Goal: Task Accomplishment & Management: Manage account settings

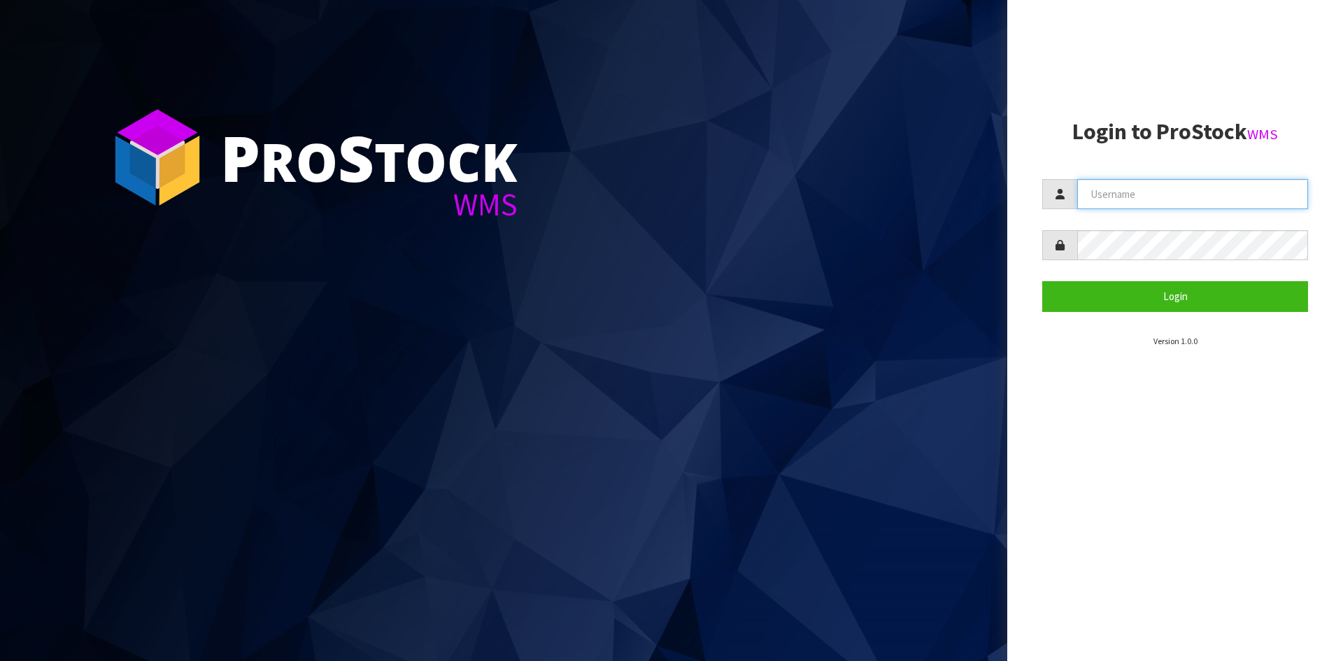
click at [1161, 186] on input "text" at bounding box center [1192, 194] width 231 height 30
type input "Hayrinna"
click at [1042, 281] on button "Login" at bounding box center [1175, 296] width 266 height 30
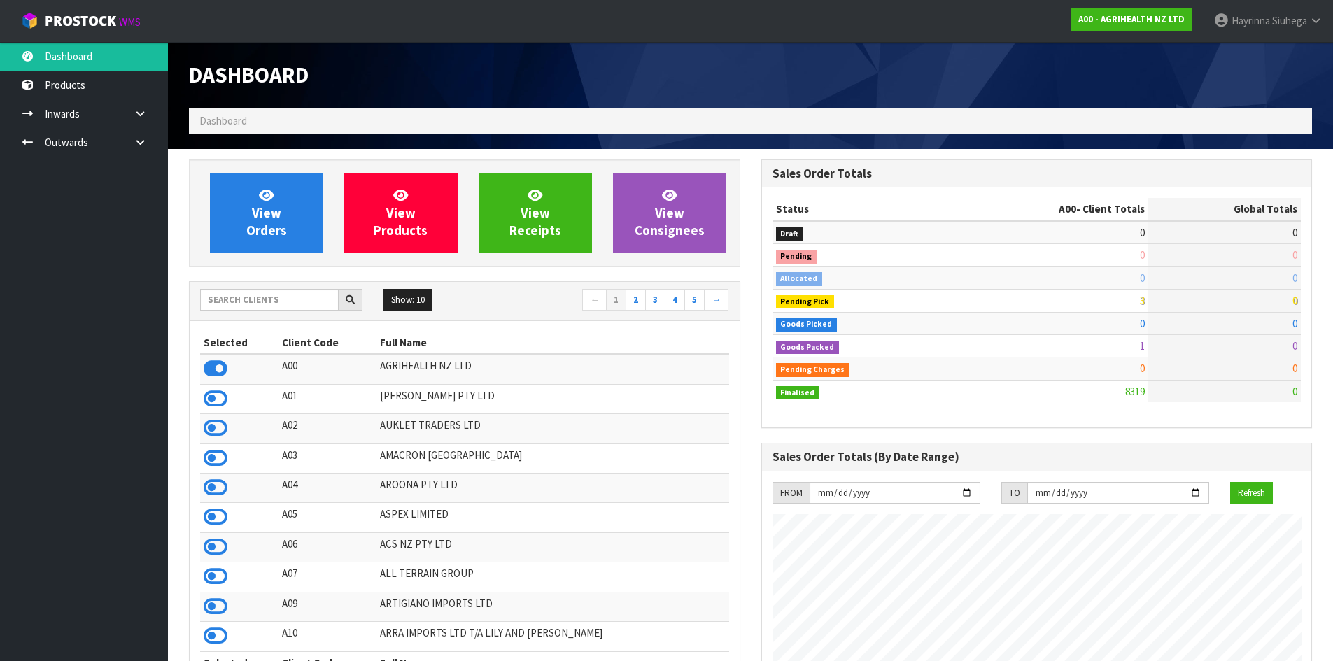
scroll to position [1060, 572]
click at [276, 292] on input "text" at bounding box center [269, 300] width 139 height 22
click at [260, 296] on input "text" at bounding box center [269, 300] width 139 height 22
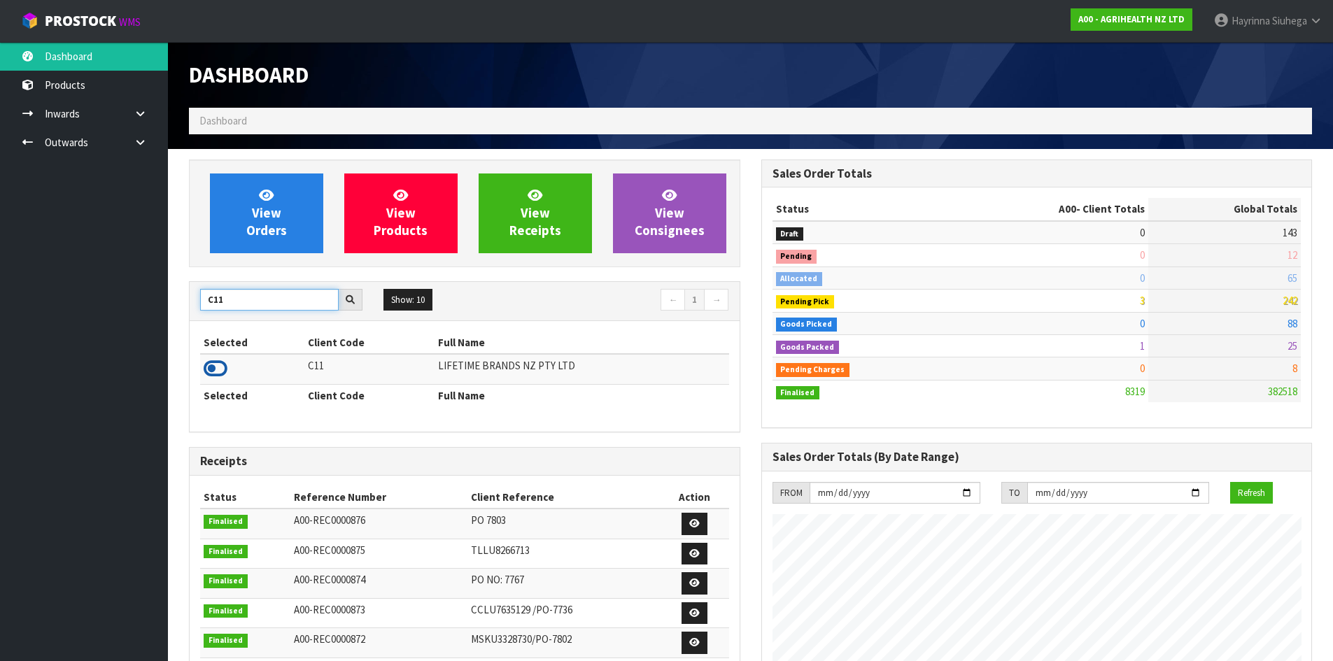
type input "C11"
click at [215, 362] on icon at bounding box center [216, 368] width 24 height 21
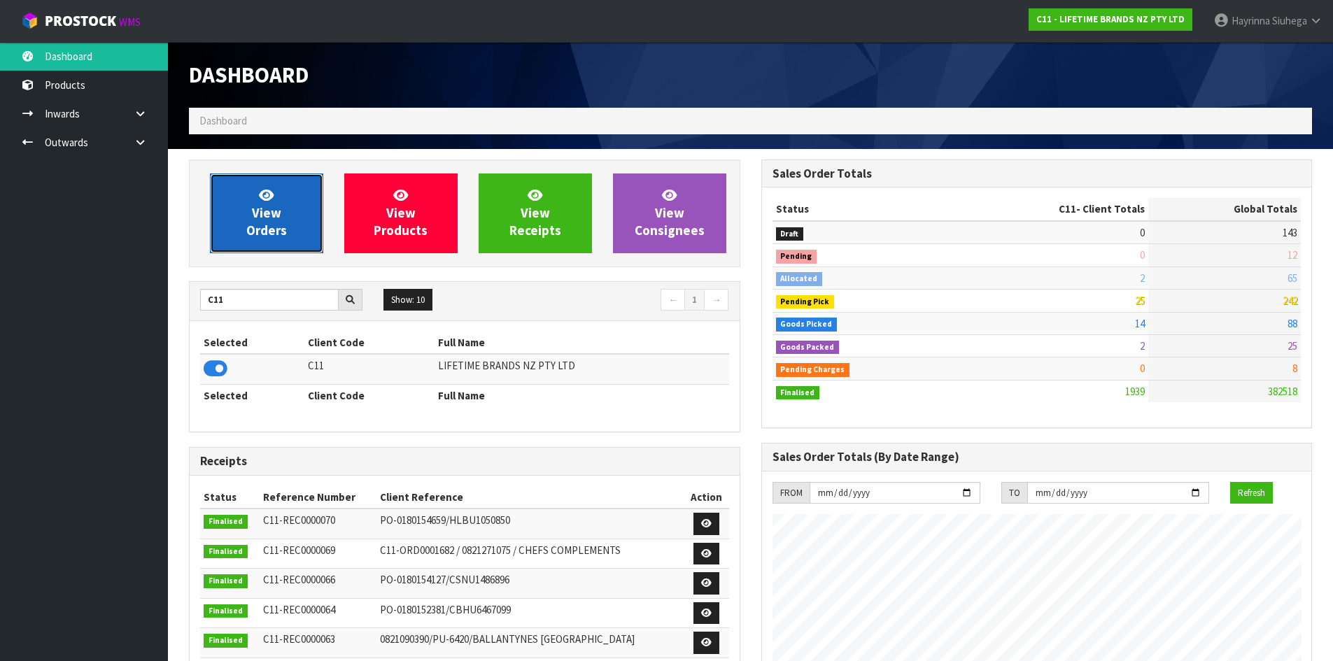
click at [252, 220] on link "View Orders" at bounding box center [266, 213] width 113 height 80
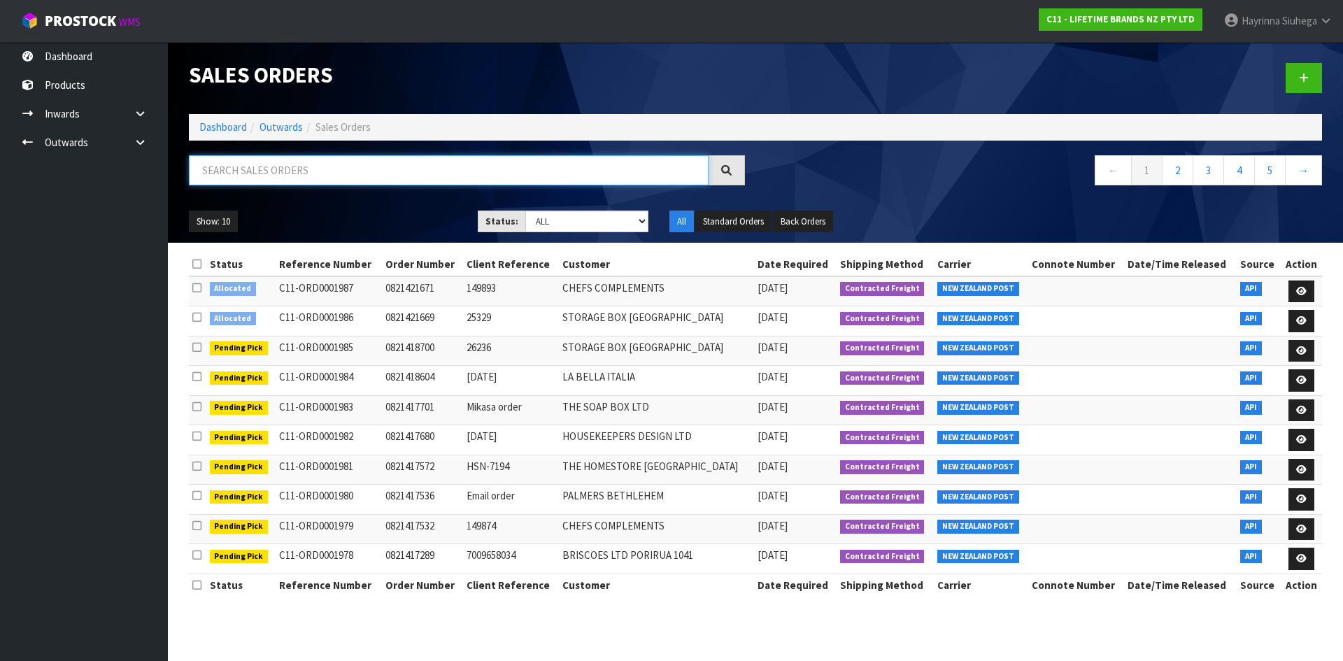
click at [235, 157] on input "text" at bounding box center [449, 170] width 520 height 30
click at [235, 161] on input "text" at bounding box center [449, 170] width 520 height 30
click at [310, 182] on input "text" at bounding box center [449, 170] width 520 height 30
type input "JOB-0413723"
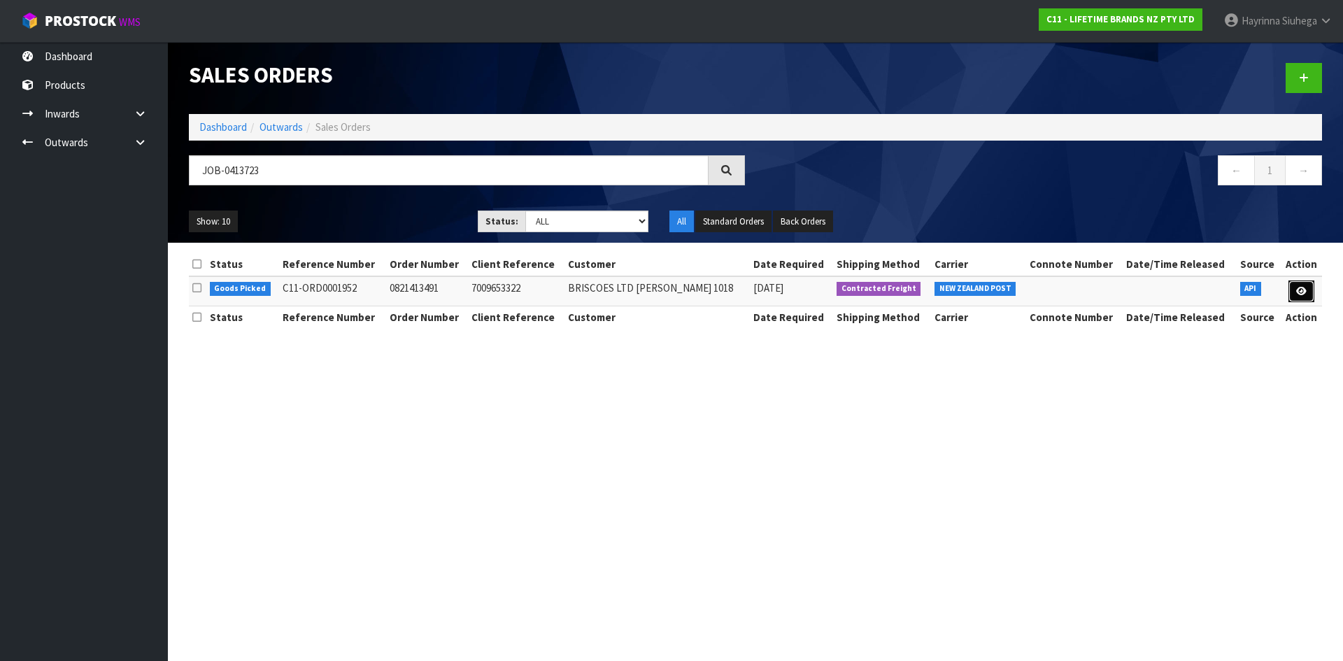
click at [1305, 297] on link at bounding box center [1302, 292] width 26 height 22
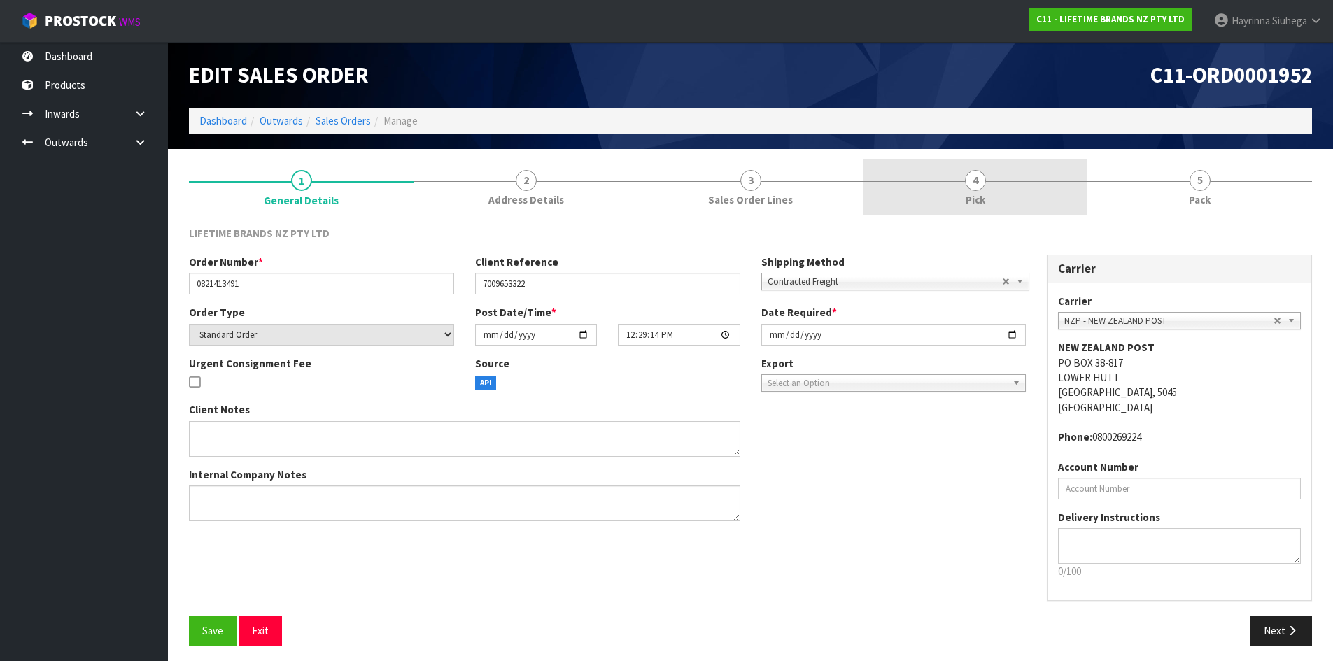
click at [975, 182] on span "4" at bounding box center [975, 180] width 21 height 21
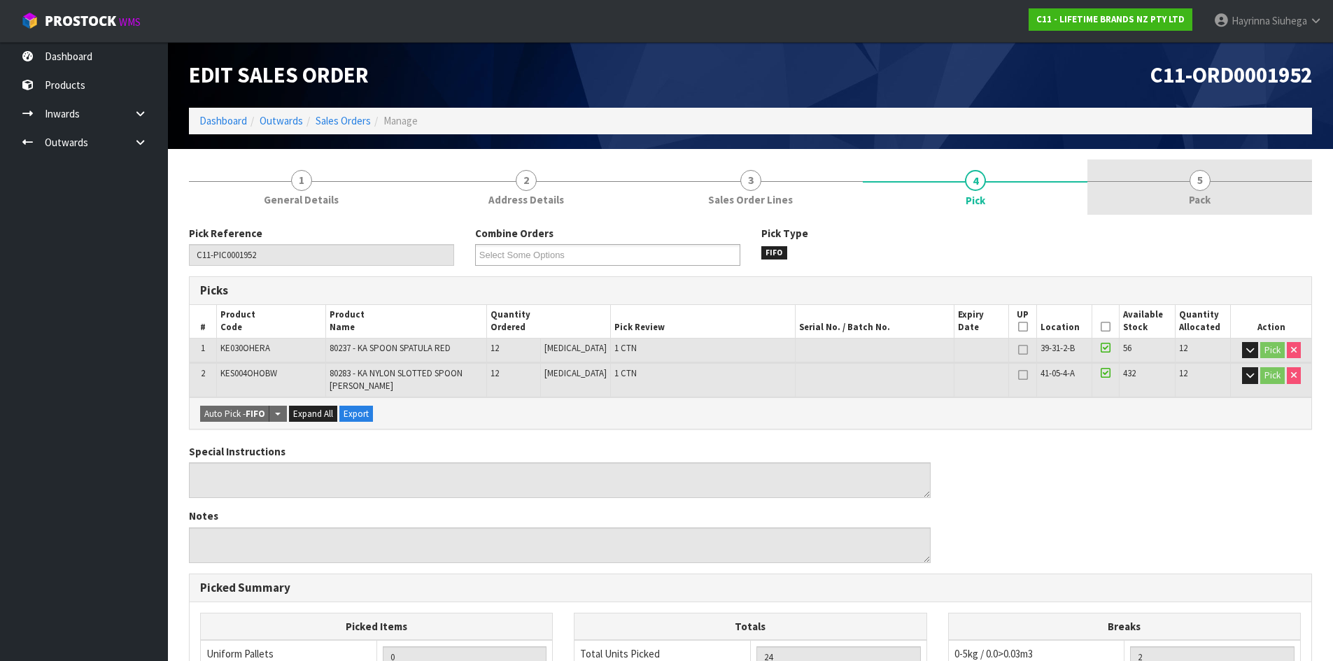
click at [1172, 183] on link "5 Pack" at bounding box center [1199, 187] width 225 height 55
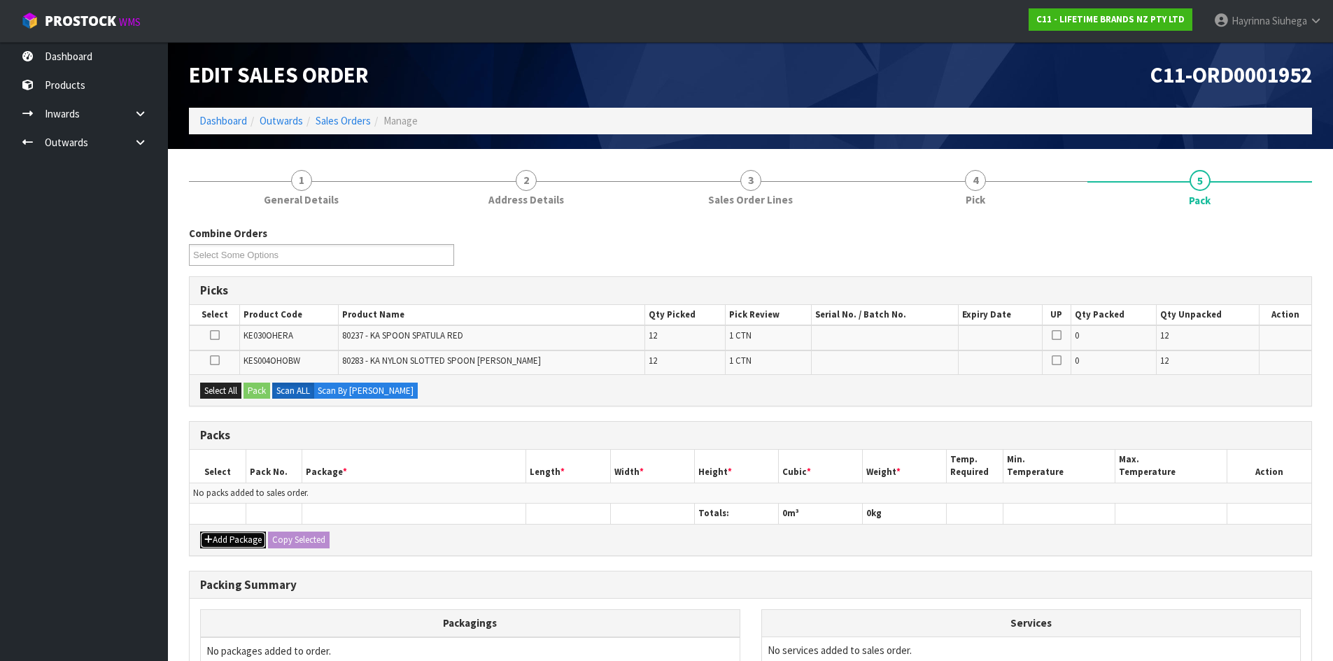
click at [232, 541] on button "Add Package" at bounding box center [233, 540] width 66 height 17
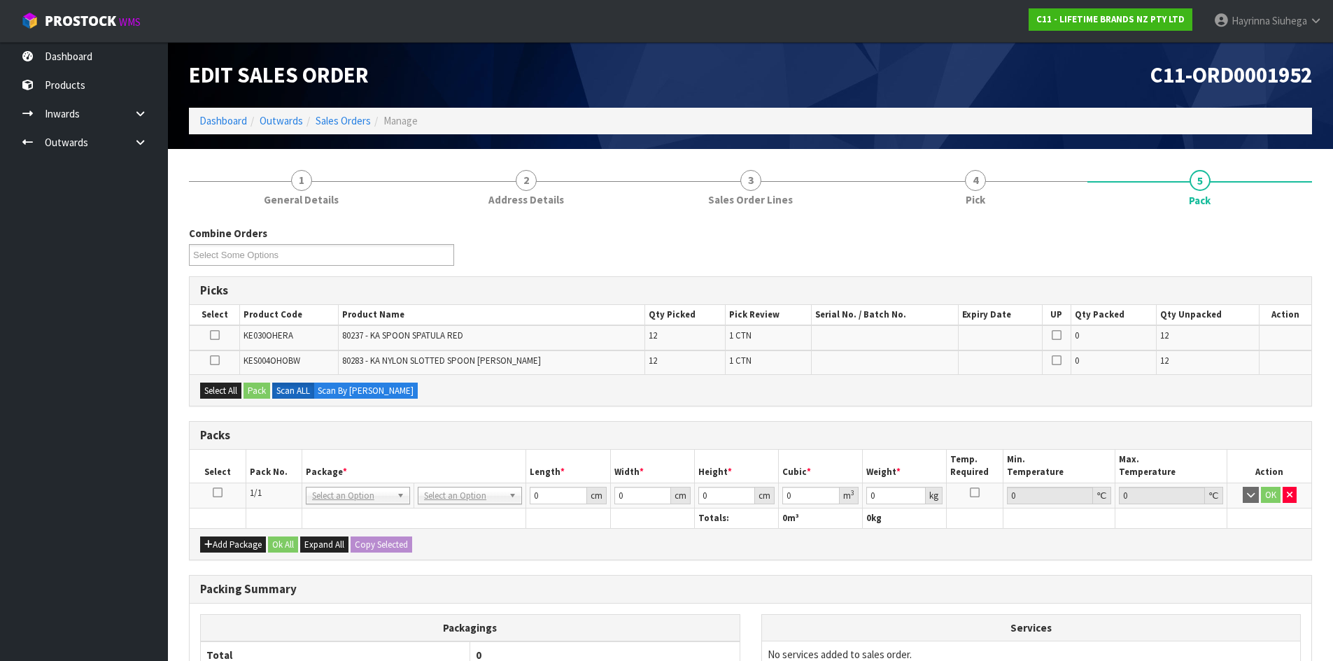
click at [222, 493] on icon at bounding box center [218, 493] width 10 height 1
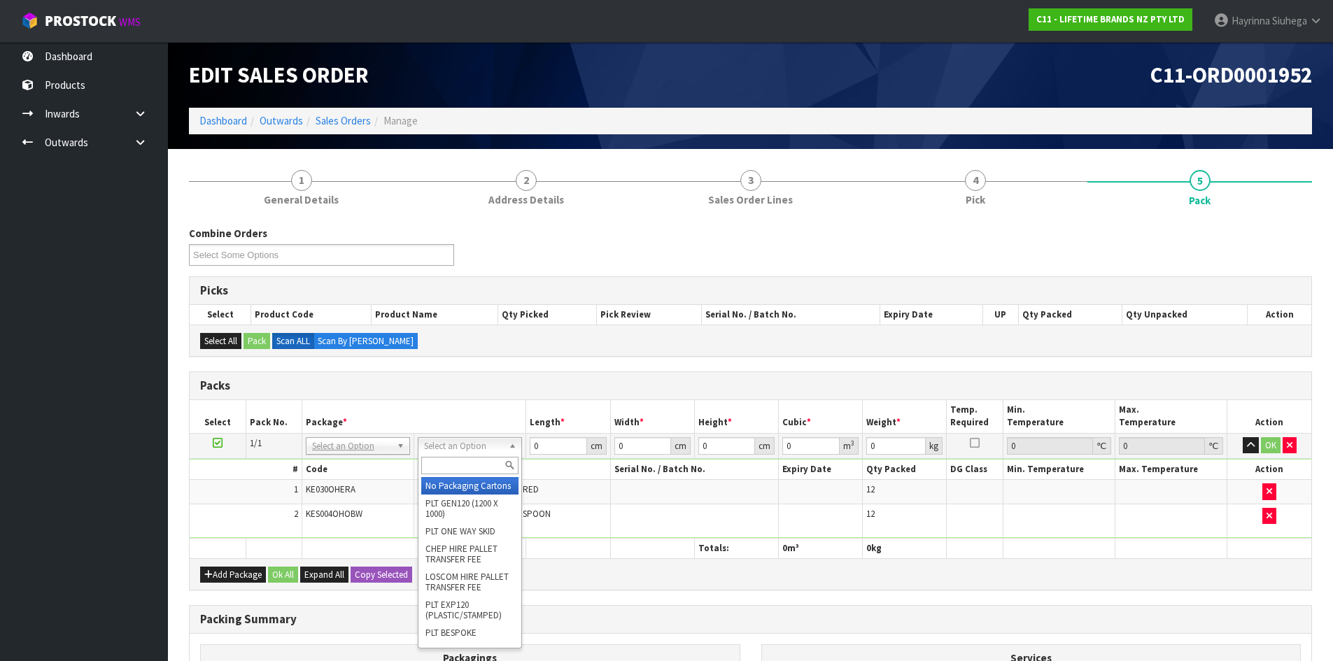
click at [454, 465] on input "text" at bounding box center [469, 465] width 97 height 17
type input "CTN7"
click at [467, 512] on span "80283 - KA NYLON SLOTTED SPOON BLACK WM" at bounding box center [484, 520] width 133 height 24
click at [453, 463] on input "text" at bounding box center [460, 465] width 97 height 17
type input "CTN7"
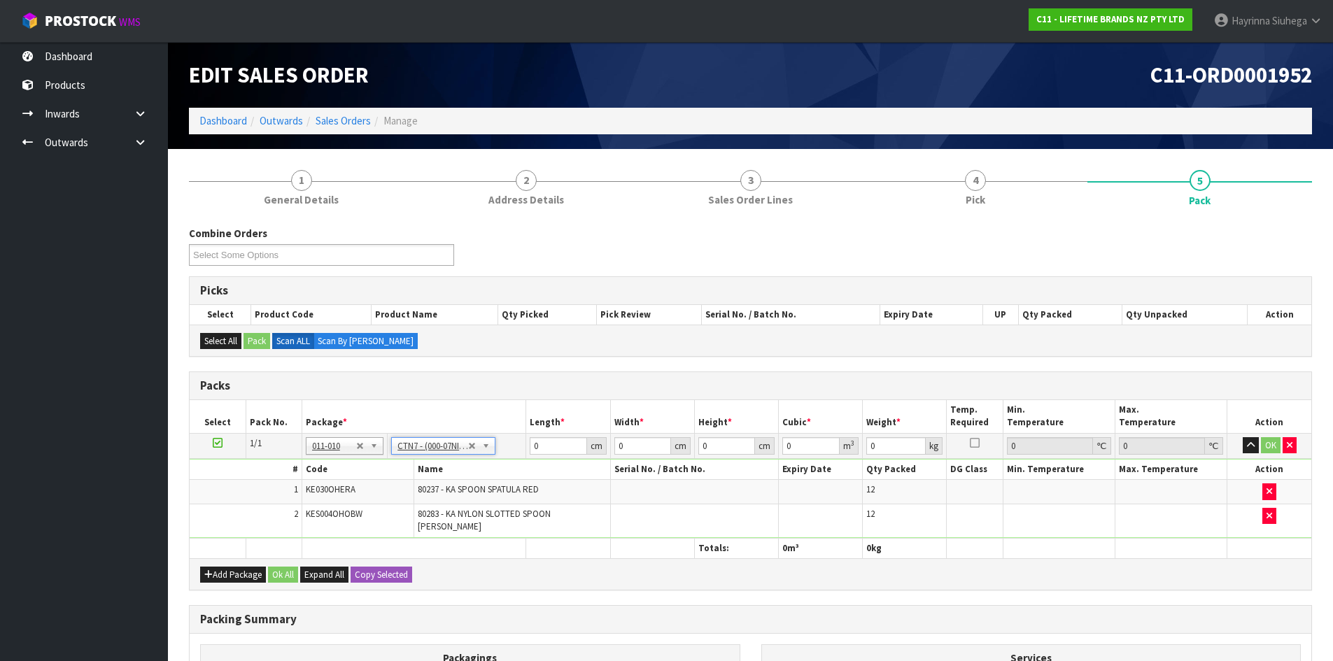
type input "45.5"
type input "35"
type input "0.072459"
type input "4.08"
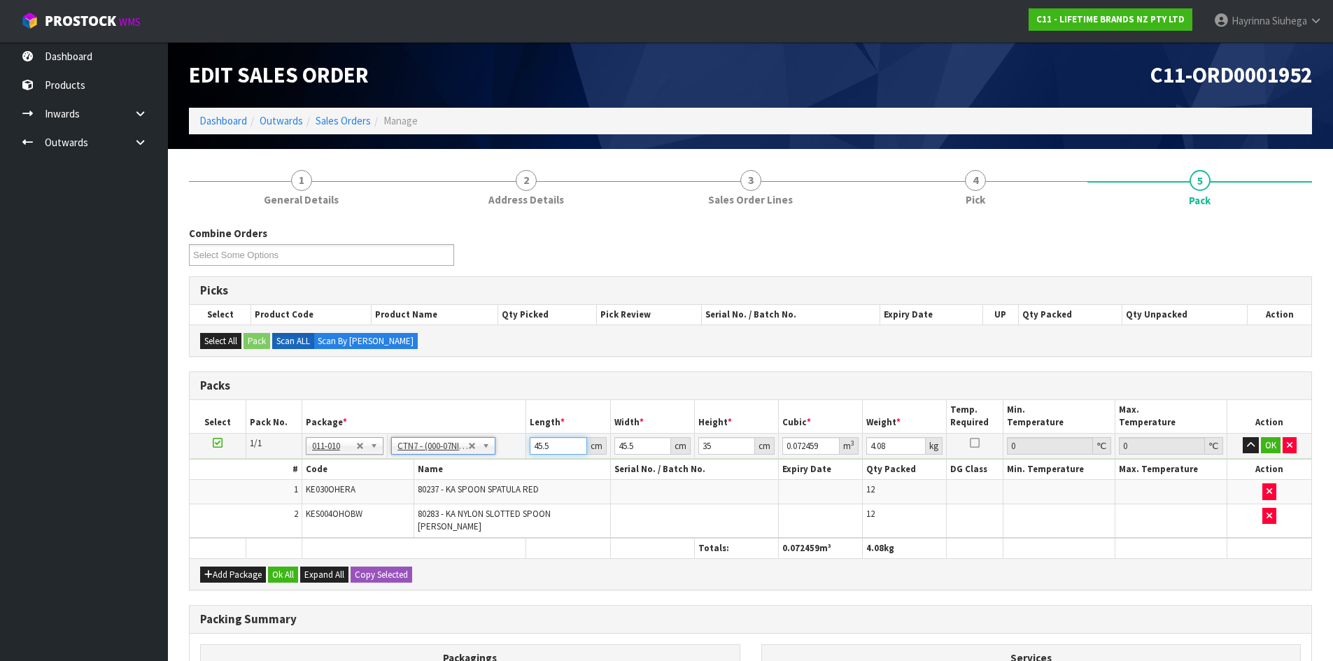
click at [536, 450] on input "45.5" at bounding box center [558, 445] width 57 height 17
type input "4"
type input "0.00637"
type input "47"
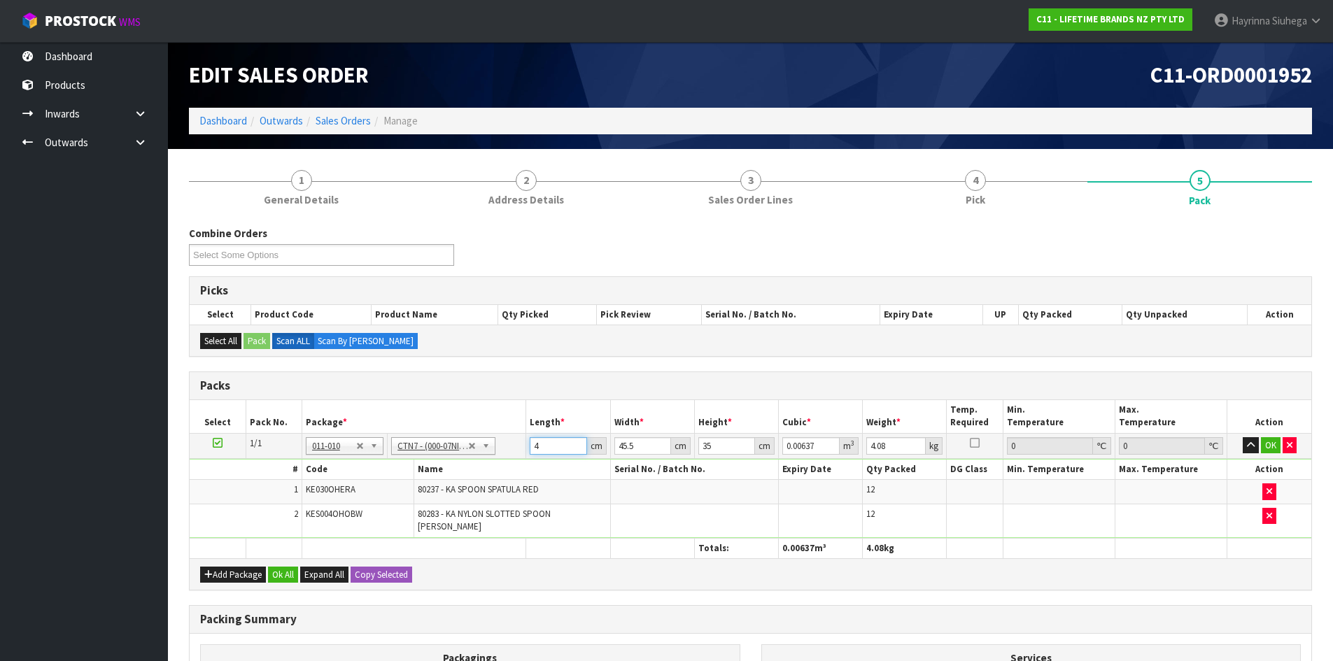
type input "0.074847"
type input "47"
type input "4"
type input "0.00658"
type input "47"
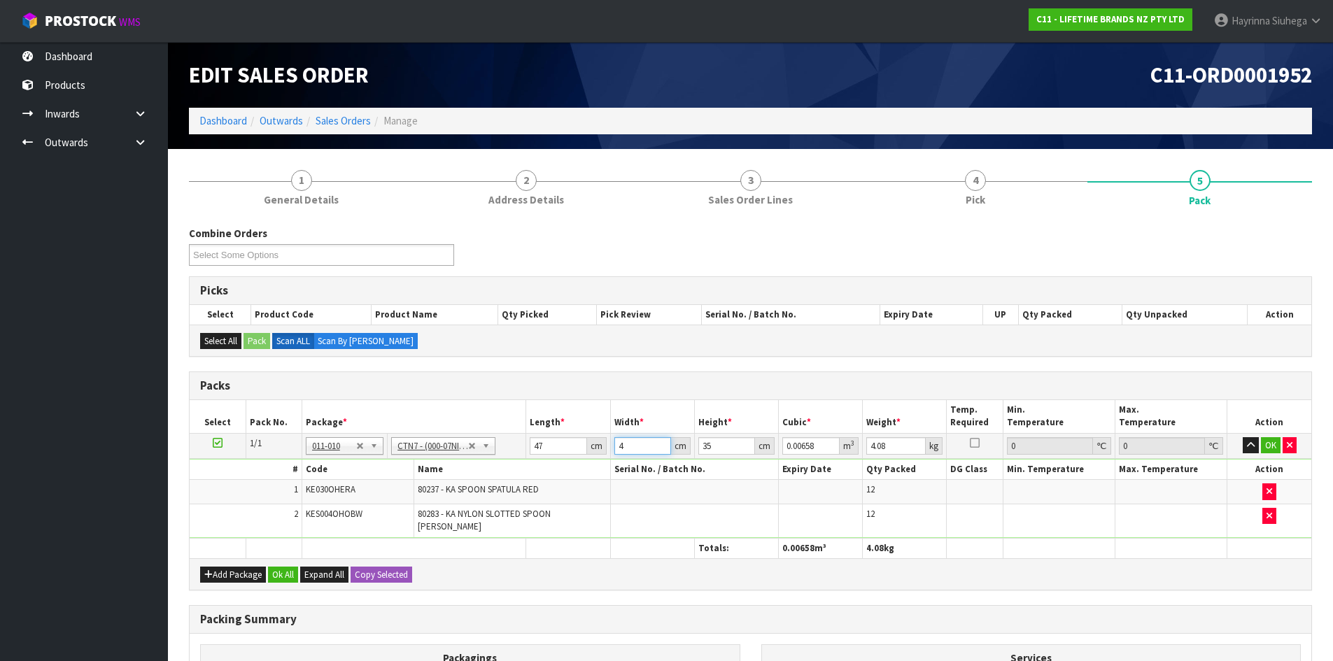
type input "0.077315"
type input "47"
type input "2"
type input "0.004418"
type input "21"
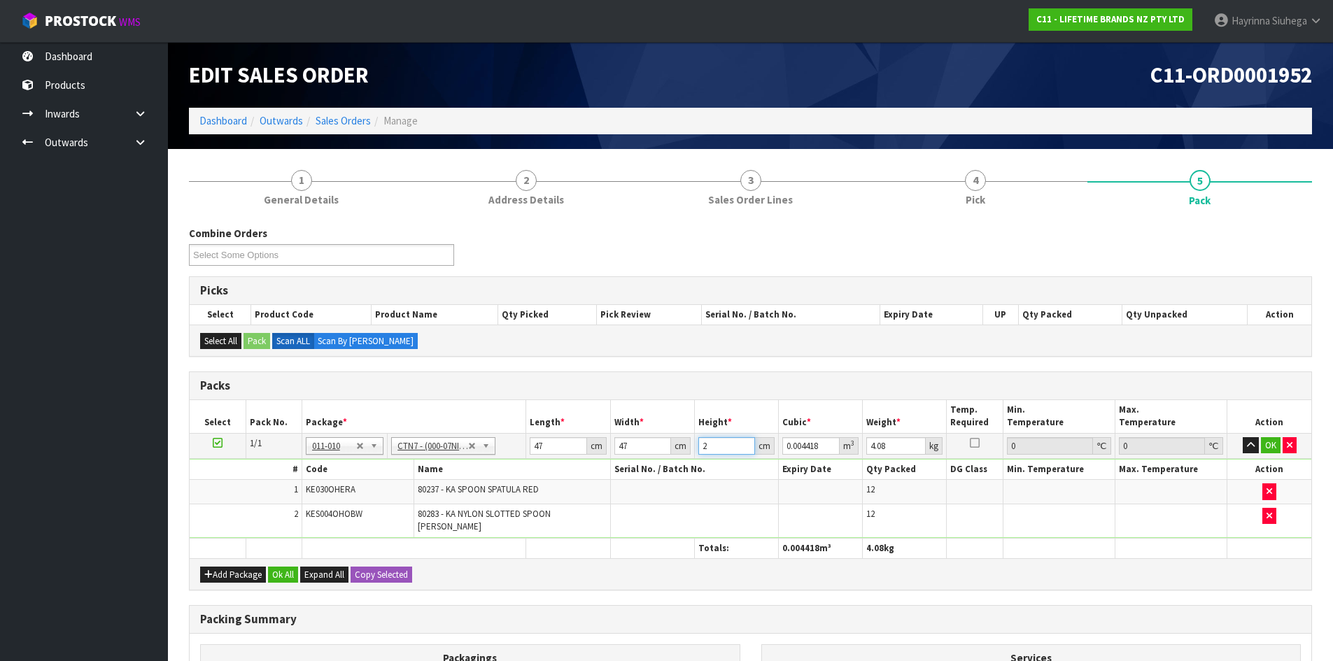
type input "0.046389"
type input "21"
type input "5"
click button "OK" at bounding box center [1271, 445] width 20 height 17
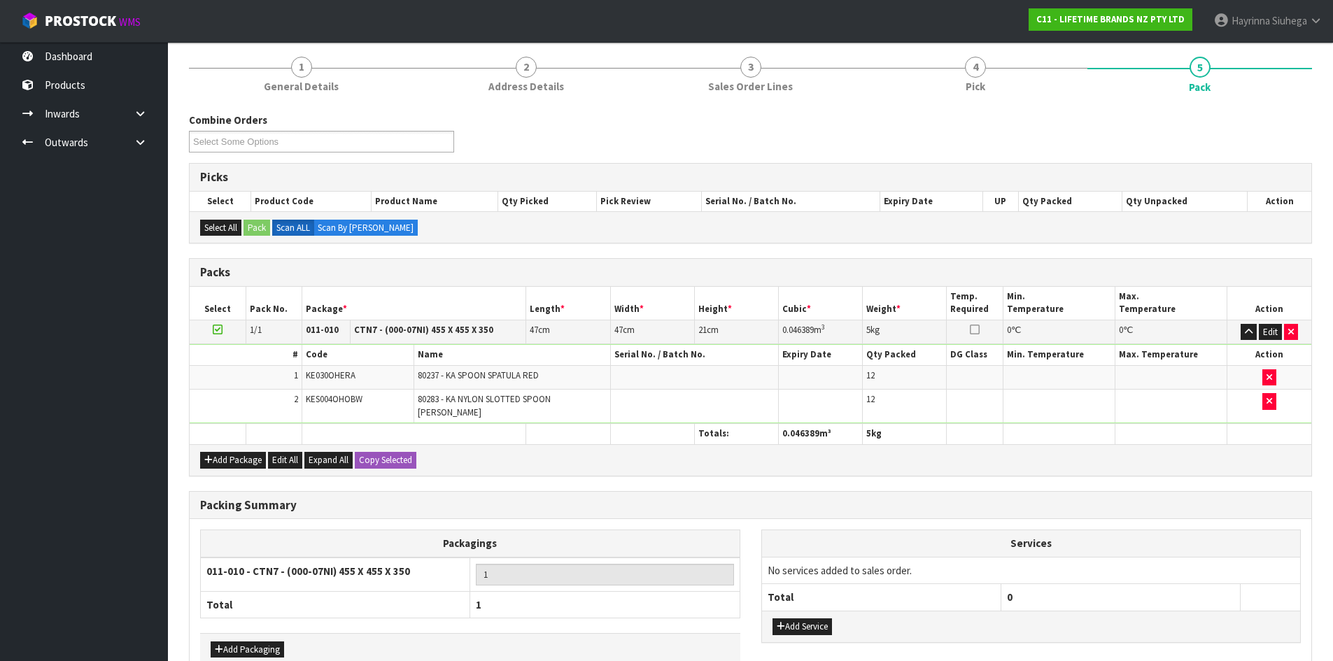
scroll to position [185, 0]
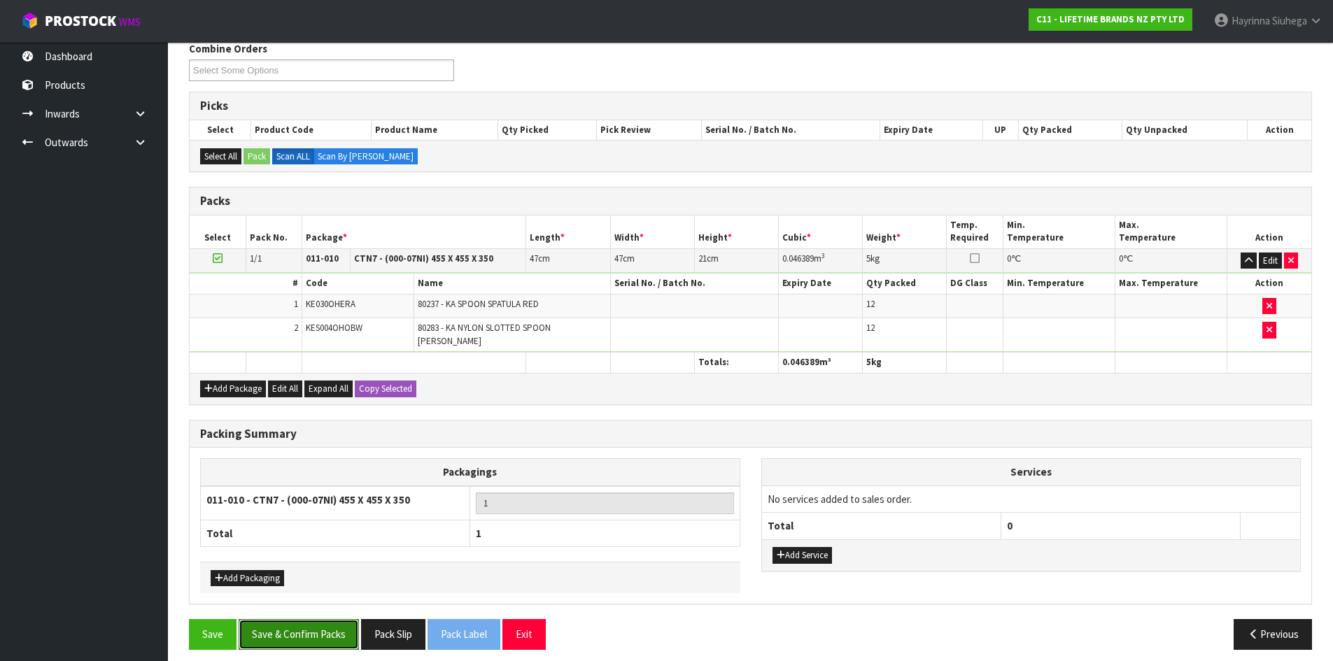
click at [321, 627] on button "Save & Confirm Packs" at bounding box center [299, 634] width 120 height 30
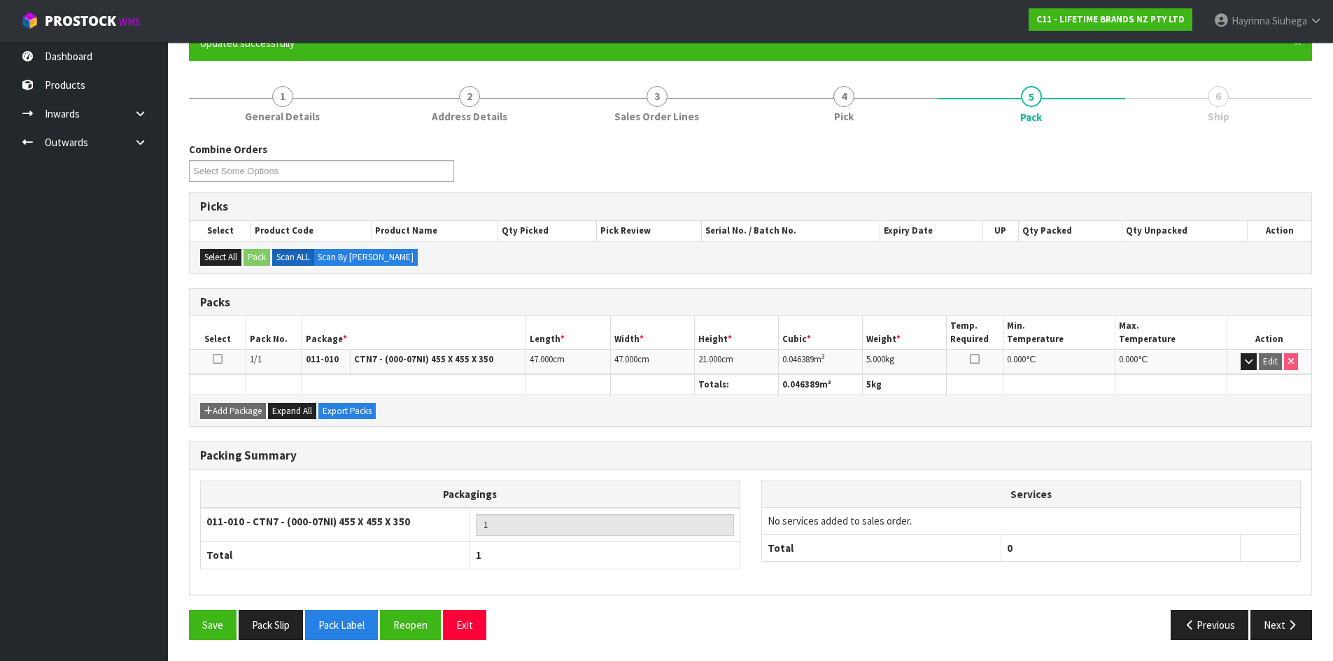
scroll to position [134, 0]
click at [1286, 630] on button "Next" at bounding box center [1281, 625] width 62 height 30
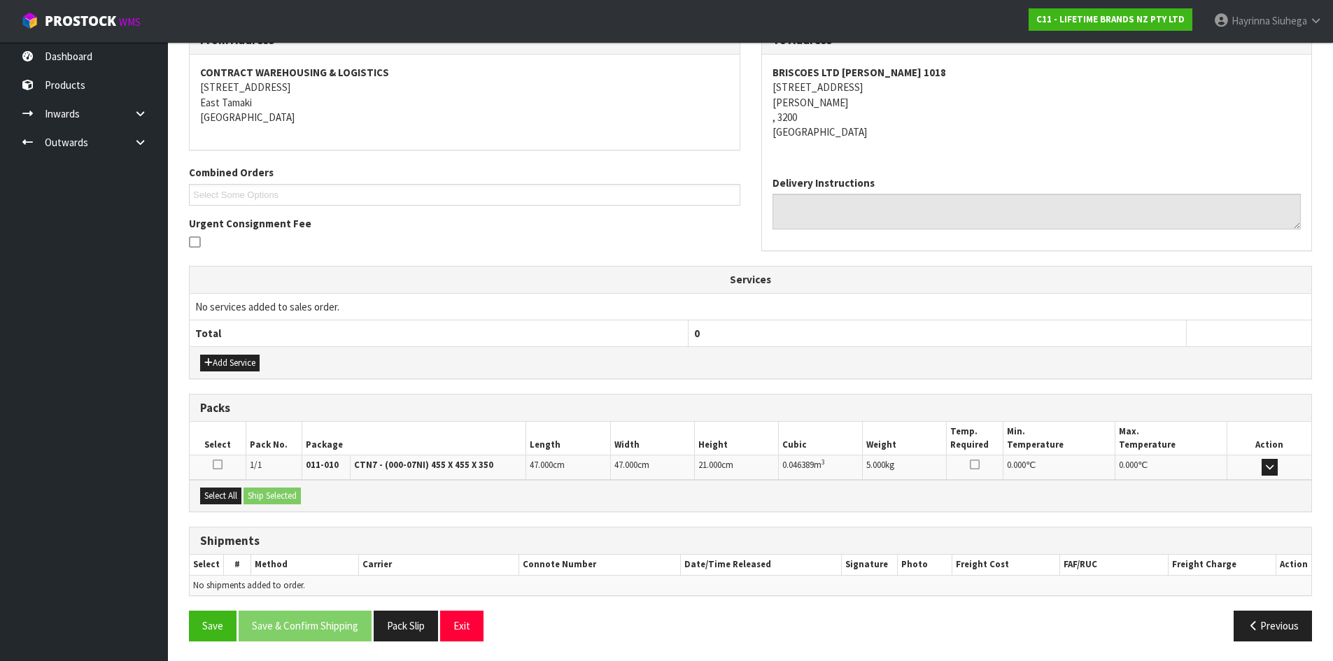
scroll to position [252, 0]
click at [234, 494] on button "Select All" at bounding box center [220, 494] width 41 height 17
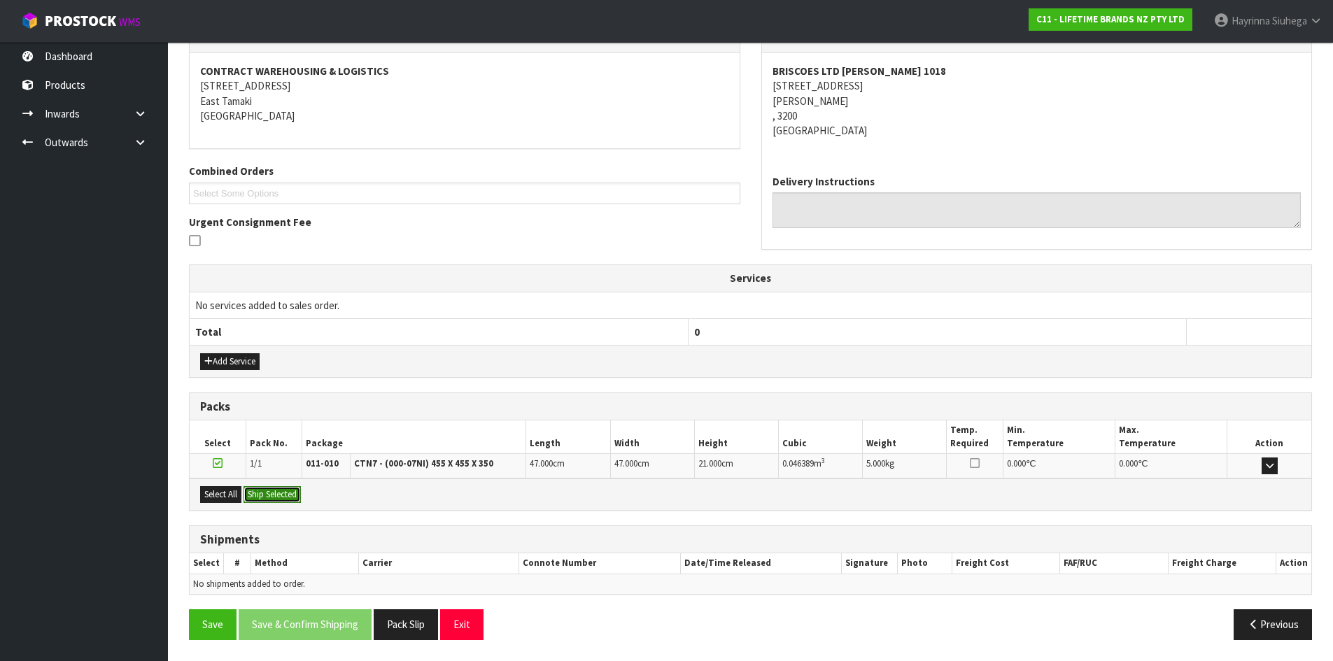
click at [282, 495] on button "Ship Selected" at bounding box center [271, 494] width 57 height 17
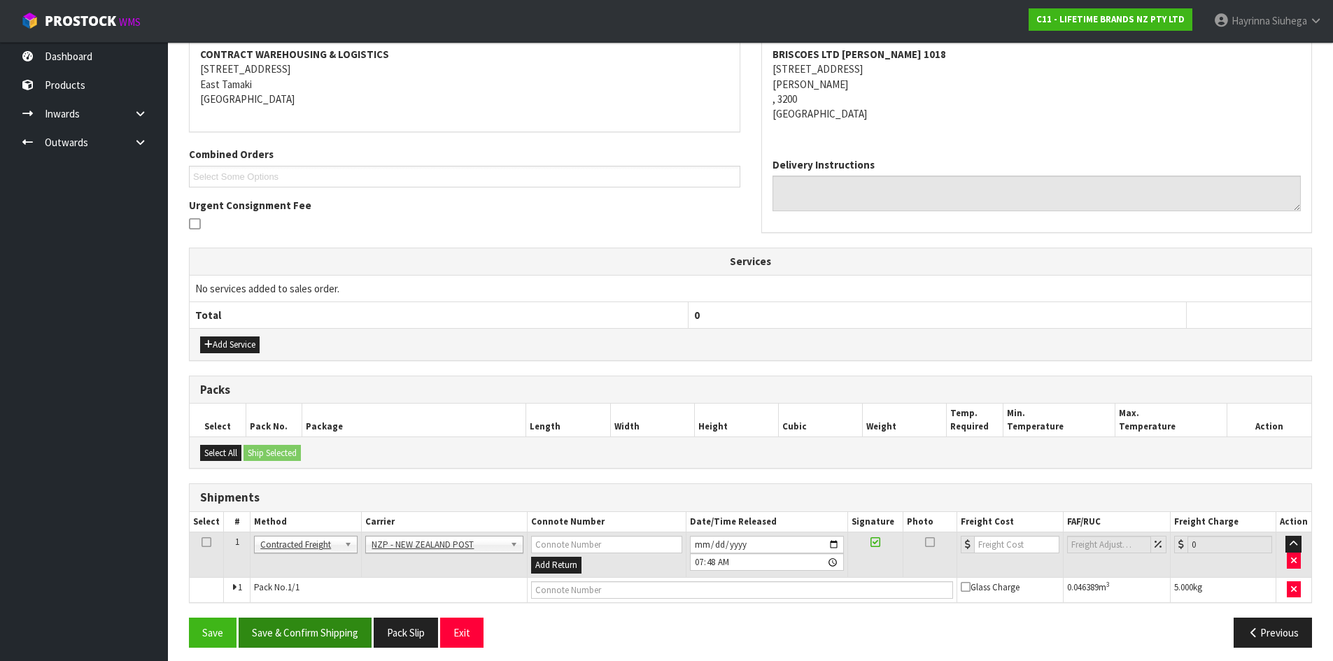
scroll to position [276, 0]
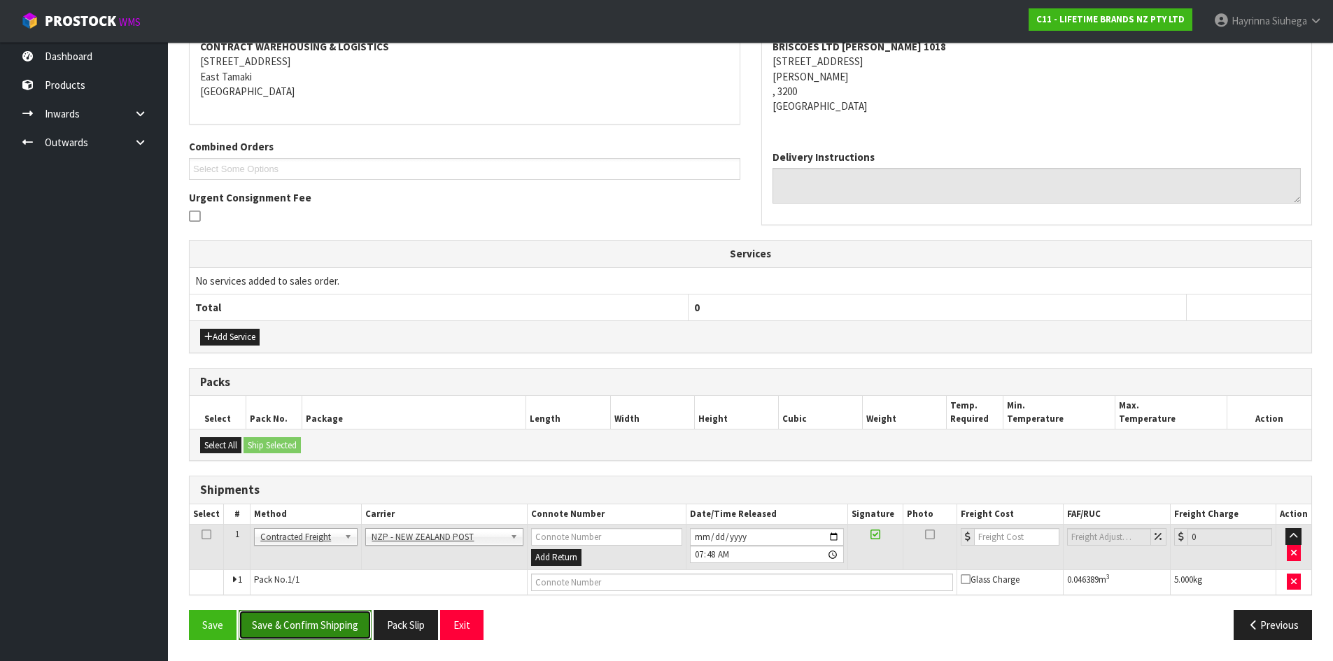
click at [331, 639] on button "Save & Confirm Shipping" at bounding box center [305, 625] width 133 height 30
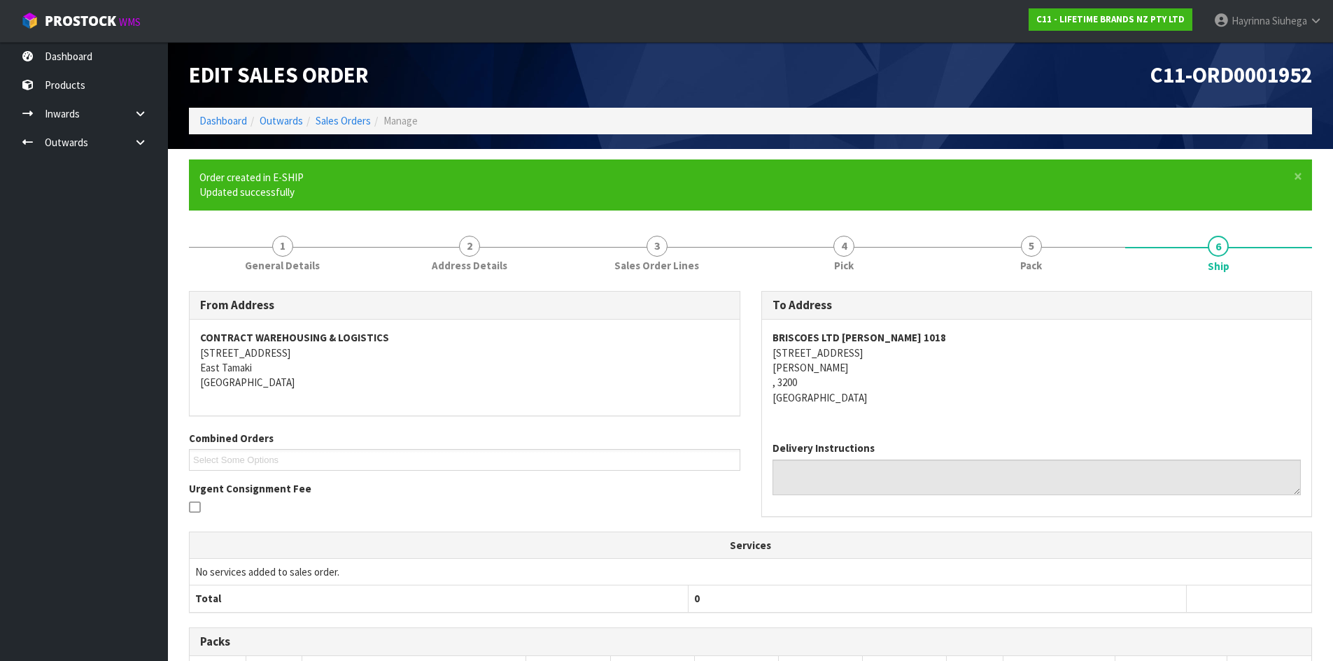
scroll to position [257, 0]
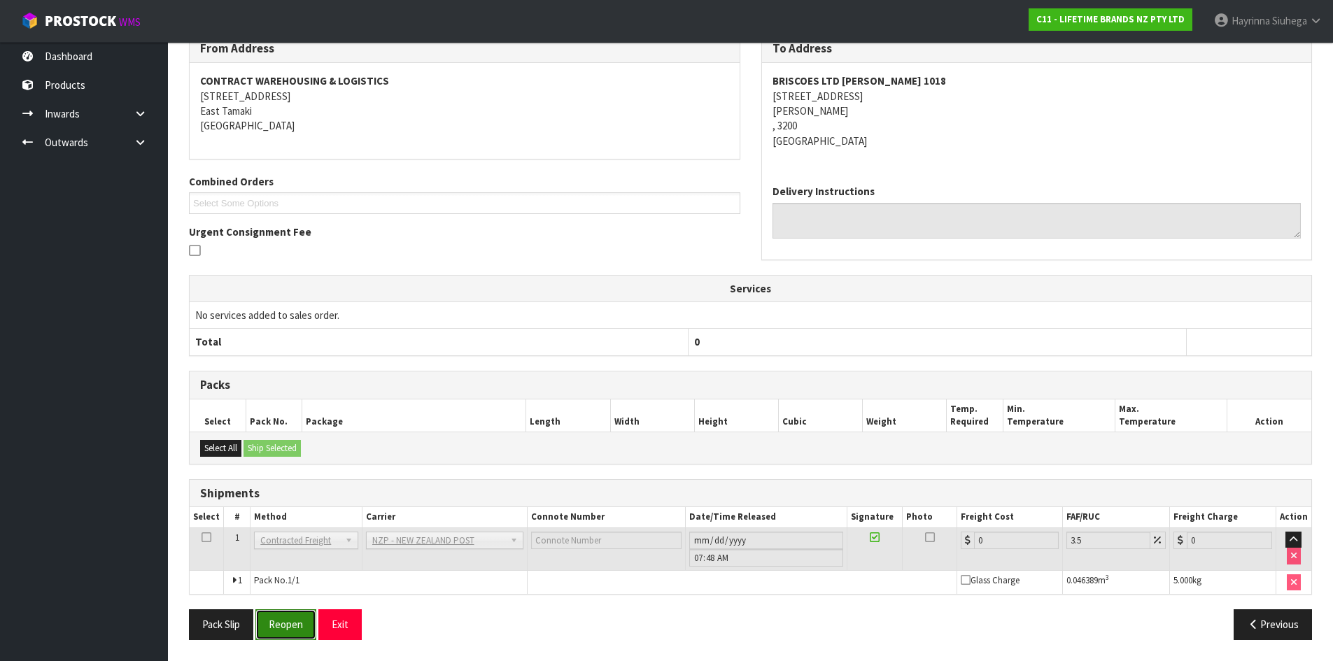
click at [290, 623] on button "Reopen" at bounding box center [285, 624] width 61 height 30
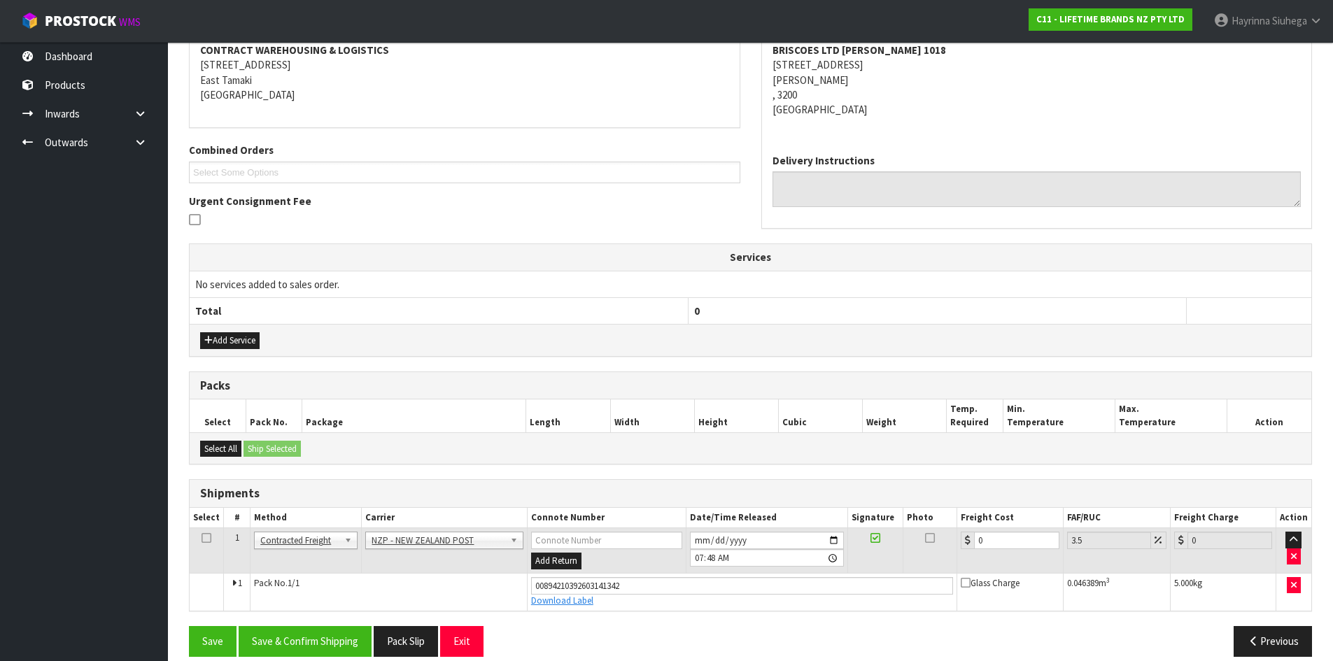
scroll to position [290, 0]
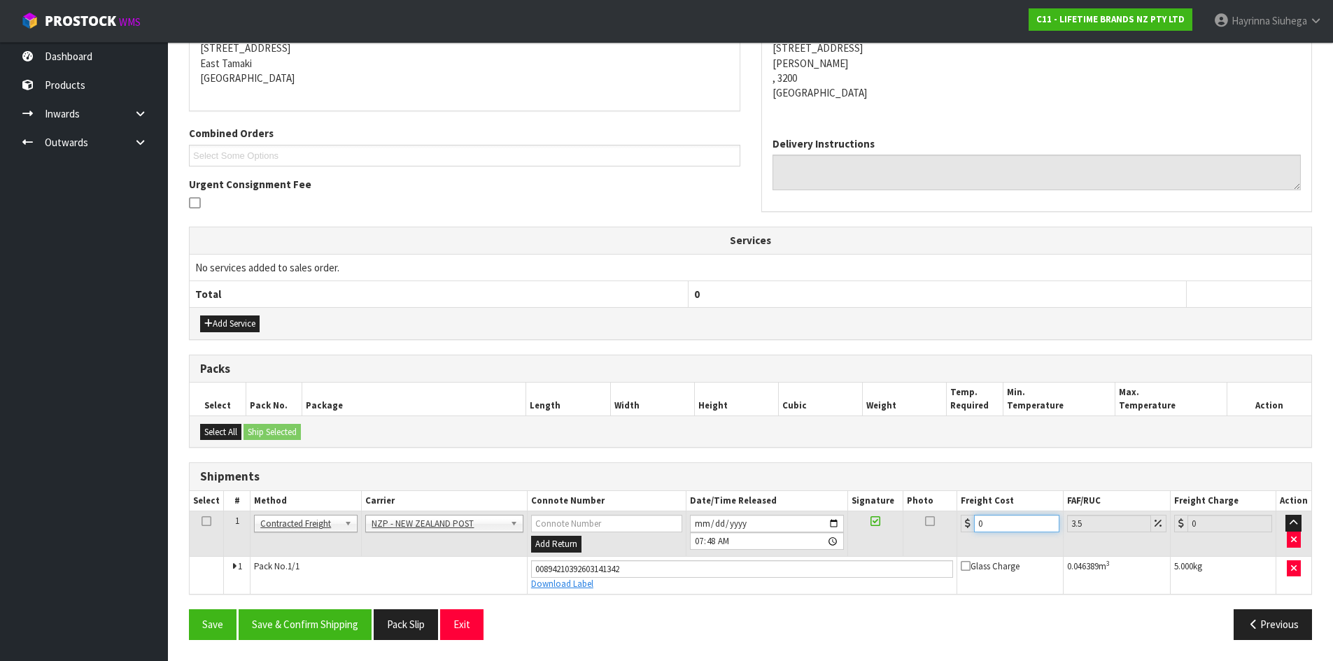
drag, startPoint x: 1015, startPoint y: 521, endPoint x: 928, endPoint y: 518, distance: 86.8
click at [930, 518] on tr "1 Client Local Pickup Customer Local Pickup Company Freight Contracted Freight …" at bounding box center [750, 533] width 1121 height 45
type input "7"
type input "7.24"
type input "7.3"
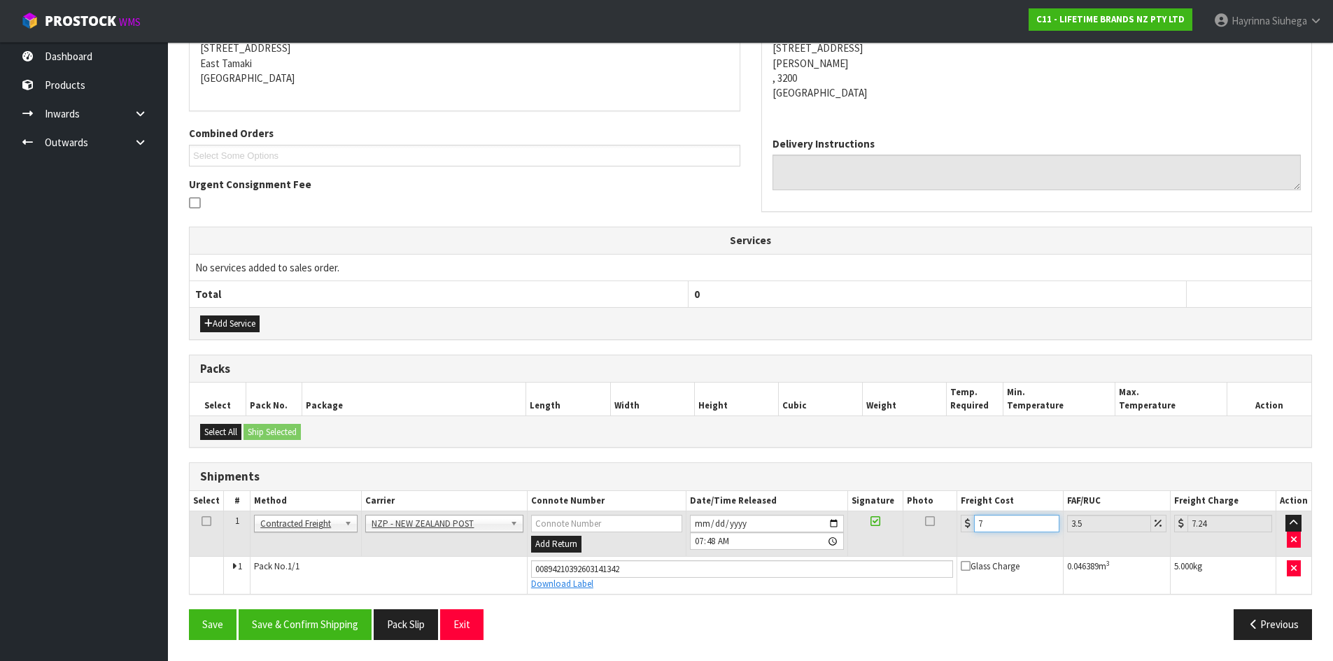
type input "7.56"
type input "7.31"
type input "7.57"
type input "7.31"
click at [189, 609] on button "Save" at bounding box center [213, 624] width 48 height 30
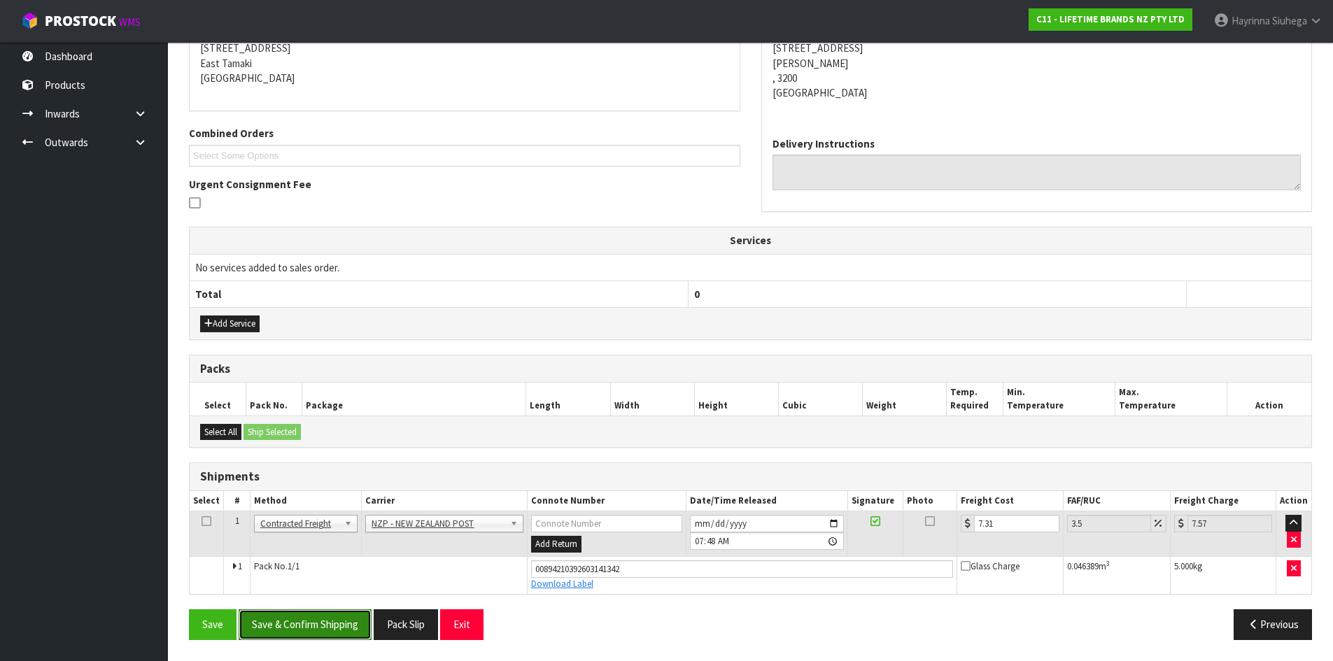
click at [318, 618] on button "Save & Confirm Shipping" at bounding box center [305, 624] width 133 height 30
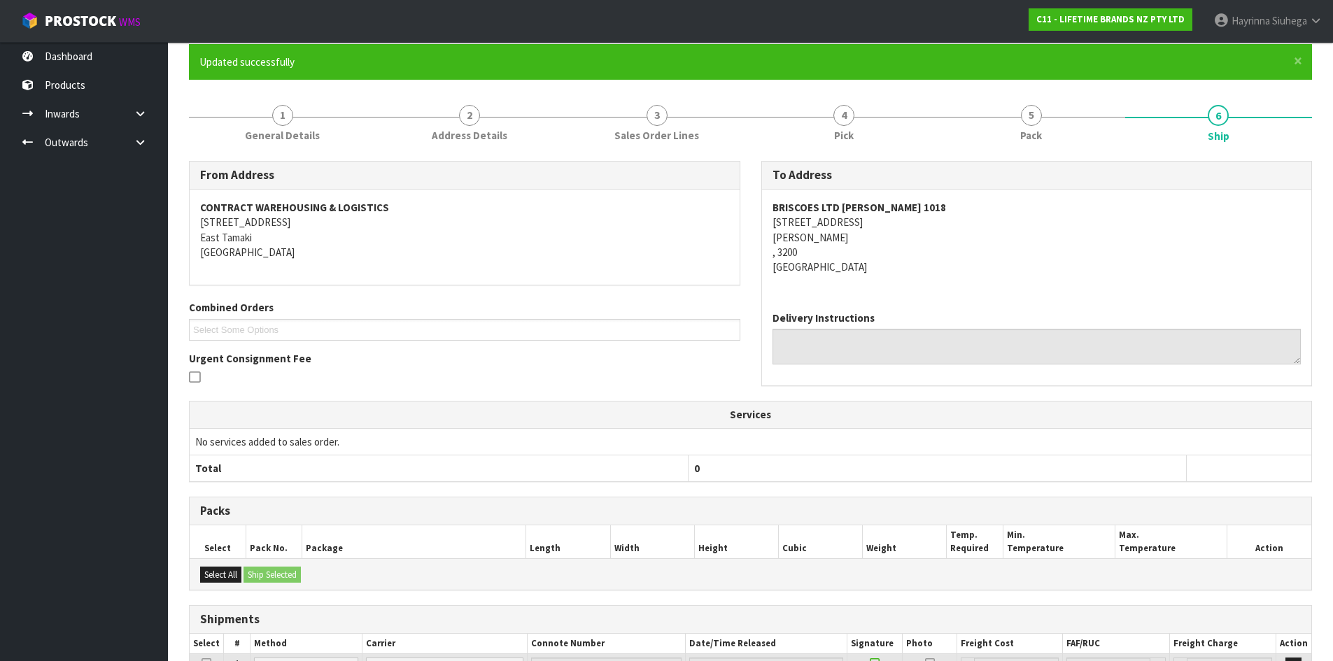
scroll to position [0, 0]
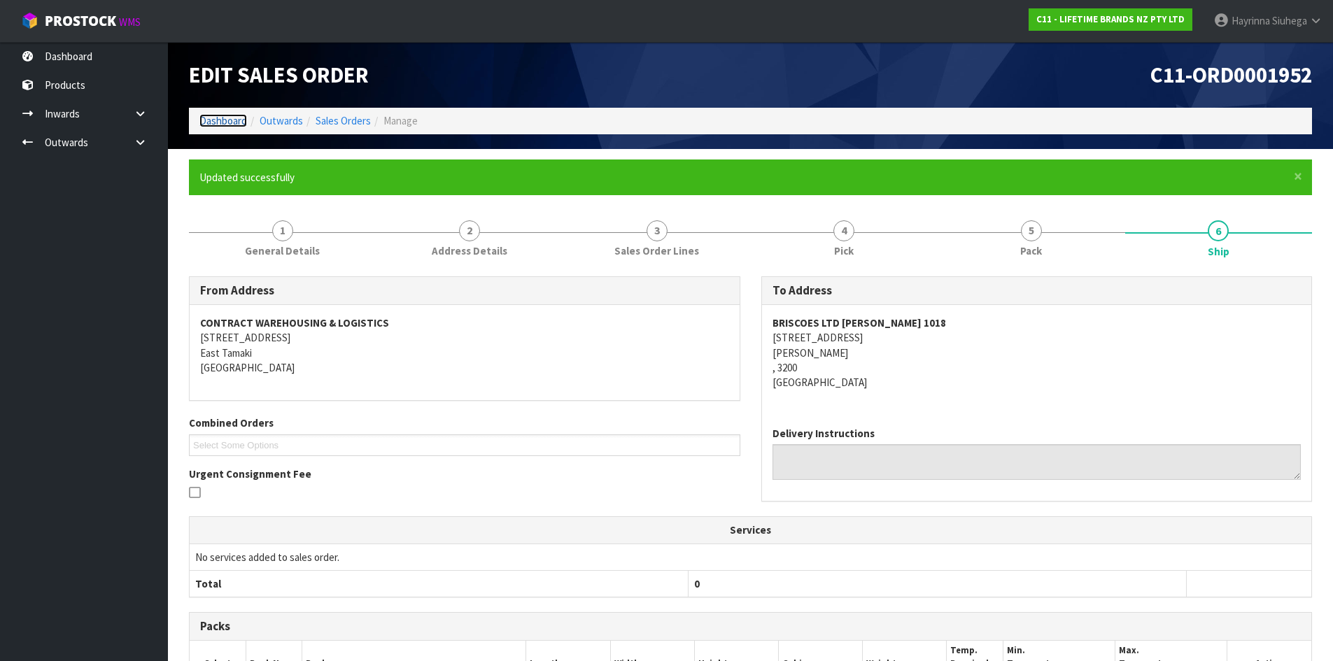
click at [222, 115] on link "Dashboard" at bounding box center [223, 120] width 48 height 13
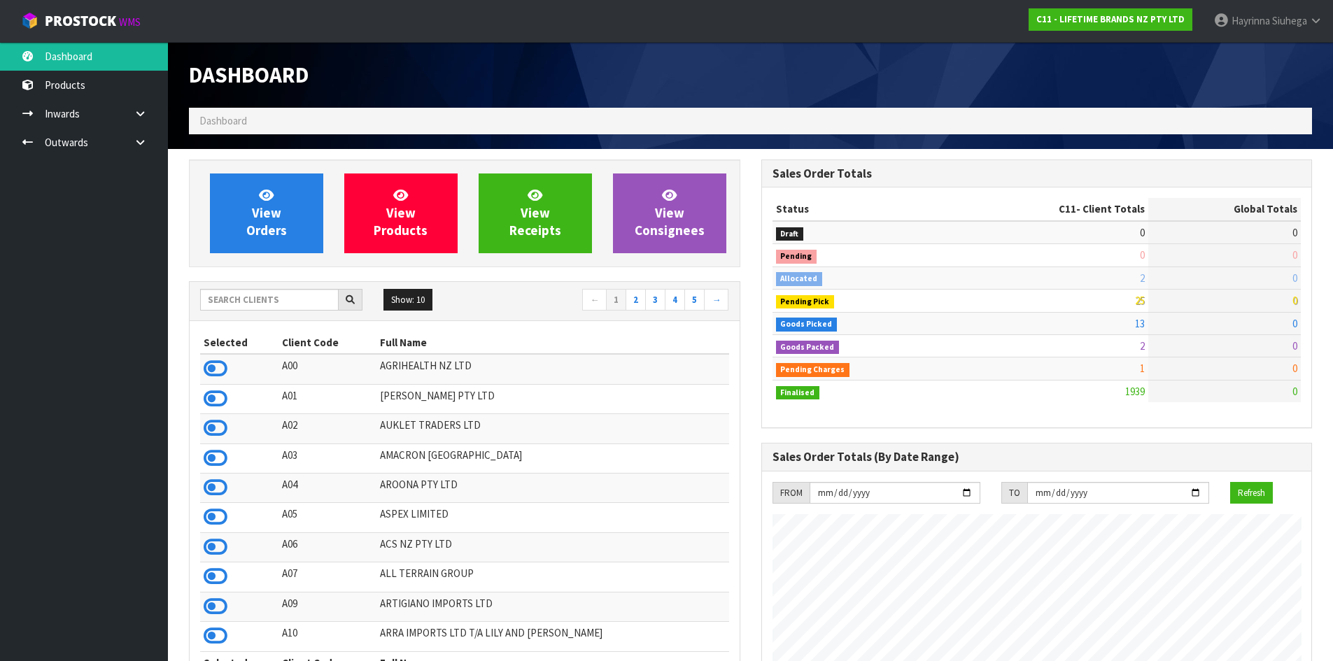
scroll to position [1060, 572]
click at [279, 209] on span "View Orders" at bounding box center [266, 213] width 41 height 52
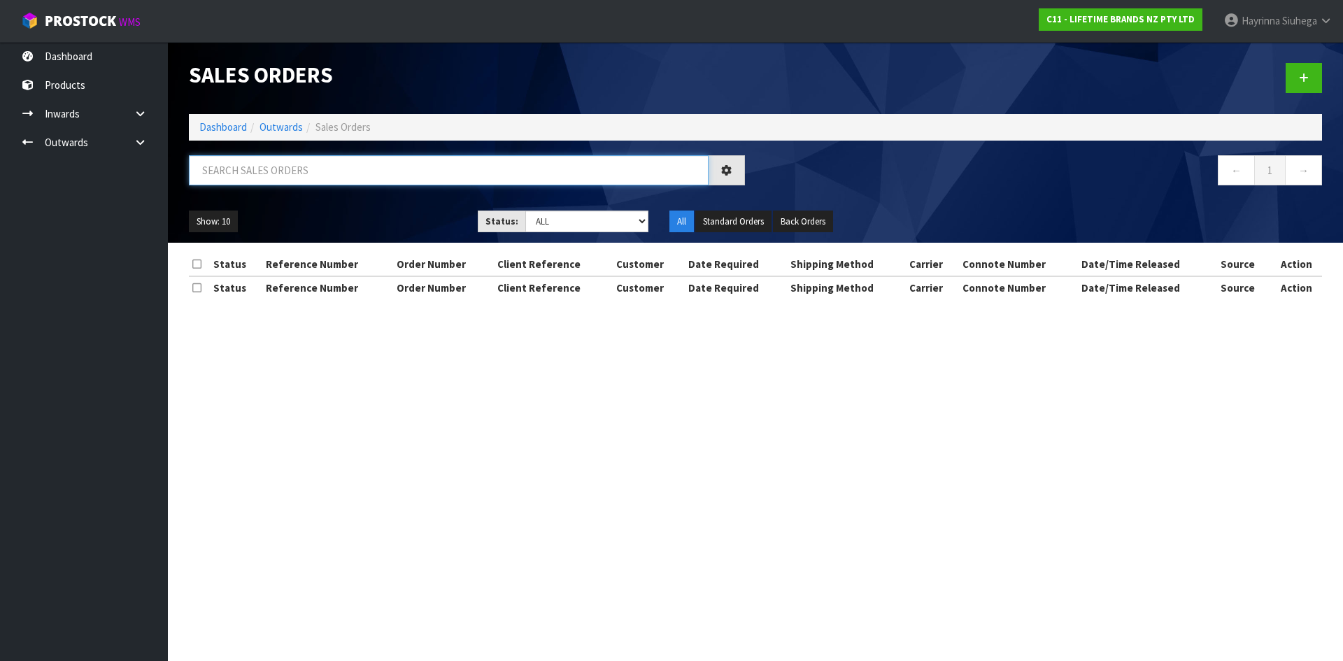
click at [285, 160] on input "text" at bounding box center [449, 170] width 520 height 30
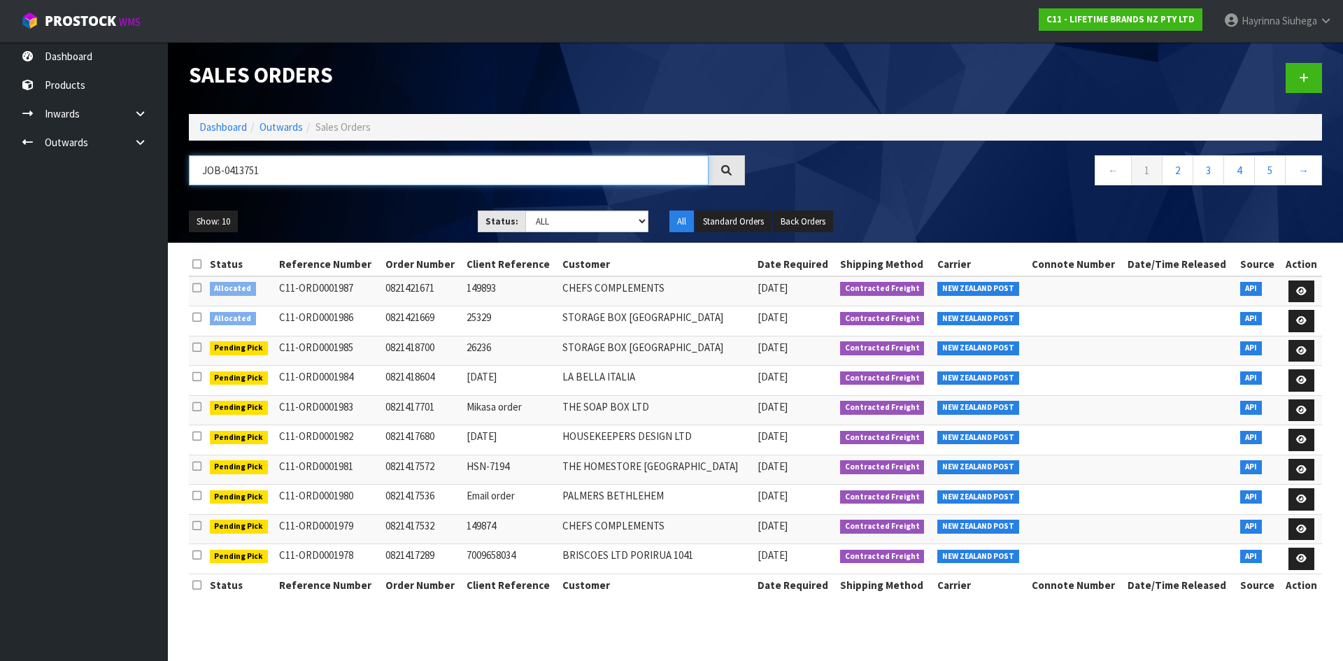
type input "JOB-0413751"
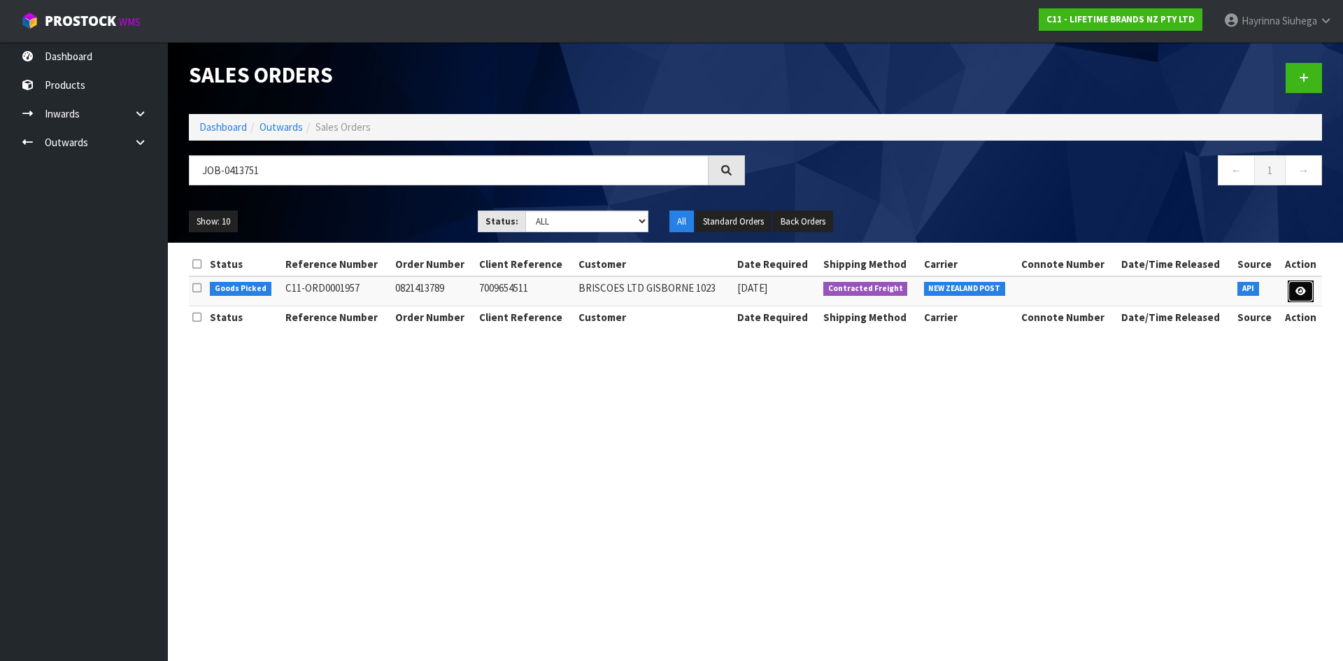
click at [1294, 295] on link at bounding box center [1301, 292] width 26 height 22
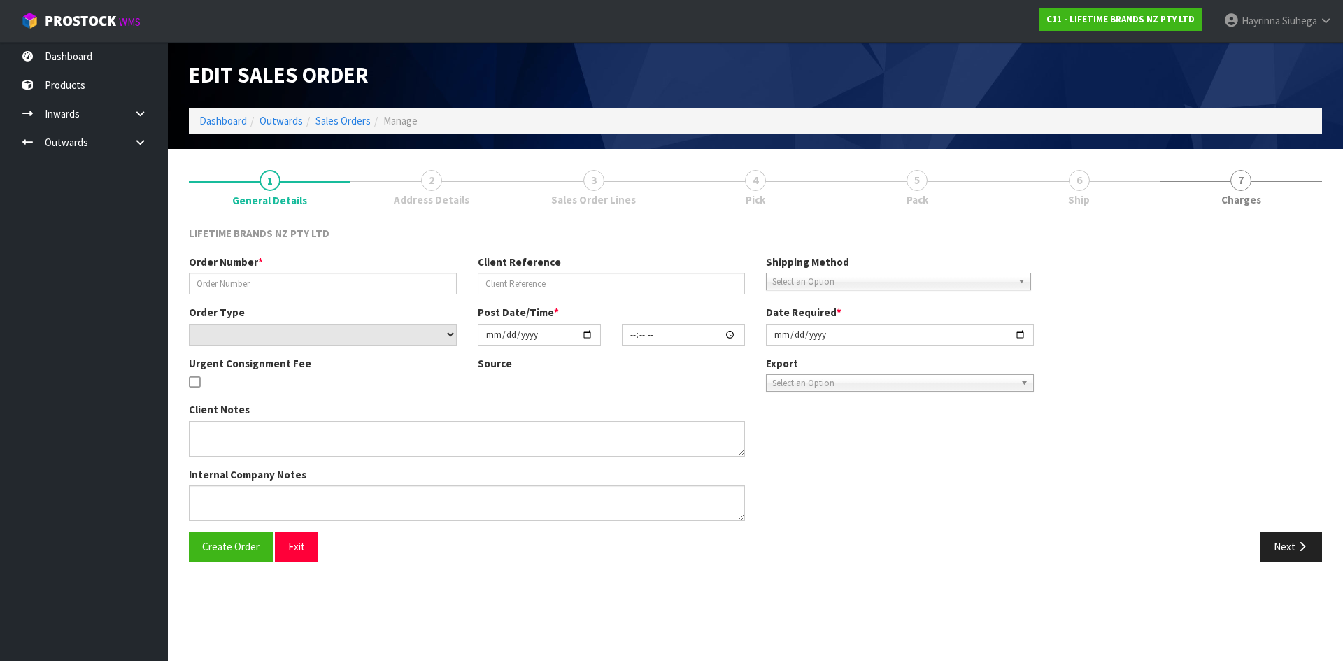
type input "0821413789"
type input "7009654511"
select select "number:0"
type input "[DATE]"
type input "13:49:18.000"
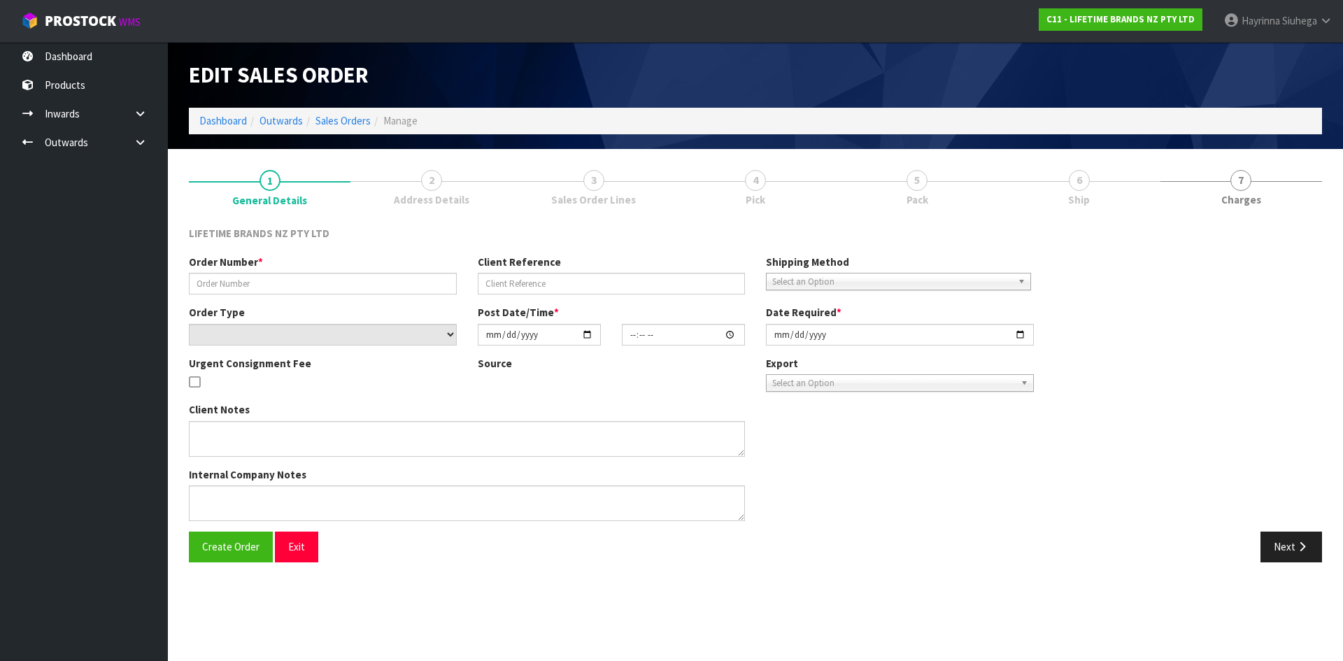
type input "[DATE]"
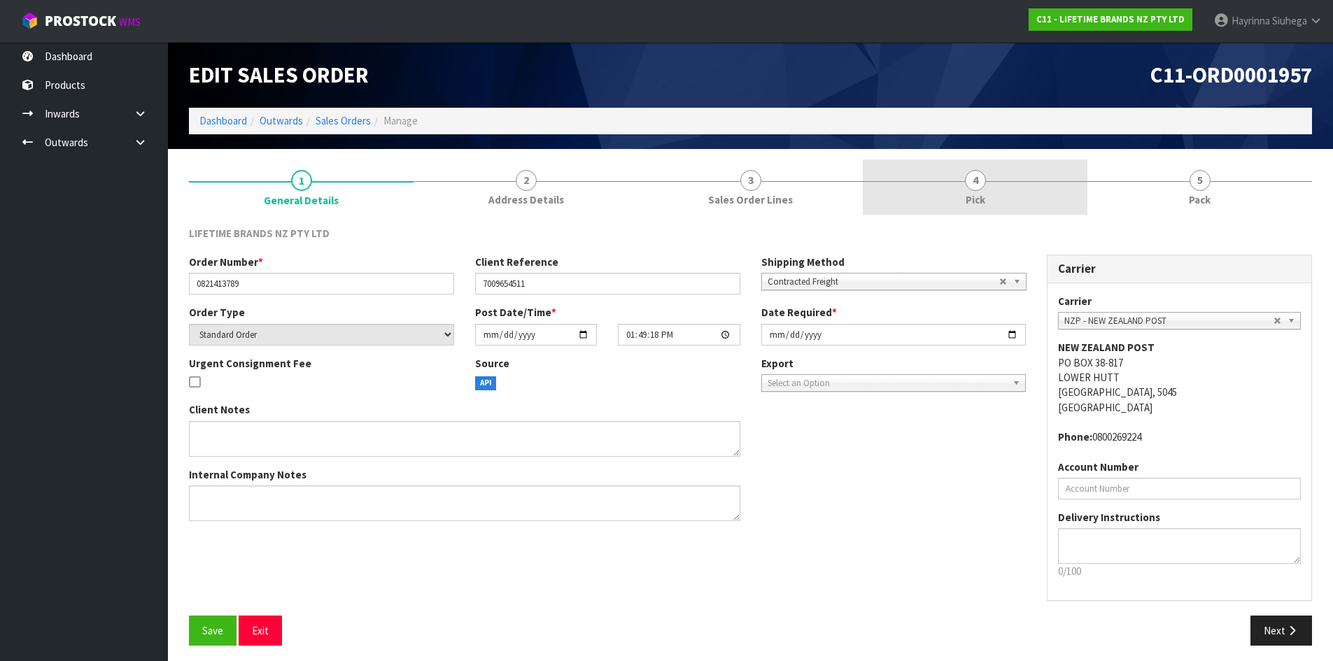
drag, startPoint x: 1014, startPoint y: 187, endPoint x: 1074, endPoint y: 186, distance: 59.5
click at [1014, 186] on link "4 Pick" at bounding box center [975, 187] width 225 height 55
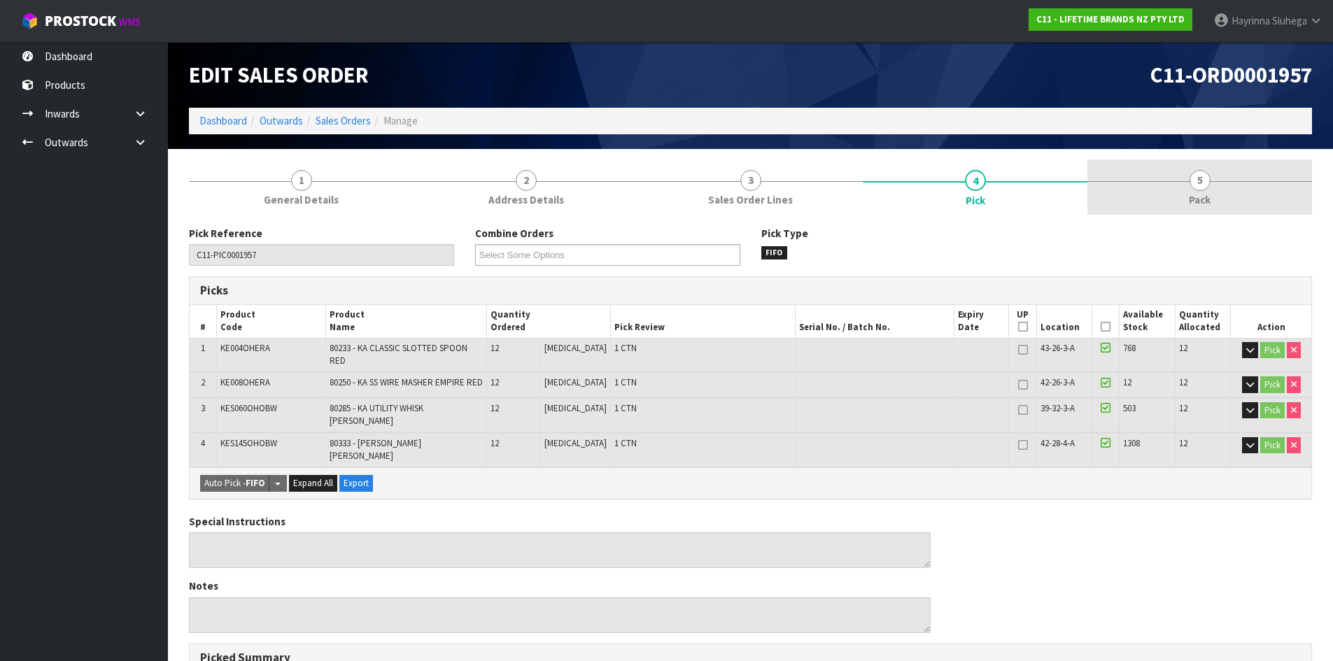
click at [1166, 200] on link "5 Pack" at bounding box center [1199, 187] width 225 height 55
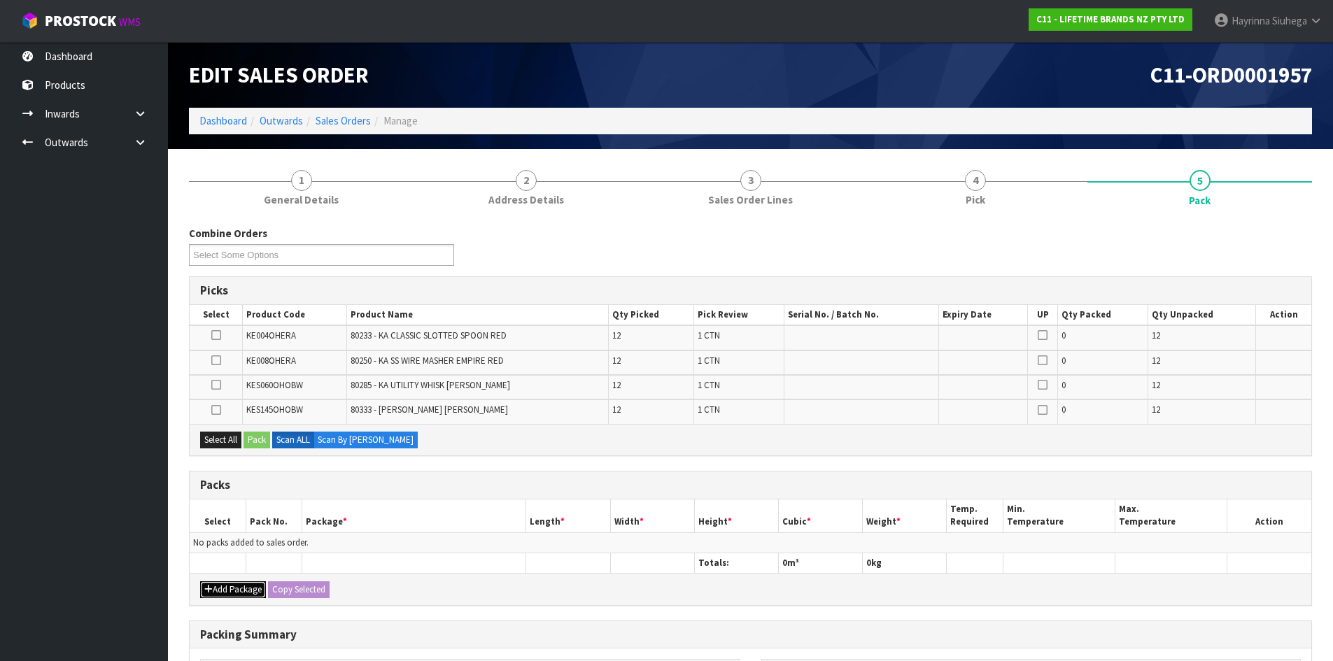
click at [209, 586] on icon "button" at bounding box center [208, 589] width 8 height 9
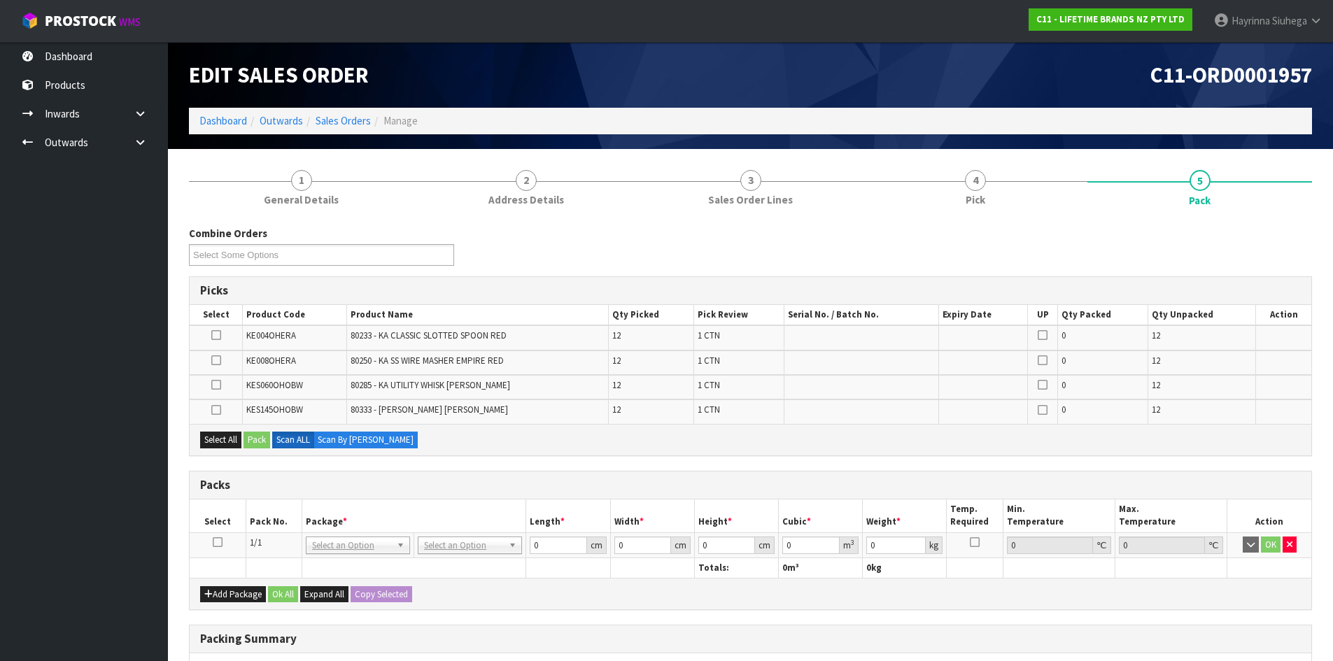
click at [222, 542] on icon at bounding box center [218, 542] width 10 height 1
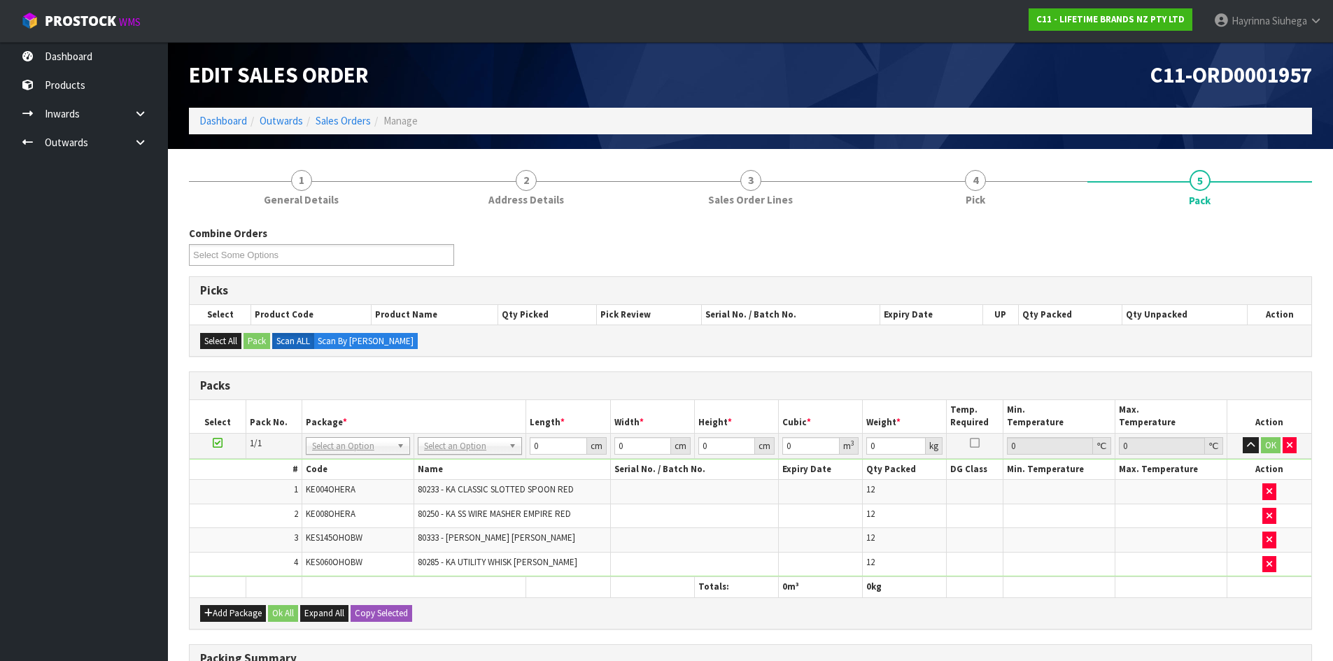
drag, startPoint x: 19, startPoint y: 1, endPoint x: 607, endPoint y: 227, distance: 629.6
click at [609, 223] on div "Combine Orders C11-ORD0001821 C11-ORD0001925 C11-ORD0001933 C11-ORD0001935 C11-…" at bounding box center [750, 546] width 1123 height 663
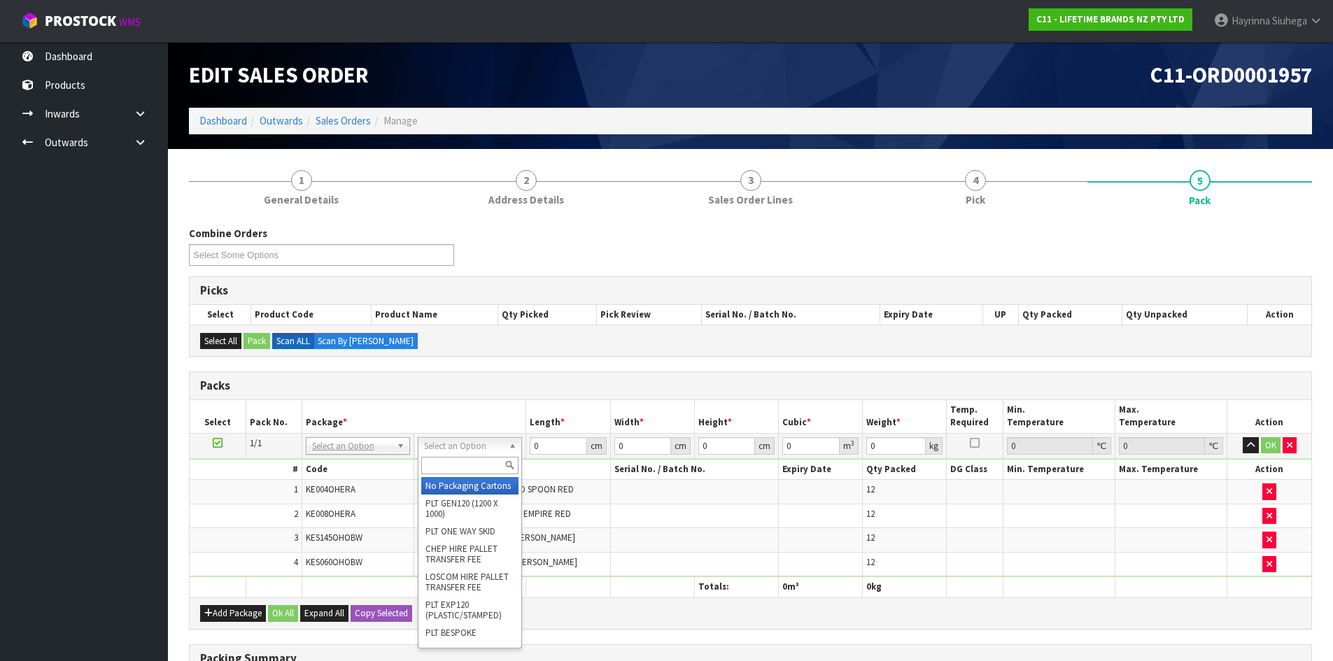
click at [457, 462] on input "text" at bounding box center [469, 465] width 97 height 17
type input "OC"
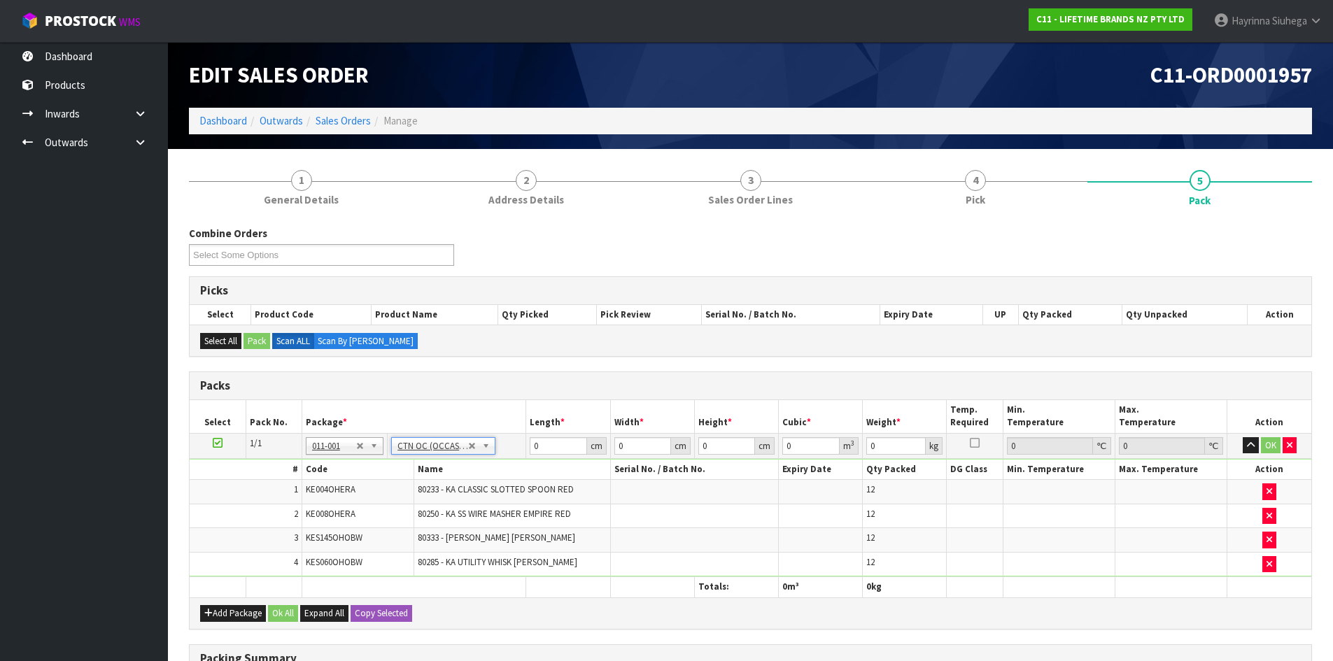
type input "9.69"
click at [533, 447] on input "0" at bounding box center [558, 445] width 57 height 17
type input "60"
type input "35"
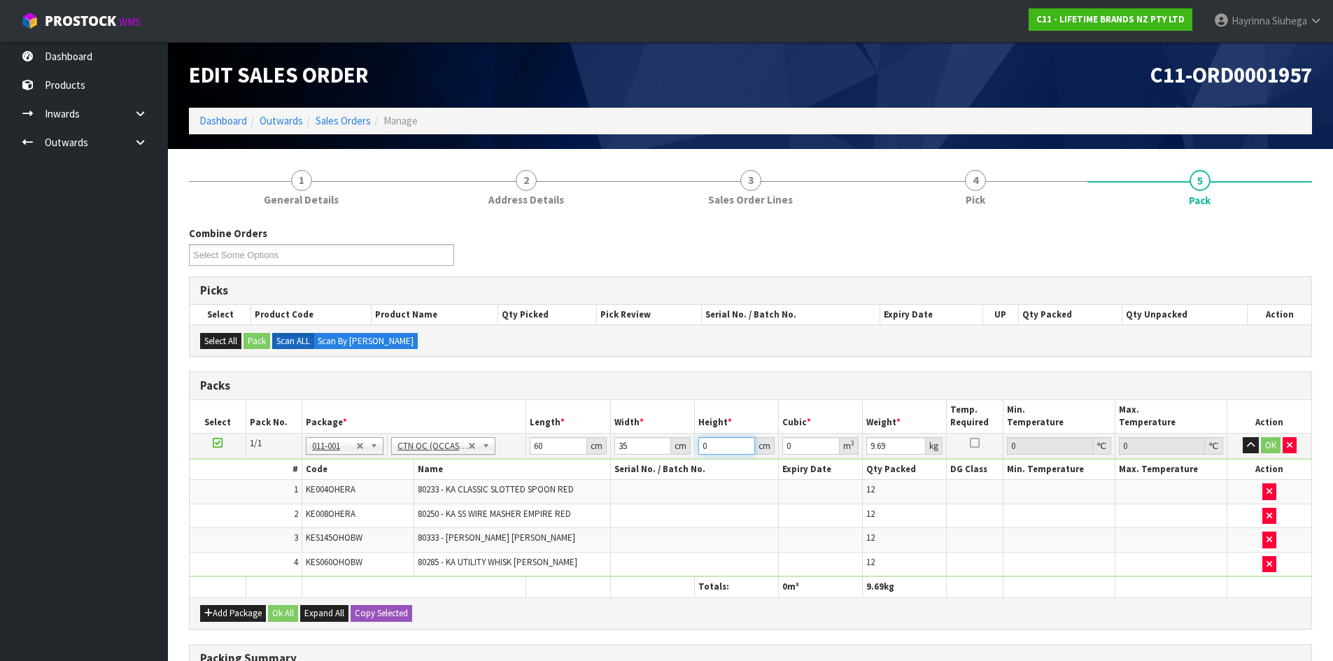
type input "4"
type input "0.0084"
type input "43"
type input "0.0903"
type input "43"
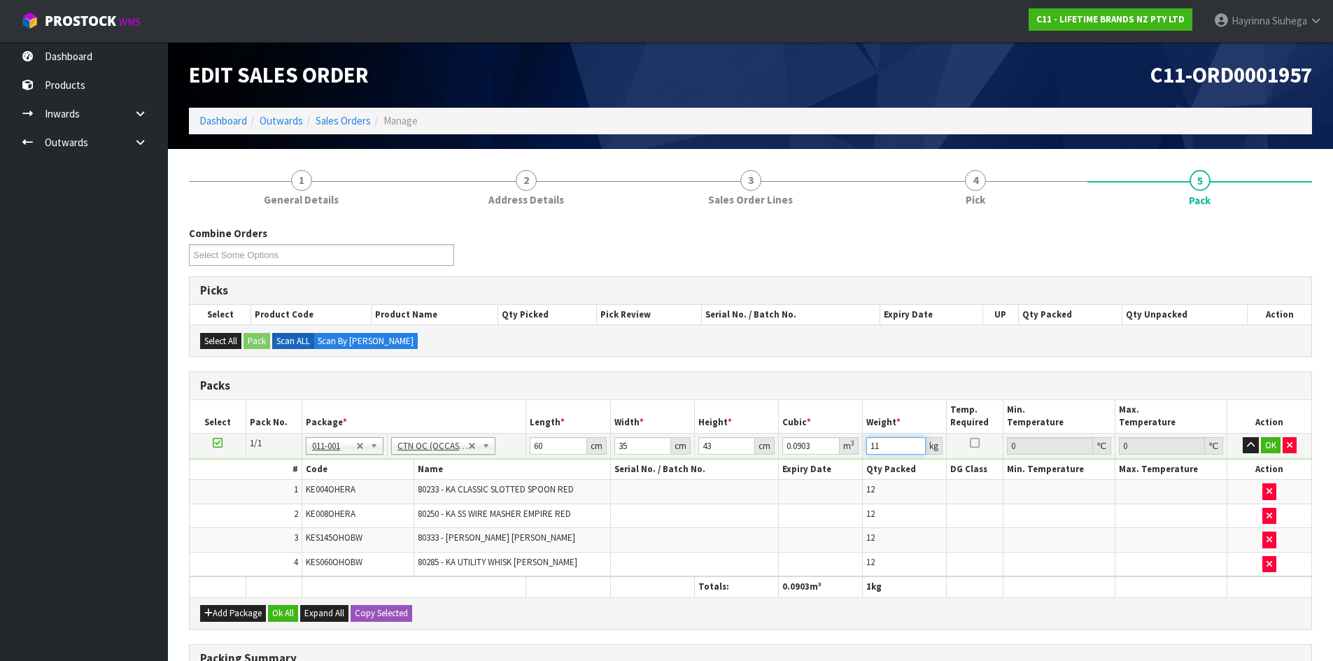
type input "11"
click button "OK" at bounding box center [1271, 445] width 20 height 17
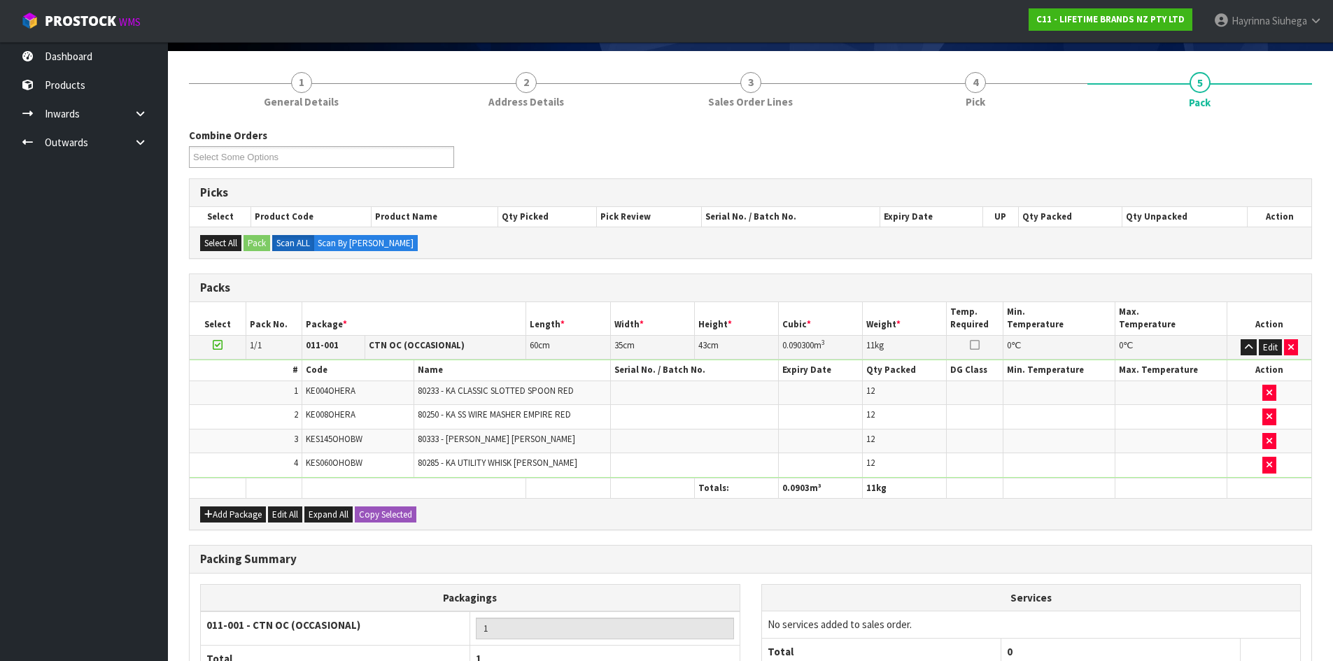
scroll to position [233, 0]
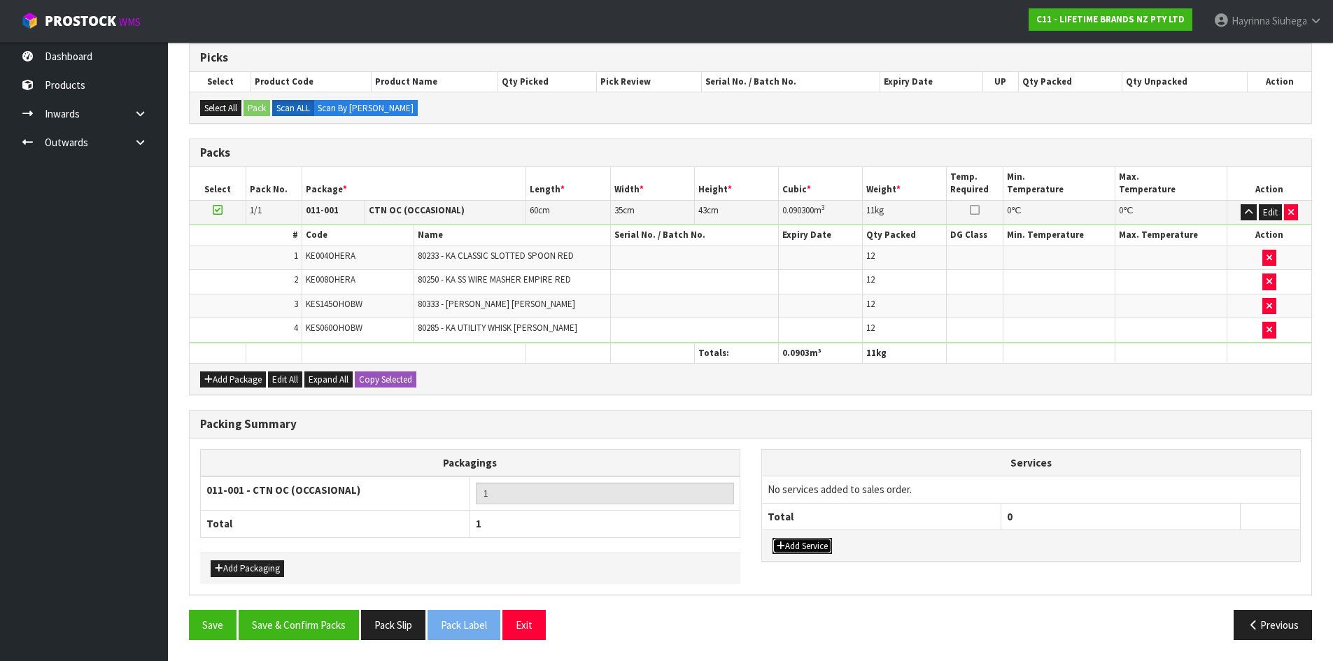
drag, startPoint x: 796, startPoint y: 545, endPoint x: 812, endPoint y: 520, distance: 29.3
click at [796, 545] on button "Add Service" at bounding box center [801, 546] width 59 height 17
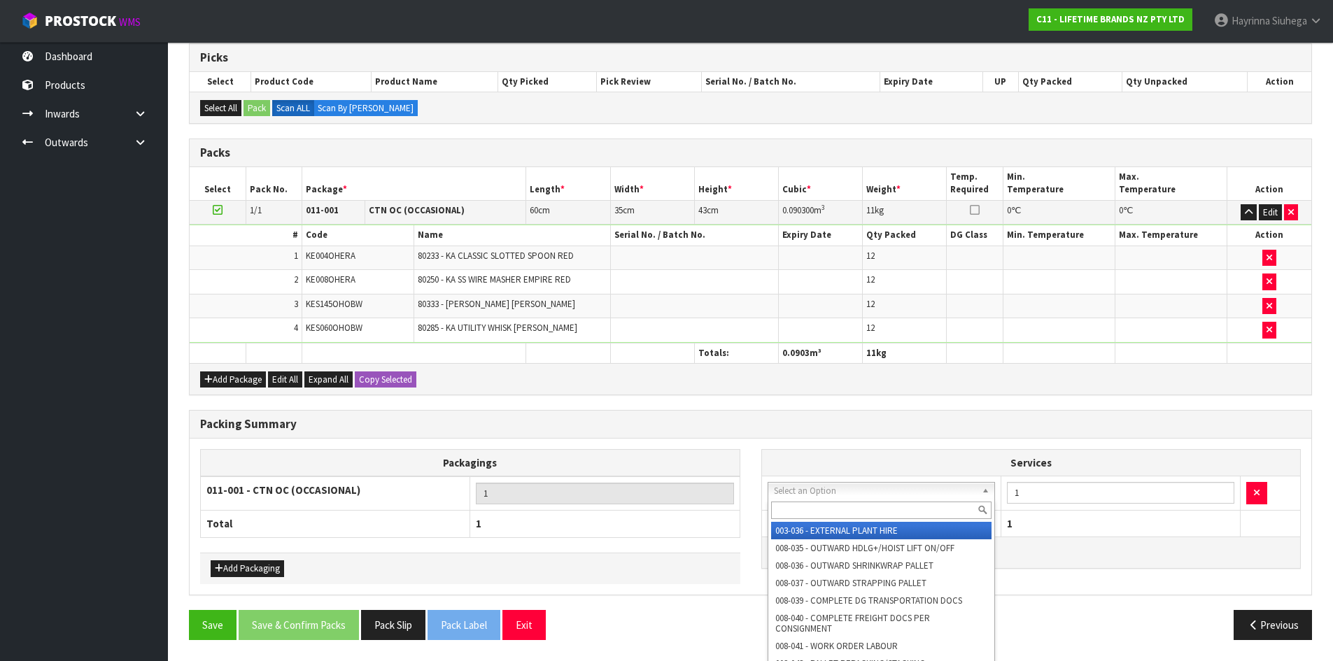
click at [802, 502] on input "text" at bounding box center [881, 510] width 221 height 17
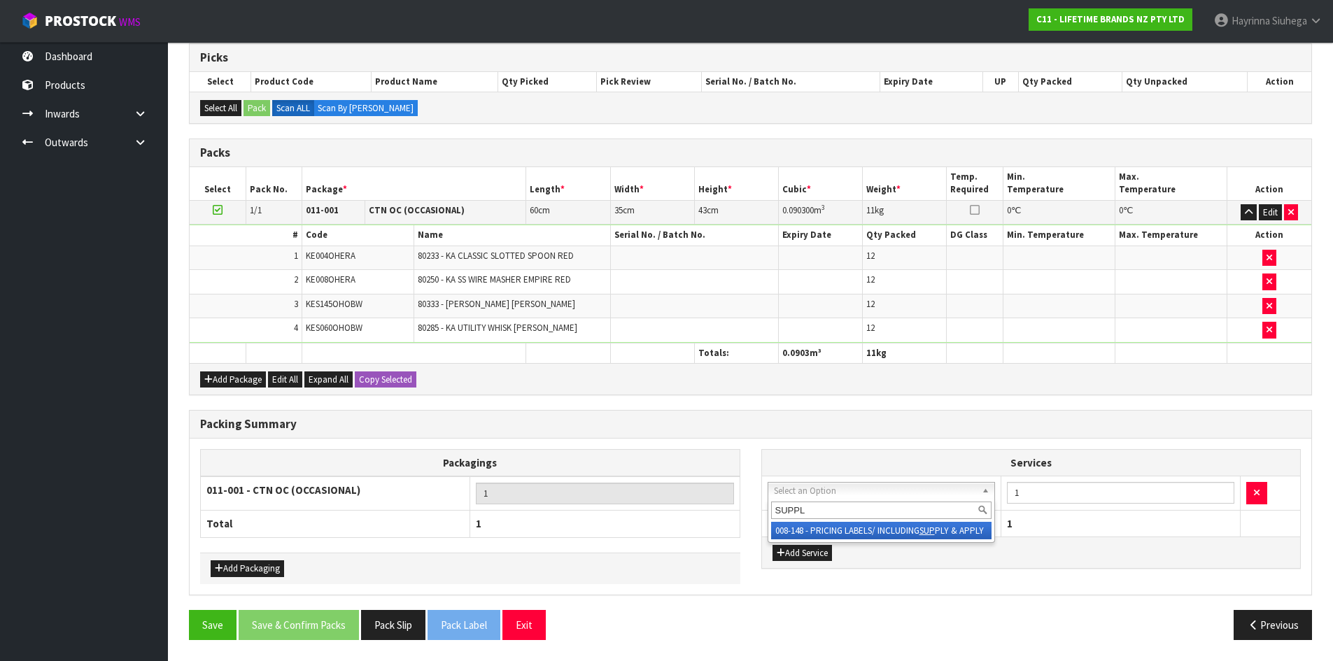
type input "SUPPLY"
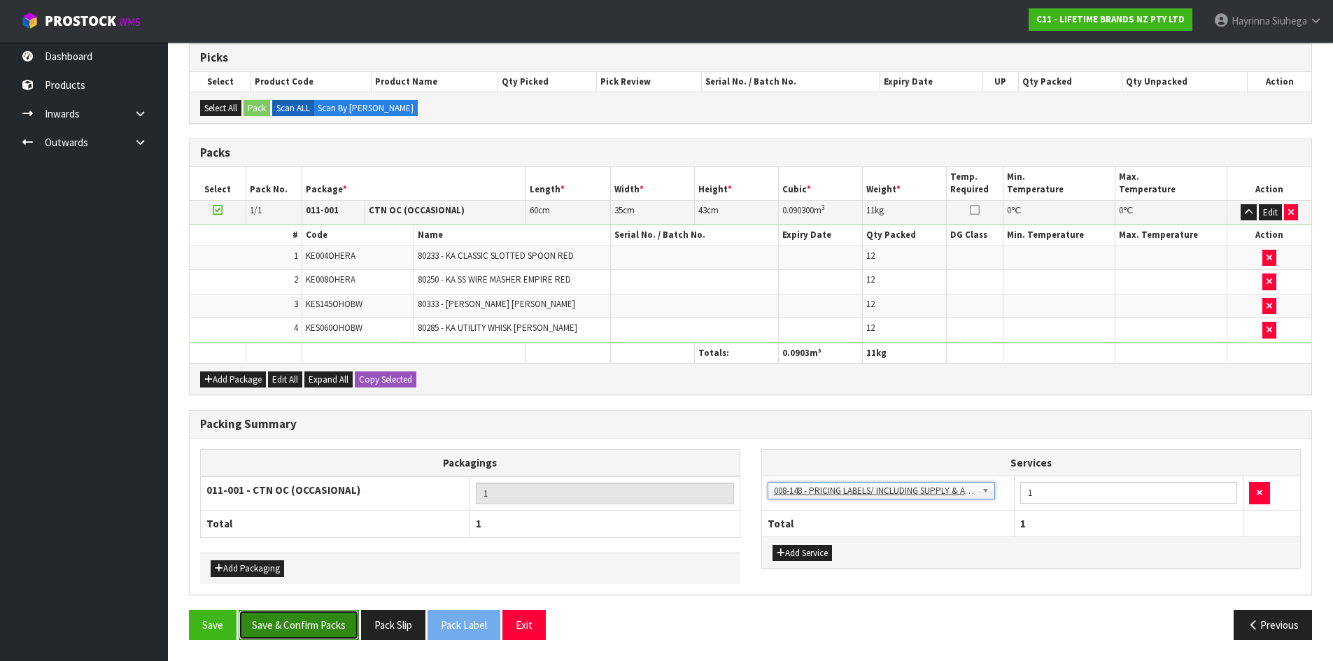
click at [288, 635] on button "Save & Confirm Packs" at bounding box center [299, 625] width 120 height 30
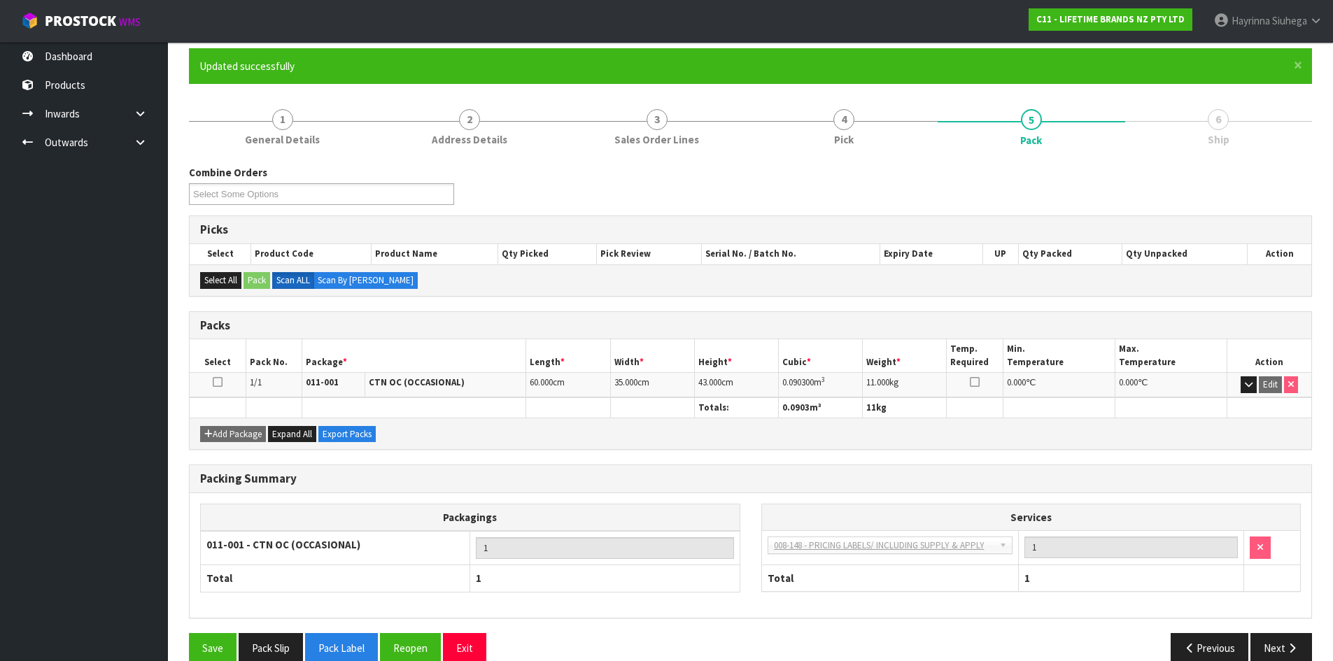
scroll to position [134, 0]
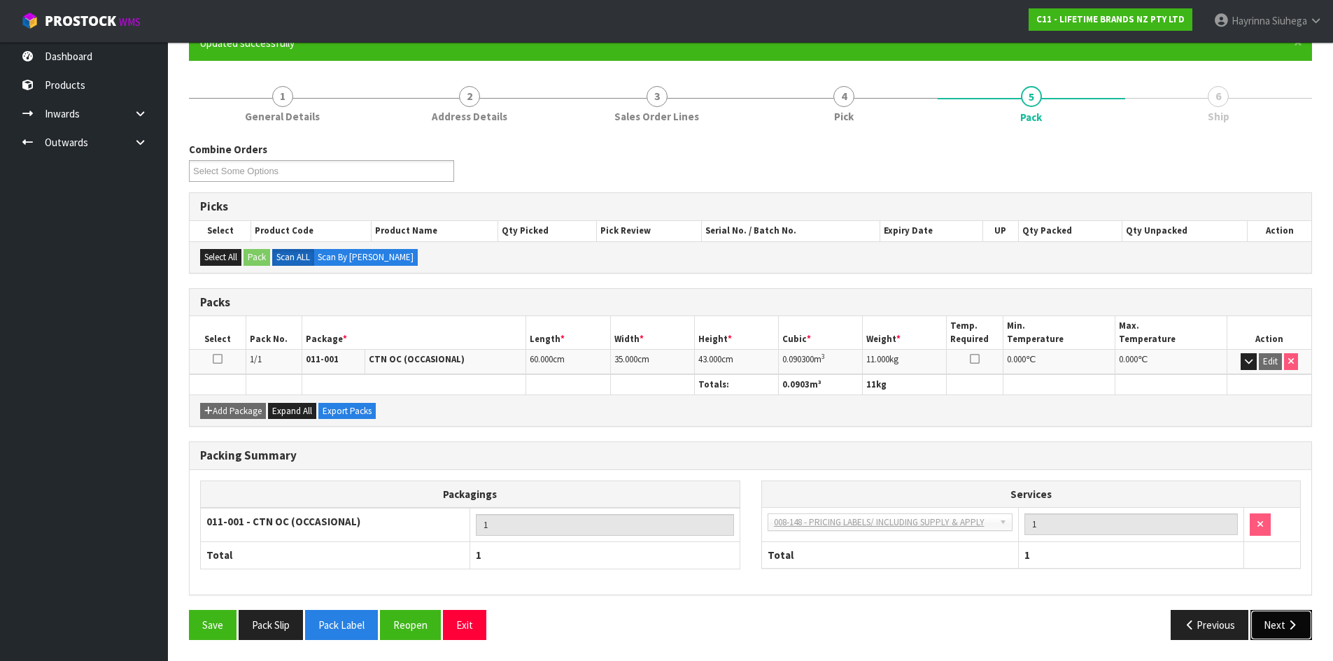
click at [1285, 630] on icon "button" at bounding box center [1291, 625] width 13 height 10
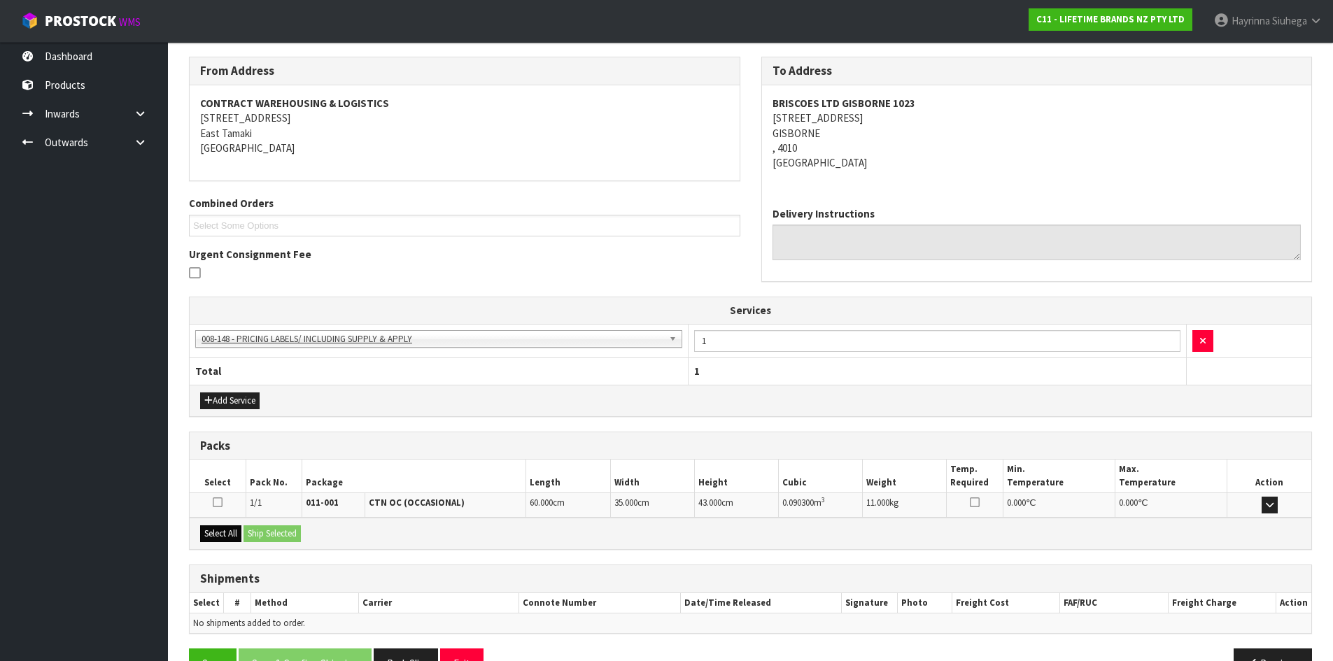
scroll to position [259, 0]
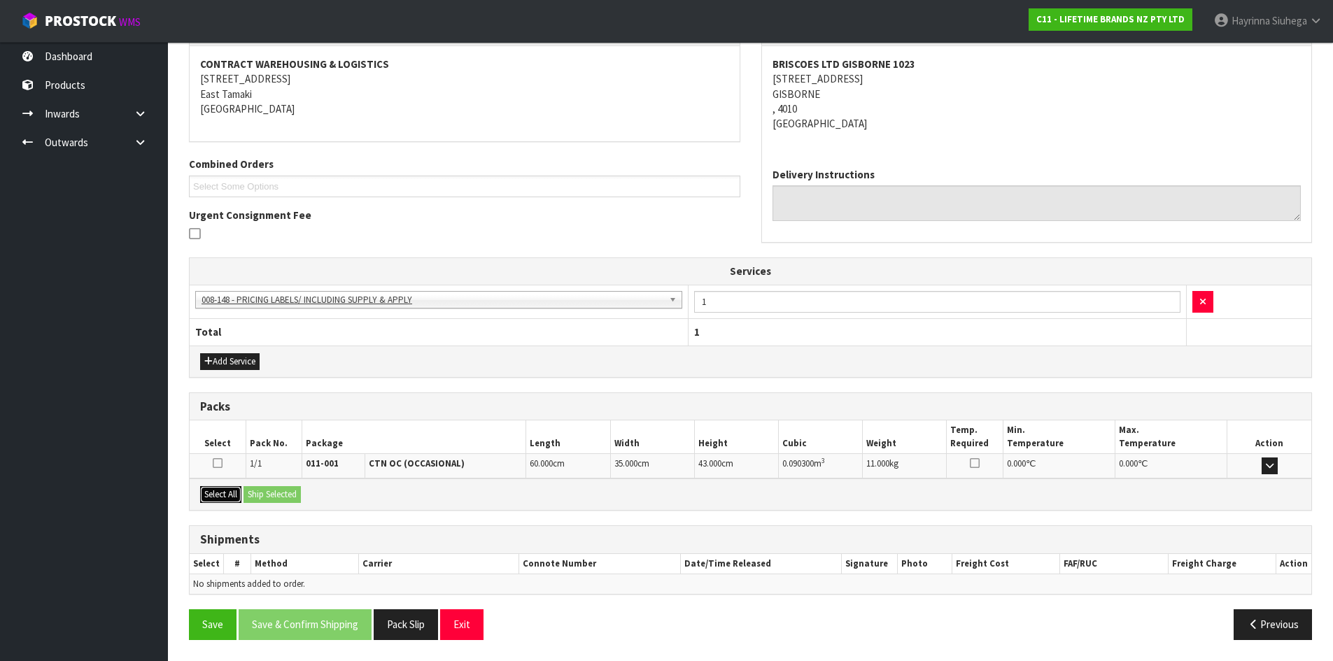
click at [224, 488] on button "Select All" at bounding box center [220, 494] width 41 height 17
click at [279, 490] on button "Ship Selected" at bounding box center [271, 494] width 57 height 17
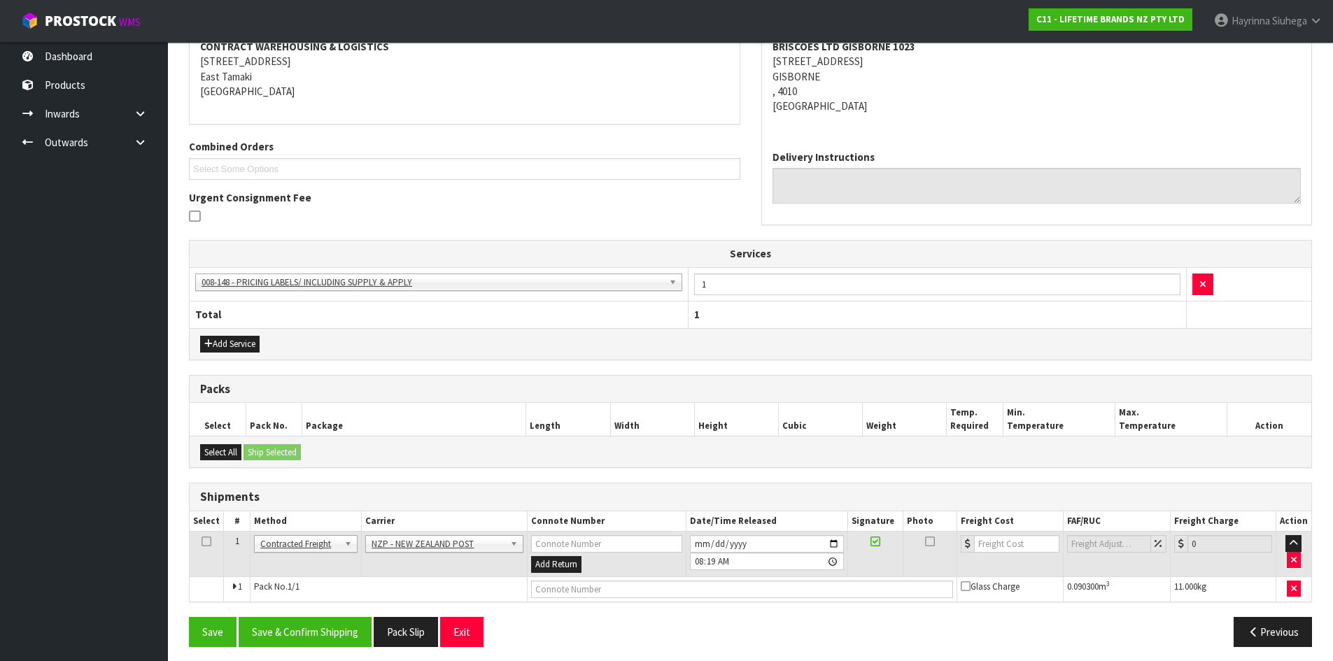
scroll to position [283, 0]
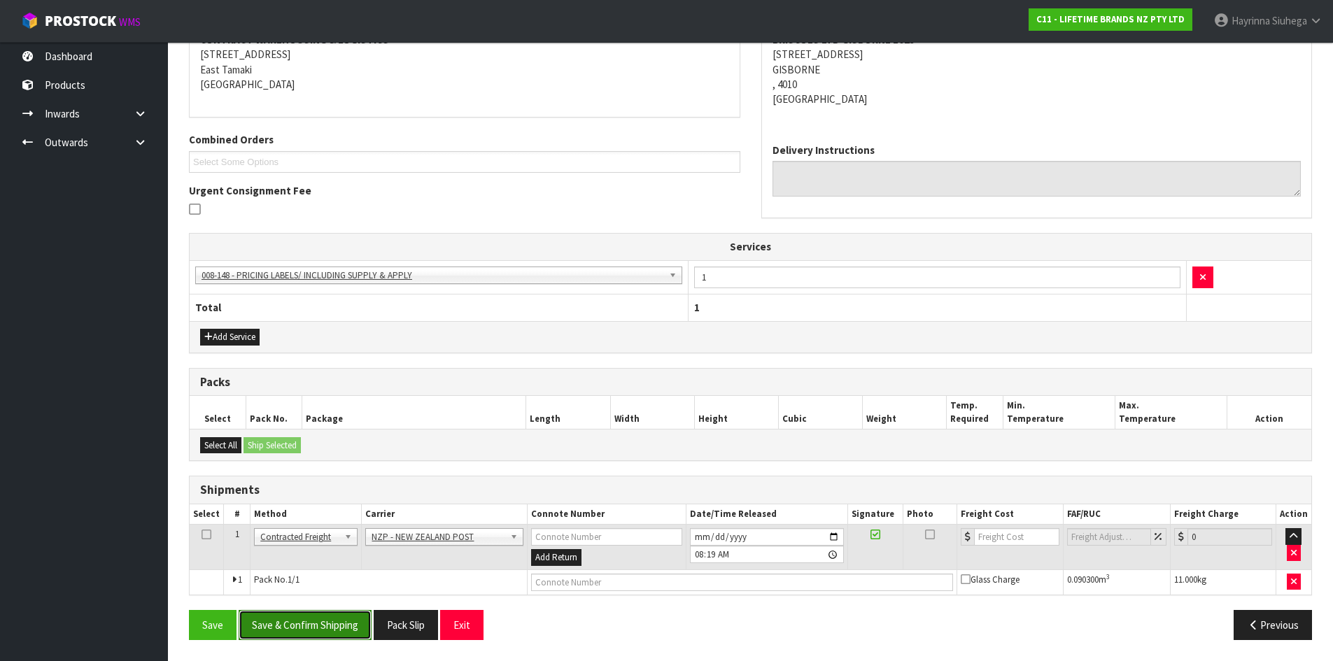
click at [323, 629] on button "Save & Confirm Shipping" at bounding box center [305, 625] width 133 height 30
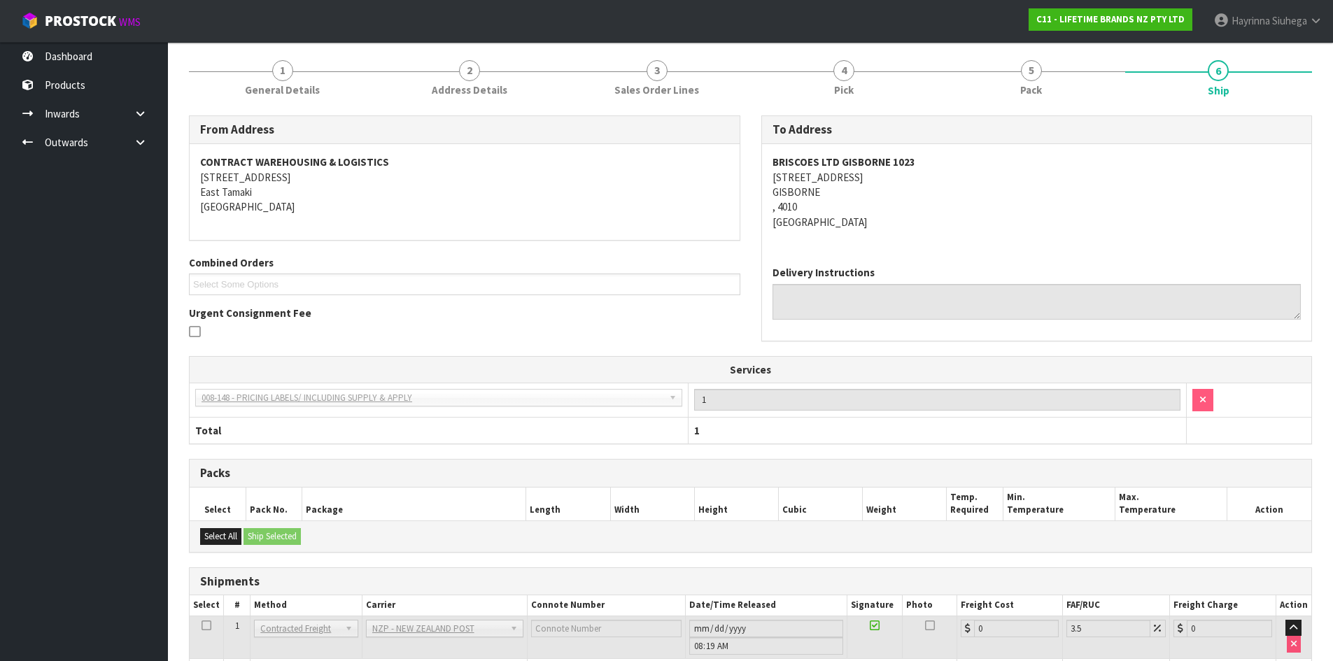
scroll to position [264, 0]
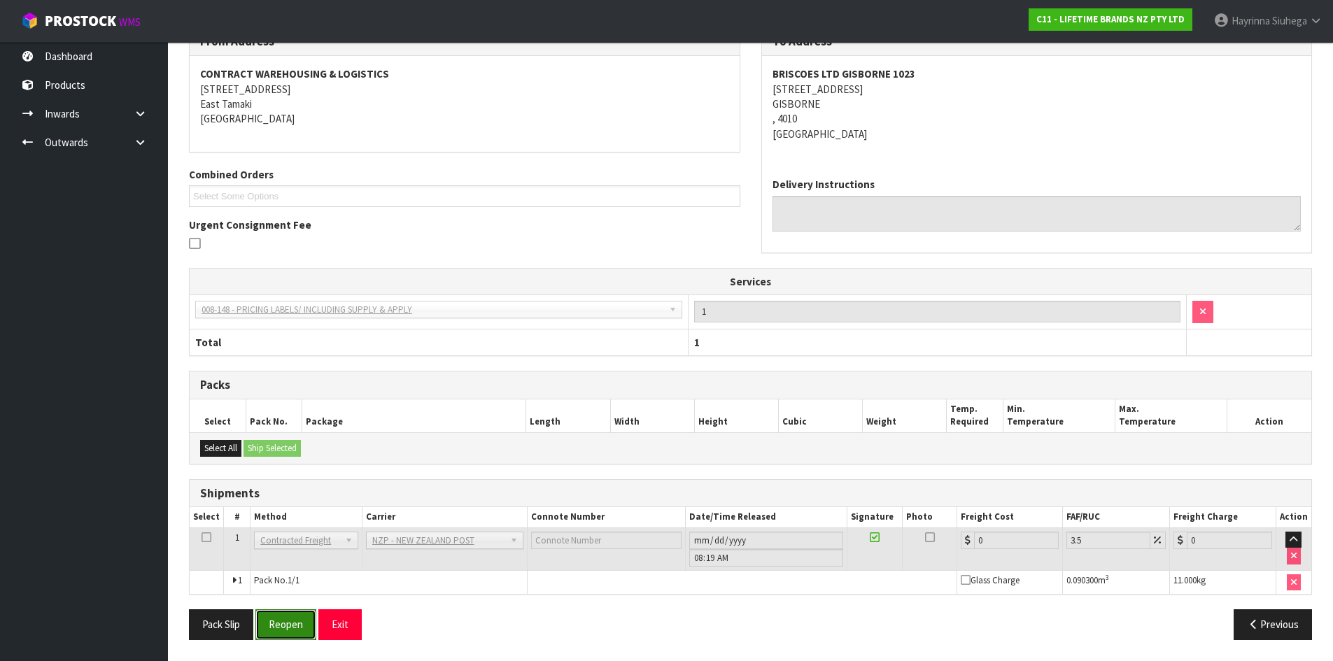
click at [281, 621] on button "Reopen" at bounding box center [285, 624] width 61 height 30
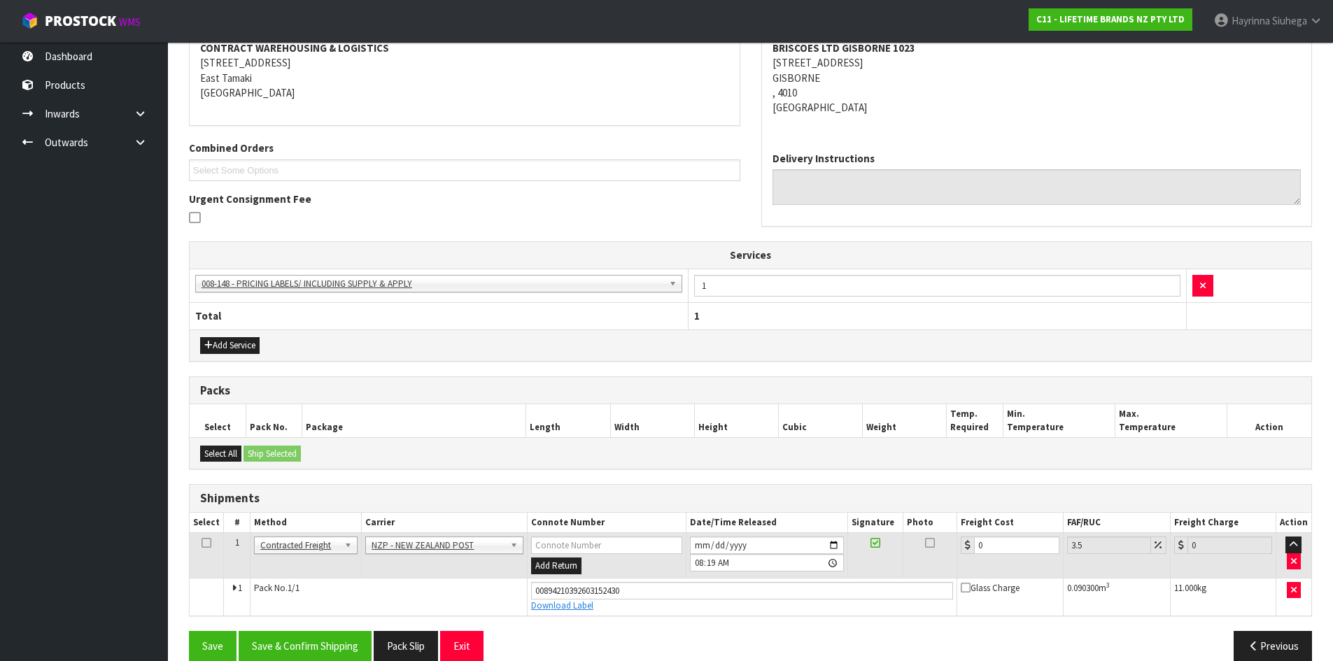
scroll to position [297, 0]
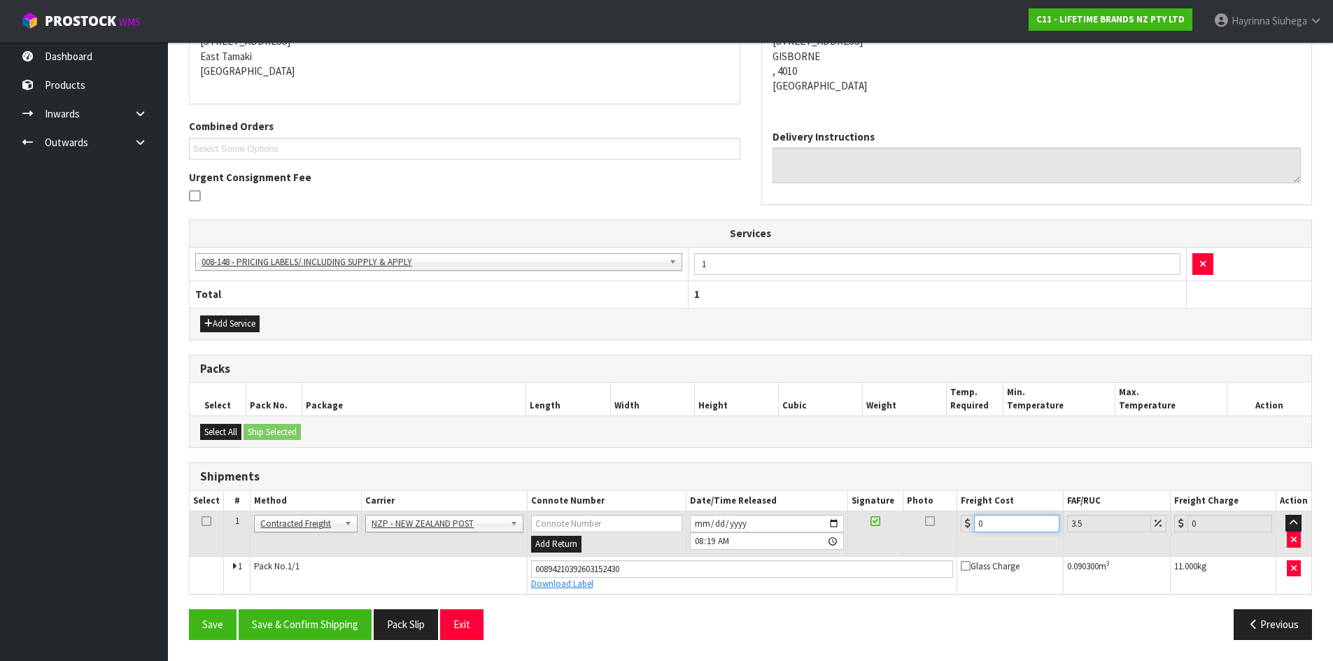
drag, startPoint x: 1005, startPoint y: 530, endPoint x: 762, endPoint y: 525, distance: 242.8
click at [773, 525] on tr "1 Client Local Pickup Customer Local Pickup Company Freight Contracted Freight …" at bounding box center [750, 533] width 1121 height 45
type input "1"
type input "1.03"
type input "14"
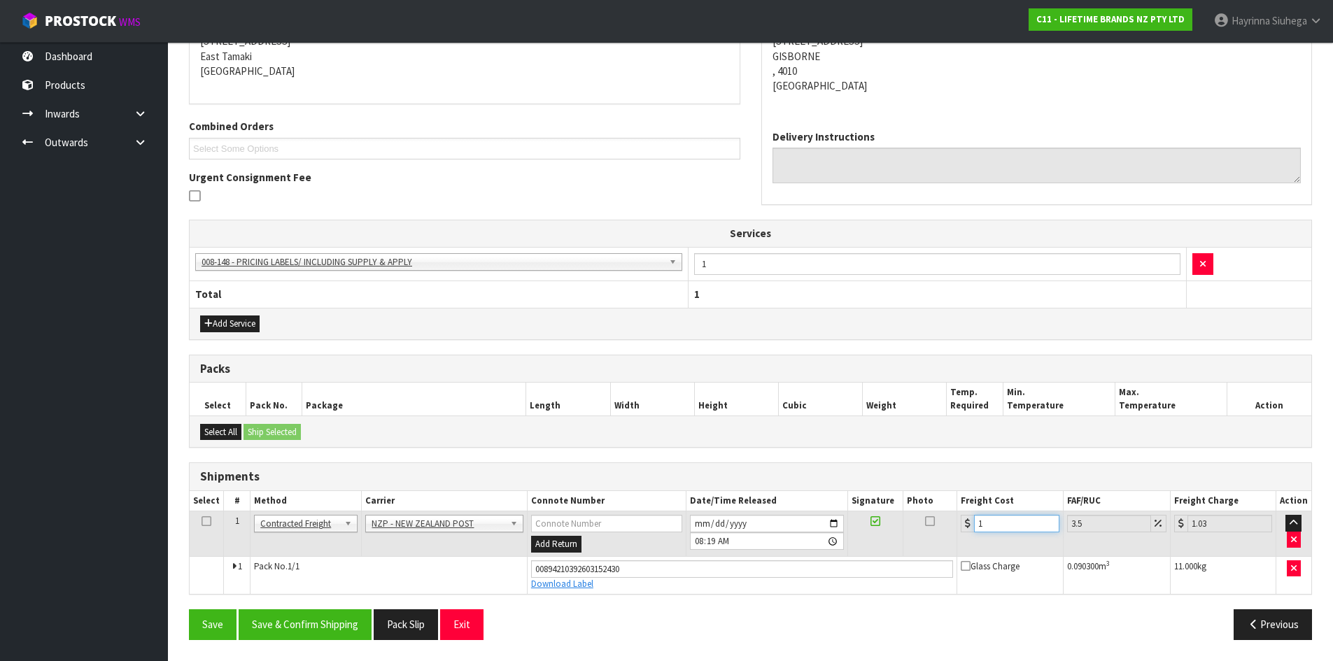
type input "14.49"
type input "14.9"
type input "15.42"
type input "14.95"
type input "15.47"
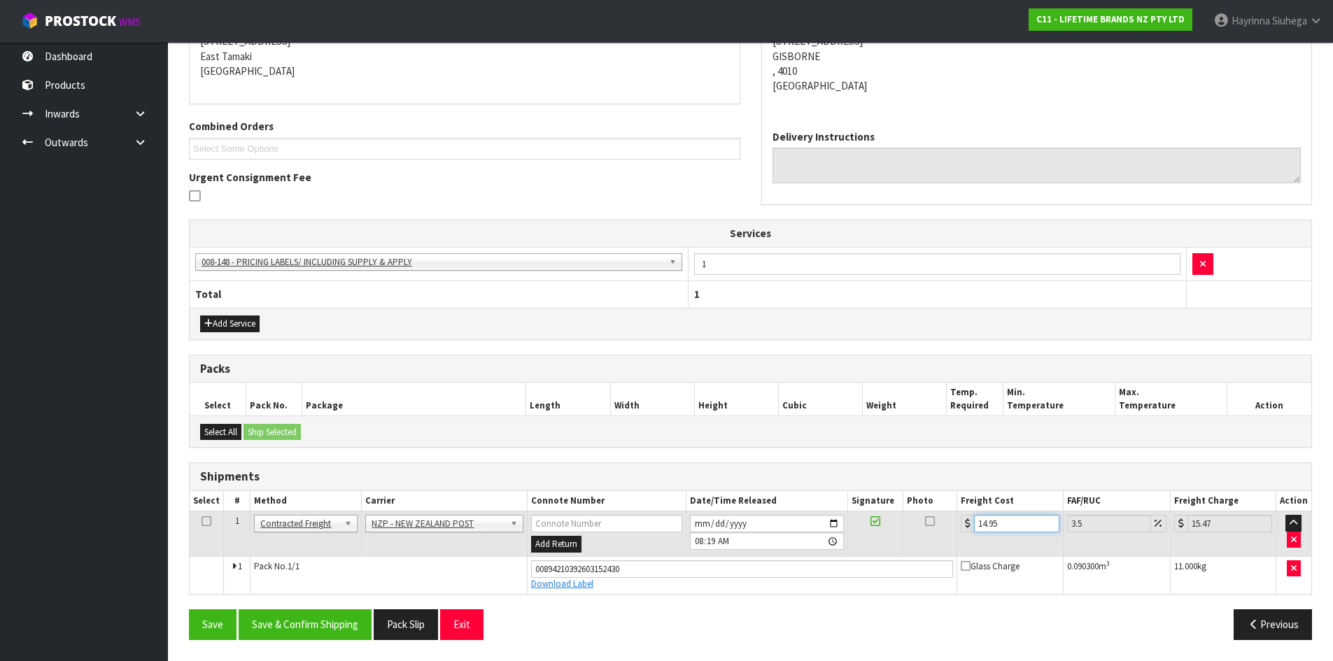
type input "14.95"
click at [189, 609] on button "Save" at bounding box center [213, 624] width 48 height 30
click at [332, 626] on button "Save & Confirm Shipping" at bounding box center [305, 624] width 133 height 30
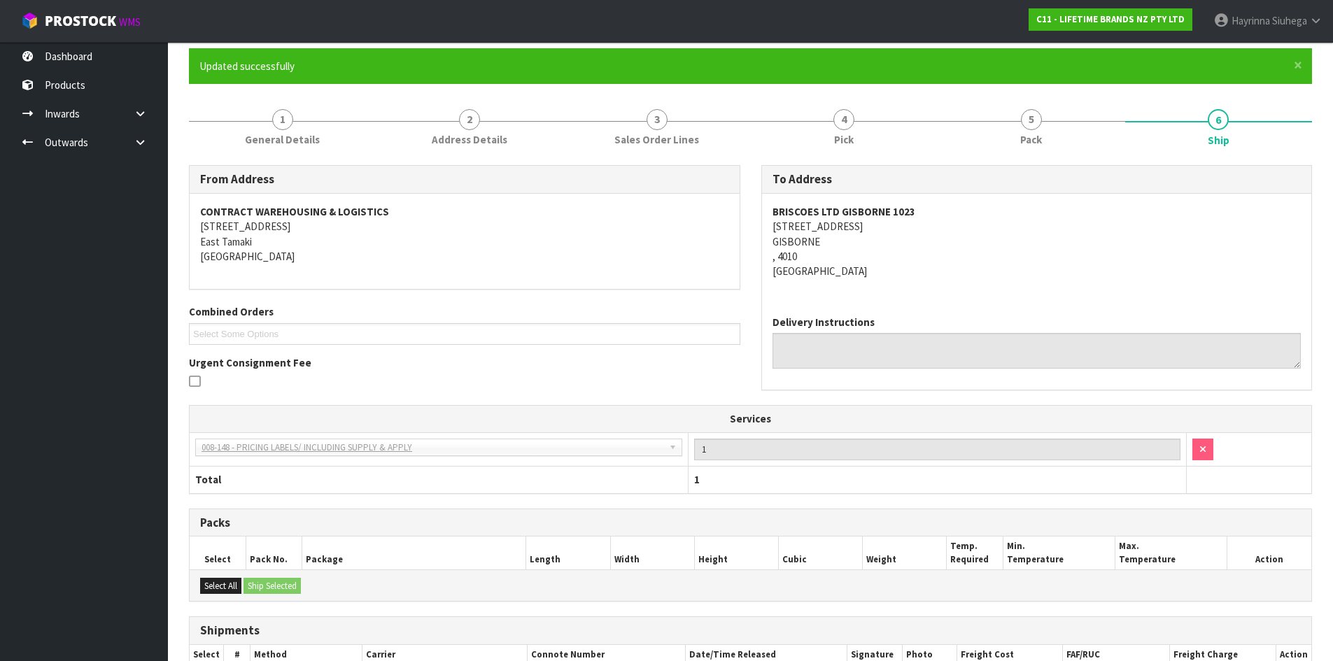
scroll to position [0, 0]
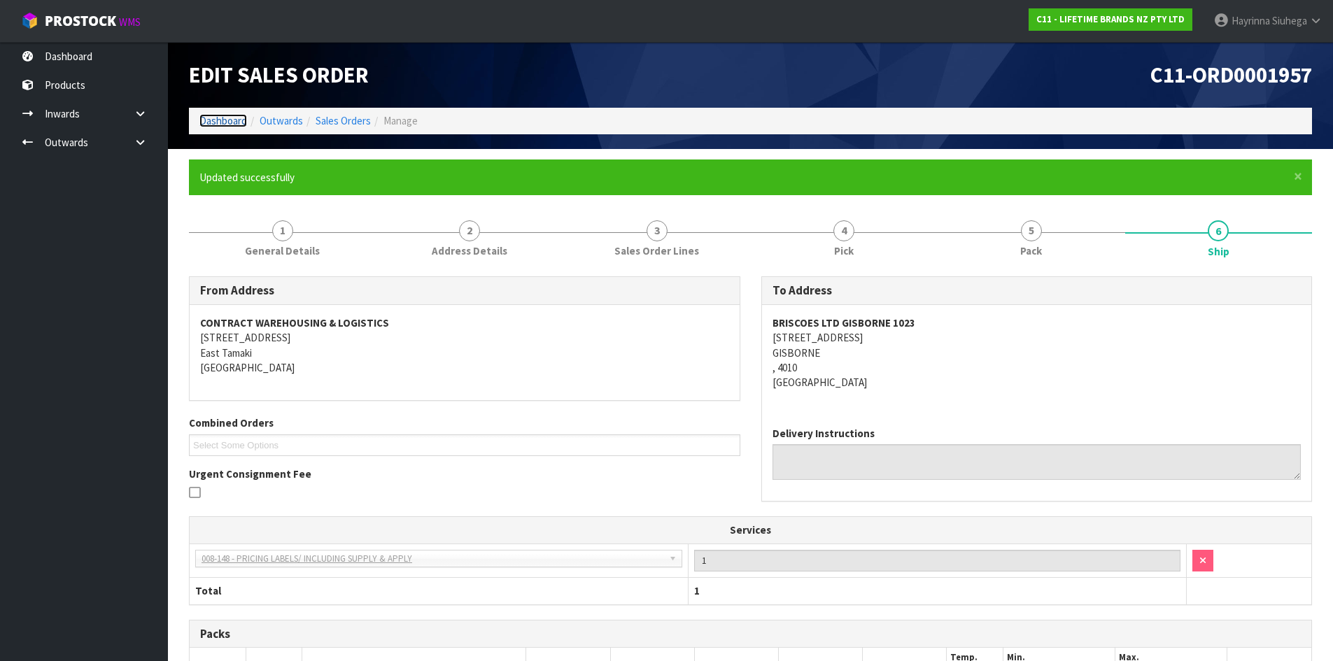
click at [216, 118] on link "Dashboard" at bounding box center [223, 120] width 48 height 13
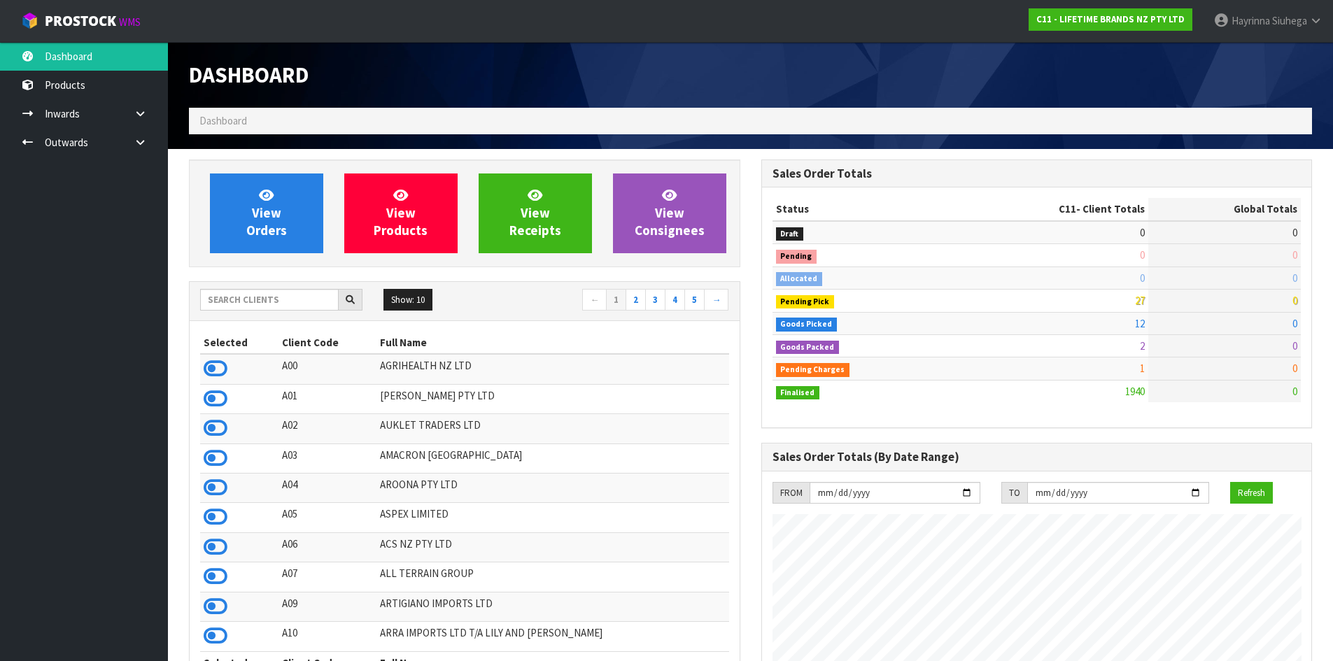
scroll to position [1060, 572]
click at [138, 150] on link at bounding box center [145, 142] width 45 height 29
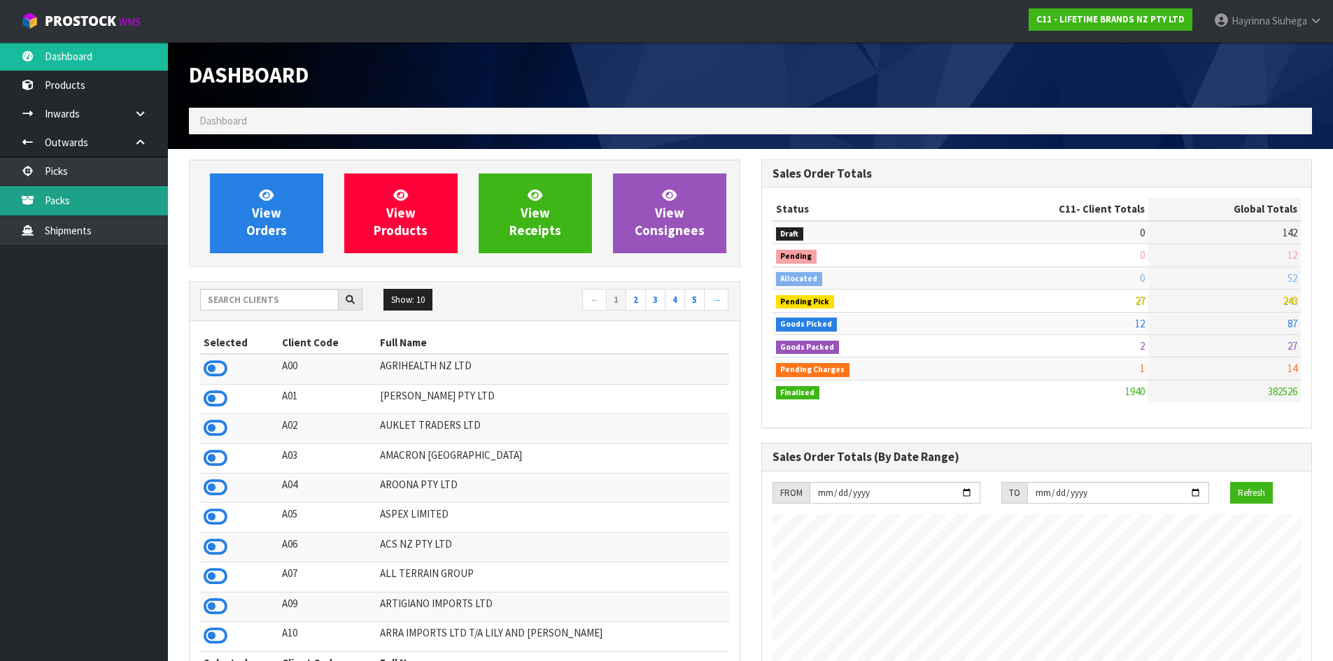
click at [104, 194] on link "Packs" at bounding box center [84, 200] width 168 height 29
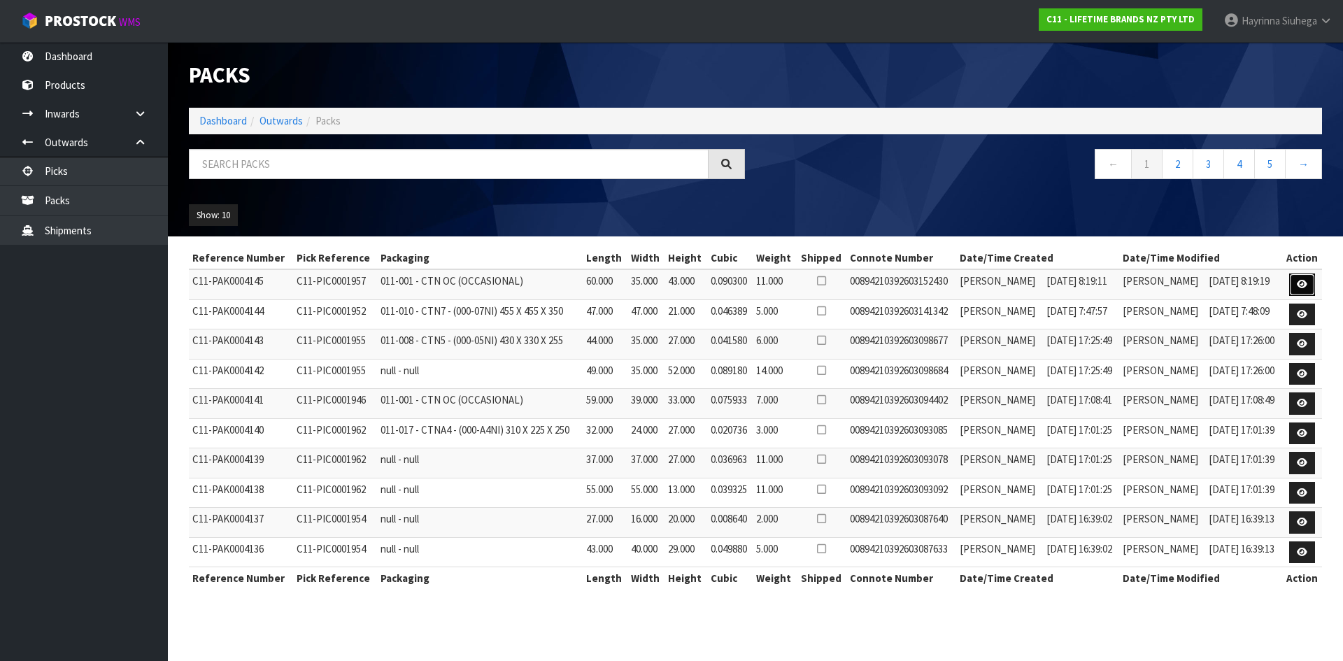
click at [1303, 279] on link at bounding box center [1302, 285] width 26 height 22
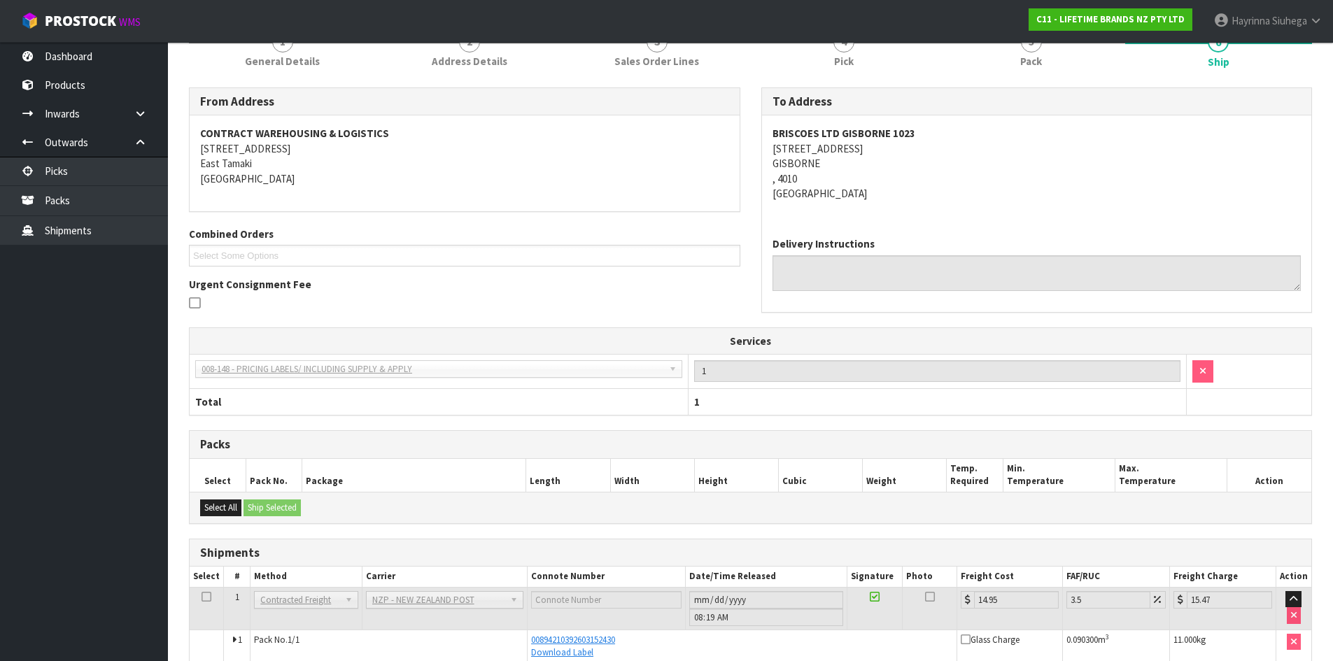
scroll to position [207, 0]
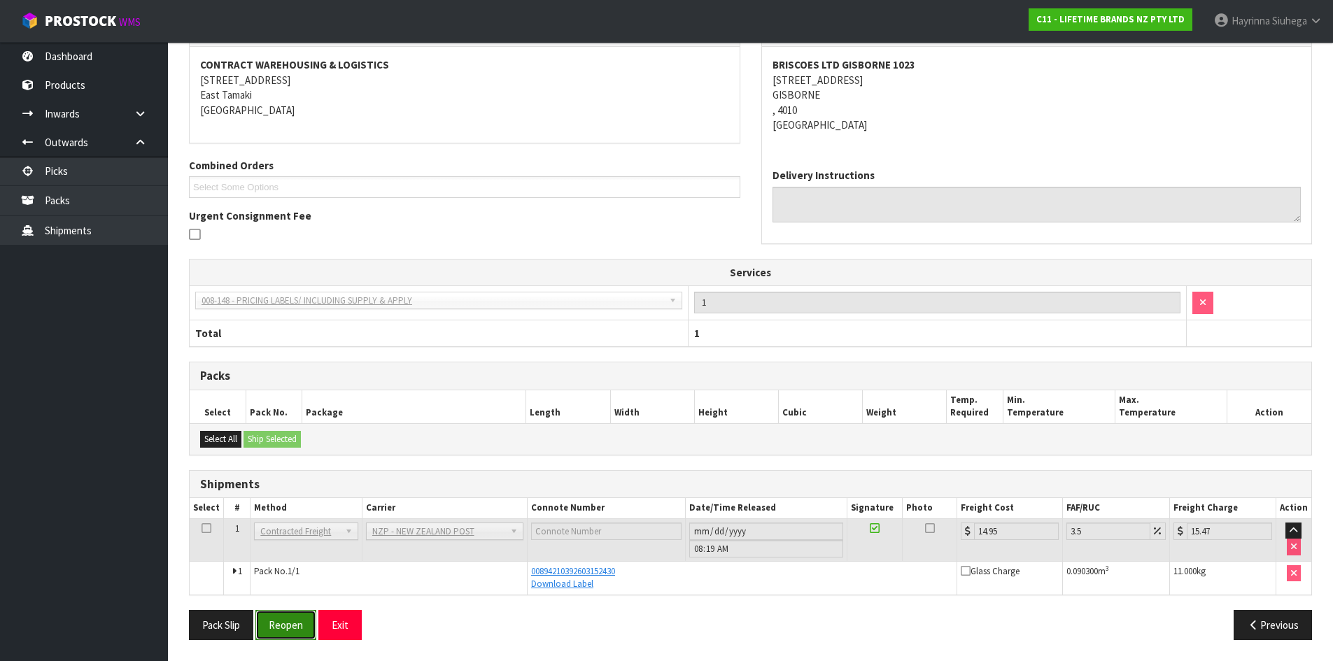
click at [300, 629] on button "Reopen" at bounding box center [285, 625] width 61 height 30
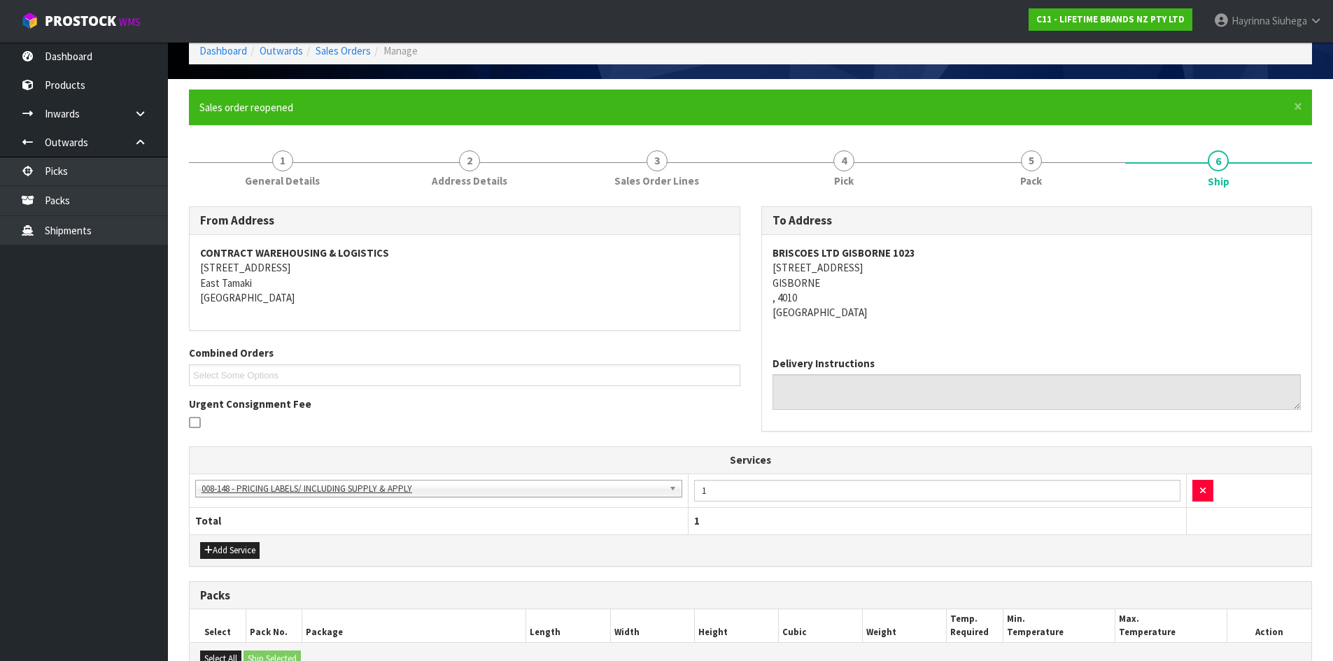
scroll to position [280, 0]
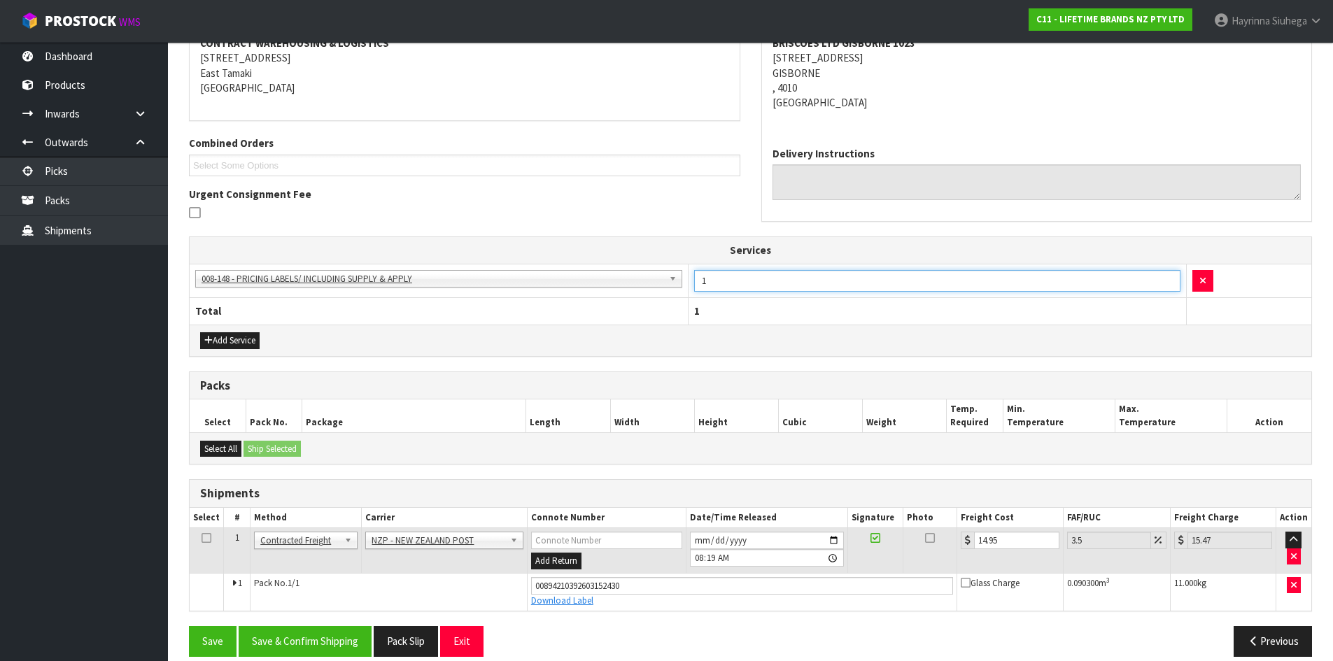
drag, startPoint x: 732, startPoint y: 284, endPoint x: 604, endPoint y: 278, distance: 128.2
click at [604, 278] on tr "003-036 - EXTERNAL PLANT HIRE 008-035 - OUTWARD HDLG+/HOIST LIFT ON/OFF 008-036…" at bounding box center [750, 281] width 1121 height 34
type input "36"
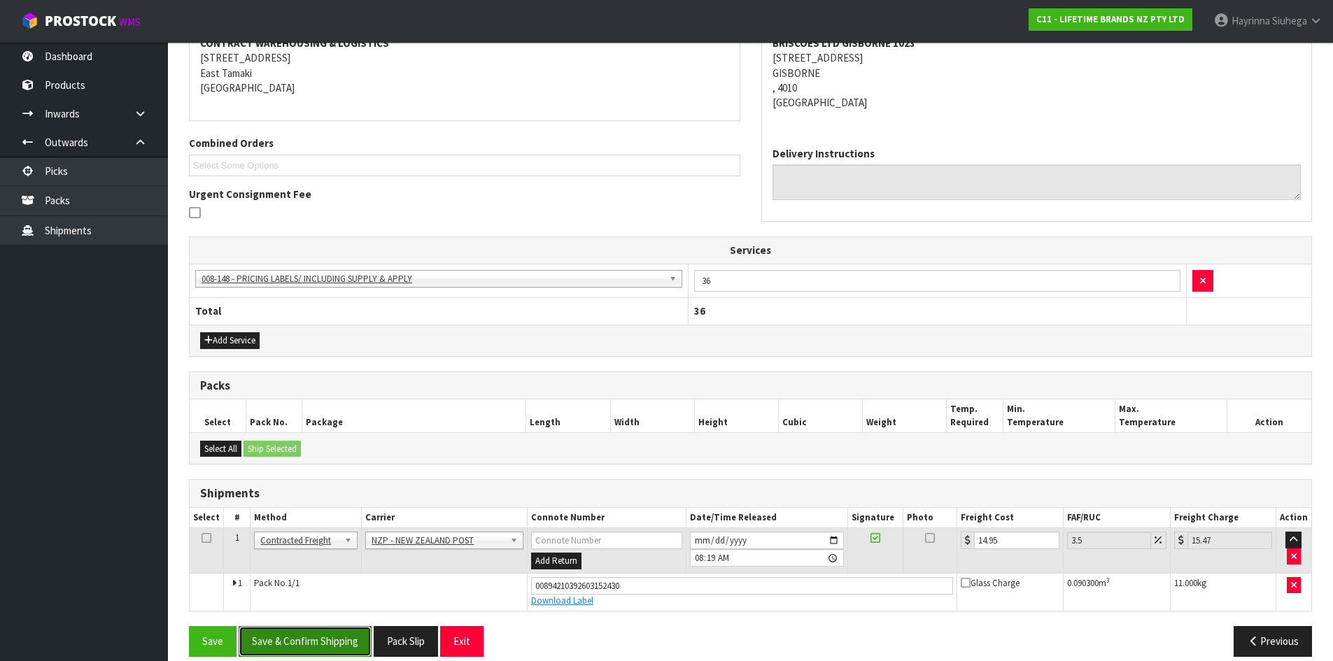
click at [331, 648] on button "Save & Confirm Shipping" at bounding box center [305, 641] width 133 height 30
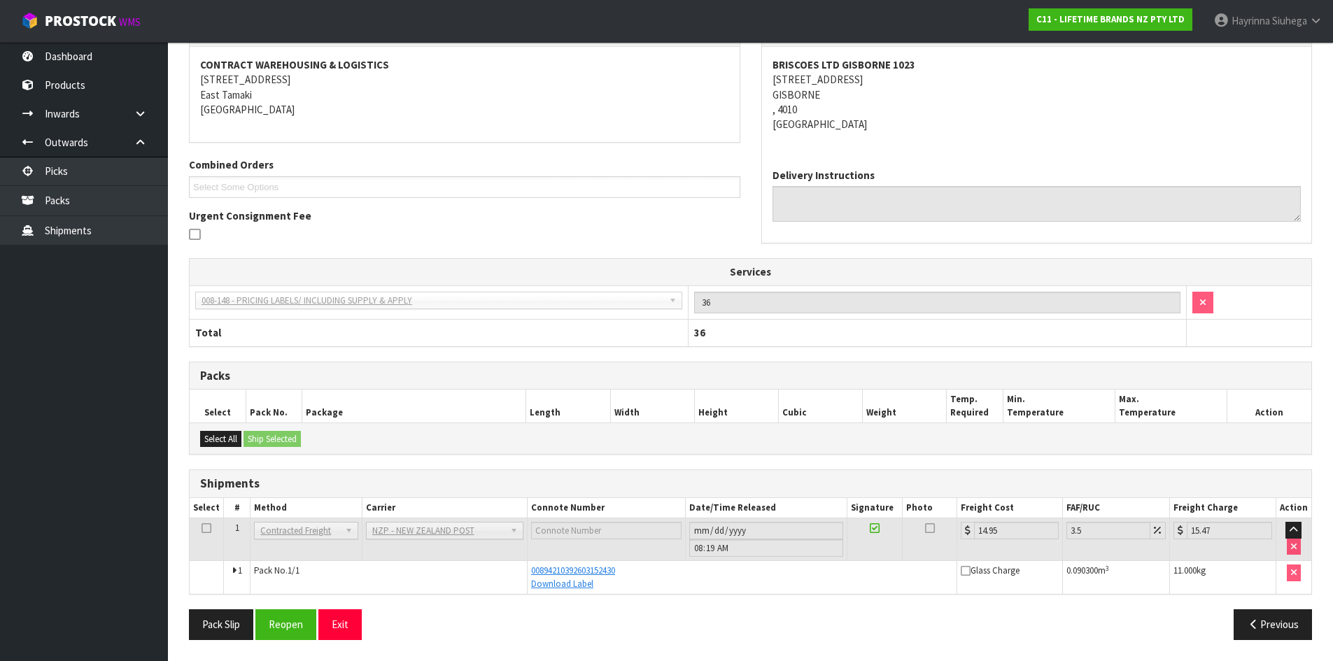
scroll to position [0, 0]
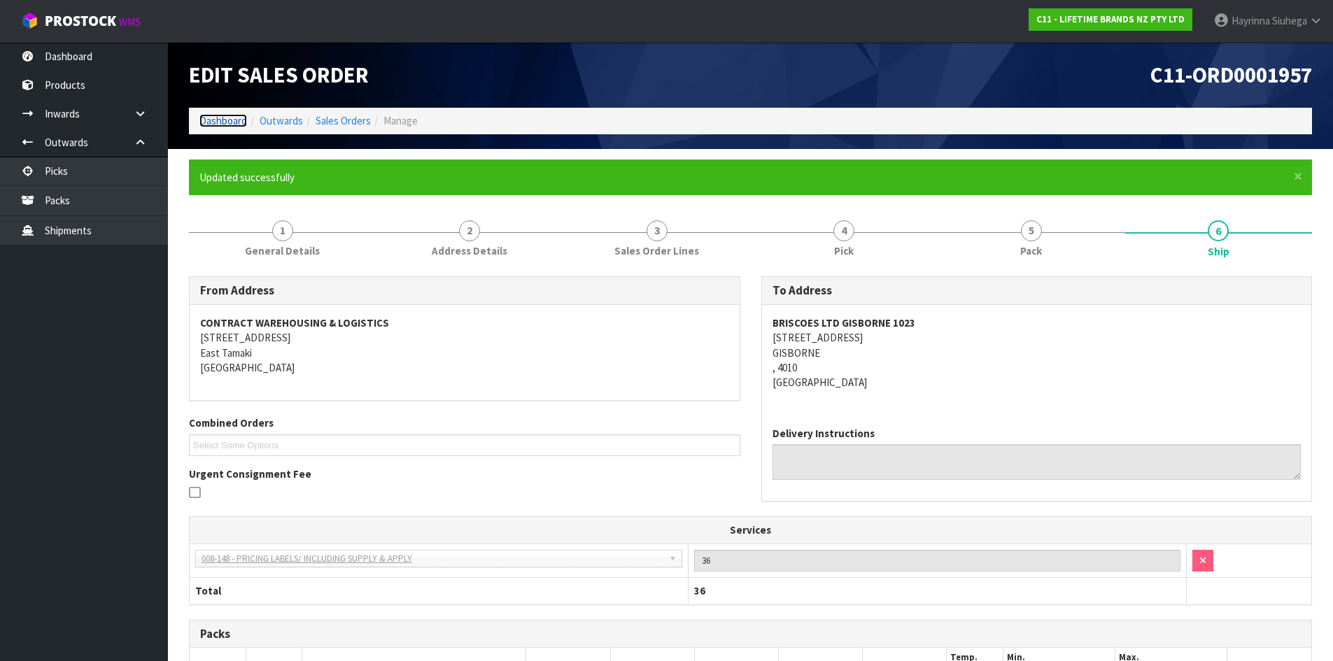
click at [226, 125] on link "Dashboard" at bounding box center [223, 120] width 48 height 13
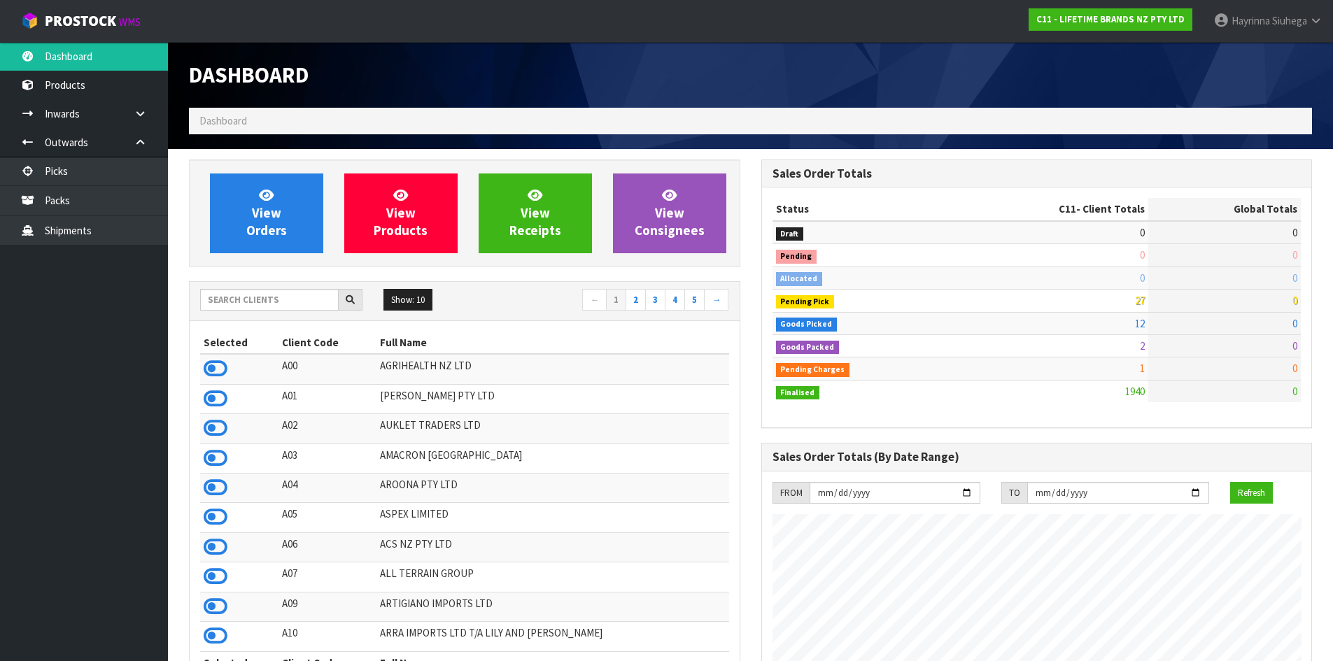
scroll to position [1060, 572]
click at [275, 210] on span "View Orders" at bounding box center [266, 213] width 41 height 52
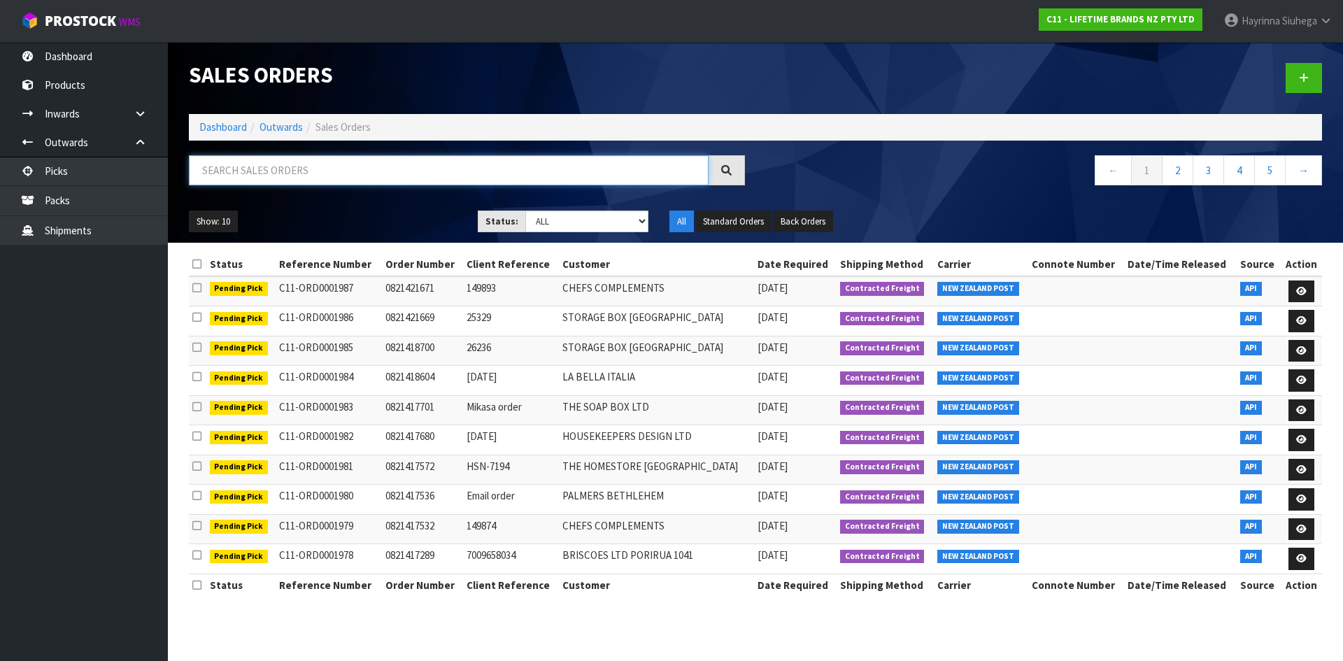
click at [297, 180] on input "text" at bounding box center [449, 170] width 520 height 30
type input "JOB-0413720"
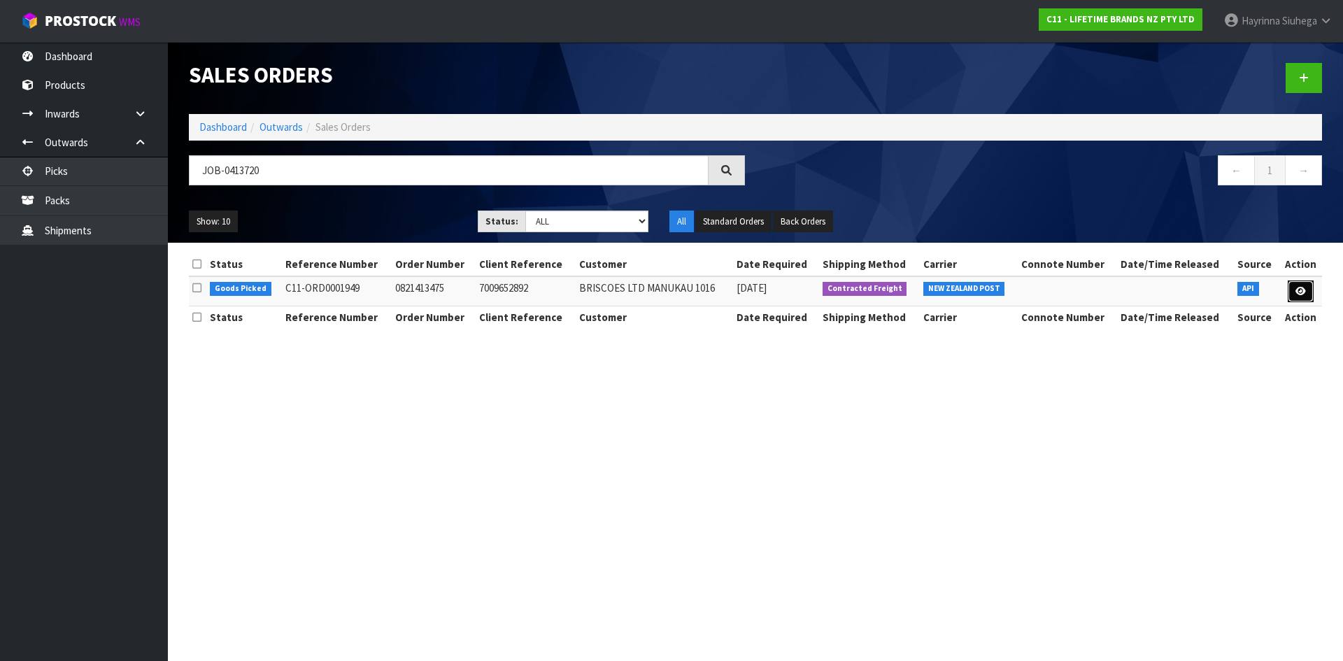
click at [1294, 292] on link at bounding box center [1301, 292] width 26 height 22
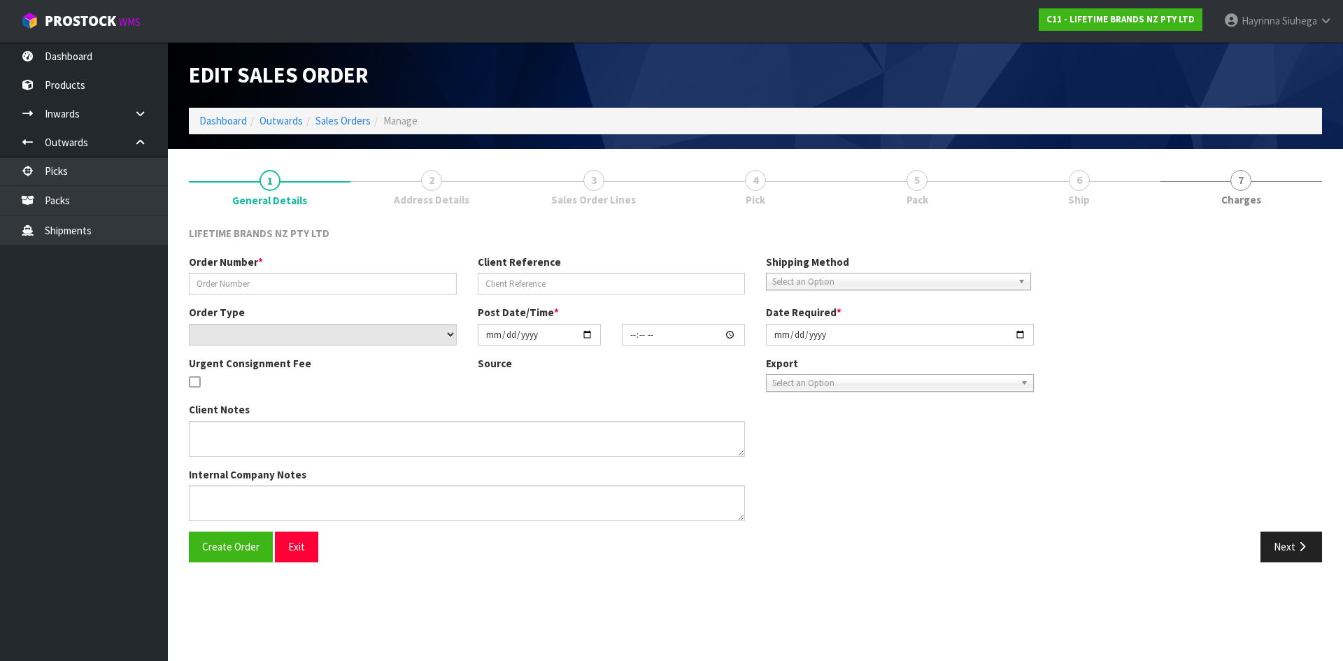
type input "0821413475"
type input "7009652892"
select select "number:0"
type input "[DATE]"
type input "12:19:19.000"
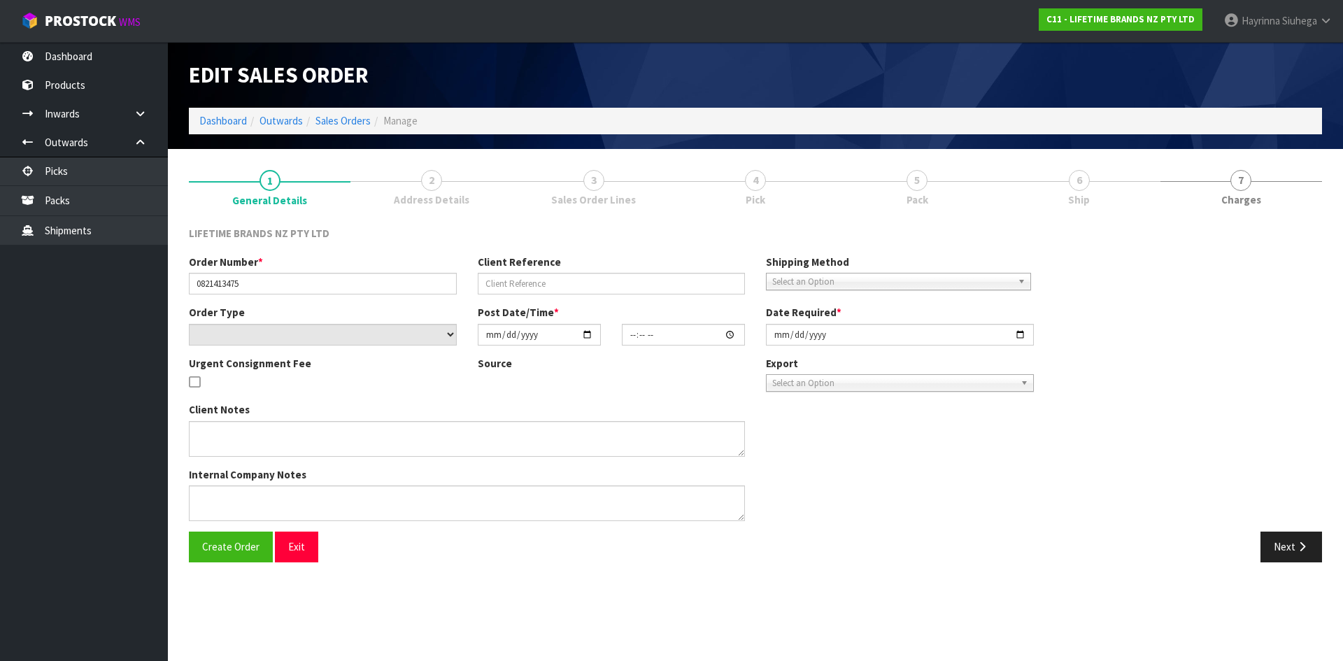
type input "[DATE]"
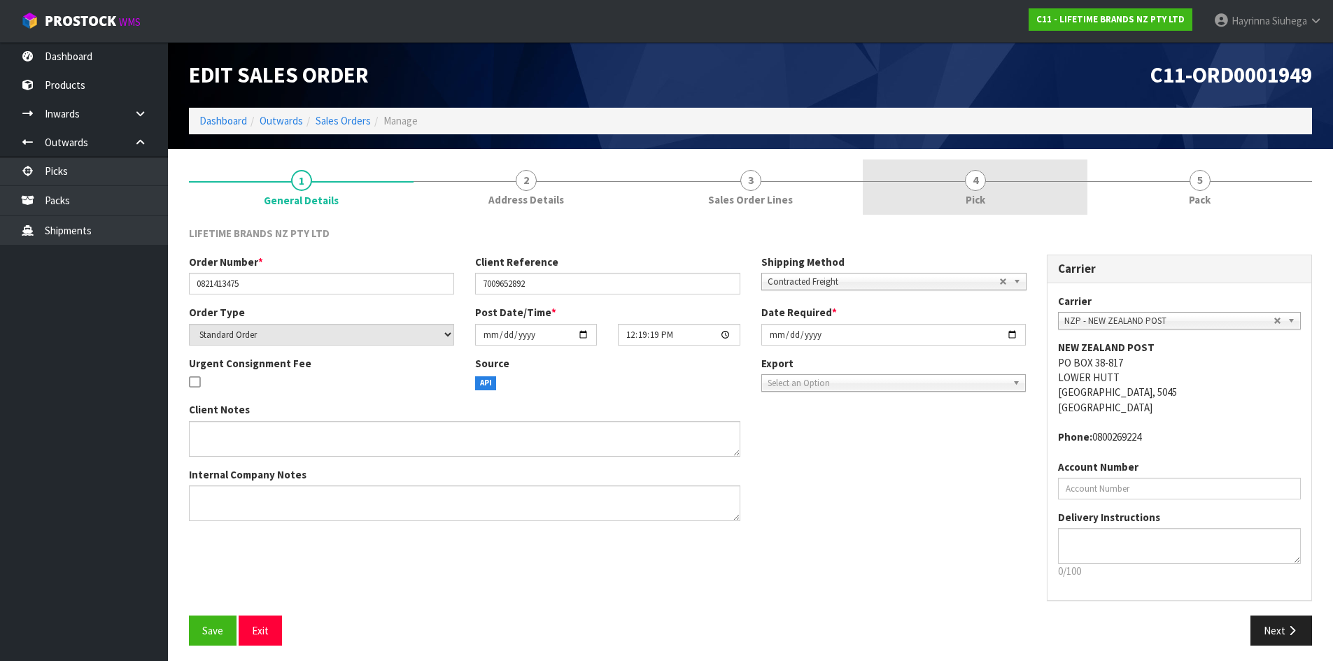
click at [984, 204] on span "Pick" at bounding box center [975, 199] width 20 height 15
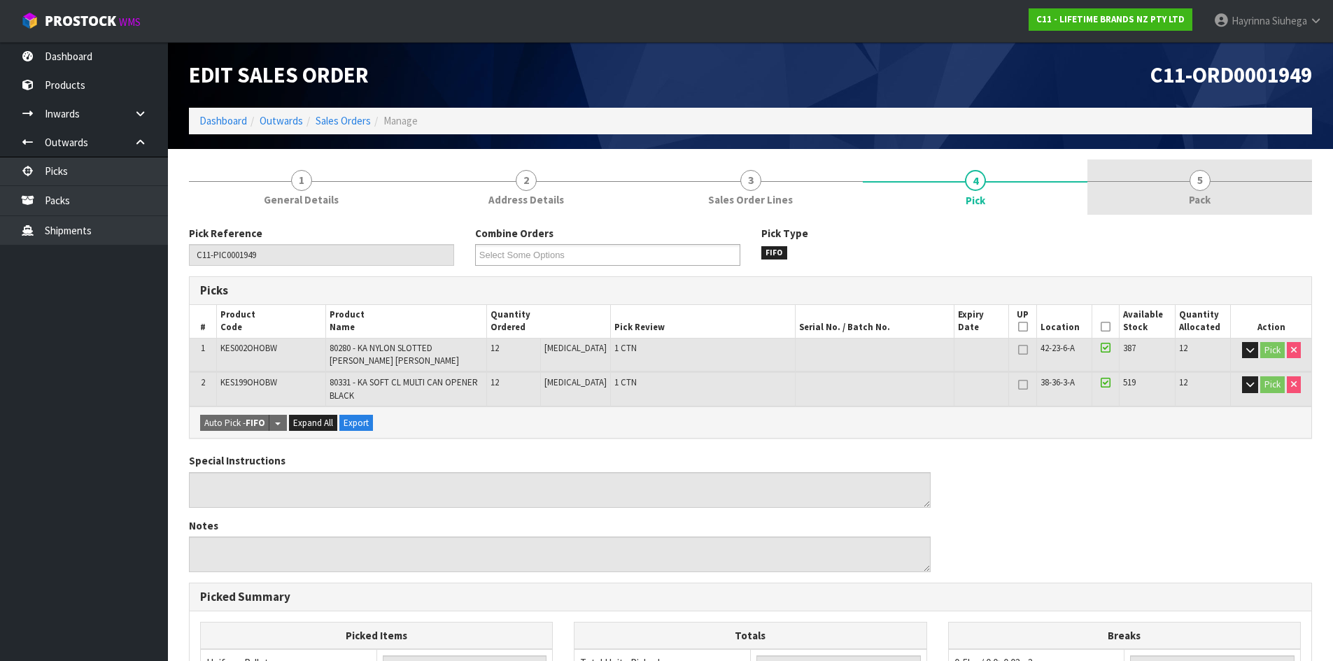
click at [1174, 199] on link "5 Pack" at bounding box center [1199, 187] width 225 height 55
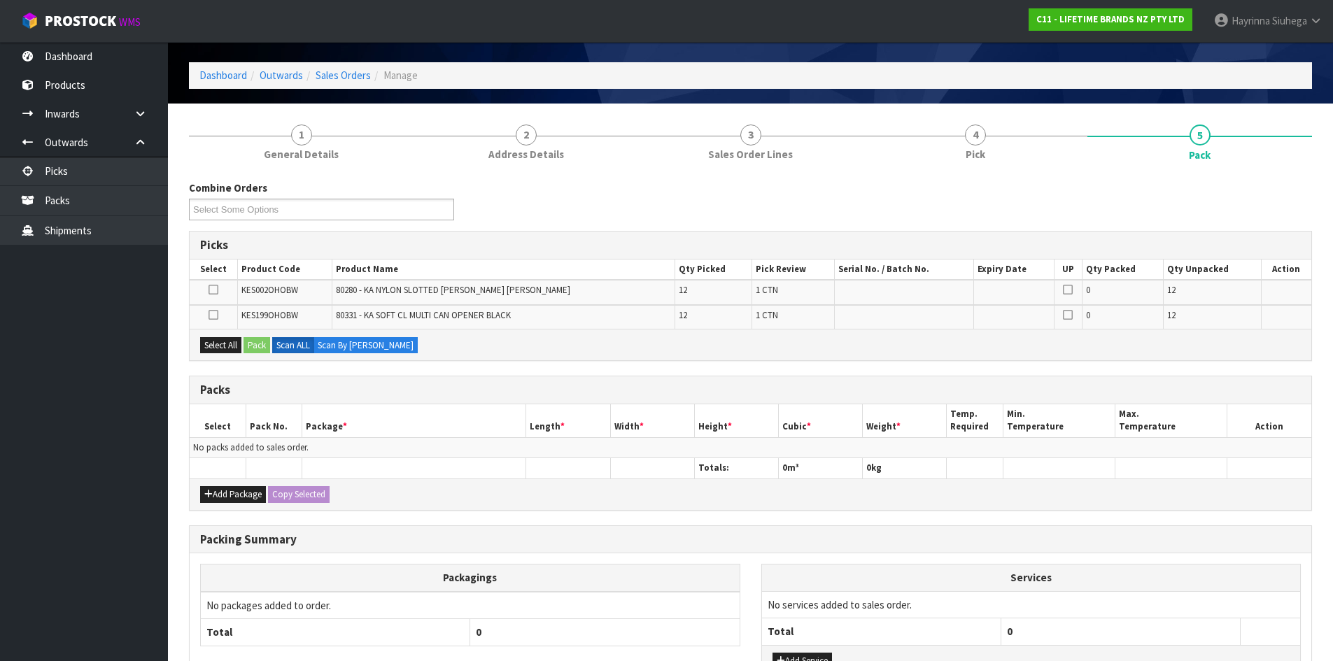
scroll to position [70, 0]
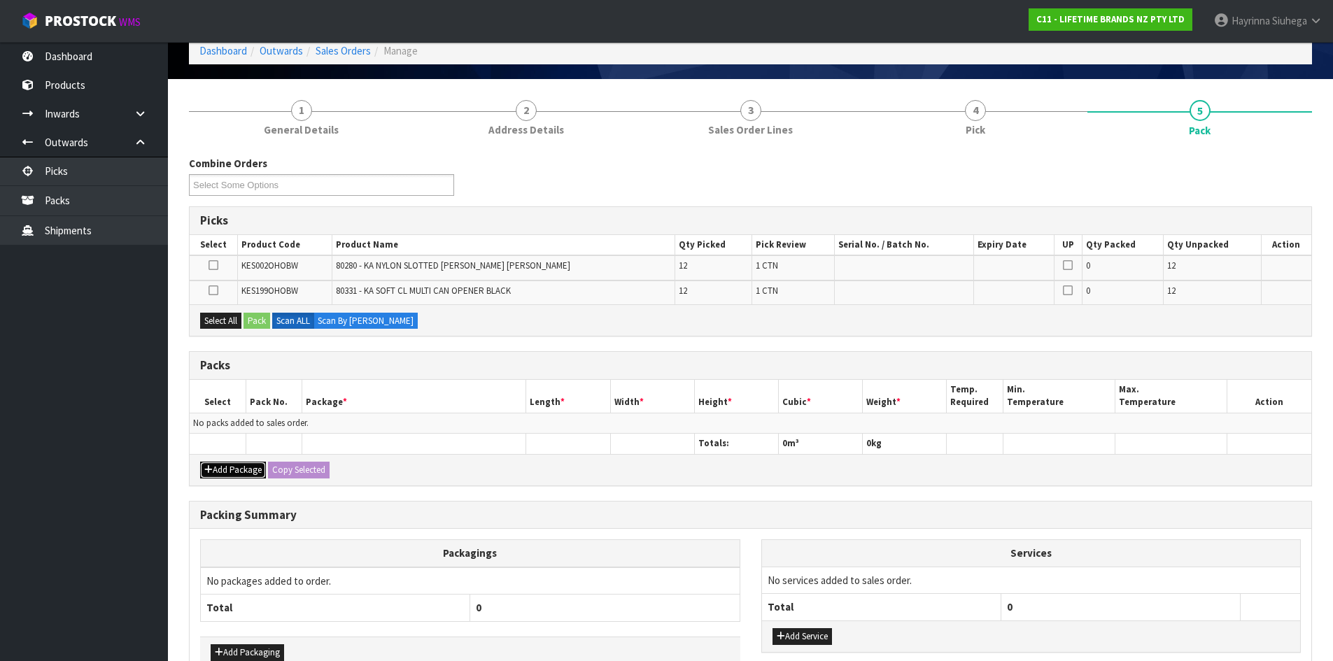
click at [229, 475] on button "Add Package" at bounding box center [233, 470] width 66 height 17
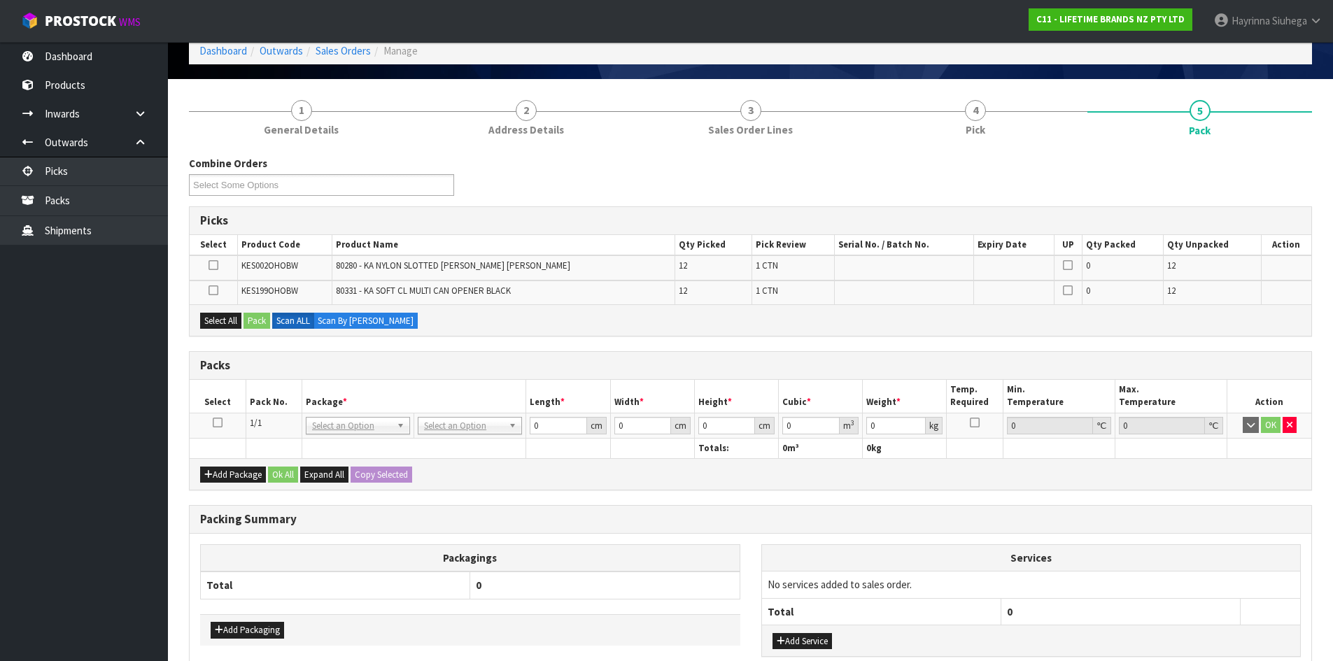
click at [217, 423] on icon at bounding box center [218, 423] width 10 height 1
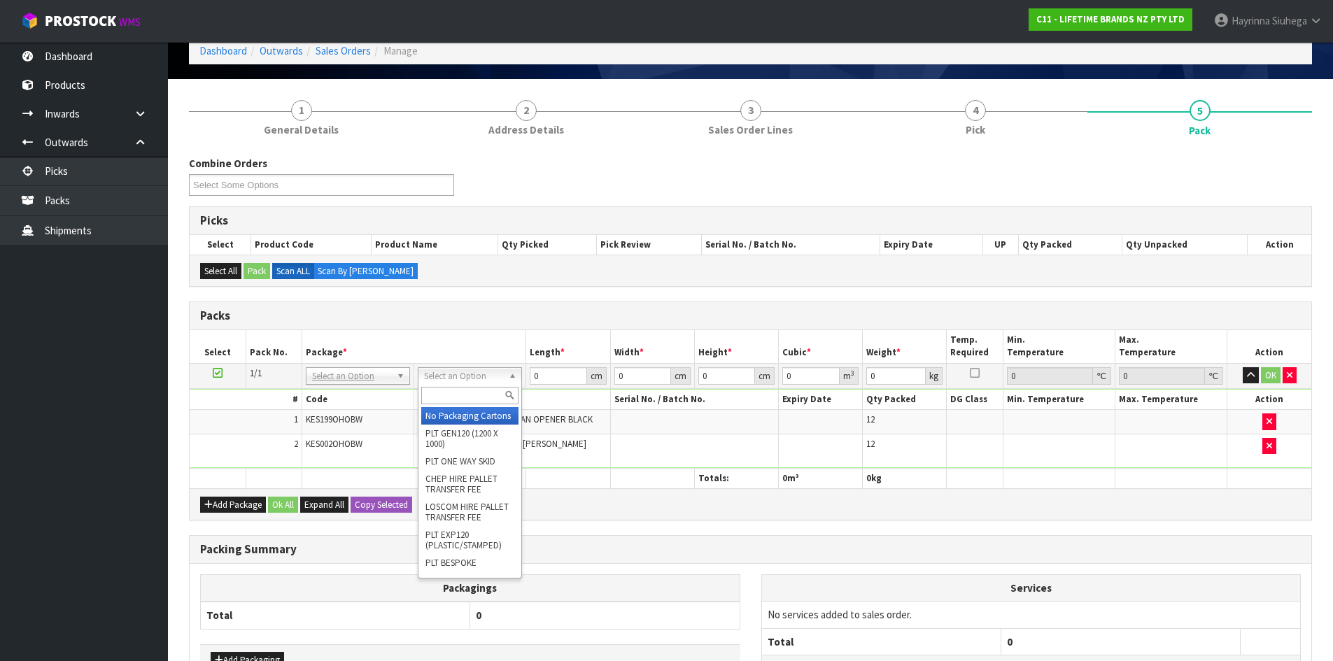
click at [450, 390] on input "text" at bounding box center [469, 395] width 97 height 17
type input "CTN7"
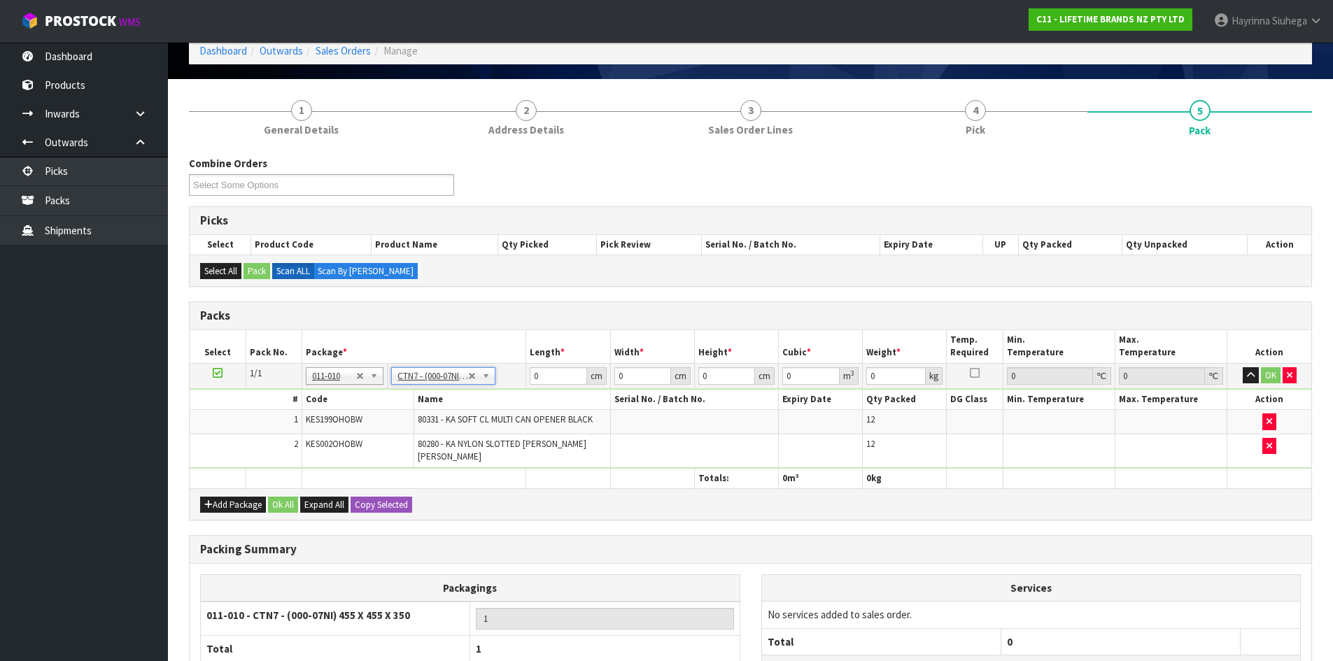
type input "45.5"
type input "35"
type input "0.072459"
type input "5.944"
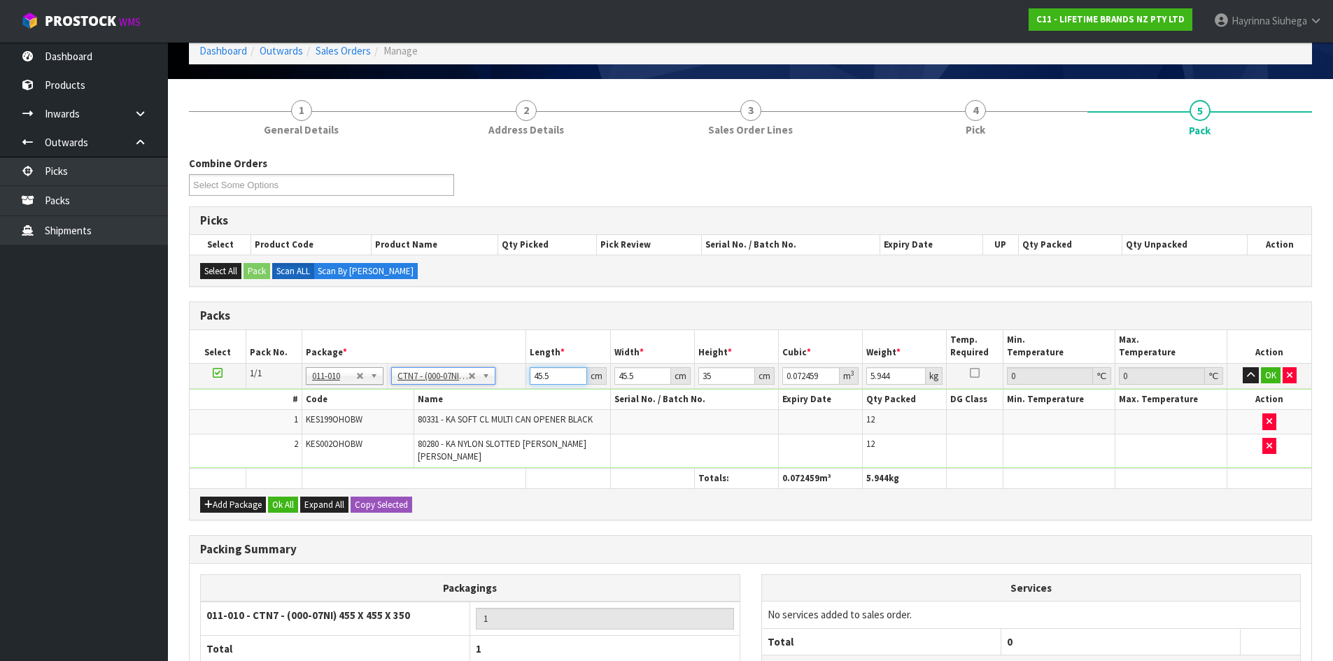
click at [545, 378] on input "45.5" at bounding box center [558, 375] width 57 height 17
type input "4"
type input "0.00637"
type input "47"
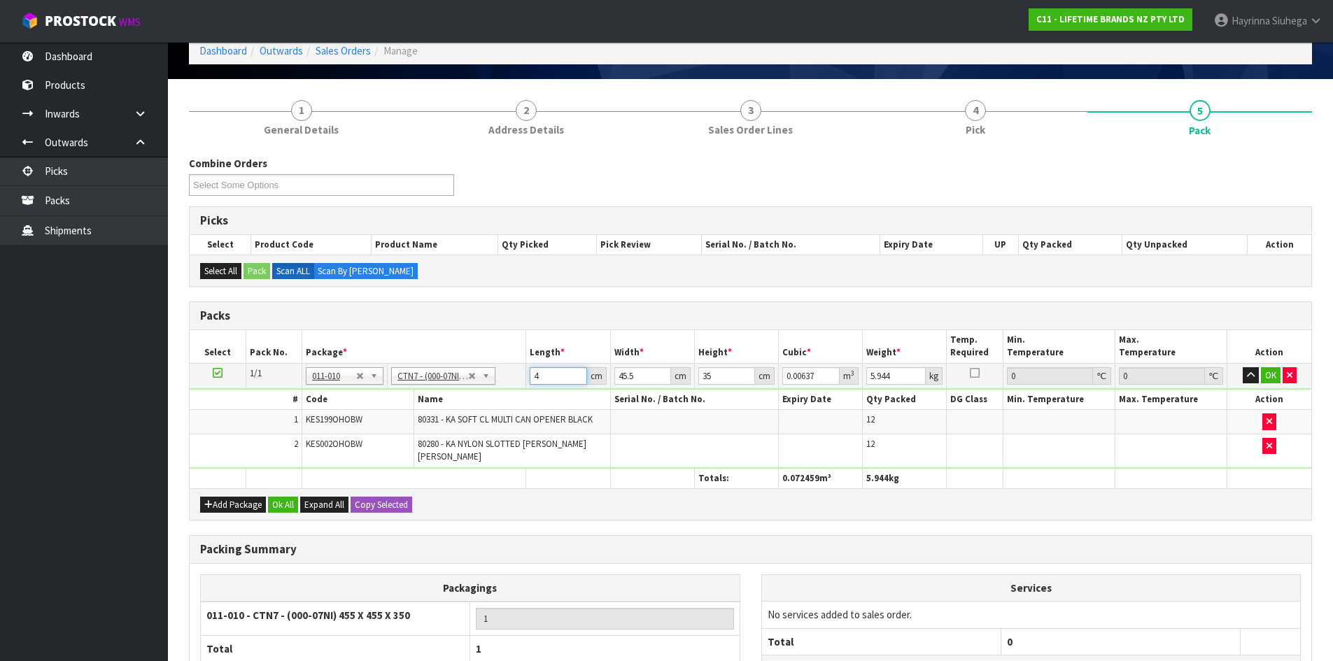
type input "0.074847"
type input "47"
type input "4"
type input "0.00658"
type input "47"
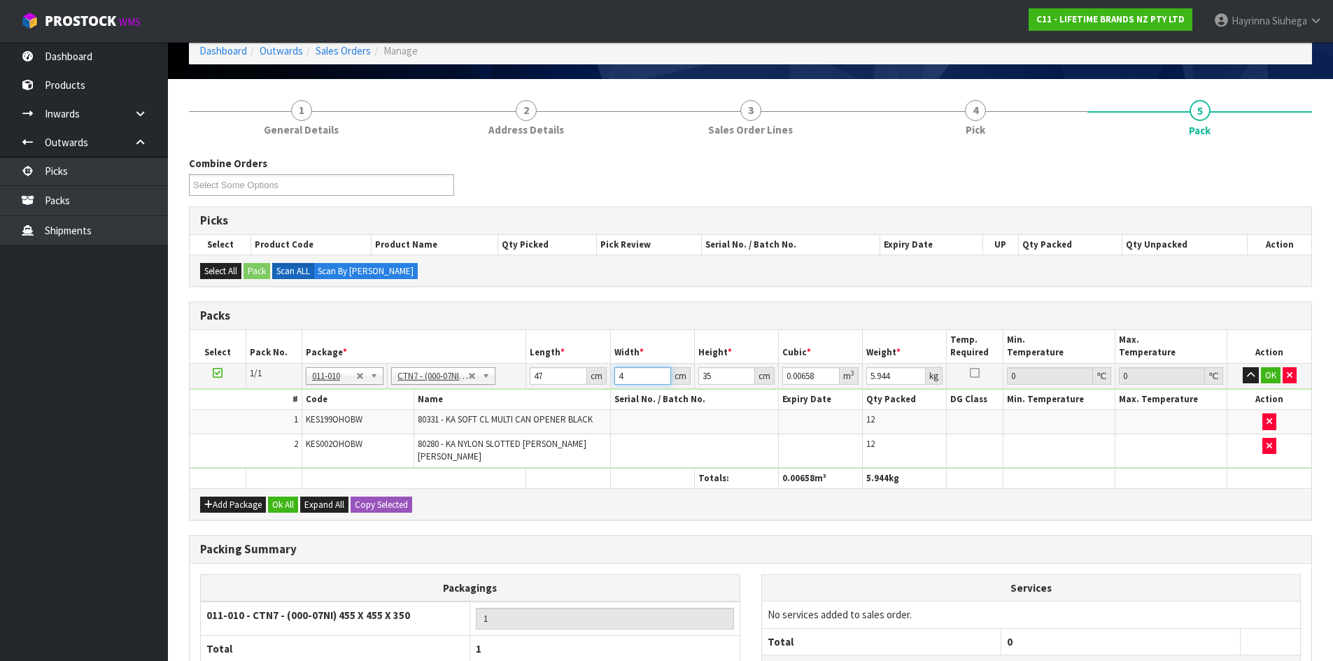
type input "0.077315"
type input "47"
type input "3"
type input "0.006627"
type input "31"
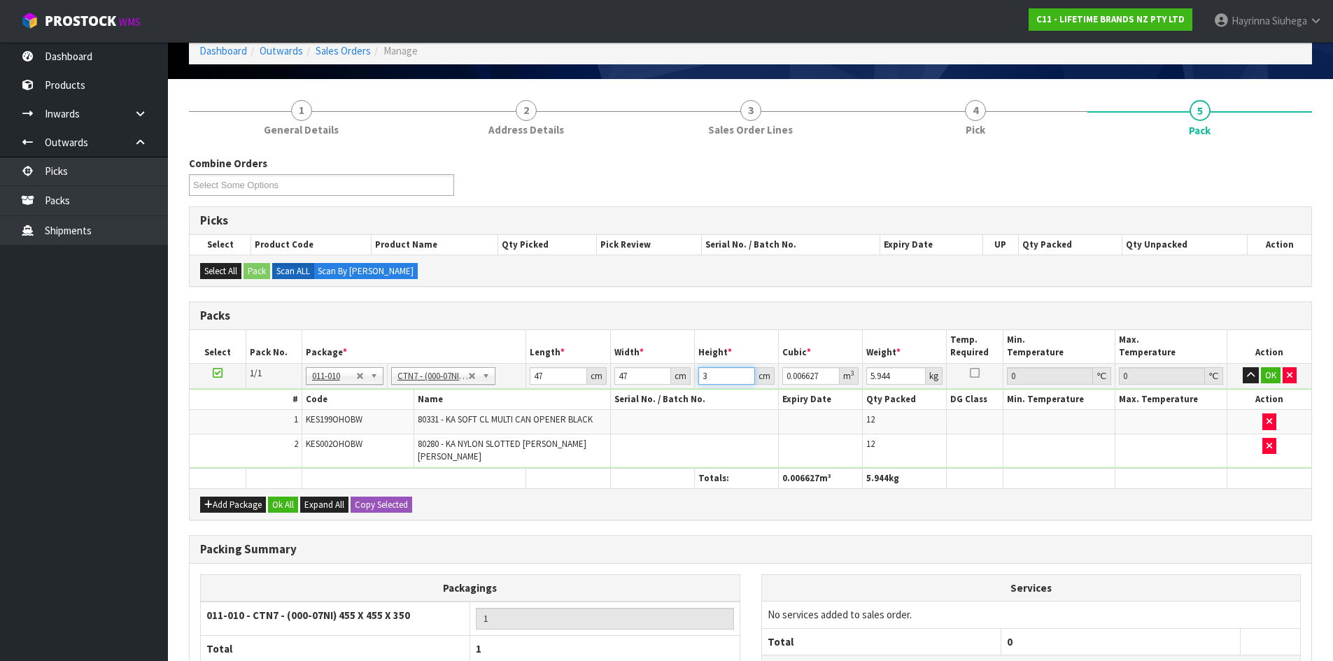
type input "0.068479"
type input "31"
type input "8"
click button "OK" at bounding box center [1271, 375] width 20 height 17
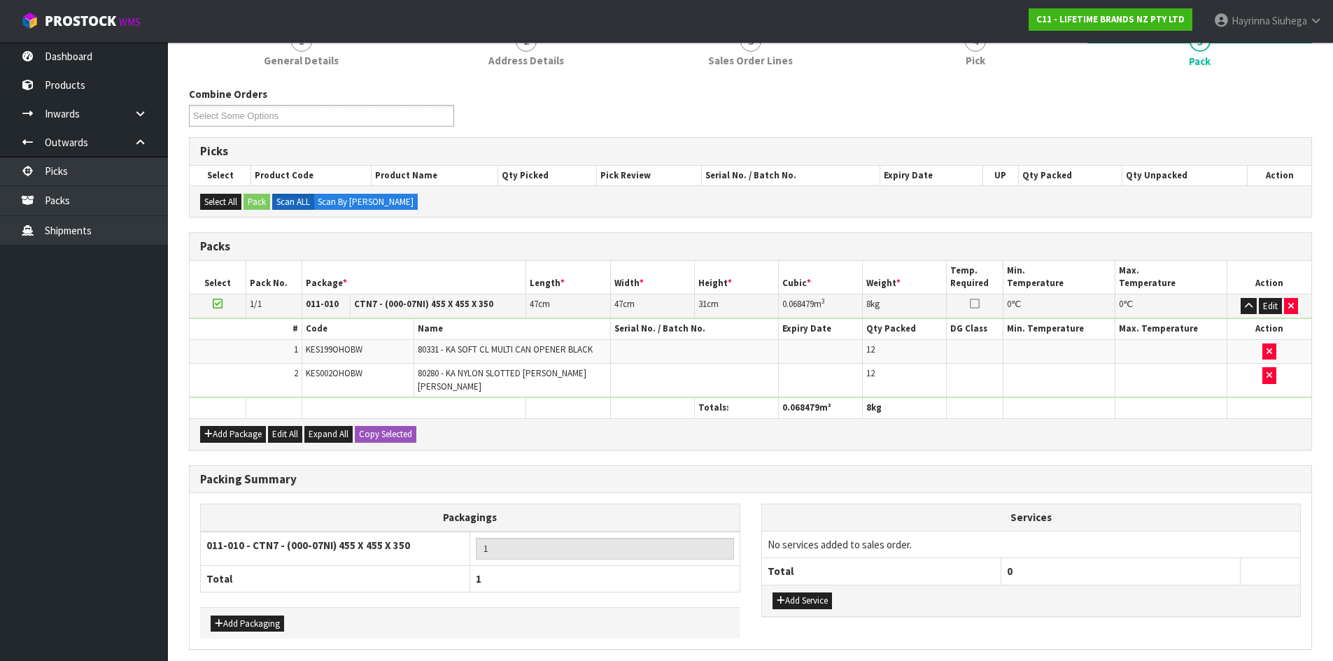
scroll to position [185, 0]
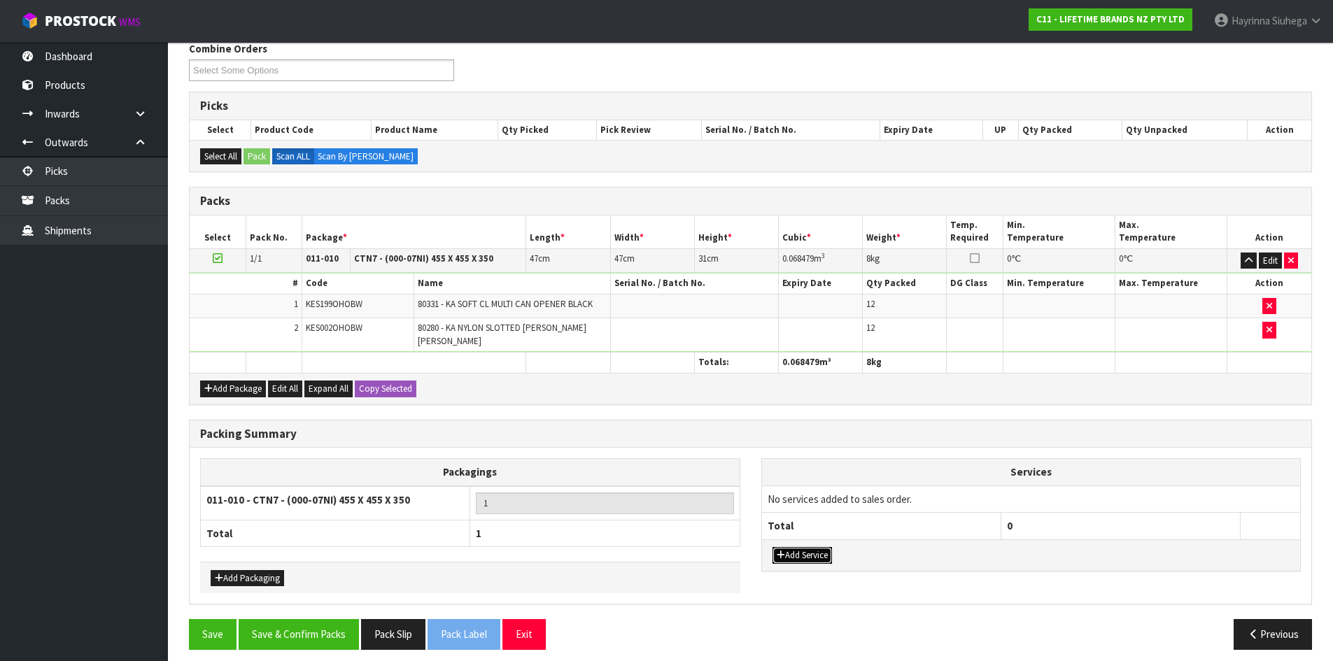
click at [810, 553] on button "Add Service" at bounding box center [801, 555] width 59 height 17
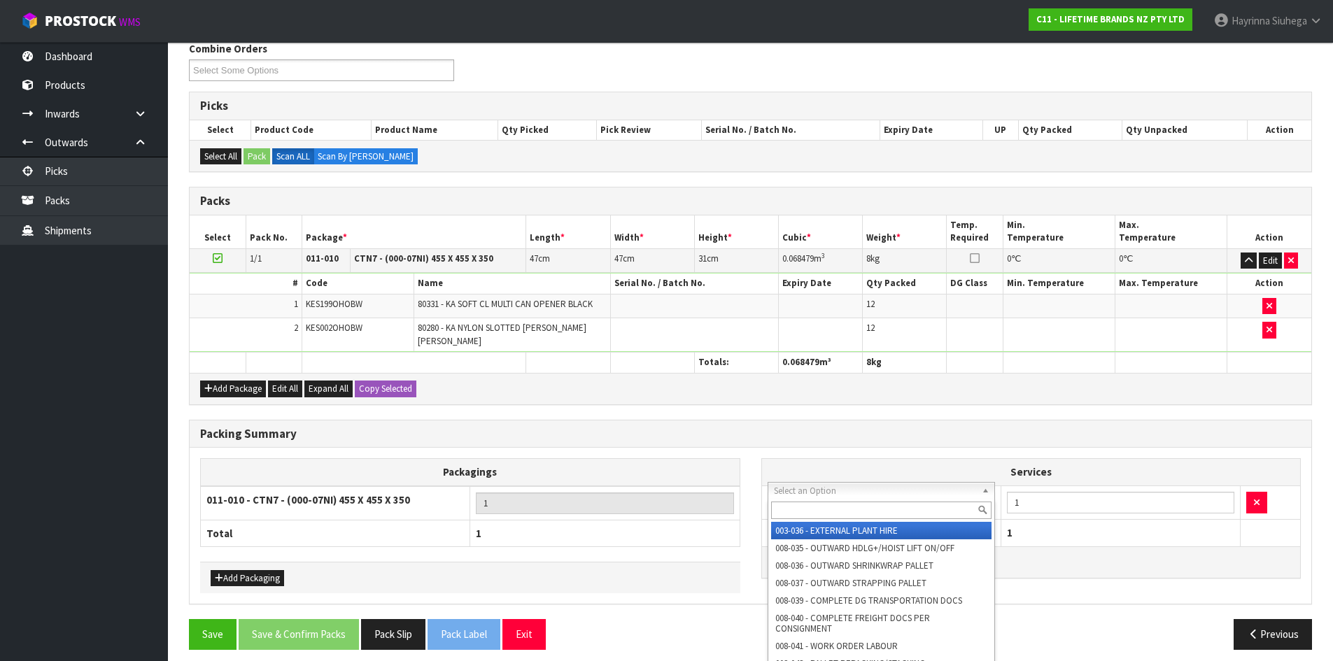
click at [815, 514] on input "text" at bounding box center [881, 510] width 221 height 17
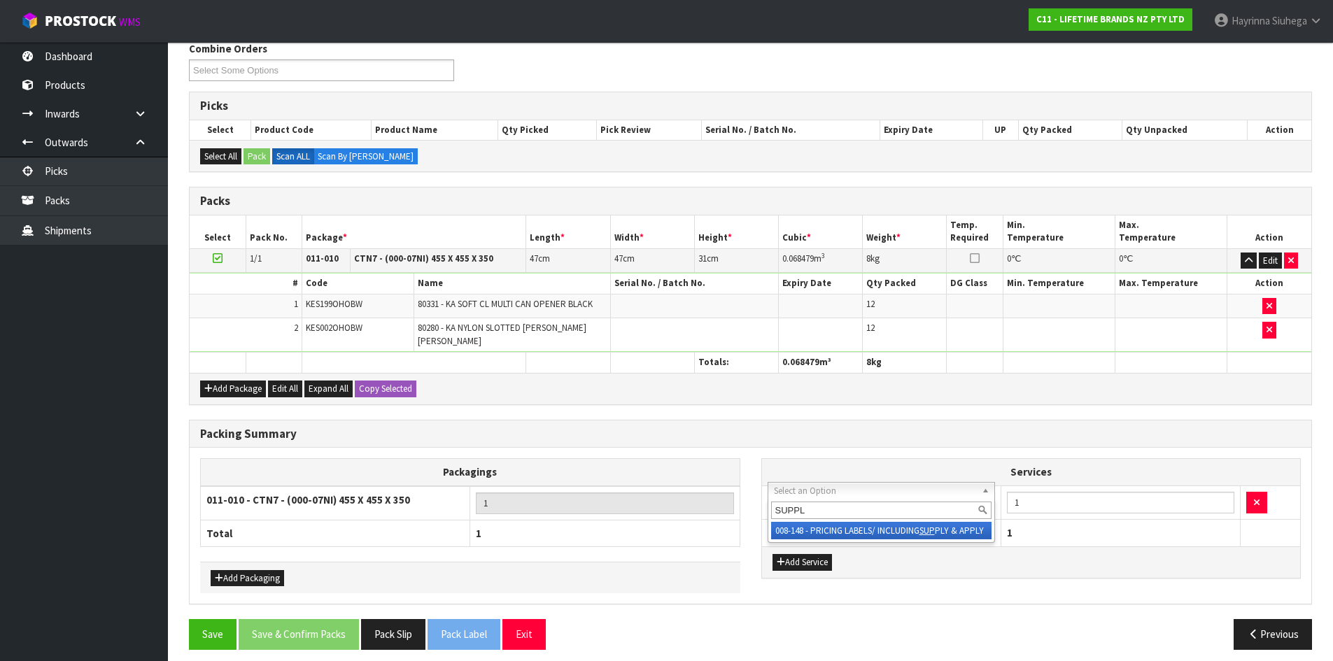
type input "SUPPLY"
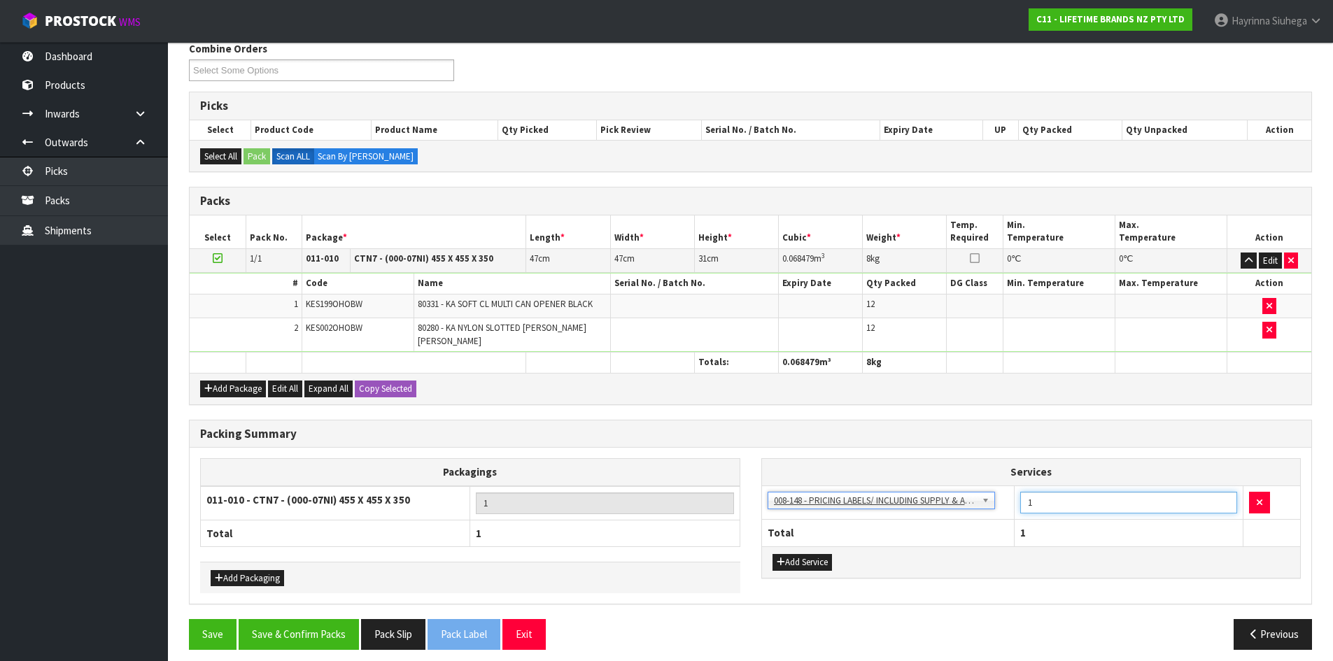
drag, startPoint x: 1051, startPoint y: 503, endPoint x: 1017, endPoint y: 502, distance: 34.3
click at [1020, 500] on input "1" at bounding box center [1128, 503] width 217 height 22
type input "24"
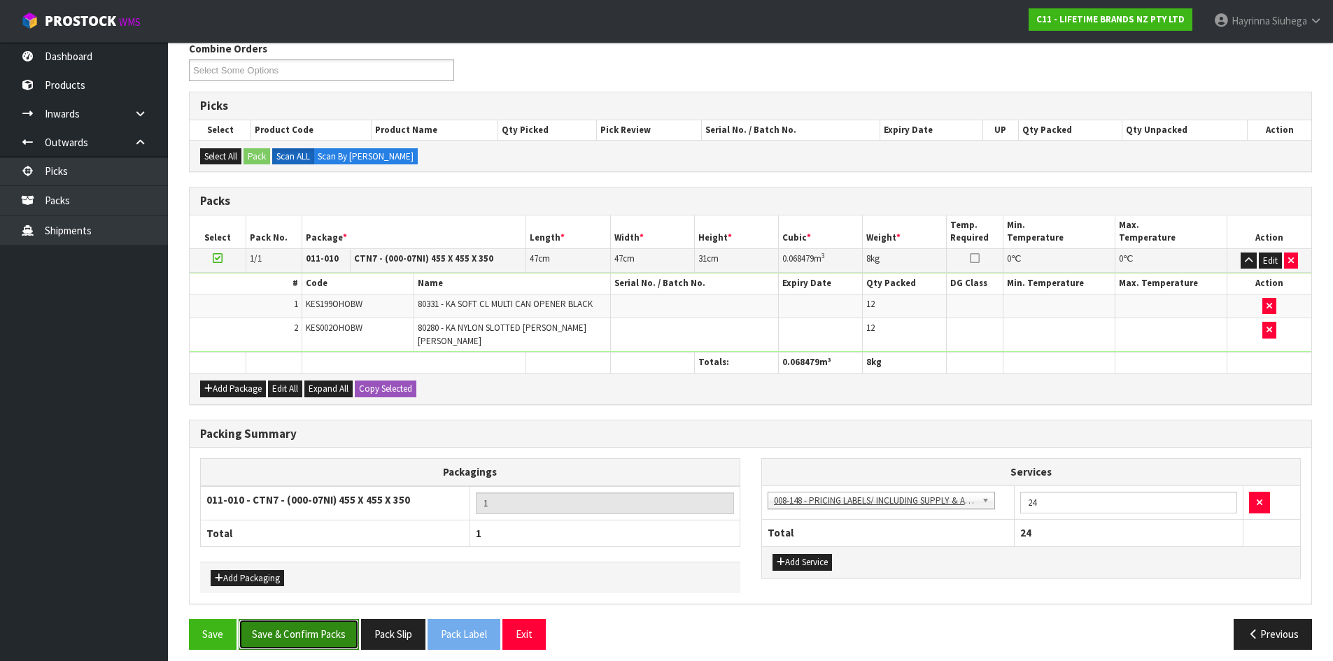
click at [321, 620] on button "Save & Confirm Packs" at bounding box center [299, 634] width 120 height 30
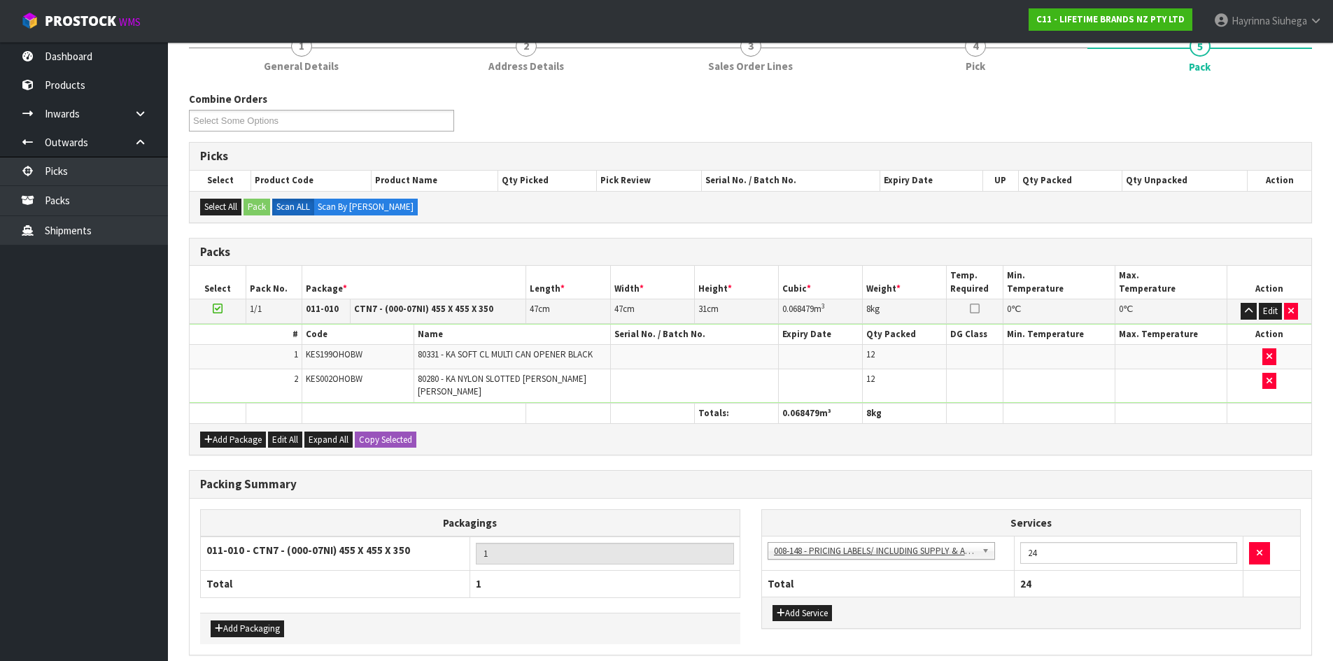
scroll to position [0, 0]
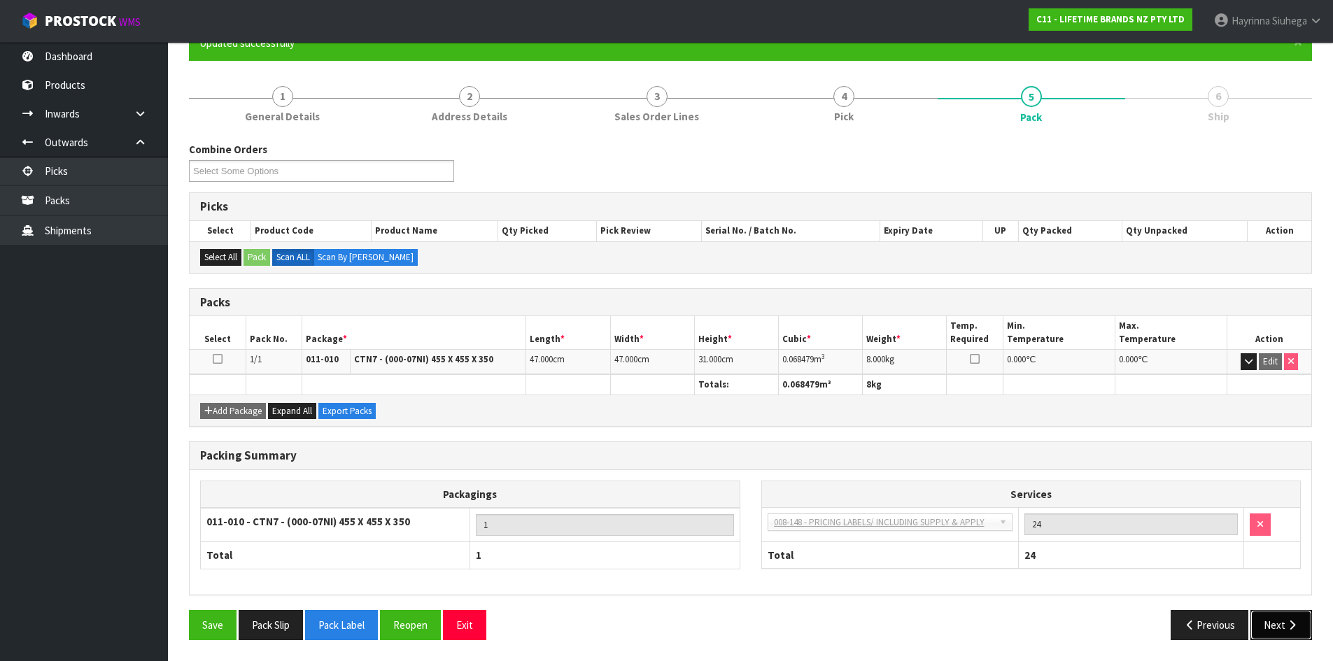
click at [1293, 629] on icon "button" at bounding box center [1291, 625] width 13 height 10
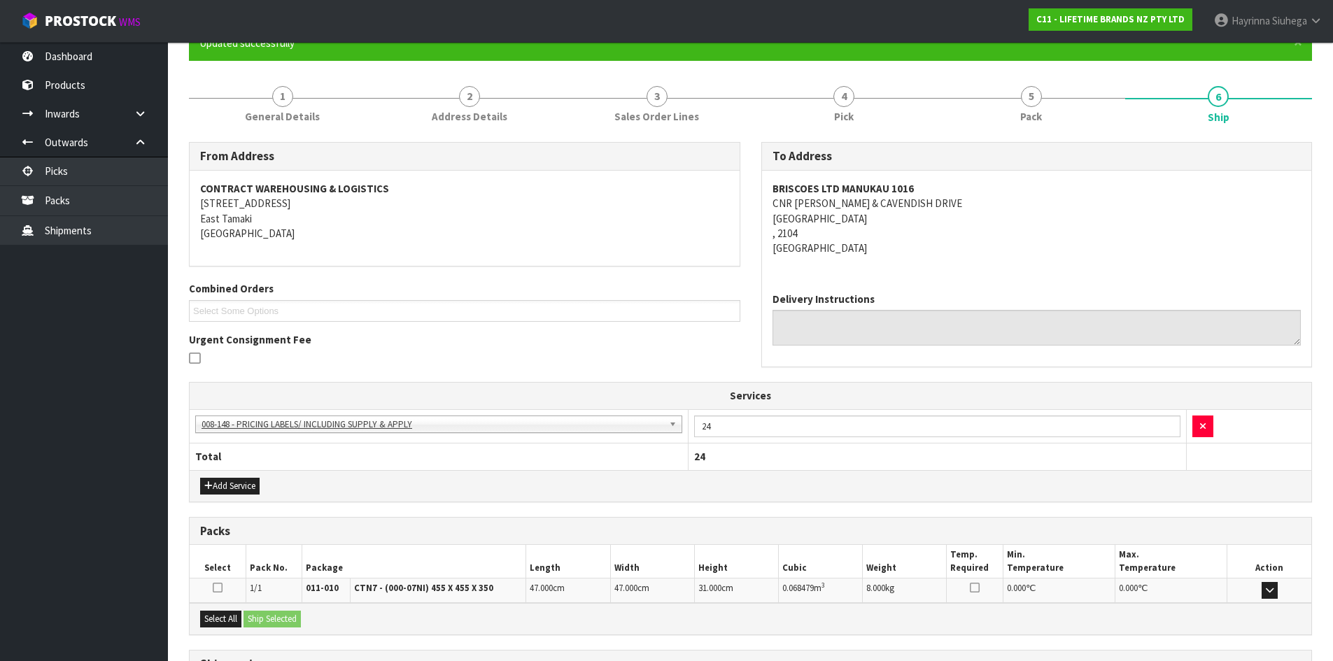
scroll to position [259, 0]
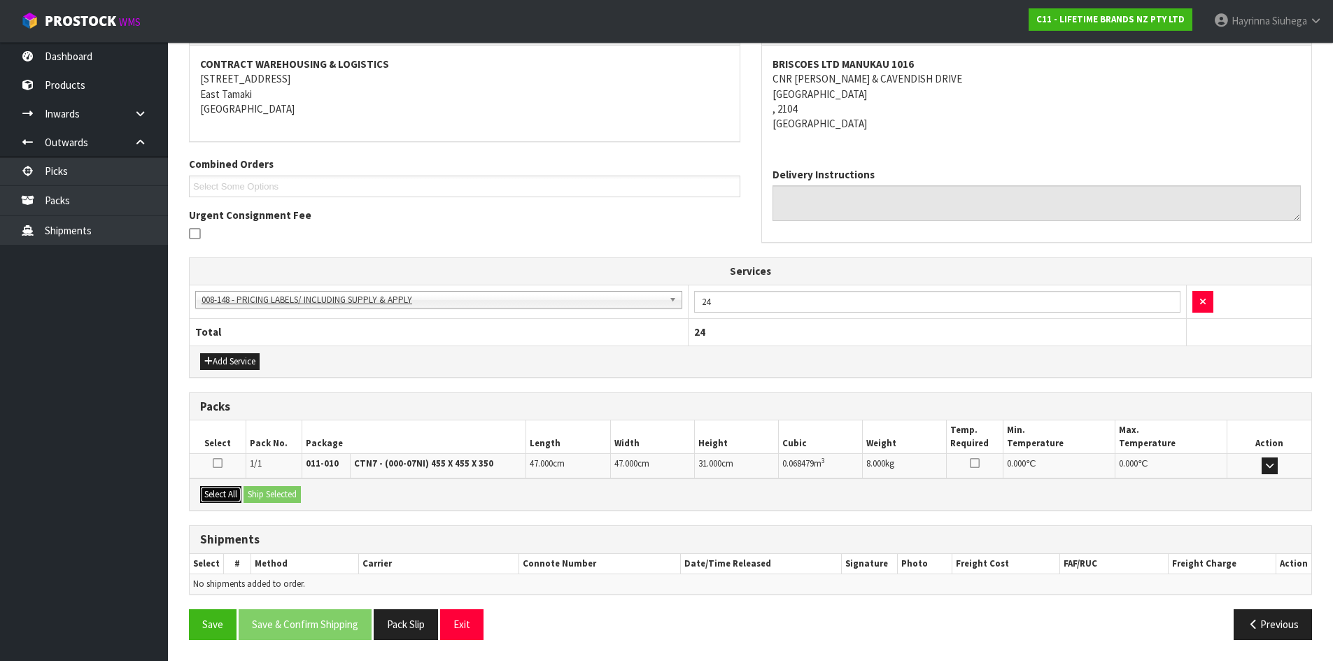
click at [236, 496] on button "Select All" at bounding box center [220, 494] width 41 height 17
click at [267, 495] on button "Ship Selected" at bounding box center [271, 494] width 57 height 17
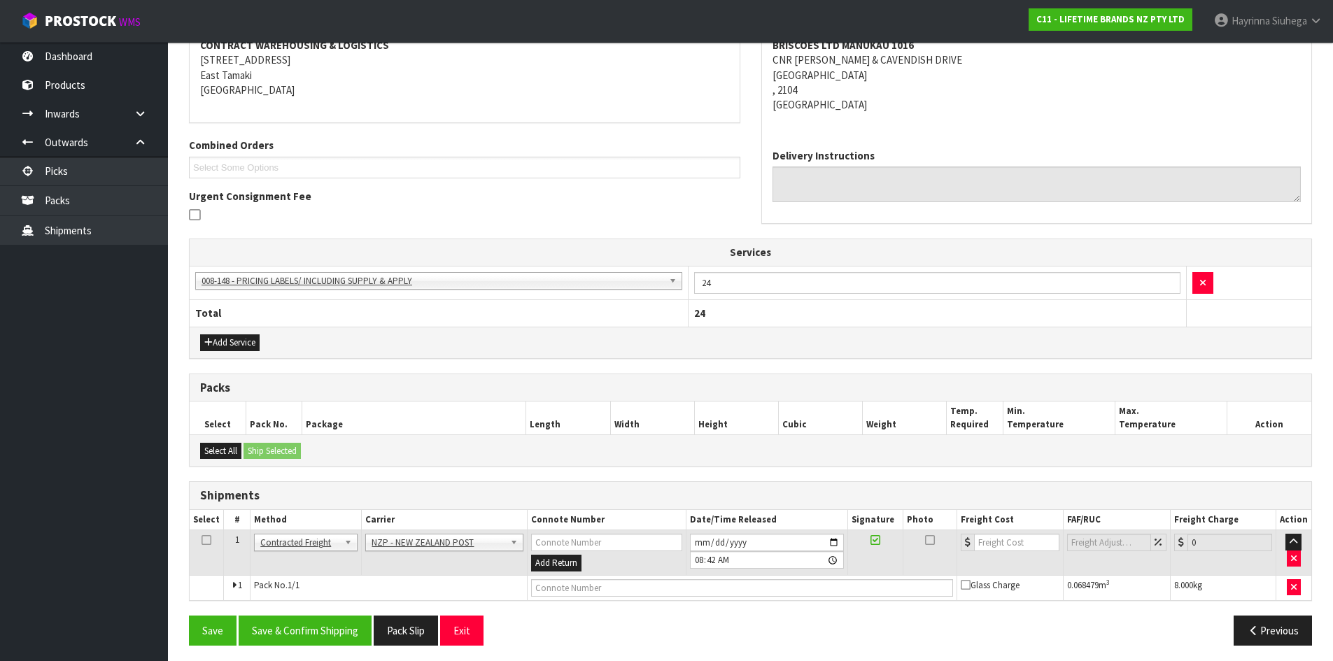
scroll to position [283, 0]
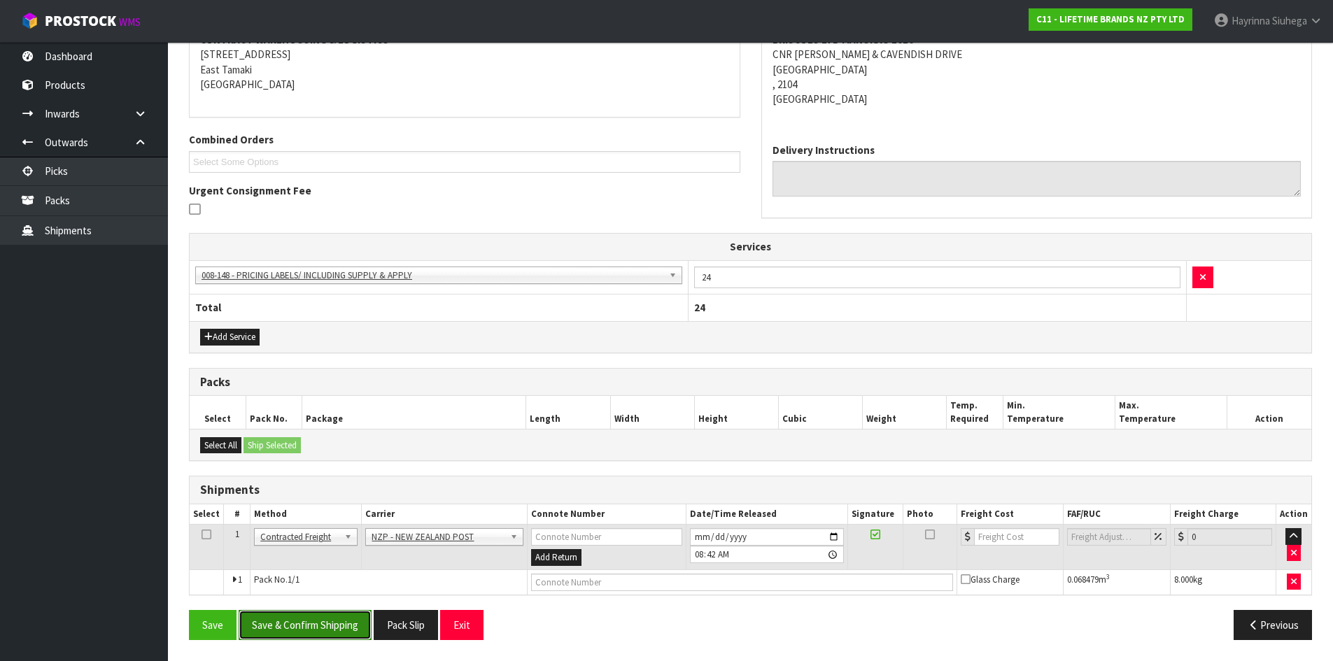
click at [330, 614] on button "Save & Confirm Shipping" at bounding box center [305, 625] width 133 height 30
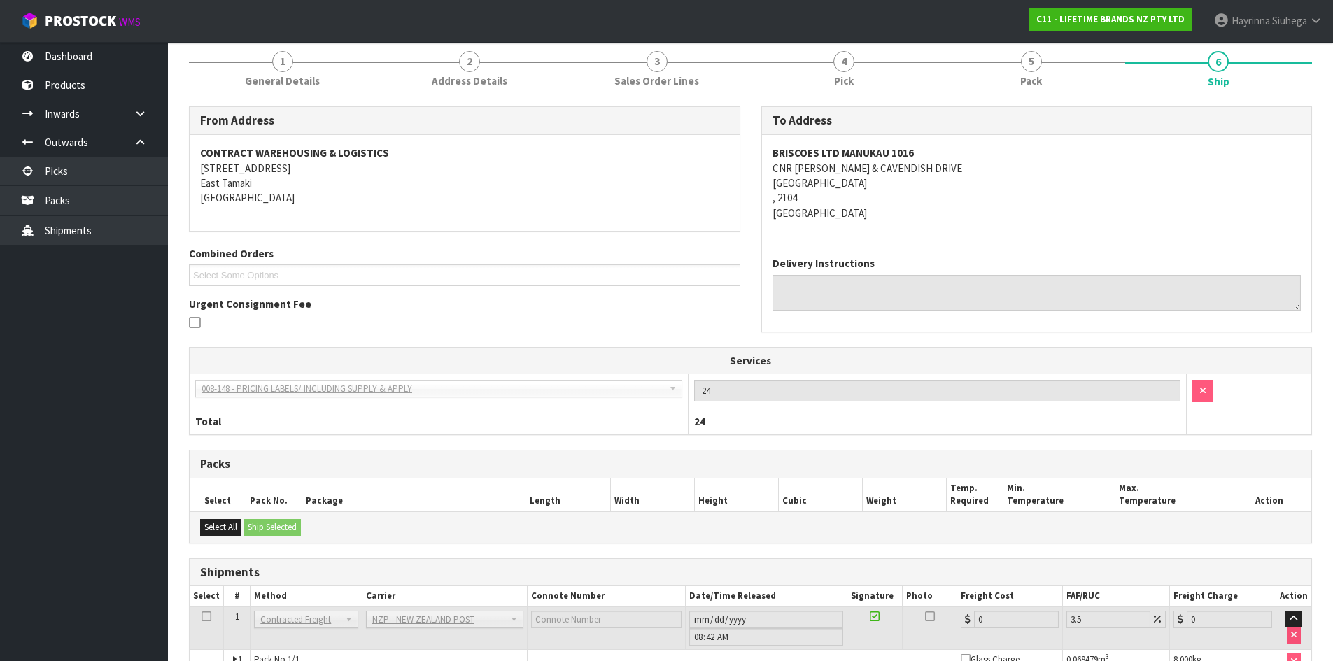
scroll to position [264, 0]
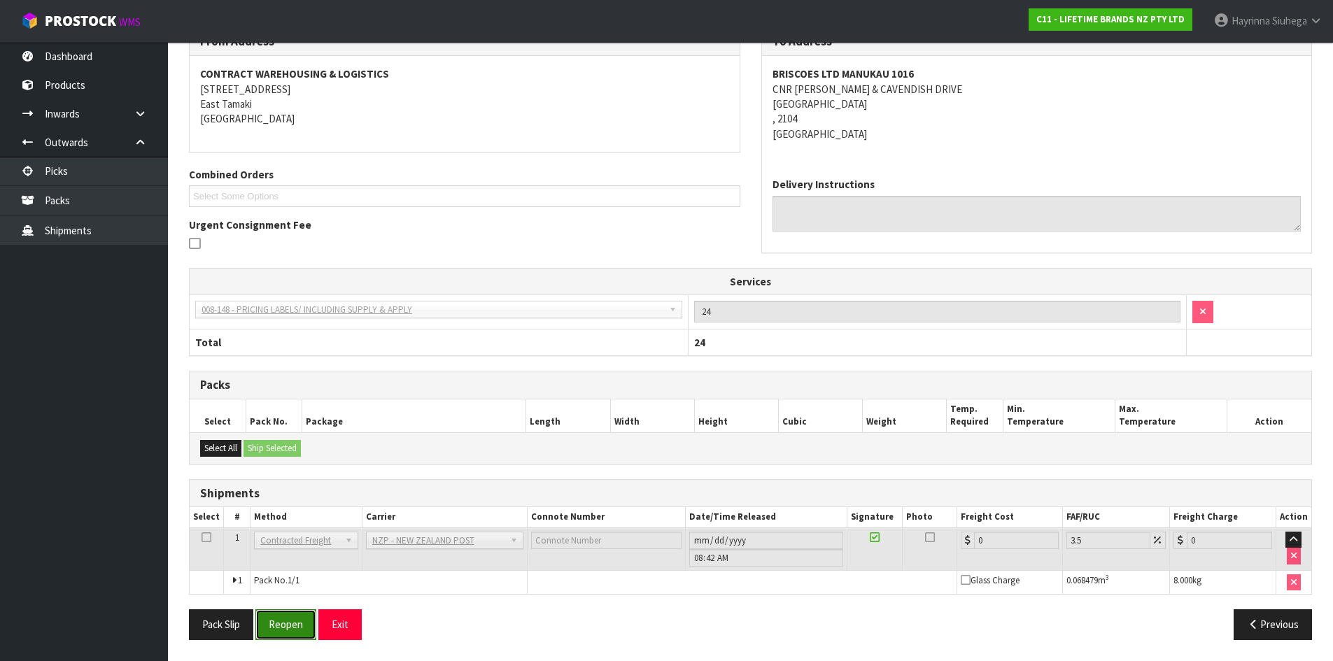
click at [299, 610] on button "Reopen" at bounding box center [285, 624] width 61 height 30
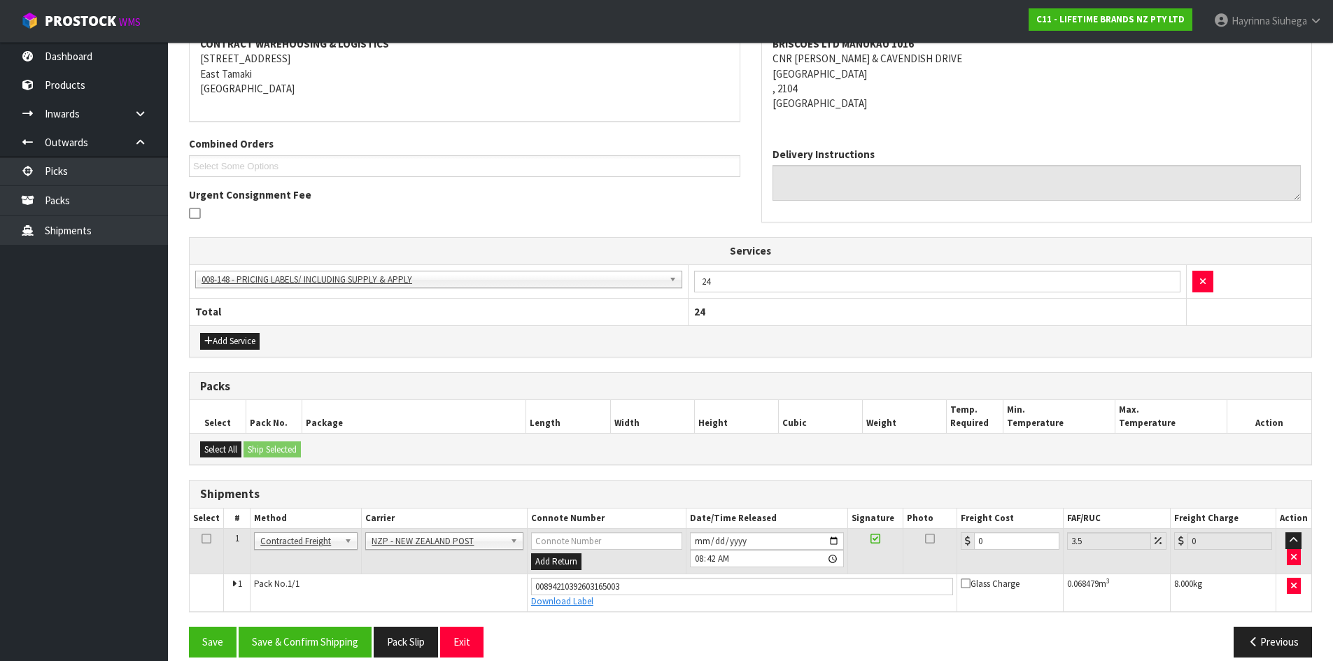
scroll to position [297, 0]
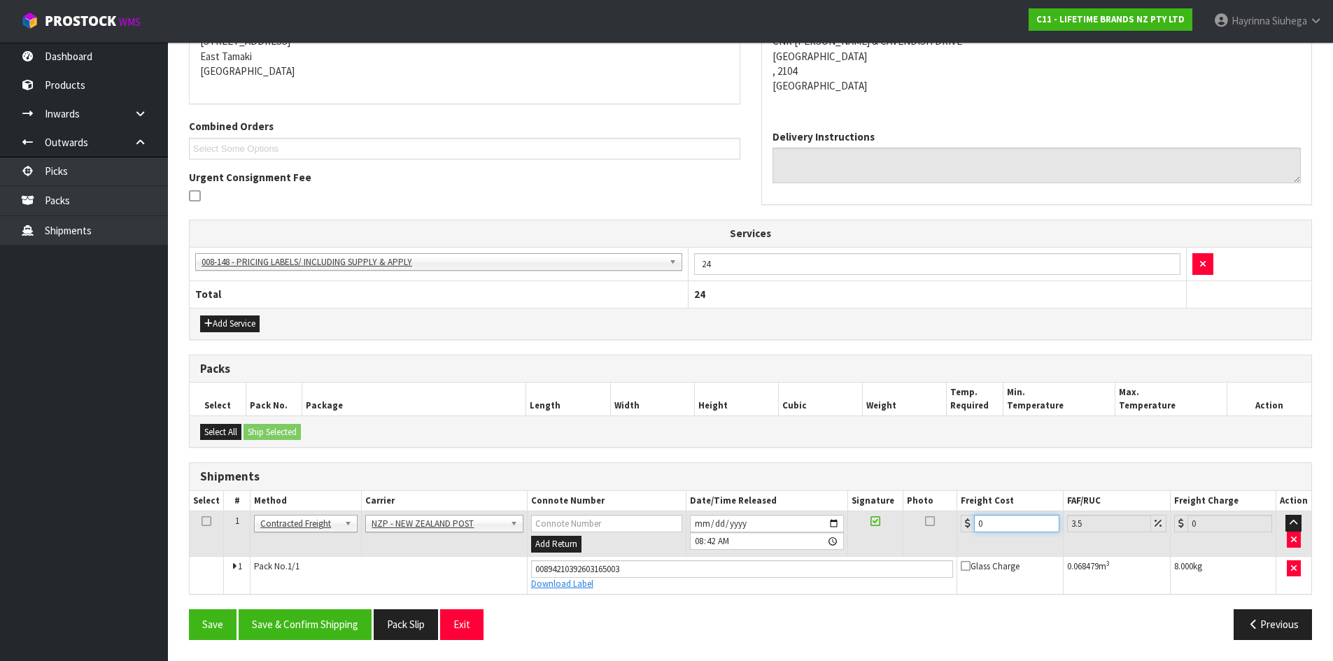
drag, startPoint x: 991, startPoint y: 524, endPoint x: 896, endPoint y: 517, distance: 95.4
click at [901, 518] on tr "1 Client Local Pickup Customer Local Pickup Company Freight Contracted Freight …" at bounding box center [750, 533] width 1121 height 45
type input "4"
type input "4.14"
type input "4.3"
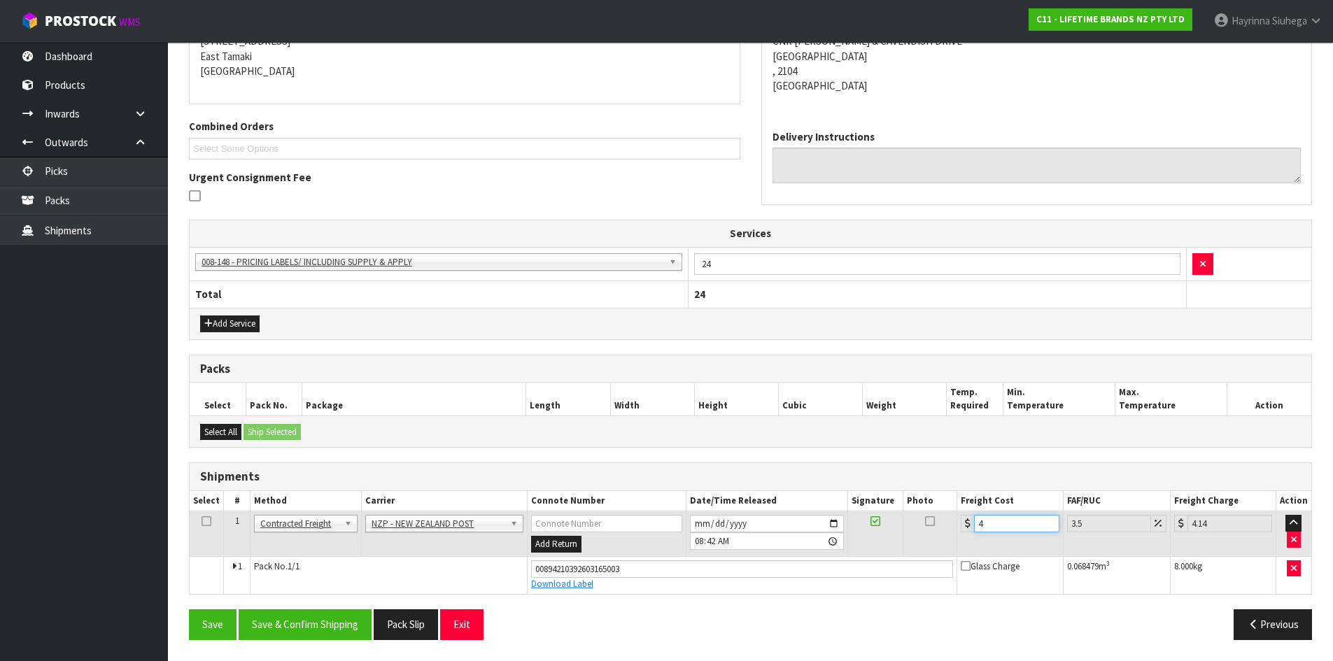
type input "4.45"
type input "4.33"
type input "4.48"
type input "4.33"
click at [189, 609] on button "Save" at bounding box center [213, 624] width 48 height 30
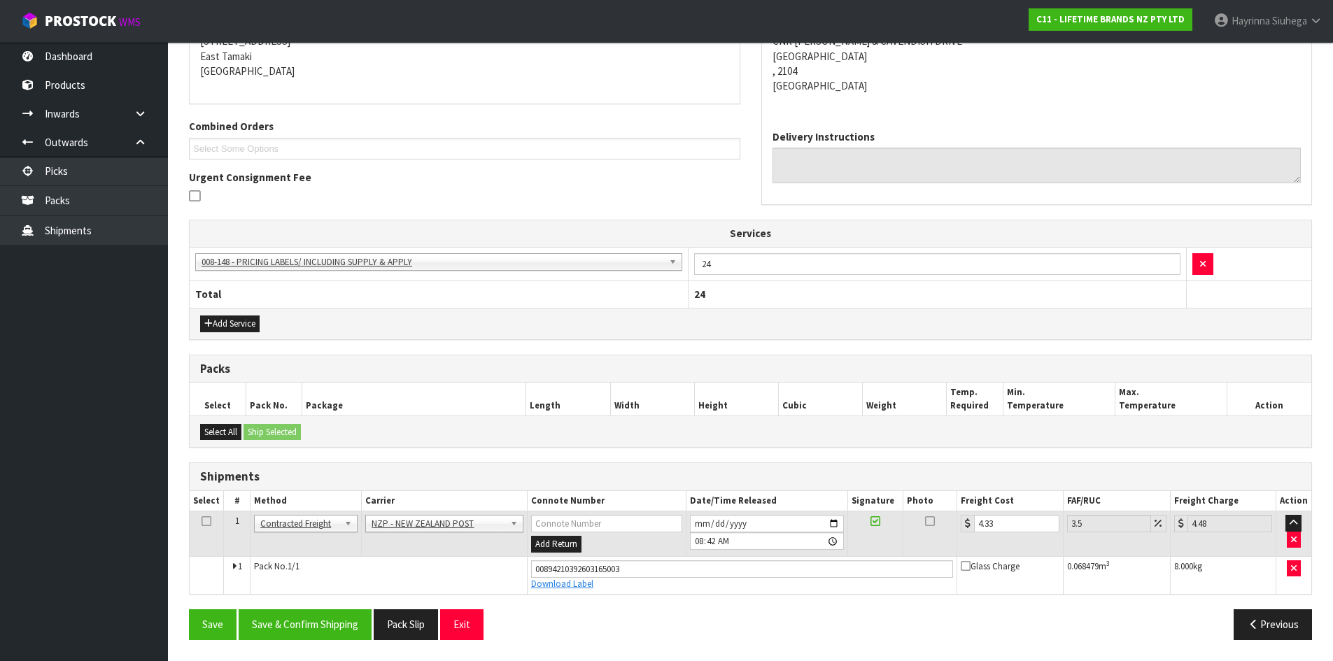
click at [277, 607] on div "From Address CONTRACT WAREHOUSING & LOGISTICS 17 Allens Road East Tamaki Auckla…" at bounding box center [750, 315] width 1123 height 671
click at [296, 619] on button "Save & Confirm Shipping" at bounding box center [305, 624] width 133 height 30
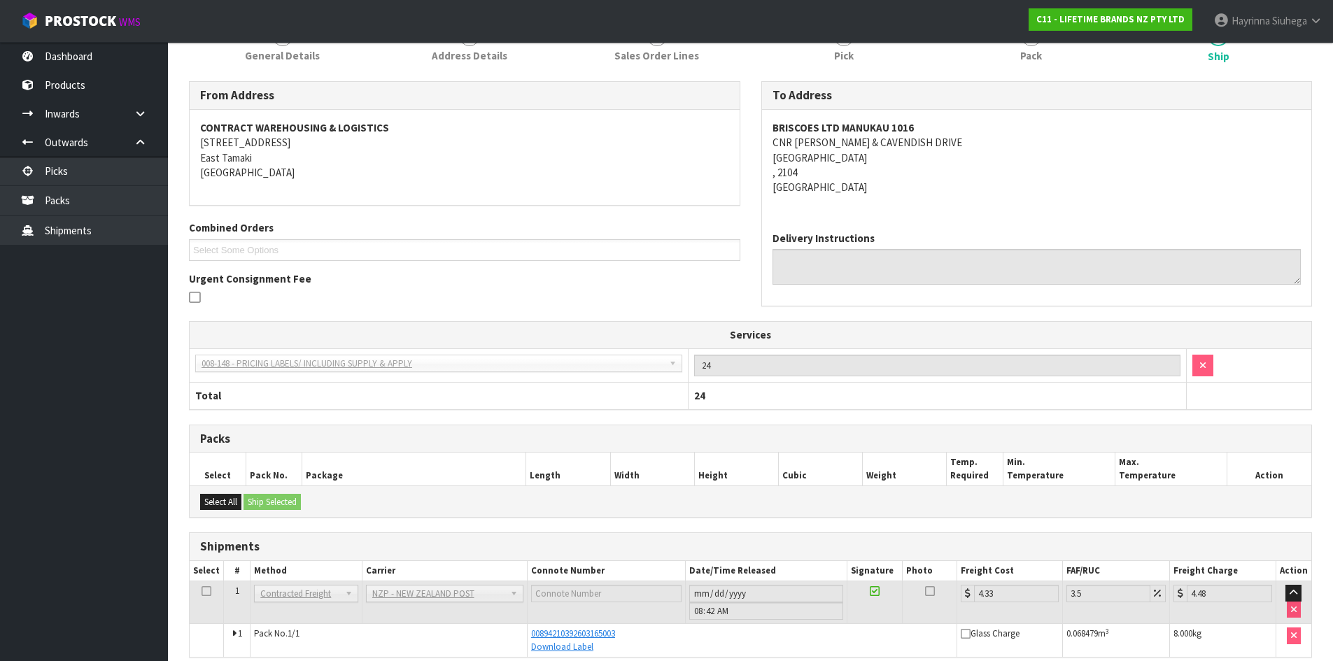
scroll to position [0, 0]
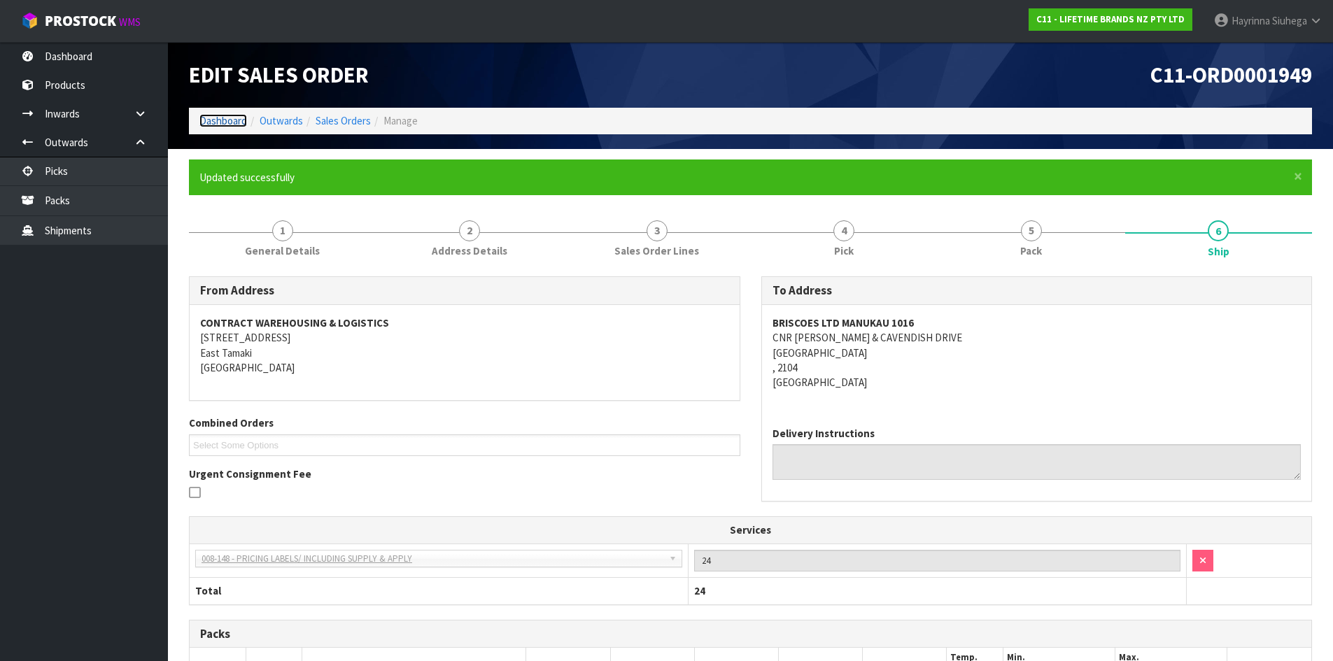
click at [235, 120] on link "Dashboard" at bounding box center [223, 120] width 48 height 13
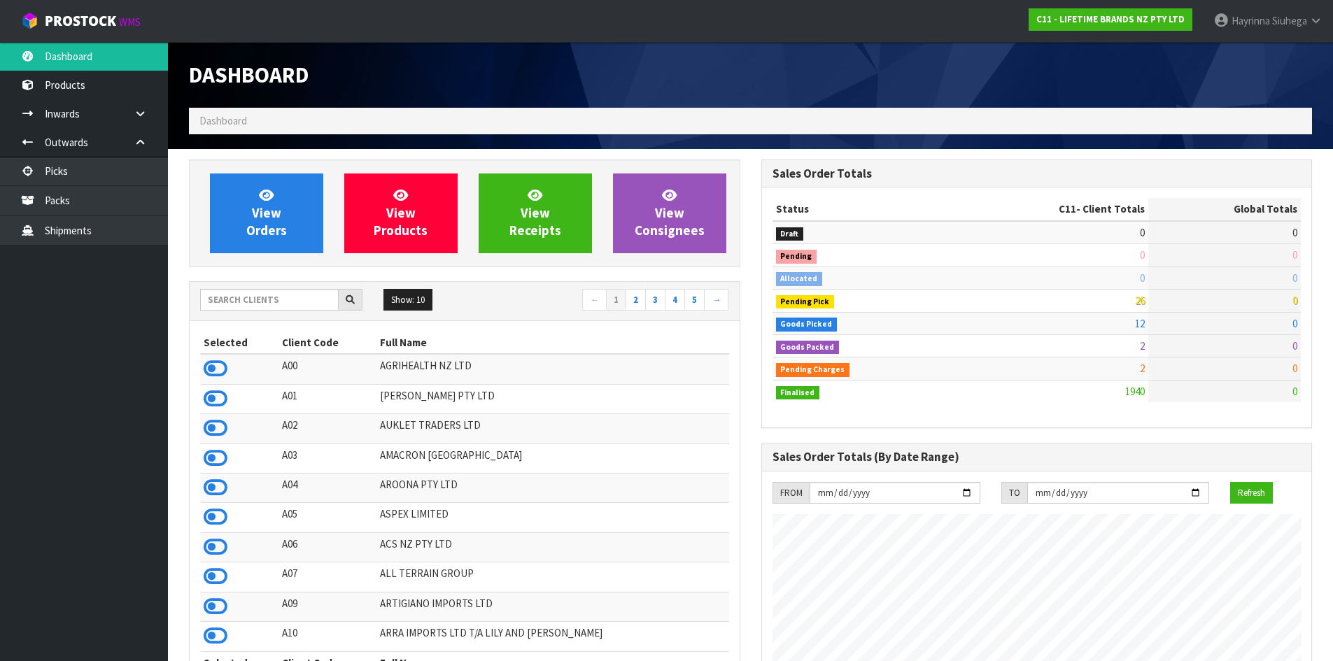
scroll to position [1060, 572]
click at [251, 215] on link "View Orders" at bounding box center [266, 213] width 113 height 80
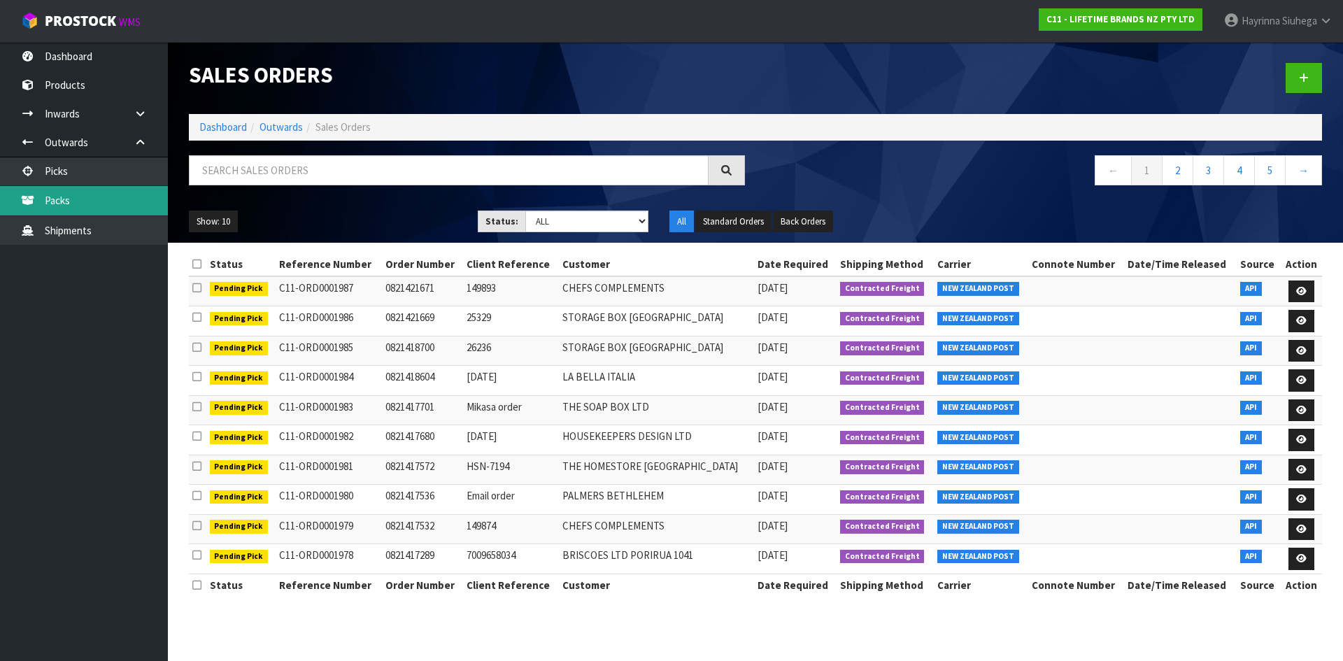
click at [124, 192] on link "Packs" at bounding box center [84, 200] width 168 height 29
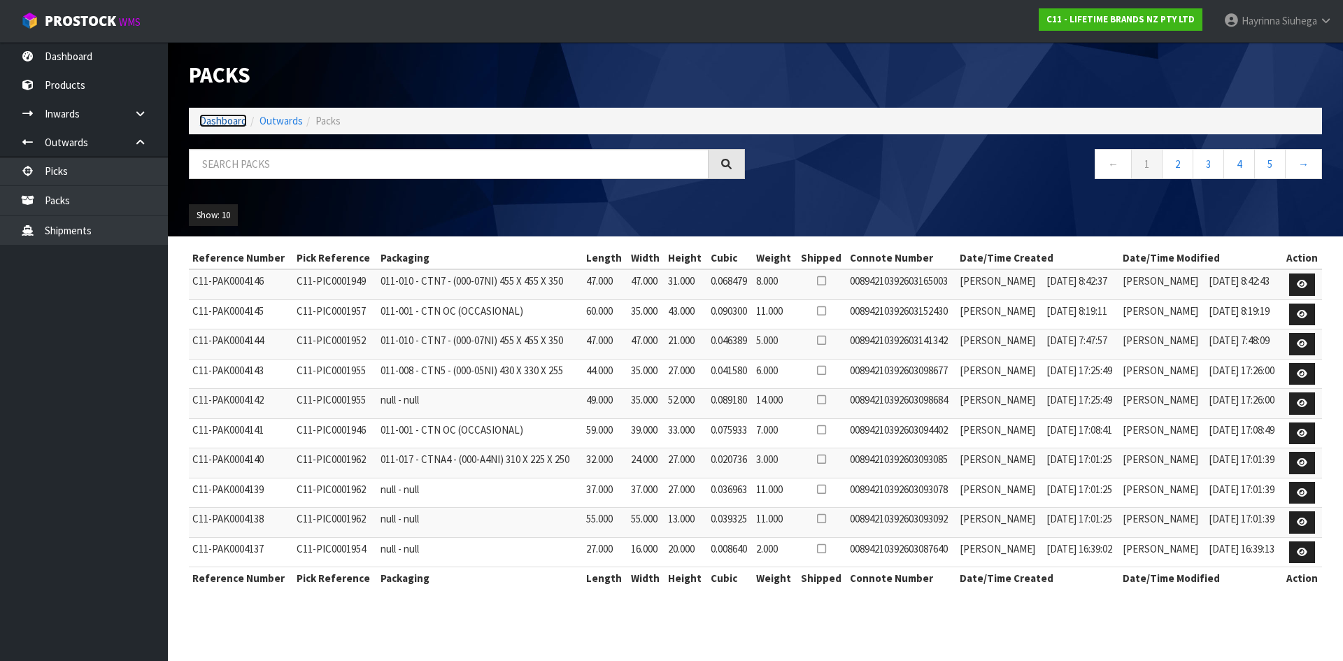
click at [215, 123] on link "Dashboard" at bounding box center [223, 120] width 48 height 13
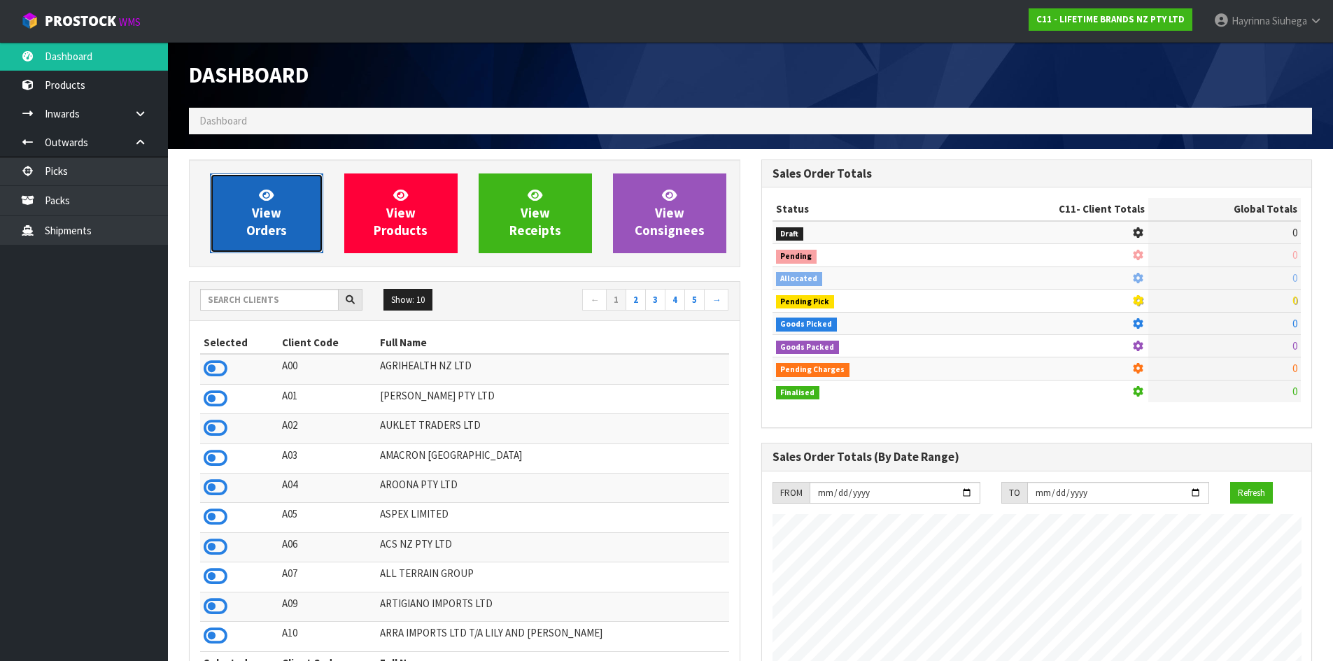
click at [248, 211] on link "View Orders" at bounding box center [266, 213] width 113 height 80
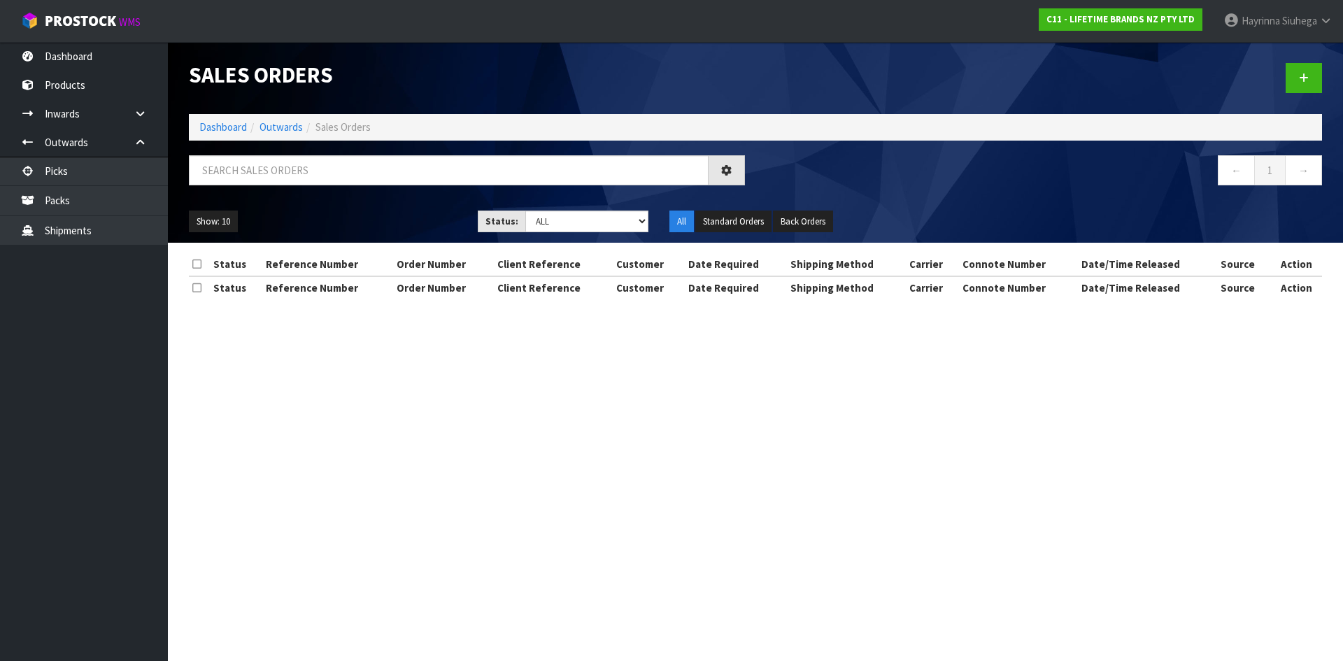
click at [280, 187] on div at bounding box center [466, 175] width 577 height 41
click at [289, 181] on input "text" at bounding box center [449, 170] width 520 height 30
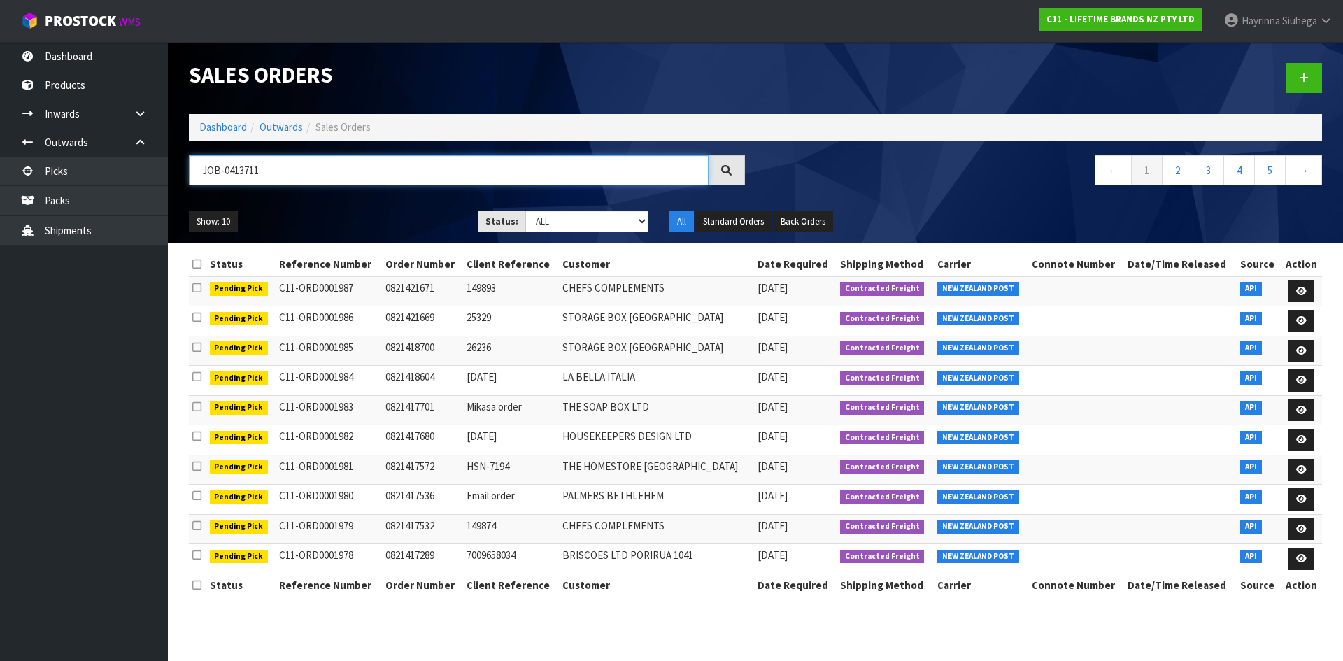
type input "JOB-0413711"
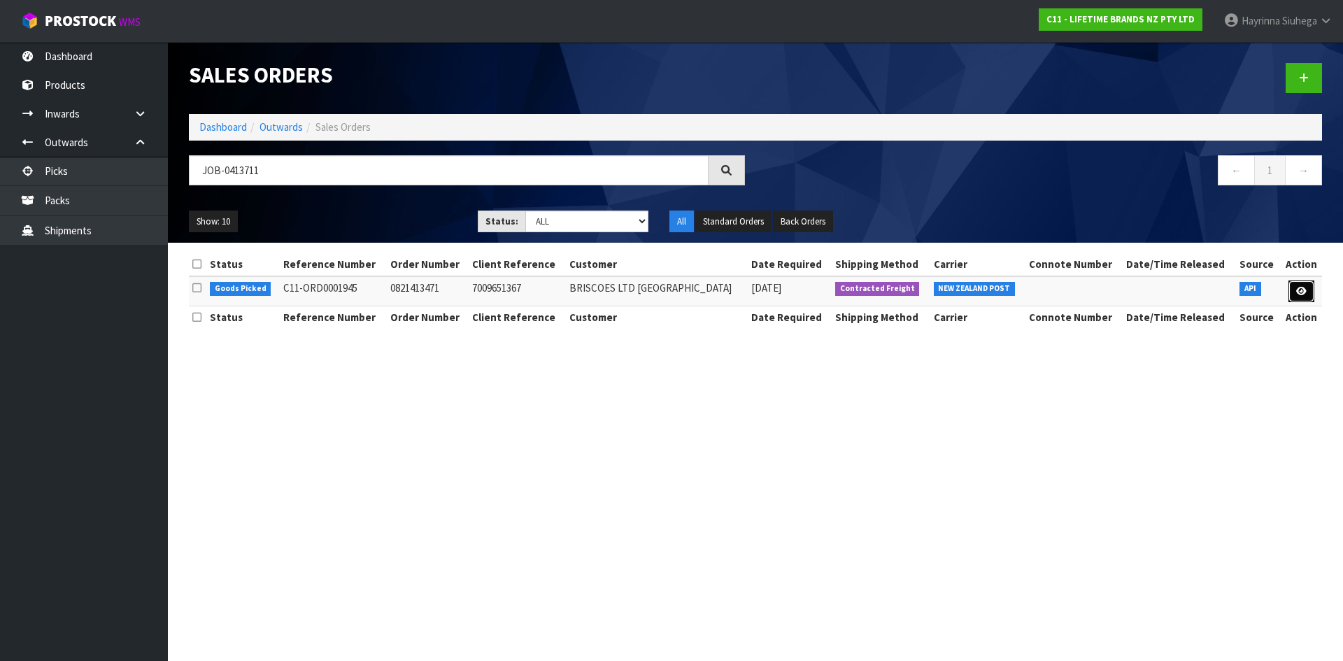
click at [1312, 294] on link at bounding box center [1302, 292] width 26 height 22
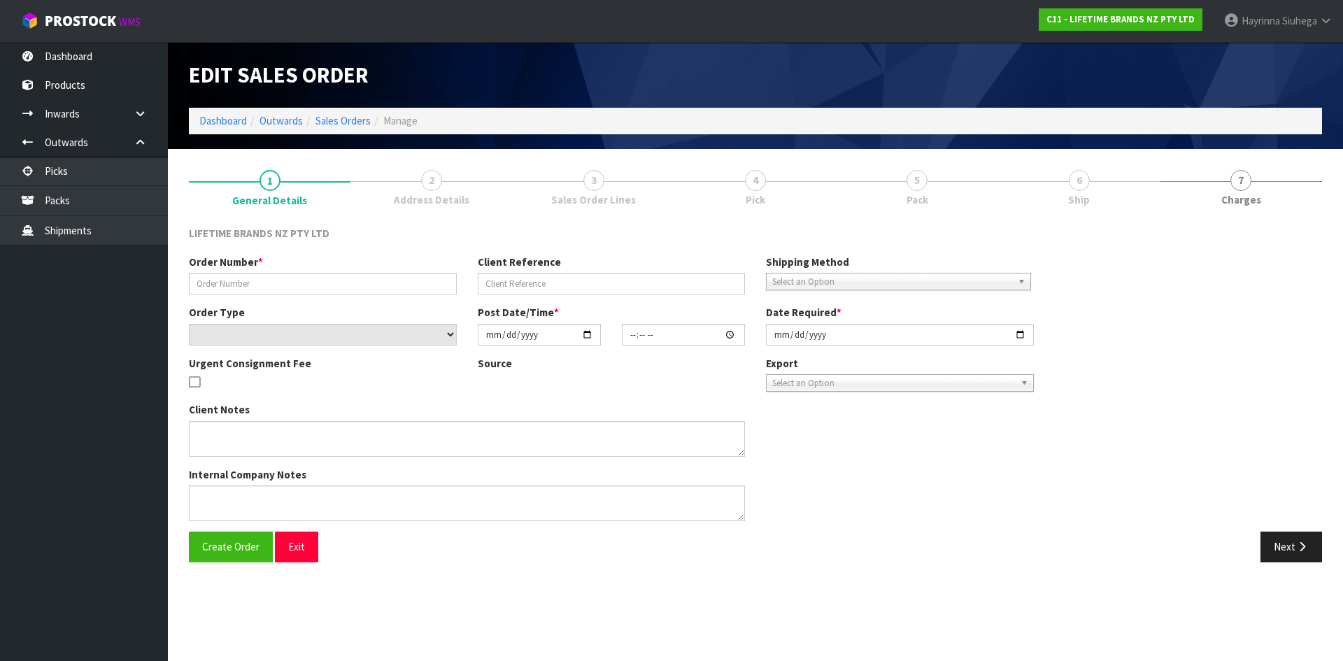
type input "0821413471"
type input "7009651367"
select select "number:0"
type input "[DATE]"
type input "12:14:13.000"
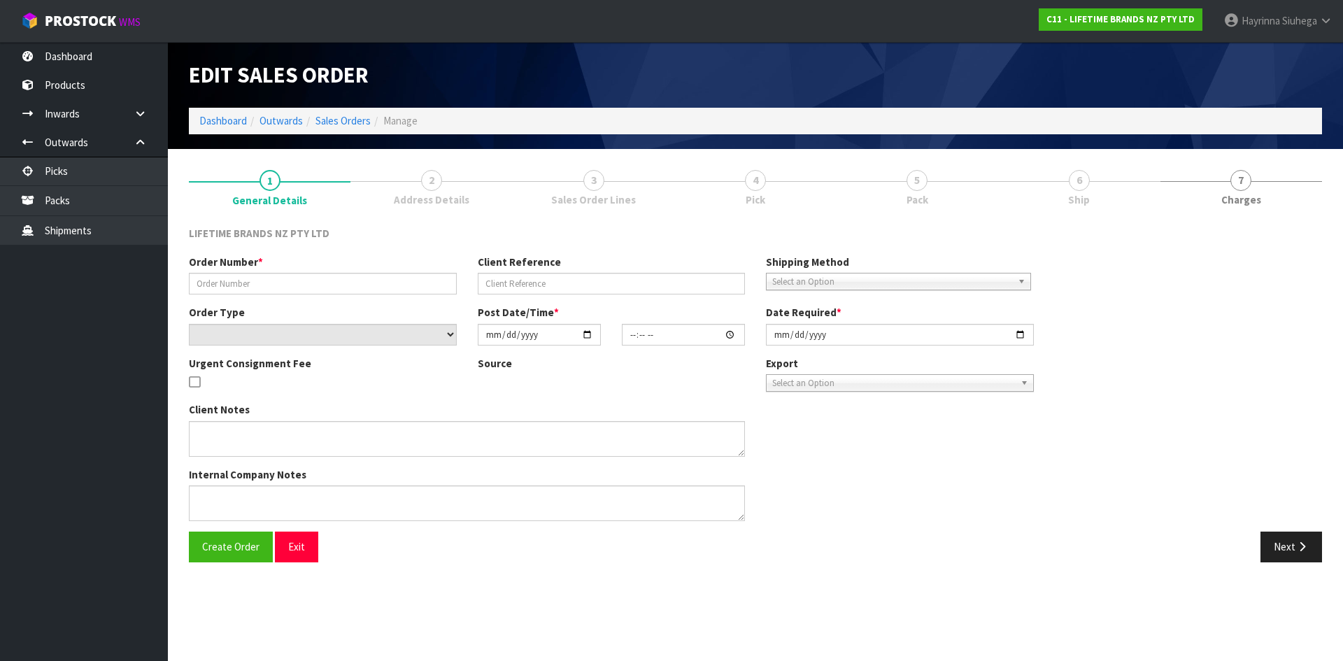
type input "[DATE]"
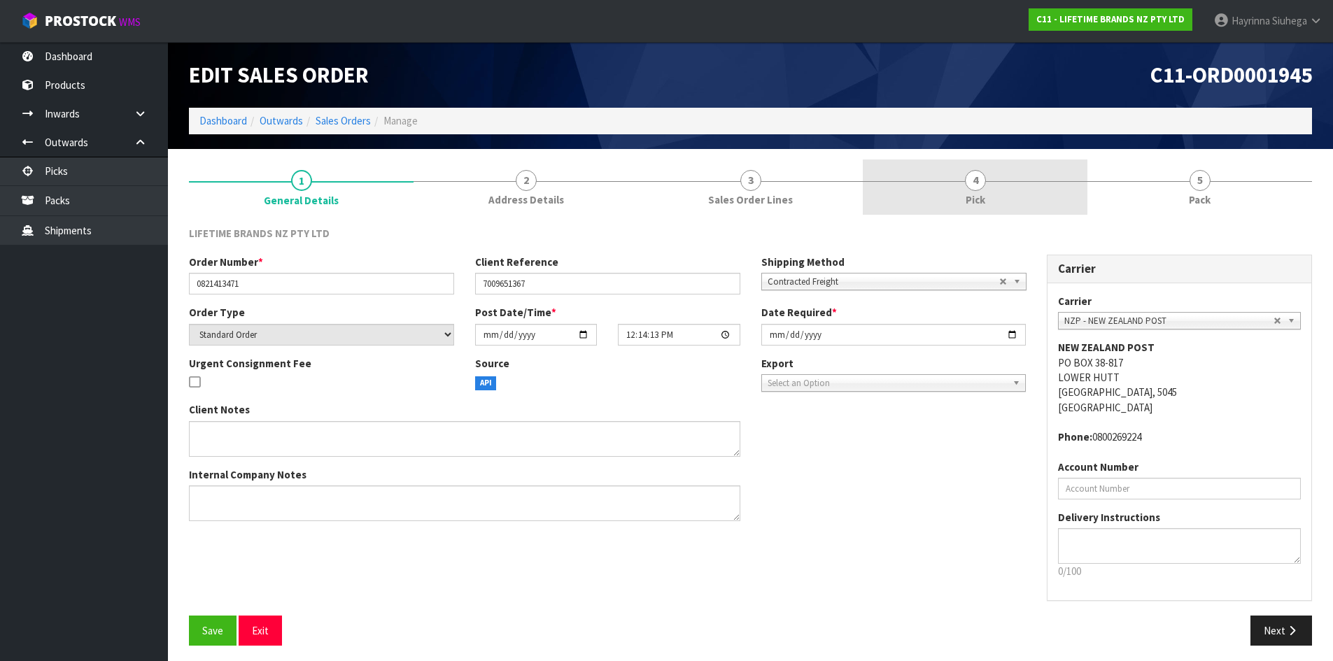
click at [1055, 187] on link "4 Pick" at bounding box center [975, 187] width 225 height 55
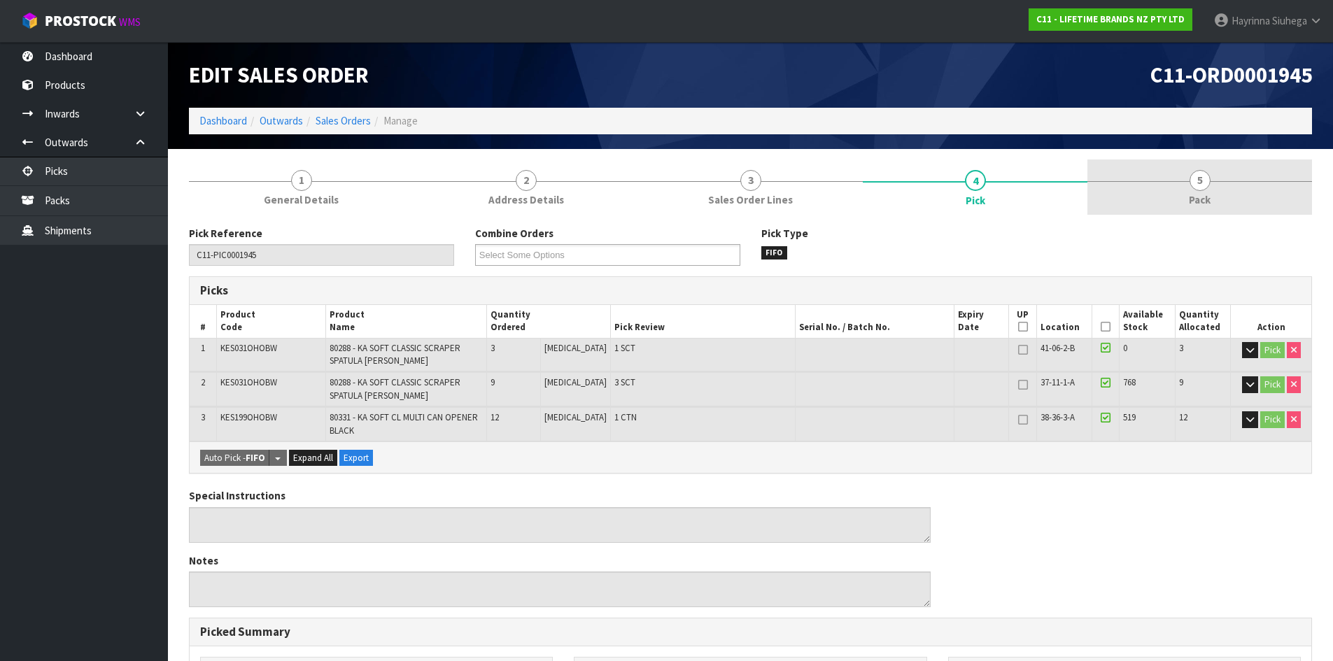
click at [1242, 176] on link "5 Pack" at bounding box center [1199, 187] width 225 height 55
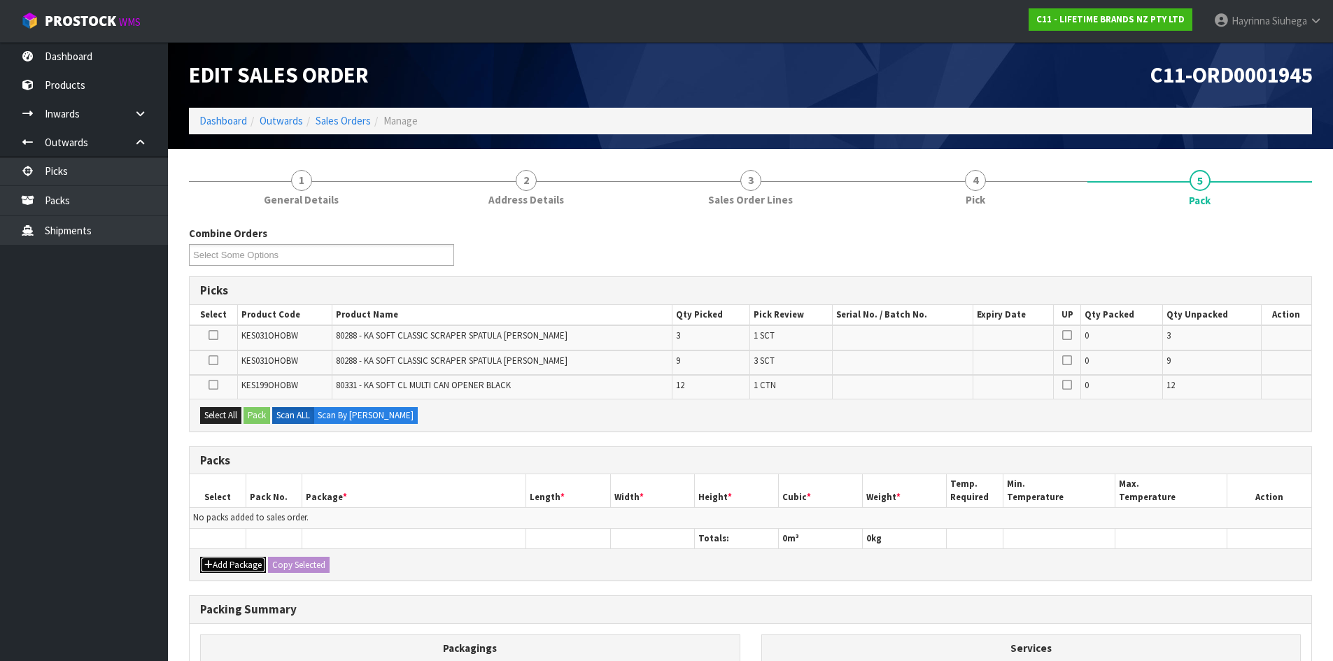
click at [225, 569] on button "Add Package" at bounding box center [233, 565] width 66 height 17
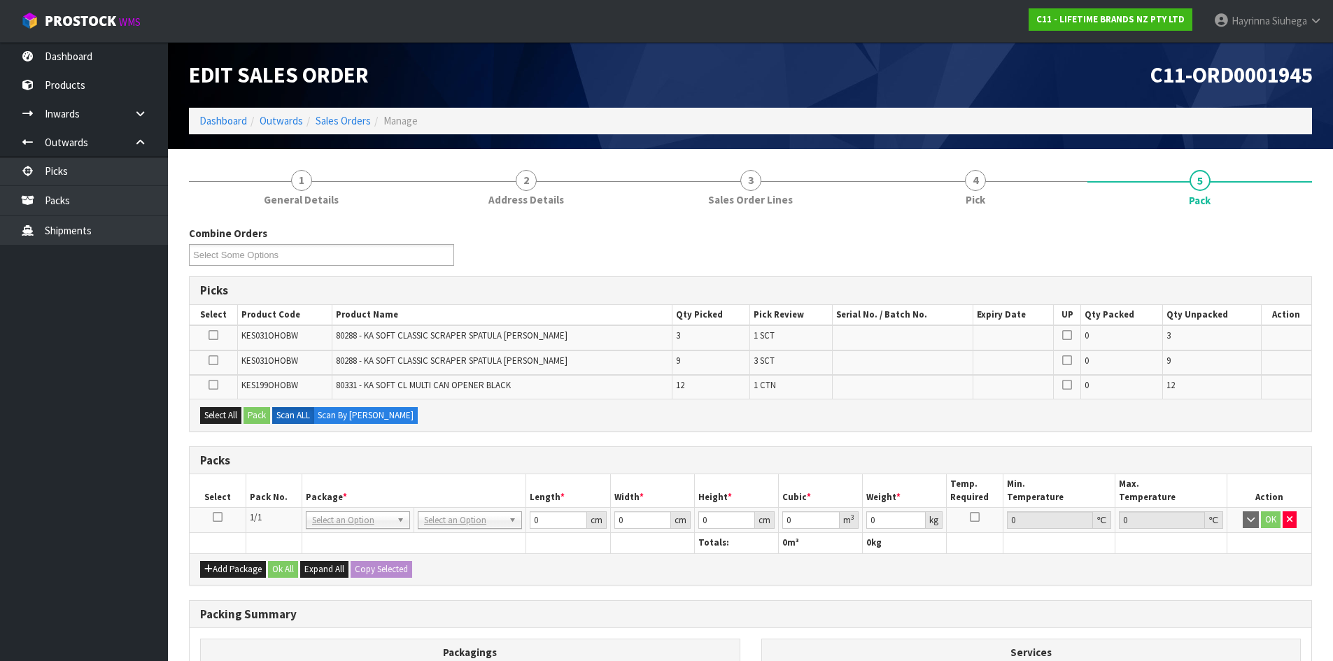
click at [213, 523] on link at bounding box center [218, 517] width 10 height 12
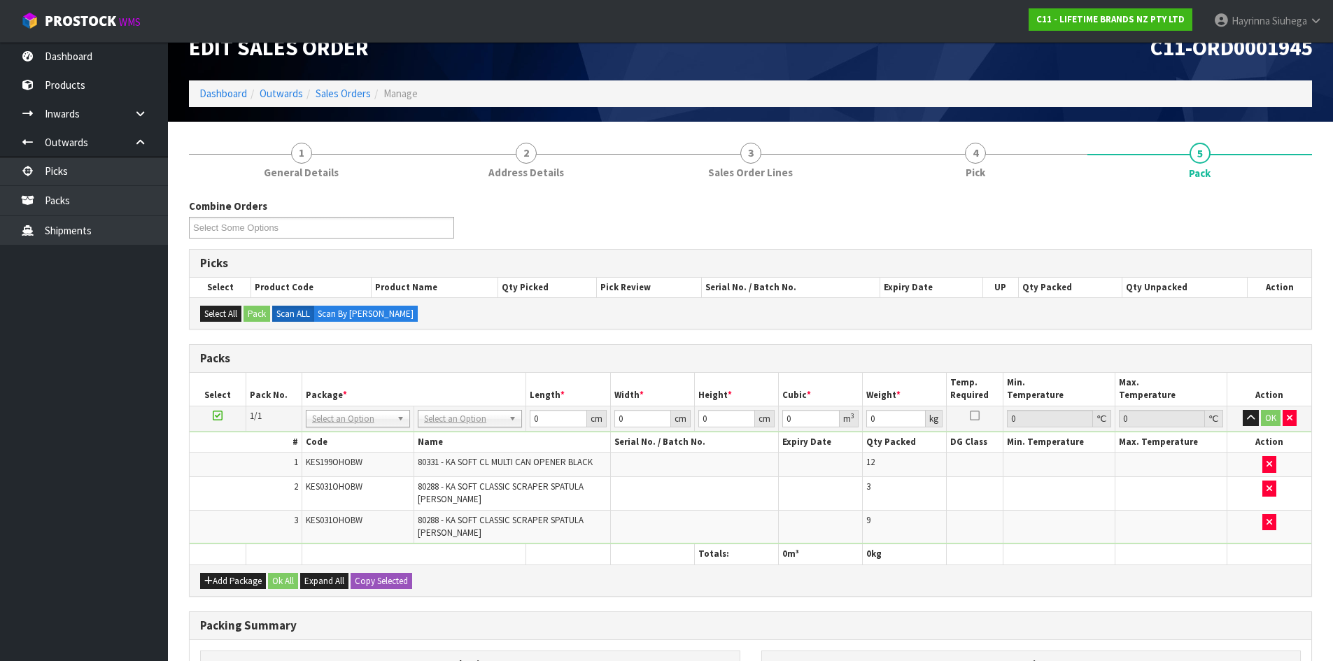
scroll to position [70, 0]
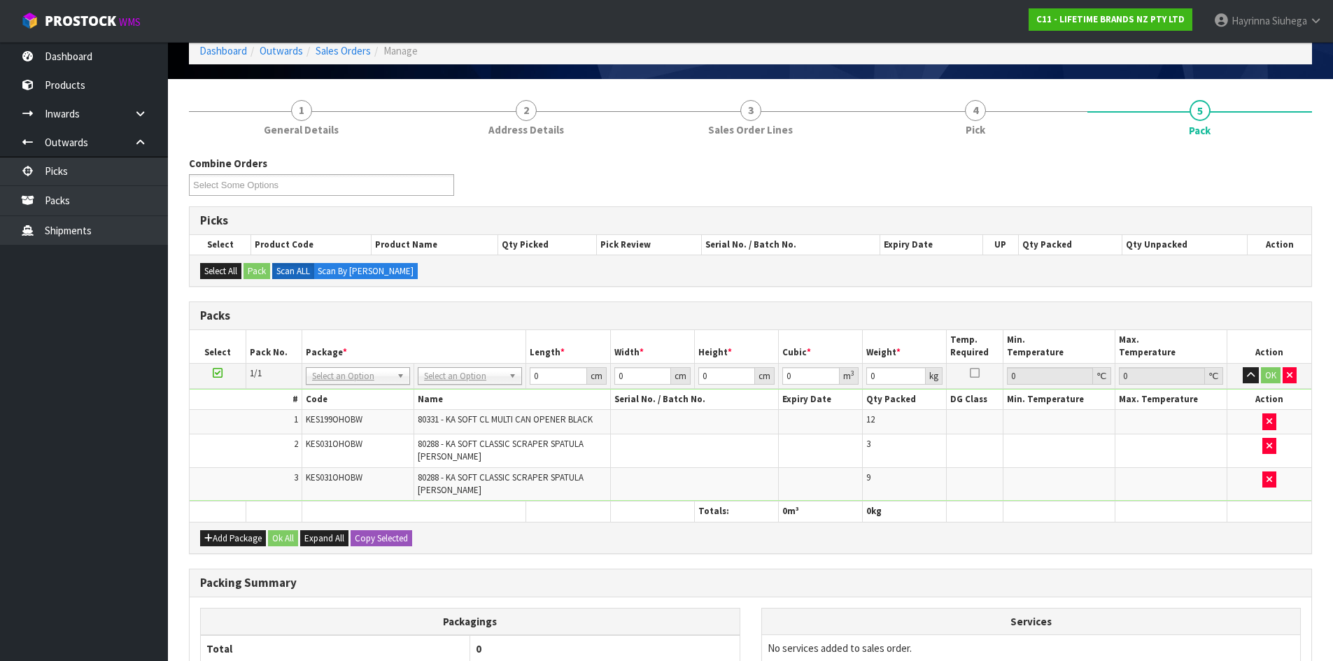
click at [902, 297] on div "Combine Orders C11-ORD0001821 C11-ORD0001925 C11-ORD0001933 C11-ORD0001935 C11-…" at bounding box center [750, 479] width 1123 height 646
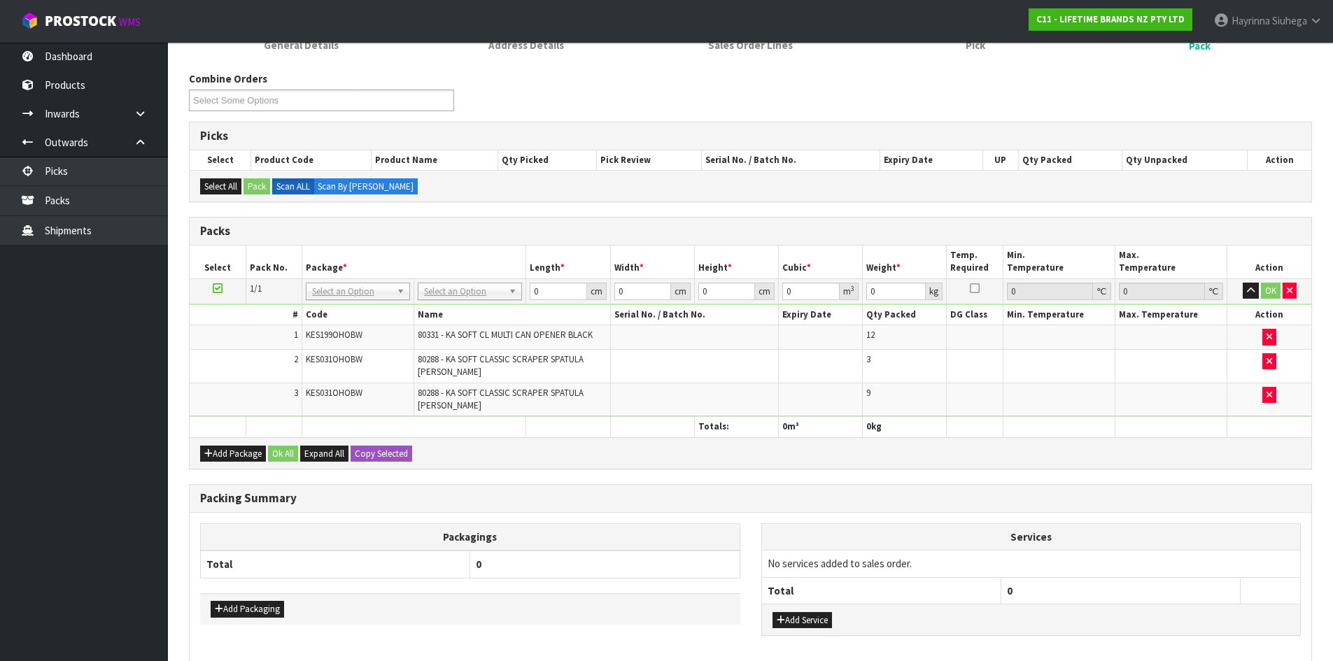
scroll to position [222, 0]
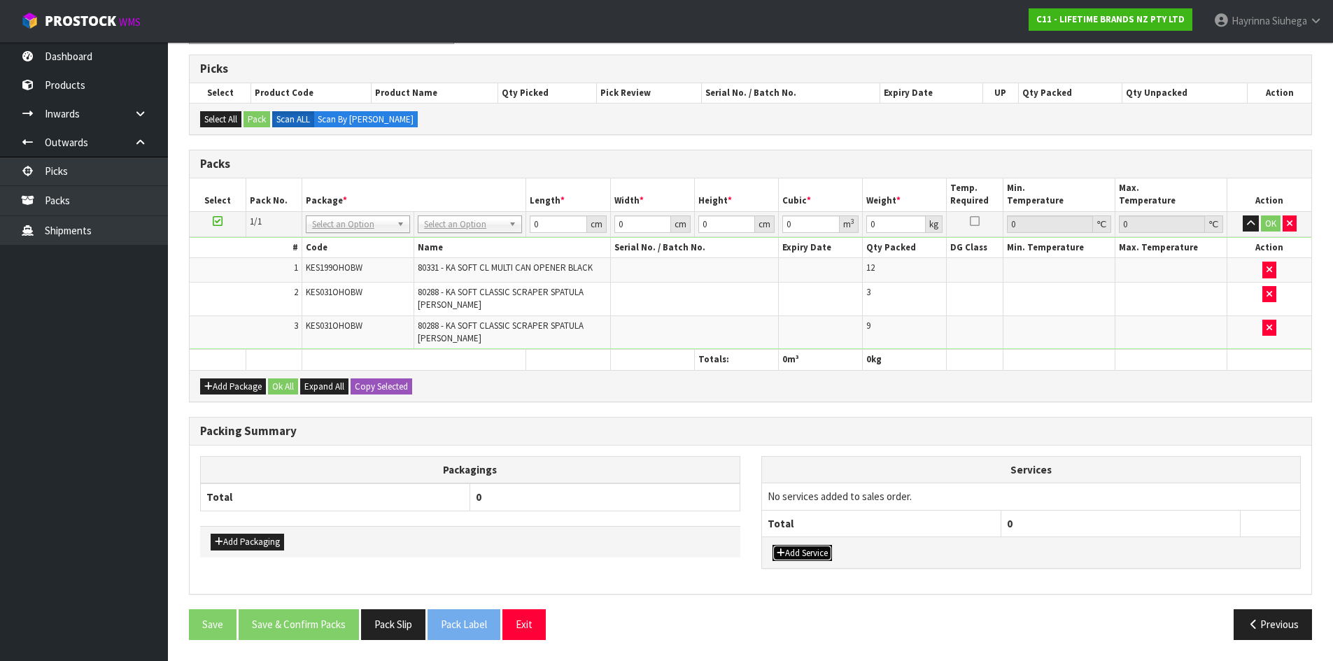
click at [806, 550] on button "Add Service" at bounding box center [801, 553] width 59 height 17
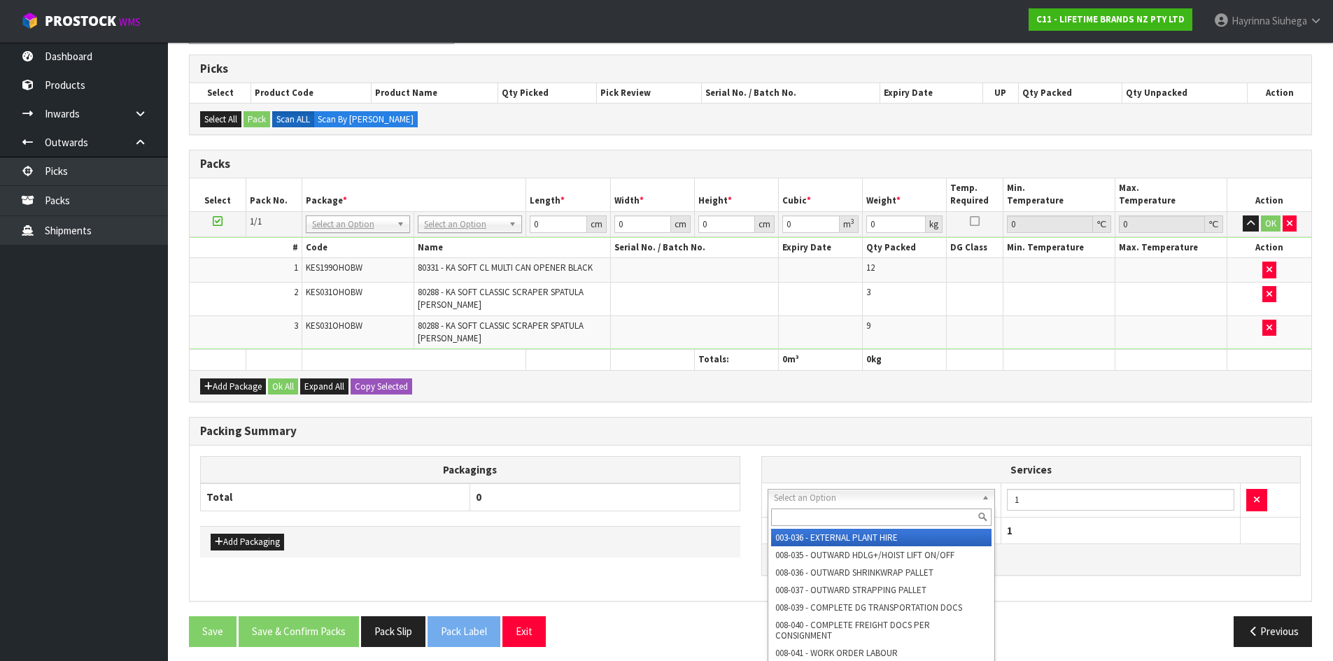
click at [802, 525] on input "text" at bounding box center [881, 517] width 221 height 17
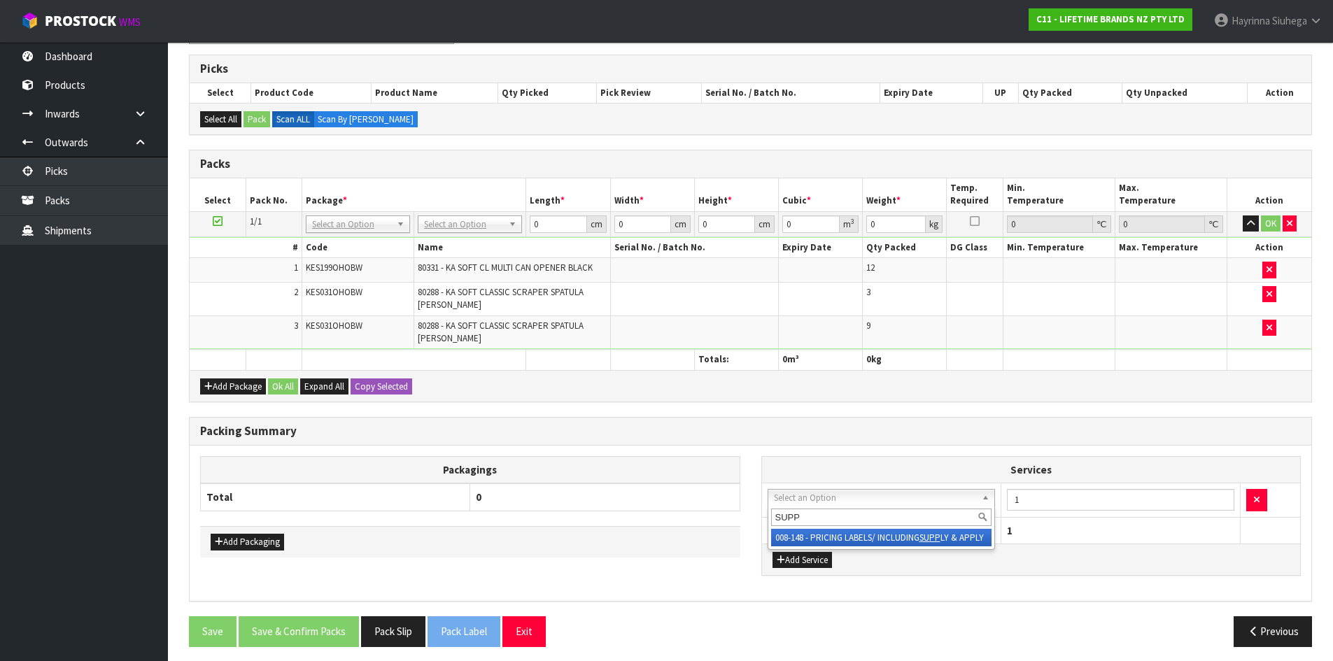
type input "SUPP"
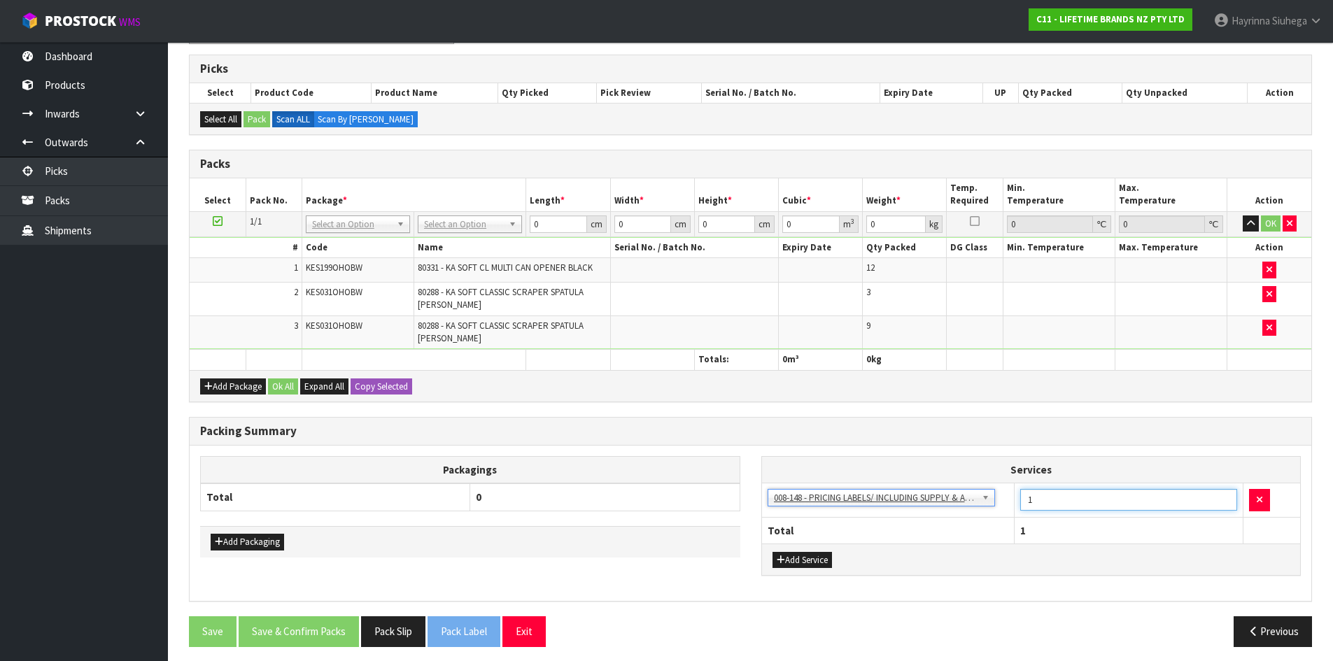
drag, startPoint x: 1062, startPoint y: 500, endPoint x: 925, endPoint y: 504, distance: 137.2
click at [951, 503] on tr "003-036 - EXTERNAL PLANT HIRE 008-035 - OUTWARD HDLG+/HOIST LIFT ON/OFF 008-036…" at bounding box center [1031, 500] width 539 height 34
type input "21"
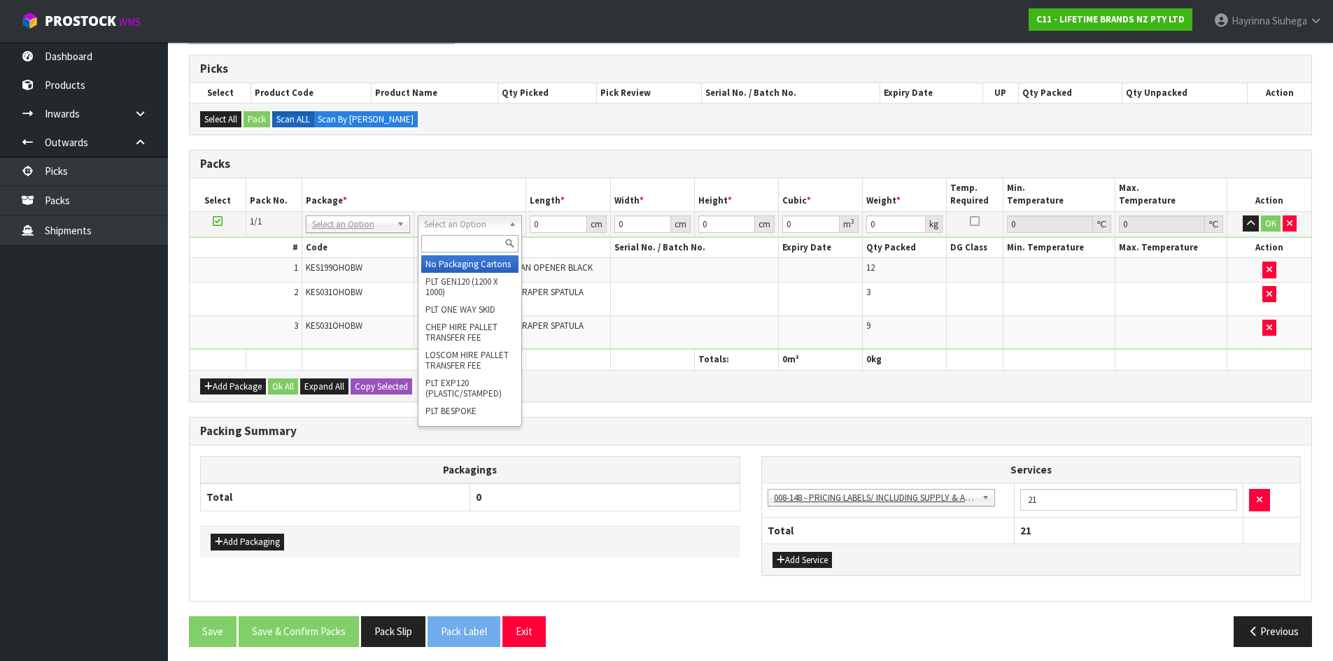
click at [466, 247] on input "text" at bounding box center [469, 243] width 97 height 17
type input "OC"
drag, startPoint x: 440, startPoint y: 233, endPoint x: 437, endPoint y: 251, distance: 18.4
click at [437, 251] on div at bounding box center [460, 243] width 103 height 23
click at [437, 251] on input "text" at bounding box center [460, 243] width 97 height 17
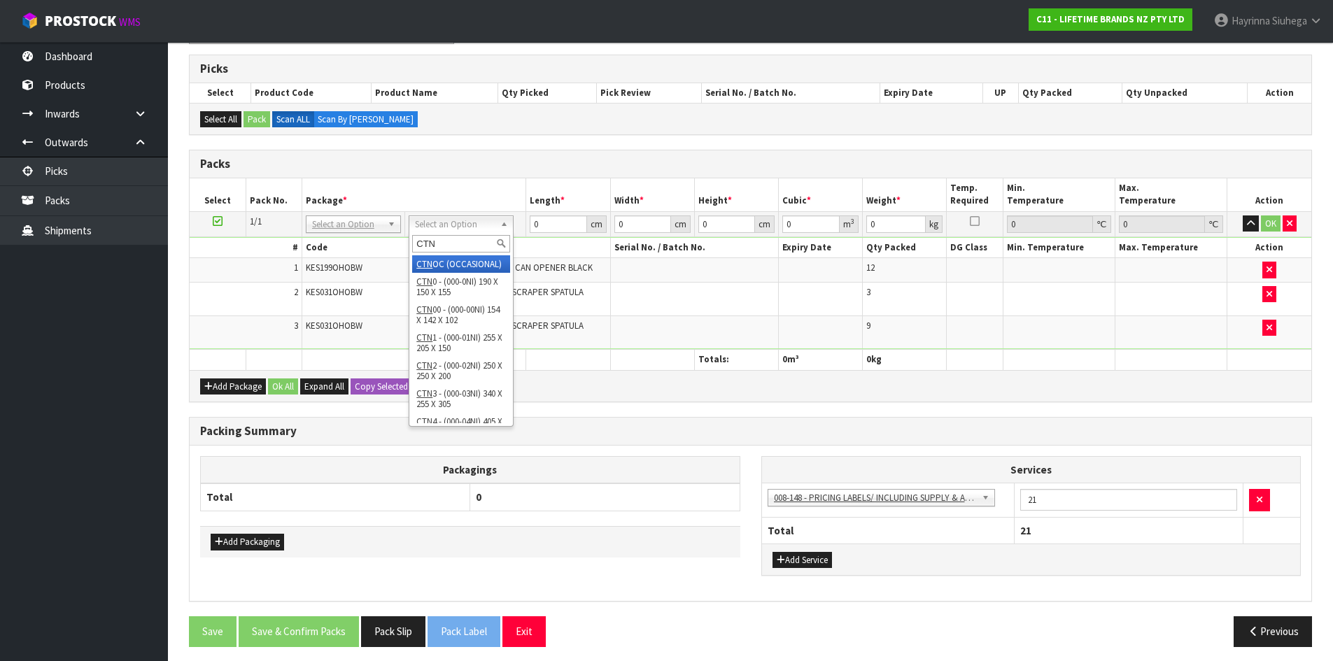
type input "CTN6"
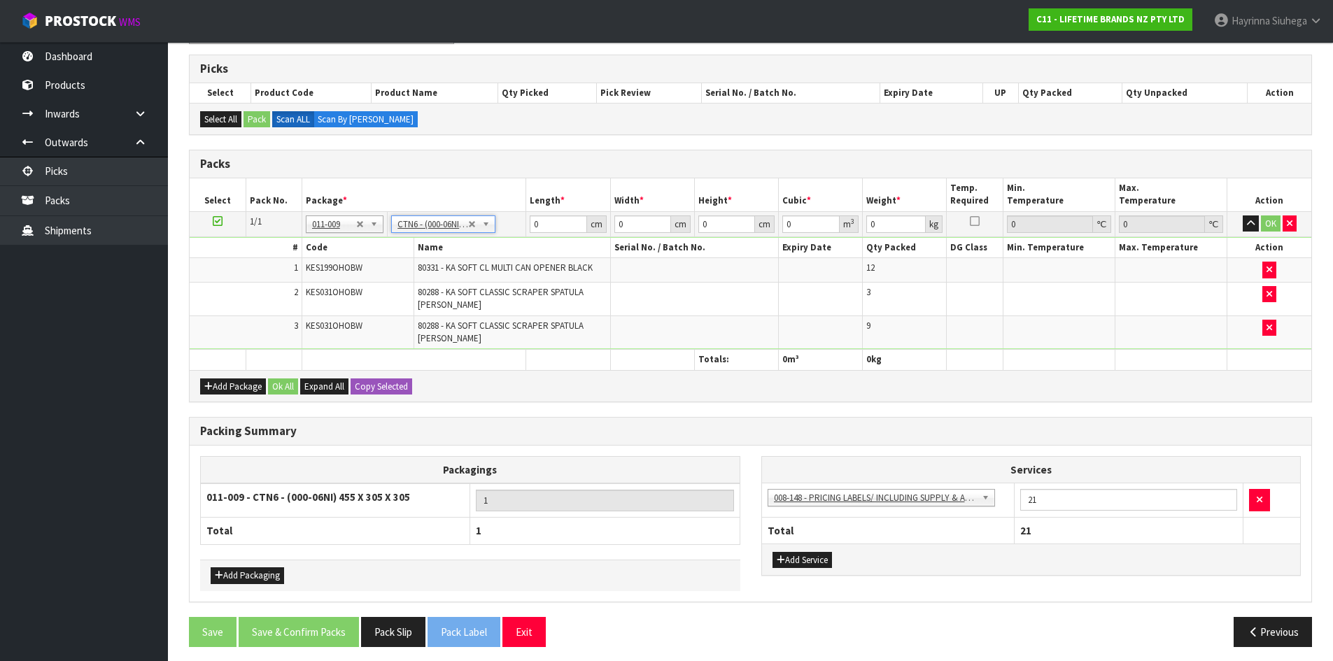
type input "45.5"
type input "30.5"
type input "0.042326"
type input "5.224"
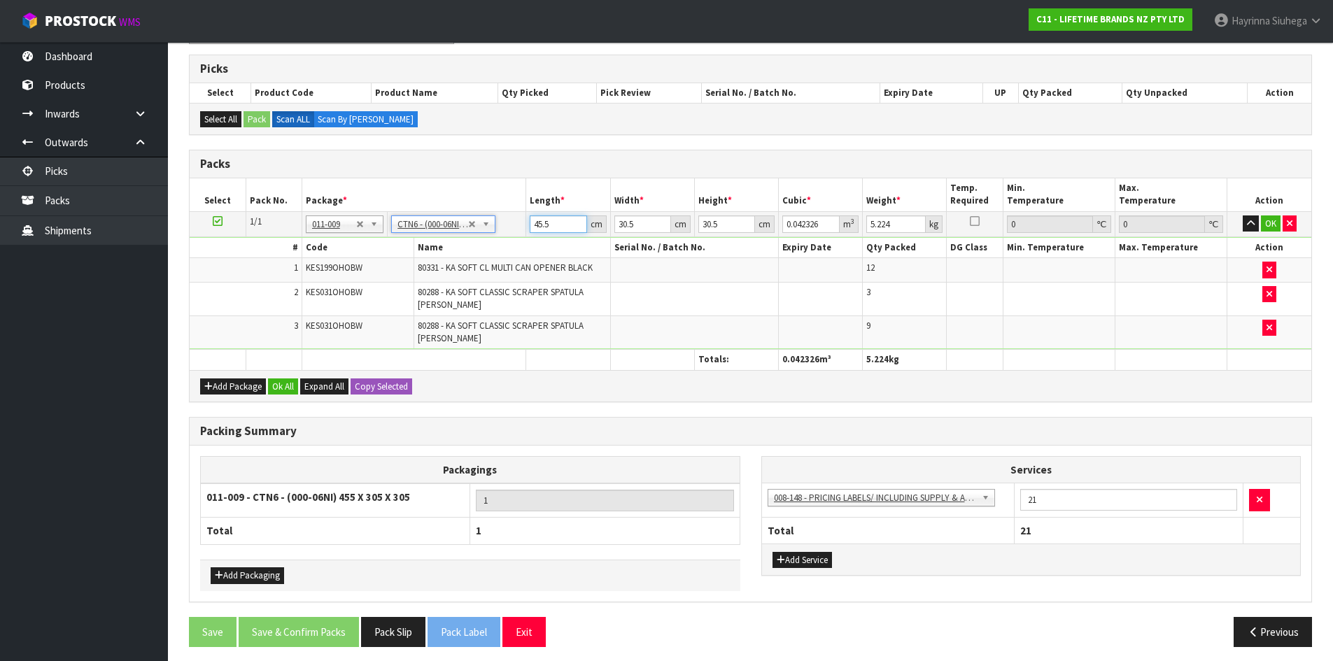
click at [542, 222] on input "45.5" at bounding box center [558, 223] width 57 height 17
type input "4"
type input "0.003721"
type input "46"
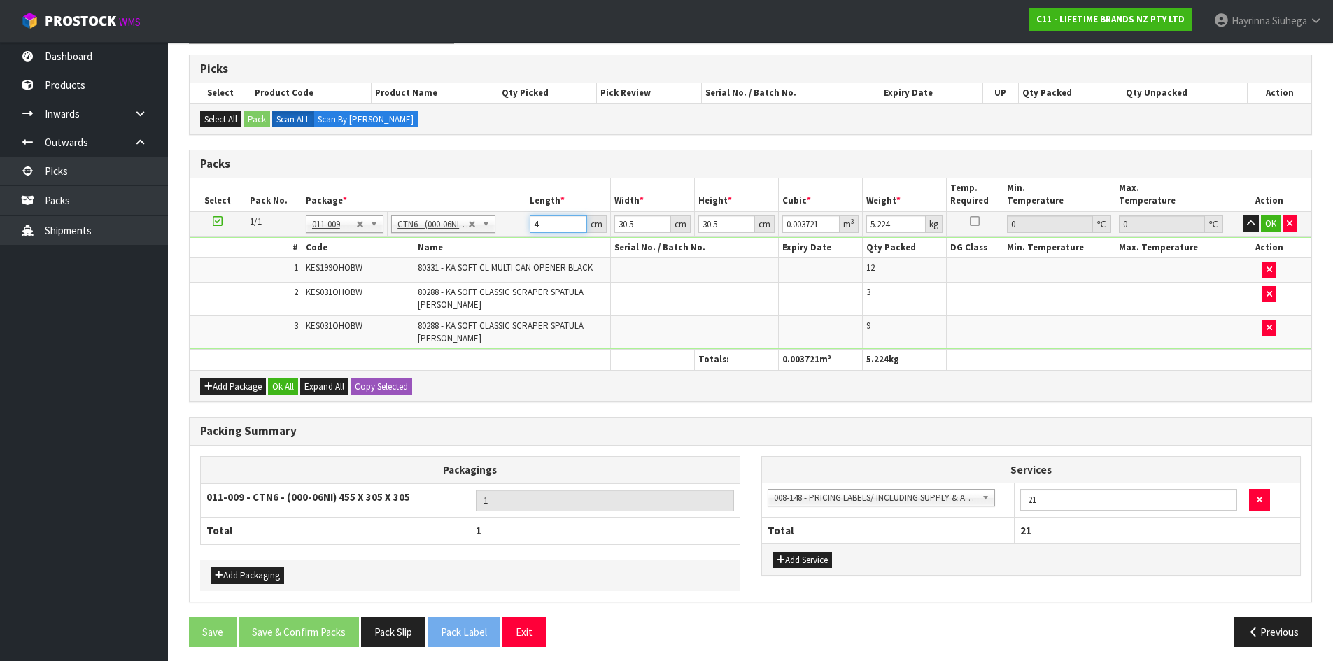
type input "0.042792"
type input "46"
type input "3"
type input "0.004209"
type input "33"
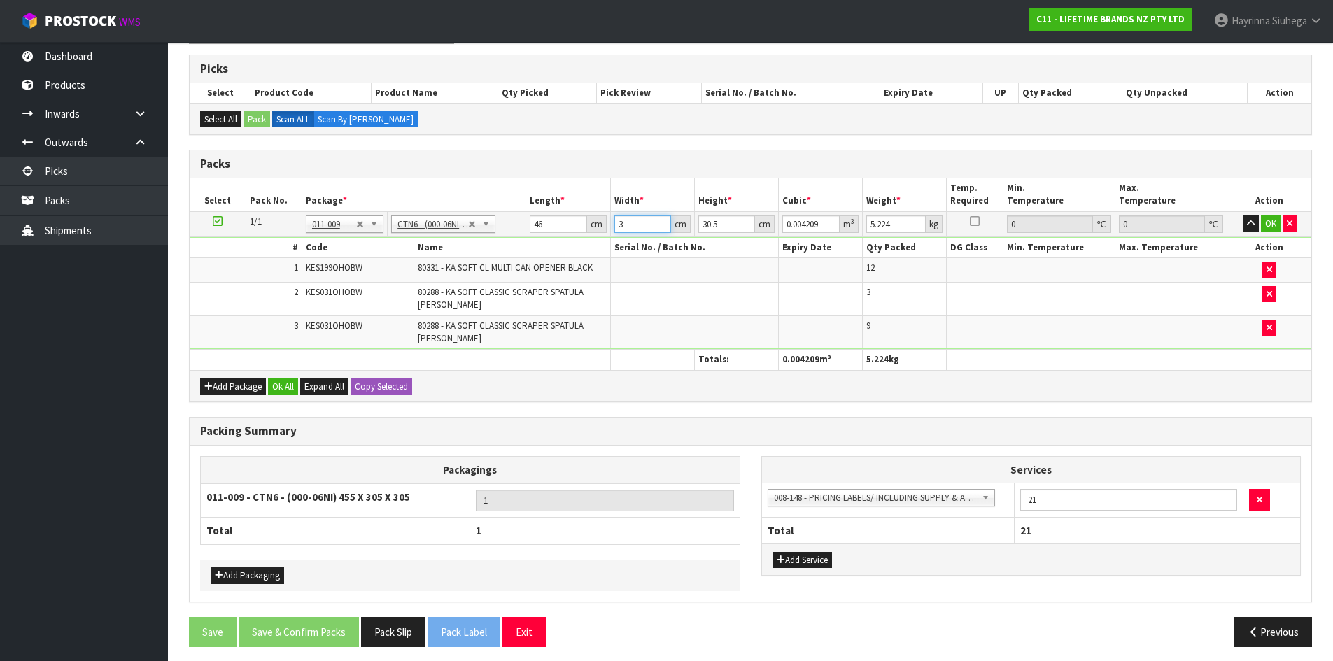
type input "0.046299"
type input "33"
type input "3"
type input "0.004554"
type input "38"
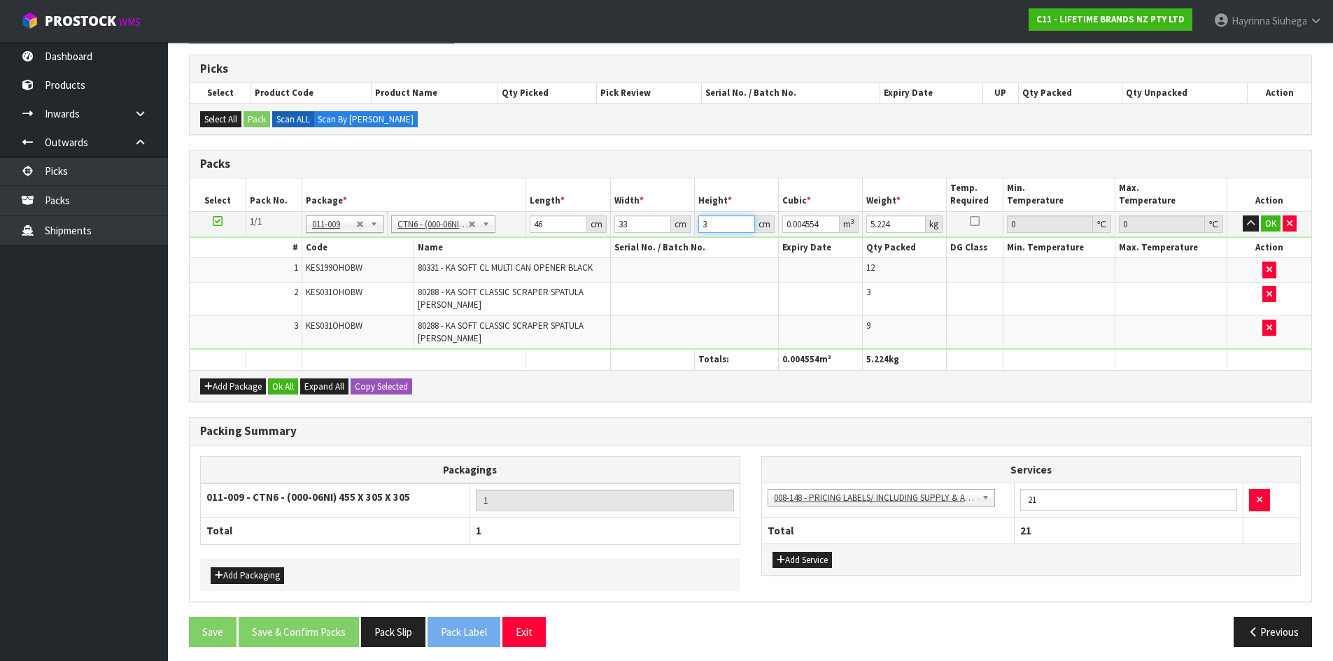
type input "0.057684"
type input "38"
type input "7"
click button "OK" at bounding box center [1271, 223] width 20 height 17
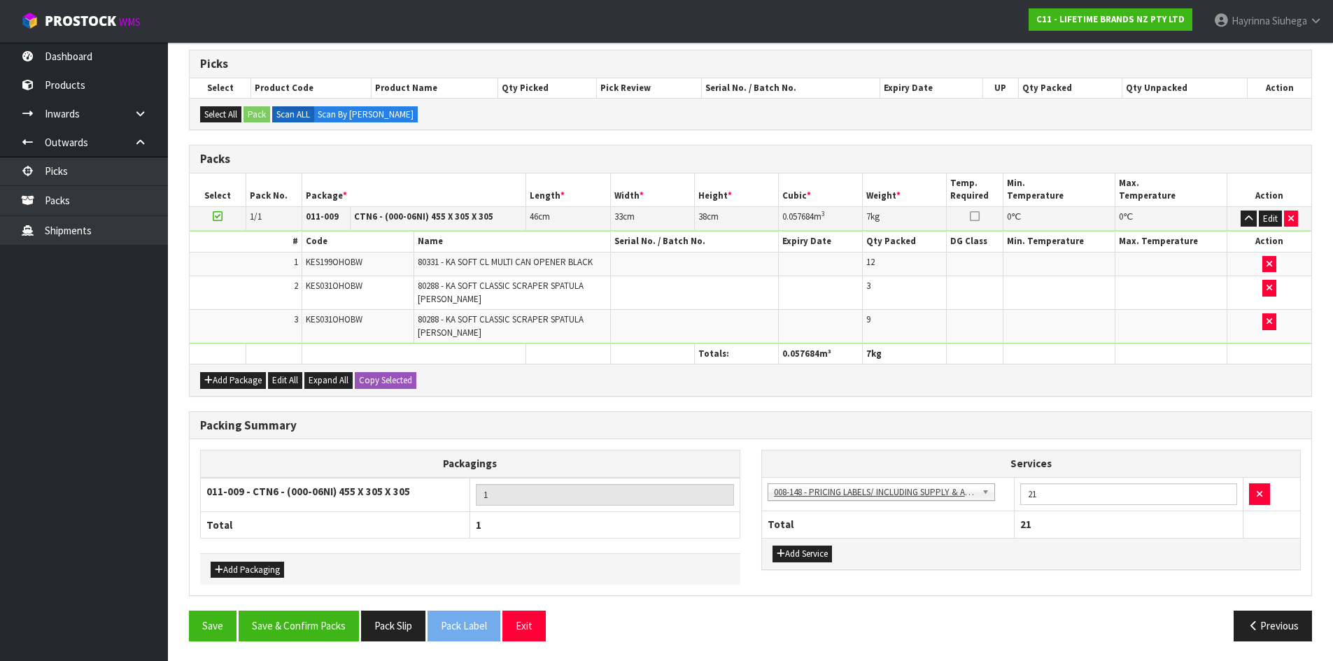
scroll to position [228, 0]
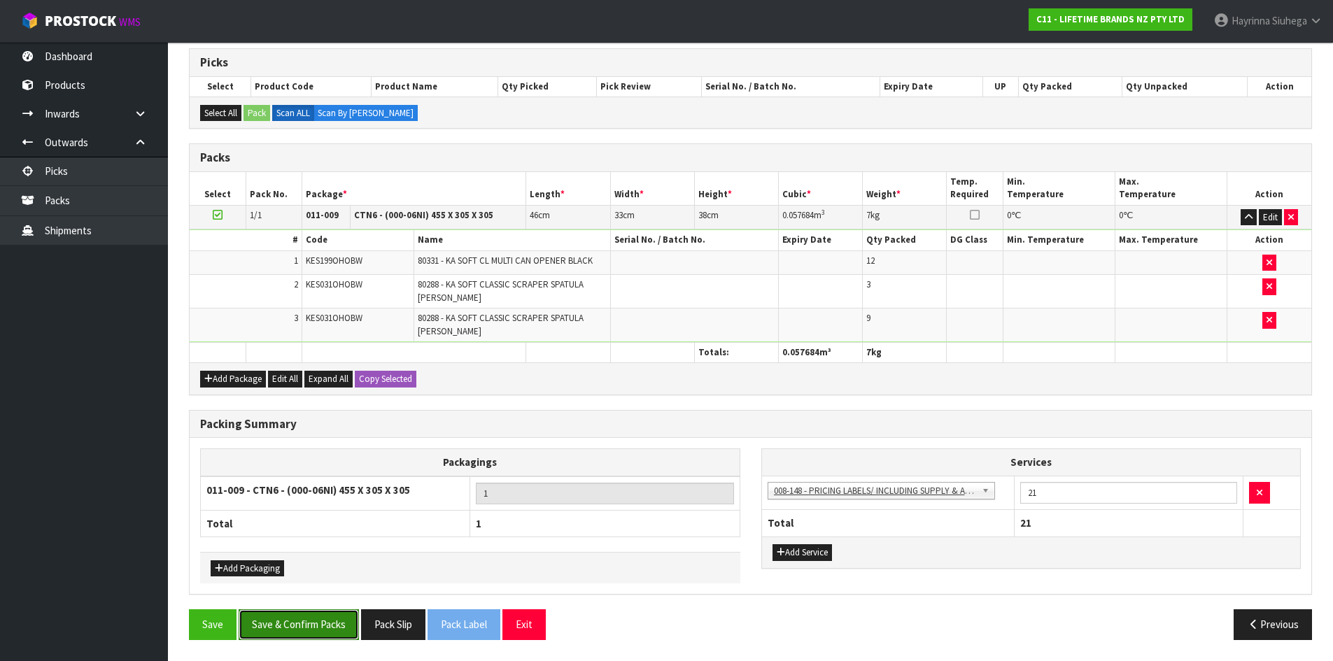
click at [311, 614] on button "Save & Confirm Packs" at bounding box center [299, 624] width 120 height 30
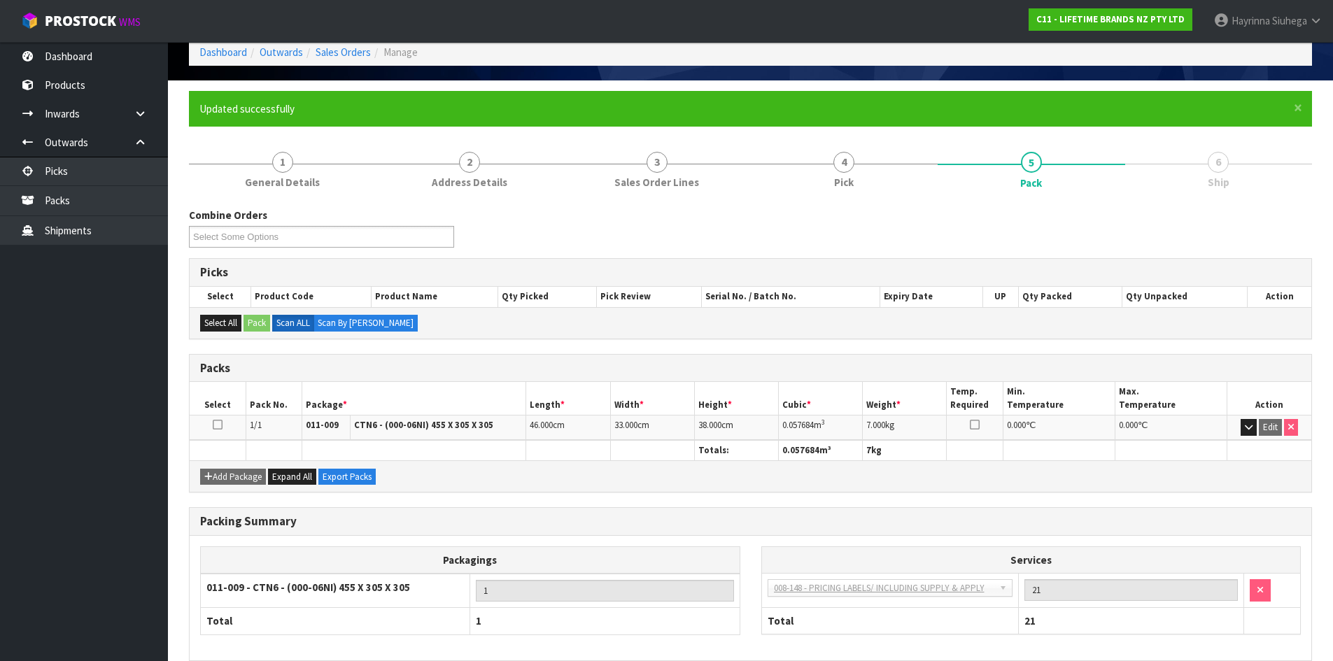
scroll to position [134, 0]
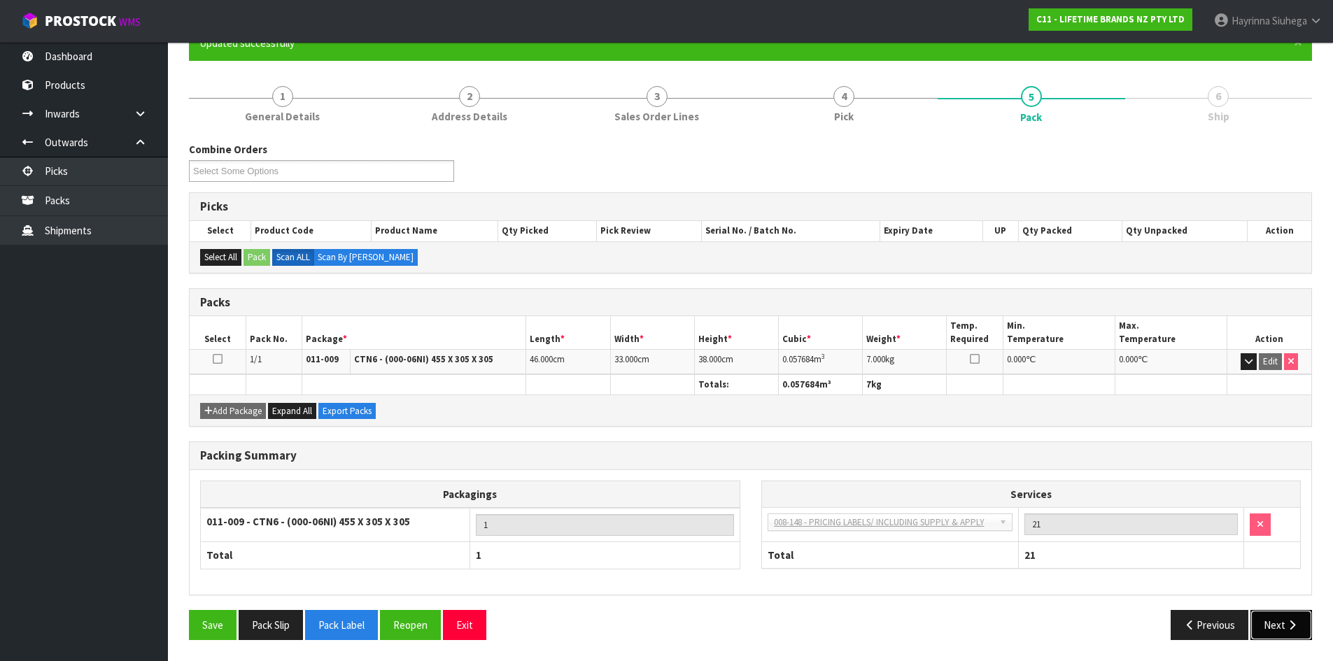
click at [1296, 616] on button "Next" at bounding box center [1281, 625] width 62 height 30
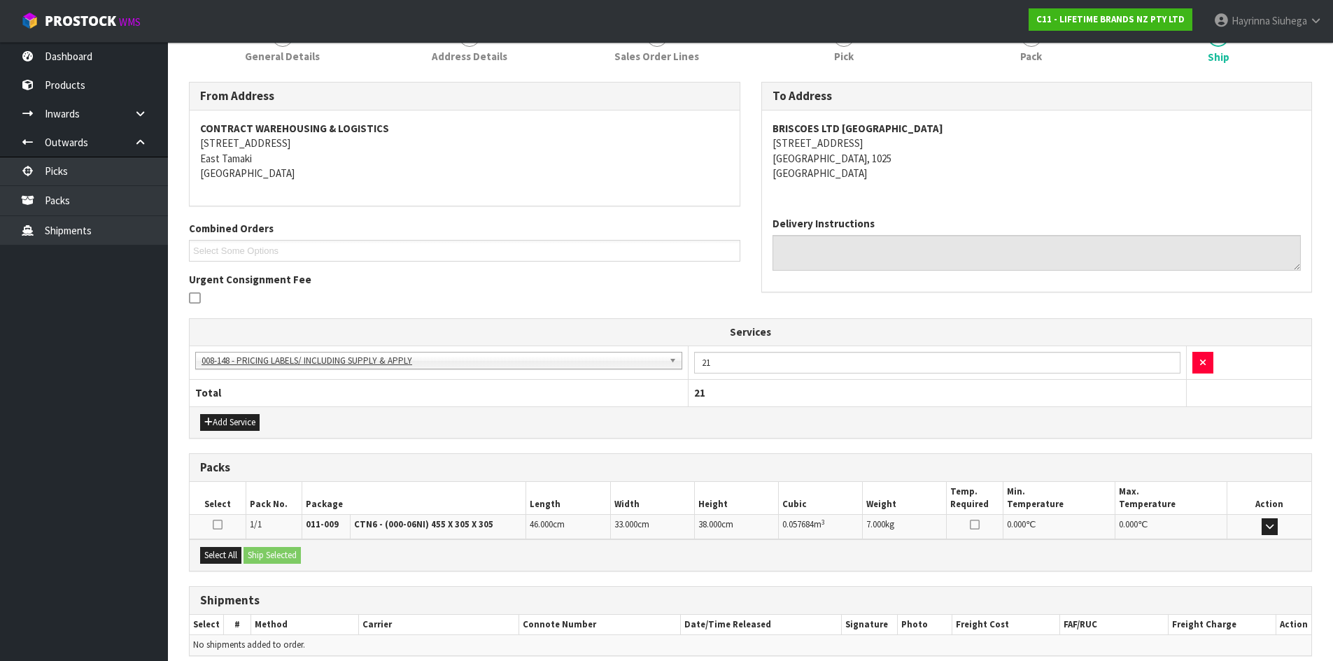
scroll to position [255, 0]
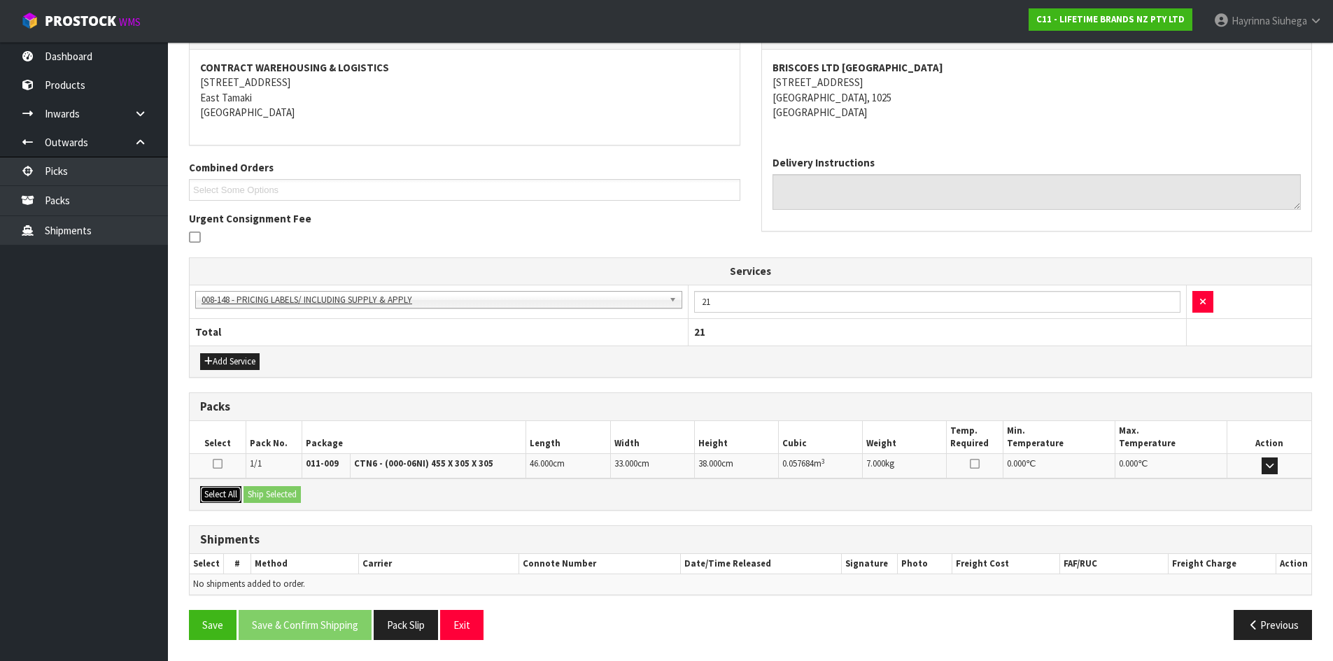
click at [223, 490] on button "Select All" at bounding box center [220, 494] width 41 height 17
click at [267, 490] on button "Ship Selected" at bounding box center [271, 494] width 57 height 17
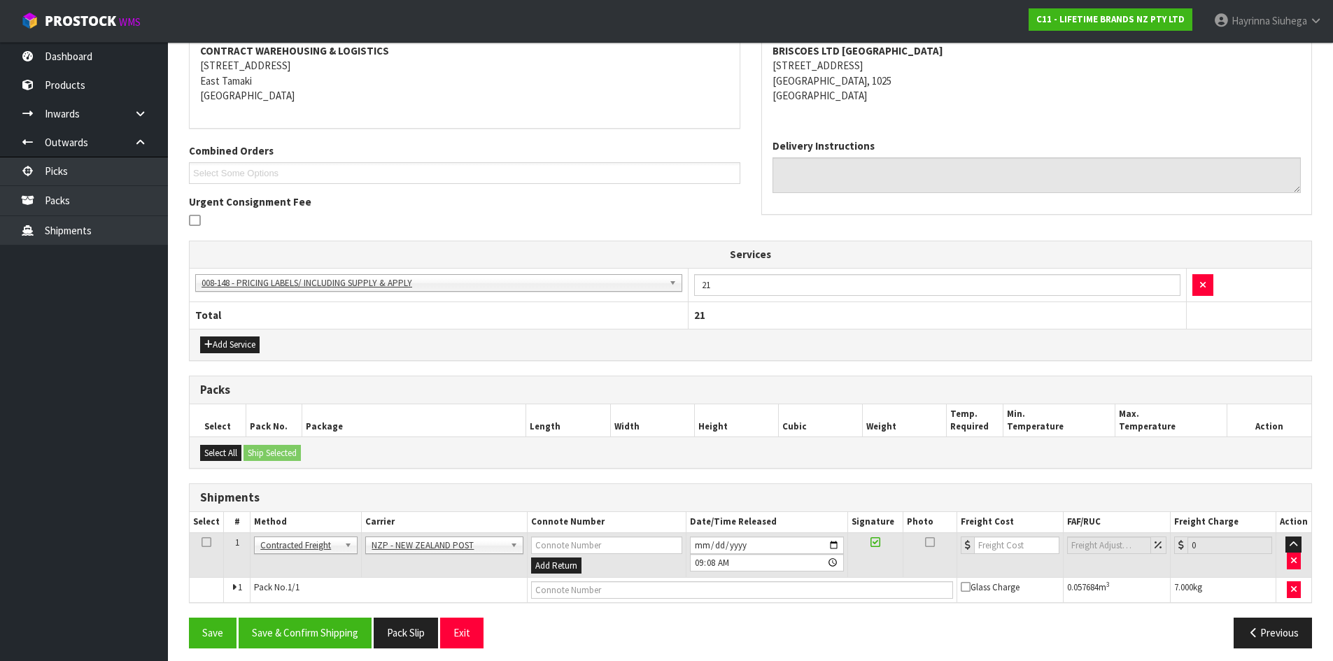
scroll to position [281, 0]
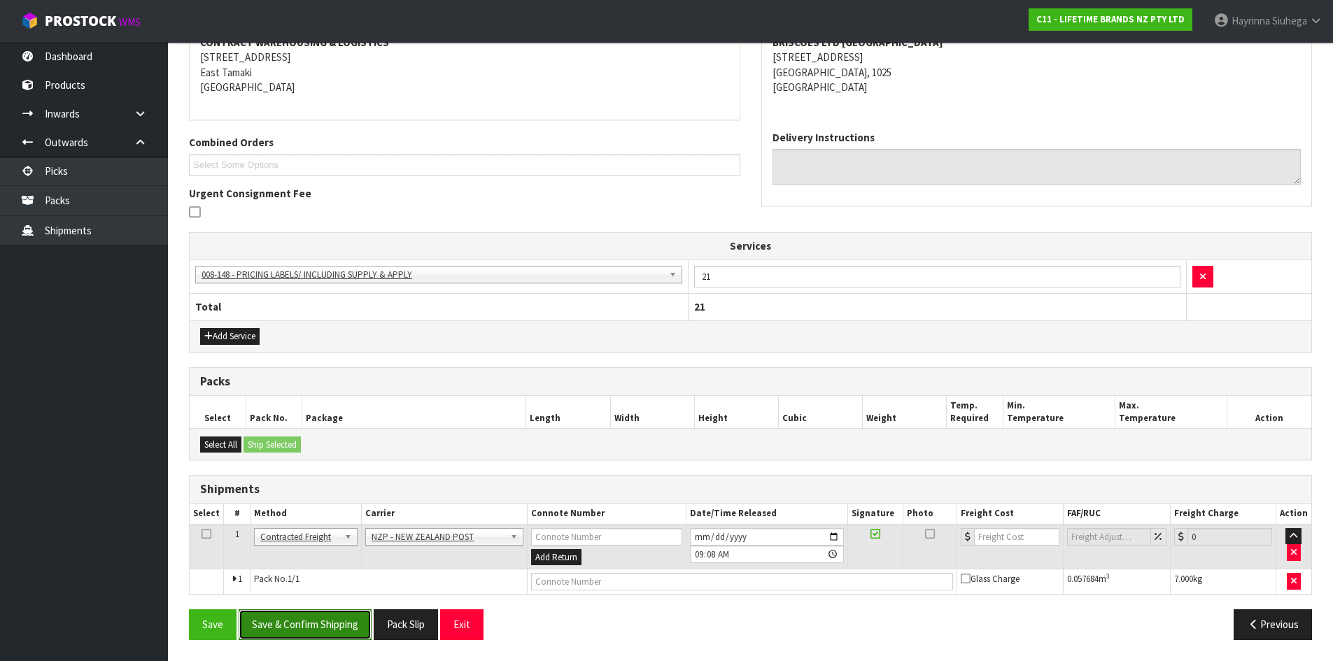
click at [347, 618] on button "Save & Confirm Shipping" at bounding box center [305, 624] width 133 height 30
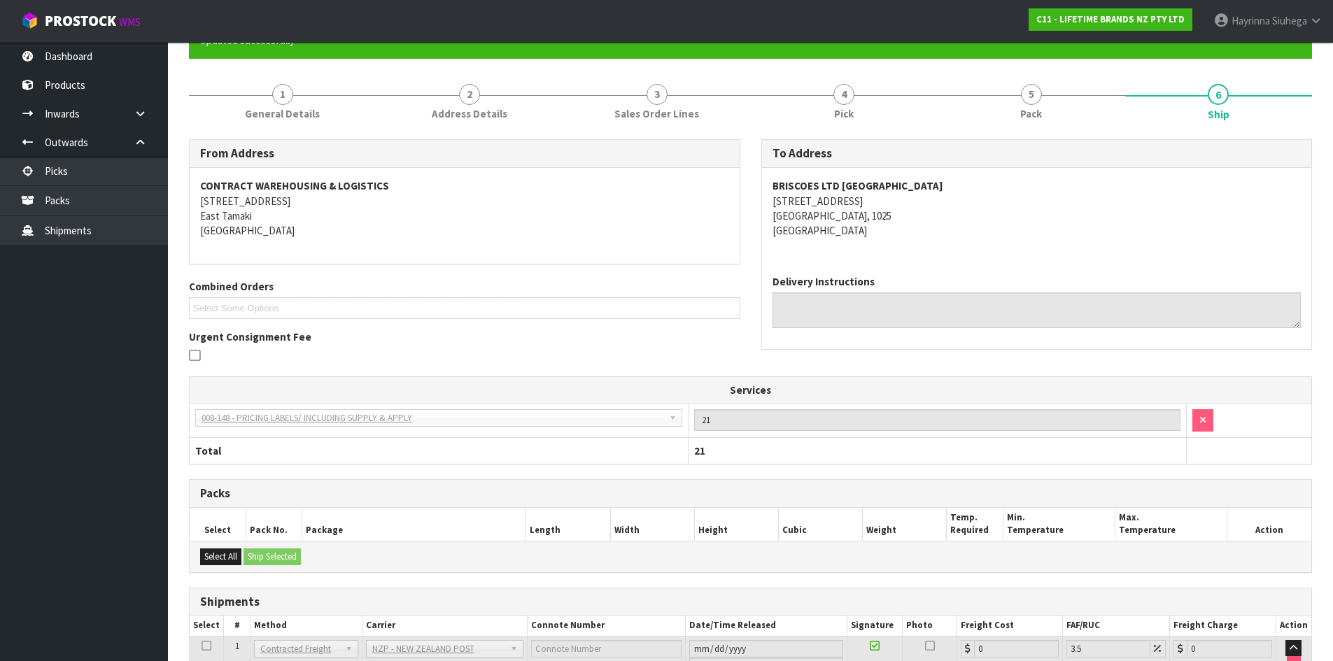
scroll to position [260, 0]
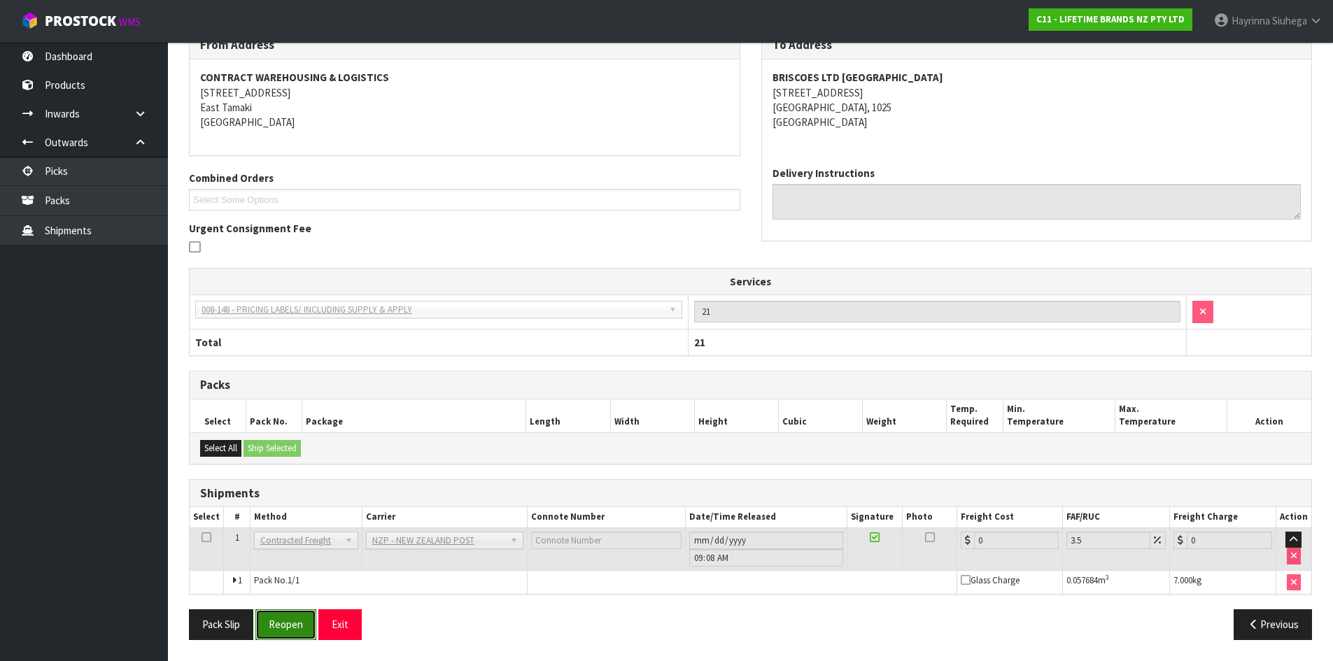
click at [288, 619] on button "Reopen" at bounding box center [285, 624] width 61 height 30
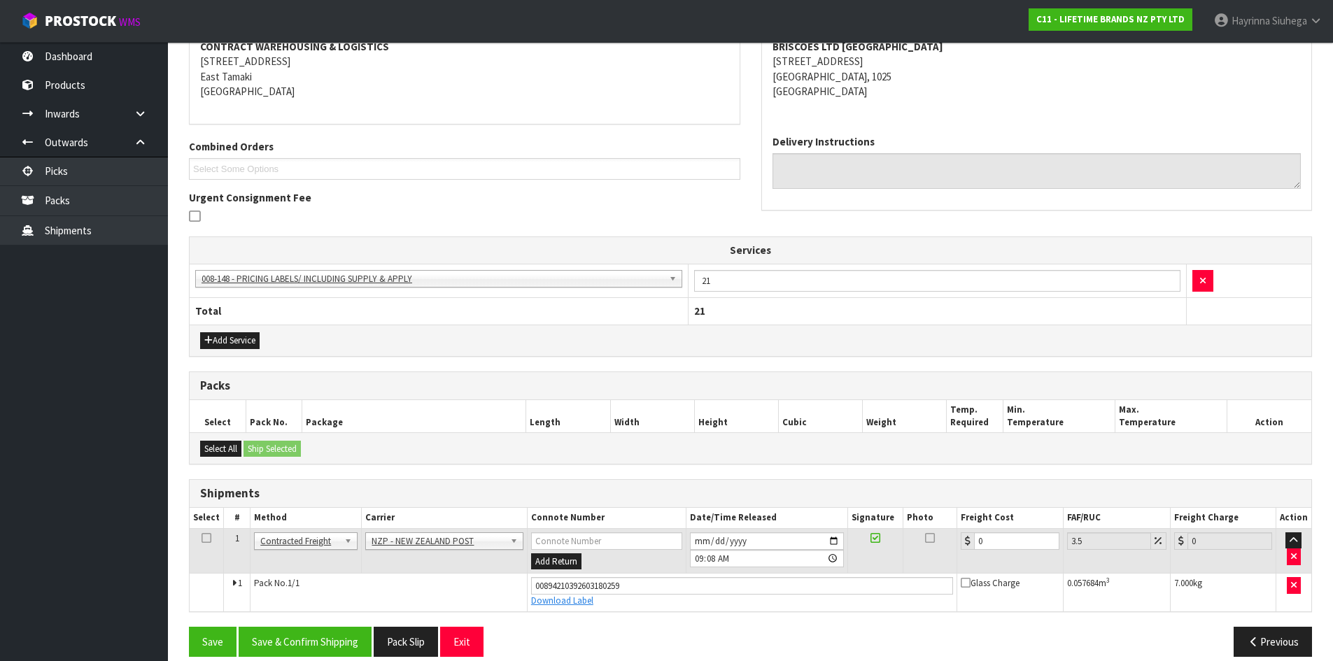
scroll to position [293, 0]
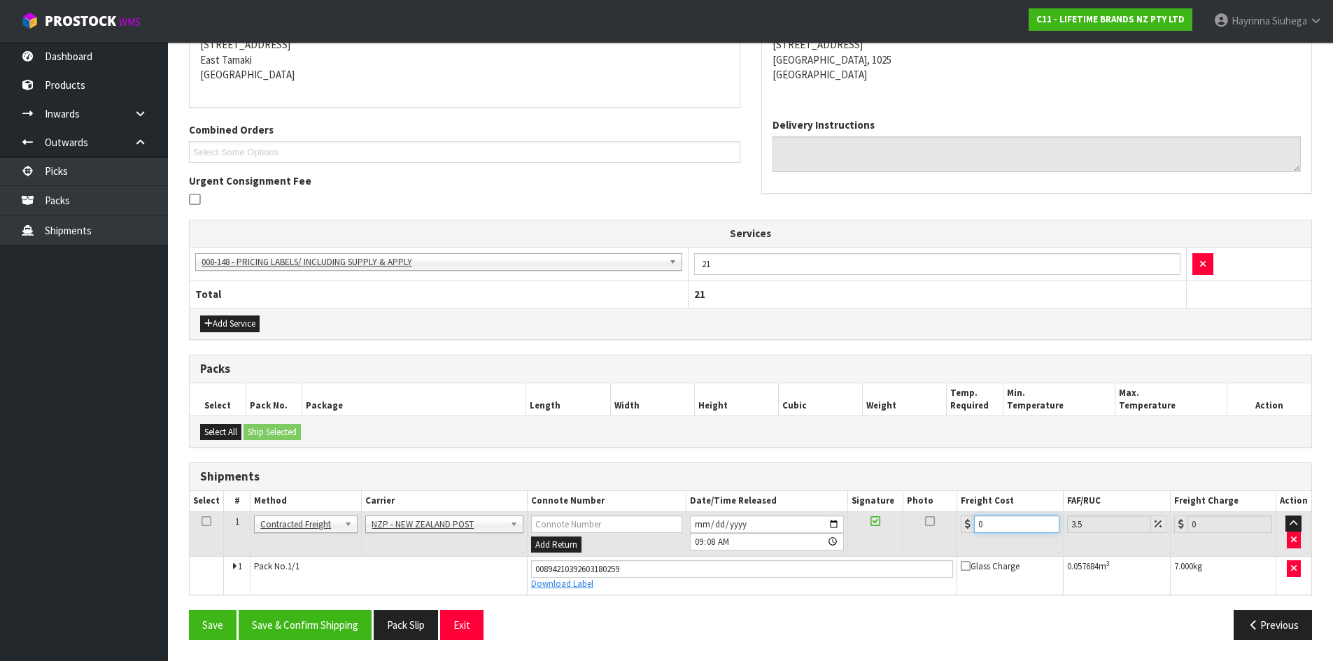
drag, startPoint x: 1017, startPoint y: 532, endPoint x: 792, endPoint y: 523, distance: 224.8
click at [805, 523] on tr "1 Client Local Pickup Customer Local Pickup Company Freight Contracted Freight …" at bounding box center [750, 533] width 1121 height 45
type input "4"
type input "4.14"
type input "4.3"
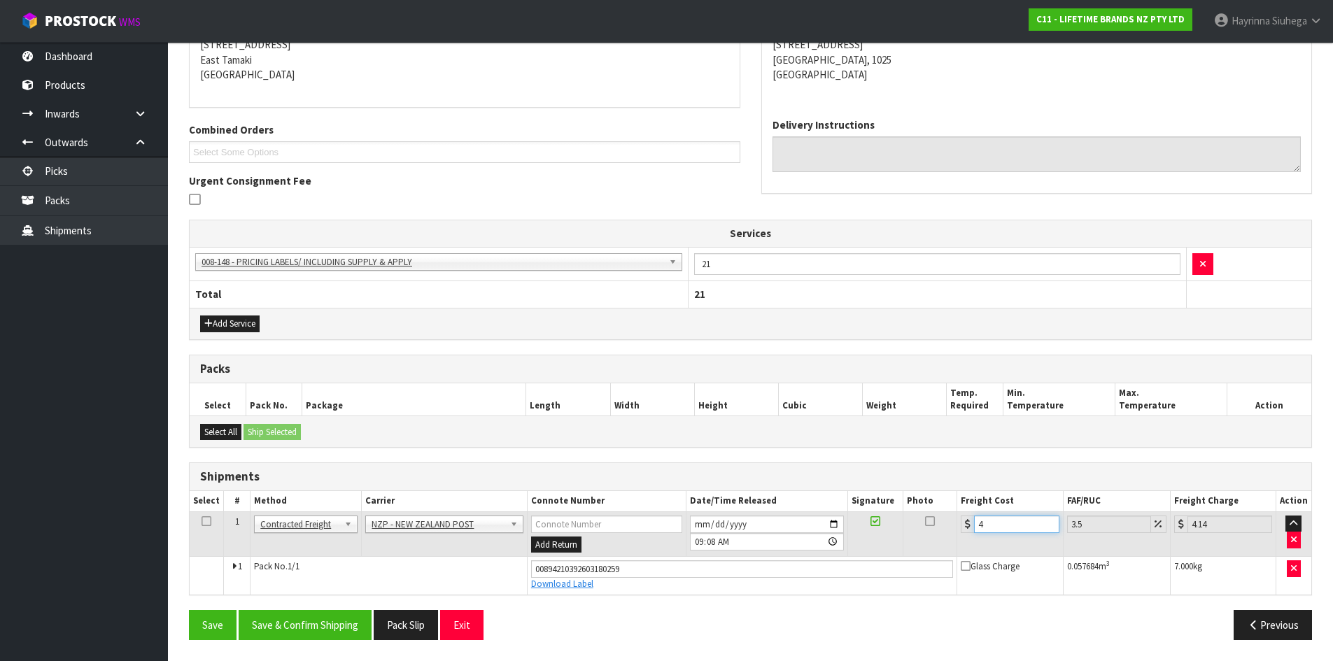
type input "4.45"
type input "4.33"
type input "4.48"
type input "4.33"
click at [189, 610] on button "Save" at bounding box center [213, 625] width 48 height 30
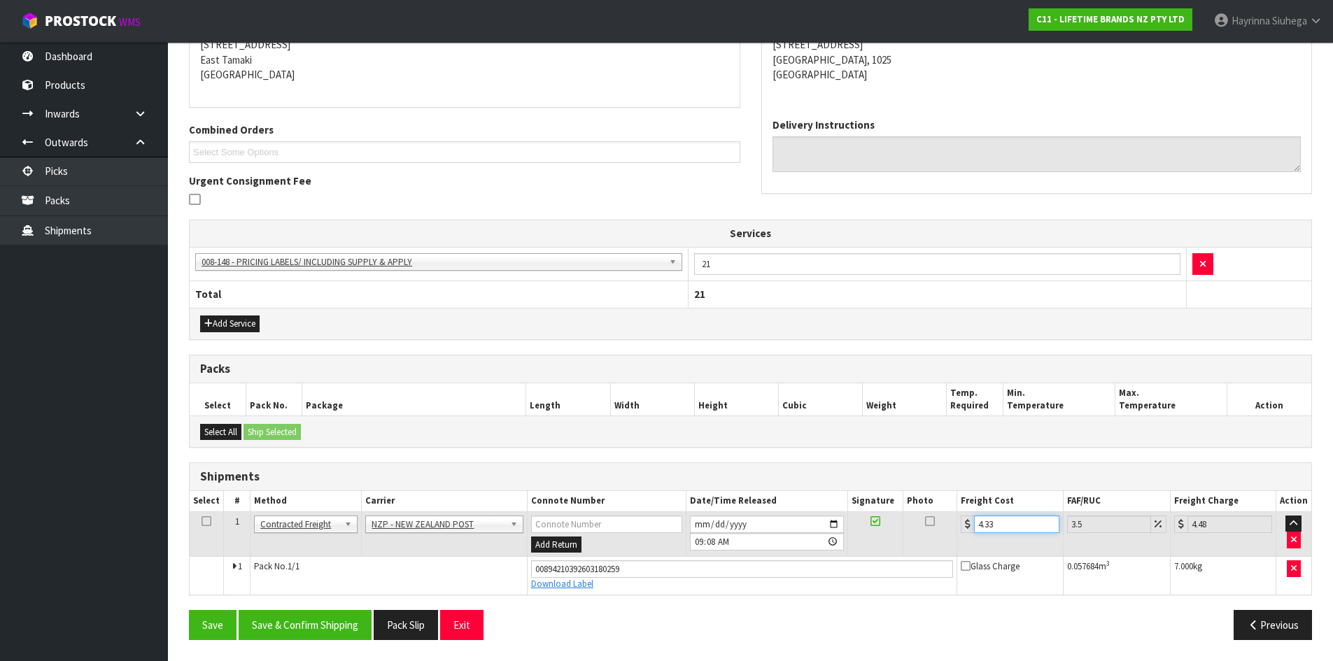
scroll to position [0, 0]
click at [297, 622] on button "Save & Confirm Shipping" at bounding box center [305, 625] width 133 height 30
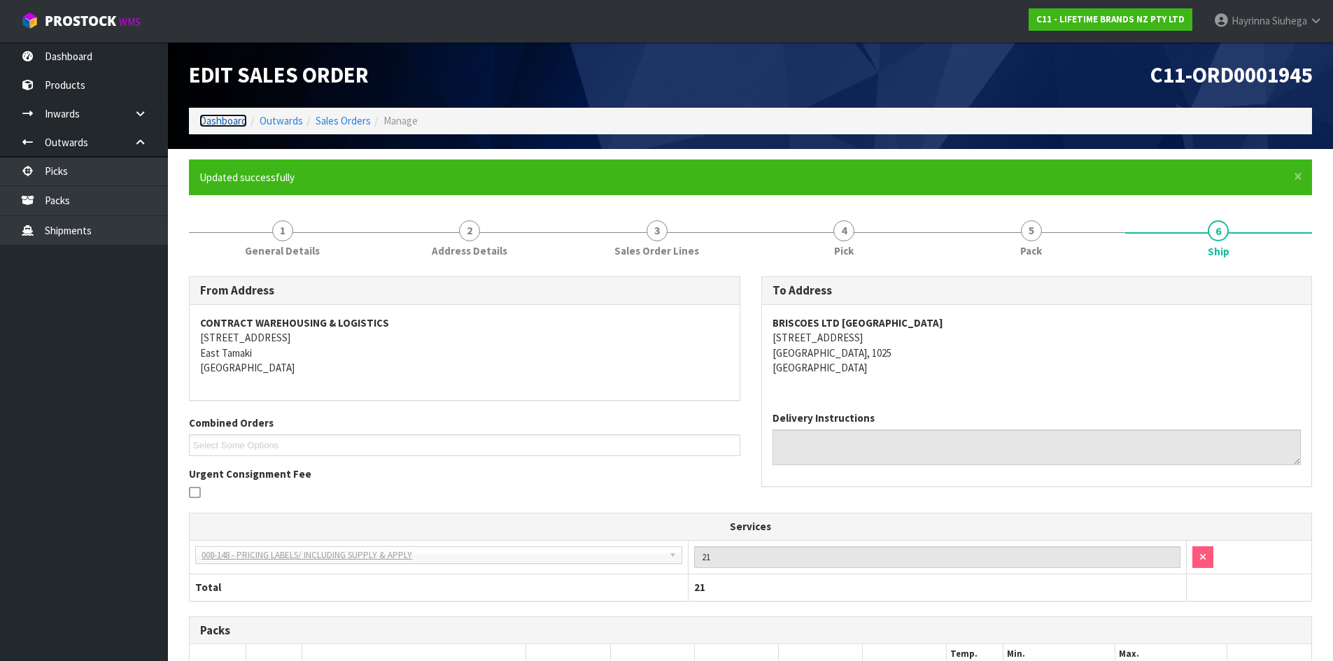
click at [225, 127] on link "Dashboard" at bounding box center [223, 120] width 48 height 13
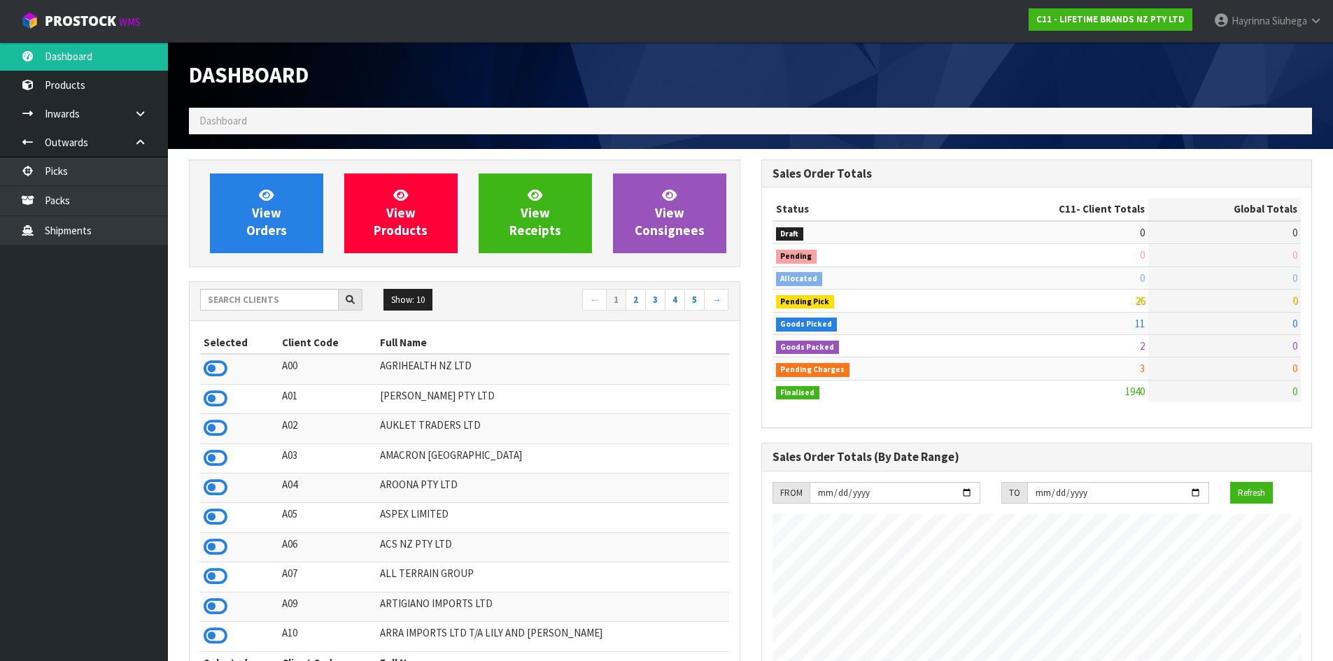
scroll to position [1060, 572]
click at [257, 210] on span "View Orders" at bounding box center [266, 213] width 41 height 52
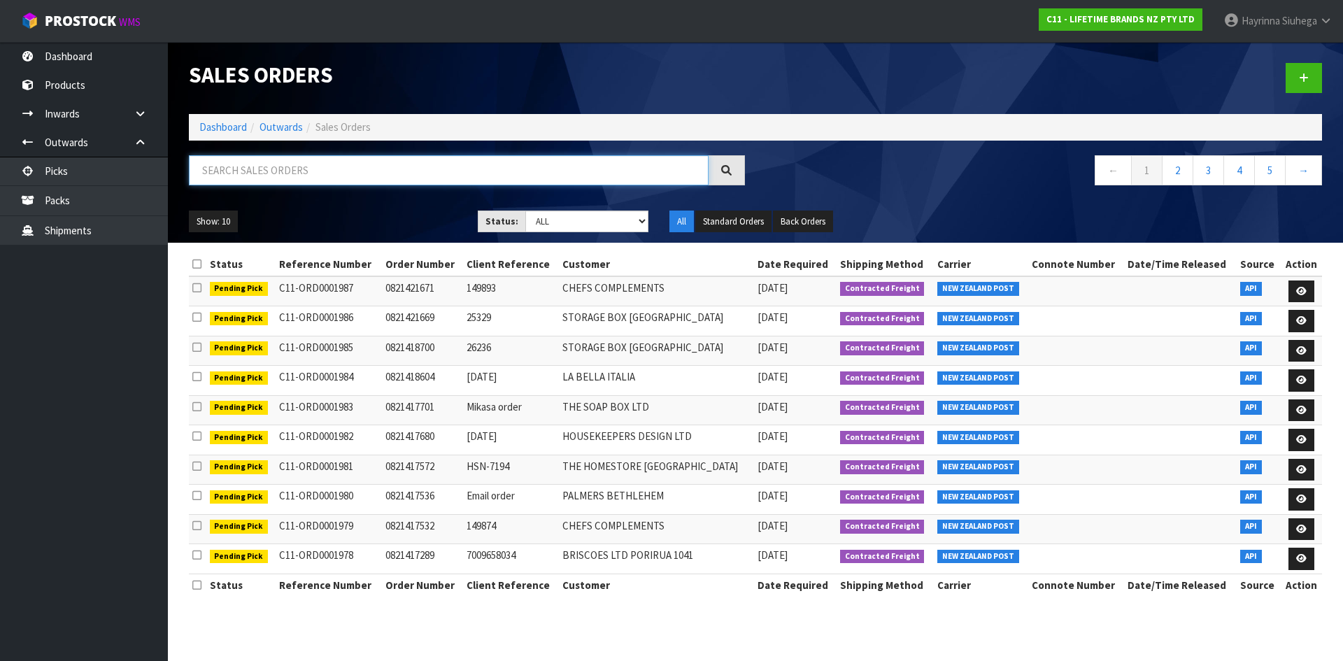
click at [274, 173] on input "text" at bounding box center [449, 170] width 520 height 30
type input "JOB-0413774"
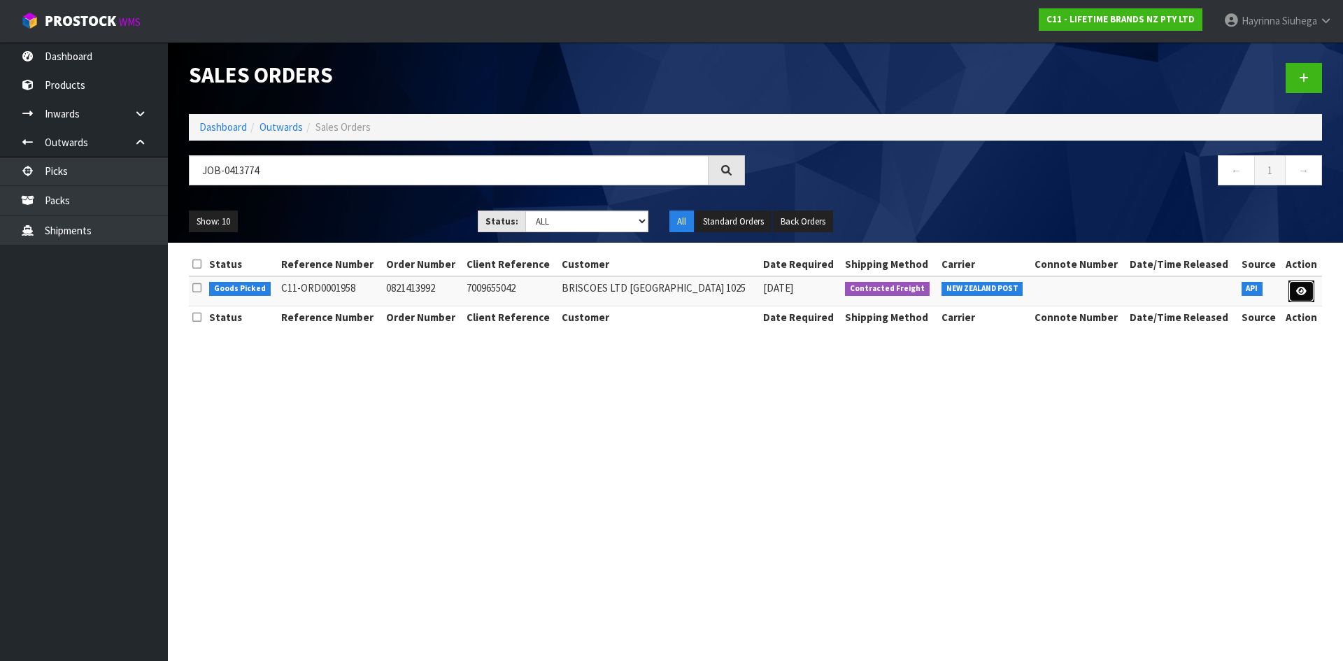
click at [1310, 297] on link at bounding box center [1302, 292] width 26 height 22
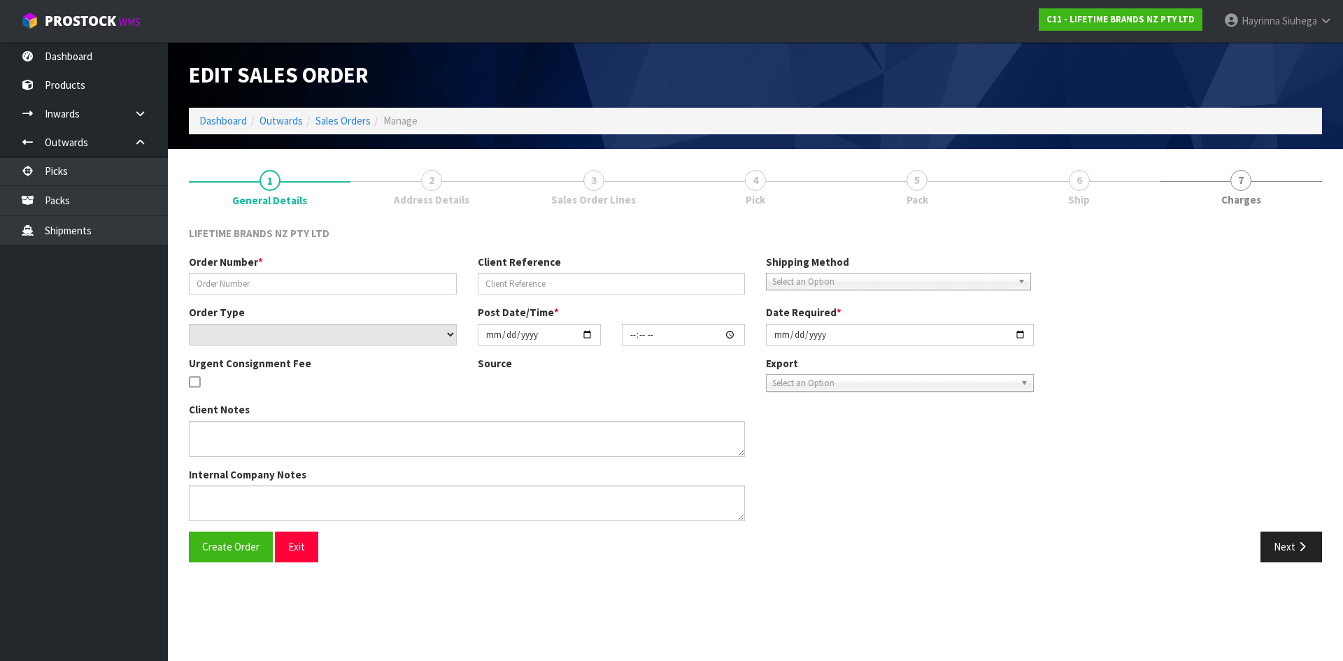
type input "0821413992"
type input "7009655042"
select select "number:0"
type input "[DATE]"
type input "15:24:14.000"
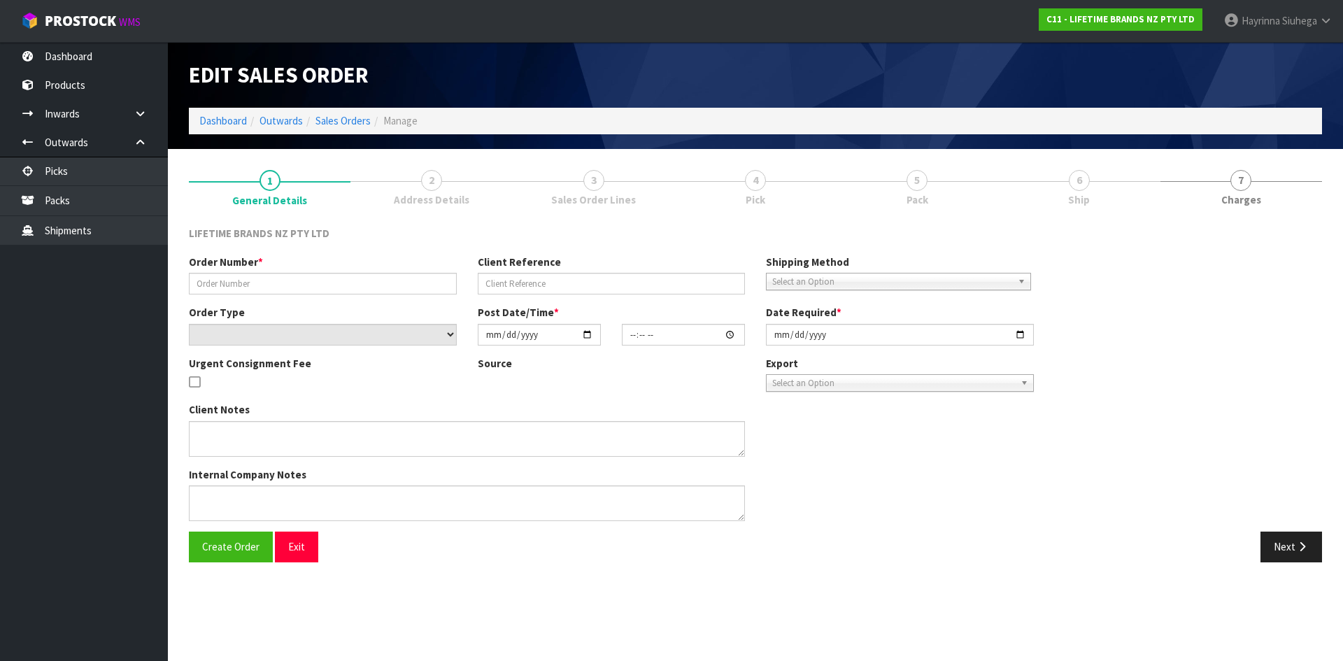
type input "[DATE]"
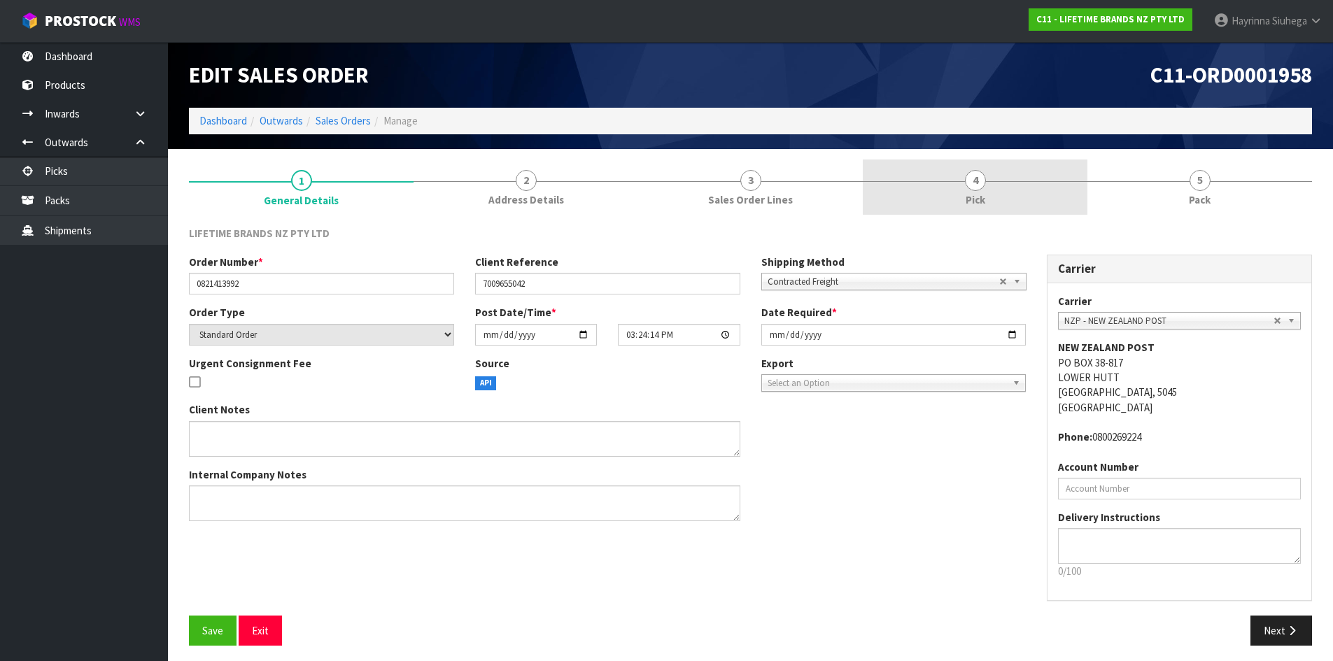
click at [1026, 178] on link "4 Pick" at bounding box center [975, 187] width 225 height 55
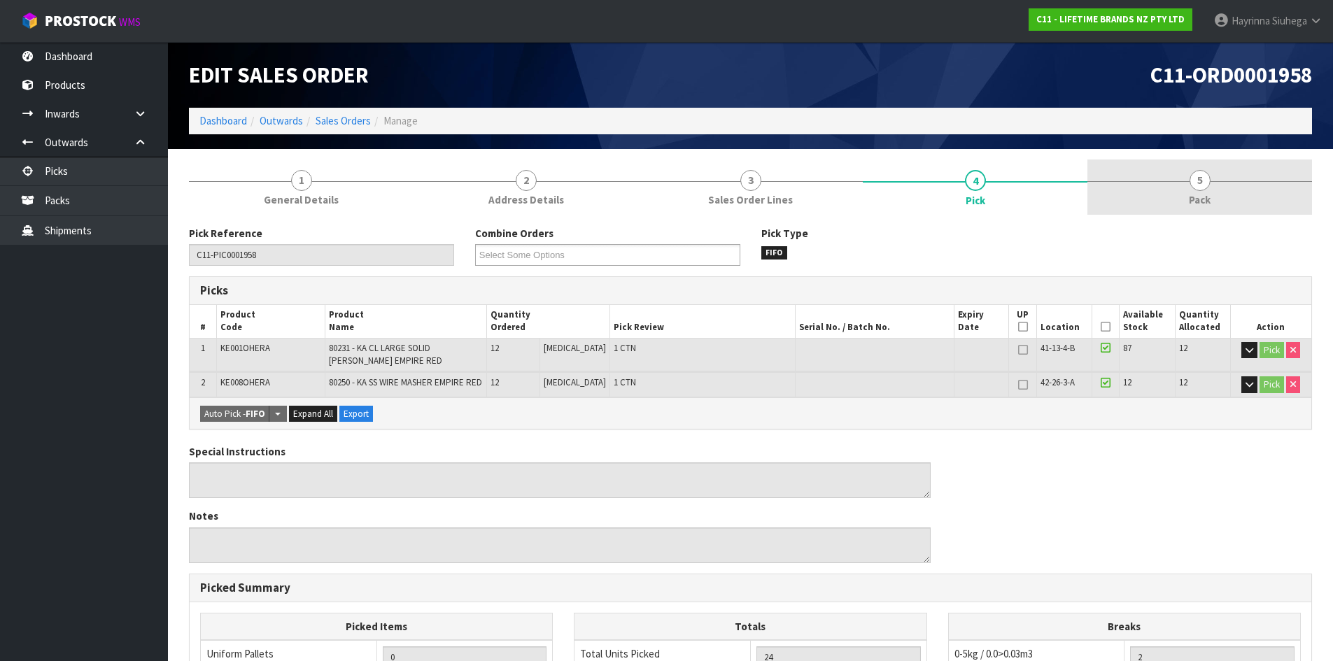
click at [1205, 190] on link "5 Pack" at bounding box center [1199, 187] width 225 height 55
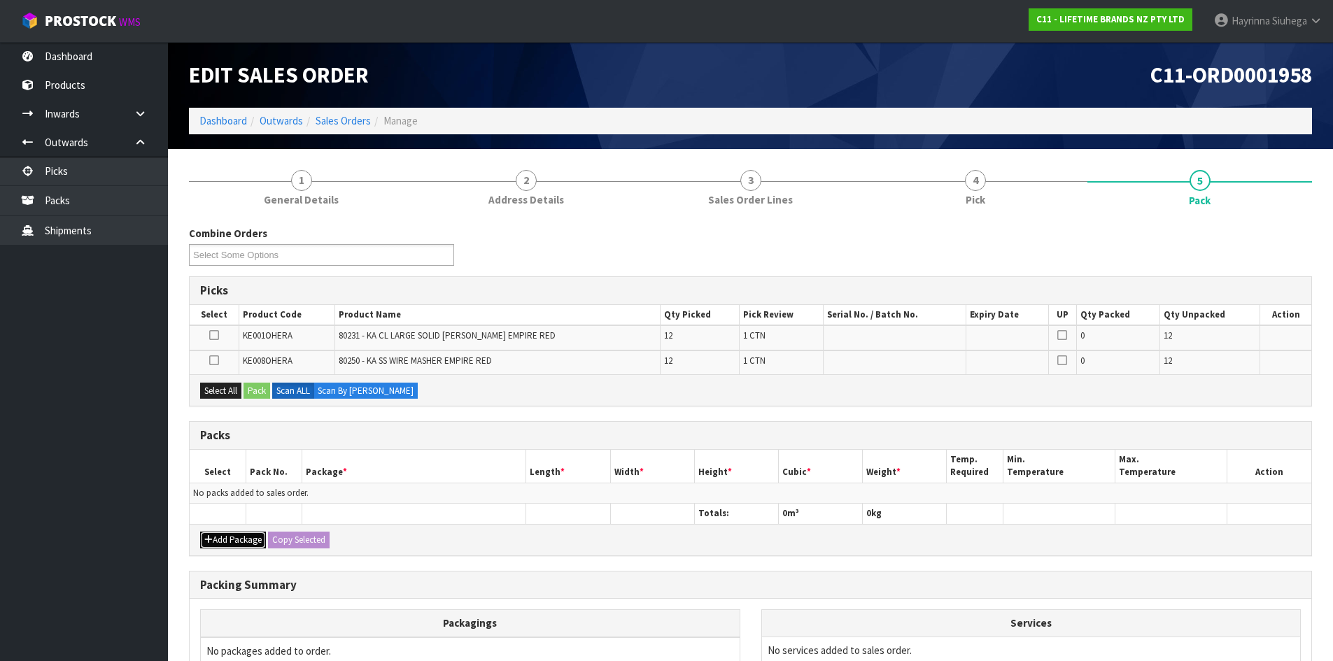
click at [227, 540] on button "Add Package" at bounding box center [233, 540] width 66 height 17
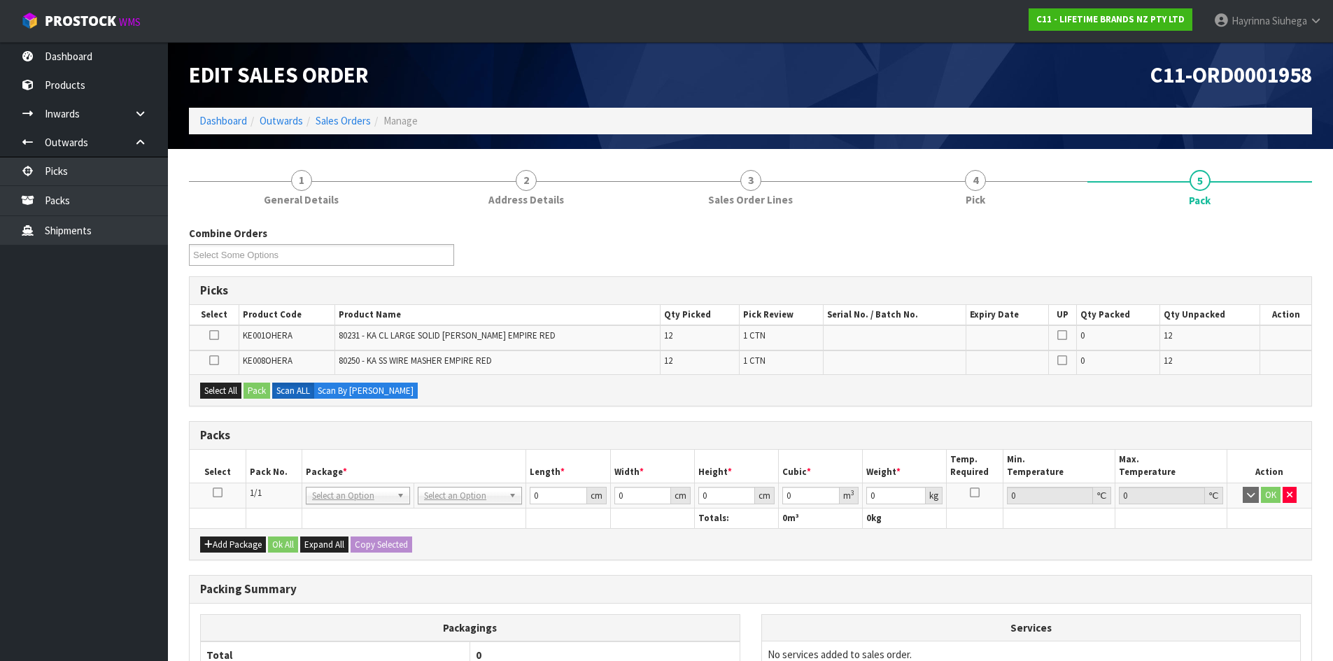
click at [215, 486] on td at bounding box center [218, 495] width 56 height 25
click at [215, 493] on icon at bounding box center [218, 493] width 10 height 1
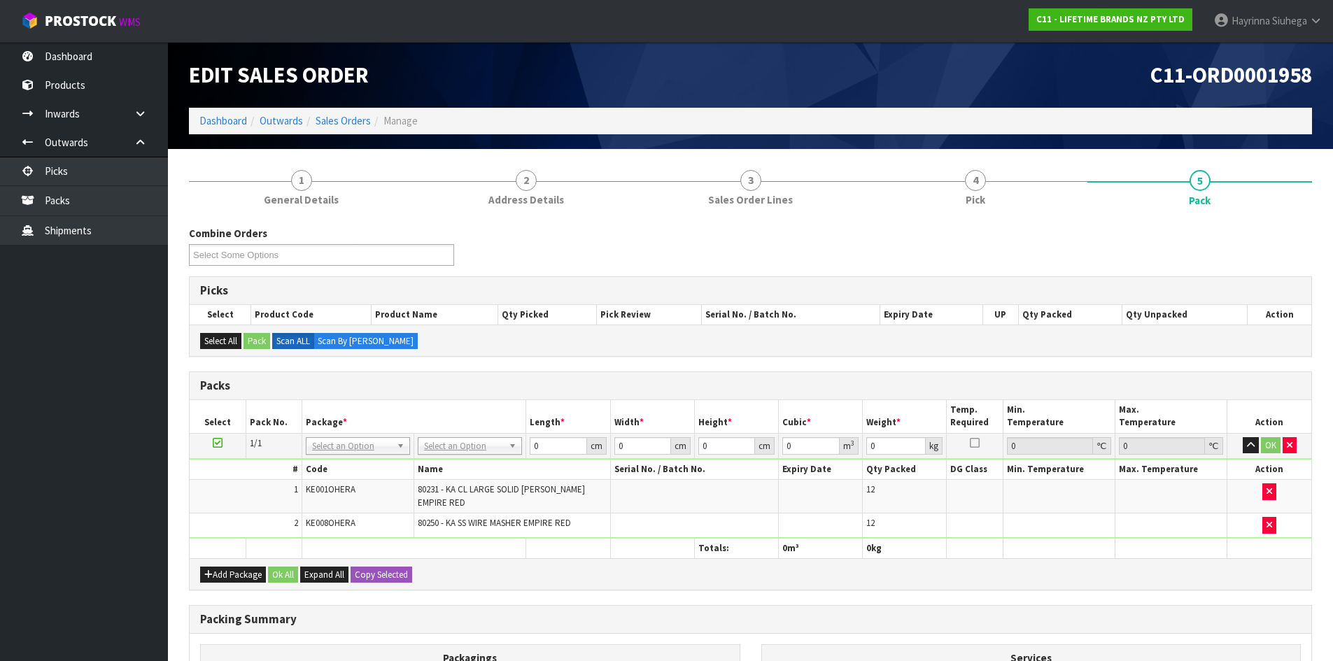
drag, startPoint x: 457, startPoint y: 458, endPoint x: 473, endPoint y: 442, distance: 22.3
click at [459, 458] on td "No Packaging Cartons PLT GEN120 (1200 X 1000) PLT ONE WAY SKID CHEP HIRE PALLET…" at bounding box center [470, 445] width 112 height 25
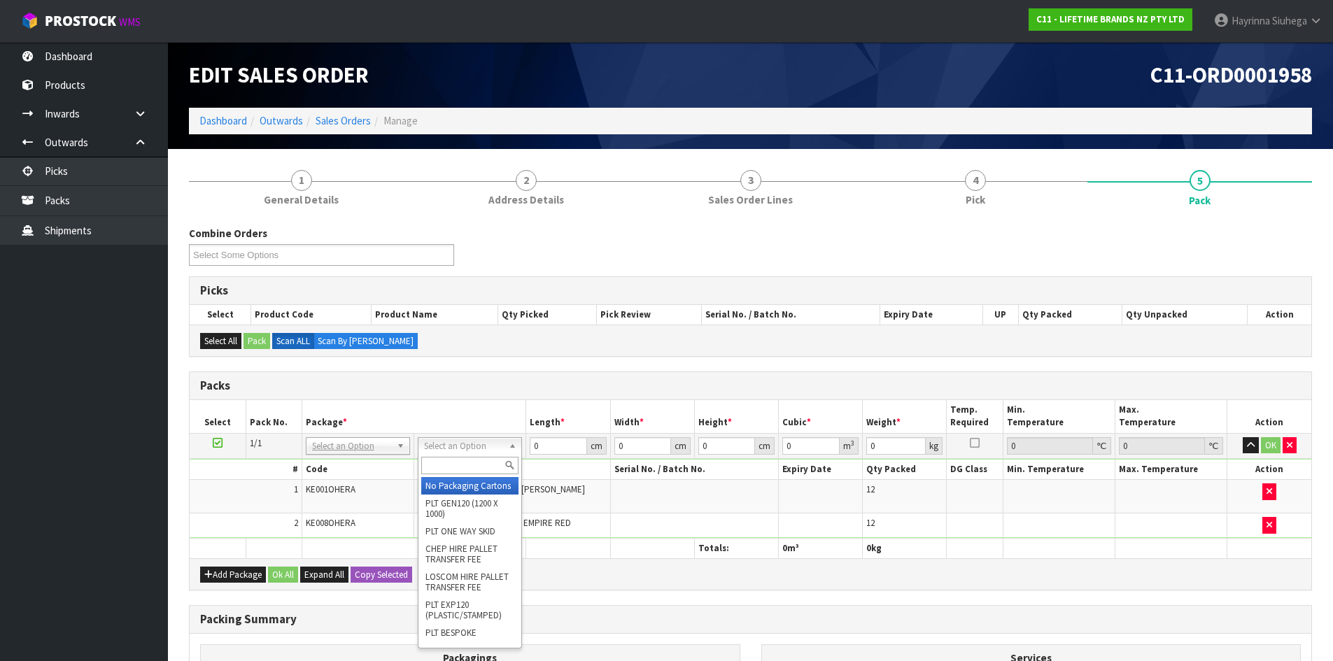
click at [449, 467] on input "text" at bounding box center [469, 465] width 97 height 17
type input "CTN7"
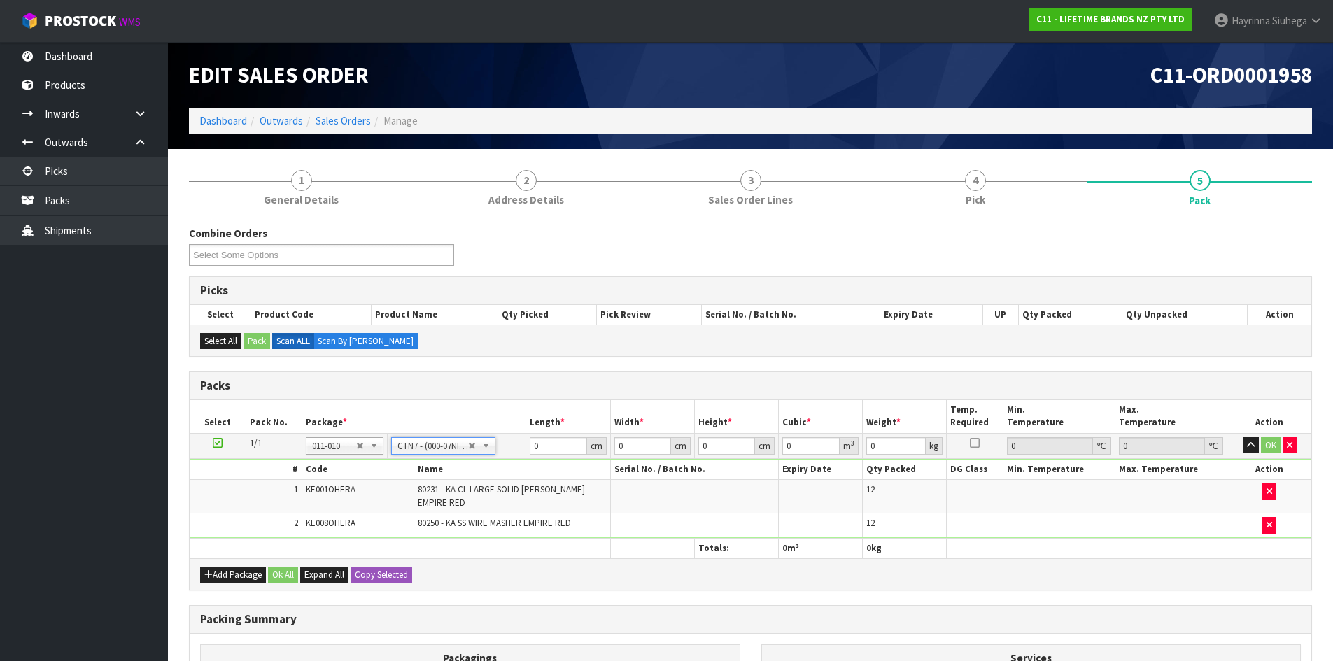
type input "45.5"
type input "35"
type input "0.072459"
type input "6.07"
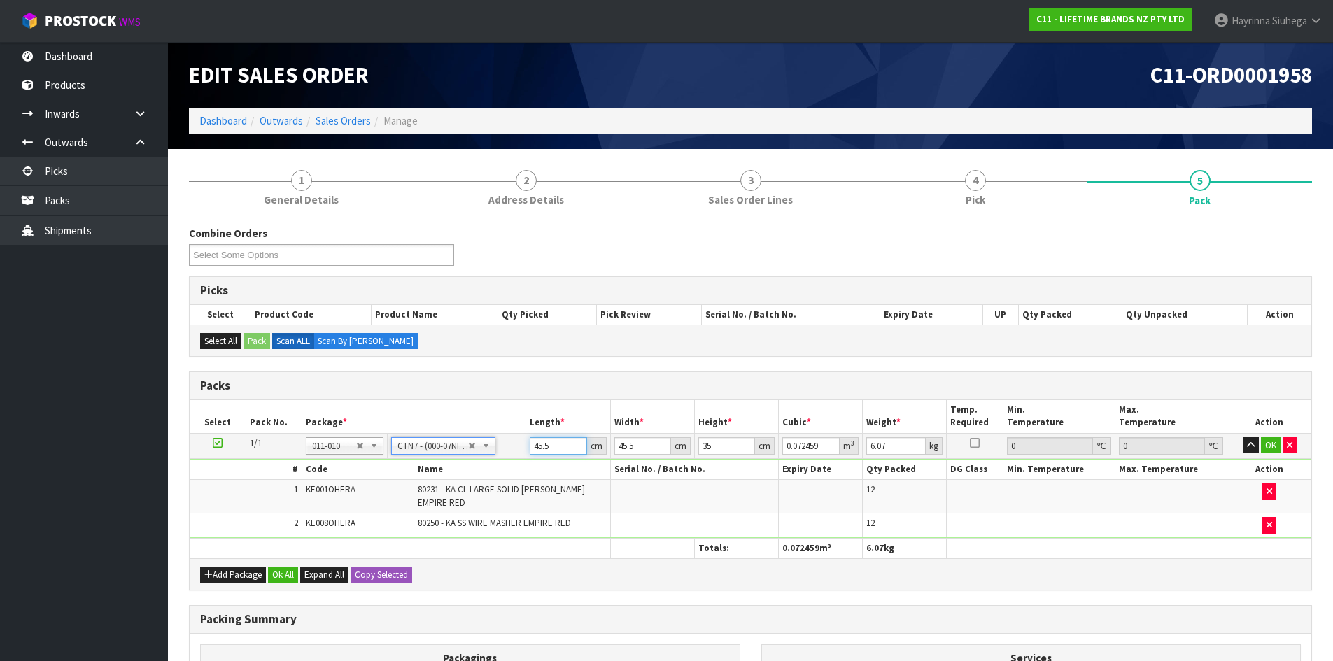
click at [537, 439] on input "45.5" at bounding box center [558, 445] width 57 height 17
drag, startPoint x: 537, startPoint y: 439, endPoint x: 991, endPoint y: 439, distance: 454.7
click at [544, 439] on input "45.5" at bounding box center [558, 445] width 57 height 17
type input "4"
type input "0.00637"
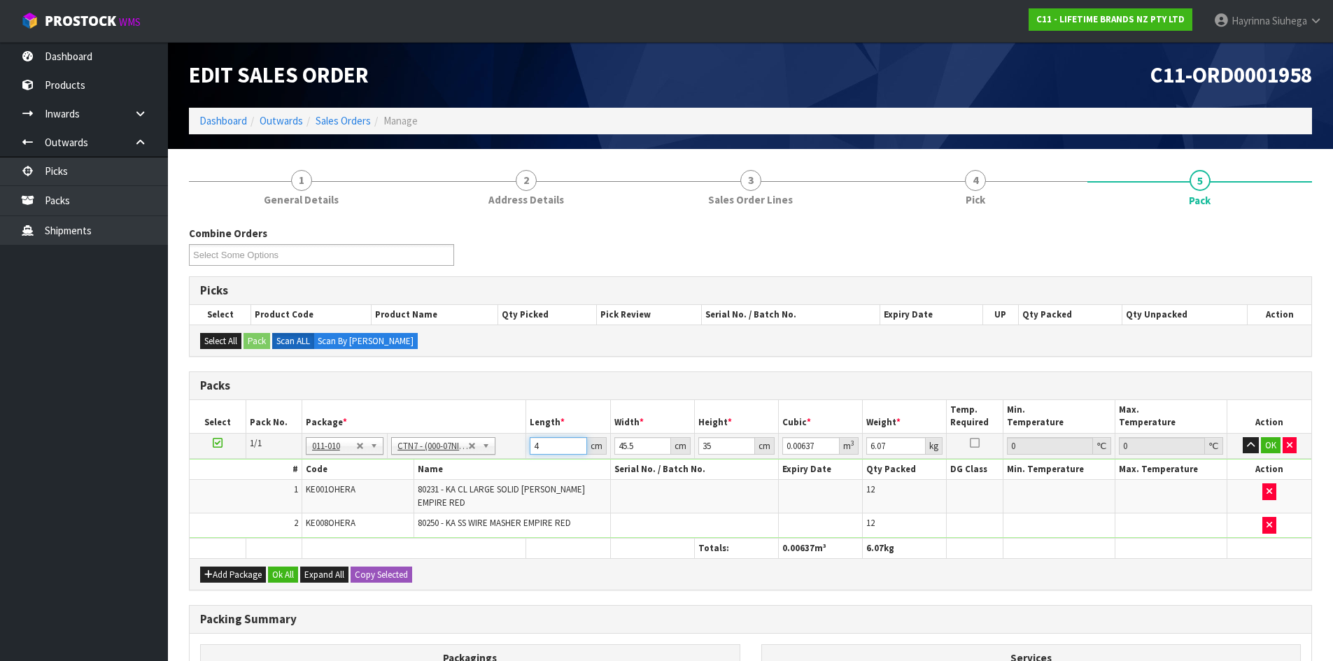
type input "49"
type input "0.078033"
type input "49"
type input "4"
type input "0.00686"
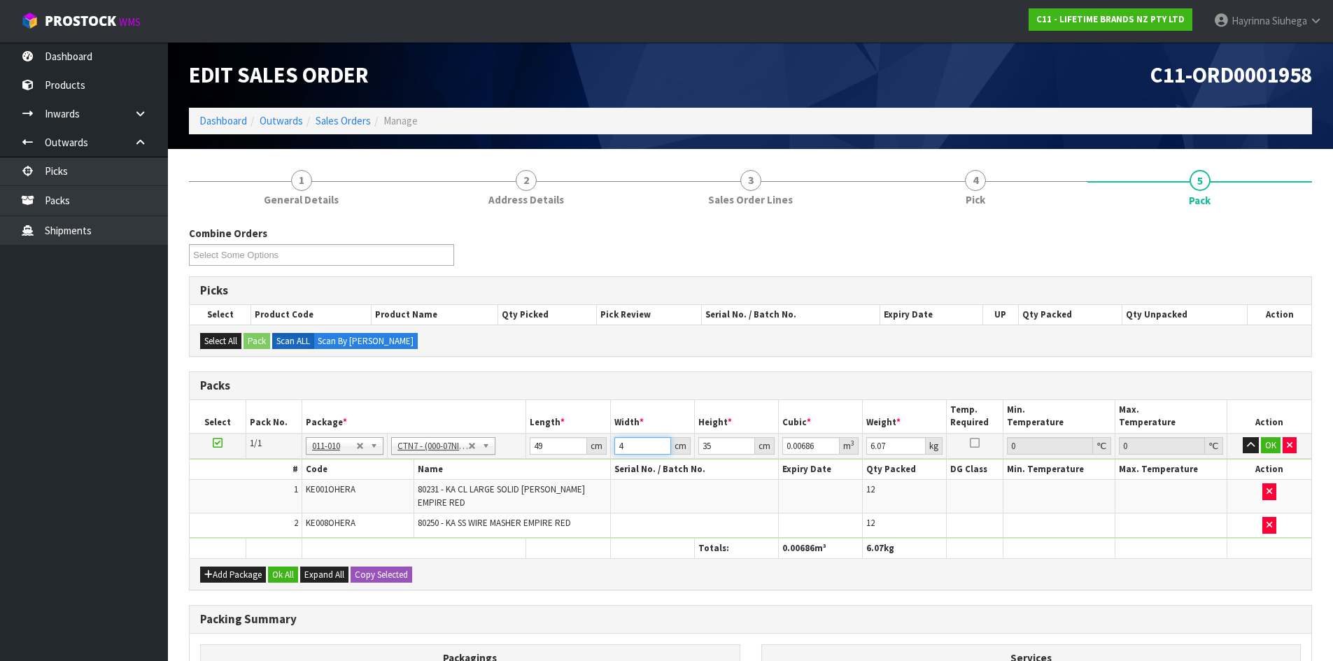
type input "47"
type input "0.080605"
type input "47"
type input "2"
type input "0.004606"
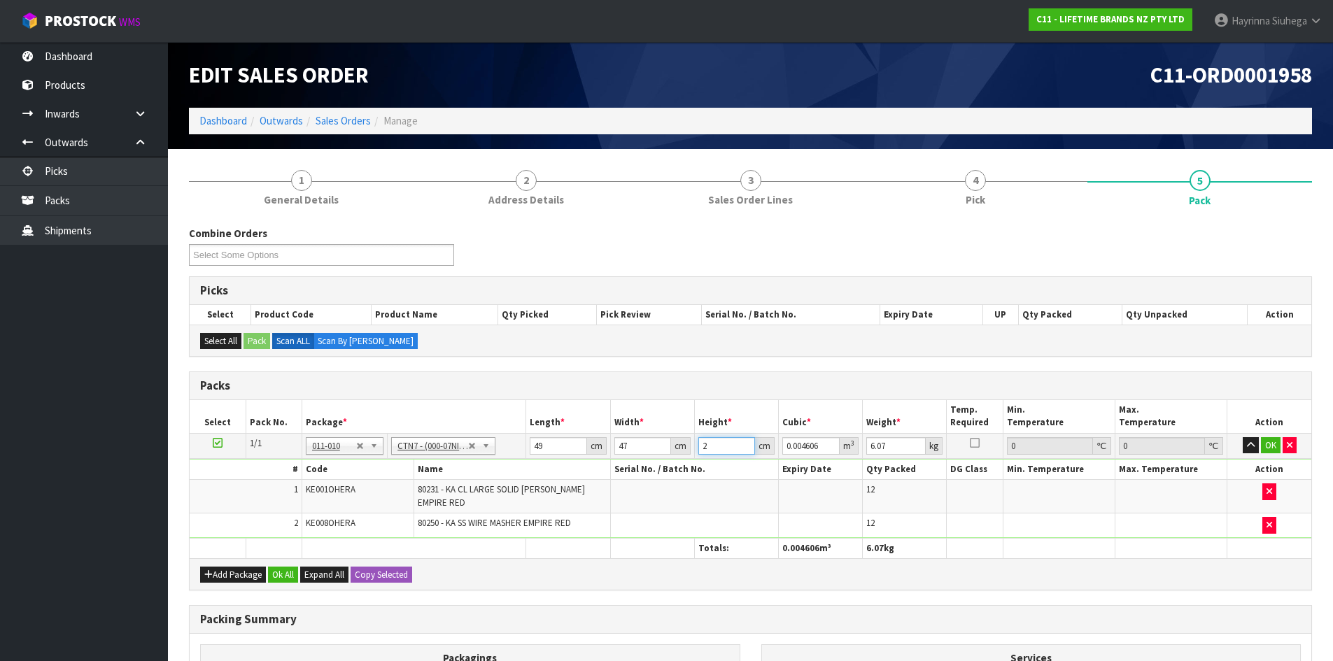
type input "25"
type input "0.057575"
type input "25"
type input "7"
click button "OK" at bounding box center [1271, 445] width 20 height 17
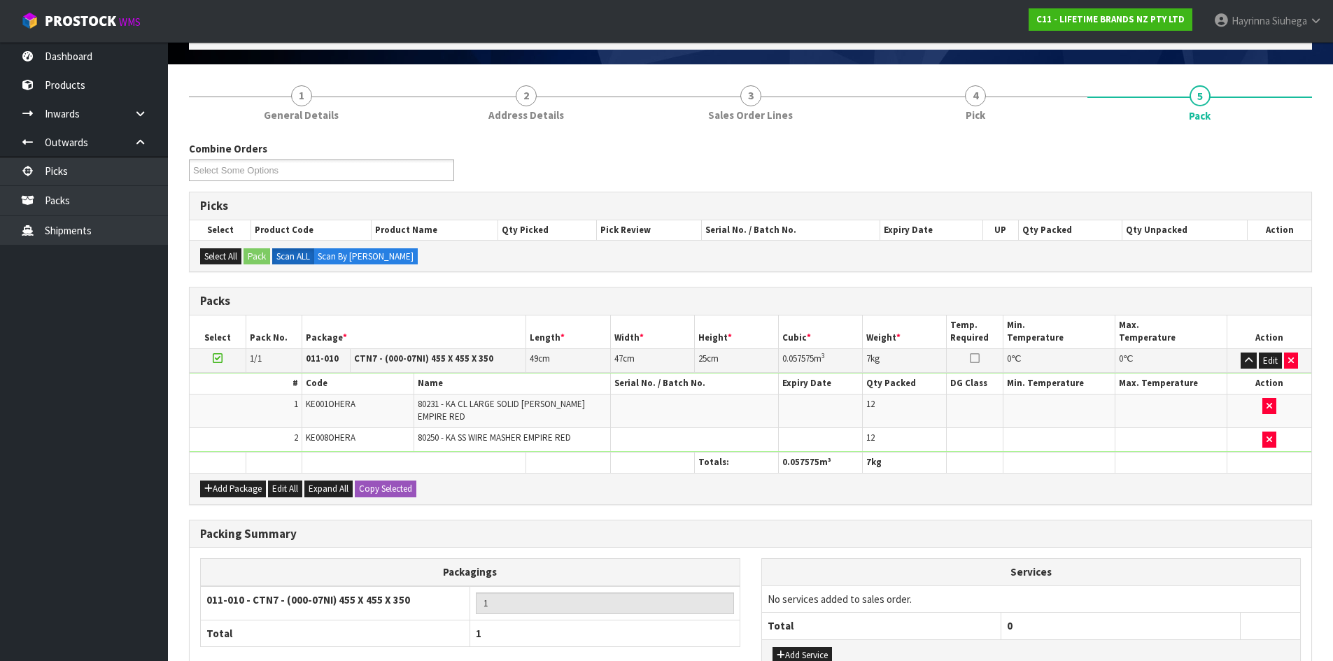
scroll to position [185, 0]
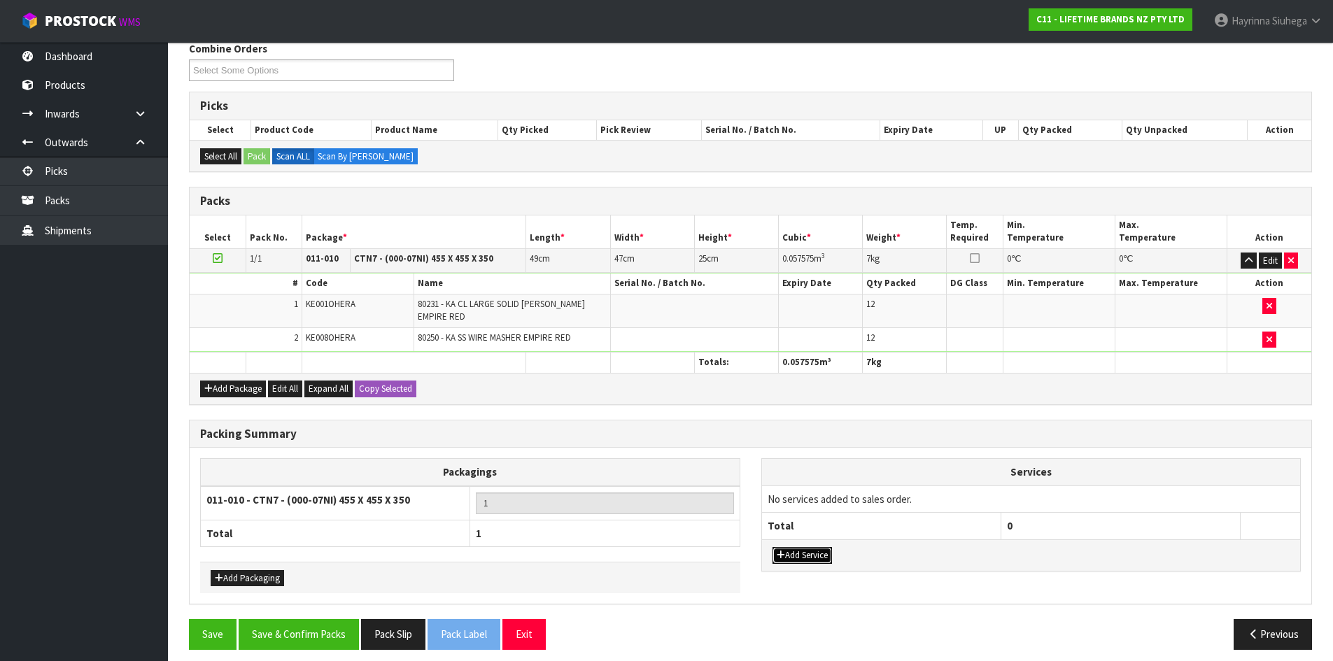
click at [816, 554] on button "Add Service" at bounding box center [801, 555] width 59 height 17
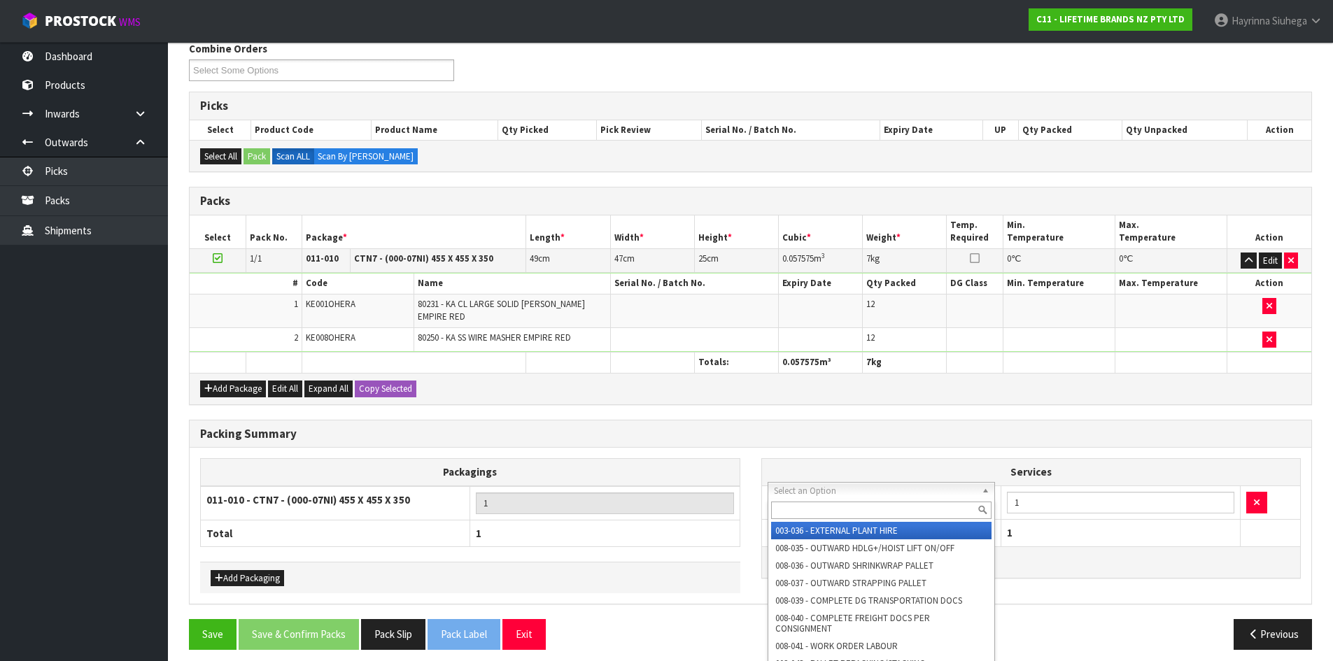
click at [850, 511] on input "text" at bounding box center [881, 510] width 221 height 17
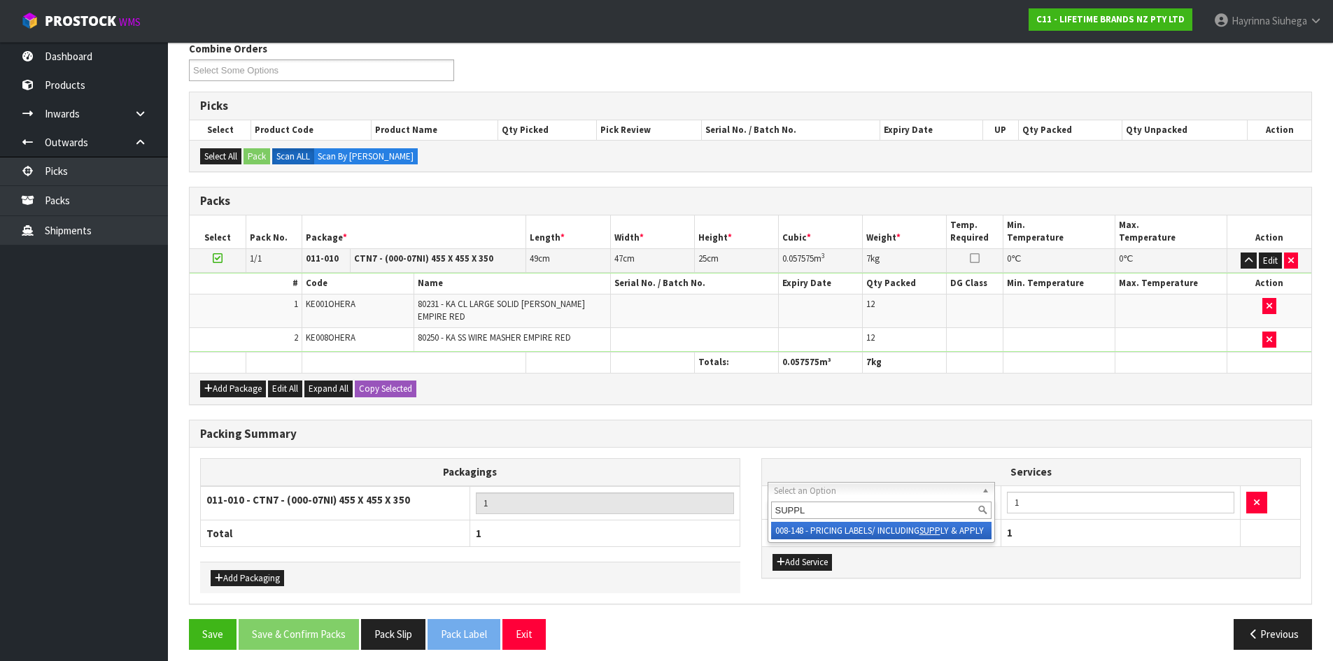
type input "SUPPLY"
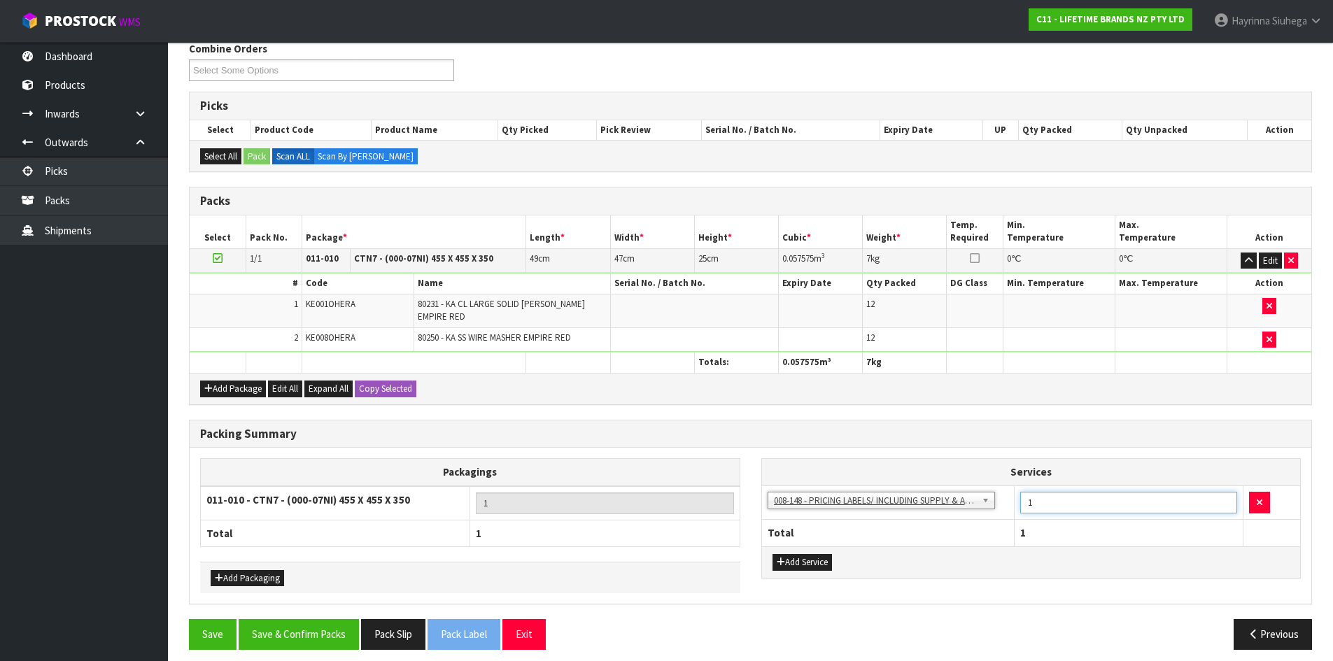
drag, startPoint x: 1052, startPoint y: 492, endPoint x: 879, endPoint y: 463, distance: 175.2
click at [879, 463] on table "Services 003-036 - EXTERNAL PLANT HIRE 008-035 - OUTWARD HDLG+/HOIST LIFT ON/OF…" at bounding box center [1031, 502] width 539 height 87
type input "24"
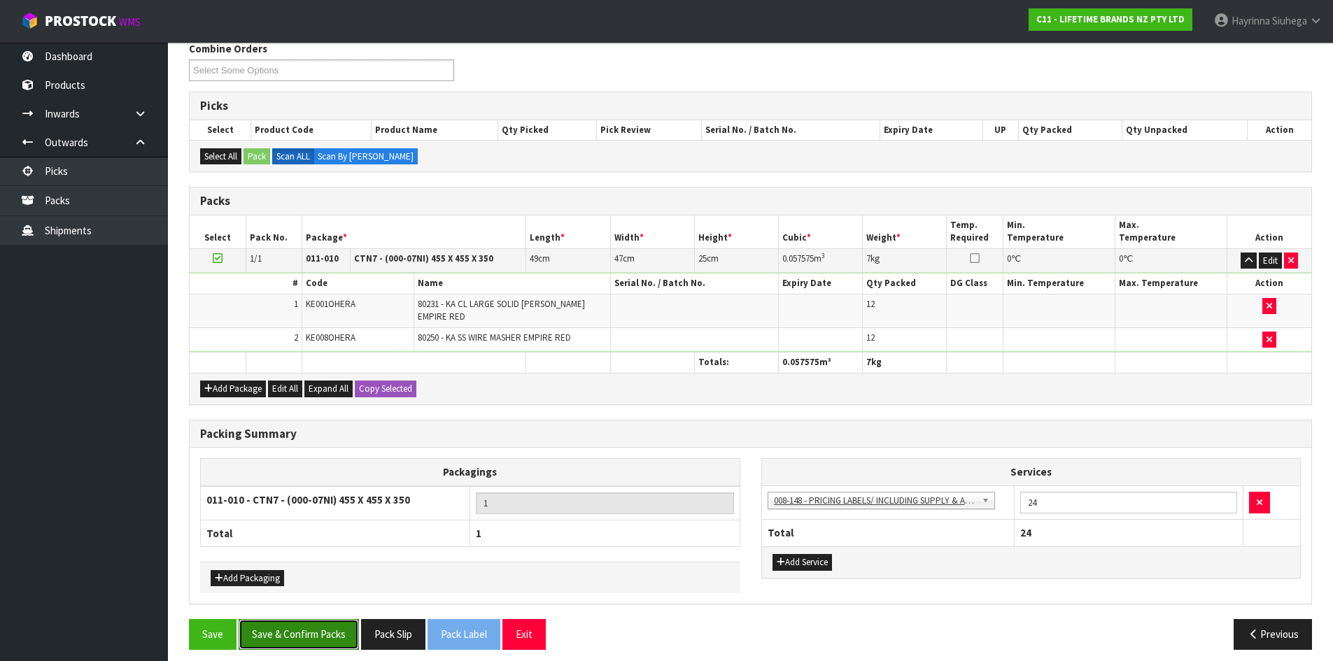
click at [276, 631] on button "Save & Confirm Packs" at bounding box center [299, 634] width 120 height 30
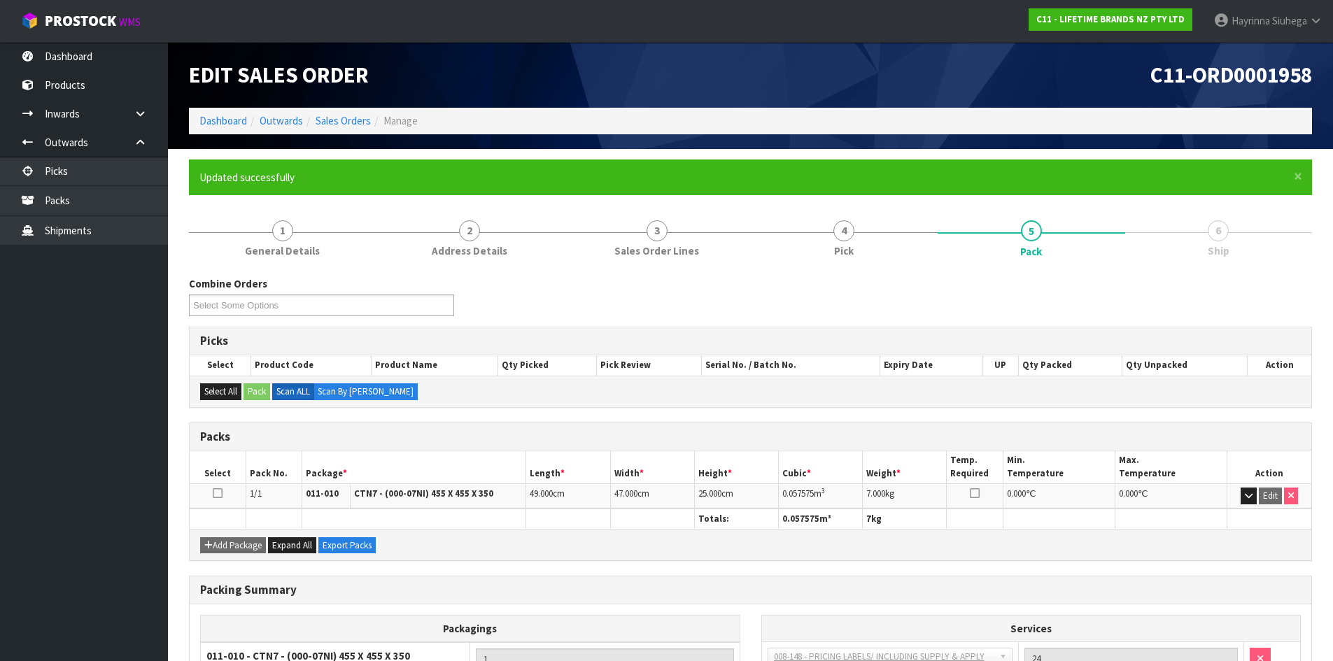
scroll to position [134, 0]
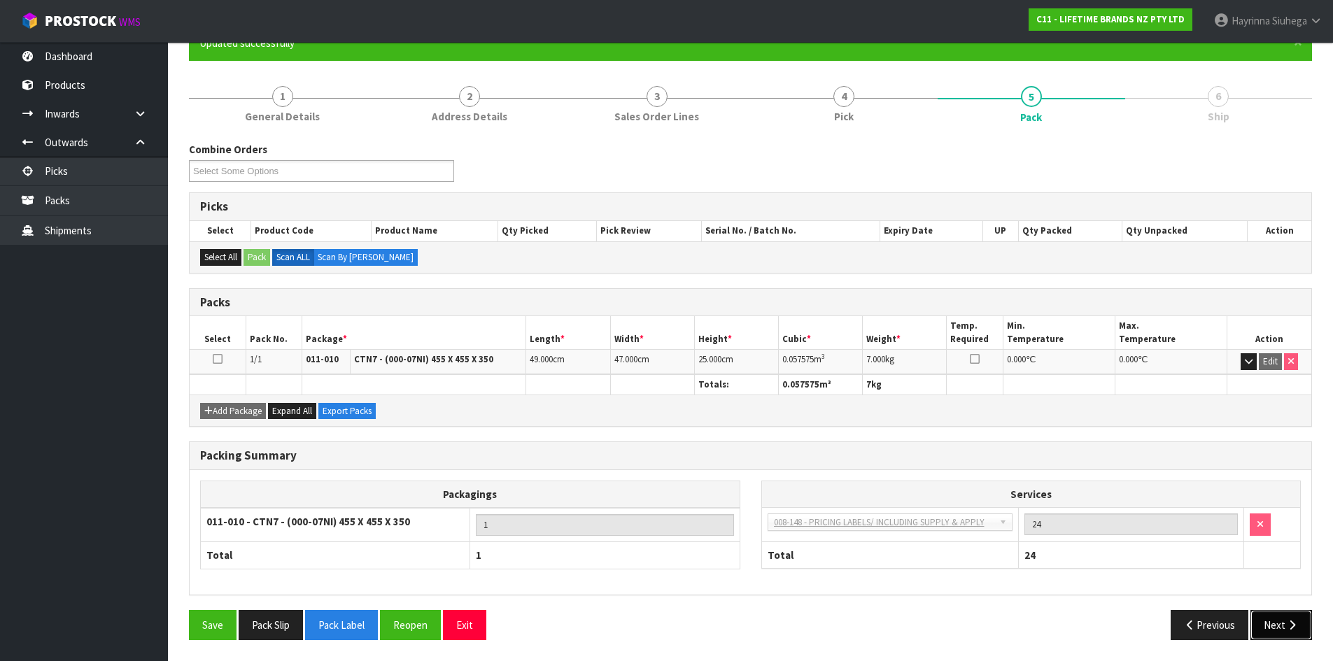
click at [1305, 635] on button "Next" at bounding box center [1281, 625] width 62 height 30
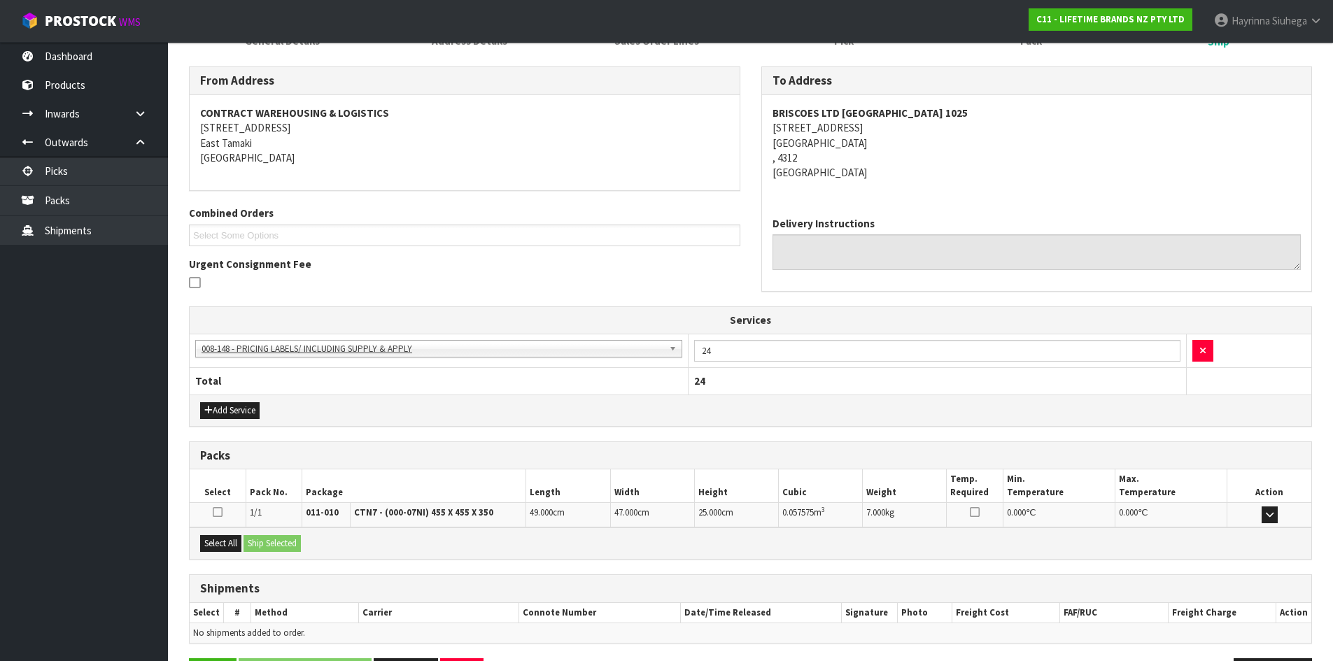
scroll to position [259, 0]
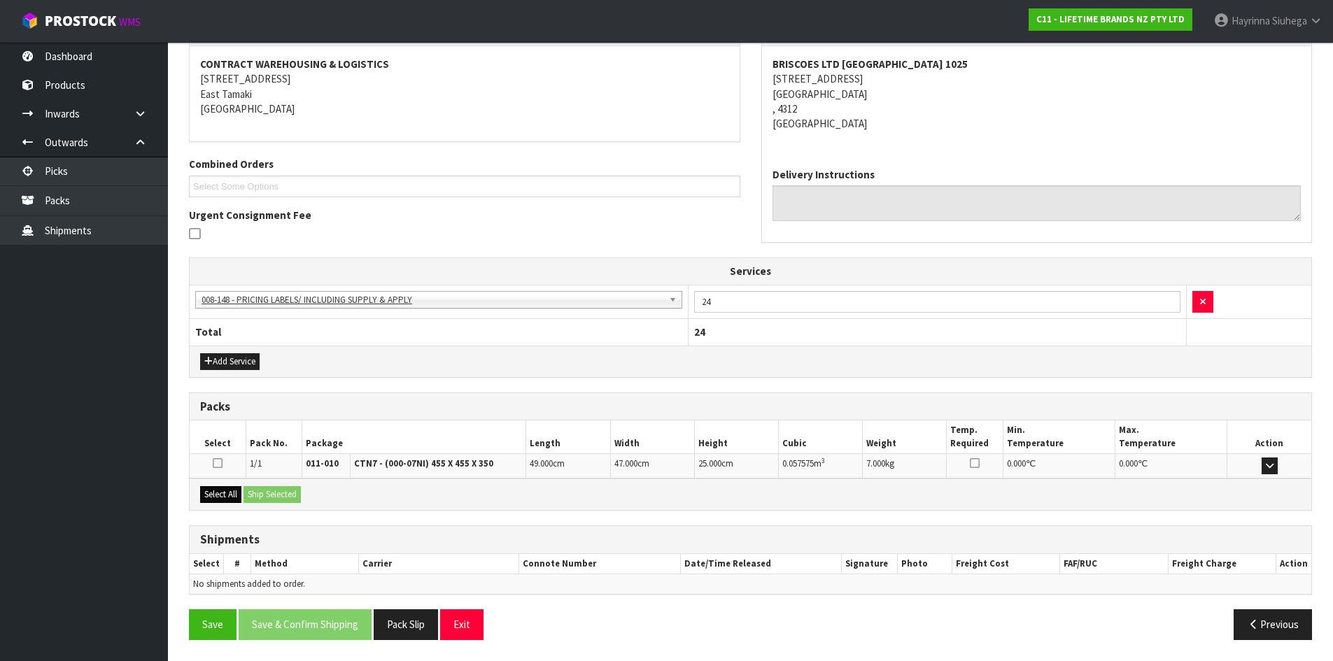
click at [236, 503] on div "Select All Ship Selected" at bounding box center [750, 494] width 1121 height 31
click at [237, 501] on button "Select All" at bounding box center [220, 494] width 41 height 17
click at [269, 488] on button "Ship Selected" at bounding box center [271, 494] width 57 height 17
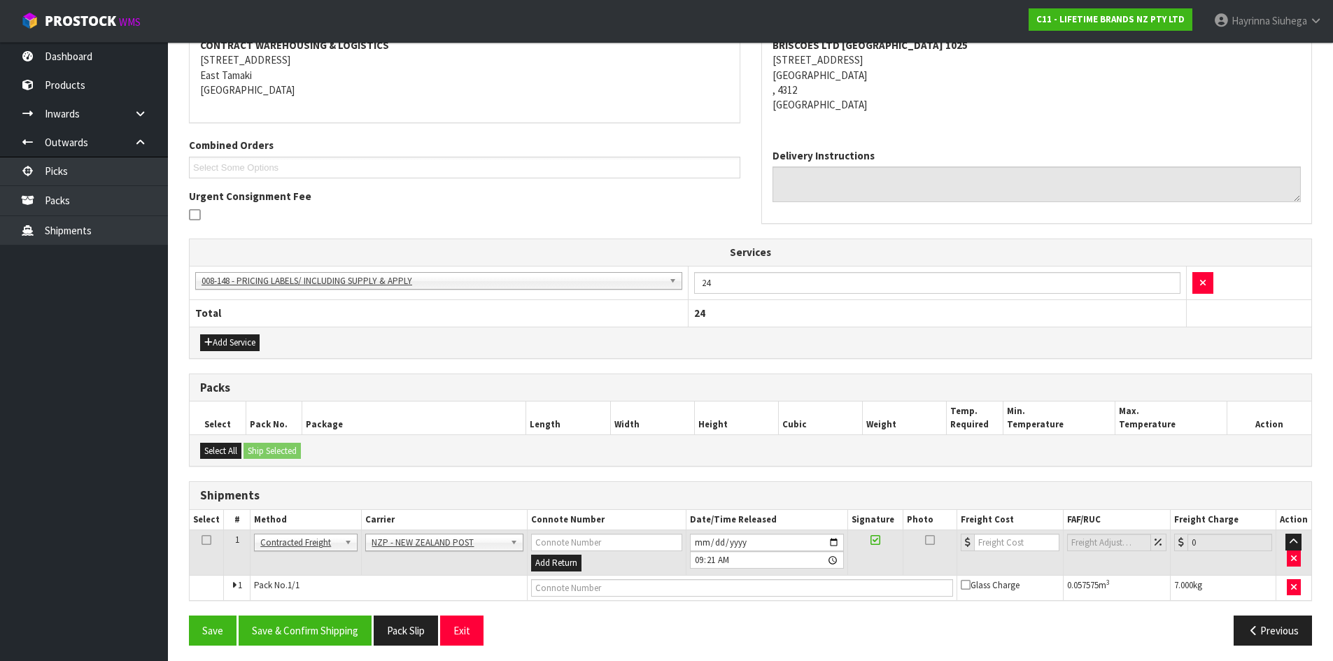
scroll to position [283, 0]
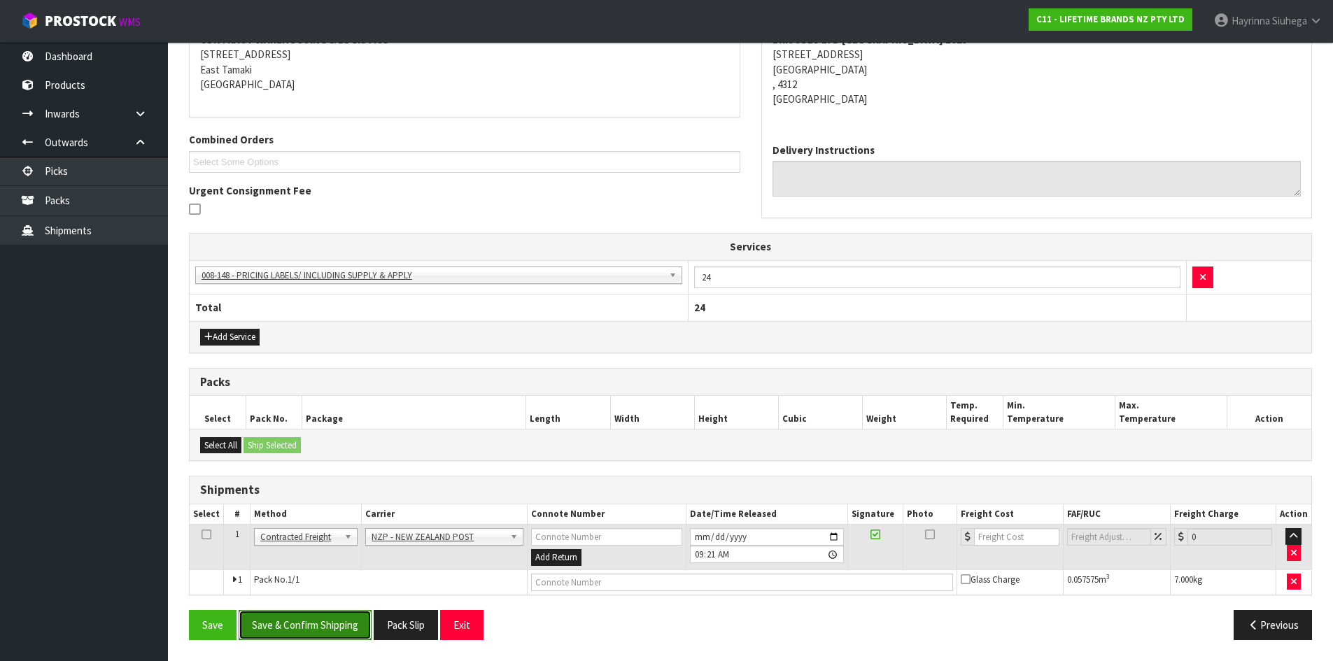
click at [343, 630] on button "Save & Confirm Shipping" at bounding box center [305, 625] width 133 height 30
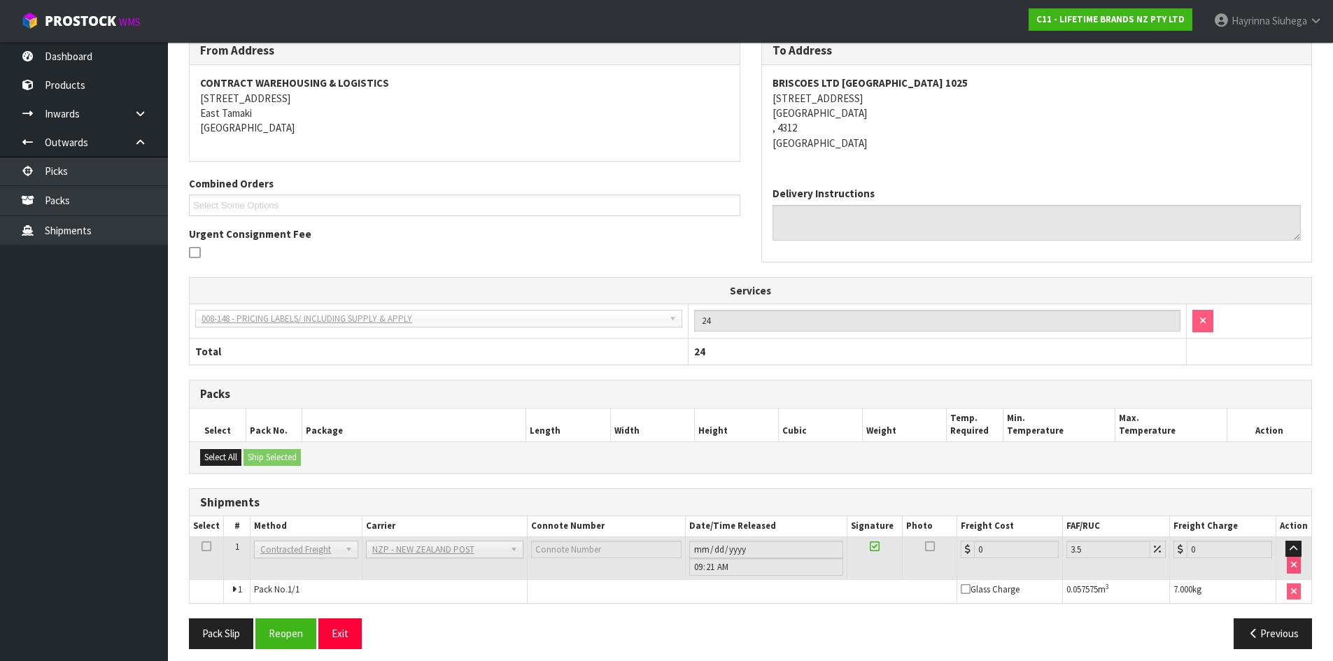
scroll to position [264, 0]
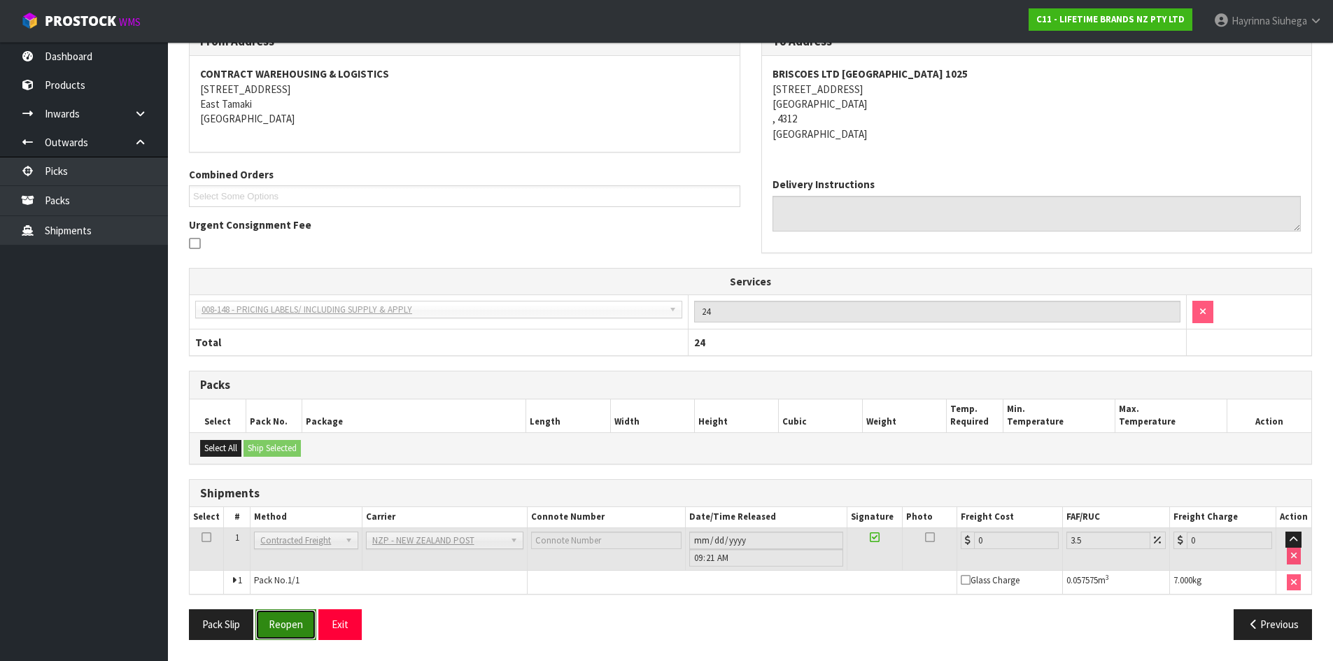
click at [295, 632] on button "Reopen" at bounding box center [285, 624] width 61 height 30
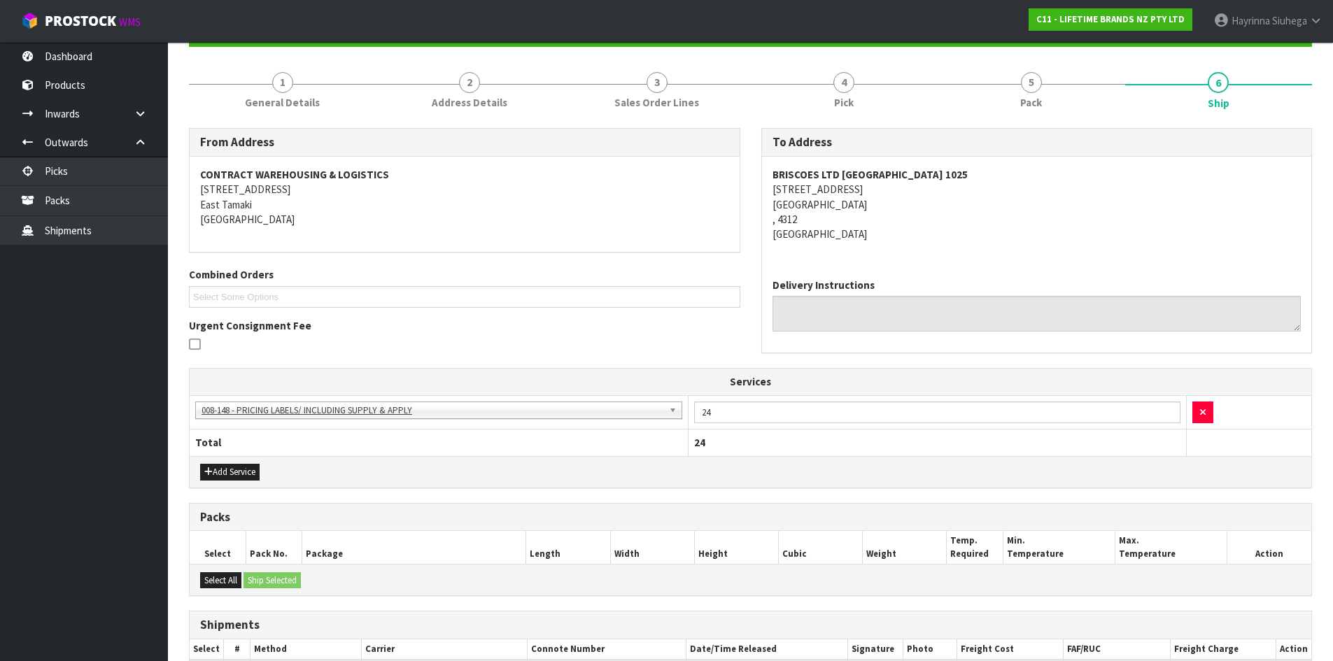
scroll to position [297, 0]
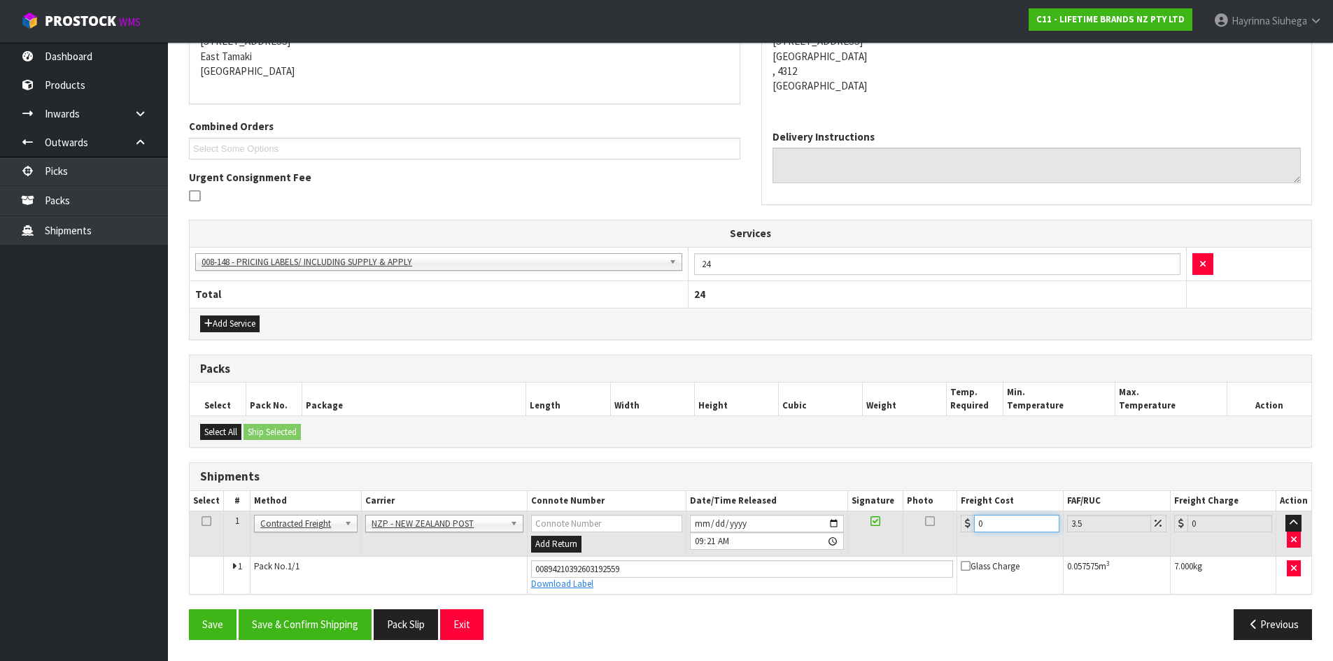
drag, startPoint x: 1007, startPoint y: 519, endPoint x: 744, endPoint y: 520, distance: 263.0
click at [765, 519] on tr "1 Client Local Pickup Customer Local Pickup Company Freight Contracted Freight …" at bounding box center [750, 533] width 1121 height 45
type input "1"
type input "1.03"
type input "10"
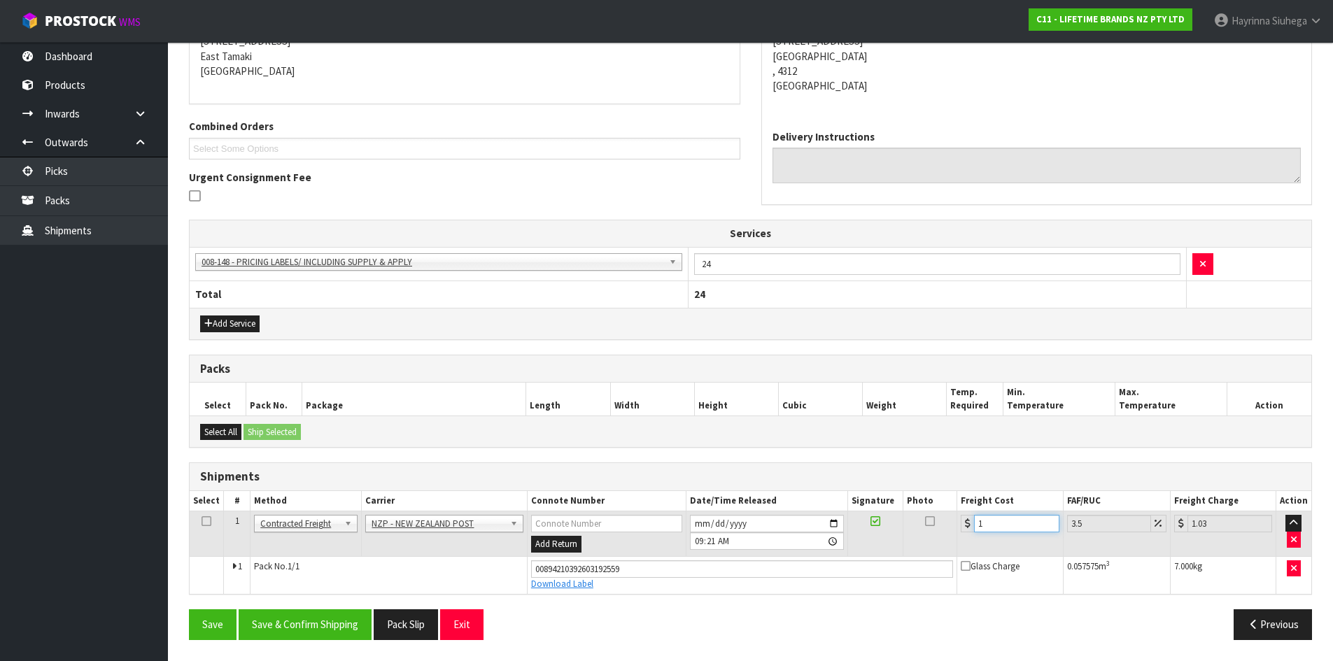
type input "10.35"
type input "10.07"
type input "10.42"
type input "10.07"
click at [189, 609] on button "Save" at bounding box center [213, 624] width 48 height 30
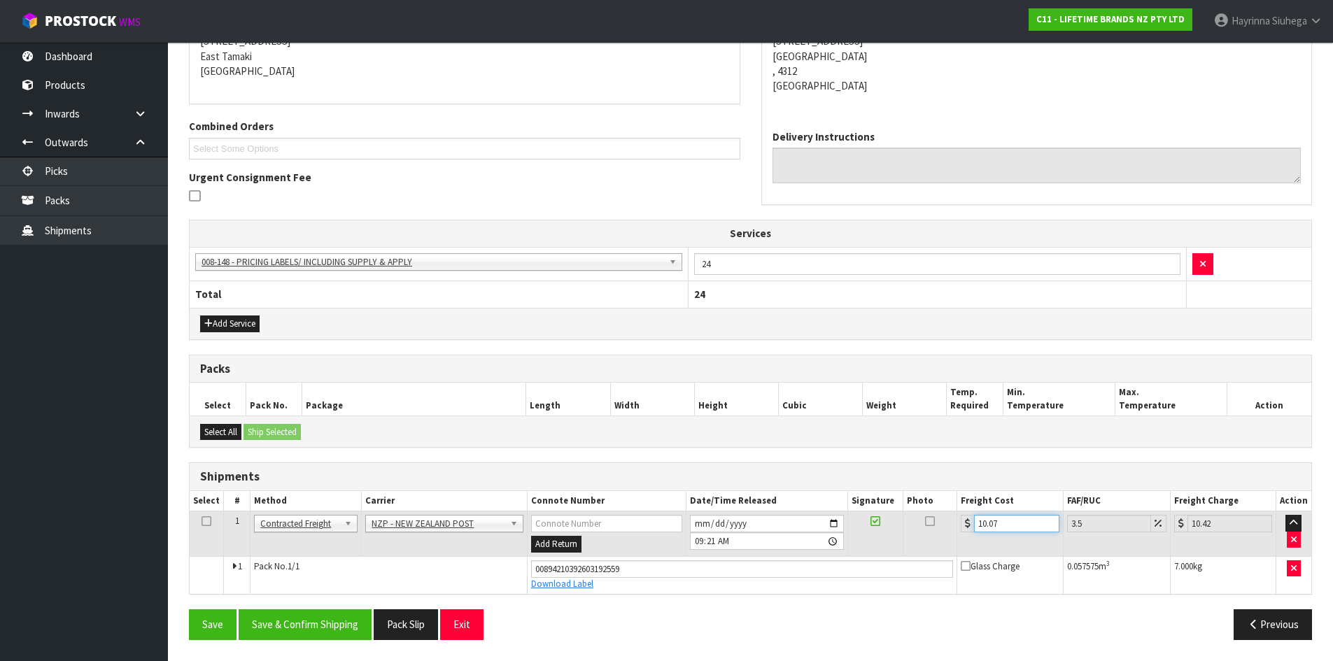
scroll to position [0, 0]
click at [291, 623] on button "Save & Confirm Shipping" at bounding box center [305, 624] width 133 height 30
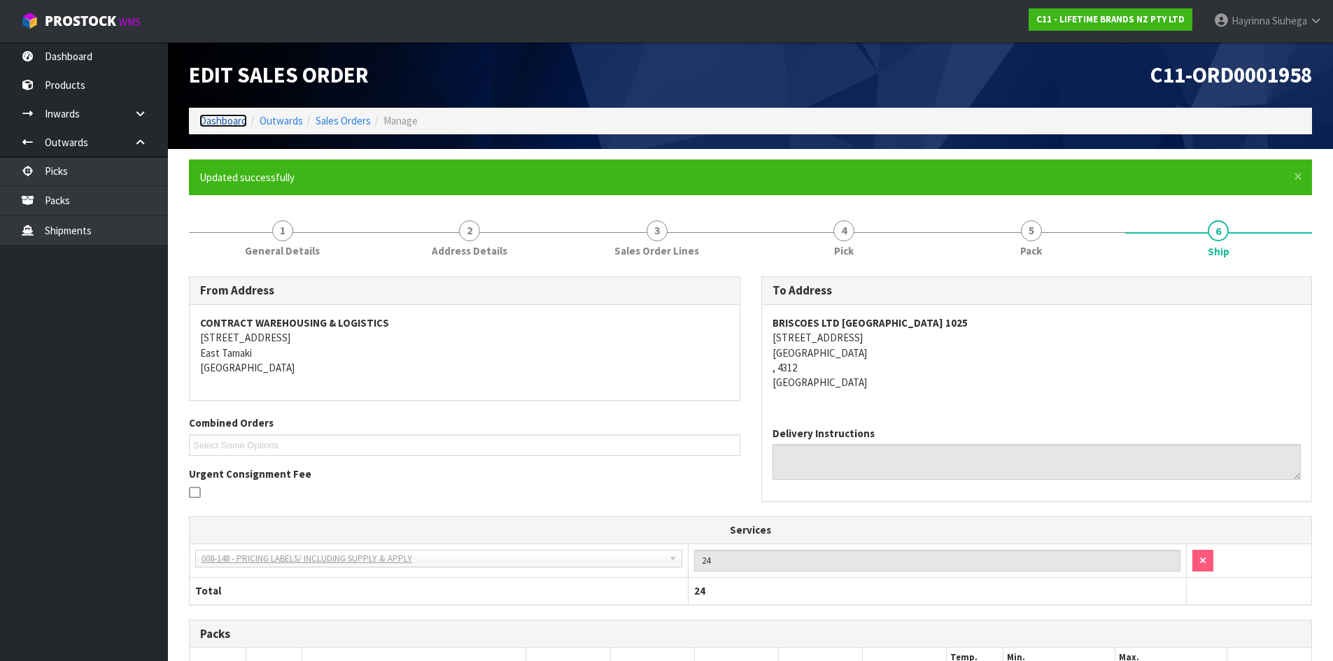
click at [224, 115] on link "Dashboard" at bounding box center [223, 120] width 48 height 13
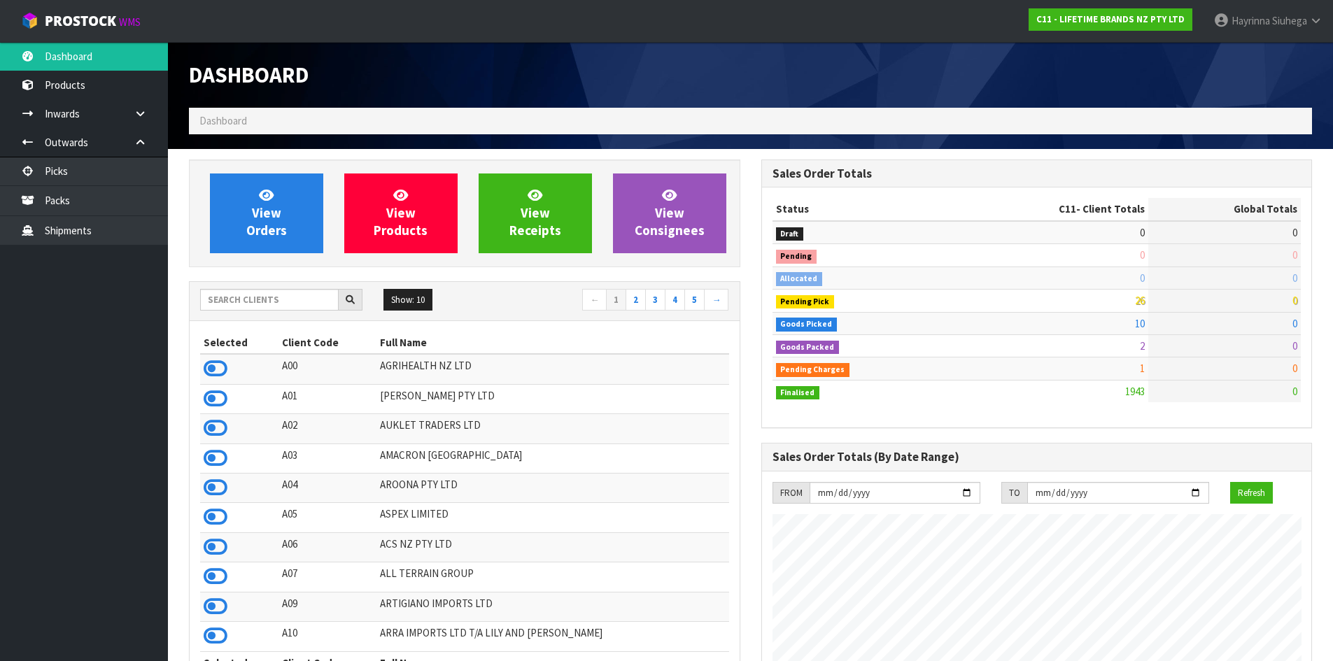
scroll to position [1060, 572]
click at [303, 194] on link "View Orders" at bounding box center [266, 213] width 113 height 80
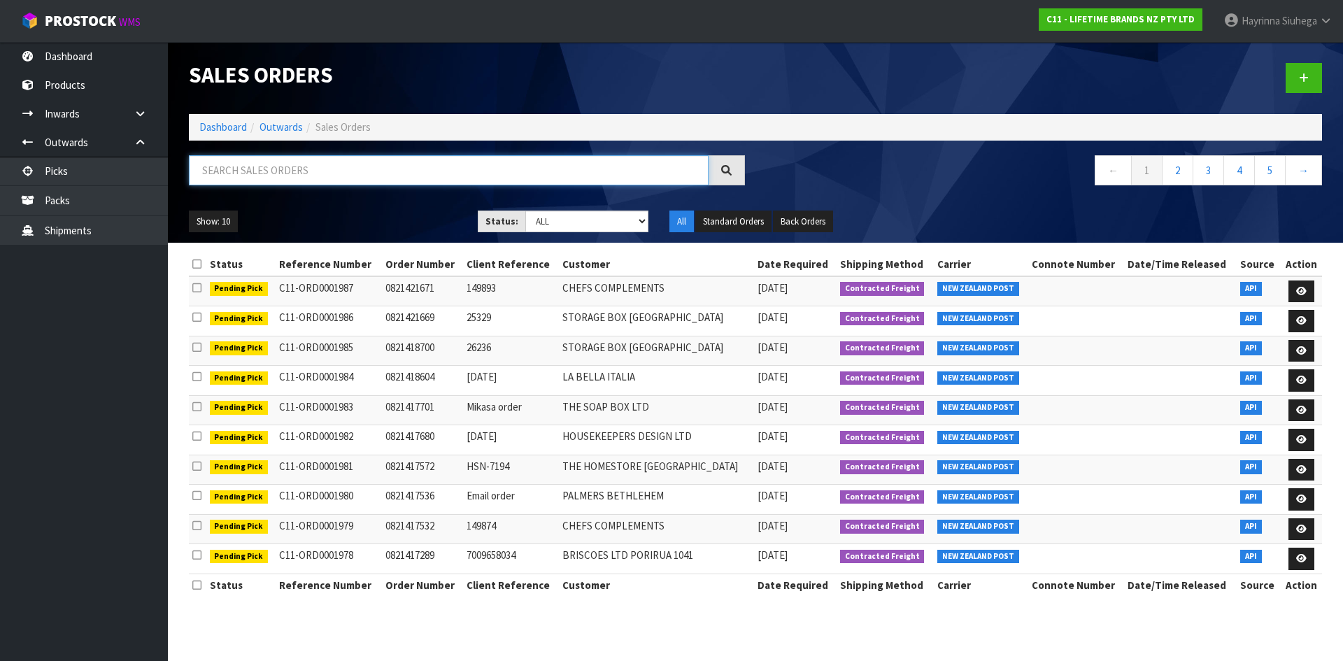
click at [292, 164] on input "text" at bounding box center [449, 170] width 520 height 30
type input "JOB-0413708"
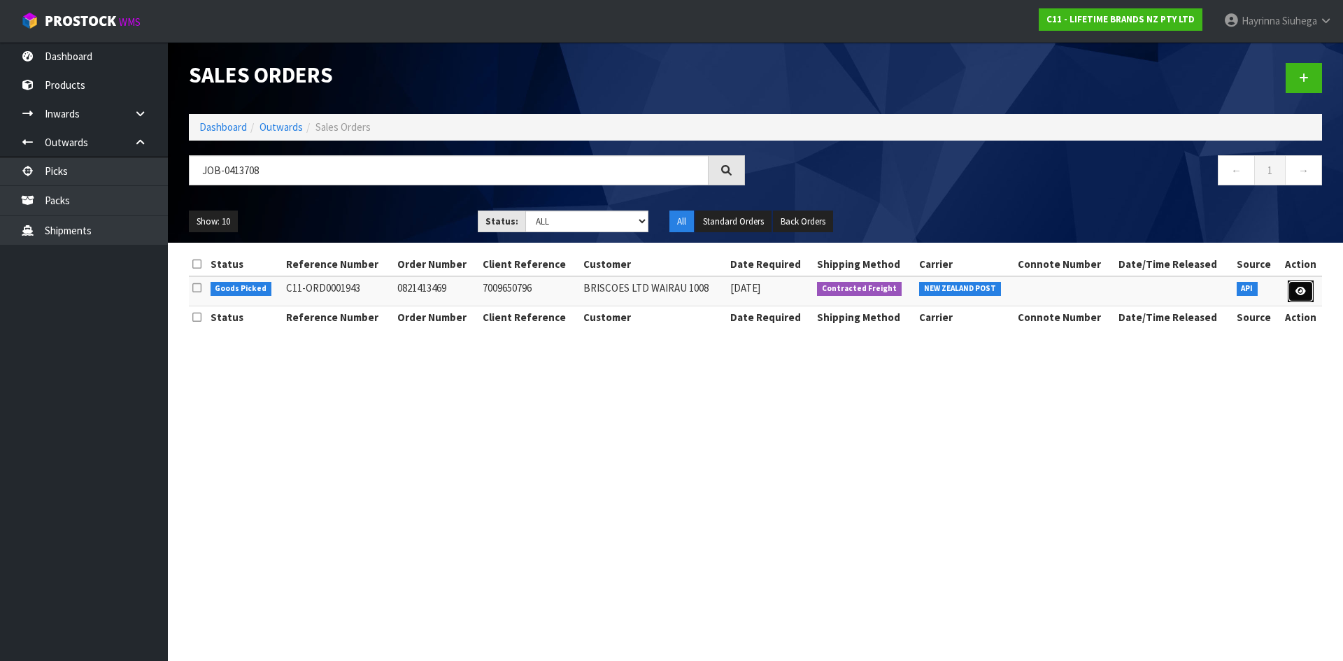
click at [1292, 286] on link at bounding box center [1301, 292] width 26 height 22
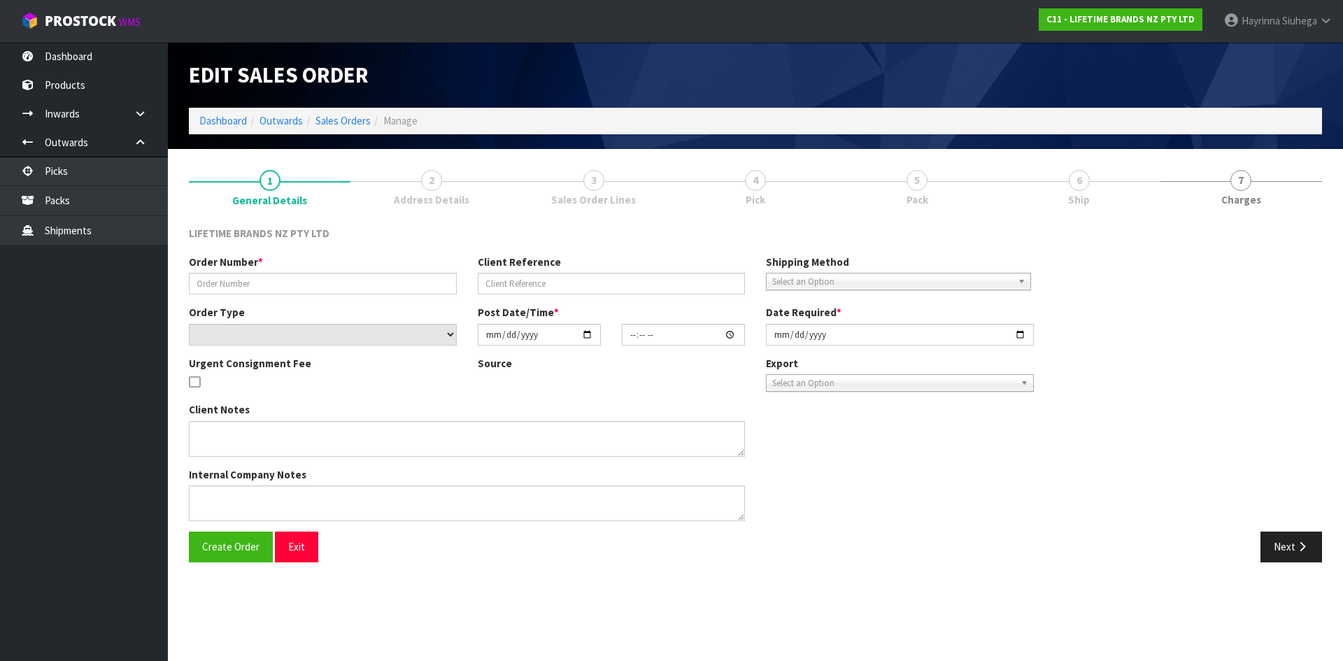
type input "0821413469"
type input "7009650796"
select select "number:0"
type input "[DATE]"
type input "12:09:20.000"
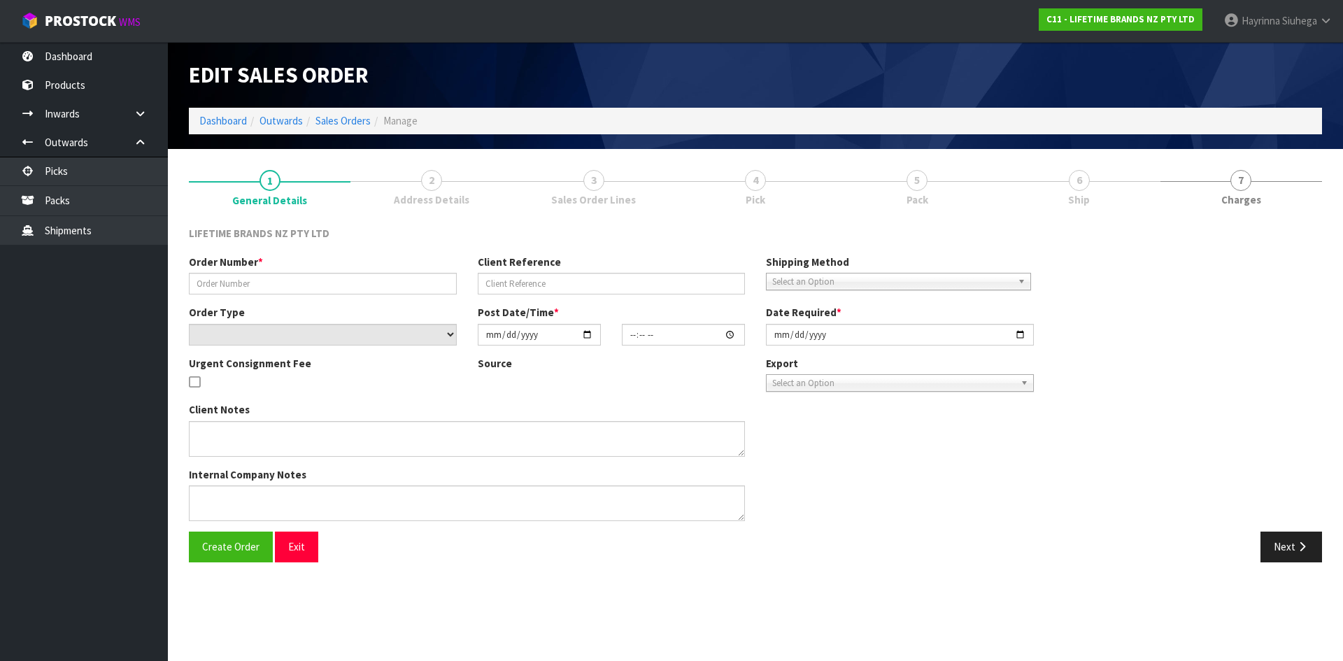
type input "[DATE]"
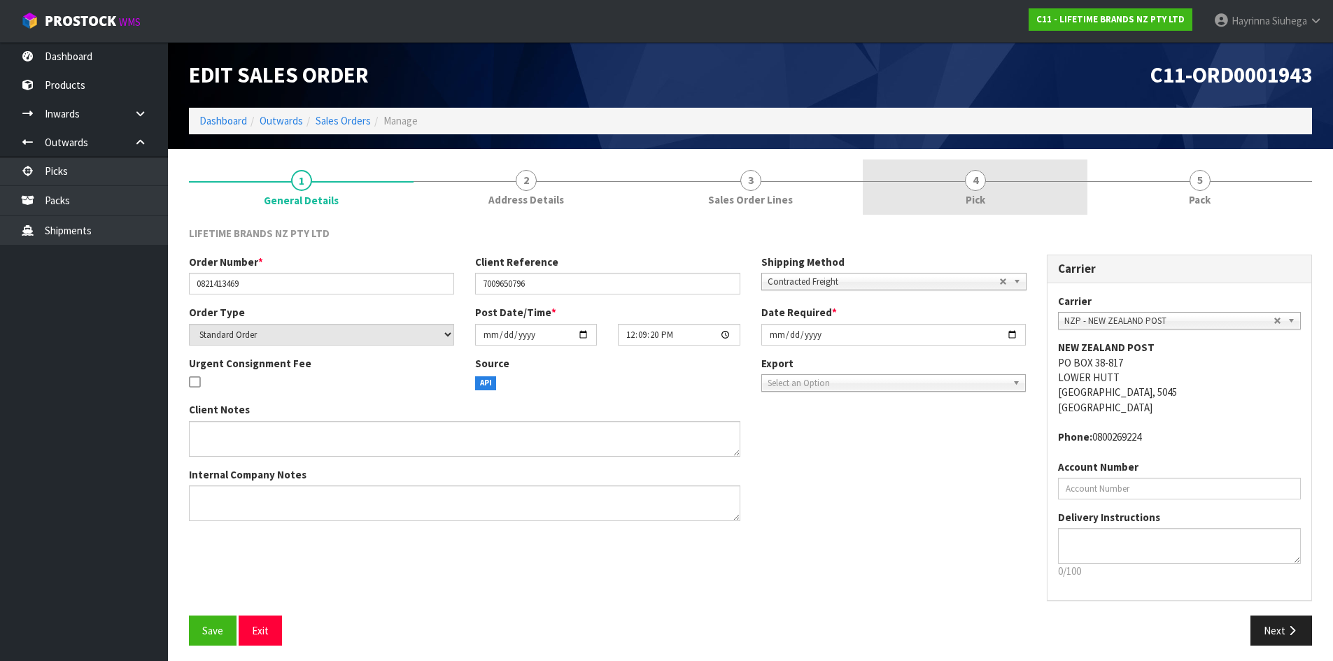
click at [1047, 198] on link "4 Pick" at bounding box center [975, 187] width 225 height 55
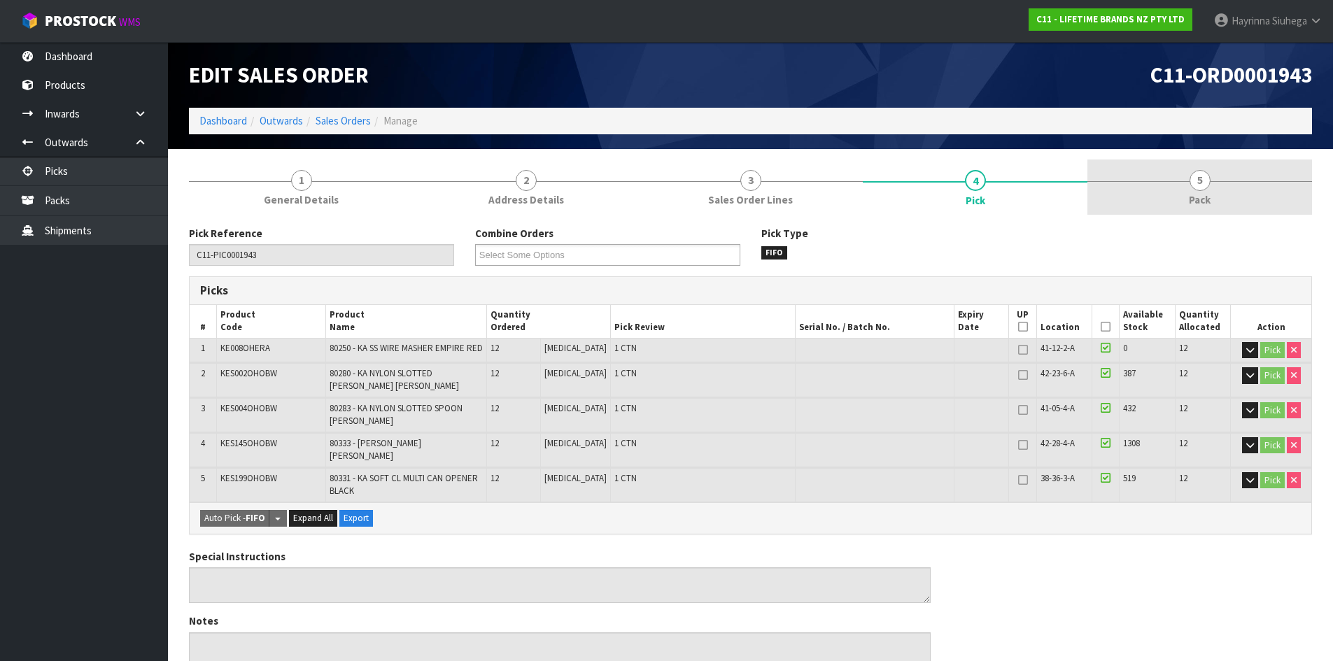
click at [1148, 181] on div at bounding box center [1199, 181] width 225 height 1
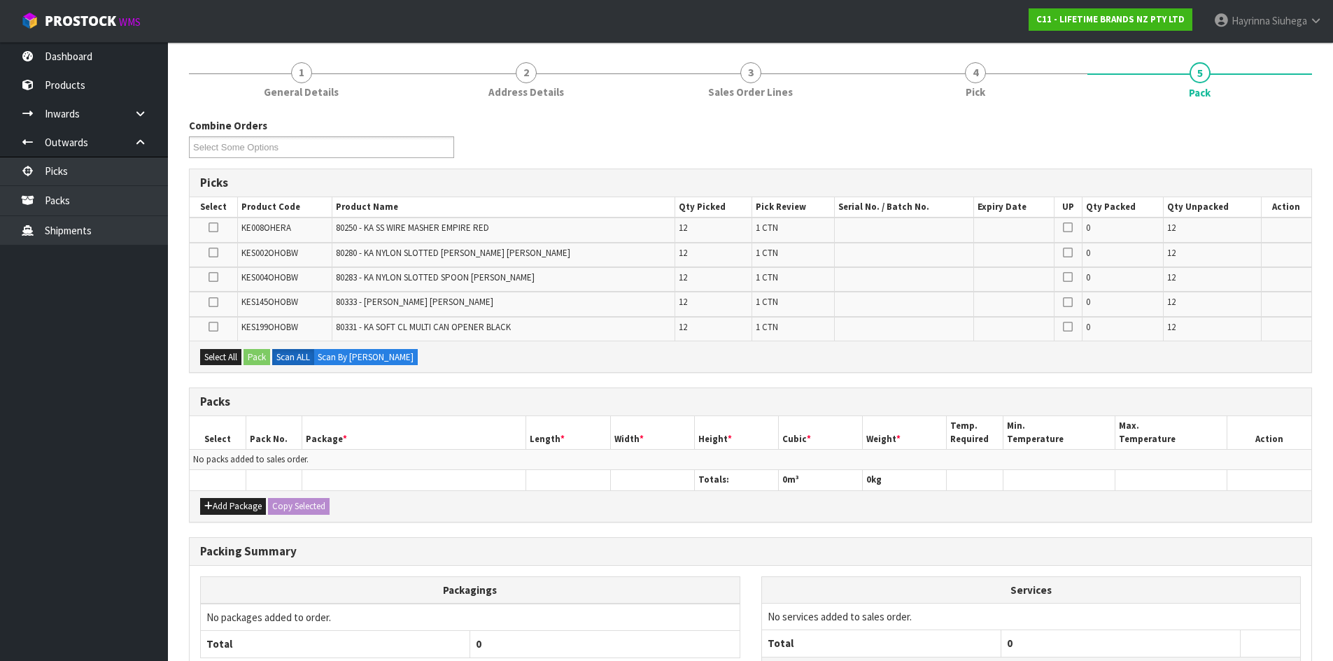
scroll to position [140, 0]
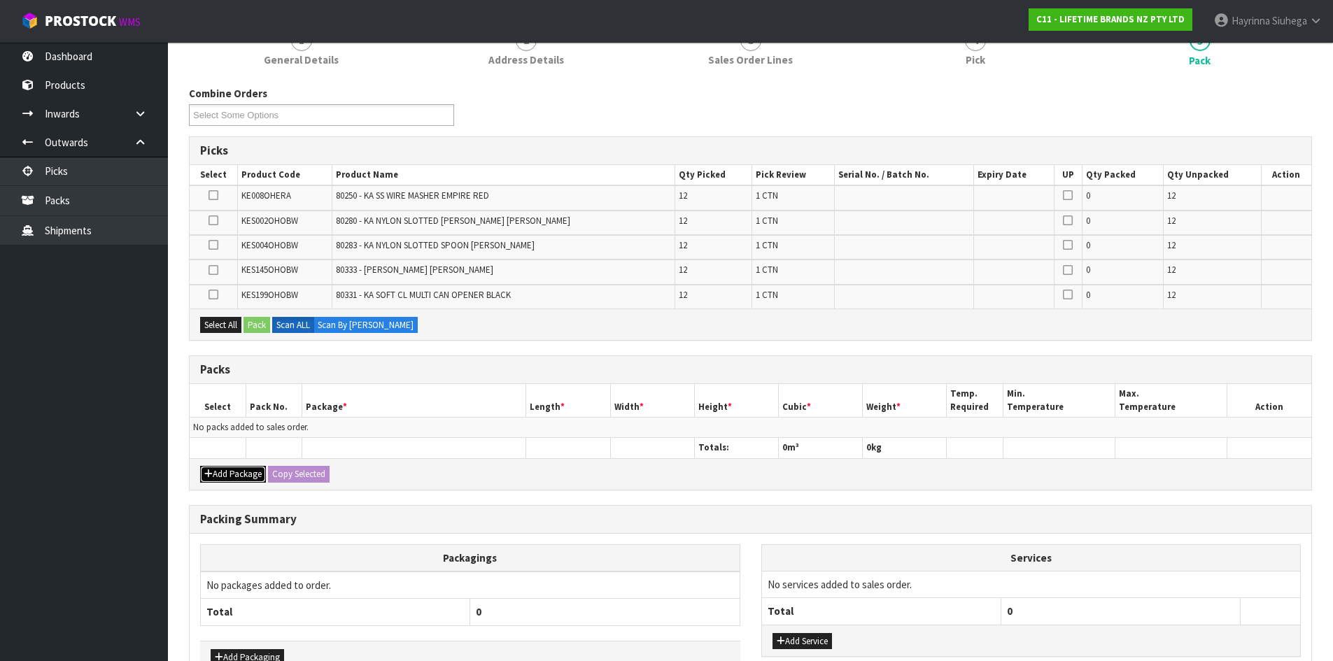
click at [236, 477] on button "Add Package" at bounding box center [233, 474] width 66 height 17
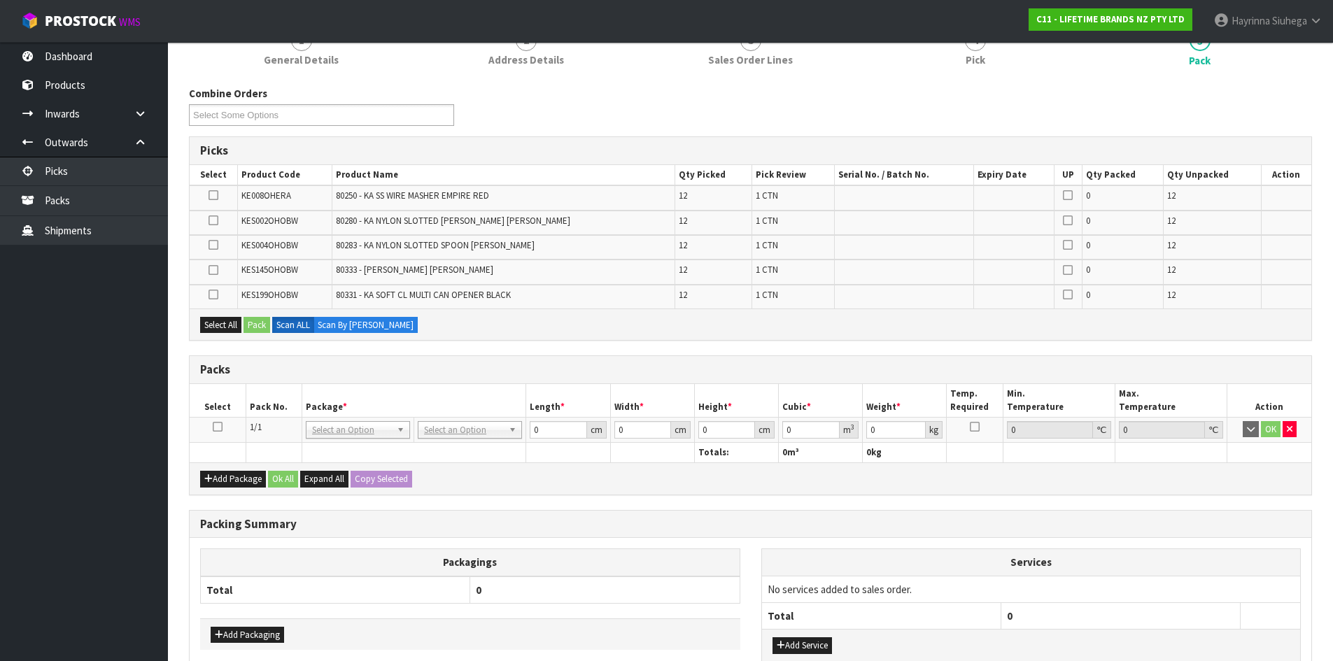
click at [218, 427] on icon at bounding box center [218, 427] width 10 height 1
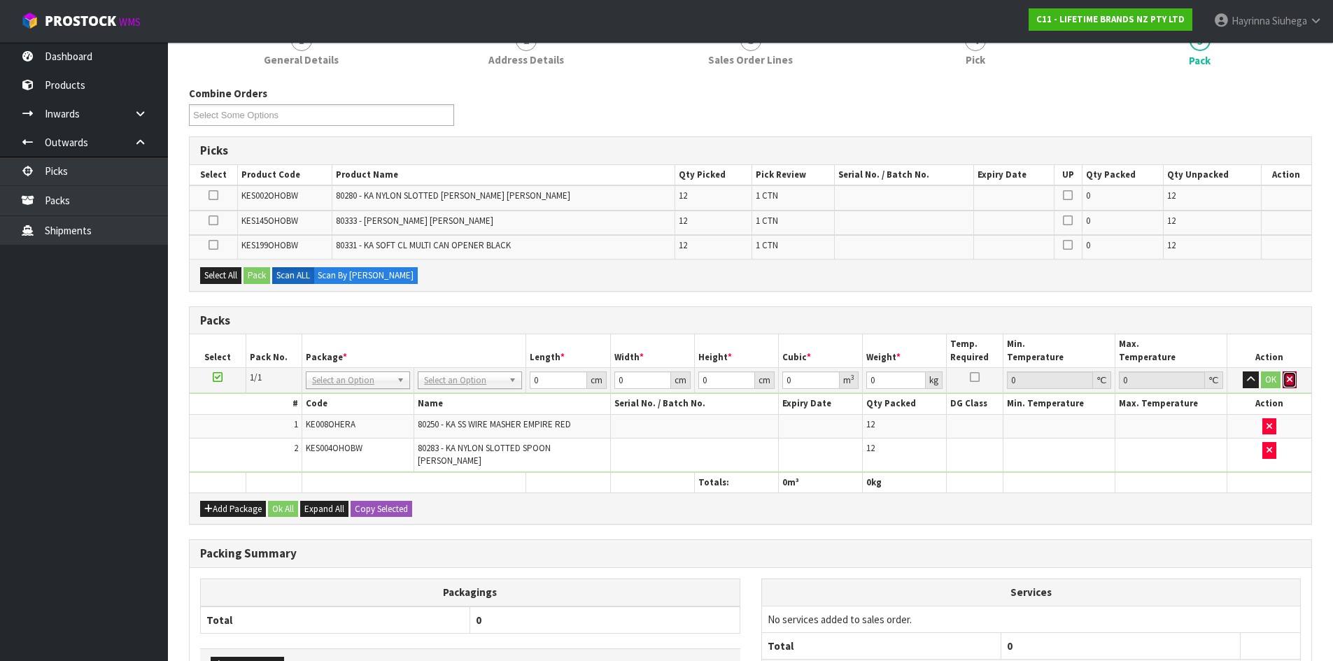
drag, startPoint x: 1289, startPoint y: 376, endPoint x: 1280, endPoint y: 381, distance: 10.7
click at [1289, 376] on icon "button" at bounding box center [1290, 379] width 6 height 9
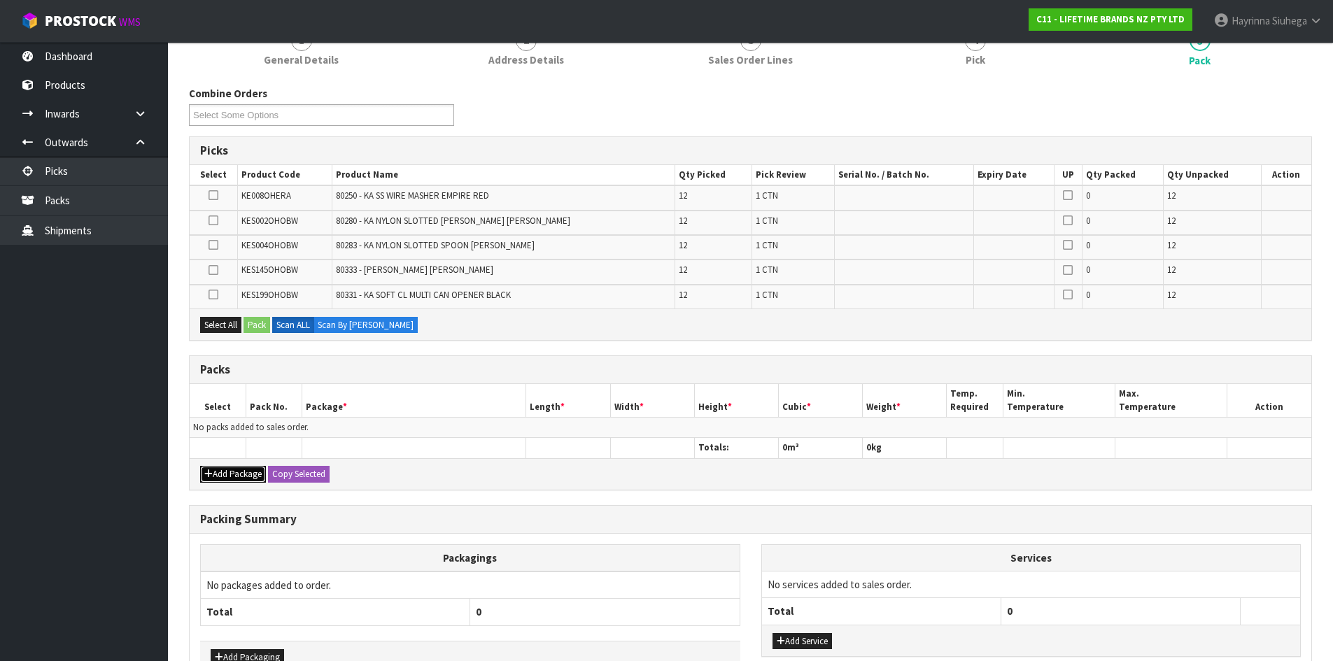
click at [229, 472] on button "Add Package" at bounding box center [233, 474] width 66 height 17
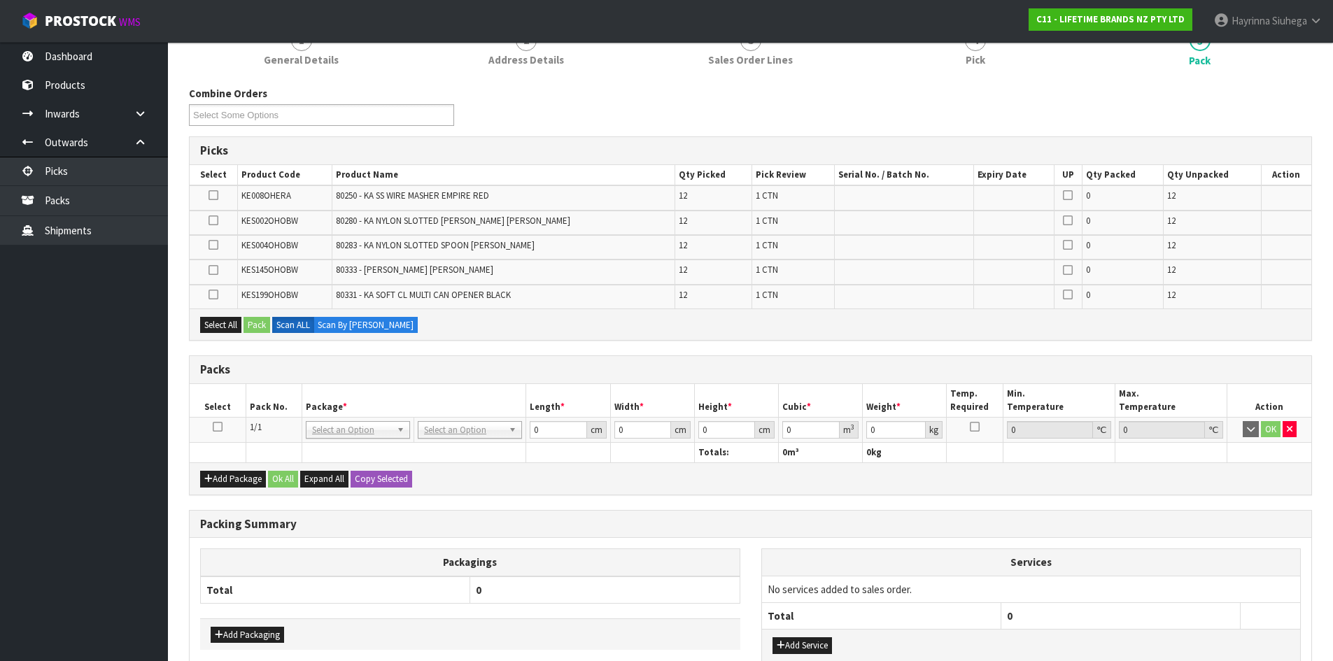
click at [215, 427] on icon at bounding box center [218, 427] width 10 height 1
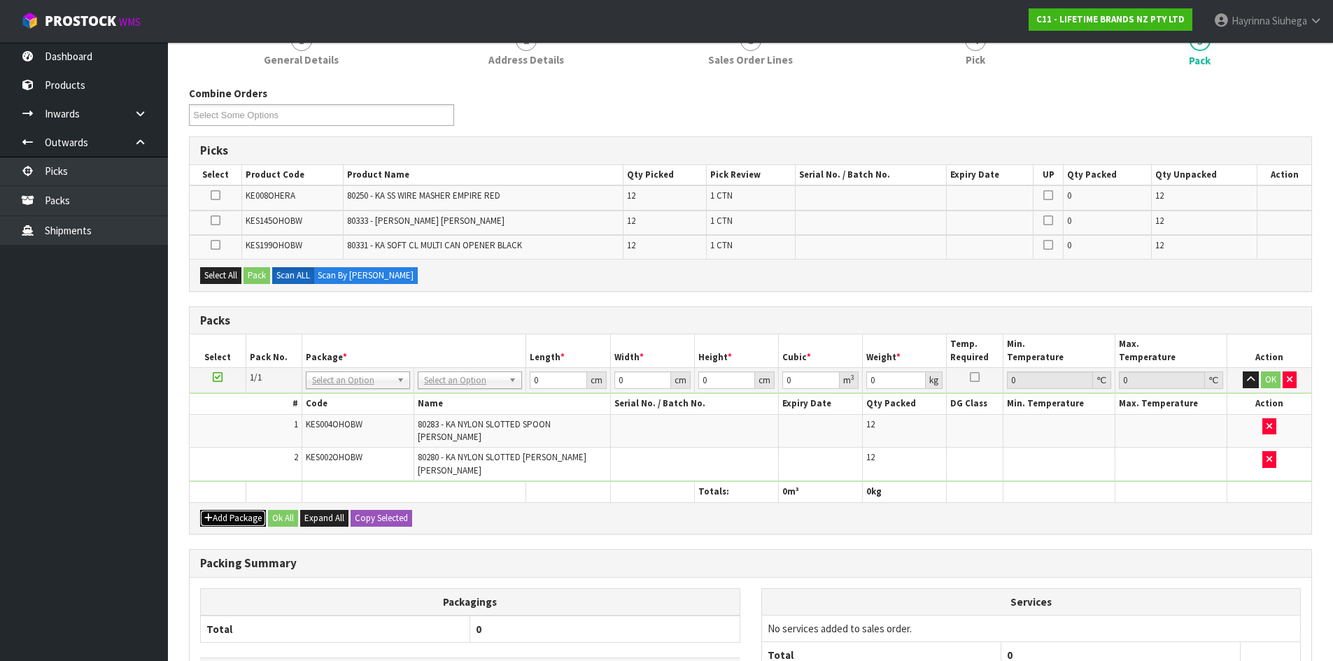
click at [220, 510] on button "Add Package" at bounding box center [233, 518] width 66 height 17
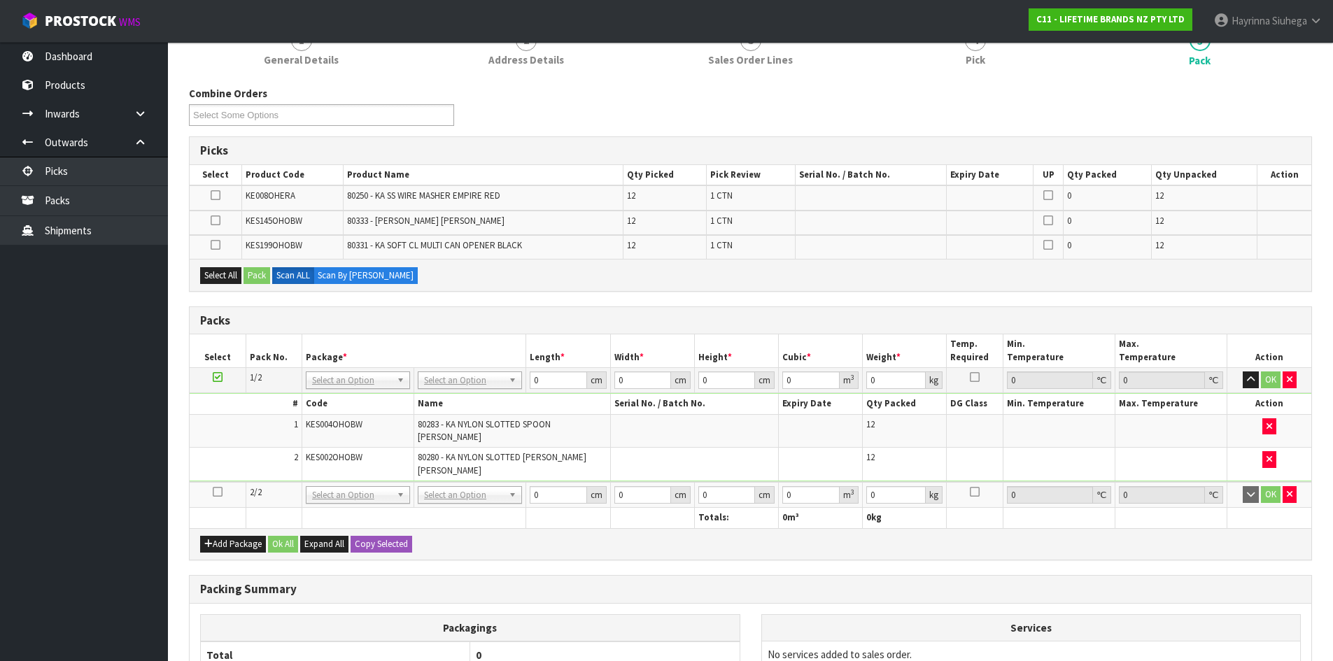
drag, startPoint x: 218, startPoint y: 472, endPoint x: 232, endPoint y: 479, distance: 15.4
click at [220, 492] on icon at bounding box center [218, 492] width 10 height 1
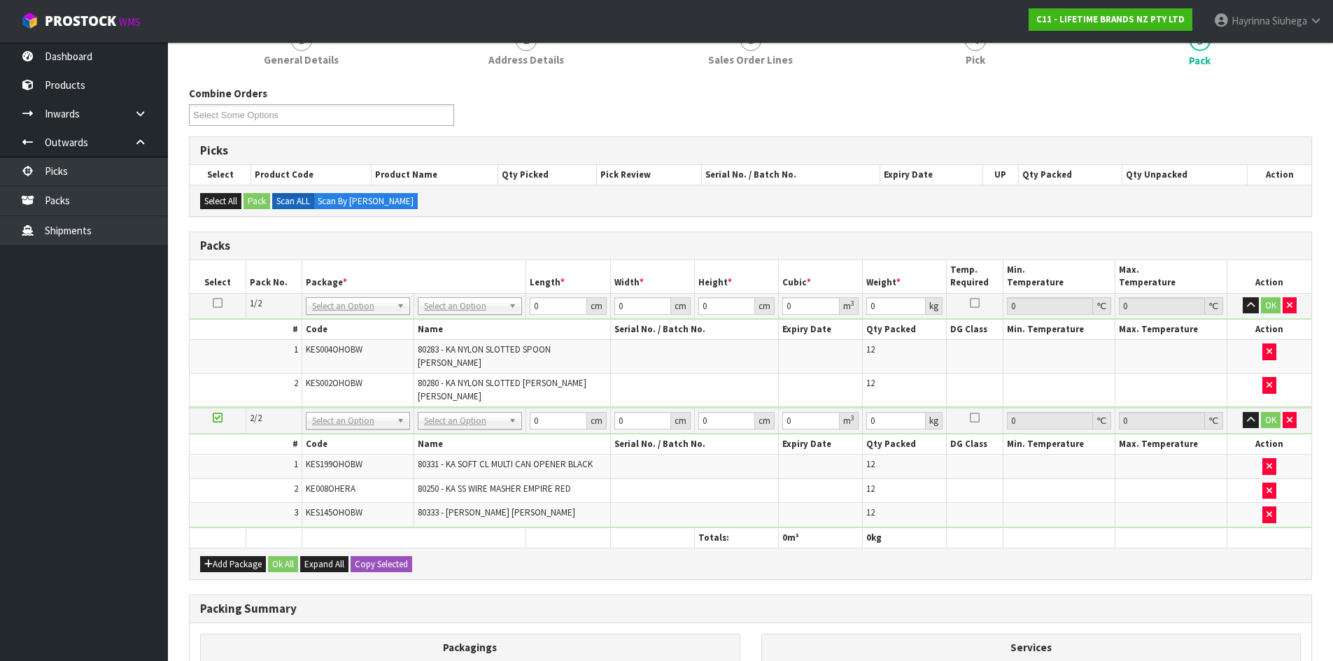
drag, startPoint x: 485, startPoint y: 304, endPoint x: 485, endPoint y: 316, distance: 11.2
click at [487, 319] on input "text" at bounding box center [469, 325] width 97 height 17
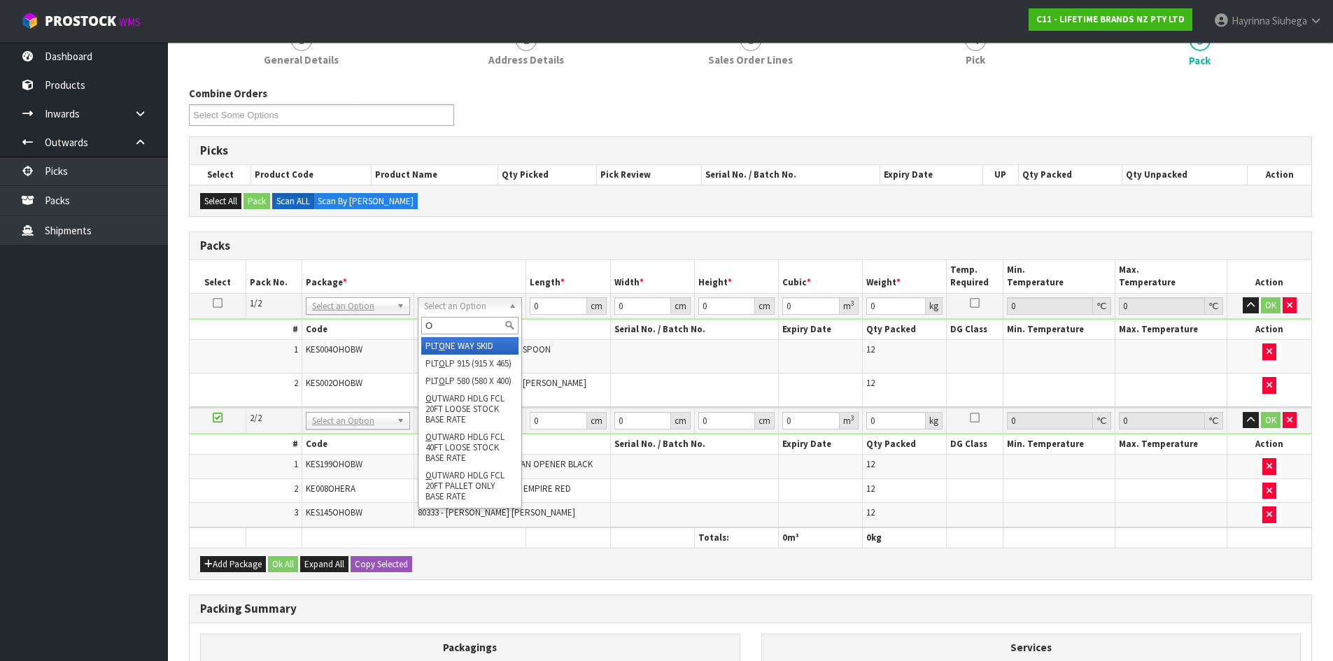
type input "OC"
click at [488, 320] on input "OC" at bounding box center [469, 325] width 97 height 17
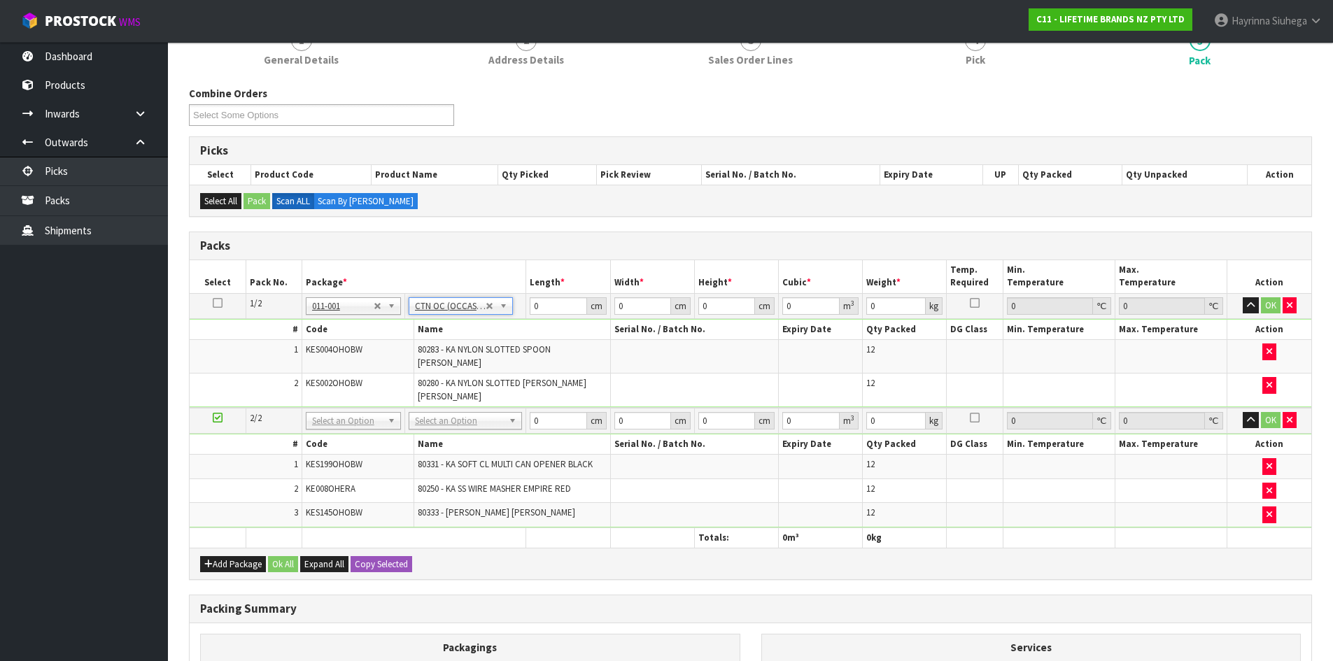
type input "4.5"
click at [497, 408] on td "No Packaging Cartons PLT GEN120 (1200 X 1000) PLT ONE WAY SKID CHEP HIRE PALLET…" at bounding box center [464, 421] width 121 height 26
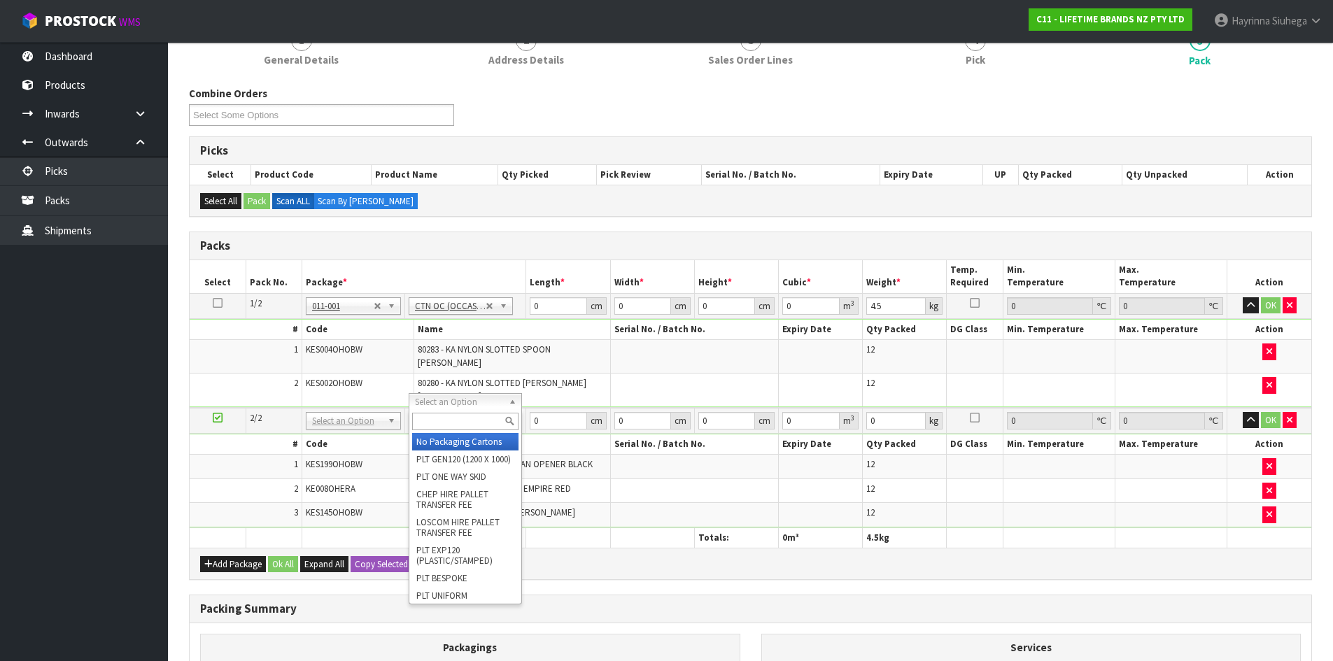
click at [494, 422] on input "text" at bounding box center [465, 421] width 106 height 17
type input "CTN7"
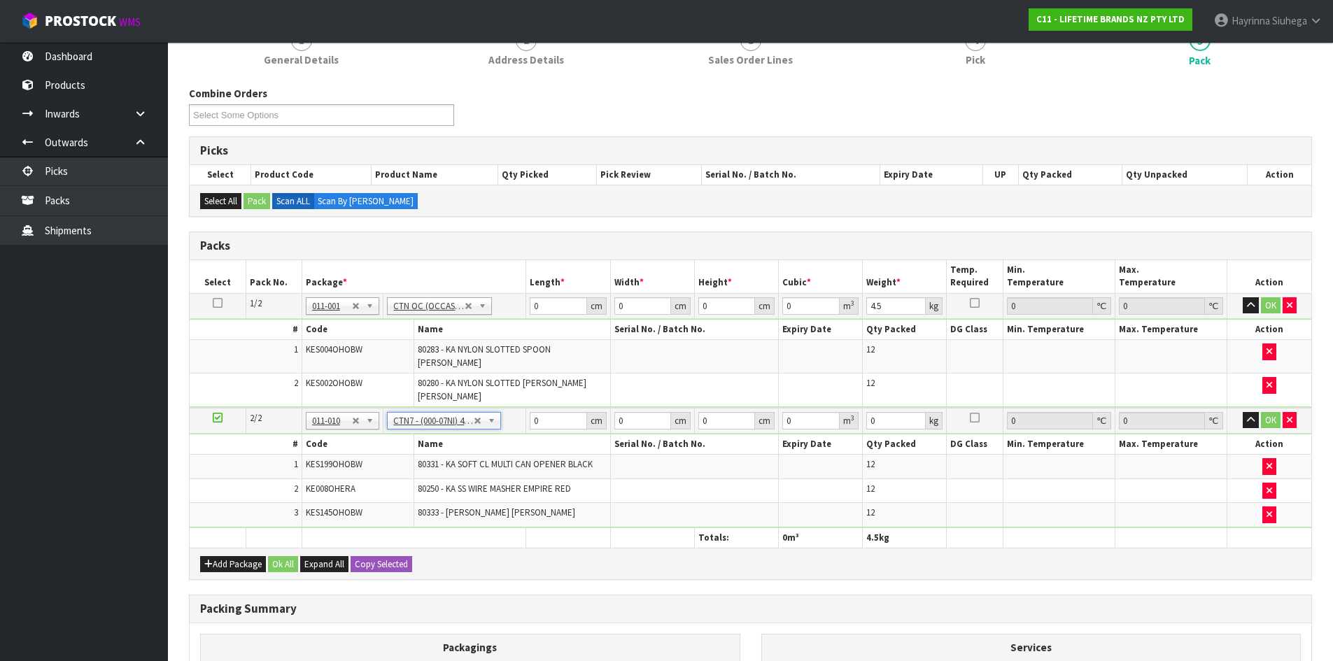
type input "45.5"
type input "35"
type input "0.072459"
type input "8.664"
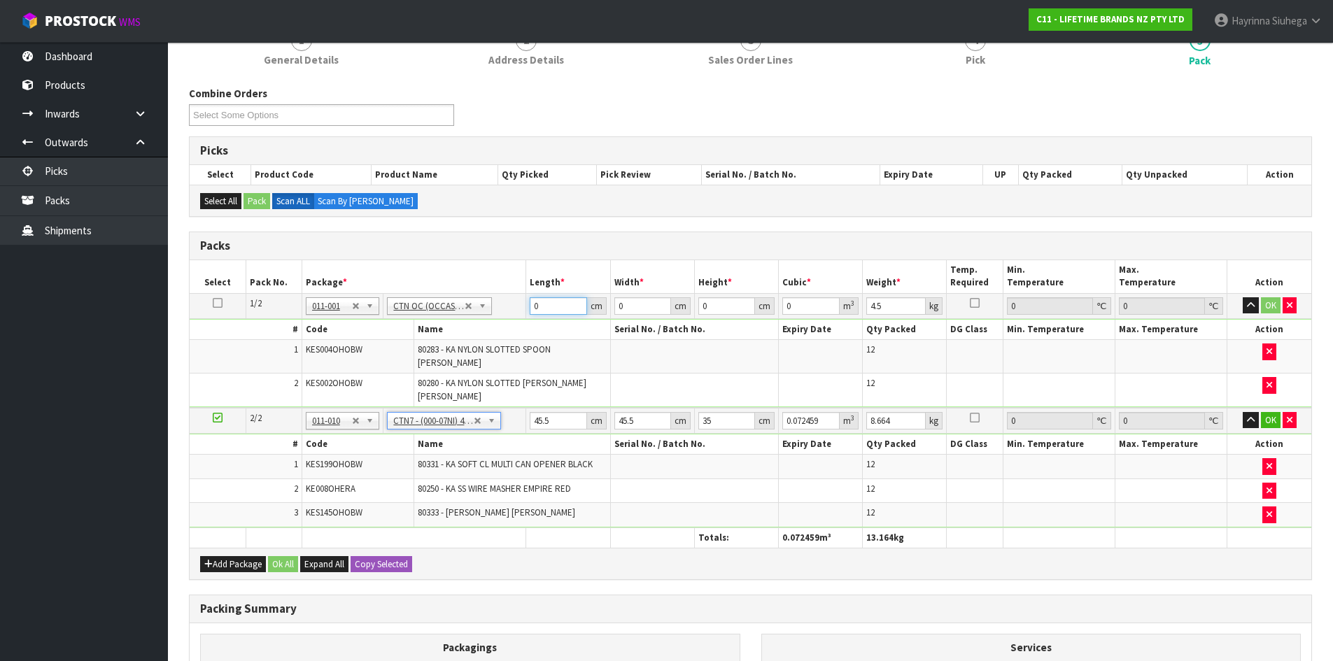
click at [533, 312] on input "0" at bounding box center [558, 305] width 57 height 17
type input "60"
type input "40"
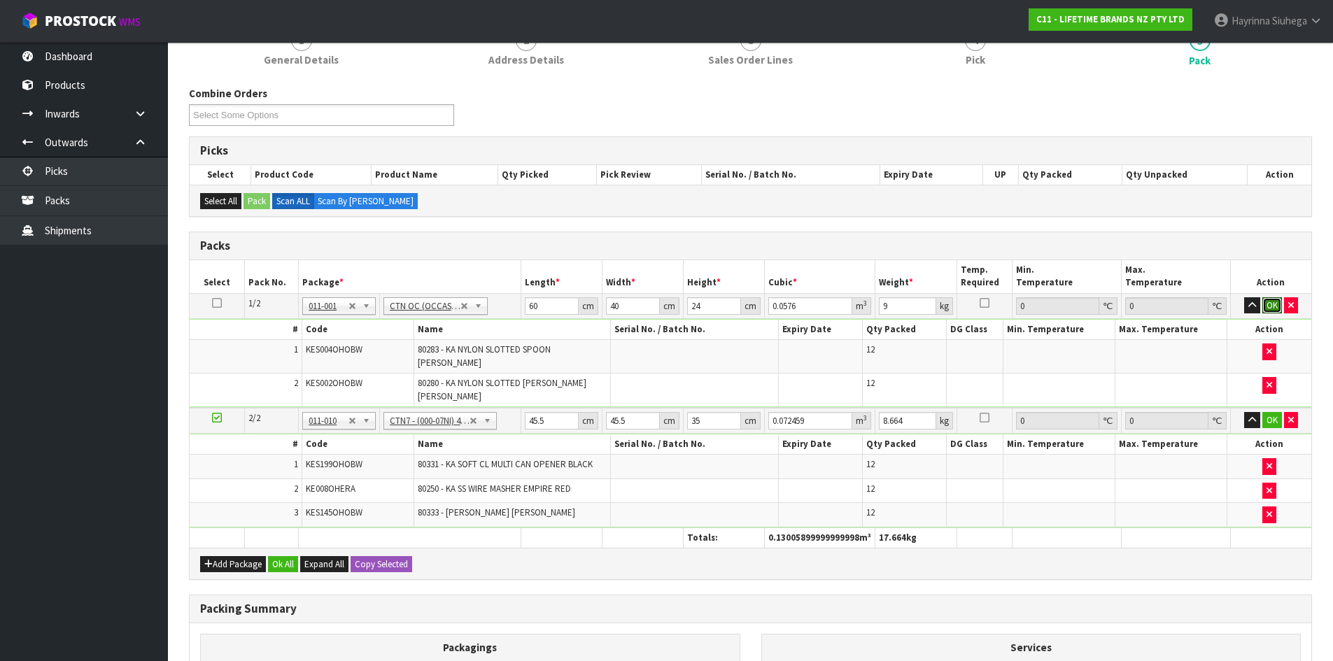
click button "OK" at bounding box center [1272, 305] width 20 height 17
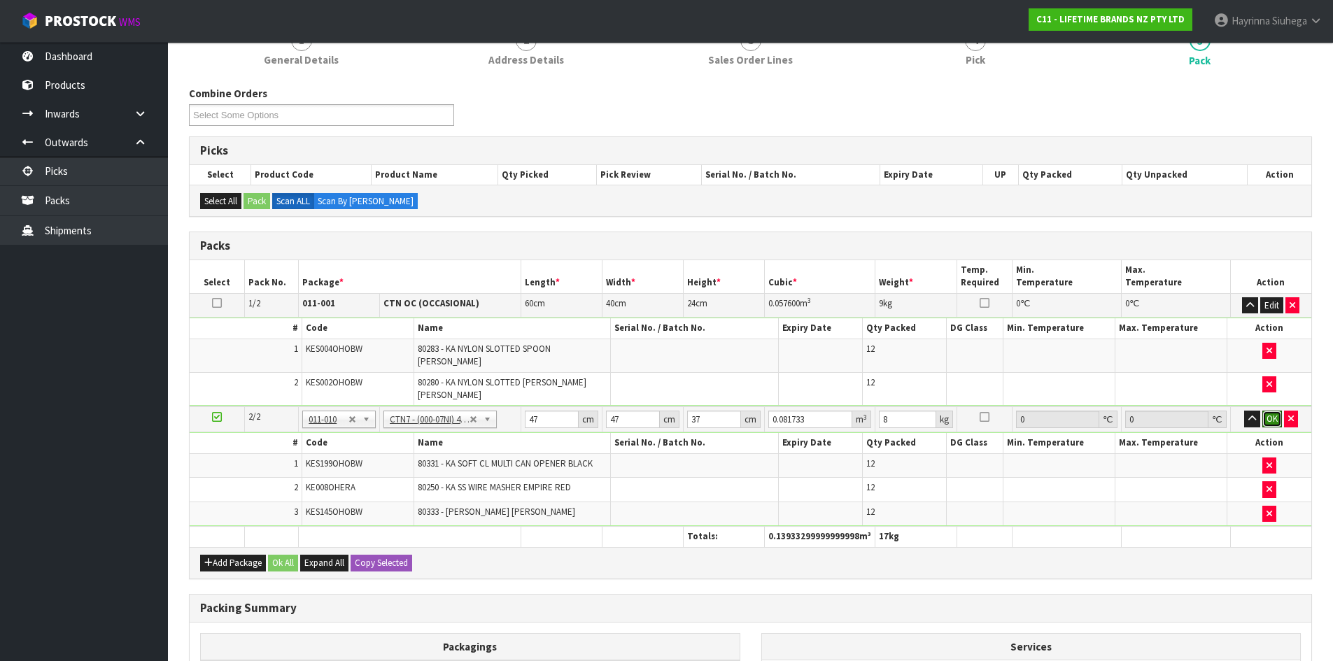
click button "OK" at bounding box center [1272, 419] width 20 height 17
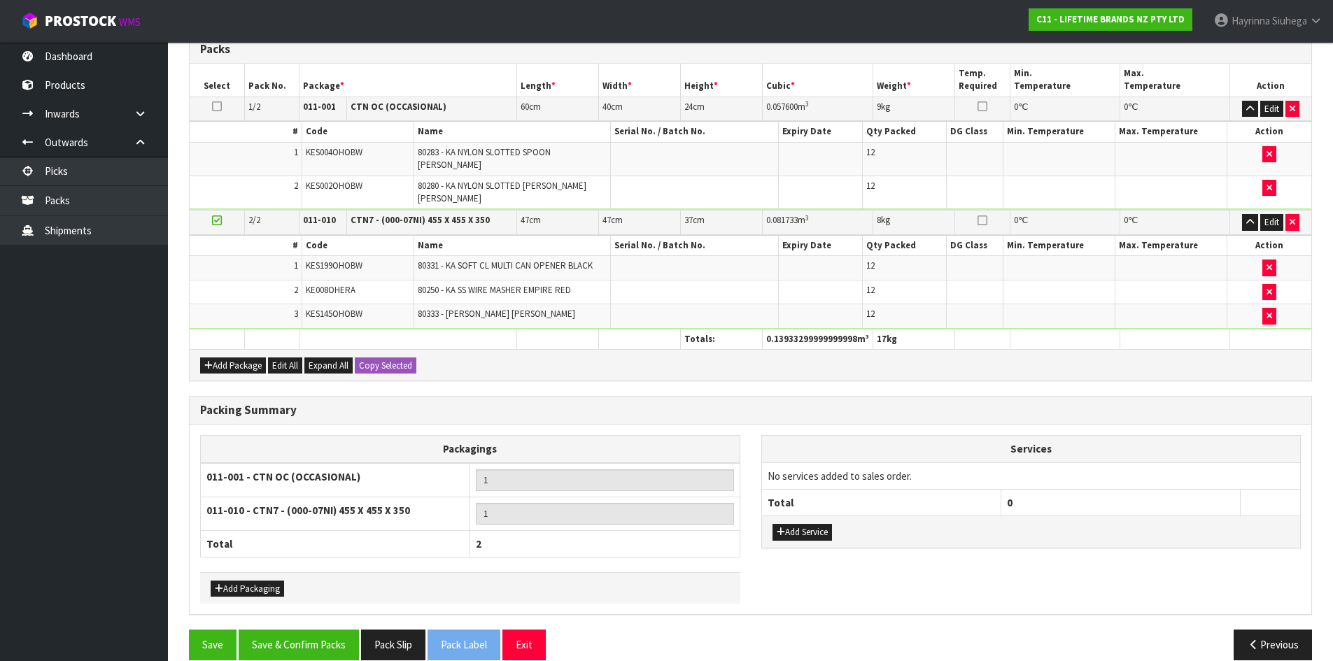
scroll to position [338, 0]
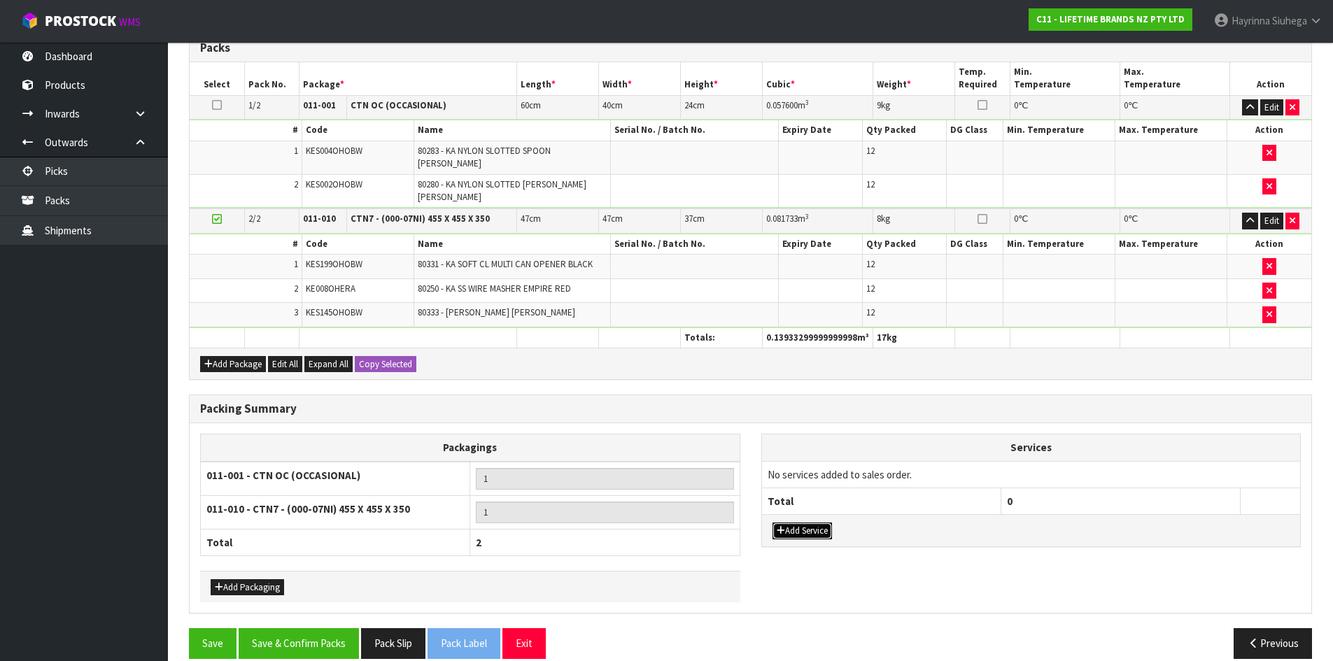
click at [829, 523] on button "Add Service" at bounding box center [801, 531] width 59 height 17
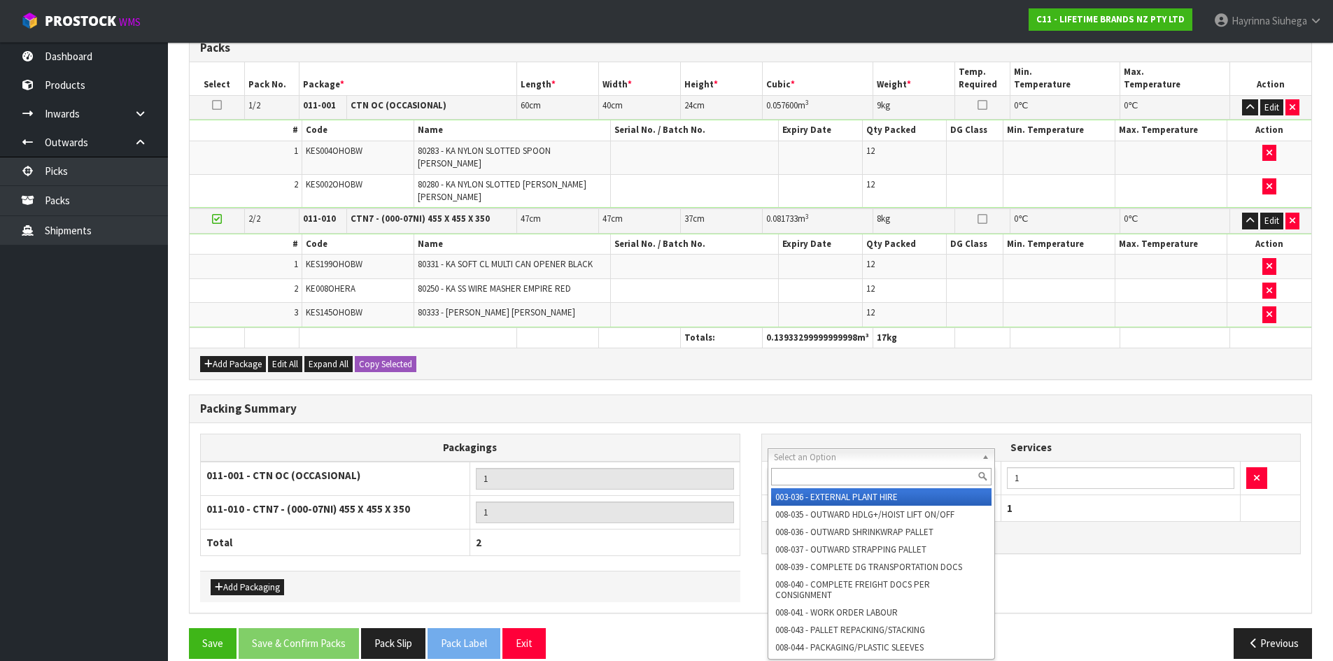
click at [842, 483] on input "text" at bounding box center [881, 476] width 221 height 17
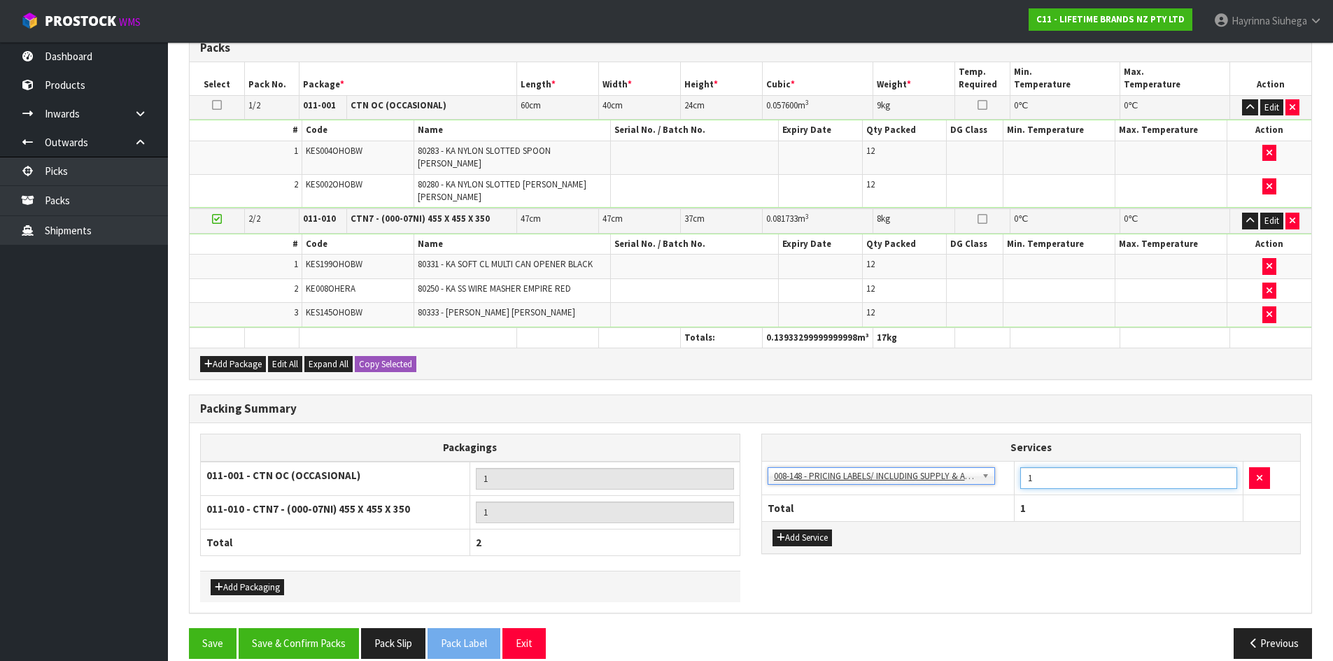
drag, startPoint x: 1072, startPoint y: 461, endPoint x: 878, endPoint y: 451, distance: 194.8
click at [878, 461] on tr "003-036 - EXTERNAL PLANT HIRE 008-035 - OUTWARD HDLG+/HOIST LIFT ON/OFF 008-036…" at bounding box center [1031, 478] width 539 height 34
click at [326, 631] on button "Save & Confirm Packs" at bounding box center [299, 643] width 120 height 30
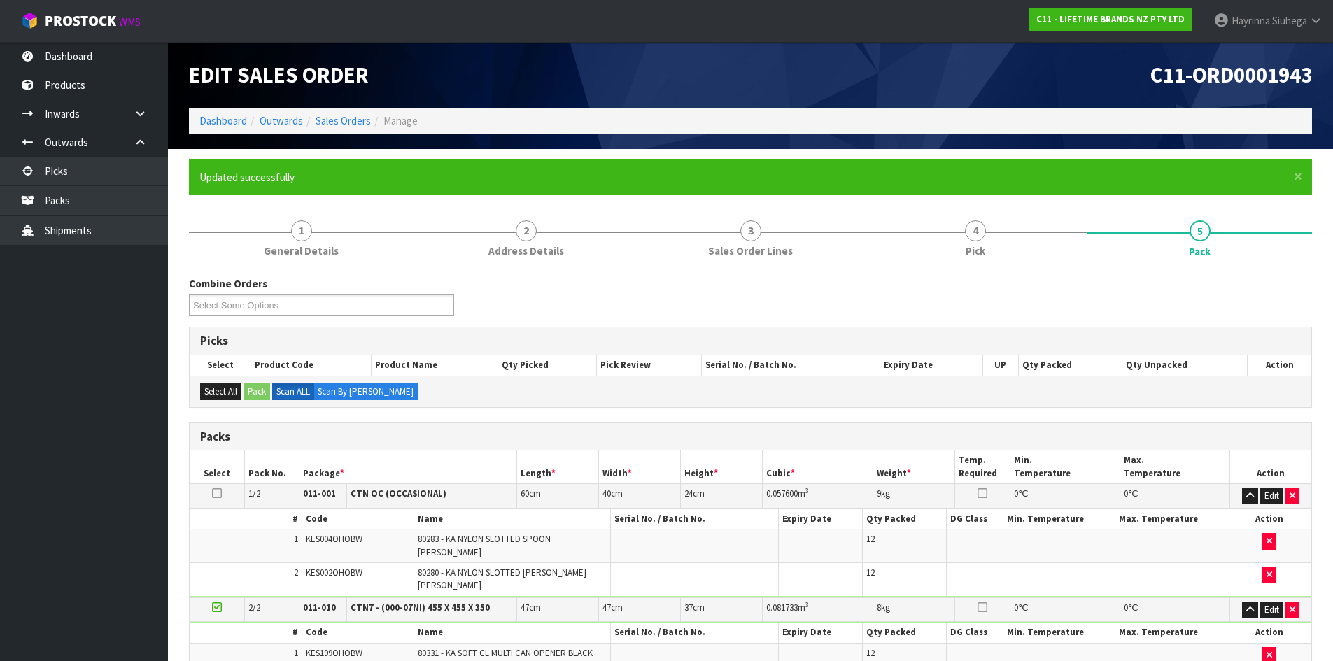
scroll to position [194, 0]
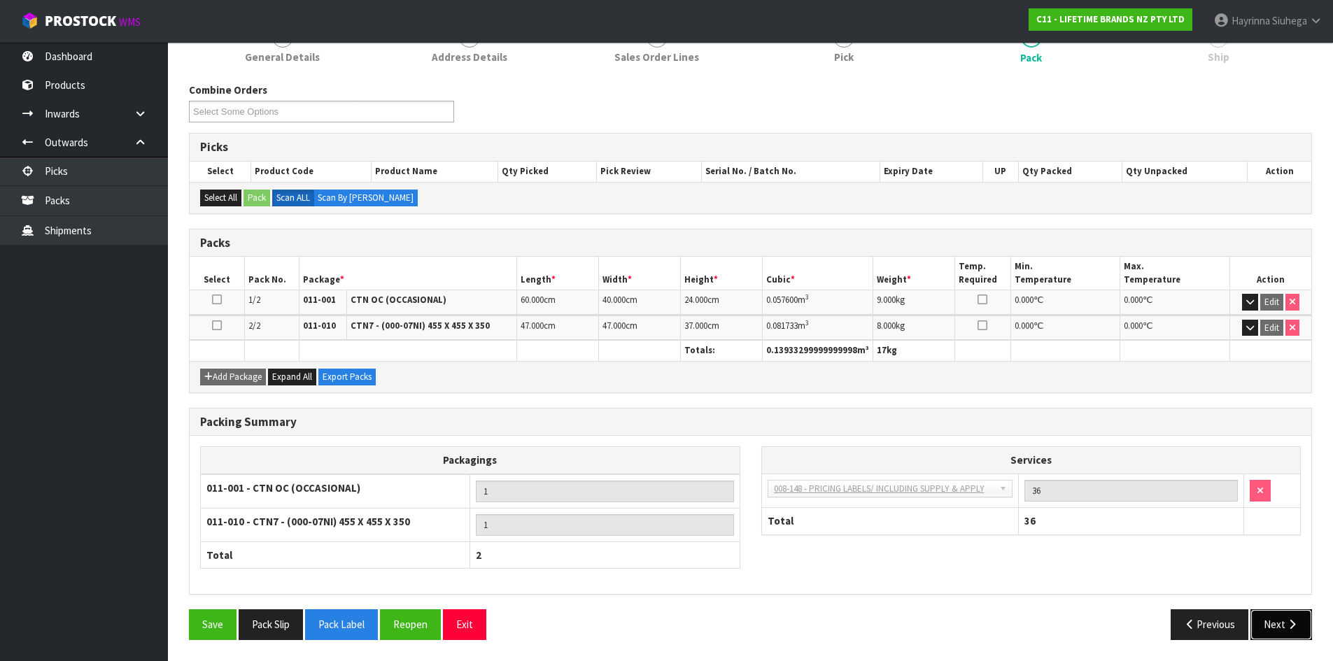
click at [1290, 630] on icon "button" at bounding box center [1291, 624] width 13 height 10
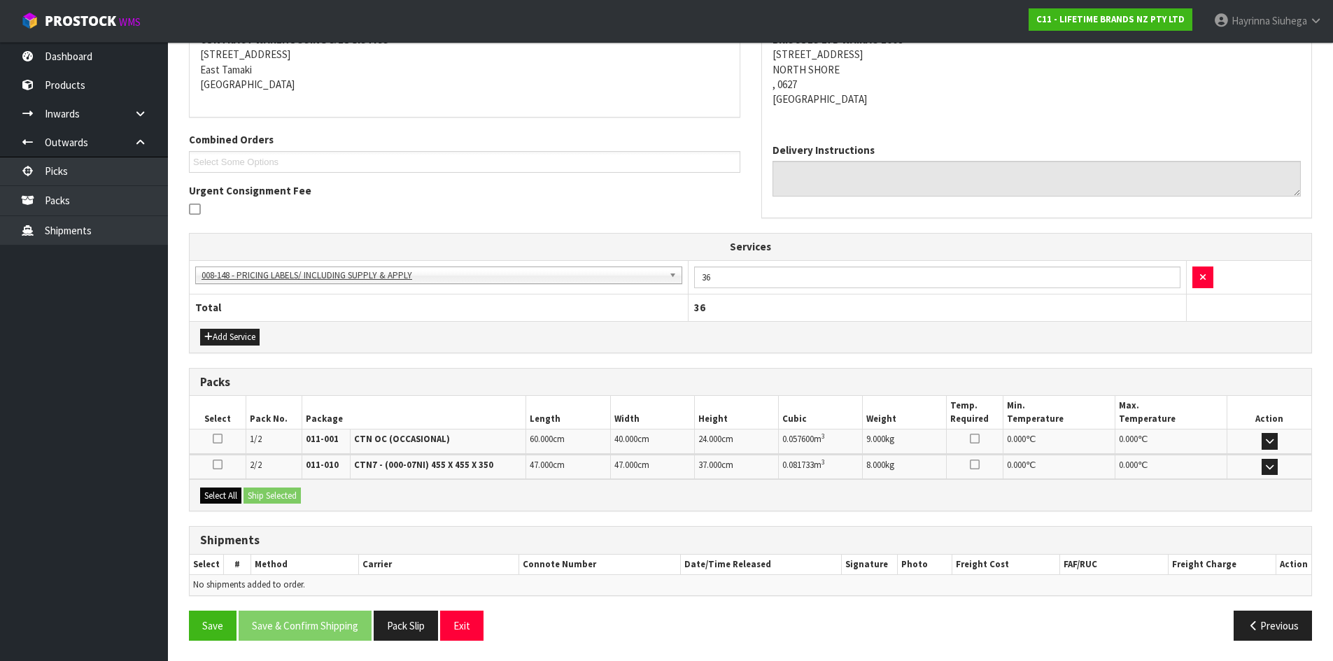
scroll to position [284, 0]
drag, startPoint x: 204, startPoint y: 495, endPoint x: 307, endPoint y: 495, distance: 102.8
click at [206, 494] on button "Select All" at bounding box center [220, 495] width 41 height 17
click at [291, 496] on button "Ship Selected" at bounding box center [271, 495] width 57 height 17
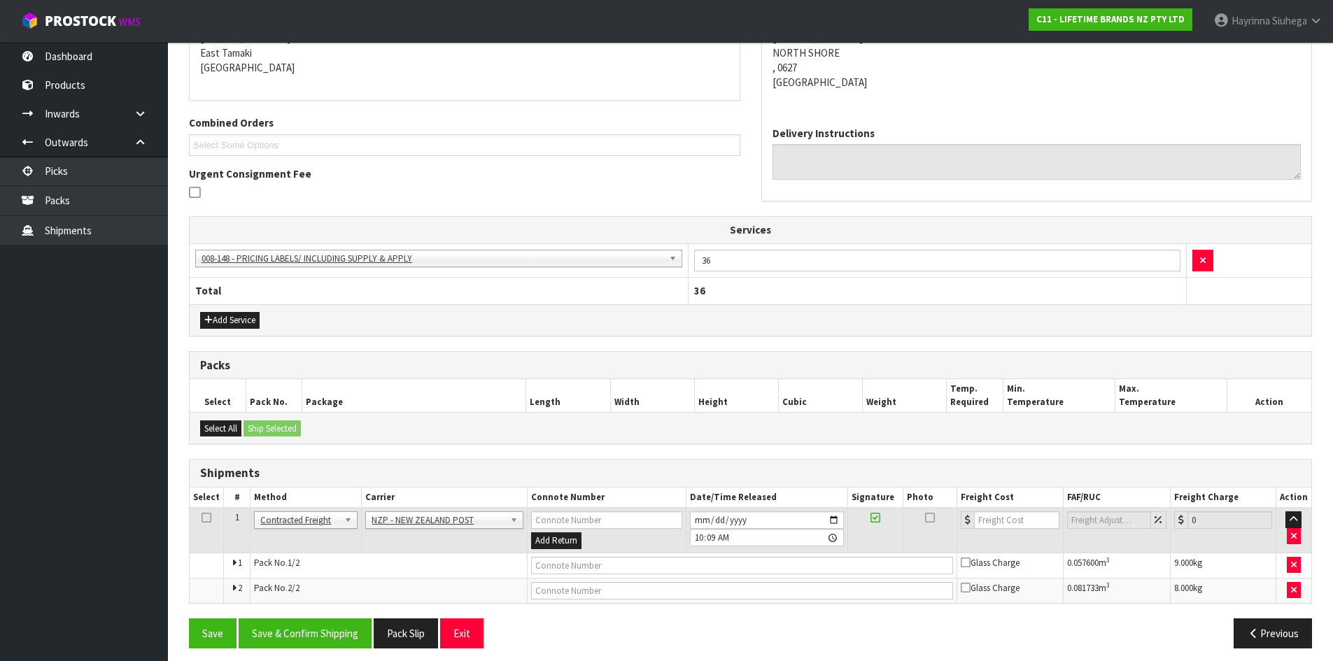
scroll to position [309, 0]
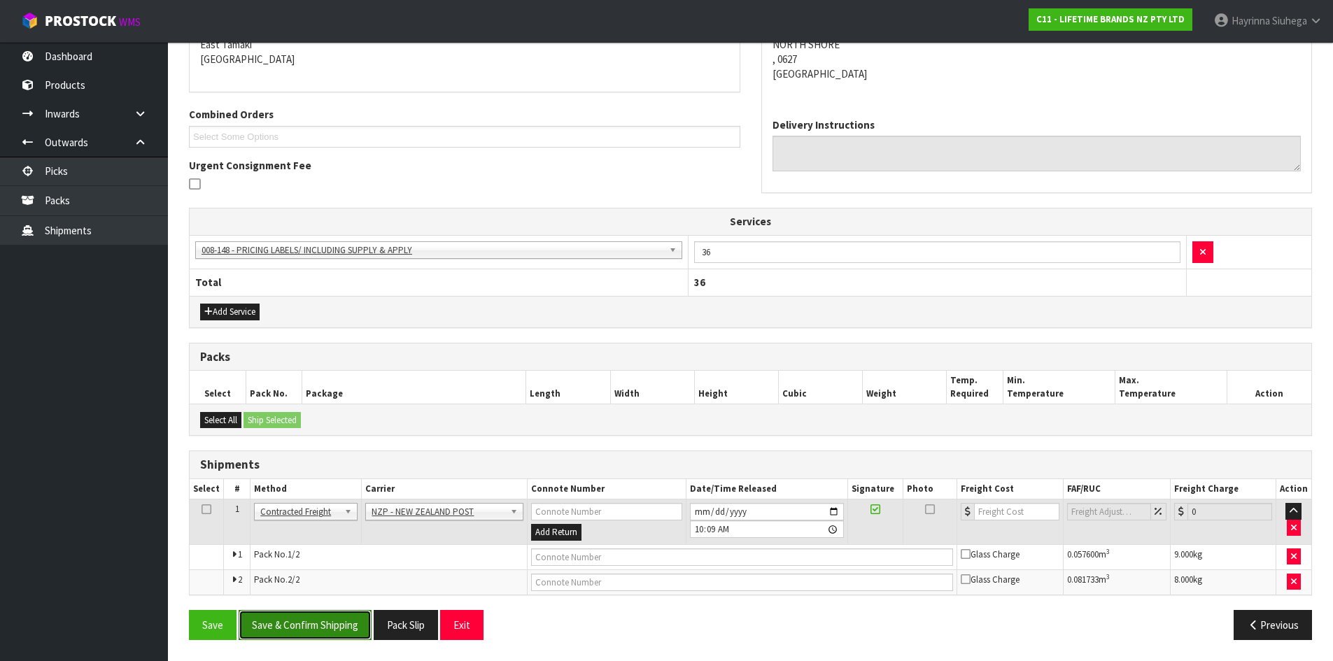
click at [248, 620] on button "Save & Confirm Shipping" at bounding box center [305, 625] width 133 height 30
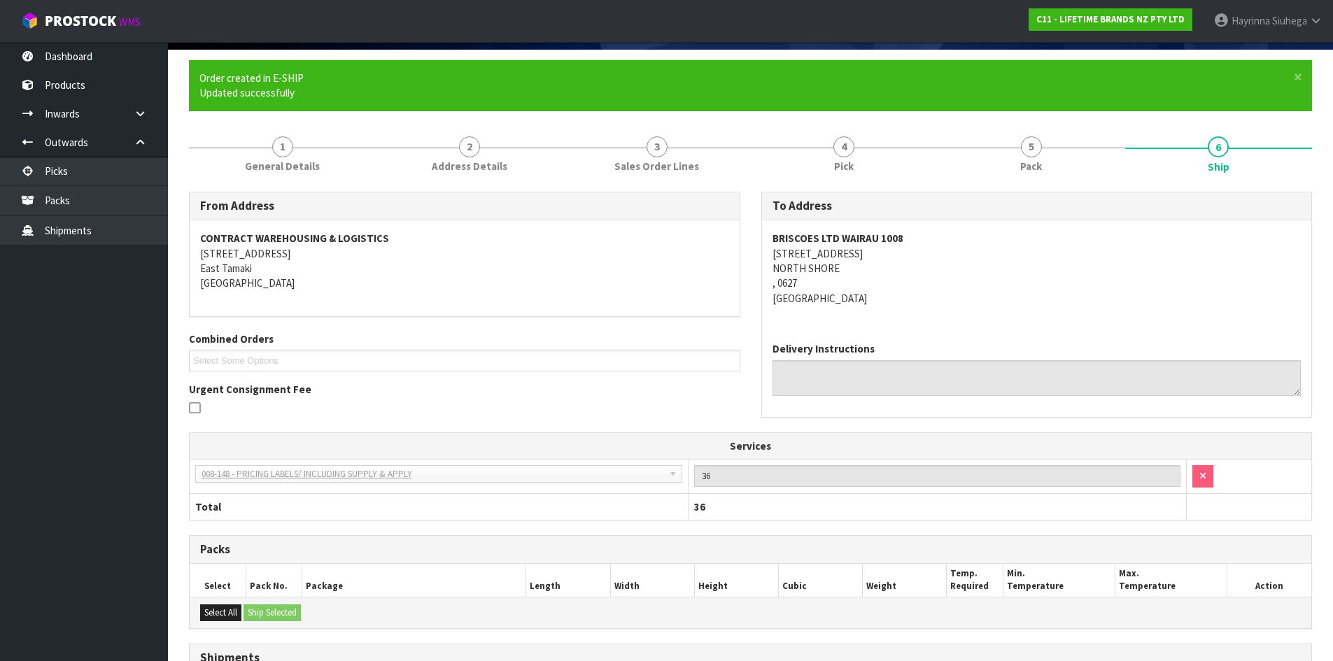
scroll to position [288, 0]
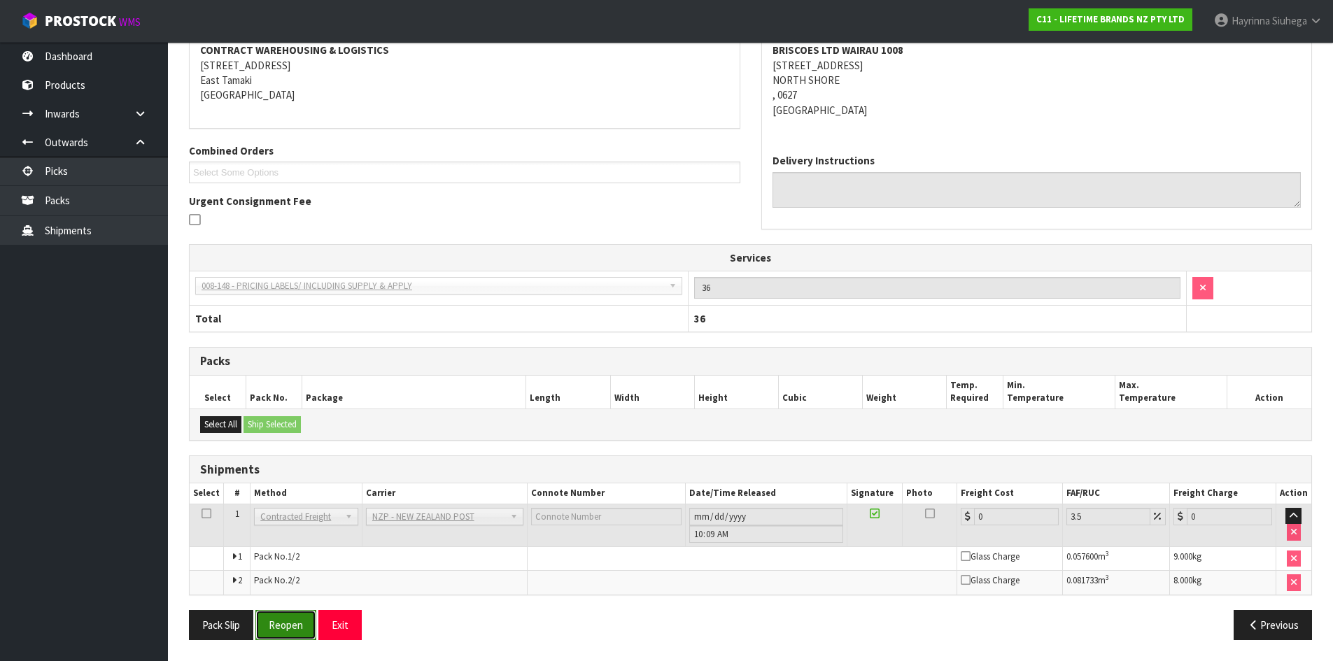
click at [292, 621] on button "Reopen" at bounding box center [285, 625] width 61 height 30
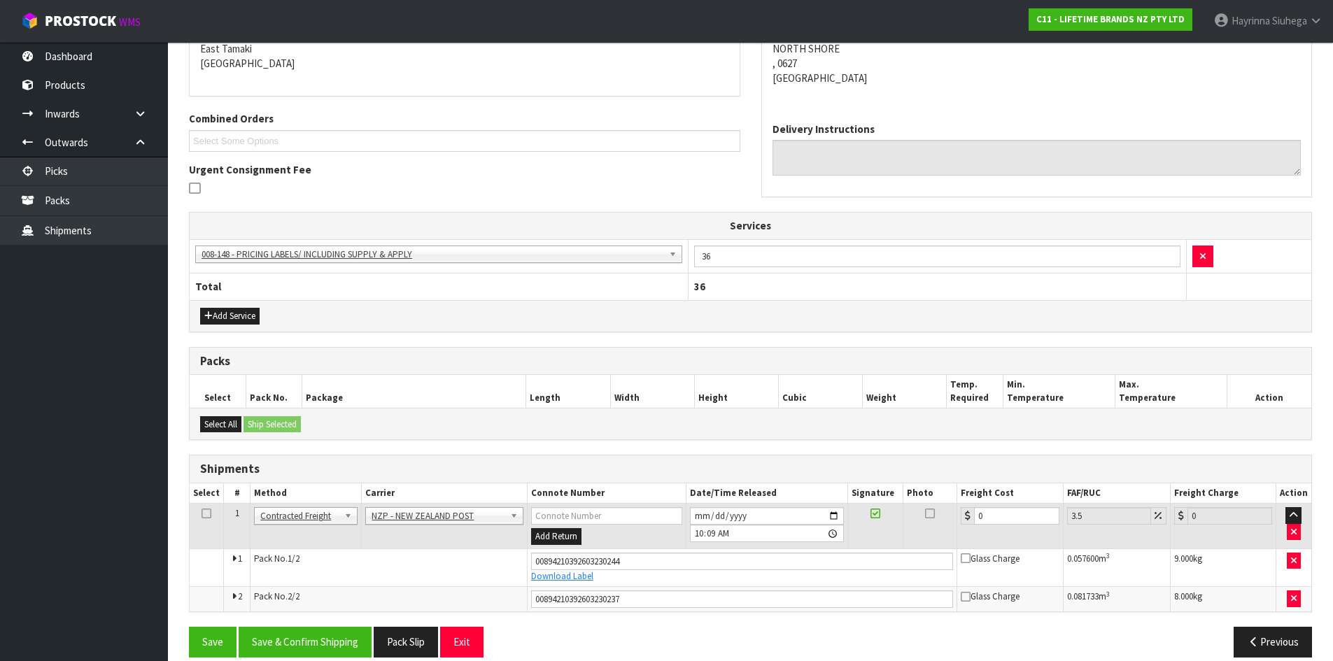
scroll to position [322, 0]
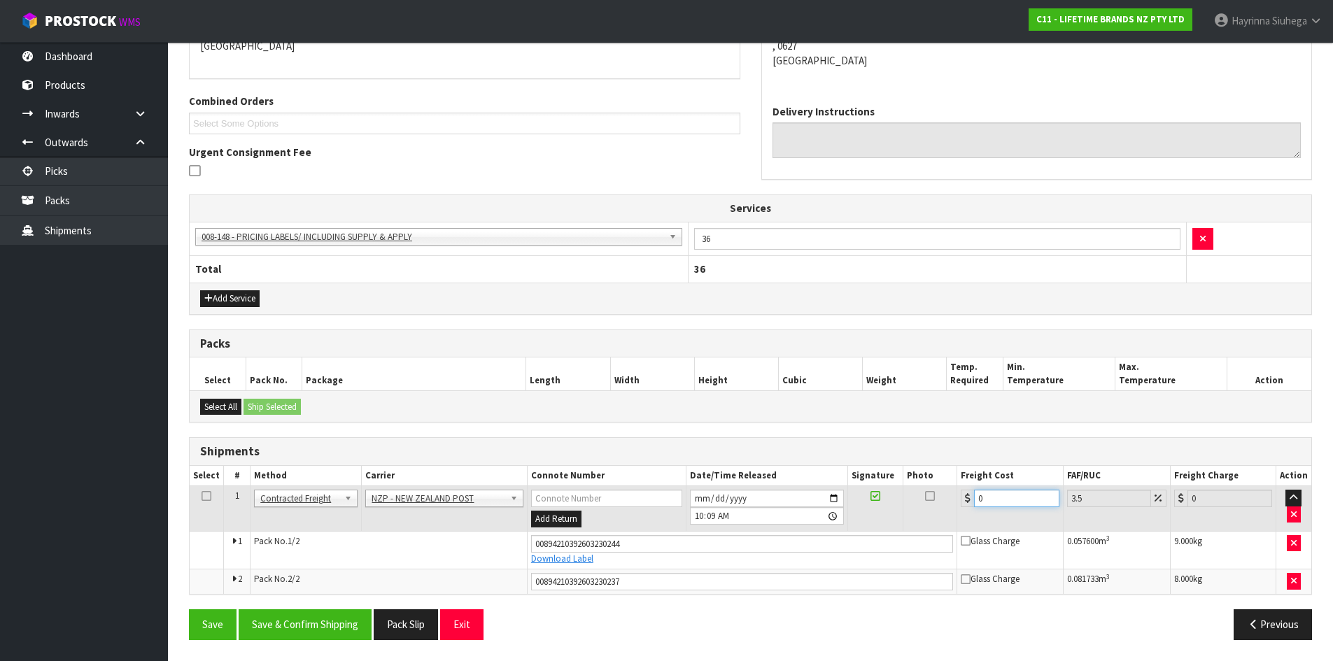
drag, startPoint x: 1025, startPoint y: 500, endPoint x: 778, endPoint y: 495, distance: 247.0
click at [785, 495] on tr "1 Client Local Pickup Customer Local Pickup Company Freight Contracted Freight …" at bounding box center [750, 508] width 1121 height 45
click at [189, 609] on button "Save" at bounding box center [213, 624] width 48 height 30
click at [349, 623] on button "Save & Confirm Shipping" at bounding box center [305, 624] width 133 height 30
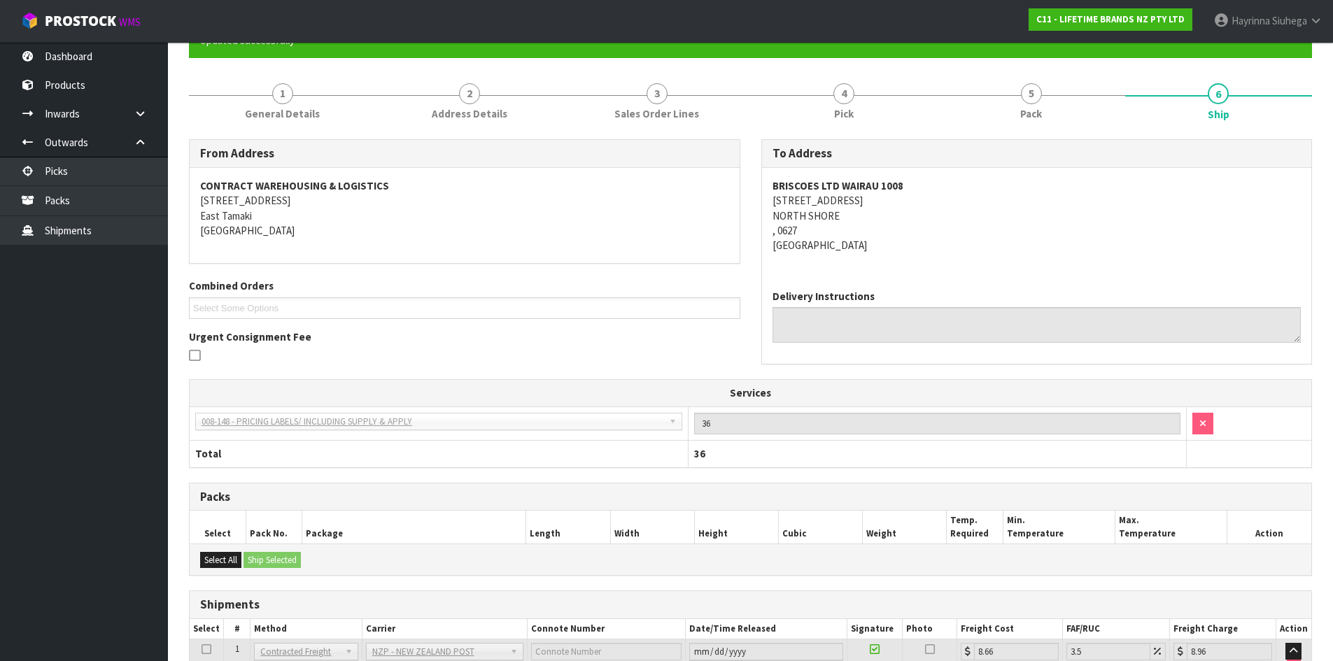
scroll to position [0, 0]
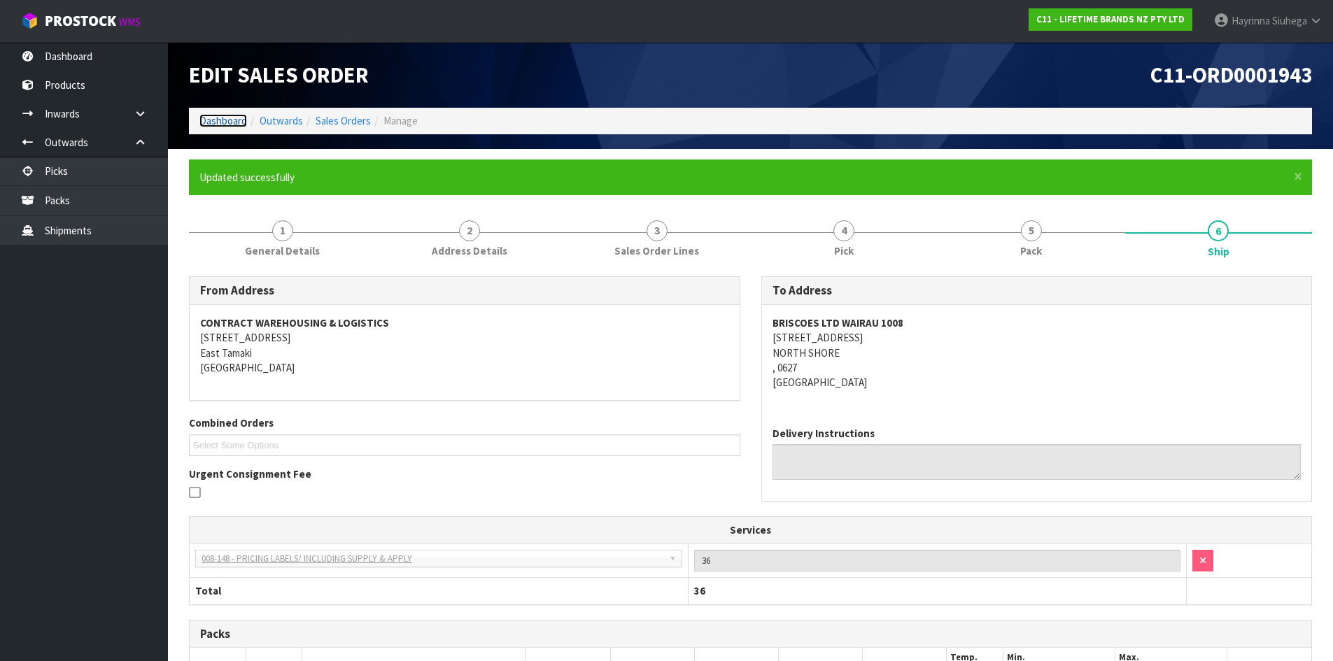
click at [213, 116] on link "Dashboard" at bounding box center [223, 120] width 48 height 13
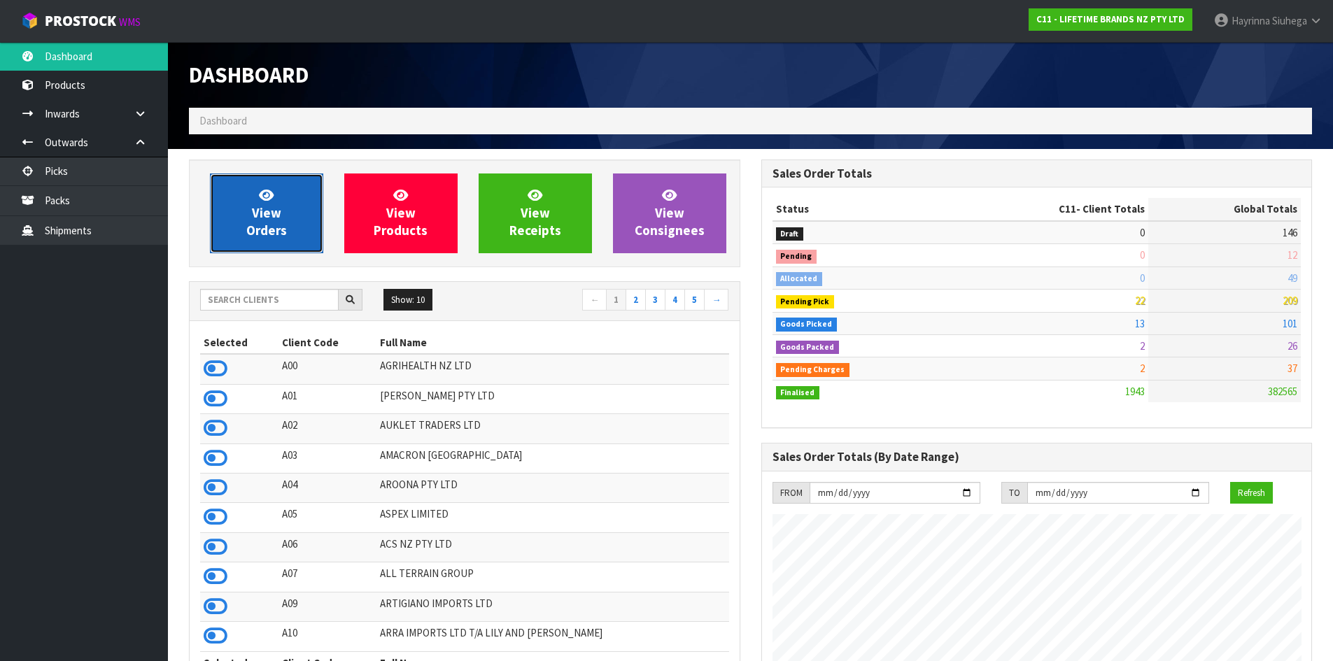
click at [276, 215] on span "View Orders" at bounding box center [266, 213] width 41 height 52
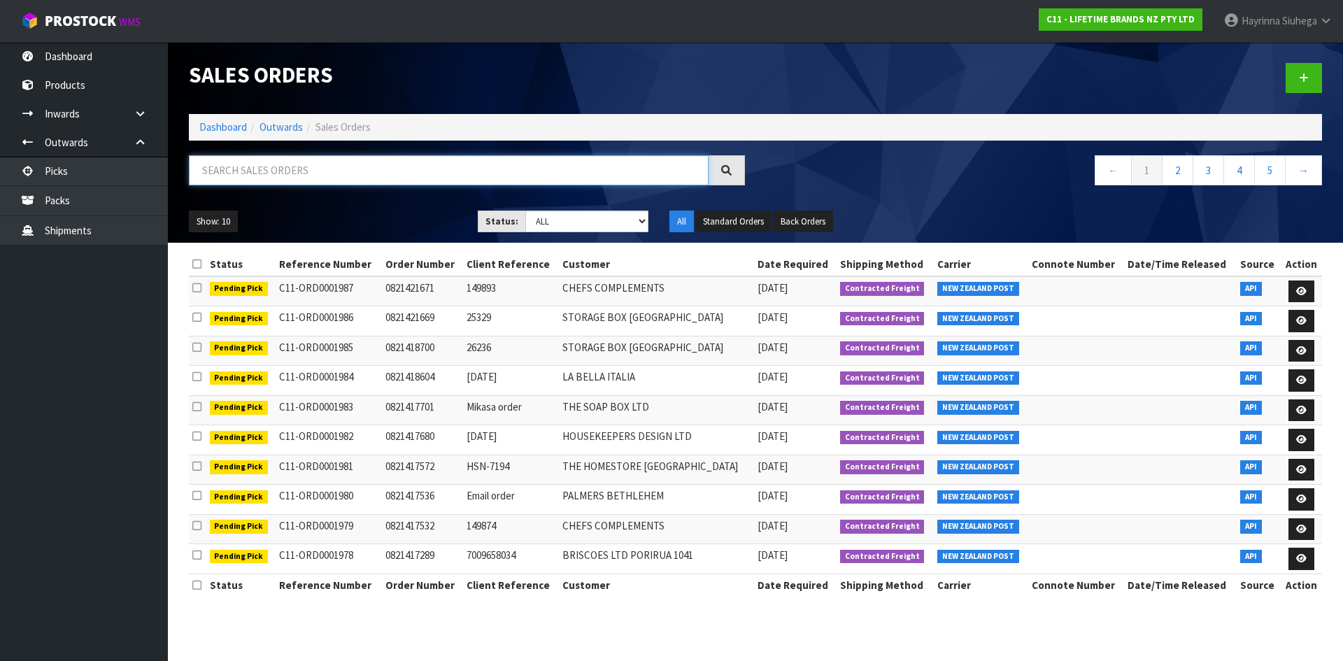
click at [316, 159] on input "text" at bounding box center [449, 170] width 520 height 30
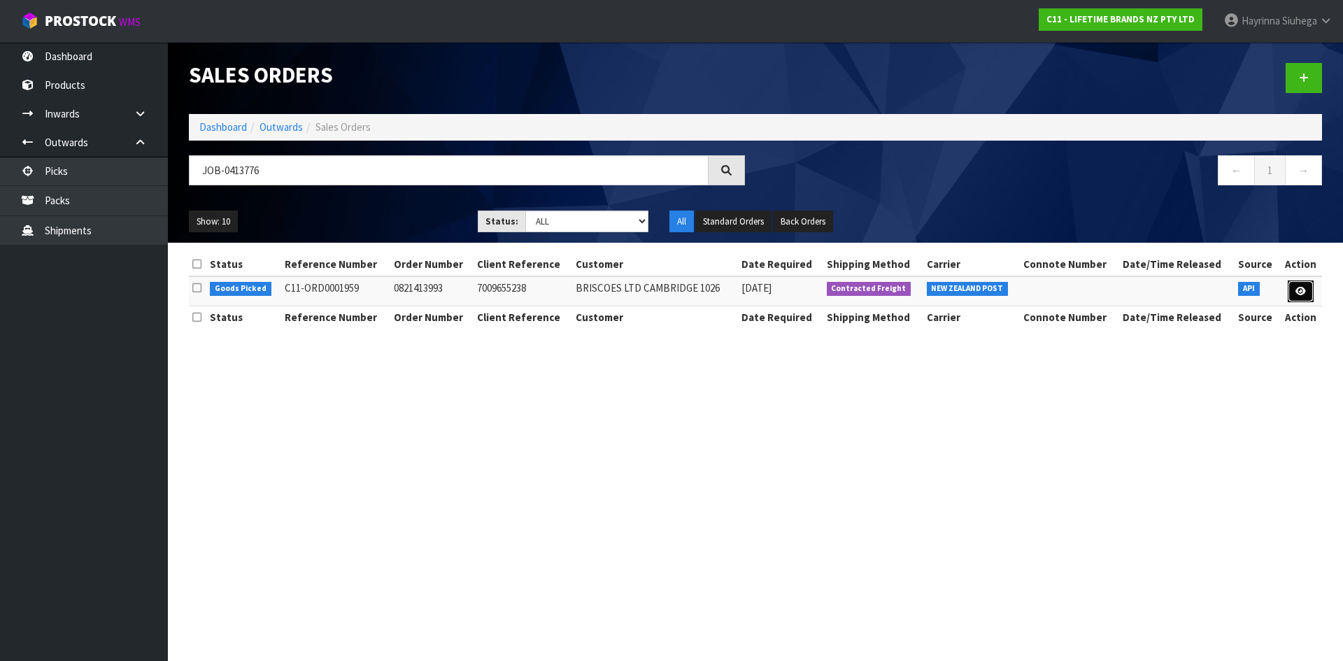
click at [1305, 292] on icon at bounding box center [1301, 291] width 10 height 9
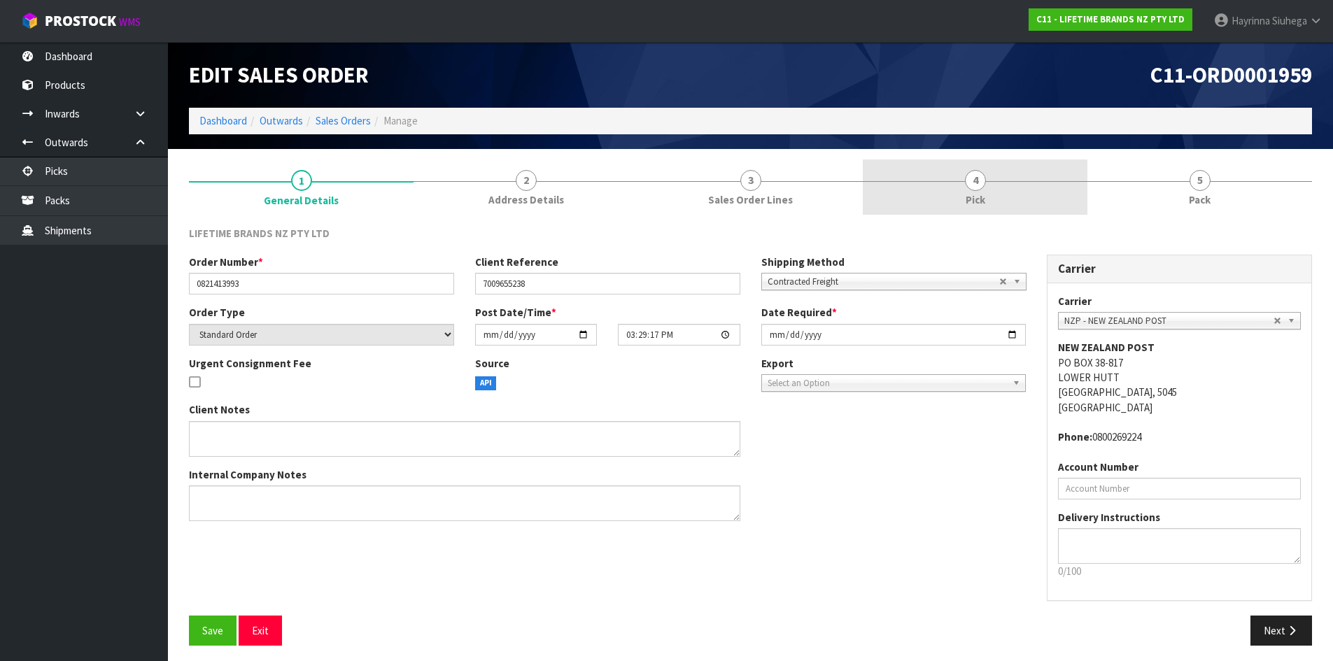
click at [1022, 181] on div at bounding box center [975, 181] width 225 height 1
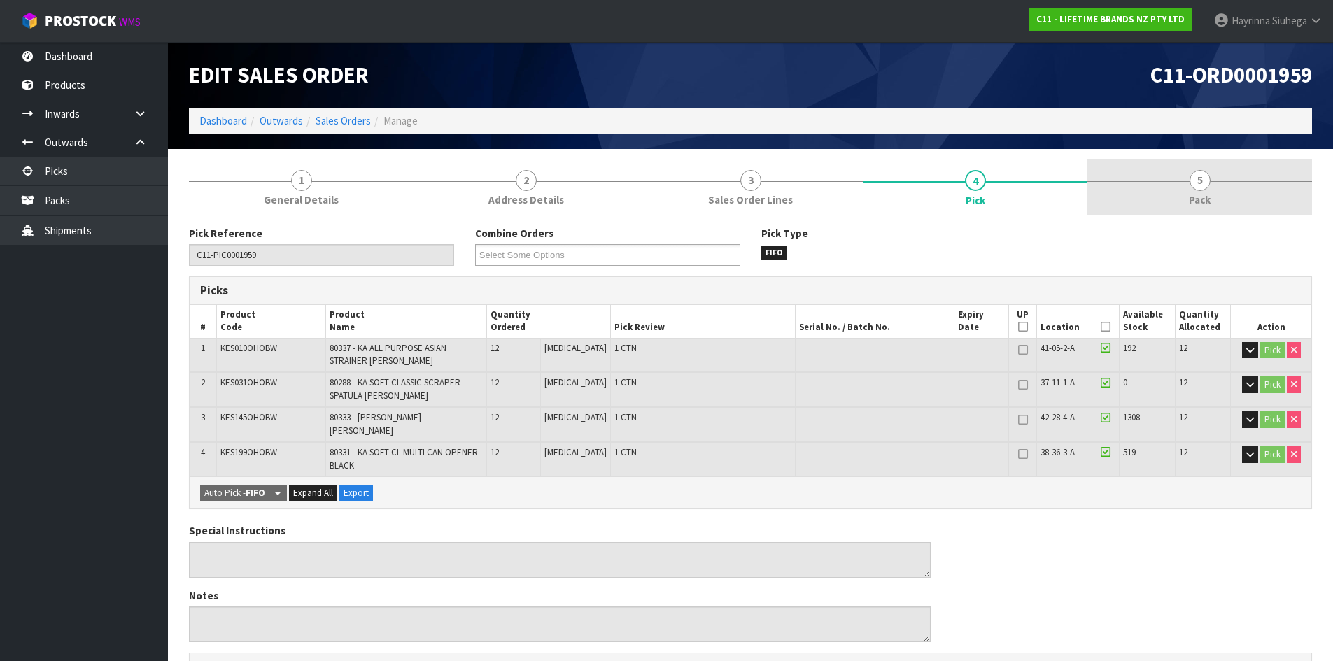
click at [1148, 183] on link "5 Pack" at bounding box center [1199, 187] width 225 height 55
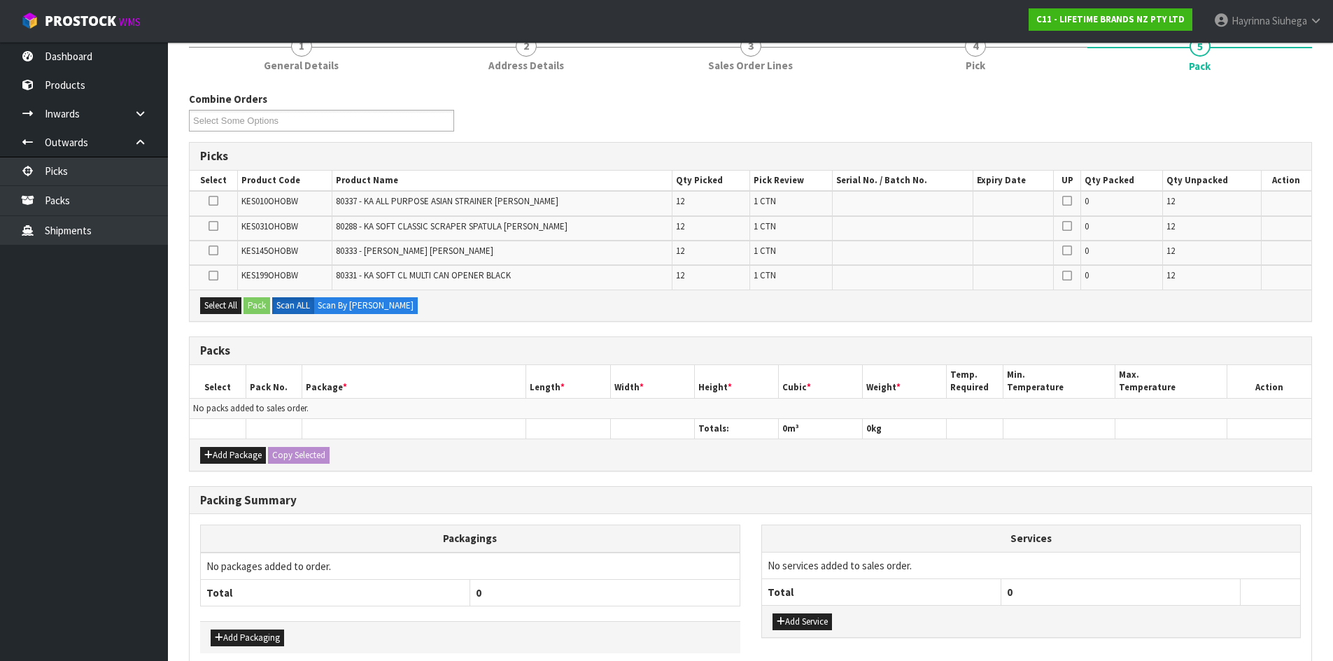
scroll to position [140, 0]
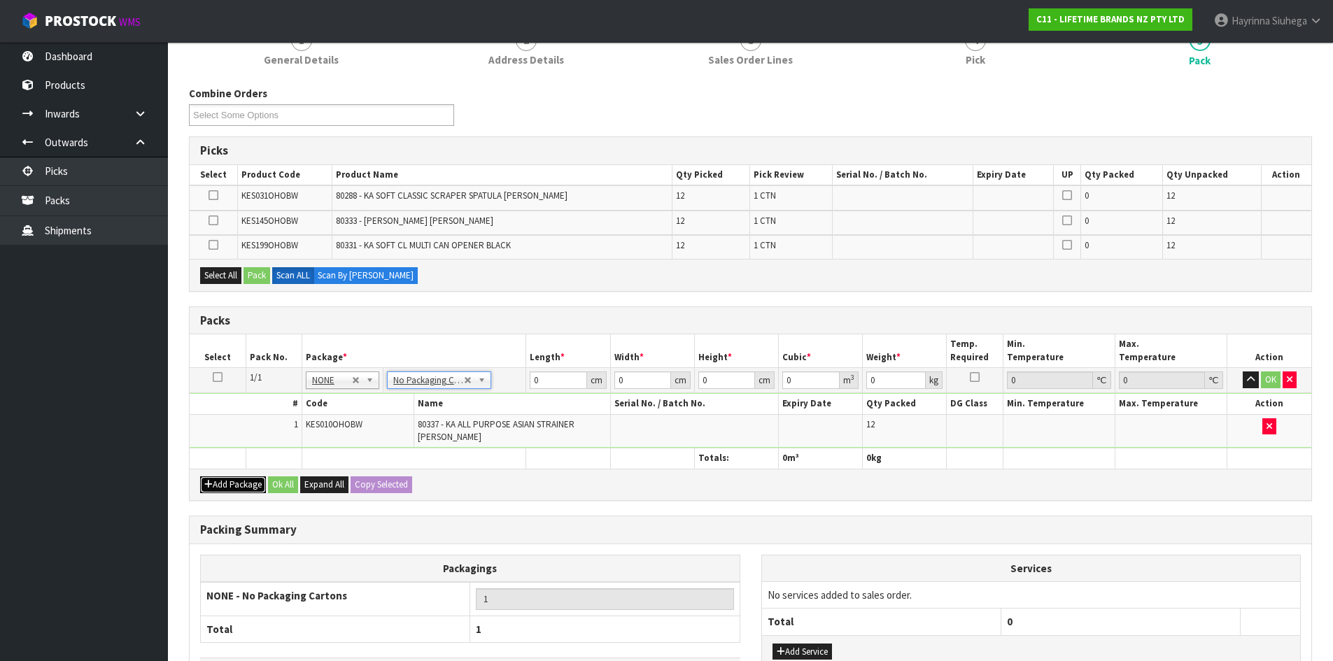
click at [222, 486] on button "Add Package" at bounding box center [233, 484] width 66 height 17
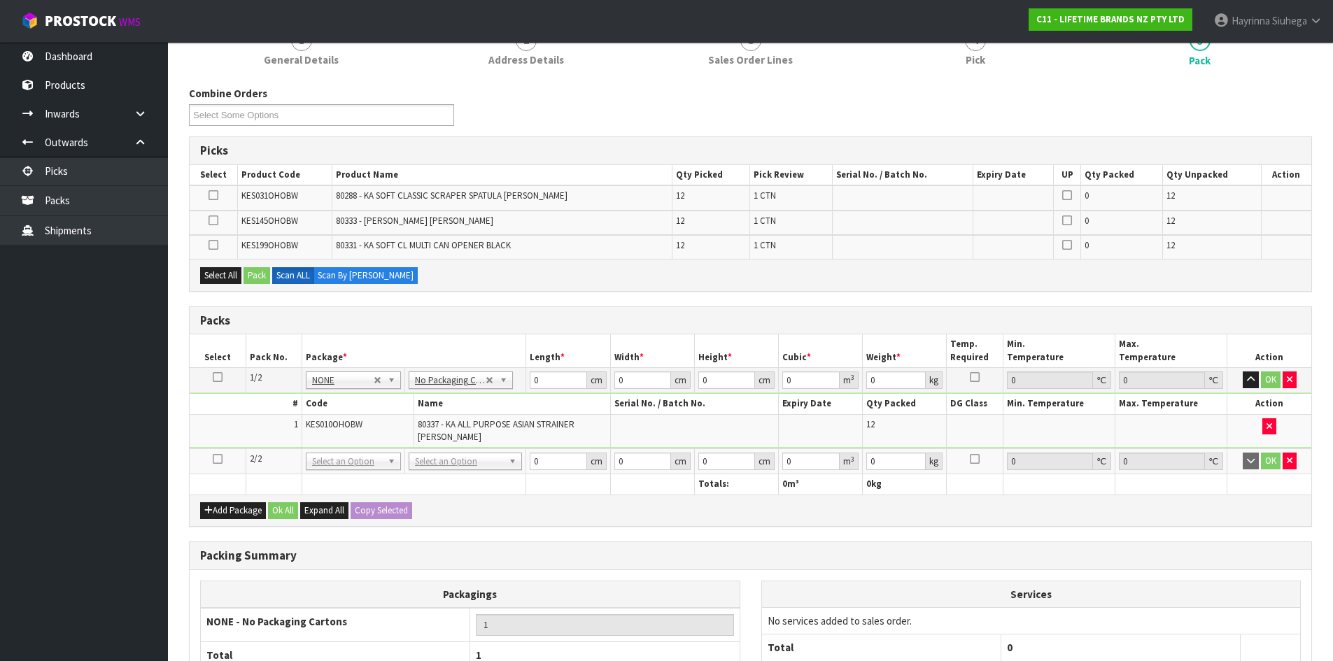
click at [222, 460] on td at bounding box center [218, 461] width 56 height 26
click at [220, 459] on icon at bounding box center [218, 459] width 10 height 1
drag, startPoint x: 587, startPoint y: 532, endPoint x: 579, endPoint y: 508, distance: 25.0
click at [587, 532] on div "Combine Orders C11-ORD0001821 C11-ORD0001925 C11-ORD0001933 C11-ORD0001935 C11-…" at bounding box center [750, 434] width 1123 height 696
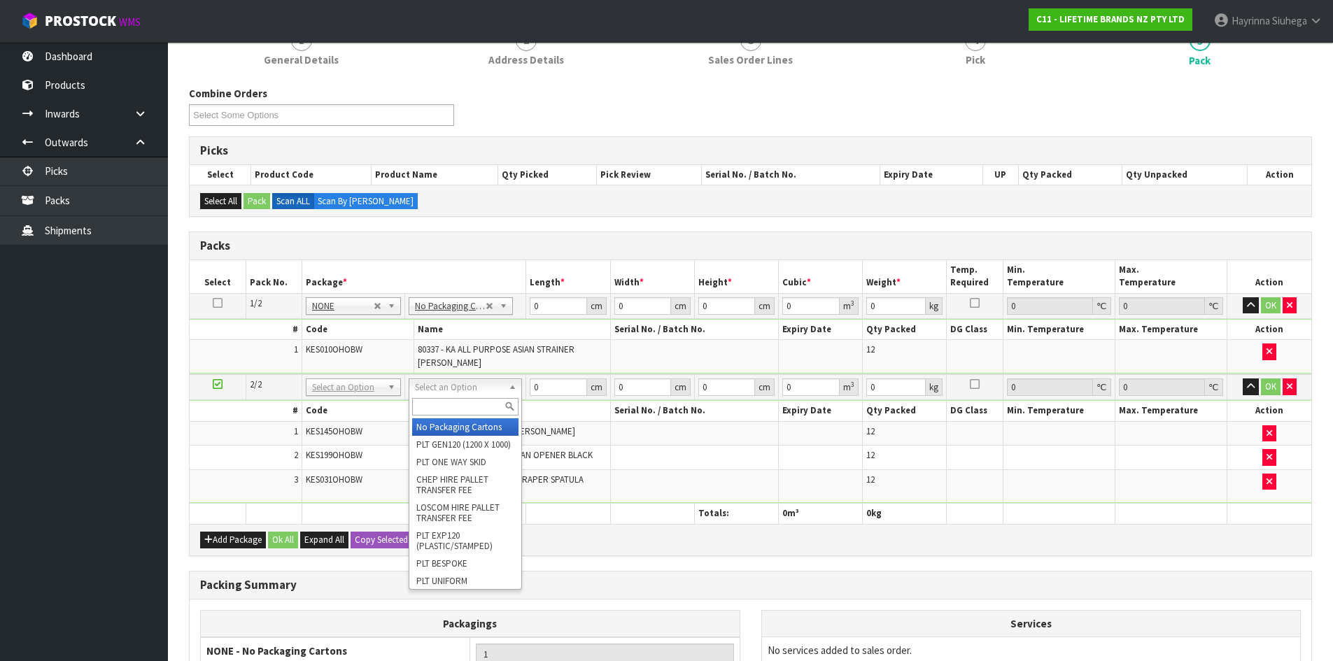
click at [474, 404] on input "text" at bounding box center [465, 406] width 106 height 17
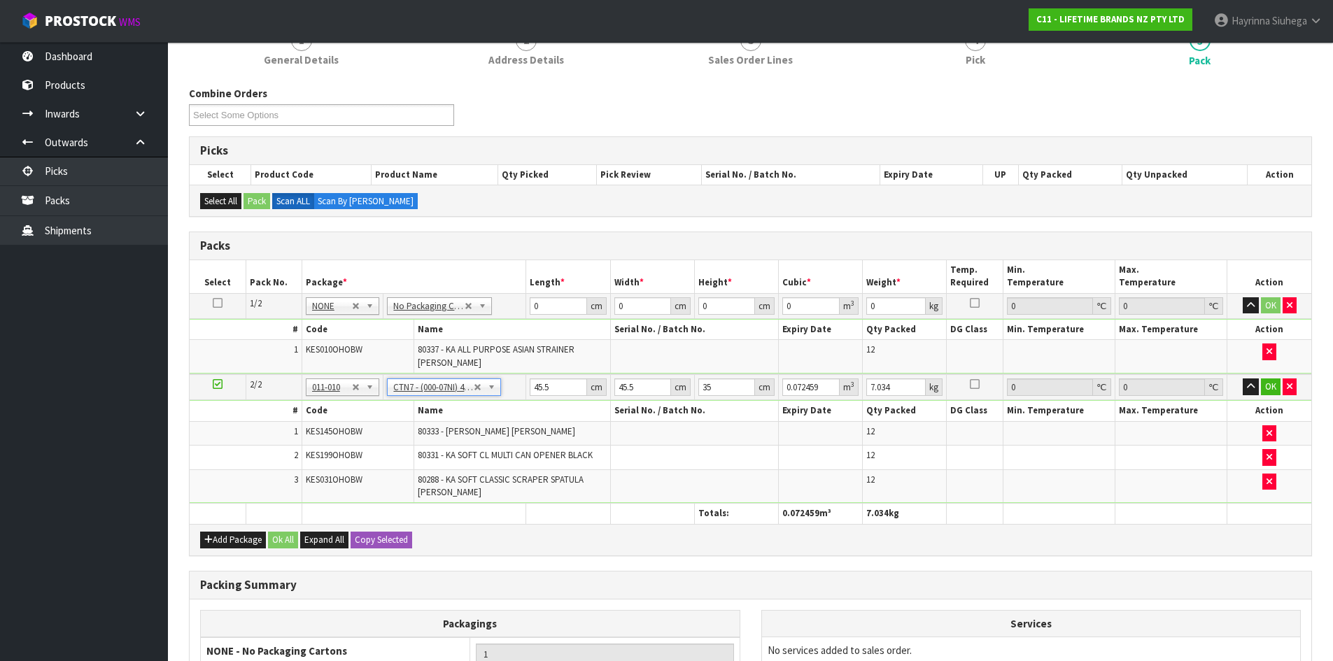
click at [529, 305] on td "0 cm" at bounding box center [568, 305] width 84 height 25
click at [533, 308] on input "0" at bounding box center [558, 305] width 57 height 17
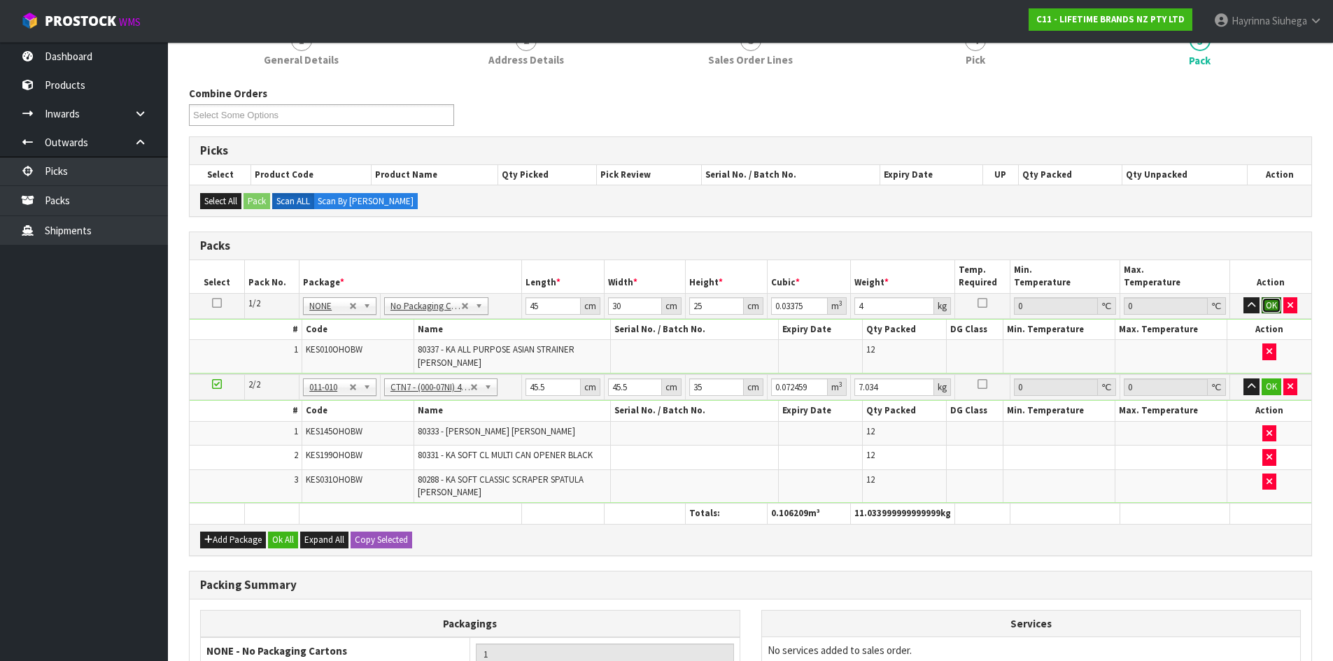
click button "OK" at bounding box center [1271, 305] width 20 height 17
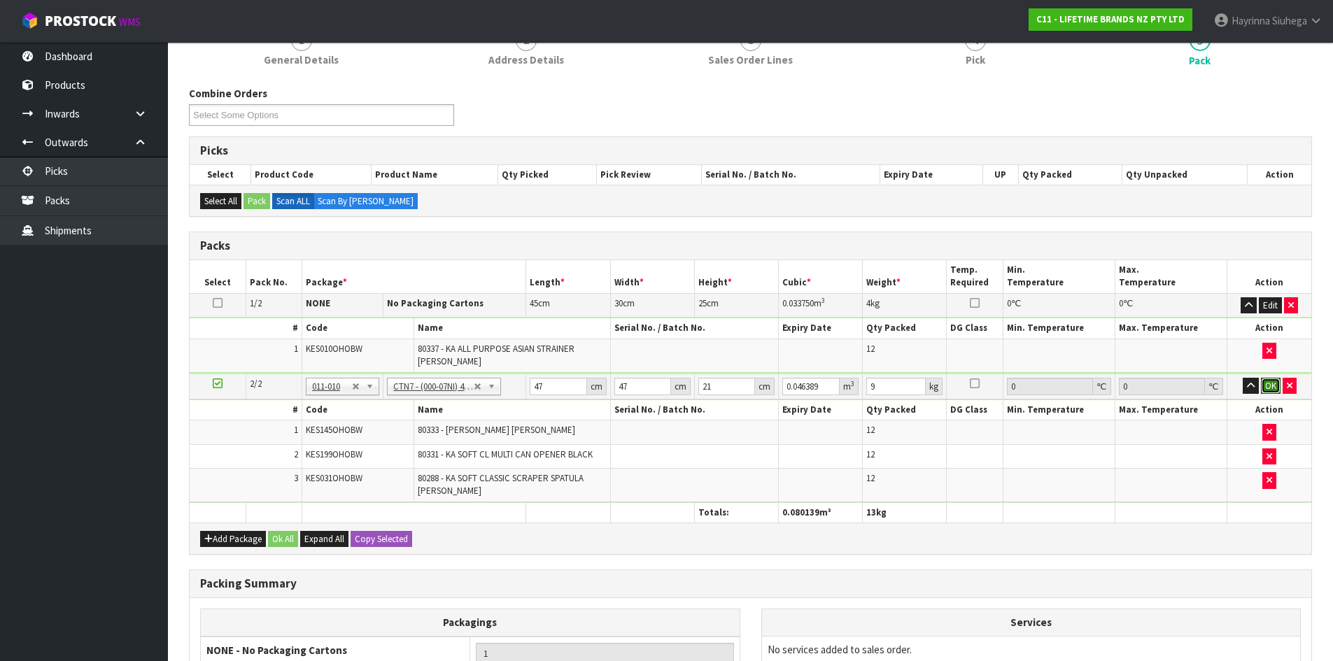
click button "OK" at bounding box center [1271, 386] width 20 height 17
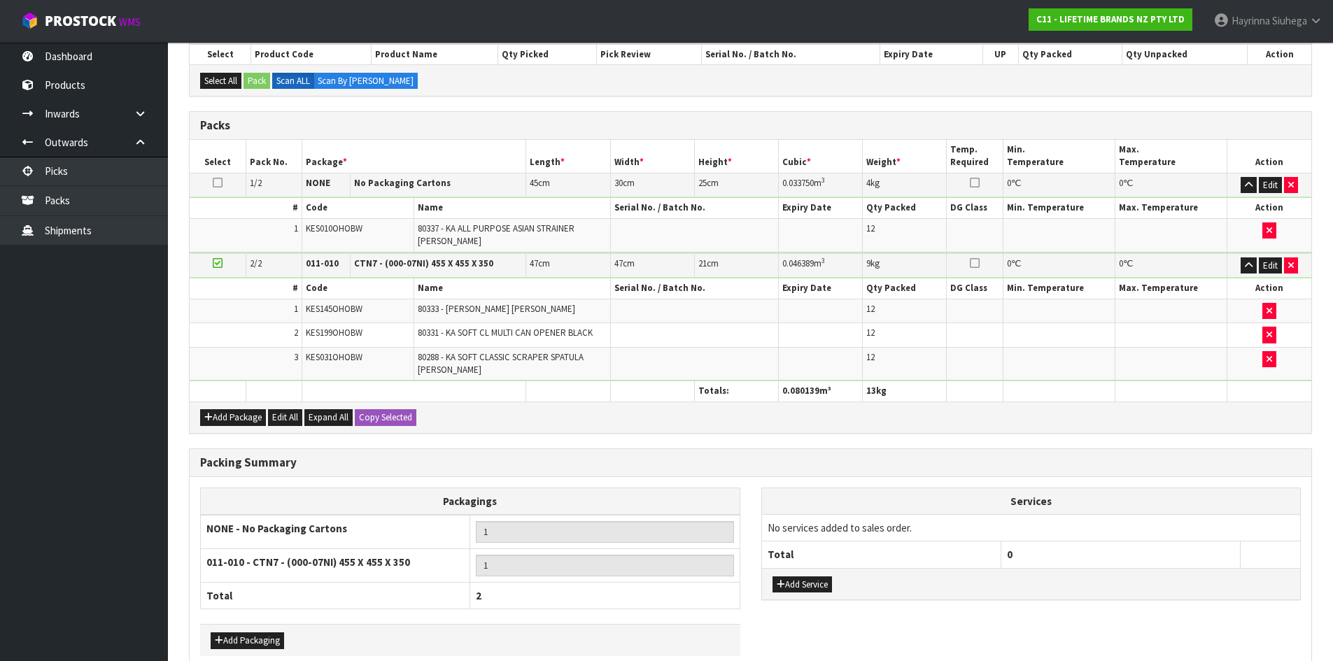
scroll to position [332, 0]
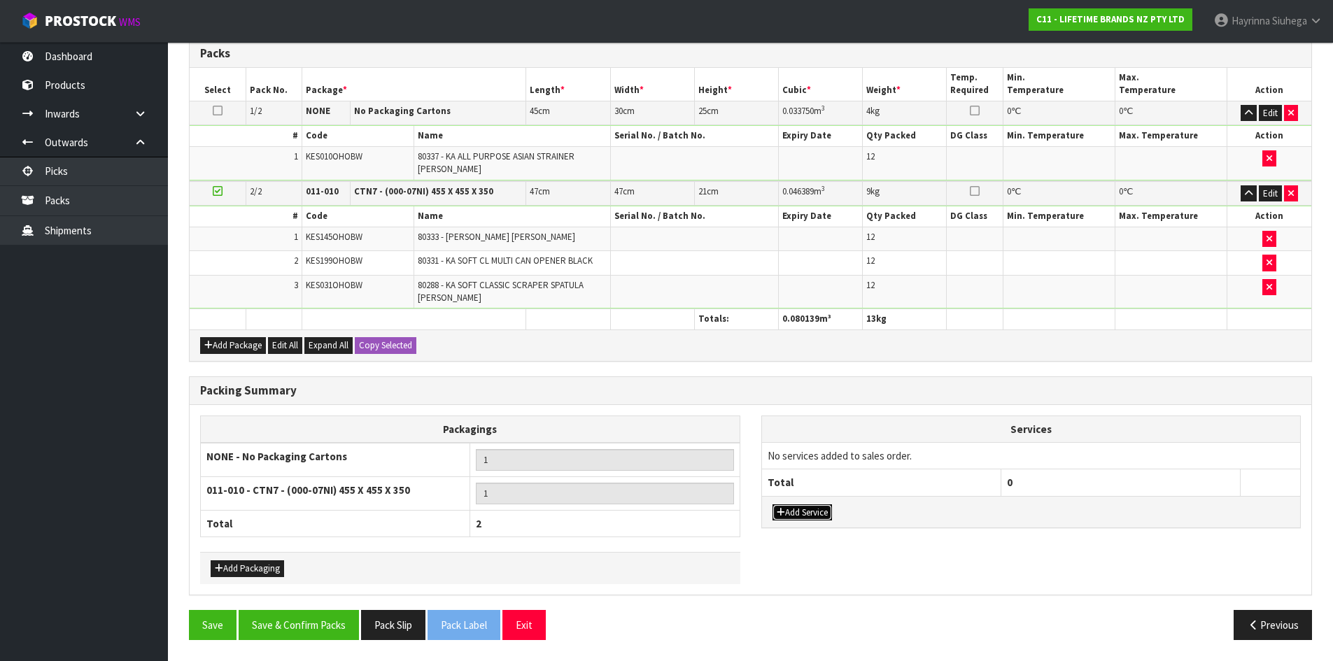
drag, startPoint x: 790, startPoint y: 514, endPoint x: 809, endPoint y: 489, distance: 31.5
click at [791, 514] on button "Add Service" at bounding box center [801, 512] width 59 height 17
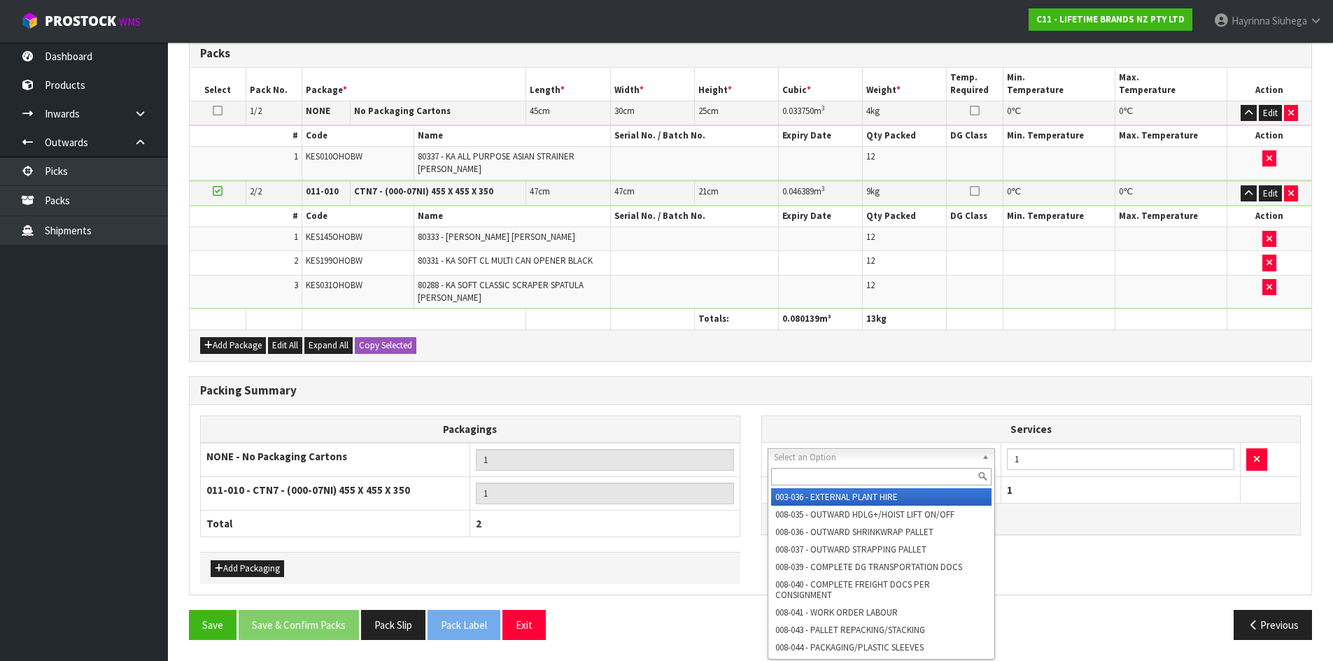
click at [817, 479] on input "text" at bounding box center [881, 476] width 221 height 17
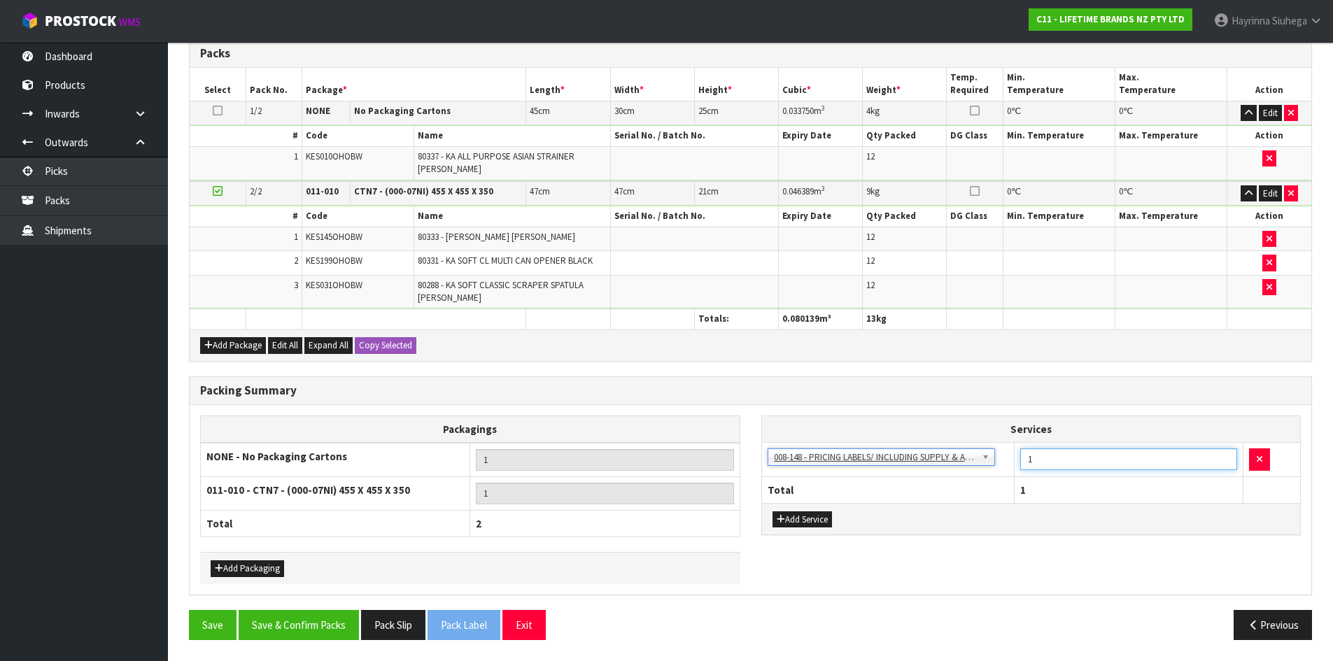
drag, startPoint x: 1050, startPoint y: 452, endPoint x: 999, endPoint y: 462, distance: 52.0
click at [1000, 461] on tr "003-036 - EXTERNAL PLANT HIRE 008-035 - OUTWARD HDLG+/HOIST LIFT ON/OFF 008-036…" at bounding box center [1031, 460] width 539 height 34
click at [323, 617] on button "Save & Confirm Packs" at bounding box center [299, 625] width 120 height 30
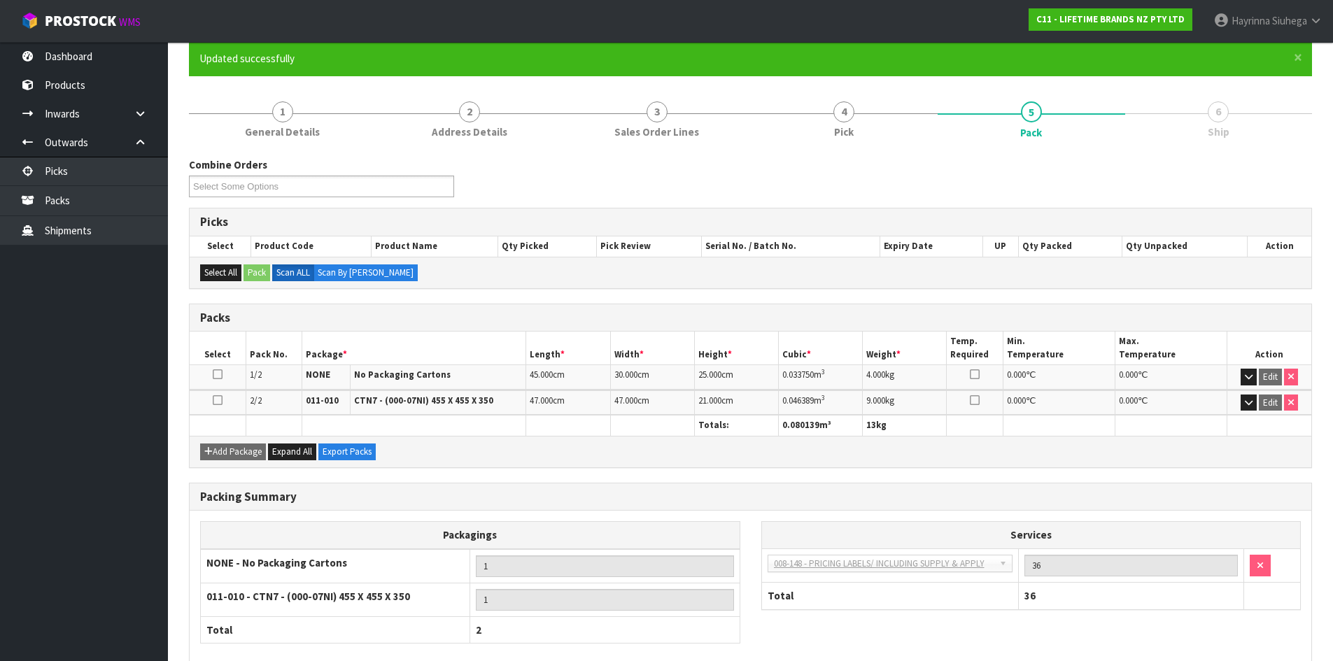
scroll to position [194, 0]
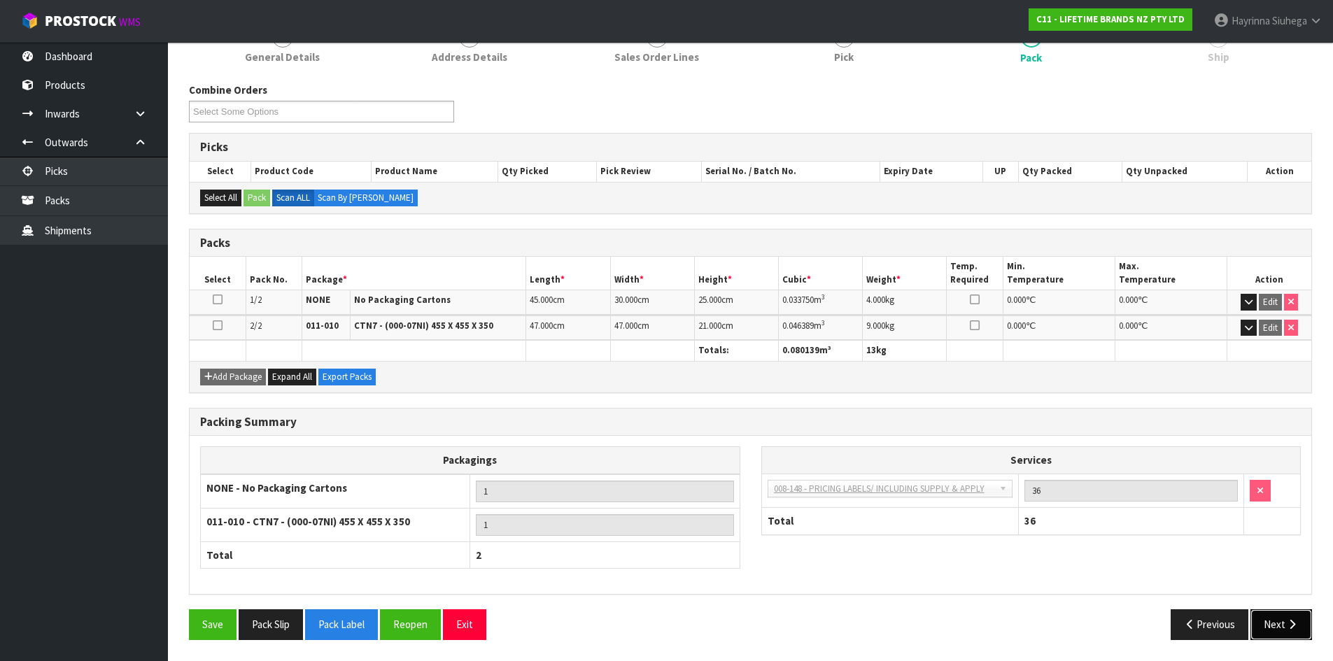
click at [1285, 632] on button "Next" at bounding box center [1281, 624] width 62 height 30
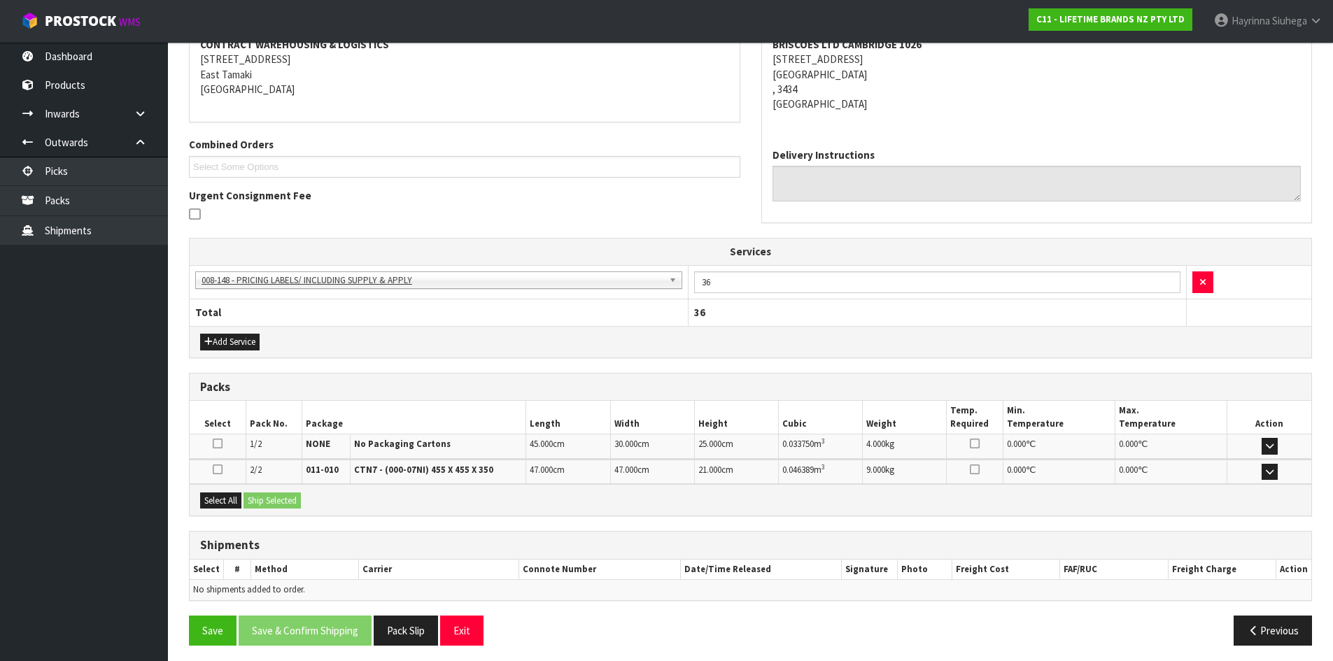
scroll to position [284, 0]
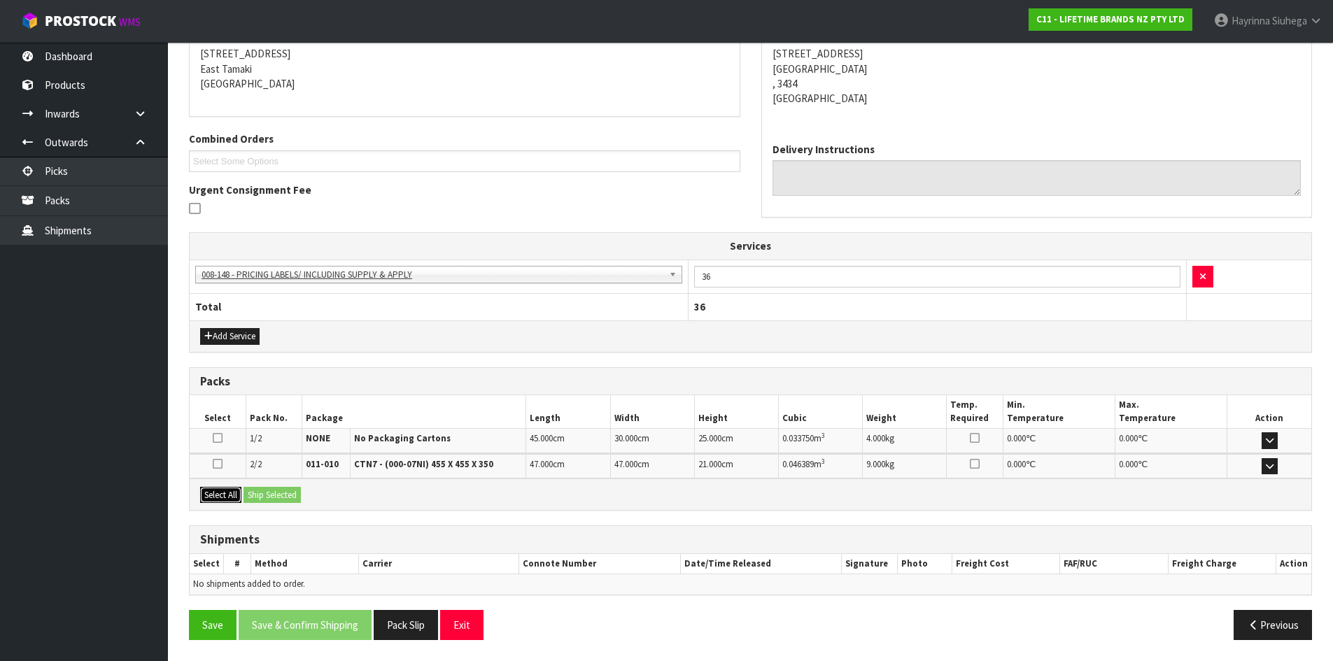
click at [217, 491] on button "Select All" at bounding box center [220, 495] width 41 height 17
click at [257, 488] on button "Ship Selected" at bounding box center [271, 495] width 57 height 17
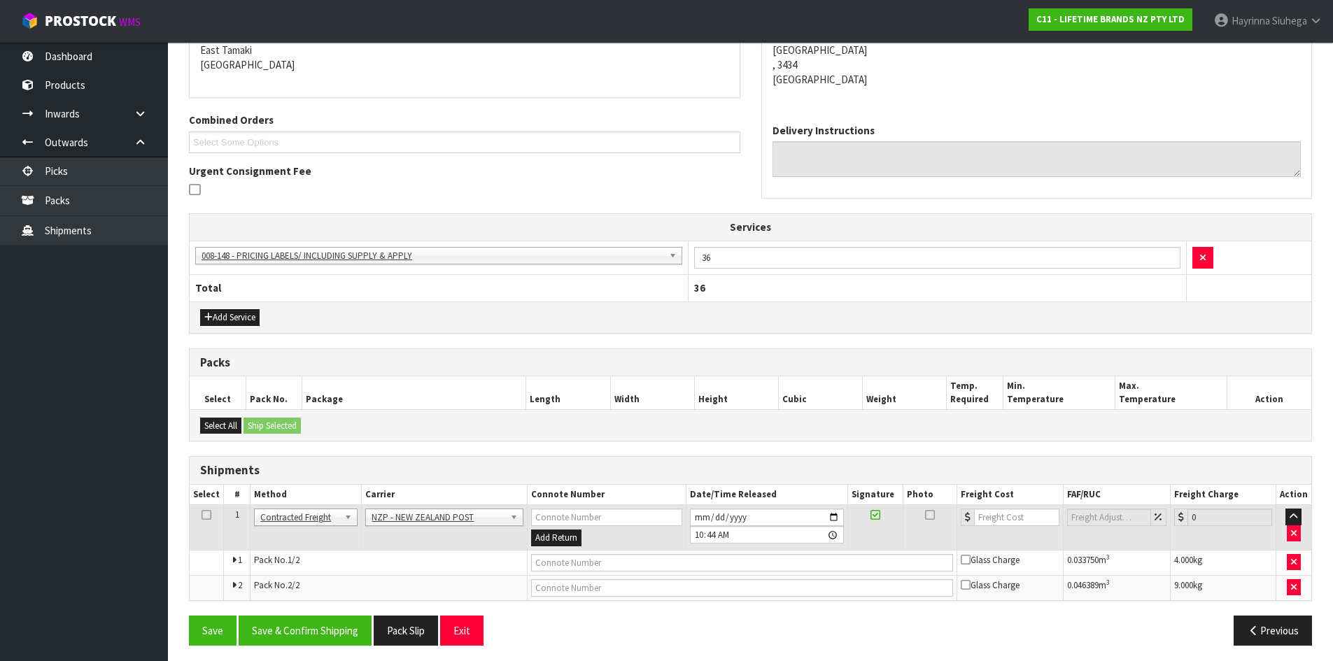
scroll to position [309, 0]
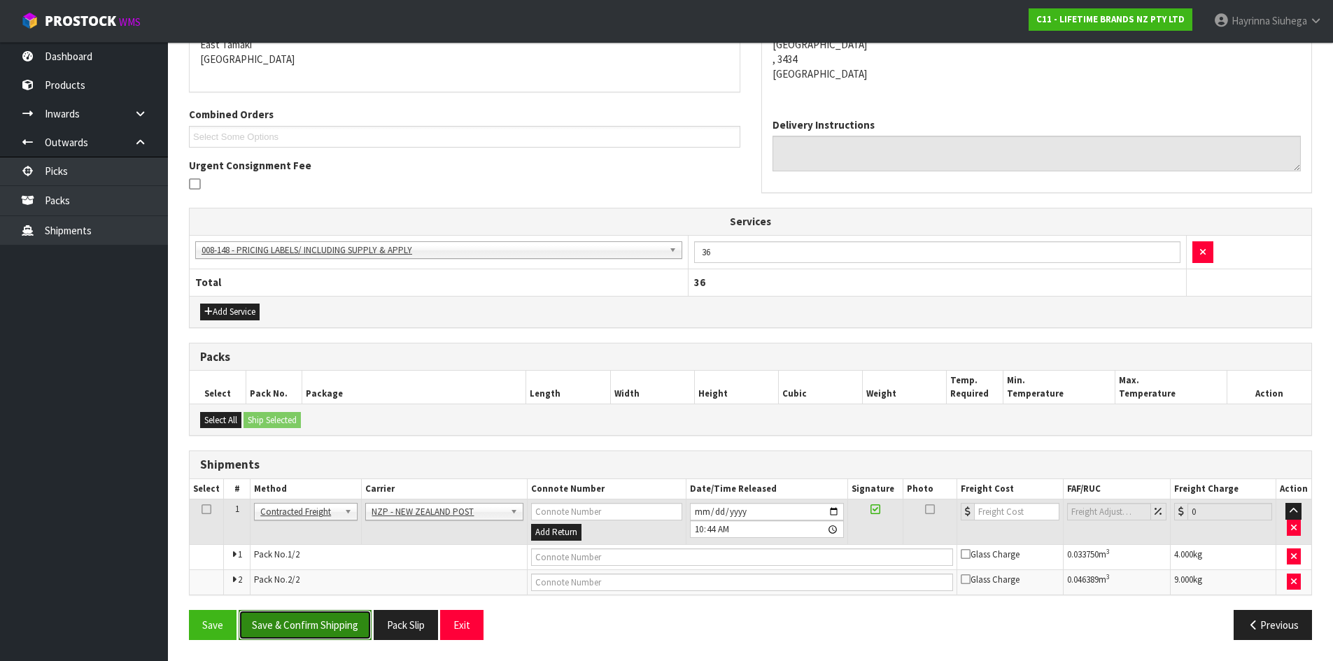
click at [325, 622] on button "Save & Confirm Shipping" at bounding box center [305, 625] width 133 height 30
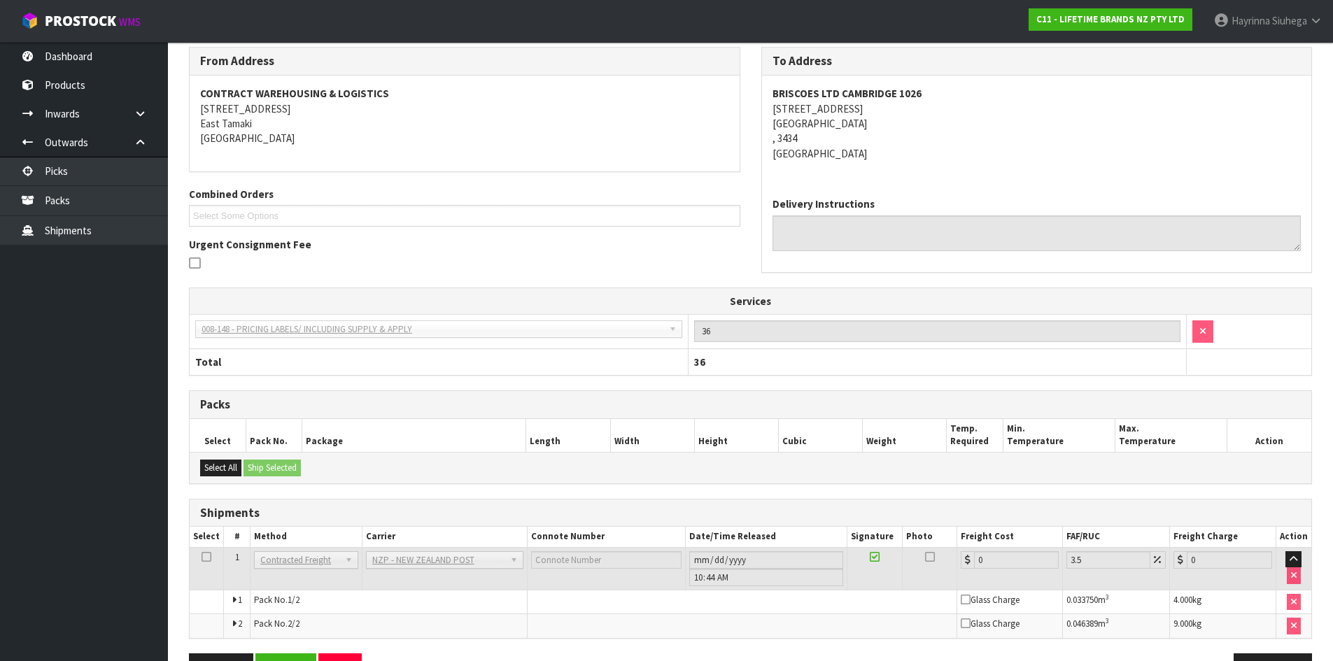
scroll to position [288, 0]
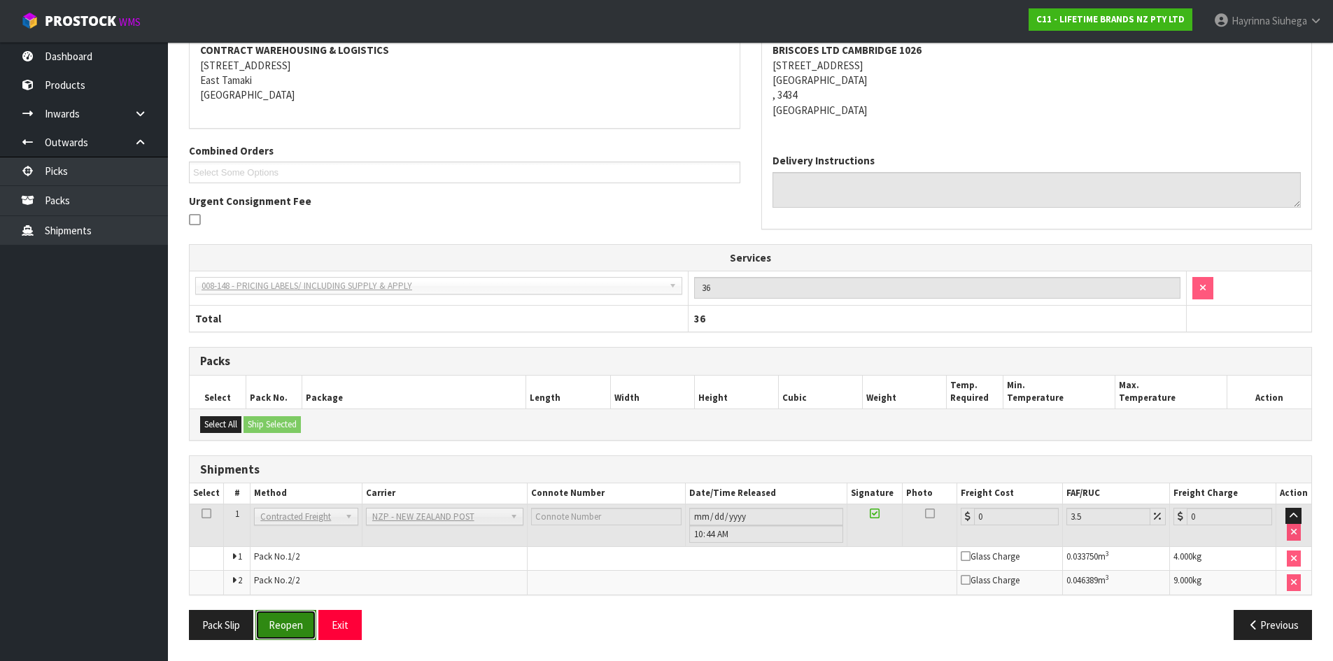
click at [294, 630] on button "Reopen" at bounding box center [285, 625] width 61 height 30
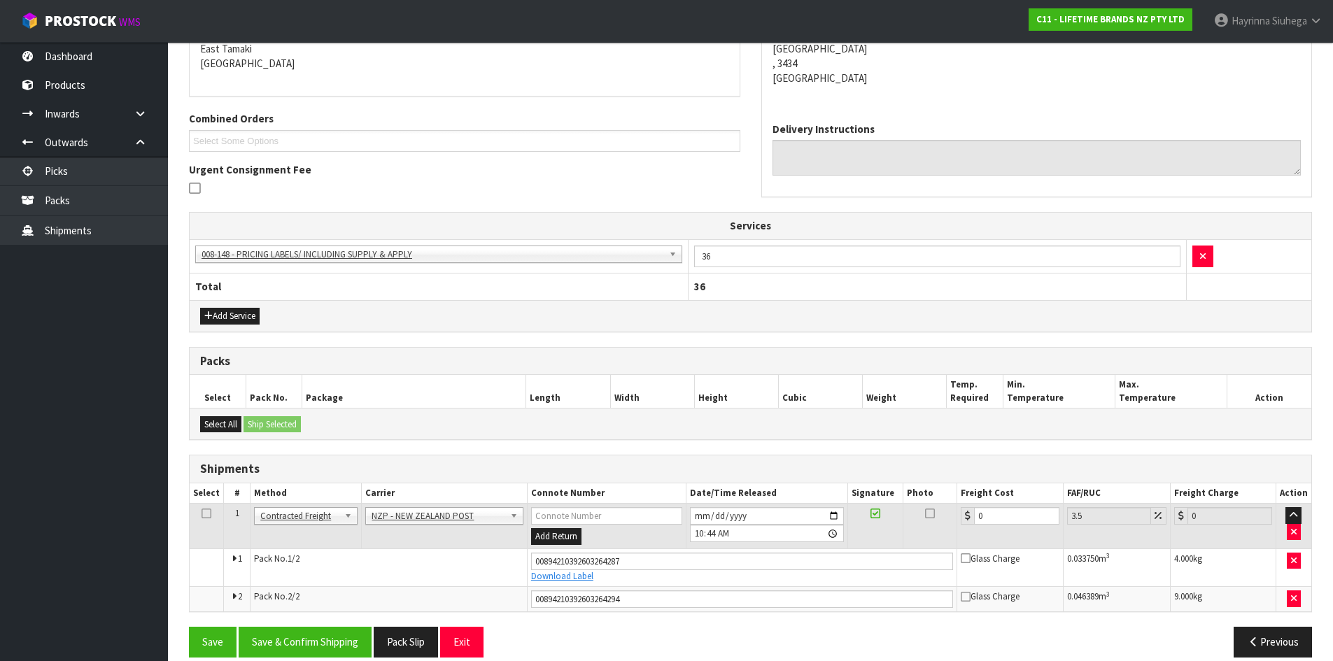
scroll to position [322, 0]
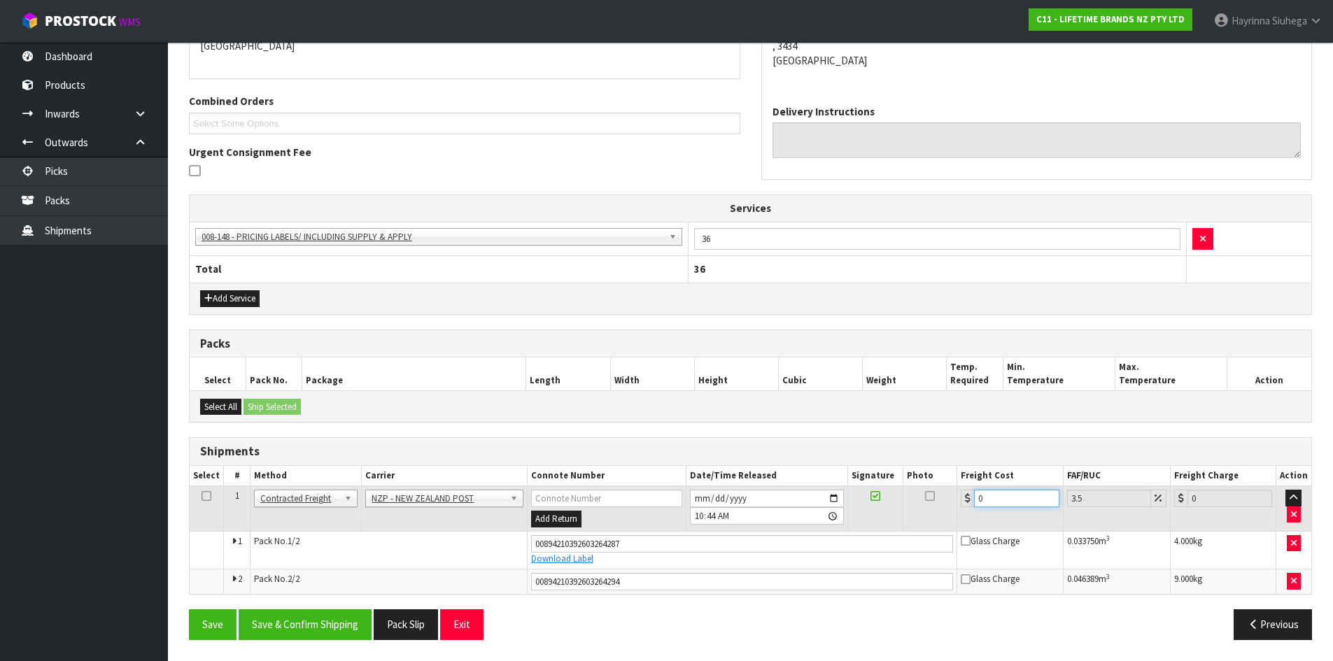
drag, startPoint x: 989, startPoint y: 502, endPoint x: 623, endPoint y: 438, distance: 371.4
click at [690, 461] on div "Shipments Select # Method Carrier Connote Number Date/Time Released Signature P…" at bounding box center [750, 515] width 1123 height 157
click at [189, 609] on button "Save" at bounding box center [213, 624] width 48 height 30
click at [348, 622] on button "Save & Confirm Shipping" at bounding box center [305, 624] width 133 height 30
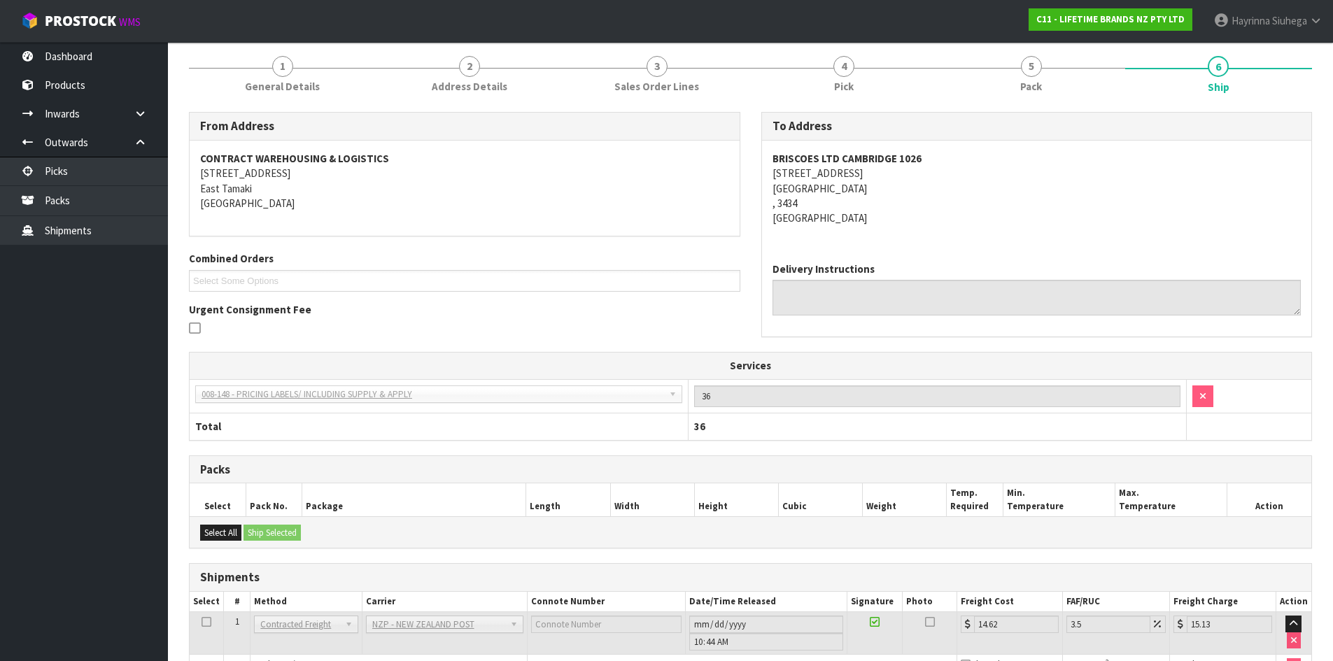
scroll to position [0, 0]
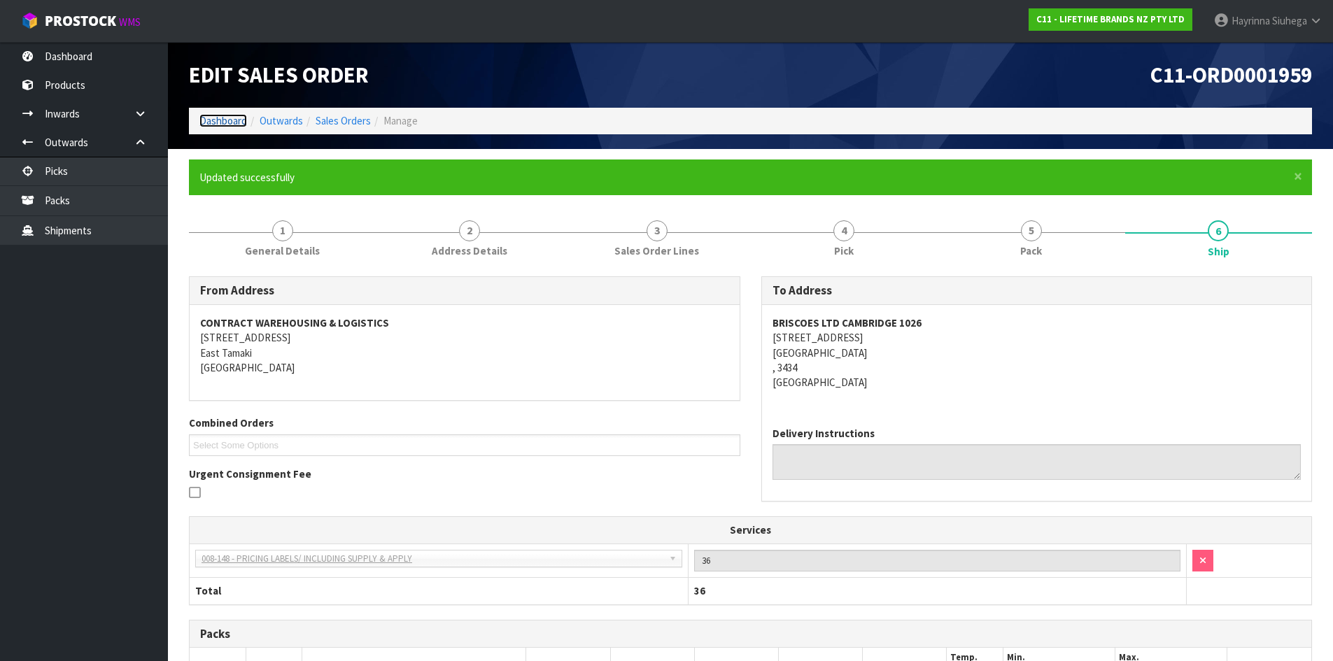
click at [246, 121] on link "Dashboard" at bounding box center [223, 120] width 48 height 13
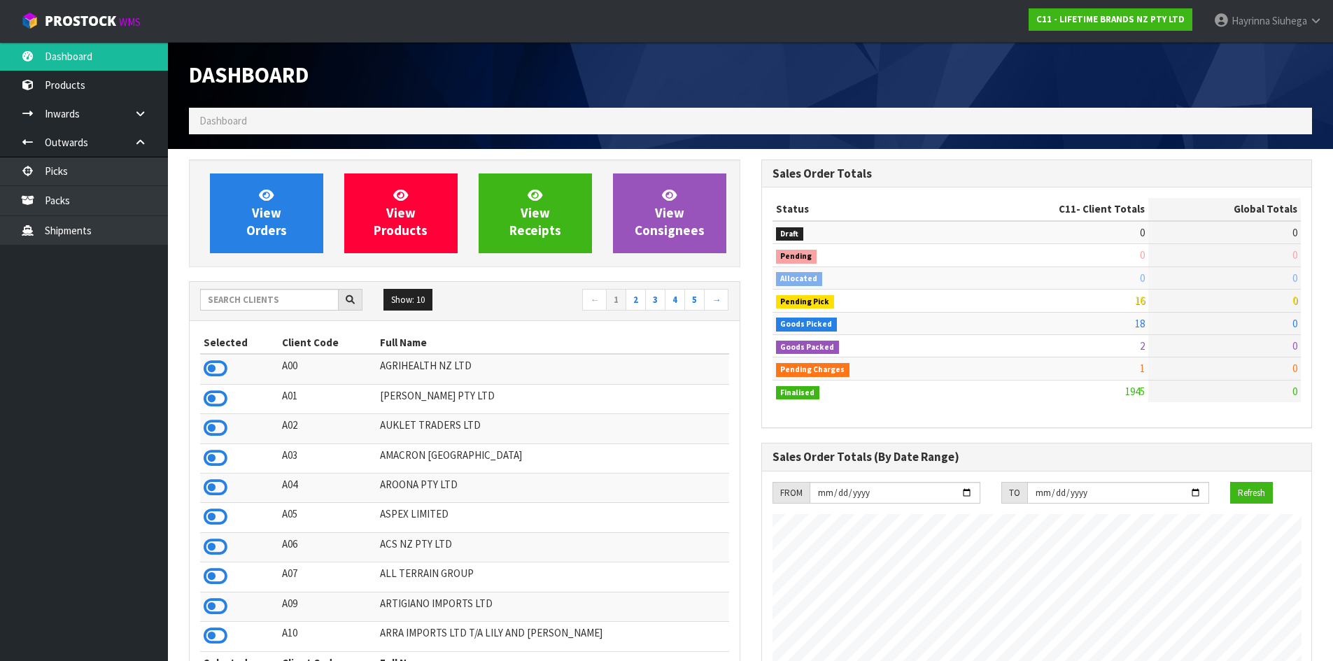
scroll to position [1060, 572]
click at [223, 211] on link "View Orders" at bounding box center [266, 213] width 113 height 80
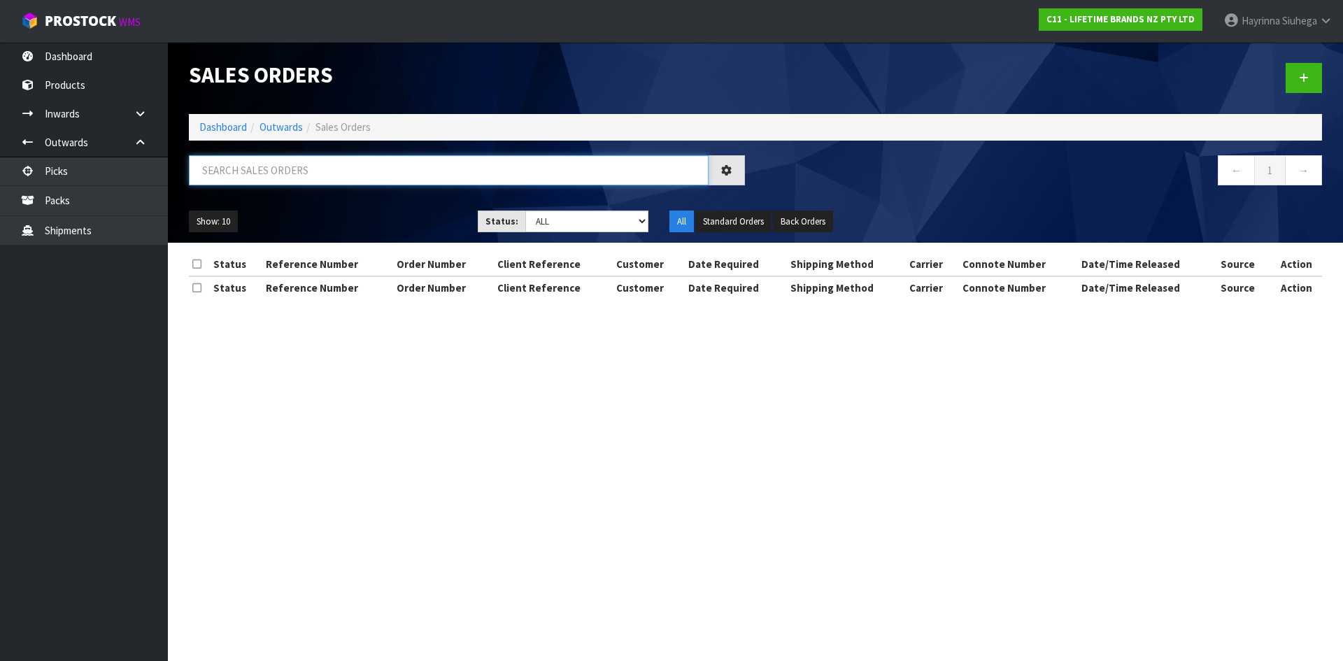
click at [278, 168] on input "text" at bounding box center [449, 170] width 520 height 30
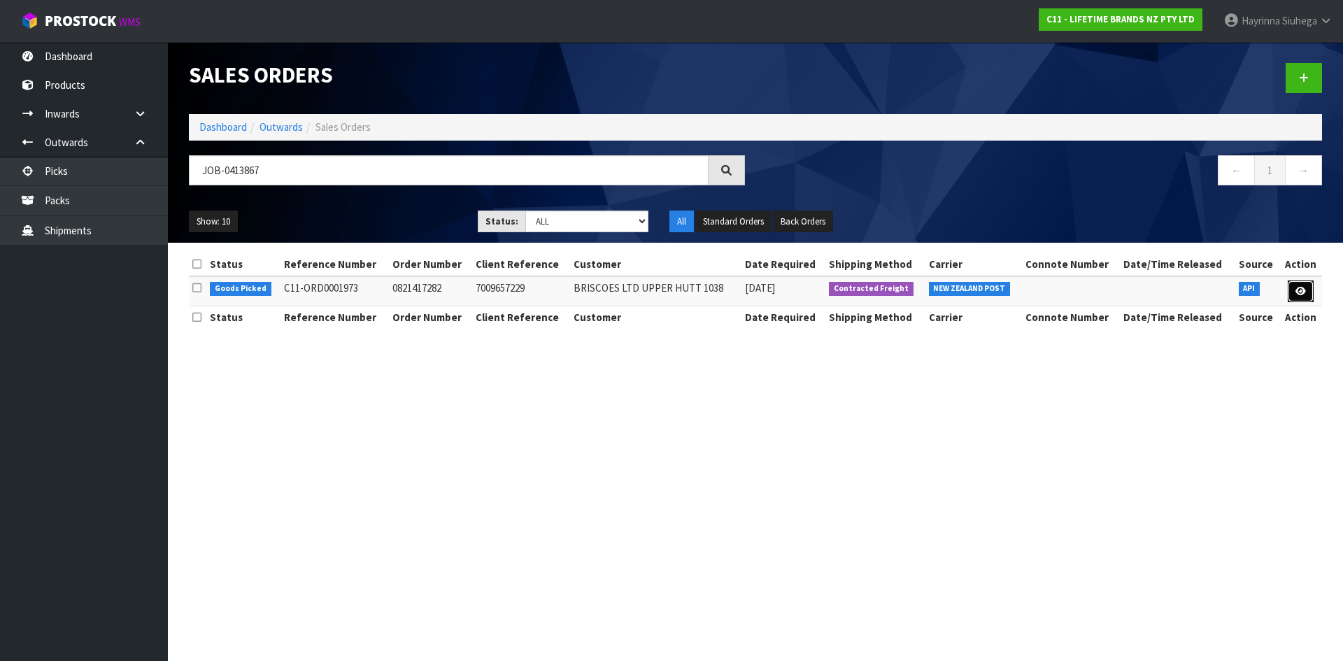
click at [1301, 292] on icon at bounding box center [1301, 291] width 10 height 9
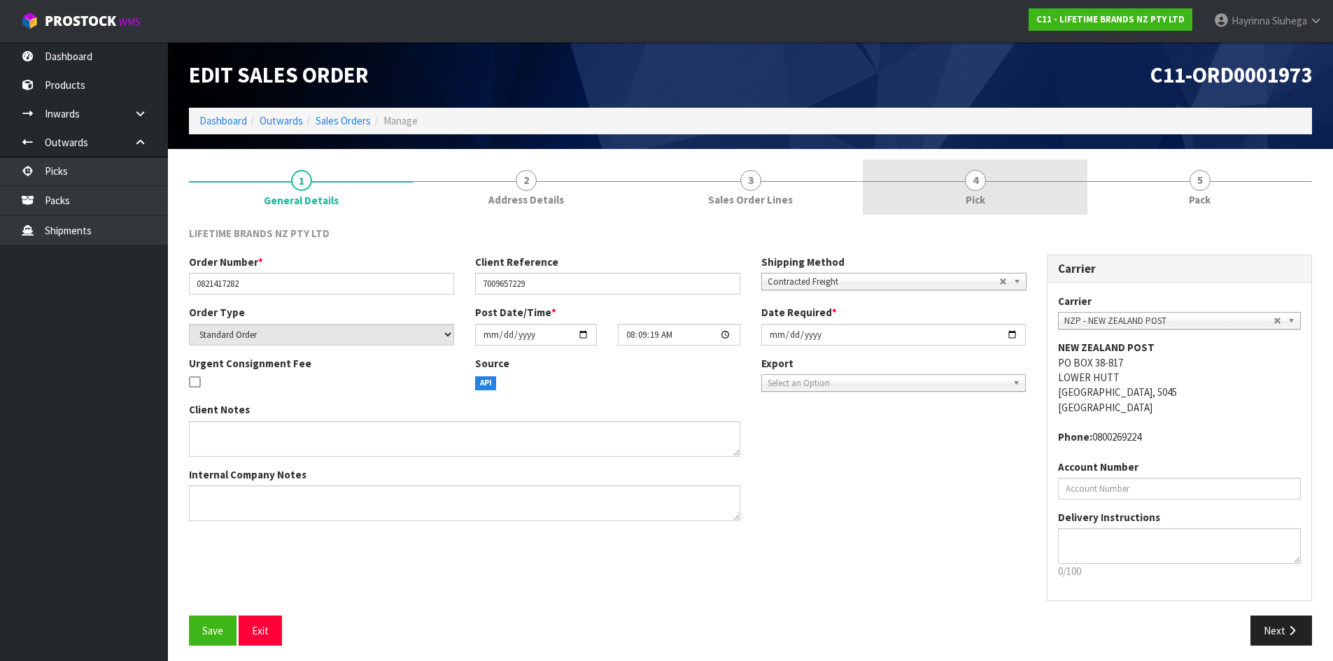
click at [1035, 185] on link "4 Pick" at bounding box center [975, 187] width 225 height 55
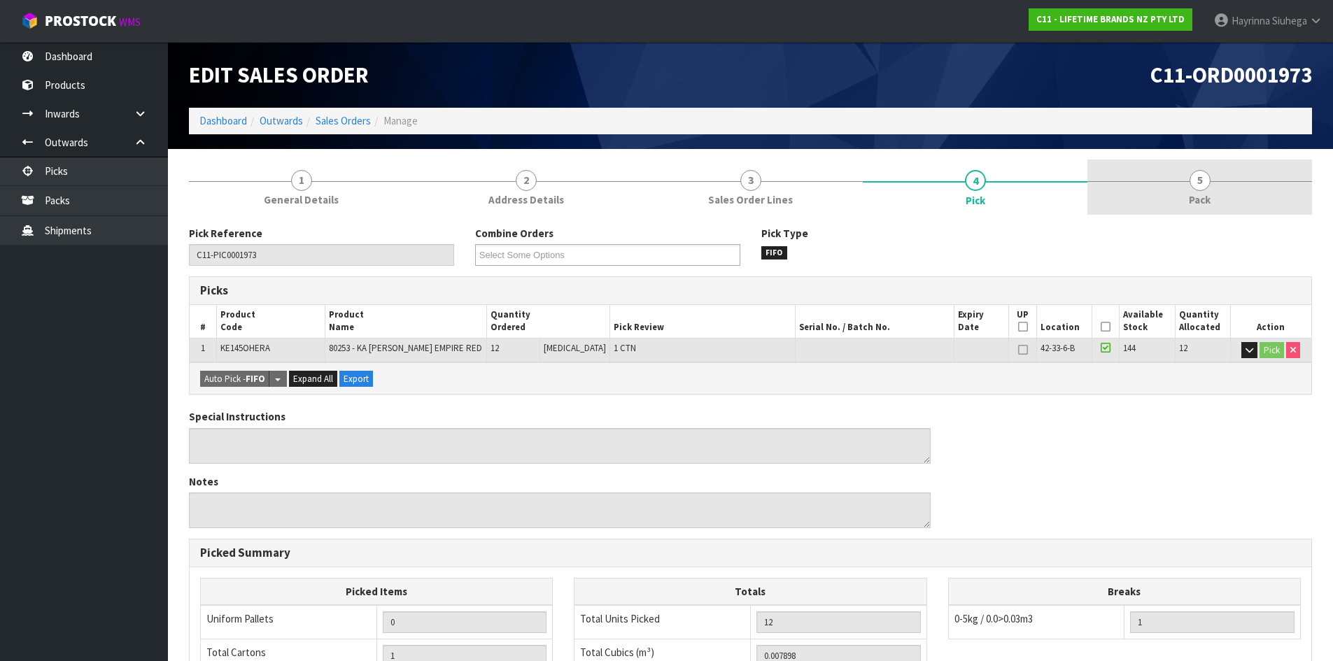
click at [1181, 197] on link "5 Pack" at bounding box center [1199, 187] width 225 height 55
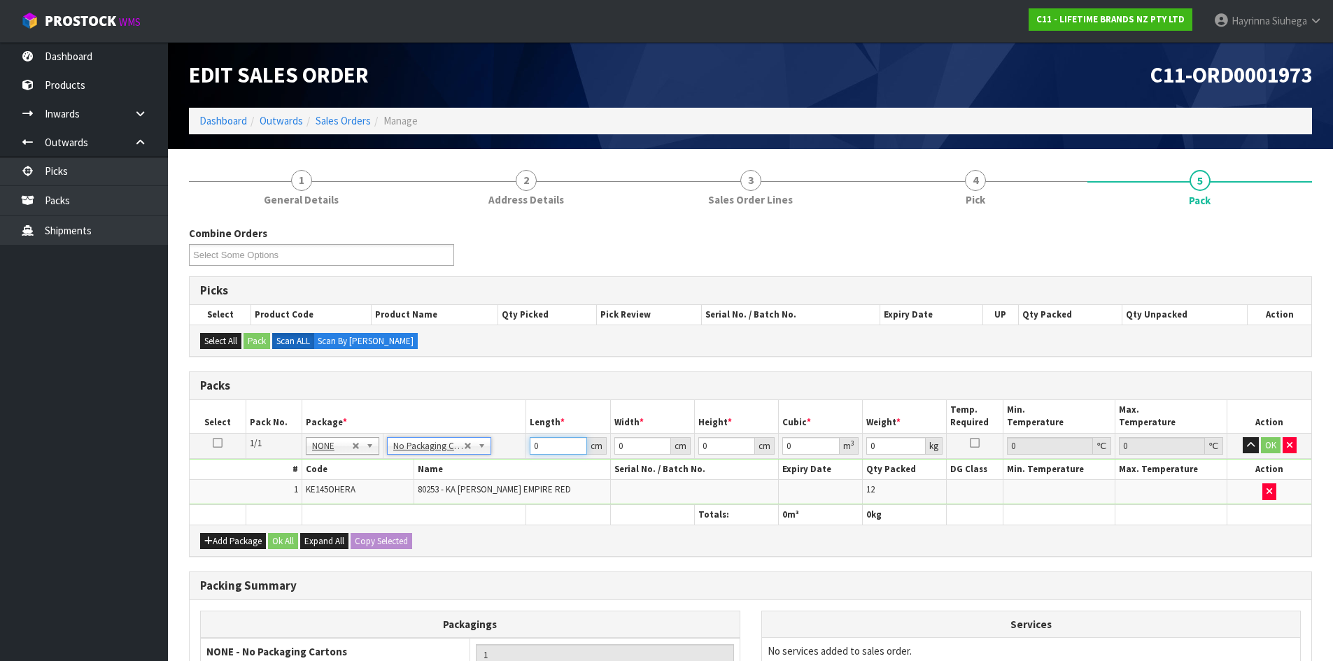
click at [536, 445] on input "0" at bounding box center [558, 445] width 57 height 17
click button "OK" at bounding box center [1271, 445] width 20 height 17
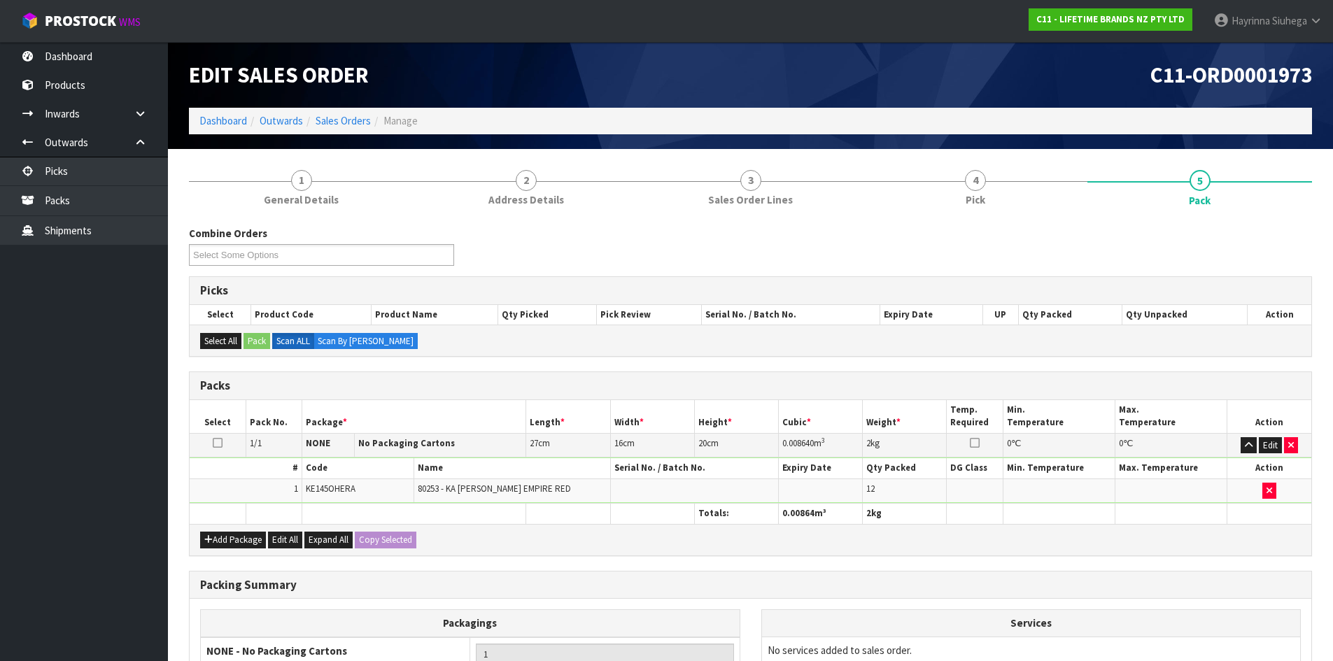
scroll to position [161, 0]
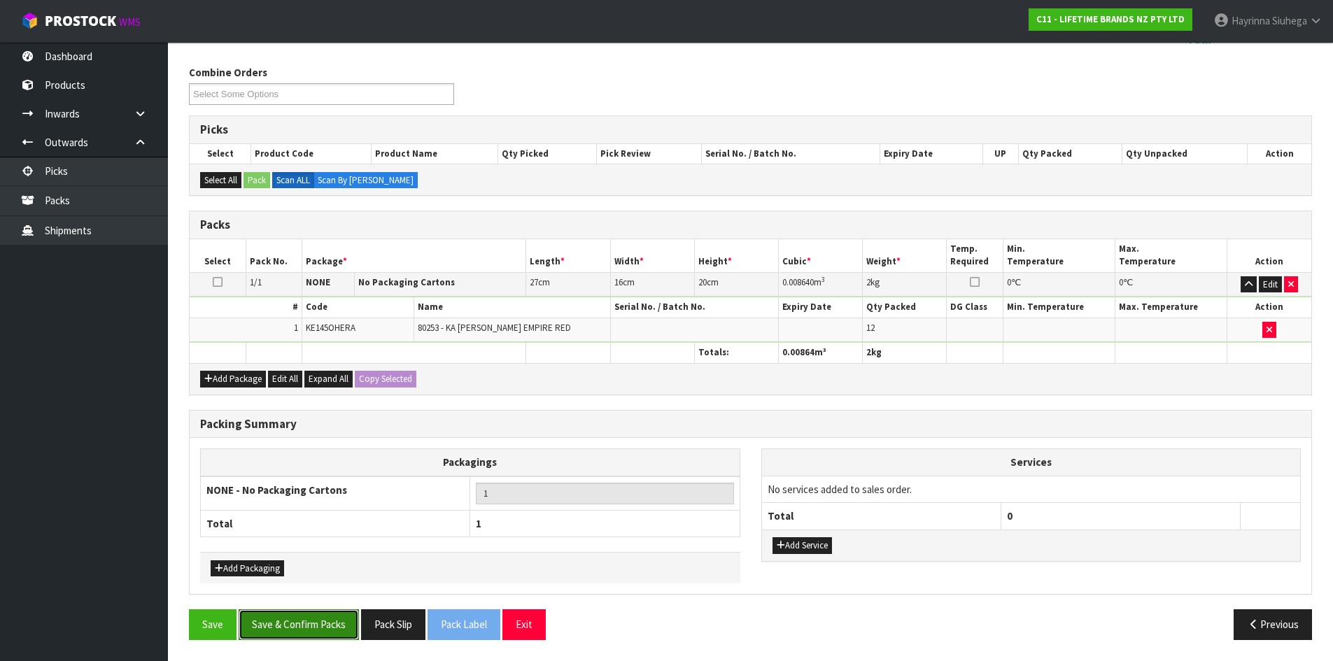
click at [322, 623] on button "Save & Confirm Packs" at bounding box center [299, 624] width 120 height 30
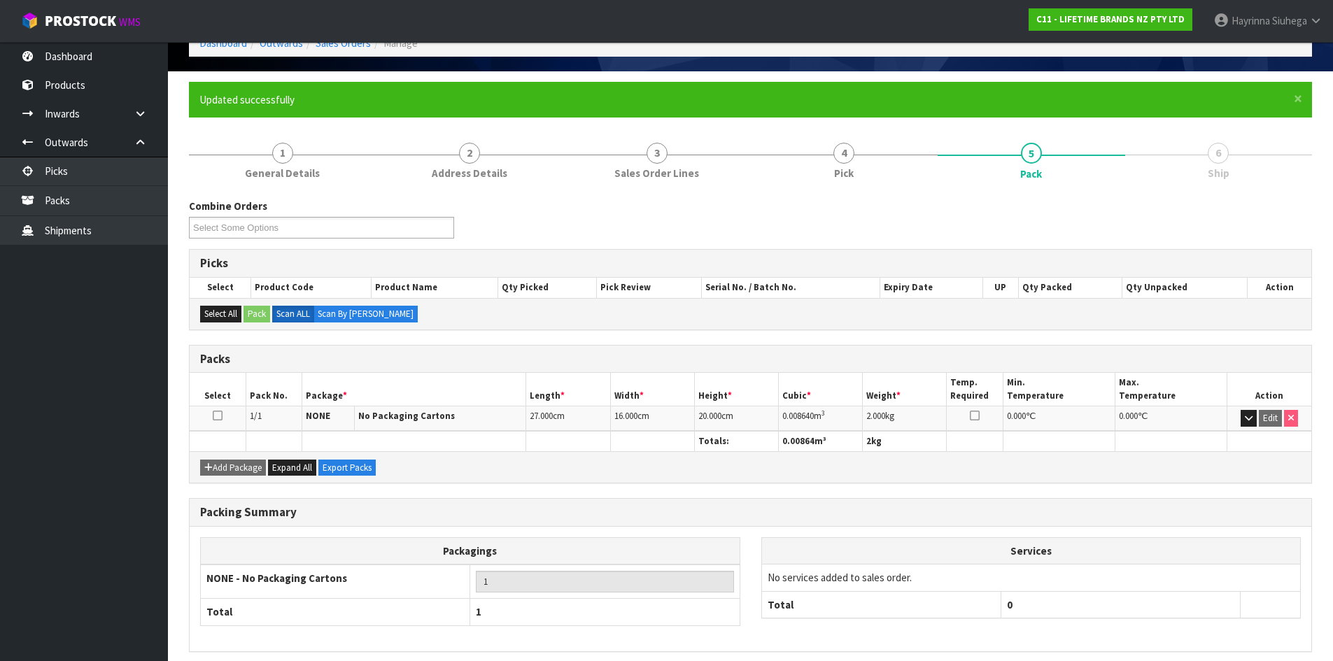
scroll to position [134, 0]
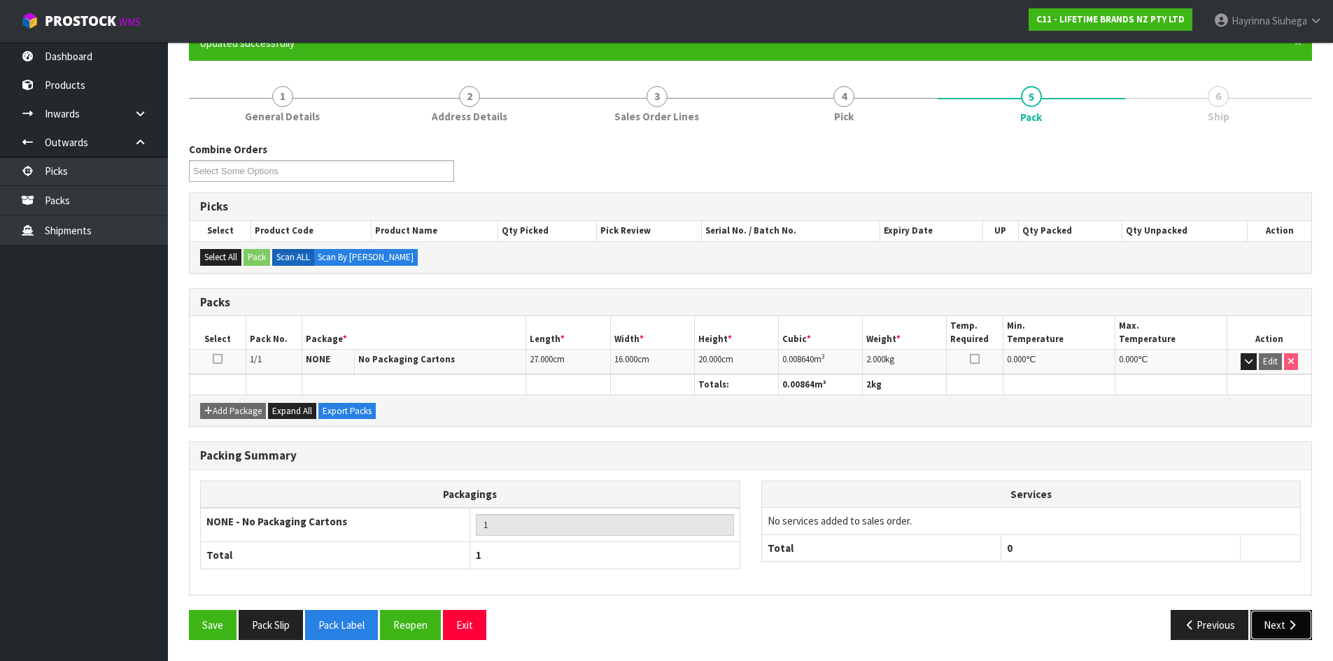
click at [1288, 614] on button "Next" at bounding box center [1281, 625] width 62 height 30
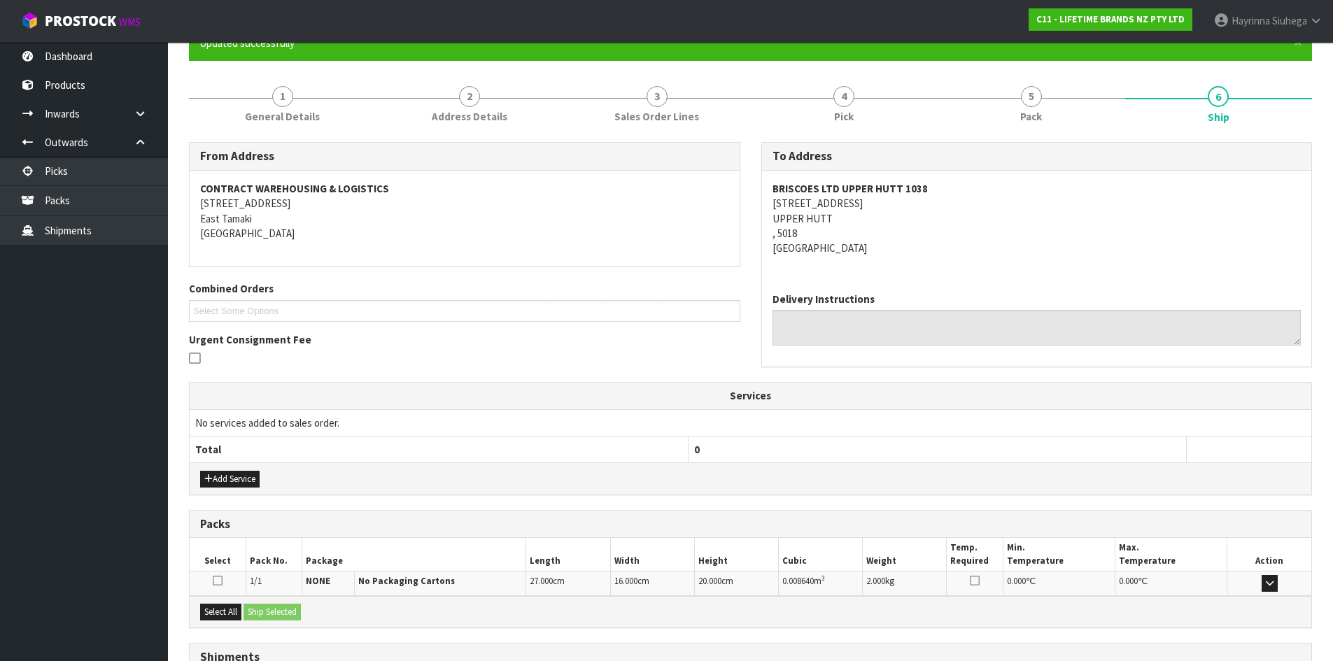
scroll to position [252, 0]
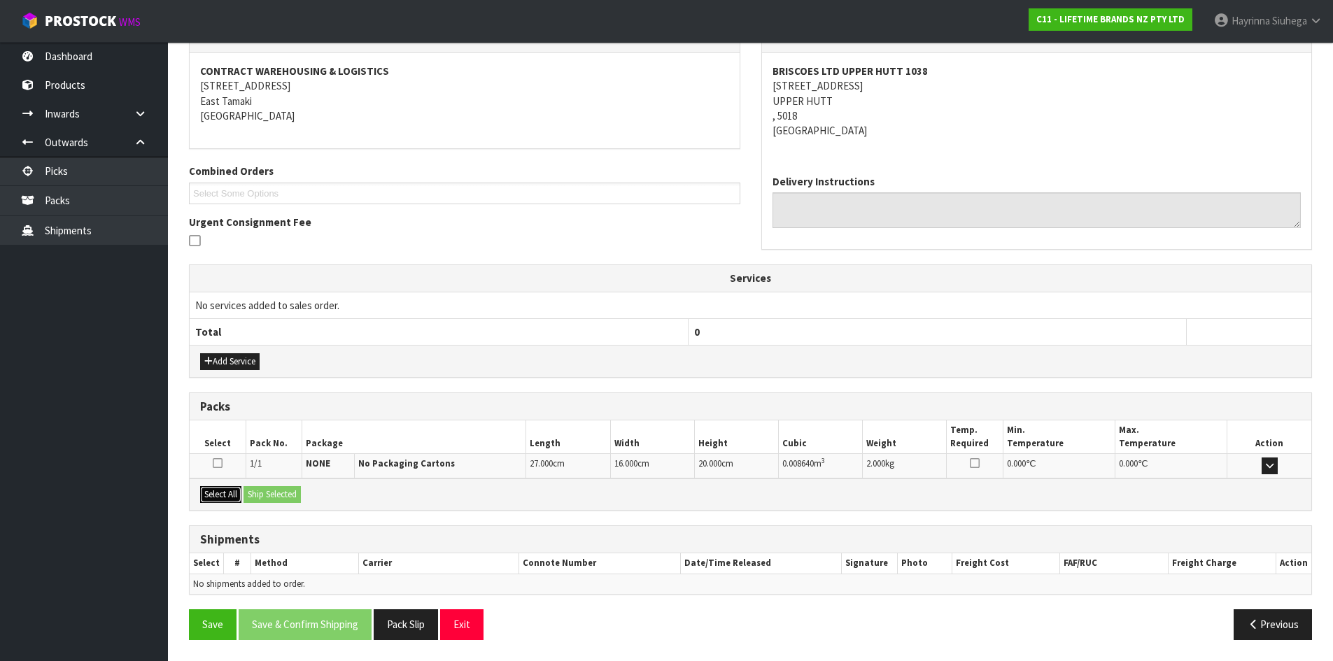
click at [225, 492] on button "Select All" at bounding box center [220, 494] width 41 height 17
click at [278, 490] on button "Ship Selected" at bounding box center [271, 494] width 57 height 17
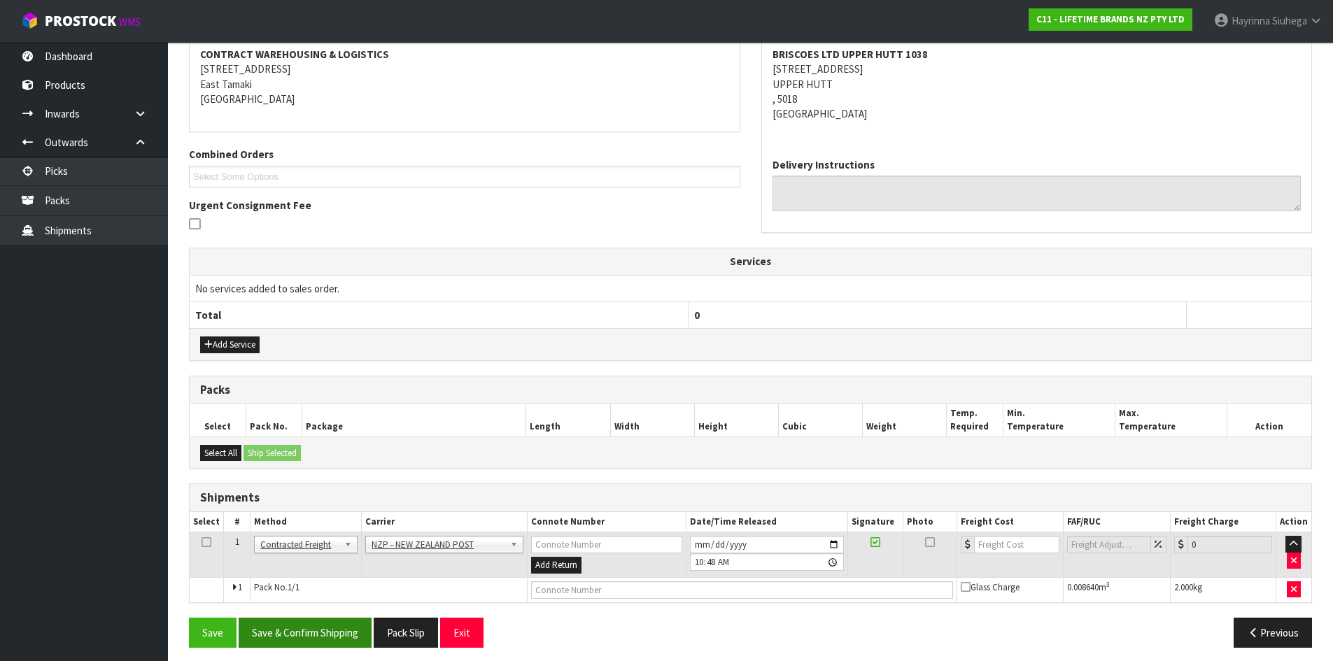
scroll to position [276, 0]
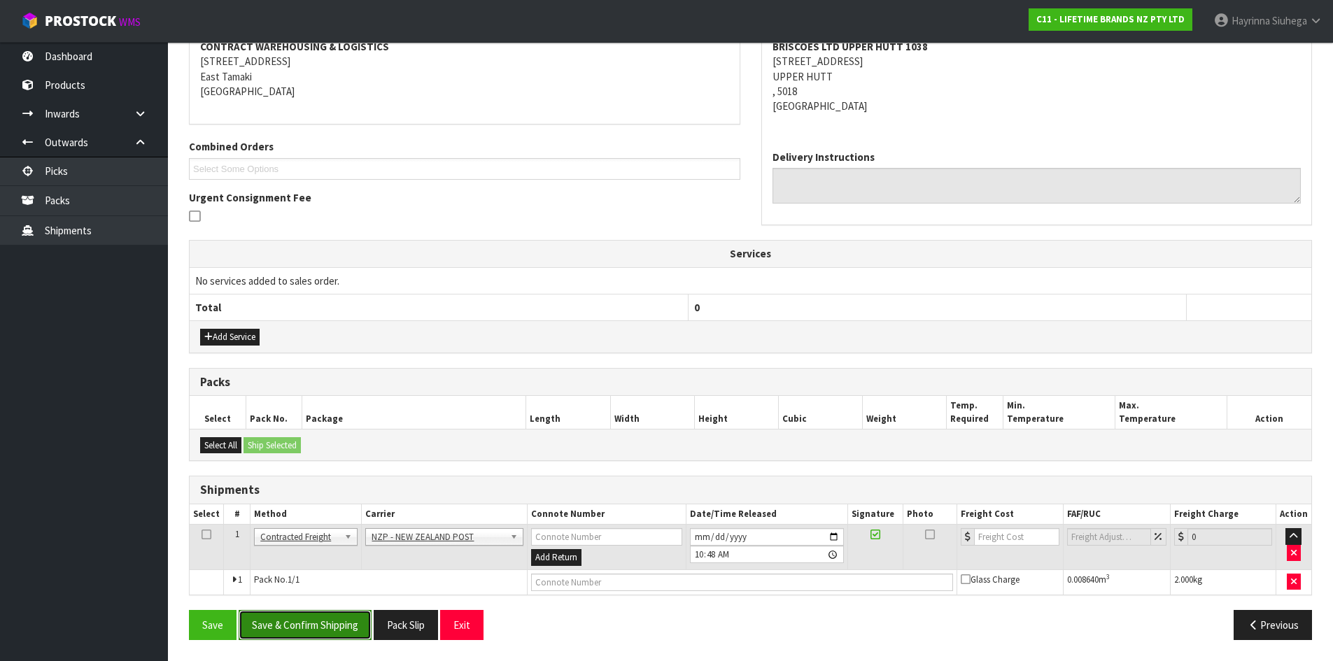
click at [274, 629] on button "Save & Confirm Shipping" at bounding box center [305, 625] width 133 height 30
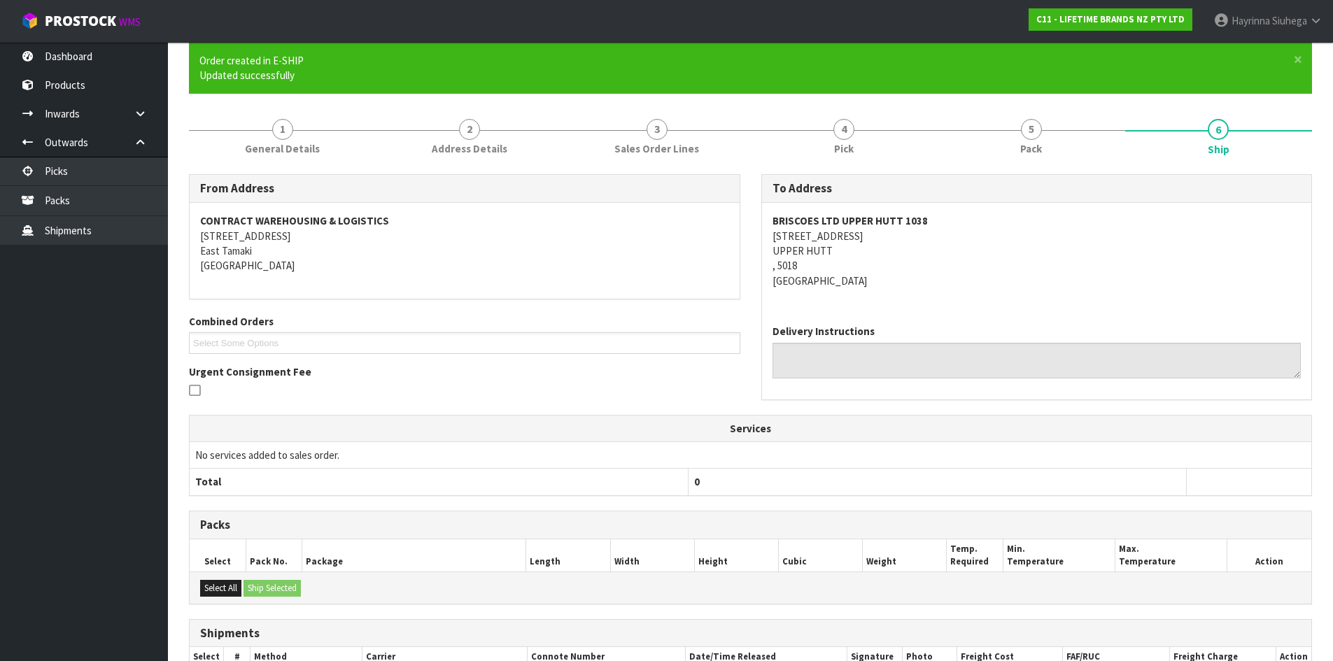
scroll to position [257, 0]
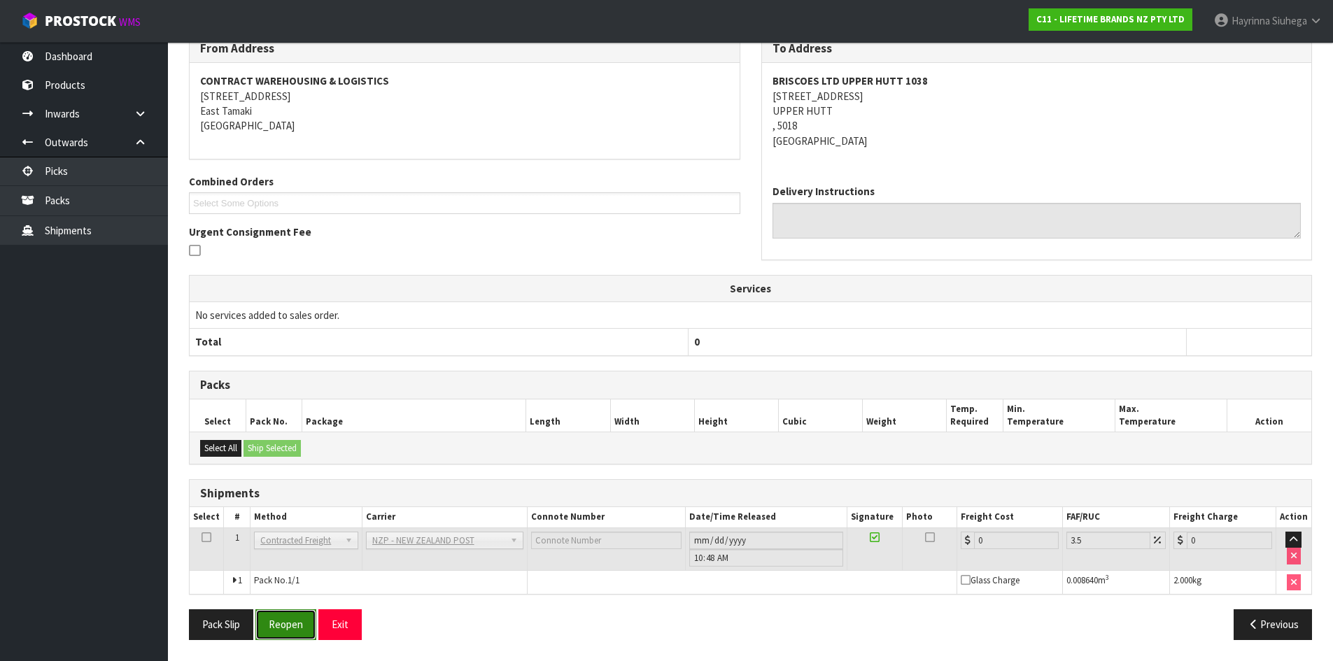
click at [290, 623] on button "Reopen" at bounding box center [285, 624] width 61 height 30
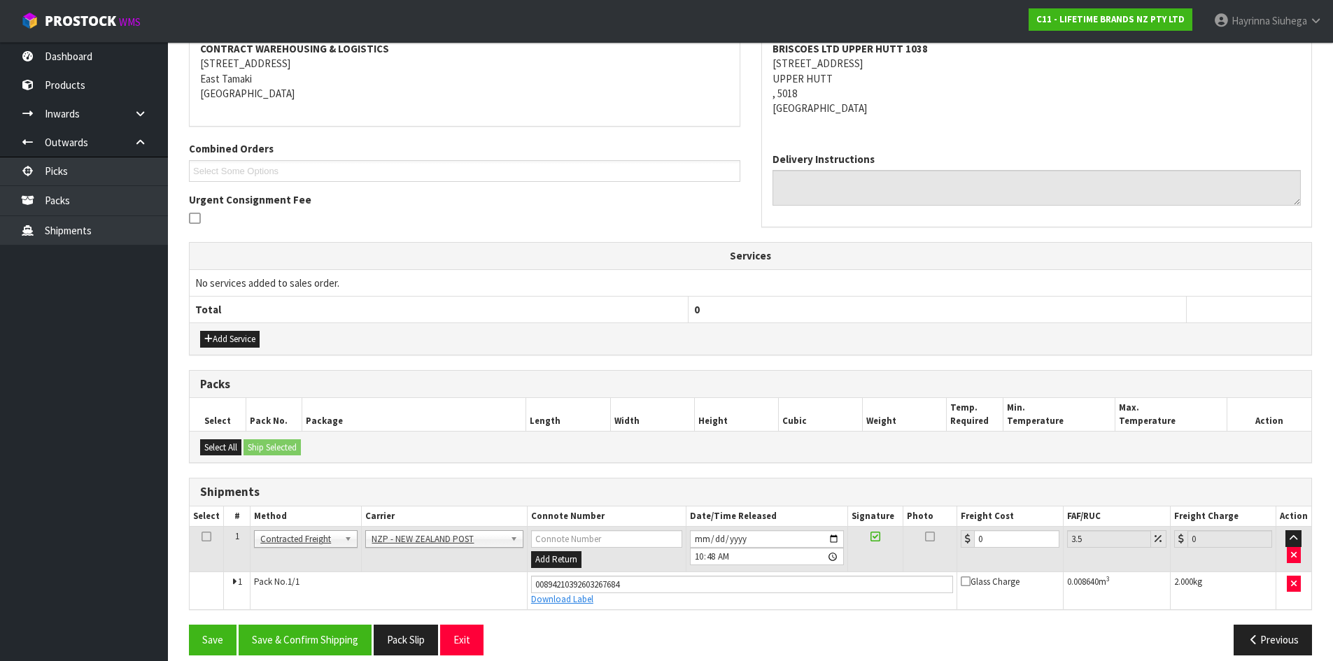
scroll to position [290, 0]
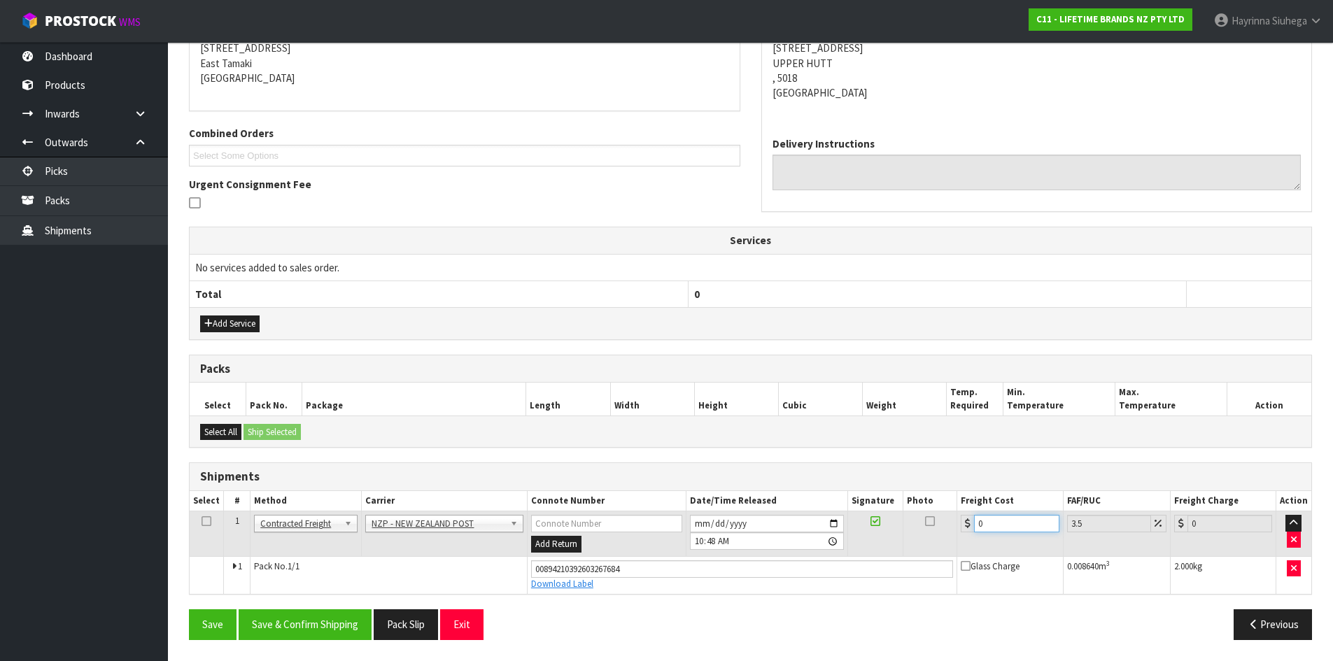
drag, startPoint x: 1011, startPoint y: 530, endPoint x: 790, endPoint y: 530, distance: 221.1
click at [824, 530] on tr "1 Client Local Pickup Customer Local Pickup Company Freight Contracted Freight …" at bounding box center [750, 533] width 1121 height 45
click at [189, 609] on button "Save" at bounding box center [213, 624] width 48 height 30
click at [330, 616] on button "Save & Confirm Shipping" at bounding box center [305, 624] width 133 height 30
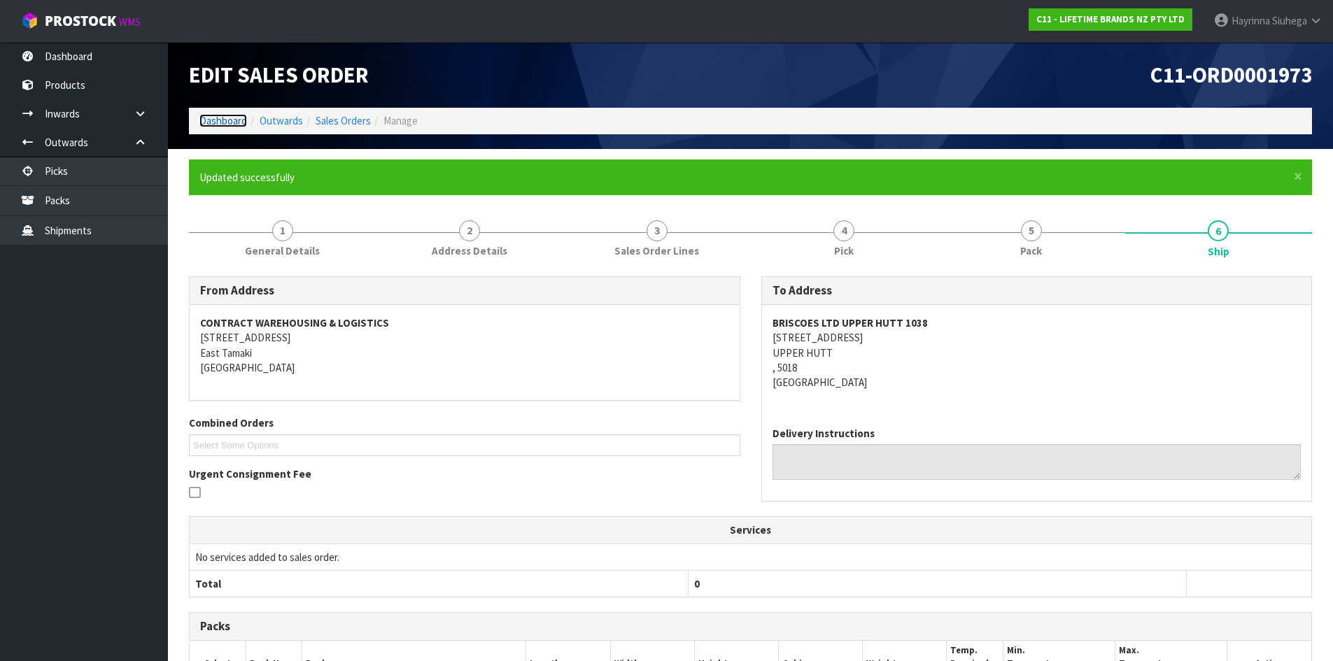
click at [238, 117] on link "Dashboard" at bounding box center [223, 120] width 48 height 13
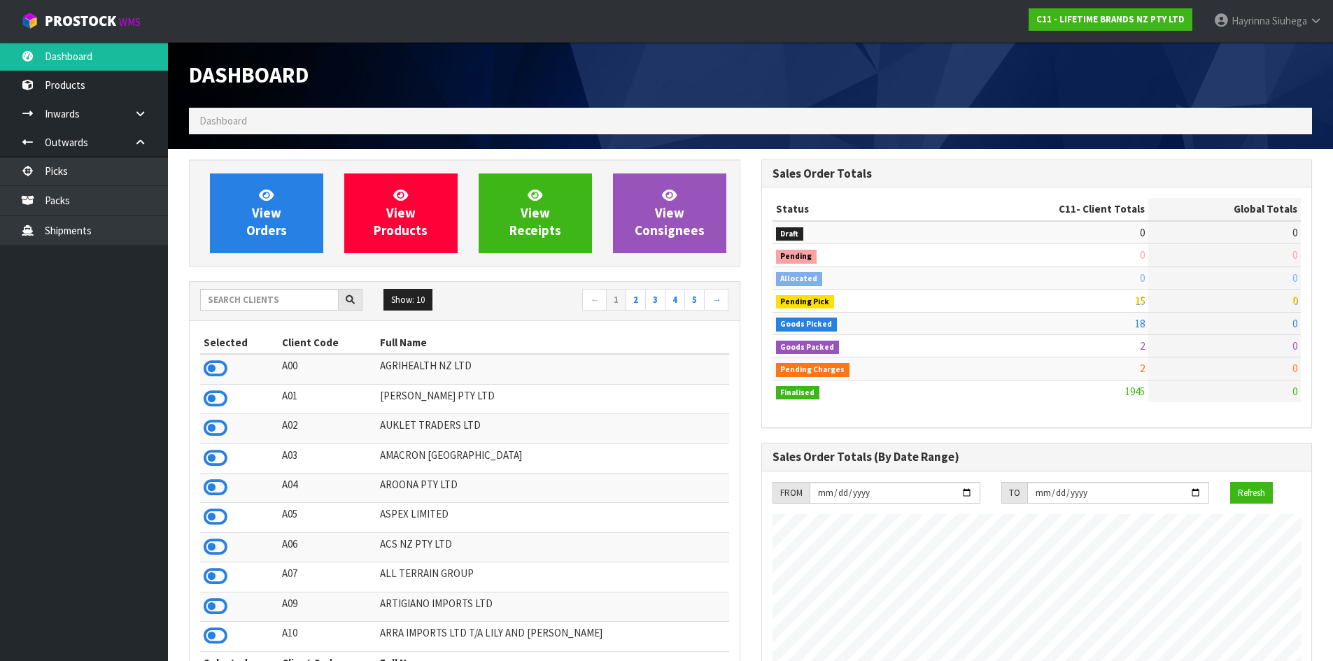
scroll to position [1060, 572]
drag, startPoint x: 262, startPoint y: 181, endPoint x: 269, endPoint y: 185, distance: 8.8
click at [264, 183] on link "View Orders" at bounding box center [266, 213] width 113 height 80
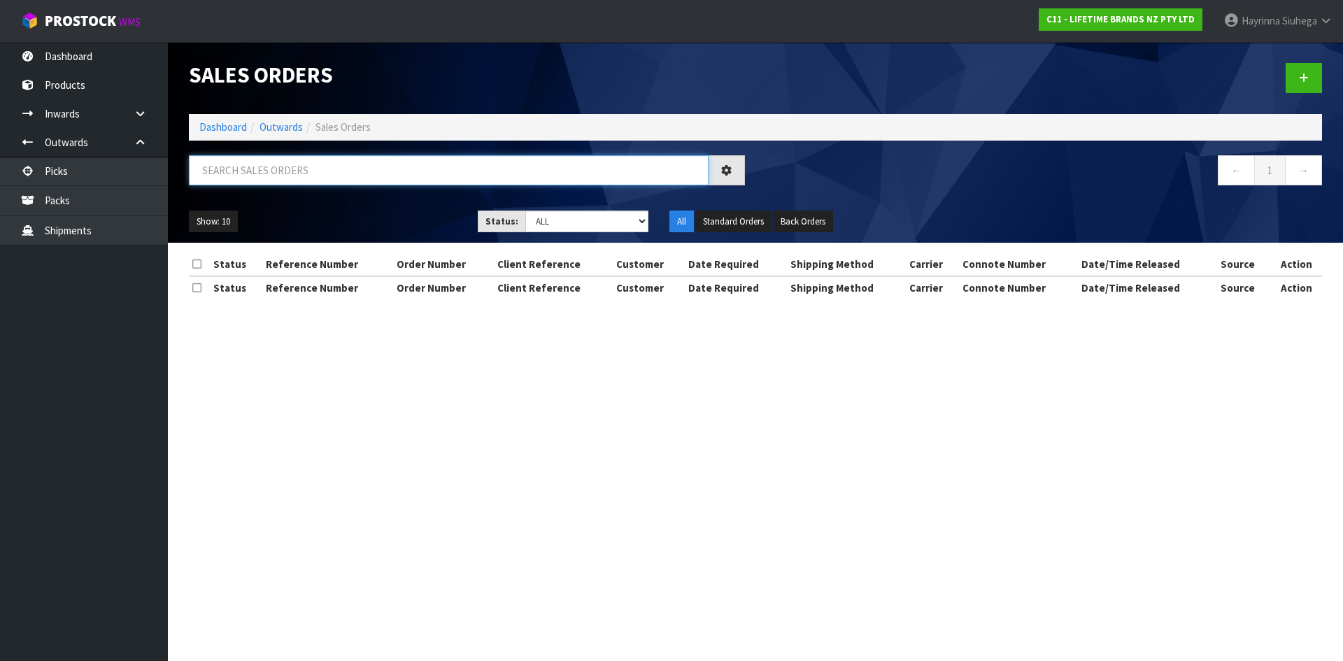
click at [307, 169] on input "text" at bounding box center [449, 170] width 520 height 30
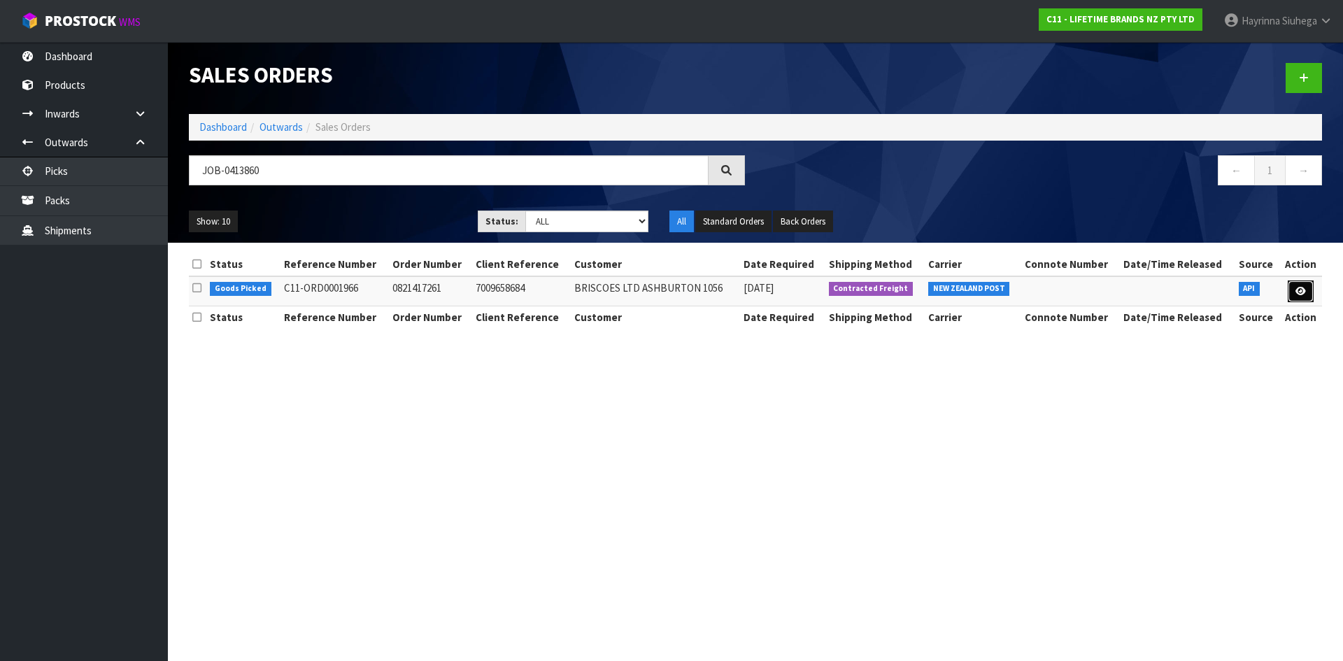
click at [1294, 292] on link at bounding box center [1301, 292] width 26 height 22
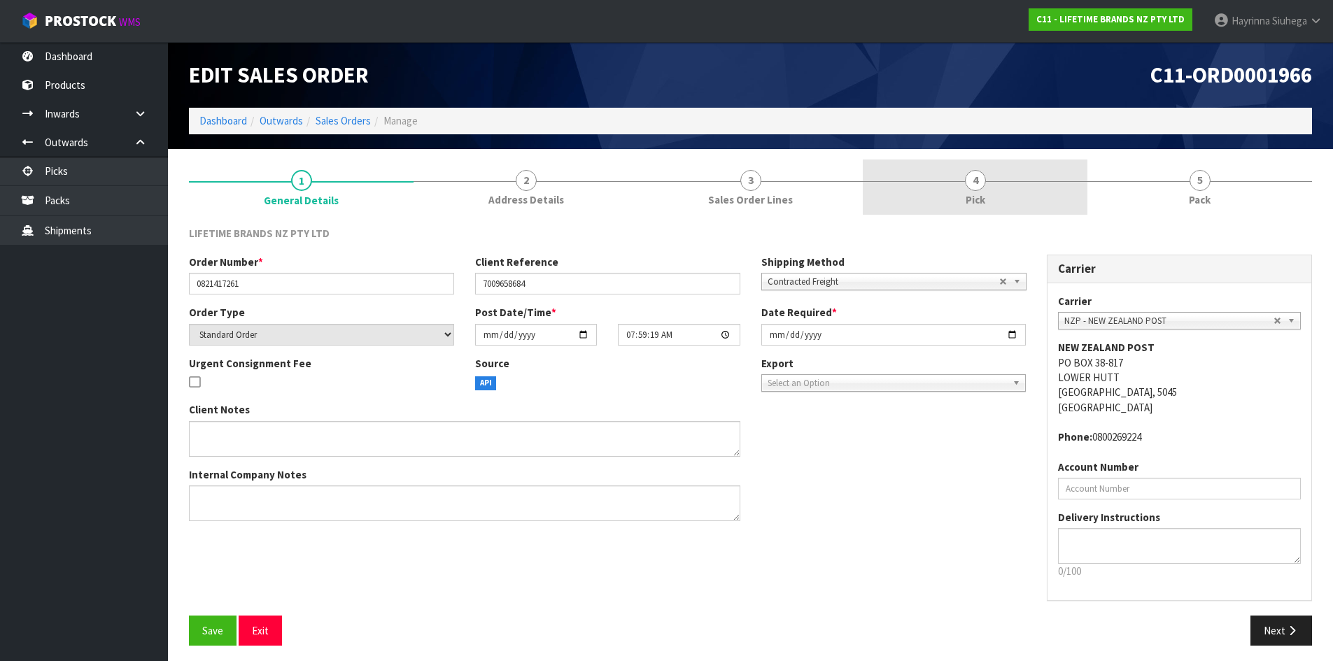
click at [1024, 192] on link "4 Pick" at bounding box center [975, 187] width 225 height 55
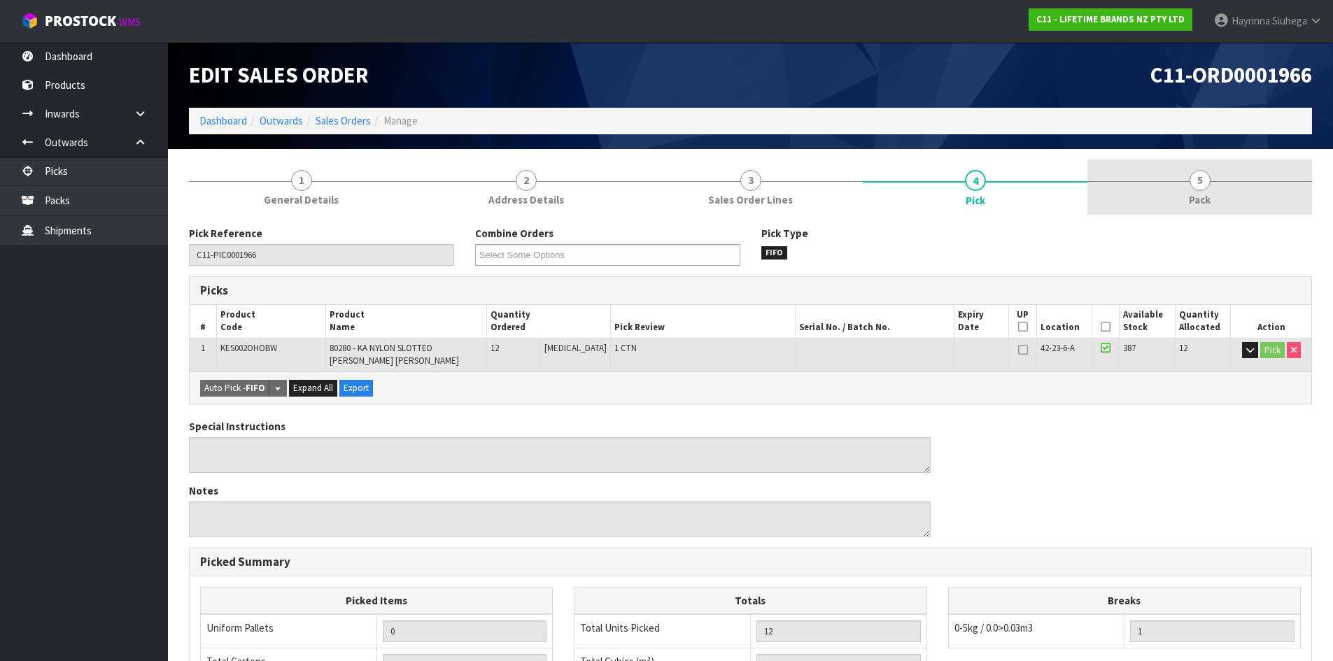
click at [1168, 184] on link "5 Pack" at bounding box center [1199, 187] width 225 height 55
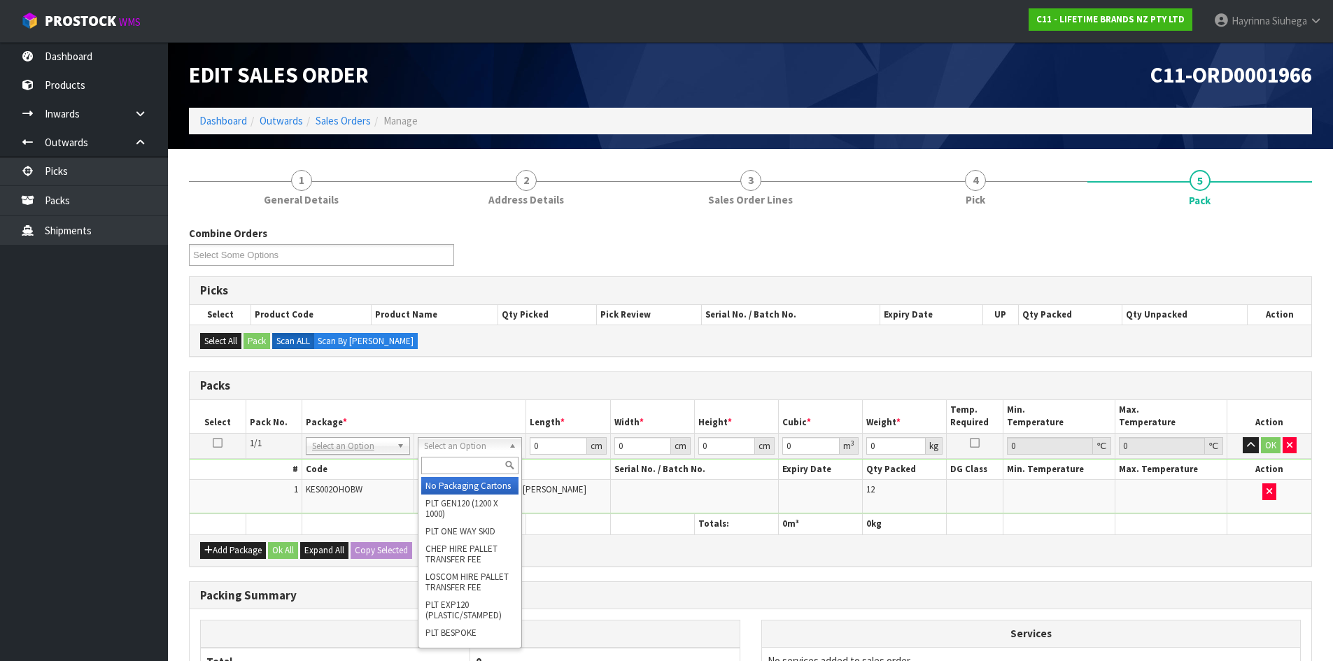
drag, startPoint x: 456, startPoint y: 488, endPoint x: 470, endPoint y: 486, distance: 14.3
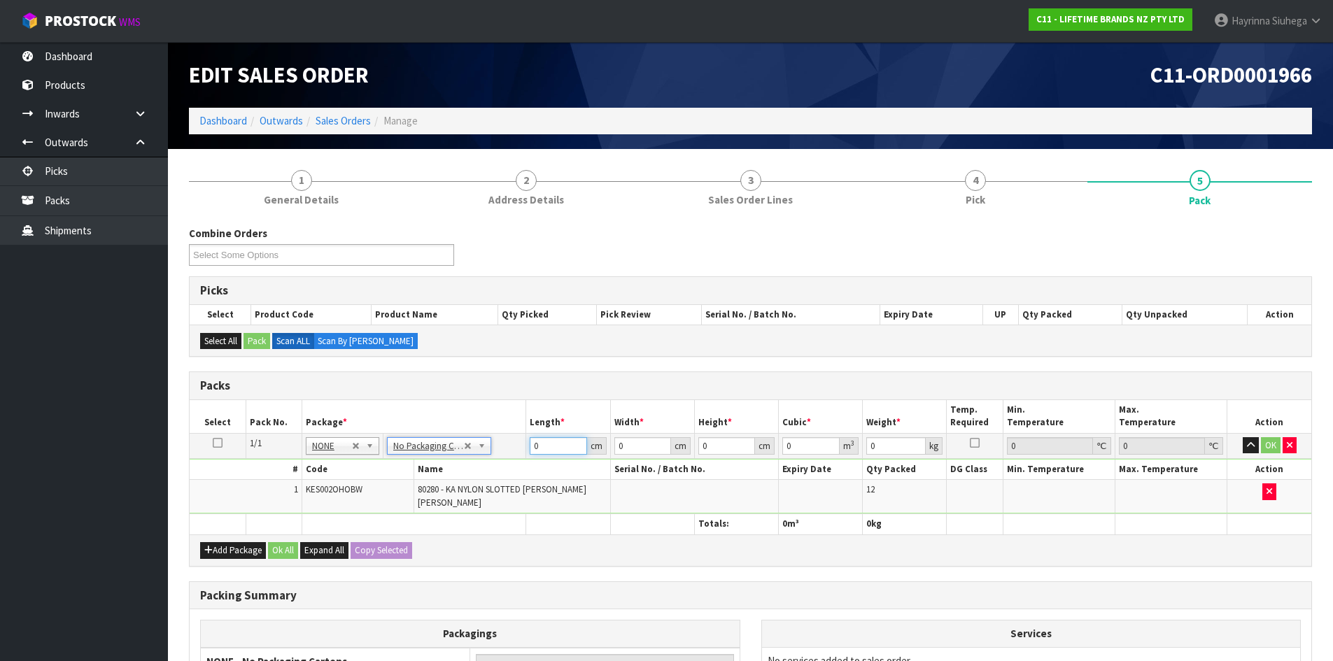
click at [531, 447] on input "0" at bounding box center [558, 445] width 57 height 17
drag, startPoint x: 531, startPoint y: 447, endPoint x: 1170, endPoint y: 436, distance: 638.8
click at [542, 447] on input "0" at bounding box center [558, 445] width 57 height 17
click button "OK" at bounding box center [1271, 445] width 20 height 17
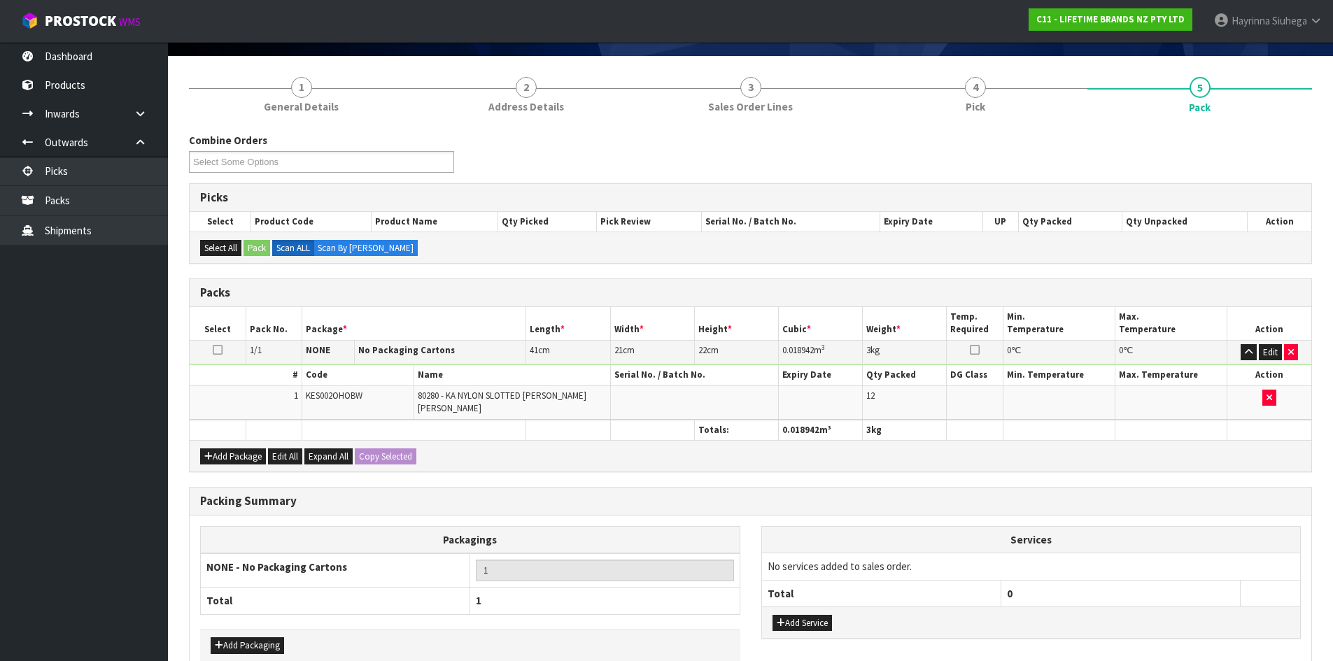
scroll to position [161, 0]
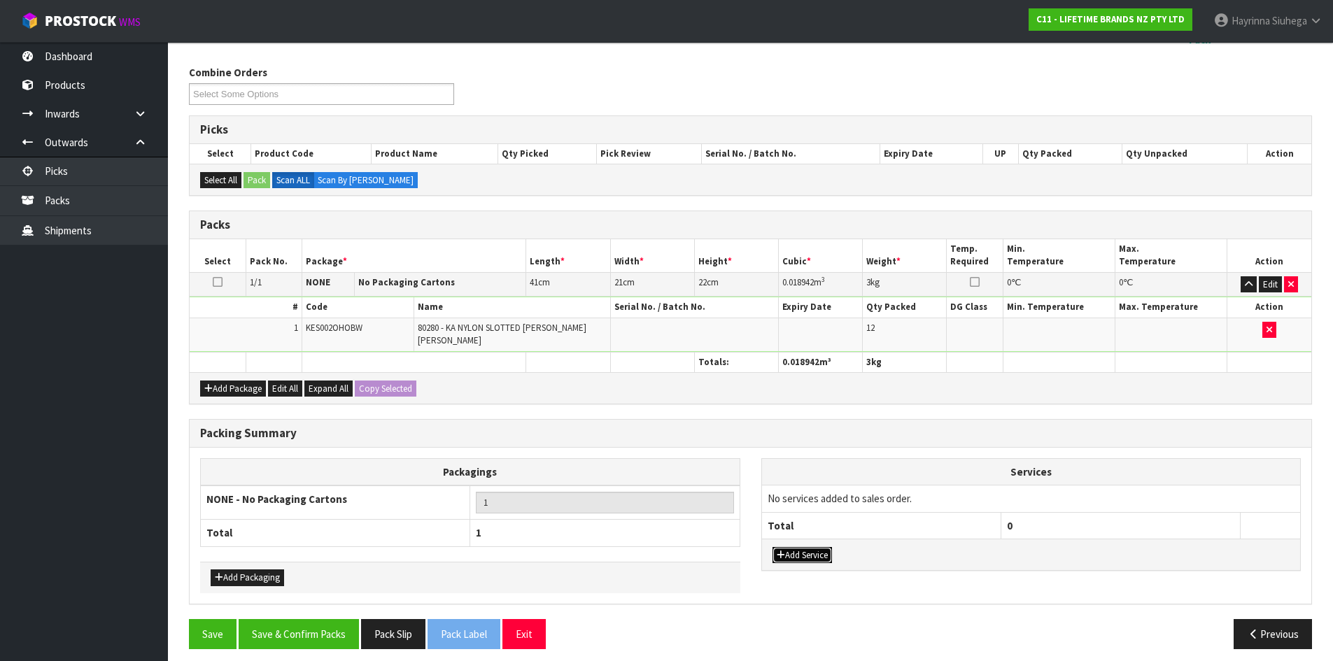
click at [818, 548] on button "Add Service" at bounding box center [801, 555] width 59 height 17
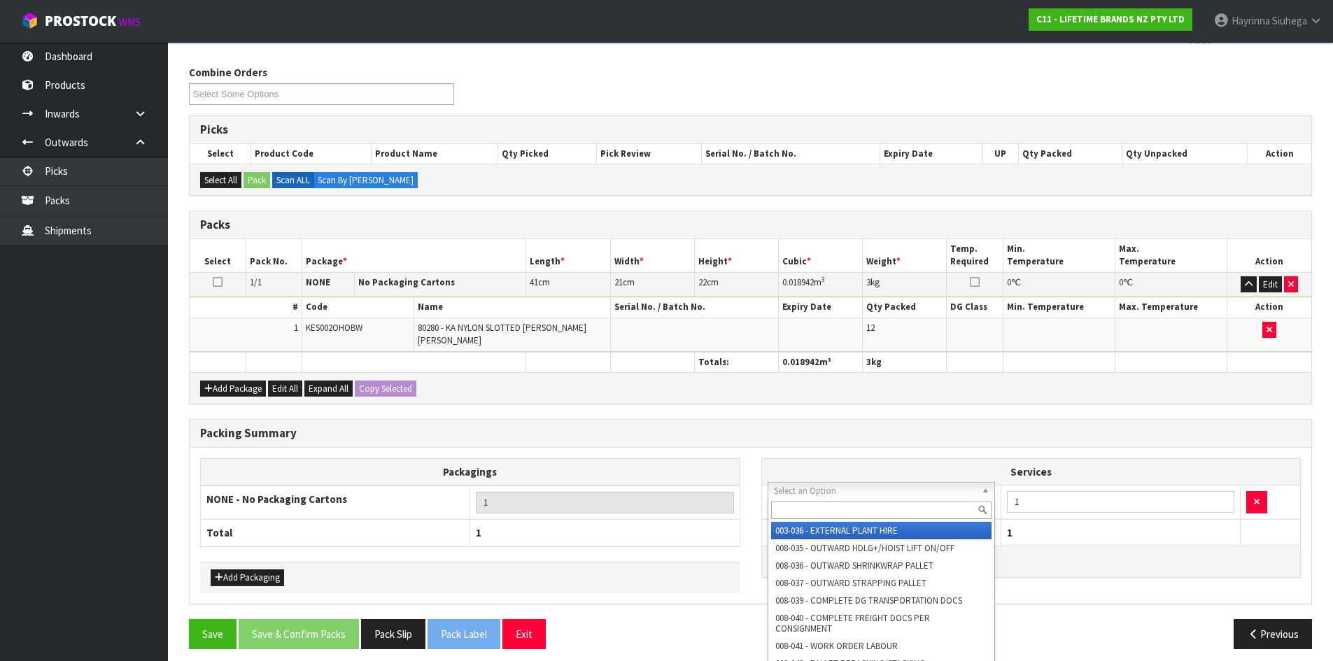
click at [835, 507] on input "text" at bounding box center [881, 510] width 221 height 17
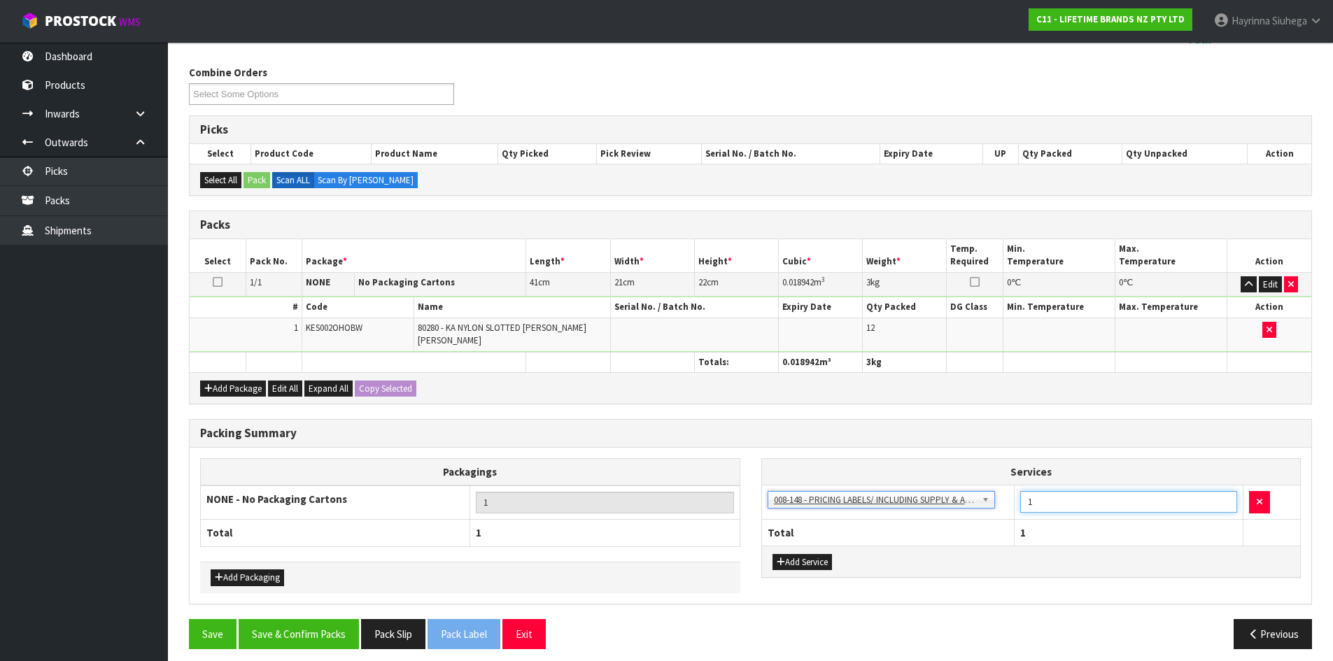
drag, startPoint x: 1040, startPoint y: 502, endPoint x: 1011, endPoint y: 502, distance: 29.4
click at [1012, 502] on tr "003-036 - EXTERNAL PLANT HIRE 008-035 - OUTWARD HDLG+/HOIST LIFT ON/OFF 008-036…" at bounding box center [1031, 503] width 539 height 34
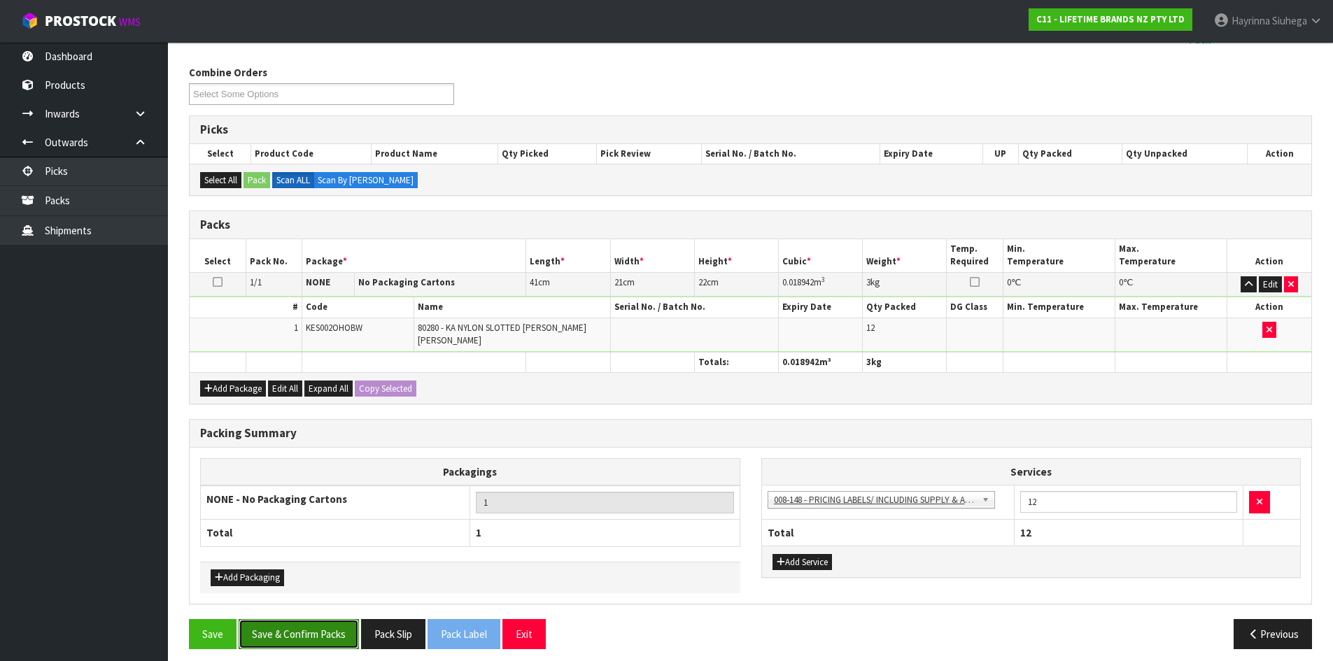
click at [318, 619] on button "Save & Confirm Packs" at bounding box center [299, 634] width 120 height 30
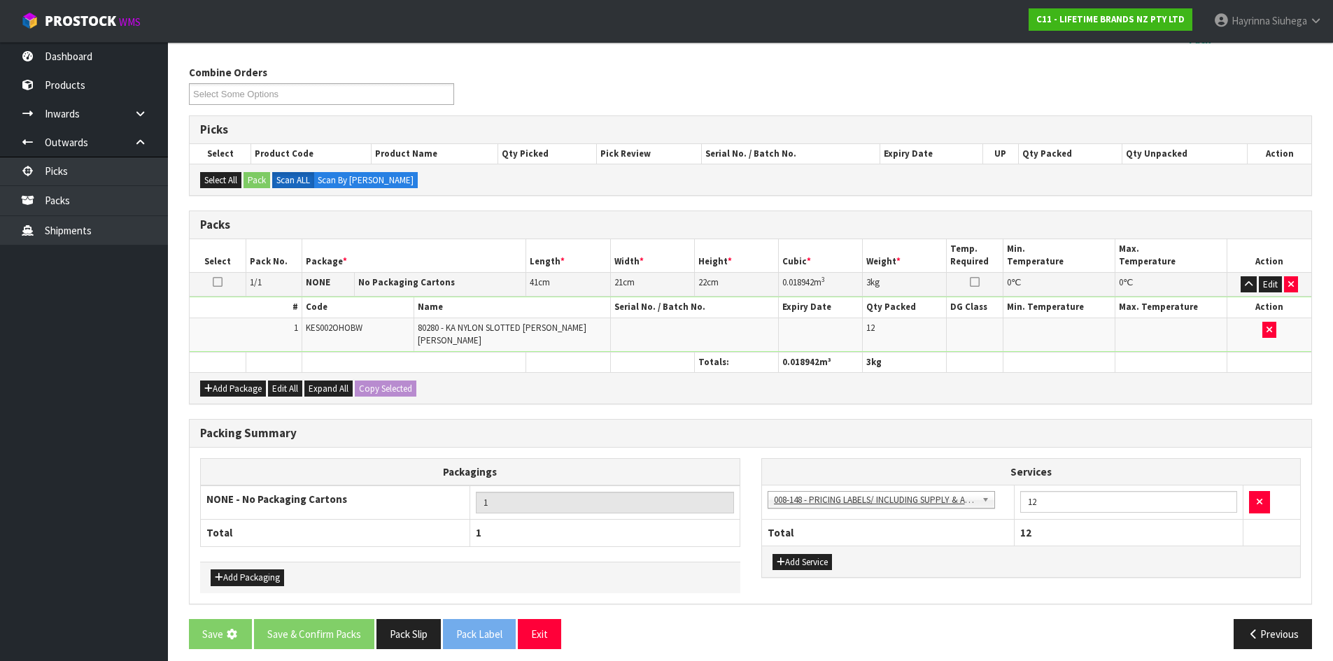
scroll to position [0, 0]
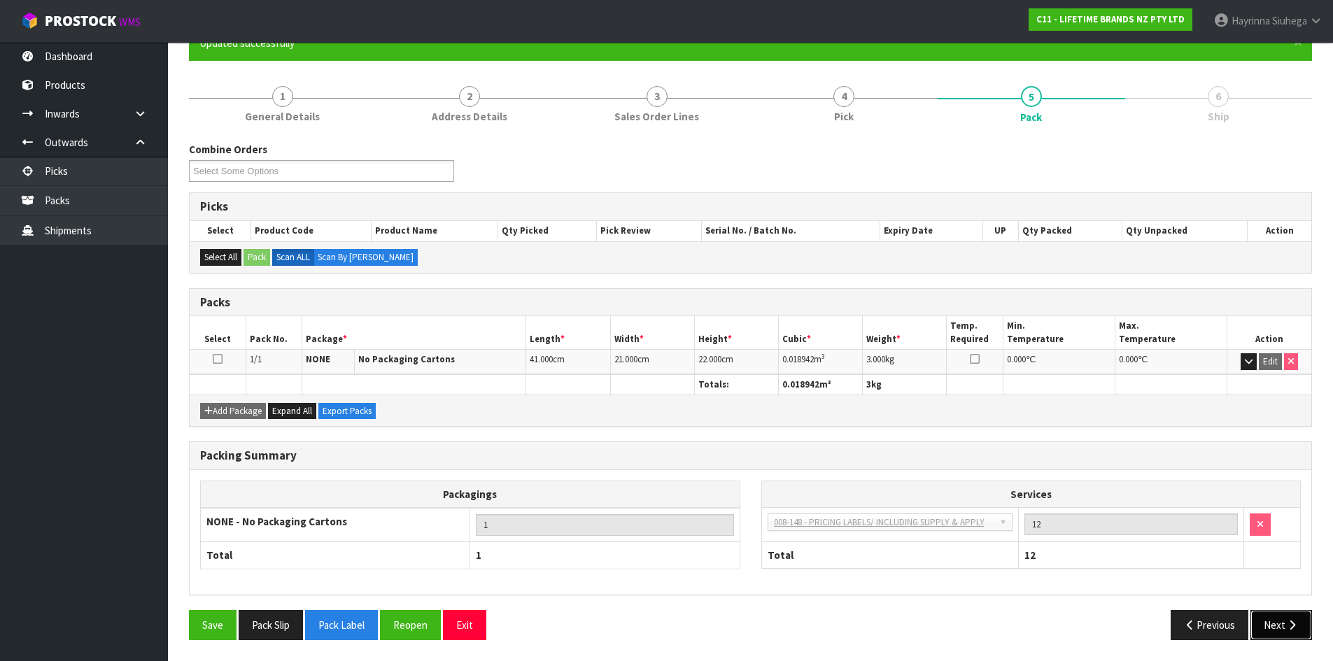
click at [1291, 634] on button "Next" at bounding box center [1281, 625] width 62 height 30
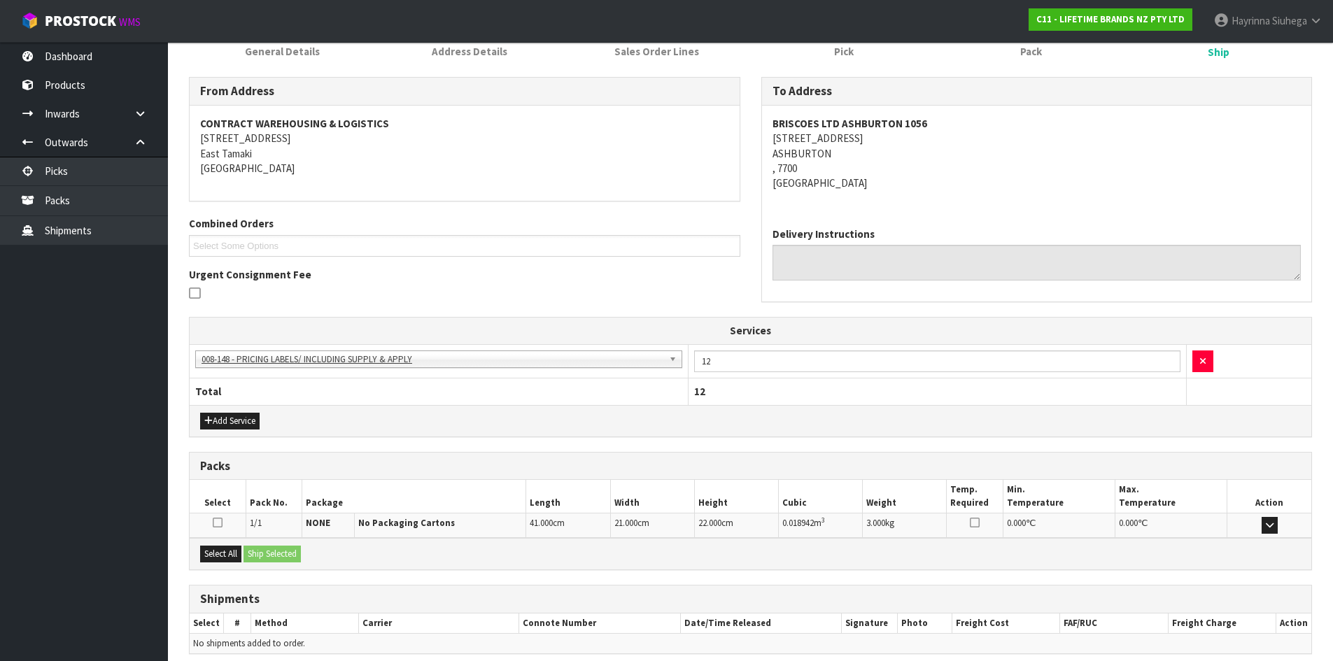
scroll to position [259, 0]
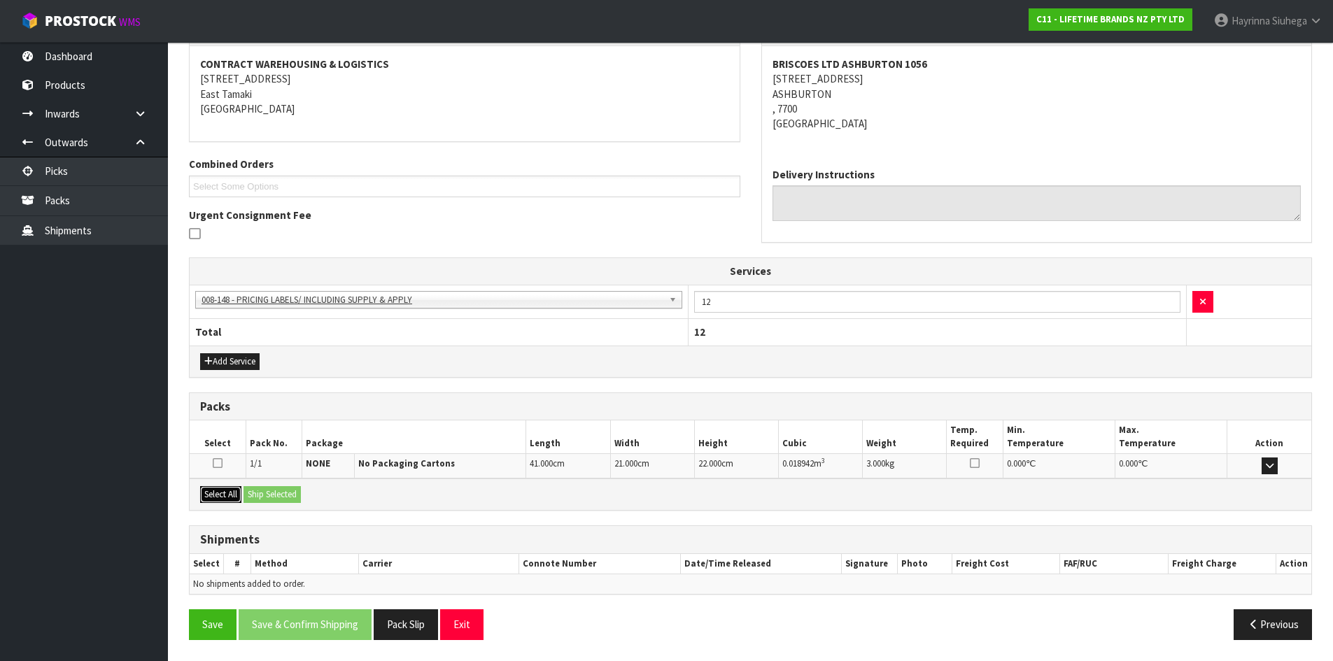
click at [228, 496] on button "Select All" at bounding box center [220, 494] width 41 height 17
click at [262, 493] on button "Ship Selected" at bounding box center [271, 494] width 57 height 17
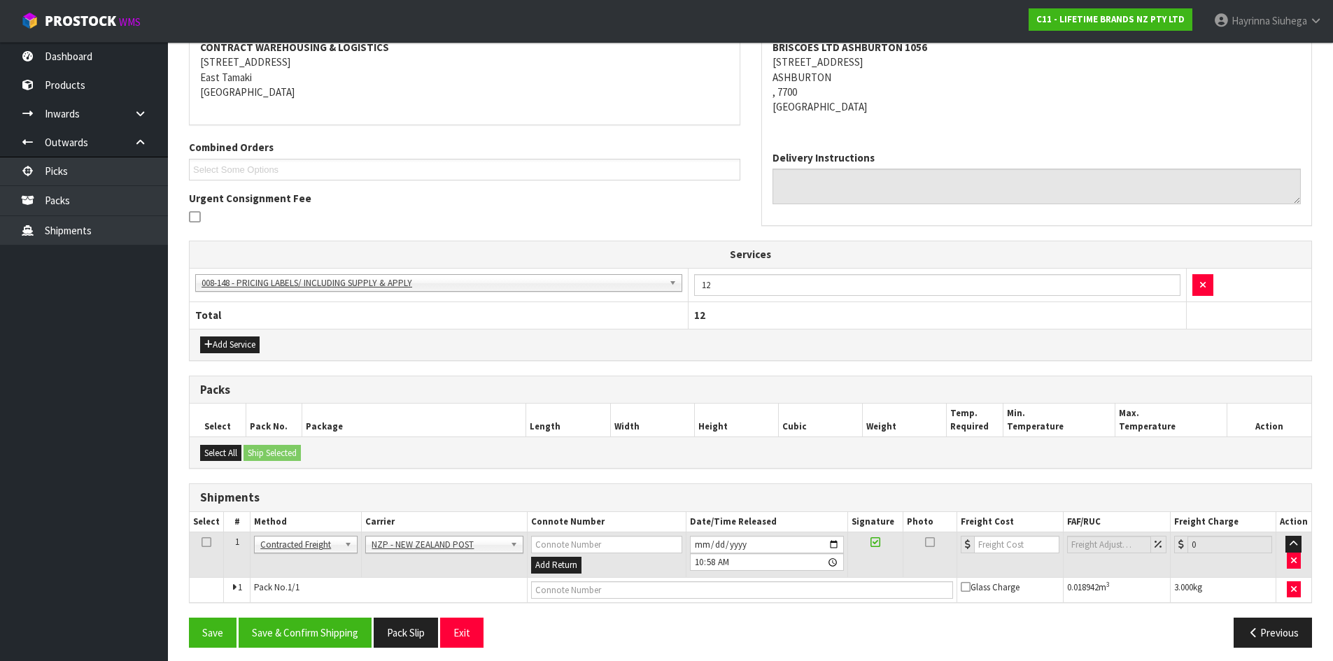
scroll to position [283, 0]
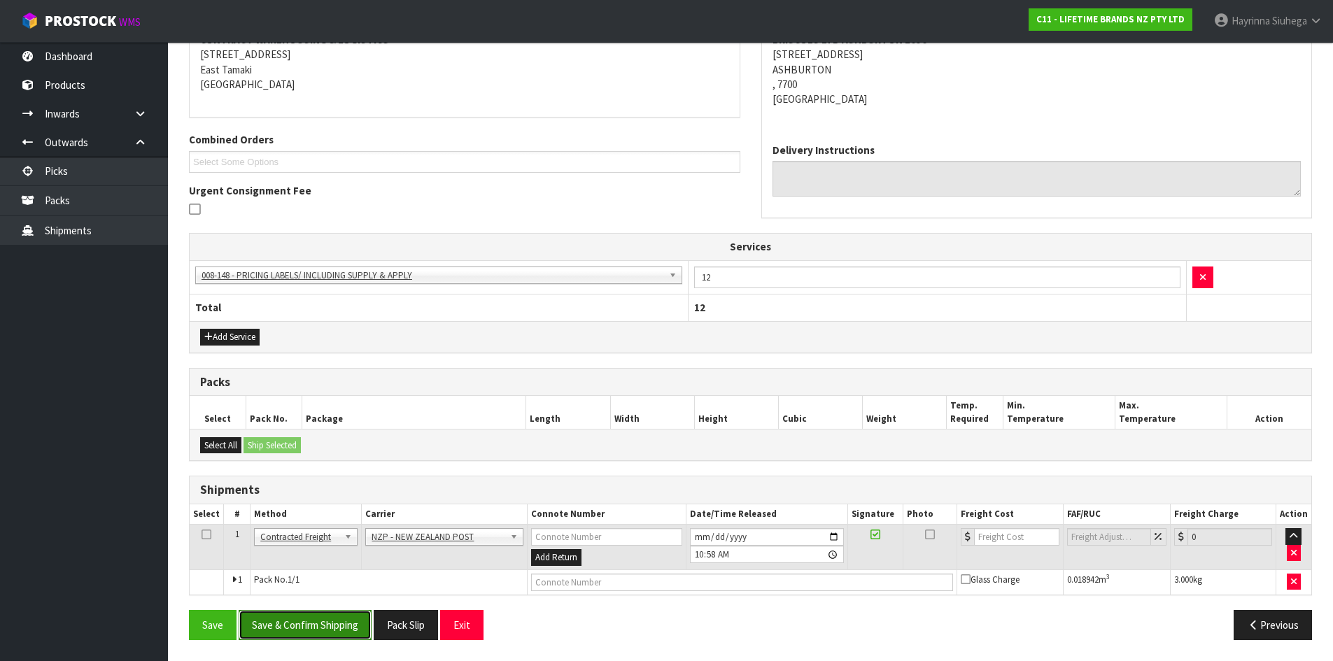
click at [286, 619] on button "Save & Confirm Shipping" at bounding box center [305, 625] width 133 height 30
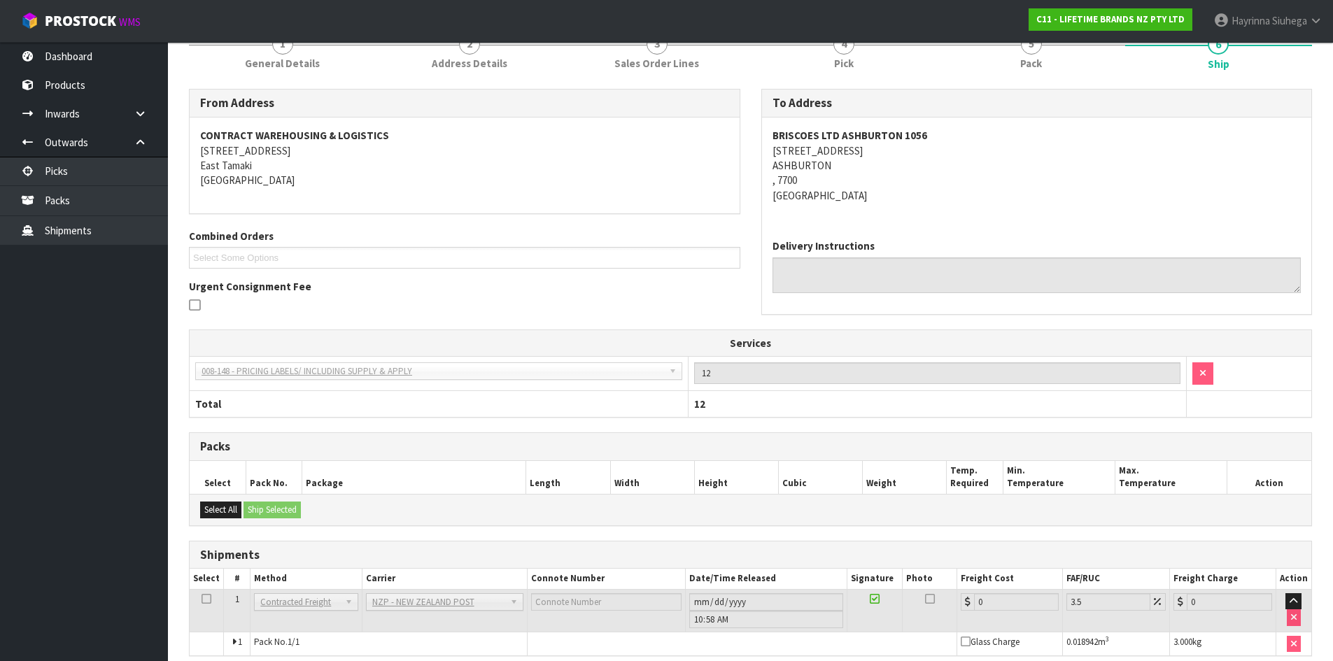
scroll to position [264, 0]
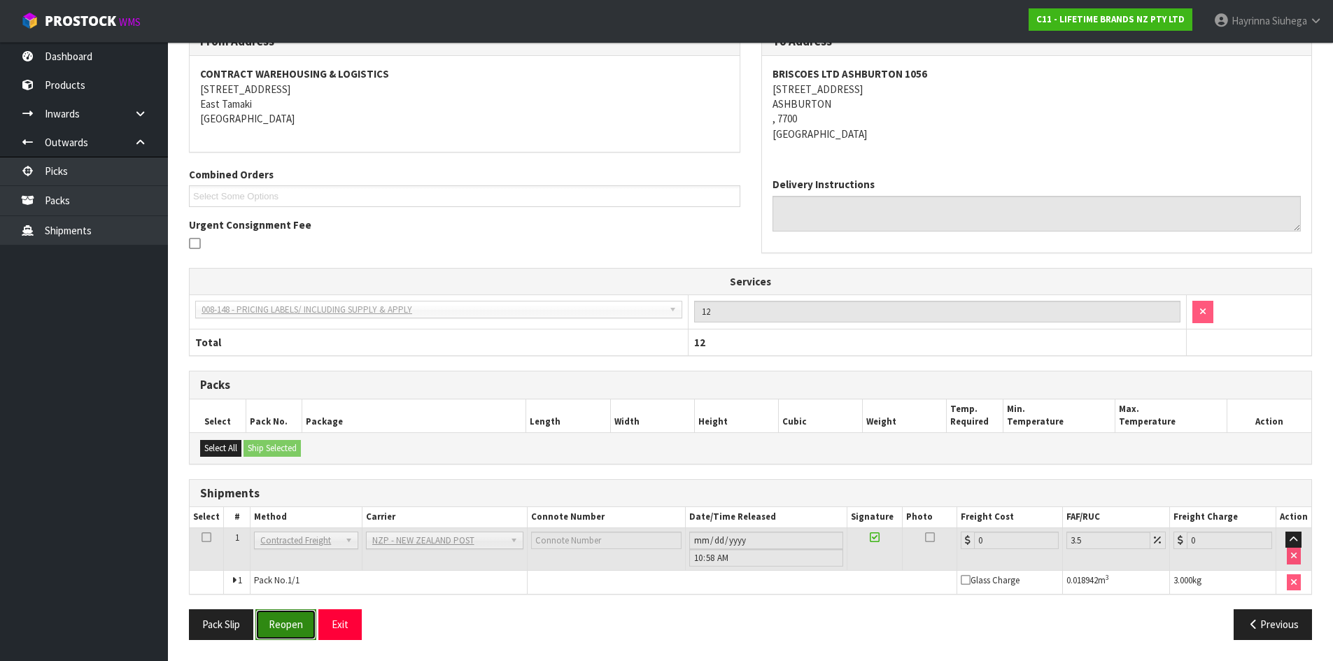
click at [304, 616] on button "Reopen" at bounding box center [285, 624] width 61 height 30
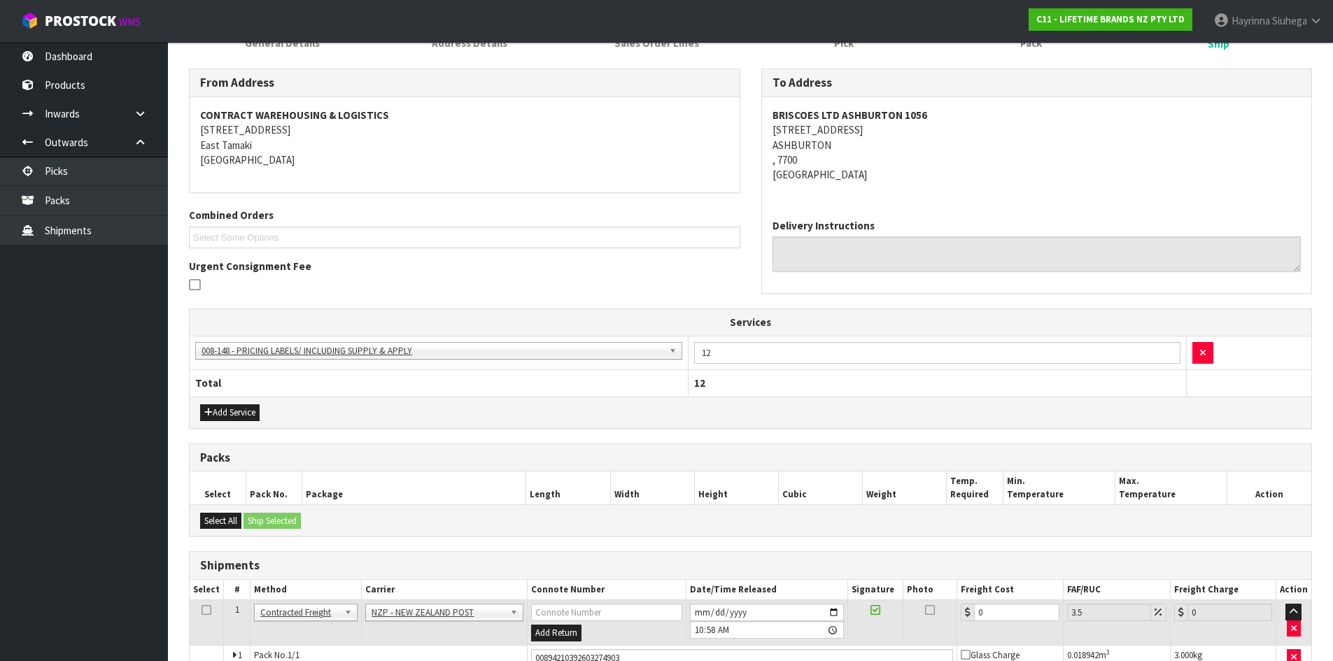
scroll to position [297, 0]
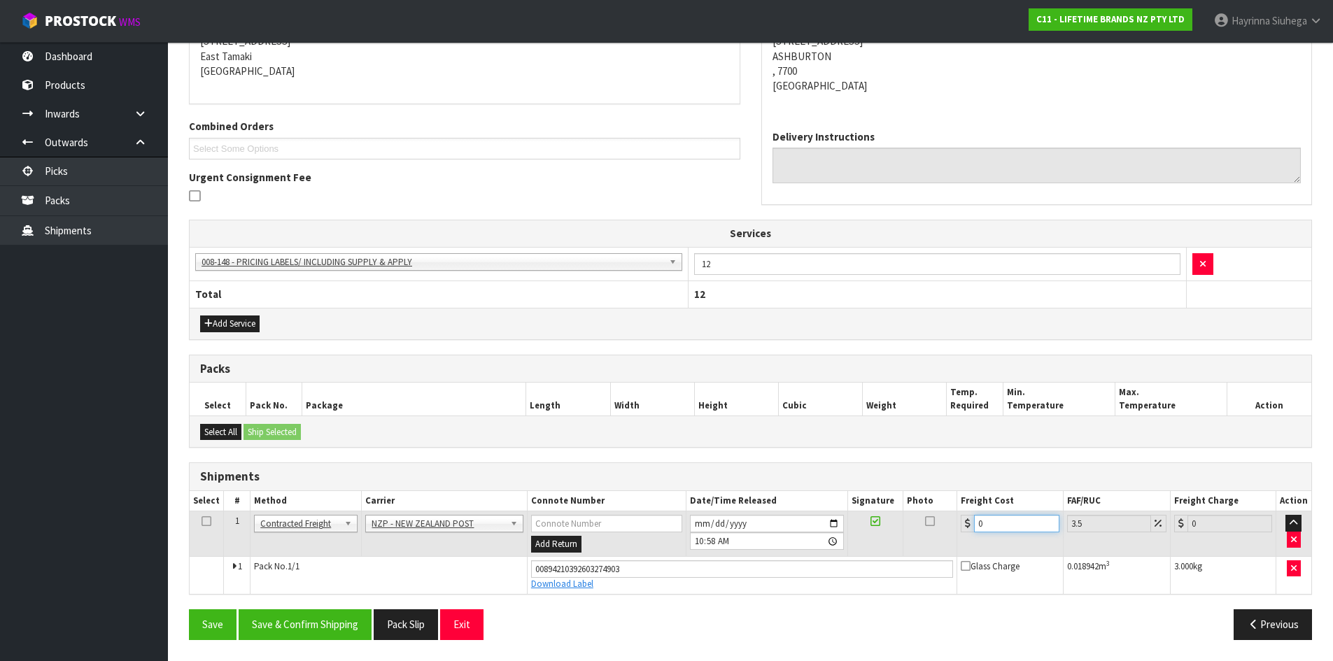
drag, startPoint x: 1001, startPoint y: 523, endPoint x: 577, endPoint y: 496, distance: 424.8
click at [600, 499] on table "Select # Method Carrier Connote Number Date/Time Released Signature Photo Freig…" at bounding box center [750, 542] width 1121 height 103
click at [189, 609] on button "Save" at bounding box center [213, 624] width 48 height 30
click at [325, 618] on button "Save & Confirm Shipping" at bounding box center [305, 624] width 133 height 30
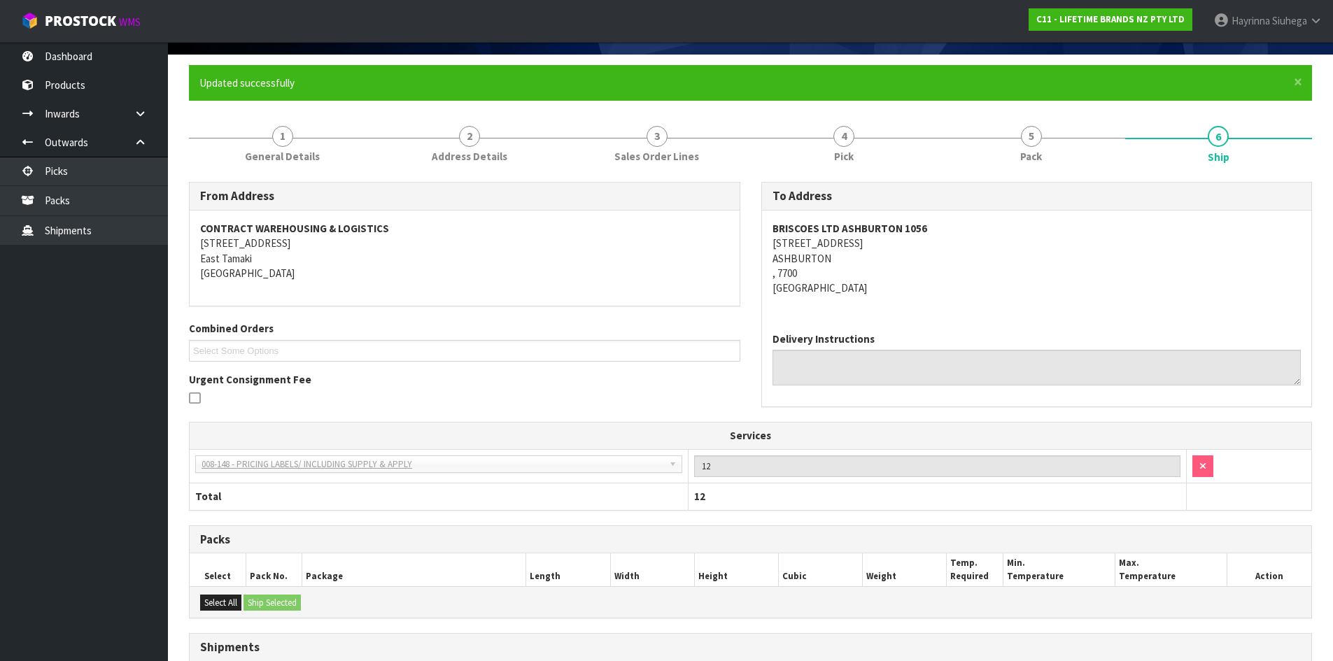
scroll to position [0, 0]
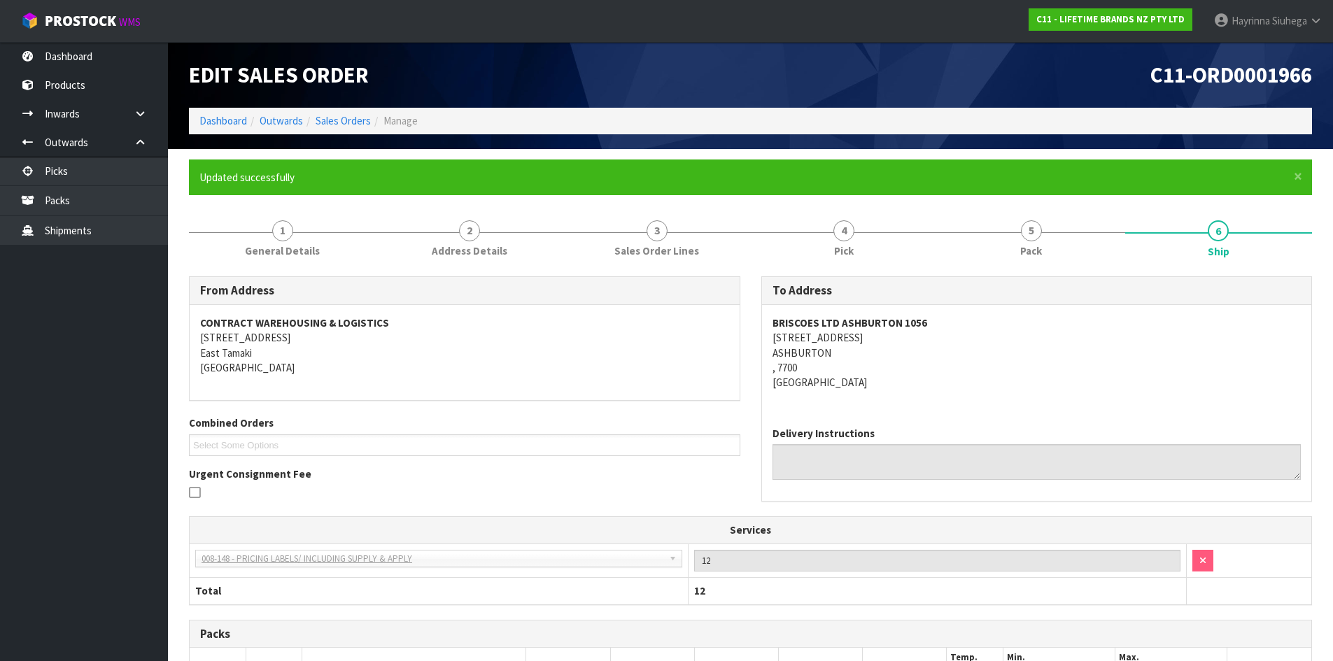
click at [220, 111] on ol "Dashboard Outwards Sales Orders Manage" at bounding box center [750, 121] width 1123 height 26
click at [220, 122] on link "Dashboard" at bounding box center [223, 120] width 48 height 13
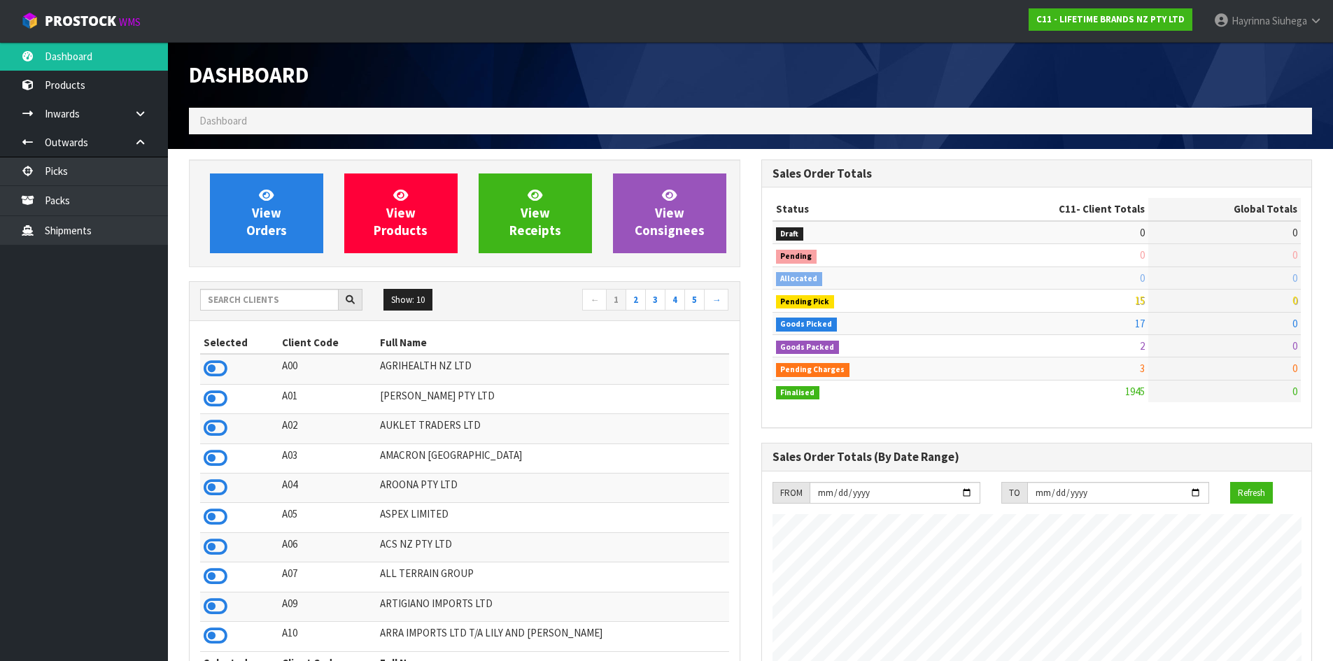
scroll to position [1060, 572]
click at [116, 212] on link "Packs" at bounding box center [84, 200] width 168 height 29
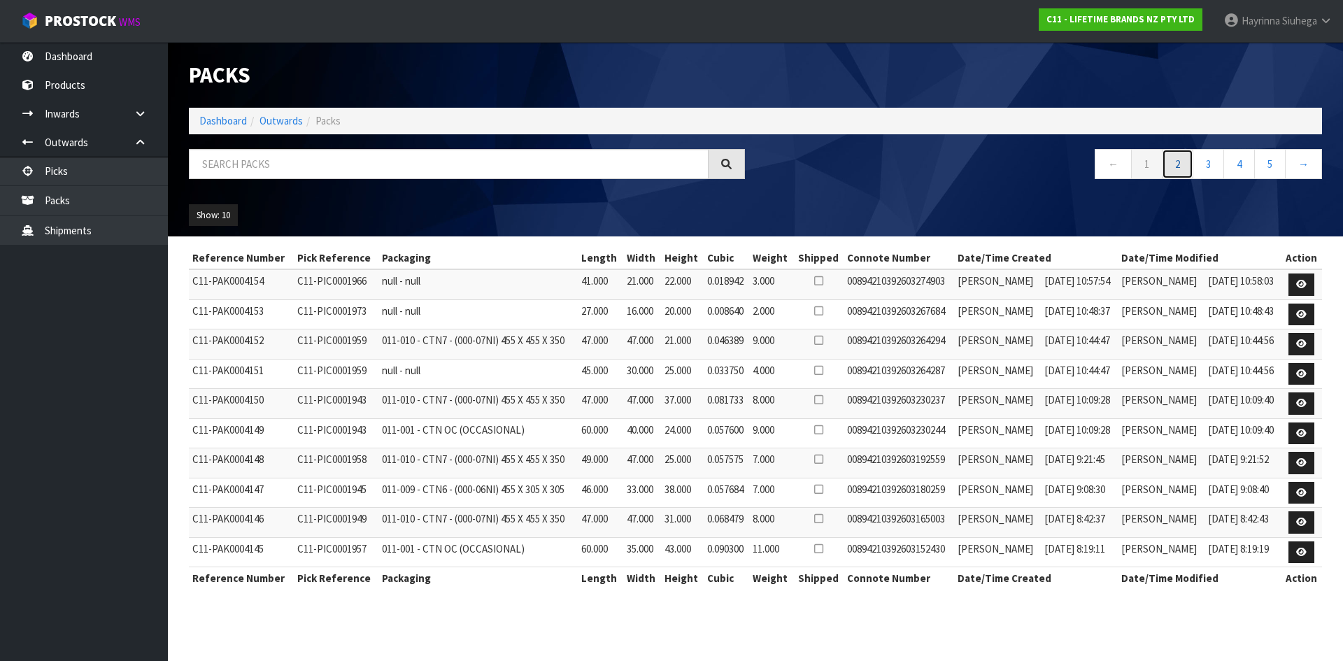
click at [1191, 167] on link "2" at bounding box center [1177, 164] width 31 height 30
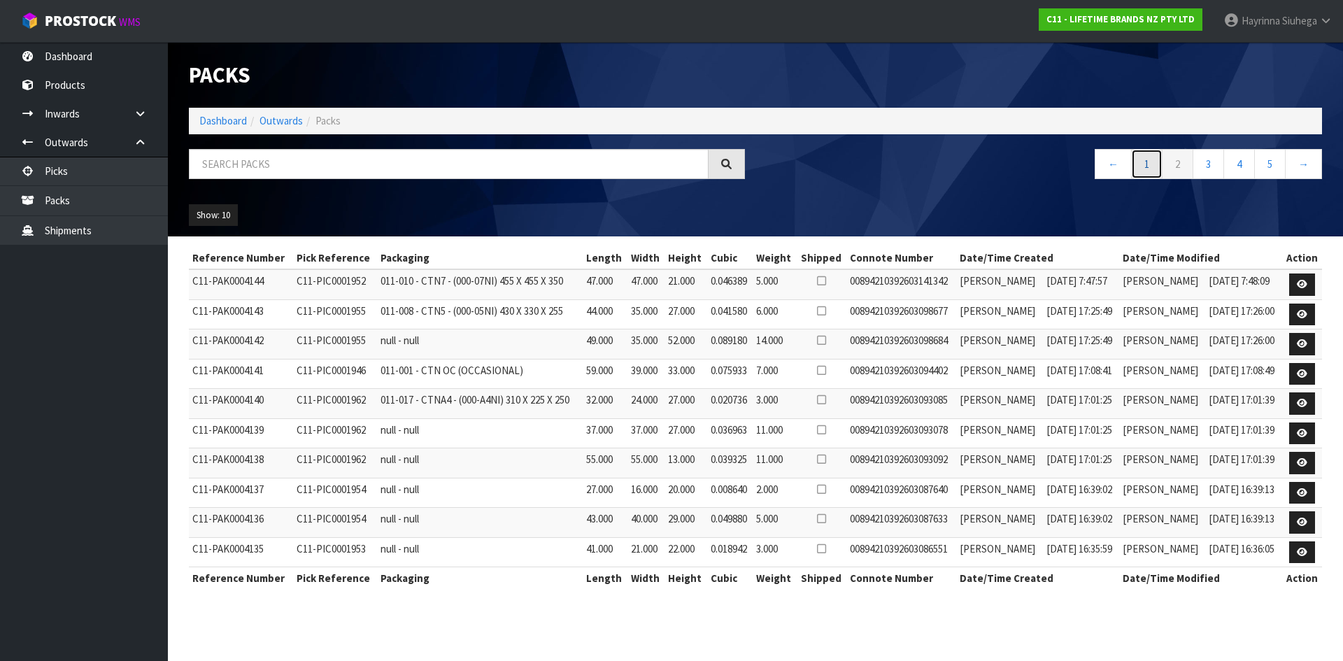
click at [1150, 168] on link "1" at bounding box center [1146, 164] width 31 height 30
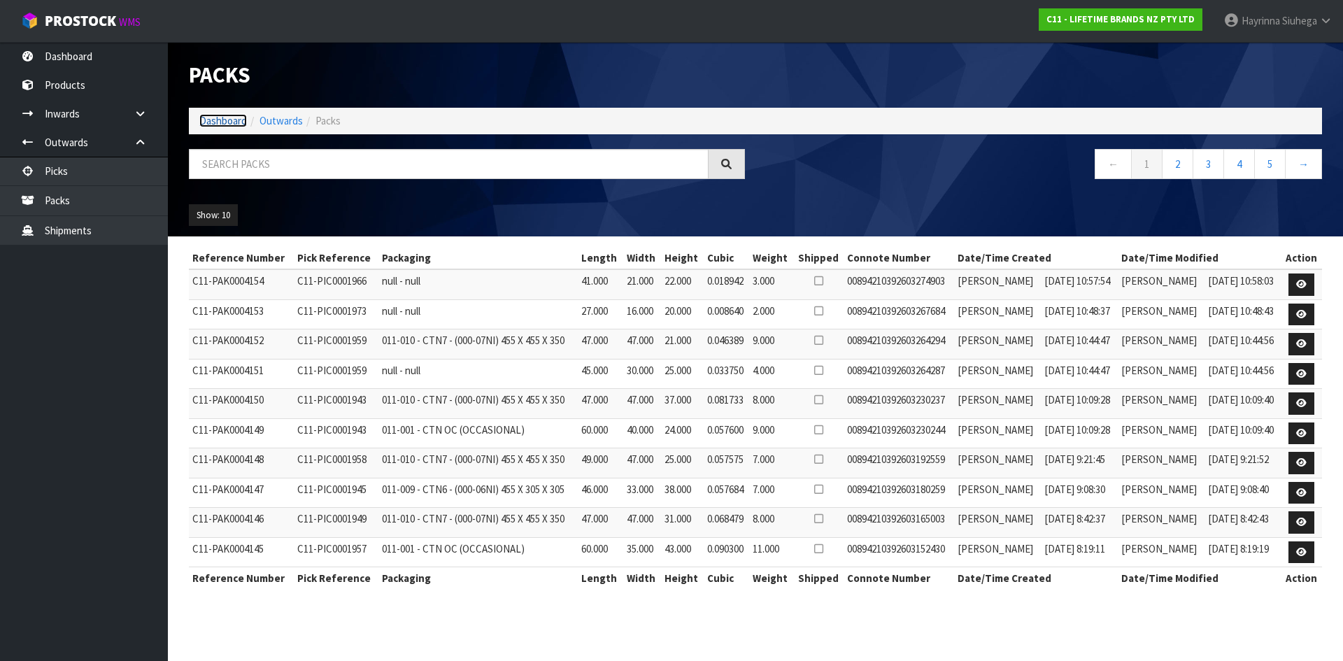
click at [221, 121] on link "Dashboard" at bounding box center [223, 120] width 48 height 13
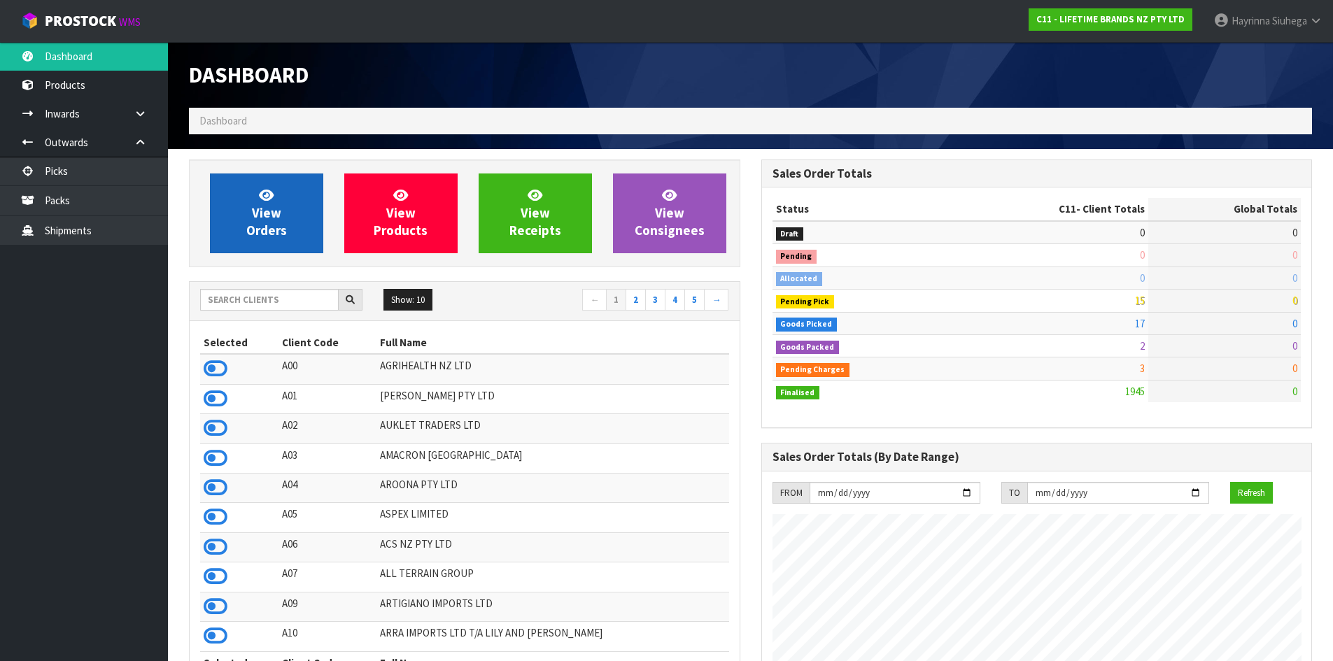
scroll to position [1060, 572]
click at [267, 208] on span "View Orders" at bounding box center [266, 213] width 41 height 52
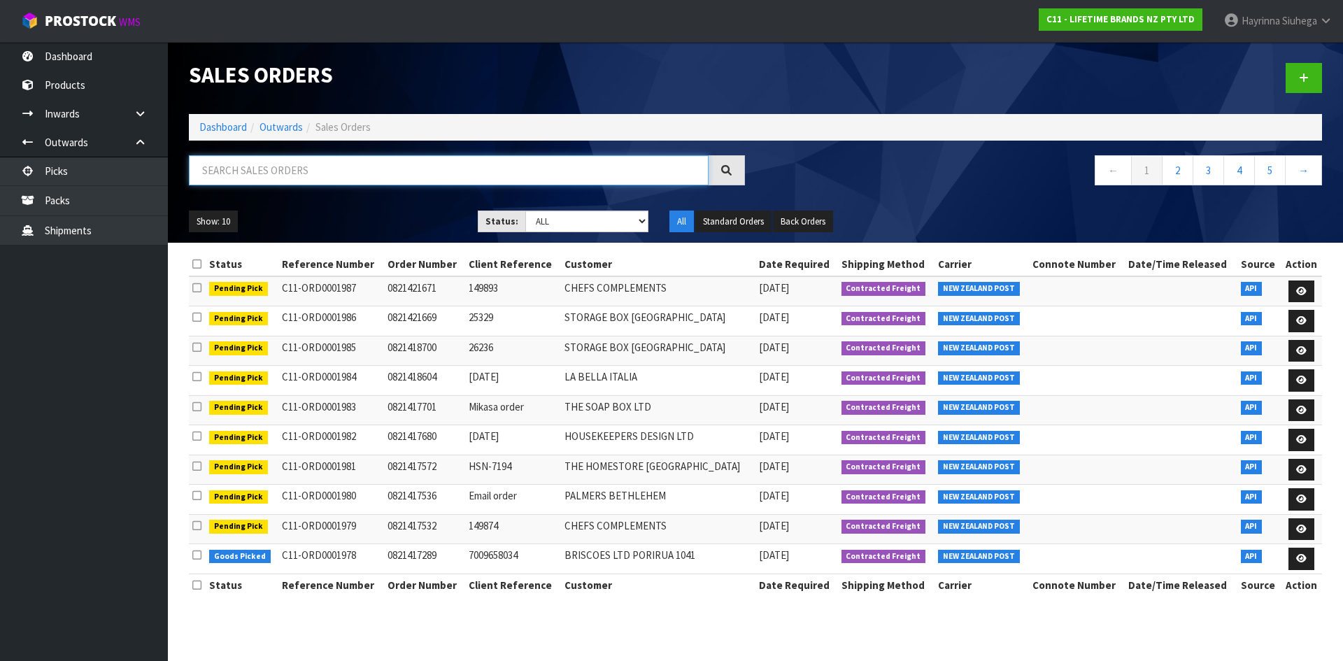
click at [321, 167] on input "text" at bounding box center [449, 170] width 520 height 30
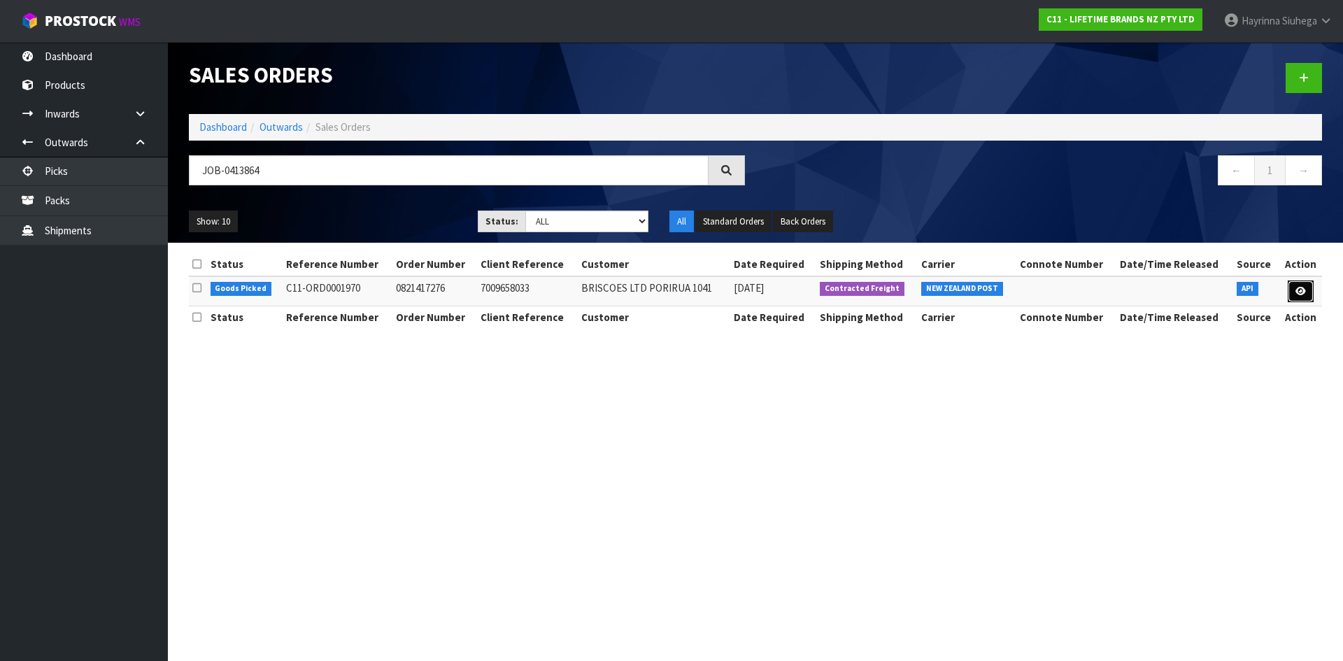
click at [1312, 290] on link at bounding box center [1301, 292] width 26 height 22
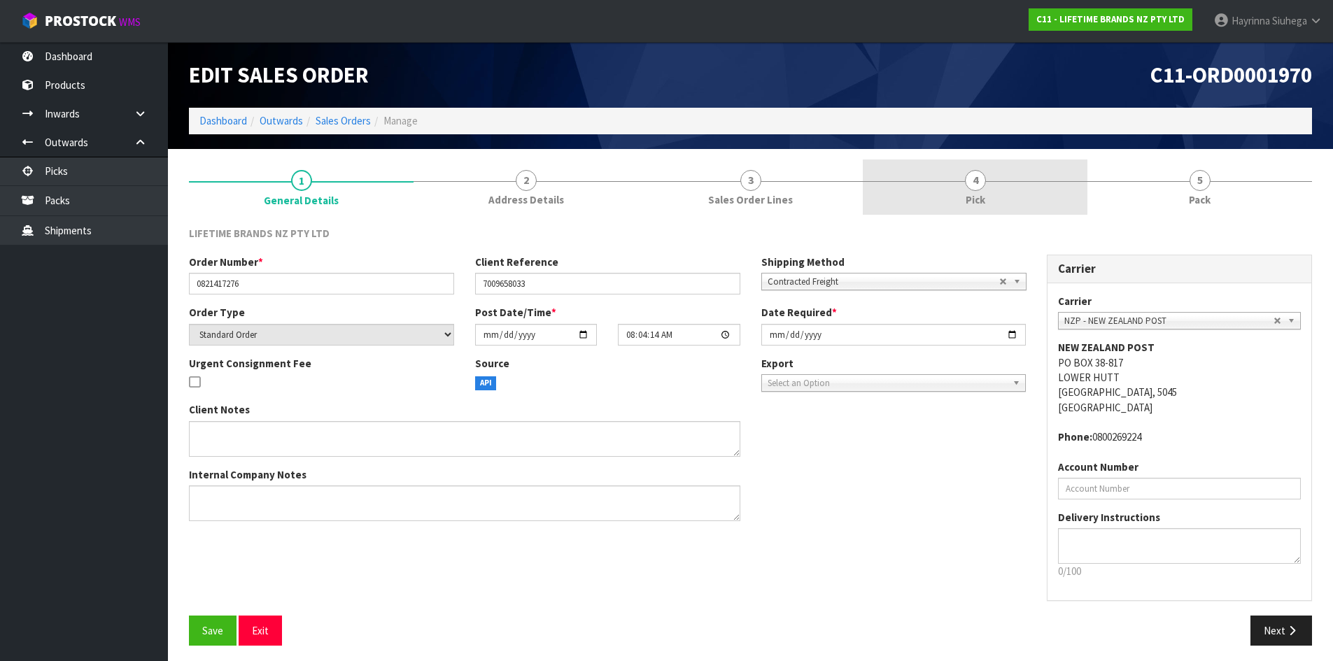
click at [1054, 202] on link "4 Pick" at bounding box center [975, 187] width 225 height 55
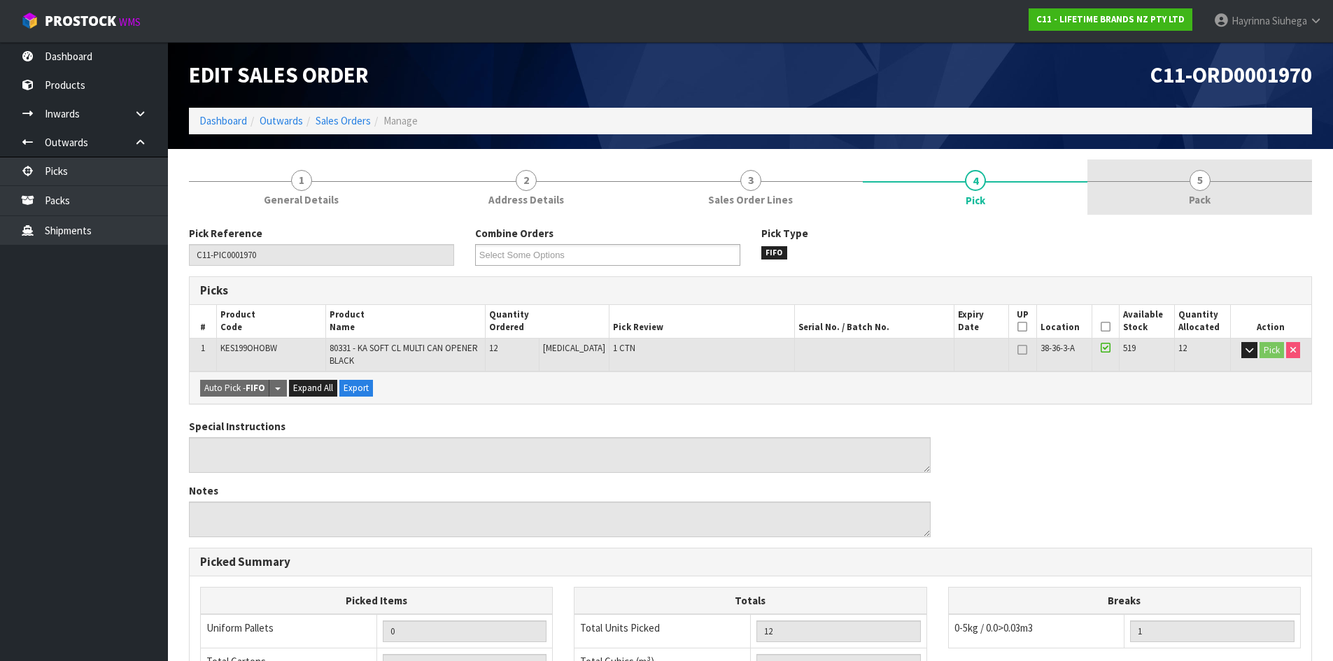
click at [1164, 192] on link "5 Pack" at bounding box center [1199, 187] width 225 height 55
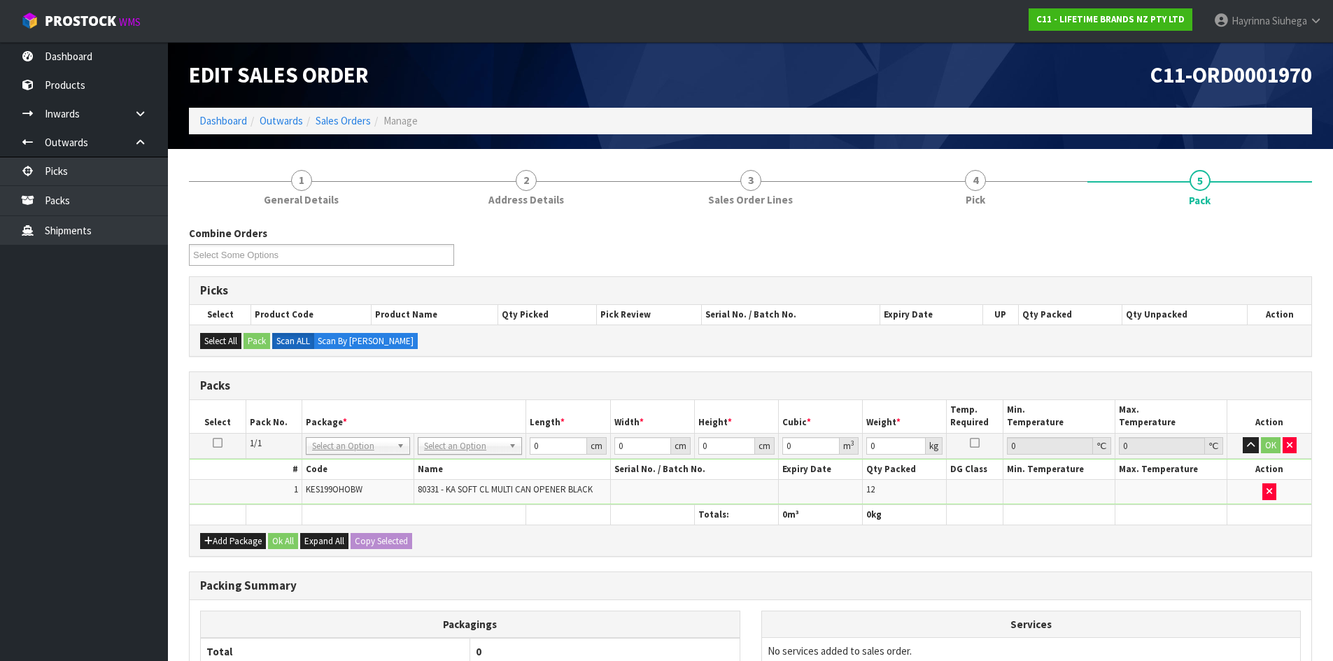
drag, startPoint x: 472, startPoint y: 450, endPoint x: 472, endPoint y: 465, distance: 14.7
click at [533, 442] on input "0" at bounding box center [558, 445] width 57 height 17
drag, startPoint x: 533, startPoint y: 442, endPoint x: 1316, endPoint y: 406, distance: 783.7
click at [585, 443] on input "0" at bounding box center [558, 445] width 57 height 17
click button "OK" at bounding box center [1271, 445] width 20 height 17
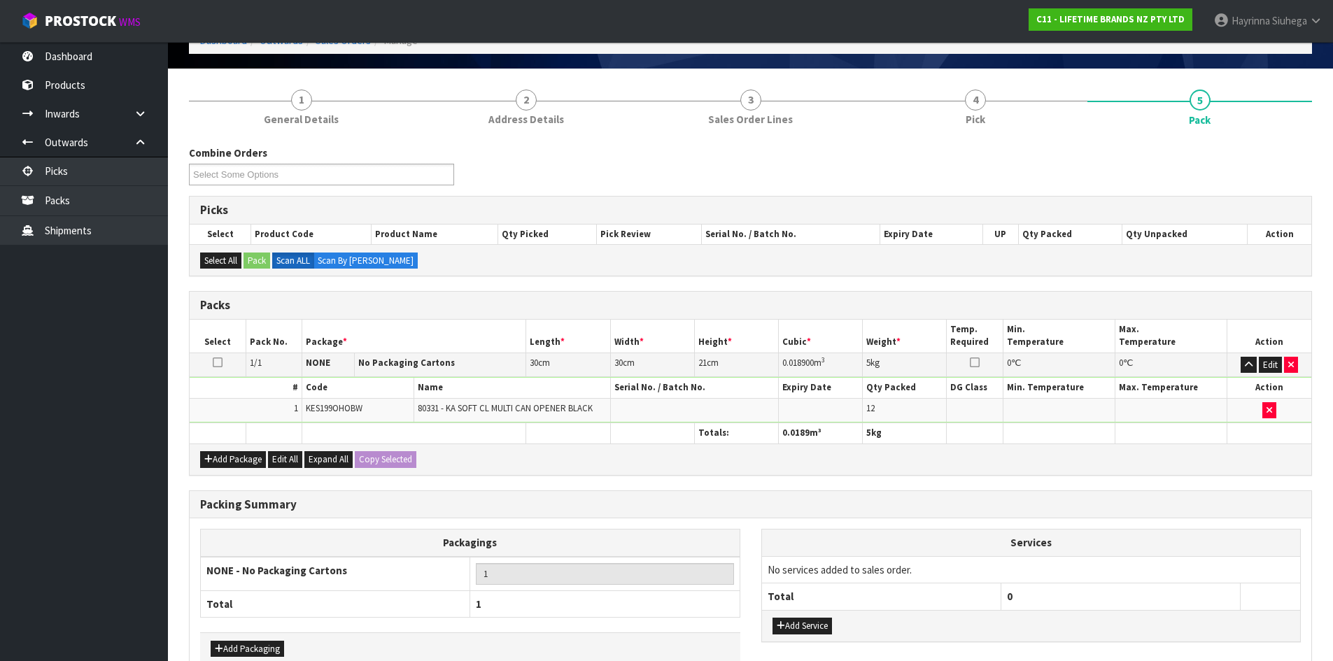
scroll to position [161, 0]
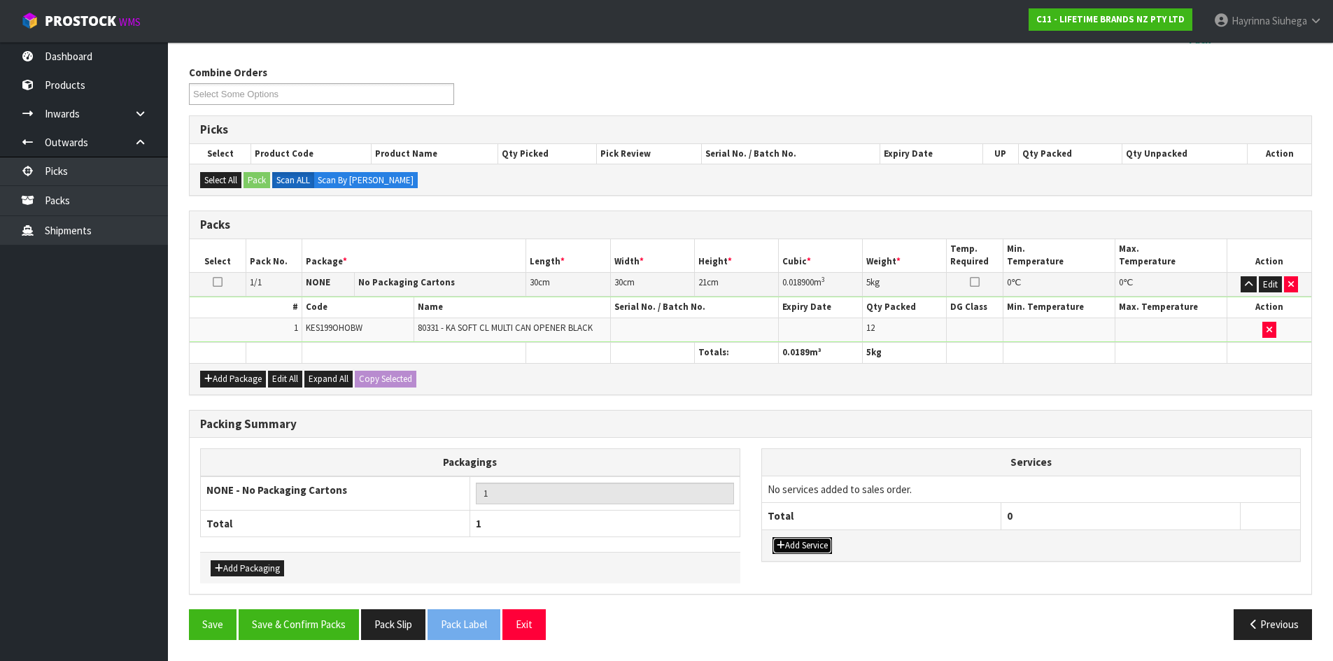
click at [821, 550] on button "Add Service" at bounding box center [801, 545] width 59 height 17
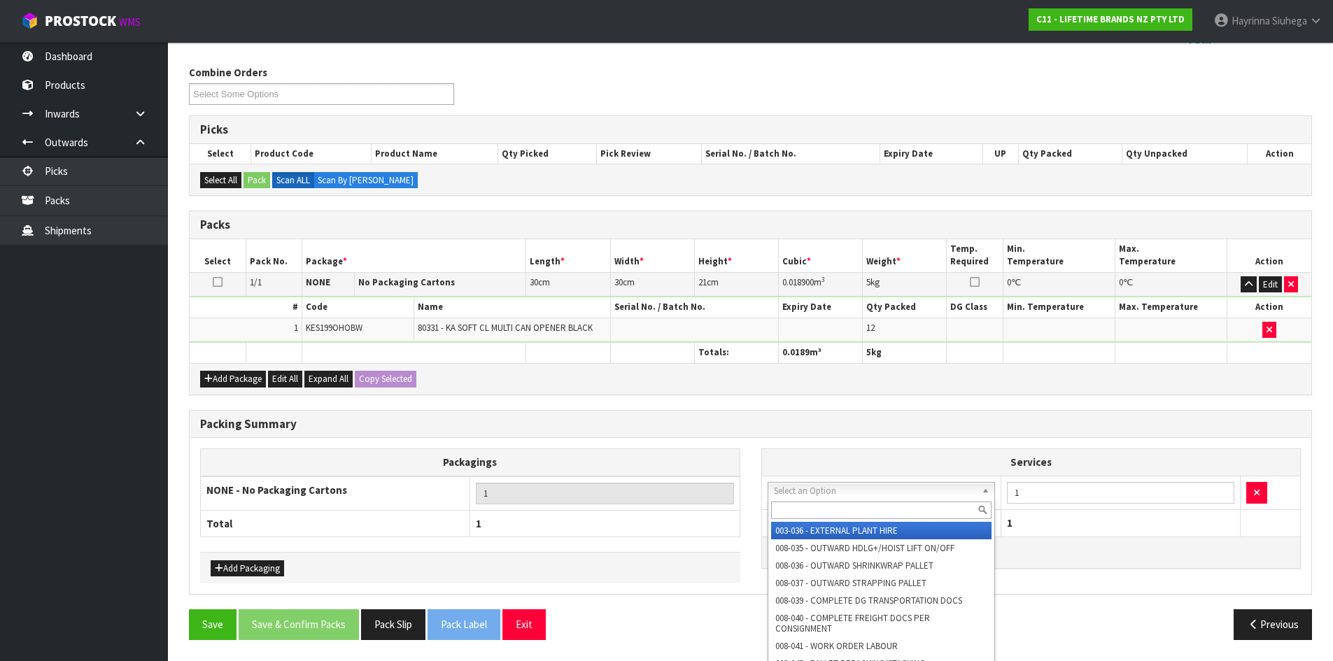
click at [851, 511] on input "text" at bounding box center [881, 510] width 221 height 17
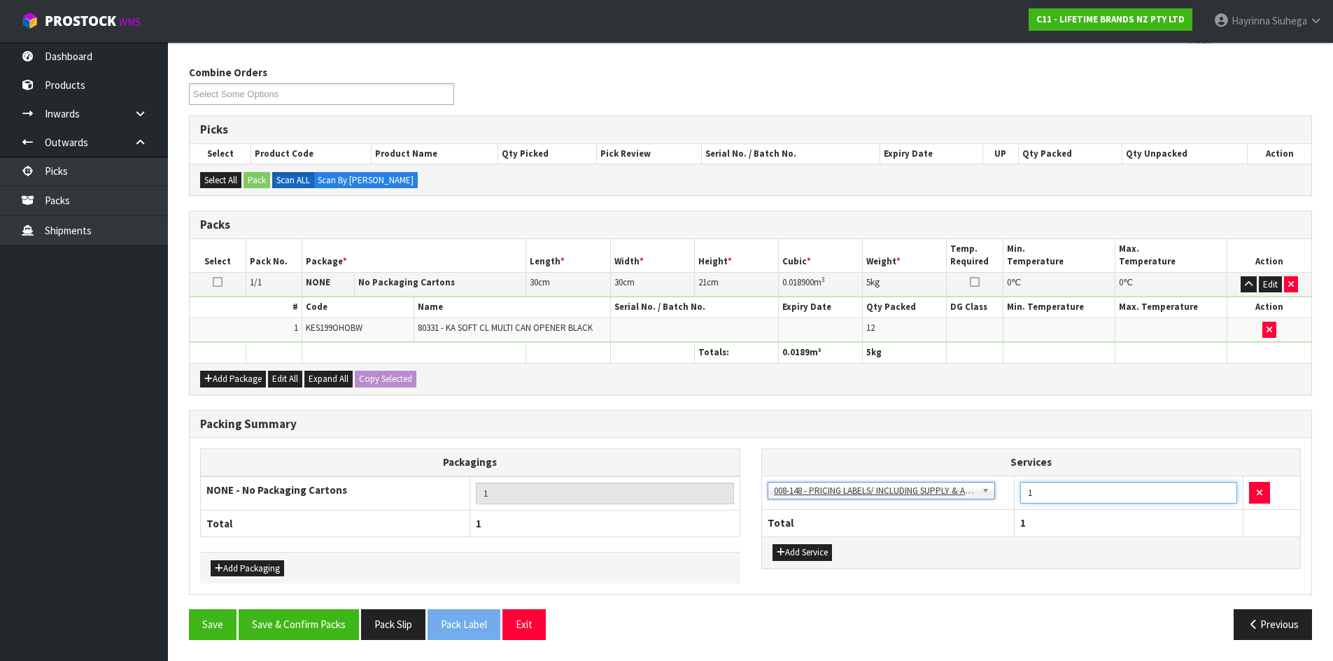
drag, startPoint x: 1047, startPoint y: 493, endPoint x: 937, endPoint y: 499, distance: 110.7
click at [937, 499] on tr "003-036 - EXTERNAL PLANT HIRE 008-035 - OUTWARD HDLG+/HOIST LIFT ON/OFF 008-036…" at bounding box center [1031, 493] width 539 height 34
click at [322, 616] on button "Save & Confirm Packs" at bounding box center [299, 624] width 120 height 30
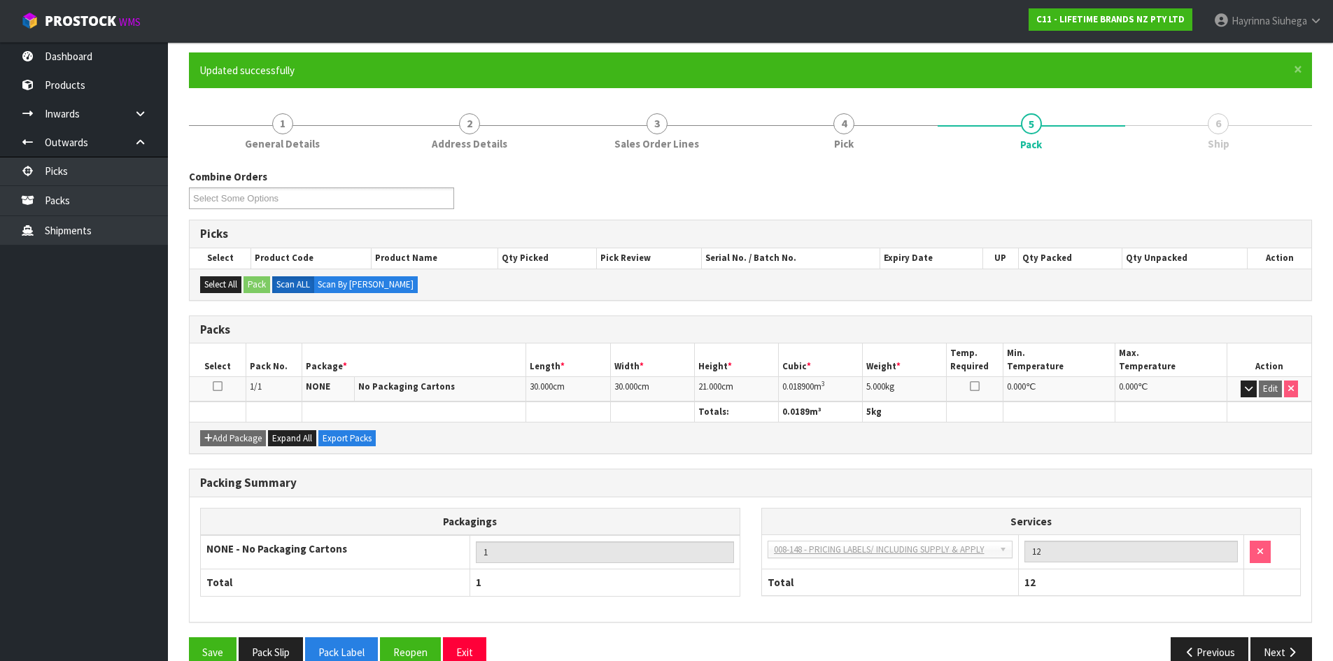
scroll to position [134, 0]
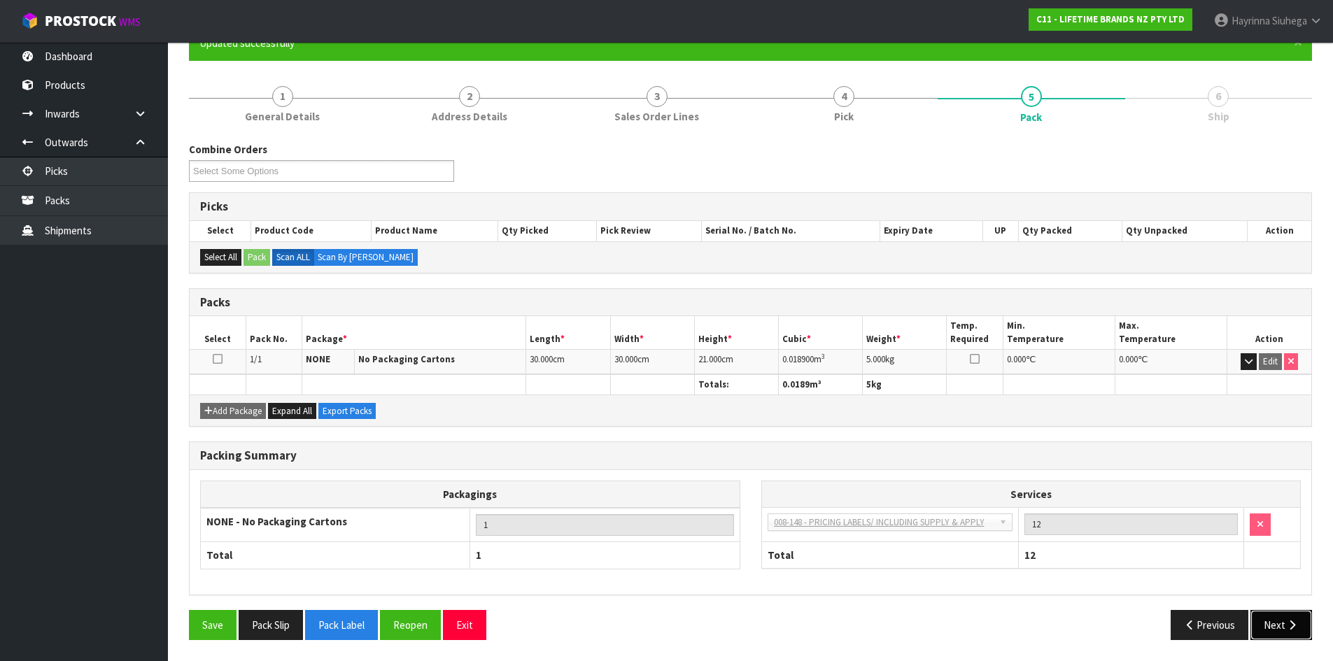
click at [1275, 621] on button "Next" at bounding box center [1281, 625] width 62 height 30
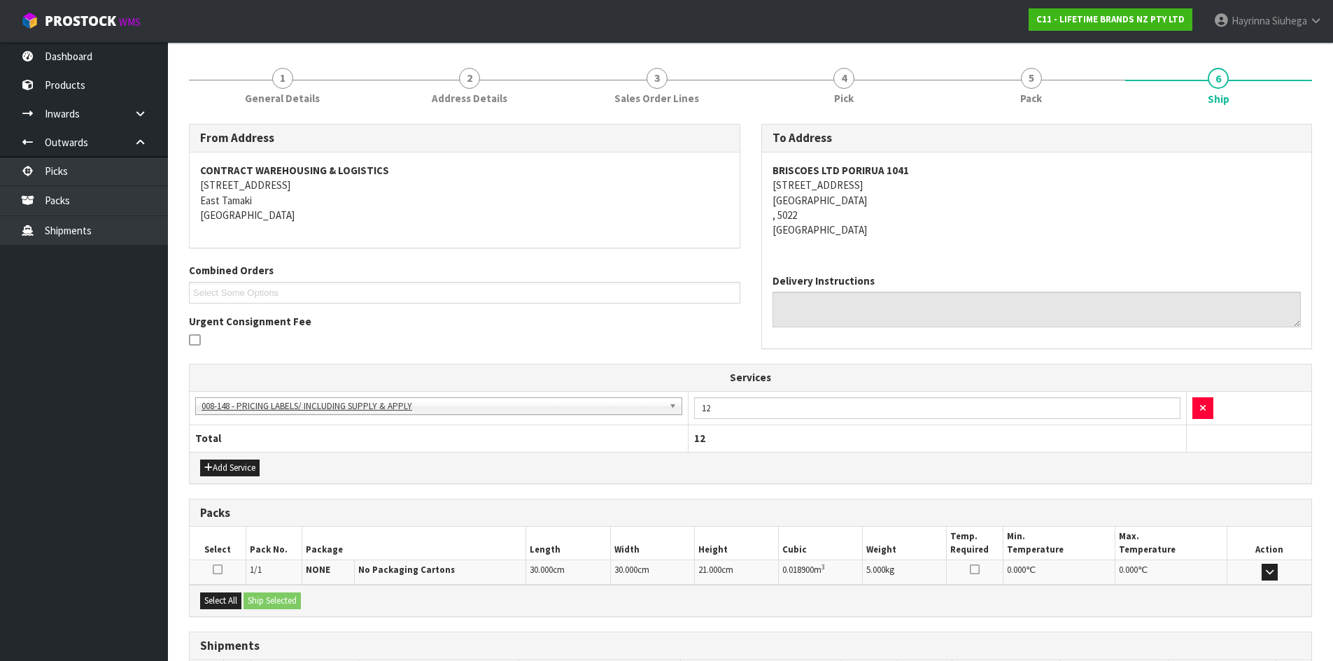
scroll to position [259, 0]
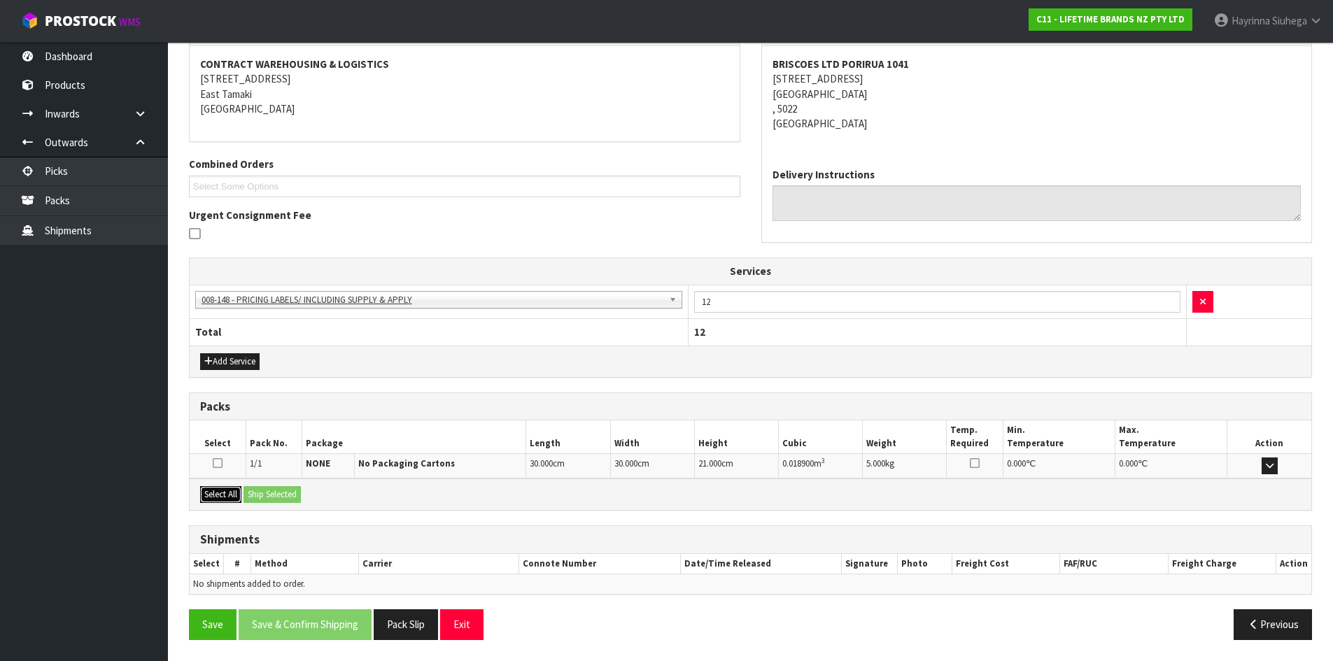
click at [238, 499] on button "Select All" at bounding box center [220, 494] width 41 height 17
click at [269, 495] on button "Ship Selected" at bounding box center [271, 494] width 57 height 17
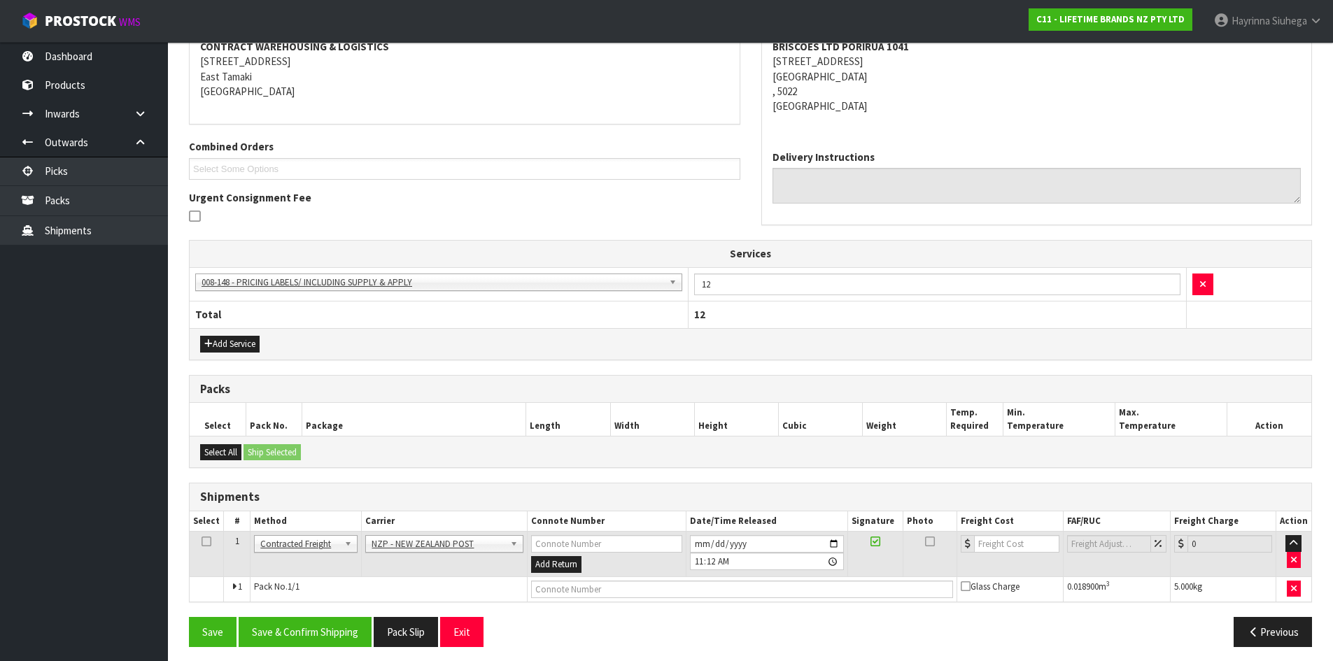
scroll to position [283, 0]
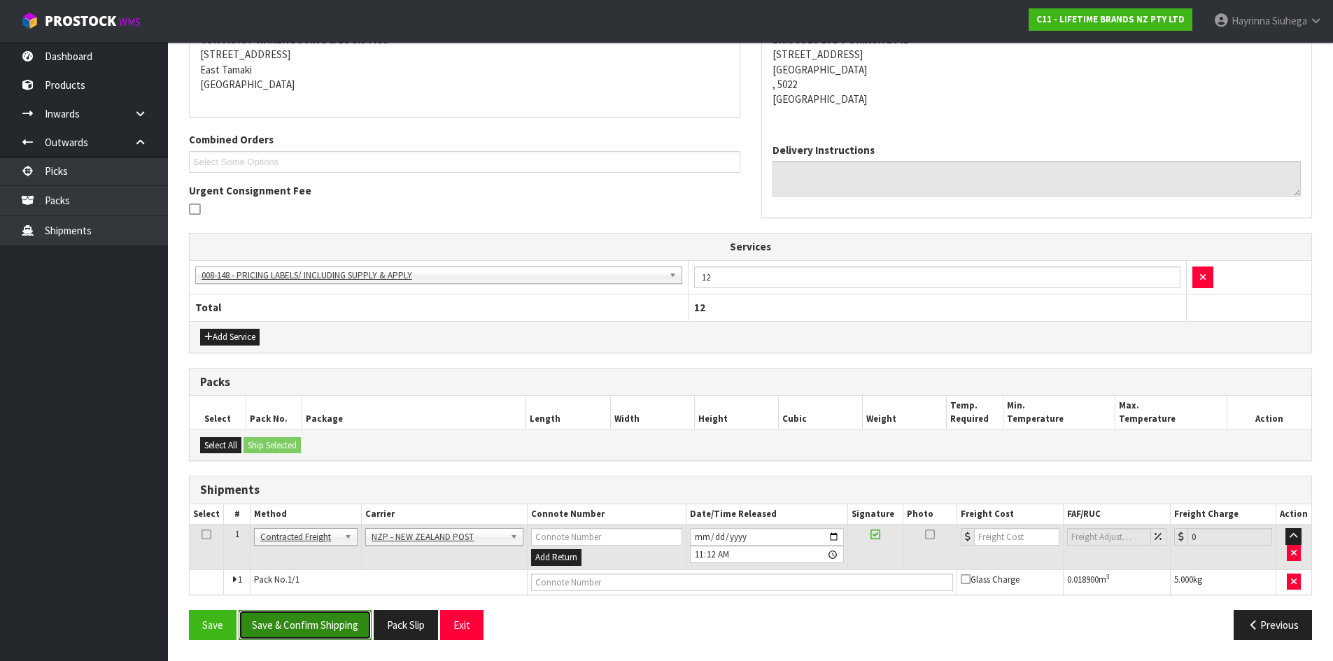
click at [308, 633] on button "Save & Confirm Shipping" at bounding box center [305, 625] width 133 height 30
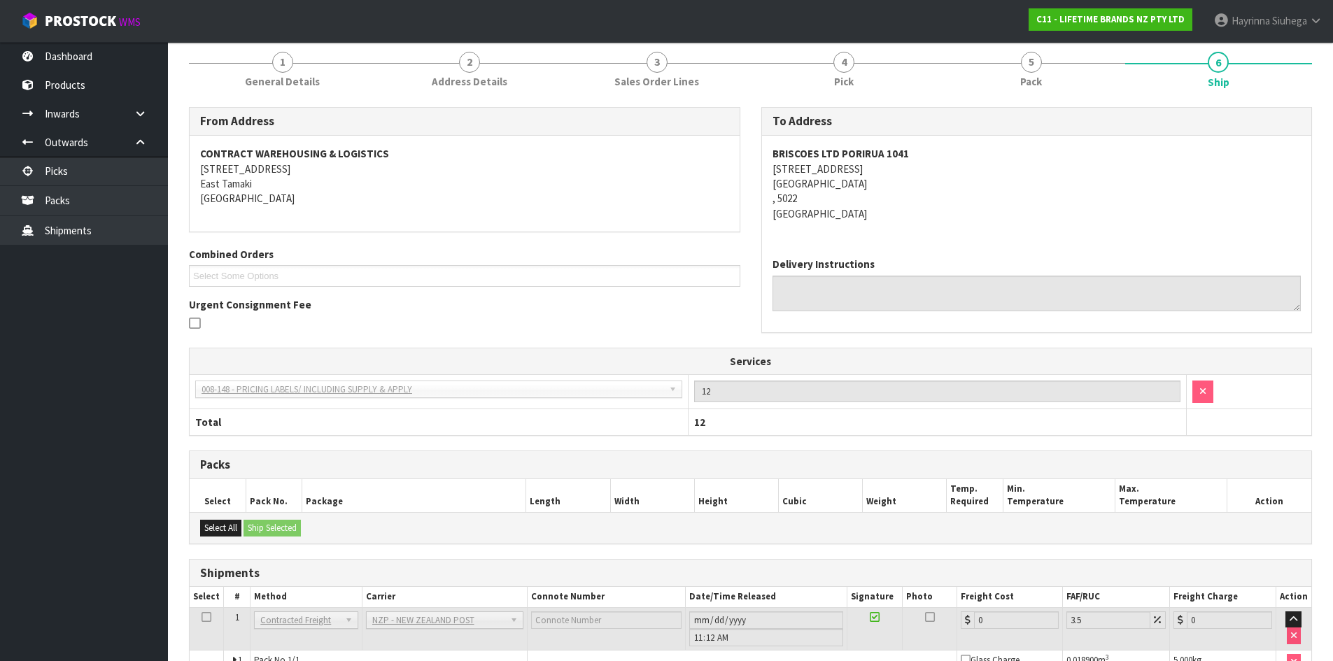
scroll to position [264, 0]
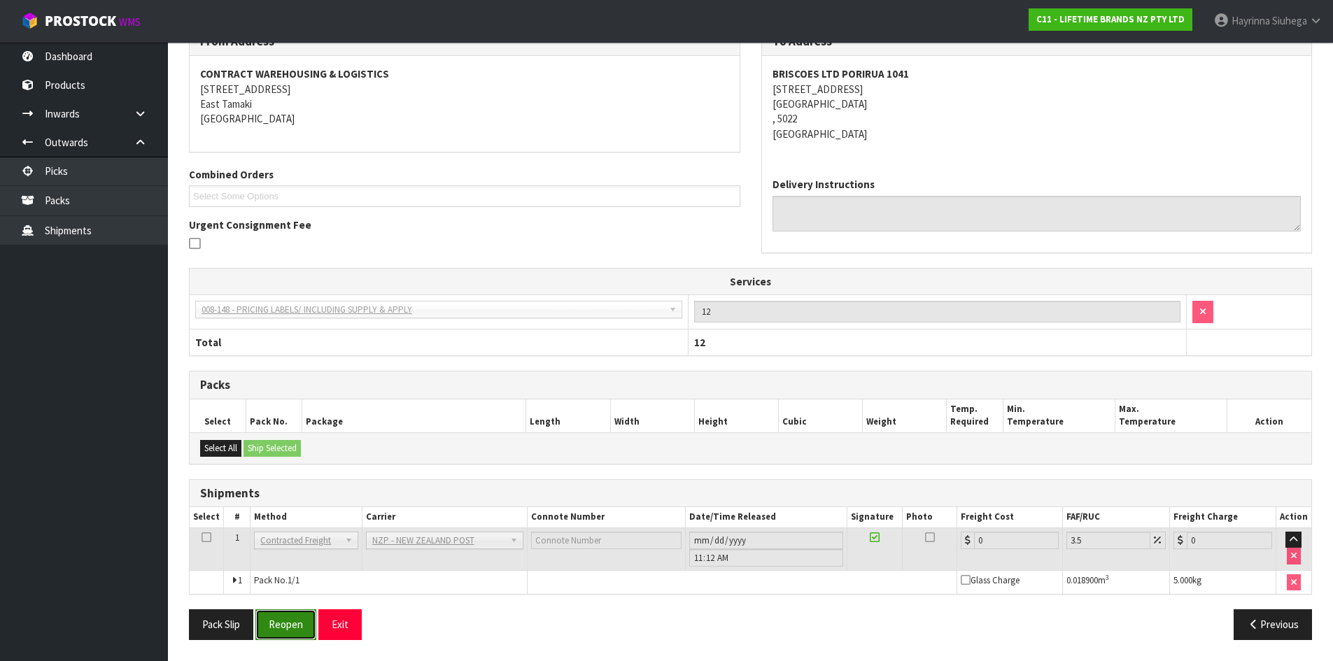
click at [265, 614] on button "Reopen" at bounding box center [285, 624] width 61 height 30
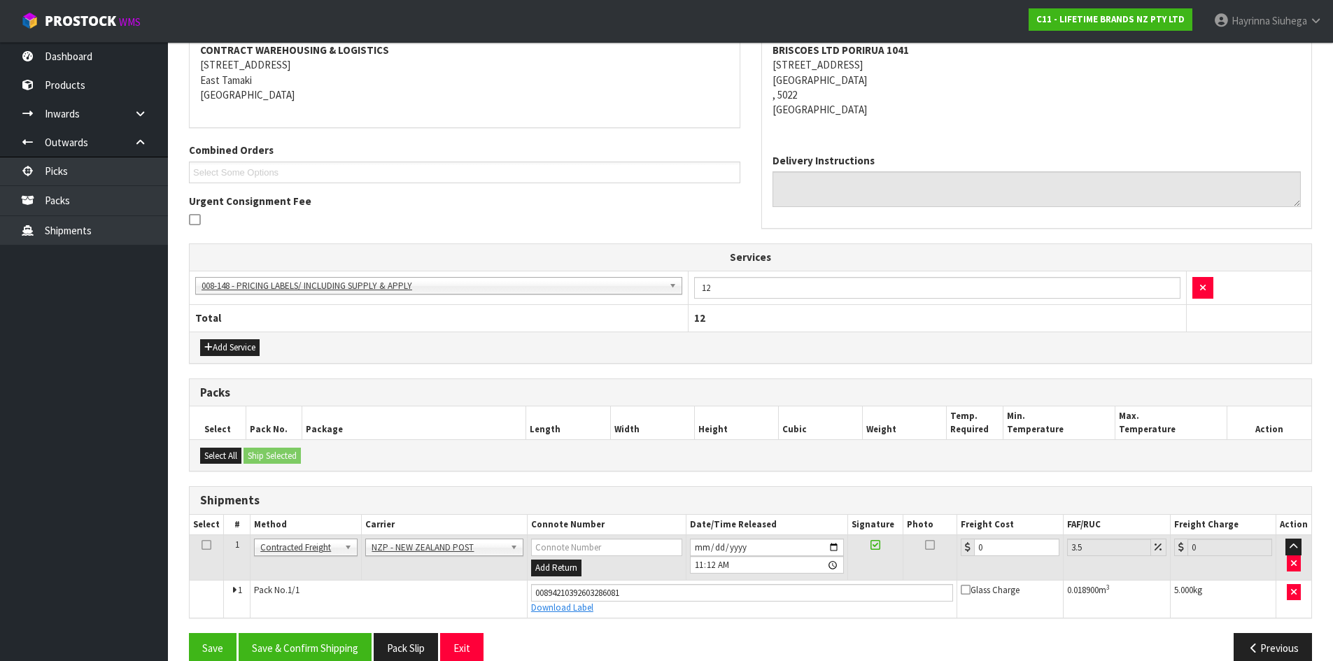
scroll to position [297, 0]
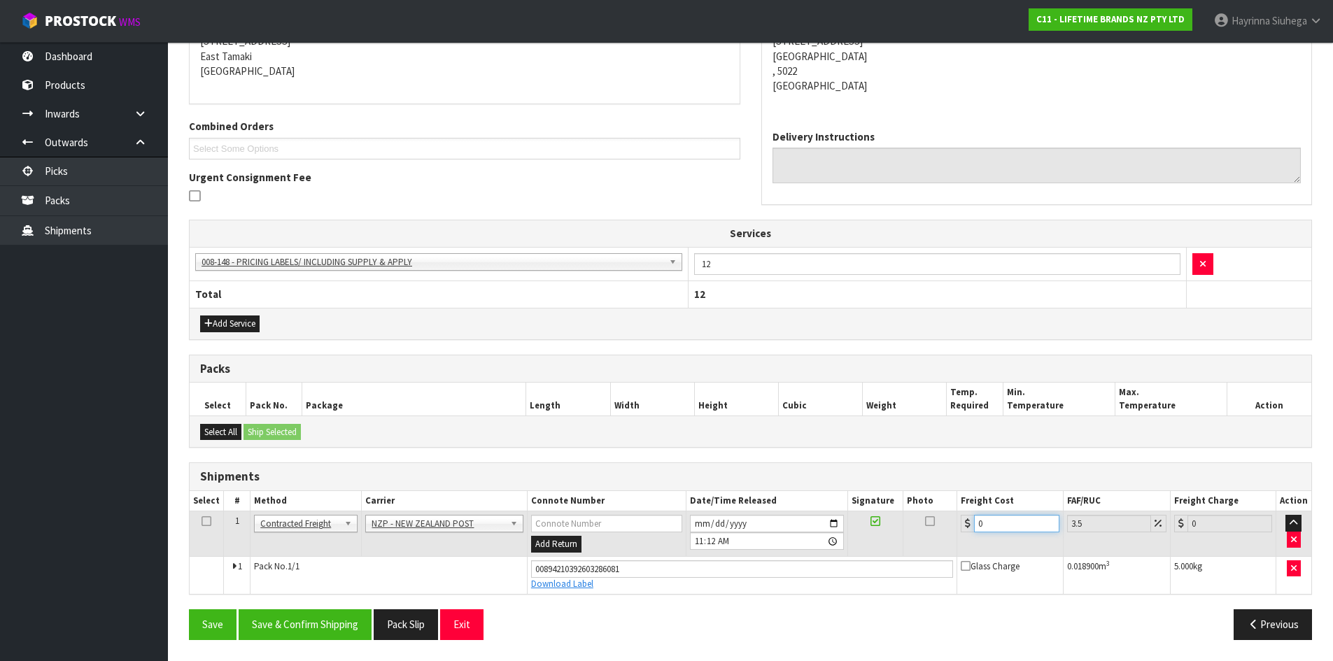
drag, startPoint x: 995, startPoint y: 516, endPoint x: 836, endPoint y: 525, distance: 159.1
click at [840, 525] on tr "1 Client Local Pickup Customer Local Pickup Company Freight Contracted Freight …" at bounding box center [750, 533] width 1121 height 45
click at [189, 609] on button "Save" at bounding box center [213, 624] width 48 height 30
click at [327, 635] on button "Save & Confirm Shipping" at bounding box center [305, 624] width 133 height 30
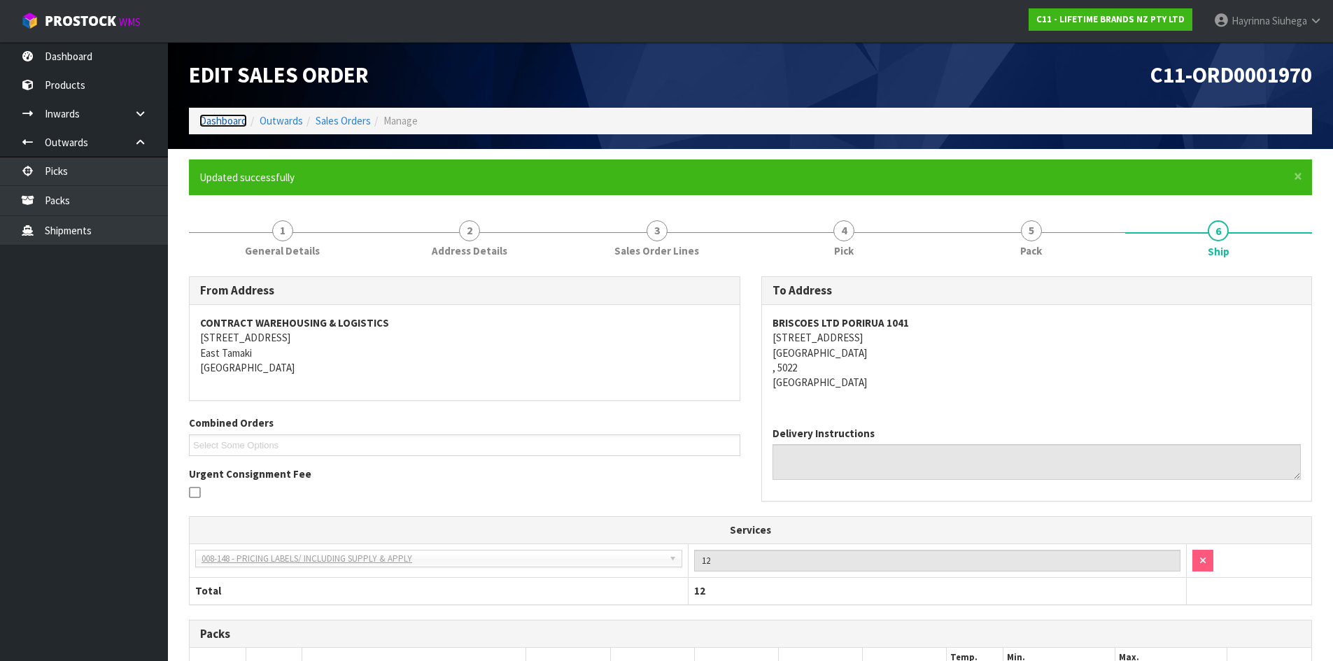
click at [226, 123] on link "Dashboard" at bounding box center [223, 120] width 48 height 13
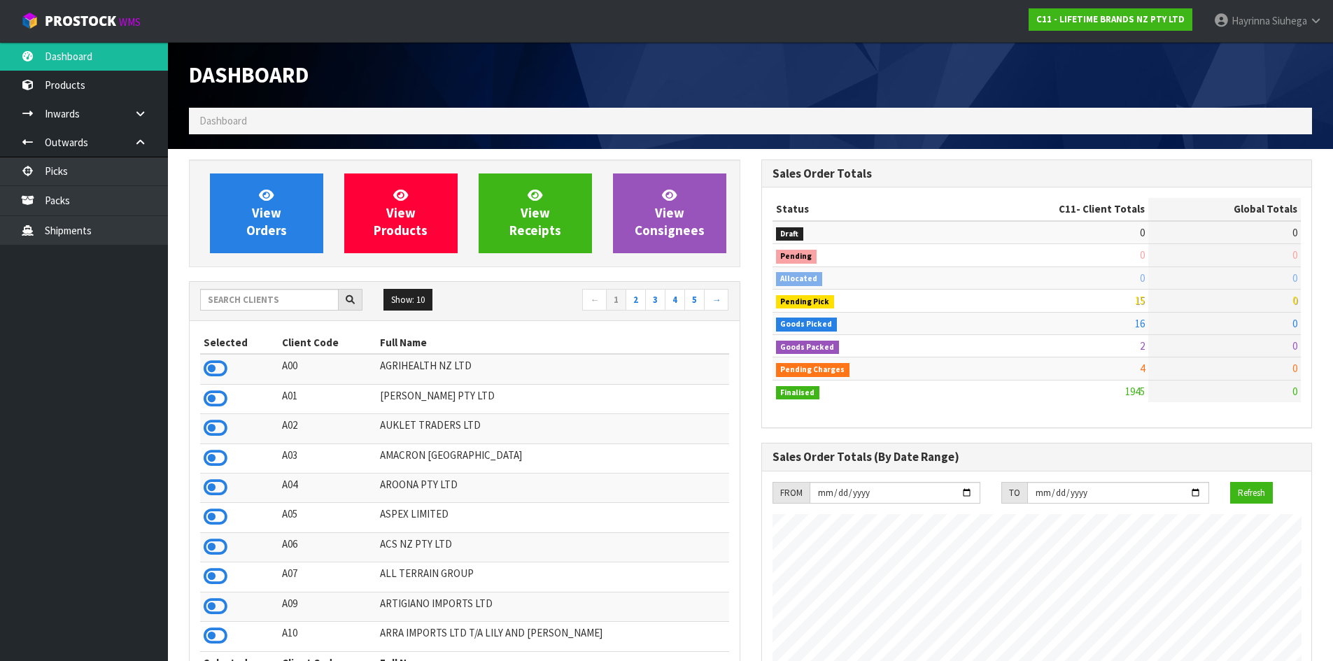
scroll to position [1060, 572]
click at [243, 194] on link "View Orders" at bounding box center [266, 213] width 113 height 80
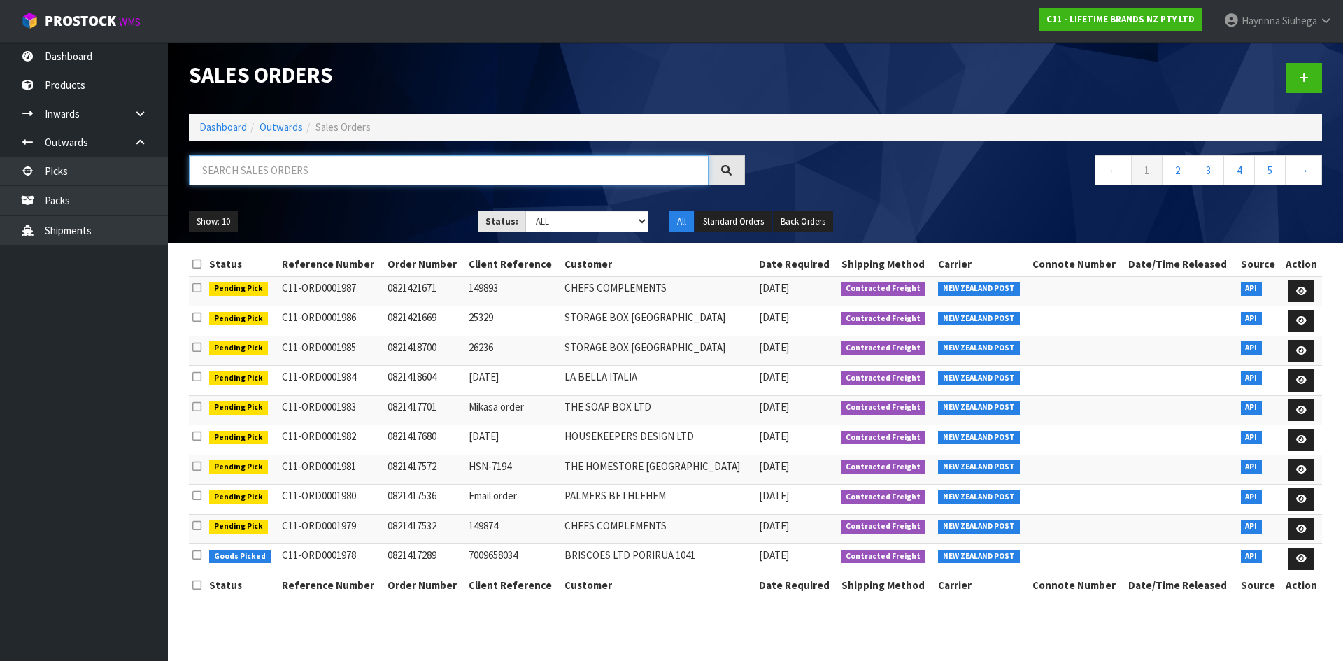
click at [273, 178] on input "text" at bounding box center [449, 170] width 520 height 30
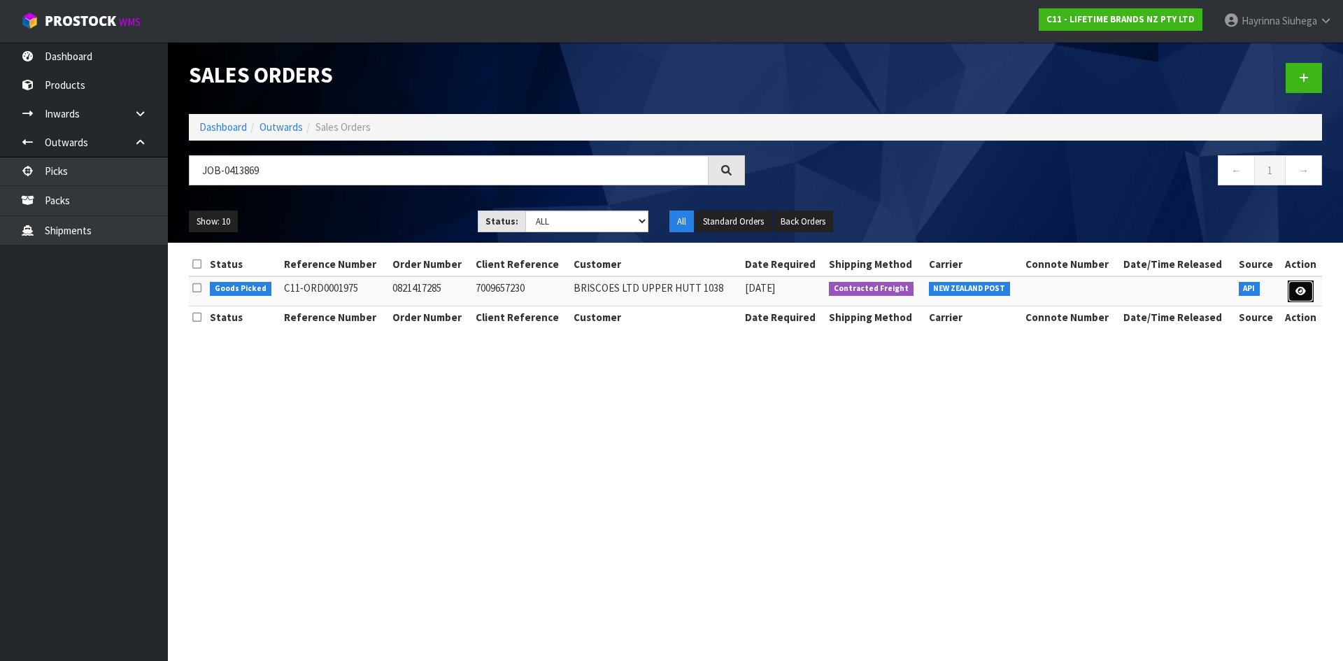
click at [1309, 295] on link at bounding box center [1301, 292] width 26 height 22
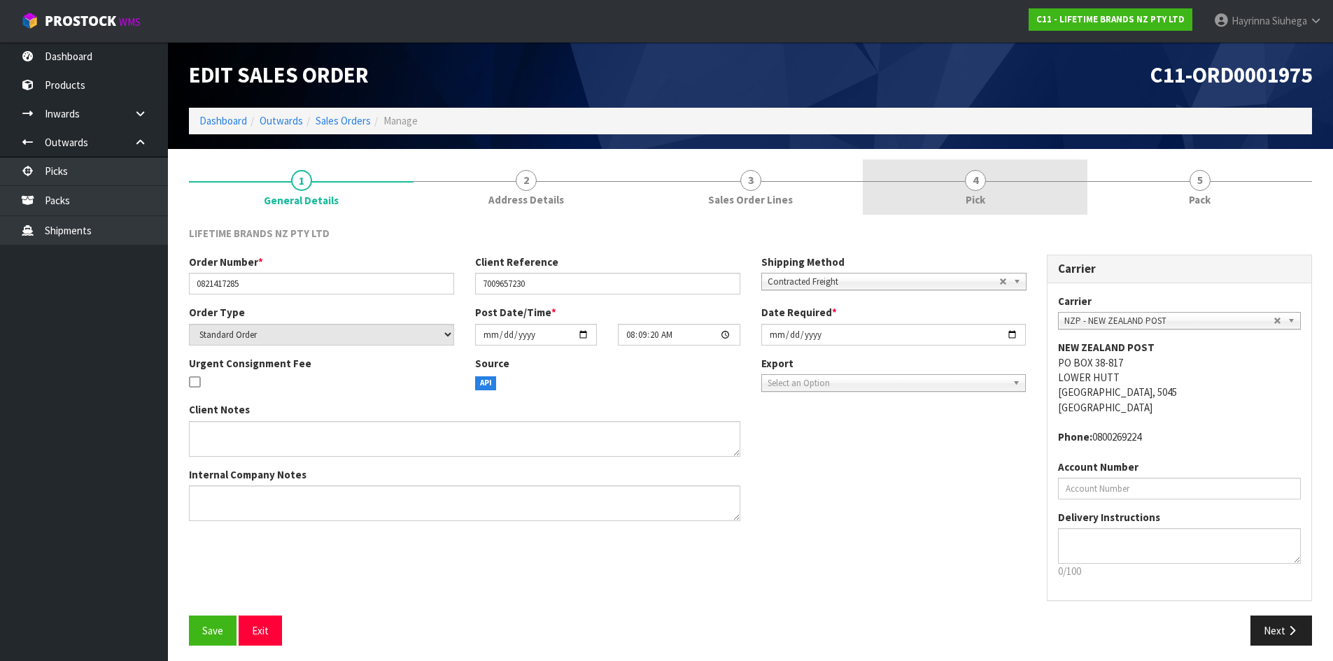
click at [1068, 201] on link "4 Pick" at bounding box center [975, 187] width 225 height 55
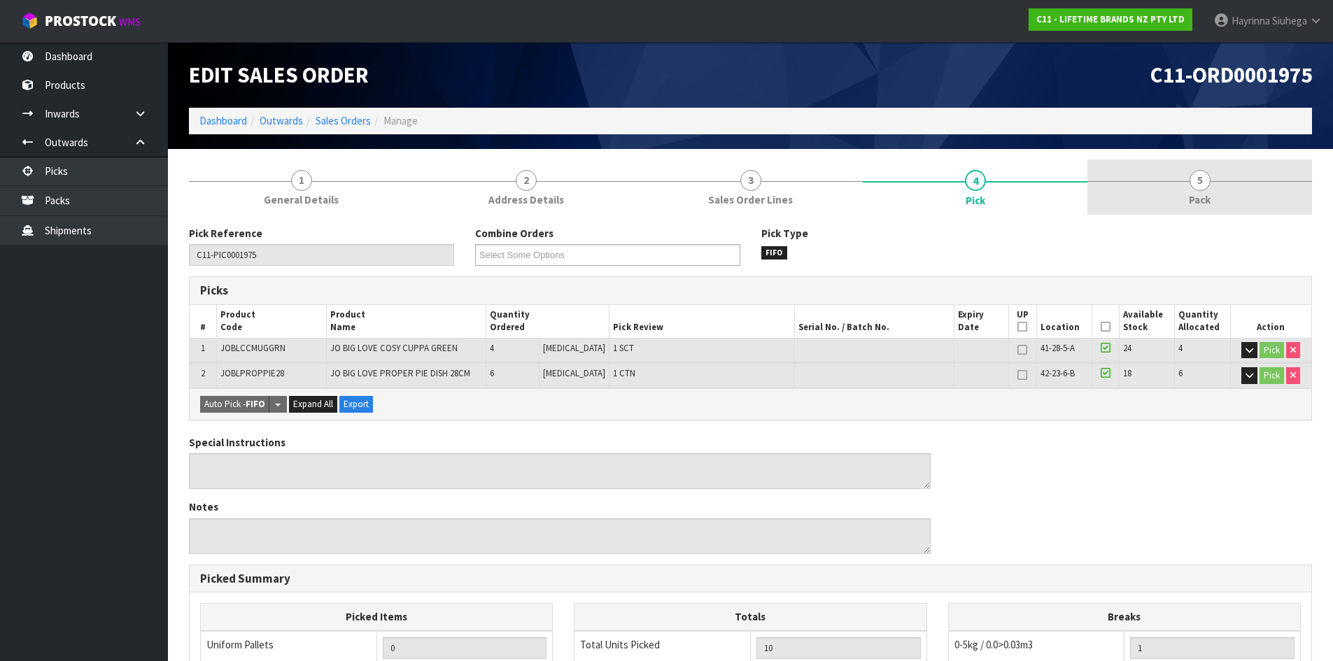
click at [1217, 201] on link "5 Pack" at bounding box center [1199, 187] width 225 height 55
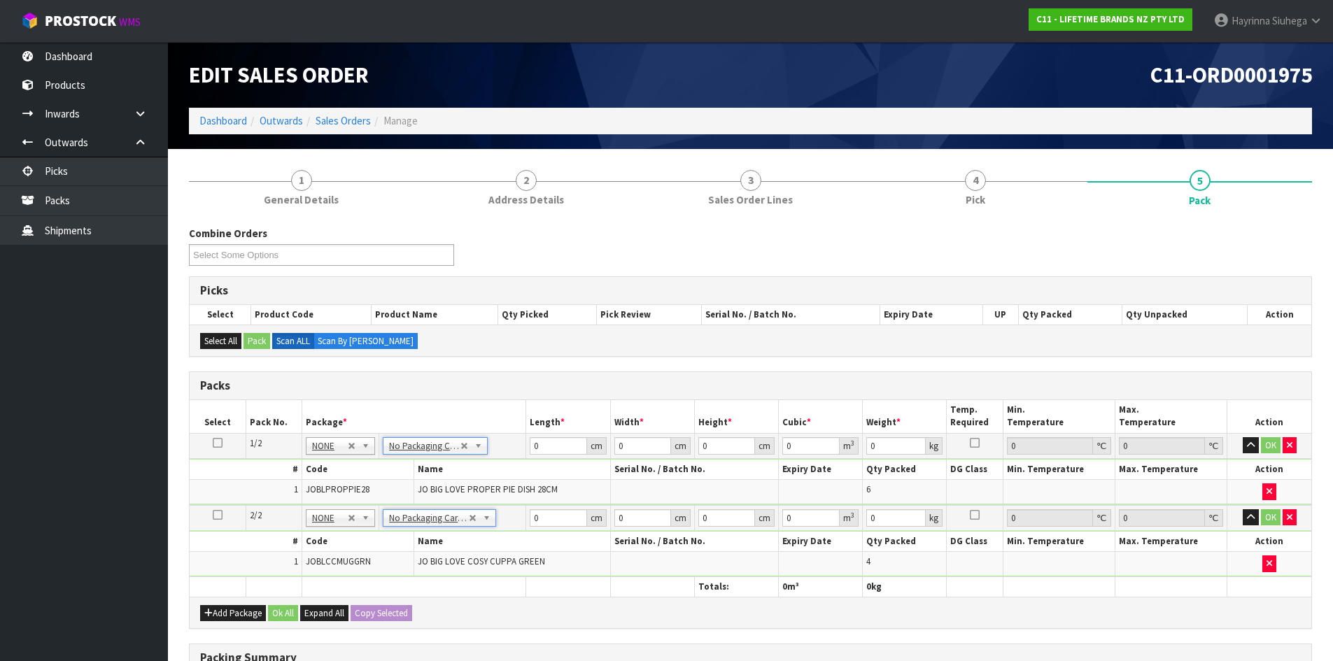
click at [529, 451] on td "0 cm" at bounding box center [568, 445] width 84 height 25
click at [533, 448] on input "0" at bounding box center [558, 445] width 57 height 17
click button "OK" at bounding box center [1271, 445] width 20 height 17
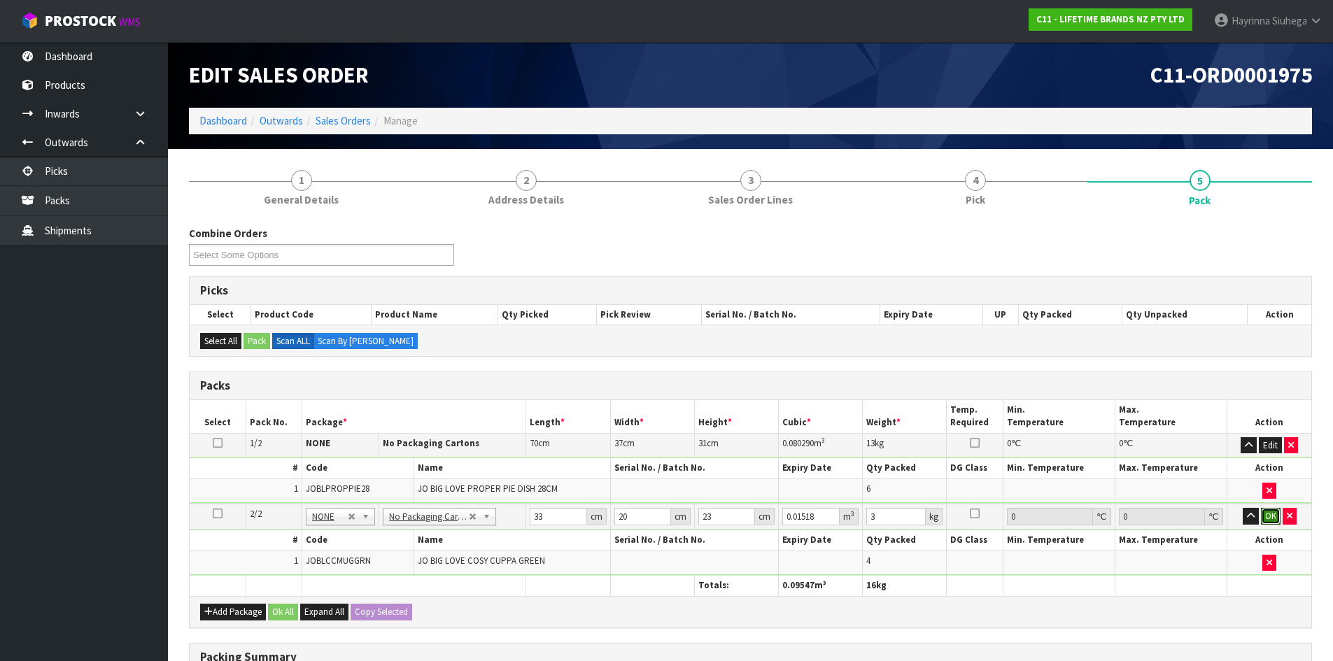
click button "OK" at bounding box center [1271, 516] width 20 height 17
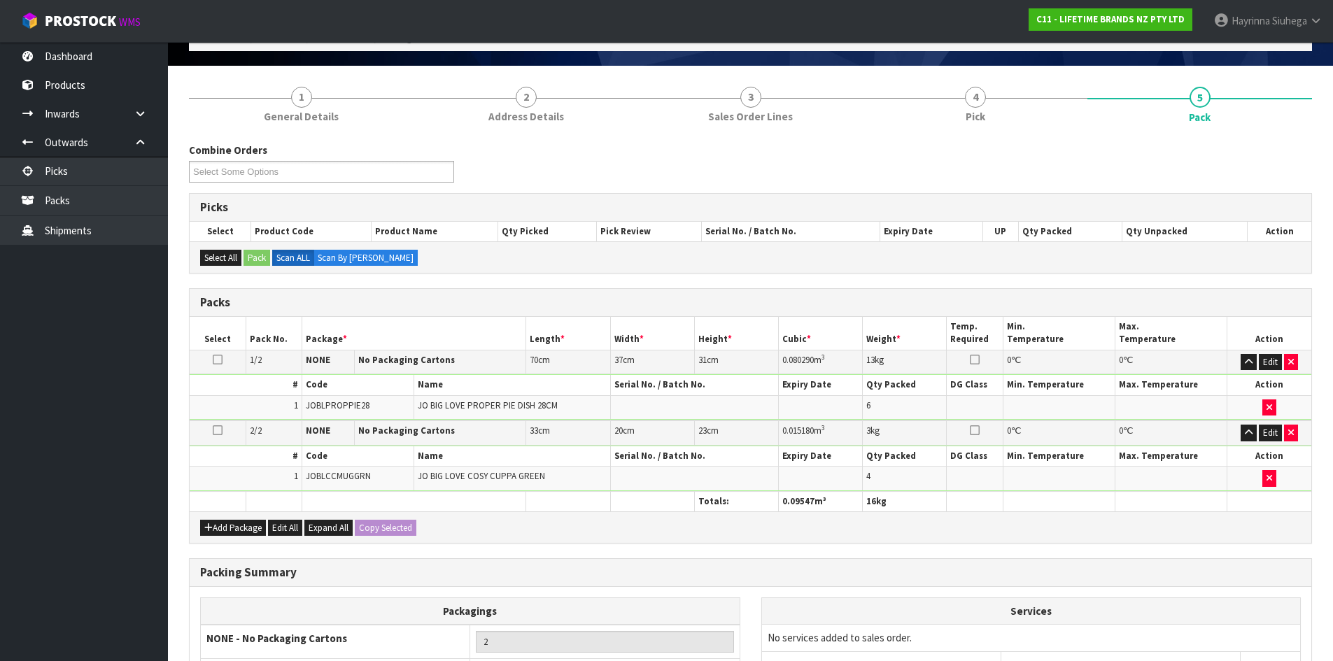
scroll to position [232, 0]
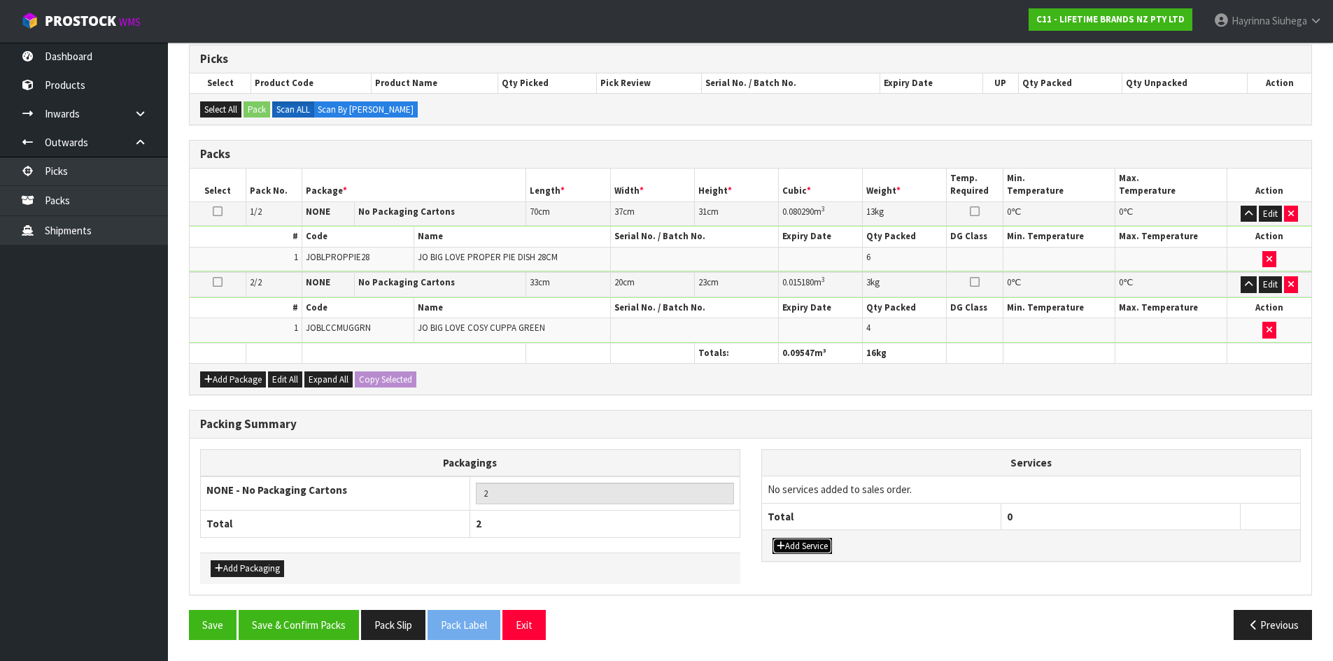
click at [823, 553] on button "Add Service" at bounding box center [801, 546] width 59 height 17
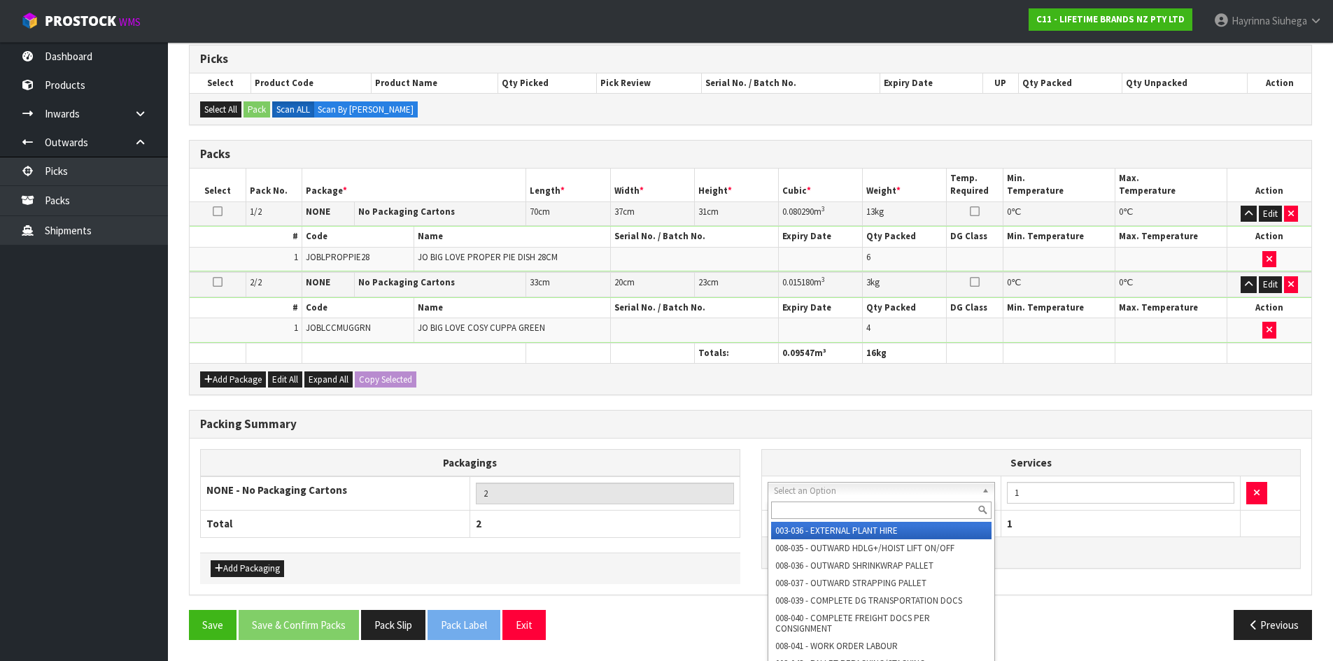
click at [842, 507] on input "text" at bounding box center [881, 510] width 221 height 17
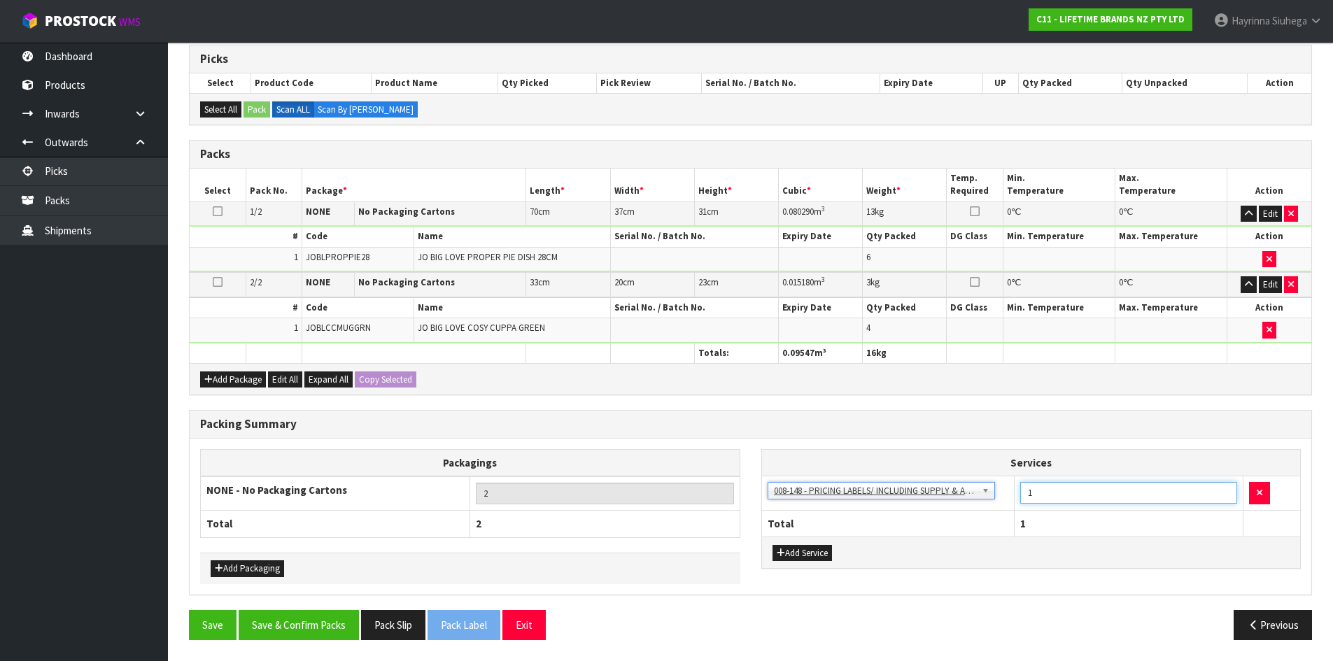
drag, startPoint x: 1075, startPoint y: 497, endPoint x: 893, endPoint y: 498, distance: 181.9
click at [895, 498] on tr "003-036 - EXTERNAL PLANT HIRE 008-035 - OUTWARD HDLG+/HOIST LIFT ON/OFF 008-036…" at bounding box center [1031, 493] width 539 height 34
click at [294, 625] on button "Save & Confirm Packs" at bounding box center [299, 625] width 120 height 30
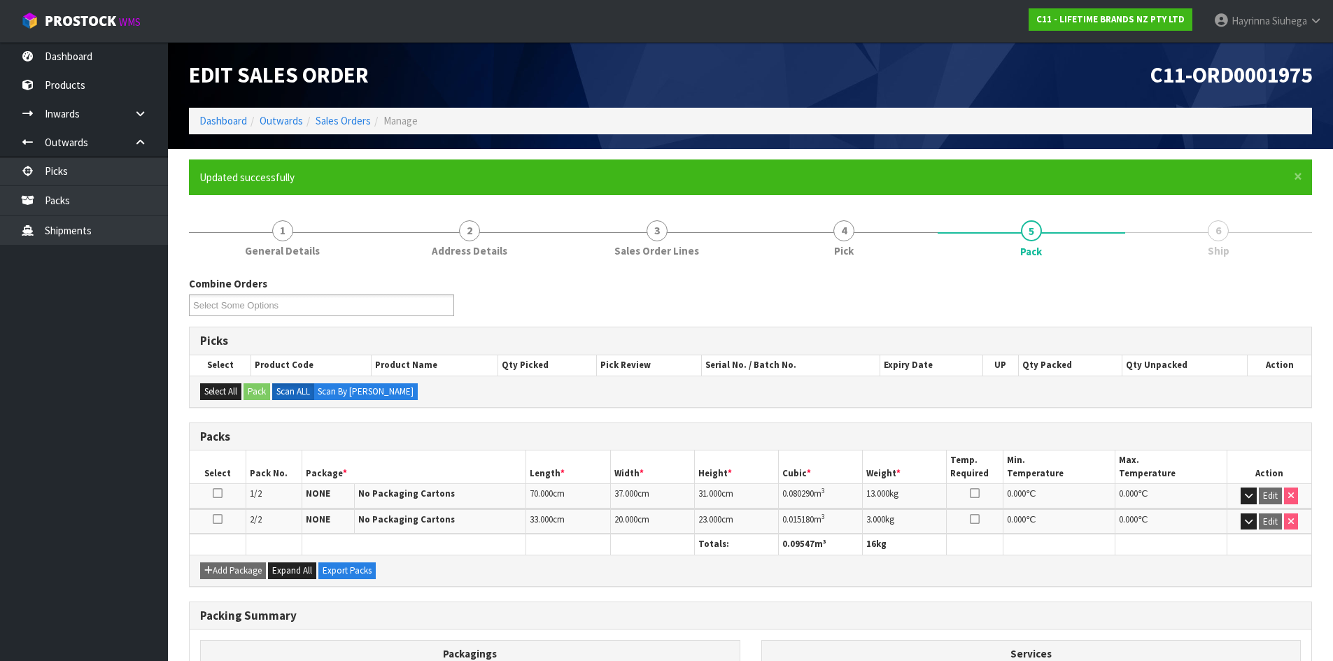
scroll to position [160, 0]
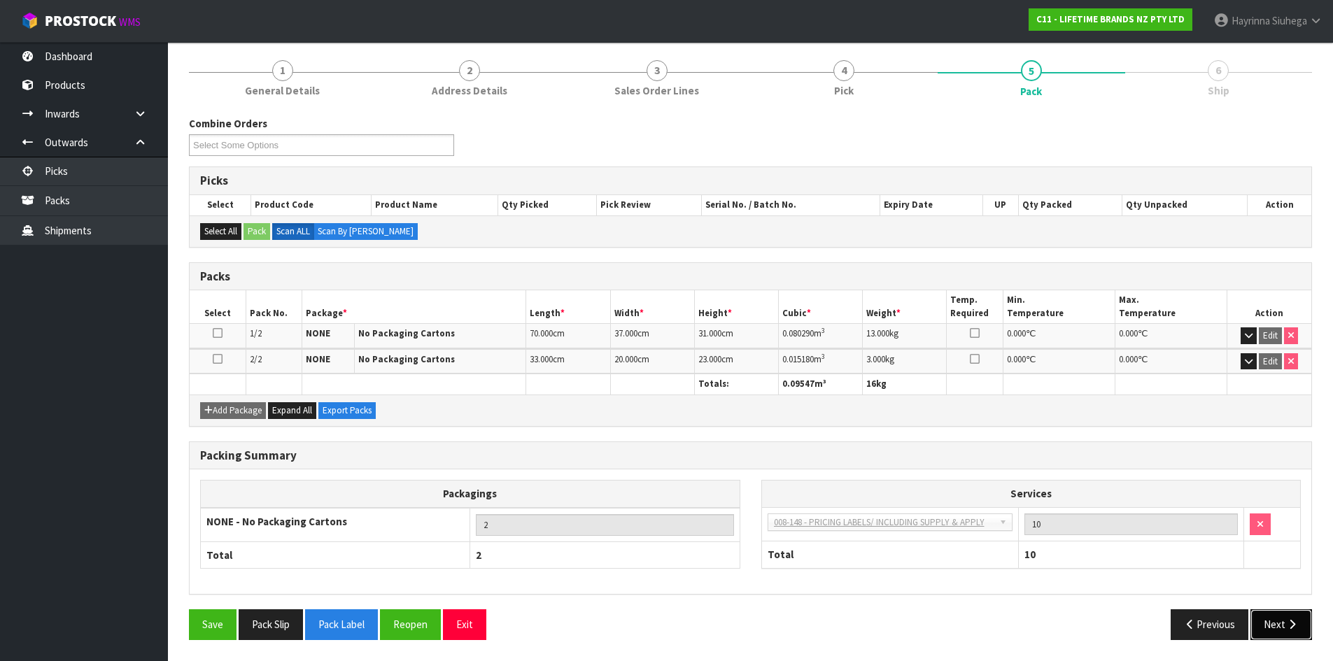
click at [1292, 628] on icon "button" at bounding box center [1291, 624] width 13 height 10
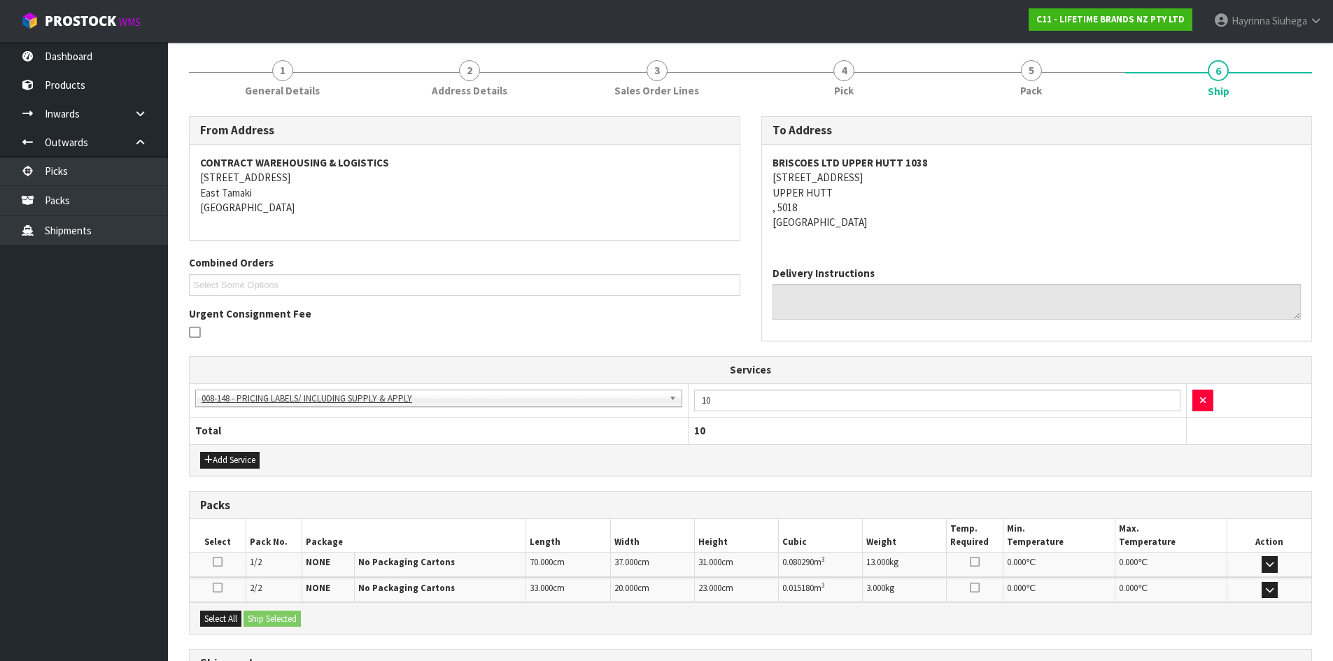
scroll to position [284, 0]
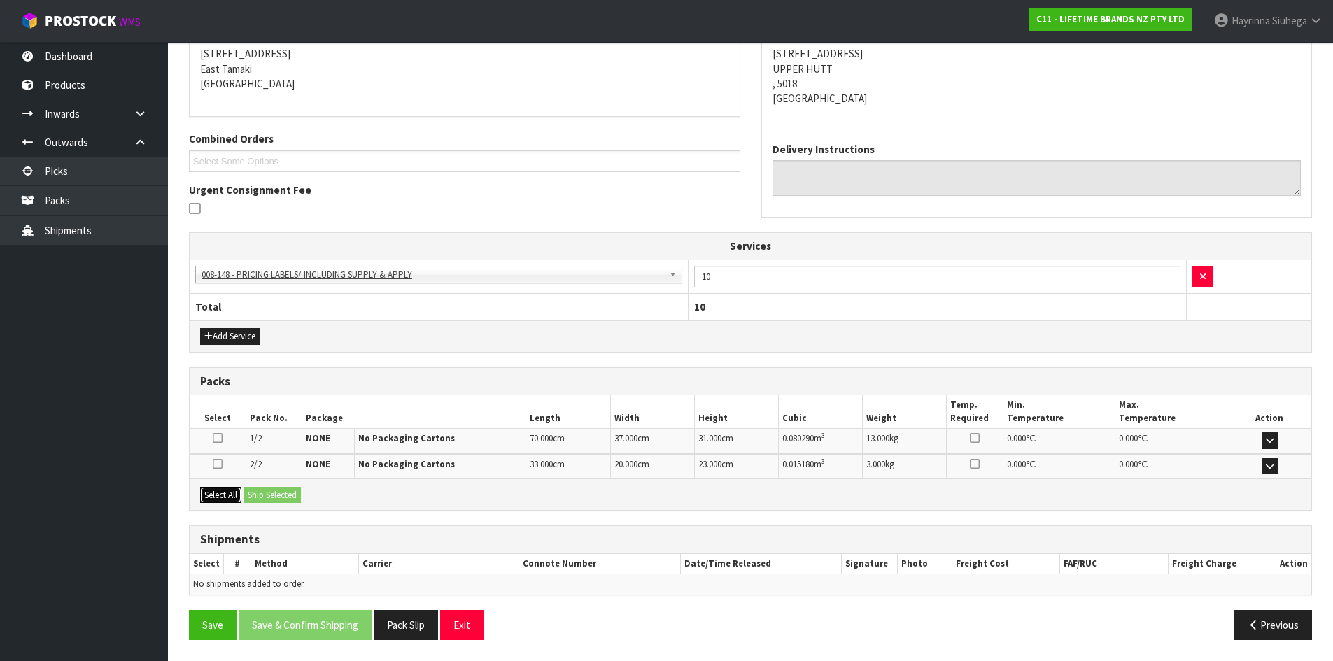
drag, startPoint x: 230, startPoint y: 493, endPoint x: 262, endPoint y: 493, distance: 31.5
click at [238, 493] on button "Select All" at bounding box center [220, 495] width 41 height 17
click at [287, 493] on button "Ship Selected" at bounding box center [271, 495] width 57 height 17
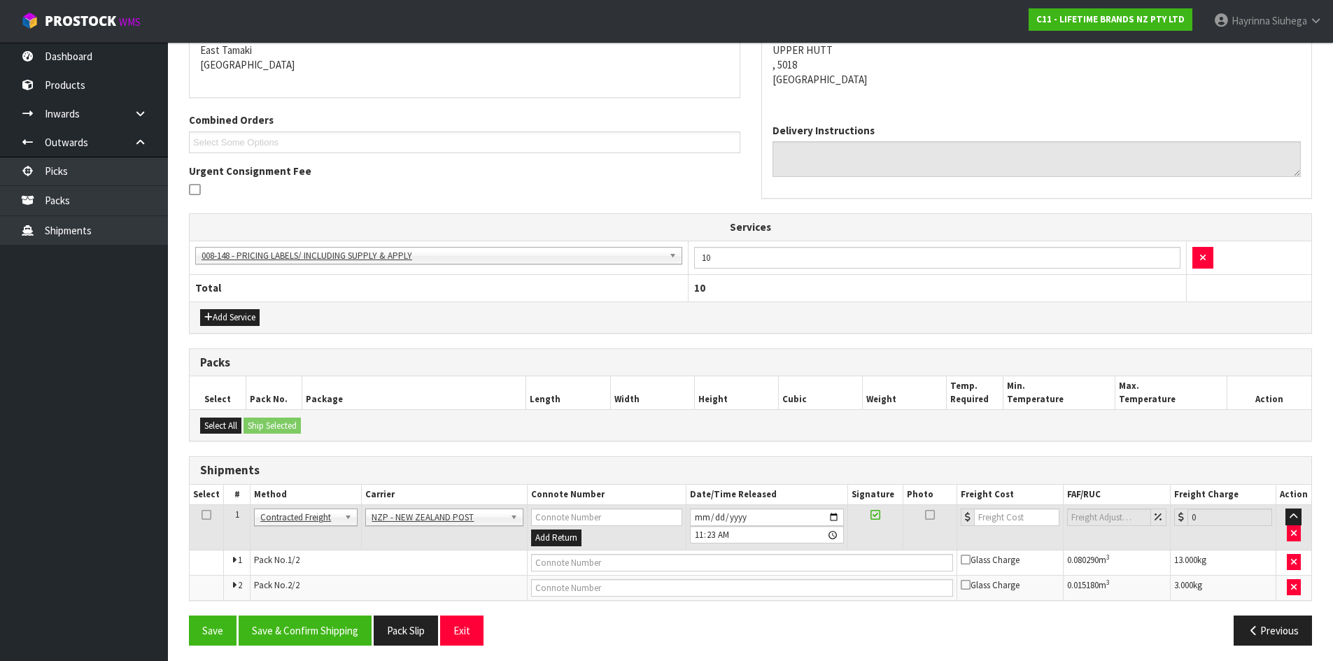
scroll to position [309, 0]
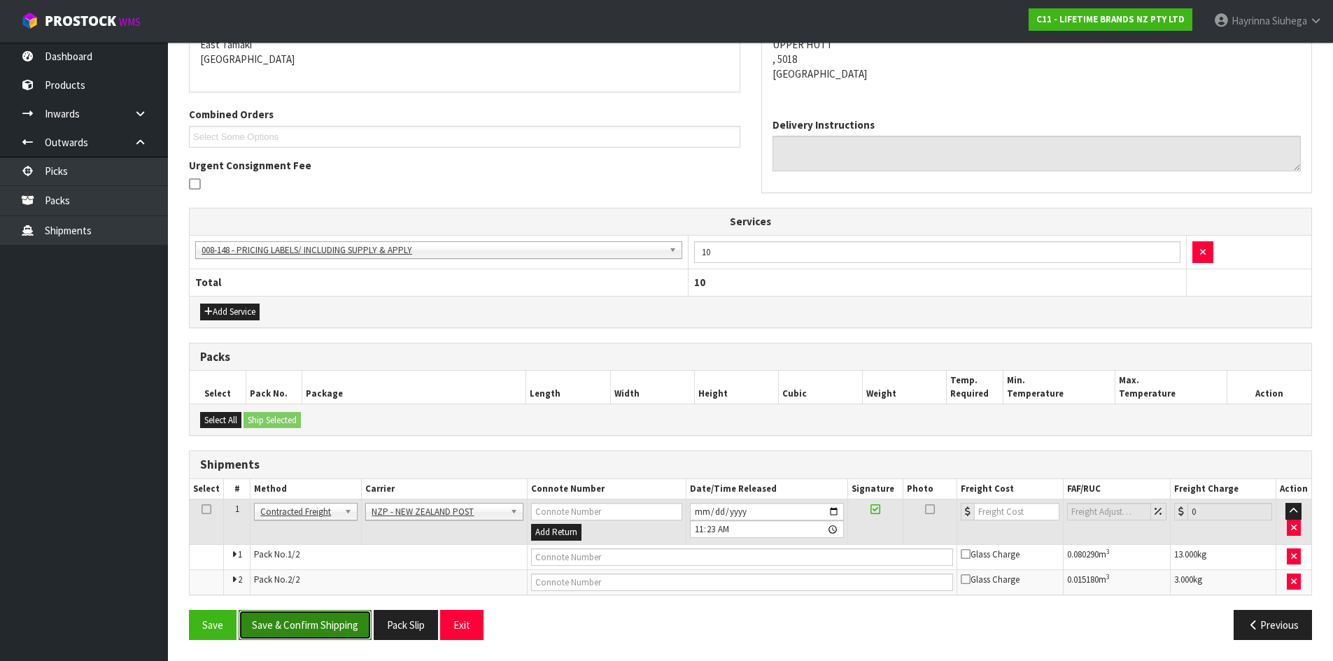
click at [319, 630] on button "Save & Confirm Shipping" at bounding box center [305, 625] width 133 height 30
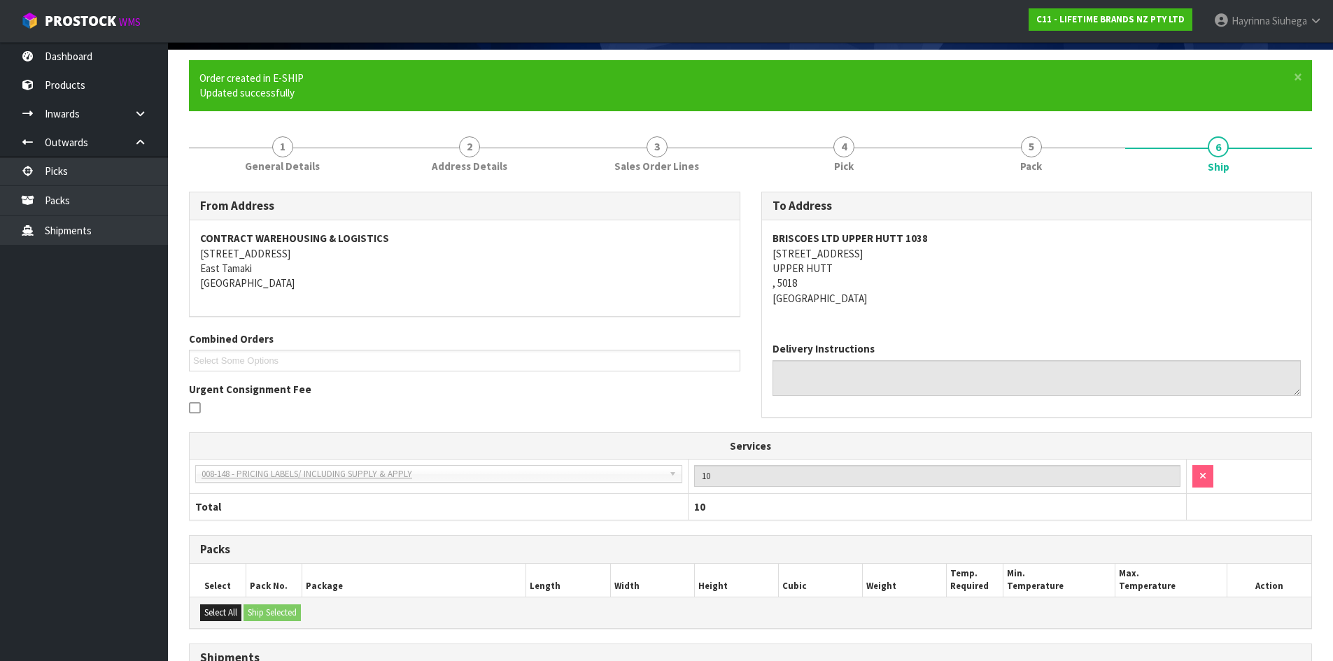
scroll to position [288, 0]
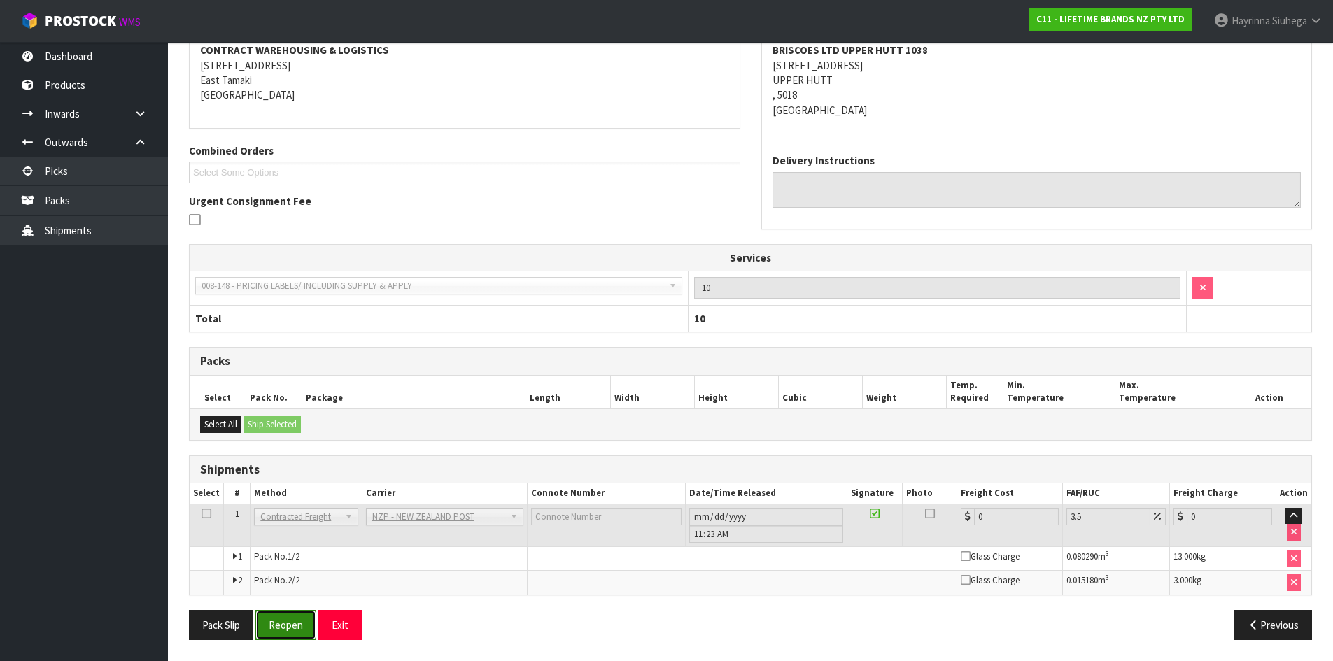
click at [293, 623] on button "Reopen" at bounding box center [285, 625] width 61 height 30
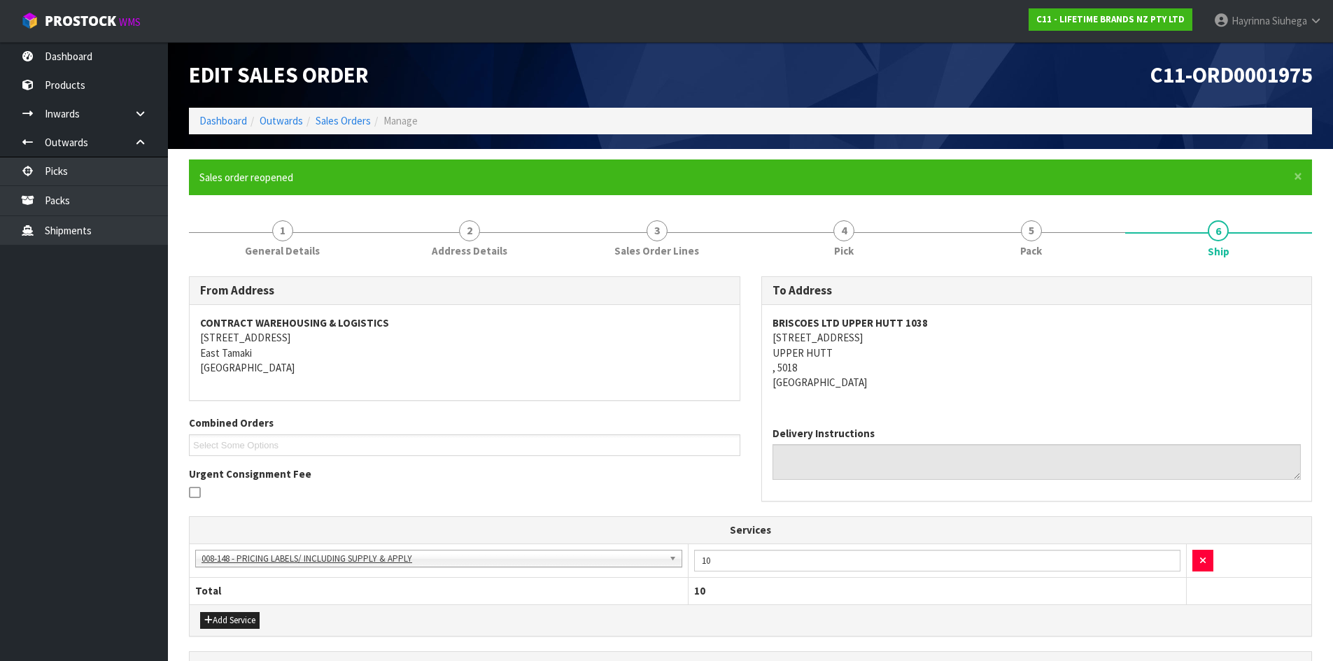
scroll to position [322, 0]
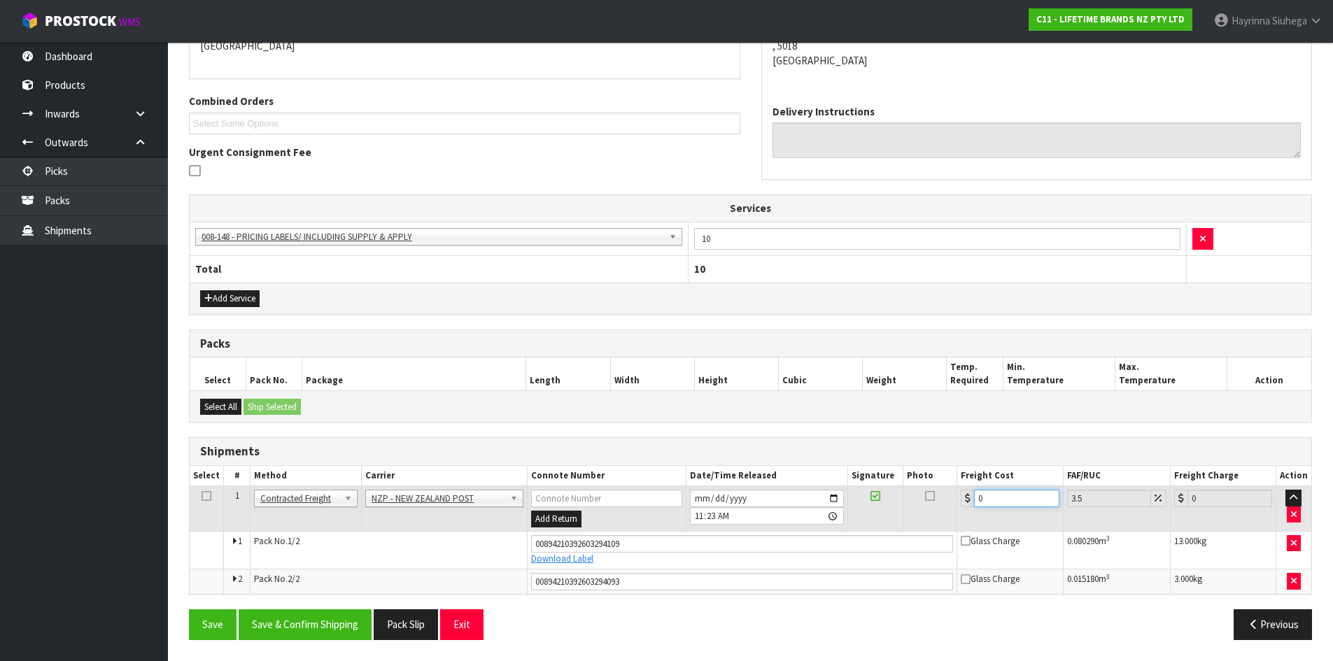
drag, startPoint x: 1014, startPoint y: 497, endPoint x: 489, endPoint y: 476, distance: 525.1
click at [527, 481] on table "Select # Method Carrier Connote Number Date/Time Released Signature Photo Freig…" at bounding box center [750, 530] width 1121 height 128
click at [189, 609] on button "Save" at bounding box center [213, 624] width 48 height 30
click at [301, 635] on button "Save & Confirm Shipping" at bounding box center [305, 624] width 133 height 30
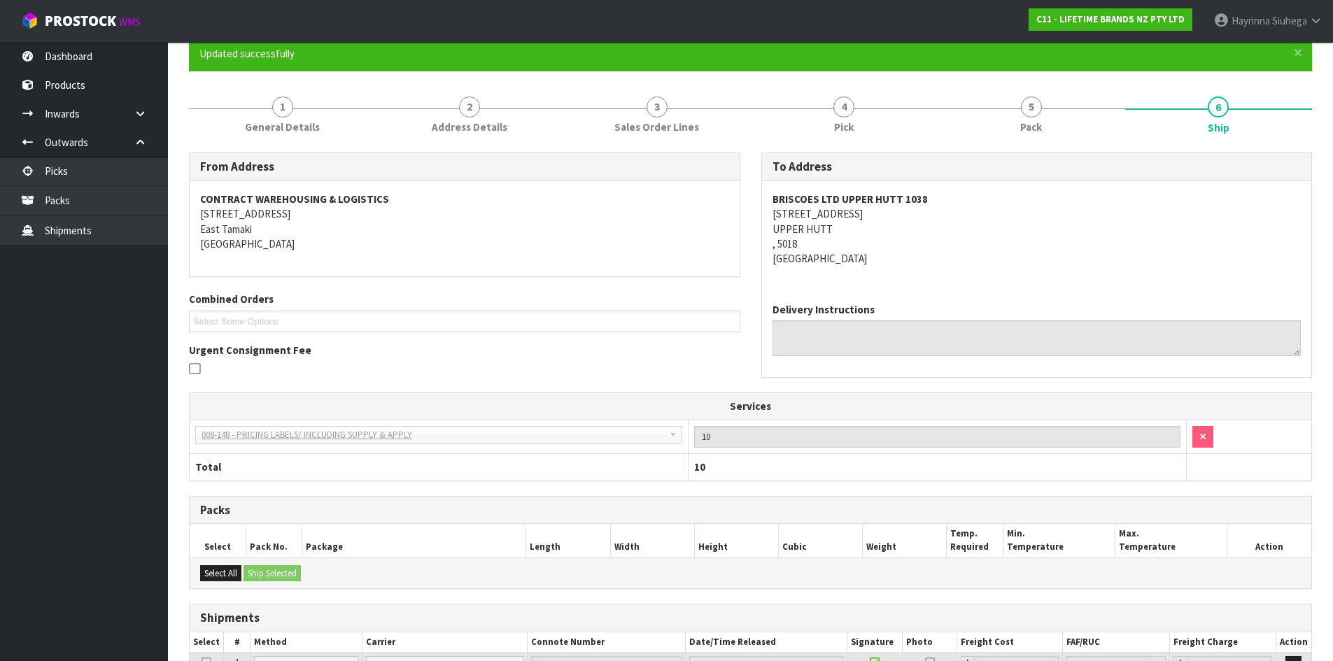
scroll to position [0, 0]
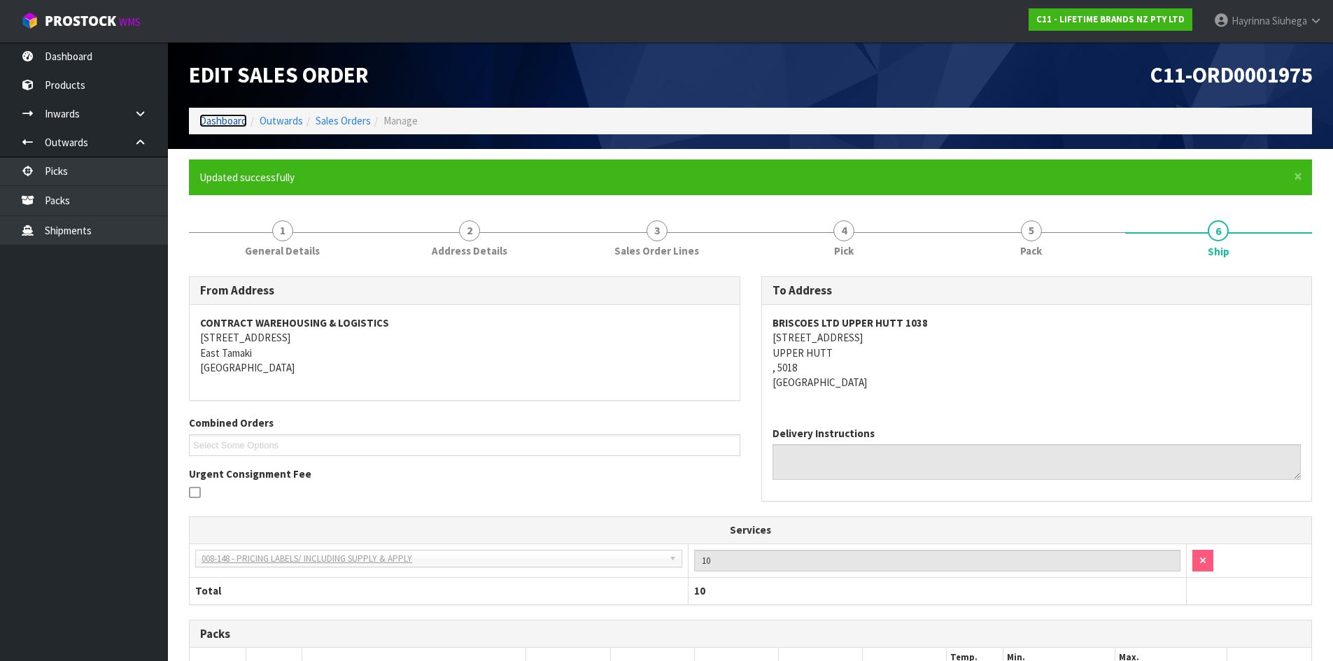
click at [236, 121] on link "Dashboard" at bounding box center [223, 120] width 48 height 13
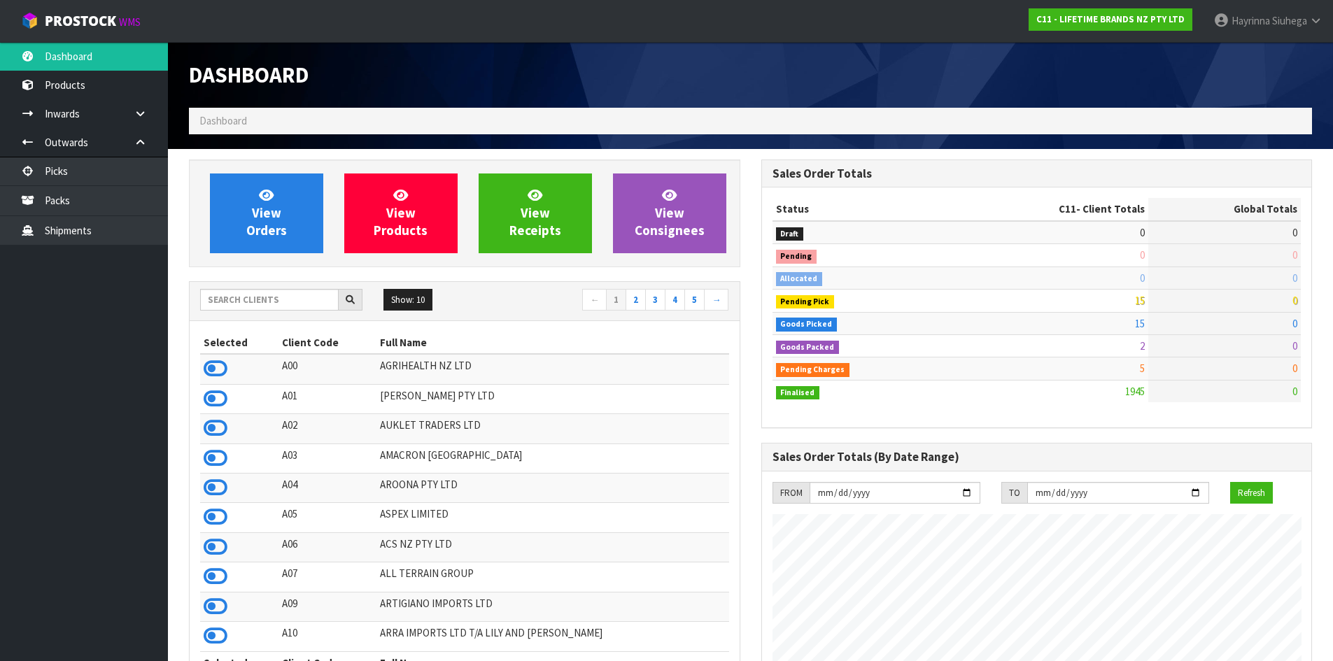
scroll to position [1060, 572]
click at [281, 208] on link "View Orders" at bounding box center [266, 213] width 113 height 80
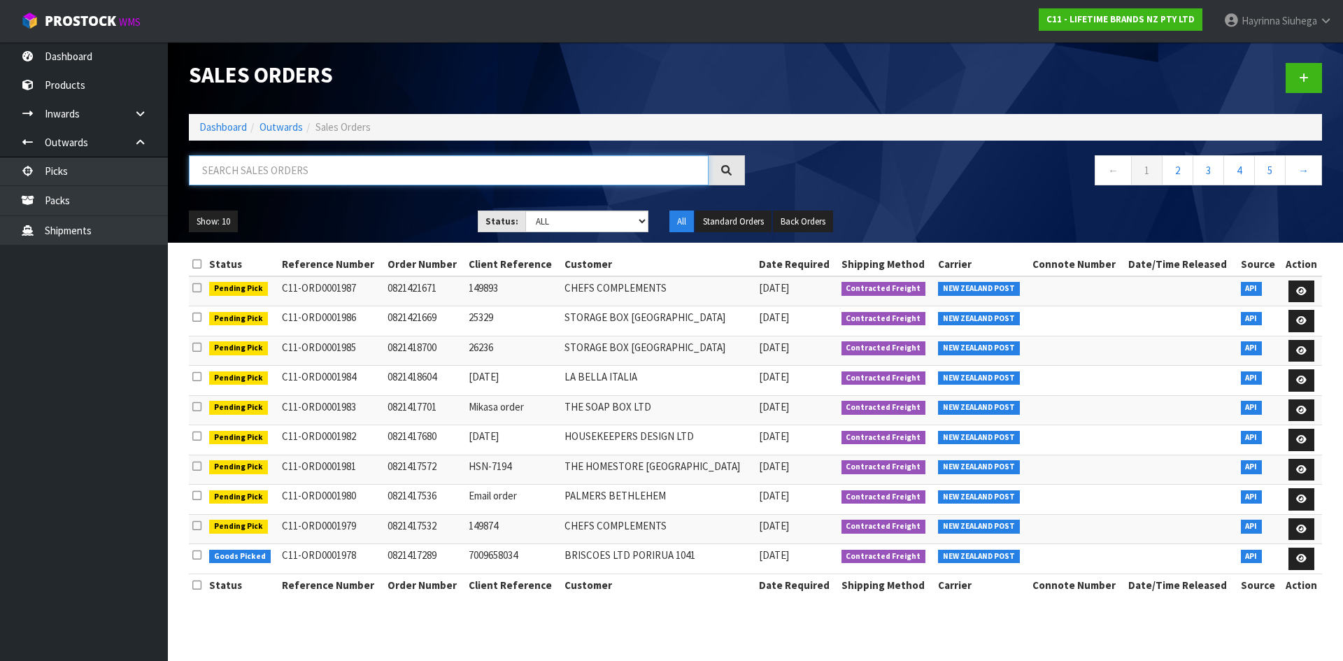
click at [327, 178] on input "text" at bounding box center [449, 170] width 520 height 30
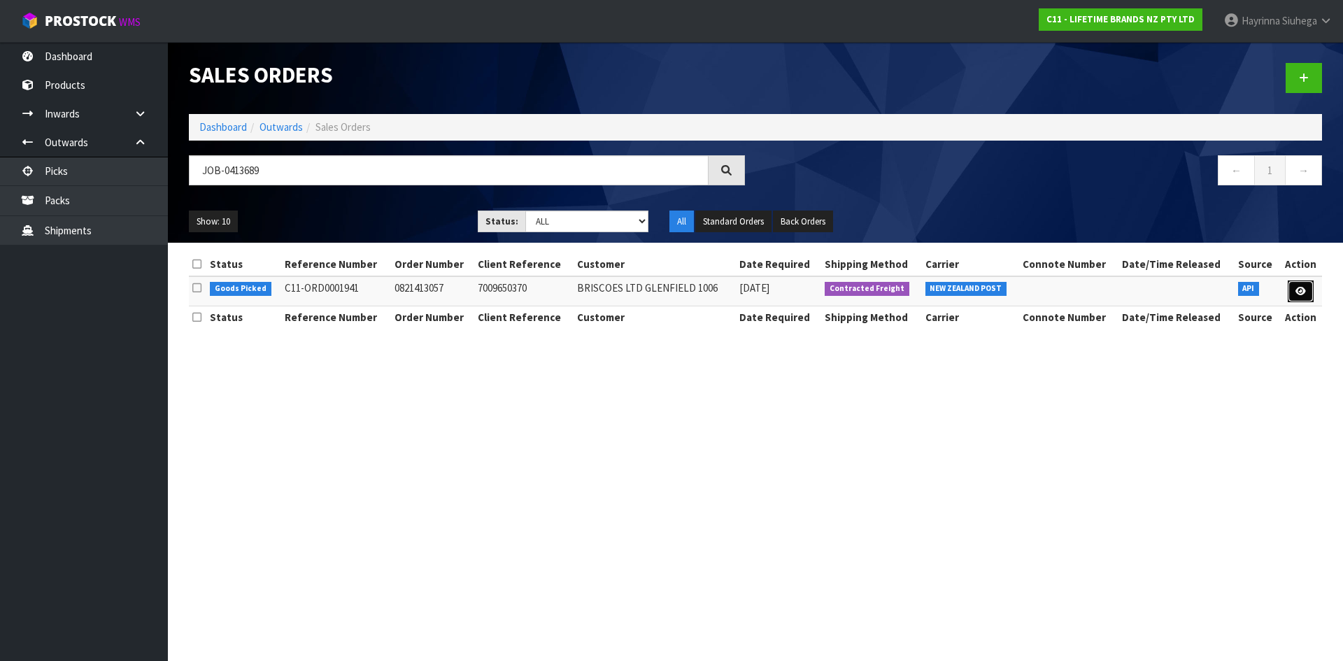
click at [1308, 299] on link at bounding box center [1301, 292] width 26 height 22
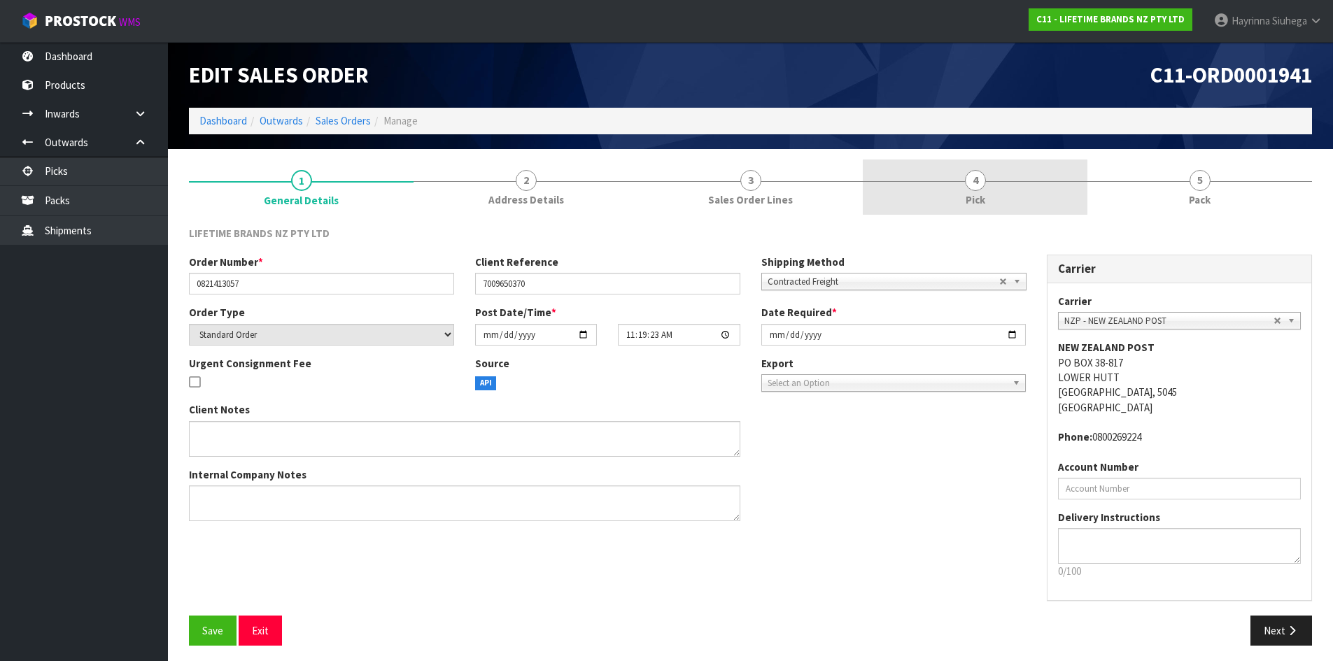
click at [1033, 192] on link "4 Pick" at bounding box center [975, 187] width 225 height 55
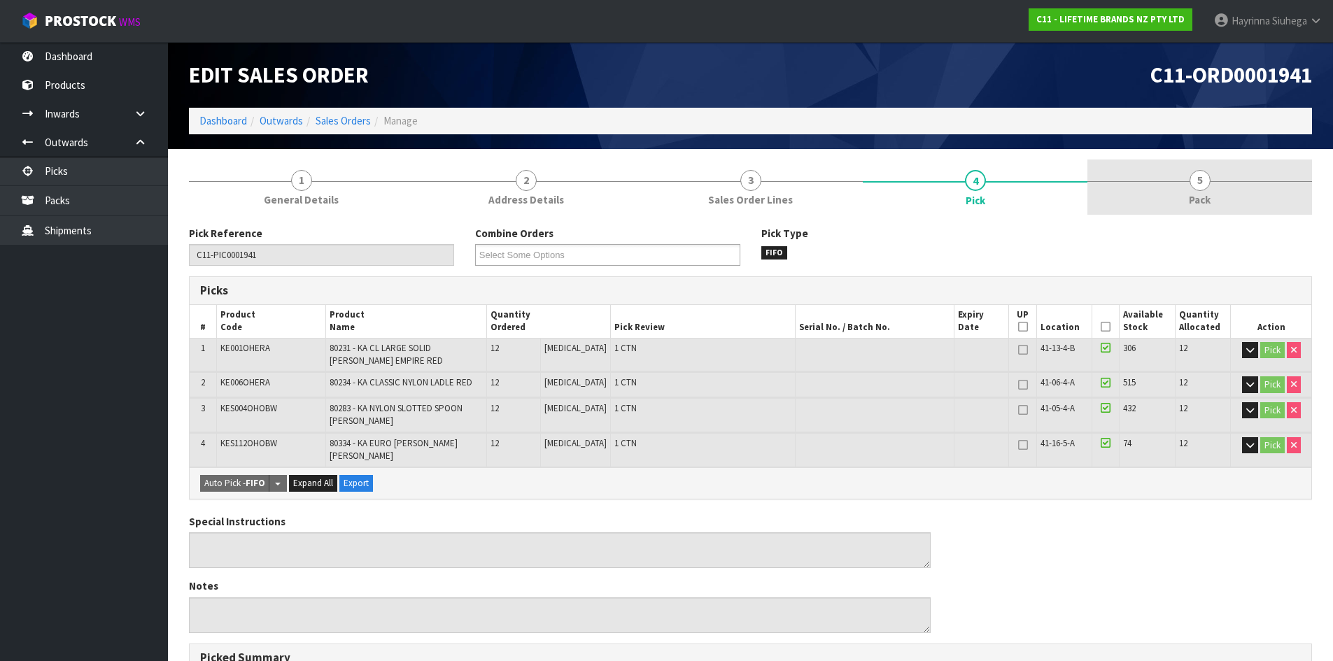
drag, startPoint x: 1247, startPoint y: 182, endPoint x: 1224, endPoint y: 199, distance: 29.5
click at [1248, 182] on link "5 Pack" at bounding box center [1199, 187] width 225 height 55
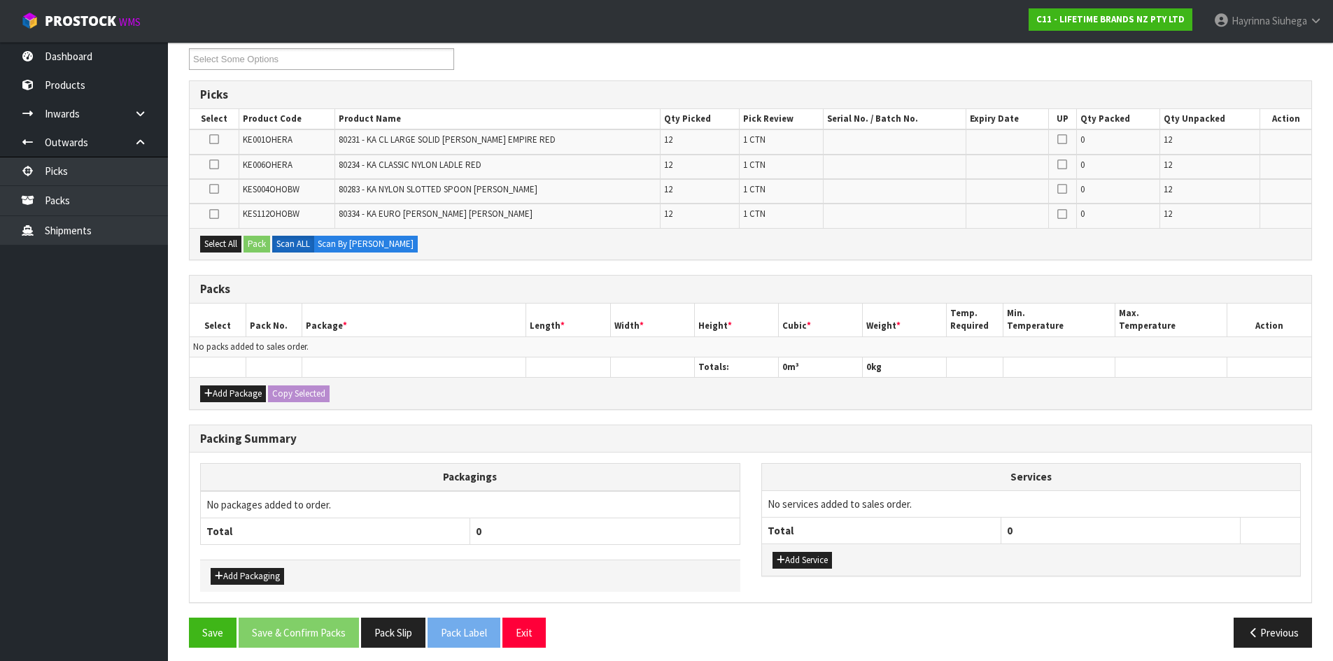
scroll to position [204, 0]
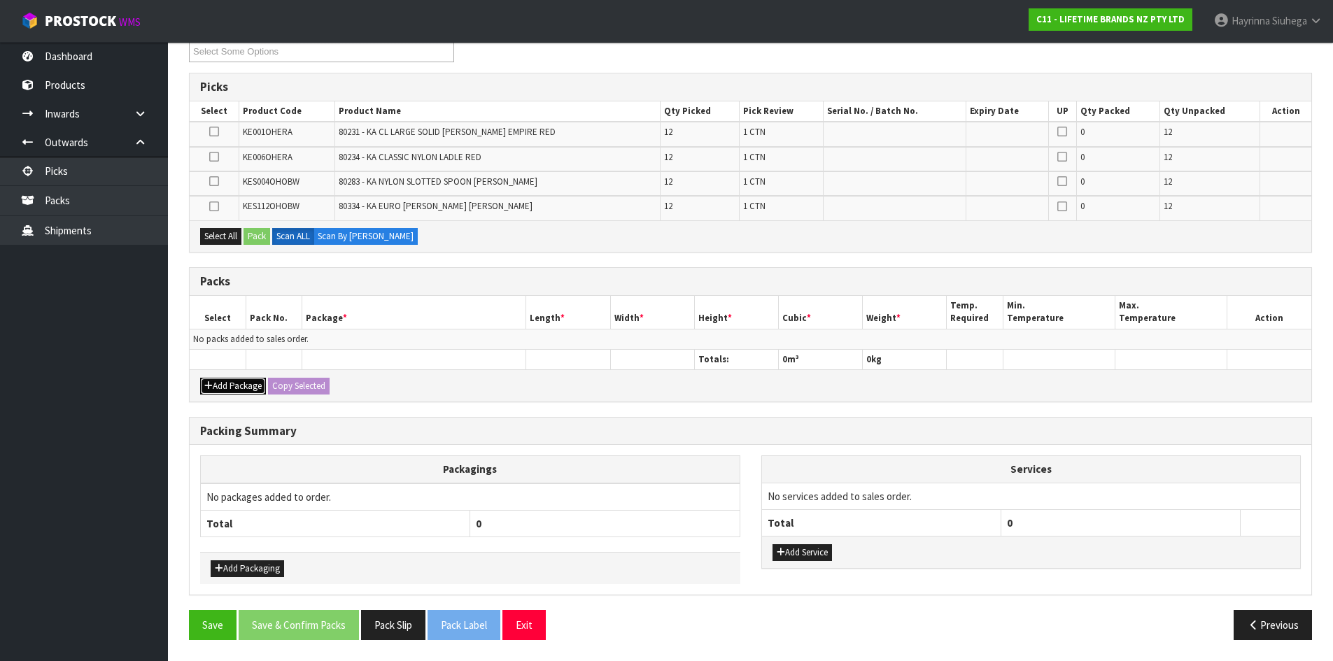
click at [234, 386] on button "Add Package" at bounding box center [233, 386] width 66 height 17
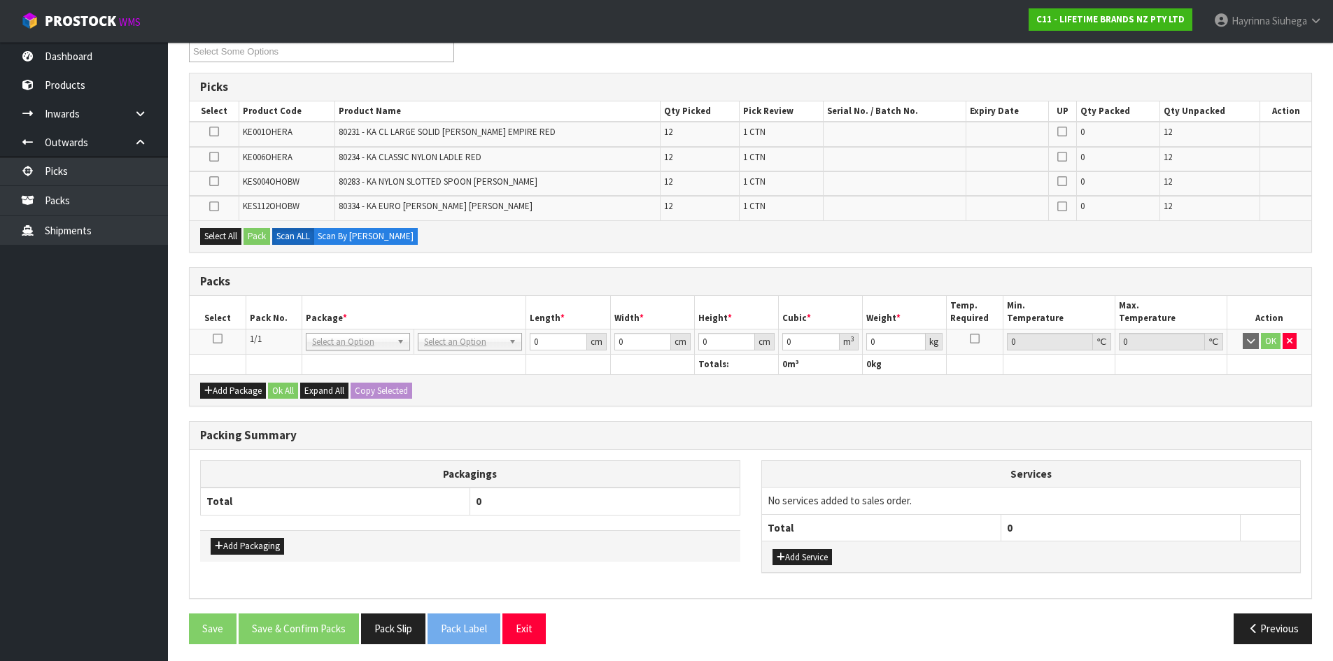
click at [222, 339] on icon at bounding box center [218, 339] width 10 height 1
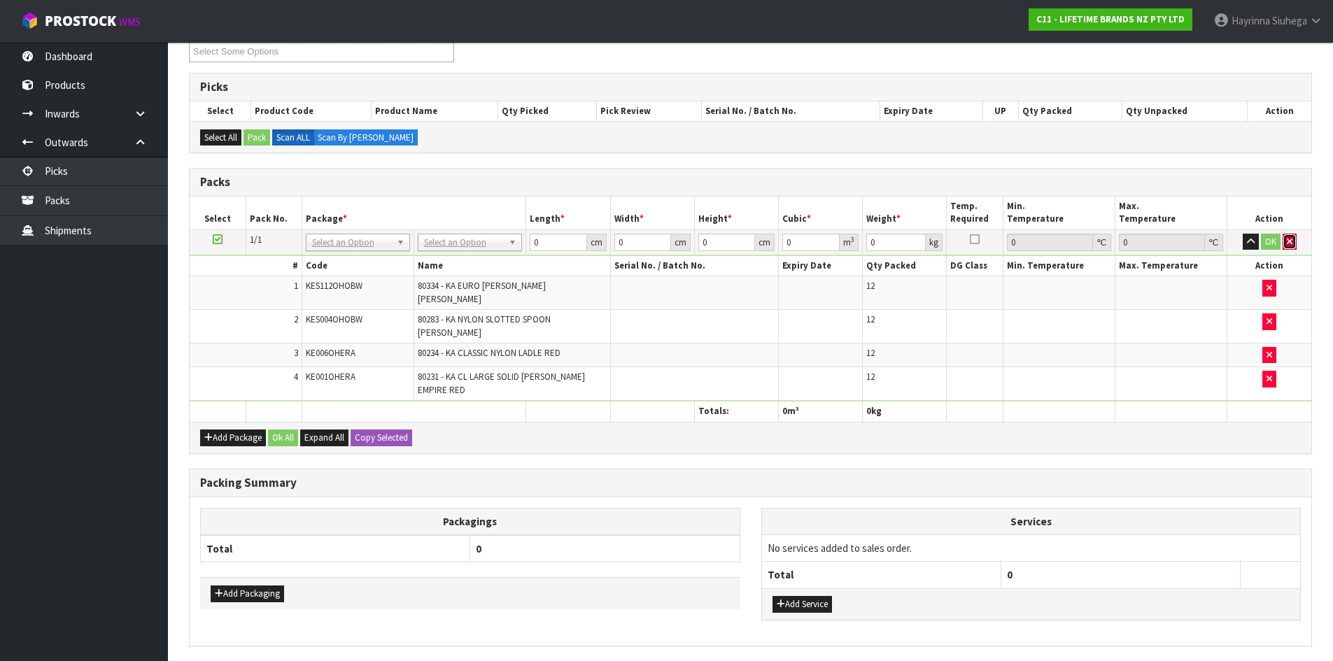
click at [1295, 241] on button "button" at bounding box center [1289, 242] width 14 height 17
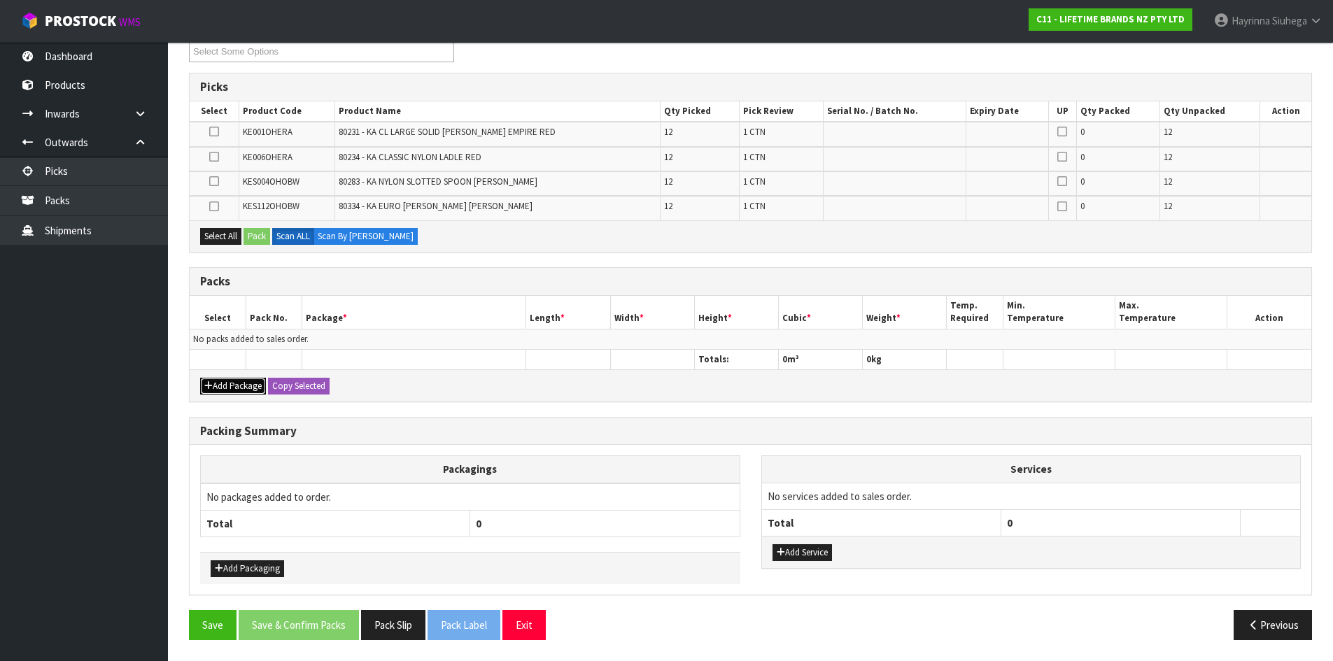
click at [232, 382] on button "Add Package" at bounding box center [233, 386] width 66 height 17
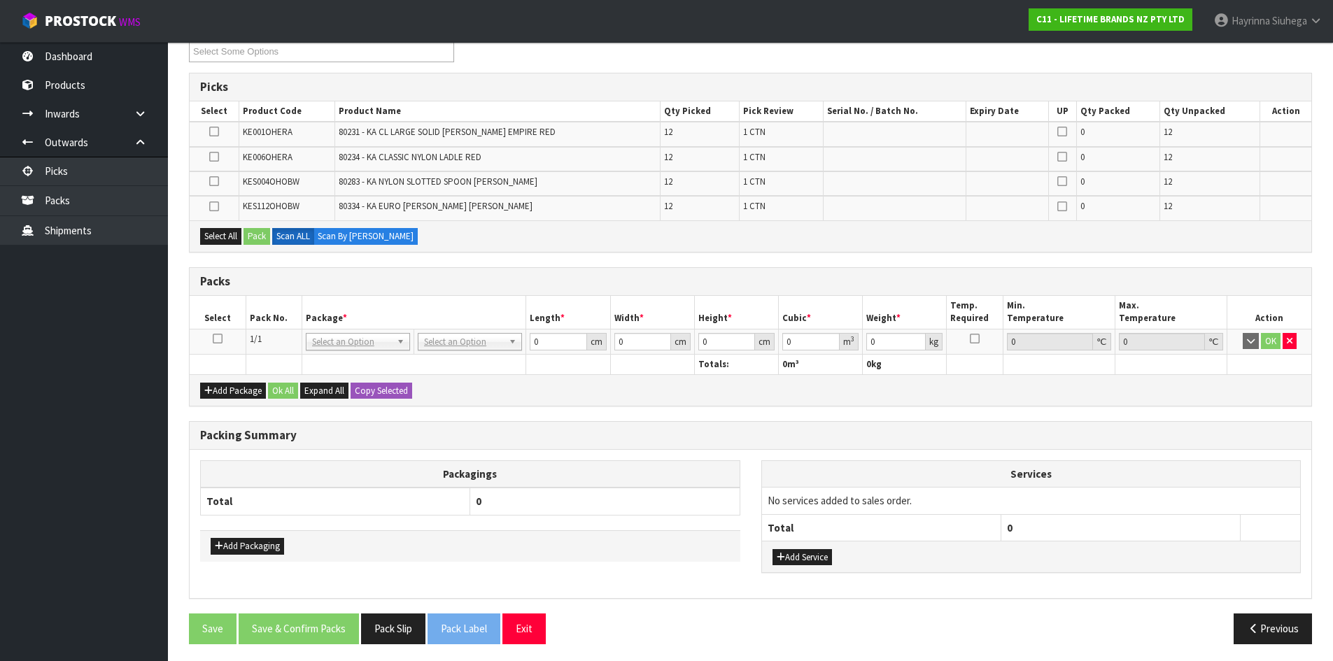
click at [218, 339] on icon at bounding box center [218, 339] width 10 height 1
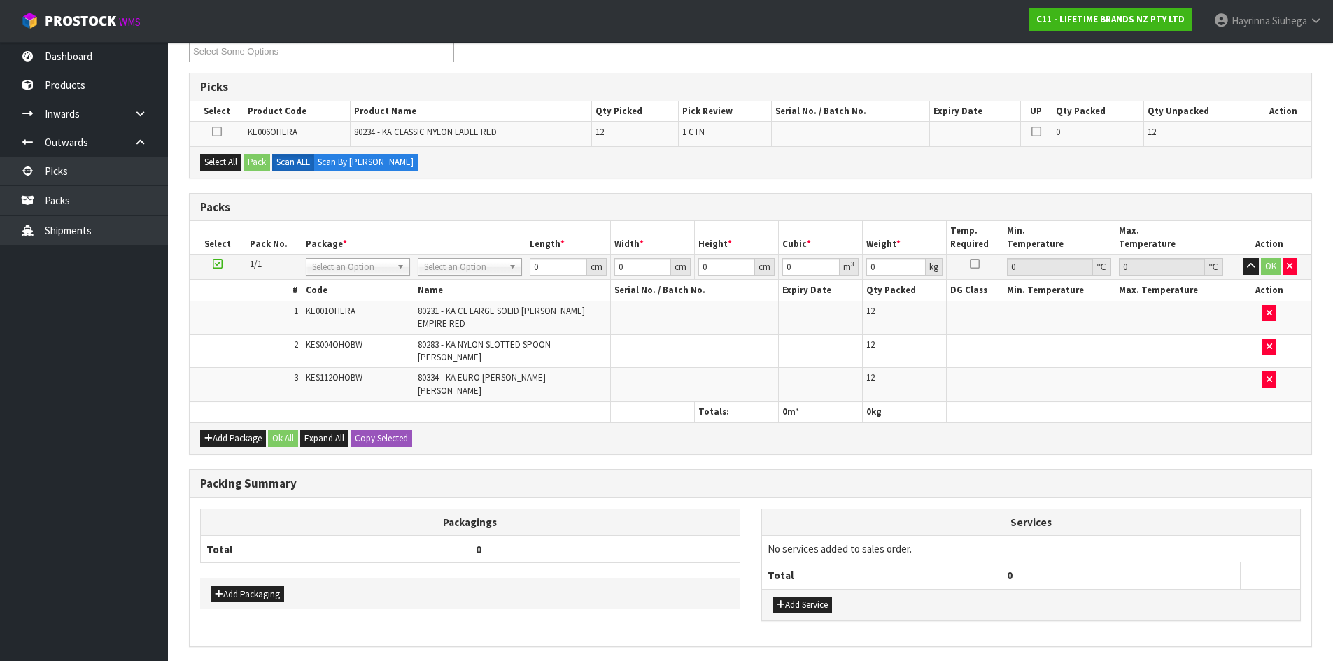
click at [221, 264] on icon at bounding box center [218, 264] width 10 height 1
click at [221, 290] on th "#" at bounding box center [246, 291] width 112 height 20
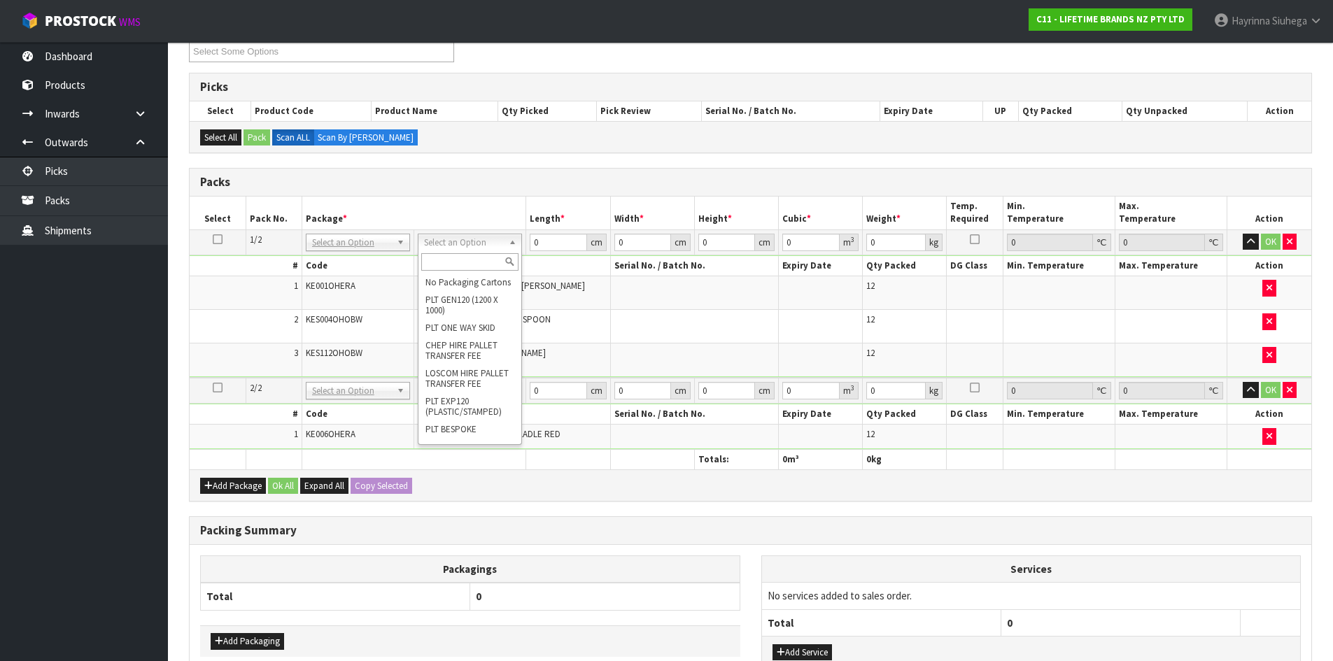
click at [474, 262] on input "text" at bounding box center [469, 261] width 97 height 17
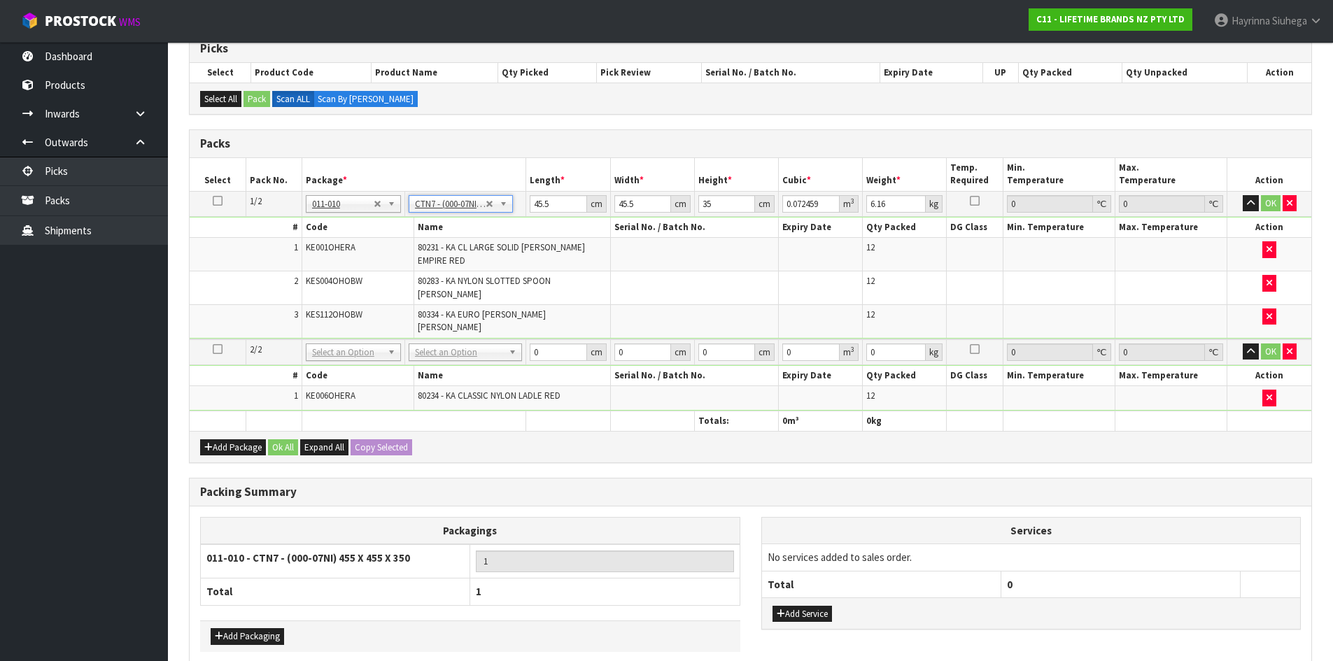
scroll to position [274, 0]
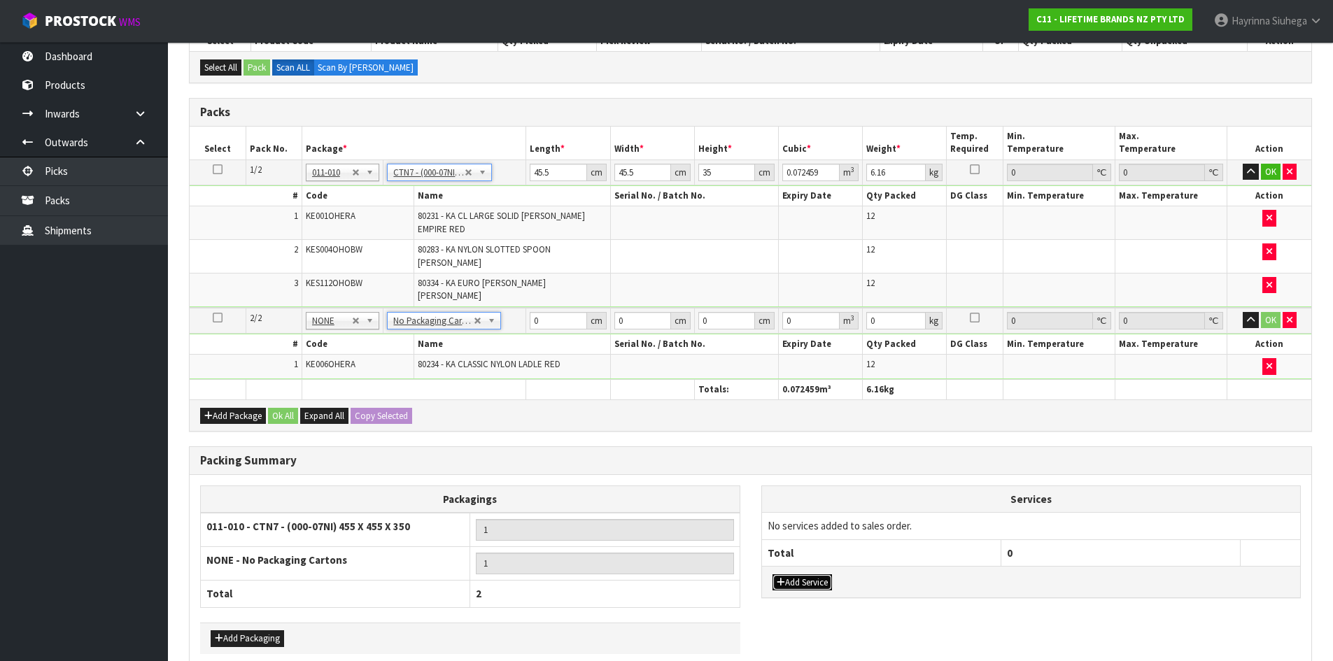
click at [787, 574] on button "Add Service" at bounding box center [801, 582] width 59 height 17
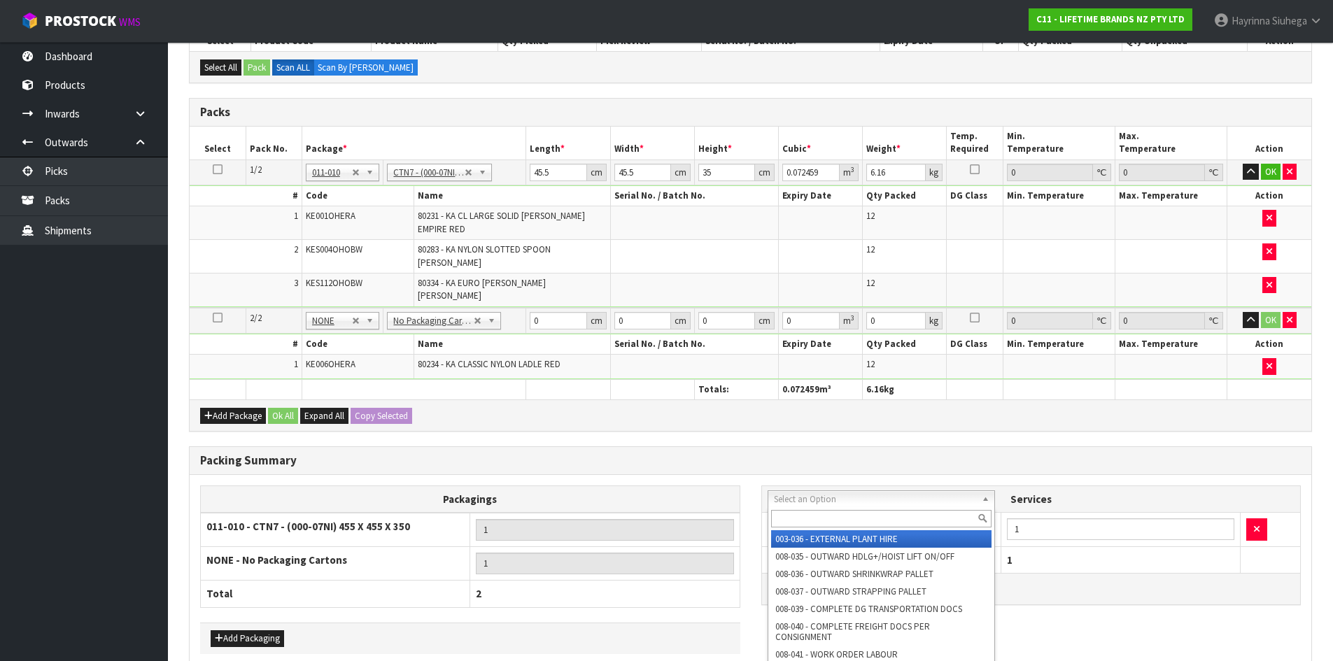
click at [795, 519] on input "text" at bounding box center [881, 518] width 221 height 17
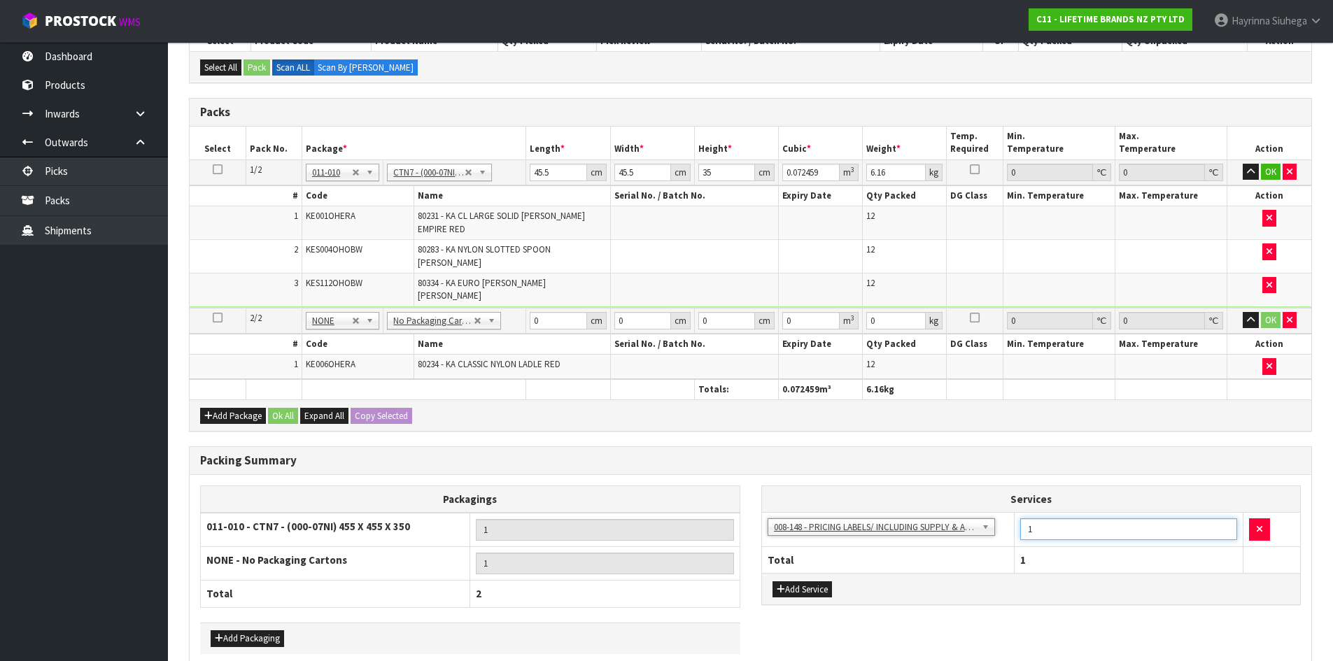
drag, startPoint x: 1042, startPoint y: 504, endPoint x: 975, endPoint y: 512, distance: 68.4
click at [979, 513] on tr "003-036 - EXTERNAL PLANT HIRE 008-035 - OUTWARD HDLG+/HOIST LIFT ON/OFF 008-036…" at bounding box center [1031, 530] width 539 height 34
click at [816, 454] on h3 "Packing Summary" at bounding box center [750, 460] width 1100 height 13
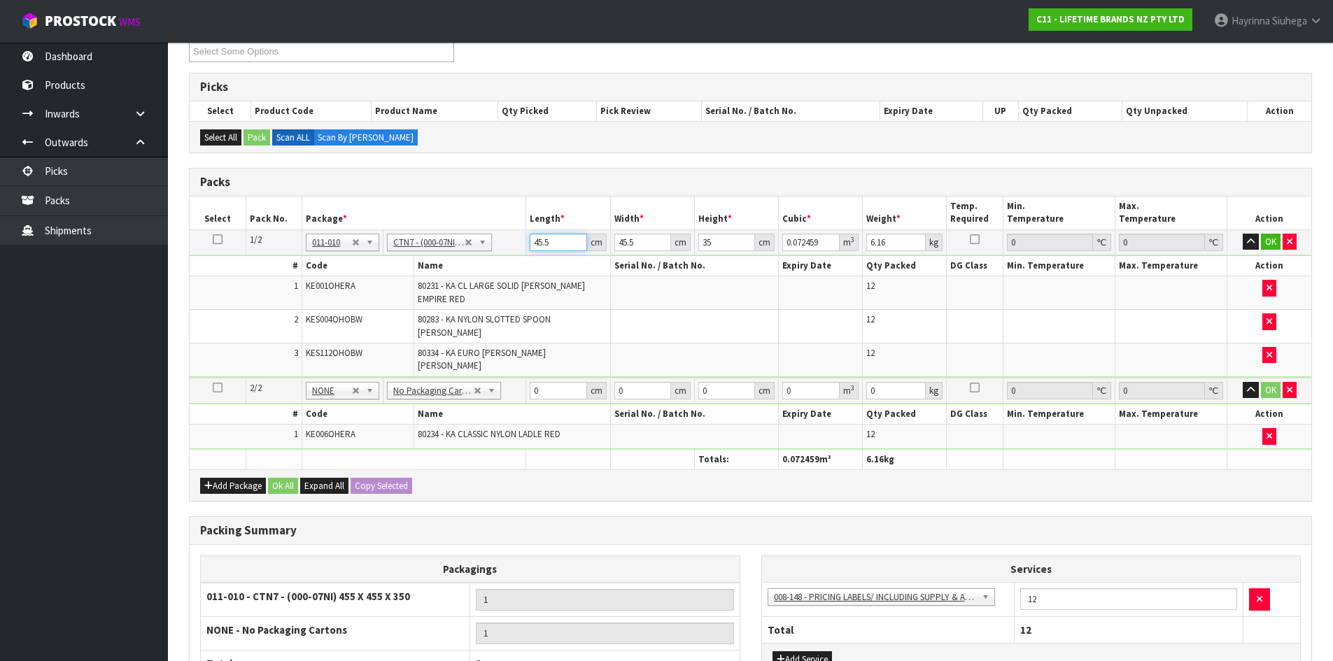
click at [538, 242] on input "45.5" at bounding box center [558, 242] width 57 height 17
click button "OK" at bounding box center [1271, 242] width 20 height 17
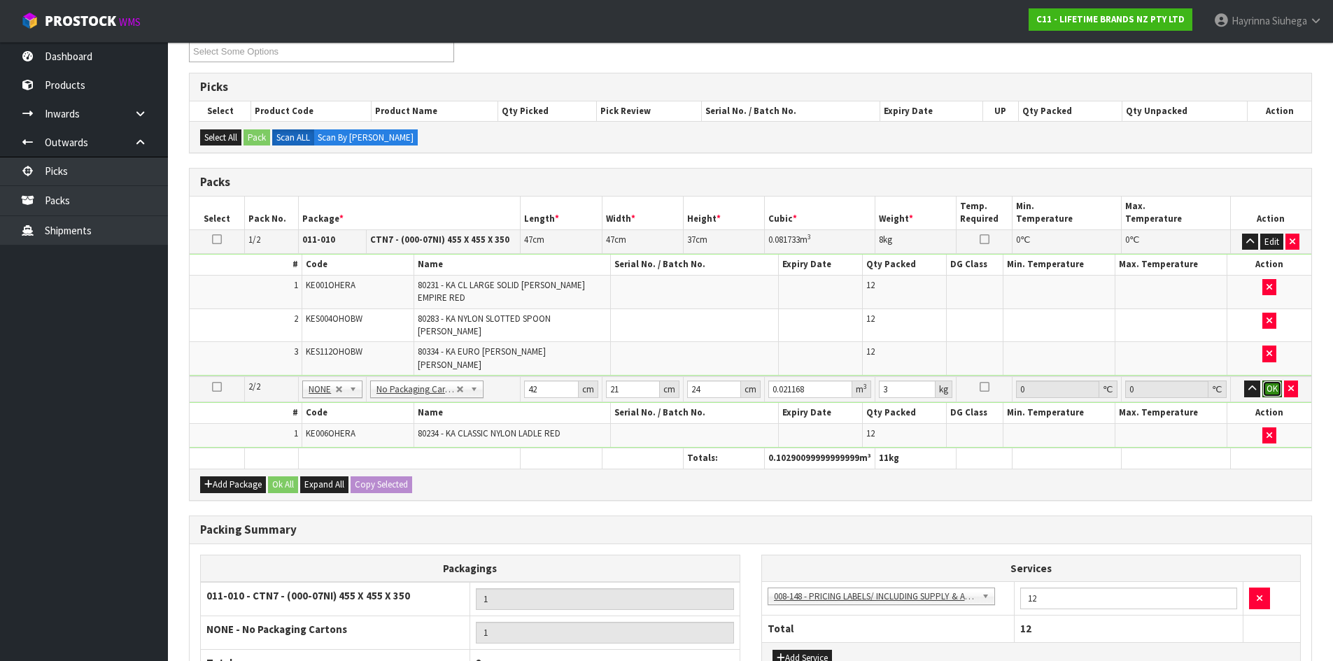
click button "OK" at bounding box center [1272, 389] width 20 height 17
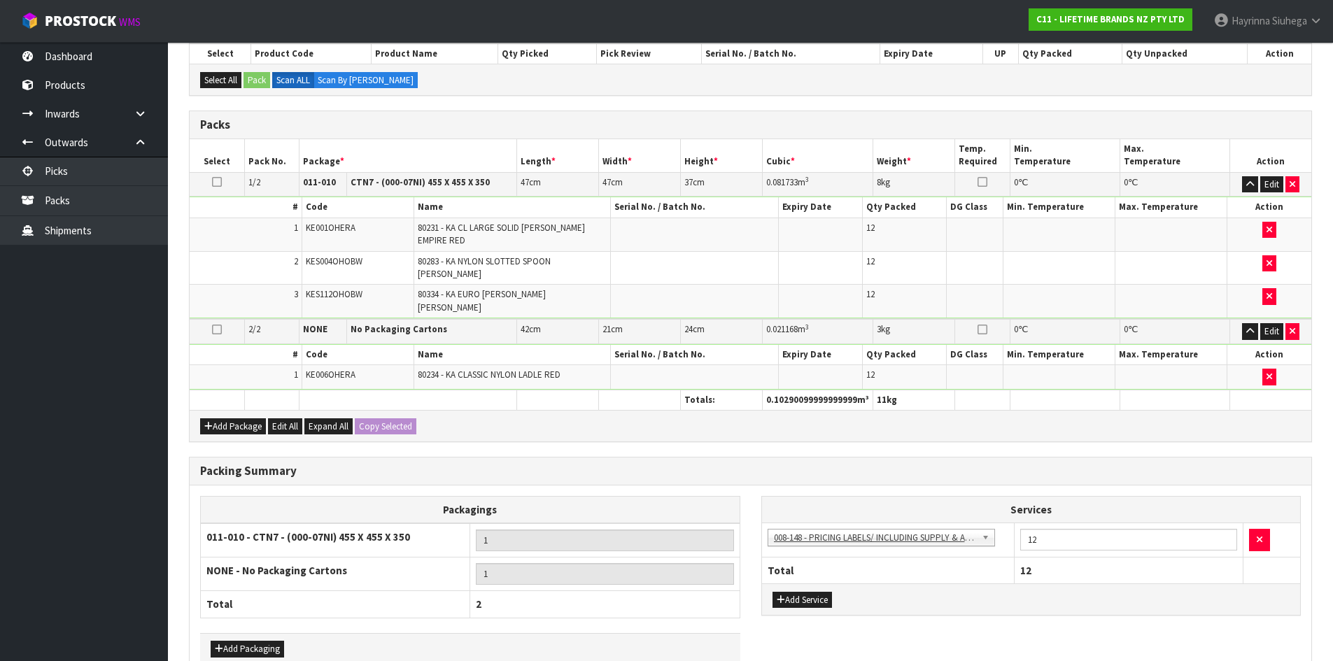
scroll to position [313, 0]
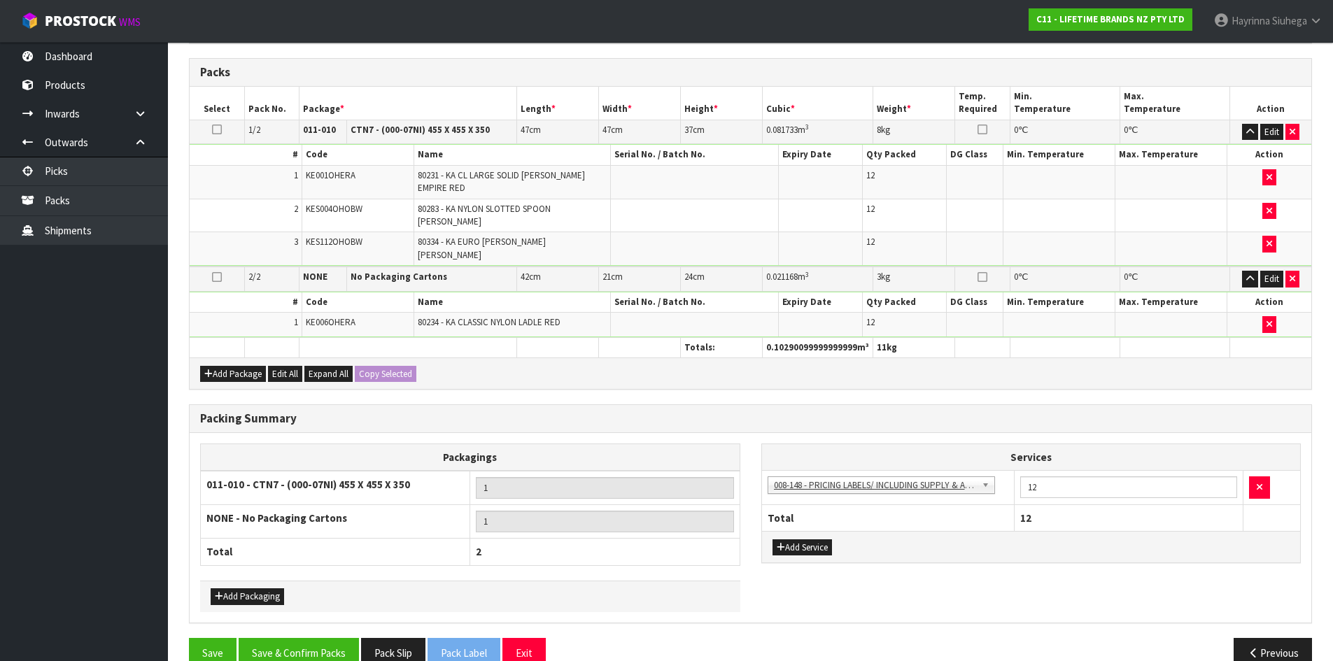
click at [332, 644] on div "Save Save & Confirm Packs Pack Slip Pack Label Exit Previous" at bounding box center [750, 658] width 1144 height 41
click at [335, 638] on button "Save & Confirm Packs" at bounding box center [299, 653] width 120 height 30
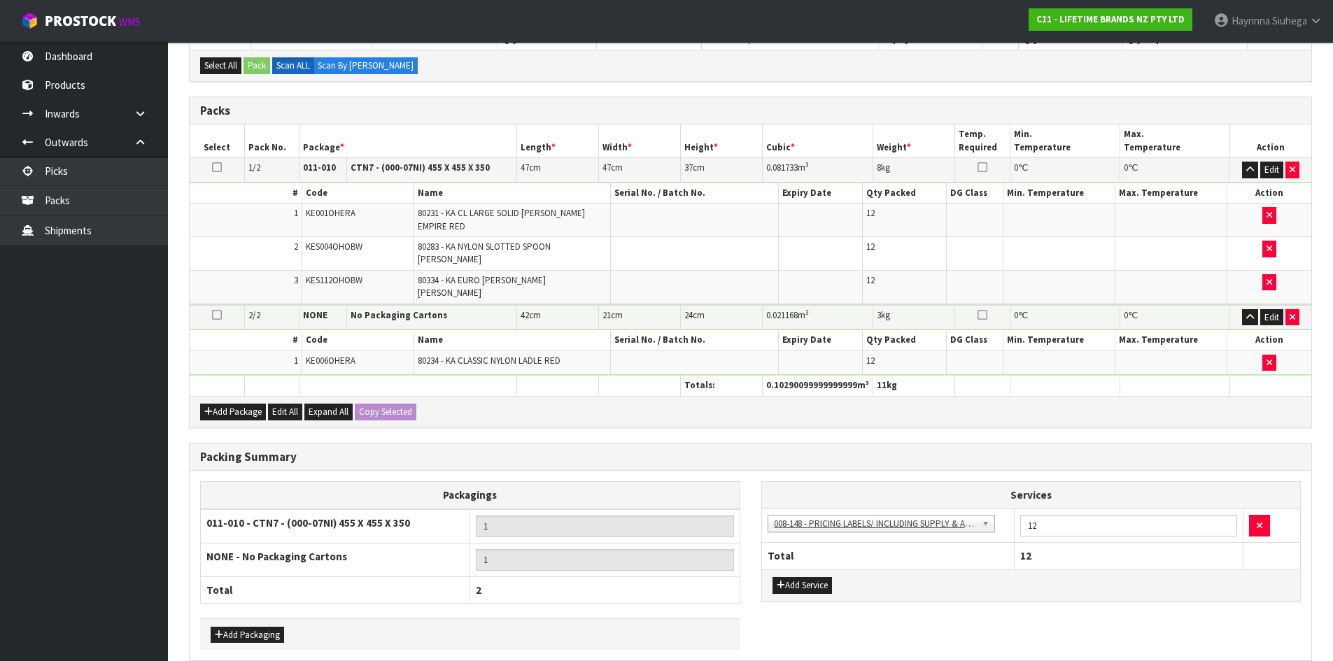
scroll to position [194, 0]
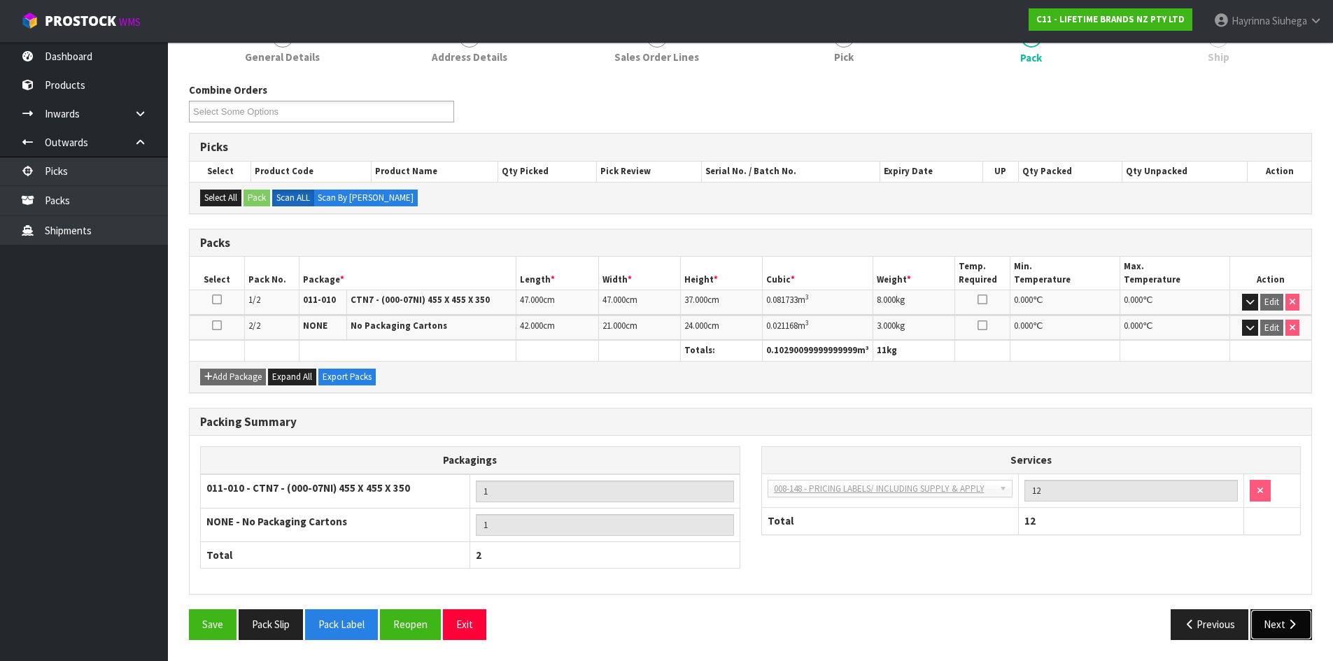
click at [1284, 625] on button "Next" at bounding box center [1281, 624] width 62 height 30
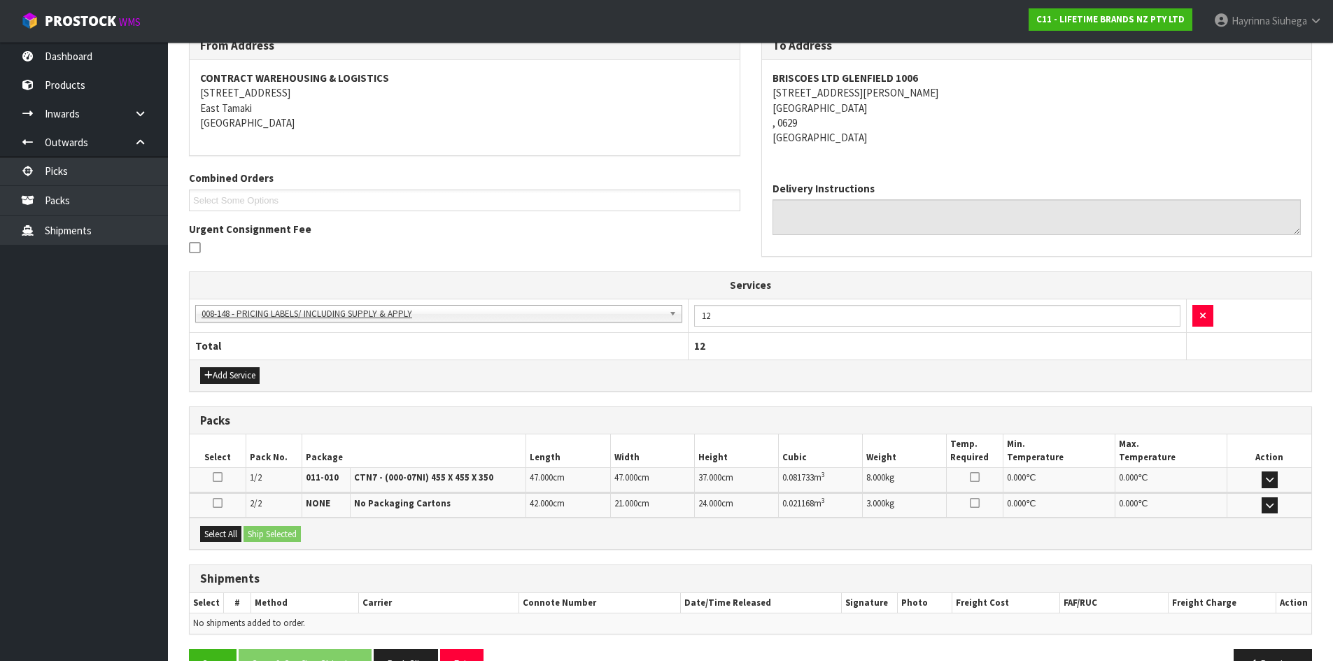
scroll to position [284, 0]
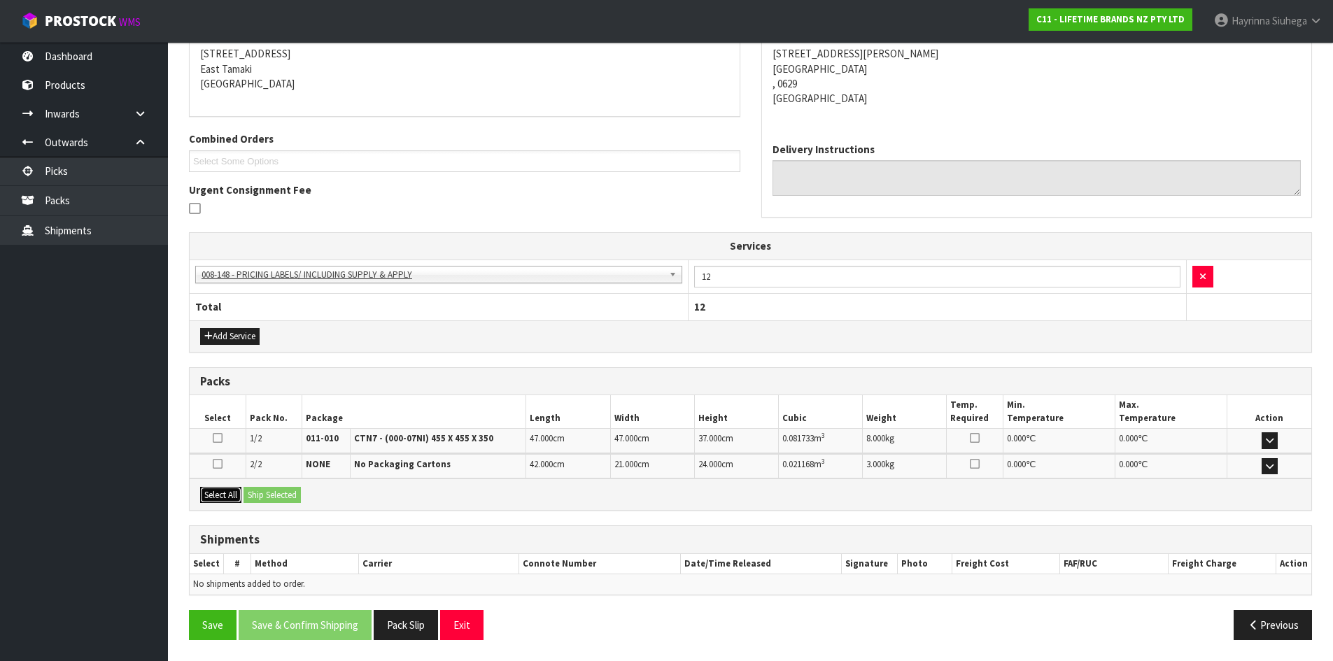
drag, startPoint x: 210, startPoint y: 493, endPoint x: 277, endPoint y: 492, distance: 67.2
click at [211, 493] on button "Select All" at bounding box center [220, 495] width 41 height 17
click at [278, 492] on button "Ship Selected" at bounding box center [271, 495] width 57 height 17
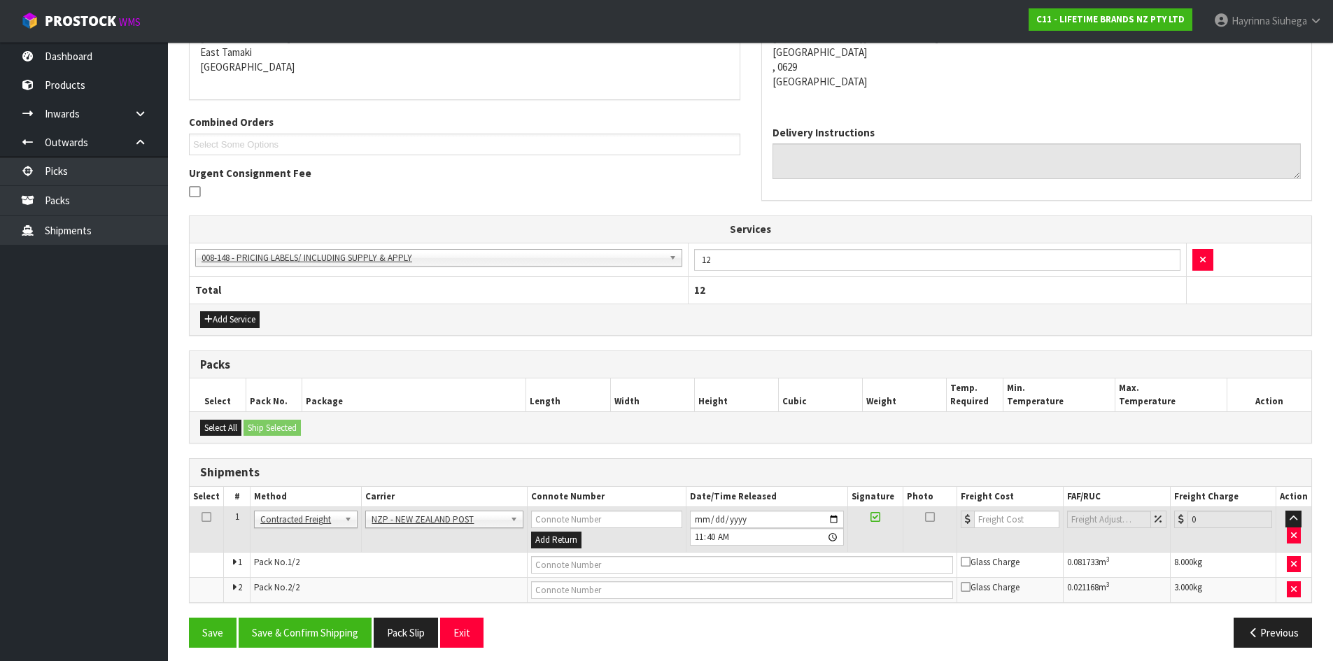
scroll to position [309, 0]
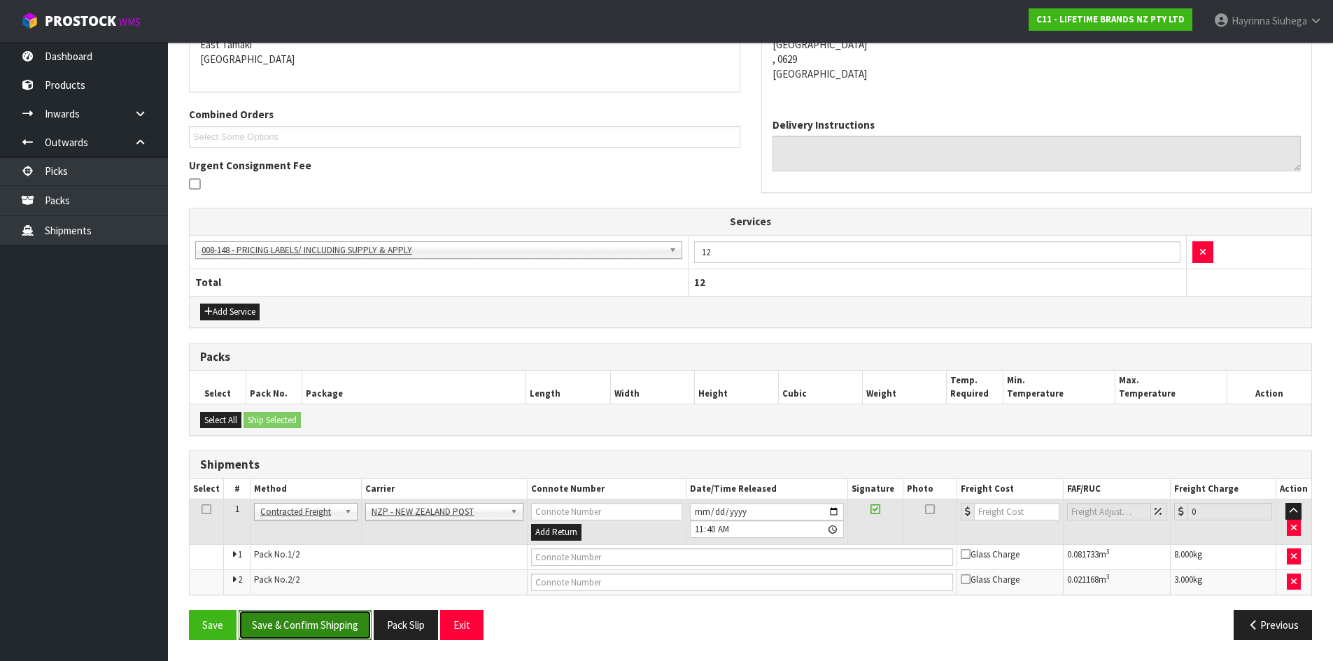
click at [335, 618] on button "Save & Confirm Shipping" at bounding box center [305, 625] width 133 height 30
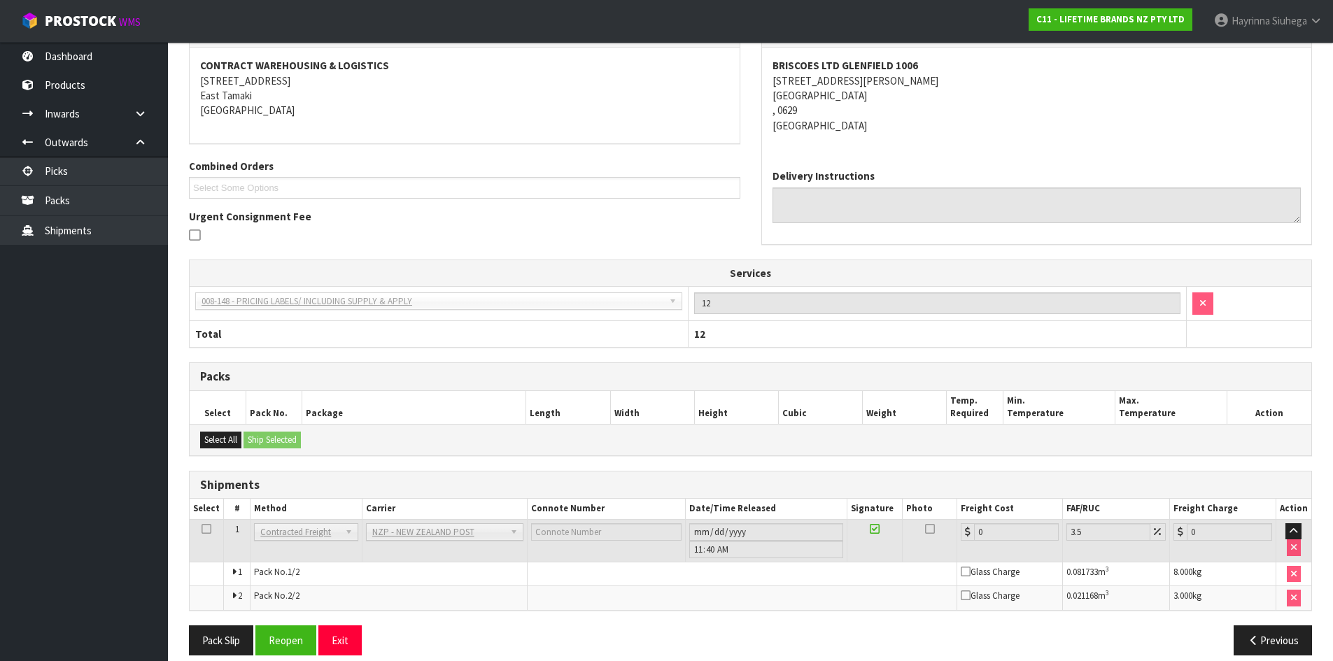
scroll to position [288, 0]
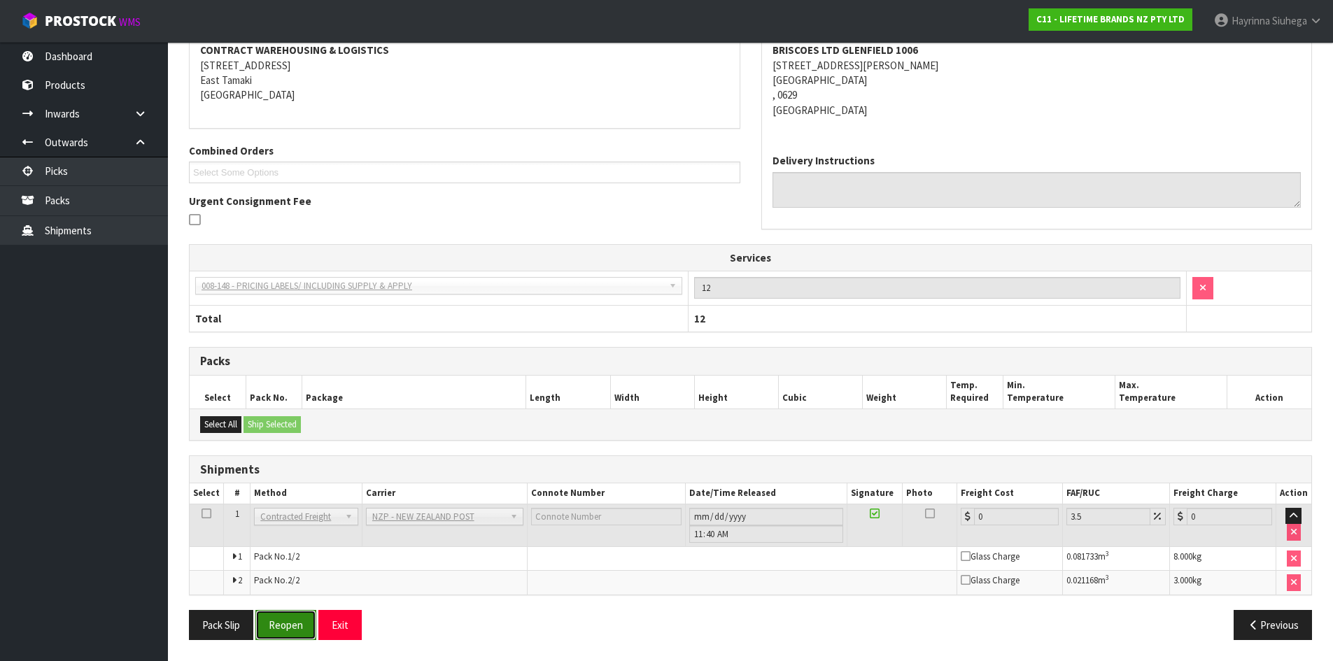
click at [289, 618] on button "Reopen" at bounding box center [285, 625] width 61 height 30
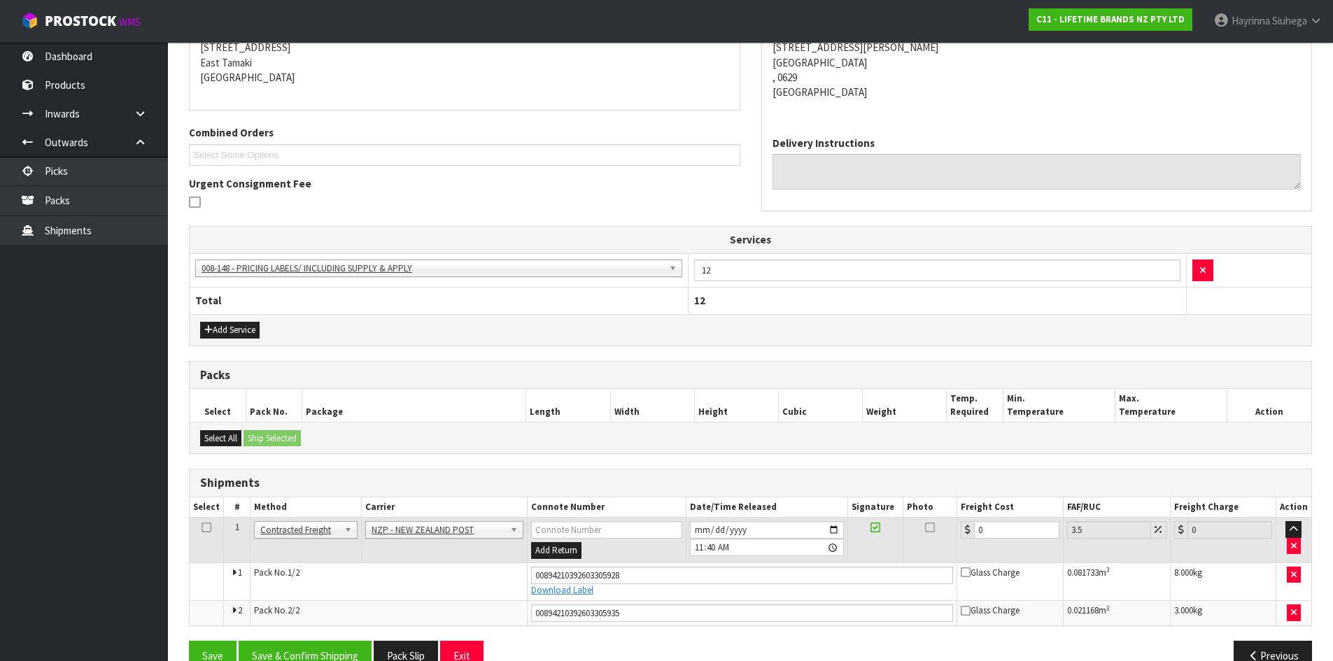
scroll to position [322, 0]
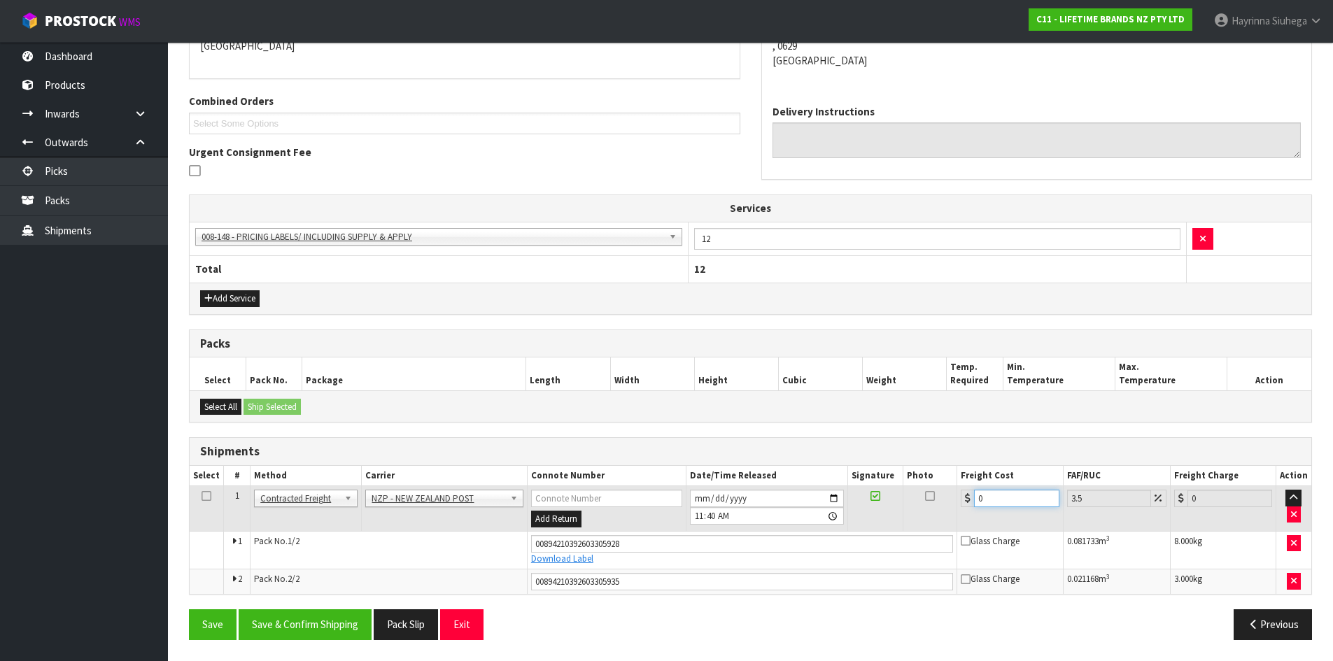
drag, startPoint x: 1017, startPoint y: 507, endPoint x: 760, endPoint y: 481, distance: 258.7
click at [762, 481] on table "Select # Method Carrier Connote Number Date/Time Released Signature Photo Freig…" at bounding box center [750, 530] width 1121 height 128
click at [189, 609] on button "Save" at bounding box center [213, 624] width 48 height 30
click at [323, 623] on button "Save & Confirm Shipping" at bounding box center [305, 624] width 133 height 30
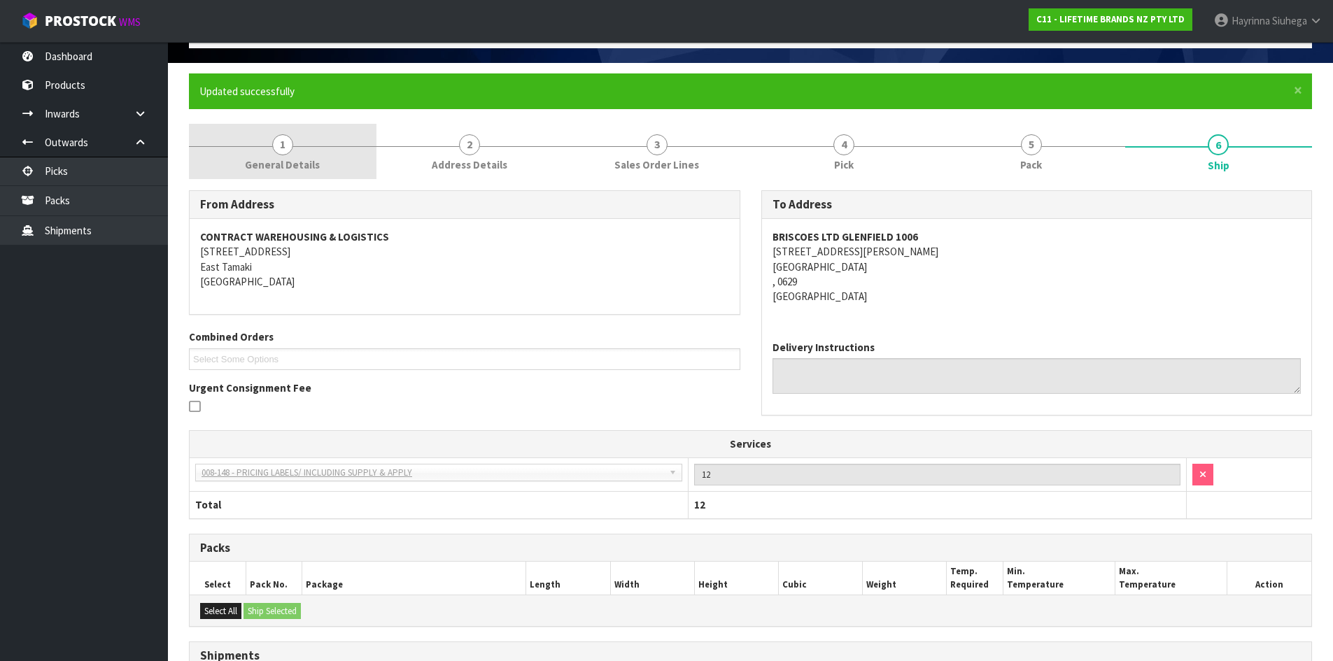
scroll to position [0, 0]
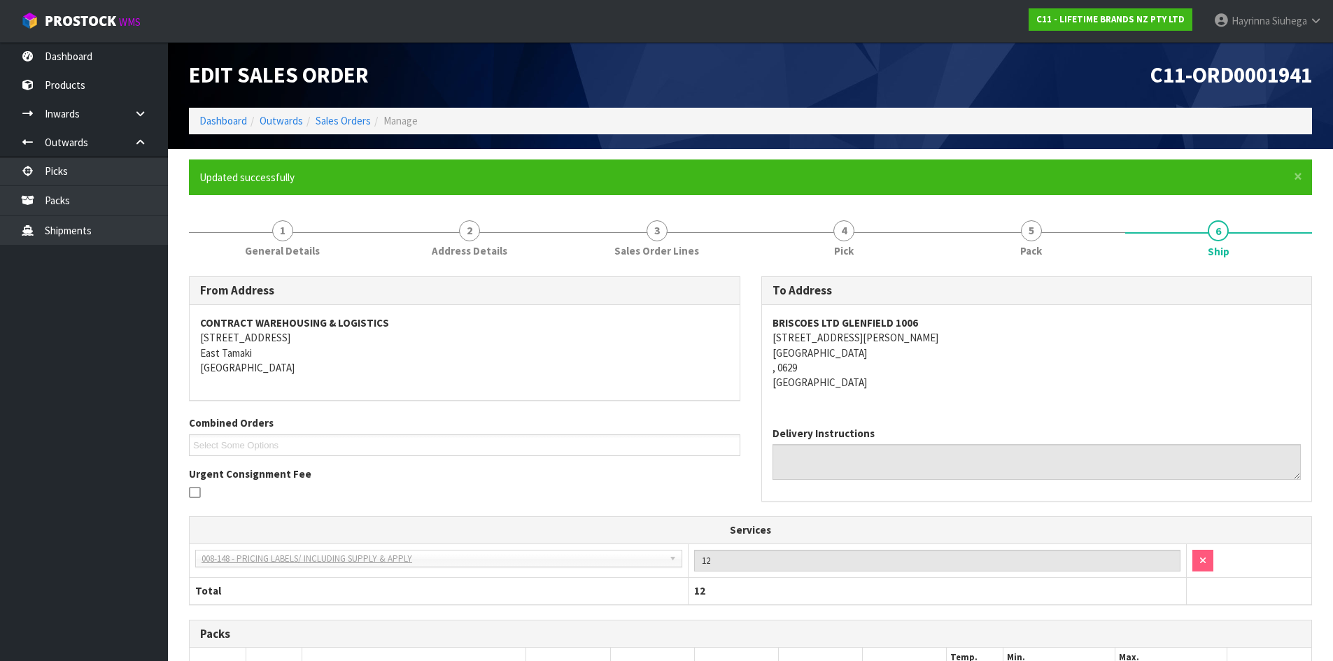
click at [223, 111] on ol "Dashboard Outwards Sales Orders Manage" at bounding box center [750, 121] width 1123 height 26
click at [224, 116] on link "Dashboard" at bounding box center [223, 120] width 48 height 13
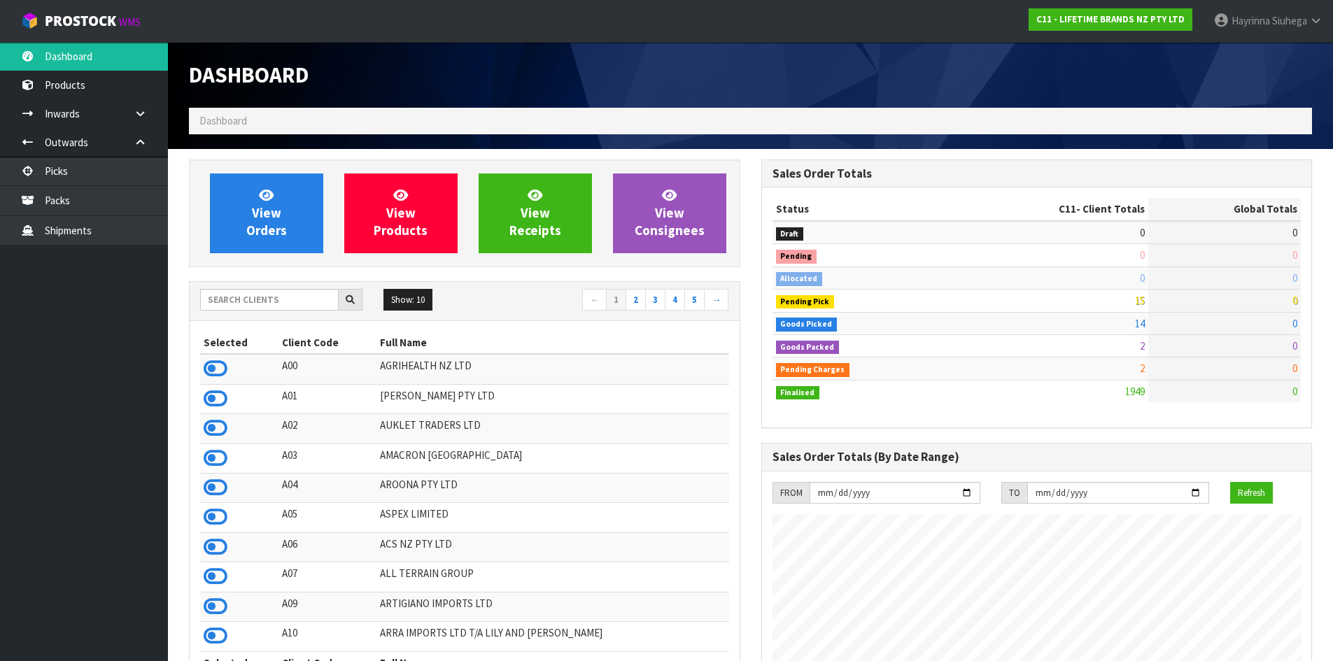
scroll to position [1060, 572]
click at [262, 214] on span "View Orders" at bounding box center [266, 213] width 41 height 52
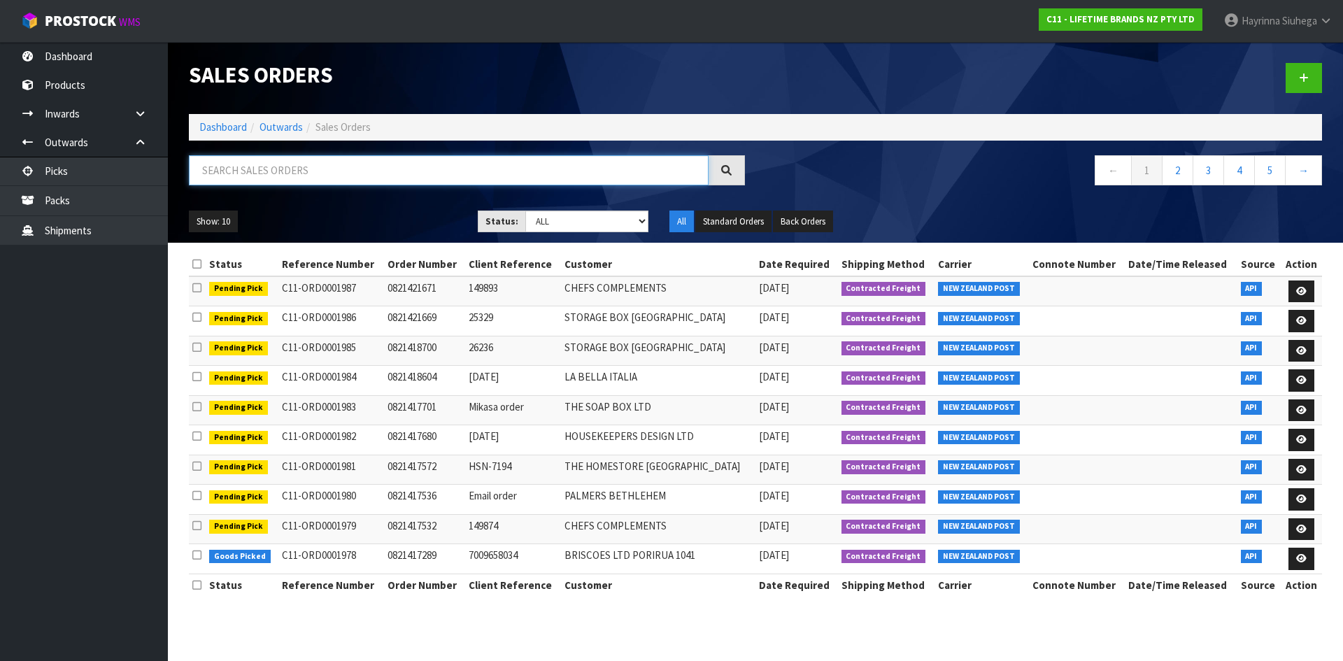
click at [298, 180] on input "text" at bounding box center [449, 170] width 520 height 30
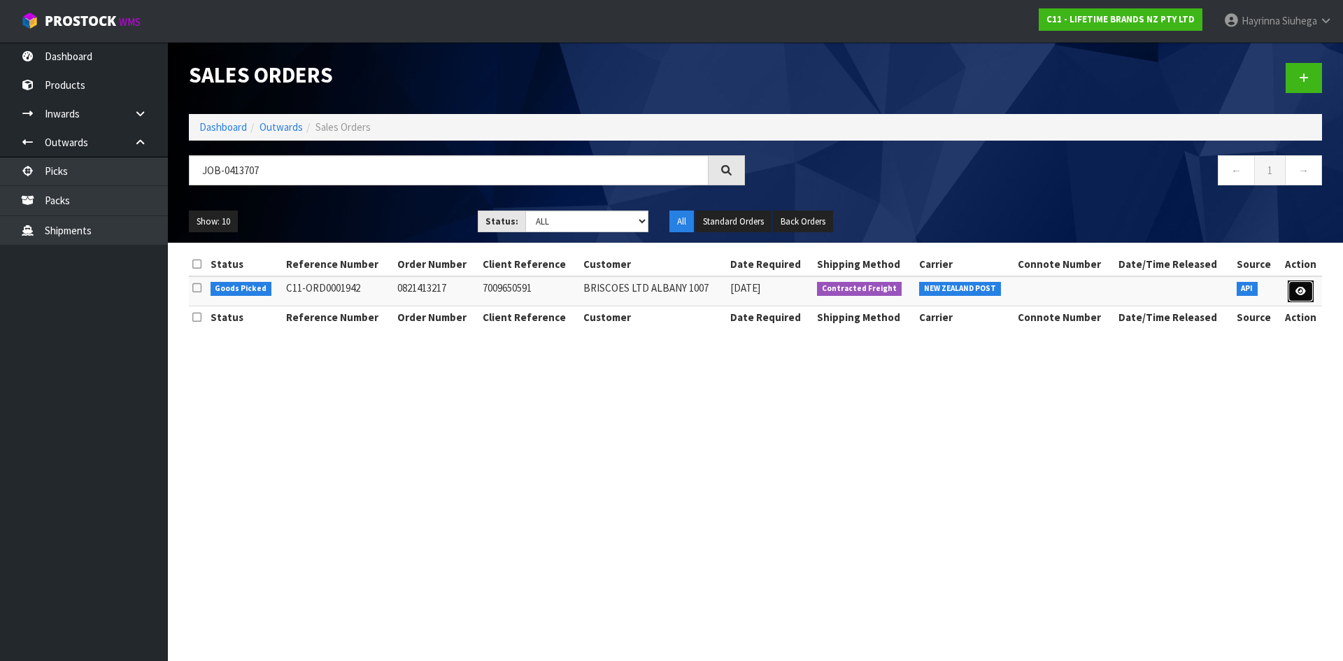
click at [1301, 290] on icon at bounding box center [1301, 291] width 10 height 9
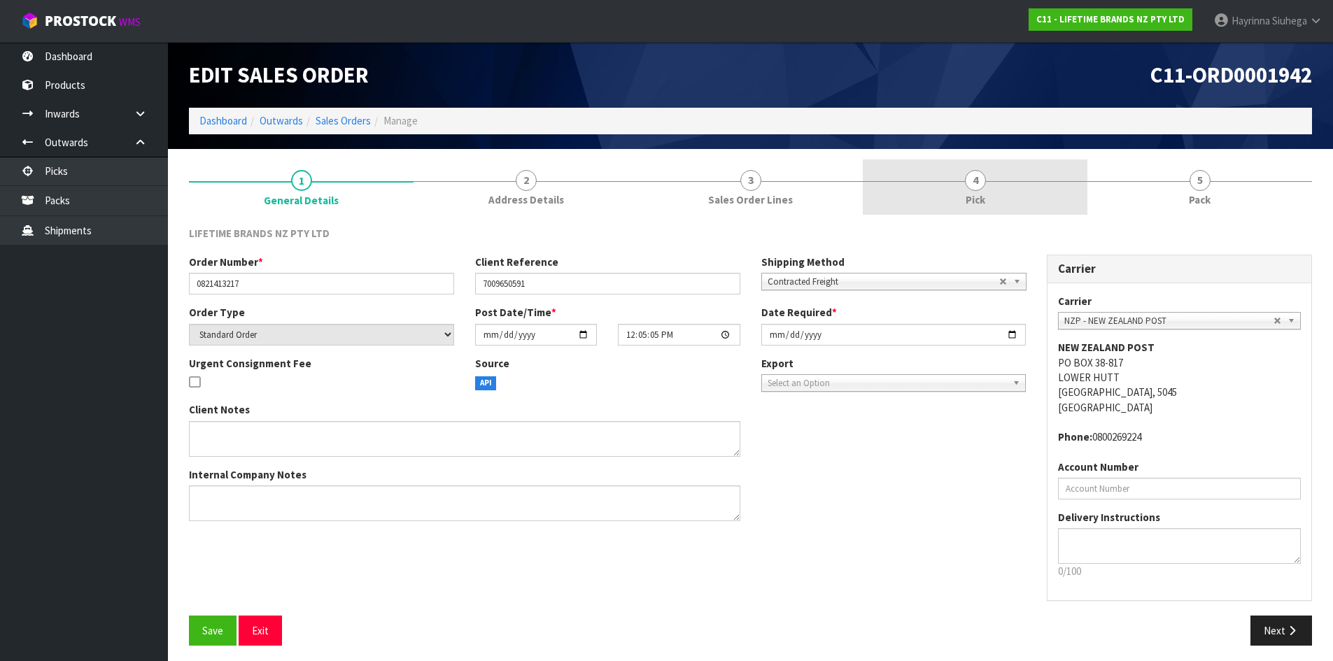
click at [1020, 189] on link "4 Pick" at bounding box center [975, 187] width 225 height 55
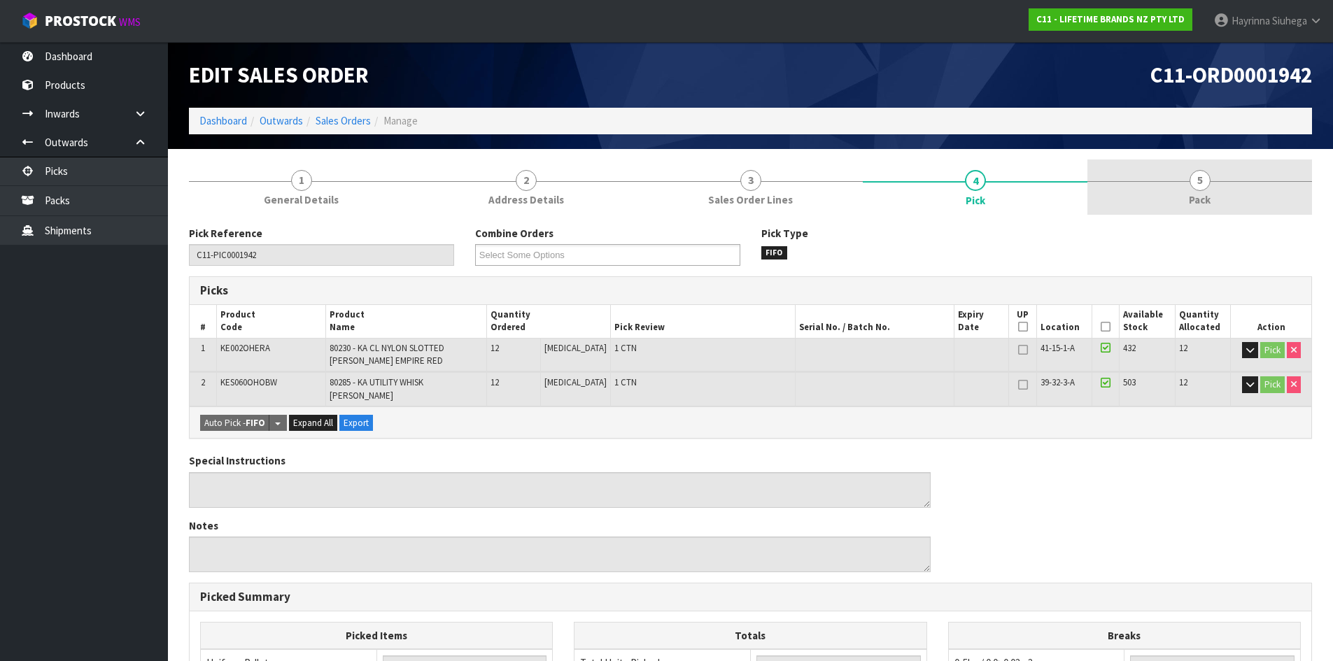
click at [1143, 196] on link "5 Pack" at bounding box center [1199, 187] width 225 height 55
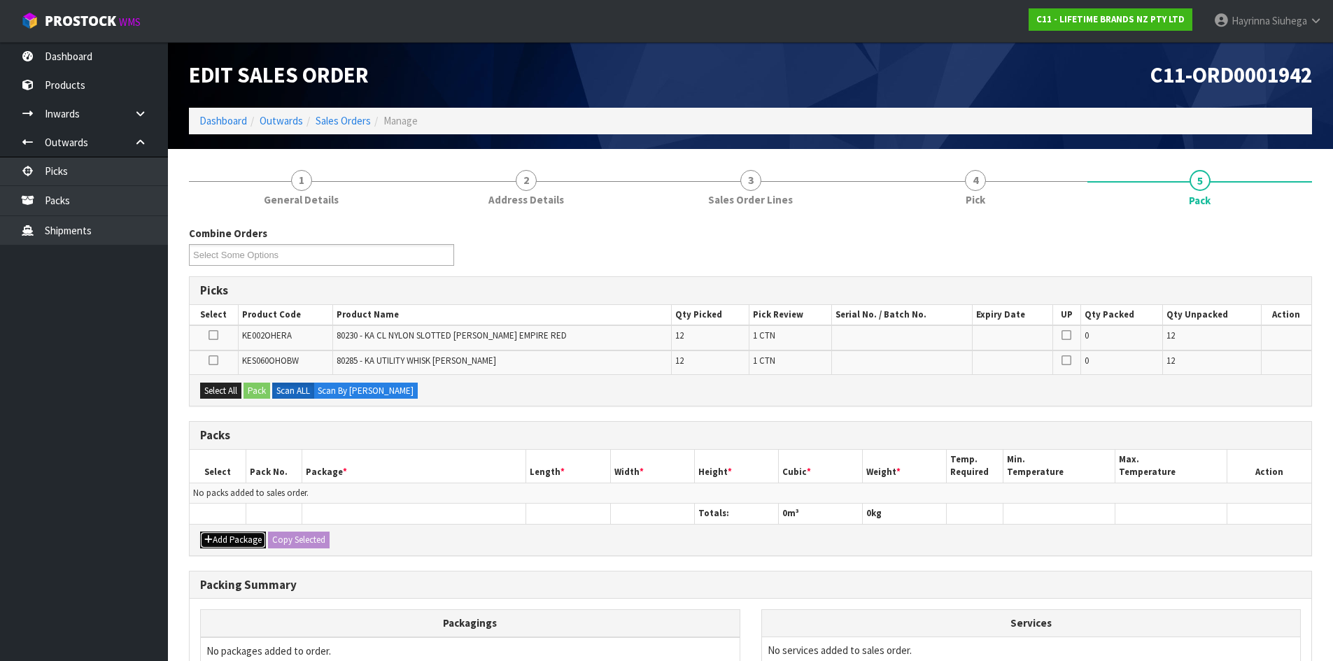
drag, startPoint x: 257, startPoint y: 541, endPoint x: 240, endPoint y: 538, distance: 17.7
click at [257, 541] on button "Add Package" at bounding box center [233, 540] width 66 height 17
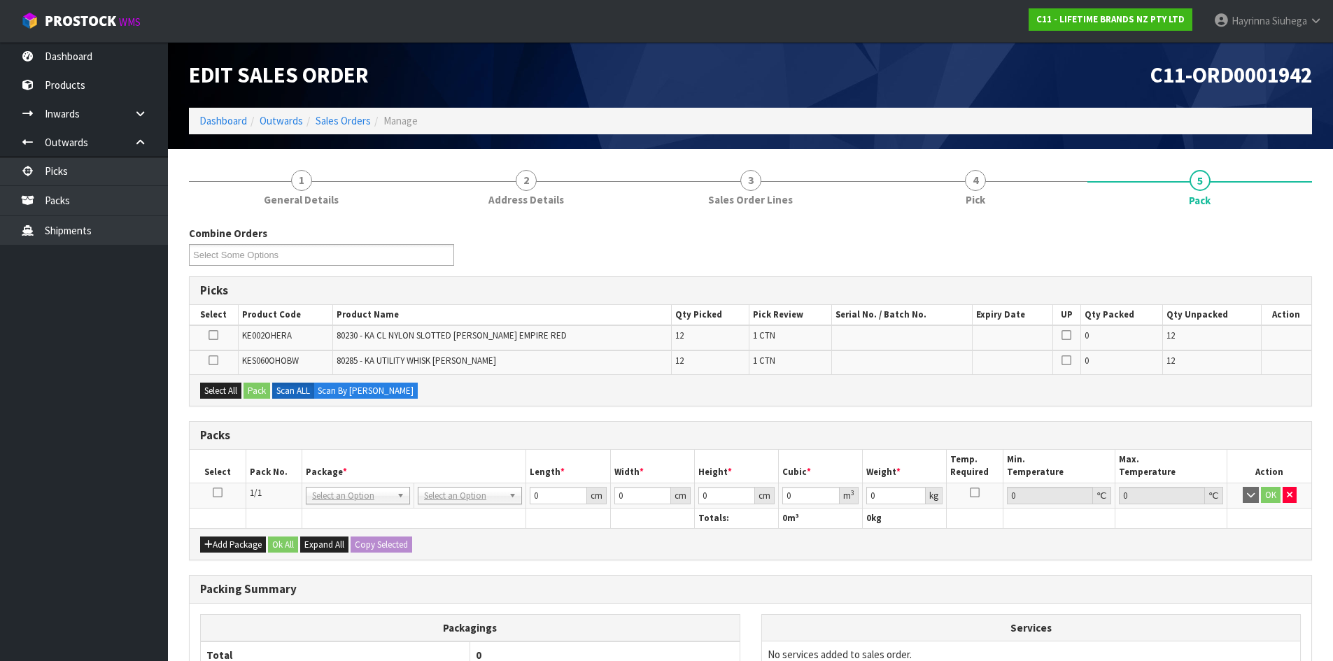
click at [219, 493] on icon at bounding box center [218, 493] width 10 height 1
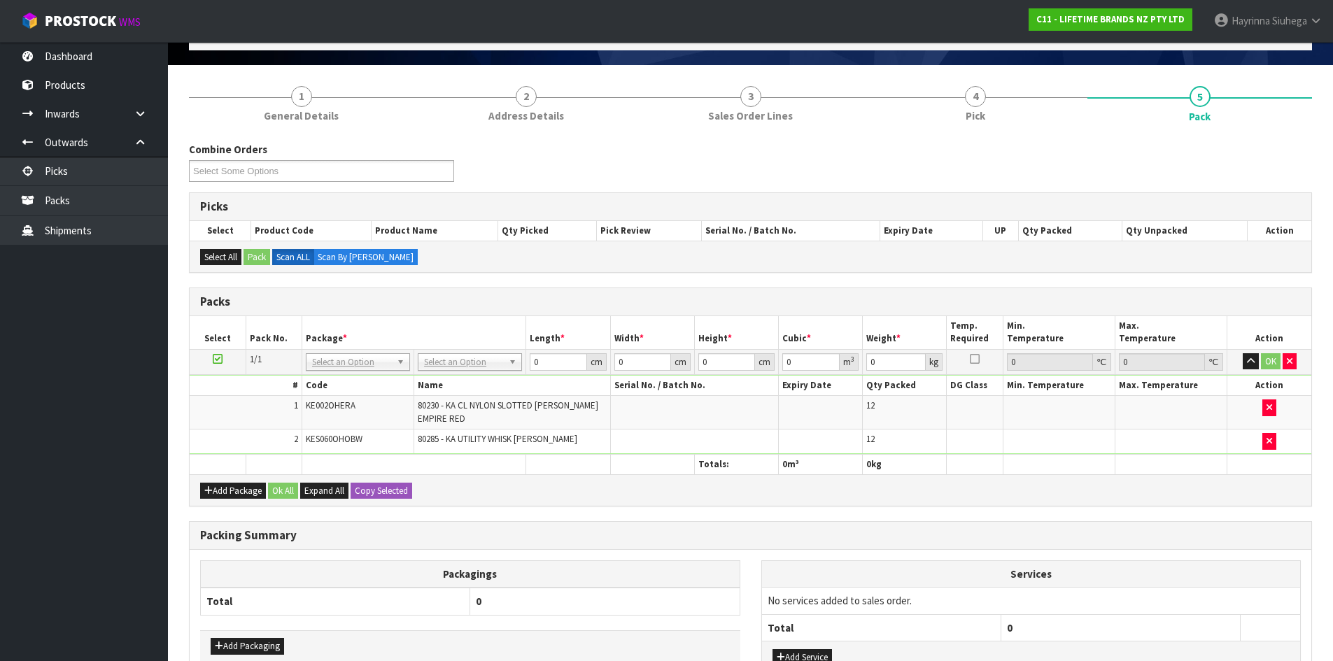
scroll to position [188, 0]
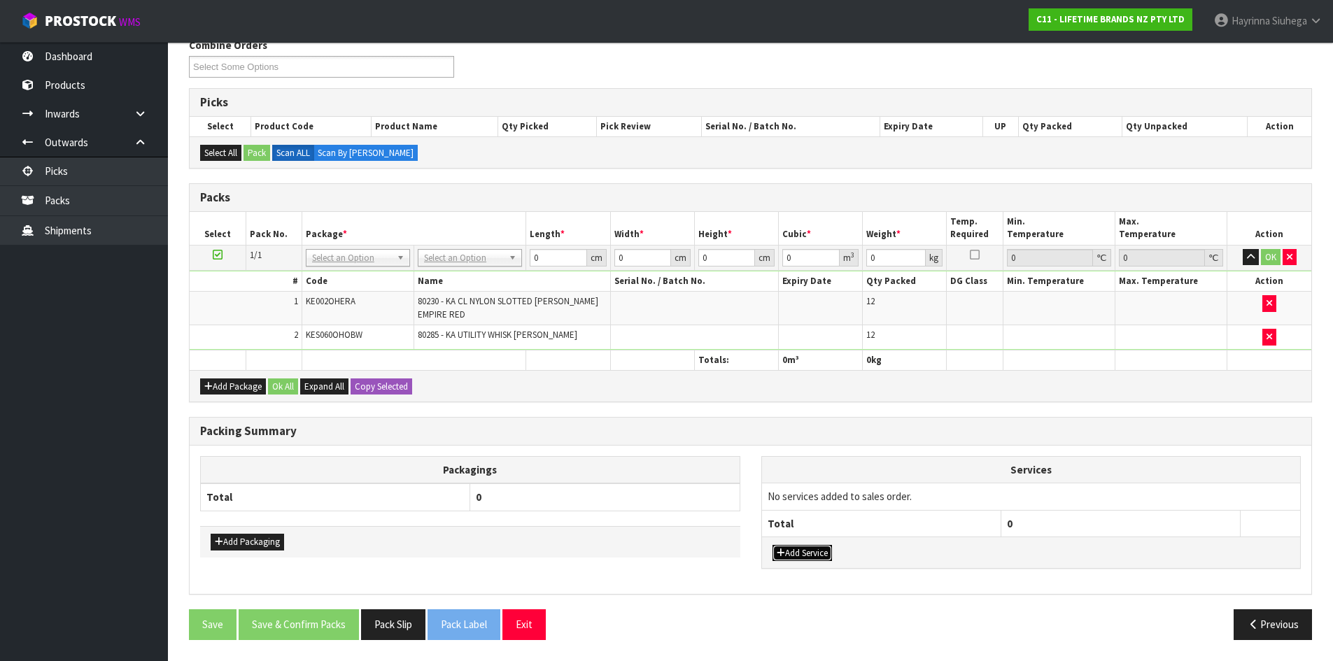
drag, startPoint x: 798, startPoint y: 553, endPoint x: 835, endPoint y: 537, distance: 40.7
click at [799, 553] on button "Add Service" at bounding box center [801, 553] width 59 height 17
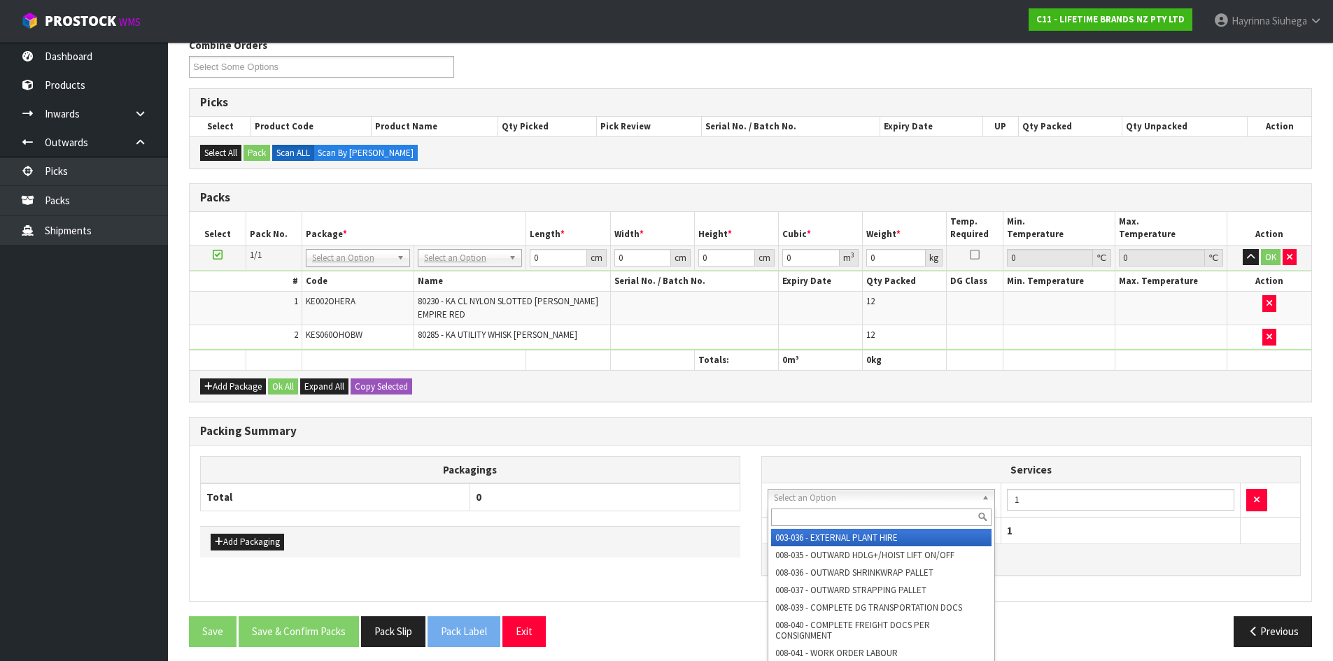
click at [870, 516] on input "text" at bounding box center [881, 517] width 221 height 17
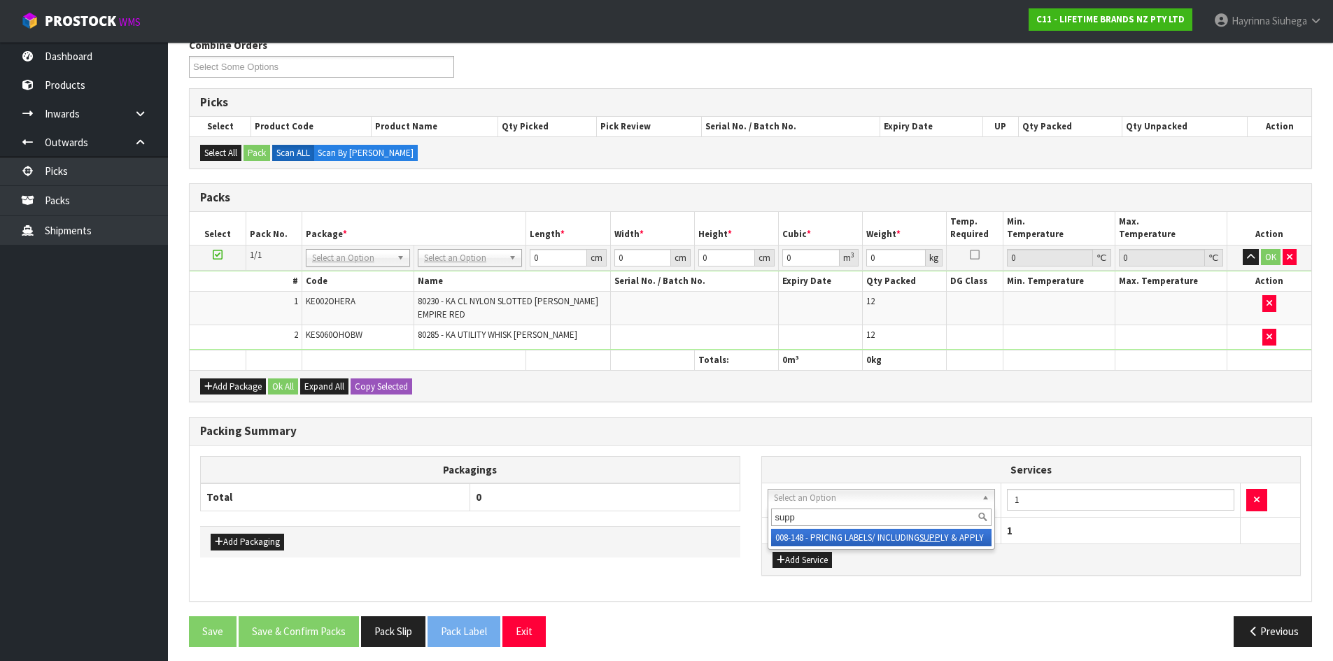
drag, startPoint x: 866, startPoint y: 532, endPoint x: 874, endPoint y: 526, distance: 10.5
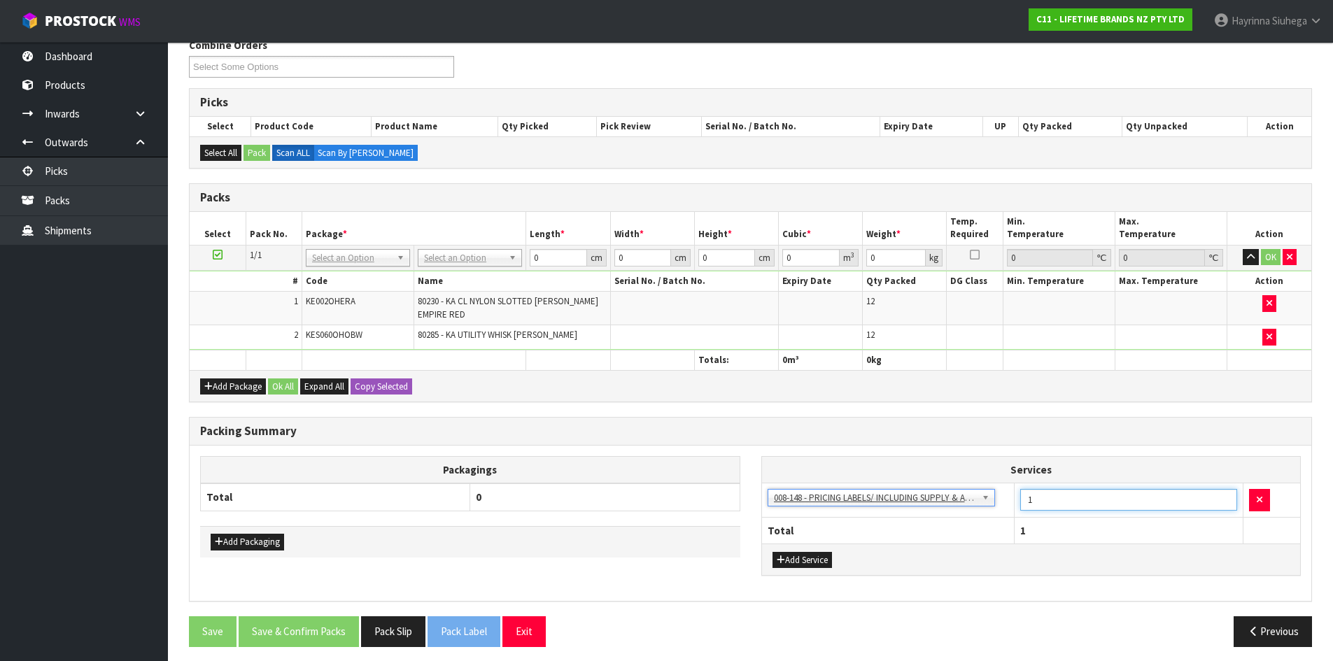
drag, startPoint x: 1049, startPoint y: 505, endPoint x: 979, endPoint y: 495, distance: 71.4
click at [979, 495] on tr "003-036 - EXTERNAL PLANT HIRE 008-035 - OUTWARD HDLG+/HOIST LIFT ON/OFF 008-036…" at bounding box center [1031, 500] width 539 height 34
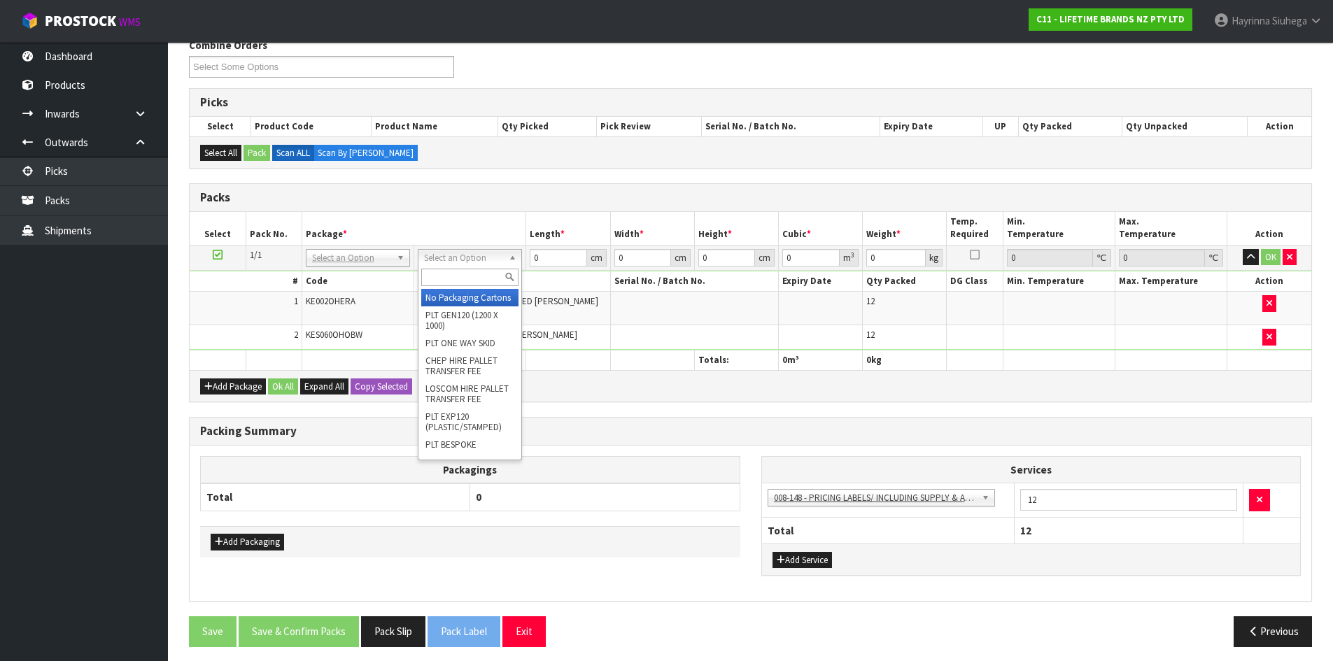
click at [444, 273] on input "text" at bounding box center [469, 277] width 97 height 17
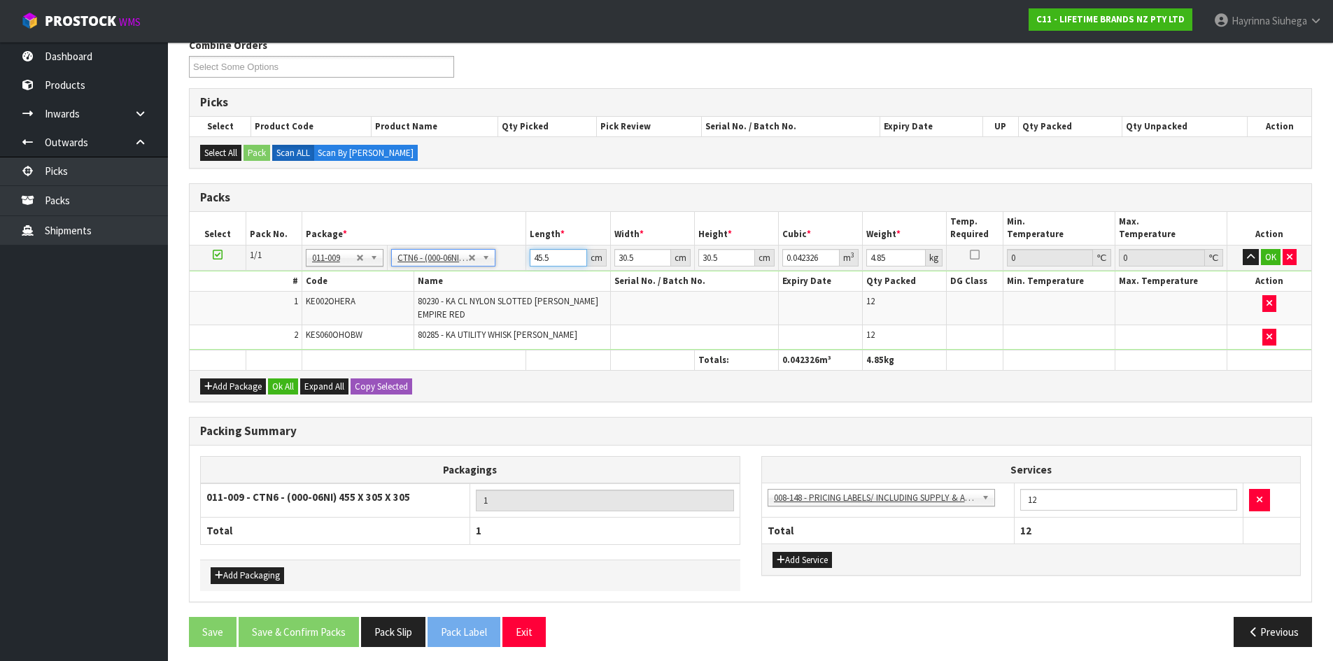
click at [532, 255] on input "45.5" at bounding box center [558, 257] width 57 height 17
click button "OK" at bounding box center [1271, 257] width 20 height 17
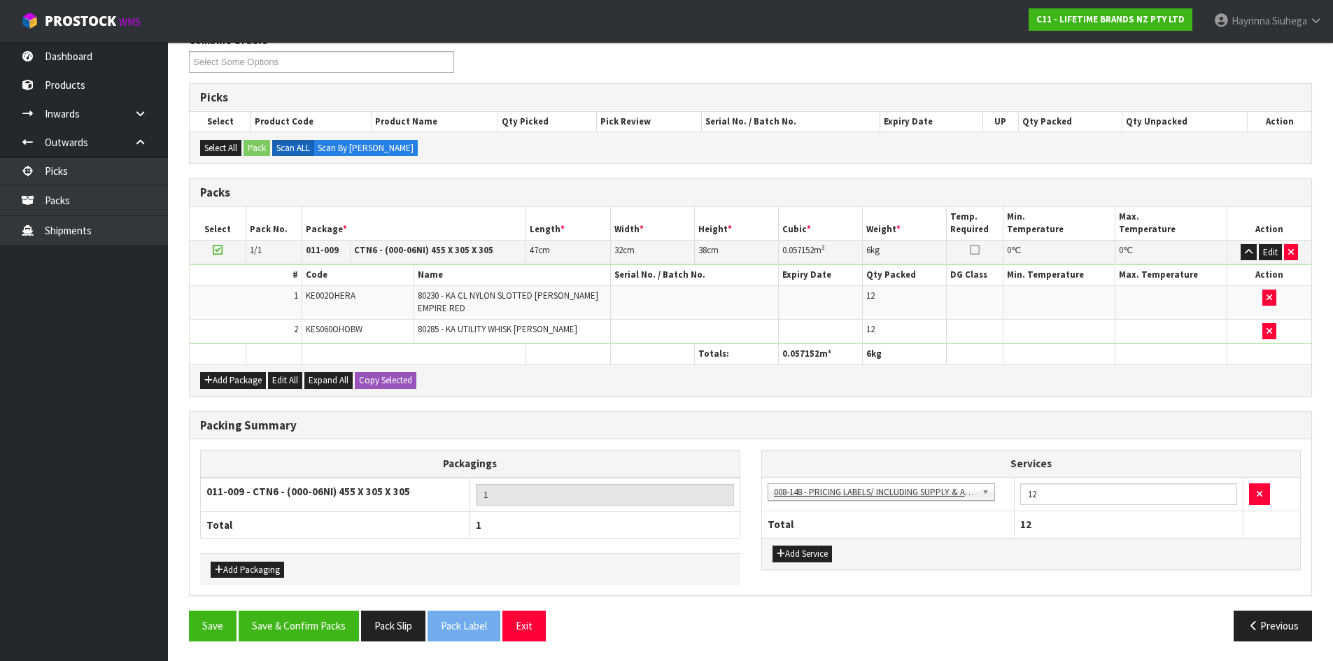
scroll to position [194, 0]
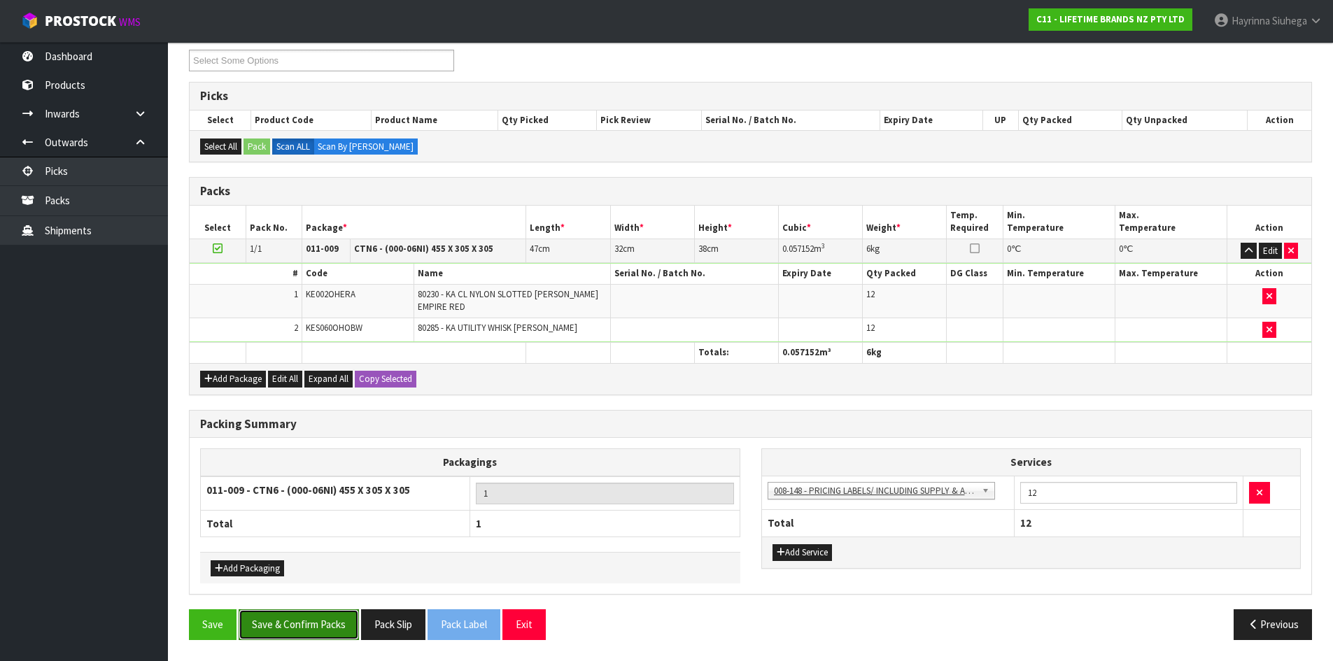
click at [343, 620] on button "Save & Confirm Packs" at bounding box center [299, 624] width 120 height 30
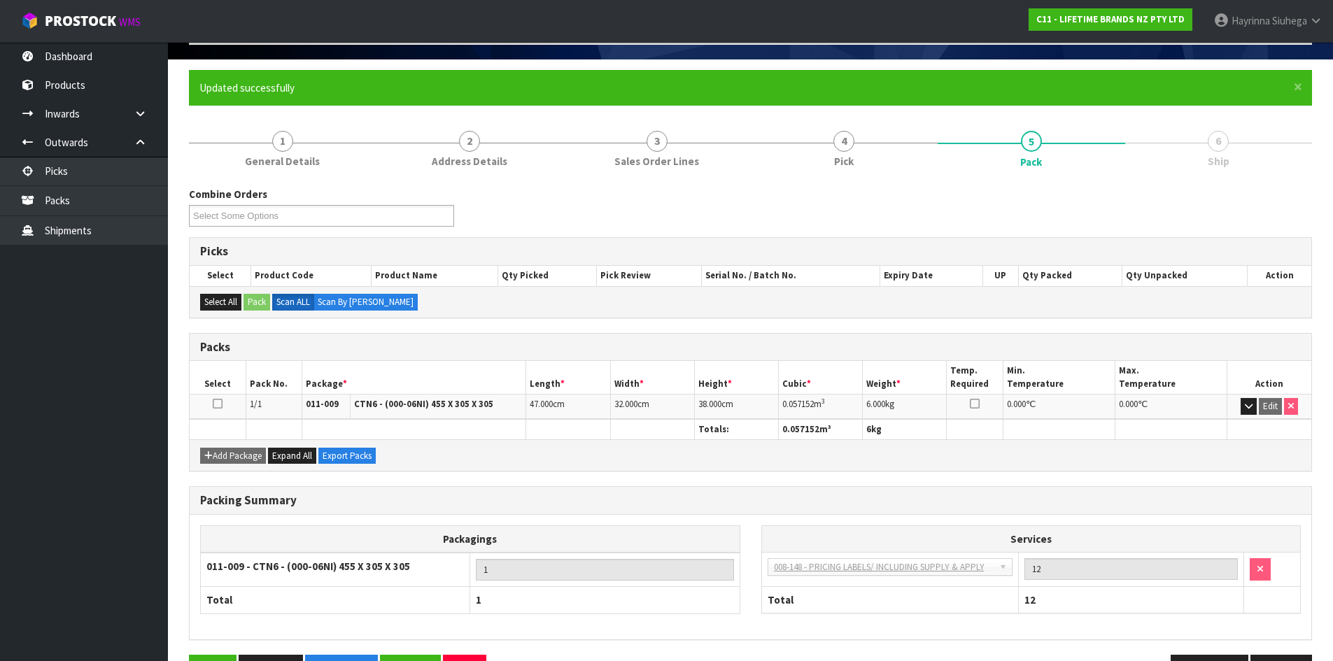
scroll to position [134, 0]
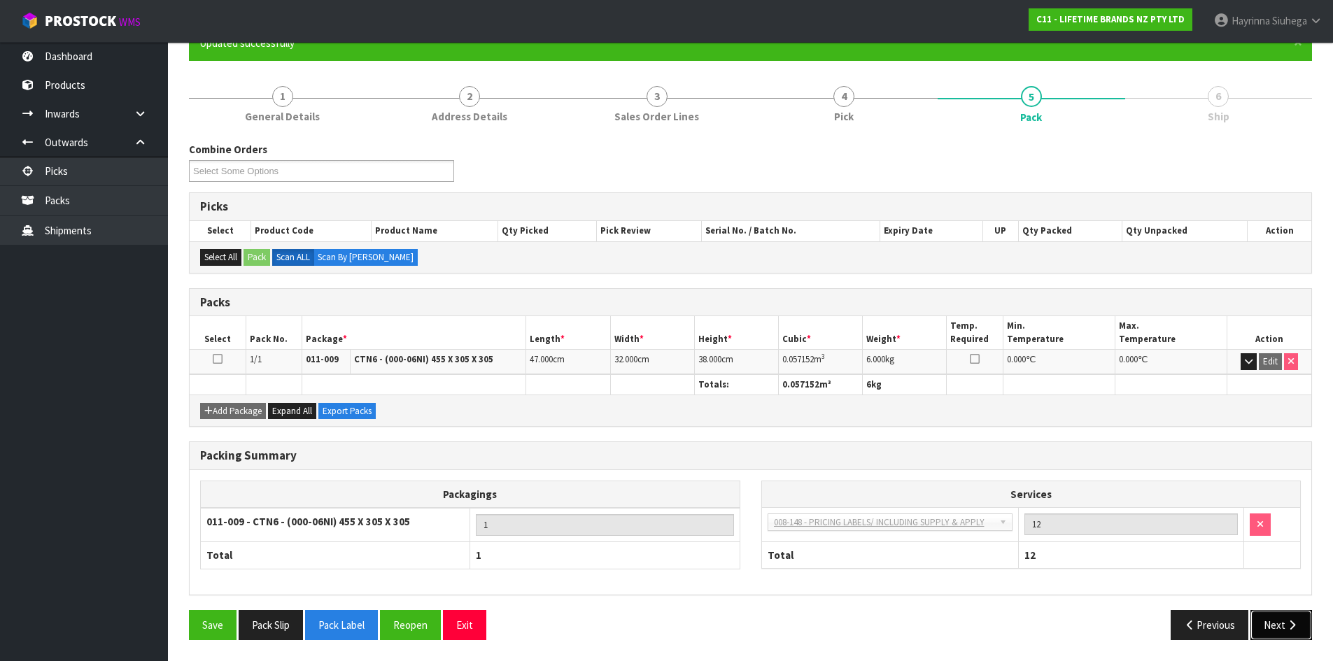
click at [1296, 628] on icon "button" at bounding box center [1291, 625] width 13 height 10
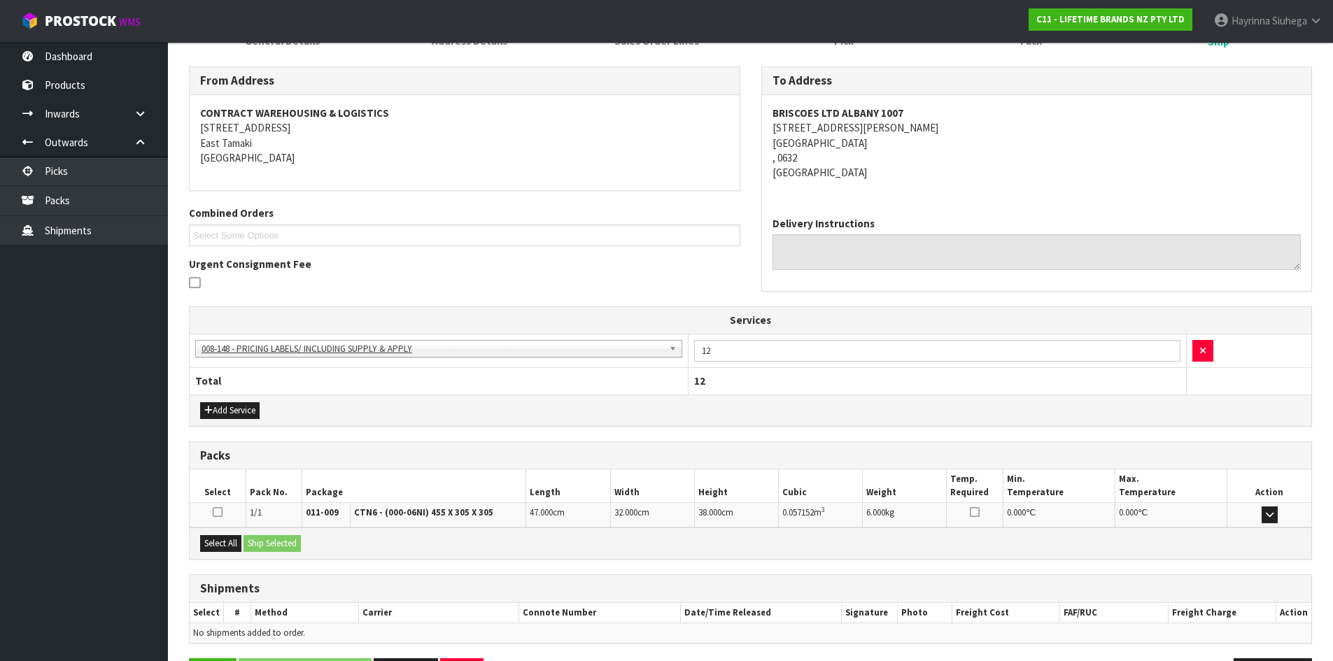
scroll to position [259, 0]
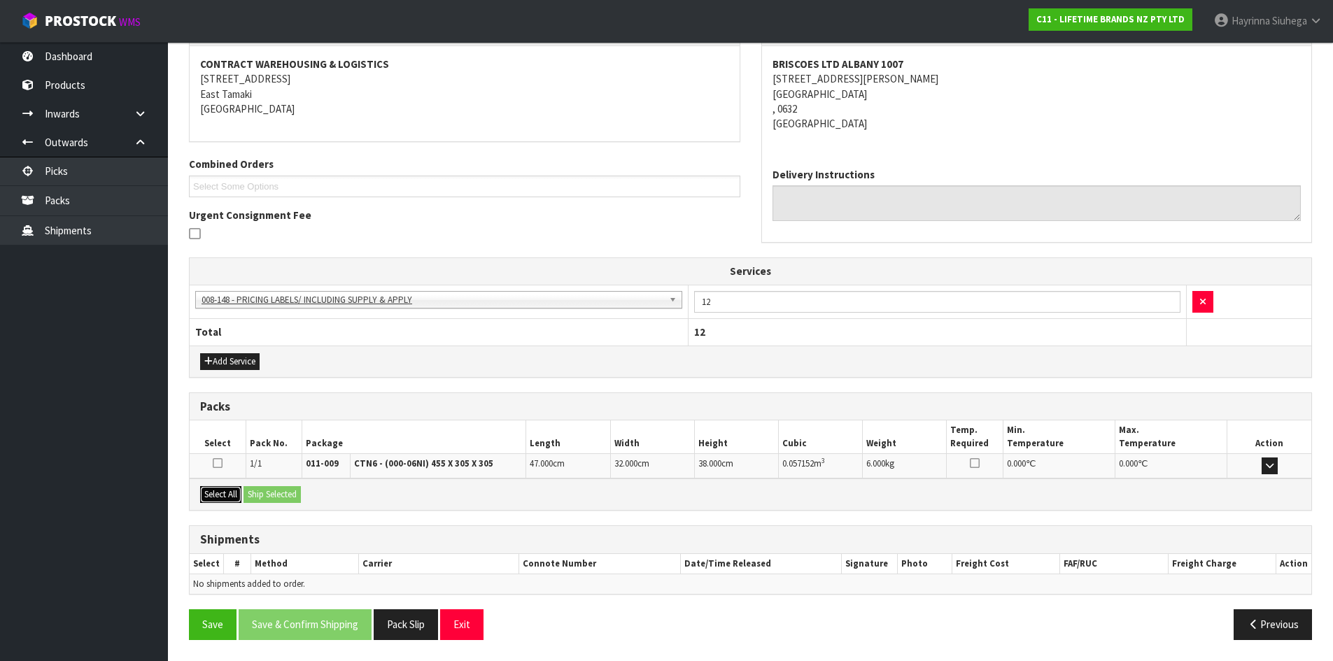
drag, startPoint x: 211, startPoint y: 498, endPoint x: 255, endPoint y: 493, distance: 43.7
click at [213, 497] on button "Select All" at bounding box center [220, 494] width 41 height 17
click at [259, 492] on button "Ship Selected" at bounding box center [271, 494] width 57 height 17
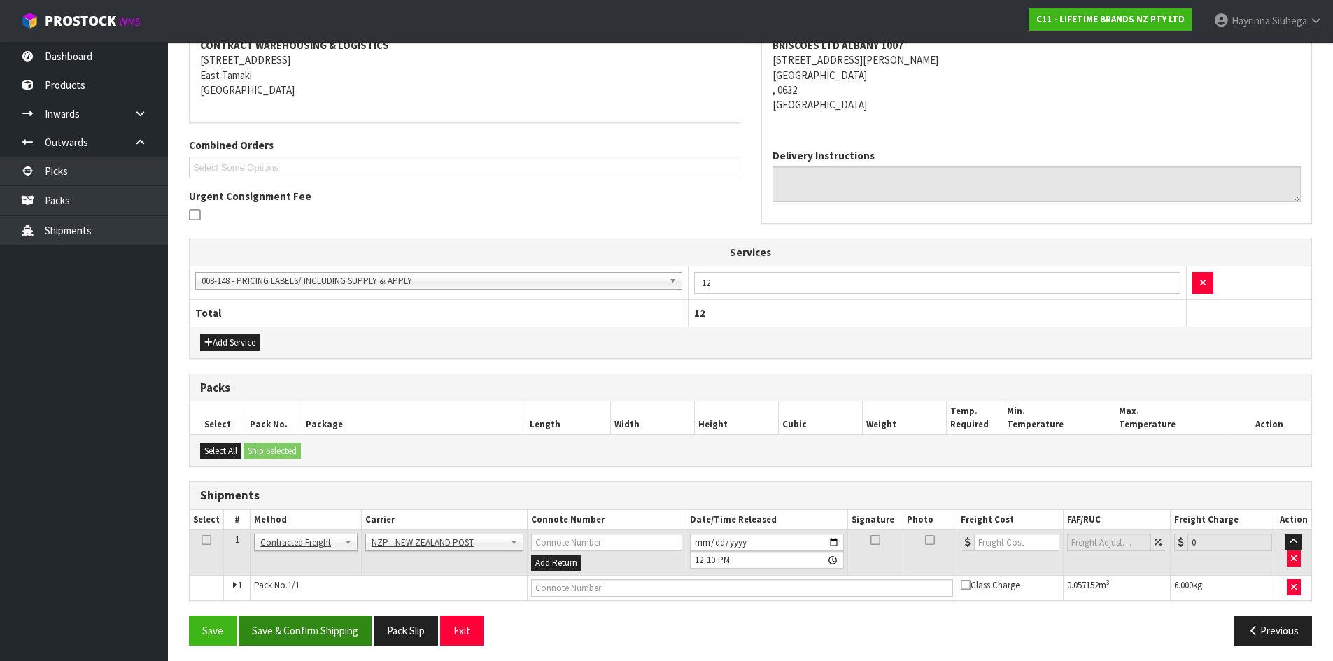
scroll to position [283, 0]
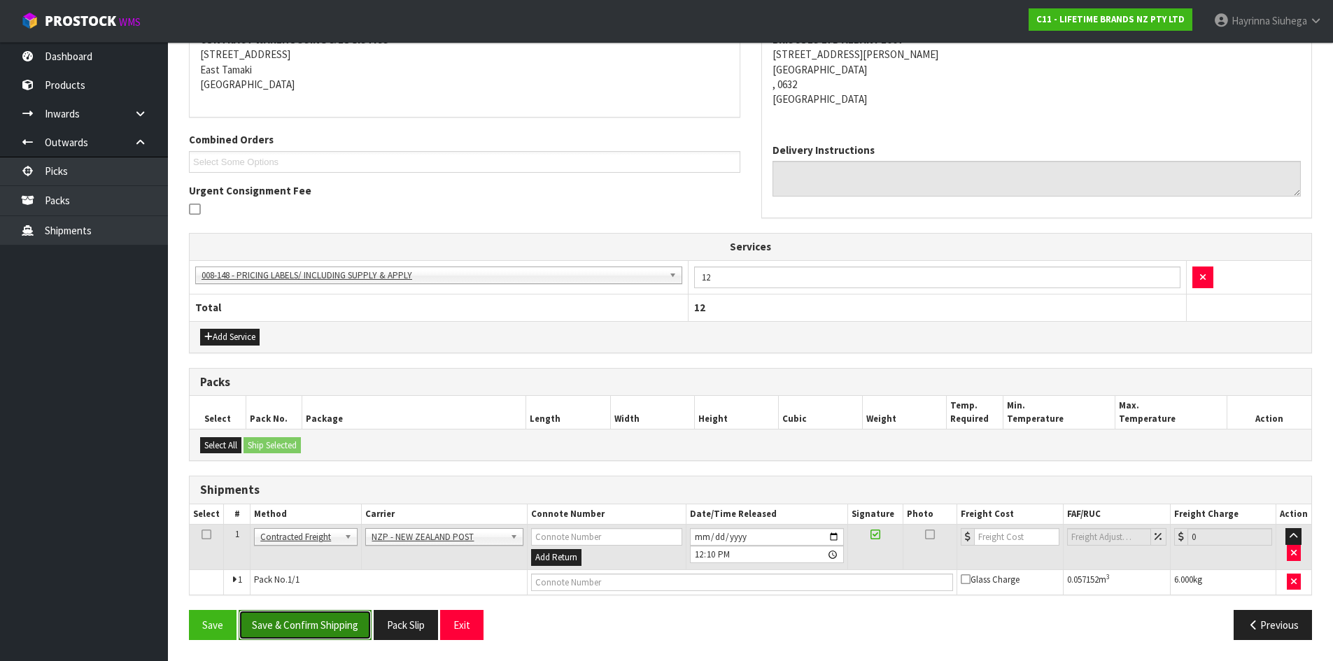
click at [334, 634] on button "Save & Confirm Shipping" at bounding box center [305, 625] width 133 height 30
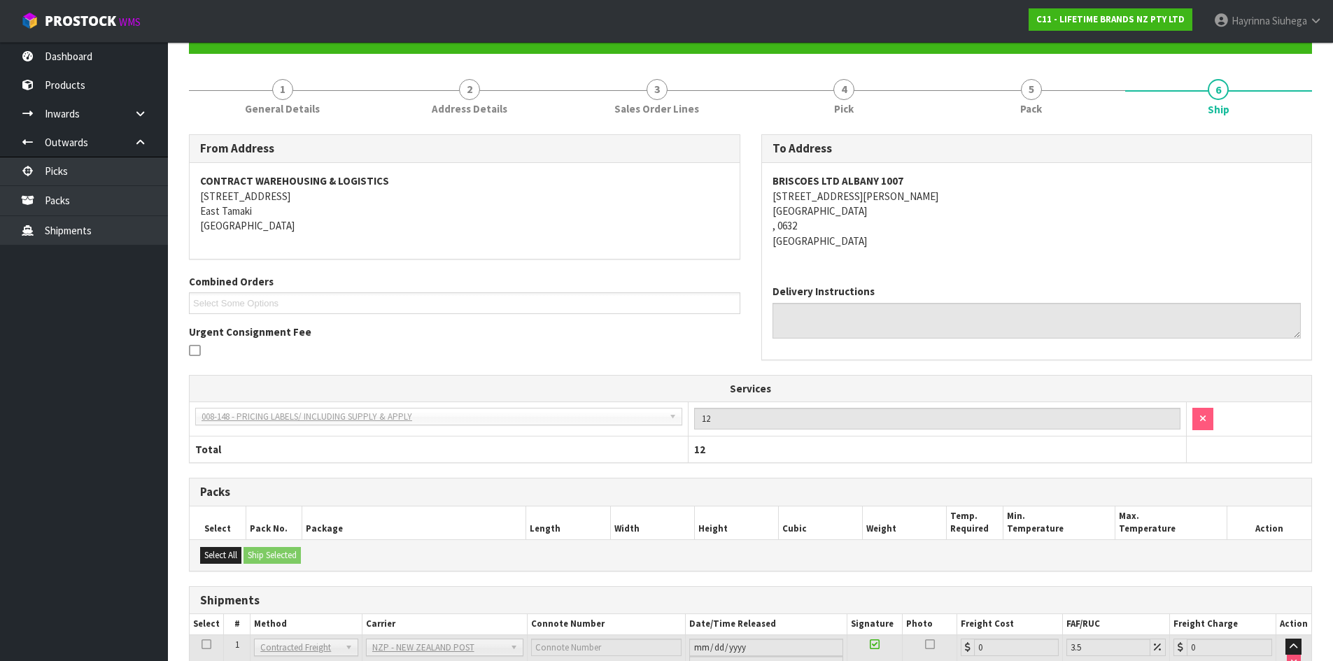
scroll to position [264, 0]
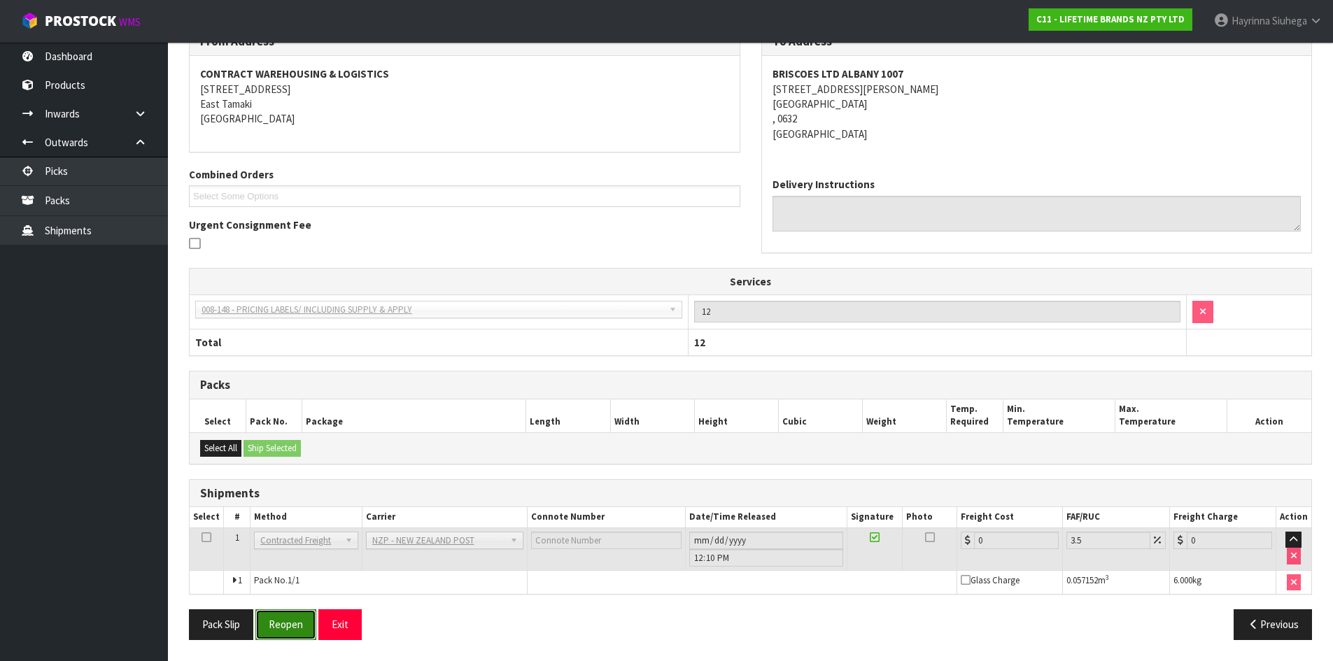
click at [276, 631] on button "Reopen" at bounding box center [285, 624] width 61 height 30
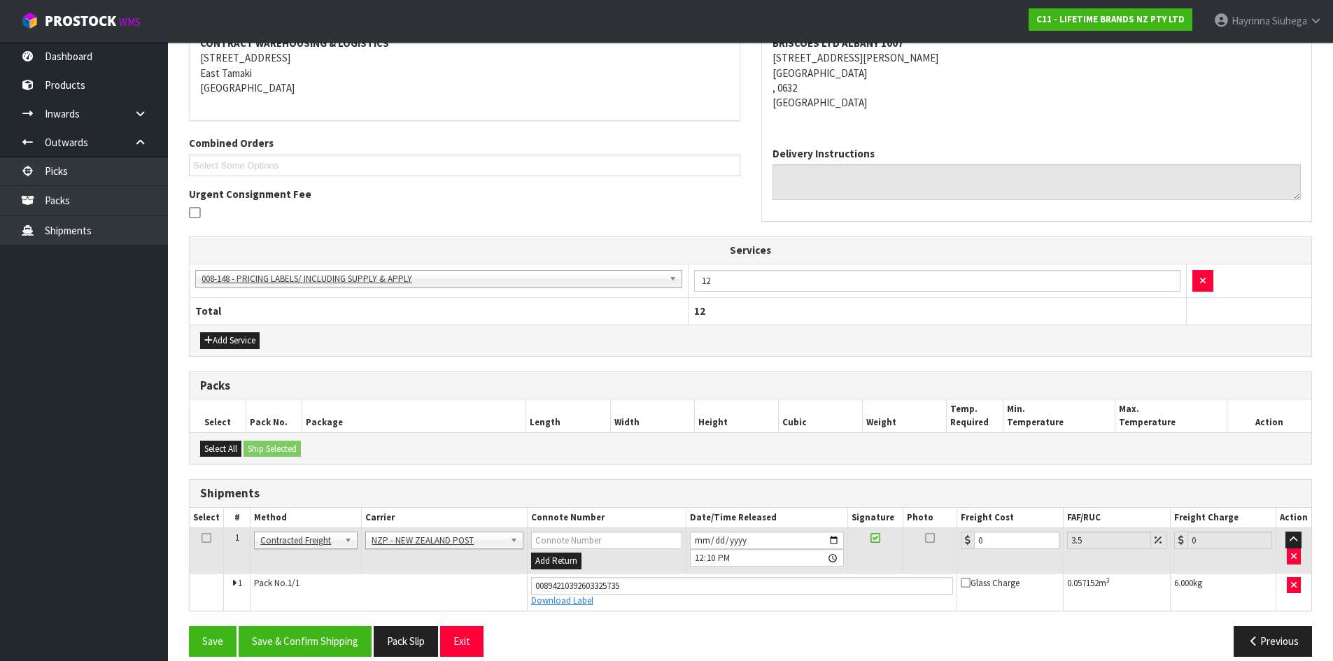
scroll to position [297, 0]
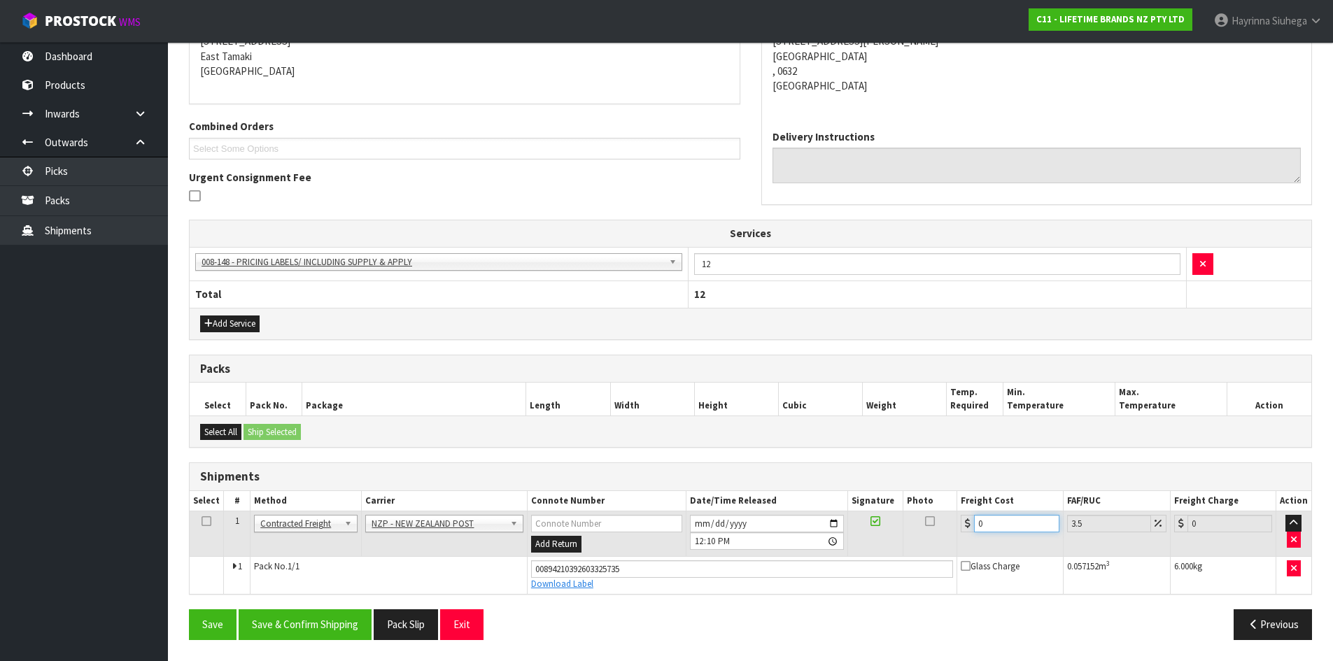
drag, startPoint x: 1009, startPoint y: 523, endPoint x: 605, endPoint y: 524, distance: 403.7
click at [605, 524] on tr "1 Client Local Pickup Customer Local Pickup Company Freight Contracted Freight …" at bounding box center [750, 533] width 1121 height 45
click at [189, 609] on button "Save" at bounding box center [213, 624] width 48 height 30
click at [354, 621] on button "Save & Confirm Shipping" at bounding box center [305, 624] width 133 height 30
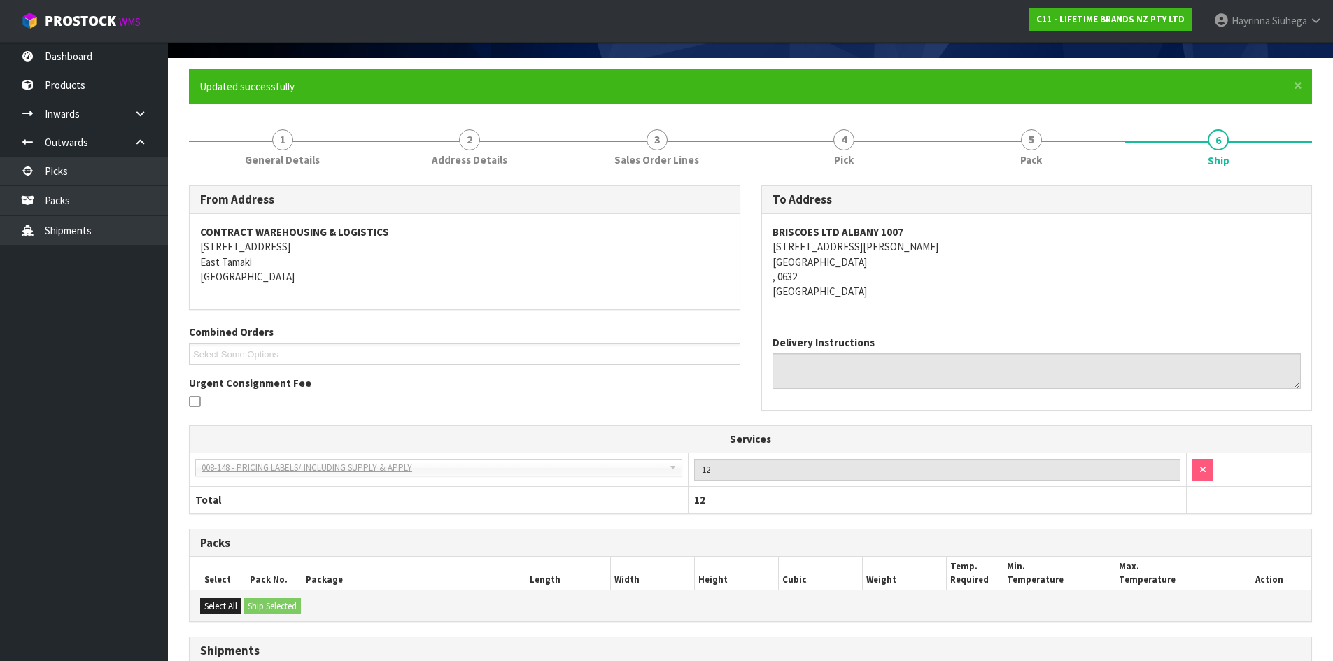
scroll to position [0, 0]
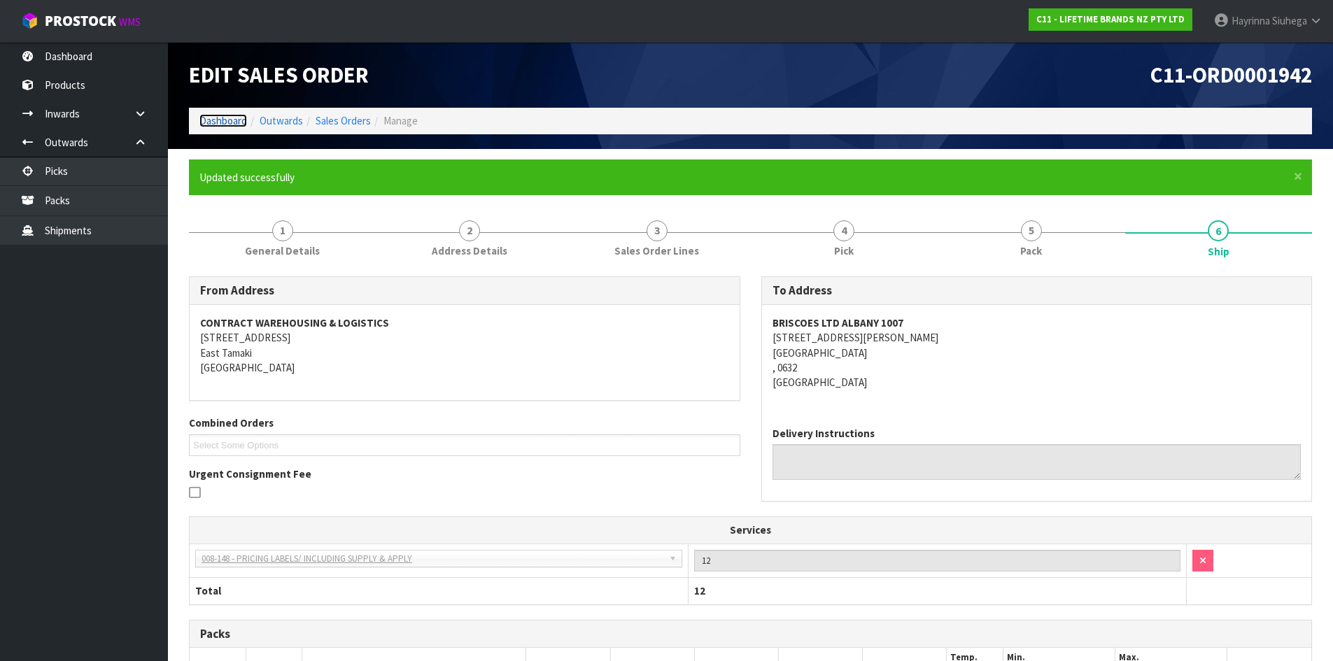
click at [225, 115] on link "Dashboard" at bounding box center [223, 120] width 48 height 13
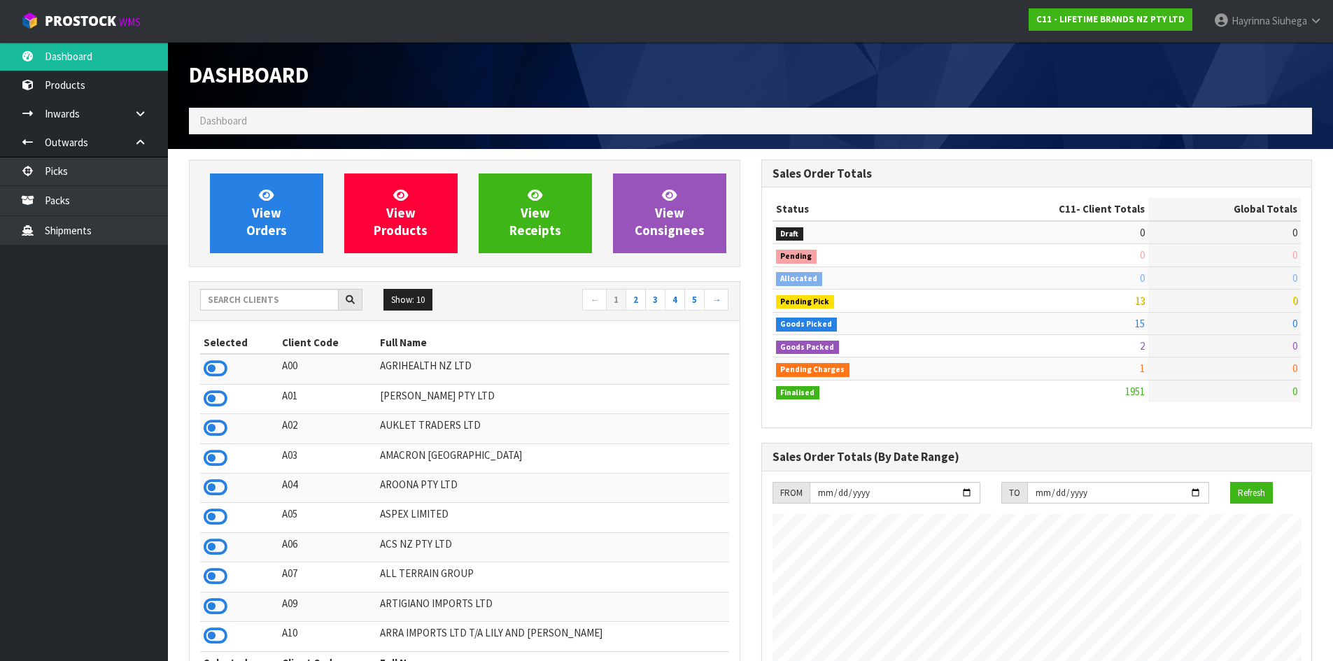
scroll to position [1060, 572]
click at [252, 297] on input "text" at bounding box center [269, 300] width 139 height 22
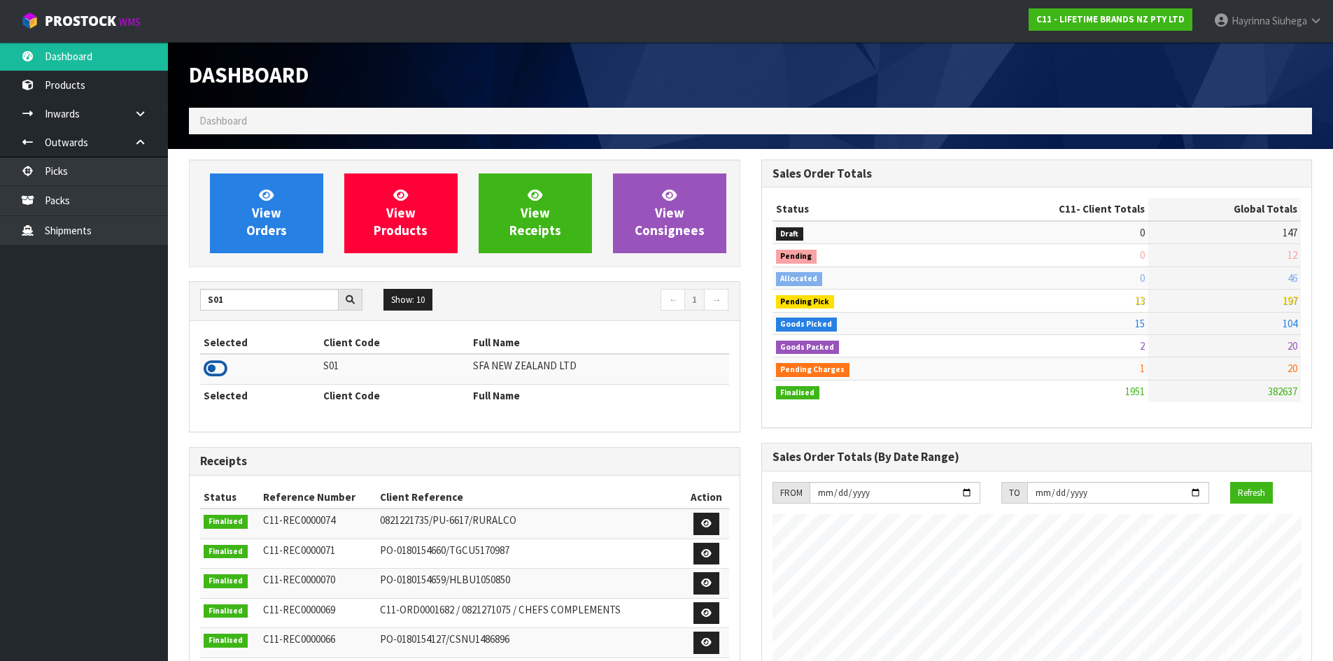
click at [215, 368] on icon at bounding box center [216, 368] width 24 height 21
click at [0, 310] on ul "Dashboard Products Categories Serial Numbers Kitsets Packagings Inwards Purchas…" at bounding box center [84, 351] width 168 height 619
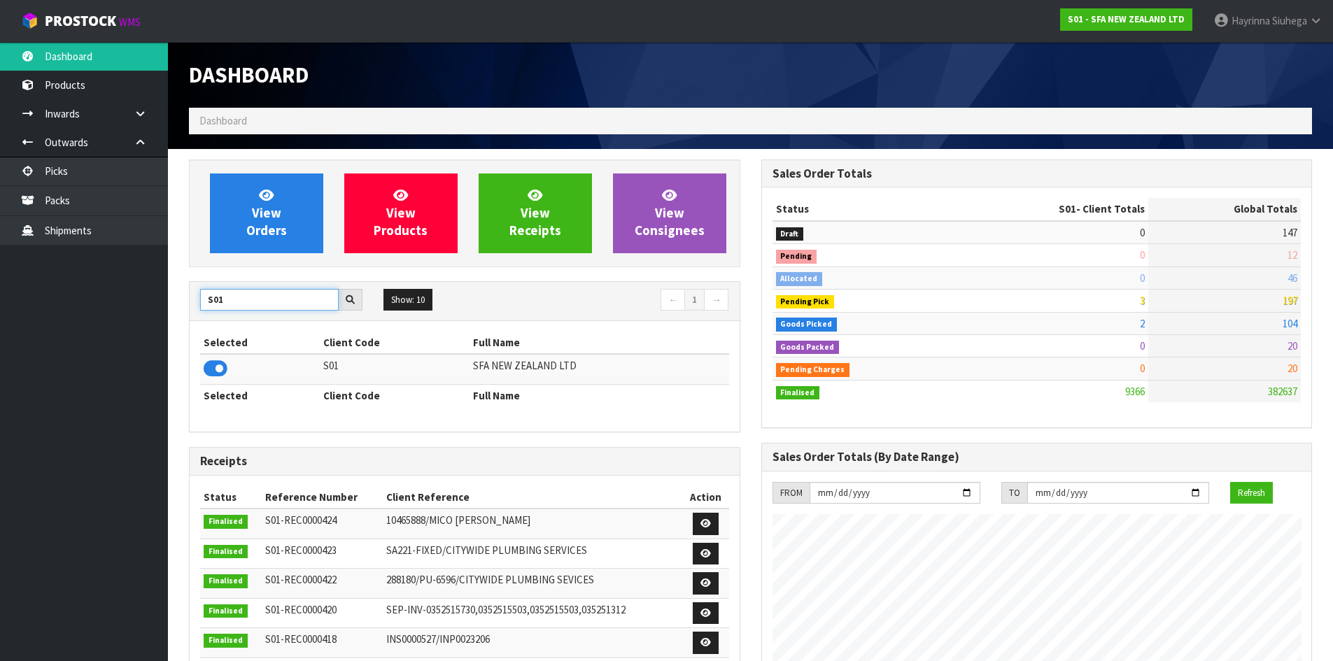
drag, startPoint x: 256, startPoint y: 309, endPoint x: 0, endPoint y: 306, distance: 256.1
click at [0, 306] on body "Toggle navigation ProStock WMS S01 - SFA NEW ZEALAND LTD Hayrinna Siuhega Logou…" at bounding box center [666, 330] width 1333 height 661
click at [211, 364] on icon at bounding box center [216, 368] width 24 height 21
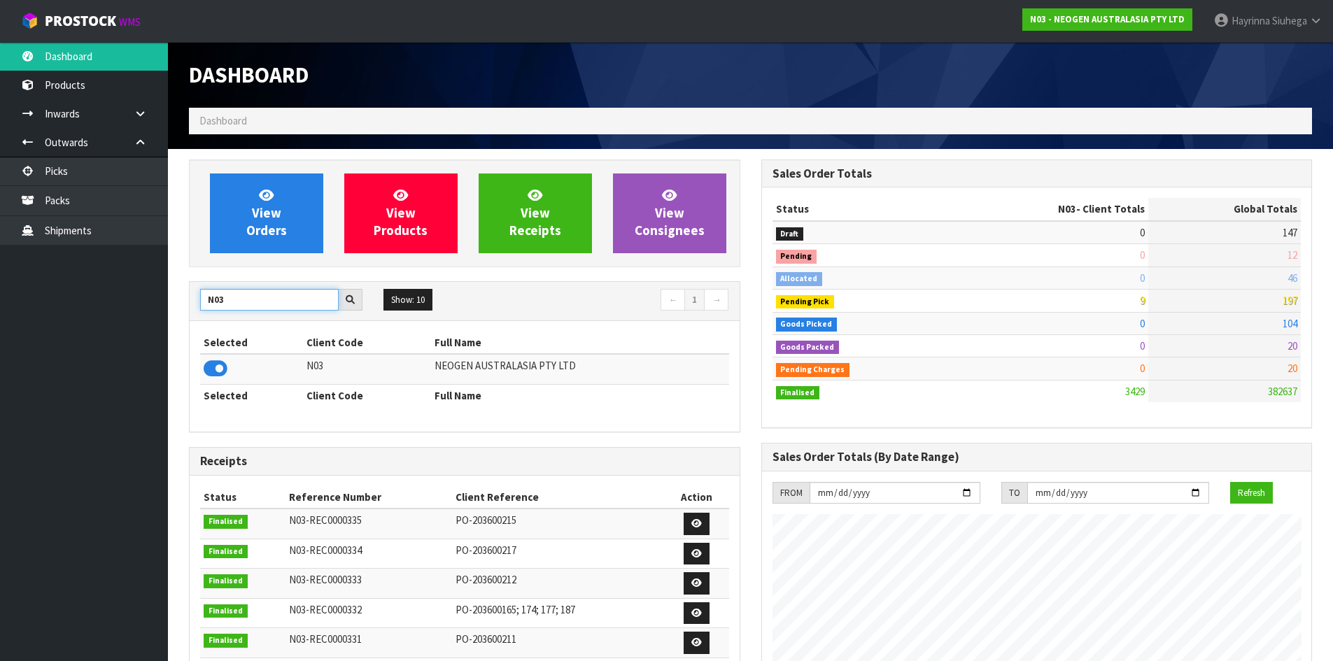
drag, startPoint x: 257, startPoint y: 302, endPoint x: 8, endPoint y: 308, distance: 249.1
click at [9, 308] on body "Toggle navigation ProStock WMS N03 - NEOGEN AUSTRALASIA PTY LTD Hayrinna Siuheg…" at bounding box center [666, 330] width 1333 height 661
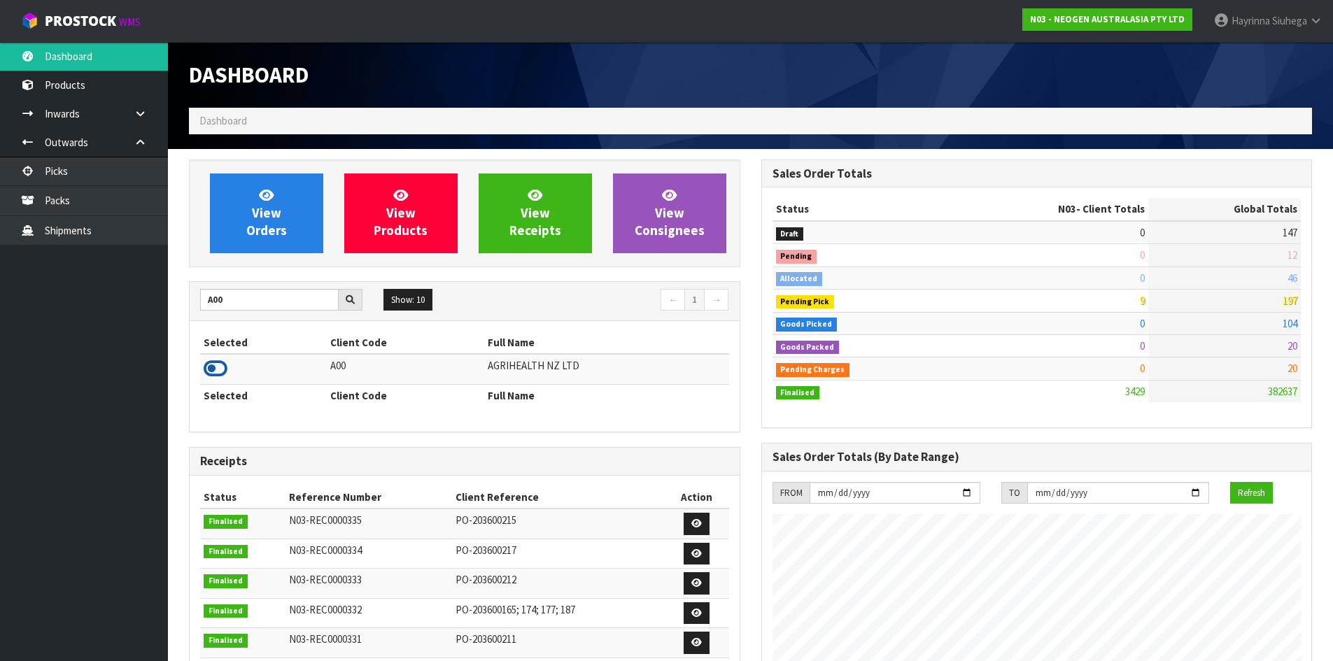
click at [222, 367] on icon at bounding box center [216, 368] width 24 height 21
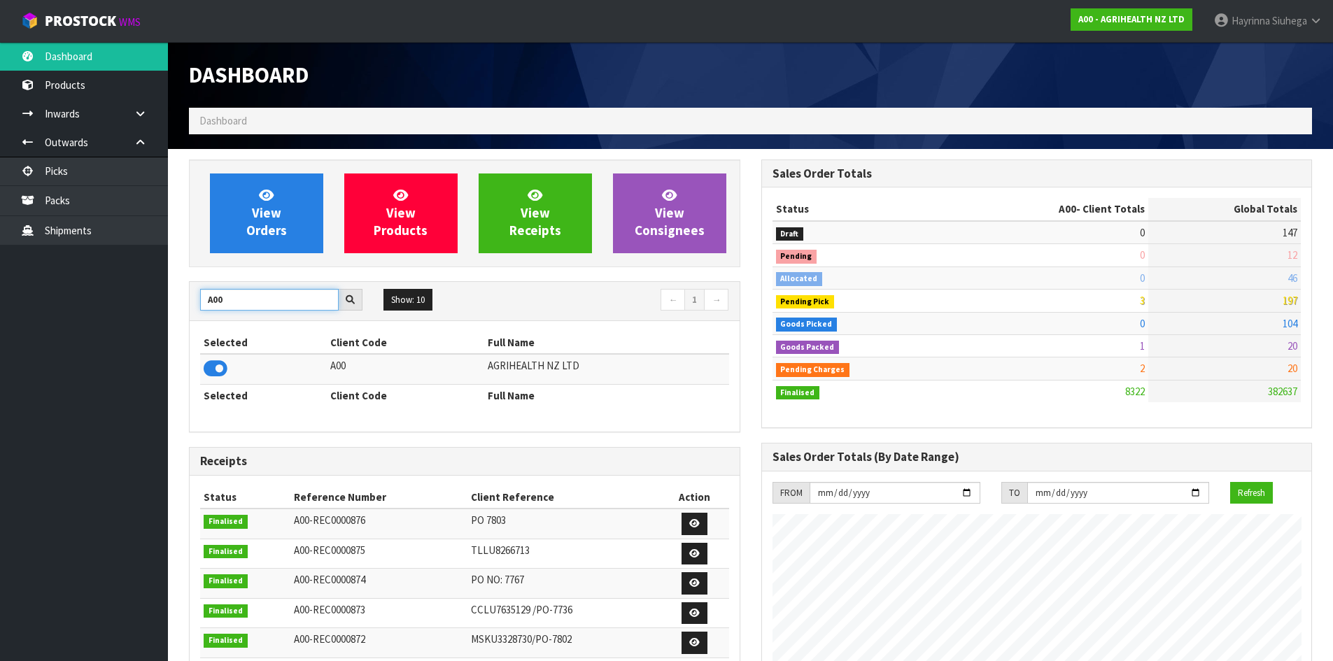
drag, startPoint x: 268, startPoint y: 303, endPoint x: 0, endPoint y: 302, distance: 267.9
click at [0, 302] on body "Toggle navigation ProStock WMS A00 - AGRIHEALTH NZ LTD Hayrinna Siuhega Logout …" at bounding box center [666, 330] width 1333 height 661
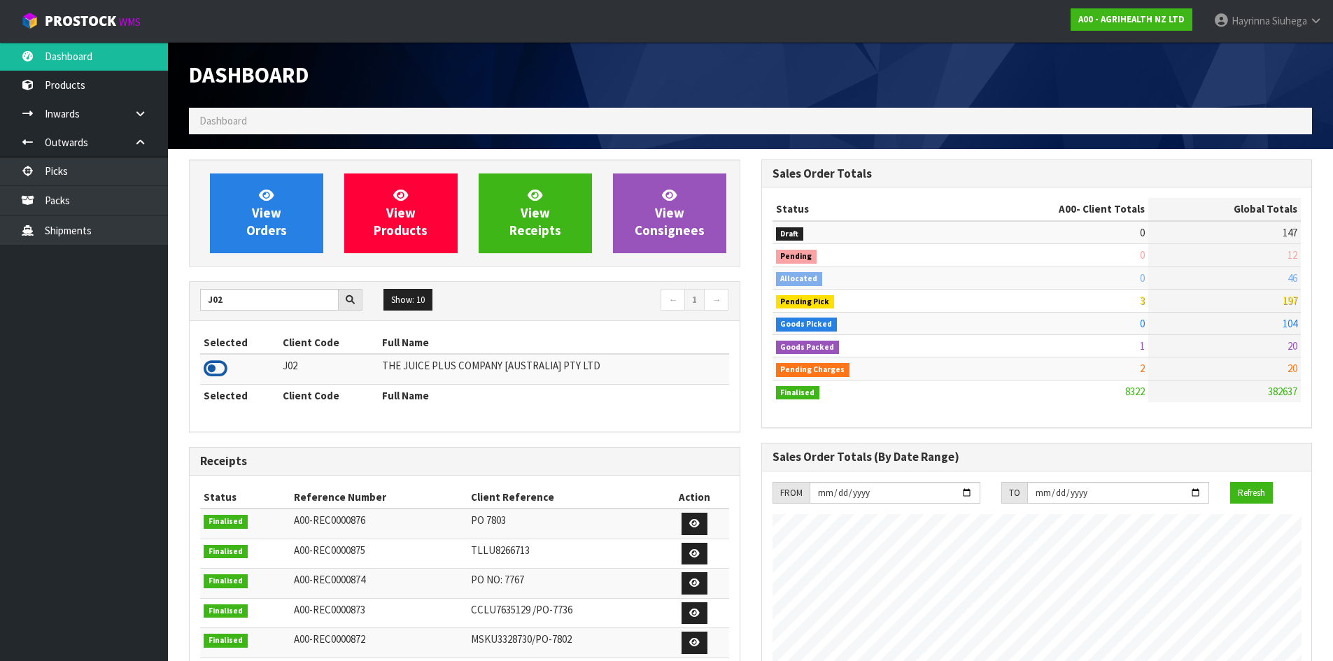
click at [215, 362] on icon at bounding box center [216, 368] width 24 height 21
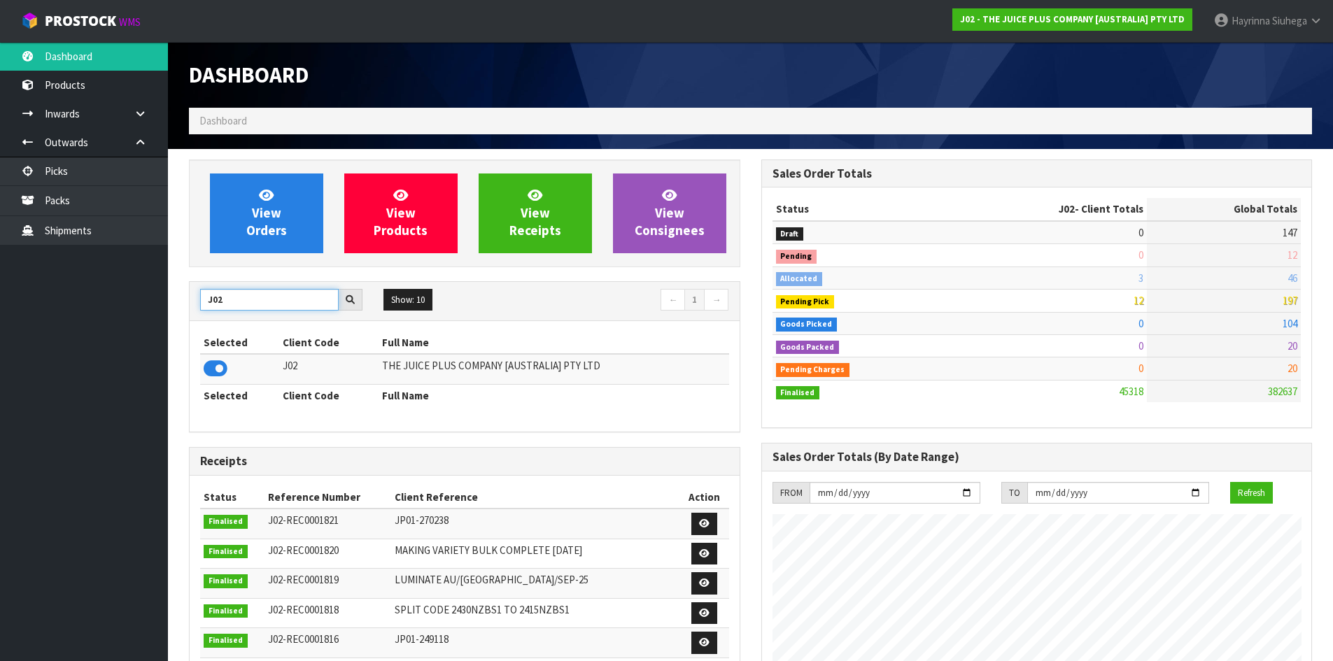
drag, startPoint x: 236, startPoint y: 299, endPoint x: 85, endPoint y: 288, distance: 151.5
click at [82, 287] on body "Toggle navigation ProStock WMS J02 - THE JUICE PLUS COMPANY [AUSTRALIA] PTY LTD…" at bounding box center [666, 330] width 1333 height 661
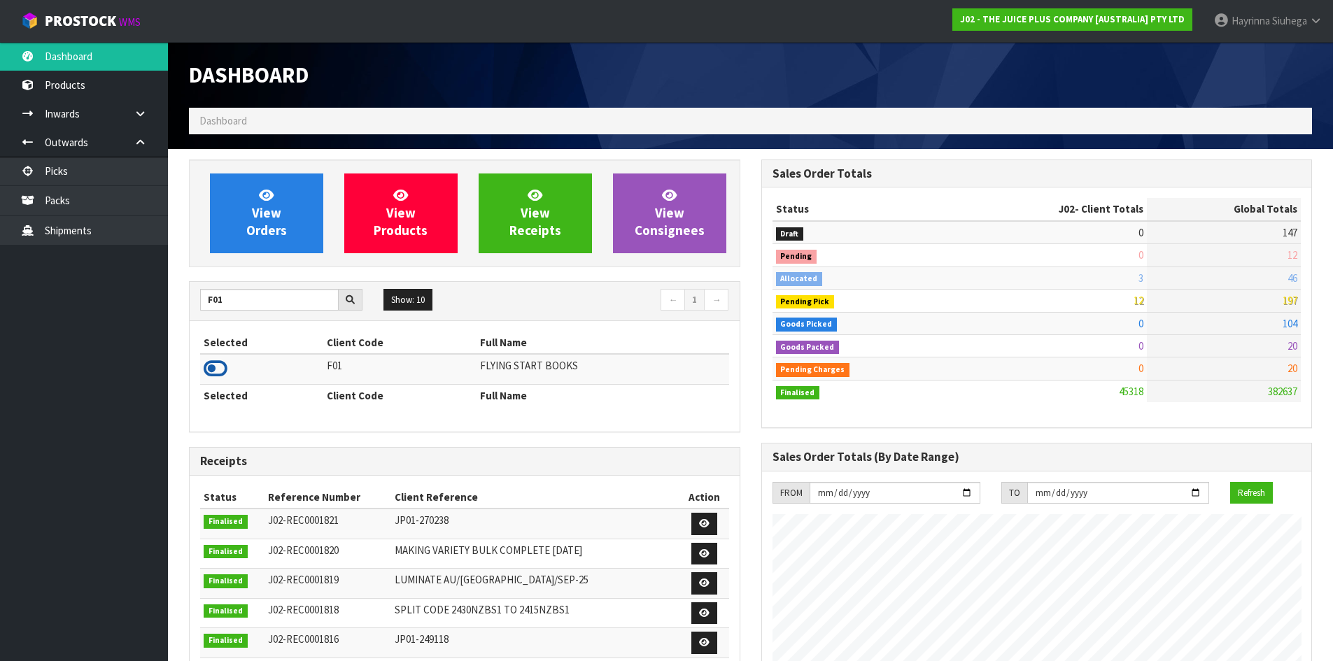
click at [218, 367] on icon at bounding box center [216, 368] width 24 height 21
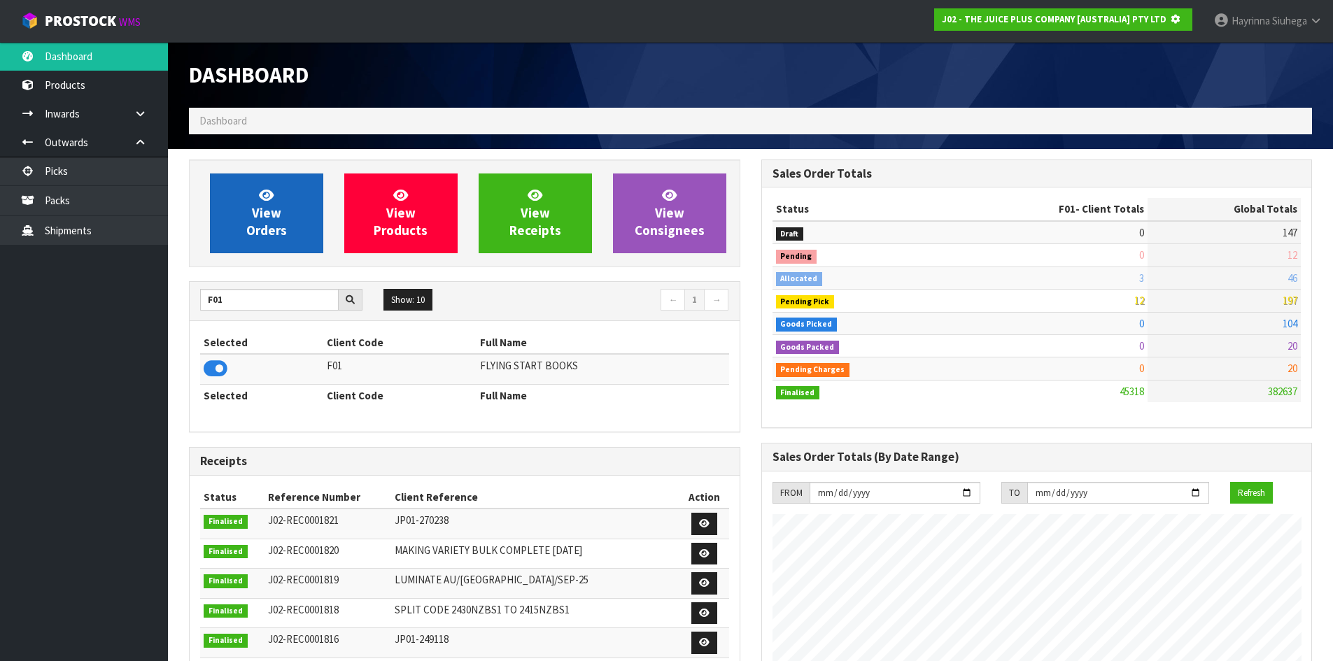
scroll to position [872, 572]
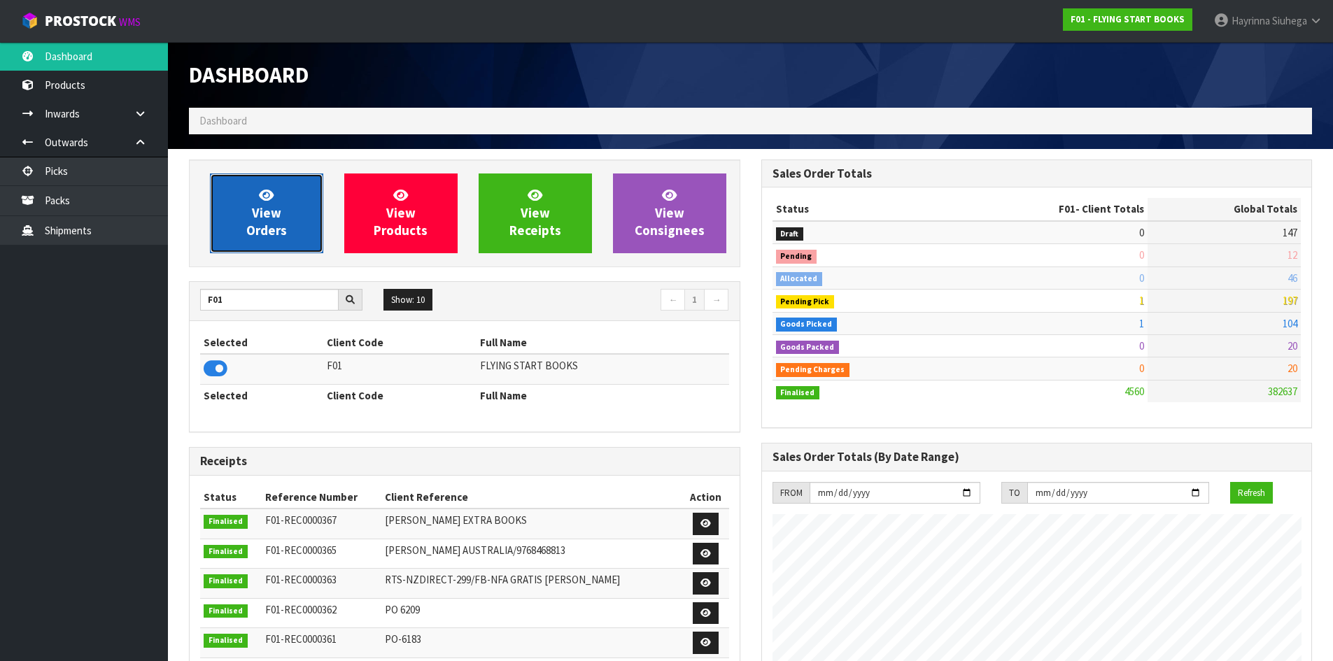
click at [281, 201] on link "View Orders" at bounding box center [266, 213] width 113 height 80
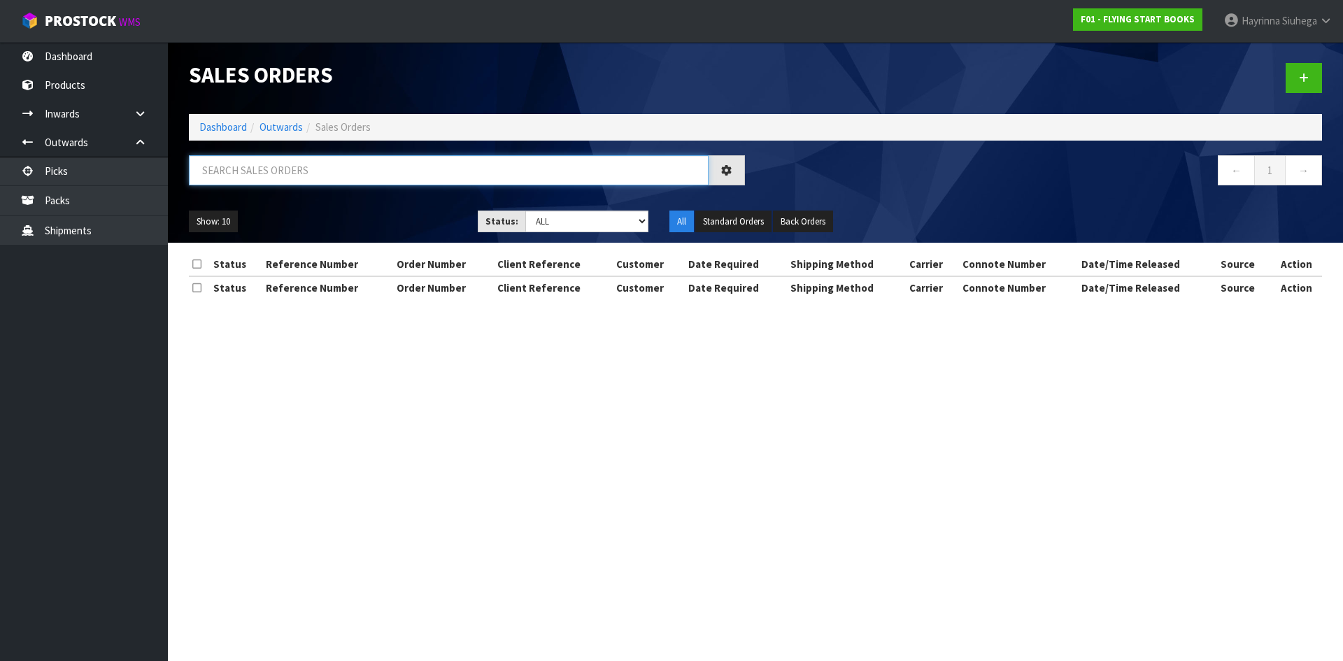
click at [300, 160] on input "text" at bounding box center [449, 170] width 520 height 30
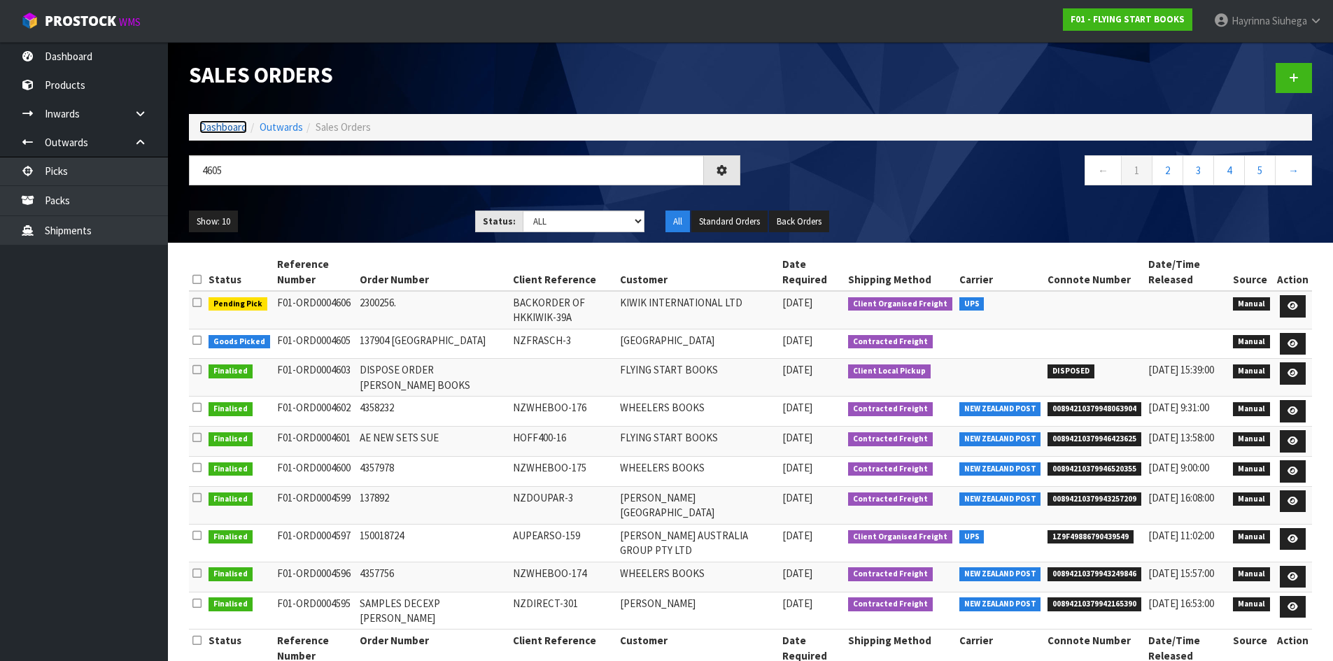
click at [229, 120] on link "Dashboard" at bounding box center [223, 126] width 48 height 13
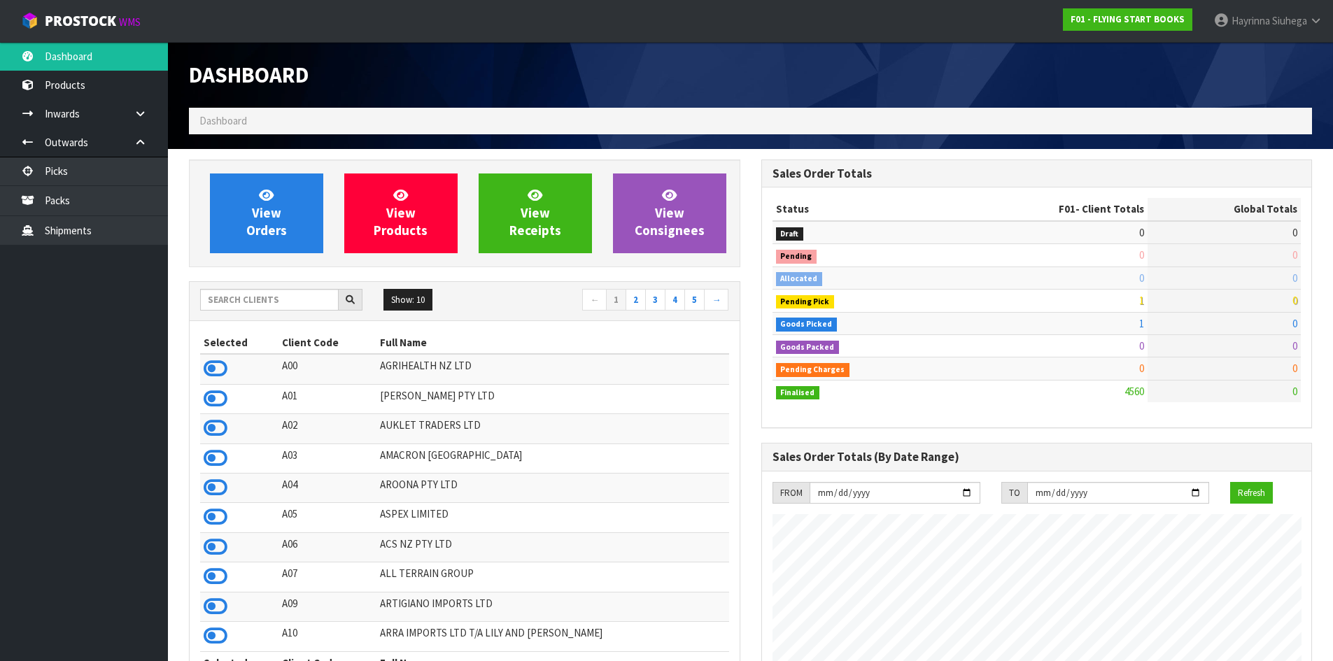
scroll to position [1060, 572]
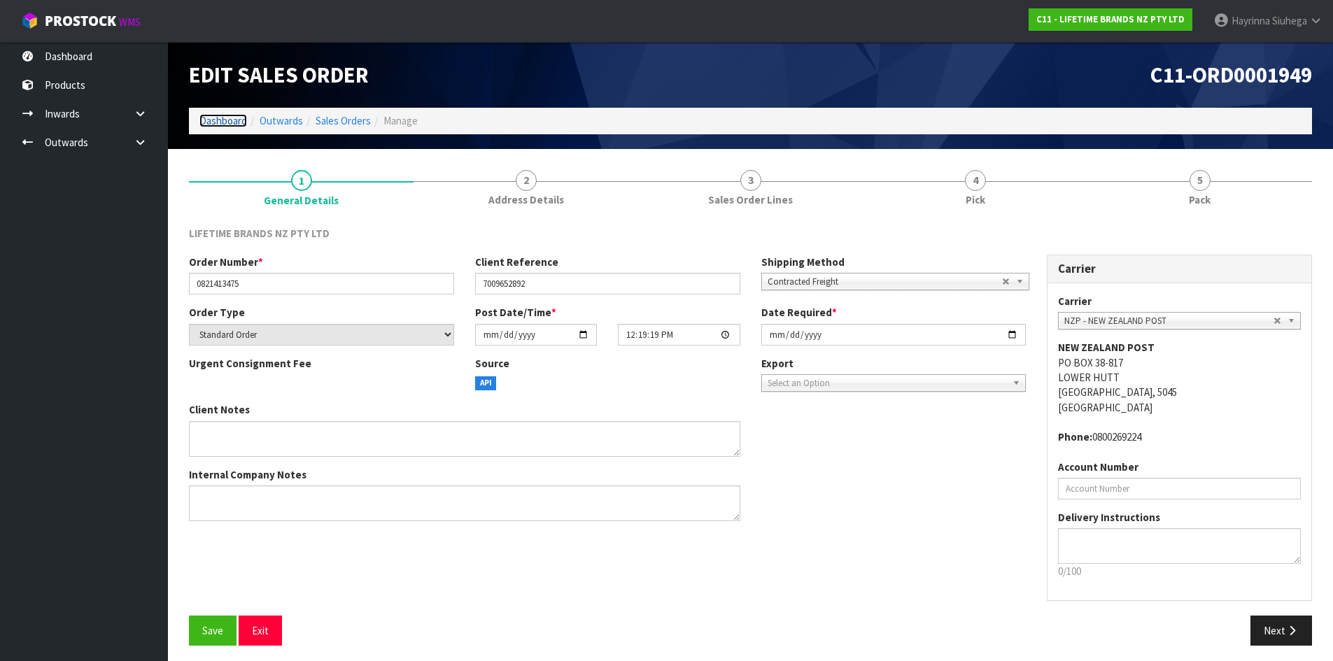
click at [228, 120] on link "Dashboard" at bounding box center [223, 120] width 48 height 13
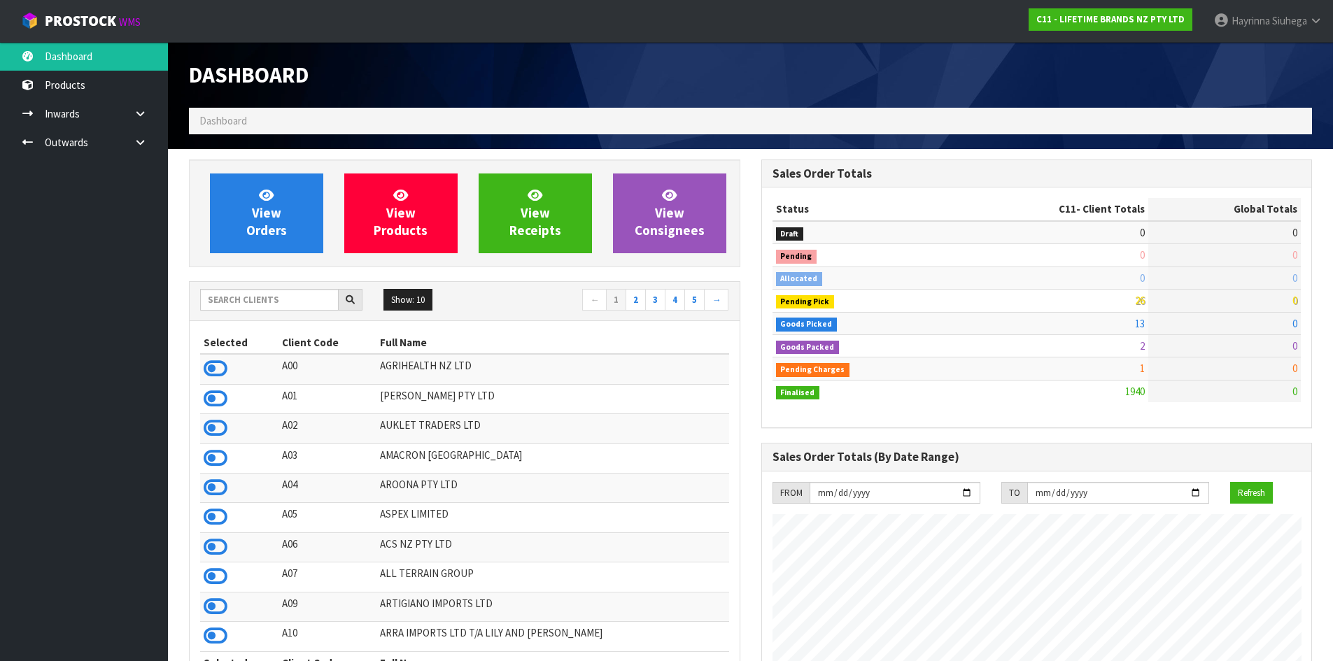
scroll to position [1060, 572]
click at [276, 297] on input "text" at bounding box center [269, 300] width 139 height 22
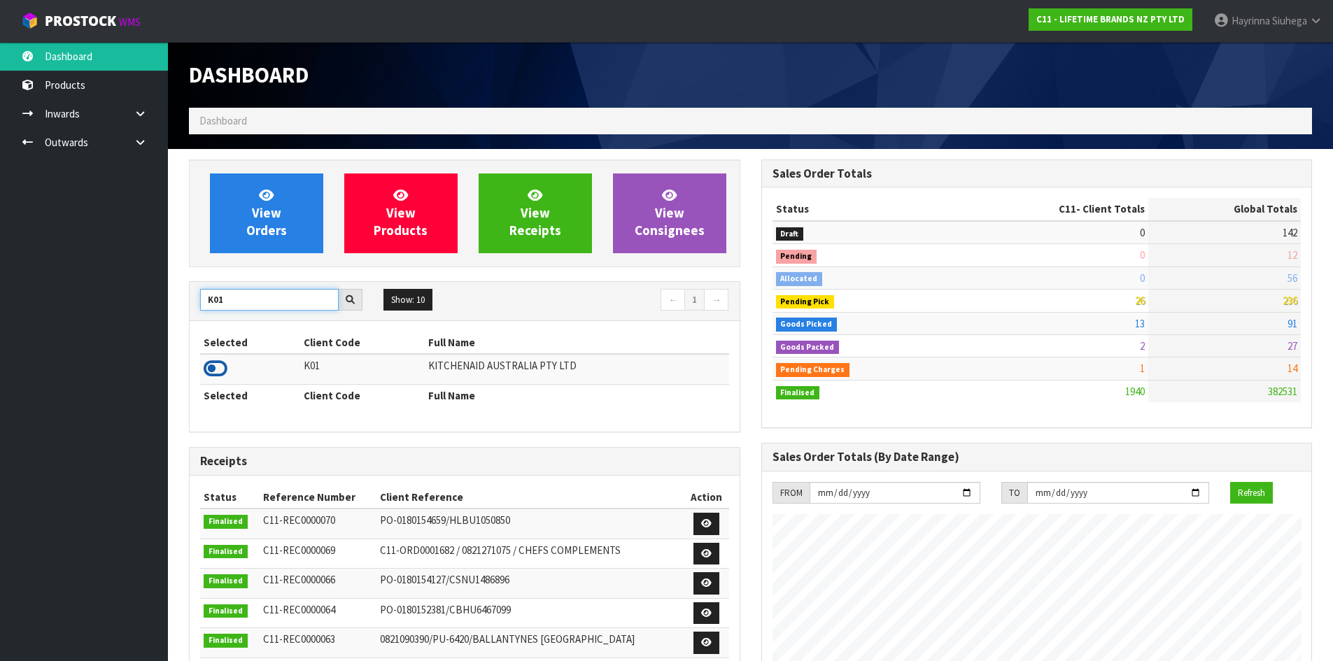
type input "K01"
click at [220, 360] on icon at bounding box center [216, 368] width 24 height 21
drag, startPoint x: 238, startPoint y: 302, endPoint x: 16, endPoint y: 274, distance: 223.5
click at [16, 274] on body "Toggle navigation ProStock WMS K01 - KITCHENAID AUSTRALIA PTY LTD Hayrinna Siuh…" at bounding box center [666, 330] width 1333 height 661
type input "C11"
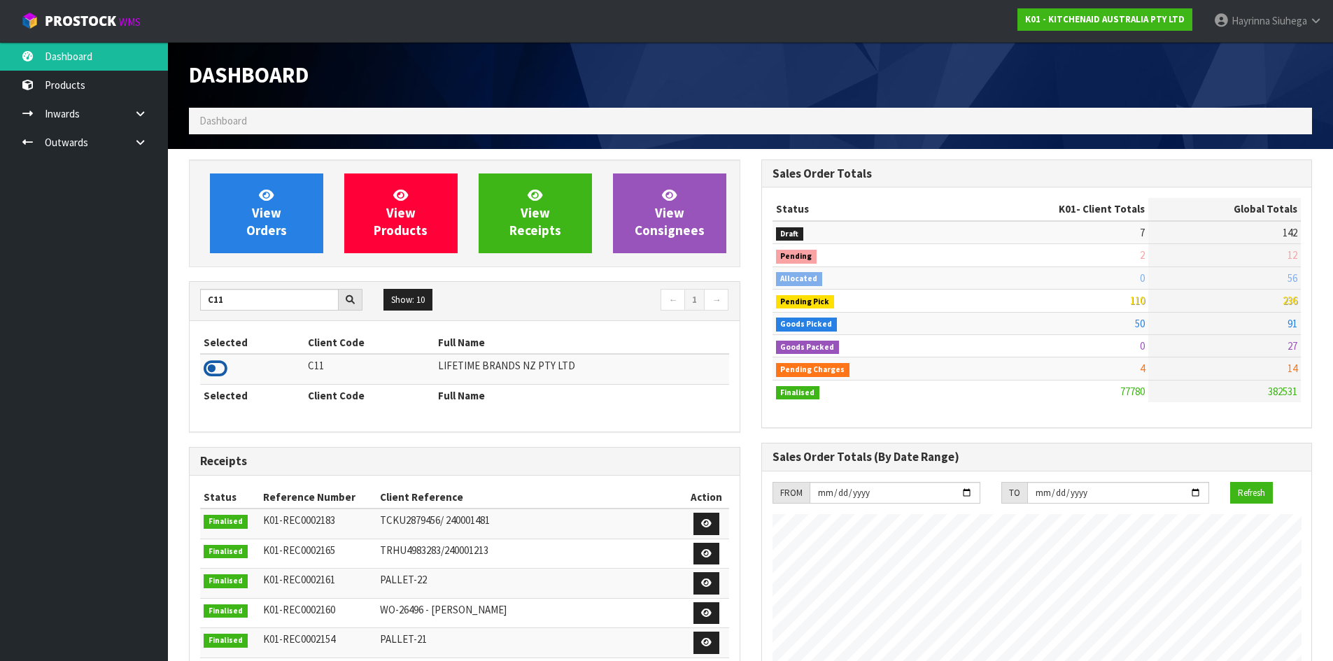
click at [218, 361] on icon at bounding box center [216, 368] width 24 height 21
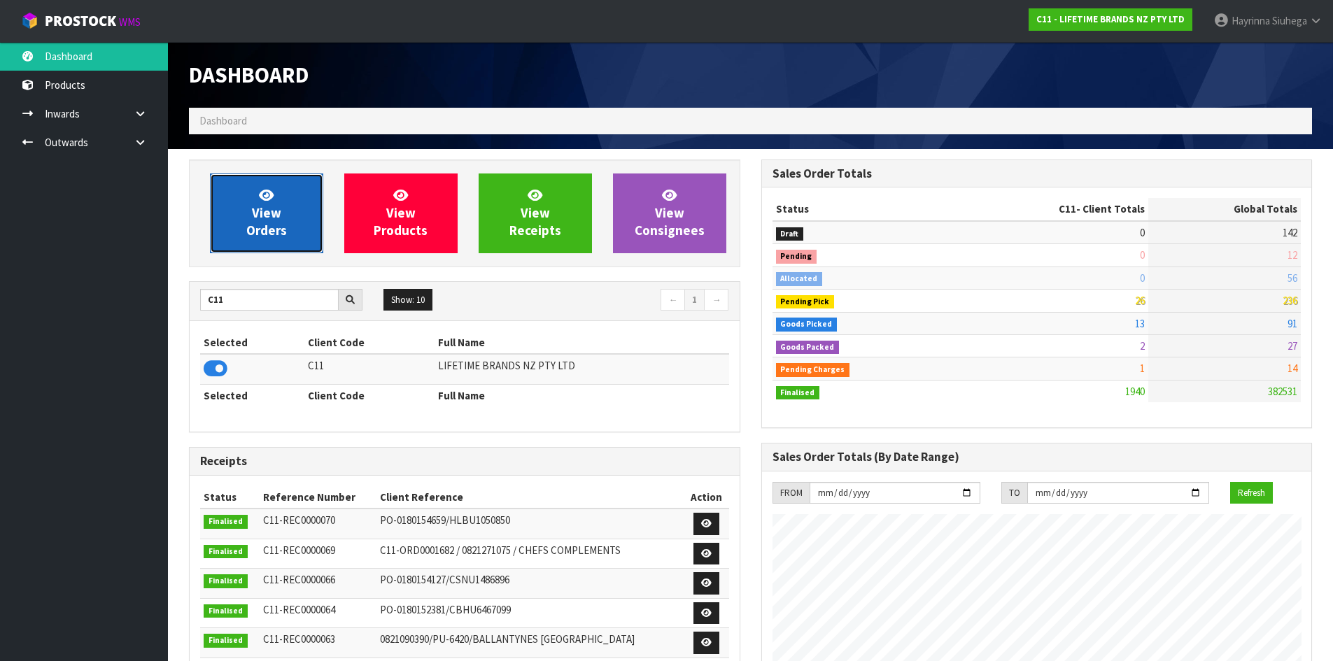
click at [269, 216] on span "View Orders" at bounding box center [266, 213] width 41 height 52
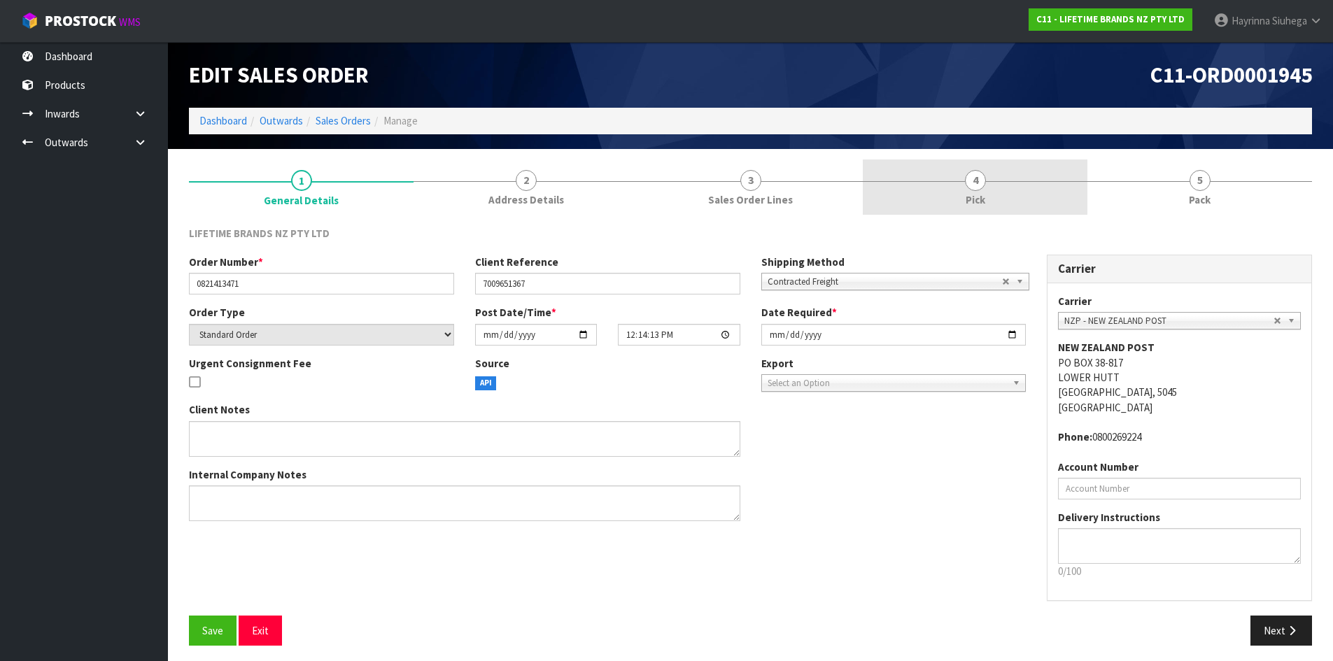
click at [993, 213] on link "4 Pick" at bounding box center [975, 187] width 225 height 55
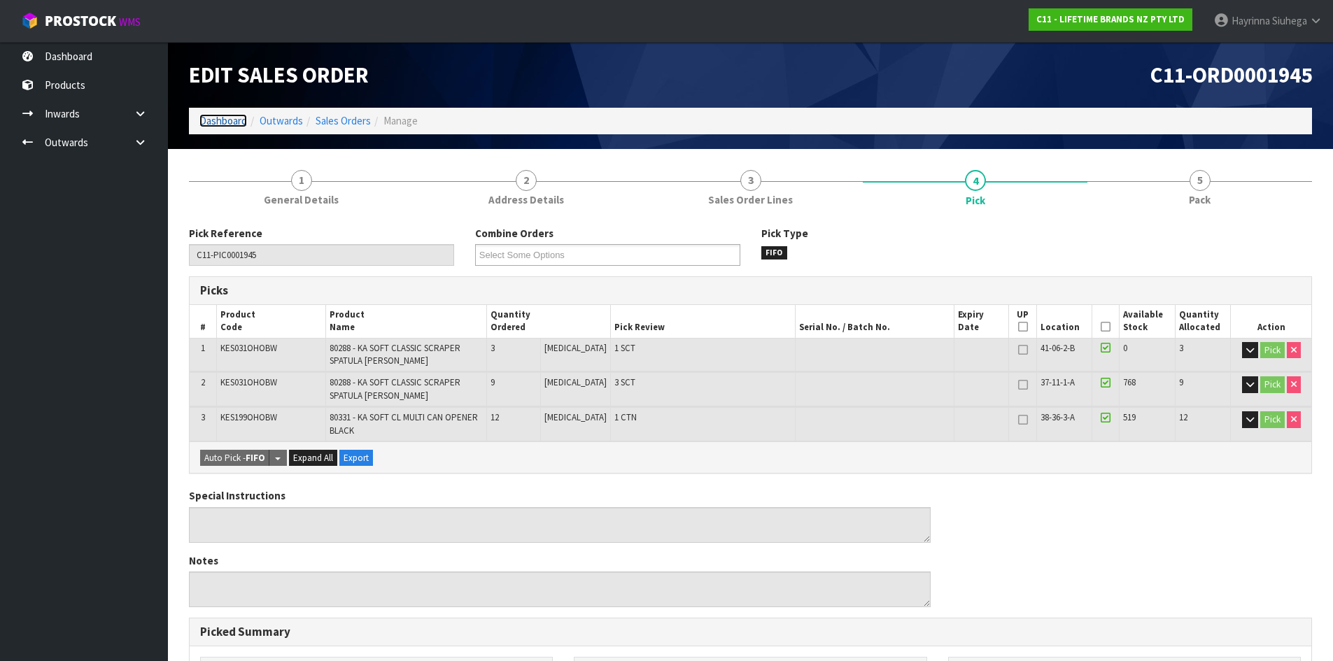
click at [223, 120] on link "Dashboard" at bounding box center [223, 120] width 48 height 13
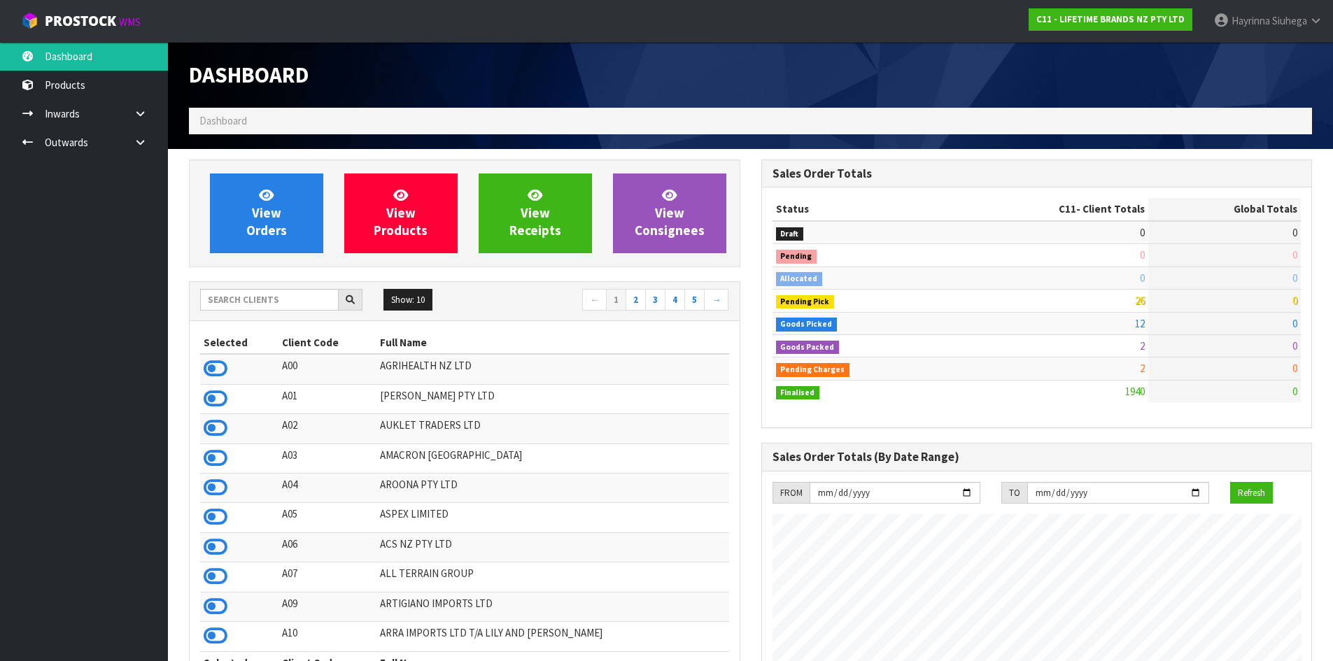
scroll to position [1060, 572]
click at [270, 234] on span "View Orders" at bounding box center [266, 213] width 41 height 52
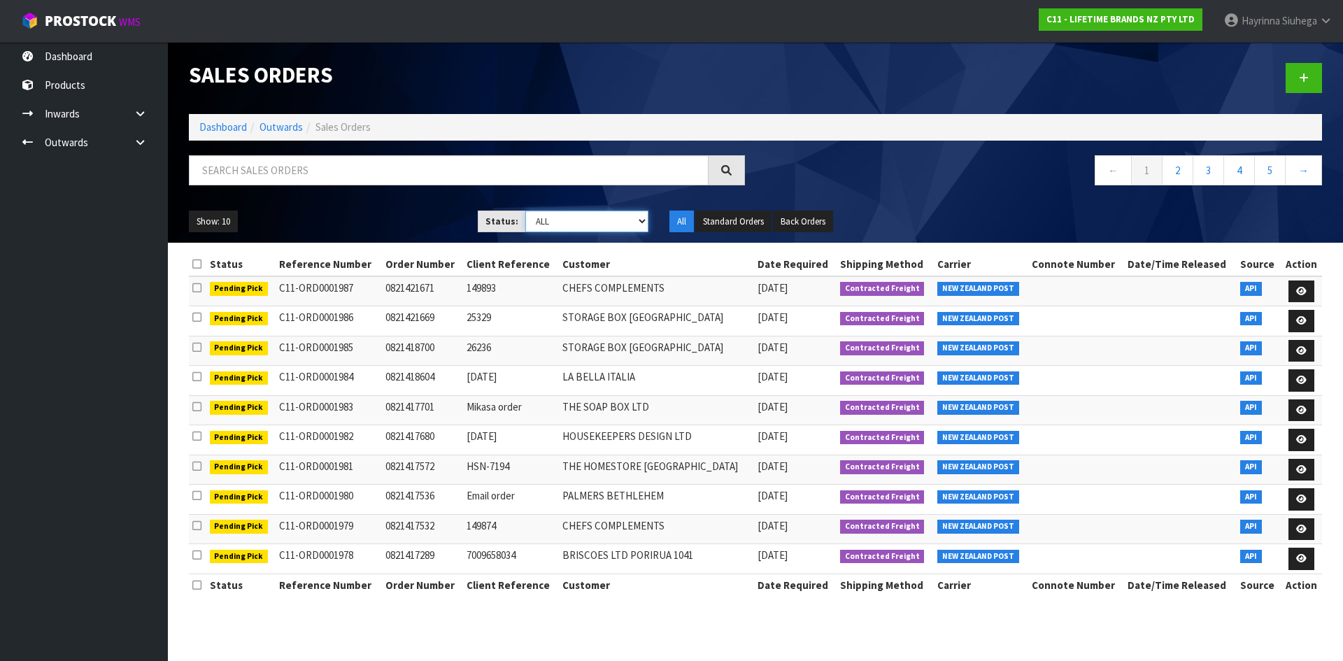
click at [571, 227] on select "Draft Pending Allocated Pending Pick Goods Picked Goods Packed Pending Charges …" at bounding box center [587, 222] width 124 height 22
click at [525, 211] on select "Draft Pending Allocated Pending Pick Goods Picked Goods Packed Pending Charges …" at bounding box center [587, 222] width 124 height 22
click at [591, 222] on select "Draft Pending Allocated Pending Pick Goods Picked Goods Packed Pending Charges …" at bounding box center [587, 222] width 124 height 22
select select "string:4"
click at [525, 211] on select "Draft Pending Allocated Pending Pick Goods Picked Goods Packed Pending Charges …" at bounding box center [587, 222] width 124 height 22
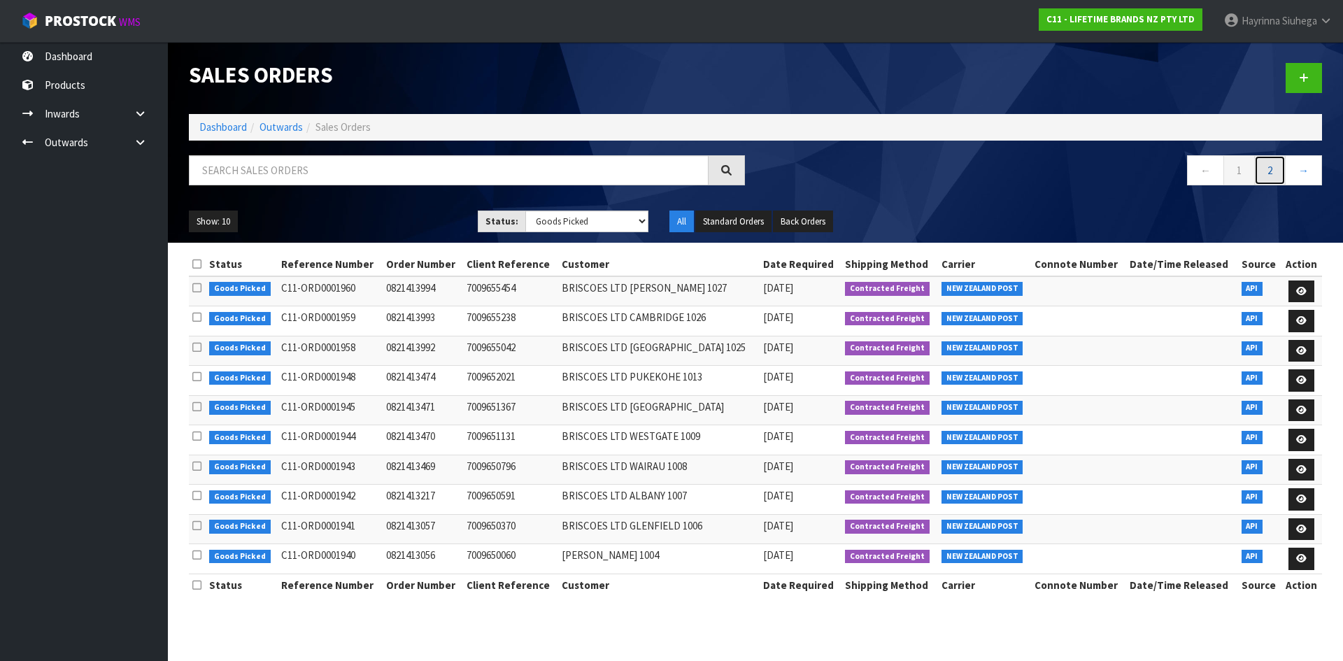
click at [1262, 165] on link "2" at bounding box center [1269, 170] width 31 height 30
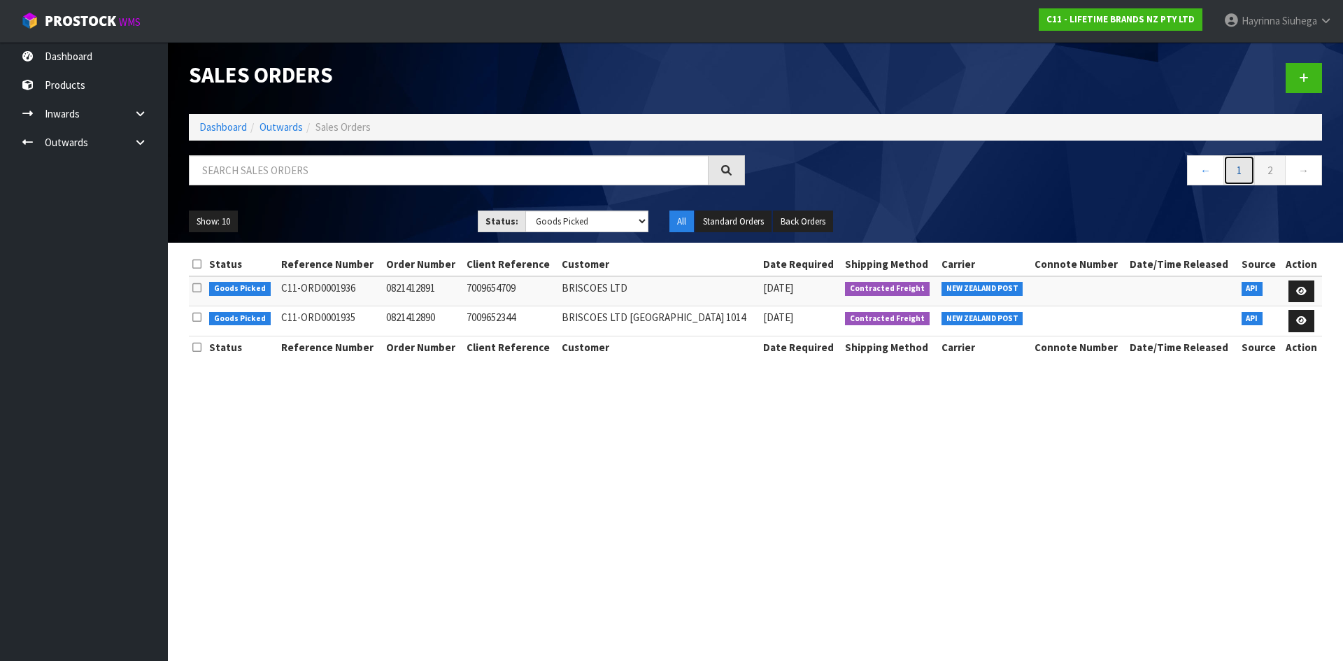
click at [1235, 170] on link "1" at bounding box center [1239, 170] width 31 height 30
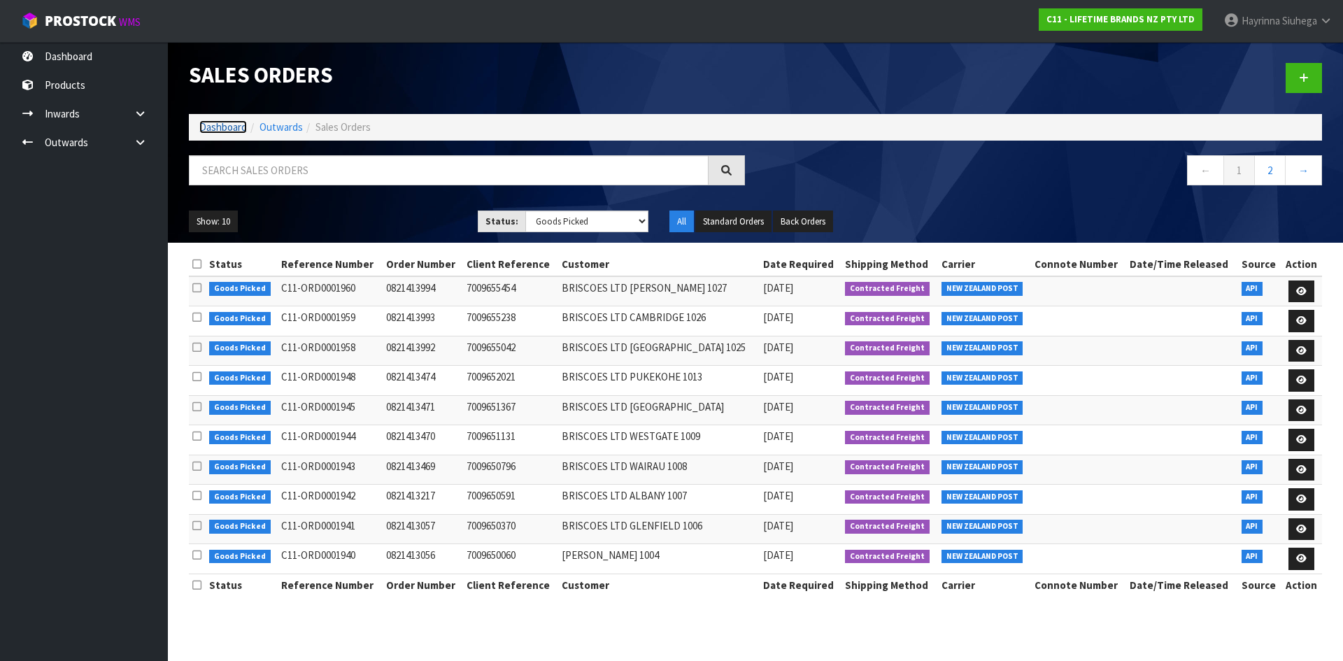
click at [241, 129] on link "Dashboard" at bounding box center [223, 126] width 48 height 13
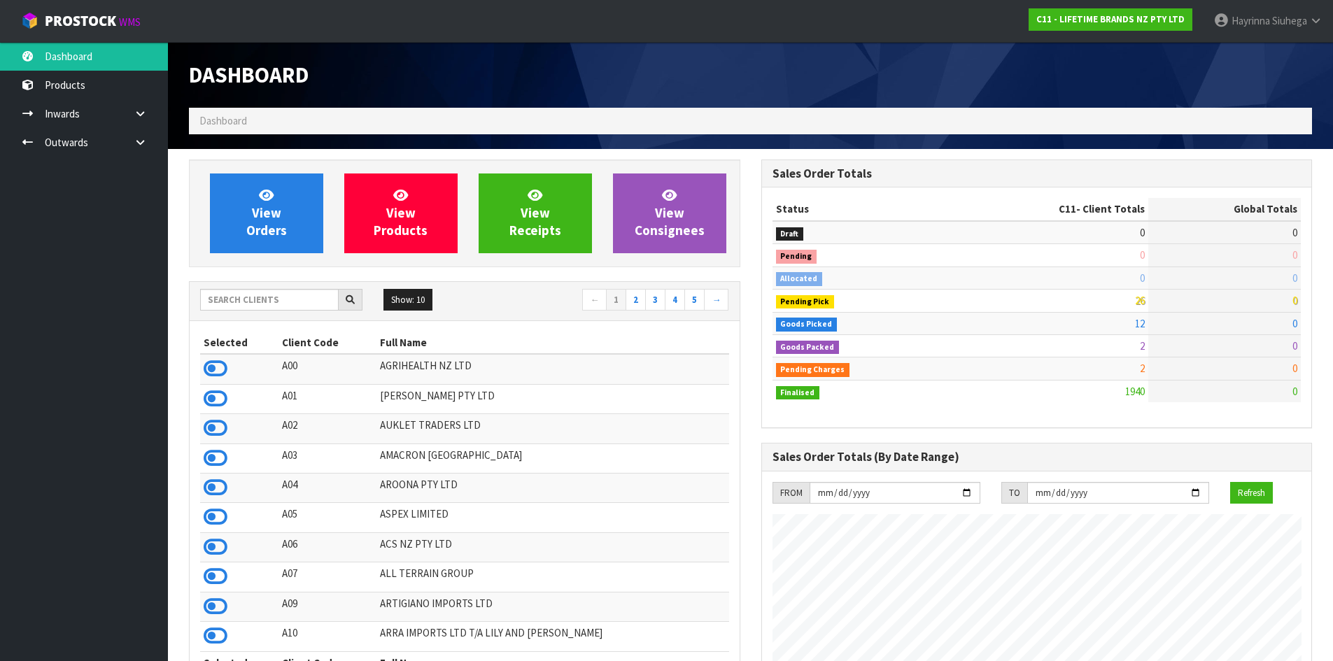
scroll to position [1060, 572]
click at [280, 299] on input "text" at bounding box center [269, 300] width 139 height 22
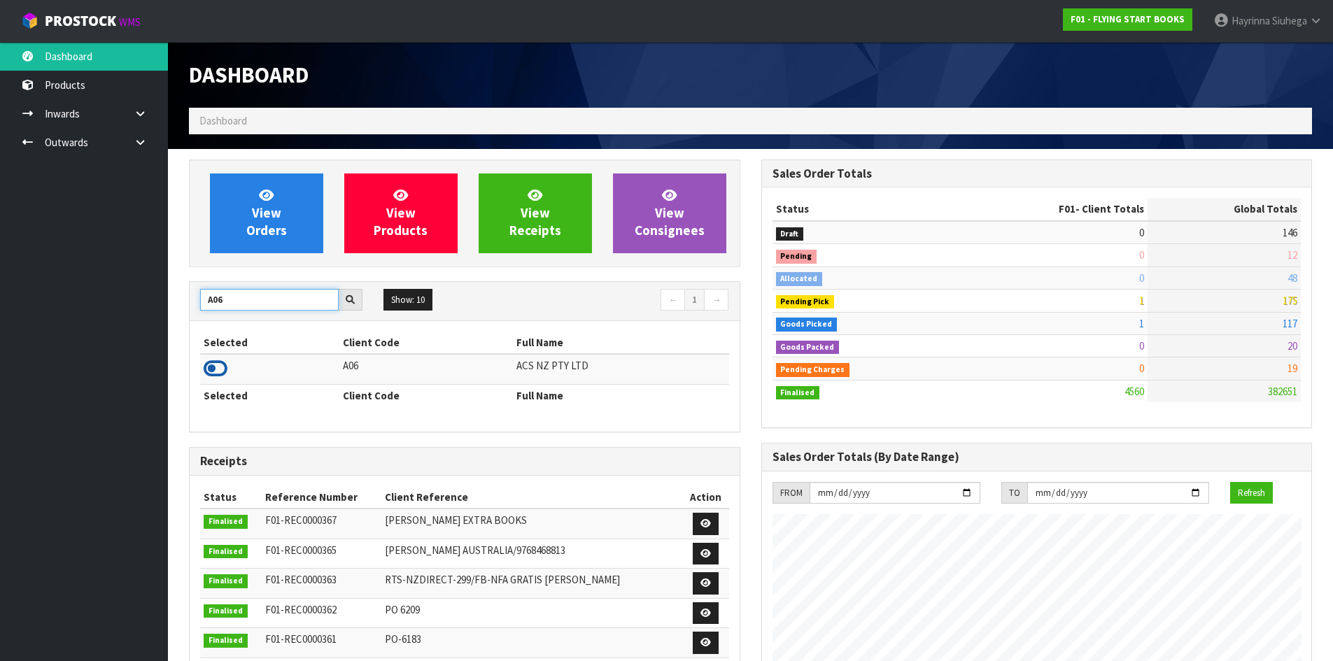
type input "A06"
click at [215, 368] on icon at bounding box center [216, 368] width 24 height 21
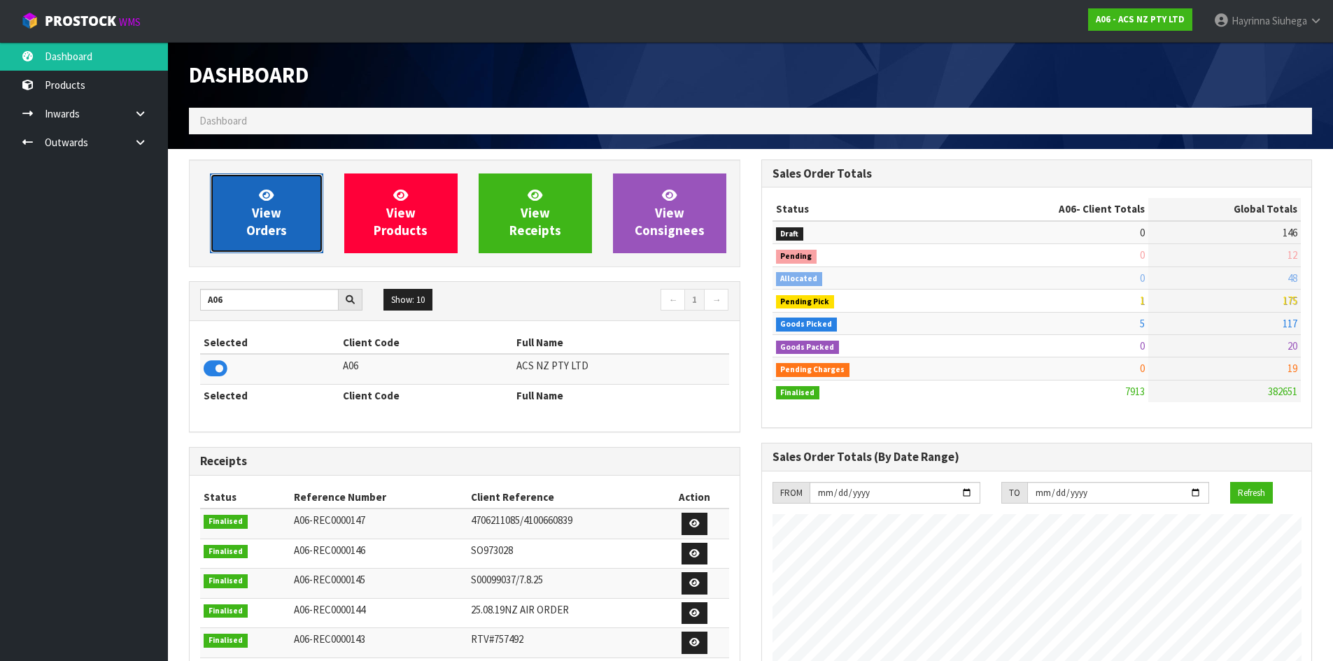
click at [274, 239] on link "View Orders" at bounding box center [266, 213] width 113 height 80
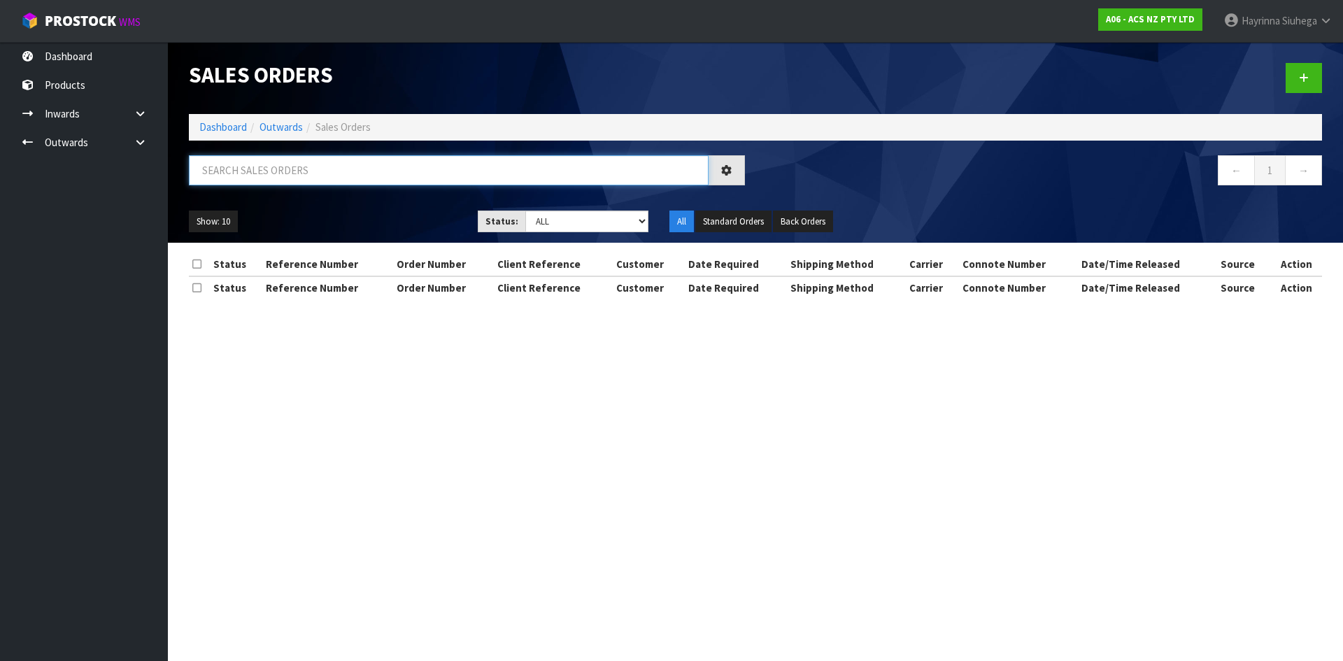
click at [286, 180] on input "text" at bounding box center [449, 170] width 520 height 30
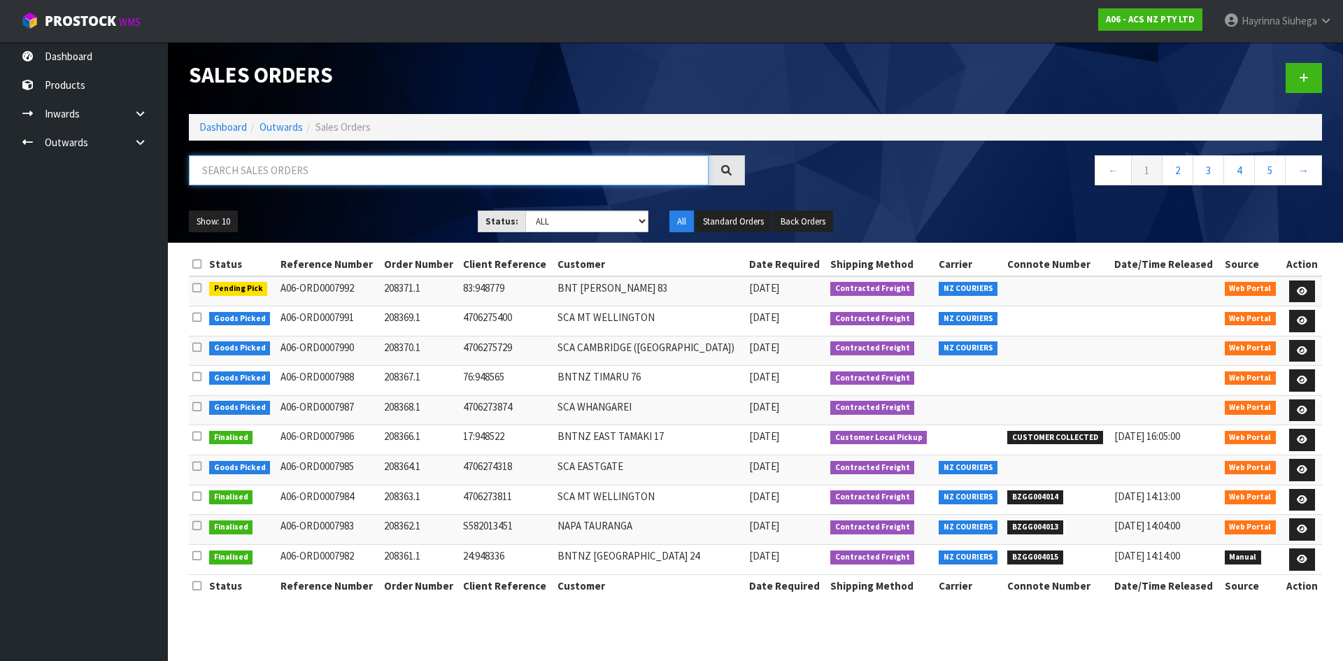
click at [249, 164] on input "text" at bounding box center [449, 170] width 520 height 30
type input "JOB-0414089"
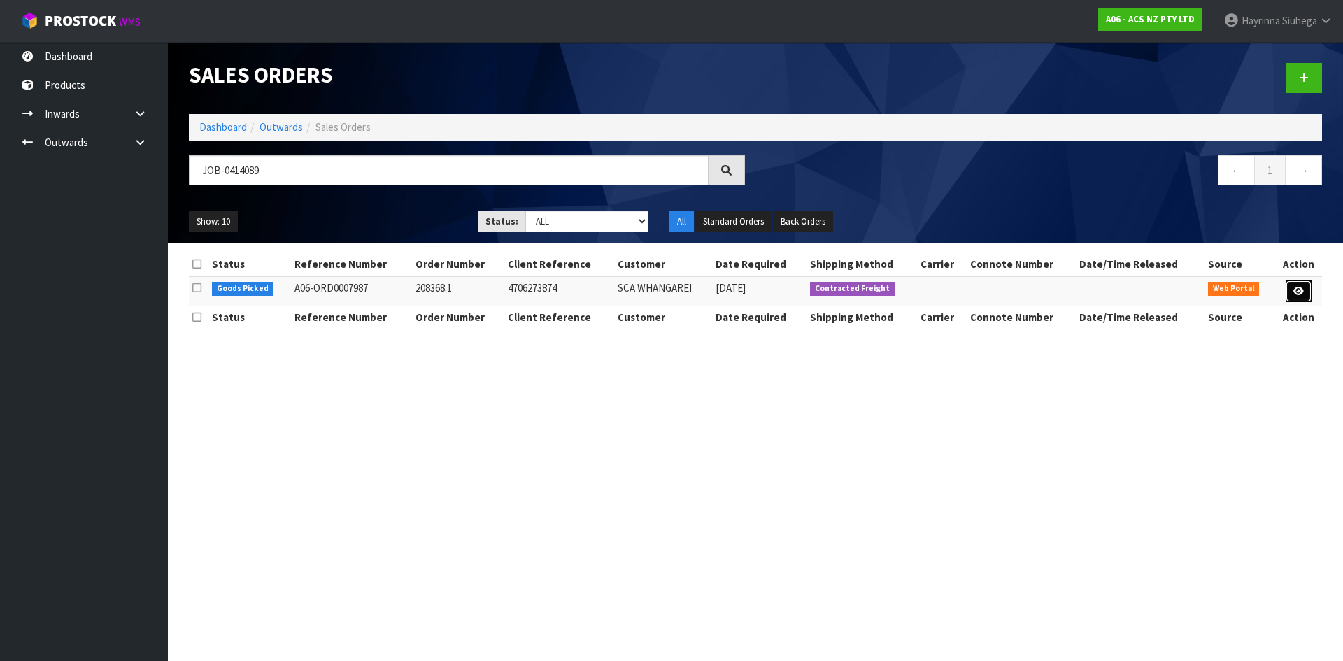
click at [1296, 293] on icon at bounding box center [1299, 291] width 10 height 9
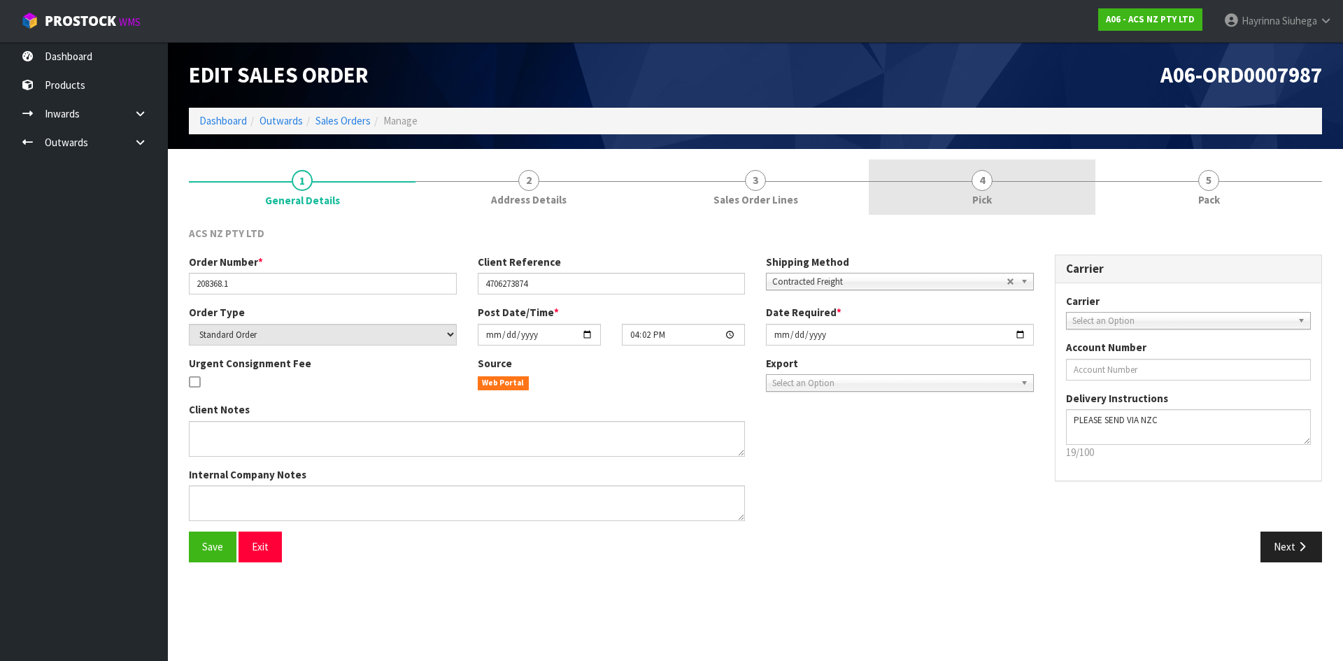
click at [1047, 187] on link "4 Pick" at bounding box center [982, 187] width 227 height 55
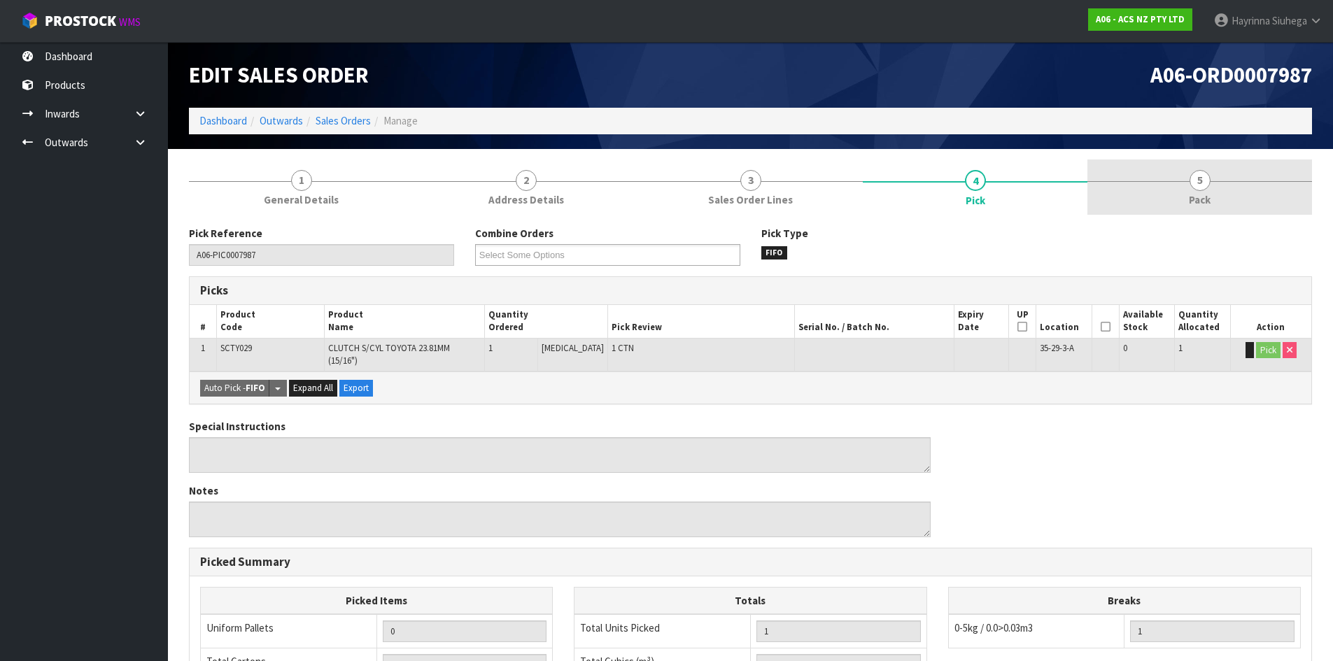
click at [1182, 207] on link "5 Pack" at bounding box center [1199, 187] width 225 height 55
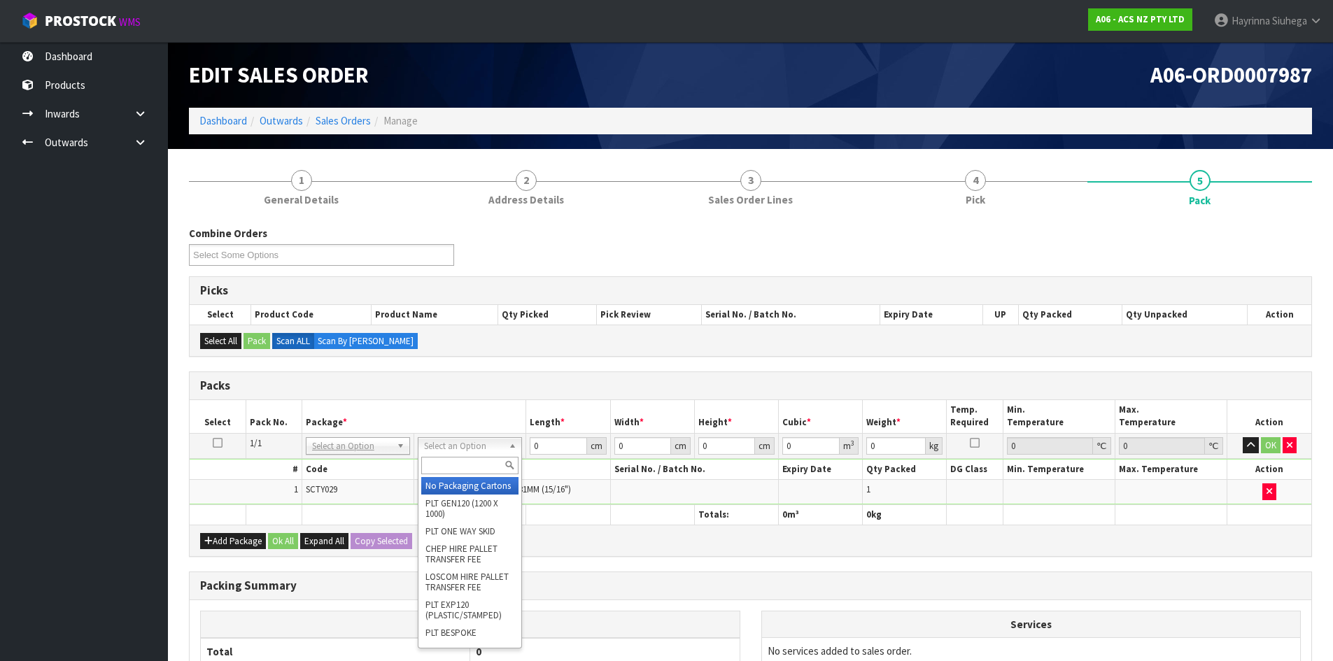
click at [441, 462] on input "text" at bounding box center [469, 465] width 97 height 17
type input "u20"
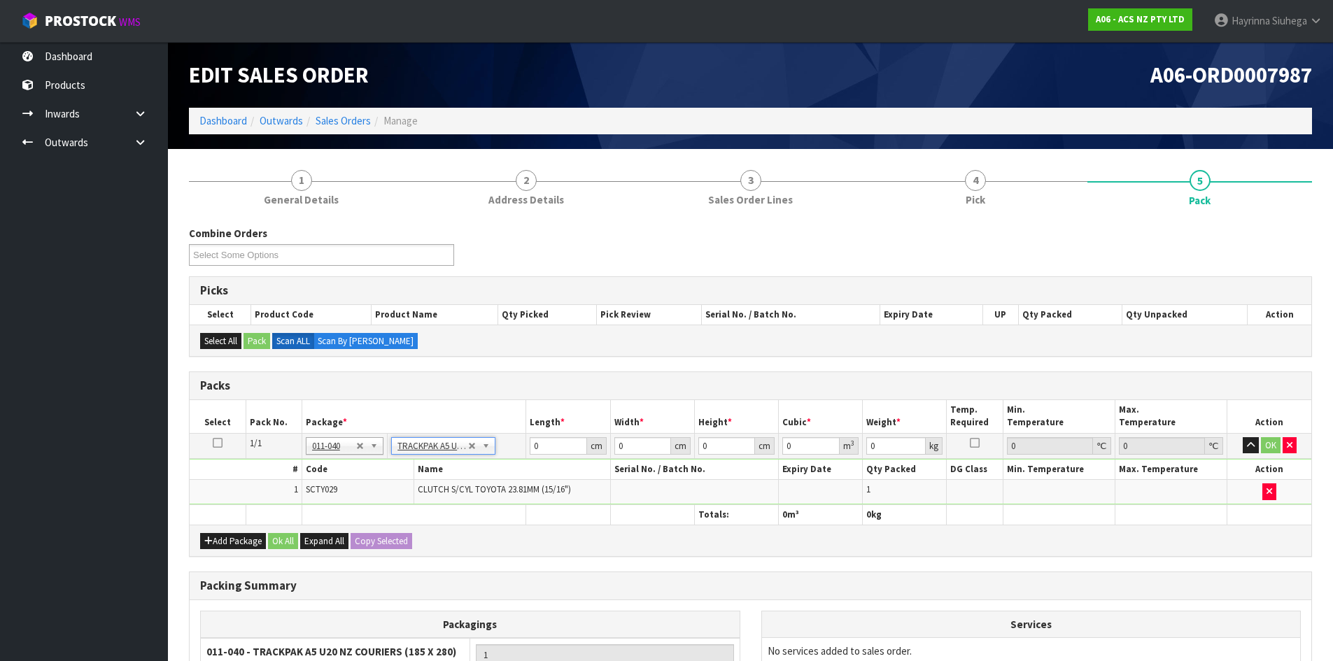
type input "18.5"
type input "28"
type input "0.01"
type input "0.000005"
type input "0.41"
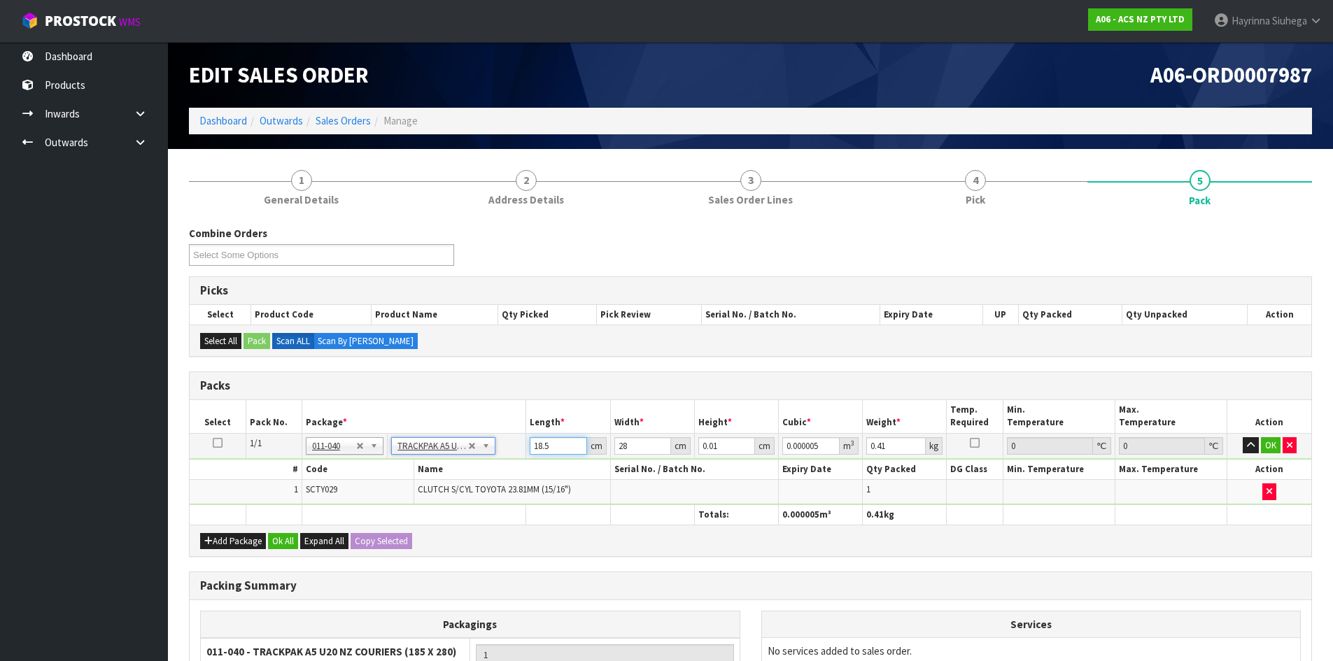
click at [537, 443] on input "18.5" at bounding box center [558, 445] width 57 height 17
type input "1"
type input "0"
type input "19"
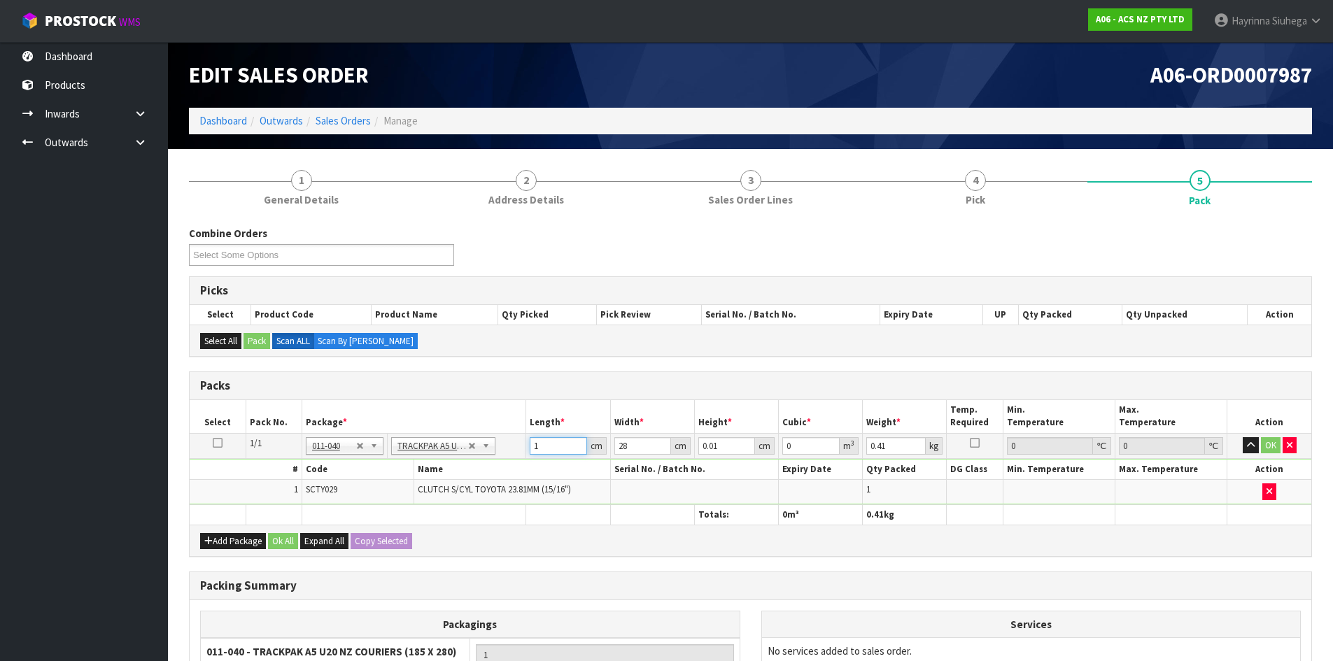
type input "0.000005"
type input "19"
type input "7"
type input "0.003724"
type input "7"
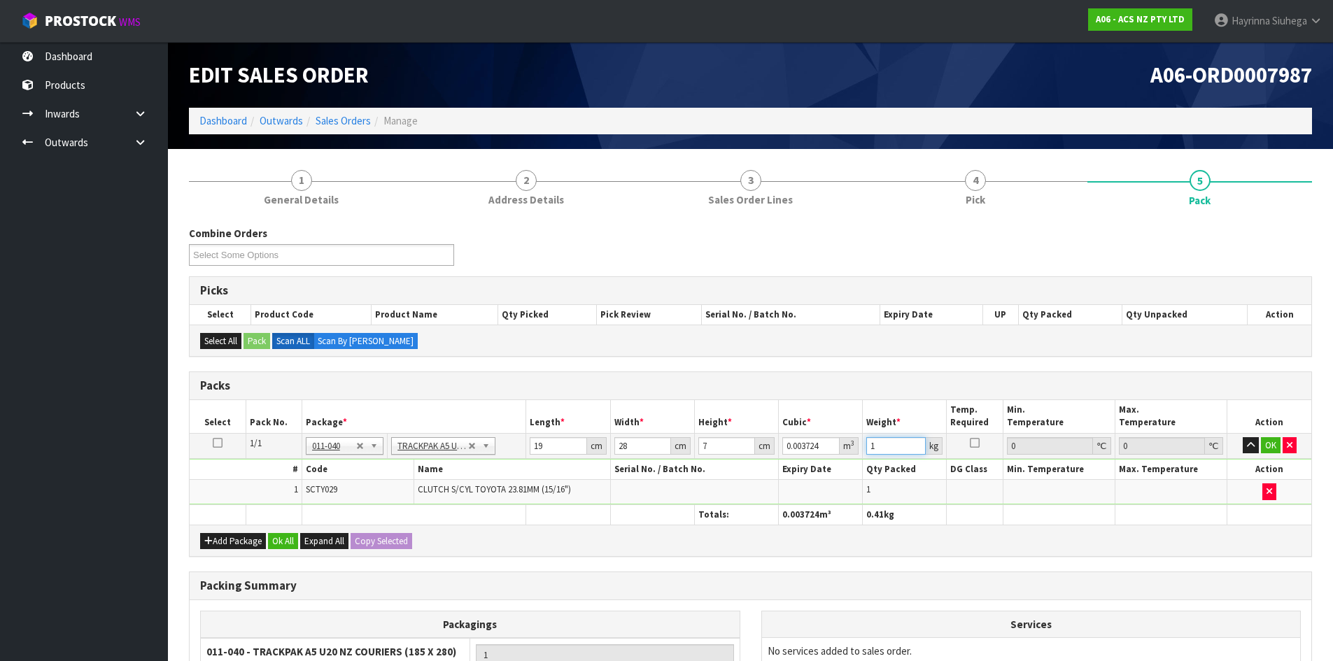
type input "1"
click button "OK" at bounding box center [1271, 445] width 20 height 17
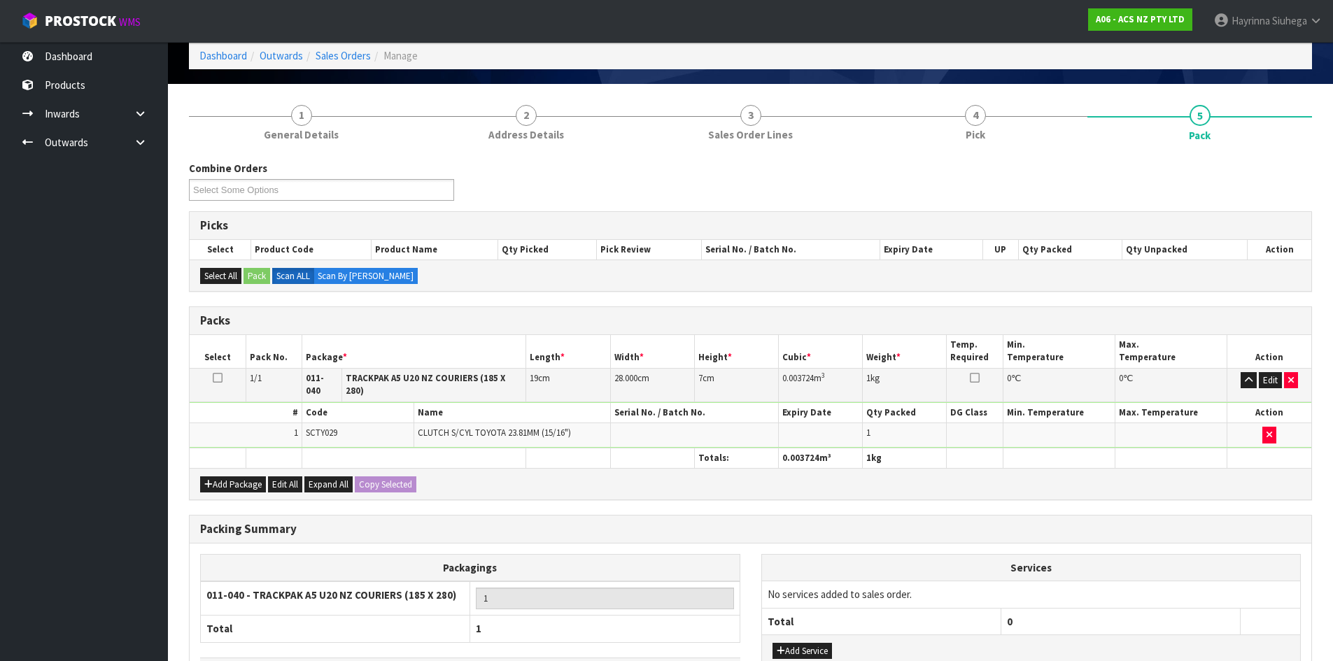
scroll to position [161, 0]
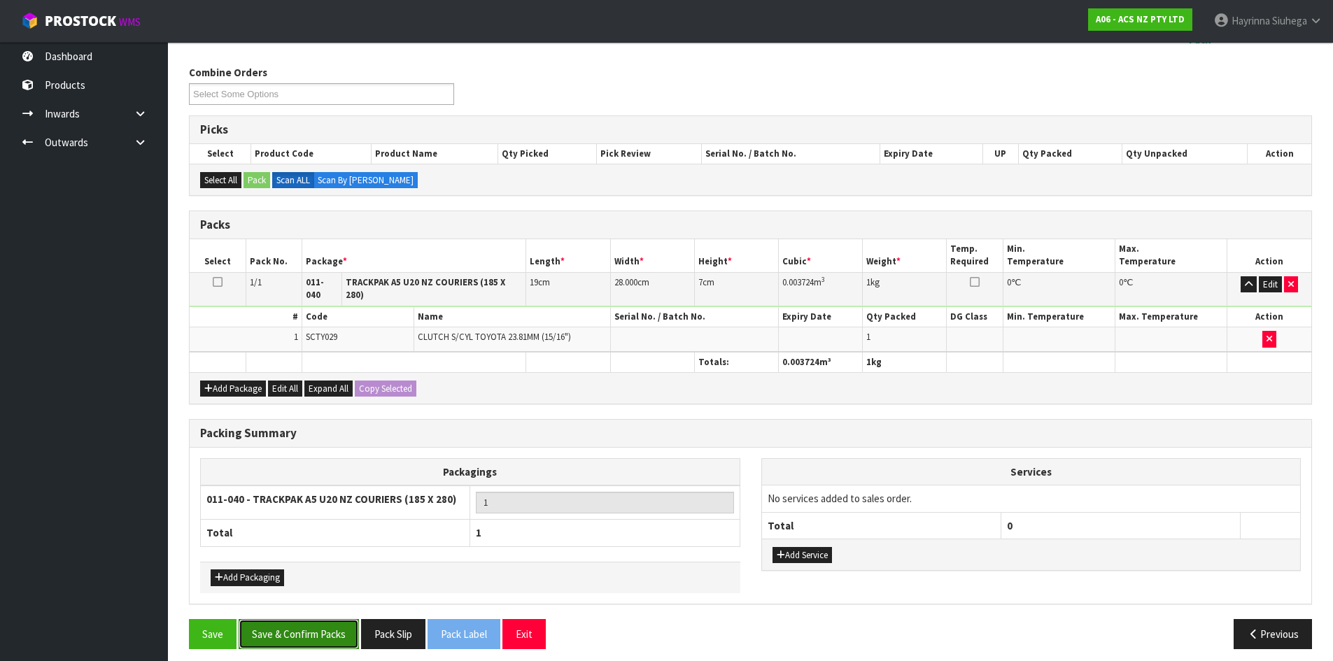
click at [310, 620] on button "Save & Confirm Packs" at bounding box center [299, 634] width 120 height 30
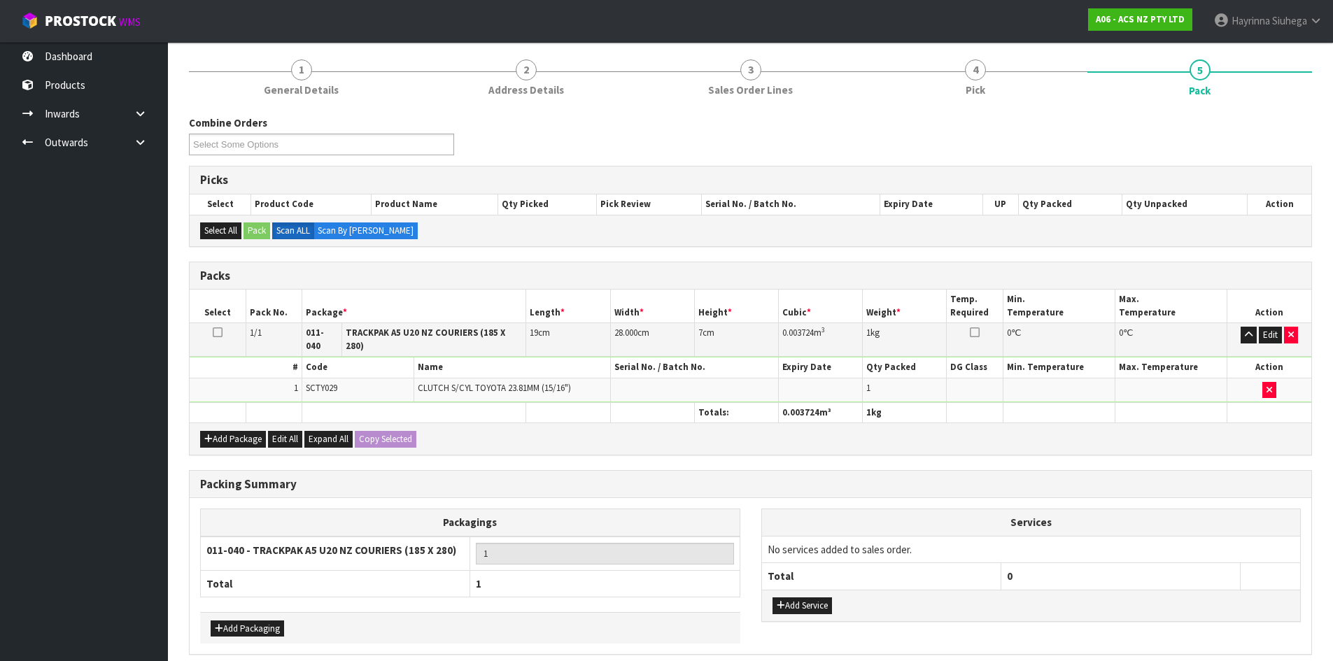
scroll to position [0, 0]
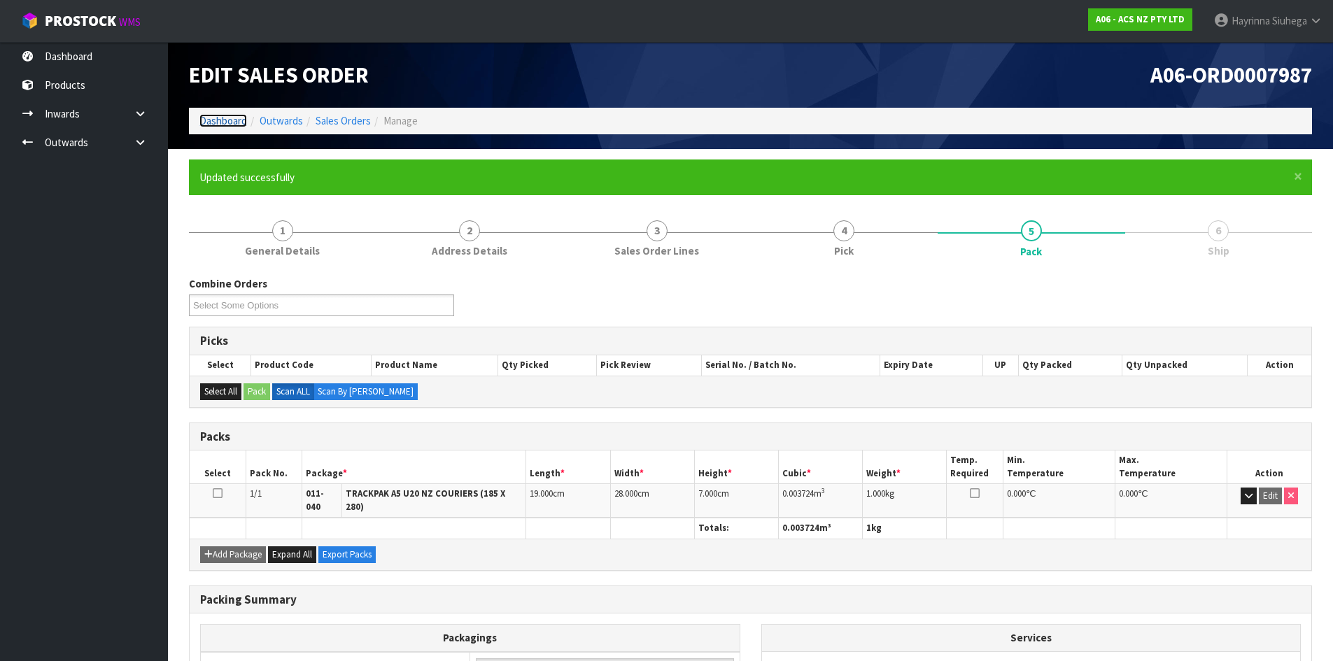
click at [230, 120] on link "Dashboard" at bounding box center [223, 120] width 48 height 13
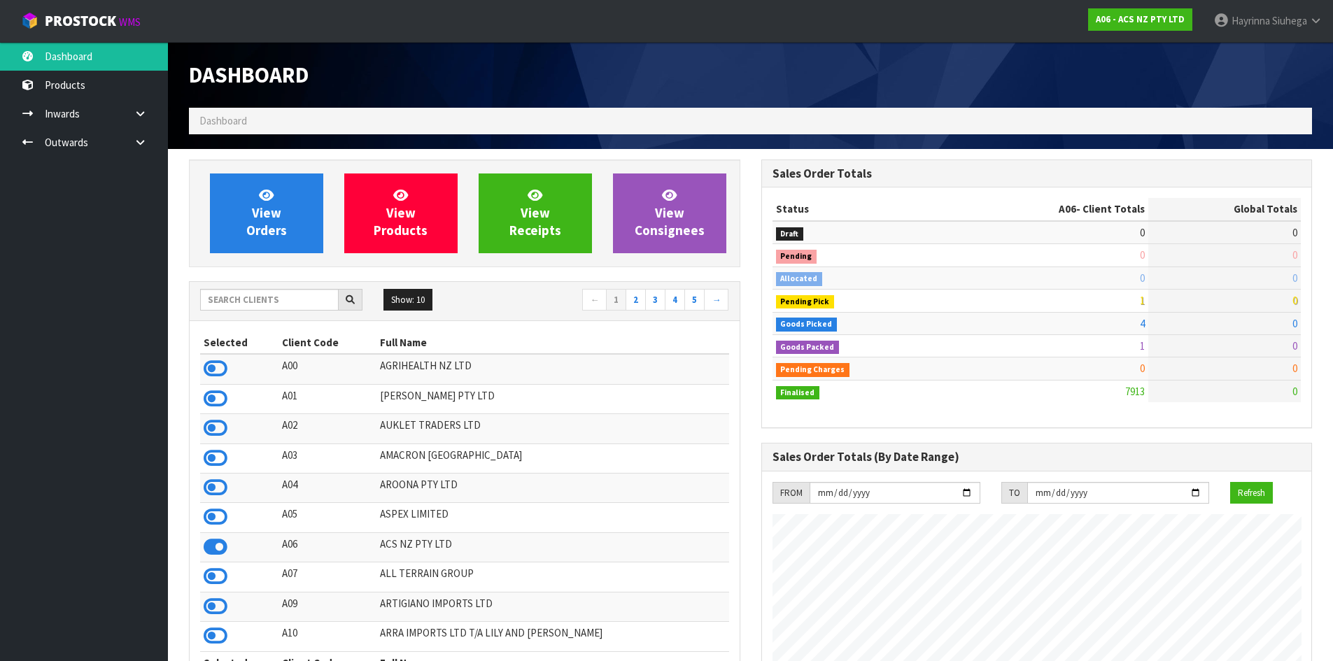
scroll to position [1060, 572]
click at [246, 198] on link "View Orders" at bounding box center [266, 213] width 113 height 80
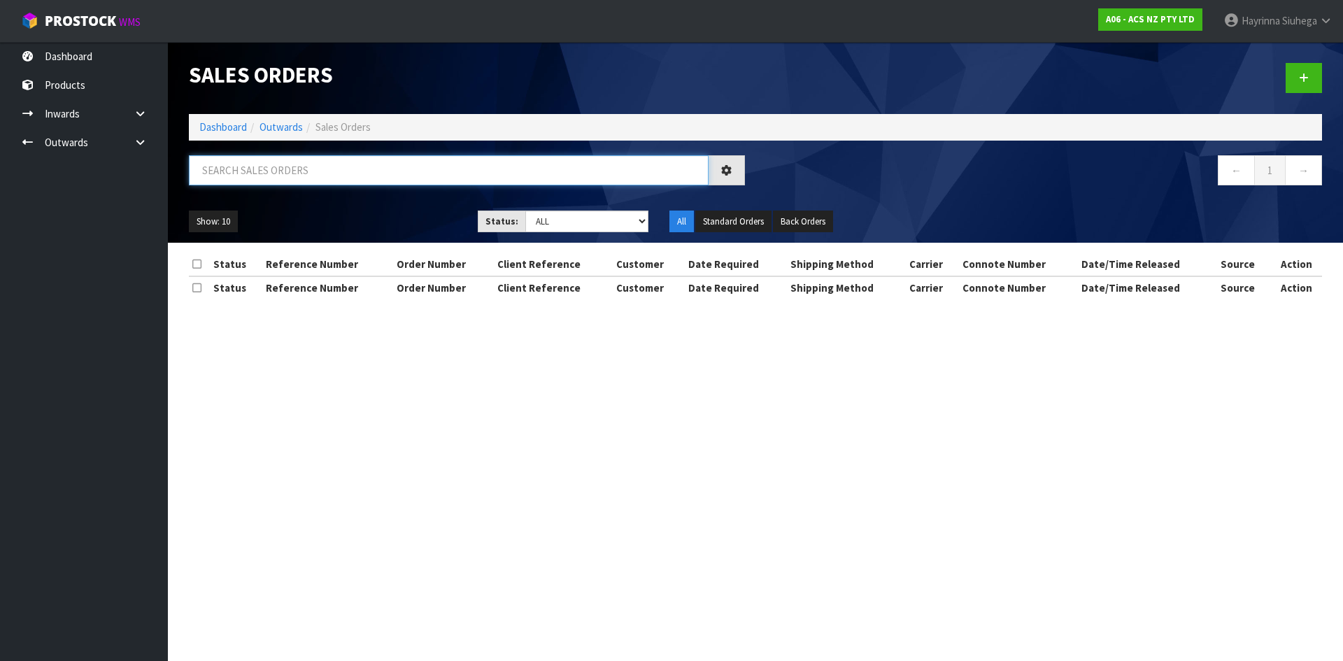
click at [280, 171] on input "text" at bounding box center [449, 170] width 520 height 30
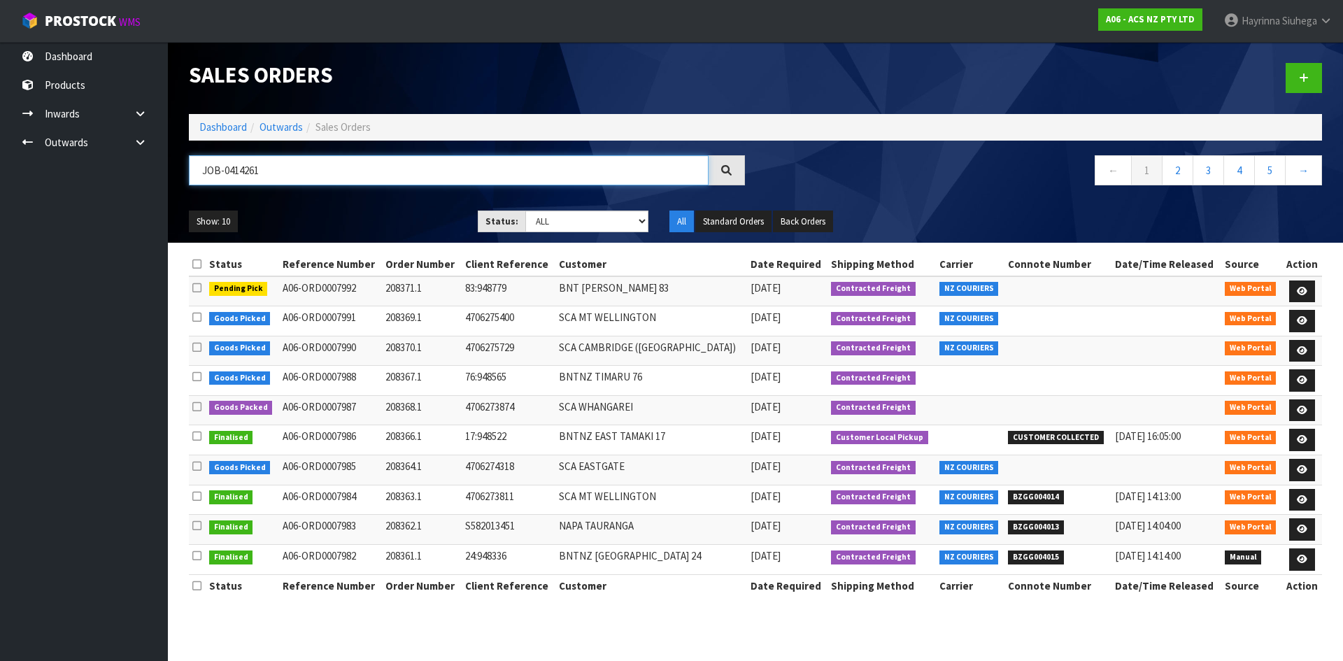
type input "JOB-0414261"
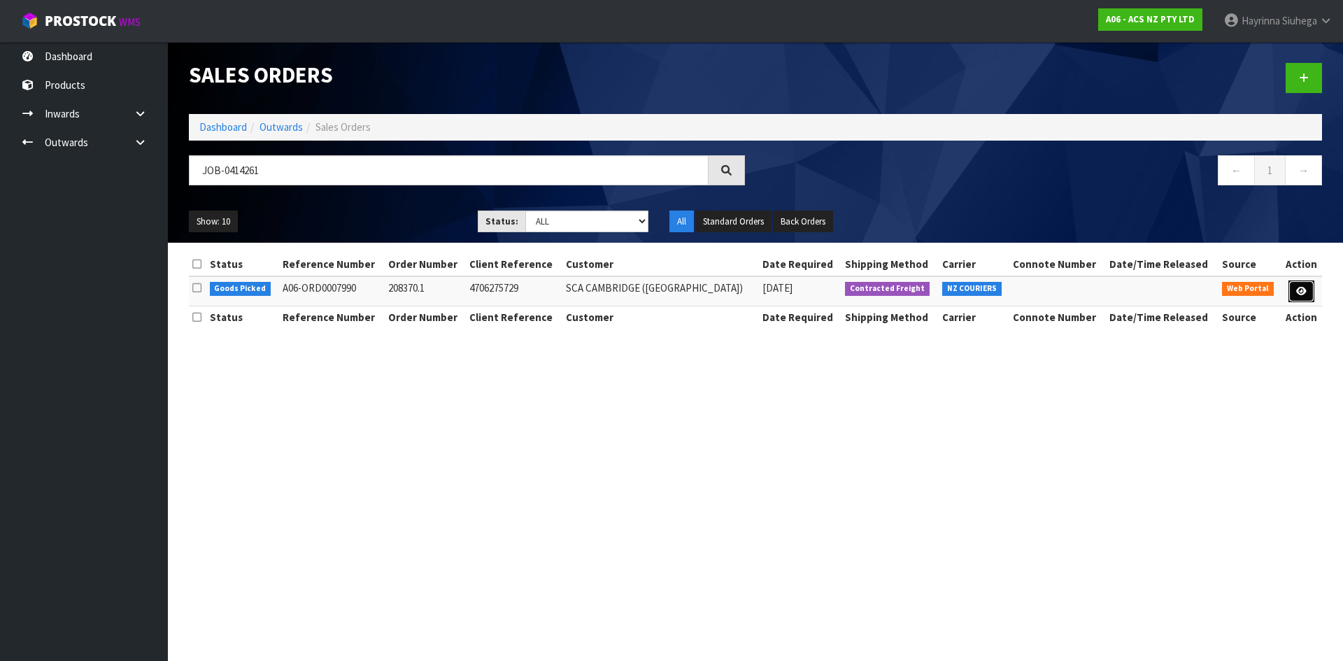
click at [1309, 297] on link at bounding box center [1302, 292] width 26 height 22
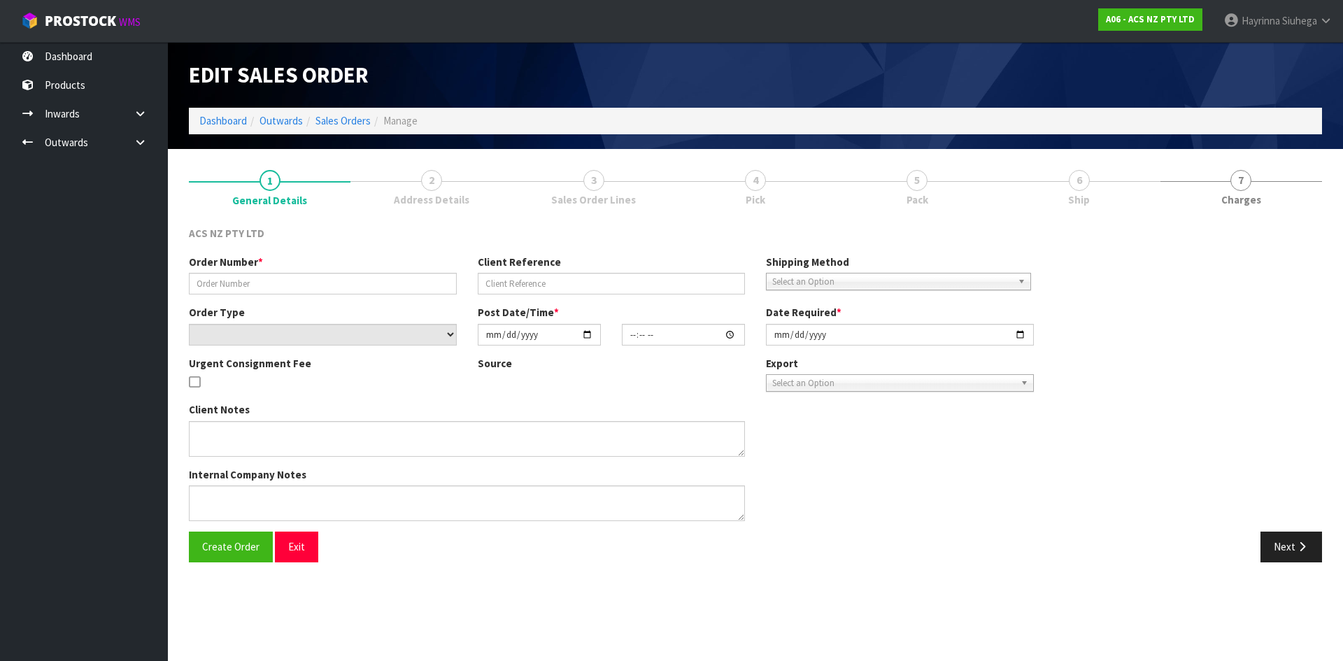
type input "208370.1"
type input "4706275729"
select select "number:0"
type input "[DATE]"
type input "10:42:00.000"
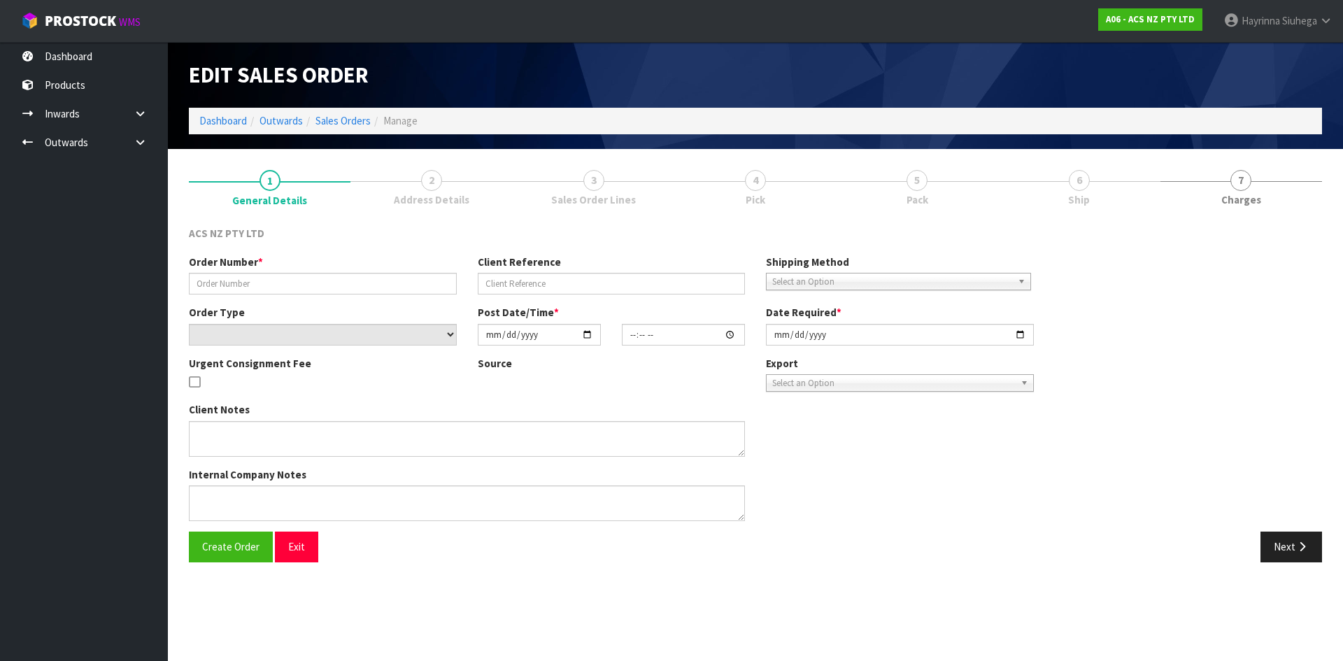
type input "[DATE]"
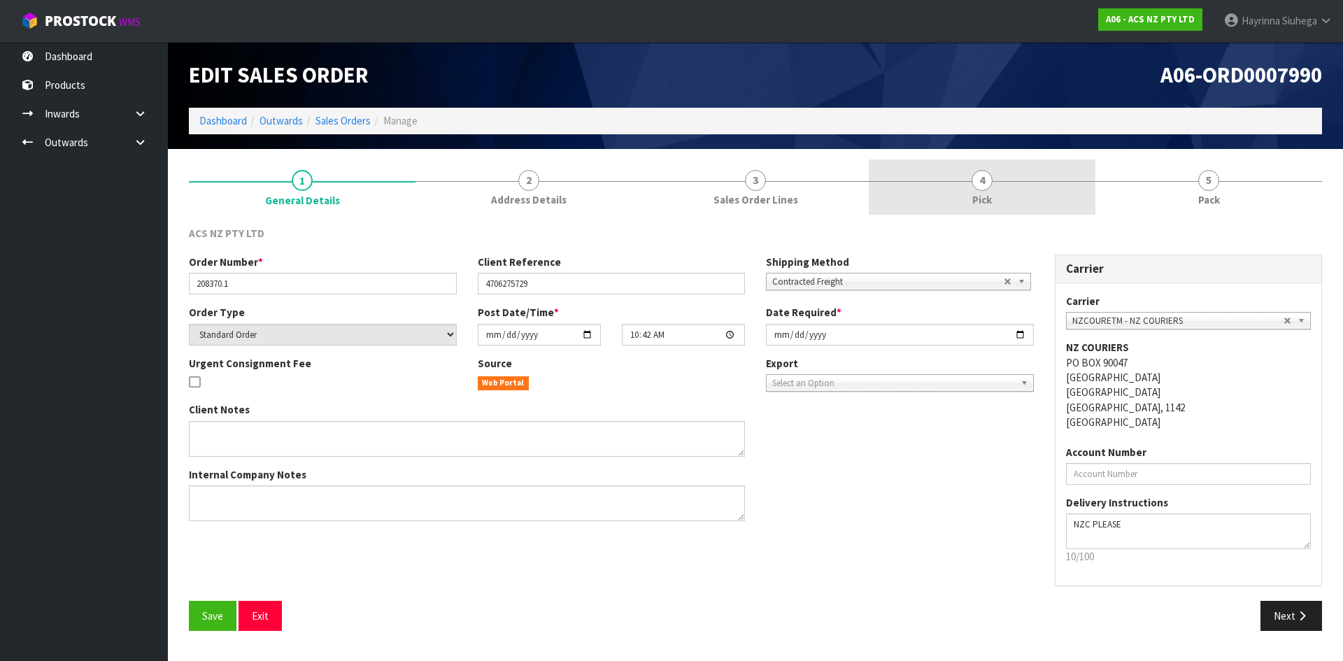
drag, startPoint x: 1056, startPoint y: 192, endPoint x: 1147, endPoint y: 194, distance: 90.3
click at [1057, 192] on link "4 Pick" at bounding box center [982, 187] width 227 height 55
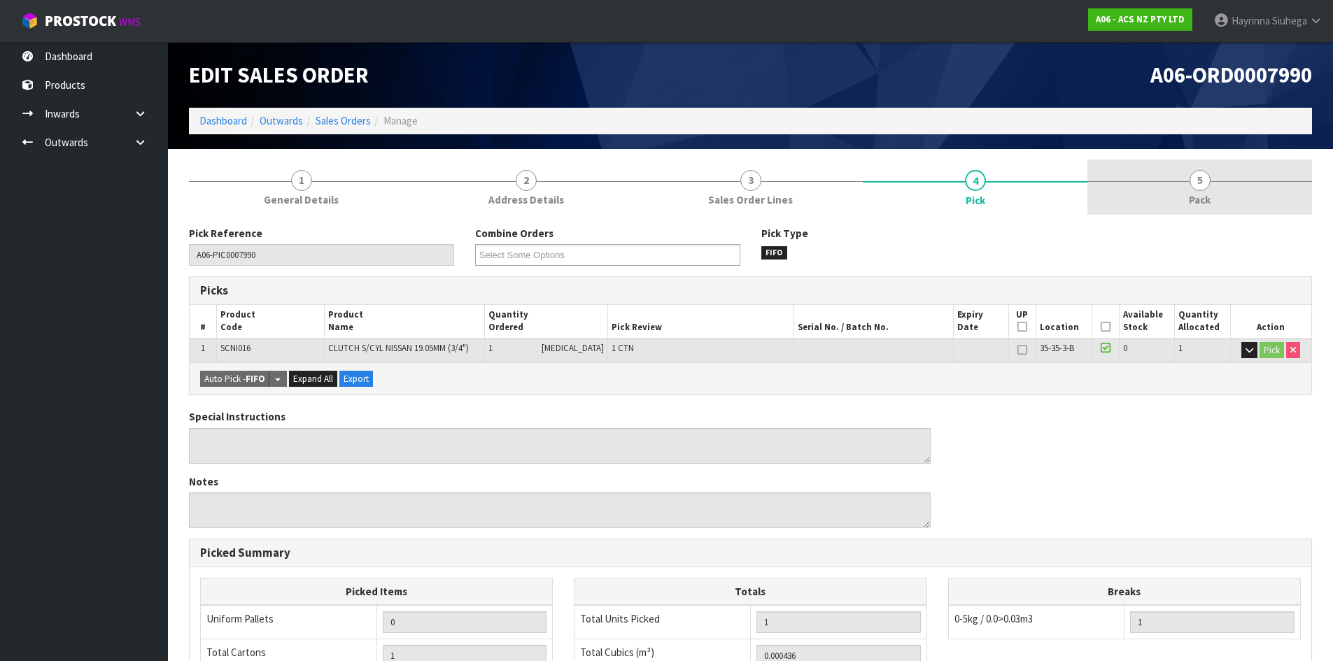
click at [1199, 194] on span "Pack" at bounding box center [1200, 199] width 22 height 15
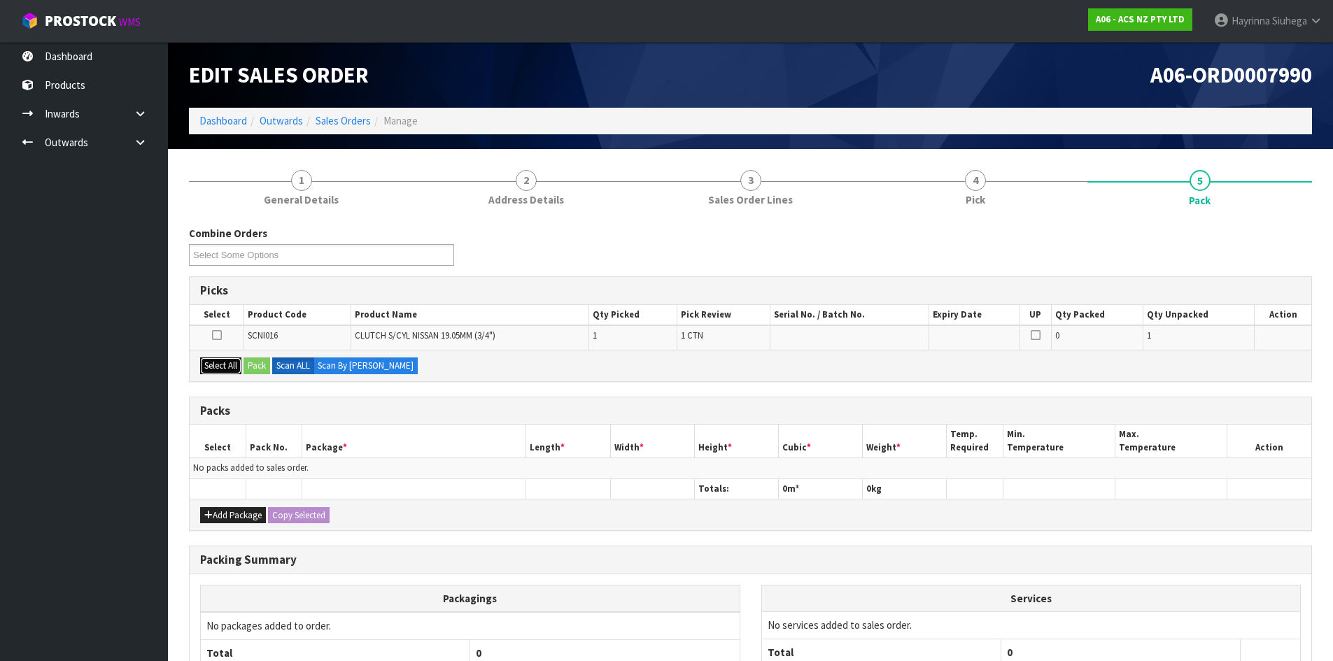
click at [220, 367] on button "Select All" at bounding box center [220, 365] width 41 height 17
click at [255, 367] on button "Pack" at bounding box center [256, 365] width 27 height 17
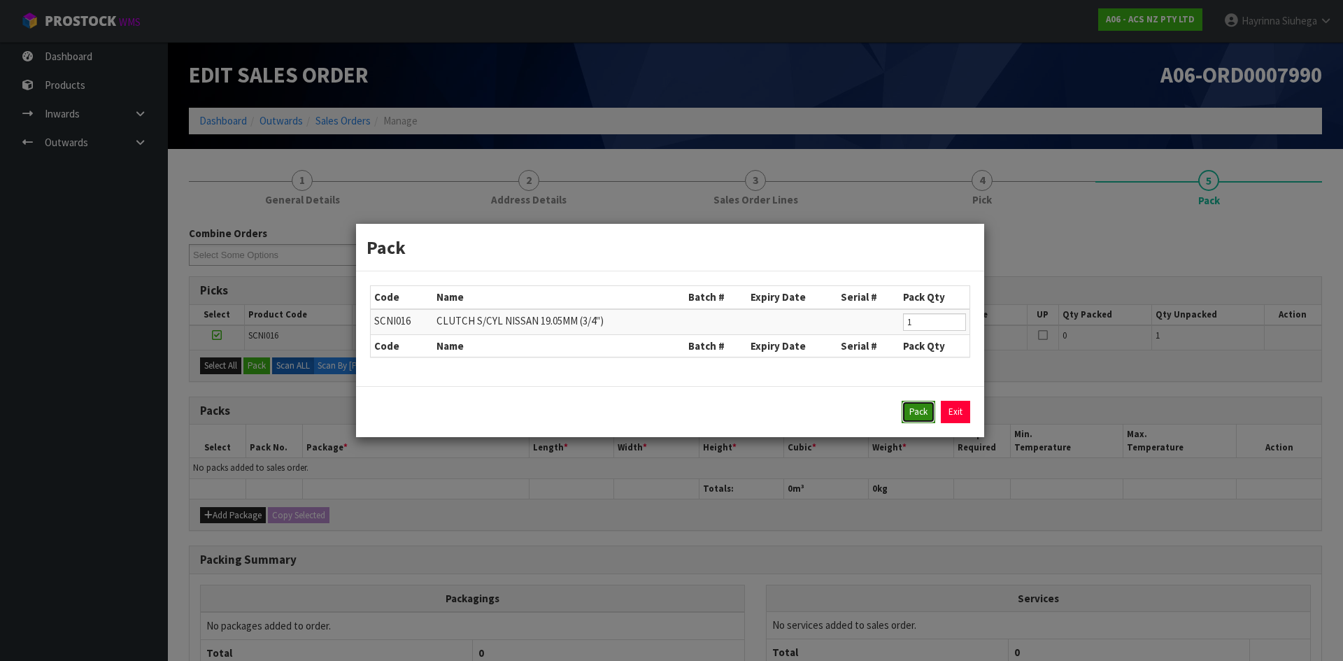
click at [920, 412] on button "Pack" at bounding box center [919, 412] width 34 height 22
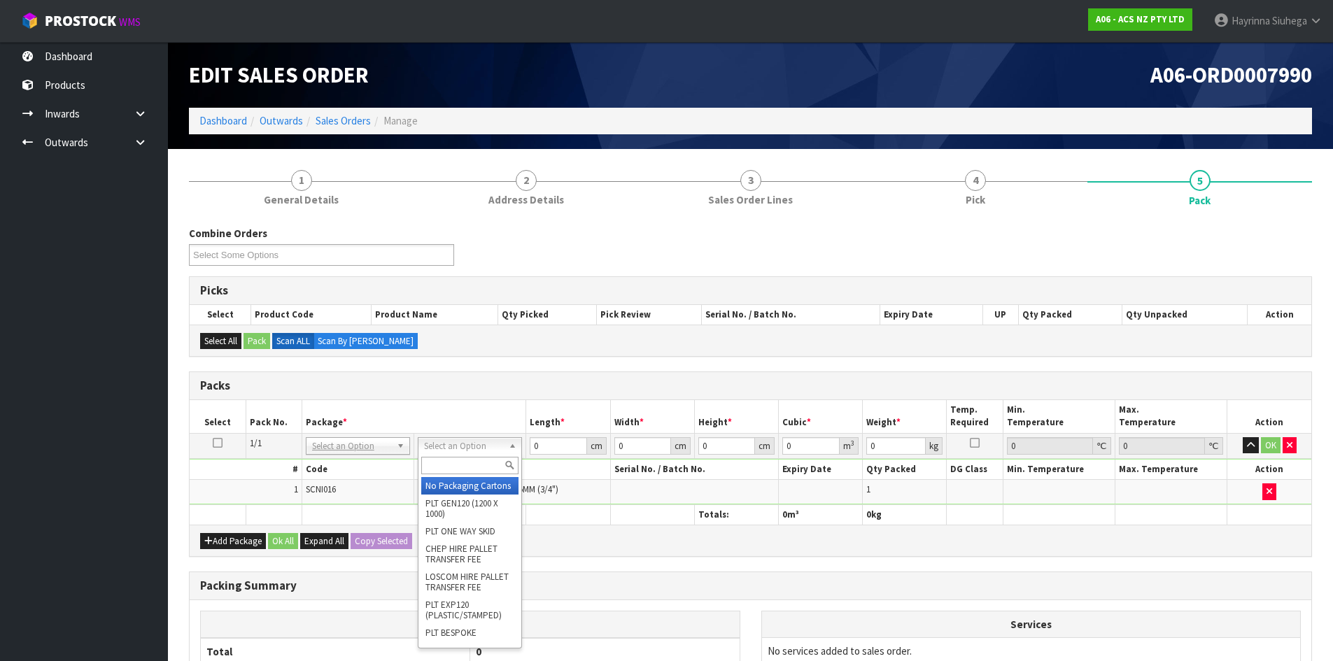
click at [454, 462] on input "text" at bounding box center [469, 465] width 97 height 17
type input "u20"
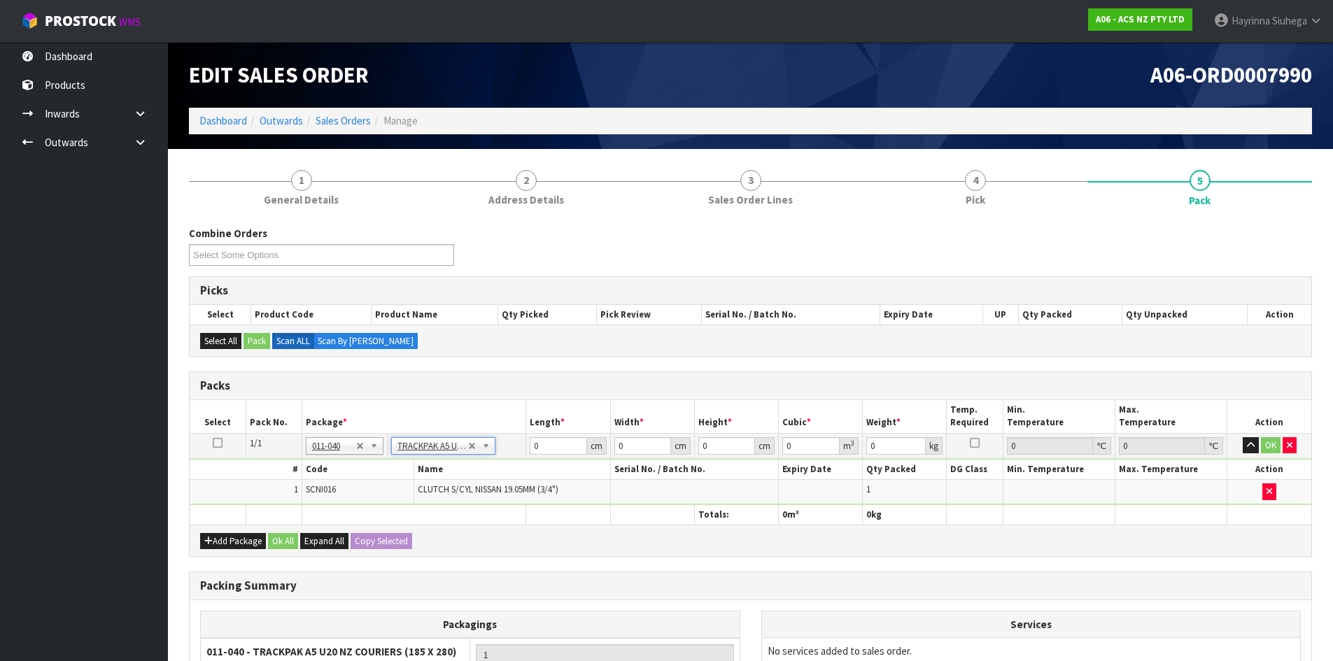
type input "18.5"
type input "28"
type input "0.01"
type input "0.000005"
type input "0.41"
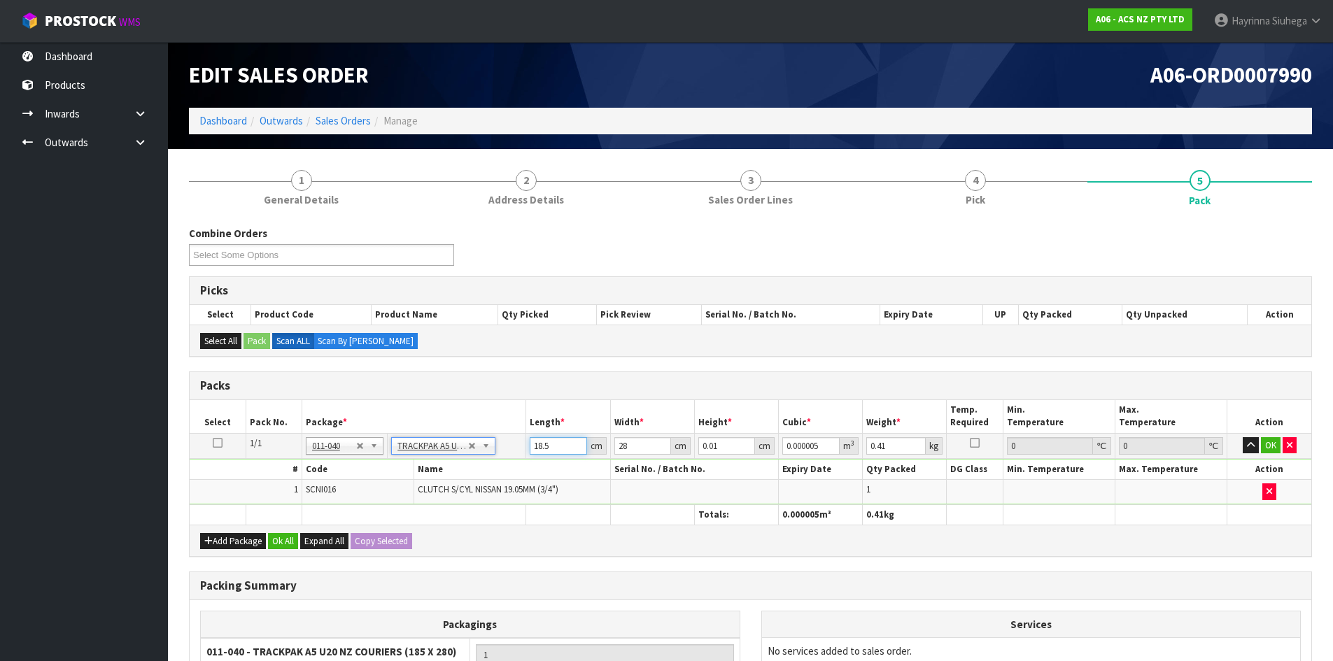
click at [532, 453] on input "18.5" at bounding box center [558, 445] width 57 height 17
type input "1"
type input "0"
type input "19"
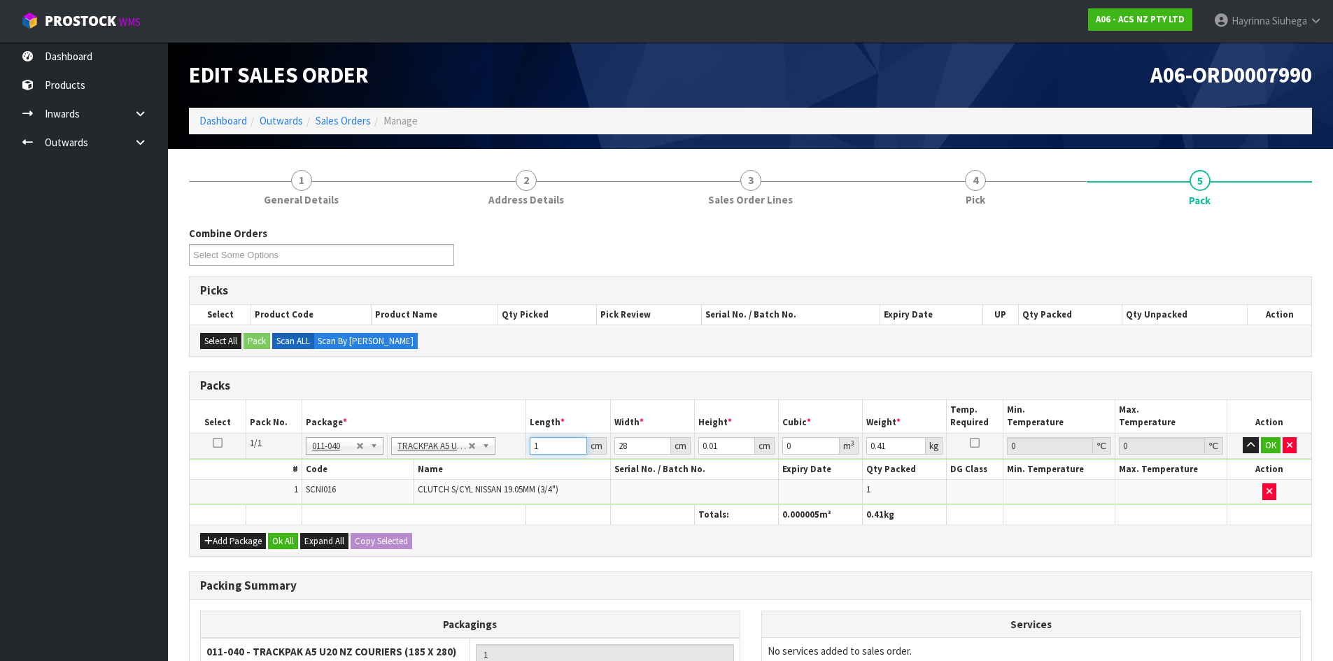
type input "0.000005"
type input "19"
type input "6"
type input "0.003192"
type input "6"
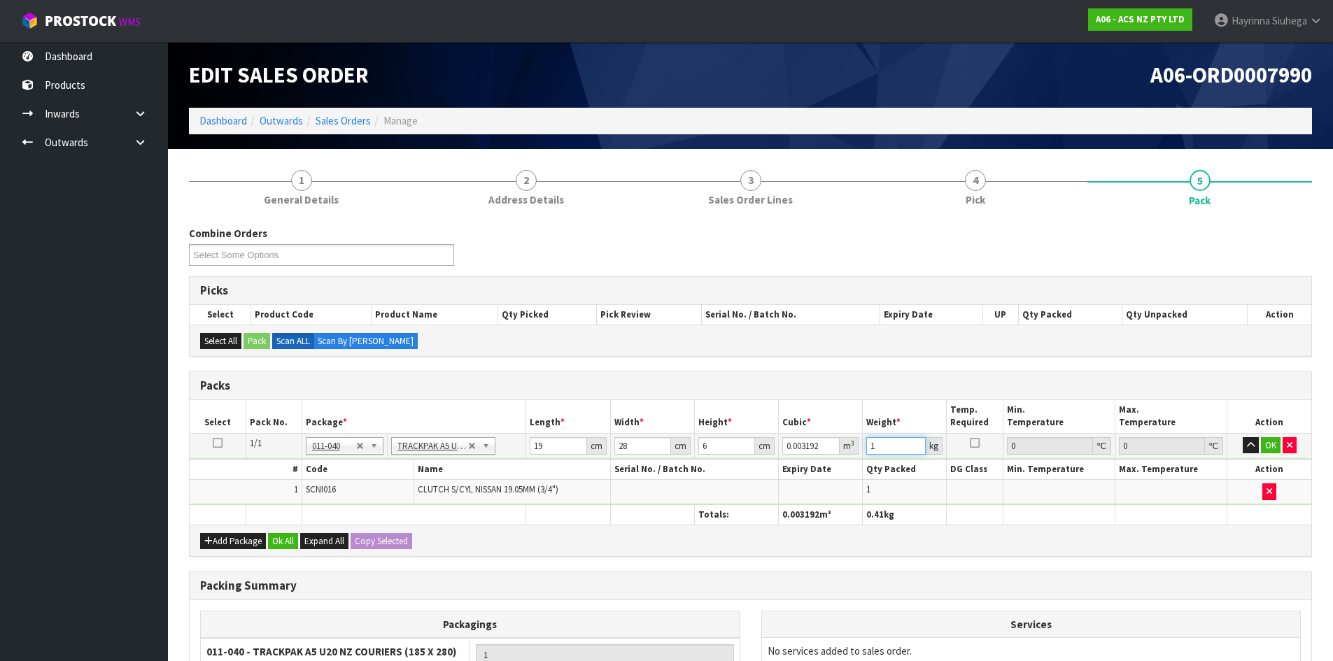
type input "1"
click button "OK" at bounding box center [1271, 445] width 20 height 17
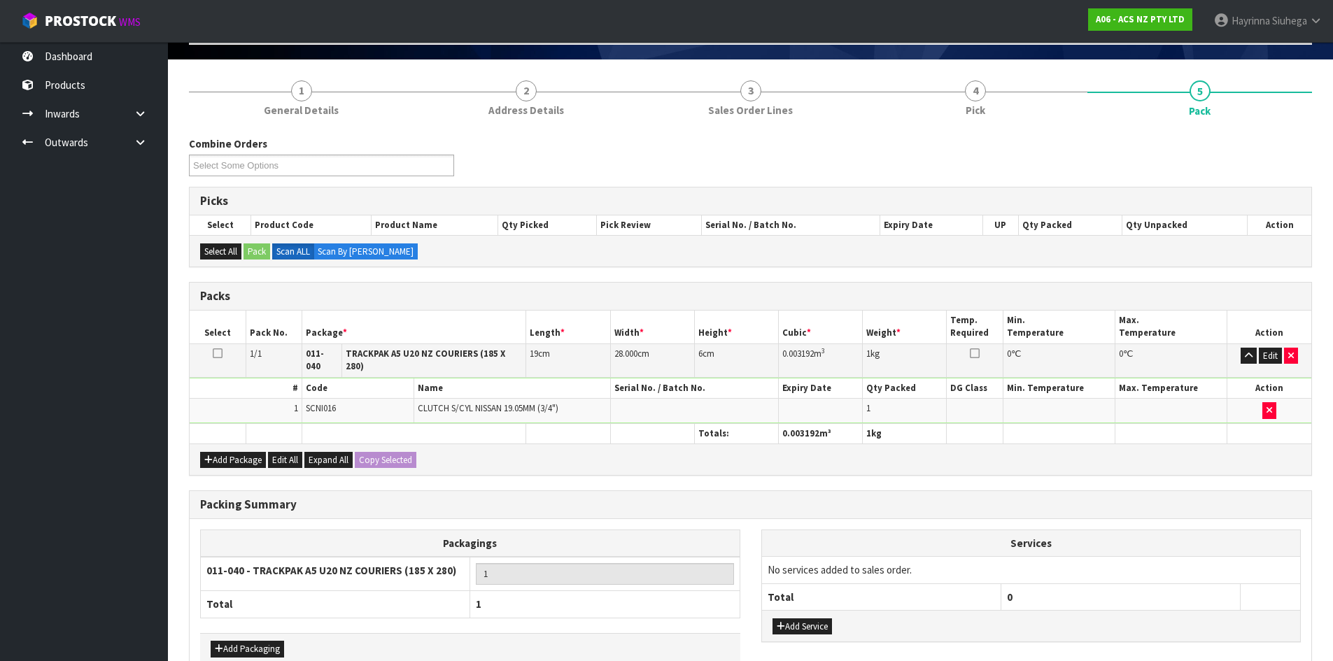
scroll to position [161, 0]
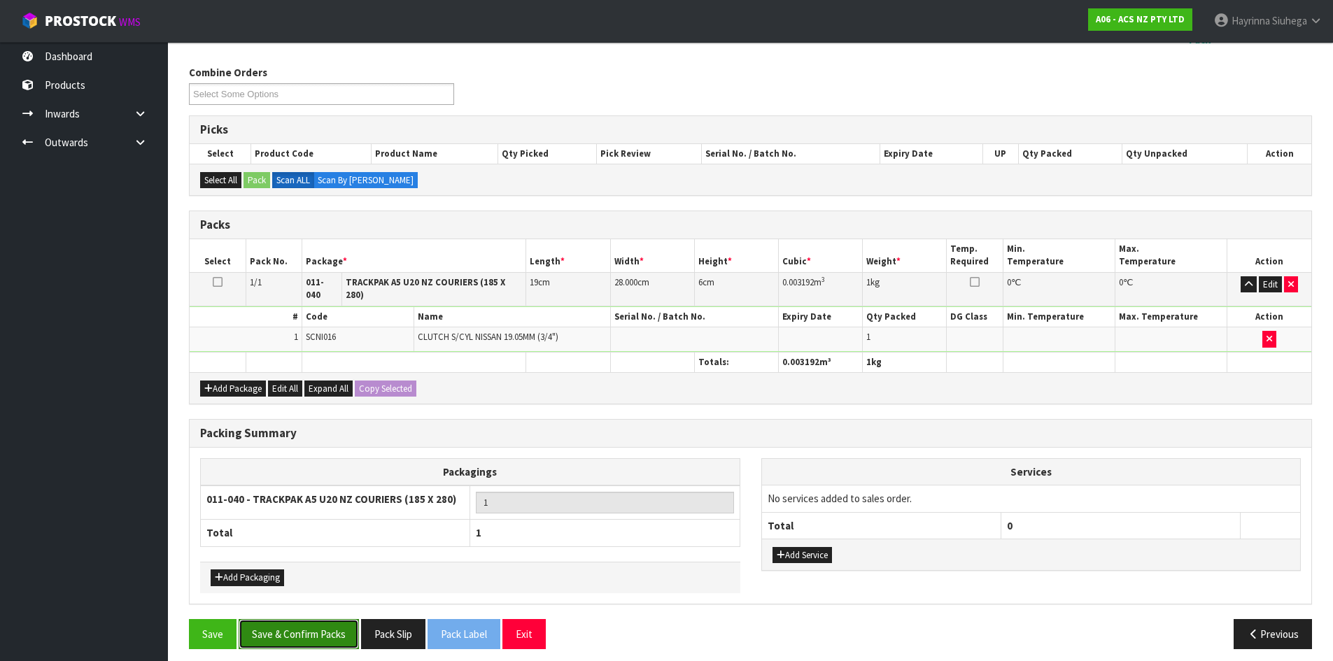
click at [309, 622] on button "Save & Confirm Packs" at bounding box center [299, 634] width 120 height 30
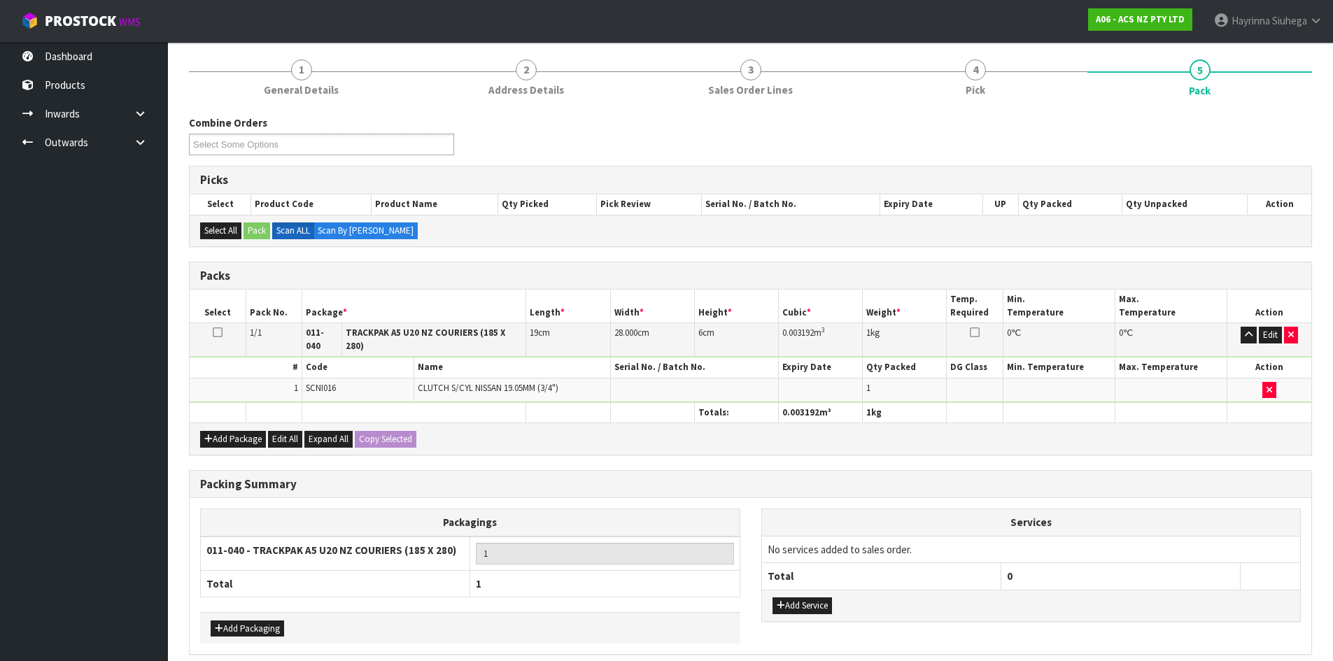
scroll to position [0, 0]
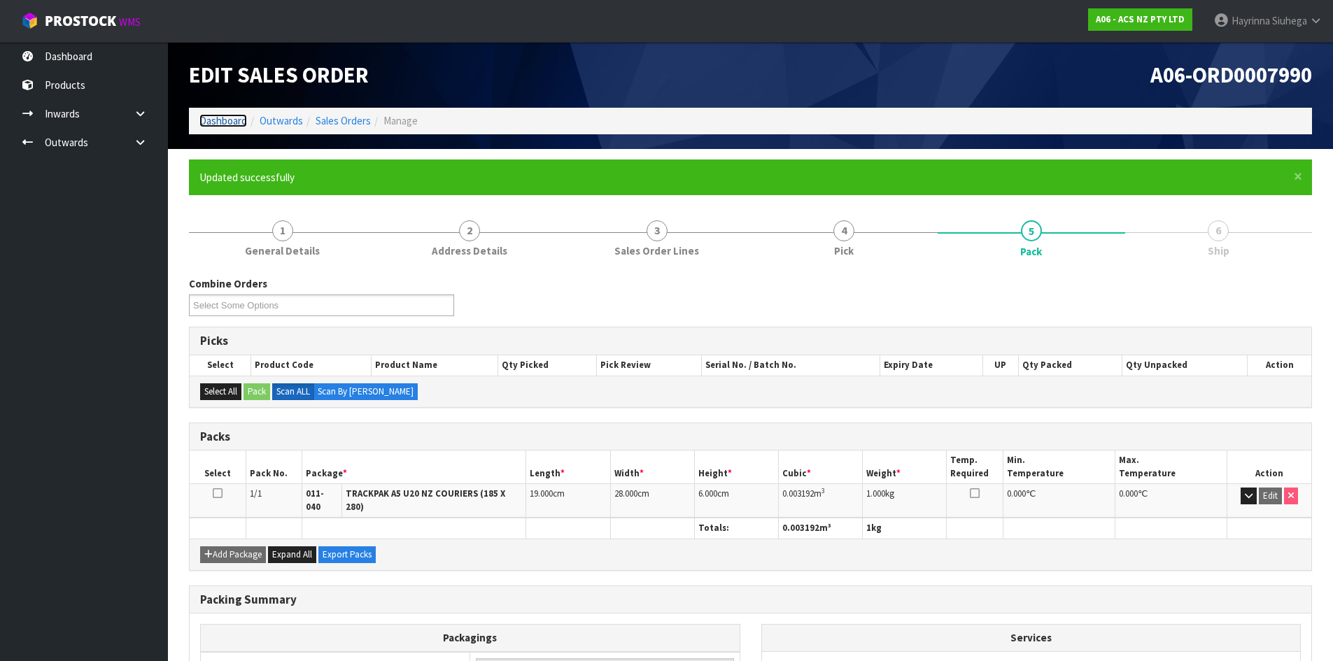
click at [236, 122] on link "Dashboard" at bounding box center [223, 120] width 48 height 13
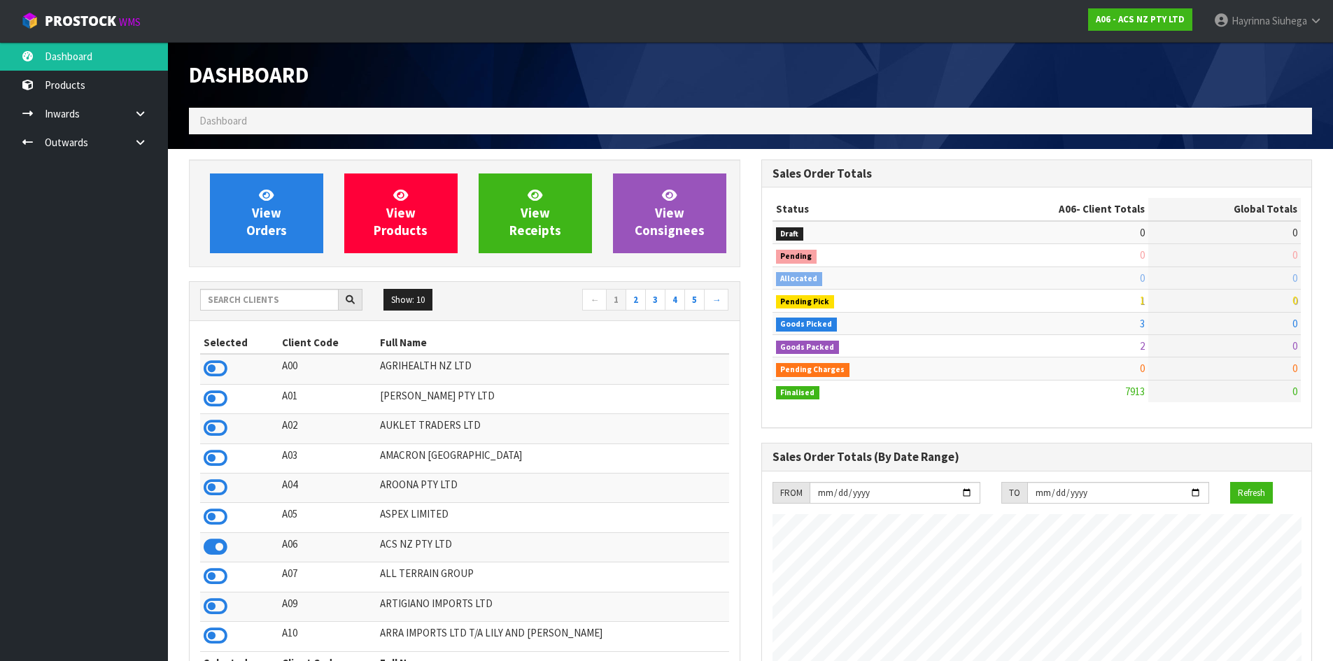
scroll to position [1060, 572]
click at [247, 213] on link "View Orders" at bounding box center [266, 213] width 113 height 80
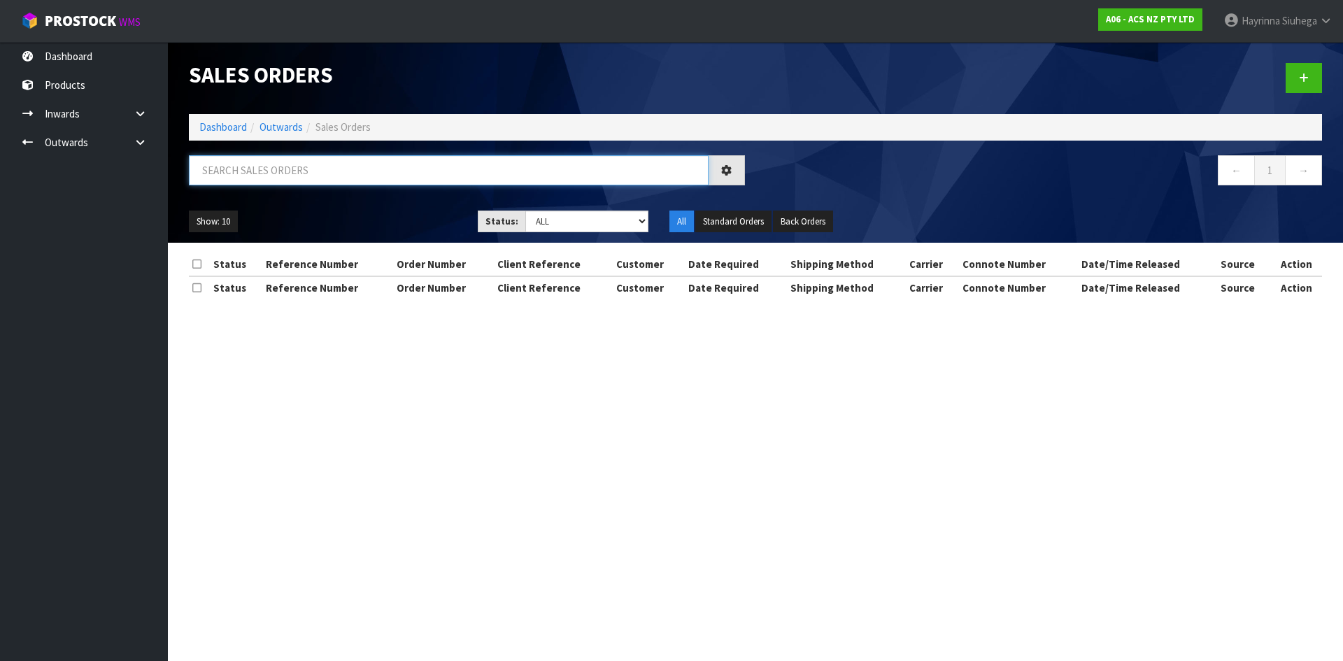
click at [276, 181] on input "text" at bounding box center [449, 170] width 520 height 30
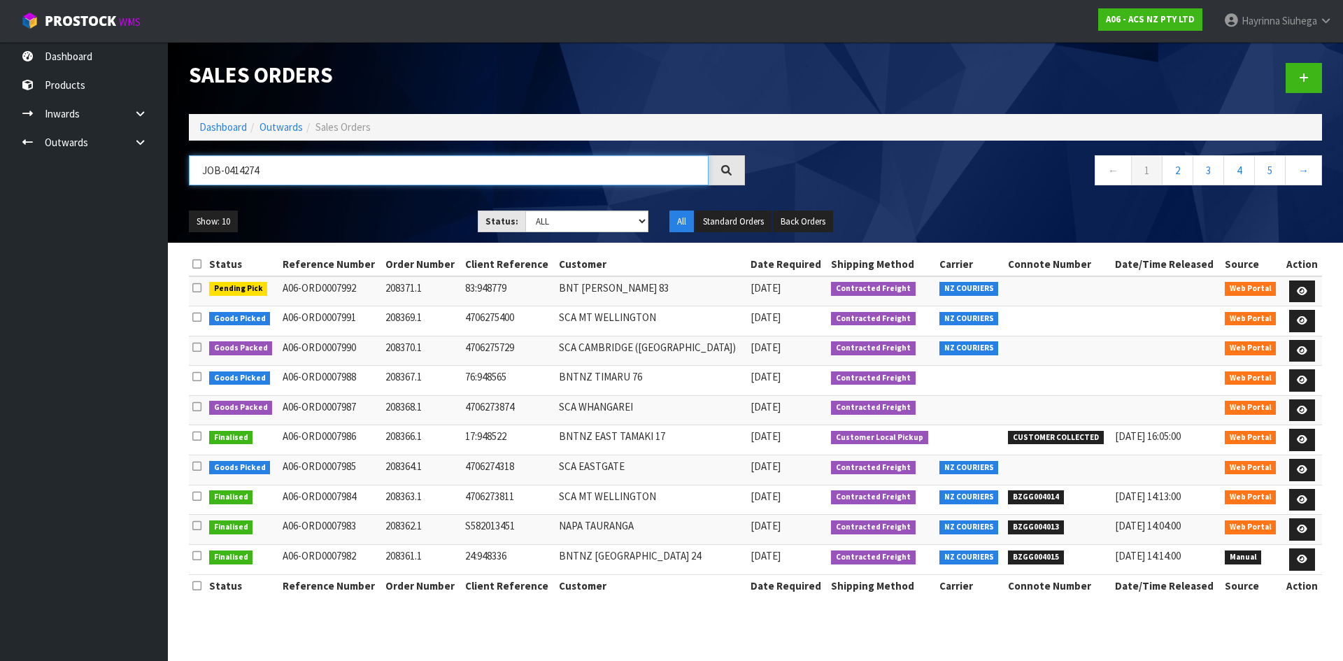
type input "JOB-0414274"
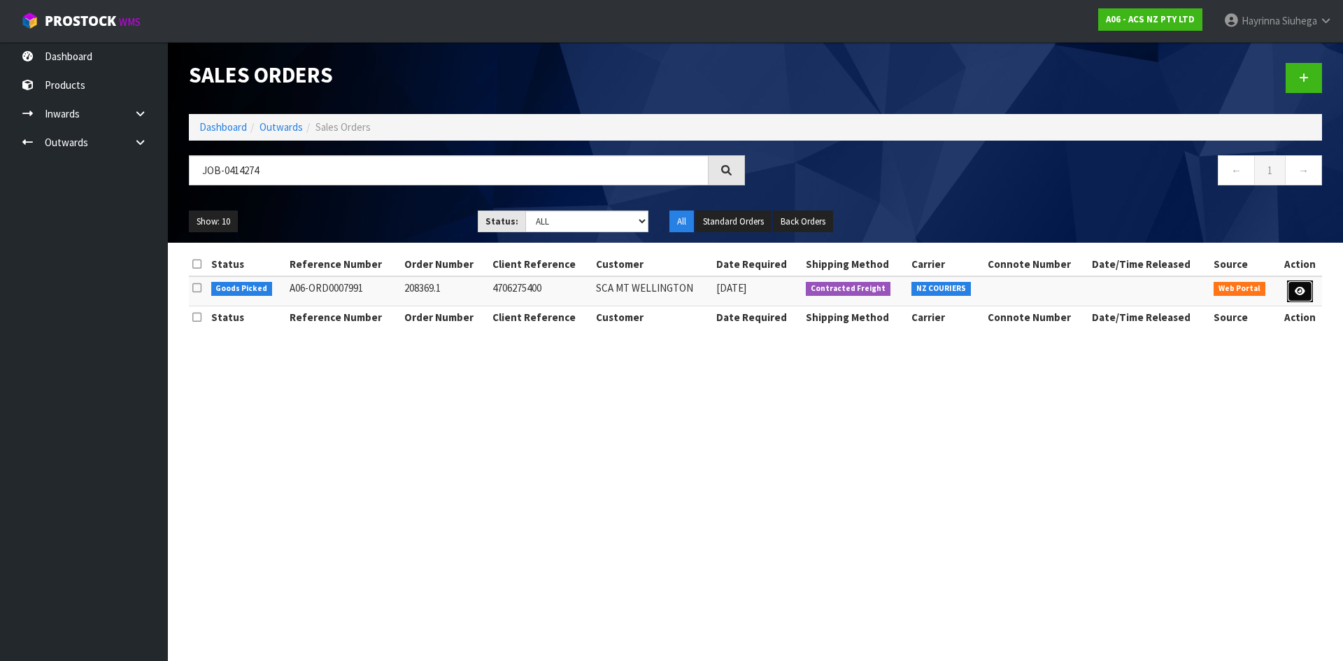
click at [1300, 293] on icon at bounding box center [1300, 291] width 10 height 9
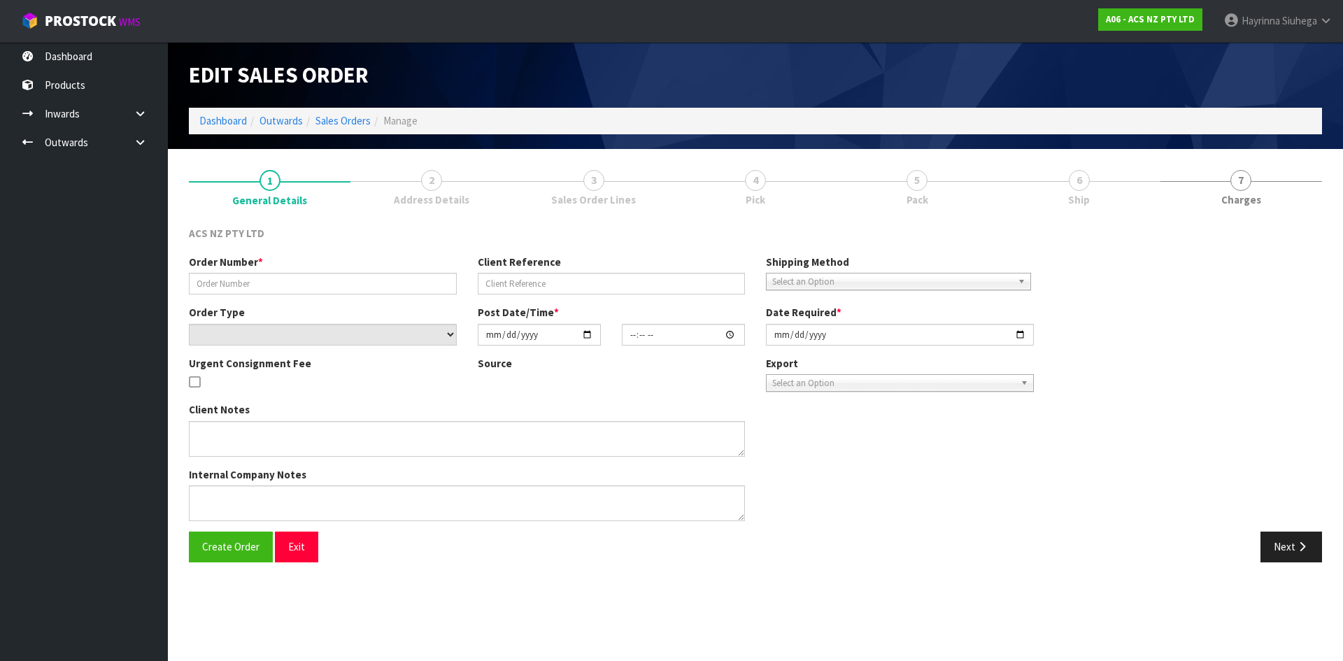
type input "208369.1"
type input "4706275400"
select select "number:0"
type input "[DATE]"
type input "11:11:00.000"
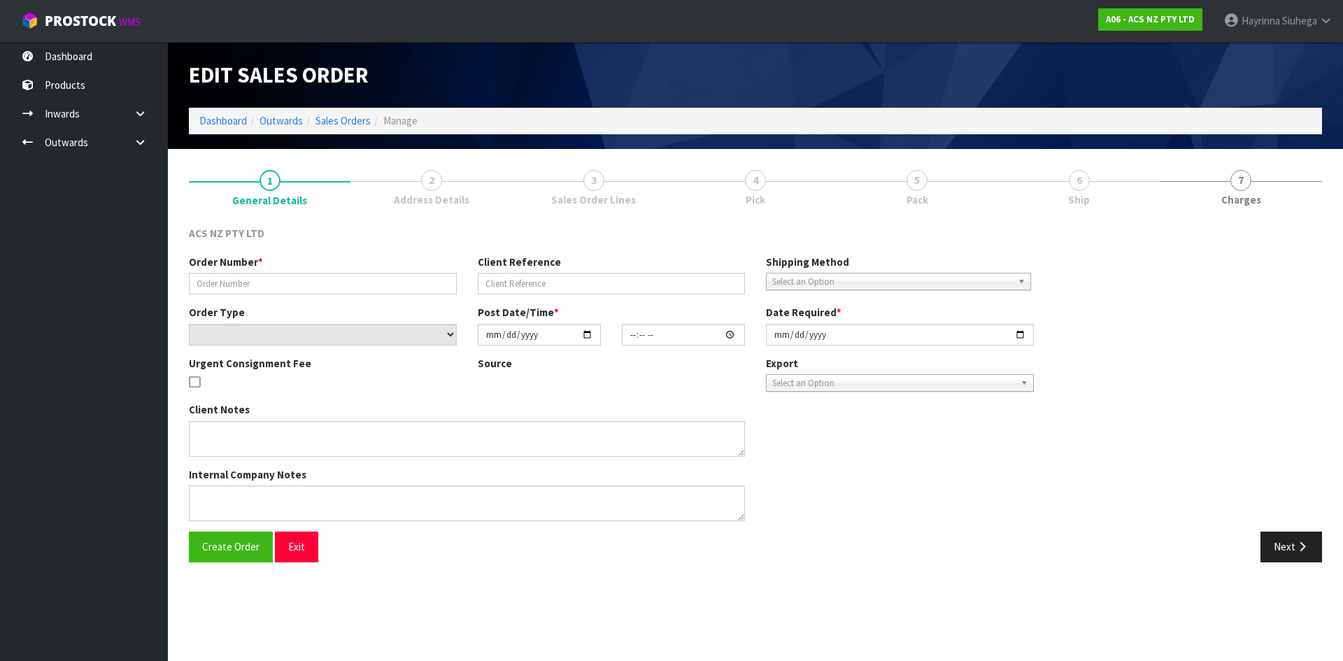
type input "[DATE]"
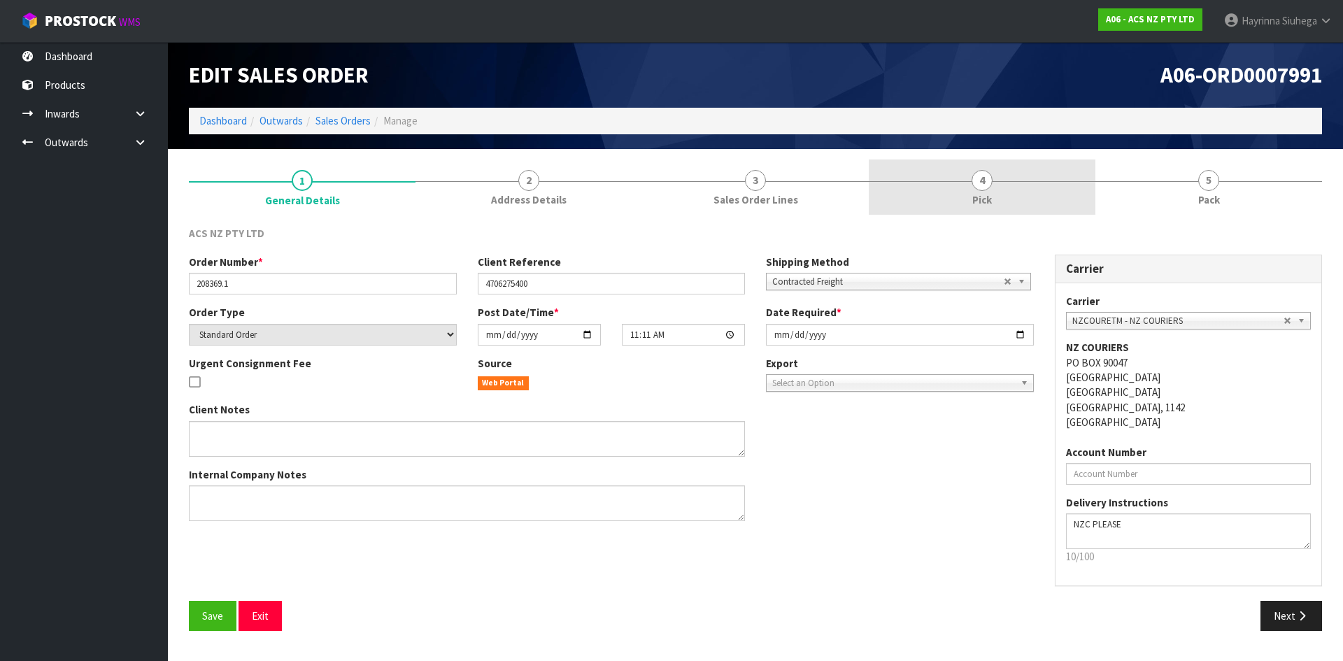
click at [991, 181] on span "4" at bounding box center [982, 180] width 21 height 21
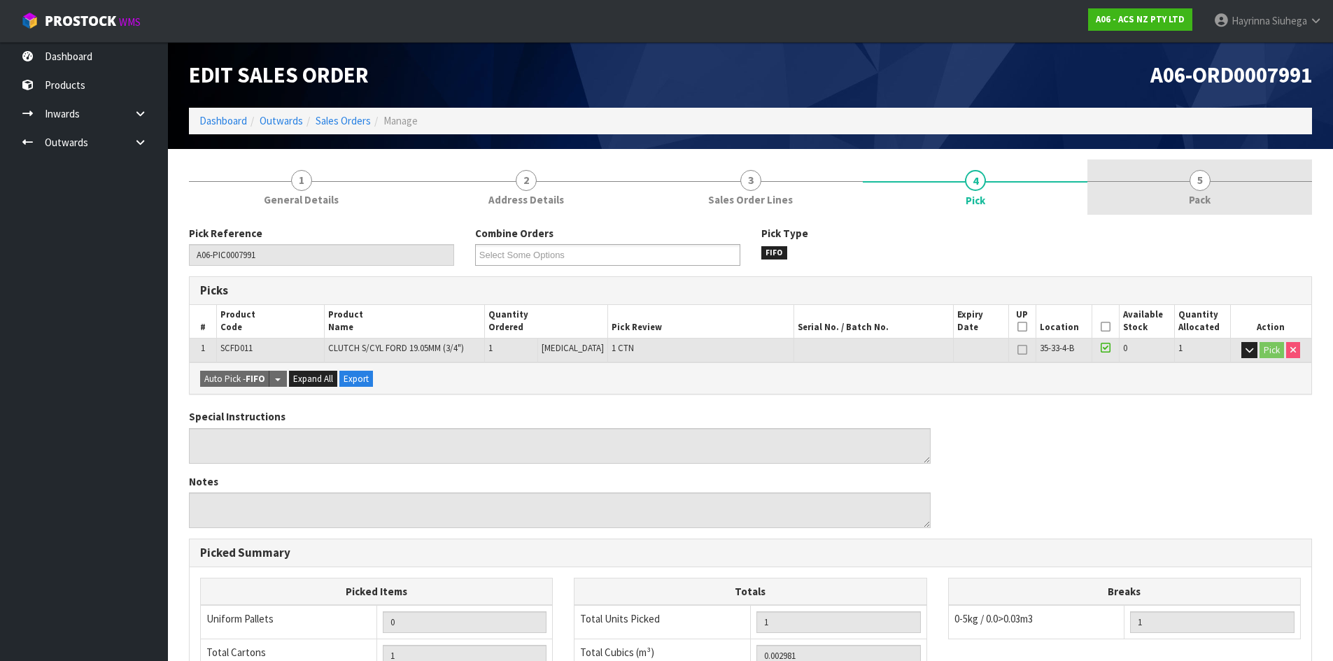
click at [1200, 183] on span "5" at bounding box center [1199, 180] width 21 height 21
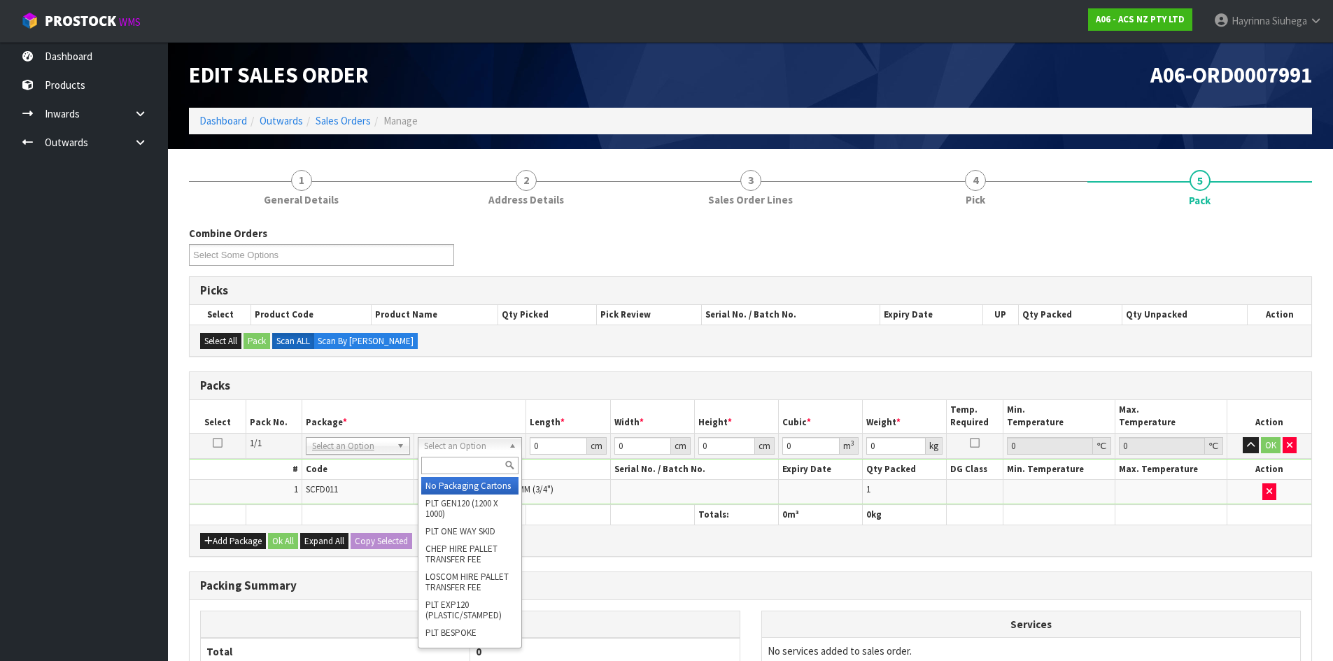
click at [442, 471] on input "text" at bounding box center [469, 465] width 97 height 17
type input "u20"
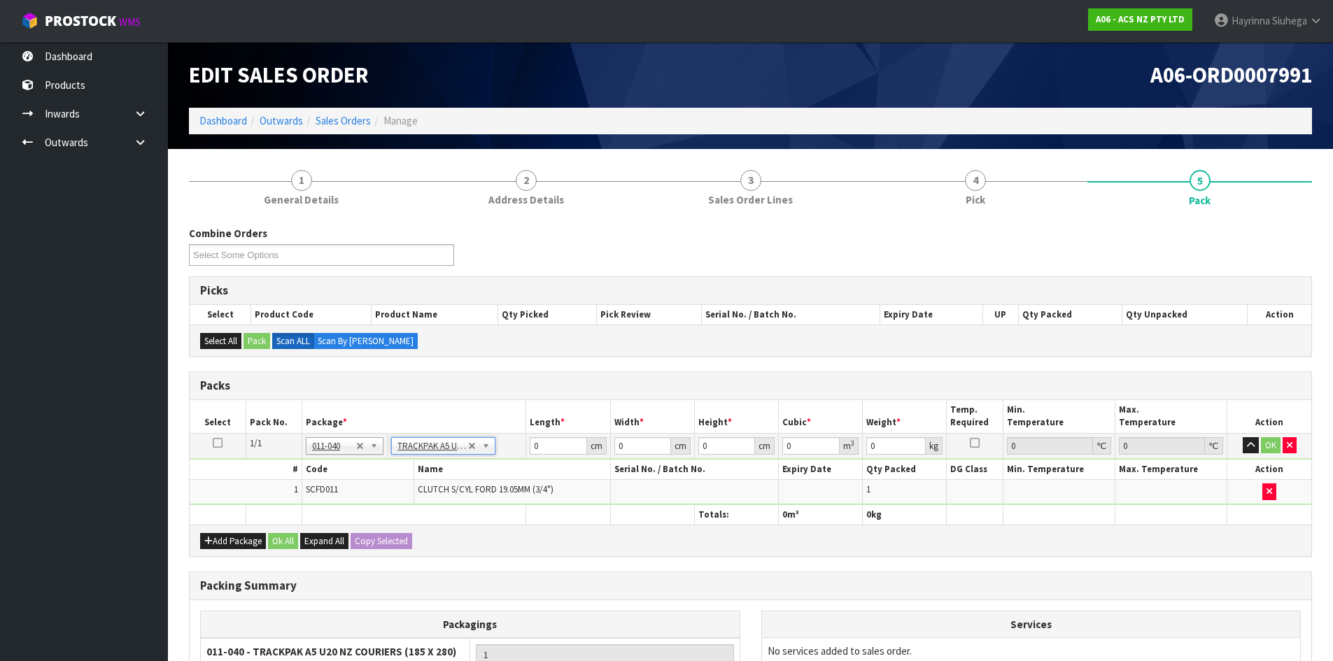
type input "18.5"
type input "28"
type input "0.01"
type input "0.000005"
type input "0.36"
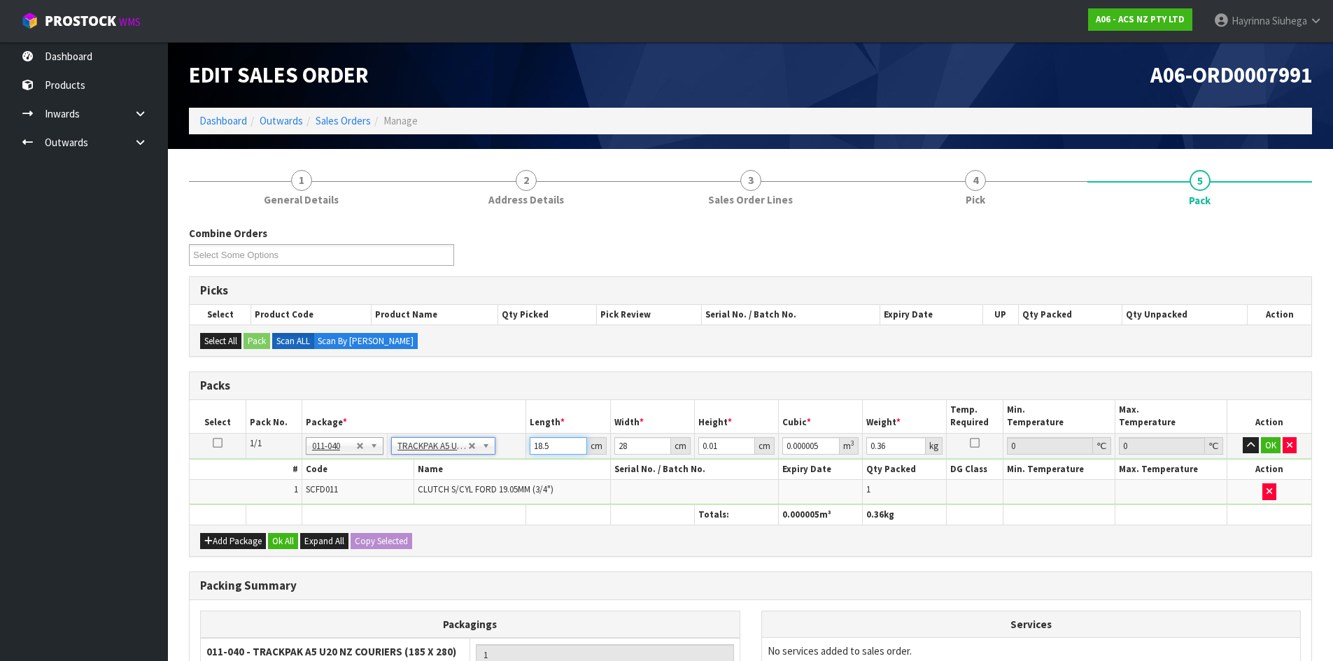
click at [532, 449] on input "18.5" at bounding box center [558, 445] width 57 height 17
drag, startPoint x: 532, startPoint y: 449, endPoint x: 1341, endPoint y: 434, distance: 808.9
click at [539, 448] on input "18.5" at bounding box center [558, 445] width 57 height 17
type input "1"
type input "0"
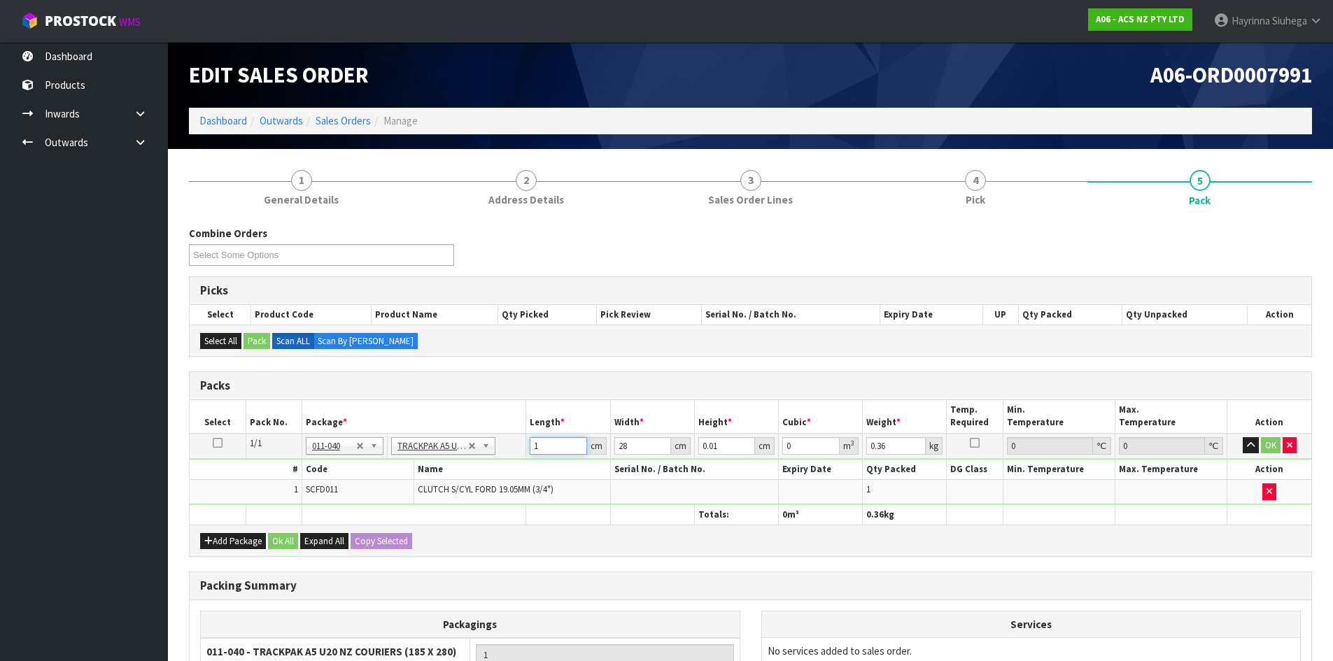
type input "19"
type input "0.000005"
type input "19"
type input "8"
type input "0.004256"
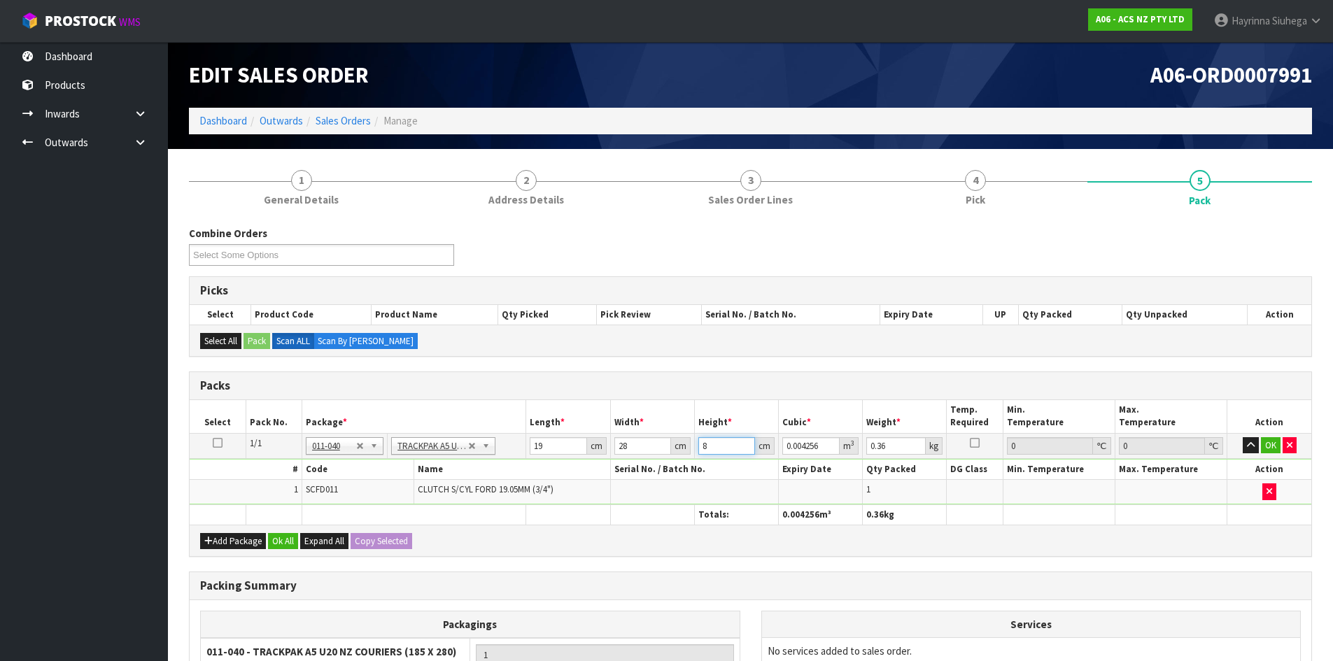
type input "8"
type input "1"
click button "OK" at bounding box center [1271, 445] width 20 height 17
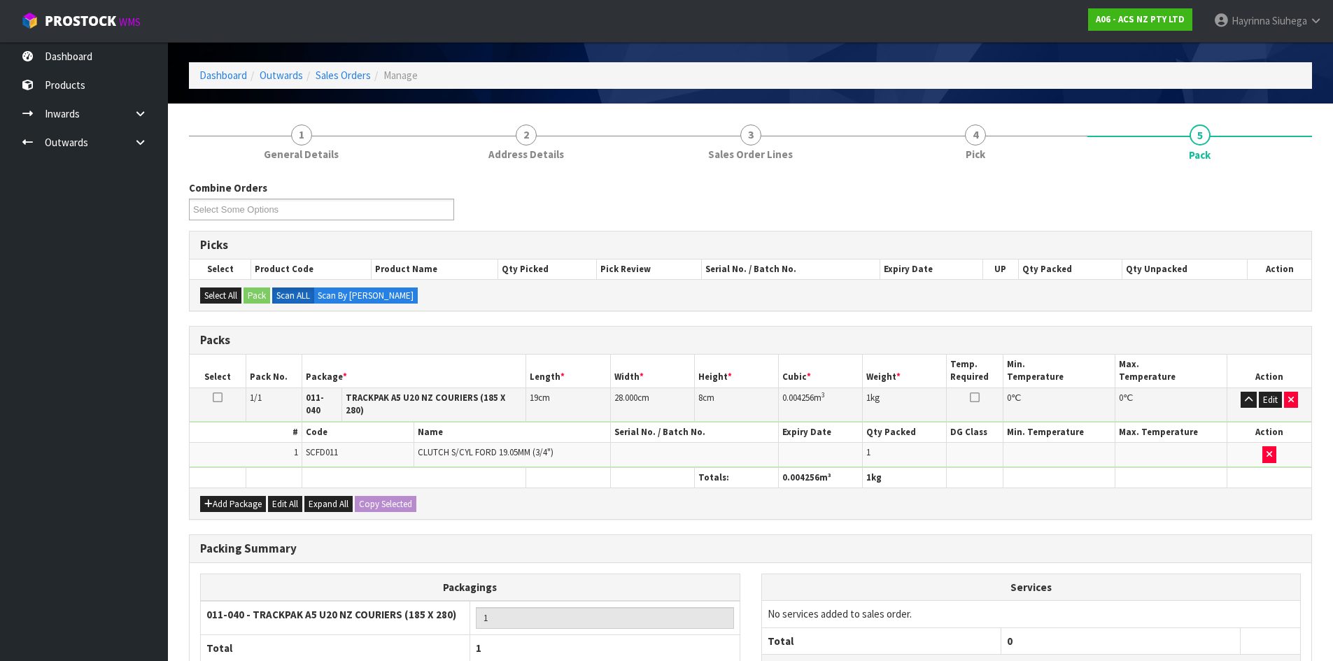
scroll to position [161, 0]
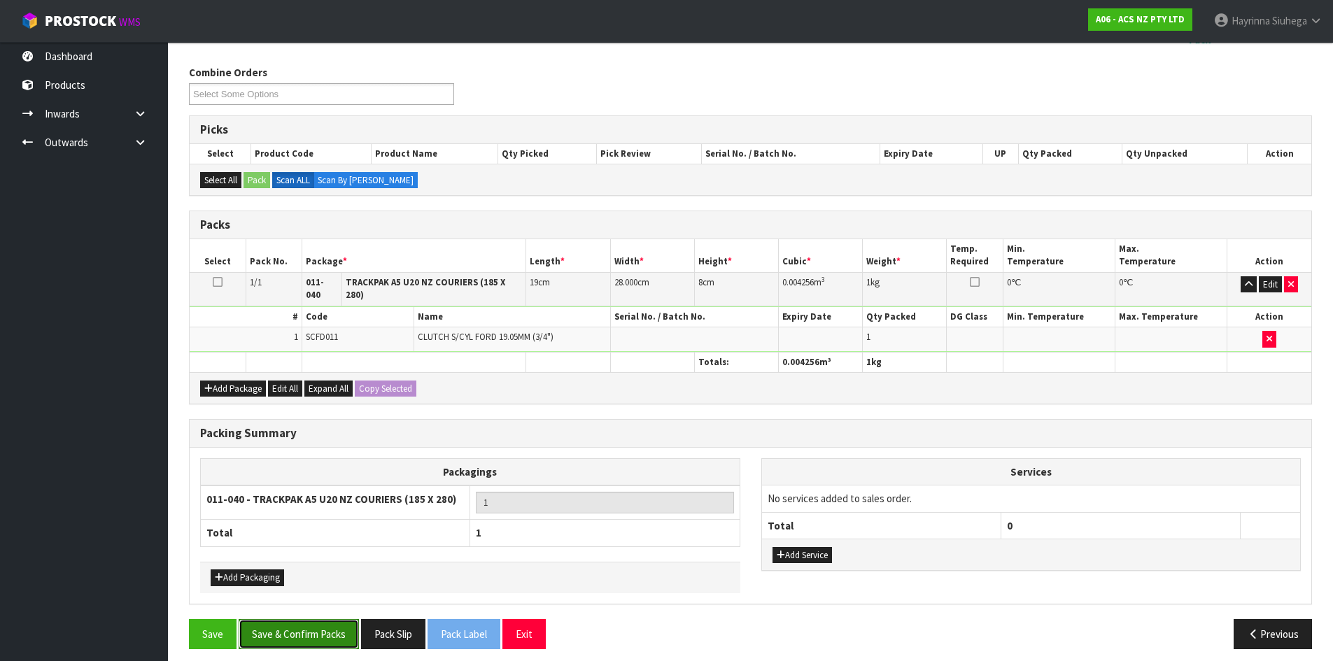
click at [320, 619] on button "Save & Confirm Packs" at bounding box center [299, 634] width 120 height 30
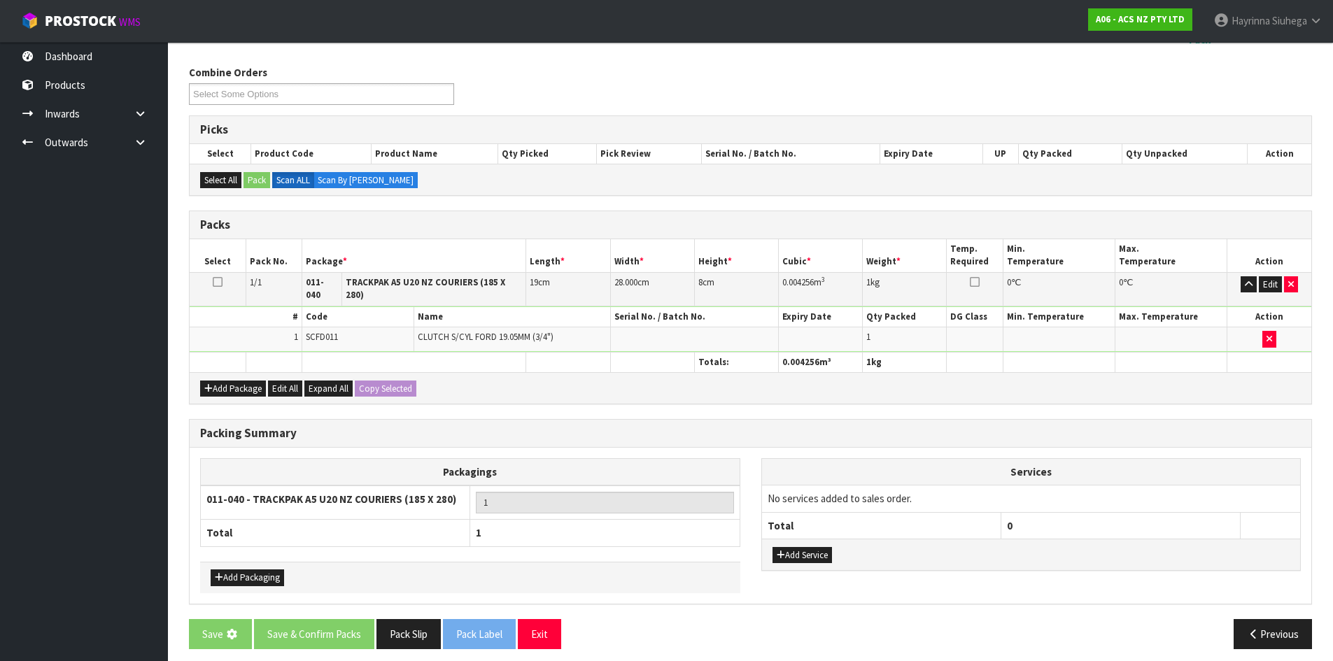
scroll to position [0, 0]
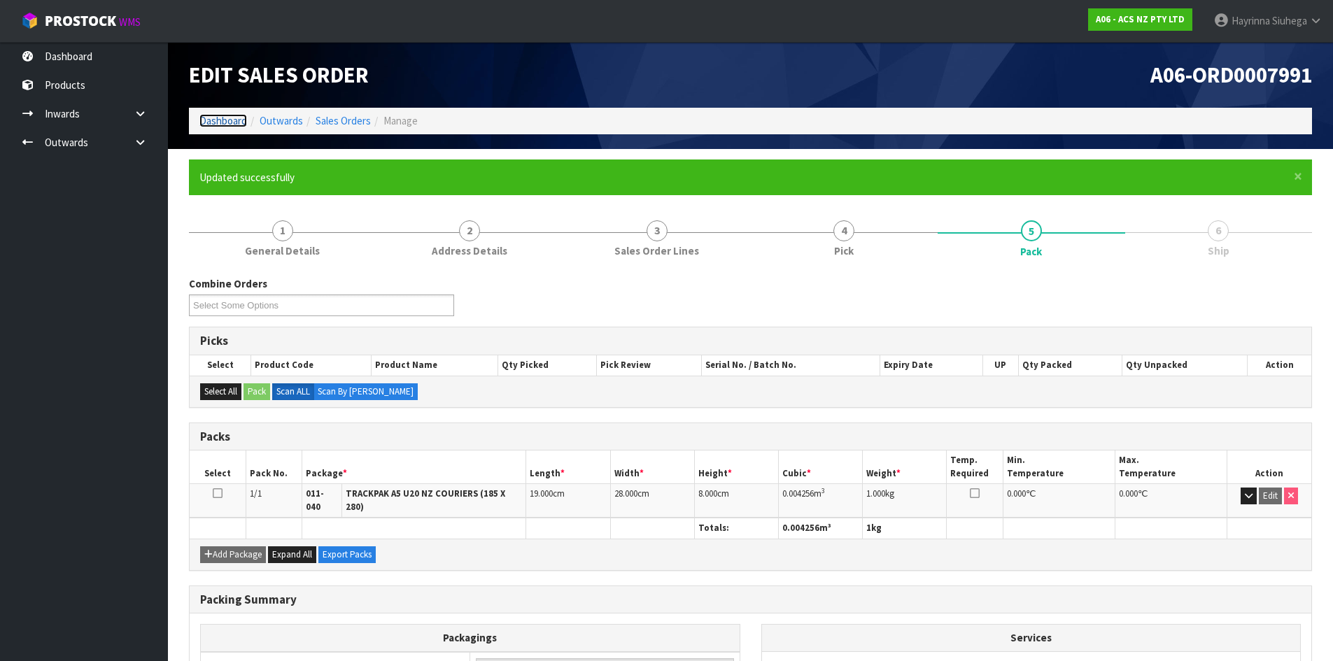
click at [209, 127] on link "Dashboard" at bounding box center [223, 120] width 48 height 13
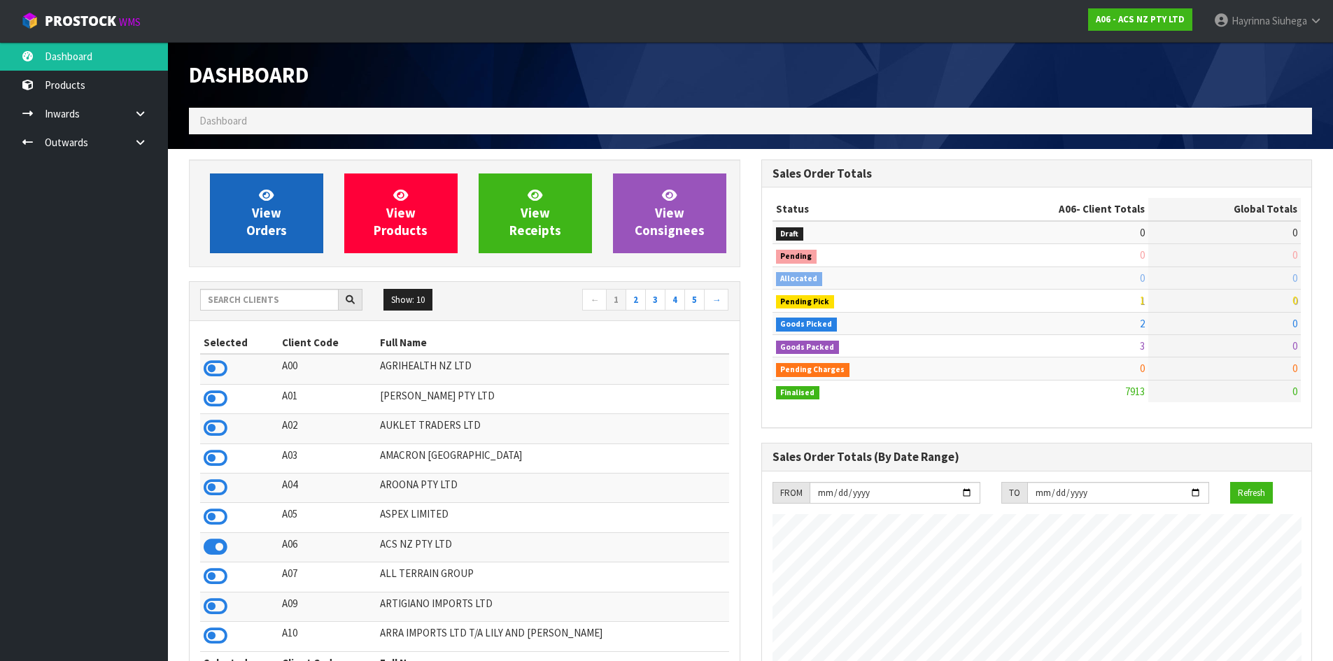
scroll to position [1060, 572]
click at [283, 221] on link "View Orders" at bounding box center [266, 213] width 113 height 80
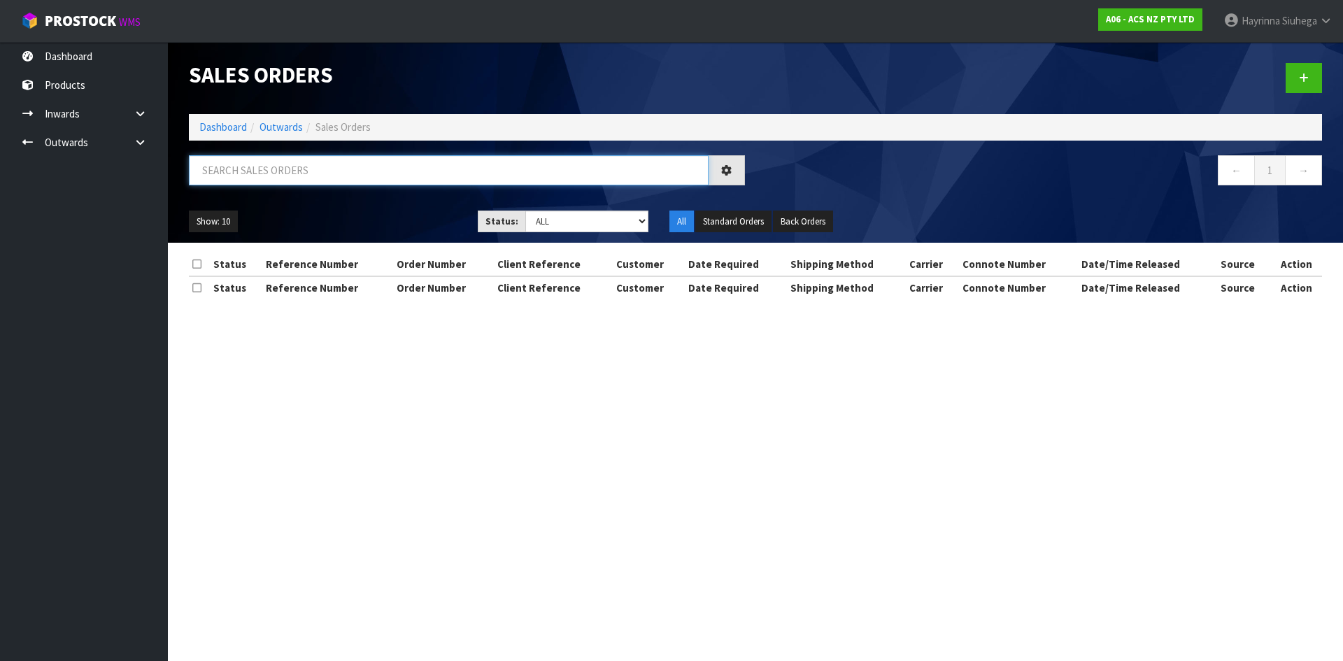
click at [306, 173] on input "text" at bounding box center [449, 170] width 520 height 30
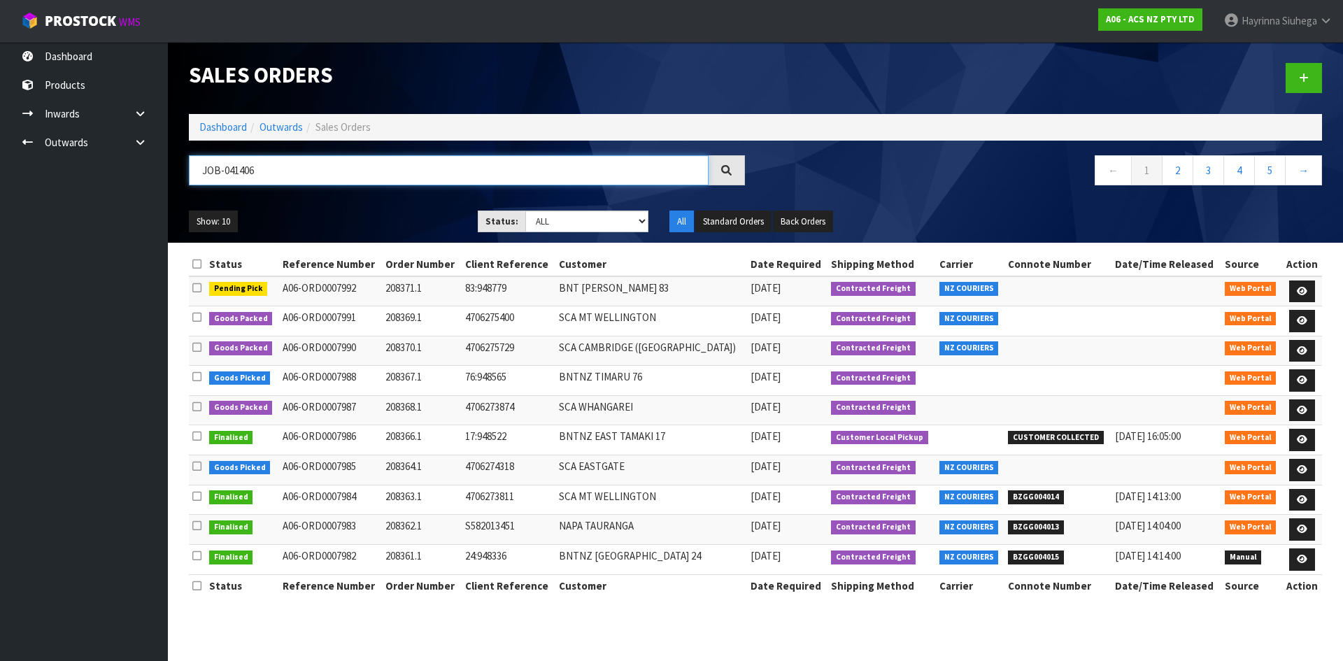
type input "JOB-0414061"
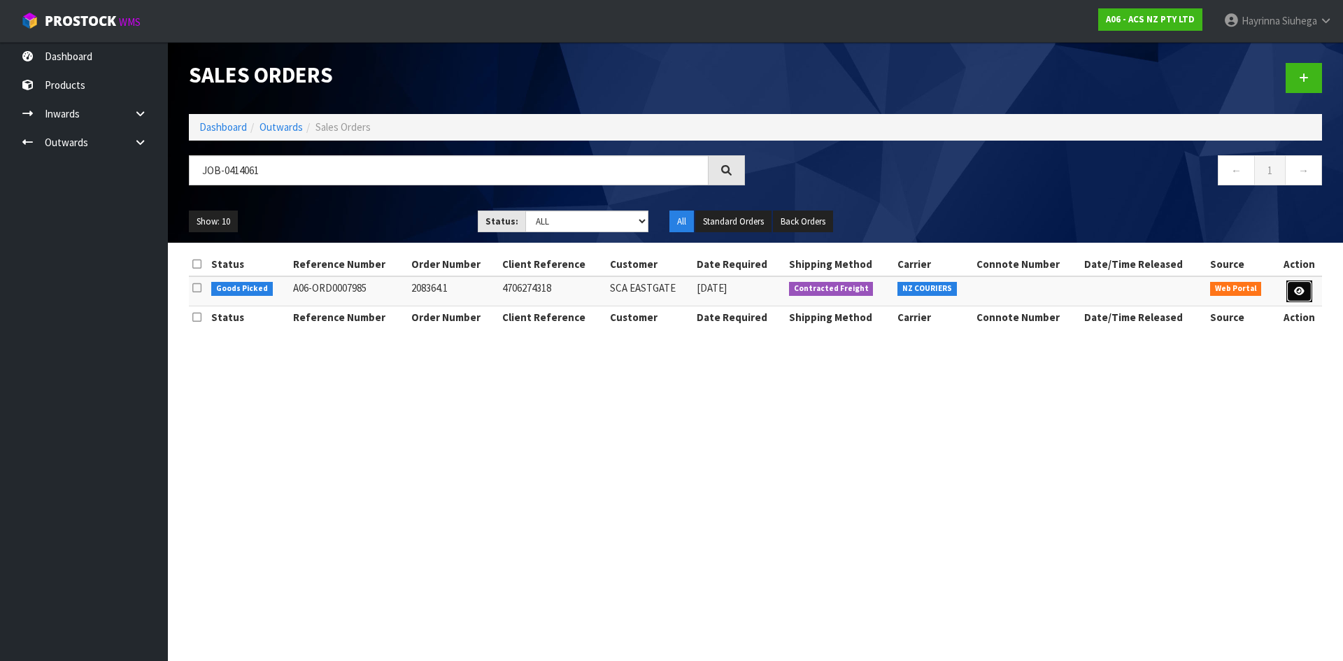
click at [1296, 294] on icon at bounding box center [1299, 291] width 10 height 9
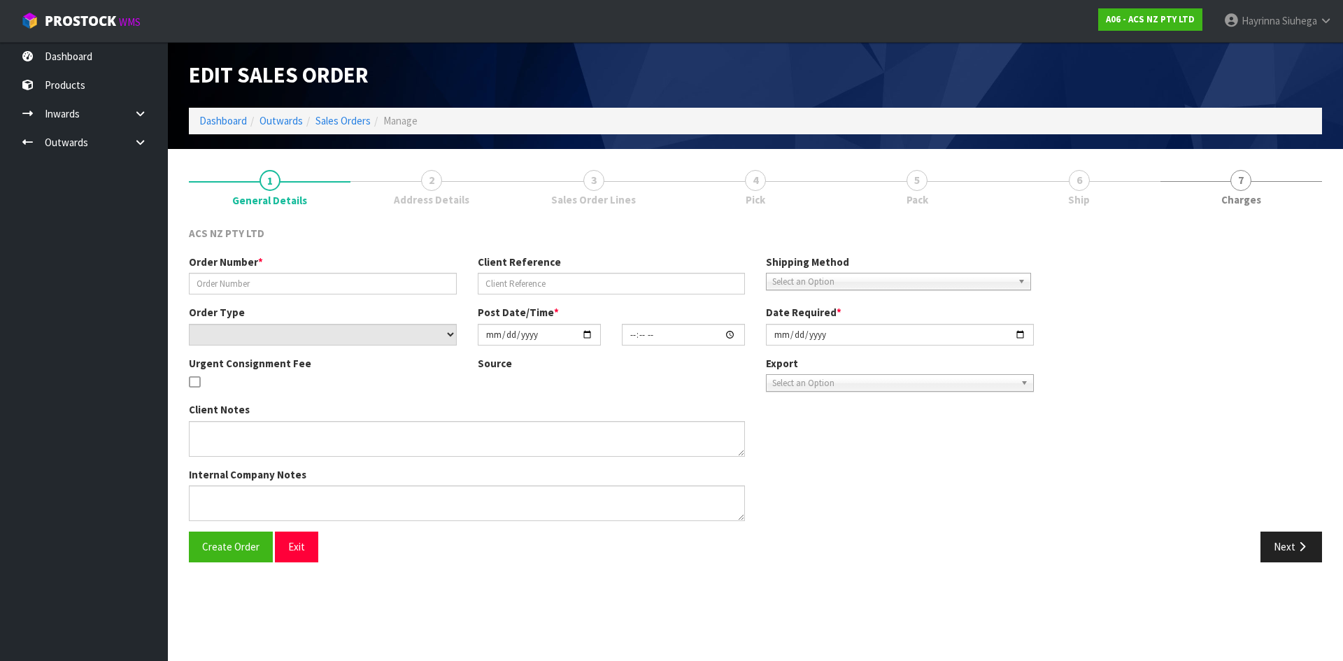
type input "208364.1"
type input "4706274318"
select select "number:0"
type input "[DATE]"
type input "14:34:00.000"
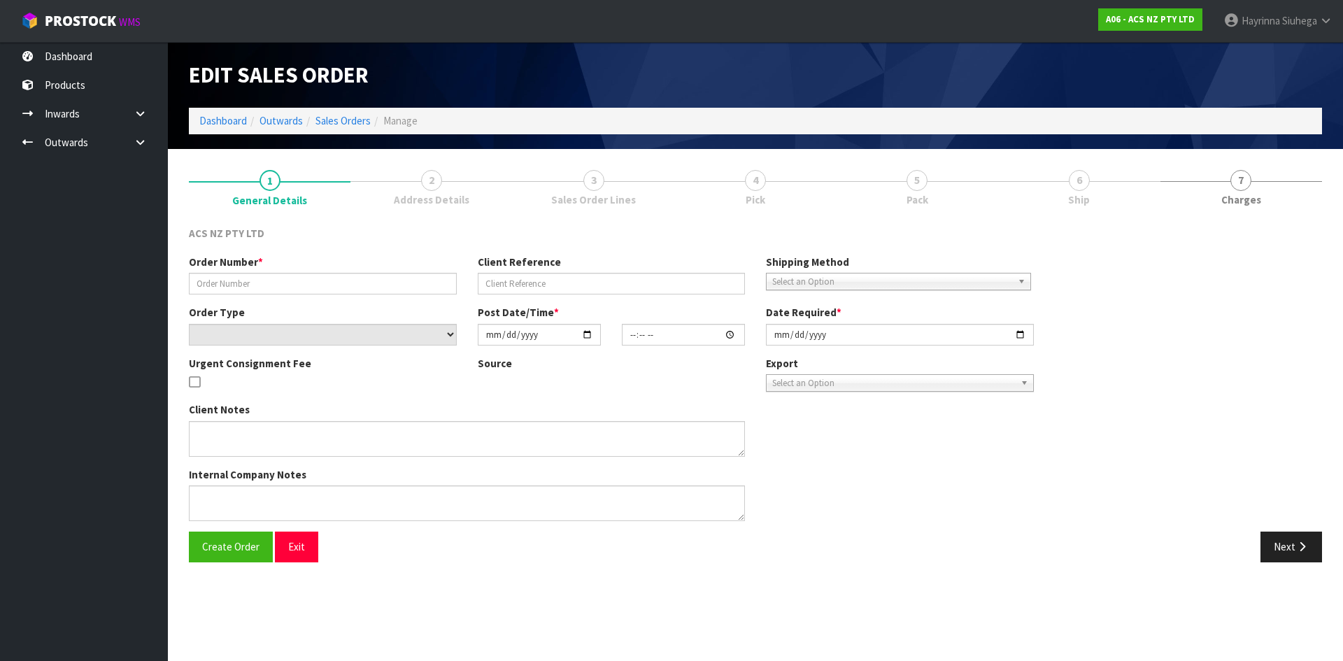
type input "[DATE]"
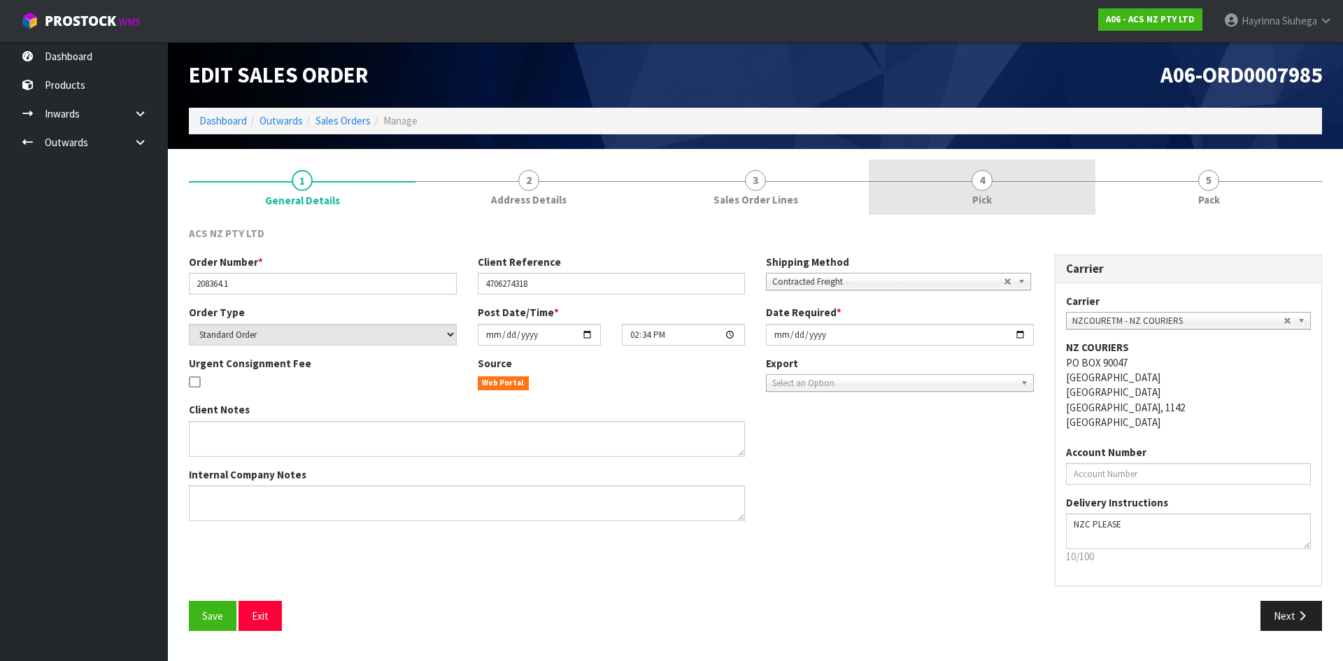
click at [1049, 206] on link "4 Pick" at bounding box center [982, 187] width 227 height 55
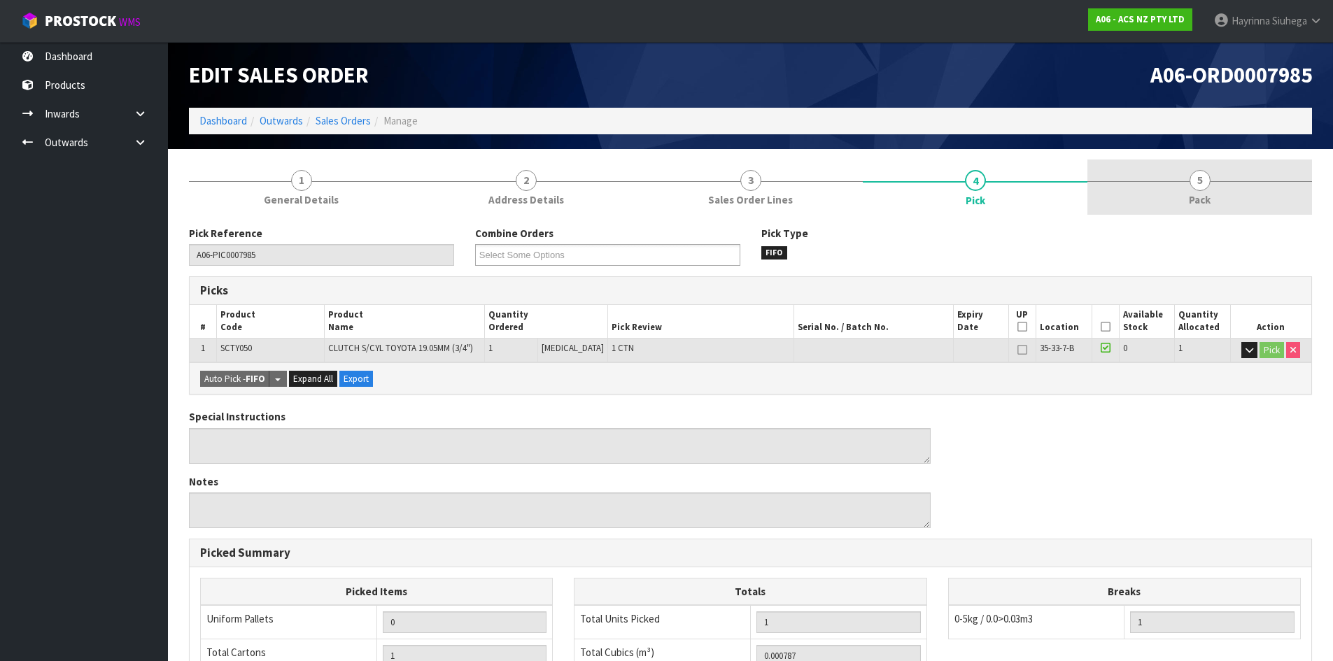
click at [1177, 197] on link "5 Pack" at bounding box center [1199, 187] width 225 height 55
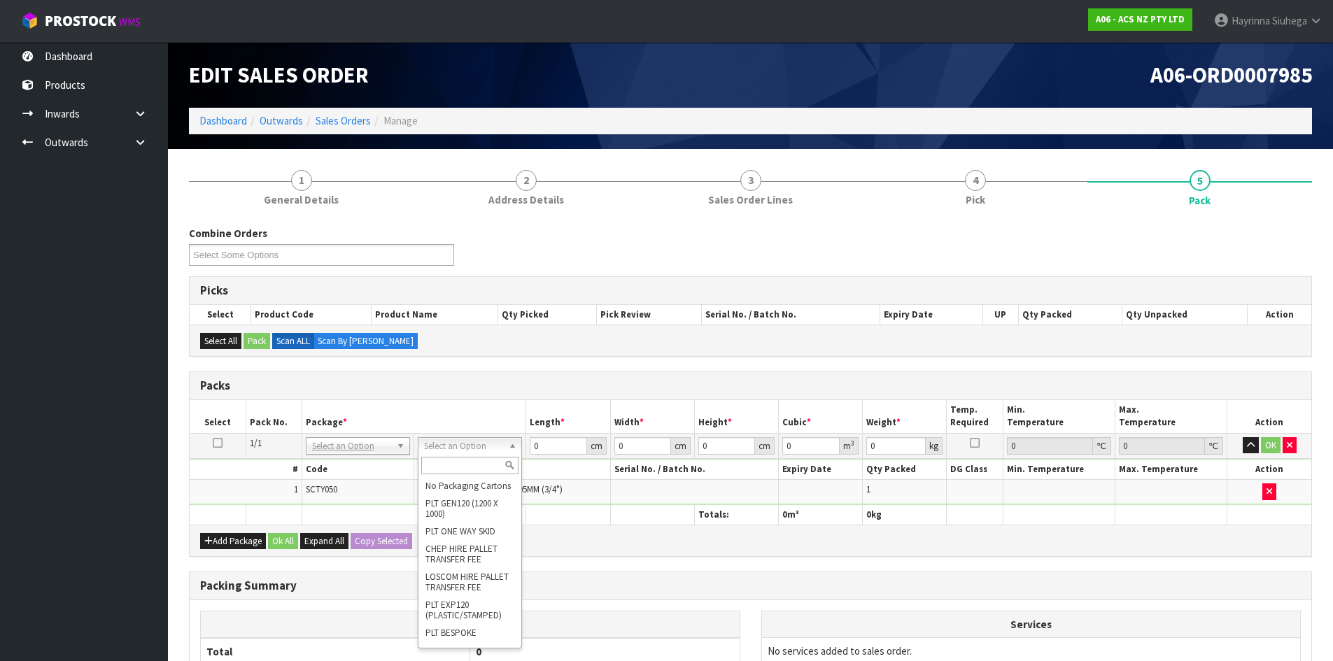
click at [450, 465] on input "text" at bounding box center [469, 465] width 97 height 17
type input "u20"
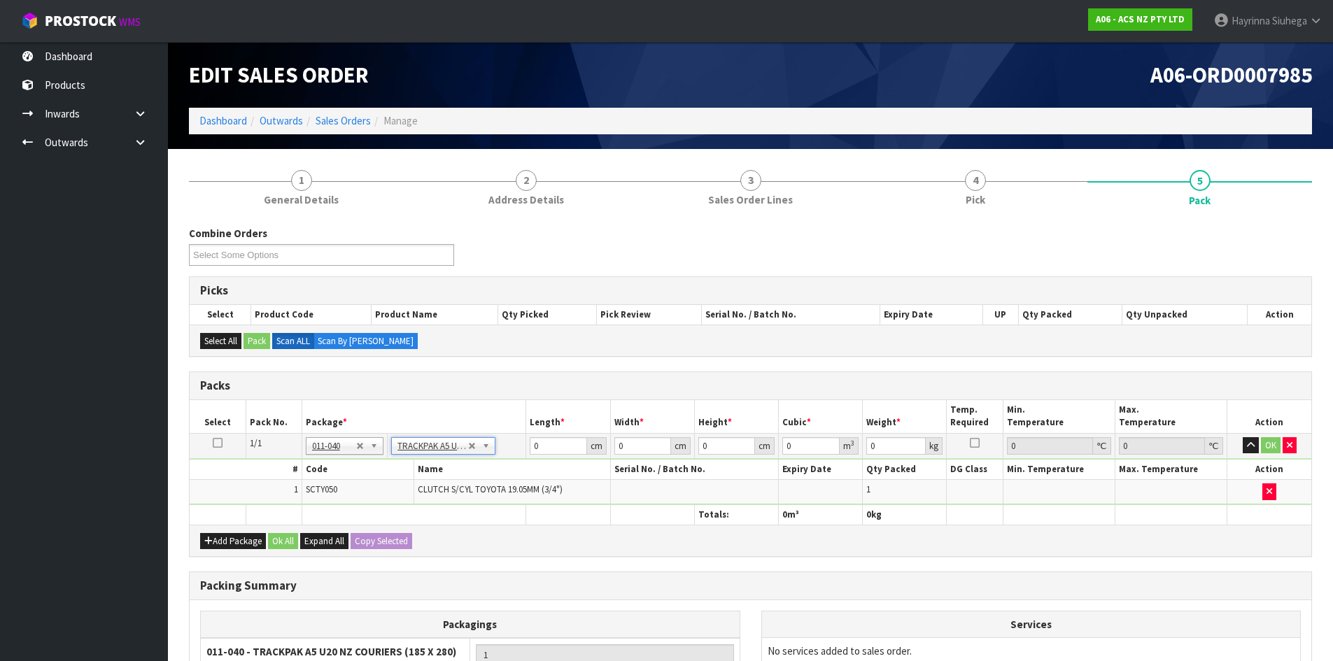
type input "18.5"
type input "28"
type input "0.01"
type input "0.000005"
type input "0.46"
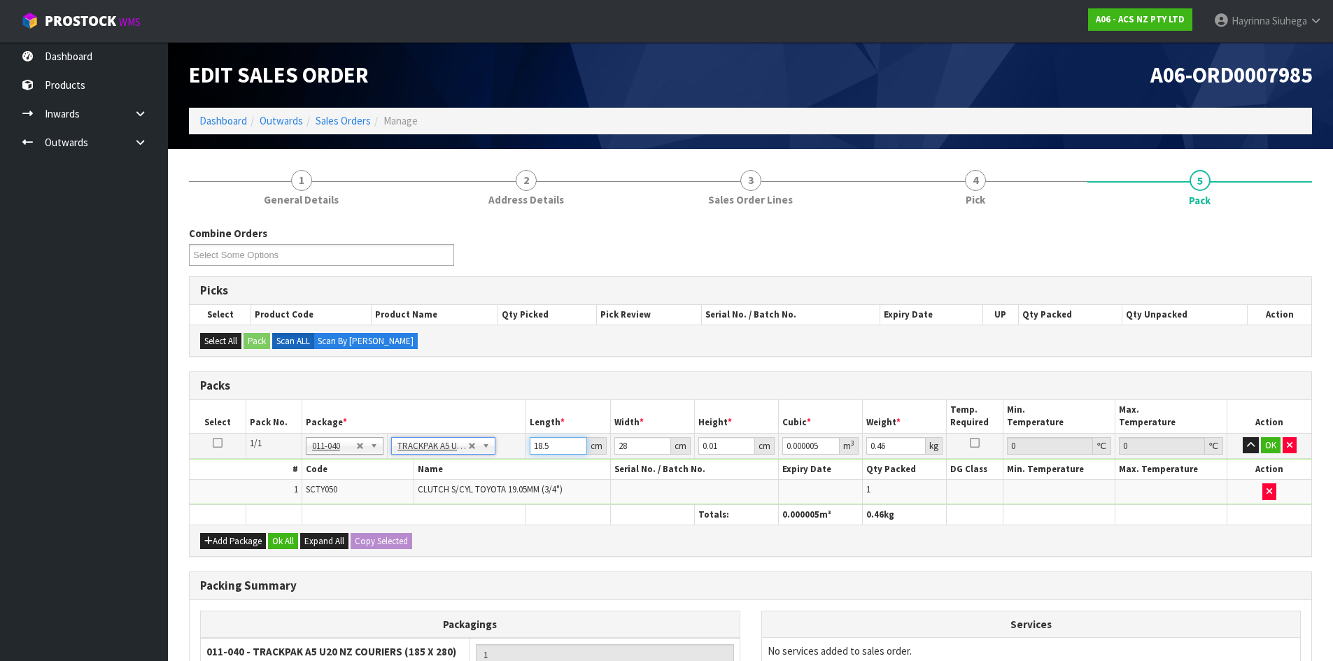
click at [537, 448] on input "18.5" at bounding box center [558, 445] width 57 height 17
click at [536, 448] on input "18.5" at bounding box center [558, 445] width 57 height 17
type input "1"
type input "0"
type input "19"
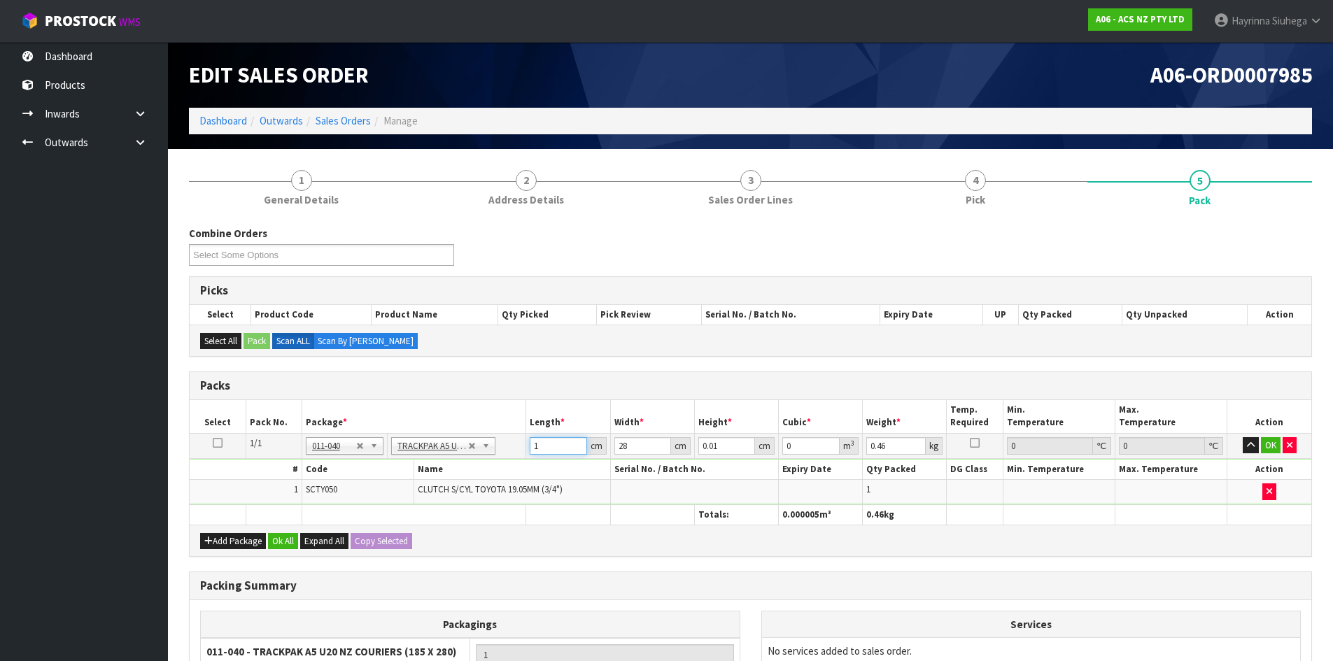
type input "0.000005"
type input "19"
type input "8"
type input "0.004256"
type input "8"
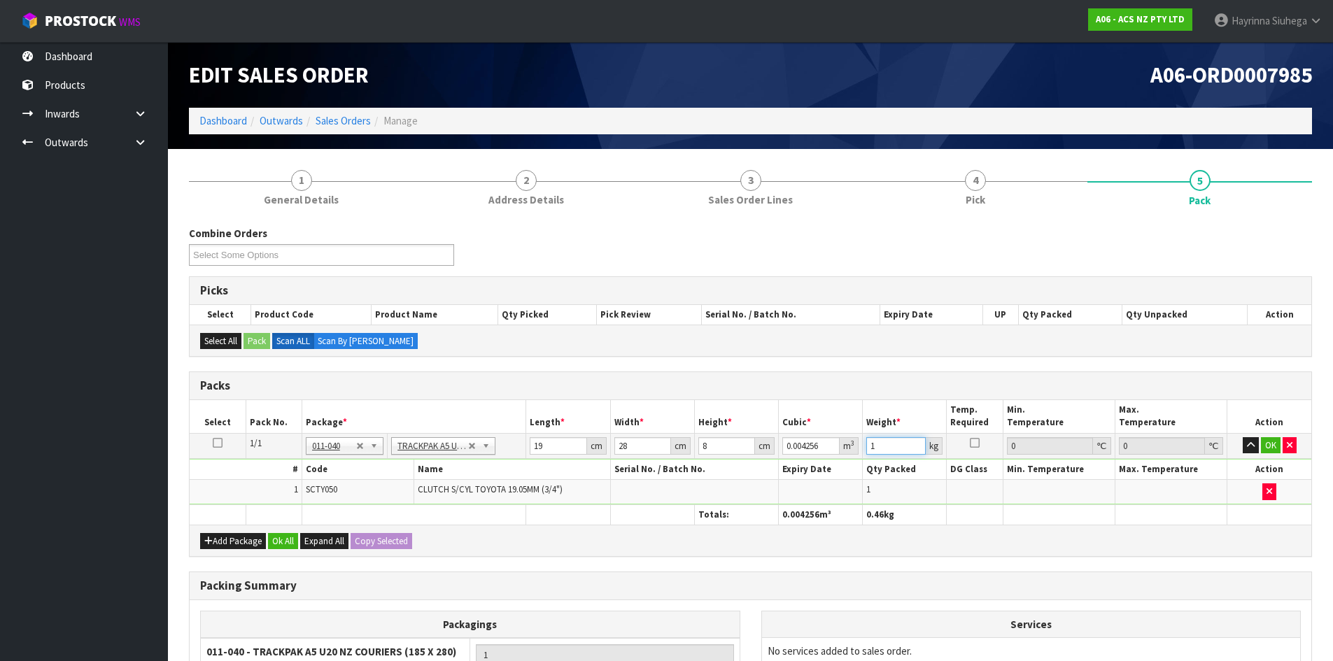
type input "1"
click button "OK" at bounding box center [1271, 445] width 20 height 17
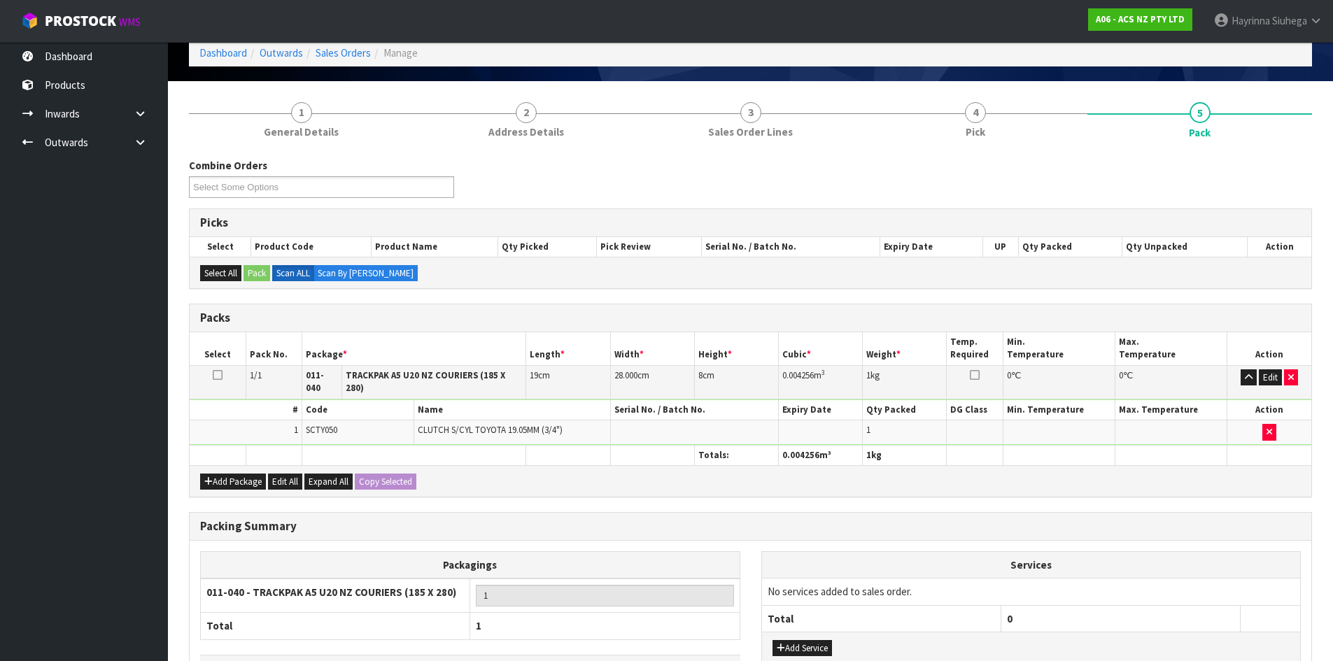
scroll to position [161, 0]
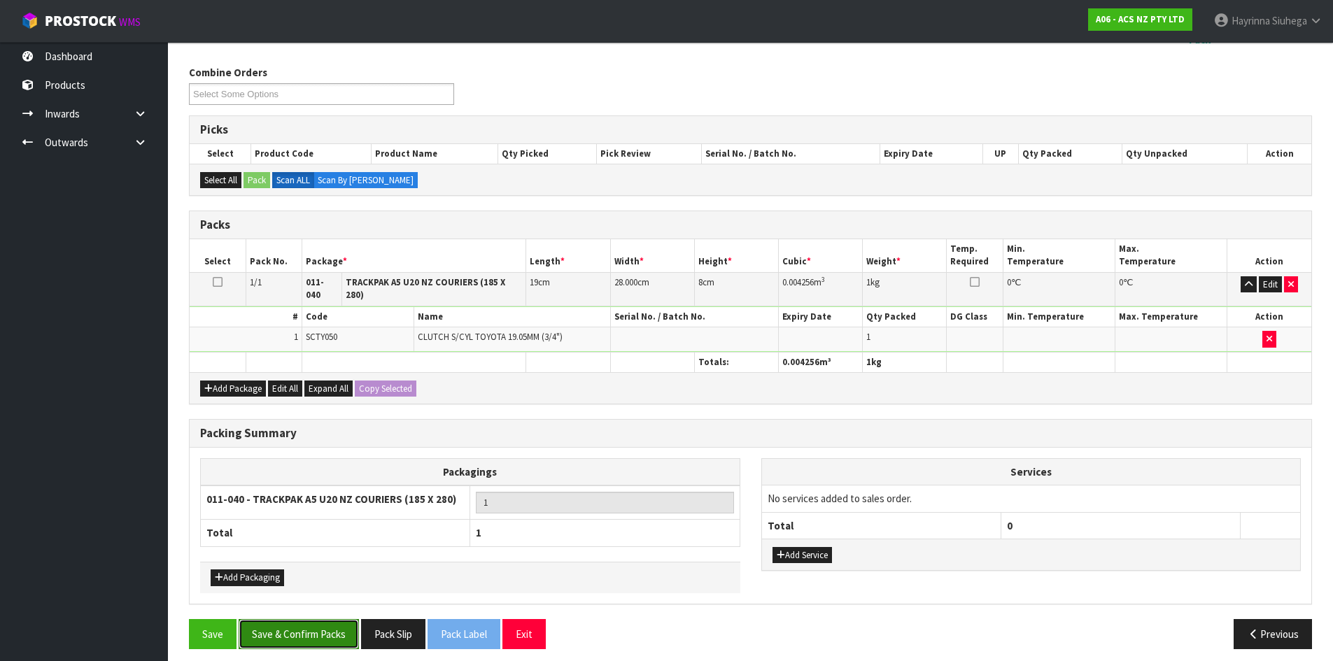
click at [305, 621] on button "Save & Confirm Packs" at bounding box center [299, 634] width 120 height 30
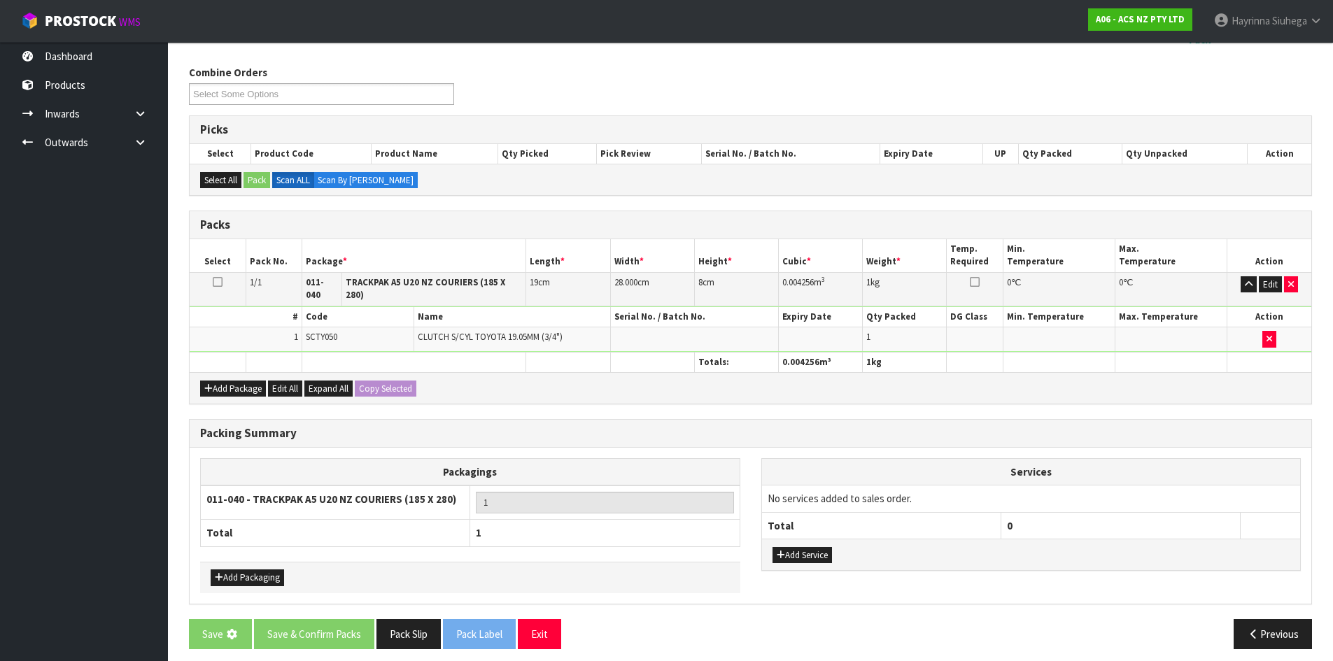
scroll to position [0, 0]
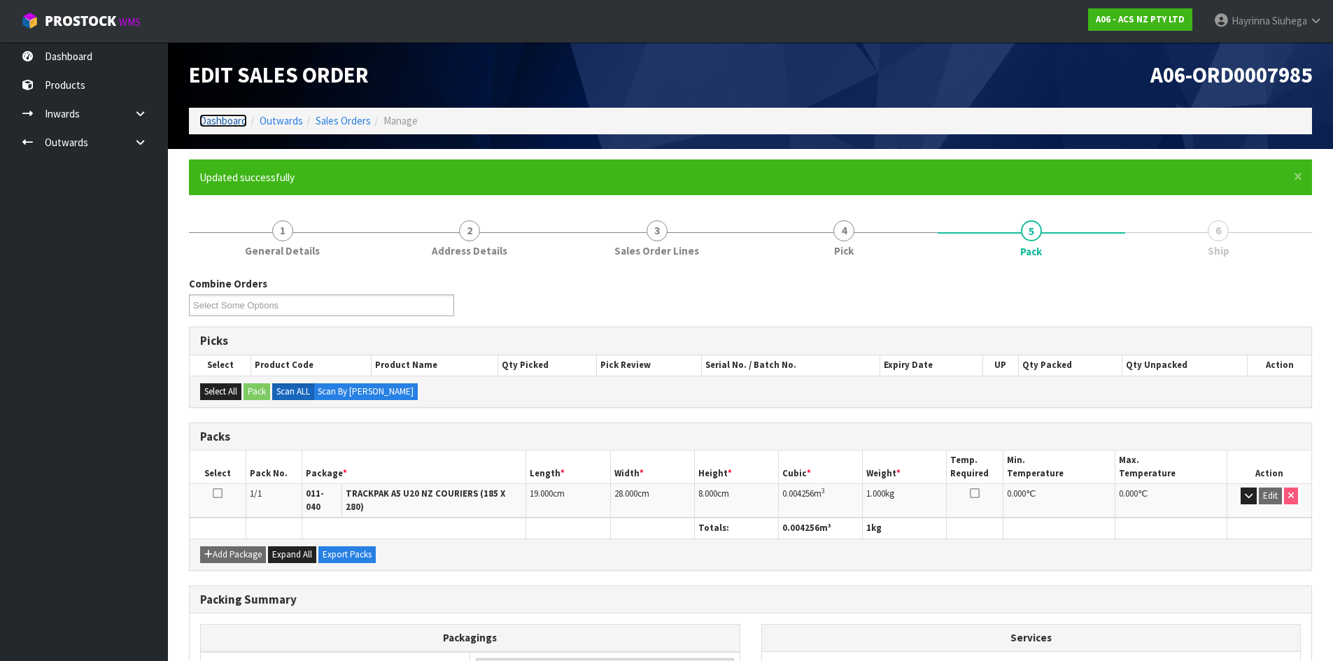
click at [218, 115] on link "Dashboard" at bounding box center [223, 120] width 48 height 13
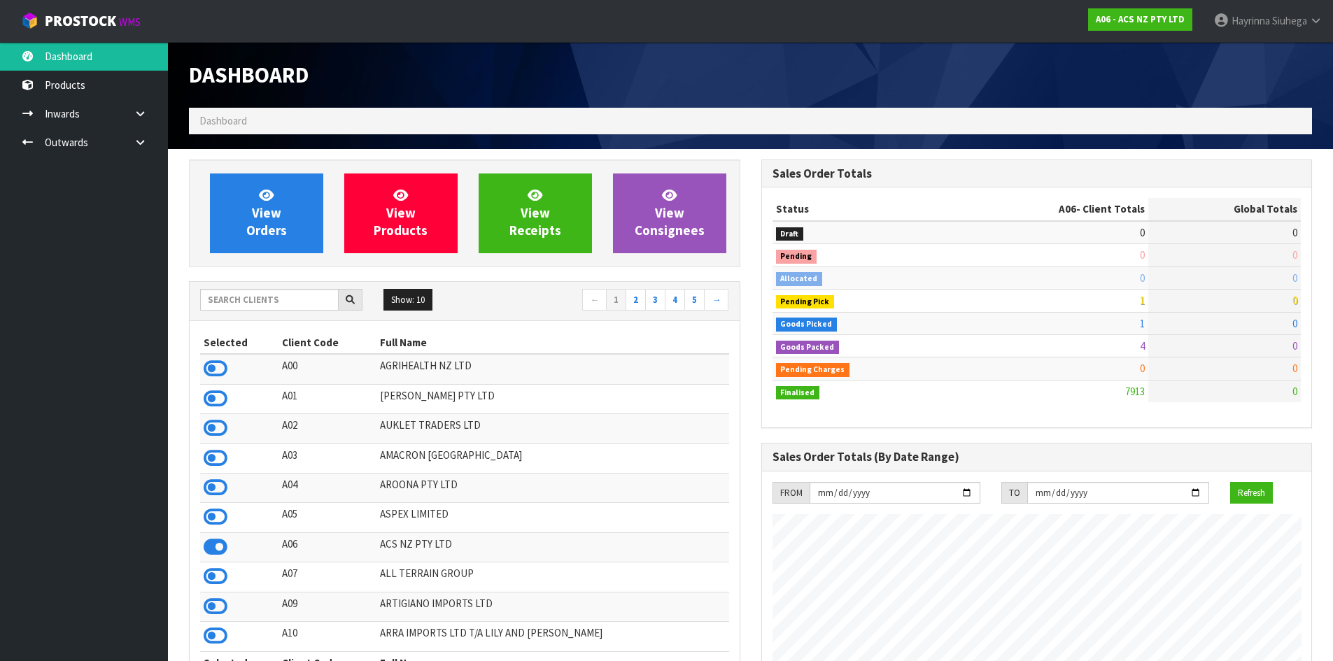
scroll to position [1060, 572]
click at [267, 209] on span "View Orders" at bounding box center [266, 213] width 41 height 52
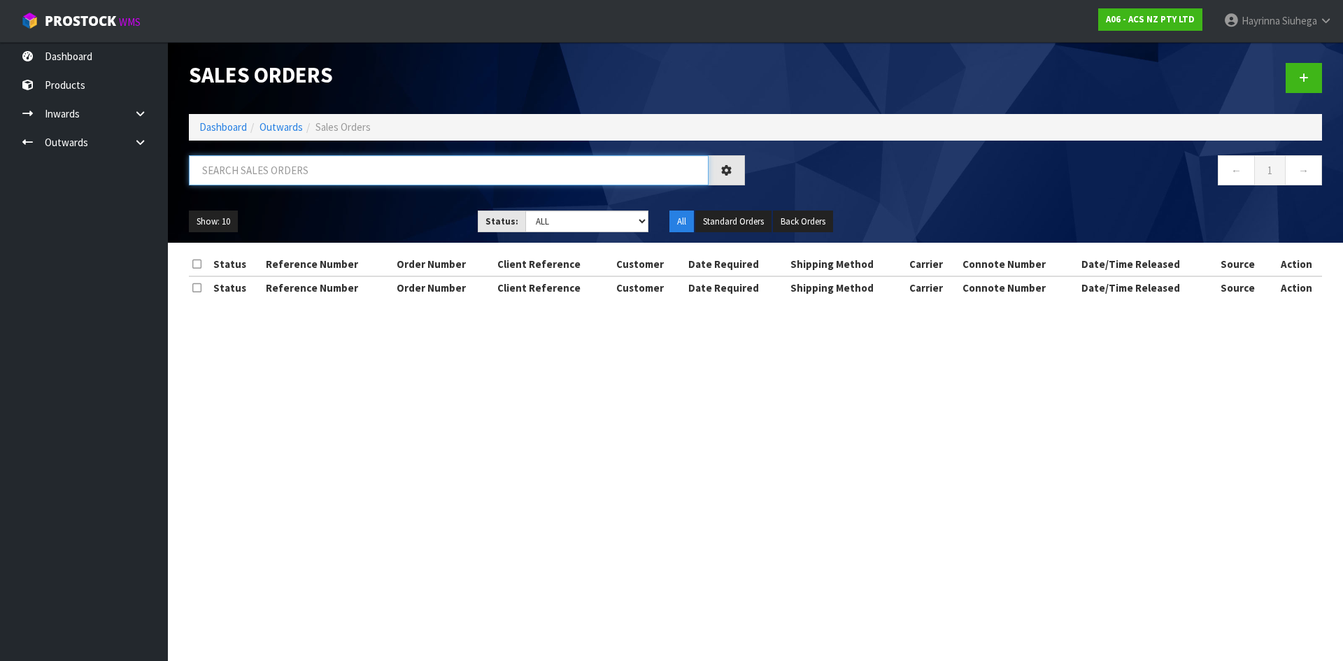
click at [287, 174] on input "text" at bounding box center [449, 170] width 520 height 30
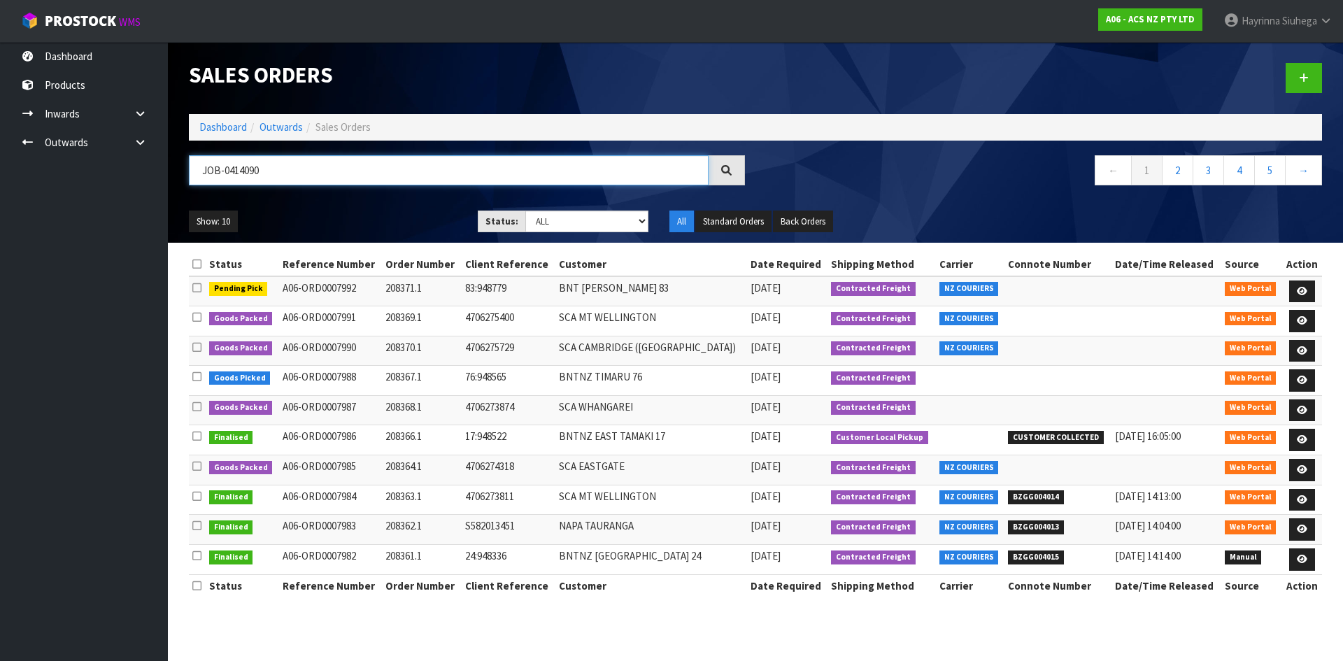
type input "JOB-0414090"
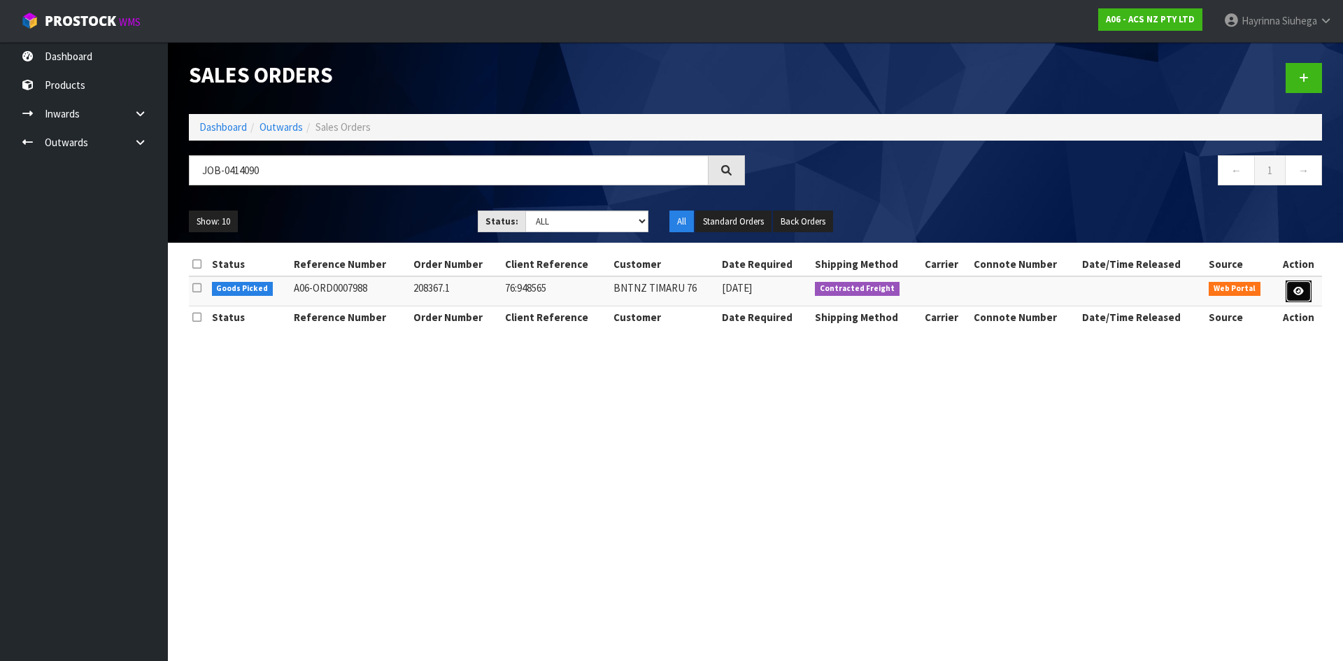
click at [1295, 294] on icon at bounding box center [1299, 291] width 10 height 9
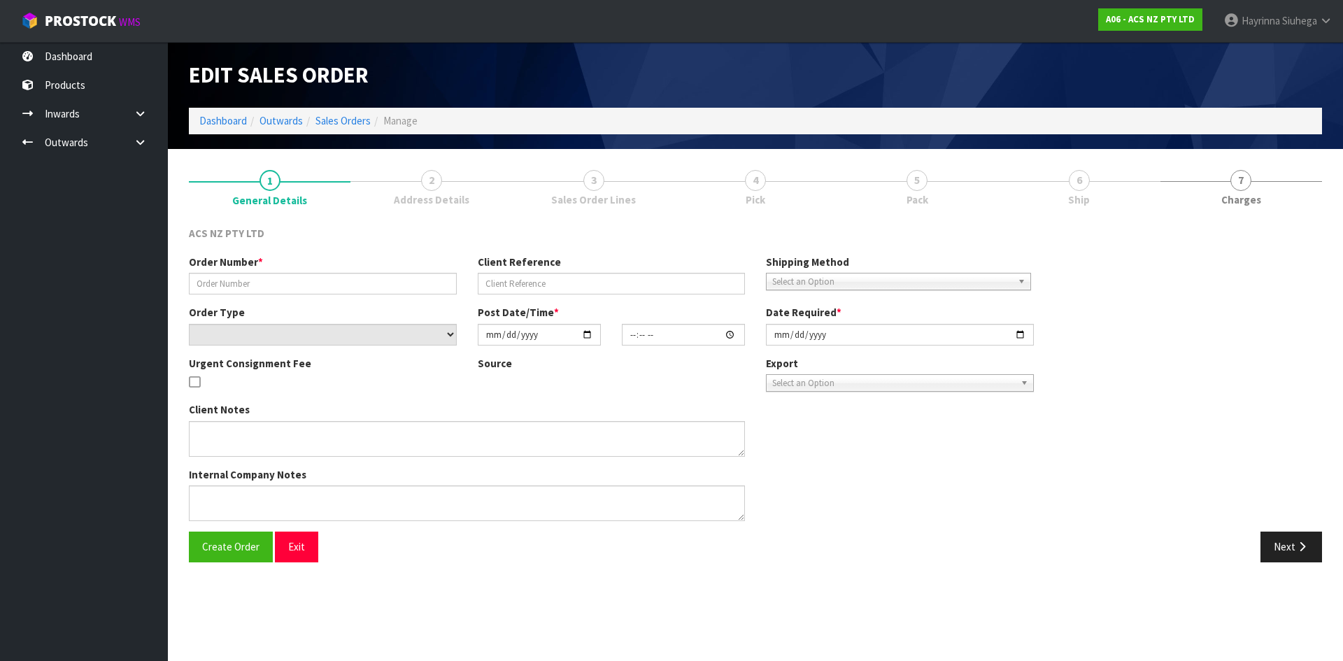
type input "208367.1"
type input "76:948565"
select select "number:0"
type input "[DATE]"
type input "16:03:00.000"
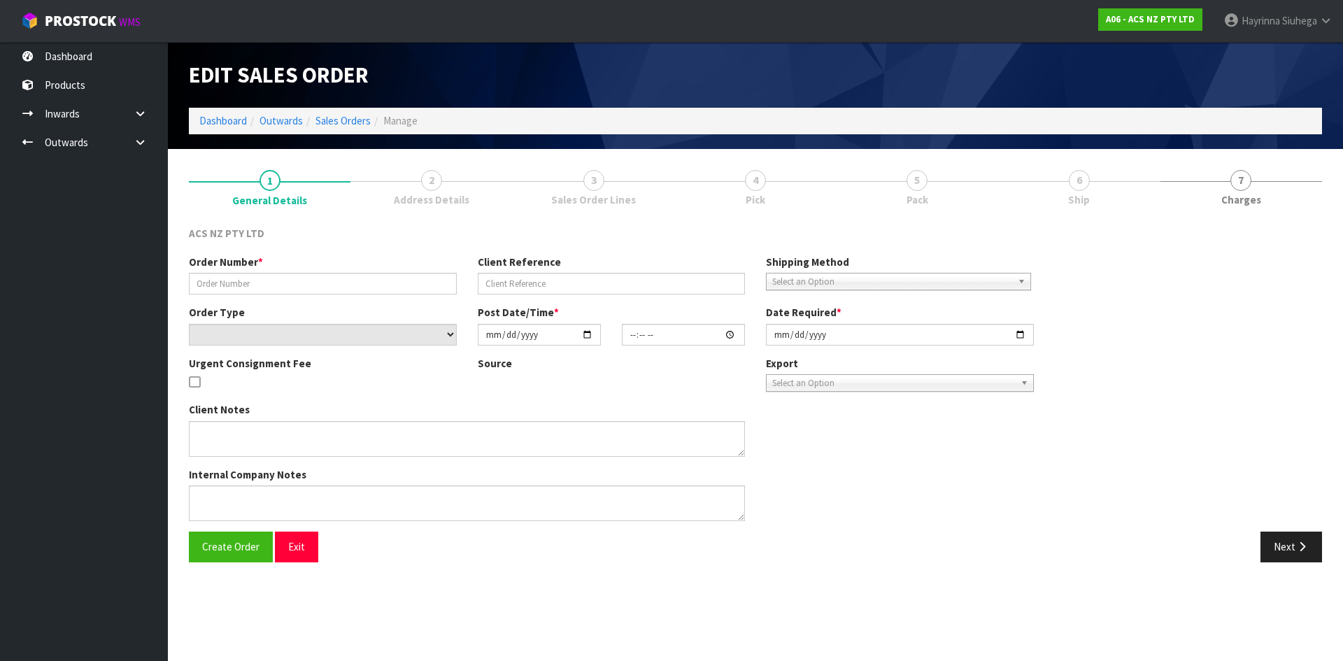
type input "[DATE]"
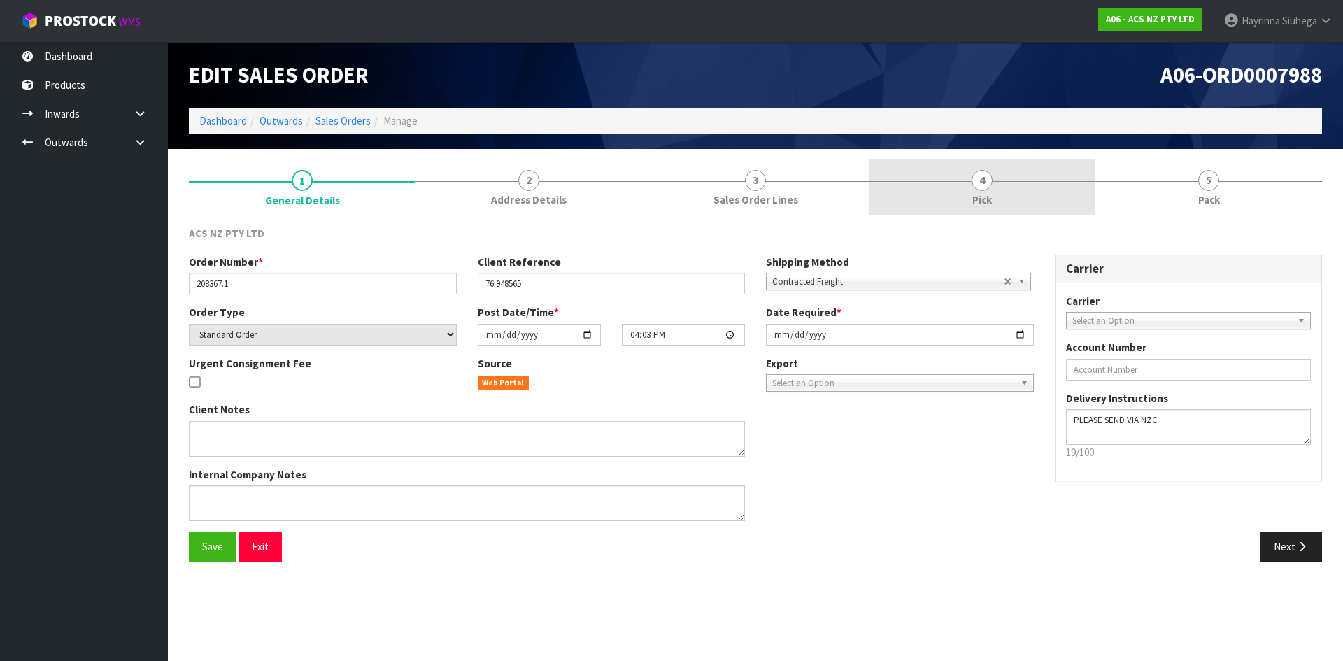
click at [1022, 201] on link "4 Pick" at bounding box center [982, 187] width 227 height 55
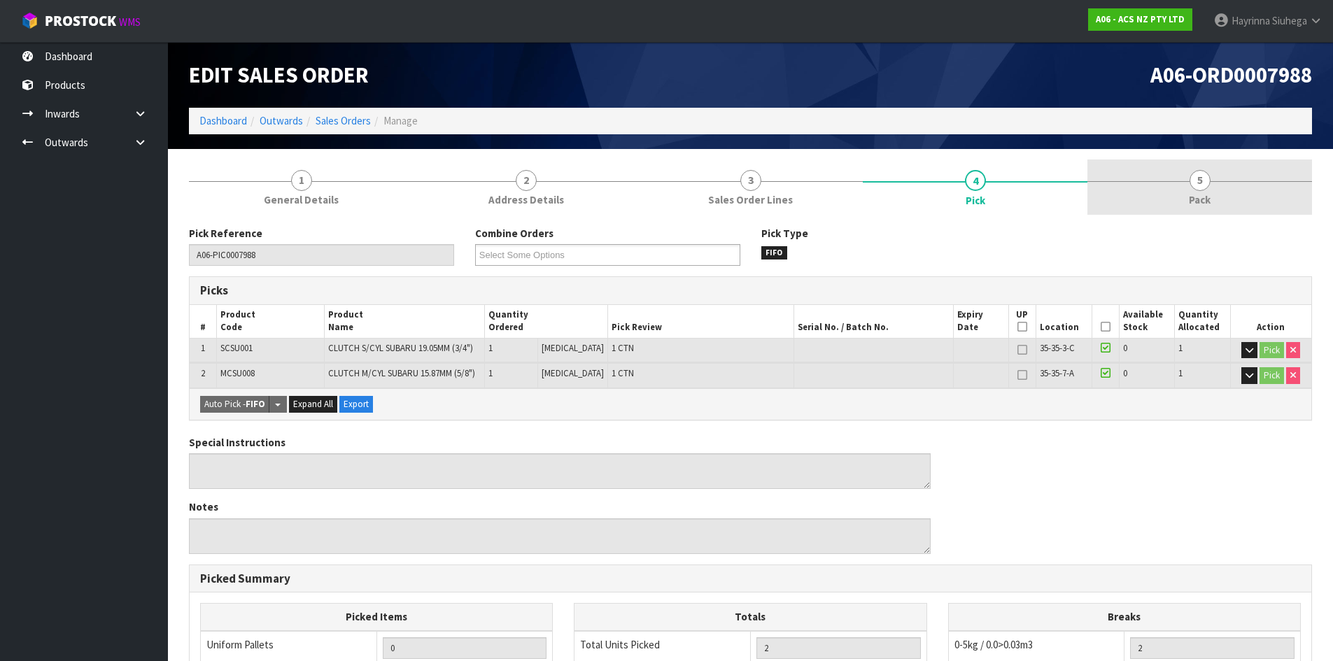
click at [1161, 186] on link "5 Pack" at bounding box center [1199, 187] width 225 height 55
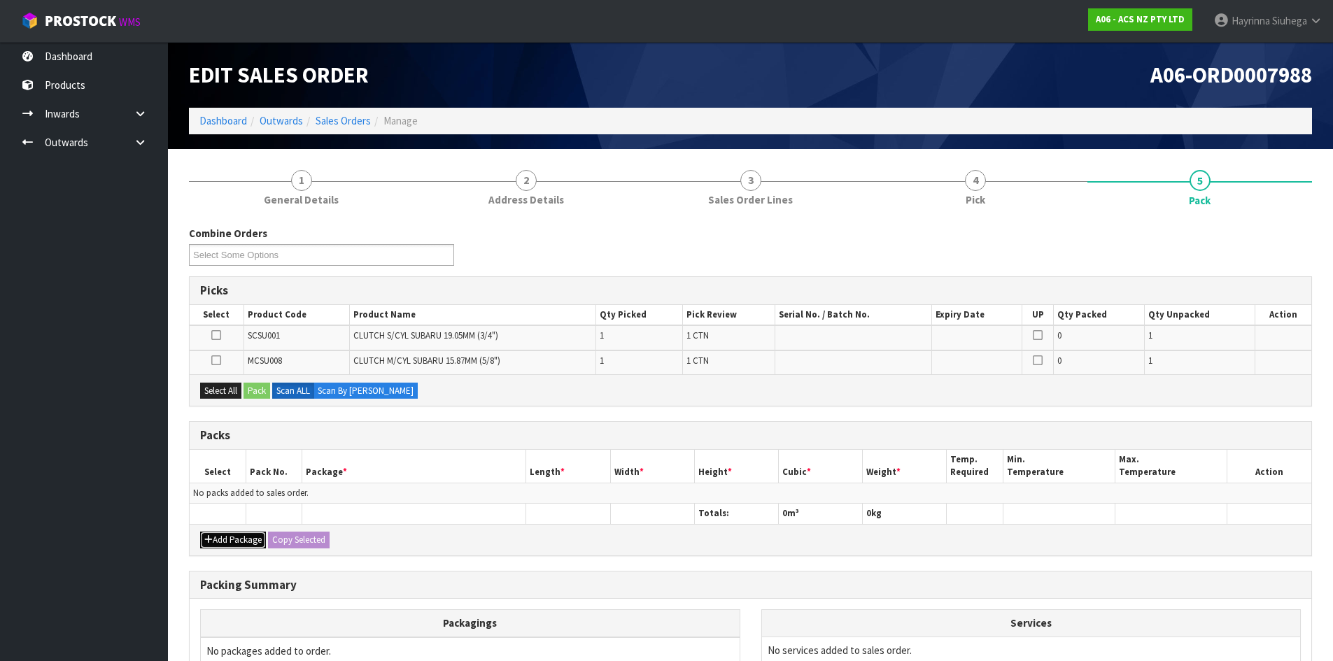
click at [225, 534] on button "Add Package" at bounding box center [233, 540] width 66 height 17
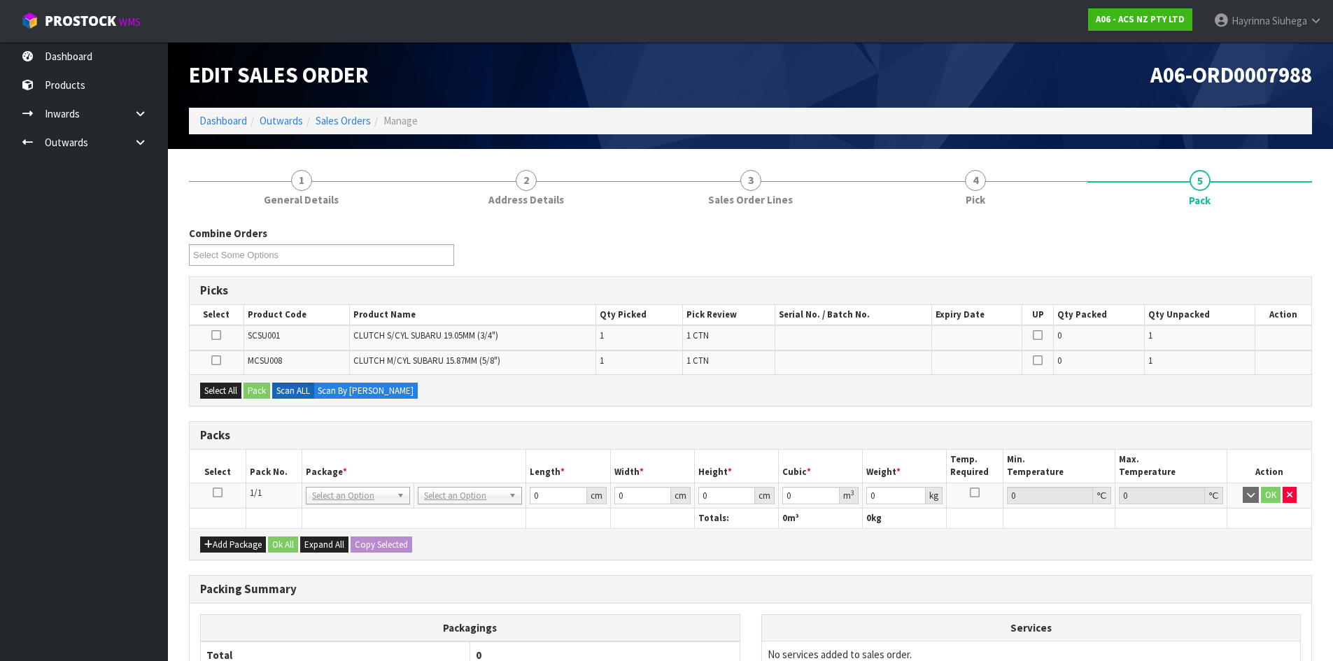
click at [220, 493] on icon at bounding box center [218, 493] width 10 height 1
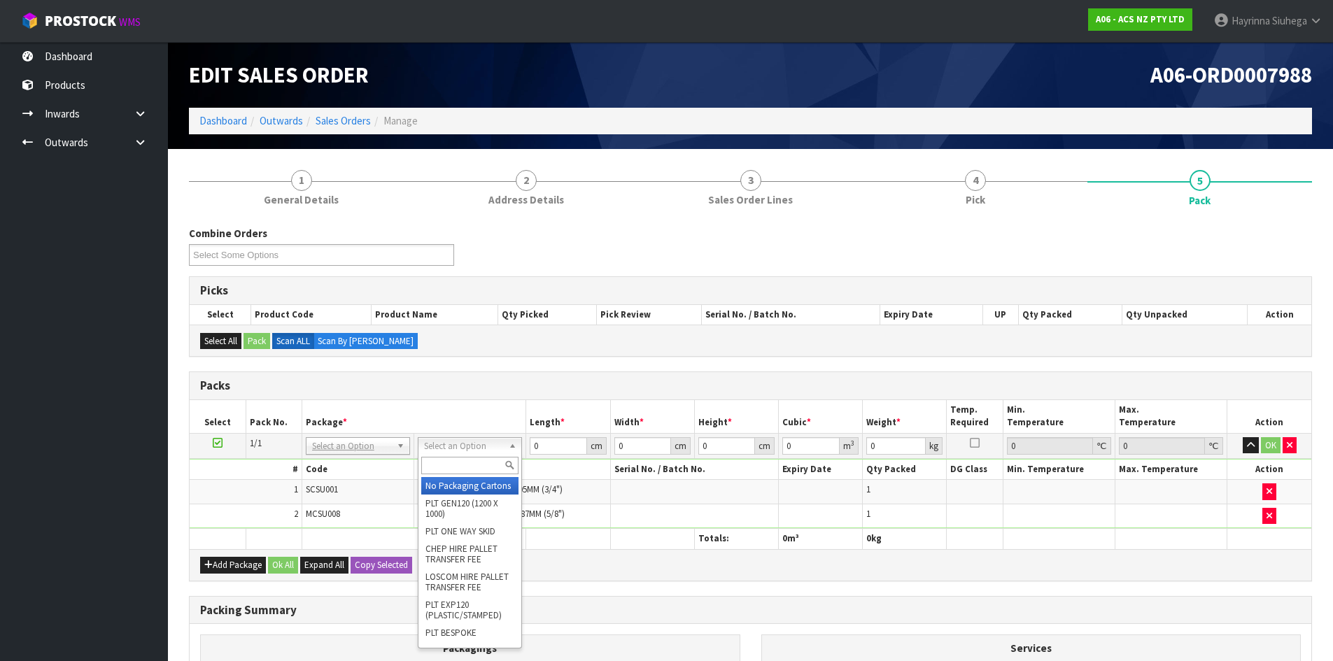
click at [455, 462] on input "text" at bounding box center [469, 465] width 97 height 17
type input "u60"
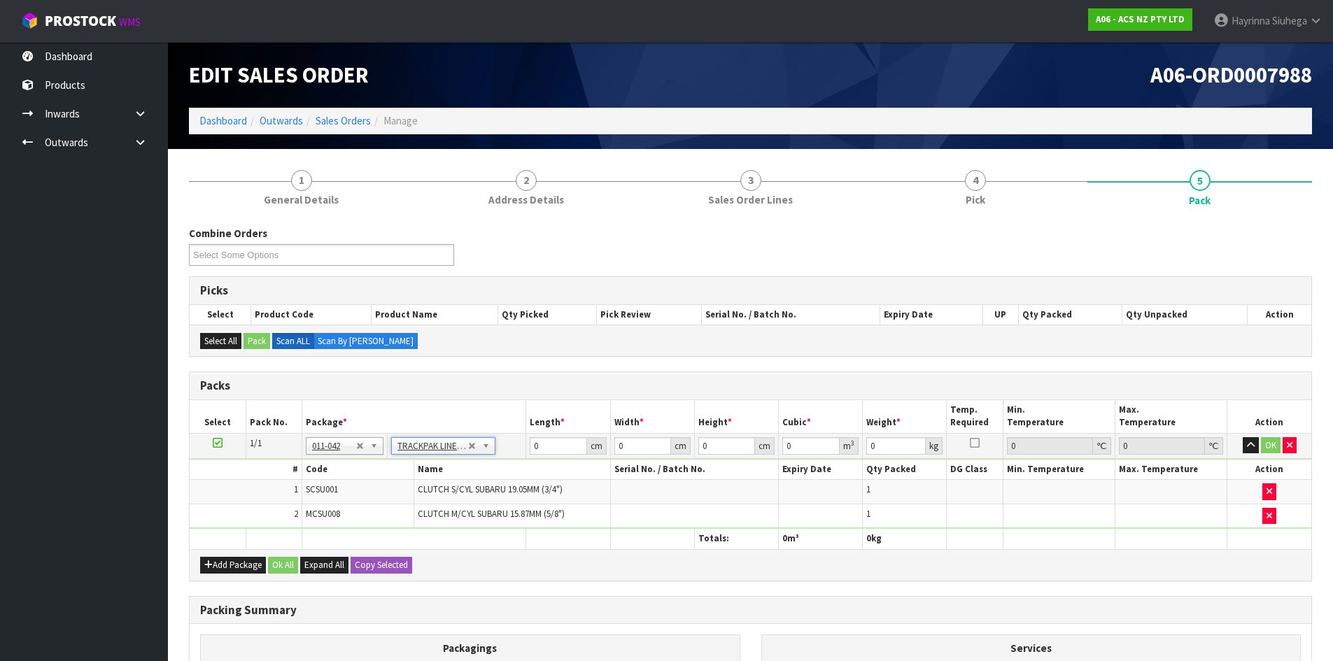
type input "39.5"
type input "44"
type input "0.01"
type input "0.000017"
type input "0.91"
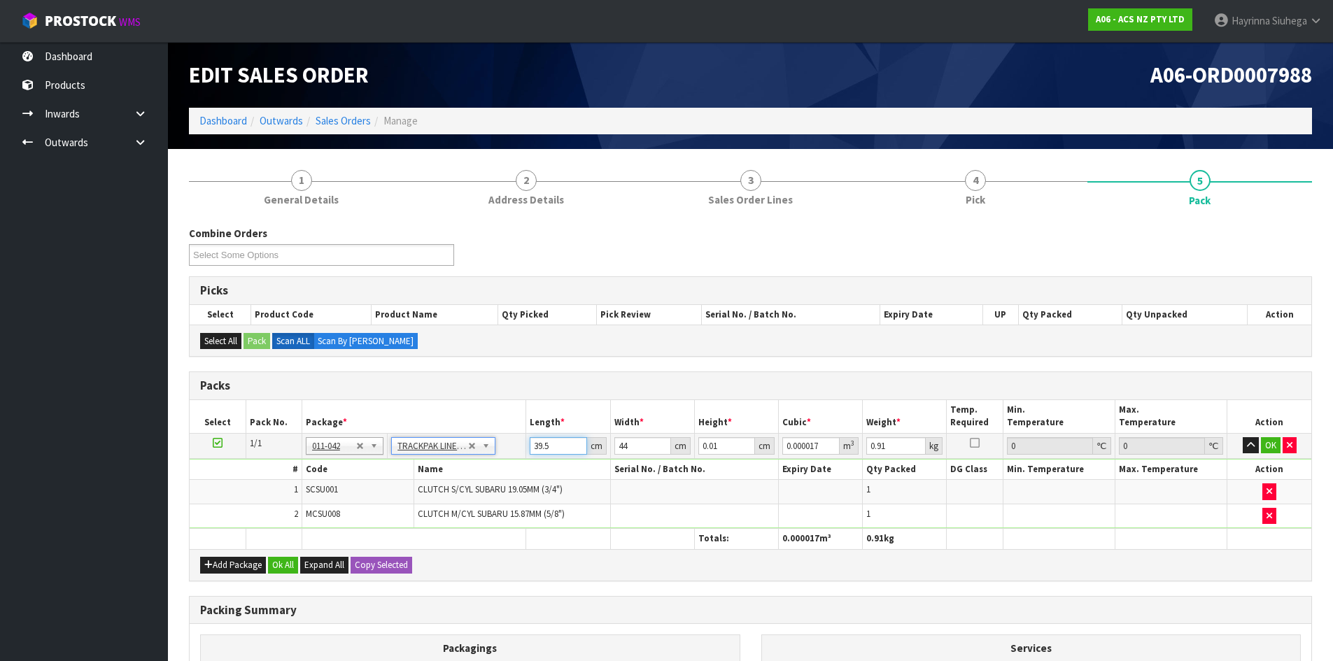
click at [538, 448] on input "39.5" at bounding box center [558, 445] width 57 height 17
type input "4"
type input "0.000002"
type input "40"
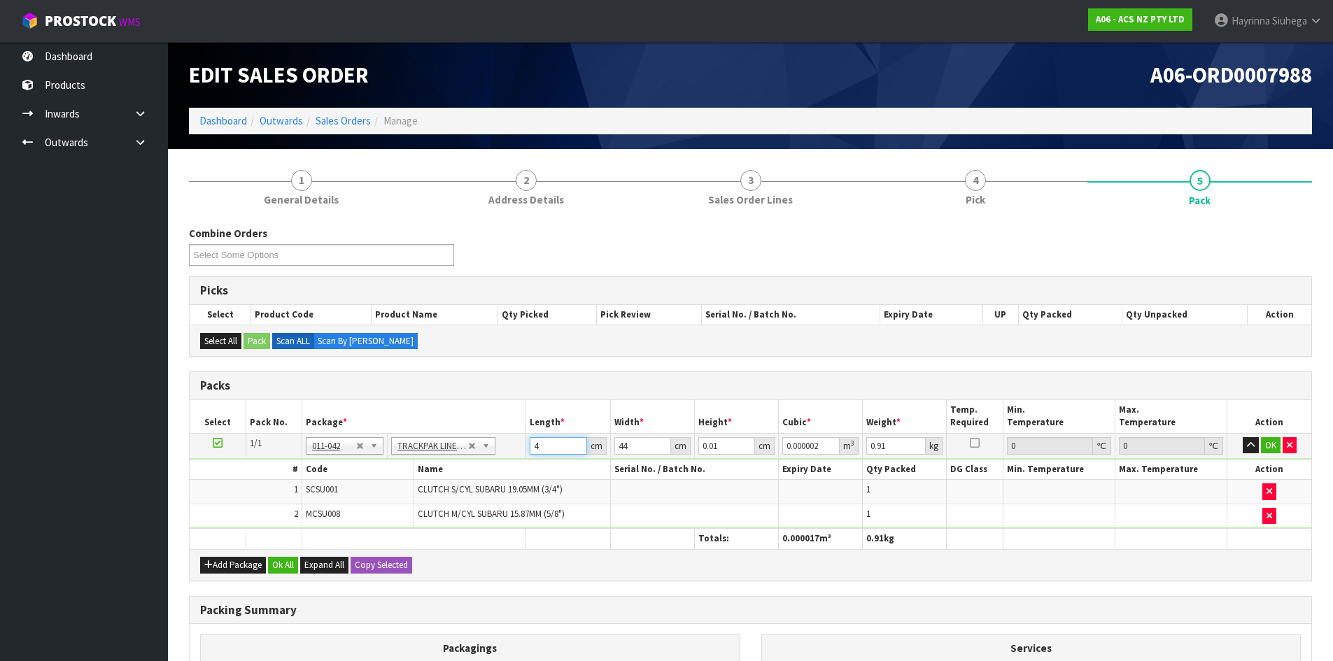
type input "0.000018"
type input "40"
type input "1"
type input "0.00176"
type input "11"
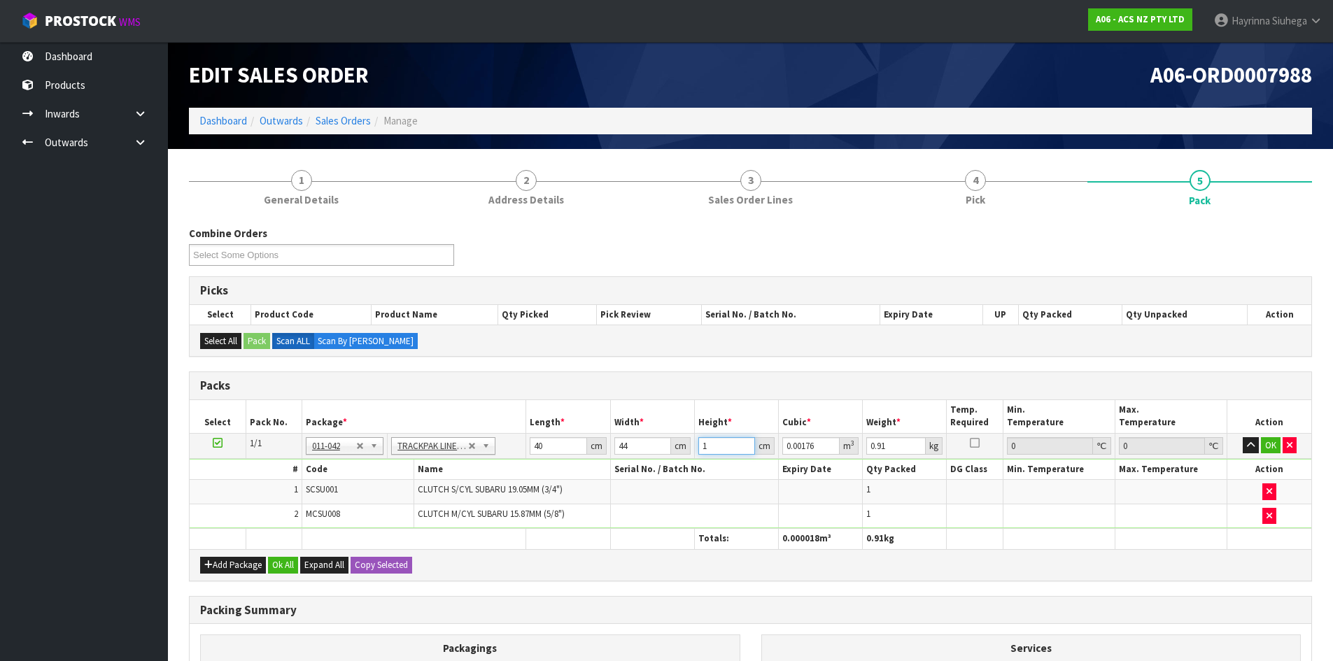
type input "0.01936"
type input "11"
type input "2"
click button "OK" at bounding box center [1271, 445] width 20 height 17
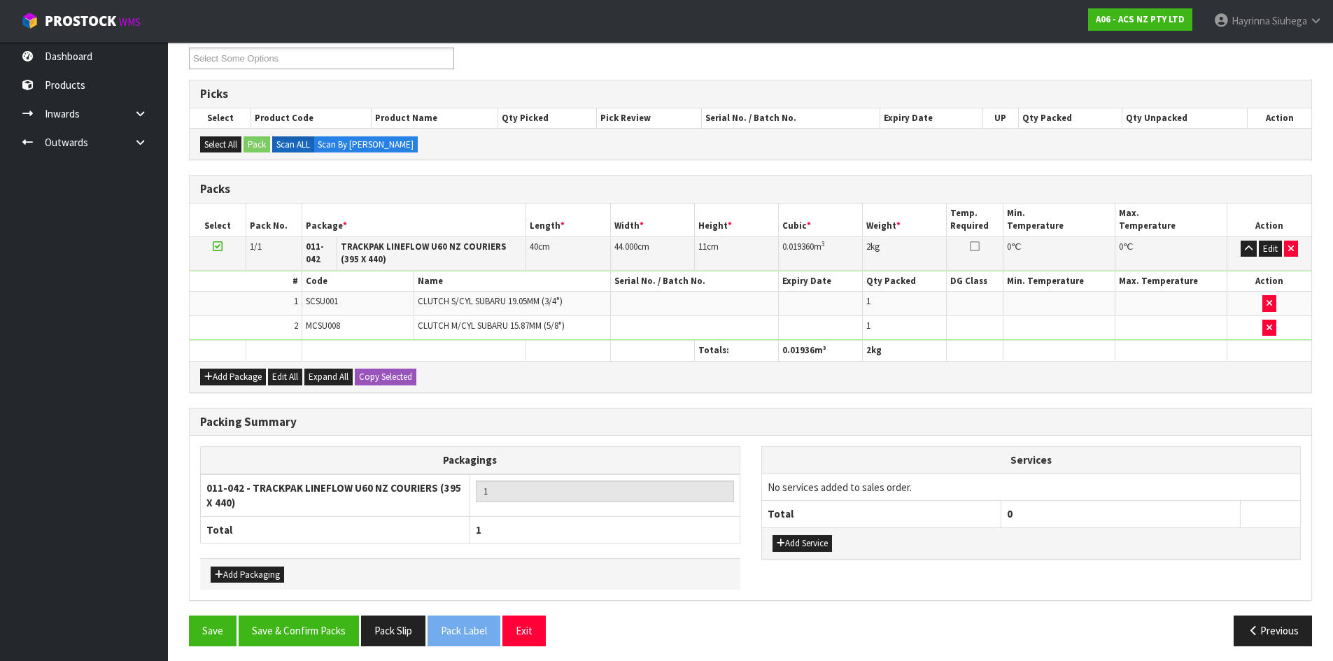
scroll to position [203, 0]
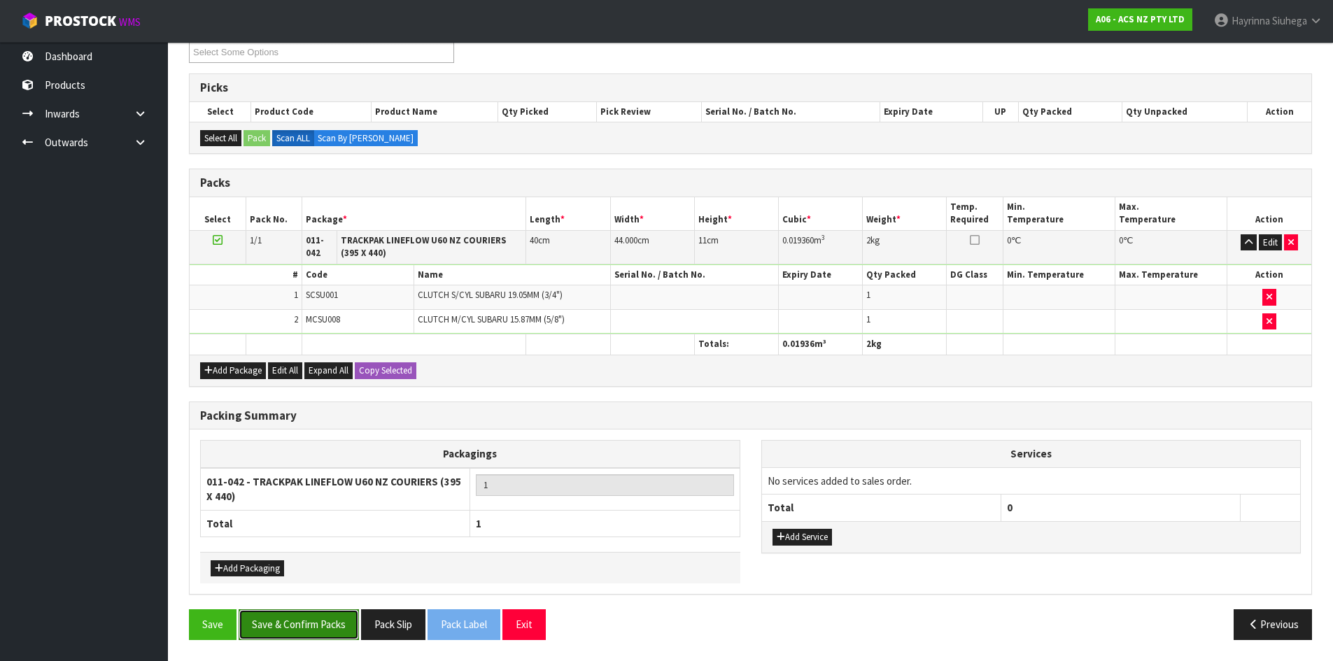
click at [323, 635] on button "Save & Confirm Packs" at bounding box center [299, 624] width 120 height 30
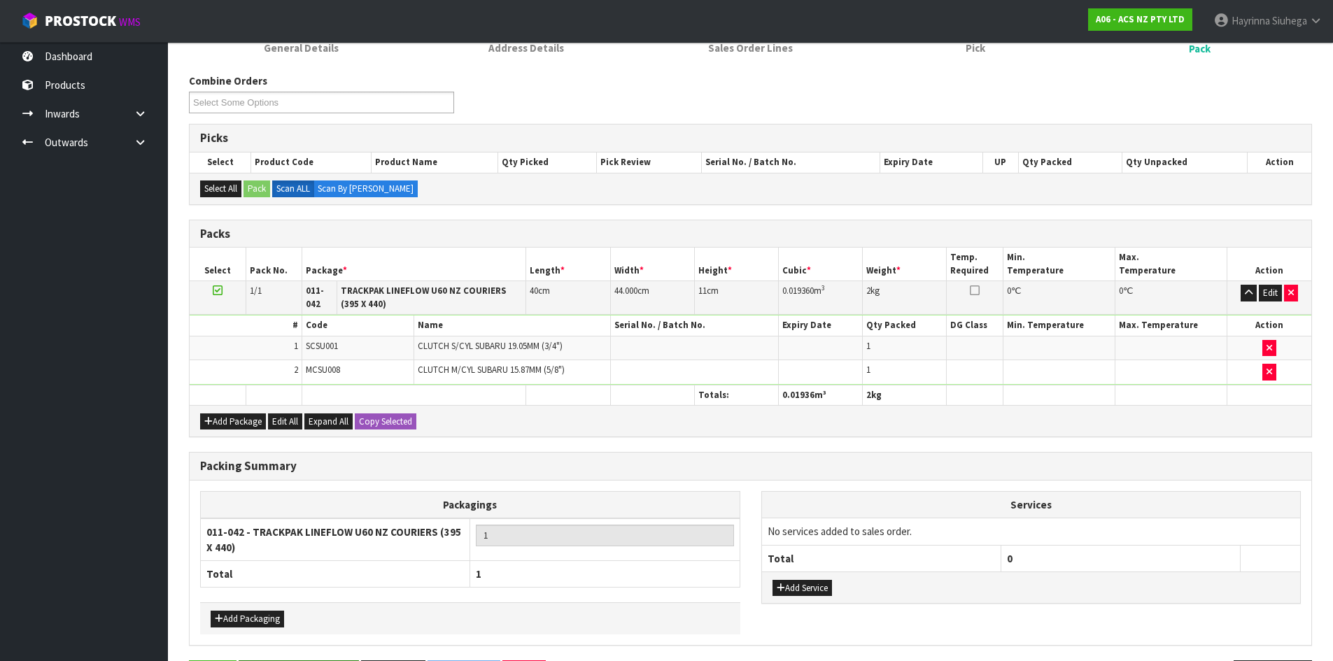
scroll to position [0, 0]
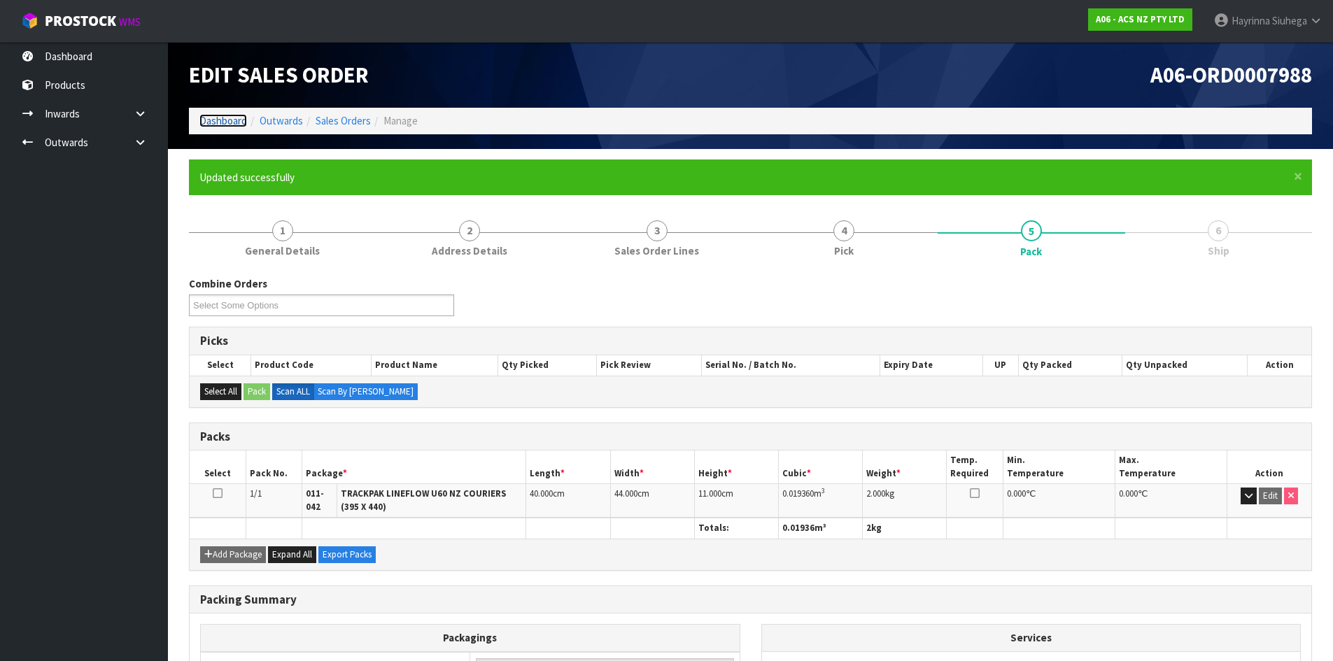
click at [233, 121] on link "Dashboard" at bounding box center [223, 120] width 48 height 13
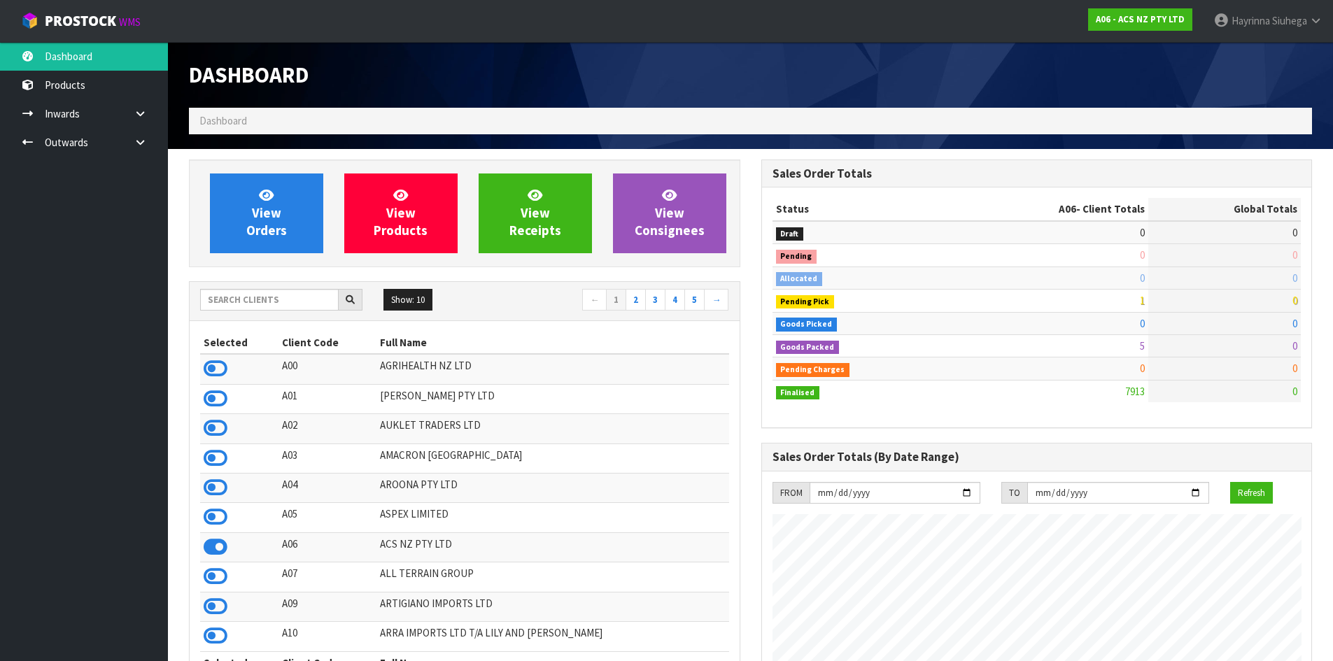
scroll to position [1060, 572]
click at [271, 299] on input "text" at bounding box center [269, 300] width 139 height 22
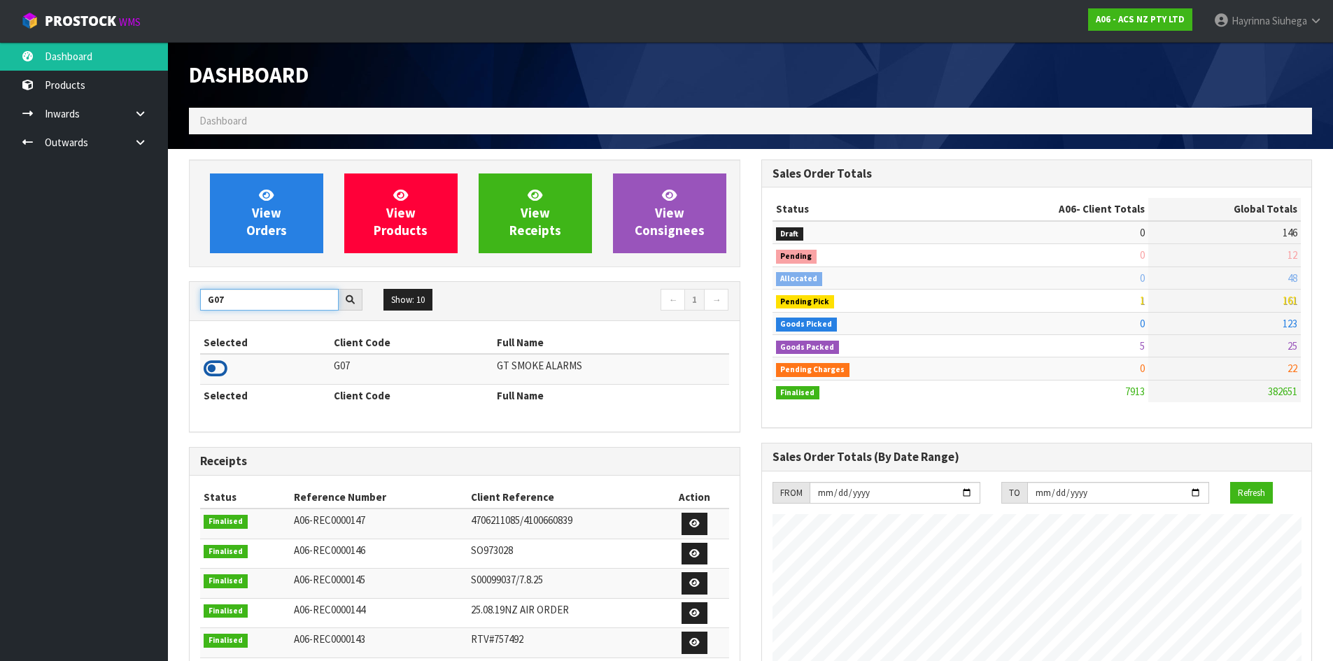
type input "G07"
click at [214, 362] on icon at bounding box center [216, 368] width 24 height 21
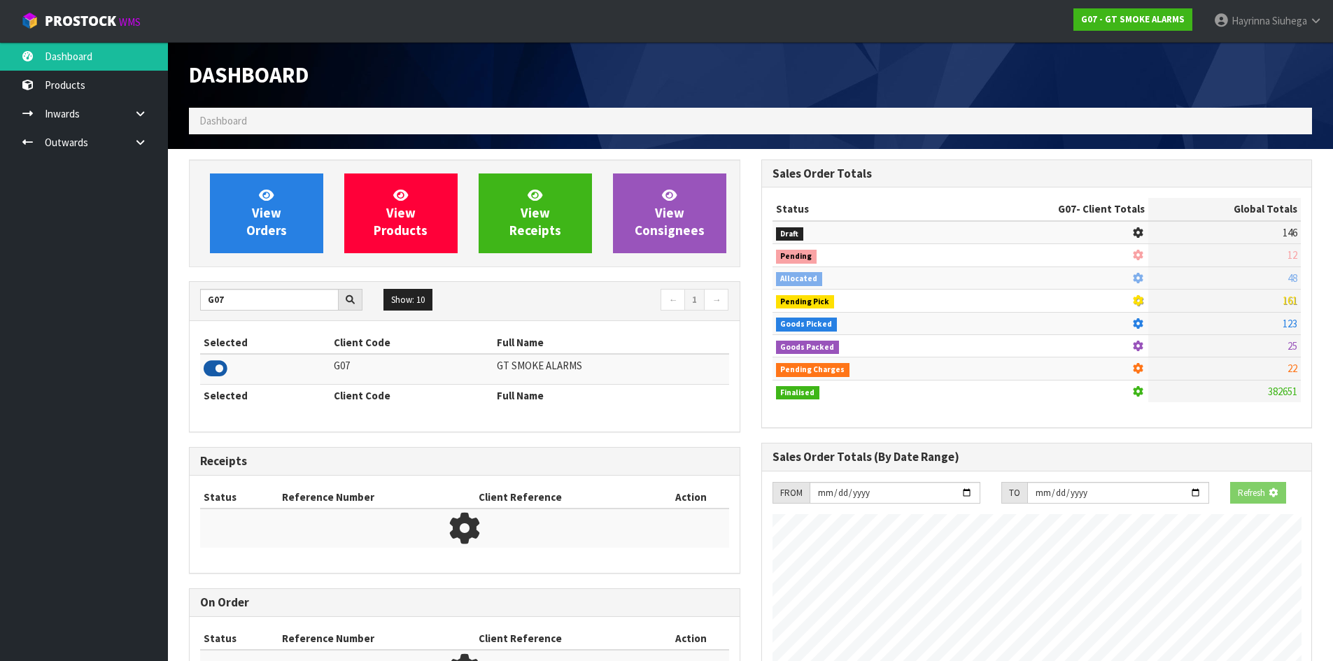
scroll to position [878, 572]
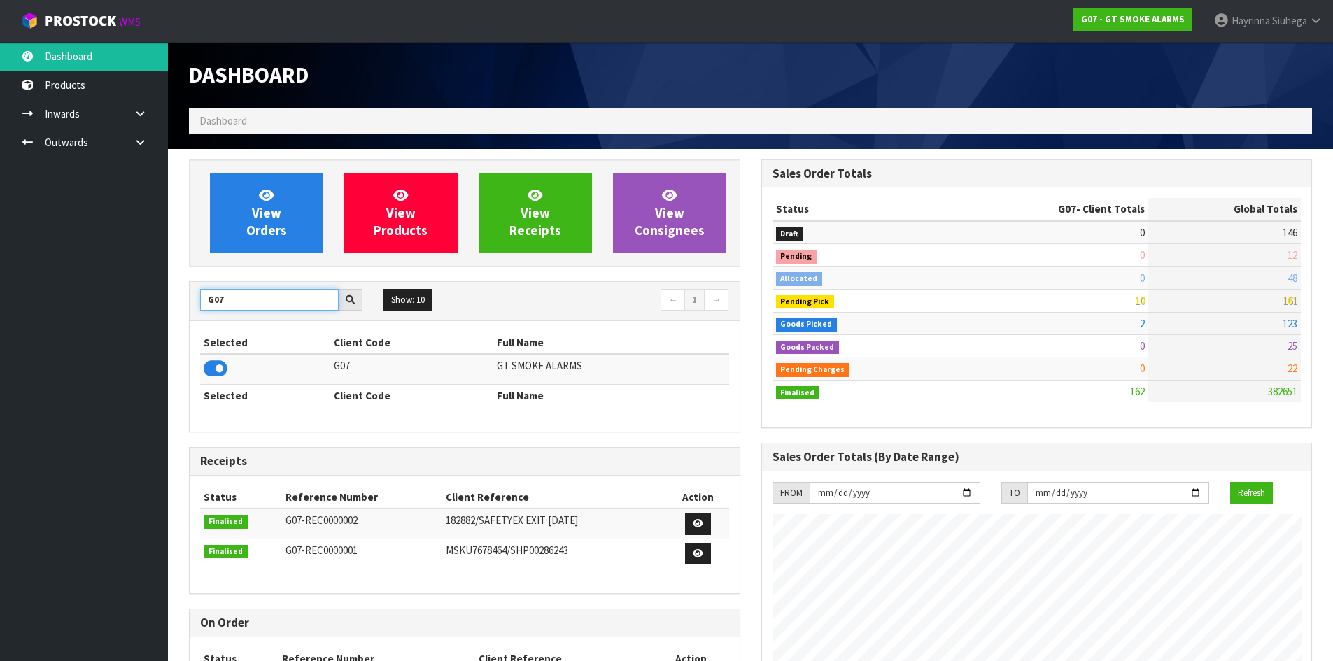
drag, startPoint x: 246, startPoint y: 302, endPoint x: 0, endPoint y: 258, distance: 250.0
click at [13, 288] on body "Toggle navigation ProStock WMS G07 - GT SMOKE ALARMS Hayrinna Siuhega Logout Da…" at bounding box center [666, 330] width 1333 height 661
type input "S01"
click at [211, 373] on icon at bounding box center [216, 368] width 24 height 21
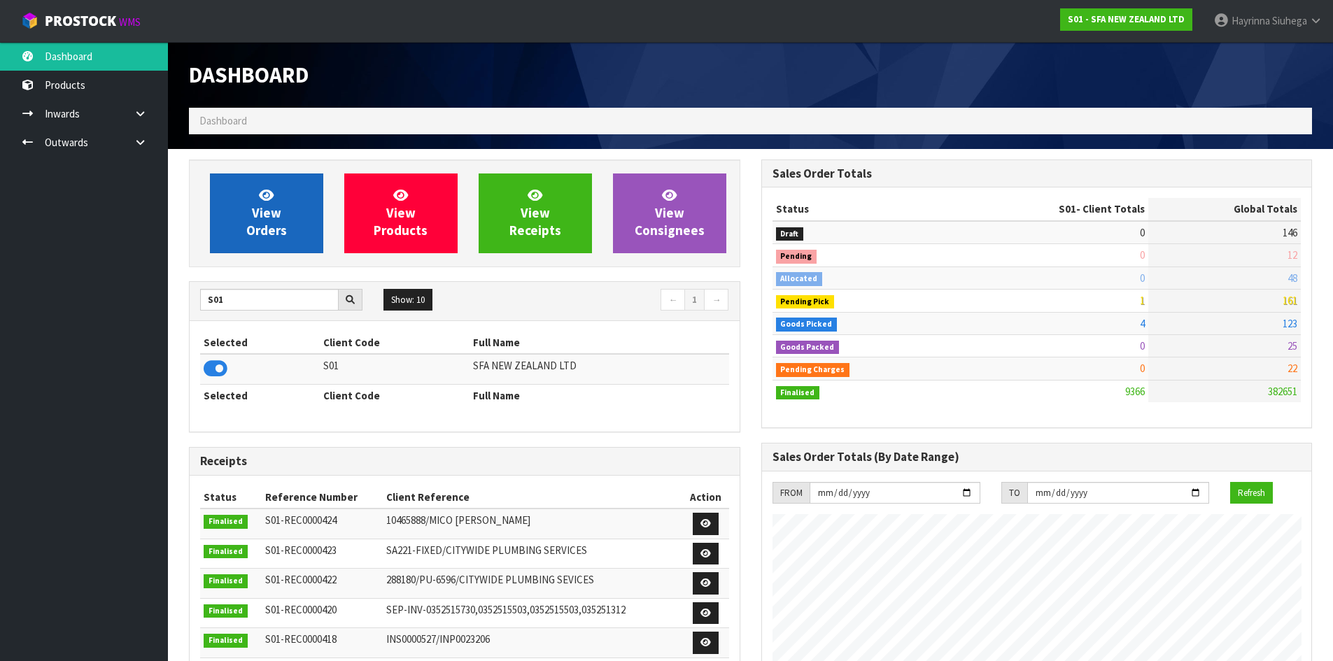
scroll to position [1060, 572]
click at [282, 225] on span "View Orders" at bounding box center [266, 213] width 41 height 52
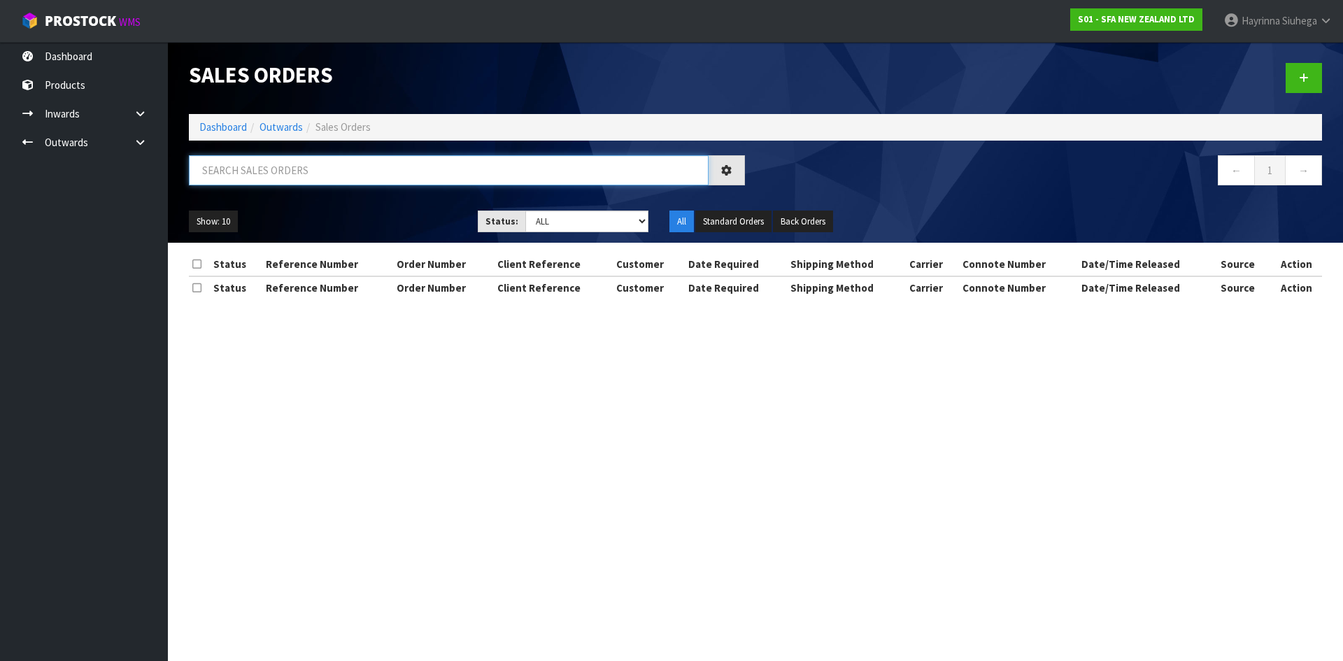
click at [308, 180] on input "text" at bounding box center [449, 170] width 520 height 30
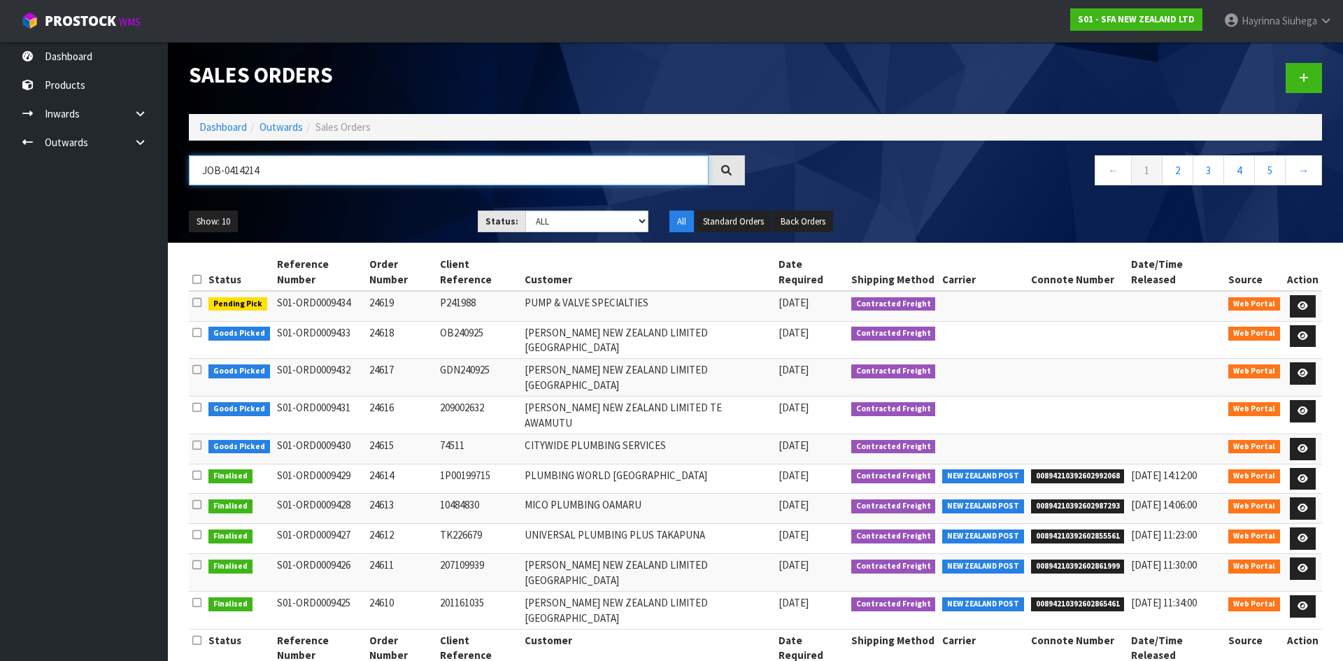
type input "JOB-0414214"
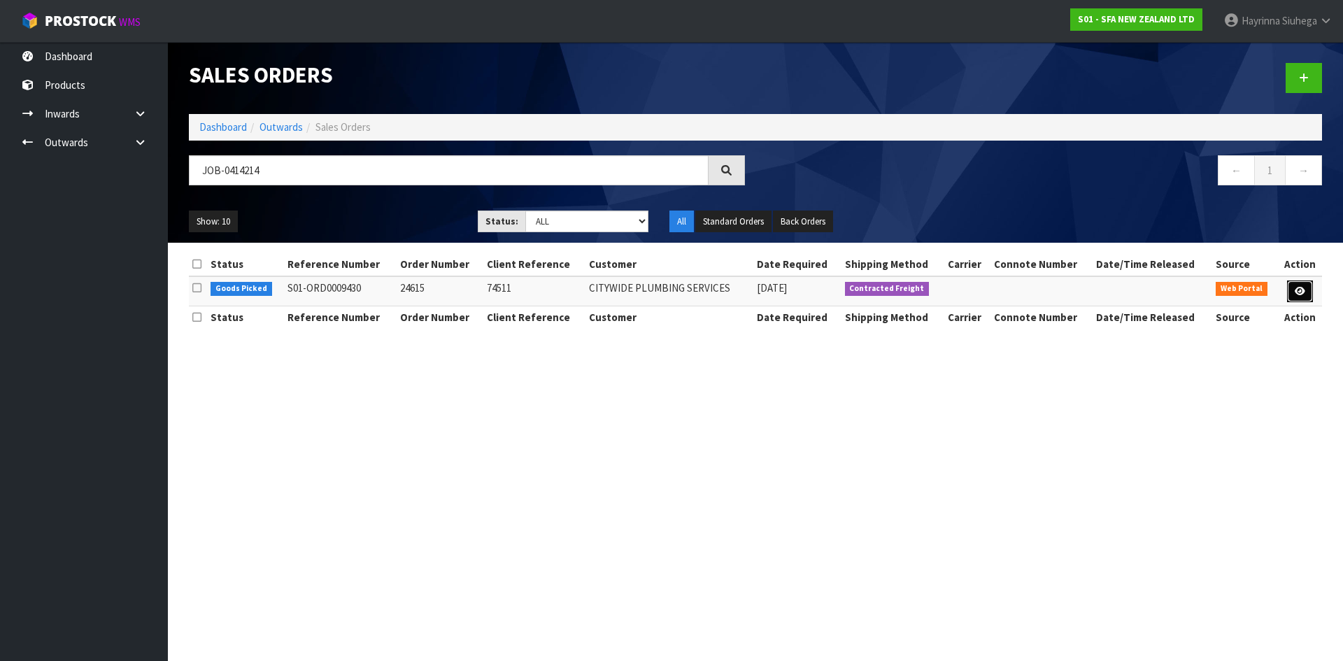
click at [1301, 293] on icon at bounding box center [1300, 291] width 10 height 9
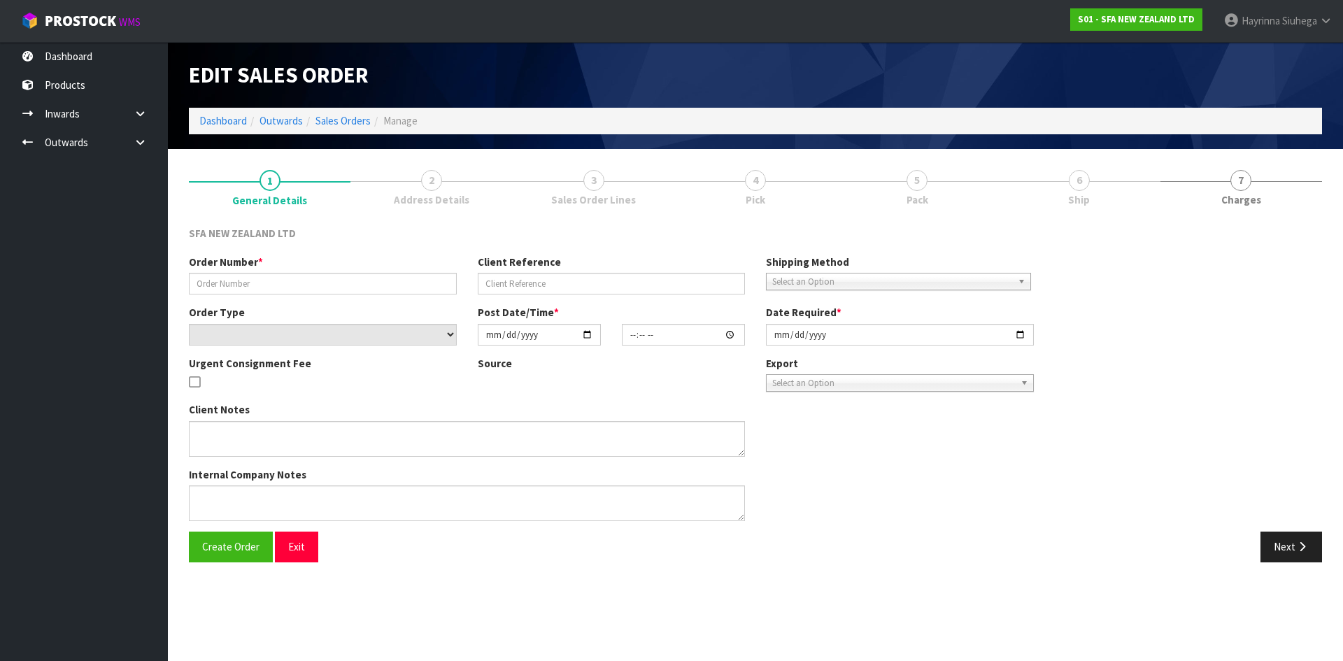
type input "24615"
type input "74511"
select select "number:0"
type input "[DATE]"
type input "09:30:00.000"
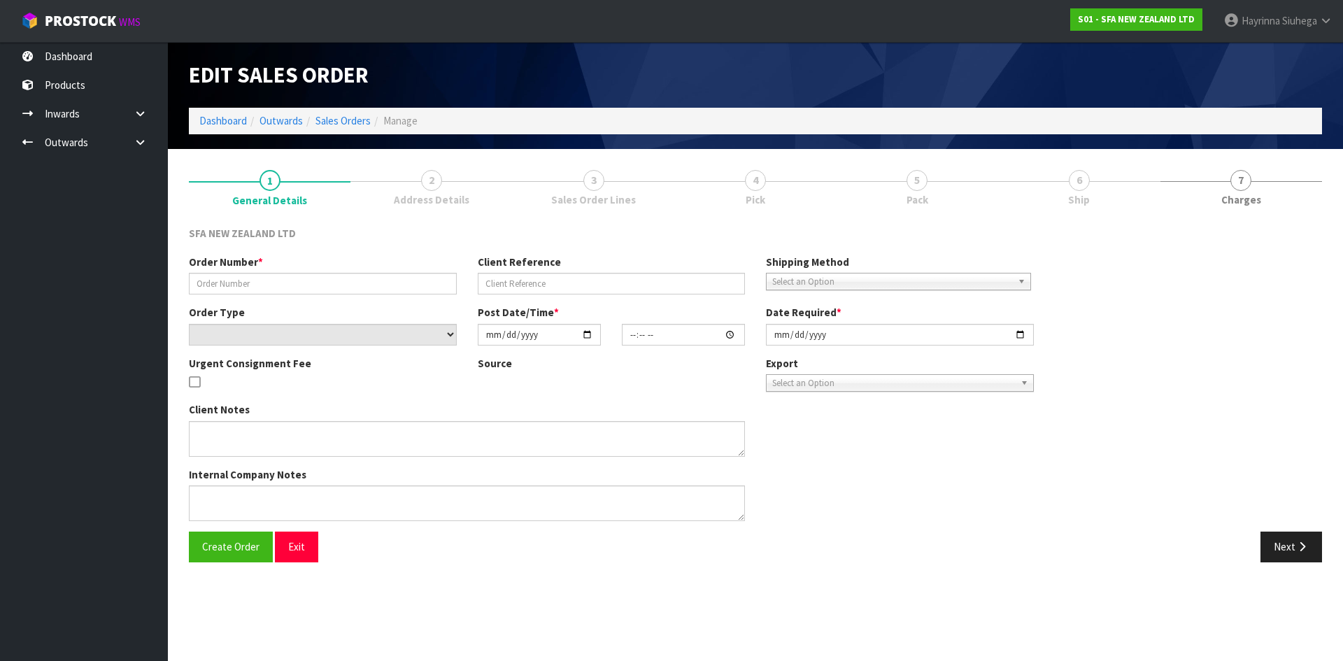
type input "[DATE]"
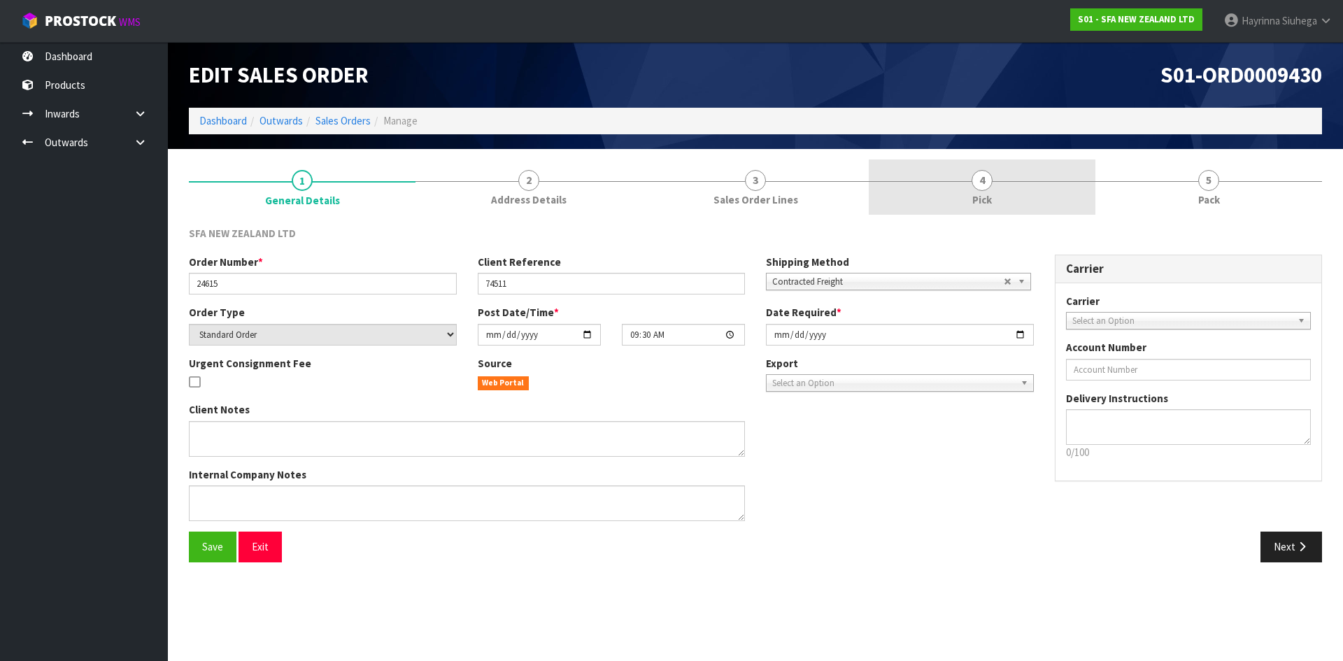
click at [1028, 185] on link "4 Pick" at bounding box center [982, 187] width 227 height 55
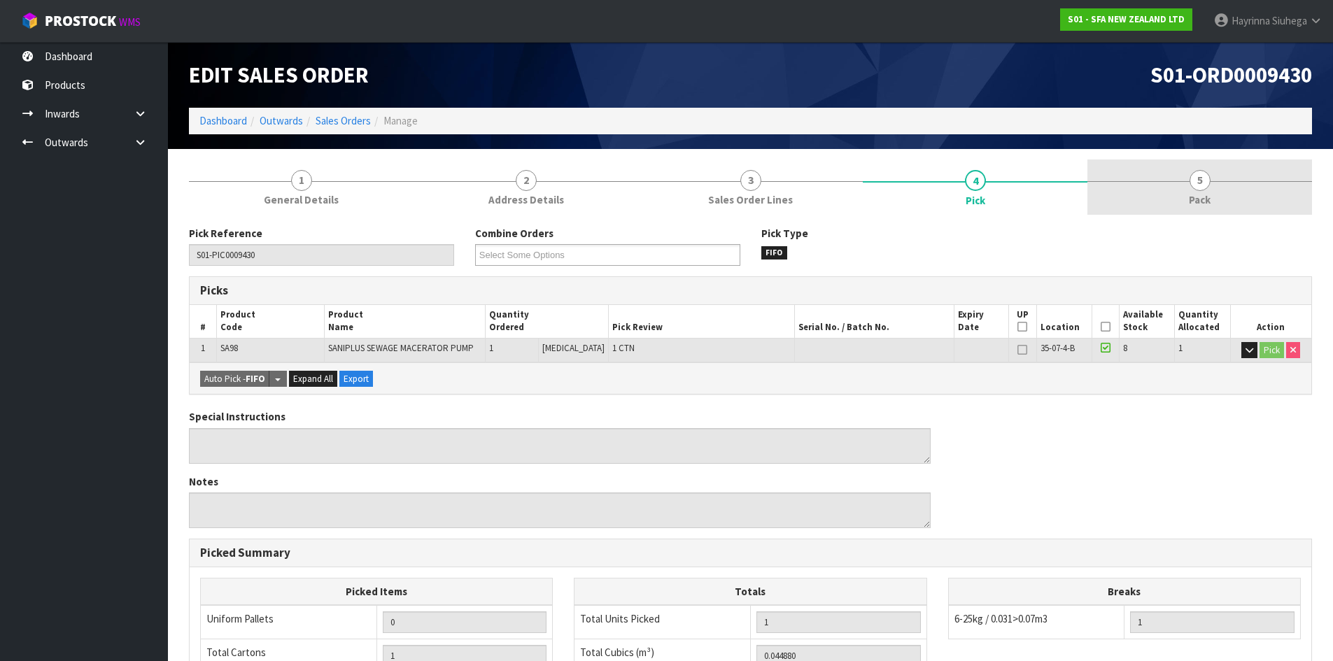
click at [1185, 198] on link "5 Pack" at bounding box center [1199, 187] width 225 height 55
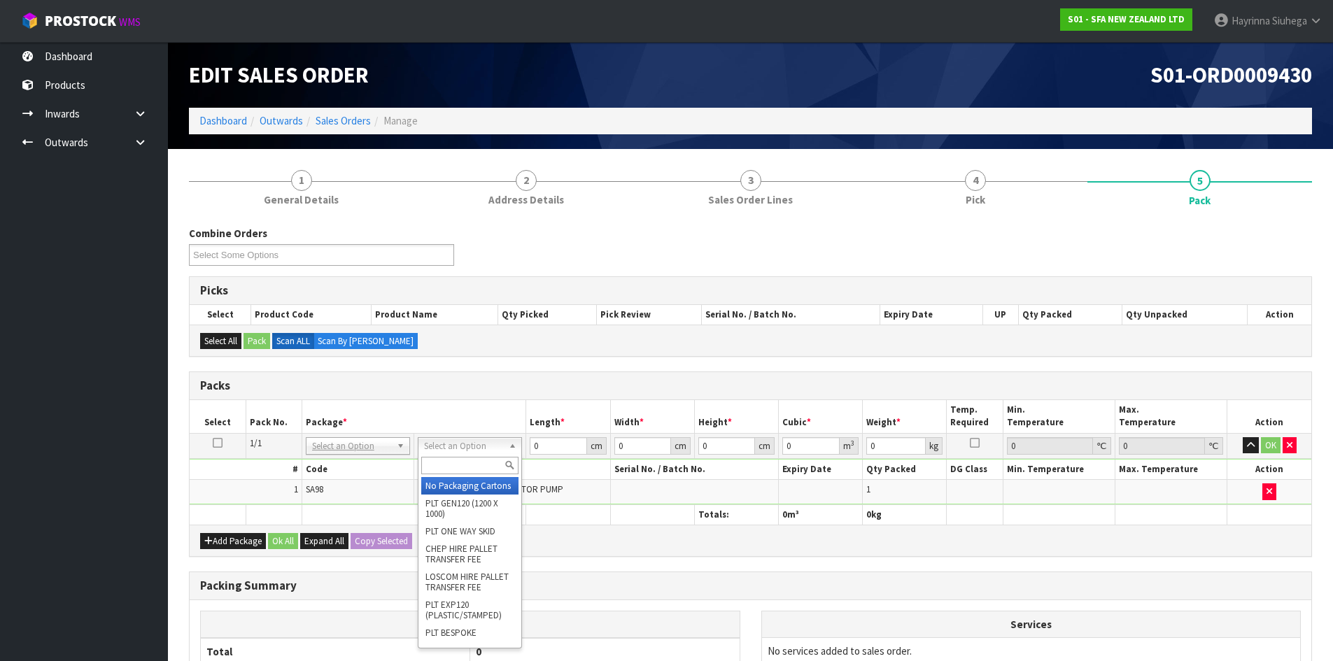
drag, startPoint x: 458, startPoint y: 479, endPoint x: 521, endPoint y: 452, distance: 69.3
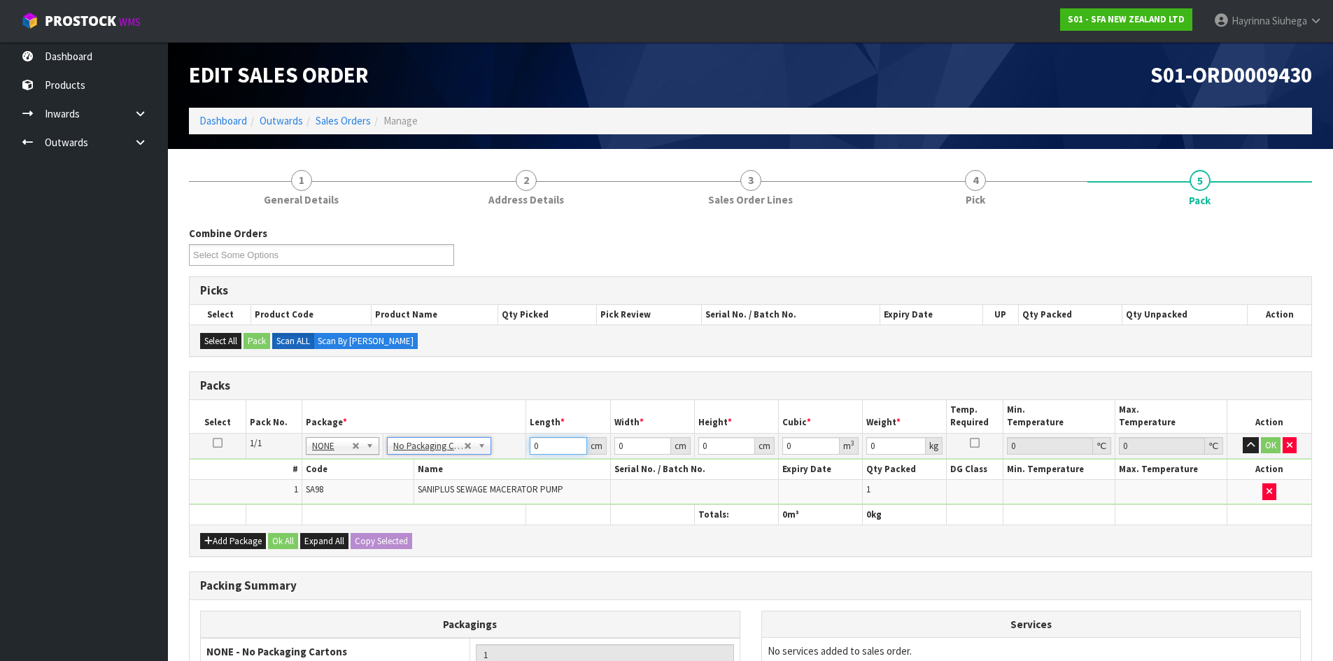
click at [531, 448] on input "0" at bounding box center [558, 445] width 57 height 17
click at [532, 448] on input "0" at bounding box center [558, 445] width 57 height 17
type input "57"
type input "25"
type input "3"
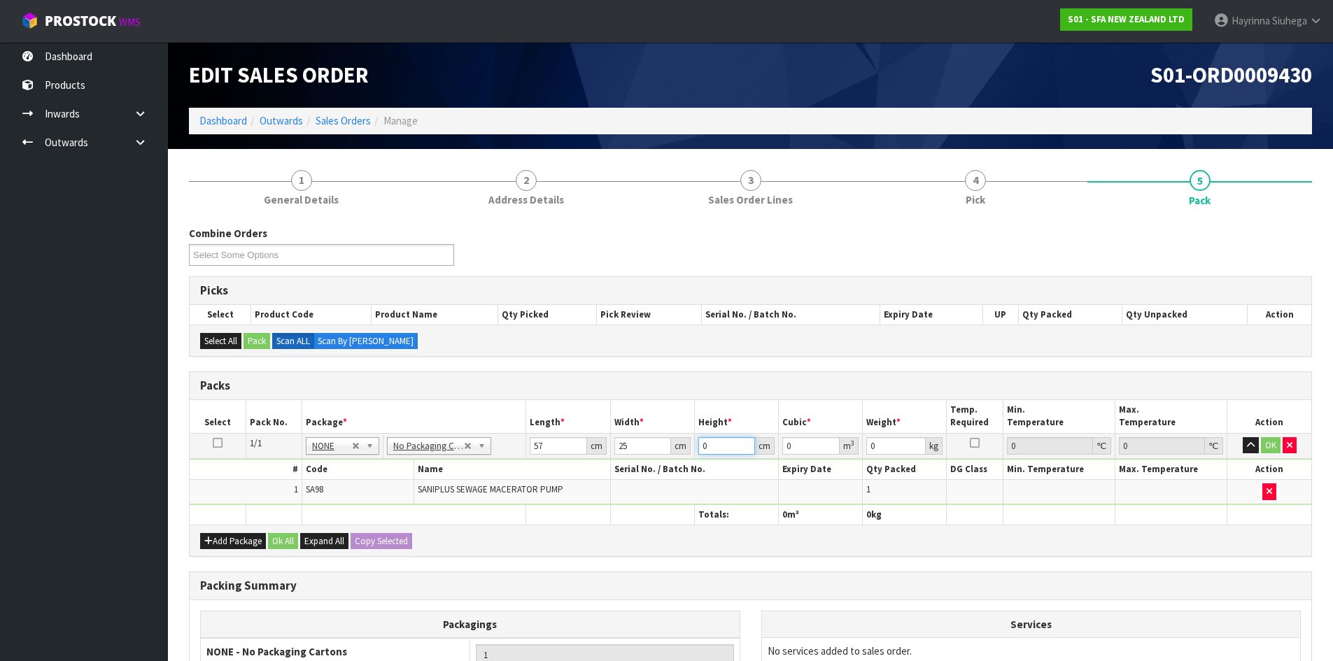
type input "0.004275"
type input "34"
type input "0.04845"
type input "34"
type input "8"
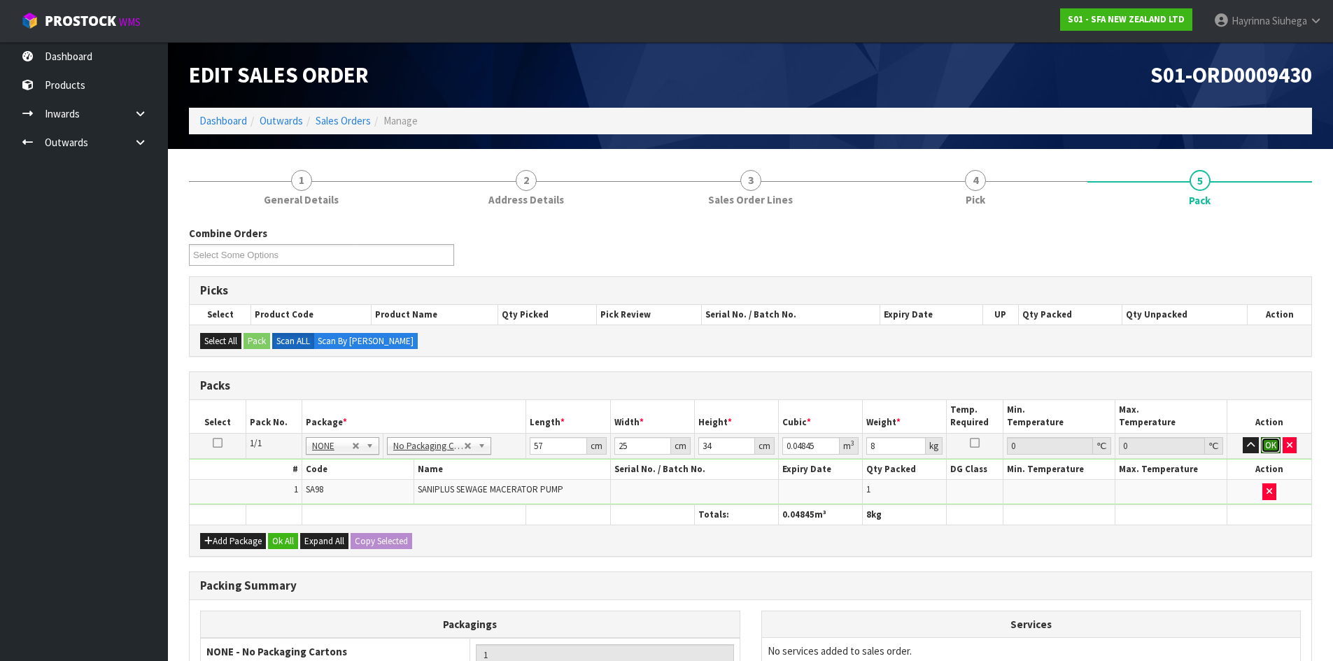
click button "OK" at bounding box center [1271, 445] width 20 height 17
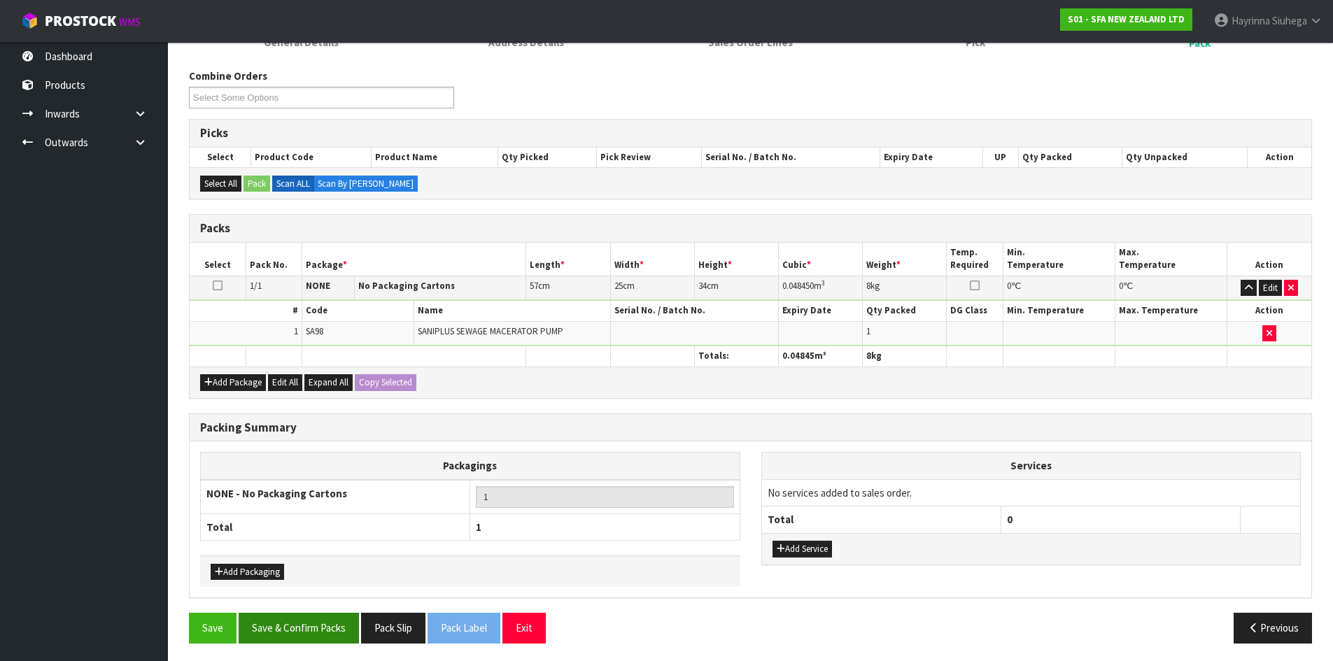
scroll to position [161, 0]
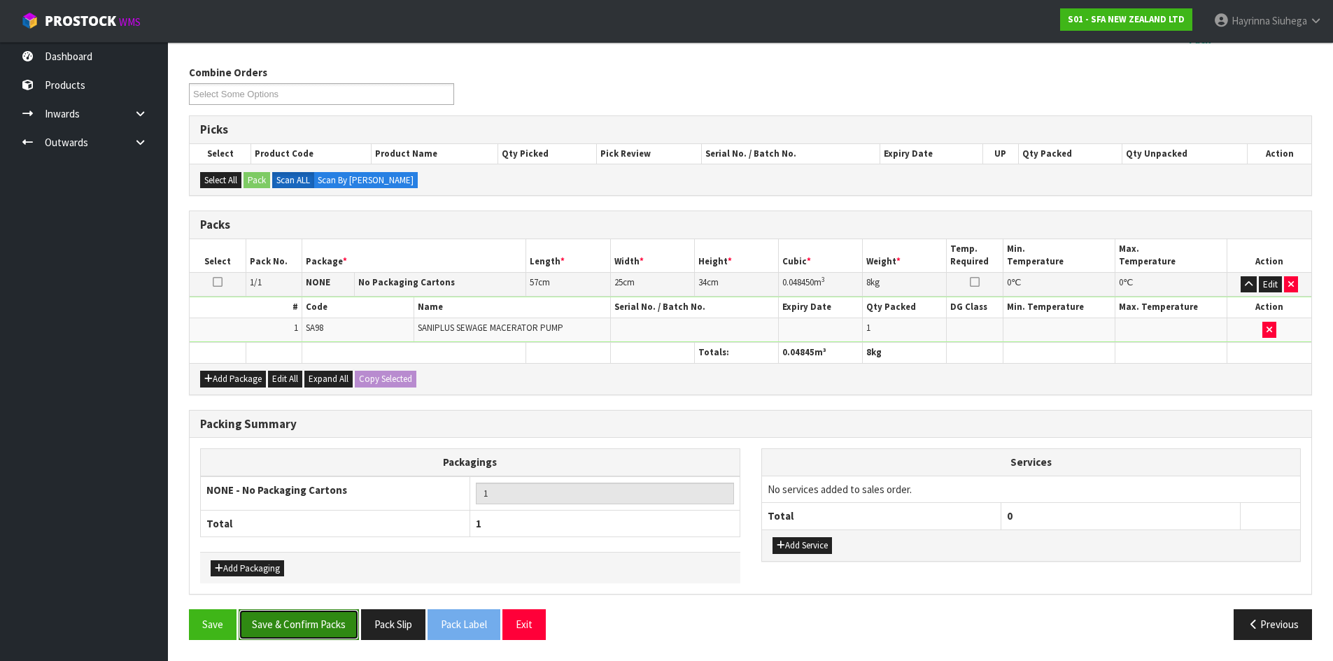
click at [350, 613] on button "Save & Confirm Packs" at bounding box center [299, 624] width 120 height 30
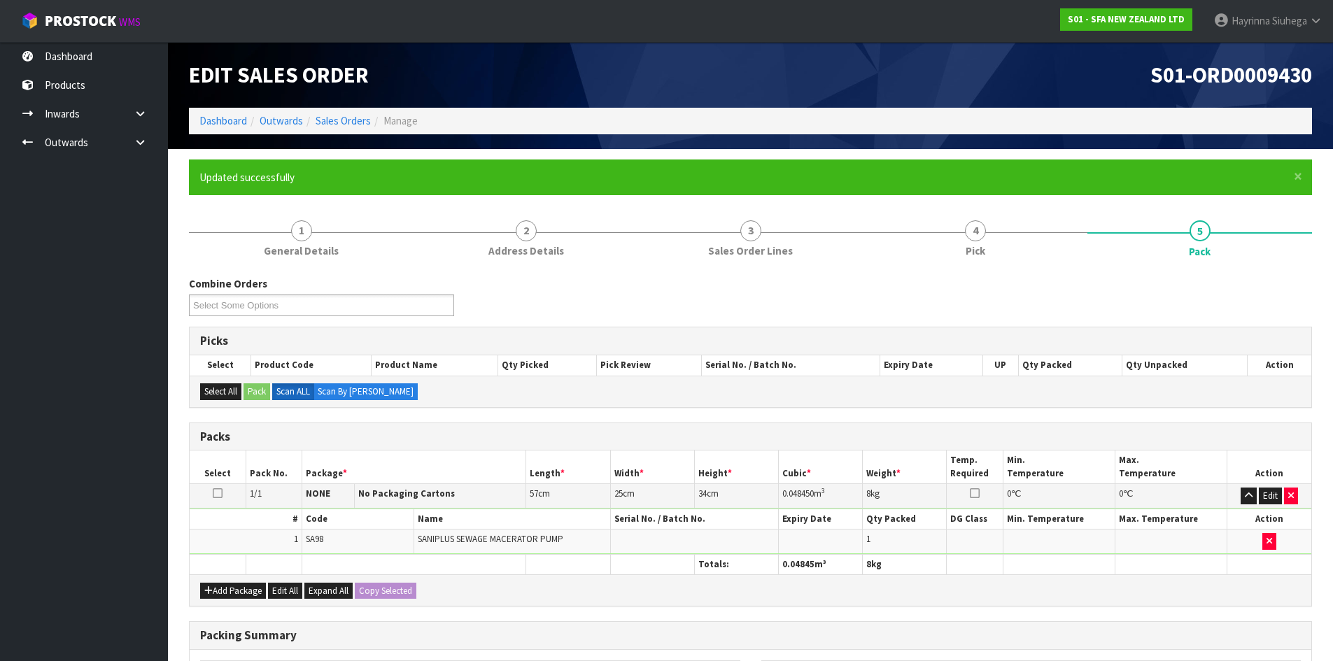
scroll to position [134, 0]
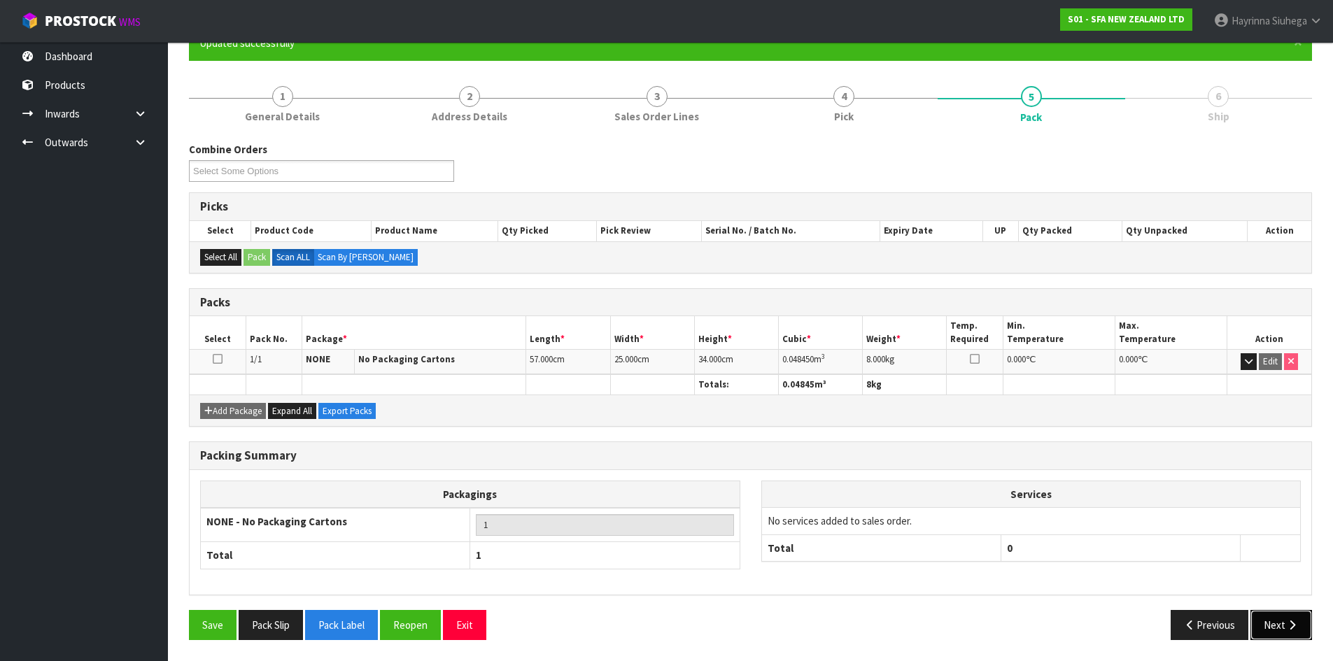
click at [1293, 632] on button "Next" at bounding box center [1281, 625] width 62 height 30
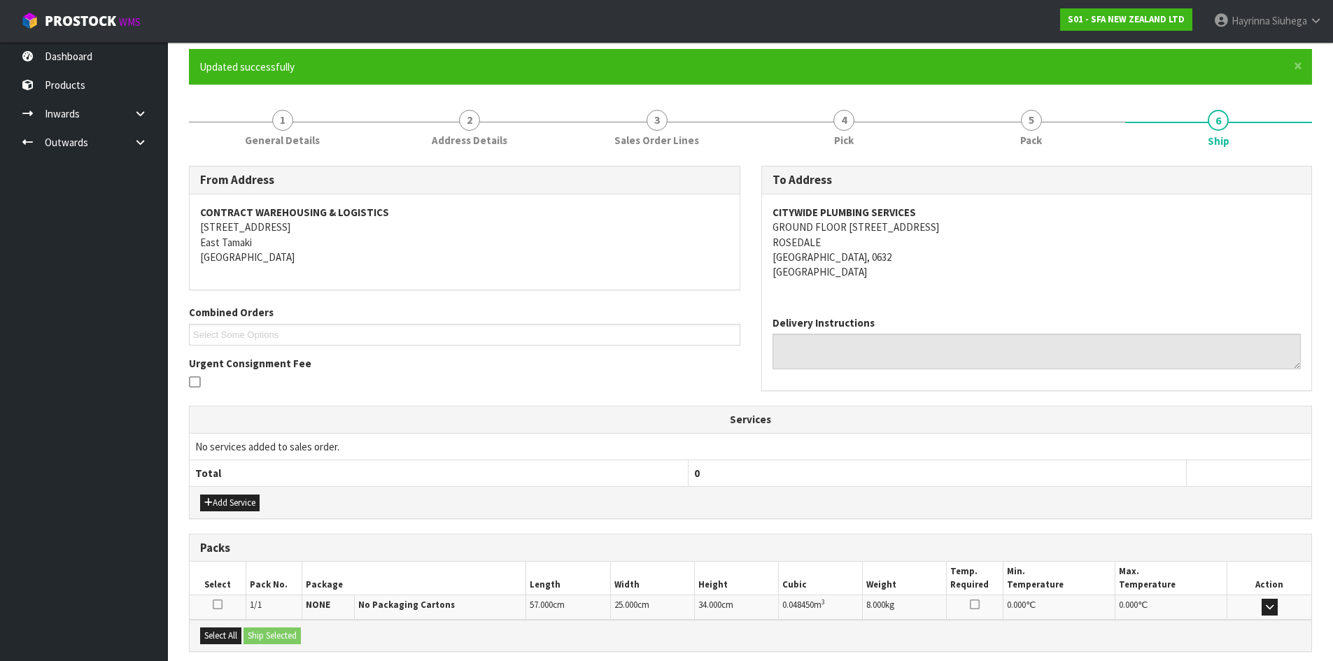
scroll to position [252, 0]
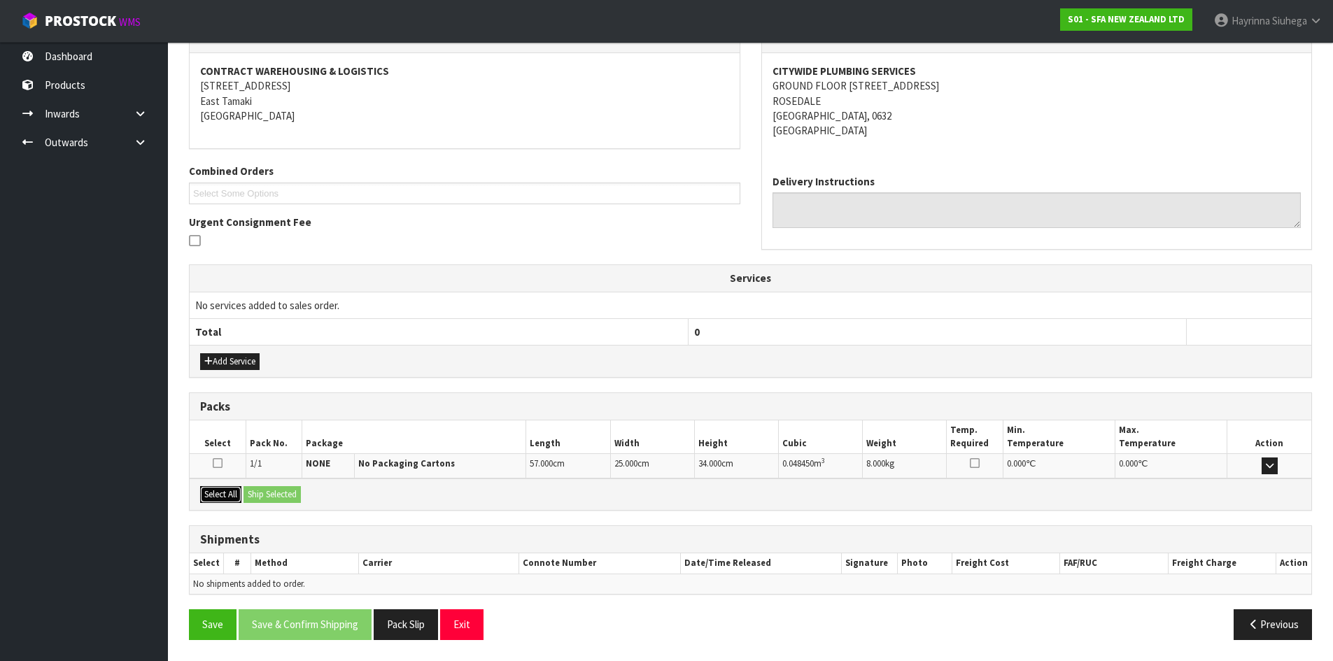
click at [232, 488] on button "Select All" at bounding box center [220, 494] width 41 height 17
click at [275, 493] on button "Ship Selected" at bounding box center [271, 494] width 57 height 17
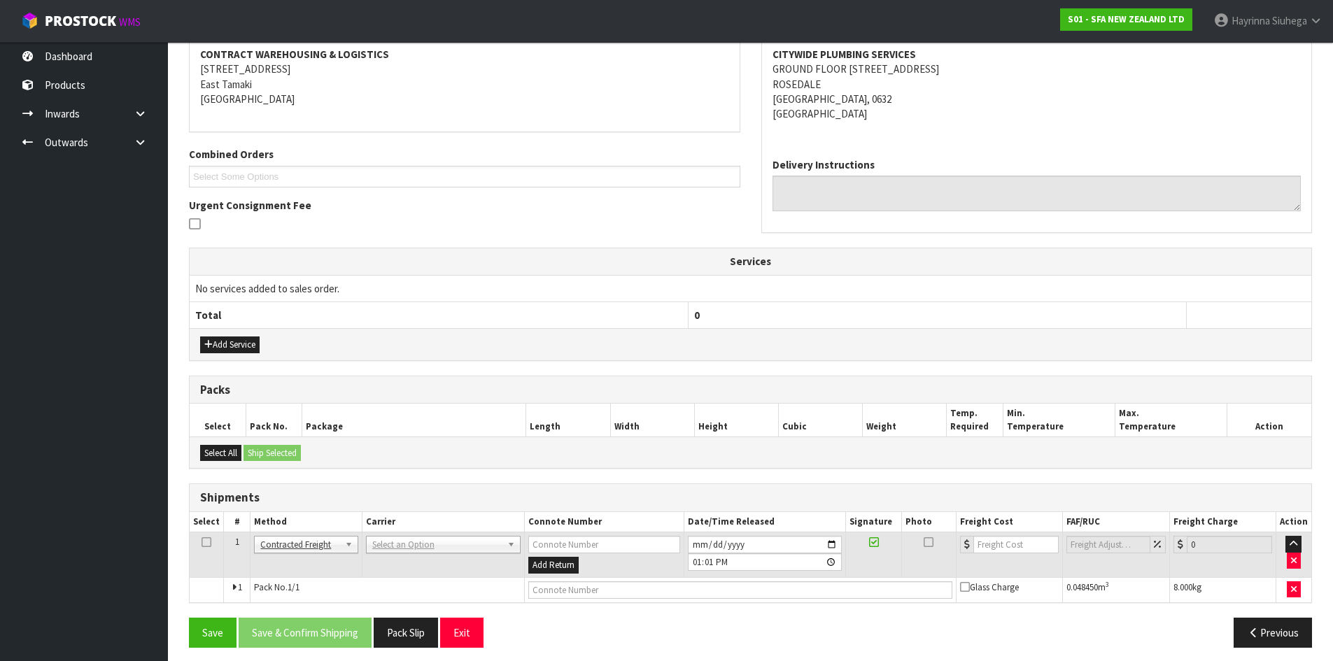
scroll to position [276, 0]
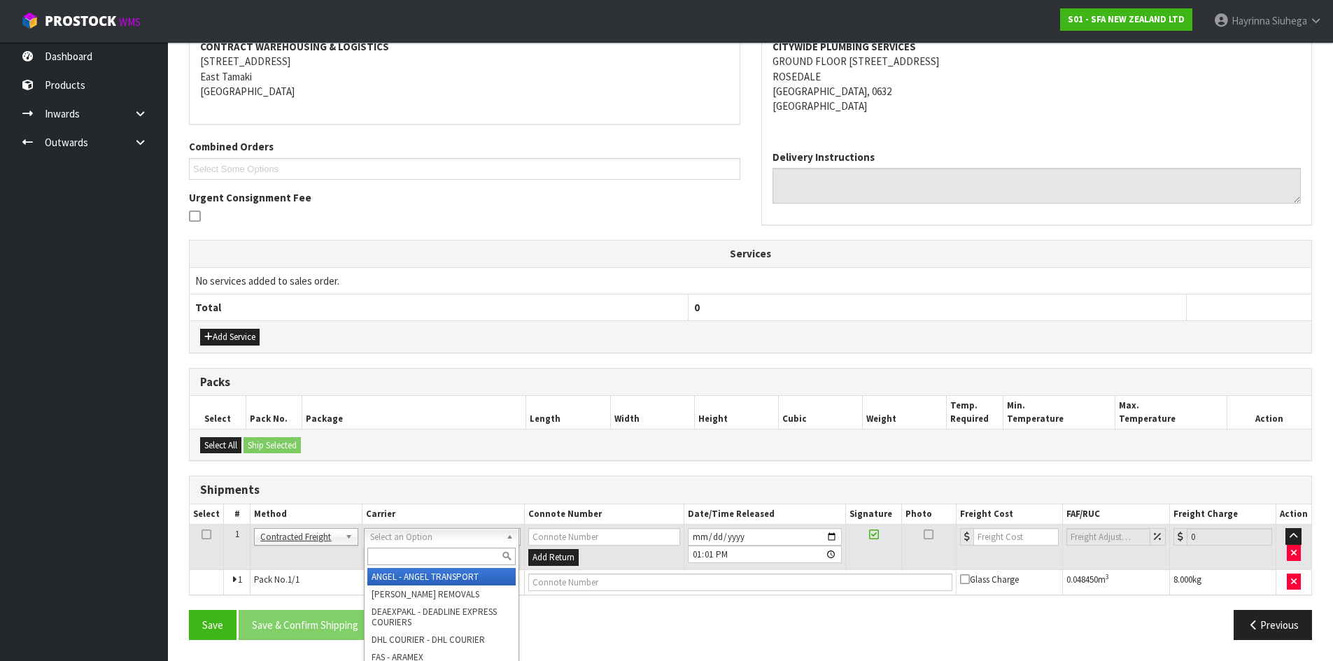
click at [409, 562] on input "text" at bounding box center [441, 556] width 148 height 17
type input "nzp"
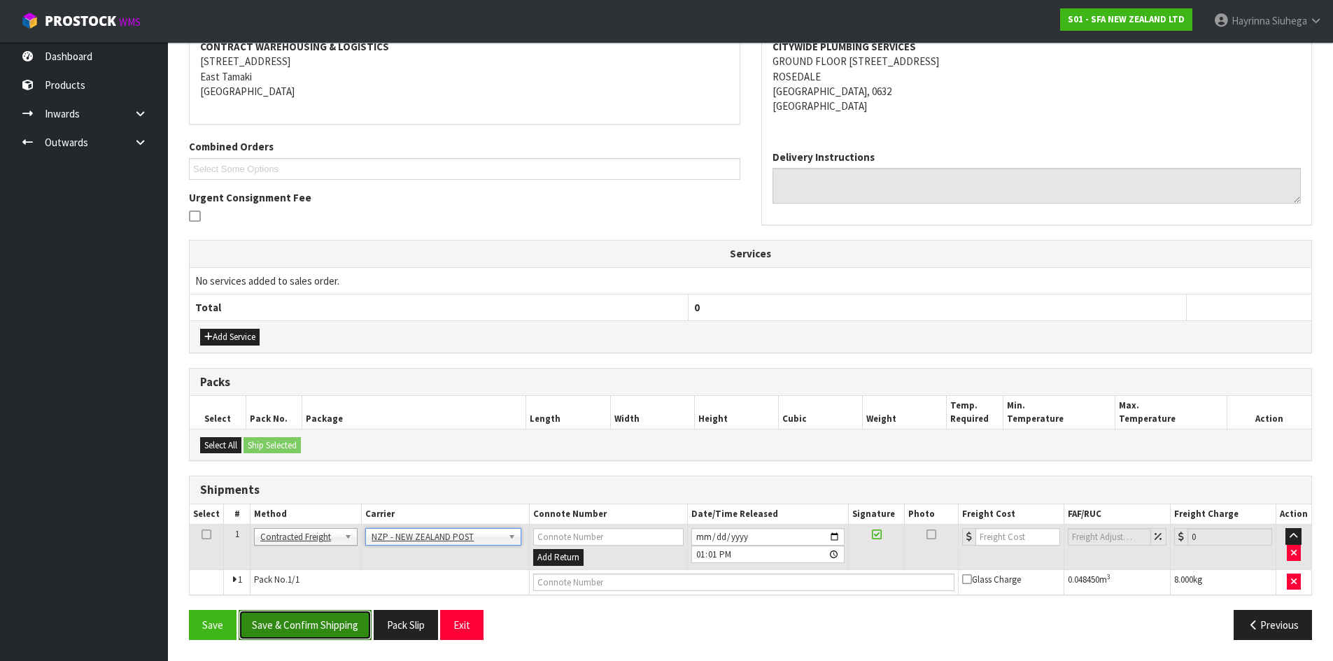
click at [332, 620] on button "Save & Confirm Shipping" at bounding box center [305, 625] width 133 height 30
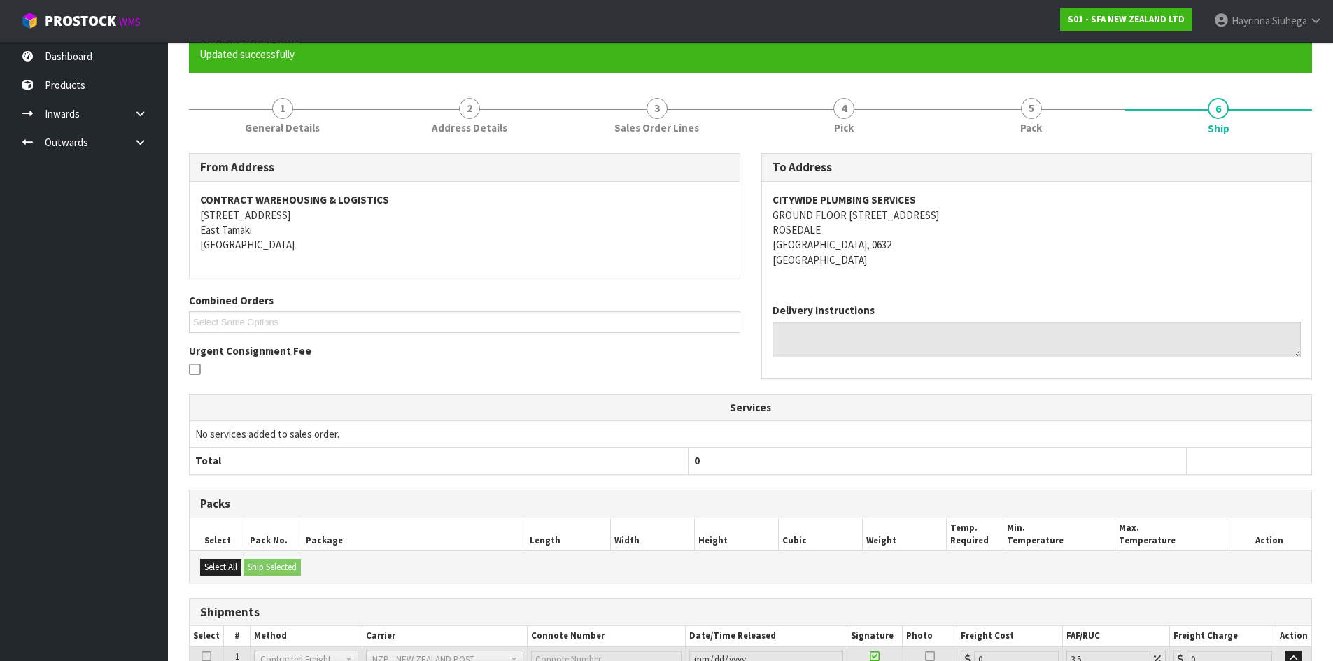
scroll to position [257, 0]
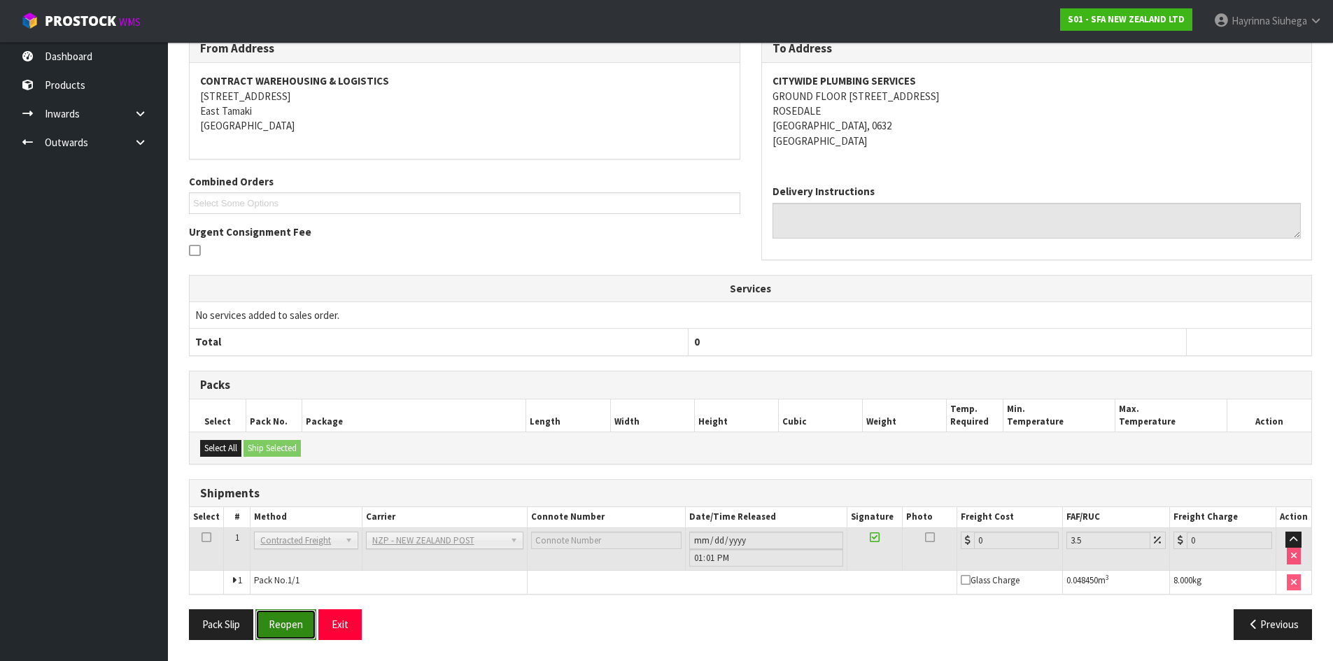
click at [297, 618] on button "Reopen" at bounding box center [285, 624] width 61 height 30
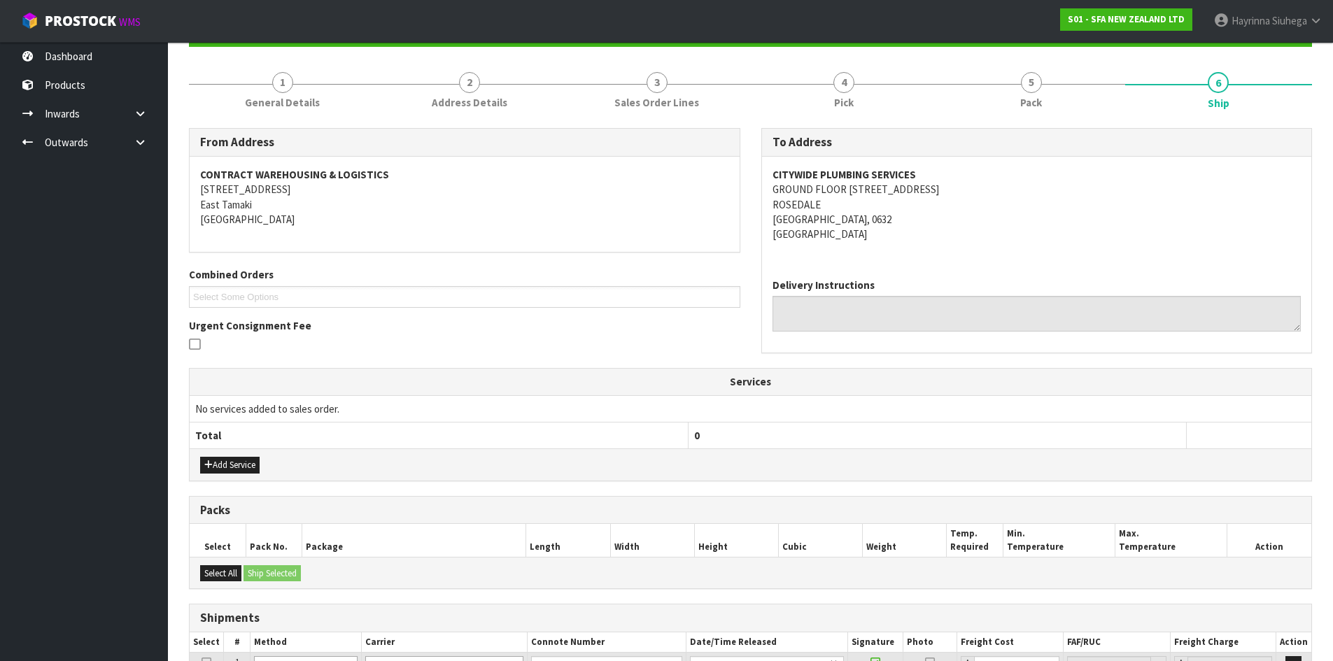
scroll to position [290, 0]
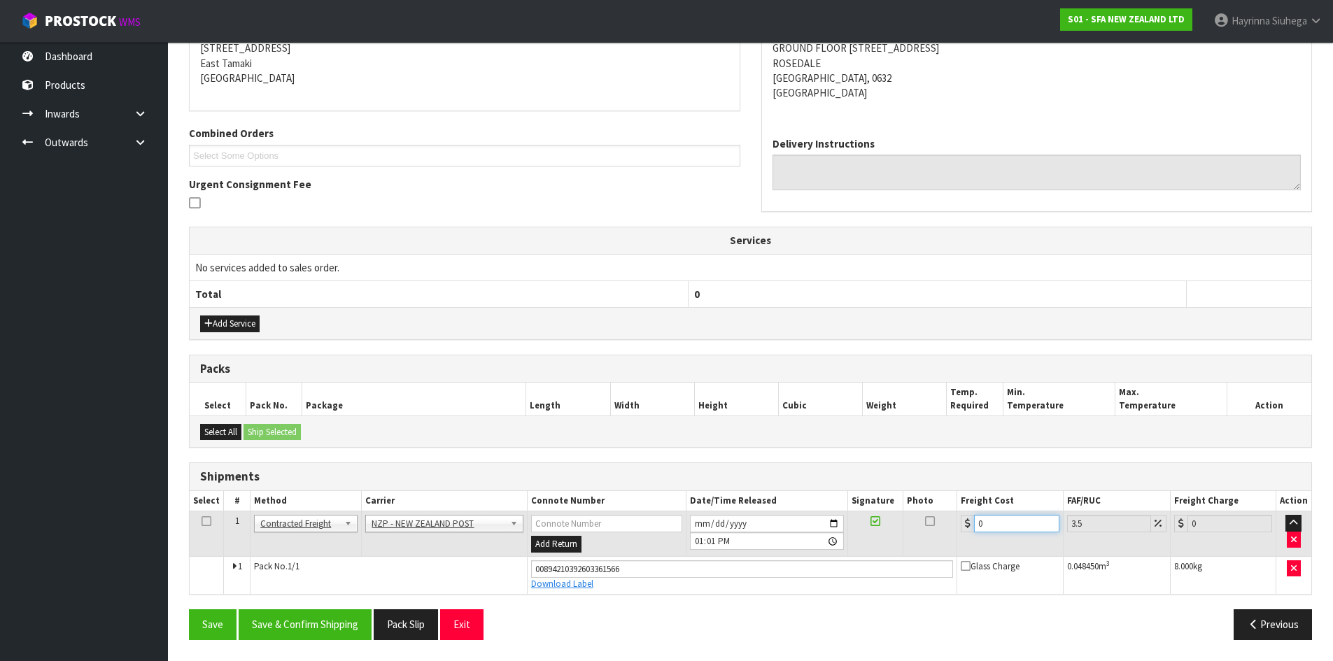
drag, startPoint x: 1027, startPoint y: 525, endPoint x: 745, endPoint y: 529, distance: 282.0
click at [746, 529] on tr "1 Client Local Pickup Customer Local Pickup Company Freight Contracted Freight …" at bounding box center [750, 533] width 1121 height 45
type input "4"
type input "4.14"
type input "4.3"
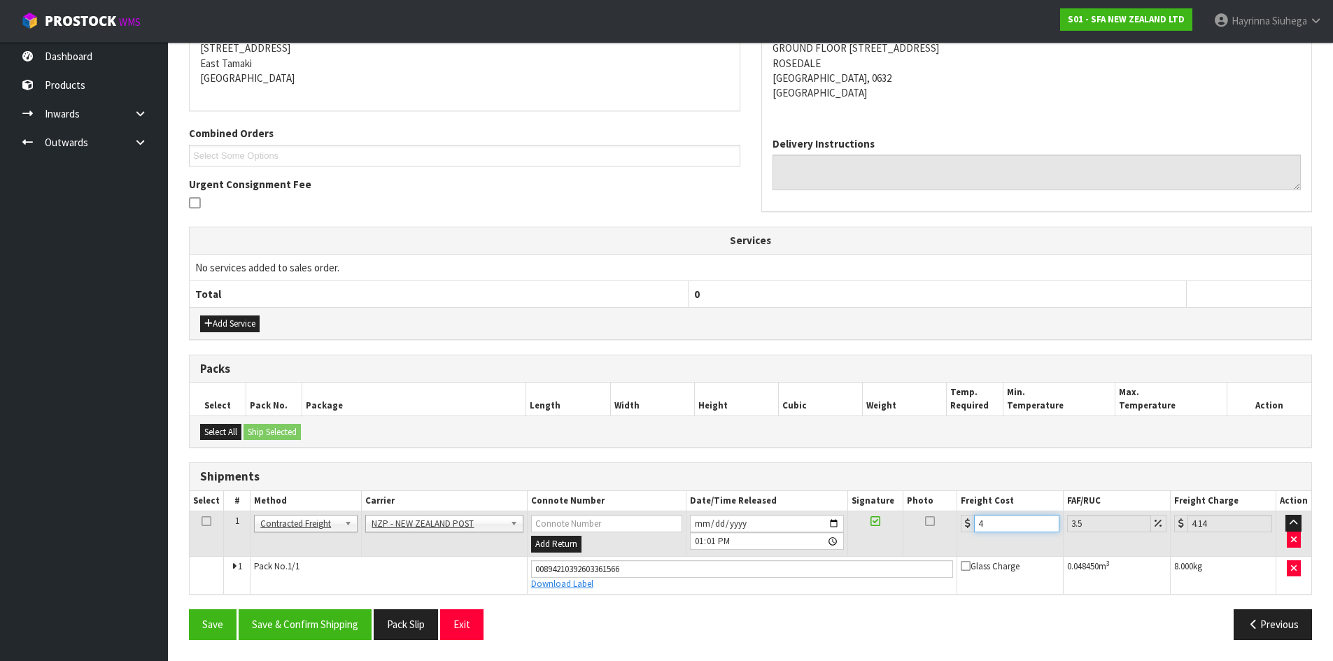
type input "4.45"
type input "4.33"
type input "4.48"
type input "4.33"
click at [189, 609] on button "Save" at bounding box center [213, 624] width 48 height 30
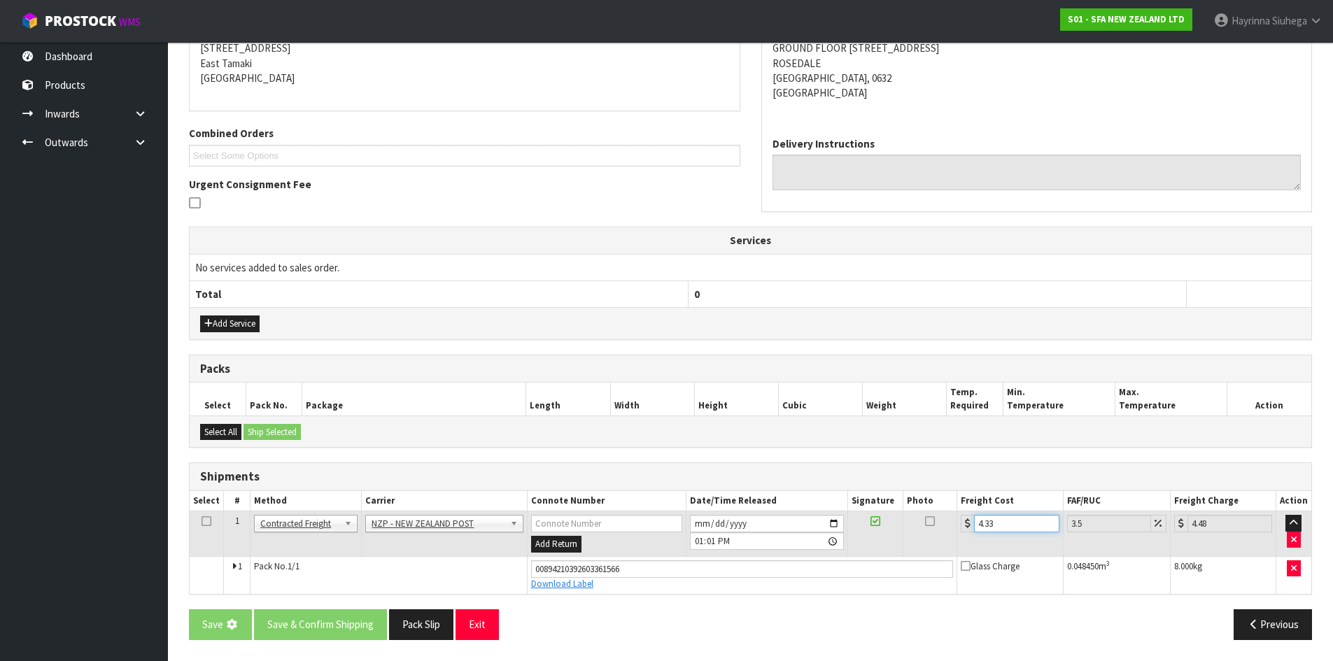
scroll to position [0, 0]
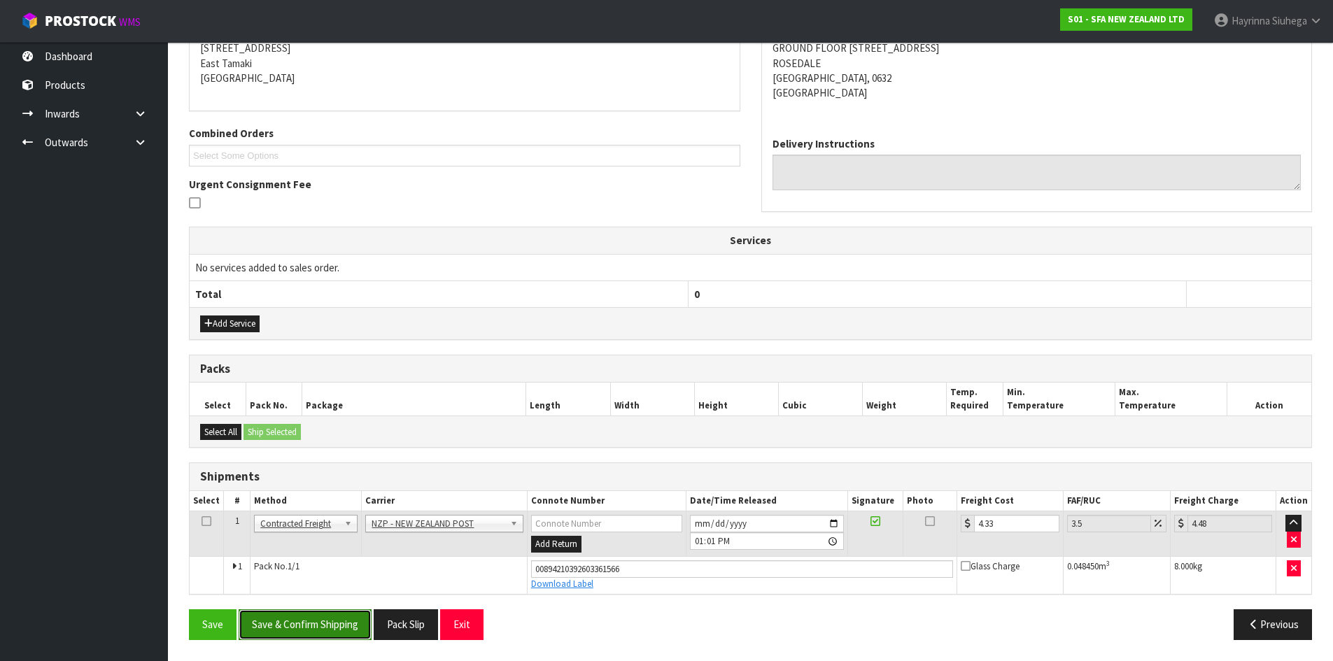
click at [313, 611] on button "Save & Confirm Shipping" at bounding box center [305, 624] width 133 height 30
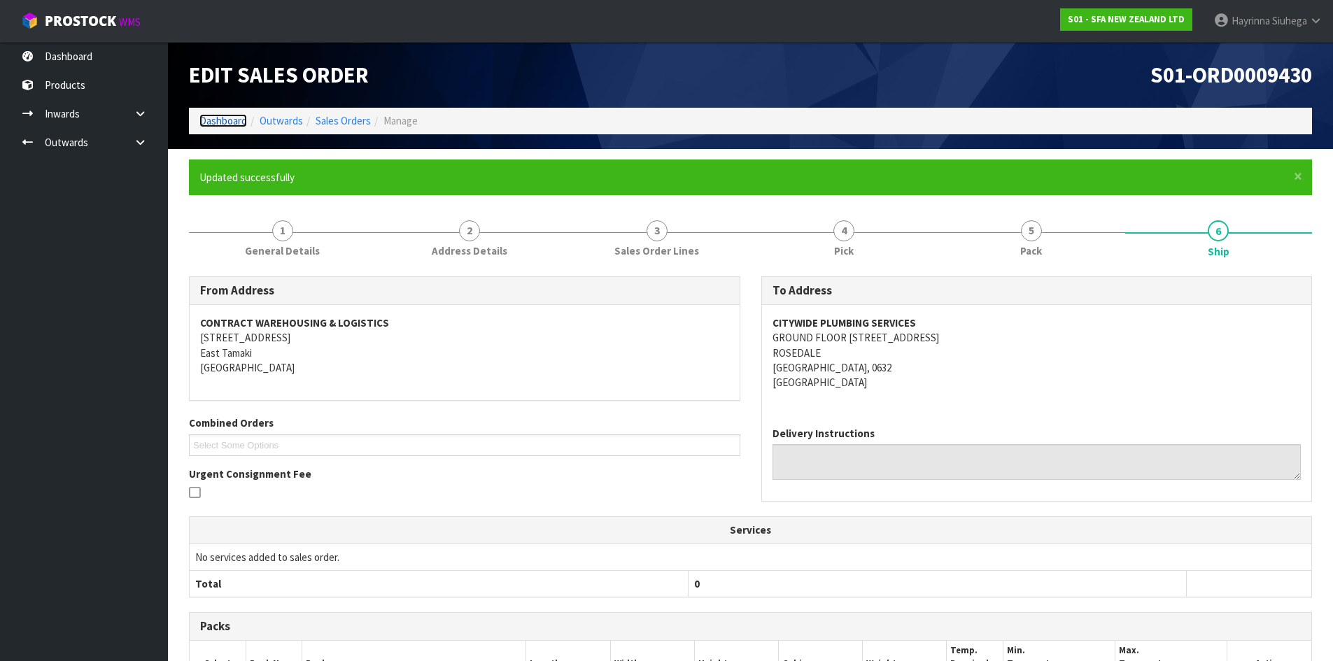
click at [244, 124] on link "Dashboard" at bounding box center [223, 120] width 48 height 13
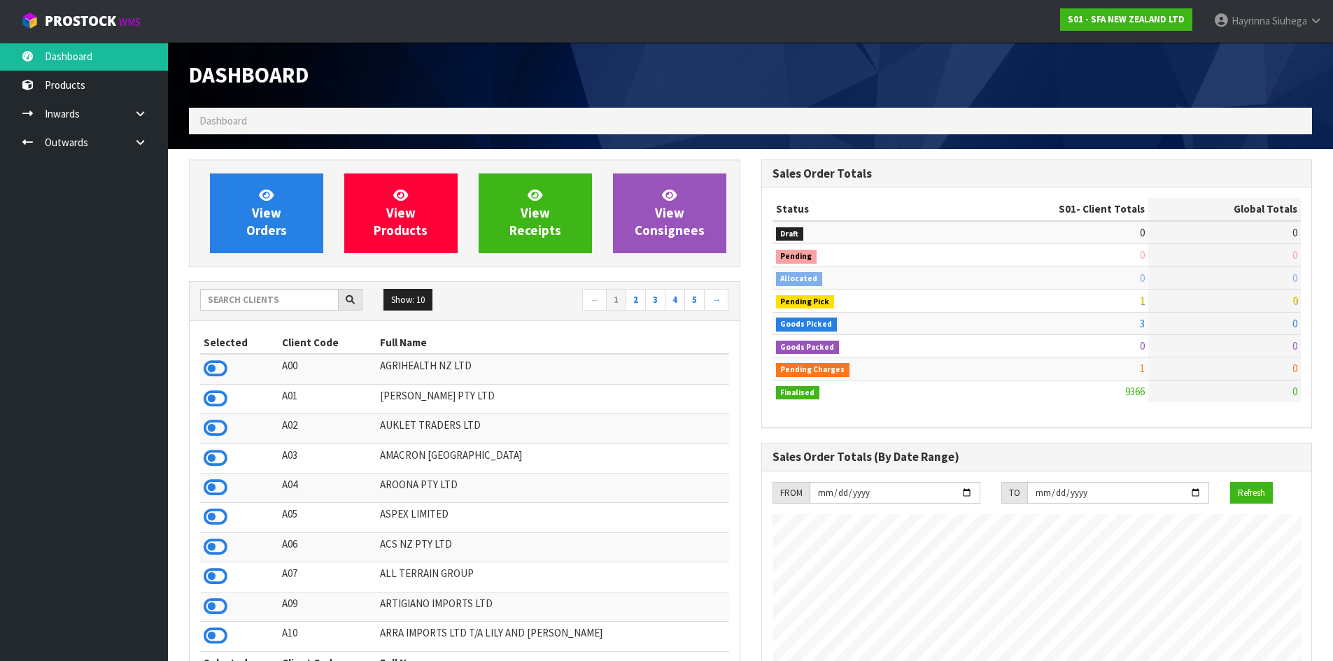
scroll to position [1060, 572]
click at [228, 183] on link "View Orders" at bounding box center [266, 213] width 113 height 80
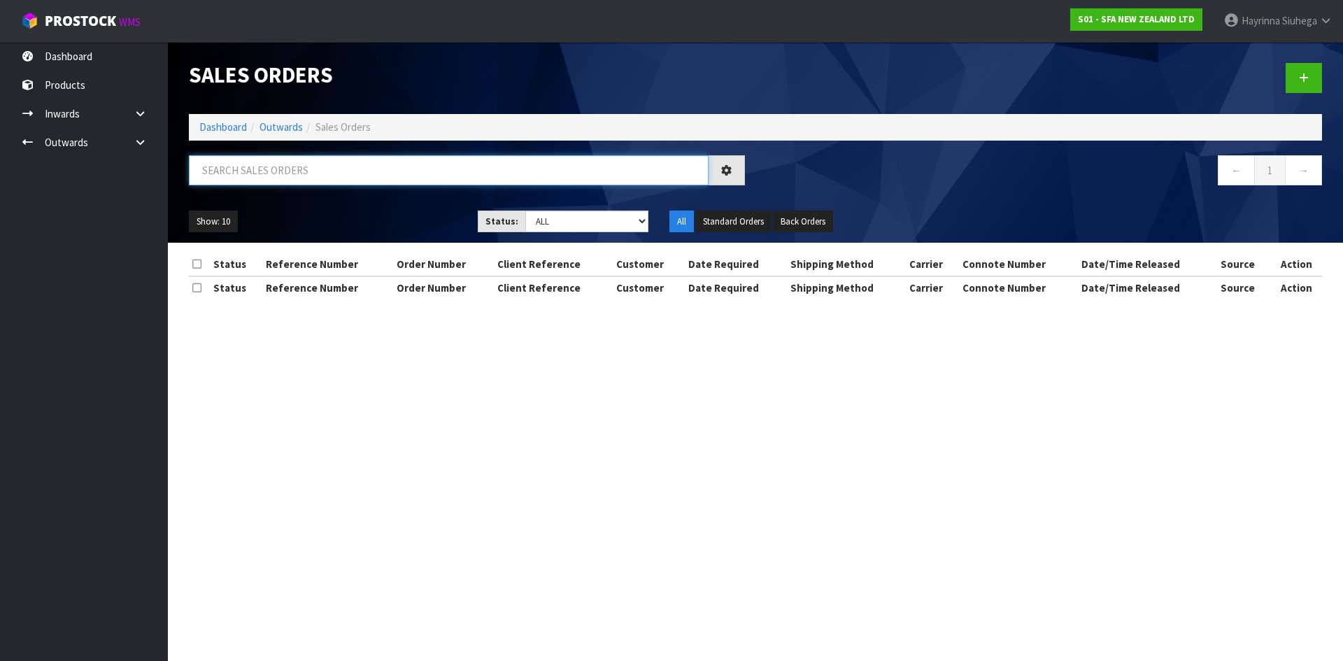
click at [325, 185] on input "text" at bounding box center [449, 170] width 520 height 30
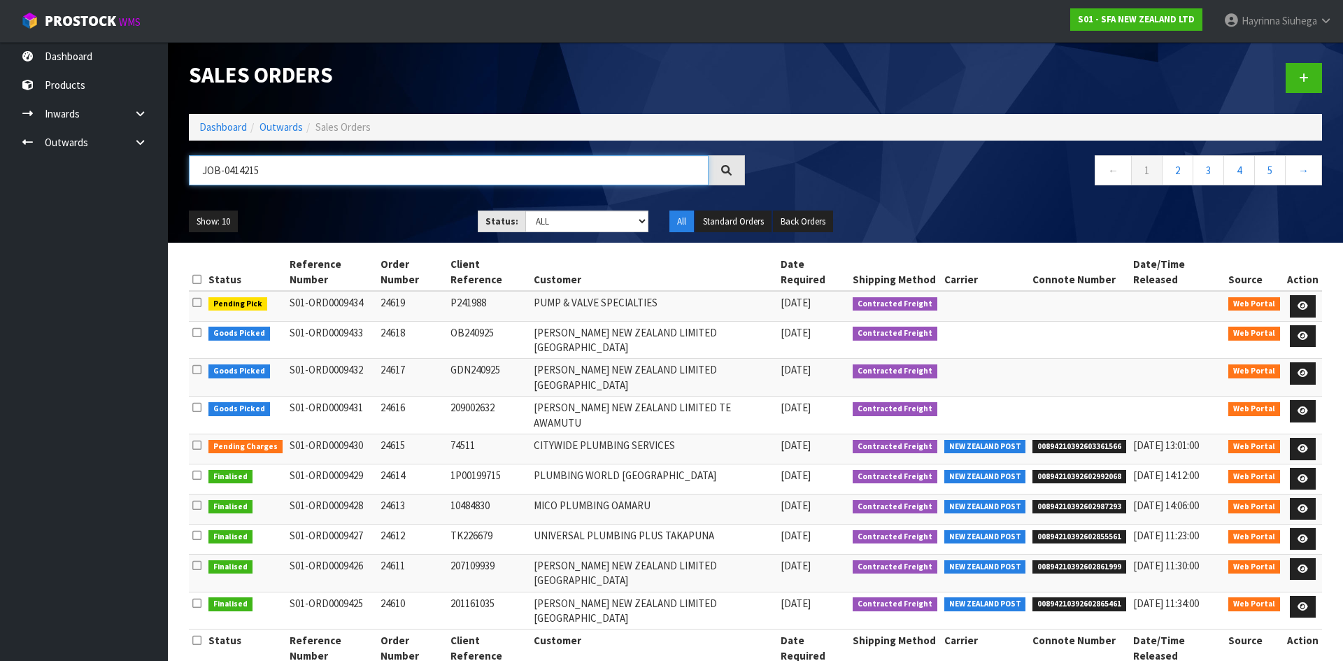
type input "JOB-0414215"
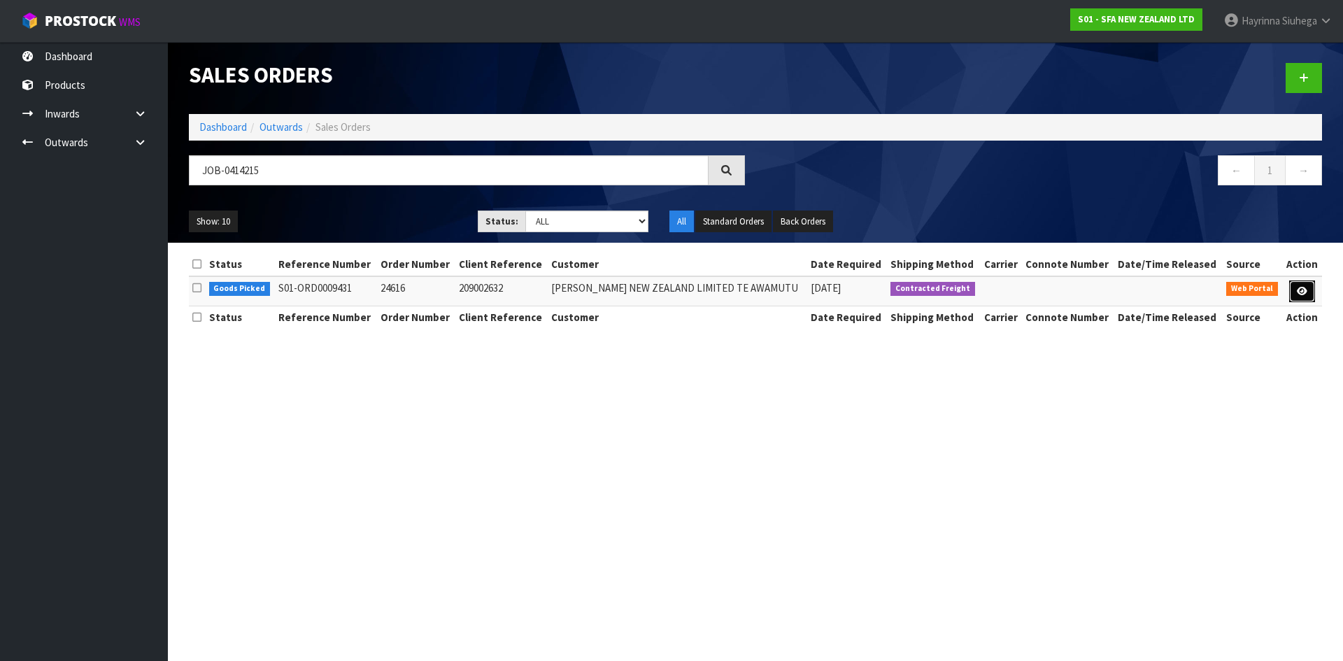
click at [1308, 296] on link at bounding box center [1302, 292] width 26 height 22
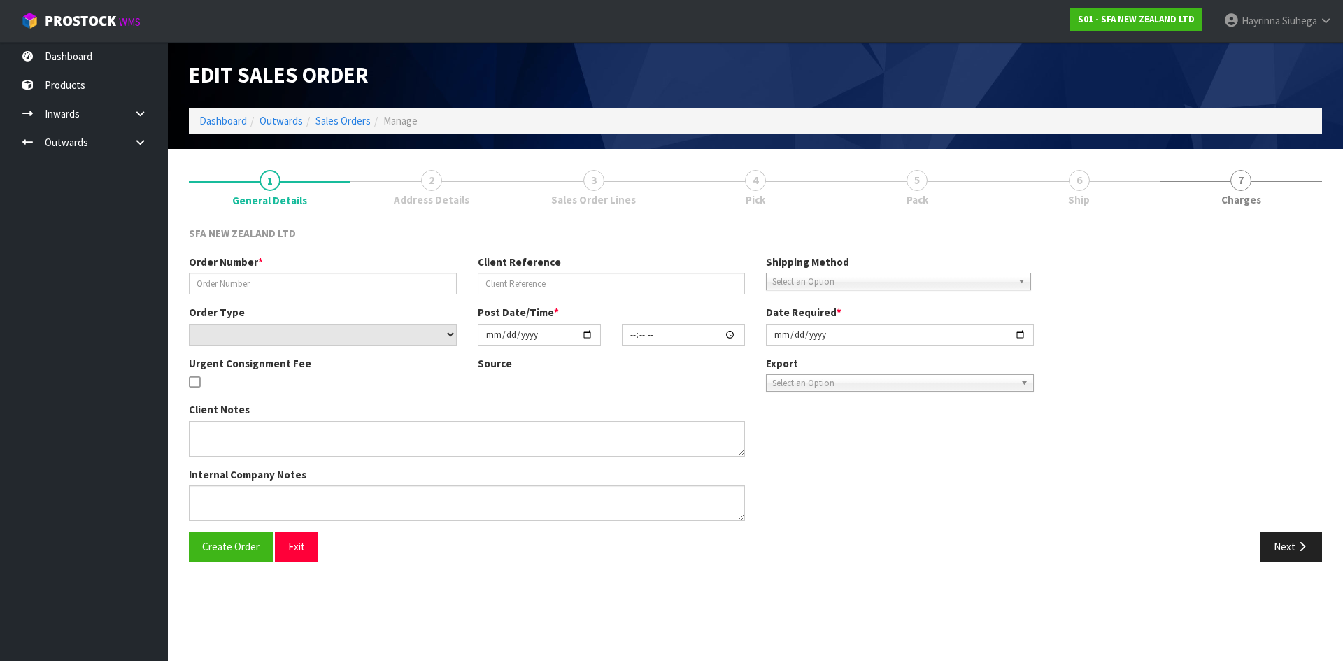
type input "24616"
type input "209002632"
select select "number:0"
type input "[DATE]"
type input "09:31:00.000"
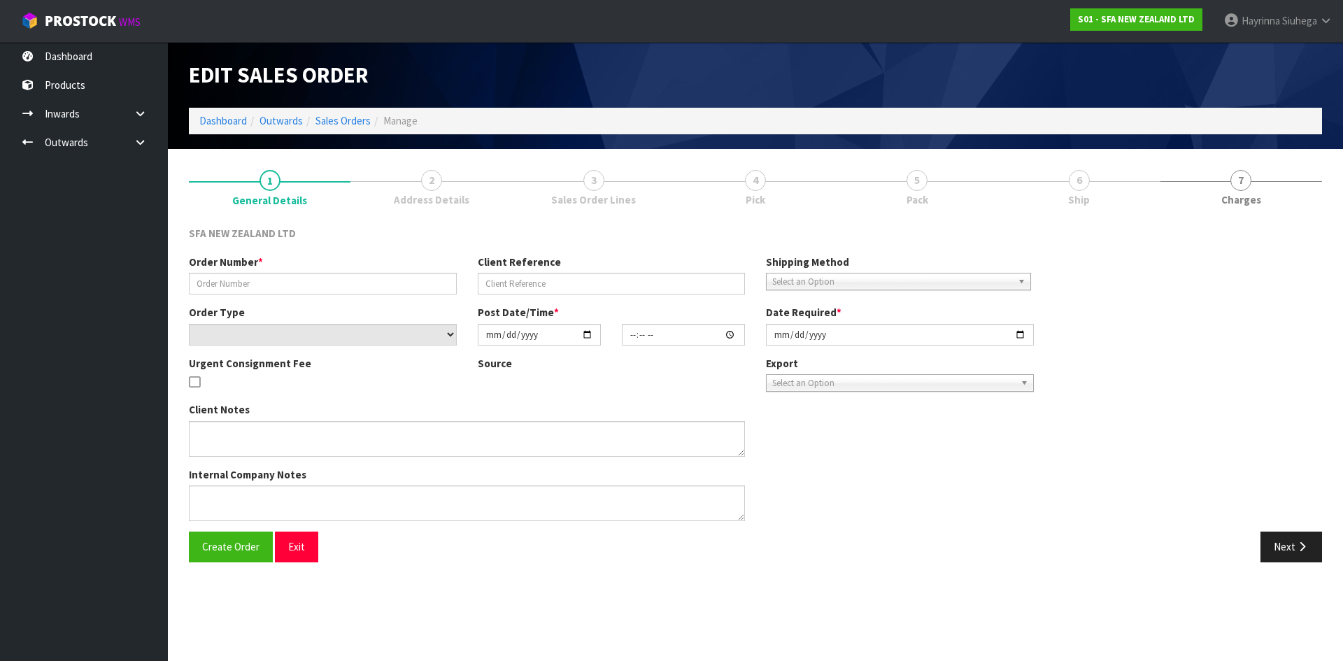
type input "[DATE]"
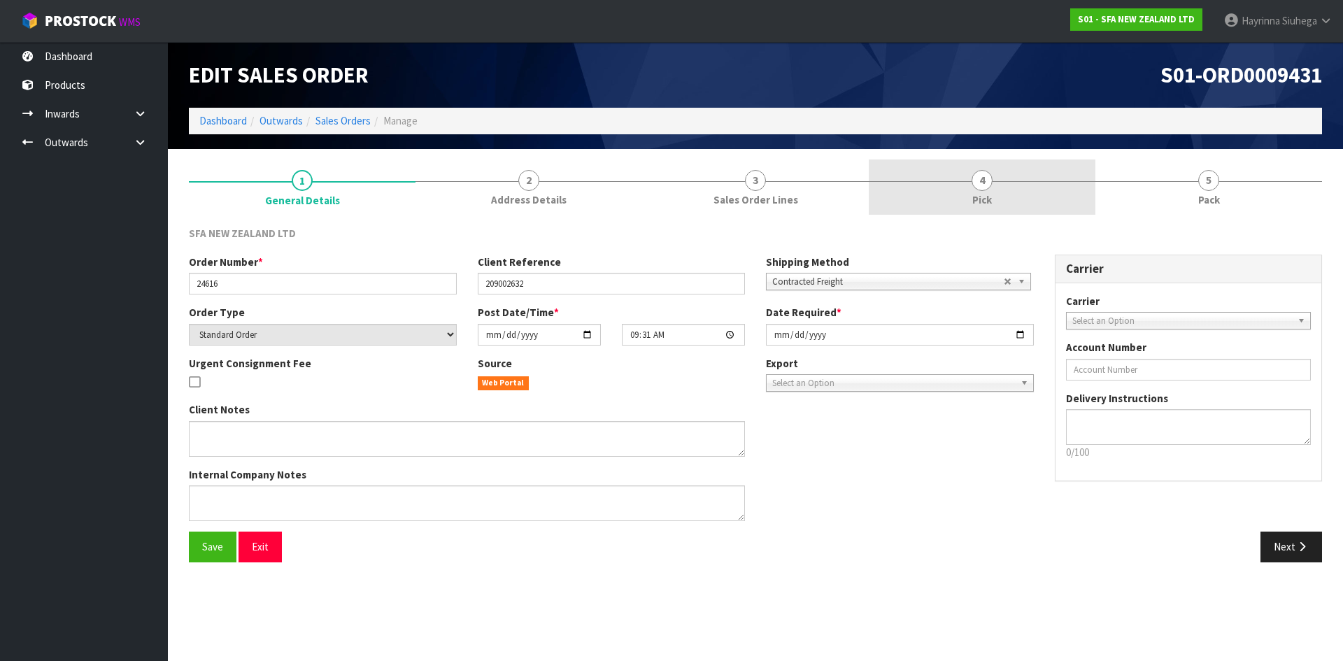
click at [1049, 196] on link "4 Pick" at bounding box center [982, 187] width 227 height 55
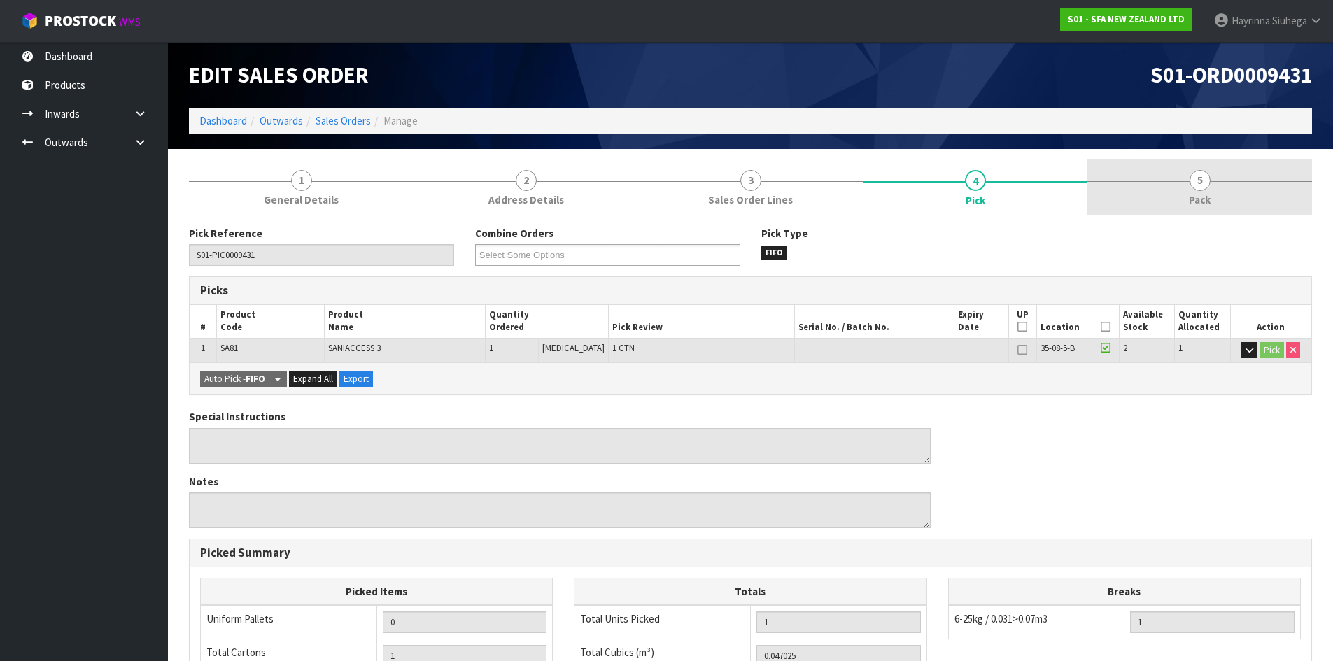
click at [1166, 186] on link "5 Pack" at bounding box center [1199, 187] width 225 height 55
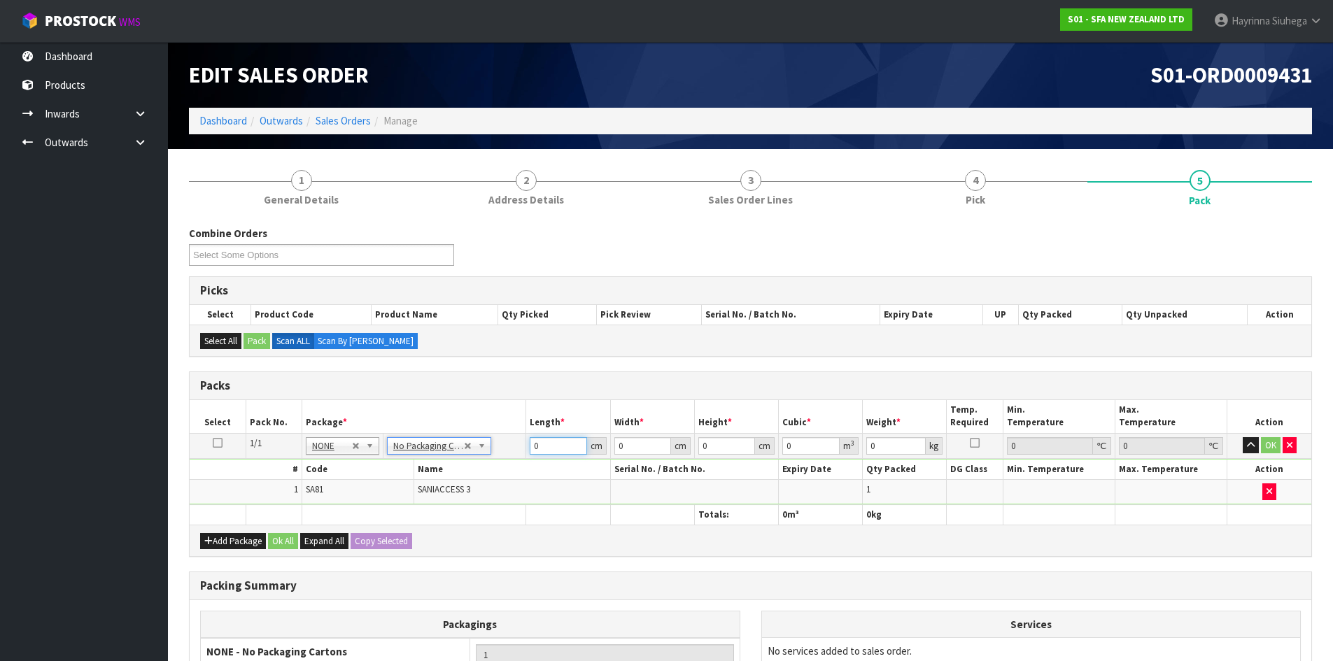
click at [532, 447] on input "0" at bounding box center [558, 445] width 57 height 17
type input "58"
type input "25"
type input "3"
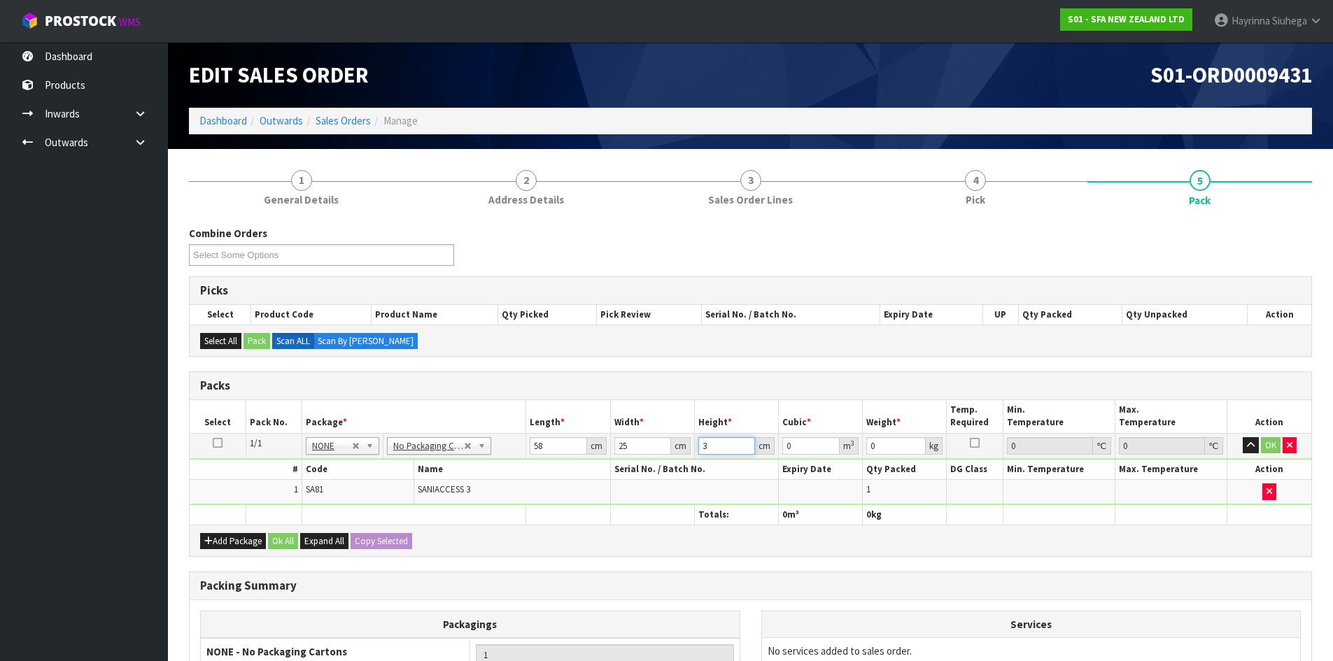
type input "0.00435"
type input "34"
type input "0.0493"
type input "34"
type input "8"
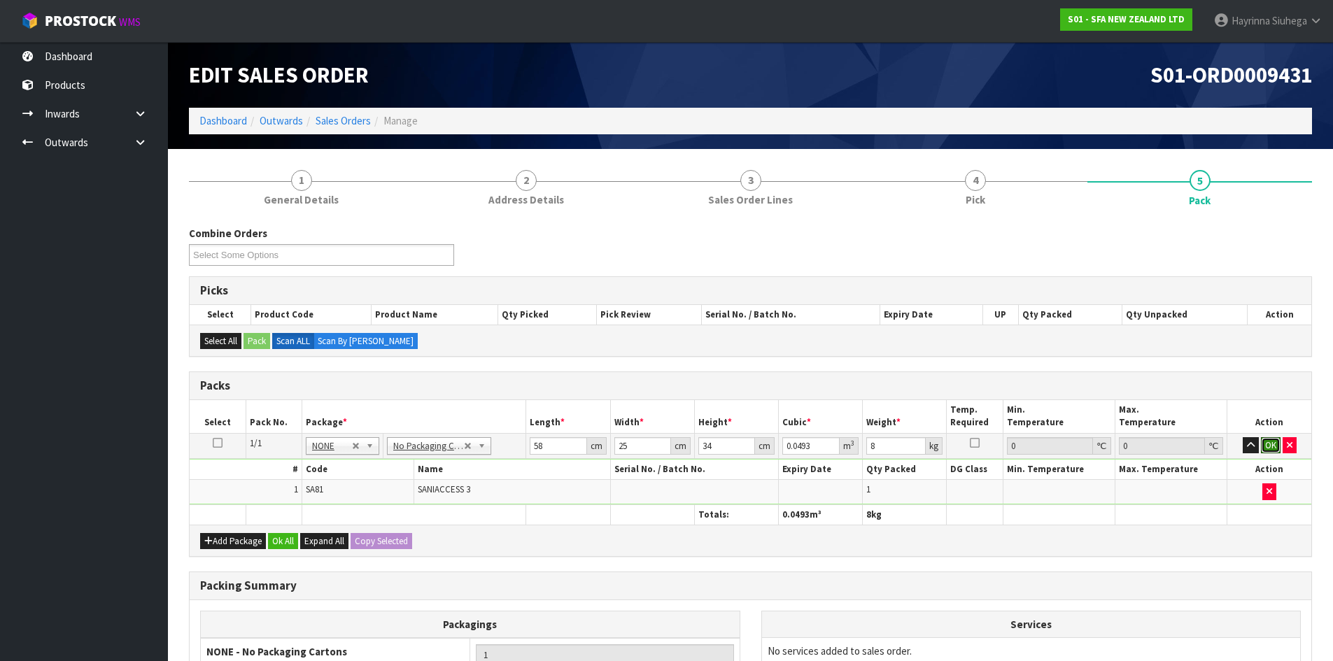
click button "OK" at bounding box center [1271, 445] width 20 height 17
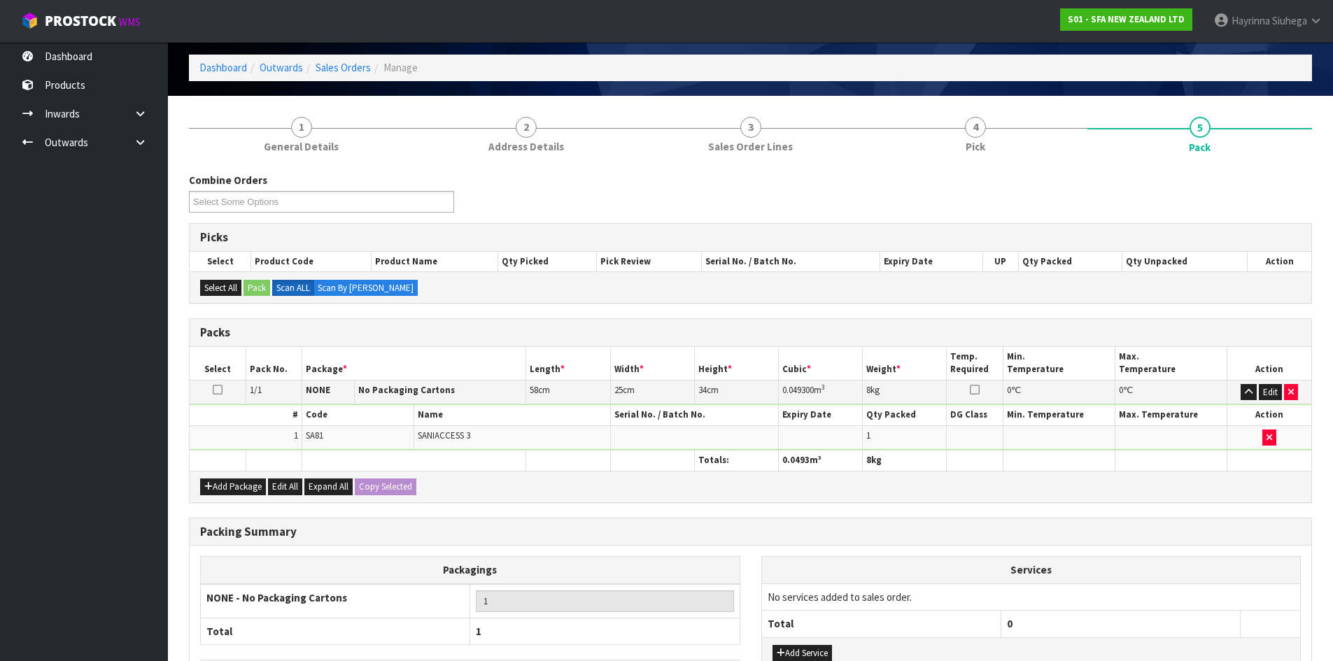
scroll to position [161, 0]
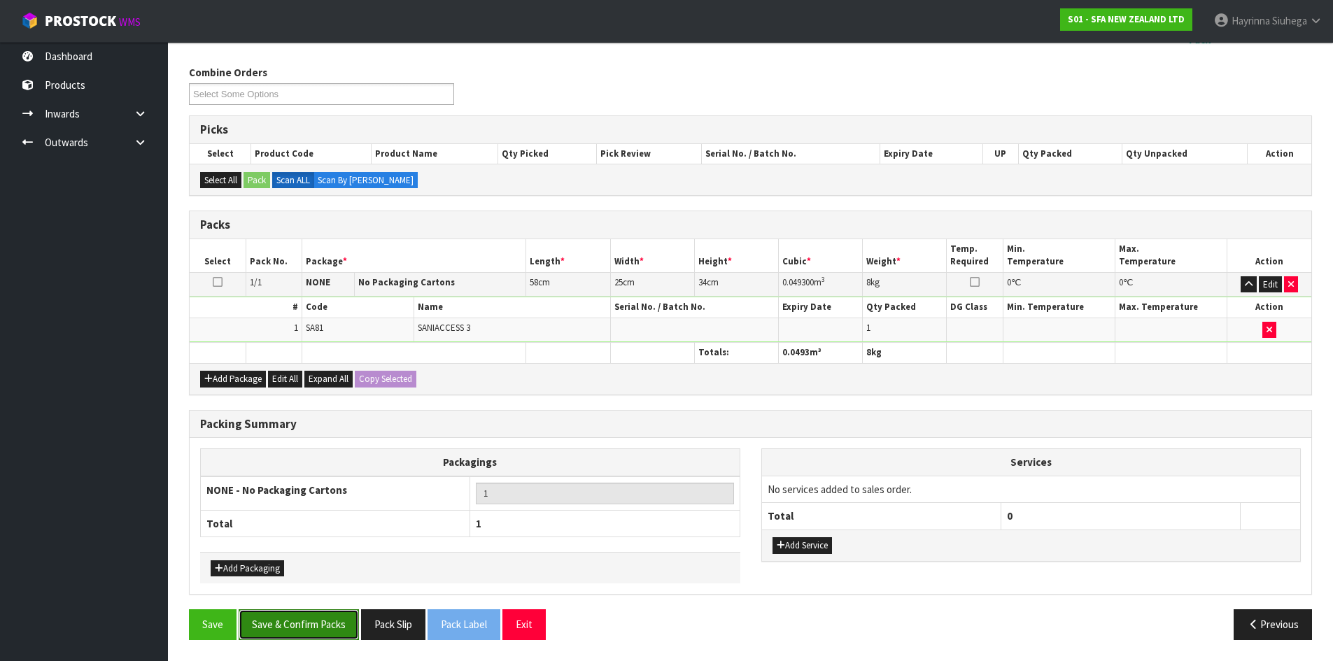
click at [330, 620] on button "Save & Confirm Packs" at bounding box center [299, 624] width 120 height 30
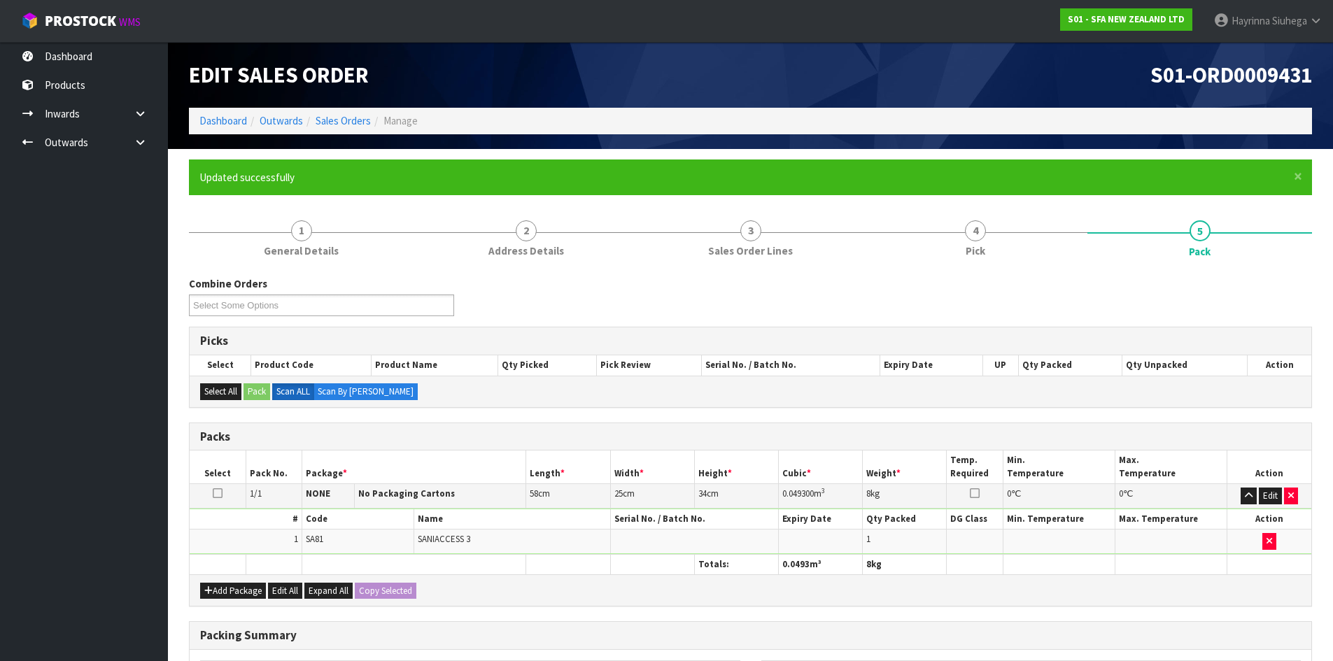
scroll to position [134, 0]
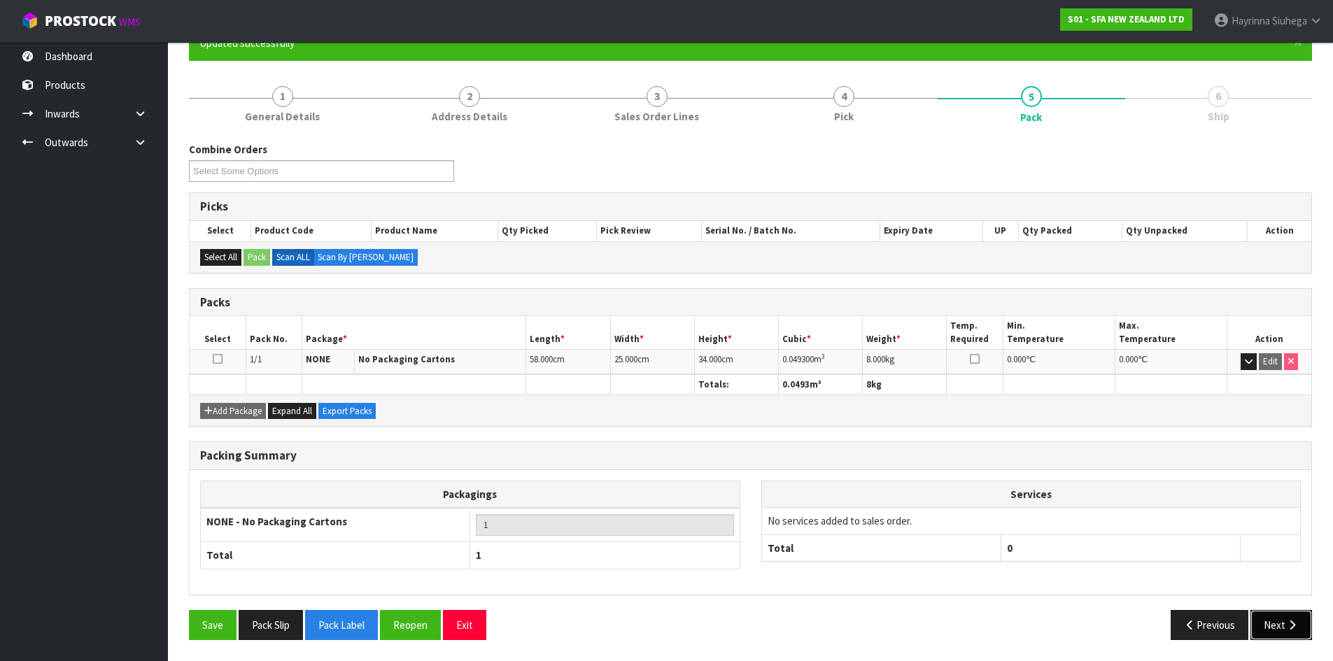
click at [1282, 623] on button "Next" at bounding box center [1281, 625] width 62 height 30
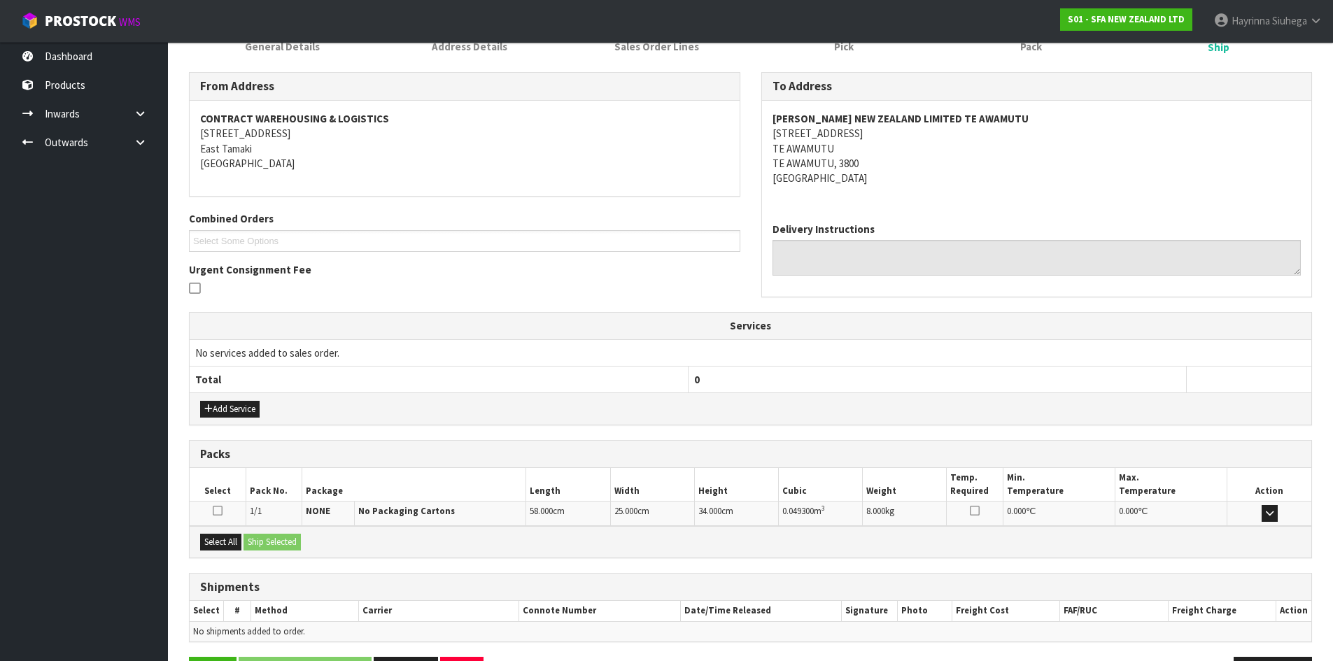
scroll to position [252, 0]
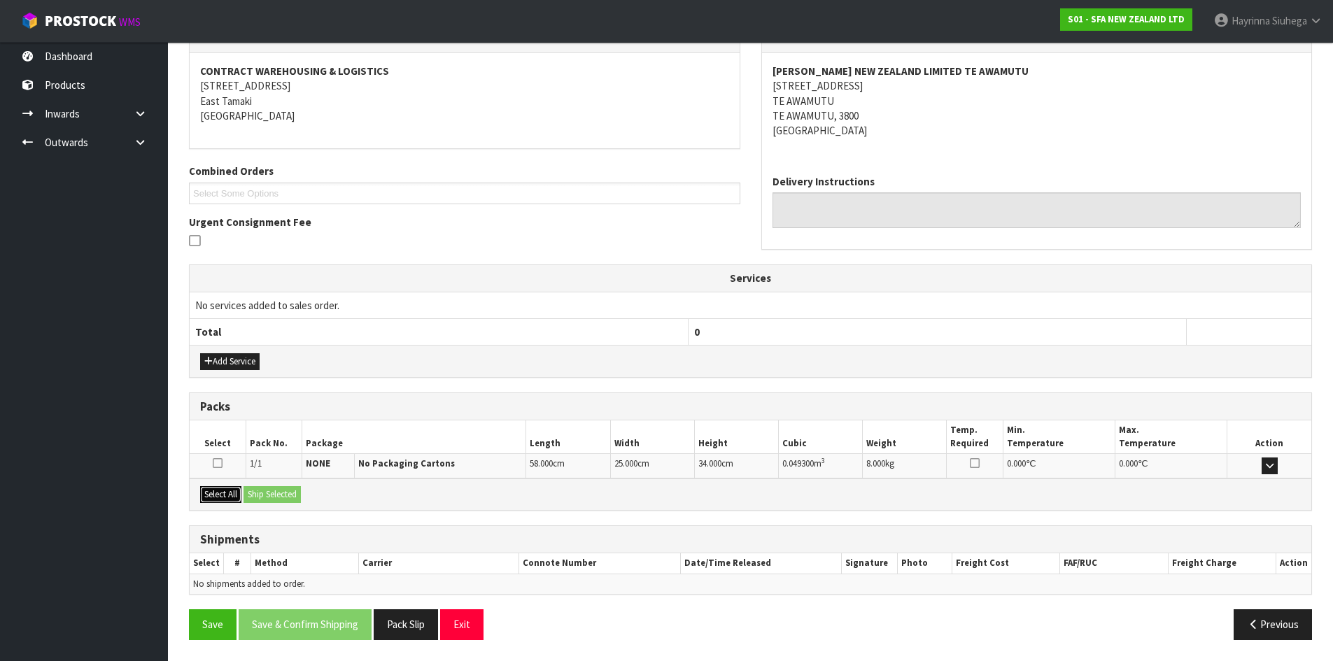
click at [218, 493] on button "Select All" at bounding box center [220, 494] width 41 height 17
click at [278, 497] on button "Ship Selected" at bounding box center [271, 494] width 57 height 17
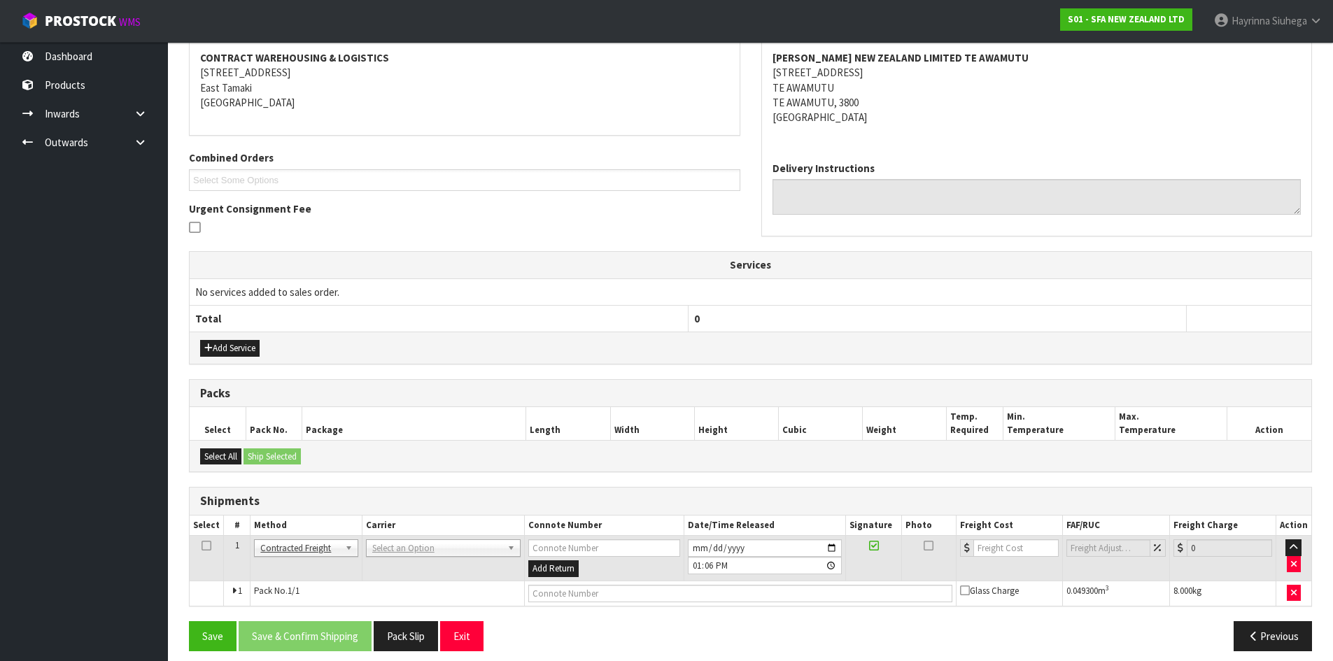
scroll to position [276, 0]
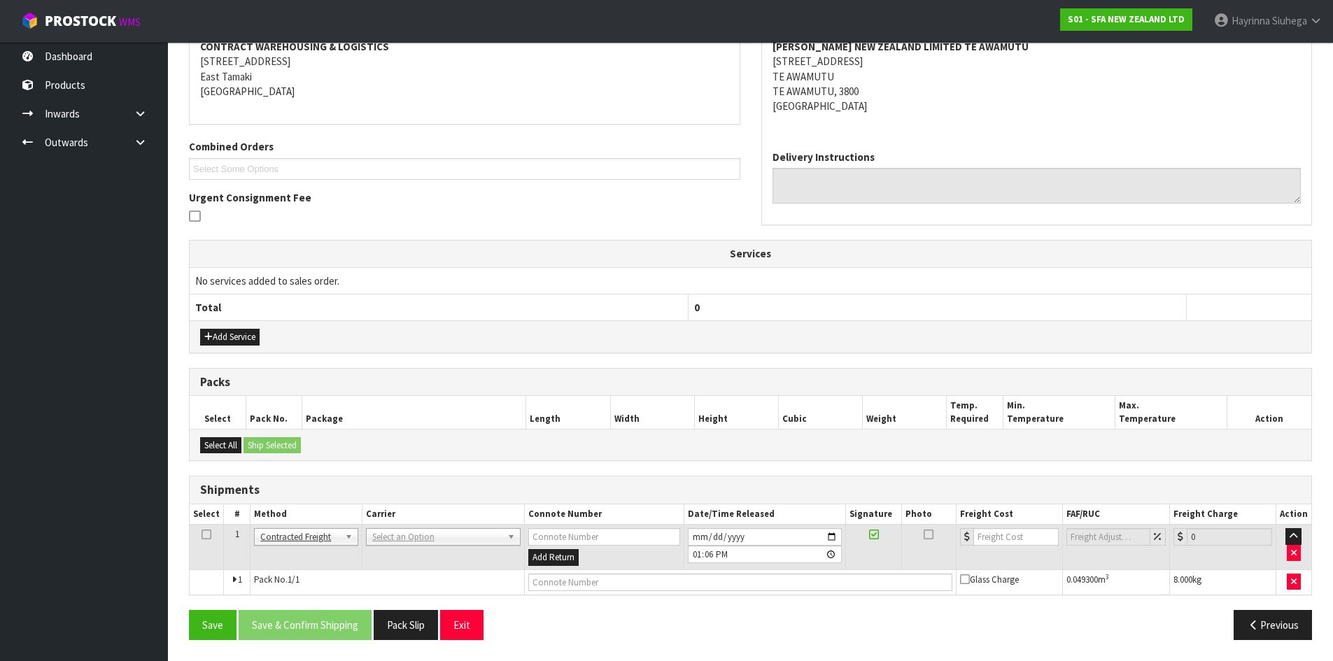
drag, startPoint x: 413, startPoint y: 530, endPoint x: 412, endPoint y: 540, distance: 9.8
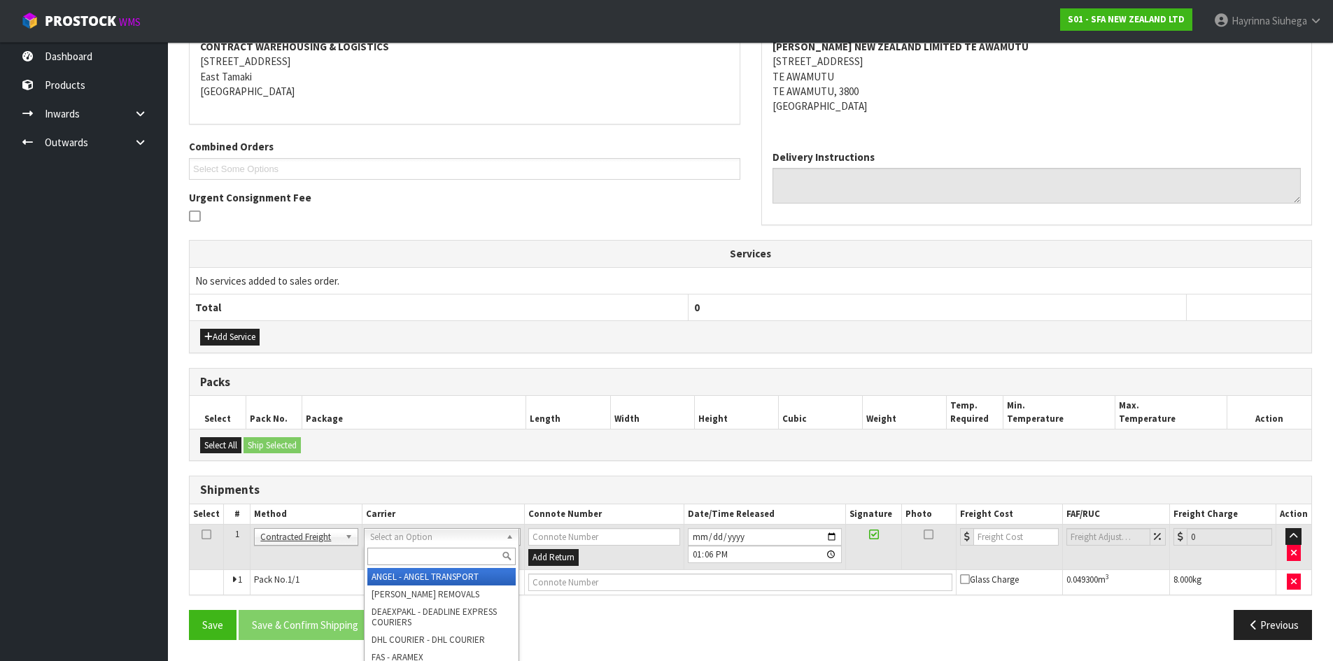
click at [398, 557] on input "text" at bounding box center [441, 556] width 148 height 17
type input "nzp"
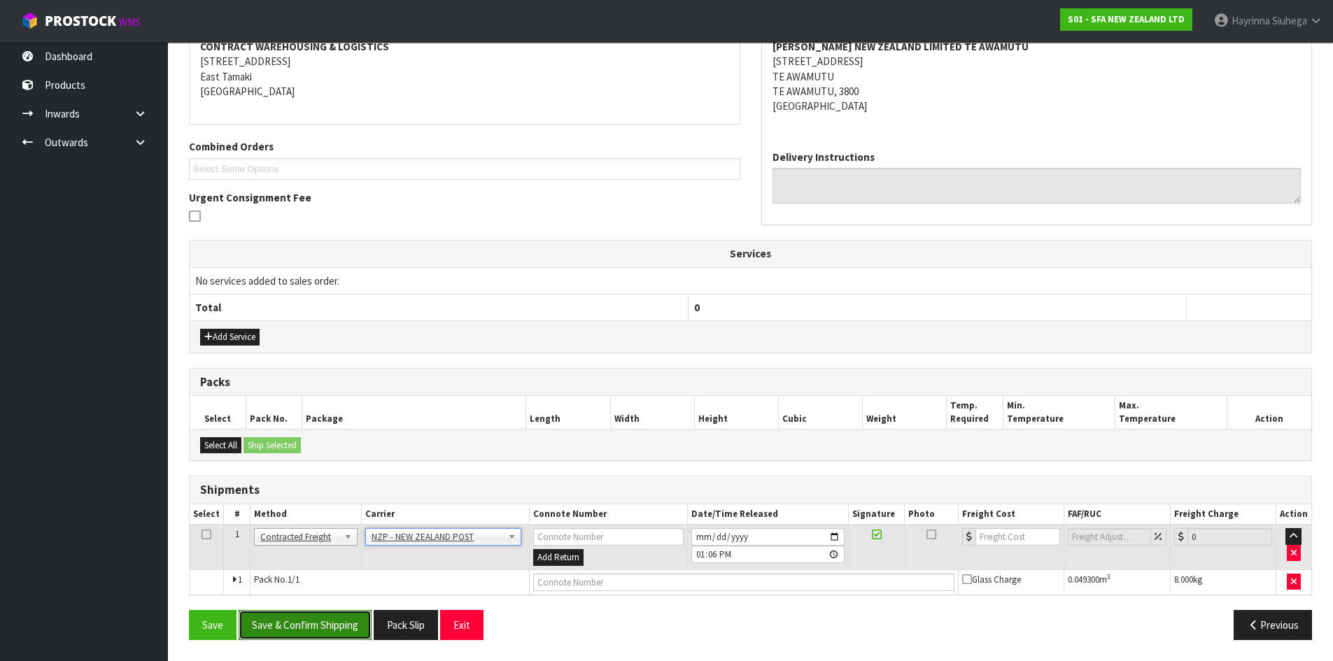
click at [348, 611] on button "Save & Confirm Shipping" at bounding box center [305, 625] width 133 height 30
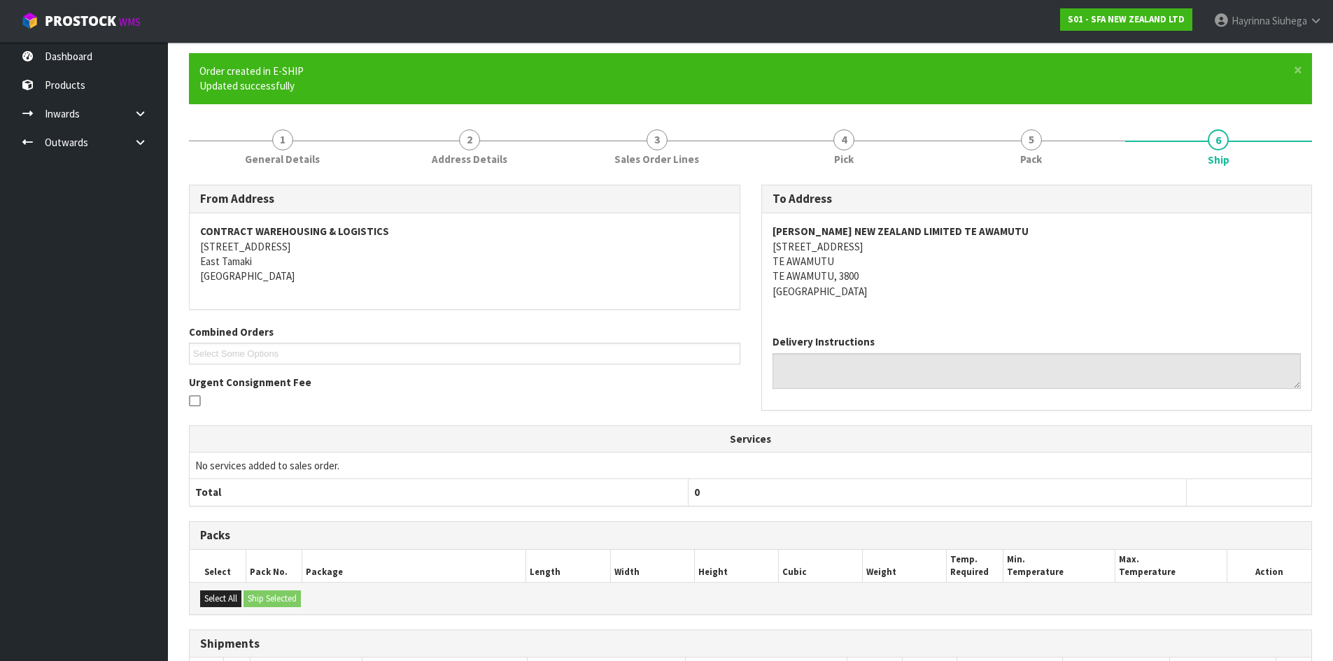
scroll to position [257, 0]
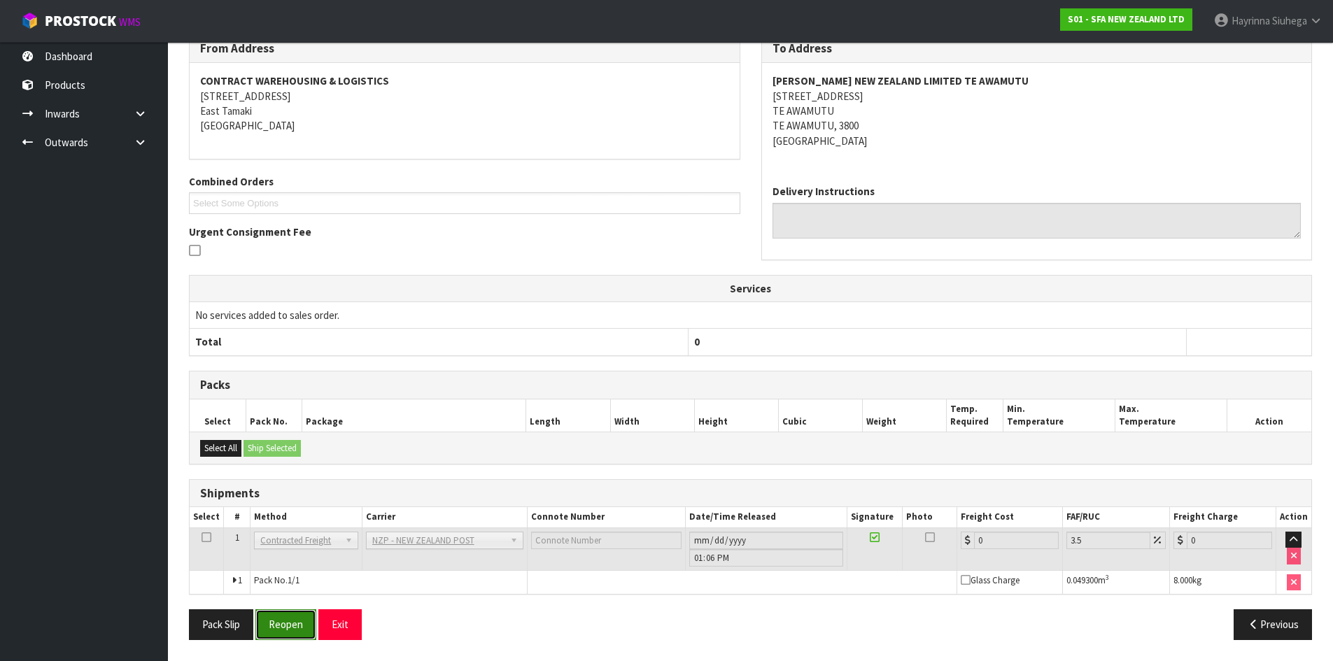
click at [280, 625] on button "Reopen" at bounding box center [285, 624] width 61 height 30
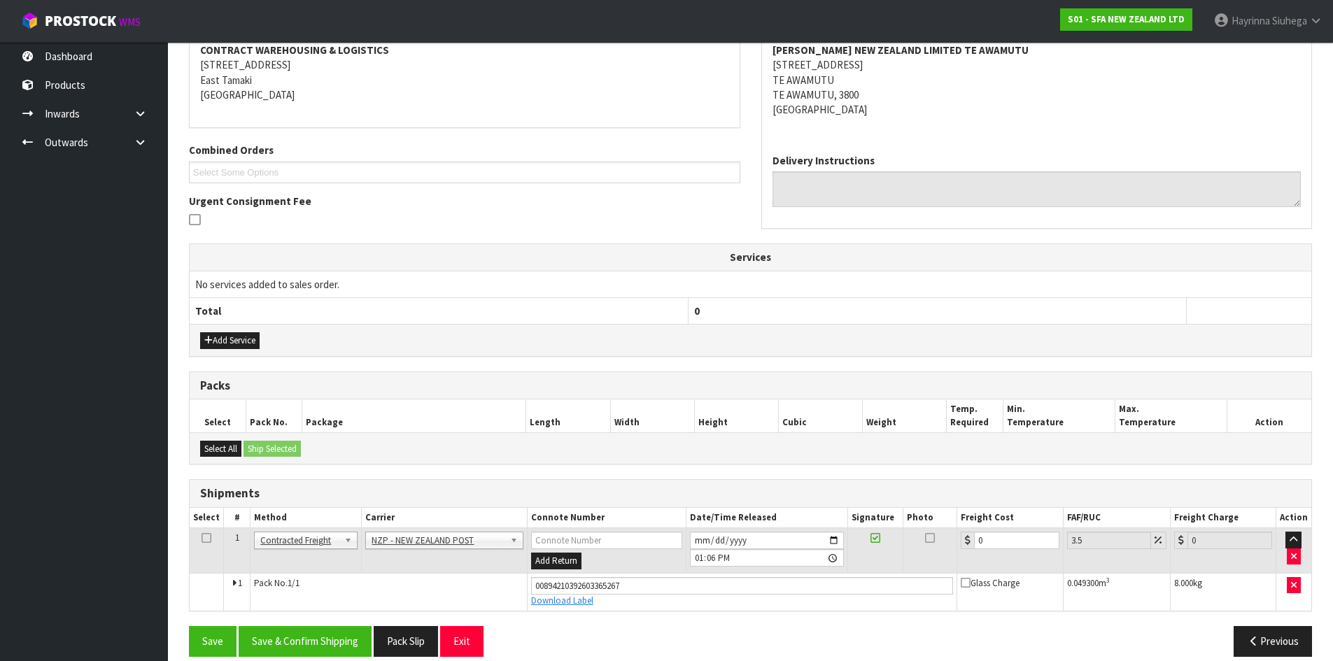
scroll to position [290, 0]
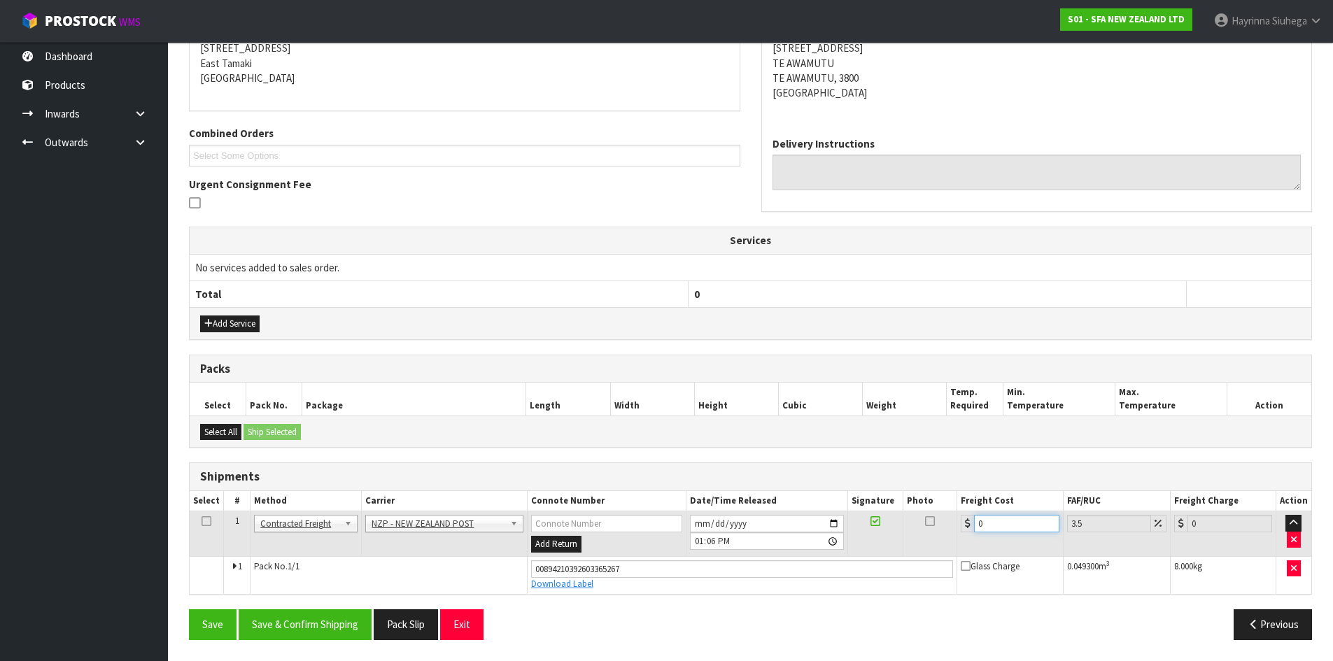
drag, startPoint x: 1007, startPoint y: 527, endPoint x: 744, endPoint y: 527, distance: 263.0
click at [761, 527] on tr "1 Client Local Pickup Customer Local Pickup Company Freight Contracted Freight …" at bounding box center [750, 533] width 1121 height 45
type input "7"
type input "7.24"
type input "7.3"
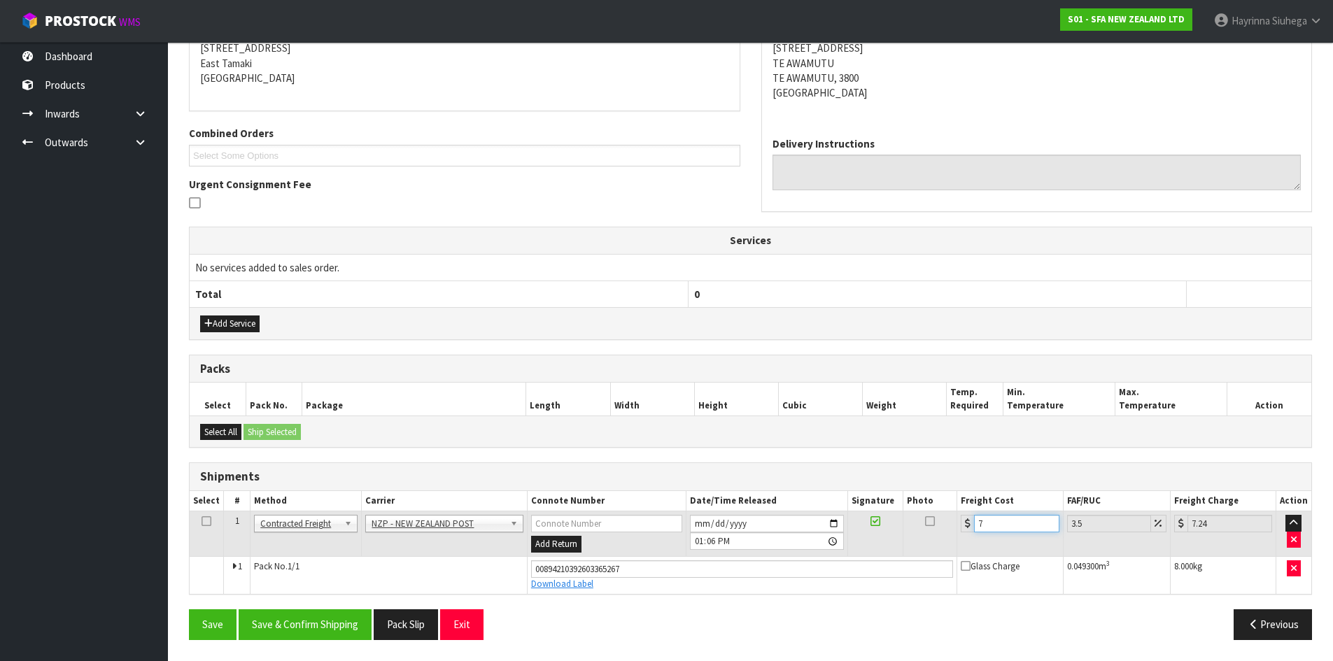
type input "7.56"
type input "7.31"
type input "7.57"
type input "7.31"
click at [189, 609] on button "Save" at bounding box center [213, 624] width 48 height 30
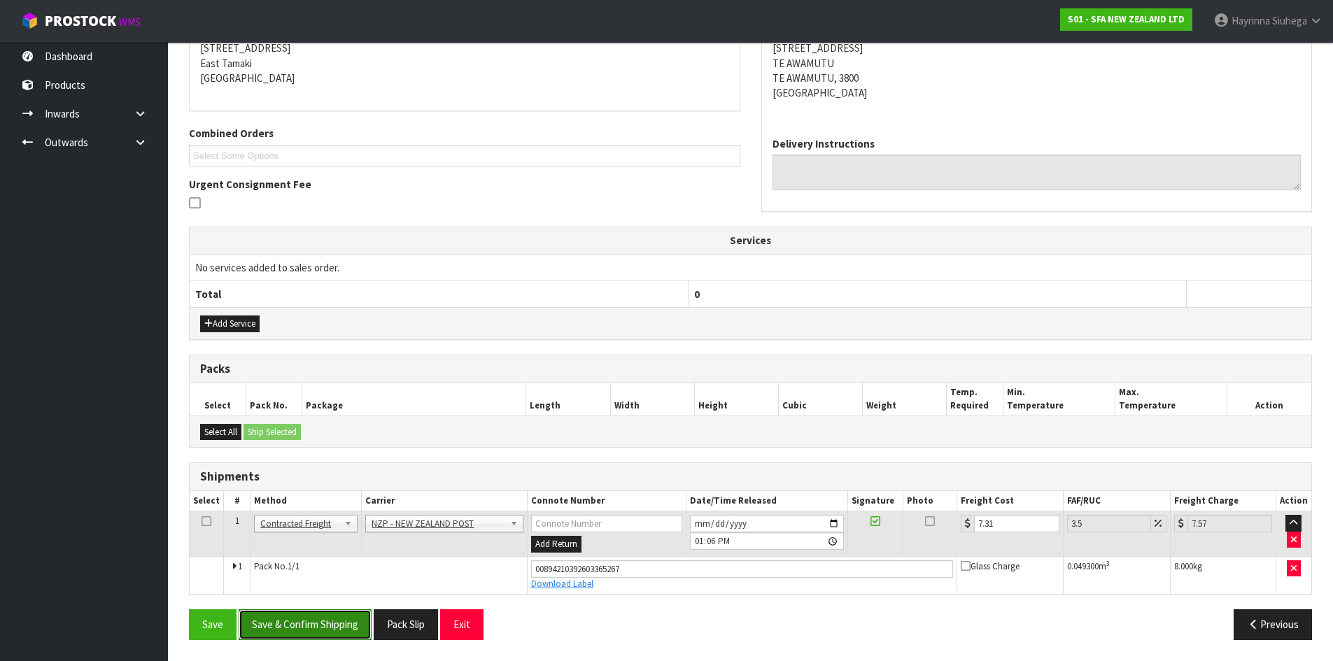
click at [313, 635] on button "Save & Confirm Shipping" at bounding box center [305, 624] width 133 height 30
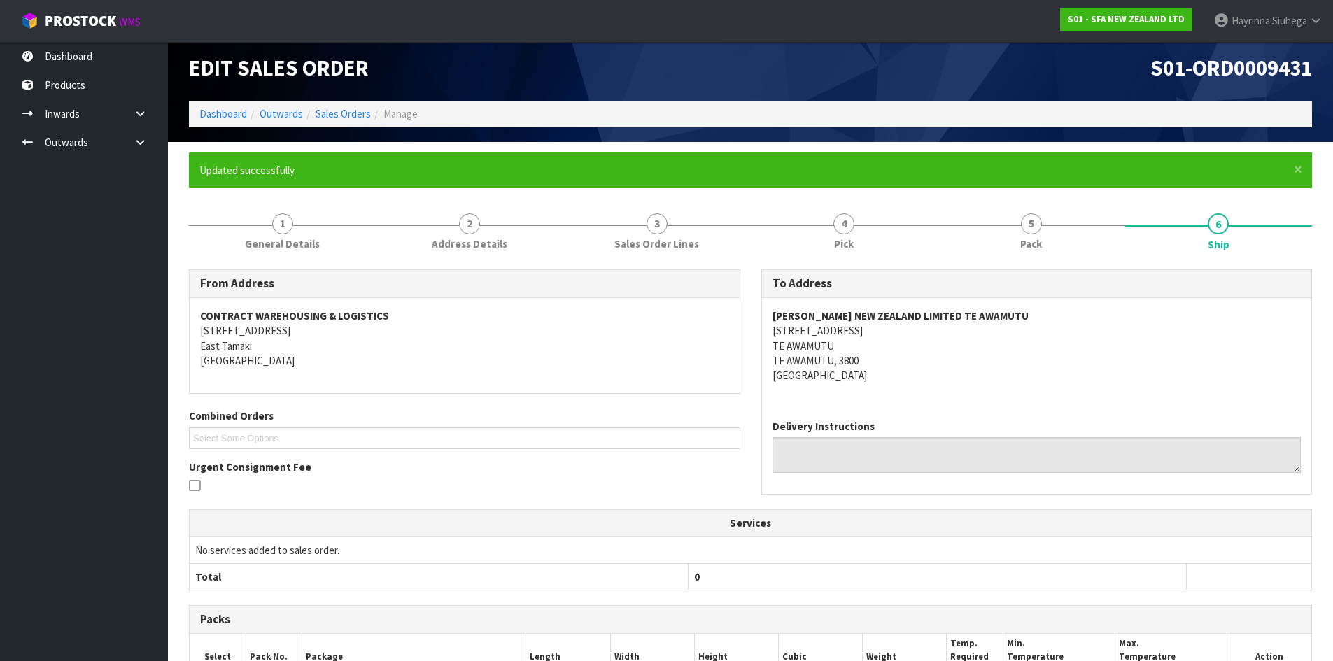
scroll to position [0, 0]
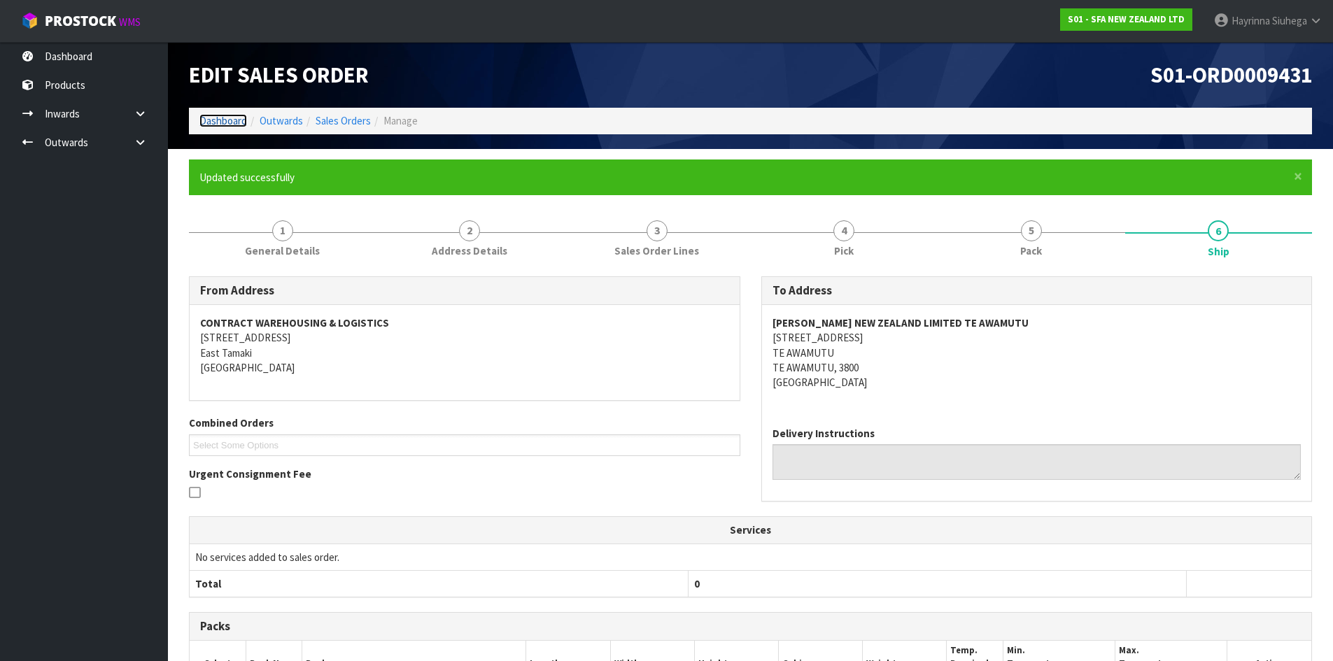
click at [218, 119] on link "Dashboard" at bounding box center [223, 120] width 48 height 13
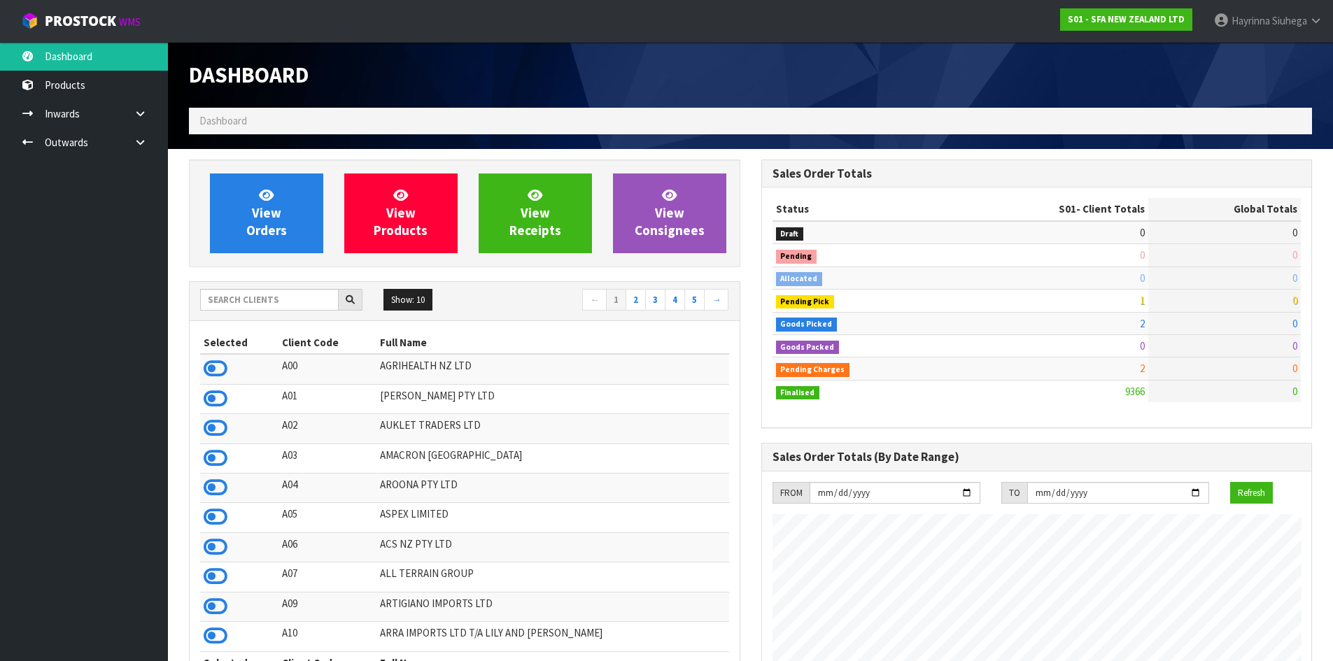
scroll to position [1060, 572]
click at [267, 219] on span "View Orders" at bounding box center [266, 213] width 41 height 52
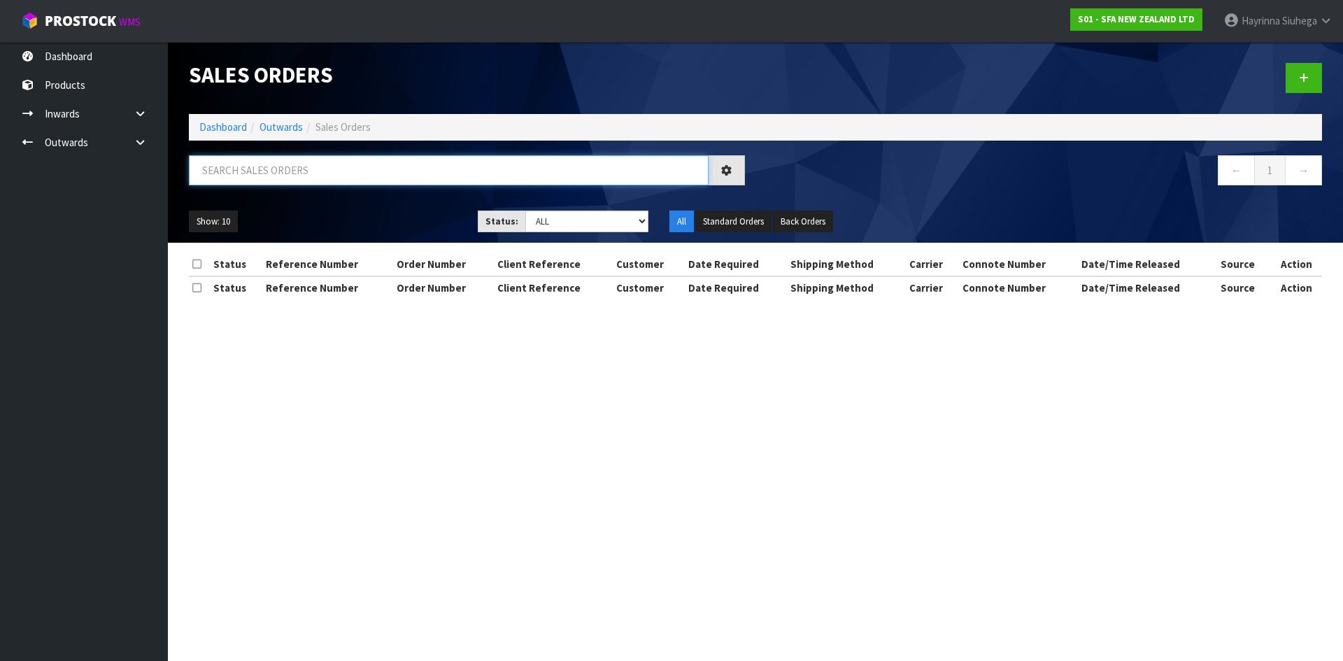
click at [289, 167] on input "text" at bounding box center [449, 170] width 520 height 30
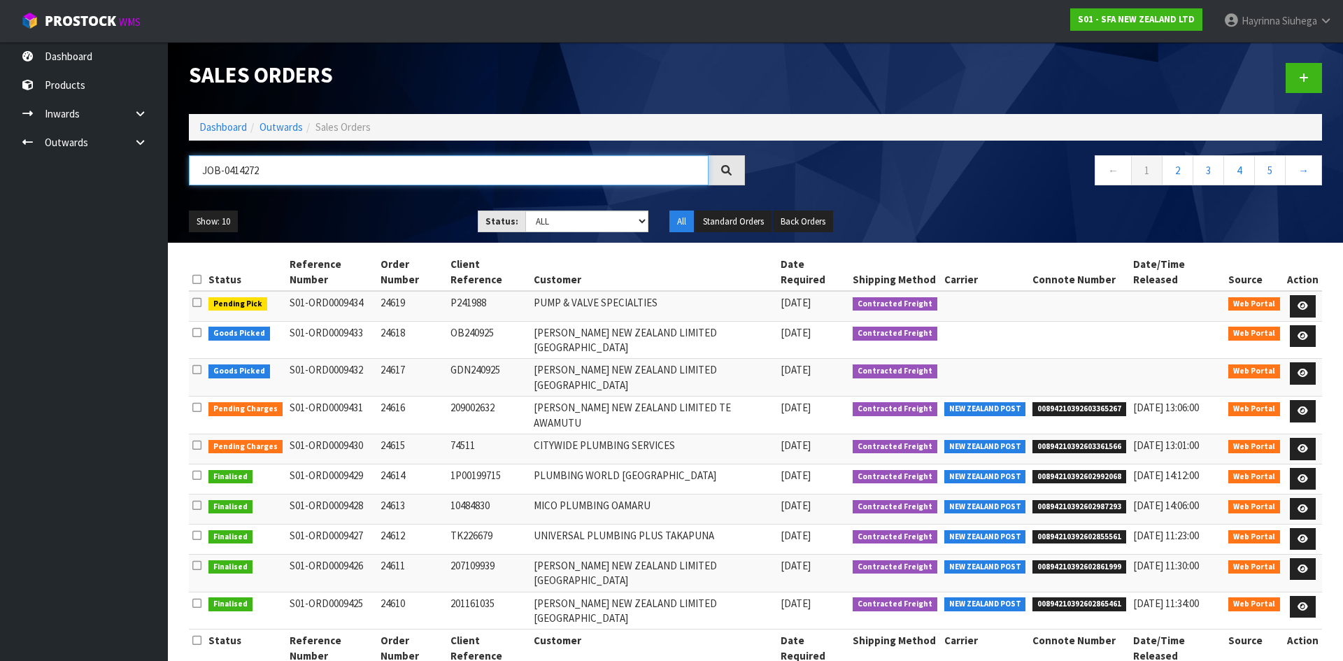
type input "JOB-0414272"
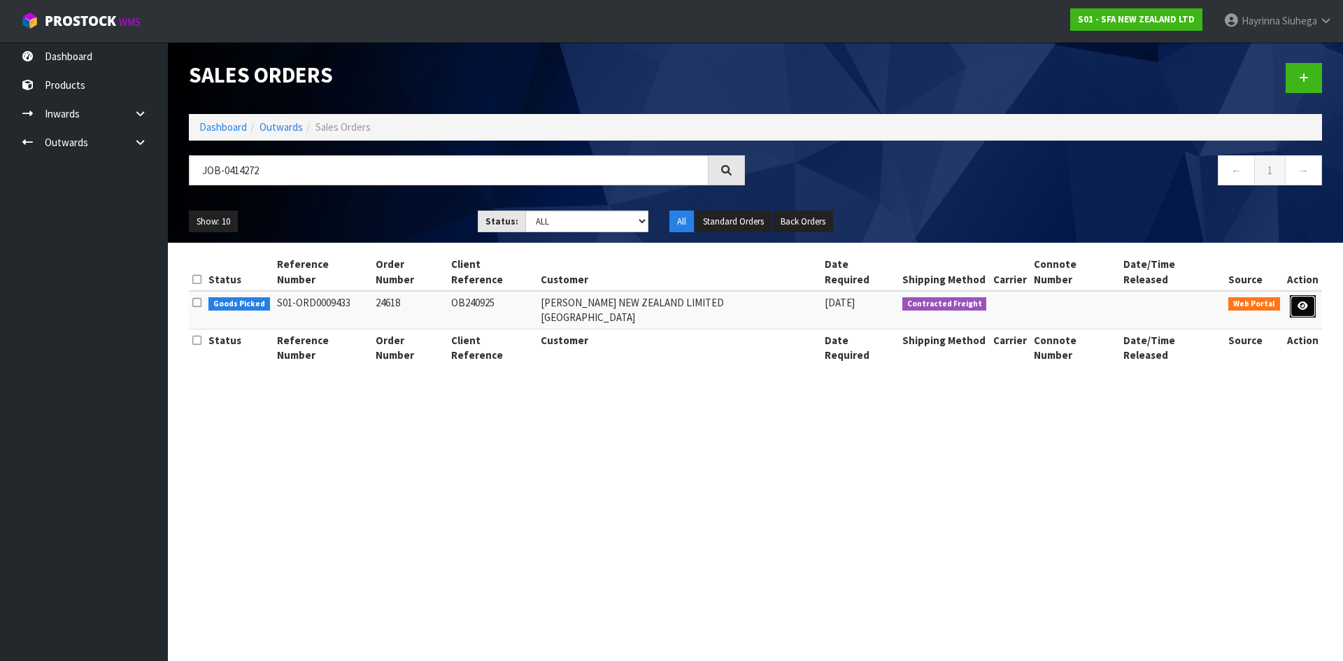
click at [1295, 295] on link at bounding box center [1303, 306] width 26 height 22
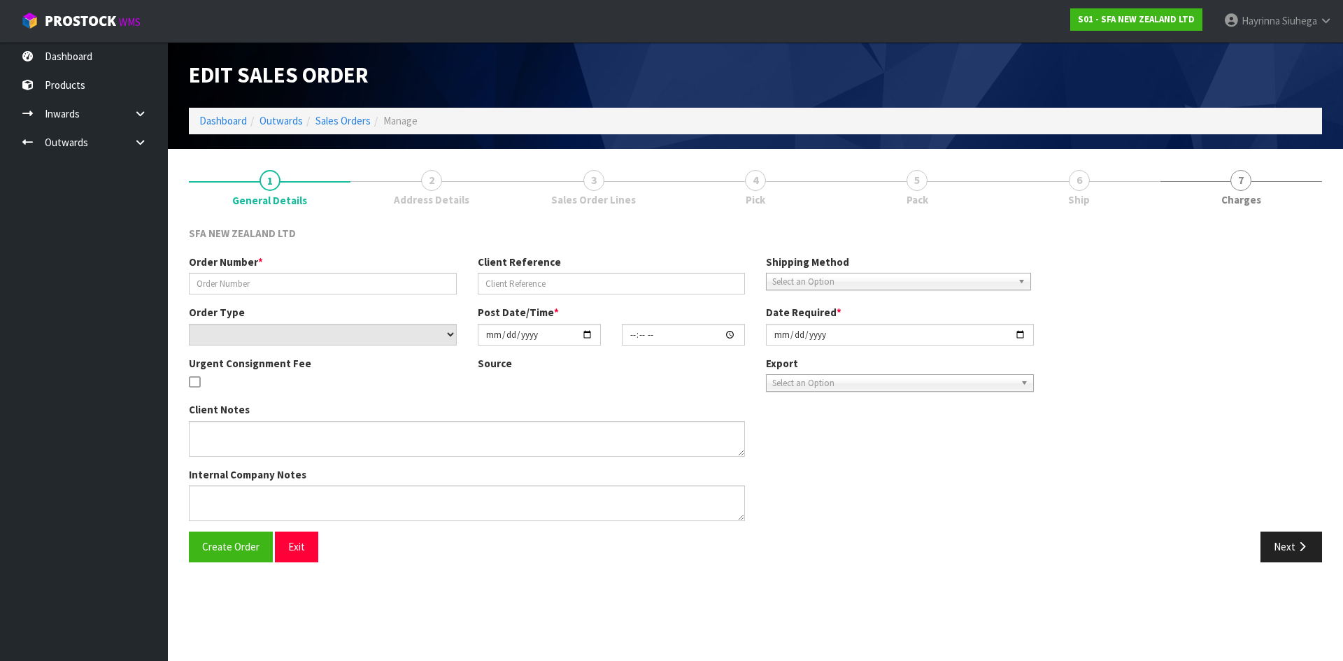
type input "24618"
type input "OB240925"
select select "number:0"
type input "[DATE]"
type input "11:03:00.000"
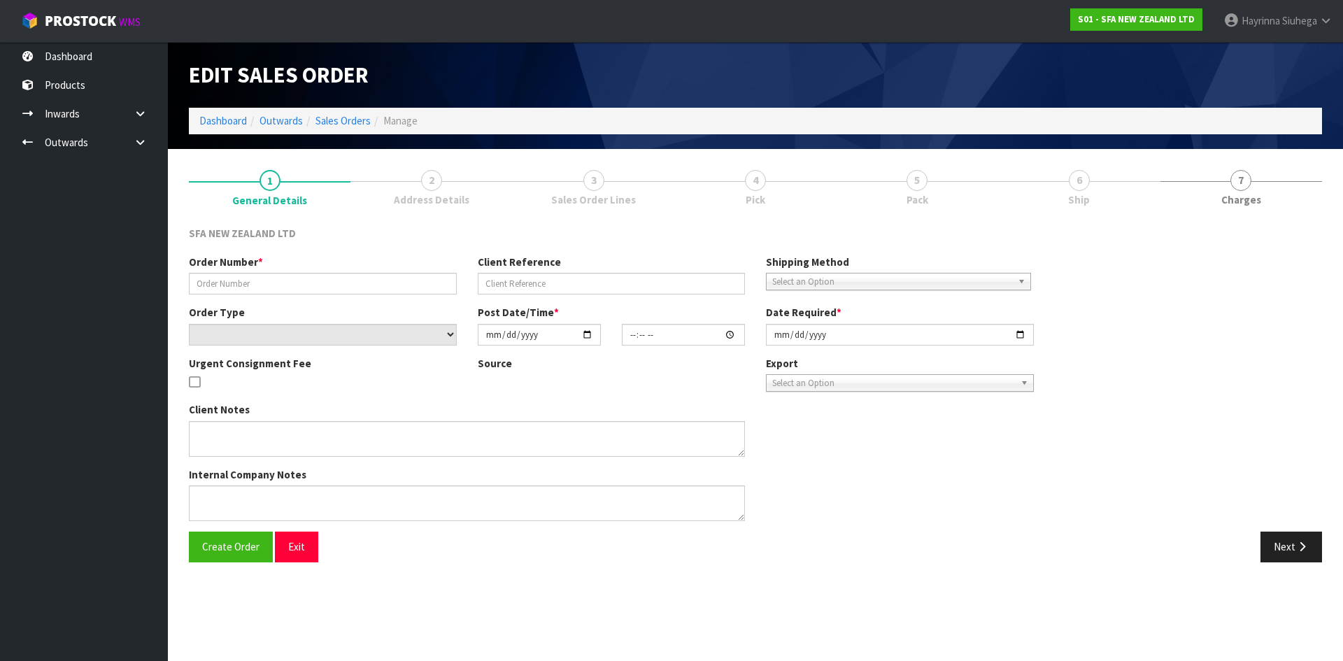
type input "[DATE]"
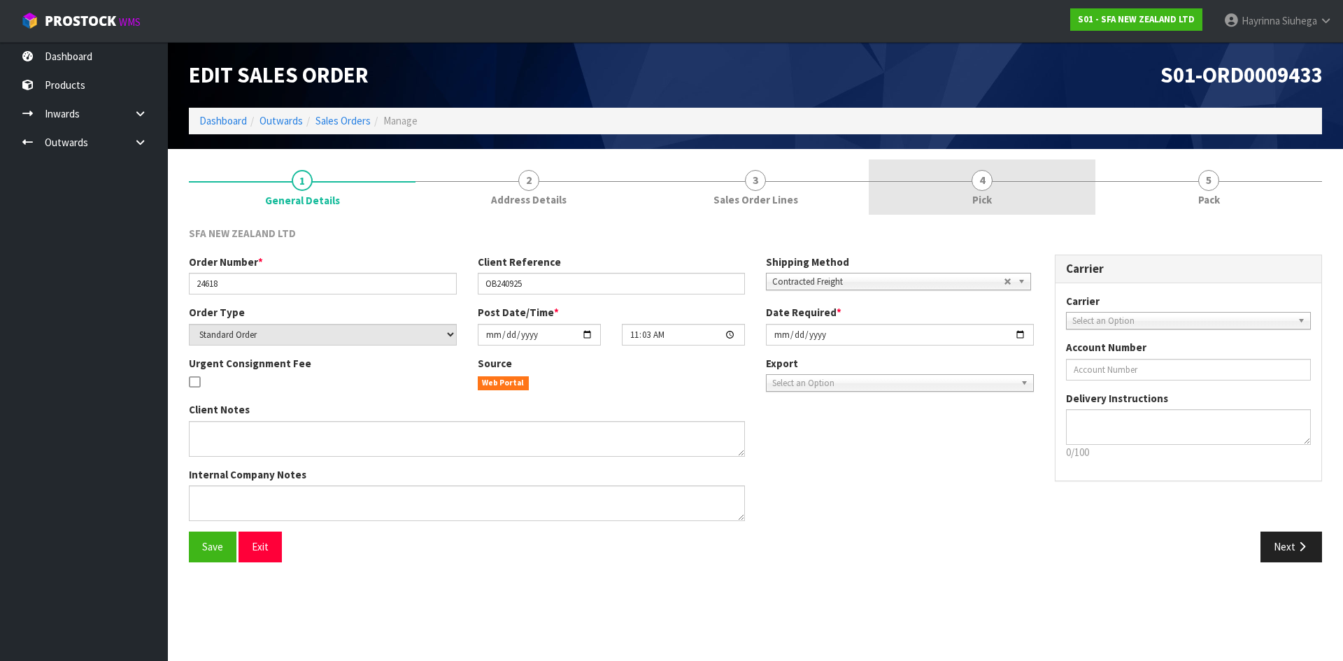
click at [1056, 194] on link "4 Pick" at bounding box center [982, 187] width 227 height 55
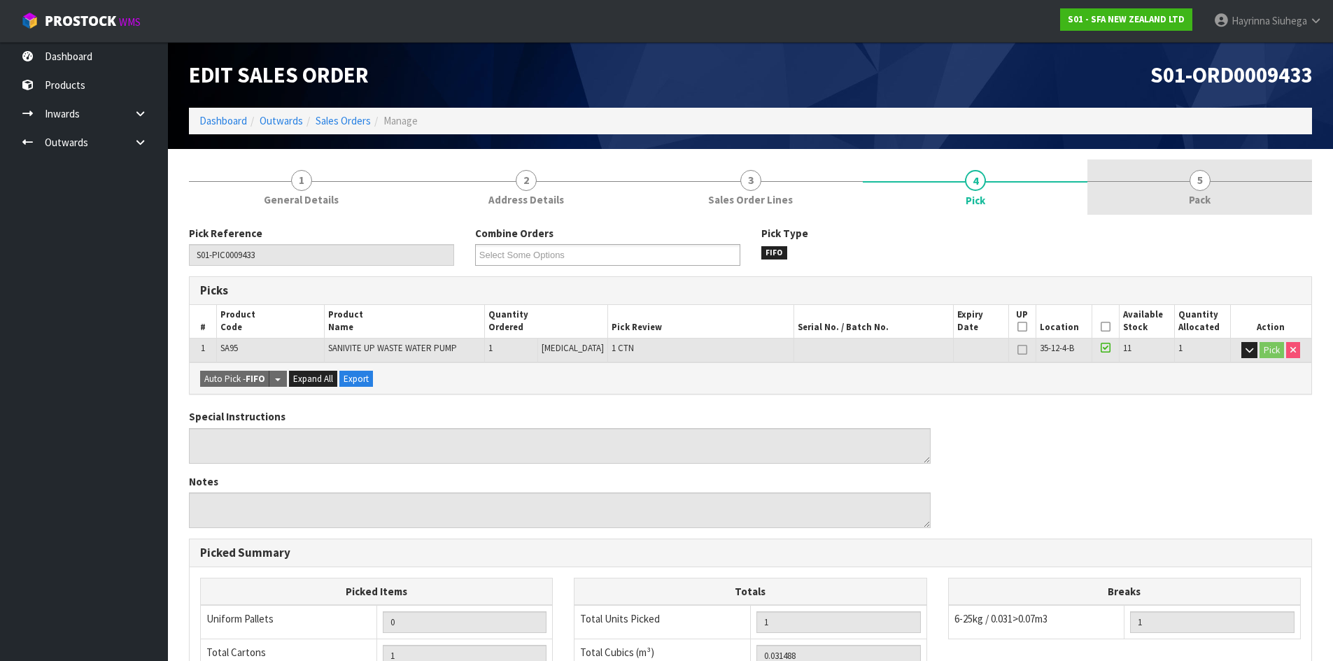
click at [1191, 183] on span "5" at bounding box center [1199, 180] width 21 height 21
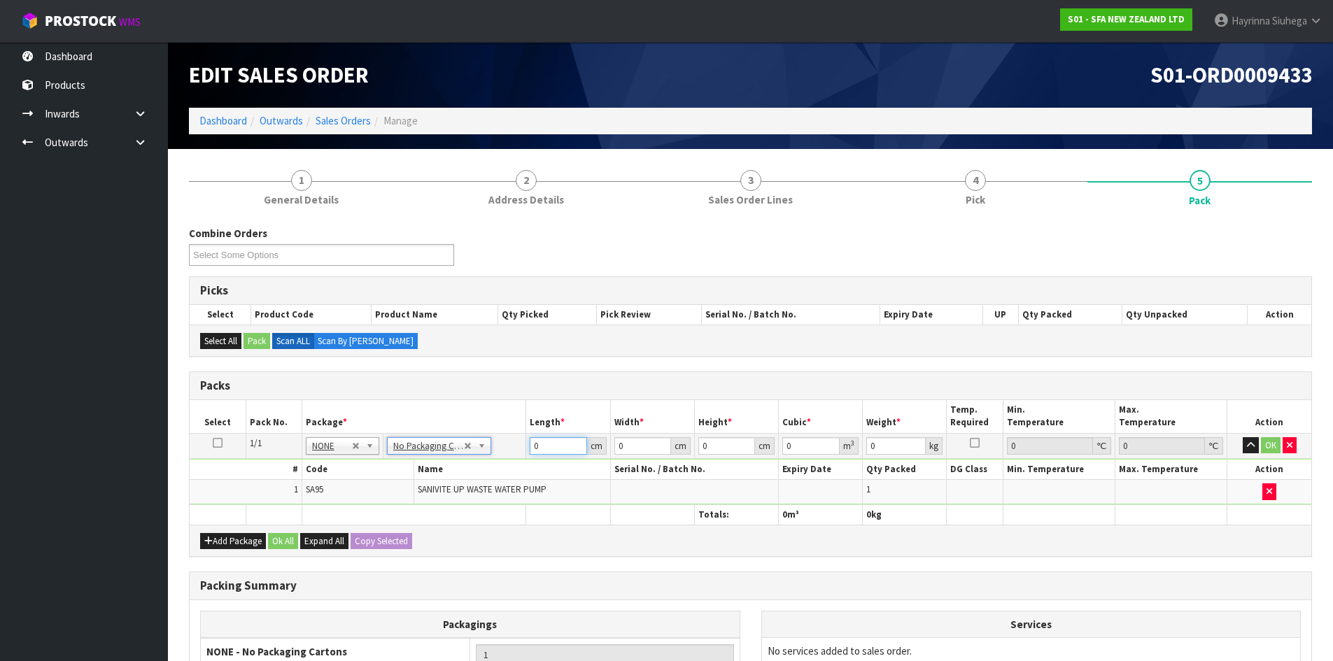
click at [535, 447] on input "0" at bounding box center [558, 445] width 57 height 17
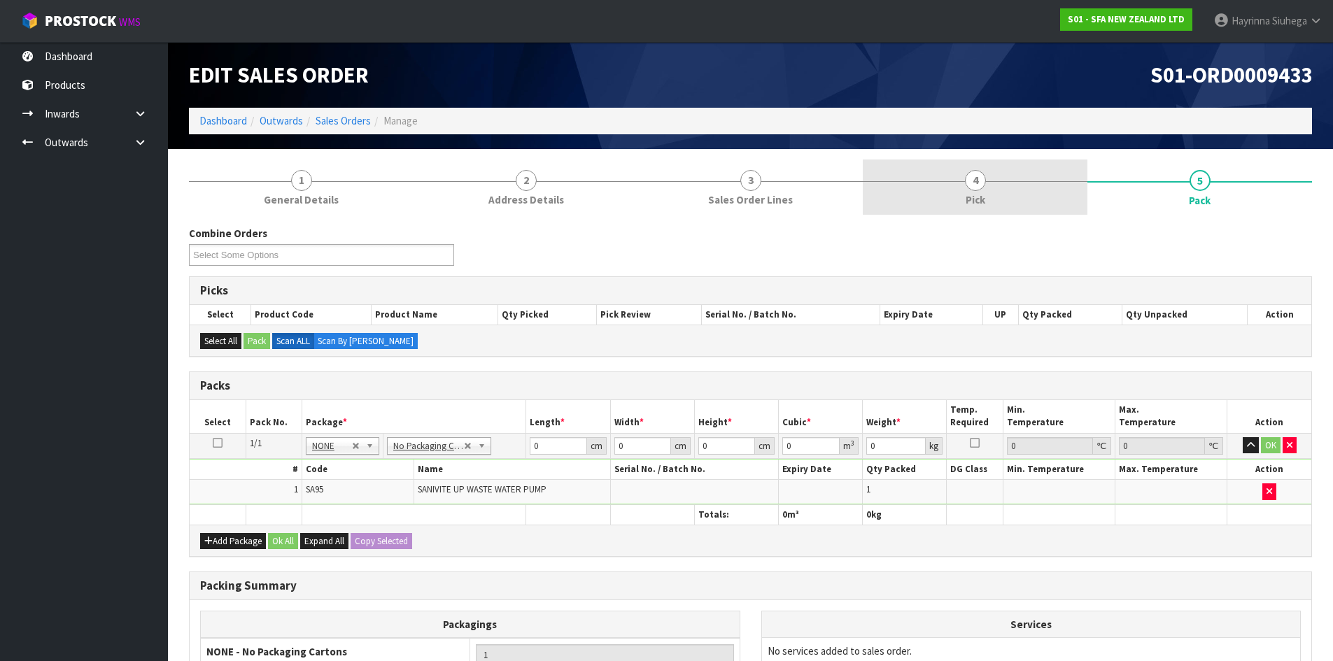
click at [991, 164] on link "4 Pick" at bounding box center [975, 187] width 225 height 55
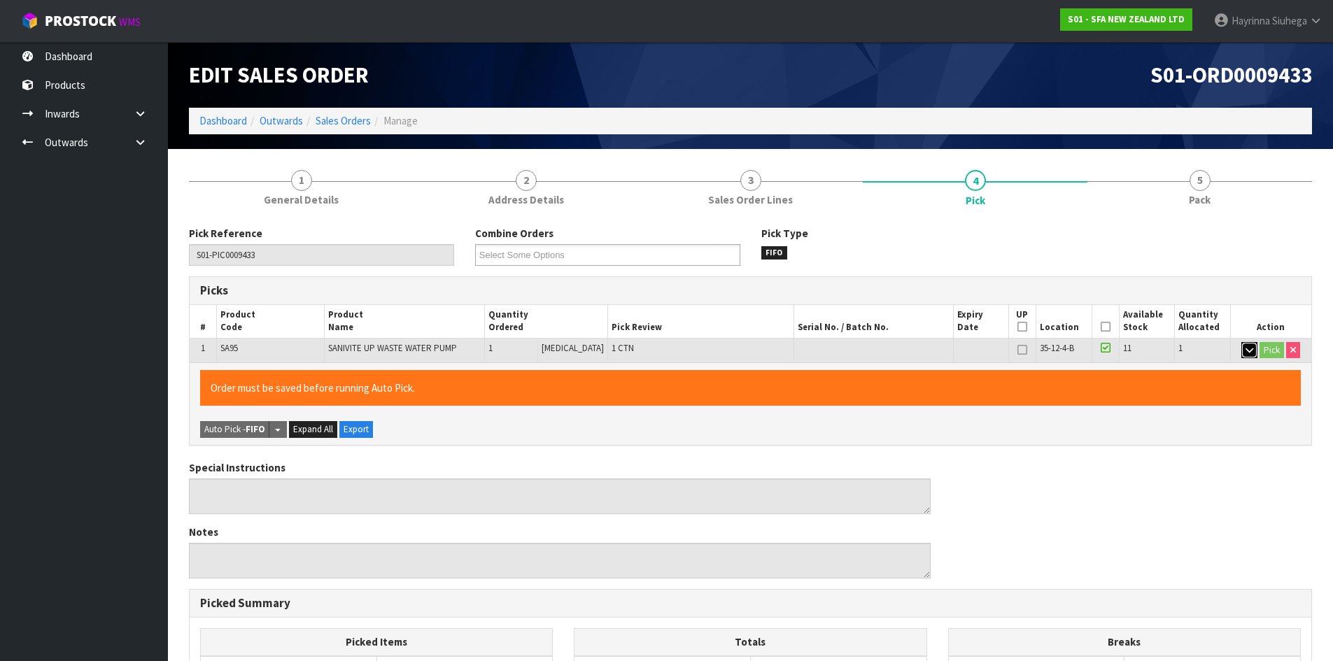
click at [1246, 350] on icon "button" at bounding box center [1249, 350] width 8 height 9
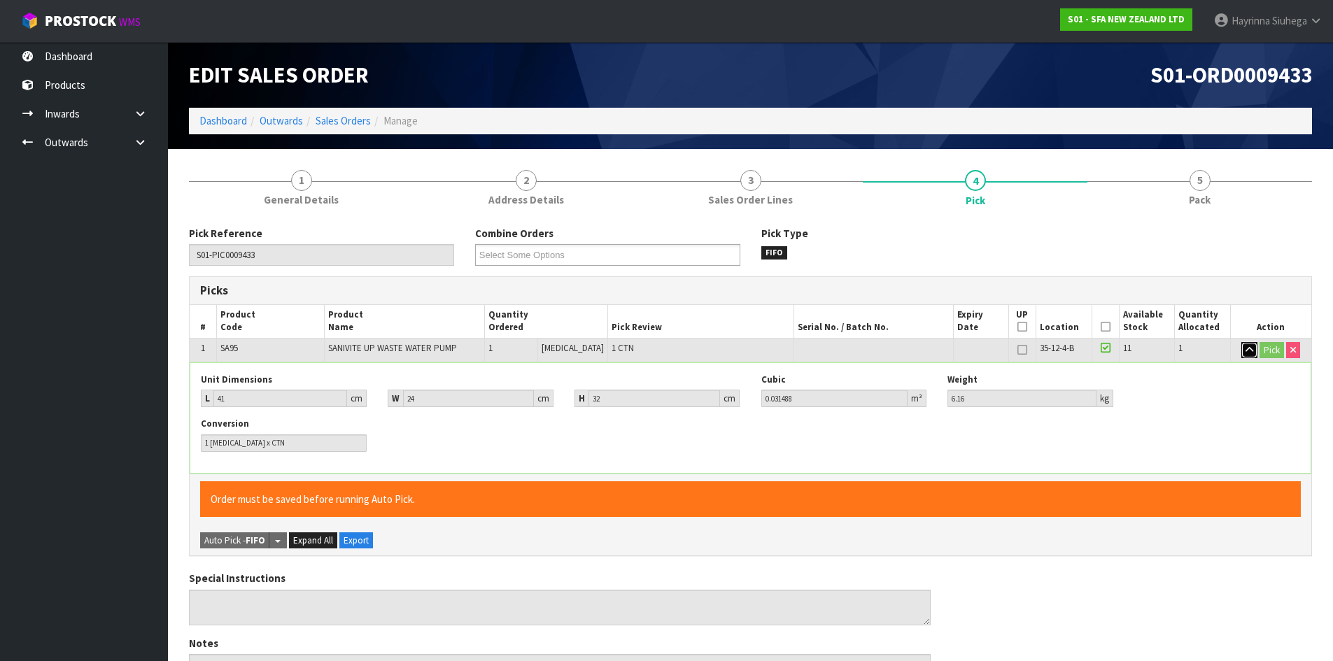
click at [1246, 350] on icon "button" at bounding box center [1249, 350] width 8 height 9
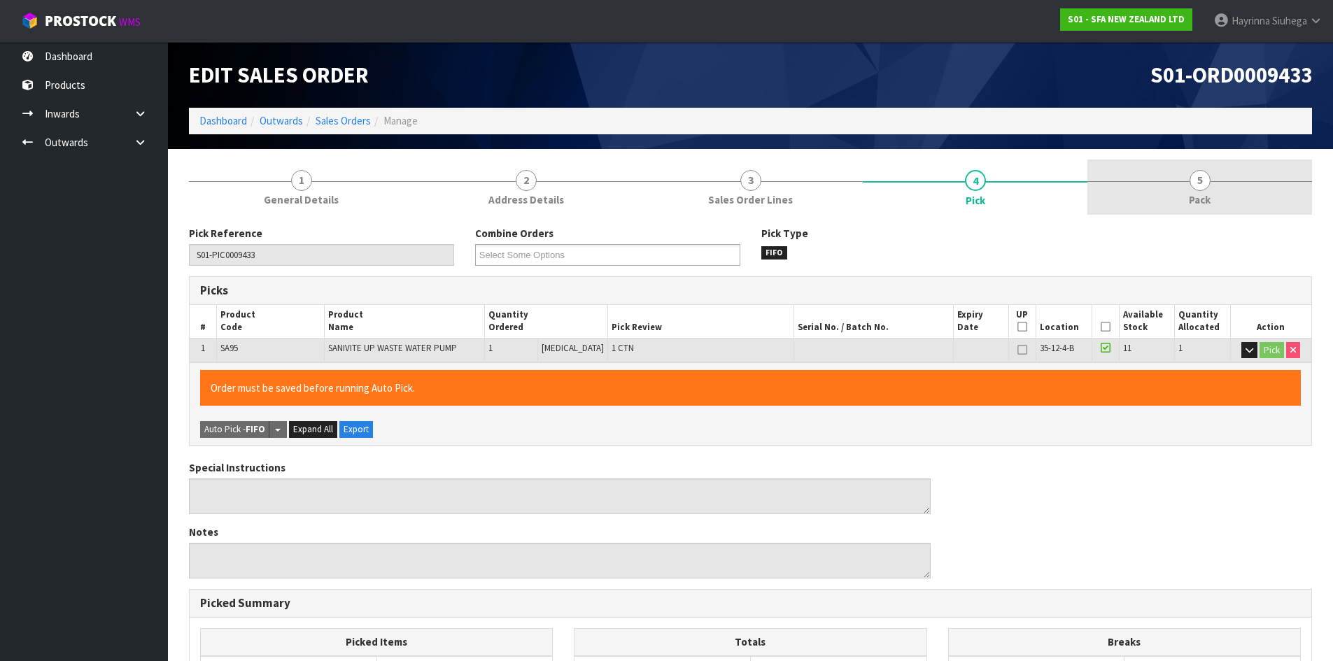
click at [1187, 204] on link "5 Pack" at bounding box center [1199, 187] width 225 height 55
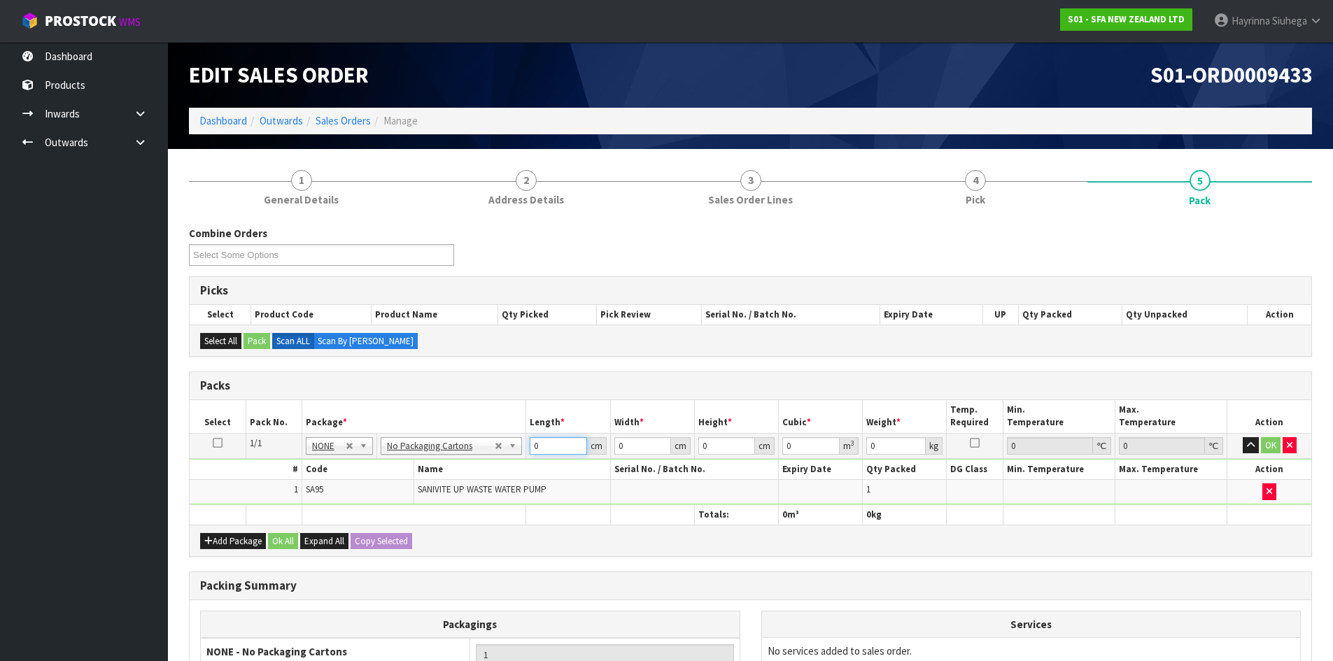
click at [530, 441] on input "0" at bounding box center [558, 445] width 57 height 17
type input "42"
type input "25"
type input "3"
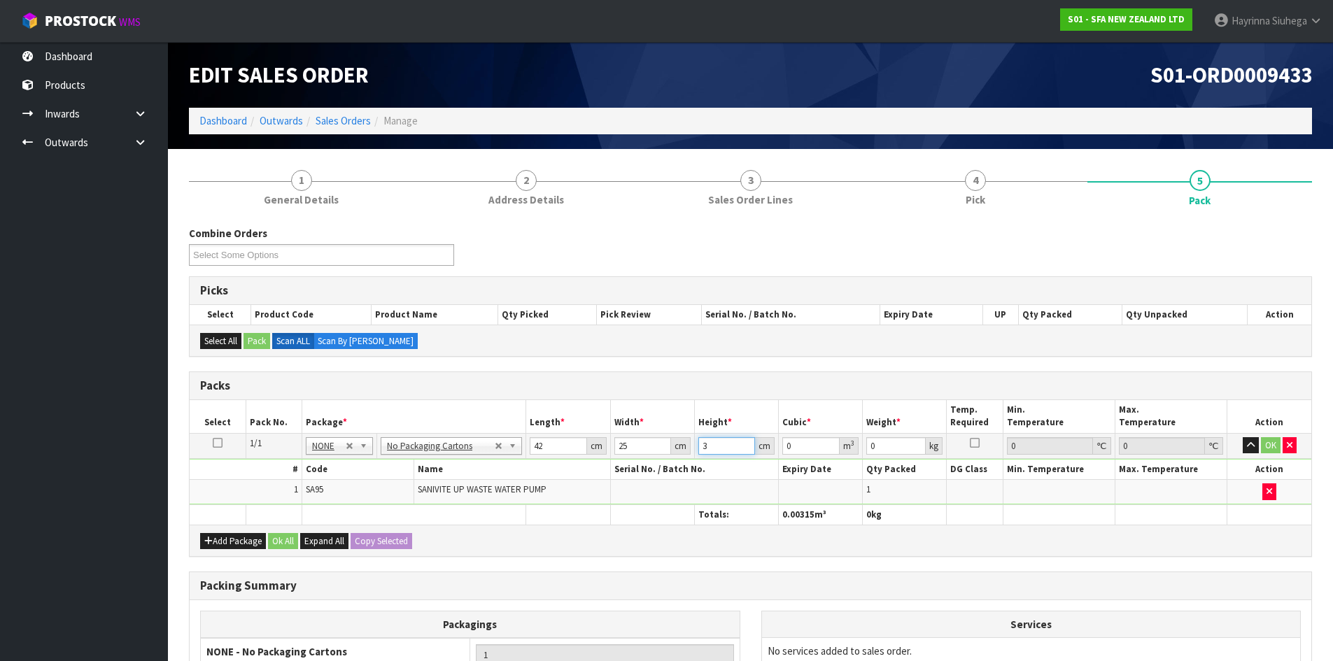
type input "0.00315"
type input "34"
type input "0.0357"
type input "34"
type input "7"
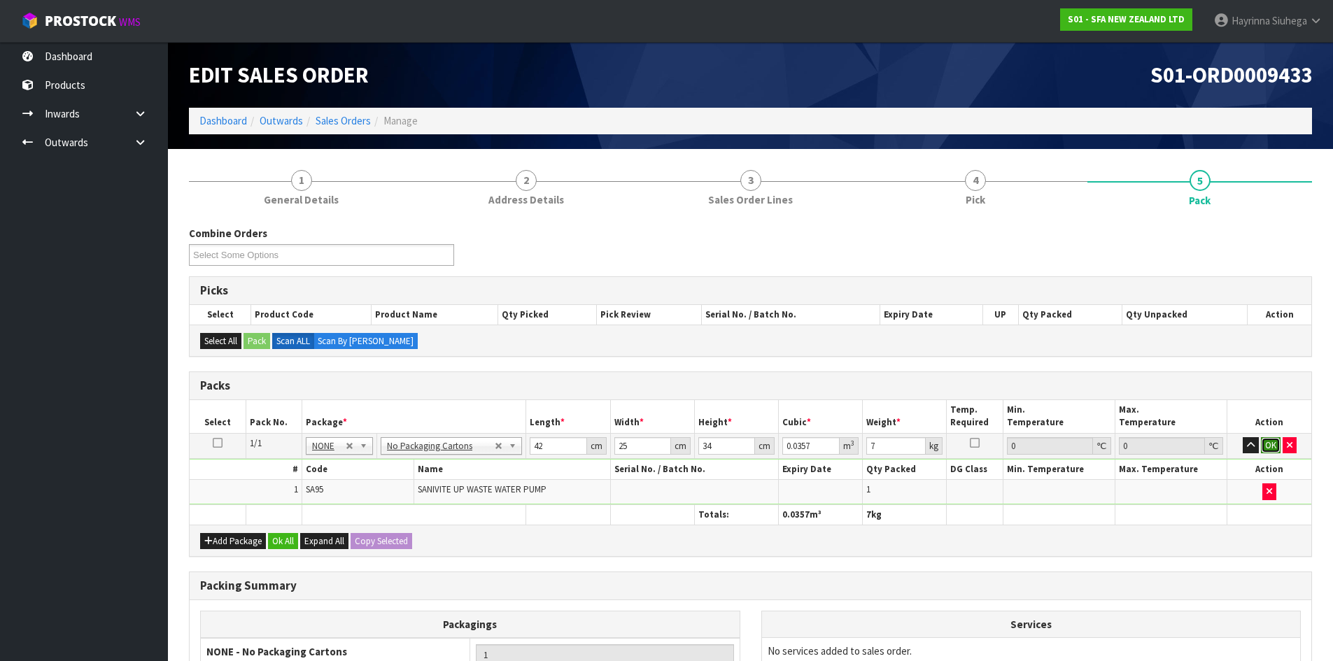
click button "OK" at bounding box center [1271, 445] width 20 height 17
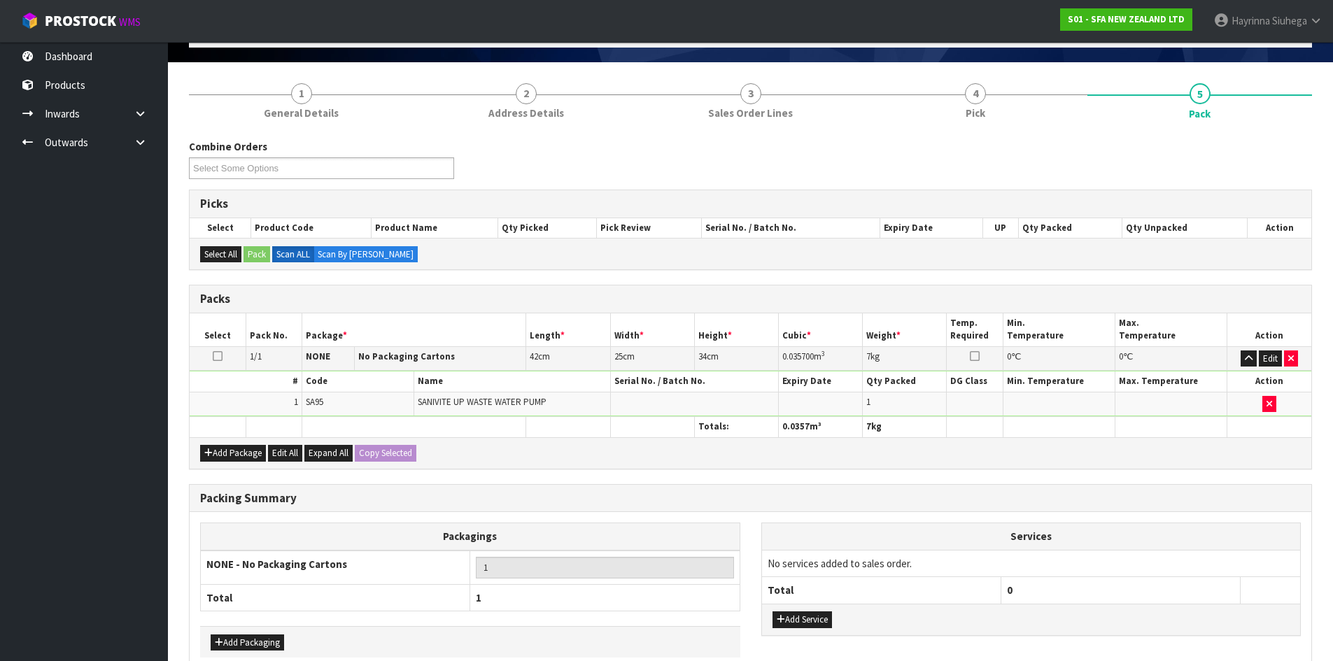
scroll to position [161, 0]
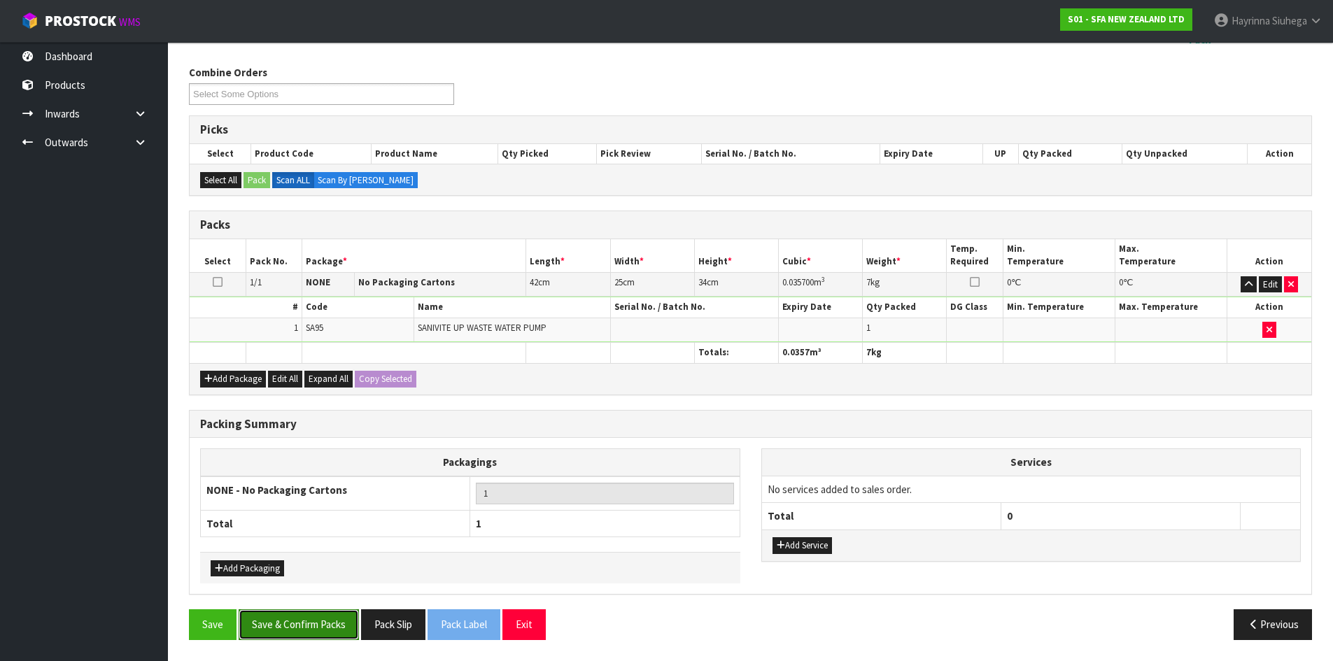
click at [316, 623] on button "Save & Confirm Packs" at bounding box center [299, 624] width 120 height 30
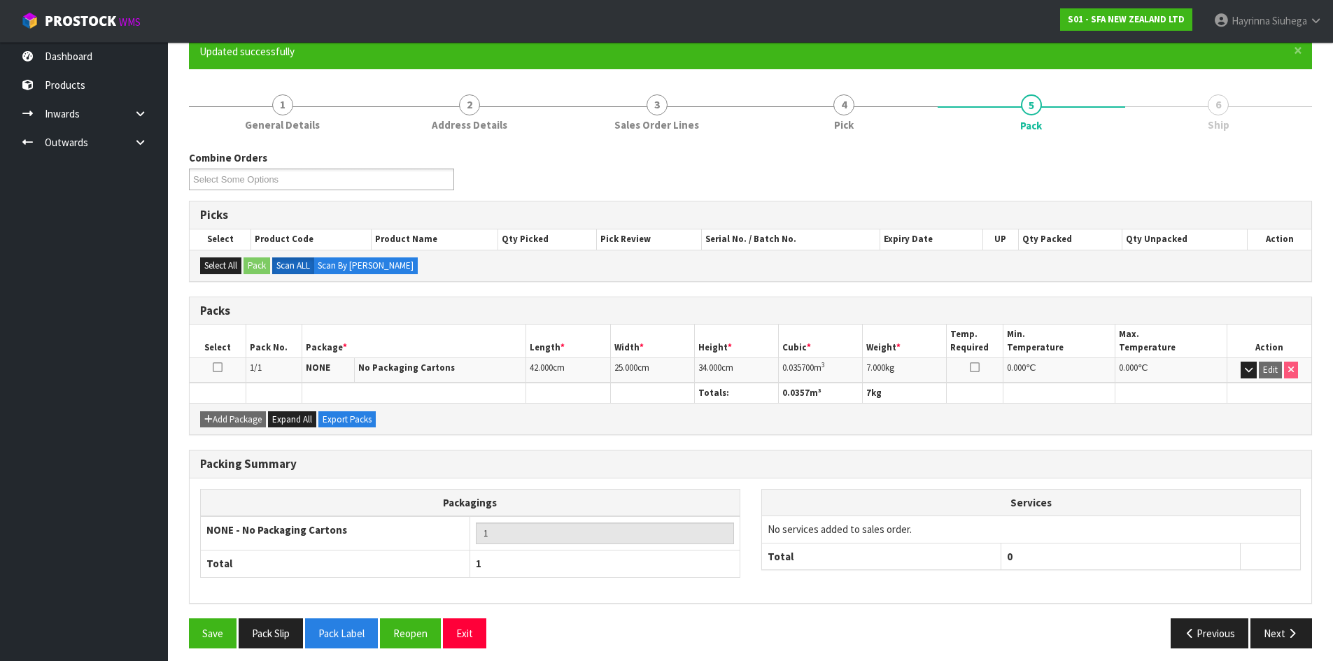
scroll to position [134, 0]
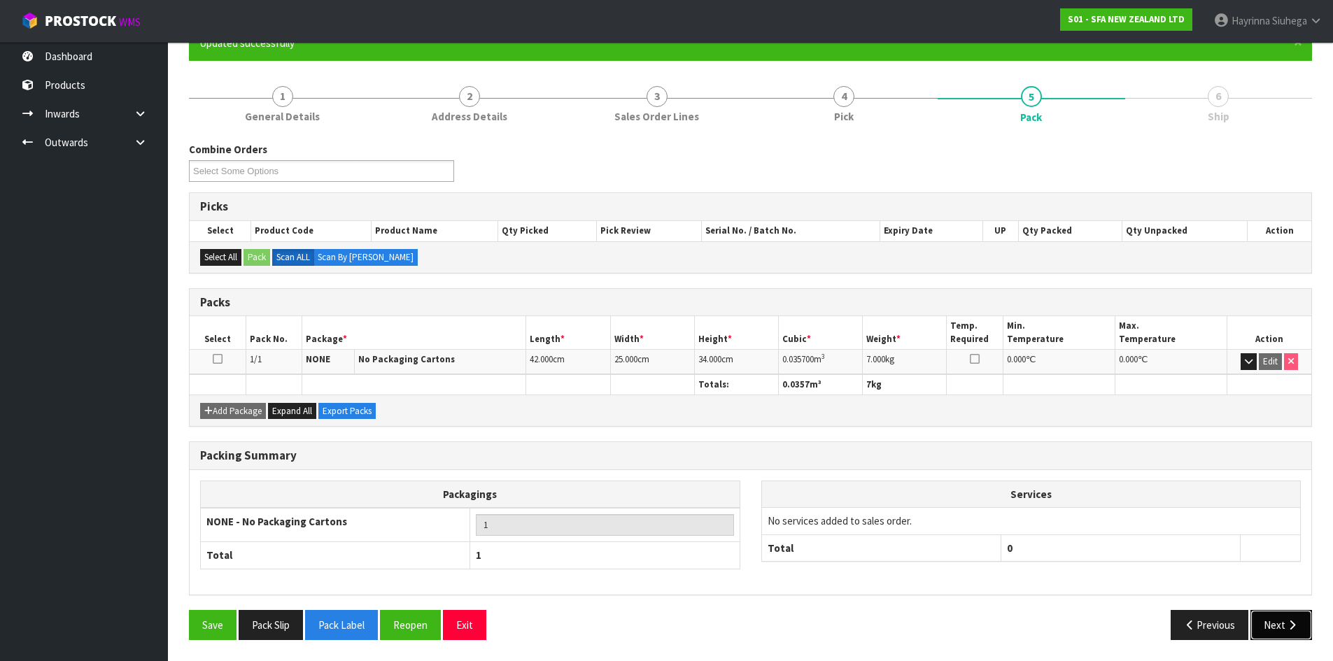
click at [1291, 626] on icon "button" at bounding box center [1291, 625] width 13 height 10
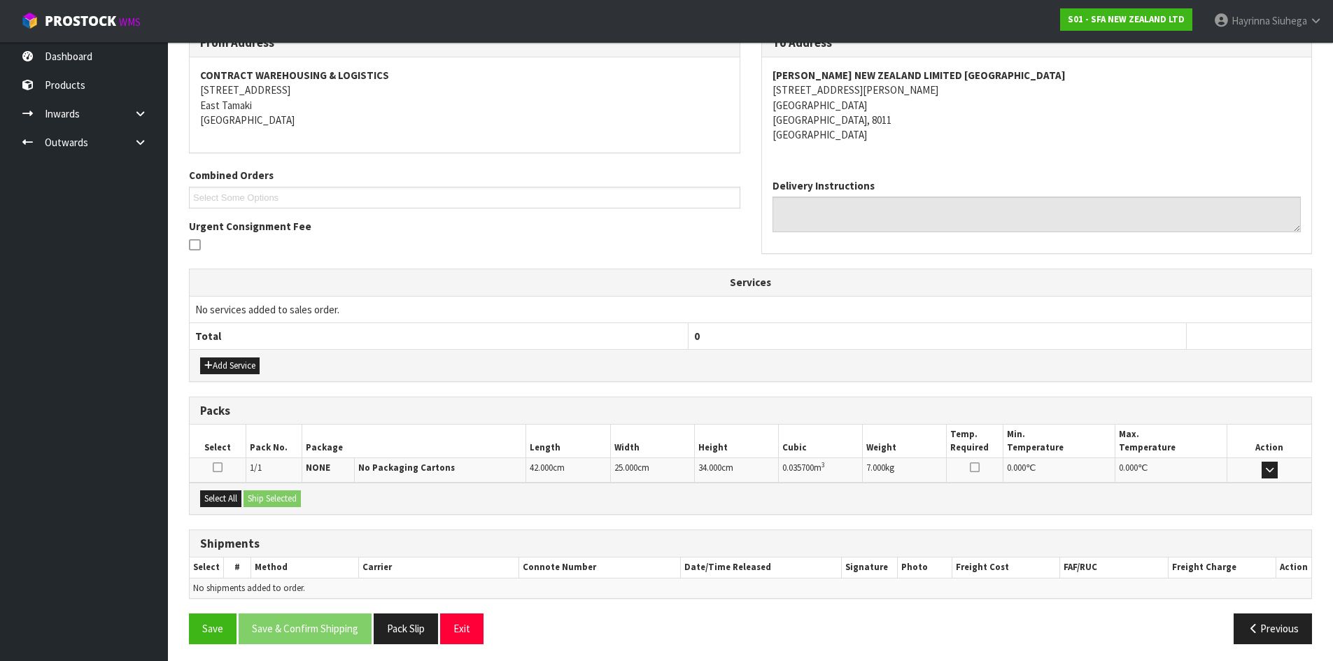
scroll to position [252, 0]
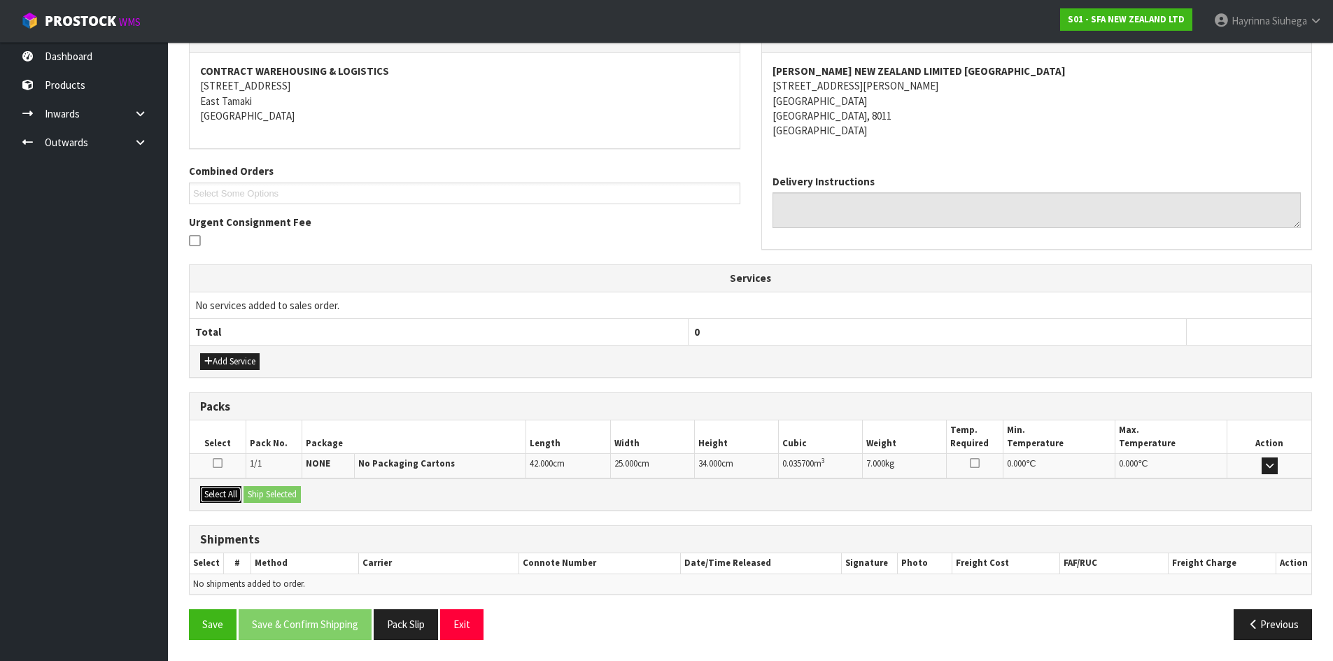
click at [218, 495] on button "Select All" at bounding box center [220, 494] width 41 height 17
click at [272, 492] on button "Ship Selected" at bounding box center [271, 494] width 57 height 17
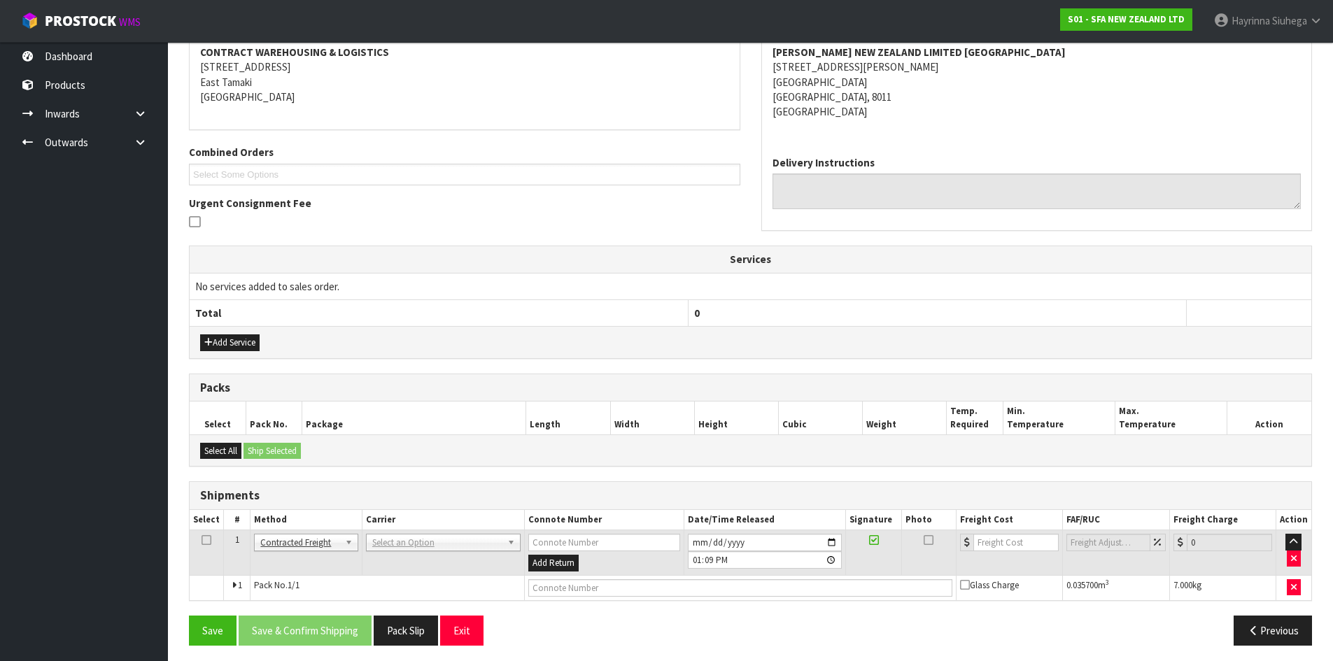
scroll to position [276, 0]
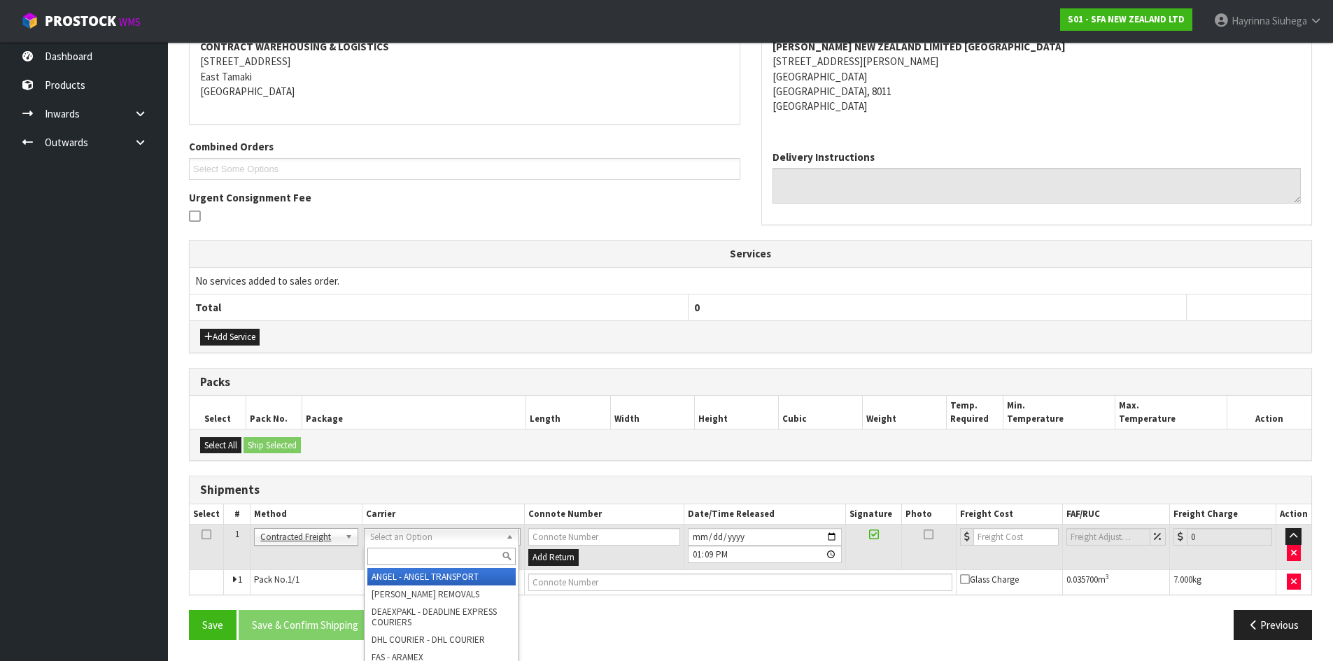
click at [395, 557] on input "text" at bounding box center [441, 556] width 148 height 17
type input "nzp"
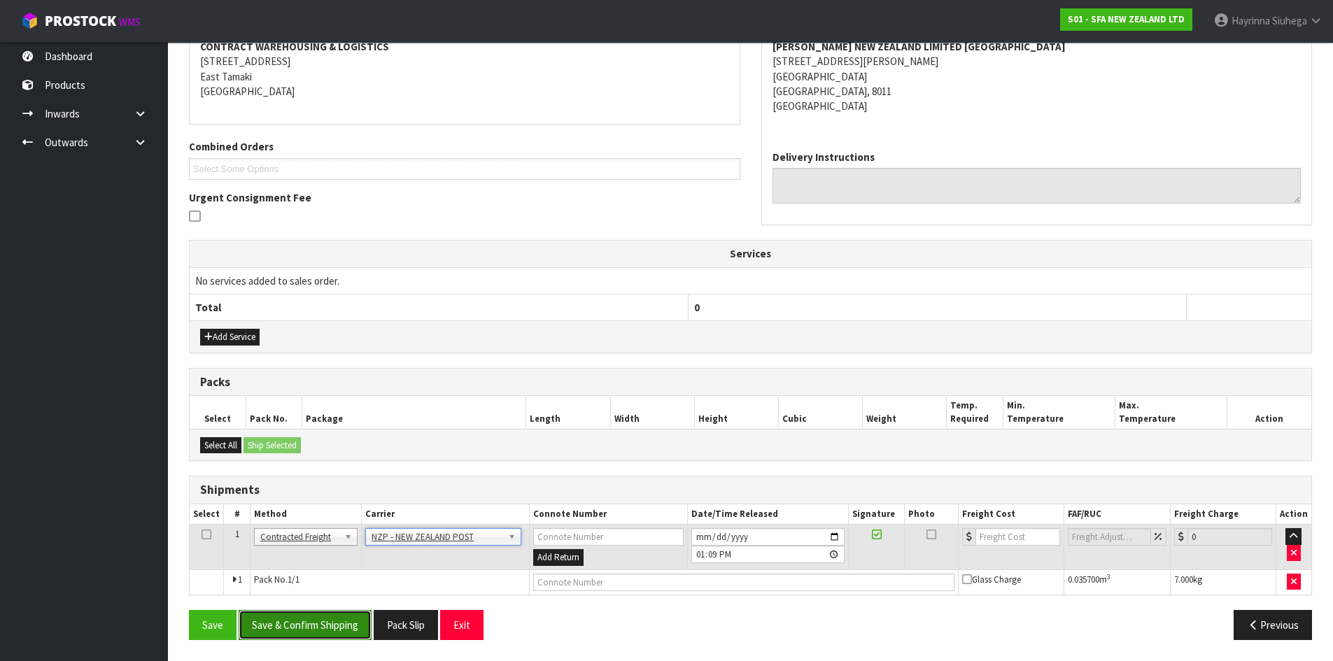
click at [339, 627] on button "Save & Confirm Shipping" at bounding box center [305, 625] width 133 height 30
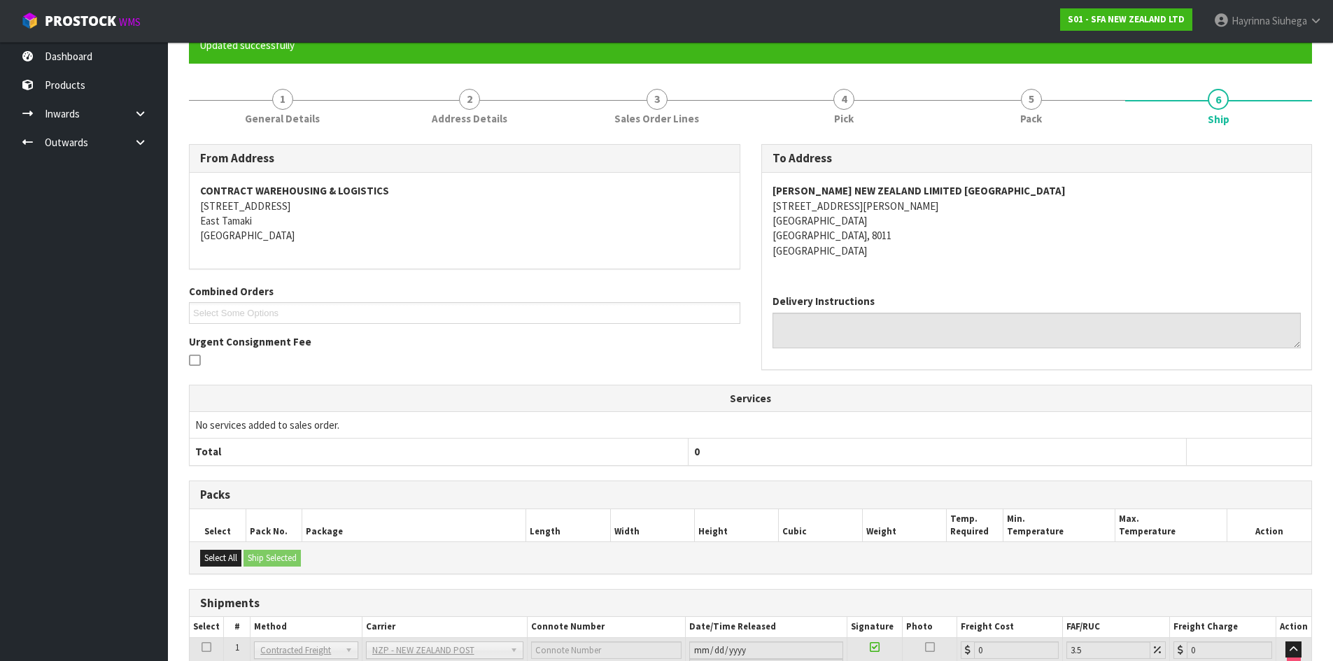
scroll to position [257, 0]
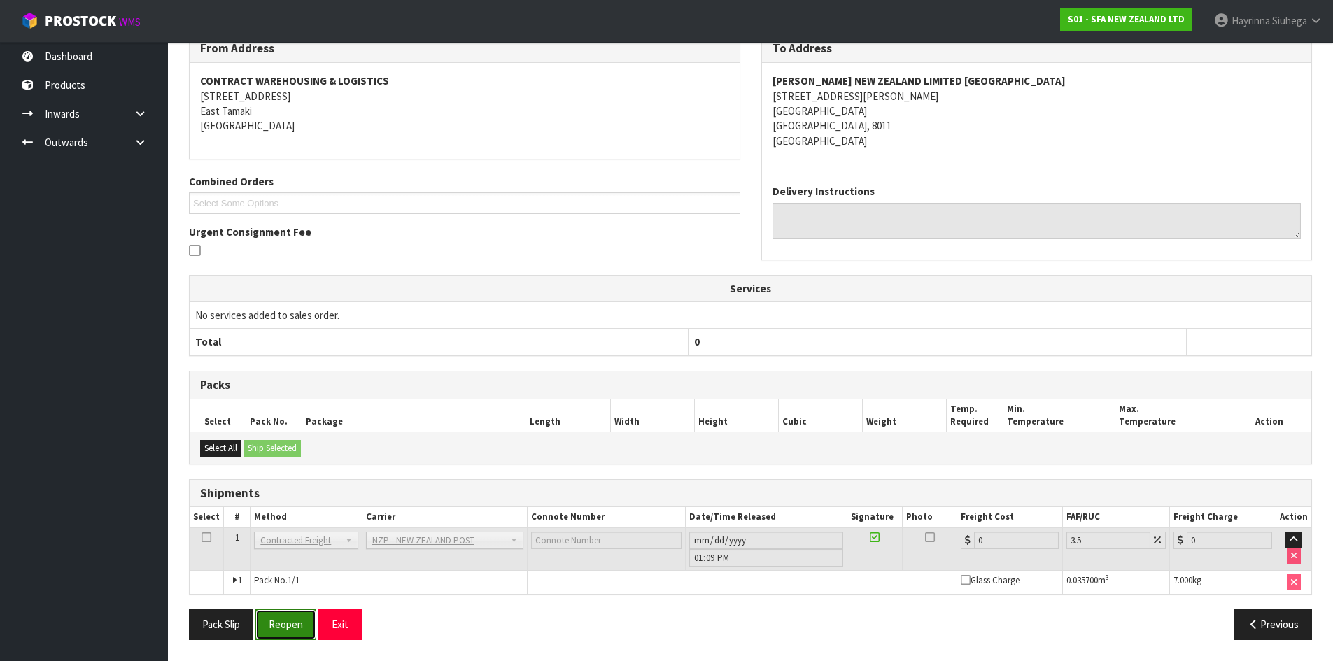
click at [290, 618] on button "Reopen" at bounding box center [285, 624] width 61 height 30
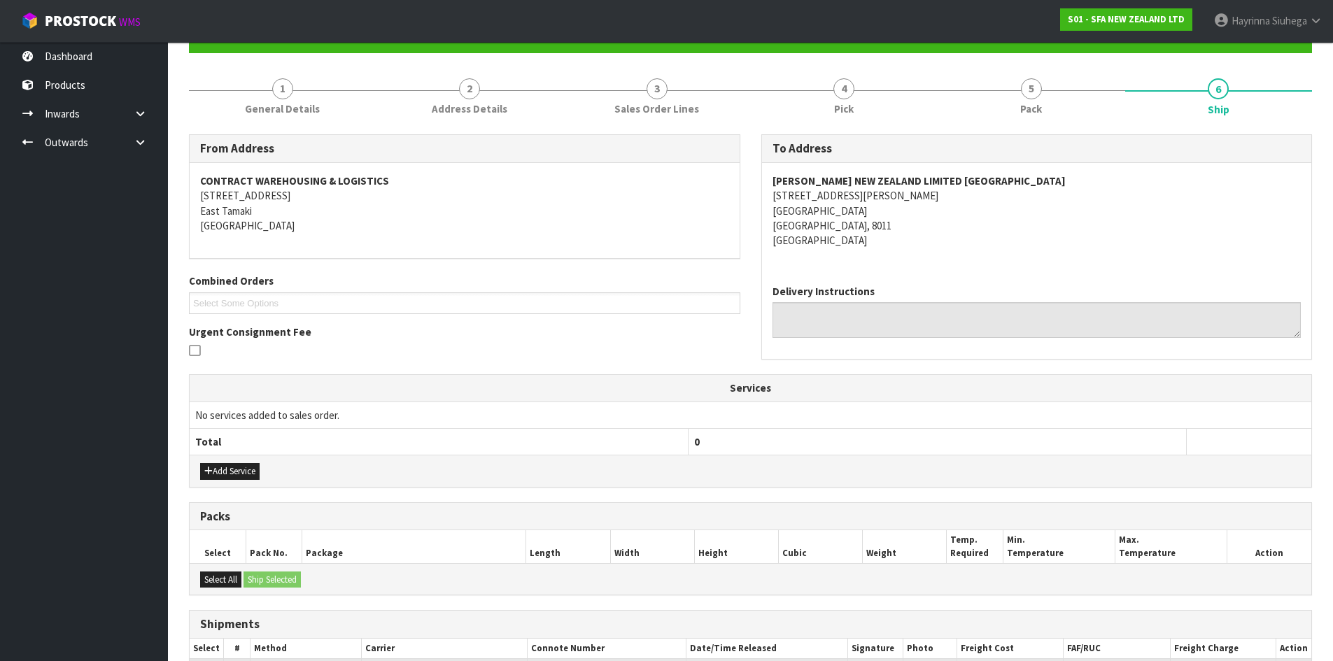
scroll to position [290, 0]
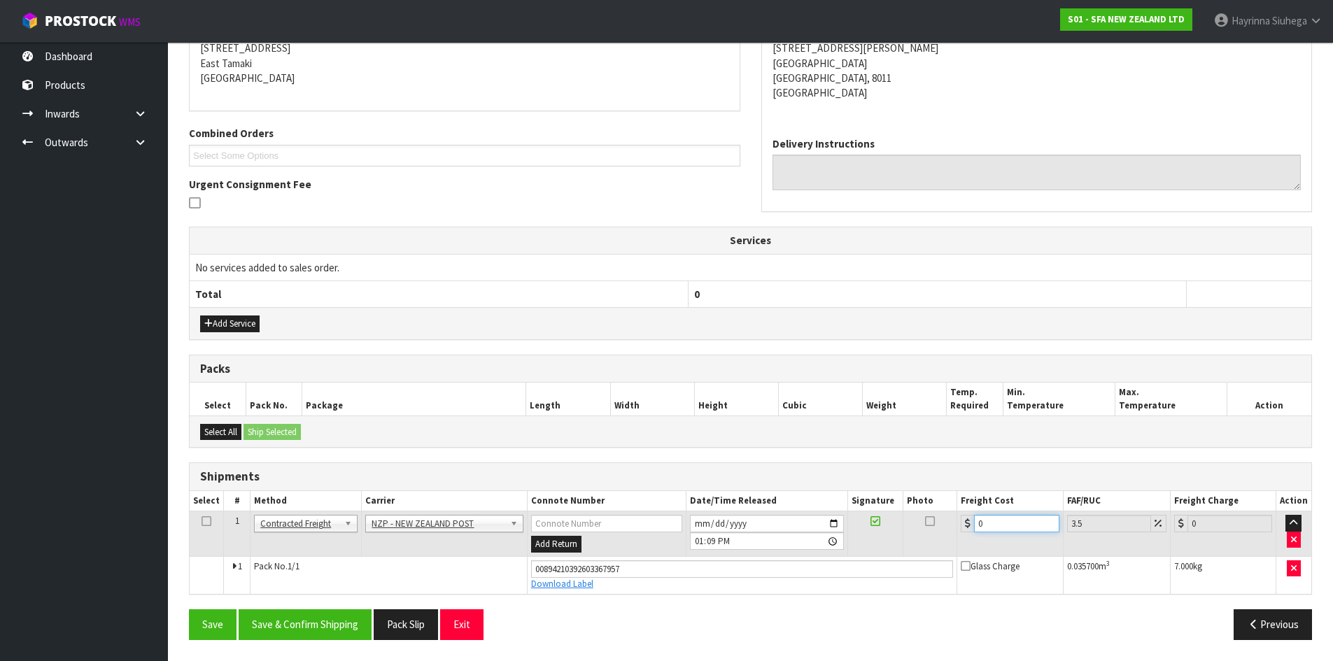
drag, startPoint x: 1026, startPoint y: 520, endPoint x: 621, endPoint y: 520, distance: 404.4
click at [666, 520] on tr "1 Client Local Pickup Customer Local Pickup Company Freight Contracted Freight …" at bounding box center [750, 533] width 1121 height 45
type input "2"
type input "2.07"
type input "27"
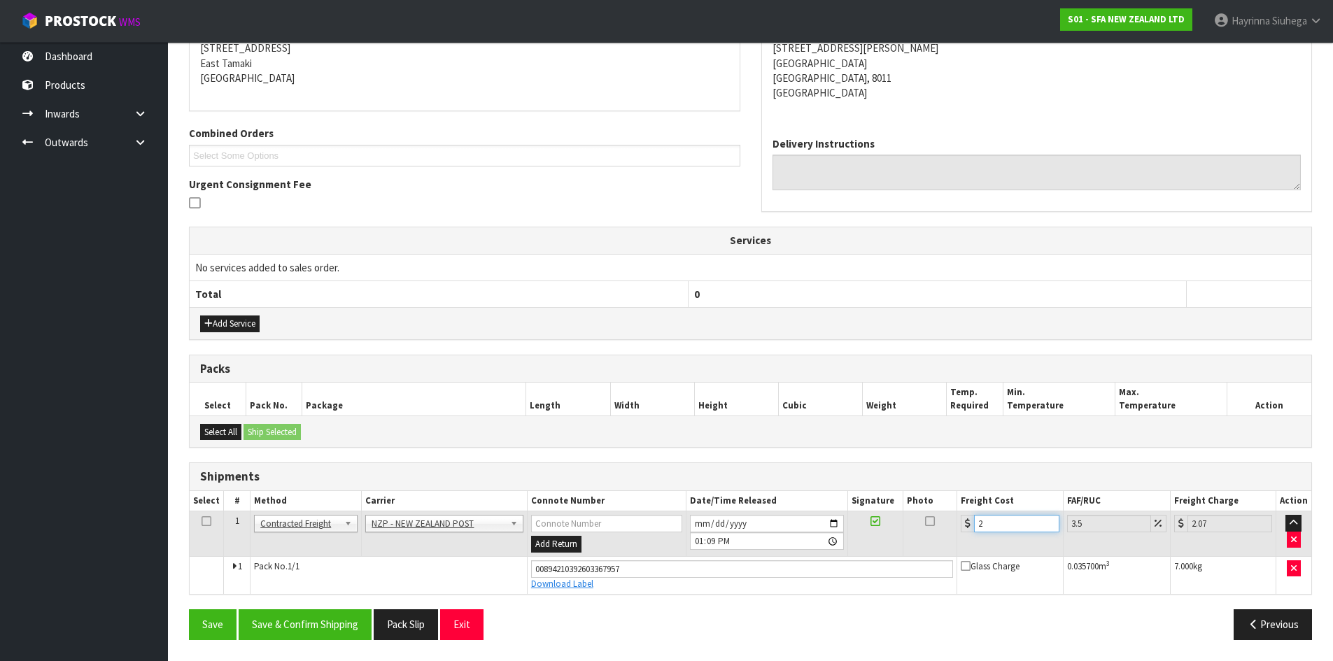
type input "27.94"
type input "27.6"
type input "28.57"
type input "27.63"
type input "28.6"
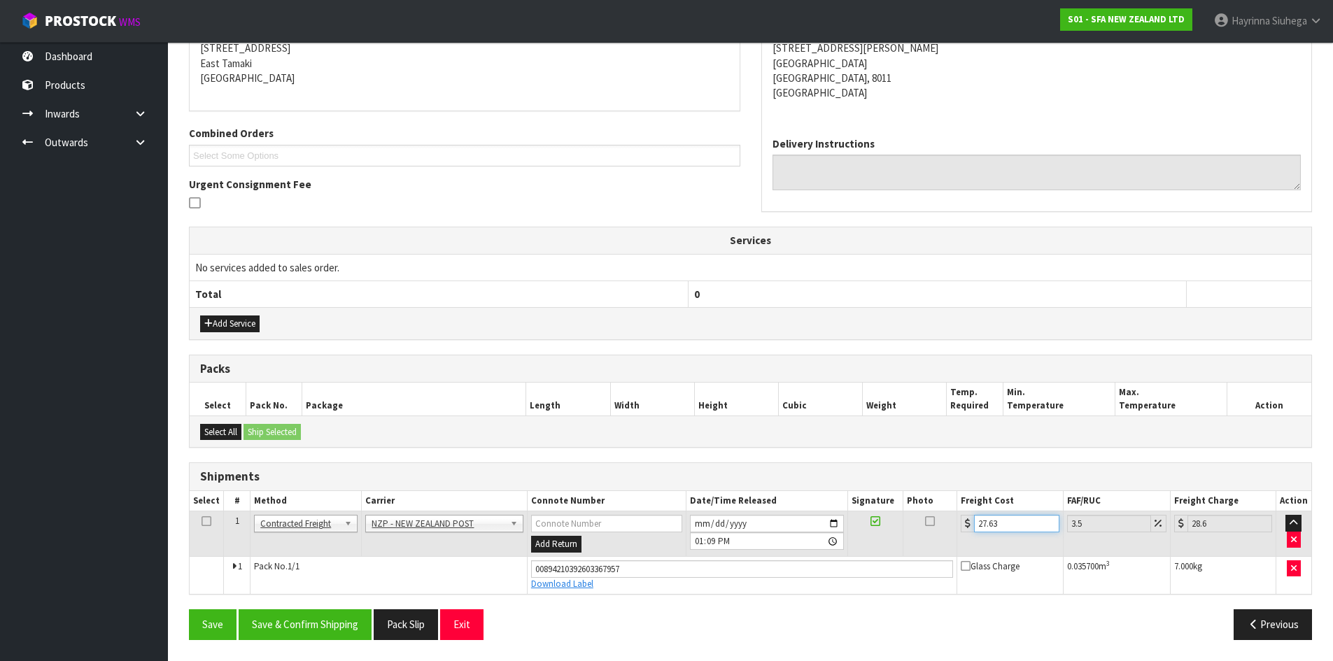
type input "27.63"
click at [189, 609] on button "Save" at bounding box center [213, 624] width 48 height 30
click at [304, 630] on button "Save & Confirm Shipping" at bounding box center [305, 624] width 133 height 30
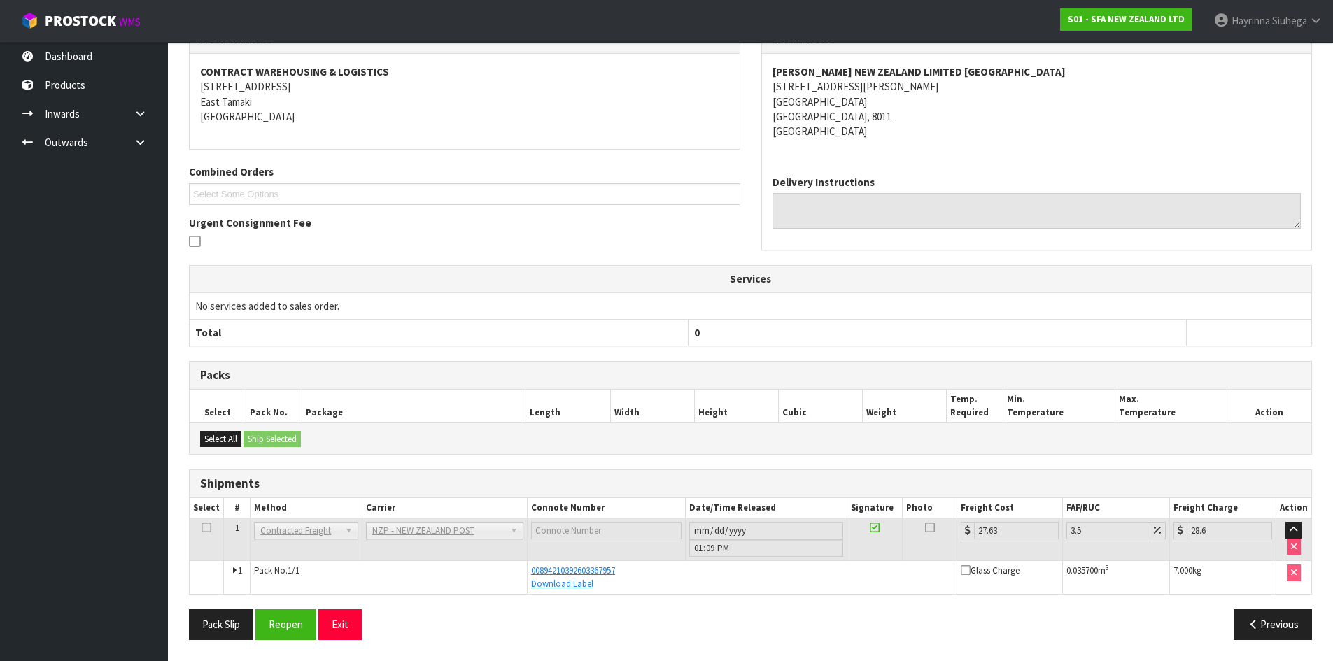
scroll to position [0, 0]
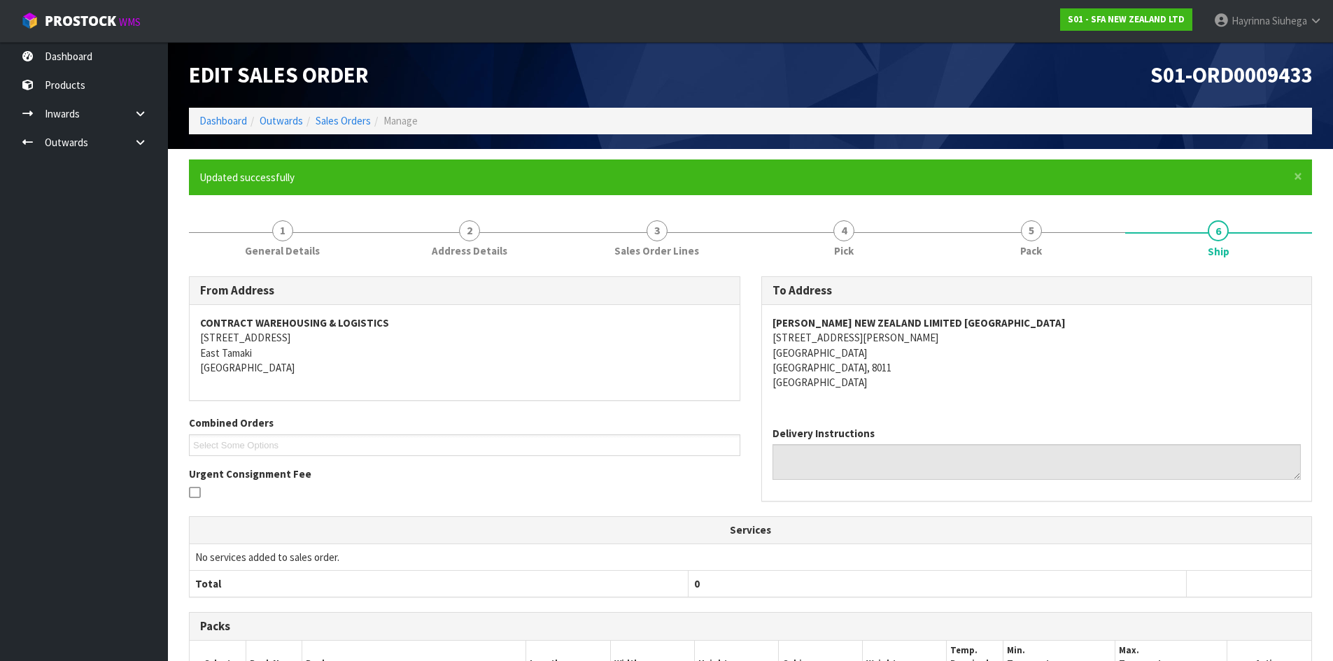
click at [228, 111] on ol "Dashboard Outwards Sales Orders Manage" at bounding box center [750, 121] width 1123 height 26
click at [227, 117] on link "Dashboard" at bounding box center [223, 120] width 48 height 13
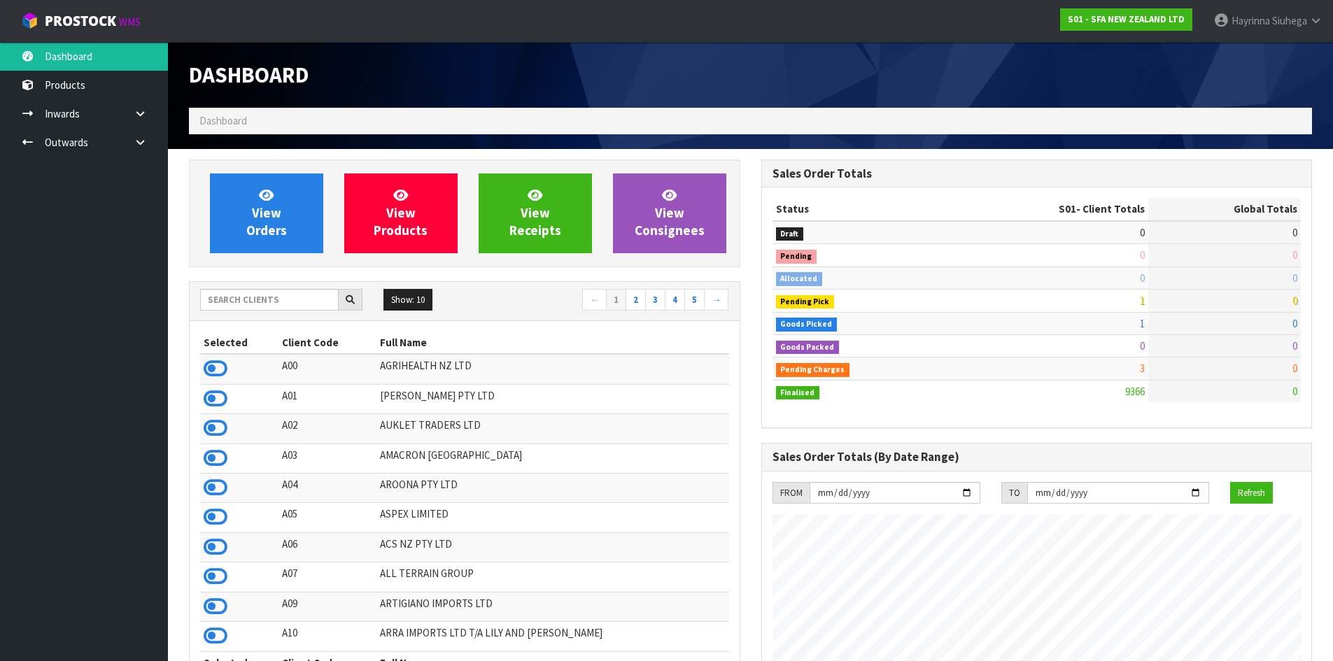
scroll to position [1060, 572]
click at [272, 220] on span "View Orders" at bounding box center [266, 213] width 41 height 52
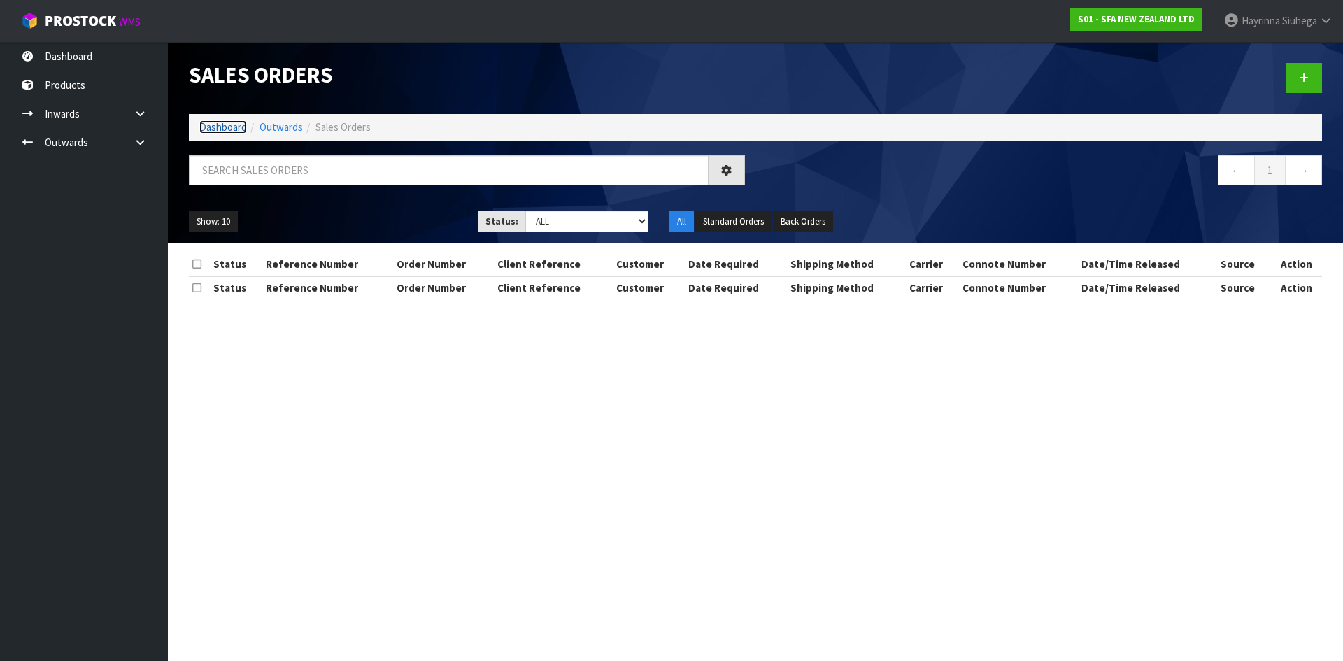
click at [237, 122] on link "Dashboard" at bounding box center [223, 126] width 48 height 13
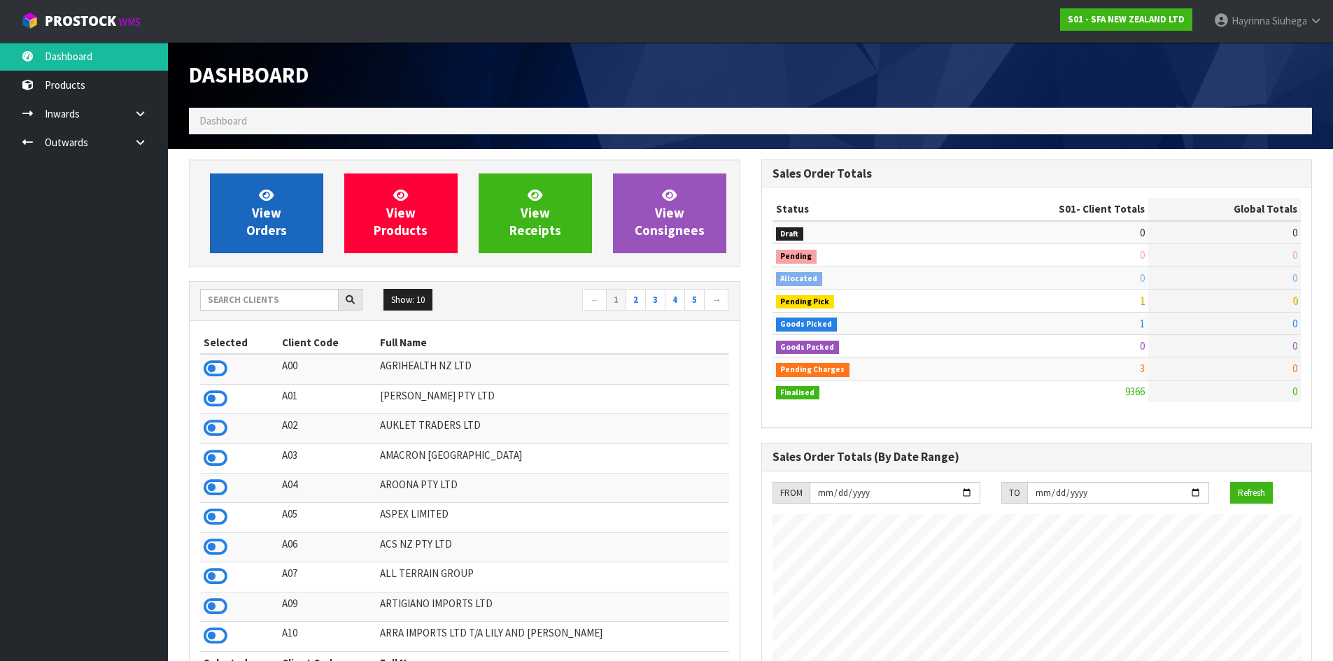
scroll to position [1060, 572]
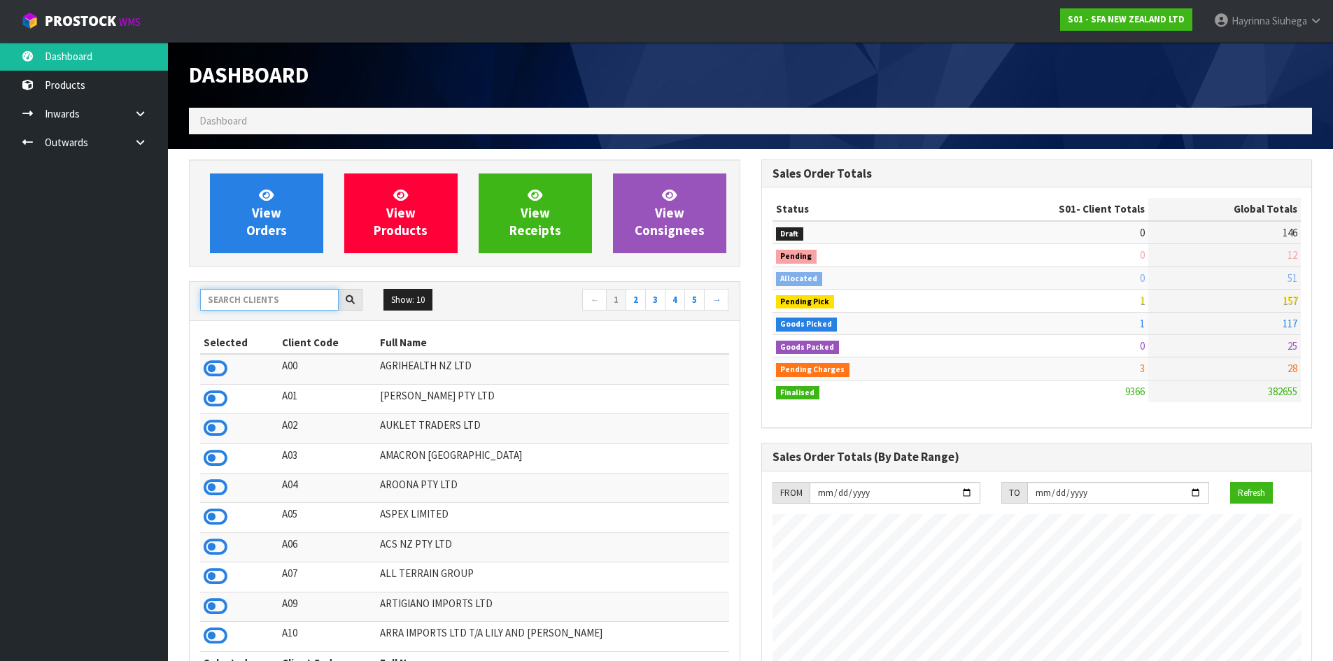
click at [253, 292] on input "text" at bounding box center [269, 300] width 139 height 22
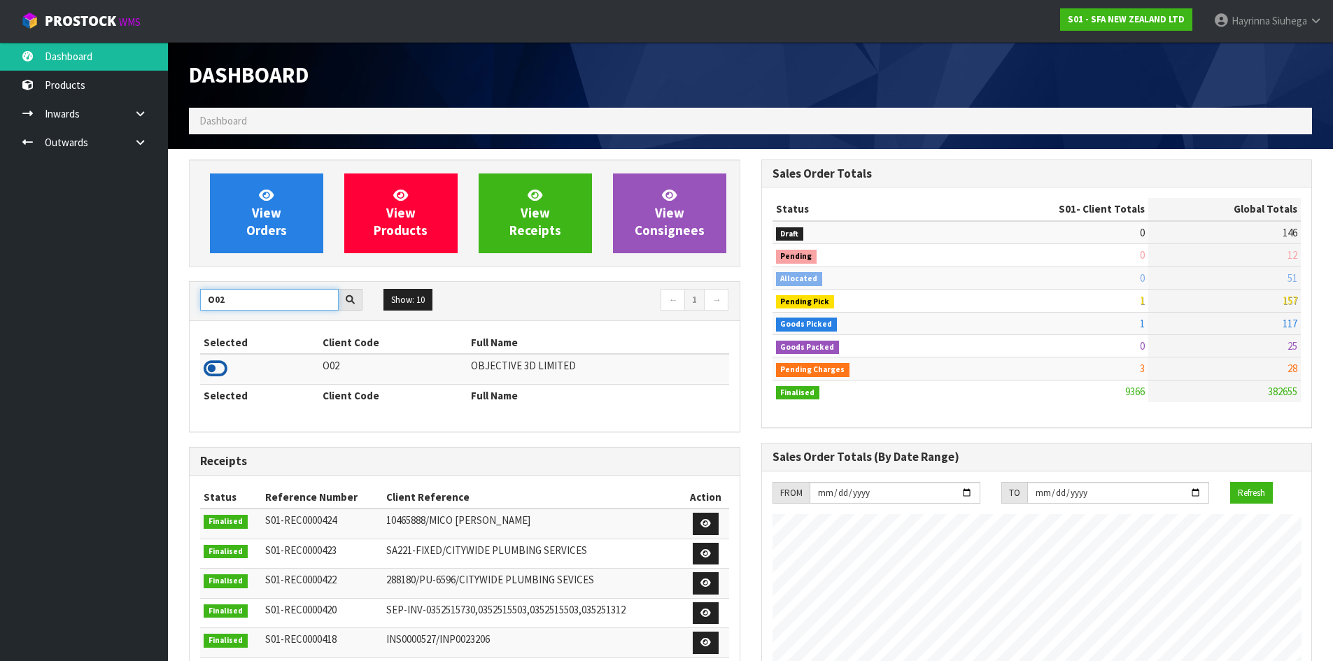
type input "O02"
click at [211, 371] on icon at bounding box center [216, 368] width 24 height 21
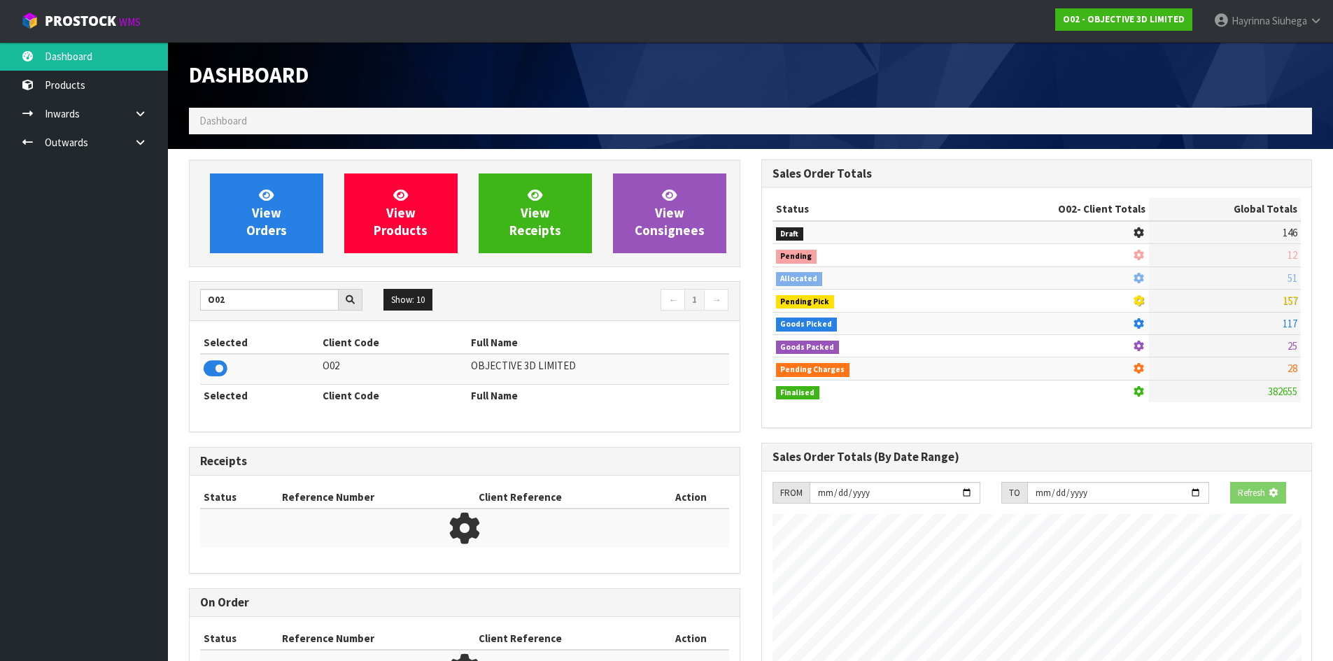
scroll to position [901, 572]
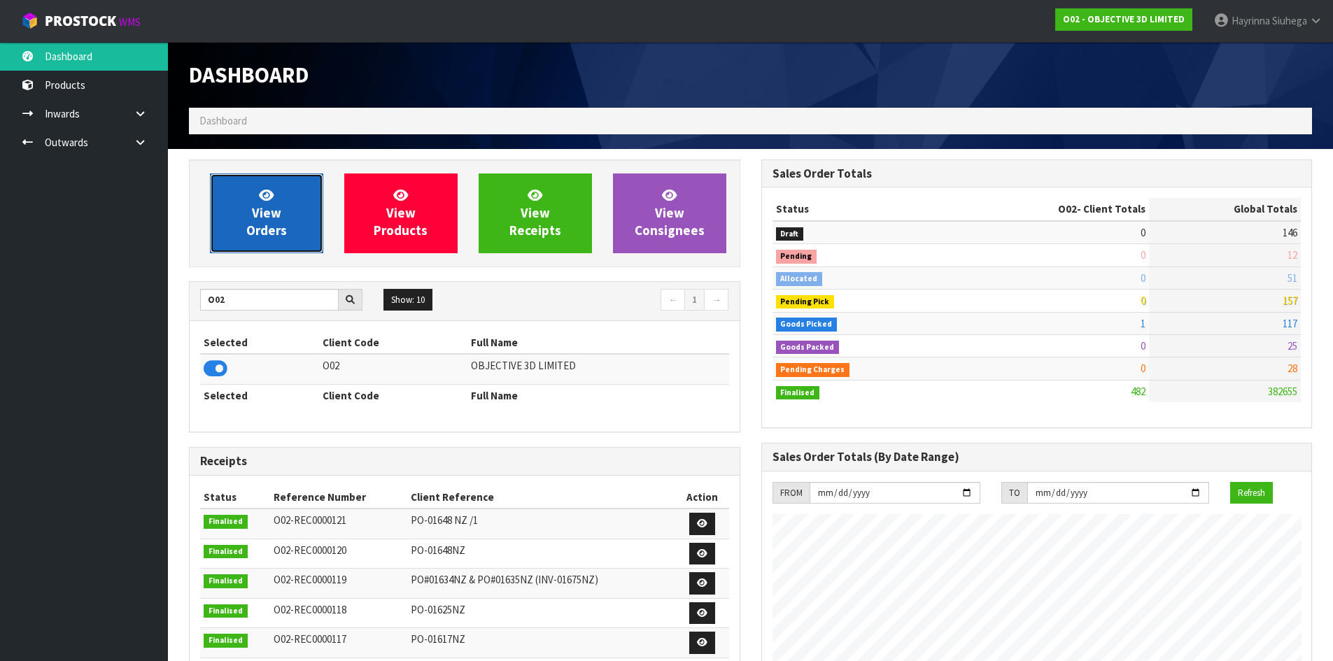
click at [294, 225] on link "View Orders" at bounding box center [266, 213] width 113 height 80
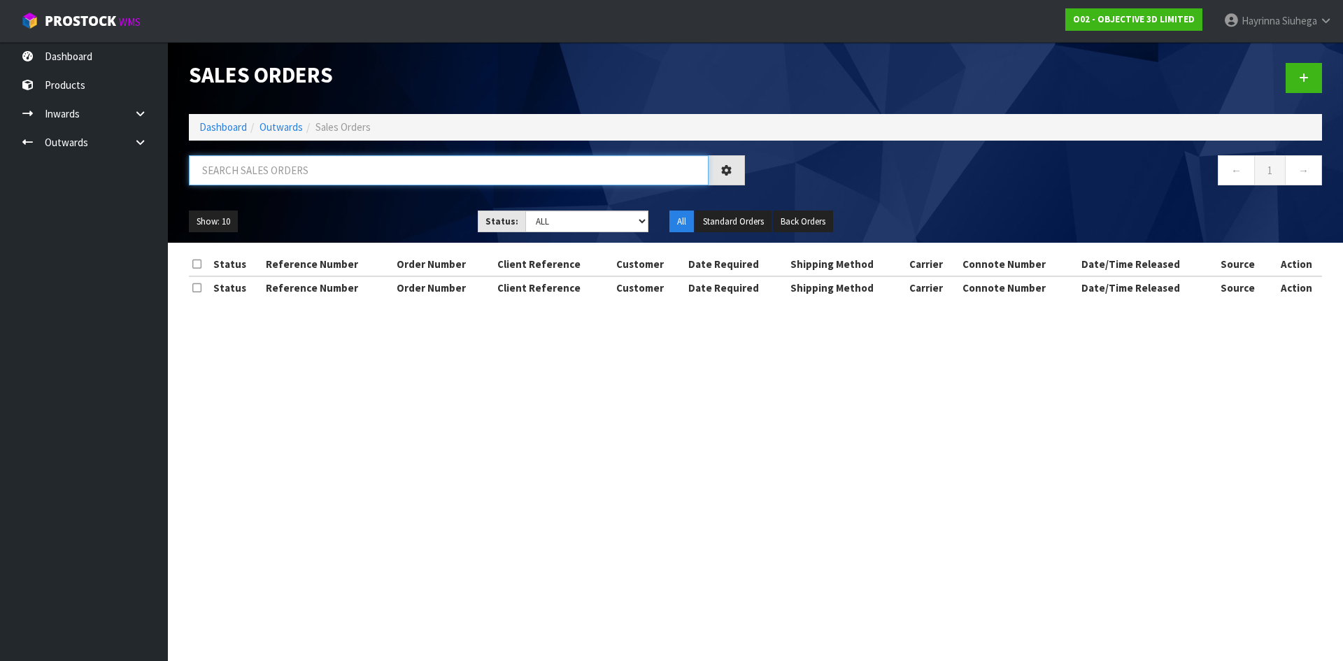
click at [301, 178] on input "text" at bounding box center [449, 170] width 520 height 30
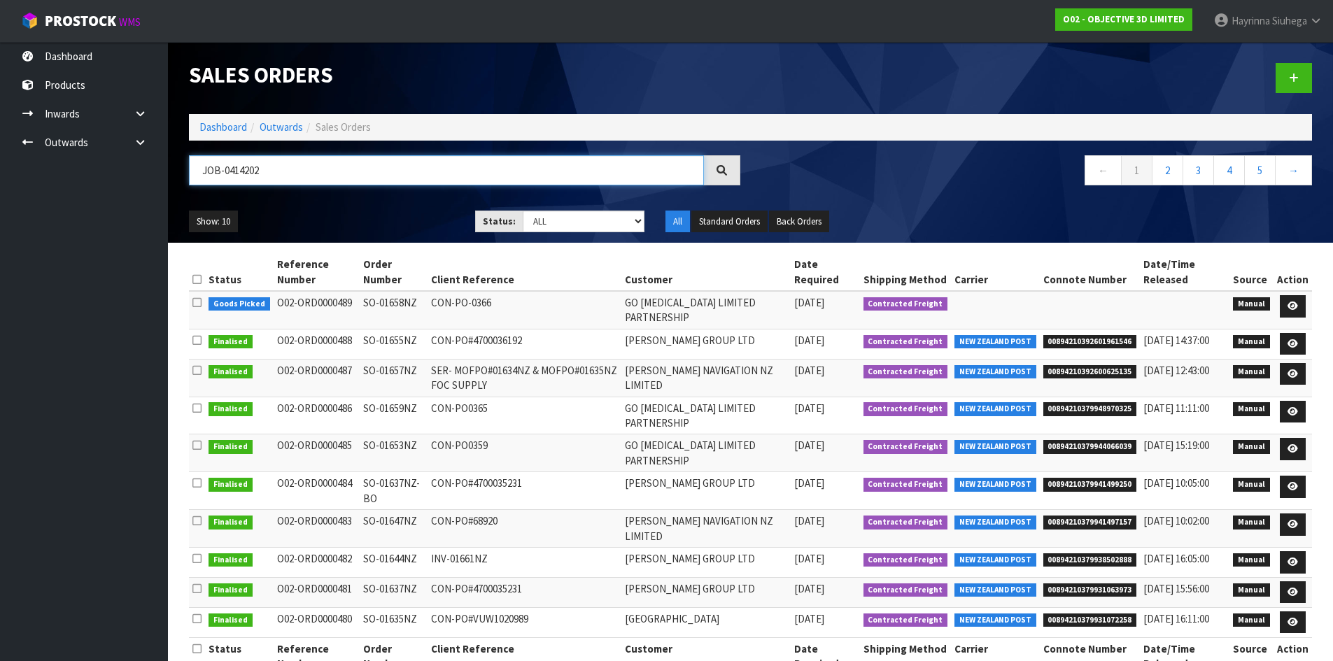
type input "JOB-0414202"
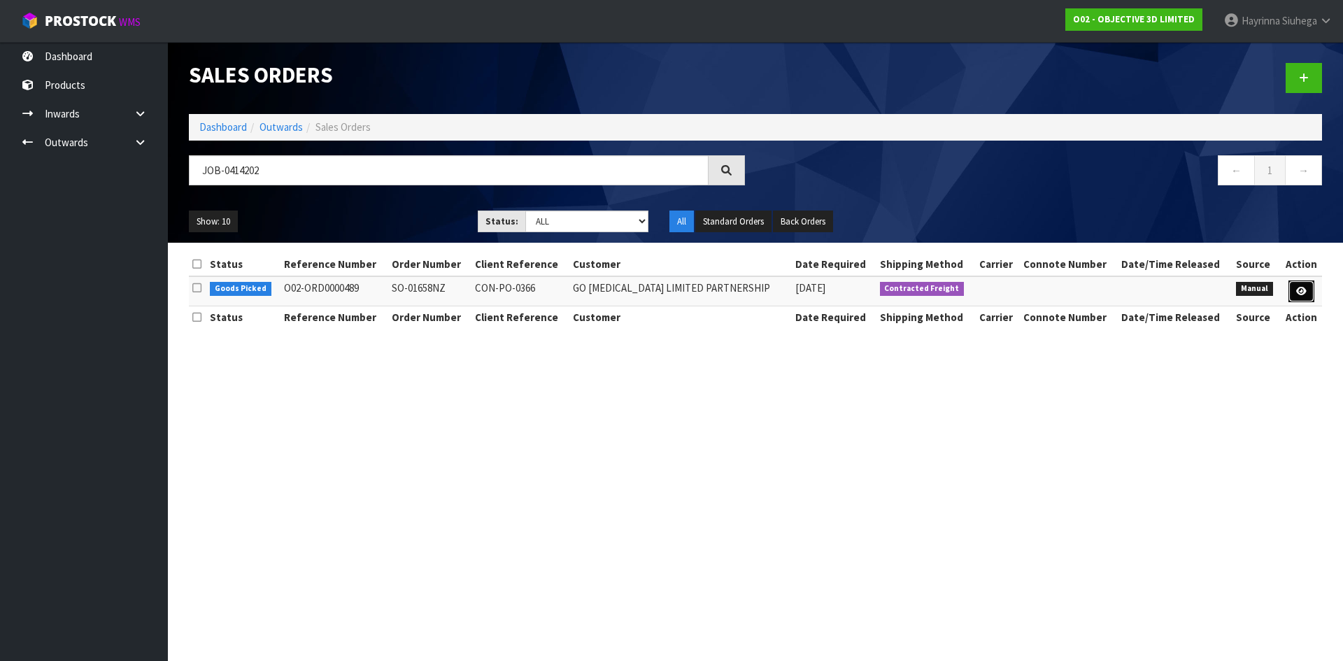
click at [1296, 287] on icon at bounding box center [1301, 291] width 10 height 9
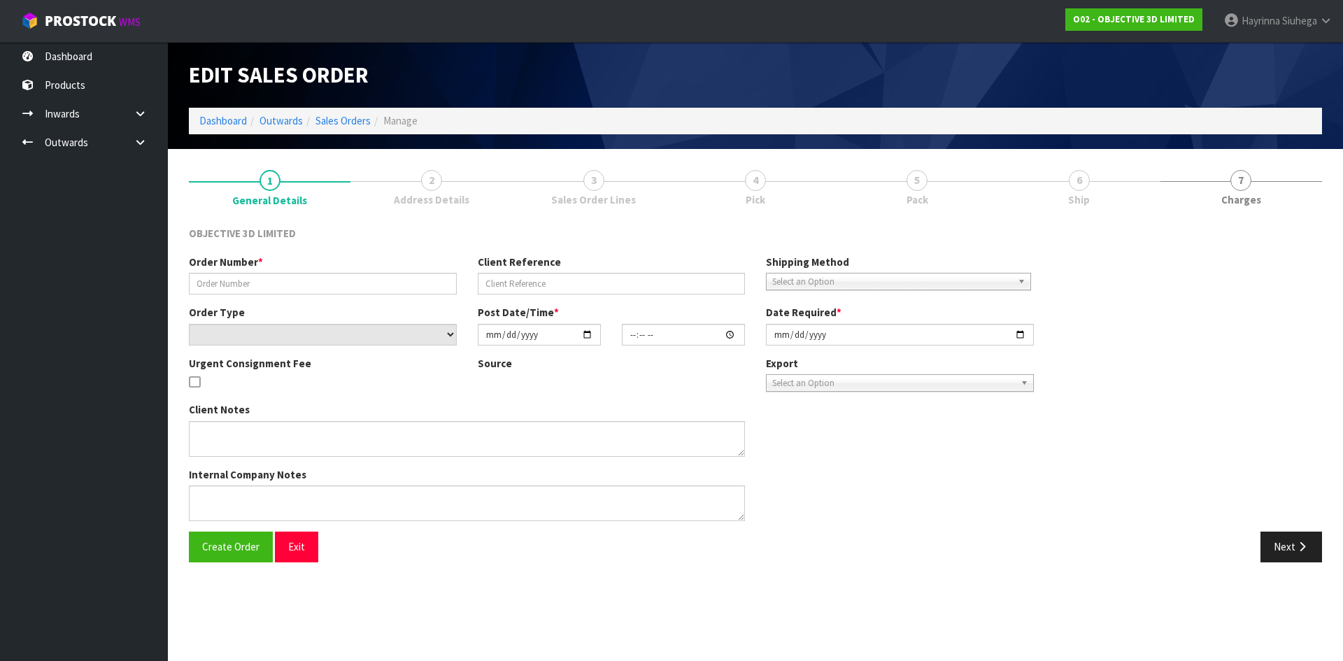
click at [1043, 180] on link "6 Ship" at bounding box center [1079, 187] width 162 height 55
type input "SO-01658NZ"
type input "CON-PO-0366"
select select "number:0"
type input "[DATE]"
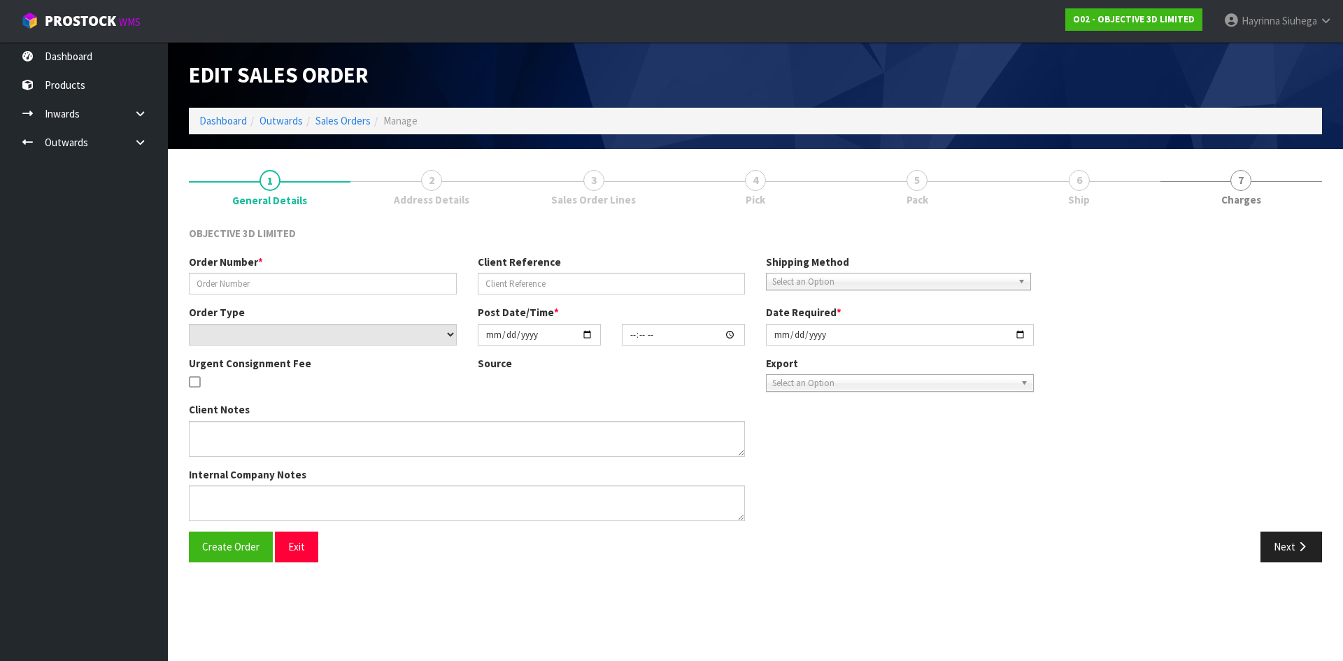
type input "08:23:00.000"
type input "[DATE]"
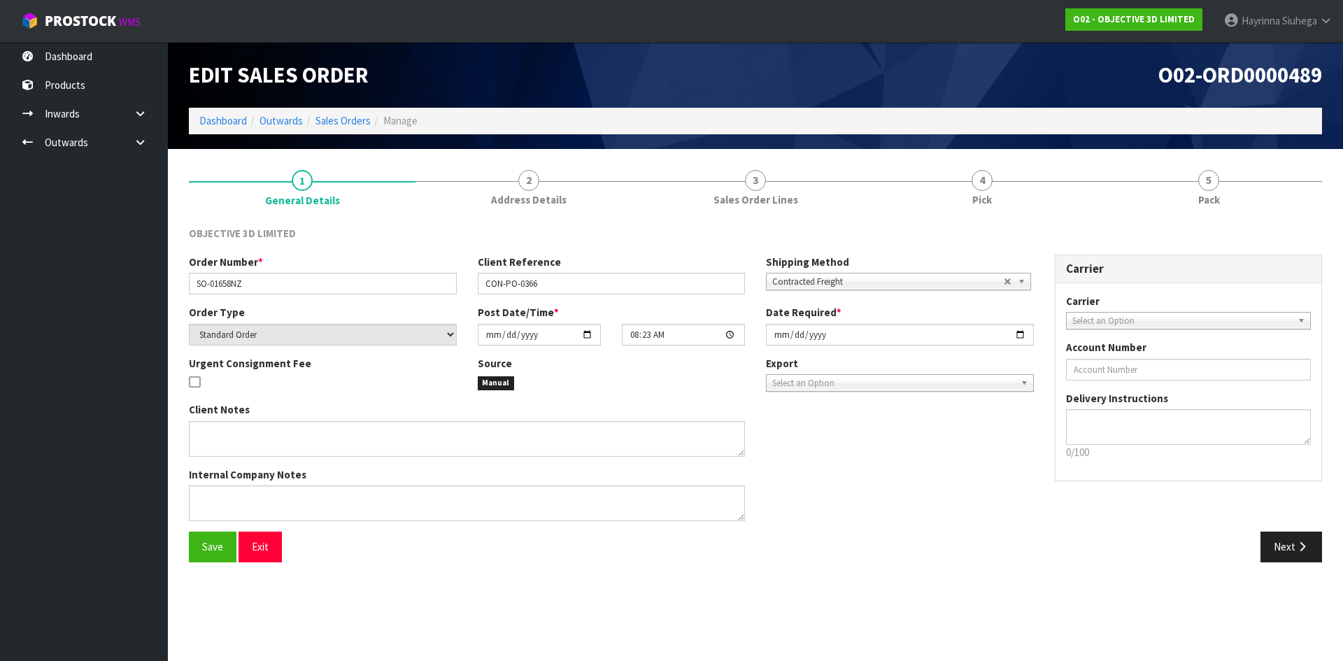
click at [1043, 180] on link "4 Pick" at bounding box center [982, 187] width 227 height 55
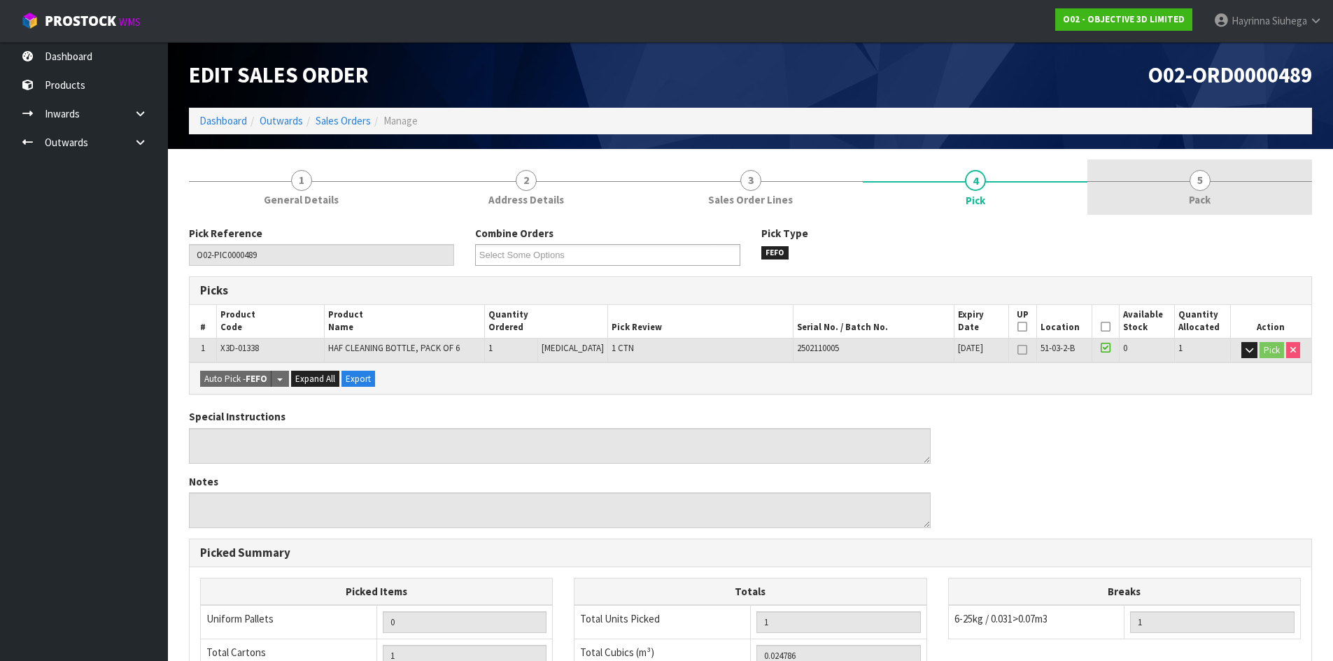
click at [1168, 192] on link "5 Pack" at bounding box center [1199, 187] width 225 height 55
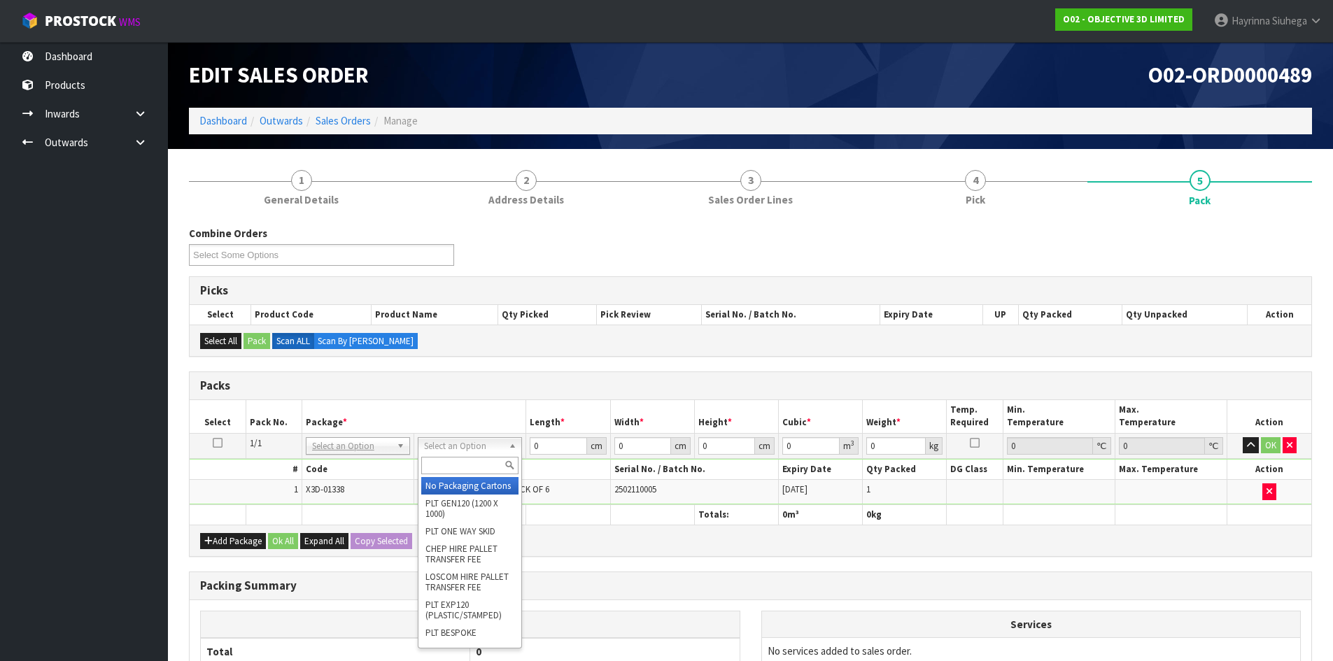
drag, startPoint x: 475, startPoint y: 484, endPoint x: 573, endPoint y: 456, distance: 101.9
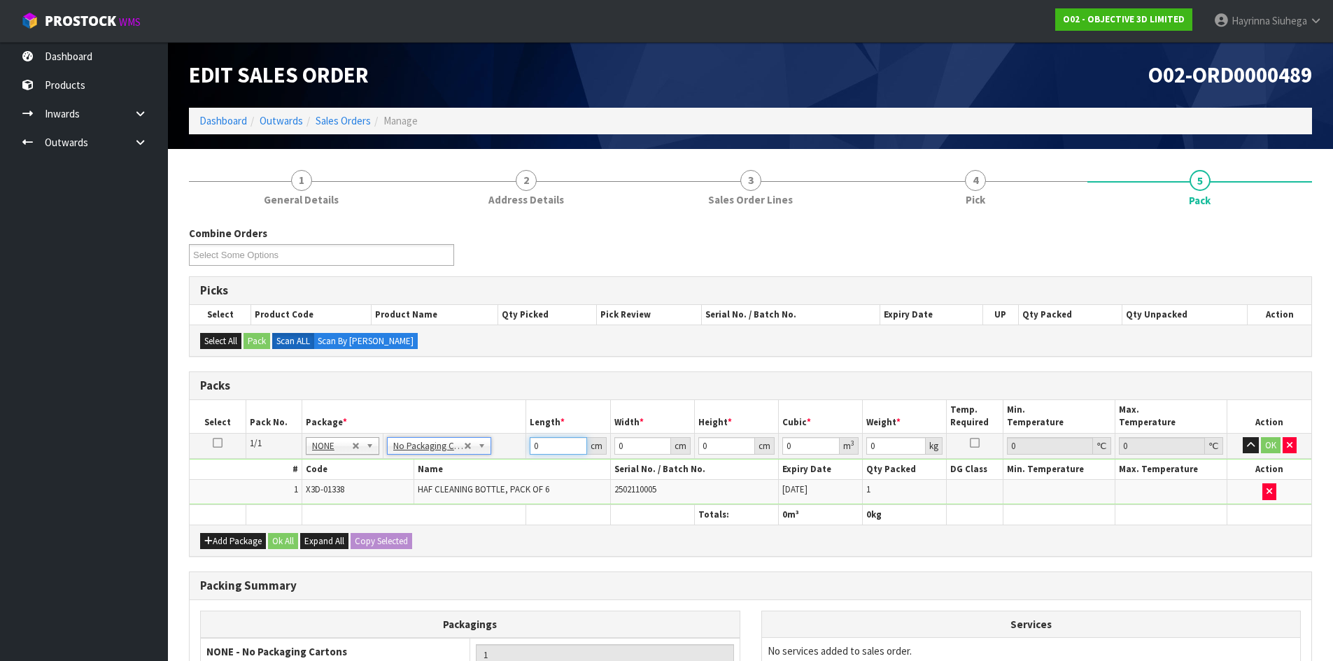
click at [532, 446] on input "0" at bounding box center [558, 445] width 57 height 17
type input "35"
type input "28"
type input "2"
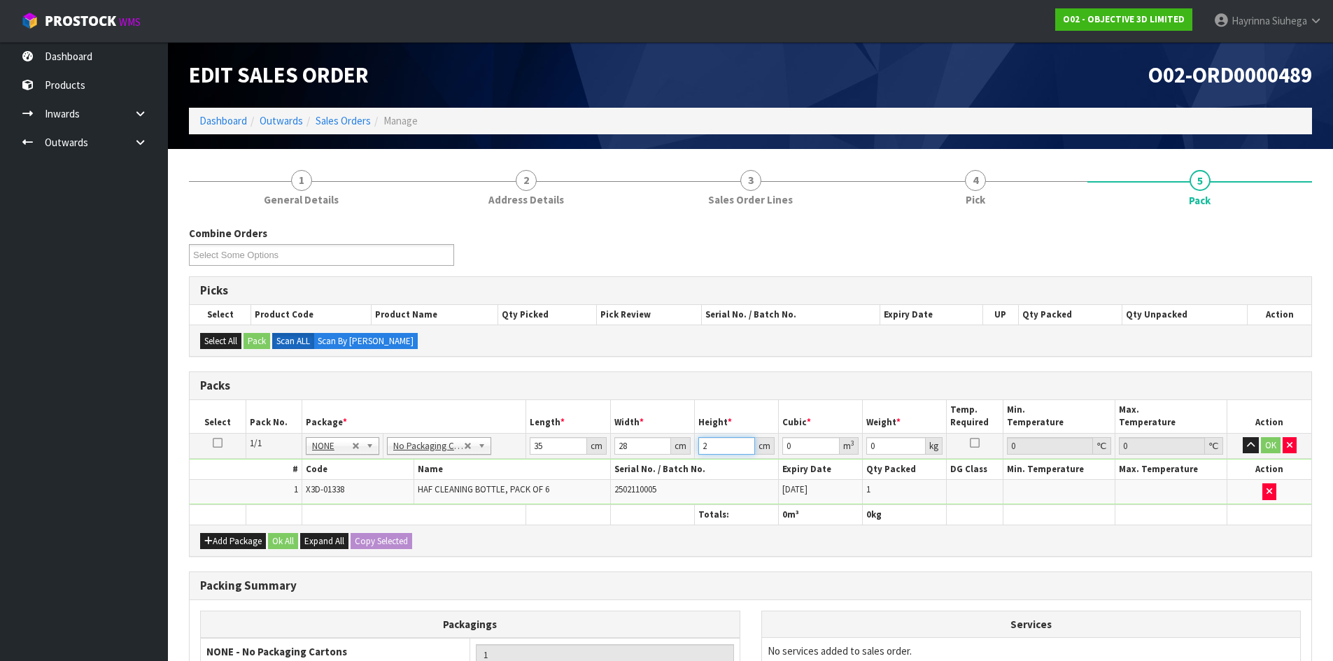
type input "0.00196"
click button "OK" at bounding box center [1271, 445] width 20 height 17
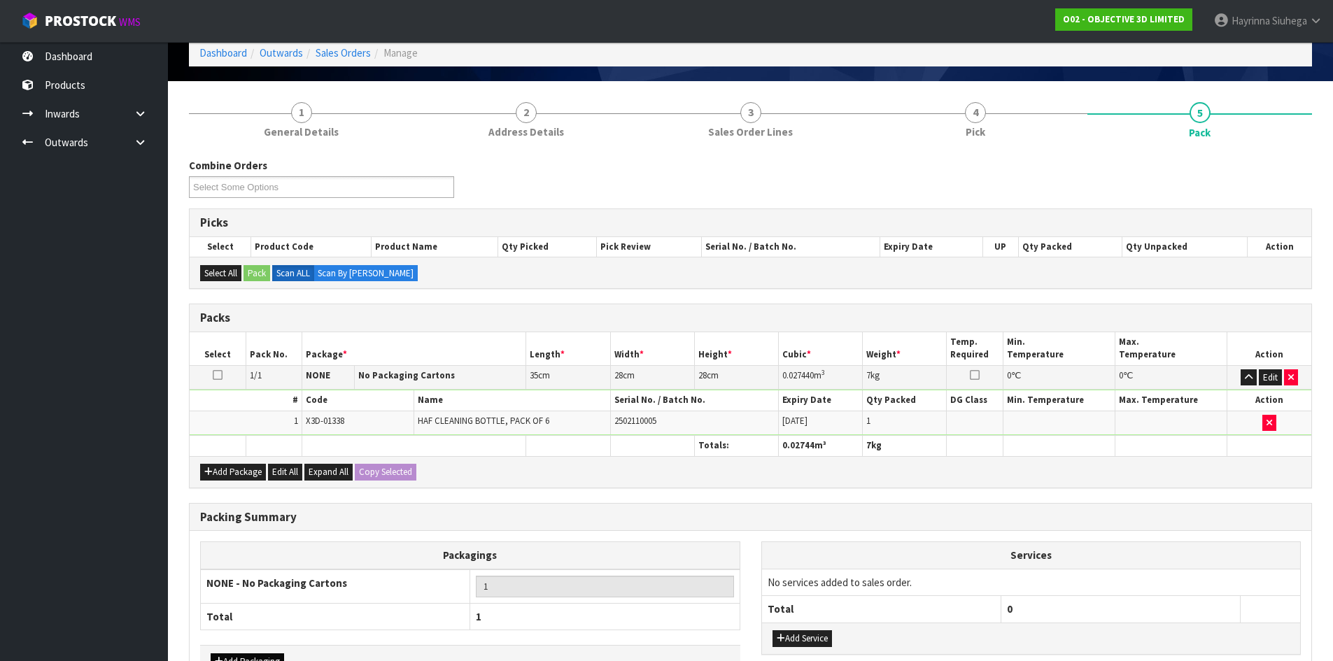
scroll to position [161, 0]
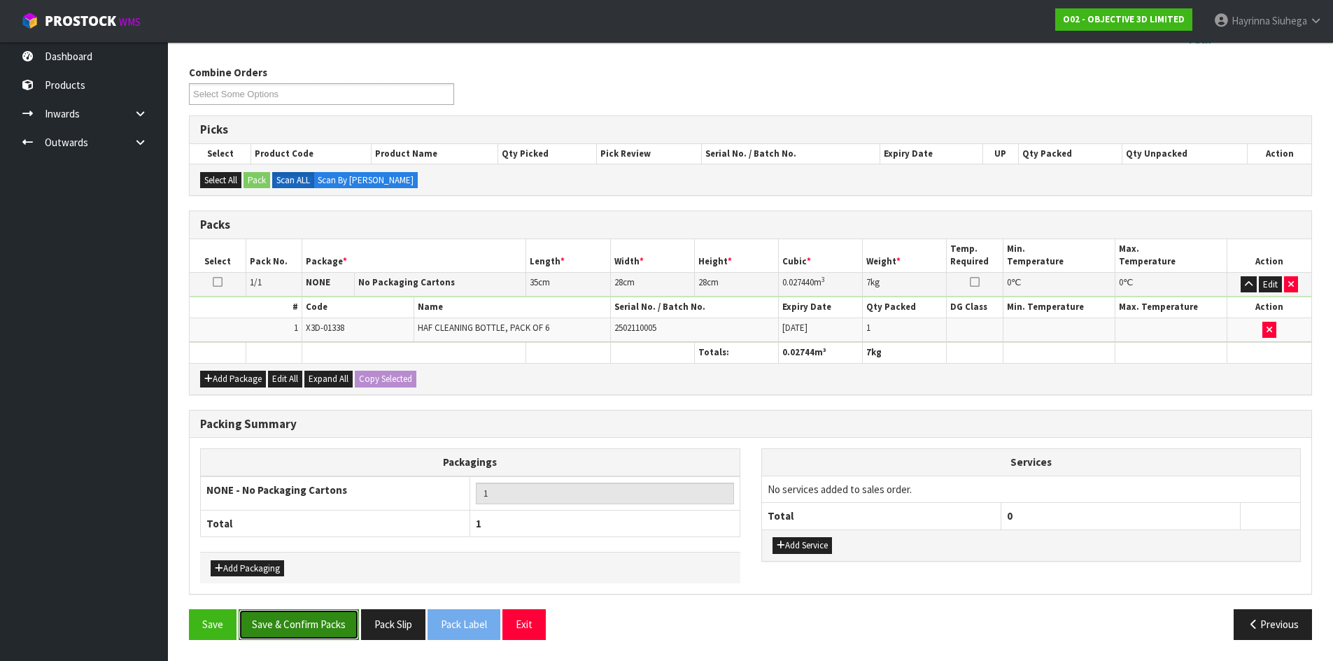
click at [299, 622] on button "Save & Confirm Packs" at bounding box center [299, 624] width 120 height 30
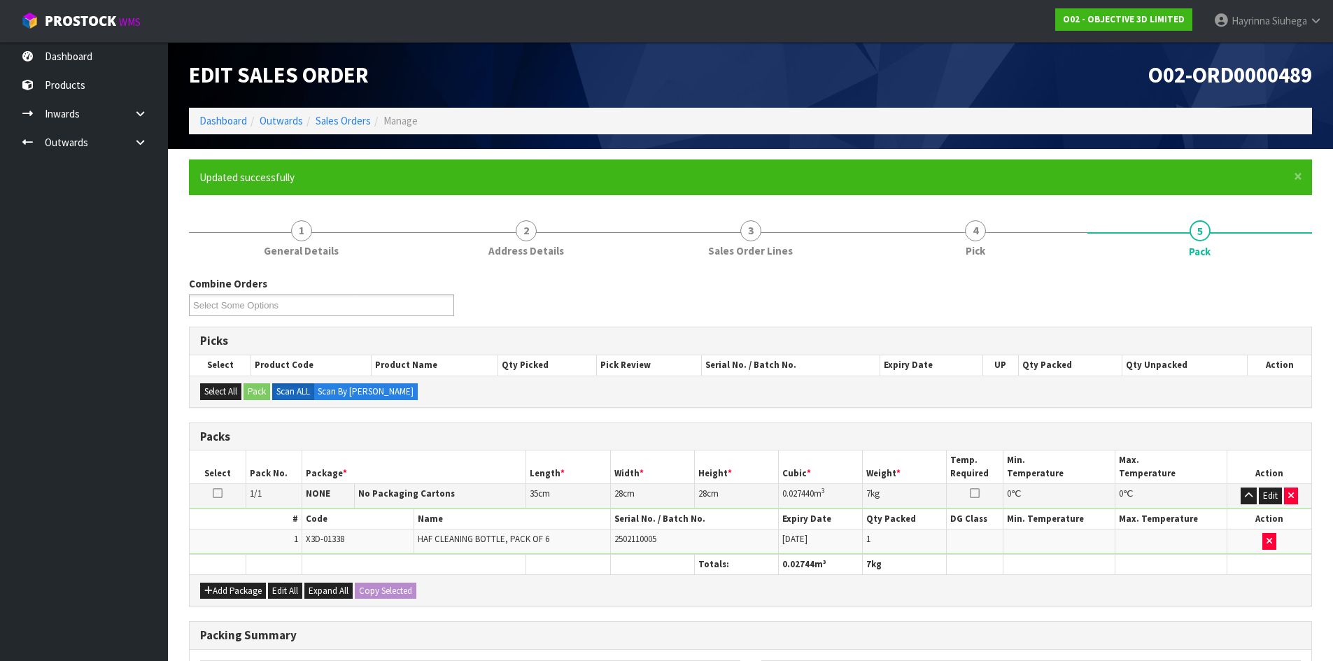
scroll to position [134, 0]
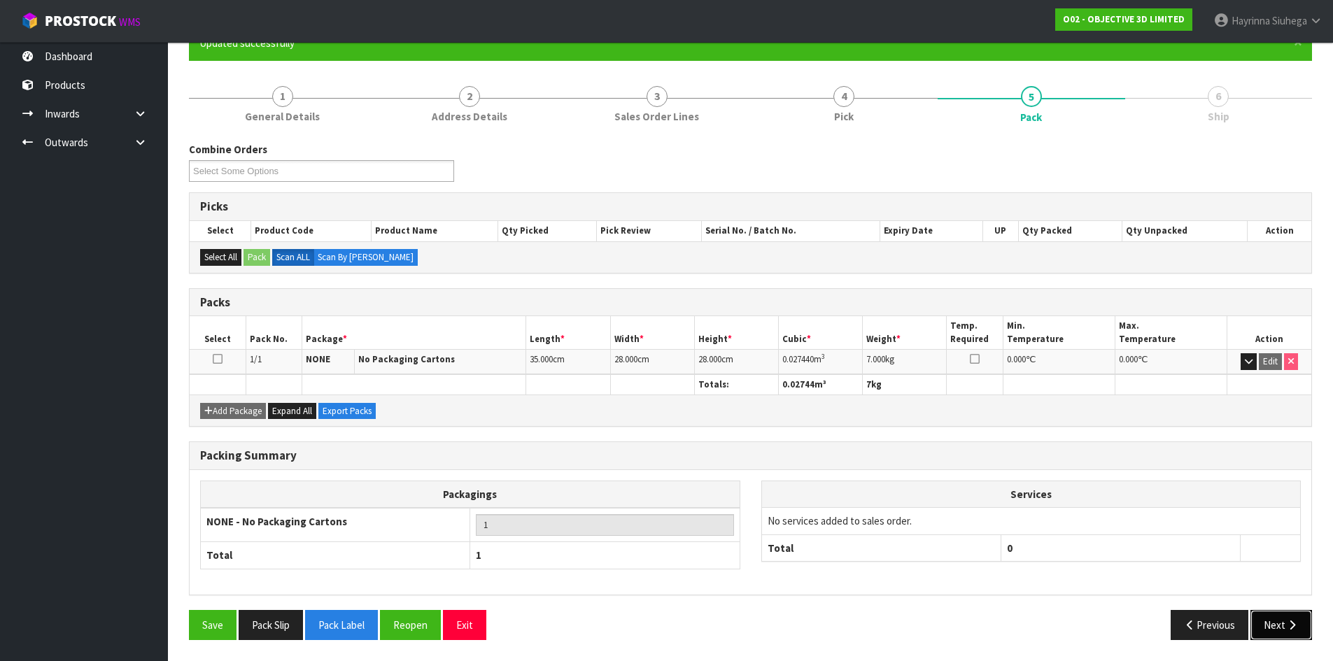
click at [1280, 624] on button "Next" at bounding box center [1281, 625] width 62 height 30
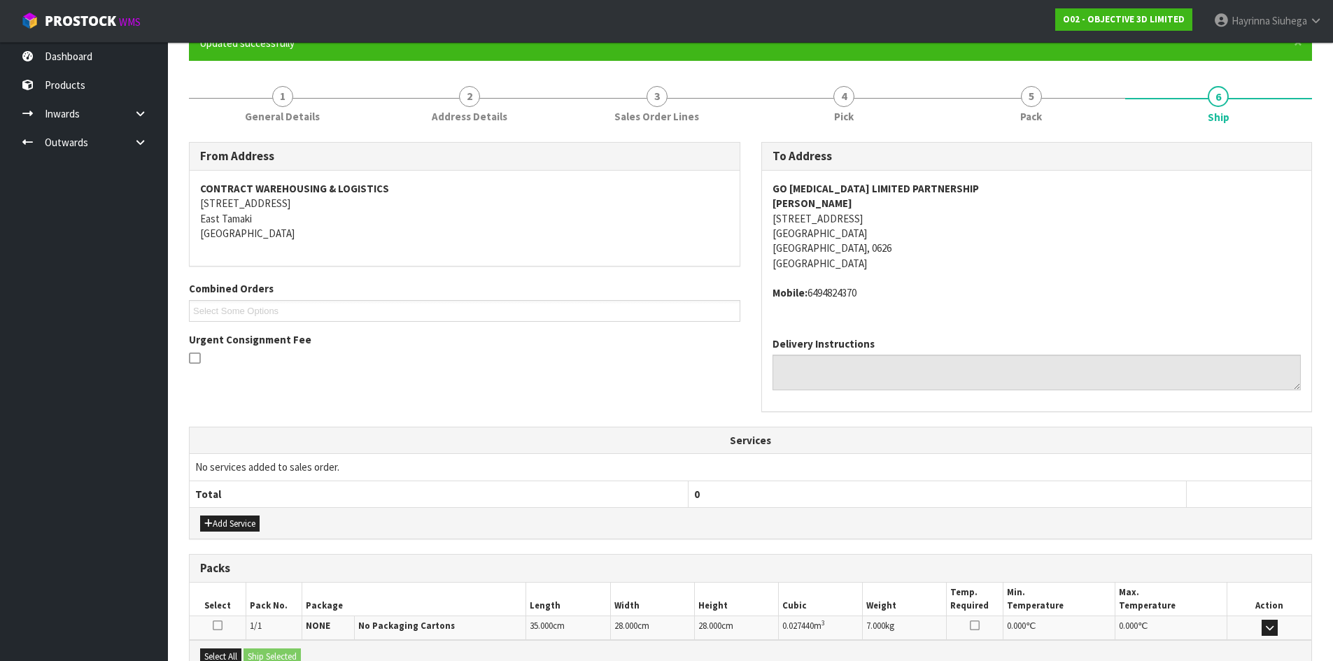
scroll to position [297, 0]
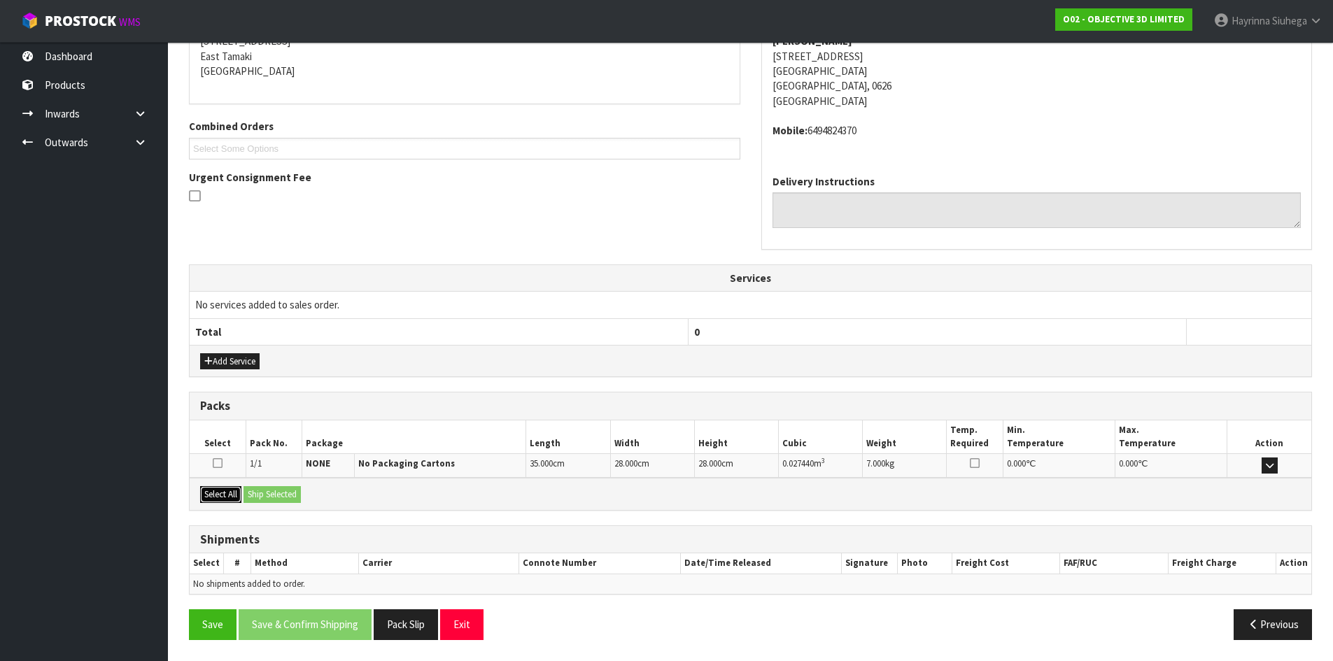
drag, startPoint x: 229, startPoint y: 493, endPoint x: 253, endPoint y: 492, distance: 23.8
click at [232, 492] on button "Select All" at bounding box center [220, 494] width 41 height 17
click at [285, 495] on button "Ship Selected" at bounding box center [271, 494] width 57 height 17
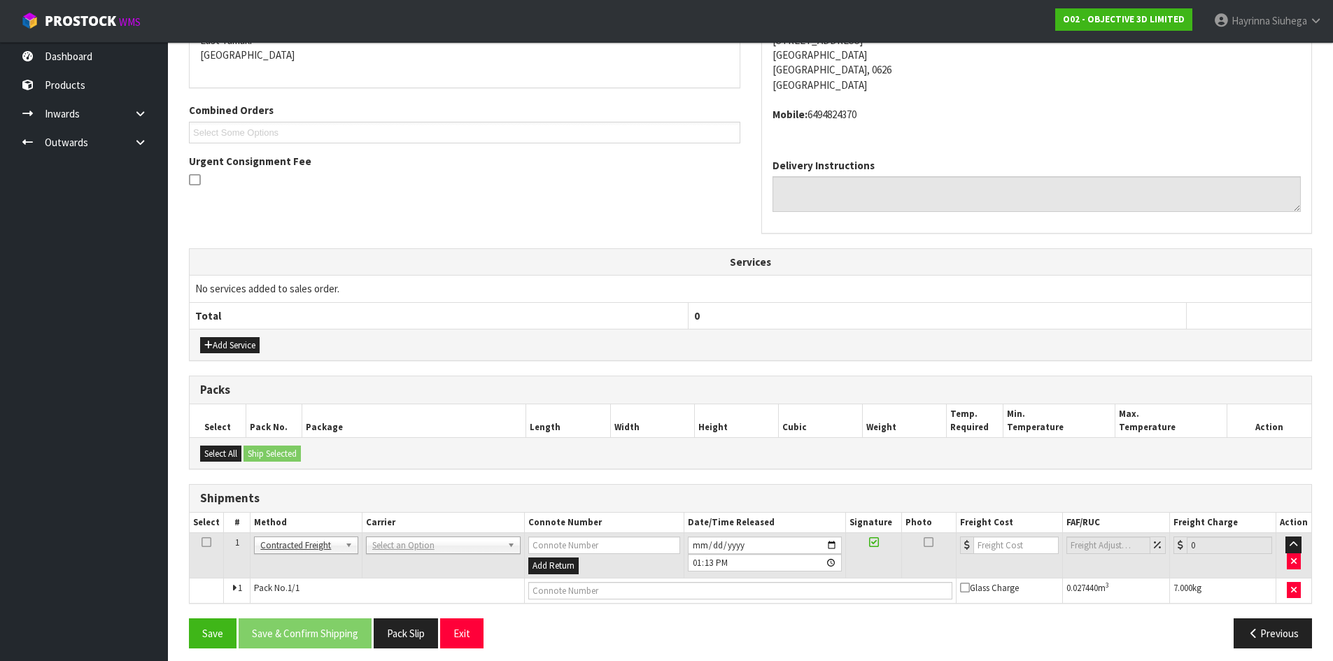
scroll to position [321, 0]
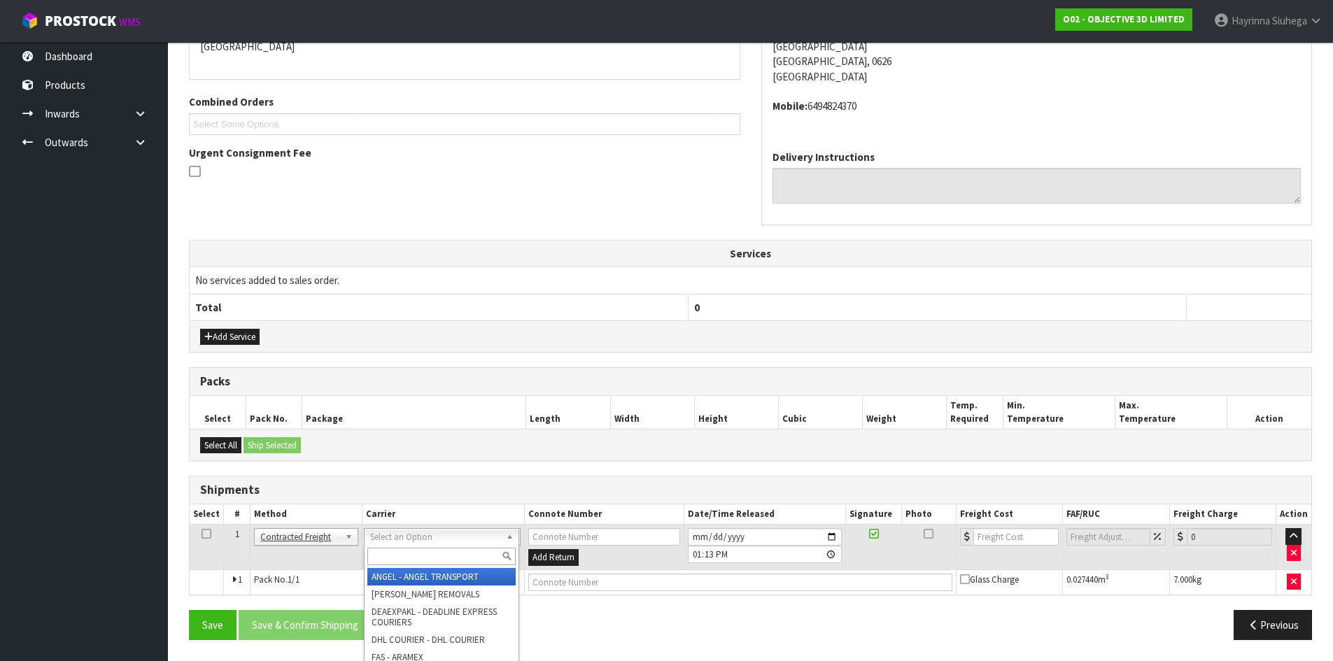
click at [411, 551] on input "text" at bounding box center [441, 556] width 148 height 17
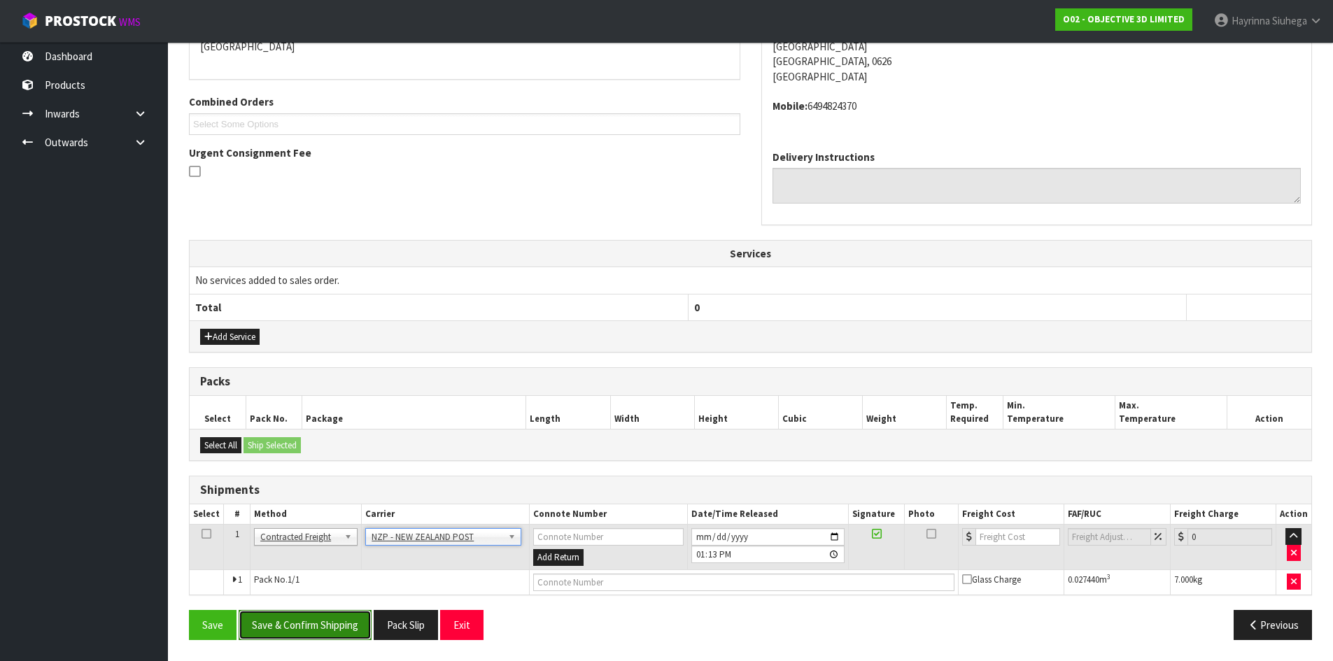
click at [330, 630] on button "Save & Confirm Shipping" at bounding box center [305, 625] width 133 height 30
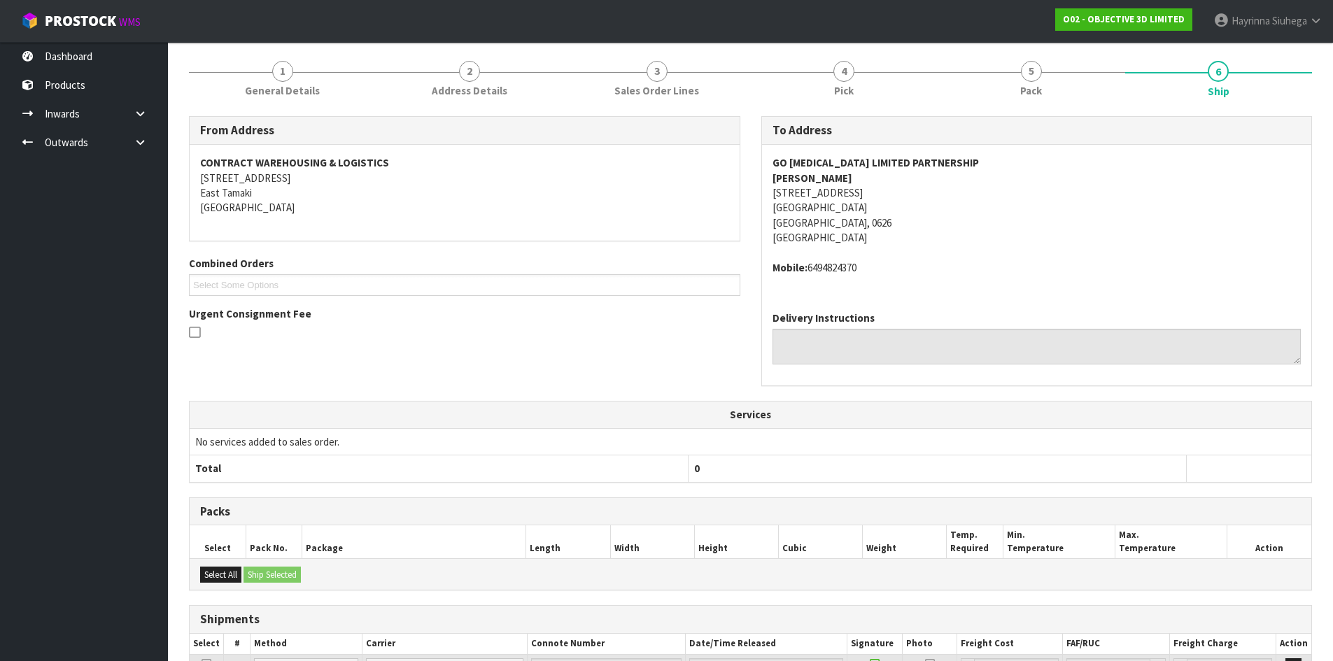
scroll to position [301, 0]
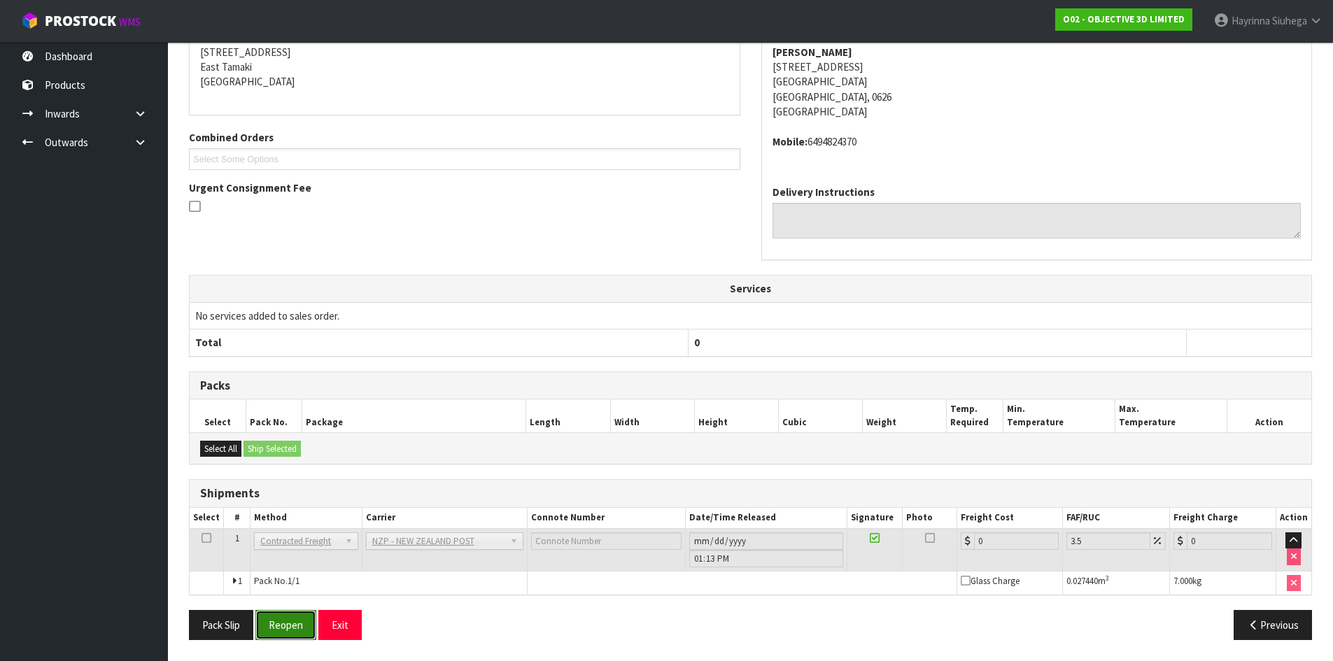
click at [306, 623] on button "Reopen" at bounding box center [285, 625] width 61 height 30
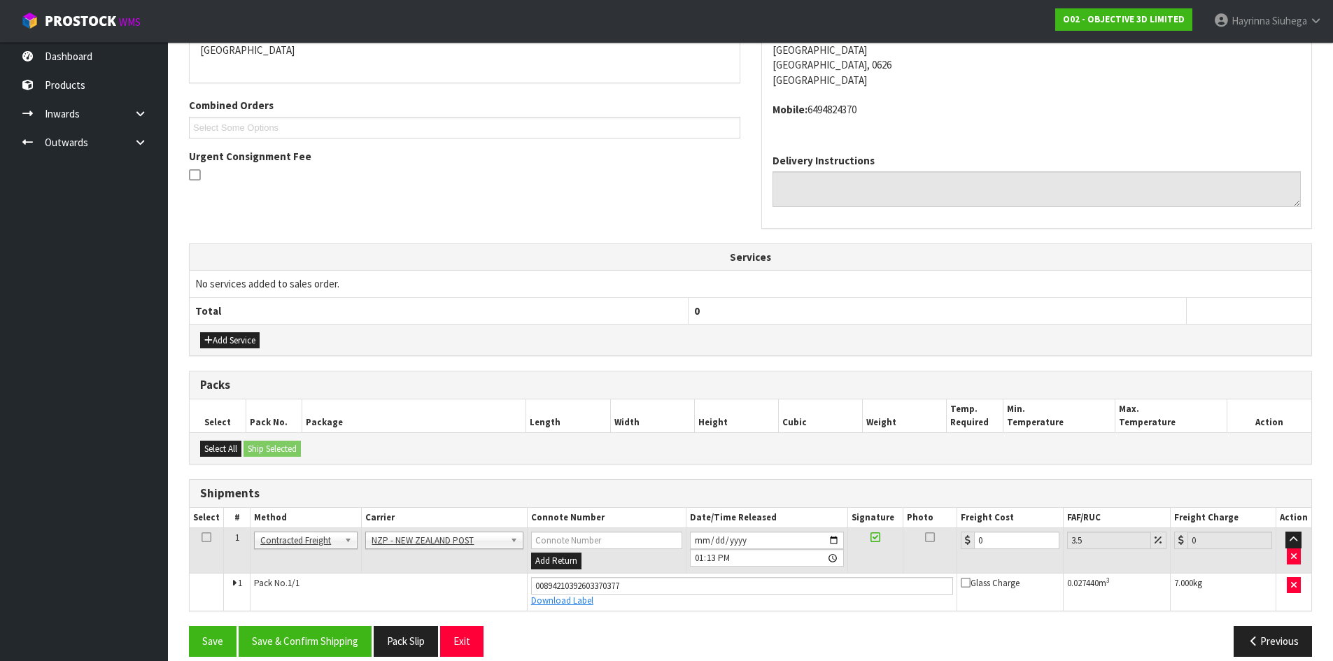
scroll to position [334, 0]
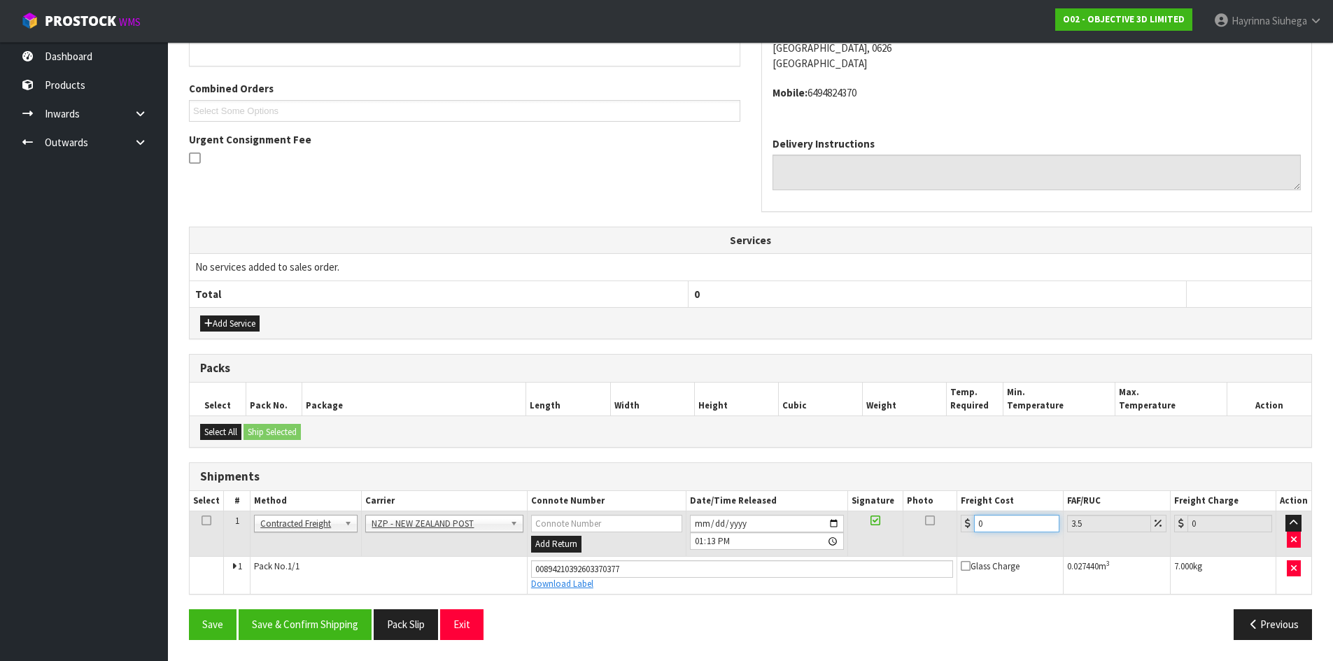
drag, startPoint x: 1012, startPoint y: 528, endPoint x: 374, endPoint y: 516, distance: 638.2
click at [556, 528] on tr "1 Client Local Pickup Customer Local Pickup Company Freight Contracted Freight …" at bounding box center [750, 533] width 1121 height 45
click at [189, 609] on button "Save" at bounding box center [213, 624] width 48 height 30
click at [309, 626] on button "Save & Confirm Shipping" at bounding box center [305, 624] width 133 height 30
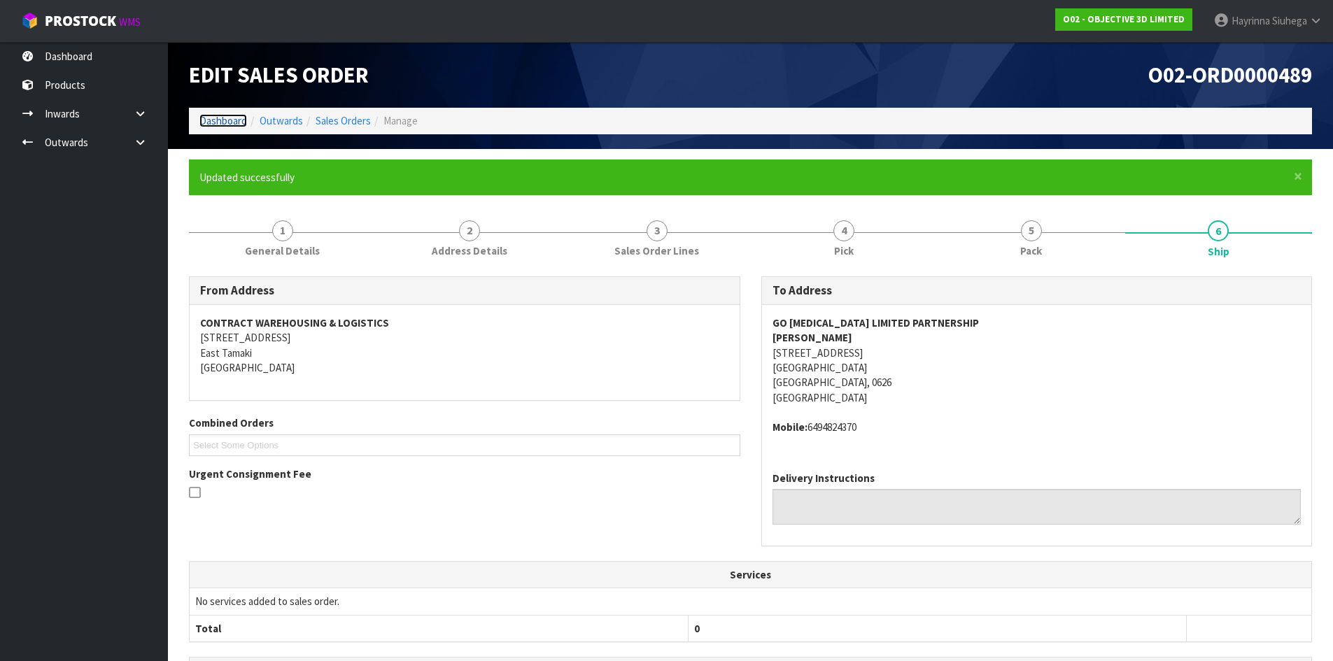
click at [241, 122] on link "Dashboard" at bounding box center [223, 120] width 48 height 13
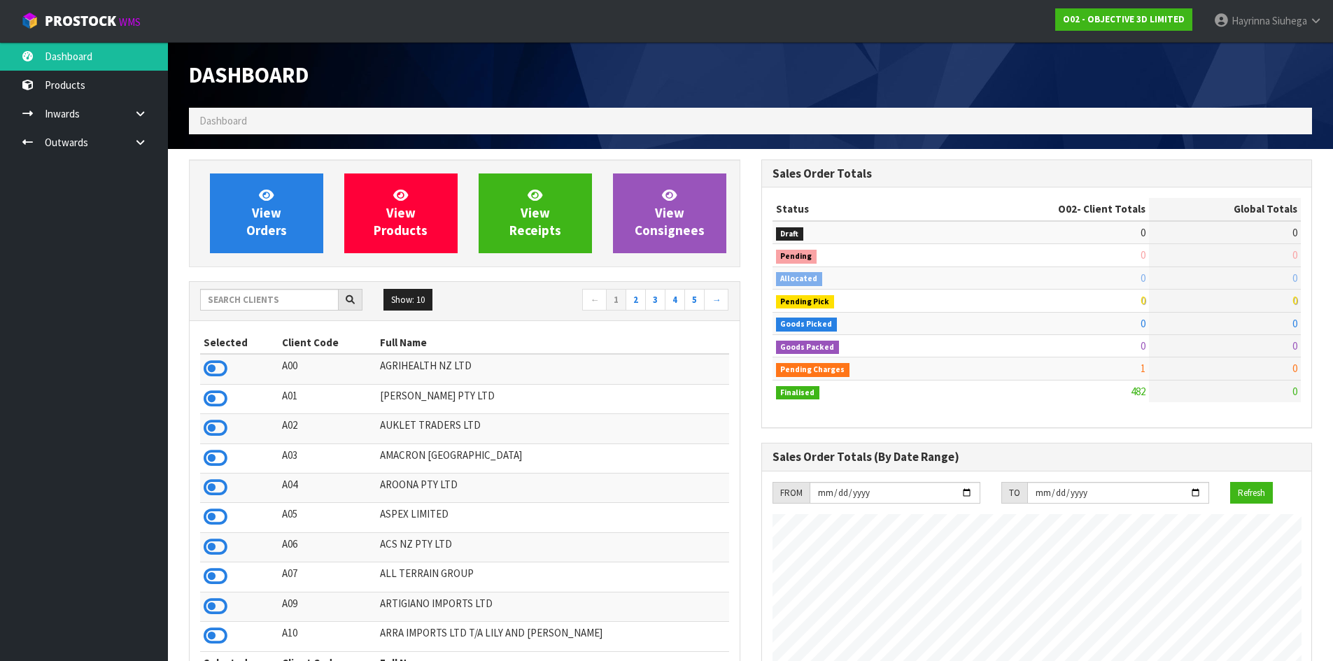
scroll to position [901, 572]
drag, startPoint x: 280, startPoint y: 299, endPoint x: 286, endPoint y: 306, distance: 9.9
click at [280, 299] on input "text" at bounding box center [269, 300] width 139 height 22
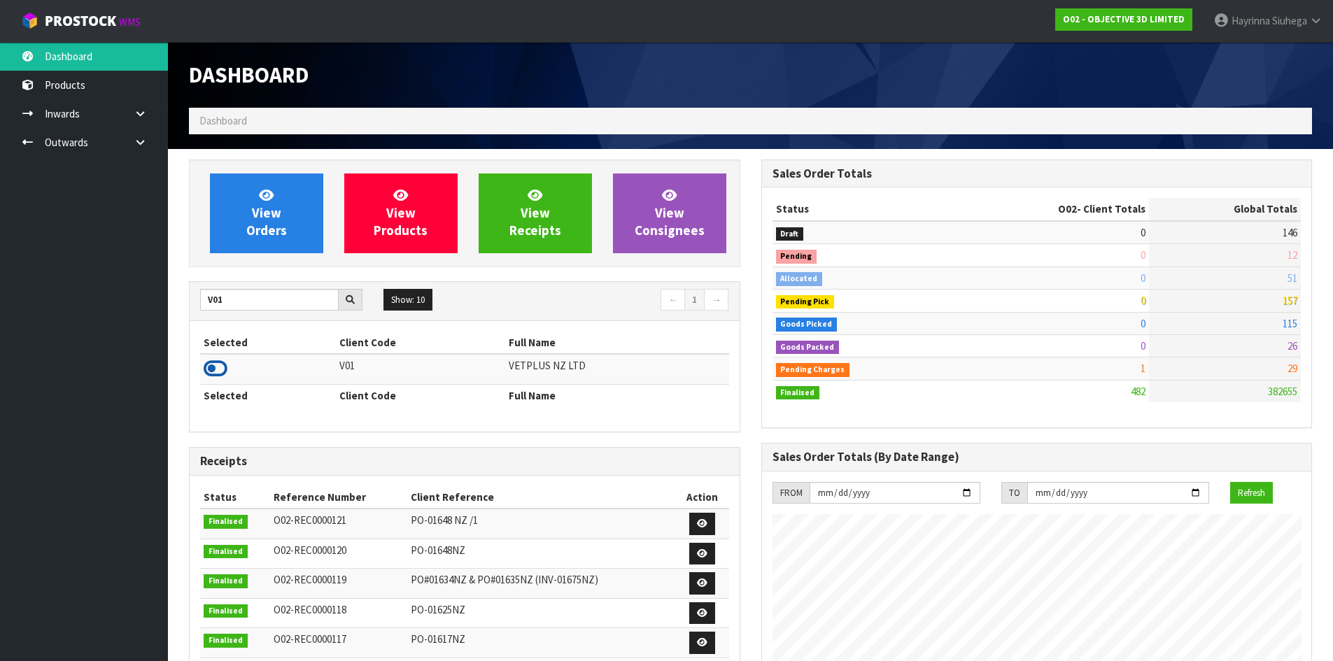
click at [210, 371] on icon at bounding box center [216, 368] width 24 height 21
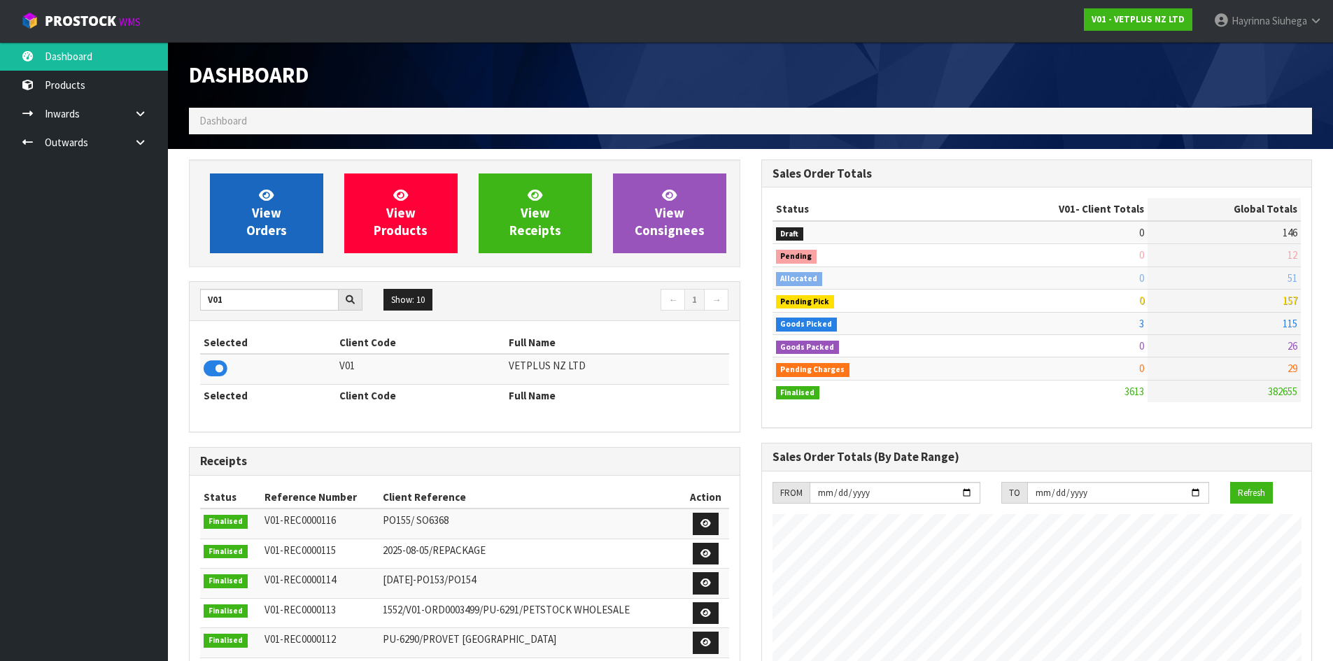
scroll to position [947, 572]
click at [228, 213] on link "View Orders" at bounding box center [266, 213] width 113 height 80
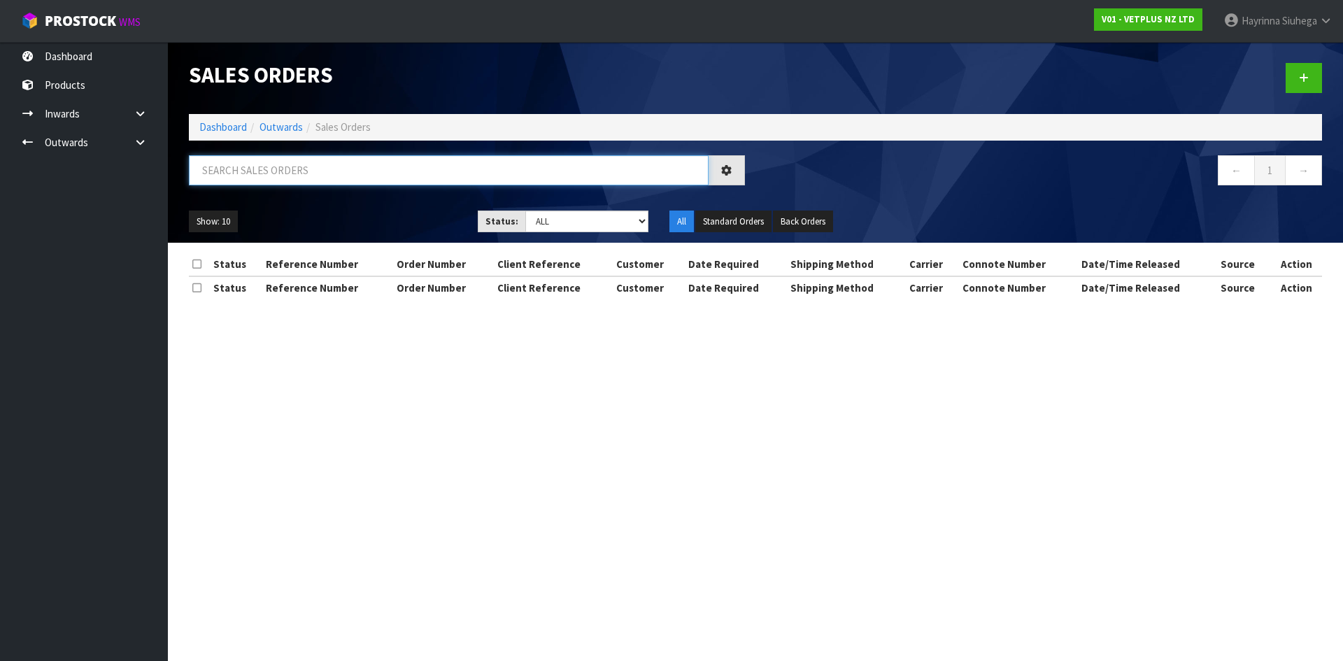
click at [258, 178] on input "text" at bounding box center [449, 170] width 520 height 30
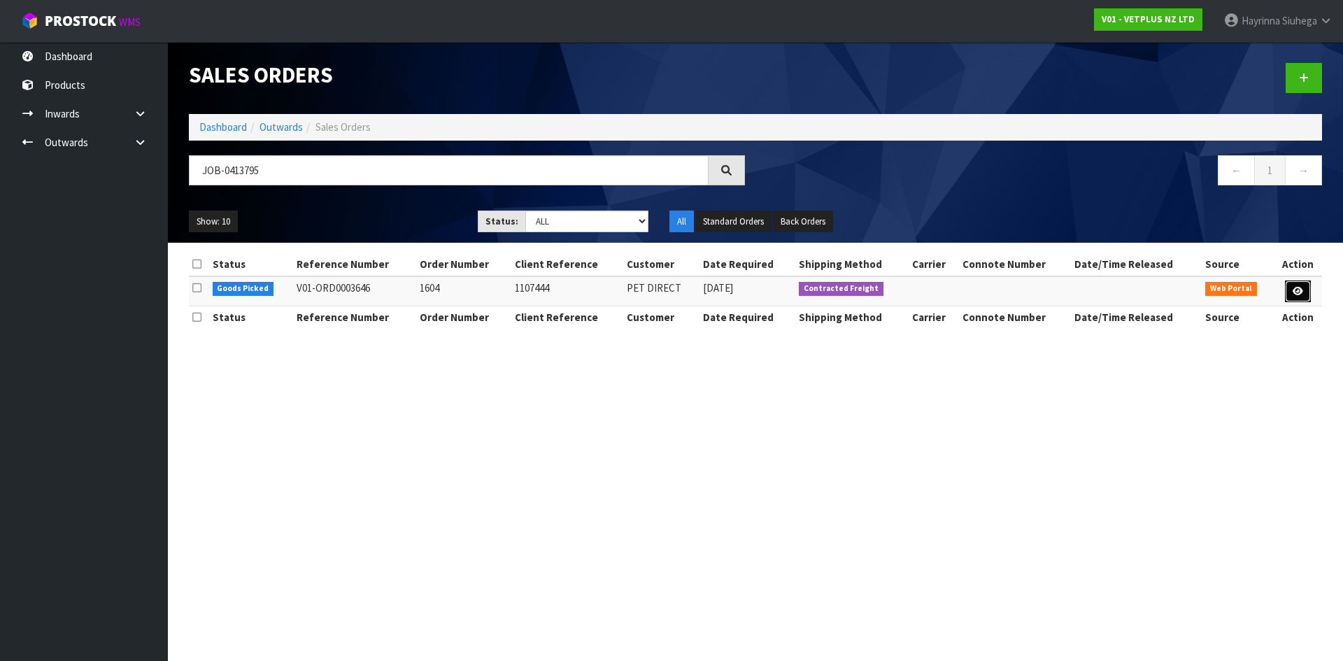
click at [1294, 291] on icon at bounding box center [1298, 291] width 10 height 9
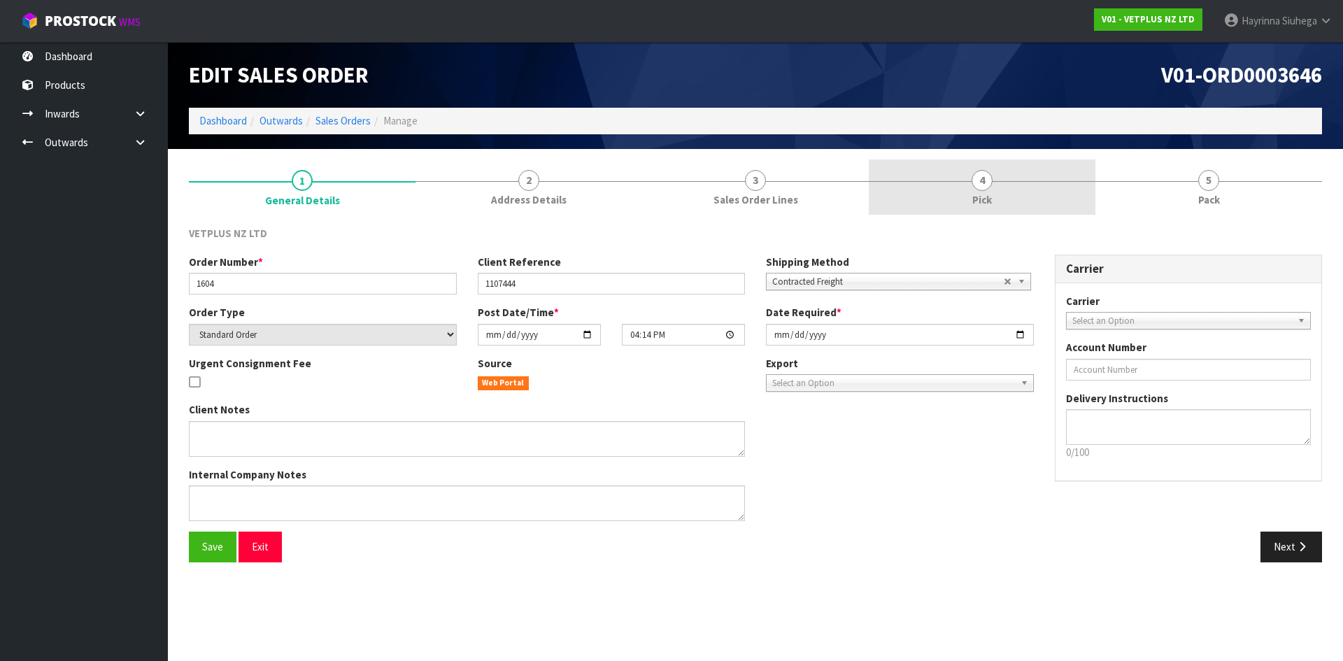
click at [1049, 208] on link "4 Pick" at bounding box center [982, 187] width 227 height 55
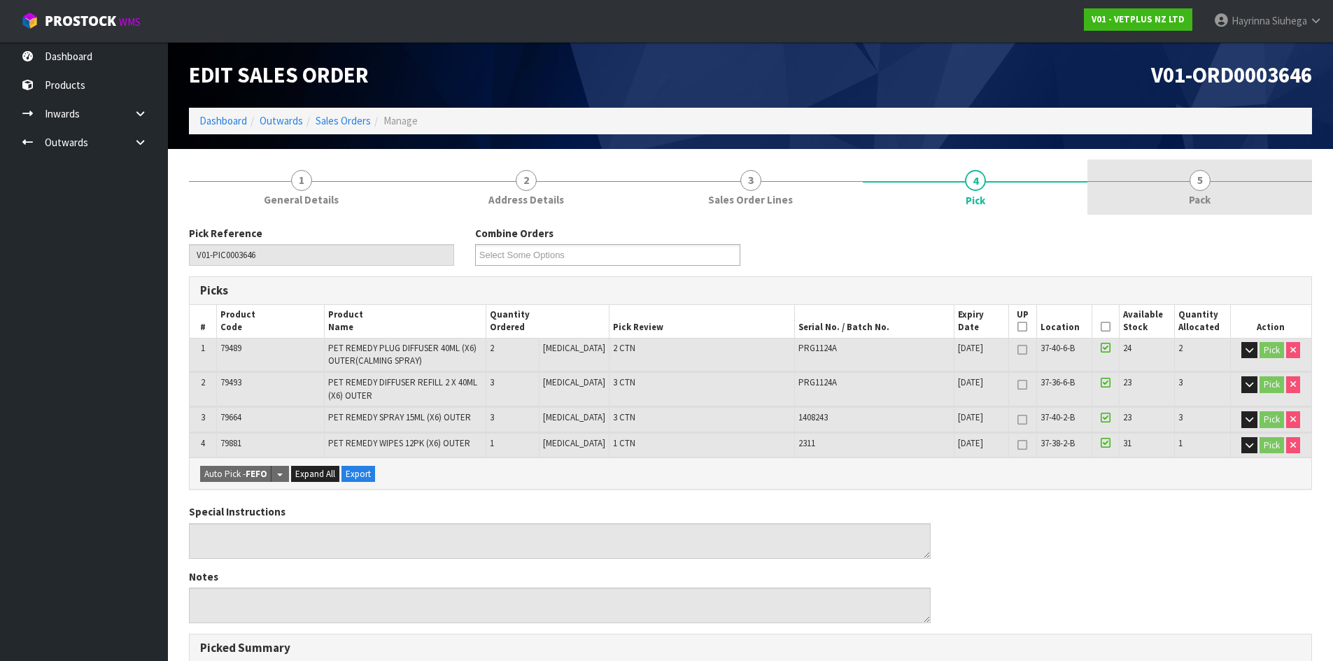
click at [1162, 199] on link "5 Pack" at bounding box center [1199, 187] width 225 height 55
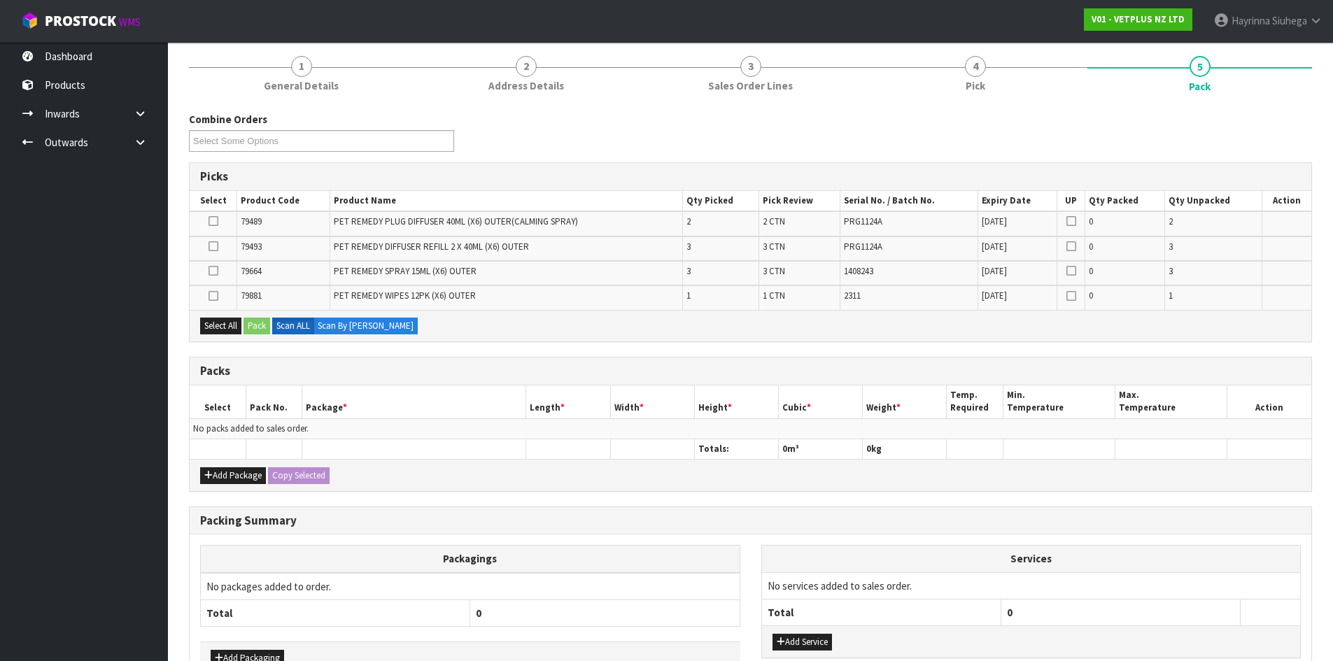
scroll to position [204, 0]
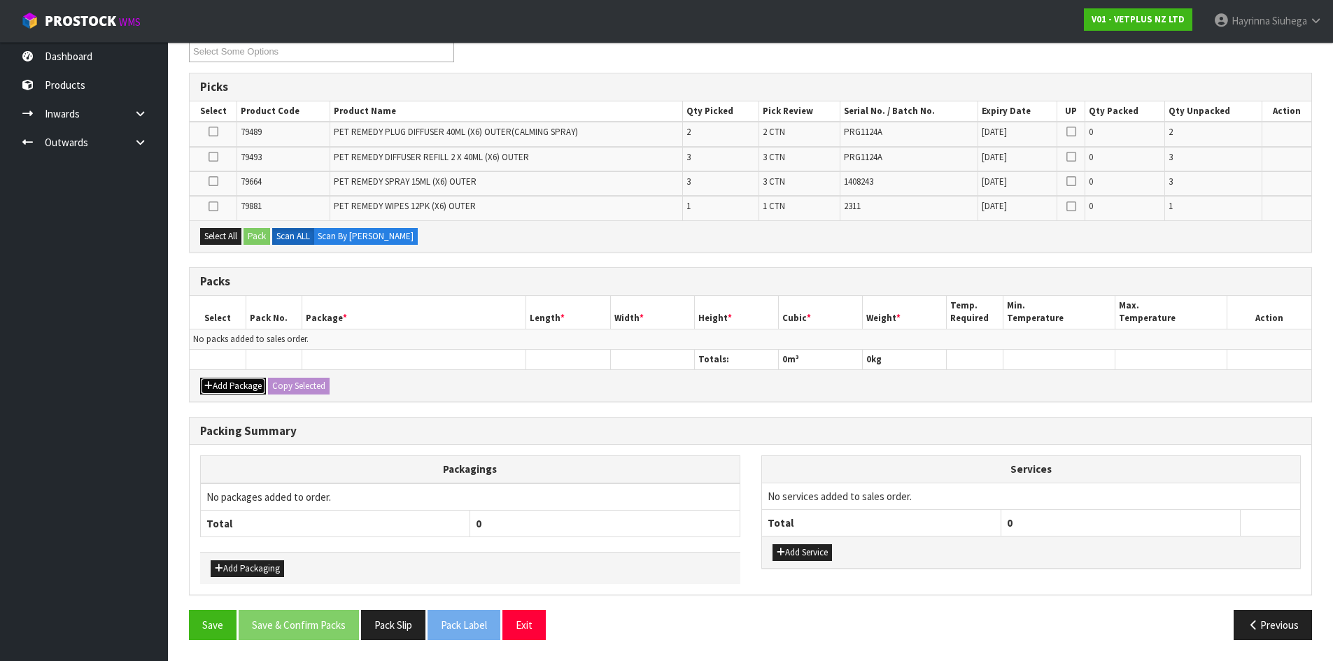
click at [220, 390] on button "Add Package" at bounding box center [233, 386] width 66 height 17
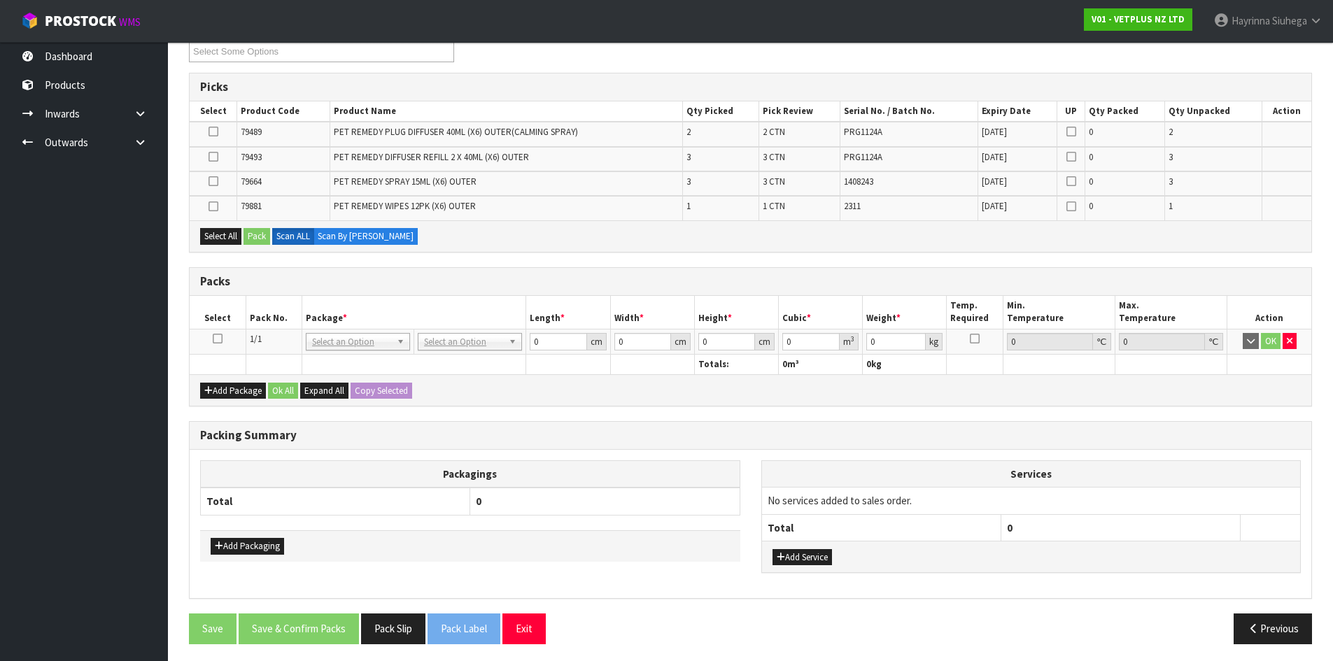
click at [218, 339] on icon at bounding box center [218, 339] width 10 height 1
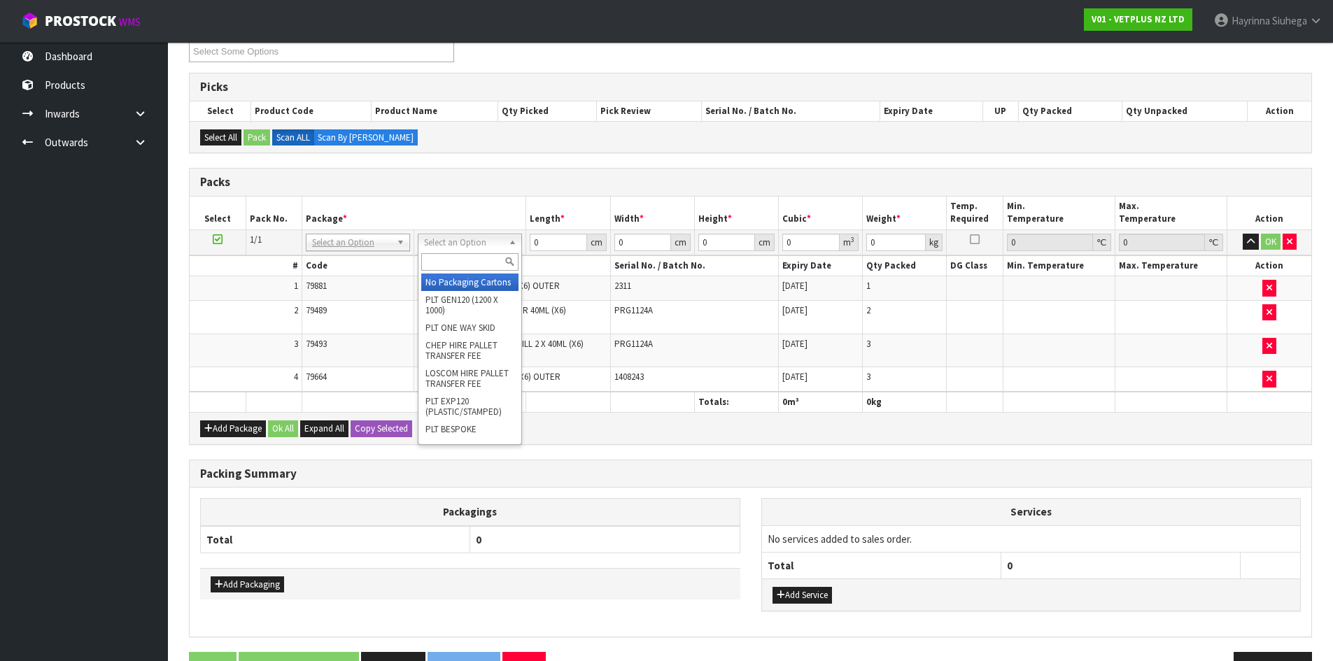
click at [465, 264] on input "text" at bounding box center [469, 261] width 97 height 17
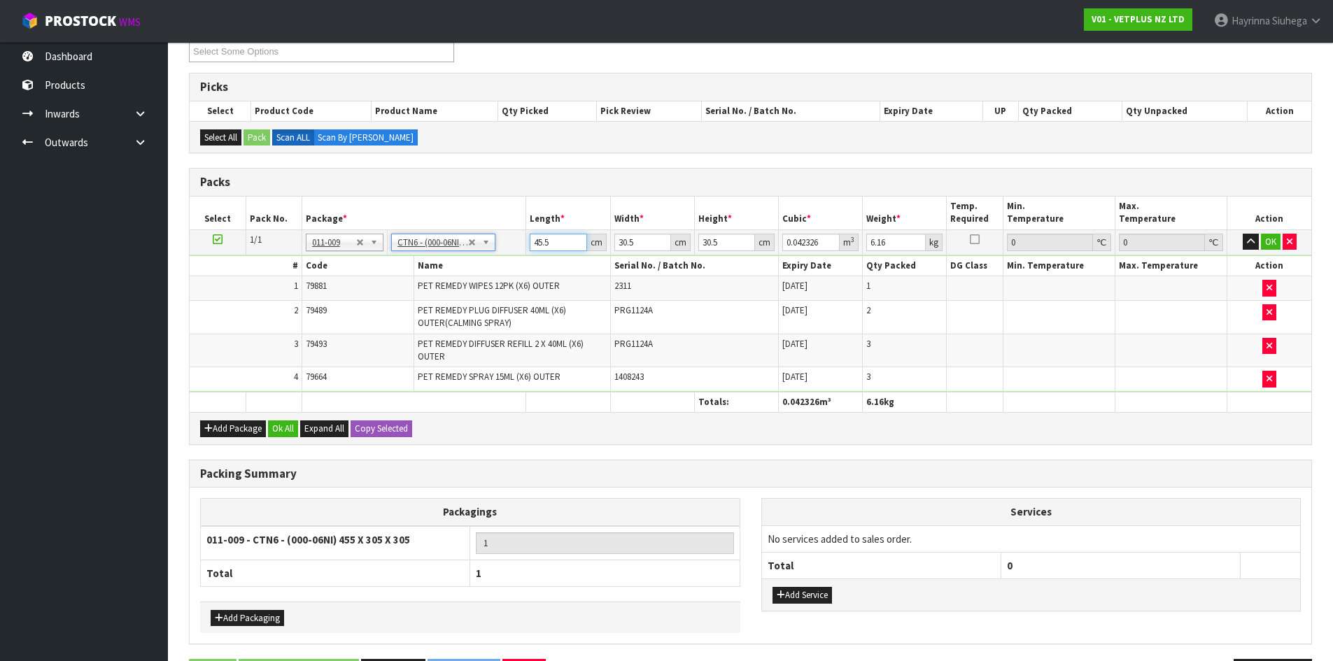
click at [539, 246] on input "45.5" at bounding box center [558, 242] width 57 height 17
drag, startPoint x: 539, startPoint y: 246, endPoint x: 560, endPoint y: 236, distance: 22.9
click at [547, 240] on input "45.5" at bounding box center [558, 242] width 57 height 17
click button "OK" at bounding box center [1271, 242] width 20 height 17
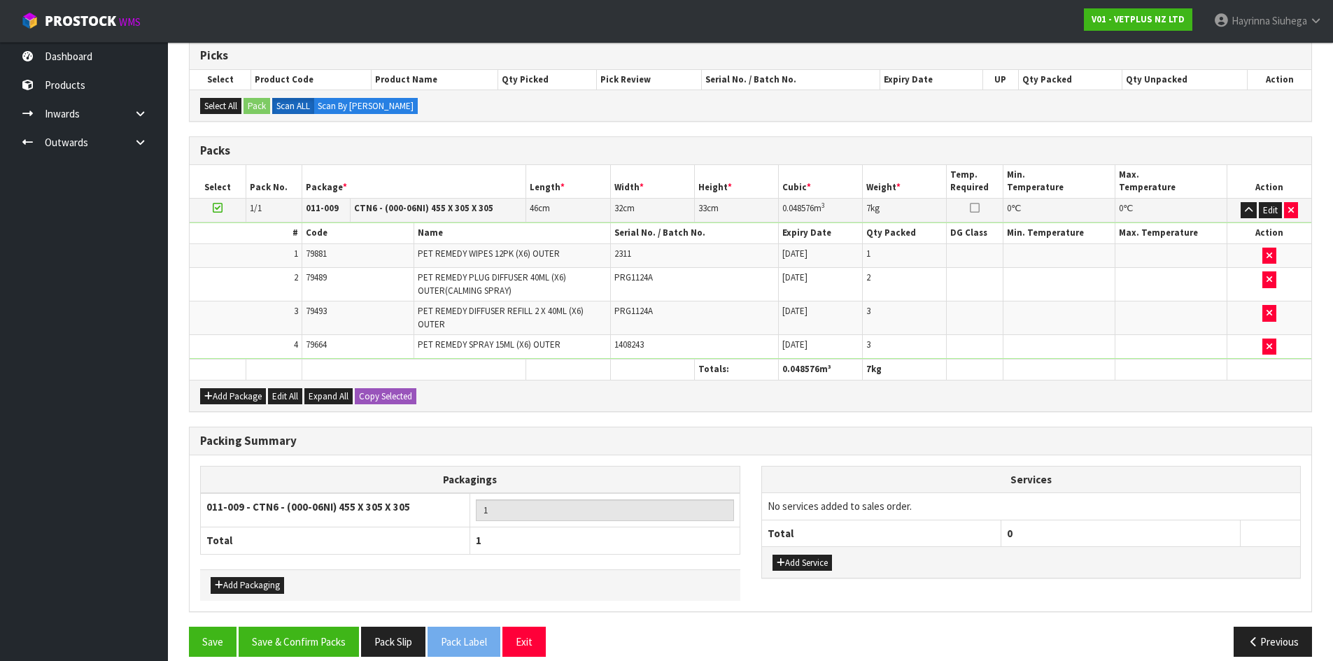
scroll to position [252, 0]
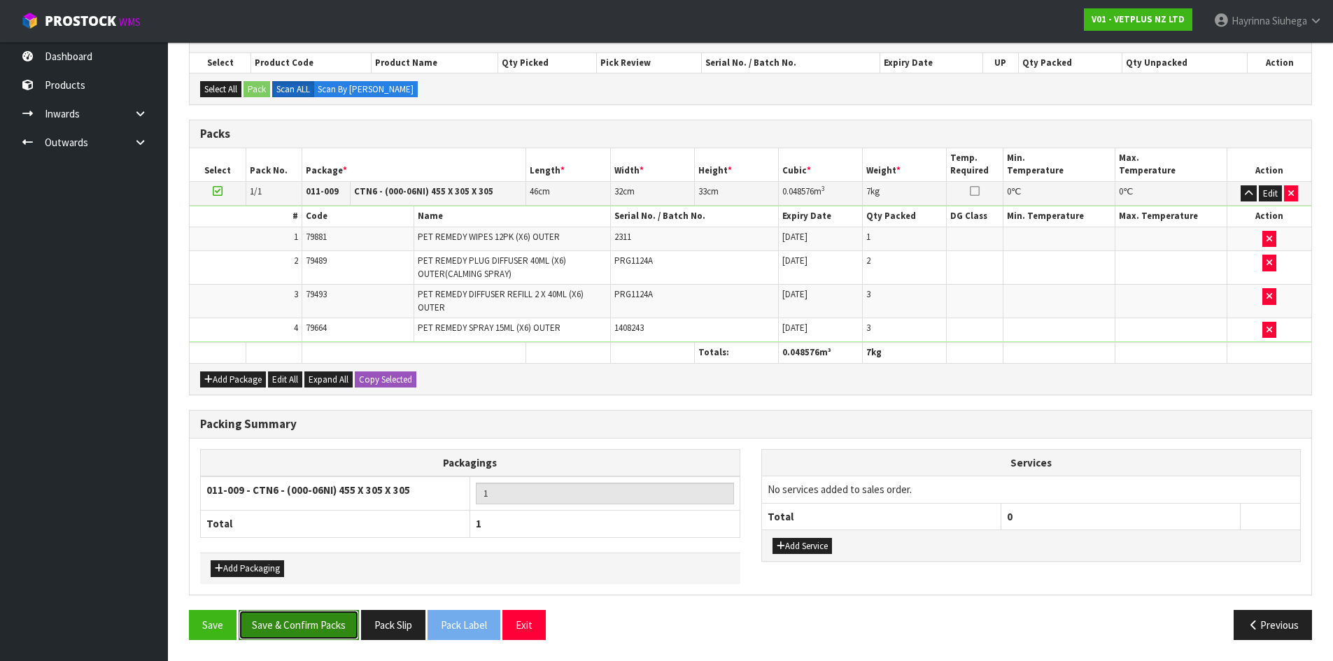
click at [303, 619] on button "Save & Confirm Packs" at bounding box center [299, 625] width 120 height 30
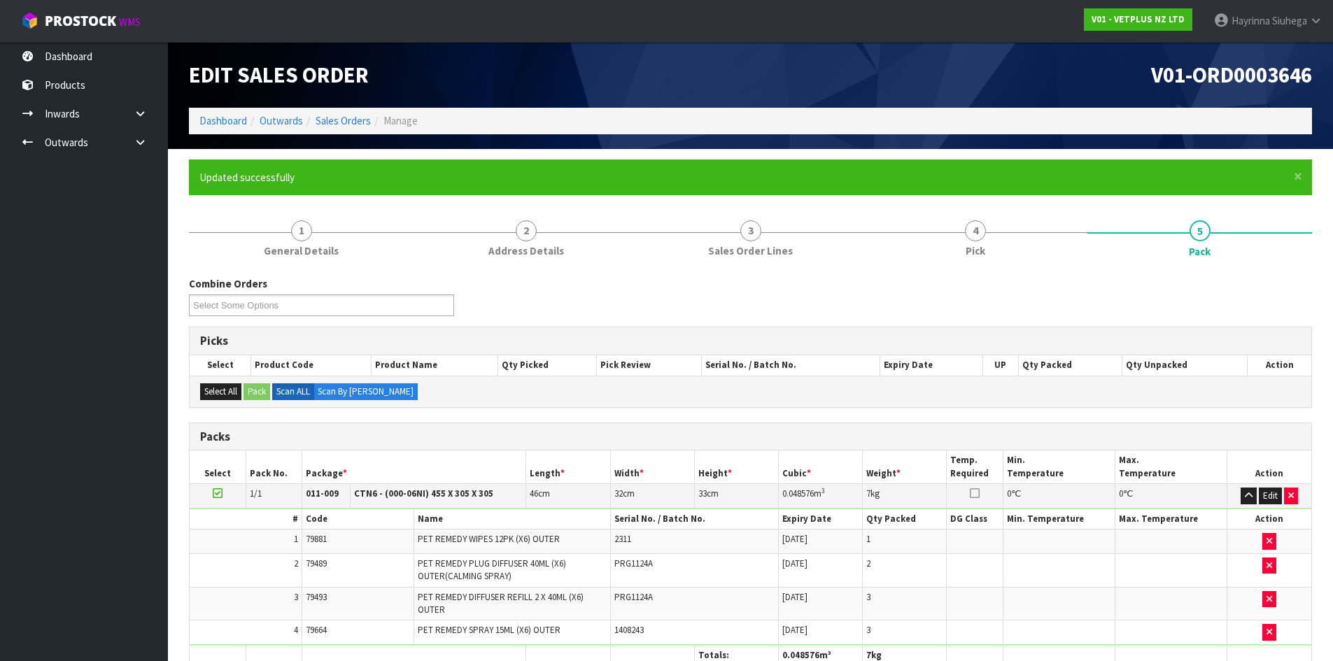
scroll to position [134, 0]
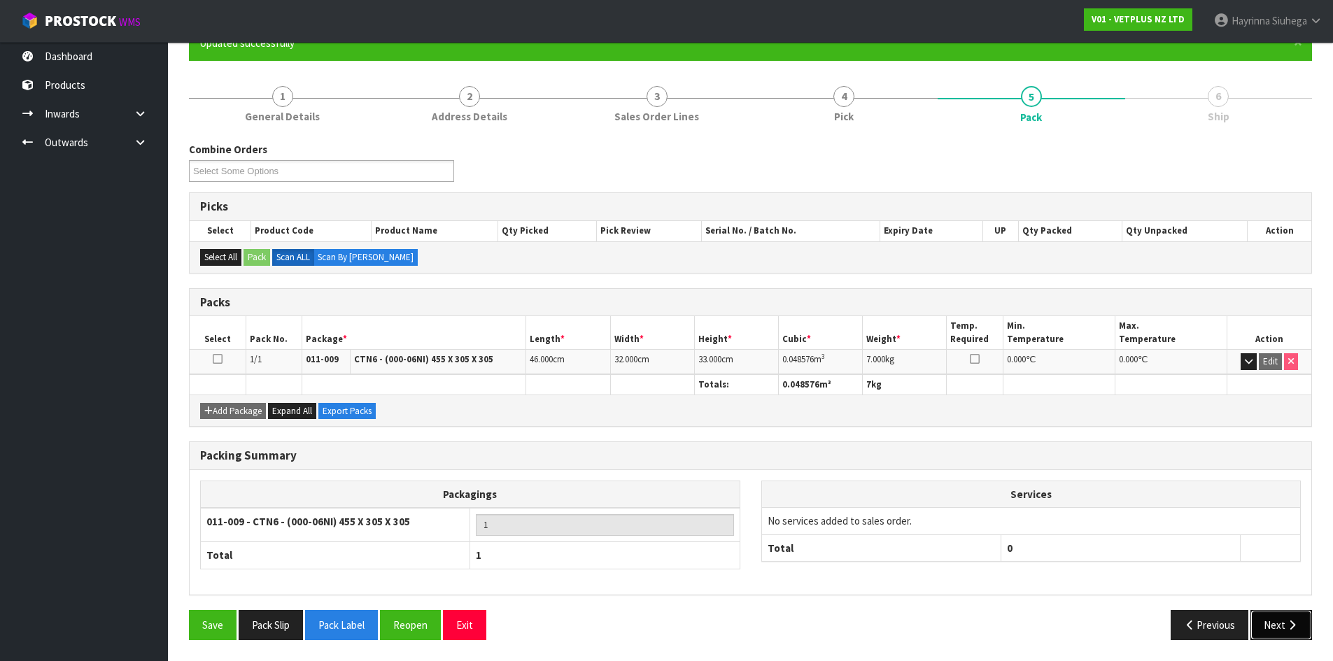
click at [1308, 631] on button "Next" at bounding box center [1281, 625] width 62 height 30
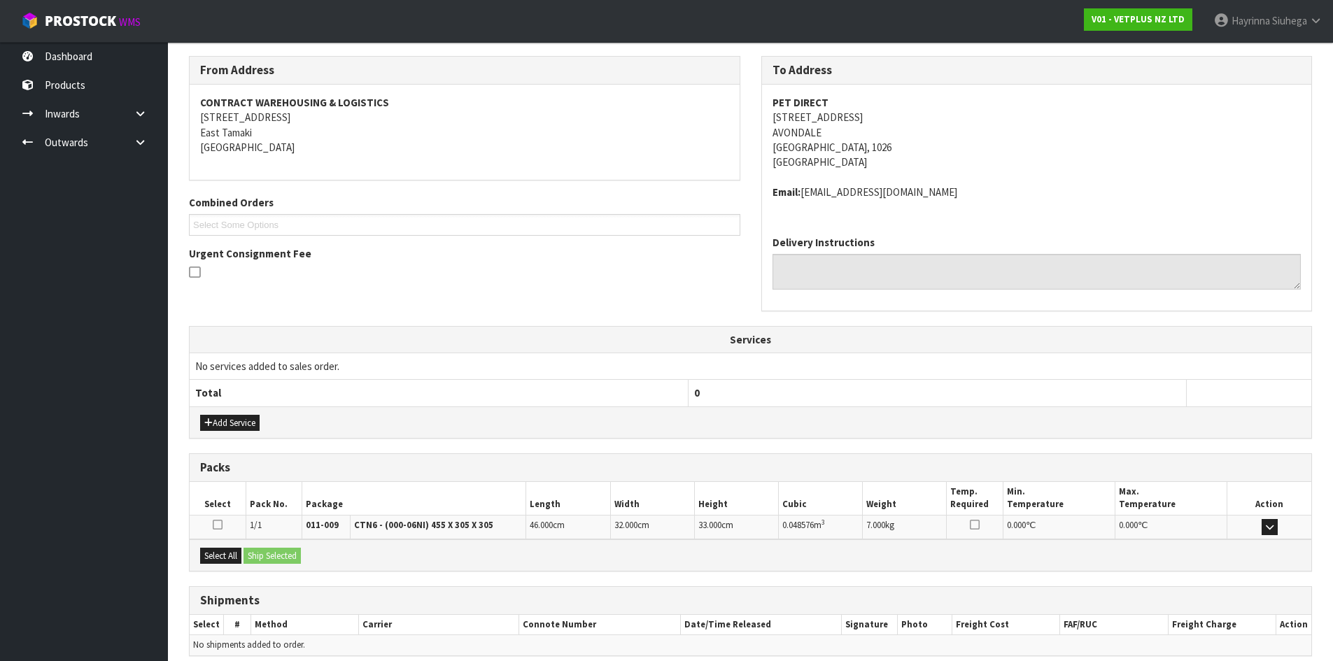
scroll to position [281, 0]
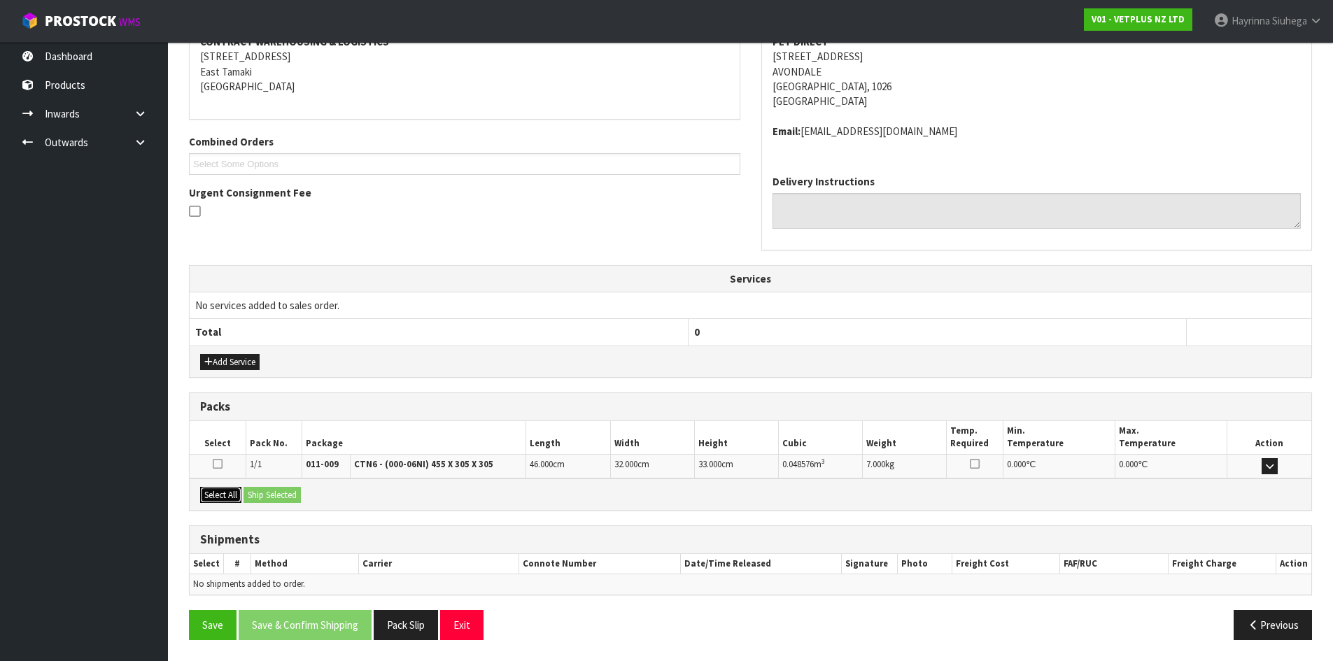
drag, startPoint x: 226, startPoint y: 495, endPoint x: 257, endPoint y: 493, distance: 30.9
click at [231, 495] on button "Select All" at bounding box center [220, 495] width 41 height 17
click at [281, 493] on button "Ship Selected" at bounding box center [271, 495] width 57 height 17
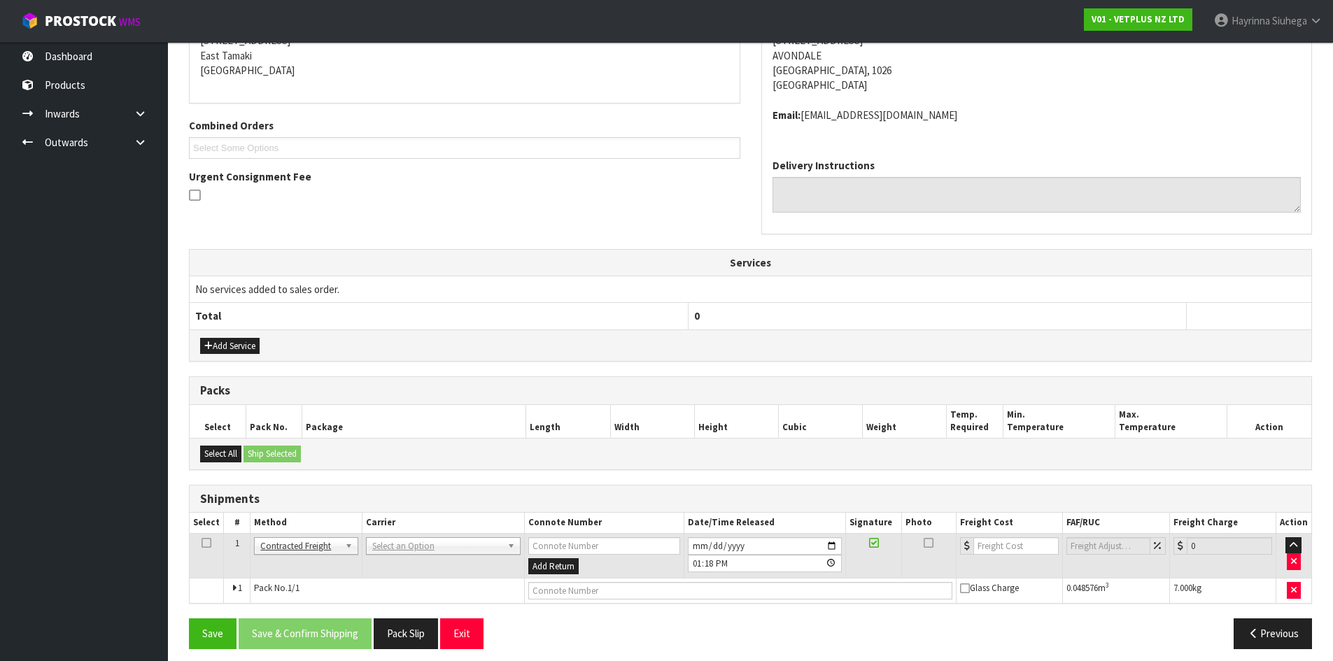
scroll to position [306, 0]
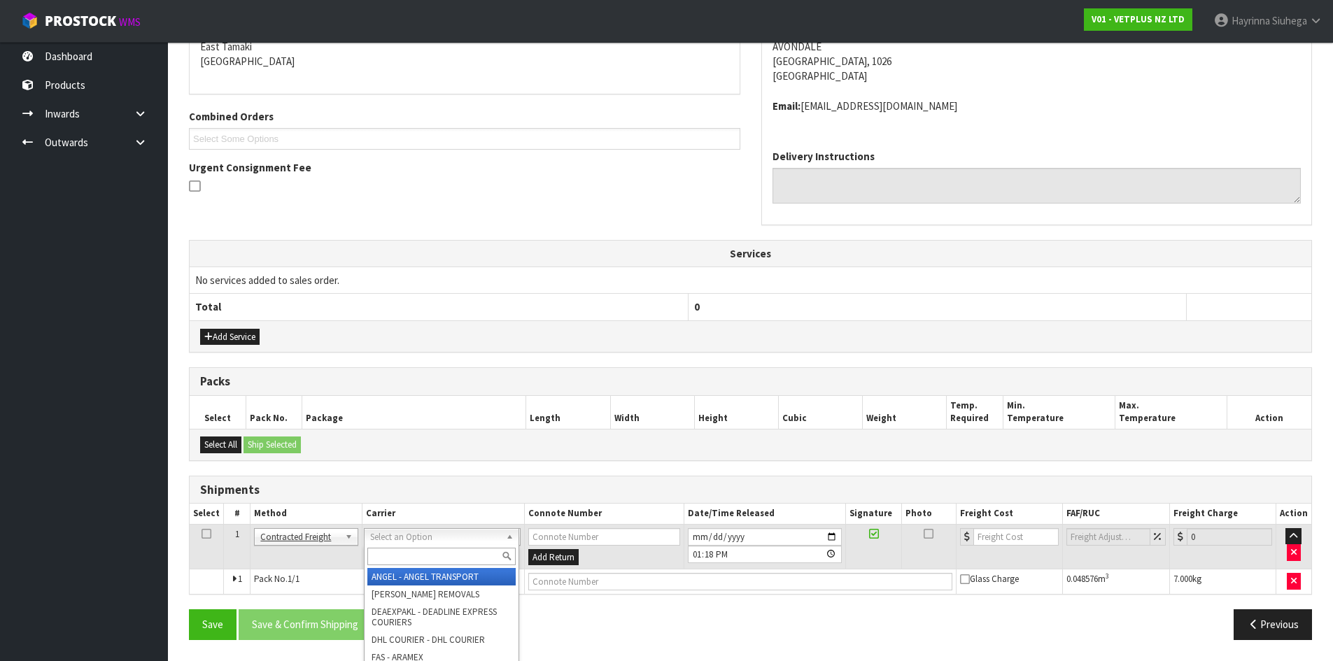
click at [405, 543] on div "Select an Option ANGEL - ANGEL TRANSPORT CONROY - CONROY REMOVALS DEAEXPAKL - D…" at bounding box center [441, 536] width 155 height 17
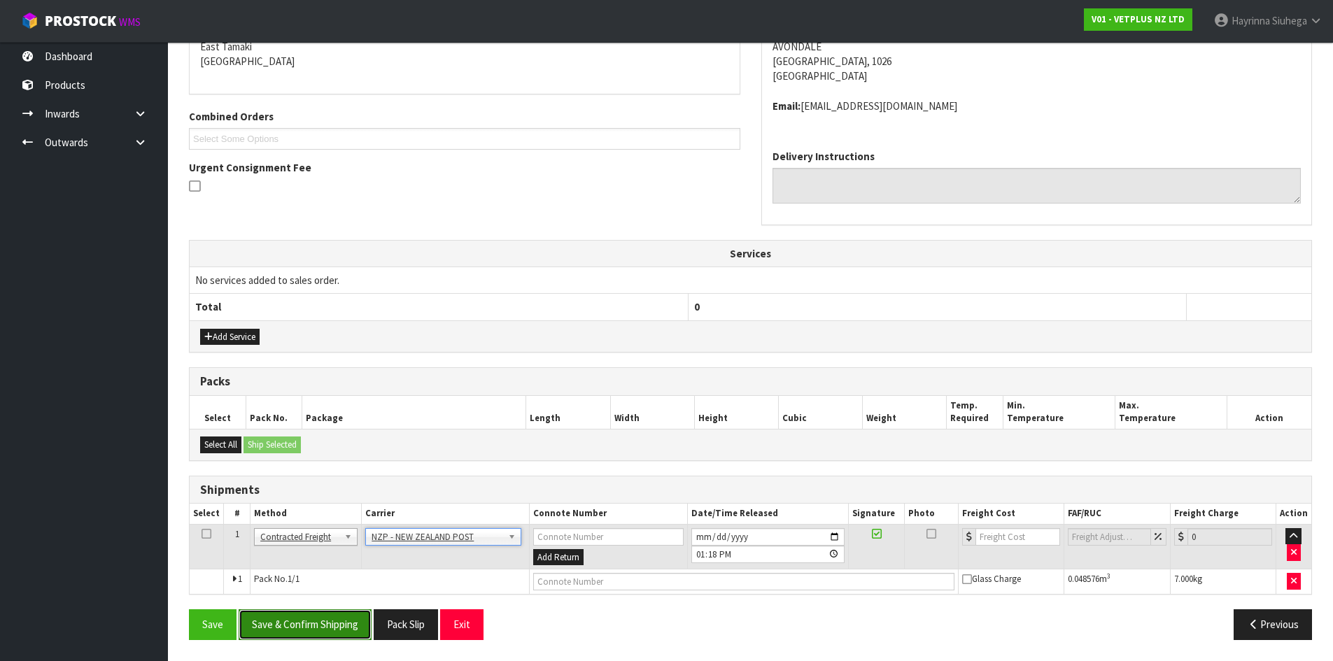
click at [338, 630] on button "Save & Confirm Shipping" at bounding box center [305, 624] width 133 height 30
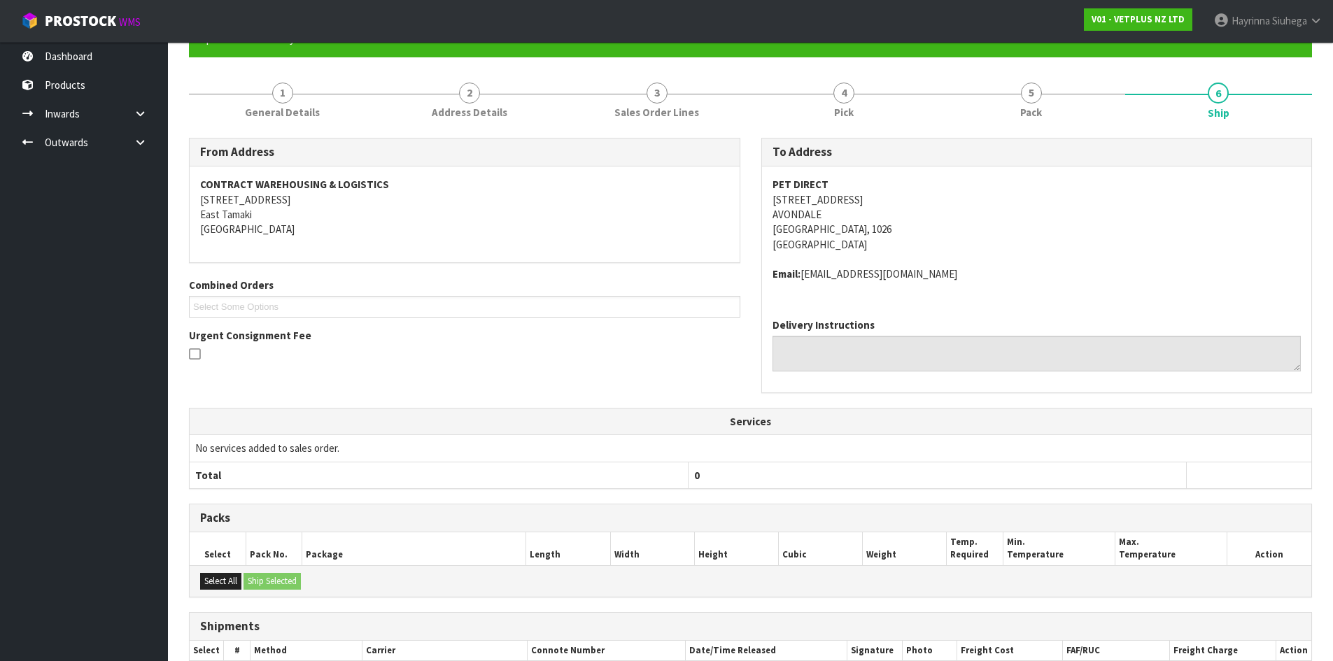
scroll to position [286, 0]
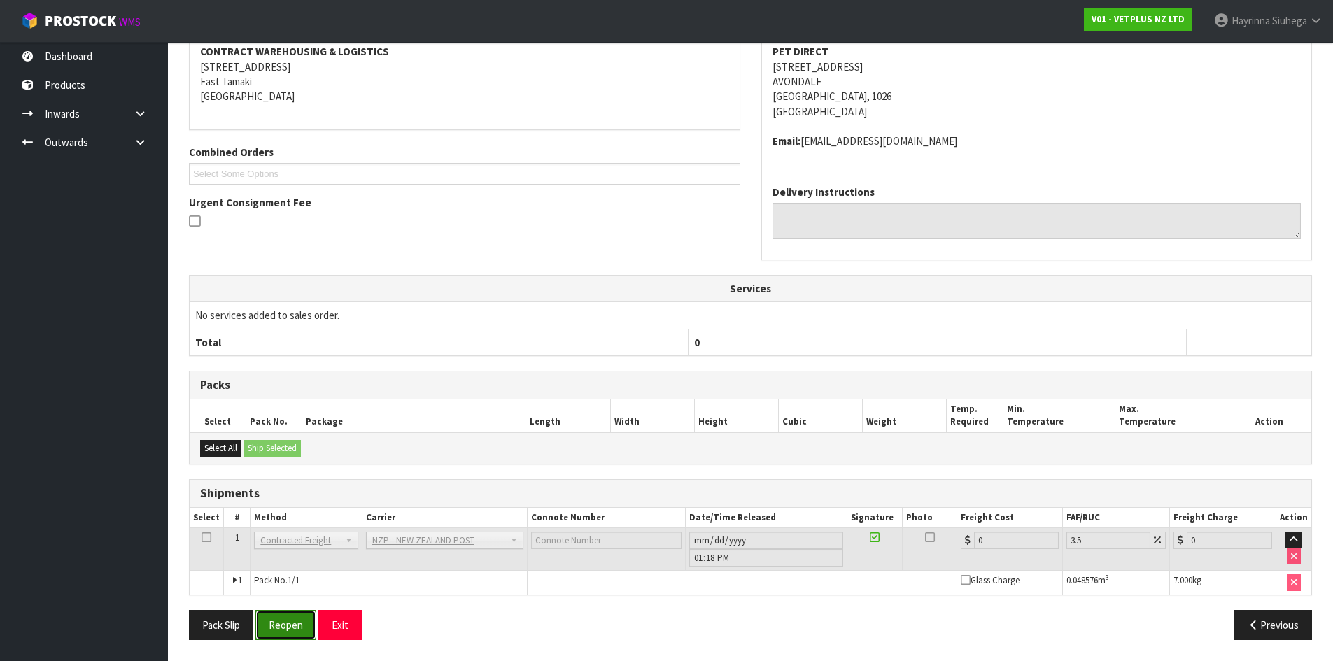
click at [285, 626] on button "Reopen" at bounding box center [285, 625] width 61 height 30
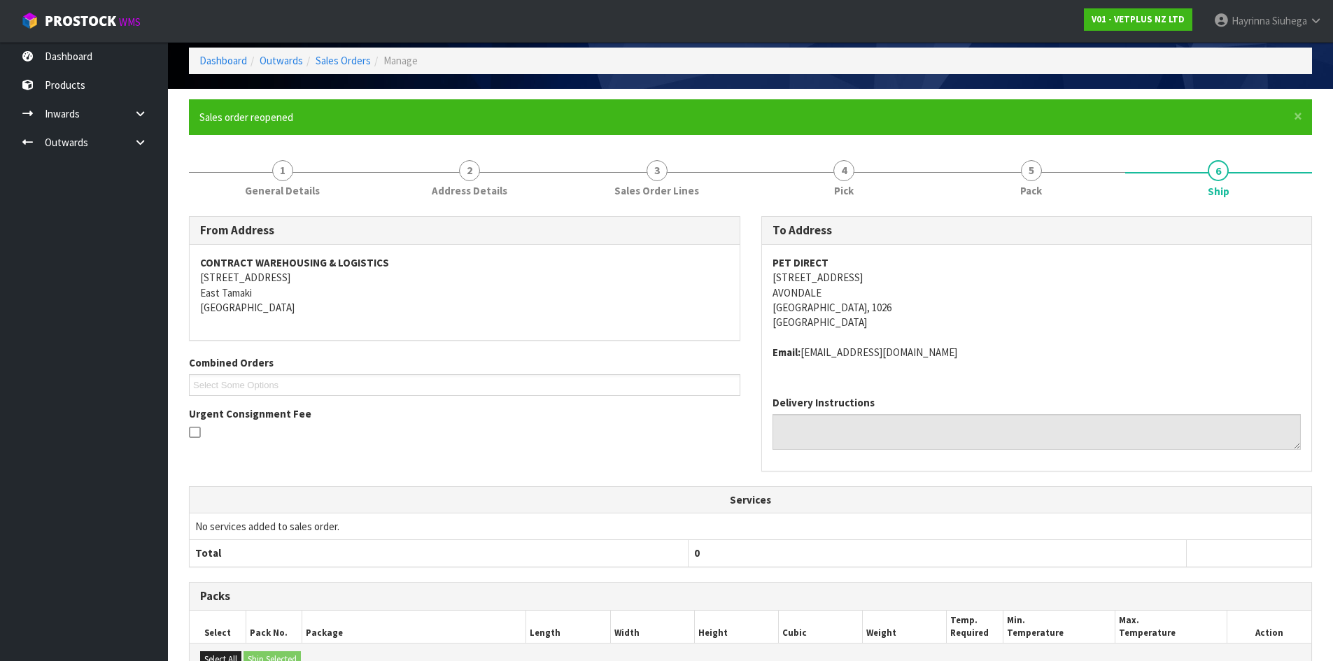
scroll to position [271, 0]
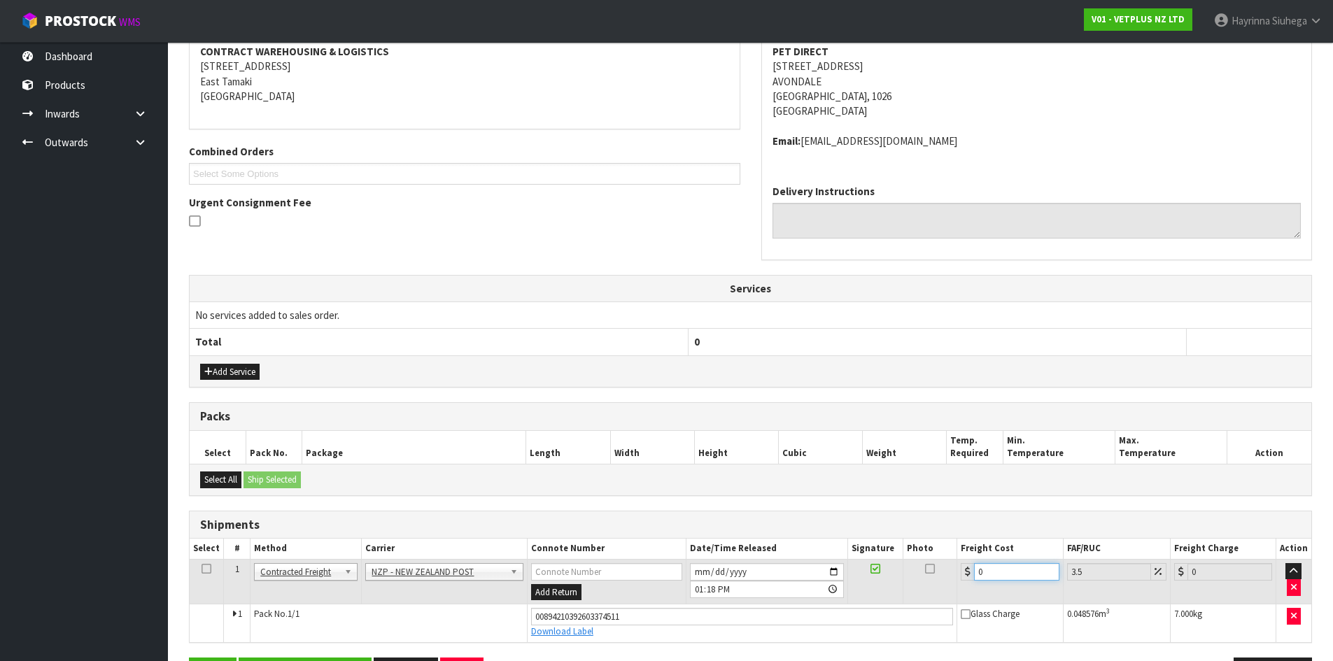
drag, startPoint x: 997, startPoint y: 572, endPoint x: 721, endPoint y: 559, distance: 276.7
click at [750, 559] on tr "1 Client Local Pickup Customer Local Pickup Company Freight Contracted Freight …" at bounding box center [750, 581] width 1121 height 45
click at [189, 658] on button "Save" at bounding box center [213, 673] width 48 height 30
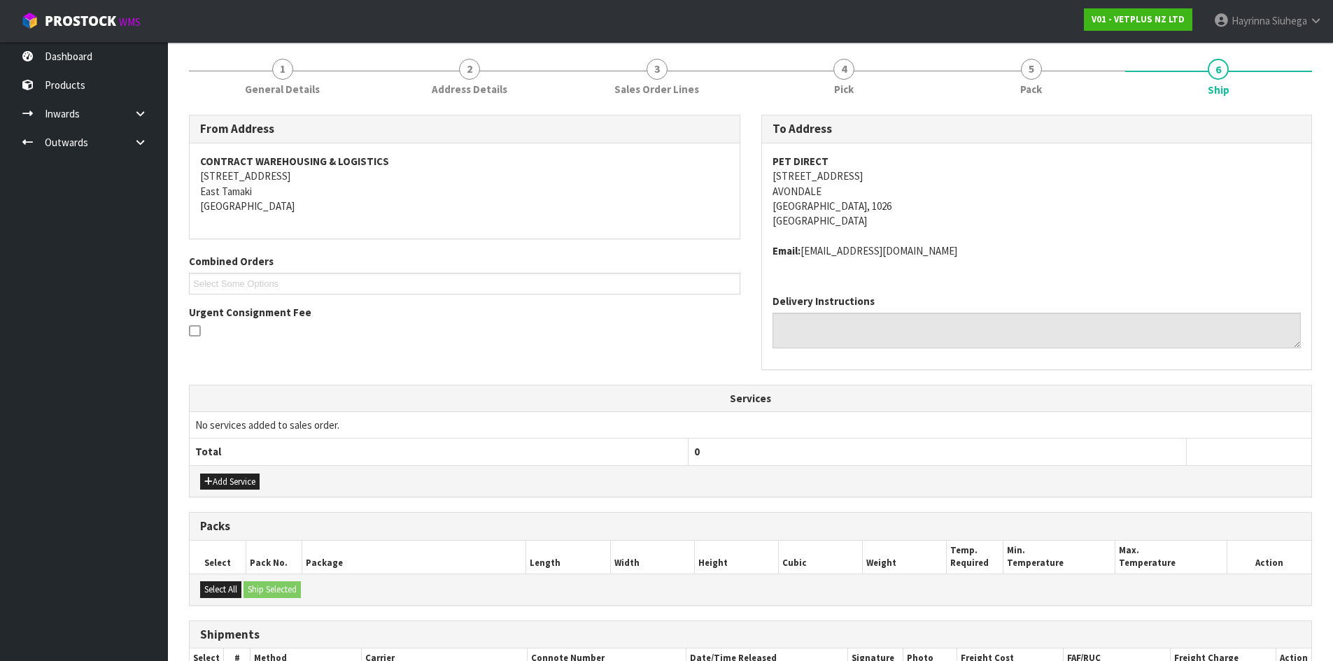
scroll to position [319, 0]
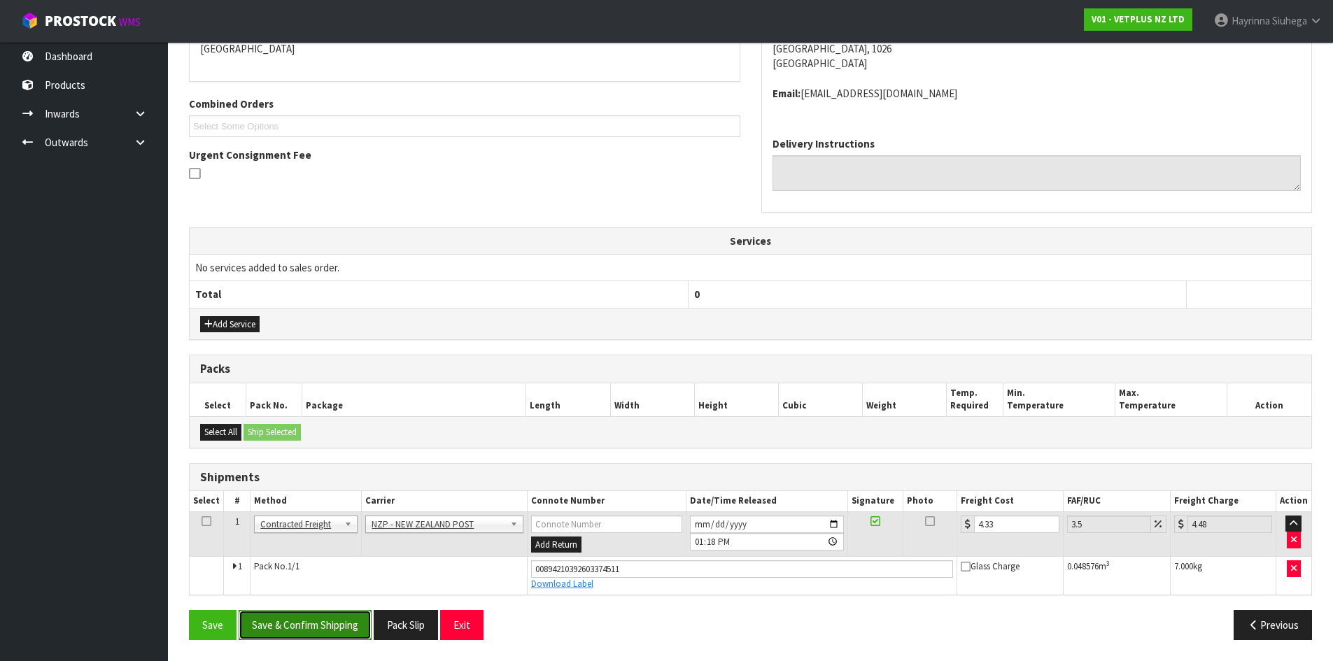
click at [338, 623] on button "Save & Confirm Shipping" at bounding box center [305, 625] width 133 height 30
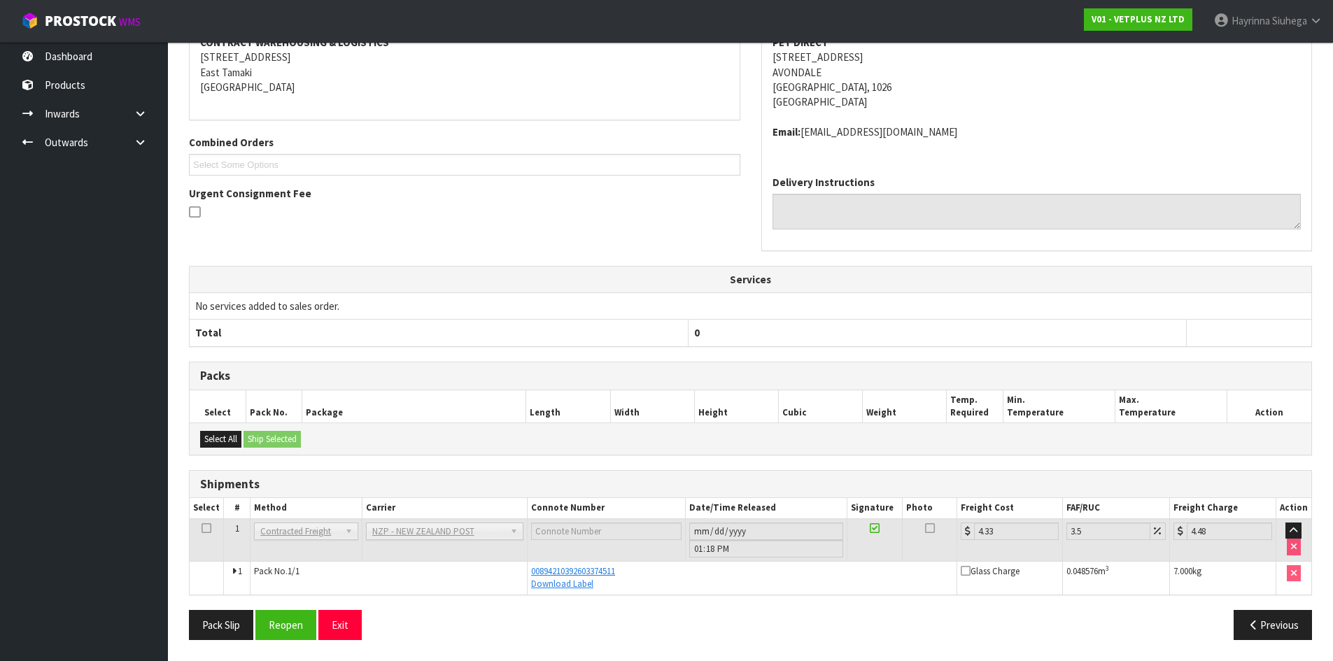
scroll to position [0, 0]
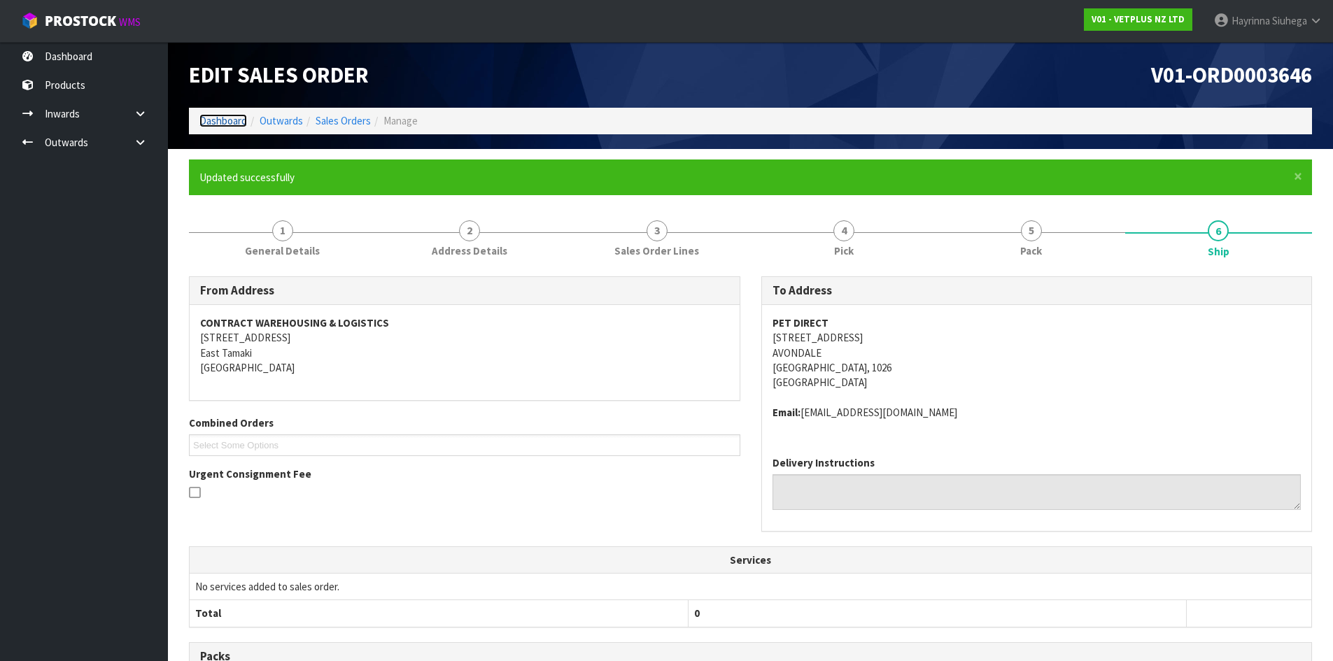
click at [232, 122] on link "Dashboard" at bounding box center [223, 120] width 48 height 13
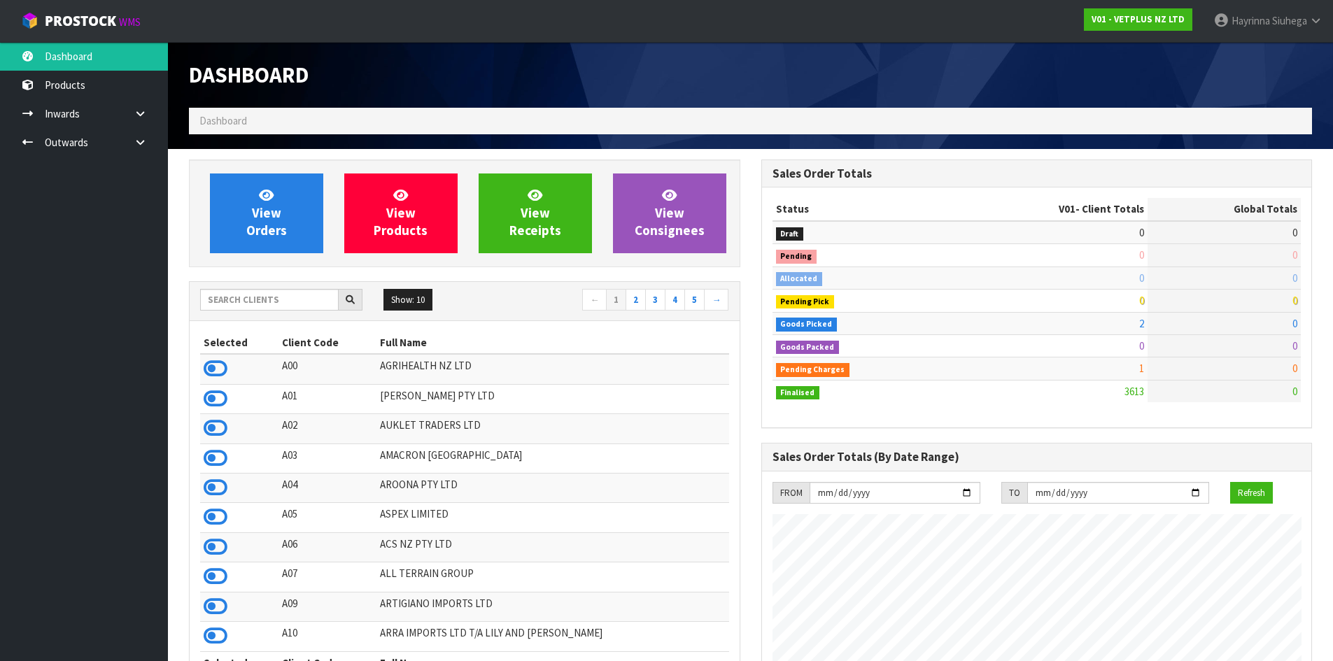
scroll to position [947, 572]
click at [237, 200] on link "View Orders" at bounding box center [266, 213] width 113 height 80
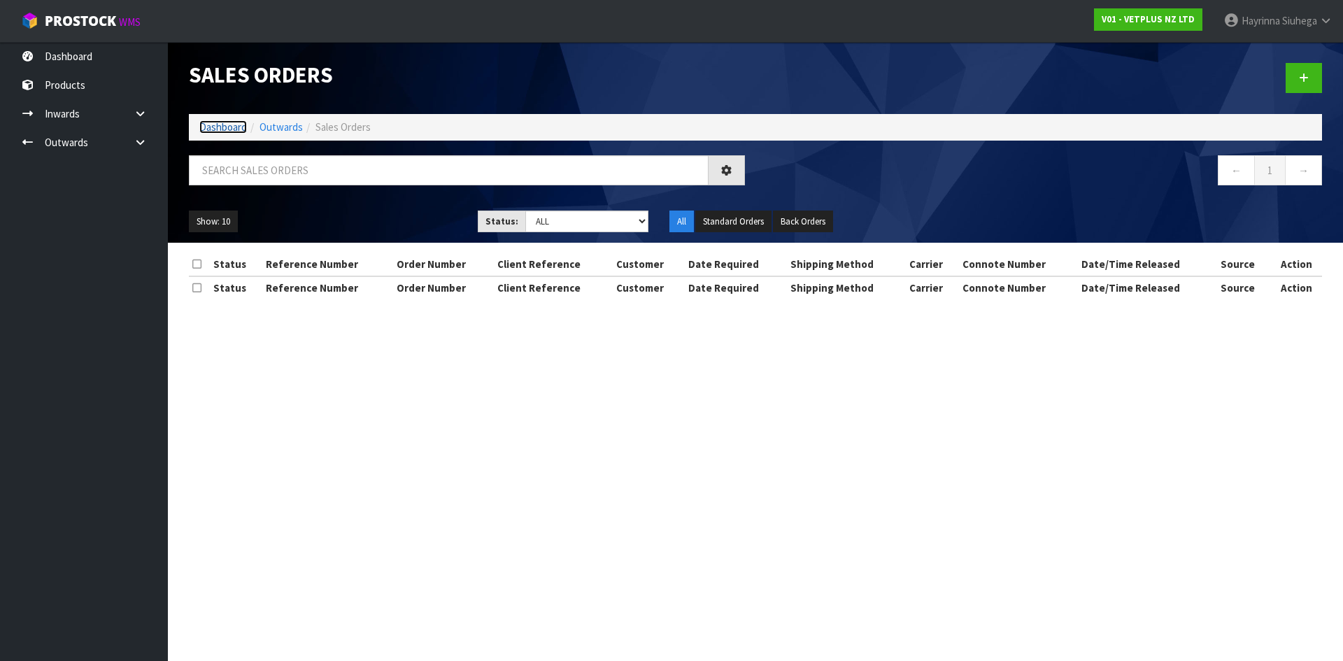
click at [224, 129] on link "Dashboard" at bounding box center [223, 126] width 48 height 13
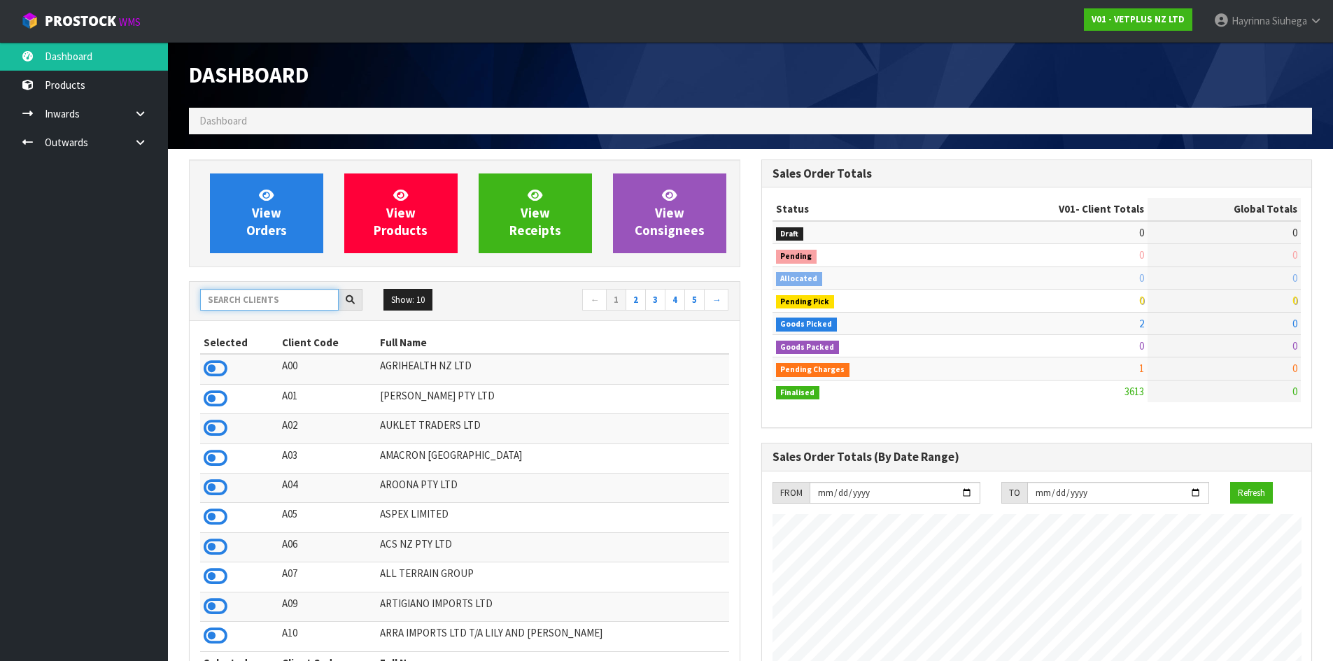
scroll to position [947, 572]
click at [265, 297] on input "text" at bounding box center [269, 300] width 139 height 22
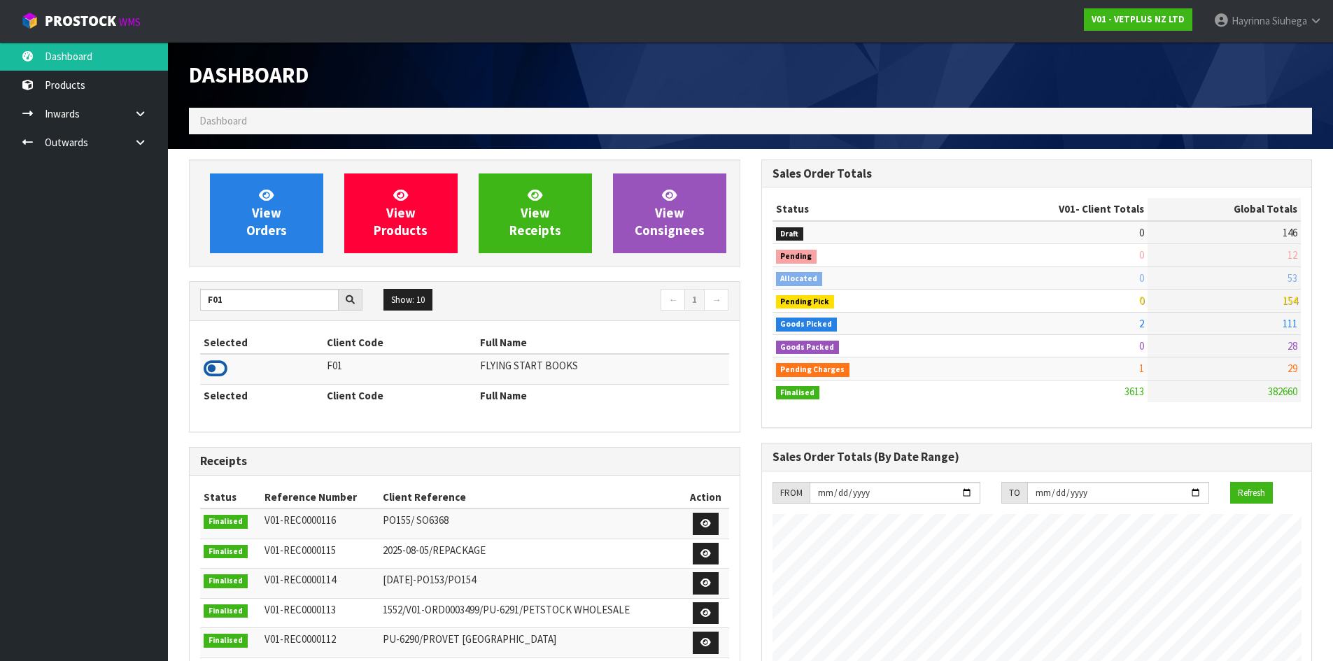
click at [220, 369] on icon at bounding box center [216, 368] width 24 height 21
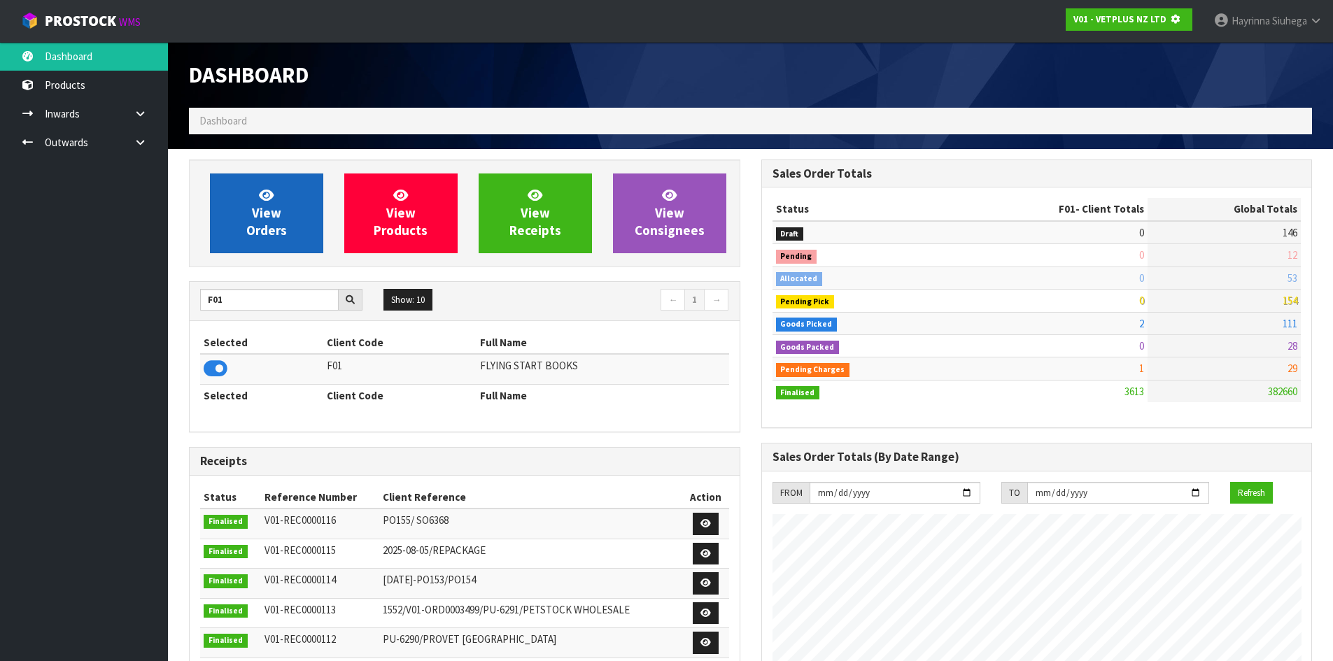
scroll to position [698720, 699020]
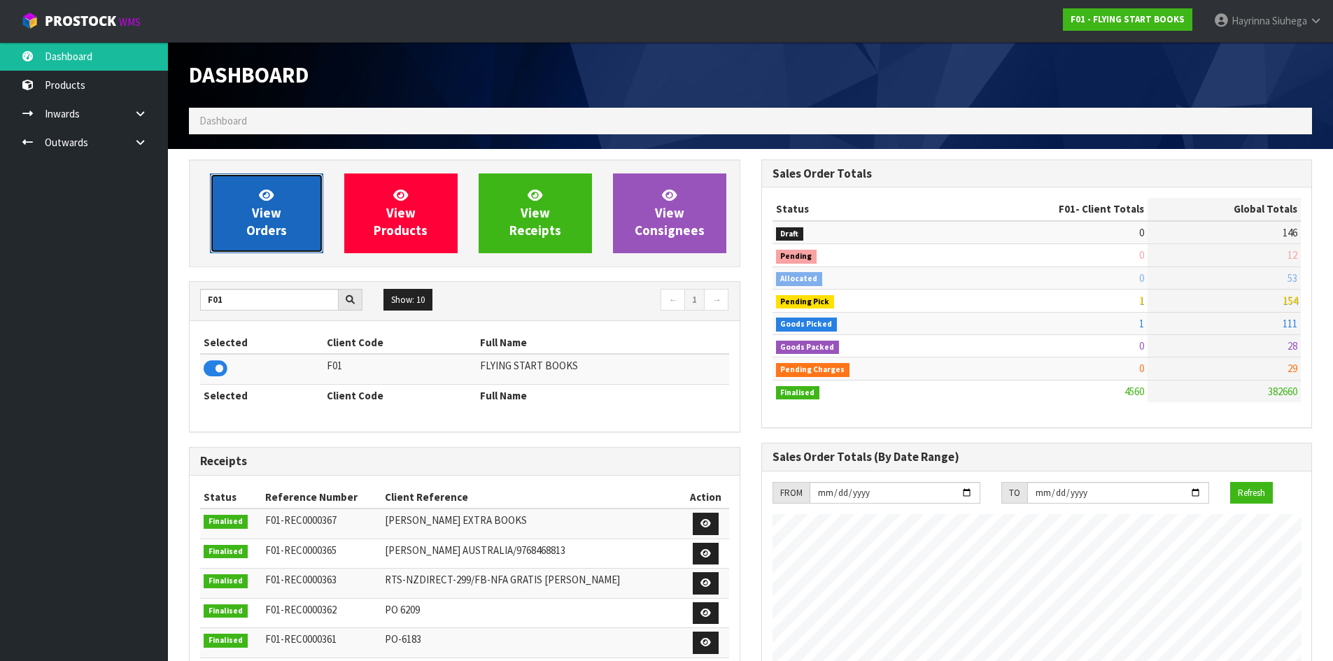
click at [271, 198] on icon at bounding box center [266, 194] width 15 height 13
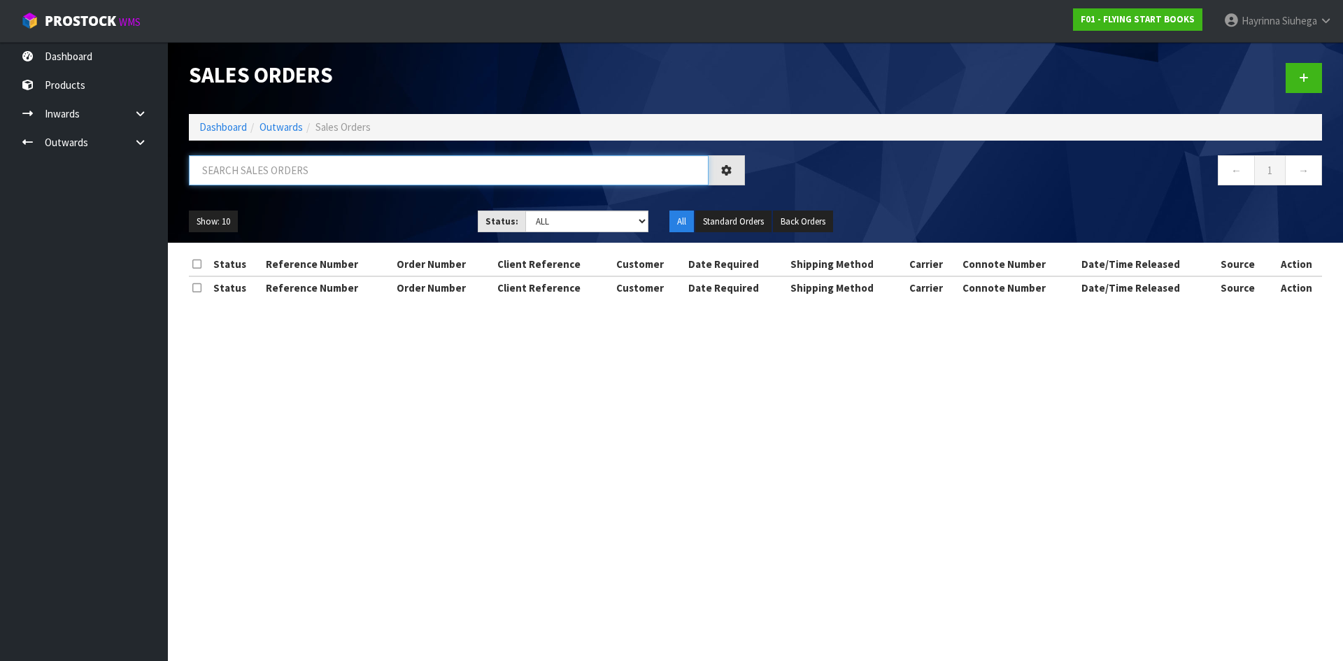
click at [307, 173] on input "text" at bounding box center [449, 170] width 520 height 30
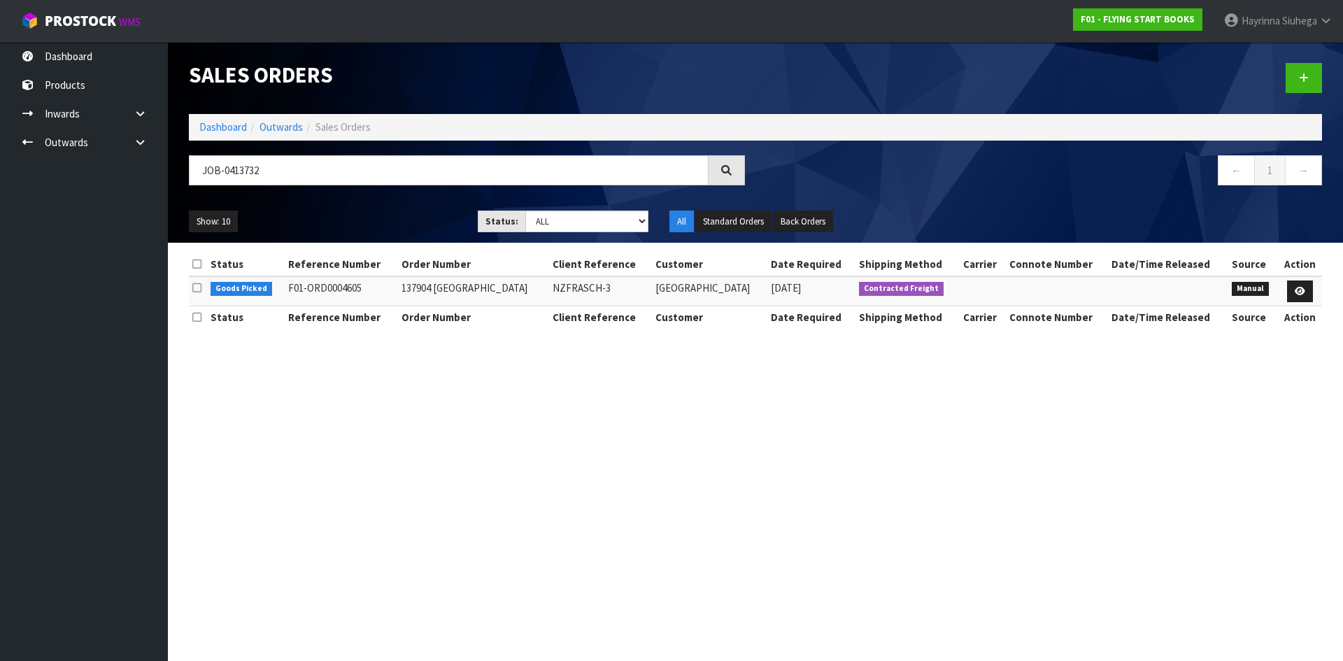
click at [1284, 304] on td at bounding box center [1300, 291] width 44 height 30
click at [1297, 290] on icon at bounding box center [1300, 291] width 10 height 9
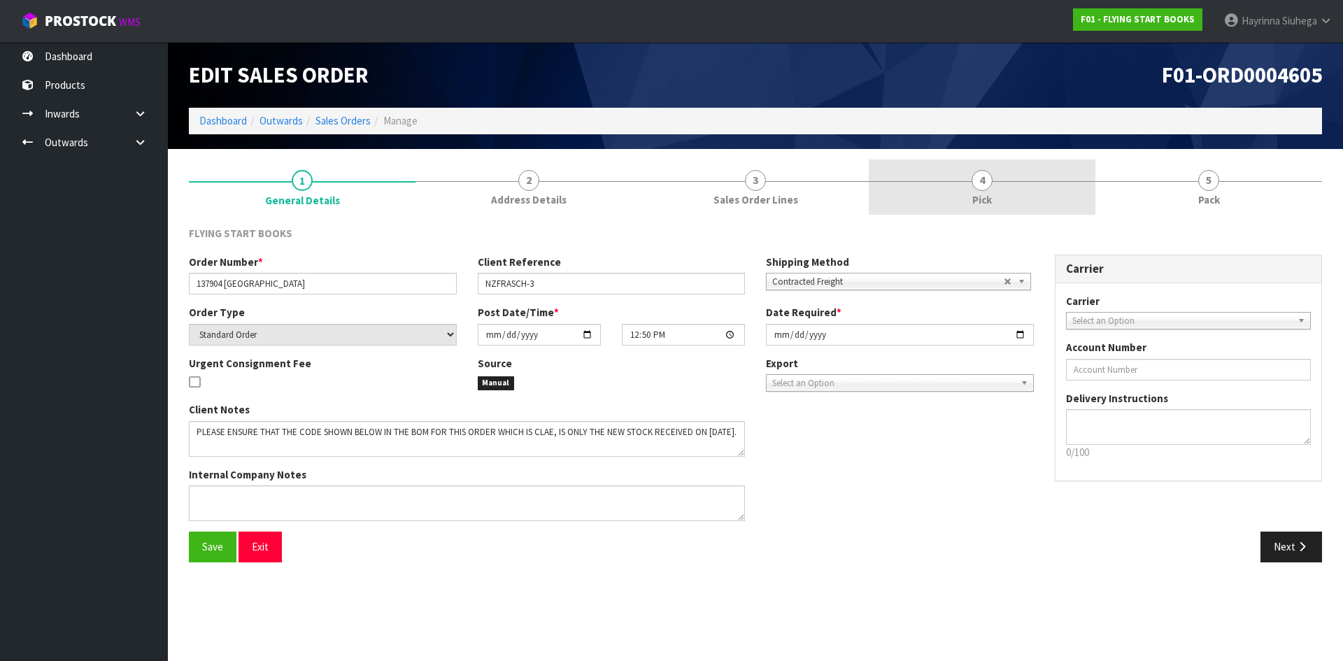
click at [1066, 190] on link "4 Pick" at bounding box center [982, 187] width 227 height 55
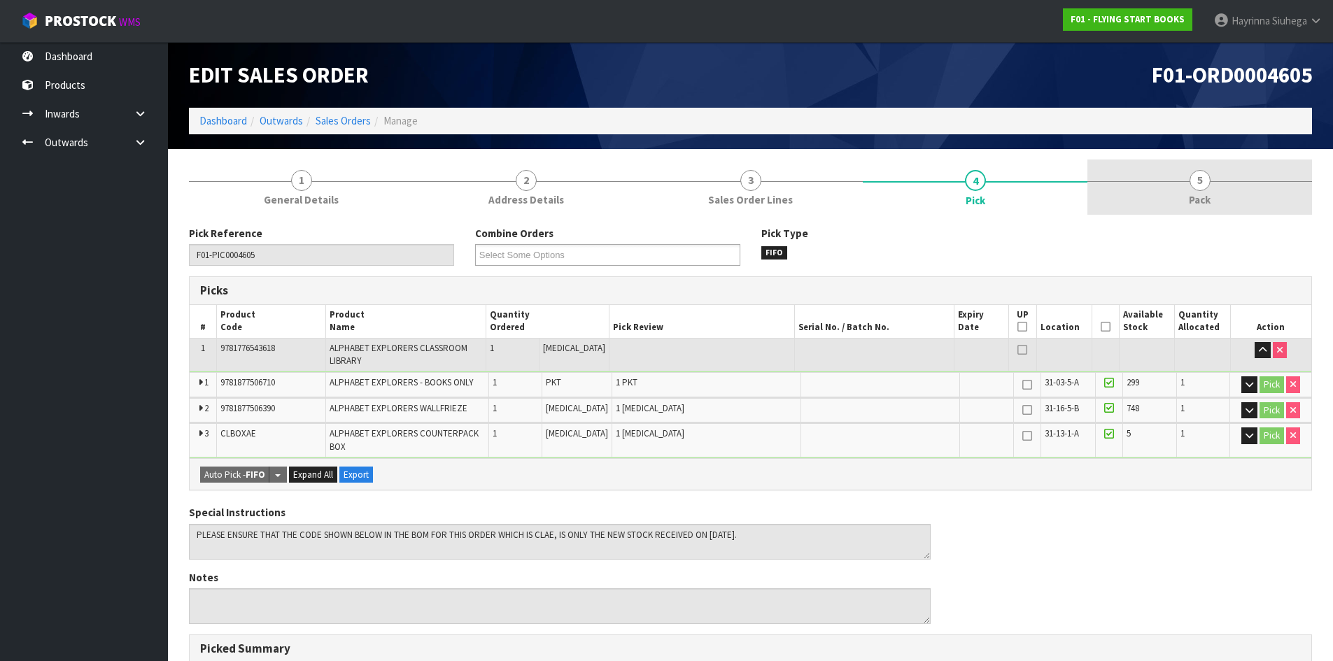
click at [1114, 180] on link "5 Pack" at bounding box center [1199, 187] width 225 height 55
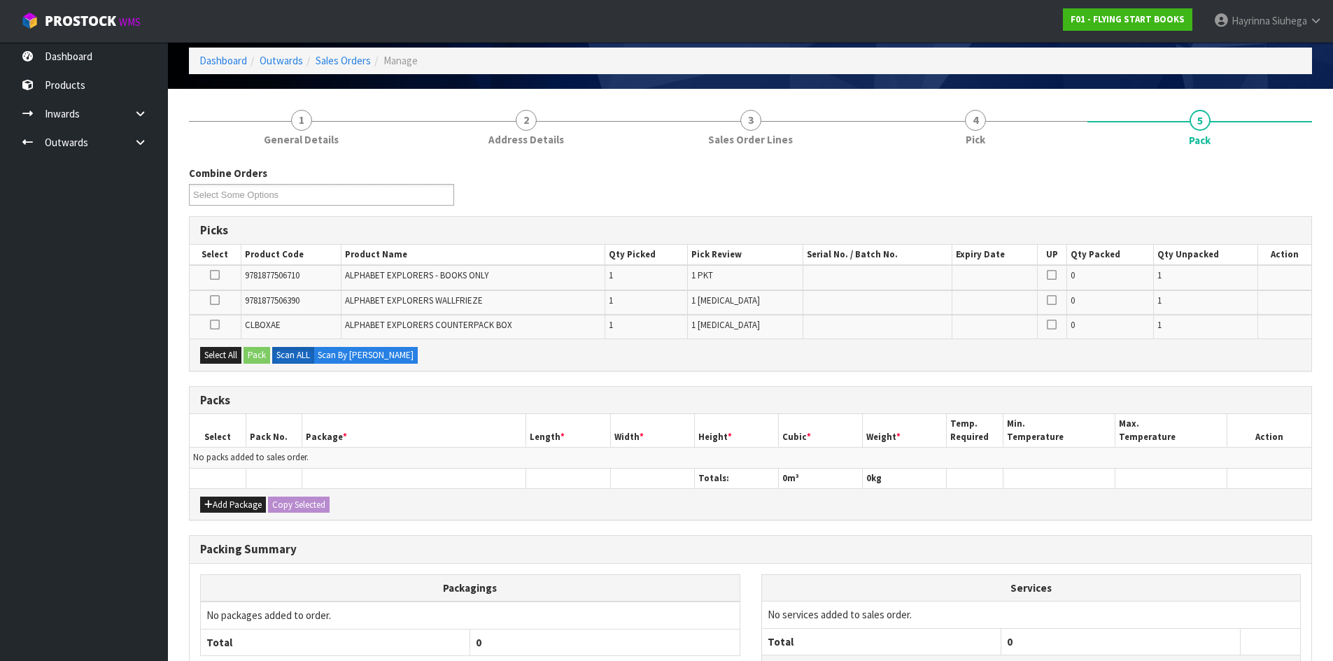
scroll to position [140, 0]
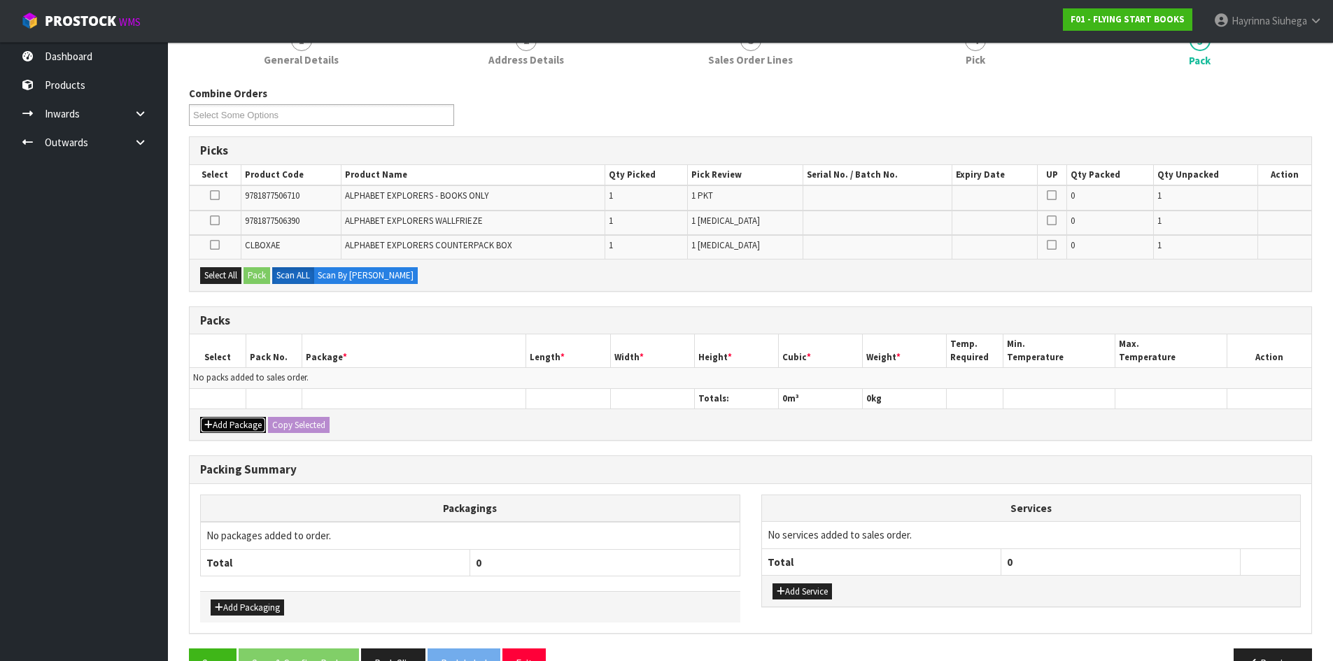
click at [234, 427] on button "Add Package" at bounding box center [233, 425] width 66 height 17
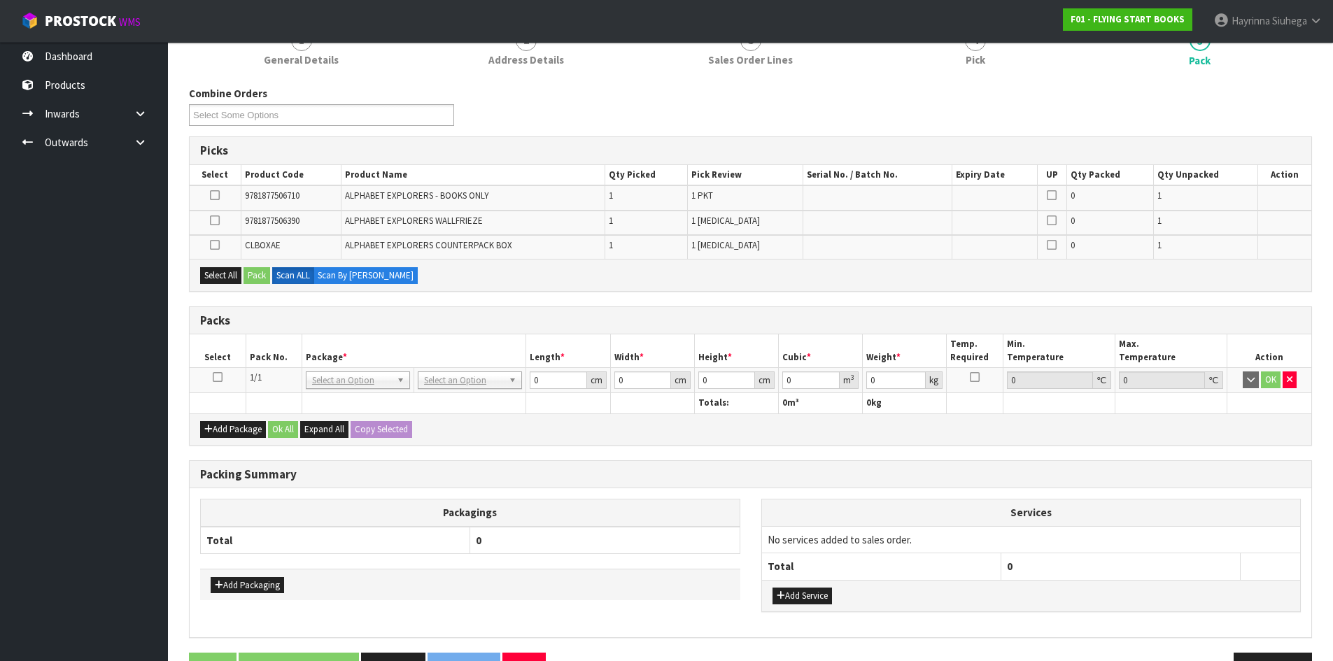
click at [215, 377] on icon at bounding box center [218, 377] width 10 height 1
click at [218, 250] on label at bounding box center [215, 245] width 10 height 13
click at [0, 0] on input "checkbox" at bounding box center [0, 0] width 0 height 0
click at [255, 277] on button "Pack" at bounding box center [256, 275] width 27 height 17
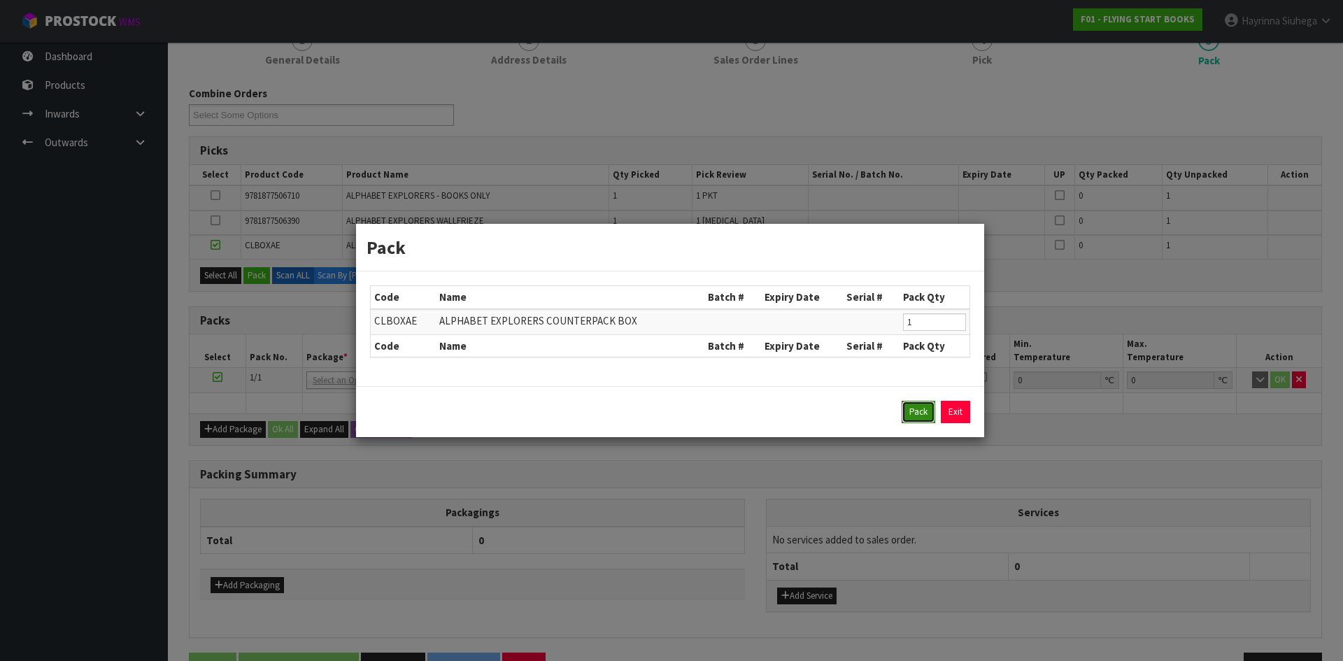
click at [911, 410] on button "Pack" at bounding box center [919, 412] width 34 height 22
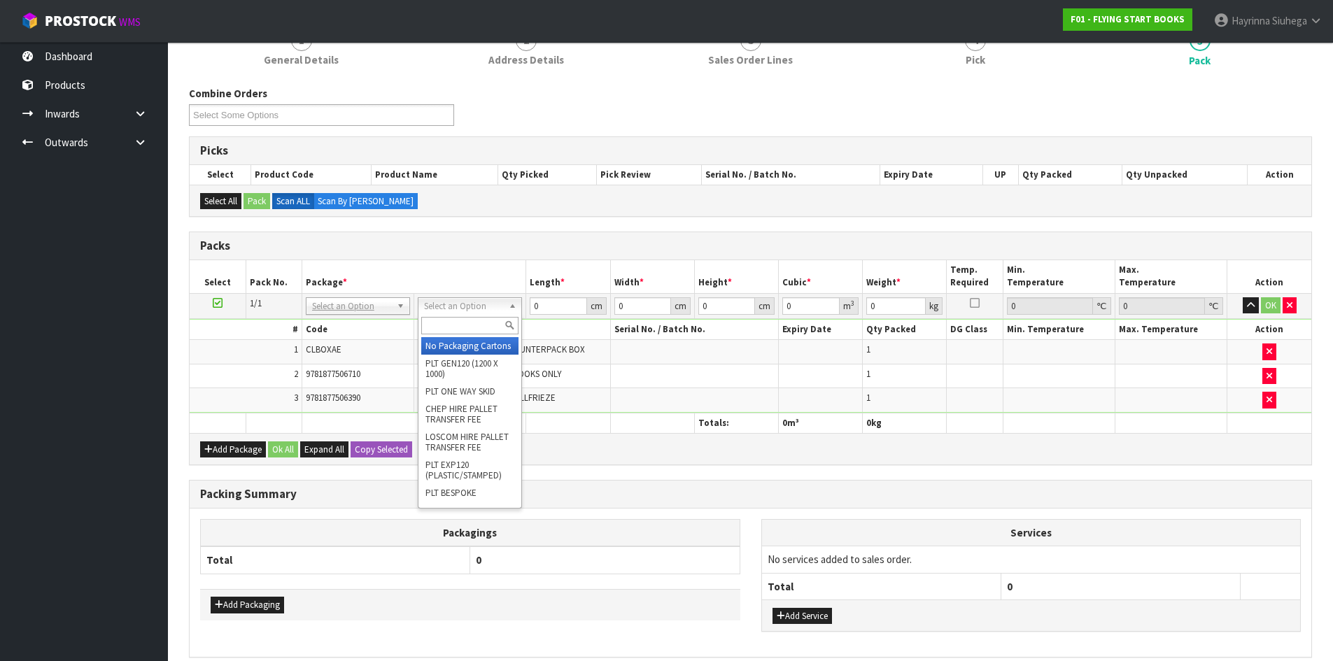
click at [452, 323] on input "text" at bounding box center [469, 325] width 97 height 17
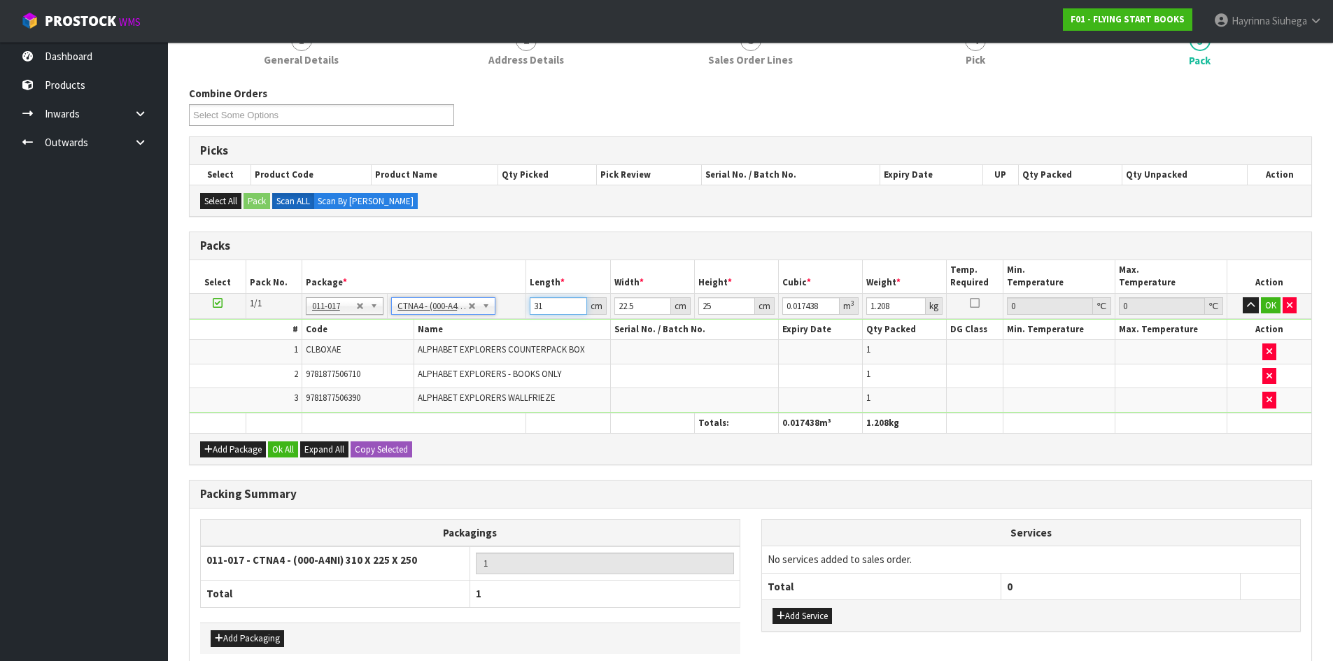
click at [537, 310] on input "31" at bounding box center [558, 305] width 57 height 17
click button "OK" at bounding box center [1271, 305] width 20 height 17
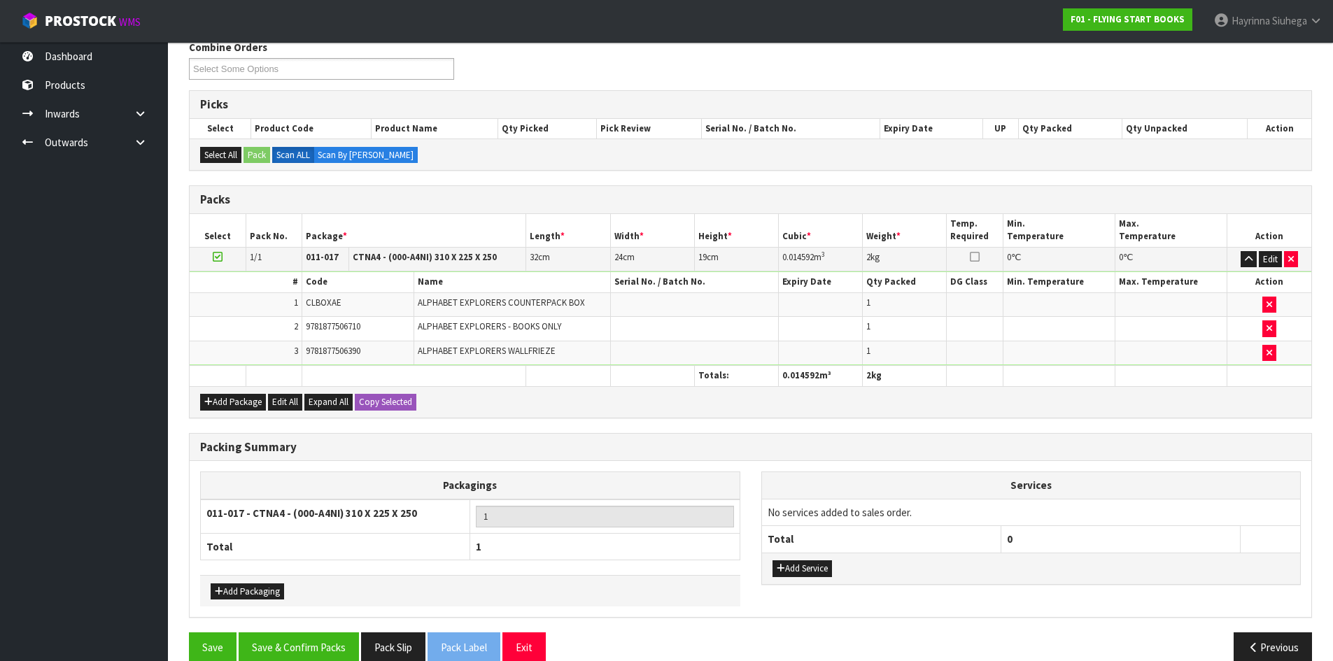
scroll to position [209, 0]
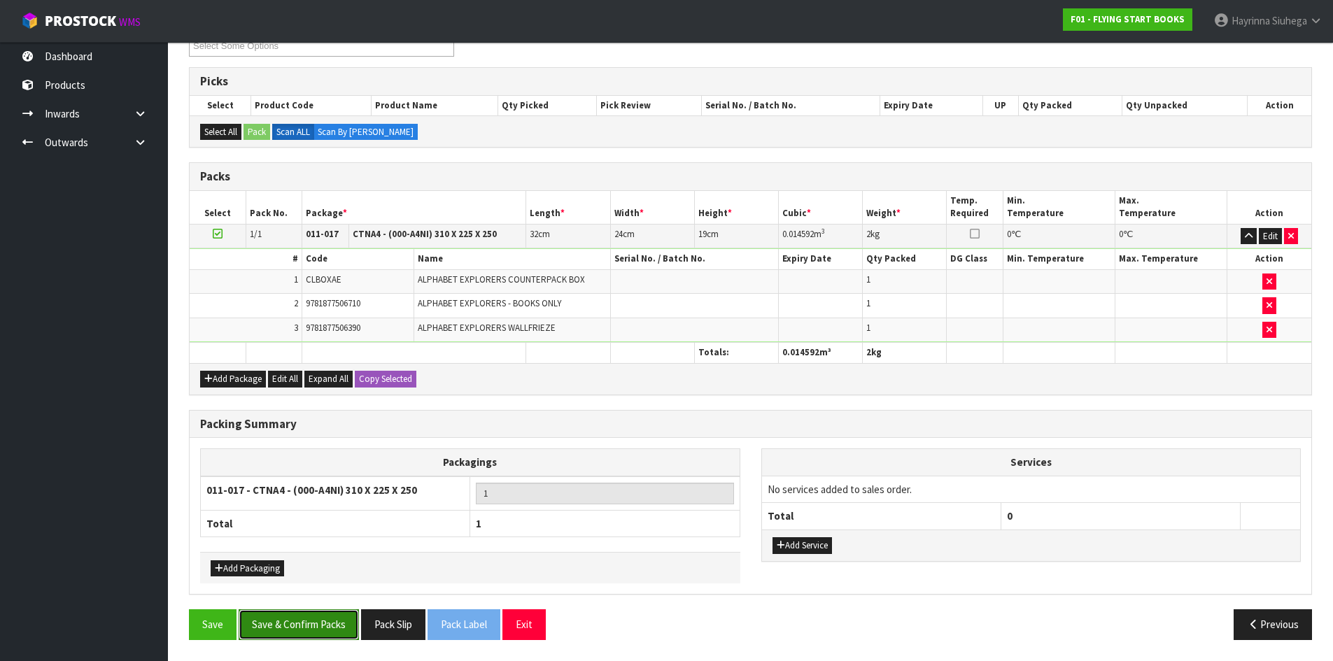
click at [350, 626] on button "Save & Confirm Packs" at bounding box center [299, 624] width 120 height 30
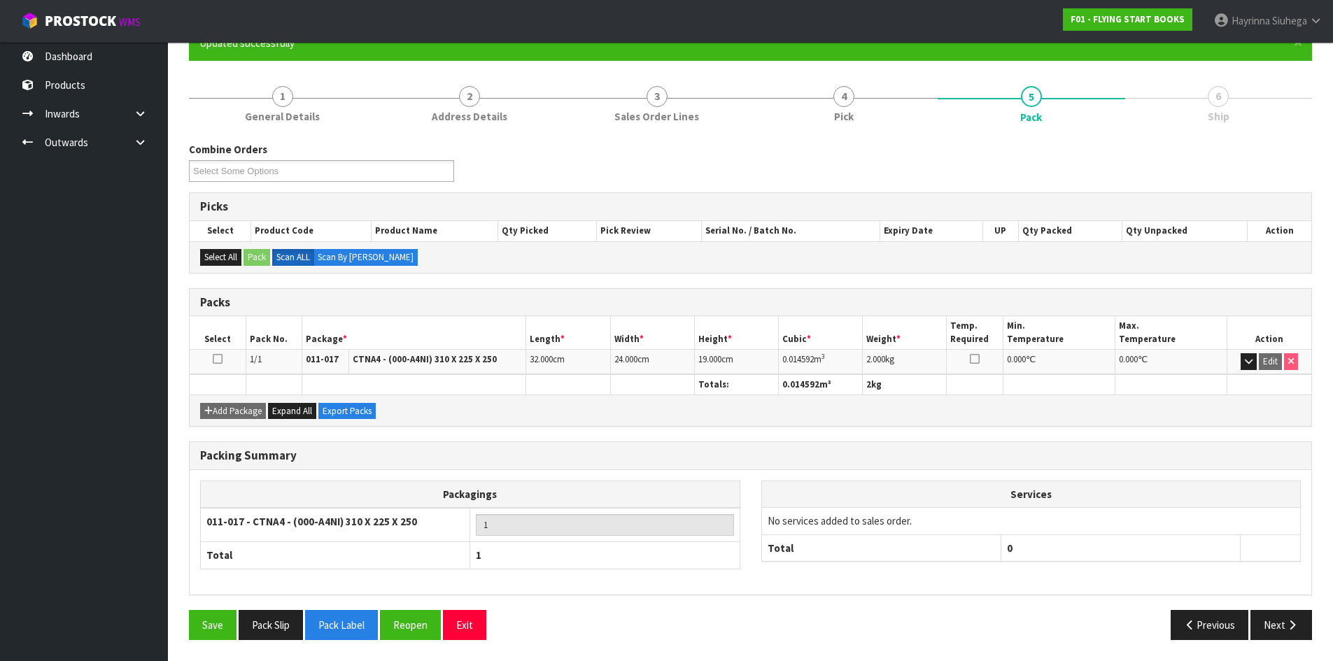
scroll to position [134, 0]
click at [1302, 618] on button "Next" at bounding box center [1281, 625] width 62 height 30
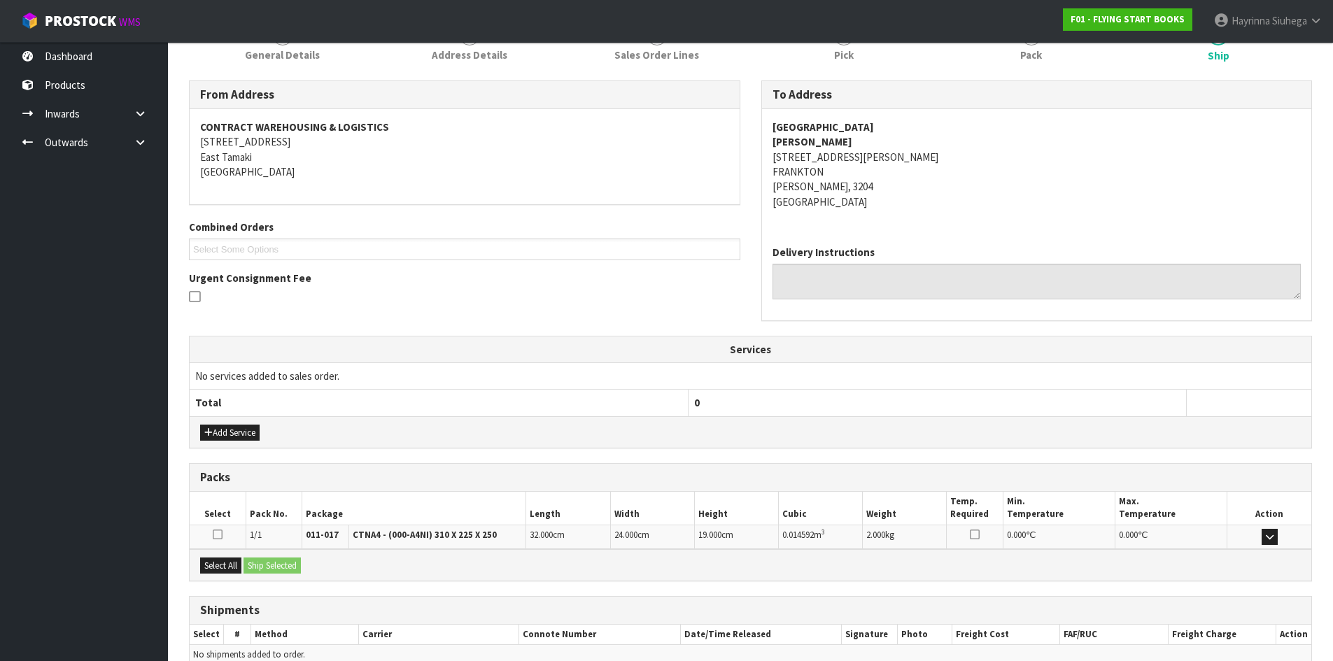
scroll to position [267, 0]
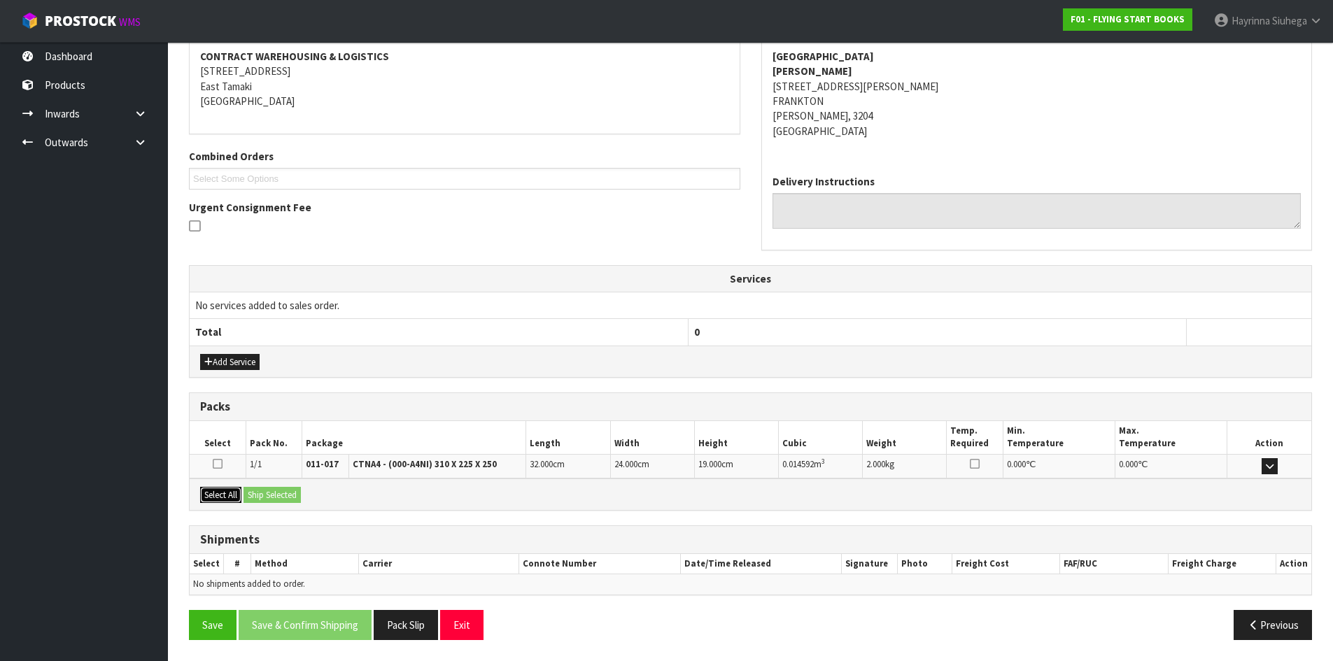
drag, startPoint x: 232, startPoint y: 490, endPoint x: 276, endPoint y: 497, distance: 45.2
click at [231, 490] on button "Select All" at bounding box center [220, 495] width 41 height 17
click at [276, 497] on button "Ship Selected" at bounding box center [271, 495] width 57 height 17
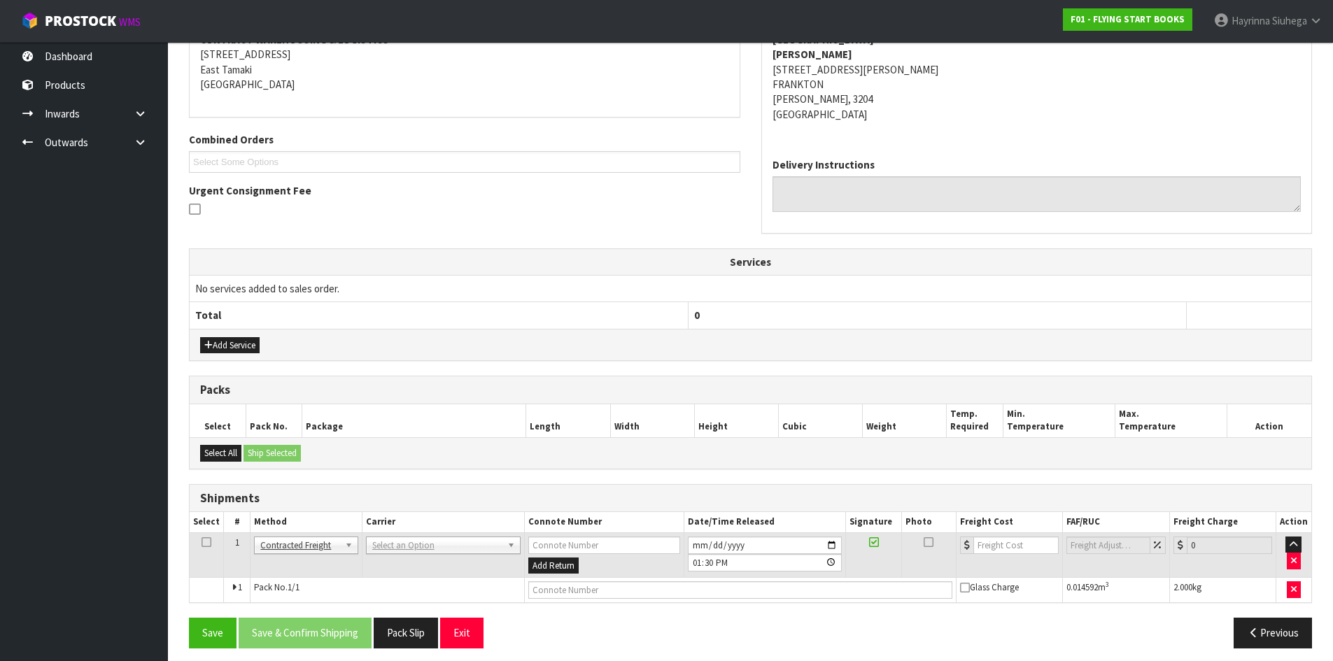
scroll to position [292, 0]
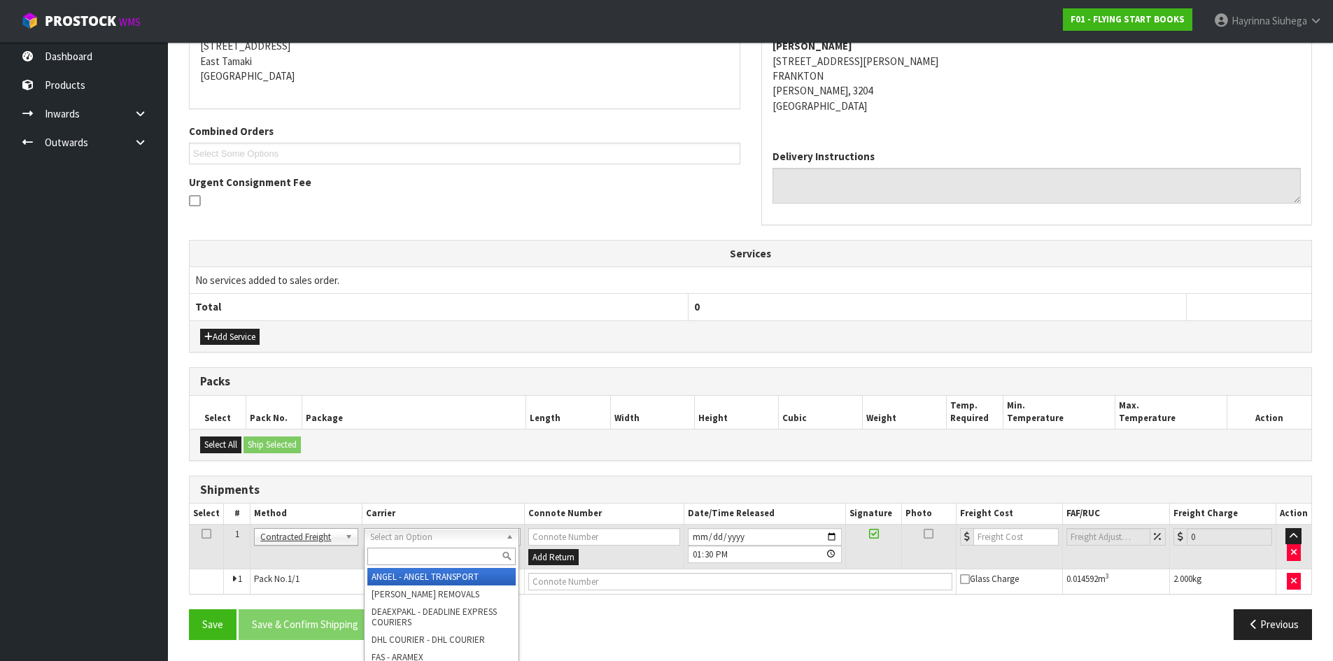
click at [402, 555] on input "text" at bounding box center [441, 556] width 148 height 17
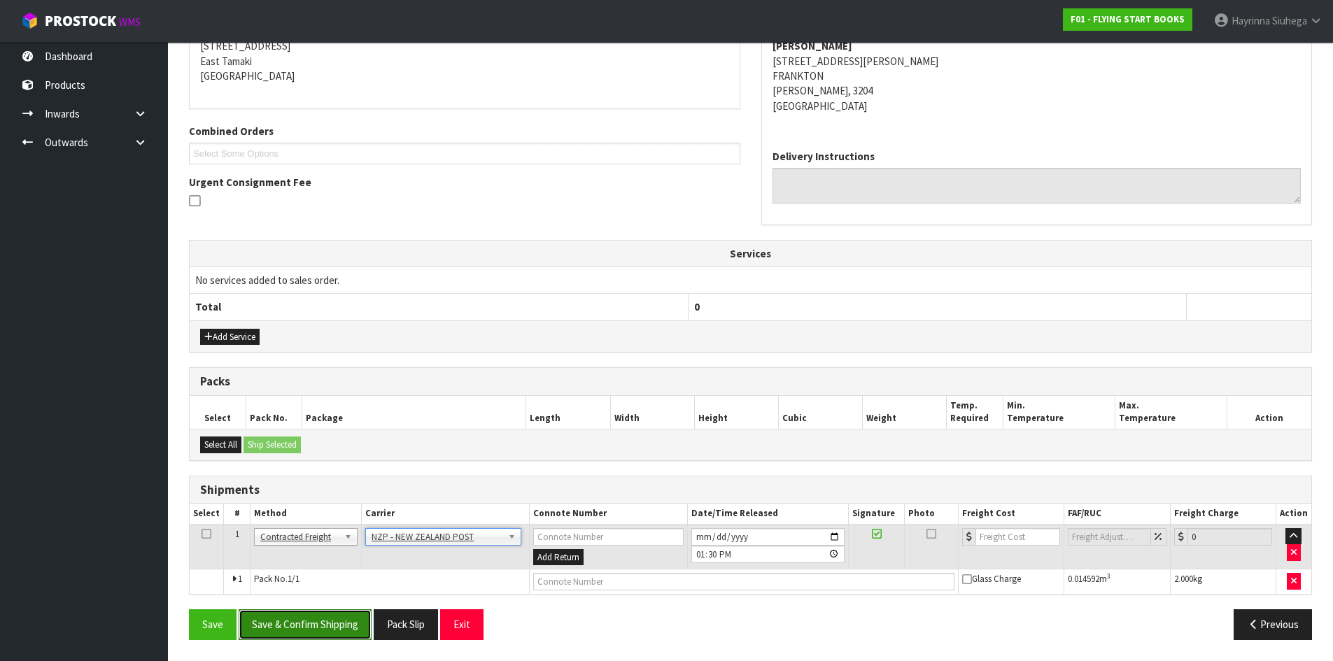
click at [300, 621] on button "Save & Confirm Shipping" at bounding box center [305, 624] width 133 height 30
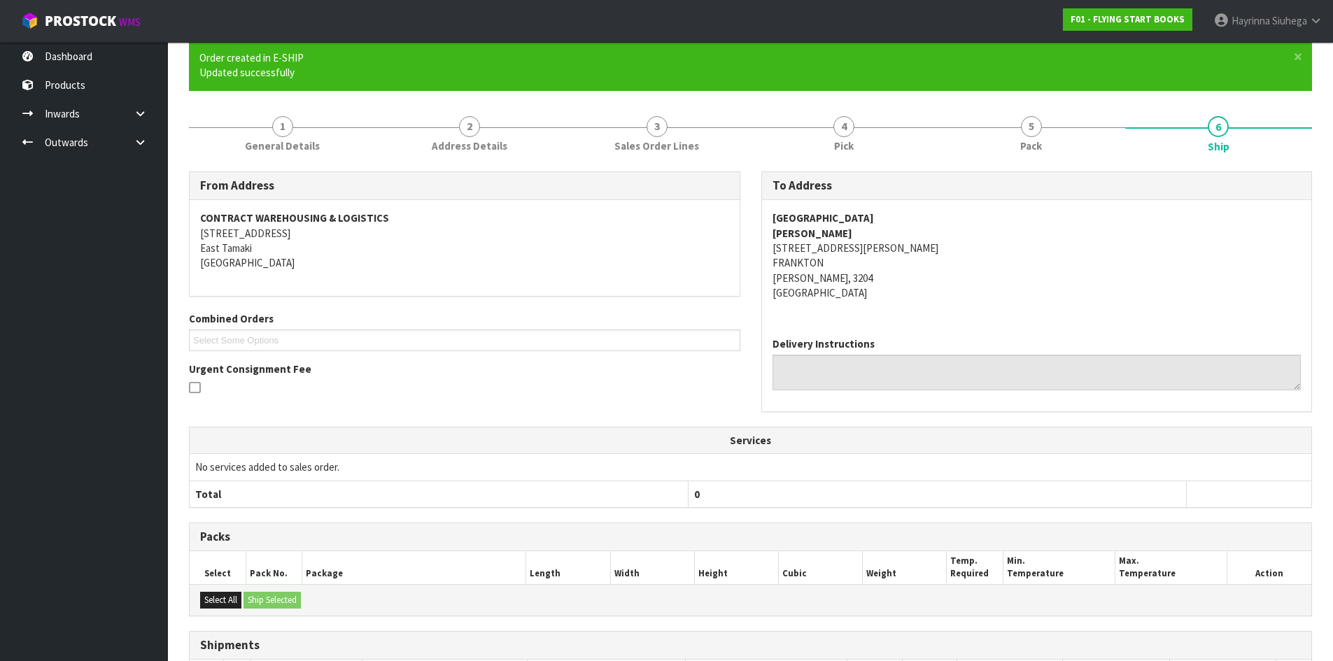
scroll to position [271, 0]
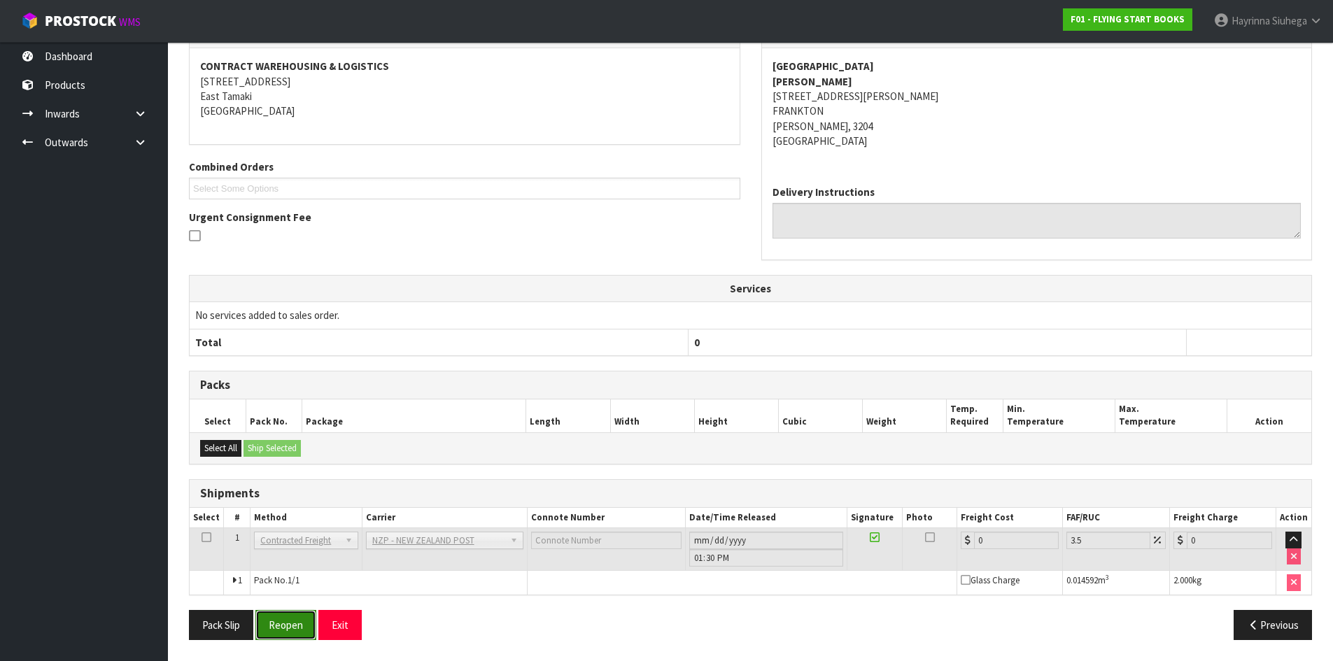
click at [282, 625] on button "Reopen" at bounding box center [285, 625] width 61 height 30
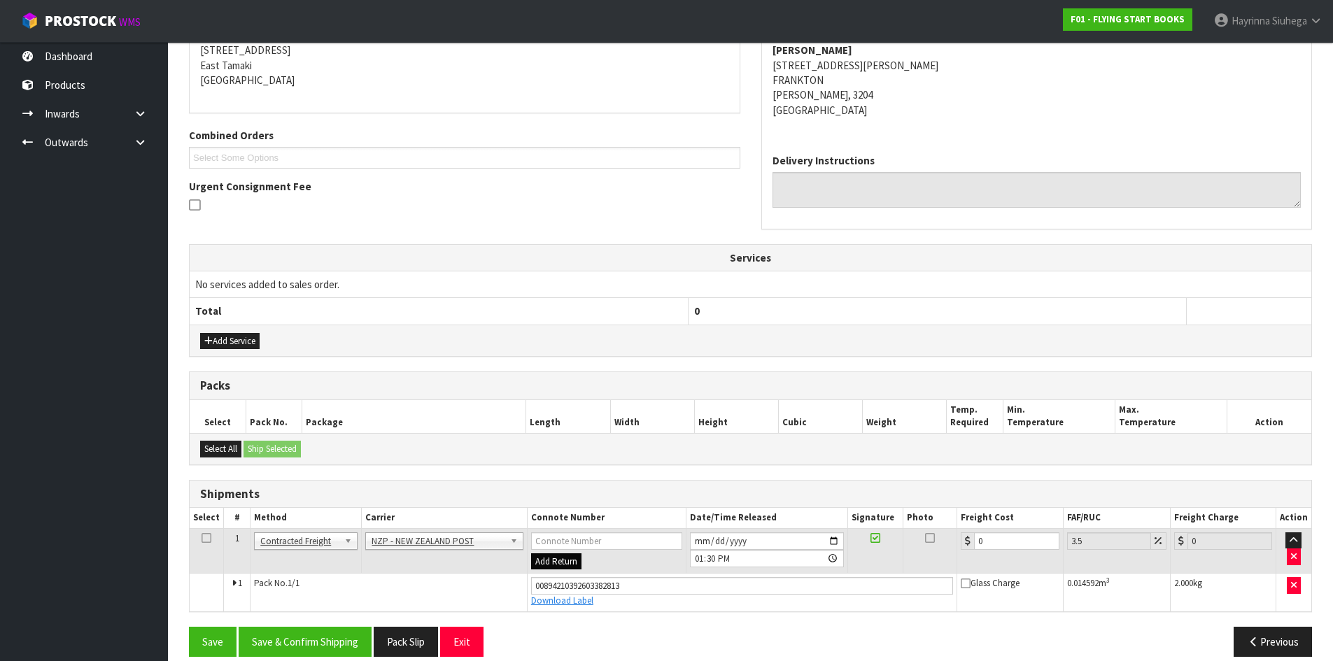
scroll to position [304, 0]
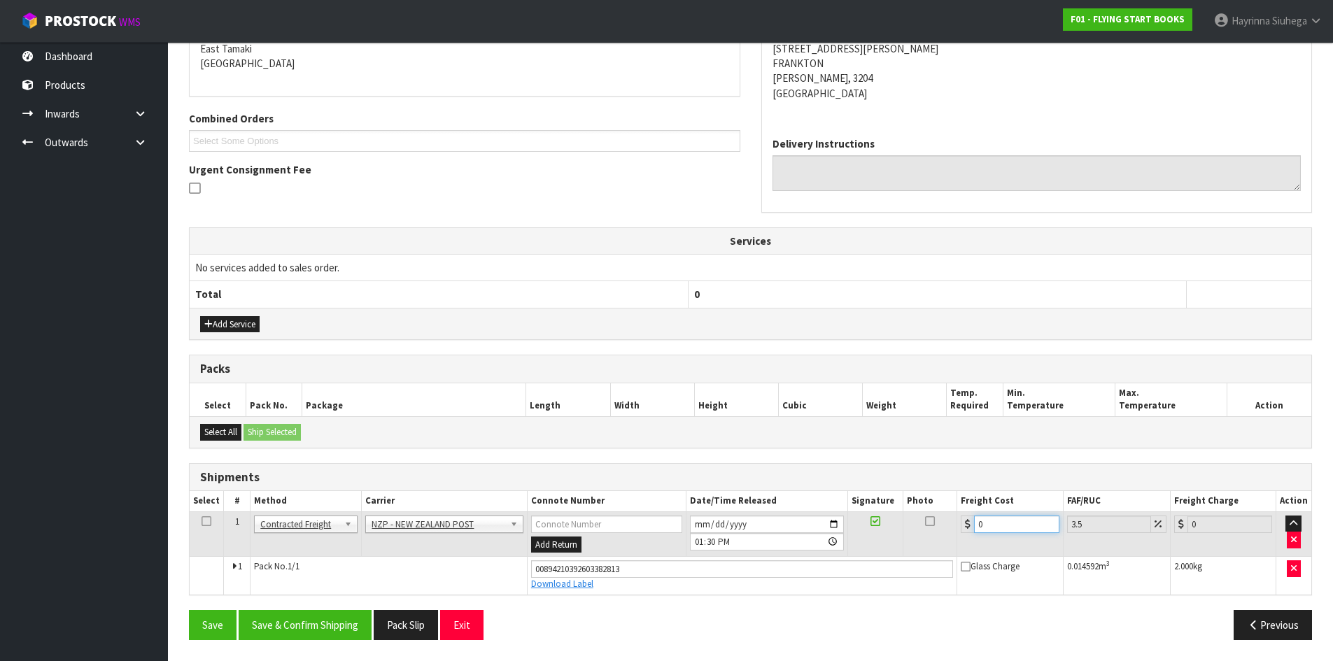
drag, startPoint x: 995, startPoint y: 525, endPoint x: 753, endPoint y: 527, distance: 241.4
click at [769, 527] on tr "1 Client Local Pickup Customer Local Pickup Company Freight Contracted Freight …" at bounding box center [750, 533] width 1121 height 45
click at [189, 610] on button "Save" at bounding box center [213, 625] width 48 height 30
click at [305, 632] on button "Save & Confirm Shipping" at bounding box center [305, 625] width 133 height 30
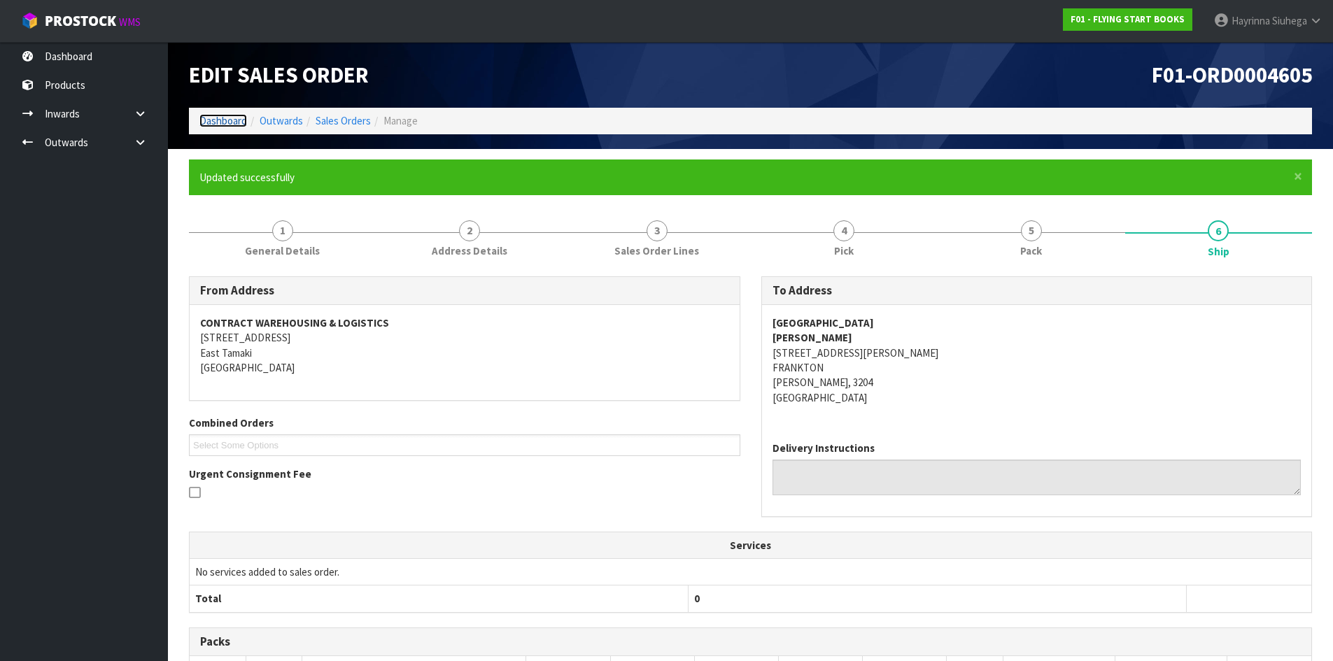
click at [220, 115] on link "Dashboard" at bounding box center [223, 120] width 48 height 13
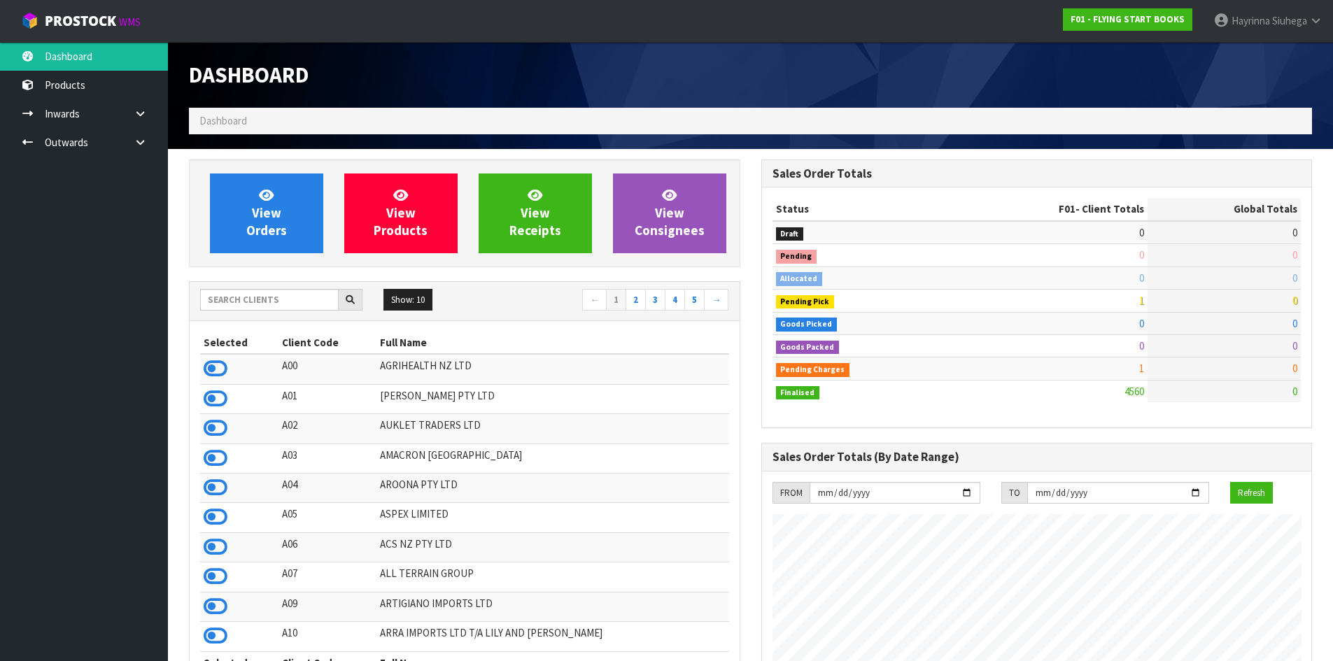
scroll to position [1060, 572]
click at [241, 309] on input "text" at bounding box center [269, 300] width 139 height 22
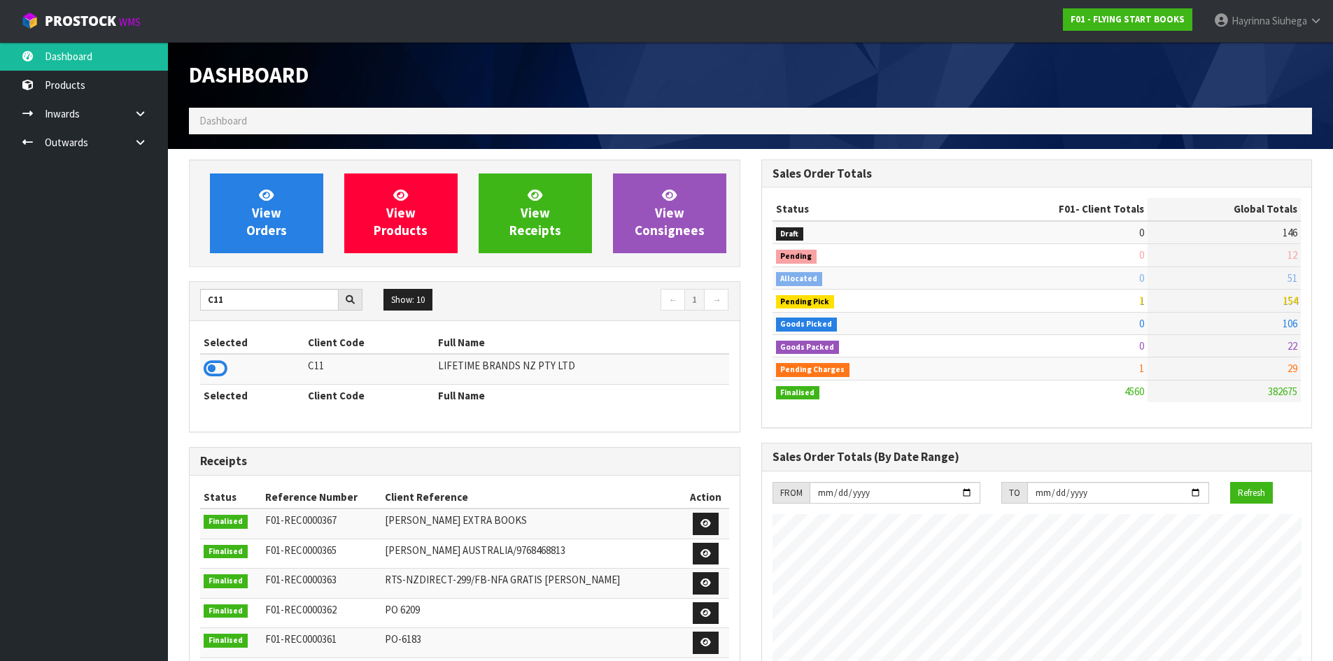
click at [231, 369] on td at bounding box center [252, 369] width 104 height 30
click at [222, 369] on icon at bounding box center [216, 368] width 24 height 21
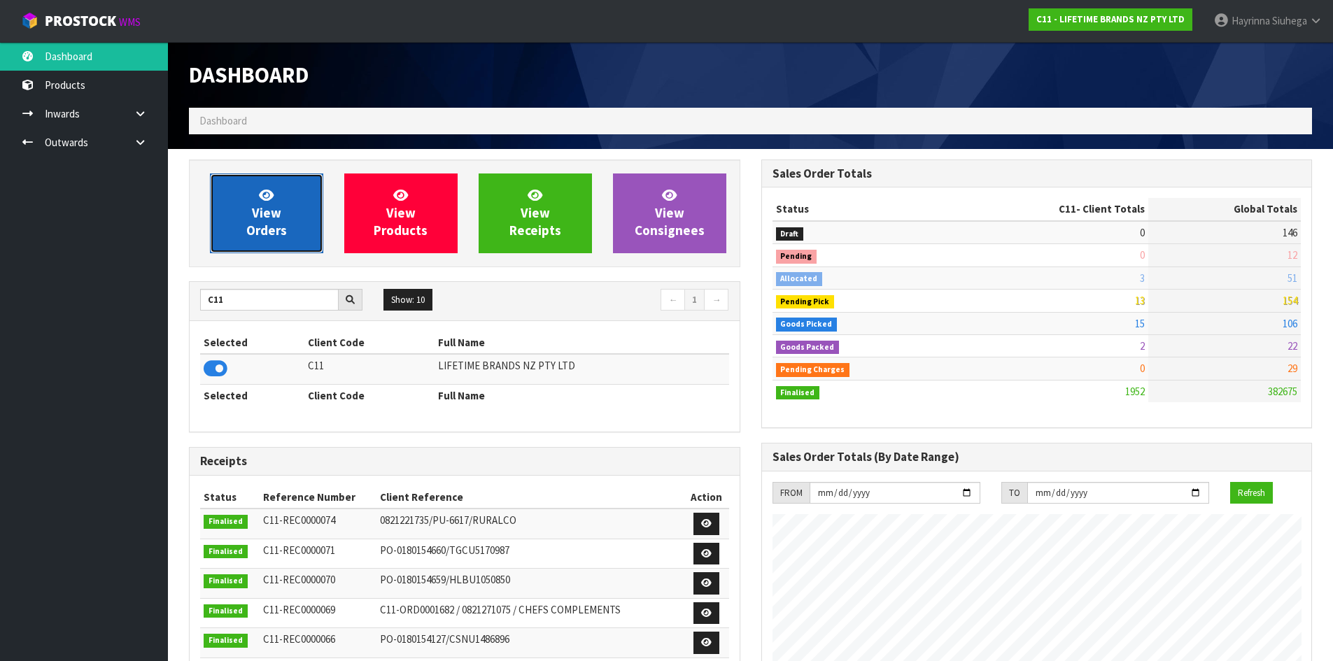
click at [270, 221] on link "View Orders" at bounding box center [266, 213] width 113 height 80
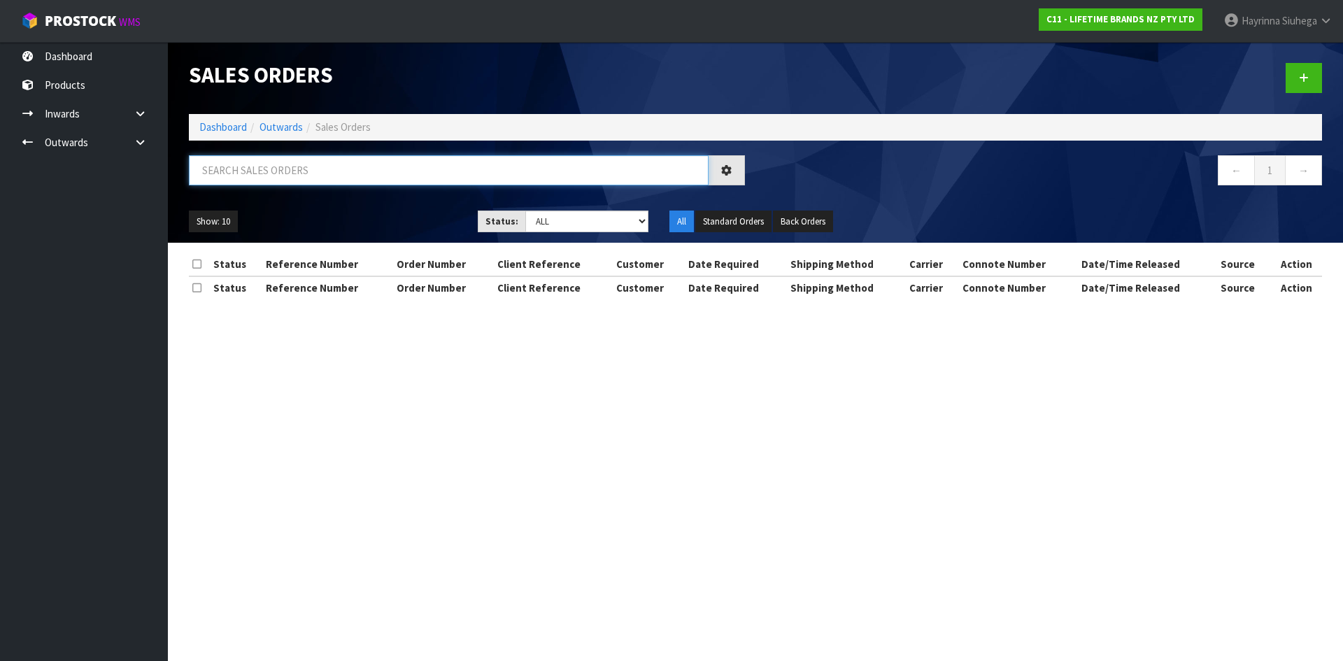
click at [289, 167] on input "text" at bounding box center [449, 170] width 520 height 30
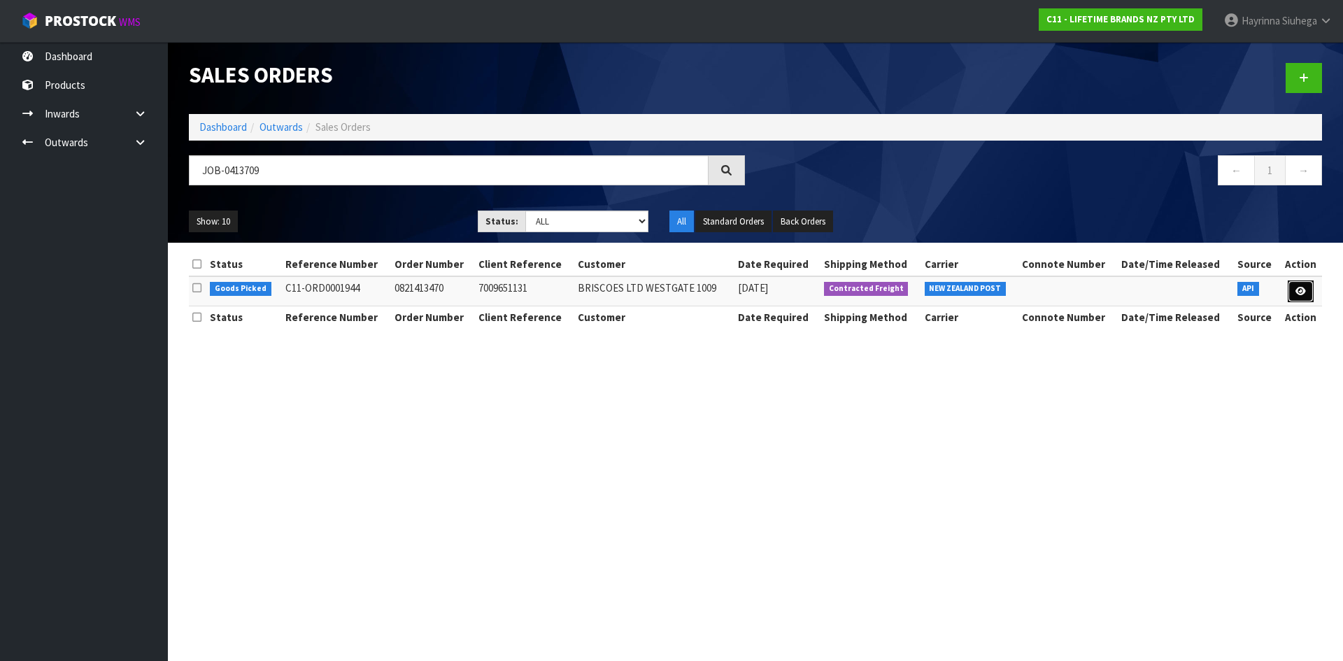
click at [1300, 290] on icon at bounding box center [1301, 291] width 10 height 9
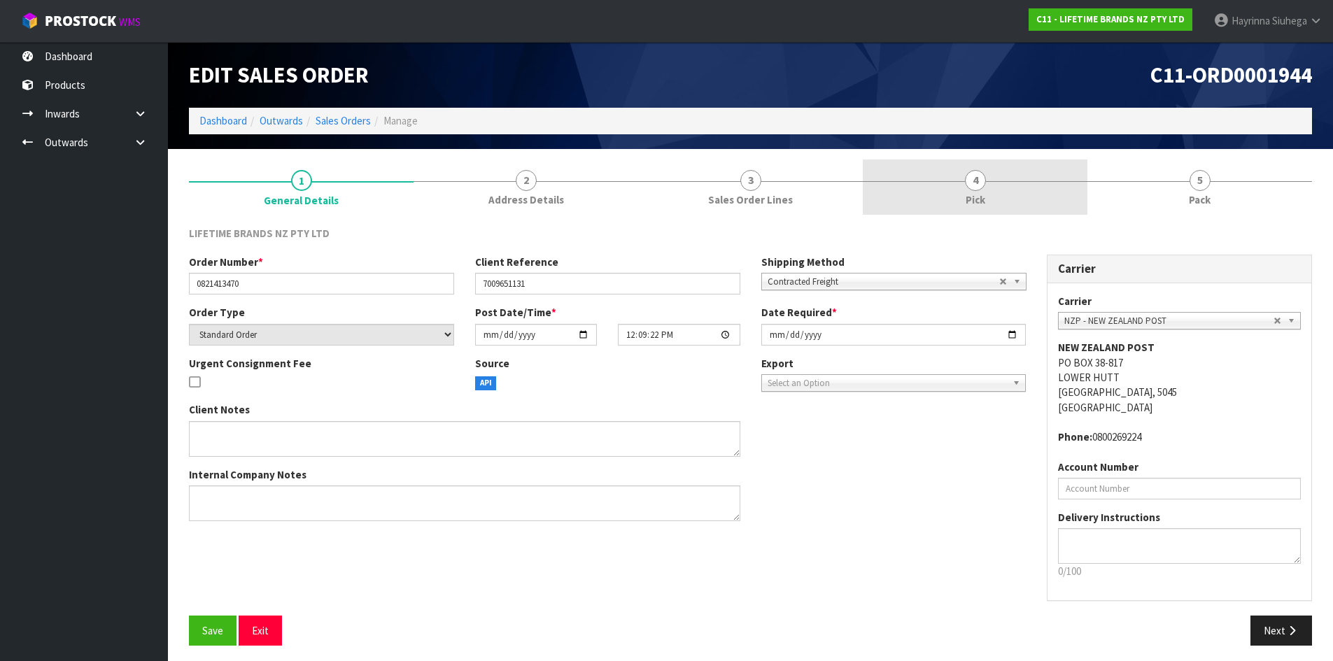
click at [999, 186] on link "4 Pick" at bounding box center [975, 187] width 225 height 55
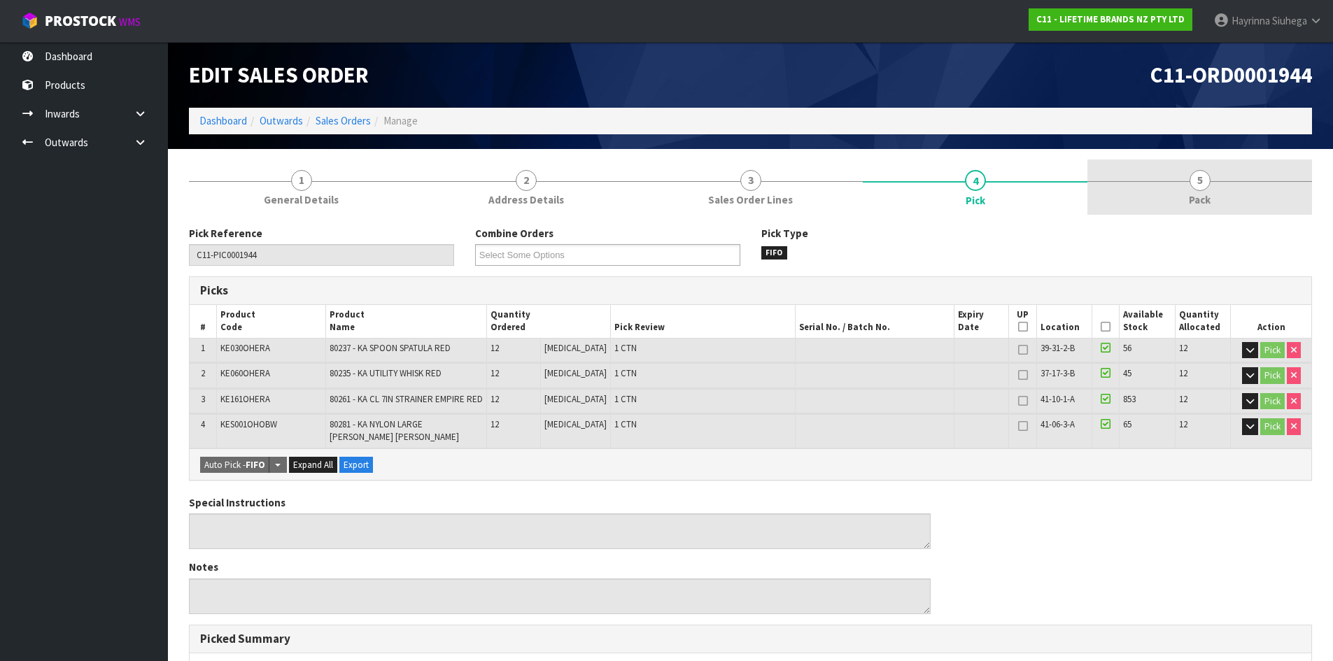
click at [1231, 183] on link "5 Pack" at bounding box center [1199, 187] width 225 height 55
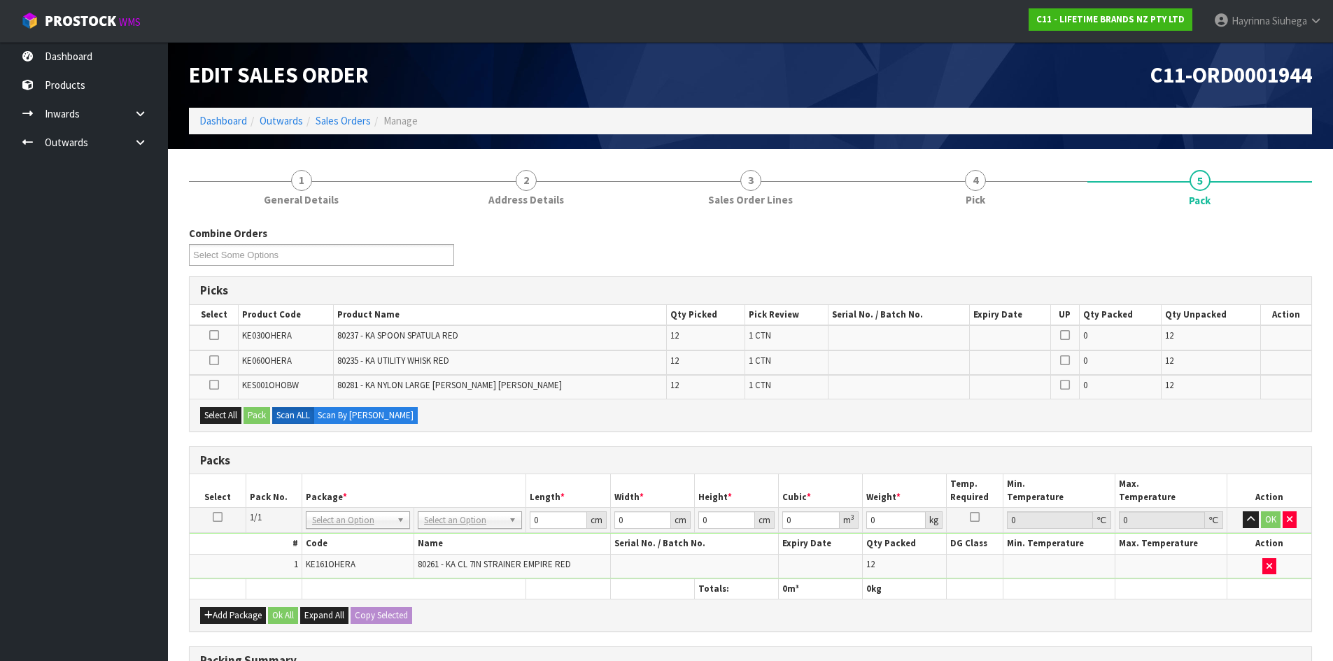
click at [199, 618] on div "Add Package Ok All Expand All Copy Selected" at bounding box center [750, 614] width 1121 height 31
click at [220, 613] on button "Add Package" at bounding box center [233, 615] width 66 height 17
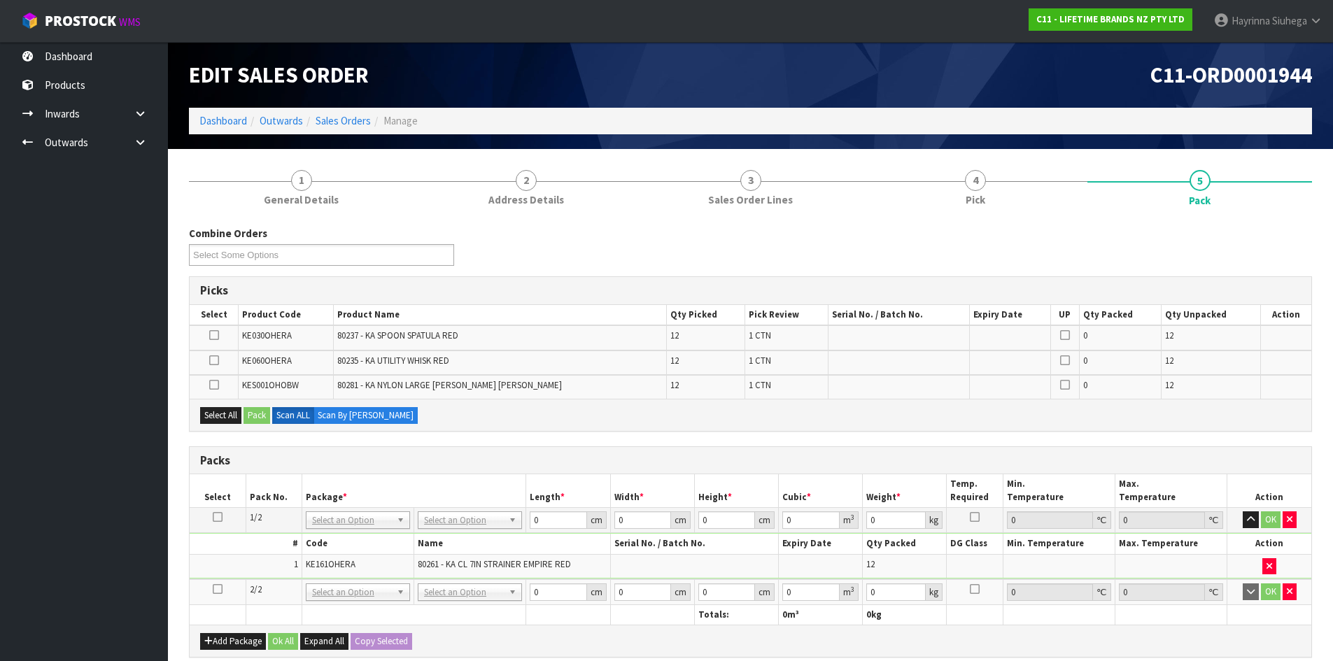
click at [218, 589] on icon at bounding box center [218, 589] width 10 height 1
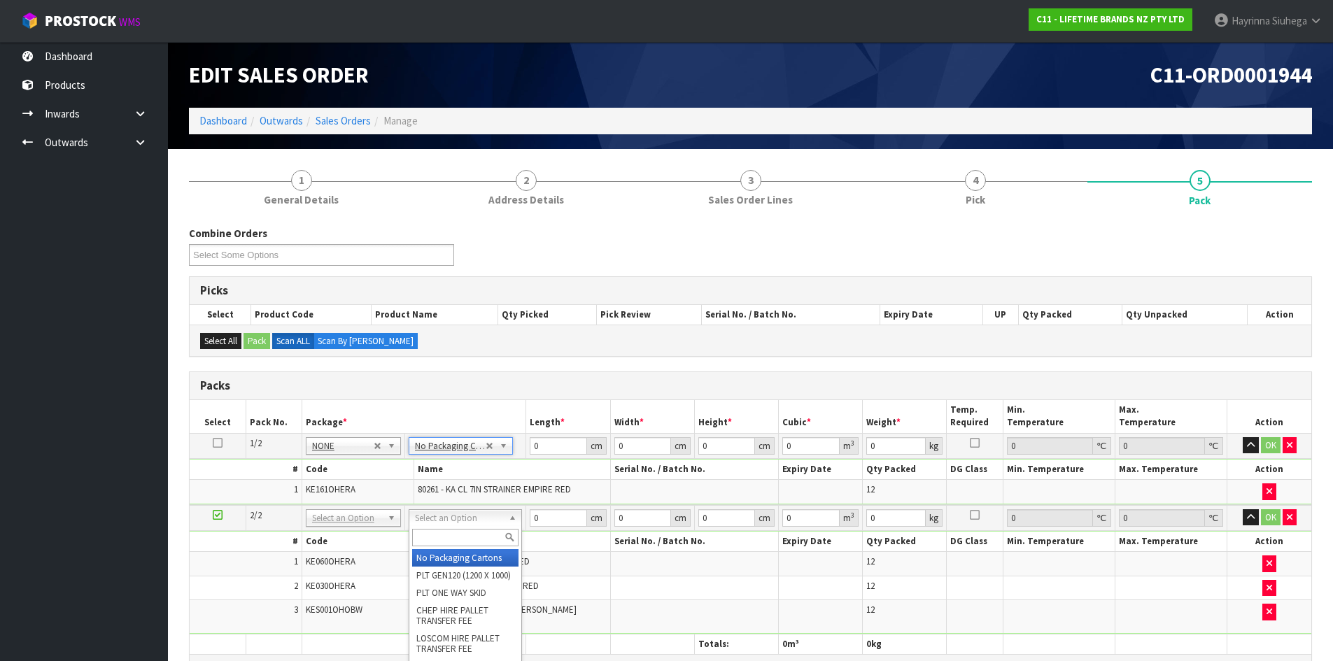
click at [440, 537] on input "text" at bounding box center [465, 537] width 106 height 17
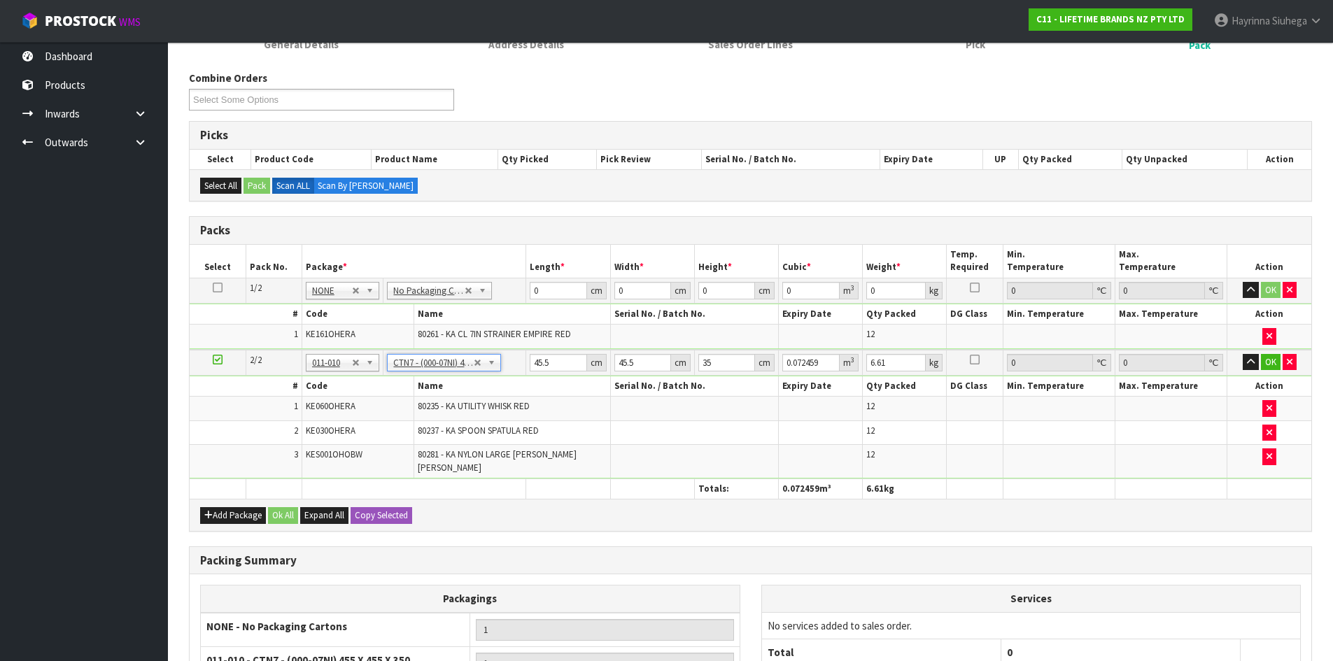
scroll to position [316, 0]
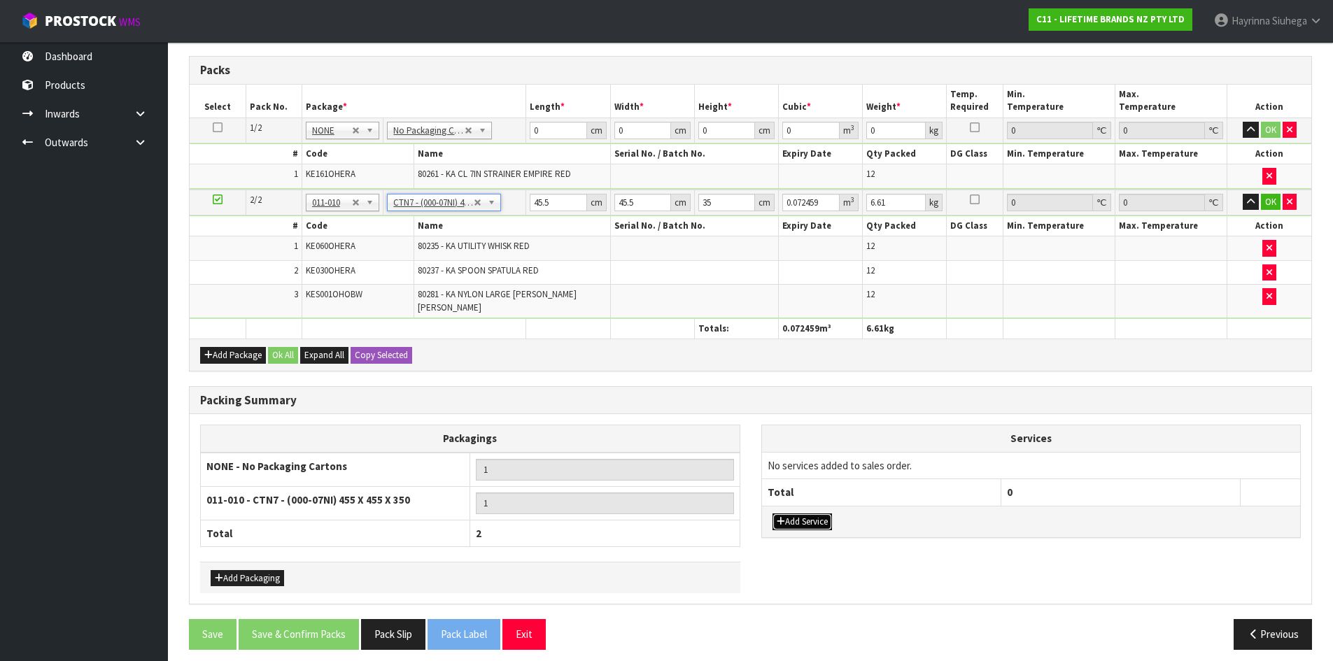
click at [828, 514] on button "Add Service" at bounding box center [801, 522] width 59 height 17
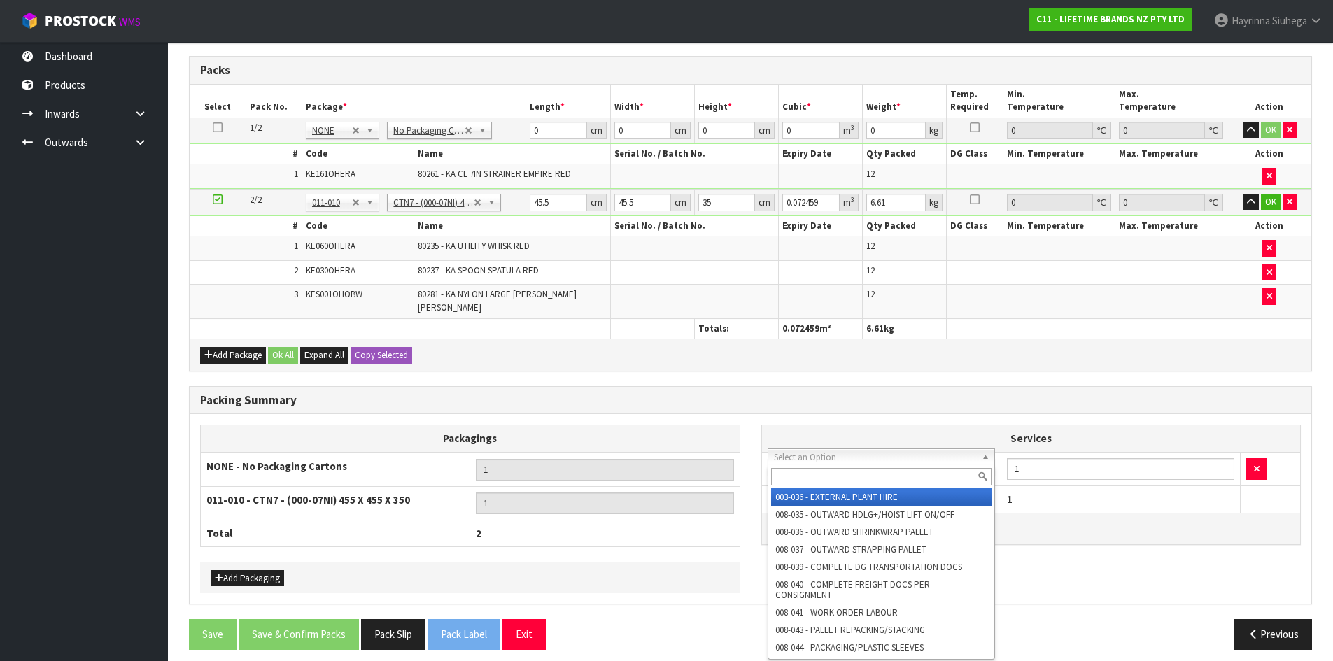
click at [833, 471] on input "text" at bounding box center [881, 476] width 221 height 17
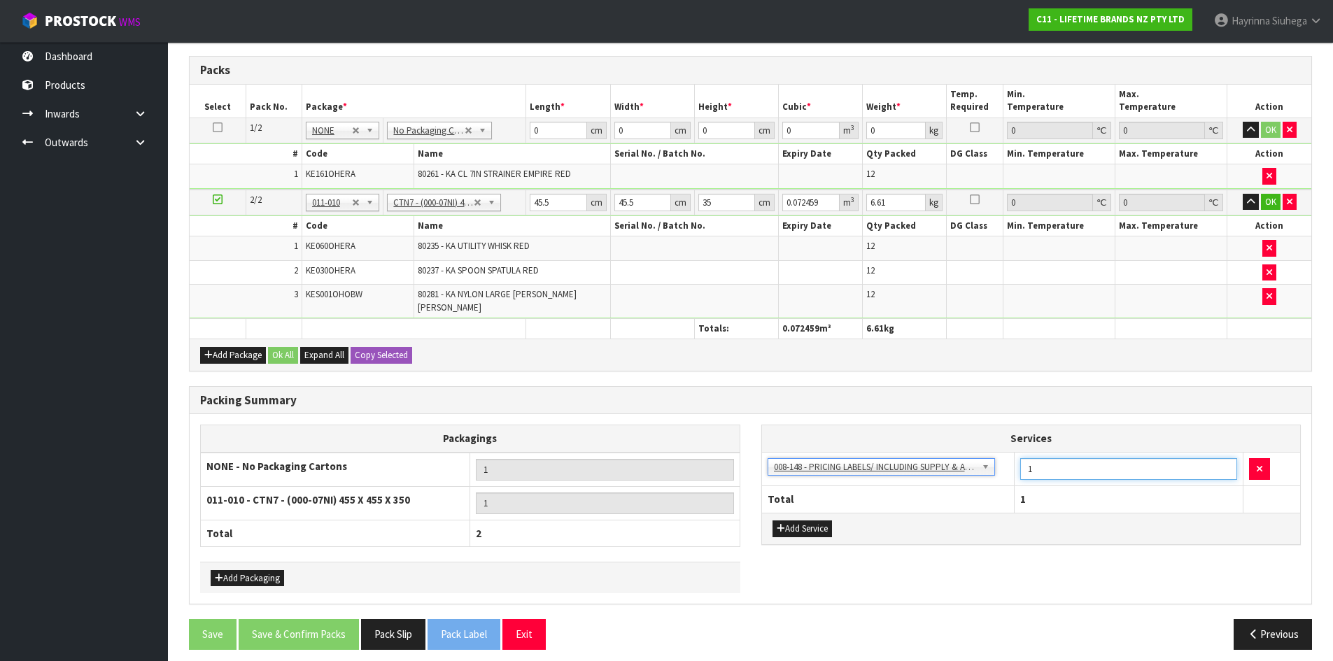
drag, startPoint x: 1101, startPoint y: 464, endPoint x: 844, endPoint y: 458, distance: 257.5
click at [853, 460] on tr "003-036 - EXTERNAL PLANT HIRE 008-035 - OUTWARD HDLG+/HOIST LIFT ON/OFF 008-036…" at bounding box center [1031, 469] width 539 height 34
click at [648, 362] on div "Packs Select Pack No. Package * Length * Width * Height * Cubic * Weight * Temp…" at bounding box center [750, 213] width 1123 height 315
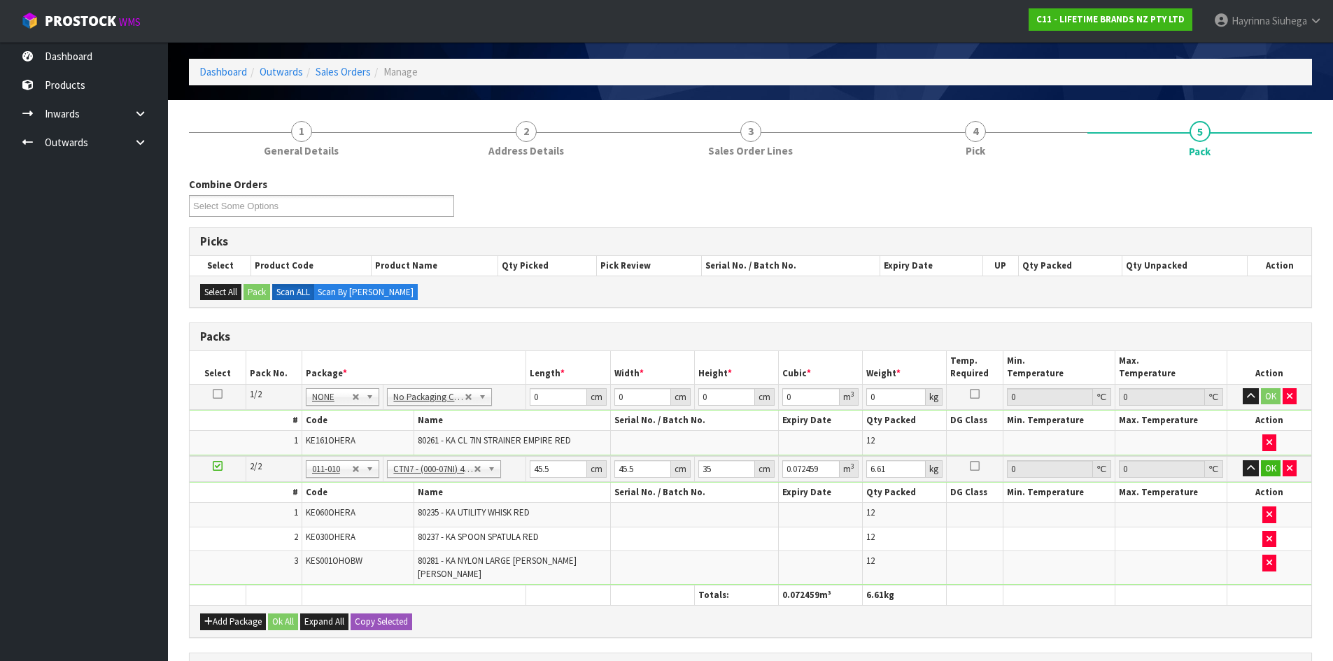
scroll to position [36, 0]
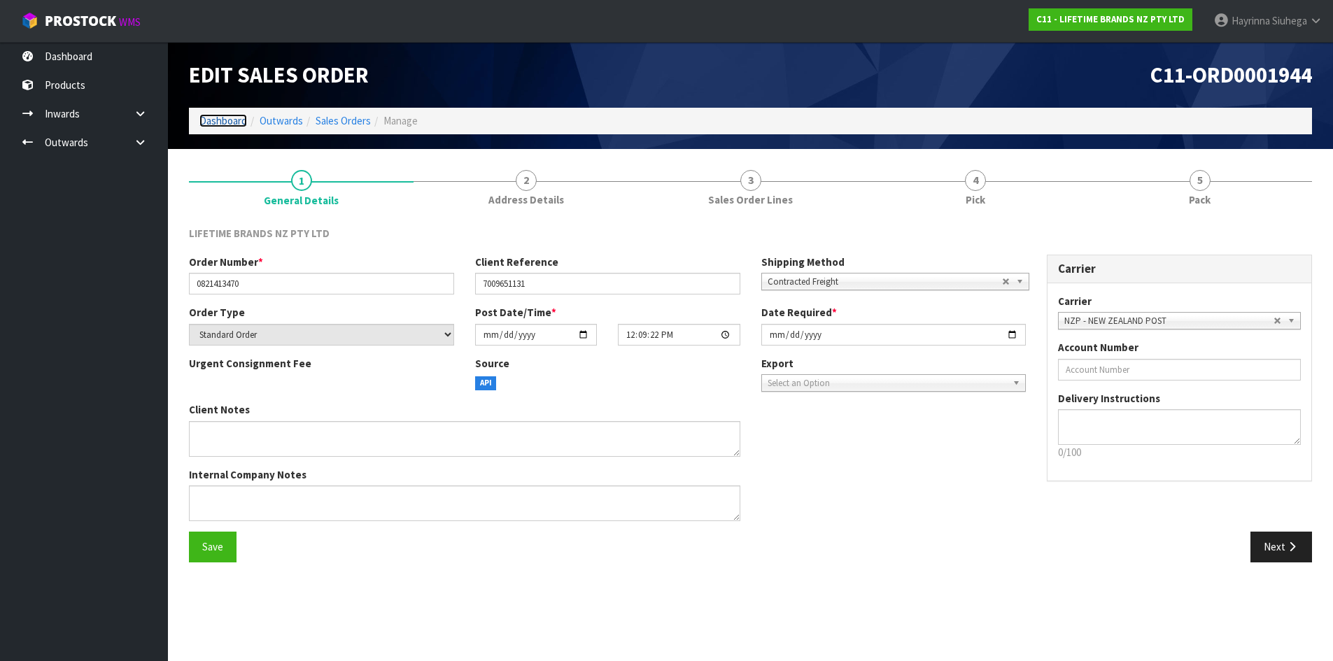
click at [218, 119] on link "Dashboard" at bounding box center [223, 120] width 48 height 13
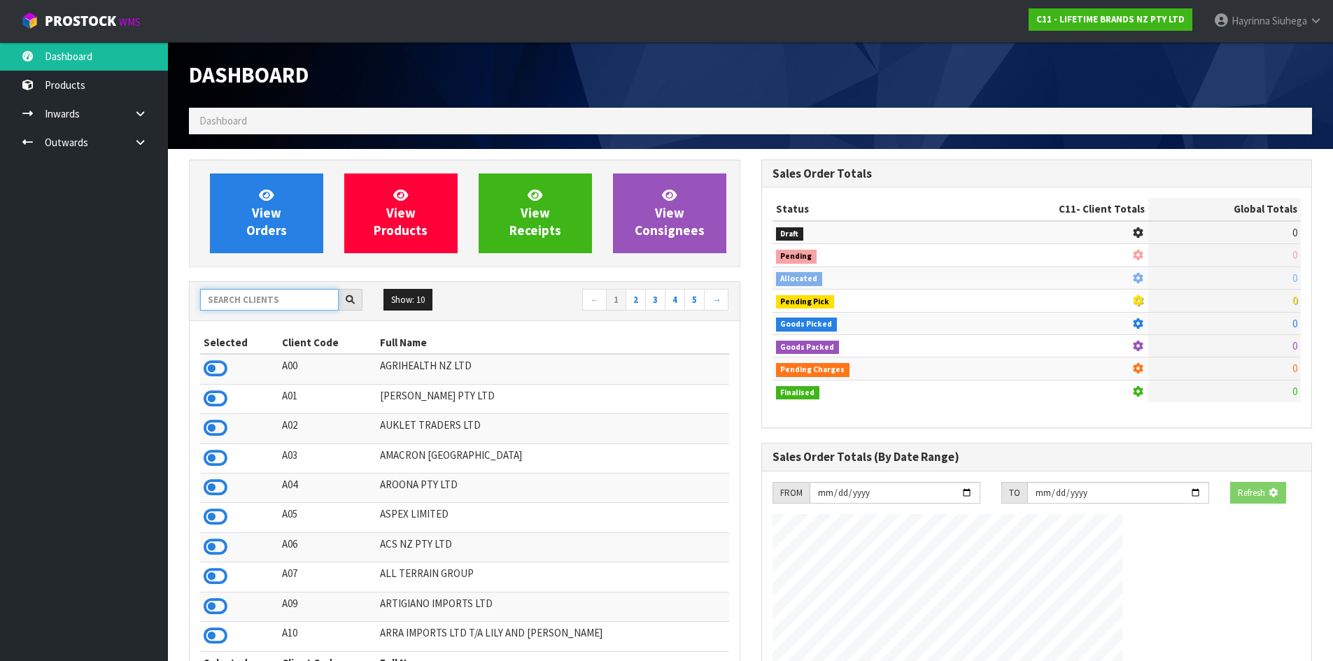
click at [234, 302] on input "text" at bounding box center [269, 300] width 139 height 22
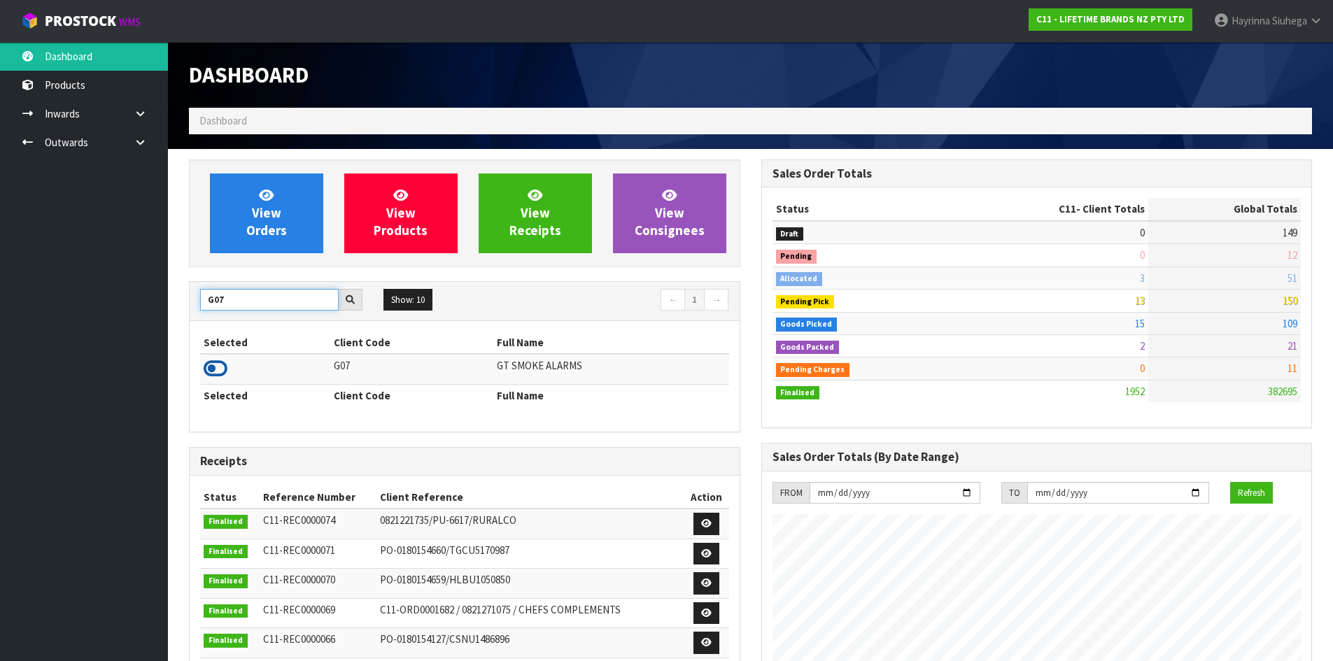
type input "G07"
click at [218, 361] on icon at bounding box center [216, 368] width 24 height 21
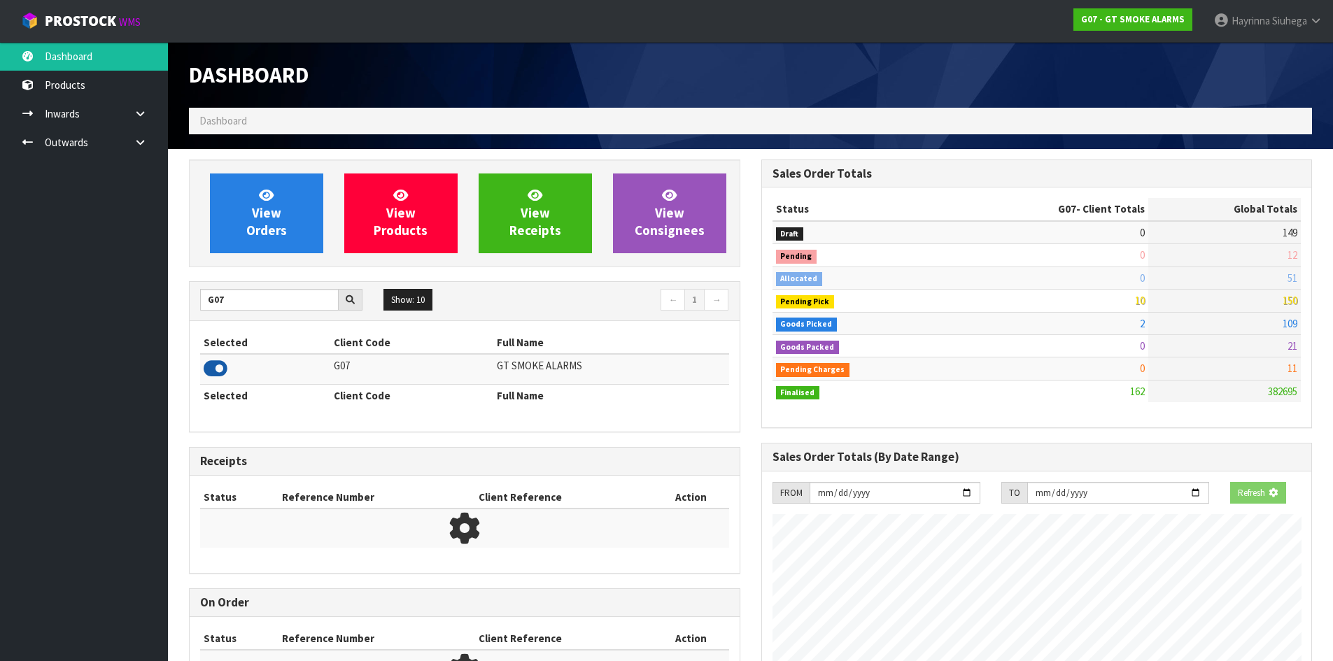
scroll to position [878, 572]
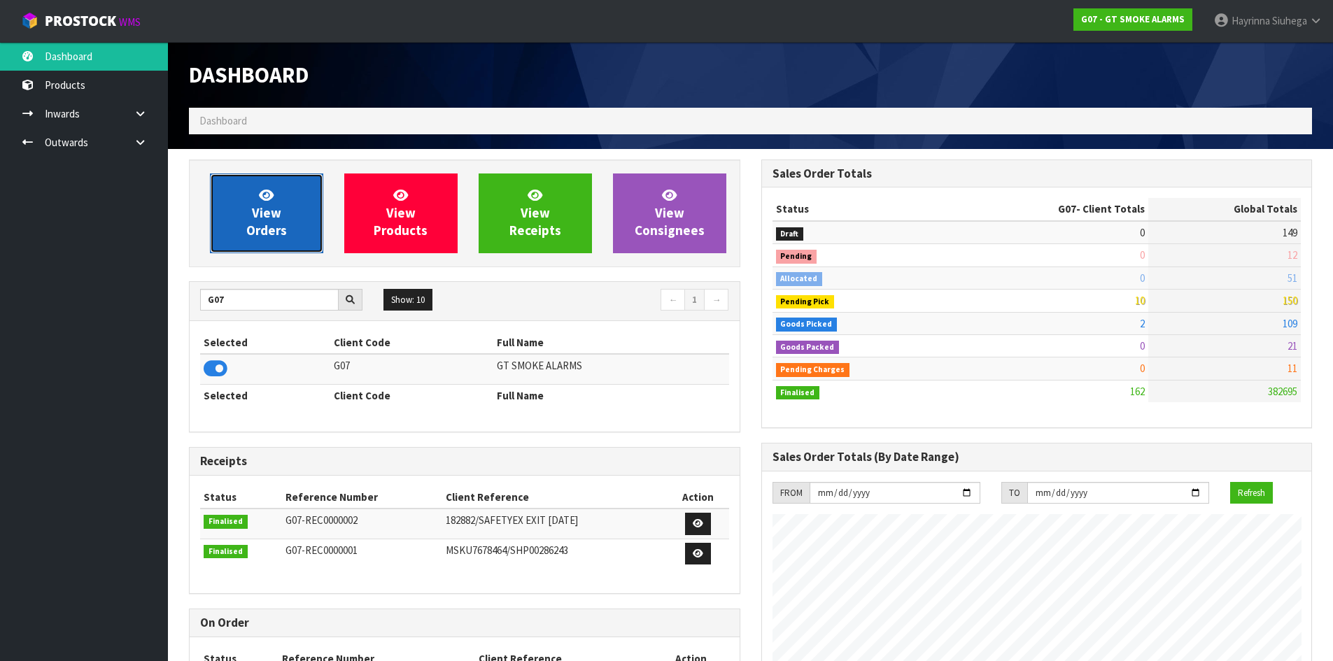
click at [285, 199] on link "View Orders" at bounding box center [266, 213] width 113 height 80
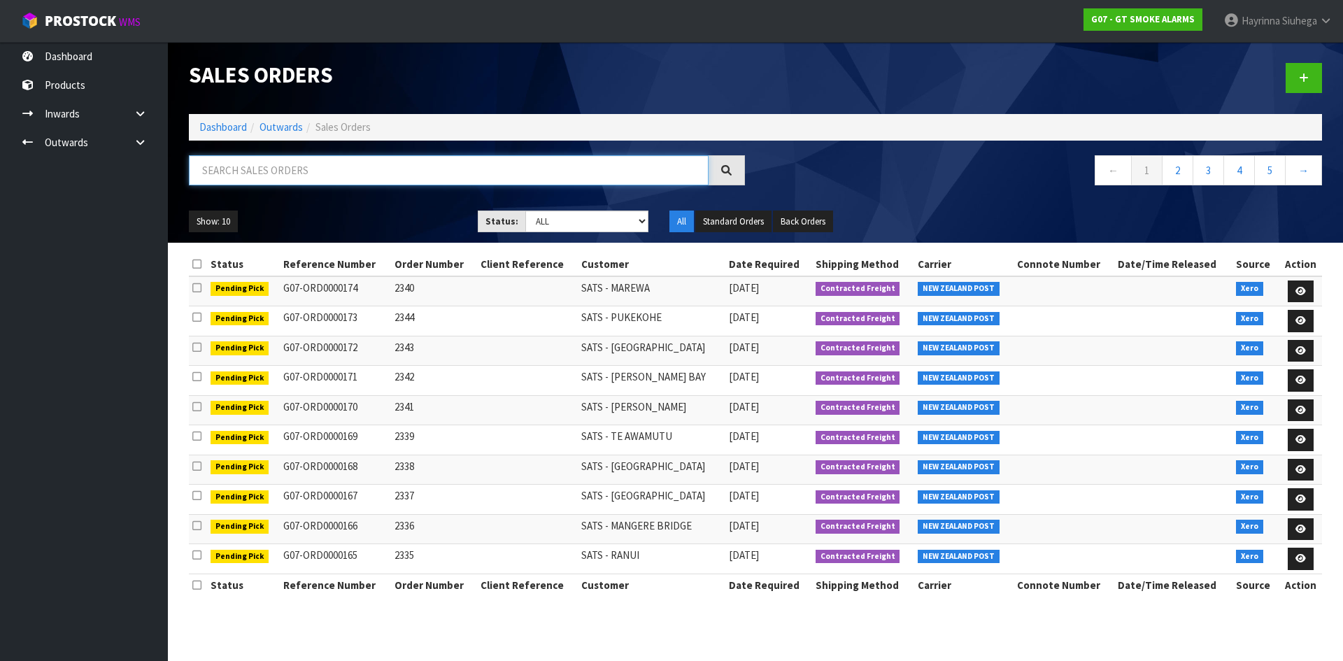
drag, startPoint x: 318, startPoint y: 174, endPoint x: 320, endPoint y: 188, distance: 14.1
click at [318, 174] on input "text" at bounding box center [449, 170] width 520 height 30
type input "JOB-0414233"
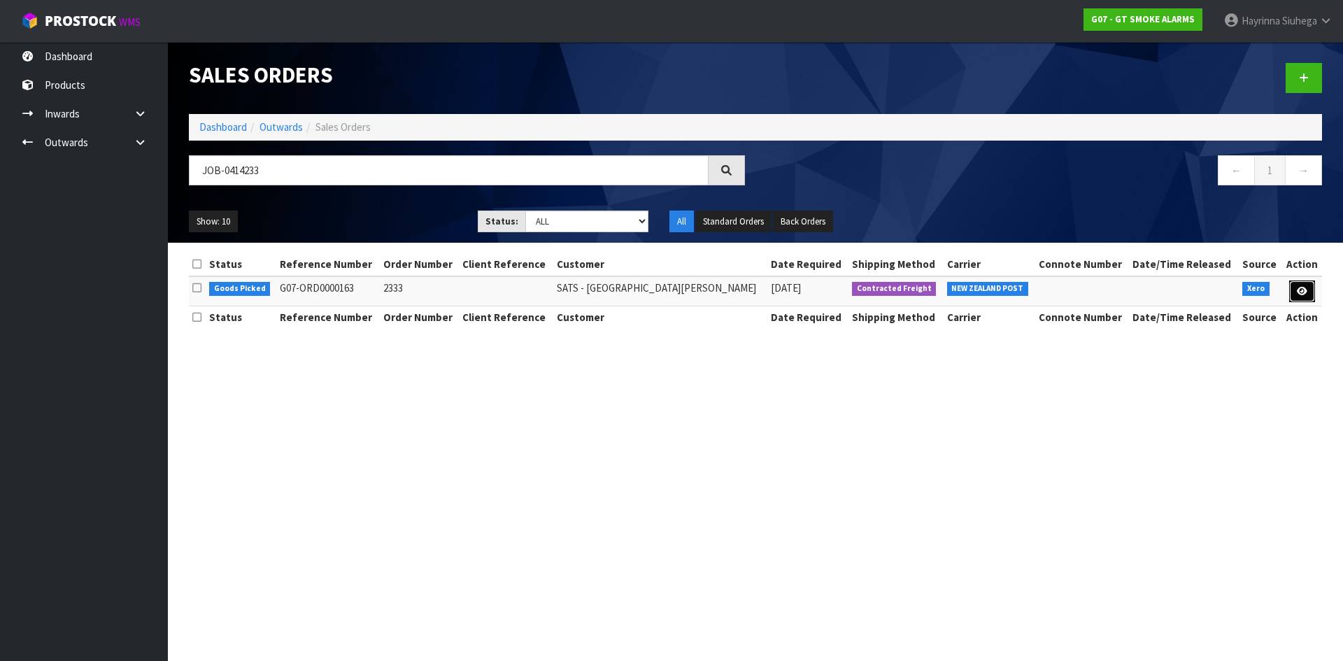
click at [1292, 298] on link at bounding box center [1302, 292] width 26 height 22
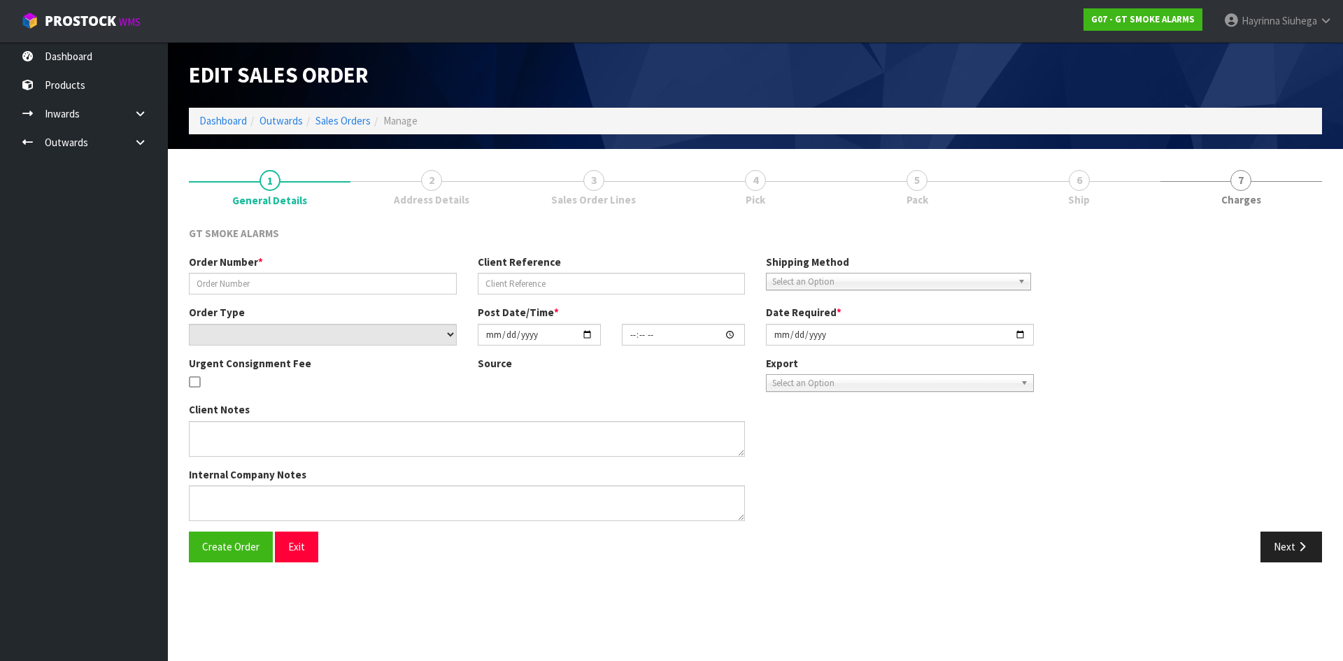
type input "2333"
select select "number:0"
type input "[DATE]"
type input "10:00:05.000"
type input "[DATE]"
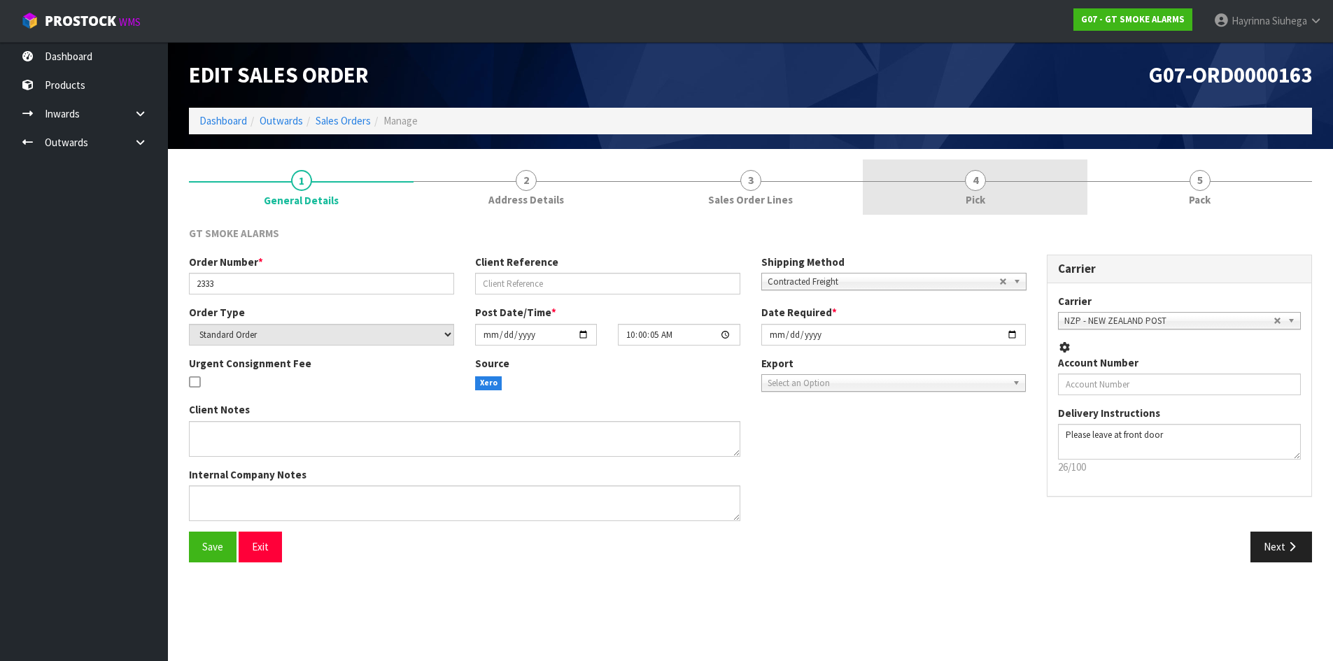
click at [1030, 183] on link "4 Pick" at bounding box center [975, 187] width 225 height 55
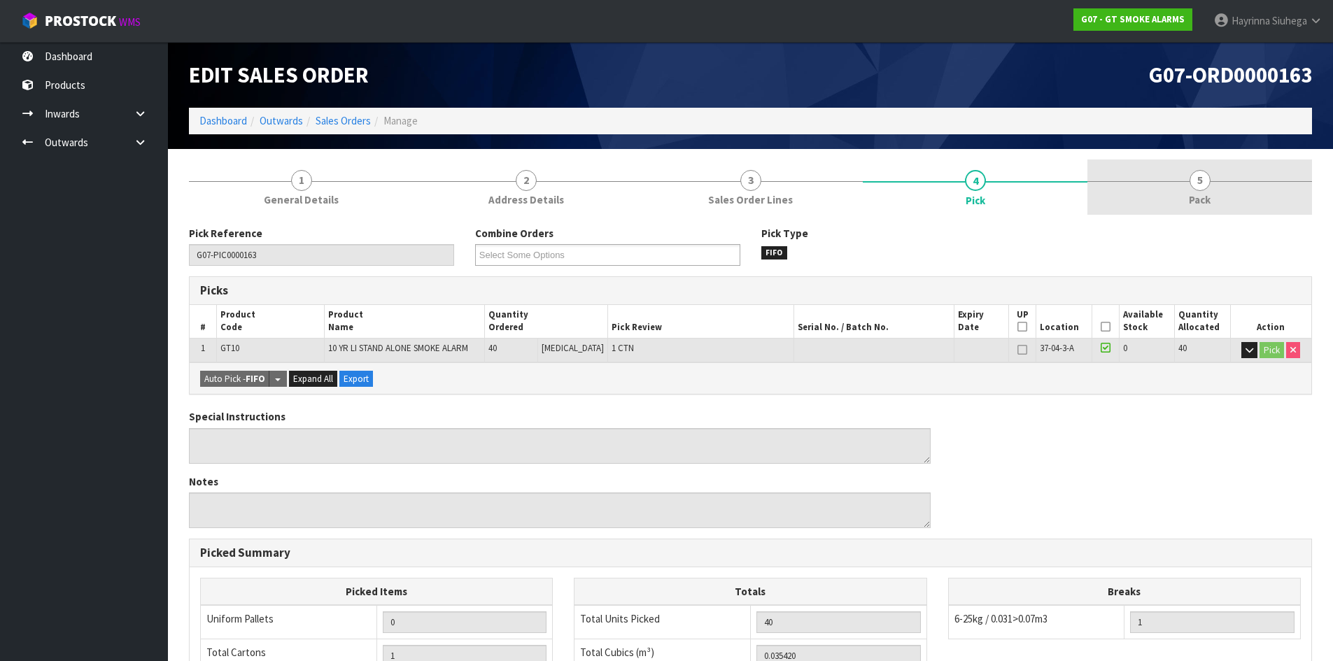
click at [1164, 201] on link "5 Pack" at bounding box center [1199, 187] width 225 height 55
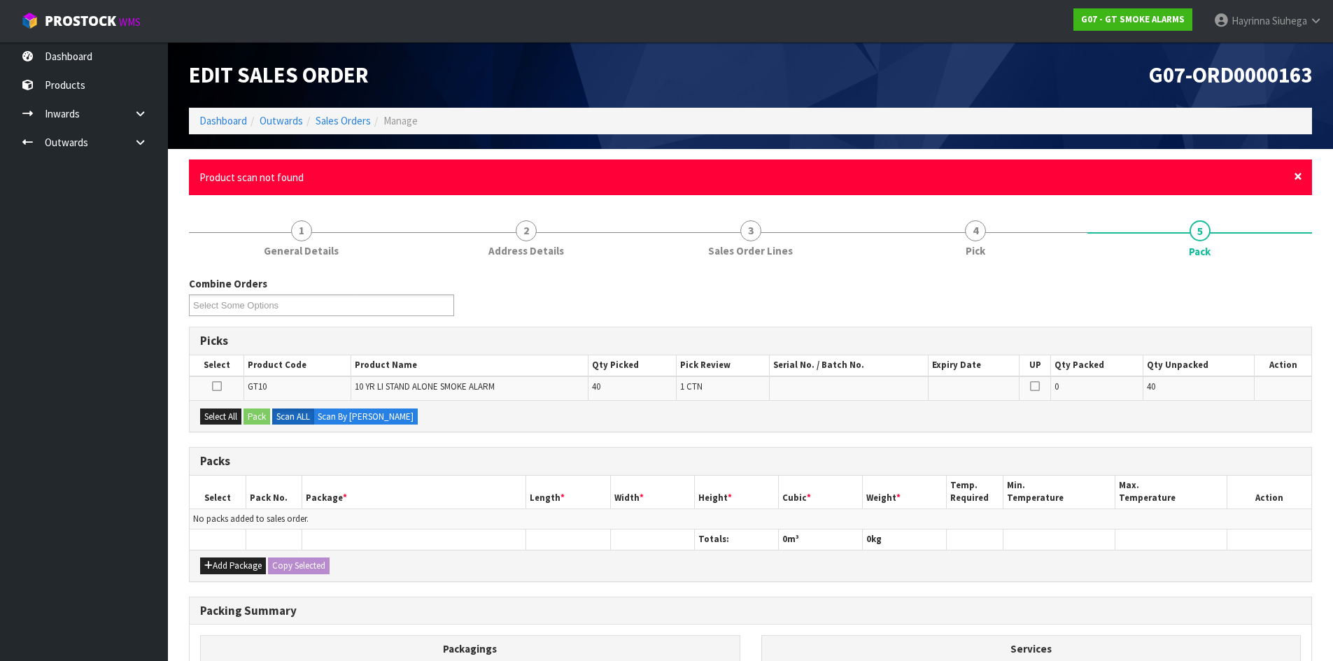
click at [1299, 176] on span "×" at bounding box center [1298, 177] width 8 height 20
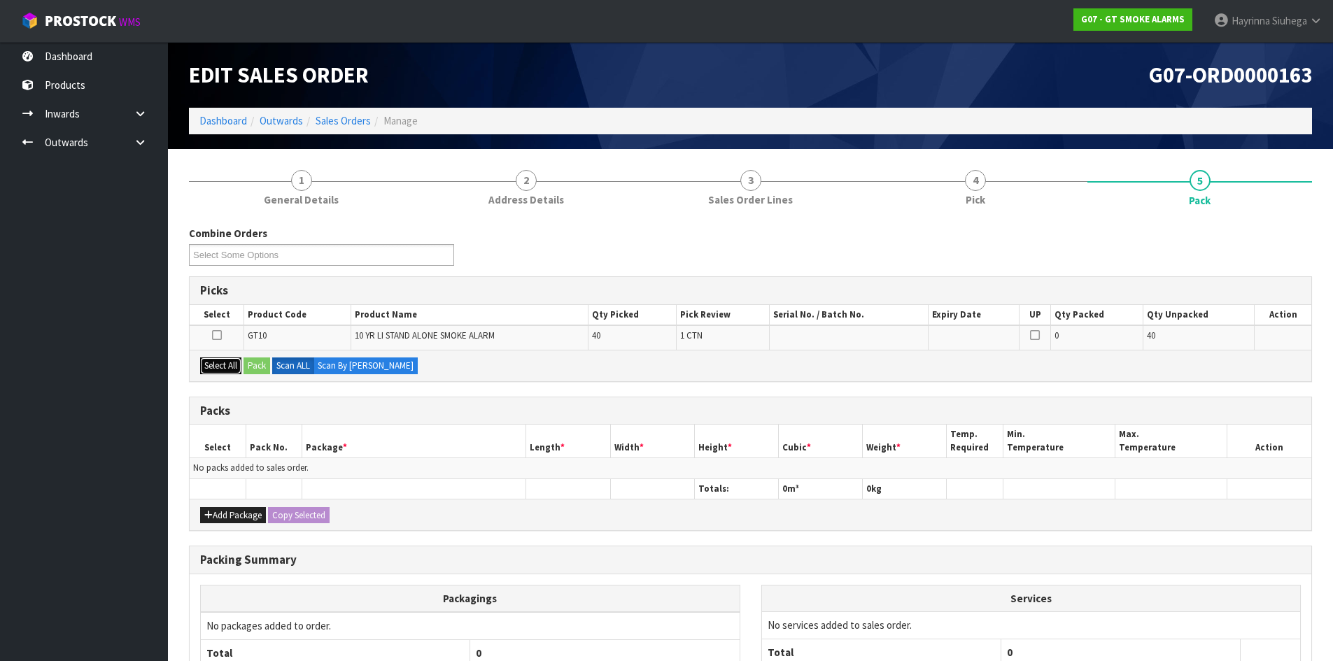
click at [211, 368] on button "Select All" at bounding box center [220, 365] width 41 height 17
click at [267, 371] on button "Pack" at bounding box center [256, 365] width 27 height 17
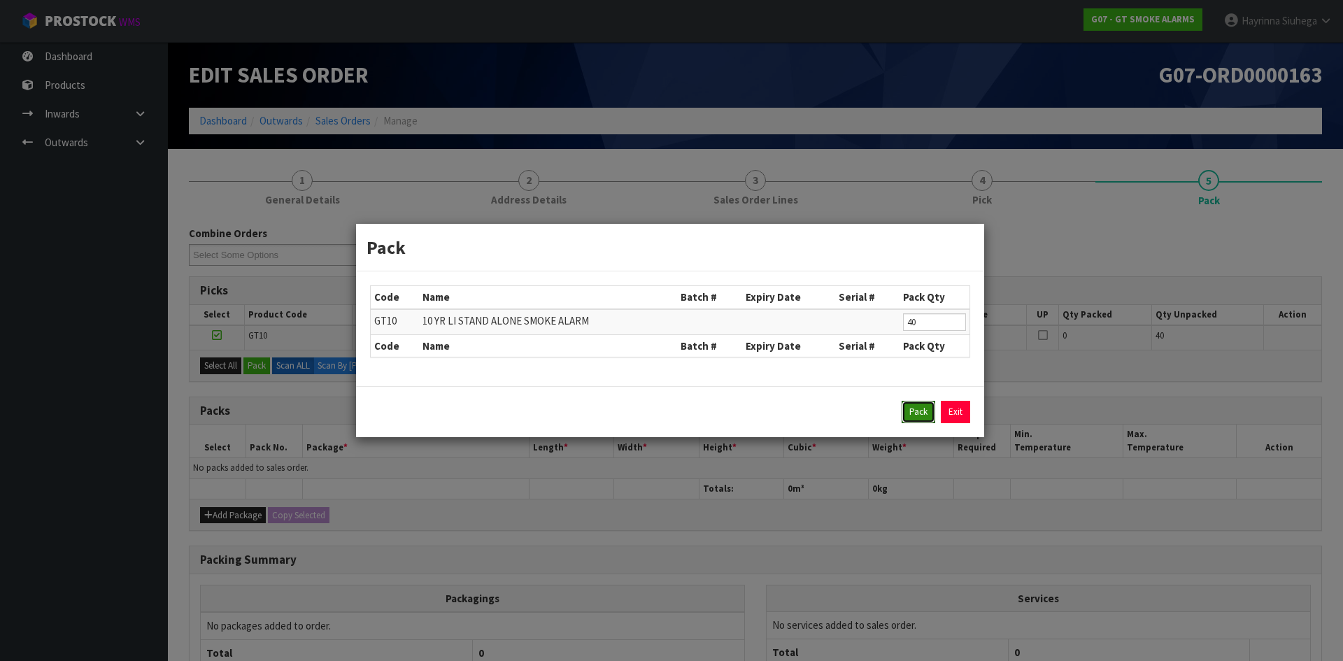
drag, startPoint x: 923, startPoint y: 418, endPoint x: 907, endPoint y: 412, distance: 17.3
click at [923, 418] on button "Pack" at bounding box center [919, 412] width 34 height 22
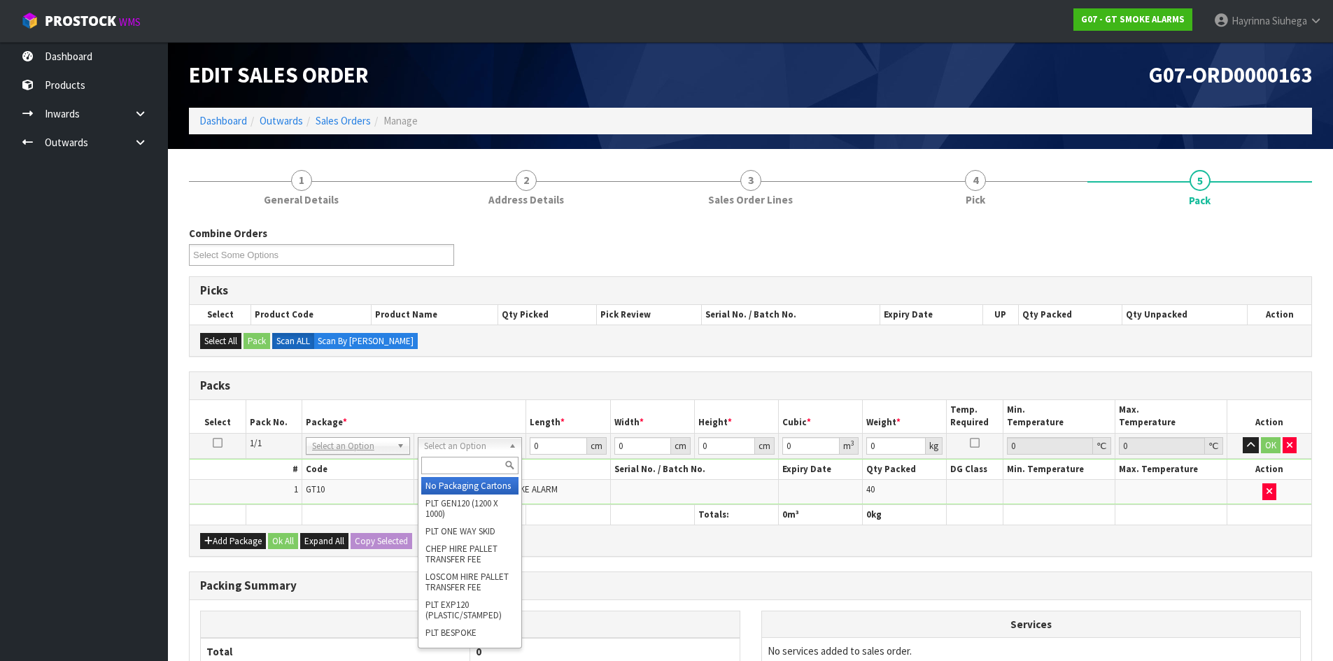
drag, startPoint x: 465, startPoint y: 486, endPoint x: 486, endPoint y: 479, distance: 22.8
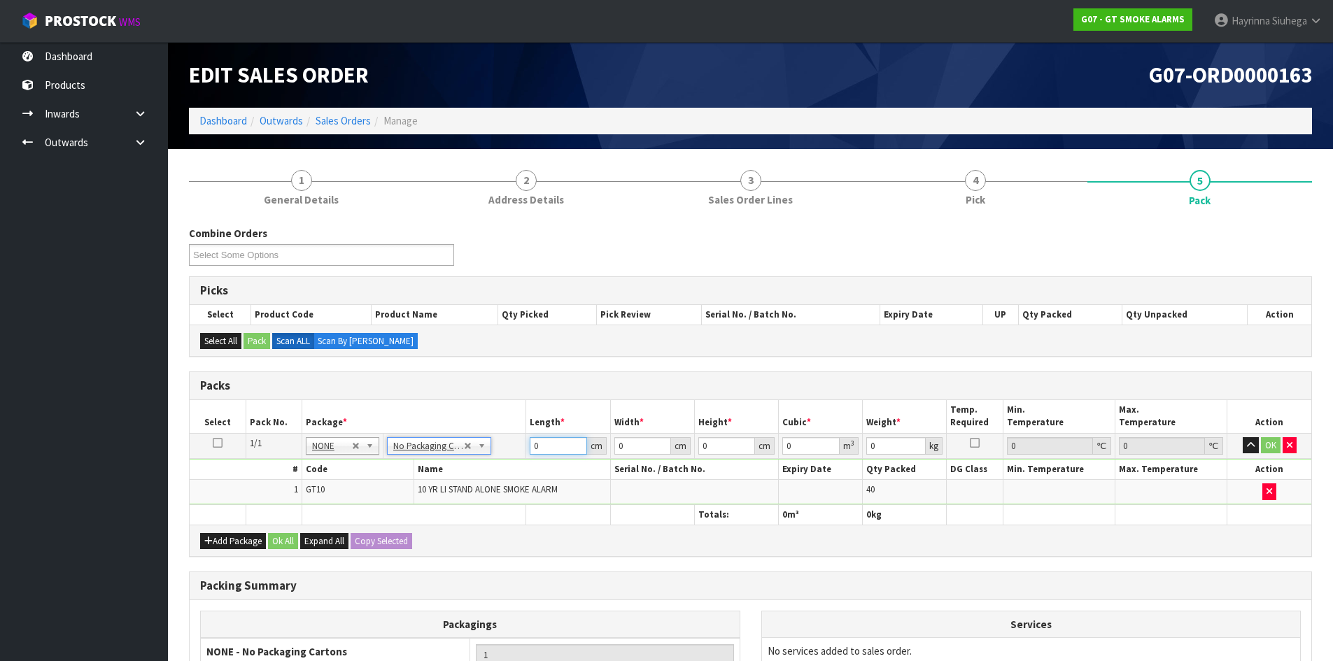
click at [534, 444] on input "0" at bounding box center [558, 445] width 57 height 17
type input "43"
type input "35"
type input "2"
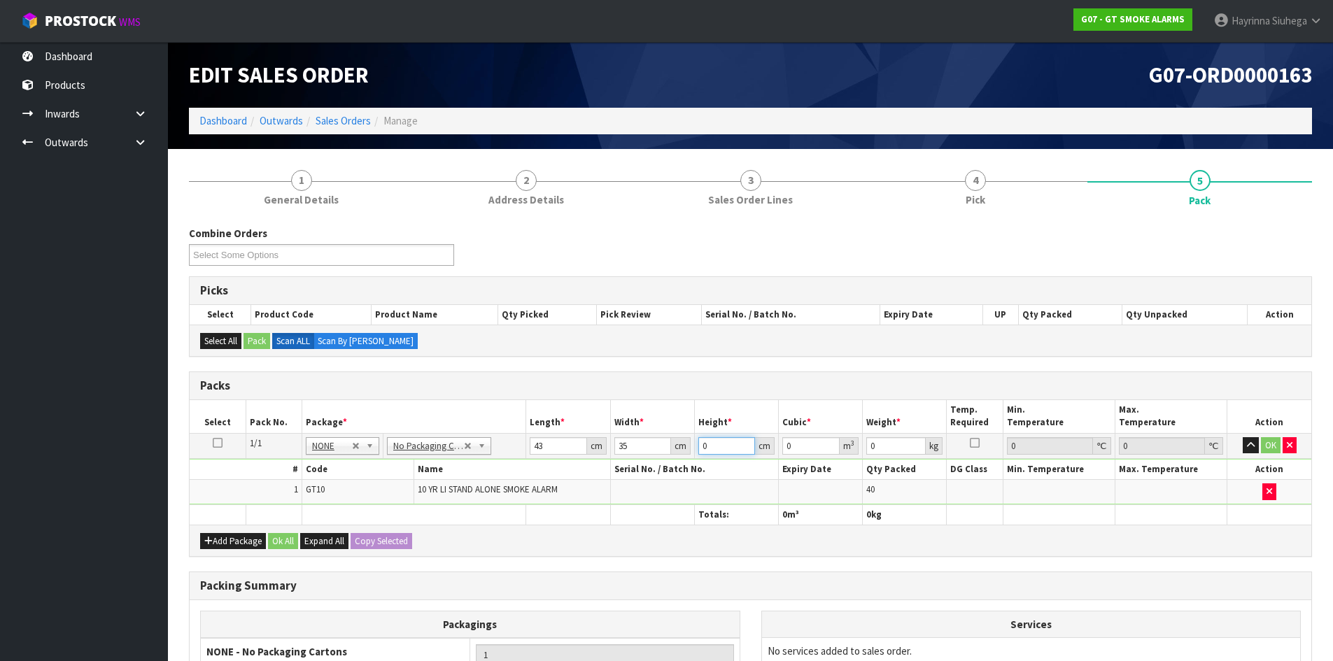
type input "0.00301"
type input "22"
type input "0.03311"
type input "22"
type input "7"
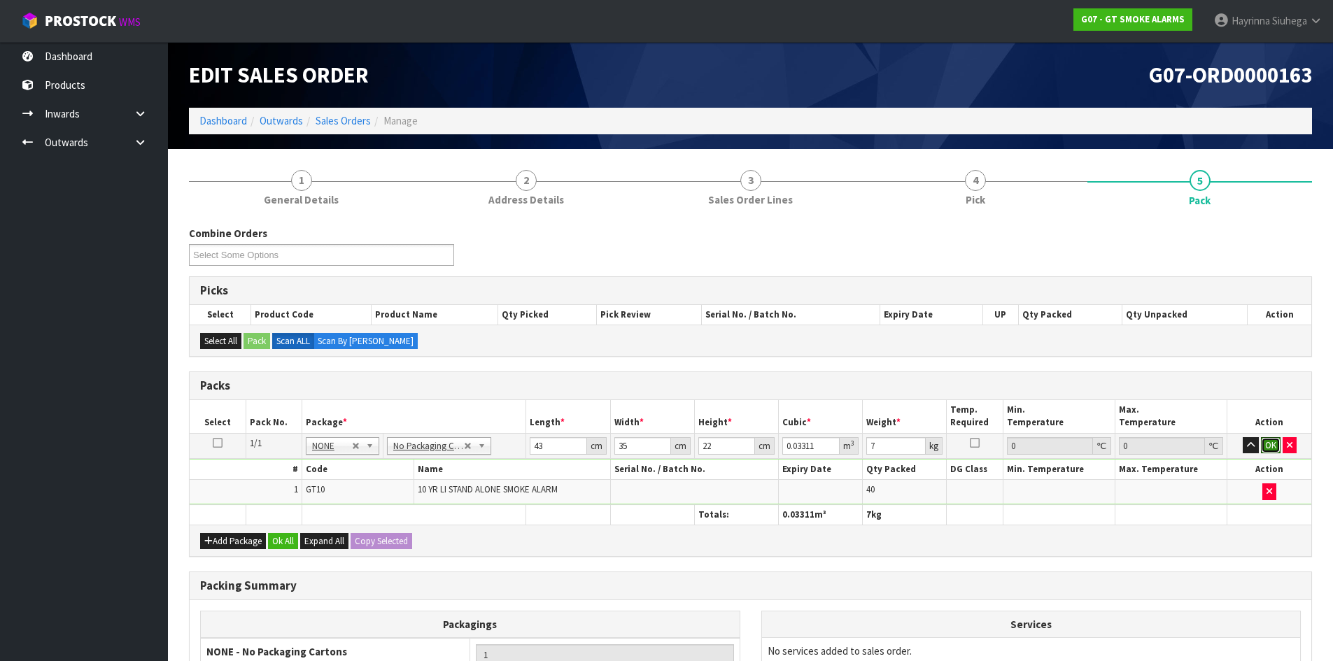
click button "OK" at bounding box center [1271, 445] width 20 height 17
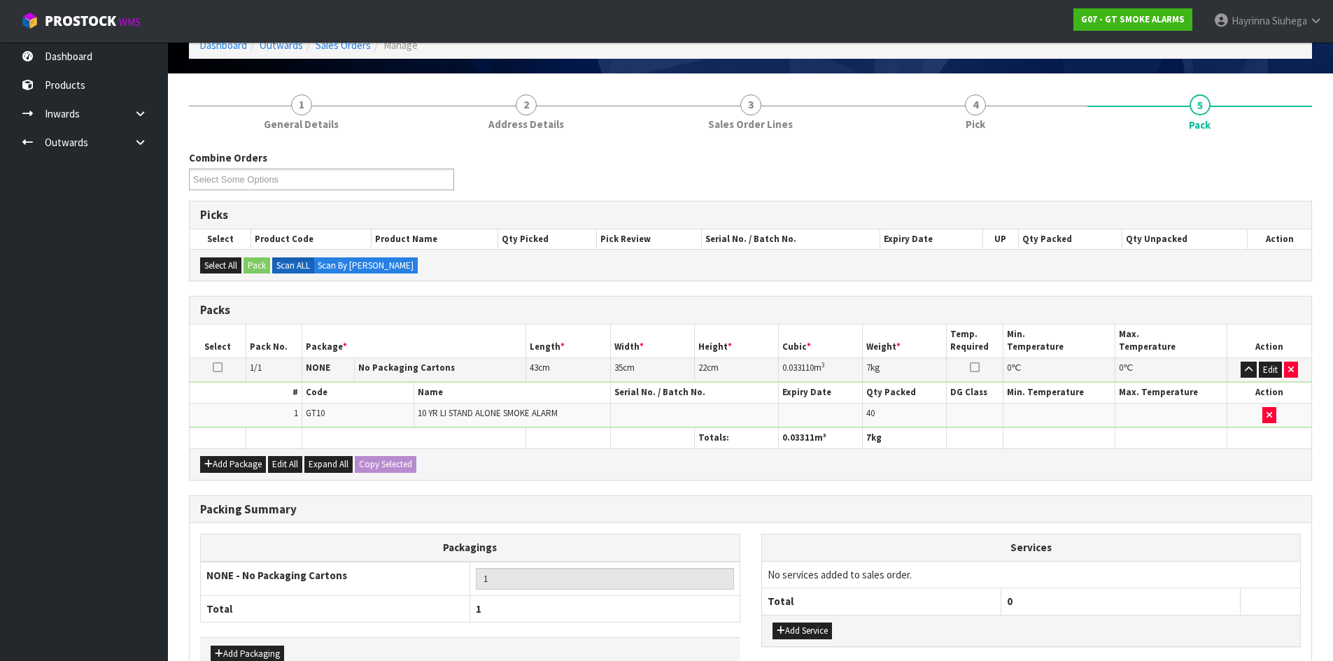
scroll to position [161, 0]
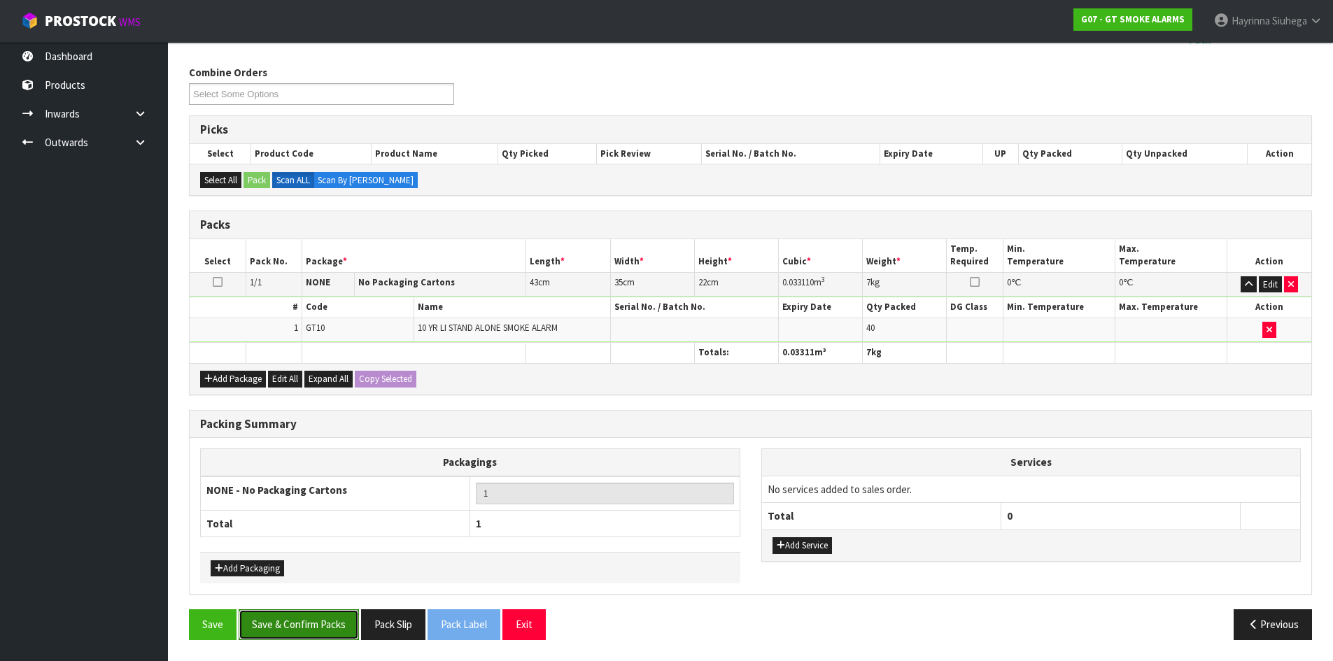
click at [307, 616] on button "Save & Confirm Packs" at bounding box center [299, 624] width 120 height 30
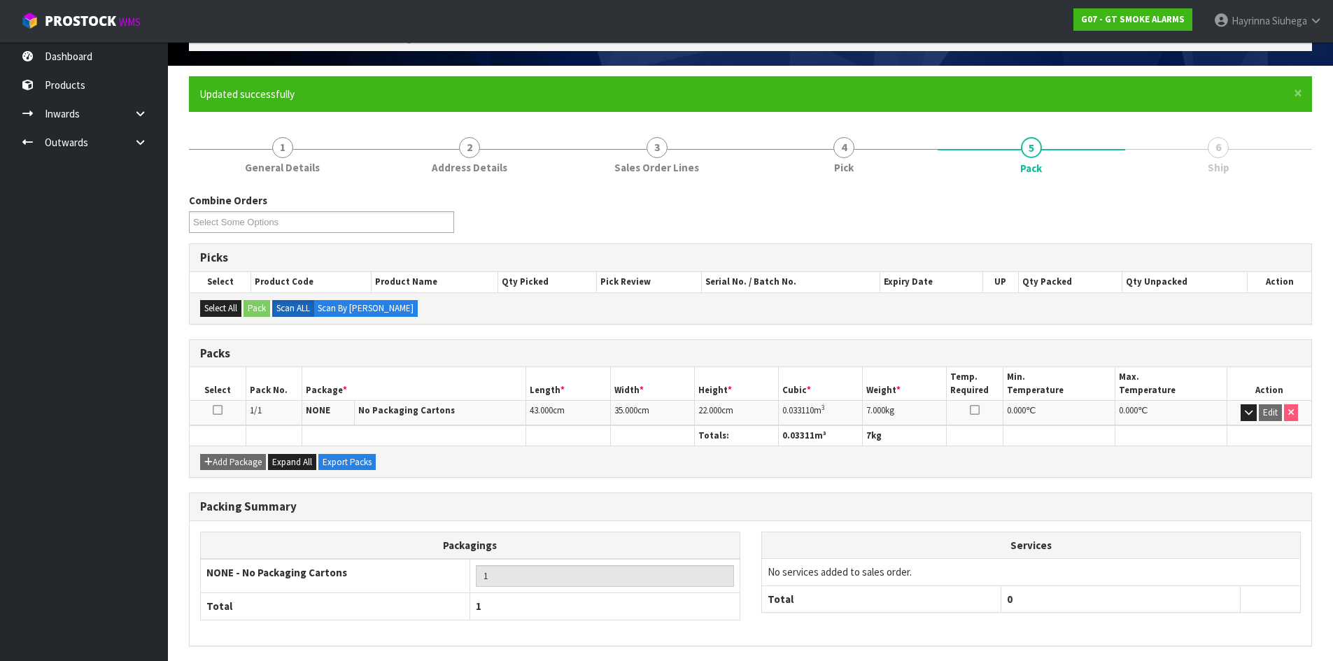
scroll to position [134, 0]
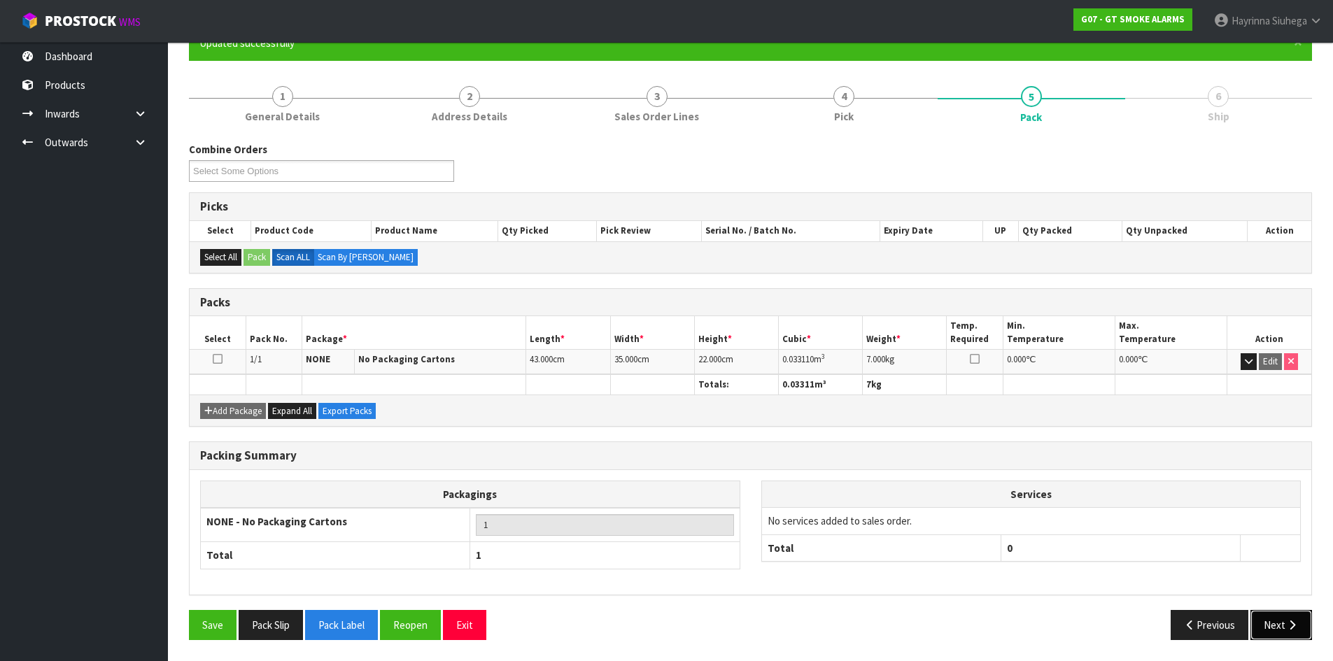
click at [1296, 624] on icon "button" at bounding box center [1291, 625] width 13 height 10
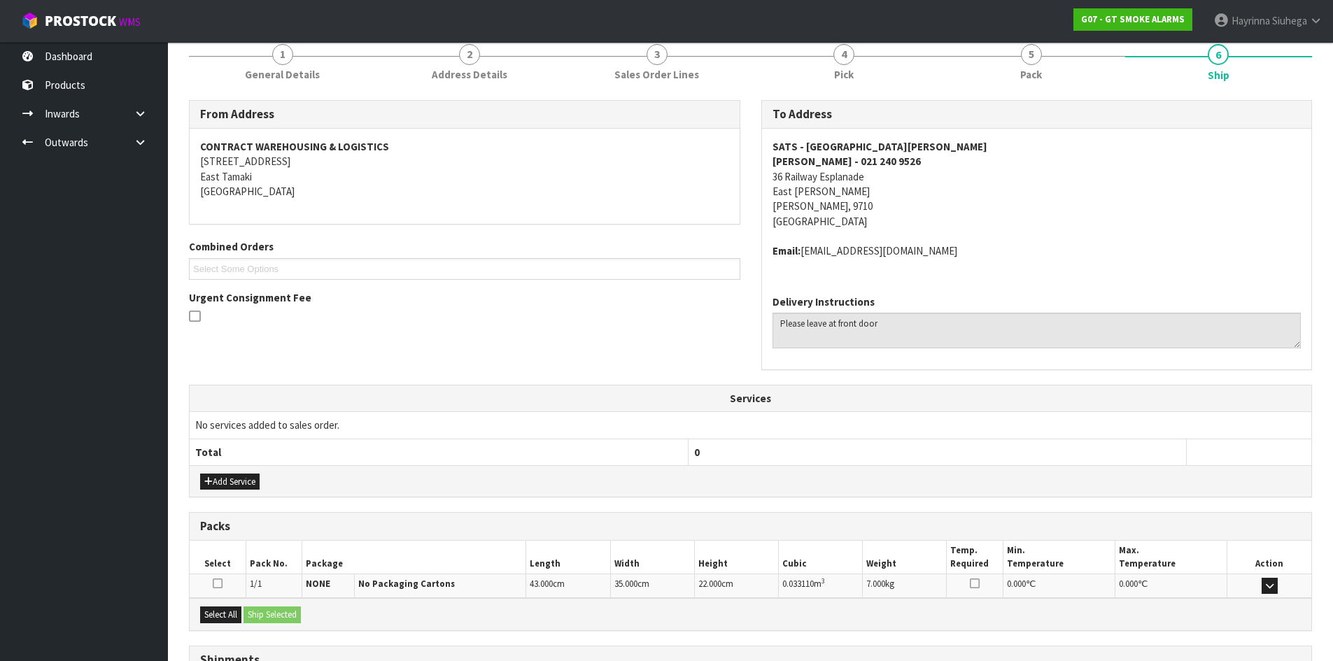
scroll to position [297, 0]
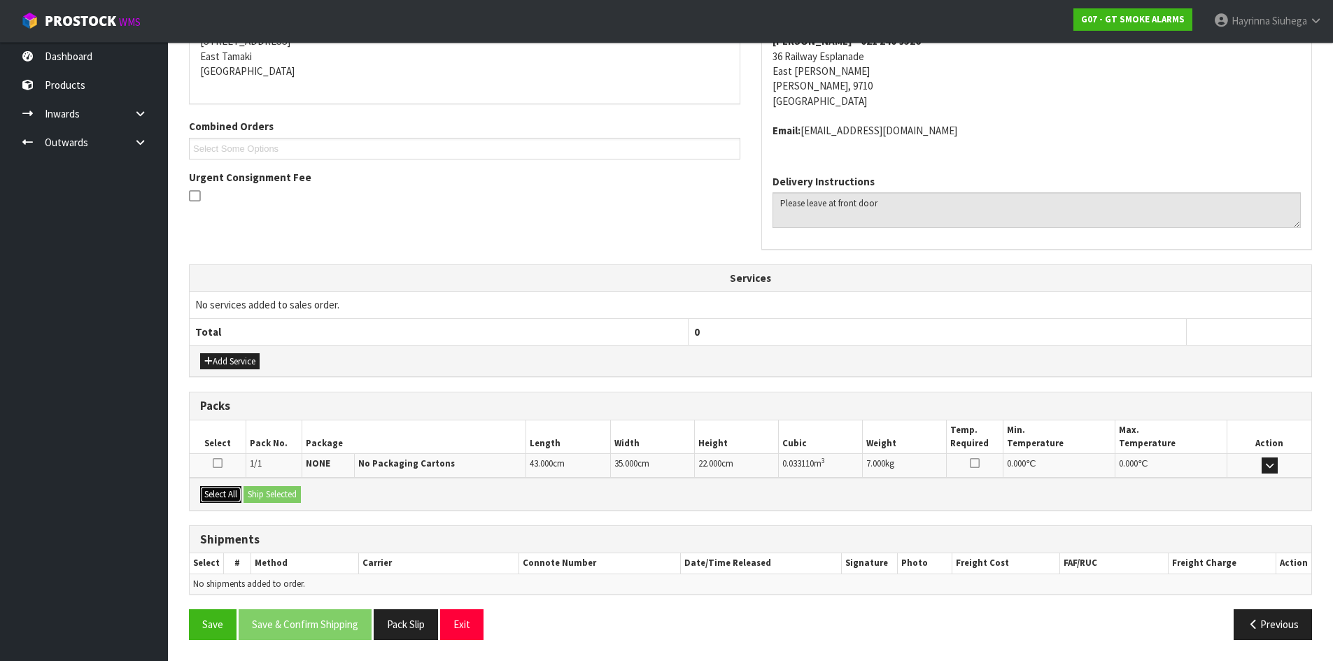
click at [220, 493] on button "Select All" at bounding box center [220, 494] width 41 height 17
click at [276, 494] on button "Ship Selected" at bounding box center [271, 494] width 57 height 17
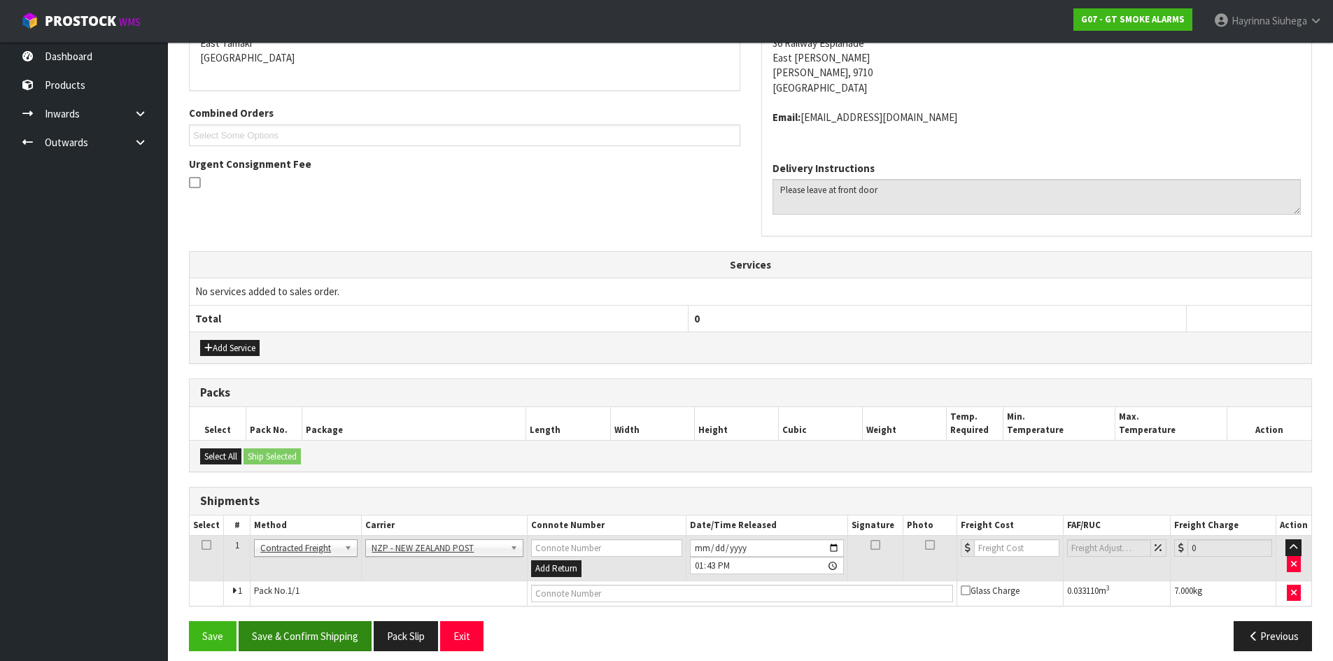
scroll to position [321, 0]
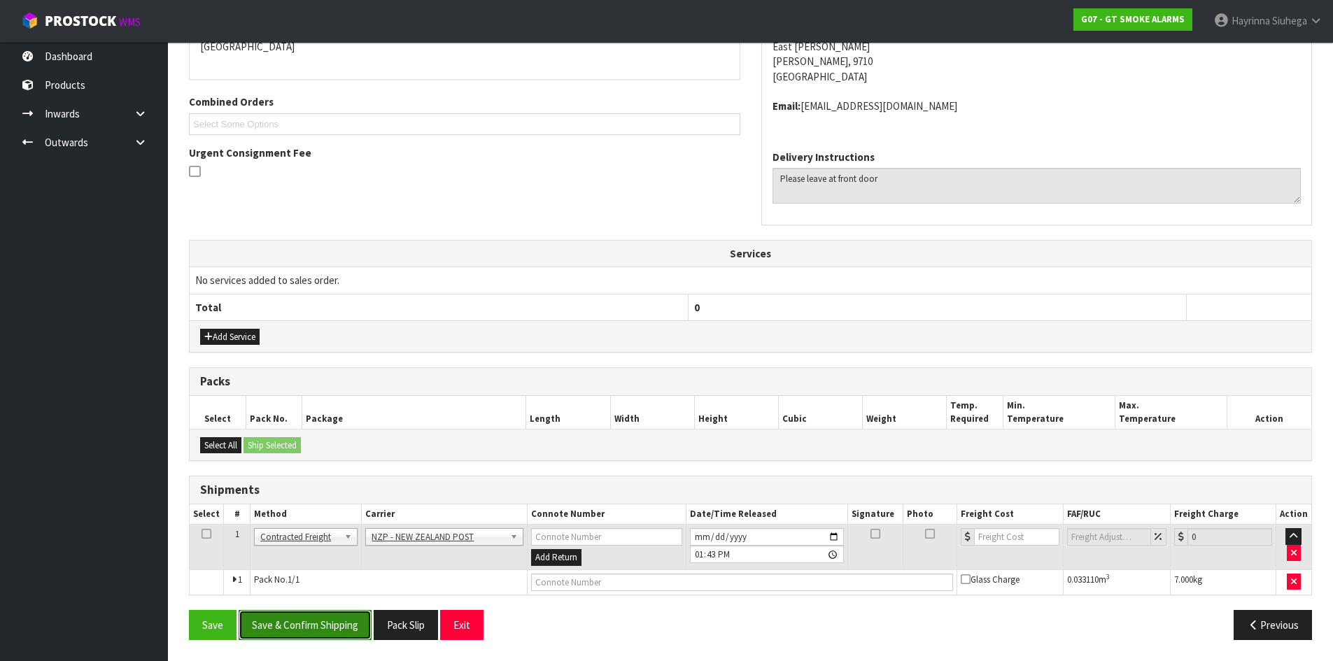
click at [327, 619] on button "Save & Confirm Shipping" at bounding box center [305, 625] width 133 height 30
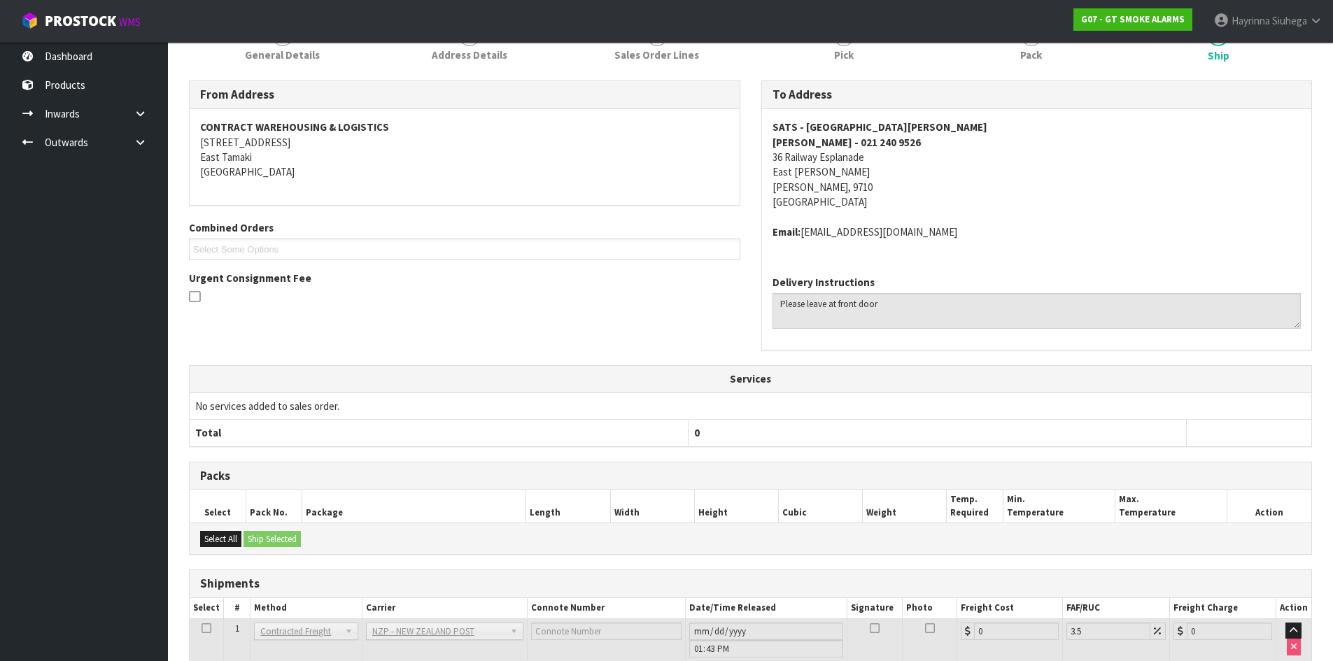
scroll to position [301, 0]
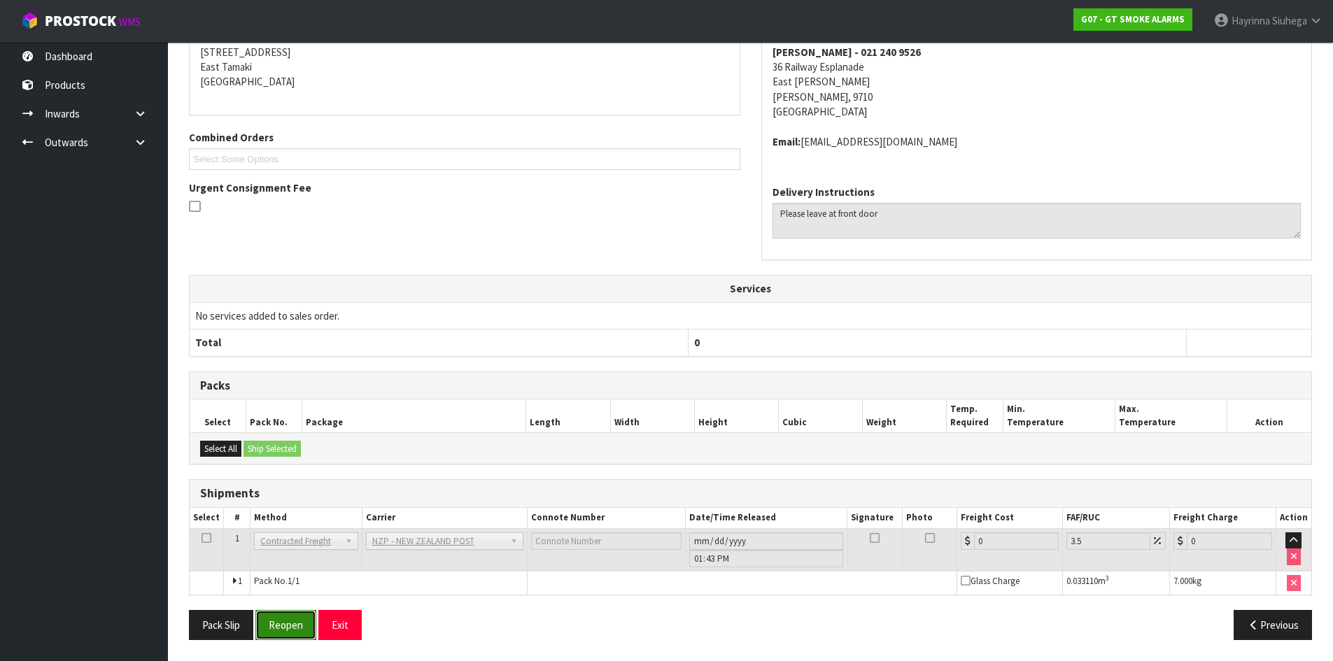
click at [281, 625] on button "Reopen" at bounding box center [285, 625] width 61 height 30
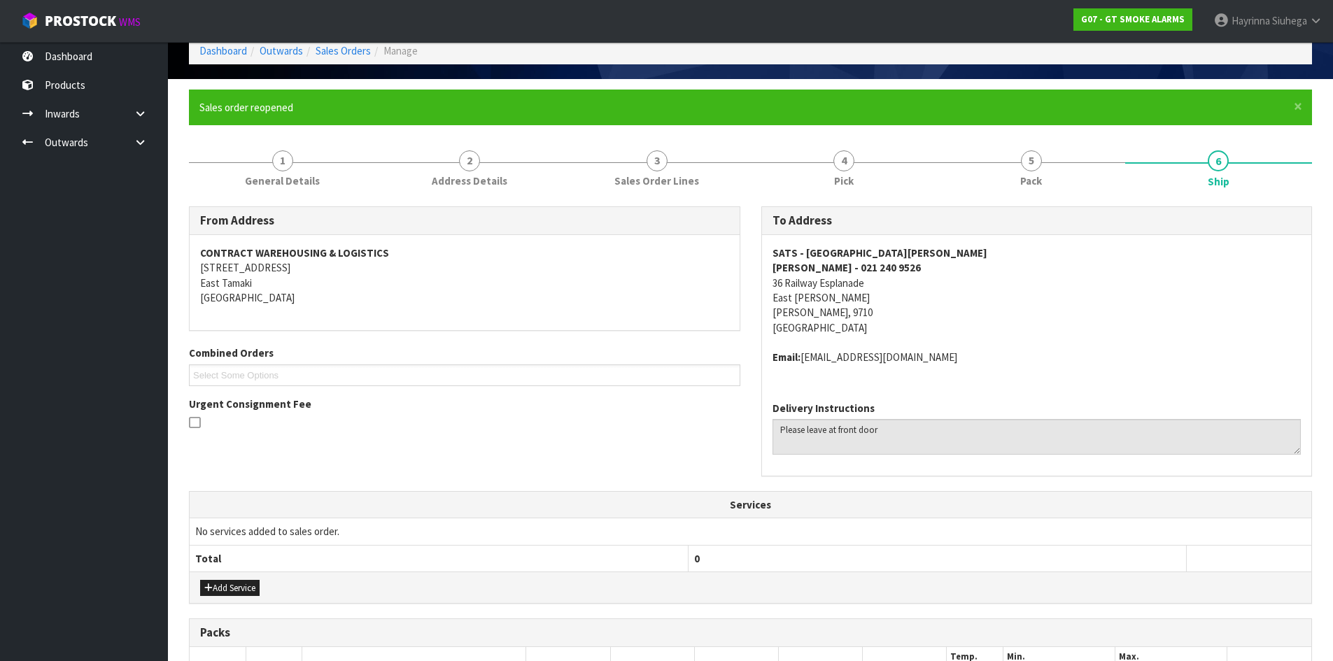
scroll to position [286, 0]
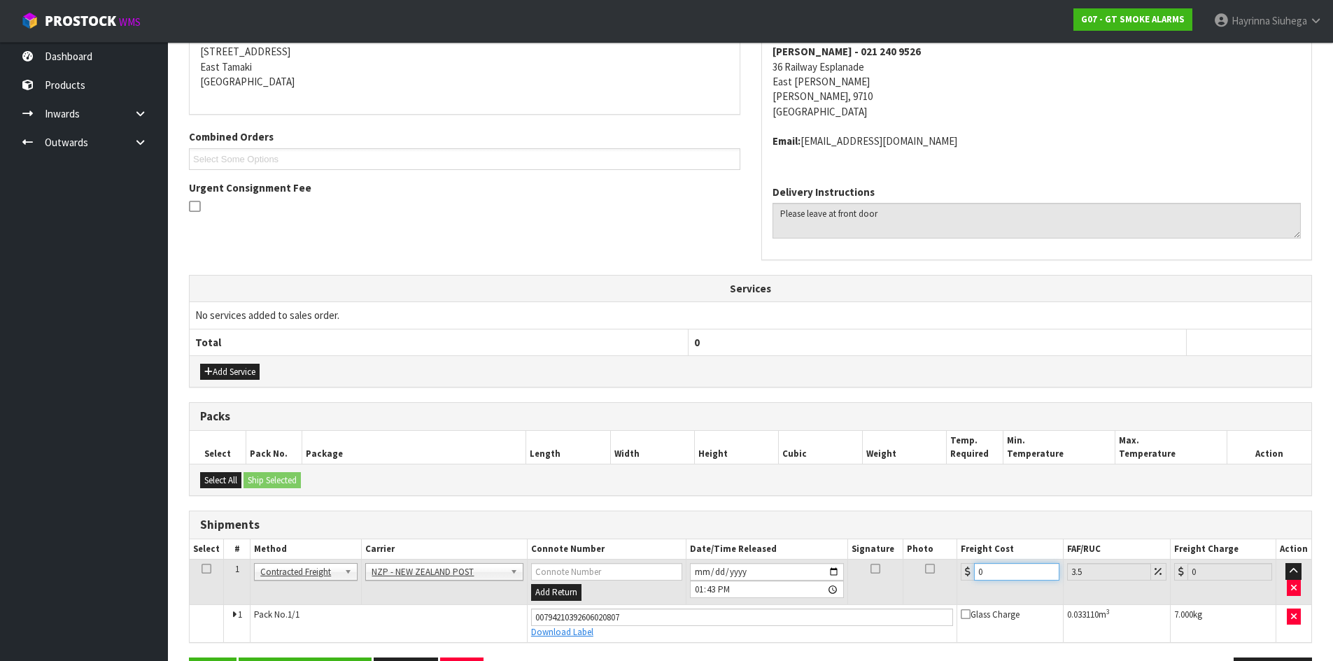
drag, startPoint x: 1012, startPoint y: 572, endPoint x: 660, endPoint y: 590, distance: 351.7
click at [816, 576] on tr "1 Client Local Pickup Customer Local Pickup Company Freight Contracted Freight …" at bounding box center [750, 582] width 1121 height 45
type input "1"
type input "1.03"
type input "11"
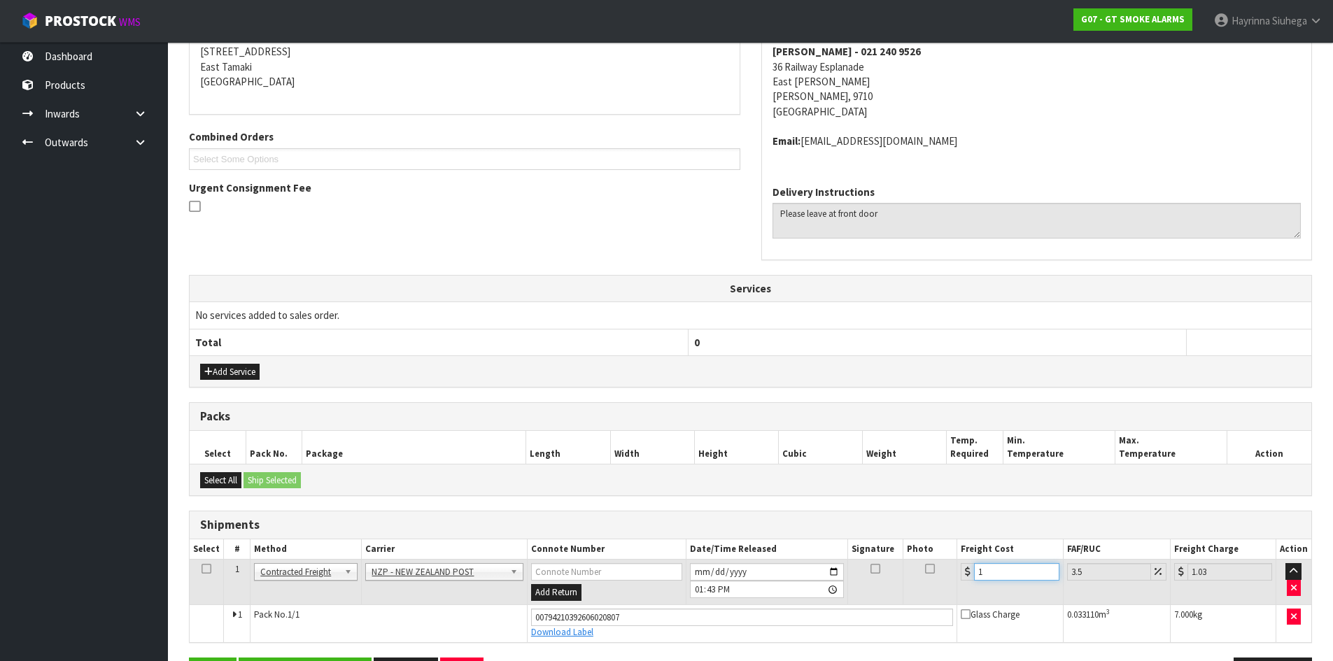
type input "11.38"
type input "11.1"
type input "11.49"
type input "11.16"
type input "11.55"
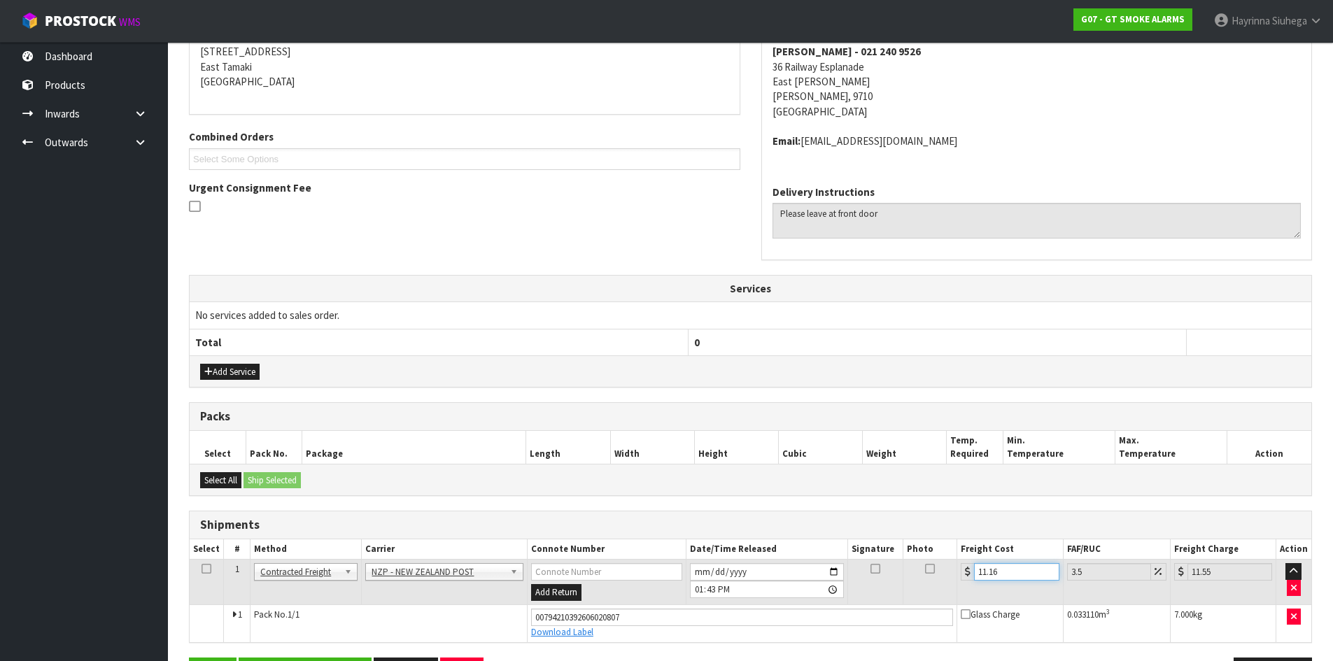
type input "11.16"
click at [189, 658] on button "Save" at bounding box center [213, 673] width 48 height 30
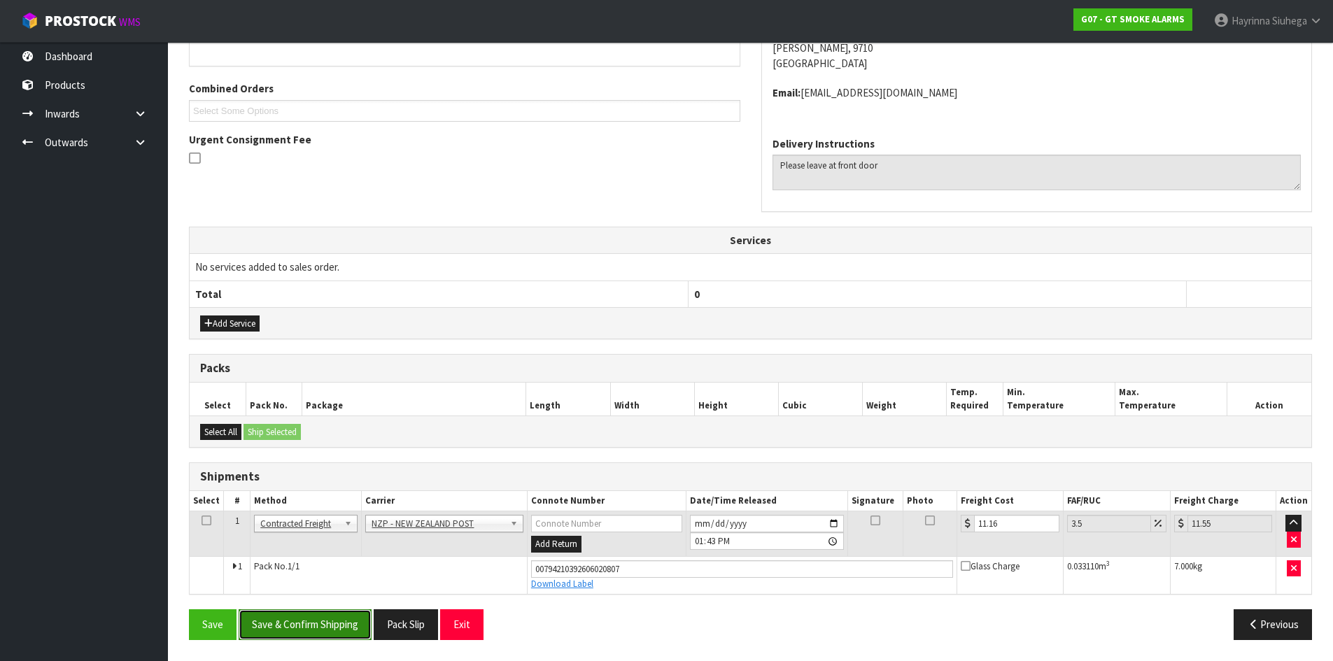
click at [306, 627] on button "Save & Confirm Shipping" at bounding box center [305, 624] width 133 height 30
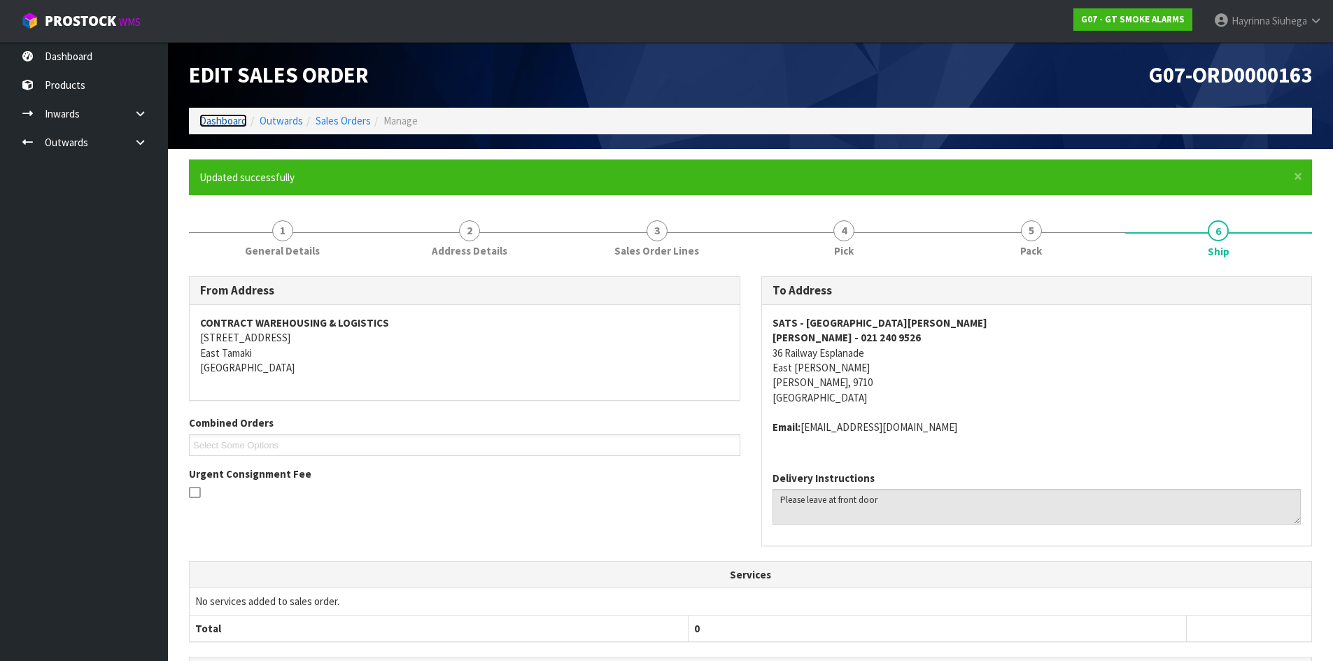
click at [236, 116] on link "Dashboard" at bounding box center [223, 120] width 48 height 13
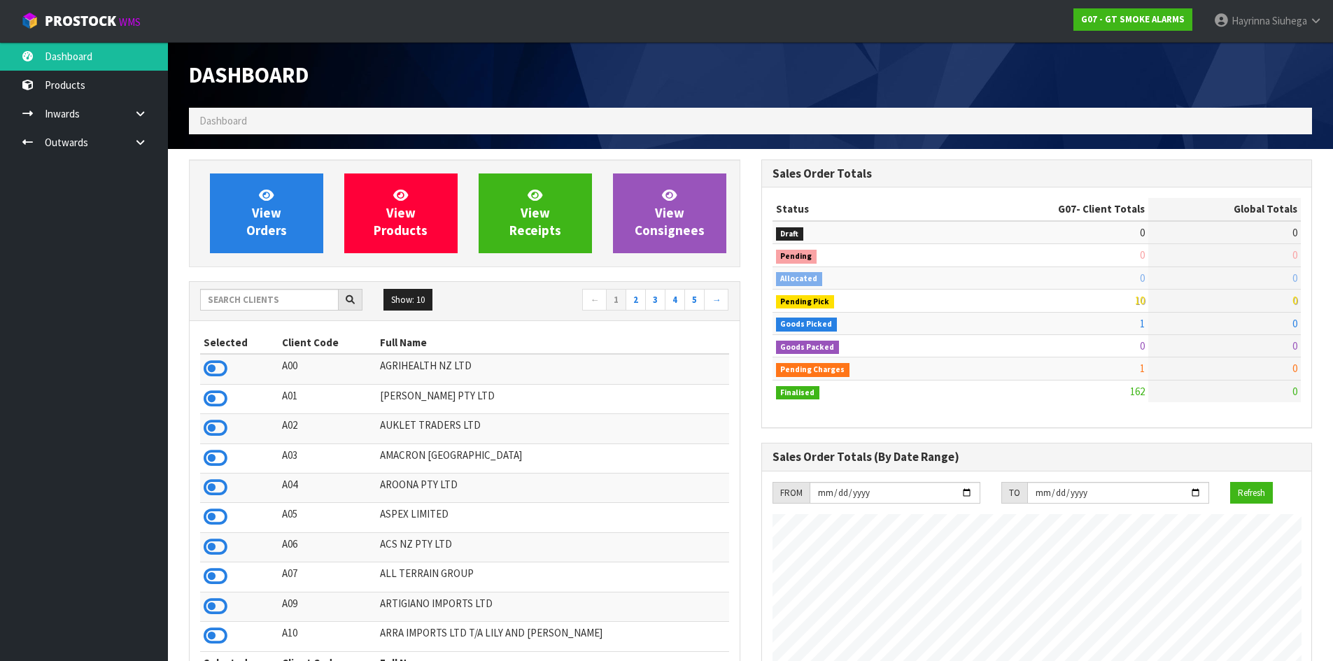
scroll to position [878, 572]
click at [285, 201] on link "View Orders" at bounding box center [266, 213] width 113 height 80
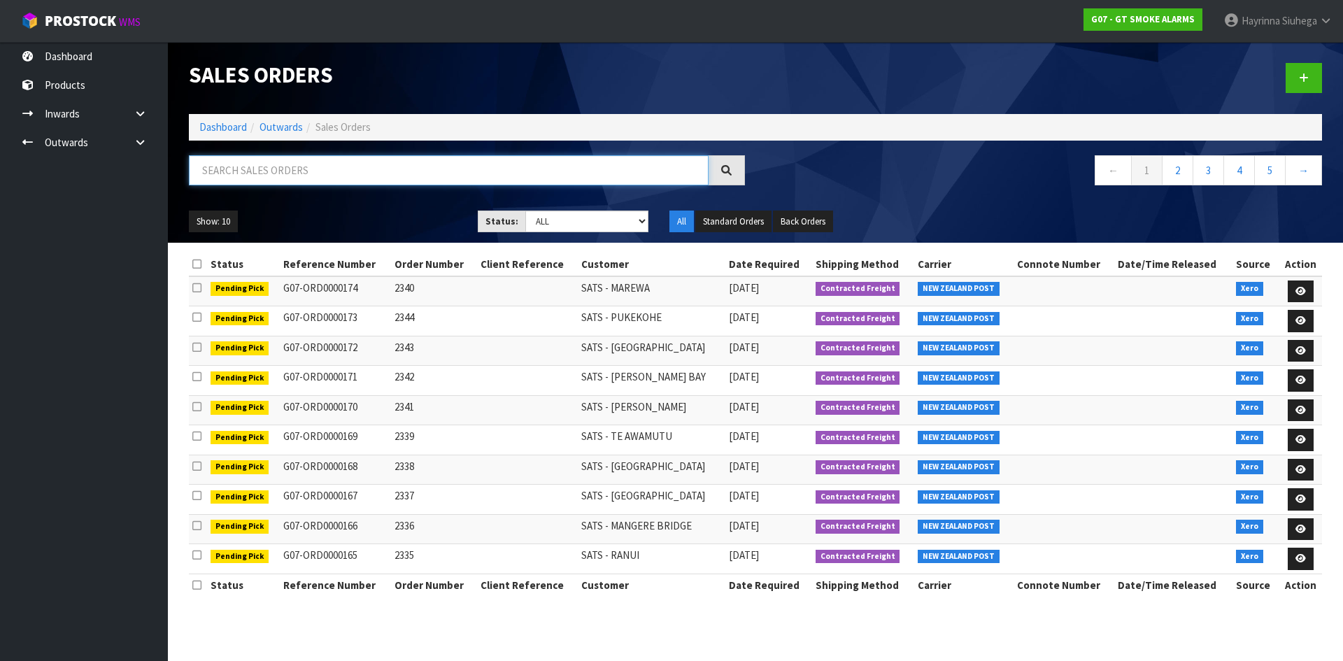
click at [297, 182] on input "text" at bounding box center [449, 170] width 520 height 30
type input "JOB-0414234"
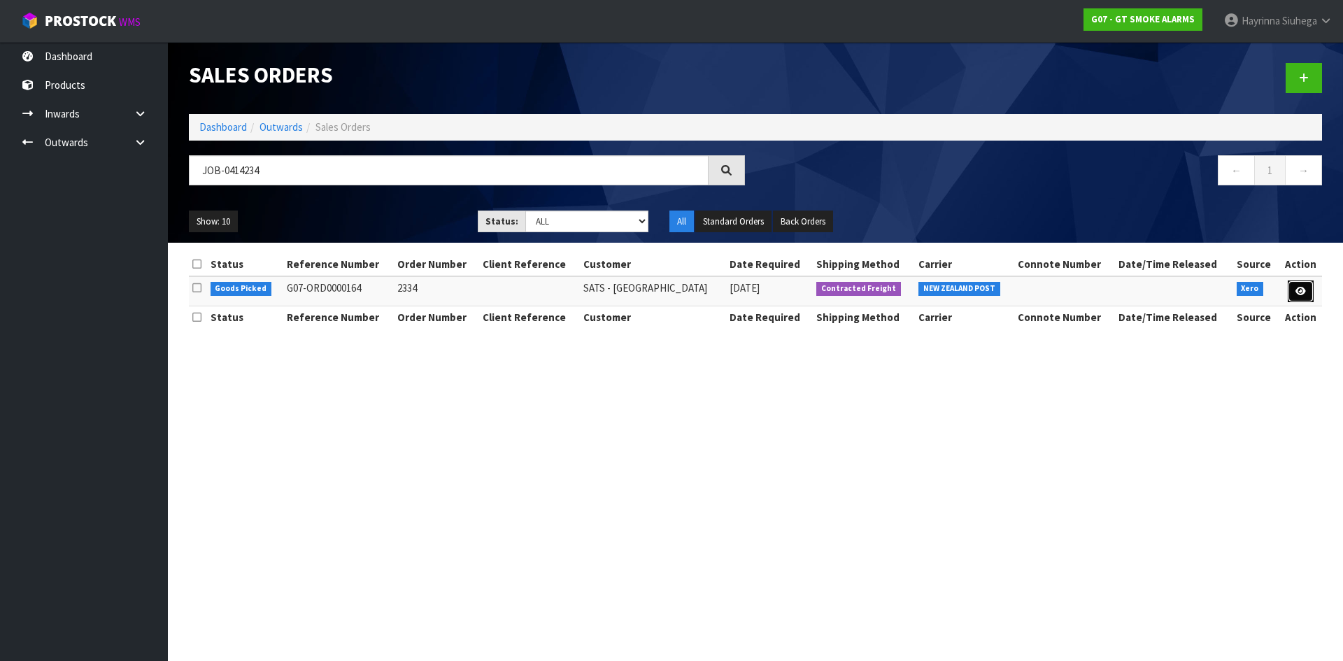
click at [1306, 289] on link at bounding box center [1301, 292] width 26 height 22
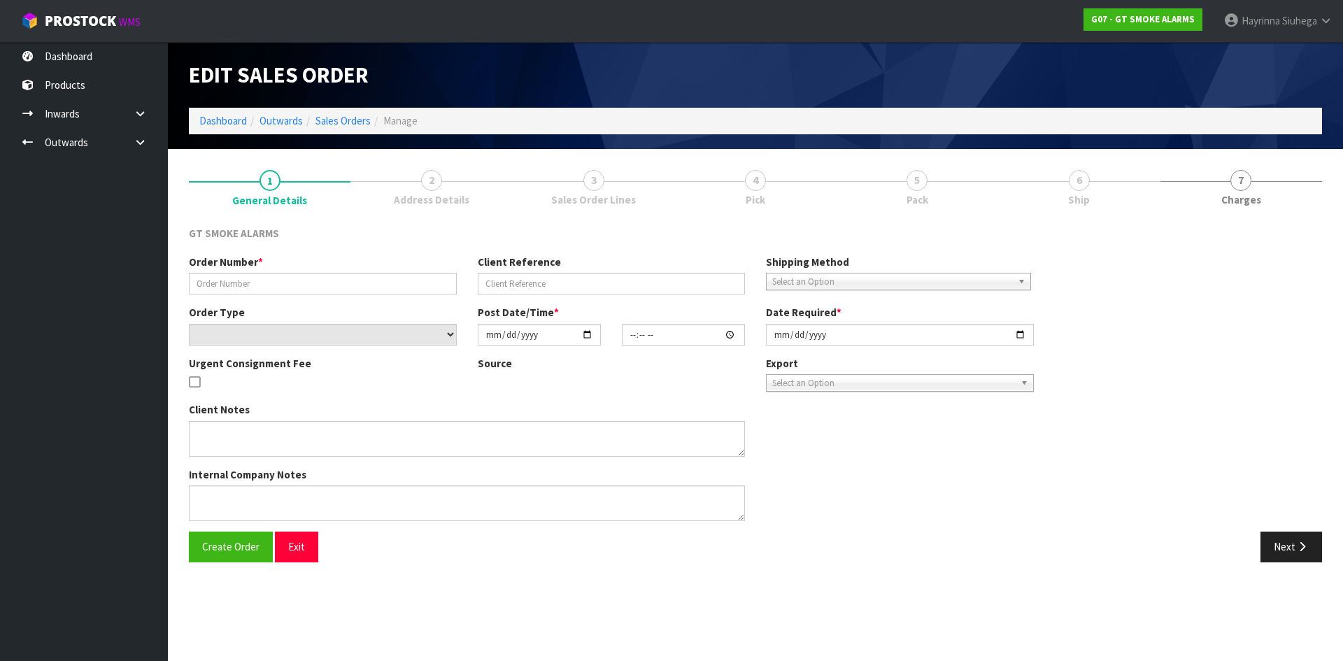
type input "2334"
select select "number:0"
type input "[DATE]"
type input "10:00:10.000"
type input "[DATE]"
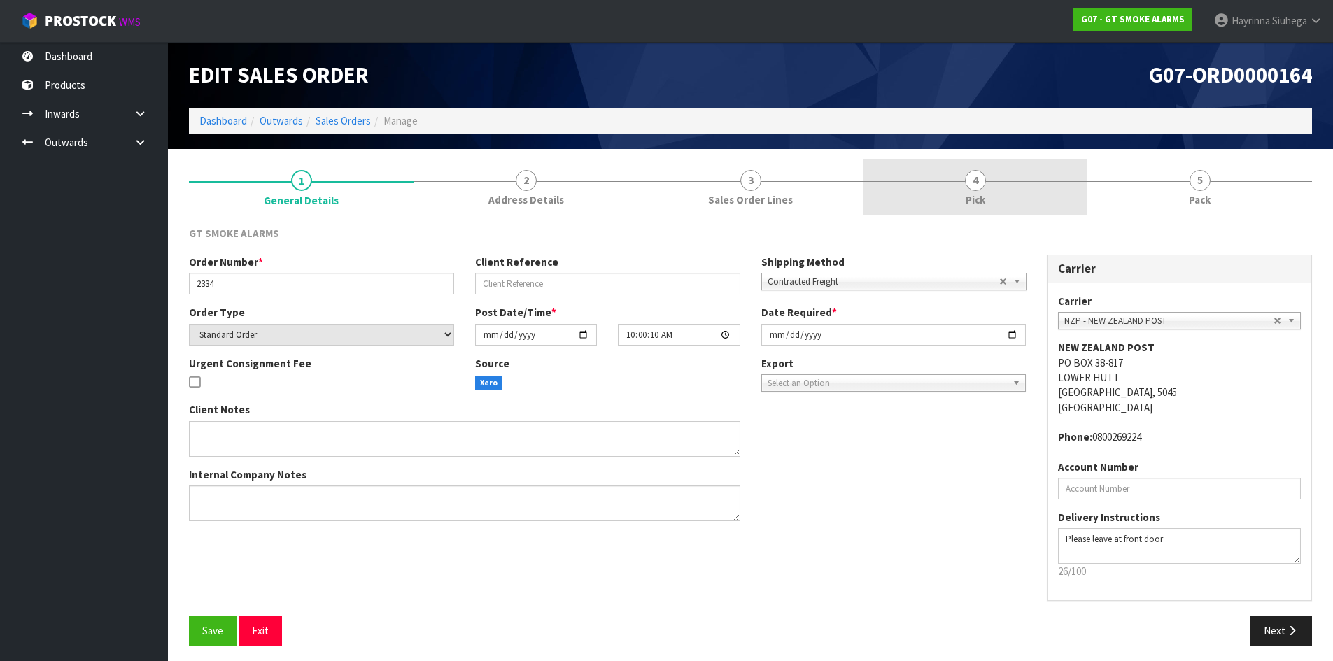
click at [1035, 182] on link "4 Pick" at bounding box center [975, 187] width 225 height 55
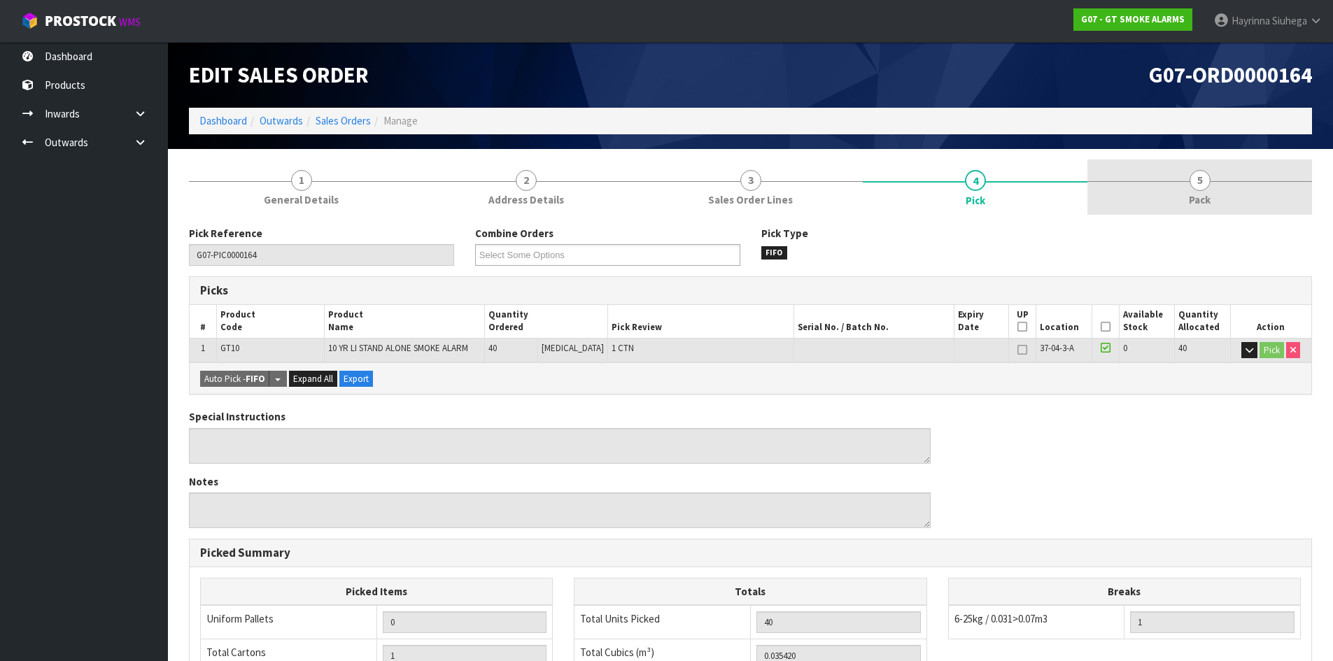
click at [1149, 170] on link "5 Pack" at bounding box center [1199, 187] width 225 height 55
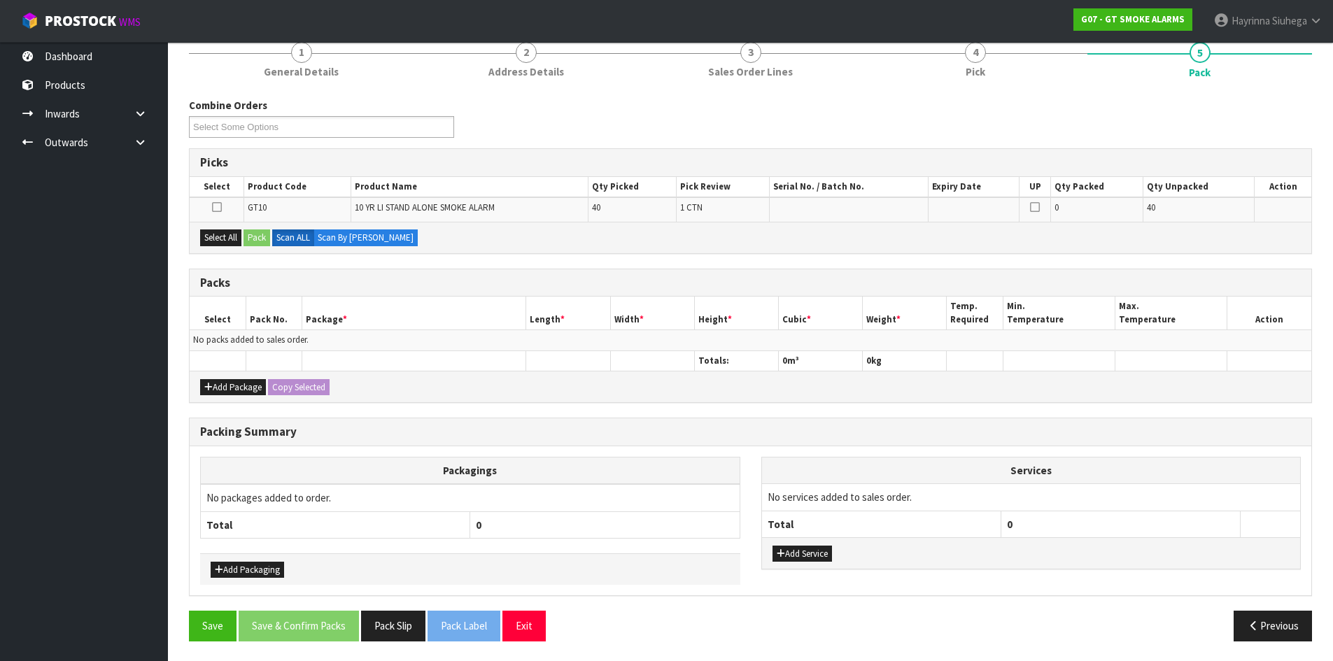
scroll to position [129, 0]
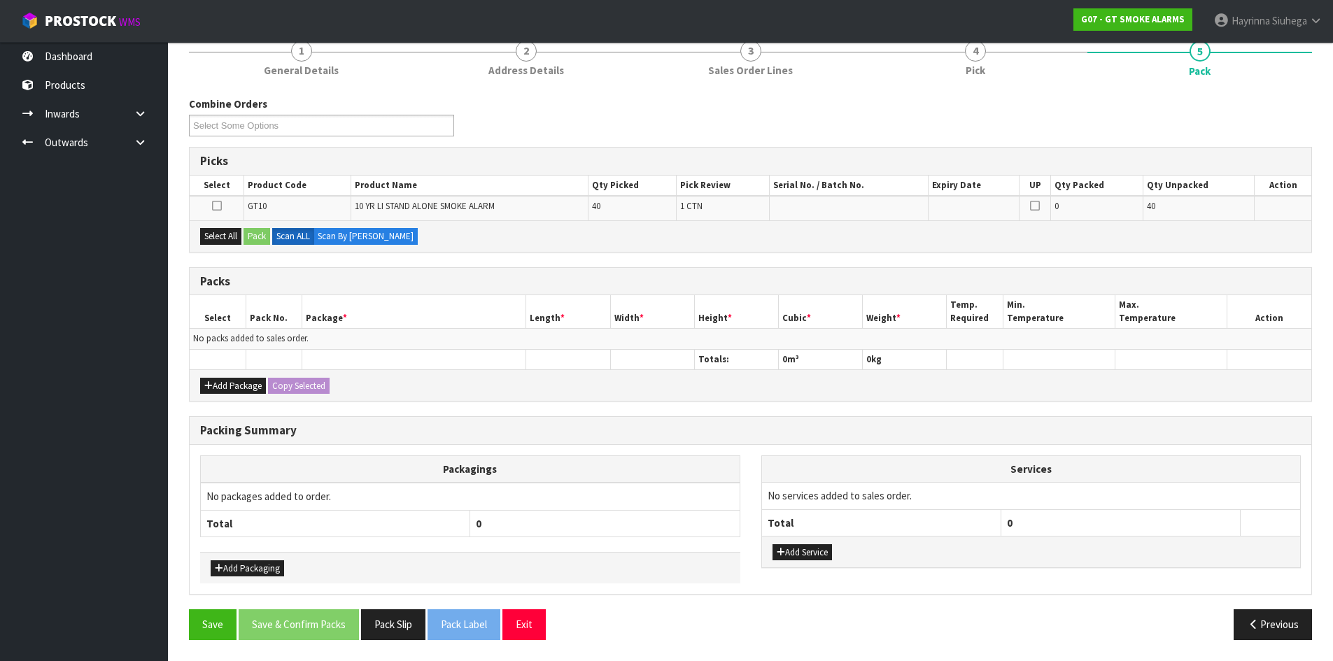
click at [229, 397] on div "Add Package Copy Selected" at bounding box center [750, 384] width 1121 height 31
click at [230, 391] on button "Add Package" at bounding box center [233, 386] width 66 height 17
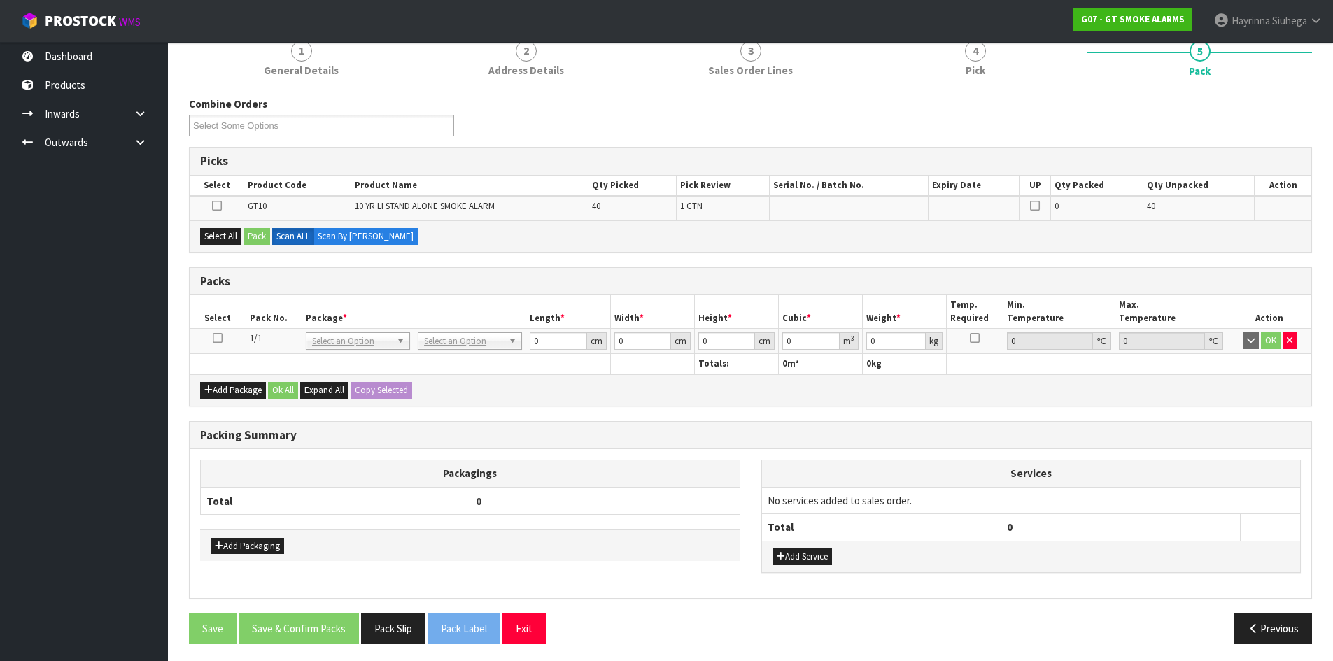
click at [215, 339] on icon at bounding box center [218, 338] width 10 height 1
click at [213, 236] on button "Select All" at bounding box center [220, 236] width 41 height 17
click at [264, 233] on button "Pack" at bounding box center [256, 236] width 27 height 17
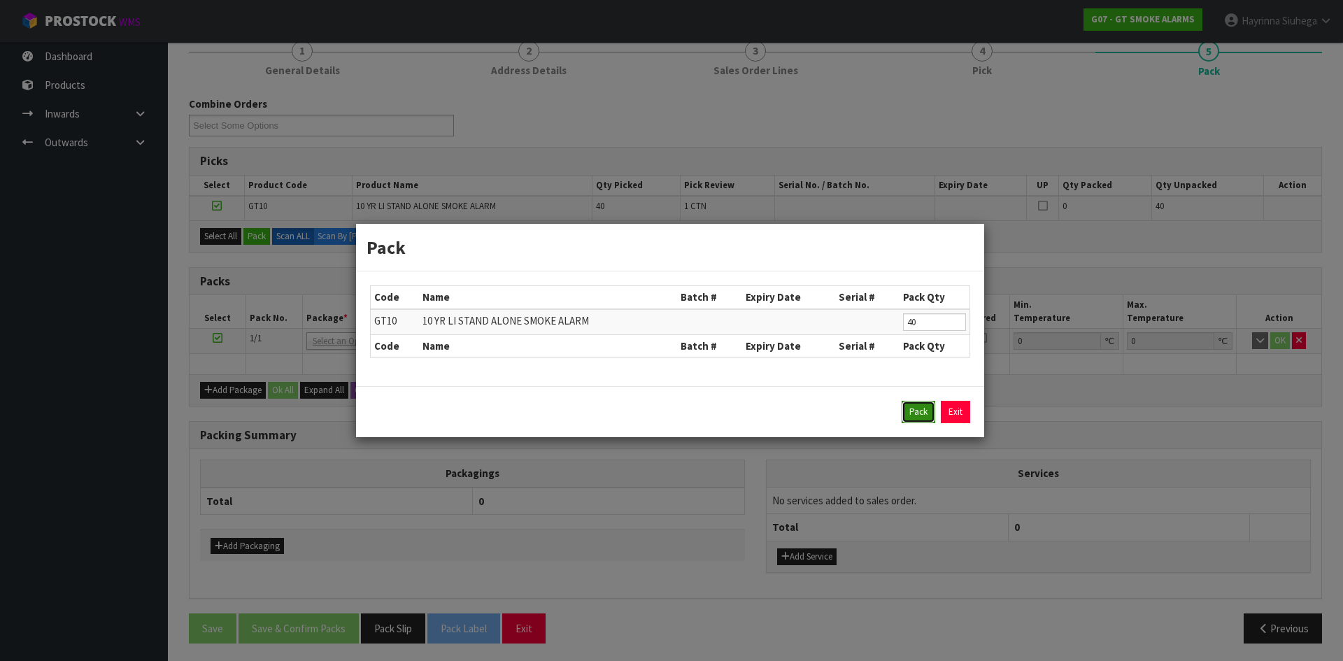
click at [909, 406] on button "Pack" at bounding box center [919, 412] width 34 height 22
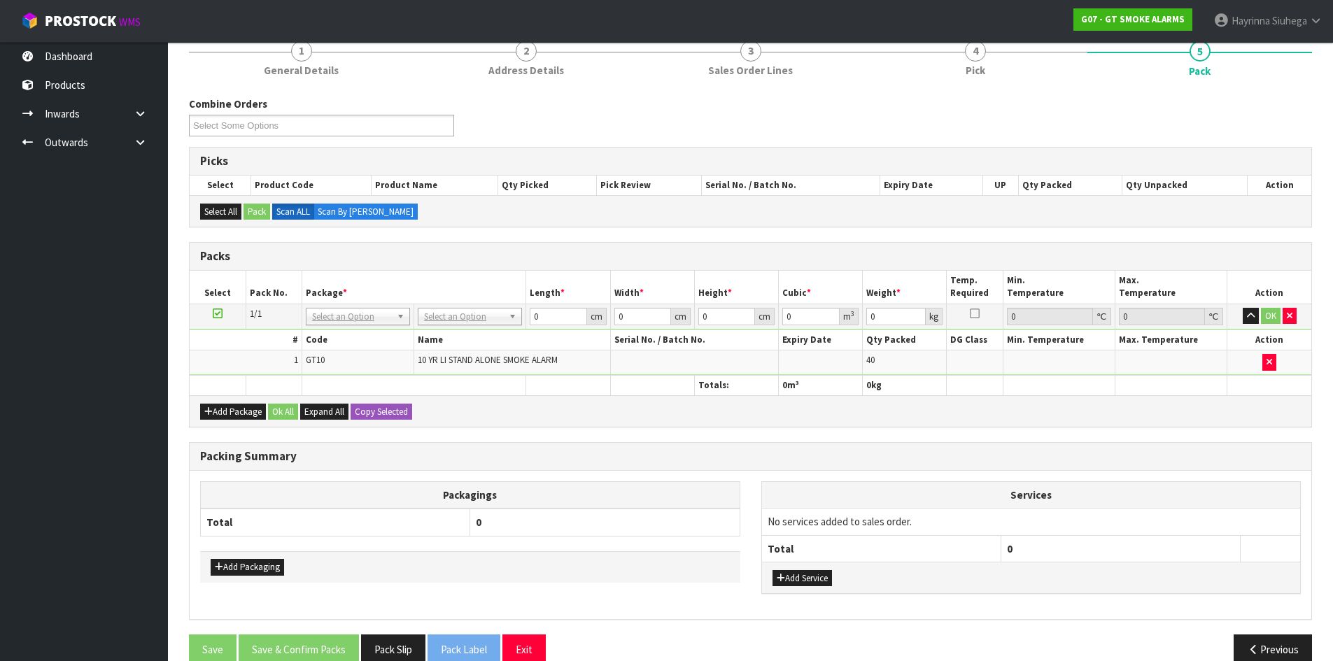
click at [480, 306] on td "No Packaging Cartons PLT GEN120 (1200 X 1000) PLT ONE WAY SKID CHEP HIRE PALLET…" at bounding box center [470, 316] width 112 height 25
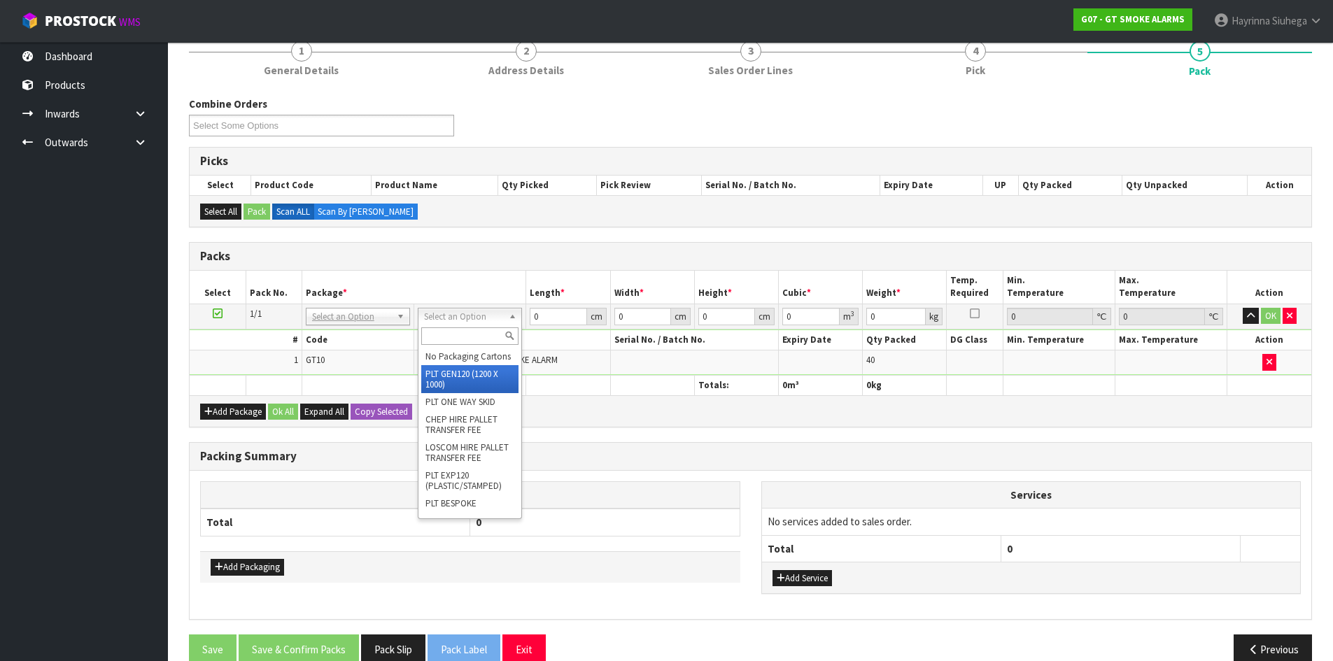
type input "120"
type input "100"
type input "6.7"
click at [434, 381] on th at bounding box center [414, 385] width 225 height 20
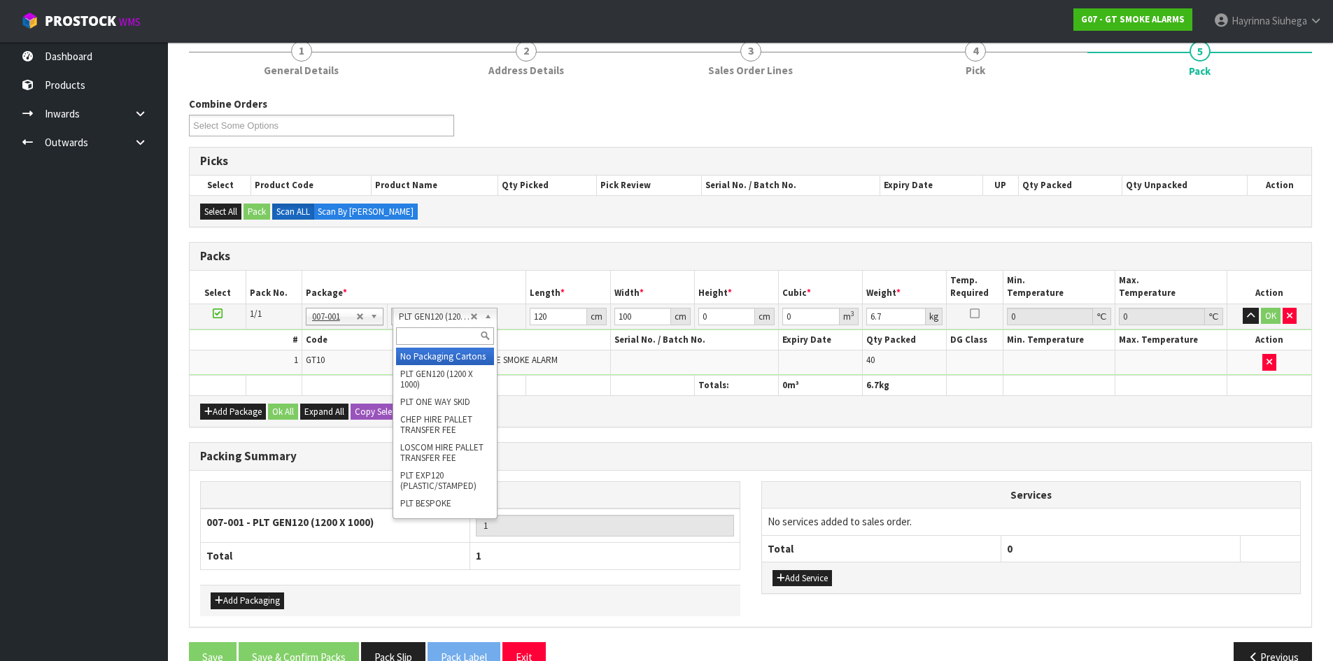
drag, startPoint x: 412, startPoint y: 375, endPoint x: 420, endPoint y: 360, distance: 16.6
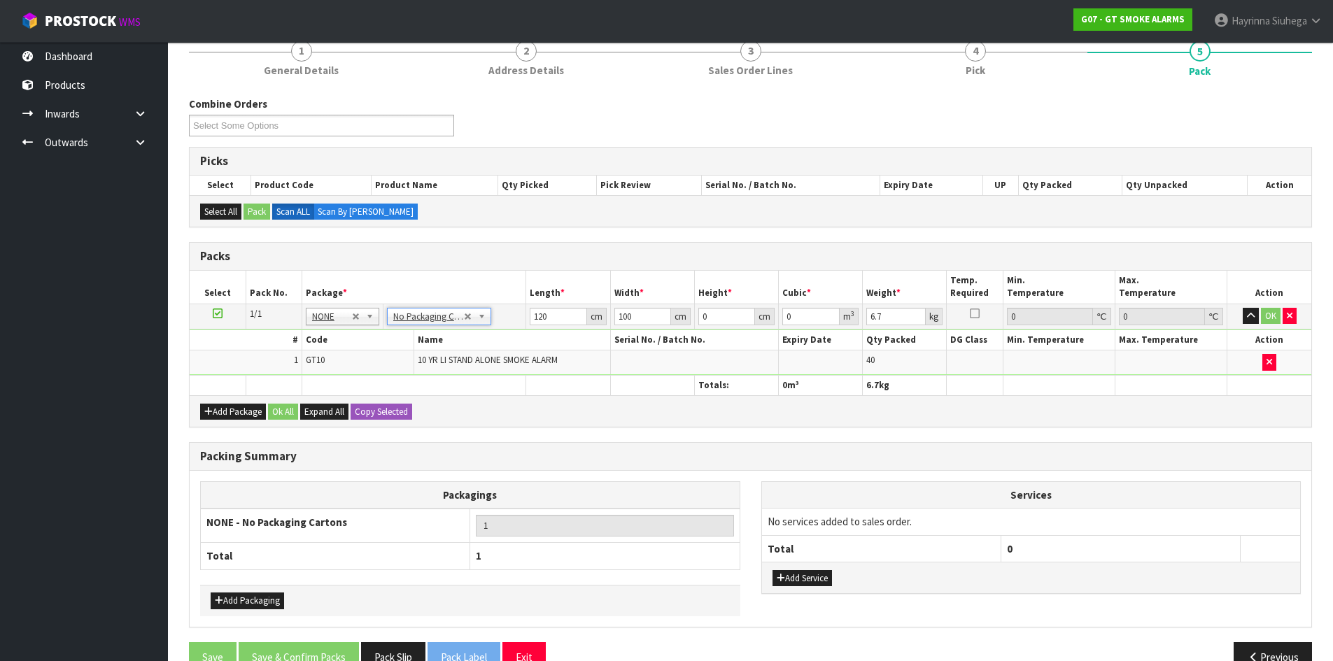
type input "0"
click at [531, 316] on input "0" at bounding box center [558, 316] width 57 height 17
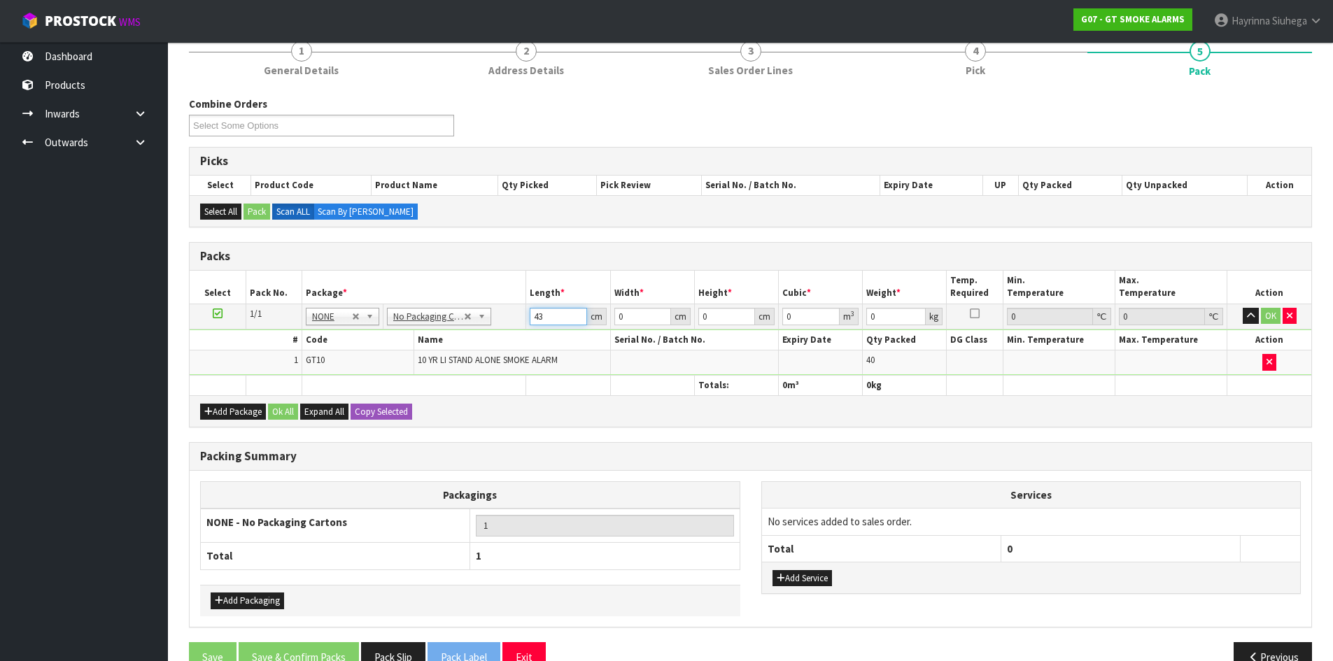
type input "43"
type input "35"
type input "2"
type input "0.00301"
type input "22"
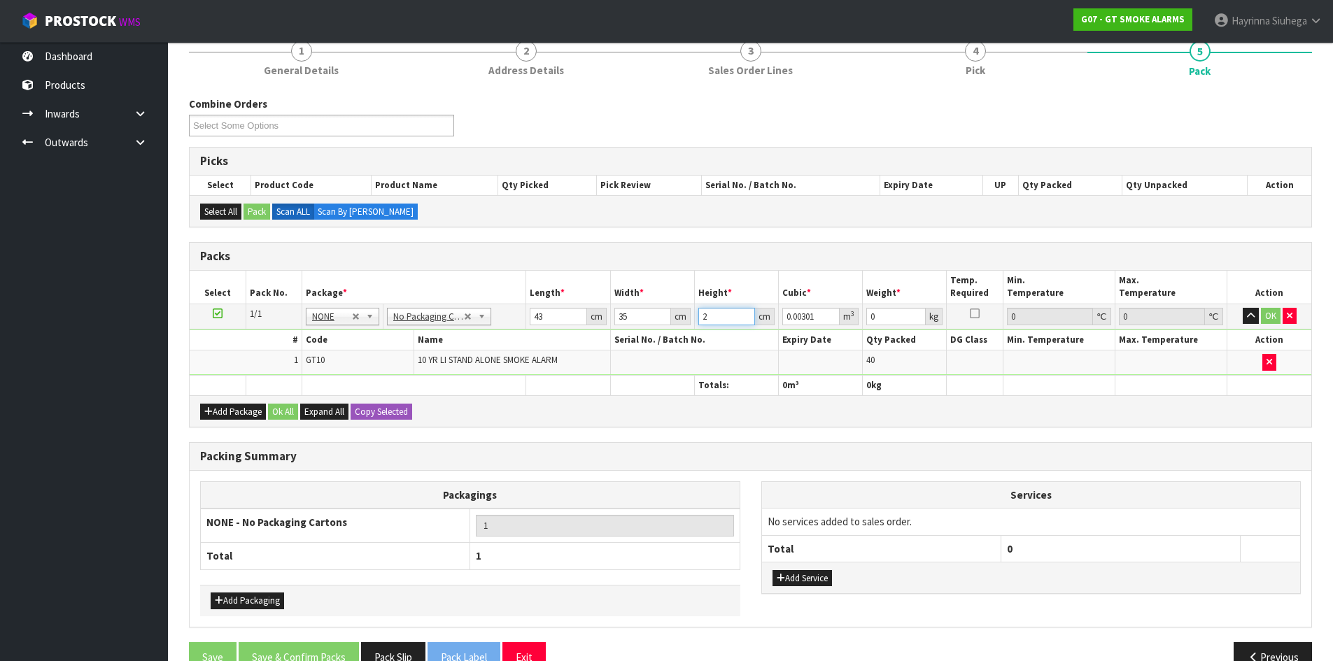
type input "0.03311"
type input "22"
type input "7"
click button "OK" at bounding box center [1271, 316] width 20 height 17
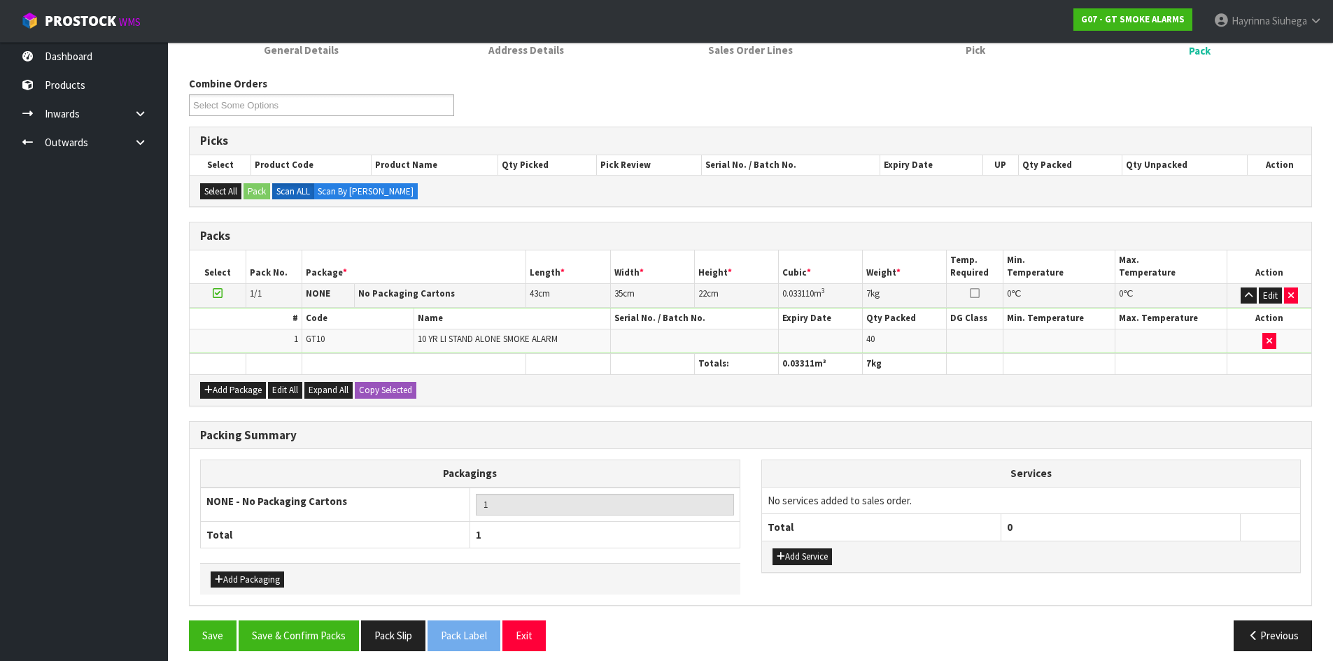
scroll to position [161, 0]
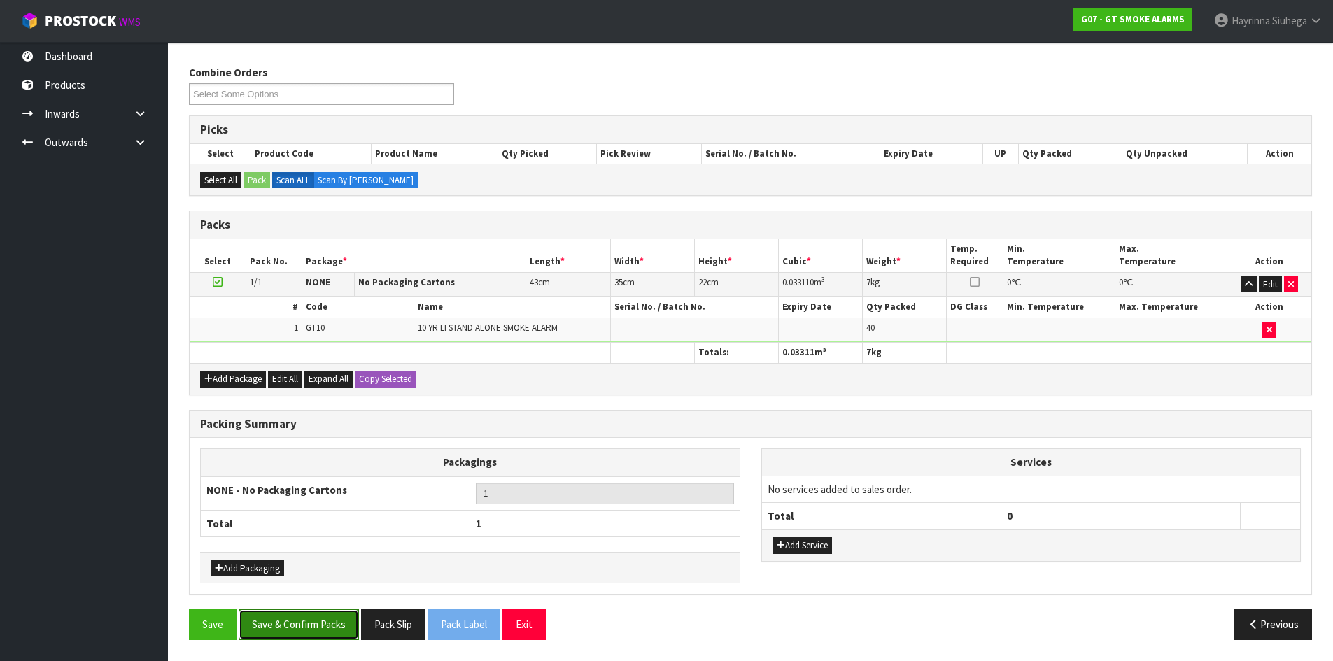
click at [315, 624] on button "Save & Confirm Packs" at bounding box center [299, 624] width 120 height 30
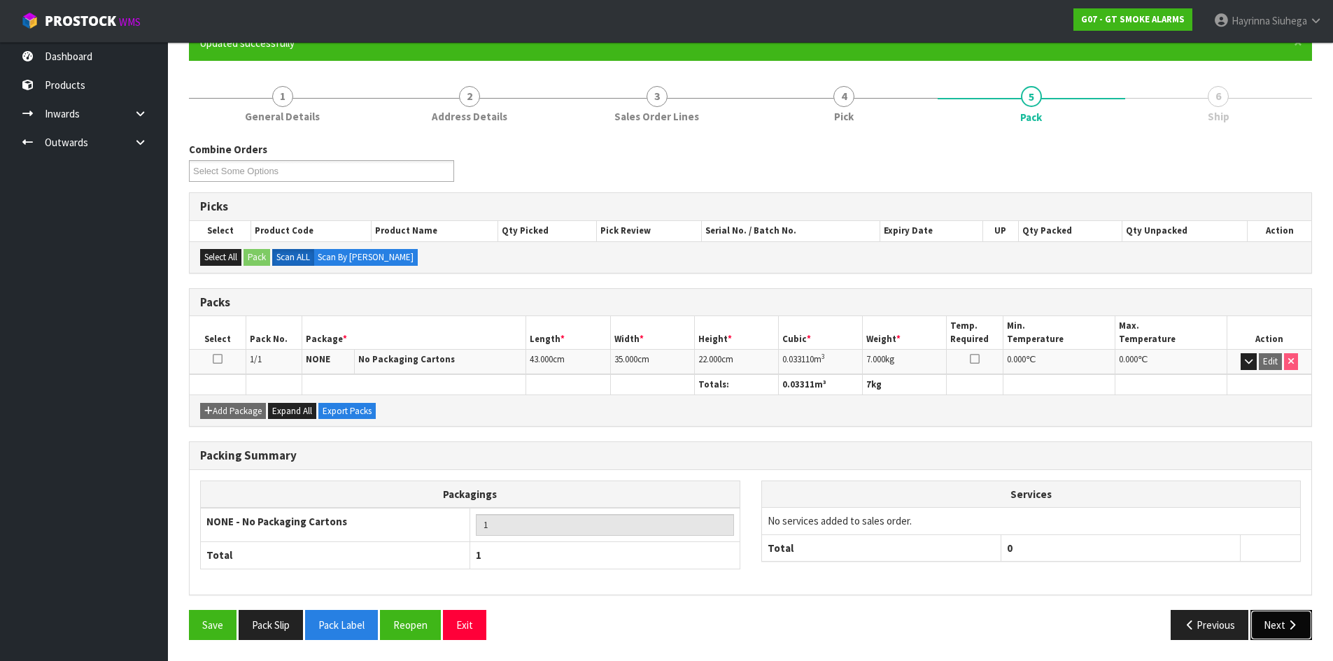
click at [1294, 617] on button "Next" at bounding box center [1281, 625] width 62 height 30
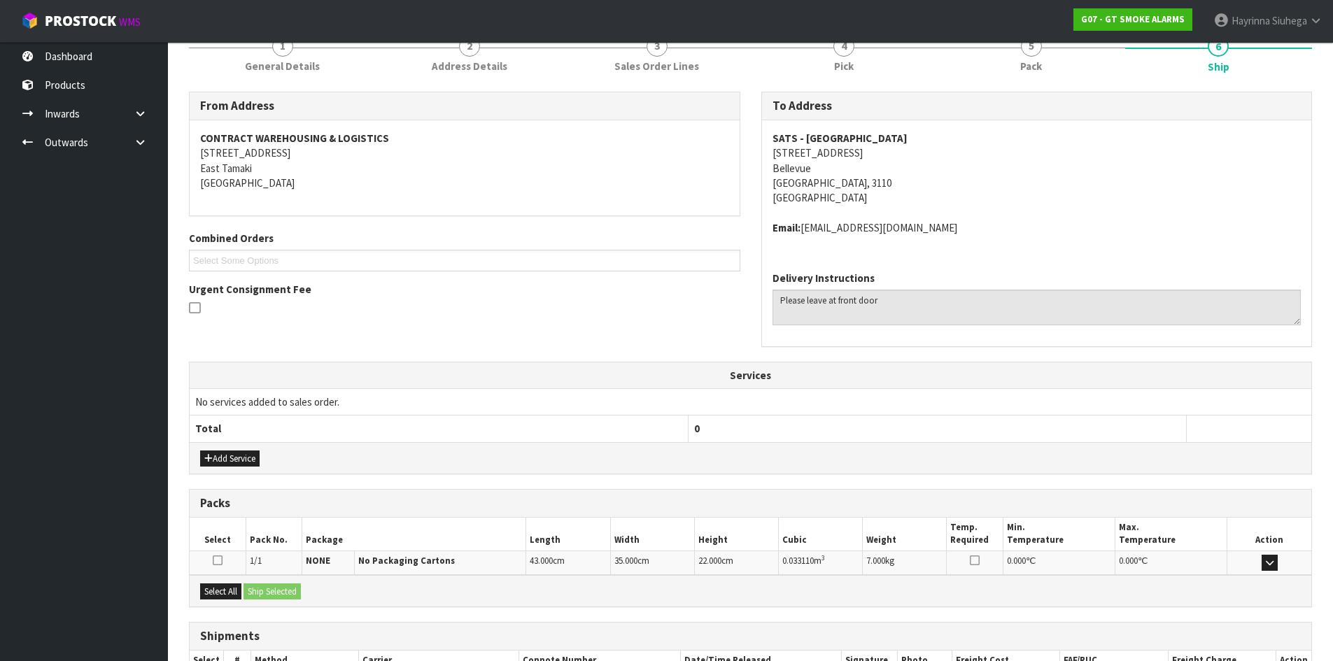
scroll to position [281, 0]
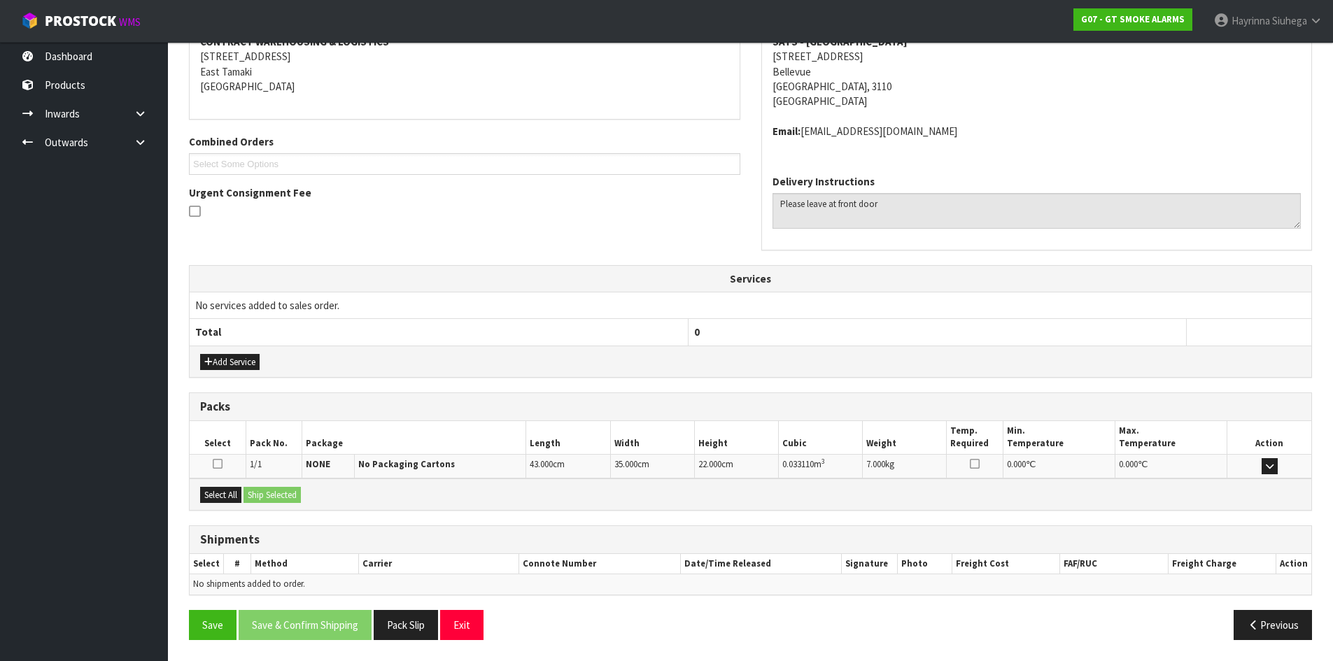
click at [199, 489] on div "Select All Ship Selected" at bounding box center [750, 494] width 1121 height 31
click at [228, 497] on button "Select All" at bounding box center [220, 495] width 41 height 17
click at [258, 496] on button "Ship Selected" at bounding box center [271, 495] width 57 height 17
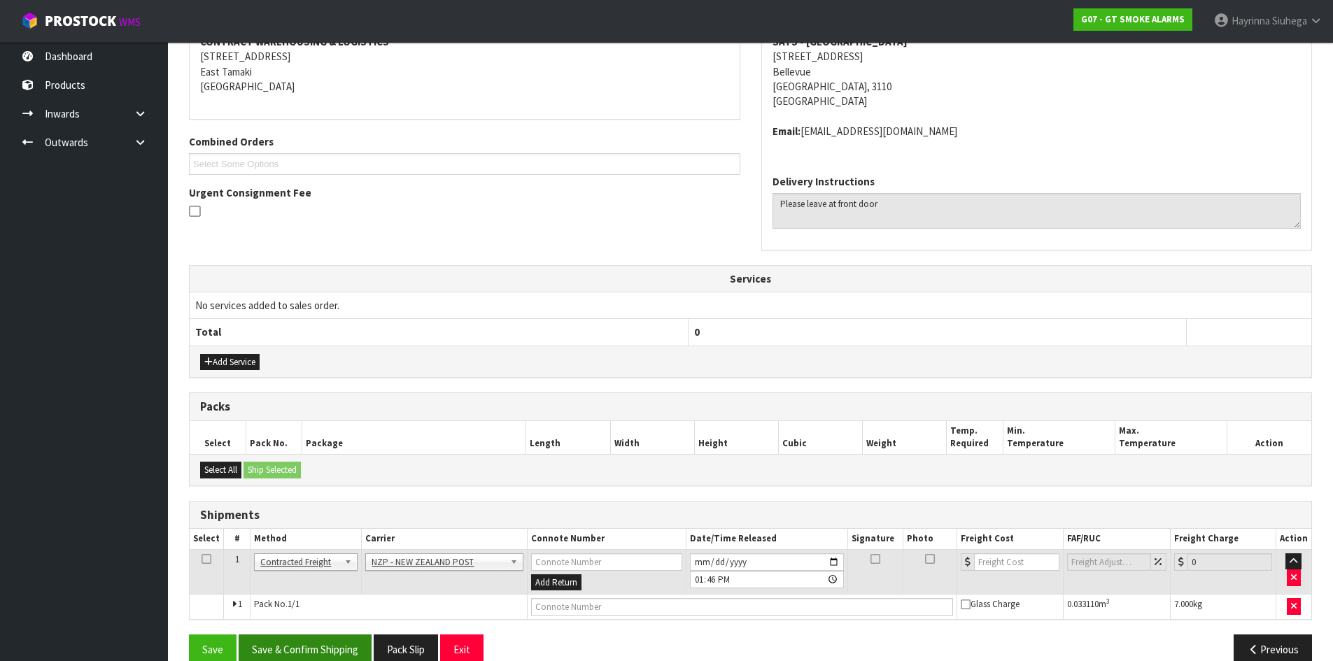
scroll to position [306, 0]
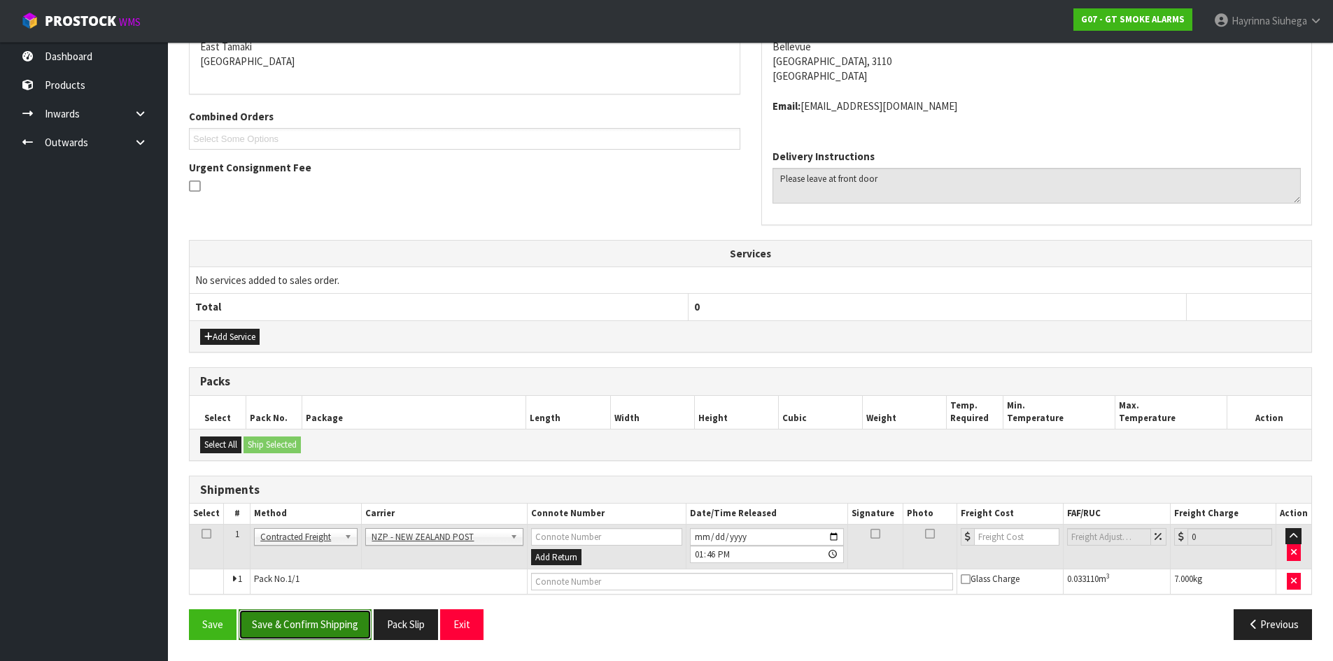
click at [367, 627] on button "Save & Confirm Shipping" at bounding box center [305, 624] width 133 height 30
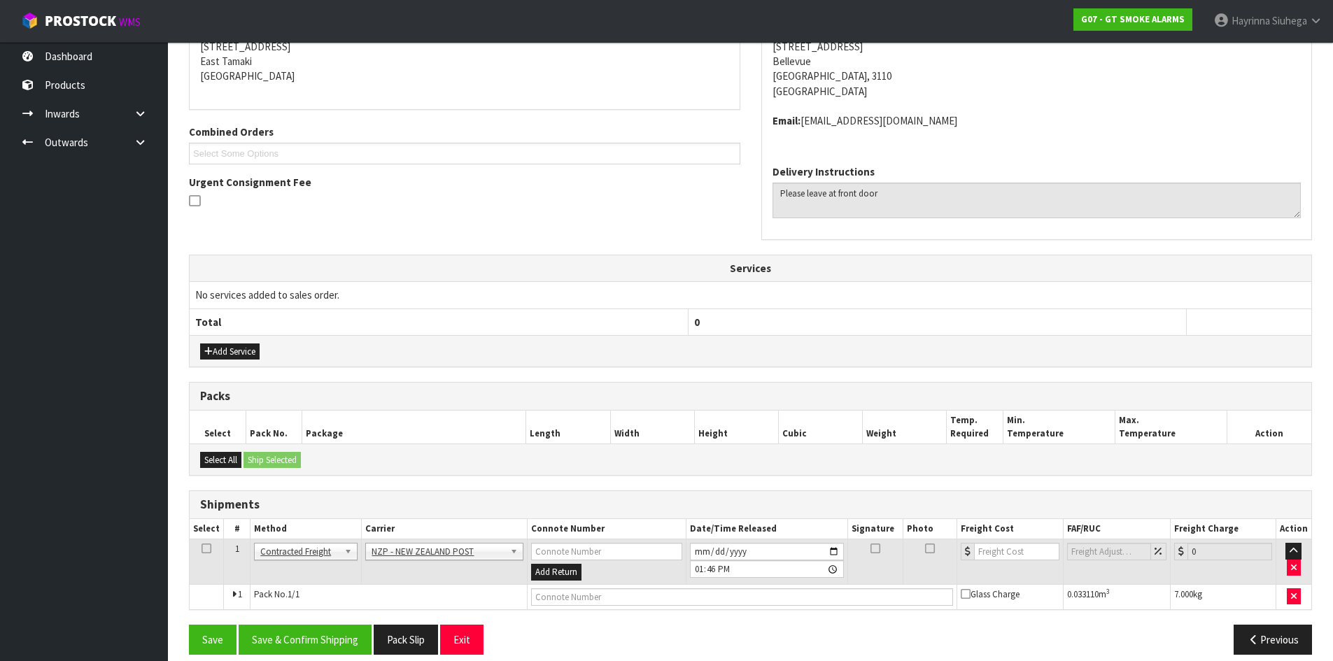
scroll to position [0, 0]
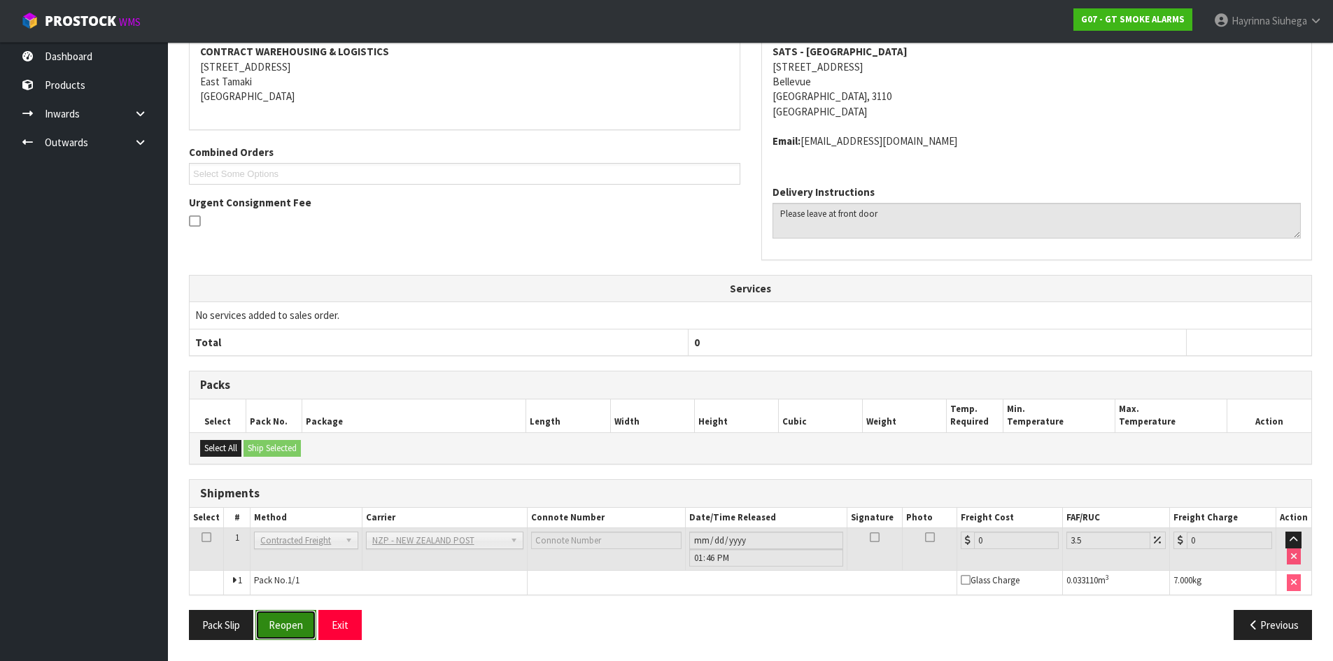
click at [309, 620] on button "Reopen" at bounding box center [285, 625] width 61 height 30
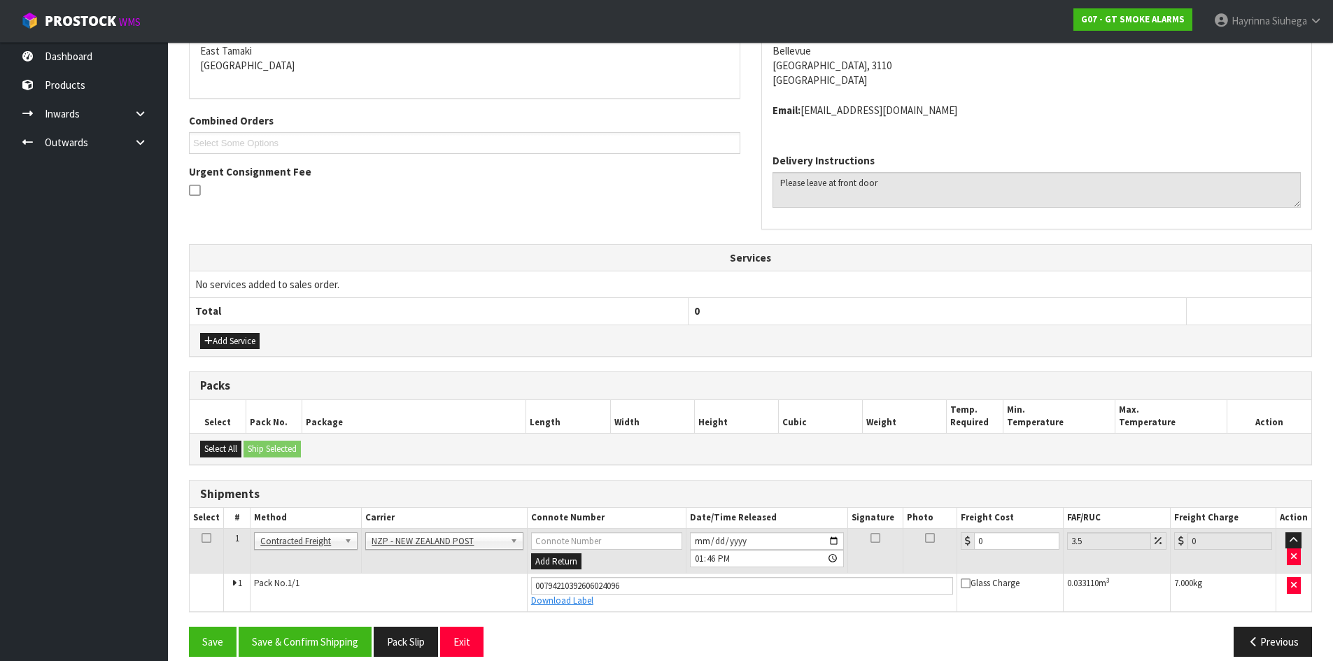
scroll to position [319, 0]
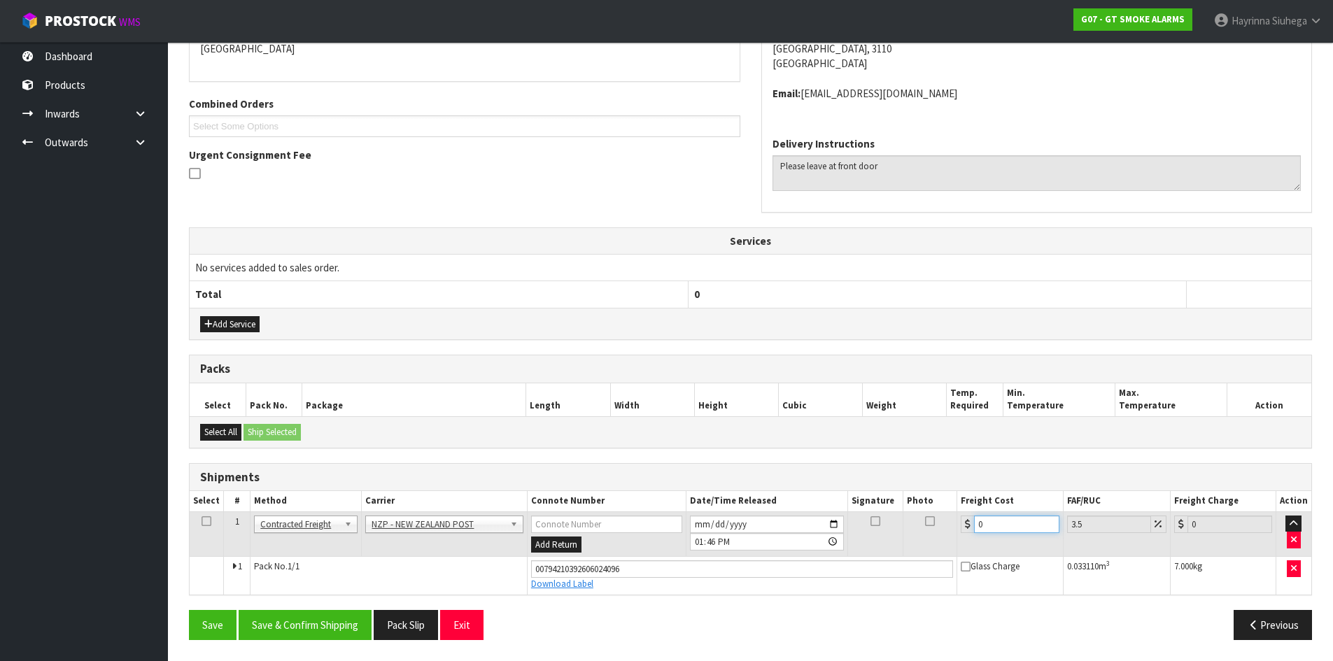
drag, startPoint x: 1029, startPoint y: 522, endPoint x: 710, endPoint y: 519, distance: 319.0
click at [723, 520] on tr "1 Client Local Pickup Customer Local Pickup Company Freight Contracted Freight …" at bounding box center [750, 533] width 1121 height 45
type input "8"
type input "8.28"
type input "8.00"
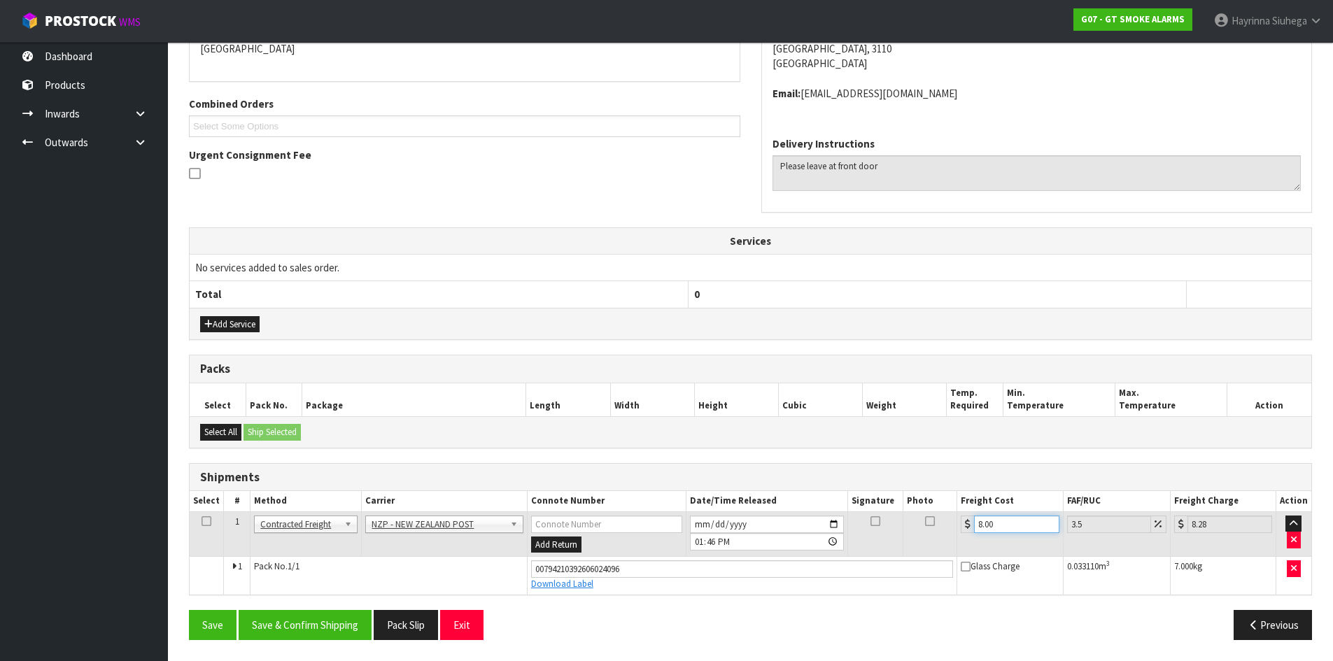
click at [189, 610] on button "Save" at bounding box center [213, 625] width 48 height 30
click at [339, 621] on button "Save & Confirm Shipping" at bounding box center [305, 625] width 133 height 30
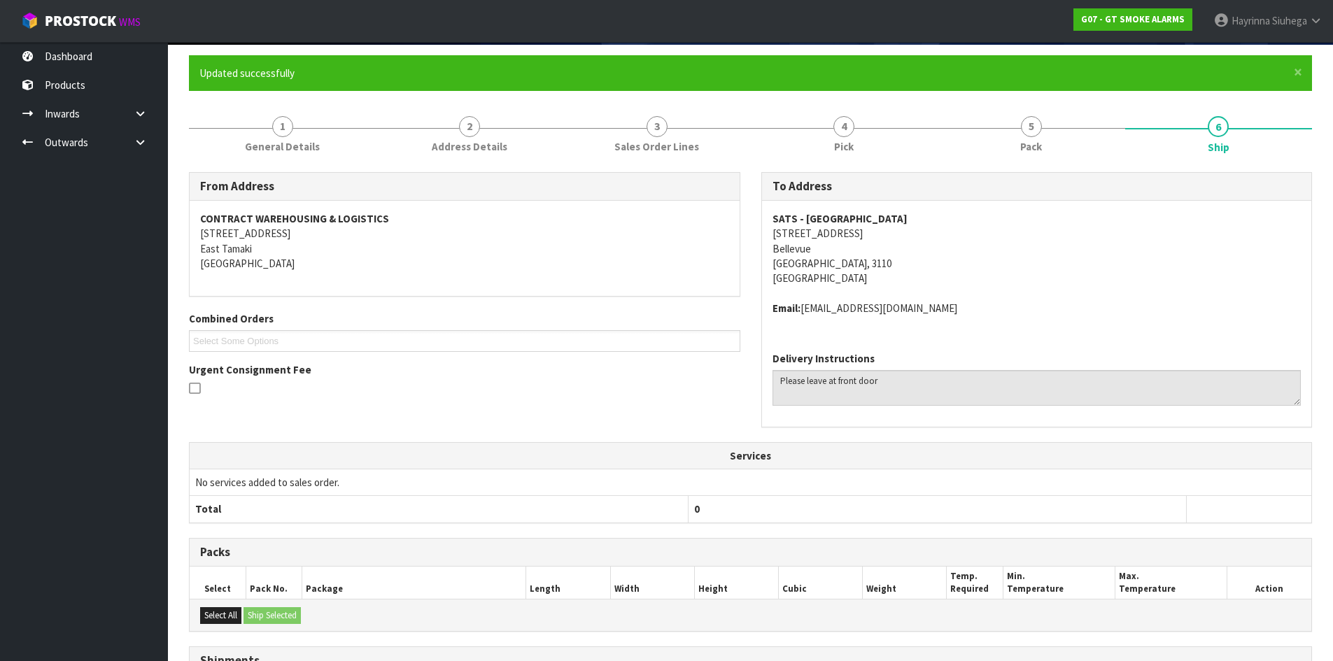
scroll to position [0, 0]
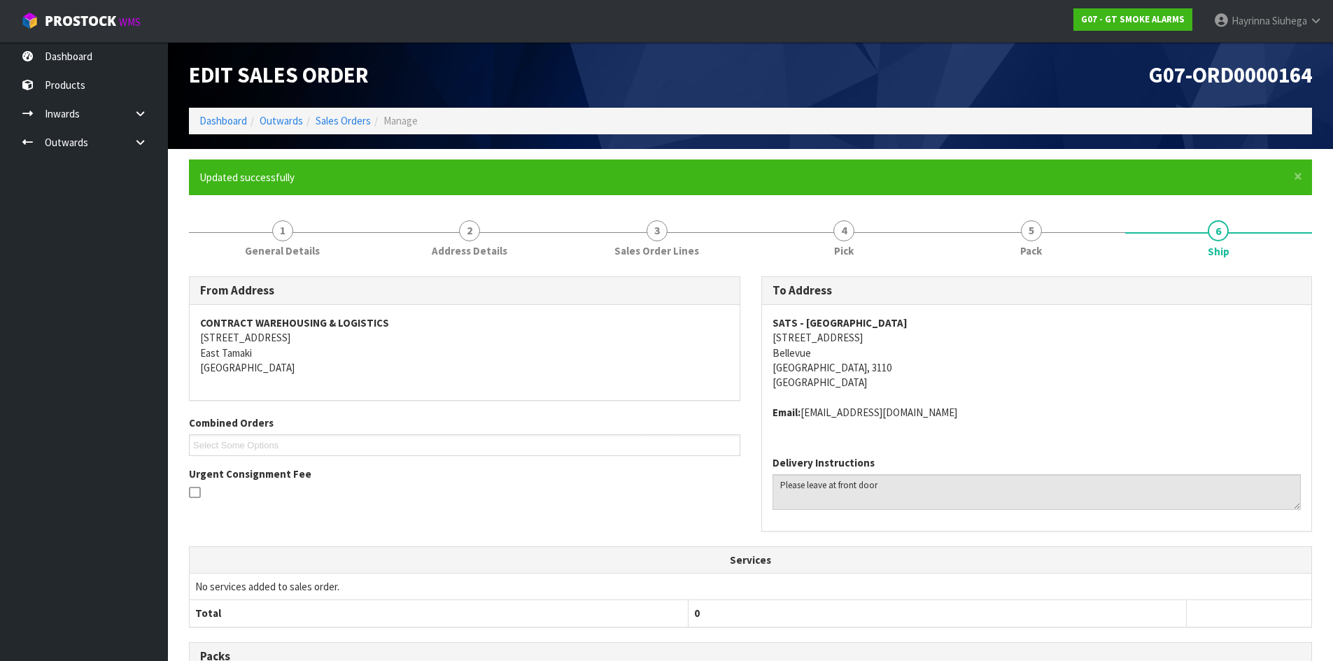
drag, startPoint x: 143, startPoint y: 147, endPoint x: 122, endPoint y: 171, distance: 32.7
click at [143, 148] on link at bounding box center [145, 142] width 45 height 29
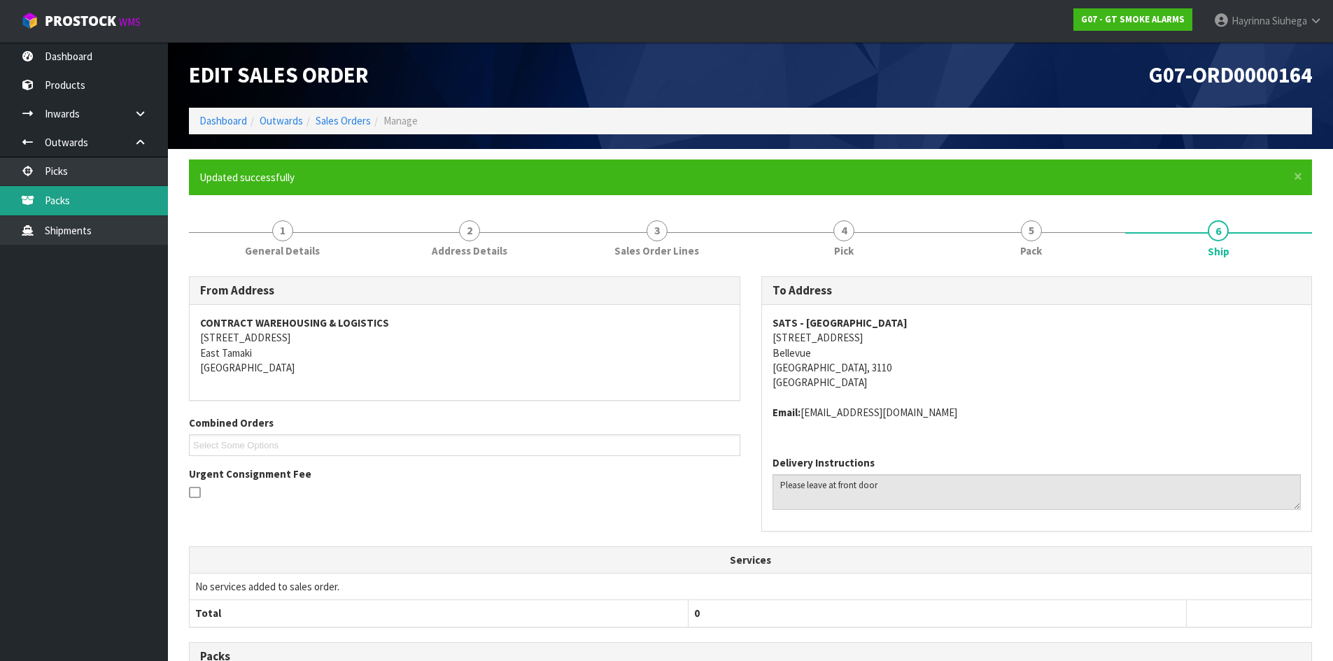
click at [107, 202] on link "Packs" at bounding box center [84, 200] width 168 height 29
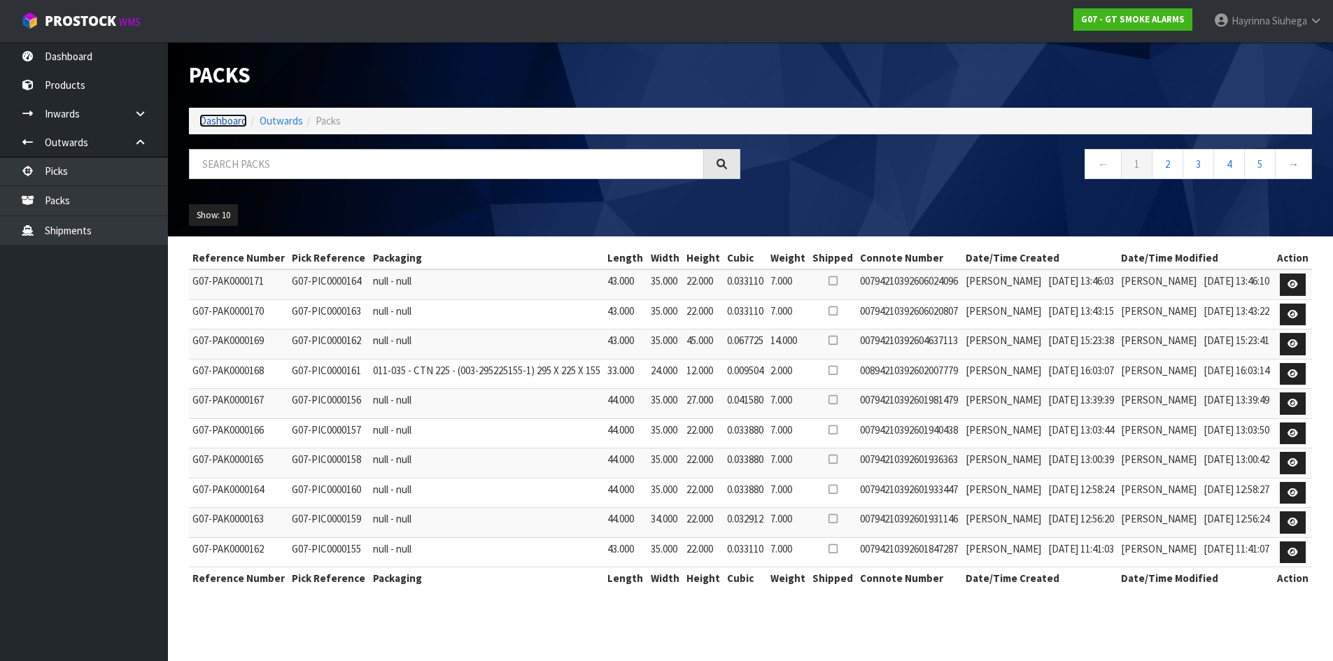
click at [216, 118] on link "Dashboard" at bounding box center [223, 120] width 48 height 13
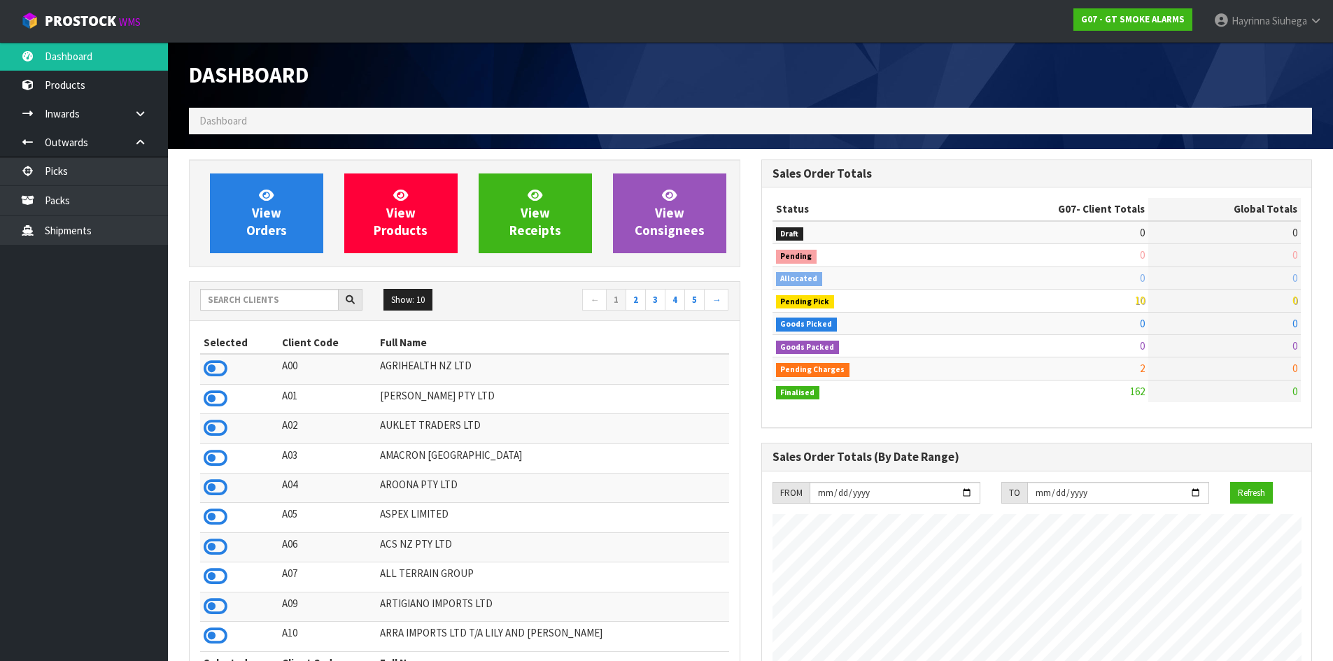
scroll to position [878, 572]
click at [292, 198] on link "View Orders" at bounding box center [266, 213] width 113 height 80
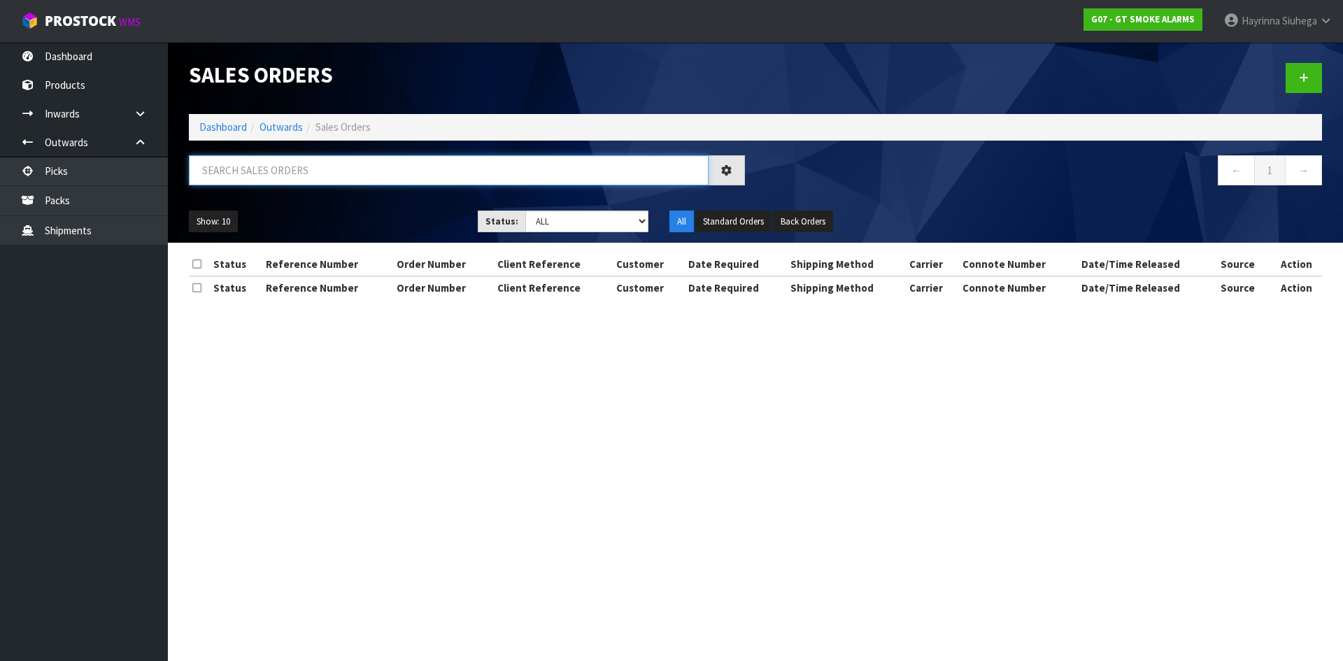
click at [306, 163] on input "text" at bounding box center [449, 170] width 520 height 30
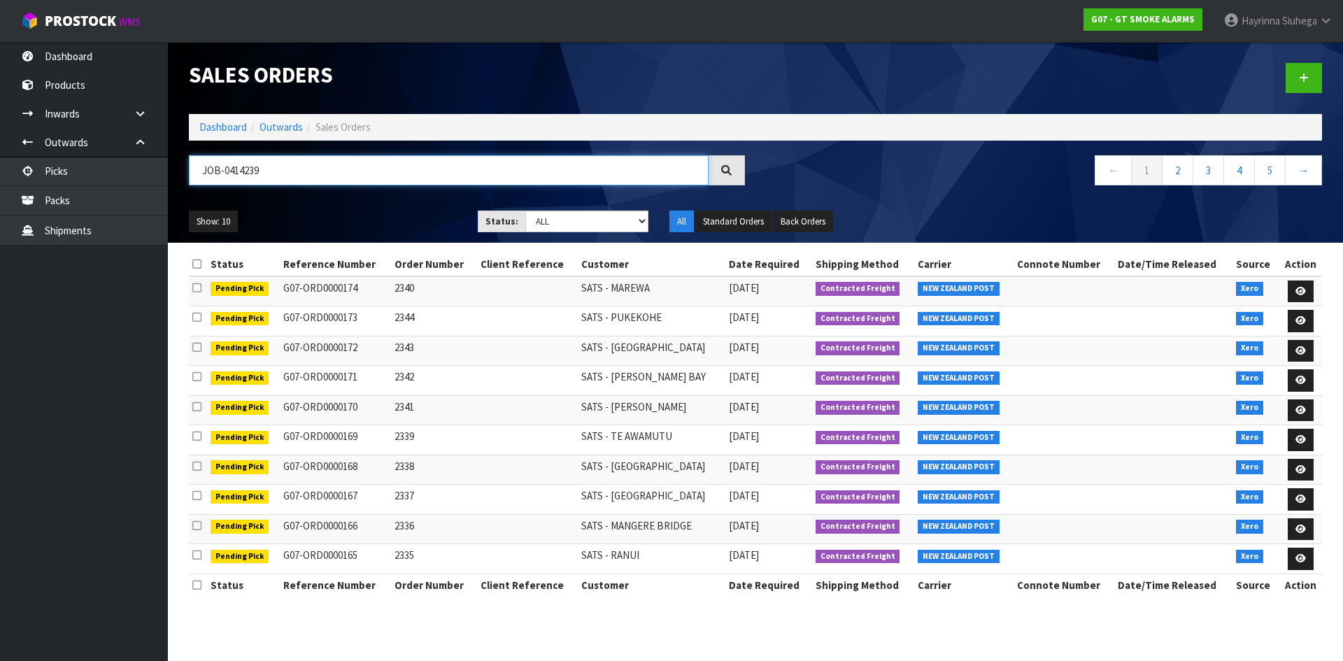
type input "JOB-0414239"
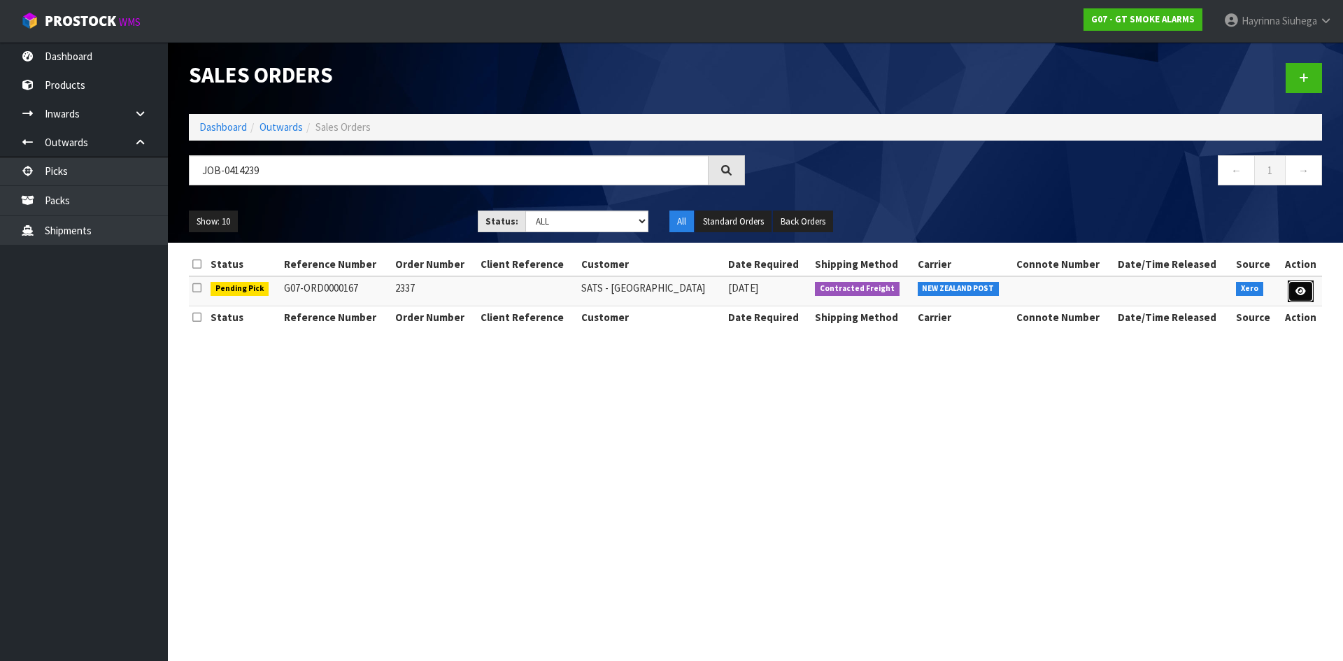
click at [1303, 295] on icon at bounding box center [1301, 291] width 10 height 9
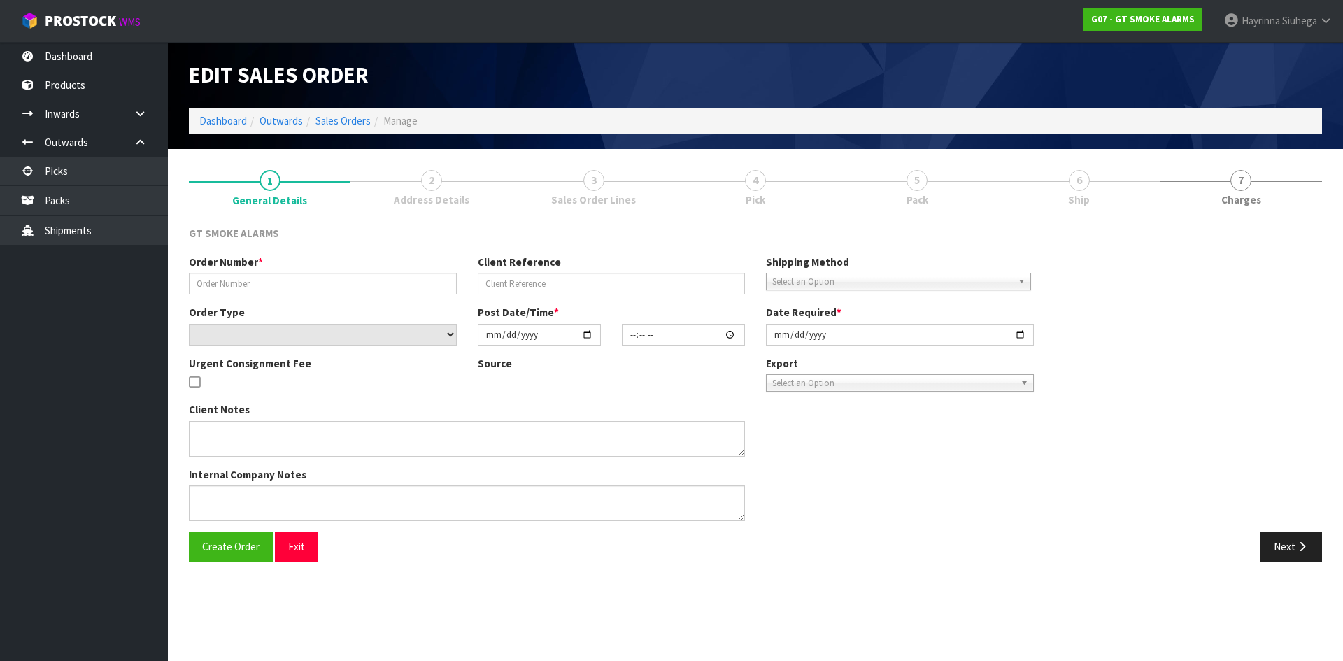
type input "2337"
select select "number:0"
type input "[DATE]"
type input "10:05:13.000"
type input "[DATE]"
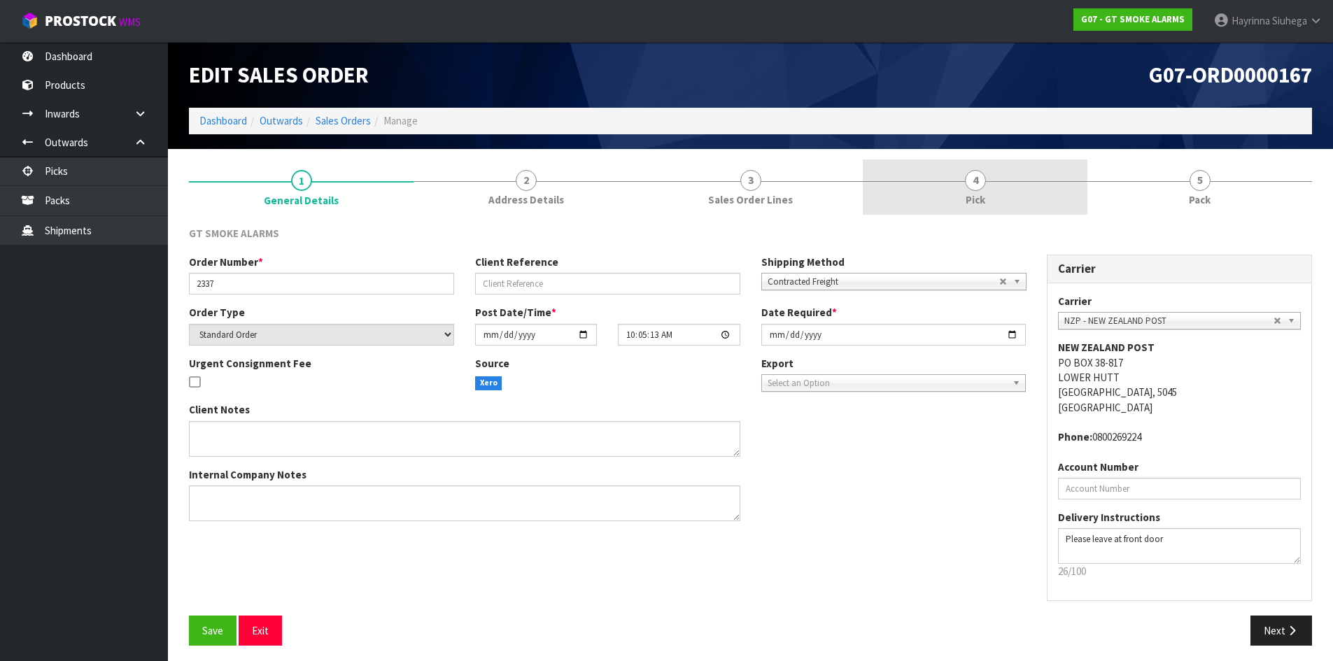
click at [1051, 198] on link "4 Pick" at bounding box center [975, 187] width 225 height 55
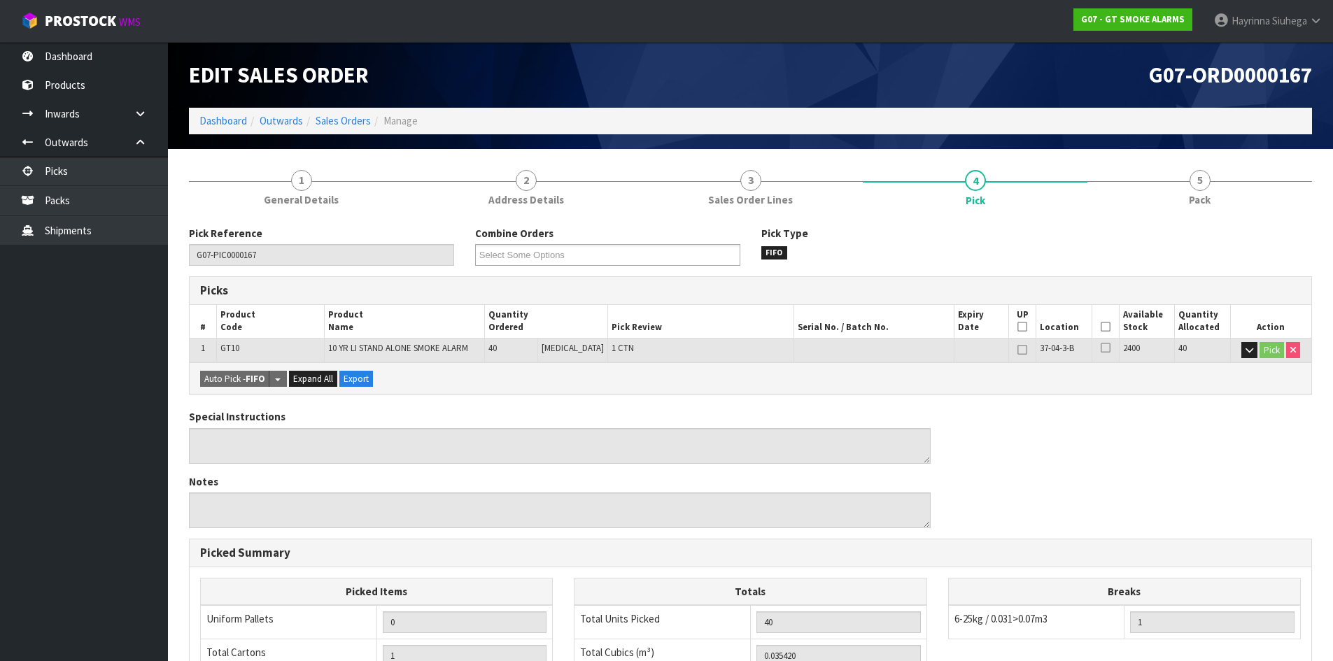
click at [1095, 327] on th "Picked" at bounding box center [1104, 321] width 27 height 33
click at [1100, 327] on icon at bounding box center [1105, 327] width 10 height 1
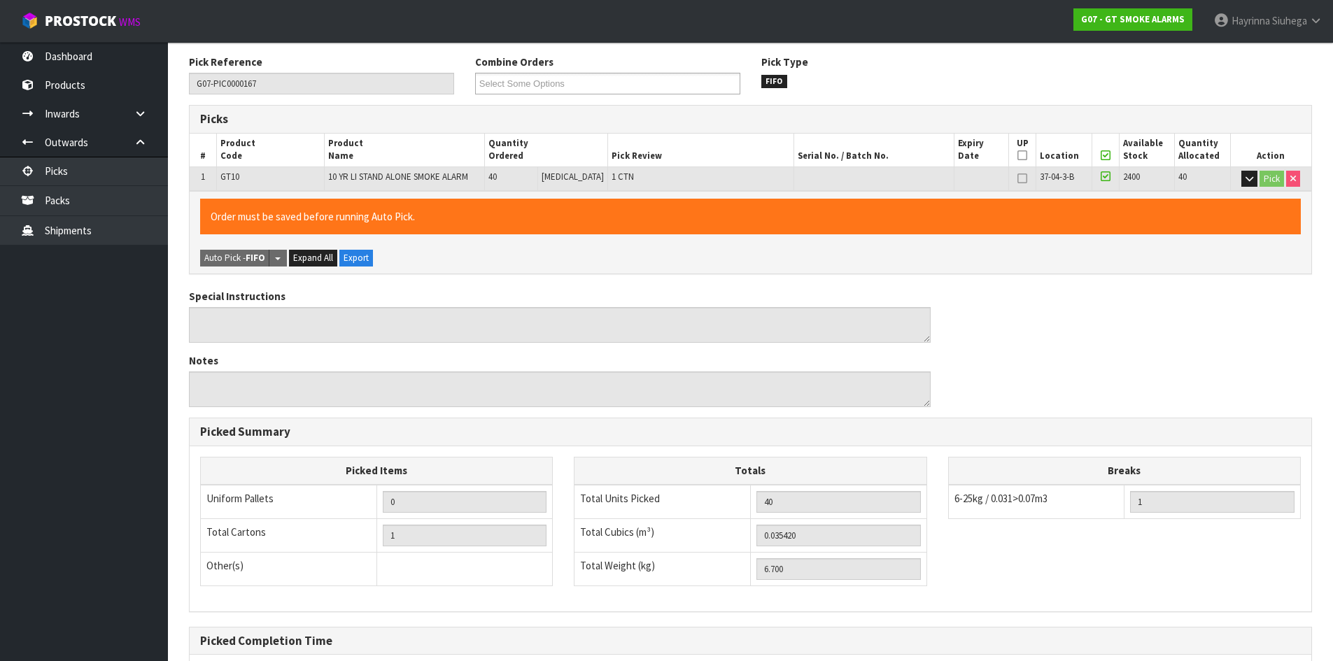
scroll to position [314, 0]
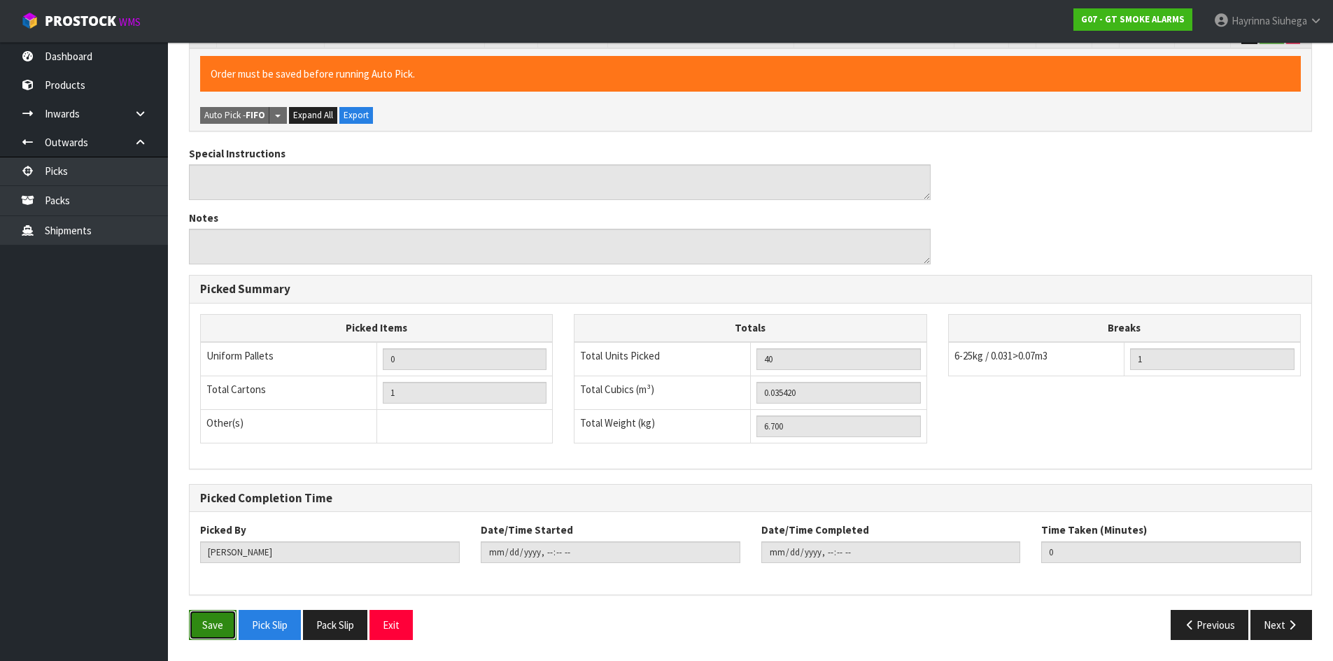
click at [217, 617] on button "Save" at bounding box center [213, 625] width 48 height 30
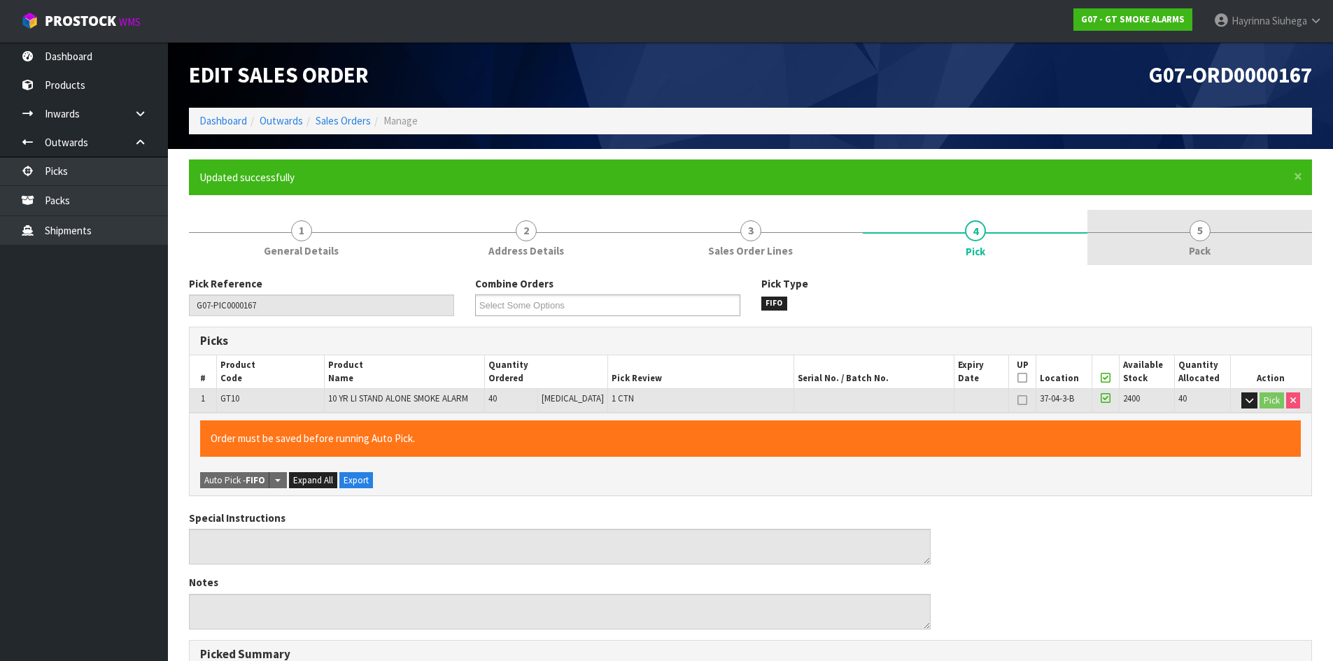
type input "[PERSON_NAME]"
type input "2025-09-24T13:47:27"
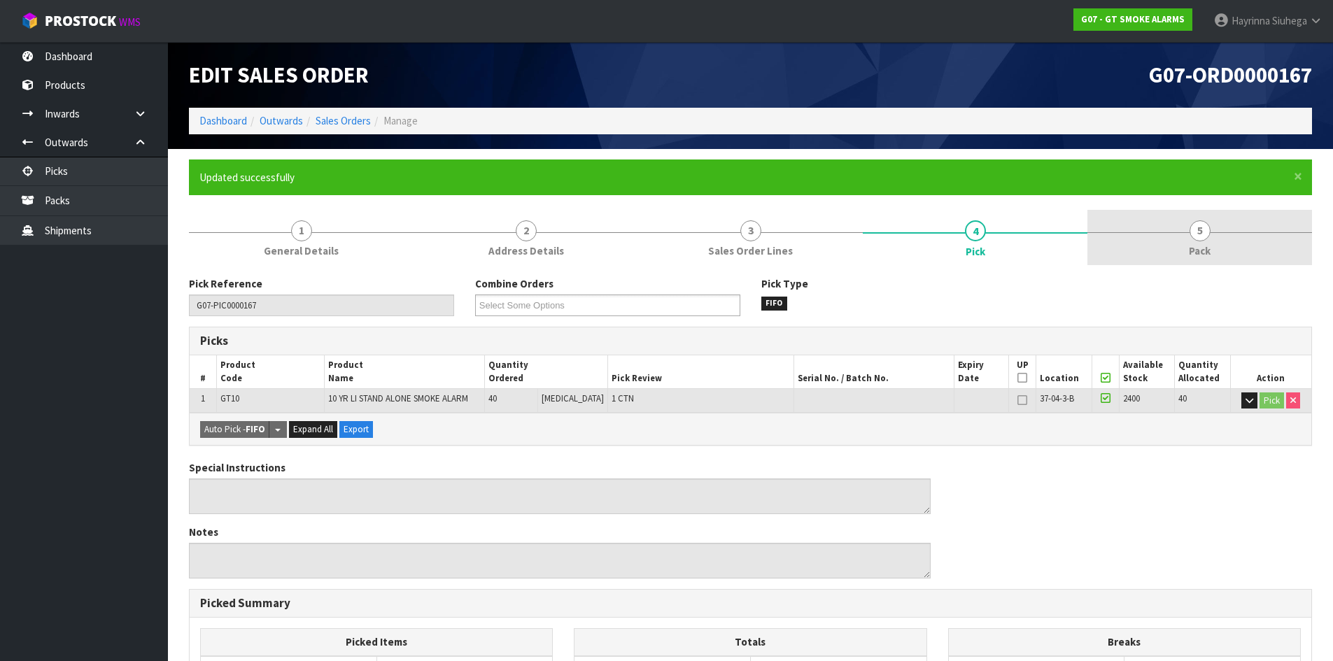
click at [1200, 226] on span "5" at bounding box center [1199, 230] width 21 height 21
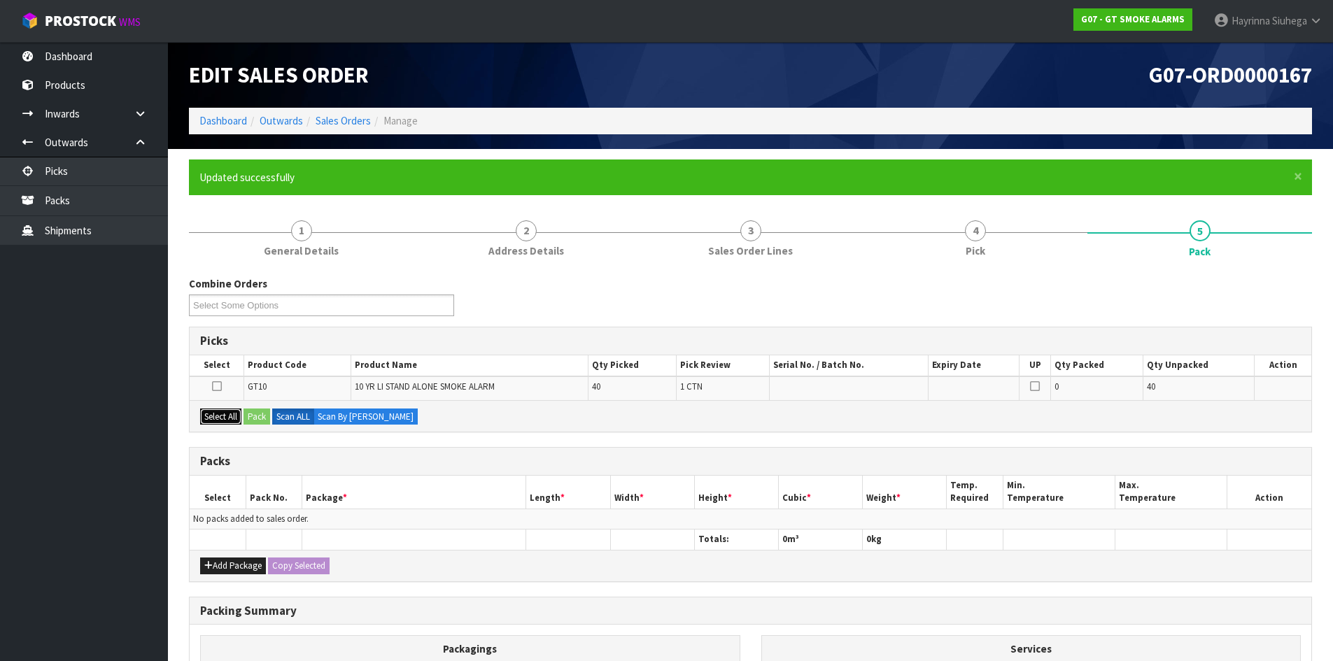
click at [230, 411] on button "Select All" at bounding box center [220, 417] width 41 height 17
click at [256, 413] on button "Pack" at bounding box center [256, 417] width 27 height 17
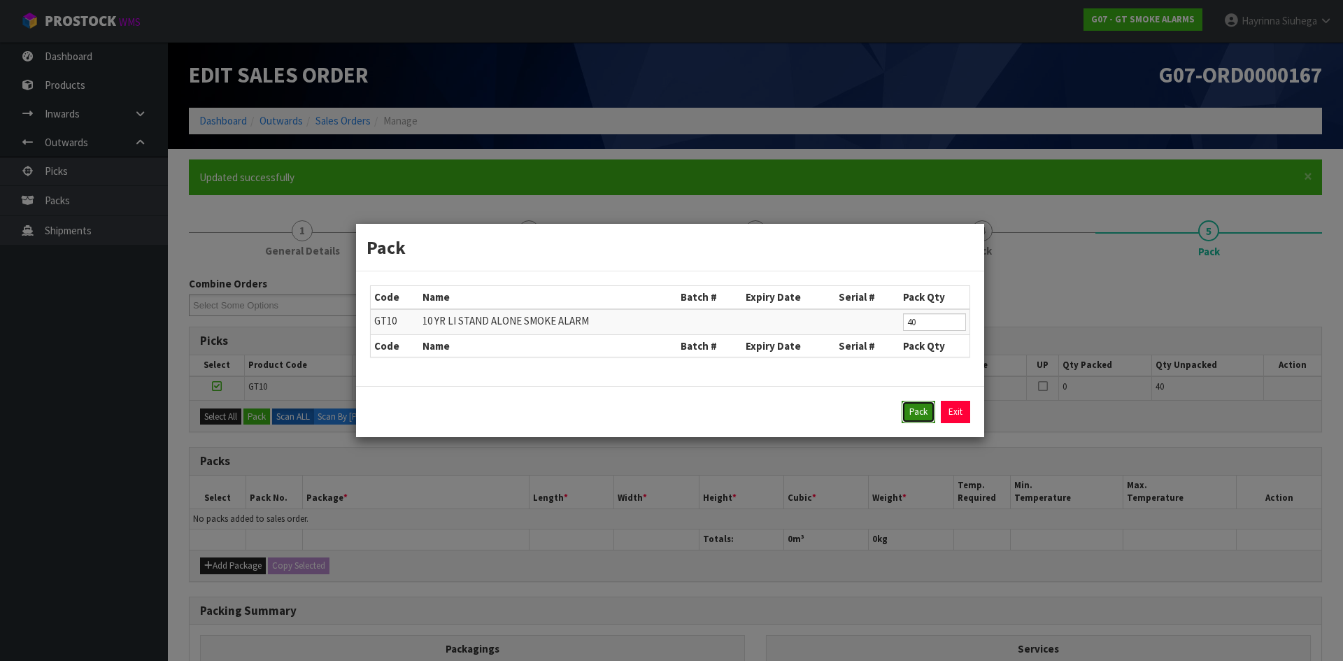
click at [931, 414] on button "Pack" at bounding box center [919, 412] width 34 height 22
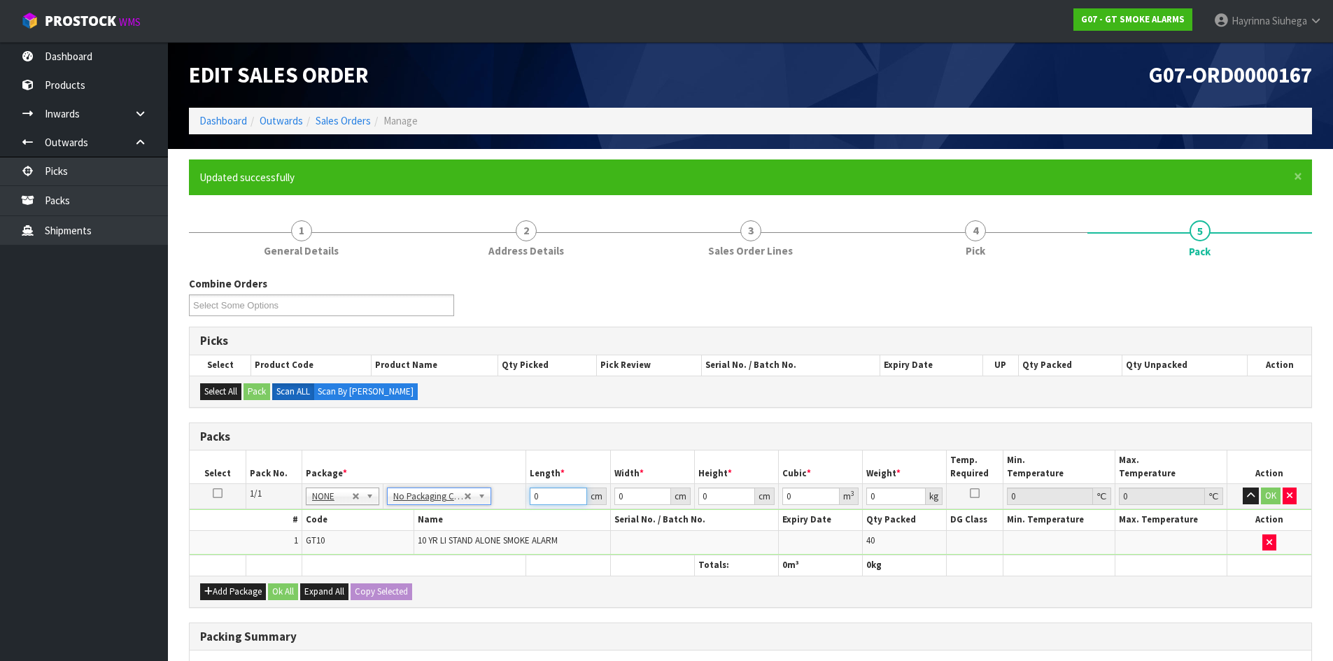
click at [534, 497] on input "0" at bounding box center [558, 496] width 57 height 17
type input "43"
type input "35"
type input "2"
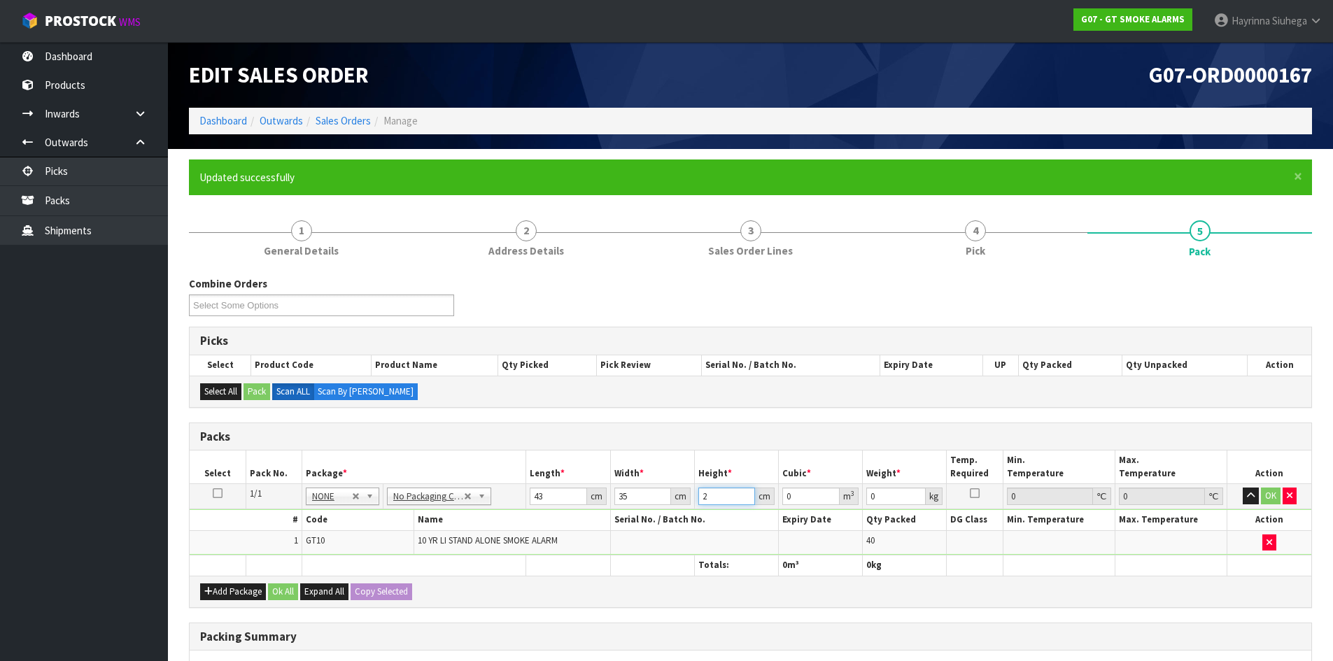
type input "0.00301"
type input "22"
type input "0.03311"
type input "22"
type input "7"
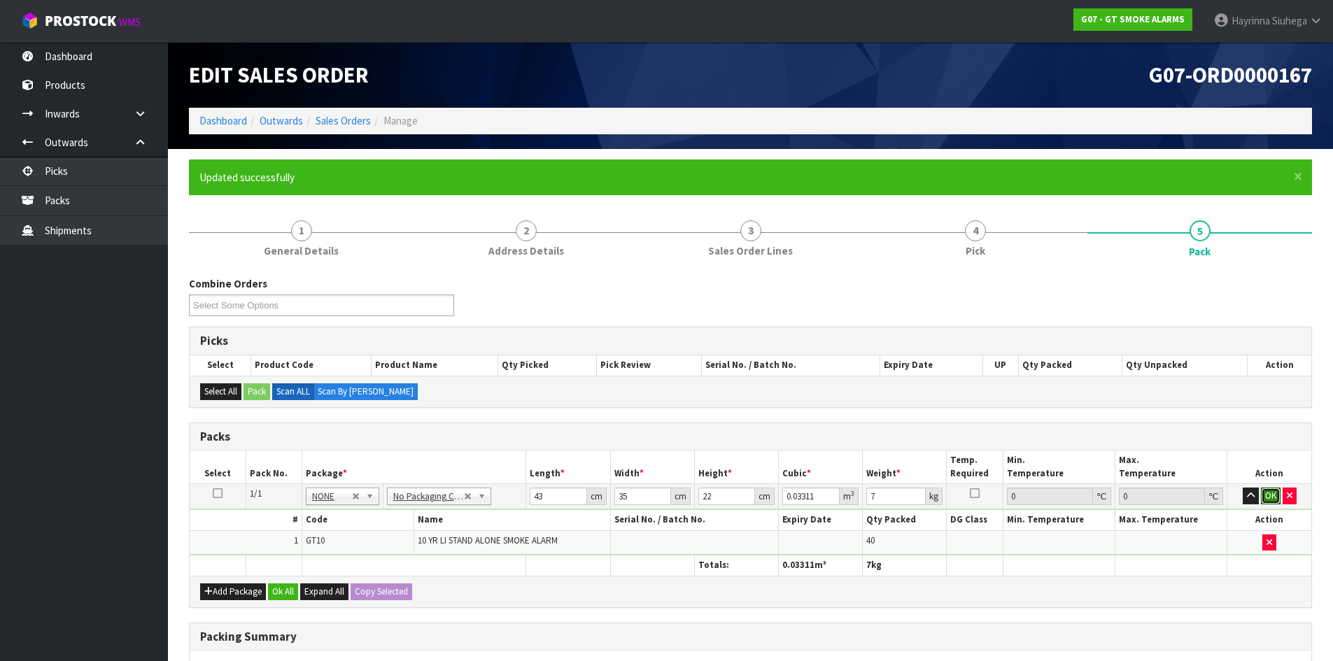
click button "OK" at bounding box center [1271, 496] width 20 height 17
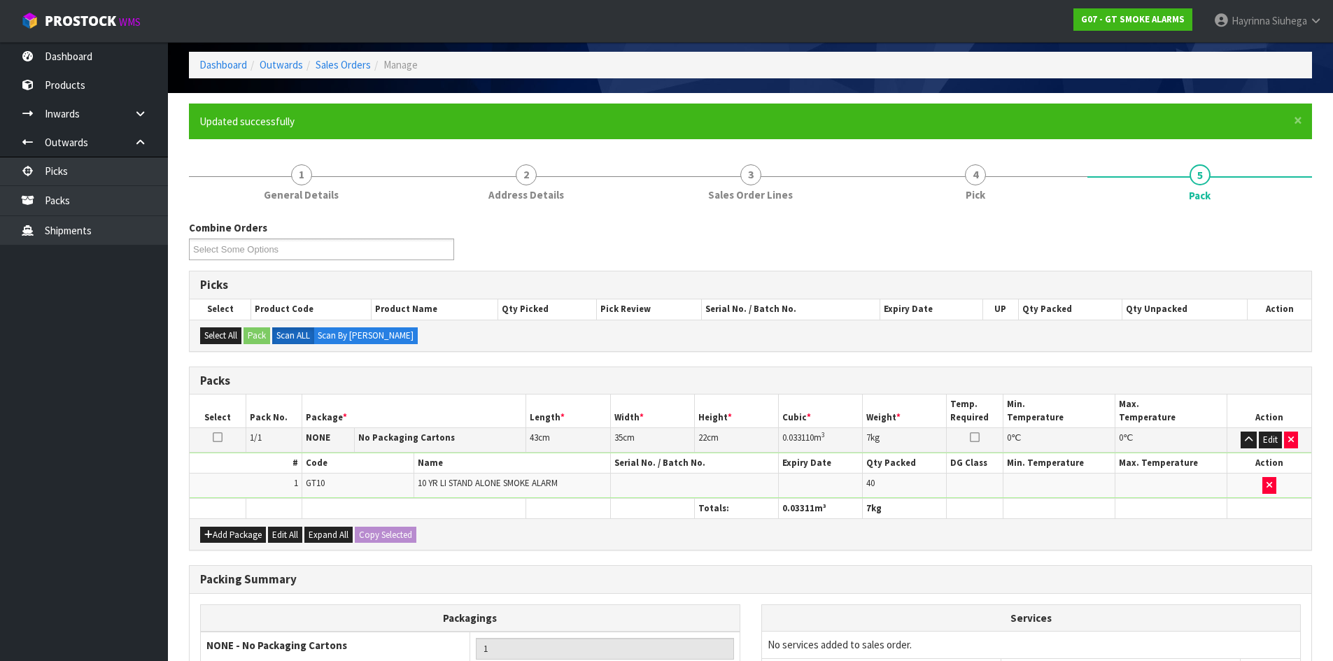
scroll to position [211, 0]
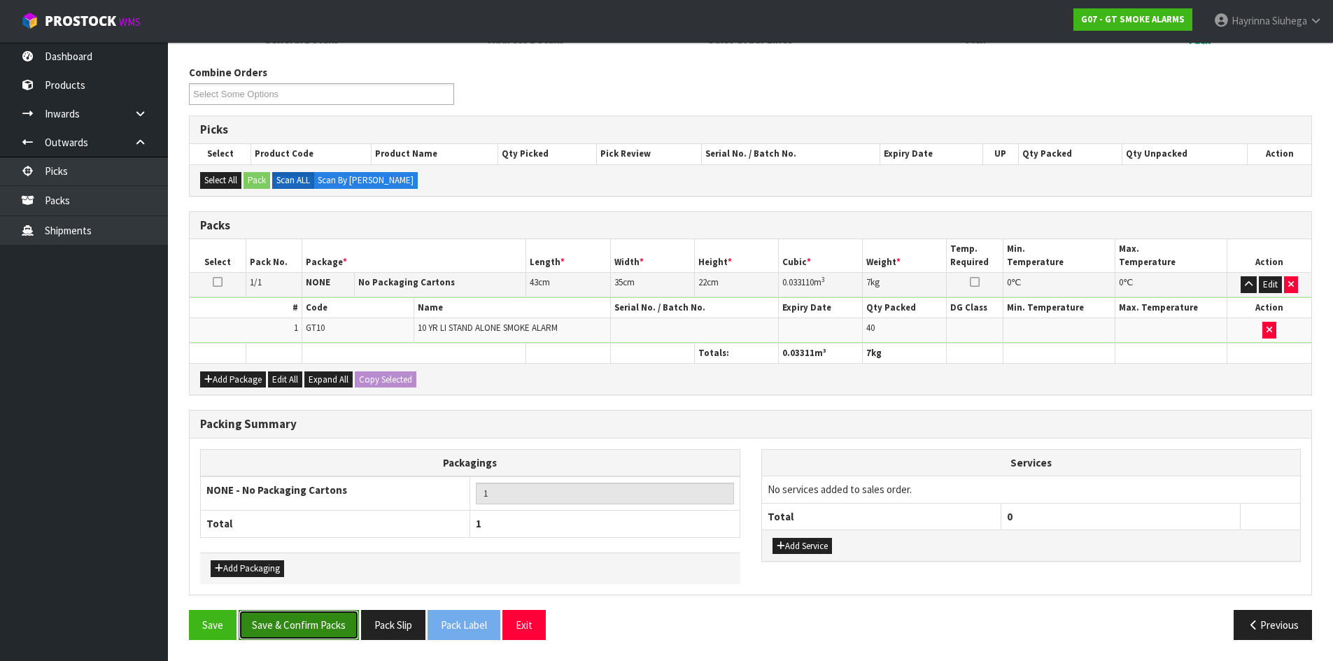
click at [314, 613] on button "Save & Confirm Packs" at bounding box center [299, 625] width 120 height 30
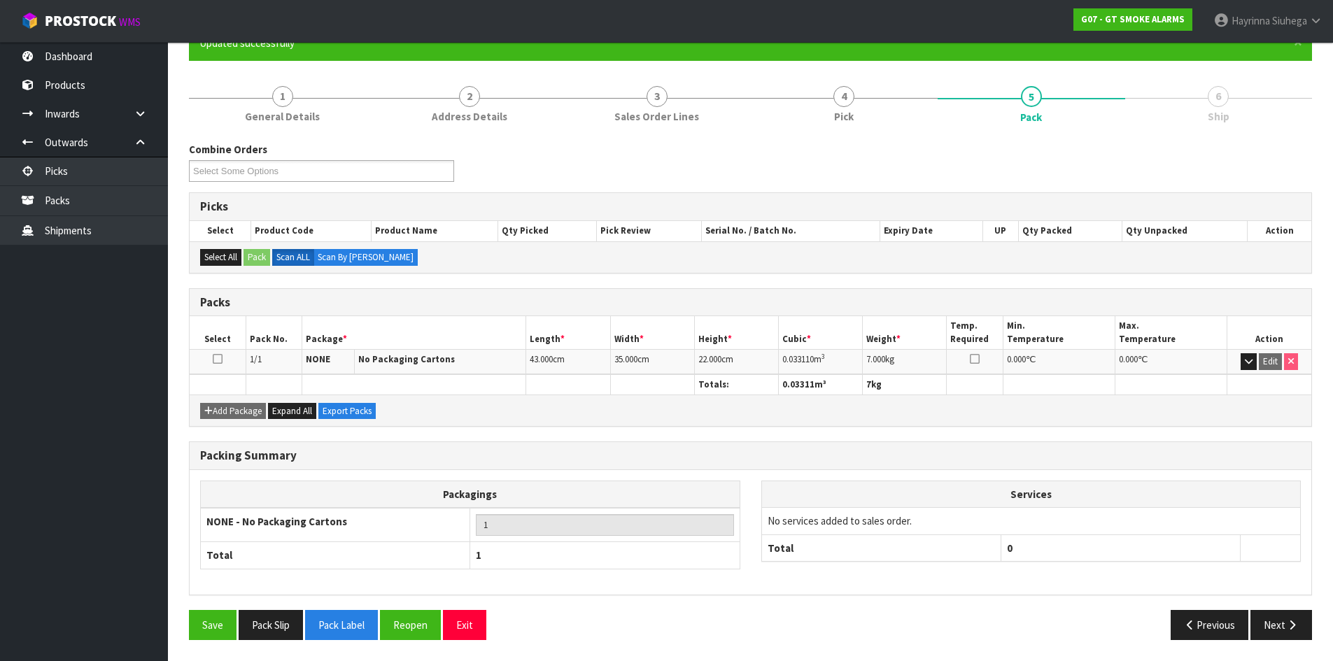
scroll to position [134, 0]
click at [1289, 625] on icon "button" at bounding box center [1291, 625] width 13 height 10
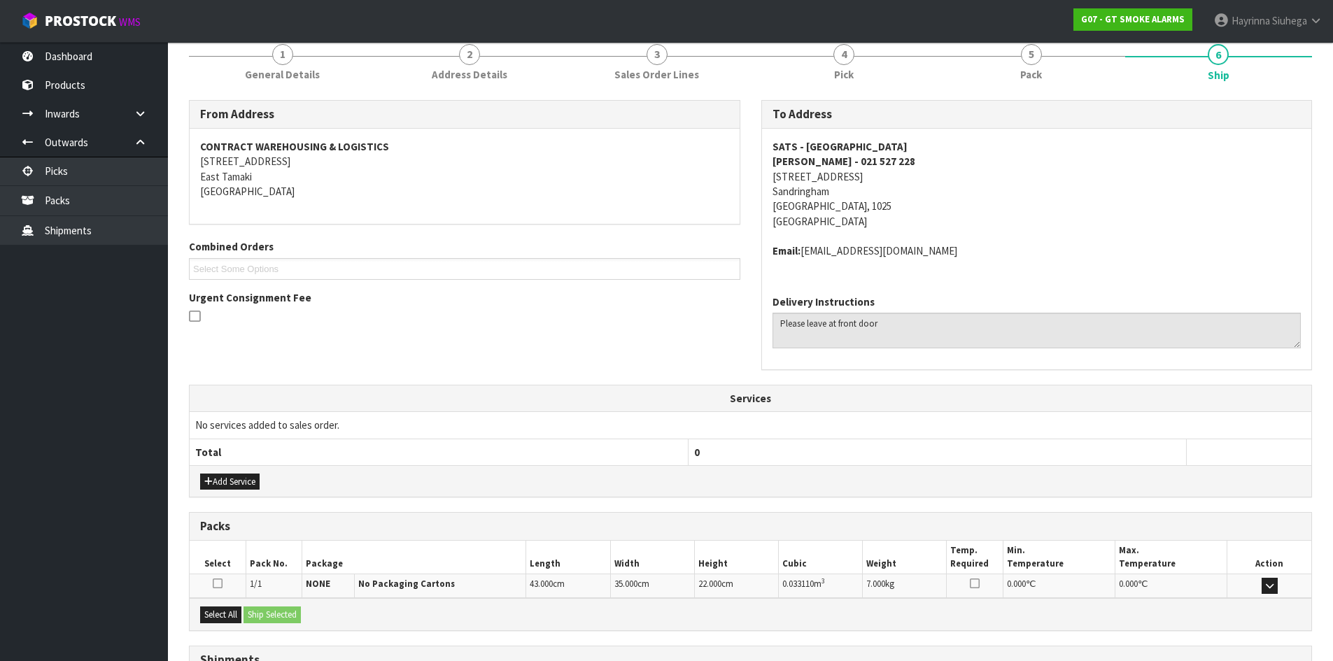
scroll to position [297, 0]
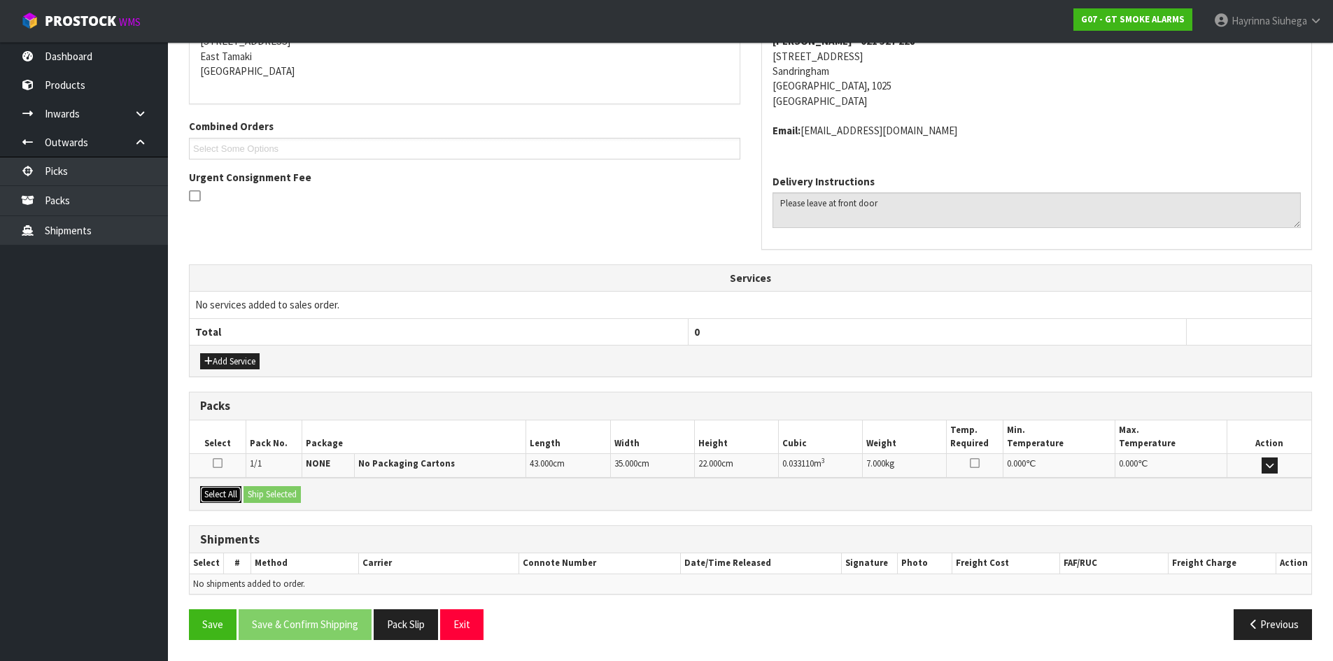
click at [233, 493] on button "Select All" at bounding box center [220, 494] width 41 height 17
click at [263, 488] on button "Ship Selected" at bounding box center [271, 494] width 57 height 17
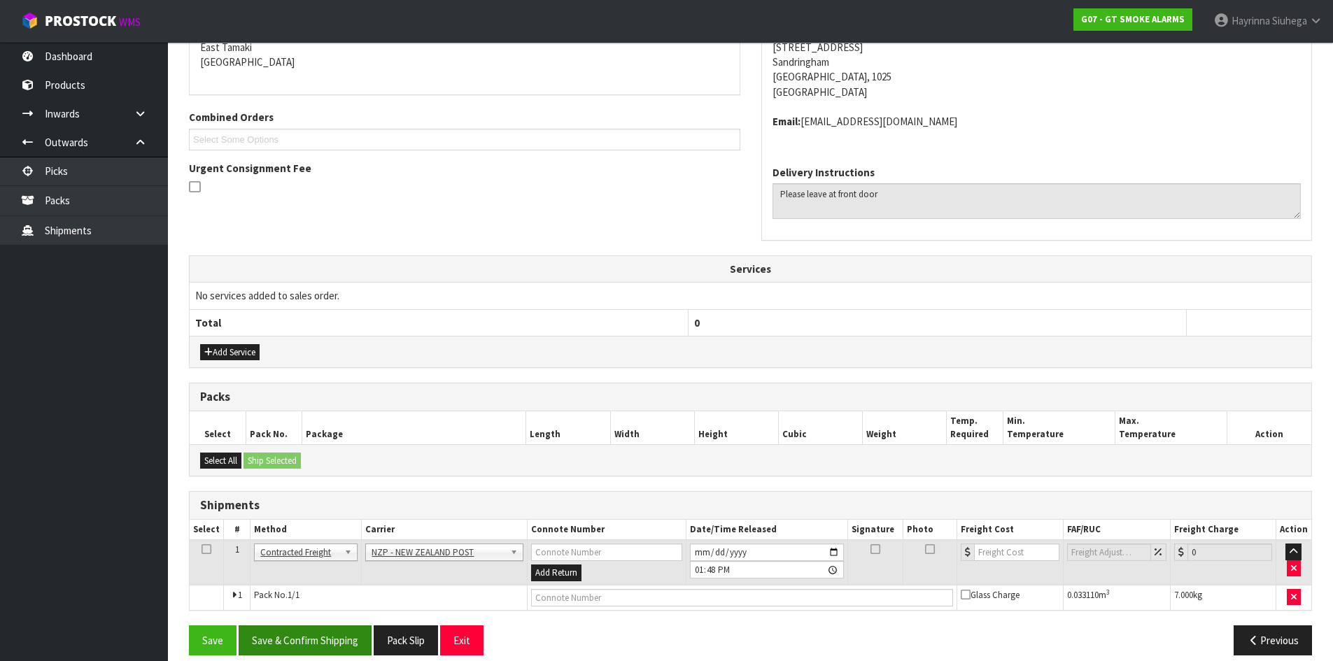
scroll to position [321, 0]
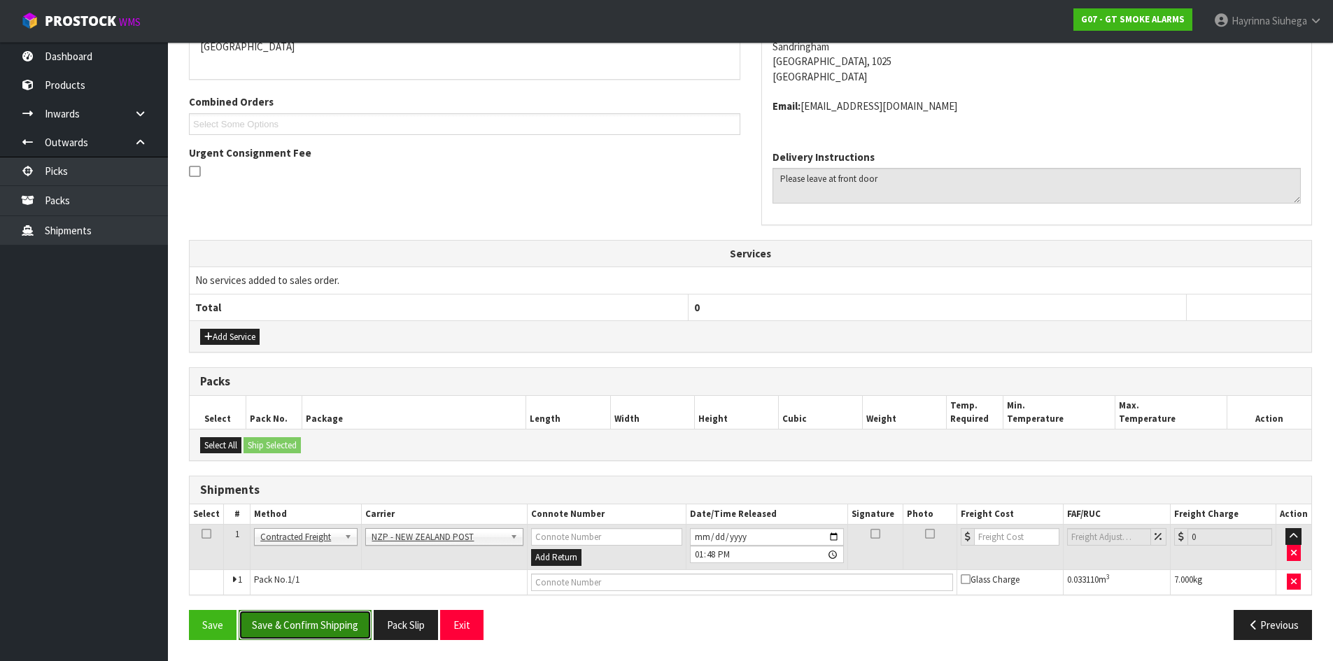
click at [323, 619] on button "Save & Confirm Shipping" at bounding box center [305, 625] width 133 height 30
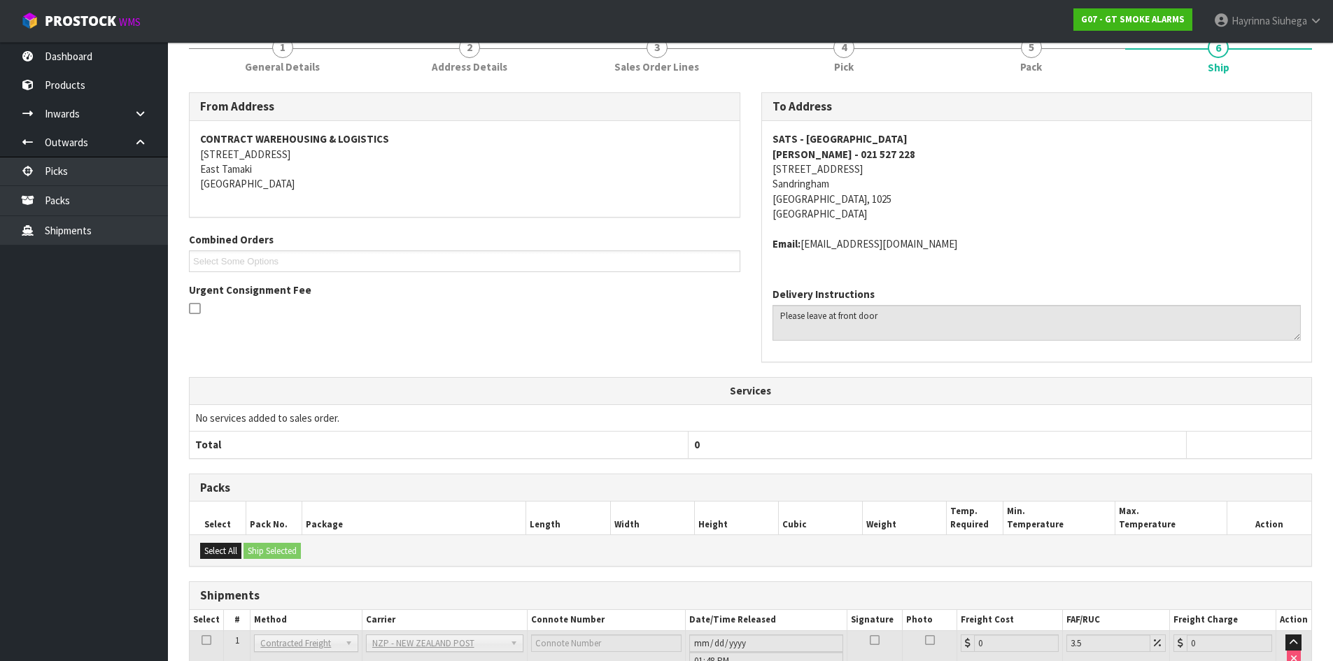
scroll to position [301, 0]
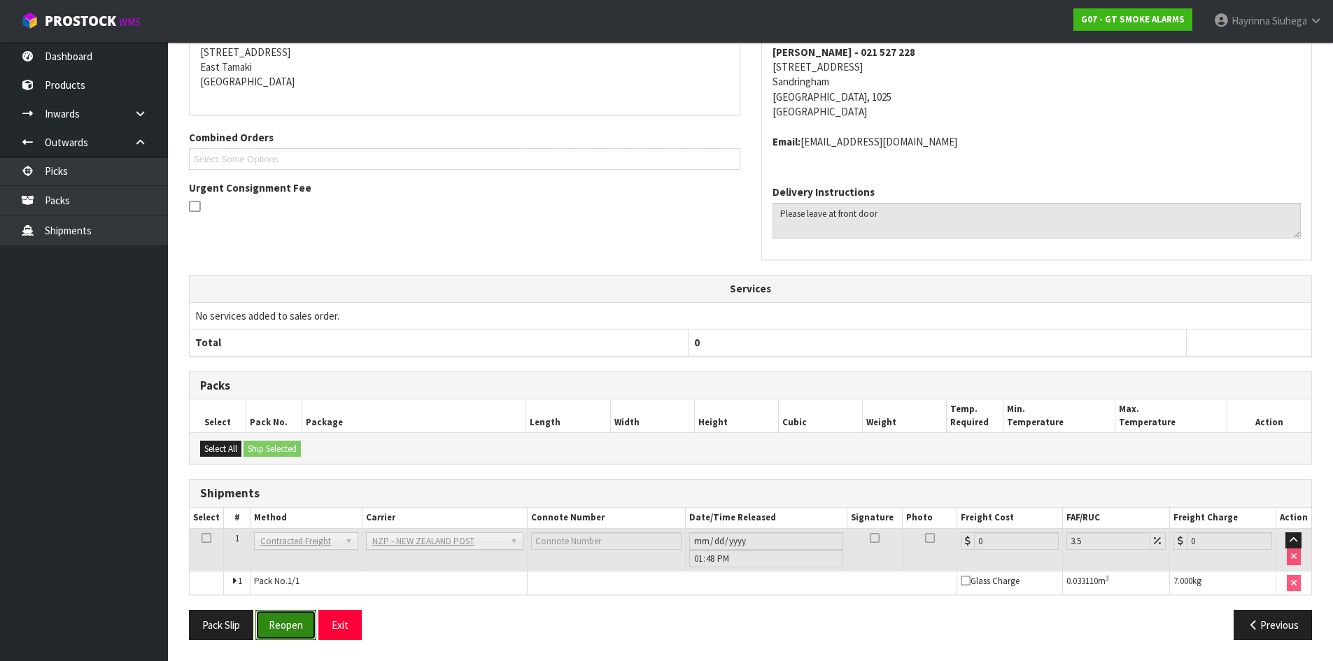
click at [267, 618] on button "Reopen" at bounding box center [285, 625] width 61 height 30
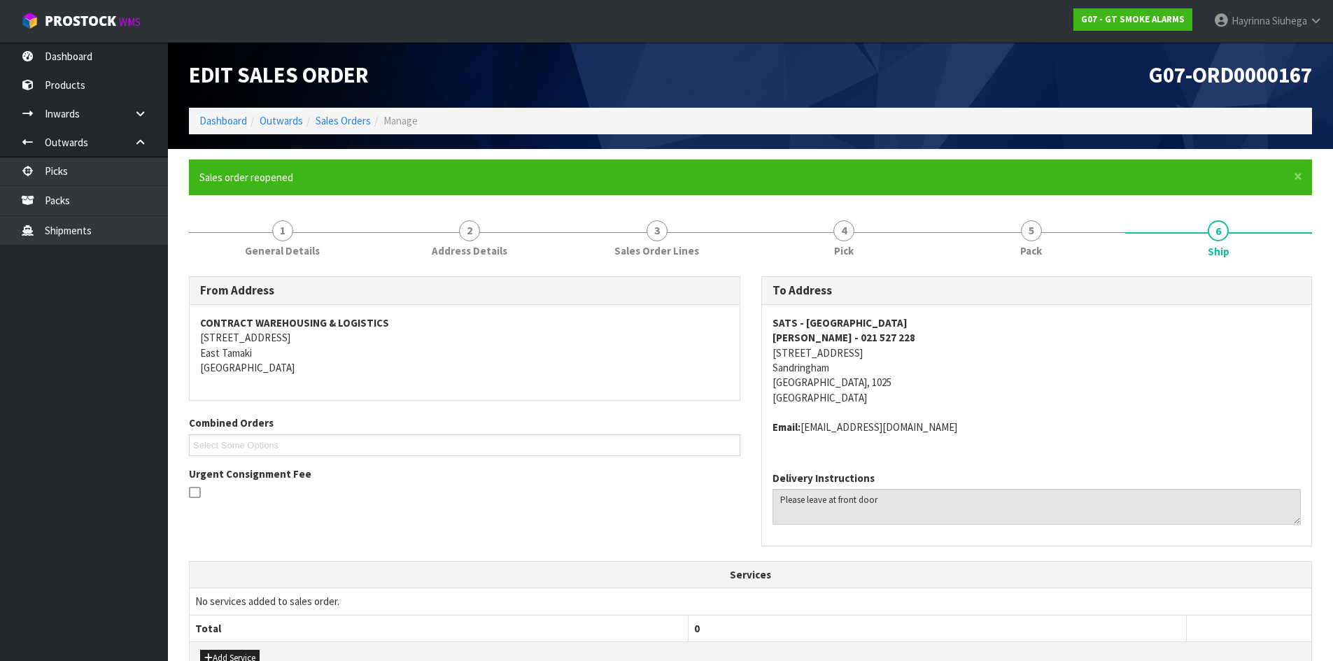
scroll to position [334, 0]
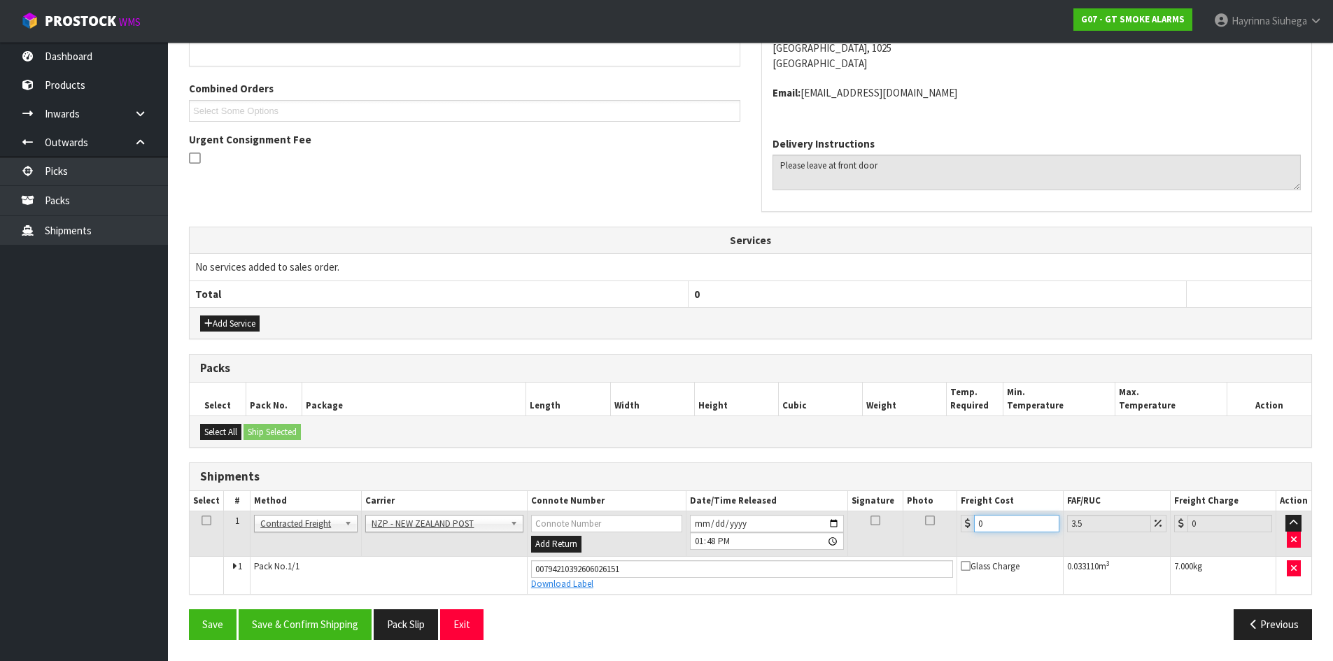
drag, startPoint x: 1000, startPoint y: 516, endPoint x: 910, endPoint y: 536, distance: 91.7
click at [910, 536] on tr "1 Client Local Pickup Customer Local Pickup Company Freight Contracted Freight …" at bounding box center [750, 533] width 1121 height 45
type input "3"
type input "3.1"
type input "3.8"
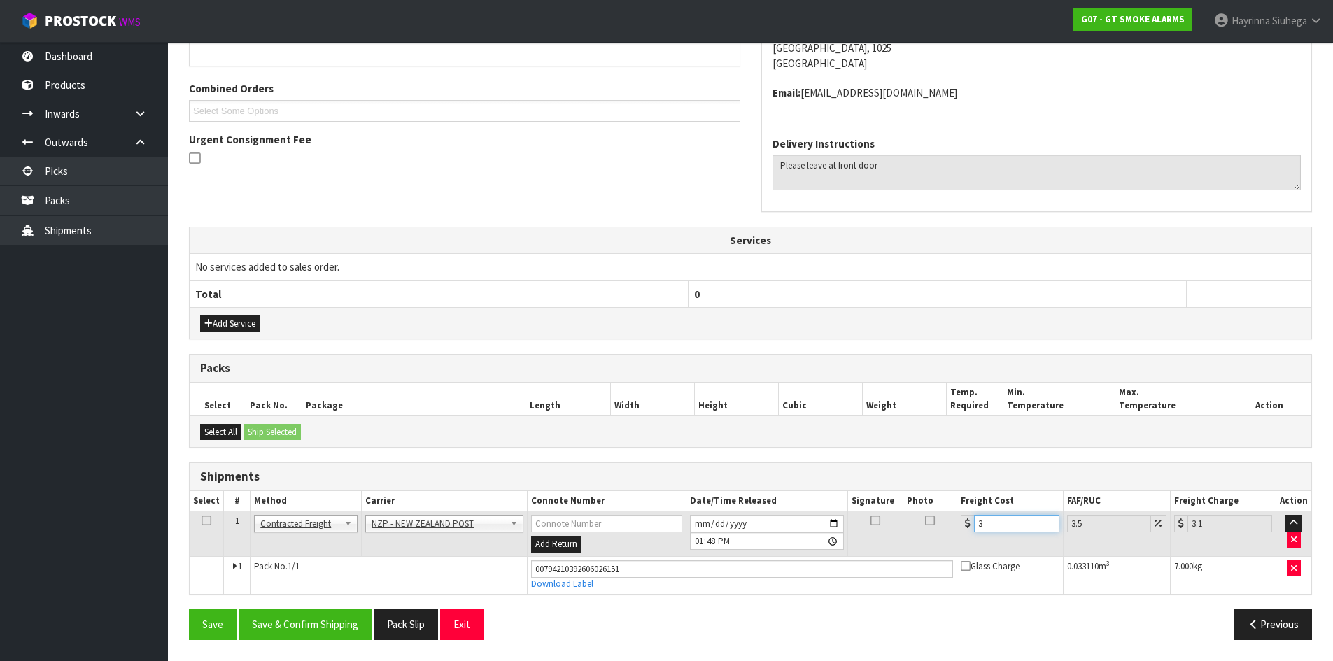
type input "3.93"
type input "3.88"
type input "4.02"
type input "3.88"
click at [189, 609] on button "Save" at bounding box center [213, 624] width 48 height 30
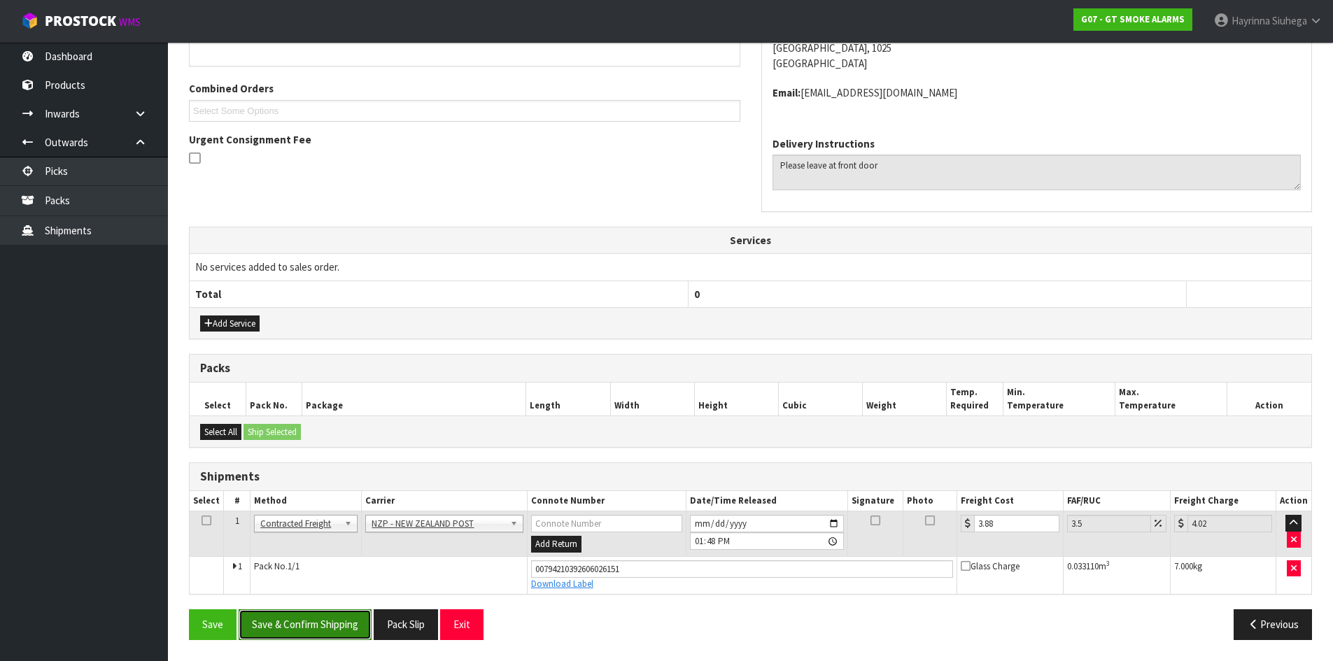
click at [344, 617] on button "Save & Confirm Shipping" at bounding box center [305, 624] width 133 height 30
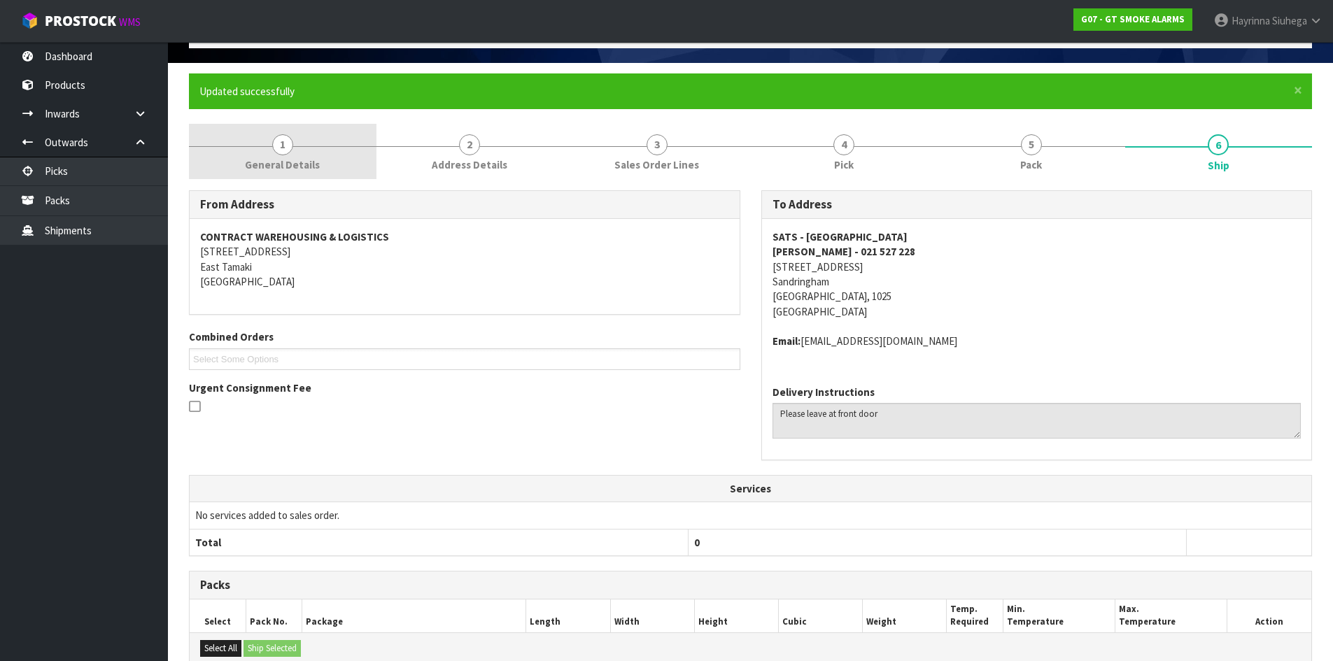
scroll to position [0, 0]
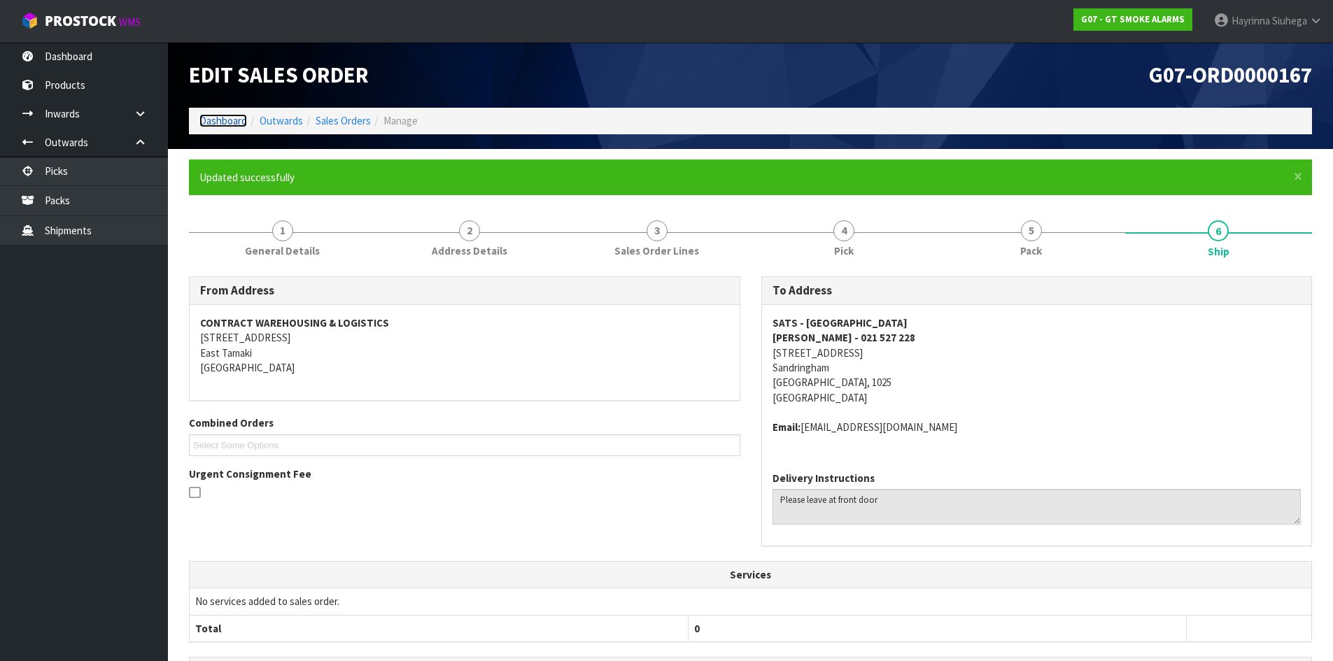
click at [234, 119] on link "Dashboard" at bounding box center [223, 120] width 48 height 13
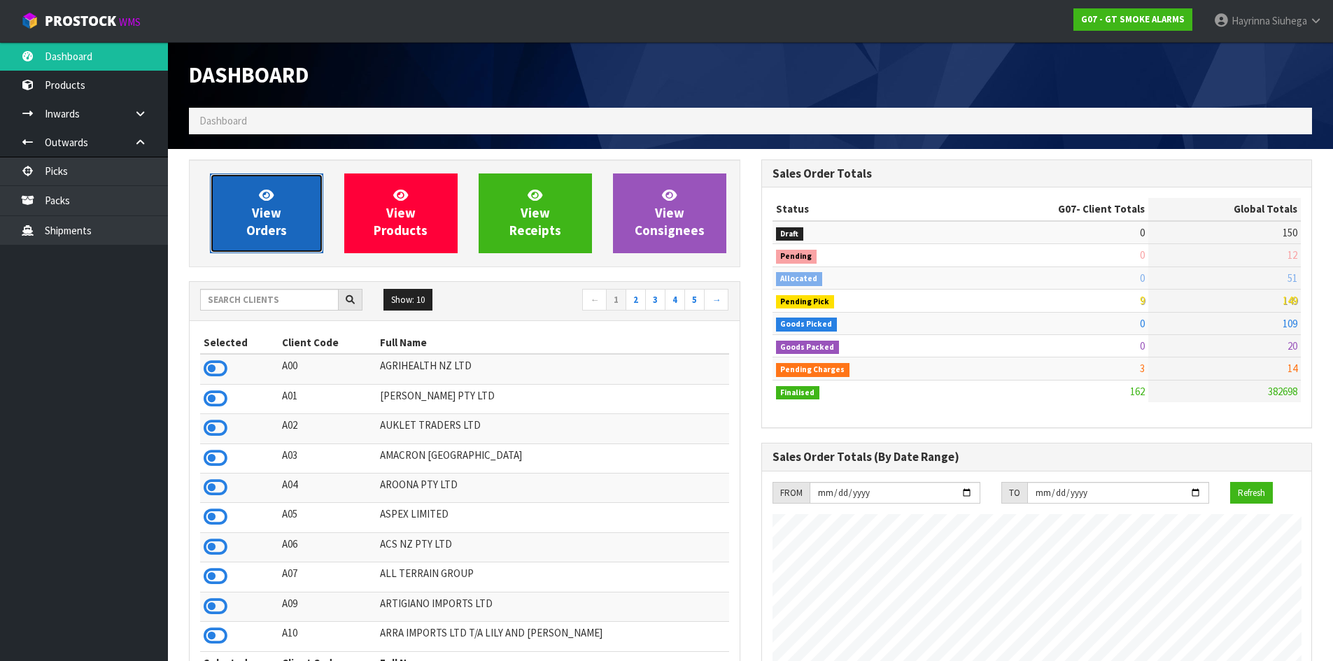
click at [280, 191] on link "View Orders" at bounding box center [266, 213] width 113 height 80
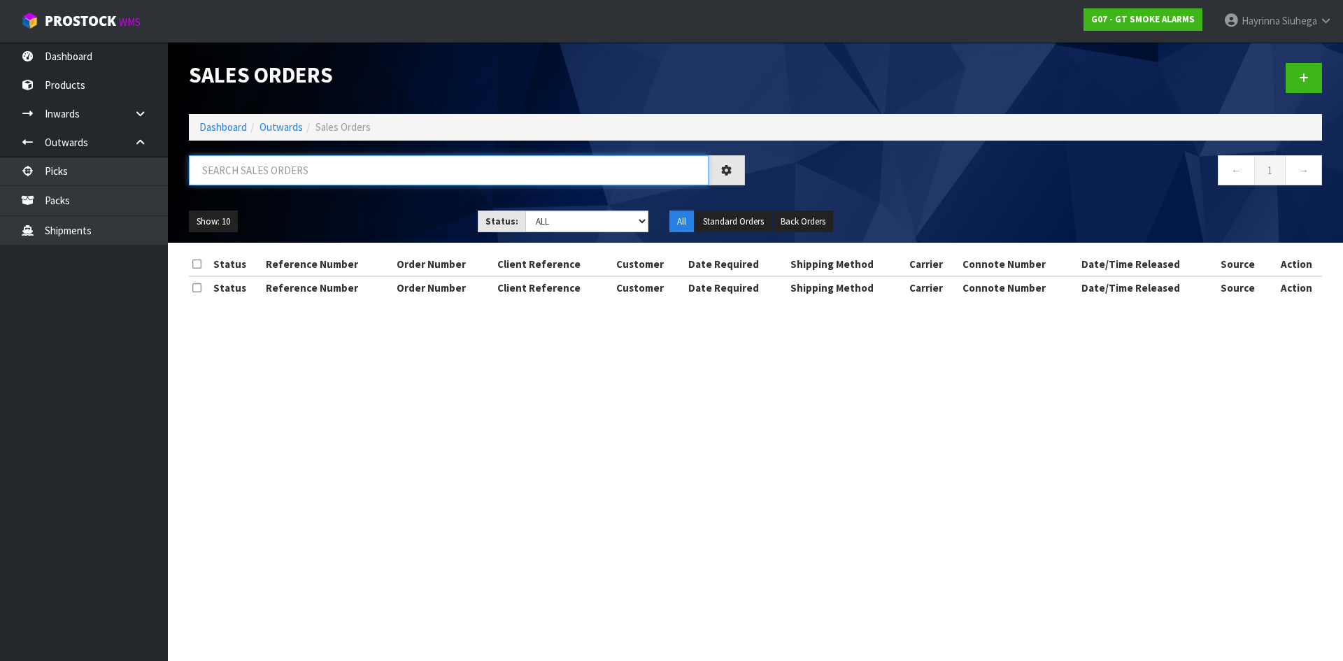
click at [291, 160] on input "text" at bounding box center [449, 170] width 520 height 30
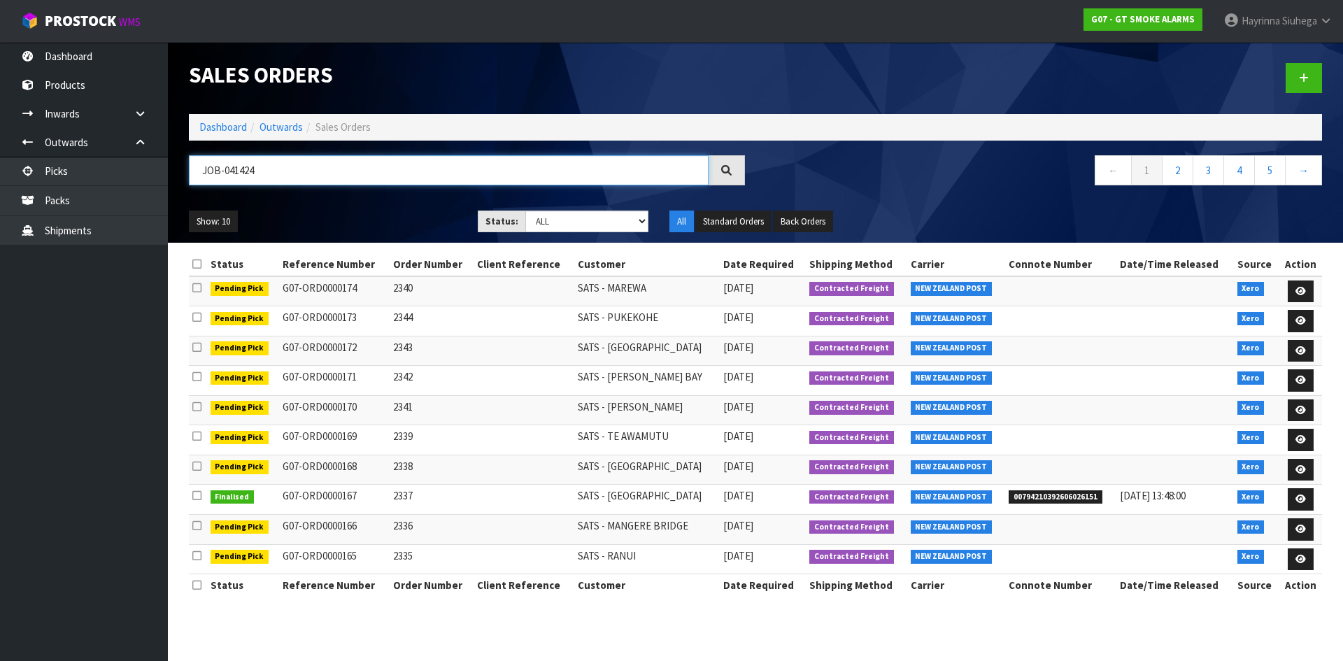
type input "JOB-0414245"
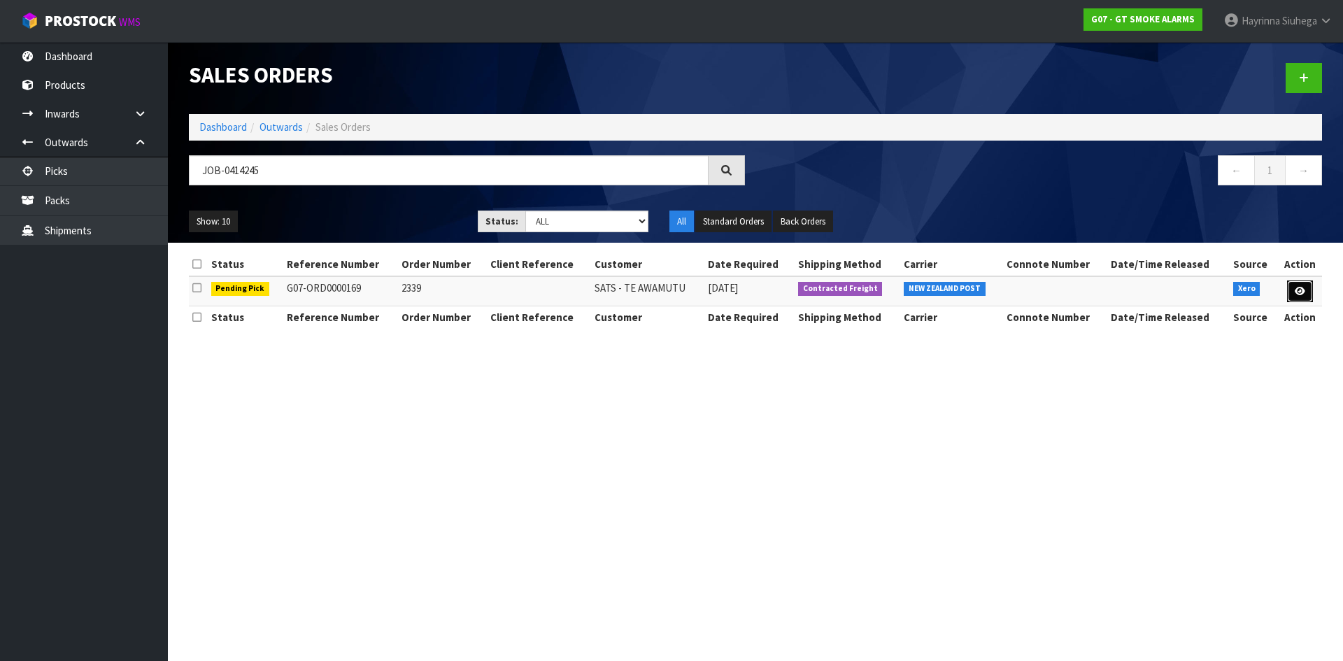
click at [1295, 292] on icon at bounding box center [1300, 291] width 10 height 9
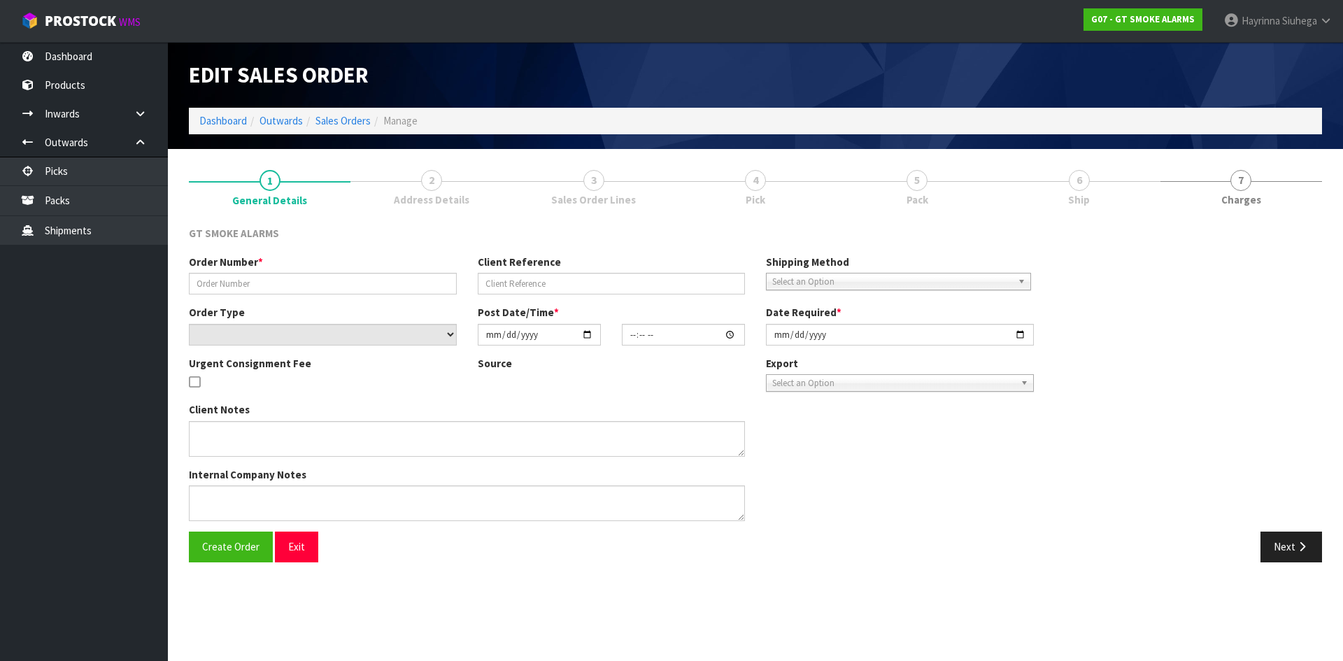
type input "2339"
select select "number:0"
type input "[DATE]"
type input "10:10:11.000"
type input "[DATE]"
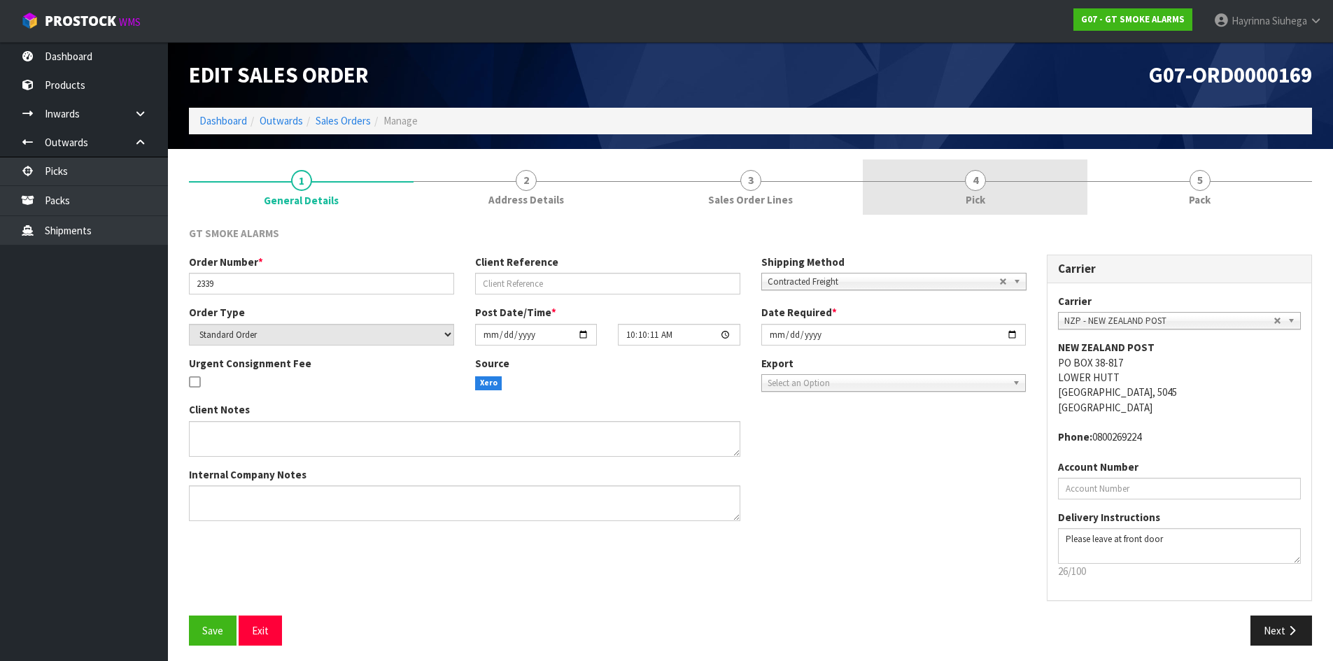
click at [994, 190] on link "4 Pick" at bounding box center [975, 187] width 225 height 55
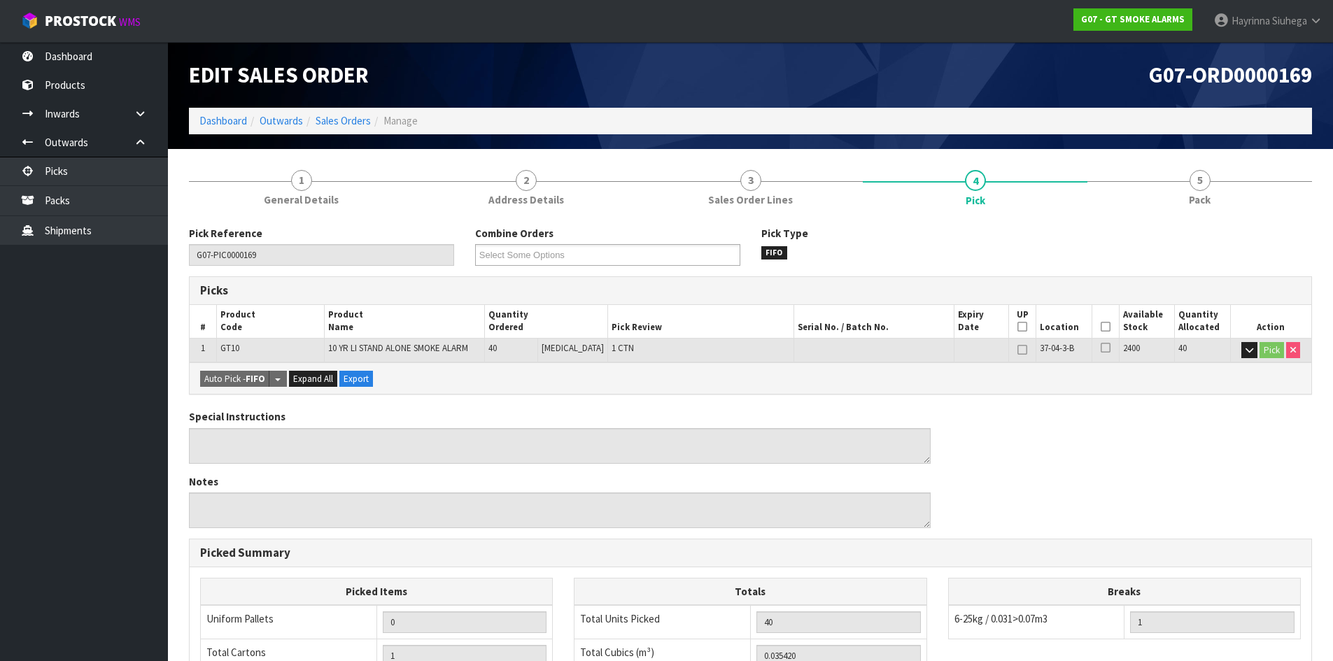
drag, startPoint x: 1105, startPoint y: 327, endPoint x: 814, endPoint y: 455, distance: 317.3
click at [1104, 327] on icon at bounding box center [1105, 327] width 10 height 1
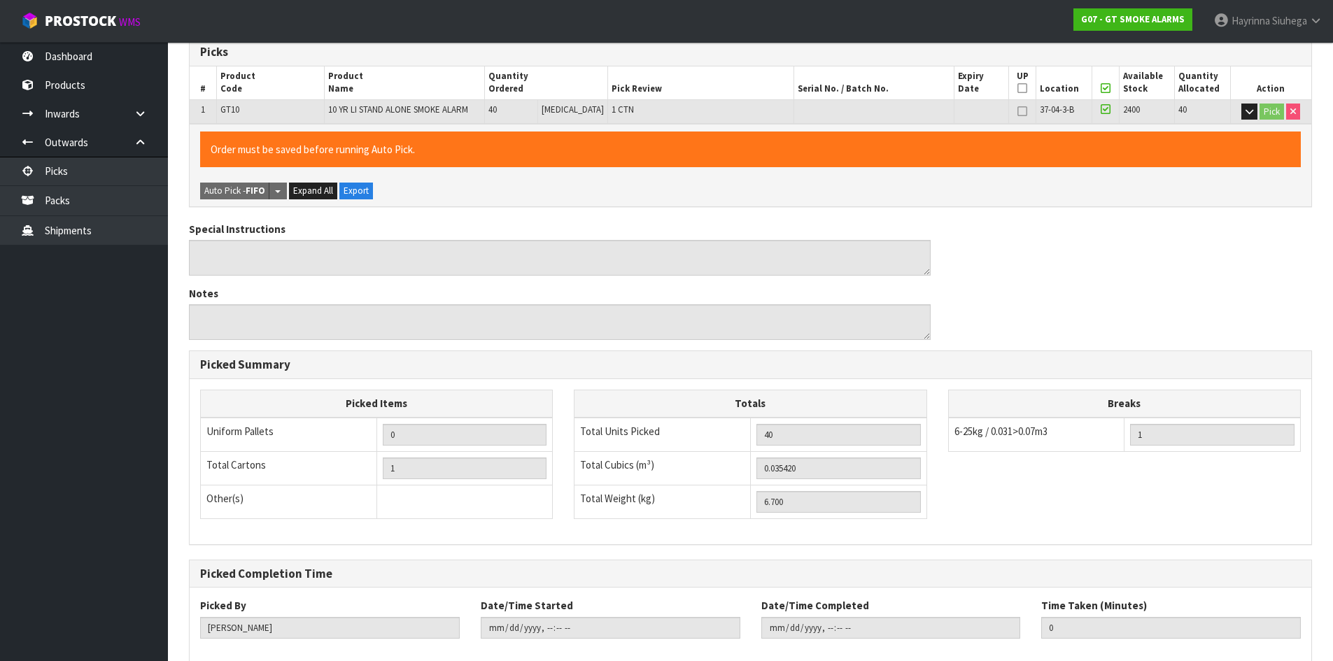
scroll to position [314, 0]
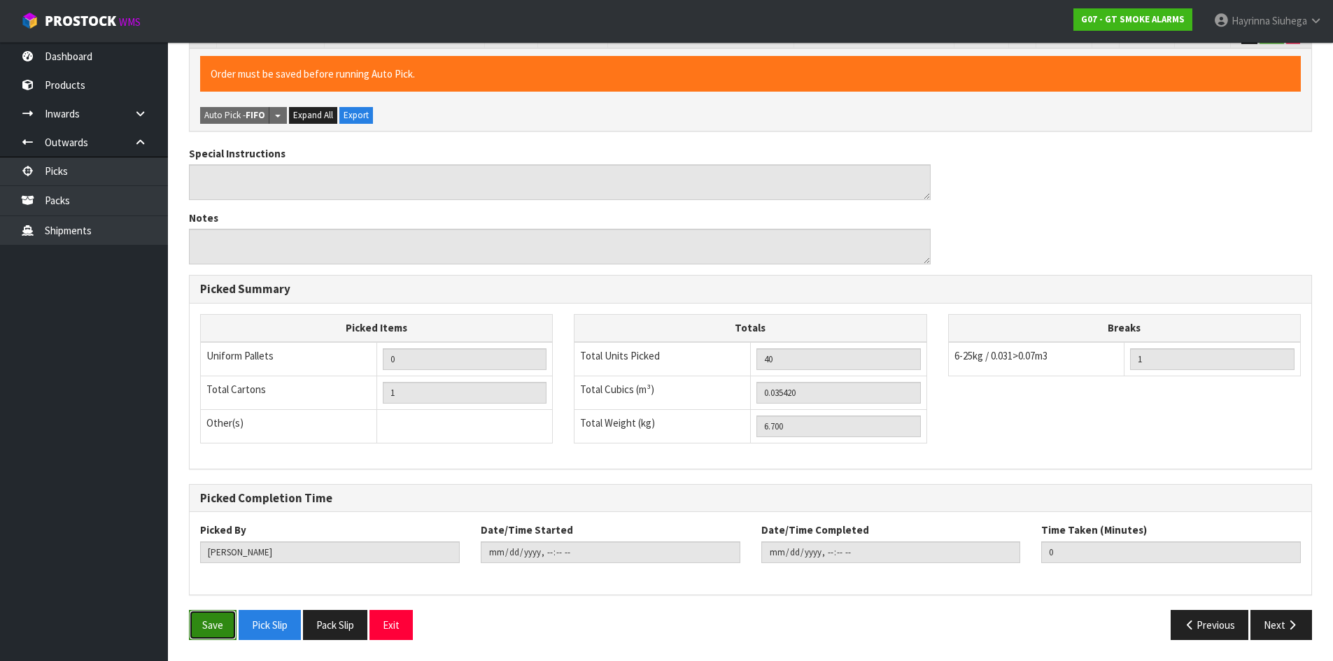
click at [214, 634] on button "Save" at bounding box center [213, 625] width 48 height 30
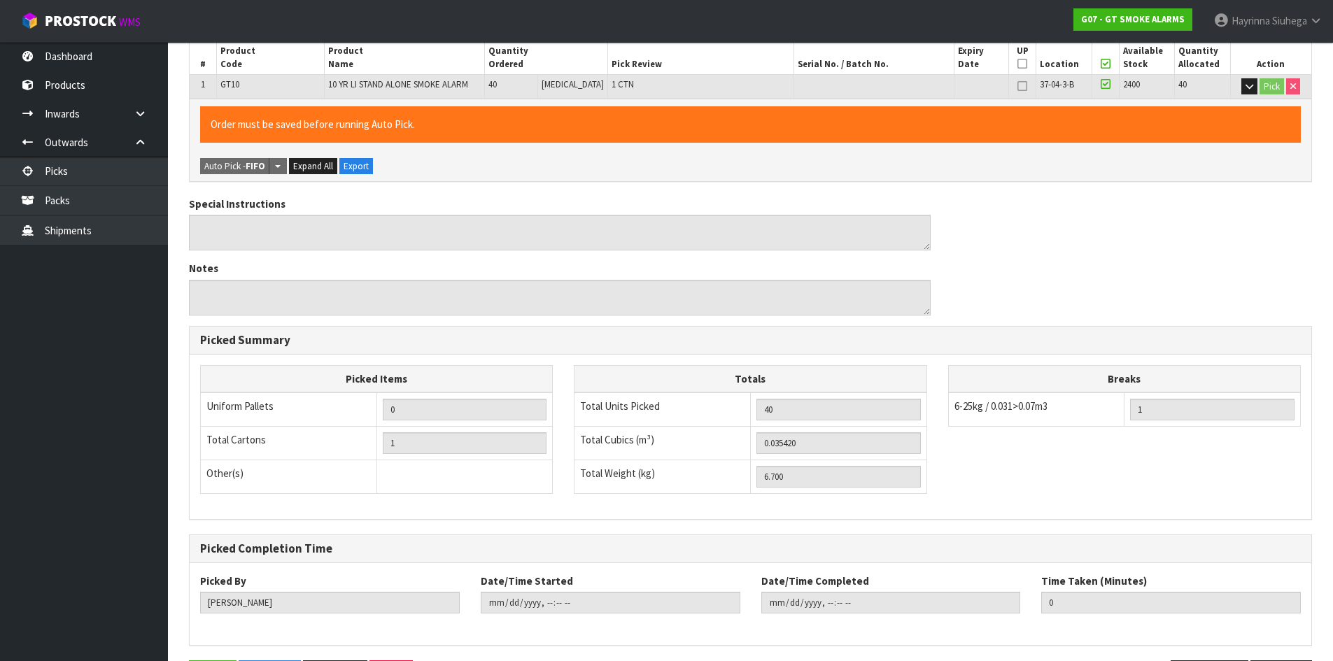
scroll to position [0, 0]
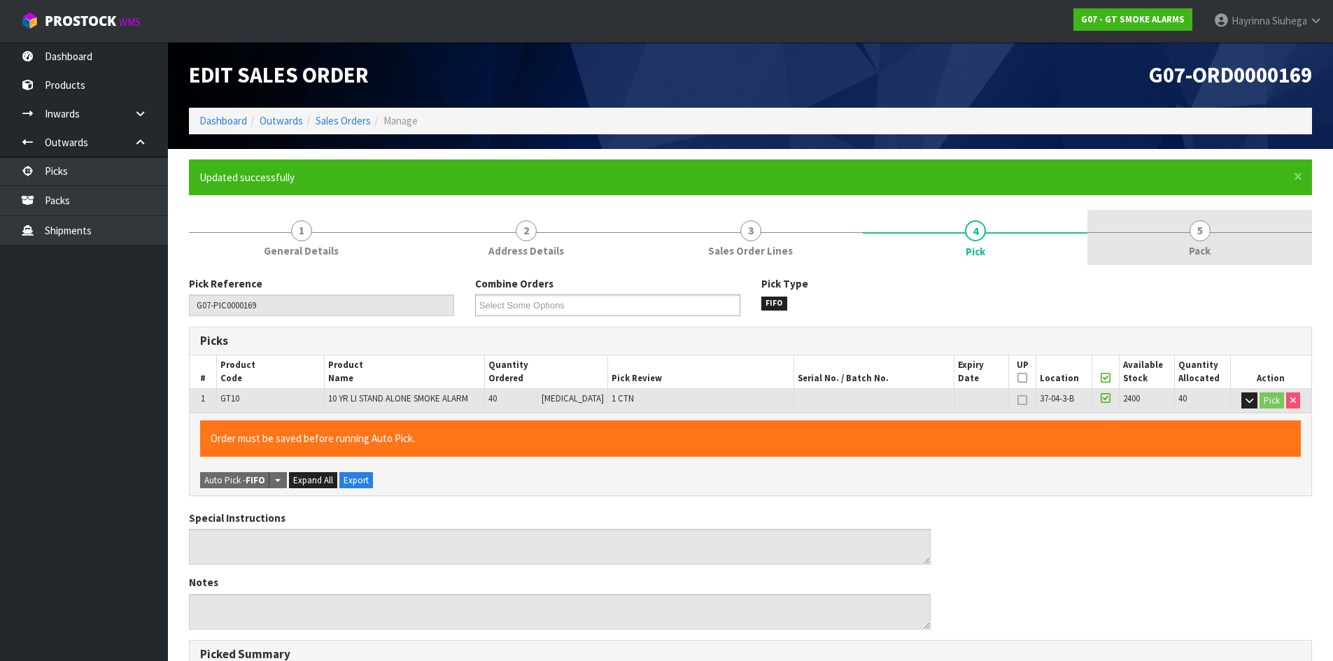
type input "[PERSON_NAME]"
type input "2025-09-24T13:49:52"
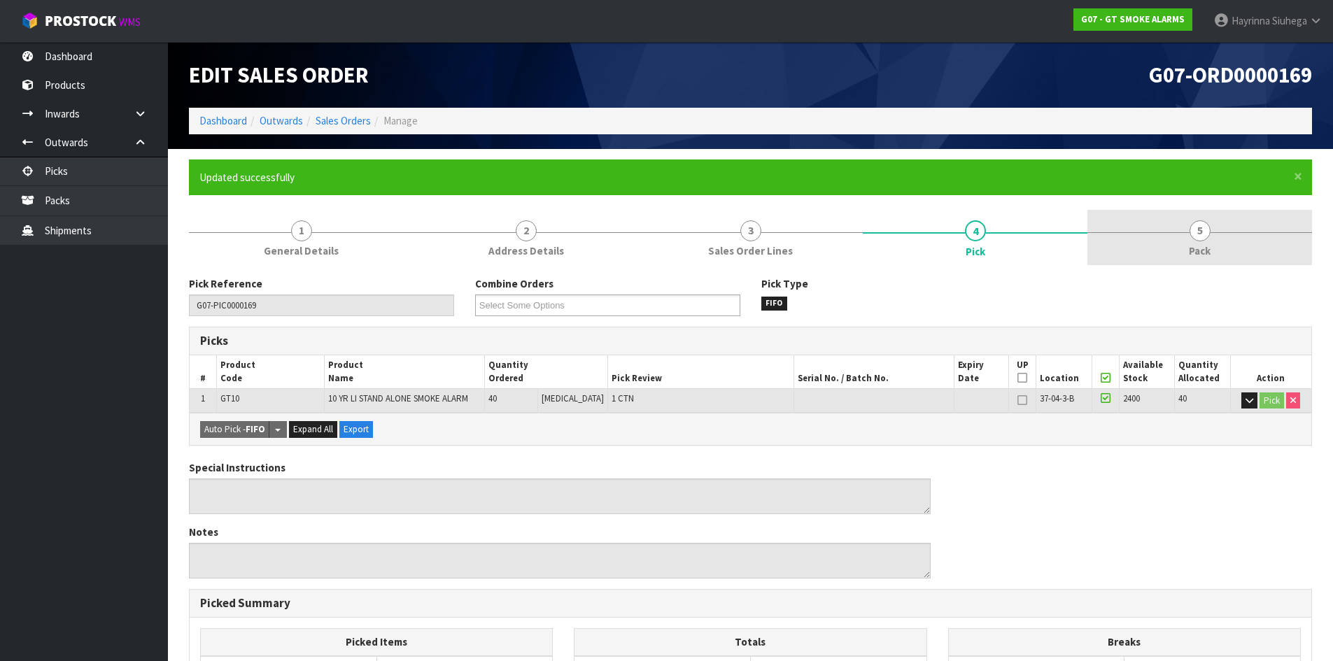
drag, startPoint x: 1155, startPoint y: 255, endPoint x: 1115, endPoint y: 263, distance: 40.8
click at [1156, 255] on link "5 Pack" at bounding box center [1199, 237] width 225 height 55
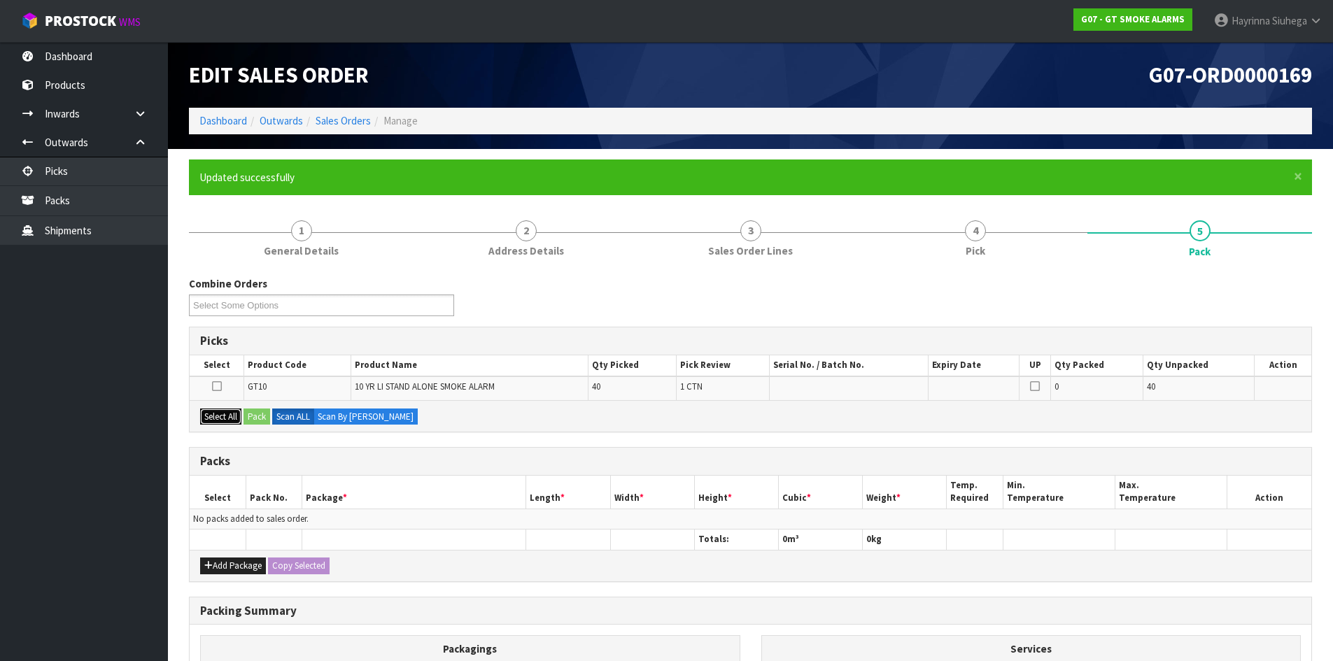
click at [223, 416] on button "Select All" at bounding box center [220, 417] width 41 height 17
click at [250, 416] on button "Pack" at bounding box center [256, 417] width 27 height 17
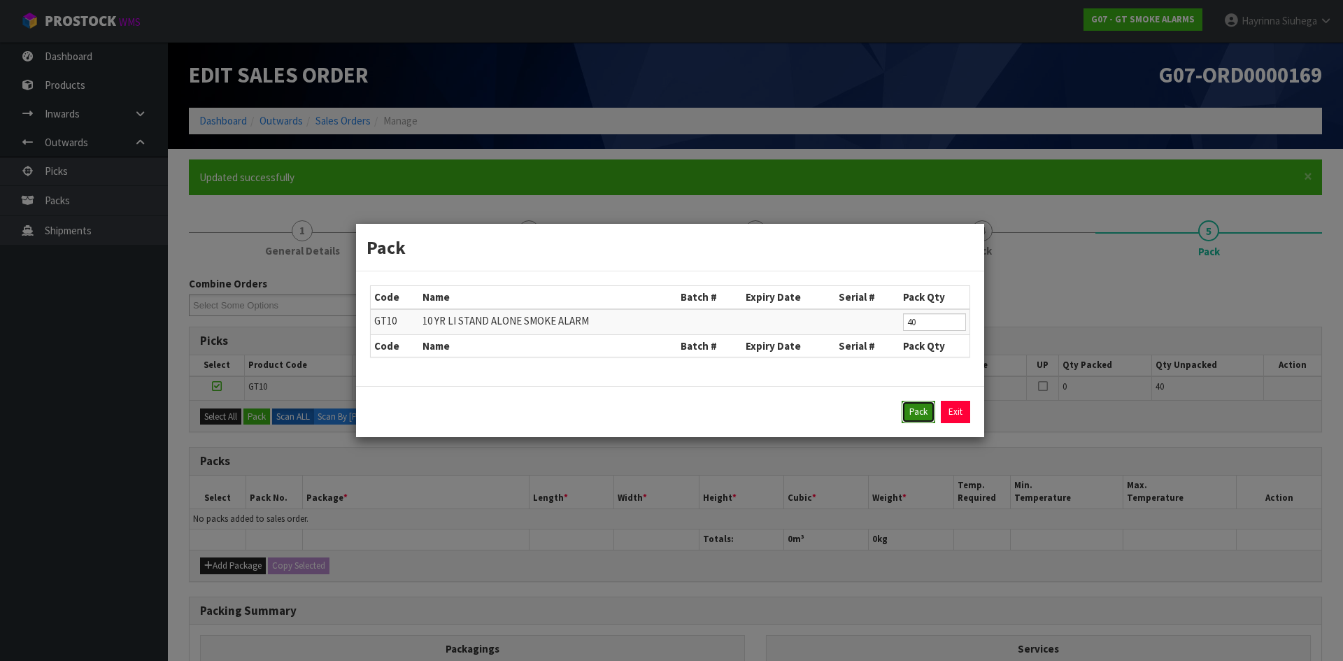
click at [916, 404] on button "Pack" at bounding box center [919, 412] width 34 height 22
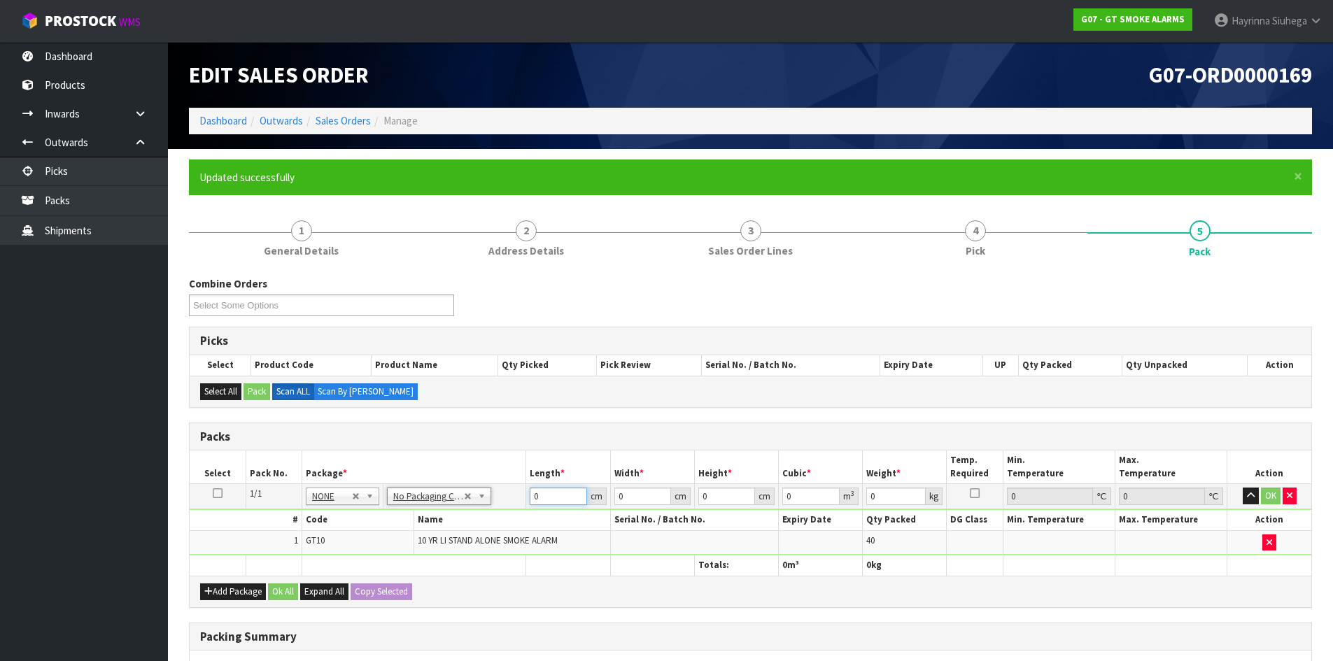
click at [531, 498] on input "0" at bounding box center [558, 496] width 57 height 17
type input "43"
type input "35"
type input "2"
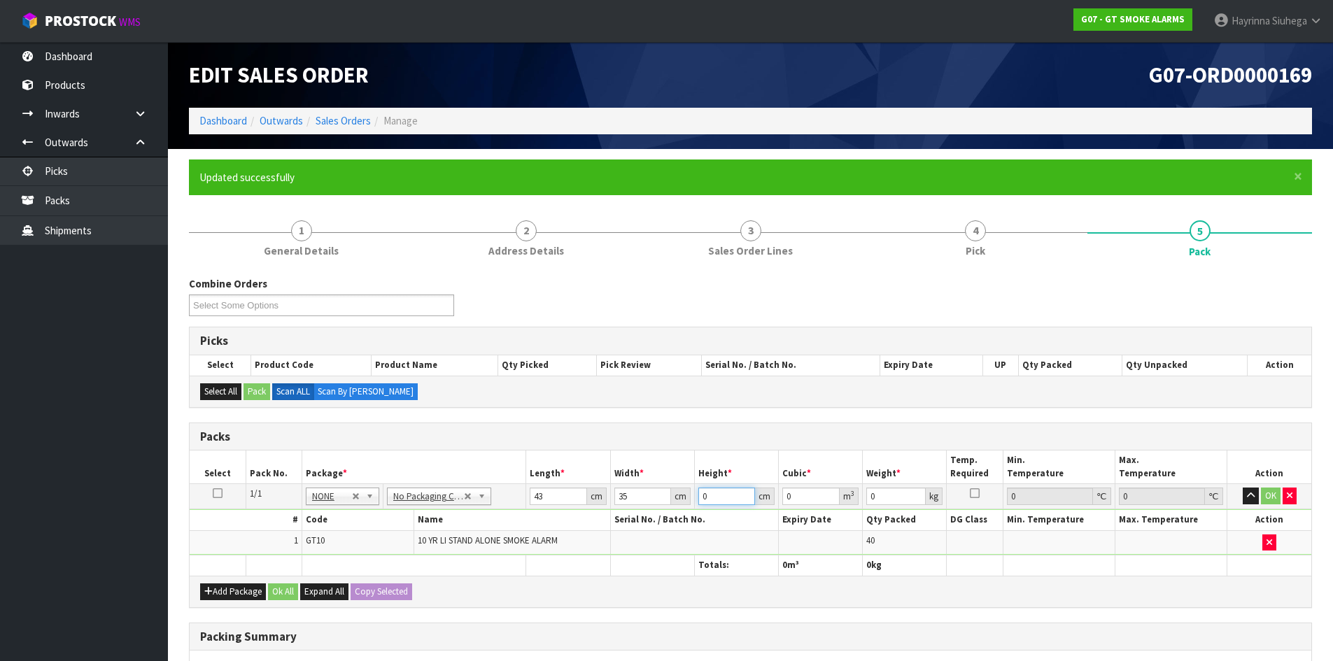
type input "0.00301"
type input "22"
type input "0.03311"
type input "22"
type input "7"
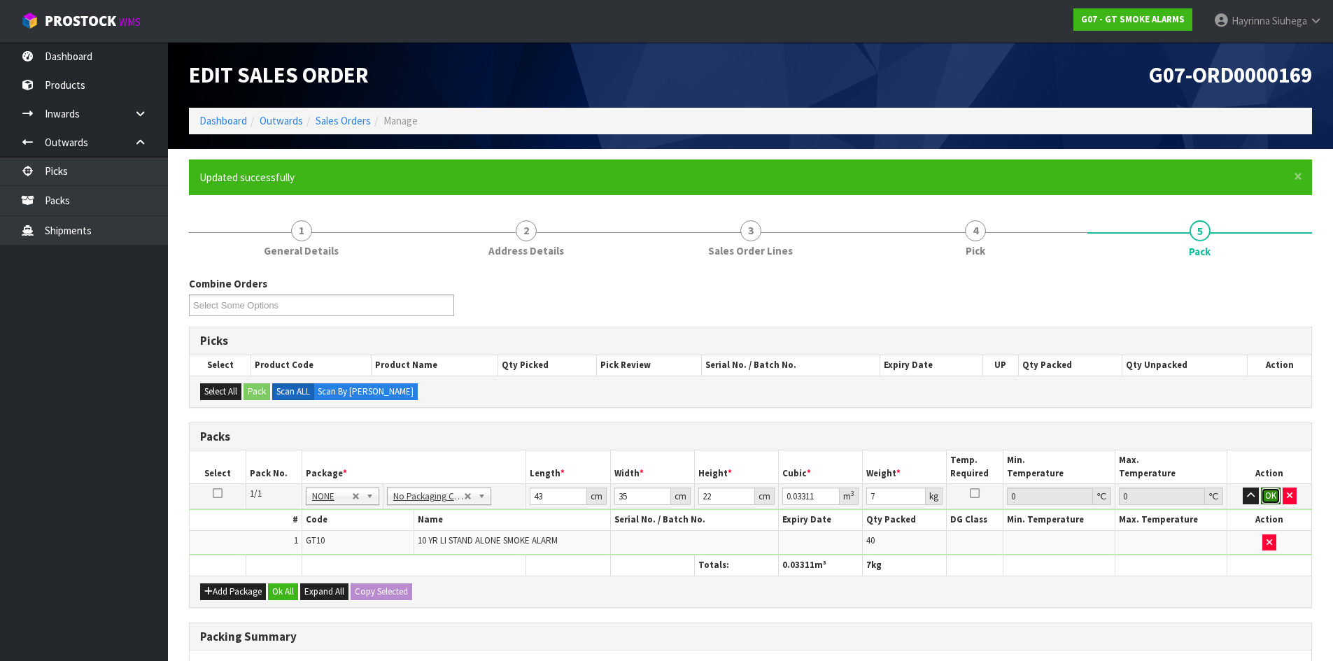
click button "OK" at bounding box center [1271, 496] width 20 height 17
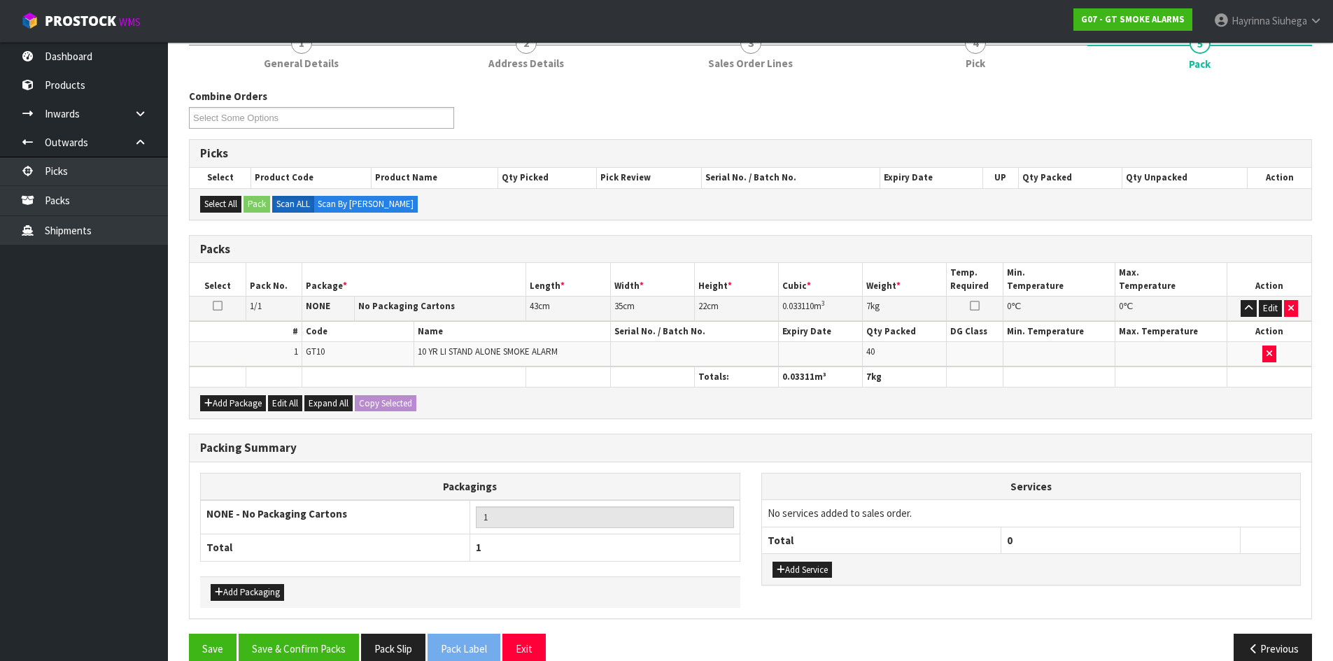
scroll to position [211, 0]
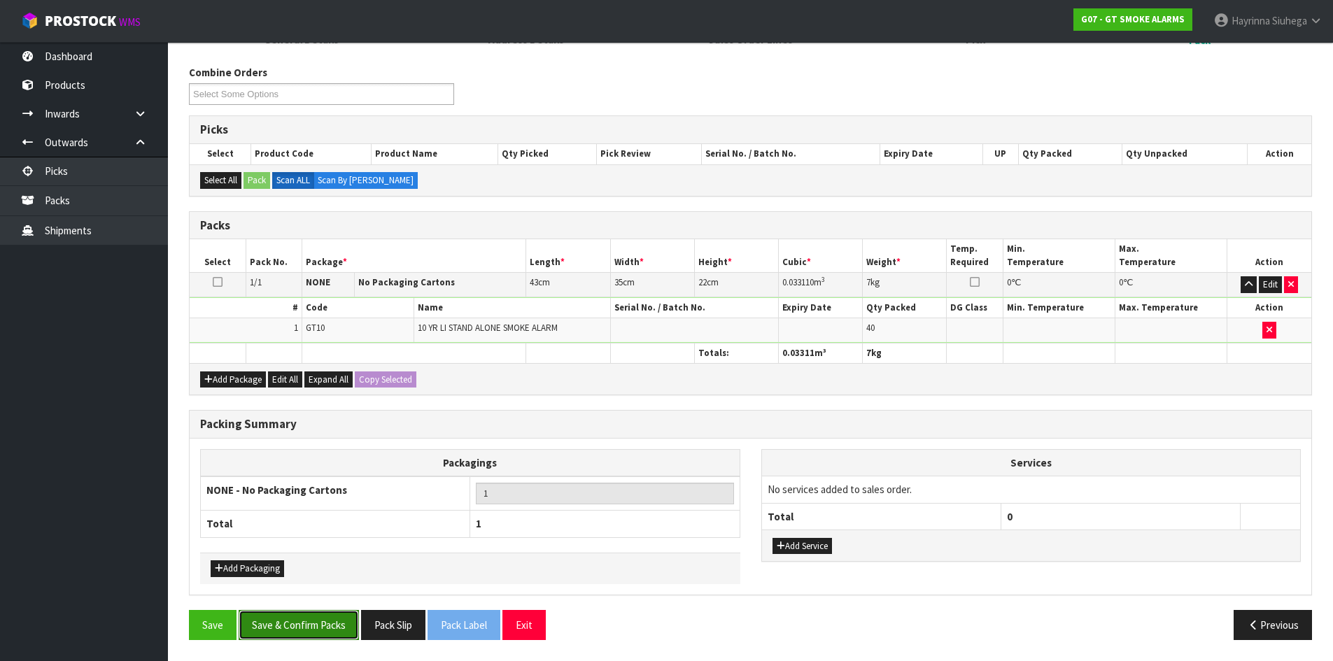
click at [299, 632] on button "Save & Confirm Packs" at bounding box center [299, 625] width 120 height 30
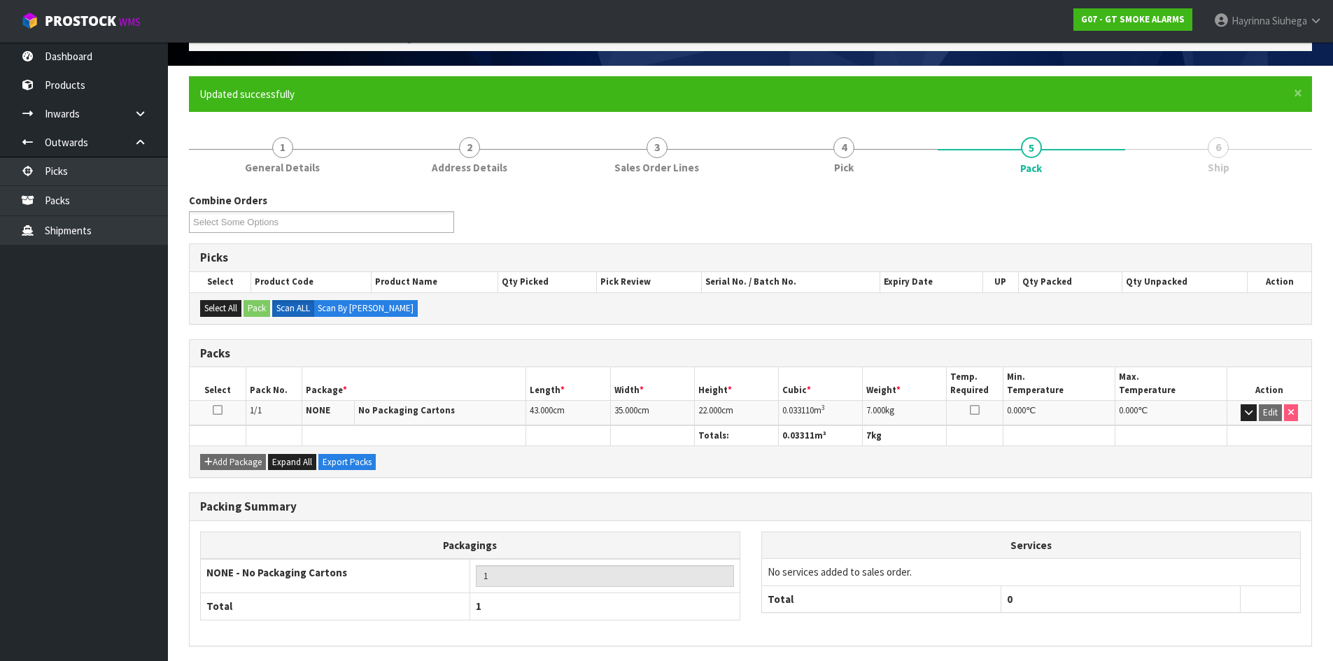
scroll to position [134, 0]
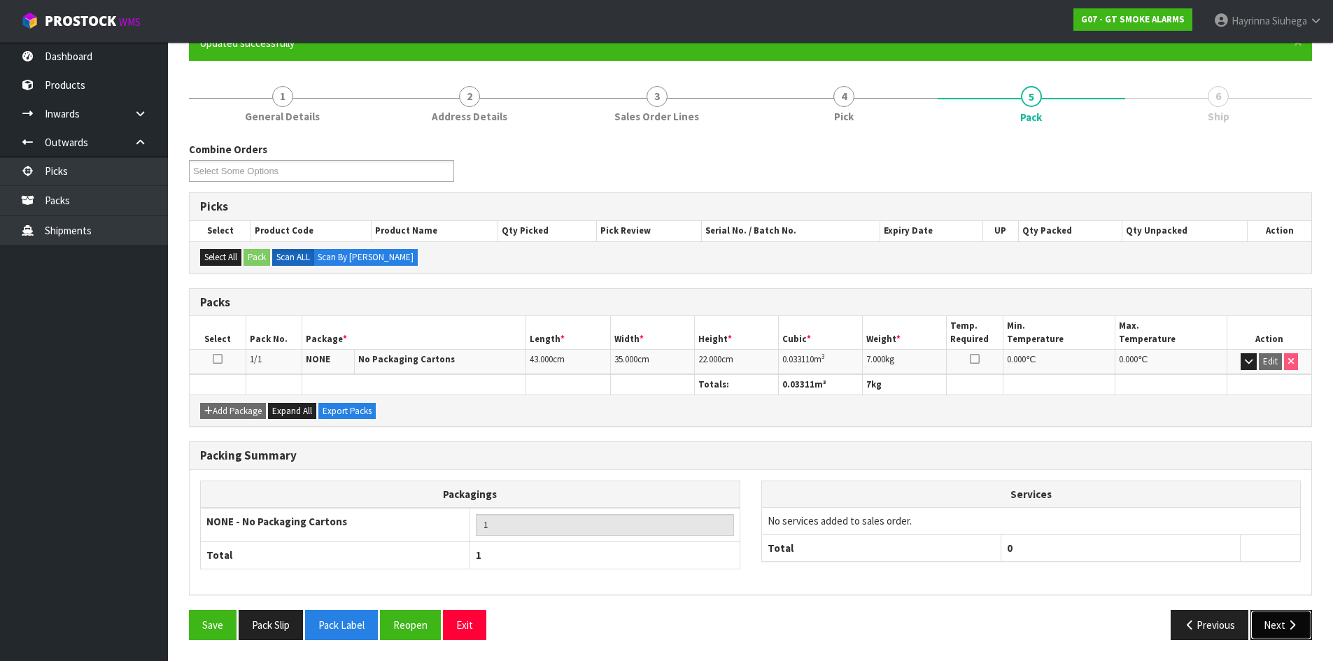
click at [1295, 624] on icon "button" at bounding box center [1291, 625] width 13 height 10
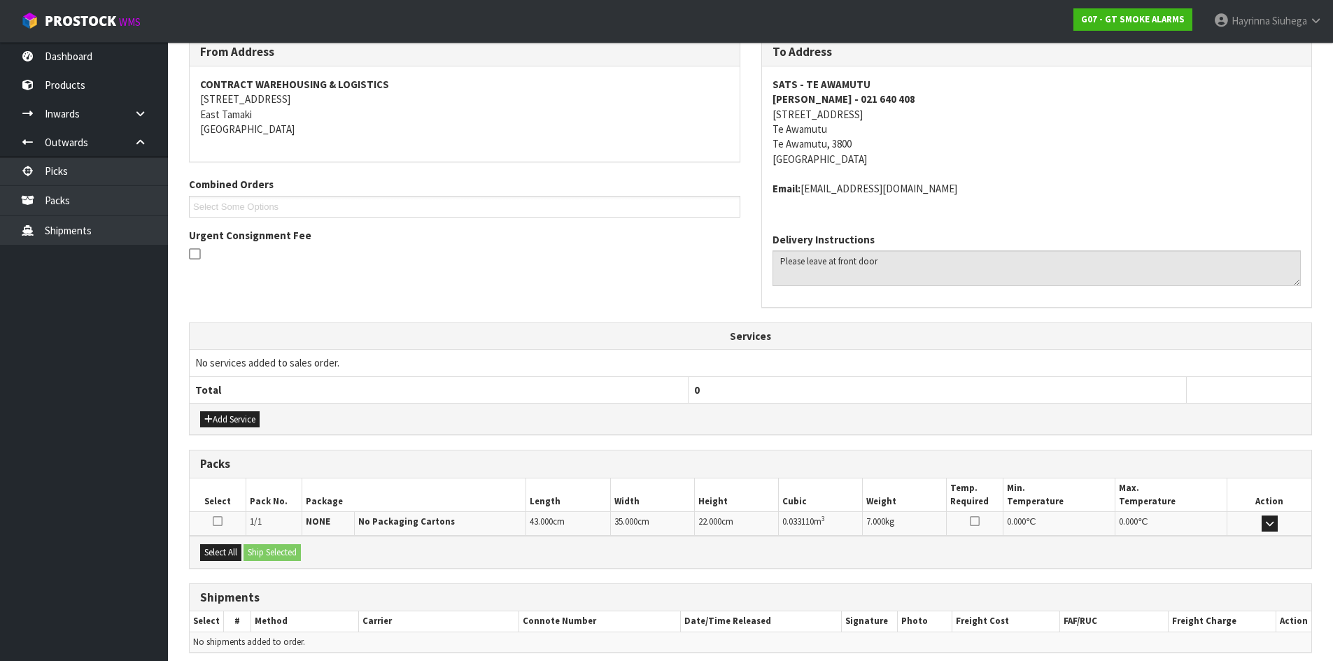
scroll to position [297, 0]
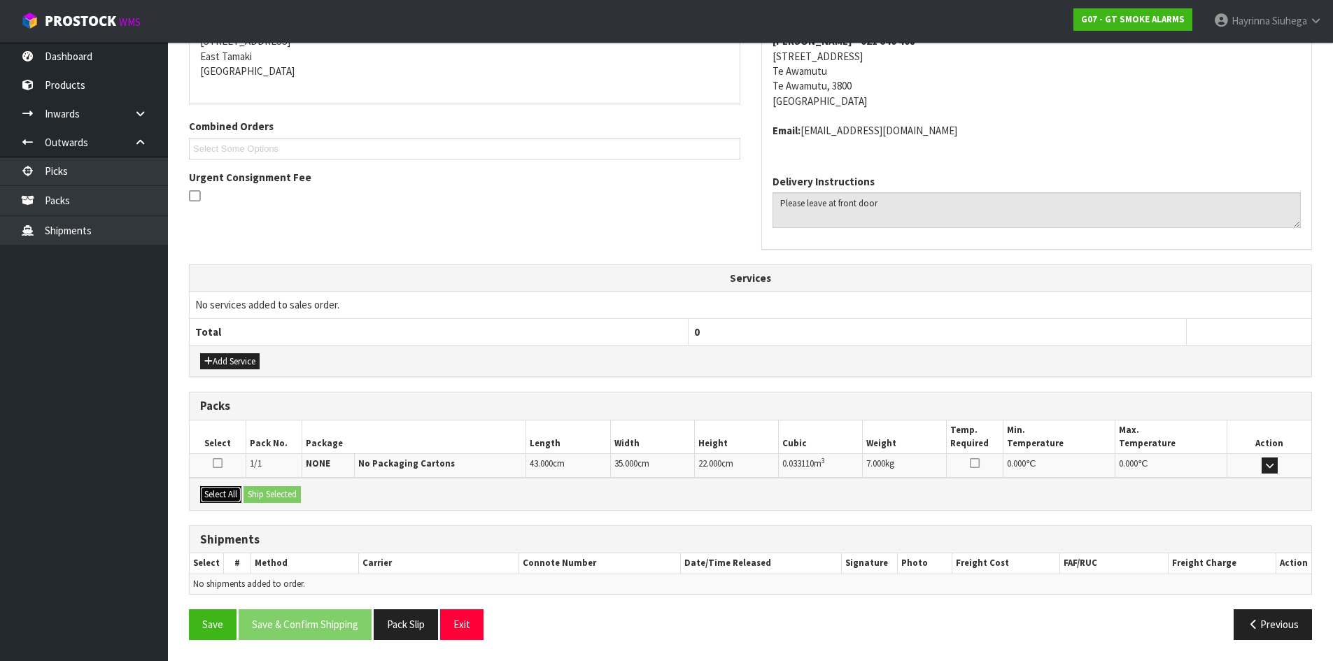
drag, startPoint x: 227, startPoint y: 497, endPoint x: 284, endPoint y: 492, distance: 56.9
click at [229, 496] on button "Select All" at bounding box center [220, 494] width 41 height 17
click at [285, 492] on button "Ship Selected" at bounding box center [271, 494] width 57 height 17
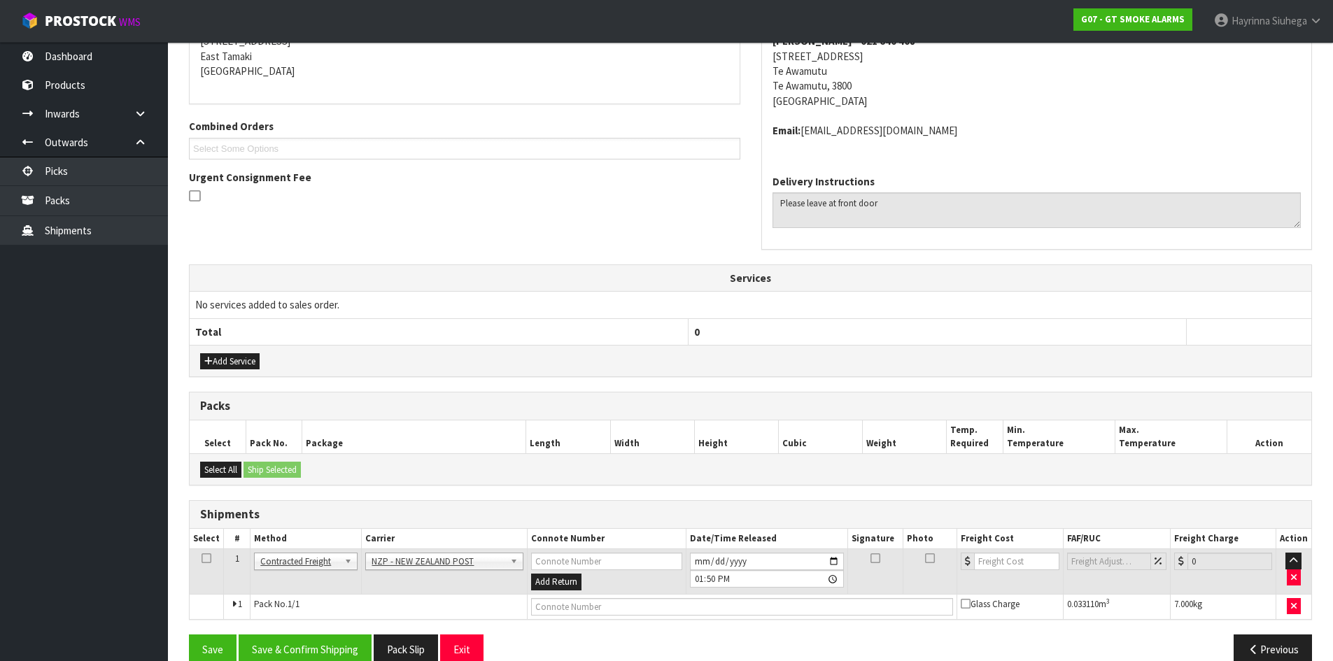
scroll to position [321, 0]
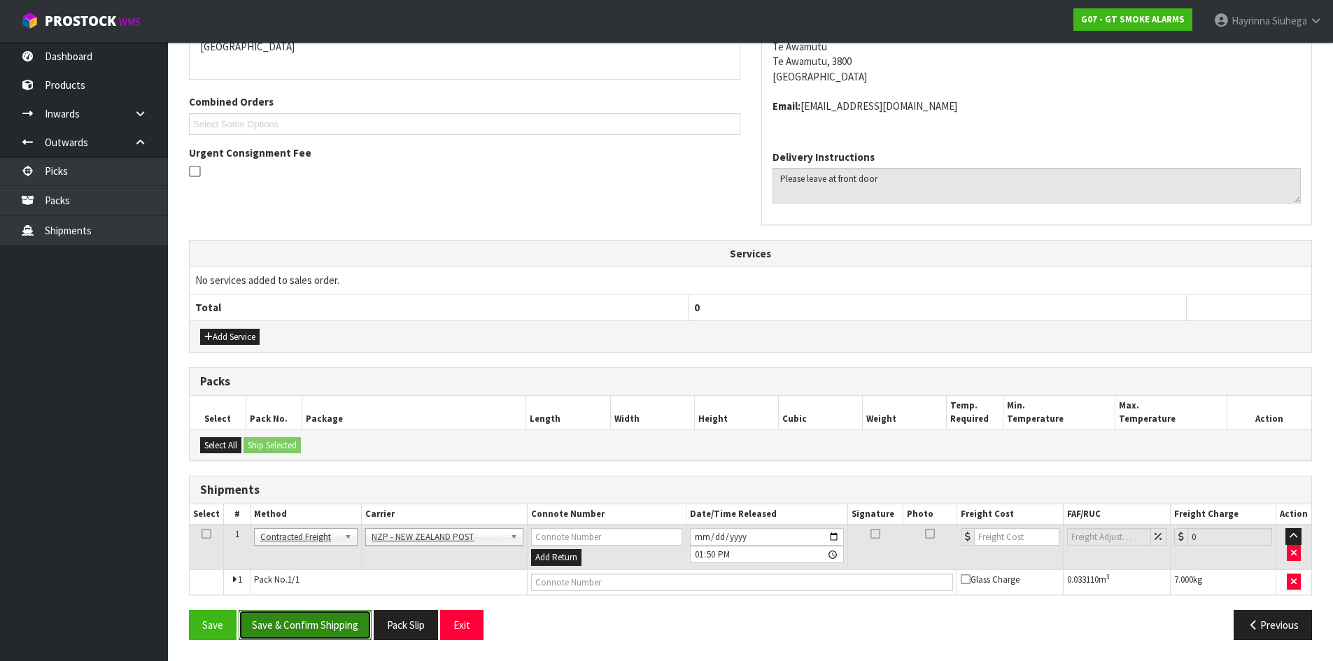
click at [320, 613] on button "Save & Confirm Shipping" at bounding box center [305, 625] width 133 height 30
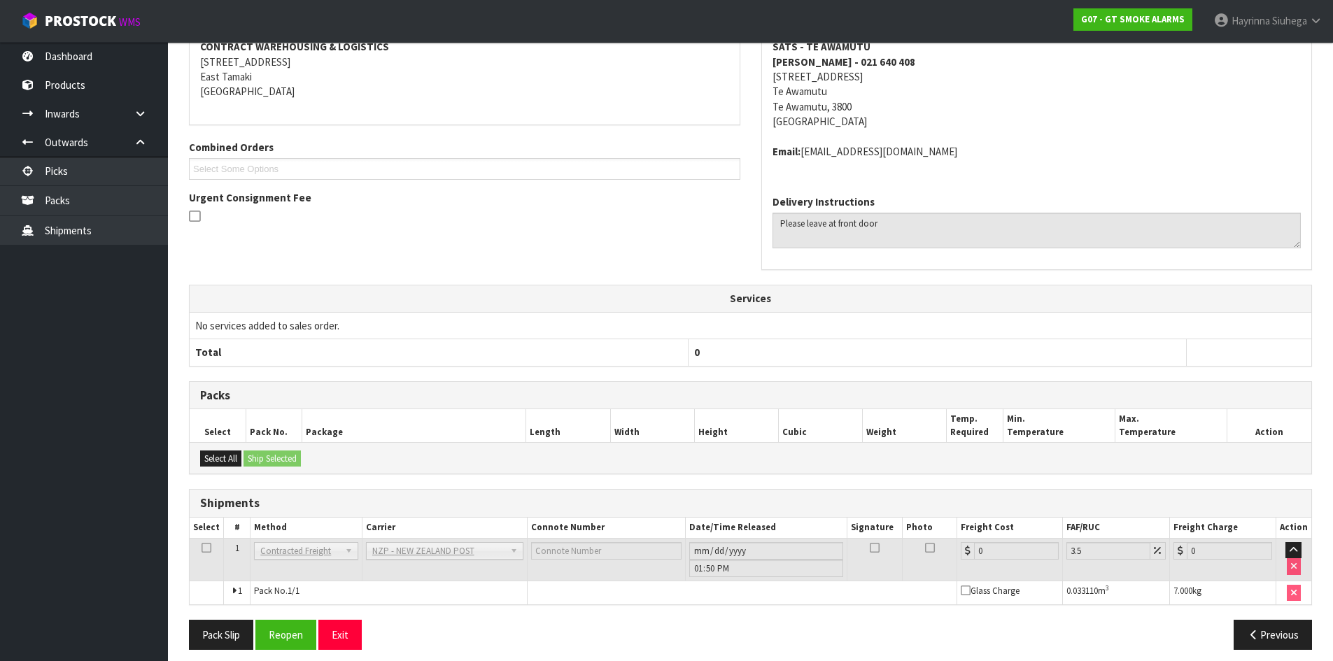
scroll to position [301, 0]
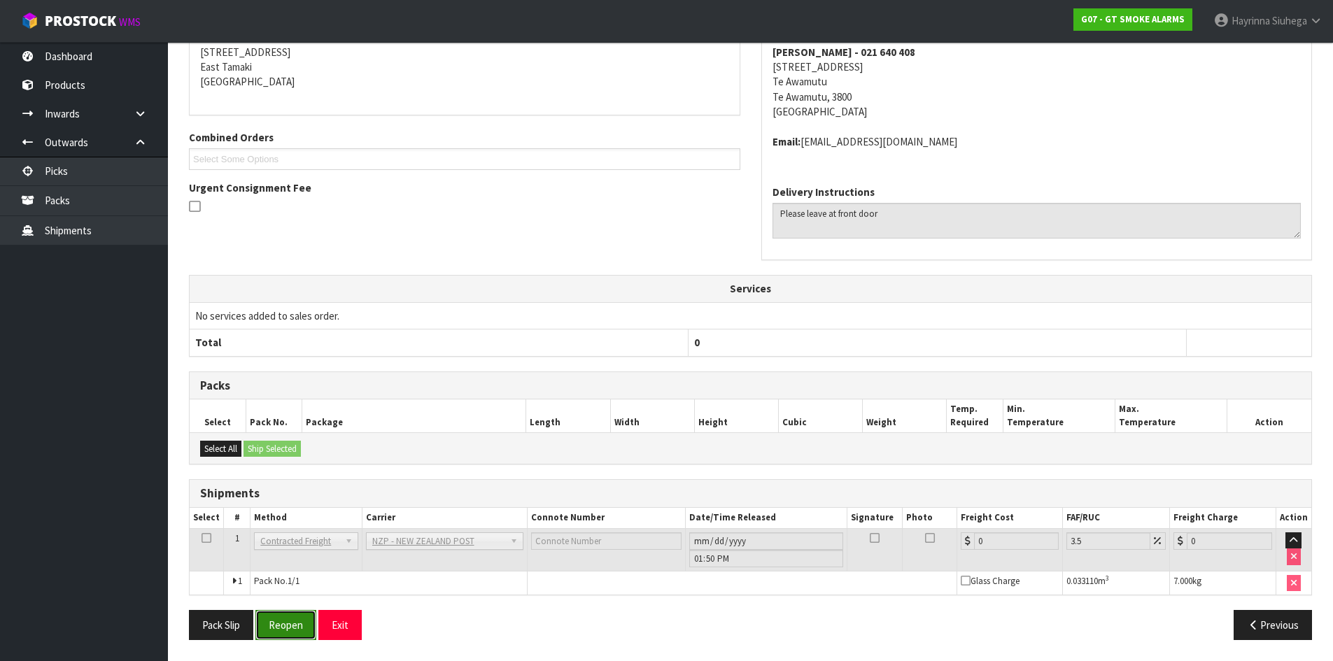
click at [289, 619] on button "Reopen" at bounding box center [285, 625] width 61 height 30
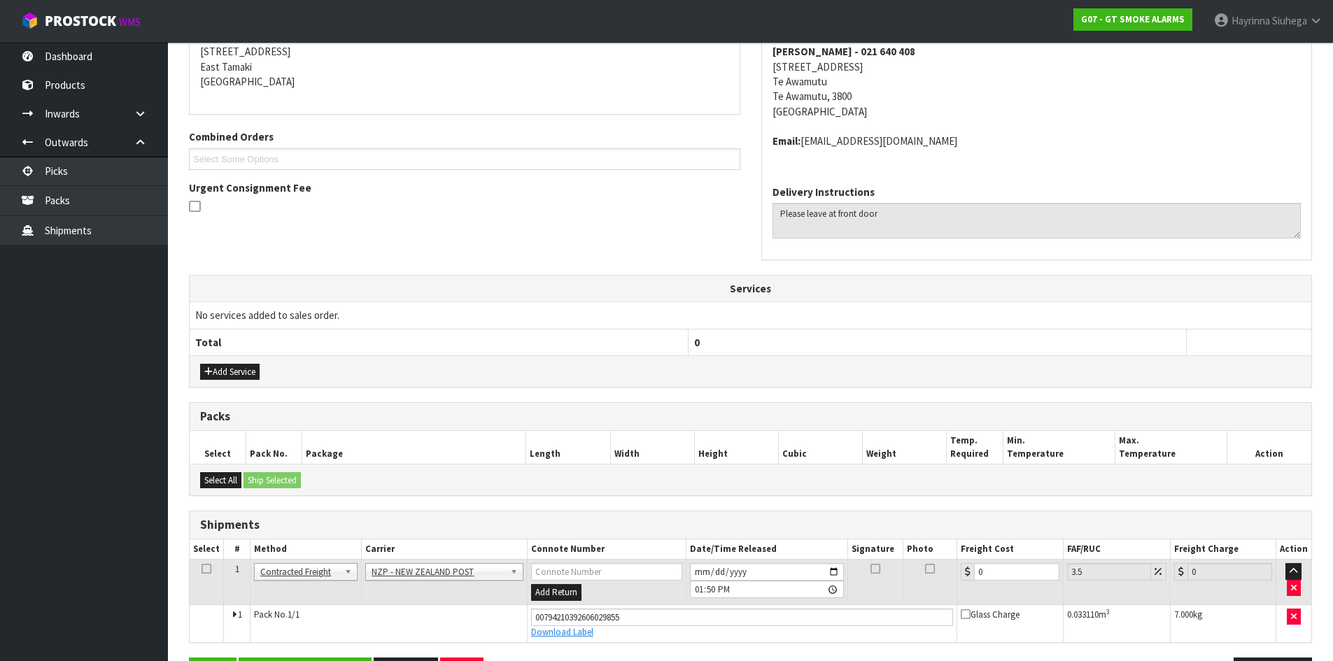
scroll to position [334, 0]
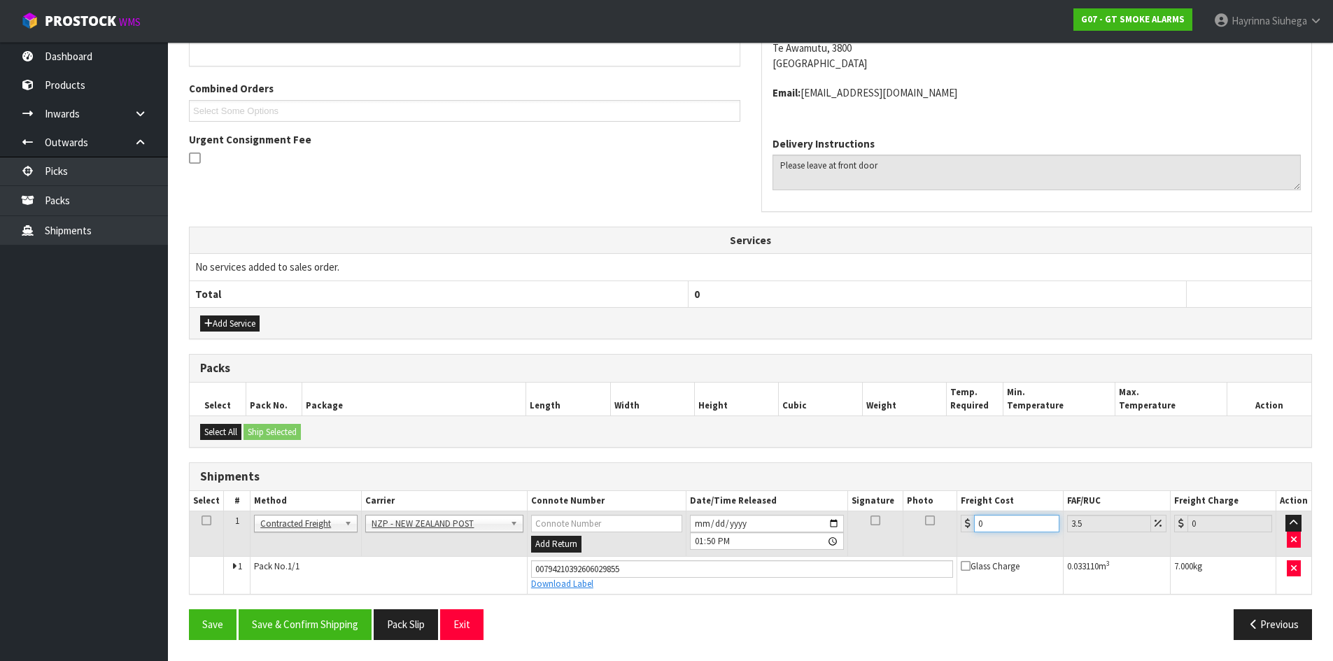
drag, startPoint x: 1001, startPoint y: 525, endPoint x: 772, endPoint y: 527, distance: 229.5
click at [800, 528] on tr "1 Client Local Pickup Customer Local Pickup Company Freight Contracted Freight …" at bounding box center [750, 533] width 1121 height 45
type input "6"
type input "6.21"
type input "6.8"
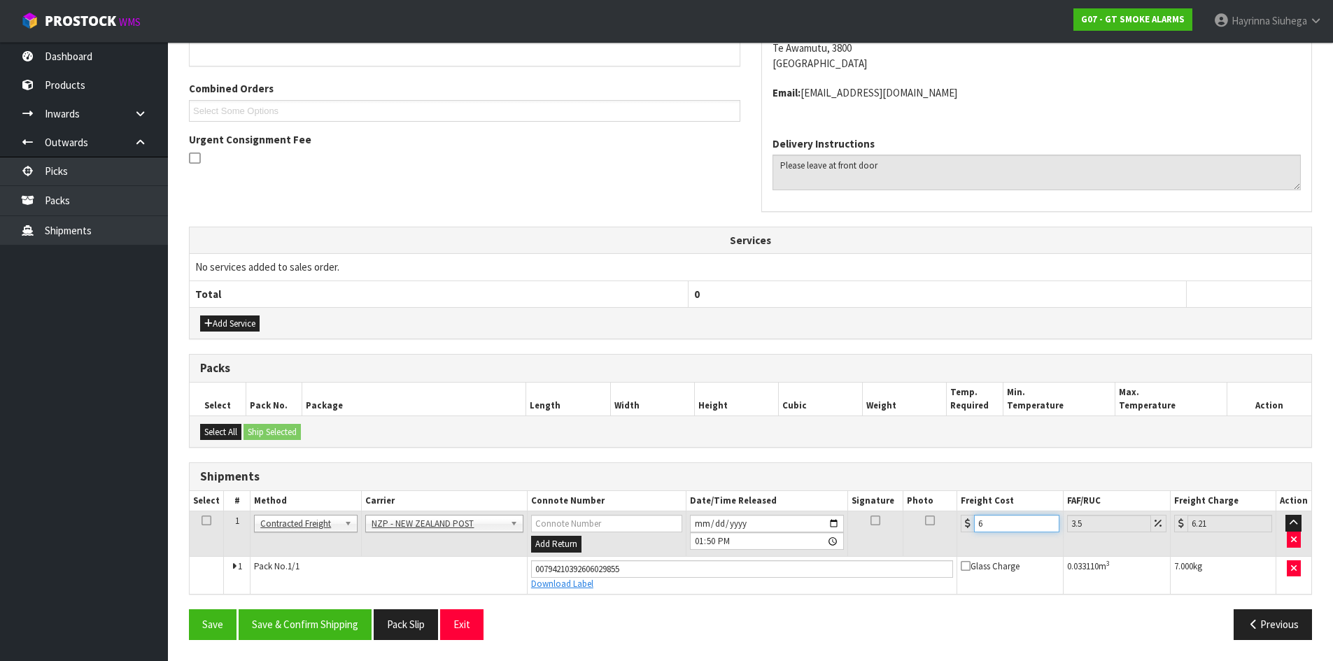
type input "7.04"
type input "6.86"
type input "7.1"
type input "6.86"
click at [189, 609] on button "Save" at bounding box center [213, 624] width 48 height 30
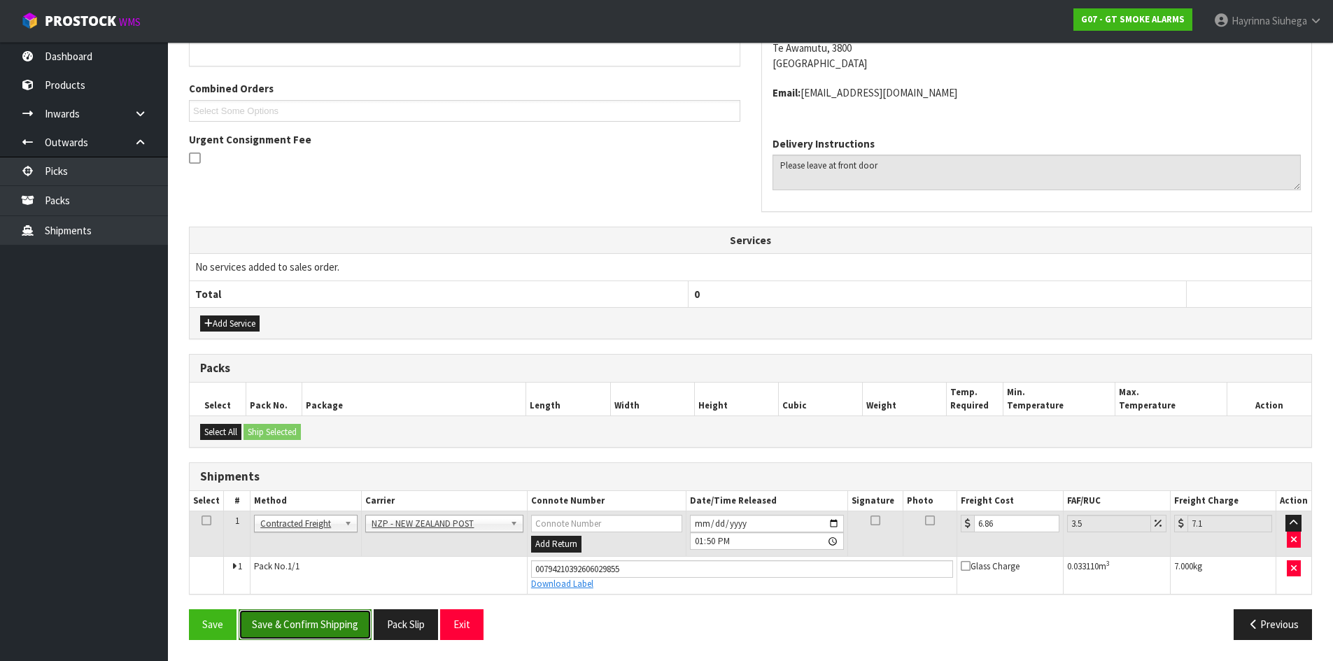
click at [340, 611] on button "Save & Confirm Shipping" at bounding box center [305, 624] width 133 height 30
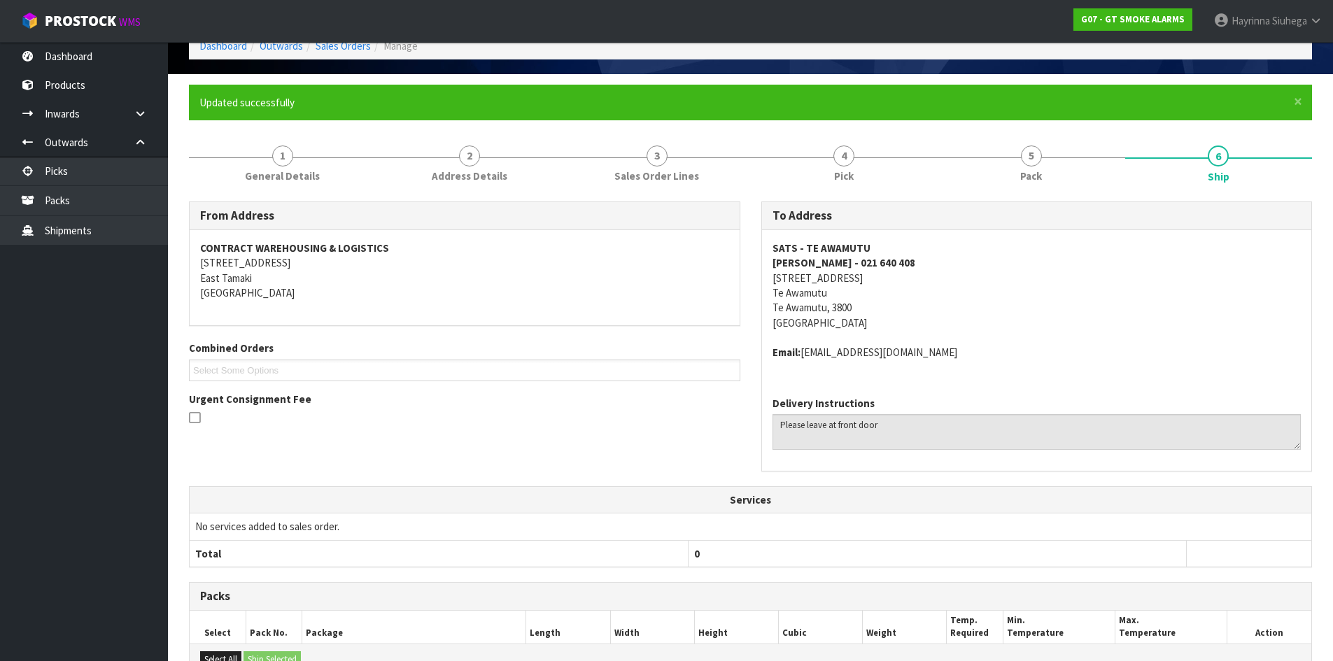
scroll to position [0, 0]
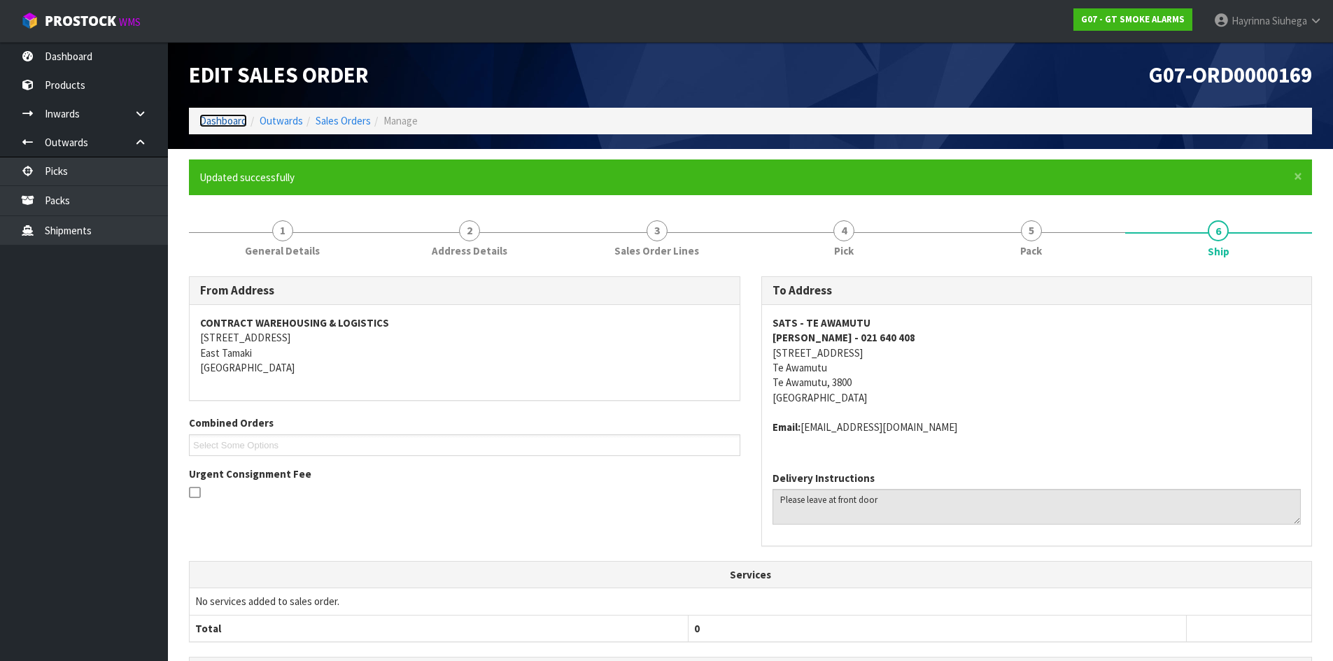
click at [220, 122] on link "Dashboard" at bounding box center [223, 120] width 48 height 13
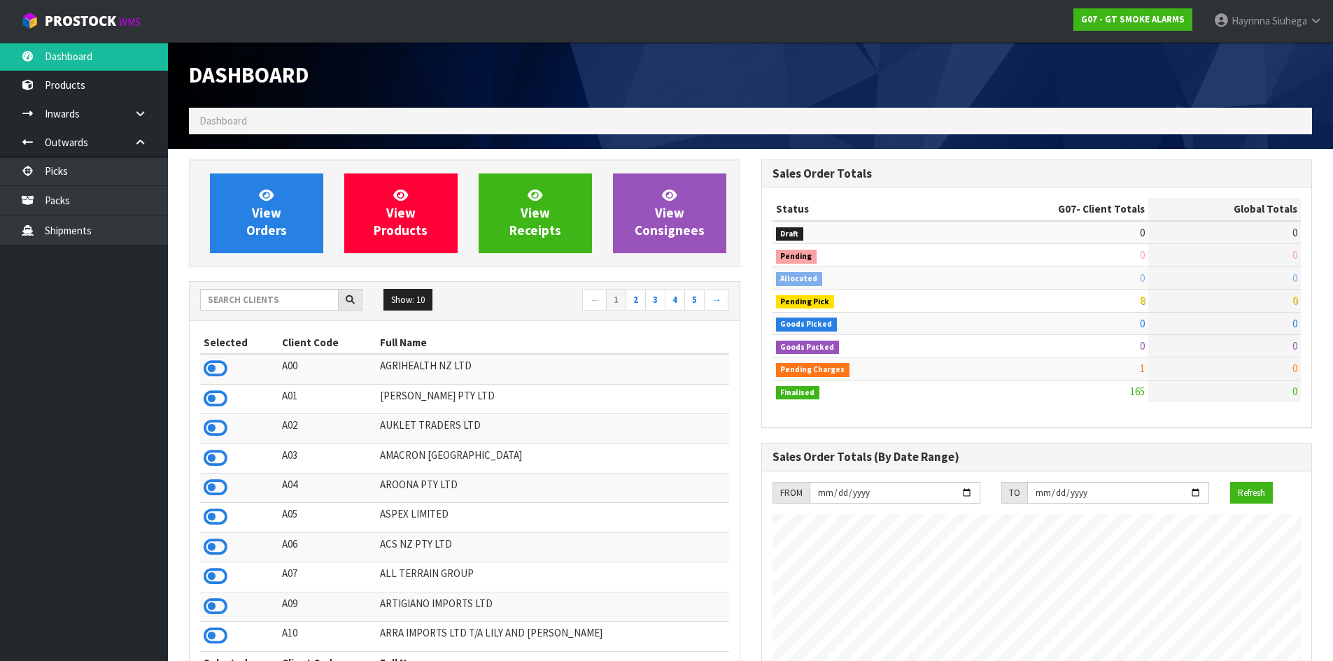
scroll to position [878, 572]
click at [255, 206] on span "View Orders" at bounding box center [266, 213] width 41 height 52
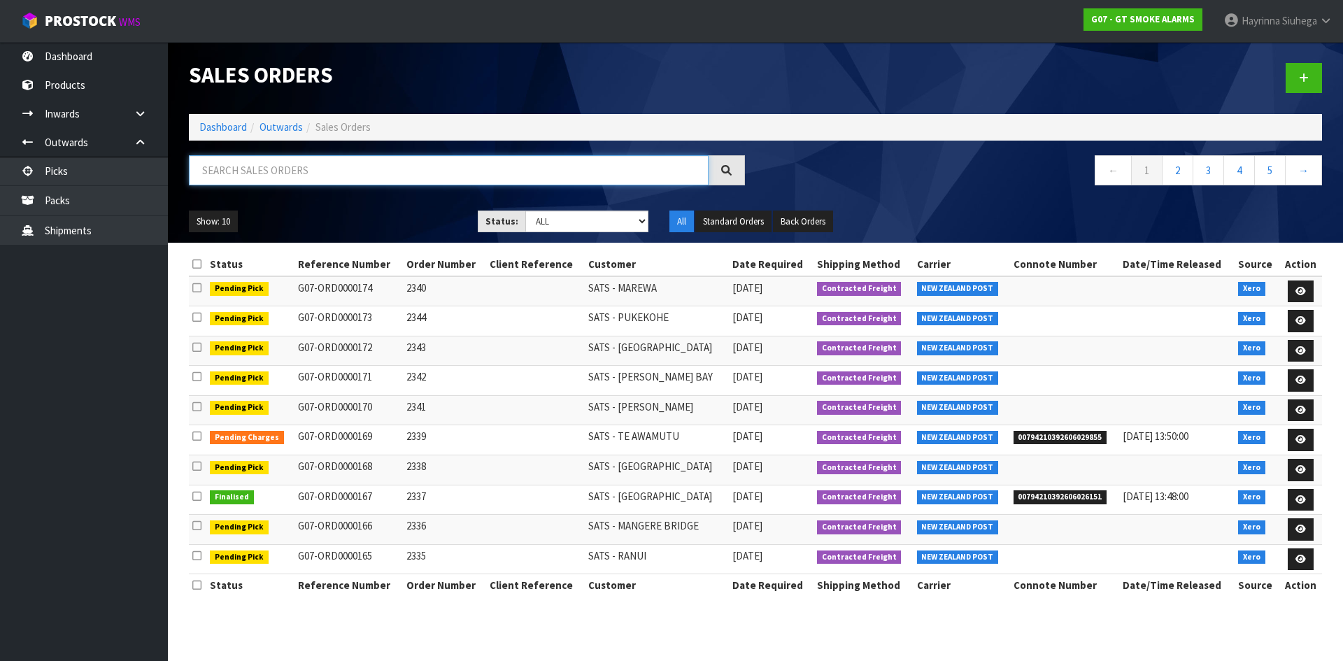
click at [281, 162] on input "text" at bounding box center [449, 170] width 520 height 30
type input "JOB-0414253"
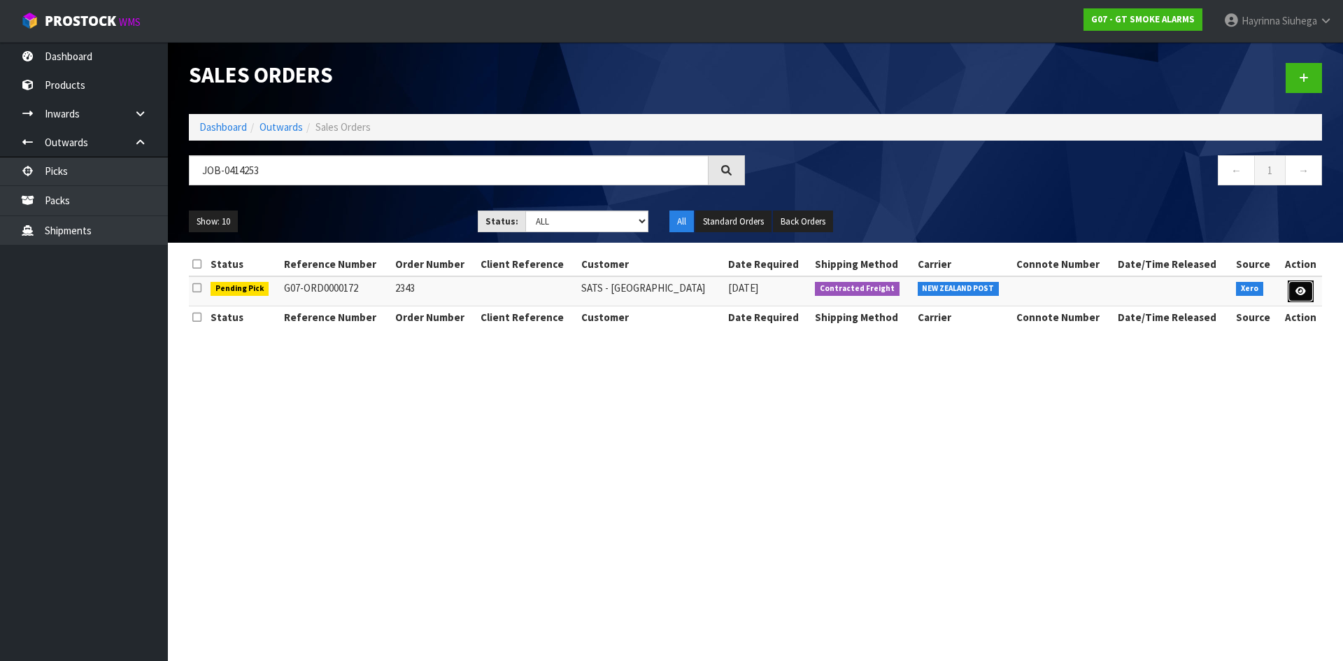
click at [1296, 289] on icon at bounding box center [1301, 291] width 10 height 9
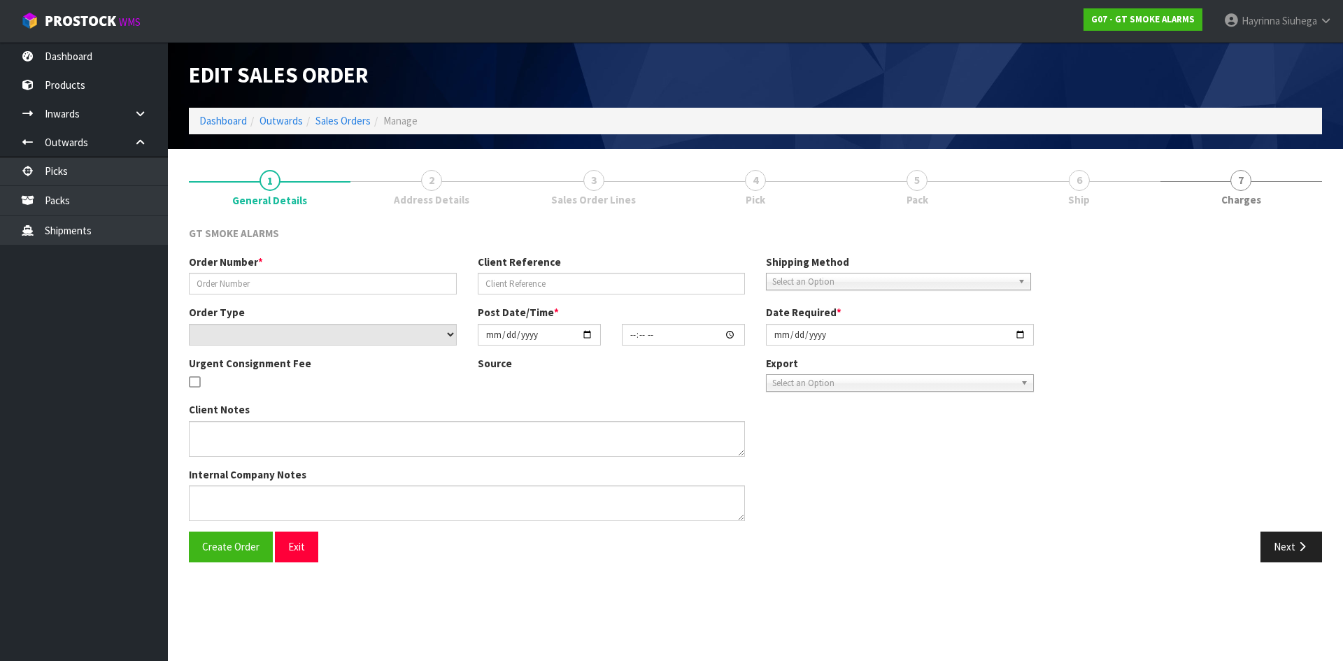
type input "2343"
select select "number:0"
type input "2025-09-24"
type input "10:20:03.000"
type input "2025-09-24"
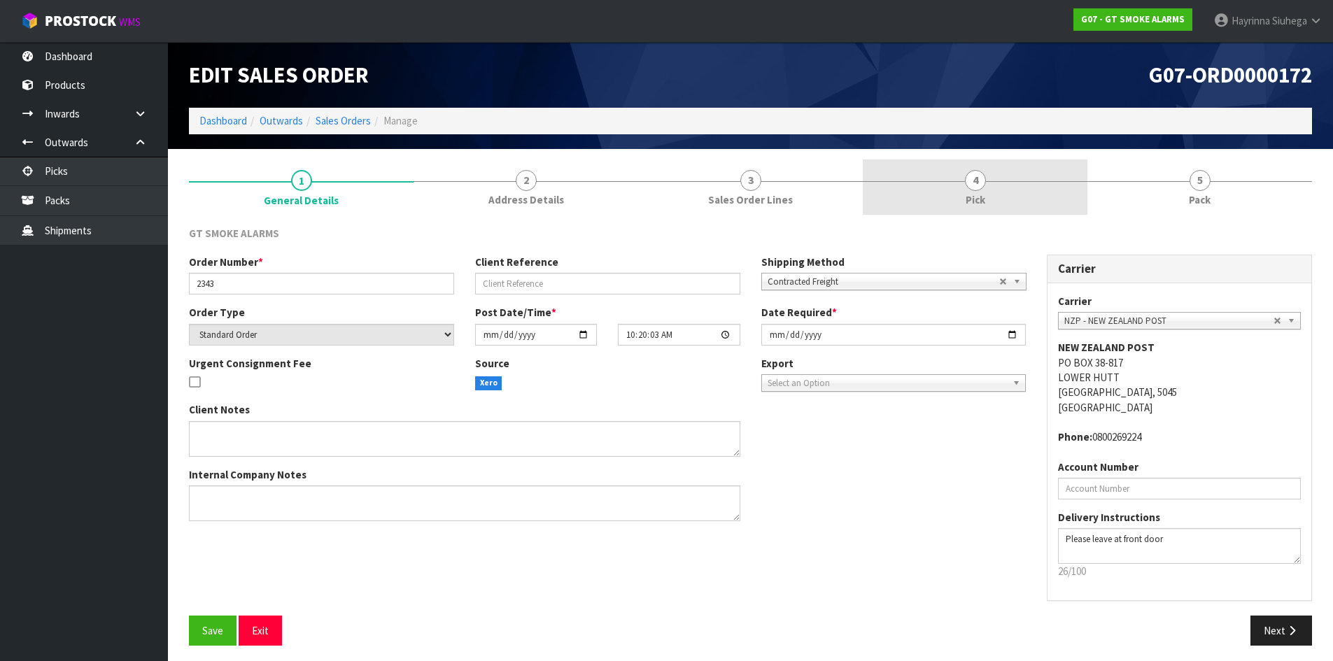
click at [1005, 194] on link "4 Pick" at bounding box center [975, 187] width 225 height 55
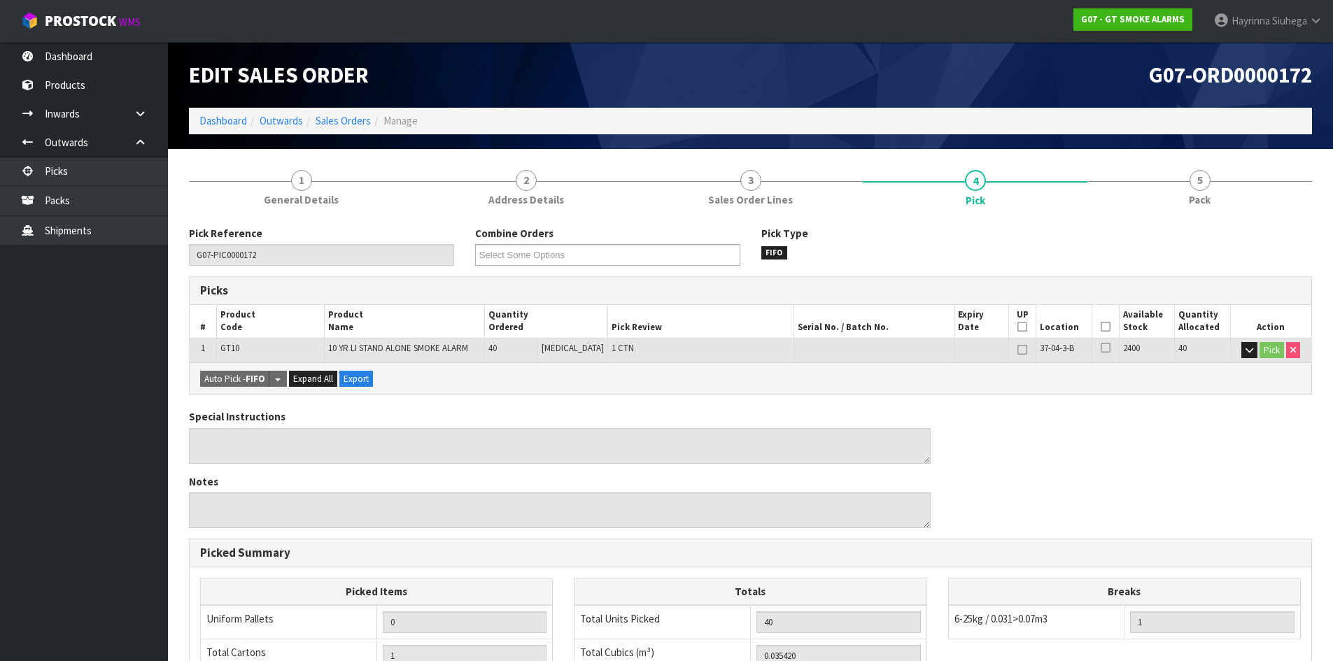
click at [1100, 327] on icon at bounding box center [1105, 327] width 10 height 1
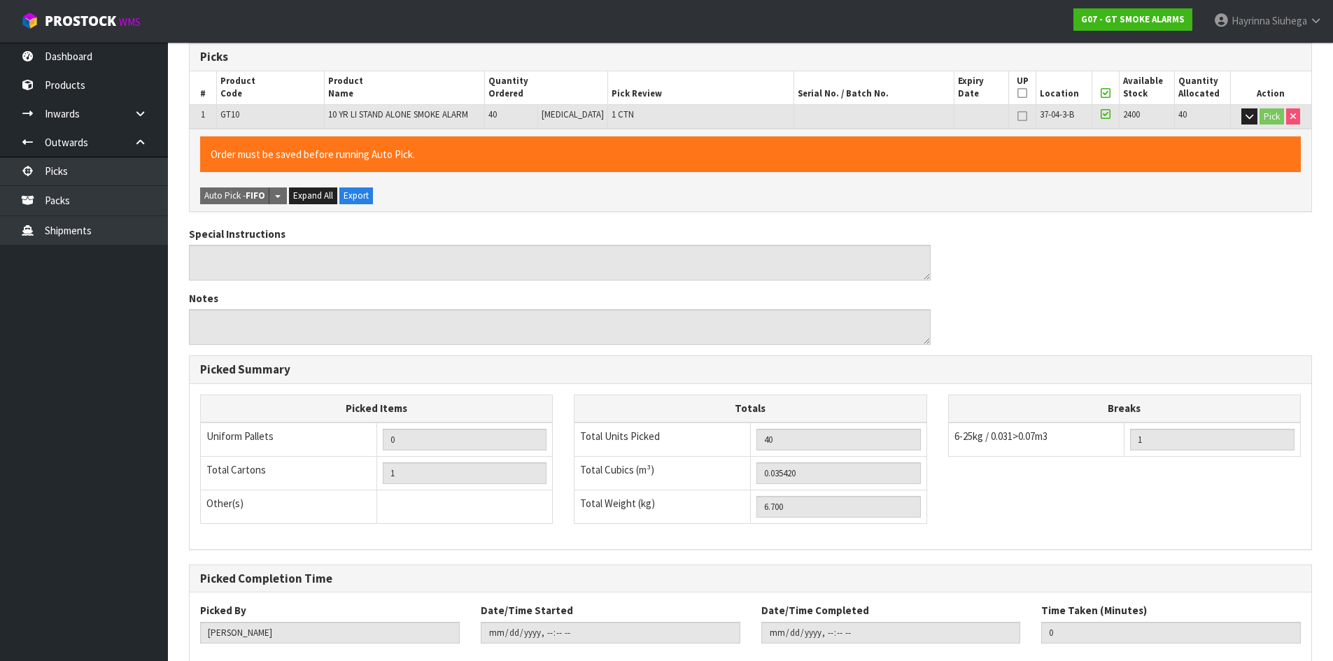
scroll to position [314, 0]
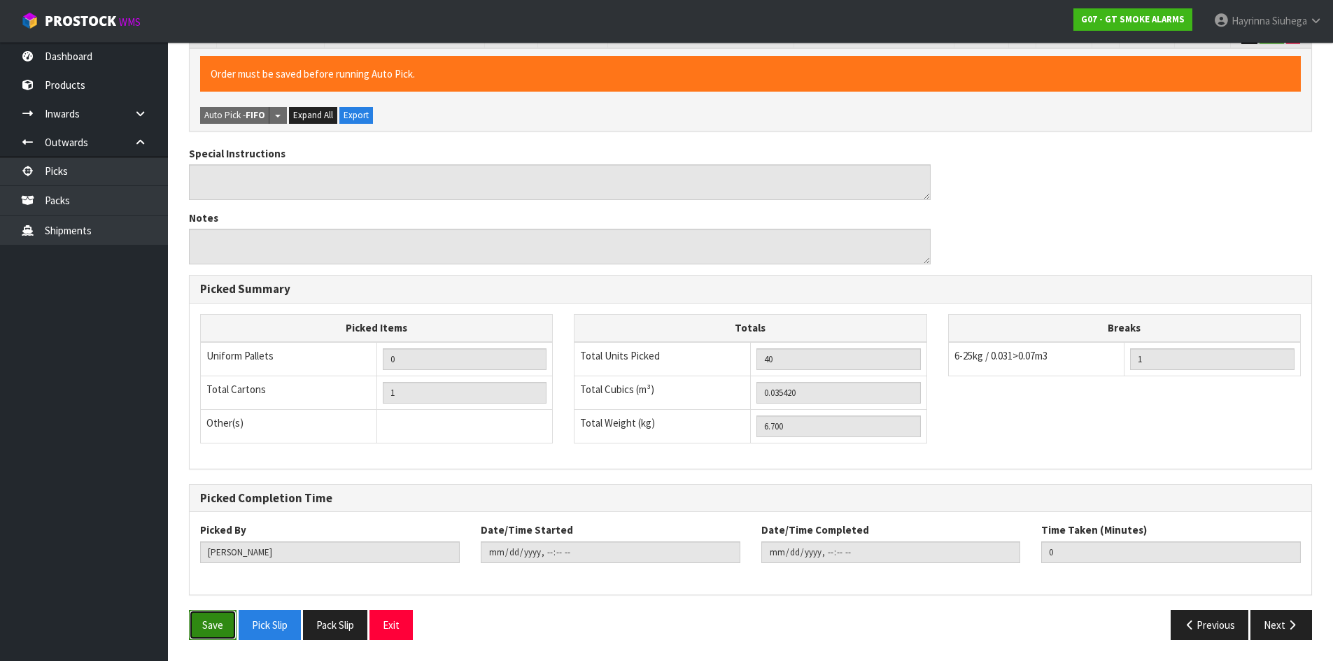
click at [205, 612] on button "Save" at bounding box center [213, 625] width 48 height 30
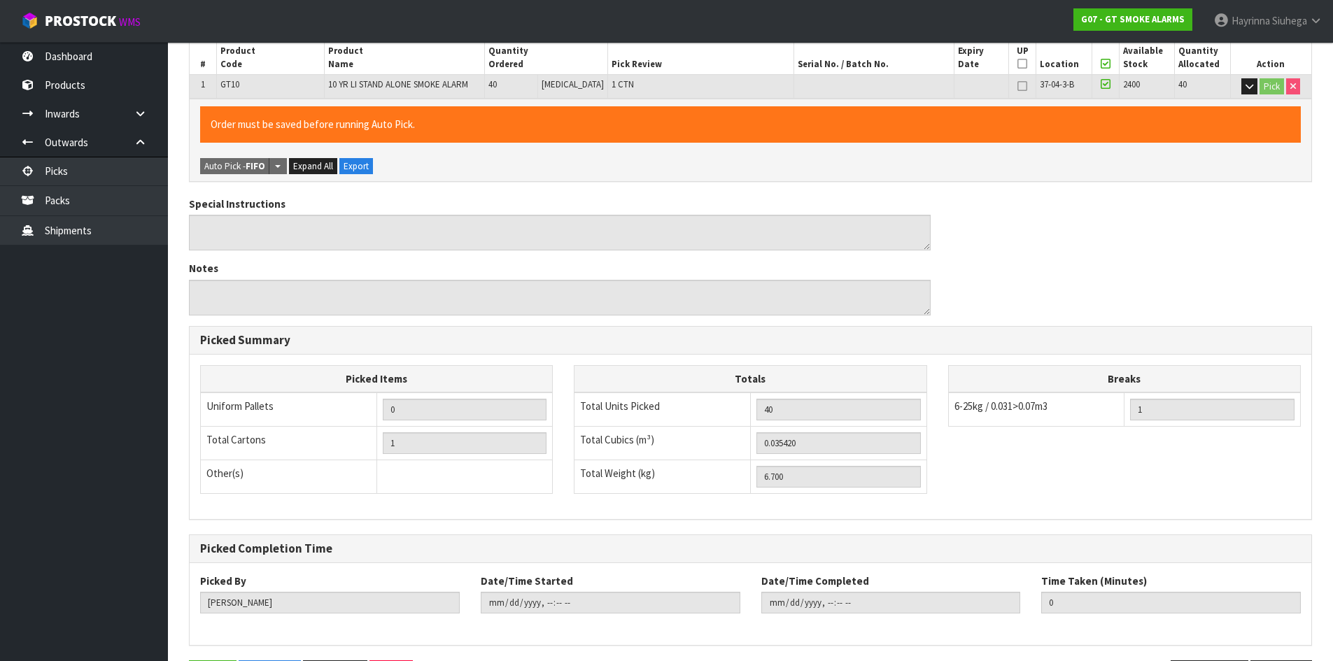
scroll to position [0, 0]
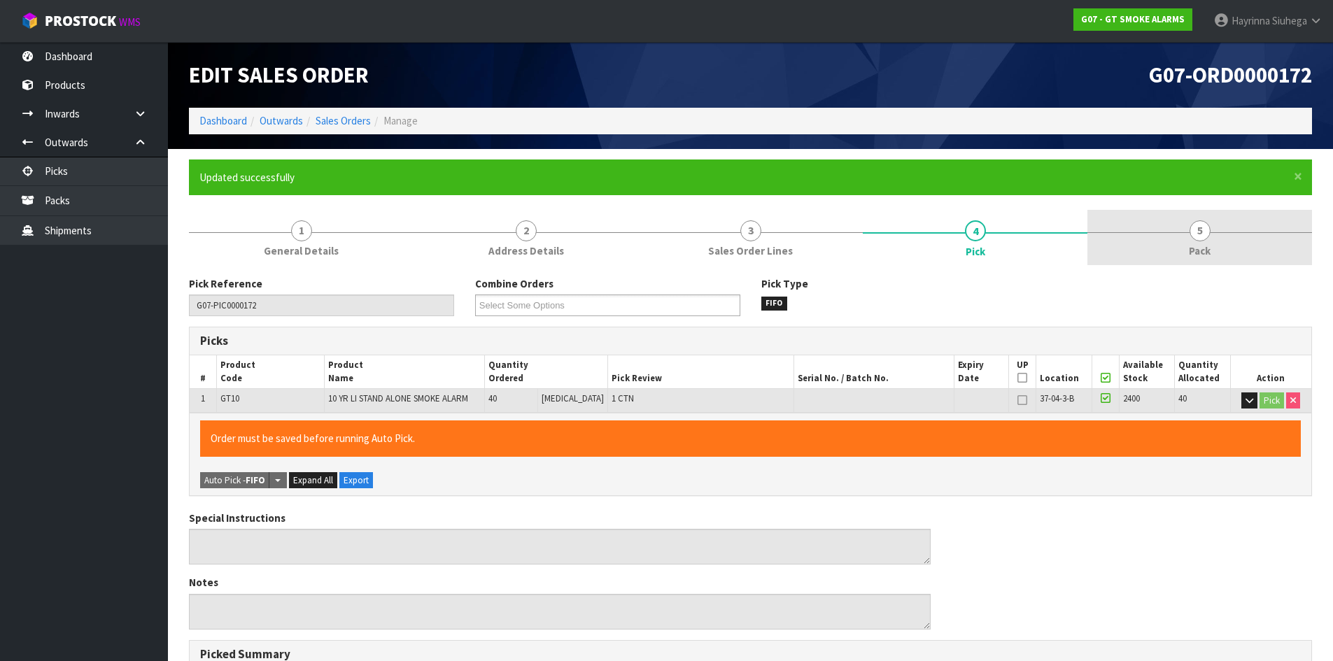
type input "Hayrinna Siuhega"
type input "2025-09-24T13:52:51"
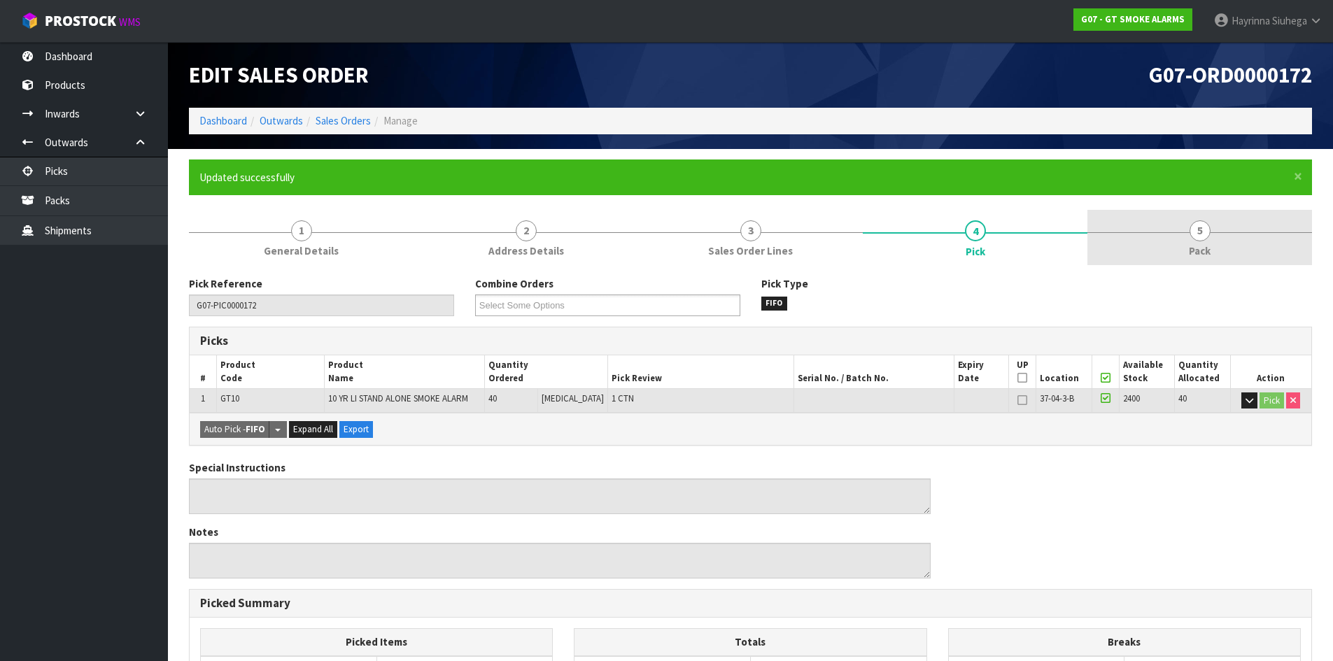
click at [1207, 238] on span "5" at bounding box center [1199, 230] width 21 height 21
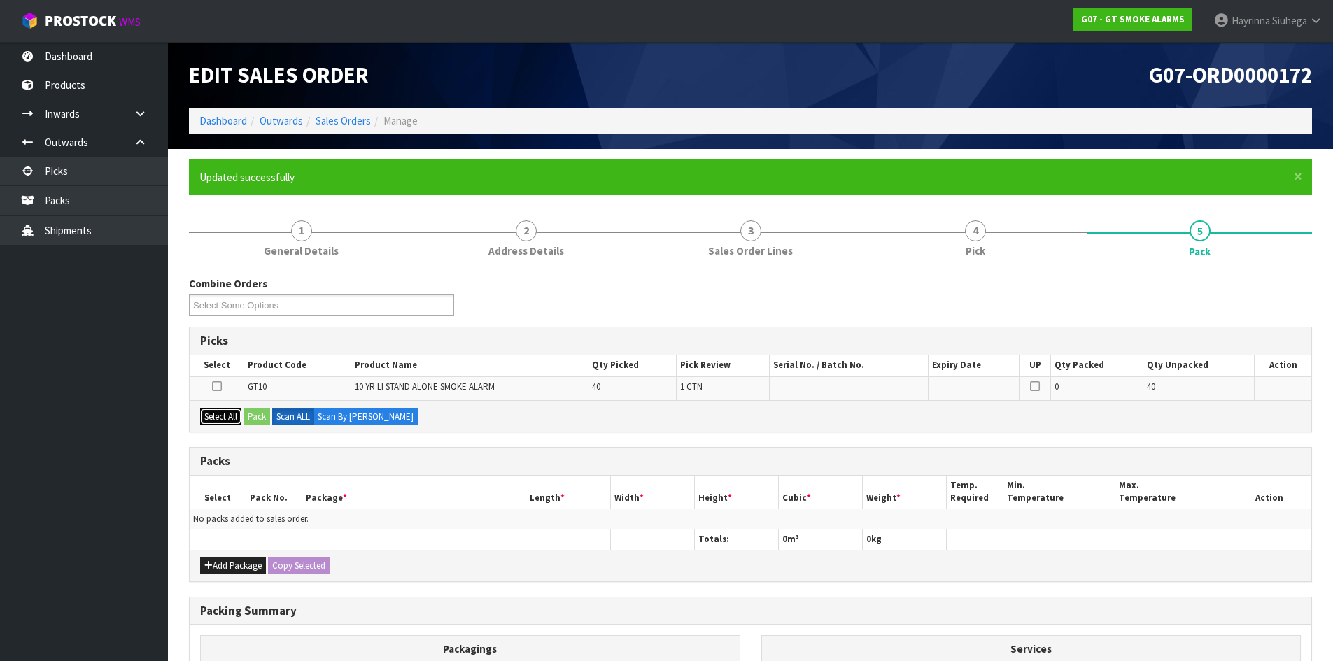
click at [218, 416] on button "Select All" at bounding box center [220, 417] width 41 height 17
click at [258, 412] on button "Pack" at bounding box center [256, 417] width 27 height 17
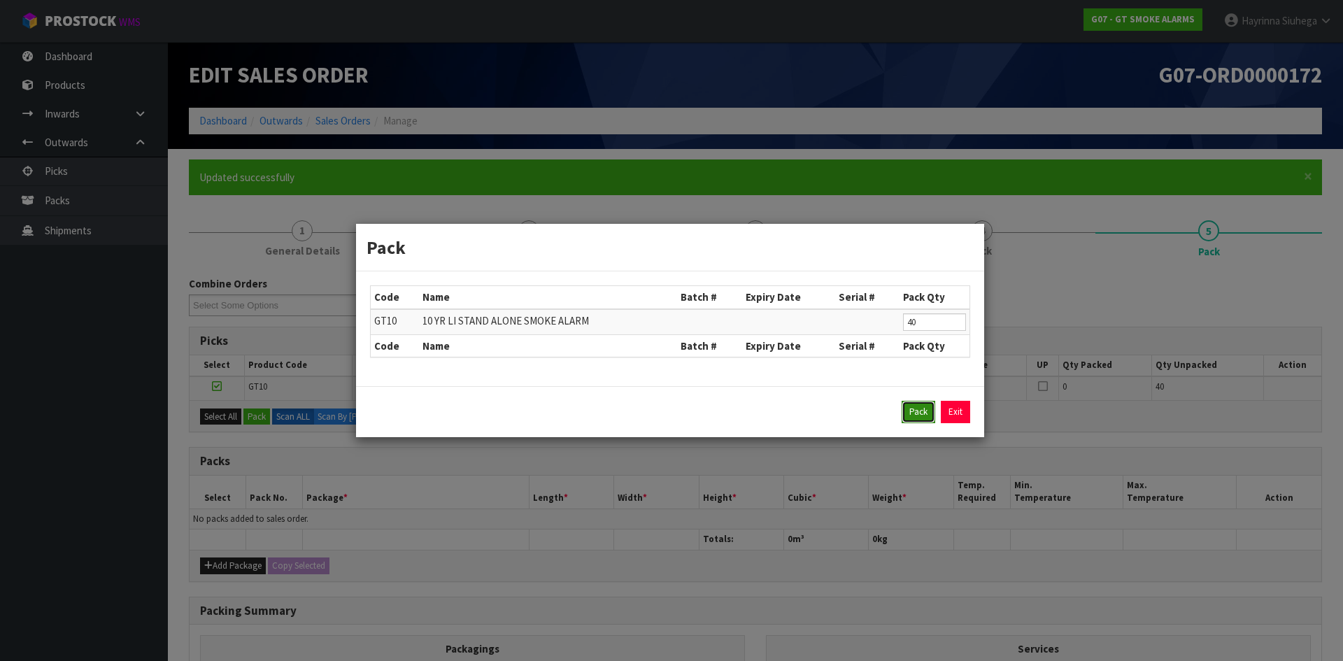
click at [921, 409] on button "Pack" at bounding box center [919, 412] width 34 height 22
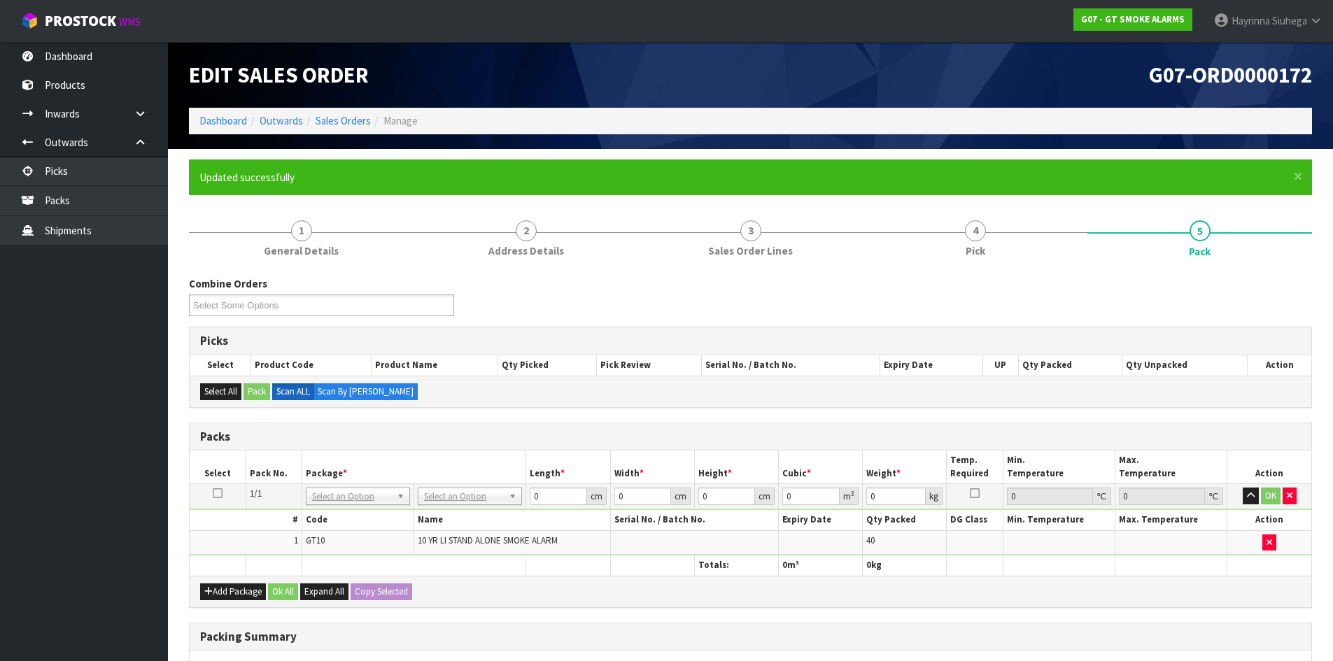
click at [468, 485] on td "No Packaging Cartons PLT GEN120 (1200 X 1000) PLT ONE WAY SKID CHEP HIRE PALLET…" at bounding box center [470, 496] width 112 height 25
click at [529, 495] on td "0 cm" at bounding box center [568, 496] width 84 height 25
click at [532, 495] on input "0" at bounding box center [558, 496] width 57 height 17
drag, startPoint x: 532, startPoint y: 495, endPoint x: 705, endPoint y: 495, distance: 172.8
click at [535, 495] on input "0" at bounding box center [558, 496] width 57 height 17
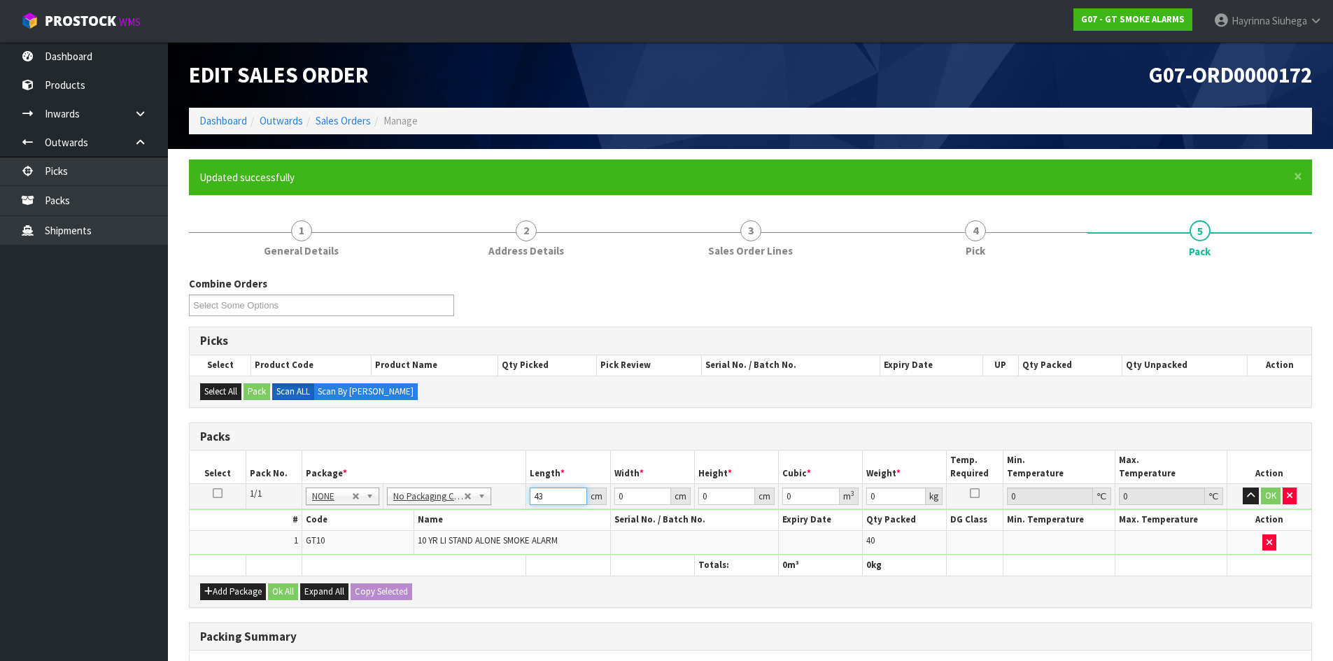
type input "43"
type input "35"
type input "2"
type input "0.00301"
type input "22"
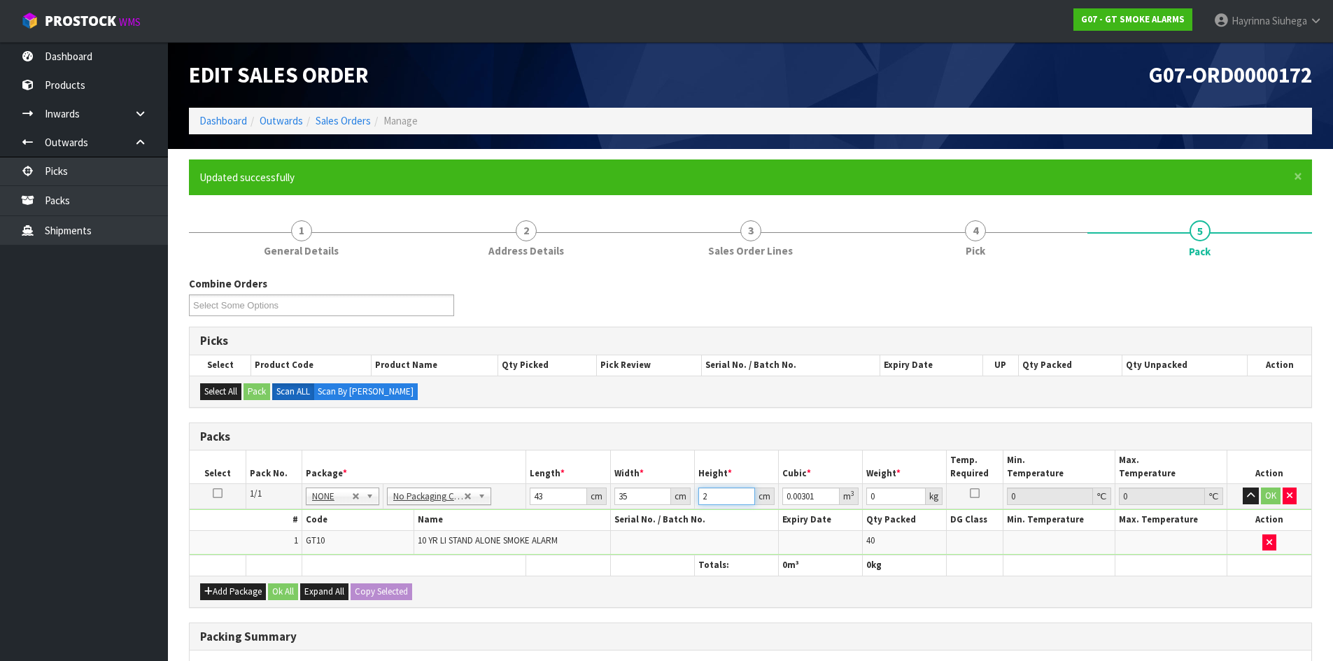
type input "0.03311"
type input "22"
type input "7"
click button "OK" at bounding box center [1271, 496] width 20 height 17
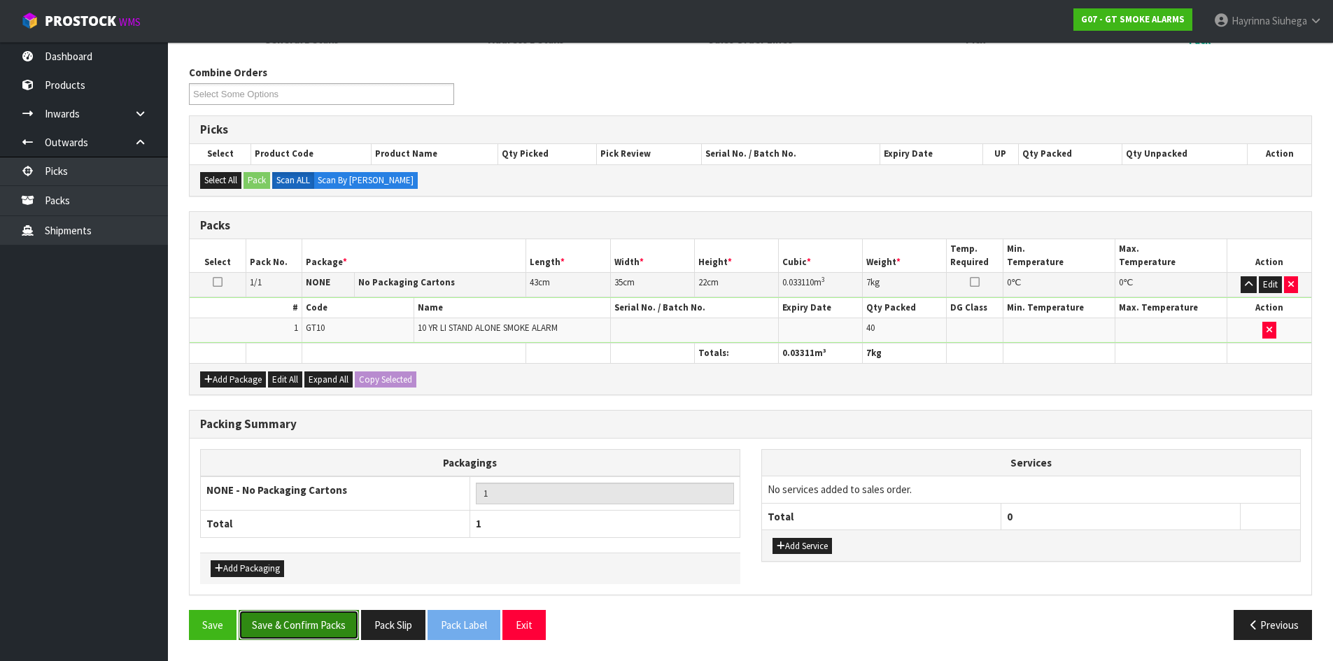
click at [321, 614] on button "Save & Confirm Packs" at bounding box center [299, 625] width 120 height 30
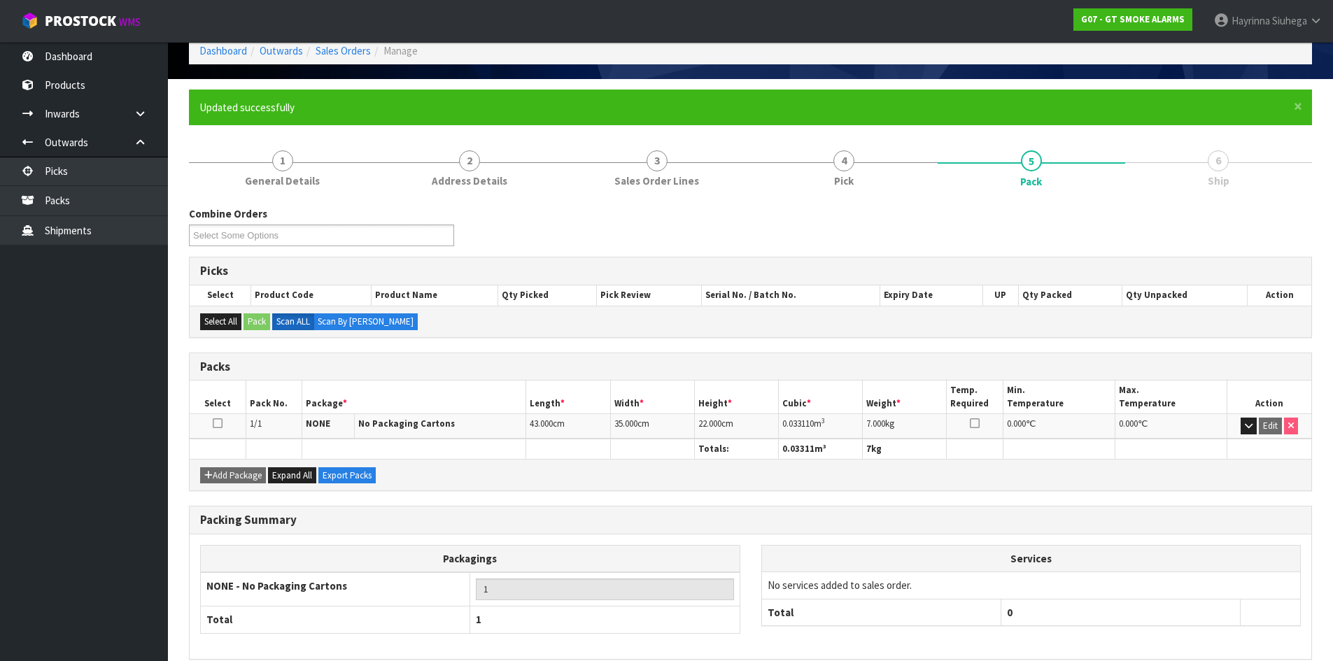
scroll to position [134, 0]
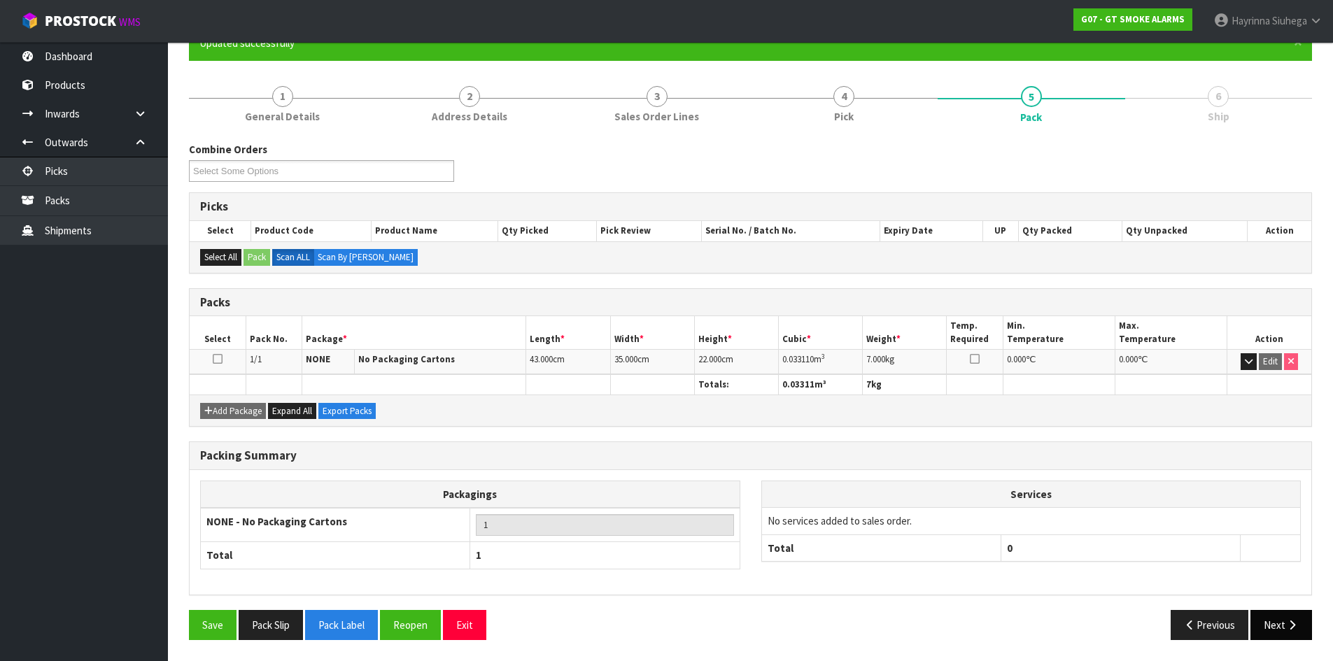
click at [1292, 628] on icon "button" at bounding box center [1291, 625] width 13 height 10
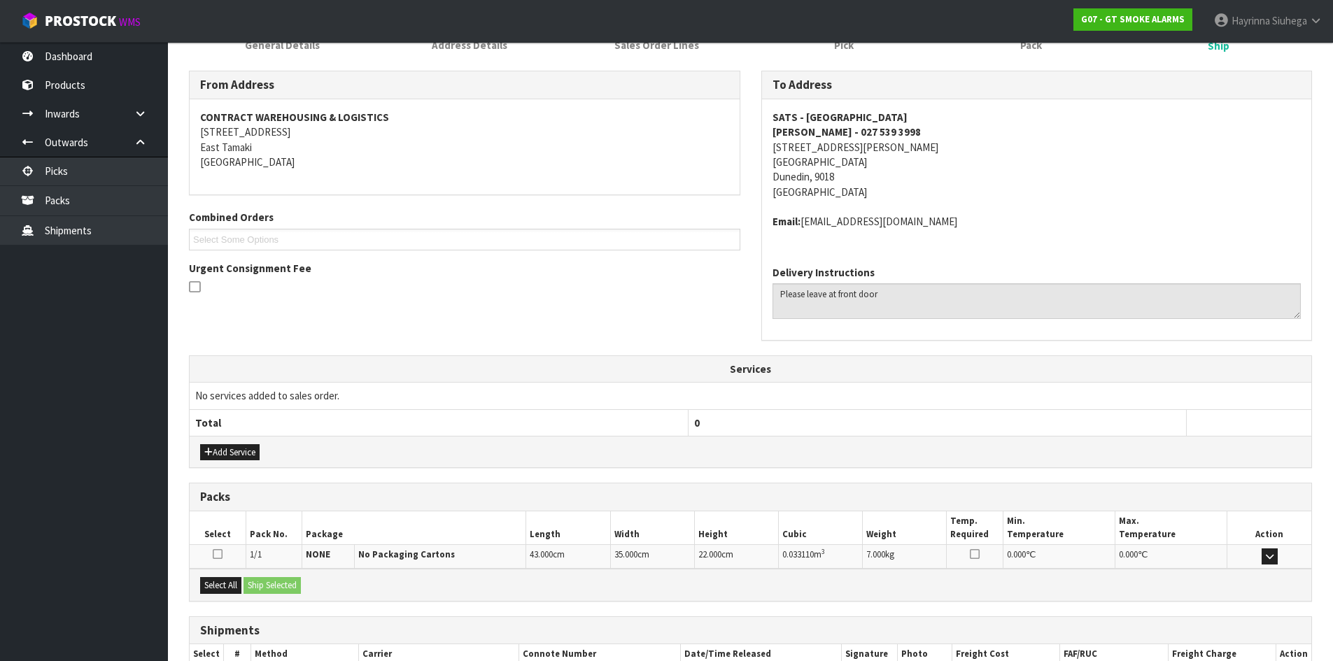
scroll to position [297, 0]
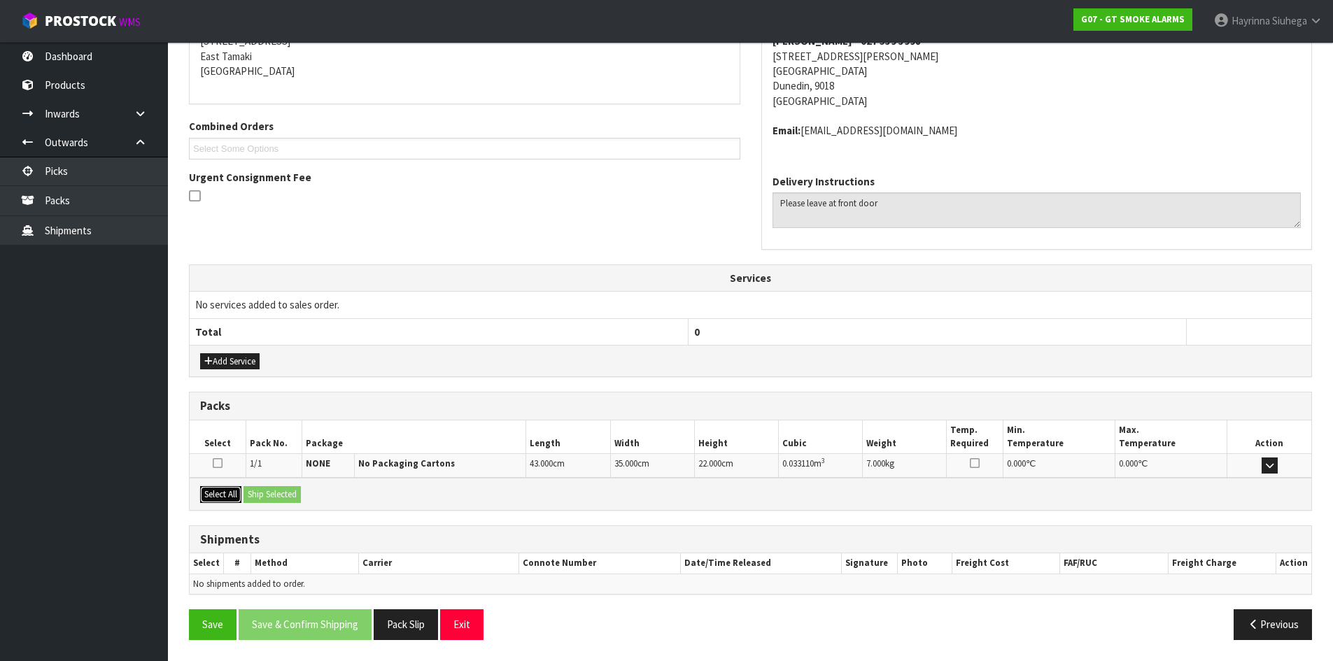
click at [224, 493] on button "Select All" at bounding box center [220, 494] width 41 height 17
click at [282, 493] on button "Ship Selected" at bounding box center [271, 494] width 57 height 17
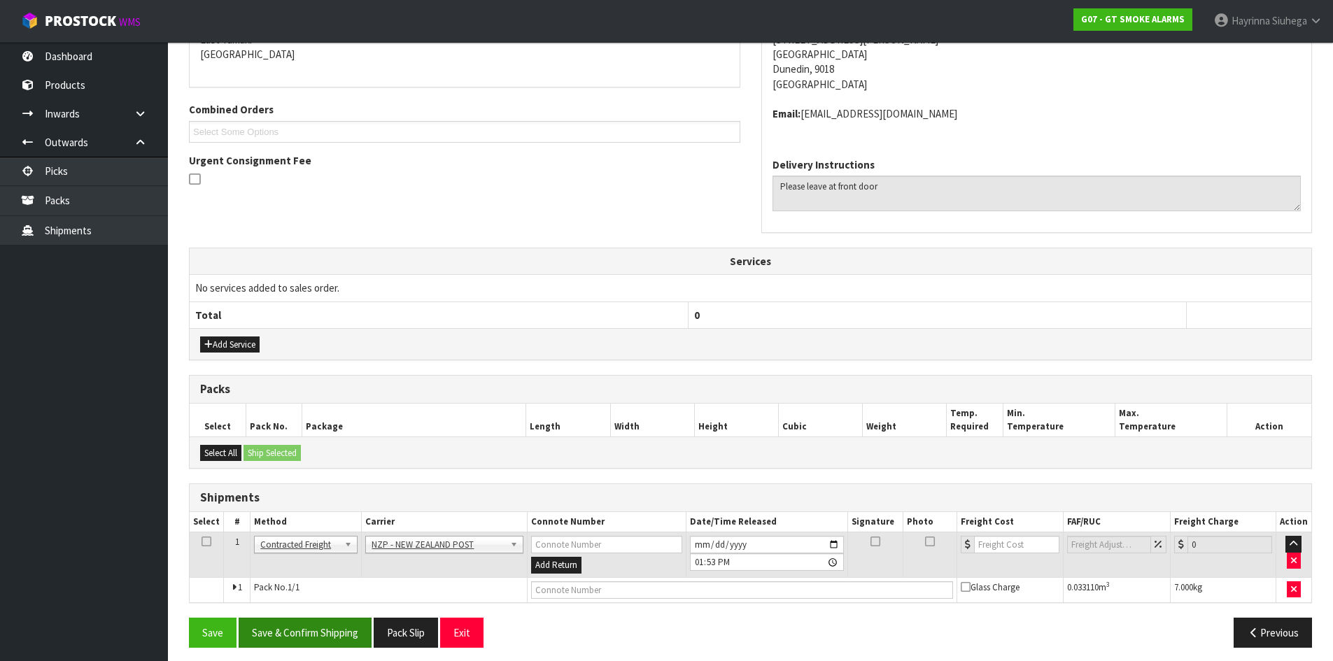
scroll to position [321, 0]
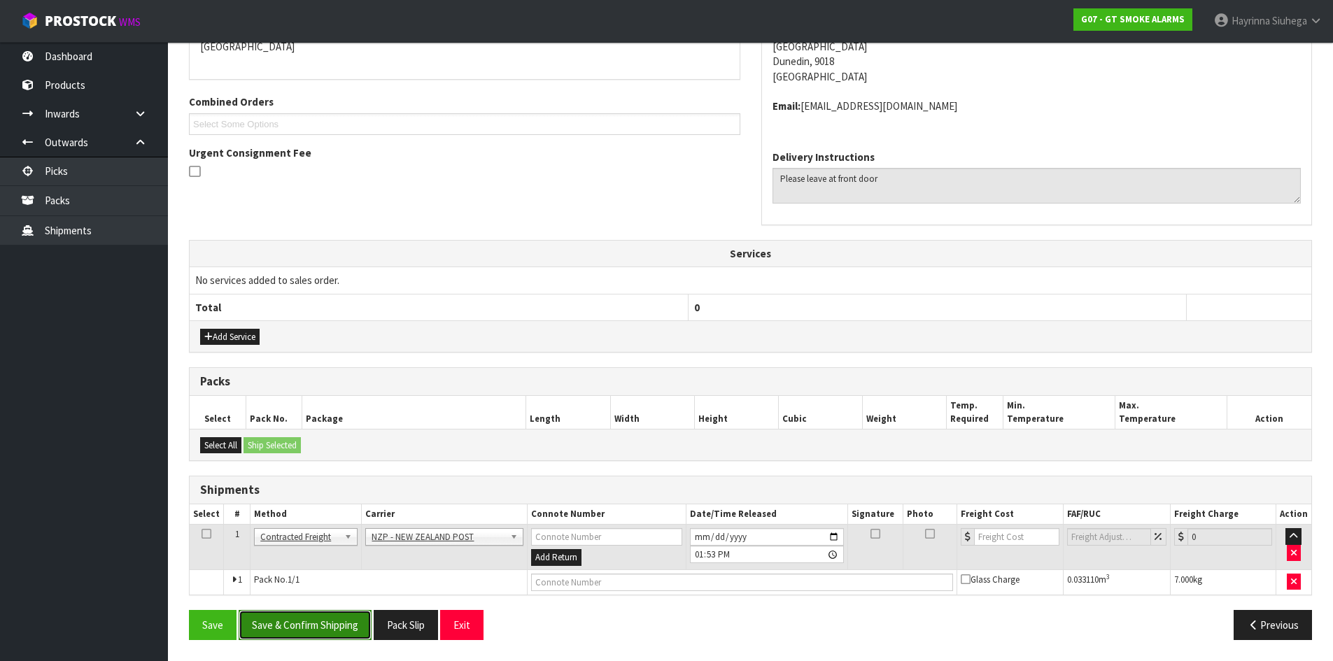
click at [306, 633] on button "Save & Confirm Shipping" at bounding box center [305, 625] width 133 height 30
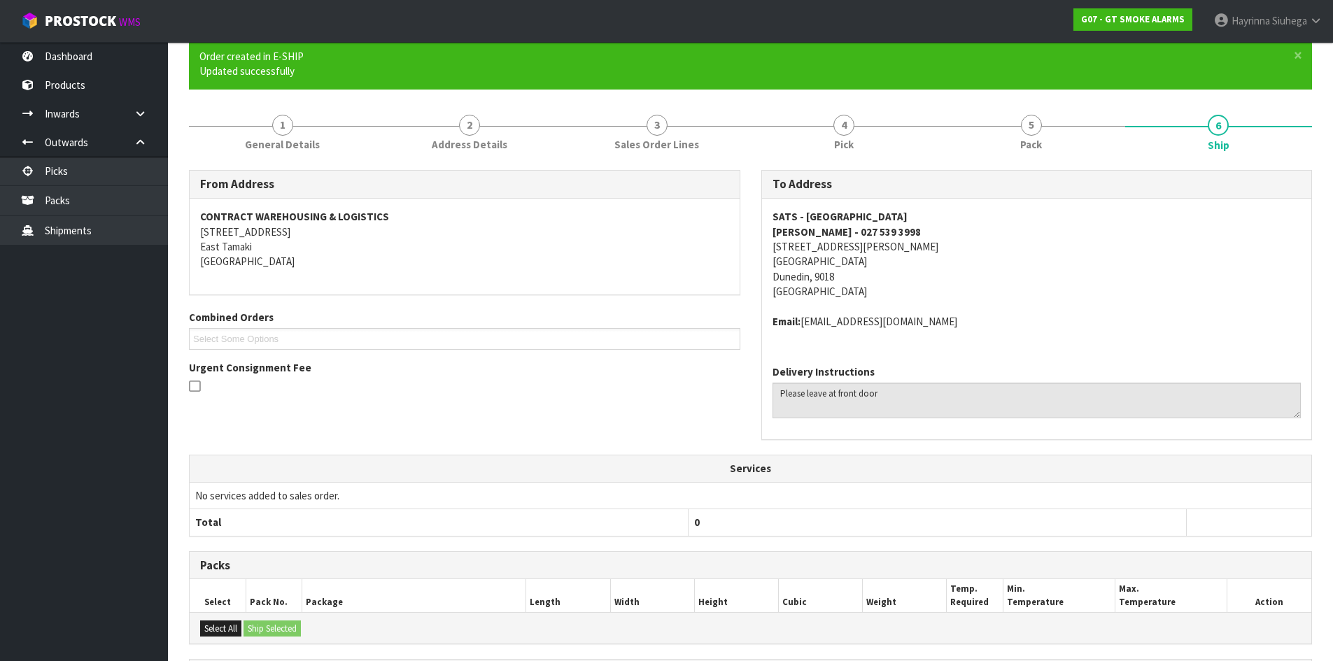
scroll to position [301, 0]
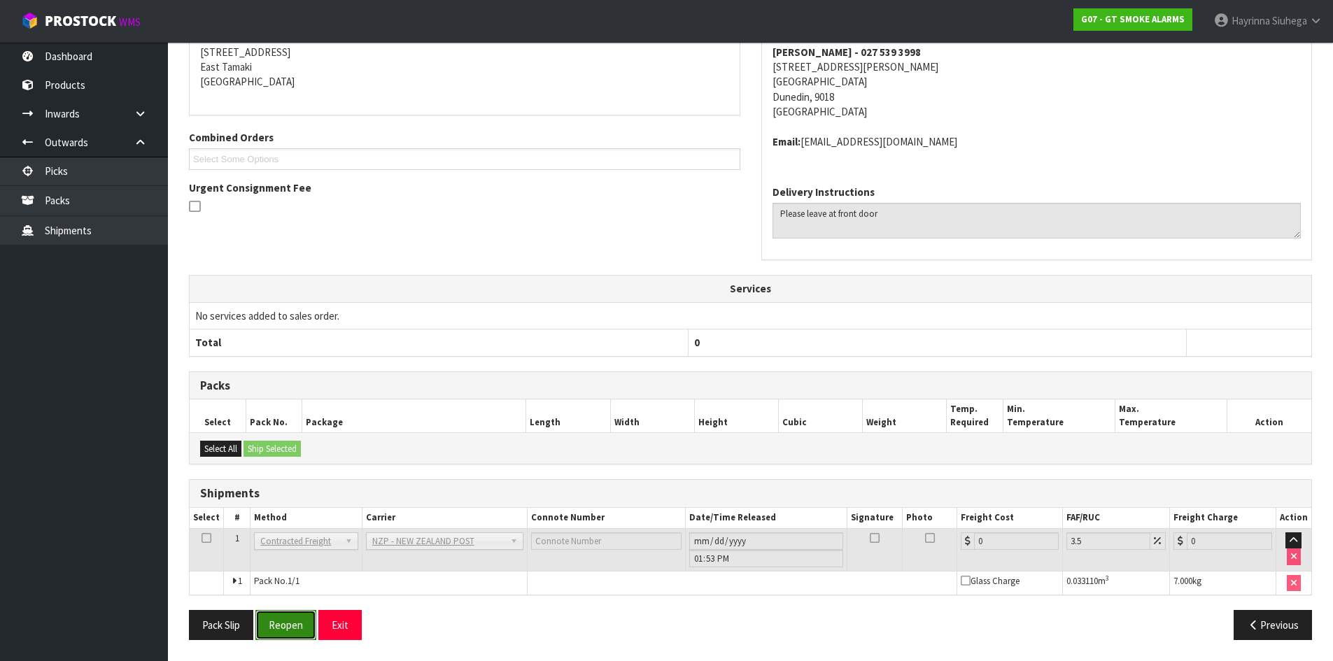
click at [304, 632] on button "Reopen" at bounding box center [285, 625] width 61 height 30
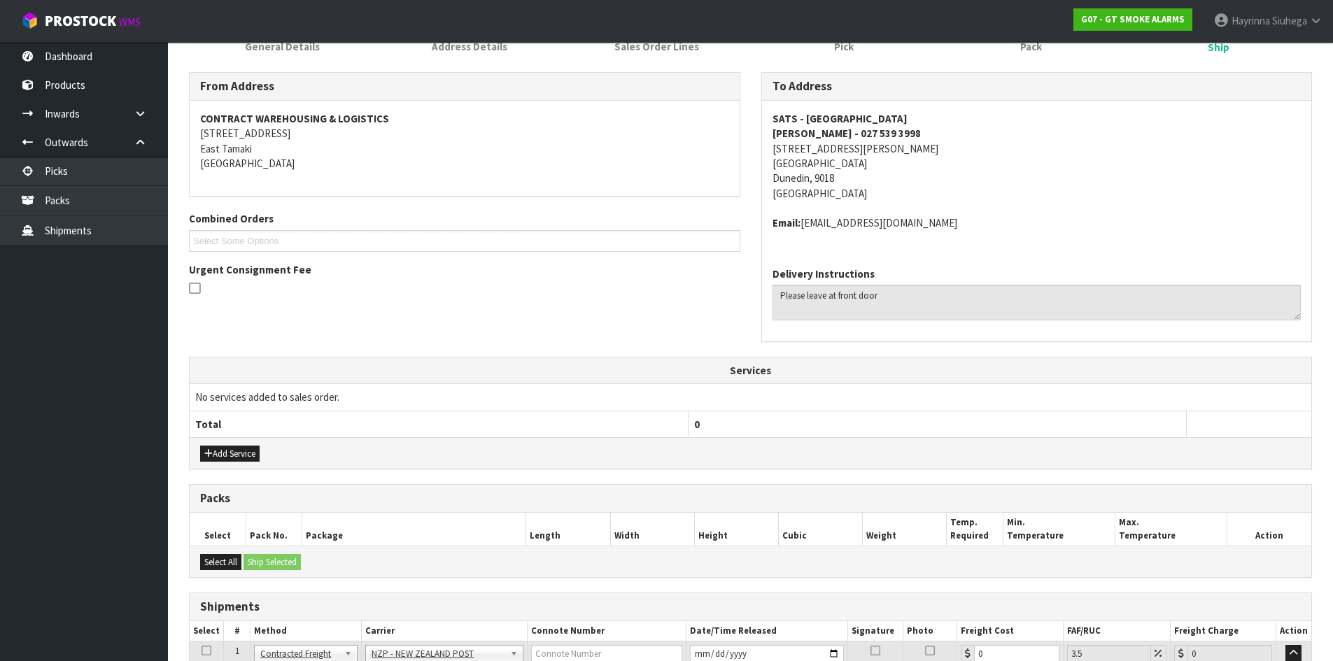
scroll to position [334, 0]
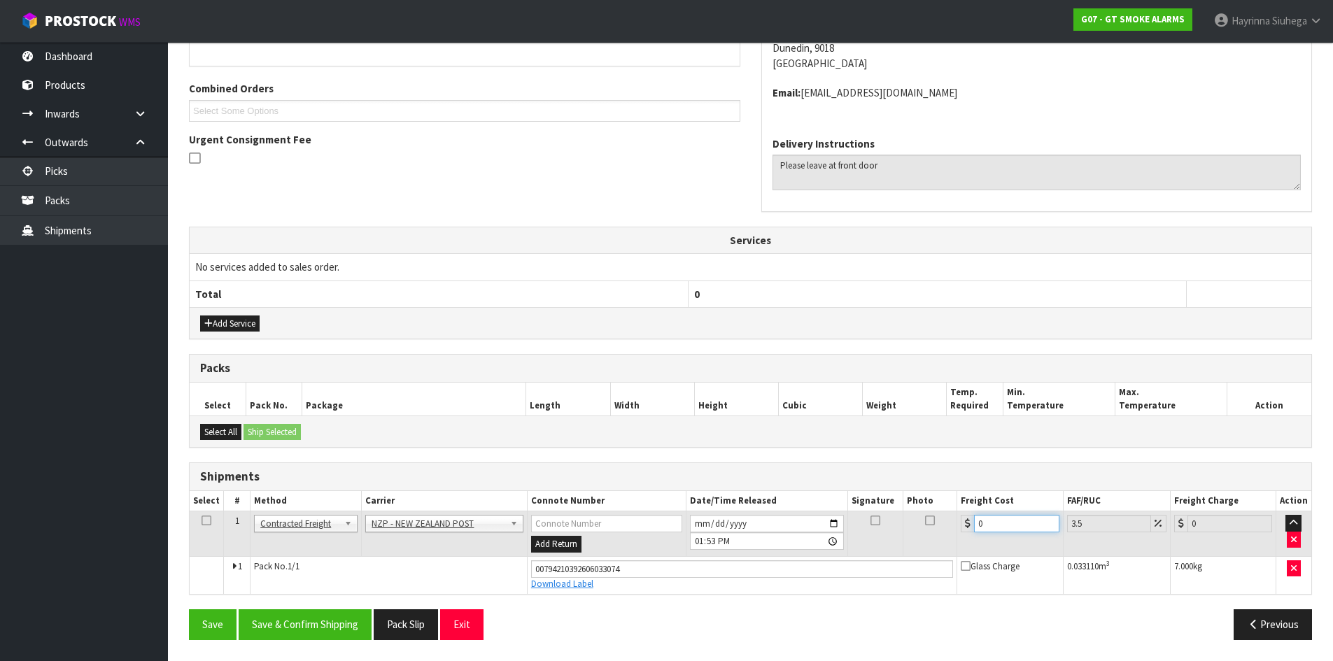
drag, startPoint x: 997, startPoint y: 532, endPoint x: 739, endPoint y: 518, distance: 258.6
click at [758, 520] on tr "1 Client Local Pickup Customer Local Pickup Company Freight Contracted Freight …" at bounding box center [750, 533] width 1121 height 45
type input "1"
type input "1.03"
type input "11"
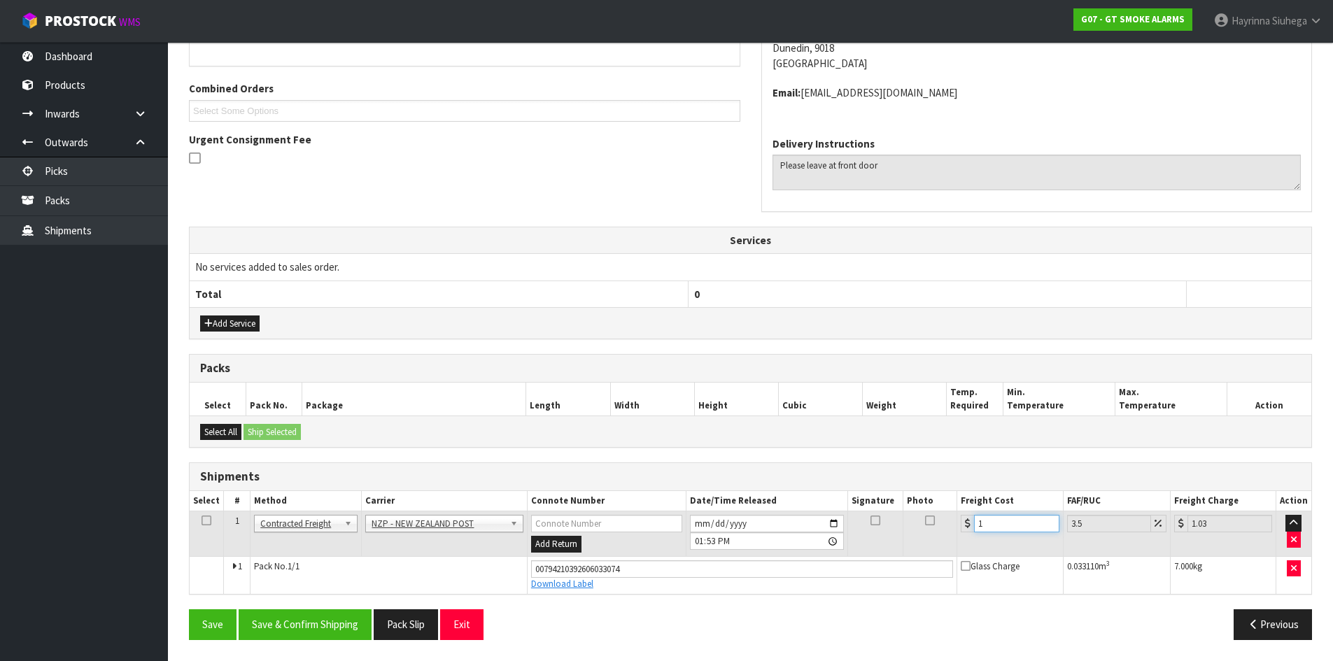
type input "11.38"
type input "11.1"
type input "11.49"
type input "11.16"
type input "11.55"
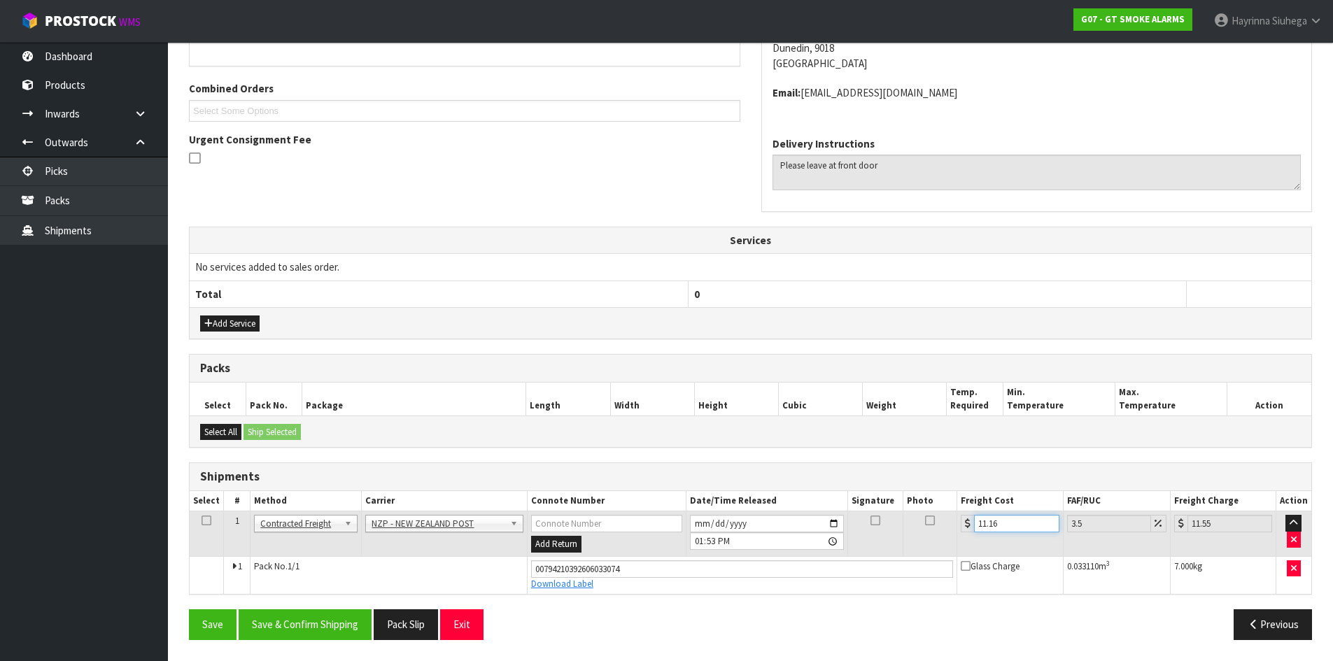
type input "11.16"
click at [189, 609] on button "Save" at bounding box center [213, 624] width 48 height 30
click at [323, 618] on button "Save & Confirm Shipping" at bounding box center [305, 624] width 133 height 30
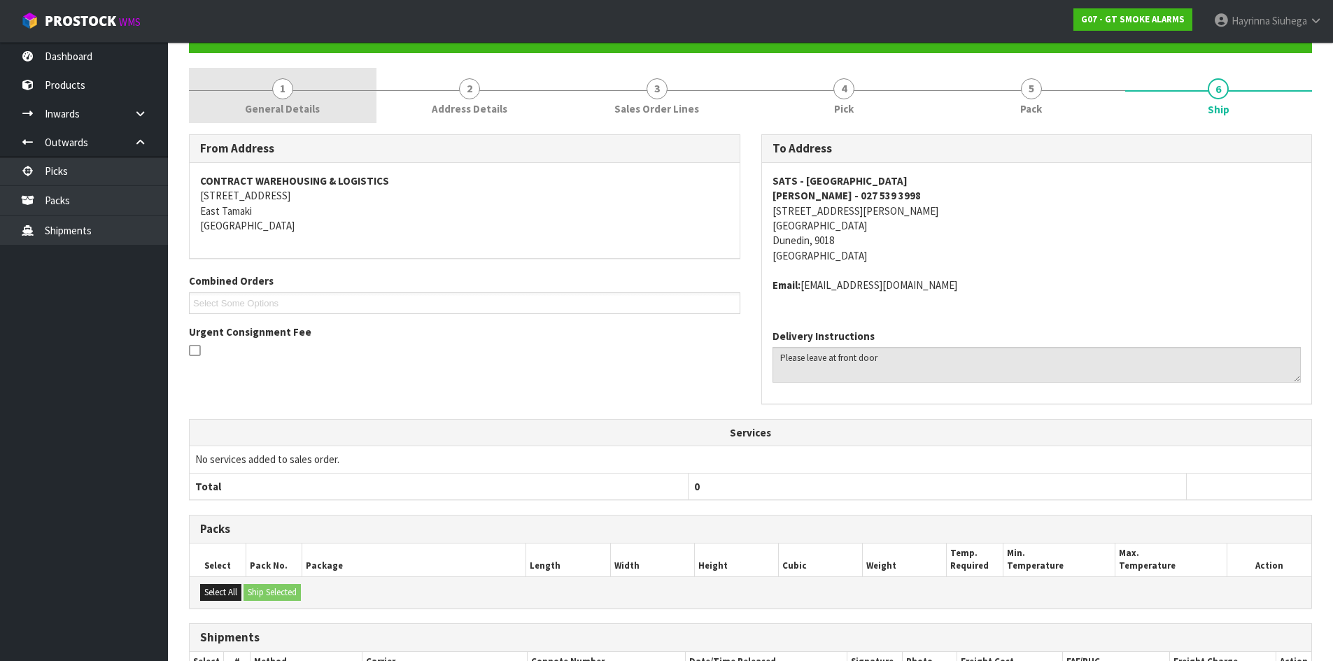
scroll to position [0, 0]
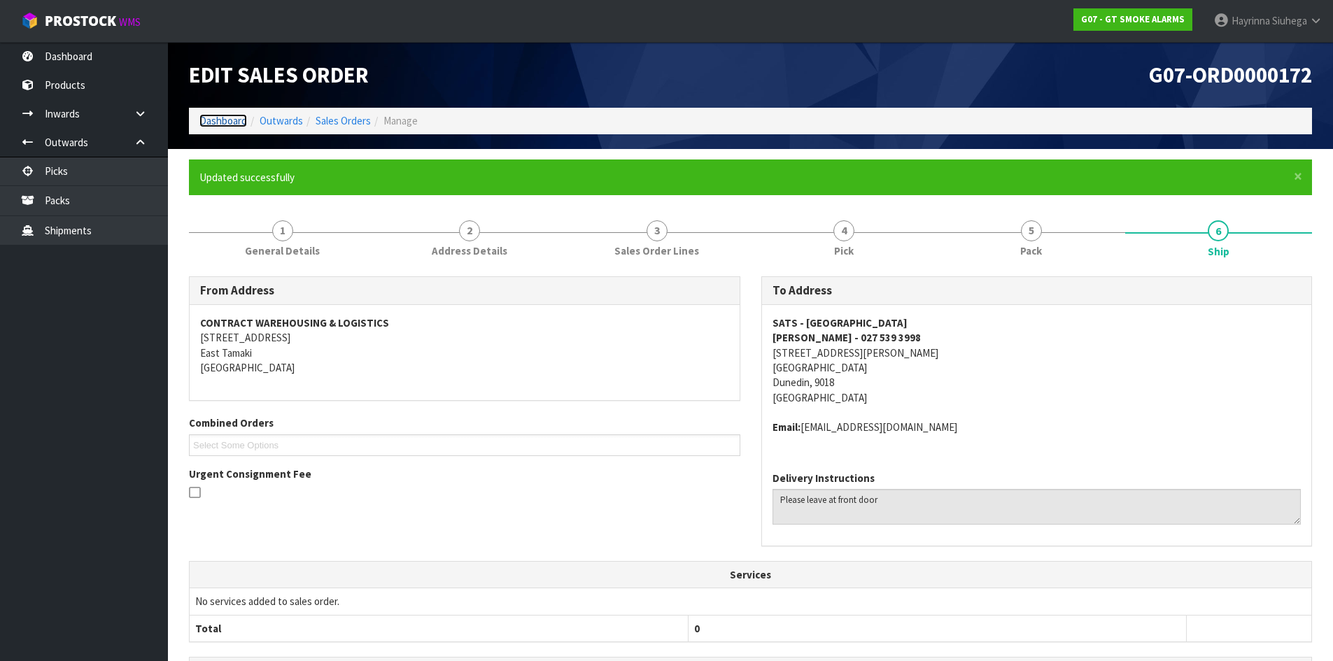
click at [231, 125] on link "Dashboard" at bounding box center [223, 120] width 48 height 13
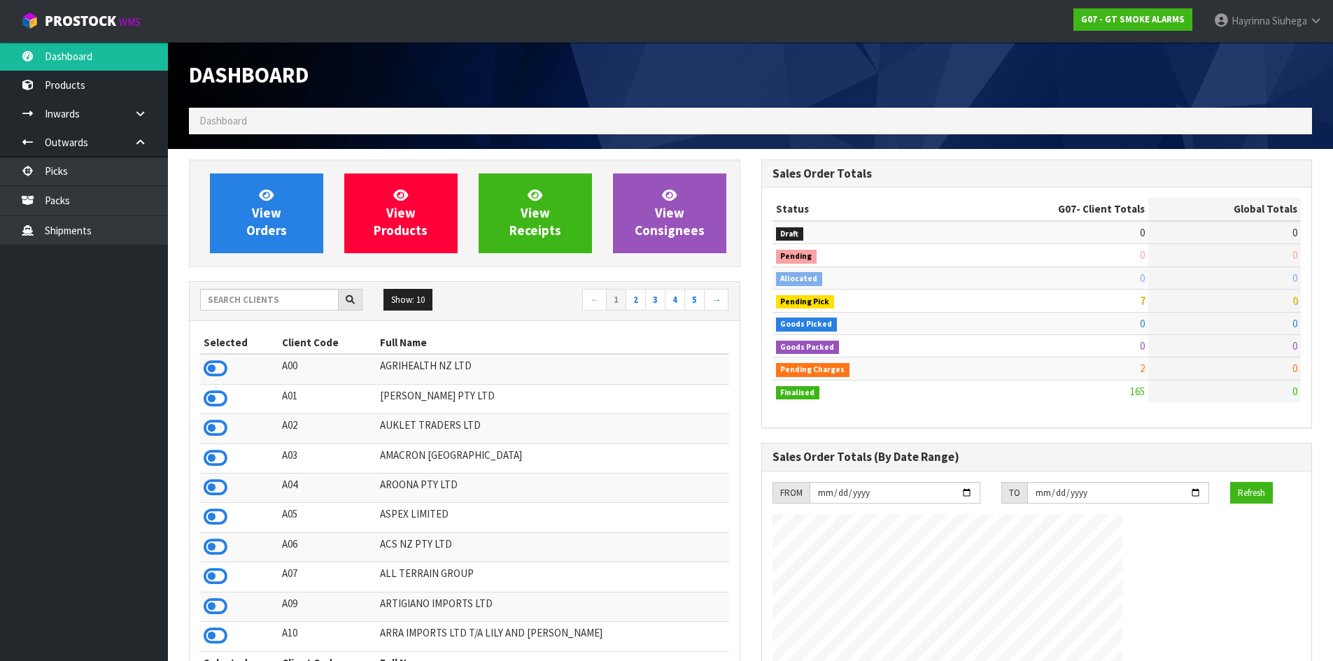
scroll to position [878, 572]
click at [275, 218] on span "View Orders" at bounding box center [266, 213] width 41 height 52
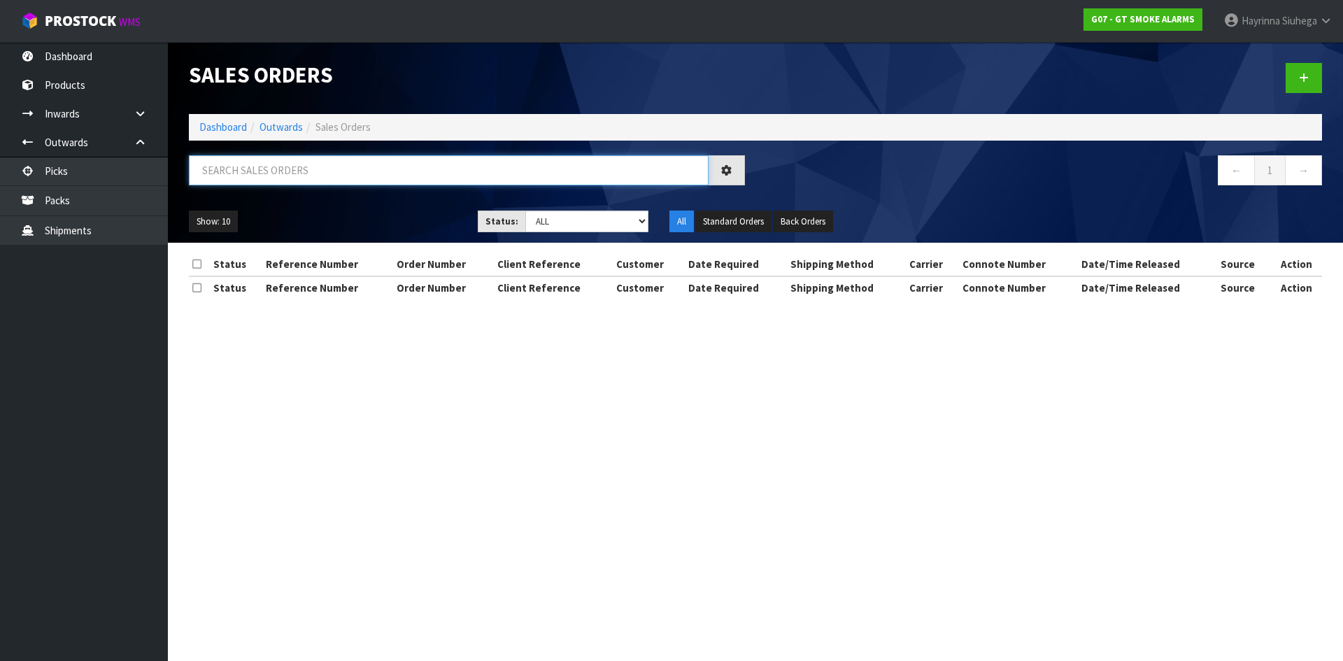
click at [285, 177] on input "text" at bounding box center [449, 170] width 520 height 30
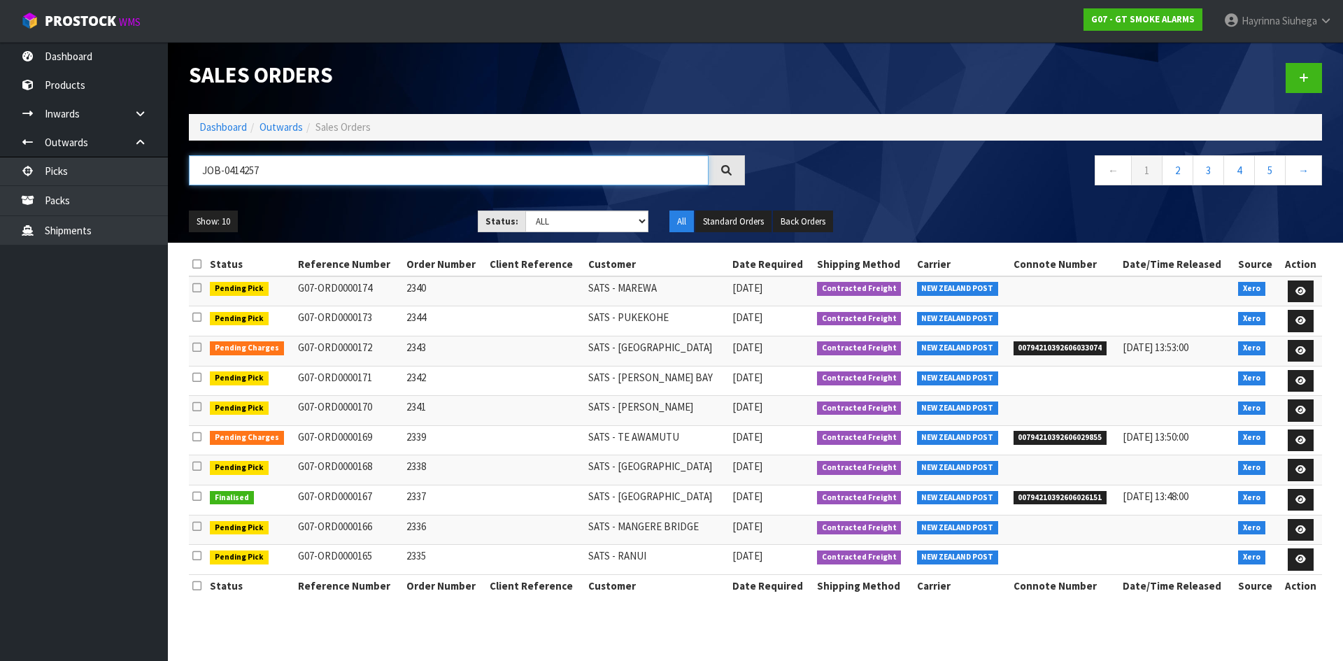
type input "JOB-0414257"
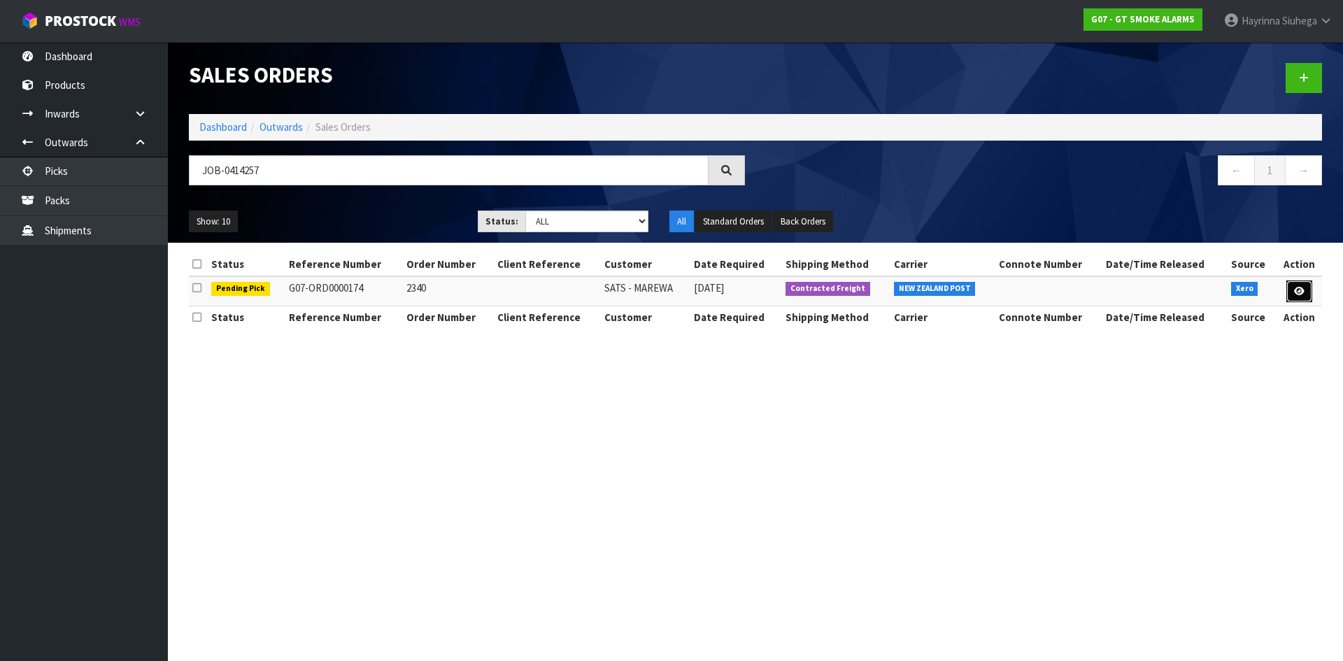
click at [1292, 287] on link at bounding box center [1300, 292] width 26 height 22
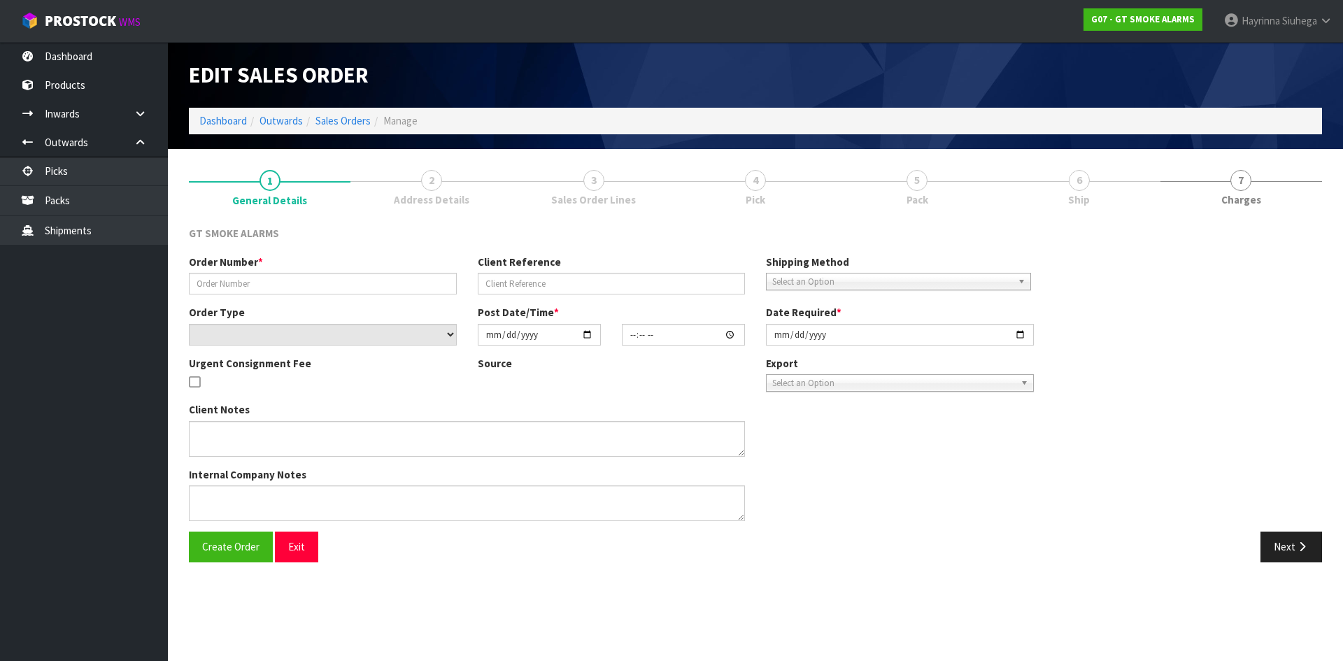
type input "2340"
select select "number:0"
type input "2025-09-24"
type input "10:30:04.000"
type input "2025-09-24"
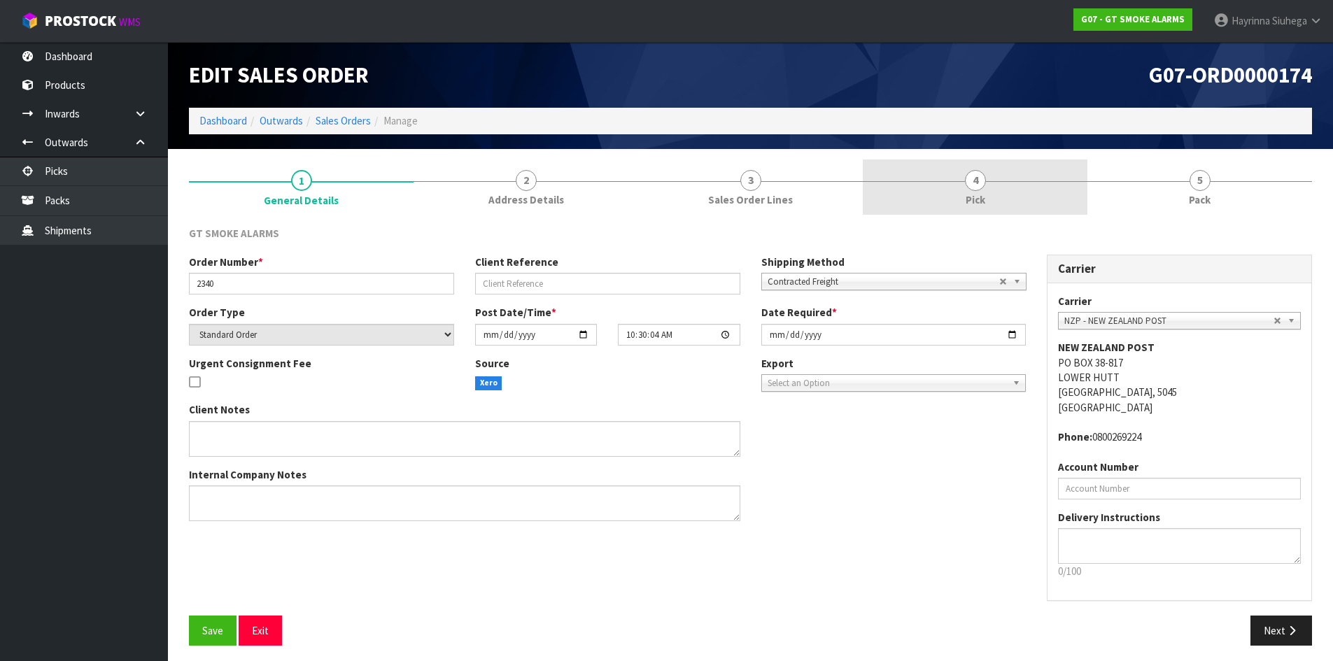
click at [1025, 182] on link "4 Pick" at bounding box center [975, 187] width 225 height 55
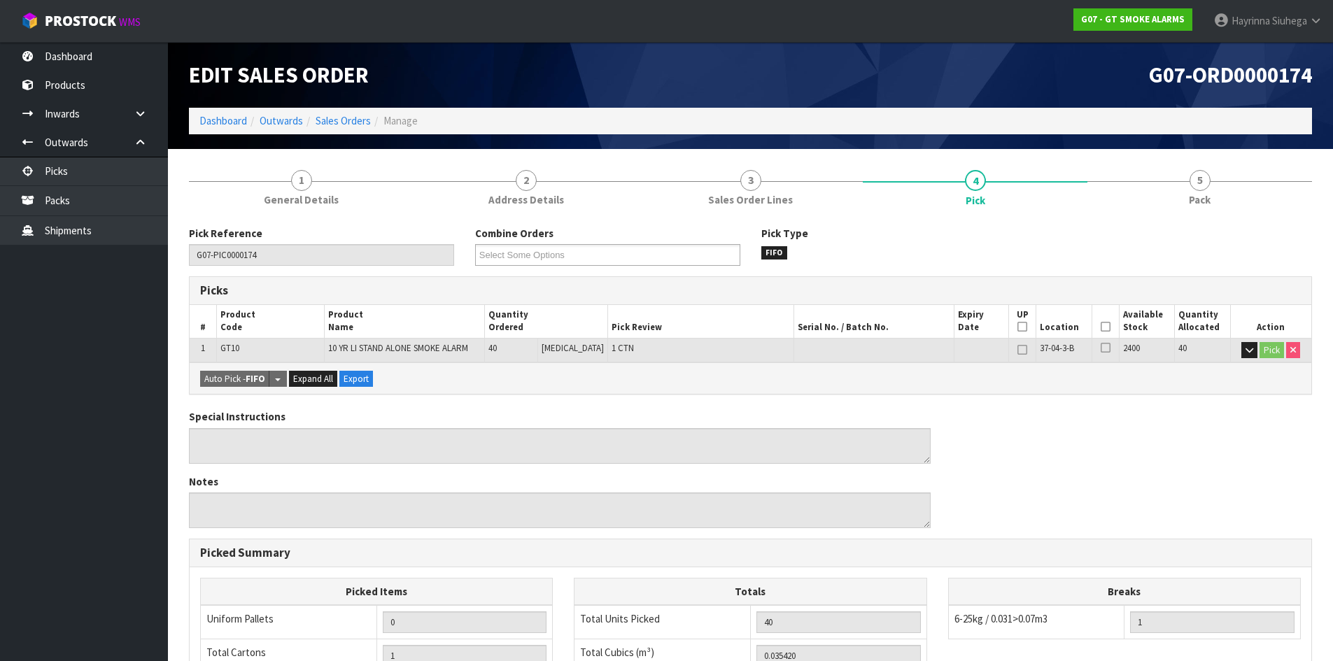
click at [1106, 325] on th "Picked" at bounding box center [1104, 321] width 27 height 33
click at [1106, 326] on th "Picked" at bounding box center [1104, 321] width 27 height 33
click at [1103, 327] on icon at bounding box center [1105, 327] width 10 height 1
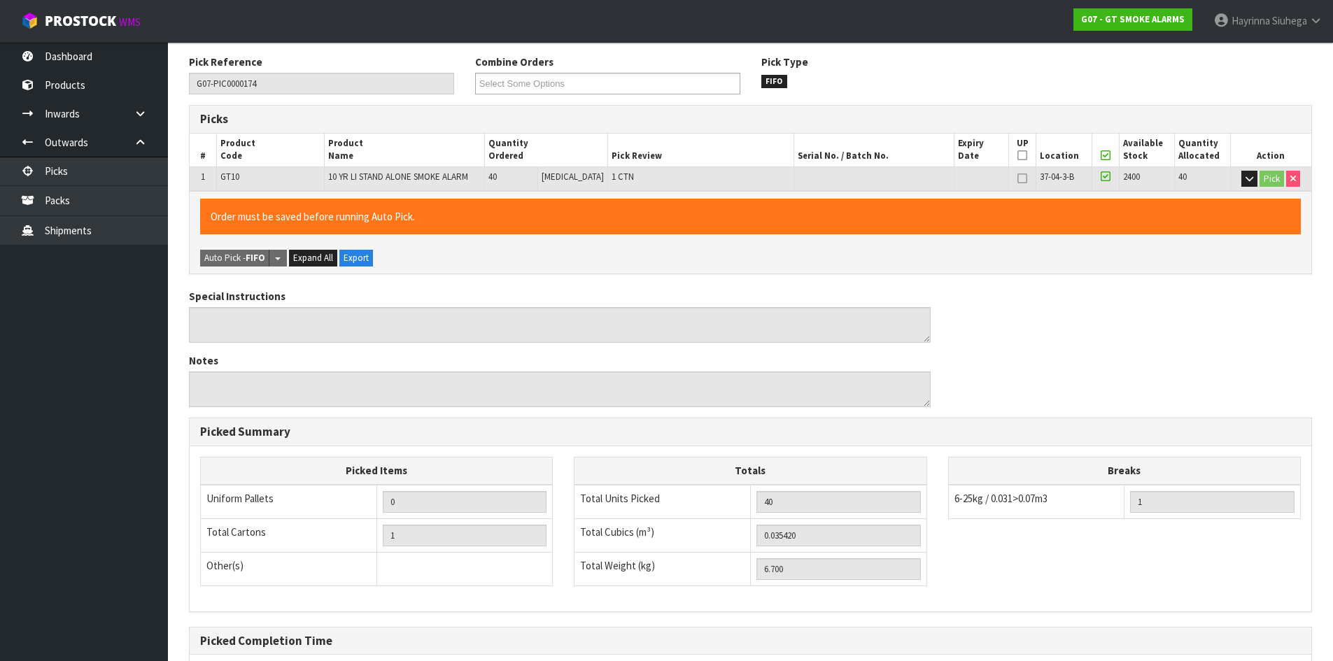
scroll to position [314, 0]
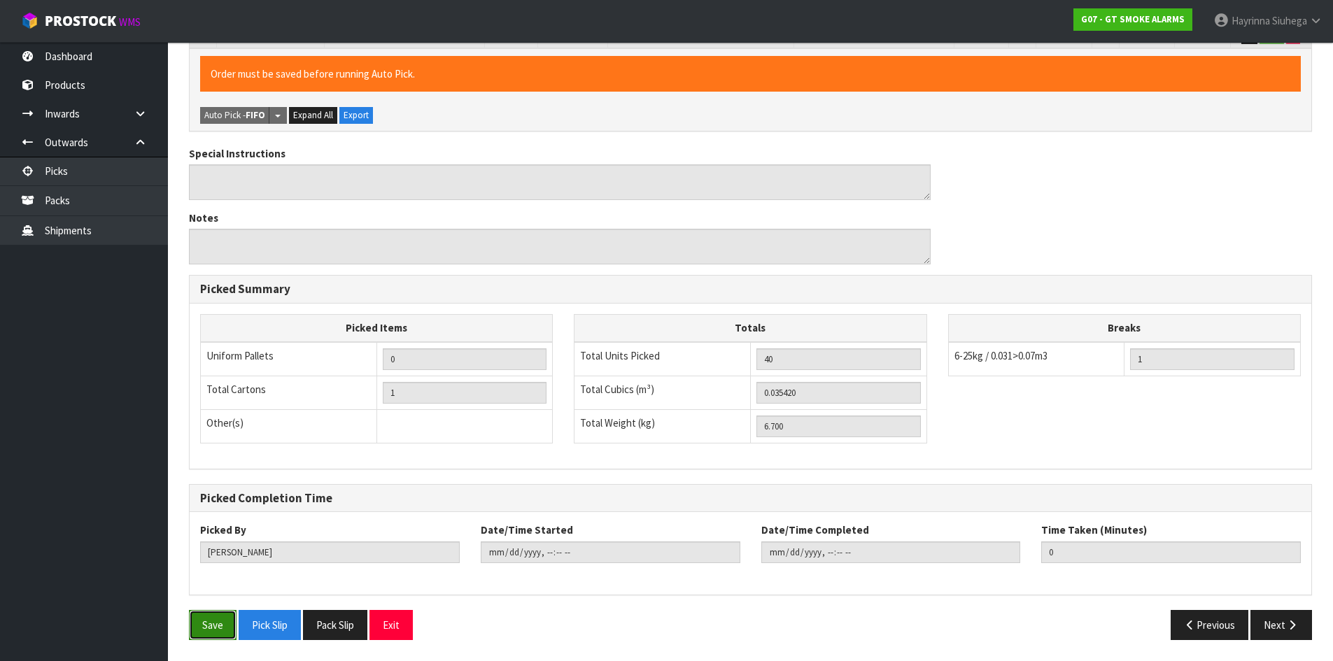
click at [222, 620] on button "Save" at bounding box center [213, 625] width 48 height 30
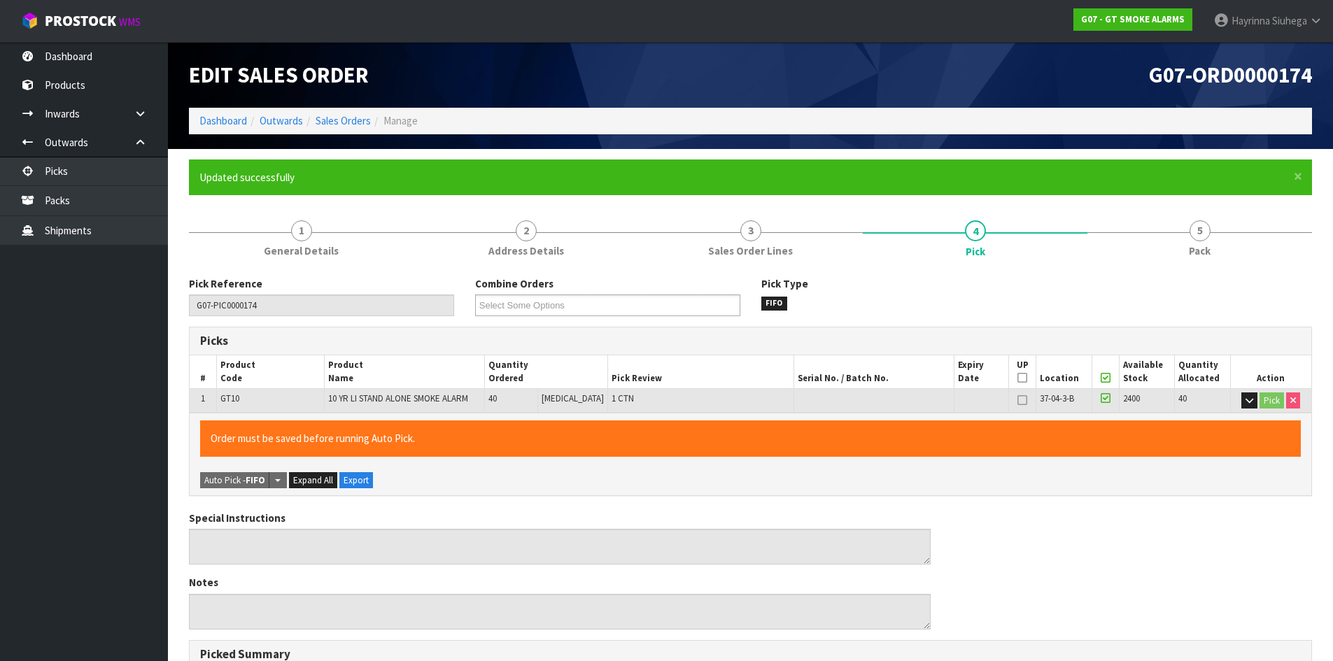
type input "Hayrinna Siuhega"
type input "2025-09-24T13:54:58"
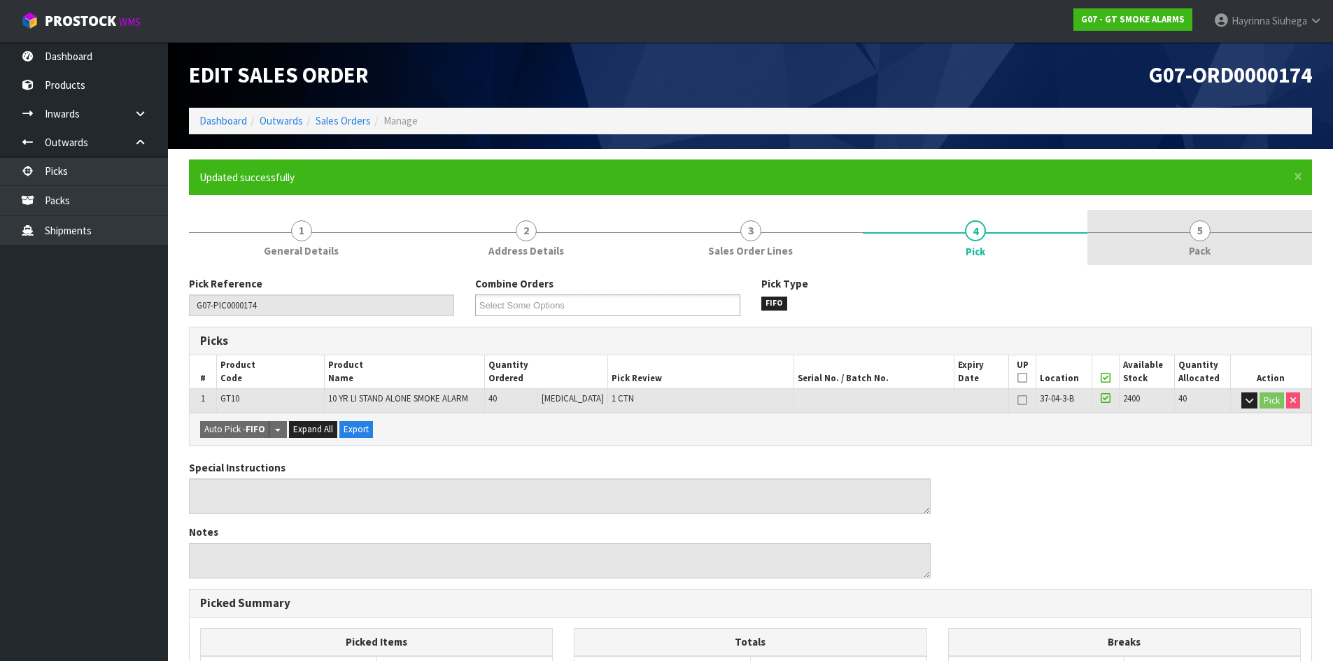
click at [1193, 237] on span "5" at bounding box center [1199, 230] width 21 height 21
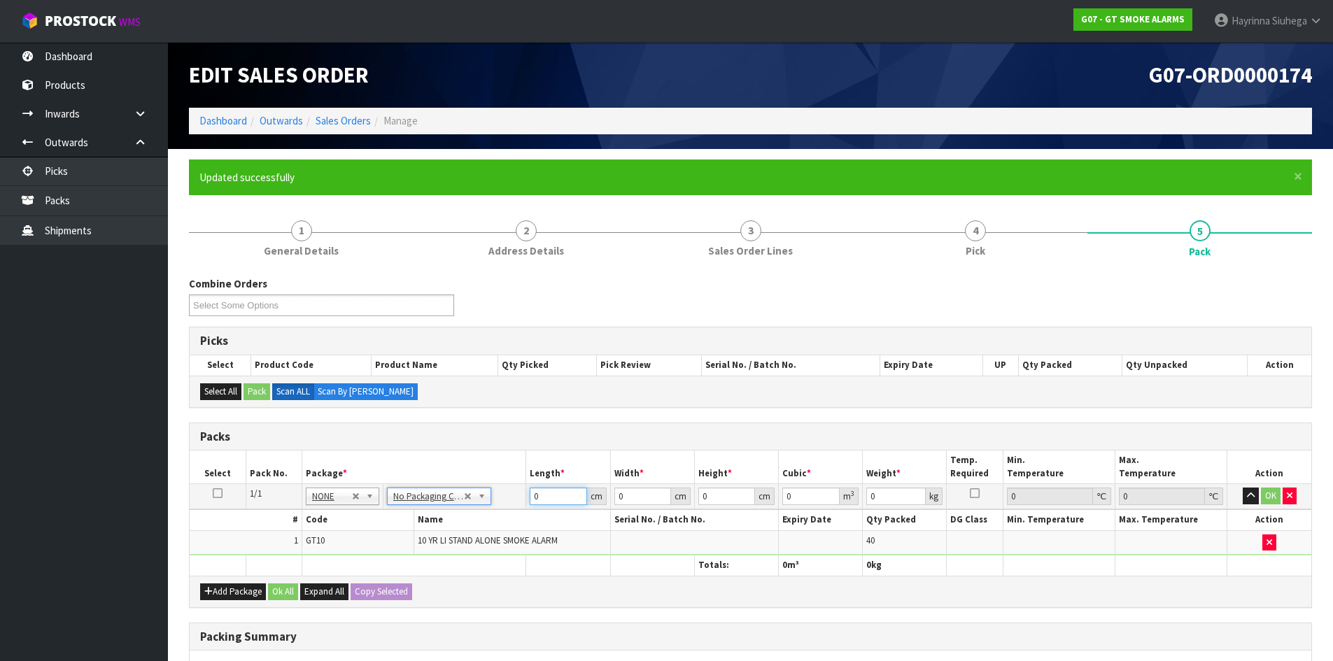
click at [536, 493] on input "0" at bounding box center [558, 496] width 57 height 17
type input "43"
type input "35"
type input "2"
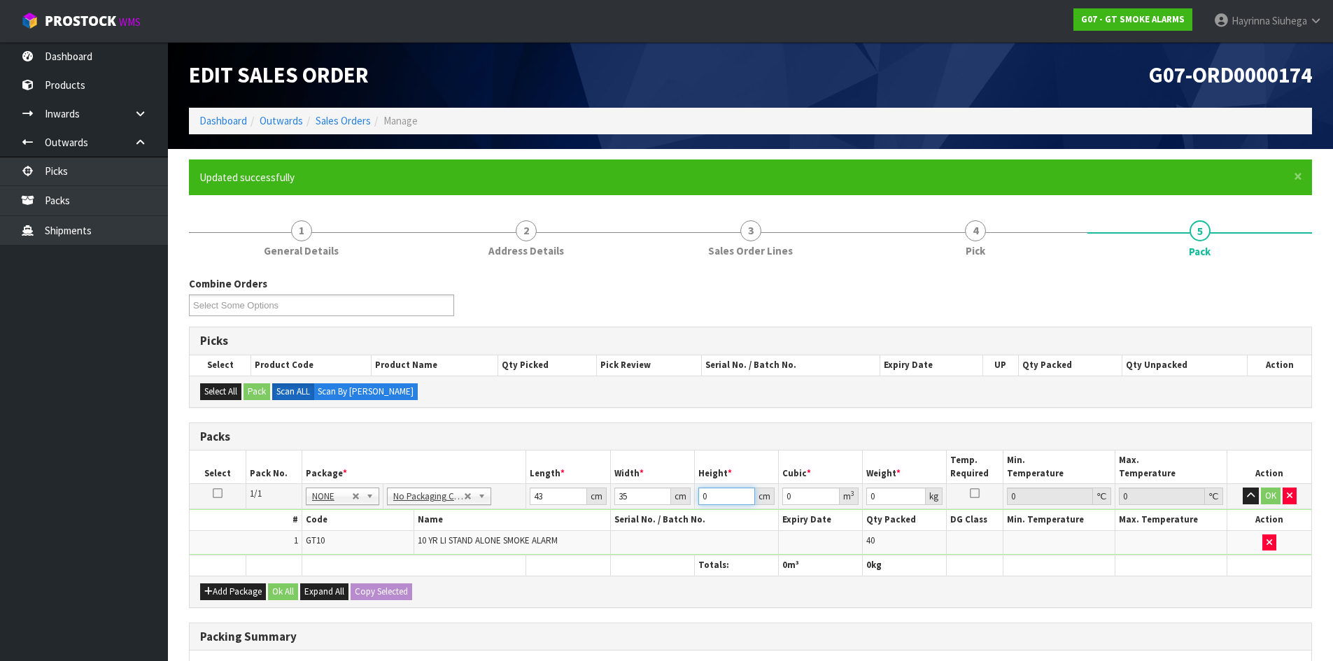
type input "0.00301"
type input "22"
type input "0.03311"
type input "22"
type input "7"
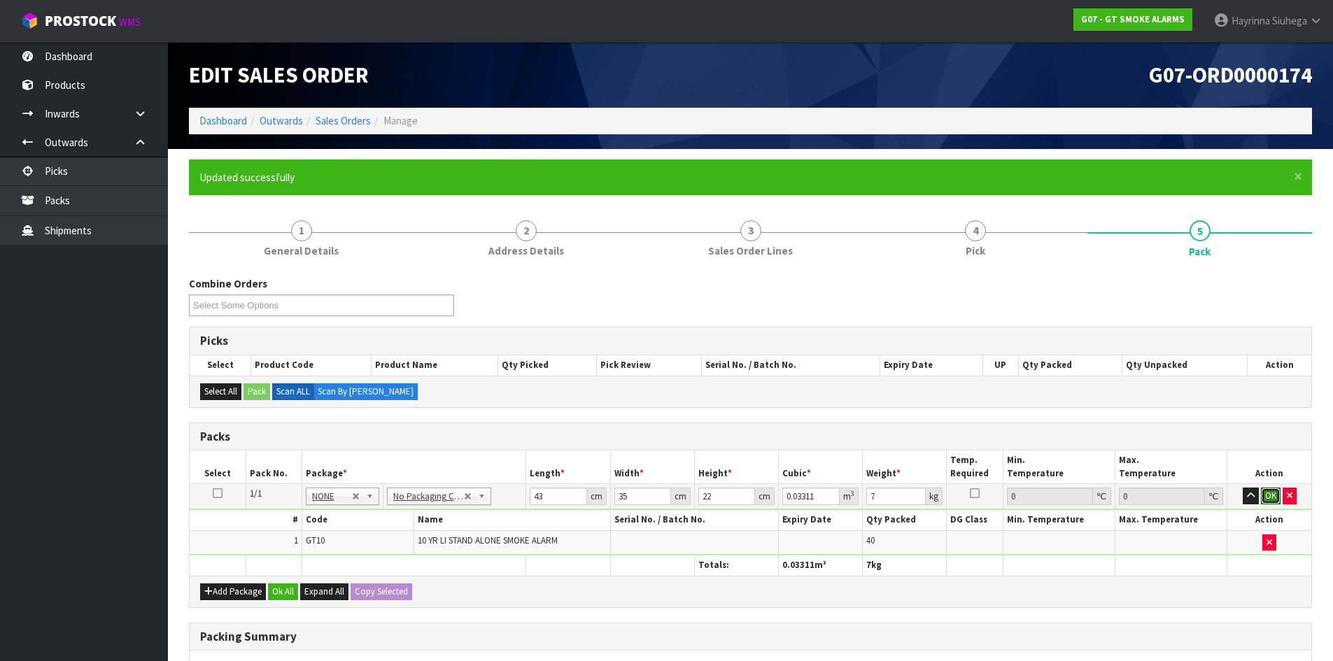
click button "OK" at bounding box center [1271, 496] width 20 height 17
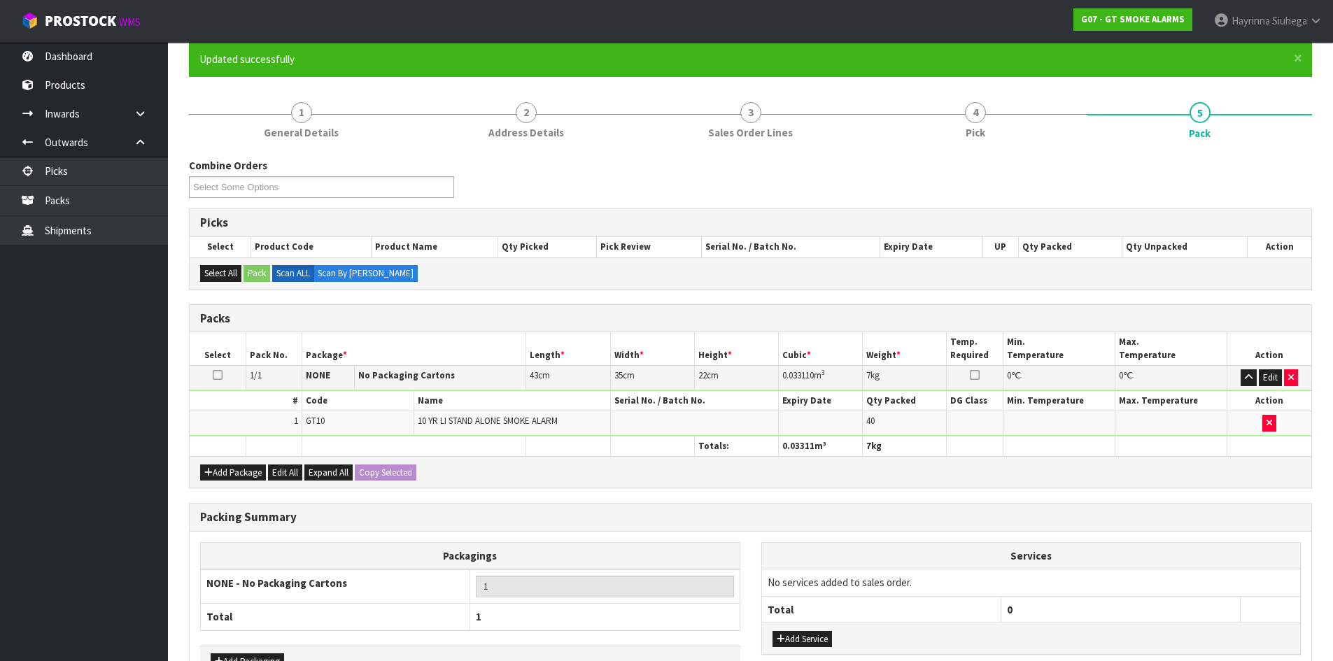
scroll to position [211, 0]
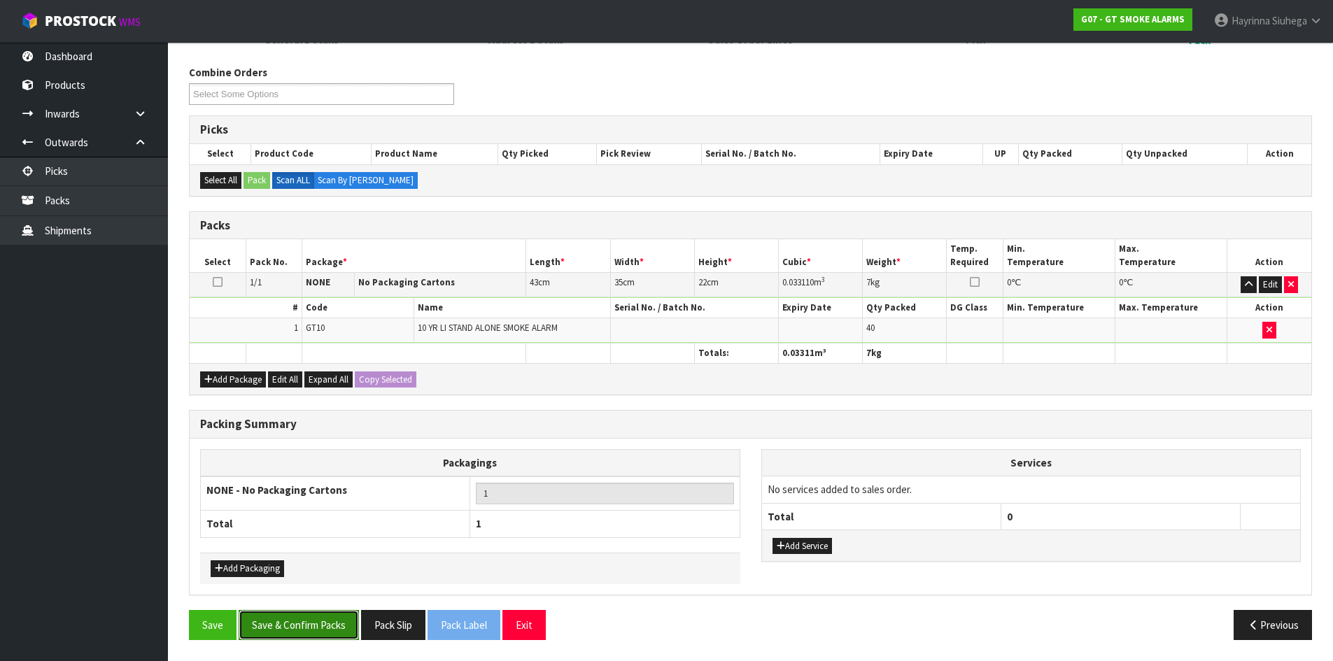
click at [292, 620] on button "Save & Confirm Packs" at bounding box center [299, 625] width 120 height 30
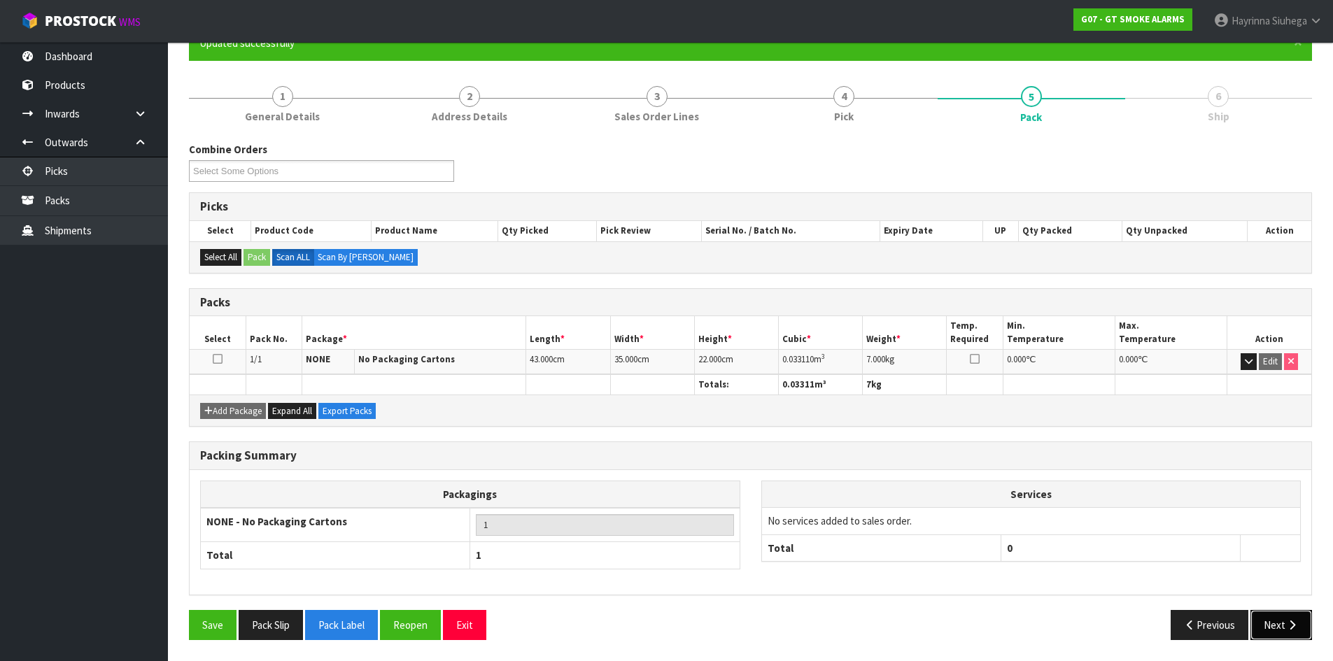
click at [1277, 618] on button "Next" at bounding box center [1281, 625] width 62 height 30
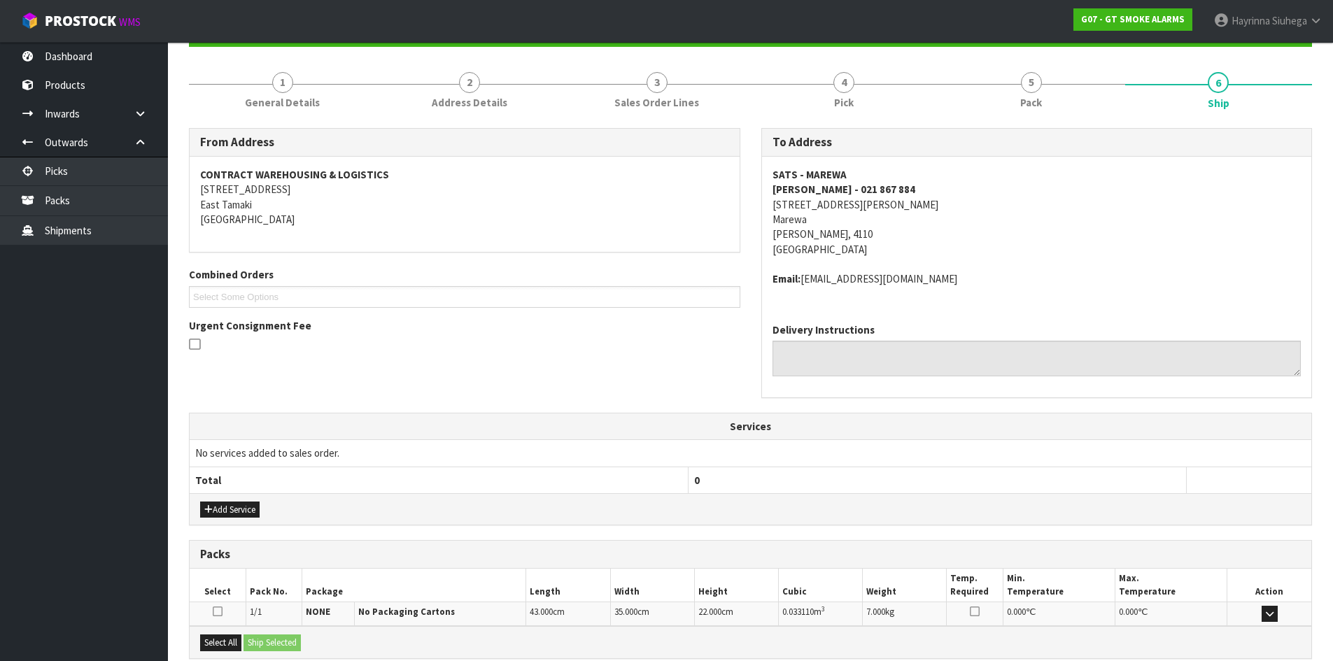
scroll to position [297, 0]
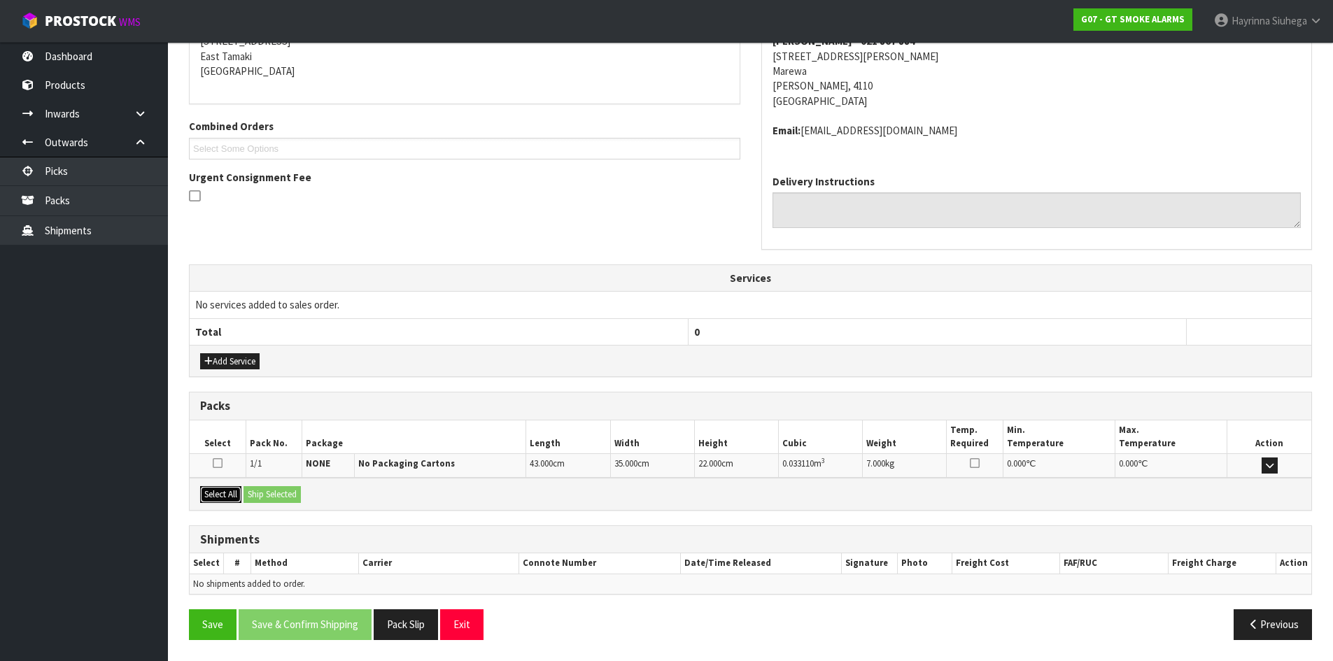
click at [233, 494] on button "Select All" at bounding box center [220, 494] width 41 height 17
click at [265, 494] on button "Ship Selected" at bounding box center [271, 494] width 57 height 17
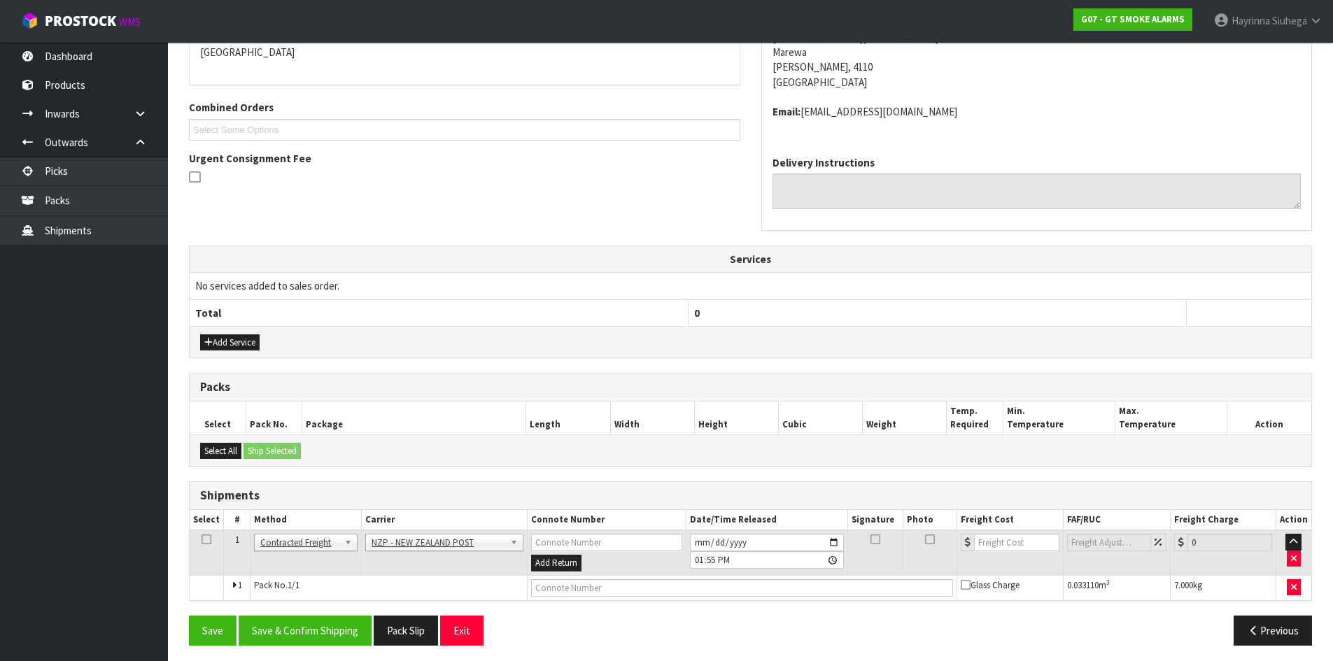
scroll to position [321, 0]
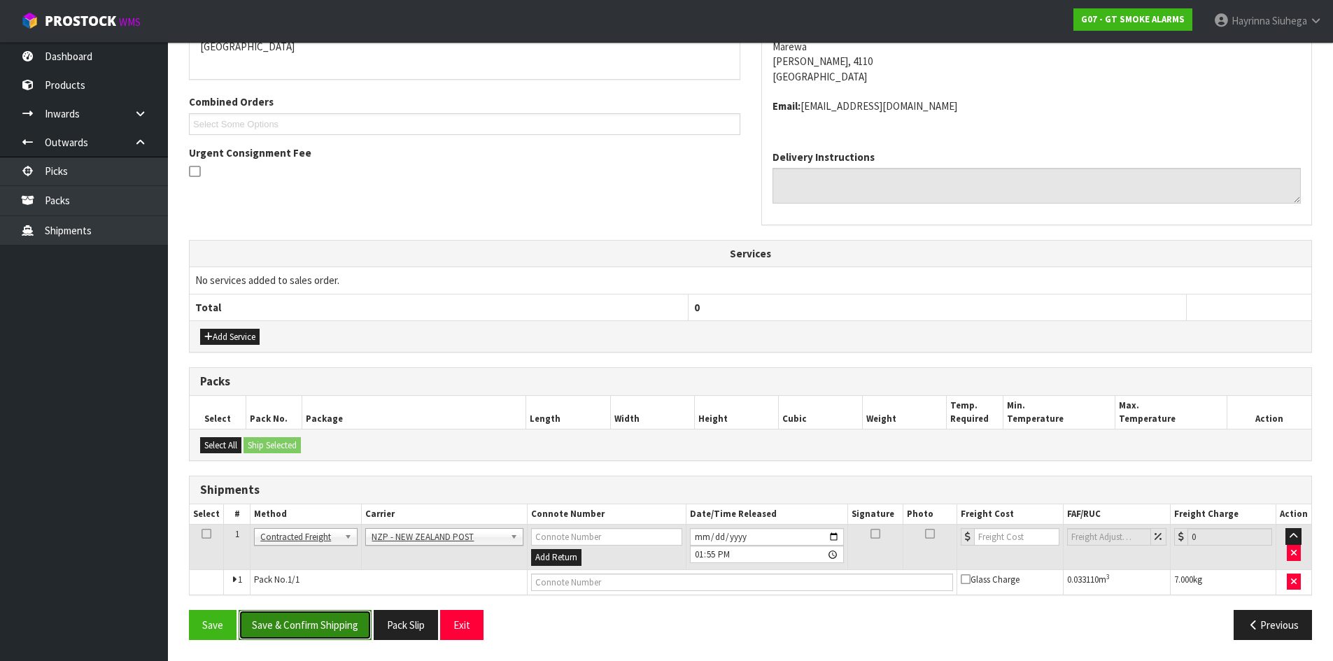
click at [329, 630] on button "Save & Confirm Shipping" at bounding box center [305, 625] width 133 height 30
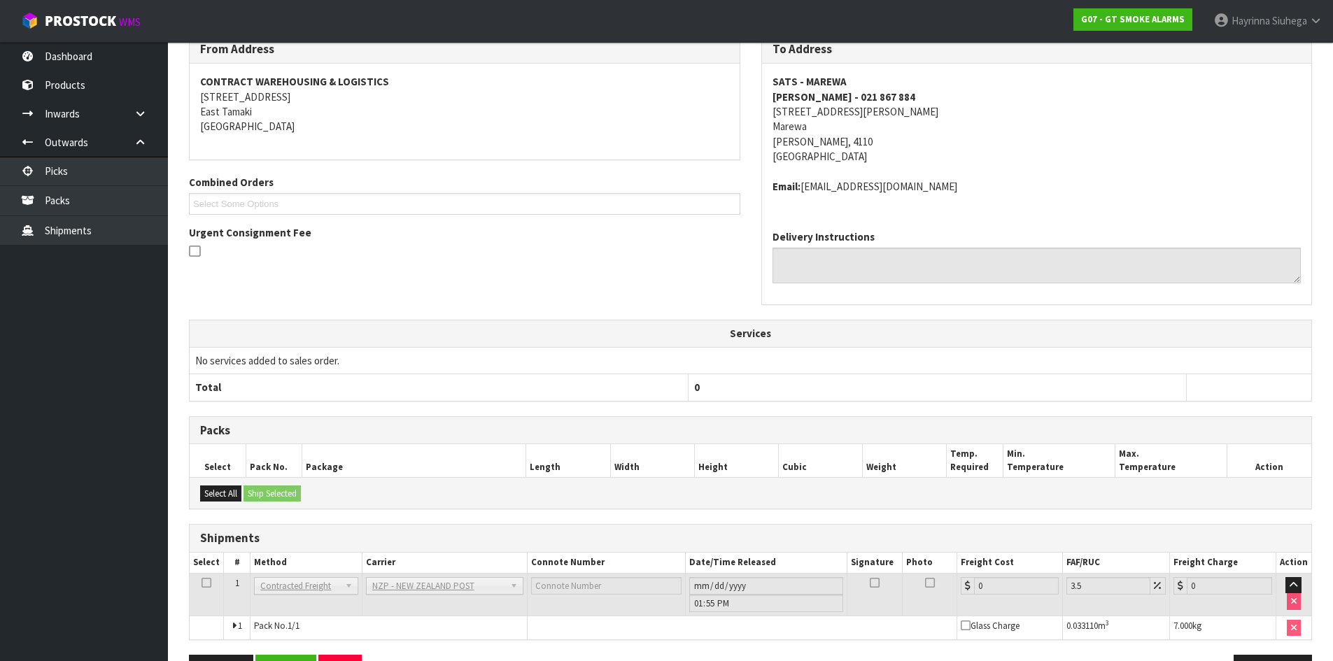
scroll to position [301, 0]
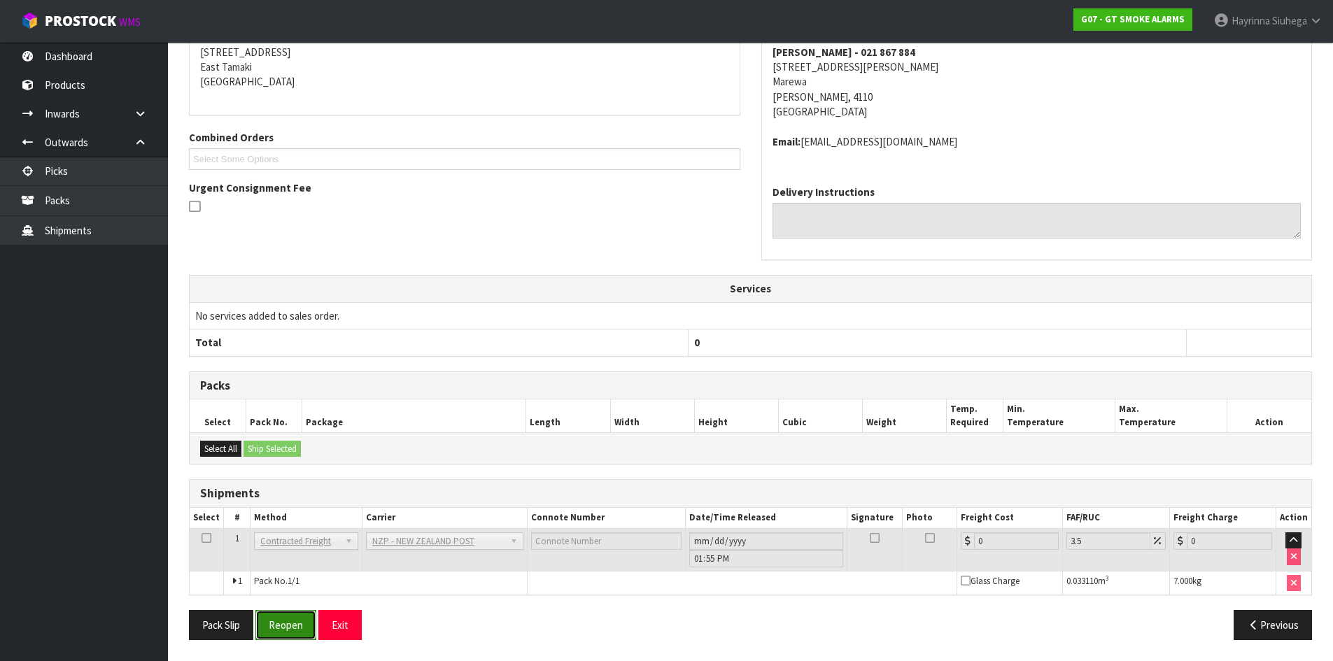
click at [280, 628] on button "Reopen" at bounding box center [285, 625] width 61 height 30
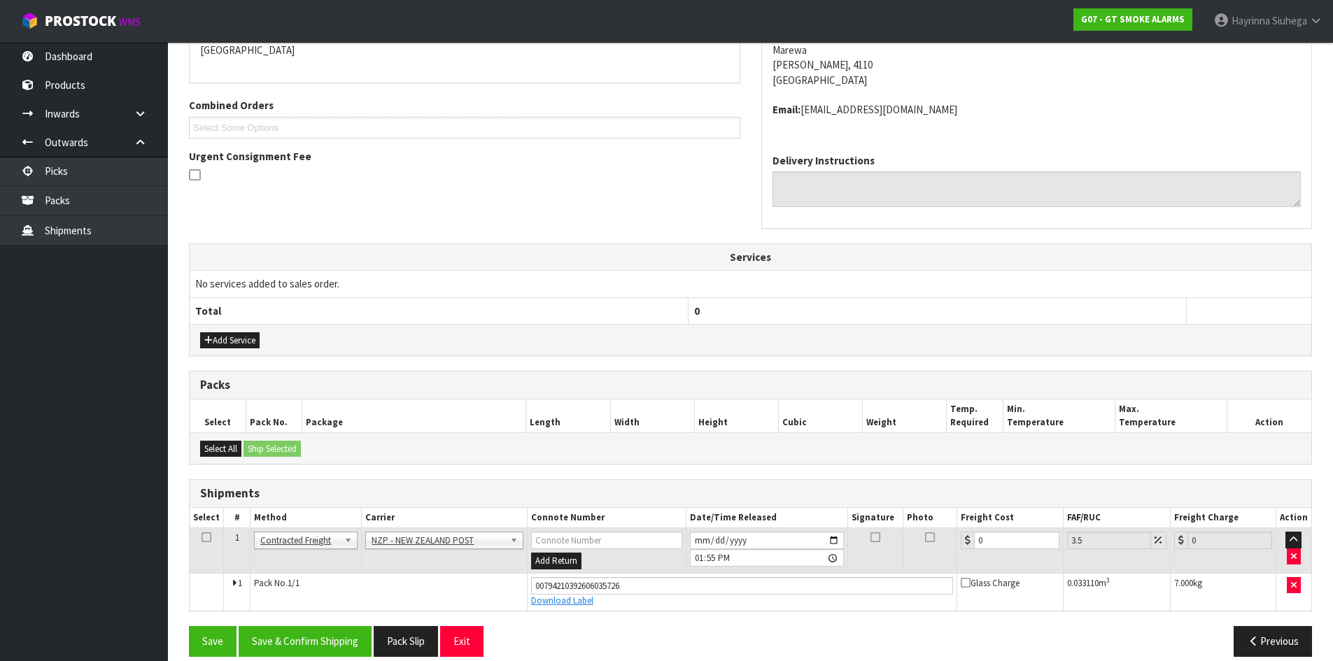
scroll to position [334, 0]
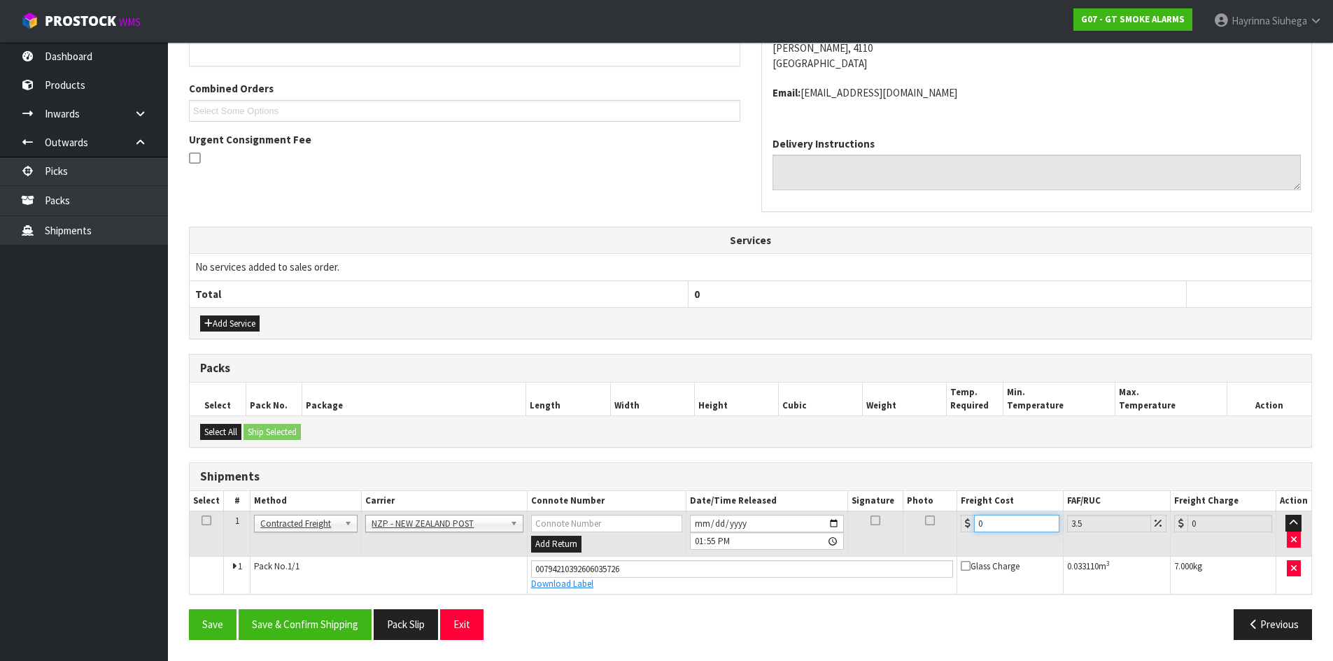
drag, startPoint x: 996, startPoint y: 521, endPoint x: 670, endPoint y: 521, distance: 325.3
click at [684, 521] on tr "1 Client Local Pickup Customer Local Pickup Company Freight Contracted Freight …" at bounding box center [750, 533] width 1121 height 45
type input "8"
type input "8.28"
type input "8.00"
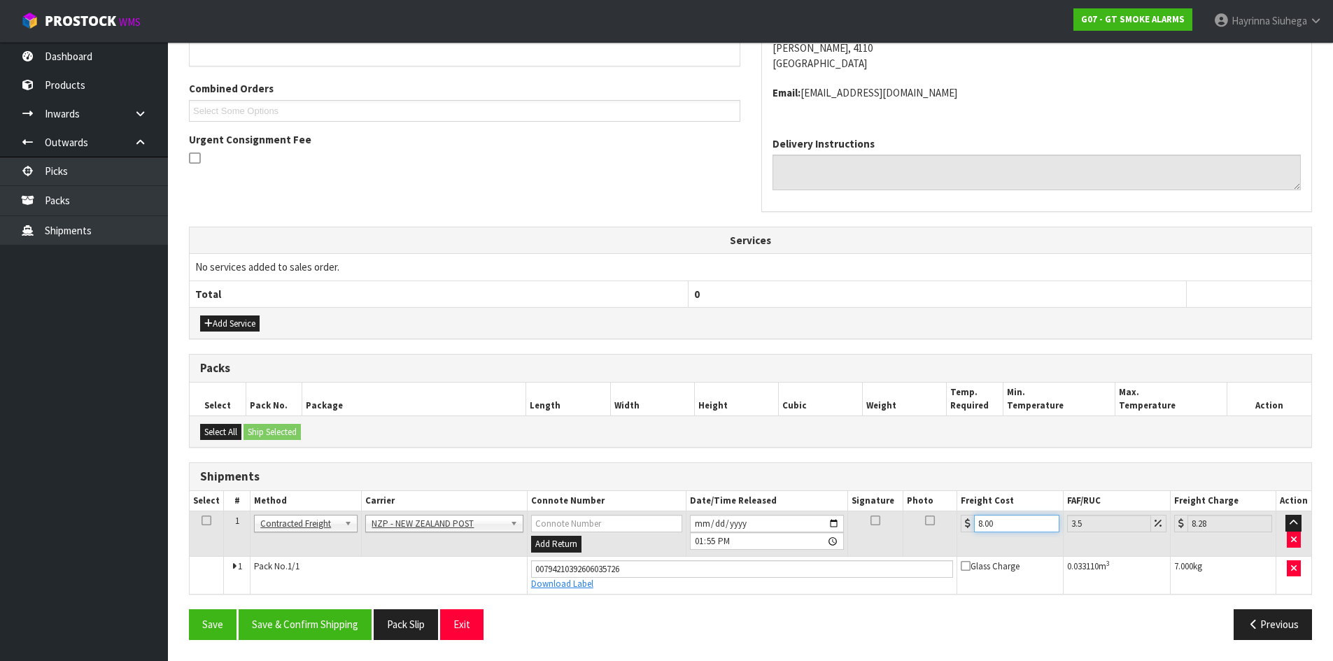
click at [189, 609] on button "Save" at bounding box center [213, 624] width 48 height 30
click at [297, 634] on button "Save & Confirm Shipping" at bounding box center [305, 624] width 133 height 30
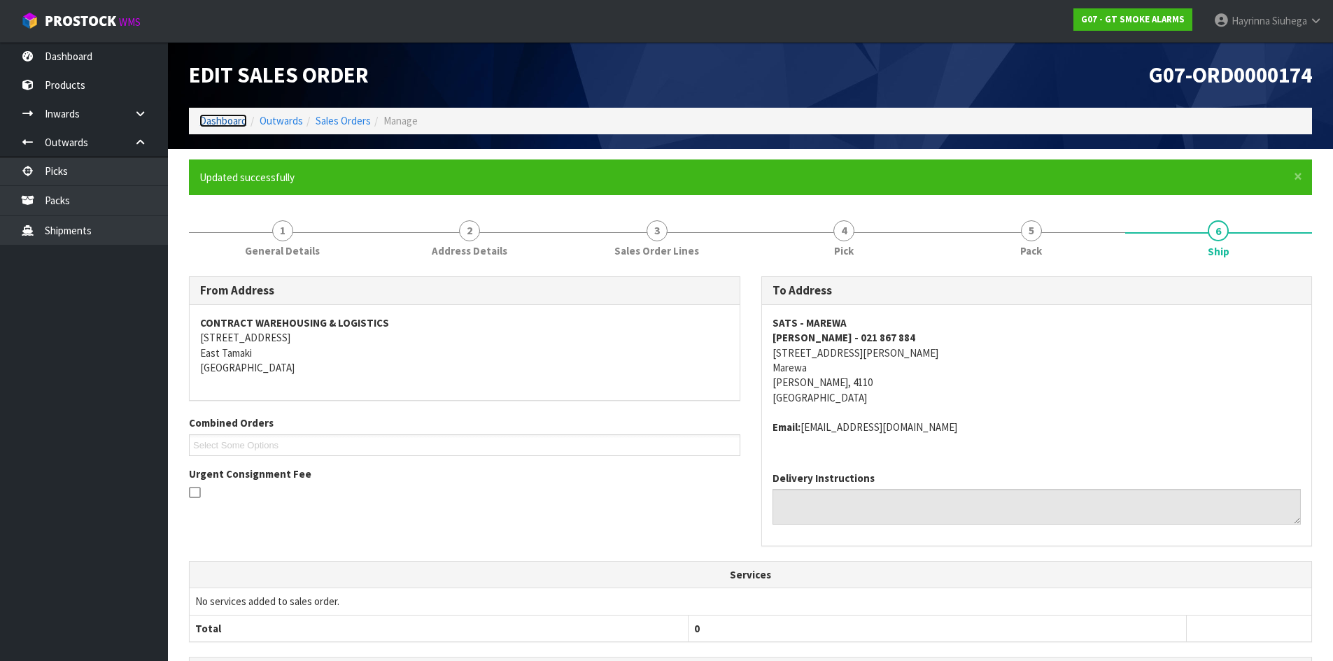
click at [240, 115] on link "Dashboard" at bounding box center [223, 120] width 48 height 13
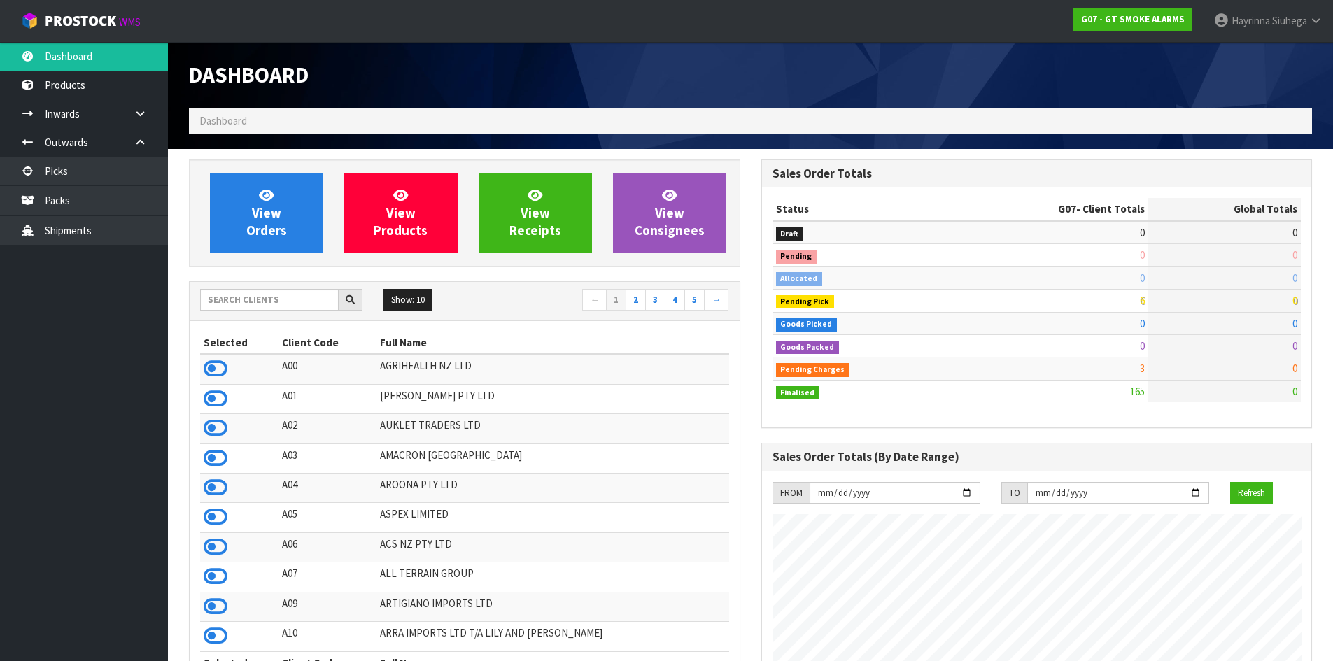
scroll to position [878, 572]
drag, startPoint x: 242, startPoint y: 180, endPoint x: 246, endPoint y: 173, distance: 7.2
click at [242, 180] on link "View Orders" at bounding box center [266, 213] width 113 height 80
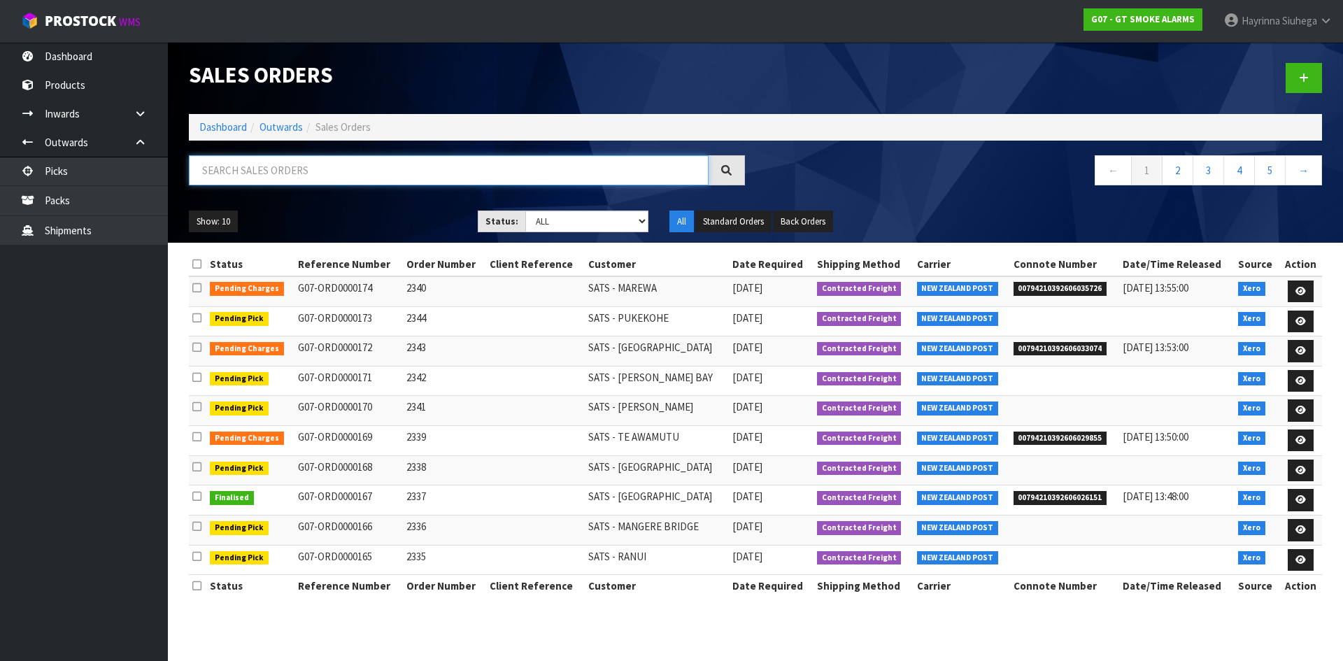
click at [285, 174] on input "text" at bounding box center [449, 170] width 520 height 30
type input "JOB-0414247"
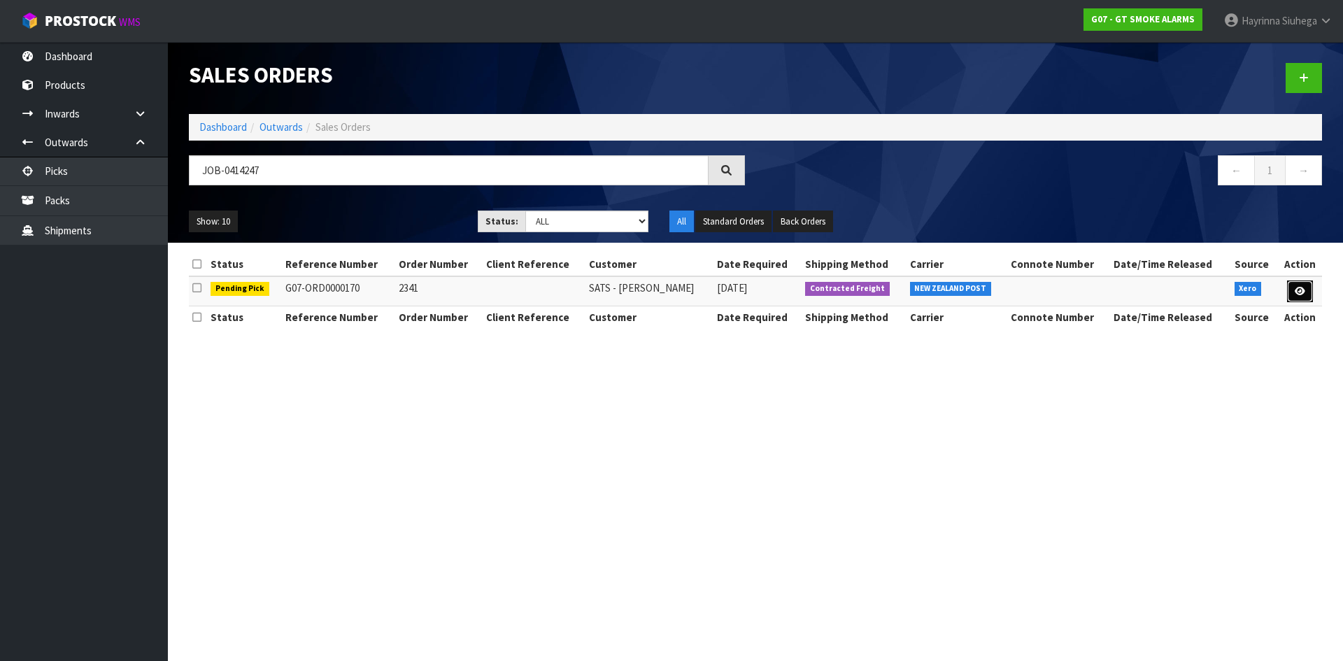
click at [1298, 292] on icon at bounding box center [1300, 291] width 10 height 9
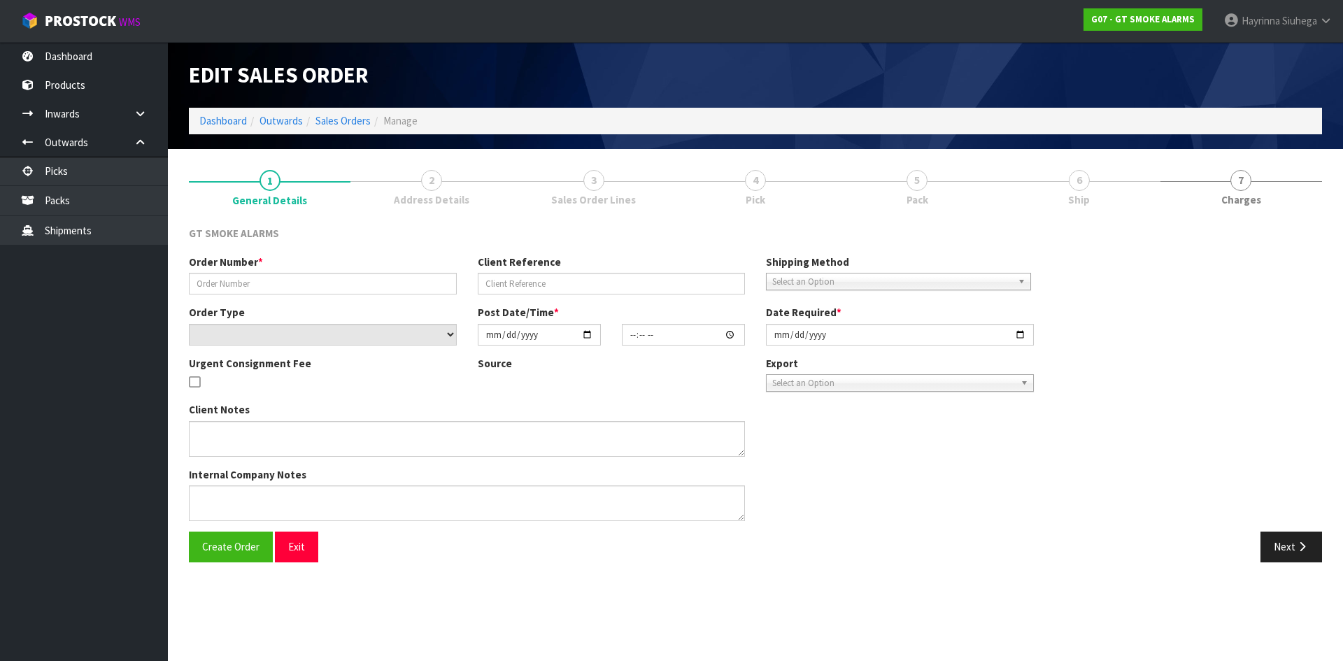
type input "2341"
select select "number:0"
type input "2025-09-24"
type input "10:15:04.000"
type input "2025-09-24"
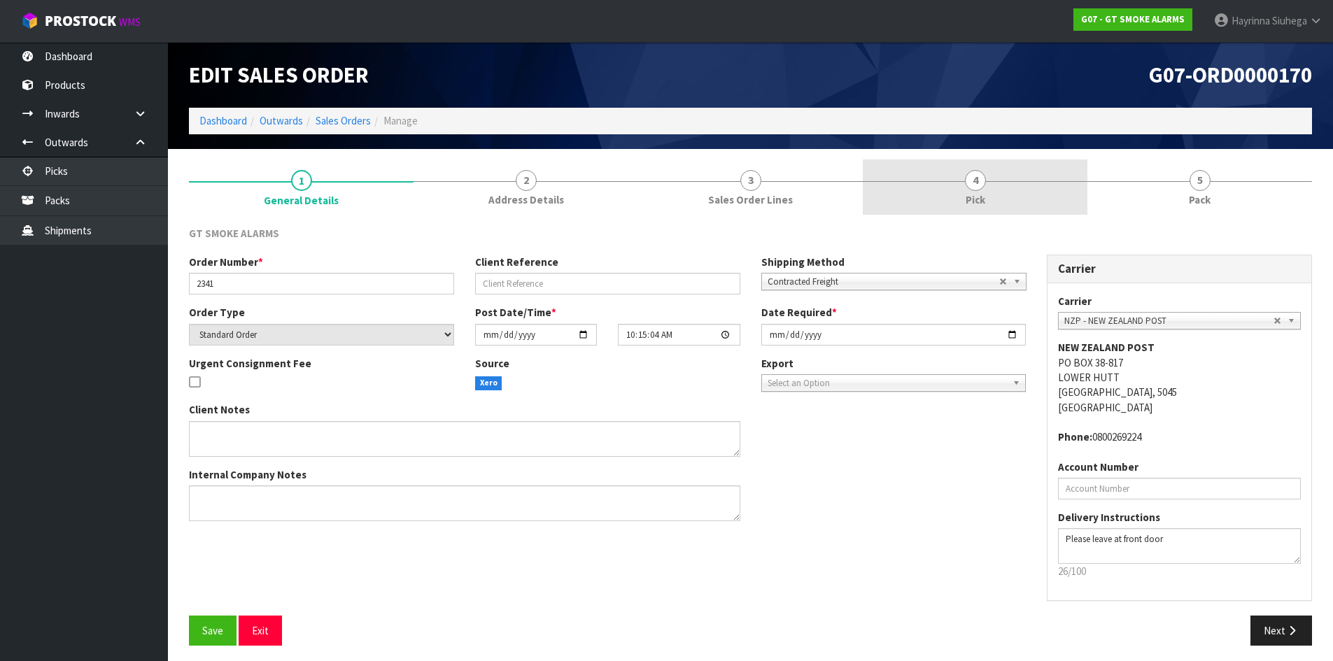
click at [1027, 196] on link "4 Pick" at bounding box center [975, 187] width 225 height 55
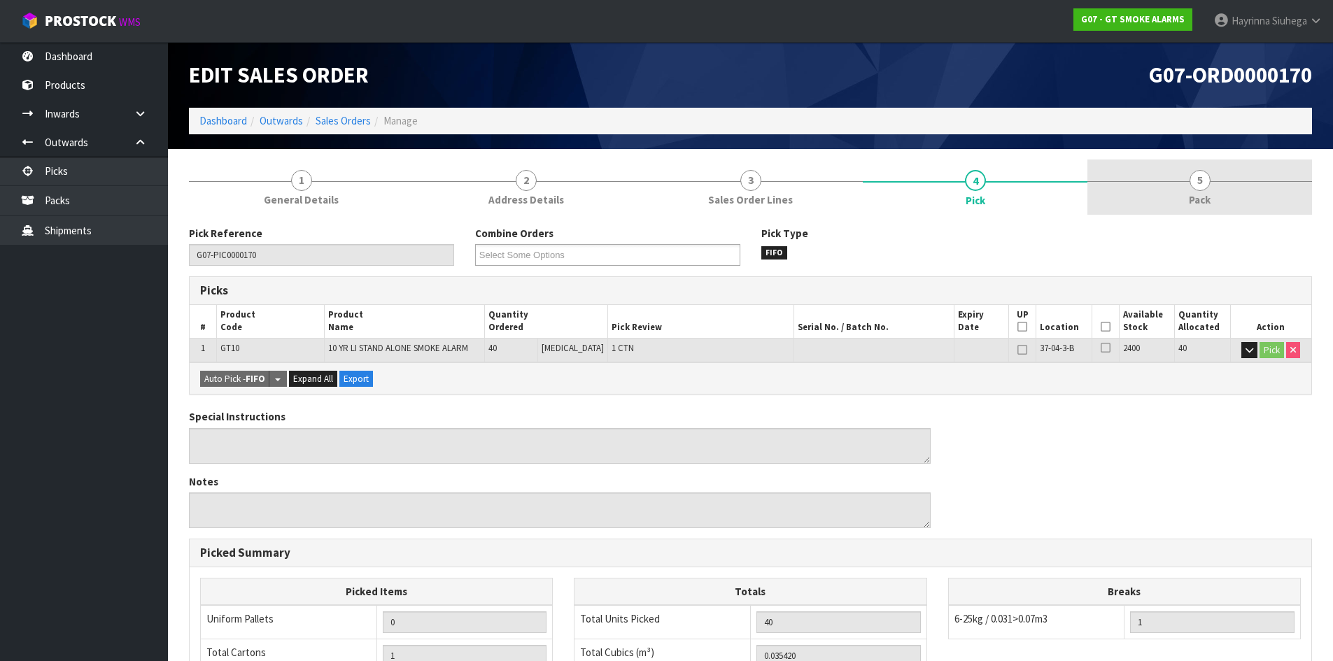
click at [1128, 195] on link "5 Pack" at bounding box center [1199, 187] width 225 height 55
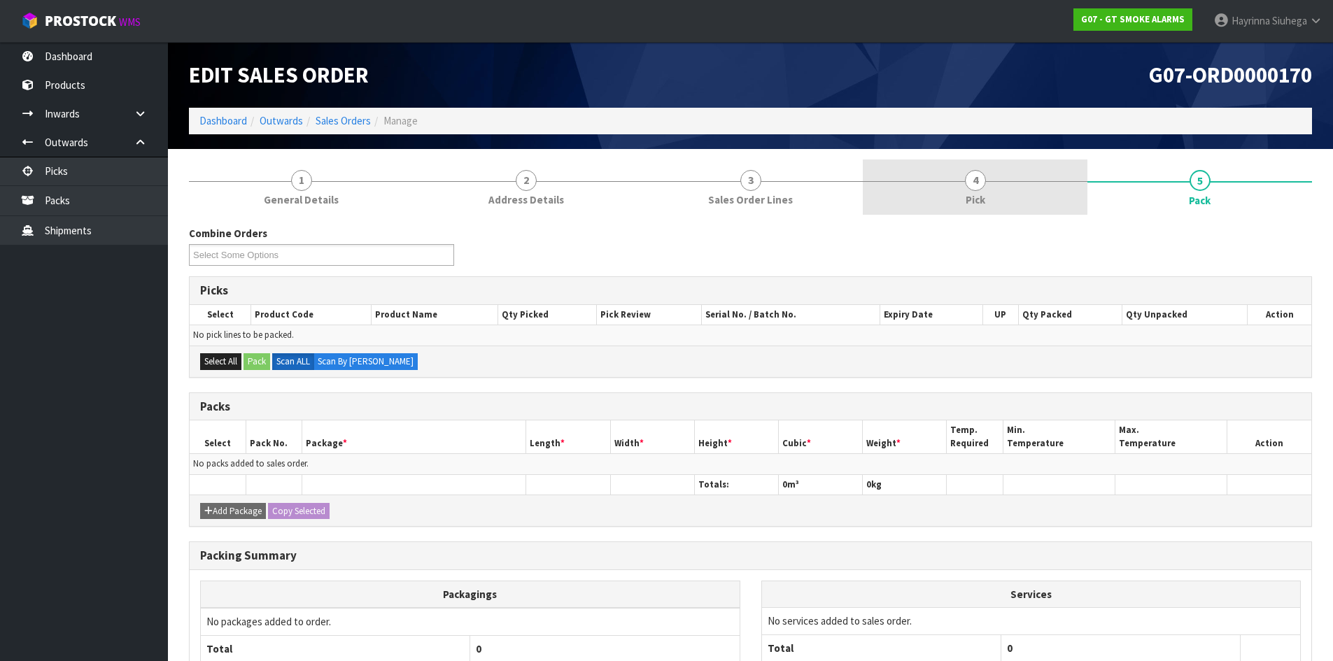
click at [1033, 190] on link "4 Pick" at bounding box center [975, 187] width 225 height 55
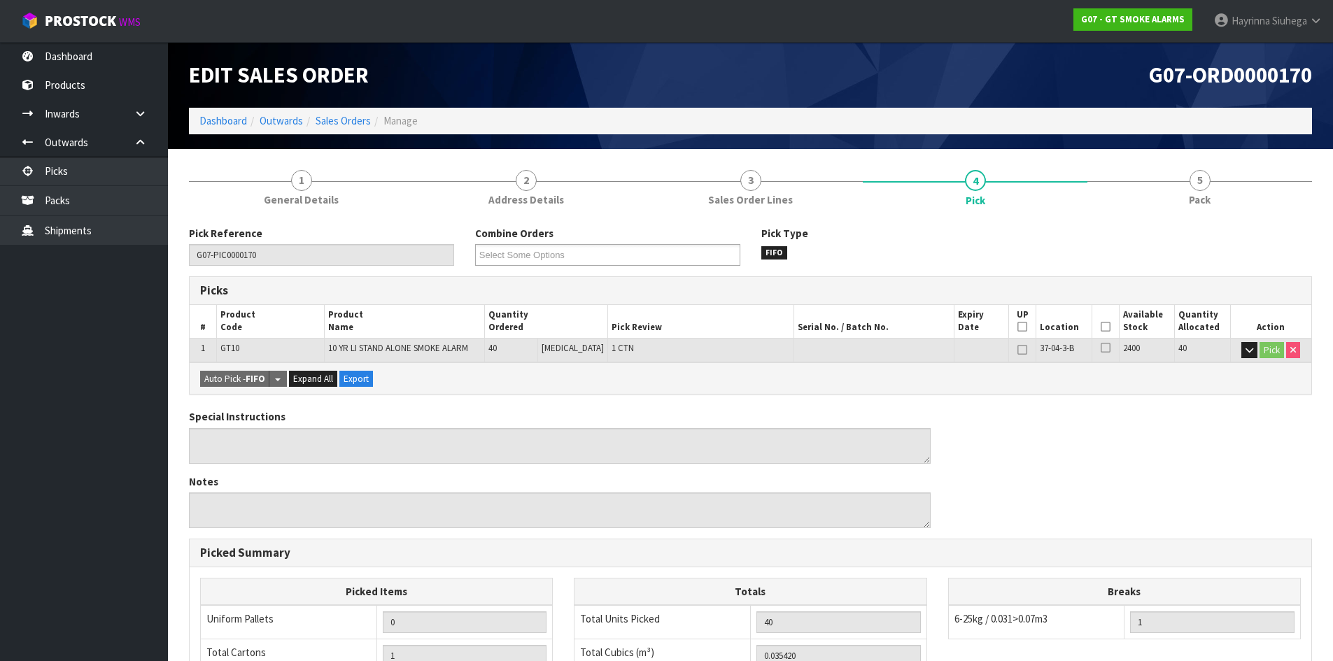
click at [1103, 327] on icon at bounding box center [1105, 327] width 10 height 1
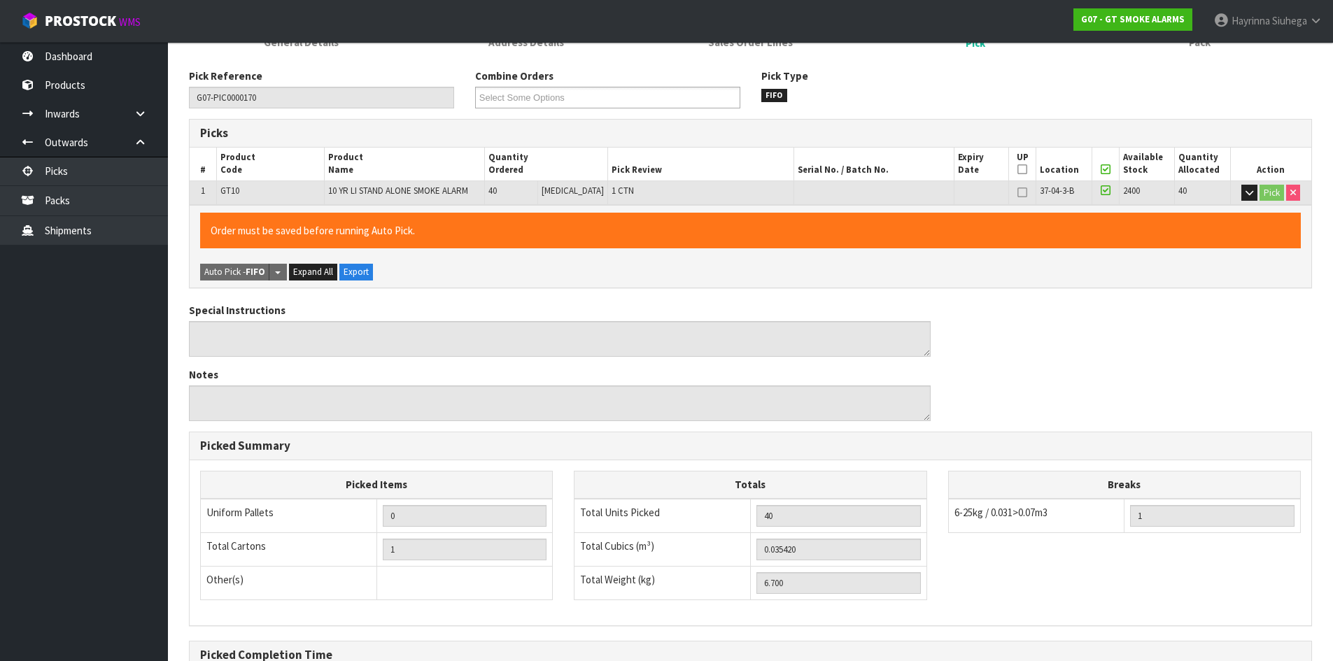
scroll to position [314, 0]
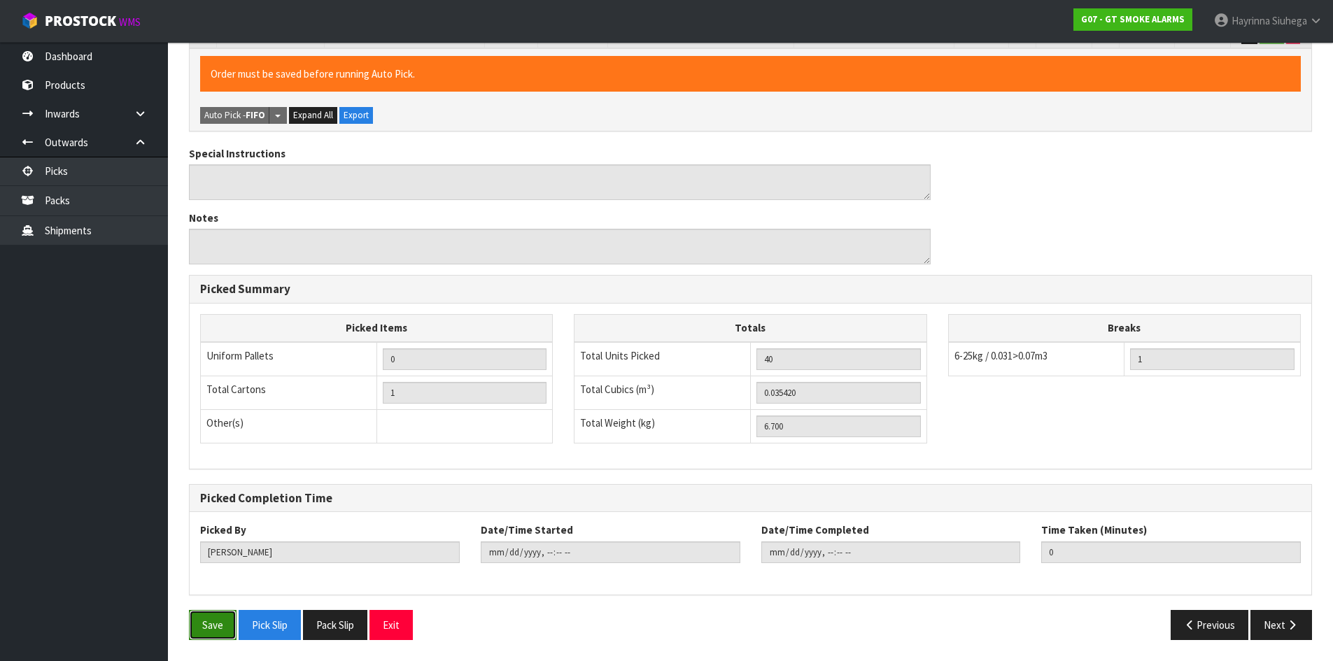
click at [201, 617] on button "Save" at bounding box center [213, 625] width 48 height 30
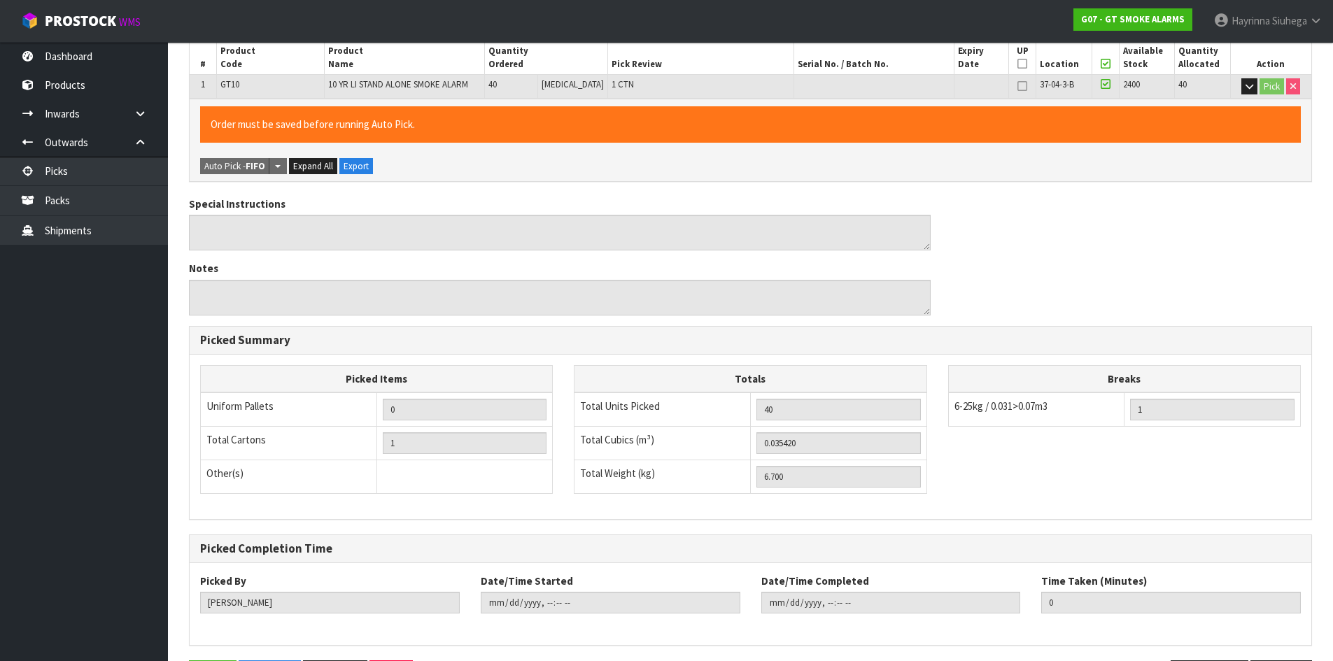
scroll to position [0, 0]
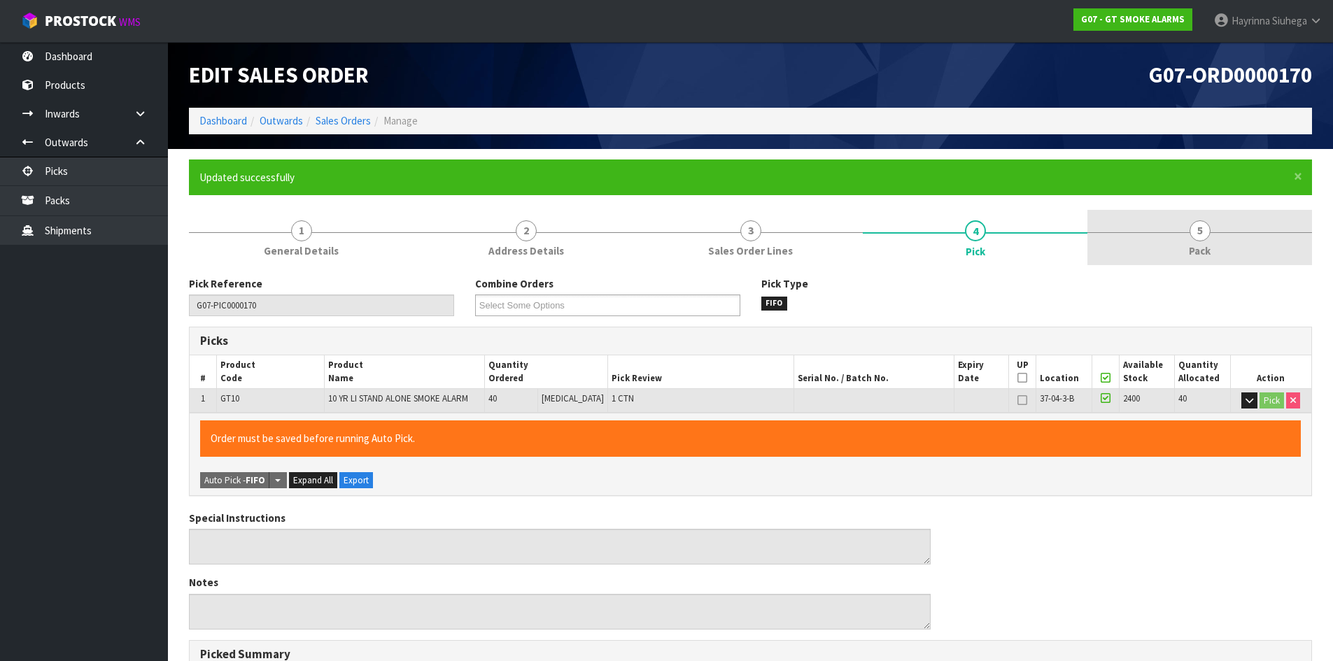
type input "Hayrinna Siuhega"
type input "2025-09-24T13:57:14"
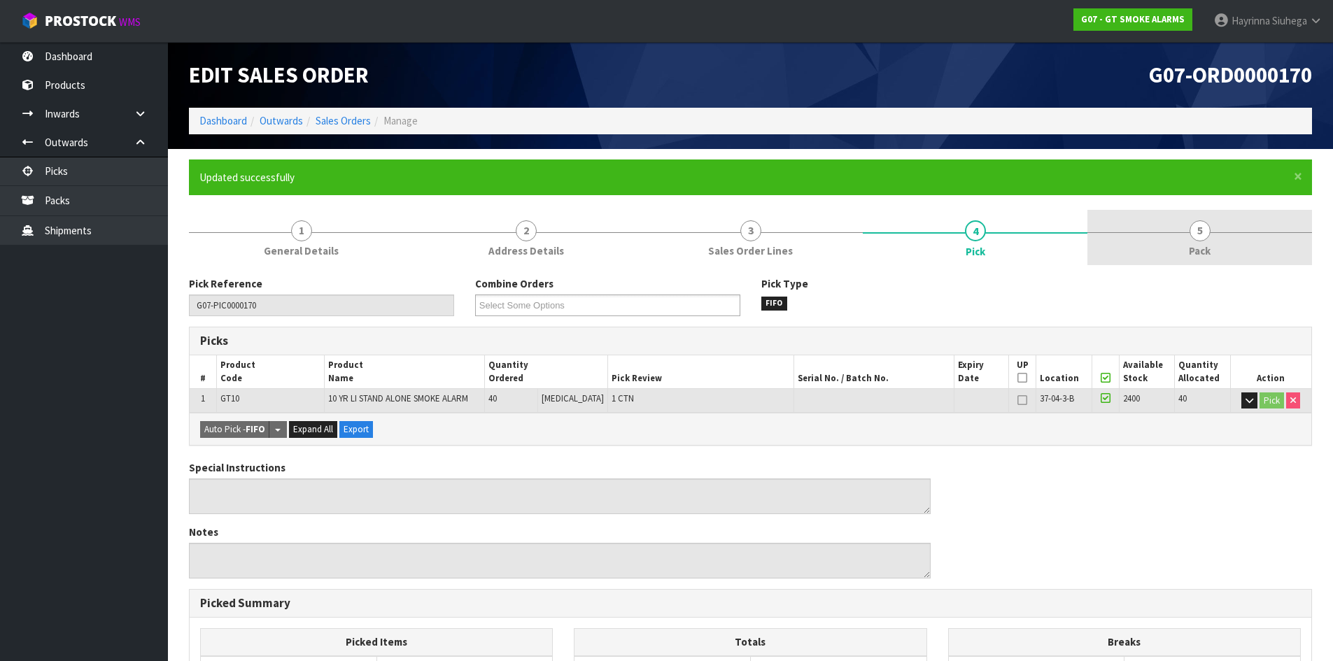
click at [1172, 218] on link "5 Pack" at bounding box center [1199, 237] width 225 height 55
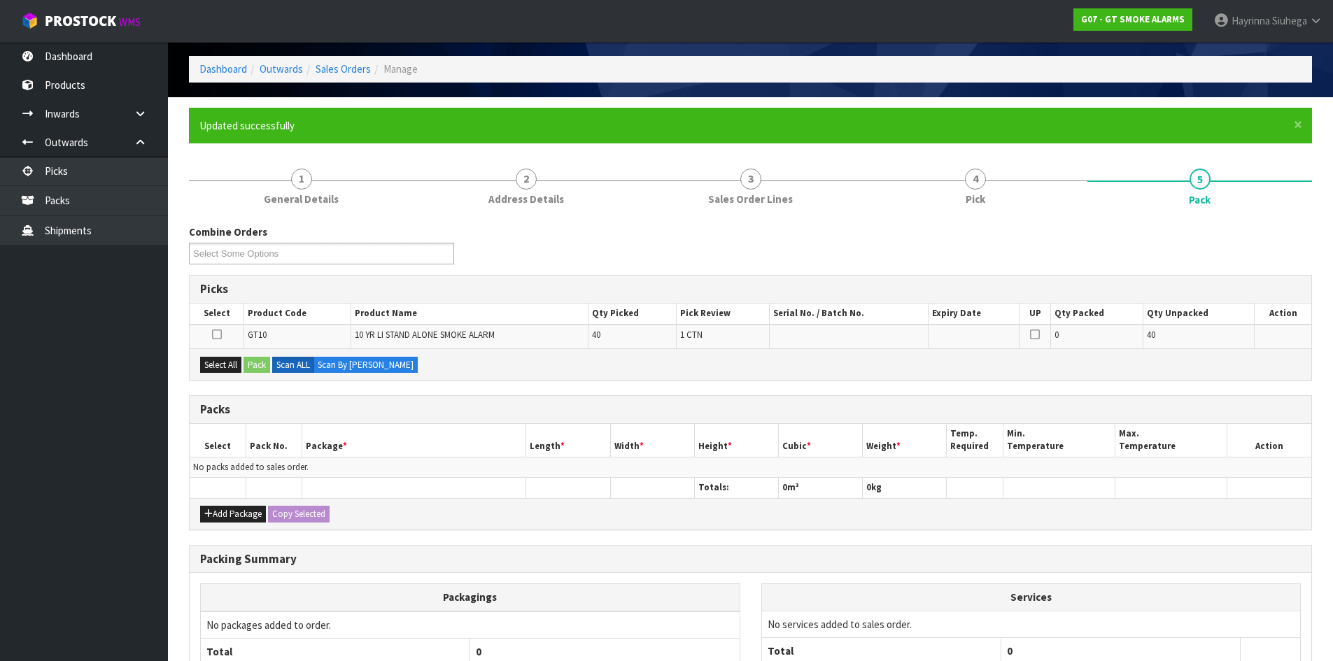
scroll to position [140, 0]
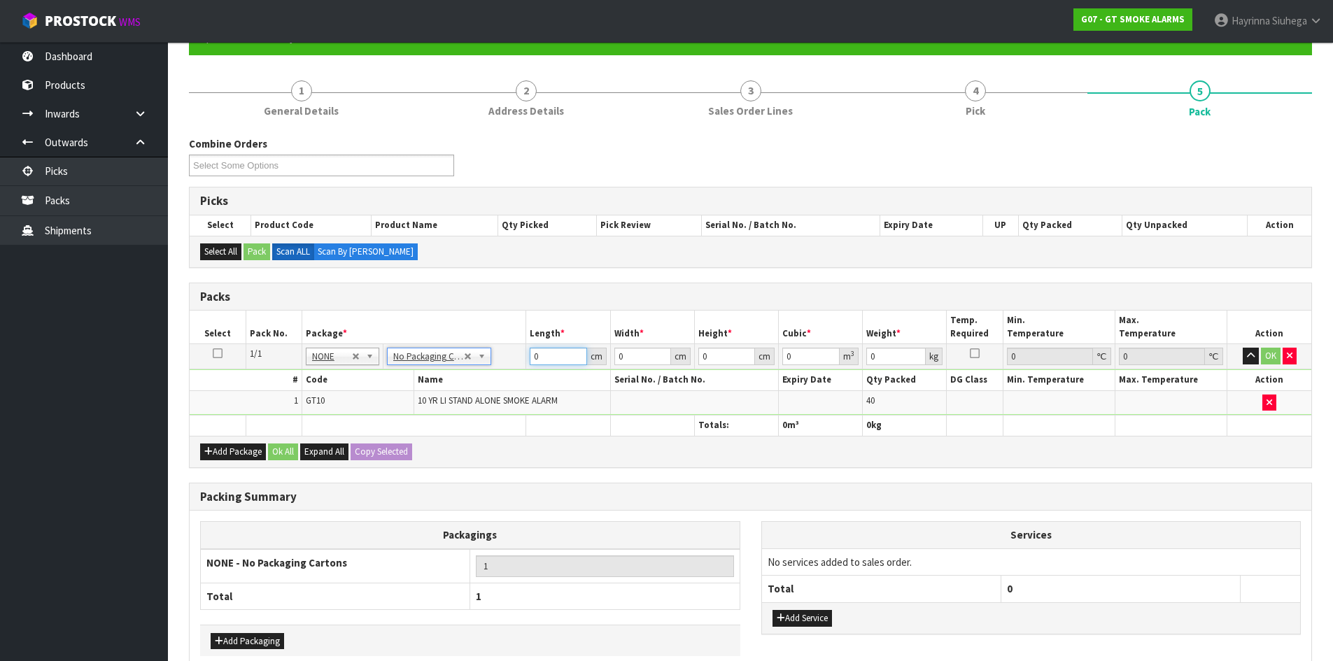
click at [531, 362] on input "0" at bounding box center [558, 356] width 57 height 17
type input "43"
type input "35"
type input "2"
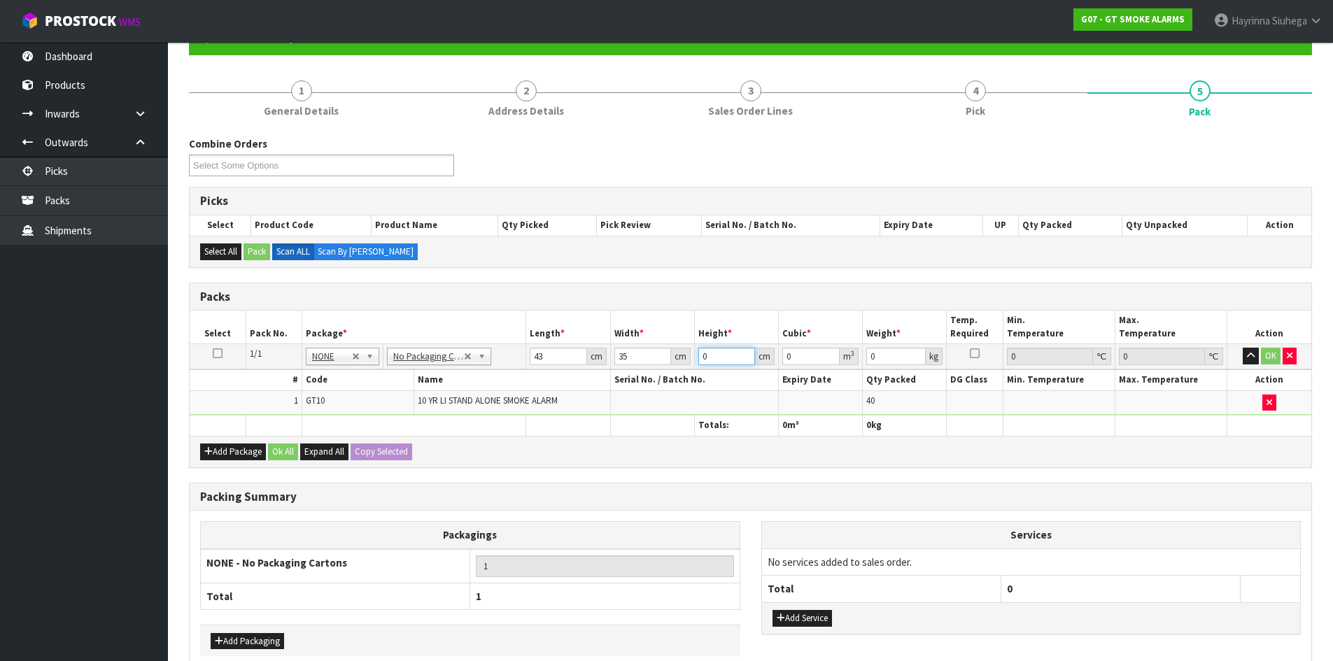
type input "0.00301"
type input "22"
type input "0.03311"
type input "22"
type input "7"
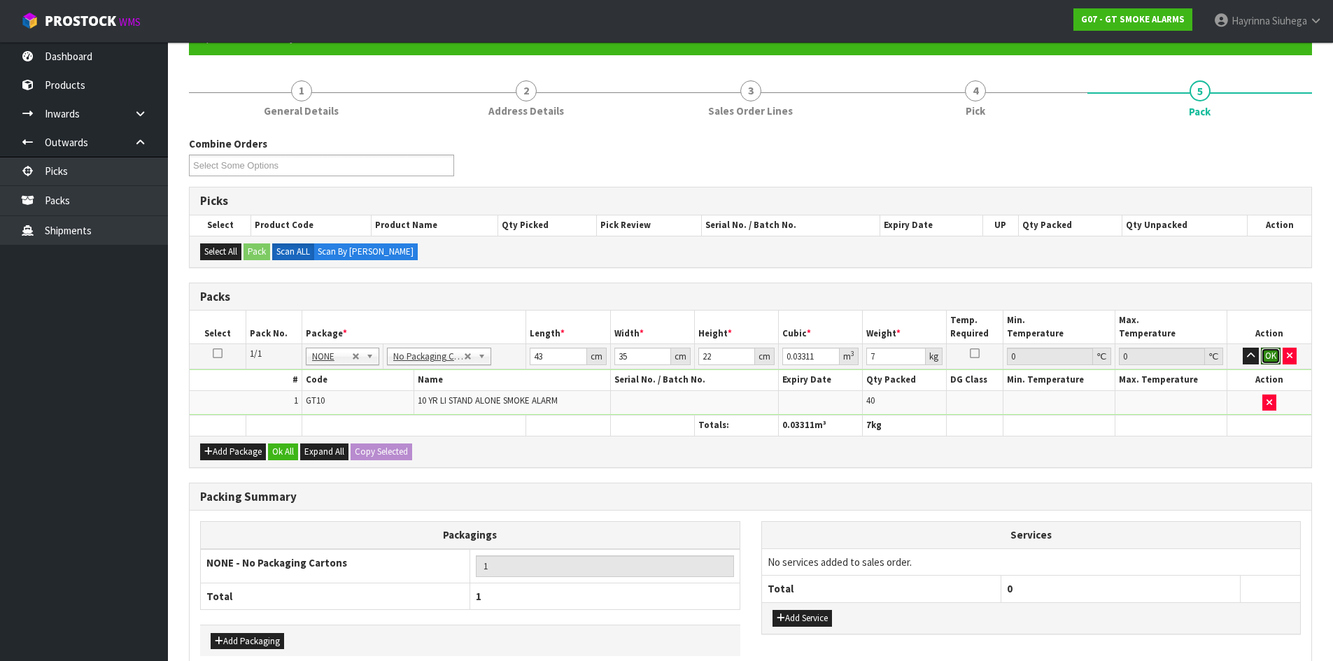
click button "OK" at bounding box center [1271, 356] width 20 height 17
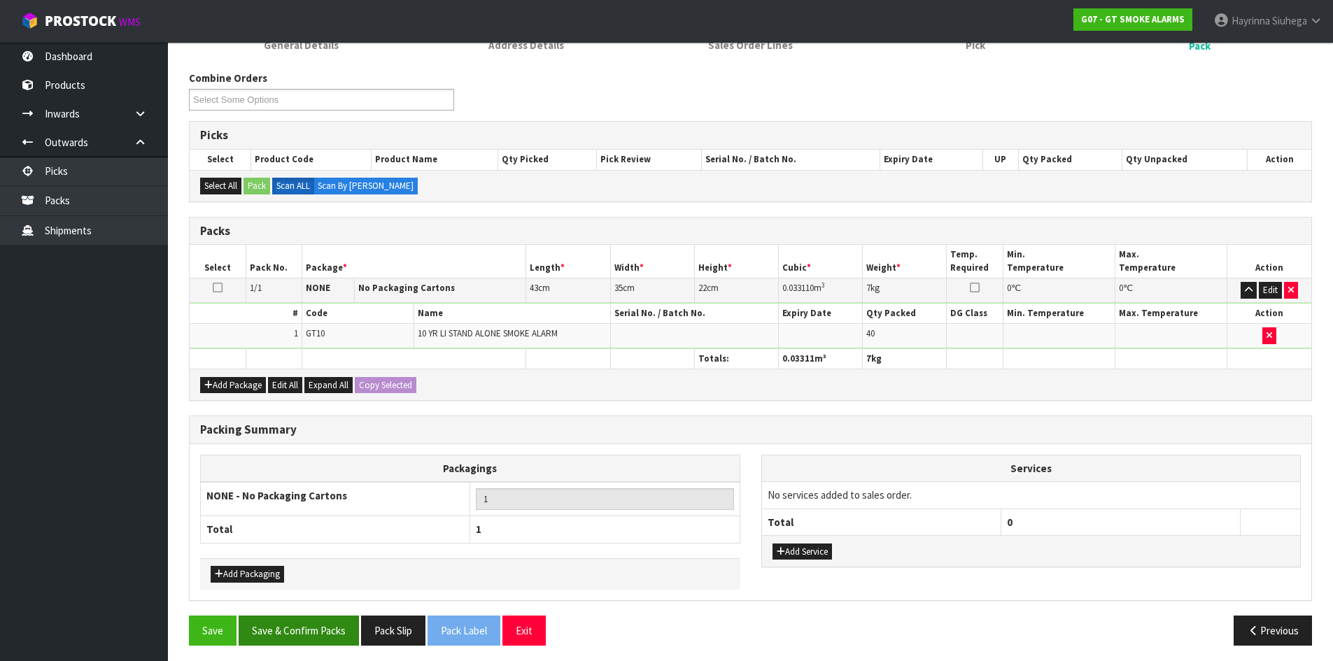
scroll to position [211, 0]
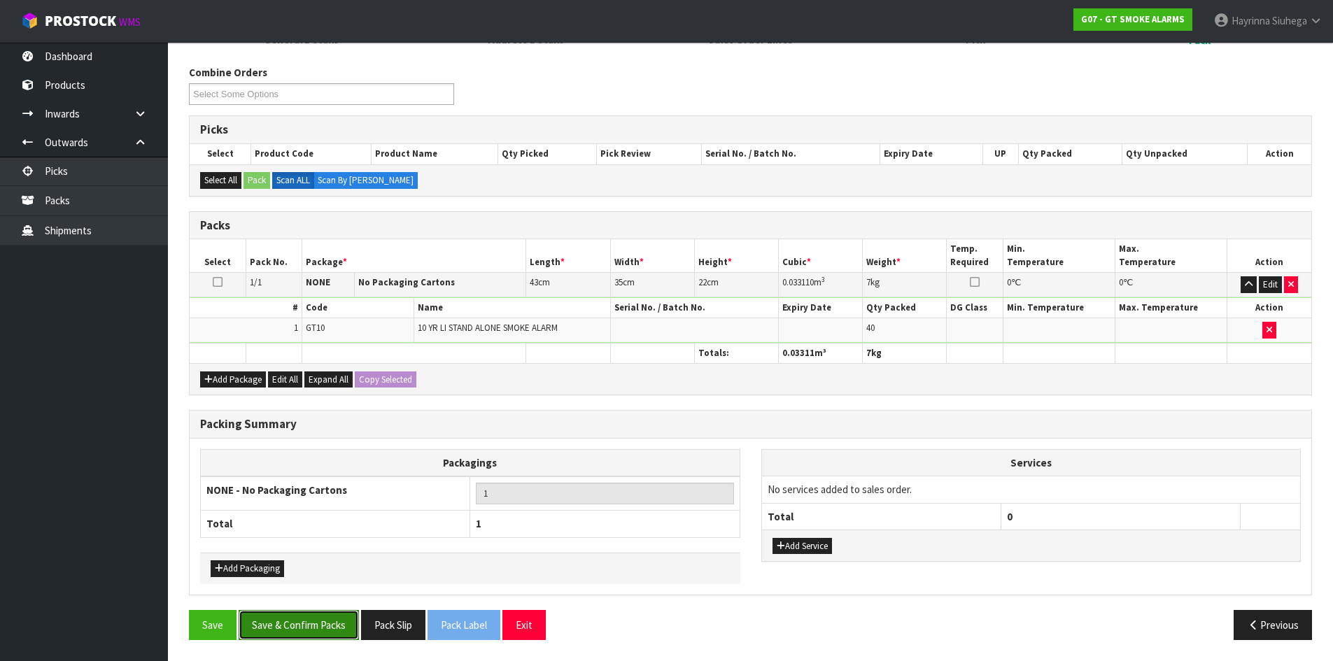
click at [341, 632] on button "Save & Confirm Packs" at bounding box center [299, 625] width 120 height 30
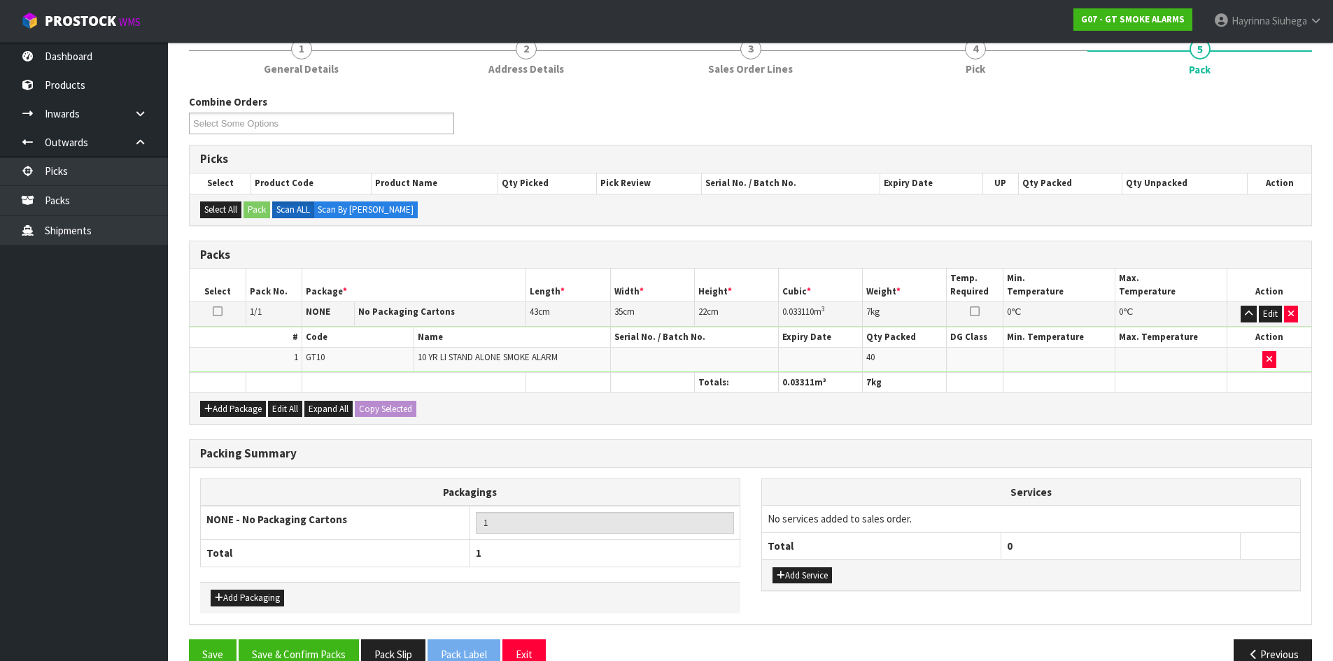
scroll to position [134, 0]
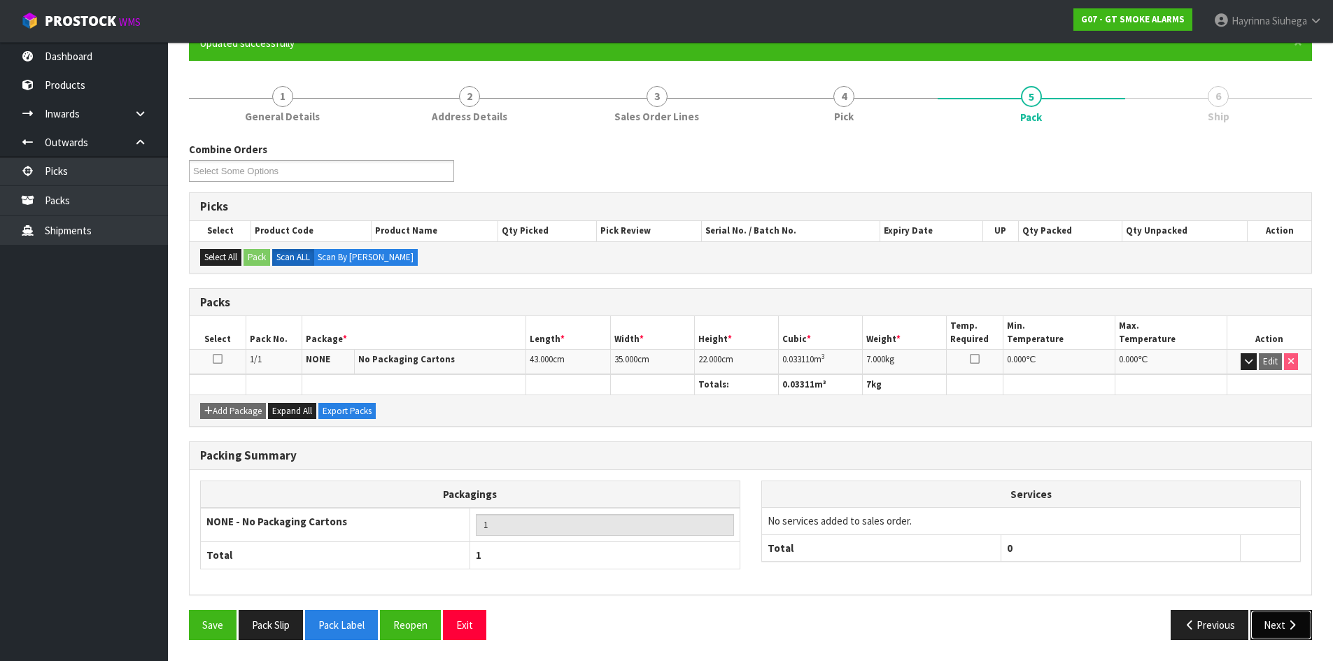
click at [1287, 623] on icon "button" at bounding box center [1291, 625] width 13 height 10
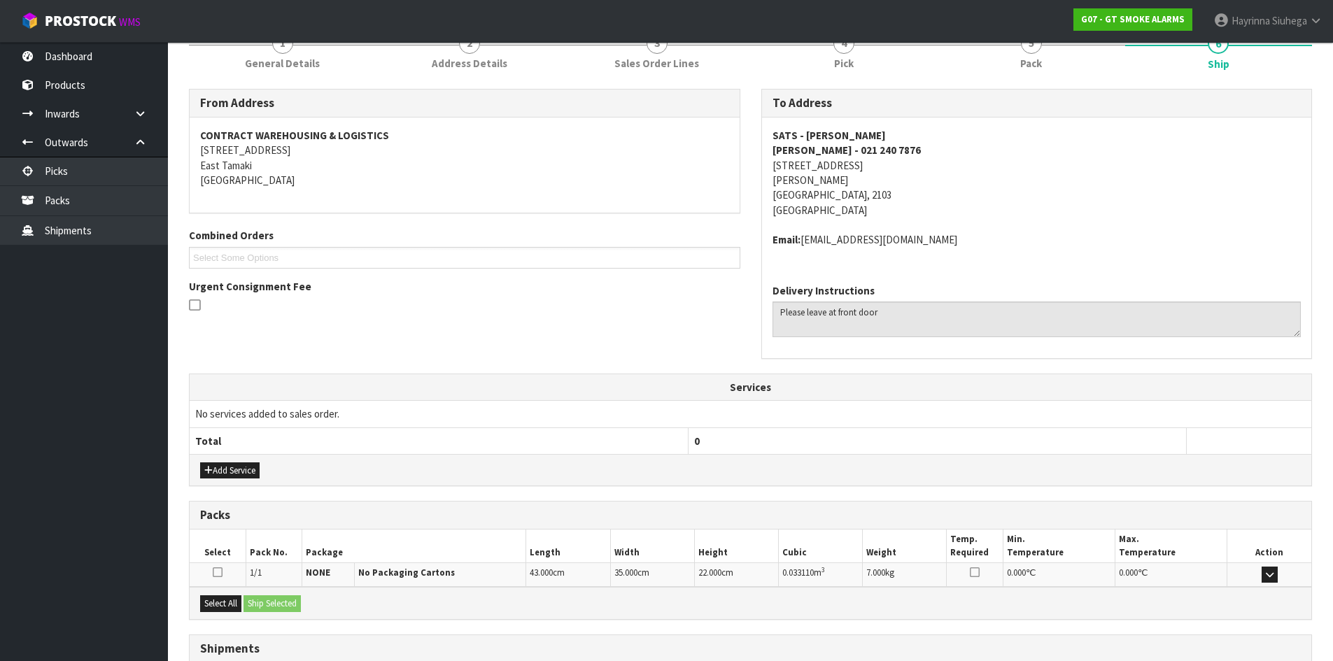
scroll to position [297, 0]
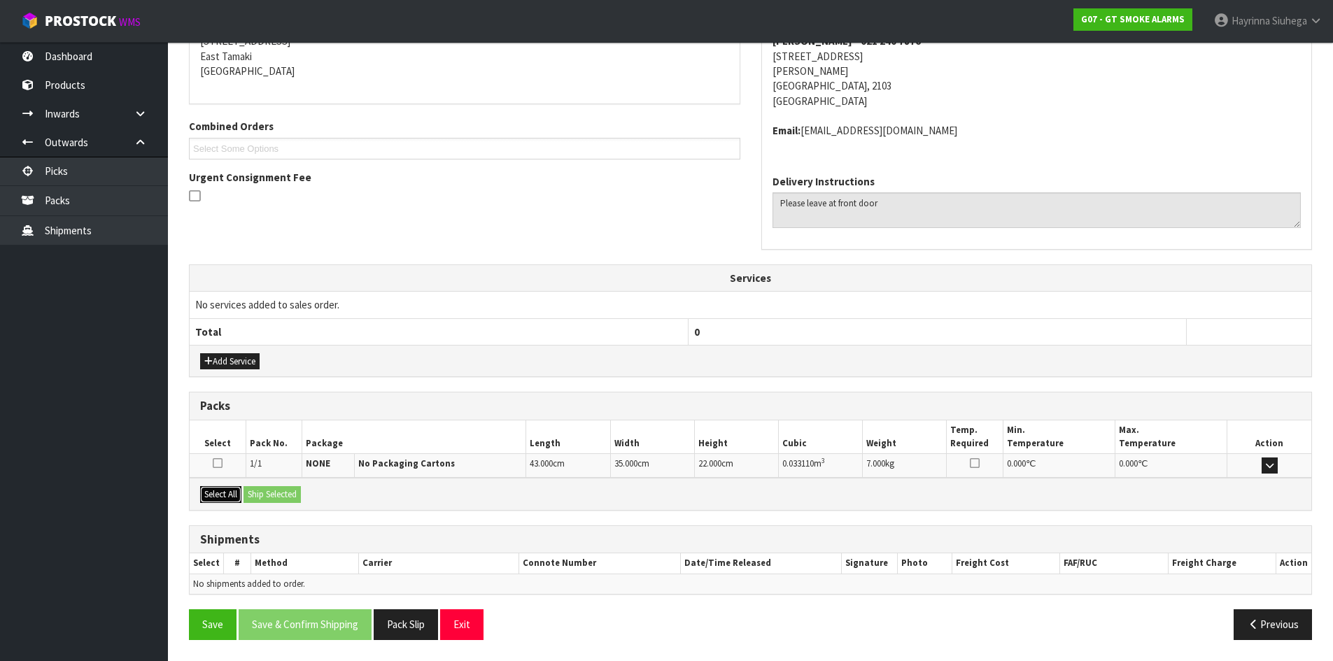
drag, startPoint x: 233, startPoint y: 497, endPoint x: 282, endPoint y: 490, distance: 49.5
click at [233, 495] on button "Select All" at bounding box center [220, 494] width 41 height 17
click at [282, 490] on button "Ship Selected" at bounding box center [271, 494] width 57 height 17
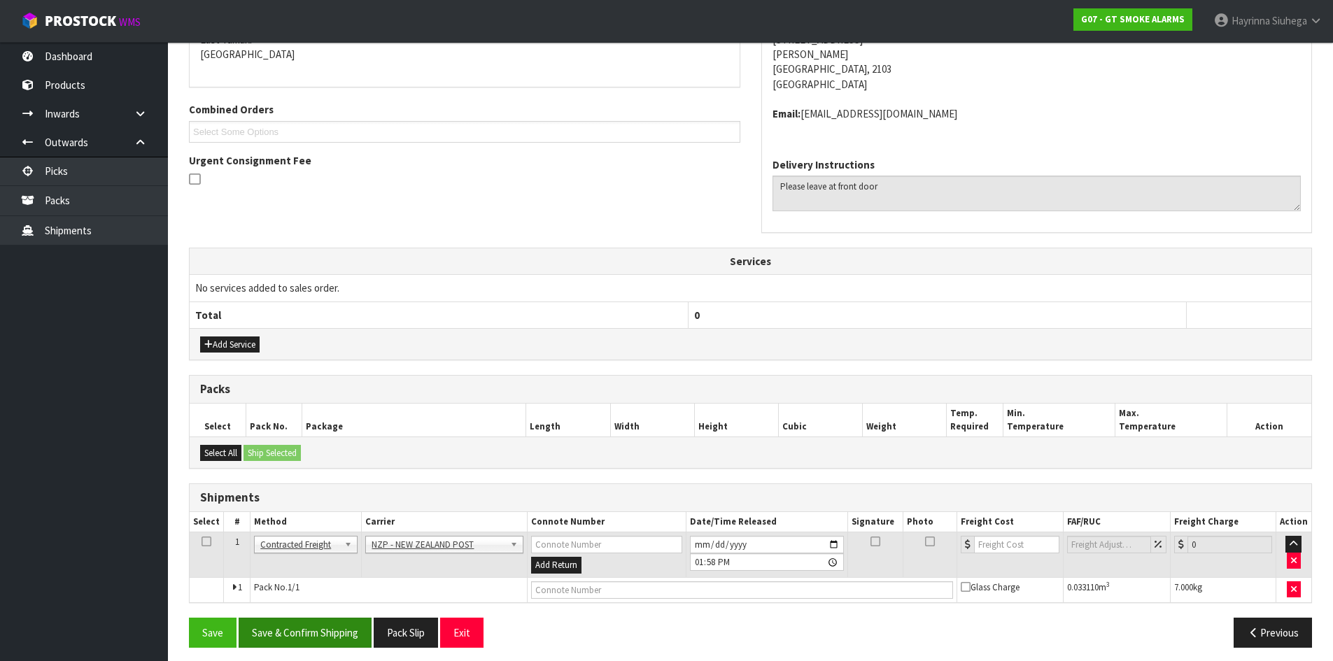
scroll to position [321, 0]
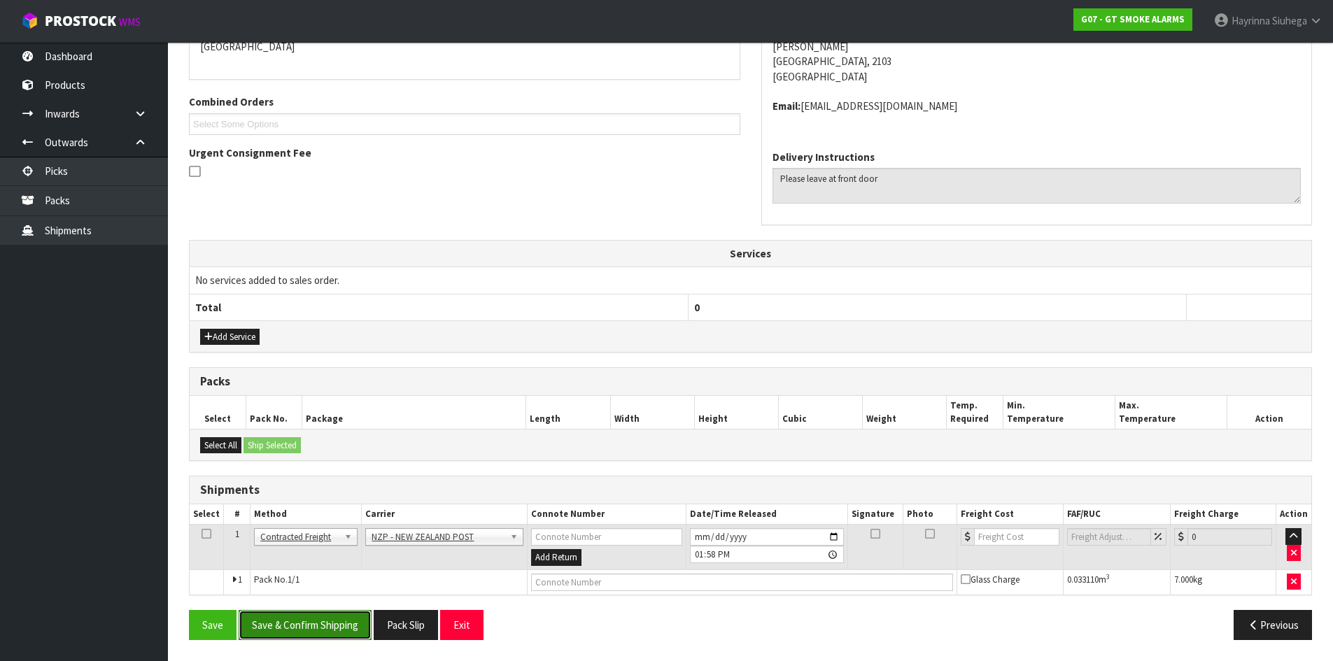
click at [322, 620] on button "Save & Confirm Shipping" at bounding box center [305, 625] width 133 height 30
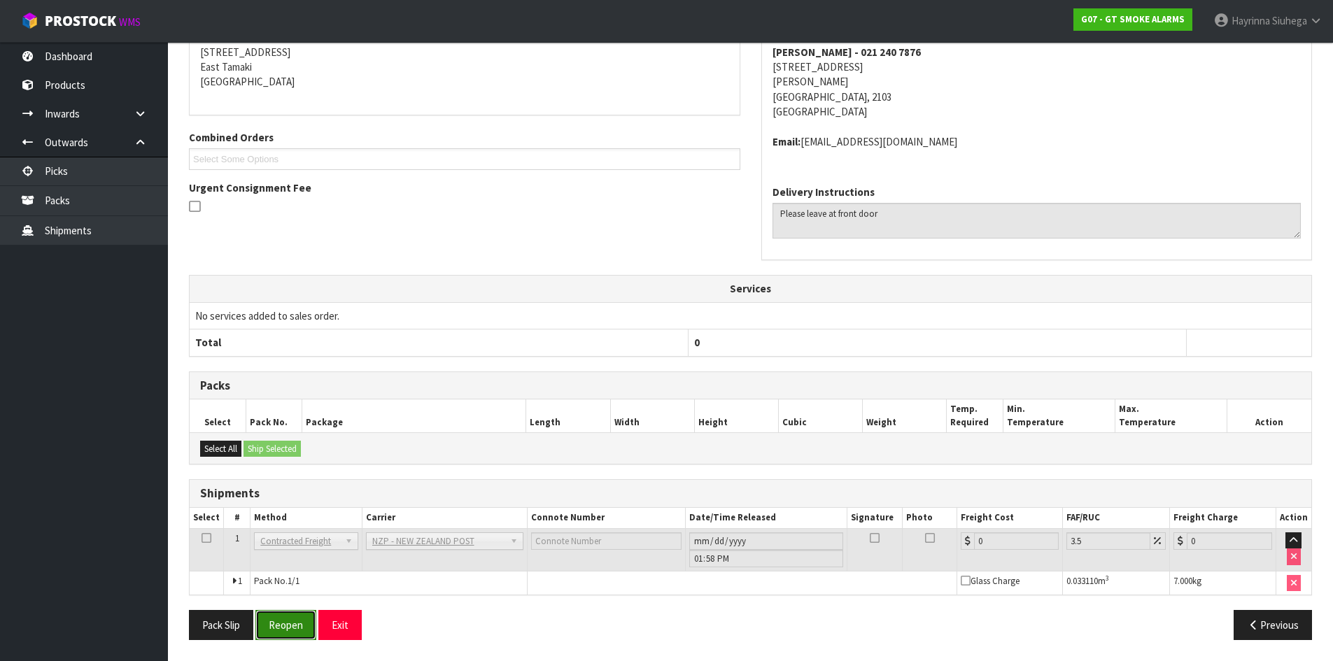
click at [288, 630] on button "Reopen" at bounding box center [285, 625] width 61 height 30
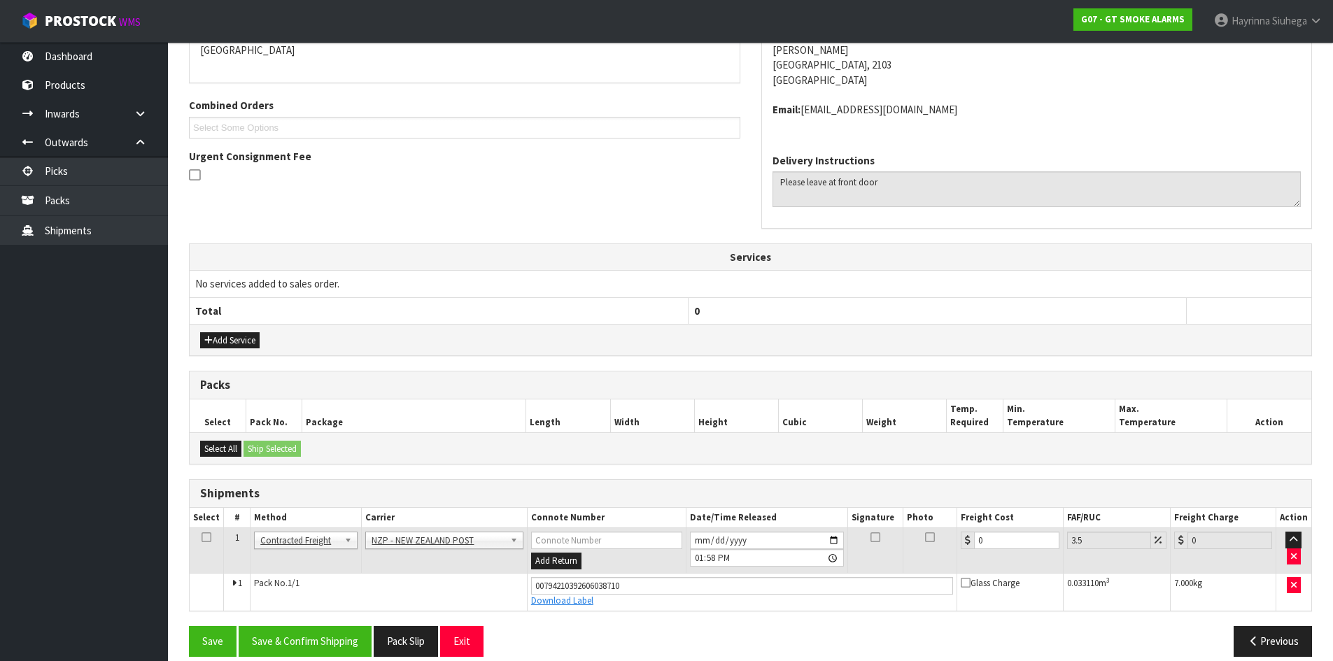
scroll to position [334, 0]
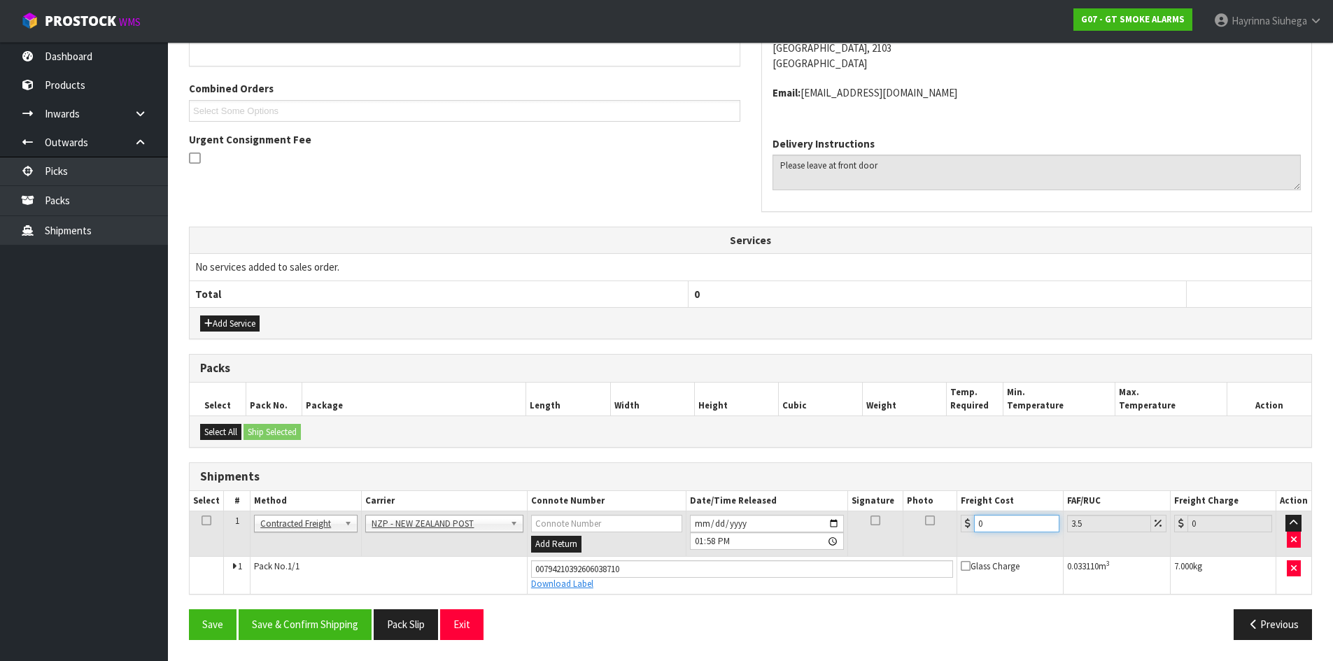
drag, startPoint x: 1005, startPoint y: 527, endPoint x: 641, endPoint y: 514, distance: 364.0
click at [643, 514] on tr "1 Client Local Pickup Customer Local Pickup Company Freight Contracted Freight …" at bounding box center [750, 533] width 1121 height 45
type input "3"
type input "3.1"
type input "3.8"
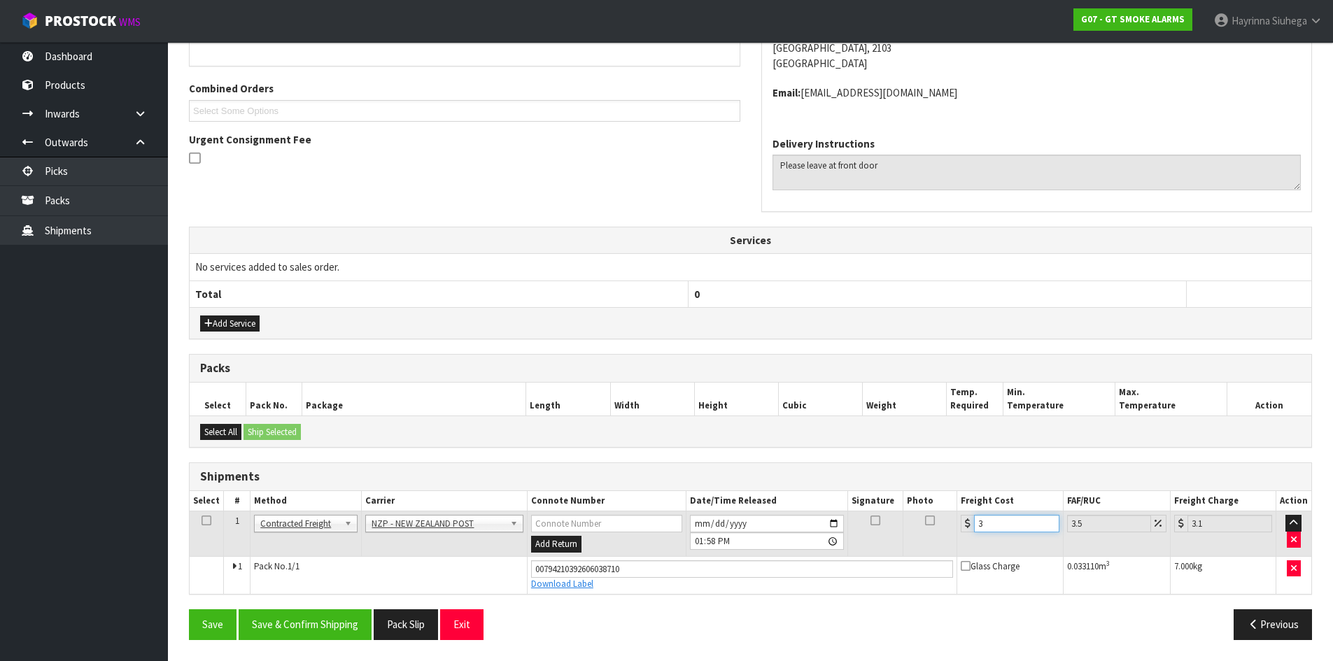
type input "3.93"
type input "3.88"
type input "4.02"
type input "3.88"
click at [189, 609] on button "Save" at bounding box center [213, 624] width 48 height 30
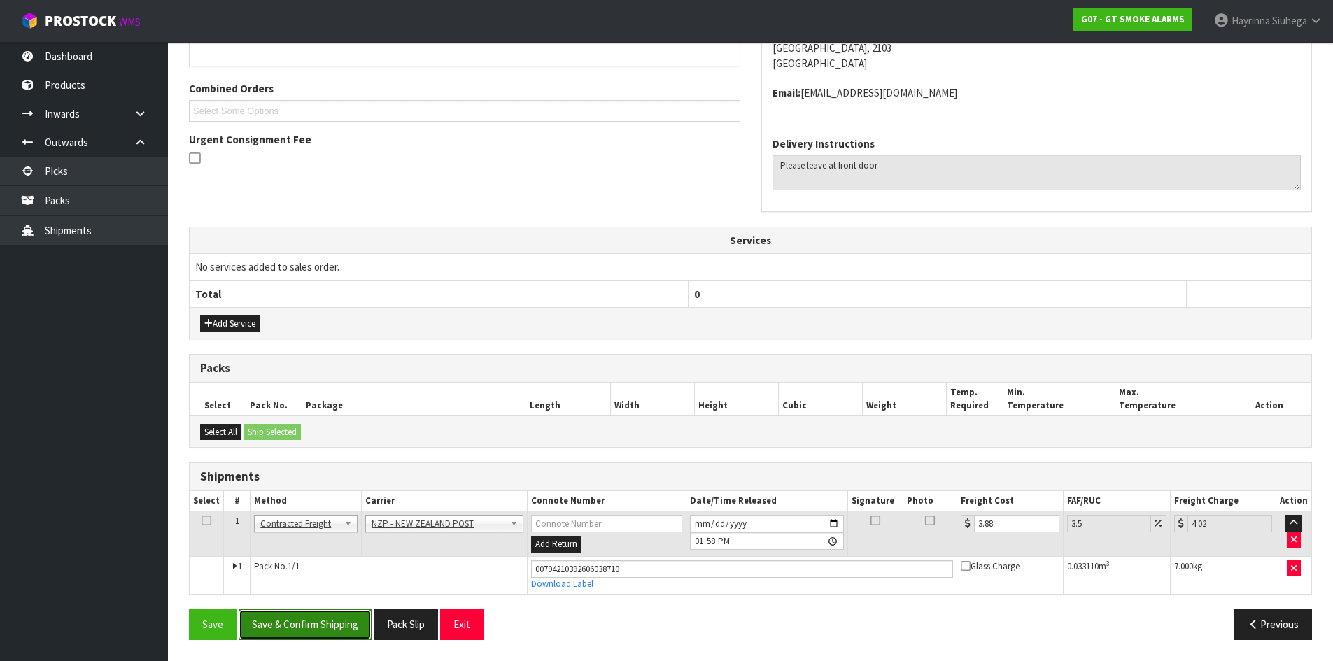
click at [353, 625] on button "Save & Confirm Shipping" at bounding box center [305, 624] width 133 height 30
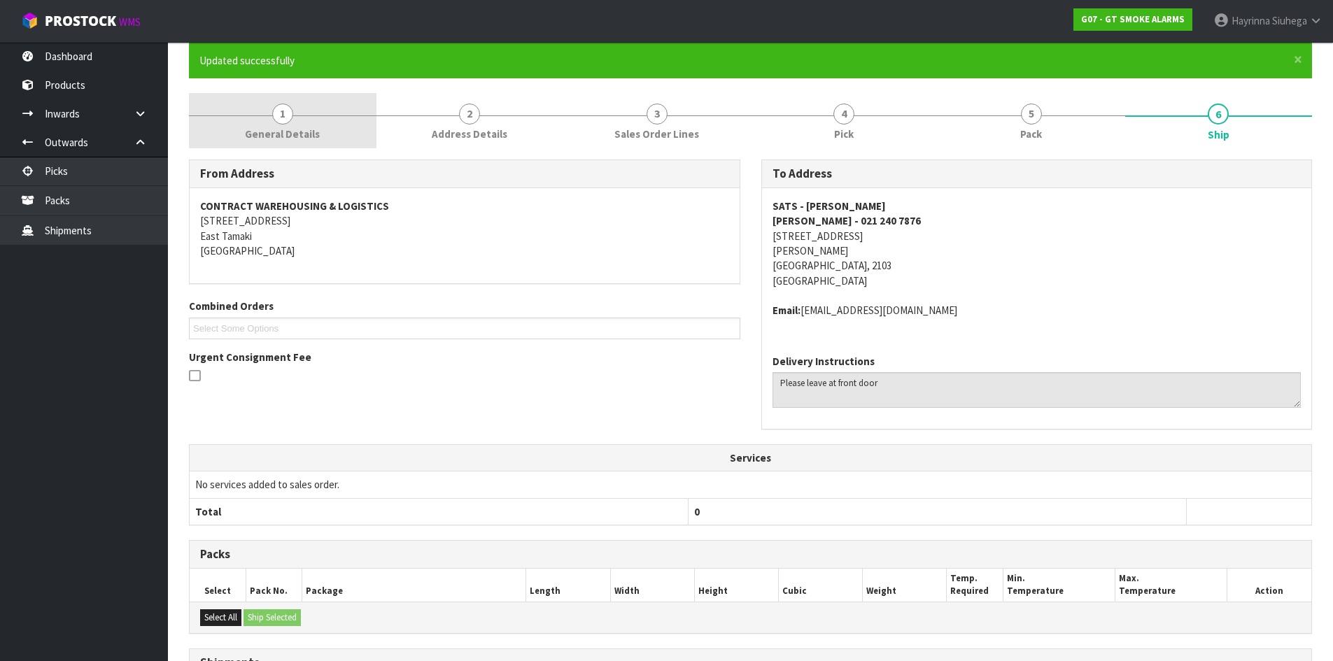
scroll to position [0, 0]
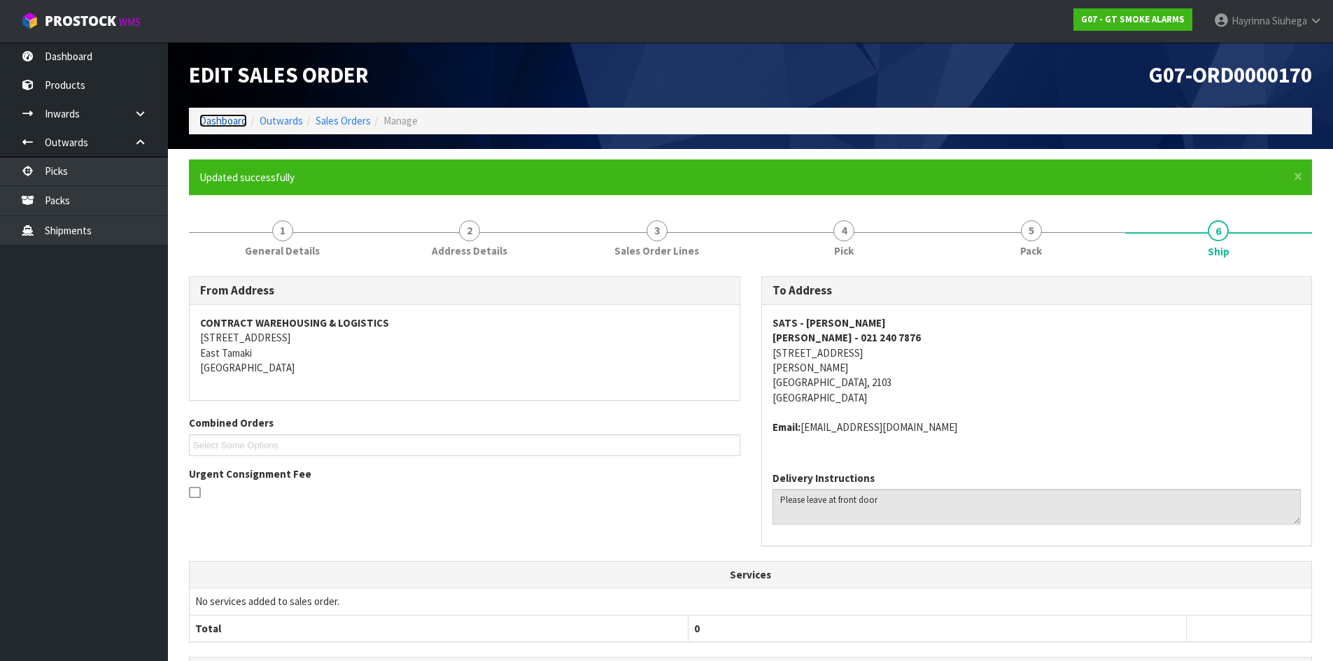
click at [226, 118] on link "Dashboard" at bounding box center [223, 120] width 48 height 13
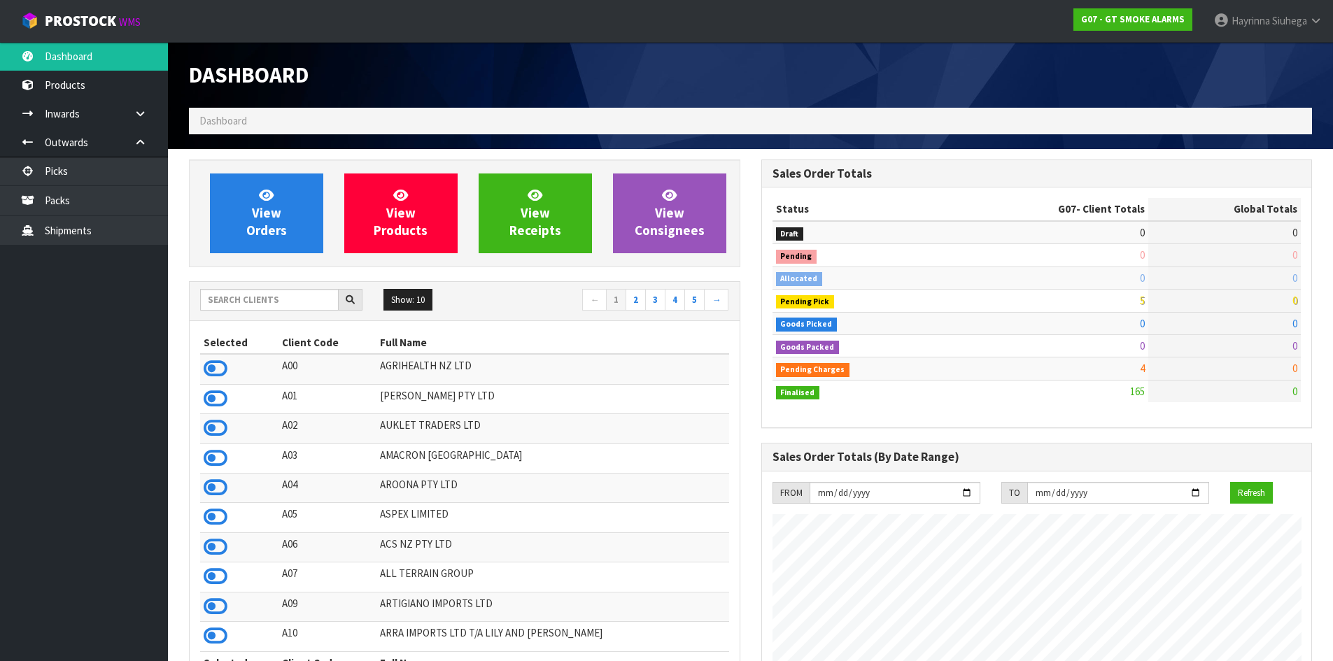
scroll to position [878, 572]
click at [313, 227] on link "View Orders" at bounding box center [266, 213] width 113 height 80
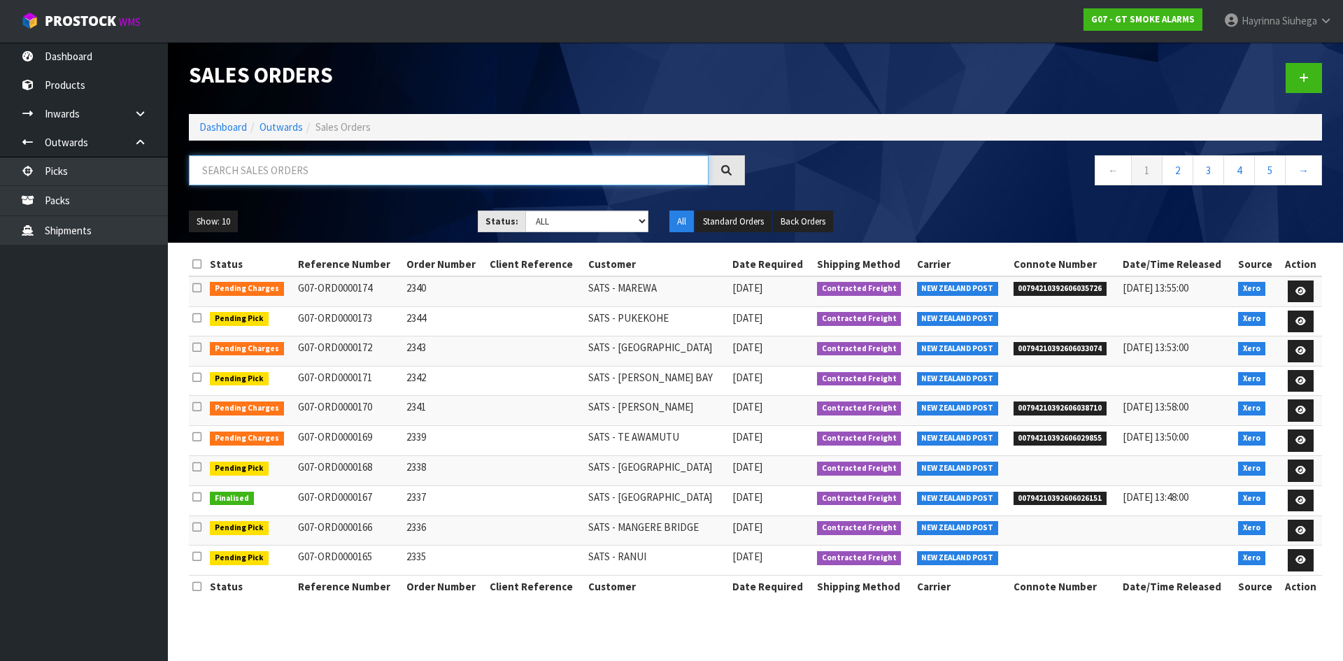
click at [320, 173] on input "text" at bounding box center [449, 170] width 520 height 30
type input "JOB-0414254"
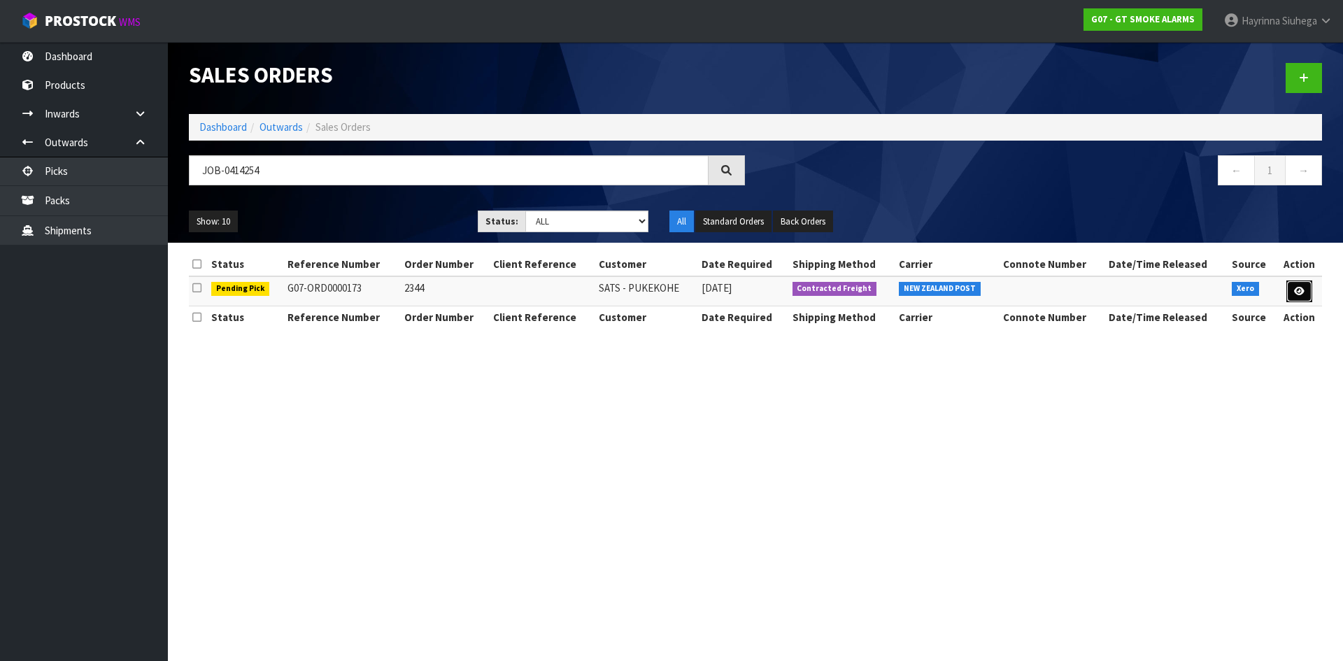
click at [1301, 292] on icon at bounding box center [1299, 291] width 10 height 9
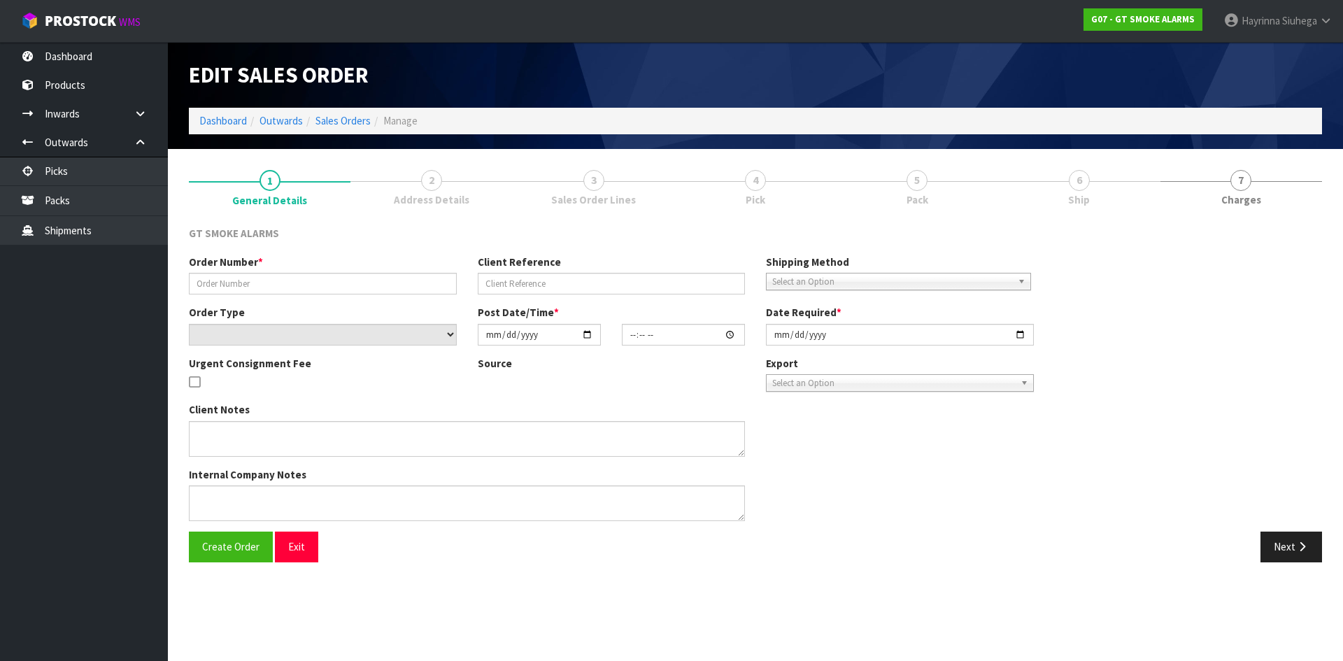
type input "2344"
select select "number:0"
type input "2025-09-24"
type input "10:20:10.000"
type input "2025-09-24"
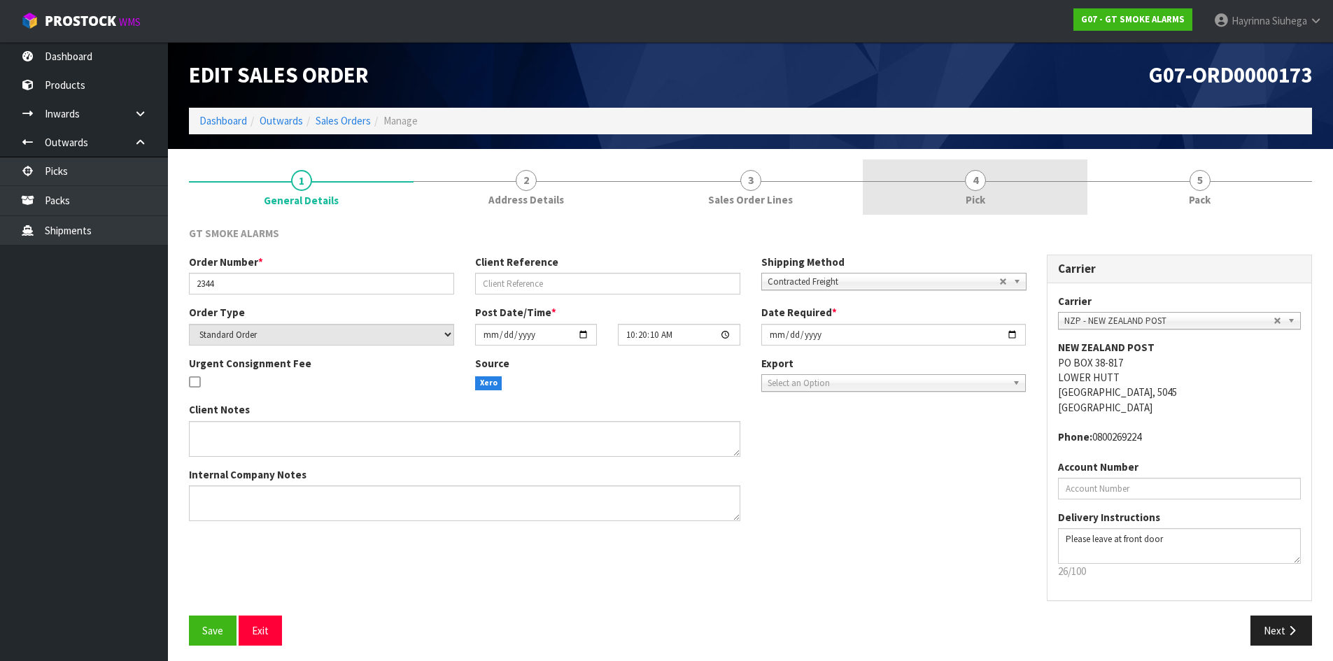
click at [1032, 176] on link "4 Pick" at bounding box center [975, 187] width 225 height 55
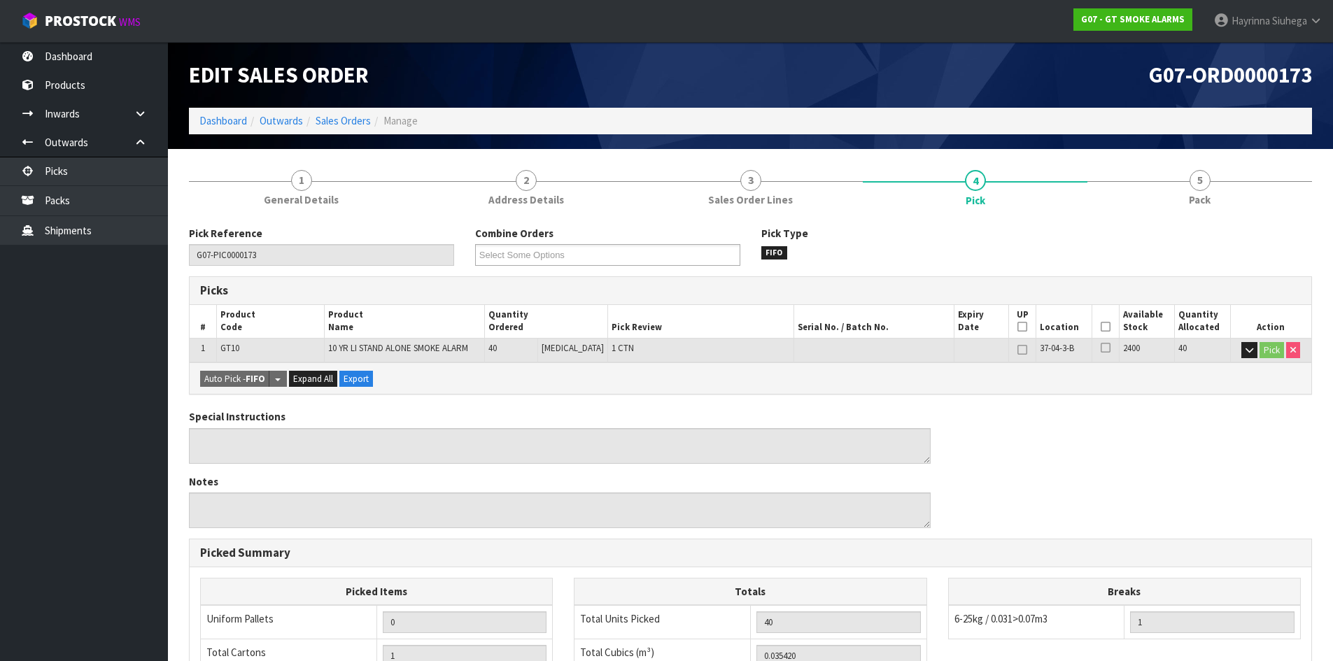
click at [1100, 327] on icon at bounding box center [1105, 327] width 10 height 1
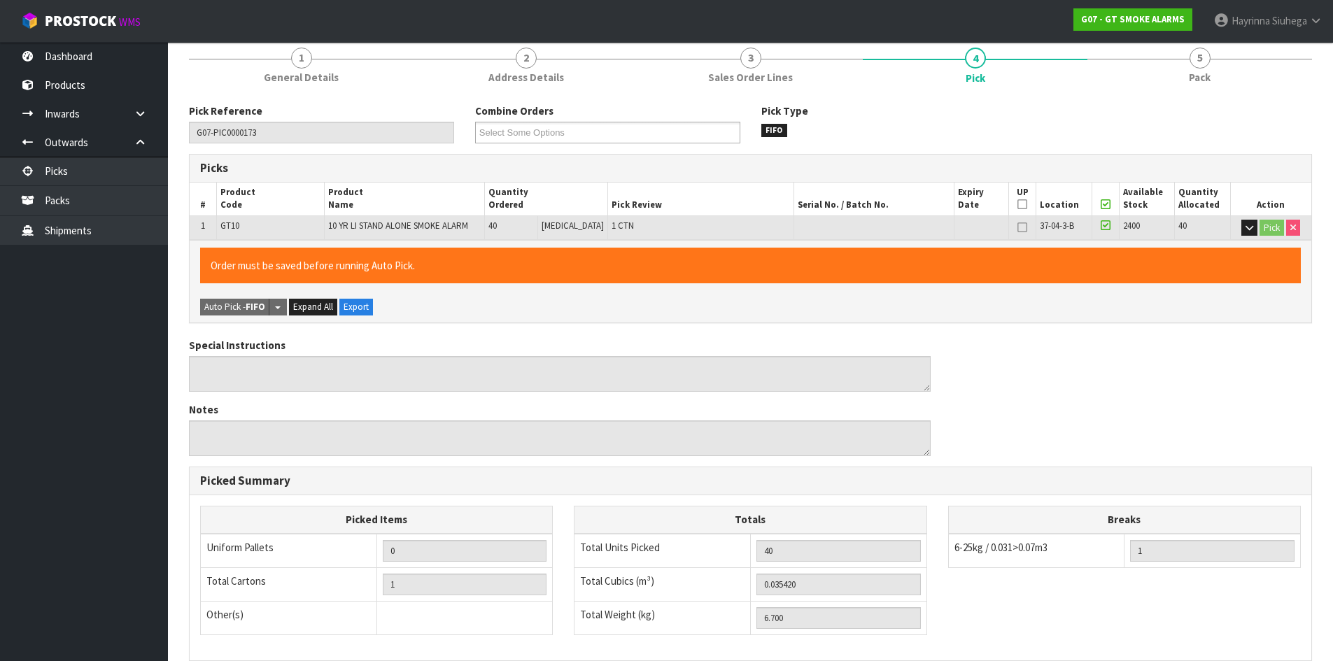
scroll to position [314, 0]
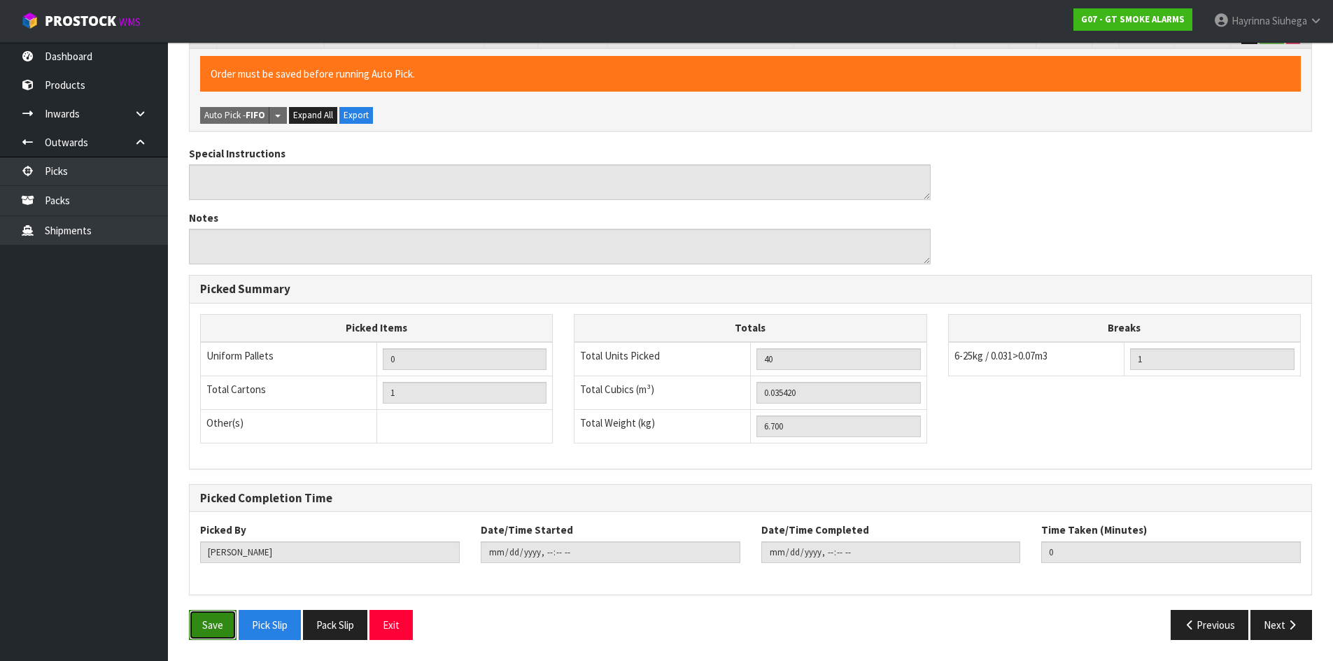
click at [201, 622] on button "Save" at bounding box center [213, 625] width 48 height 30
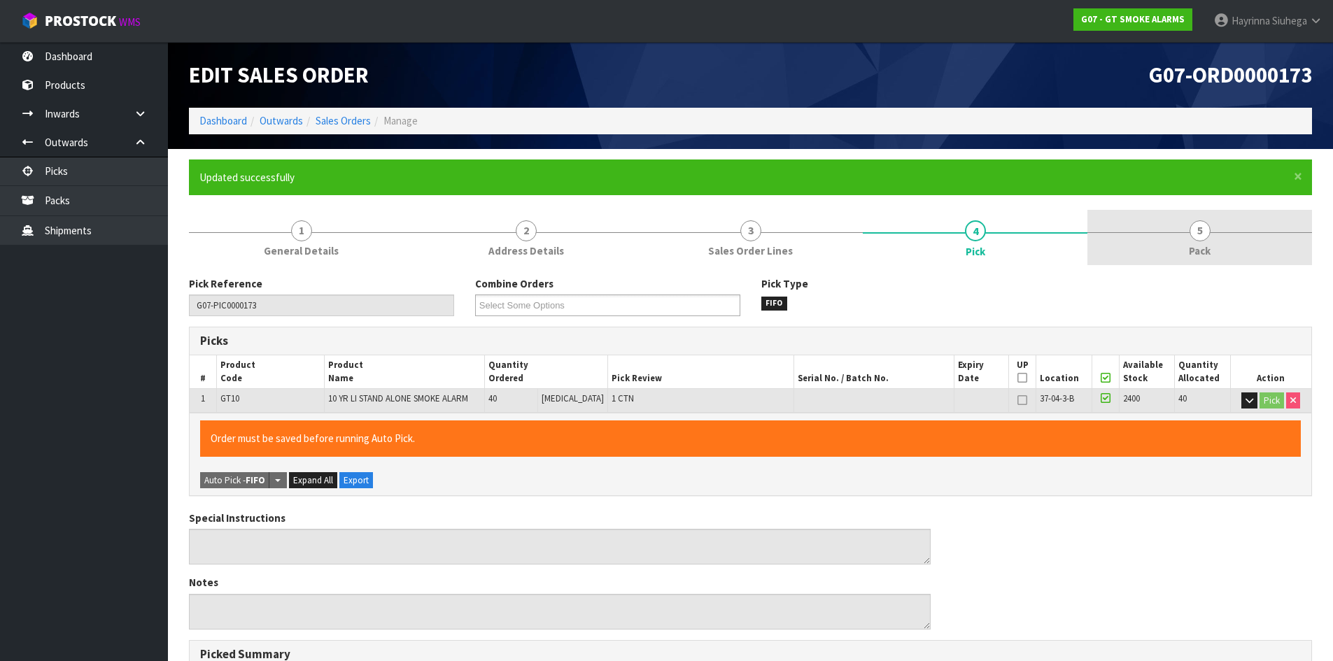
type input "Hayrinna Siuhega"
type input "2025-09-24T13:59:27"
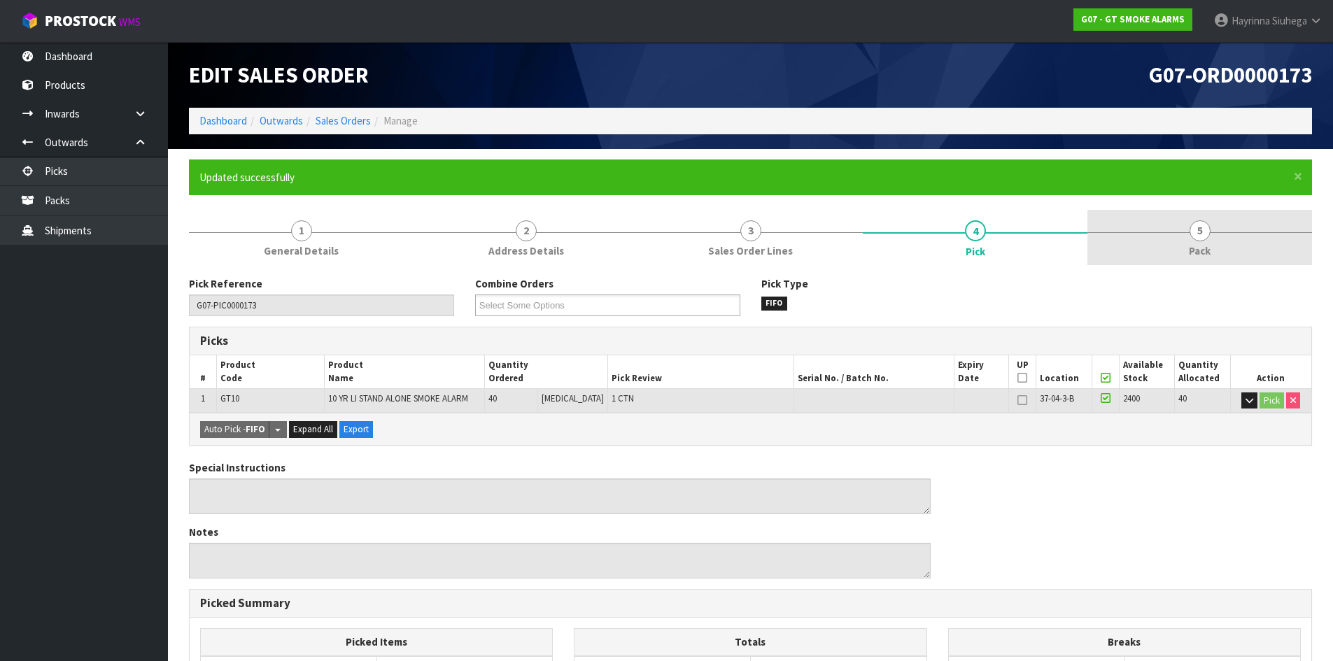
click at [1190, 228] on span "5" at bounding box center [1199, 230] width 21 height 21
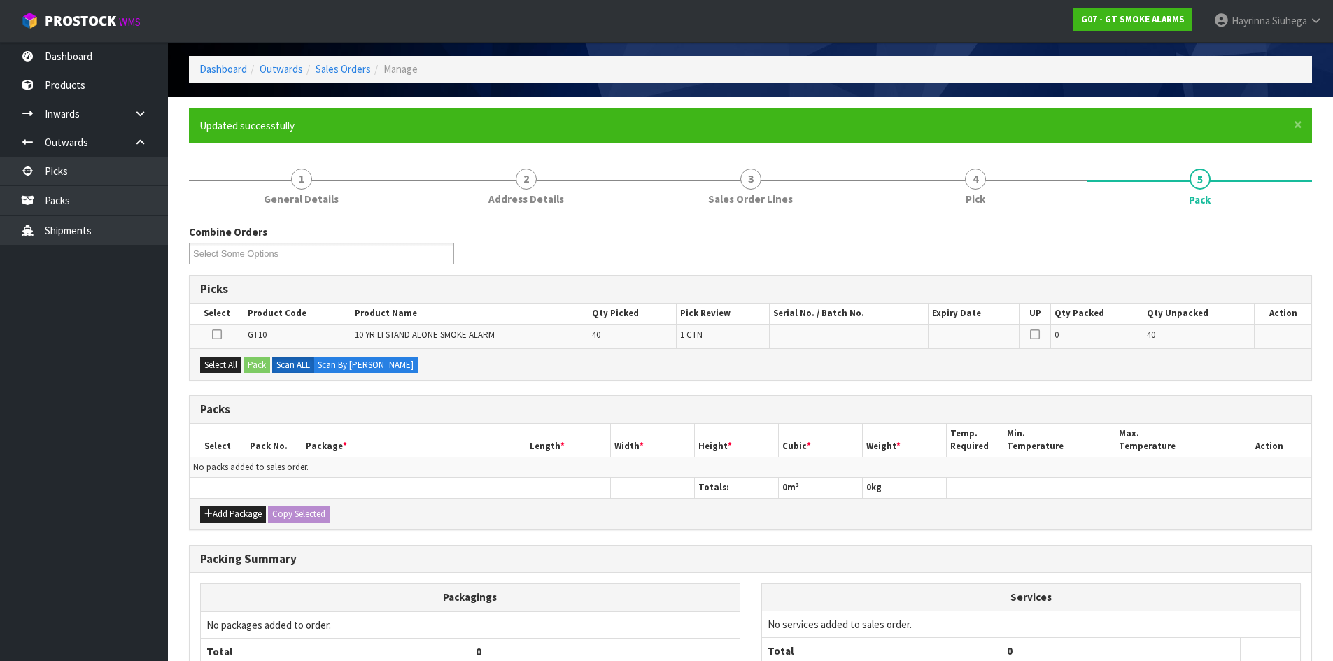
scroll to position [140, 0]
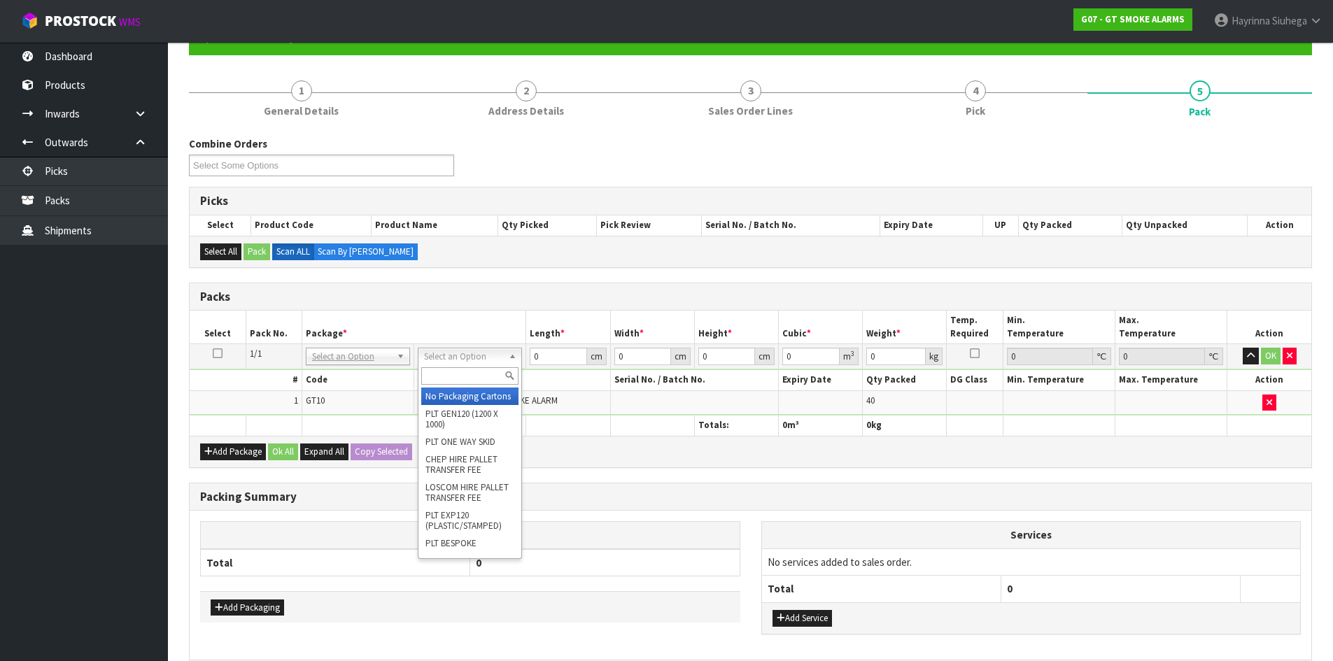
drag, startPoint x: 451, startPoint y: 390, endPoint x: 510, endPoint y: 360, distance: 66.0
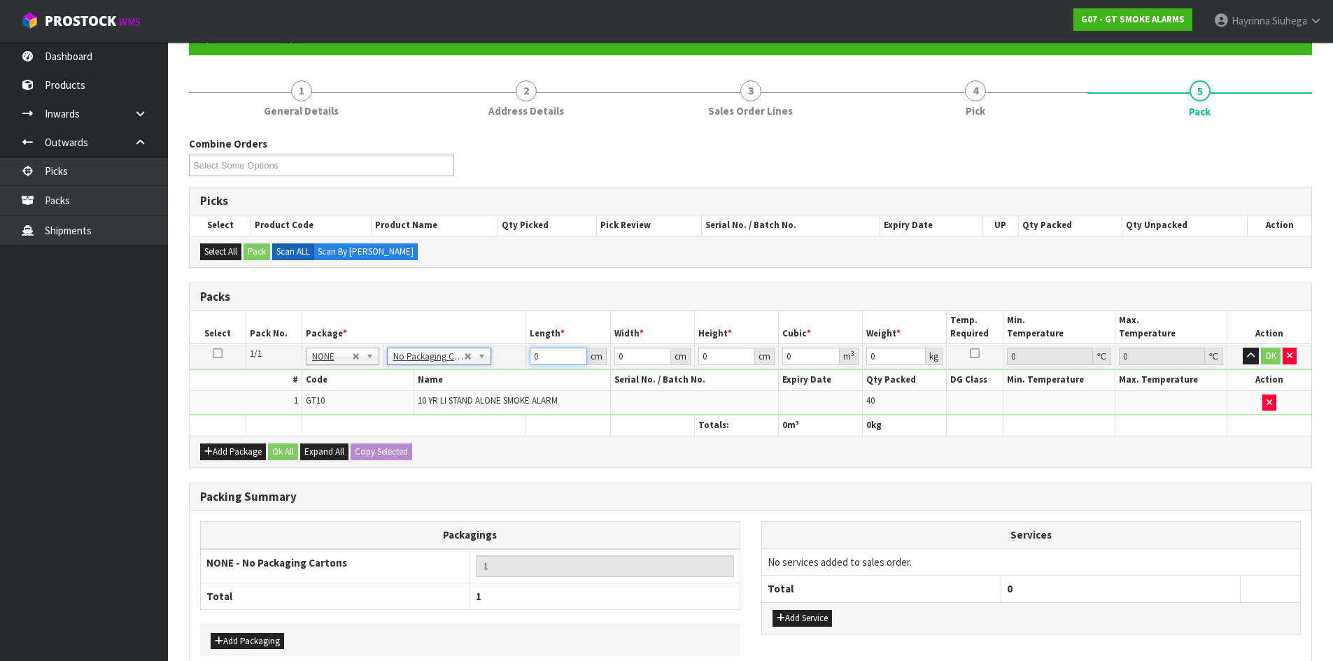
click at [537, 357] on input "0" at bounding box center [558, 356] width 57 height 17
click at [536, 357] on input "0" at bounding box center [558, 356] width 57 height 17
type input "43"
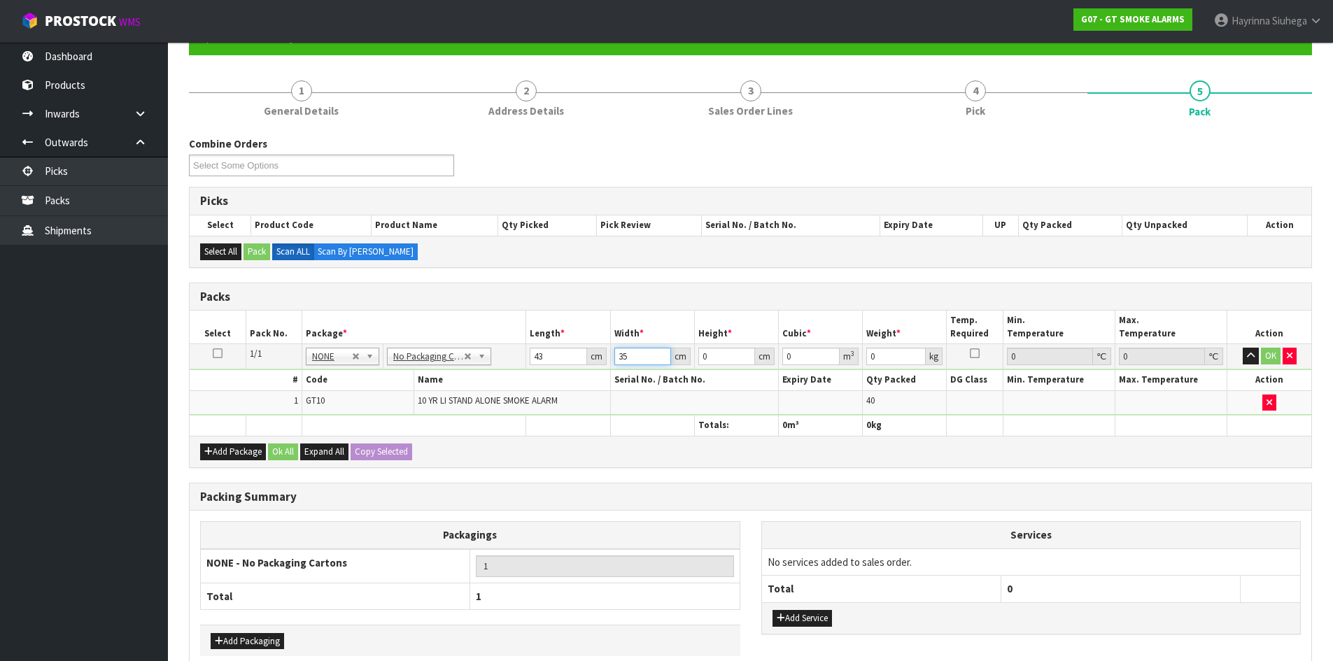
type input "35"
type input "2"
type input "0.00301"
type input "22"
type input "0.03311"
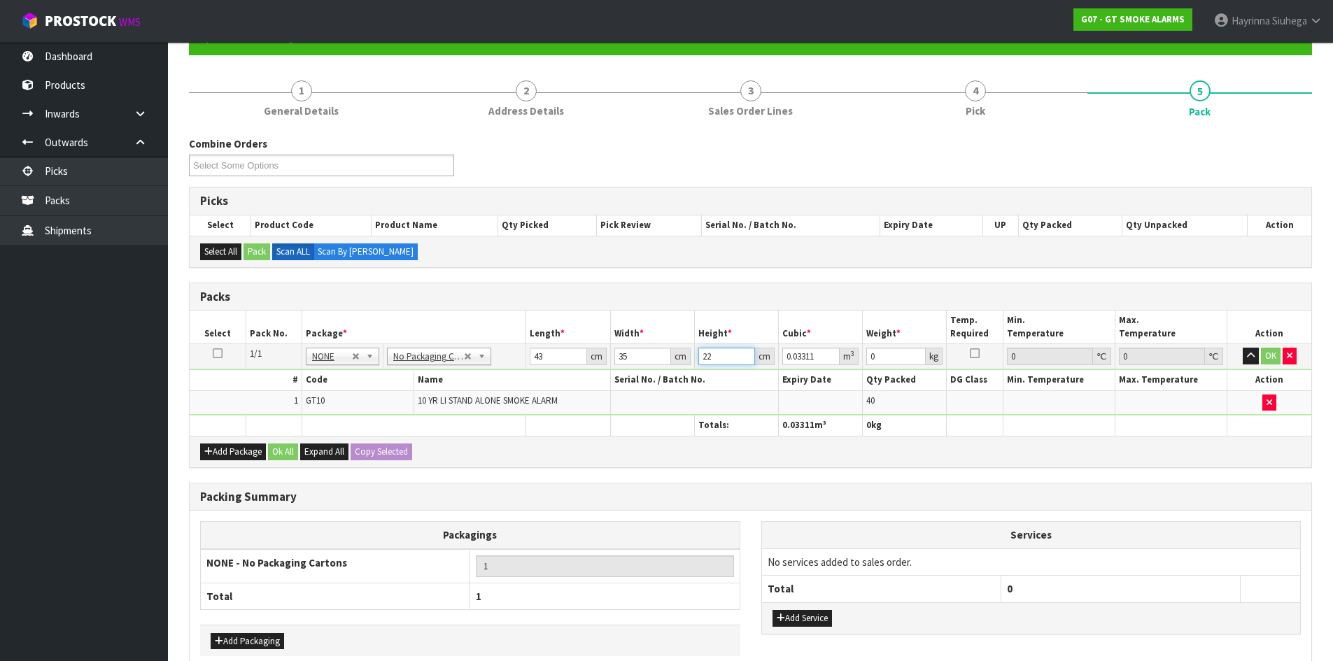
type input "22"
type input "7"
click button "OK" at bounding box center [1271, 356] width 20 height 17
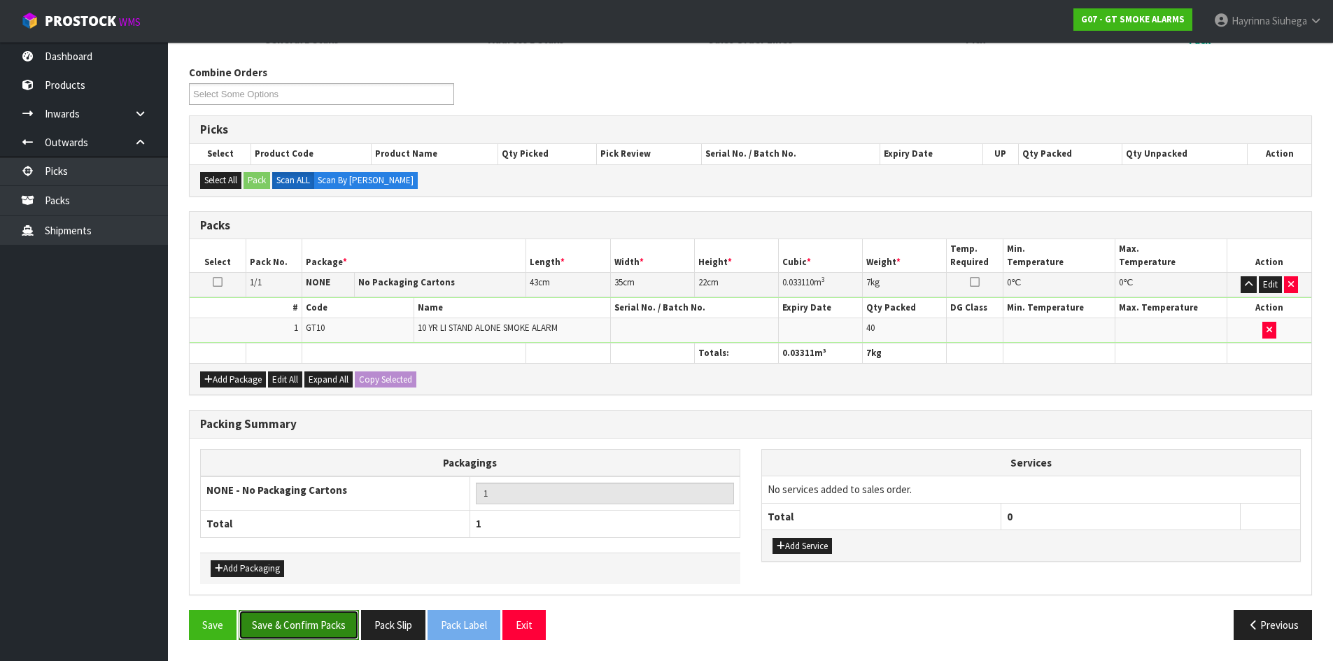
click at [298, 623] on button "Save & Confirm Packs" at bounding box center [299, 625] width 120 height 30
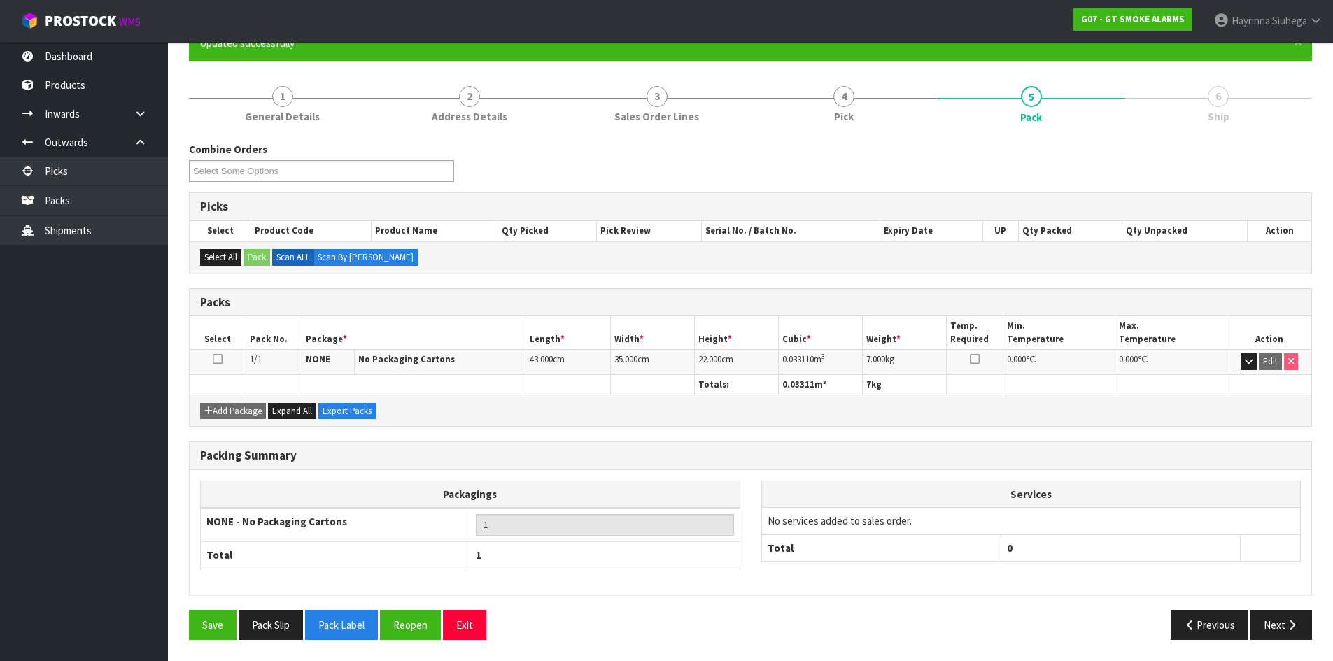
scroll to position [134, 0]
click at [1278, 622] on button "Next" at bounding box center [1281, 625] width 62 height 30
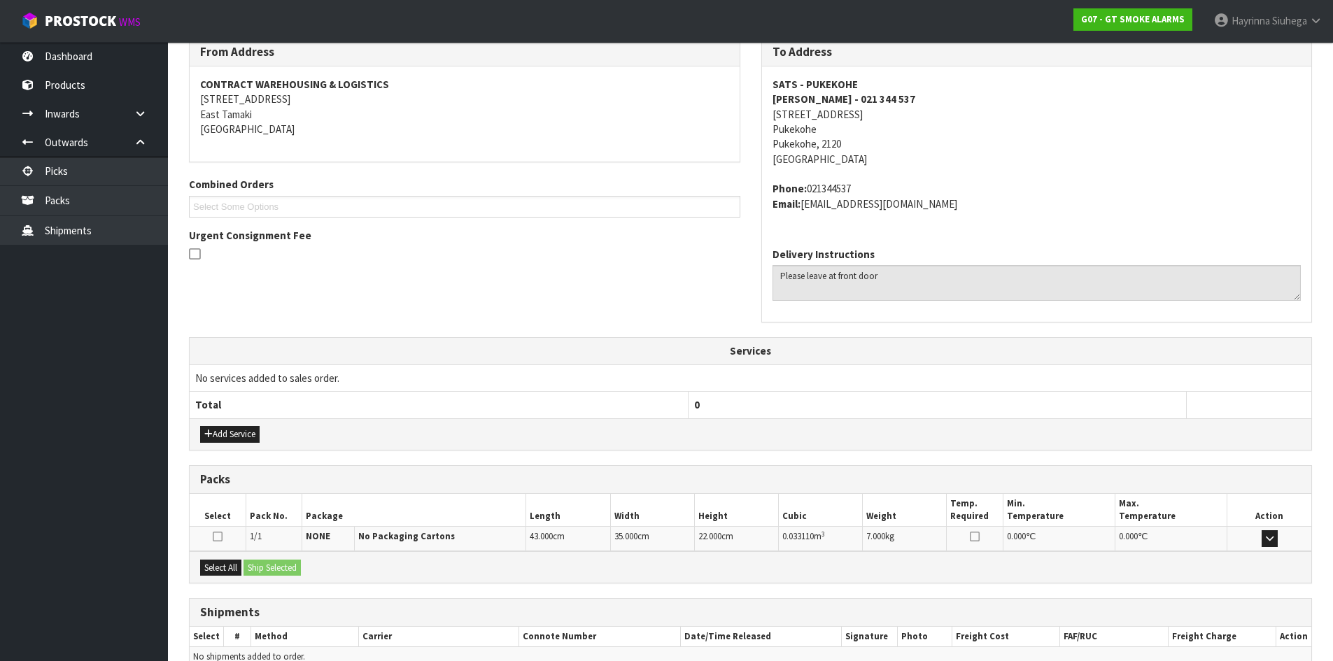
scroll to position [311, 0]
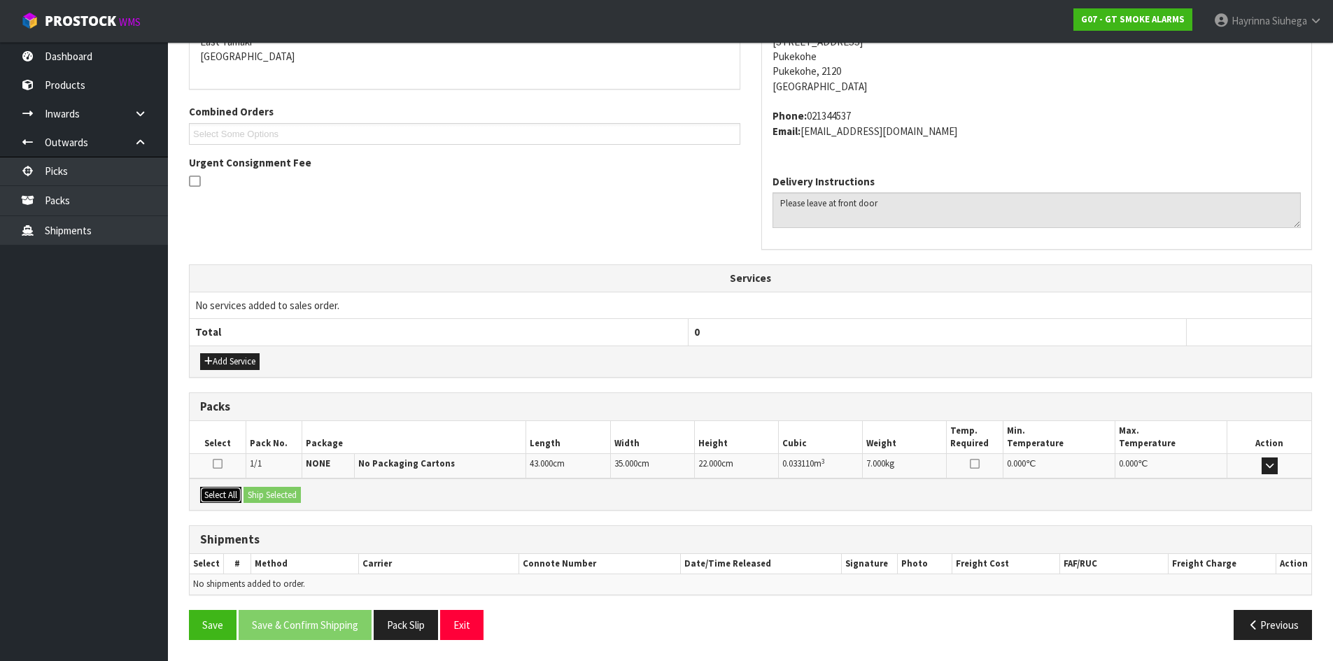
click at [227, 496] on button "Select All" at bounding box center [220, 495] width 41 height 17
click at [283, 493] on button "Ship Selected" at bounding box center [271, 495] width 57 height 17
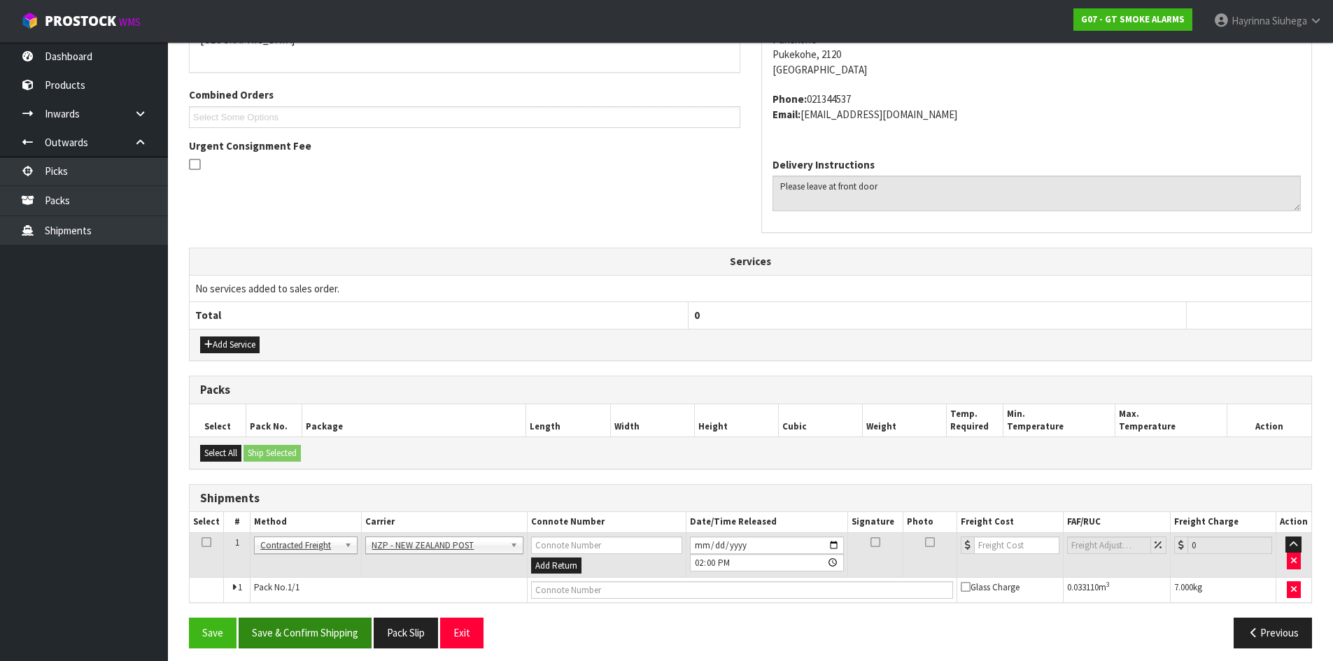
scroll to position [337, 0]
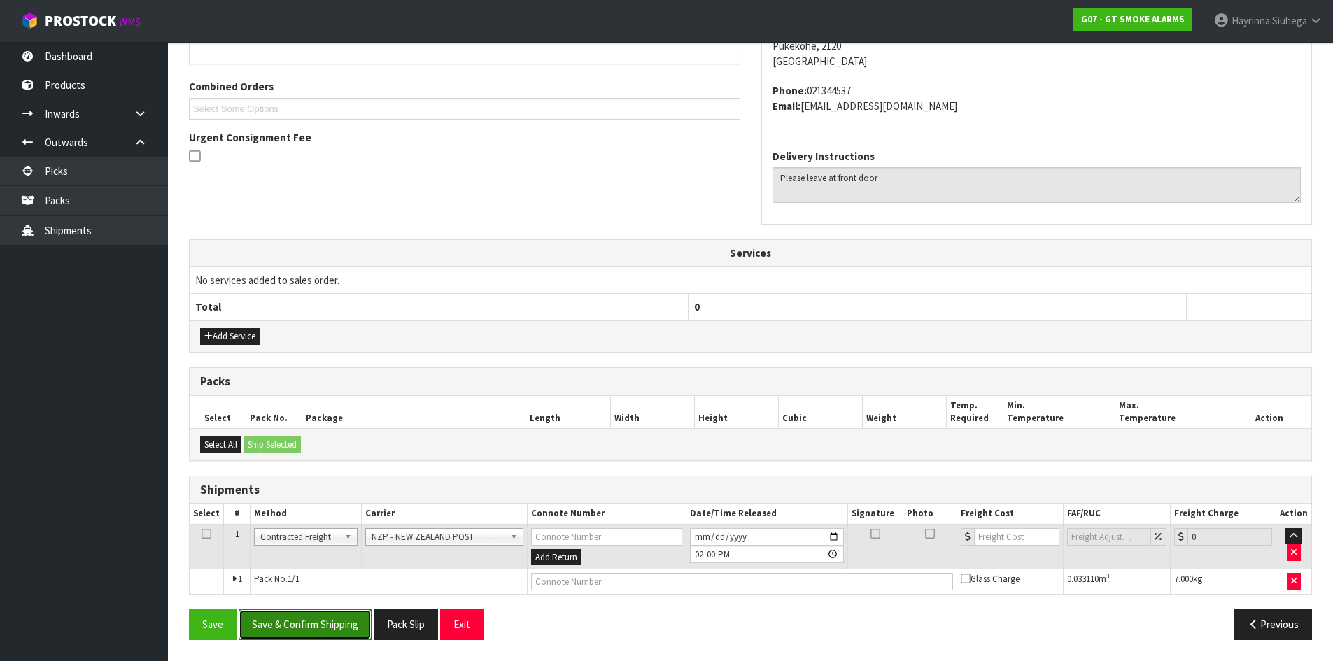
click at [355, 616] on button "Save & Confirm Shipping" at bounding box center [305, 624] width 133 height 30
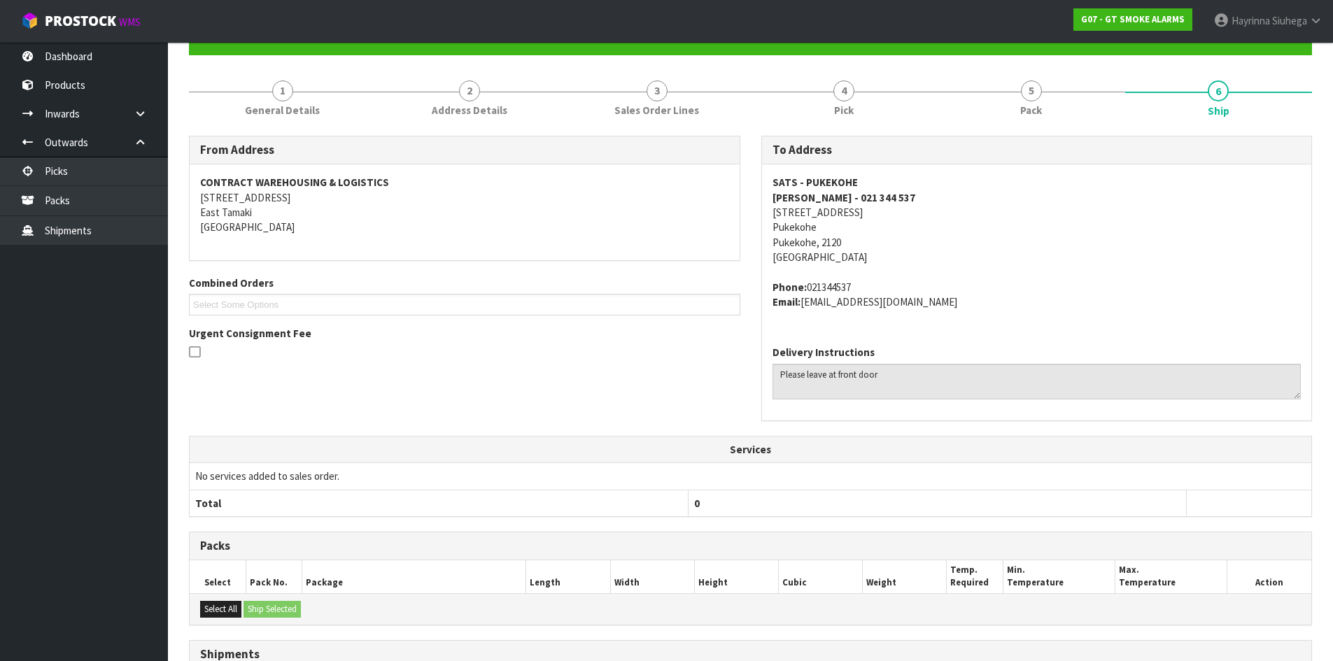
scroll to position [316, 0]
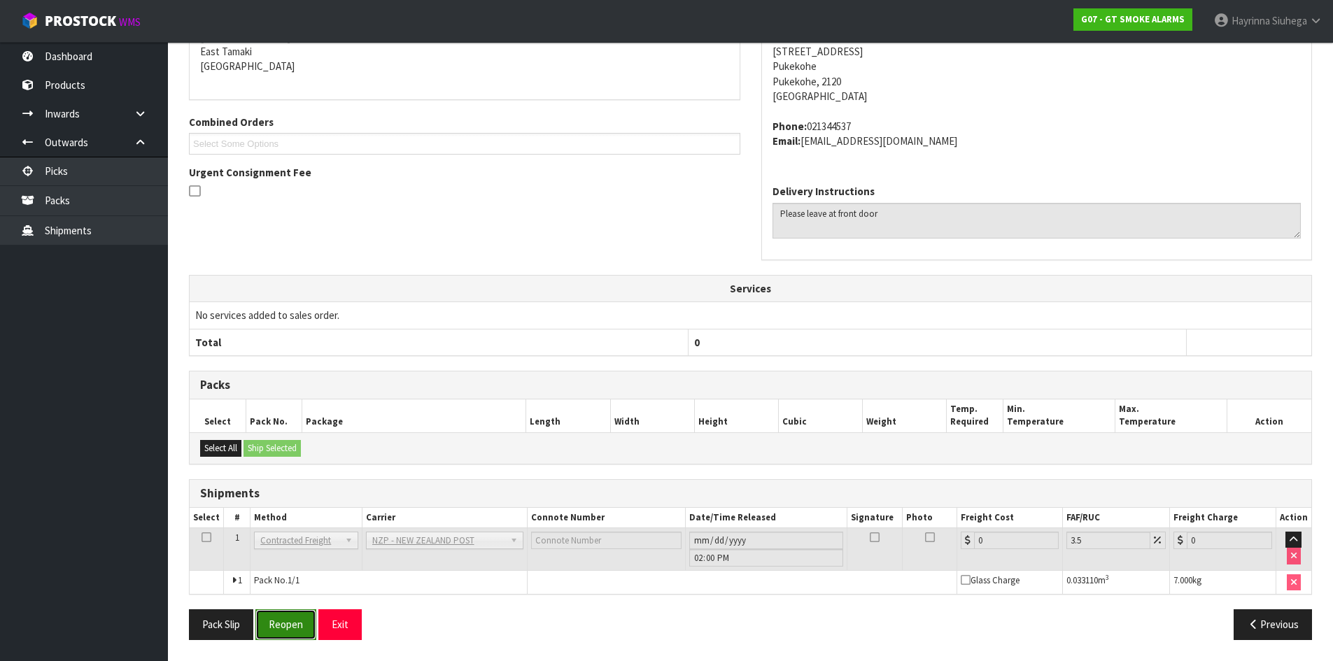
click at [297, 611] on button "Reopen" at bounding box center [285, 624] width 61 height 30
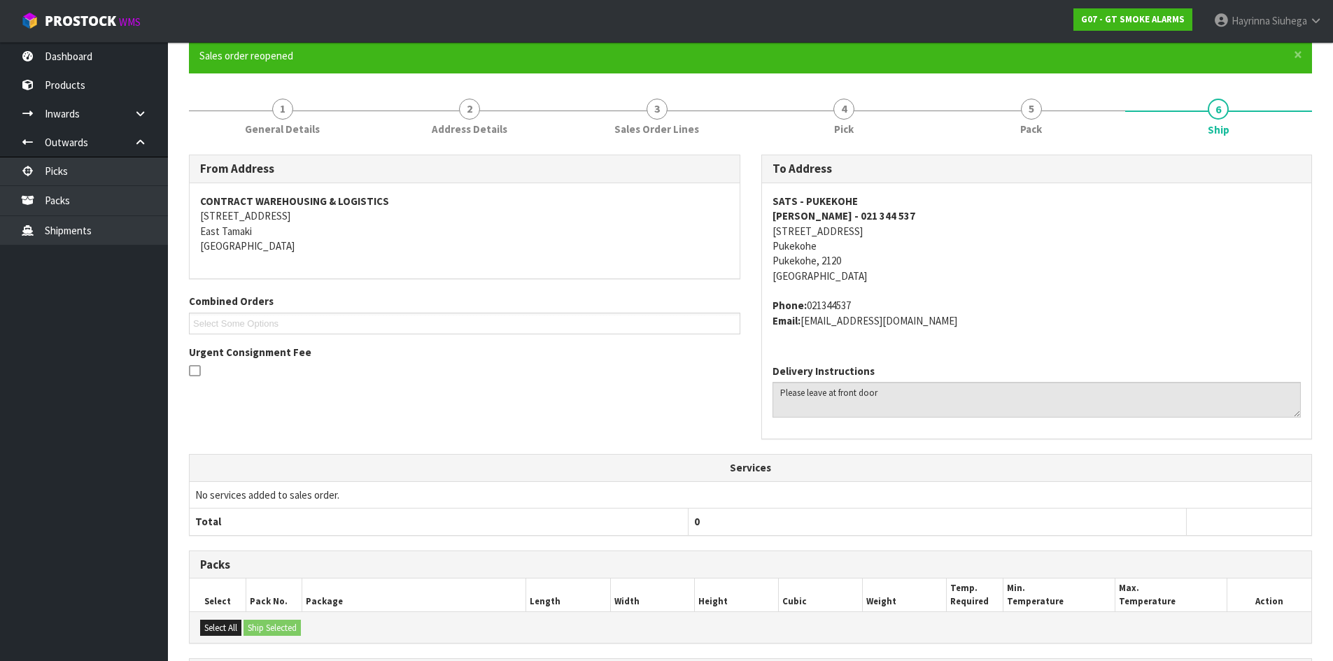
scroll to position [301, 0]
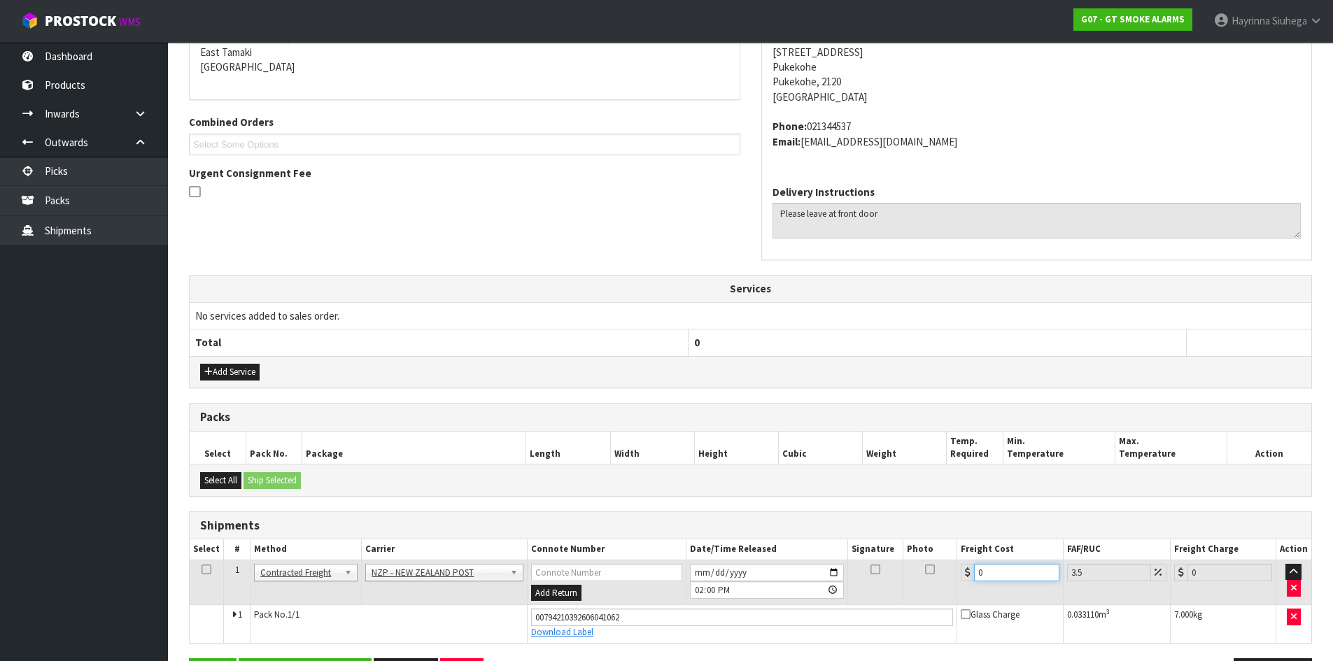
drag, startPoint x: 1012, startPoint y: 575, endPoint x: 587, endPoint y: 560, distance: 424.9
click at [587, 560] on tr "1 Client Local Pickup Customer Local Pickup Company Freight Contracted Freight …" at bounding box center [750, 582] width 1121 height 45
type input "3"
type input "3.1"
type input "3.8"
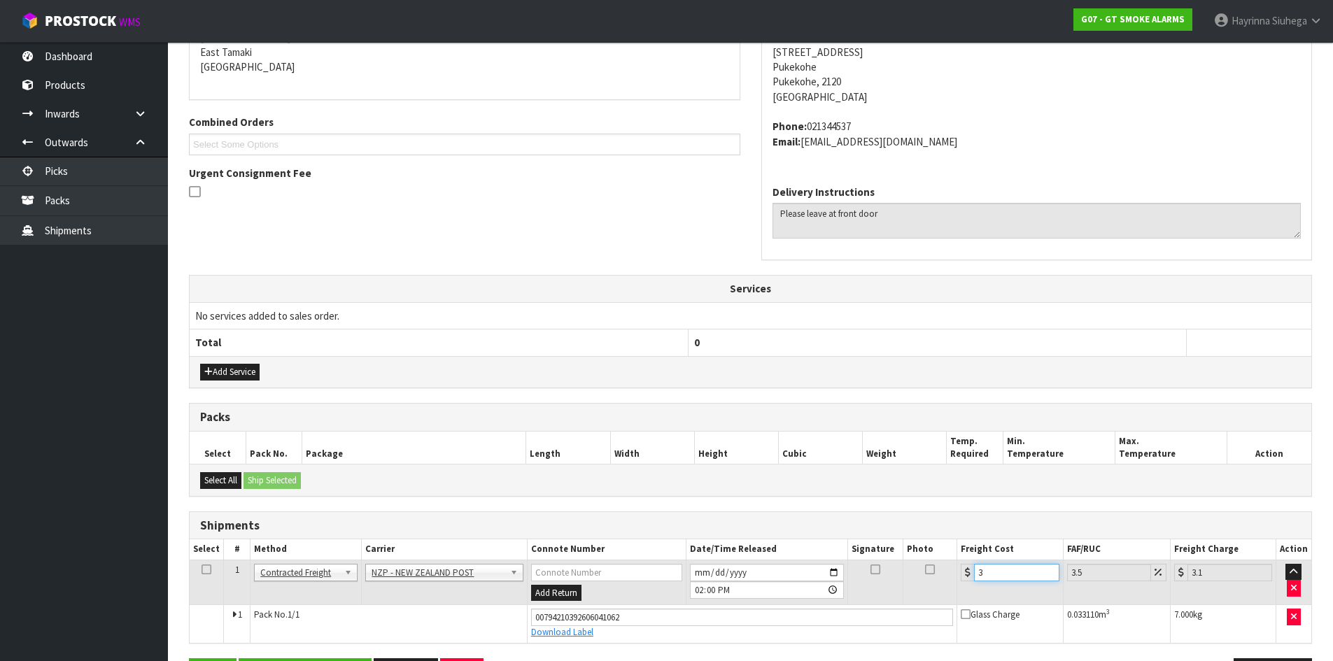
type input "3.93"
type input "3.88"
type input "4.02"
type input "3.88"
click at [189, 658] on button "Save" at bounding box center [213, 673] width 48 height 30
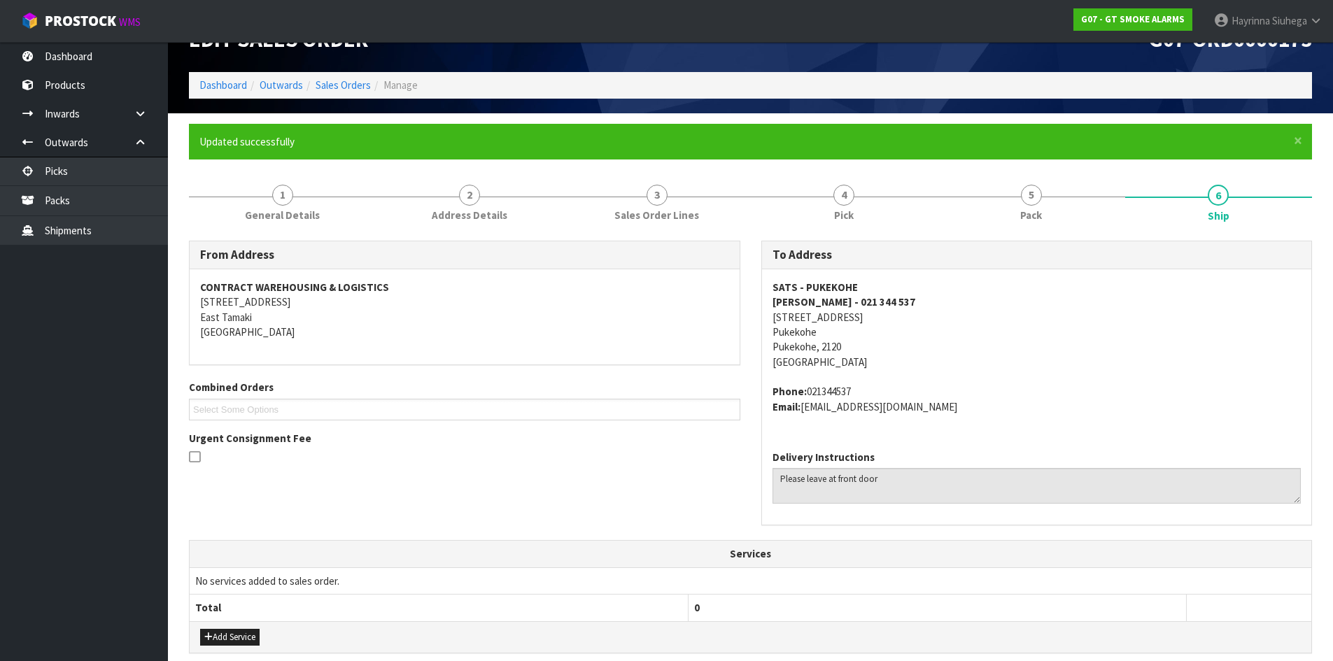
scroll to position [349, 0]
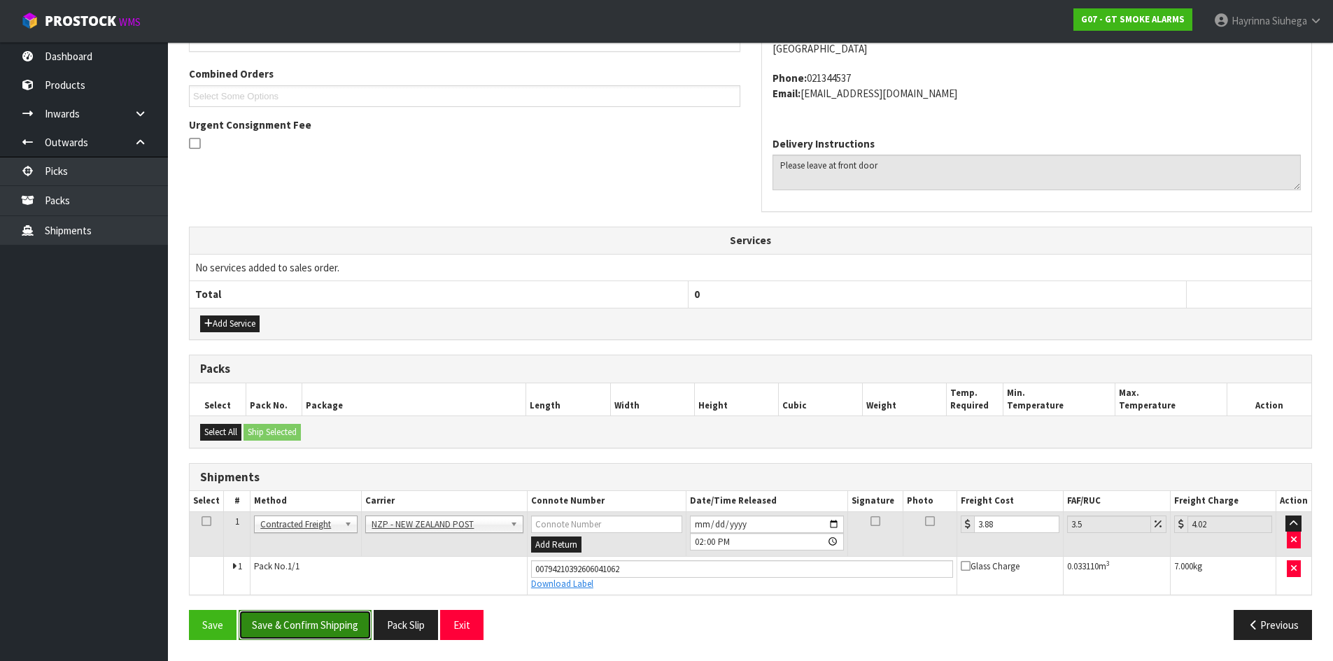
click at [302, 622] on button "Save & Confirm Shipping" at bounding box center [305, 625] width 133 height 30
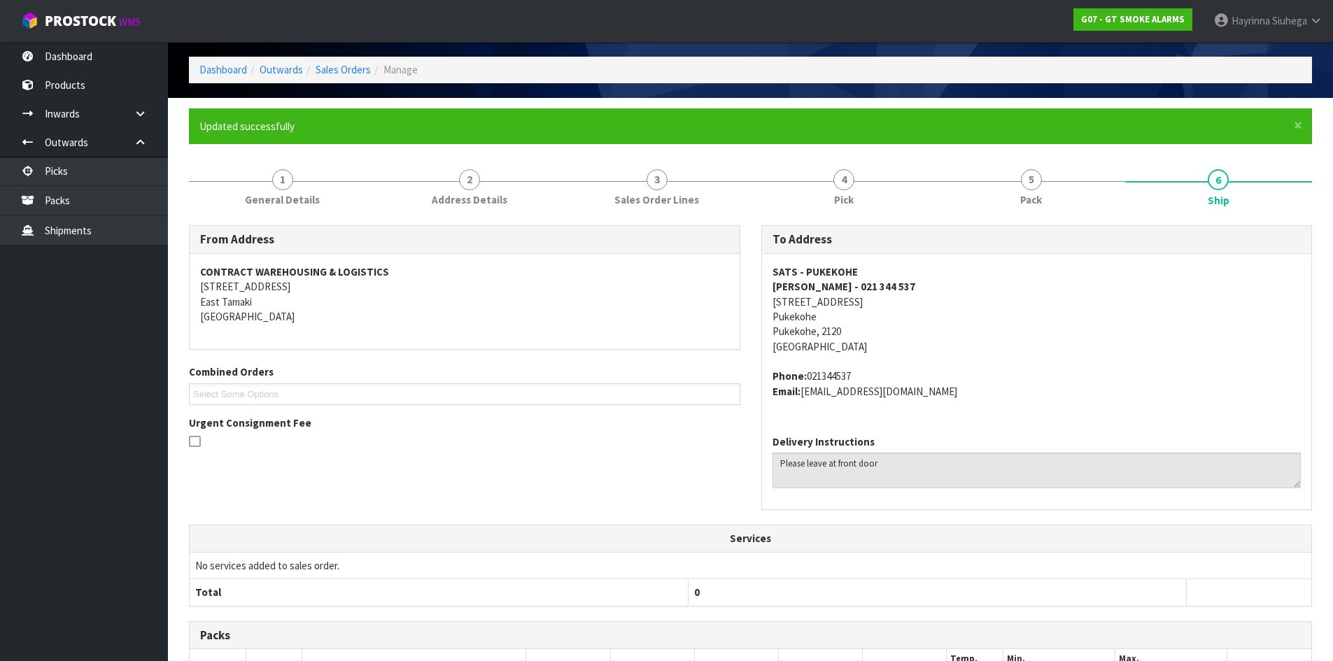
scroll to position [0, 0]
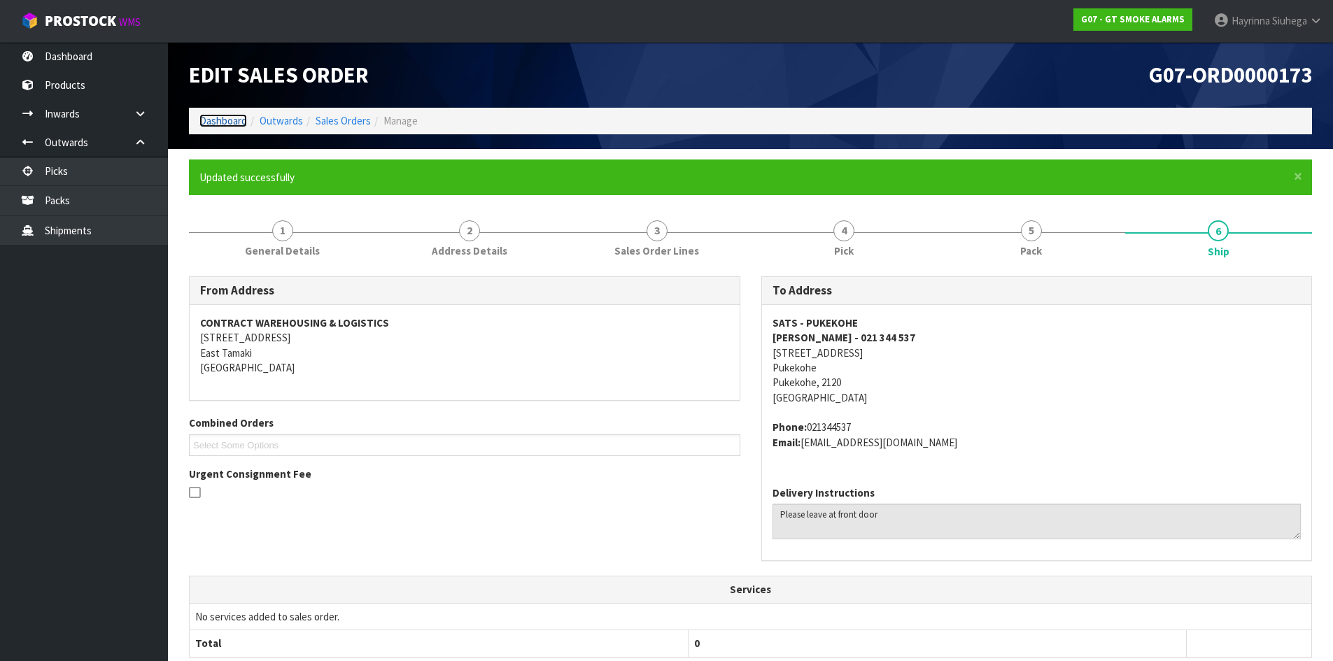
click at [227, 120] on link "Dashboard" at bounding box center [223, 120] width 48 height 13
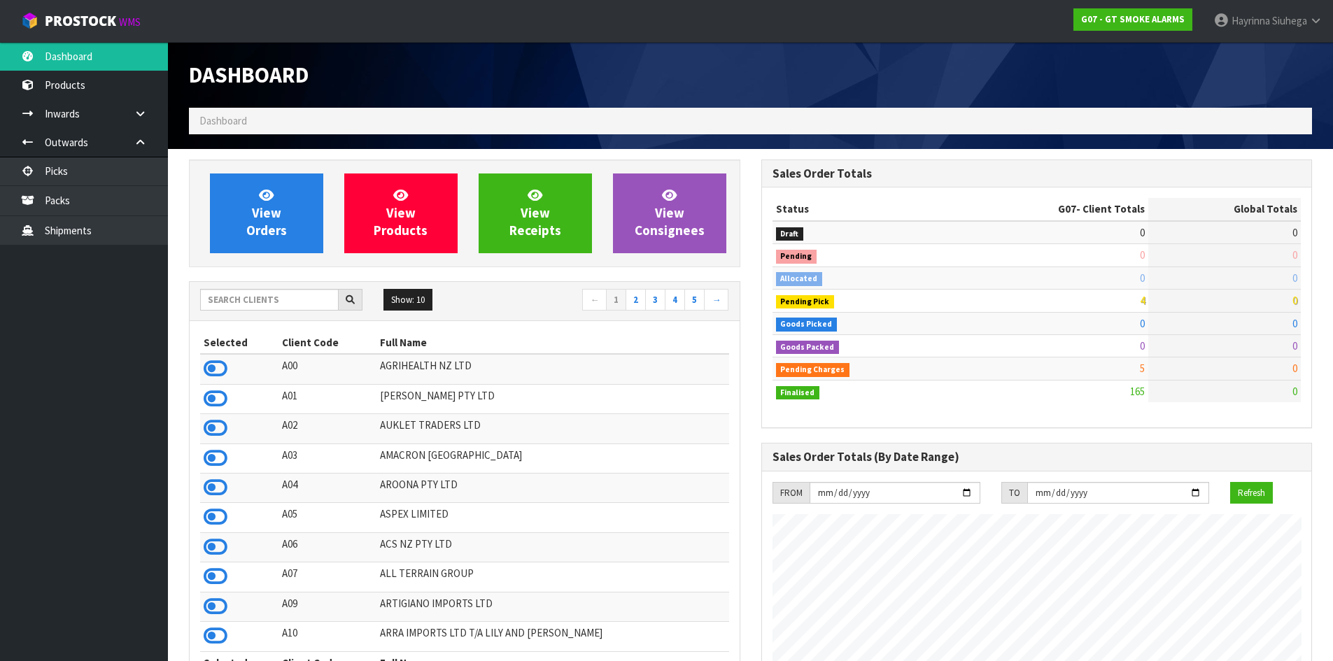
scroll to position [878, 572]
click at [265, 204] on span "View Orders" at bounding box center [266, 213] width 41 height 52
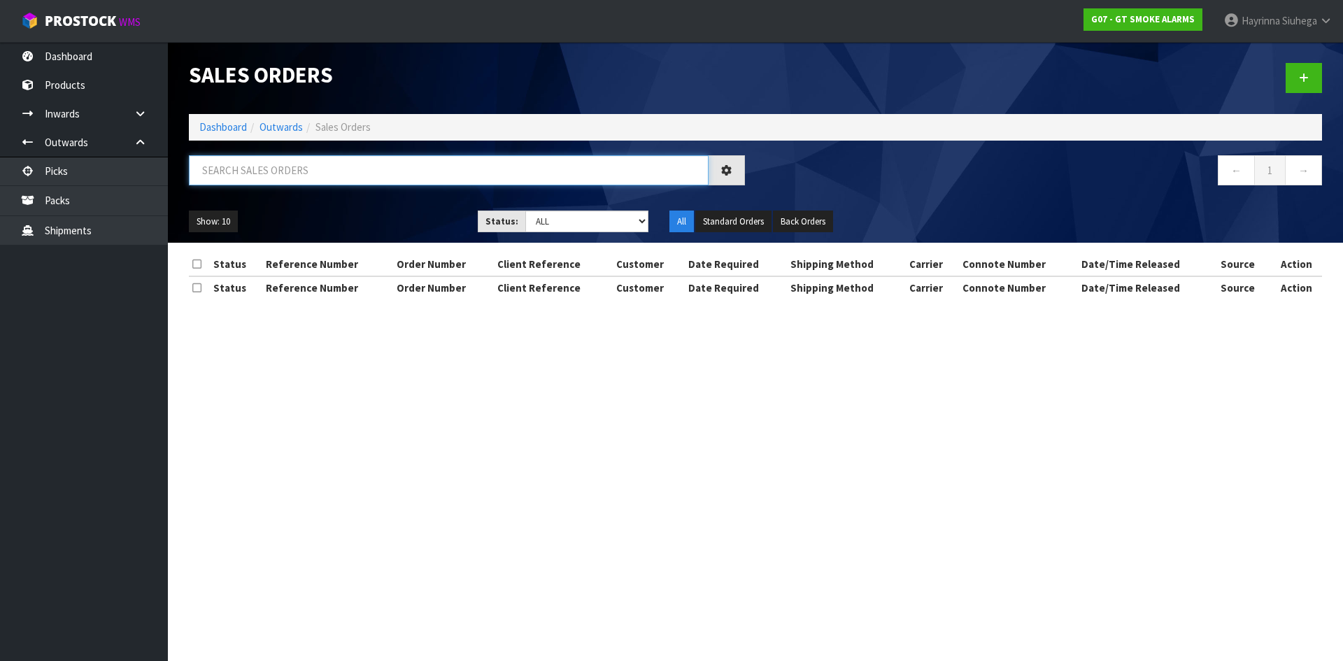
click at [283, 170] on input "text" at bounding box center [449, 170] width 520 height 30
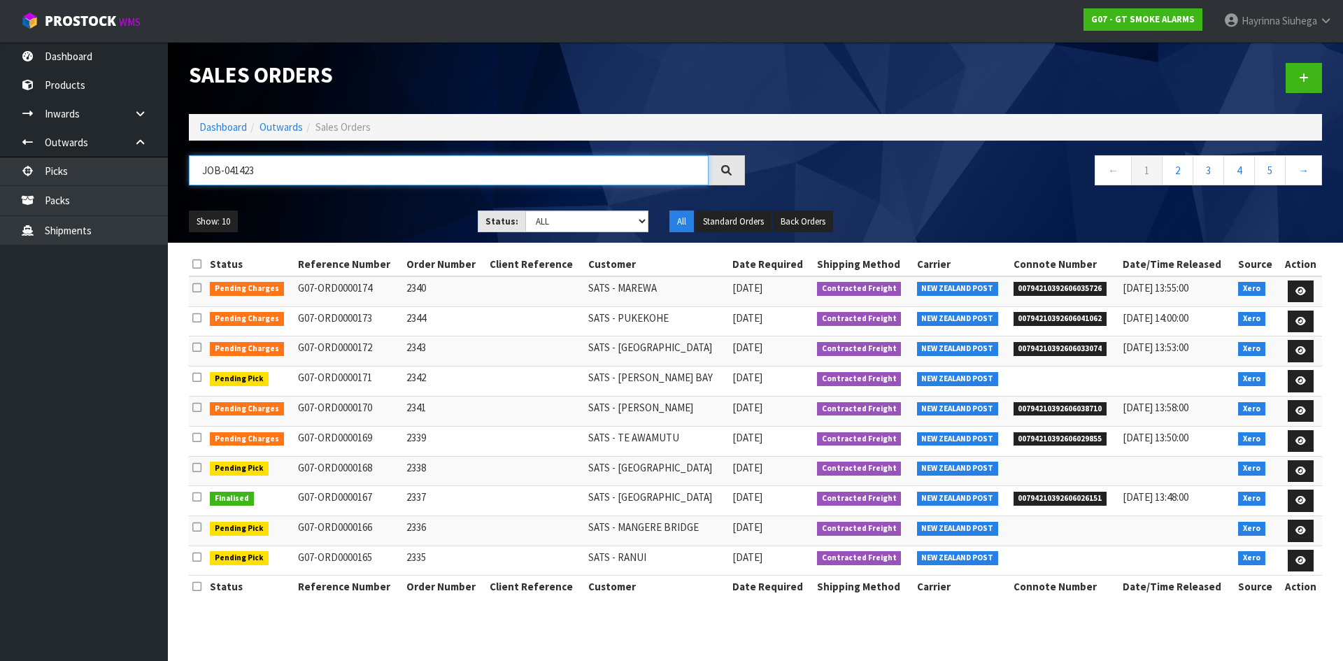
type input "JOB-0414235"
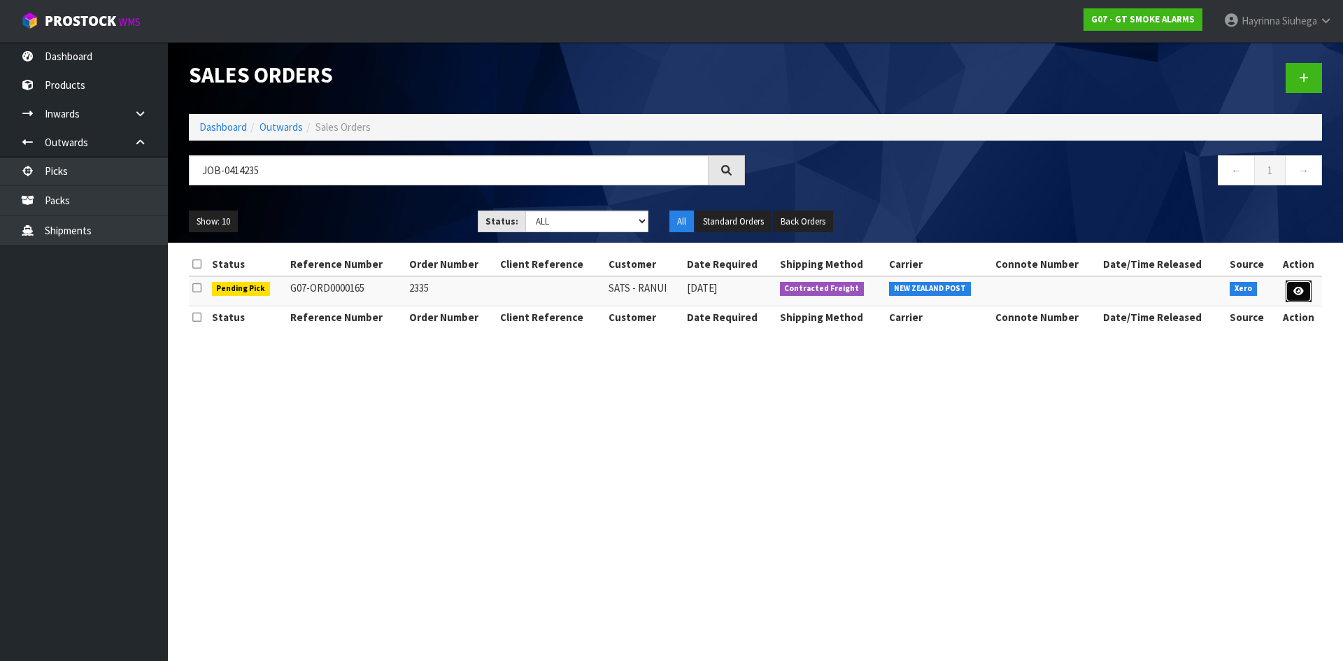
click at [1300, 297] on link at bounding box center [1299, 292] width 26 height 22
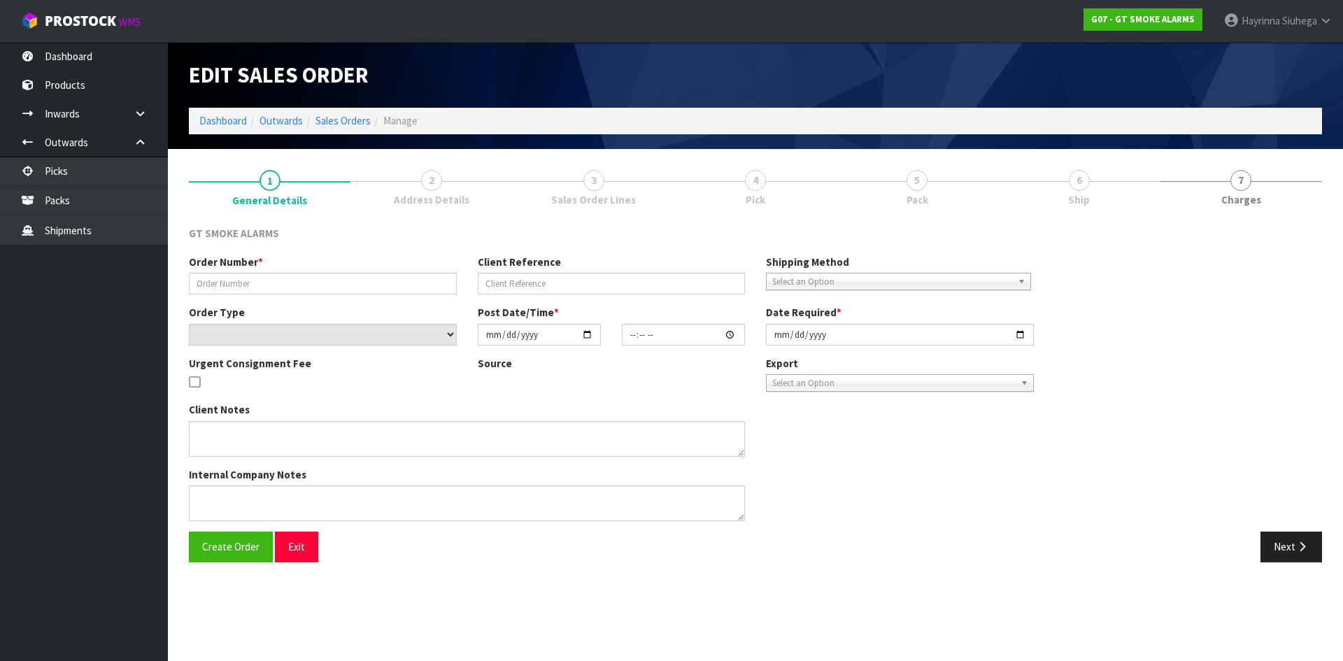
type input "2335"
select select "number:0"
type input "2025-09-24"
type input "10:00:18.000"
type input "2025-09-24"
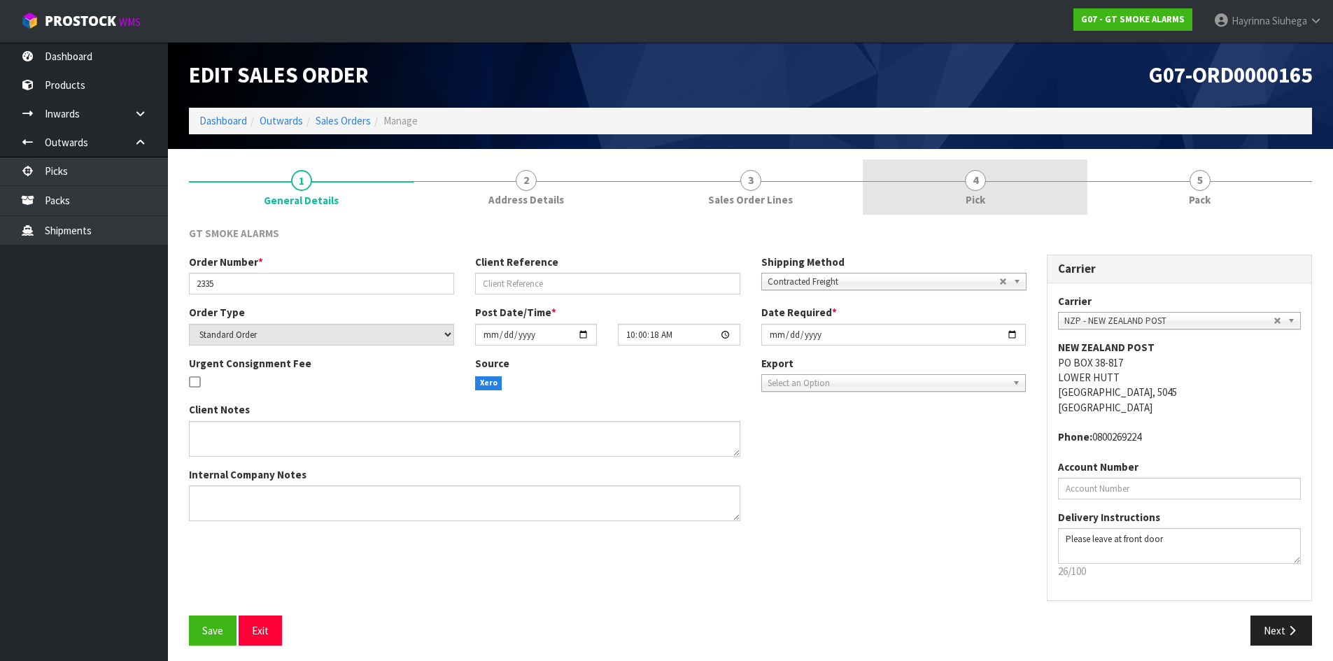
click at [1030, 197] on link "4 Pick" at bounding box center [975, 187] width 225 height 55
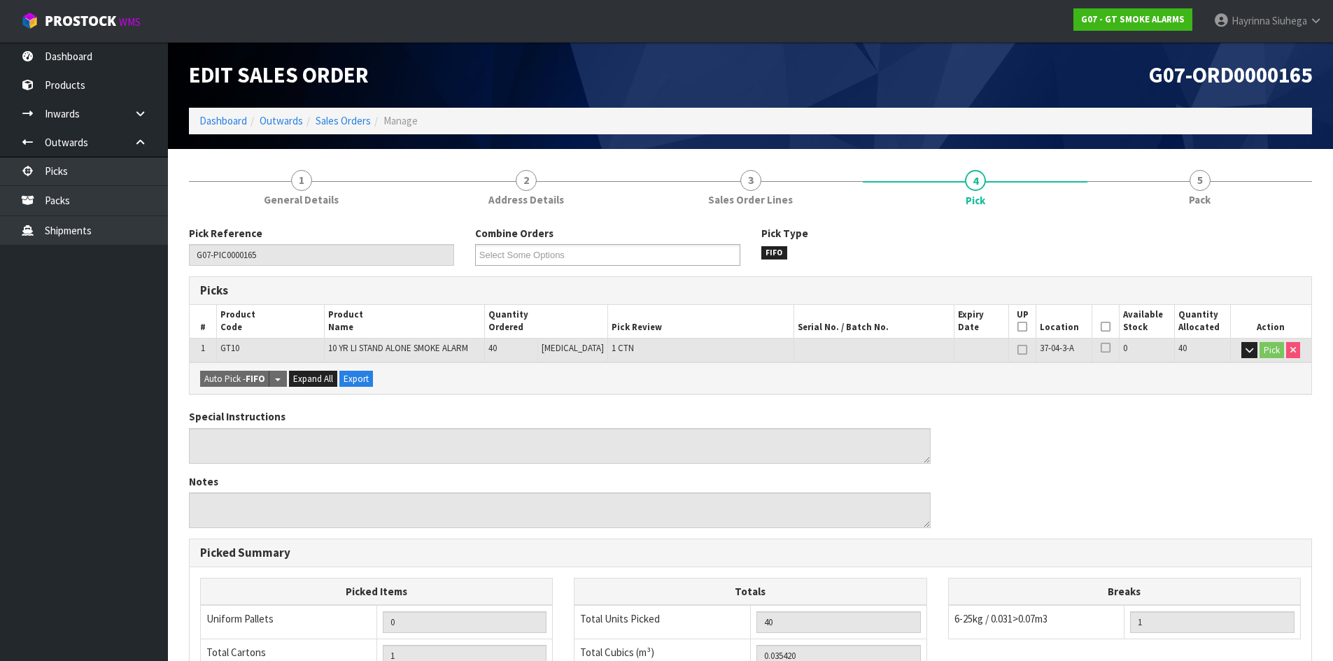
drag, startPoint x: 1105, startPoint y: 323, endPoint x: 1026, endPoint y: 362, distance: 87.6
click at [1103, 327] on icon at bounding box center [1105, 327] width 10 height 1
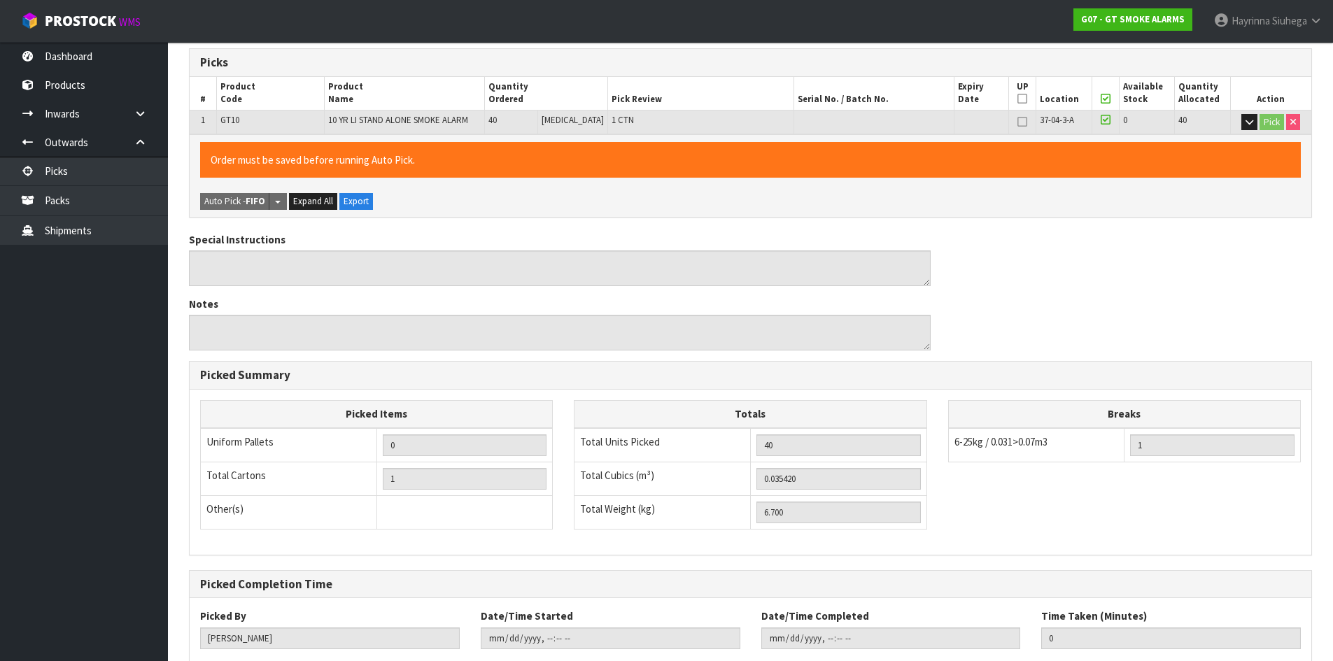
scroll to position [314, 0]
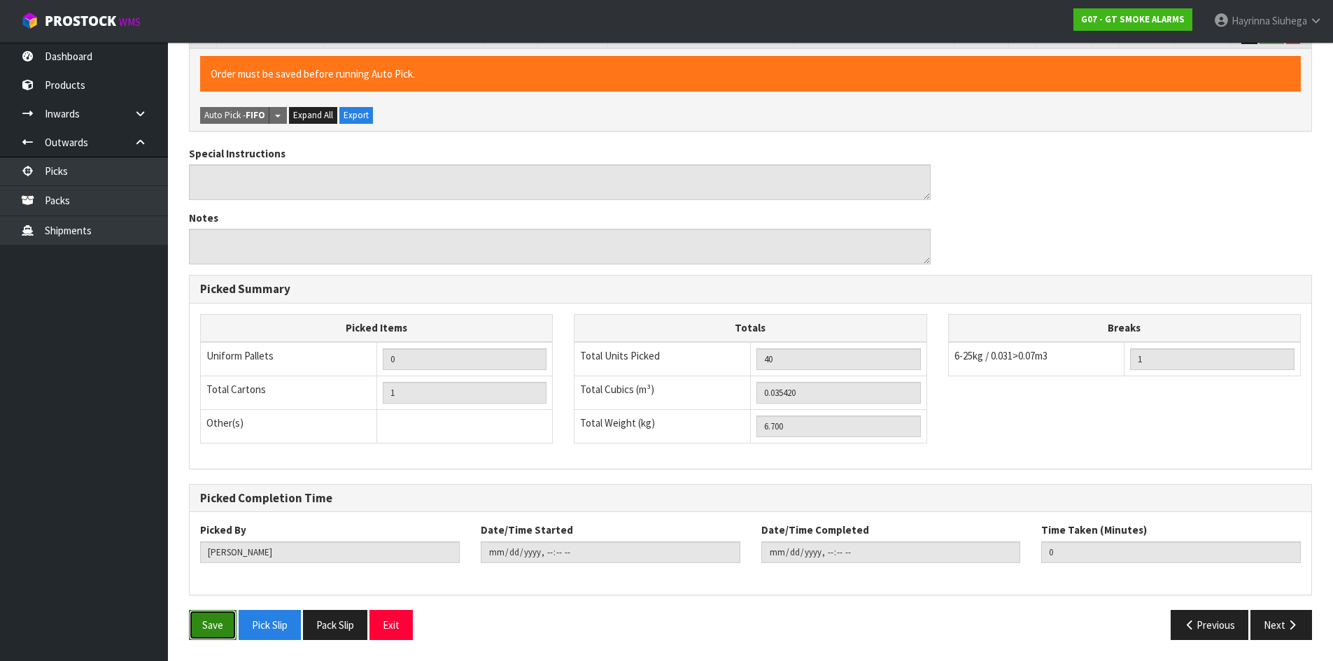
click at [203, 624] on button "Save" at bounding box center [213, 625] width 48 height 30
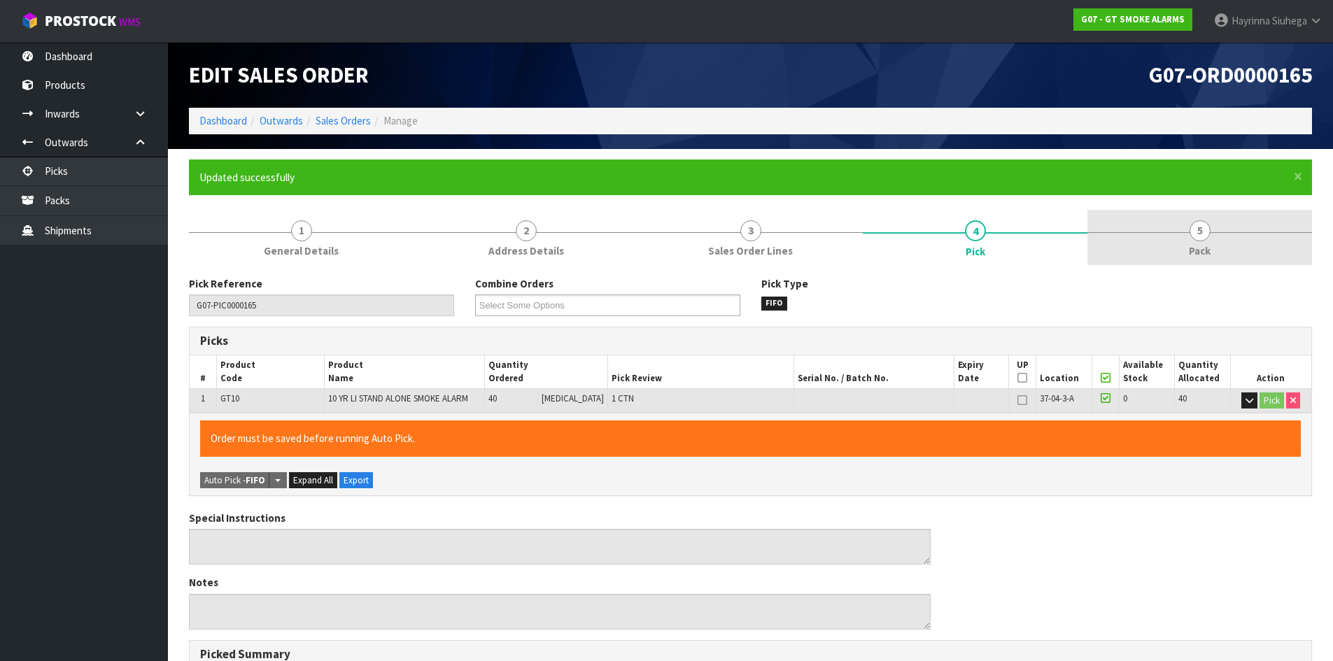
type input "Hayrinna Siuhega"
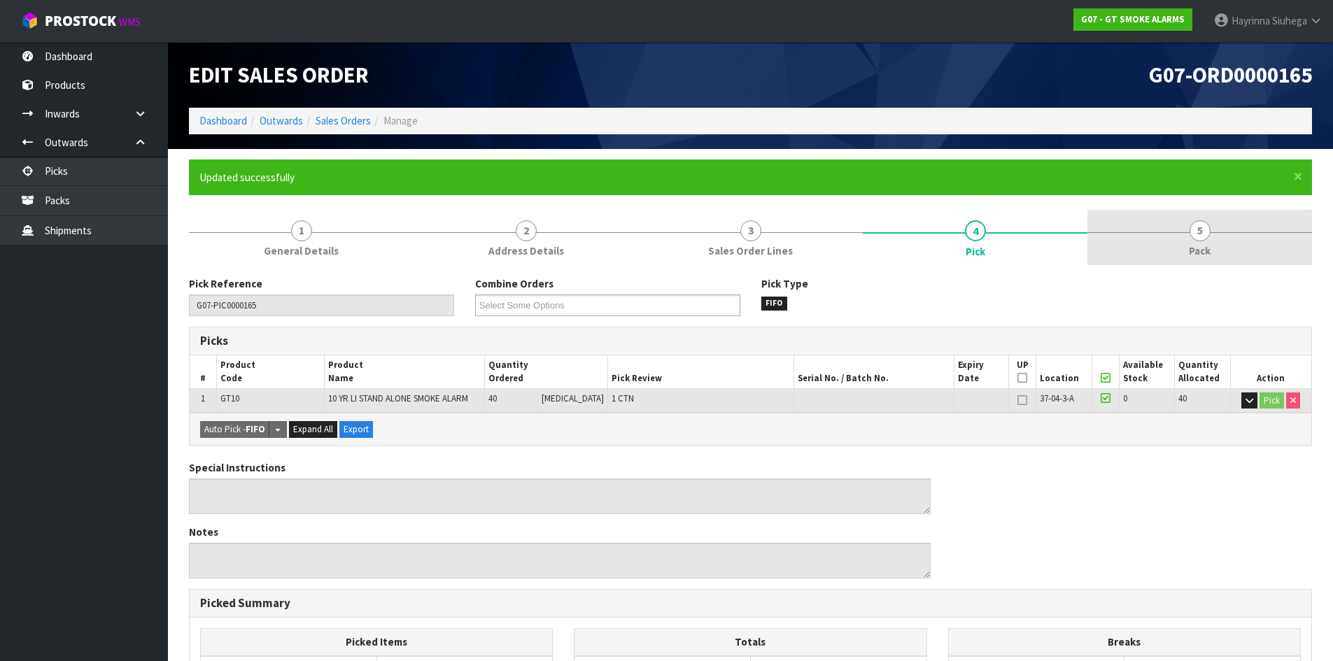
click at [1177, 240] on link "5 Pack" at bounding box center [1199, 237] width 225 height 55
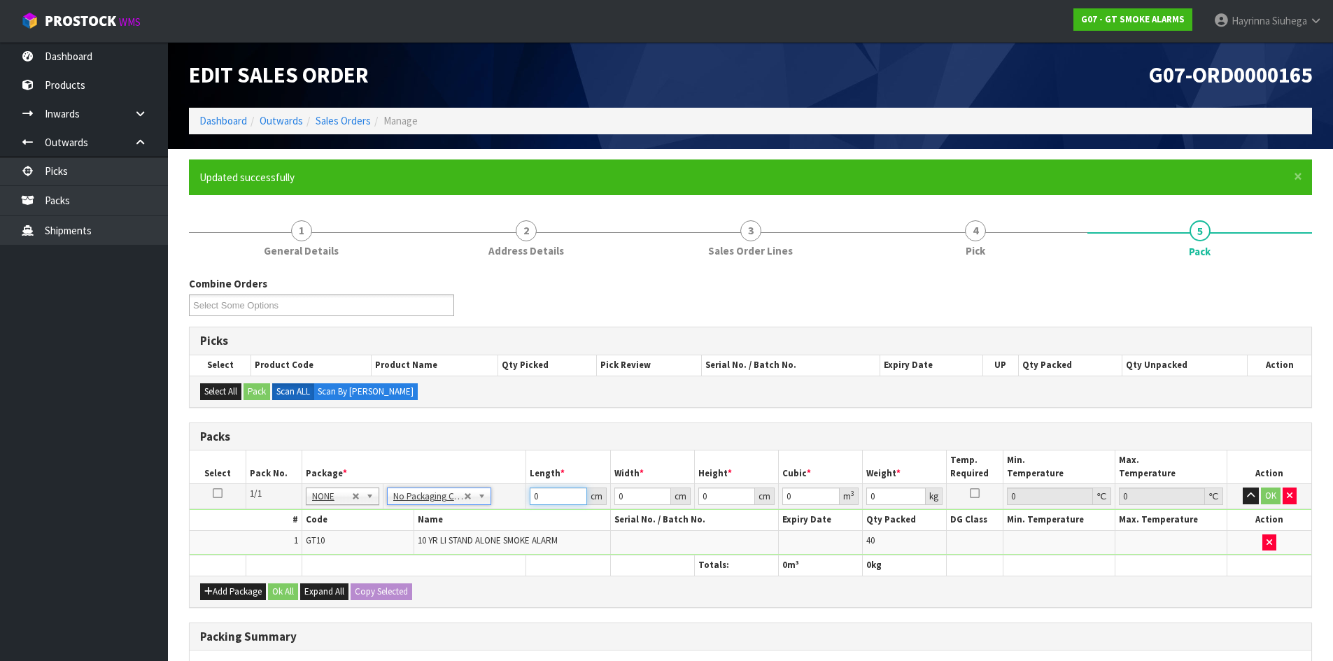
click at [530, 504] on input "0" at bounding box center [558, 496] width 57 height 17
click at [530, 503] on input "0" at bounding box center [558, 496] width 57 height 17
click button "OK" at bounding box center [1271, 496] width 20 height 17
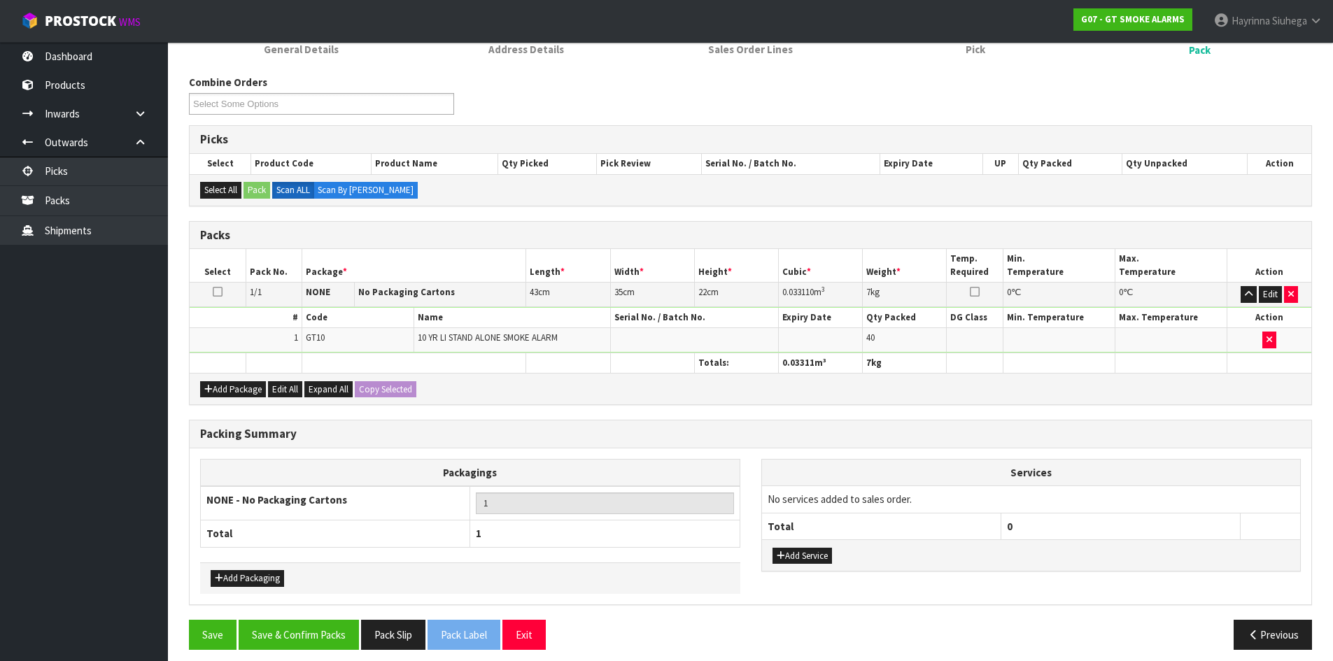
scroll to position [211, 0]
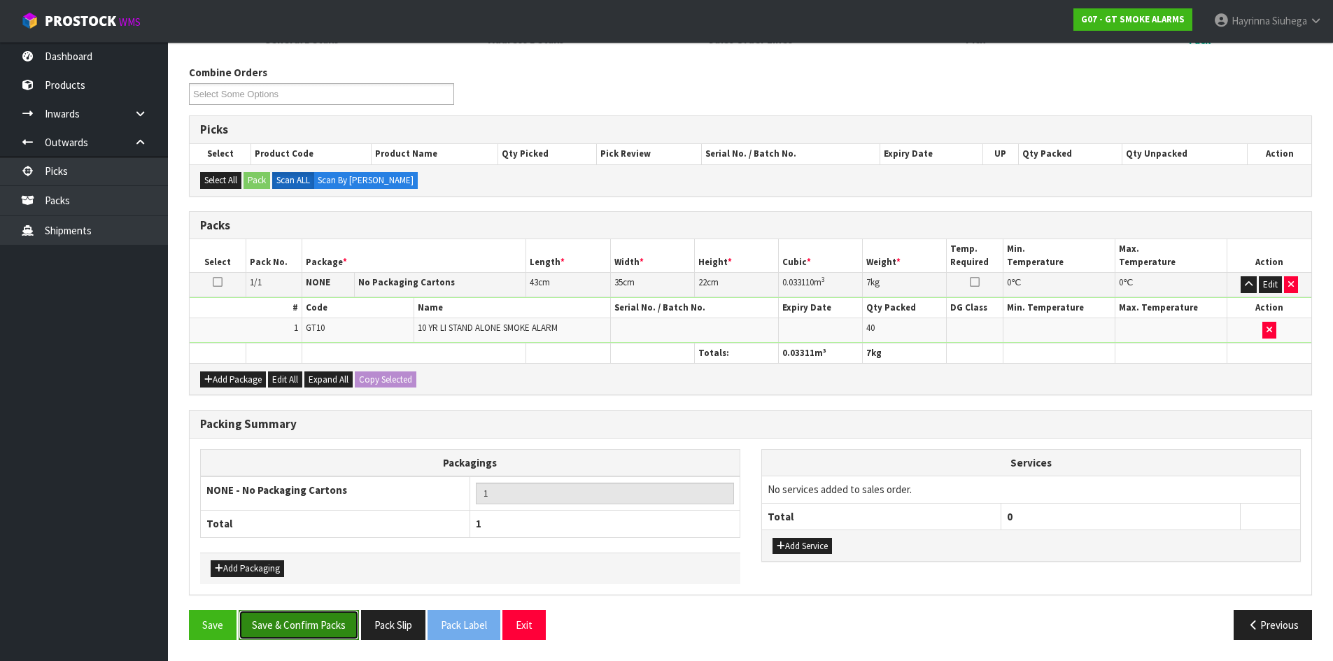
click at [321, 624] on button "Save & Confirm Packs" at bounding box center [299, 625] width 120 height 30
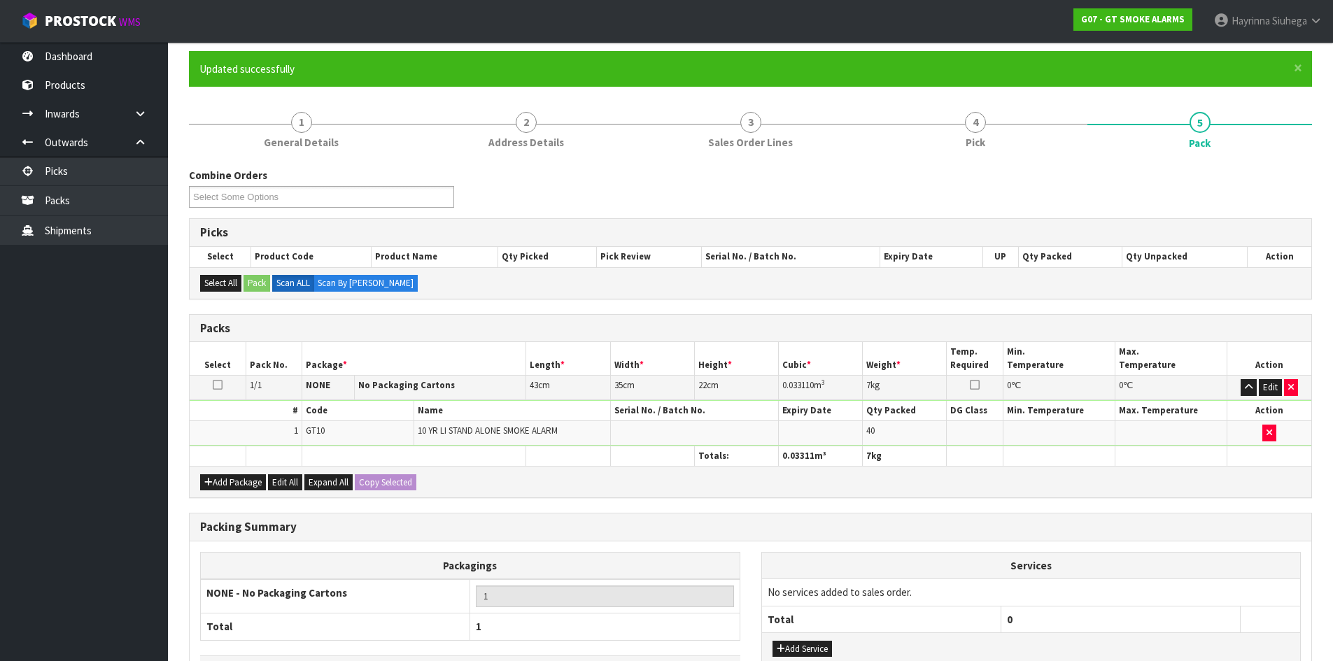
scroll to position [134, 0]
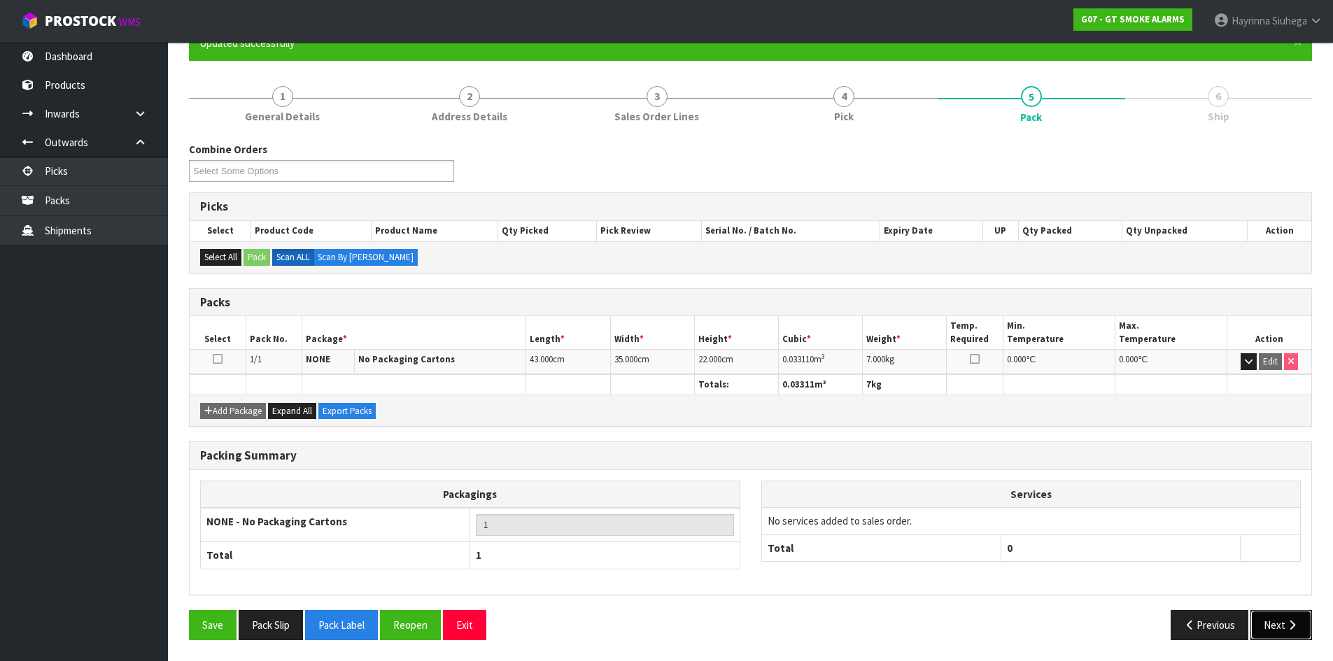
click at [1284, 625] on button "Next" at bounding box center [1281, 625] width 62 height 30
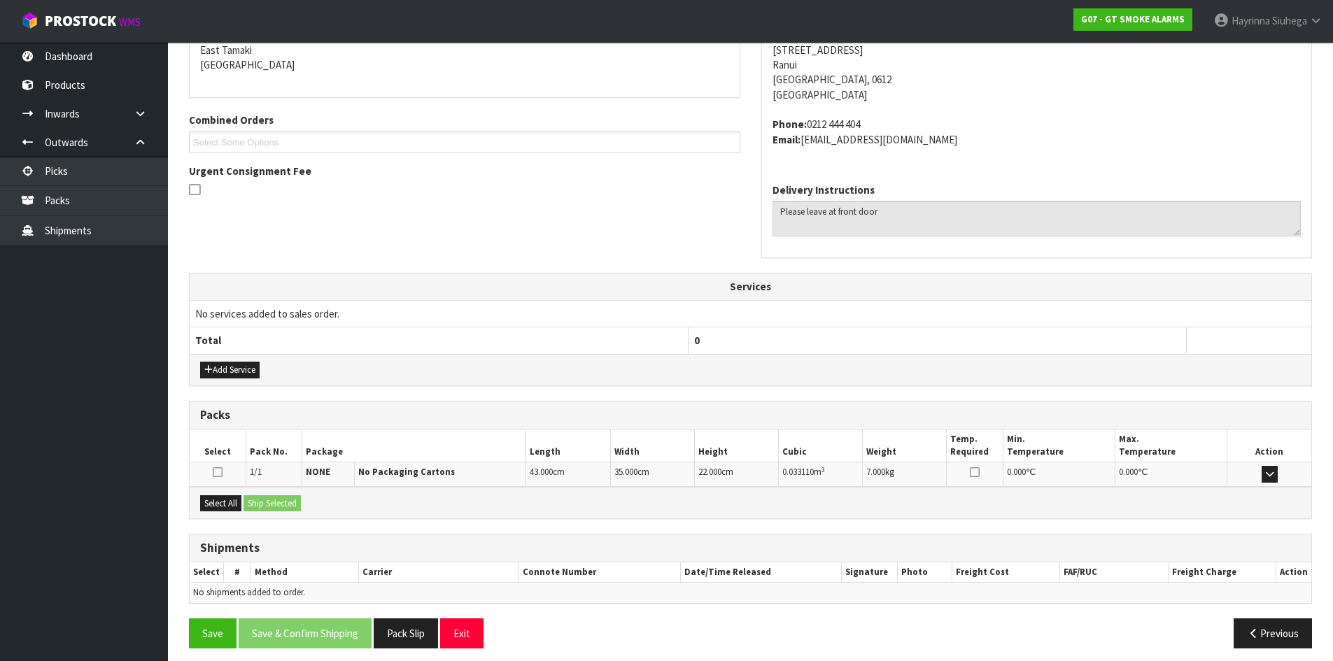
scroll to position [311, 0]
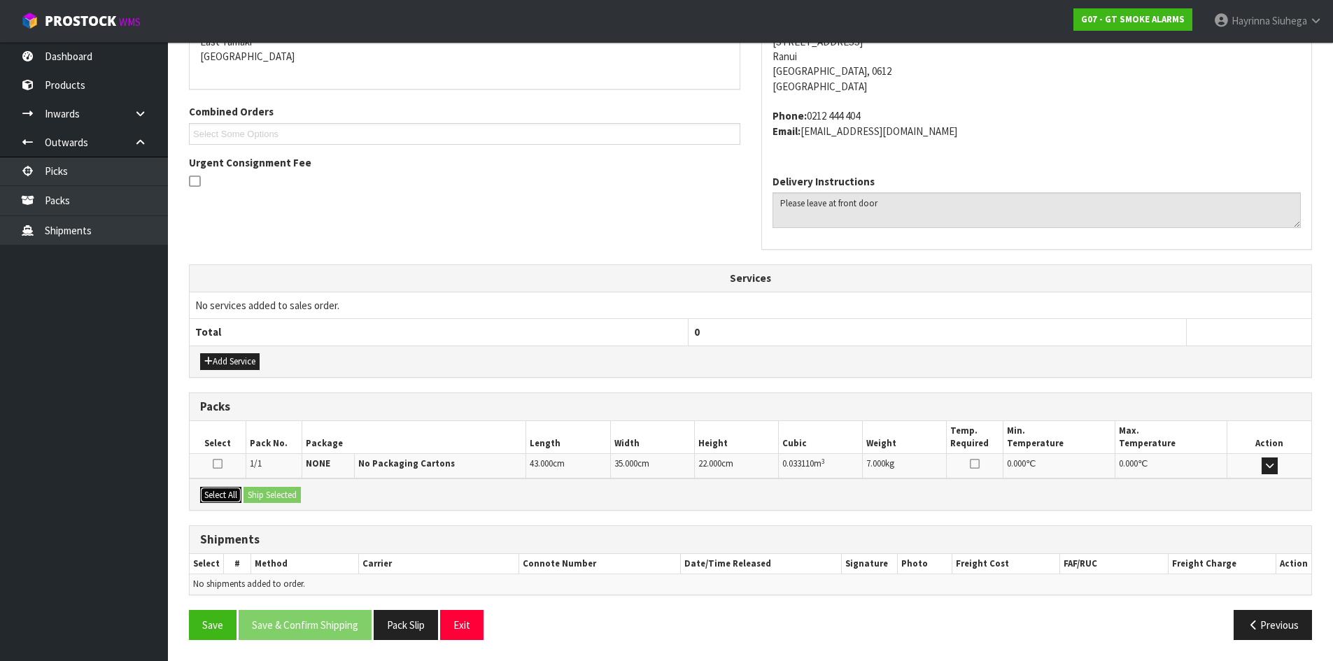
drag, startPoint x: 216, startPoint y: 487, endPoint x: 284, endPoint y: 494, distance: 68.2
click at [217, 488] on button "Select All" at bounding box center [220, 495] width 41 height 17
click at [285, 494] on button "Ship Selected" at bounding box center [271, 495] width 57 height 17
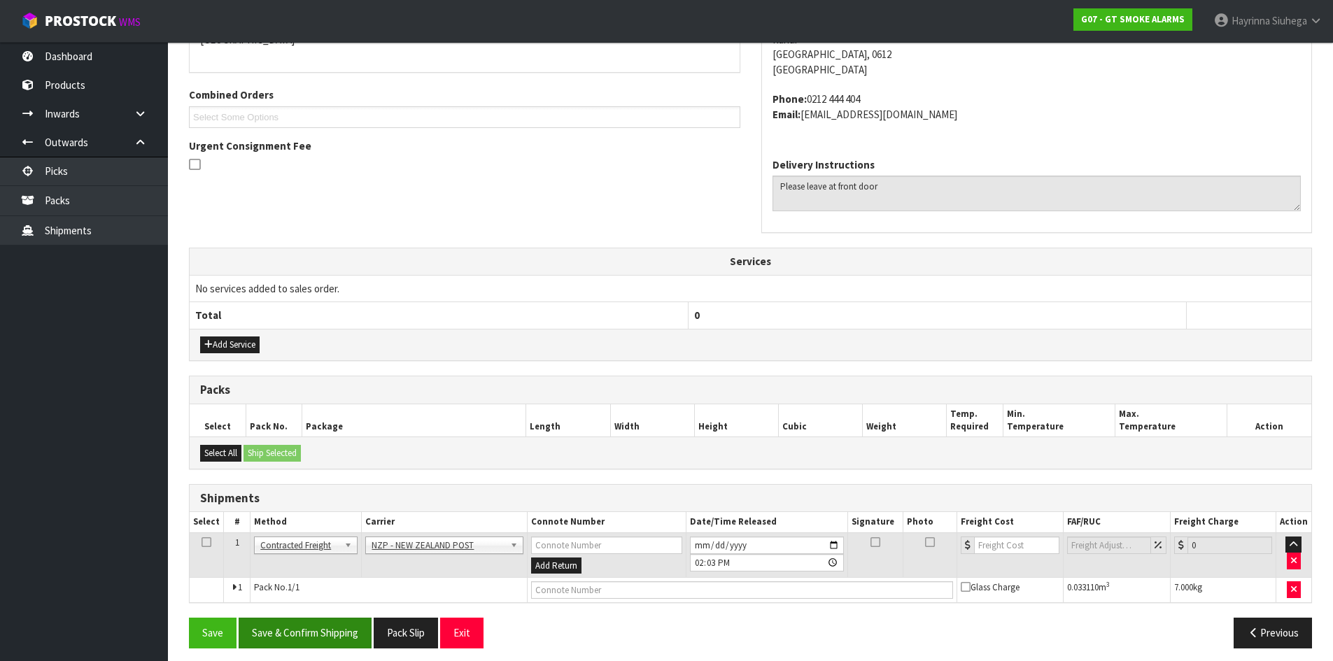
scroll to position [337, 0]
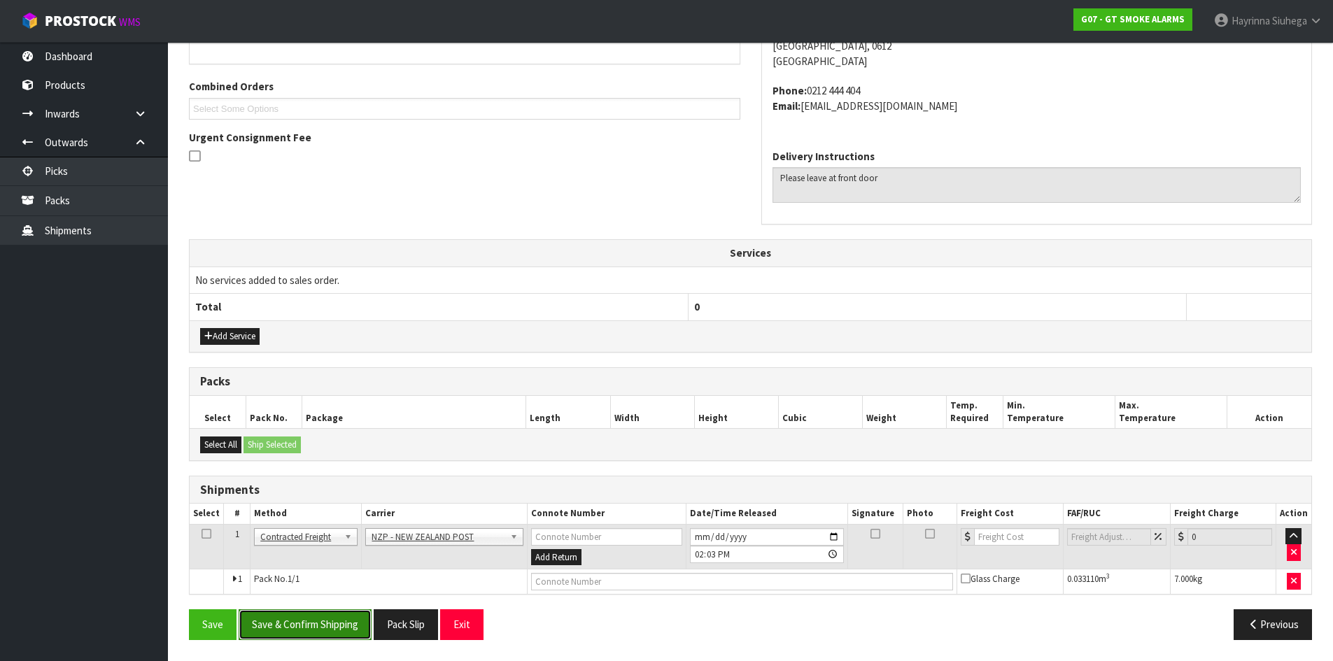
click at [315, 628] on button "Save & Confirm Shipping" at bounding box center [305, 624] width 133 height 30
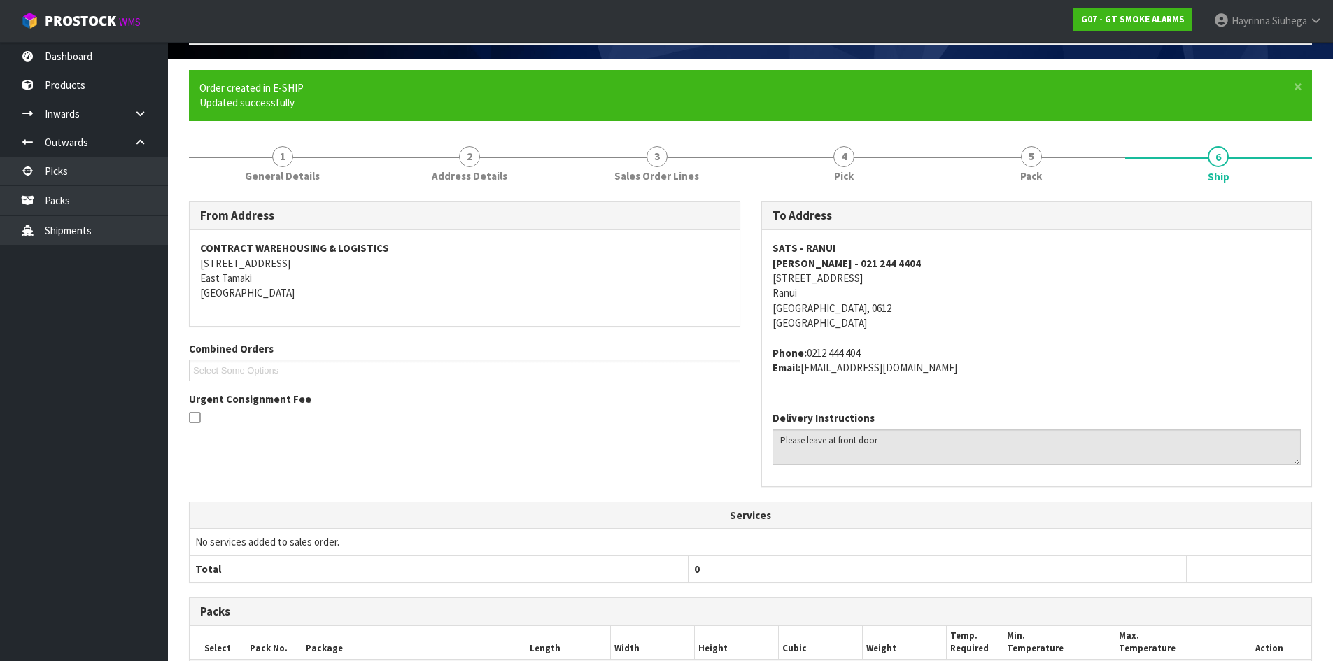
scroll to position [316, 0]
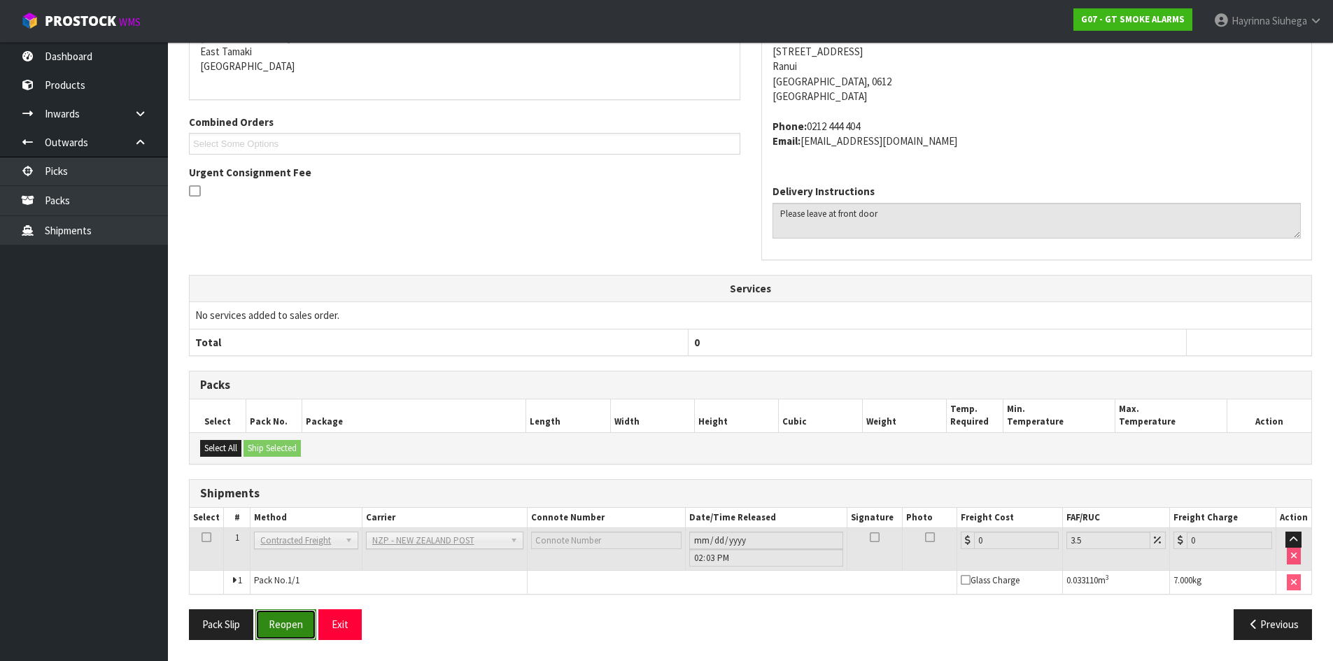
click at [276, 614] on button "Reopen" at bounding box center [285, 624] width 61 height 30
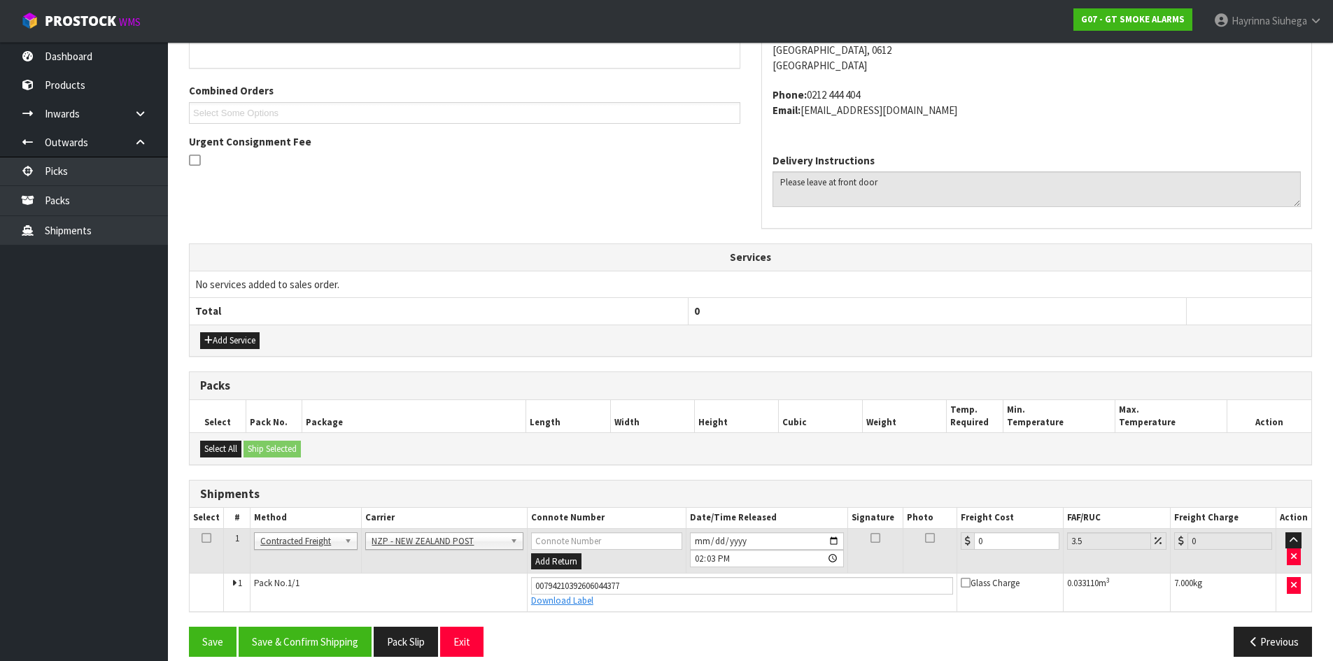
scroll to position [349, 0]
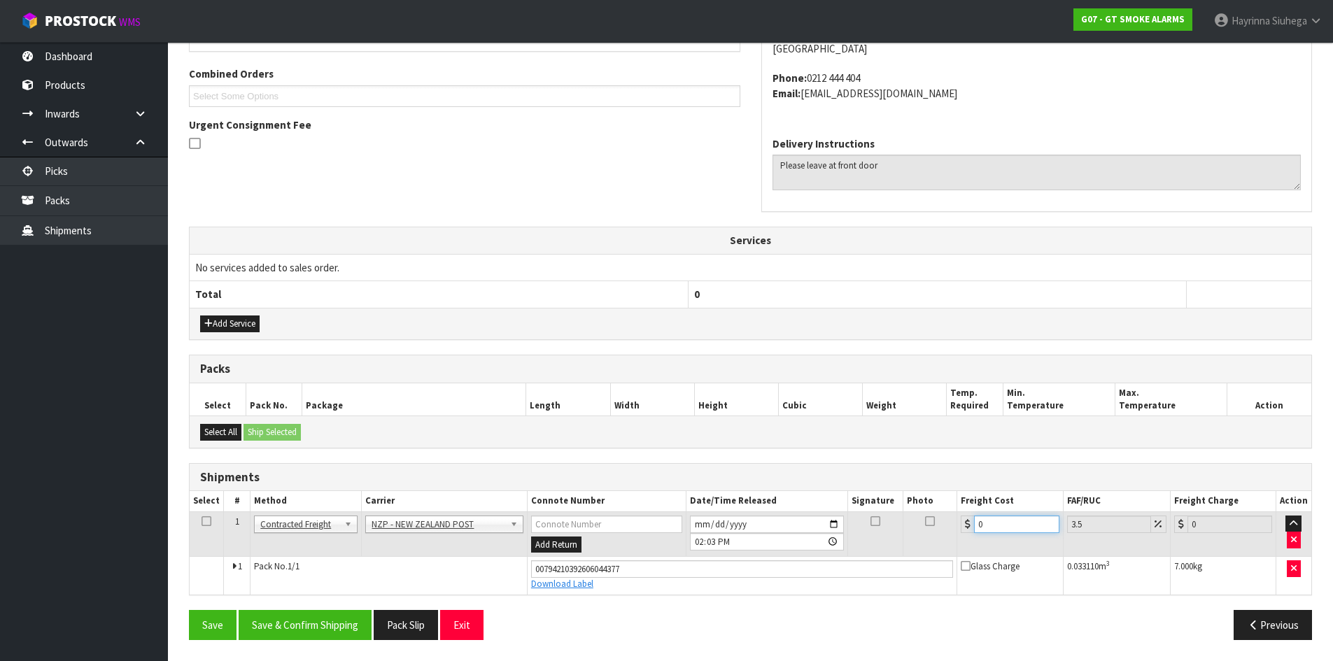
drag, startPoint x: 999, startPoint y: 523, endPoint x: 816, endPoint y: 523, distance: 182.6
click at [854, 523] on tr "1 Client Local Pickup Customer Local Pickup Company Freight Contracted Freight …" at bounding box center [750, 533] width 1121 height 45
click at [189, 610] on button "Save" at bounding box center [213, 625] width 48 height 30
click at [305, 629] on button "Save & Confirm Shipping" at bounding box center [305, 625] width 133 height 30
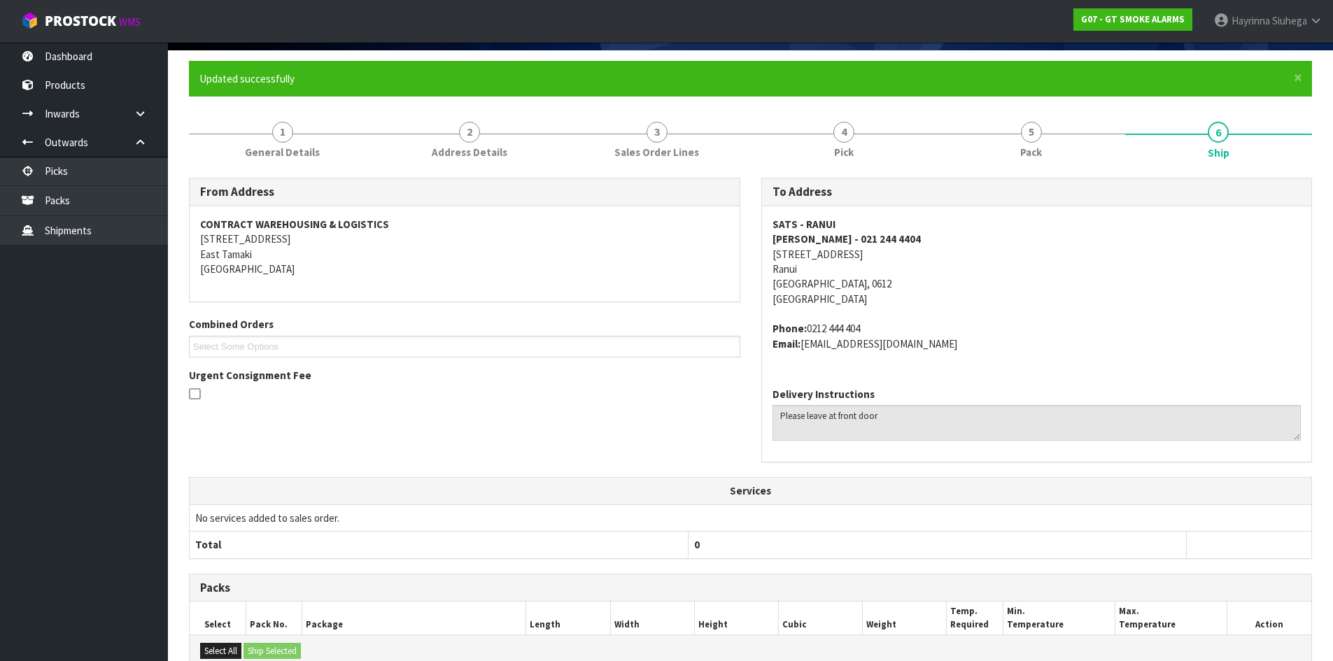
scroll to position [0, 0]
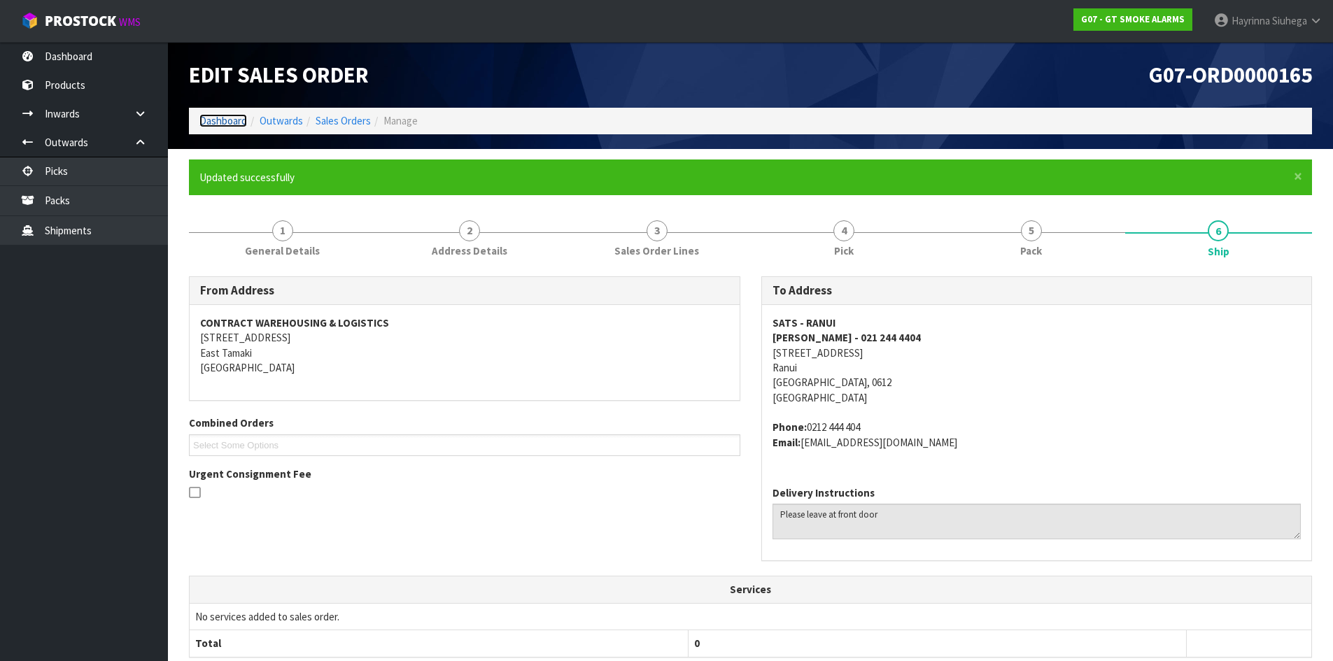
click at [219, 125] on link "Dashboard" at bounding box center [223, 120] width 48 height 13
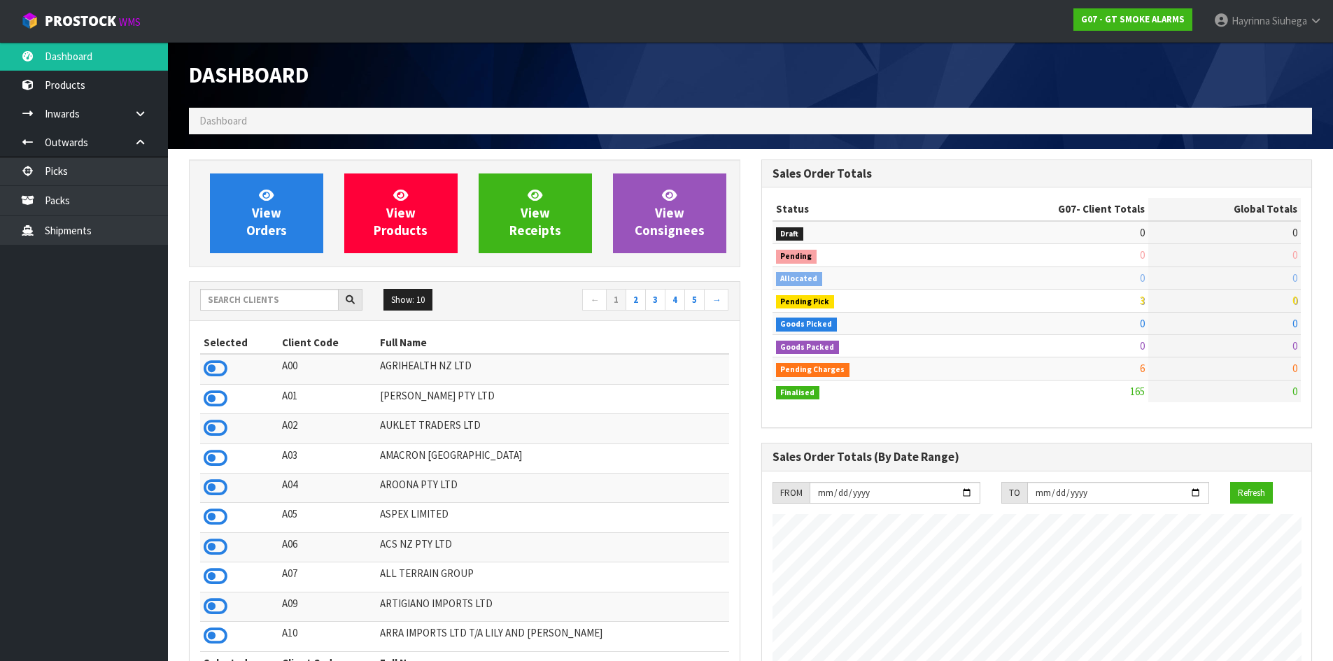
scroll to position [878, 572]
click at [276, 204] on link "View Orders" at bounding box center [266, 213] width 113 height 80
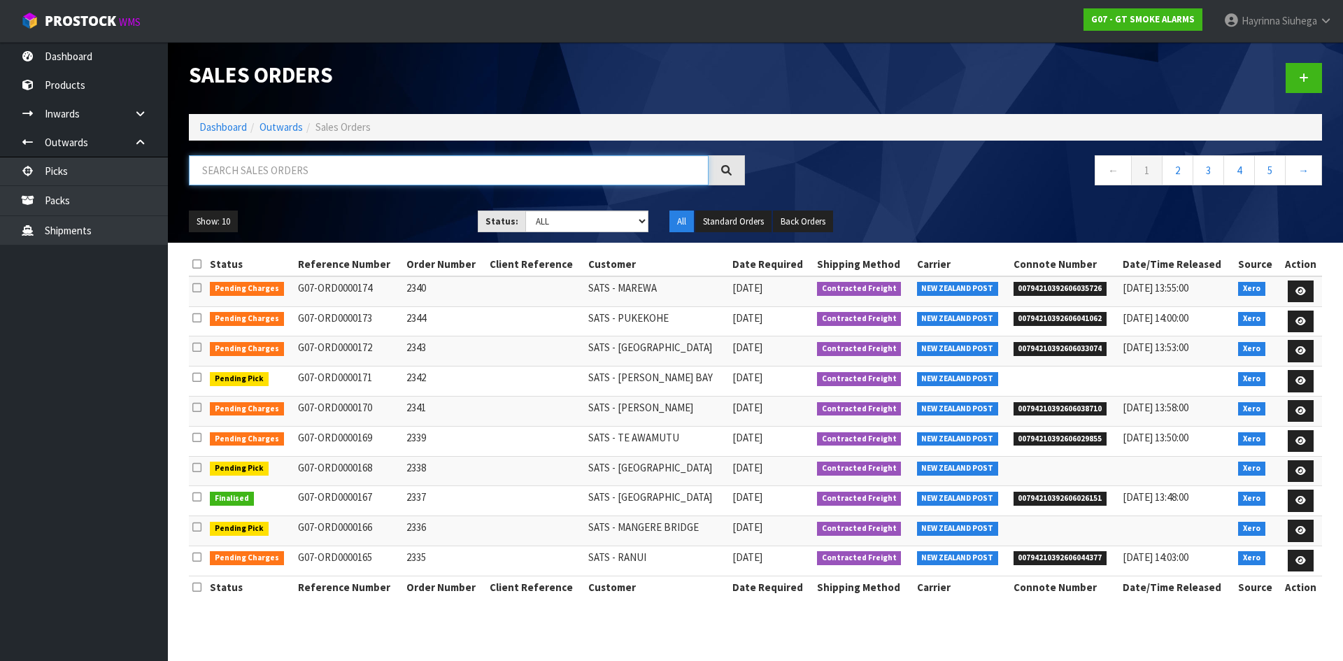
click at [295, 175] on input "text" at bounding box center [449, 170] width 520 height 30
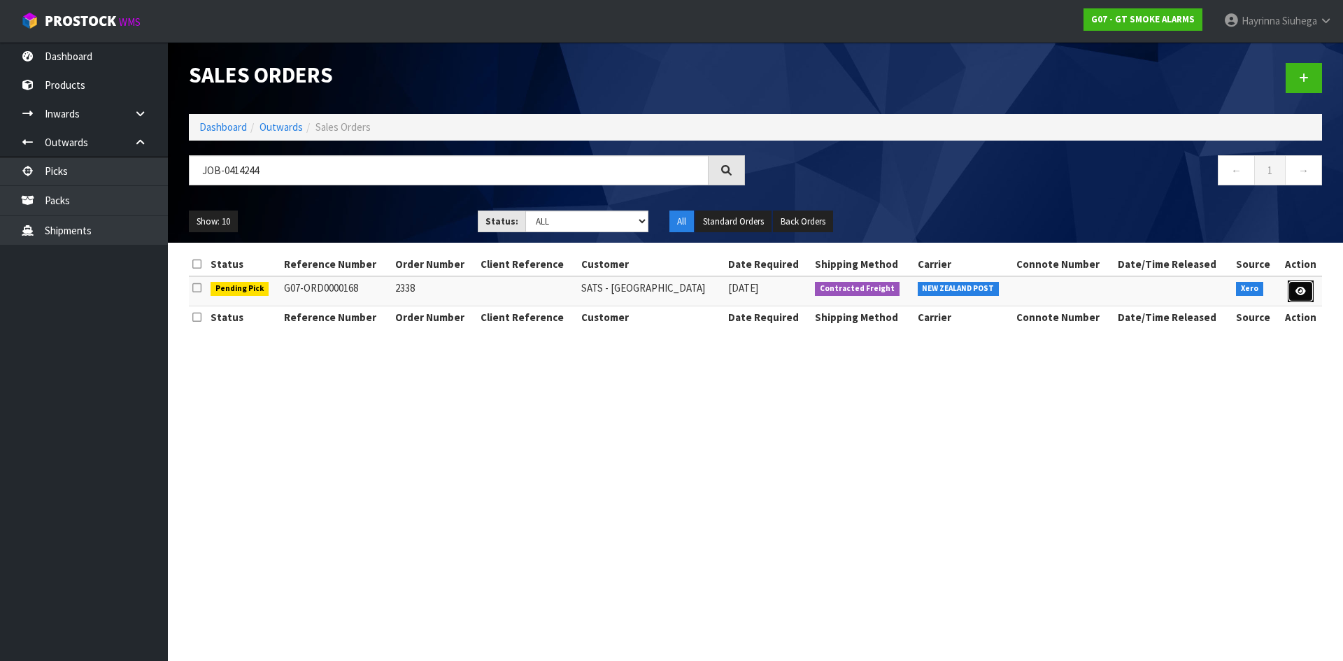
click at [1296, 292] on icon at bounding box center [1301, 291] width 10 height 9
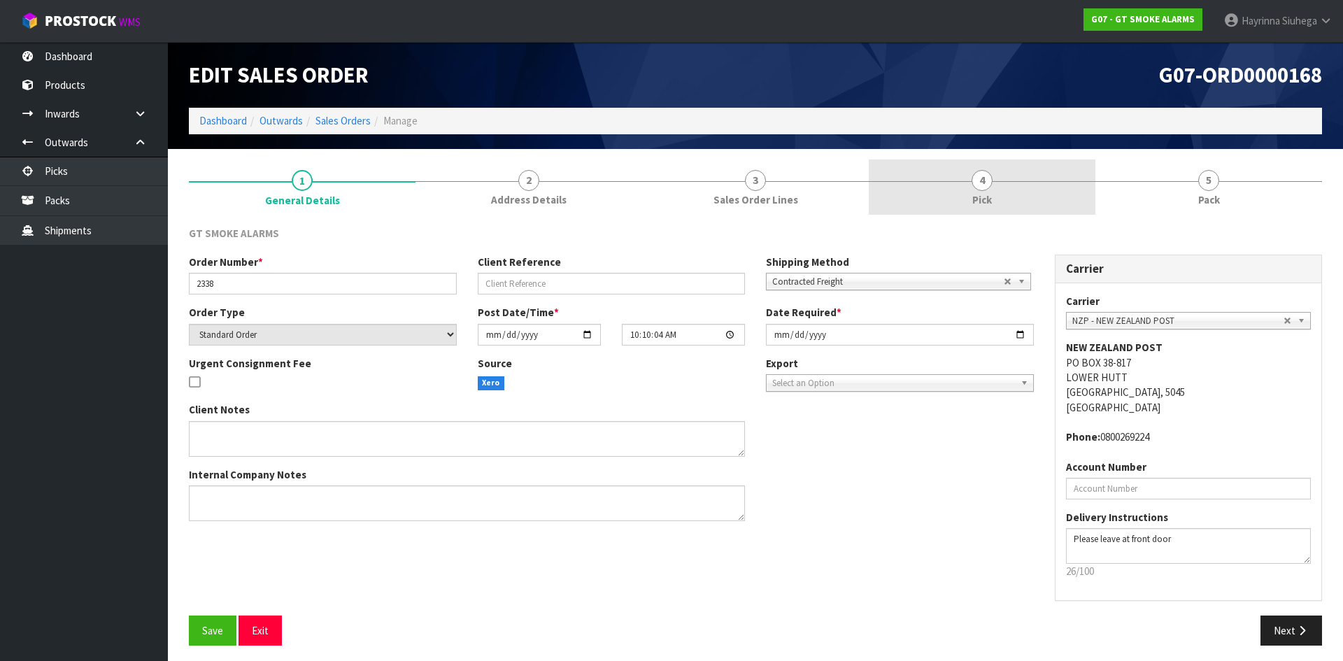
click at [1051, 193] on link "4 Pick" at bounding box center [982, 187] width 227 height 55
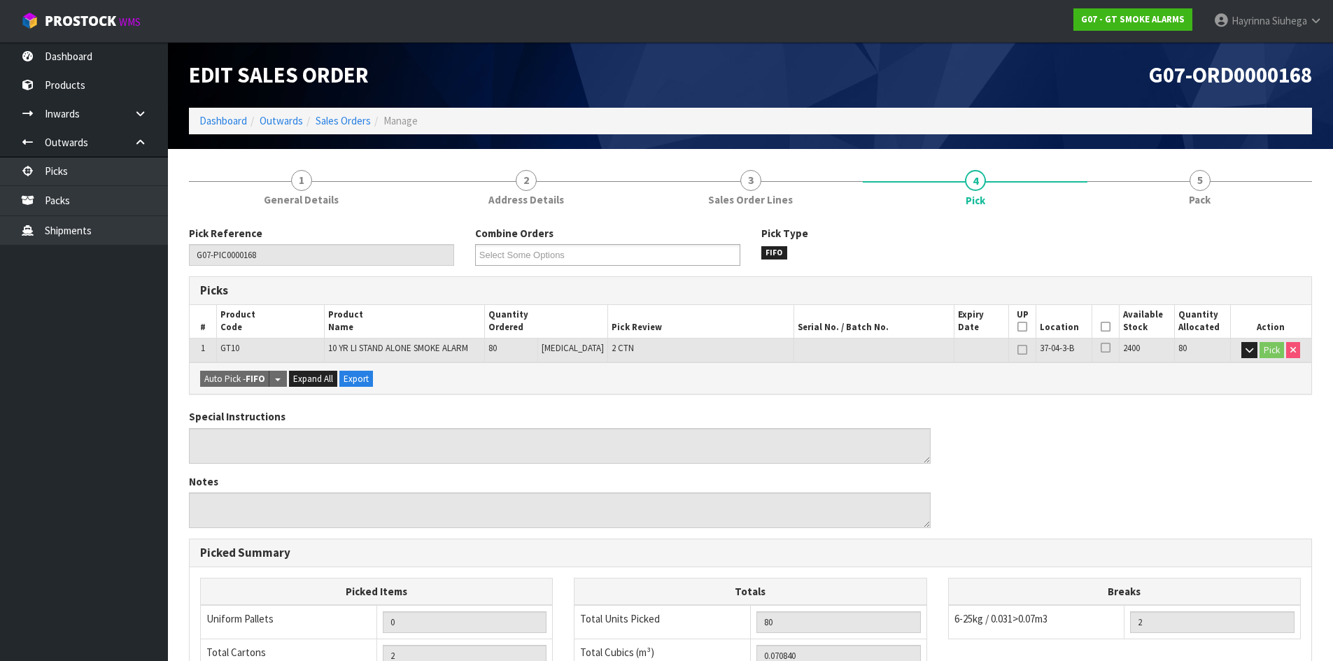
click at [1100, 327] on icon at bounding box center [1105, 327] width 10 height 1
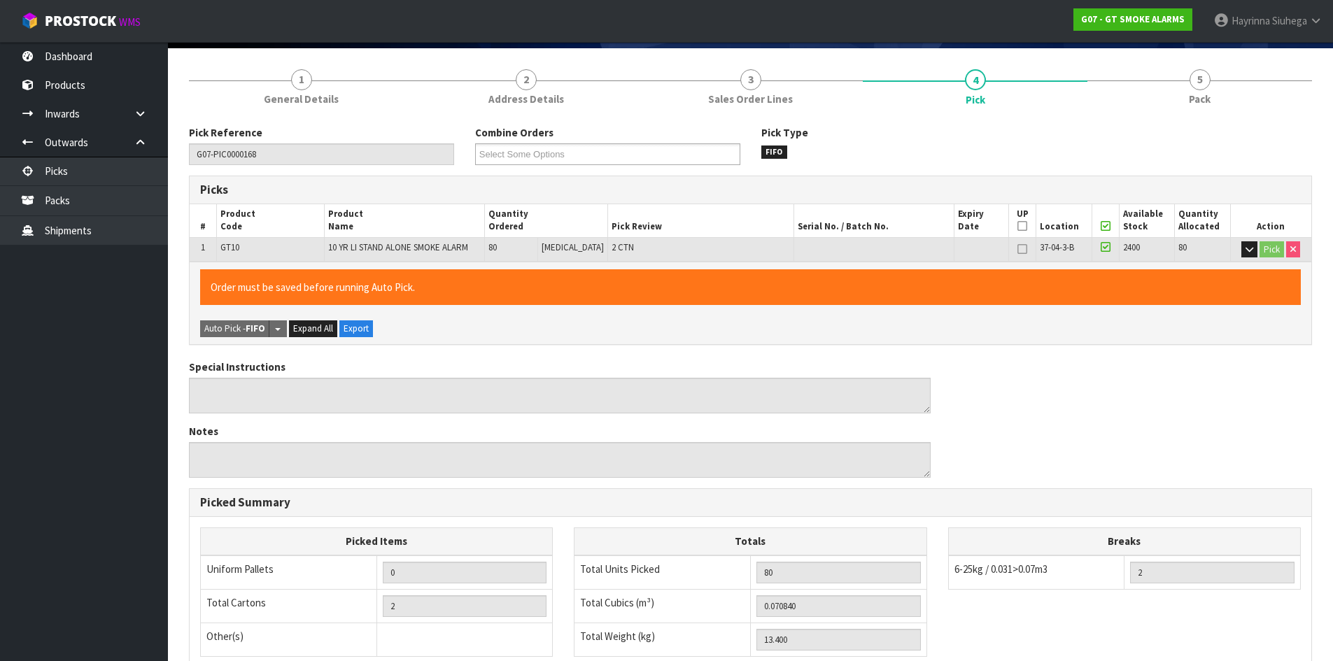
scroll to position [280, 0]
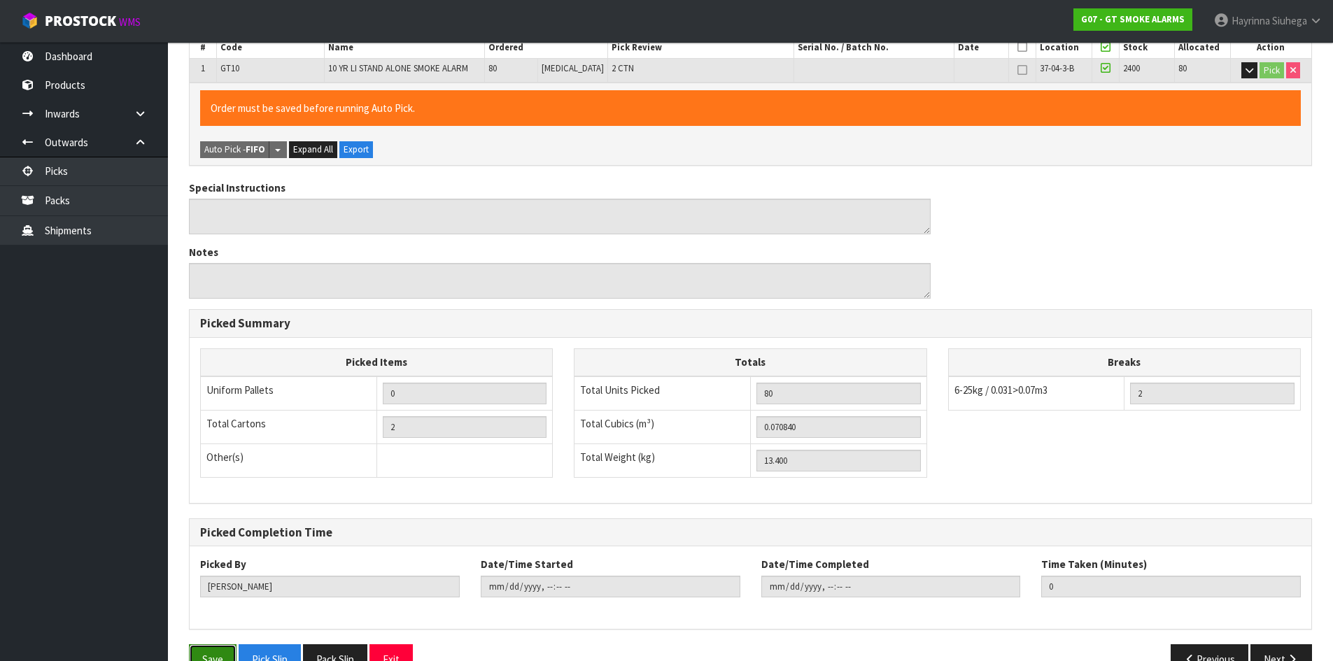
click at [209, 649] on button "Save" at bounding box center [213, 659] width 48 height 30
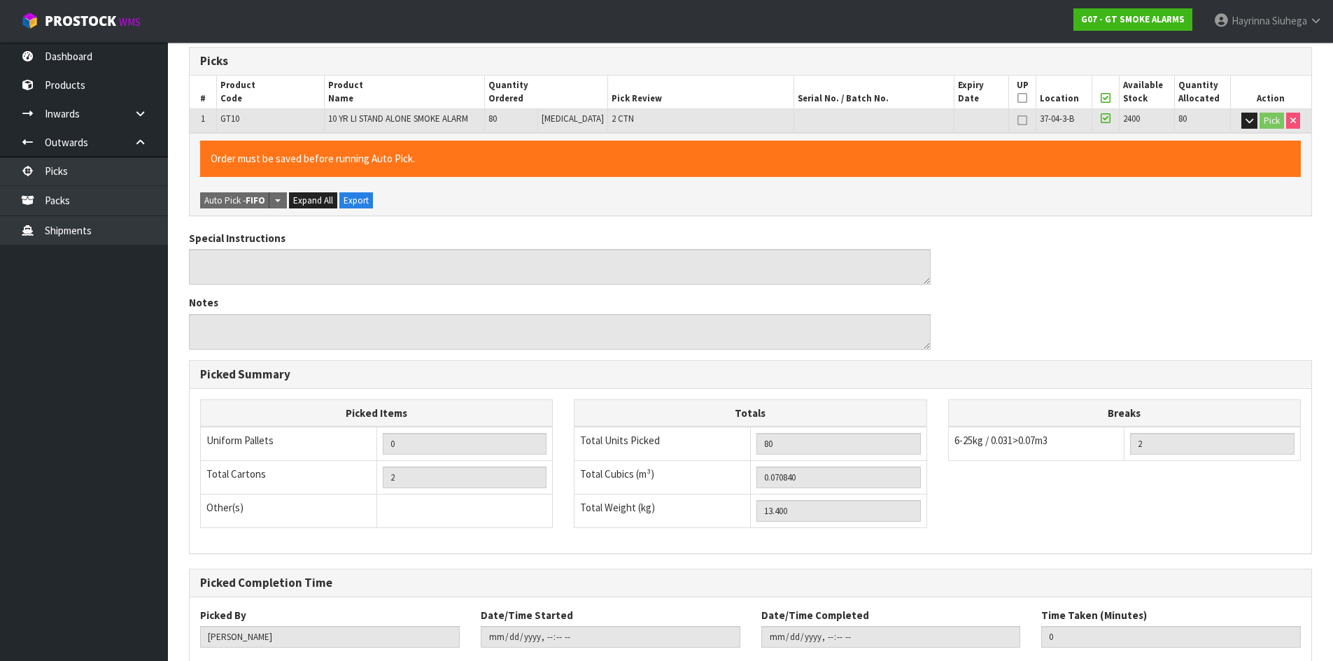
scroll to position [0, 0]
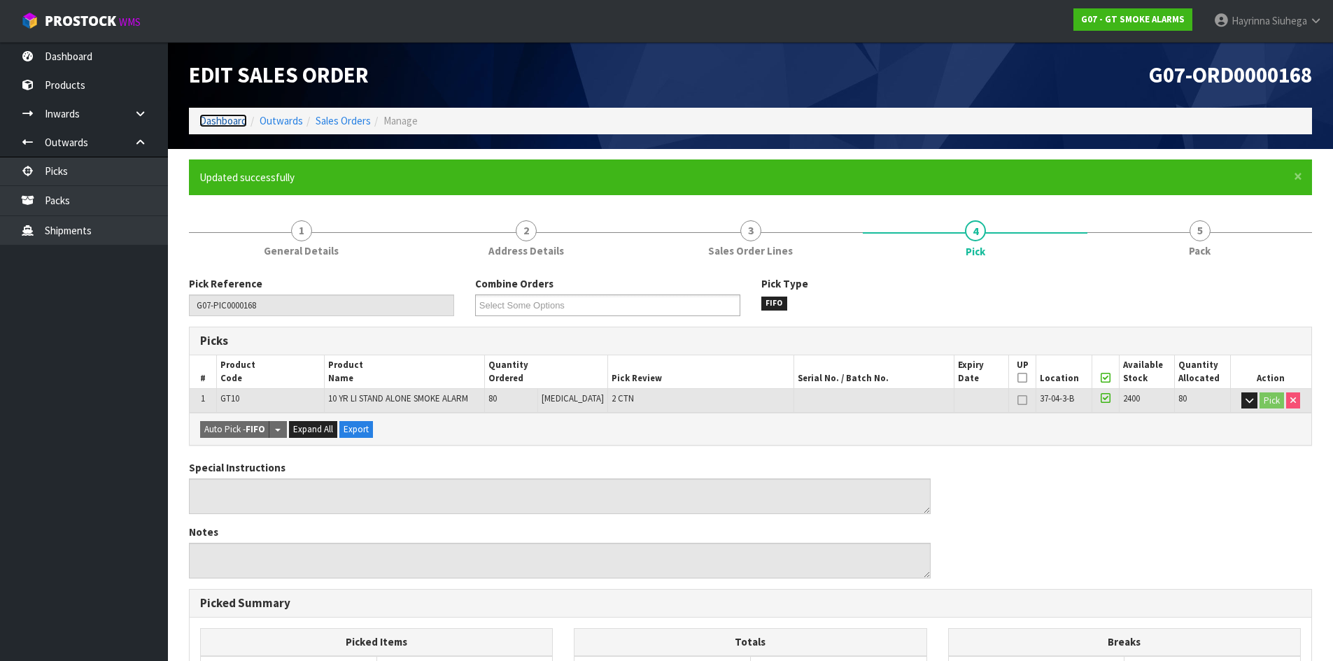
click at [222, 117] on link "Dashboard" at bounding box center [223, 120] width 48 height 13
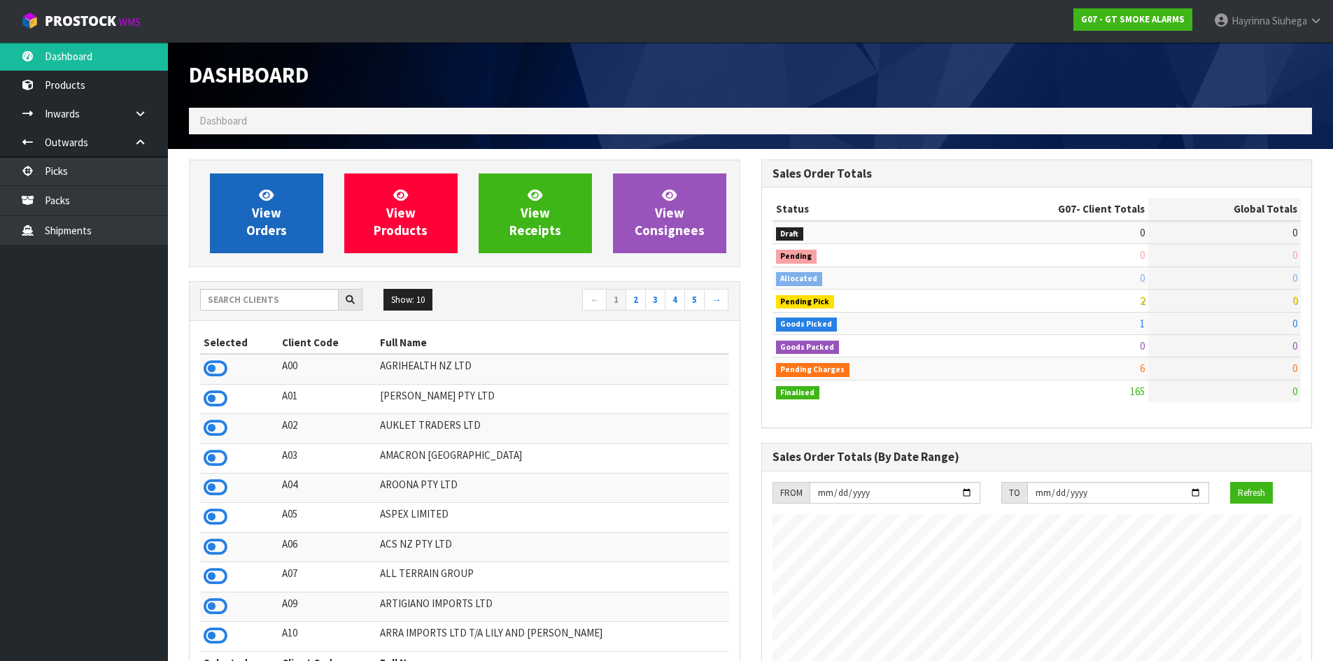
scroll to position [878, 572]
click at [271, 208] on span "View Orders" at bounding box center [266, 213] width 41 height 52
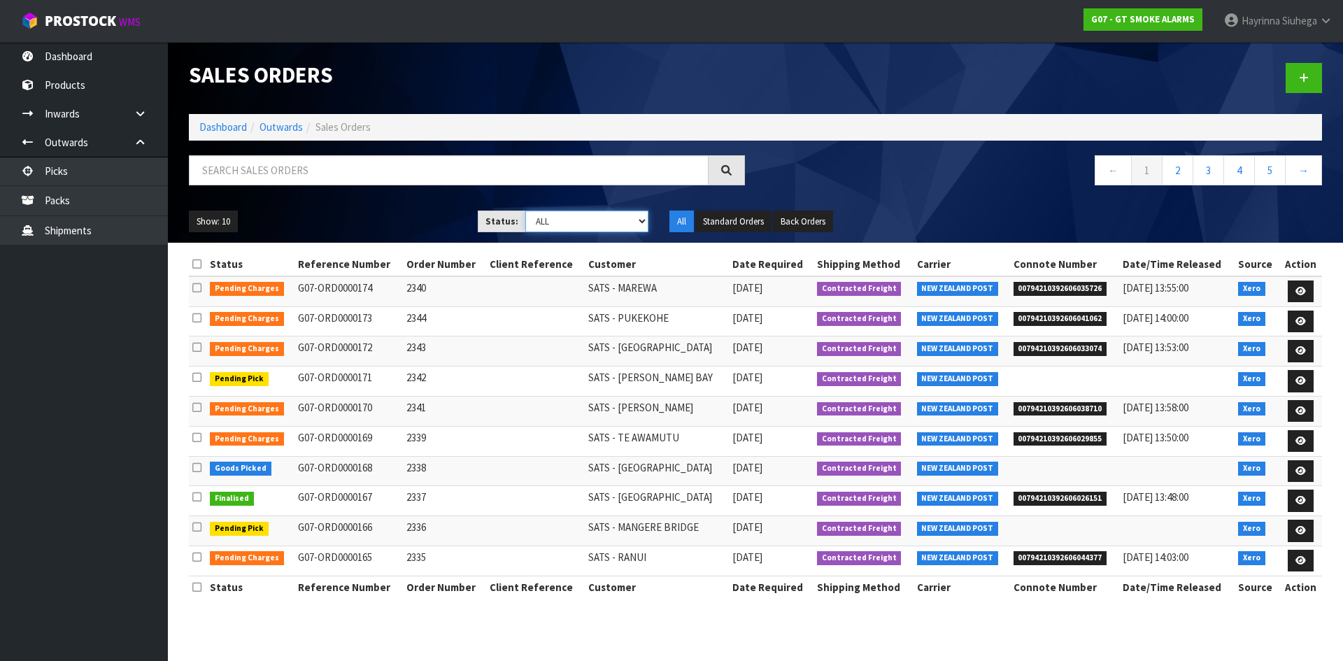
click at [548, 220] on select "Draft Pending Allocated Pending Pick Goods Picked Goods Packed Pending Charges …" at bounding box center [587, 222] width 124 height 22
click at [525, 211] on select "Draft Pending Allocated Pending Pick Goods Picked Goods Packed Pending Charges …" at bounding box center [587, 222] width 124 height 22
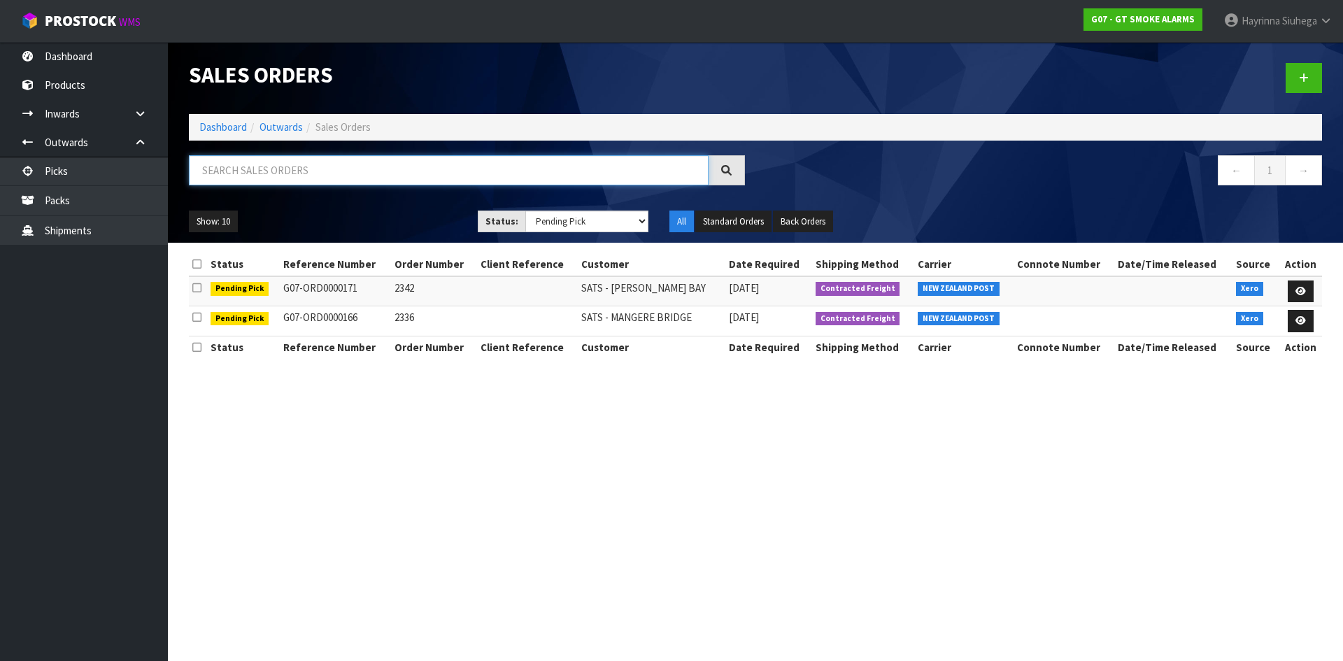
click at [344, 180] on input "text" at bounding box center [449, 170] width 520 height 30
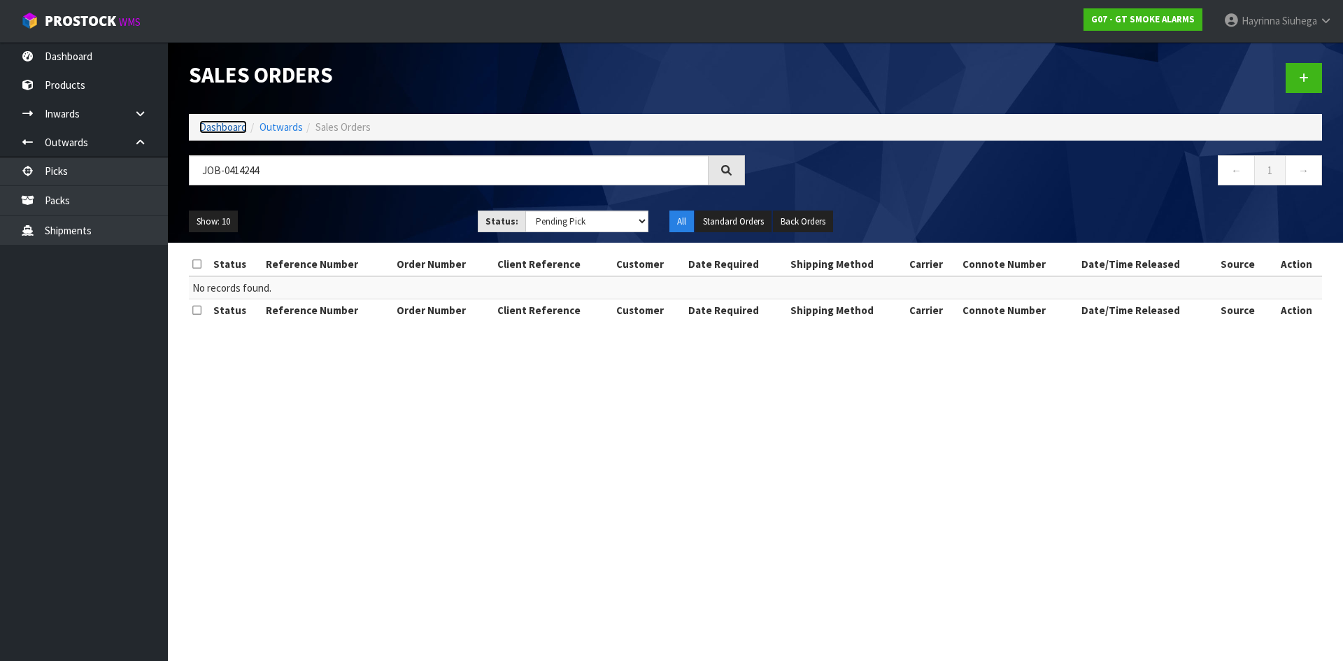
click at [229, 126] on link "Dashboard" at bounding box center [223, 126] width 48 height 13
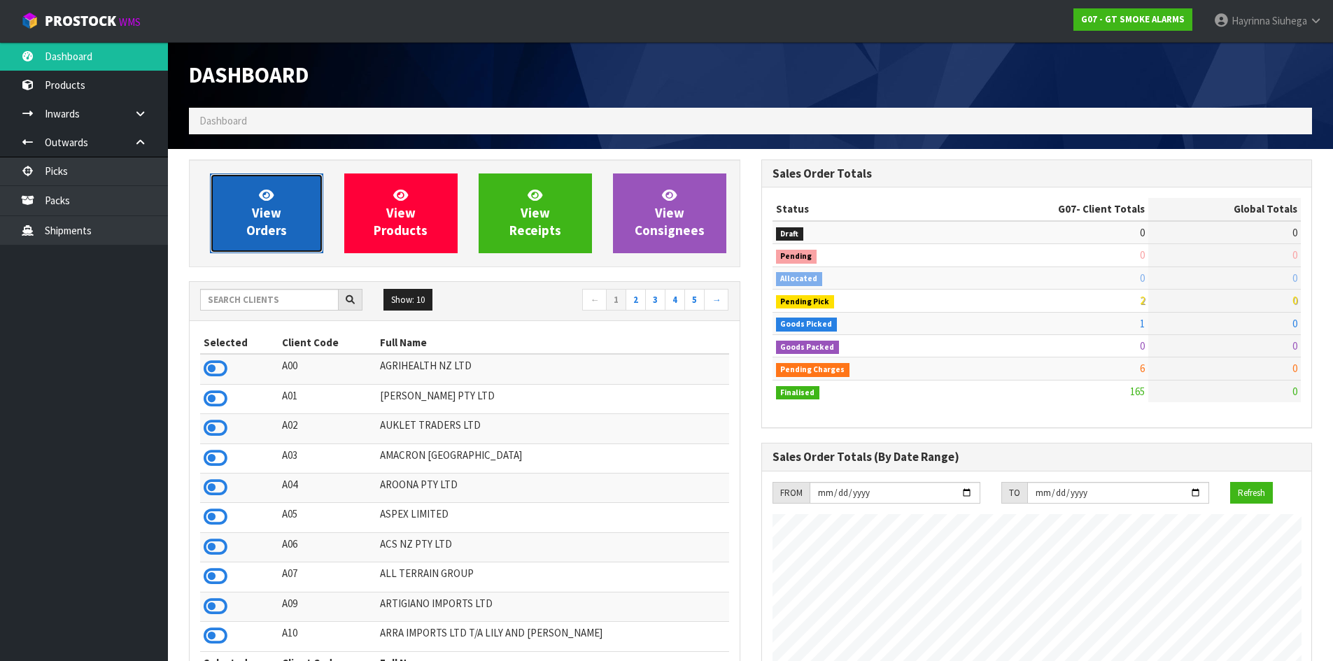
click at [257, 194] on link "View Orders" at bounding box center [266, 213] width 113 height 80
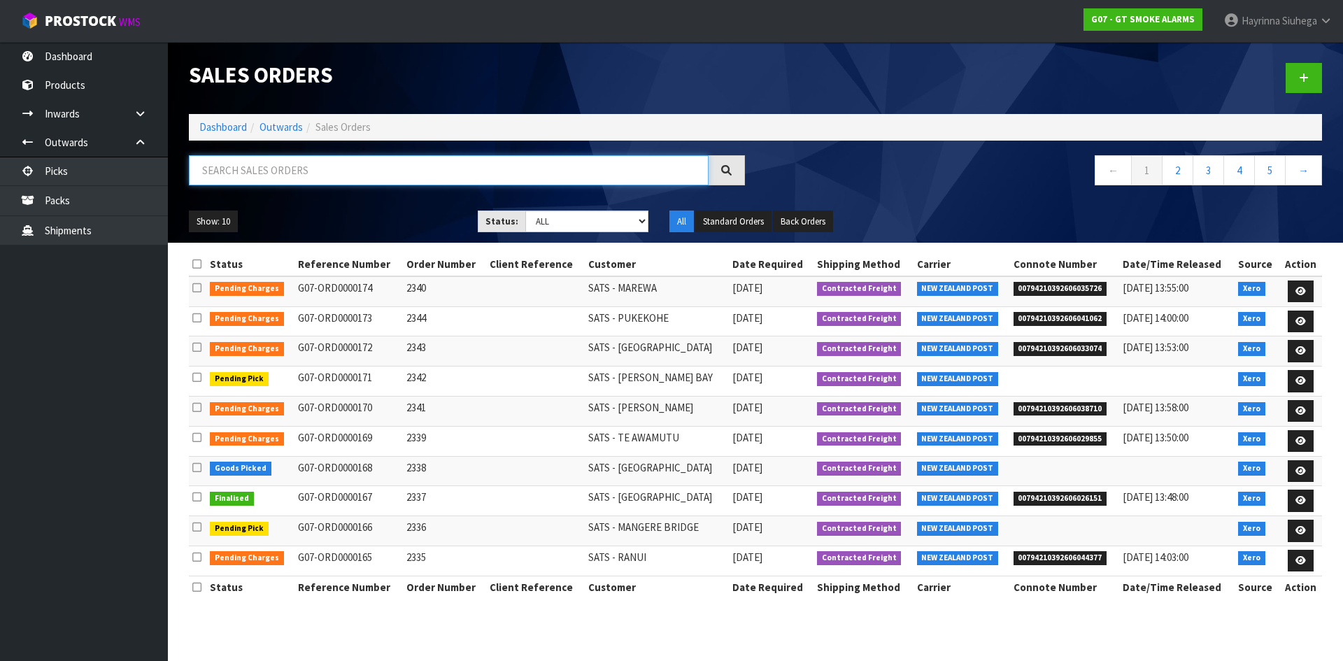
click at [290, 178] on input "text" at bounding box center [449, 170] width 520 height 30
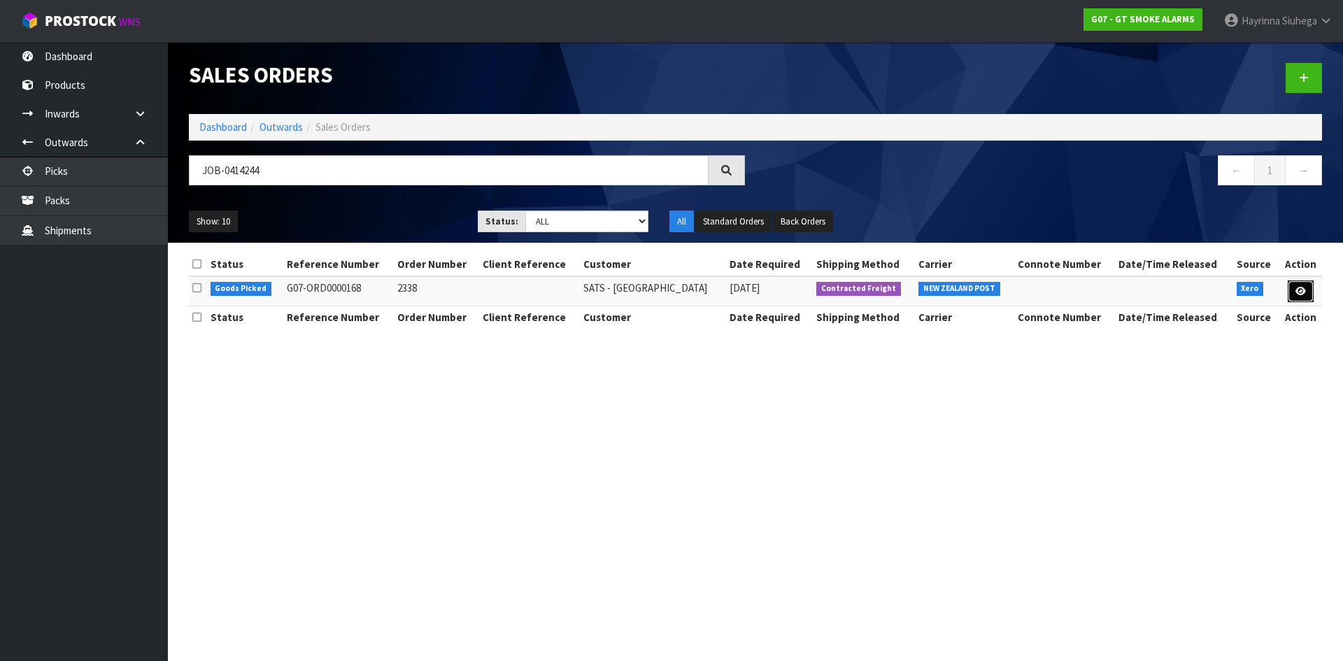
click at [1292, 283] on link at bounding box center [1301, 292] width 26 height 22
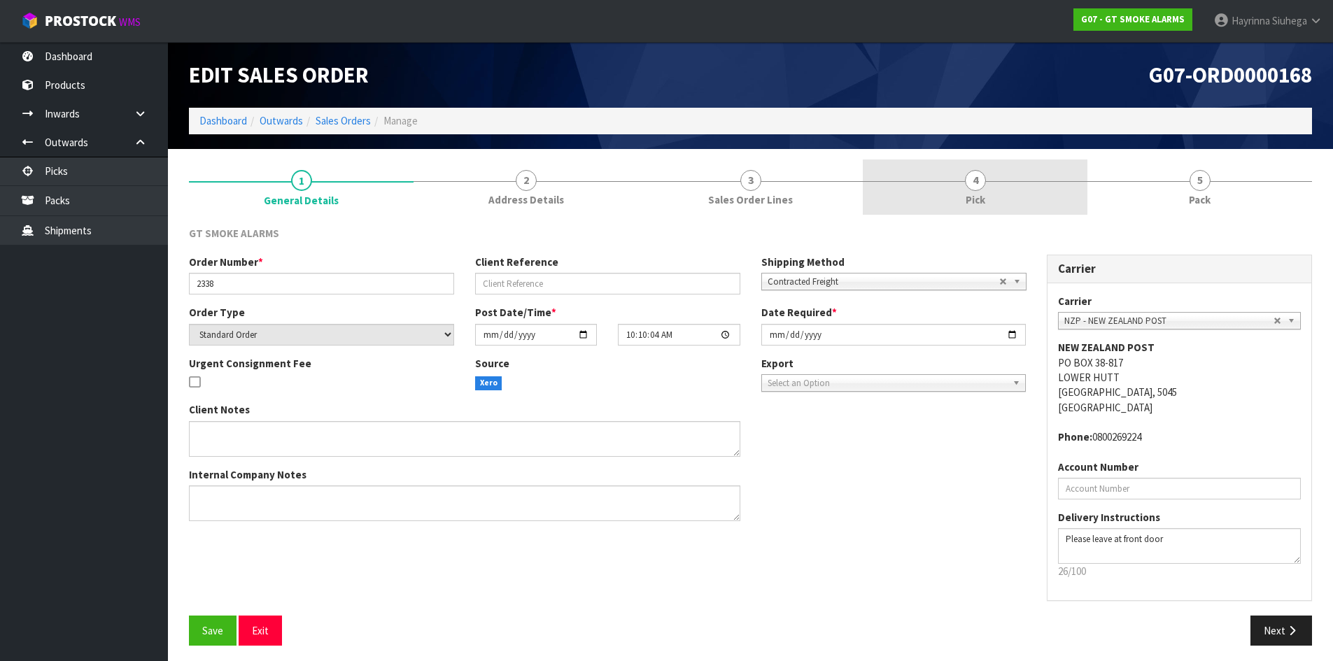
click at [1042, 192] on link "4 Pick" at bounding box center [975, 187] width 225 height 55
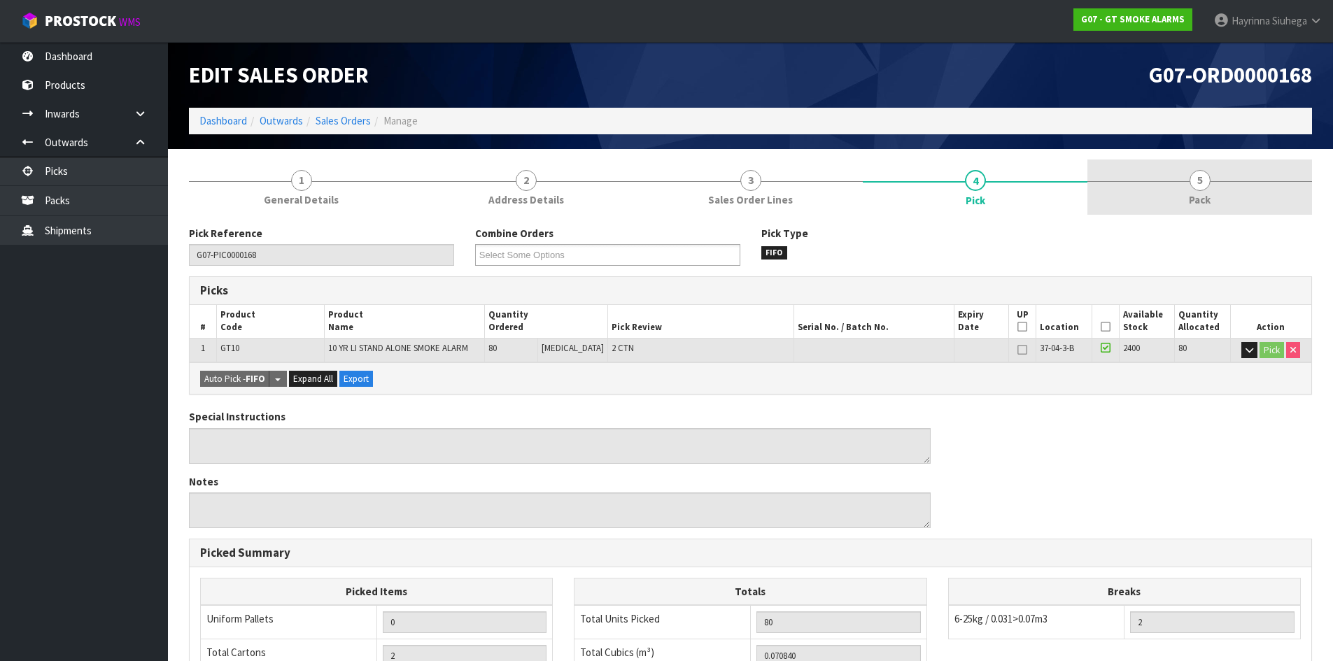
click at [1149, 209] on link "5 Pack" at bounding box center [1199, 187] width 225 height 55
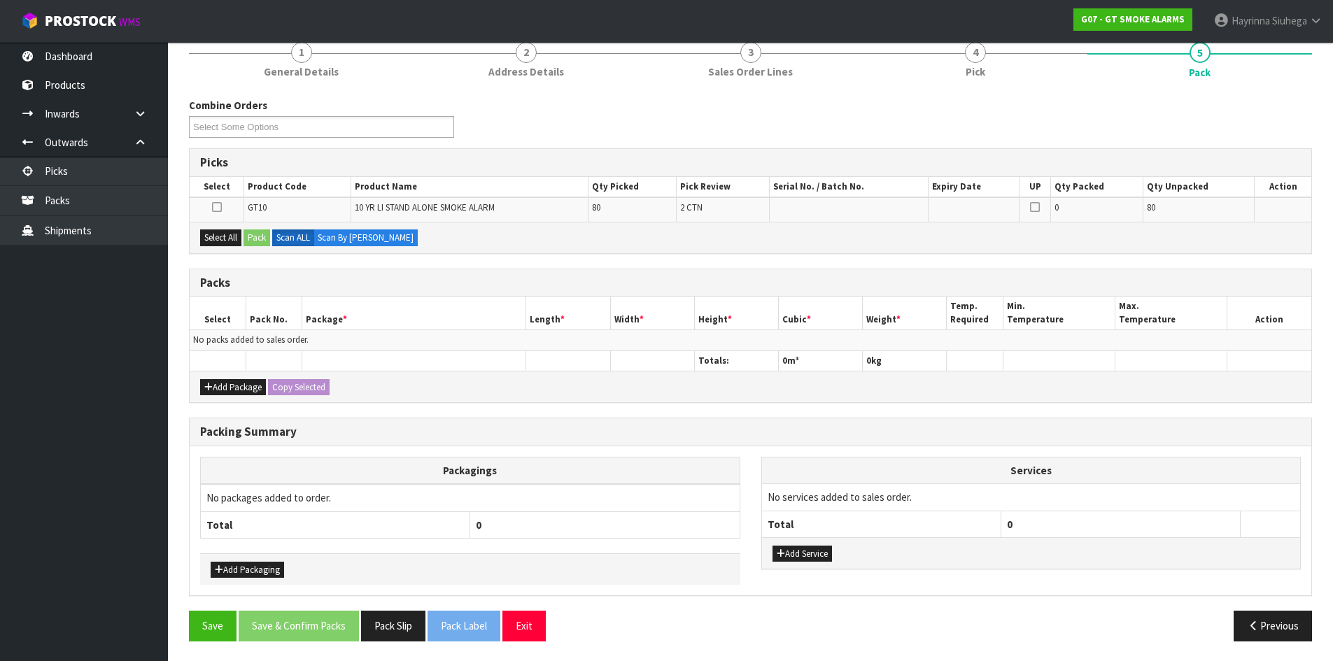
scroll to position [129, 0]
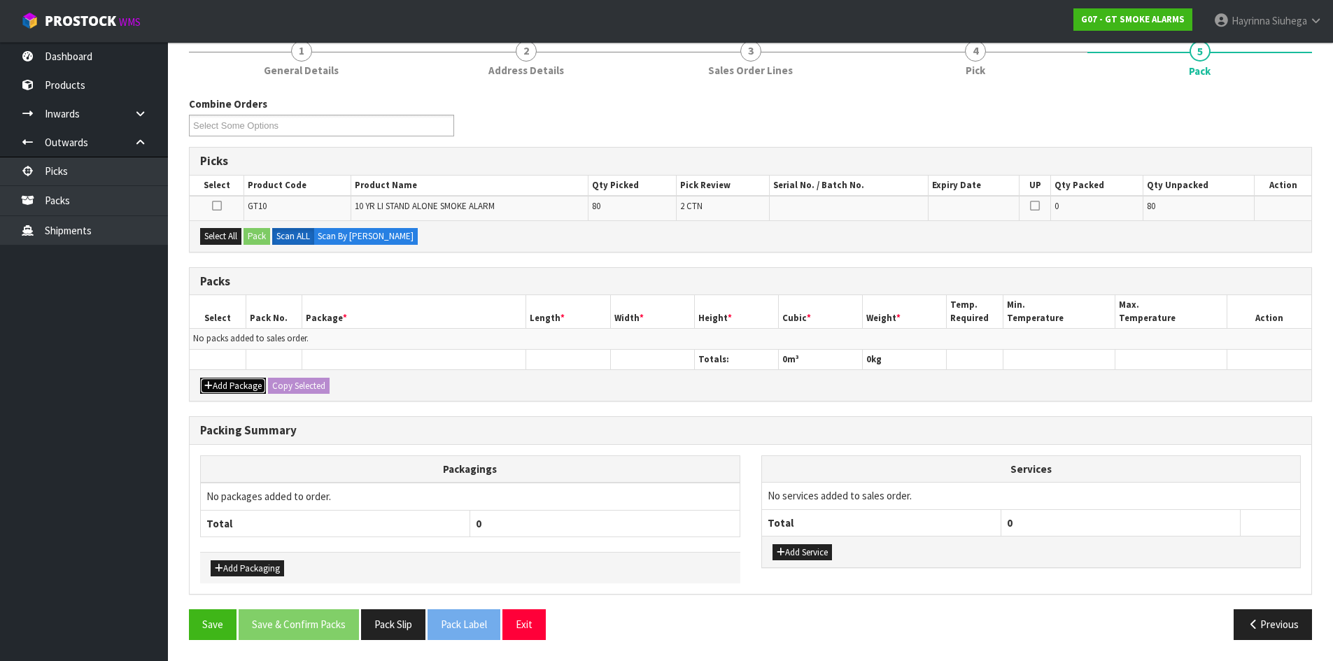
click at [225, 383] on button "Add Package" at bounding box center [233, 386] width 66 height 17
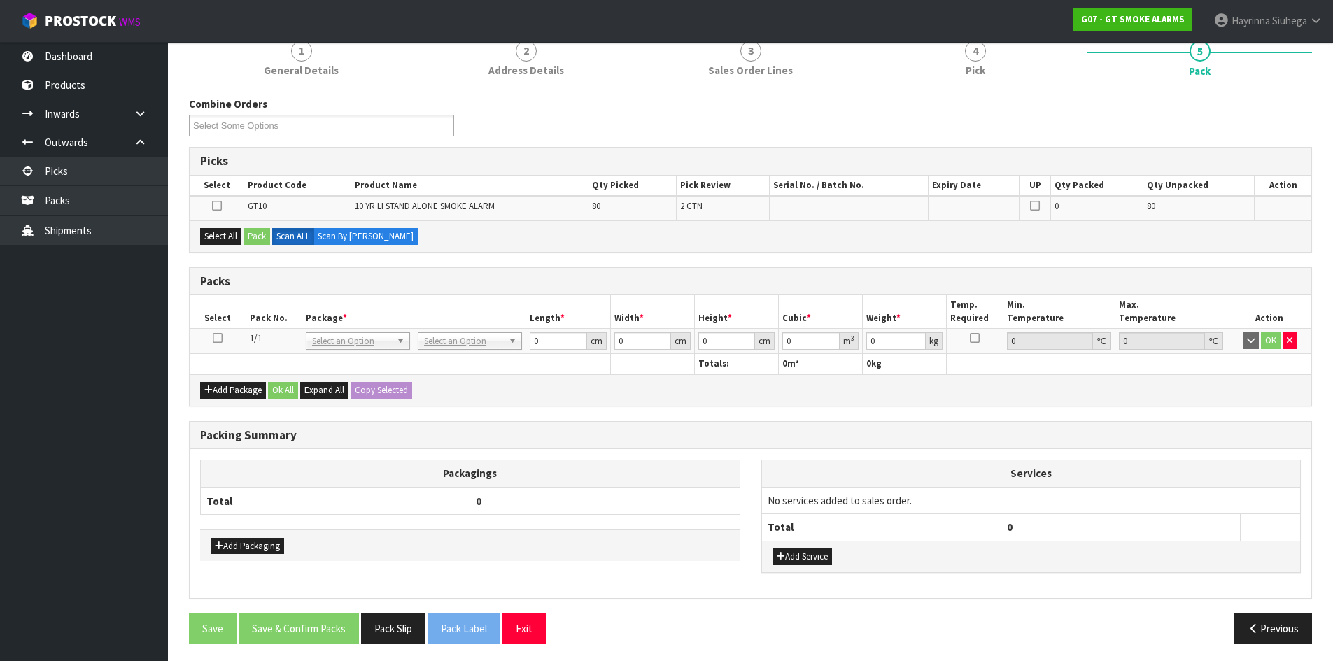
click at [218, 338] on icon at bounding box center [218, 338] width 10 height 1
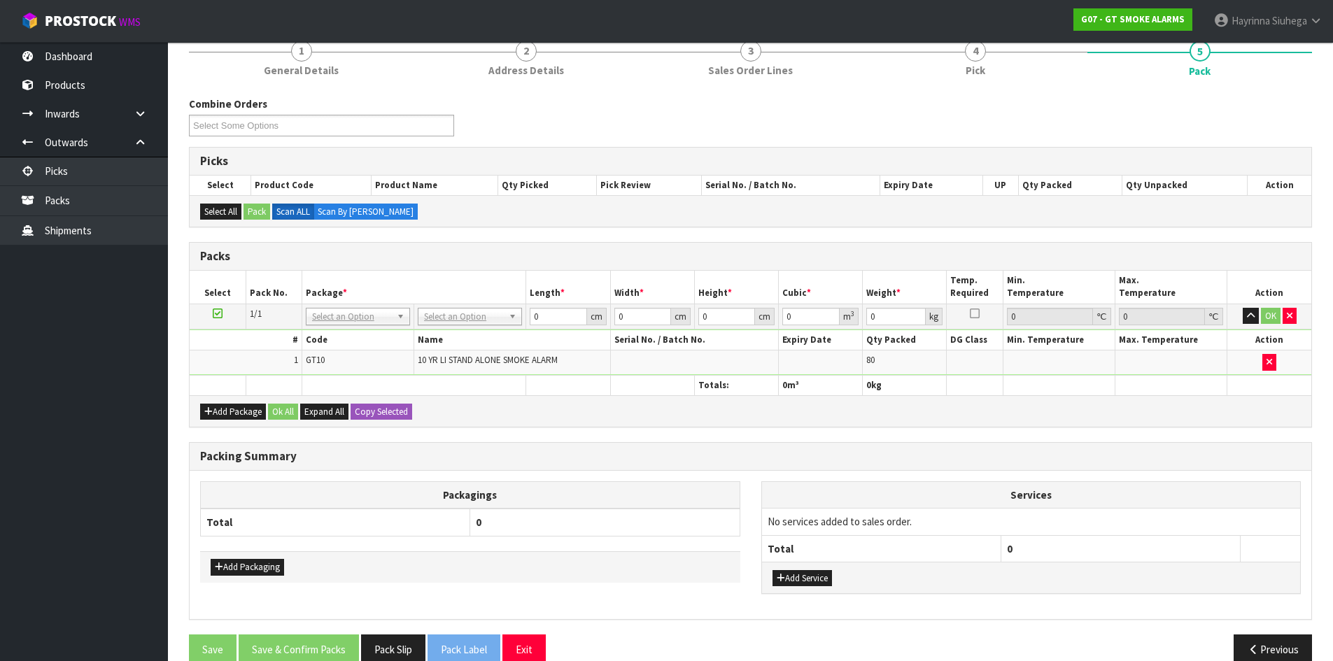
scroll to position [155, 0]
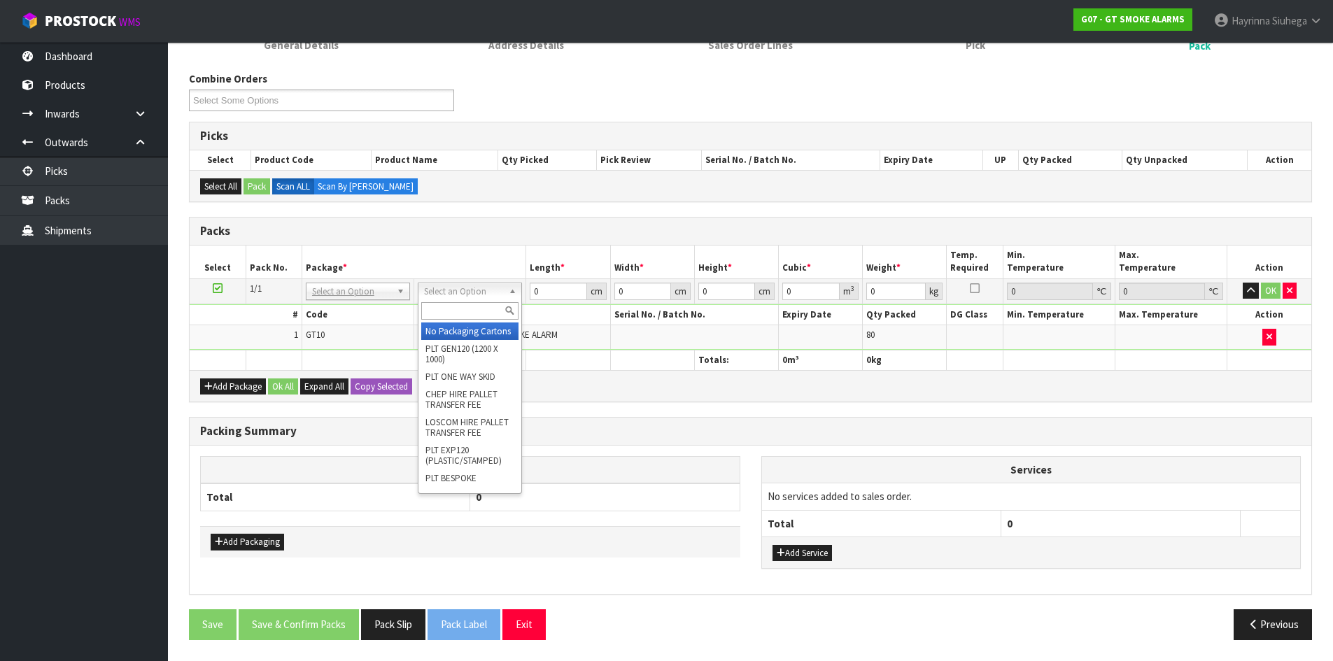
drag, startPoint x: 455, startPoint y: 328, endPoint x: 506, endPoint y: 300, distance: 57.6
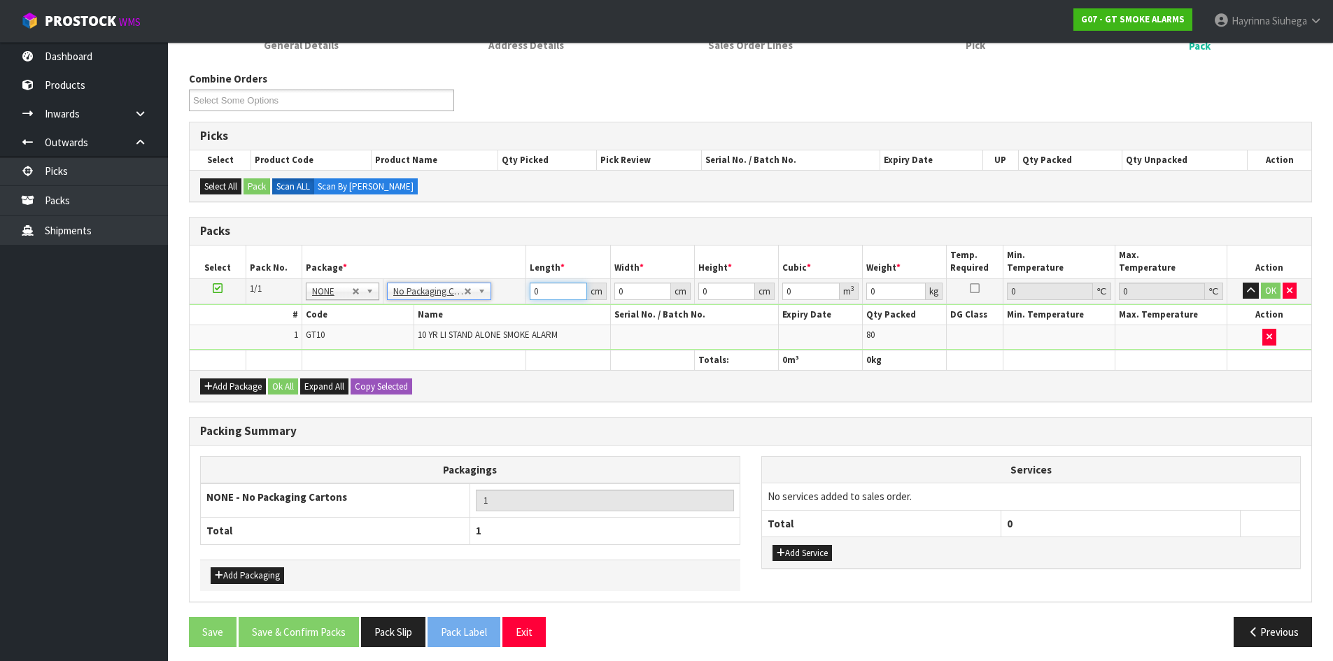
click at [533, 291] on input "0" at bounding box center [558, 291] width 57 height 17
click button "OK" at bounding box center [1271, 291] width 20 height 17
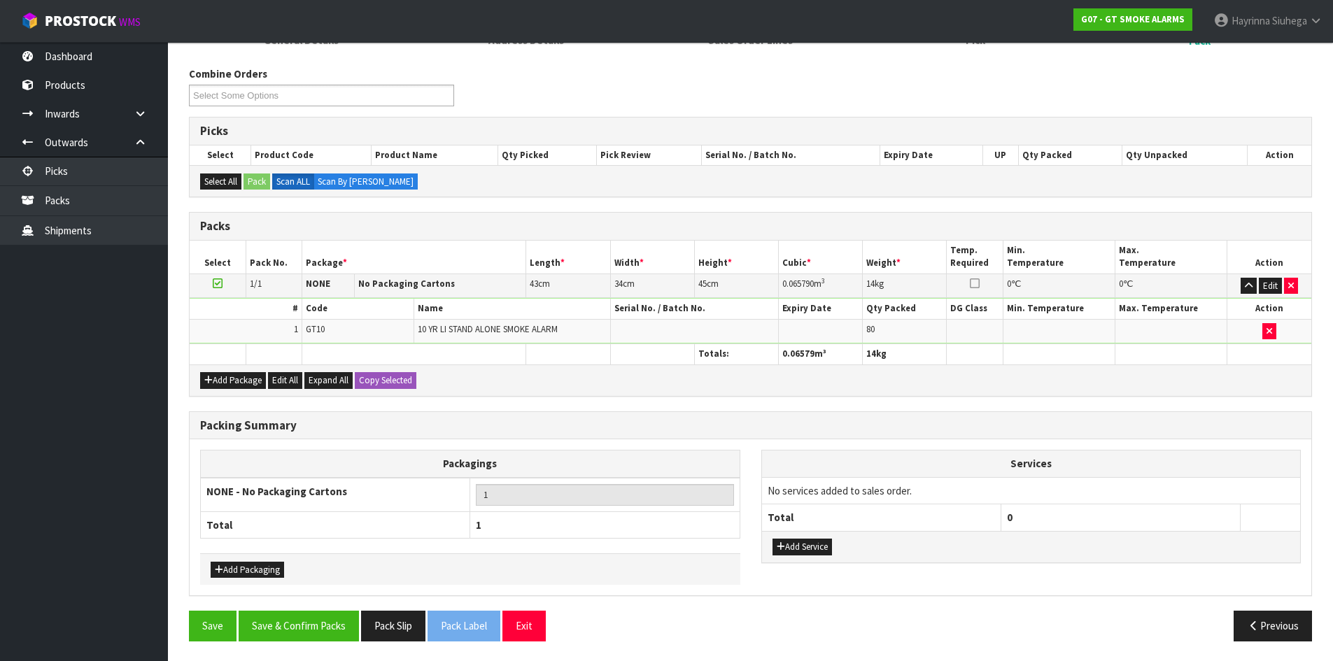
scroll to position [161, 0]
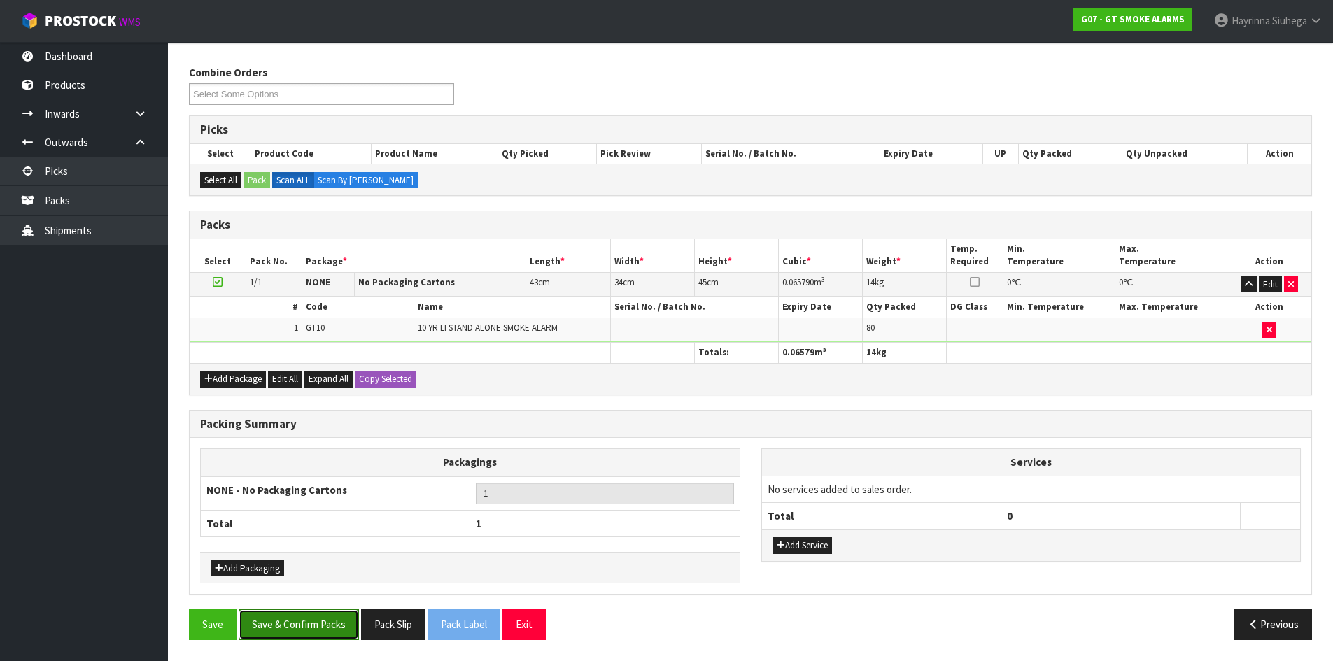
click at [316, 612] on button "Save & Confirm Packs" at bounding box center [299, 624] width 120 height 30
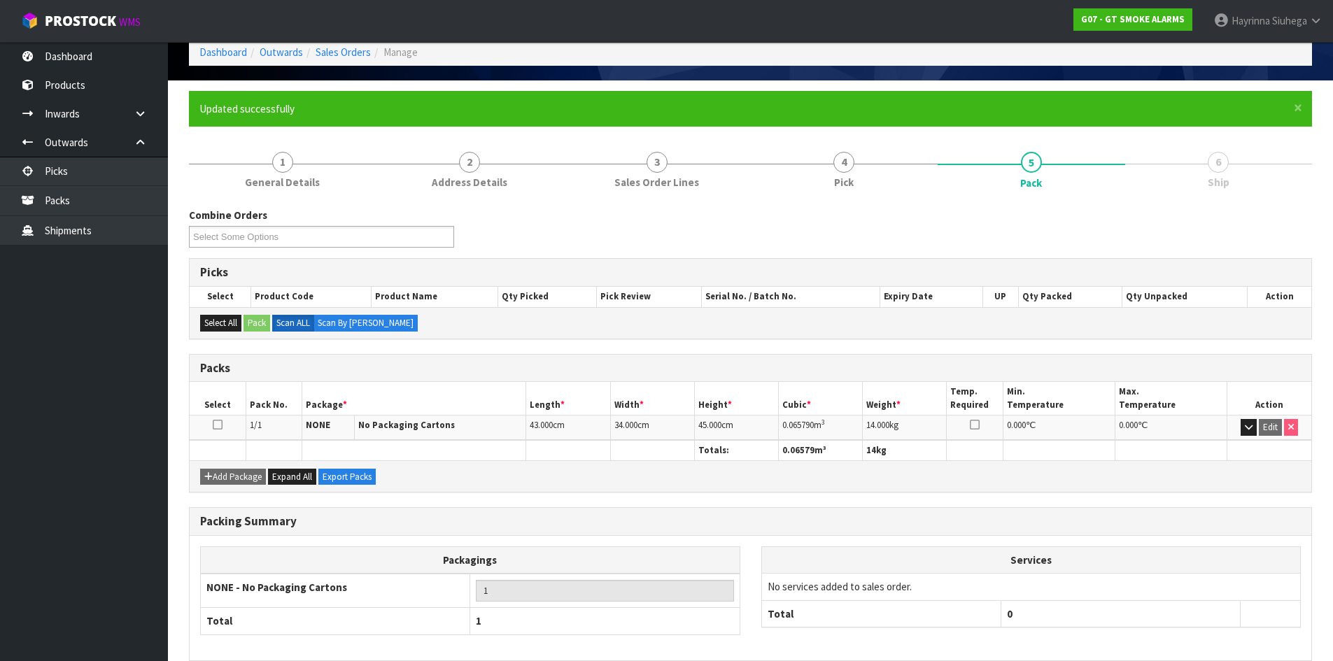
scroll to position [134, 0]
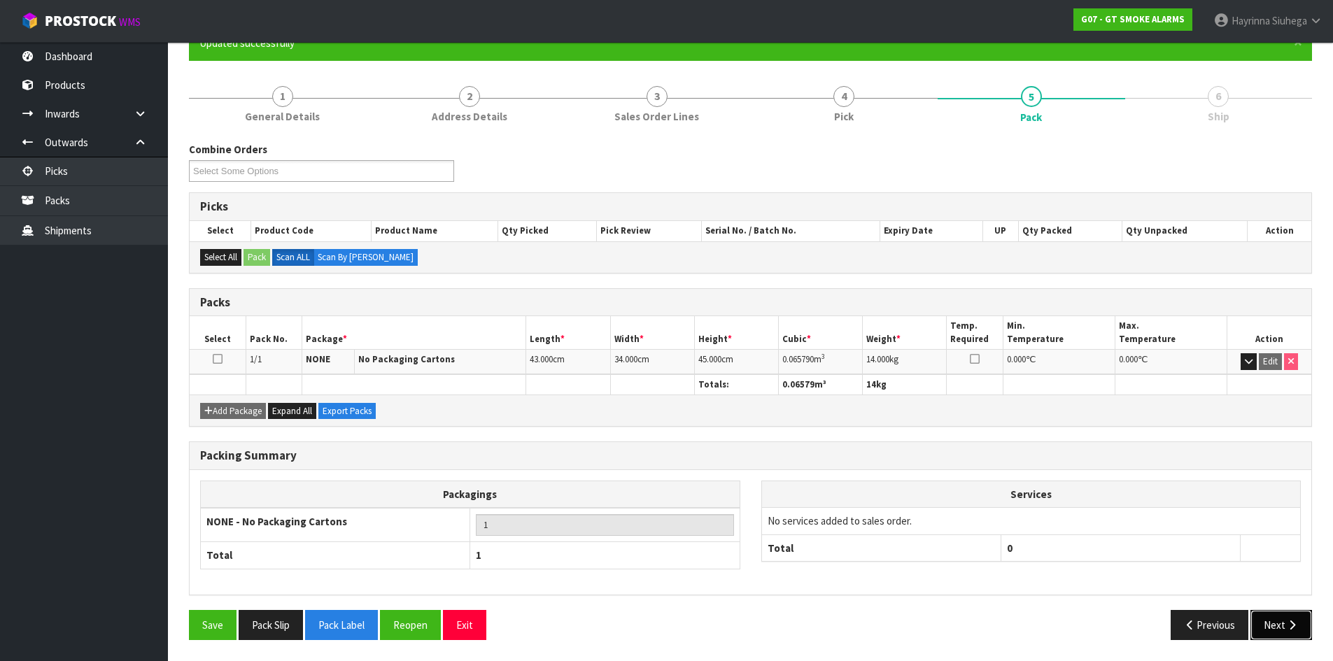
click at [1277, 622] on button "Next" at bounding box center [1281, 625] width 62 height 30
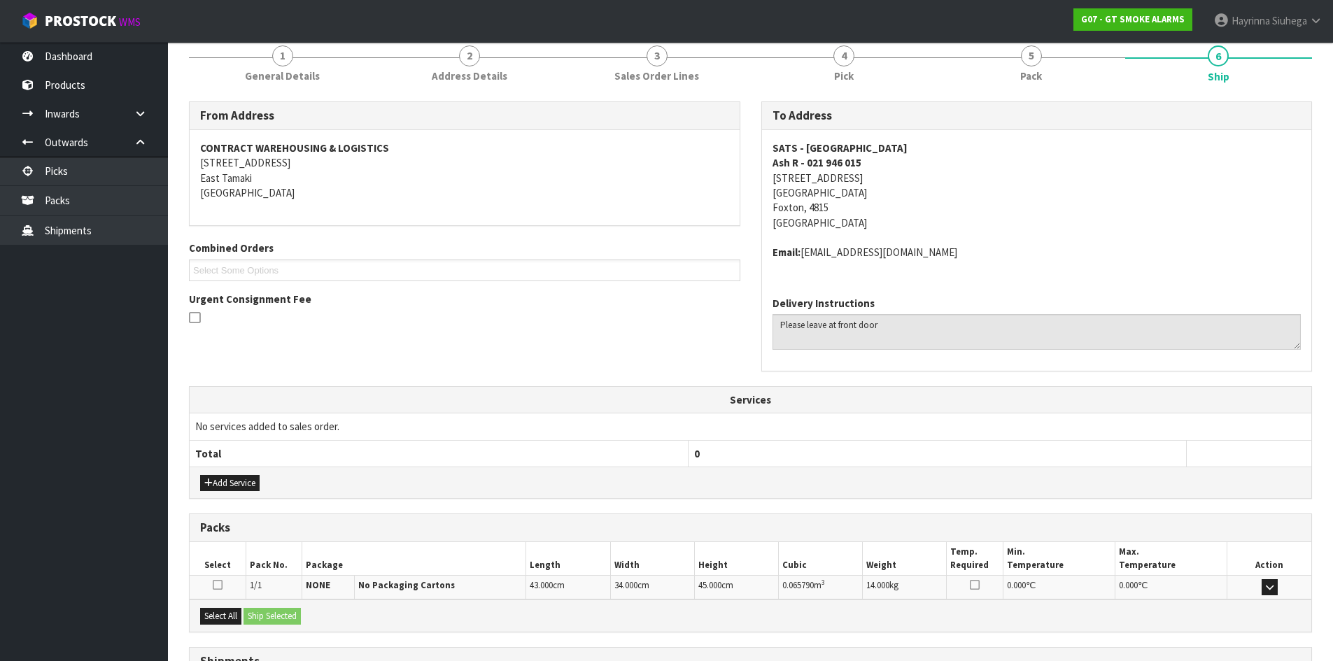
scroll to position [297, 0]
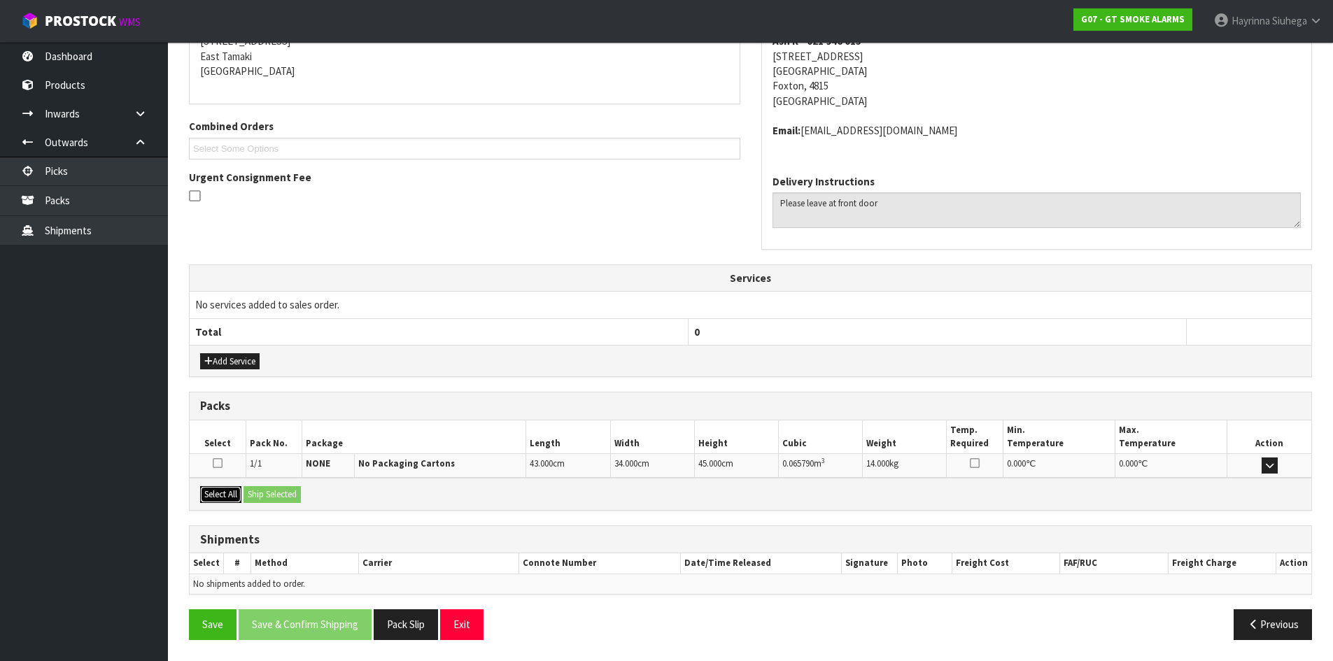
drag, startPoint x: 232, startPoint y: 497, endPoint x: 258, endPoint y: 493, distance: 26.9
click at [233, 496] on button "Select All" at bounding box center [220, 494] width 41 height 17
click at [269, 489] on button "Ship Selected" at bounding box center [271, 494] width 57 height 17
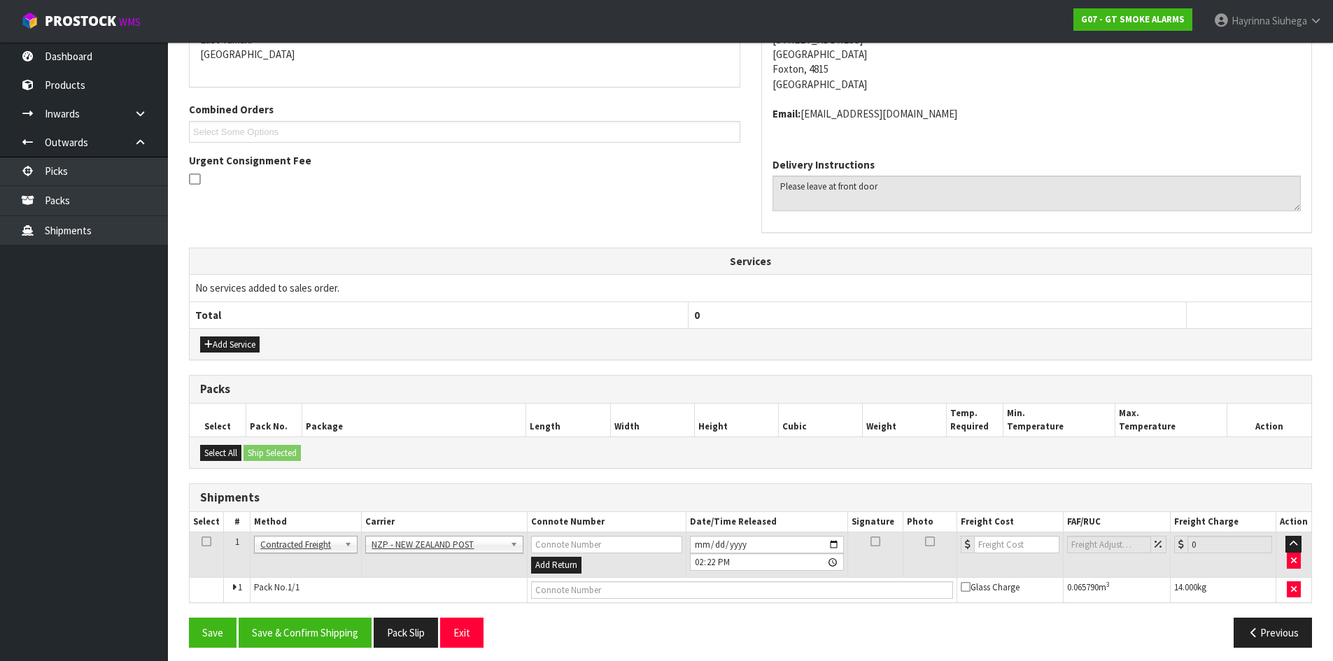
scroll to position [321, 0]
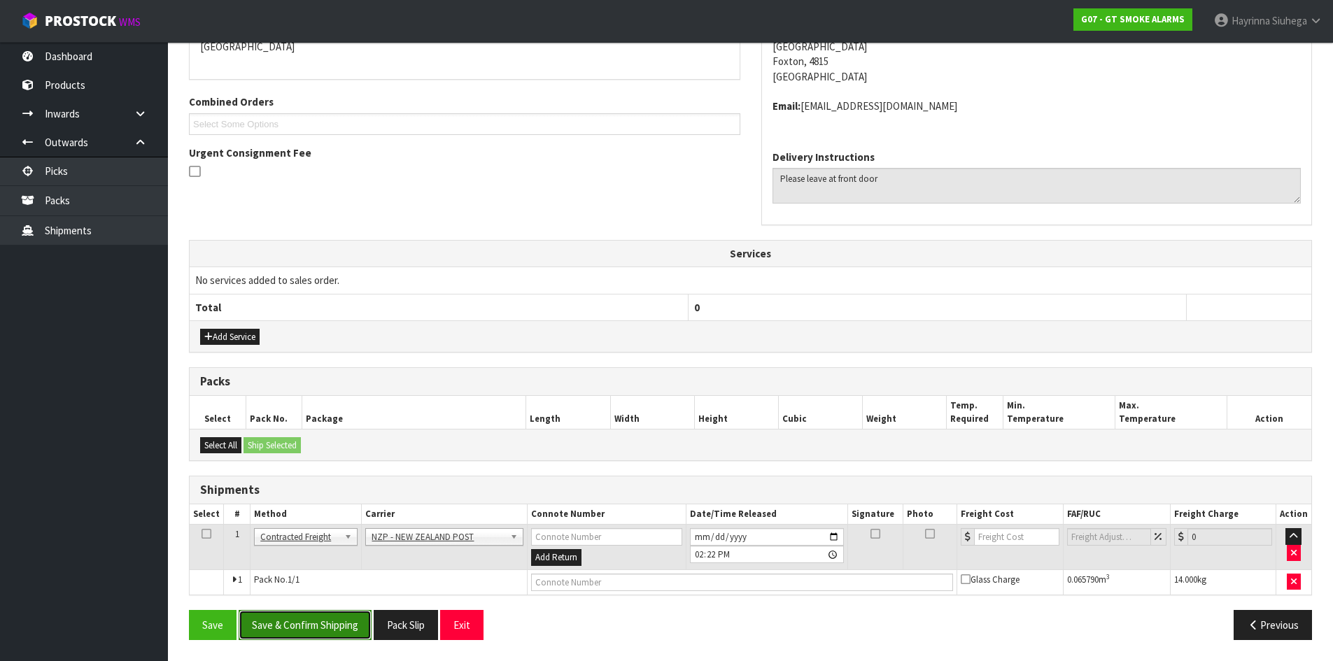
click at [282, 615] on button "Save & Confirm Shipping" at bounding box center [305, 625] width 133 height 30
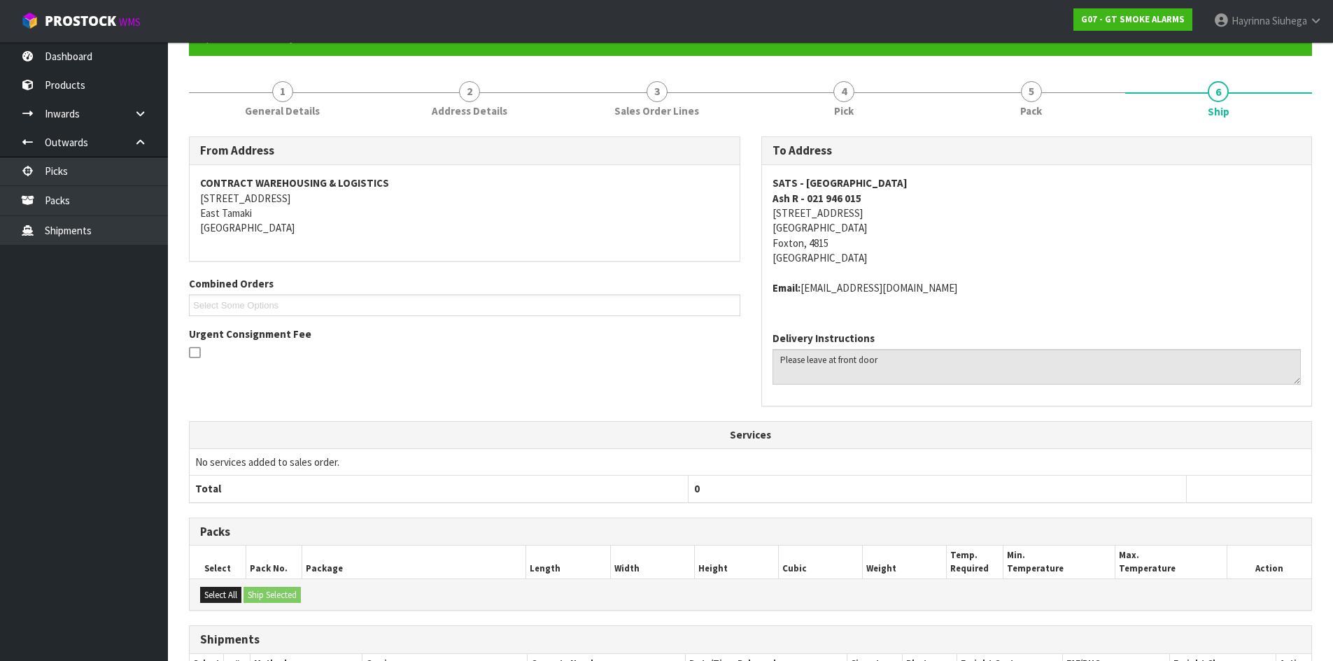
scroll to position [301, 0]
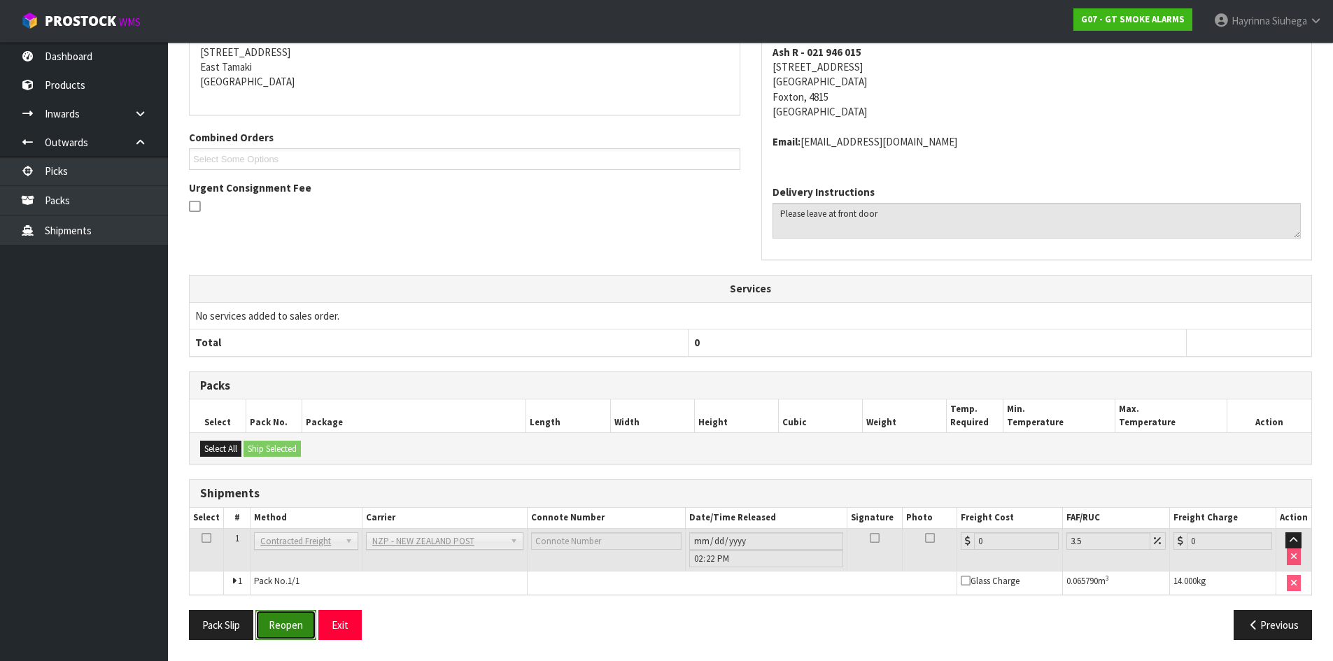
click at [276, 621] on button "Reopen" at bounding box center [285, 625] width 61 height 30
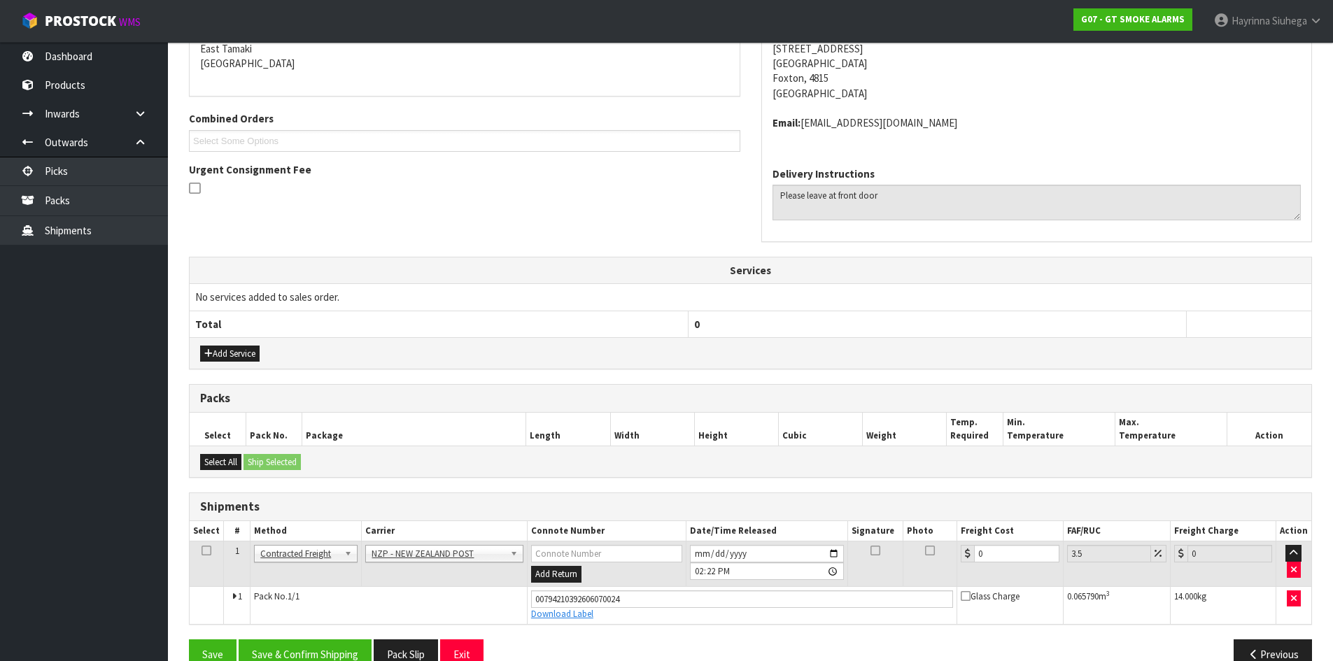
scroll to position [334, 0]
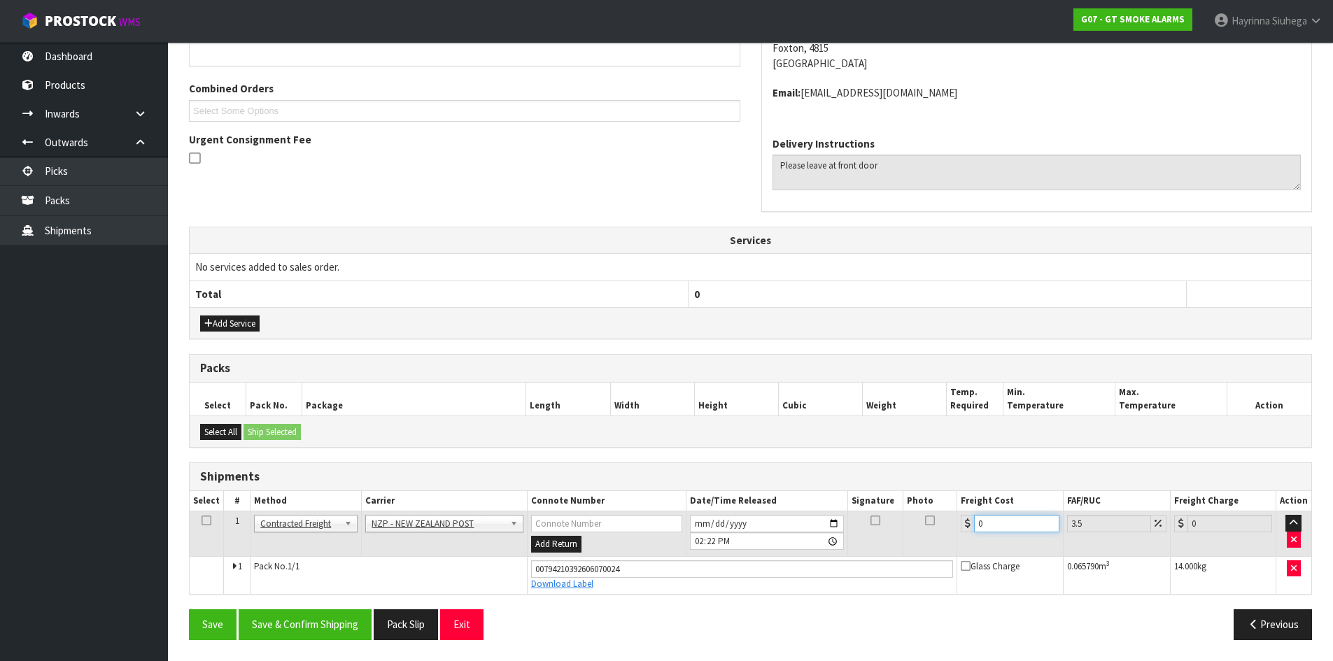
drag, startPoint x: 999, startPoint y: 527, endPoint x: 856, endPoint y: 526, distance: 142.7
click at [856, 526] on tr "1 Client Local Pickup Customer Local Pickup Company Freight Contracted Freight …" at bounding box center [750, 533] width 1121 height 45
click at [189, 609] on button "Save" at bounding box center [213, 624] width 48 height 30
click at [323, 627] on button "Save & Confirm Shipping" at bounding box center [305, 624] width 133 height 30
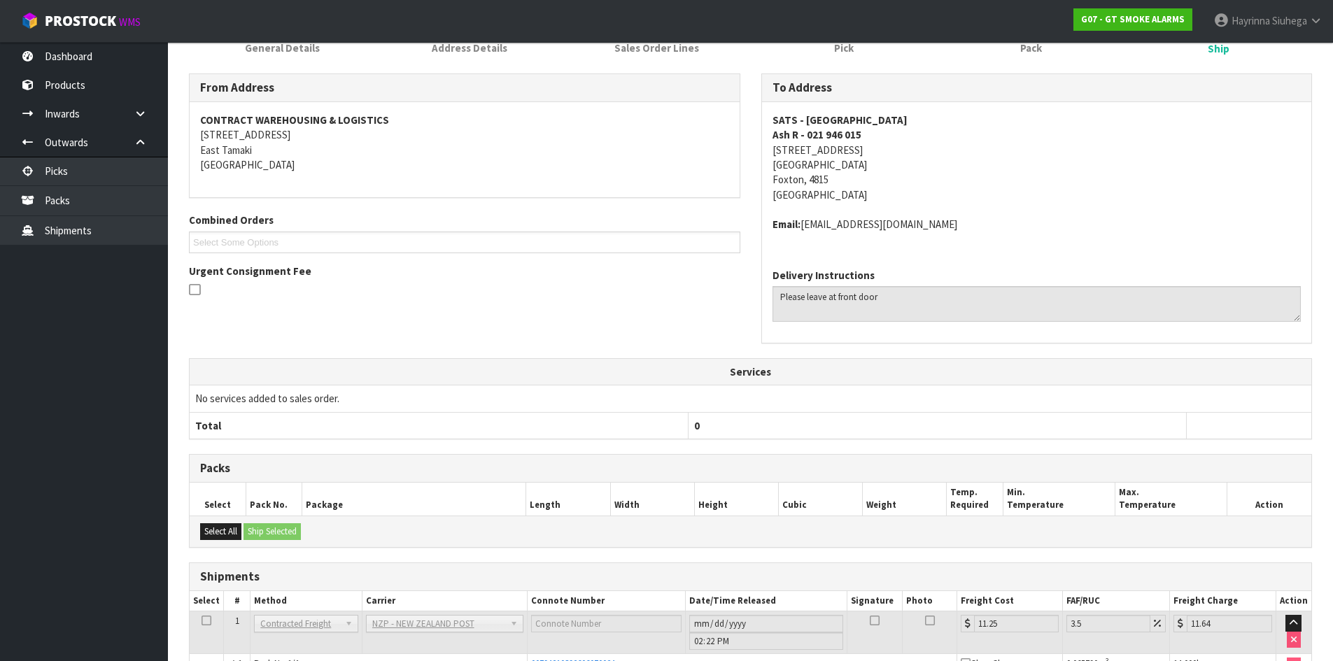
scroll to position [0, 0]
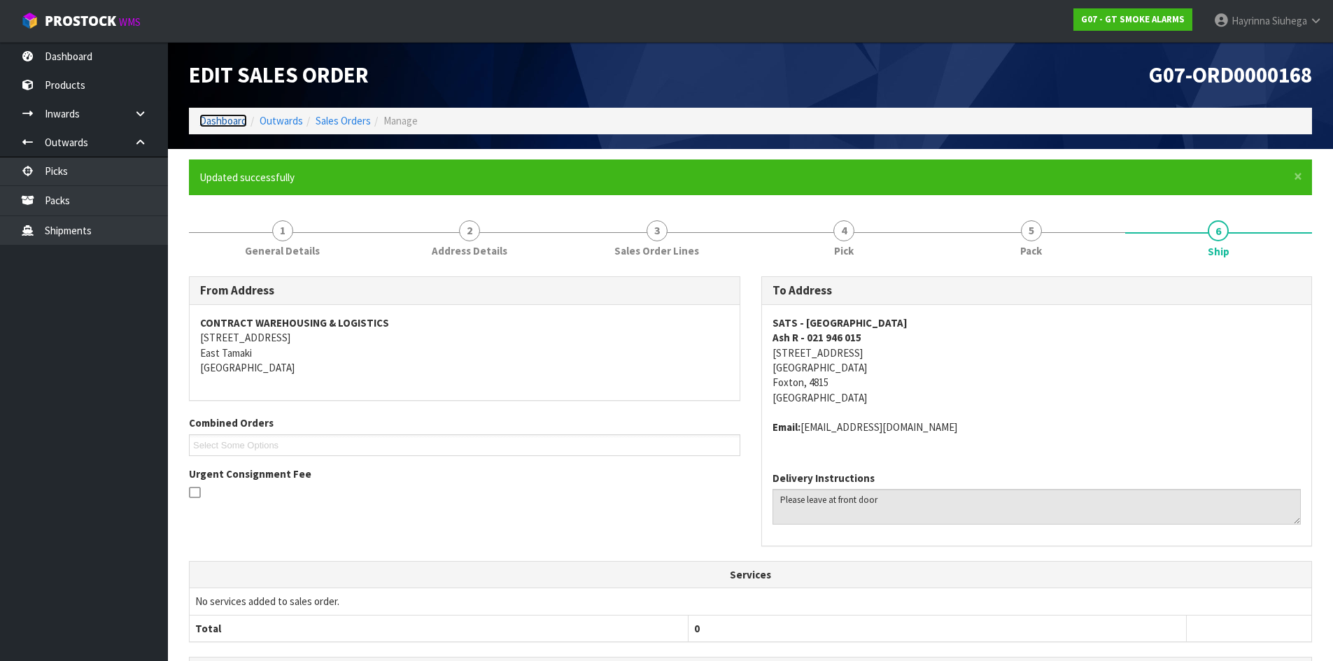
click at [222, 124] on link "Dashboard" at bounding box center [223, 120] width 48 height 13
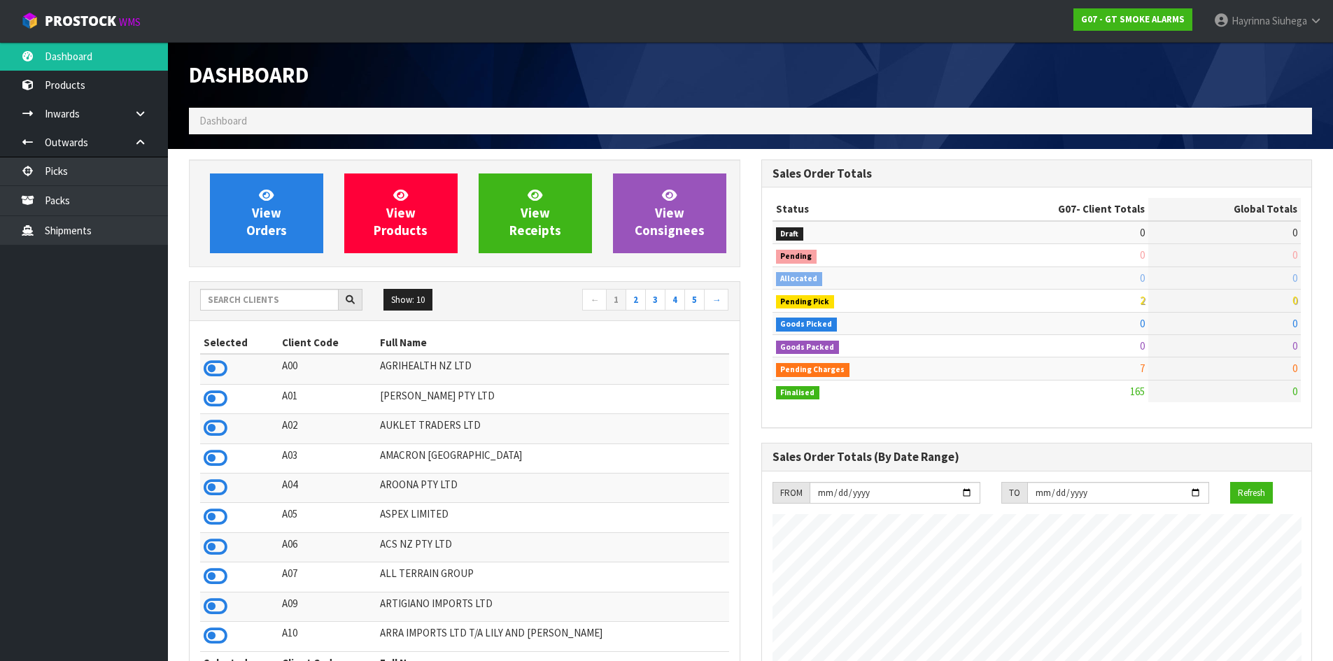
scroll to position [878, 572]
click at [233, 191] on link "View Orders" at bounding box center [266, 213] width 113 height 80
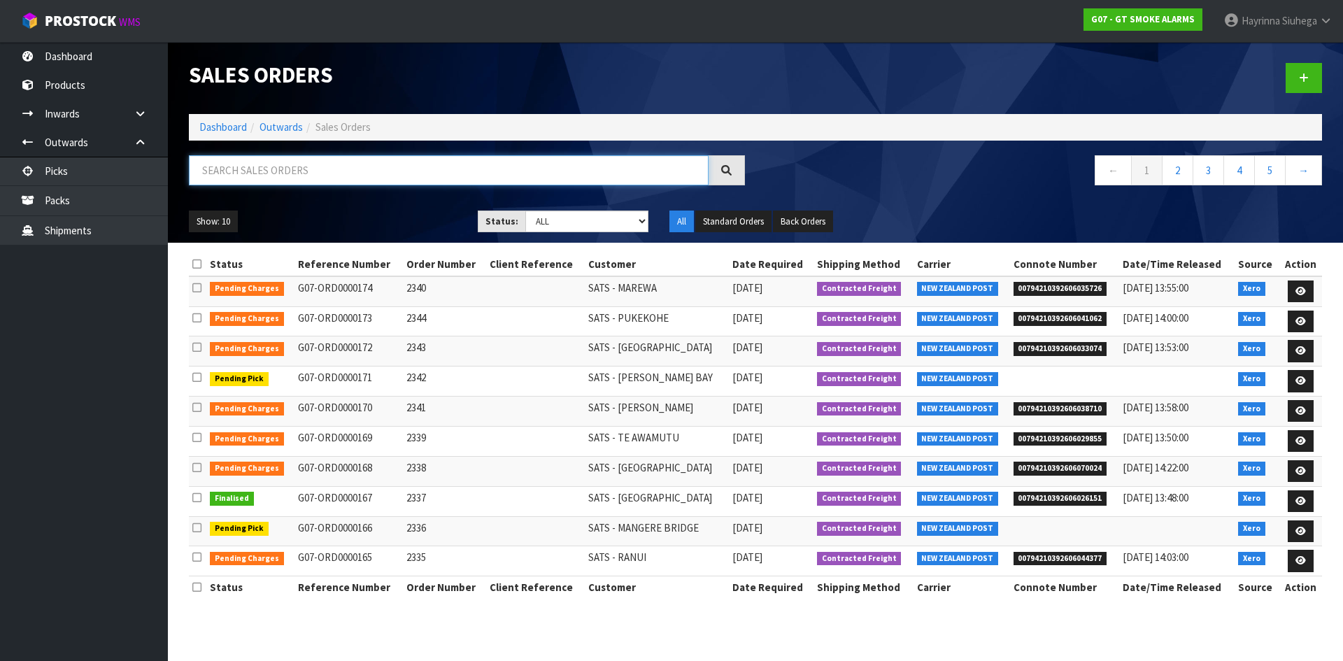
click at [255, 173] on input "text" at bounding box center [449, 170] width 520 height 30
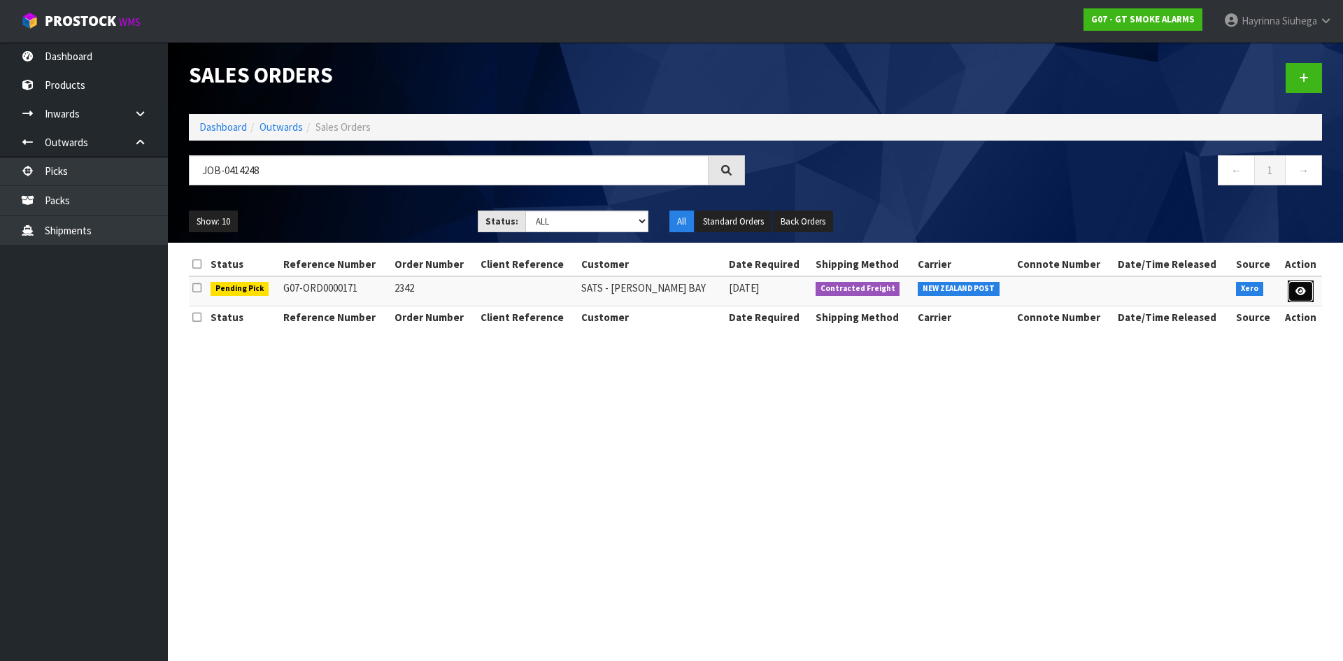
click at [1299, 292] on icon at bounding box center [1301, 291] width 10 height 9
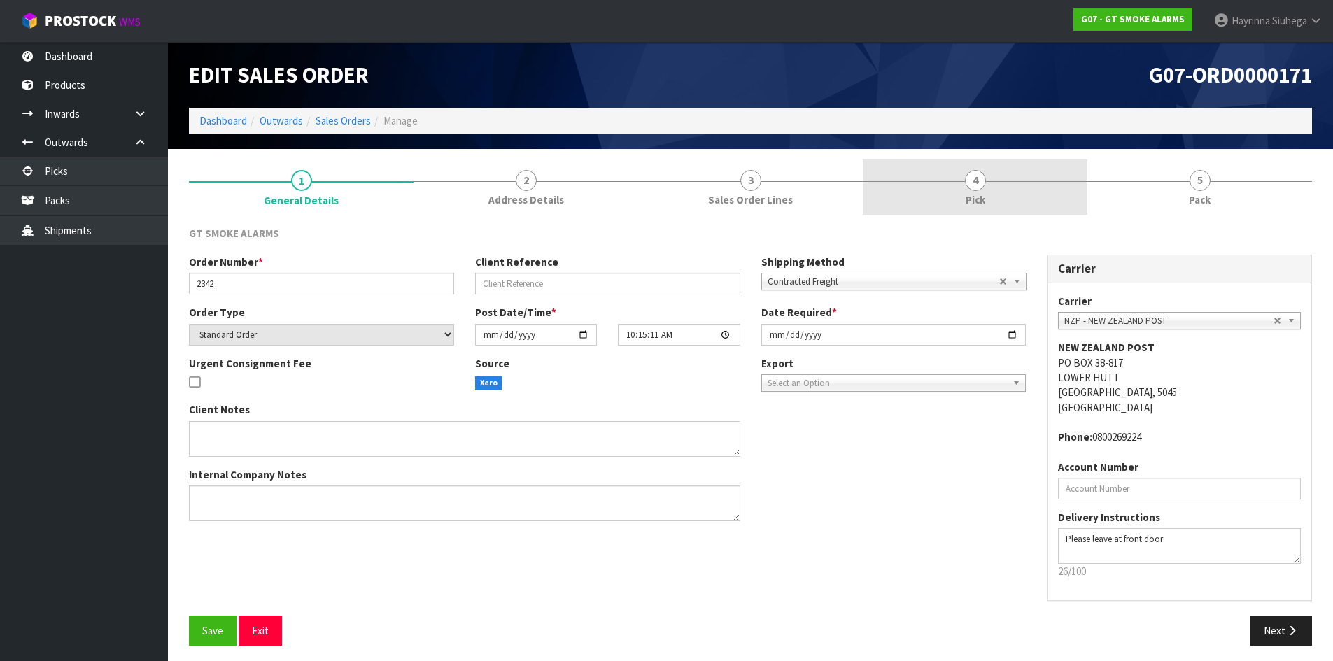
click at [1008, 185] on link "4 Pick" at bounding box center [975, 187] width 225 height 55
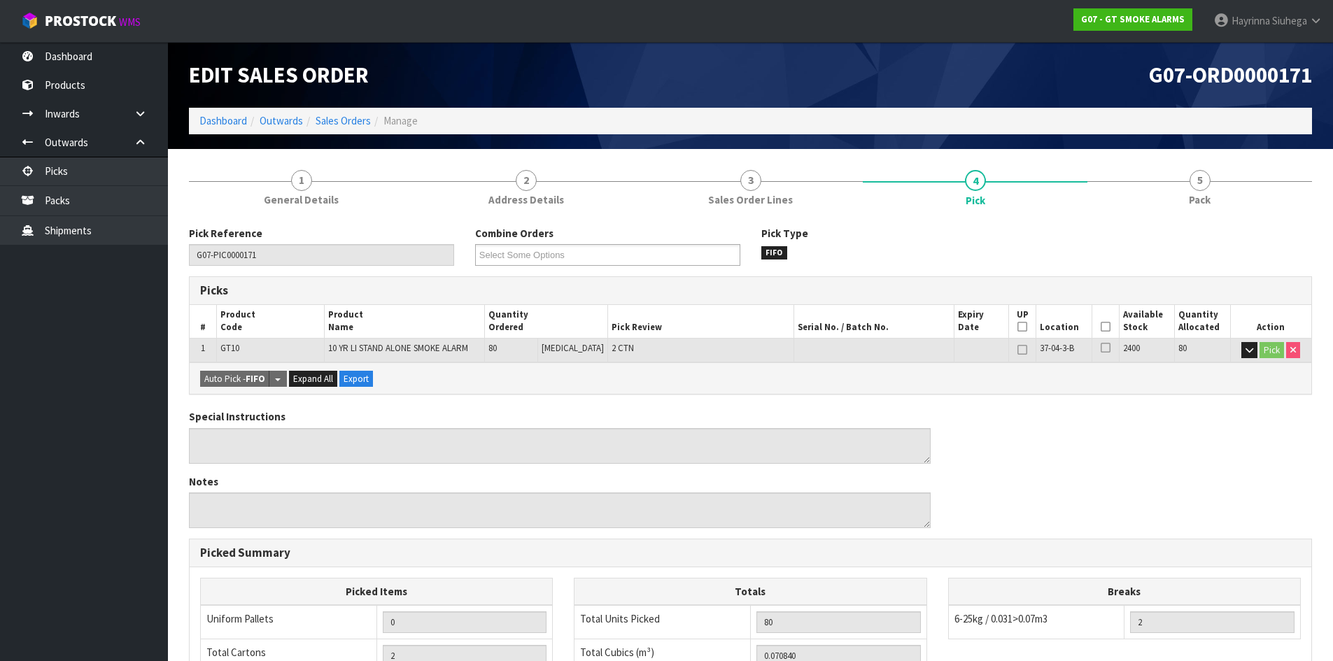
click at [1100, 327] on icon at bounding box center [1105, 327] width 10 height 1
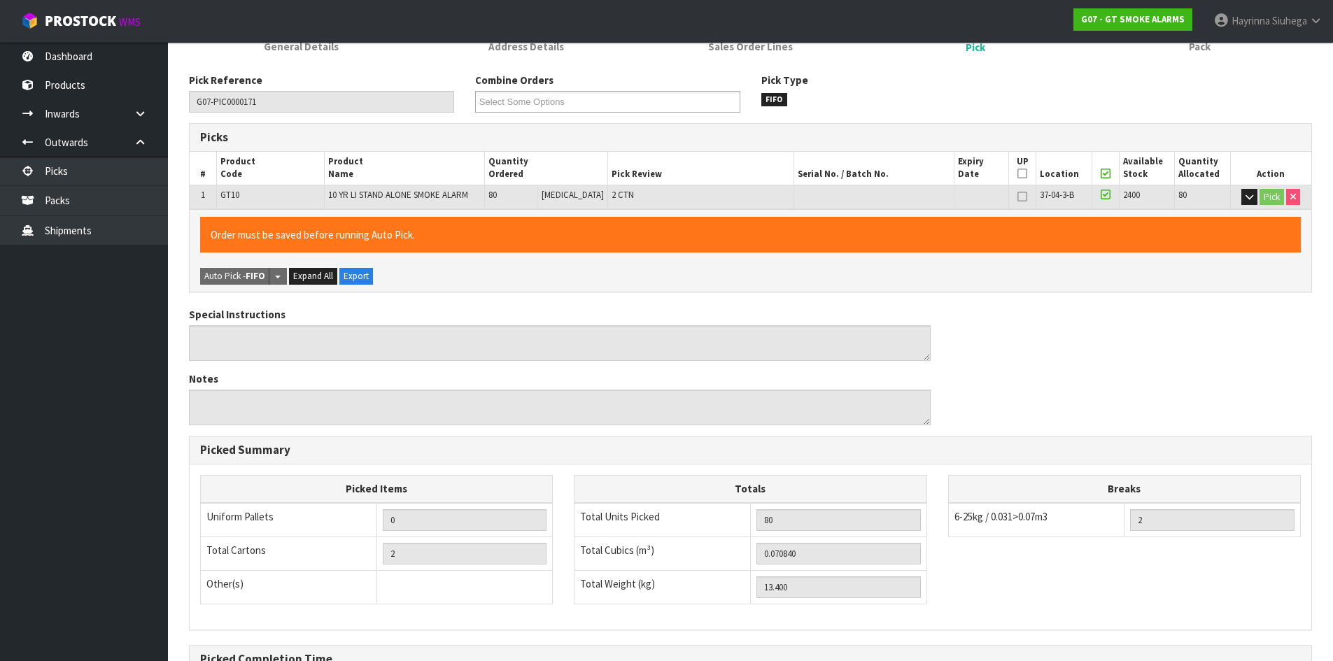
scroll to position [314, 0]
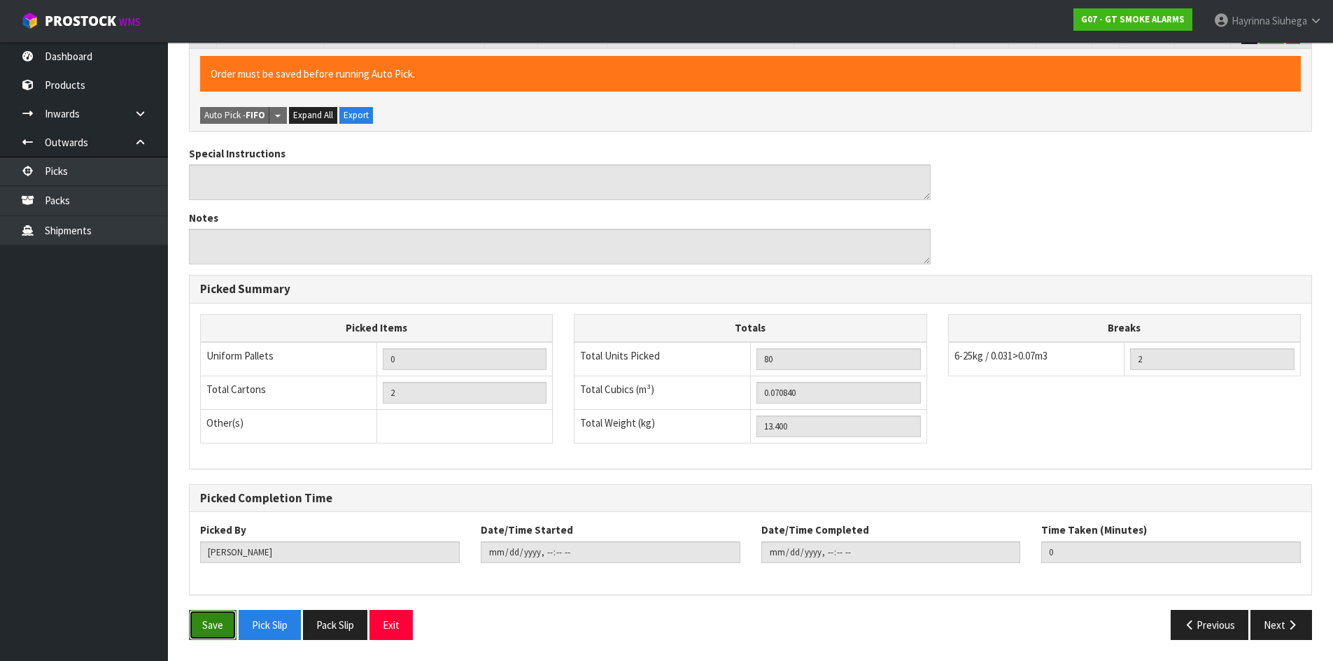
click at [204, 621] on button "Save" at bounding box center [213, 625] width 48 height 30
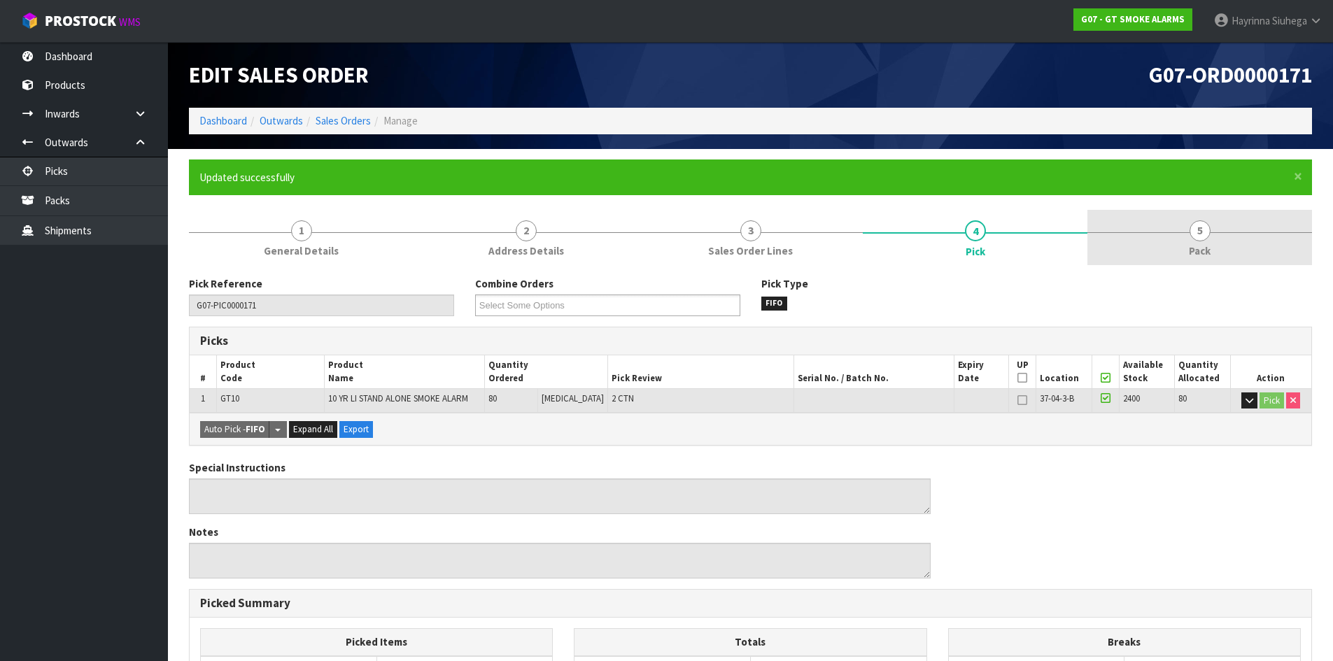
click at [1147, 243] on link "5 Pack" at bounding box center [1199, 237] width 225 height 55
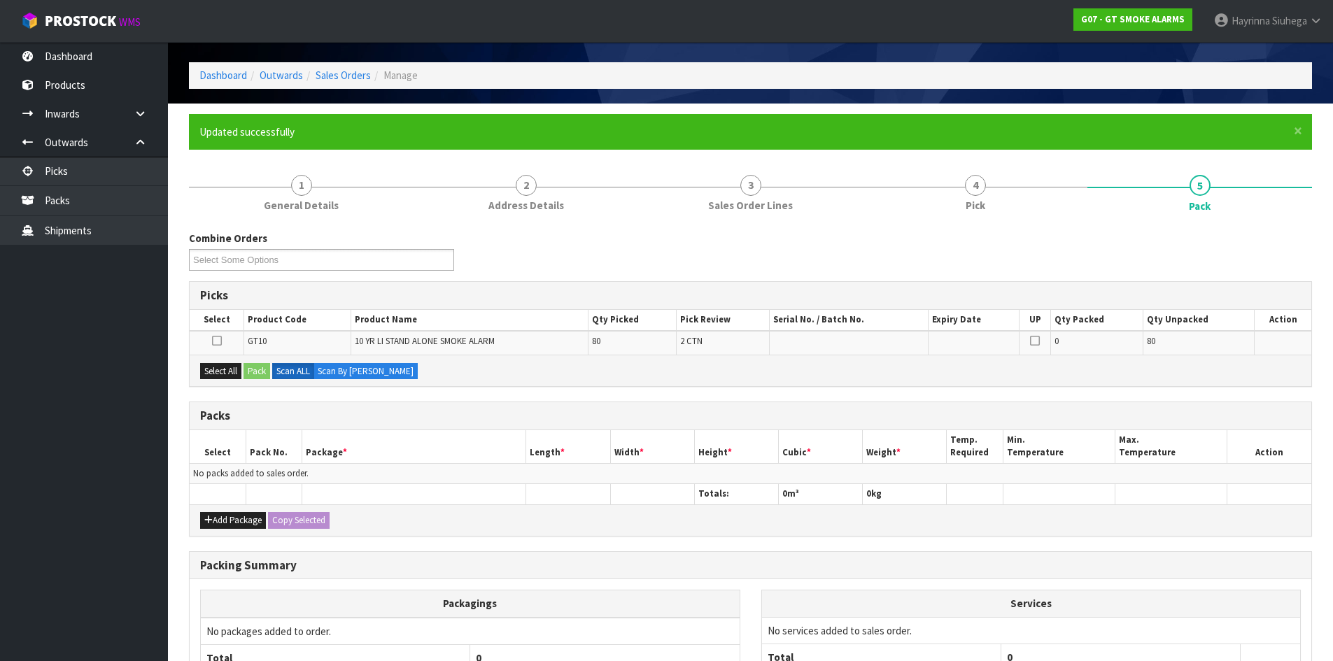
scroll to position [70, 0]
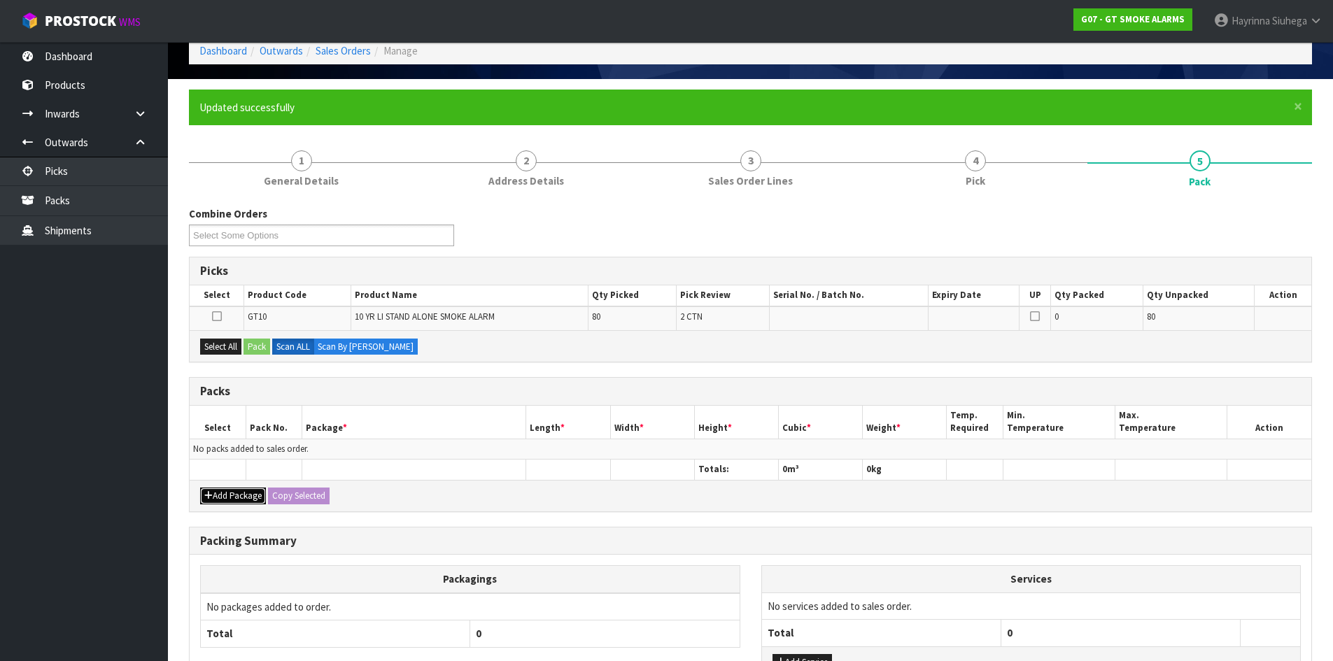
click at [219, 492] on button "Add Package" at bounding box center [233, 496] width 66 height 17
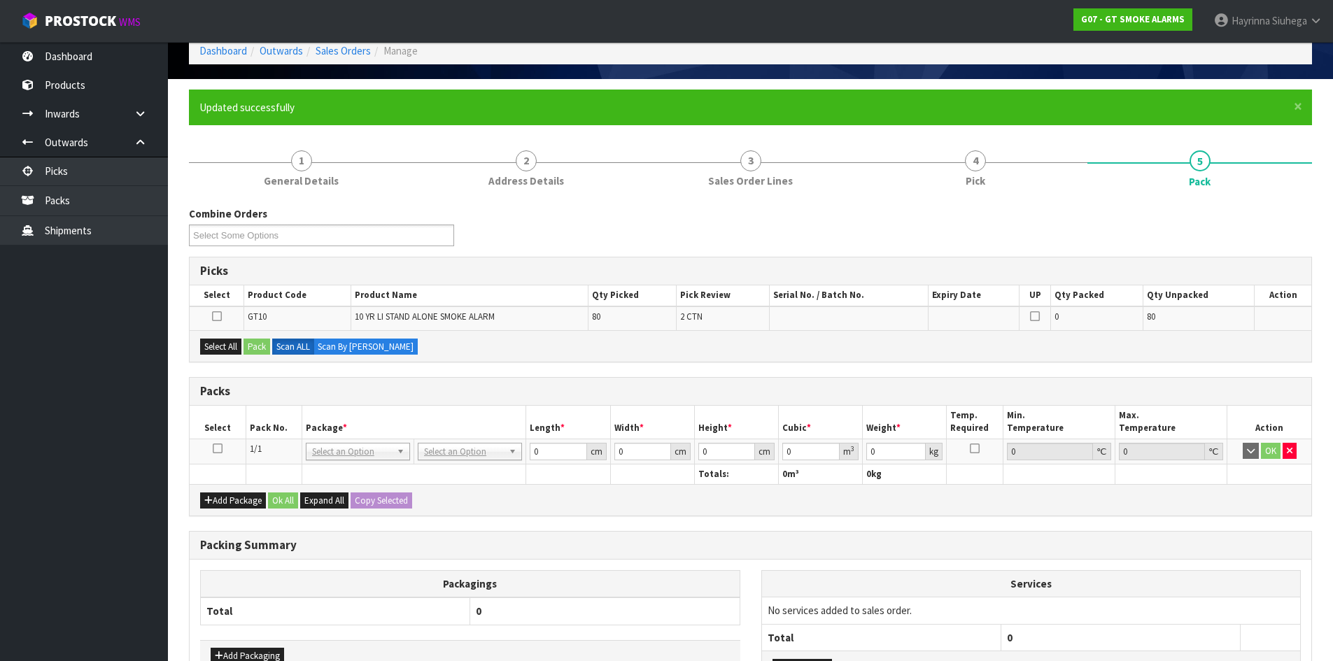
click at [214, 449] on icon at bounding box center [218, 448] width 10 height 1
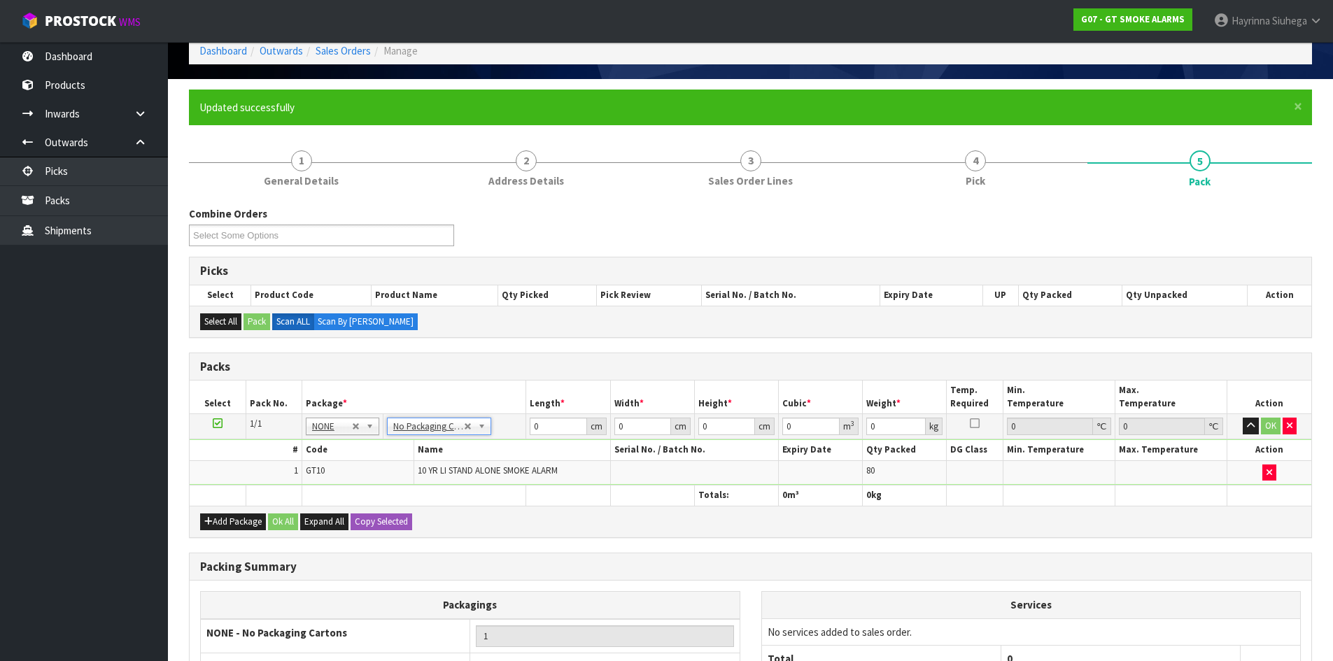
click at [529, 425] on td "0 cm" at bounding box center [568, 426] width 84 height 25
click at [534, 427] on input "0" at bounding box center [558, 426] width 57 height 17
click button "OK" at bounding box center [1271, 426] width 20 height 17
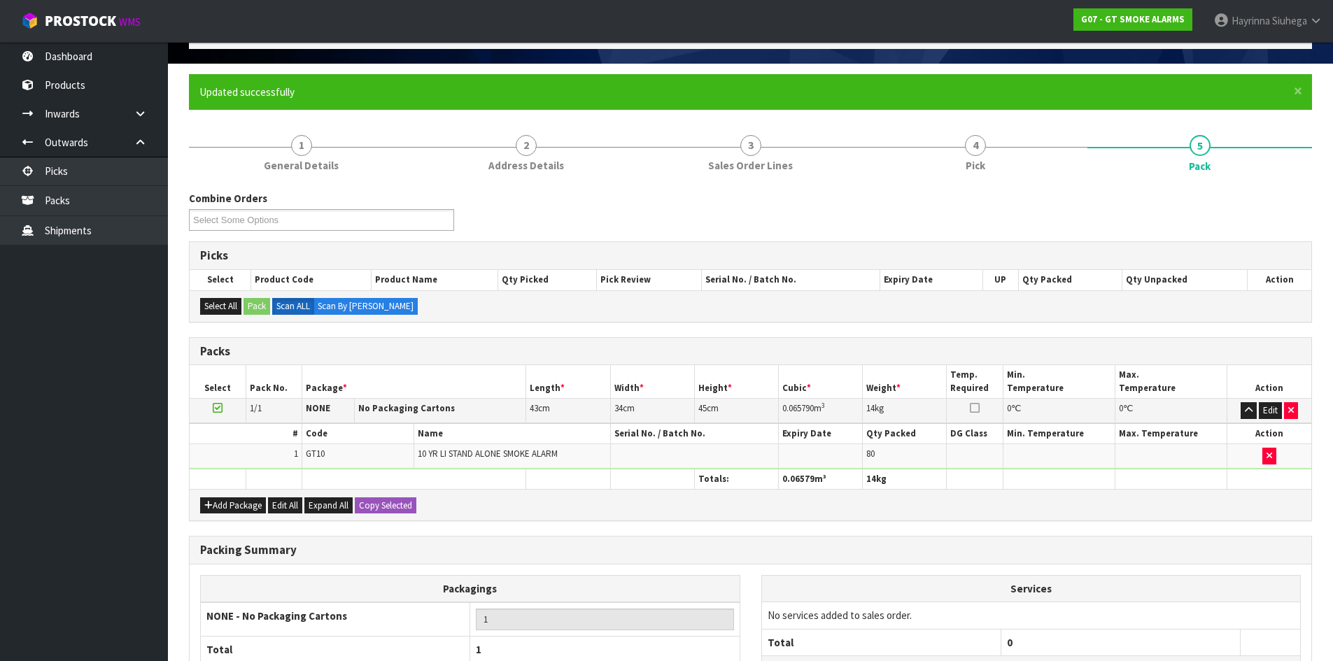
scroll to position [211, 0]
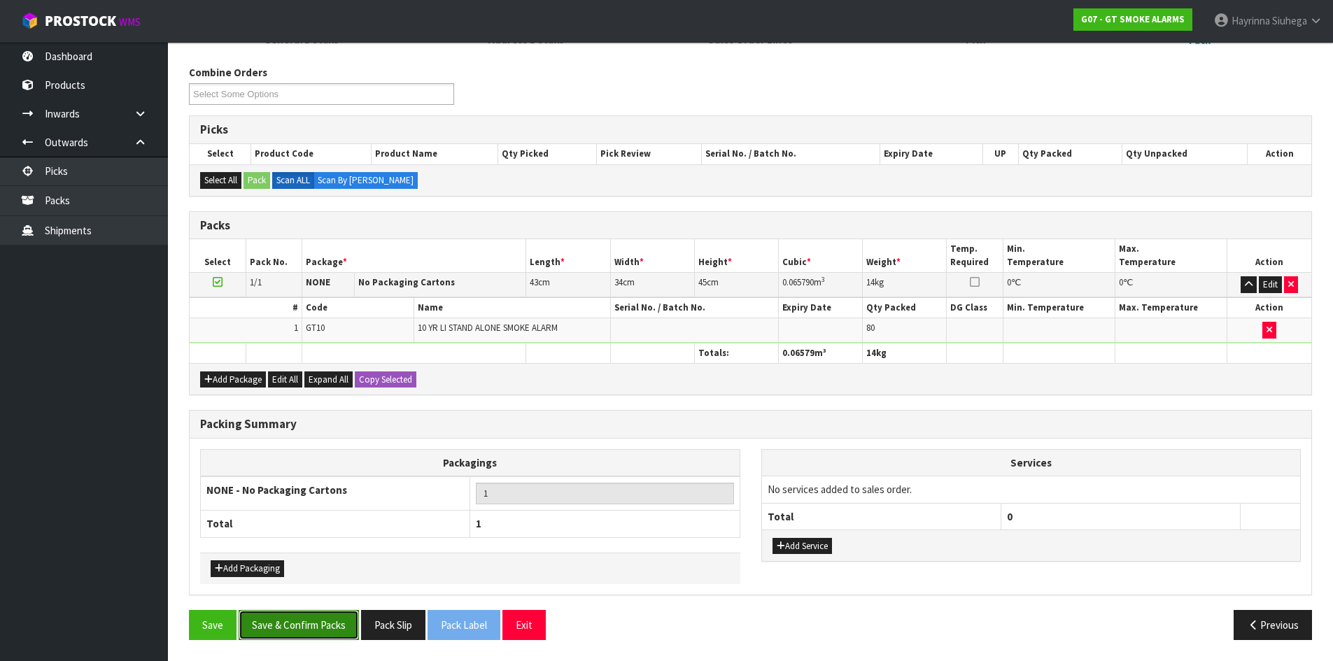
click at [325, 623] on button "Save & Confirm Packs" at bounding box center [299, 625] width 120 height 30
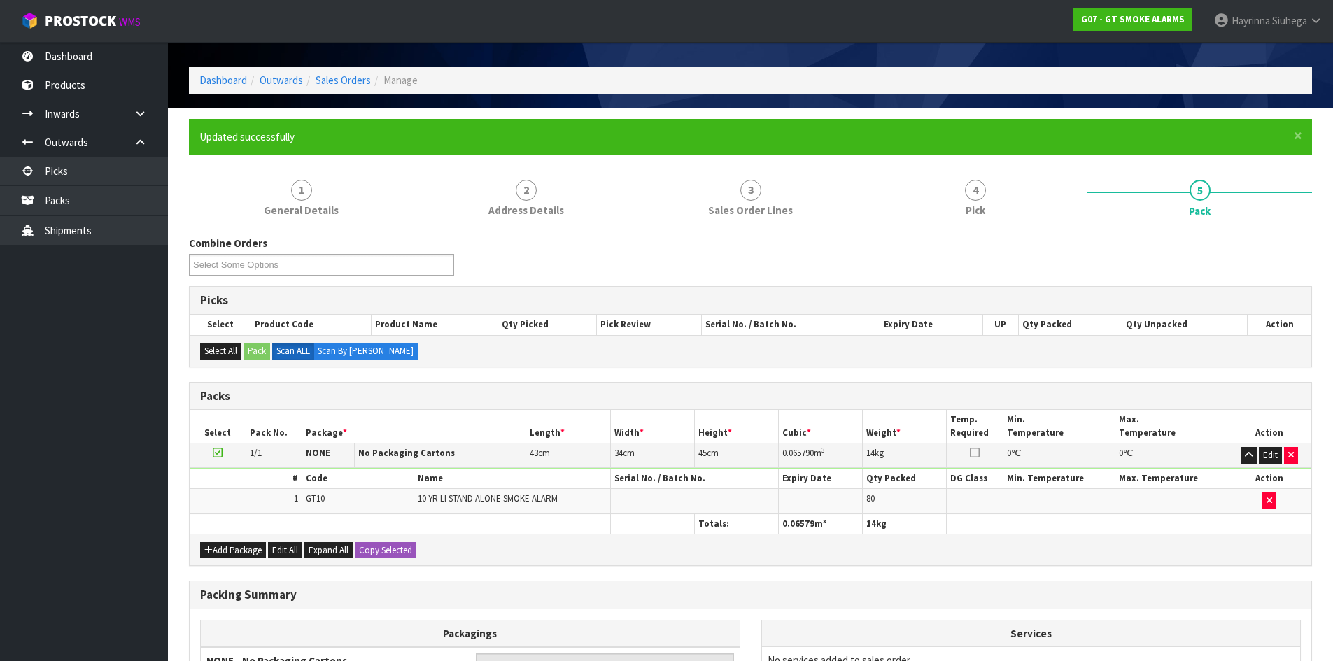
scroll to position [134, 0]
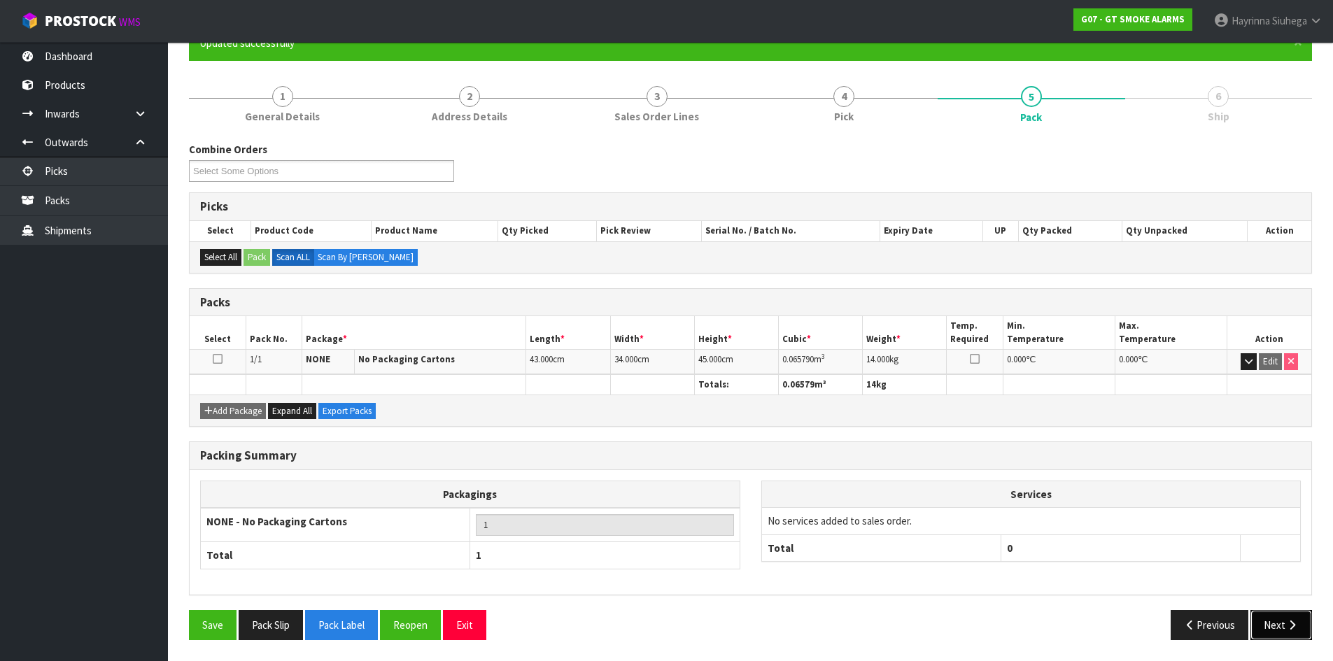
click at [1291, 630] on icon "button" at bounding box center [1291, 625] width 13 height 10
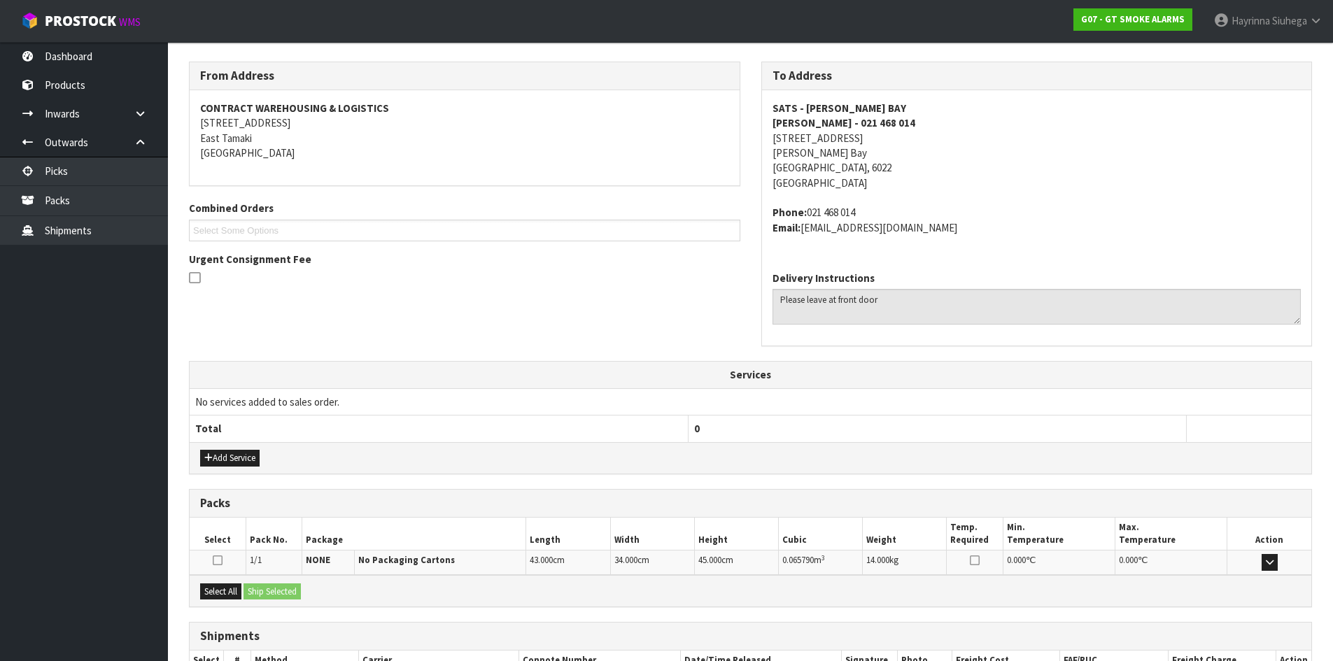
scroll to position [311, 0]
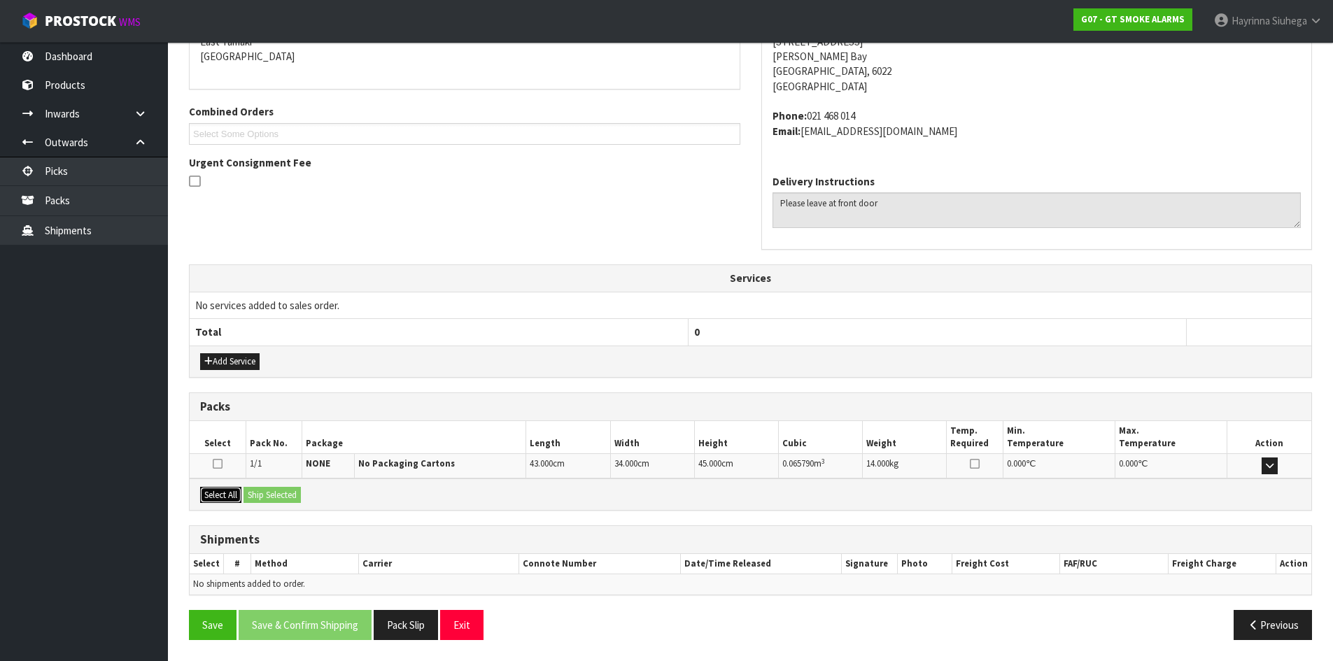
click at [232, 490] on button "Select All" at bounding box center [220, 495] width 41 height 17
click at [277, 490] on button "Ship Selected" at bounding box center [271, 495] width 57 height 17
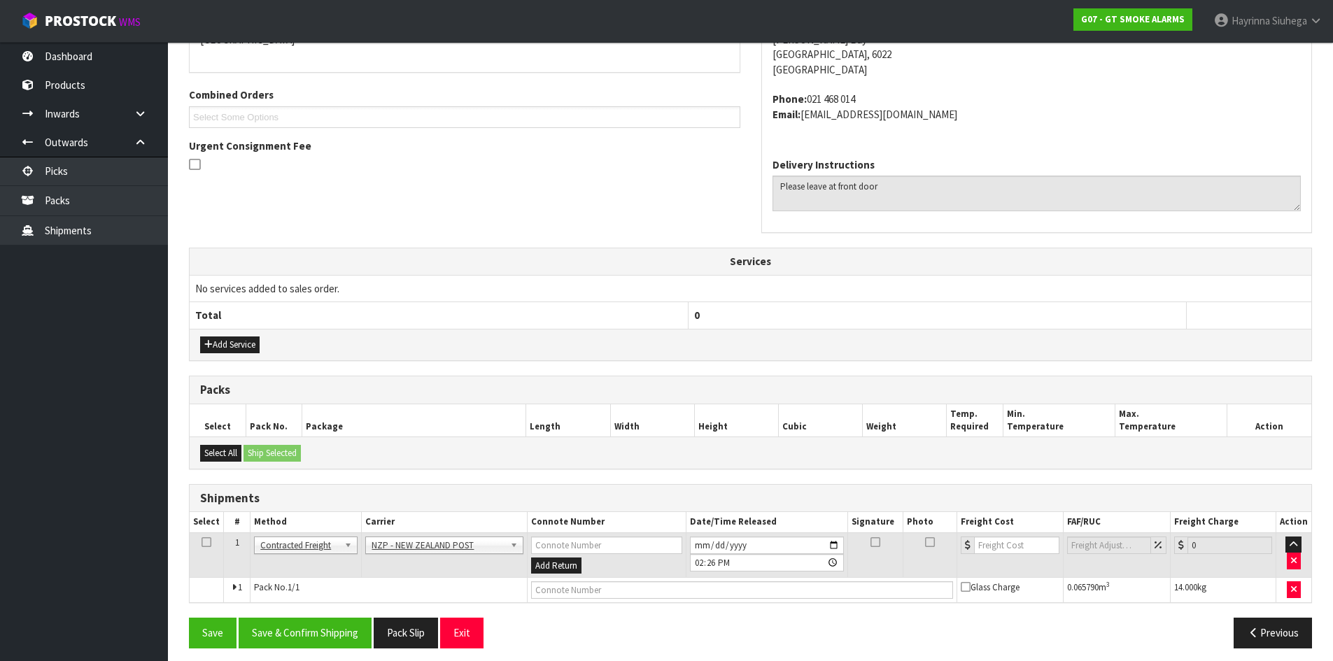
scroll to position [337, 0]
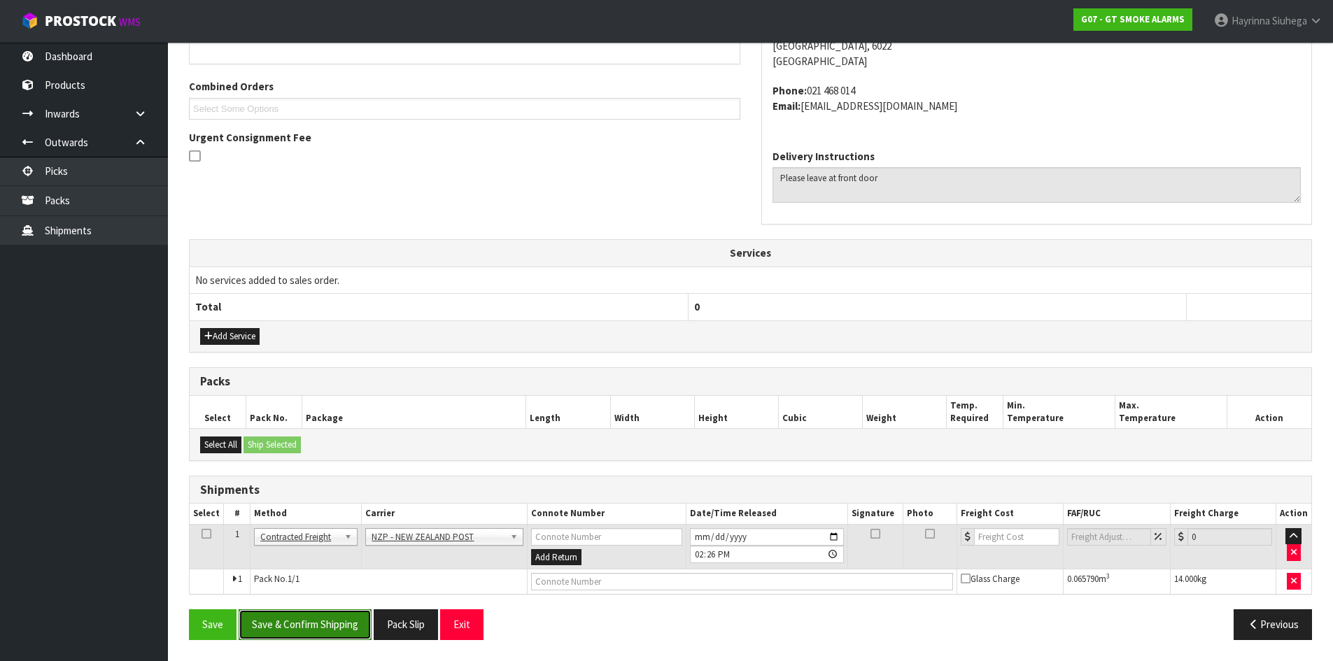
click at [308, 628] on button "Save & Confirm Shipping" at bounding box center [305, 624] width 133 height 30
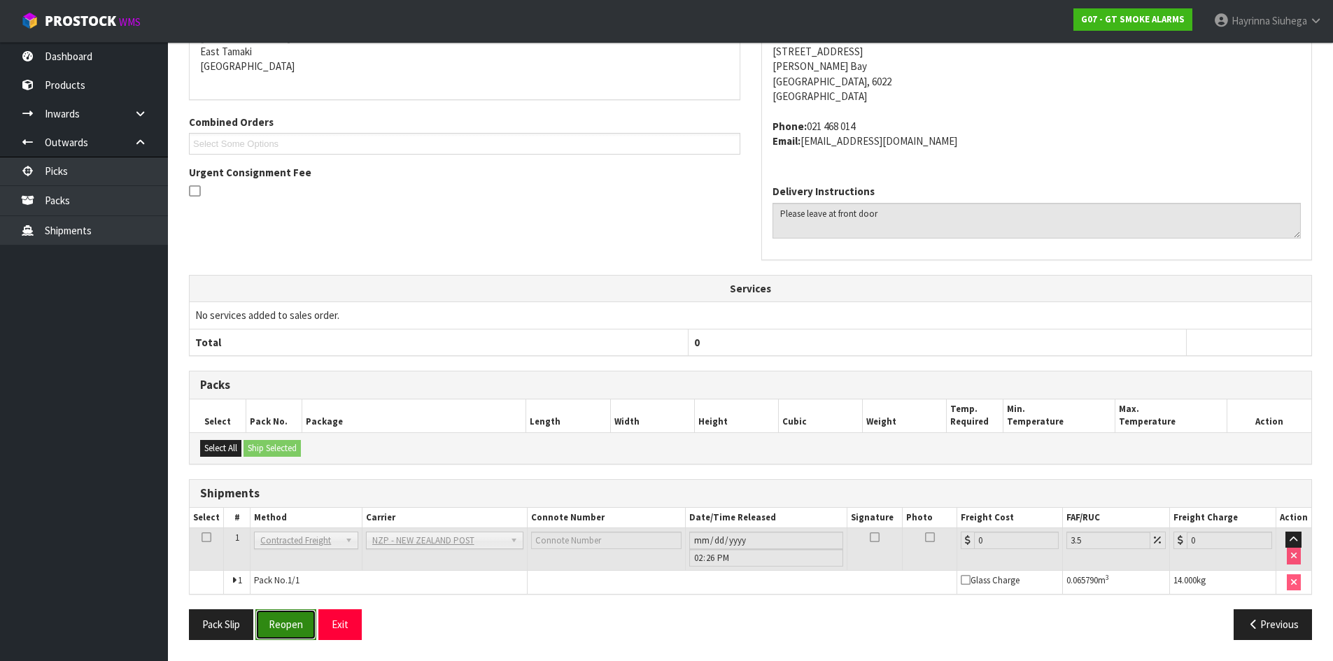
click at [296, 610] on button "Reopen" at bounding box center [285, 624] width 61 height 30
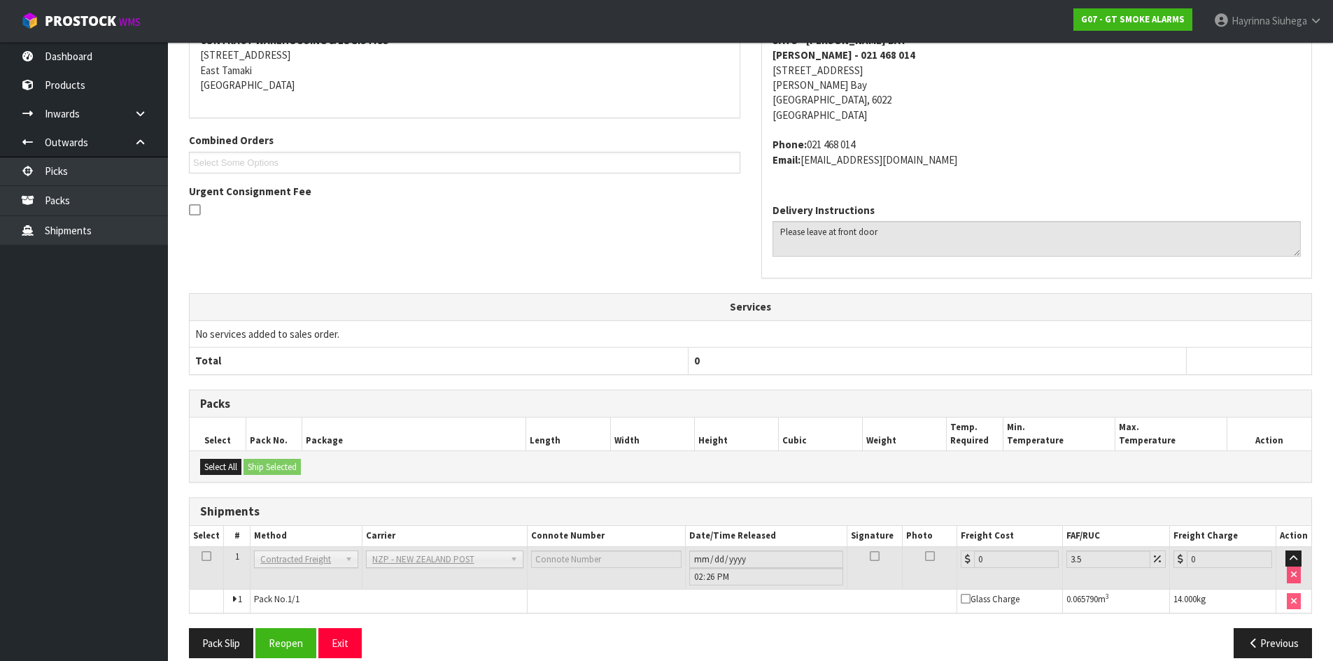
scroll to position [301, 0]
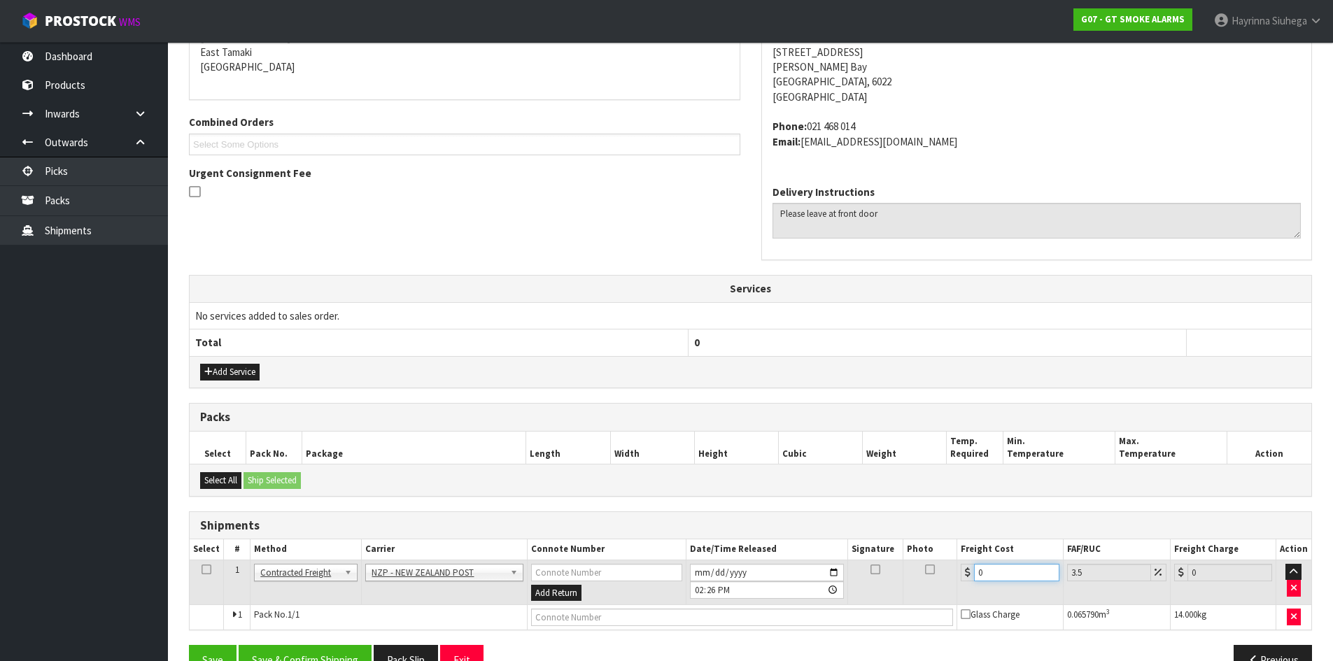
drag, startPoint x: 1000, startPoint y: 575, endPoint x: 865, endPoint y: 575, distance: 135.0
click at [865, 575] on tr "1 Client Local Pickup Customer Local Pickup Company Freight Contracted Freight …" at bounding box center [750, 582] width 1121 height 45
click at [802, 609] on input "text" at bounding box center [742, 617] width 423 height 17
click at [189, 645] on button "Save" at bounding box center [213, 660] width 48 height 30
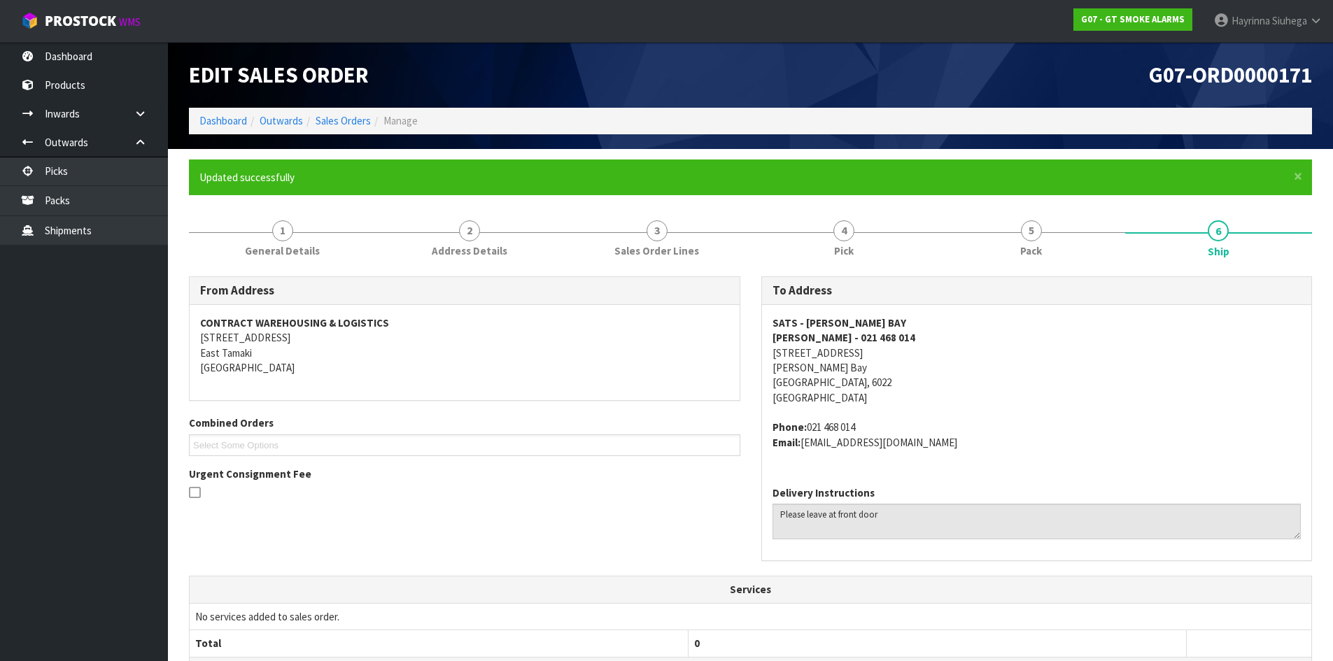
scroll to position [337, 0]
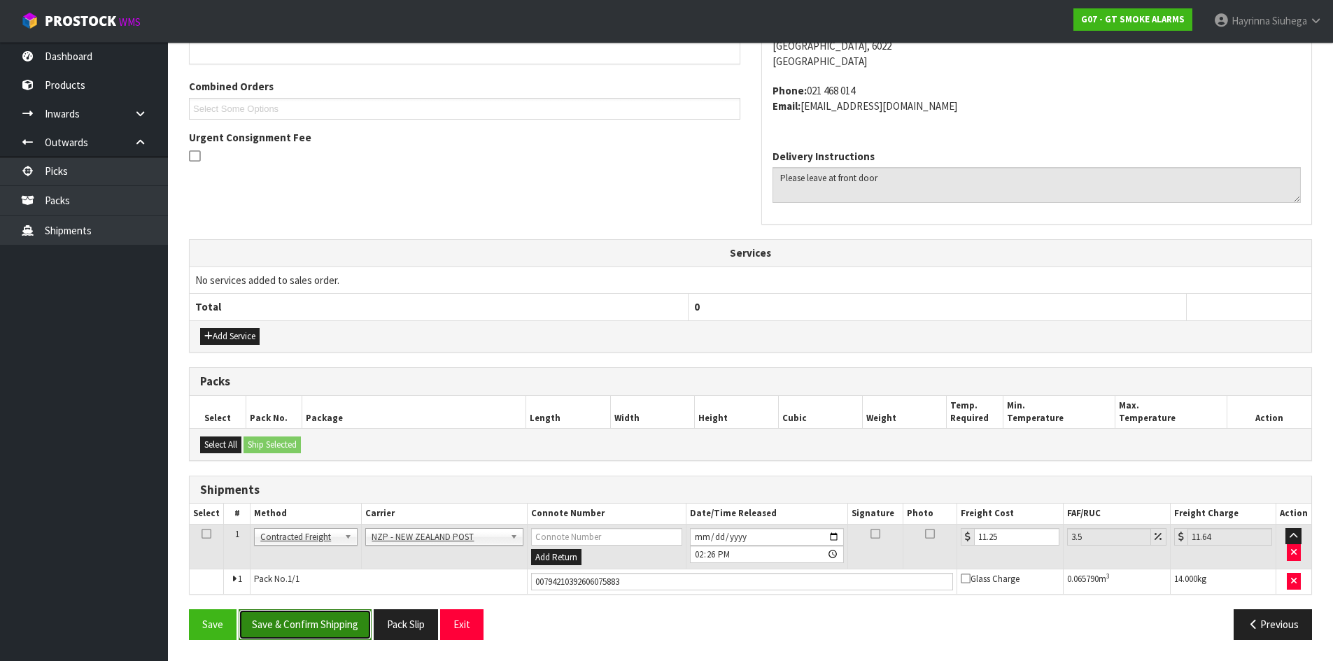
click at [320, 628] on button "Save & Confirm Shipping" at bounding box center [305, 624] width 133 height 30
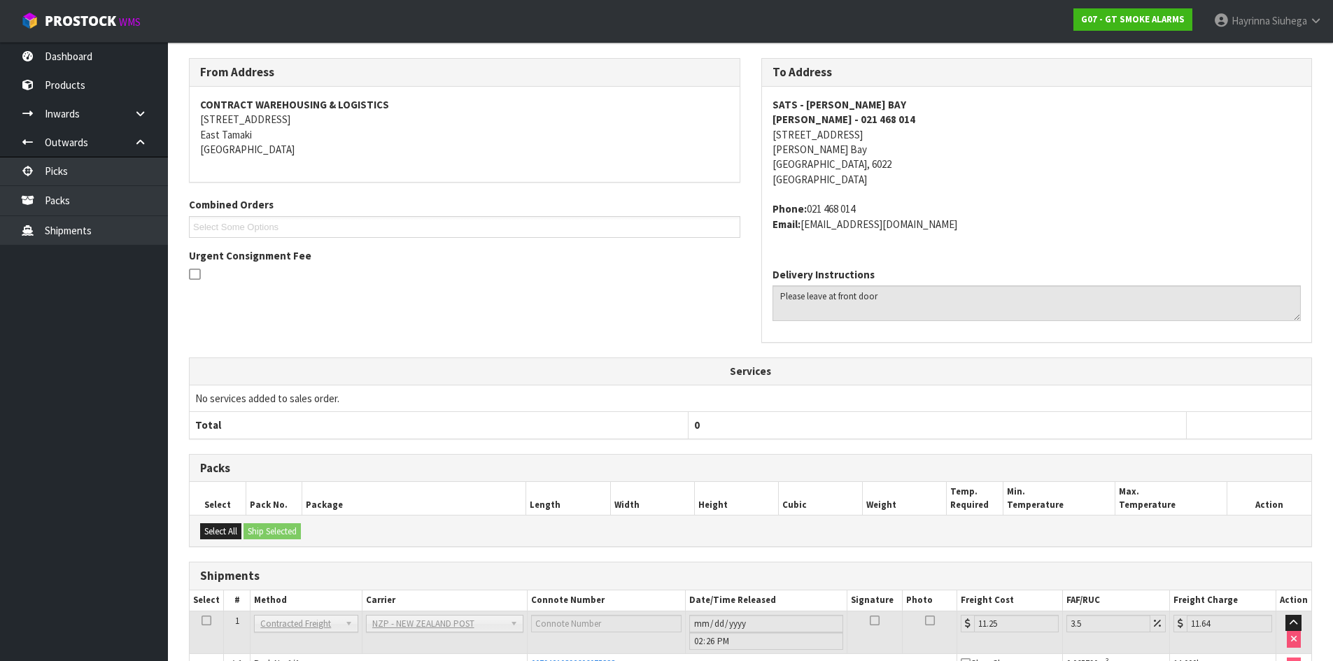
scroll to position [0, 0]
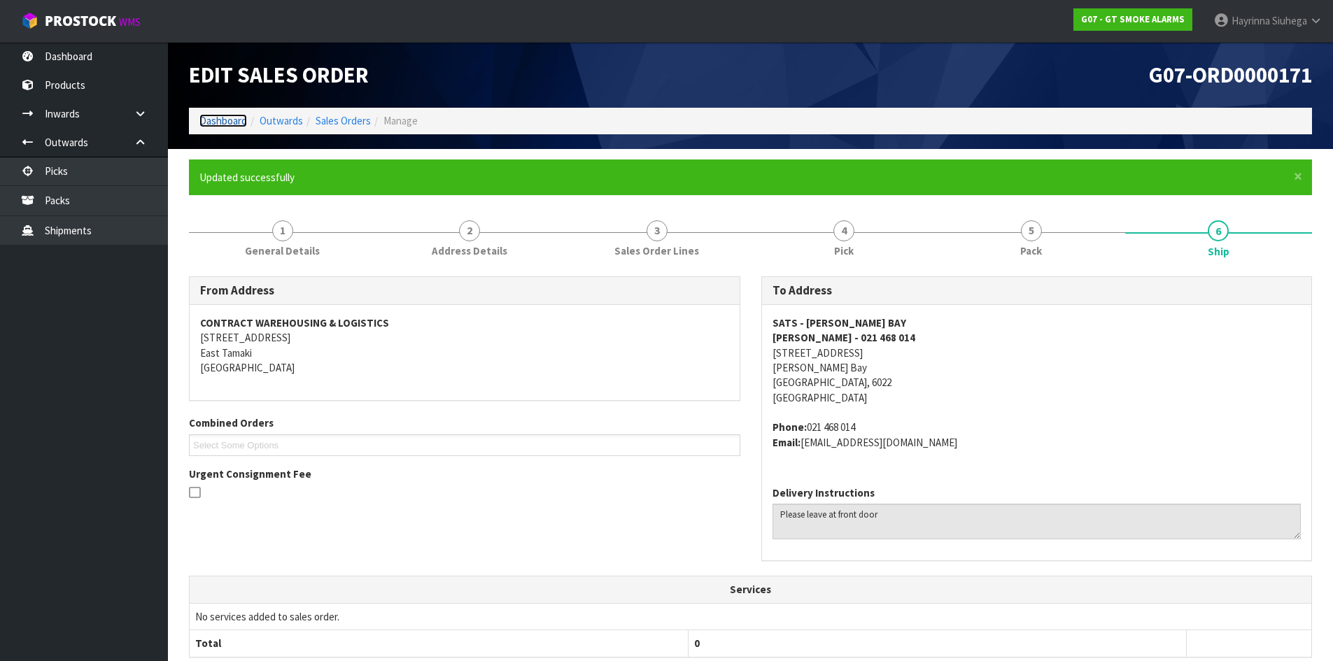
click at [235, 122] on link "Dashboard" at bounding box center [223, 120] width 48 height 13
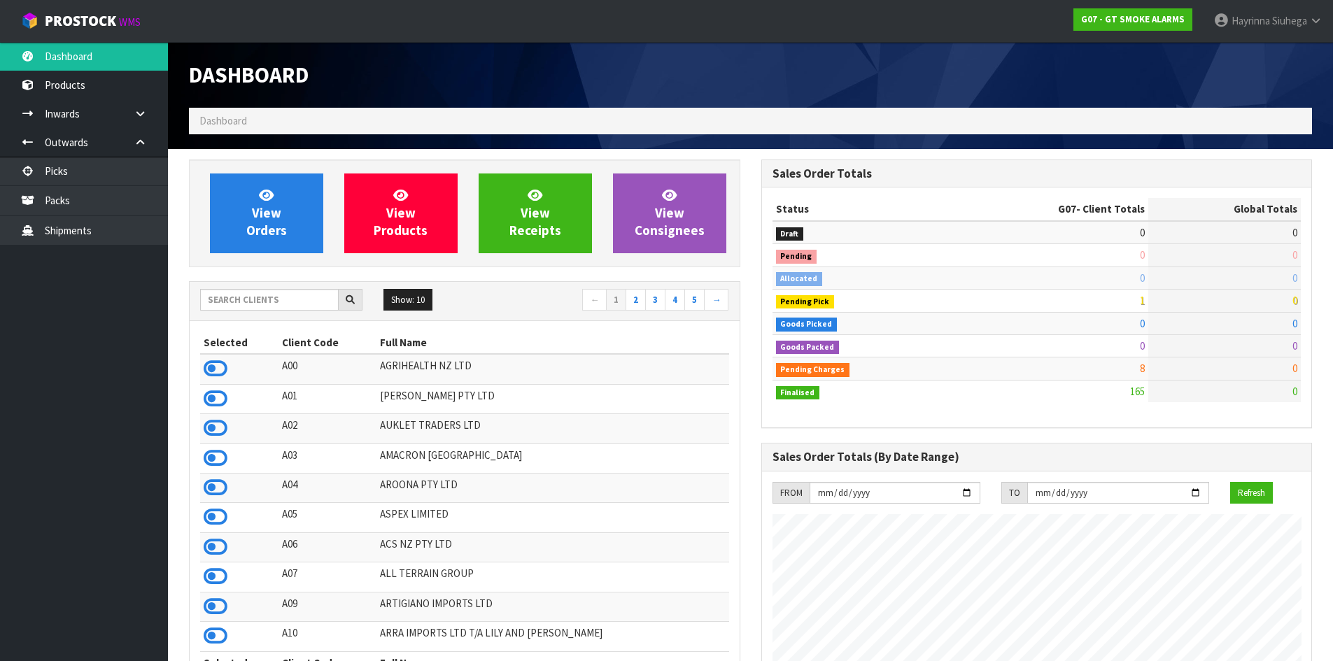
scroll to position [878, 572]
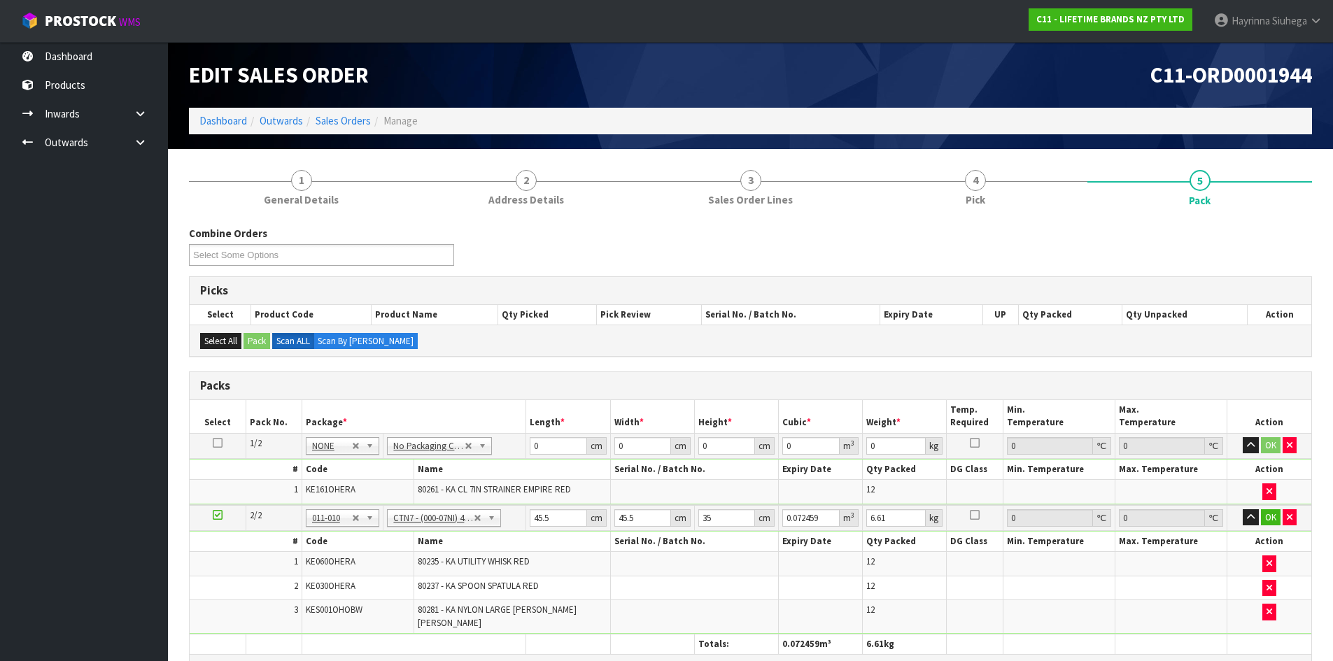
scroll to position [36, 0]
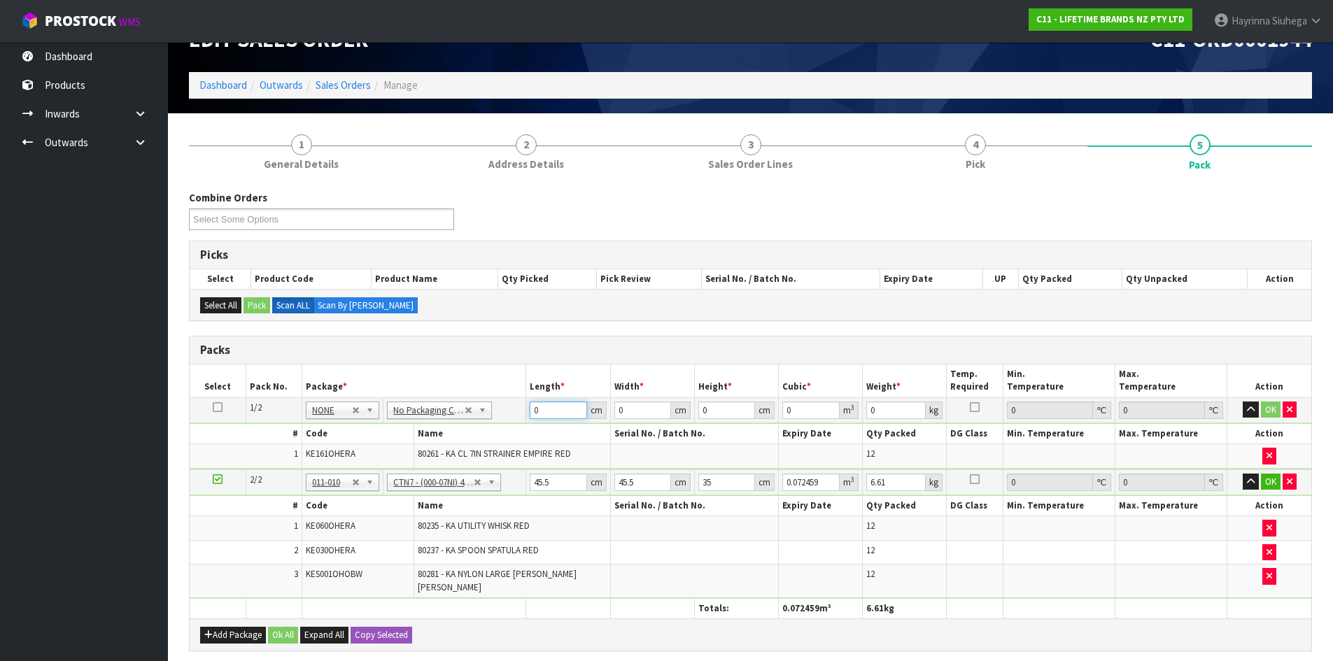
click at [534, 418] on input "0" at bounding box center [558, 410] width 57 height 17
type input "44"
type input "40"
type input "3"
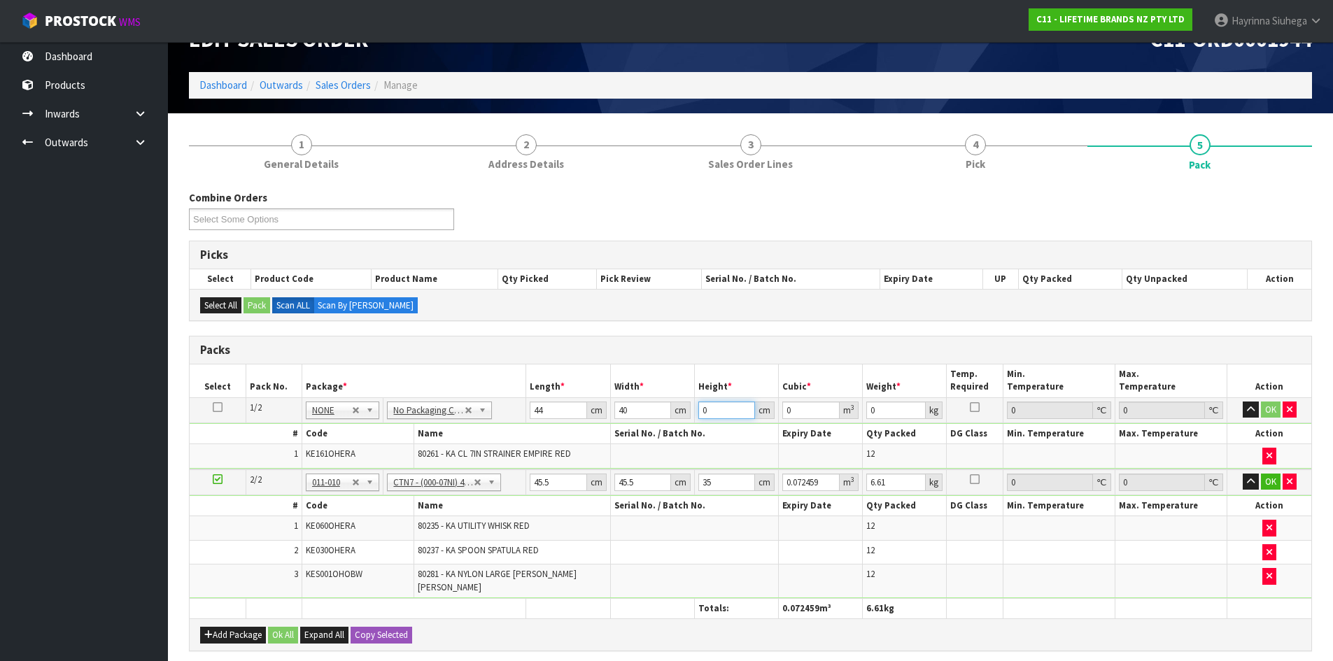
type input "0.00528"
type input "30"
type input "0.0528"
type input "30"
type input "4"
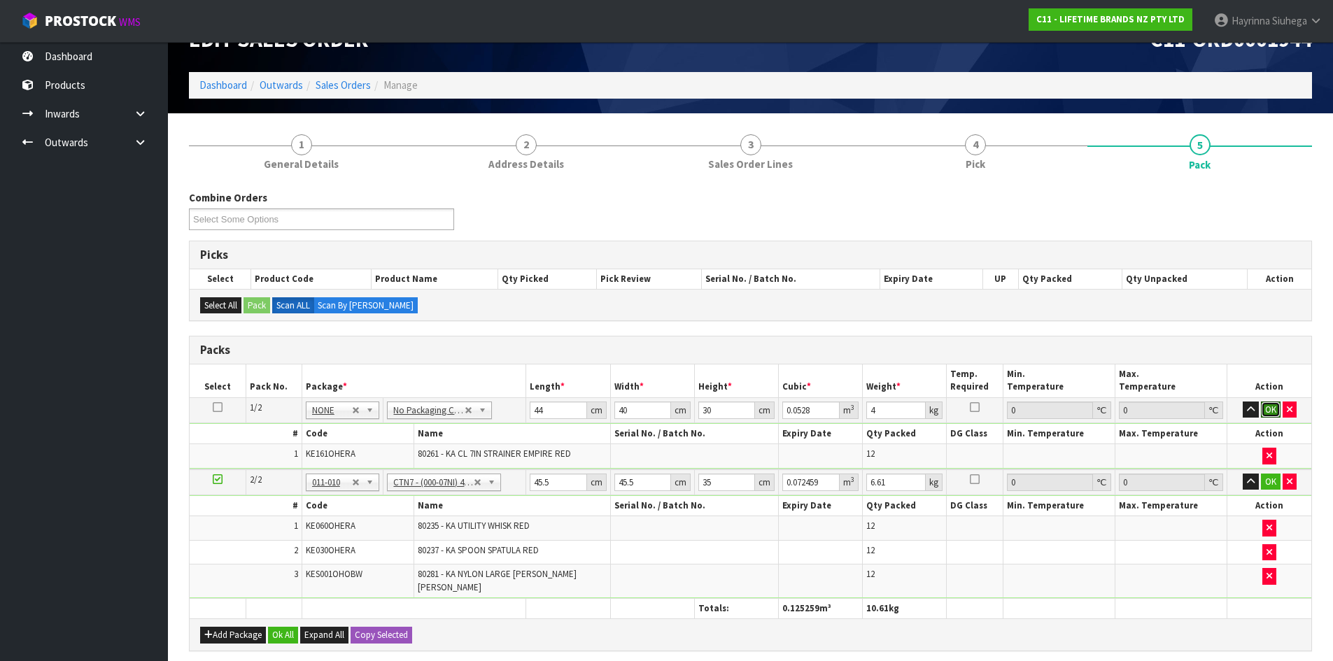
click button "OK" at bounding box center [1271, 410] width 20 height 17
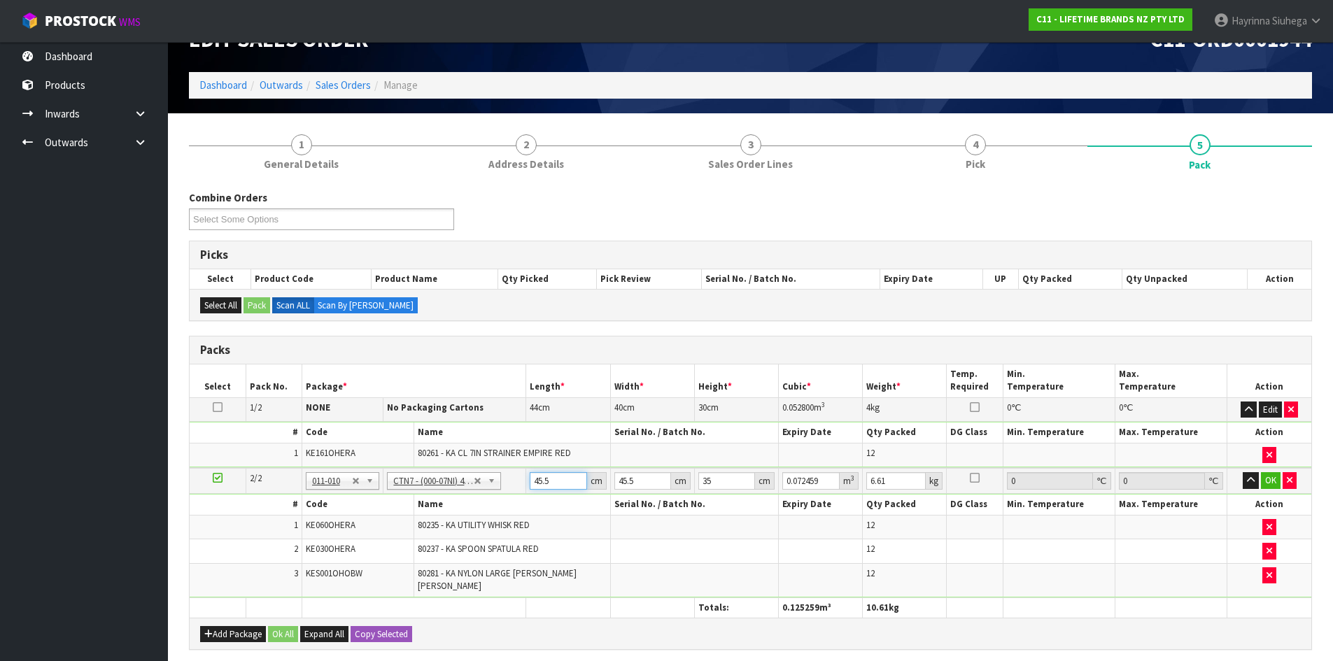
type input "4"
type input "0.00637"
type input "47"
type input "0.074847"
type input "47"
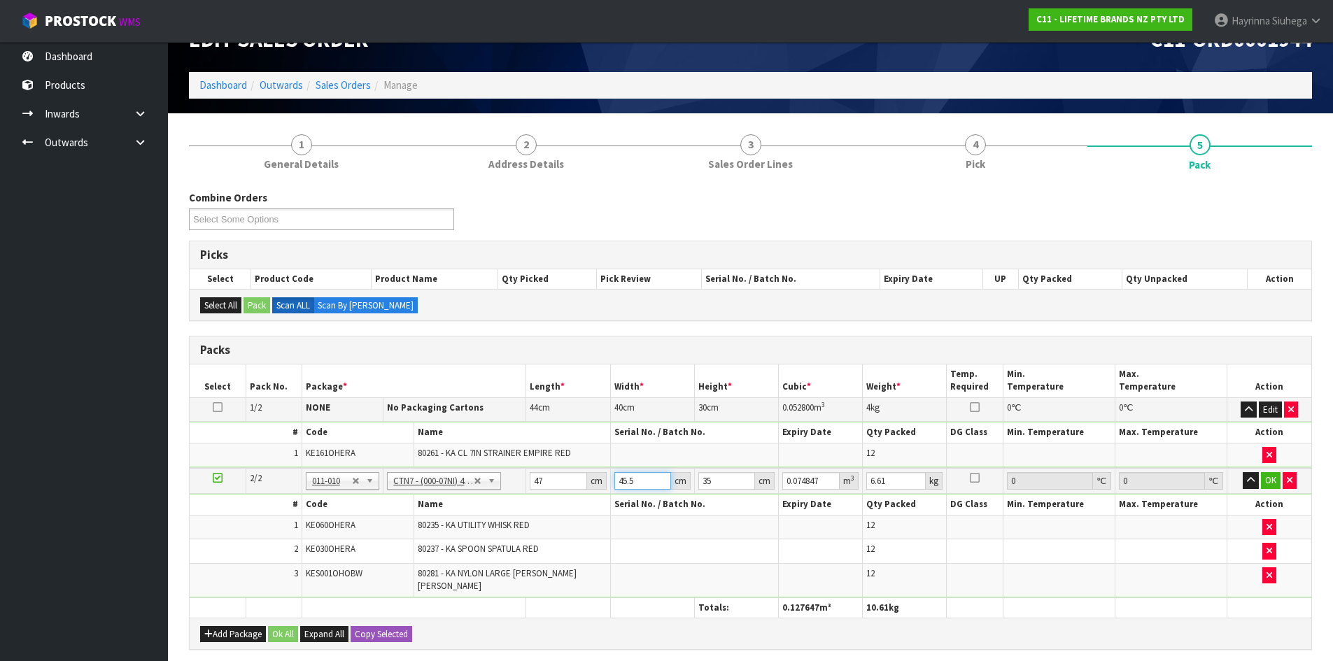
type input "4"
type input "0.00658"
type input "47"
type input "0.077315"
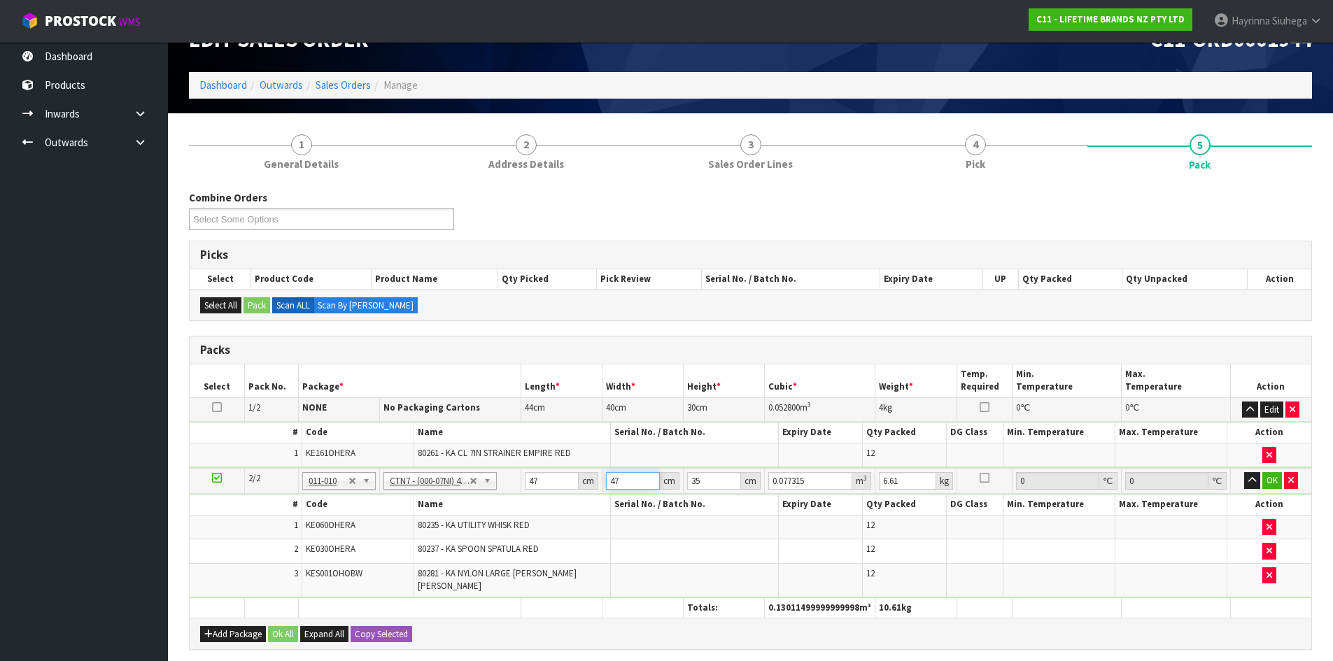
type input "47"
type input "3"
type input "0.006627"
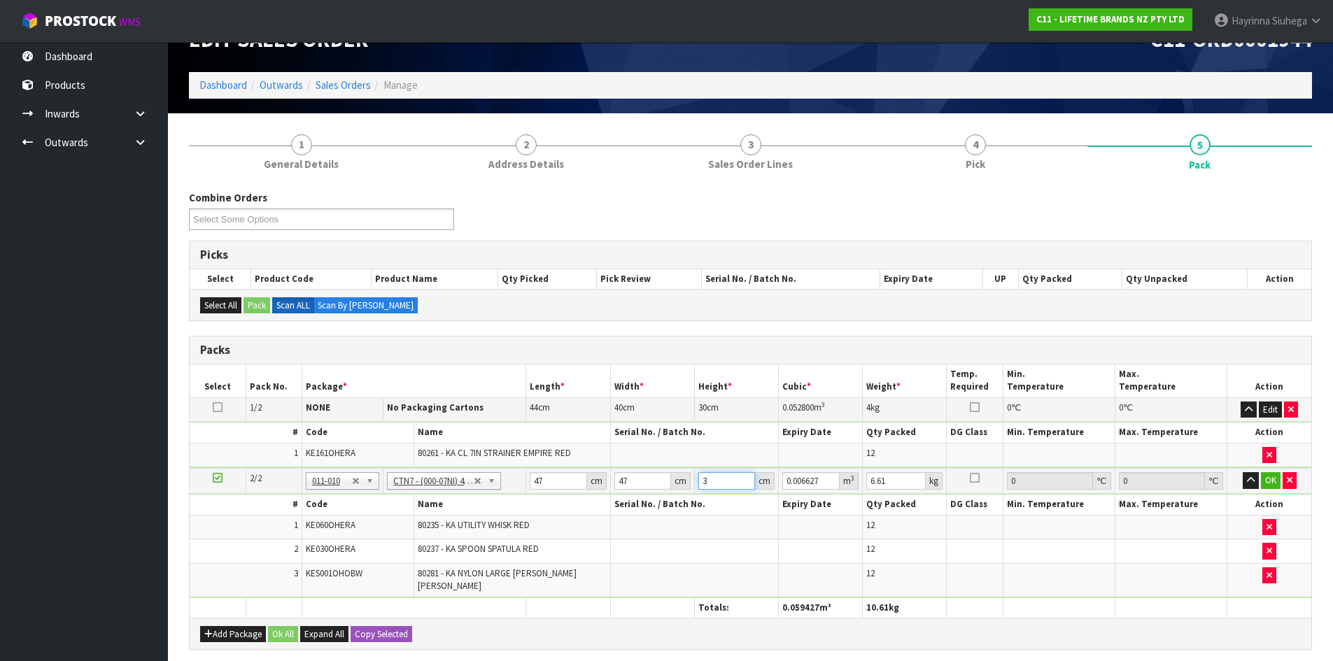
type input "38"
type input "0.083942"
type input "38"
type input "8"
click button "OK" at bounding box center [1271, 480] width 20 height 17
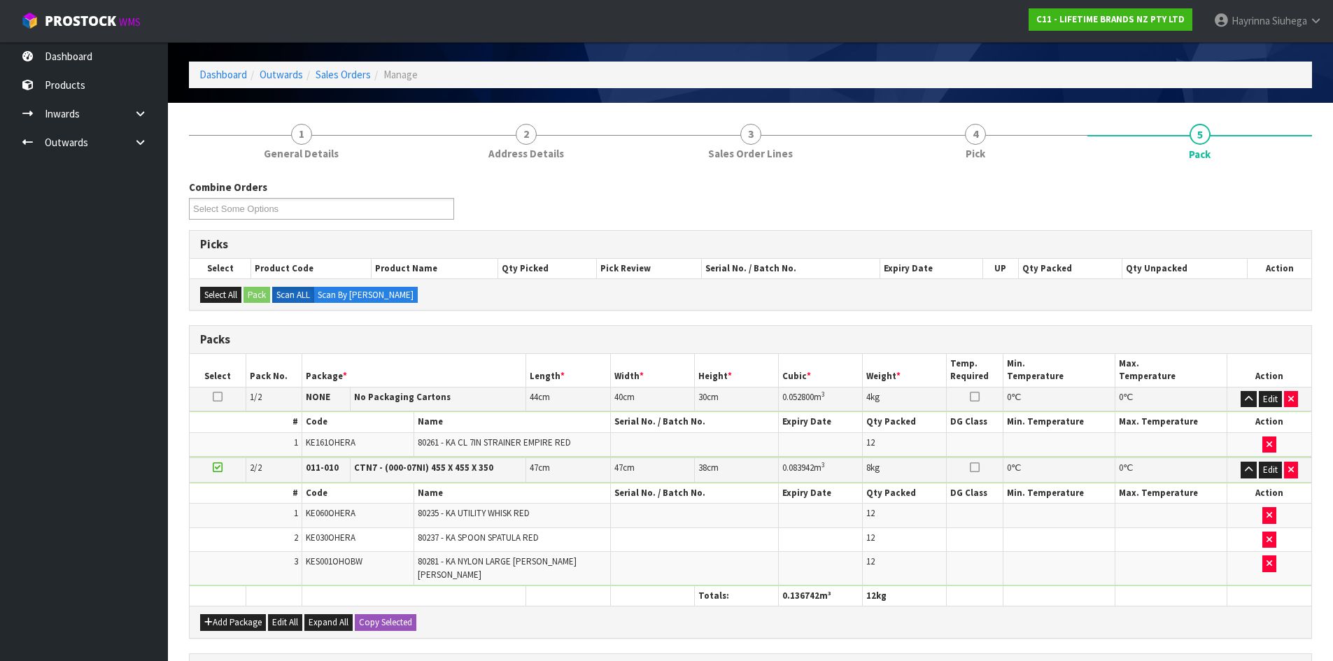
scroll to position [313, 0]
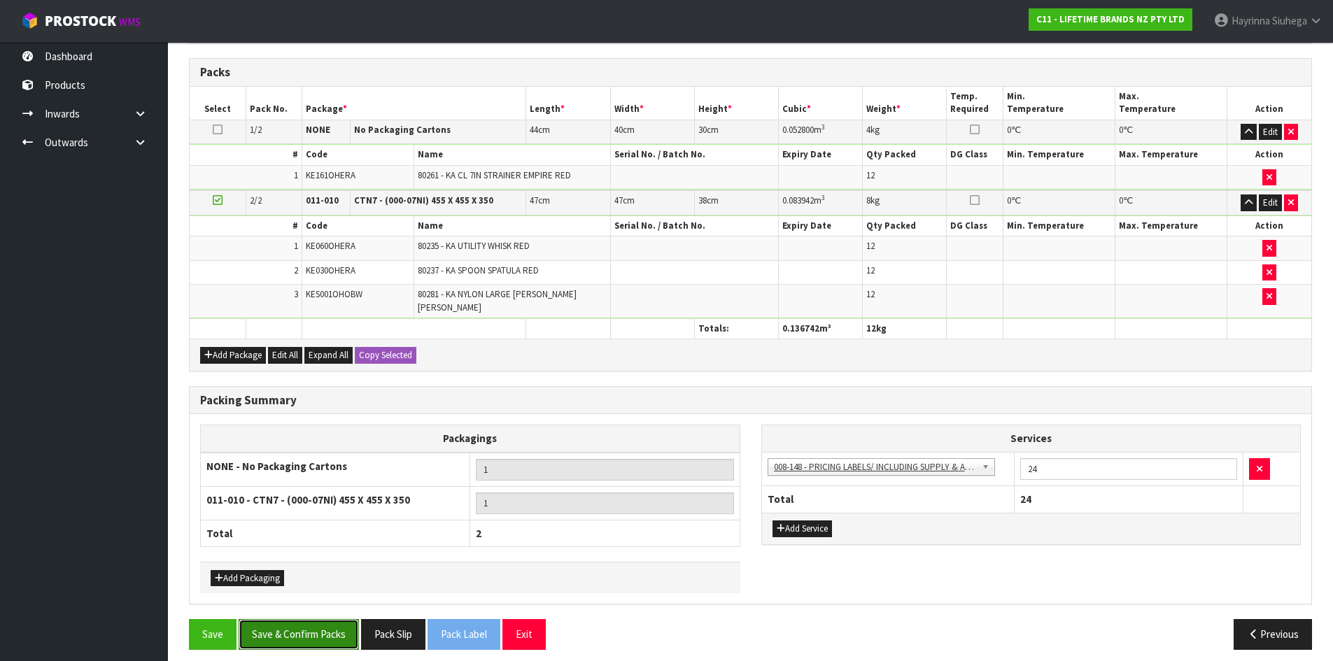
click at [300, 628] on button "Save & Confirm Packs" at bounding box center [299, 634] width 120 height 30
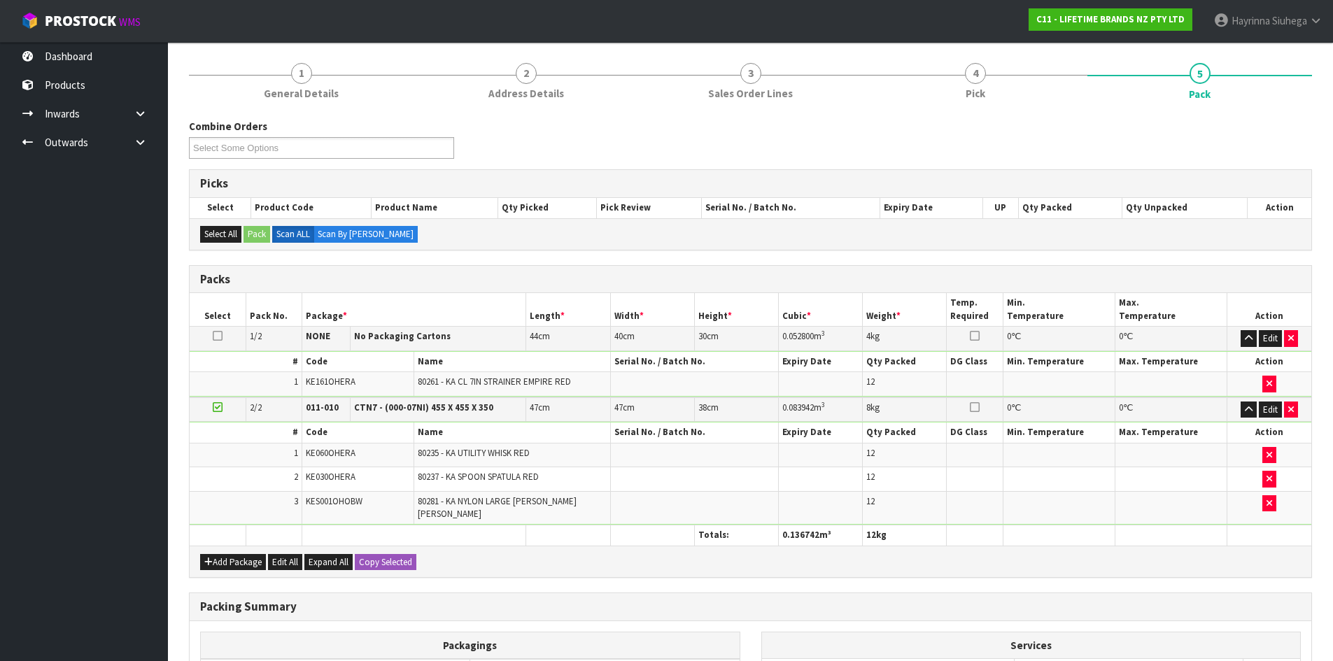
scroll to position [194, 0]
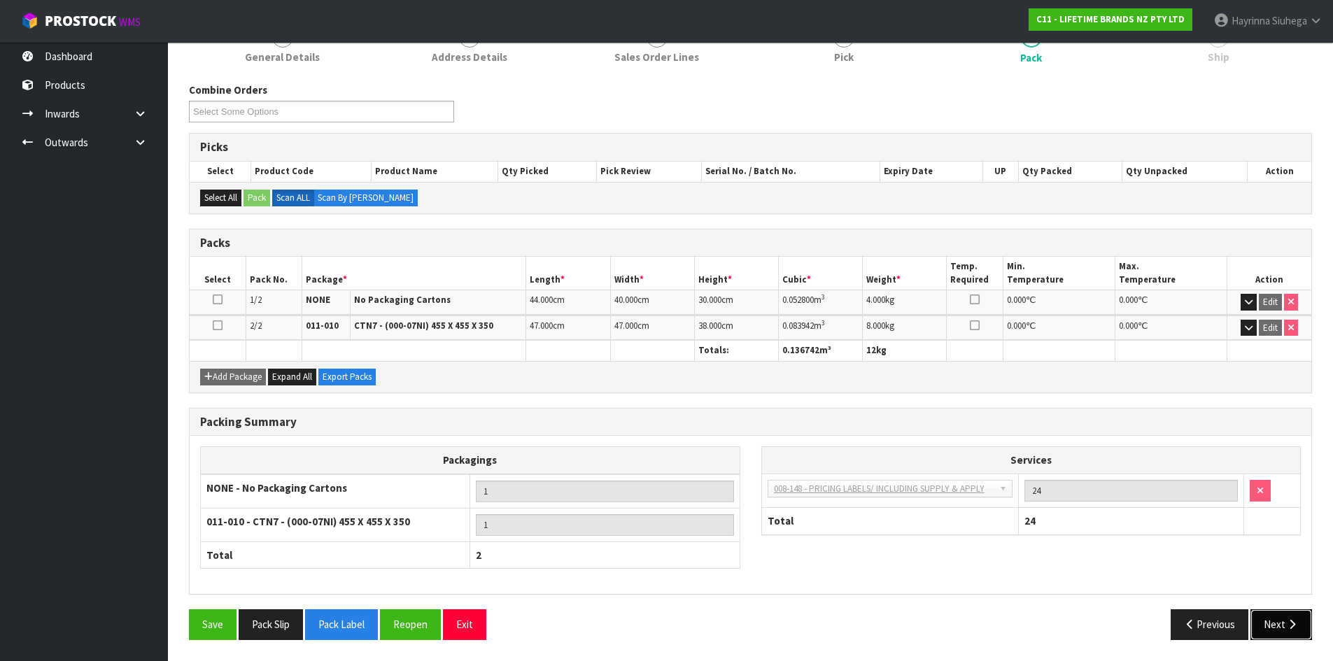
click at [1291, 622] on icon "button" at bounding box center [1291, 624] width 13 height 10
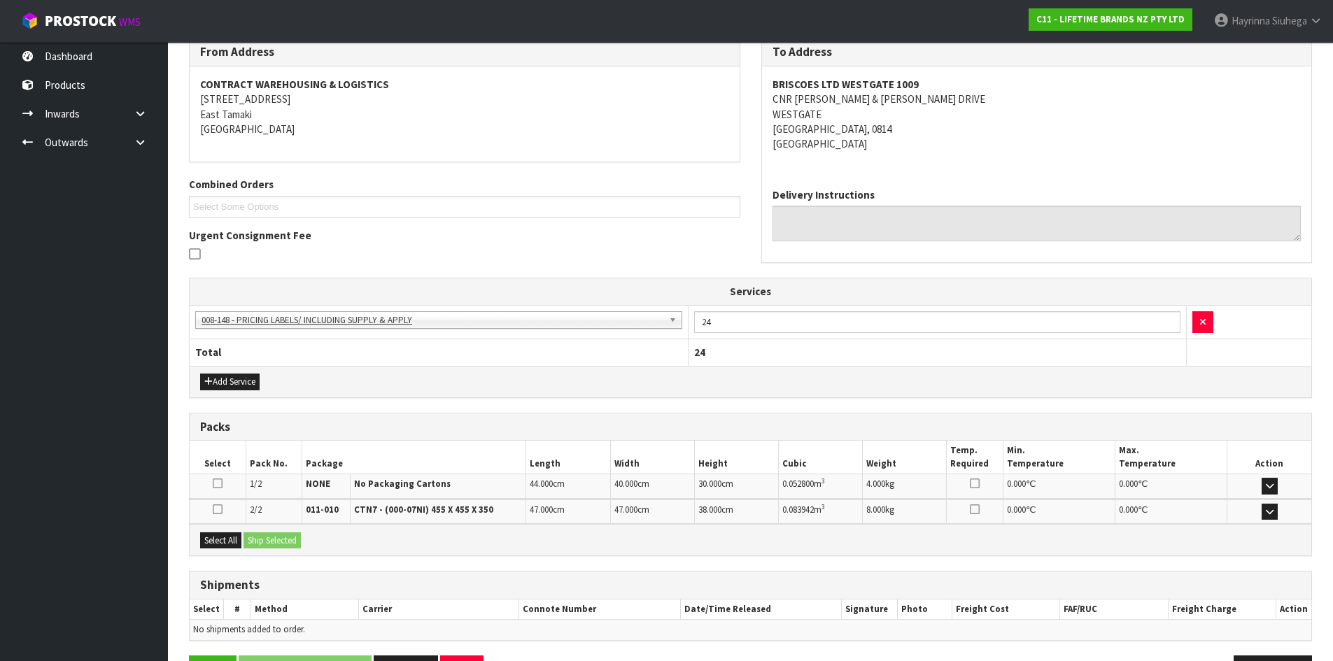
scroll to position [284, 0]
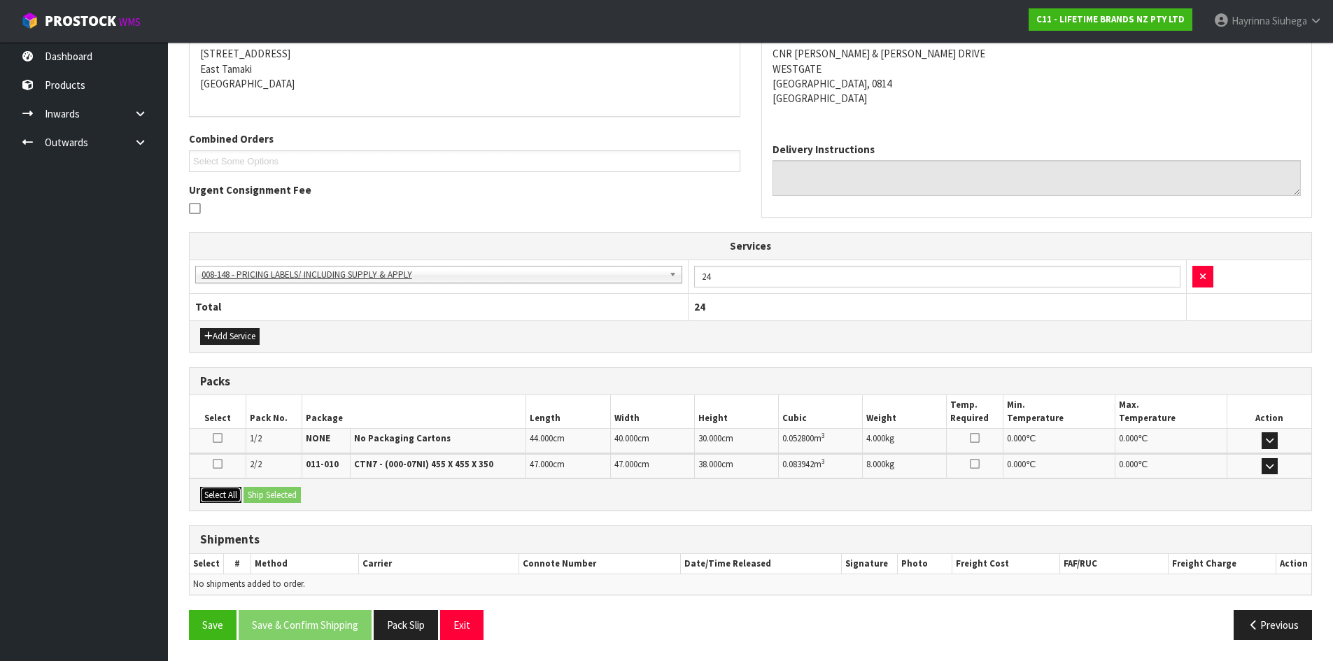
click at [227, 497] on button "Select All" at bounding box center [220, 495] width 41 height 17
click at [263, 495] on button "Ship Selected" at bounding box center [271, 495] width 57 height 17
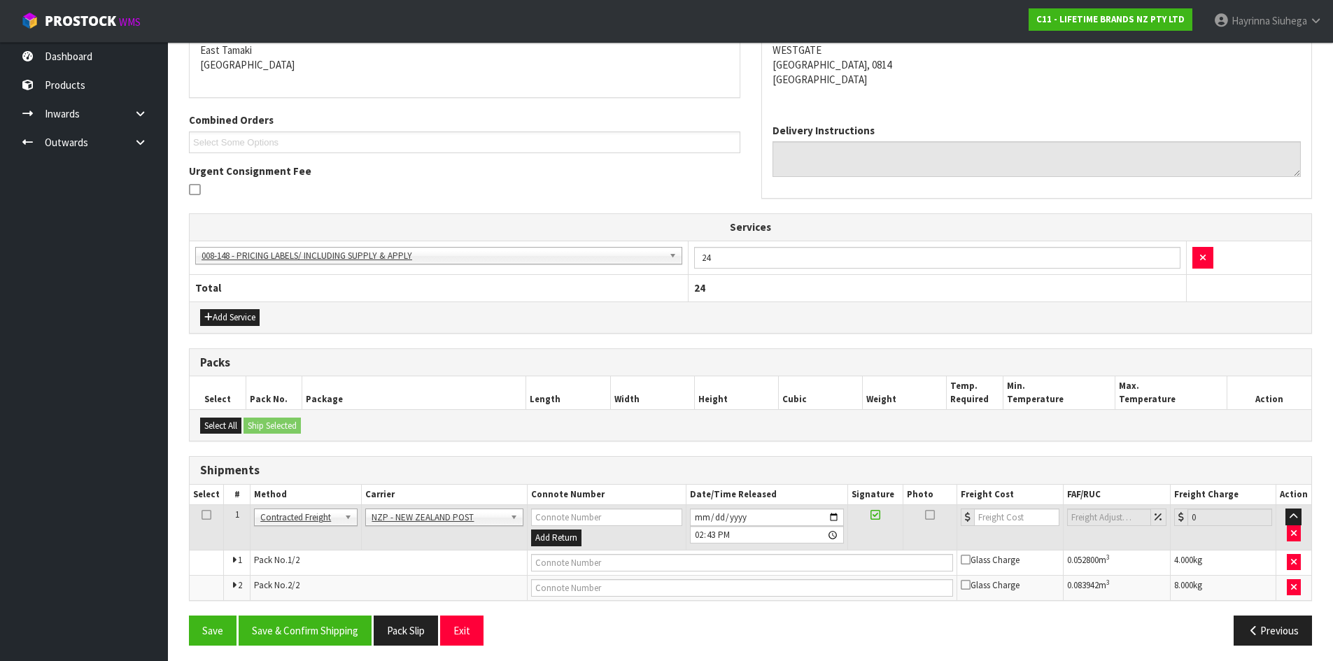
scroll to position [309, 0]
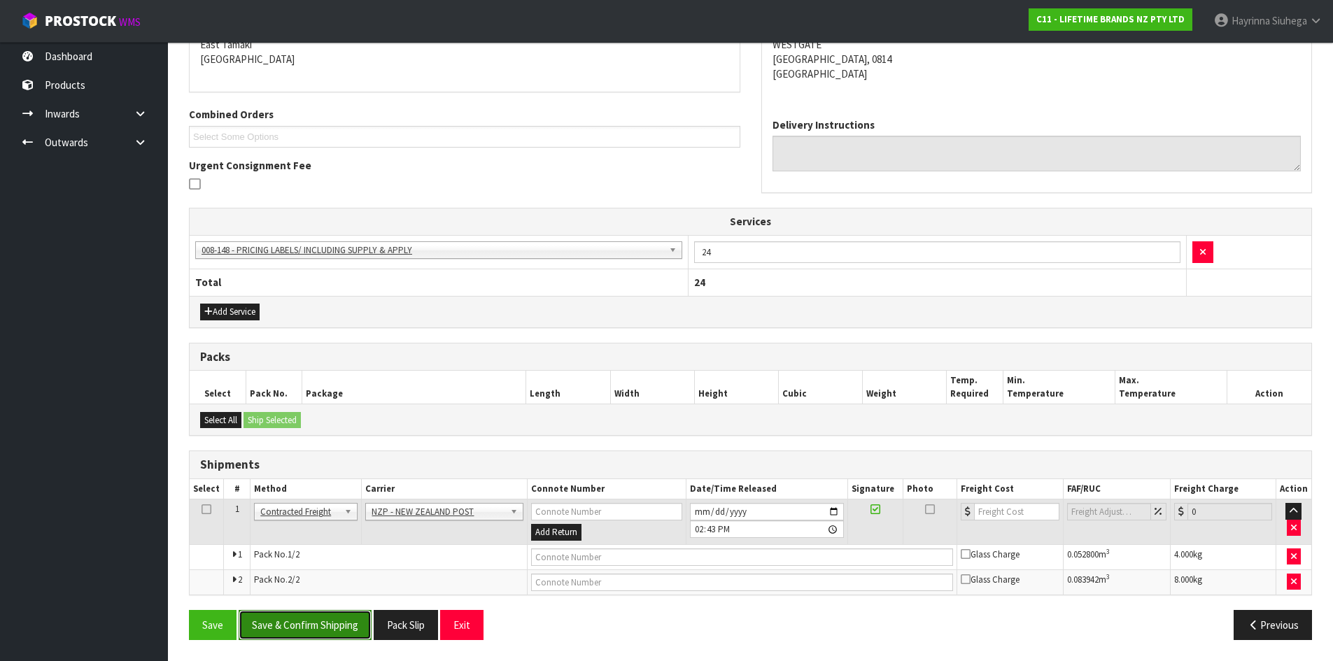
click at [328, 621] on button "Save & Confirm Shipping" at bounding box center [305, 625] width 133 height 30
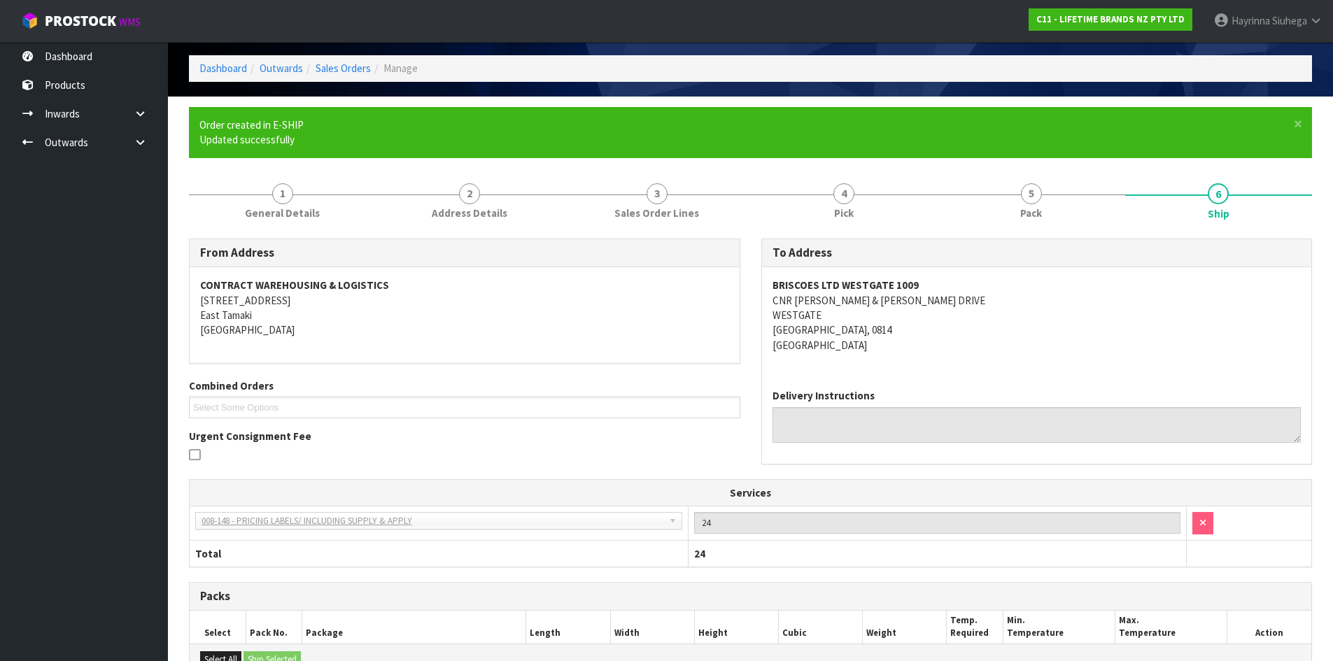
scroll to position [288, 0]
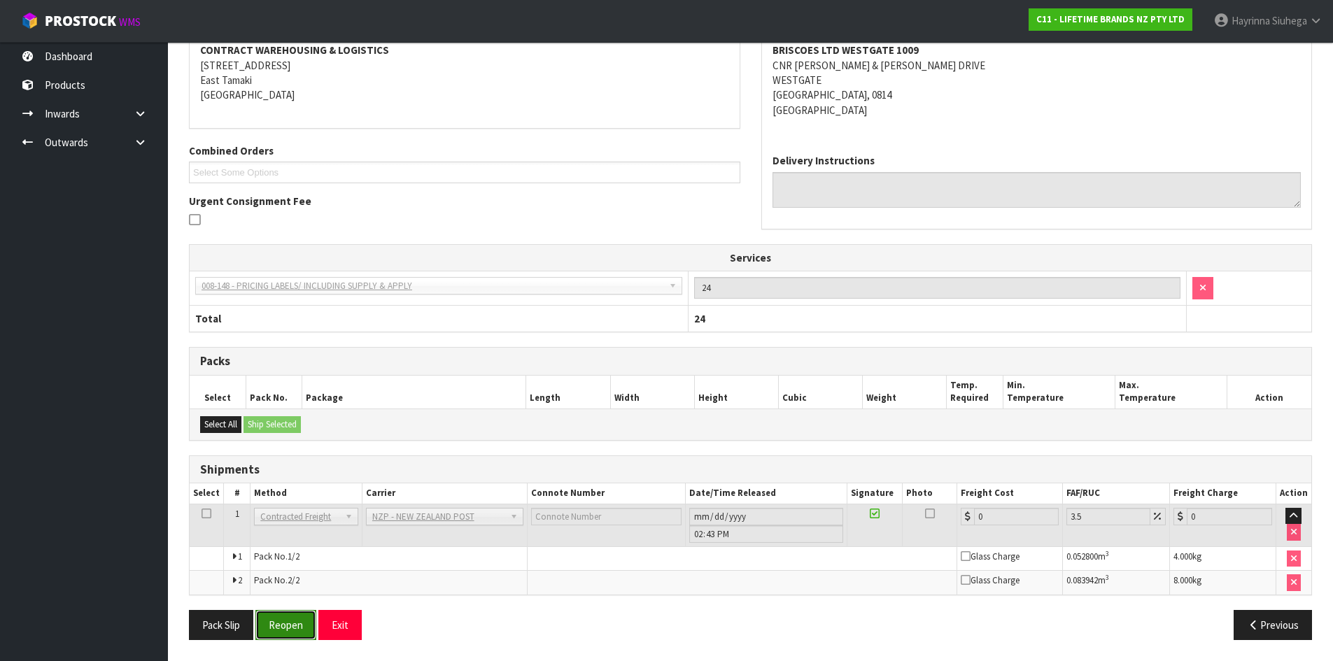
click at [285, 621] on button "Reopen" at bounding box center [285, 625] width 61 height 30
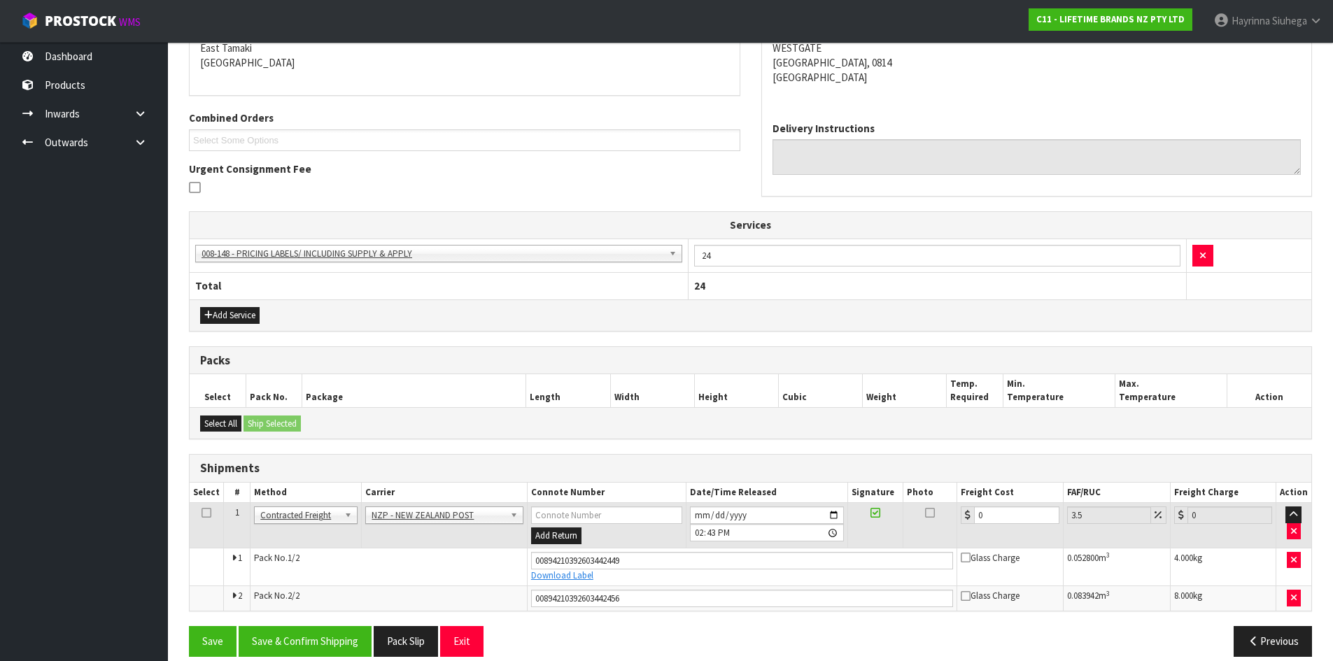
scroll to position [322, 0]
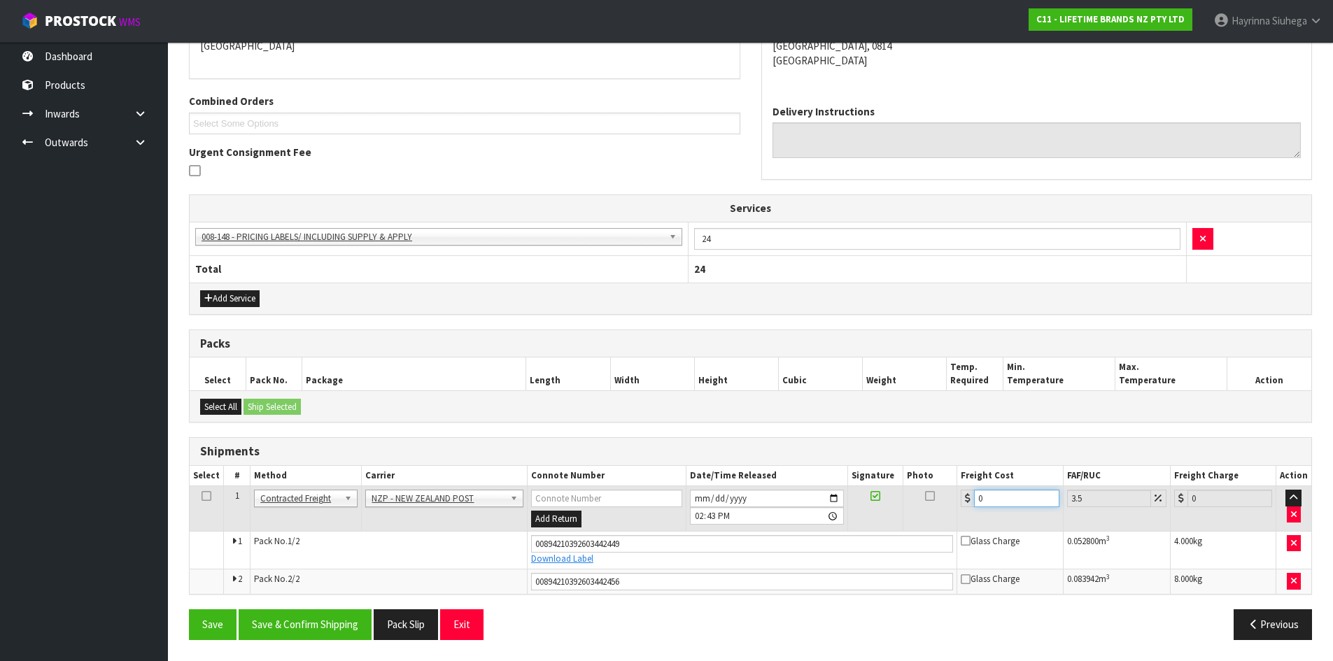
drag, startPoint x: 992, startPoint y: 505, endPoint x: 815, endPoint y: 505, distance: 177.0
click at [838, 505] on tr "1 Client Local Pickup Customer Local Pickup Company Freight Contracted Freight …" at bounding box center [750, 508] width 1121 height 45
type input "8"
type input "8.28"
type input "8.6"
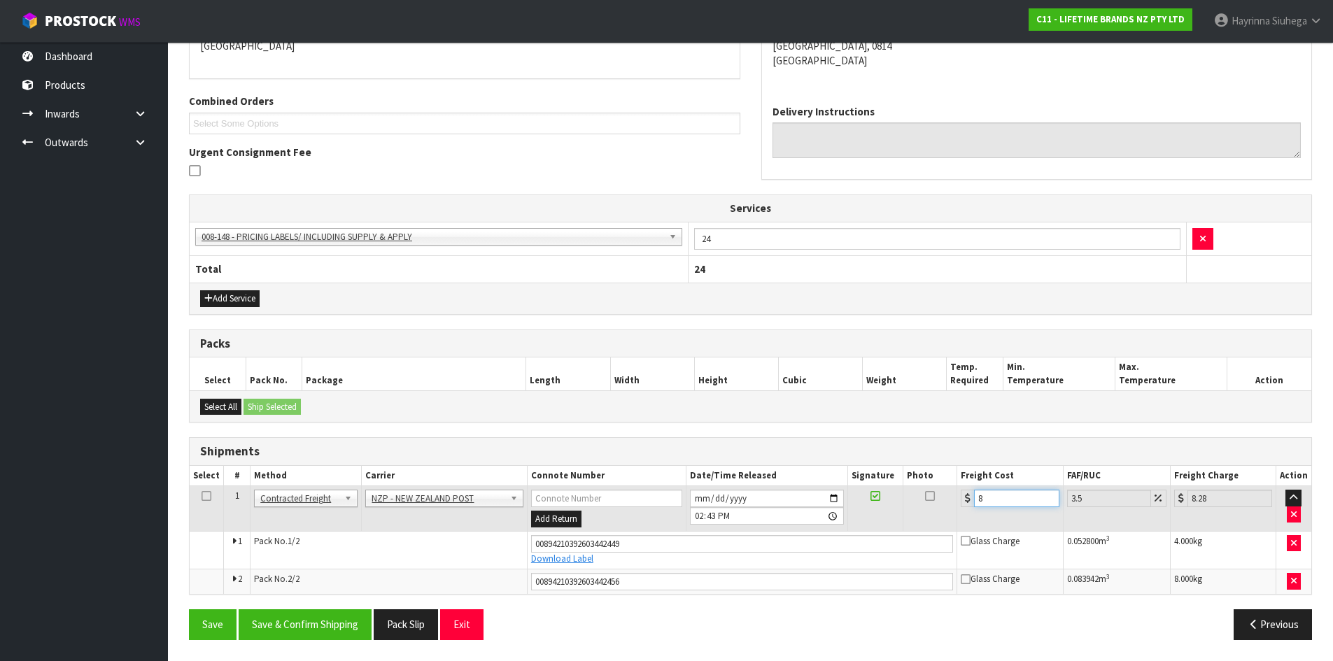
type input "8.9"
type input "8.66"
type input "8.96"
type input "8.66"
click at [189, 609] on button "Save" at bounding box center [213, 624] width 48 height 30
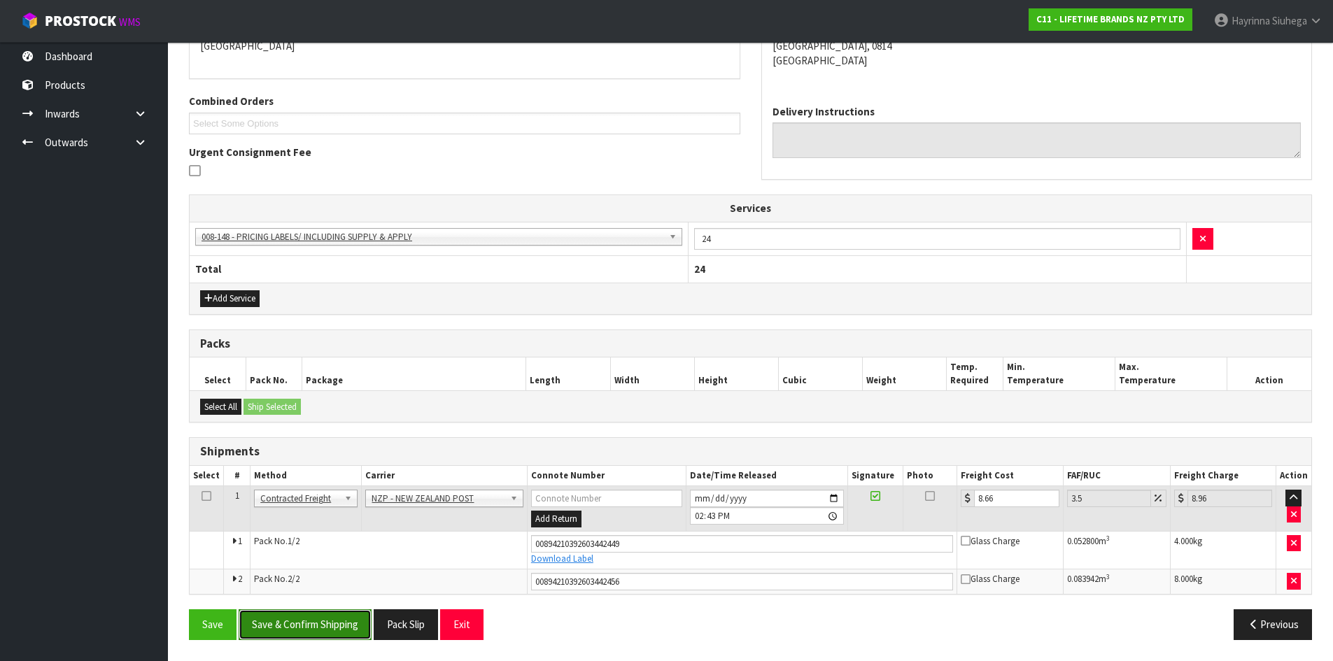
click at [314, 625] on button "Save & Confirm Shipping" at bounding box center [305, 624] width 133 height 30
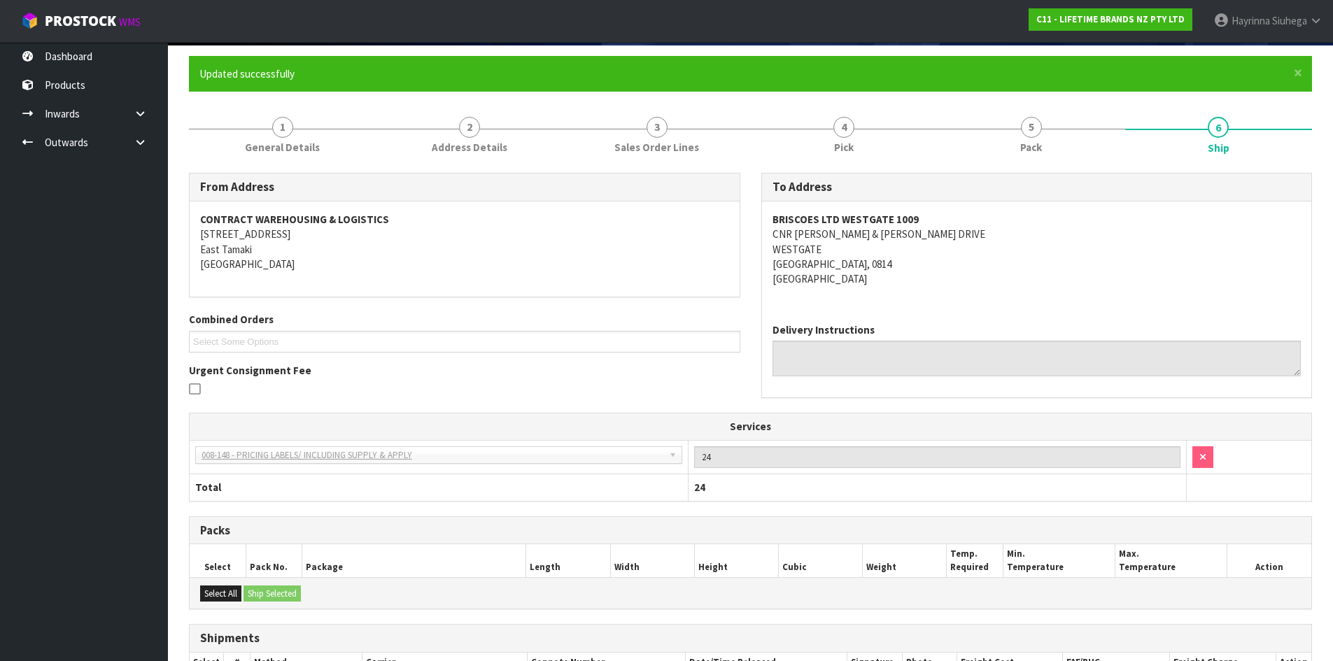
scroll to position [0, 0]
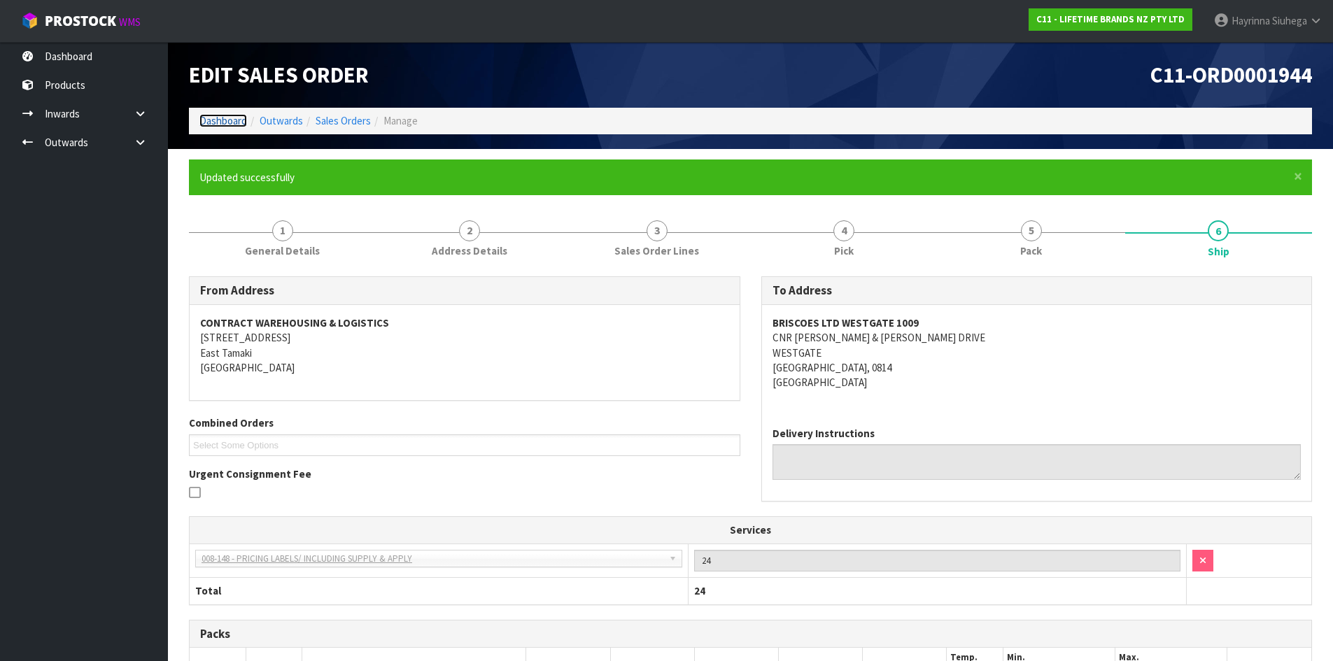
click at [221, 123] on link "Dashboard" at bounding box center [223, 120] width 48 height 13
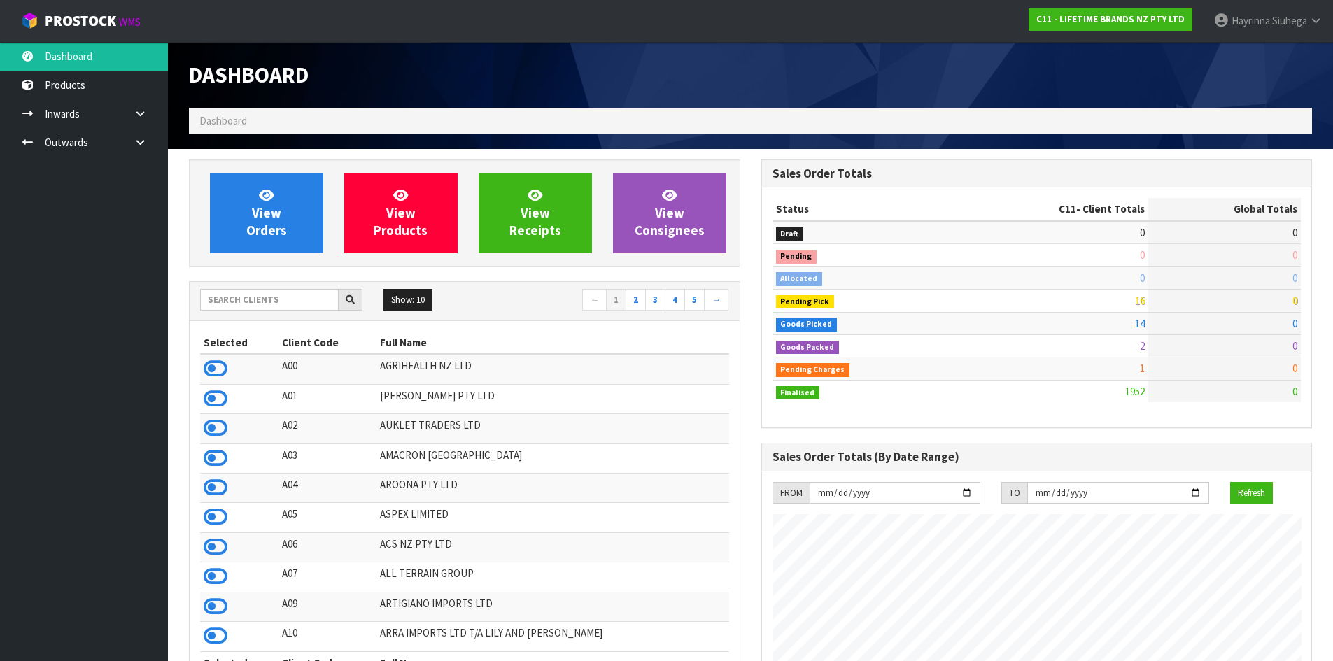
scroll to position [1060, 572]
click at [293, 195] on link "View Orders" at bounding box center [266, 213] width 113 height 80
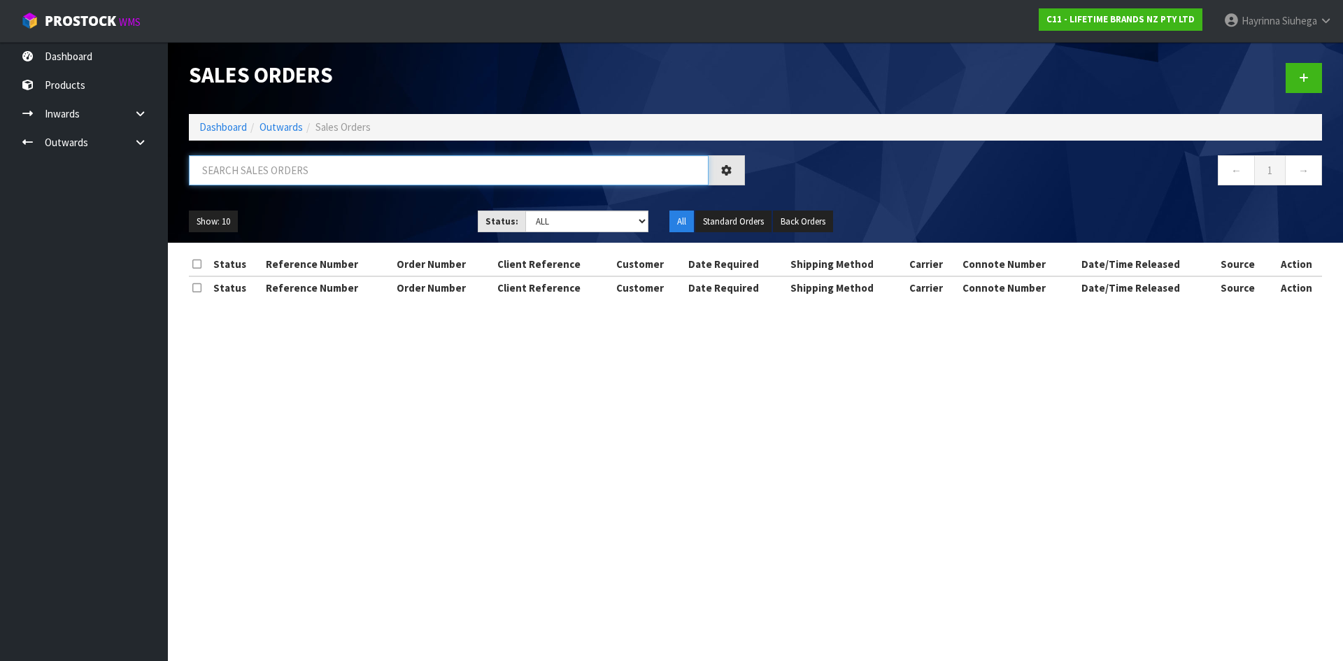
click at [311, 167] on input "text" at bounding box center [449, 170] width 520 height 30
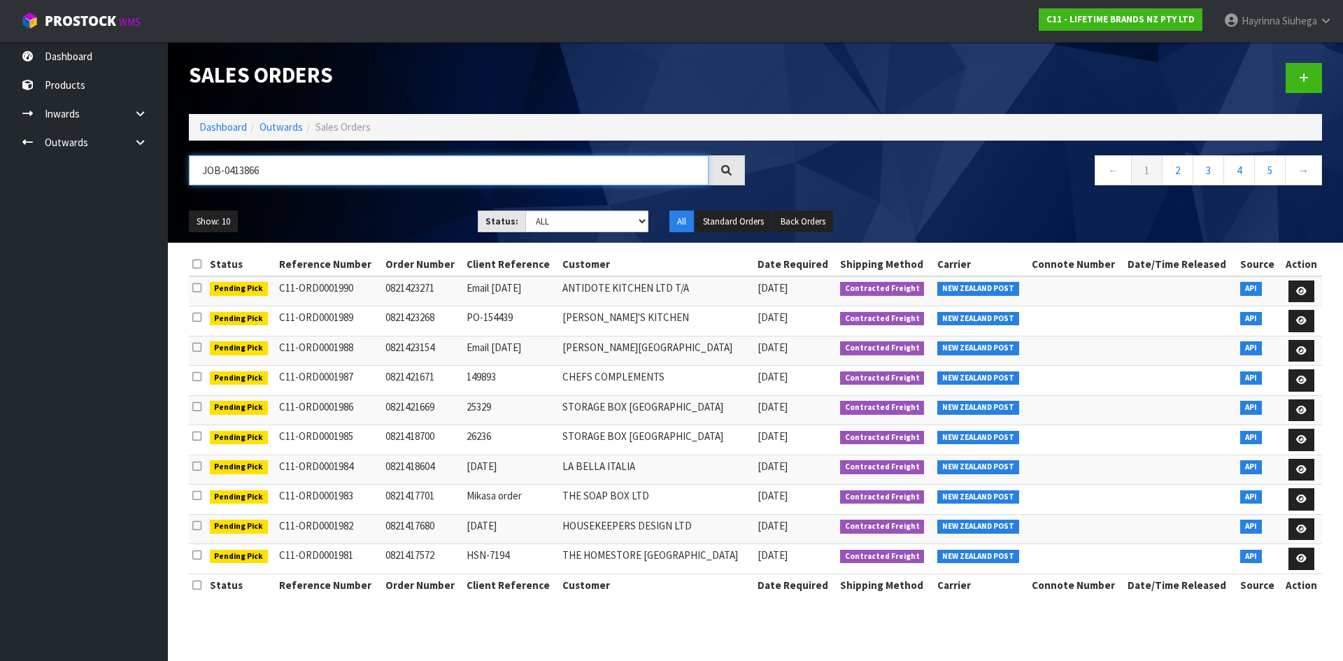
type input "JOB-0413866"
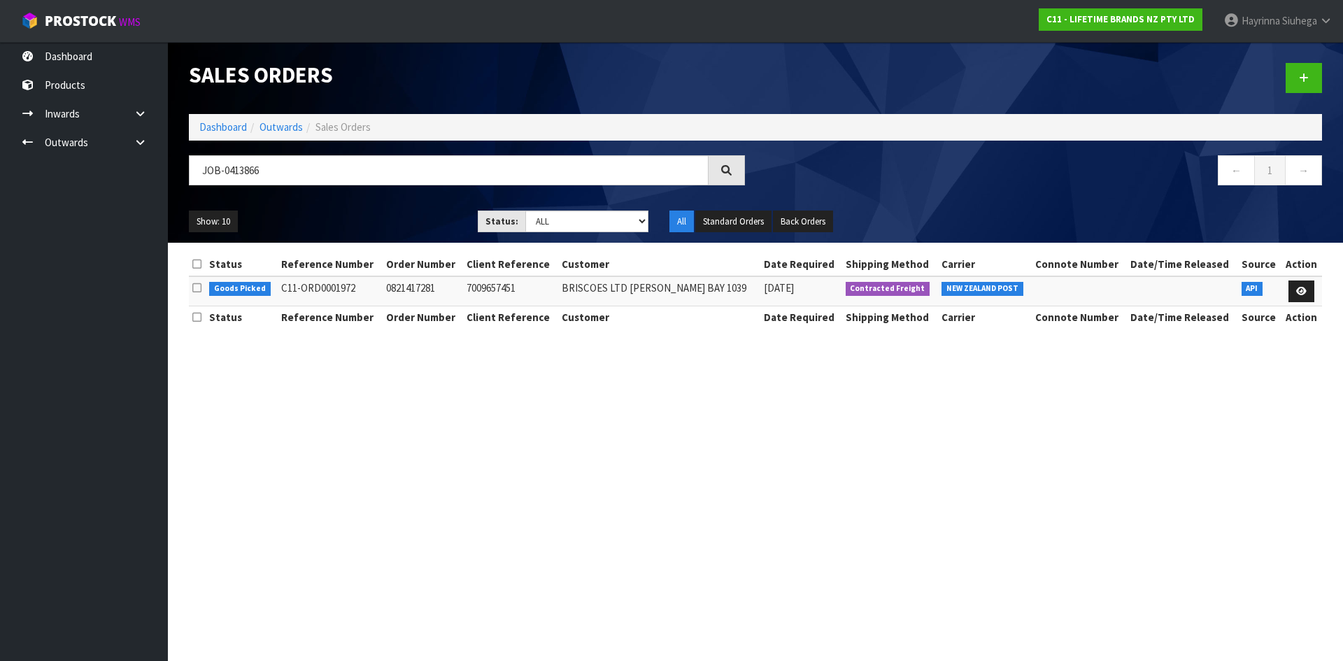
click at [220, 115] on ol "Dashboard Outwards Sales Orders" at bounding box center [755, 127] width 1133 height 26
click at [217, 122] on link "Dashboard" at bounding box center [223, 126] width 48 height 13
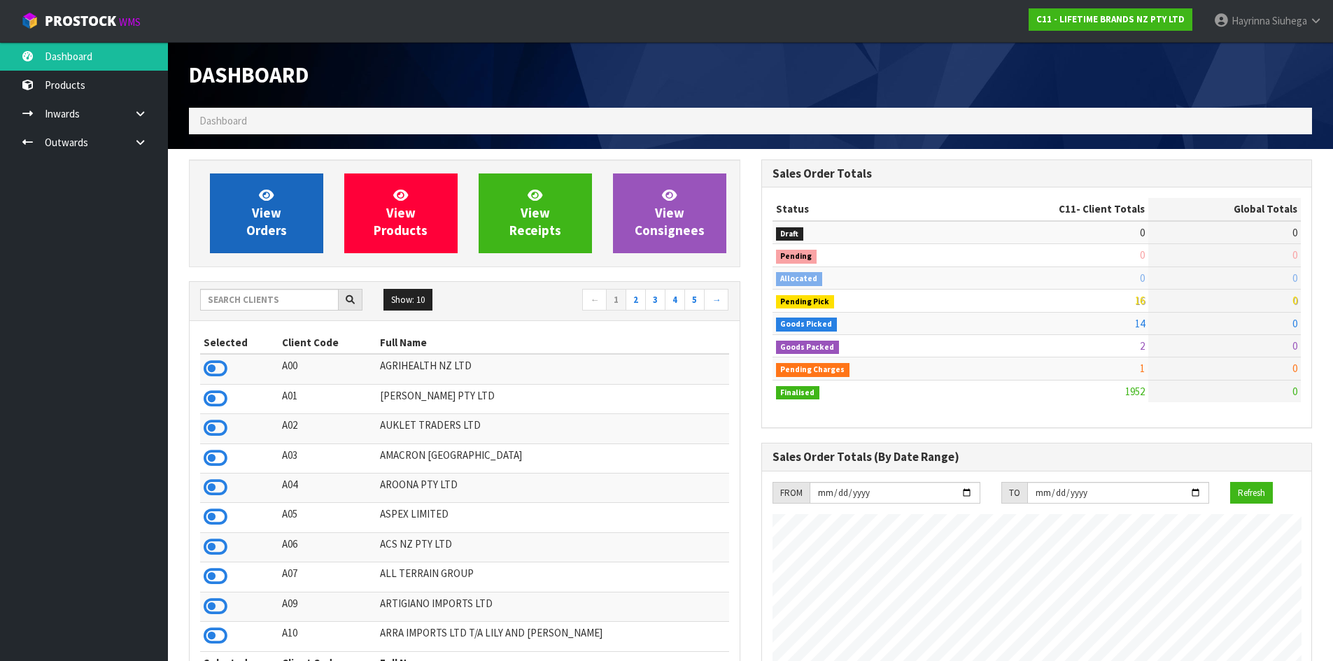
scroll to position [1060, 572]
click at [253, 220] on span "View Orders" at bounding box center [266, 213] width 41 height 52
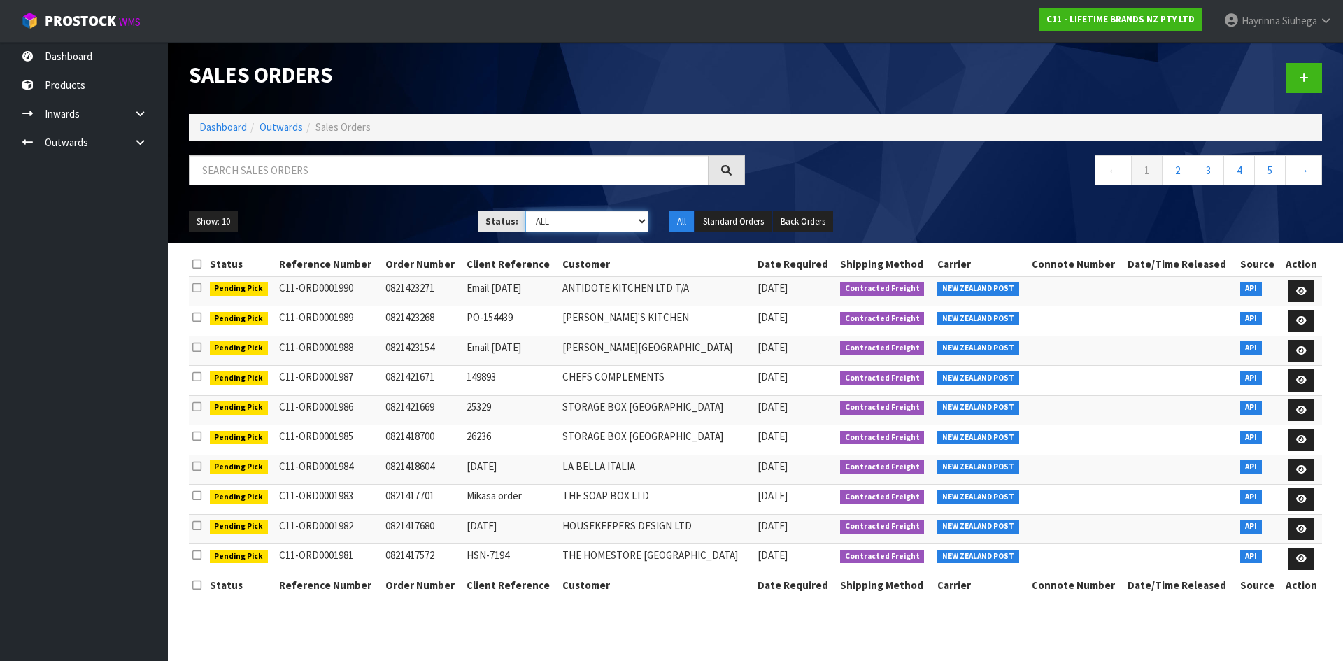
click at [544, 220] on select "Draft Pending Allocated Pending Pick Goods Picked Goods Packed Pending Charges …" at bounding box center [587, 222] width 124 height 22
select select "string:4"
click at [525, 211] on select "Draft Pending Allocated Pending Pick Goods Picked Goods Packed Pending Charges …" at bounding box center [587, 222] width 124 height 22
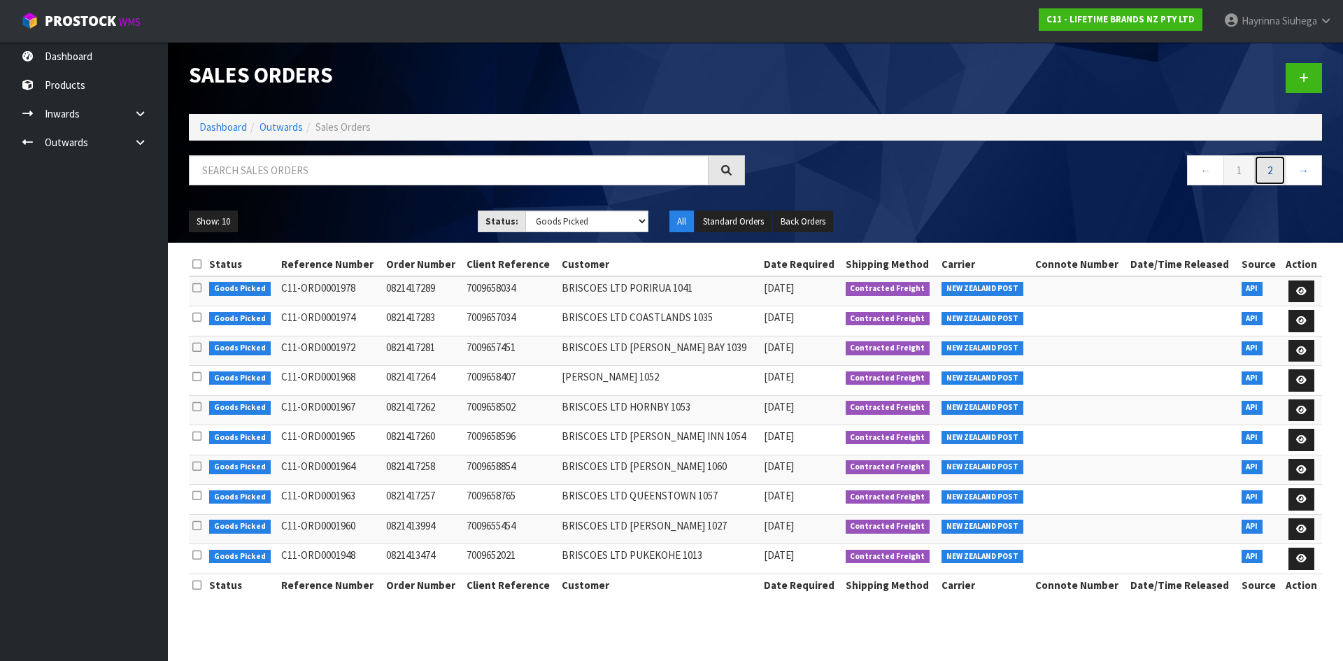
click at [1273, 174] on link "2" at bounding box center [1269, 170] width 31 height 30
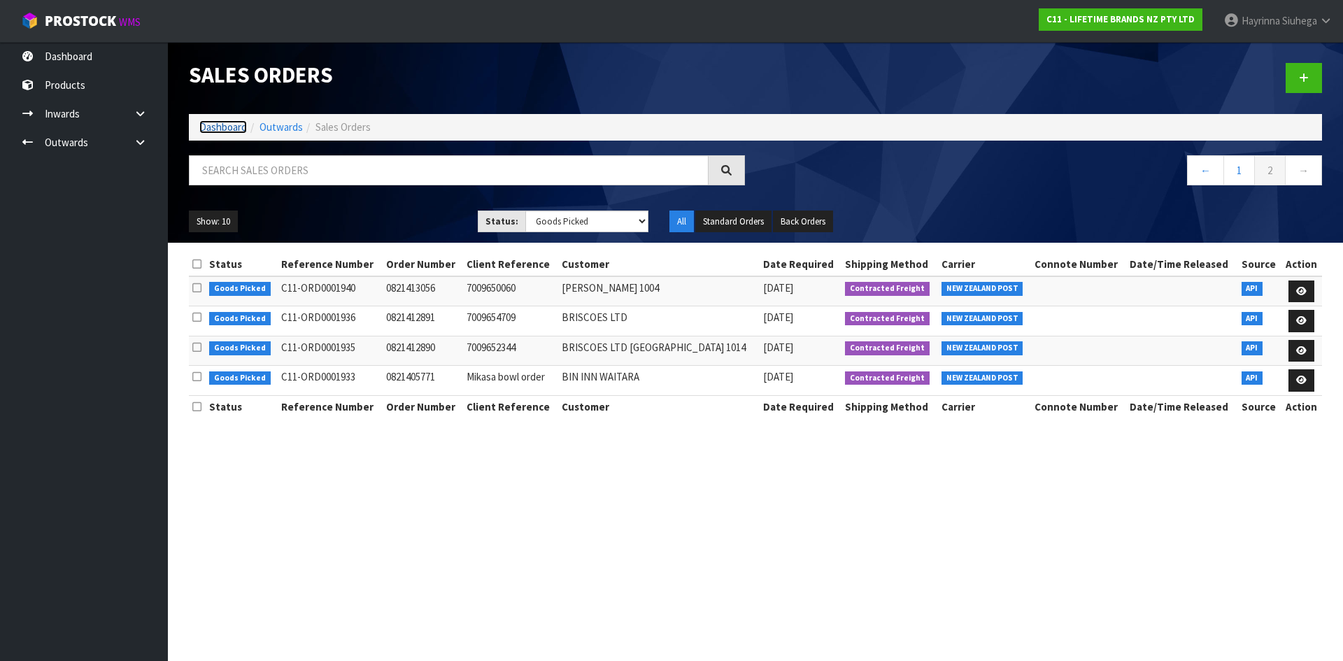
click at [223, 125] on link "Dashboard" at bounding box center [223, 126] width 48 height 13
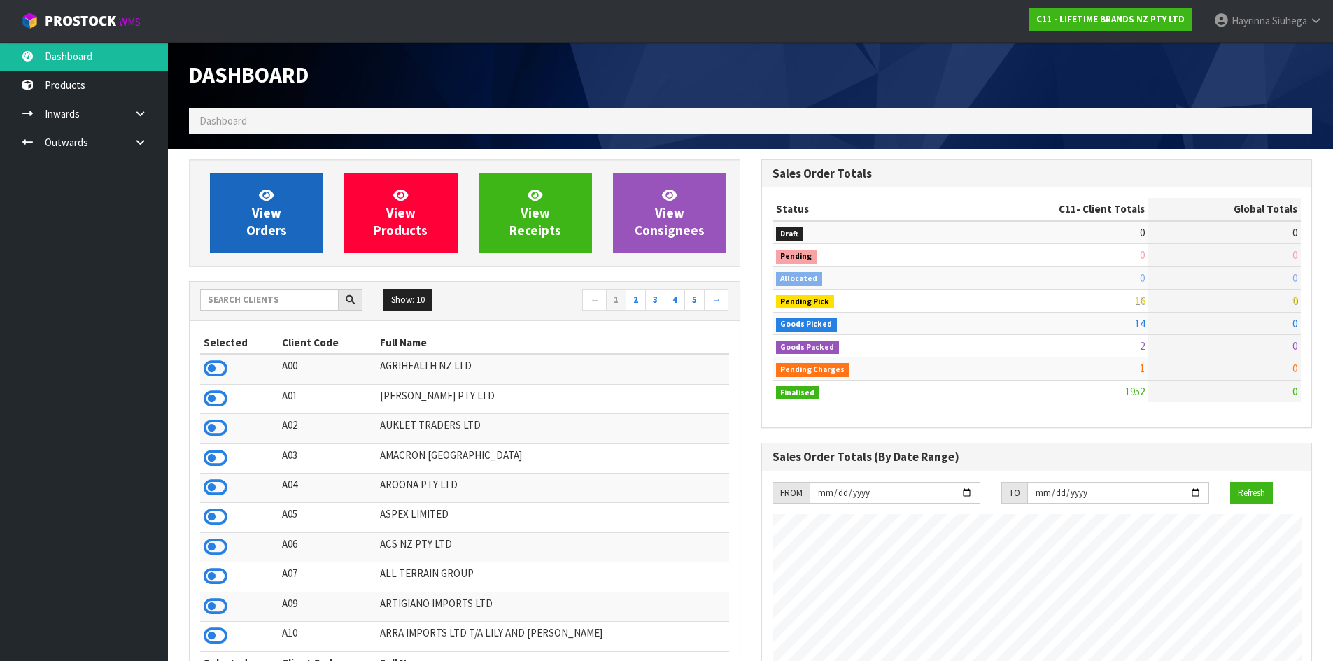
scroll to position [1060, 572]
click at [286, 208] on link "View Orders" at bounding box center [266, 213] width 113 height 80
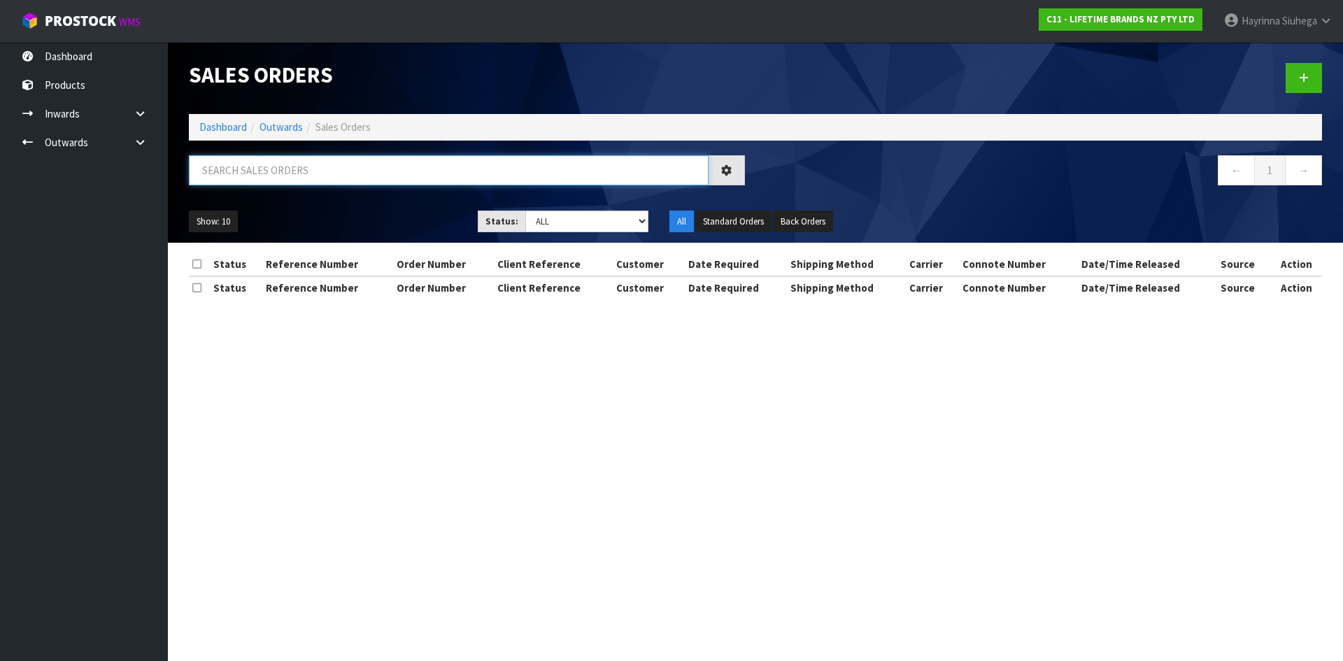
click at [321, 180] on input "text" at bounding box center [449, 170] width 520 height 30
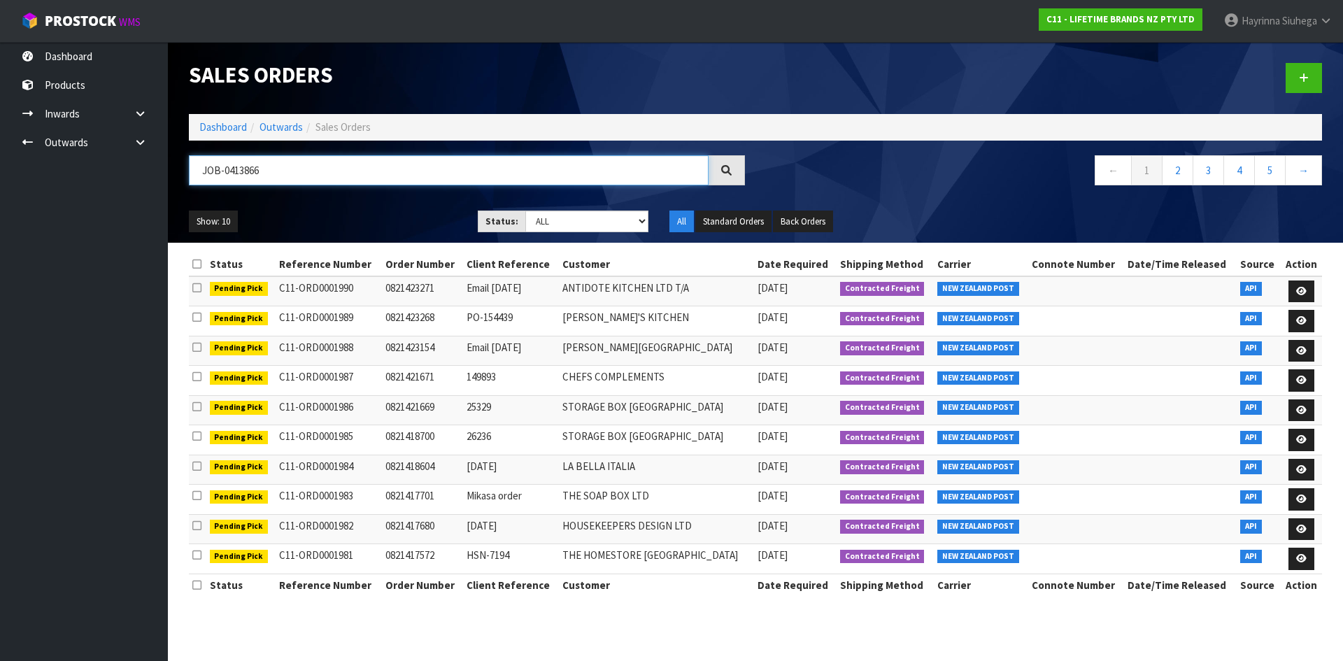
type input "JOB-0413866"
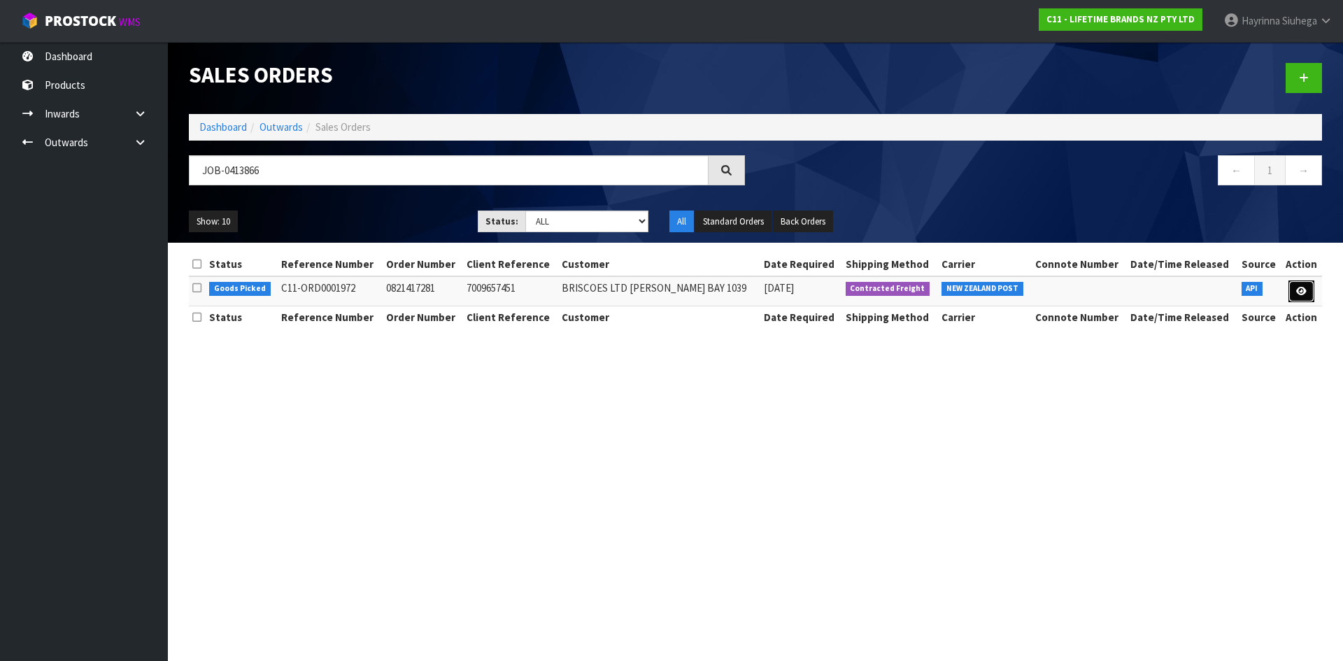
click at [1300, 289] on icon at bounding box center [1301, 291] width 10 height 9
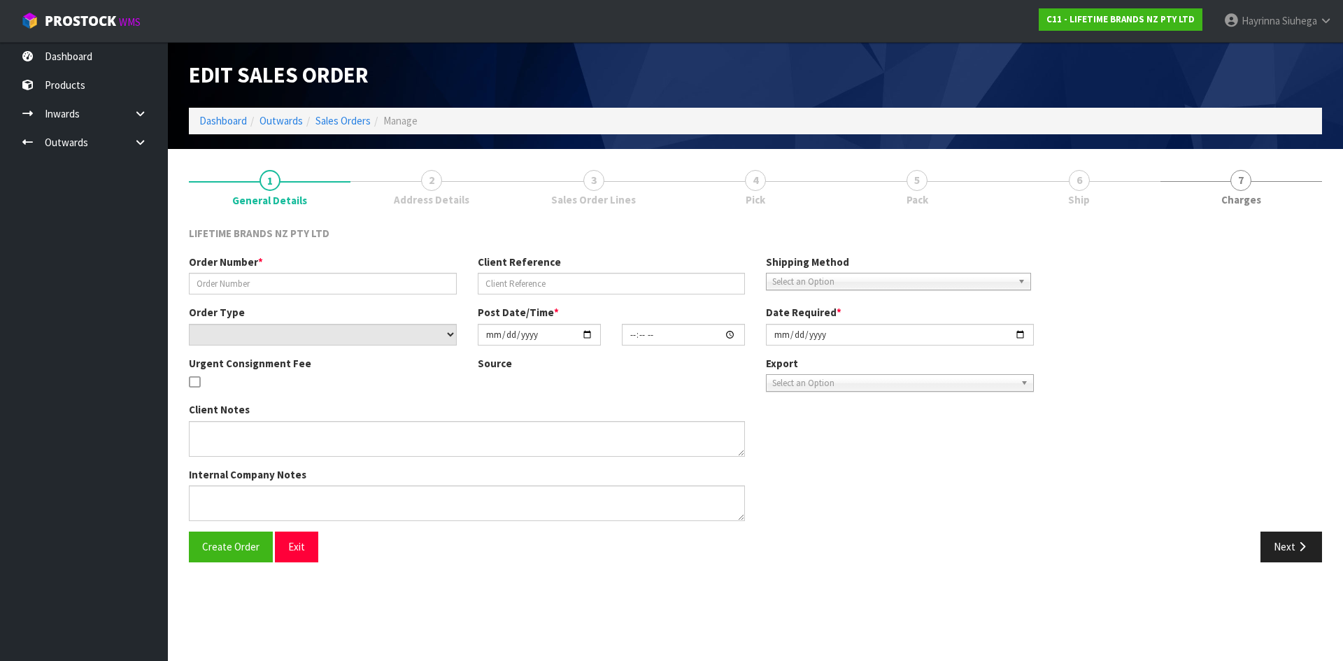
click at [1043, 188] on link "6 Ship" at bounding box center [1079, 187] width 162 height 55
type input "0821417281"
type input "7009657451"
select select "number:0"
type input "2025-09-23"
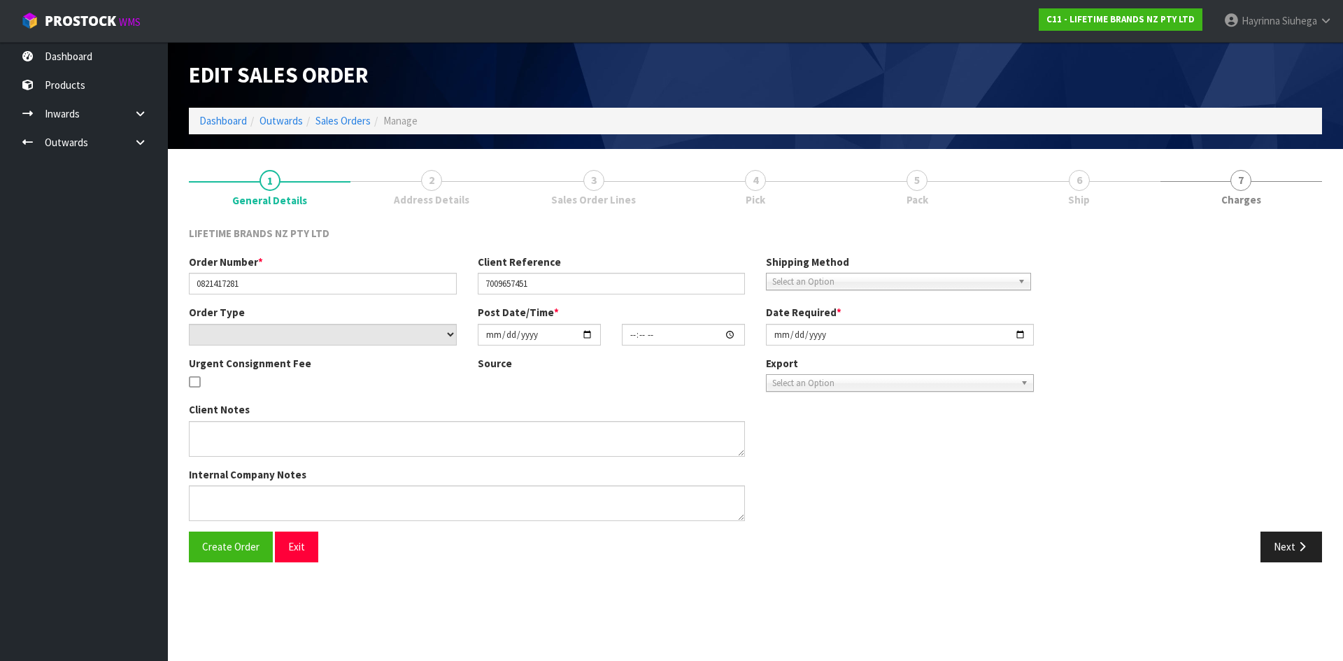
type input "08:09:18.000"
type input "2025-09-23"
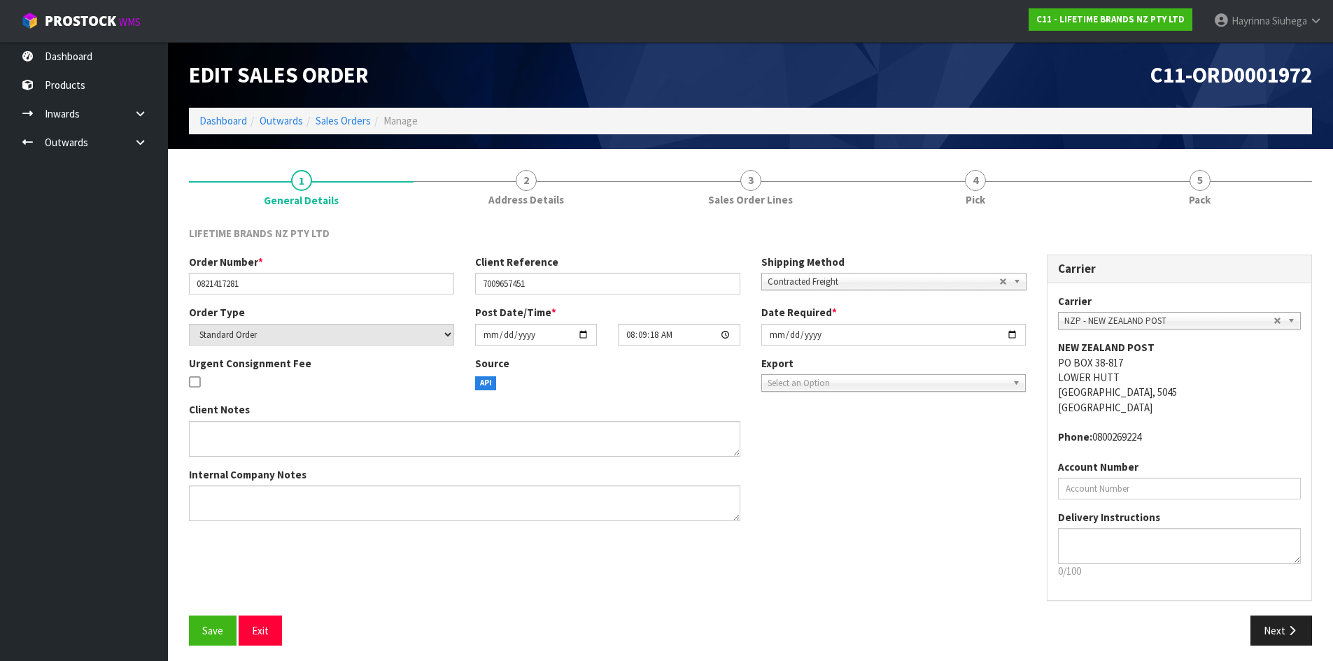
click at [1043, 188] on link "4 Pick" at bounding box center [975, 187] width 225 height 55
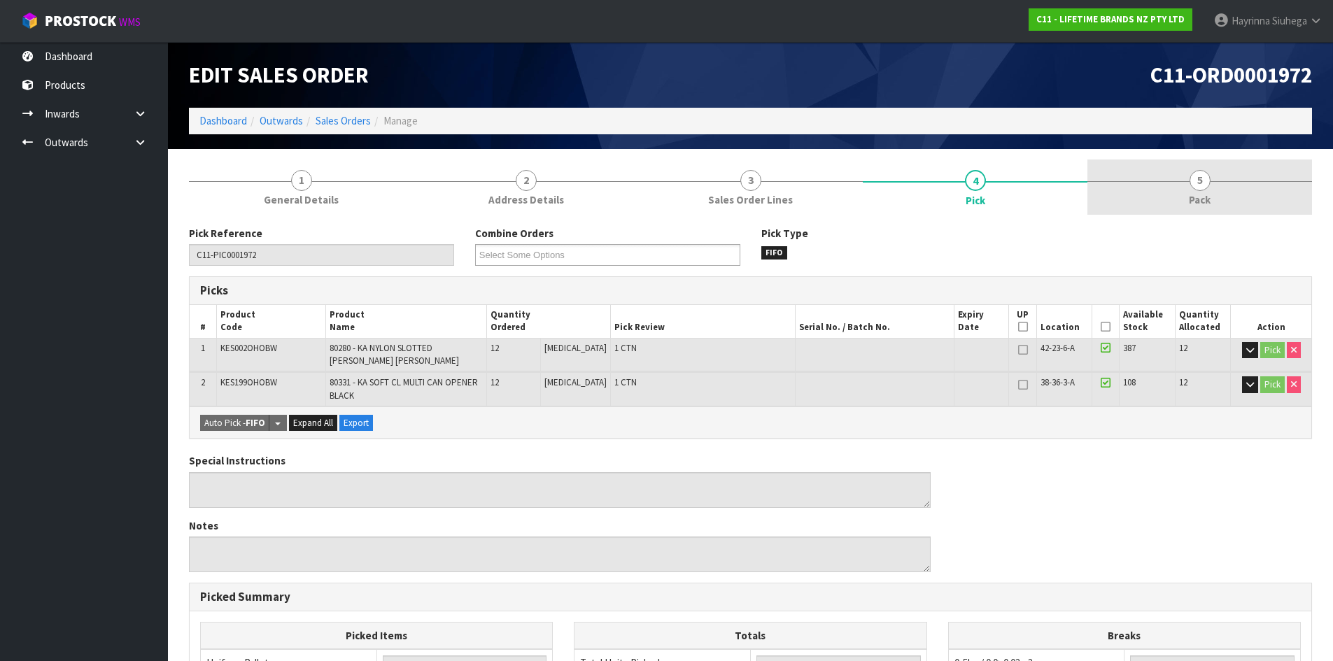
click at [1257, 201] on link "5 Pack" at bounding box center [1199, 187] width 225 height 55
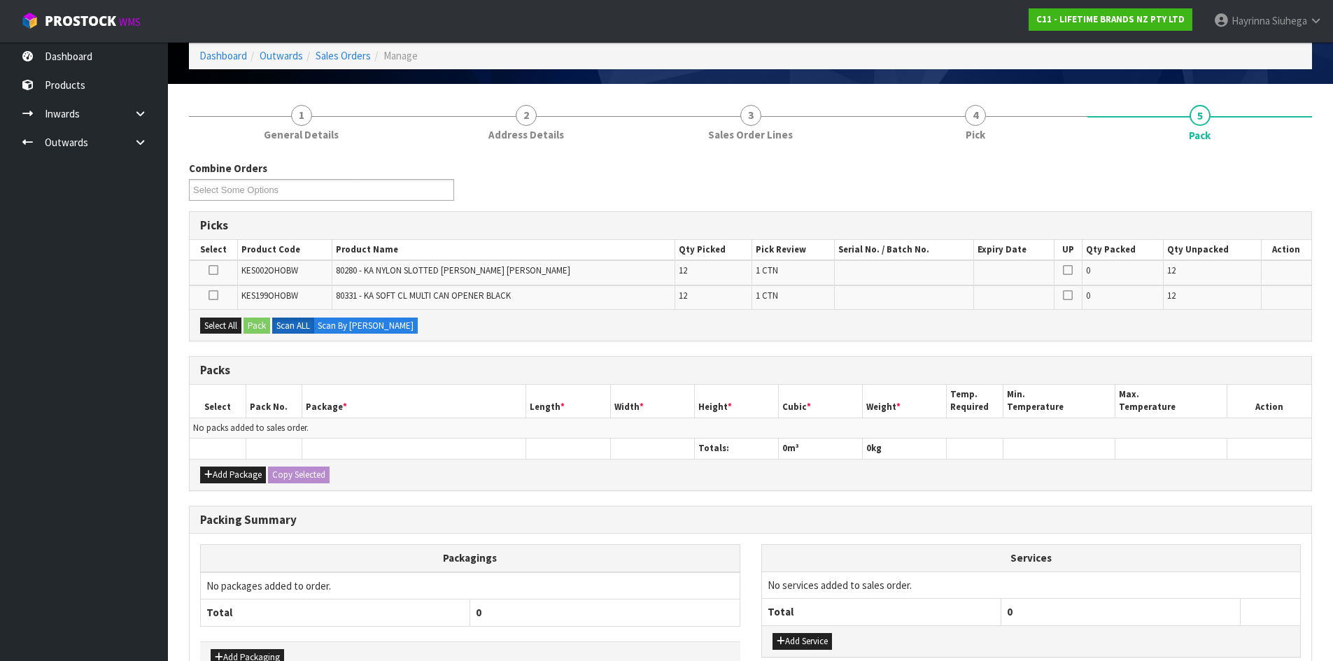
scroll to position [154, 0]
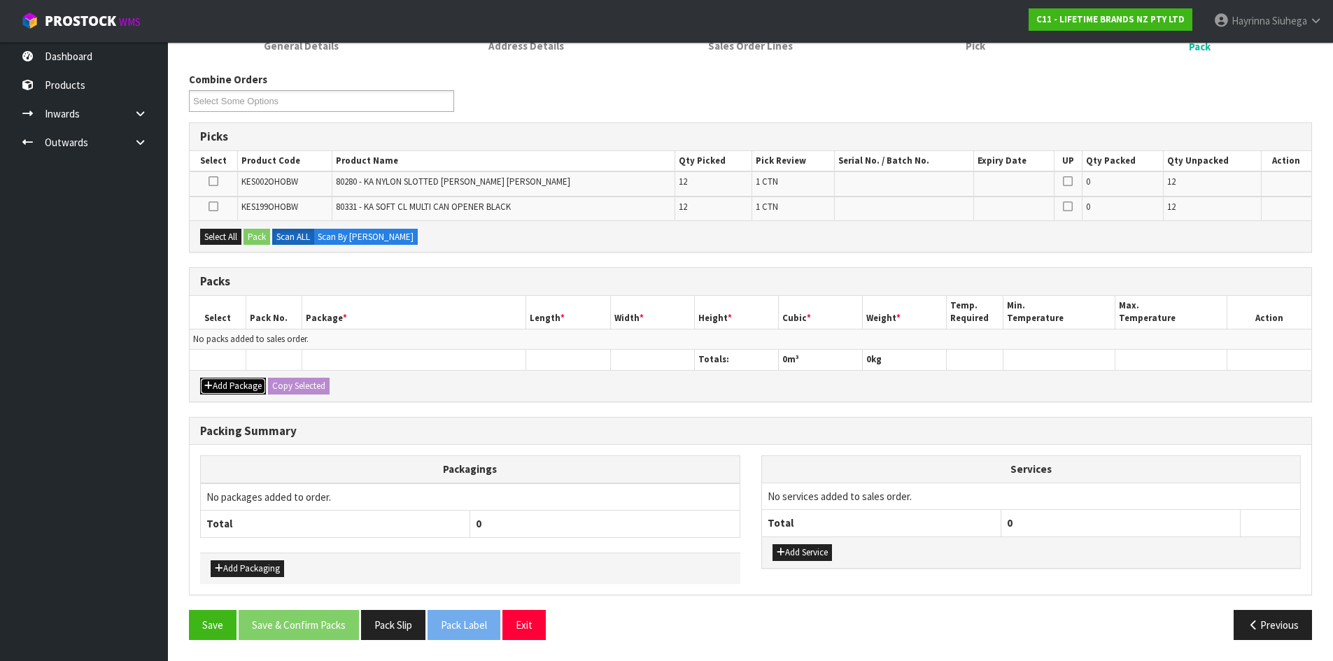
click at [231, 380] on button "Add Package" at bounding box center [233, 386] width 66 height 17
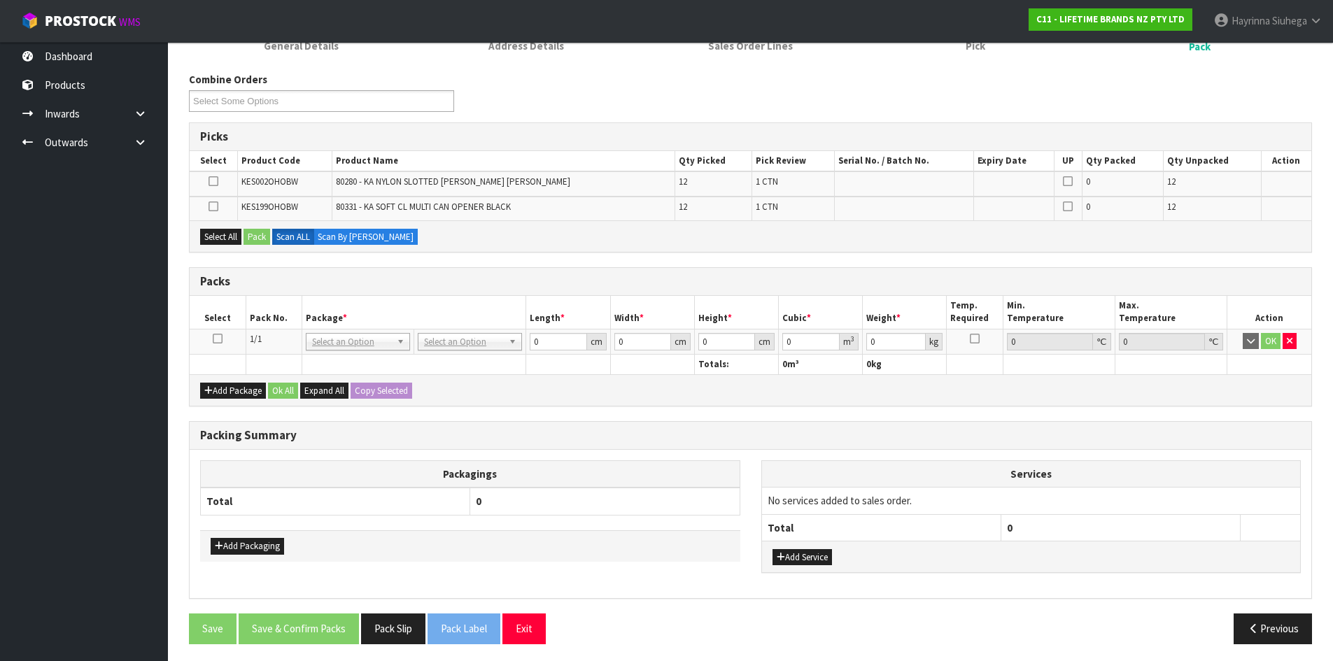
click at [218, 339] on icon at bounding box center [218, 339] width 10 height 1
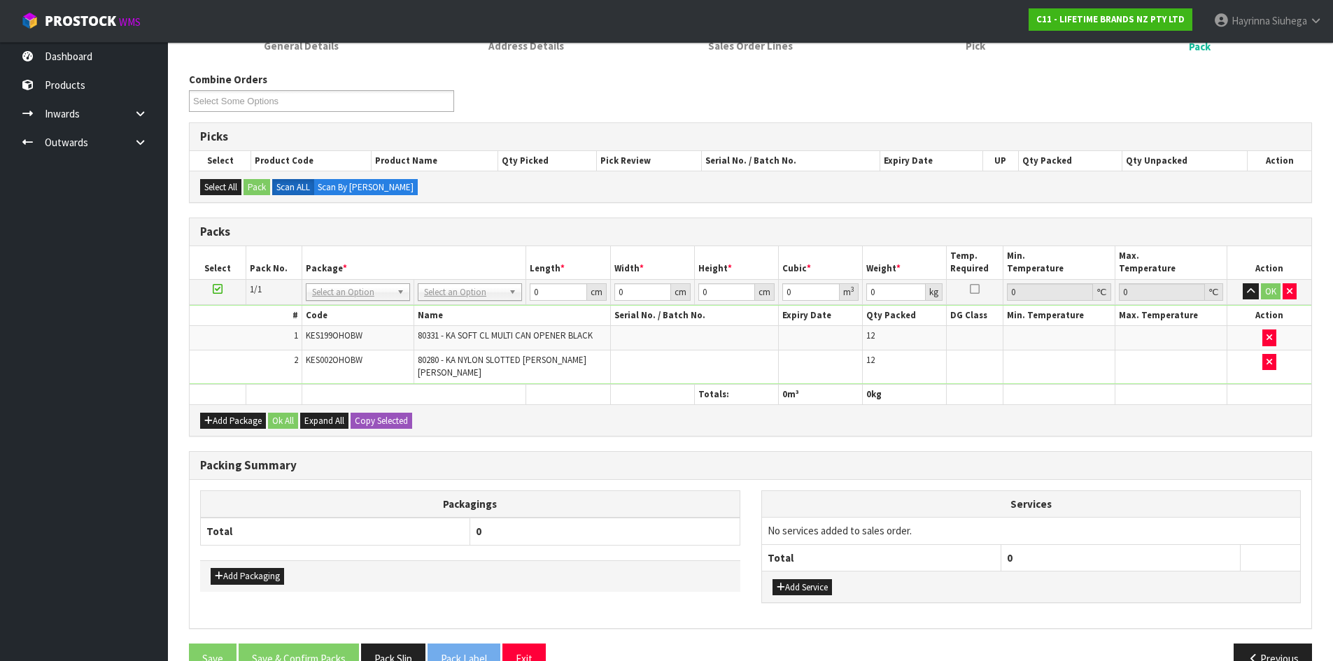
scroll to position [178, 0]
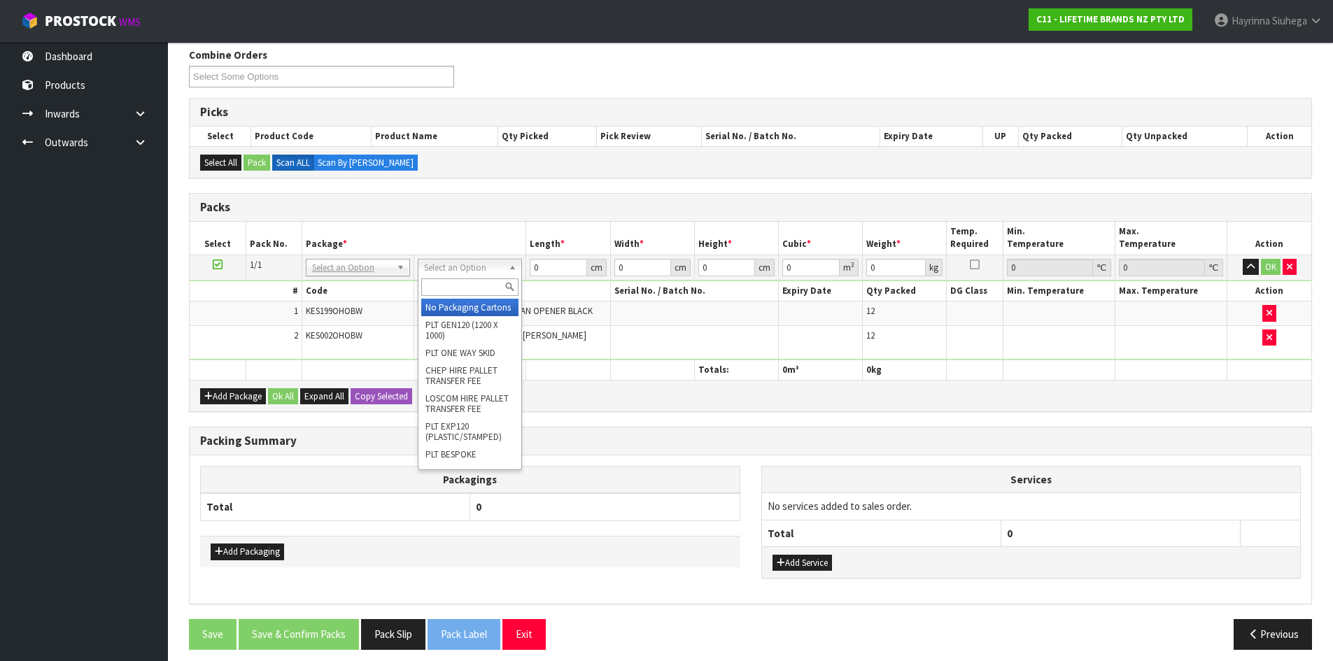
click at [434, 293] on input "text" at bounding box center [469, 286] width 97 height 17
type input "ctn6"
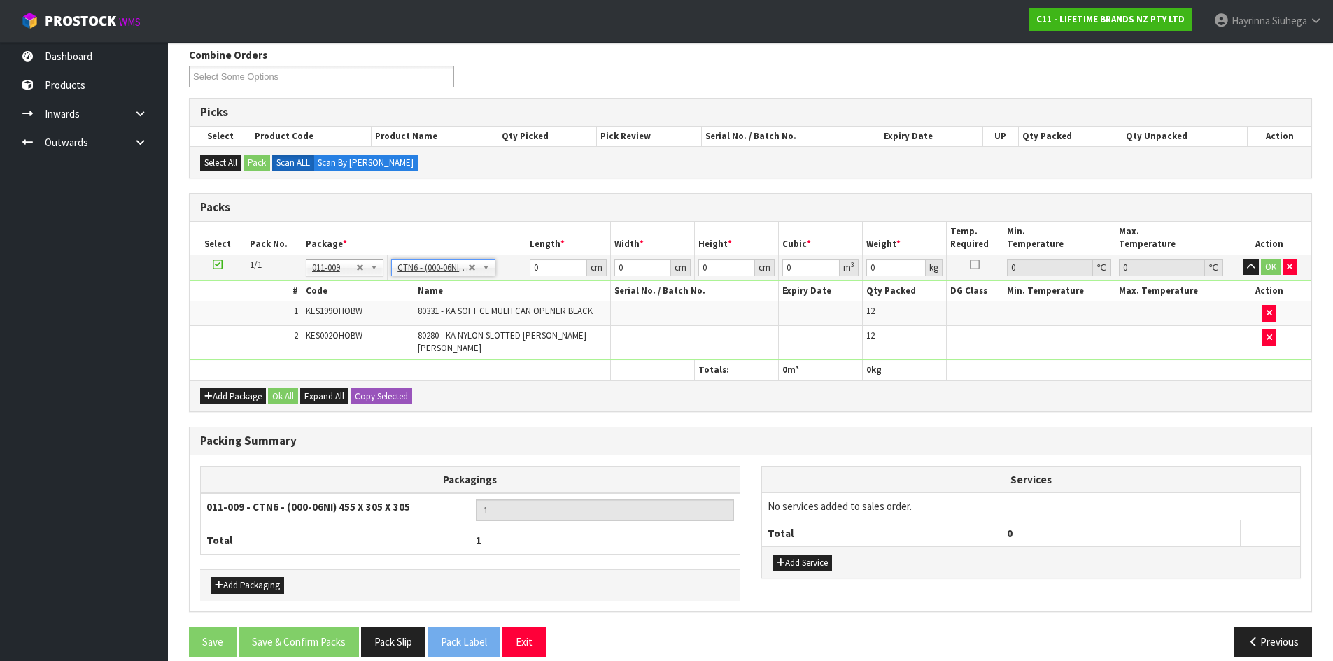
type input "45.5"
type input "30.5"
type input "0.042326"
type input "5.944"
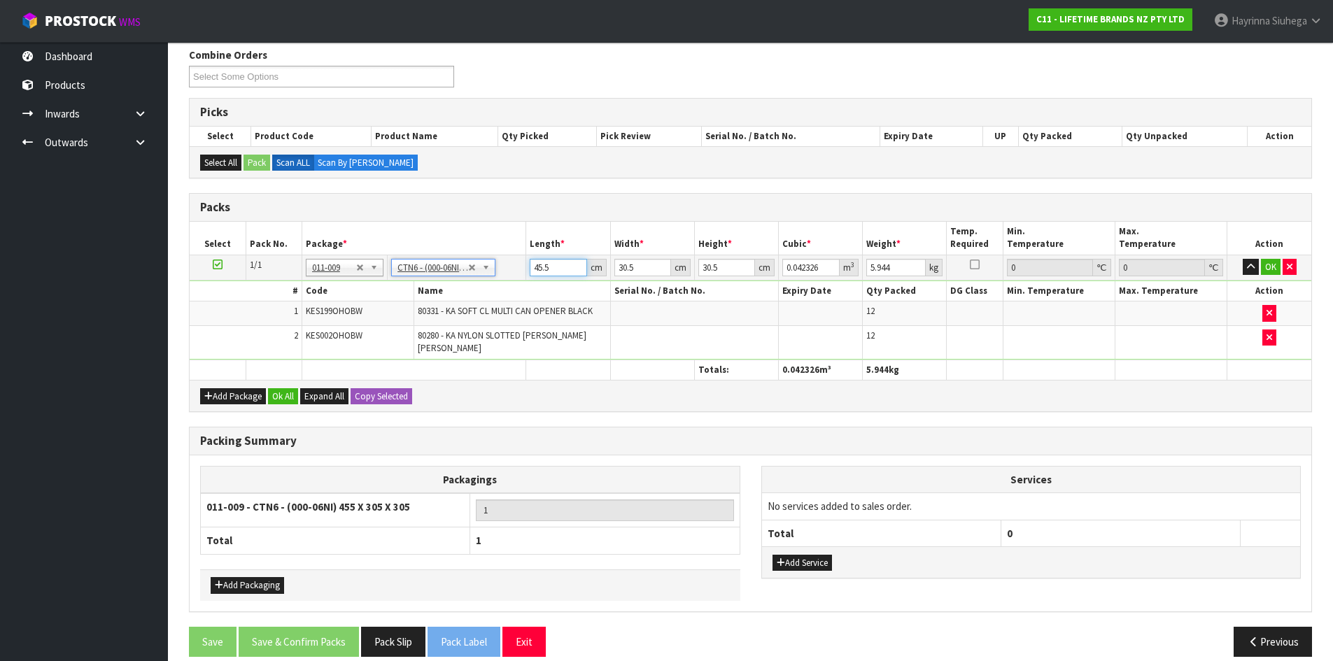
click at [538, 269] on input "45.5" at bounding box center [558, 267] width 57 height 17
type input "4"
type input "0.003721"
type input "47"
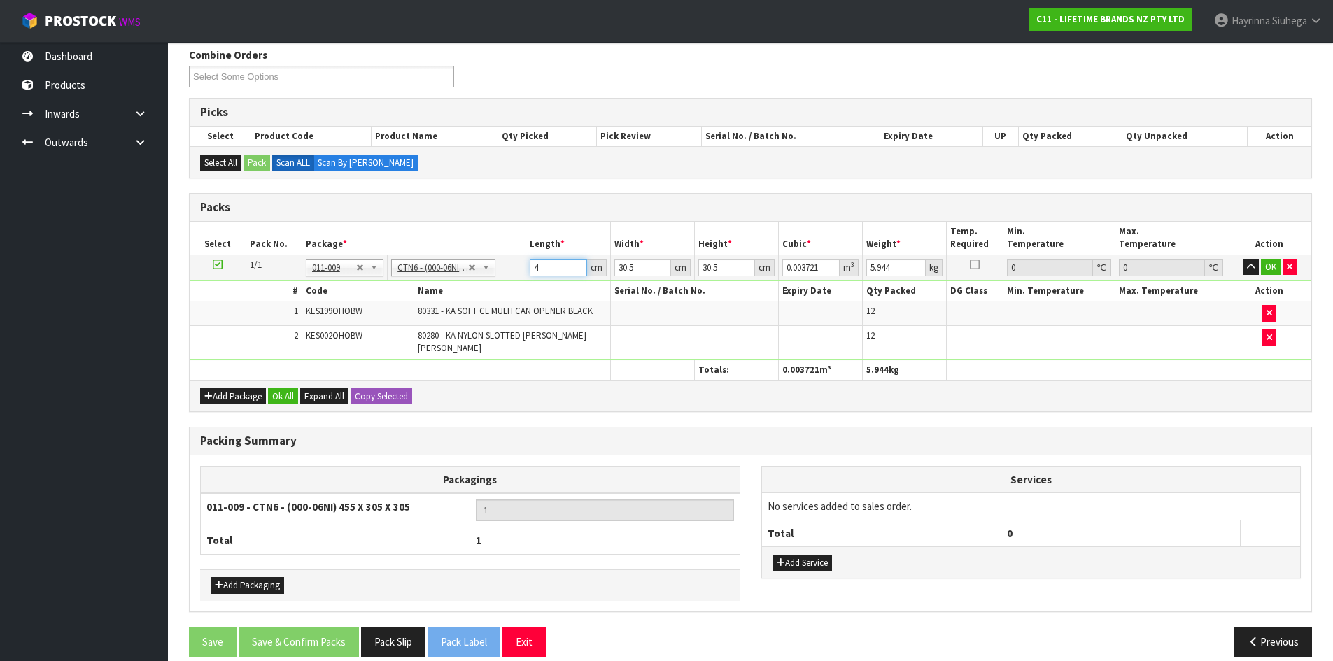
type input "0.043722"
type input "47"
type input "3"
type input "0.0043"
type input "32"
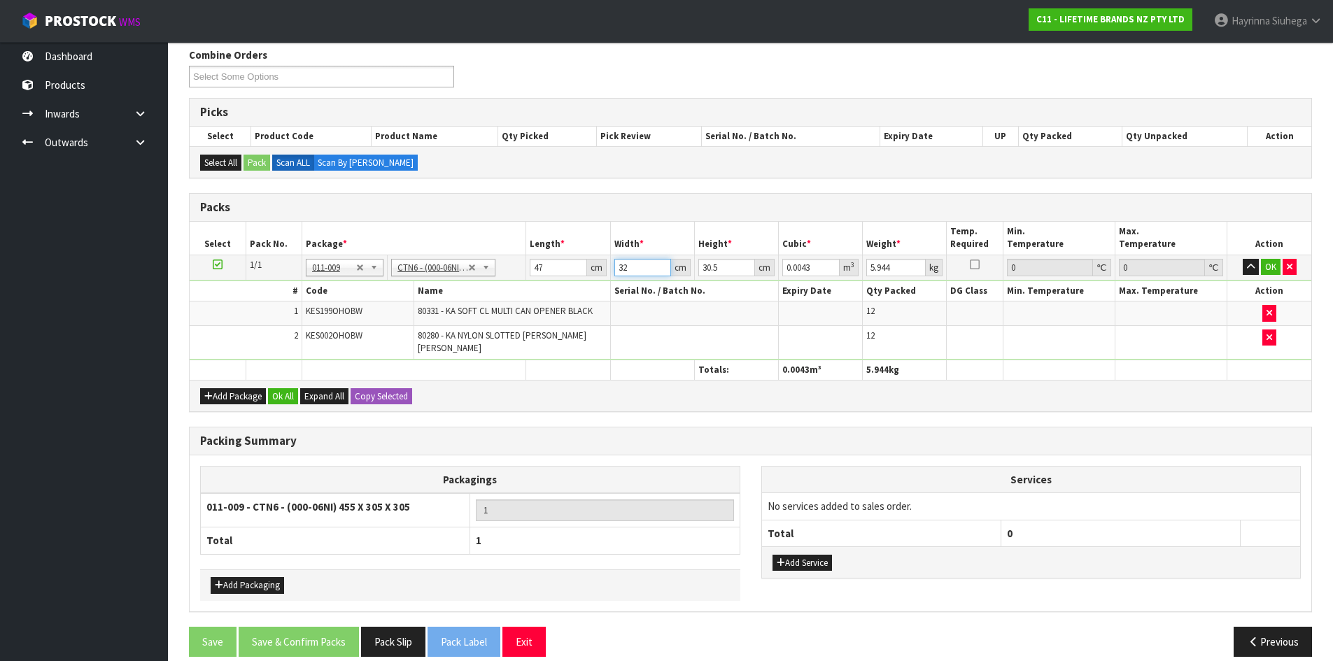
type input "0.045872"
type input "32"
type input "4"
type input "0.006016"
type input "41"
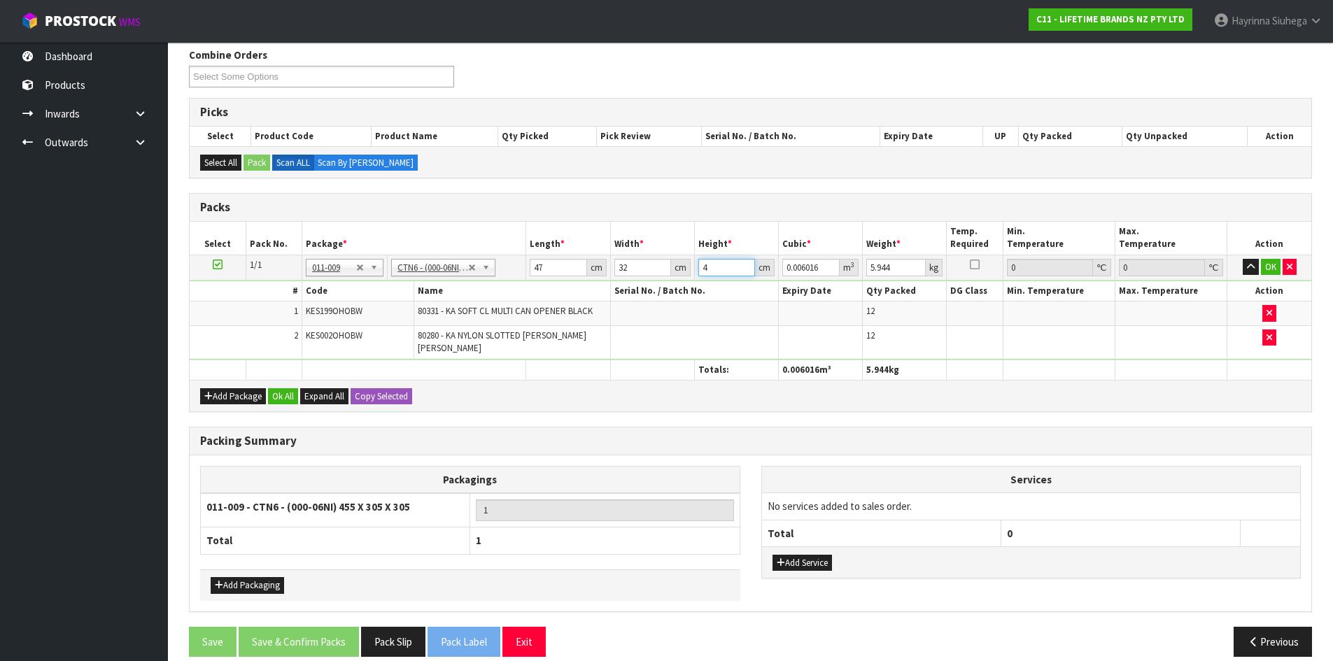
type input "0.061664"
type input "41"
type input "8"
click button "OK" at bounding box center [1271, 267] width 20 height 17
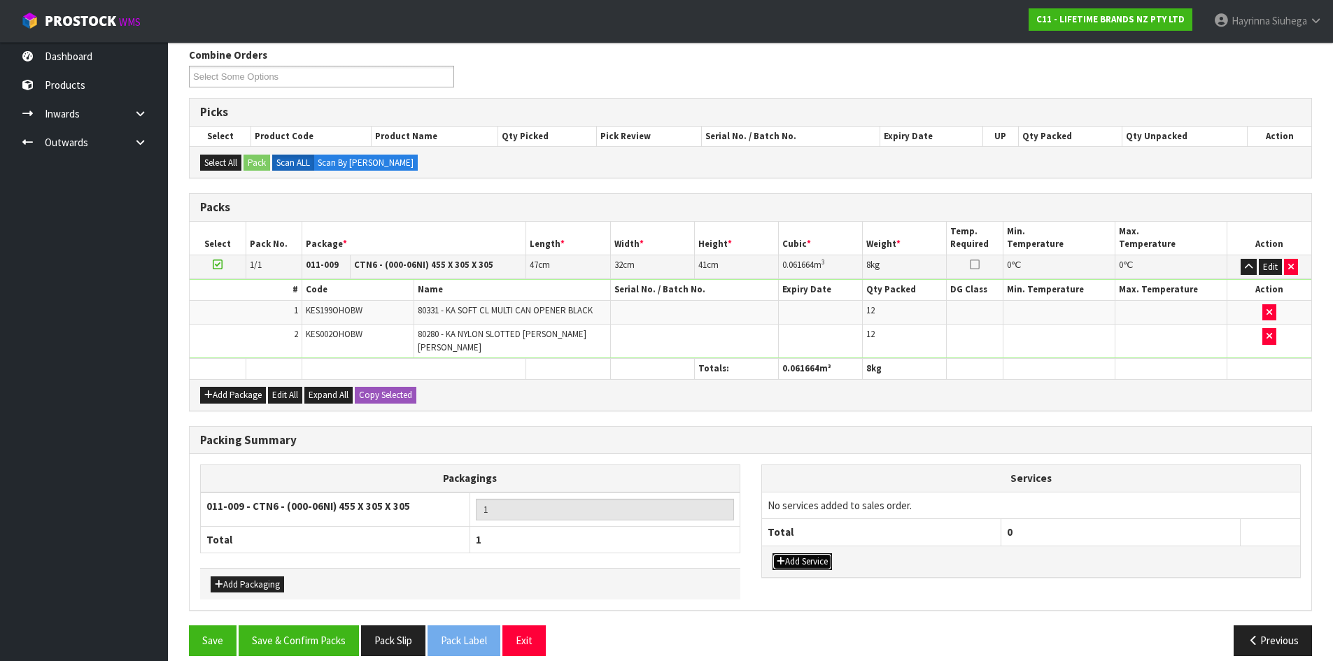
click at [801, 555] on button "Add Service" at bounding box center [801, 561] width 59 height 17
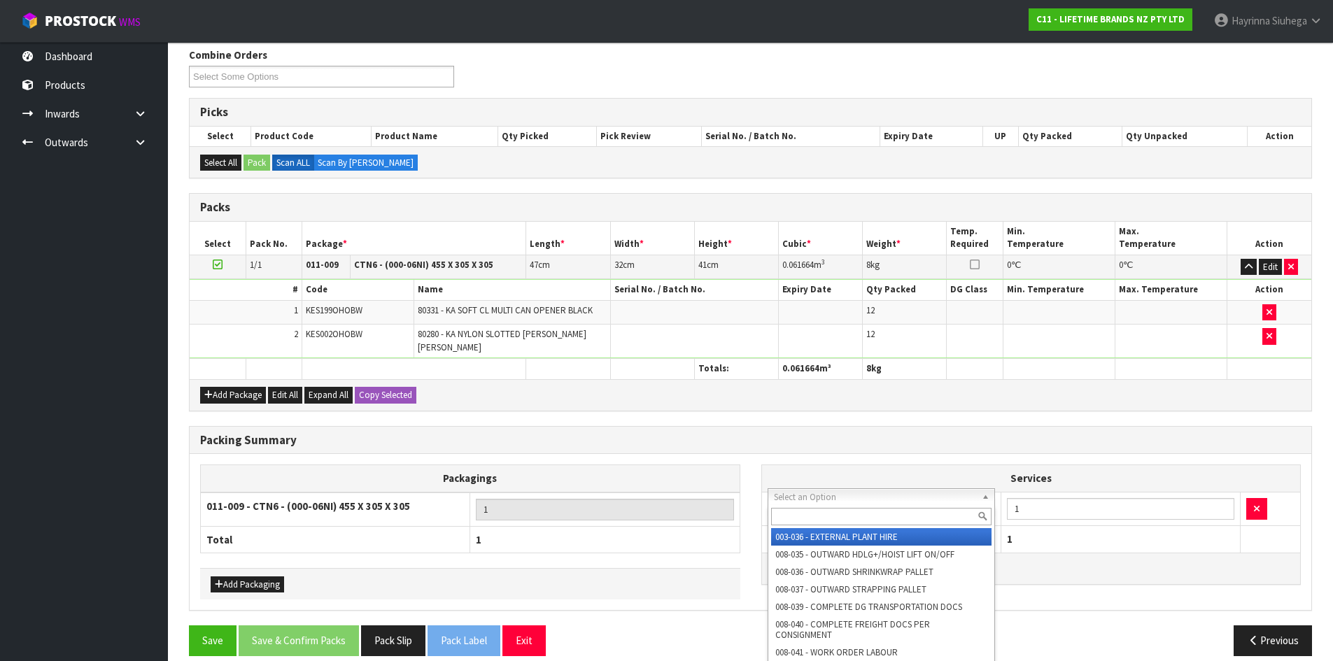
click at [837, 519] on input "text" at bounding box center [881, 516] width 221 height 17
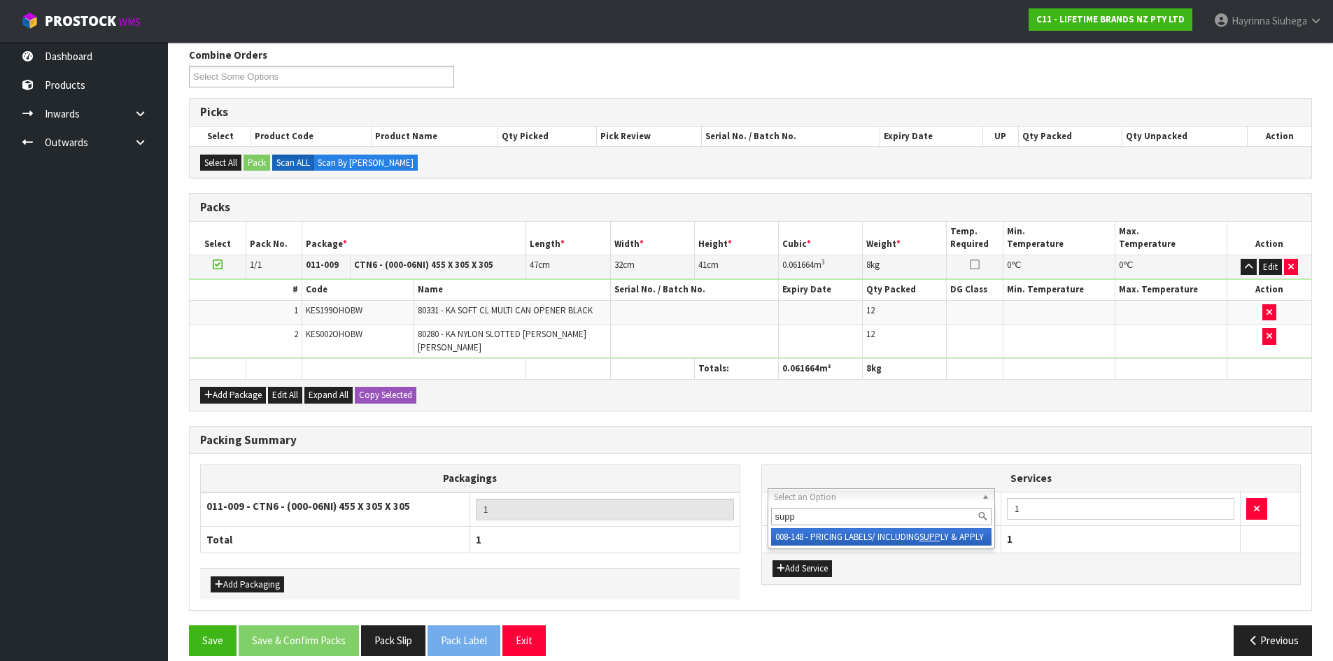
type input "supp"
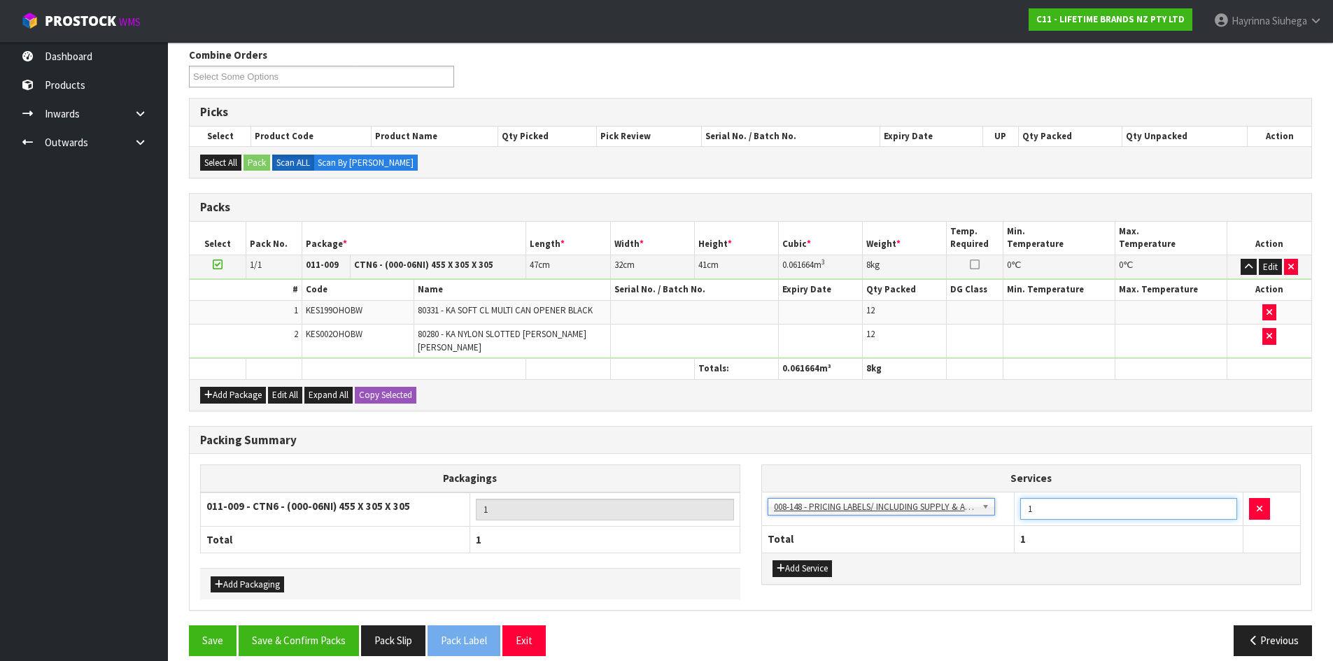
drag, startPoint x: 1072, startPoint y: 505, endPoint x: 873, endPoint y: 480, distance: 200.3
click at [929, 493] on tr "003-036 - EXTERNAL PLANT HIRE 008-035 - OUTWARD HDLG+/HOIST LIFT ON/OFF 008-036…" at bounding box center [1031, 509] width 539 height 34
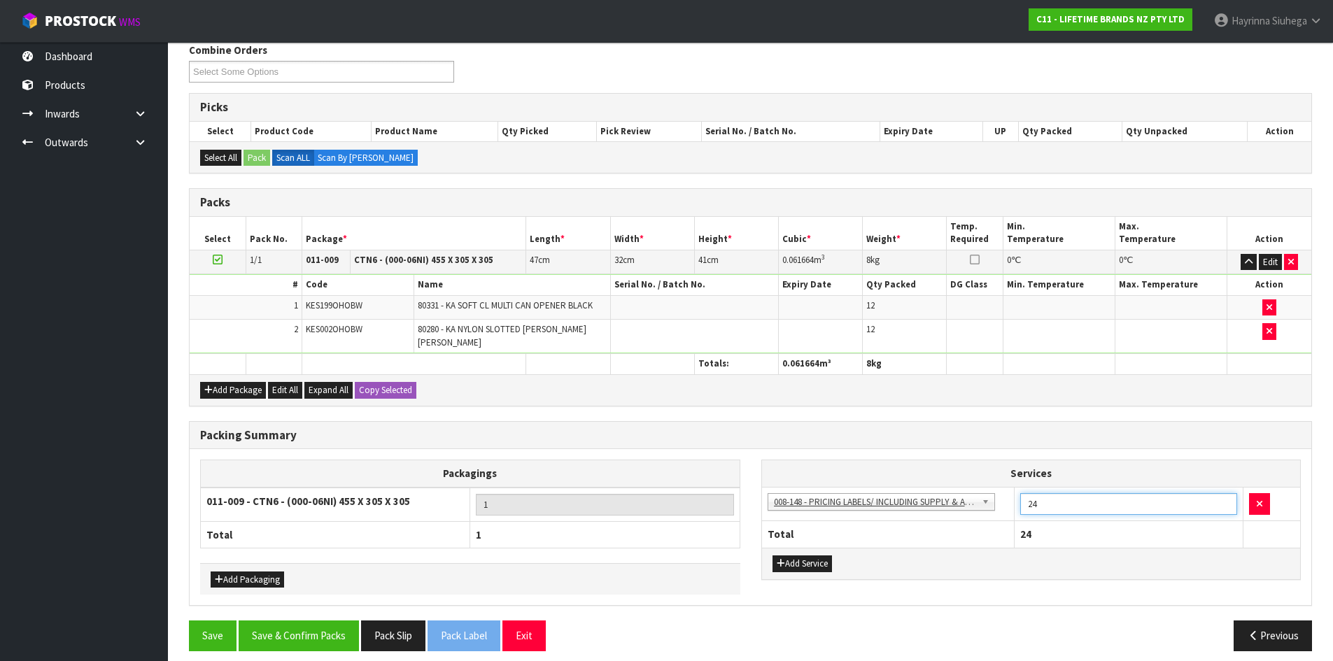
scroll to position [185, 0]
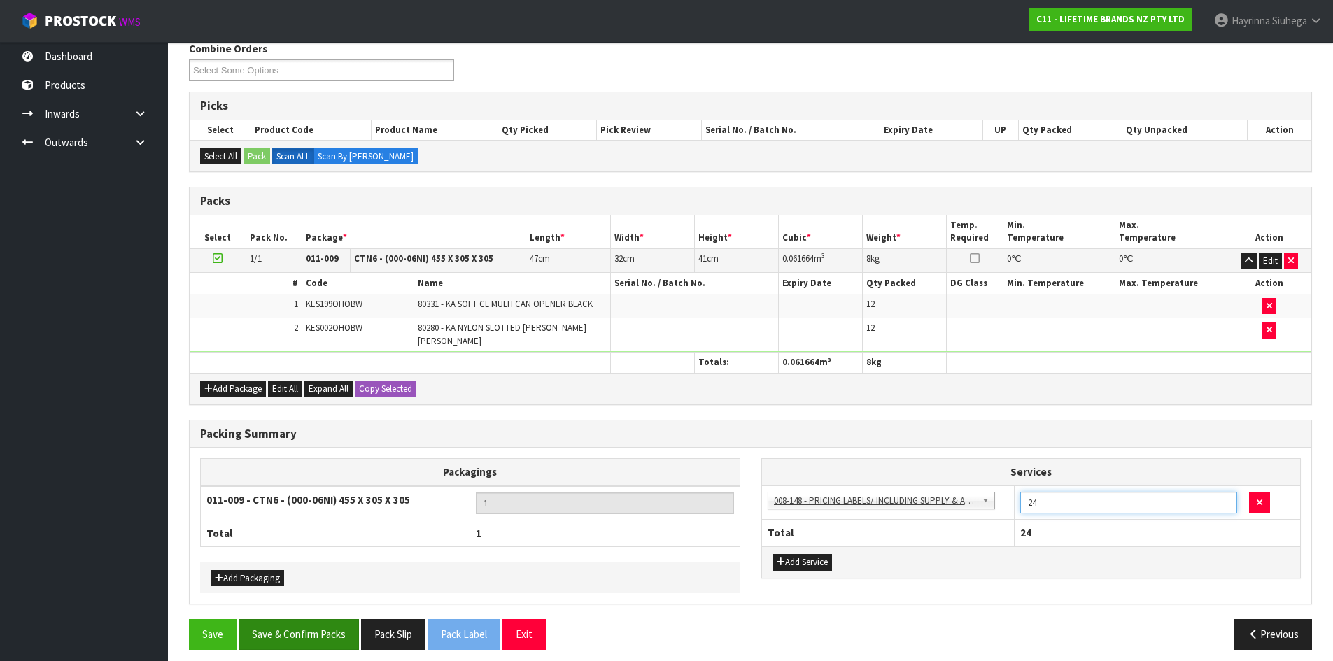
type input "24"
click at [334, 620] on button "Save & Confirm Packs" at bounding box center [299, 634] width 120 height 30
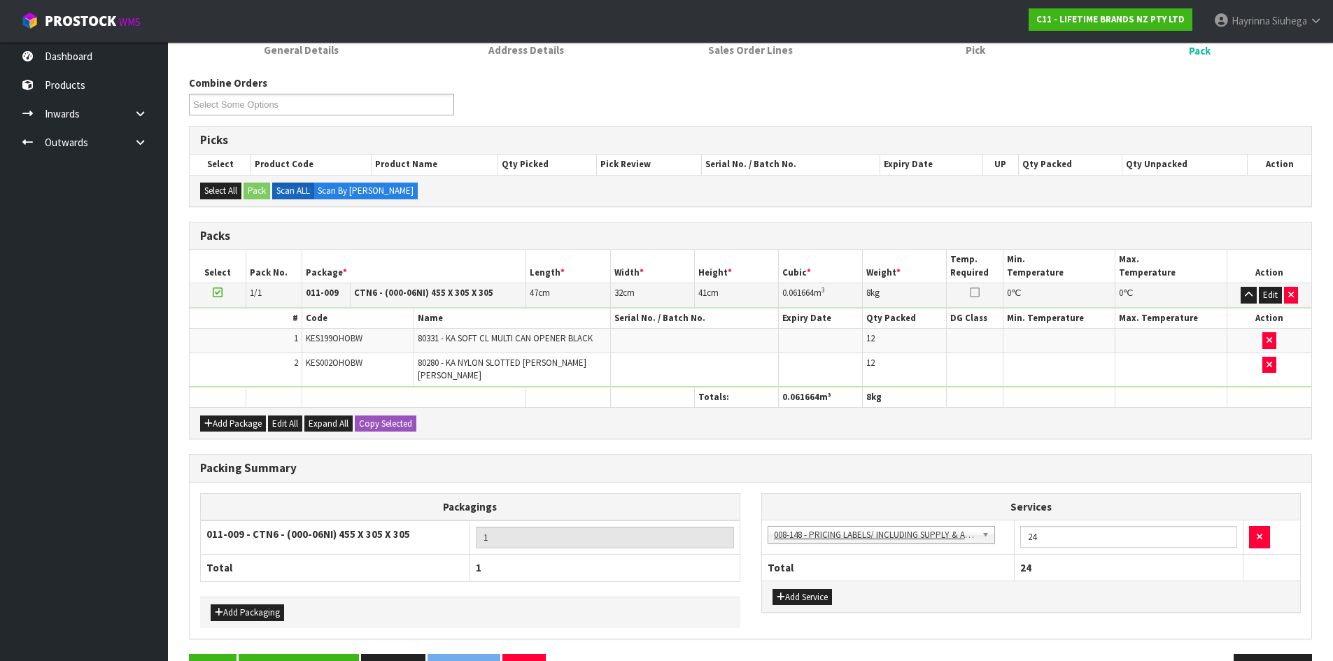
scroll to position [134, 0]
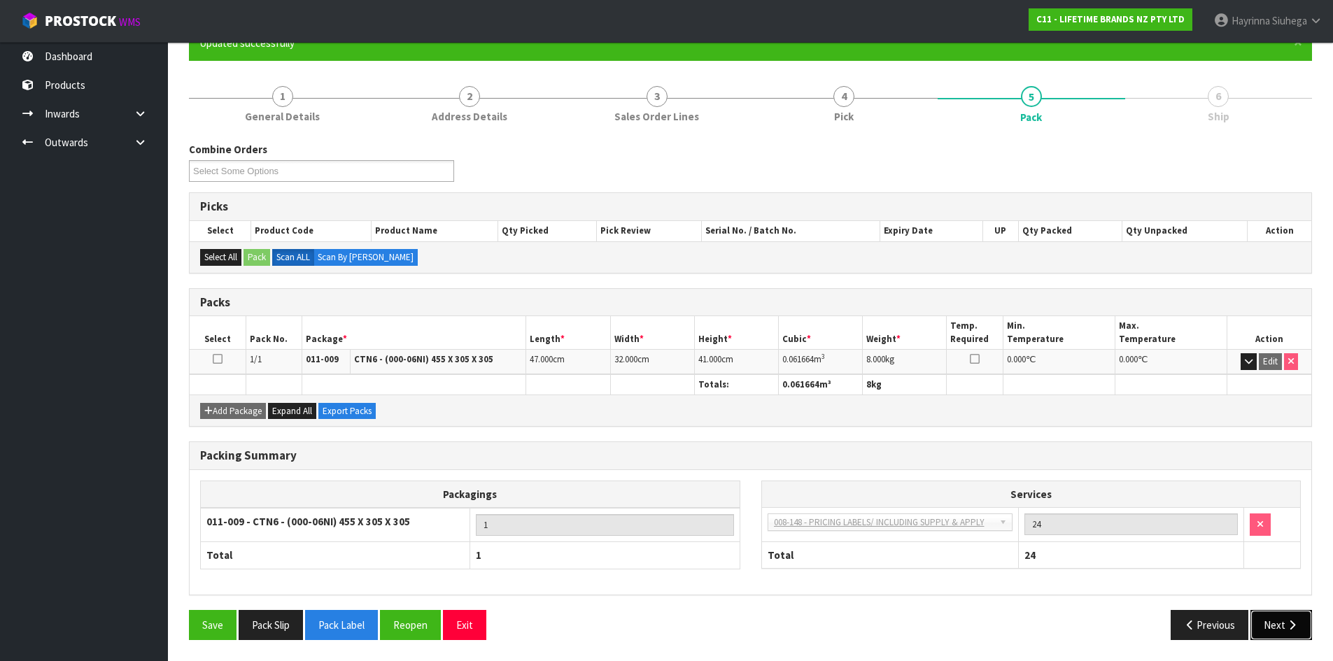
click at [1294, 621] on icon "button" at bounding box center [1291, 625] width 13 height 10
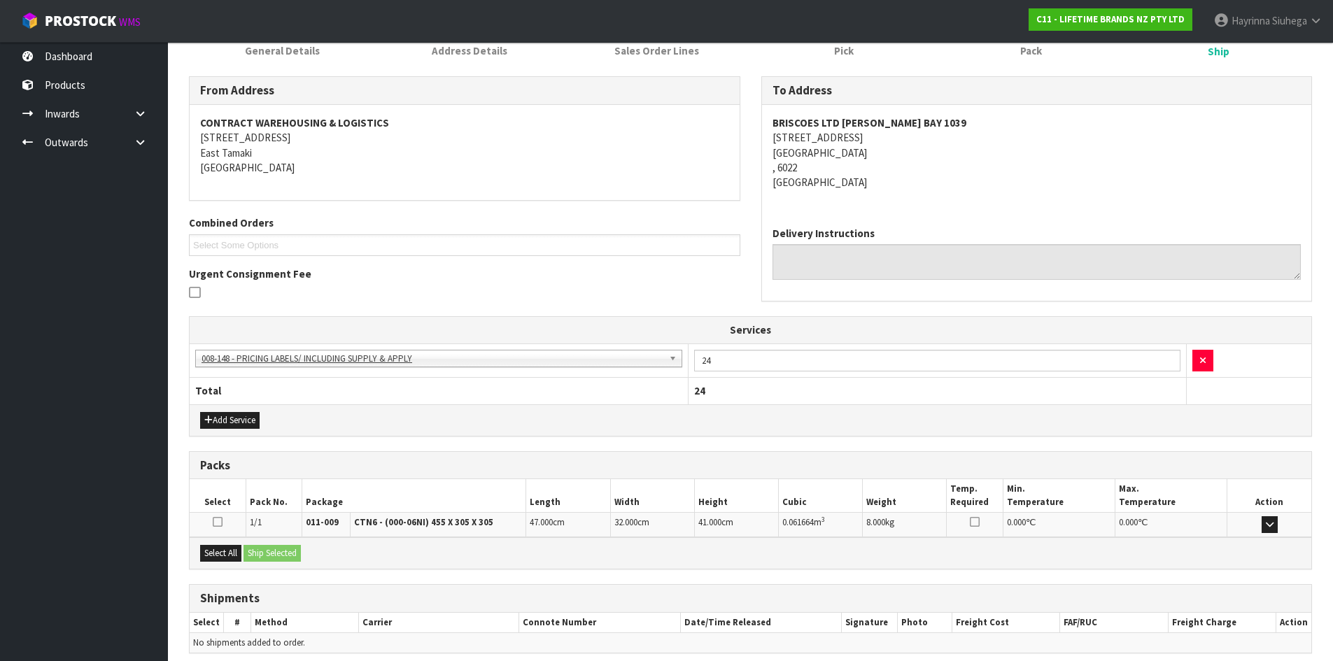
scroll to position [259, 0]
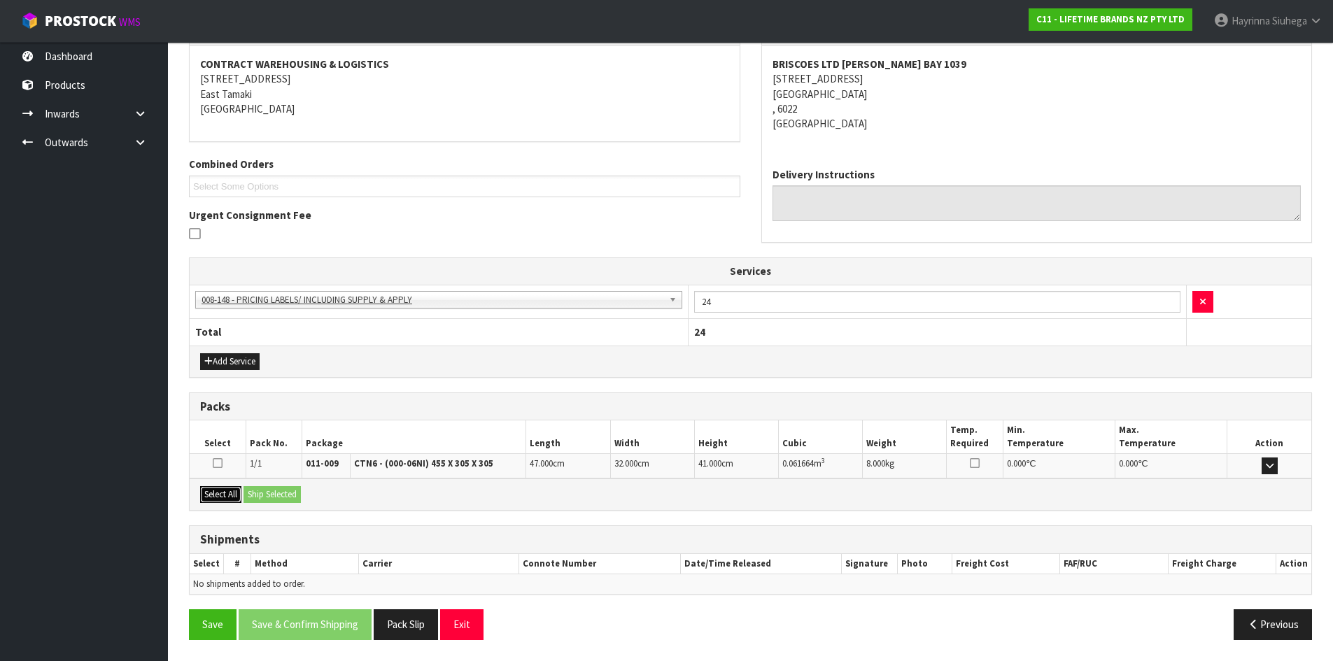
click at [225, 500] on button "Select All" at bounding box center [220, 494] width 41 height 17
click at [264, 495] on button "Ship Selected" at bounding box center [271, 494] width 57 height 17
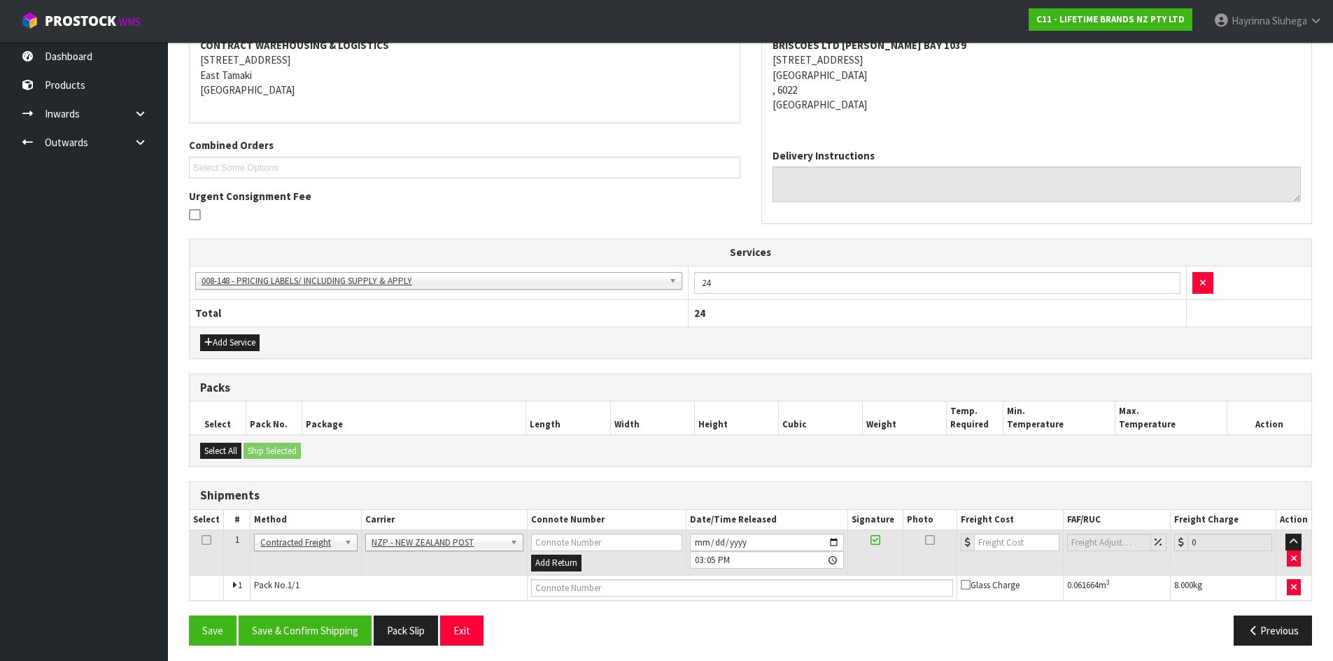
scroll to position [283, 0]
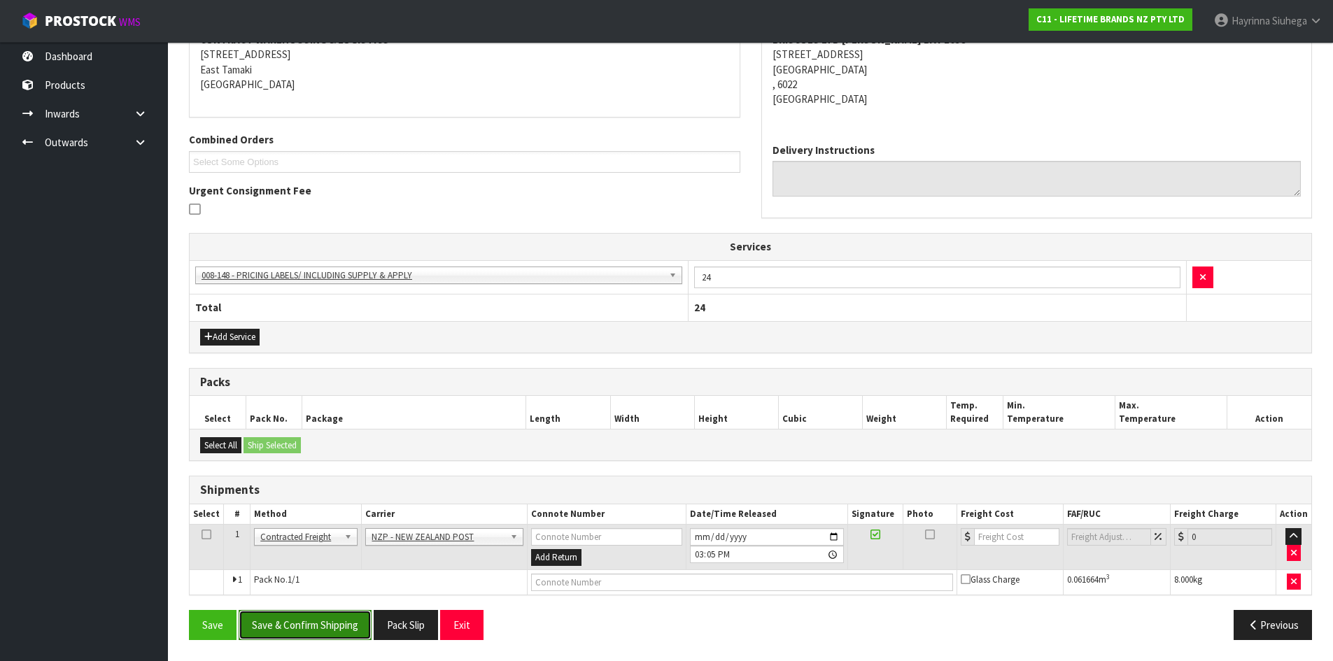
click at [325, 633] on button "Save & Confirm Shipping" at bounding box center [305, 625] width 133 height 30
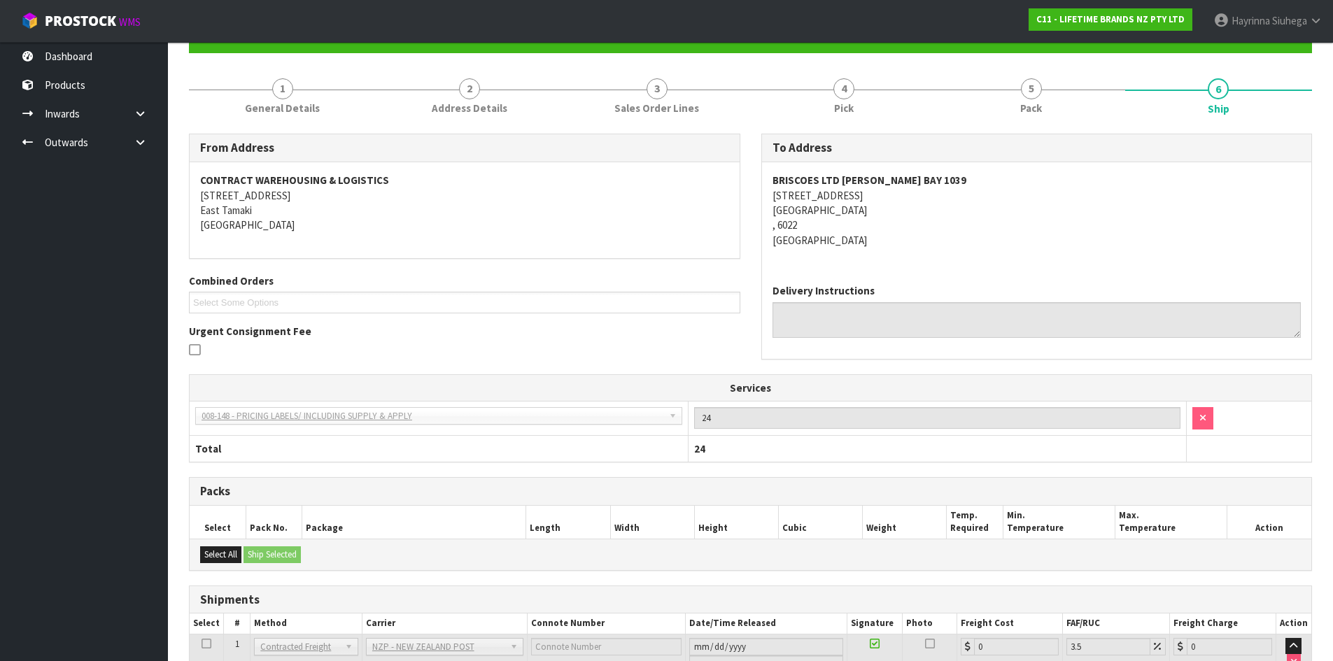
scroll to position [264, 0]
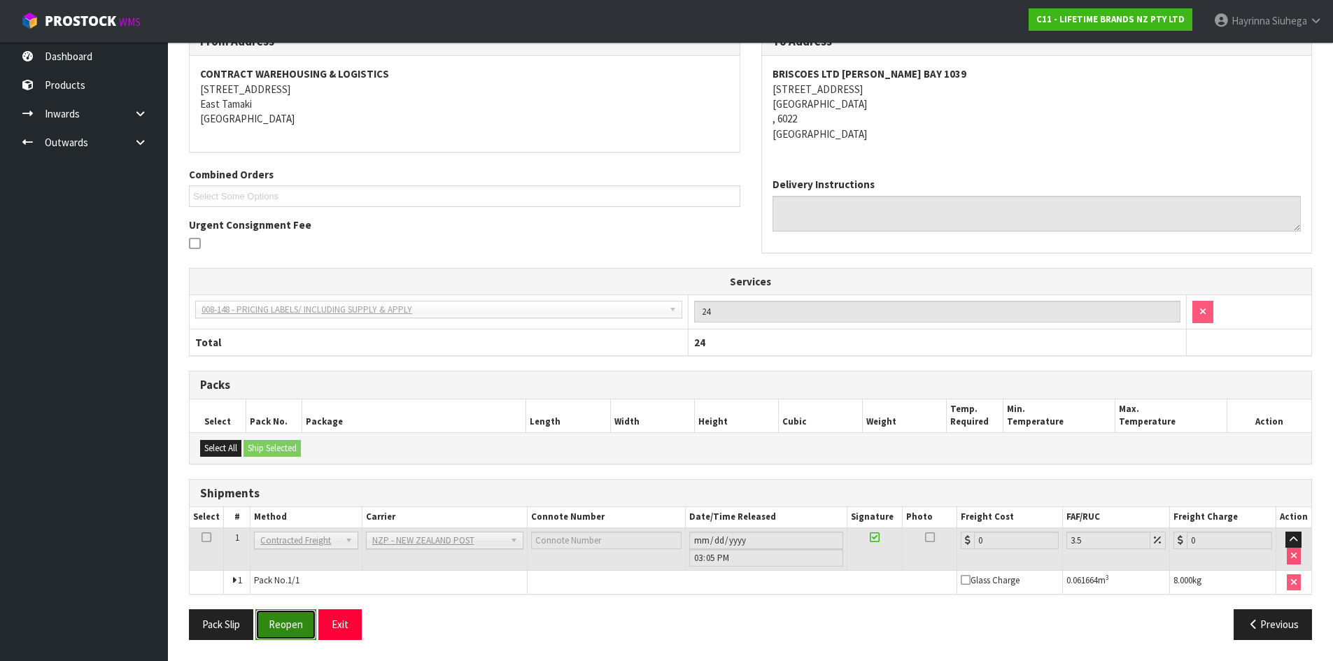
click at [290, 614] on button "Reopen" at bounding box center [285, 624] width 61 height 30
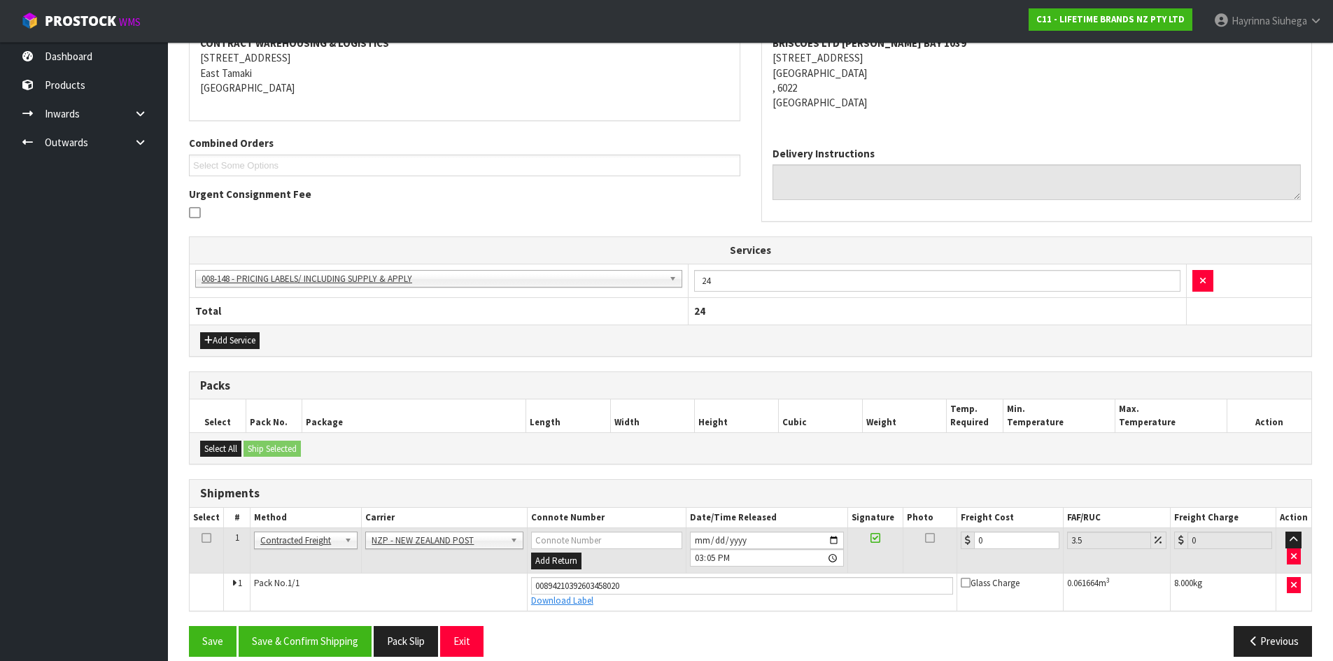
scroll to position [297, 0]
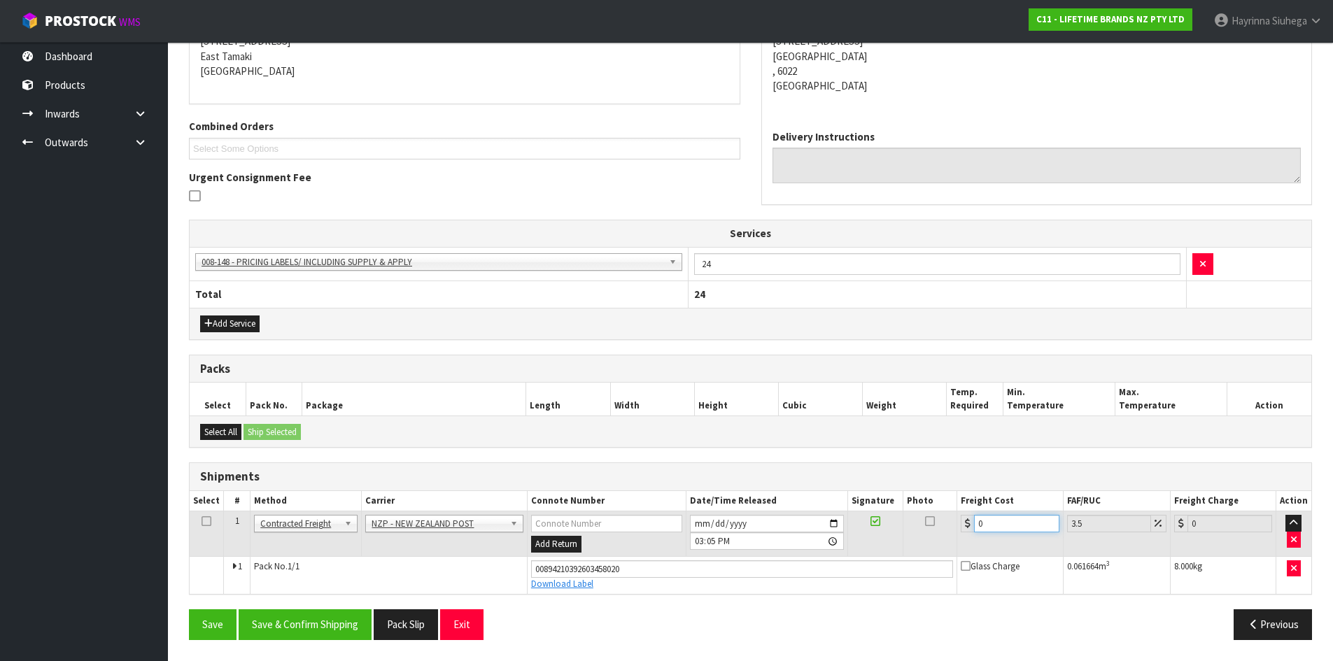
drag, startPoint x: 956, startPoint y: 530, endPoint x: 545, endPoint y: 522, distance: 410.7
click at [545, 522] on tr "1 Client Local Pickup Customer Local Pickup Company Freight Contracted Freight …" at bounding box center [750, 533] width 1121 height 45
type input "1"
type input "1.03"
type input "10"
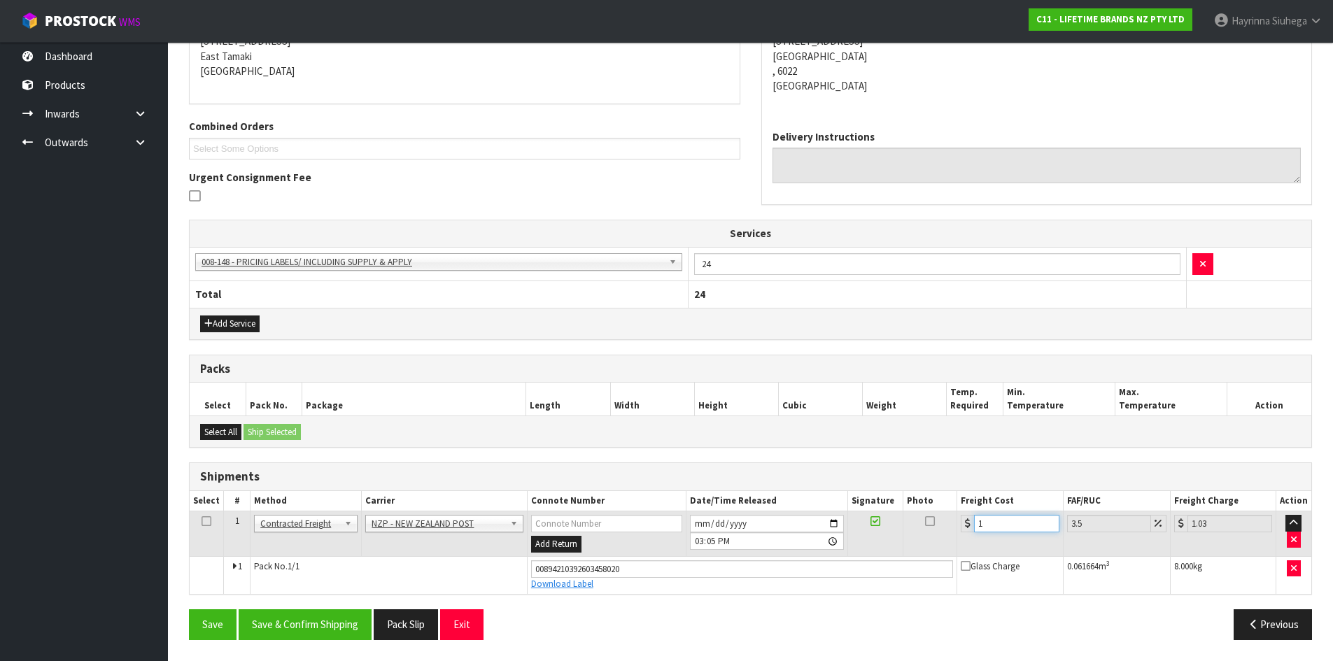
type input "10.35"
type input "10.8"
type input "11.18"
type input "10.89"
type input "11.27"
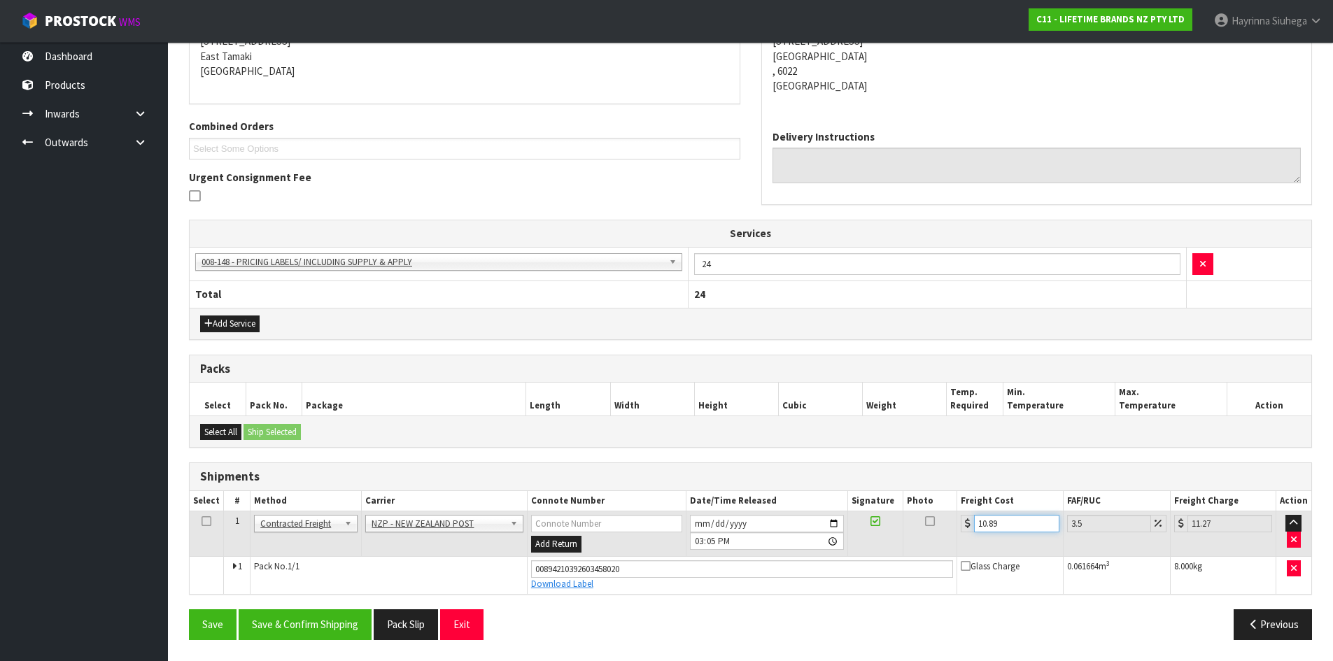
type input "10.89"
click at [189, 609] on button "Save" at bounding box center [213, 624] width 48 height 30
click at [318, 618] on button "Save & Confirm Shipping" at bounding box center [305, 624] width 133 height 30
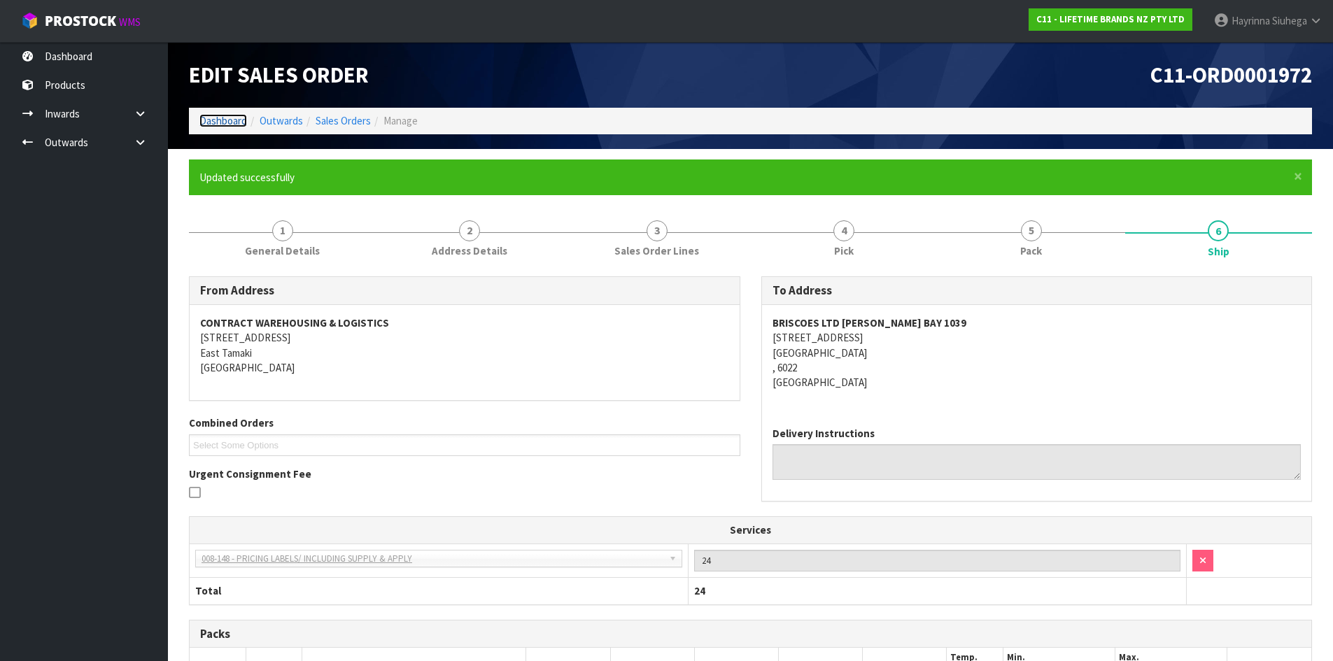
click at [227, 118] on link "Dashboard" at bounding box center [223, 120] width 48 height 13
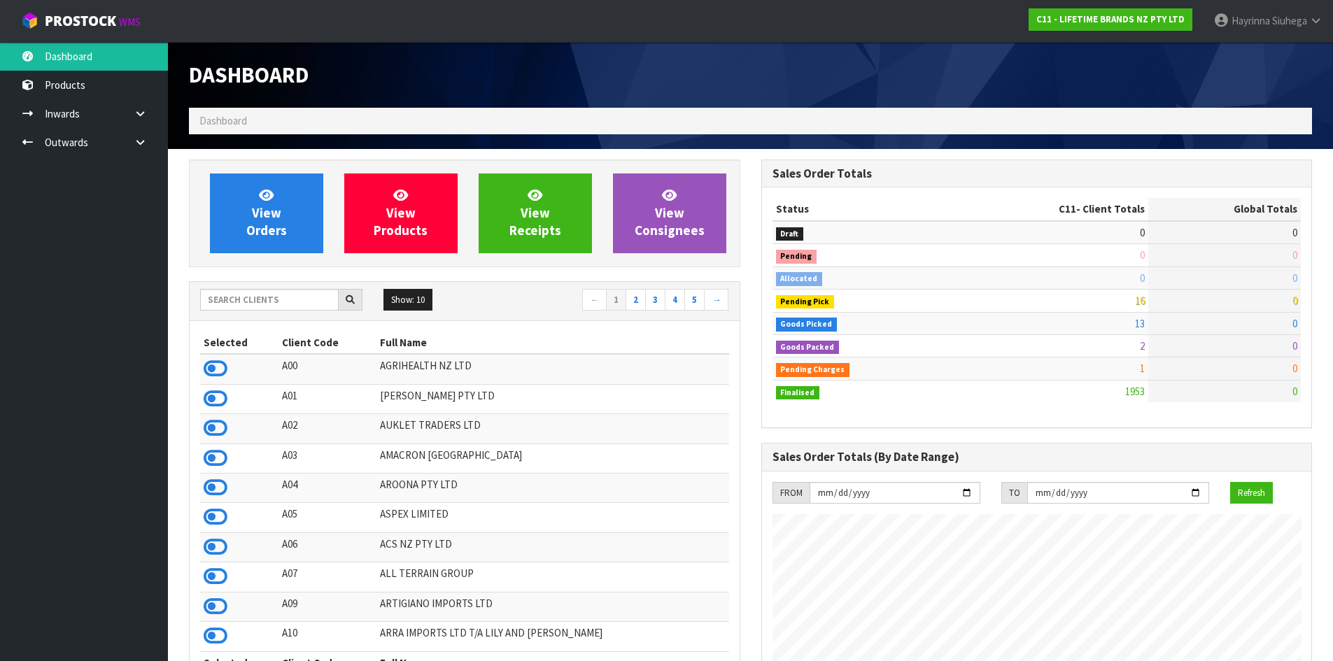
scroll to position [1060, 572]
click at [279, 209] on span "View Orders" at bounding box center [266, 213] width 41 height 52
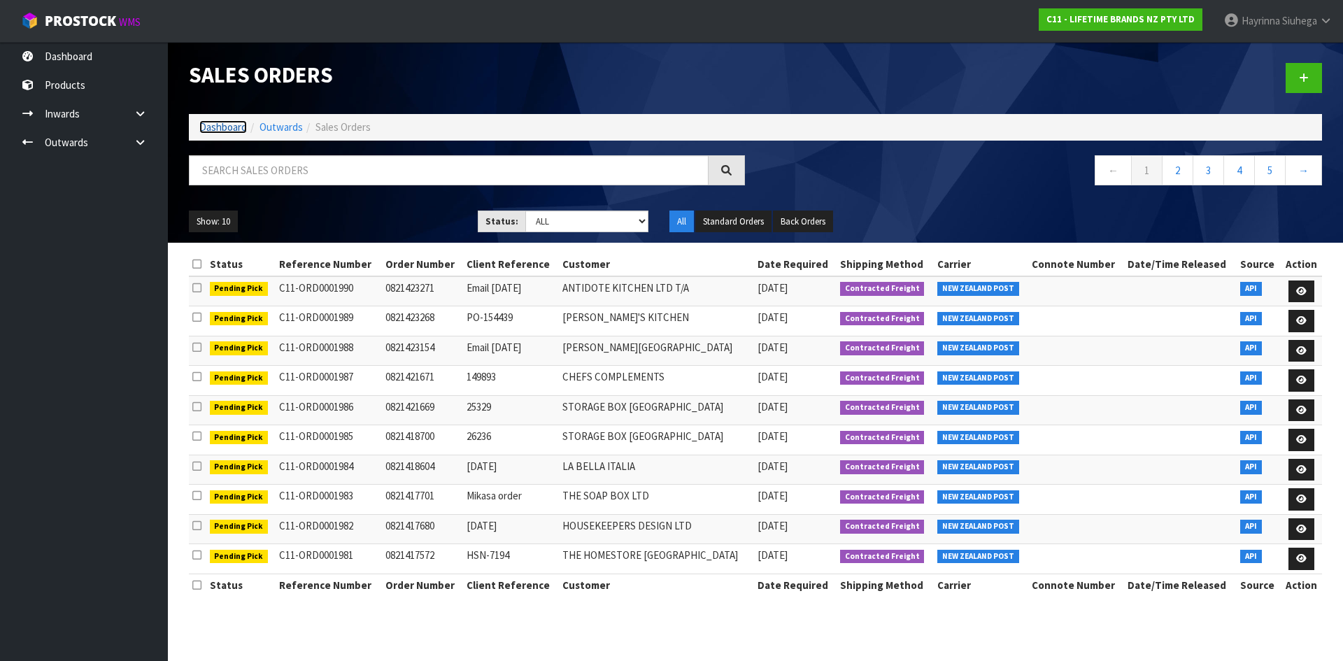
click at [229, 128] on link "Dashboard" at bounding box center [223, 126] width 48 height 13
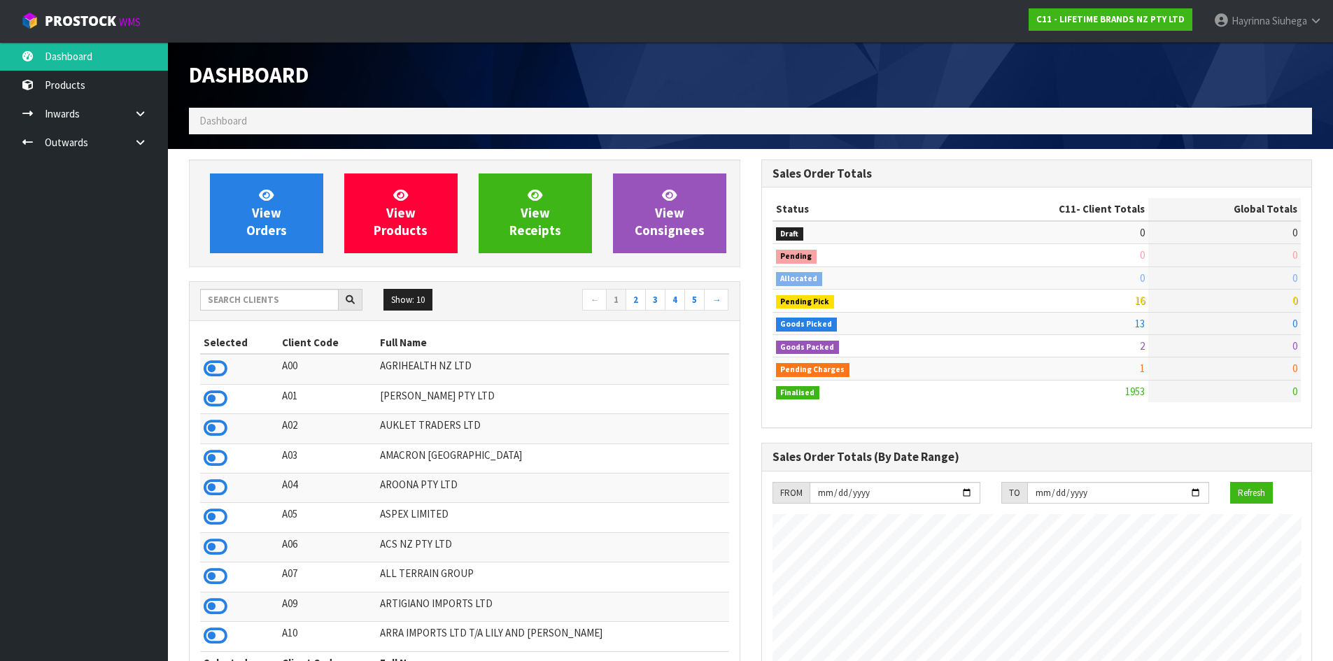
scroll to position [1060, 572]
click at [274, 302] on input "text" at bounding box center [269, 300] width 139 height 22
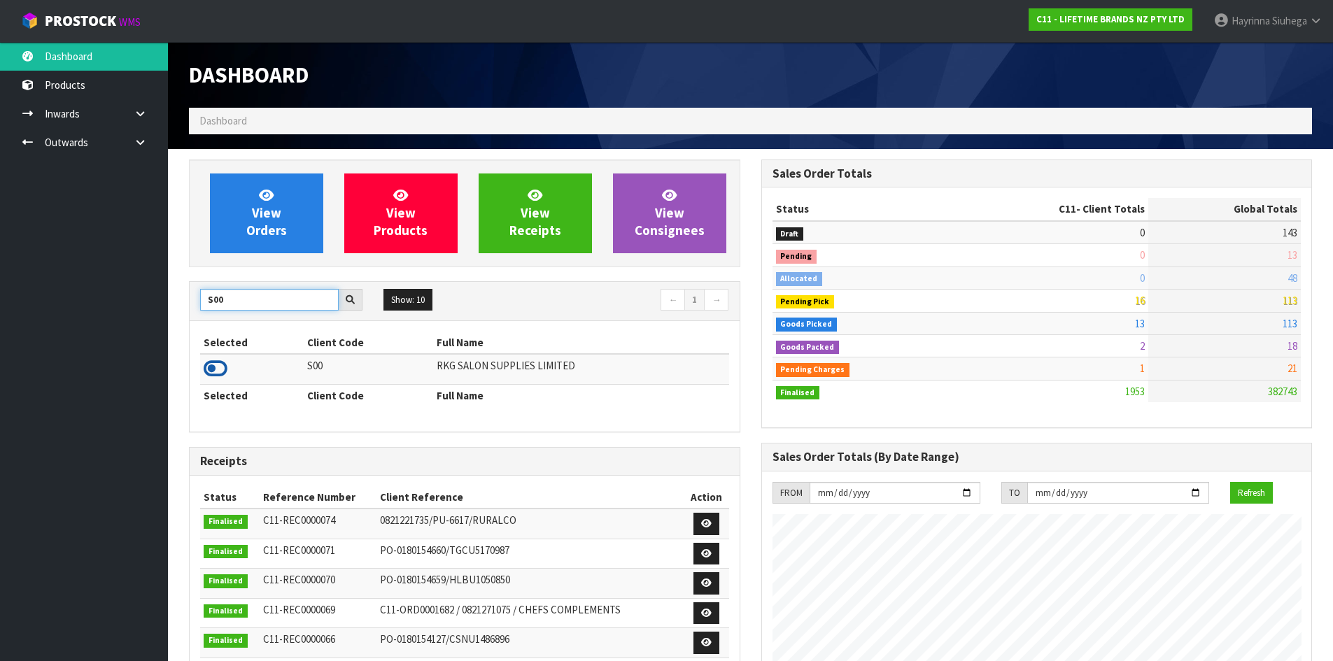
type input "S00"
click at [222, 362] on icon at bounding box center [216, 368] width 24 height 21
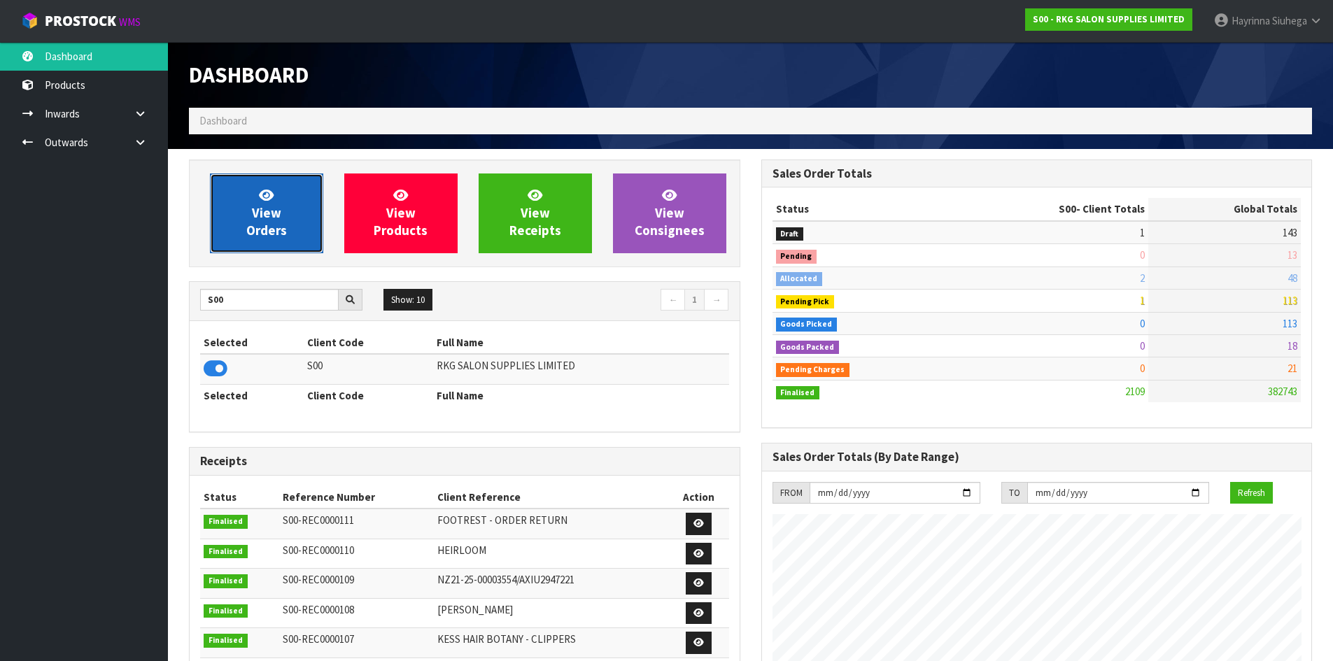
click at [255, 208] on span "View Orders" at bounding box center [266, 213] width 41 height 52
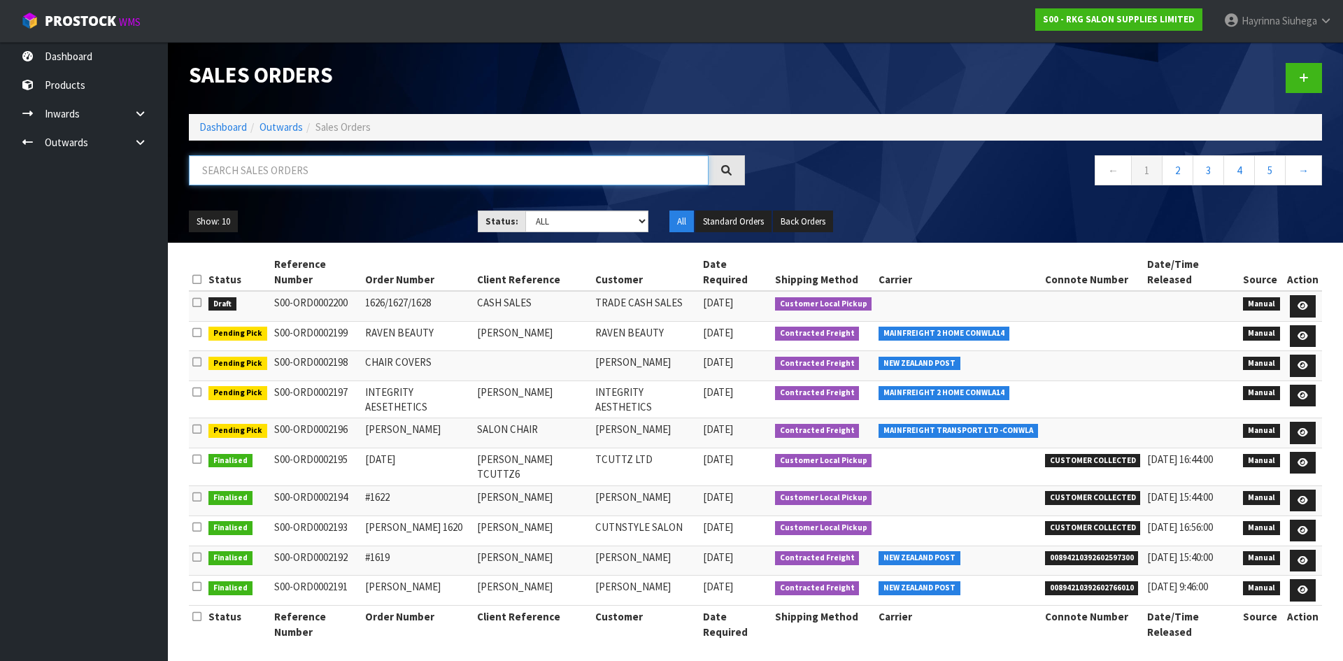
click at [276, 160] on input "text" at bounding box center [449, 170] width 520 height 30
type input "2198"
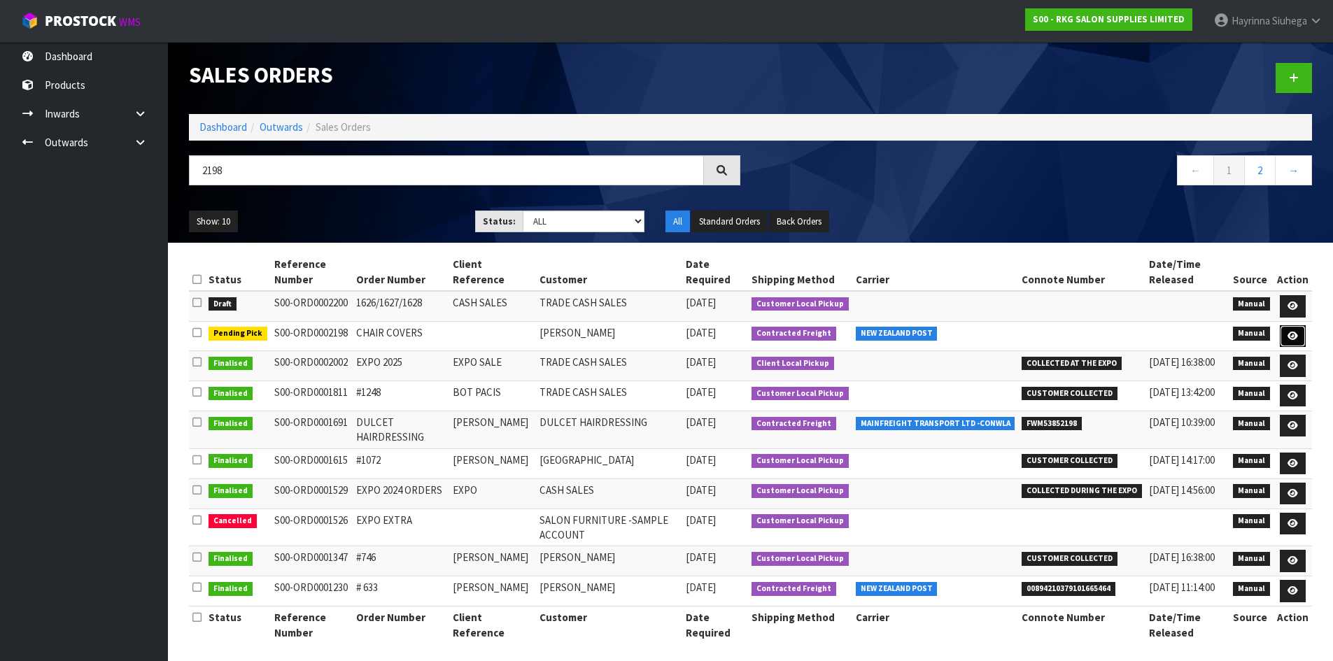
click at [1289, 339] on icon at bounding box center [1292, 336] width 10 height 9
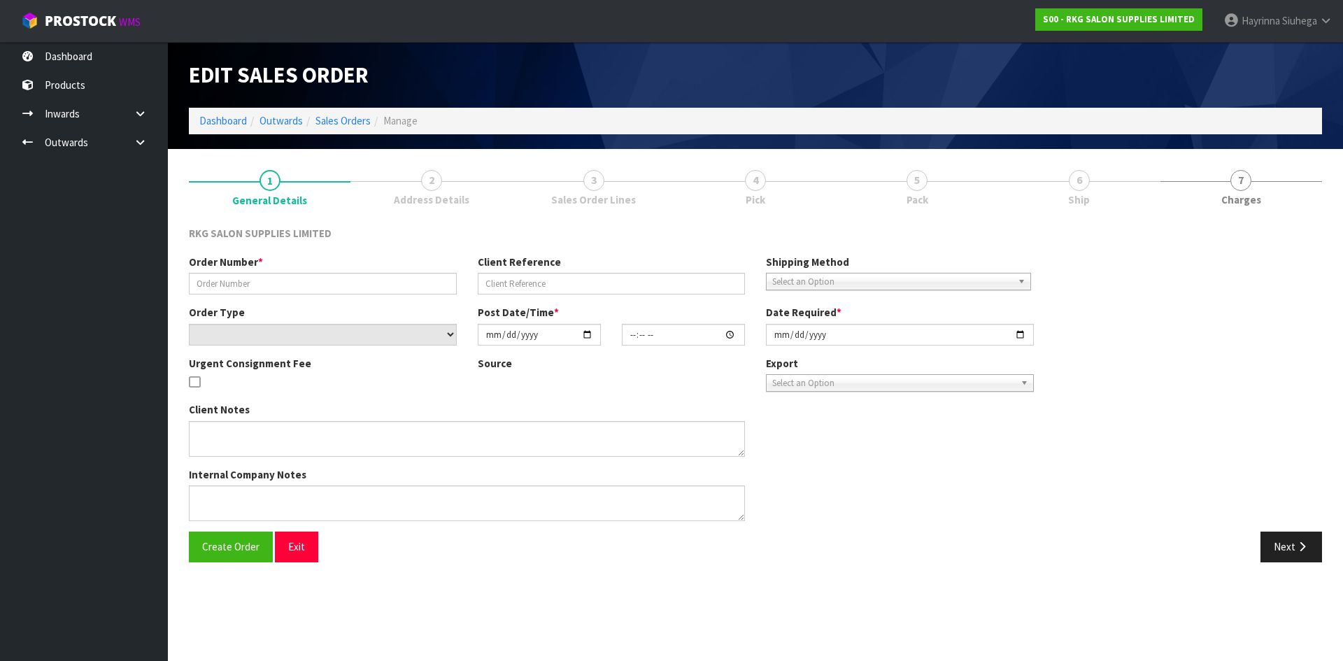
type input "CHAIR COVERS"
select select "number:0"
type input "2025-09-24"
type input "14:19:00.000"
type input "2025-09-24"
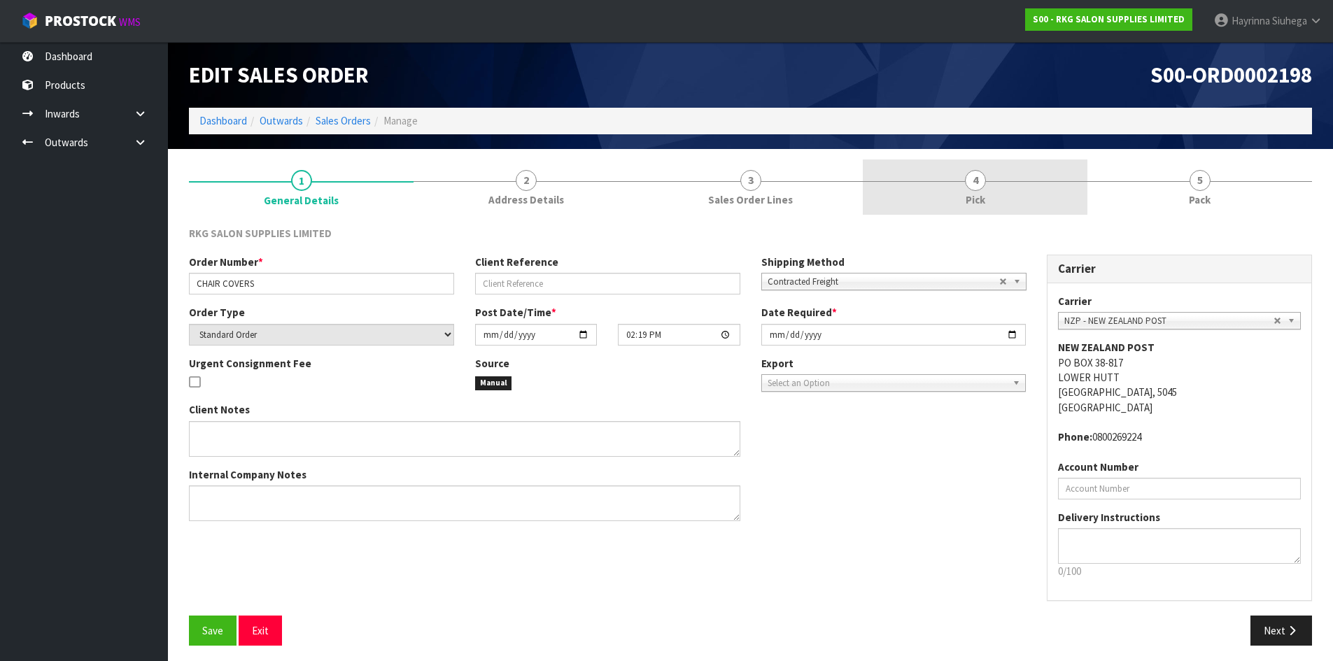
click at [1036, 185] on link "4 Pick" at bounding box center [975, 187] width 225 height 55
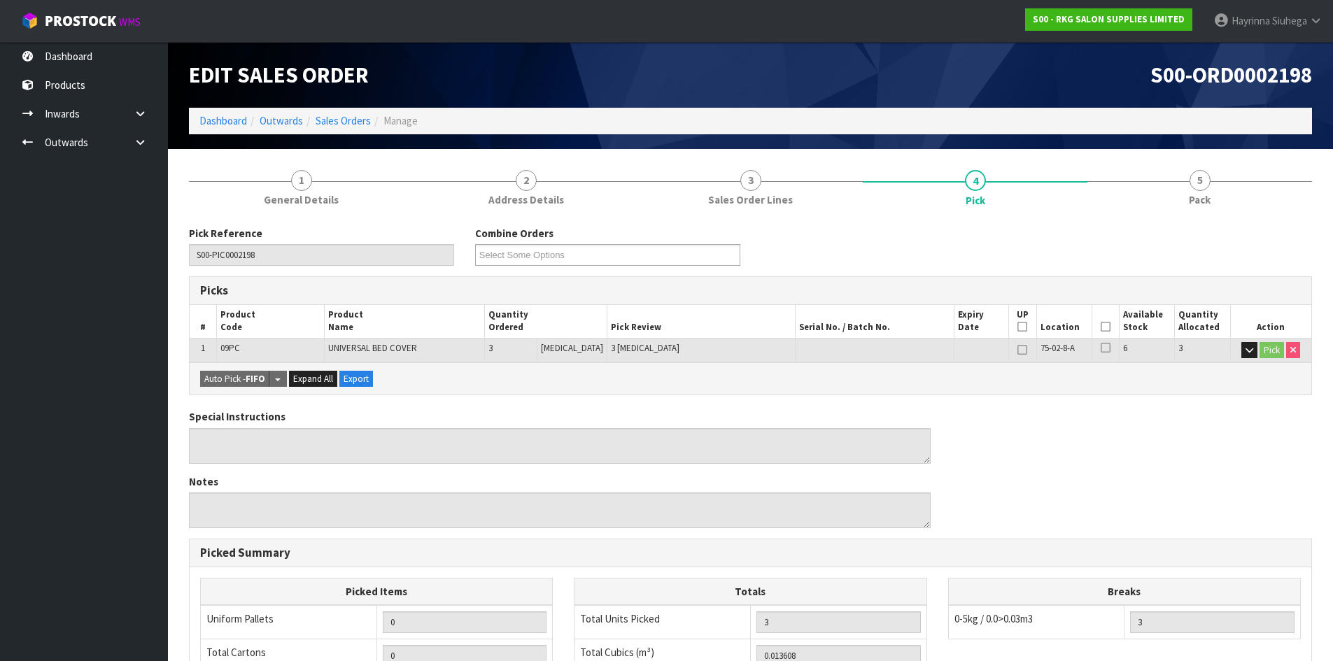
click at [1102, 332] on span at bounding box center [1105, 327] width 10 height 12
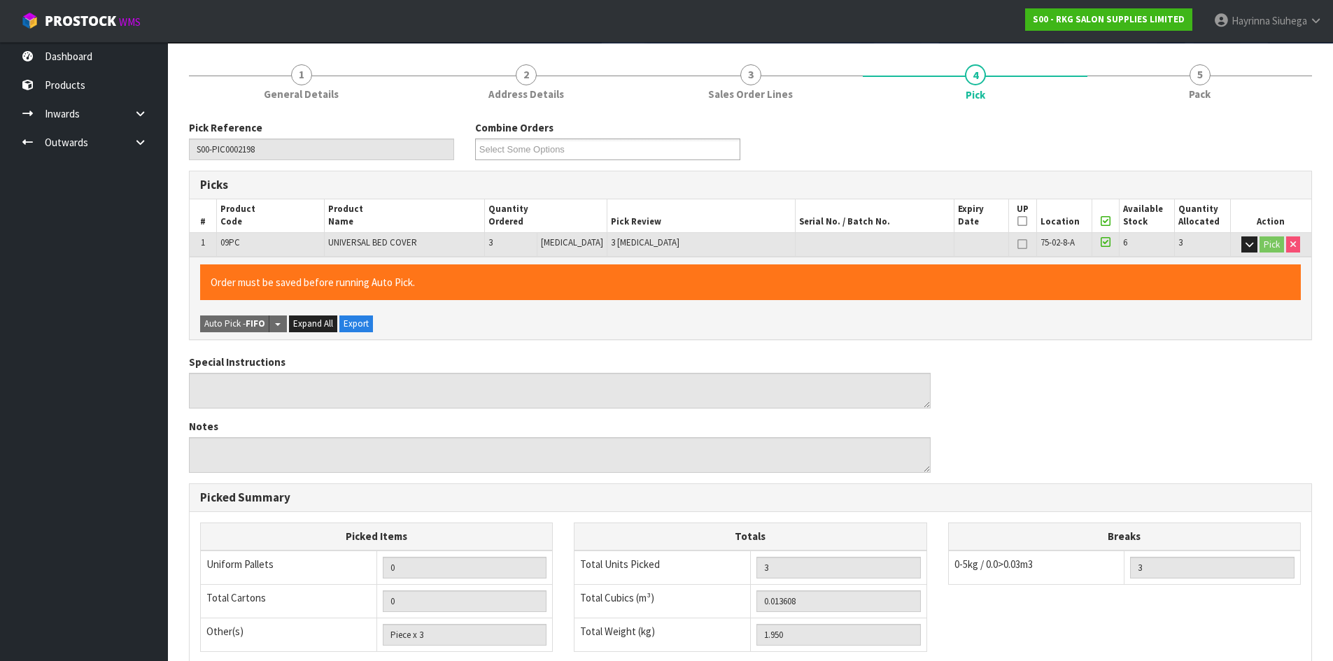
scroll to position [314, 0]
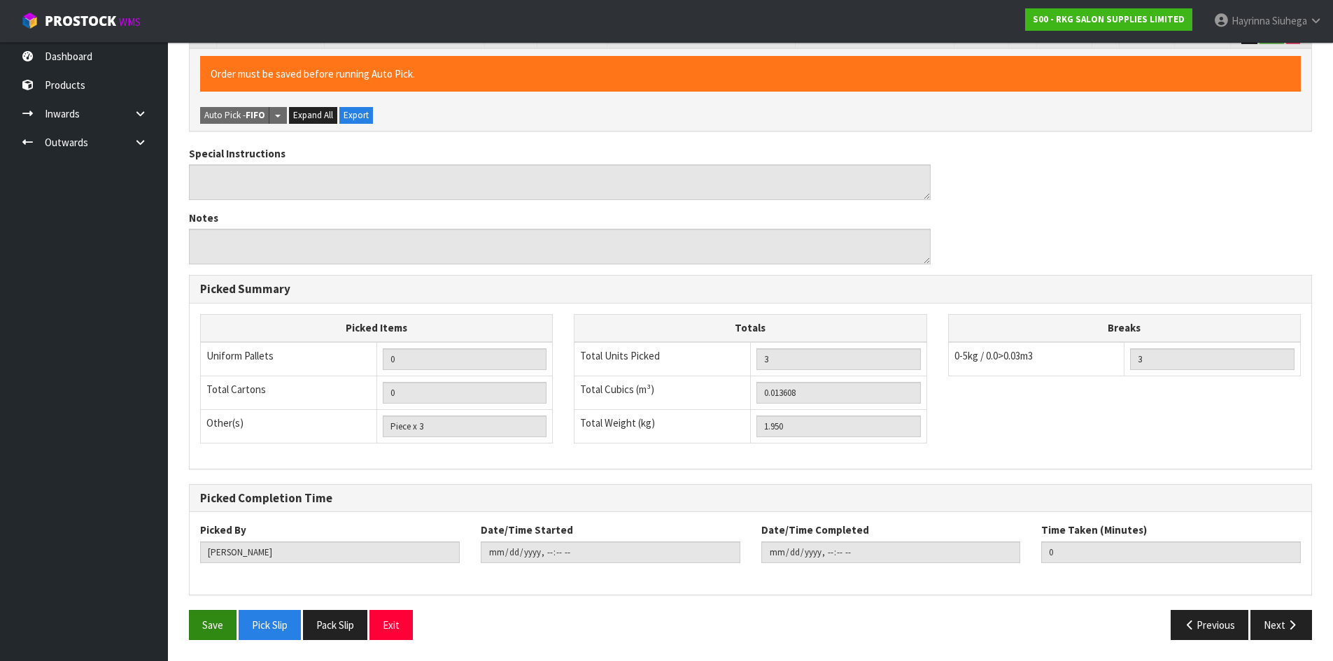
drag, startPoint x: 214, startPoint y: 642, endPoint x: 228, endPoint y: 627, distance: 20.8
click at [225, 632] on div "Save Pick Slip Pack Slip Exit Previous Next" at bounding box center [750, 630] width 1144 height 41
click at [228, 628] on button "Save" at bounding box center [213, 625] width 48 height 30
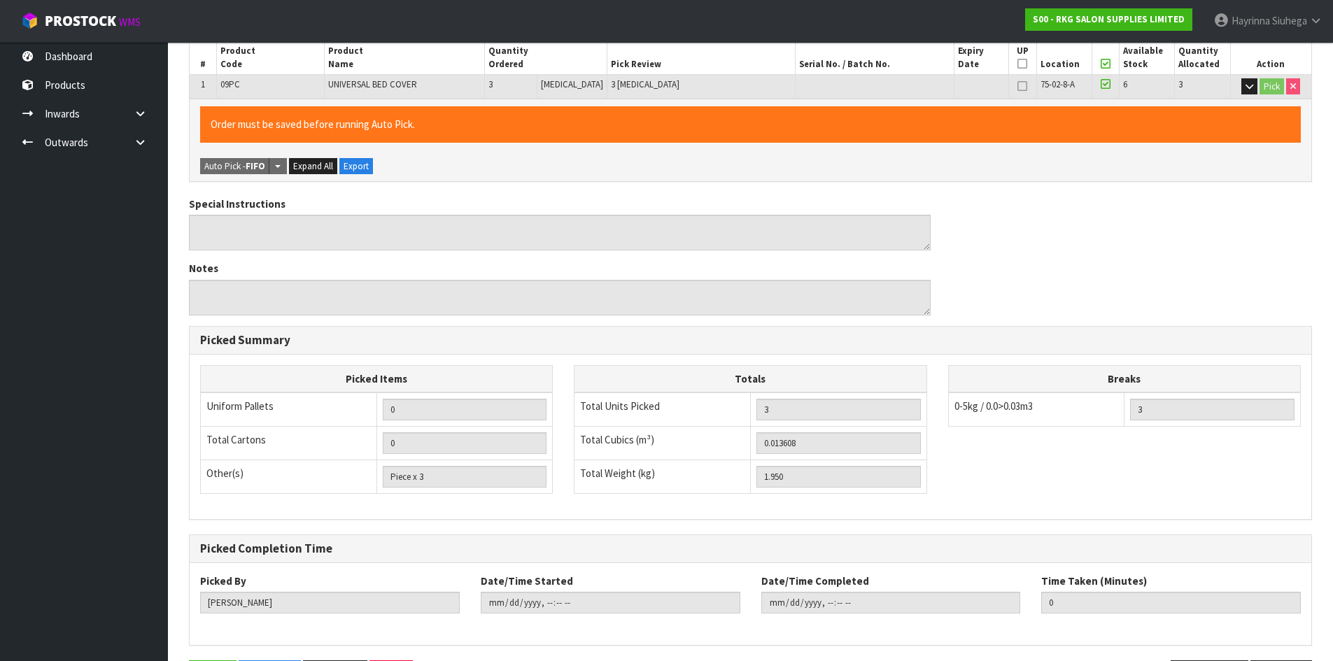
scroll to position [0, 0]
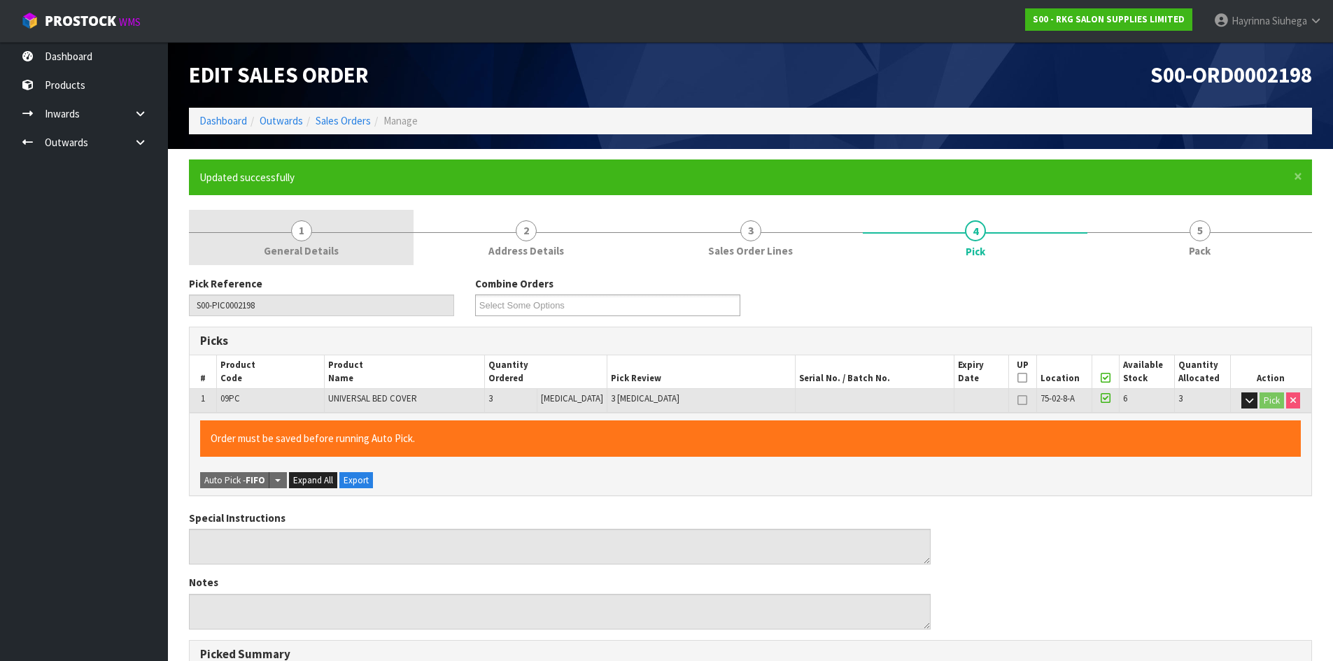
type input "Hayrinna Siuhega"
type input "2025-09-24T15:07:26"
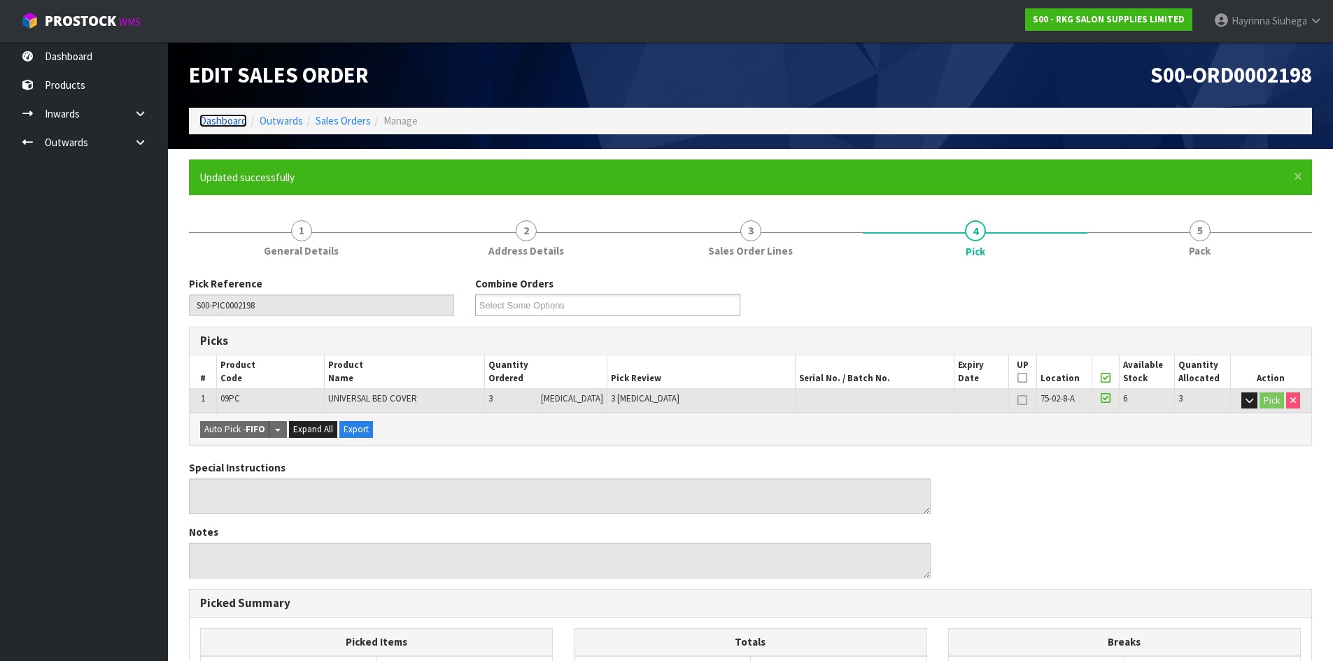
click at [234, 120] on link "Dashboard" at bounding box center [223, 120] width 48 height 13
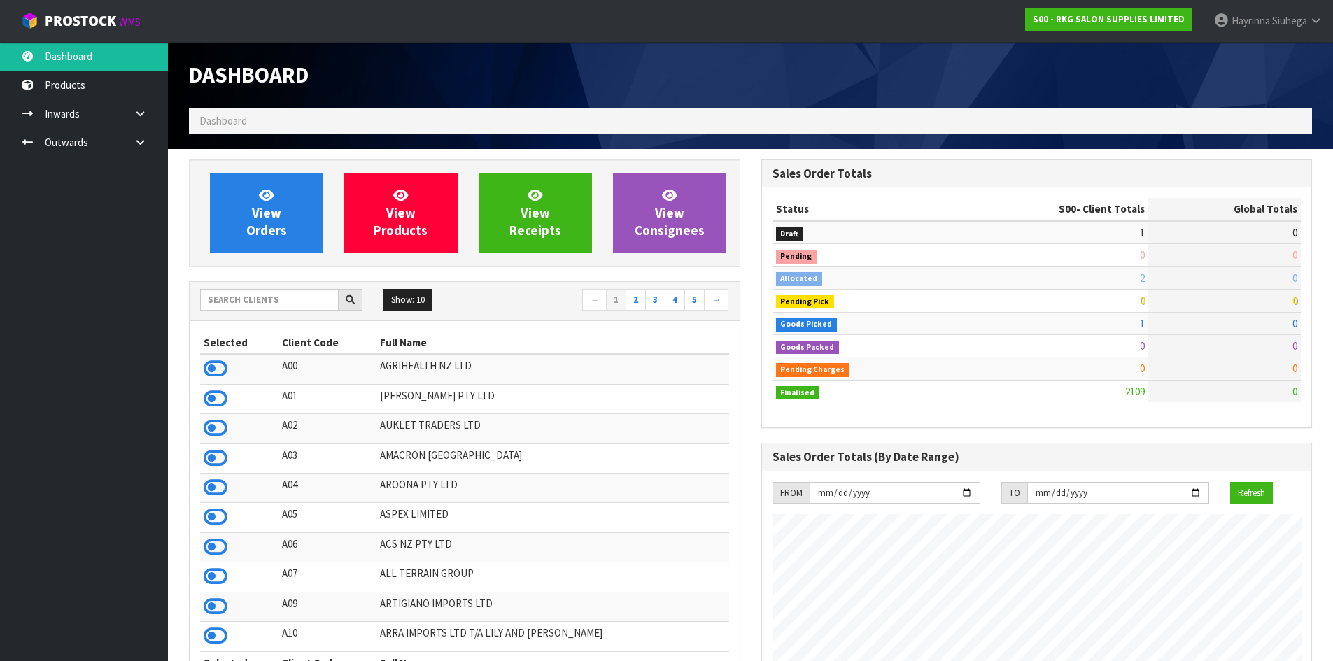
scroll to position [1060, 572]
click at [271, 303] on input "text" at bounding box center [269, 300] width 139 height 22
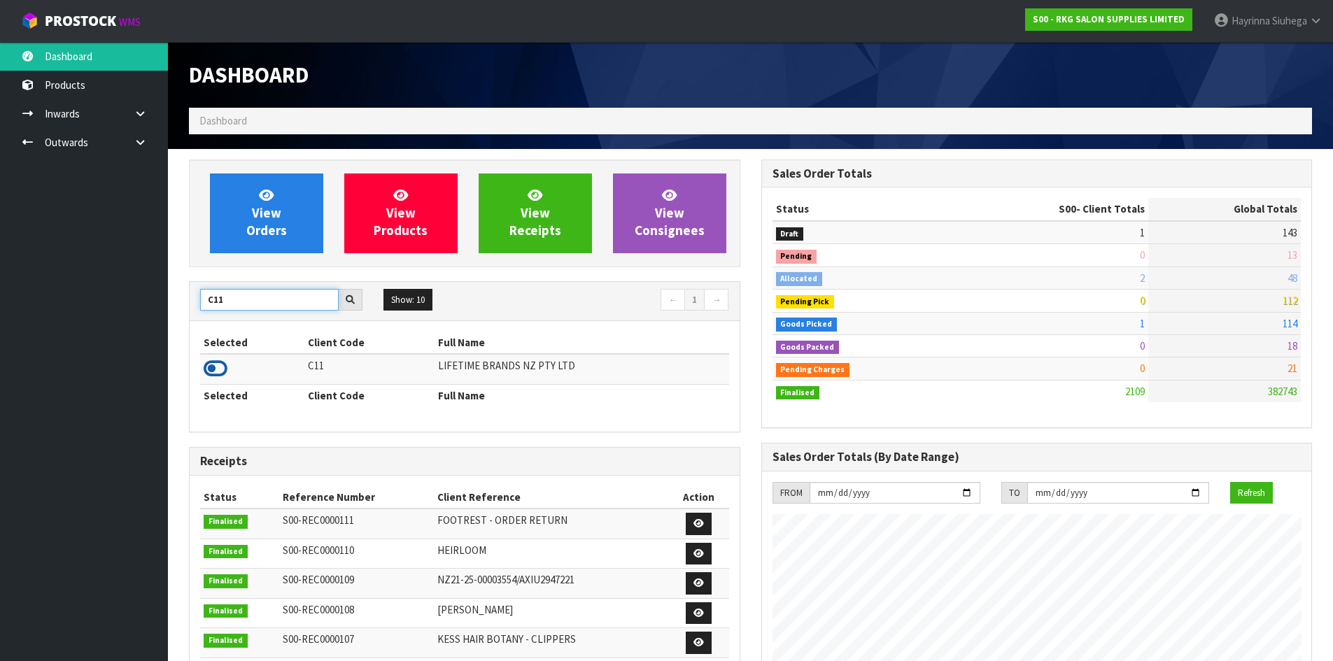
type input "C11"
click at [221, 363] on icon at bounding box center [216, 368] width 24 height 21
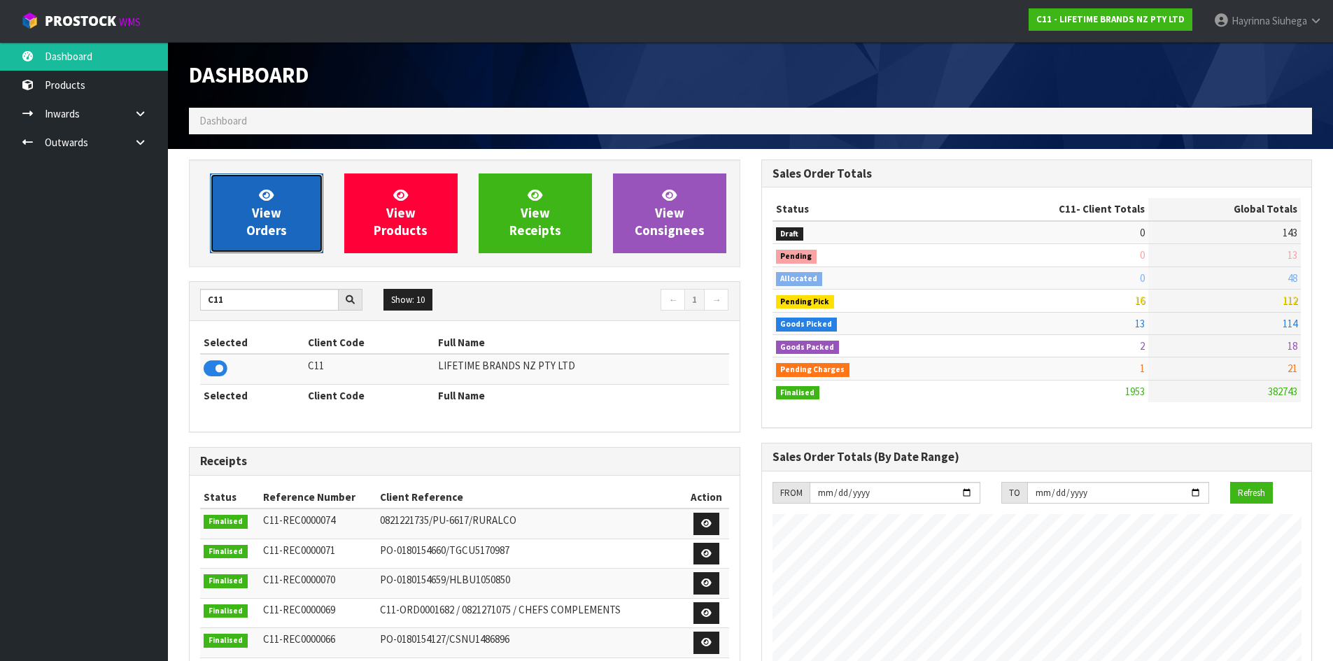
click at [265, 225] on span "View Orders" at bounding box center [266, 213] width 41 height 52
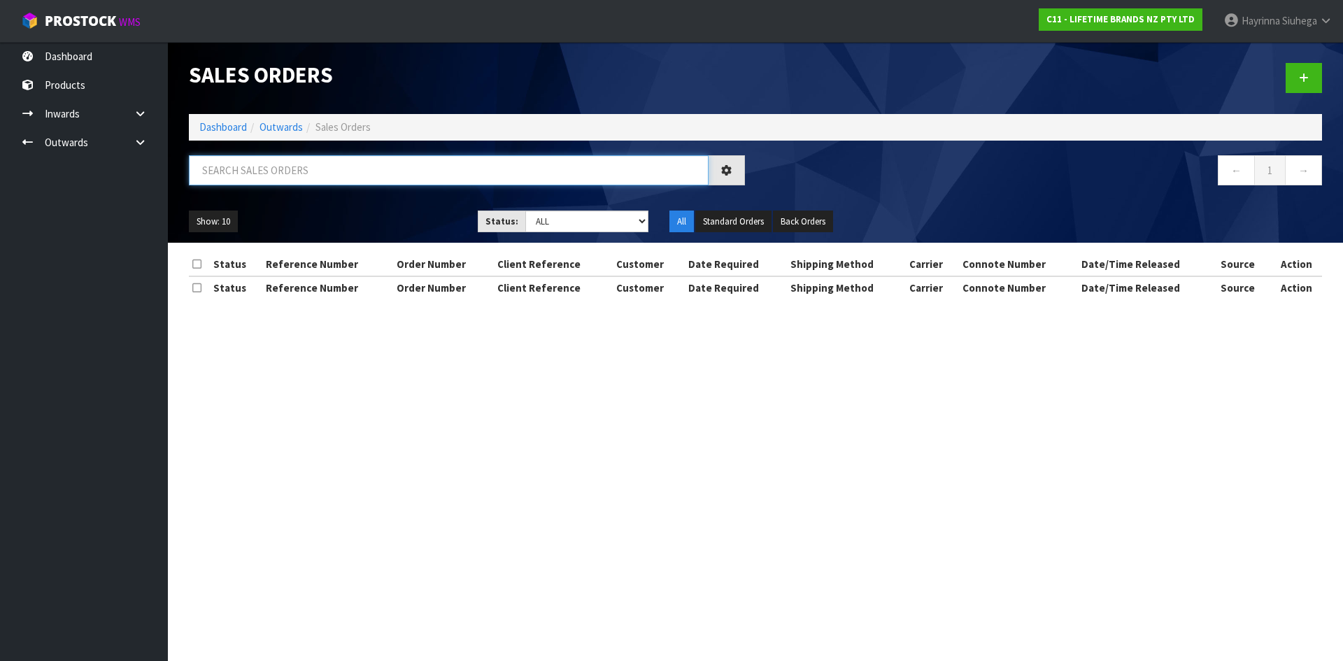
click at [276, 170] on input "text" at bounding box center [449, 170] width 520 height 30
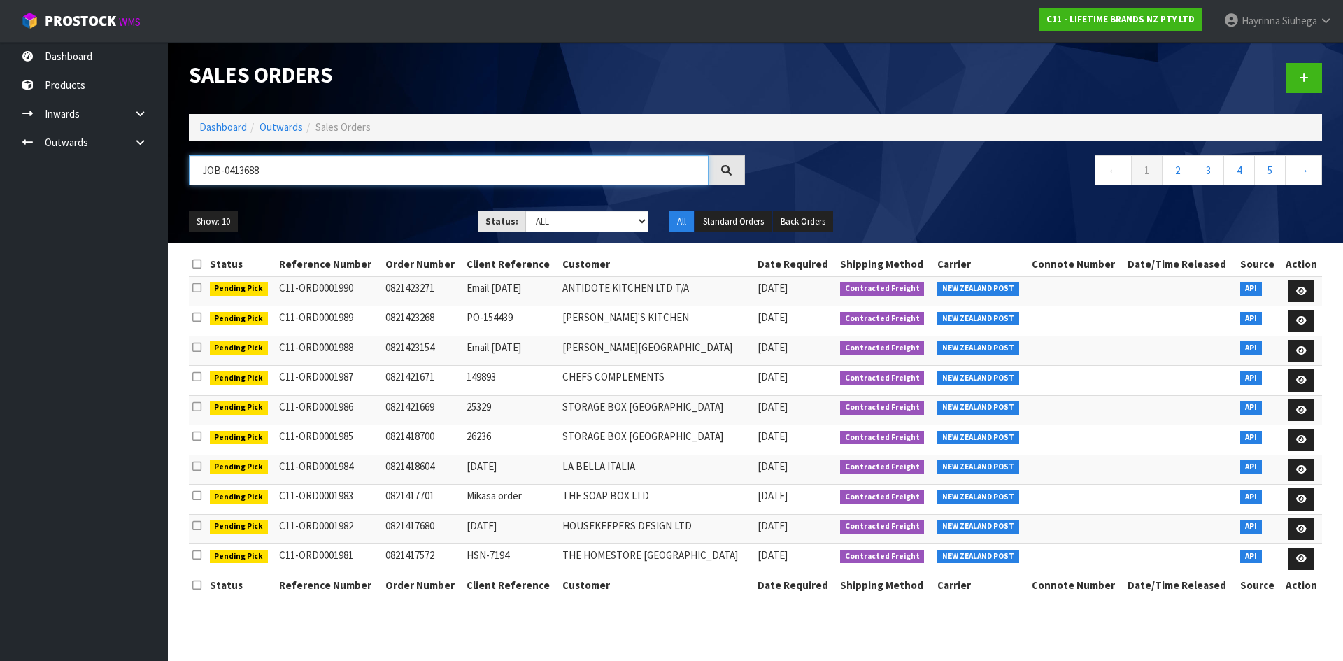
type input "JOB-0413688"
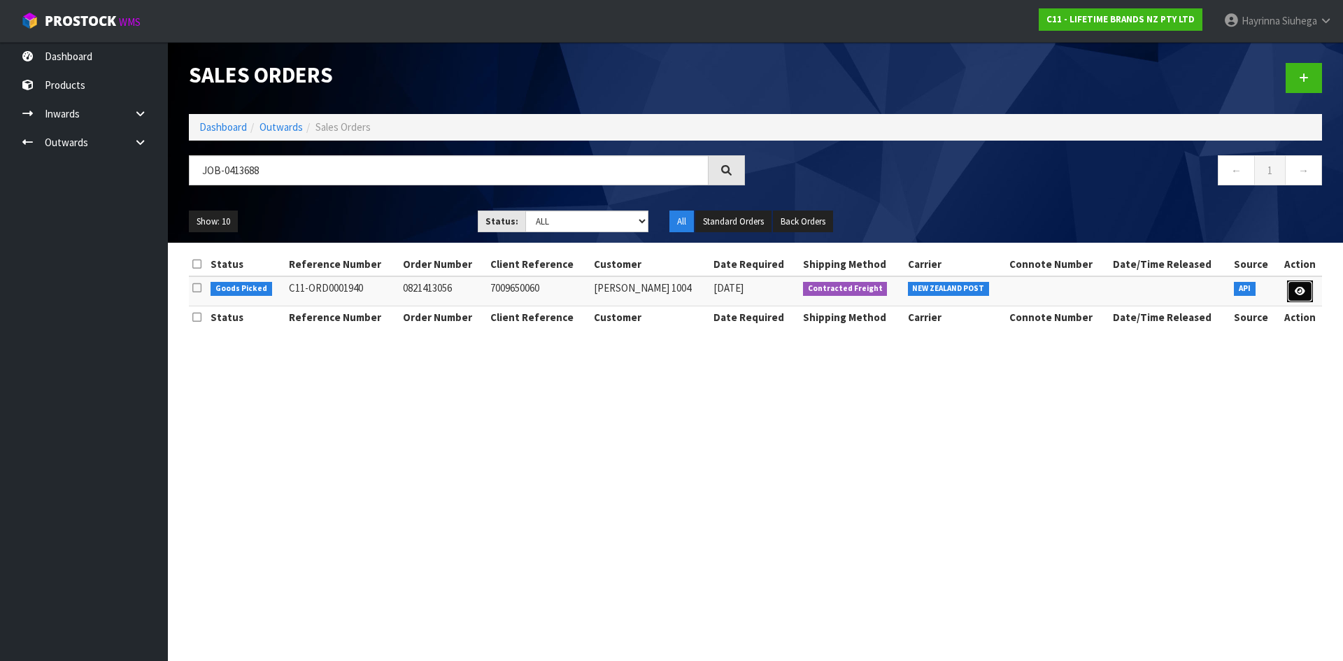
click at [1298, 295] on icon at bounding box center [1300, 291] width 10 height 9
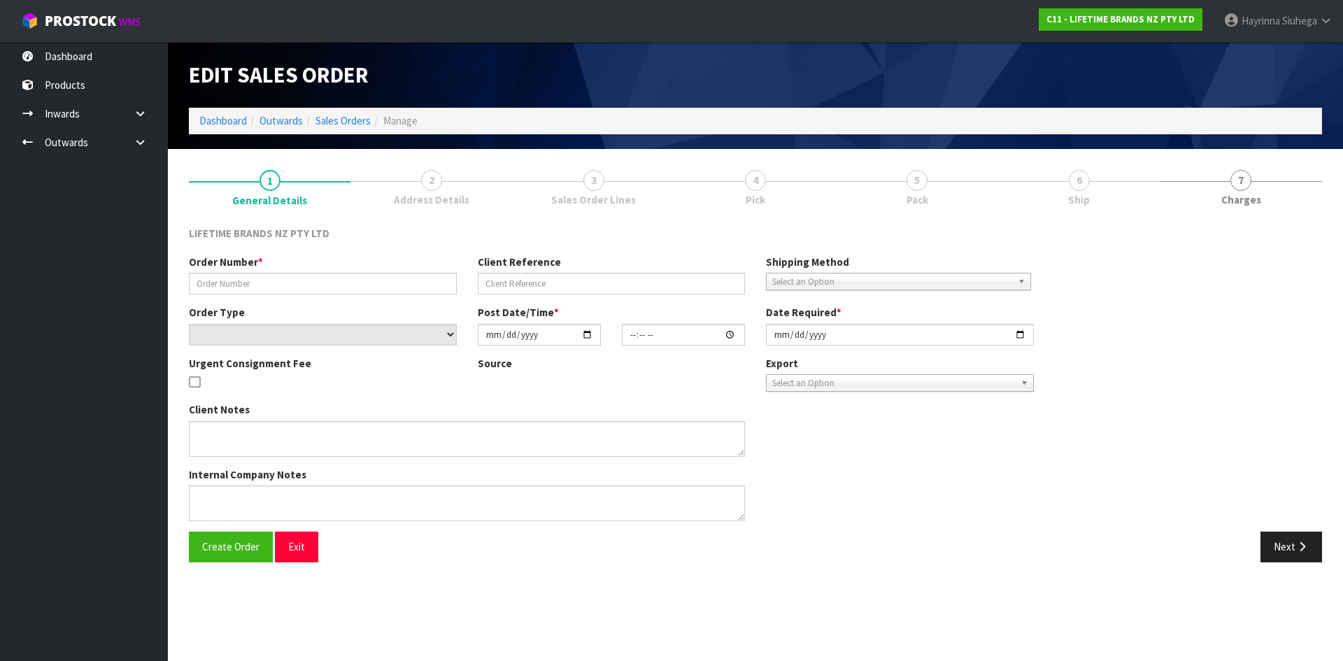
type input "0821413056"
type input "7009650060"
select select "number:0"
type input "2025-09-22"
type input "11:19:22.000"
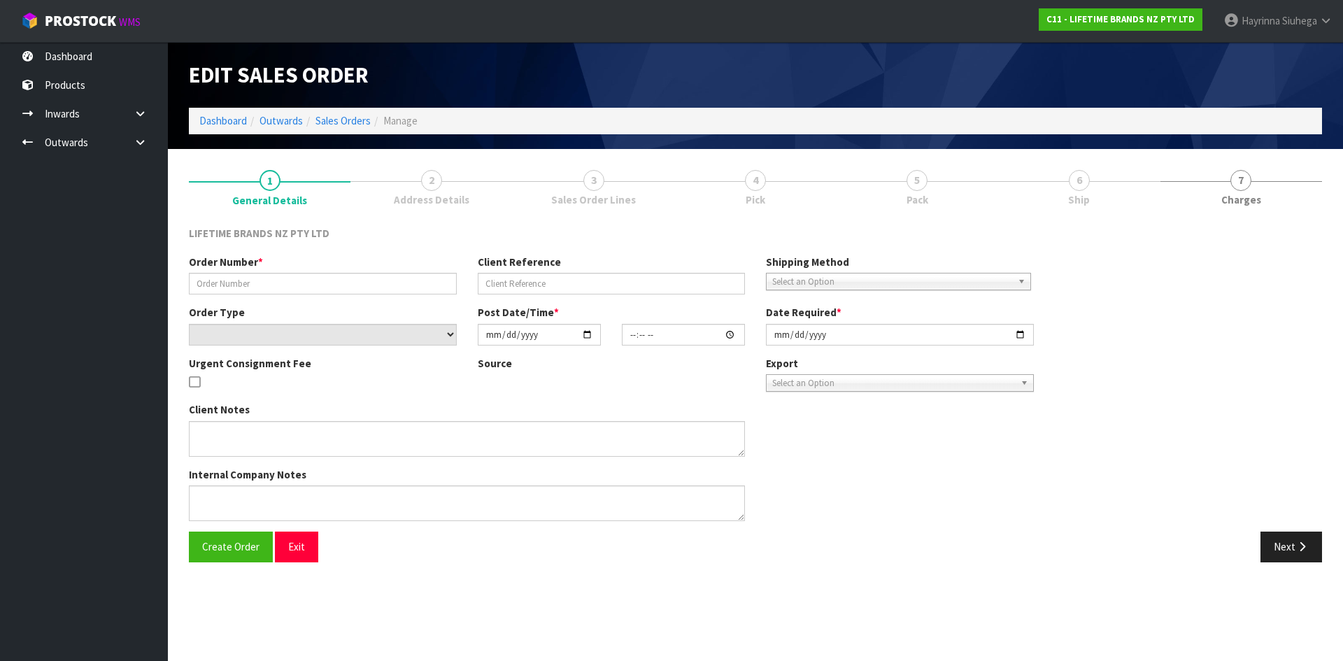
type input "2025-09-22"
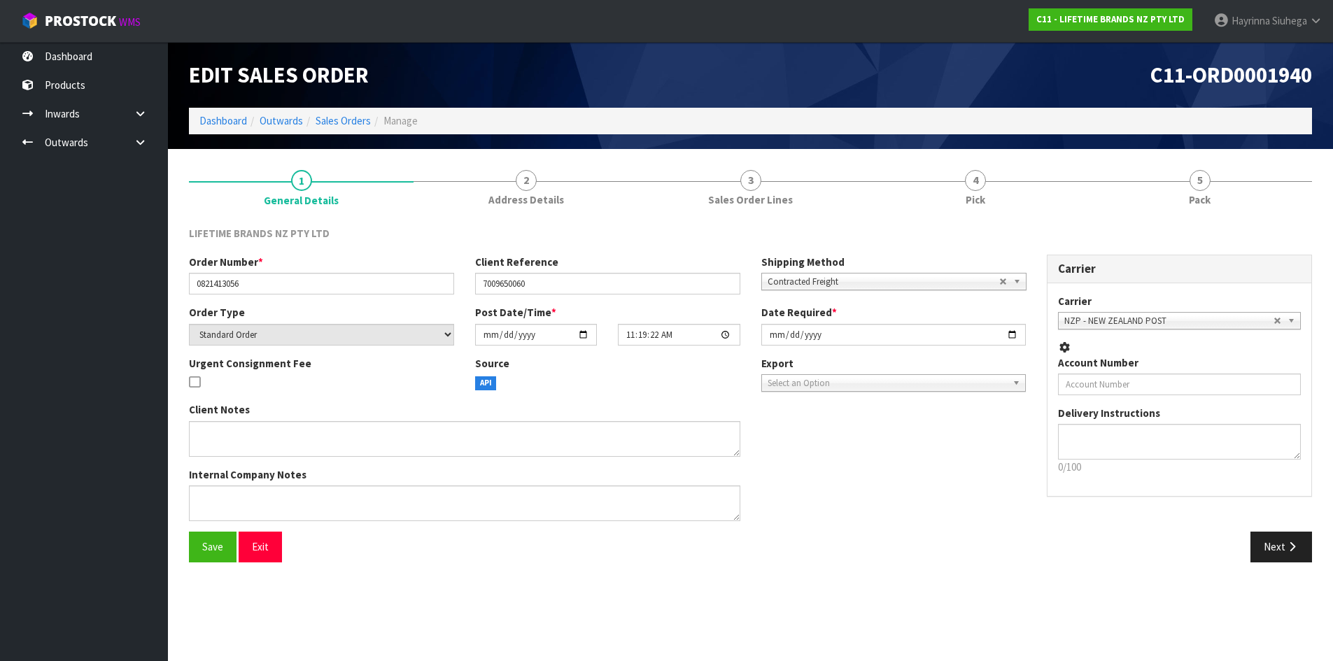
click at [1065, 193] on link "4 Pick" at bounding box center [975, 187] width 225 height 55
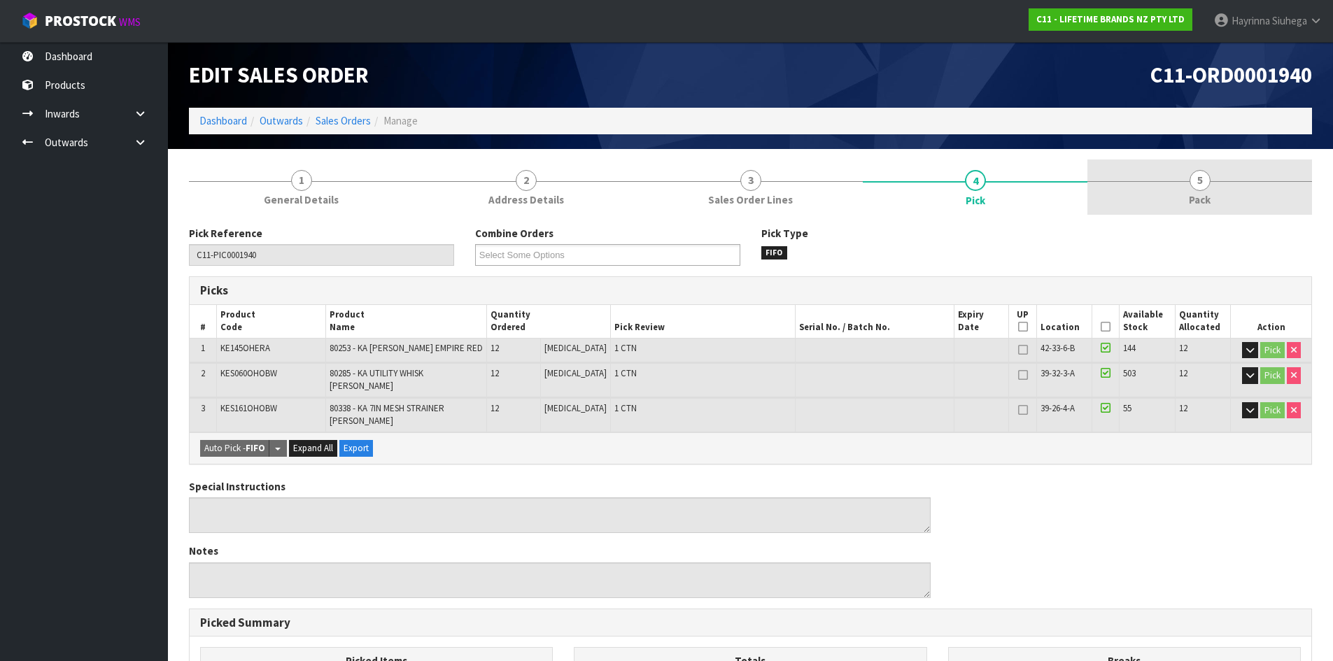
click at [1138, 185] on link "5 Pack" at bounding box center [1199, 187] width 225 height 55
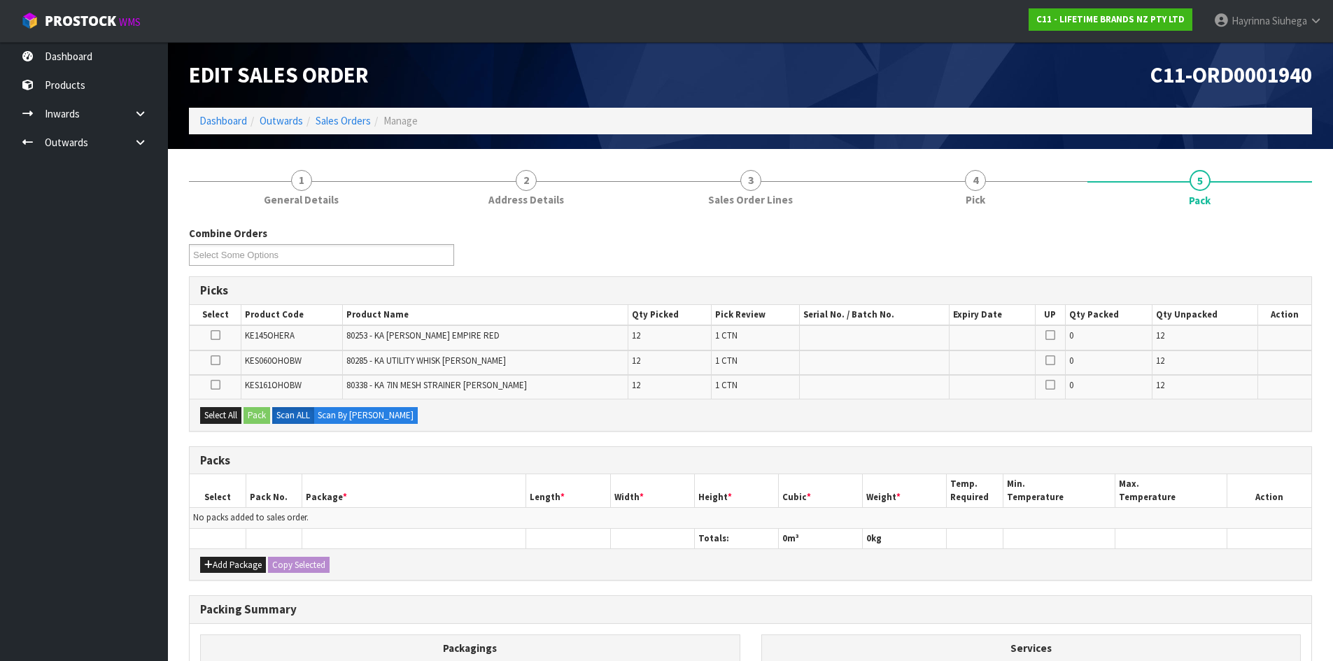
scroll to position [70, 0]
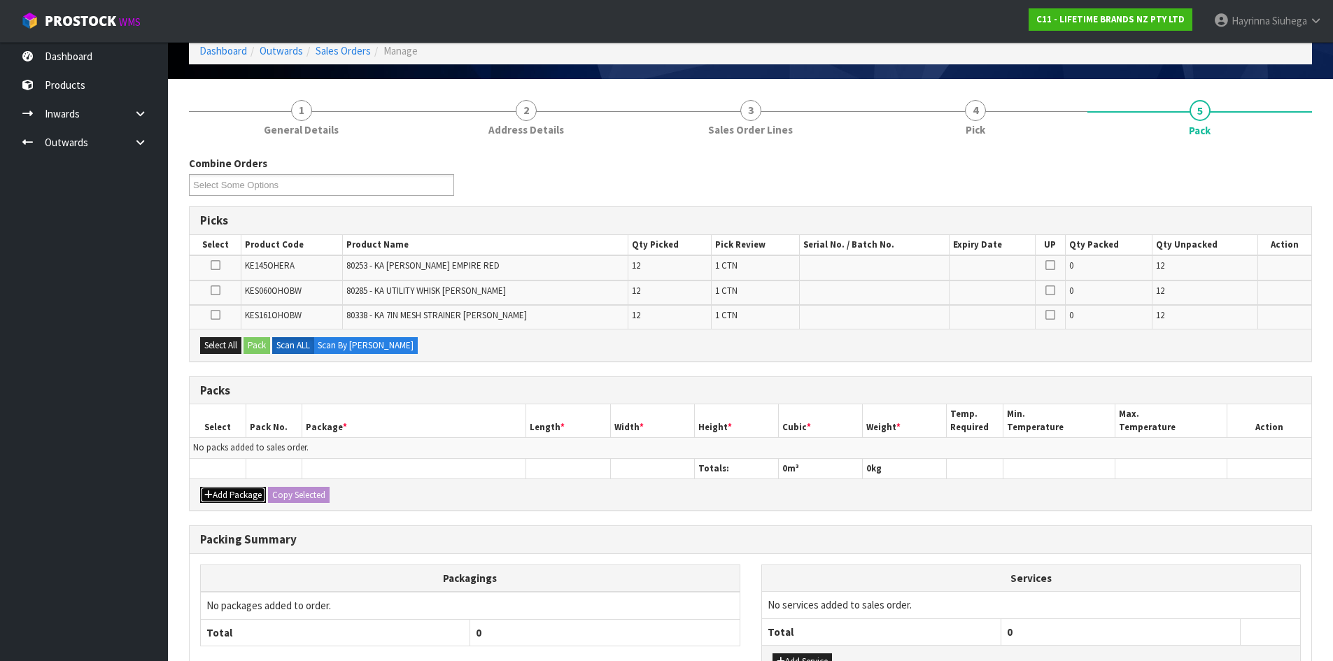
click at [213, 488] on button "Add Package" at bounding box center [233, 495] width 66 height 17
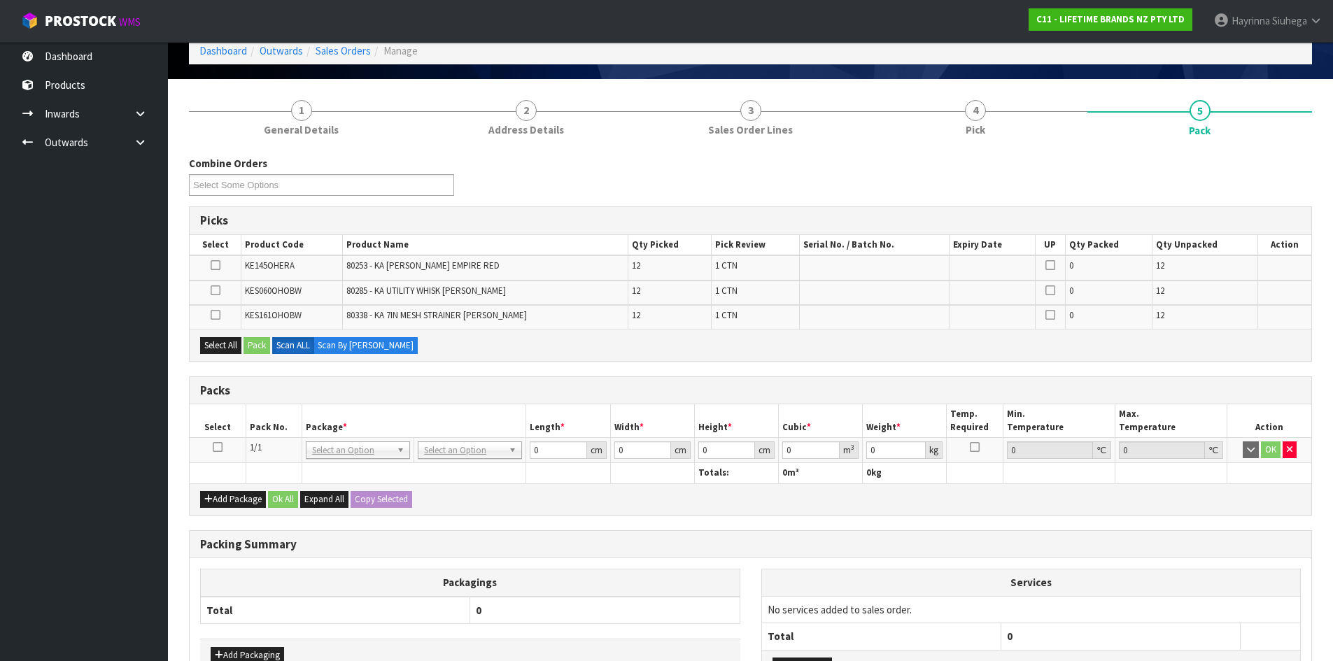
click at [217, 448] on icon at bounding box center [218, 447] width 10 height 1
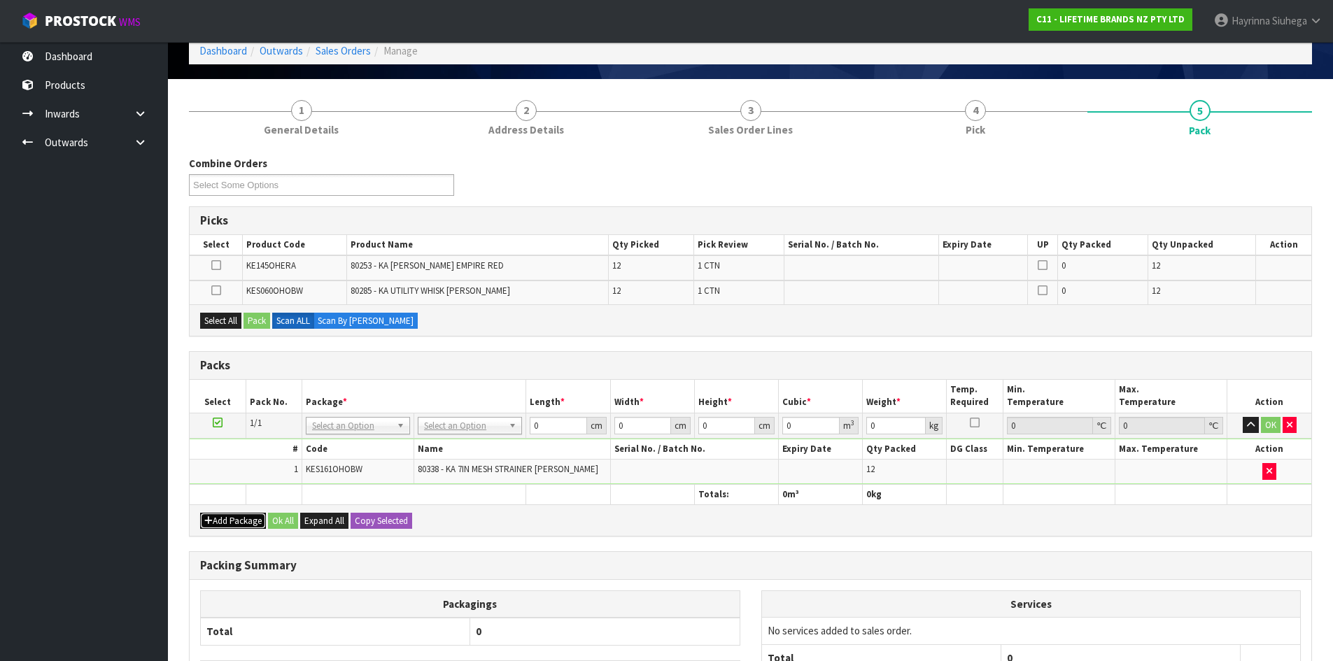
click at [234, 520] on button "Add Package" at bounding box center [233, 521] width 66 height 17
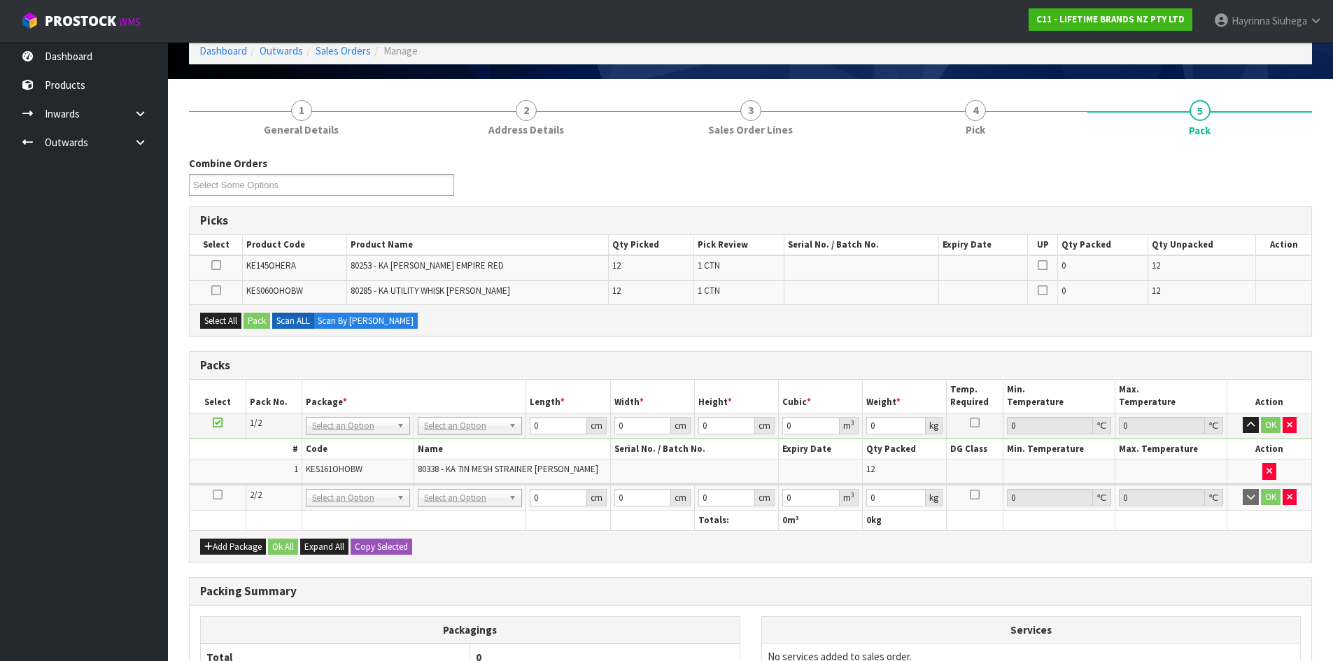
click at [215, 495] on icon at bounding box center [218, 495] width 10 height 1
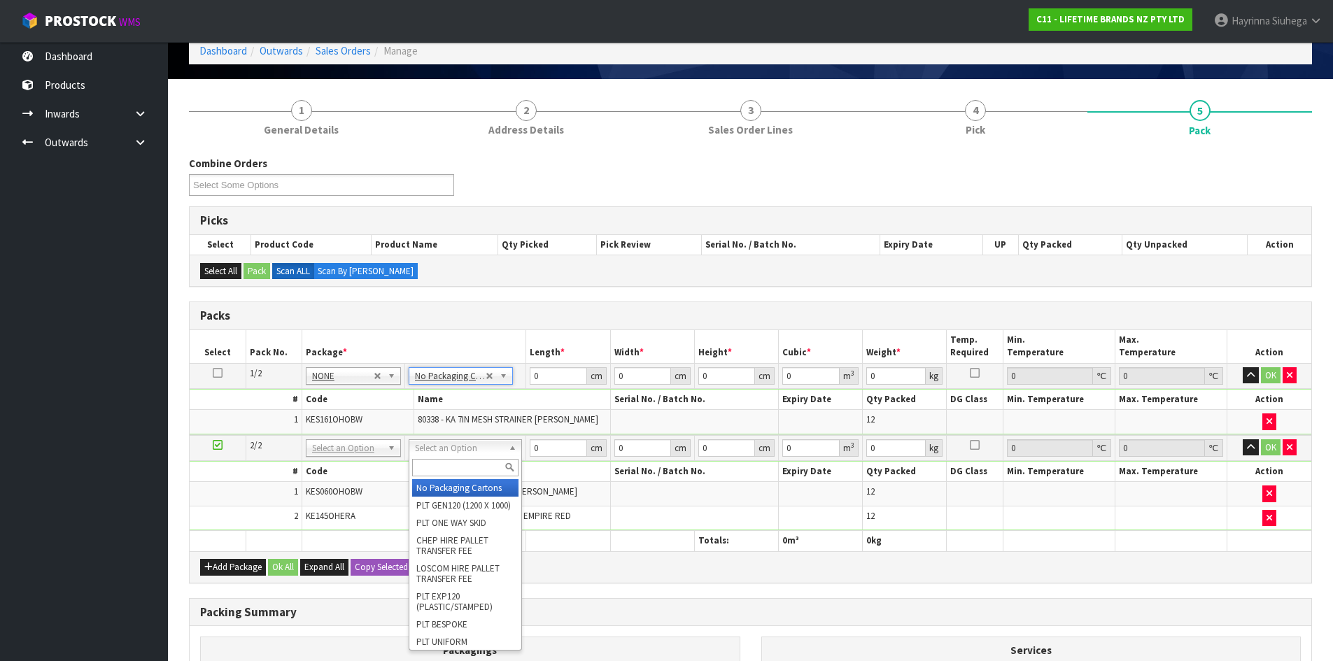
click at [453, 466] on input "text" at bounding box center [465, 467] width 106 height 17
type input "CTN6"
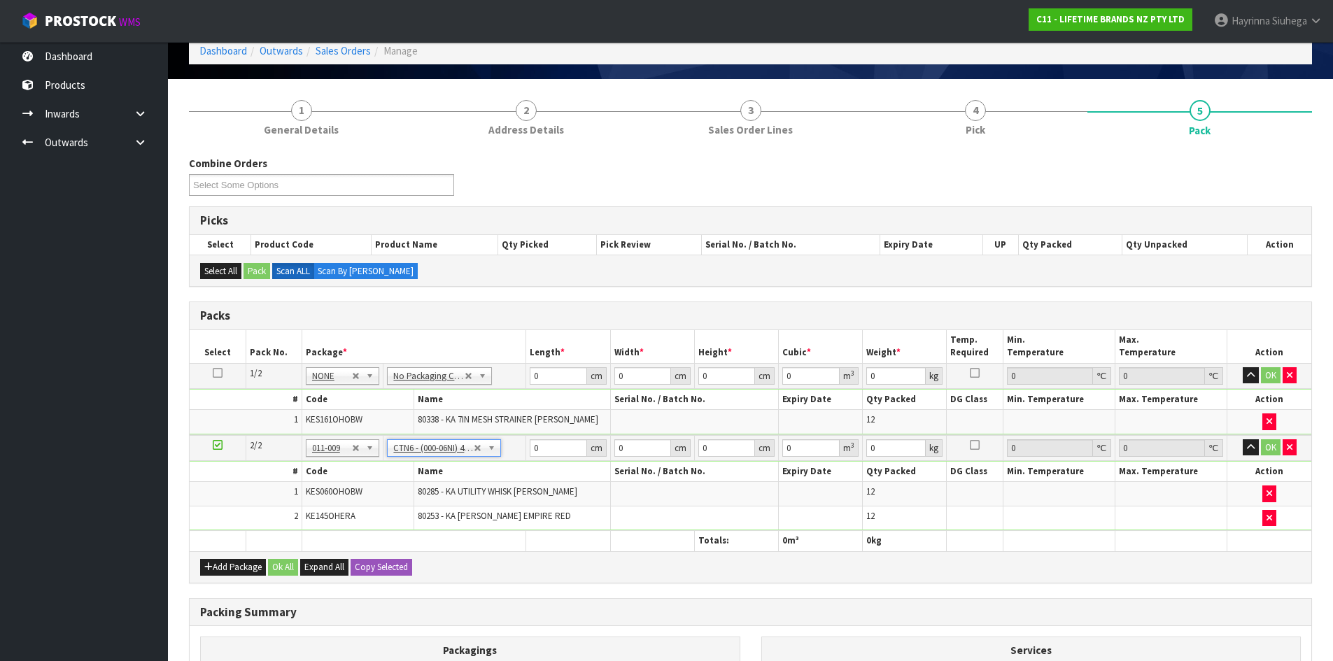
type input "45.5"
type input "30.5"
type input "0.042326"
type input "4.15"
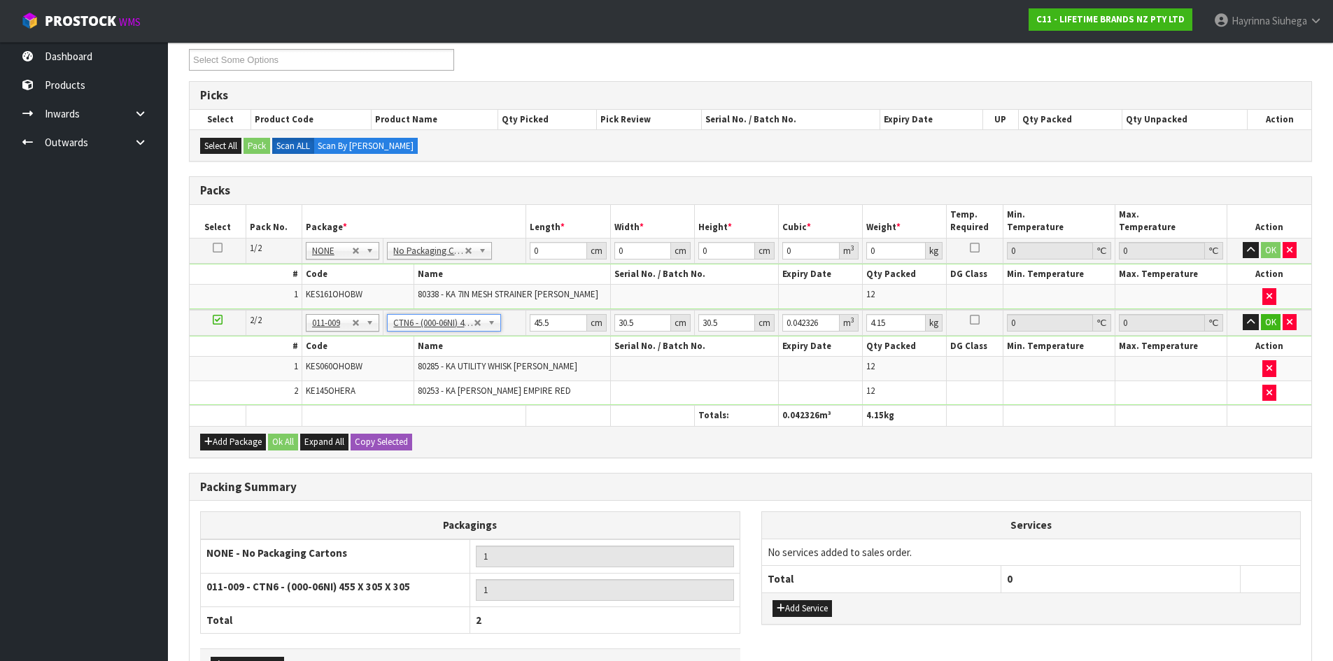
scroll to position [292, 0]
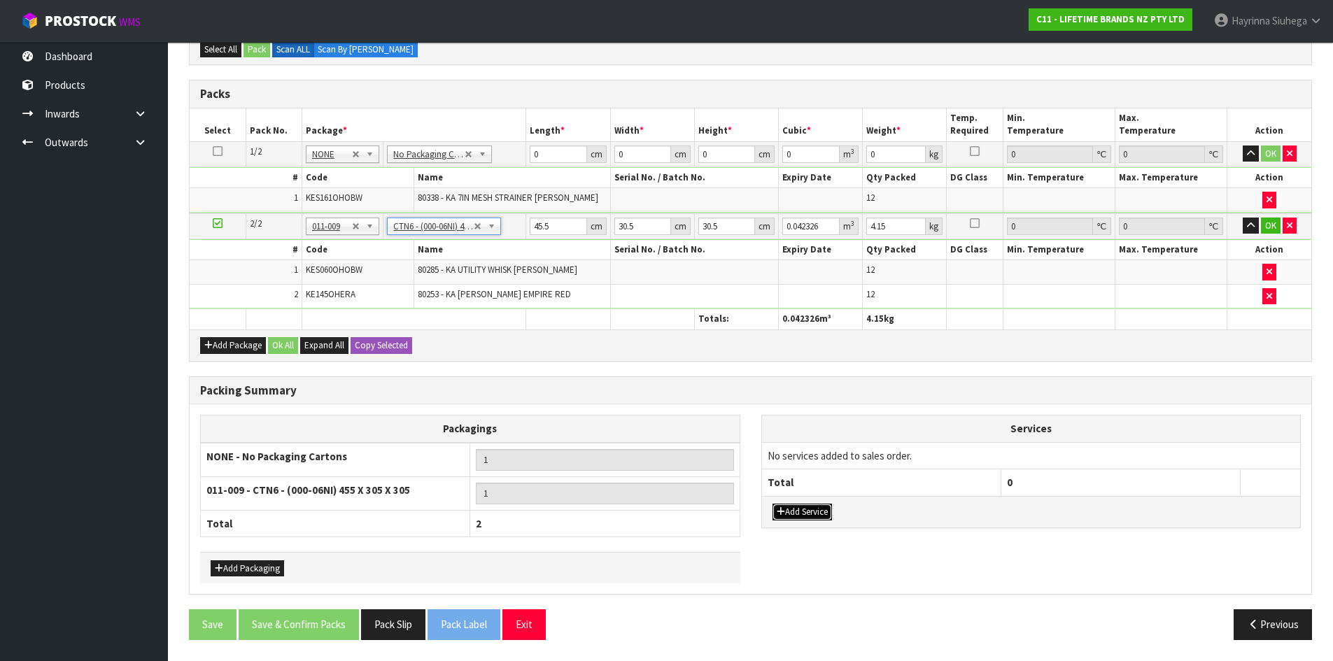
click at [791, 510] on button "Add Service" at bounding box center [801, 512] width 59 height 17
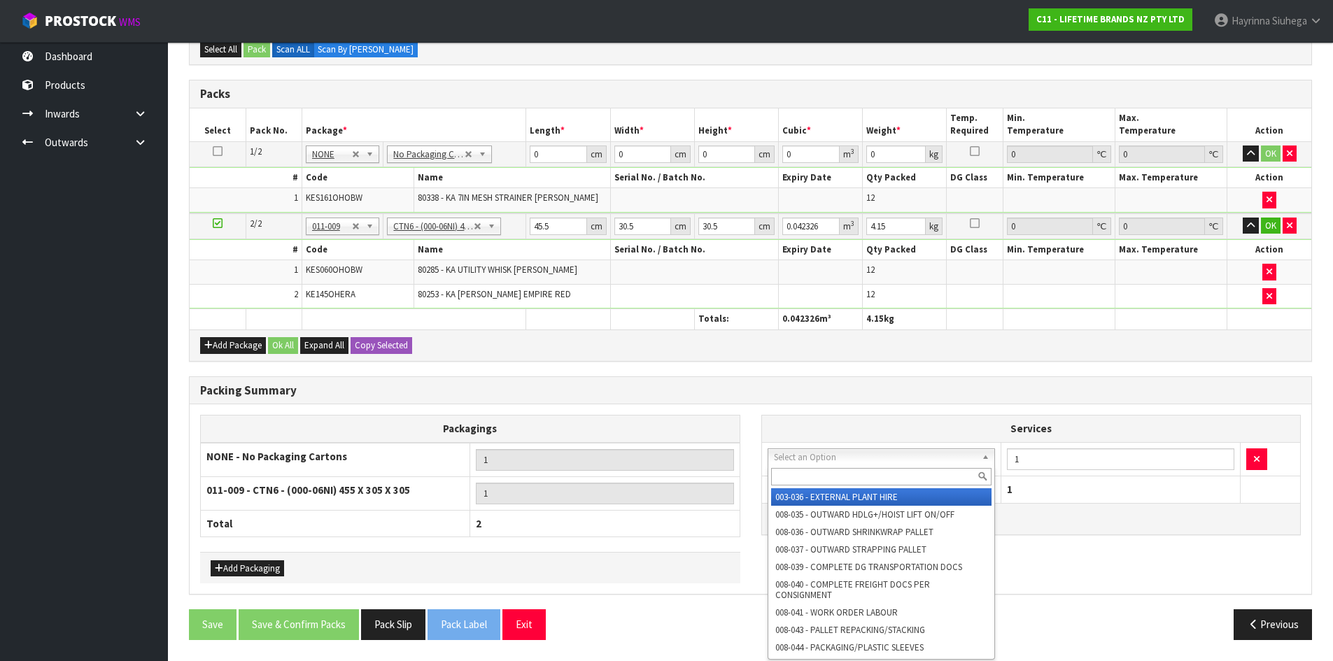
click at [805, 475] on input "text" at bounding box center [881, 476] width 221 height 17
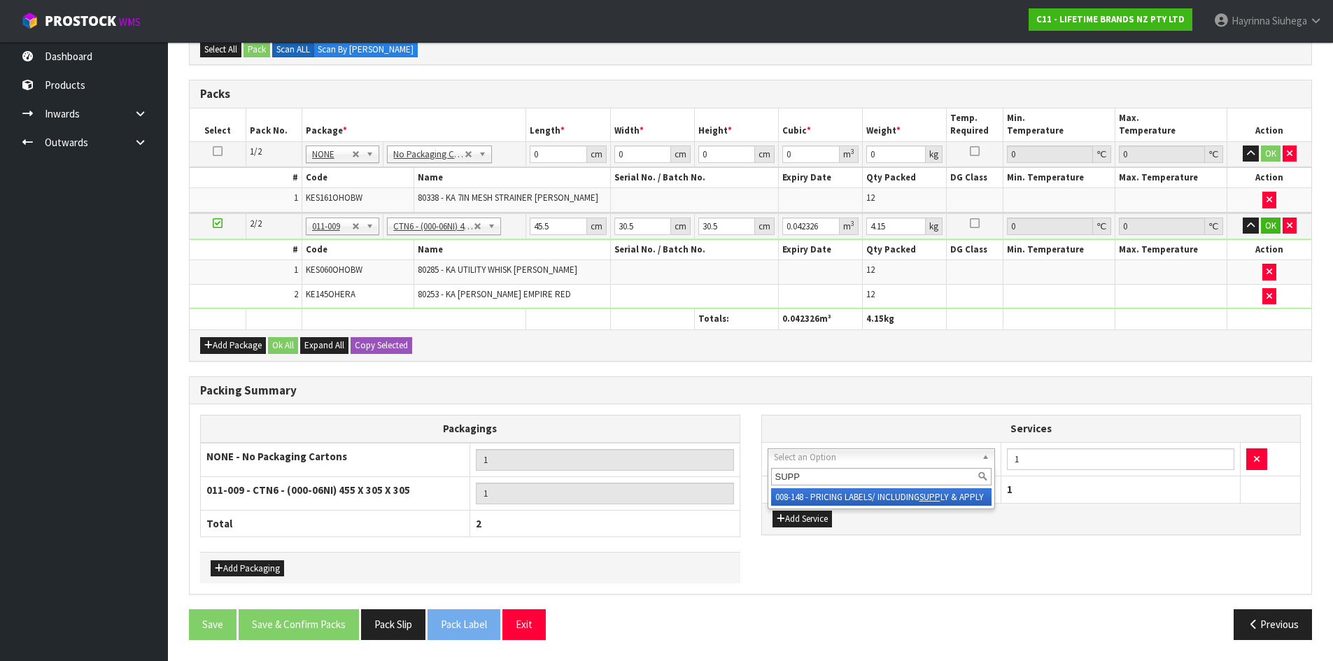
type input "SUPP"
click at [808, 488] on div "SUPP" at bounding box center [881, 476] width 227 height 23
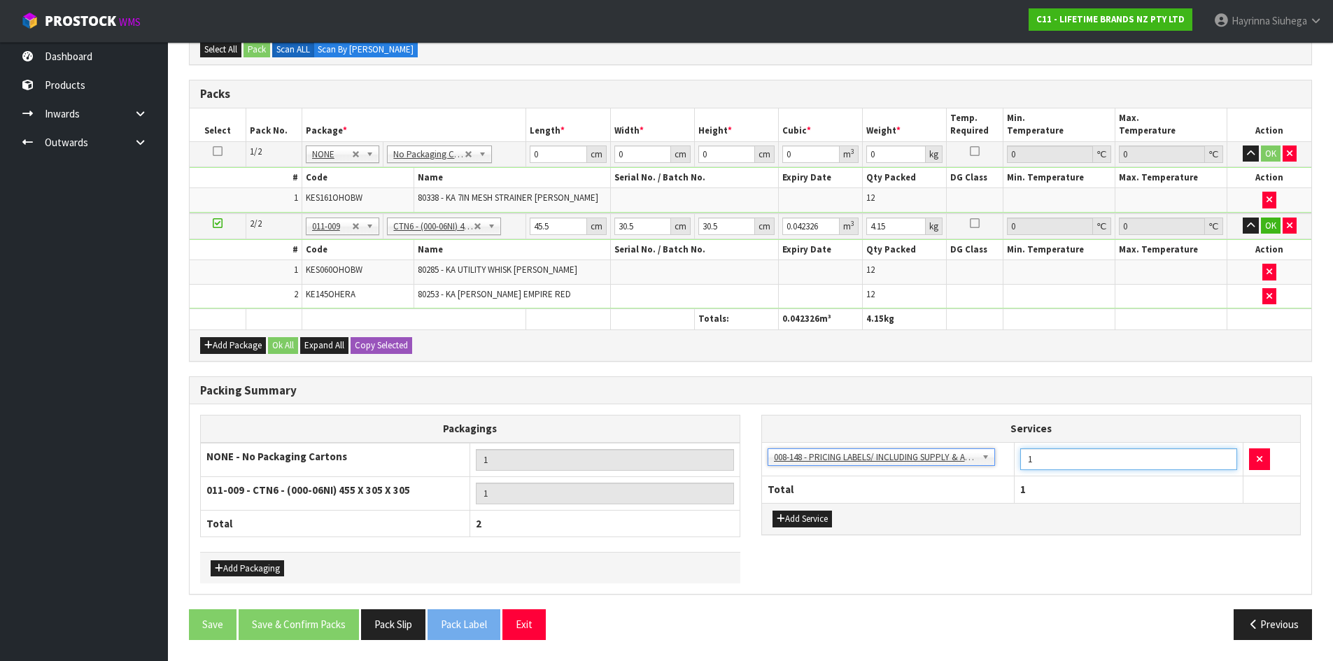
drag, startPoint x: 956, startPoint y: 461, endPoint x: 874, endPoint y: 468, distance: 82.8
click at [882, 468] on tr "003-036 - EXTERNAL PLANT HIRE 008-035 - OUTWARD HDLG+/HOIST LIFT ON/OFF 008-036…" at bounding box center [1031, 459] width 539 height 34
type input "12"
click at [530, 156] on input "0" at bounding box center [558, 154] width 57 height 17
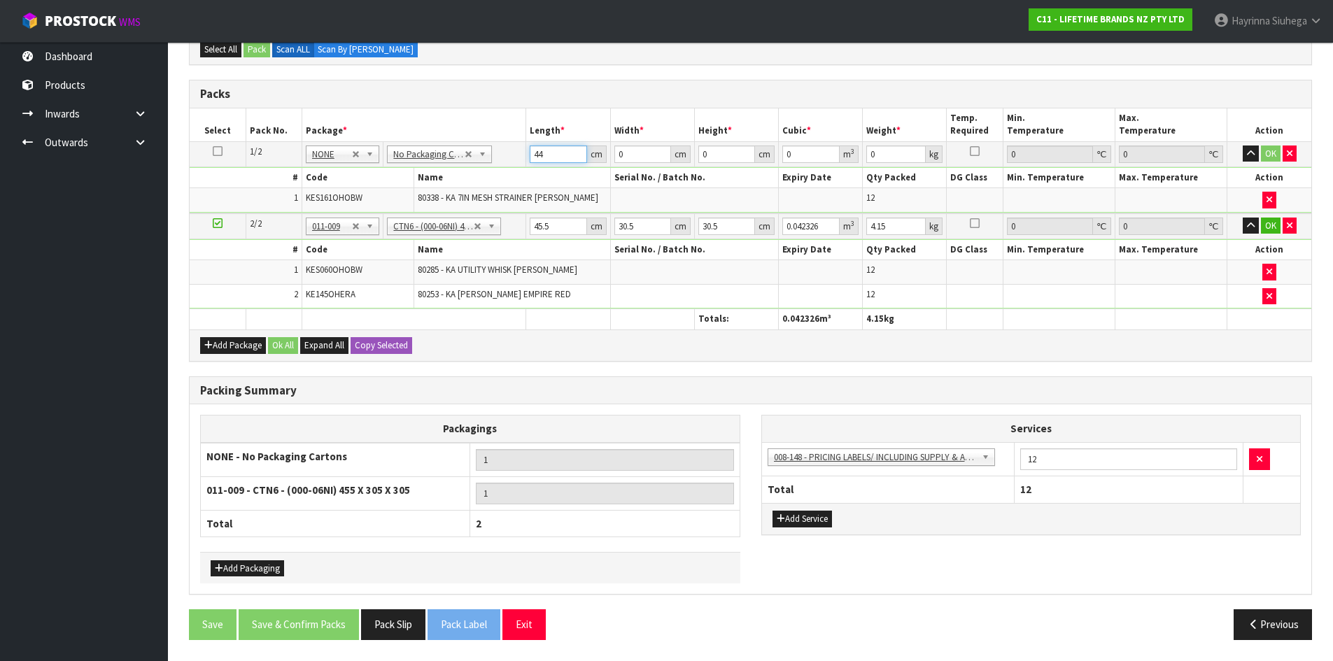
type input "44"
type input "40"
type input "3"
type input "0.00528"
type input "30"
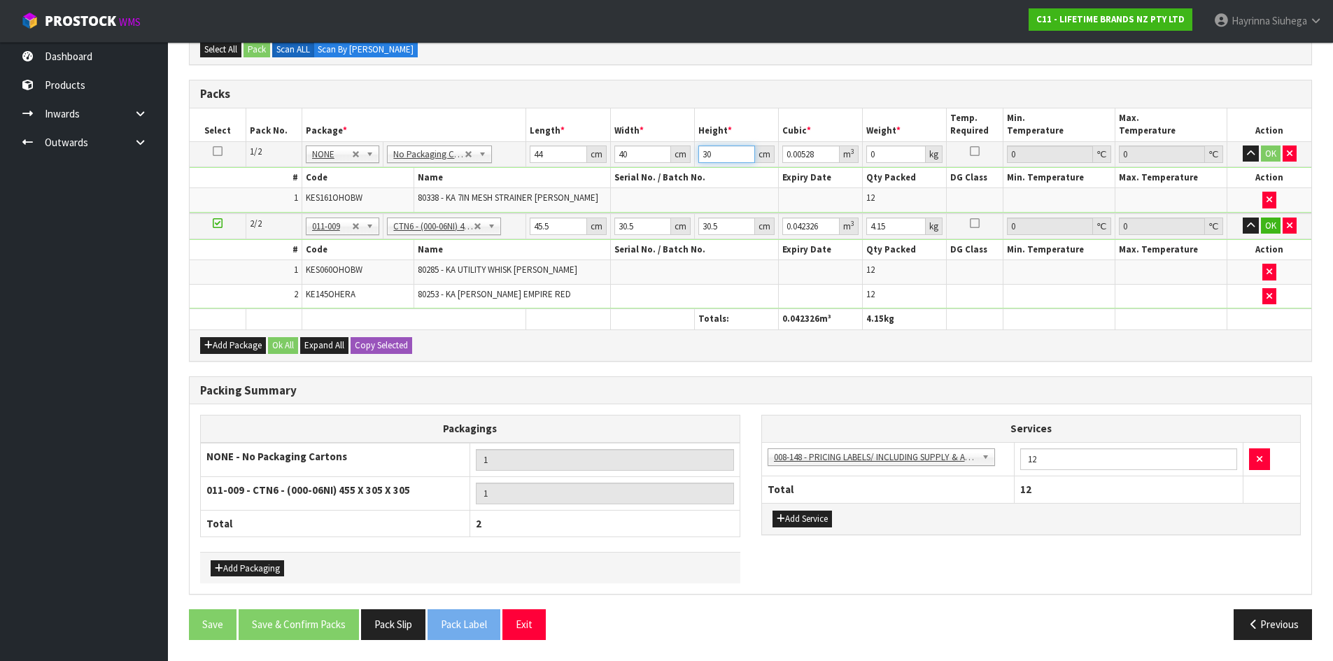
type input "0.0528"
type input "30"
type input "5"
click button "OK" at bounding box center [1271, 154] width 20 height 17
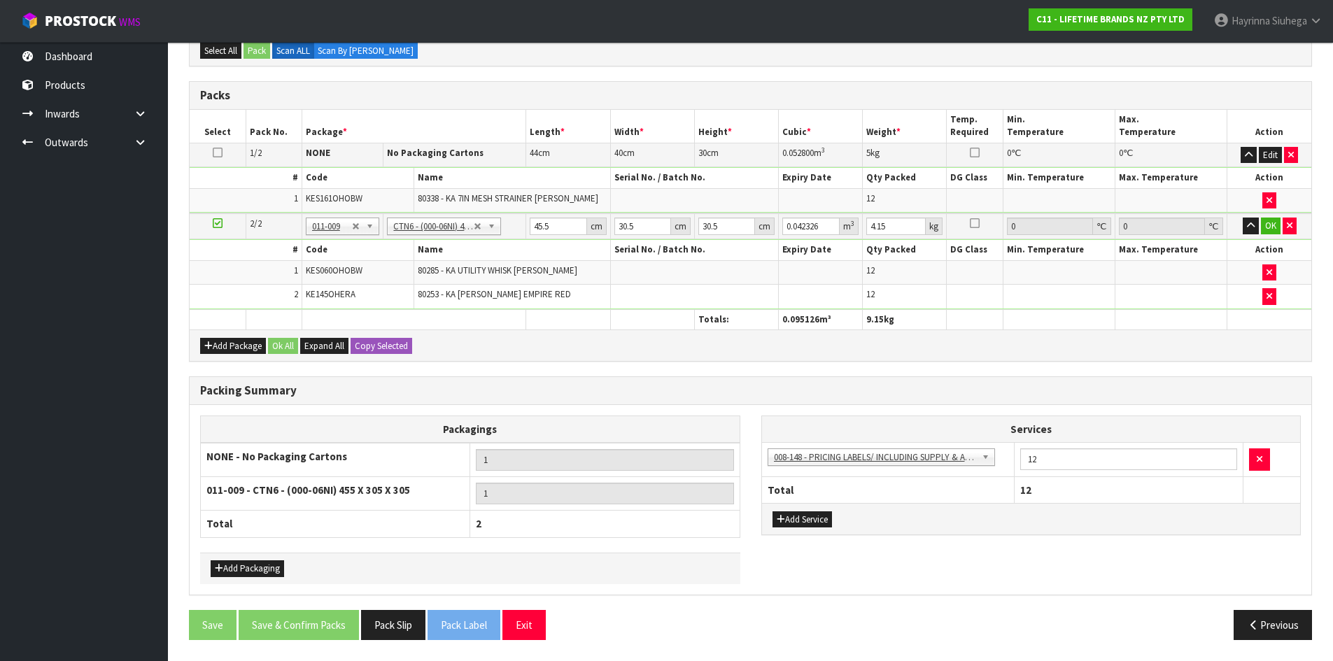
scroll to position [290, 0]
type input "4"
type input "0.003721"
type input "47"
type input "0.043722"
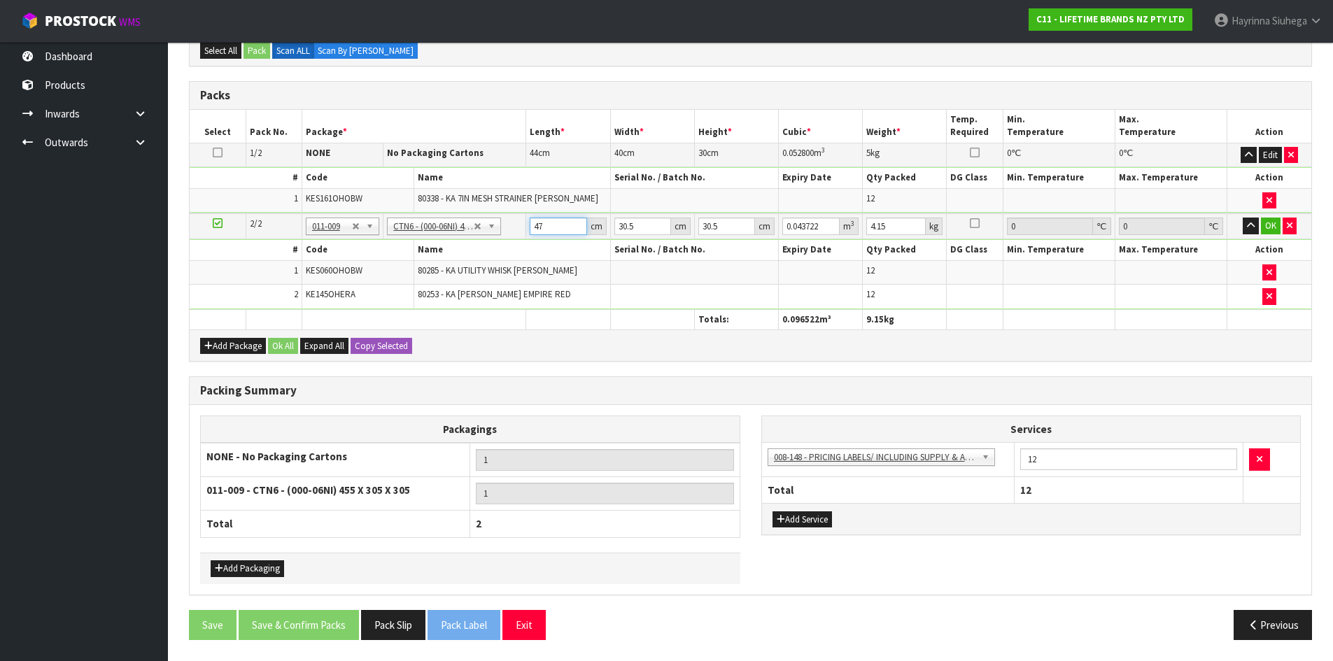
type input "47"
type input "3"
type input "0.0043"
type input "32"
type input "0.045872"
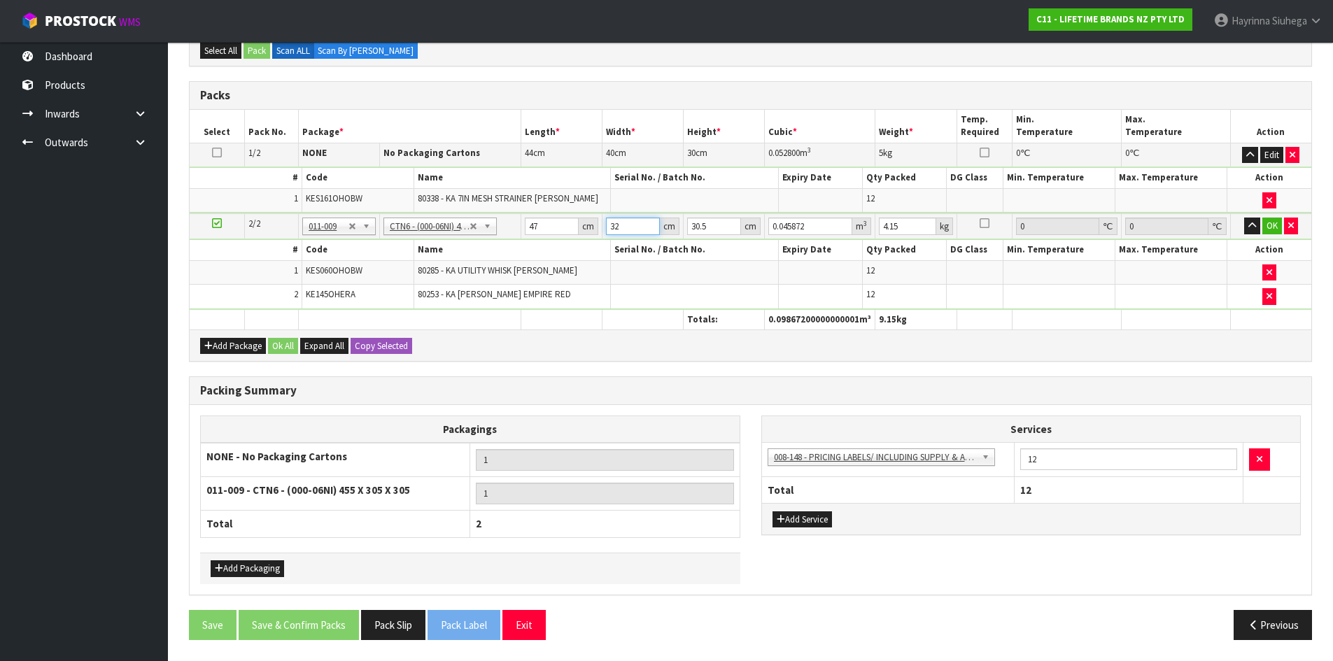
type input "32"
type input "3"
type input "0.004512"
type input "33"
type input "0.049632"
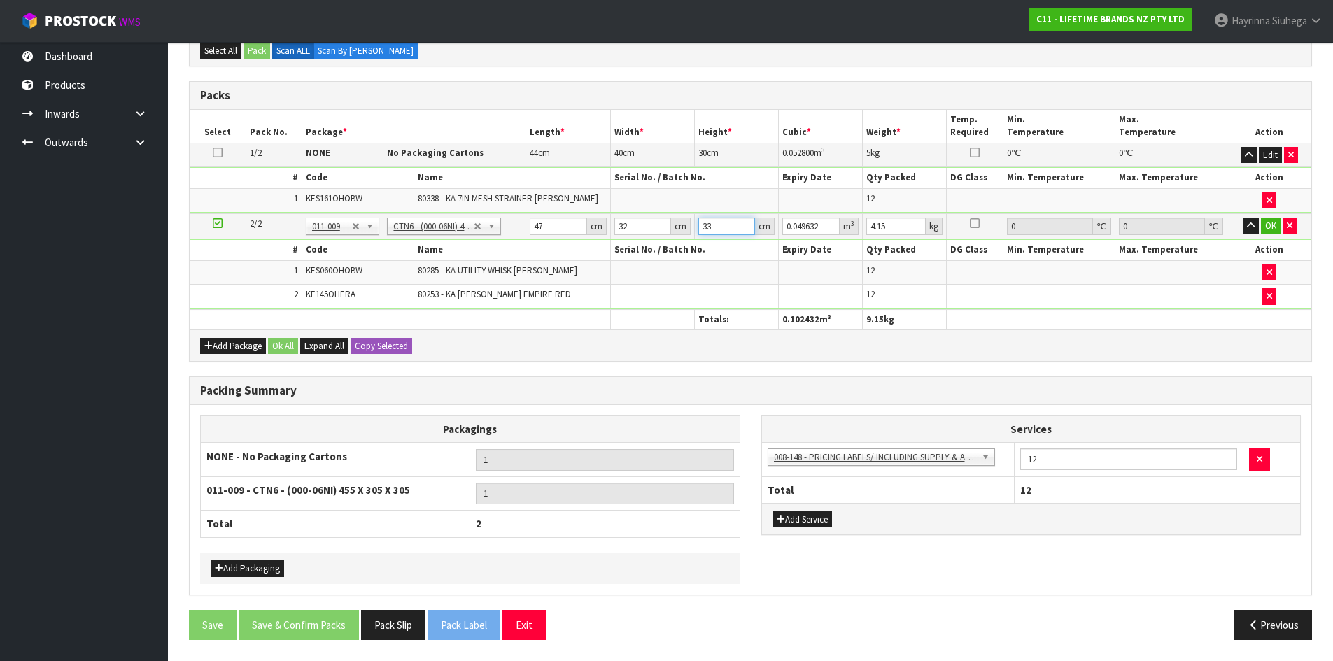
type input "33"
type input "5"
click button "OK" at bounding box center [1271, 226] width 20 height 17
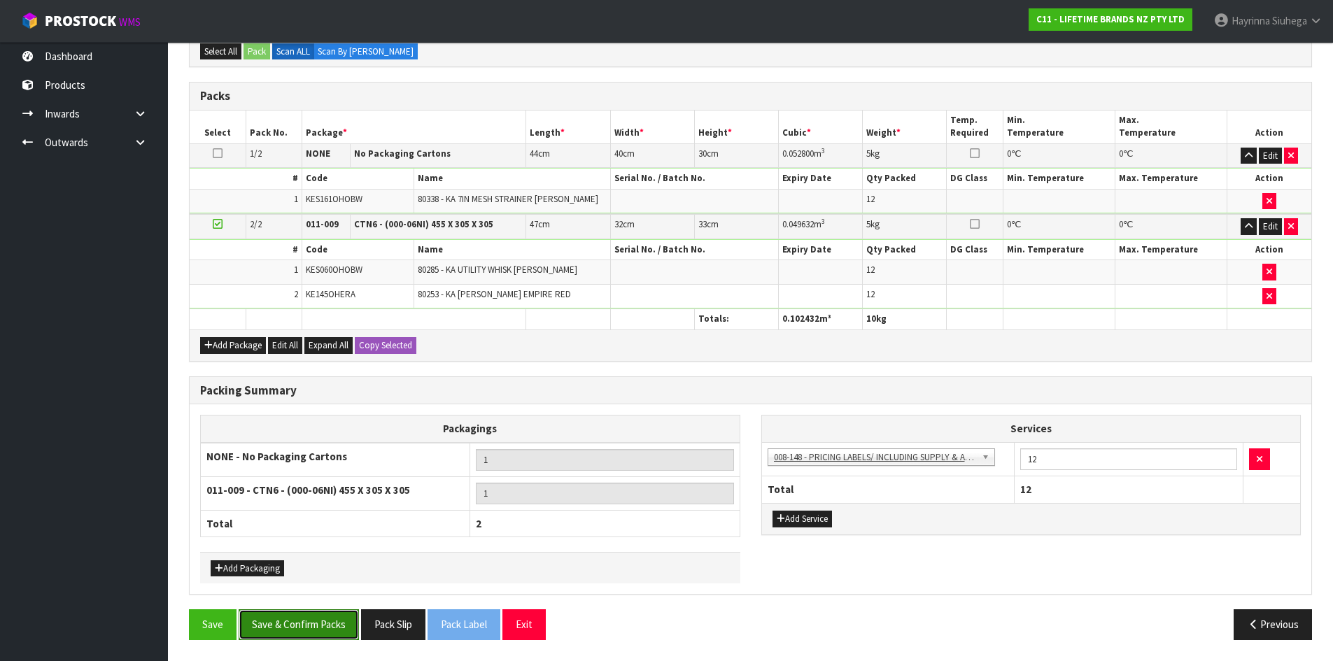
click at [326, 614] on button "Save & Confirm Packs" at bounding box center [299, 624] width 120 height 30
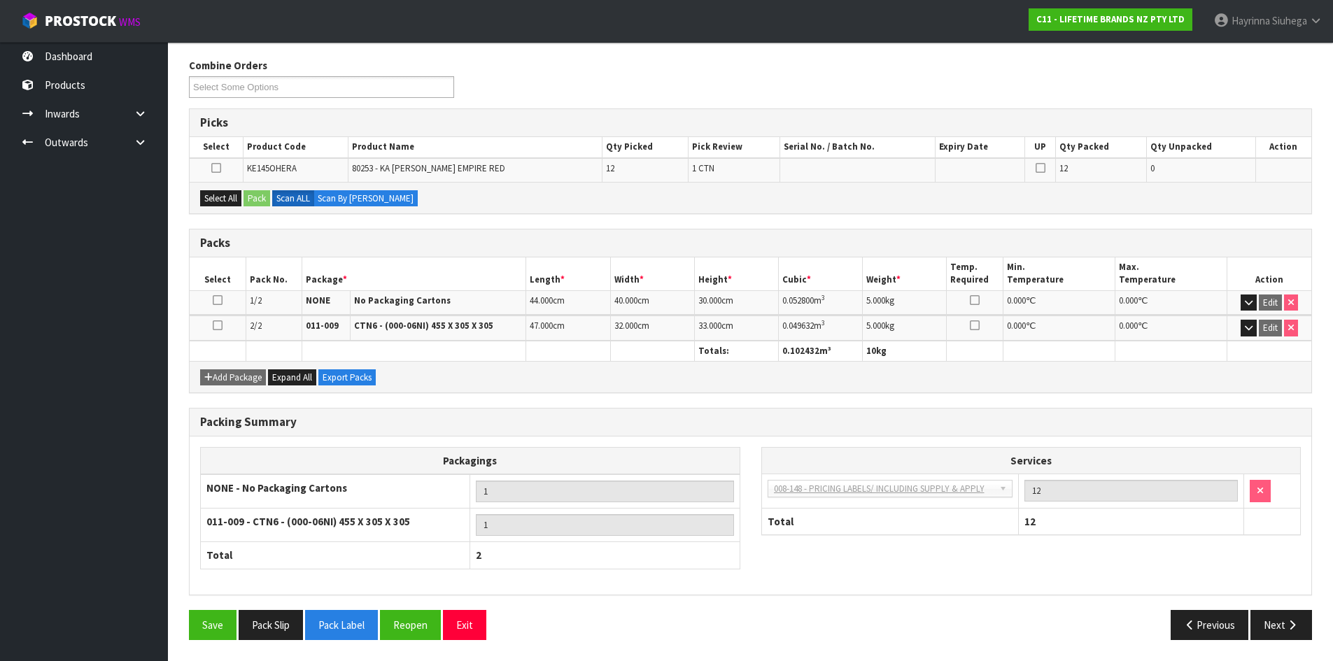
scroll to position [194, 0]
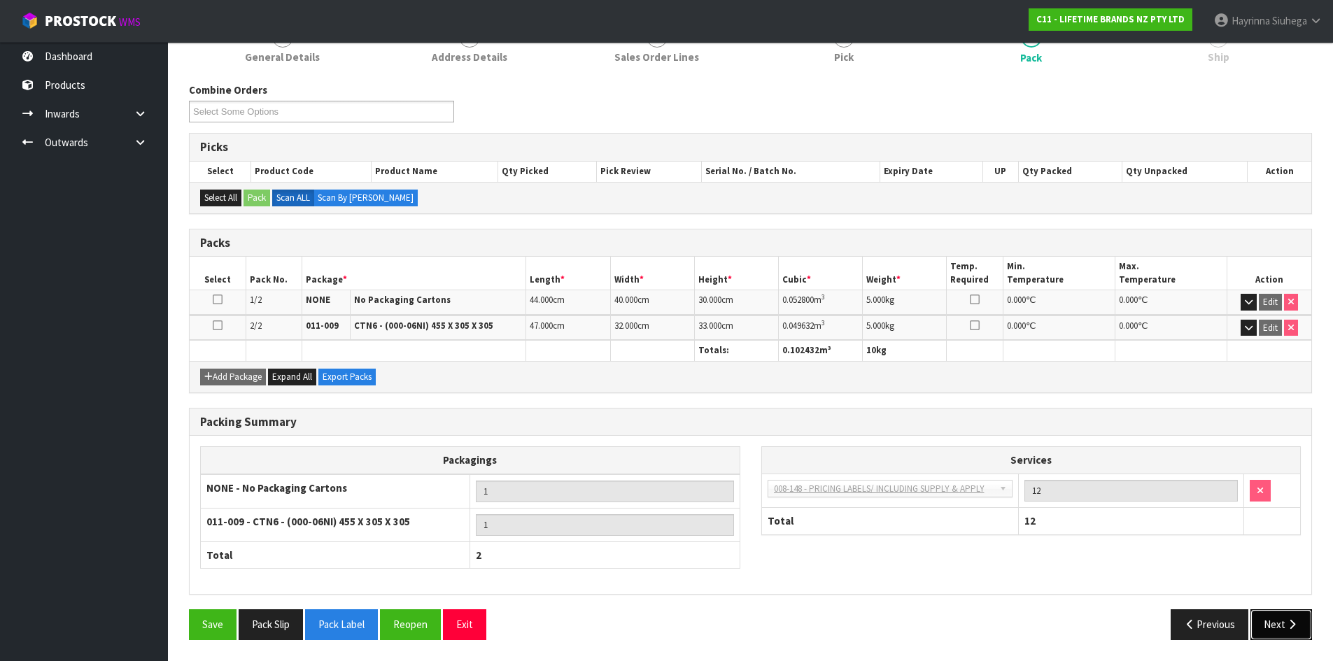
click at [1266, 622] on button "Next" at bounding box center [1281, 624] width 62 height 30
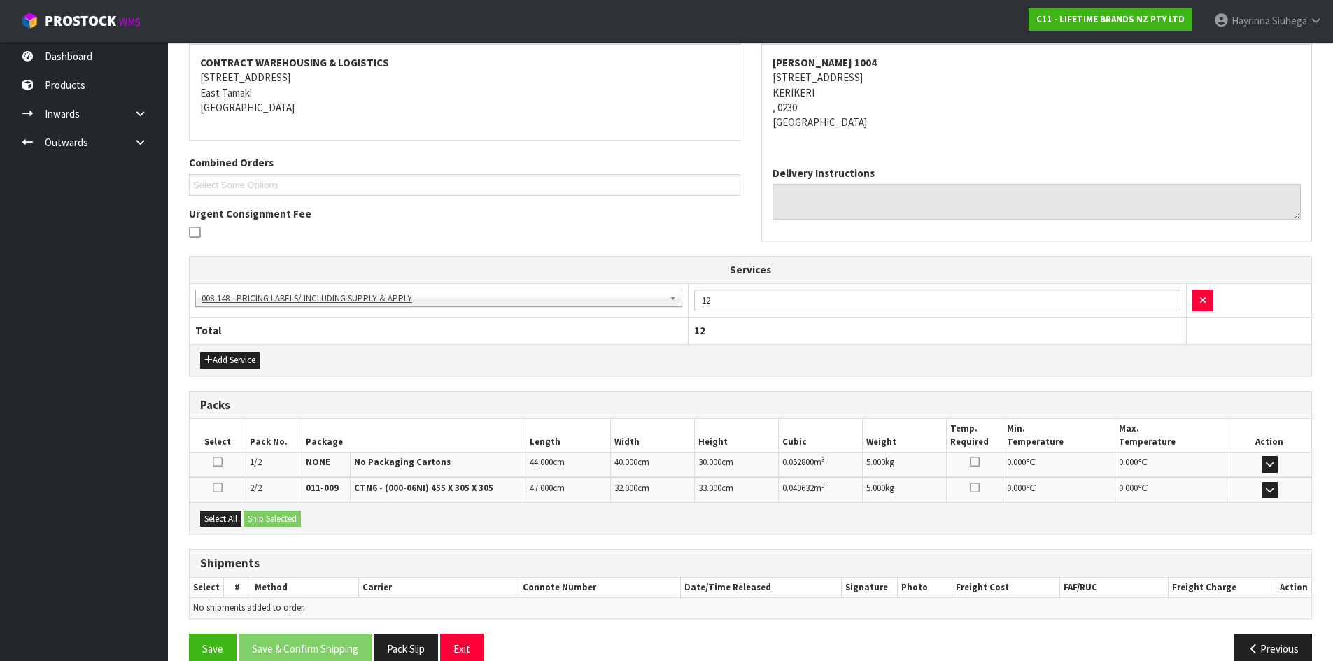
scroll to position [284, 0]
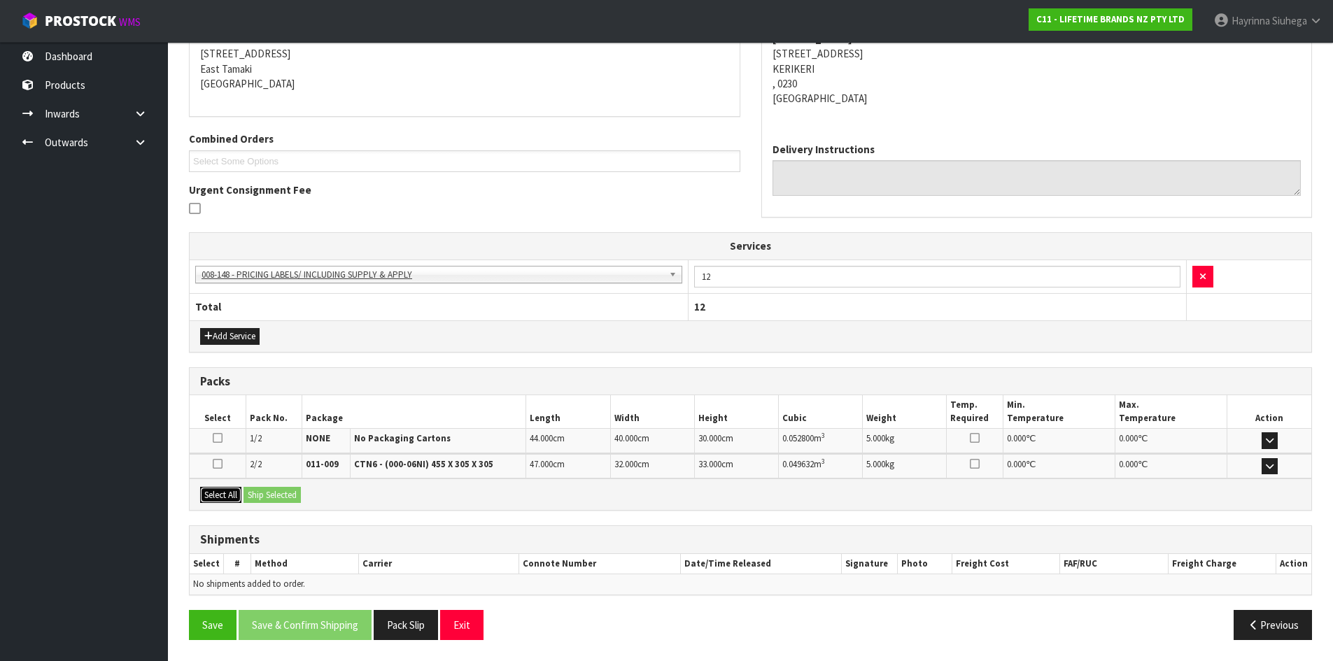
click at [221, 497] on button "Select All" at bounding box center [220, 495] width 41 height 17
click at [275, 490] on button "Ship Selected" at bounding box center [271, 495] width 57 height 17
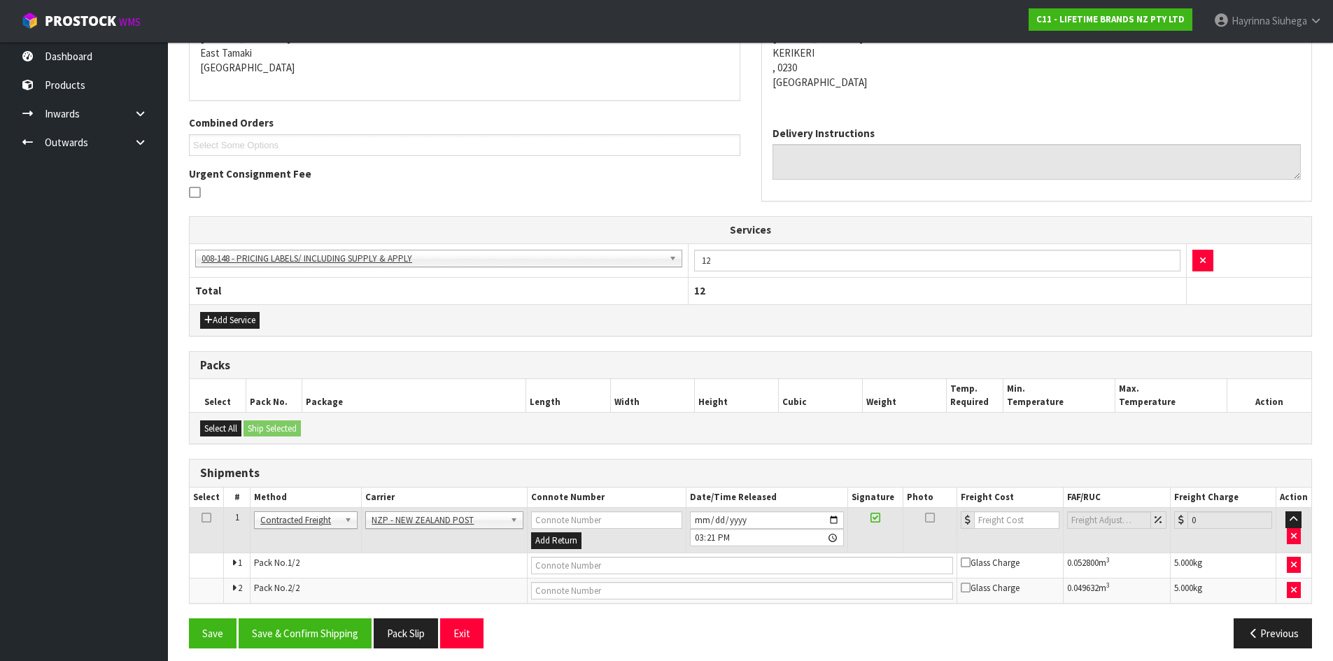
scroll to position [309, 0]
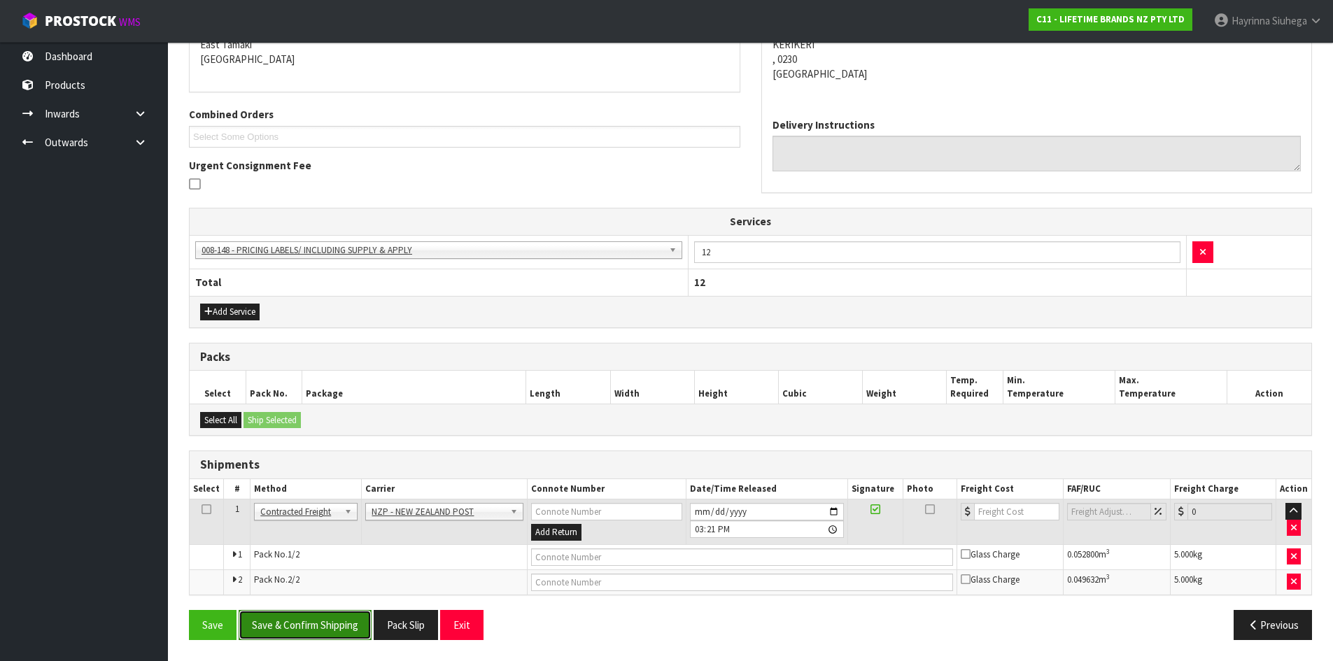
click at [300, 623] on button "Save & Confirm Shipping" at bounding box center [305, 625] width 133 height 30
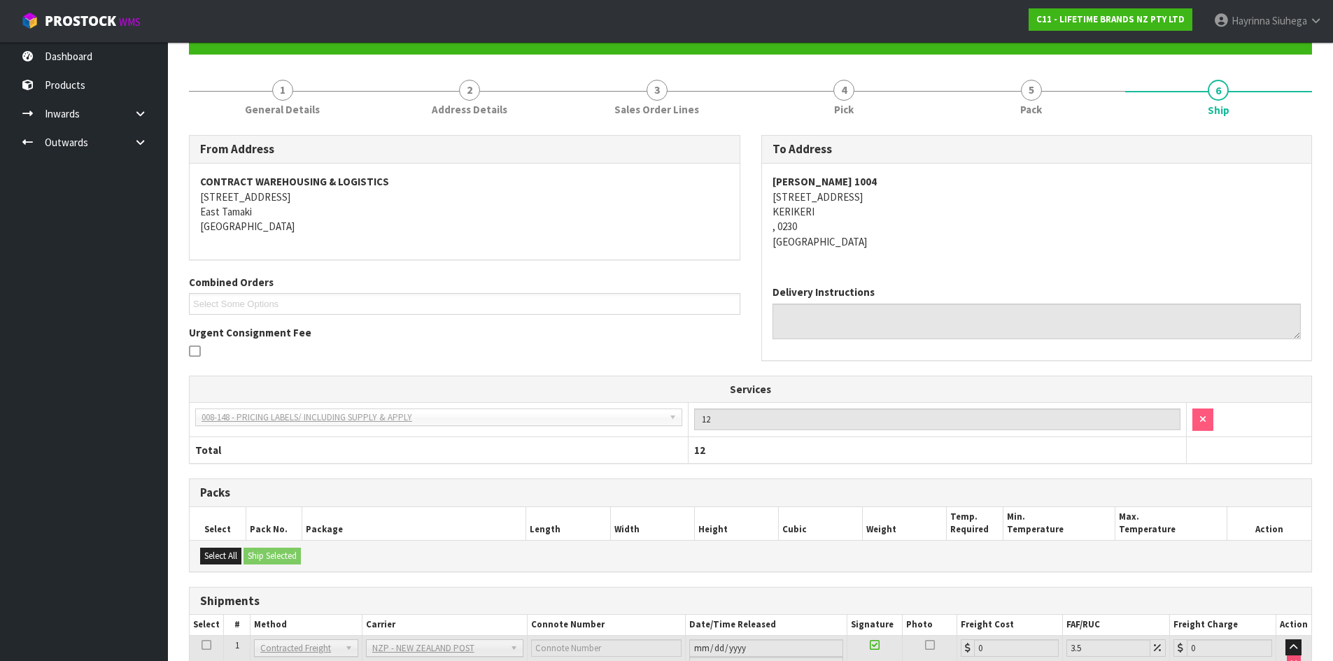
scroll to position [288, 0]
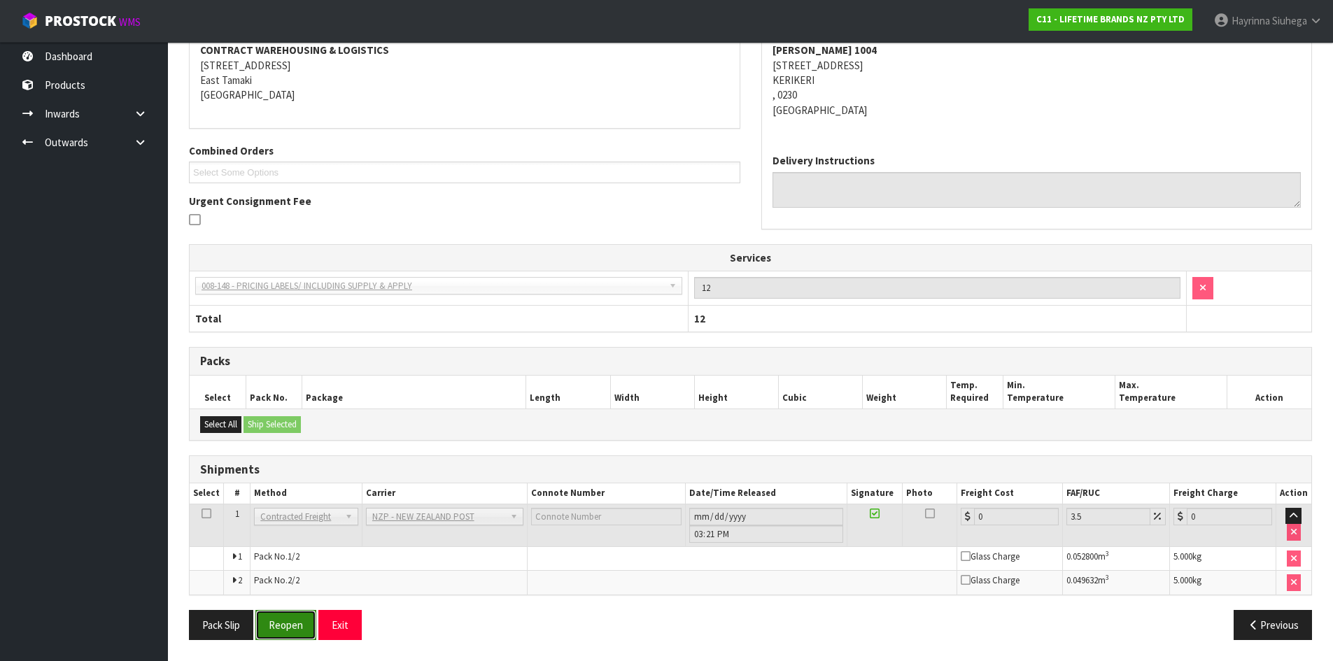
click at [295, 630] on button "Reopen" at bounding box center [285, 625] width 61 height 30
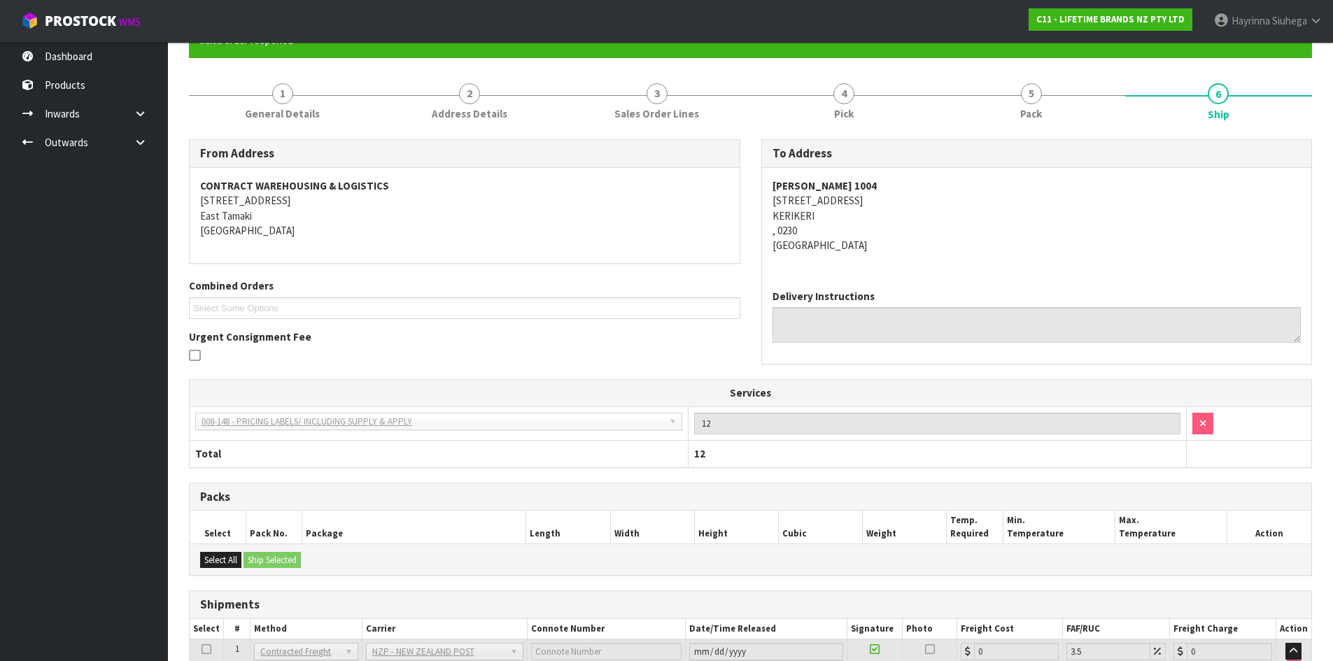
scroll to position [273, 0]
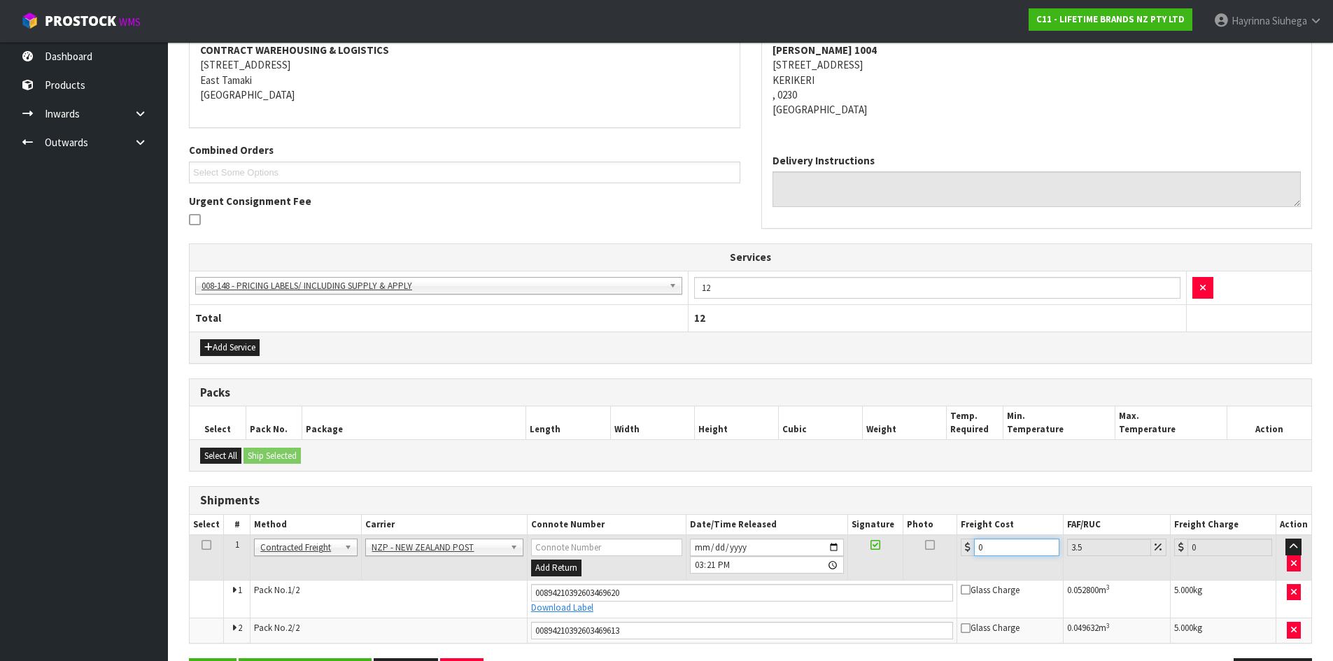
drag, startPoint x: 994, startPoint y: 548, endPoint x: 500, endPoint y: 553, distance: 494.6
click at [545, 553] on tr "1 Client Local Pickup Customer Local Pickup Company Freight Contracted Freight …" at bounding box center [750, 557] width 1121 height 45
type input "1"
type input "1.03"
type input "17"
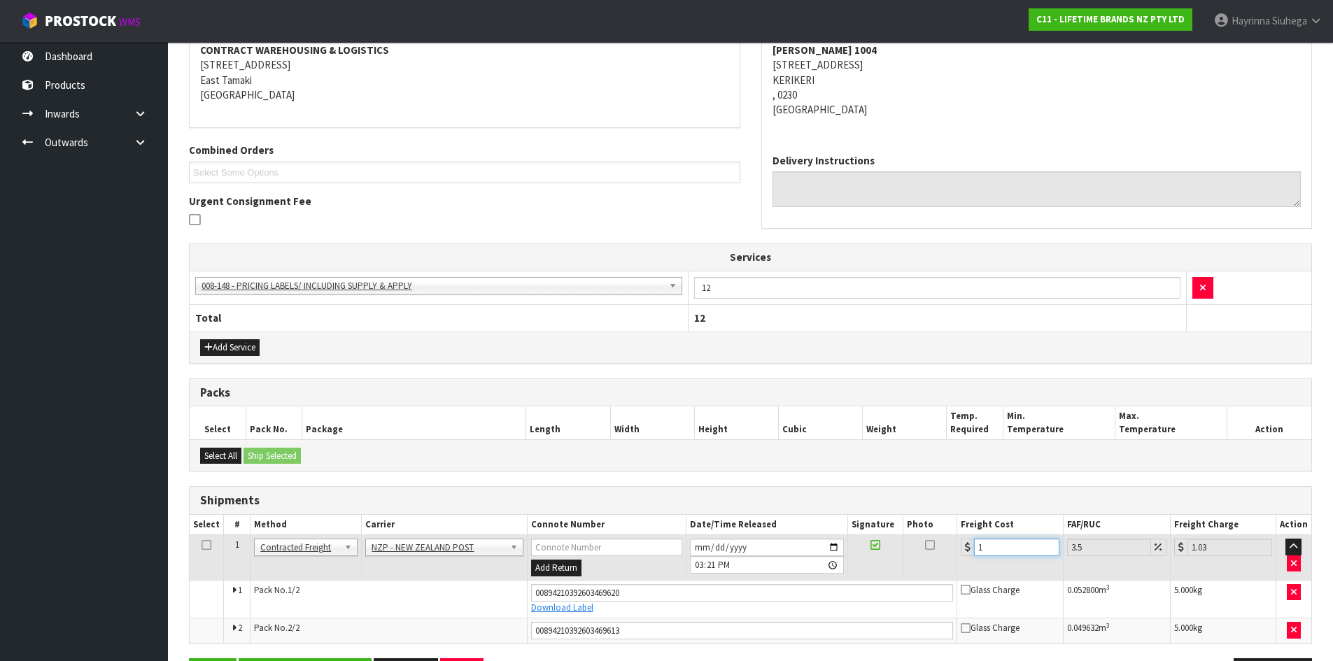
type input "17.59"
type input "17.7"
type input "18.32"
type input "17.71"
type input "18.33"
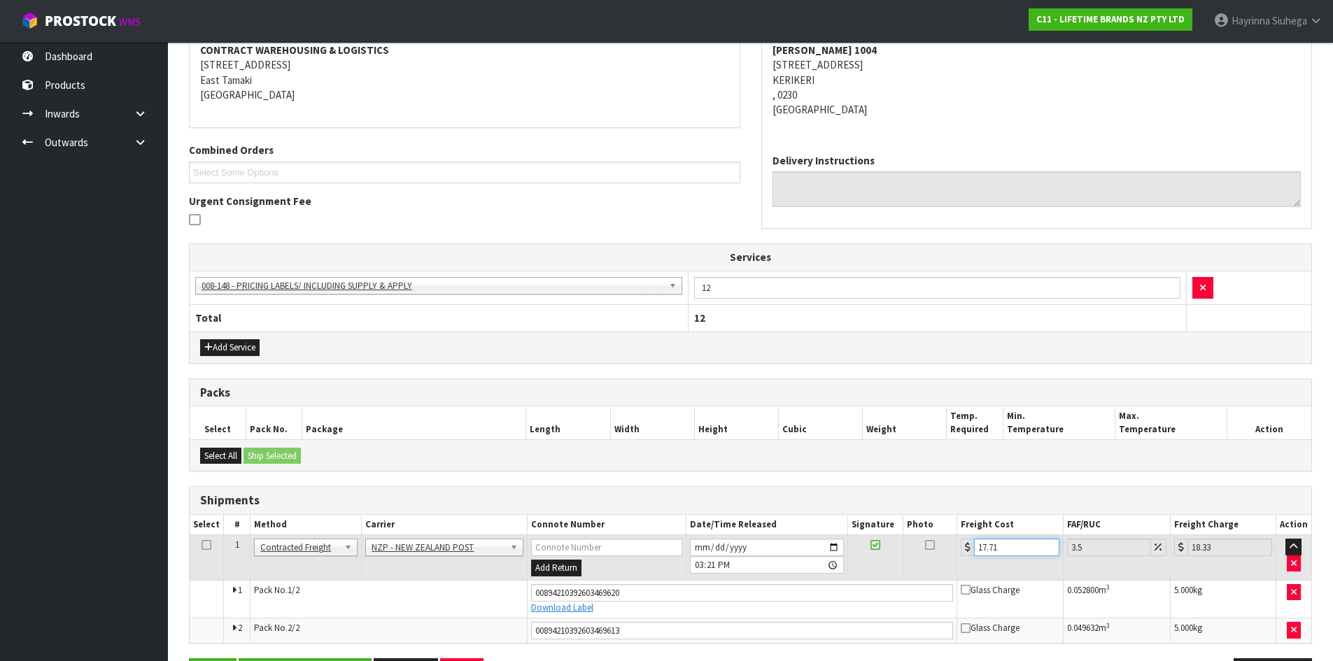
type input "17.71"
click at [189, 658] on button "Save" at bounding box center [213, 673] width 48 height 30
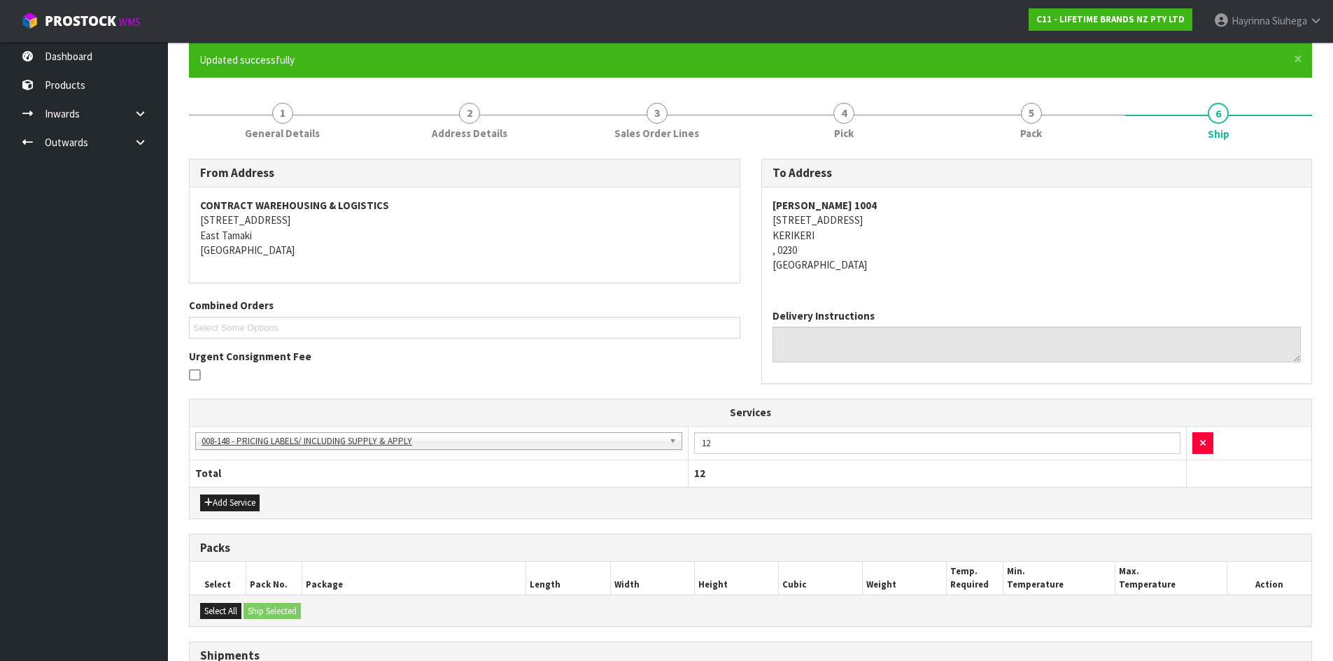
scroll to position [322, 0]
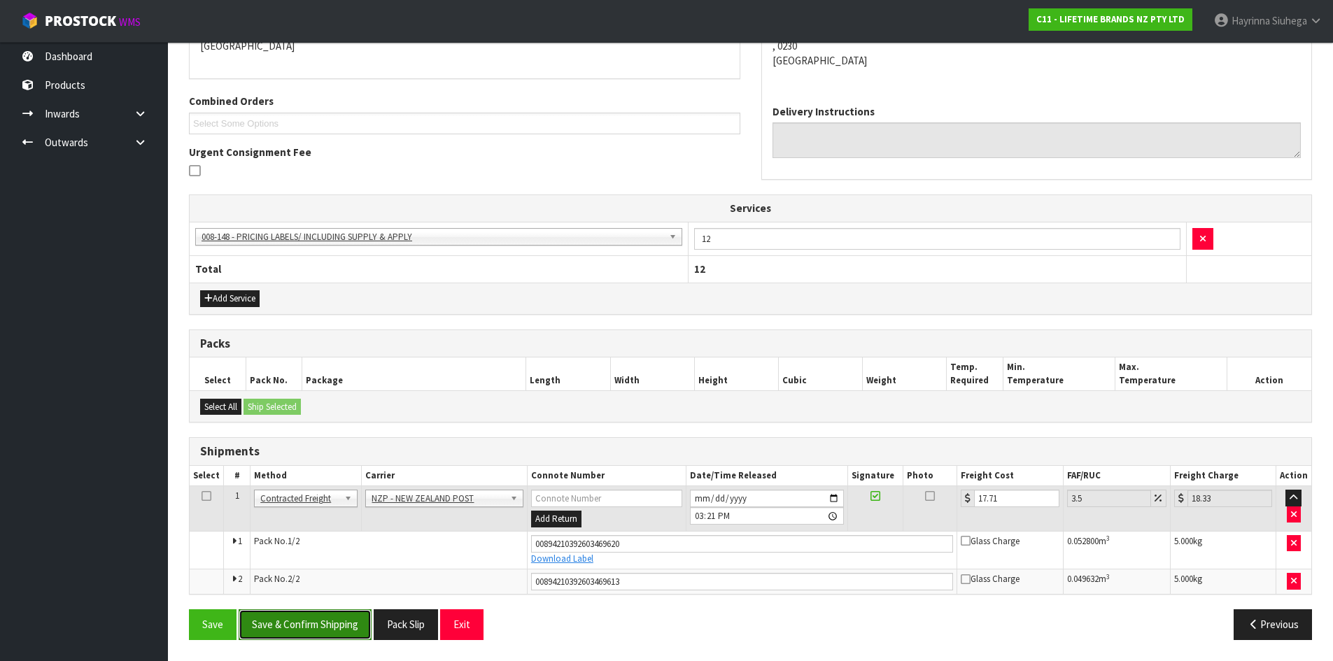
click at [346, 616] on button "Save & Confirm Shipping" at bounding box center [305, 624] width 133 height 30
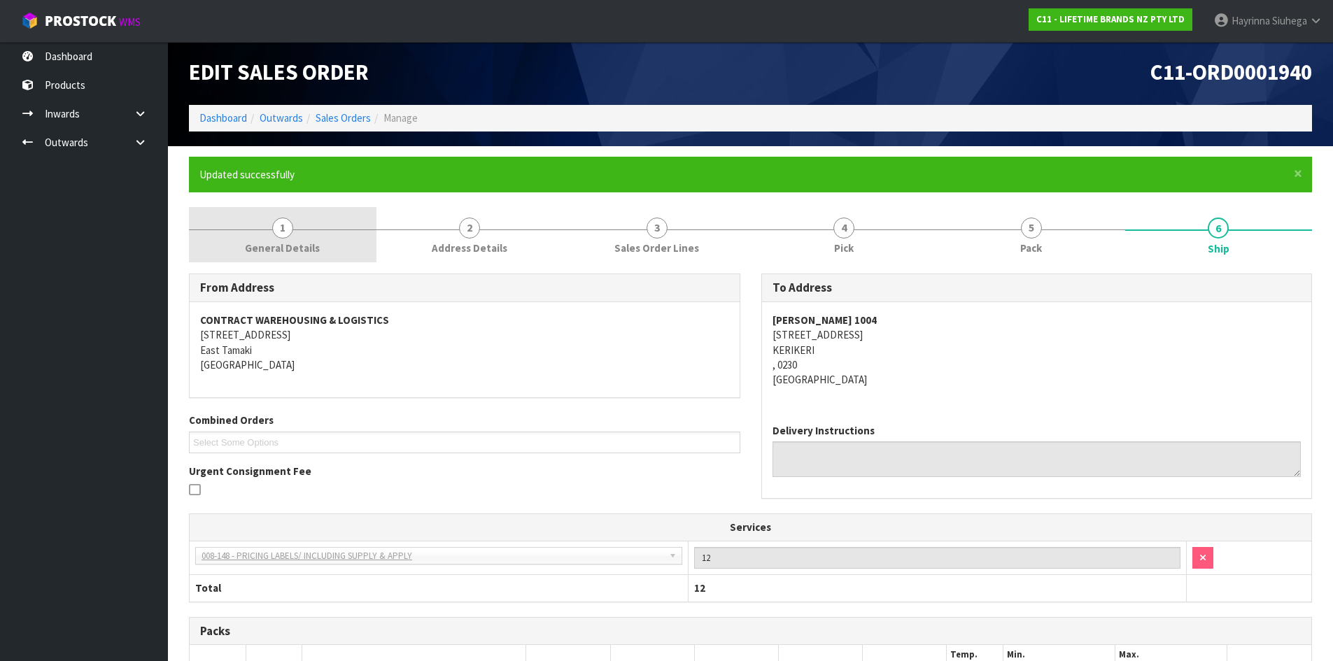
scroll to position [0, 0]
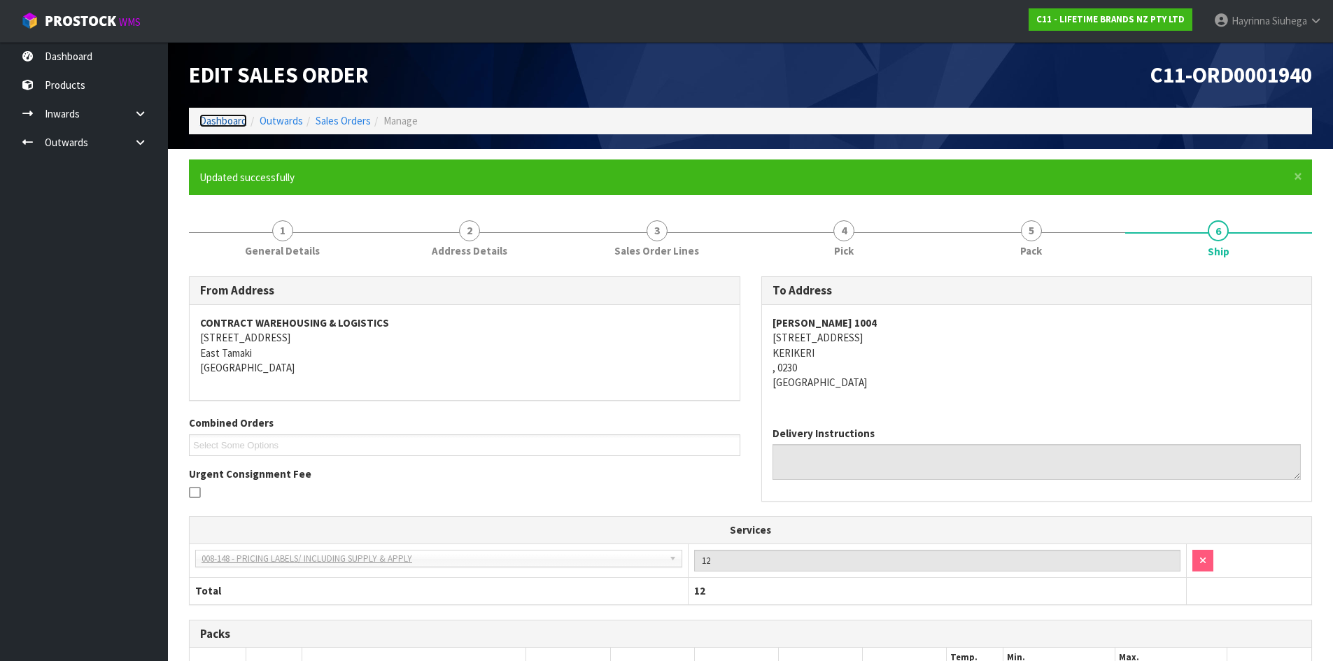
click at [237, 120] on link "Dashboard" at bounding box center [223, 120] width 48 height 13
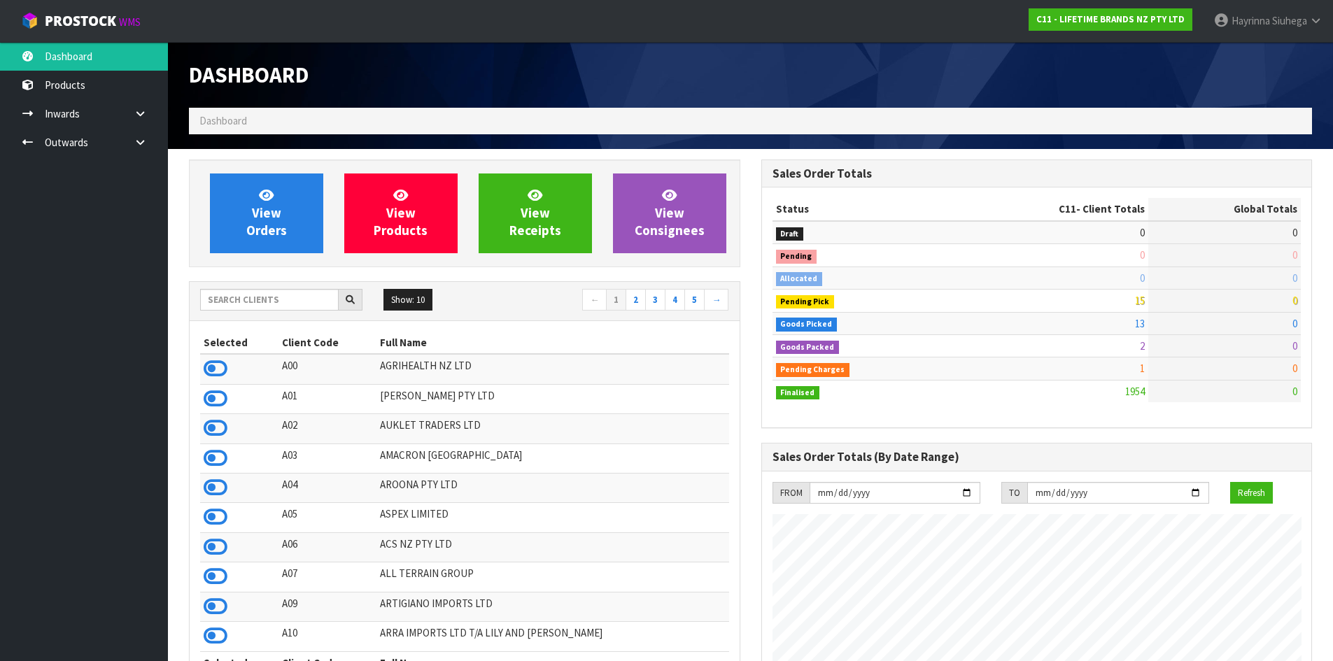
scroll to position [1060, 572]
click at [264, 206] on span "View Orders" at bounding box center [266, 213] width 41 height 52
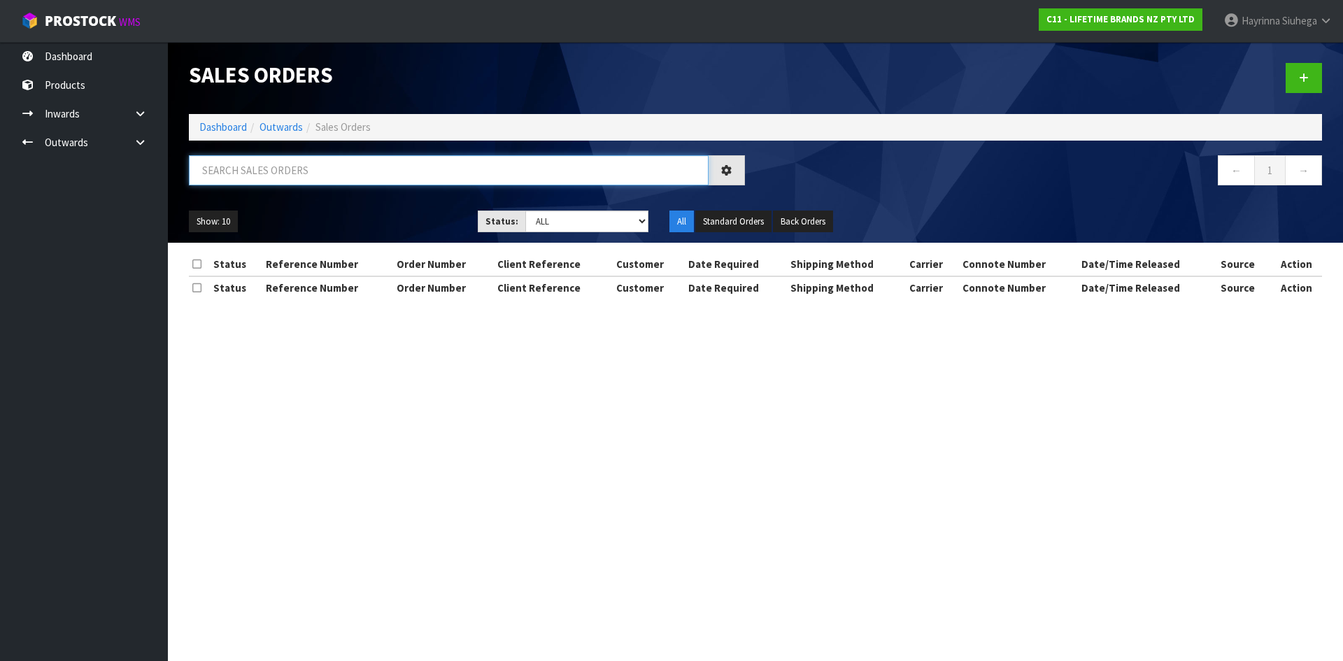
click at [270, 173] on input "text" at bounding box center [449, 170] width 520 height 30
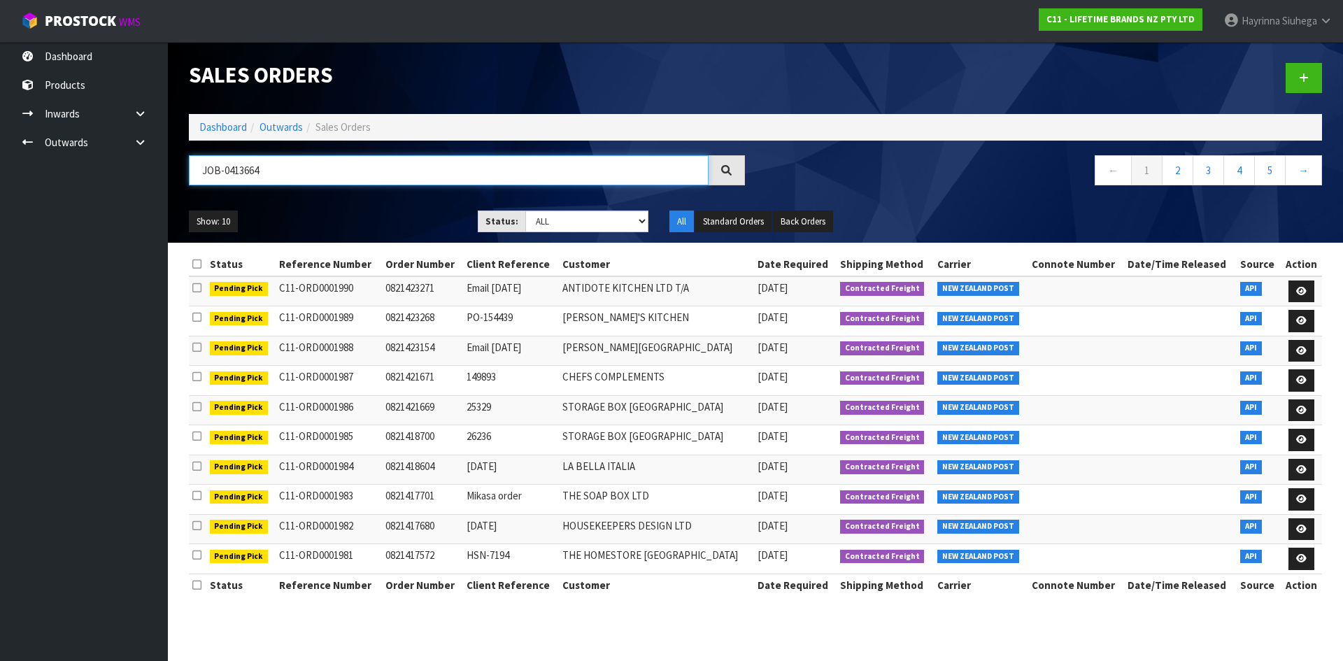
type input "JOB-0413664"
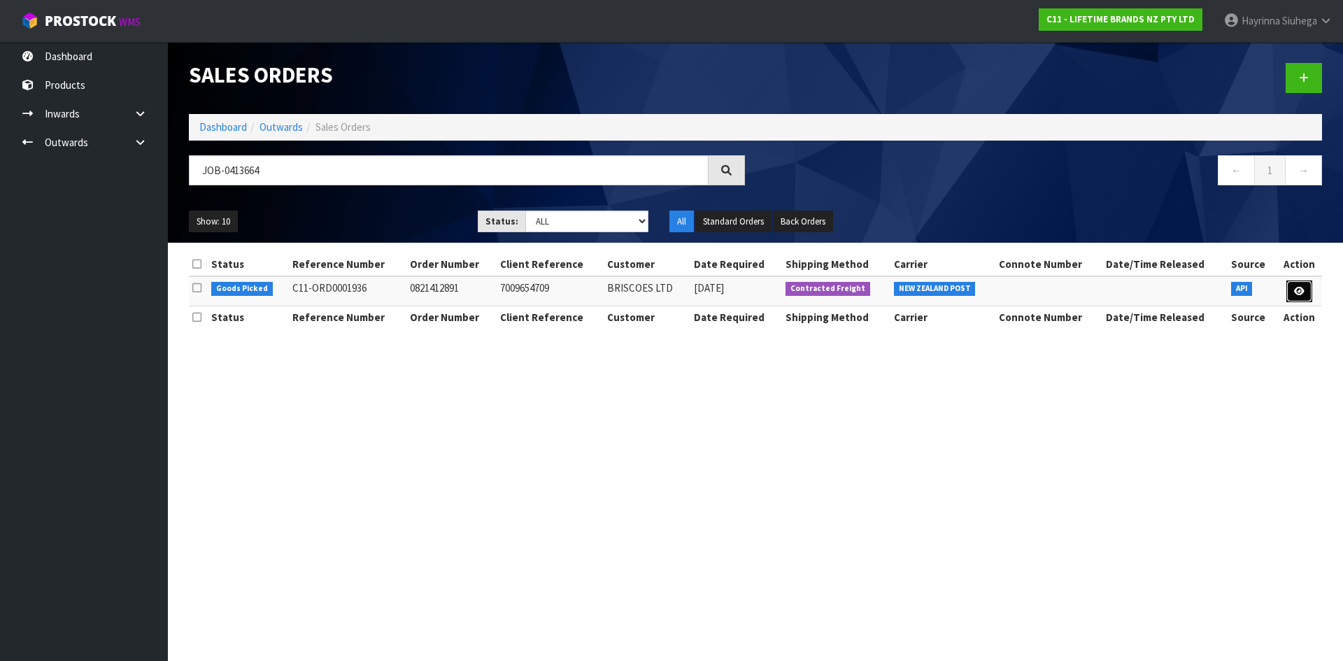
click at [1302, 285] on link at bounding box center [1300, 292] width 26 height 22
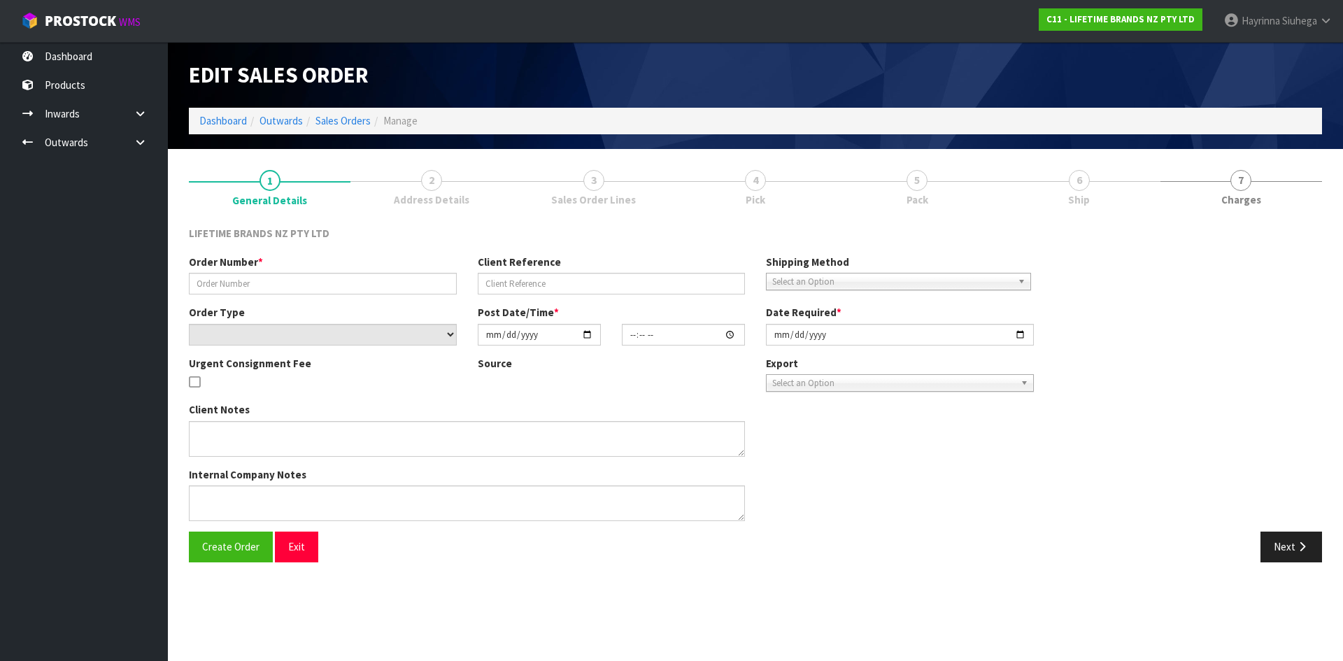
type input "0821412891"
type input "7009654709"
select select "number:0"
type input "2025-09-22"
type input "10:14:19.000"
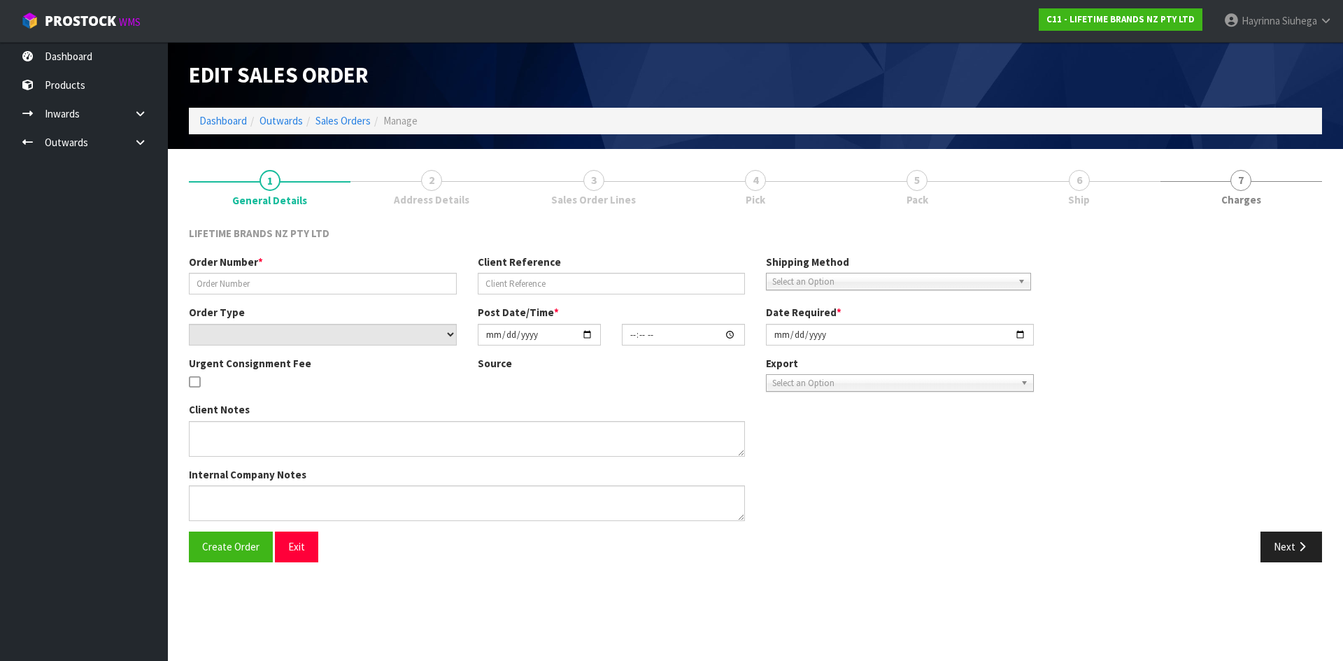
type input "2025-09-22"
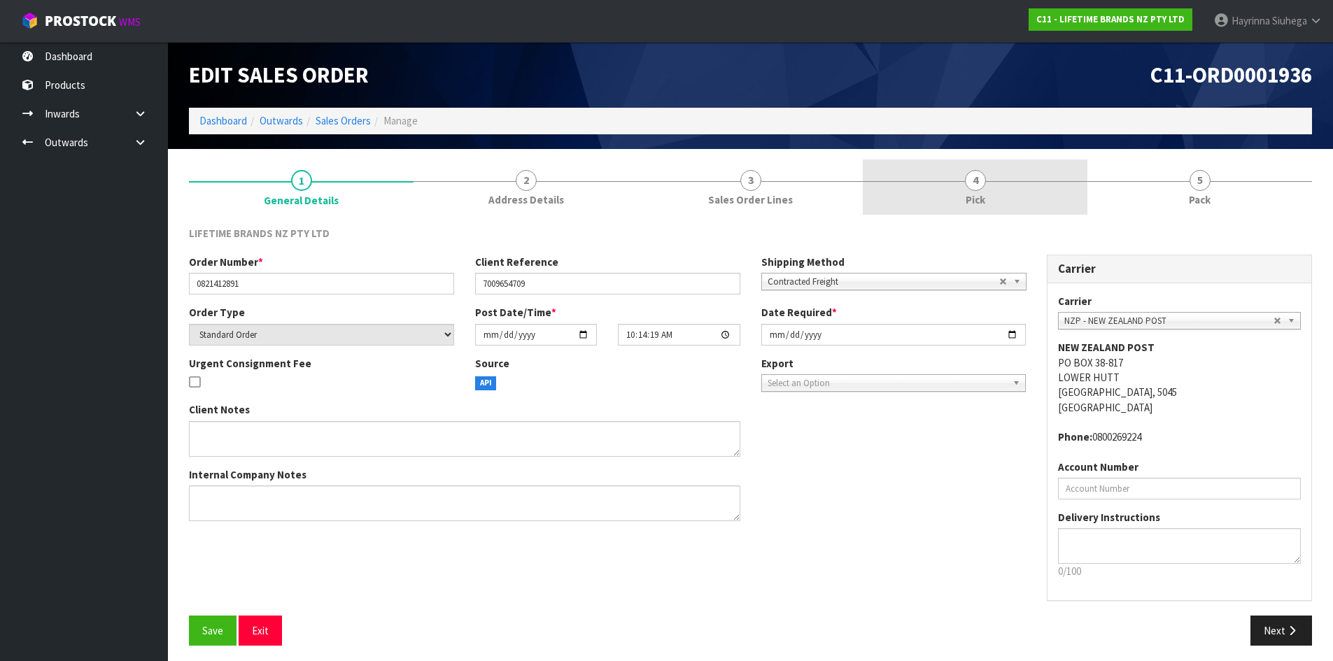
click at [1029, 191] on link "4 Pick" at bounding box center [975, 187] width 225 height 55
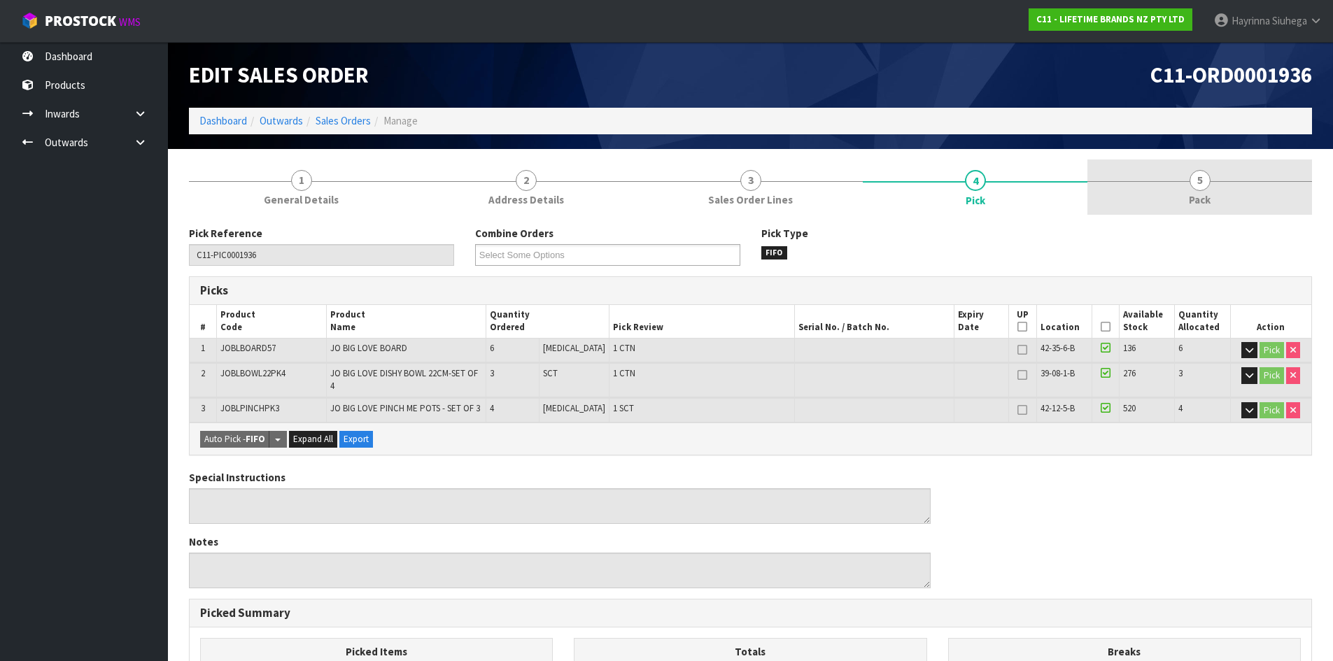
click at [1127, 191] on link "5 Pack" at bounding box center [1199, 187] width 225 height 55
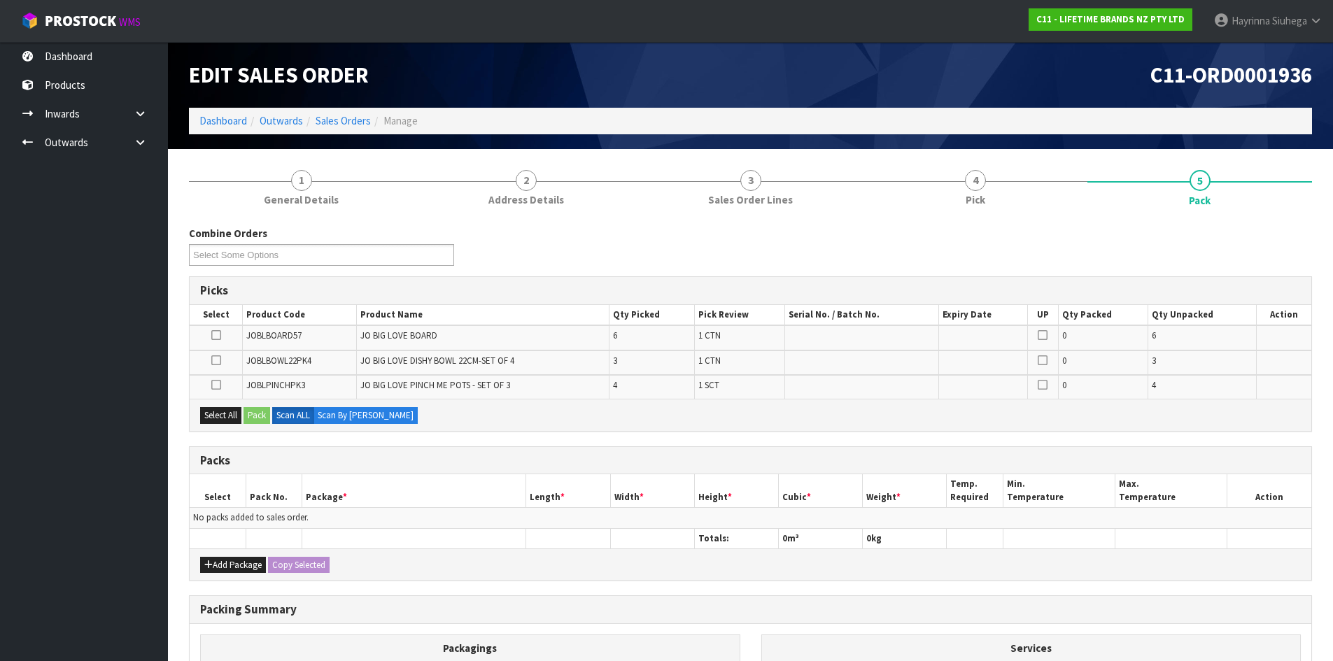
click at [732, 584] on div "Combine Orders C11-ORD0001821 C11-ORD0001925 C11-ORD0001933 C11-ORD0001935 C11-…" at bounding box center [750, 528] width 1123 height 604
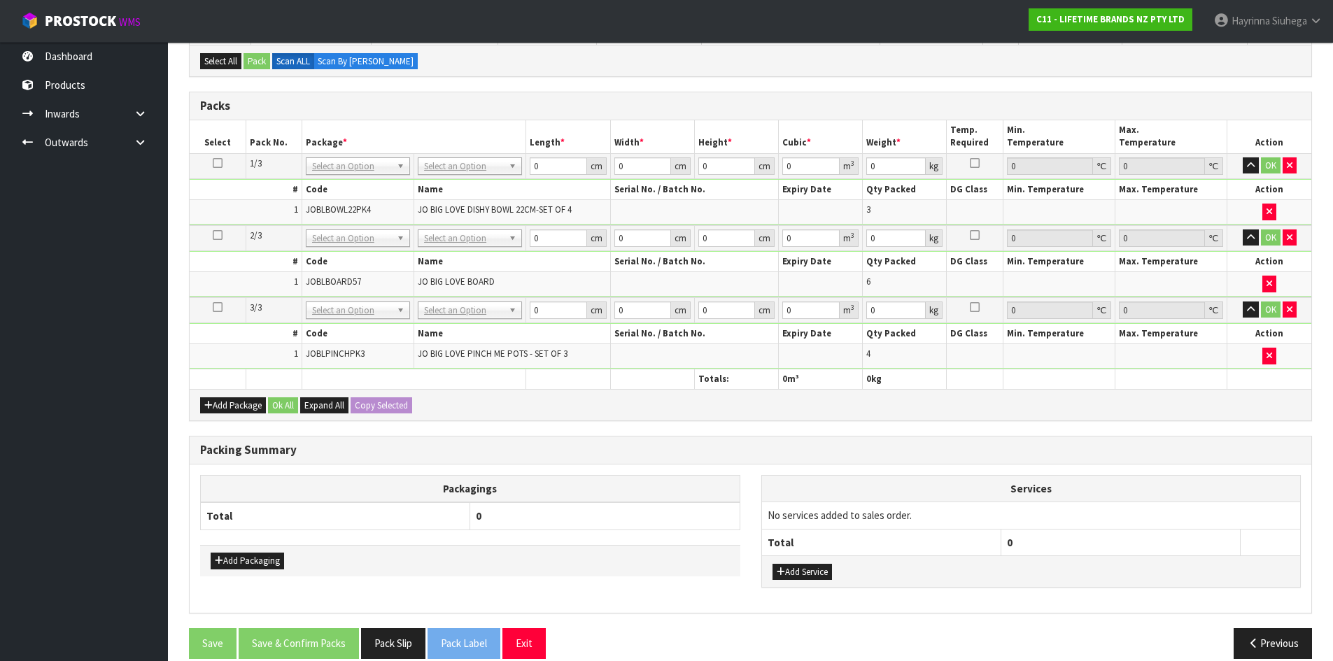
scroll to position [210, 0]
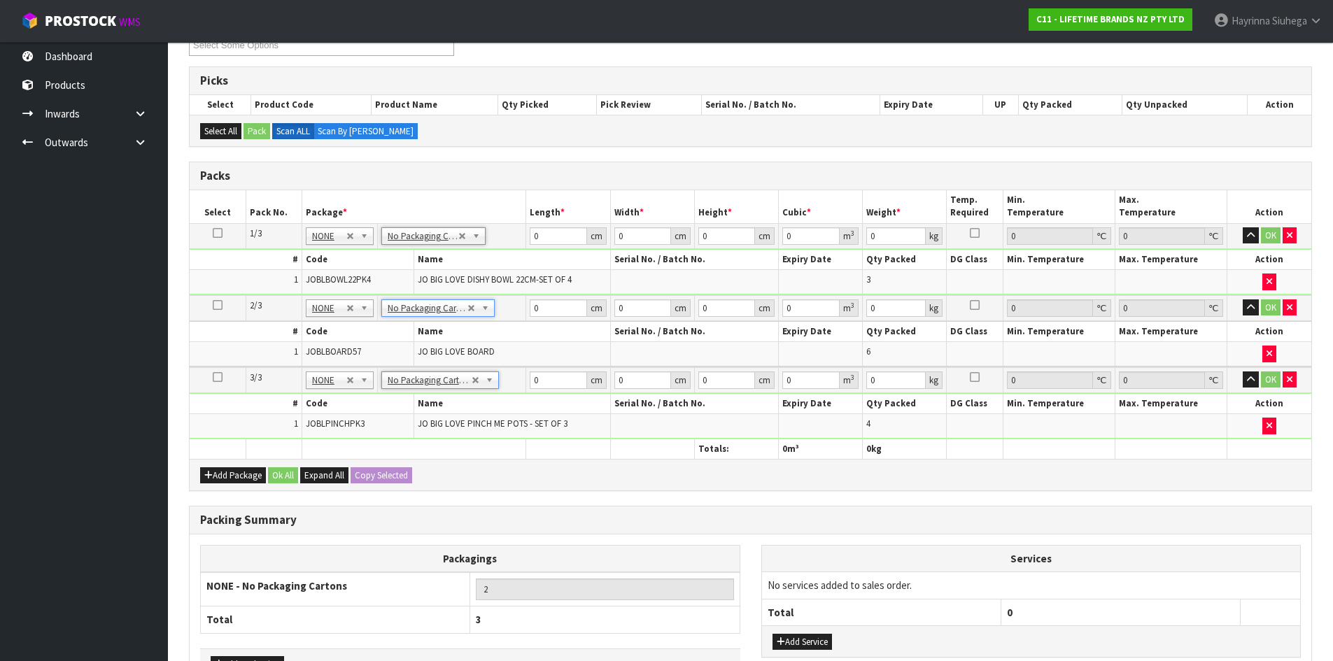
type input "3"
click at [539, 240] on input "0" at bounding box center [558, 235] width 57 height 17
click at [530, 232] on input "0" at bounding box center [558, 235] width 57 height 17
type input "31"
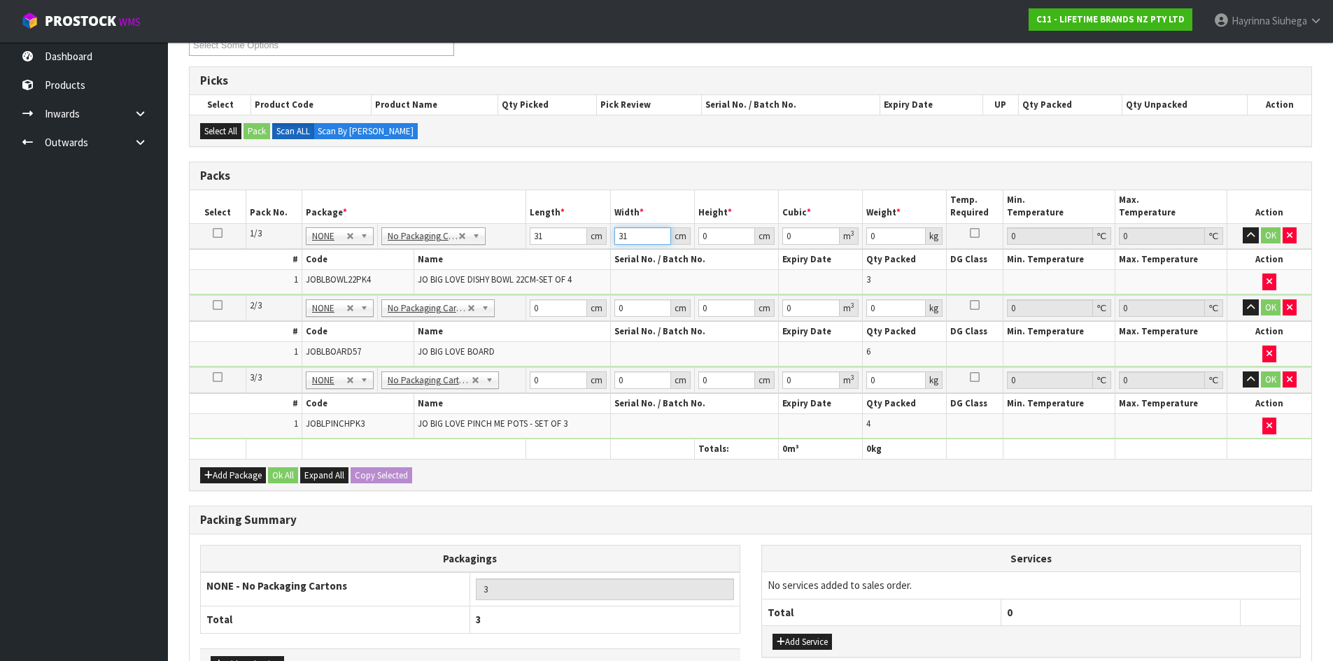
type input "31"
type input "5"
type input "0.004805"
type input "55"
type input "0.052855"
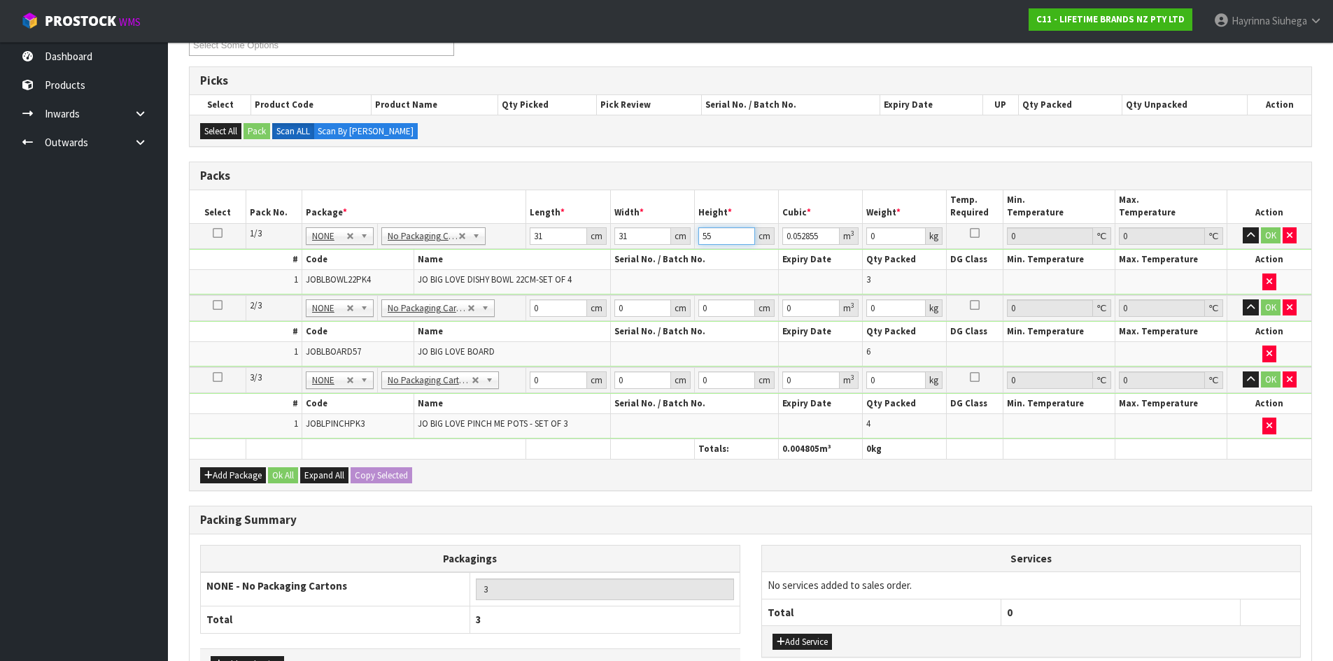
type input "55"
type input "13"
click button "OK" at bounding box center [1271, 235] width 20 height 17
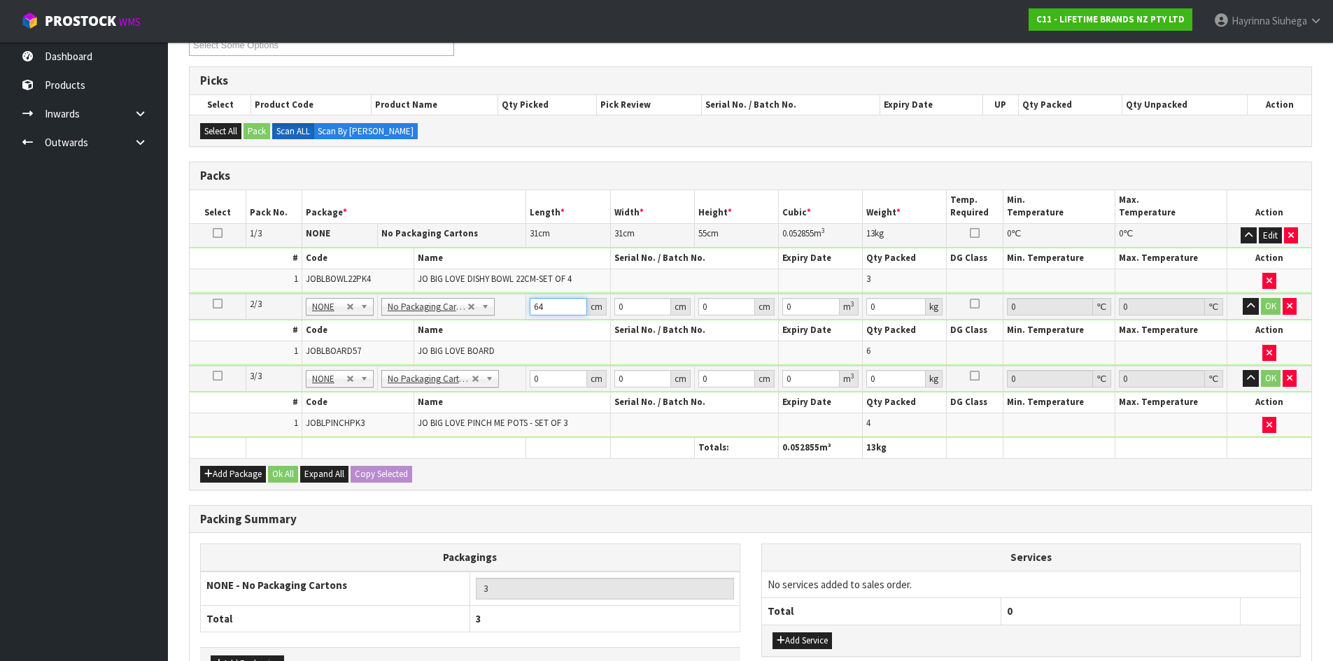
type input "64"
type input "29"
type input "1"
type input "0.001856"
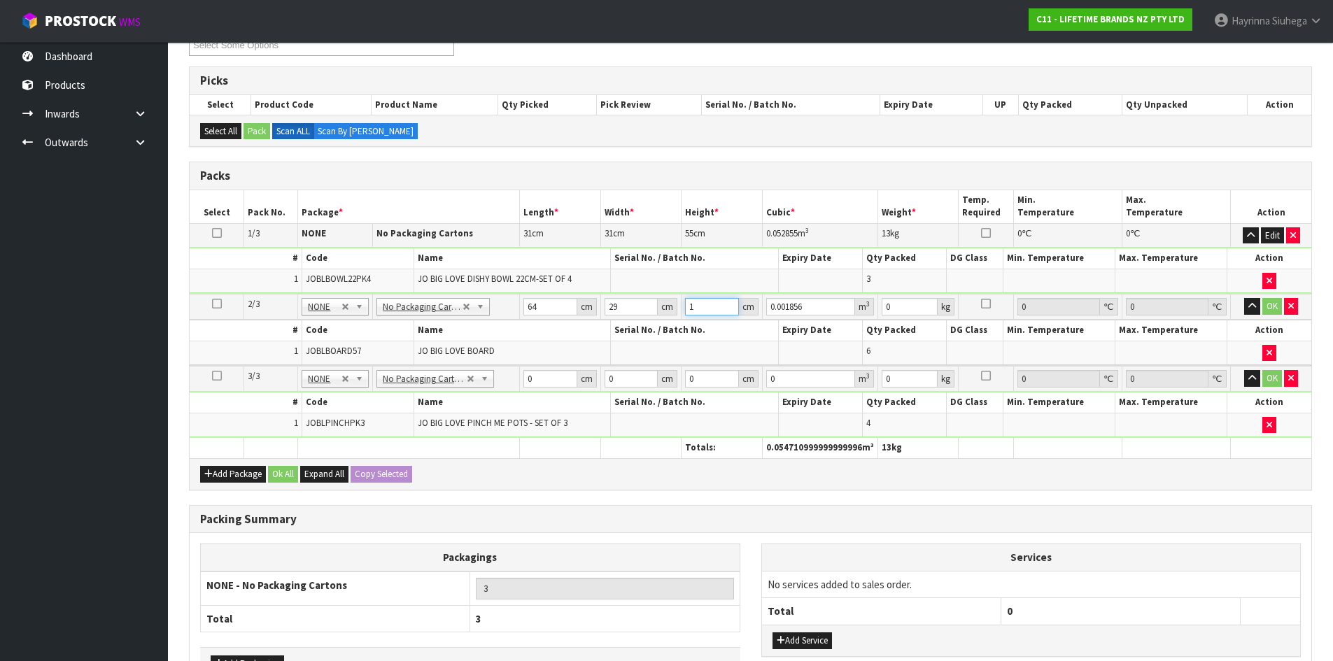
type input "19"
type input "0.035264"
type input "19"
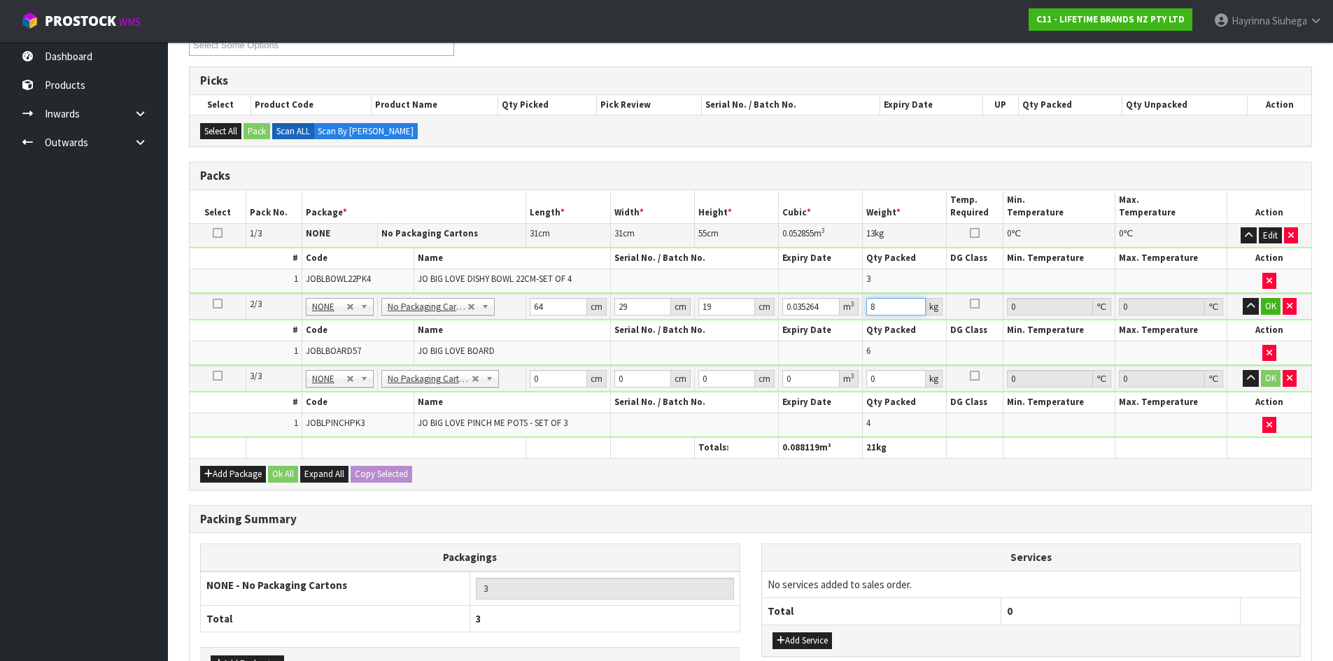
type input "8"
click button "OK" at bounding box center [1271, 306] width 20 height 17
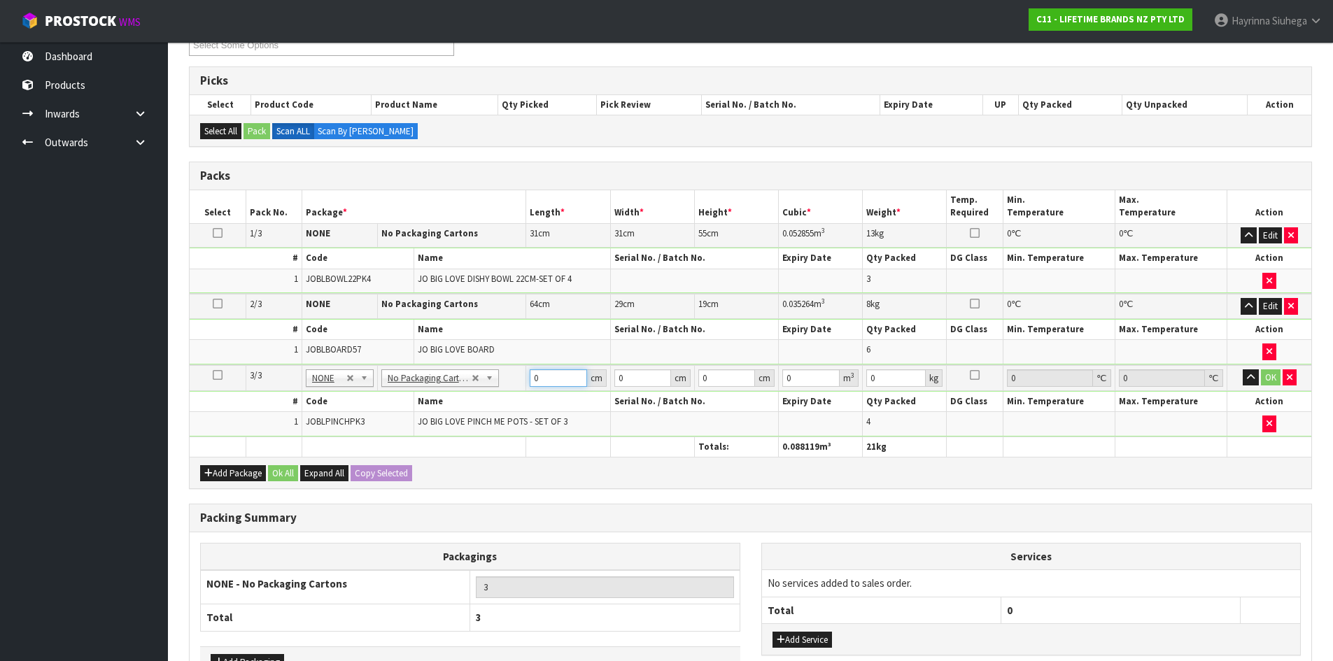
click at [534, 382] on input "0" at bounding box center [558, 377] width 57 height 17
type input "33"
type input "19"
type input "2"
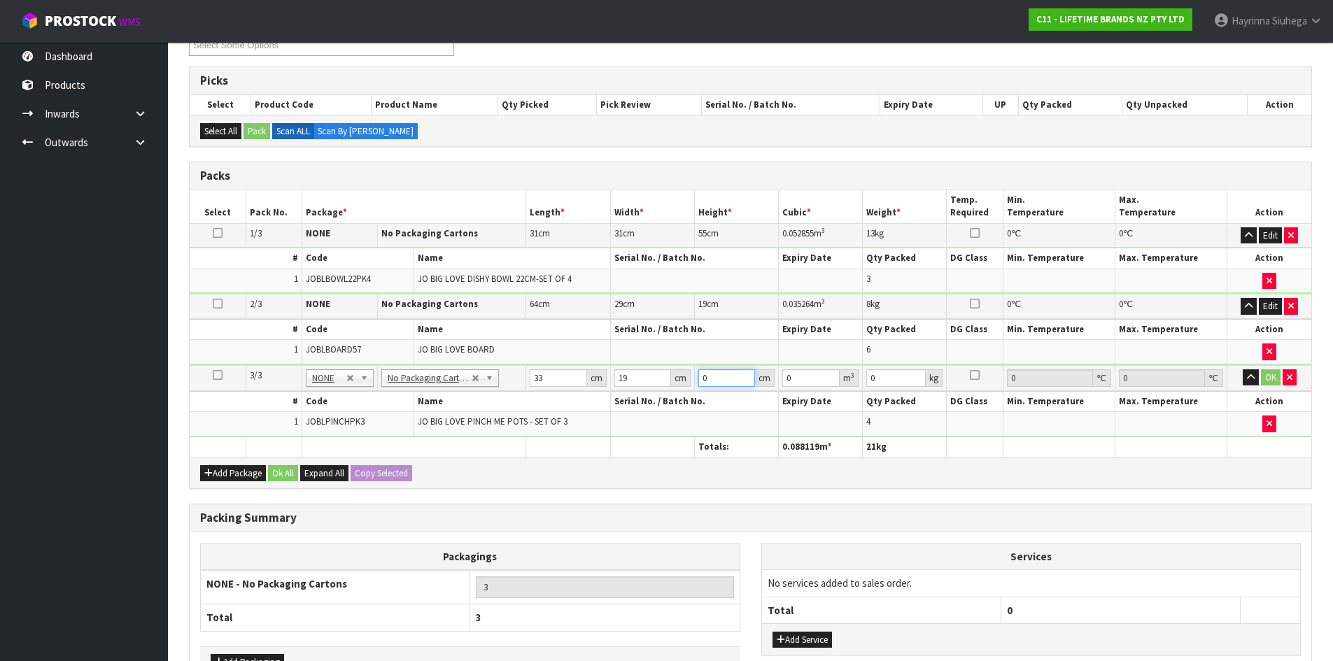
type input "0.001254"
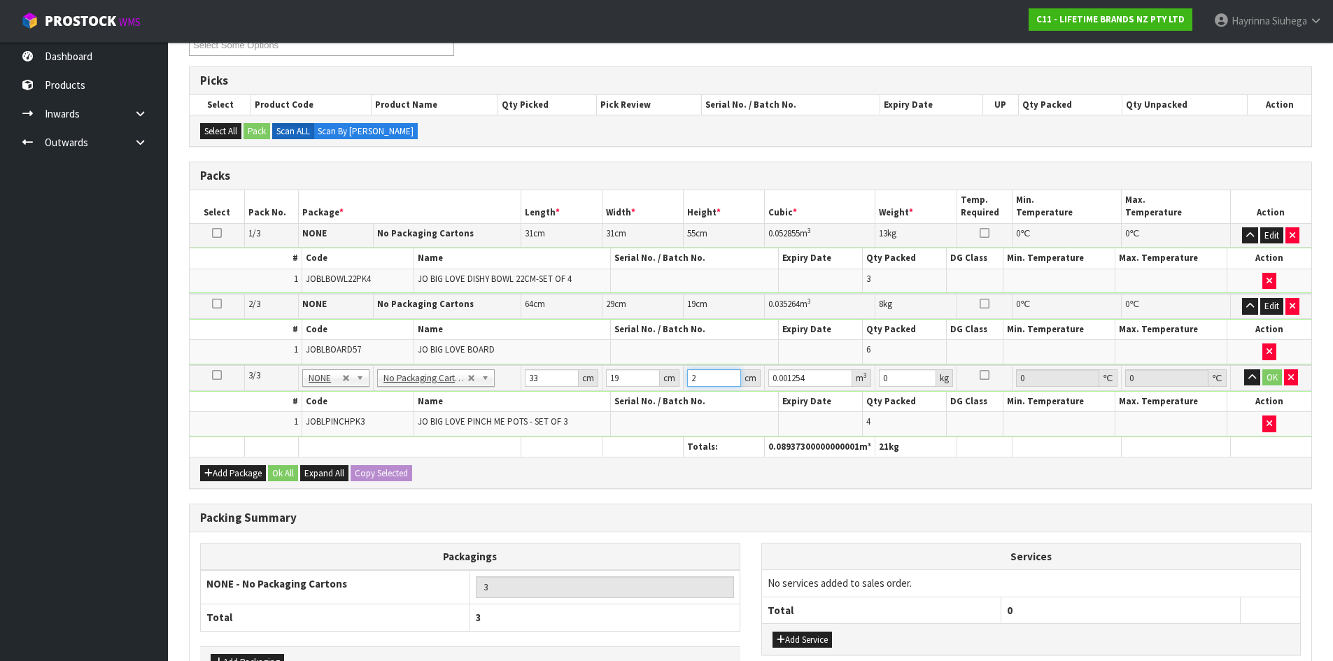
type input "20"
type input "0.01254"
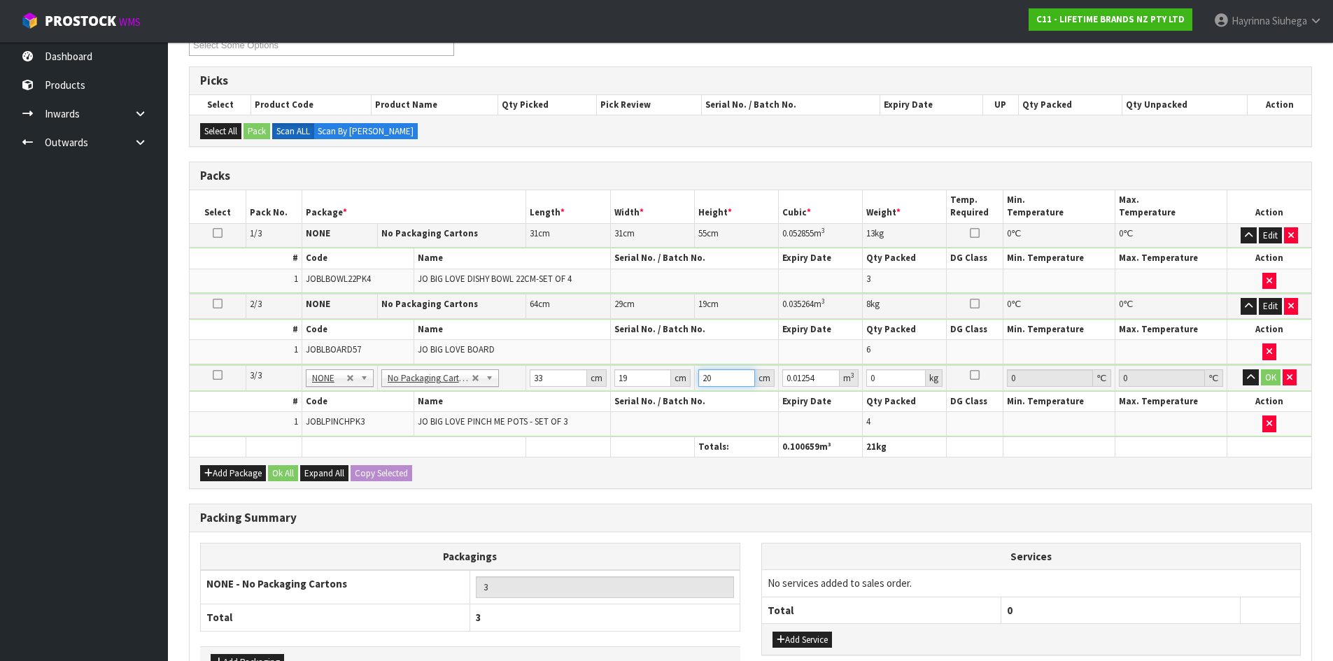
type input "20"
type input "3"
click button "OK" at bounding box center [1271, 377] width 20 height 17
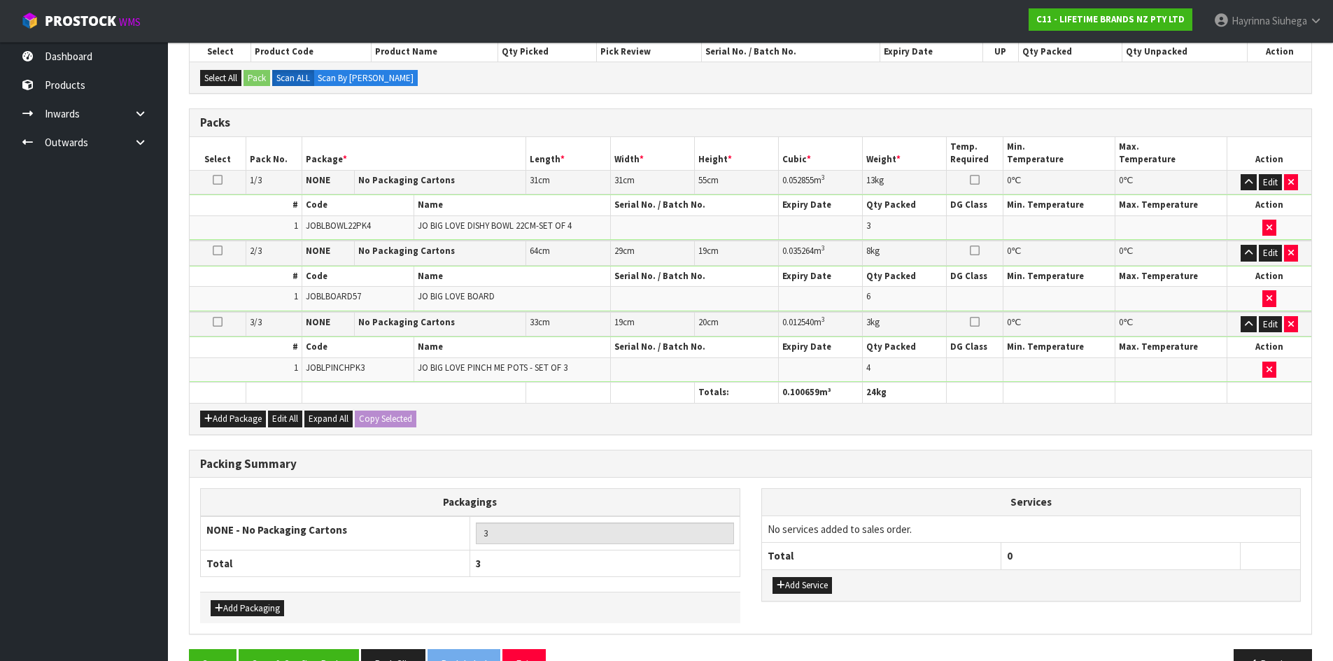
scroll to position [303, 0]
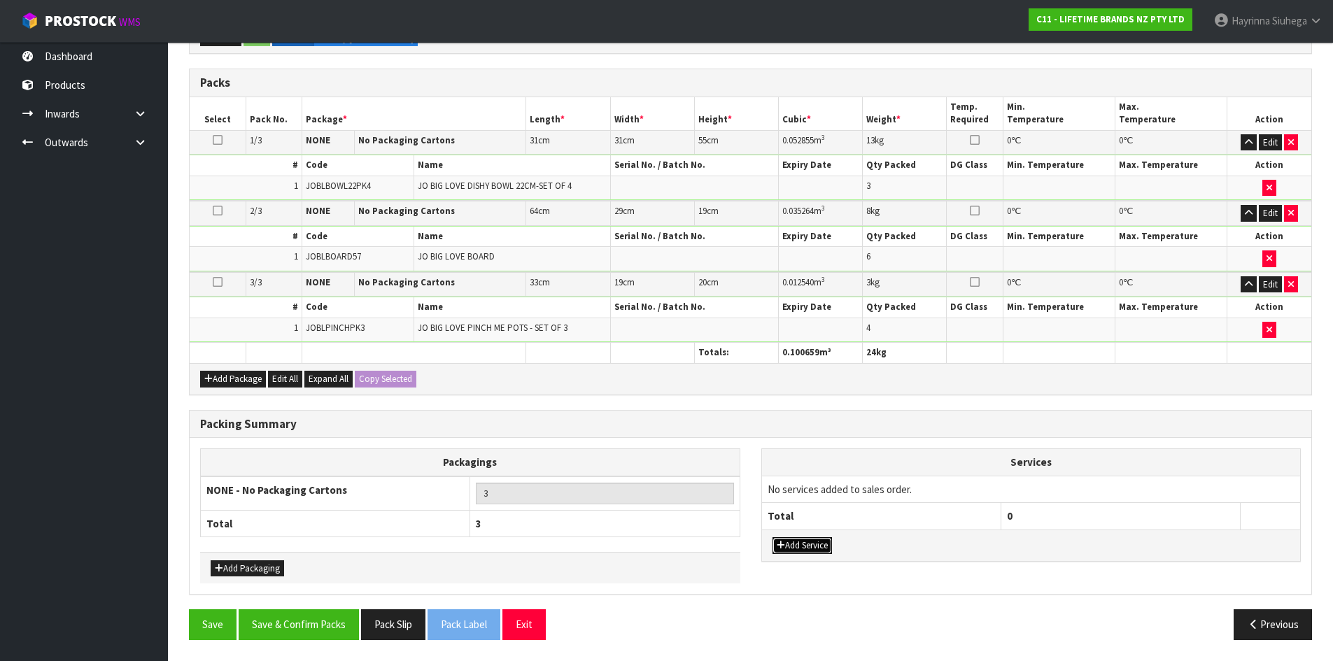
click at [823, 547] on button "Add Service" at bounding box center [801, 545] width 59 height 17
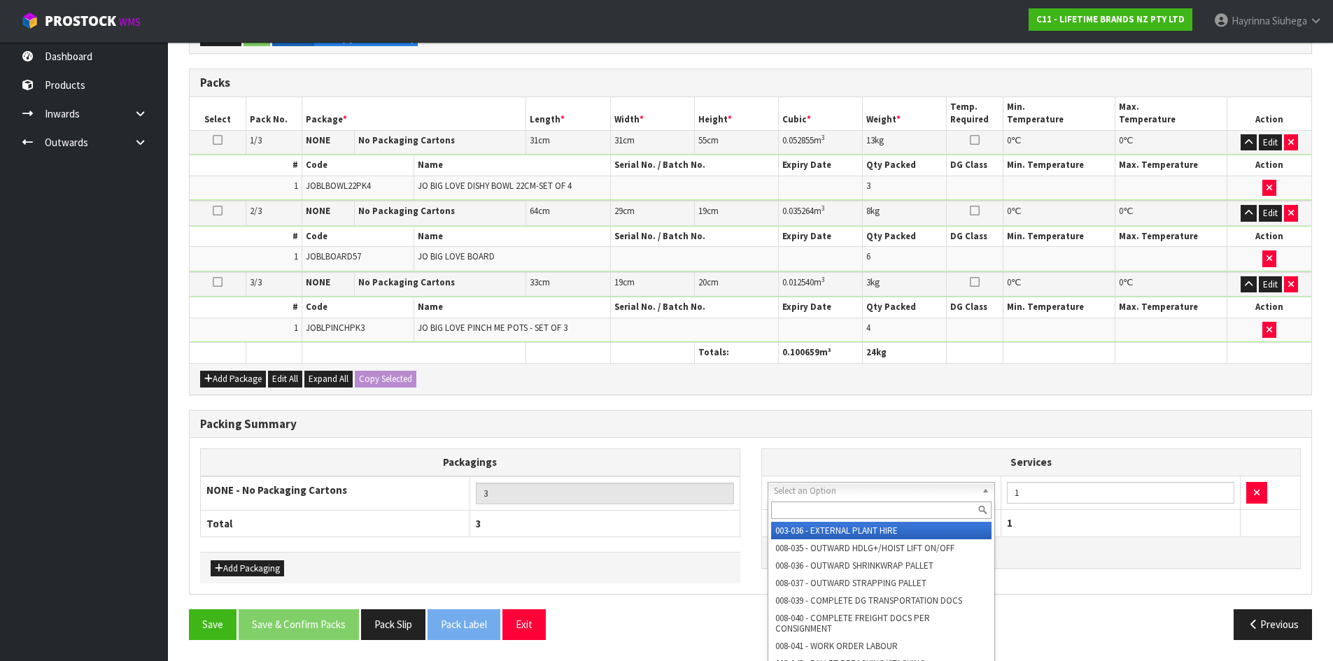
click at [835, 509] on input "text" at bounding box center [881, 510] width 221 height 17
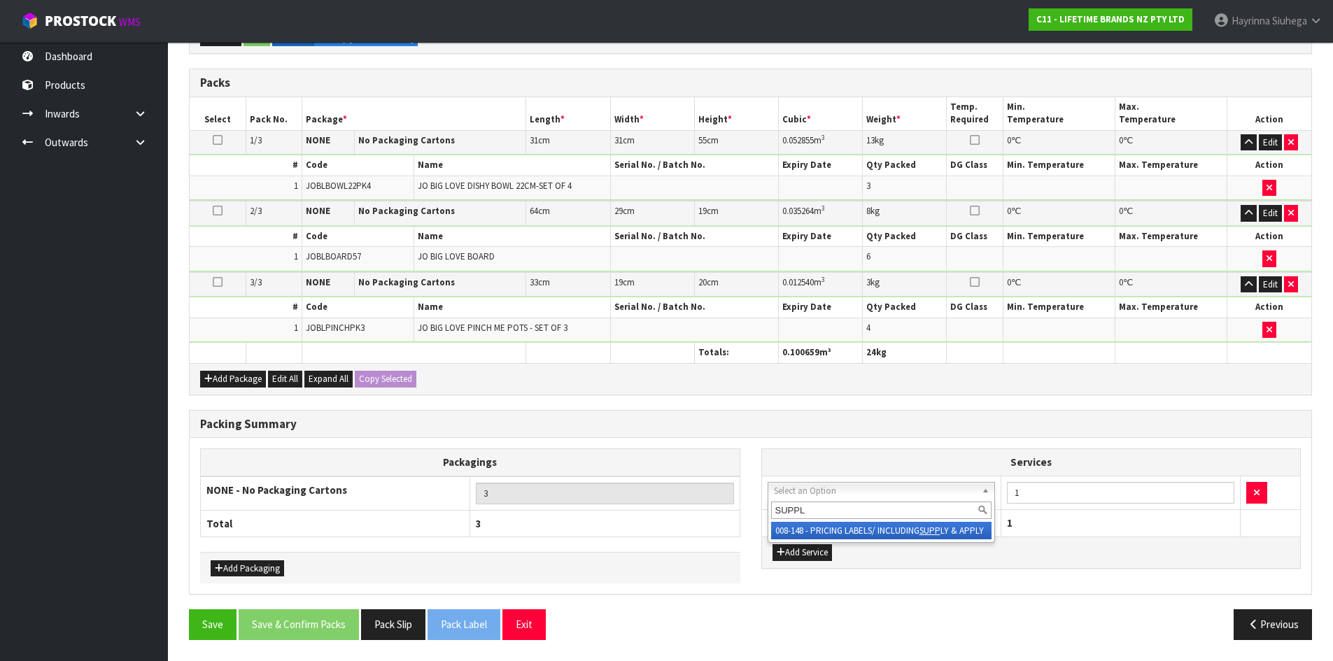
type input "SUPPLY"
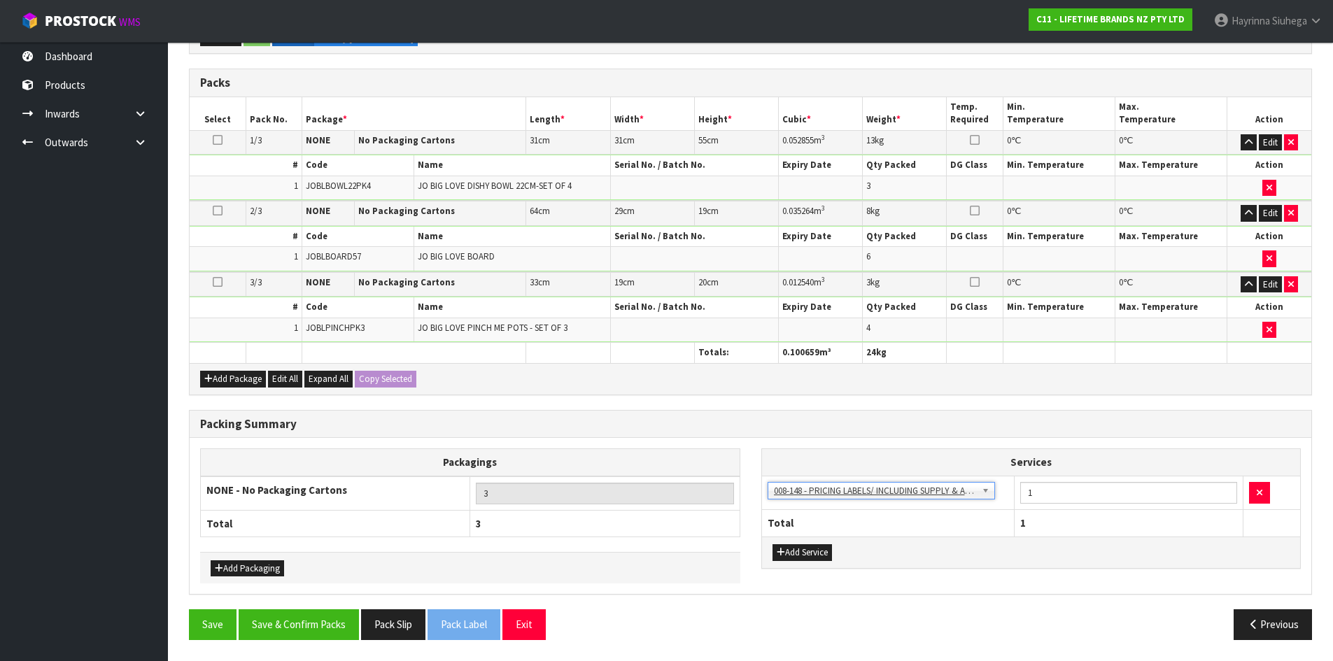
drag, startPoint x: 1059, startPoint y: 479, endPoint x: 982, endPoint y: 486, distance: 78.0
click at [982, 486] on tr "003-036 - EXTERNAL PLANT HIRE 008-035 - OUTWARD HDLG+/HOIST LIFT ON/OFF 008-036…" at bounding box center [1031, 493] width 539 height 34
drag, startPoint x: 1021, startPoint y: 494, endPoint x: 892, endPoint y: 474, distance: 130.9
click at [901, 476] on tr "003-036 - EXTERNAL PLANT HIRE 008-035 - OUTWARD HDLG+/HOIST LIFT ON/OFF 008-036…" at bounding box center [1031, 493] width 539 height 34
type input "13"
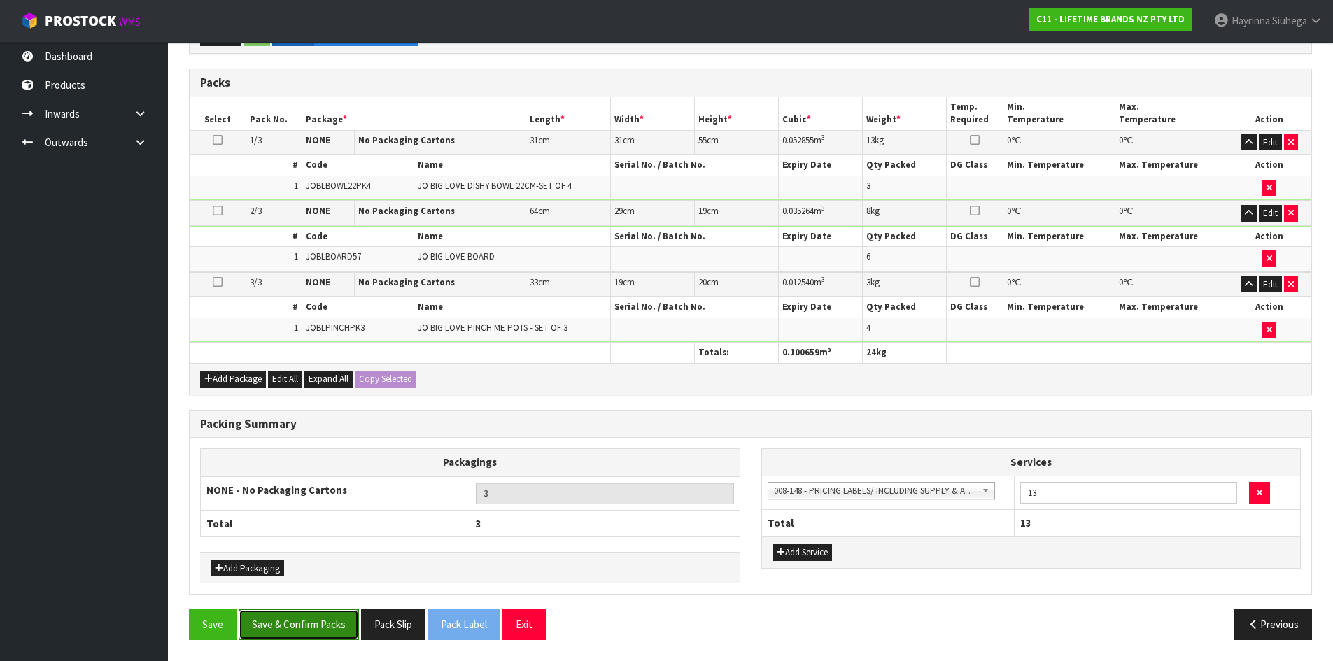
click at [306, 631] on button "Save & Confirm Packs" at bounding box center [299, 624] width 120 height 30
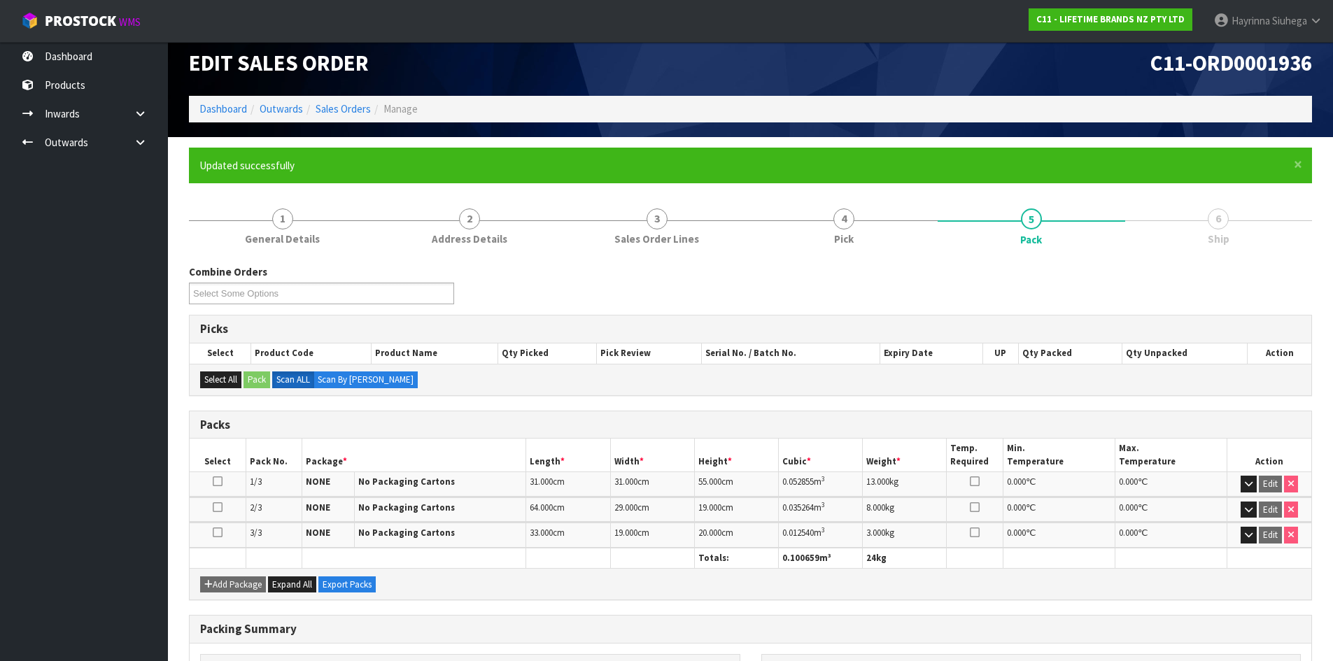
scroll to position [185, 0]
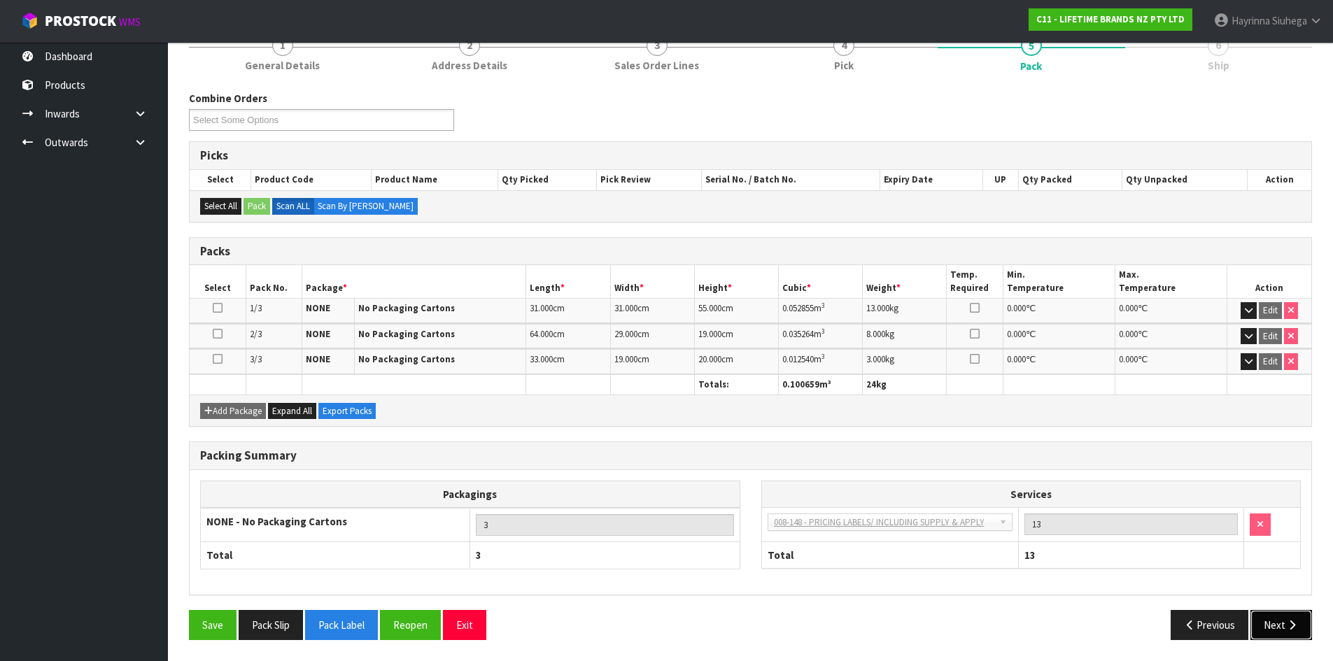
click at [1287, 628] on icon "button" at bounding box center [1291, 625] width 13 height 10
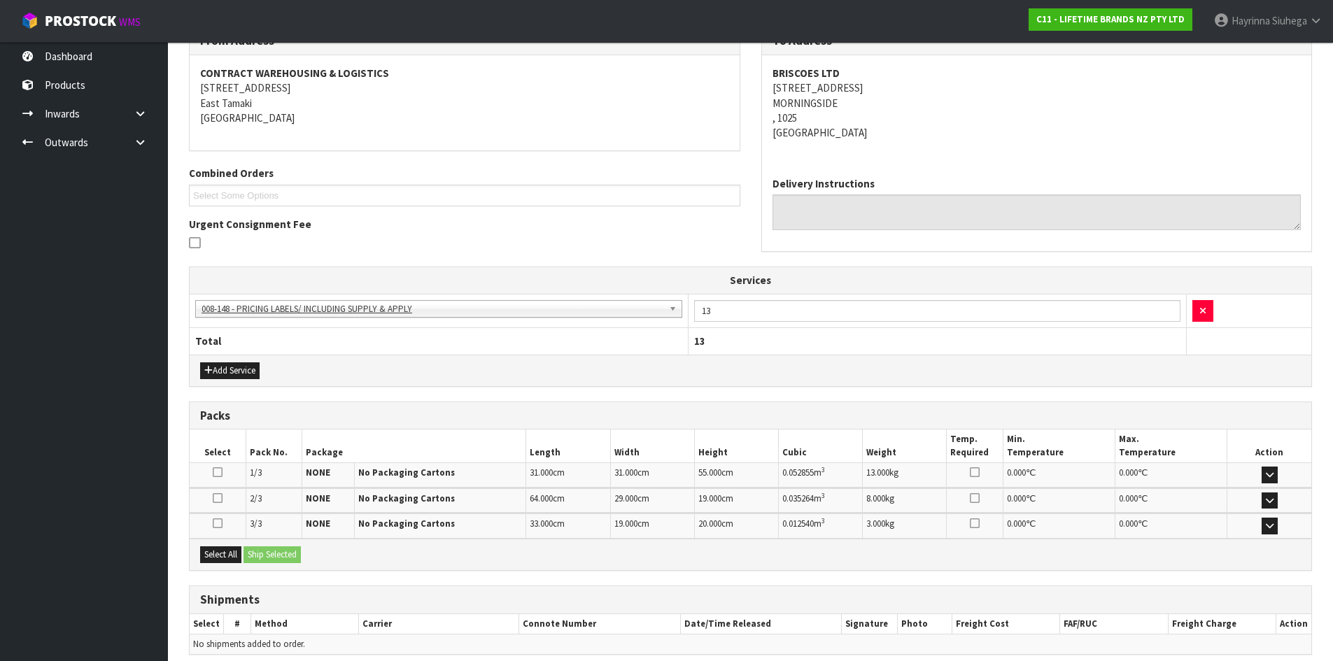
scroll to position [310, 0]
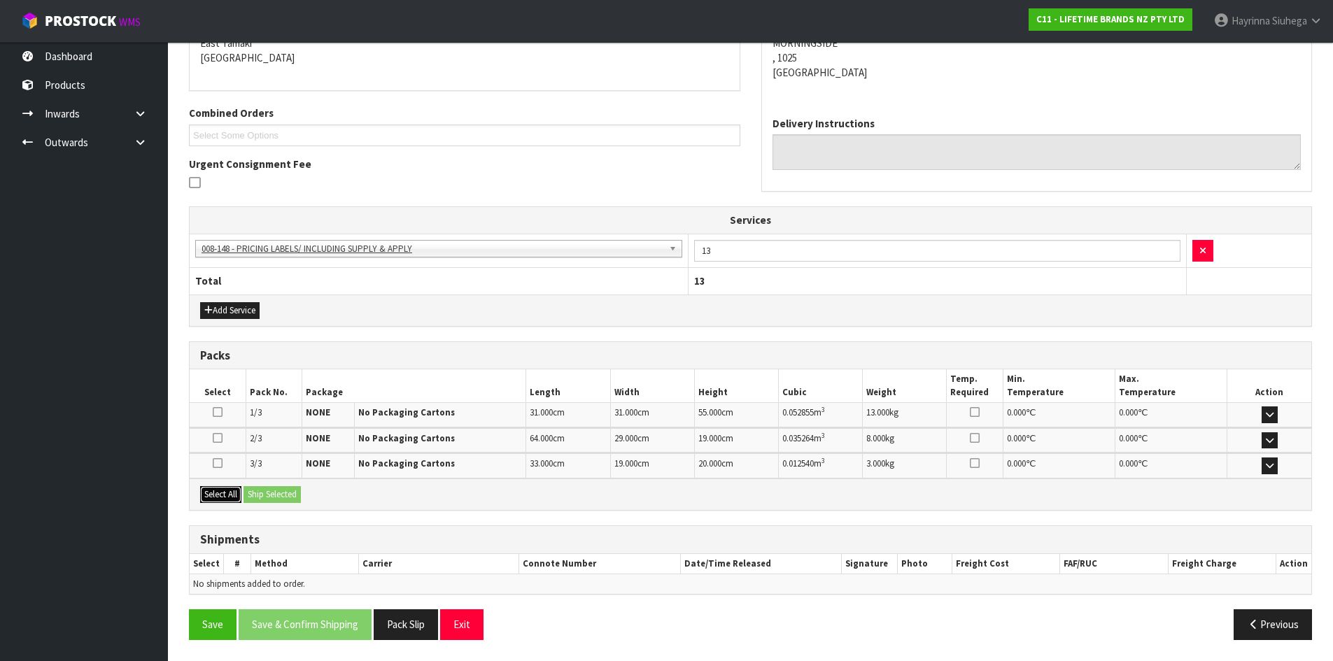
drag, startPoint x: 220, startPoint y: 495, endPoint x: 251, endPoint y: 495, distance: 31.5
click at [223, 495] on button "Select All" at bounding box center [220, 494] width 41 height 17
click at [282, 494] on button "Ship Selected" at bounding box center [271, 494] width 57 height 17
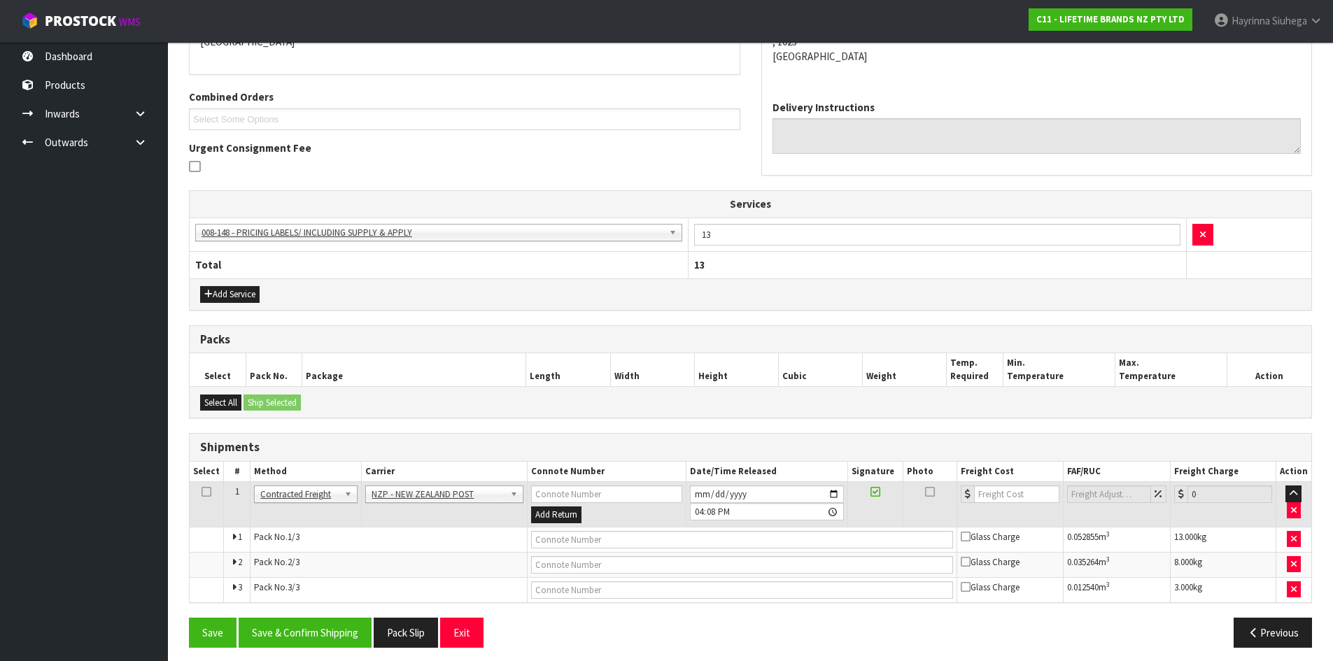
scroll to position [334, 0]
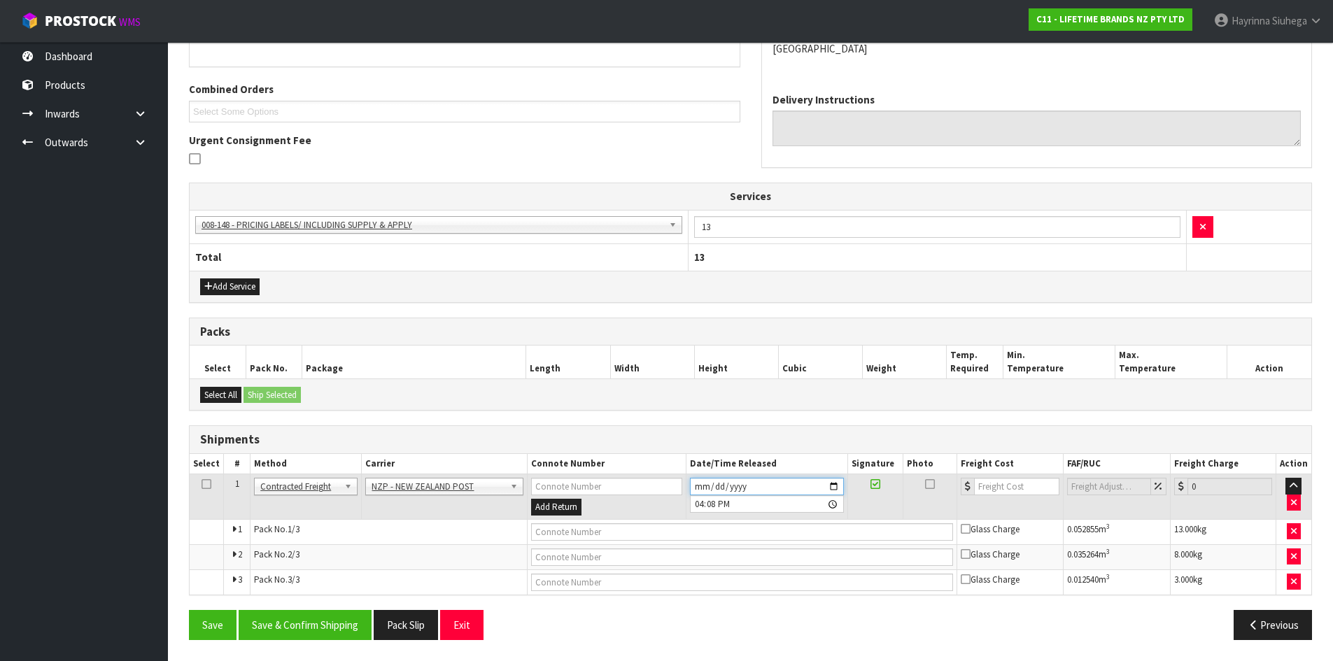
click at [692, 485] on input "2025-09-24" at bounding box center [767, 486] width 154 height 17
type input "2025-09-25"
click at [318, 624] on button "Save & Confirm Shipping" at bounding box center [305, 625] width 133 height 30
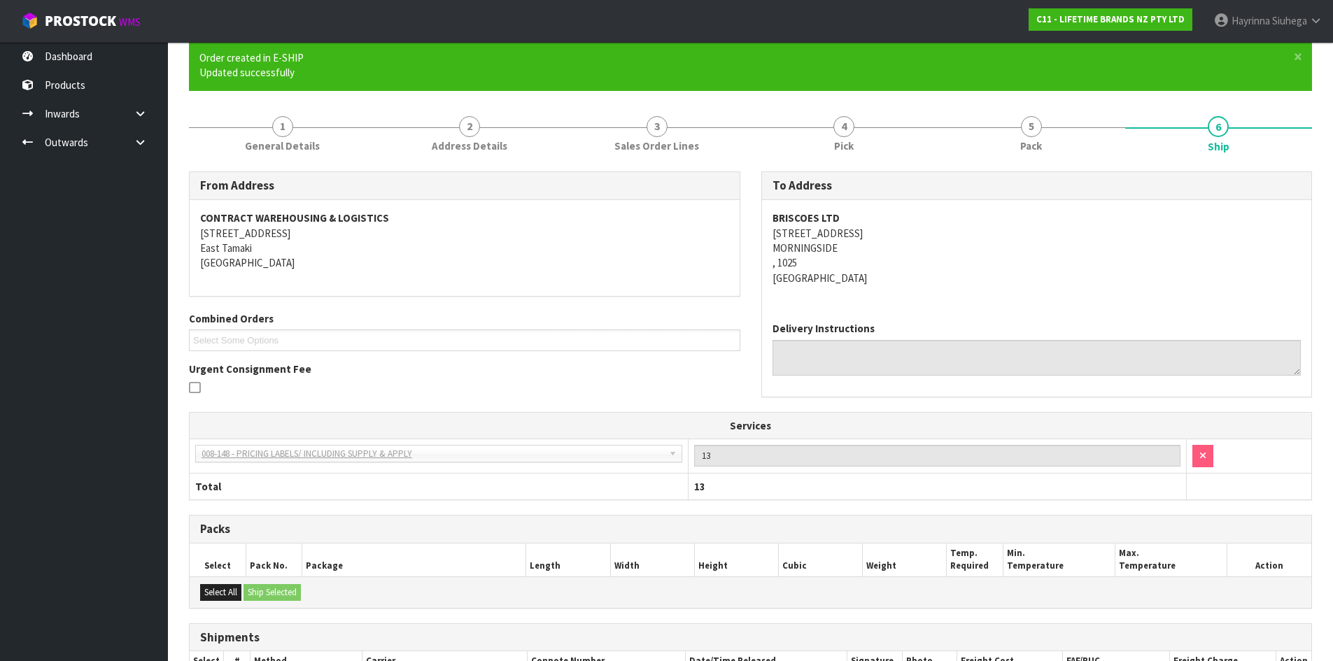
scroll to position [312, 0]
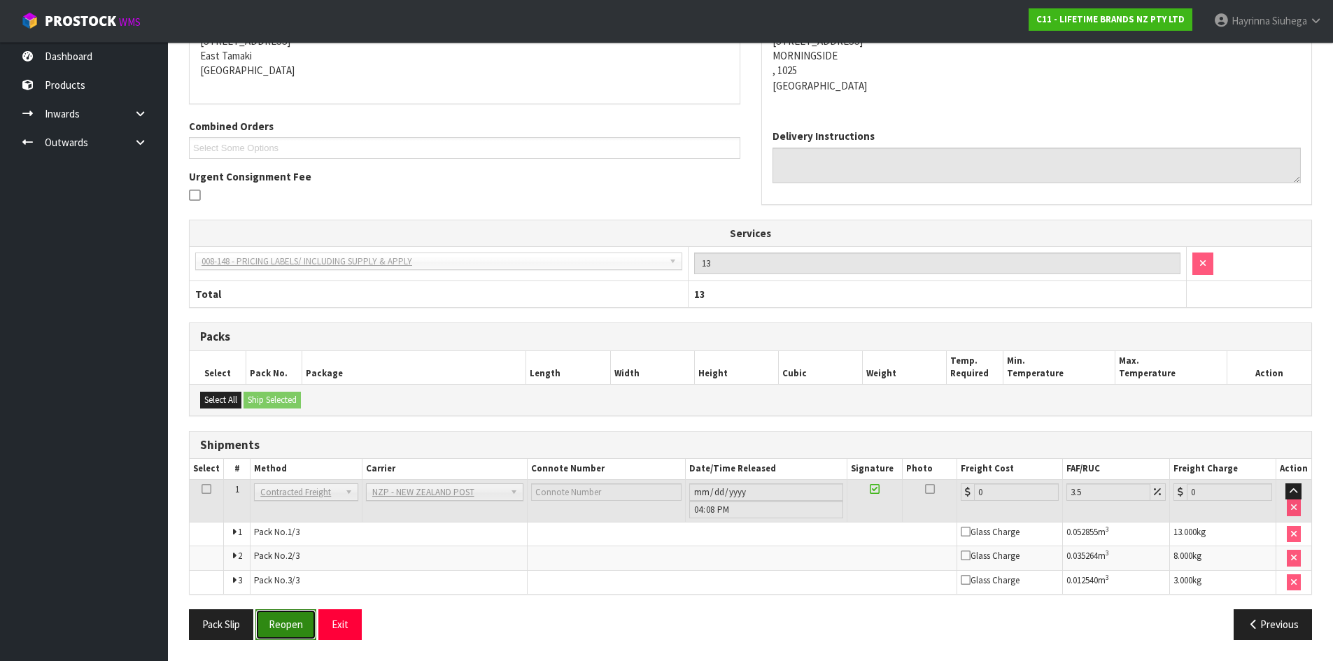
click at [299, 624] on button "Reopen" at bounding box center [285, 624] width 61 height 30
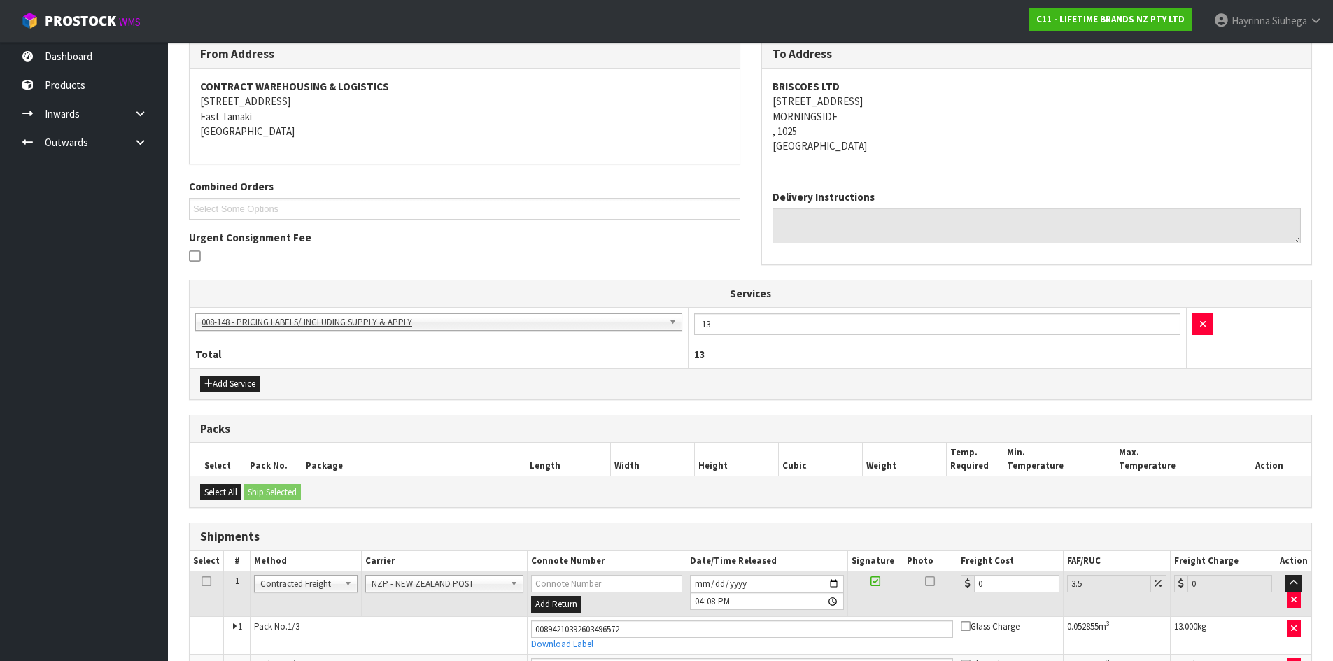
scroll to position [297, 0]
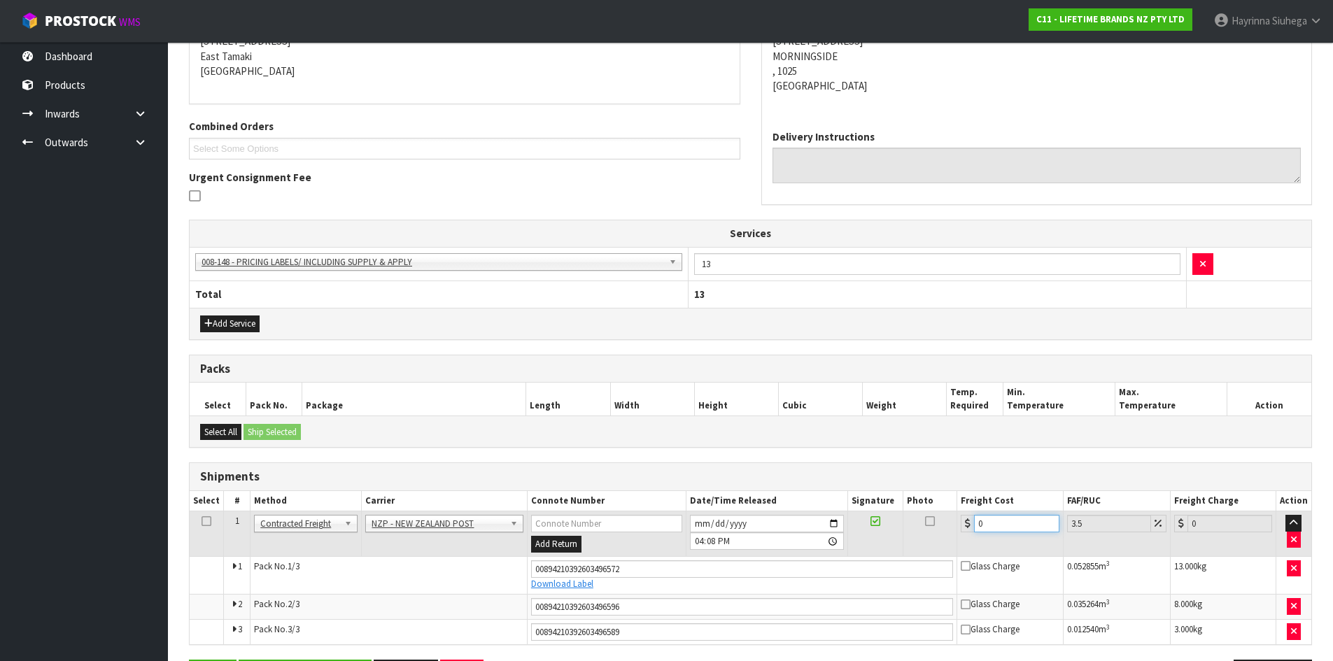
drag, startPoint x: 968, startPoint y: 525, endPoint x: 753, endPoint y: 518, distance: 214.2
click at [760, 518] on tr "1 Client Local Pickup Customer Local Pickup Company Freight Contracted Freight …" at bounding box center [750, 533] width 1121 height 45
type input "1"
type input "1.03"
type input "12"
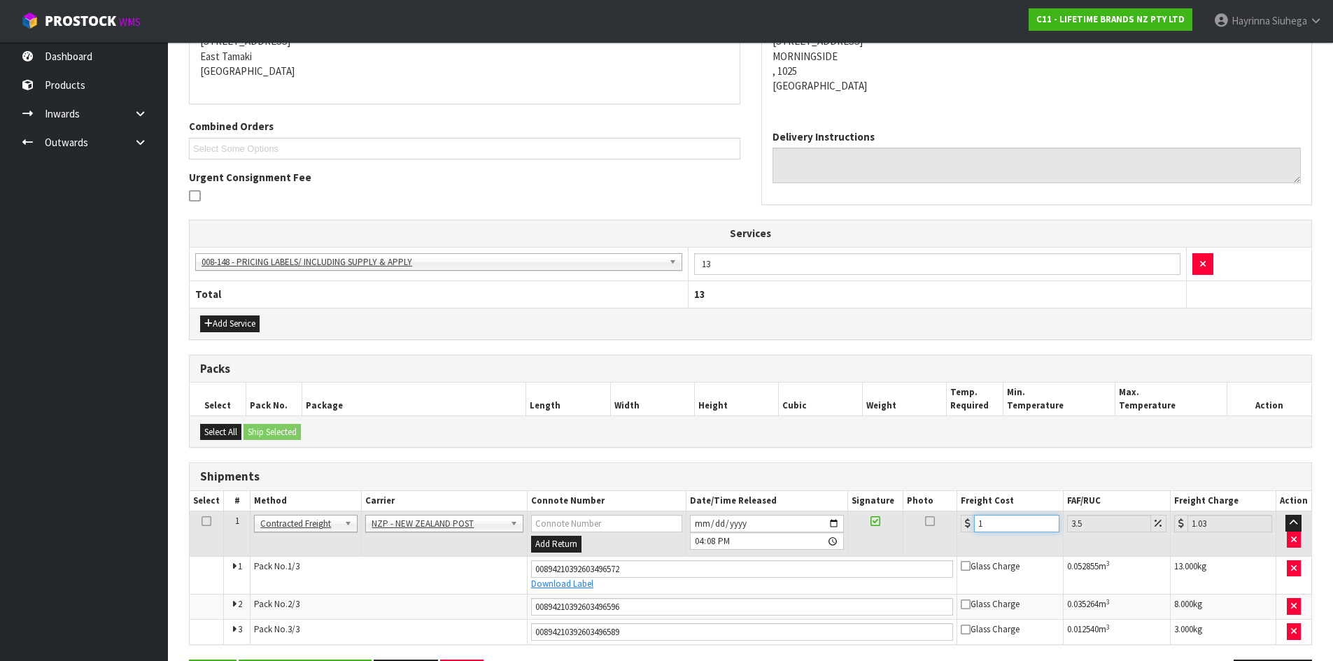
type input "12.42"
type input "12.9"
type input "13.35"
type input "12.99"
type input "13.44"
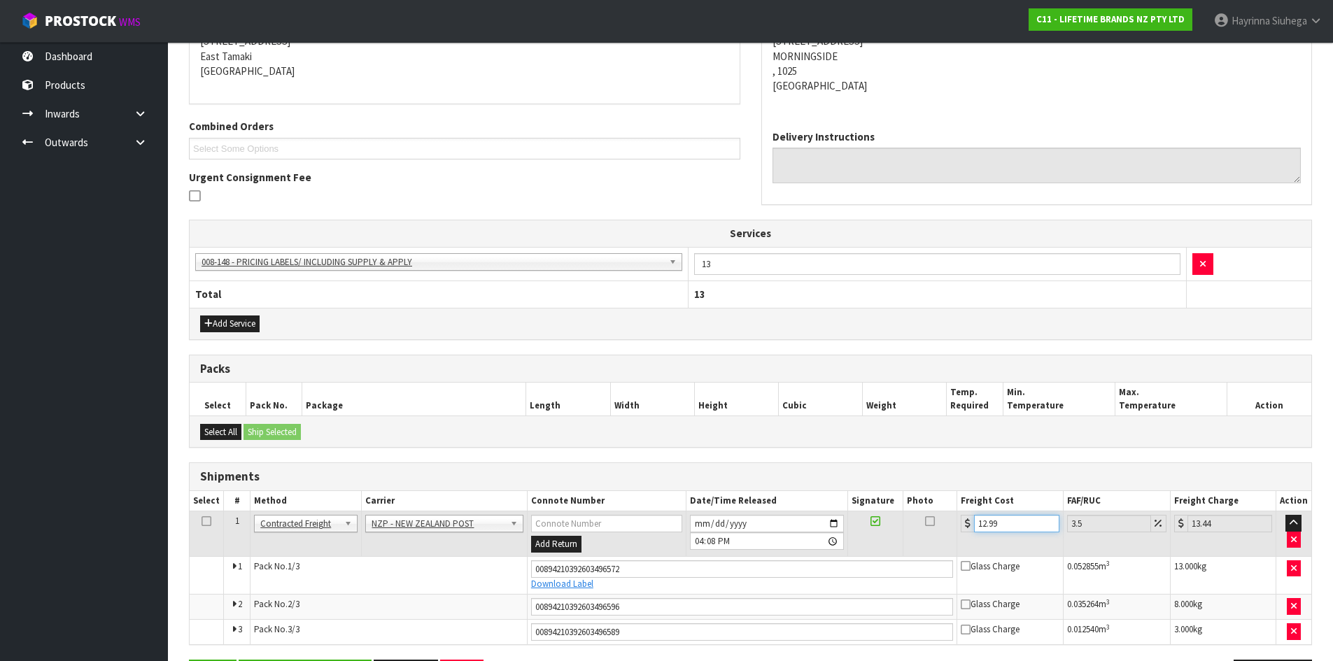
type input "12.99"
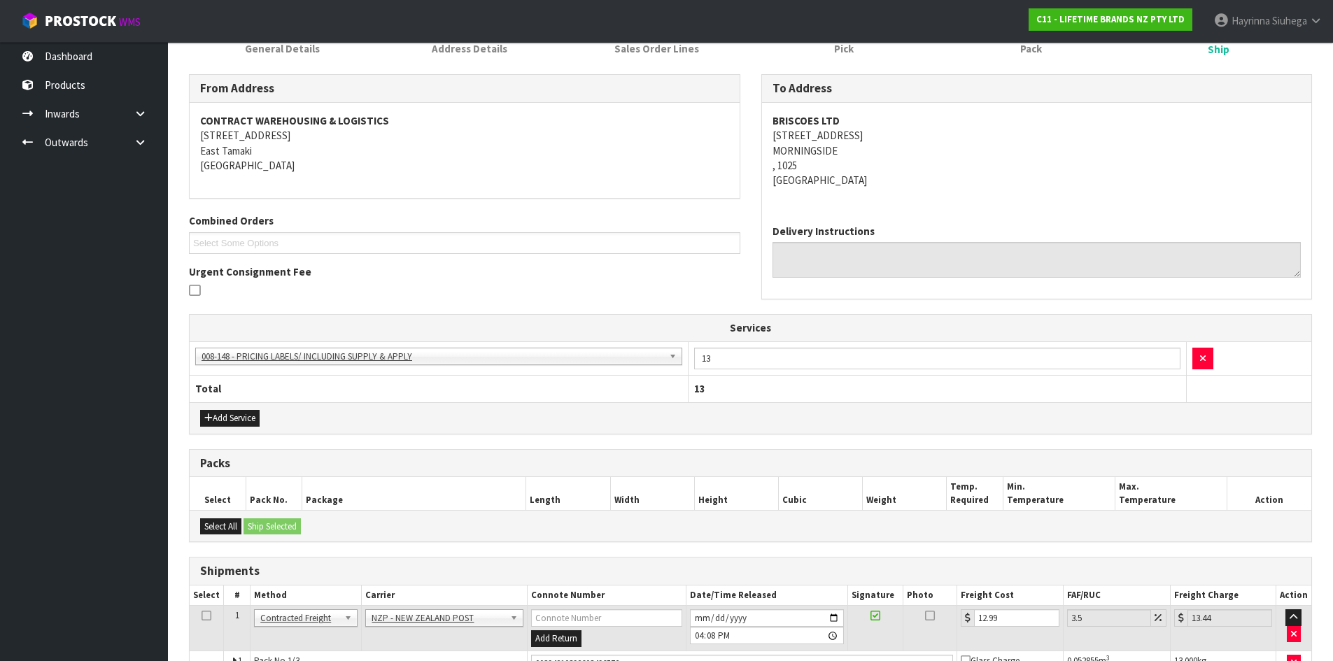
scroll to position [347, 0]
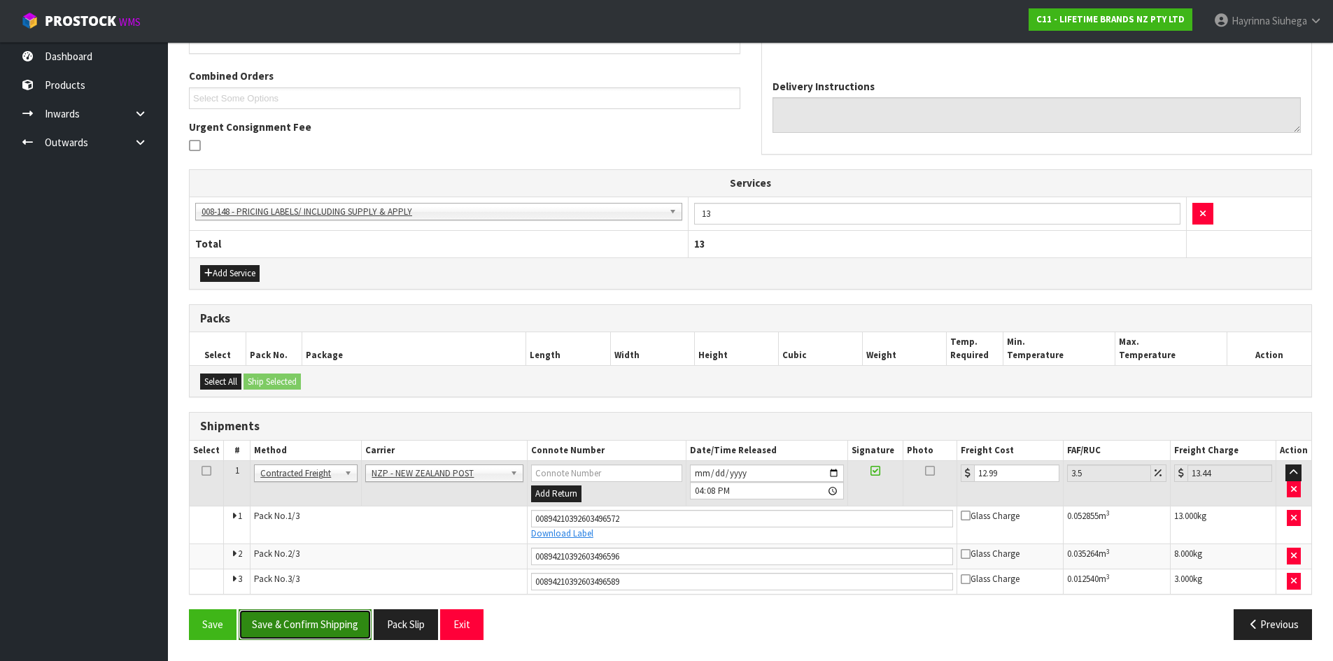
click at [283, 609] on button "Save & Confirm Shipping" at bounding box center [305, 624] width 133 height 30
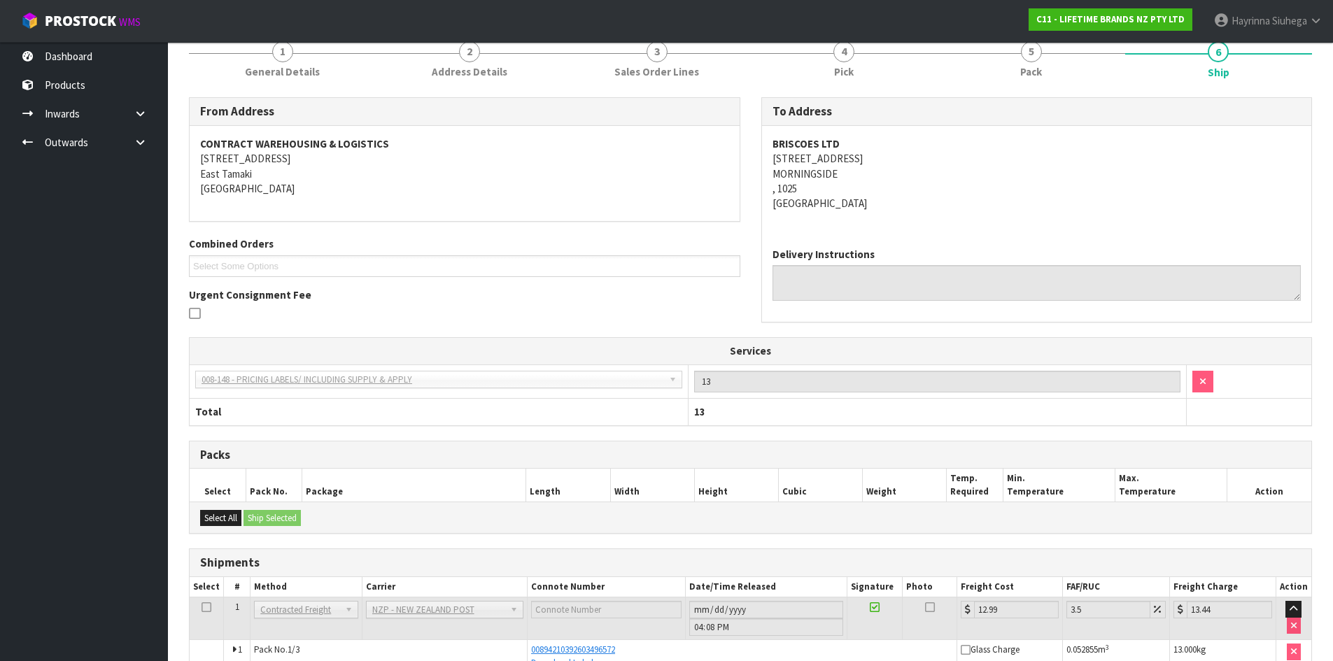
scroll to position [27, 0]
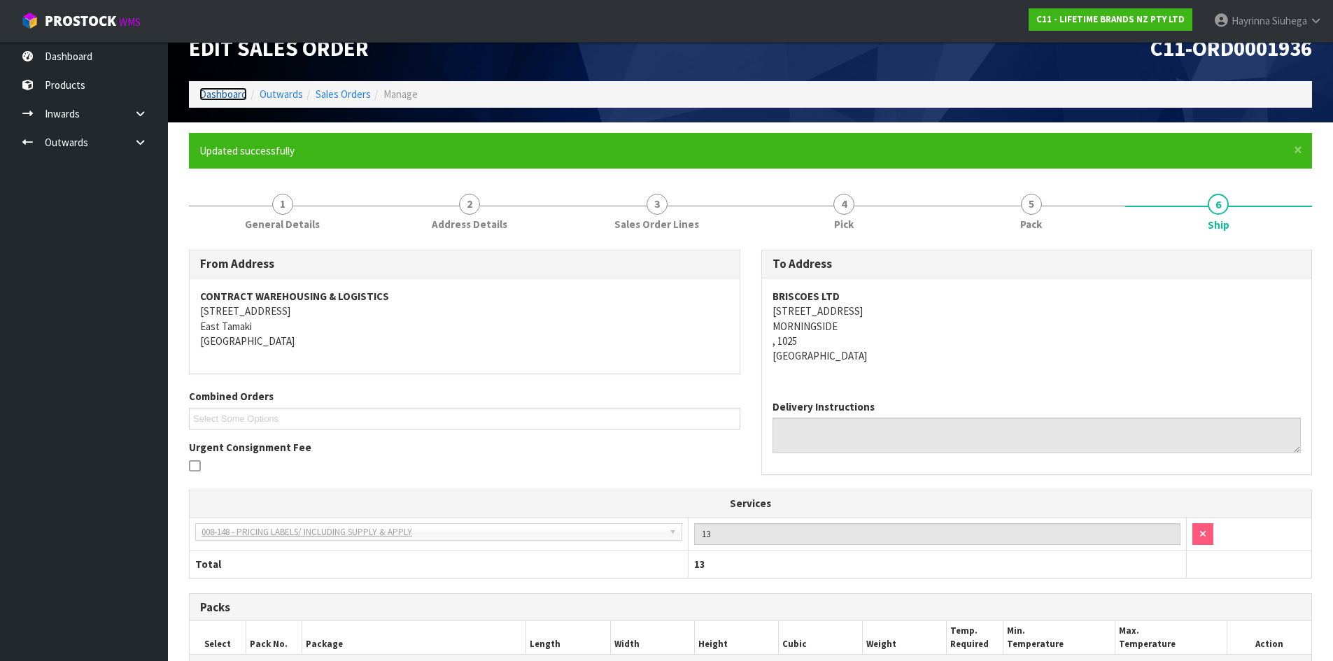
click at [235, 97] on link "Dashboard" at bounding box center [223, 93] width 48 height 13
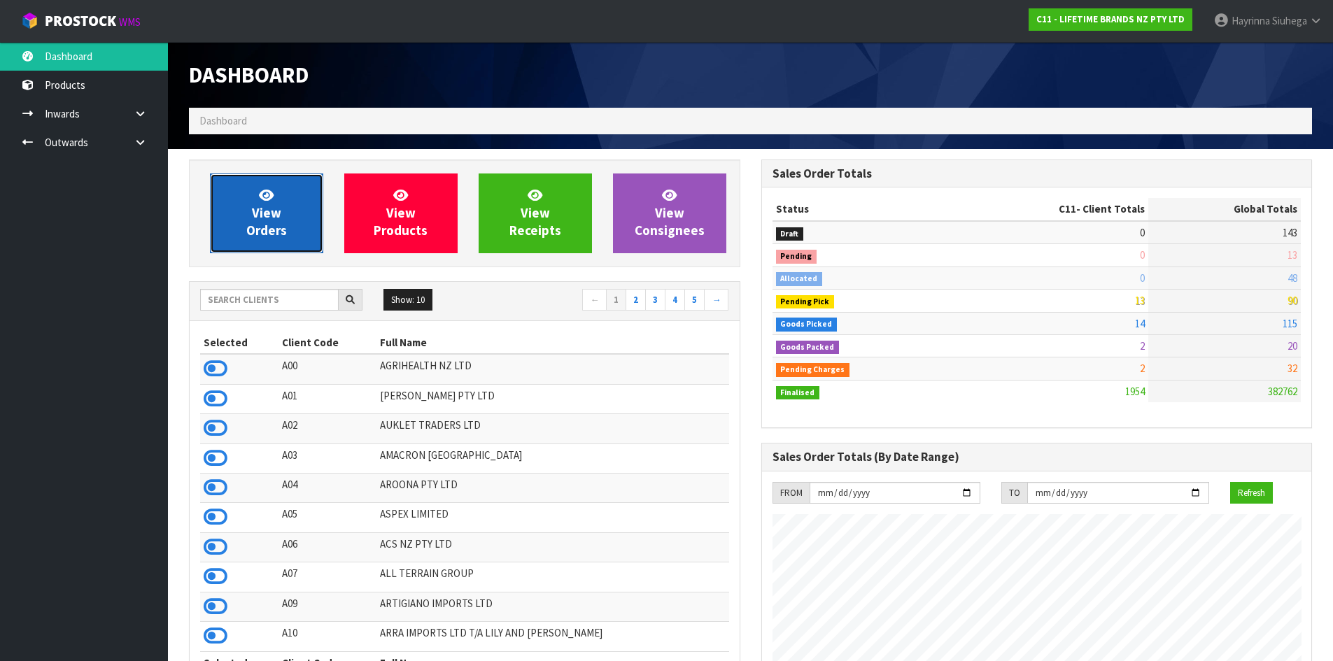
click at [227, 218] on link "View Orders" at bounding box center [266, 213] width 113 height 80
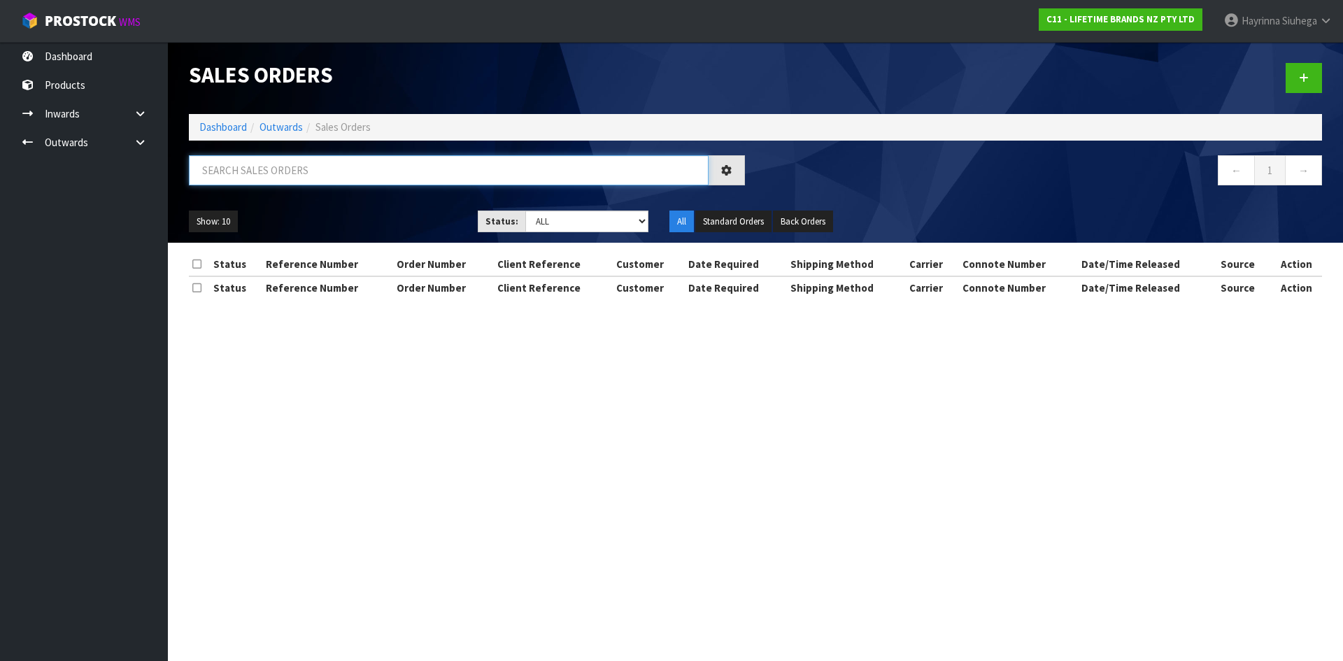
click at [278, 169] on input "text" at bounding box center [449, 170] width 520 height 30
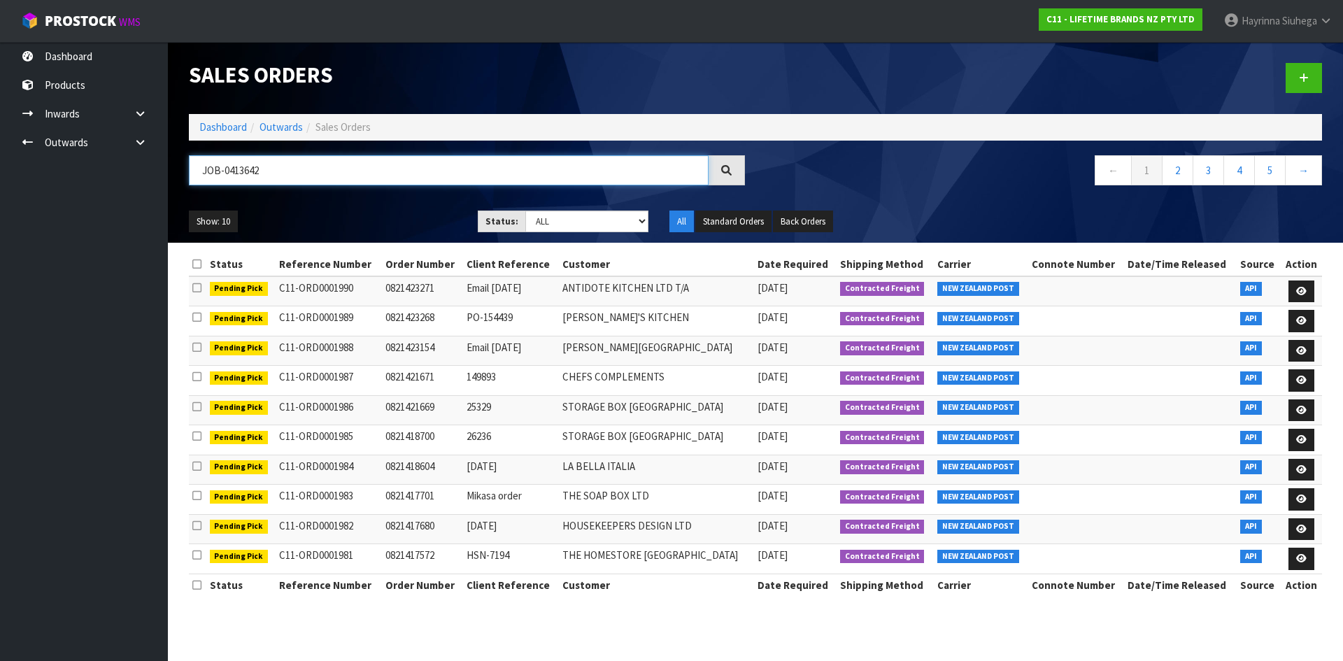
type input "JOB-0413642"
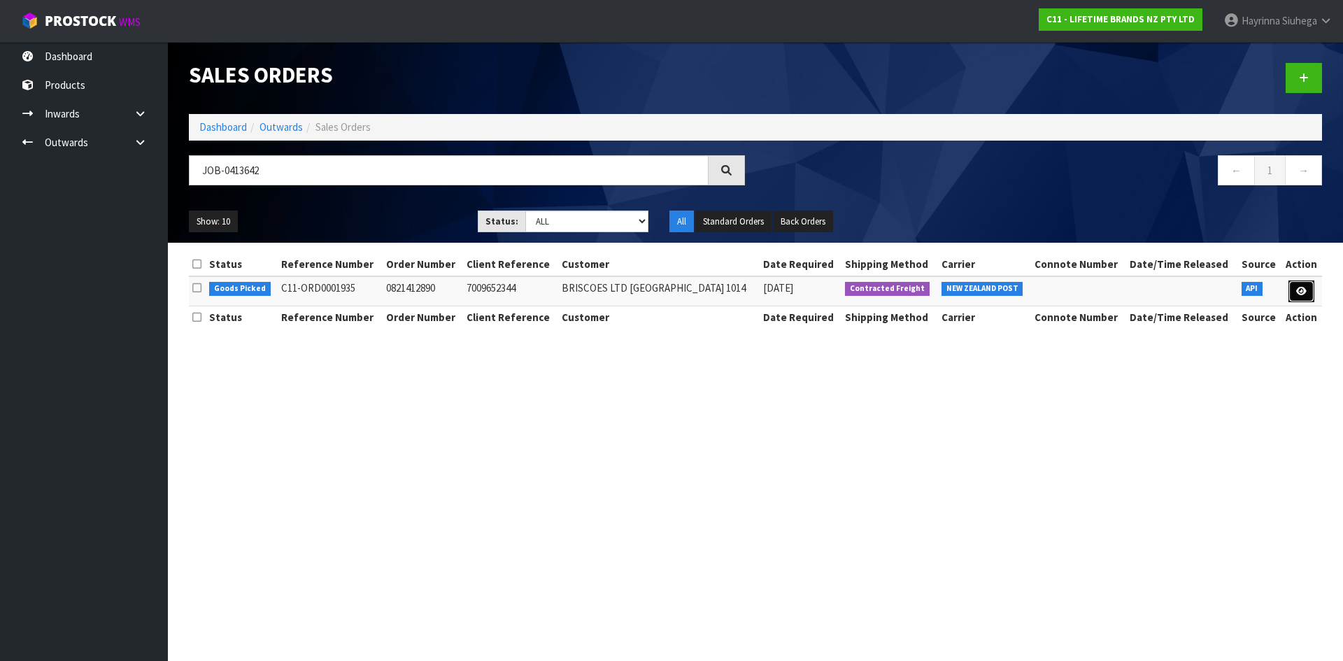
click at [1296, 290] on icon at bounding box center [1301, 291] width 10 height 9
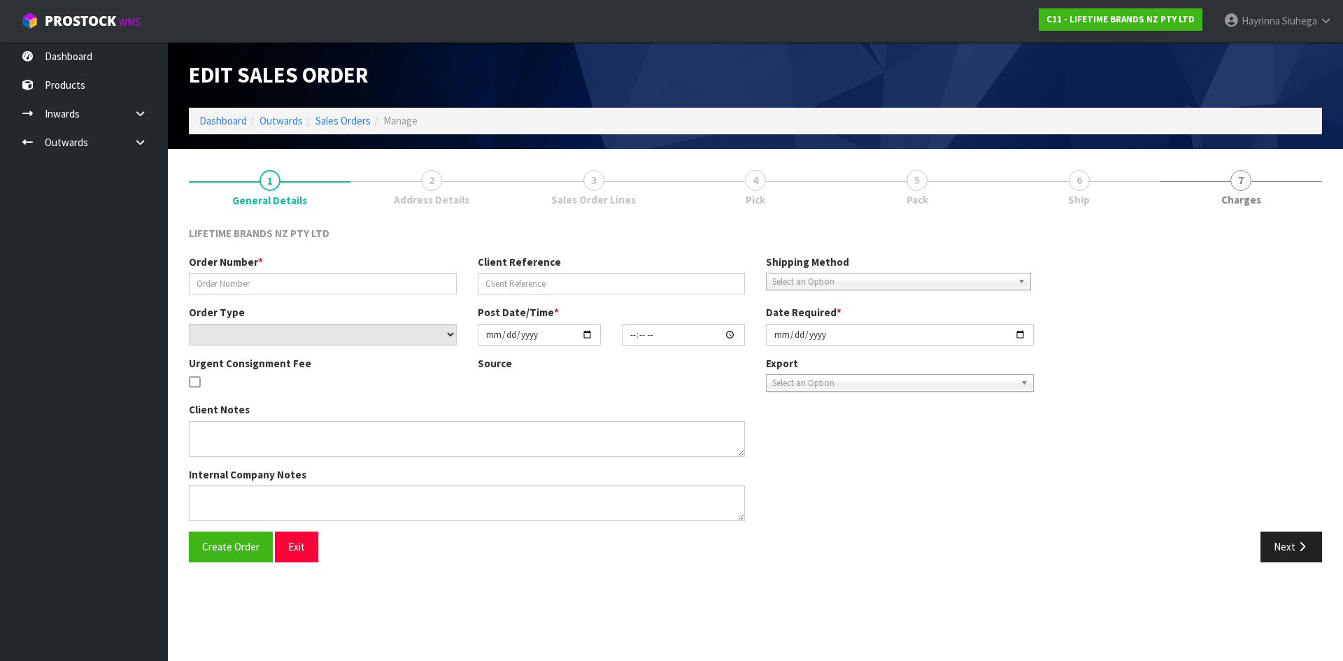
type input "0821412890"
type input "7009652344"
select select "number:0"
type input "2025-09-22"
type input "09:44:21.000"
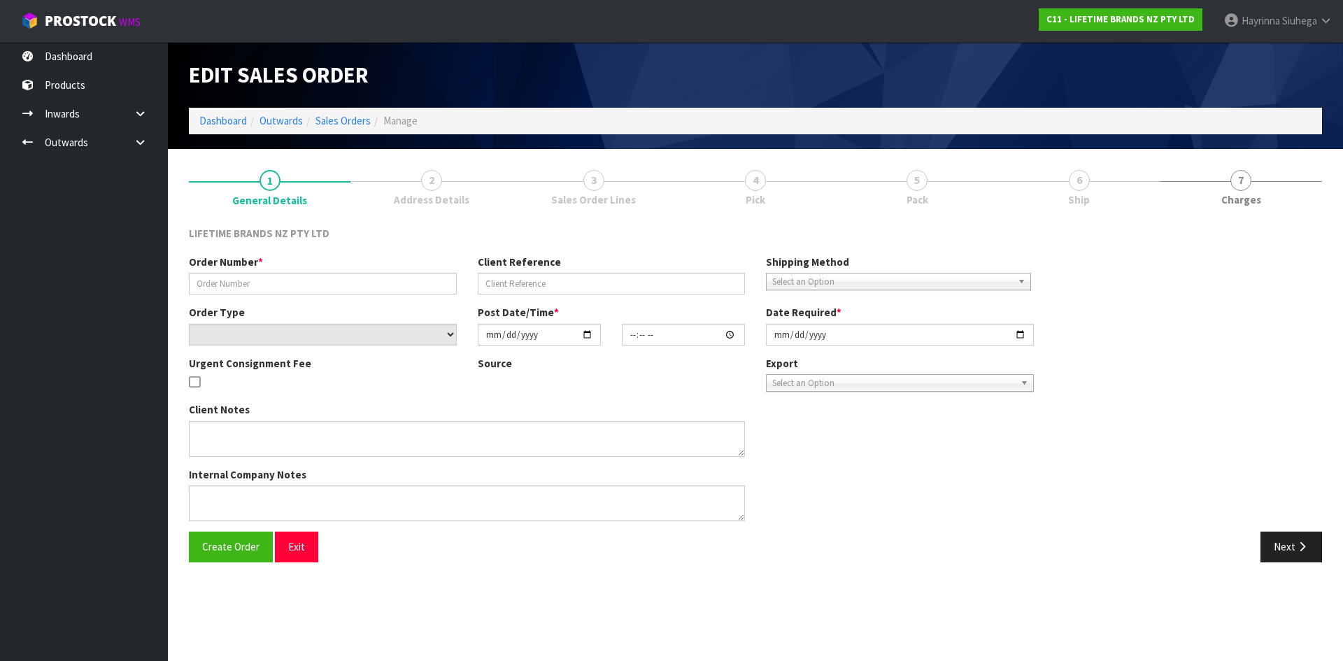
type input "2025-09-22"
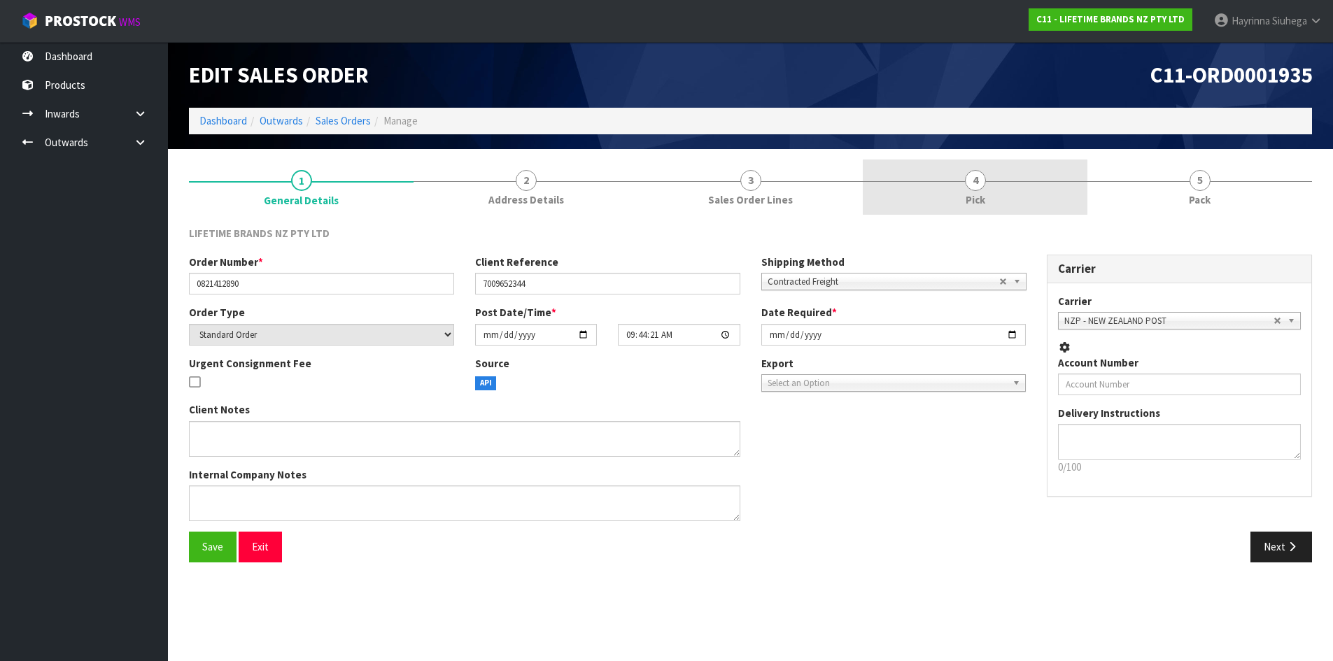
click at [1065, 191] on link "4 Pick" at bounding box center [975, 187] width 225 height 55
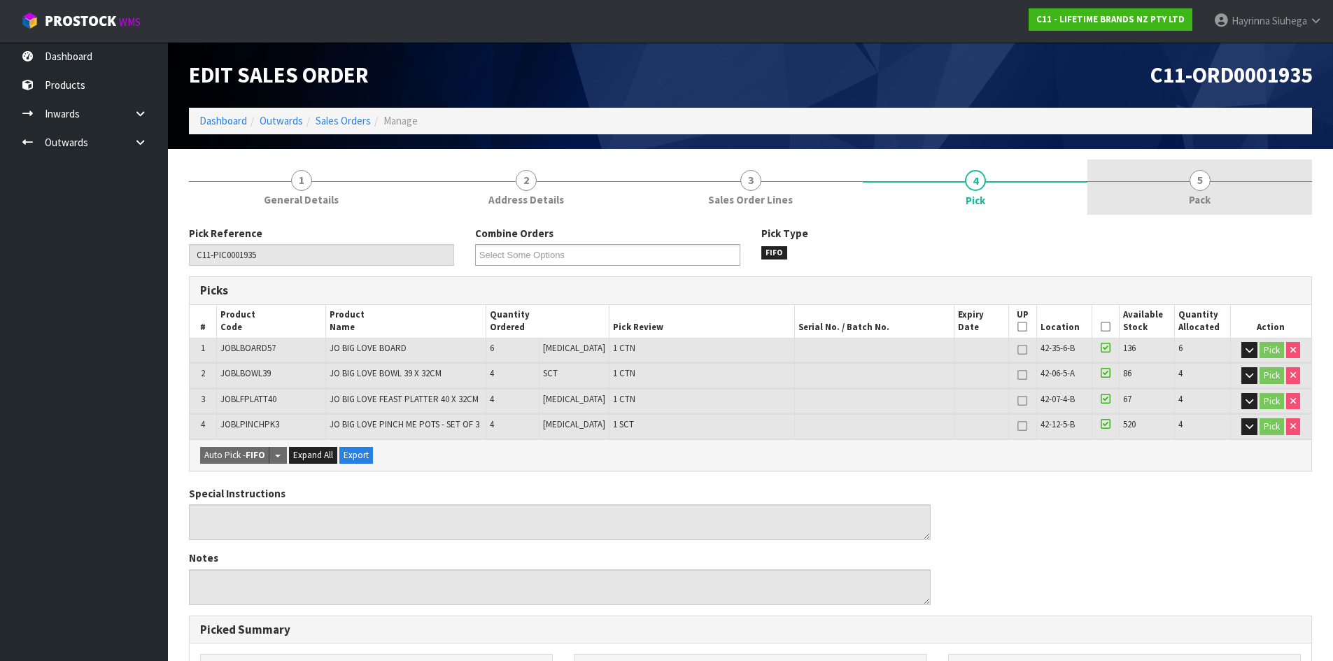
click at [1172, 185] on link "5 Pack" at bounding box center [1199, 187] width 225 height 55
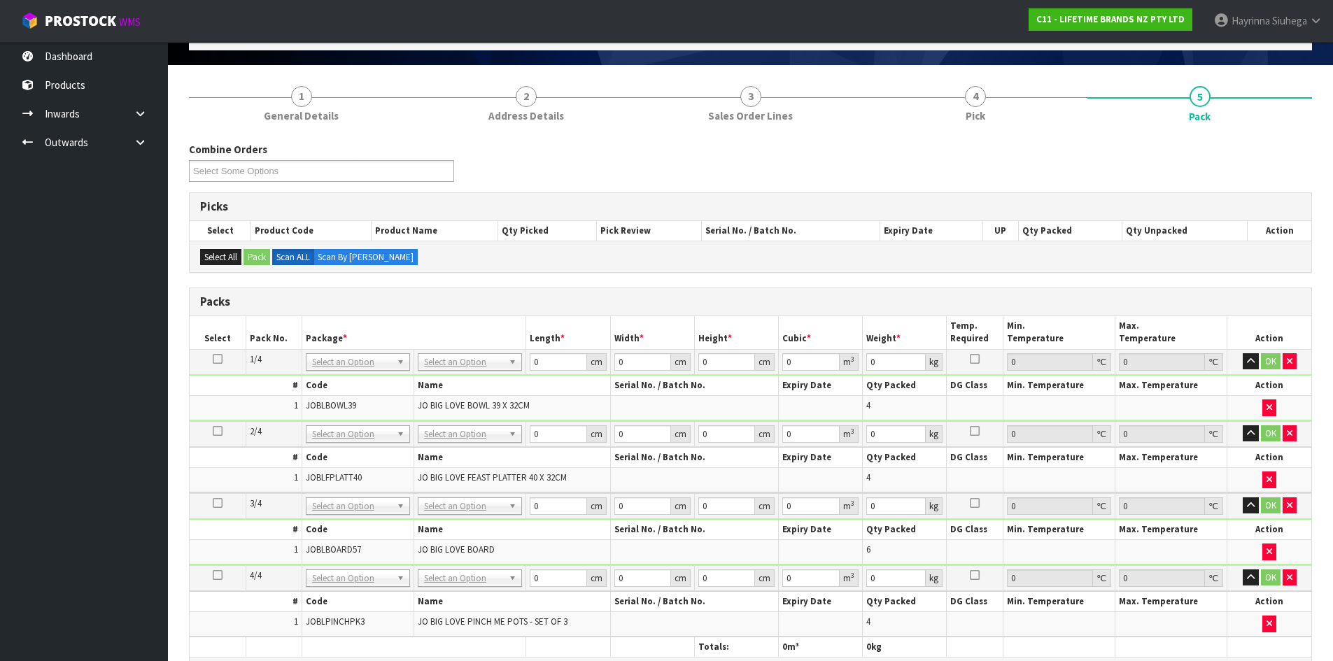
scroll to position [210, 0]
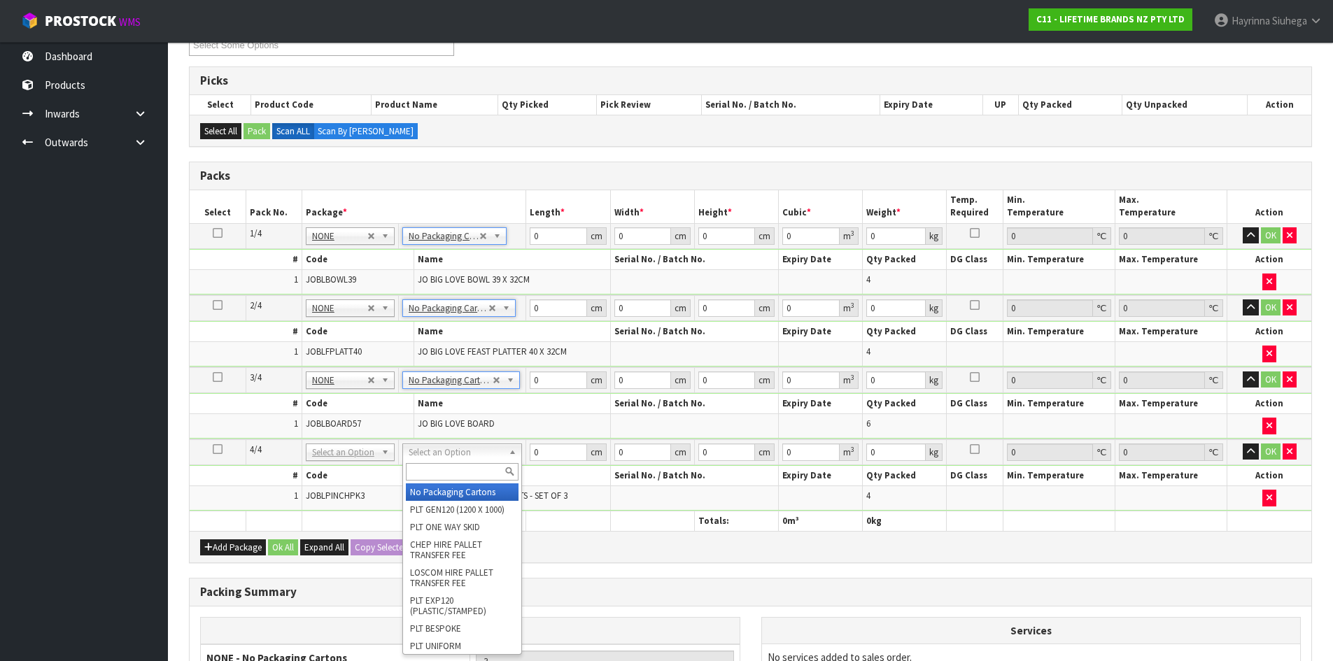
type input "4"
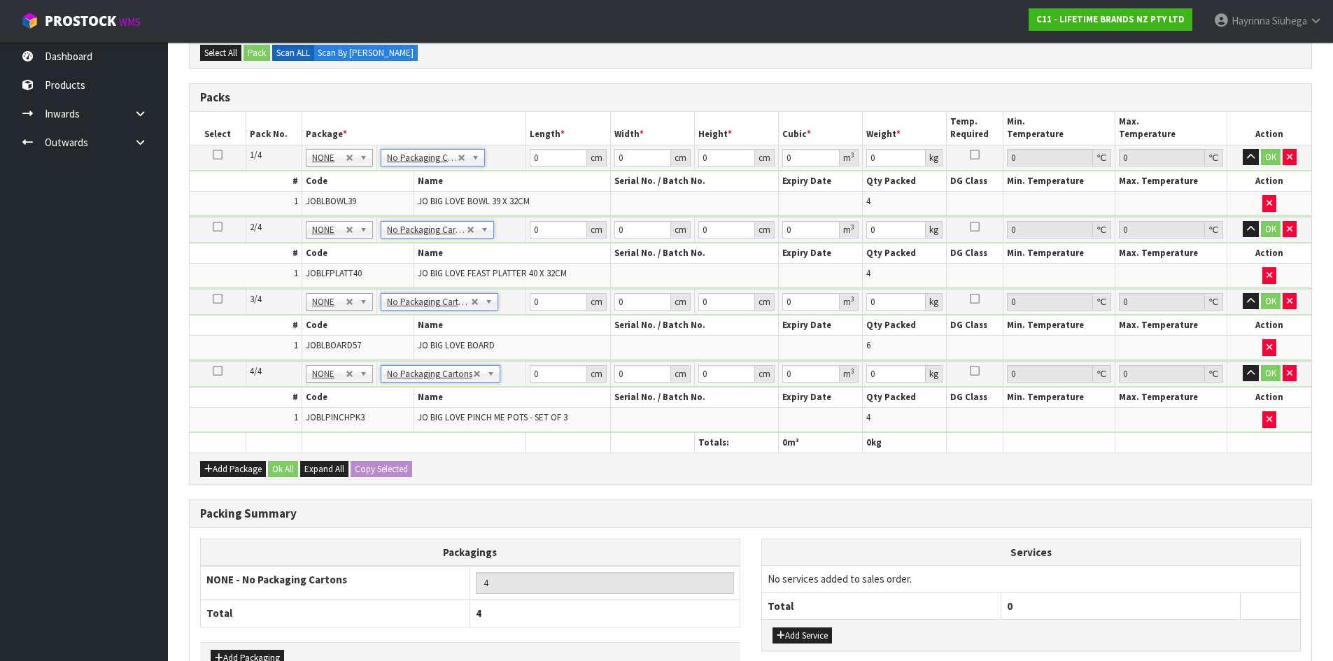
scroll to position [378, 0]
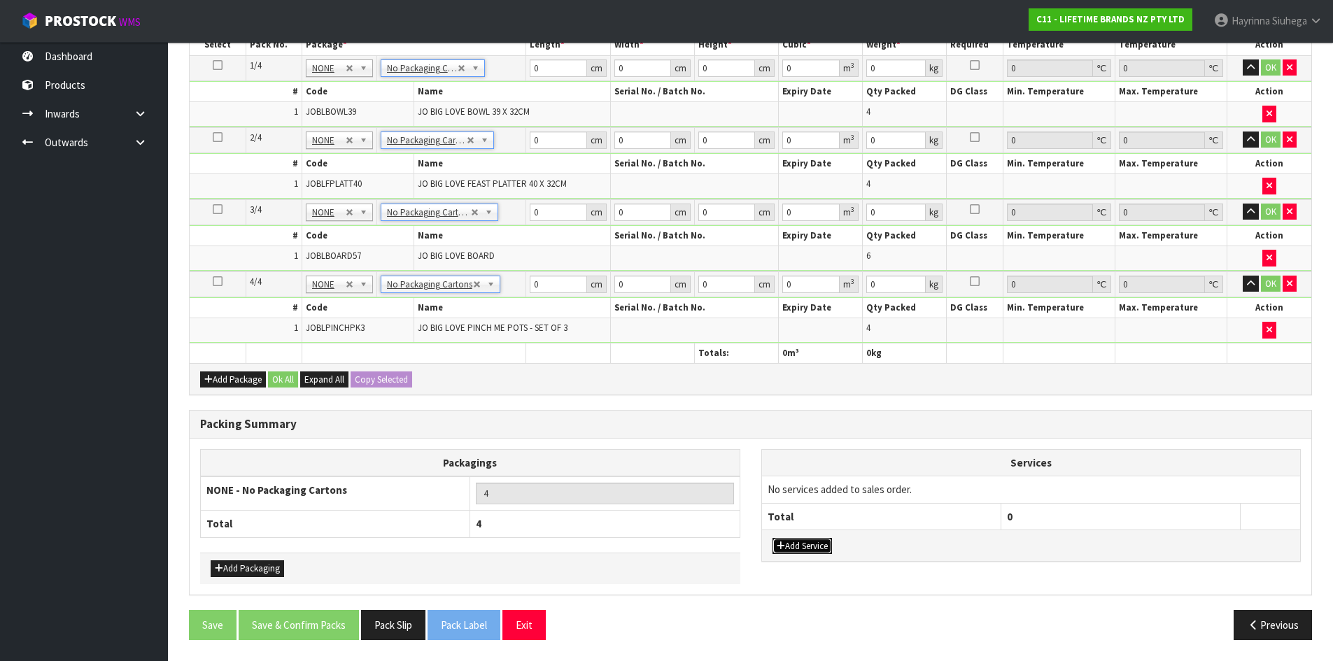
click at [784, 545] on button "Add Service" at bounding box center [801, 546] width 59 height 17
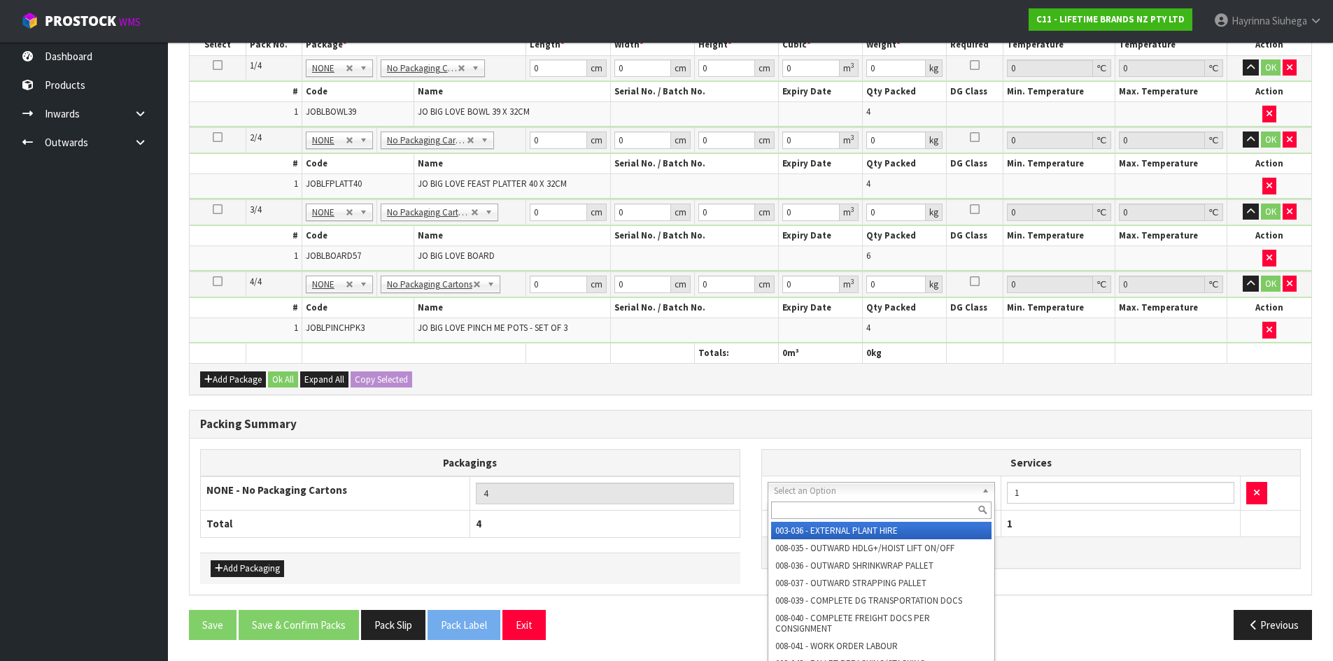
click at [820, 506] on input "text" at bounding box center [881, 510] width 221 height 17
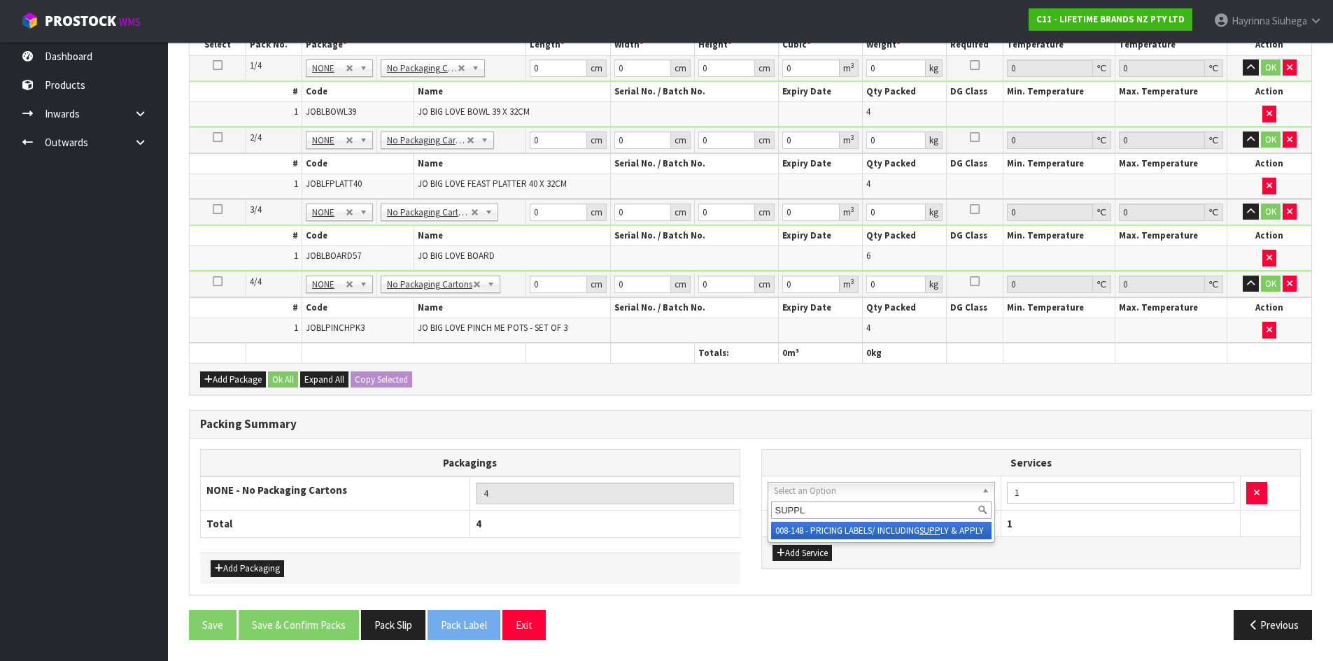
type input "SUPPLY"
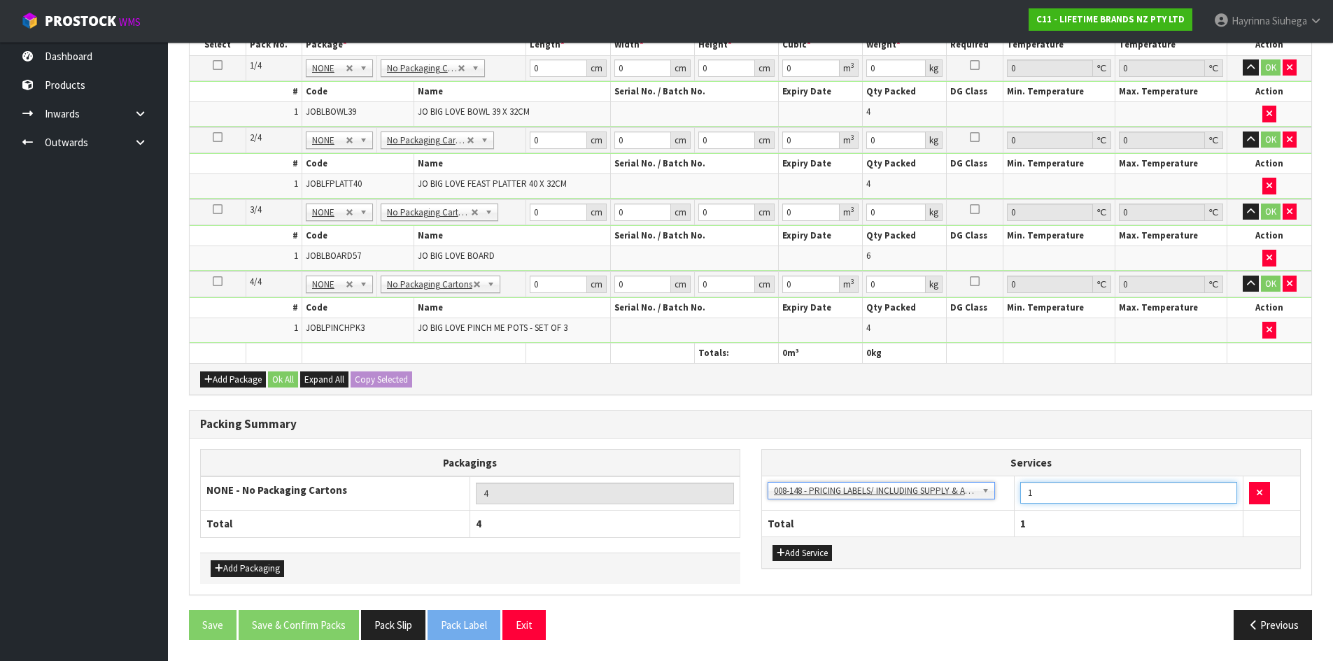
drag, startPoint x: 1082, startPoint y: 490, endPoint x: 830, endPoint y: 454, distance: 255.2
click at [990, 470] on table "Services 003-036 - EXTERNAL PLANT HIRE 008-035 - OUTWARD HDLG+/HOIST LIFT ON/OF…" at bounding box center [1031, 493] width 539 height 87
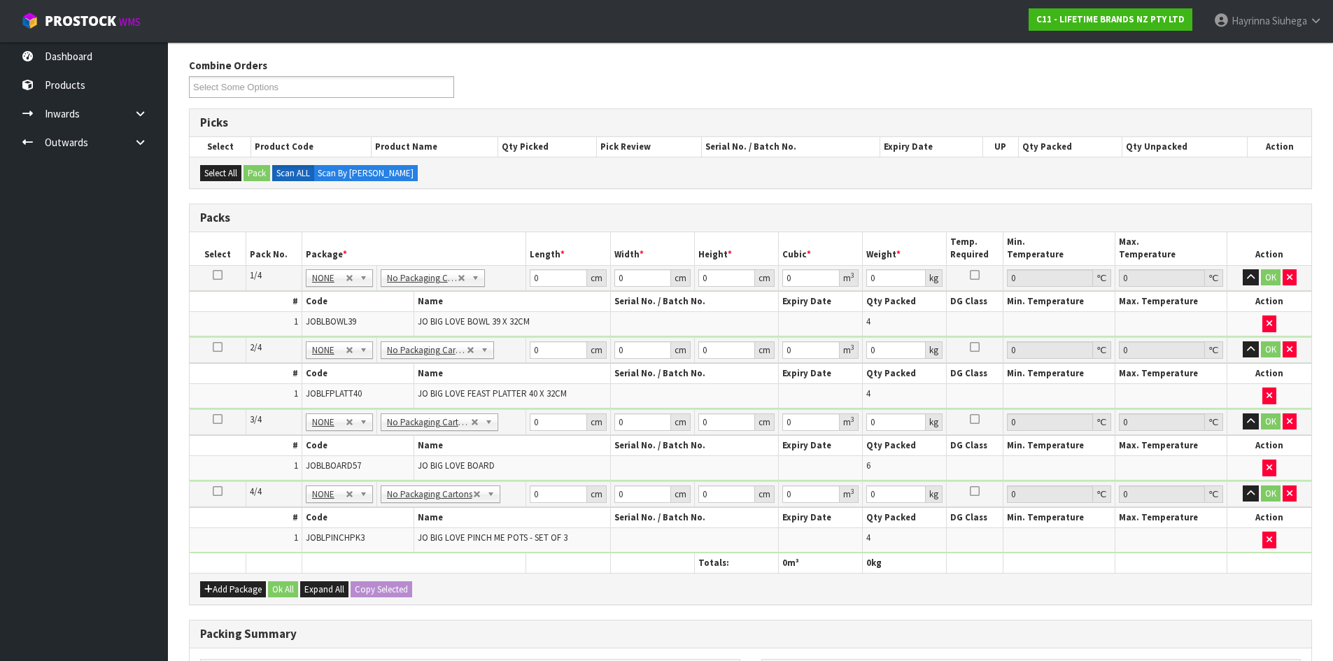
scroll to position [0, 0]
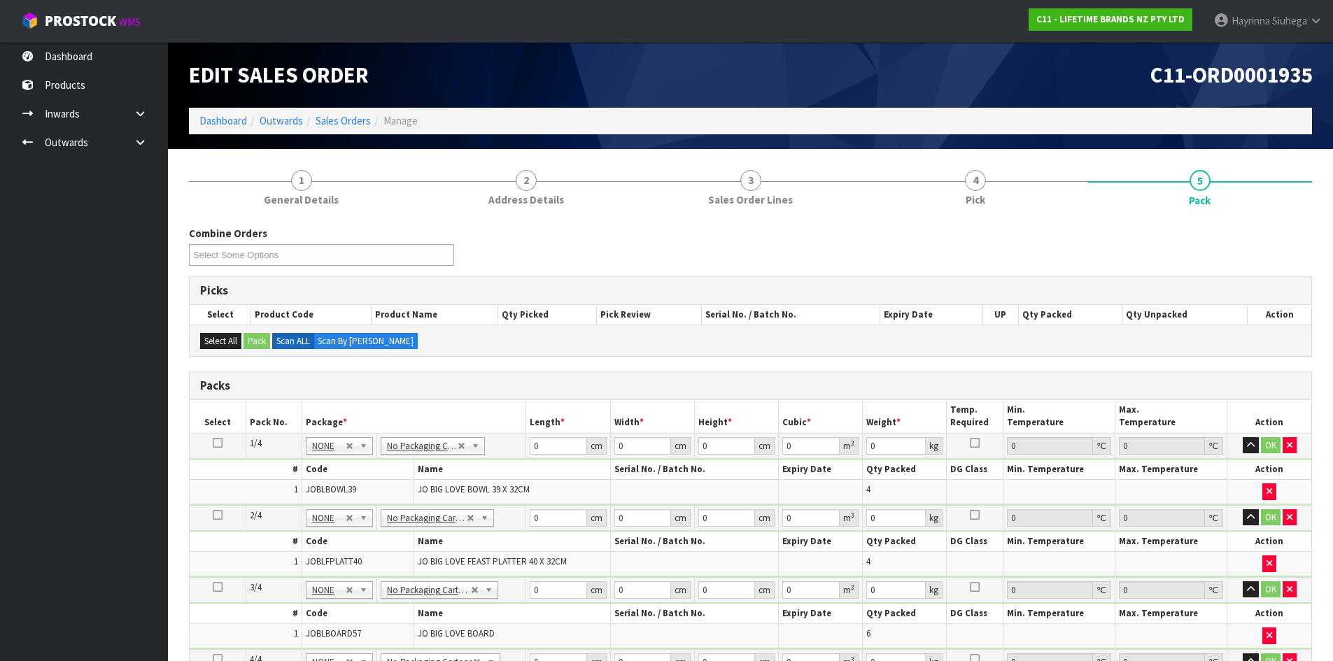
type input "18"
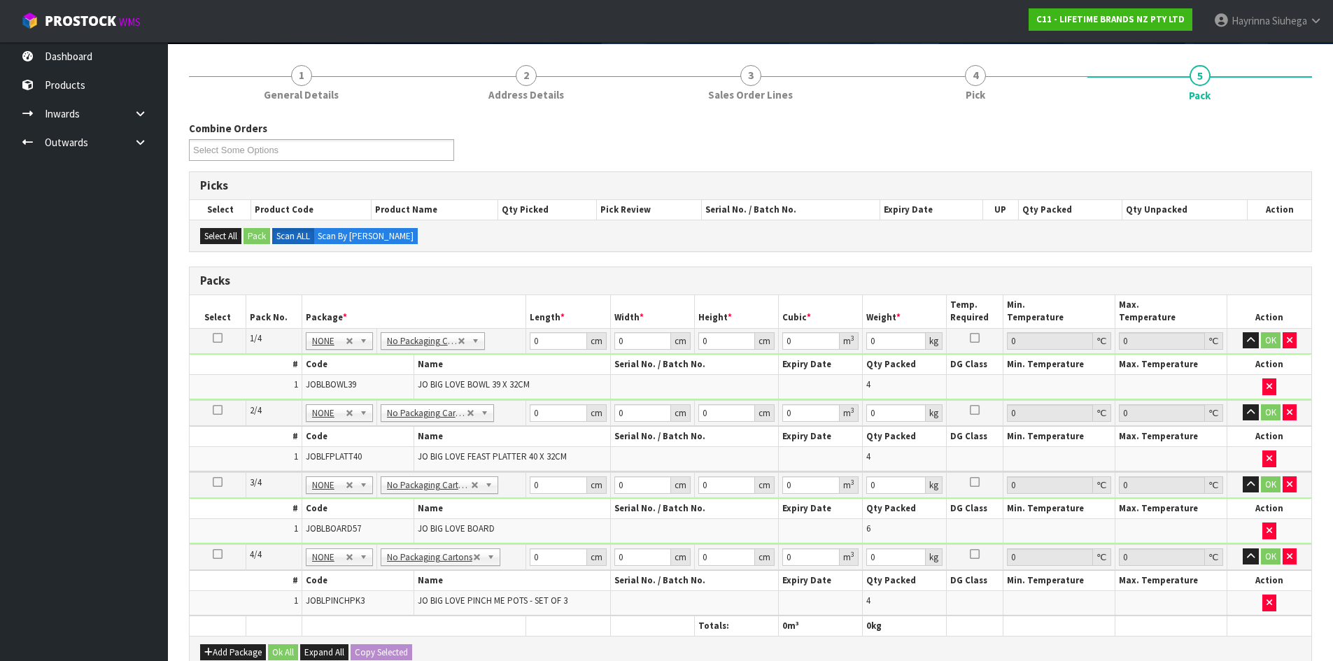
scroll to position [210, 0]
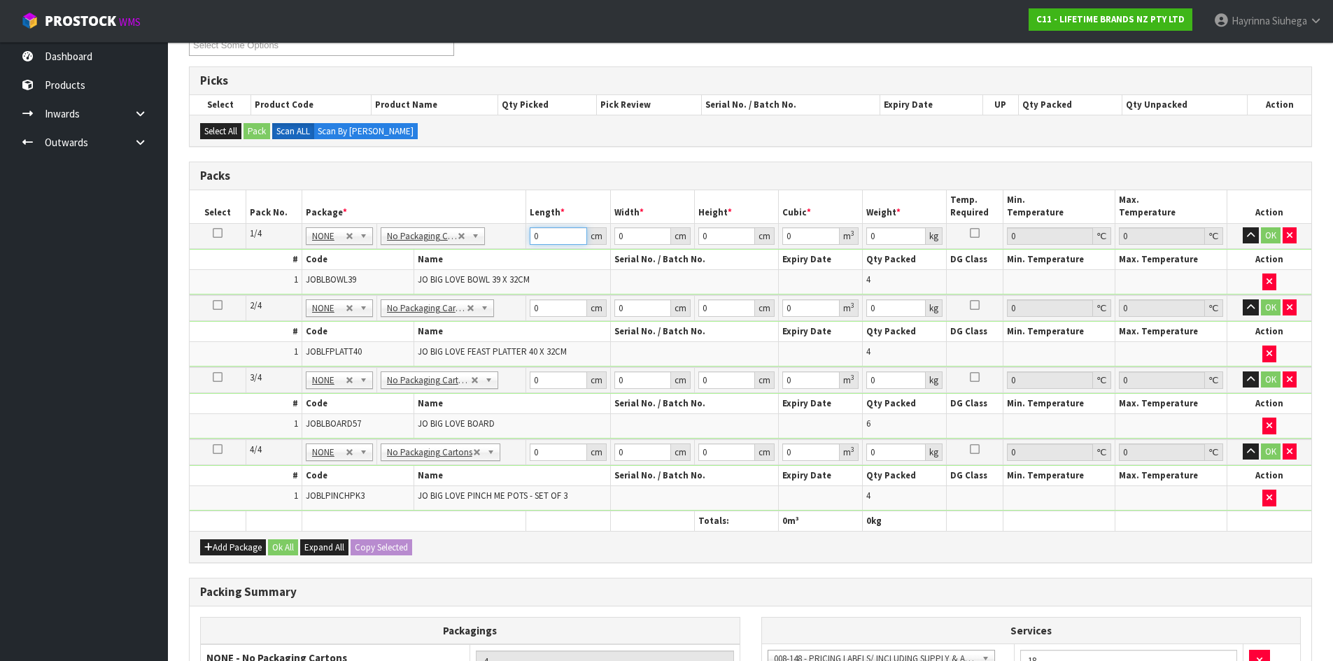
click at [534, 237] on input "0" at bounding box center [558, 235] width 57 height 17
type input "48"
type input "42"
click button "OK" at bounding box center [1271, 235] width 20 height 17
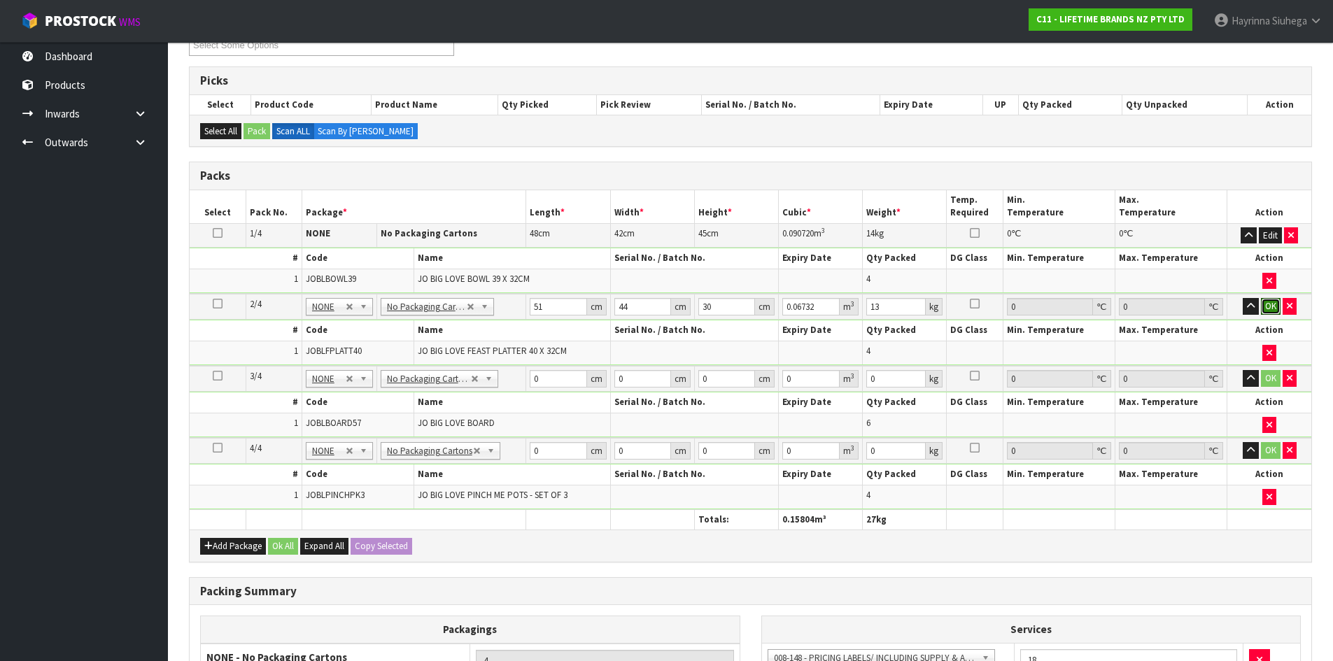
click button "OK" at bounding box center [1271, 306] width 20 height 17
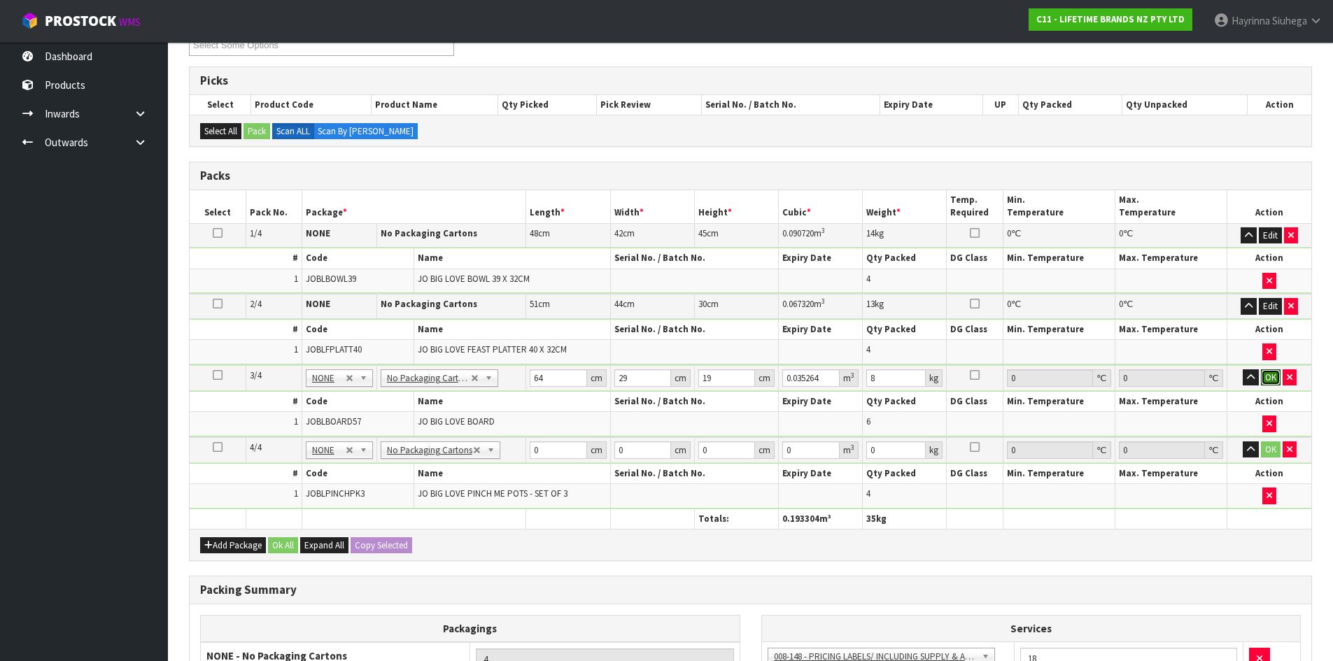
click button "OK" at bounding box center [1271, 377] width 20 height 17
click button "OK" at bounding box center [1271, 448] width 20 height 17
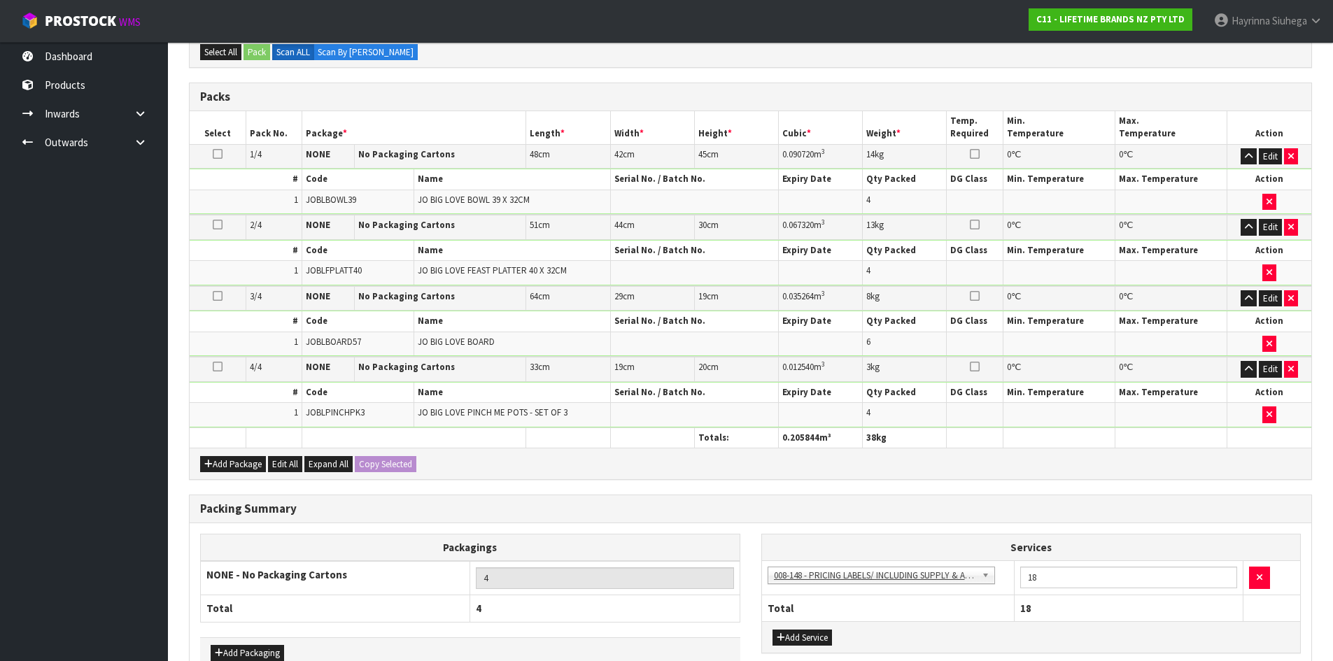
scroll to position [374, 0]
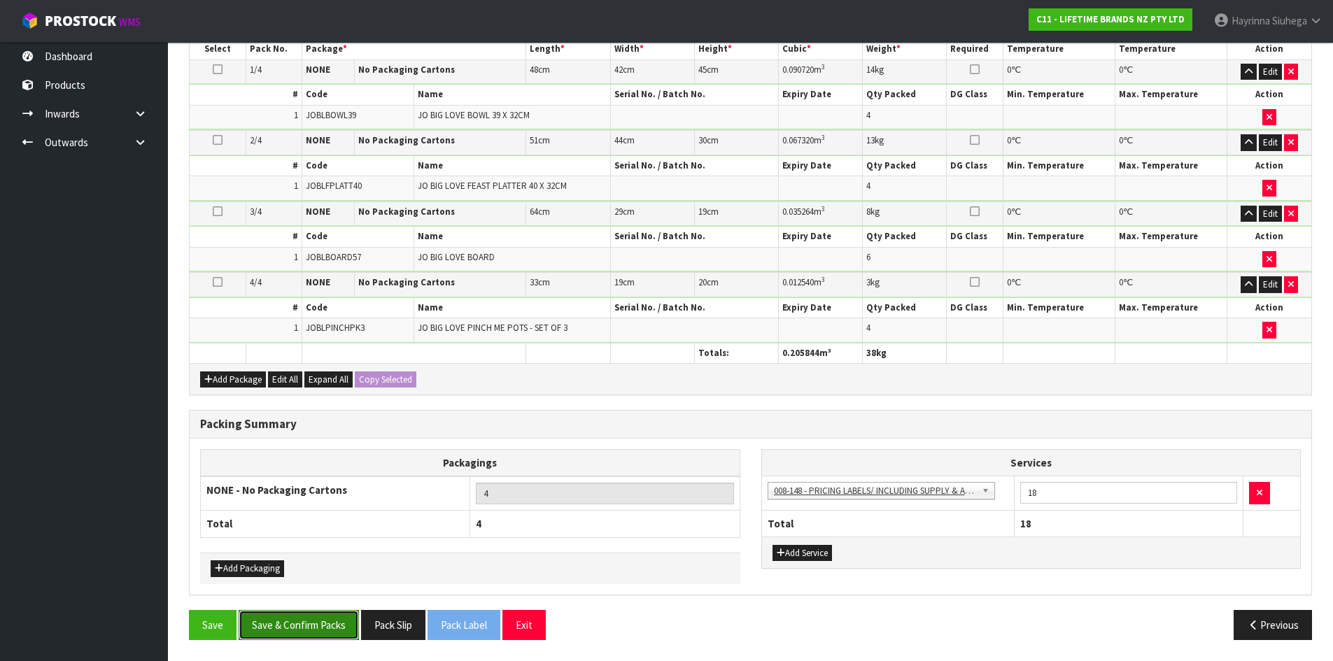
click at [294, 636] on button "Save & Confirm Packs" at bounding box center [299, 625] width 120 height 30
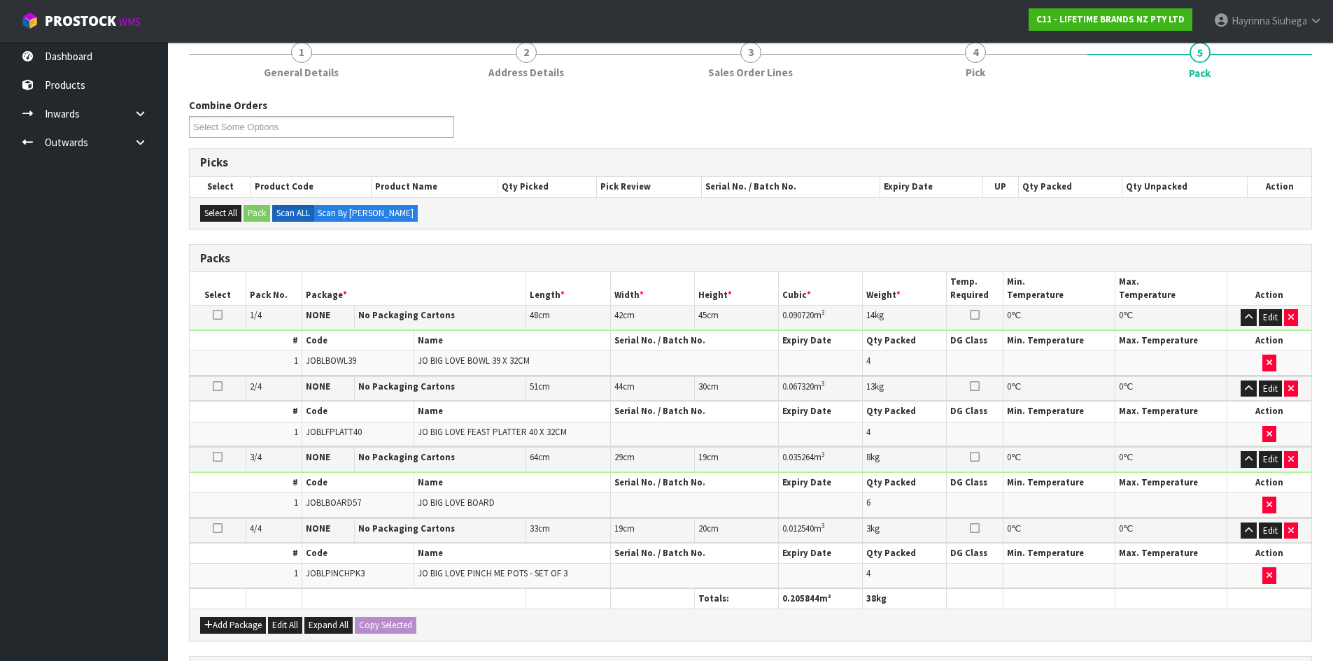
scroll to position [211, 0]
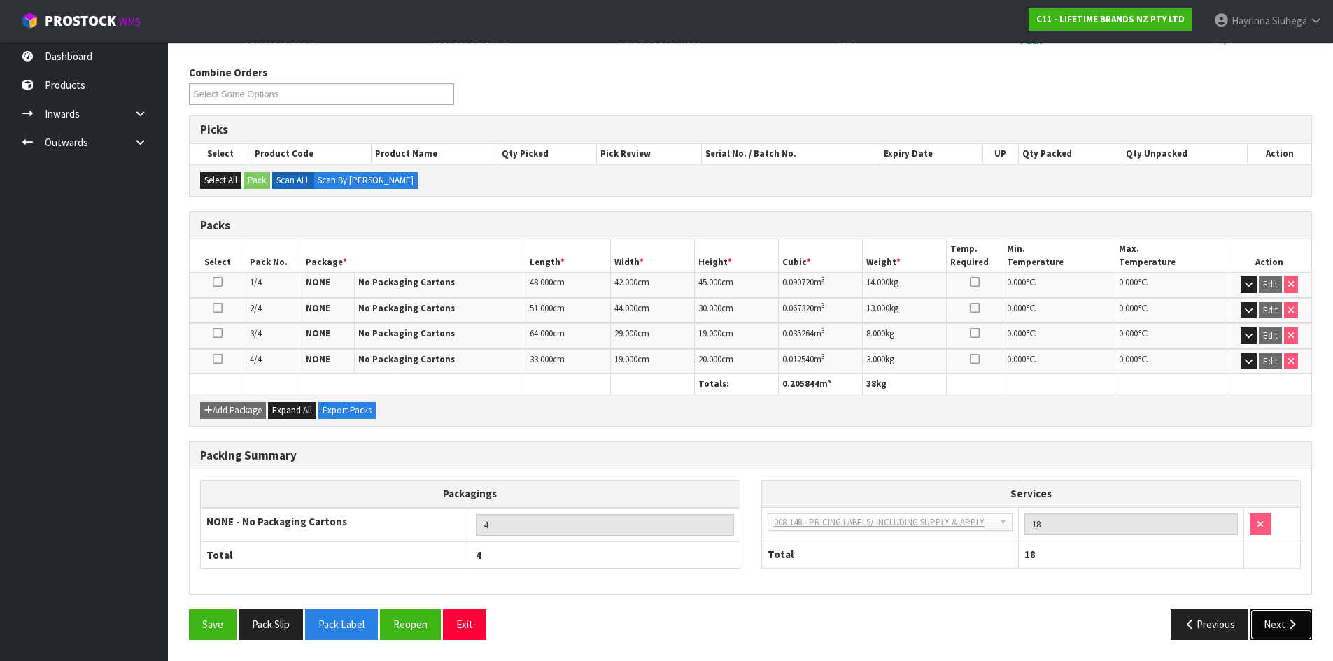
click at [1283, 623] on button "Next" at bounding box center [1281, 624] width 62 height 30
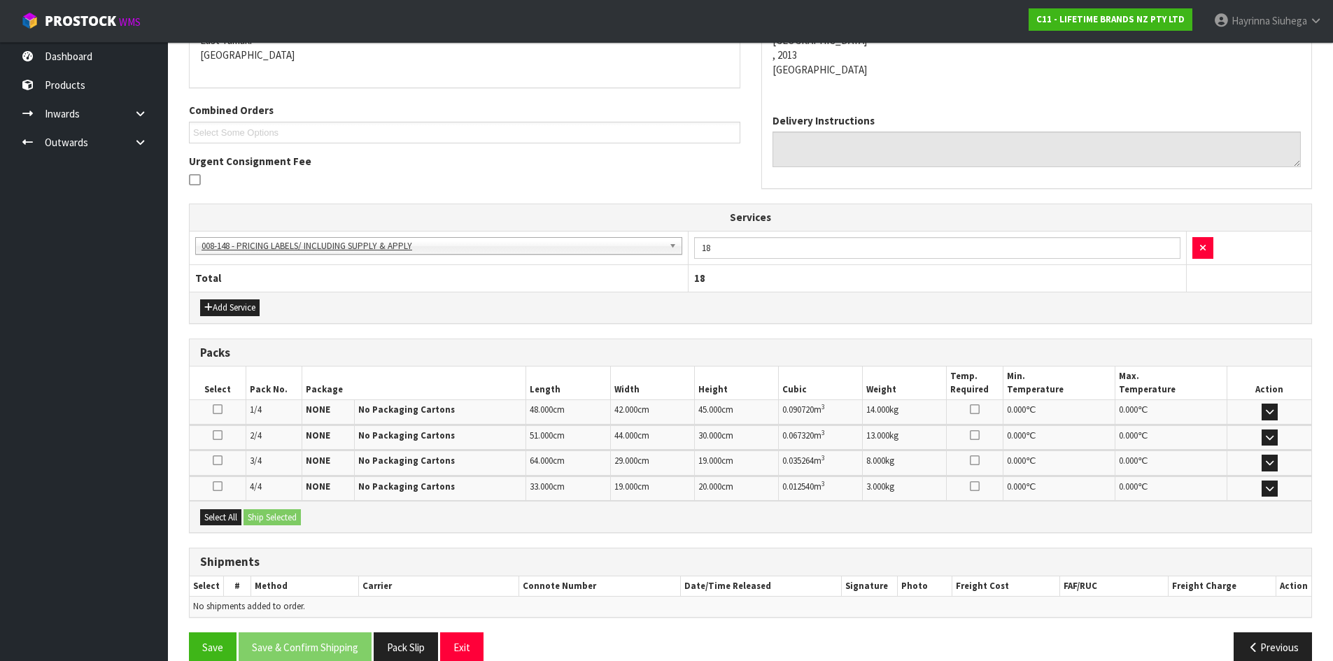
scroll to position [335, 0]
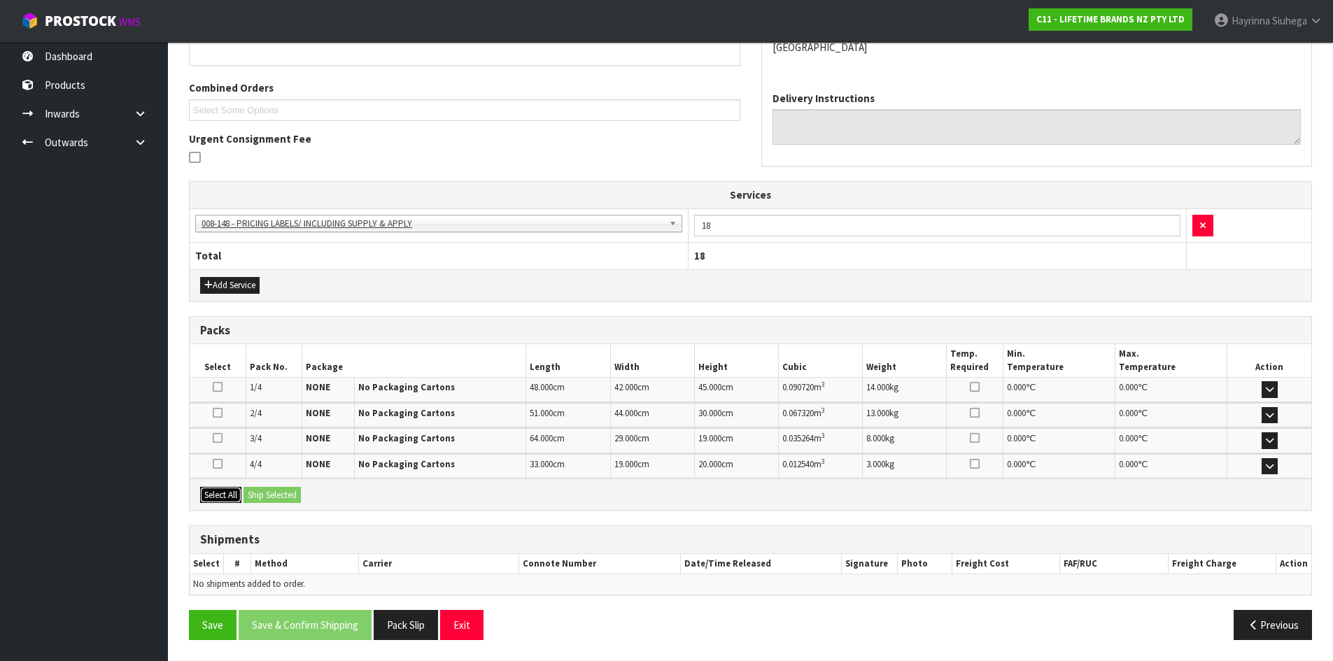
click at [229, 493] on button "Select All" at bounding box center [220, 495] width 41 height 17
click at [256, 488] on button "Ship Selected" at bounding box center [271, 495] width 57 height 17
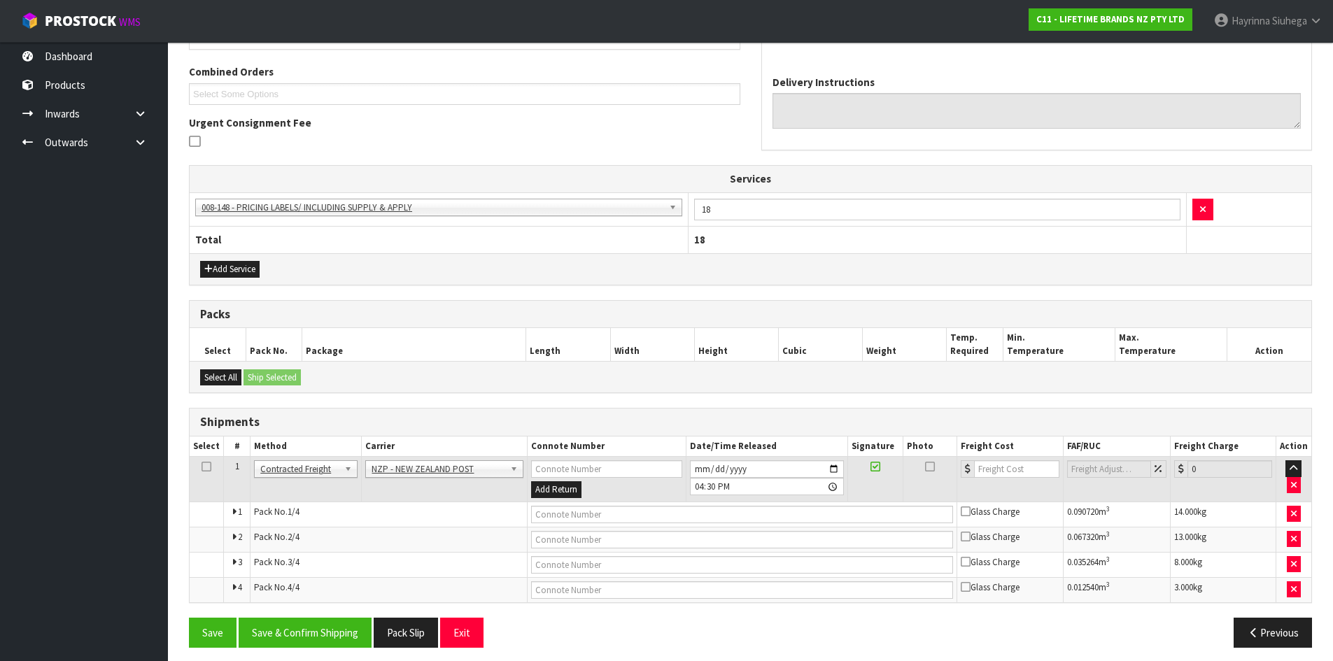
scroll to position [359, 0]
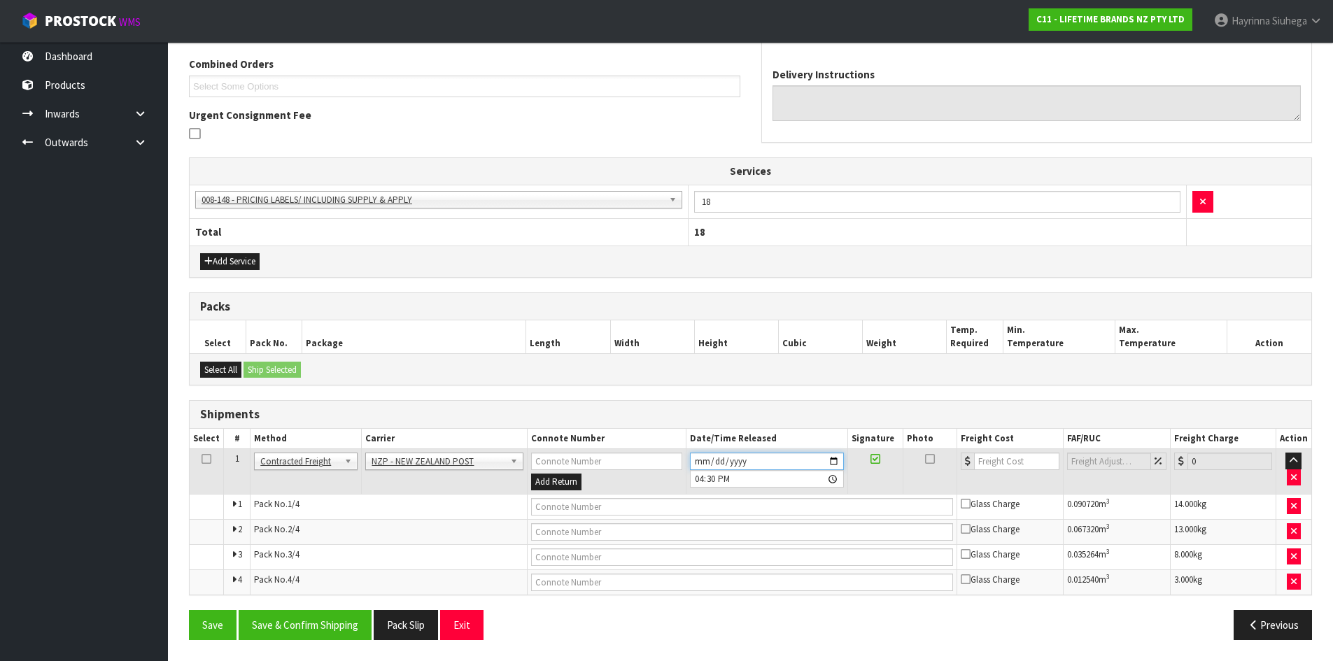
click at [695, 462] on input "2025-09-24" at bounding box center [767, 461] width 154 height 17
click at [330, 619] on button "Save & Confirm Shipping" at bounding box center [305, 625] width 133 height 30
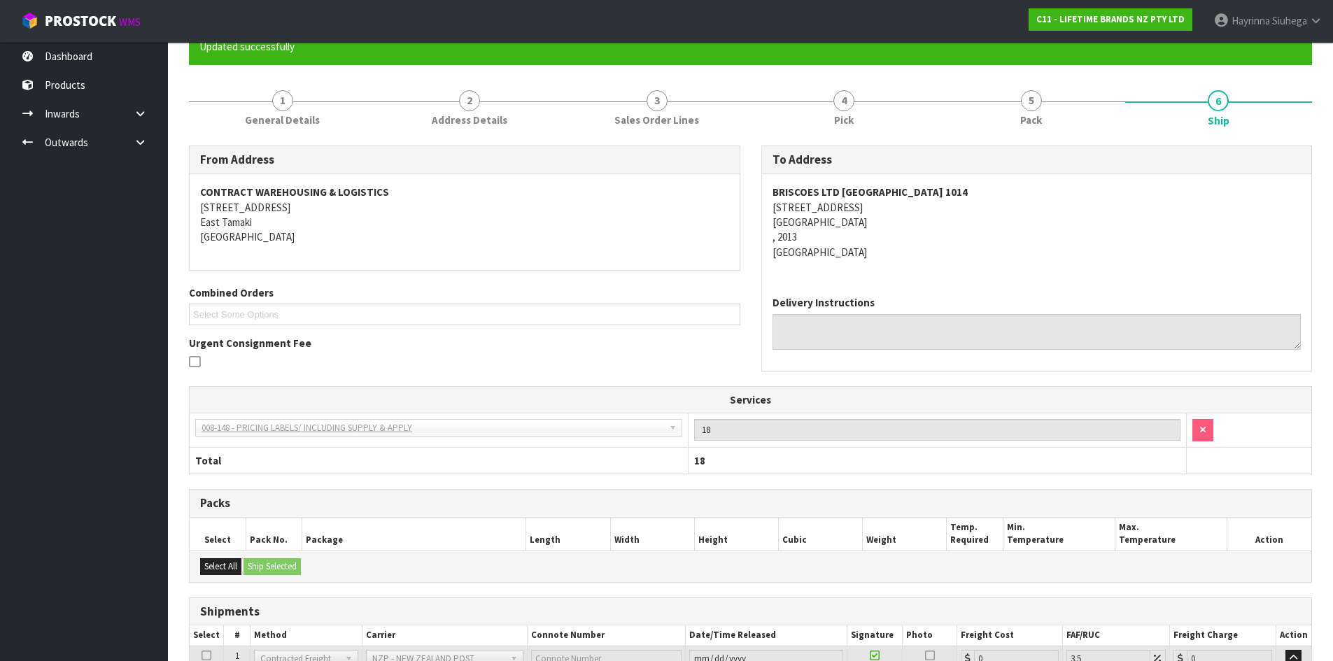
scroll to position [336, 0]
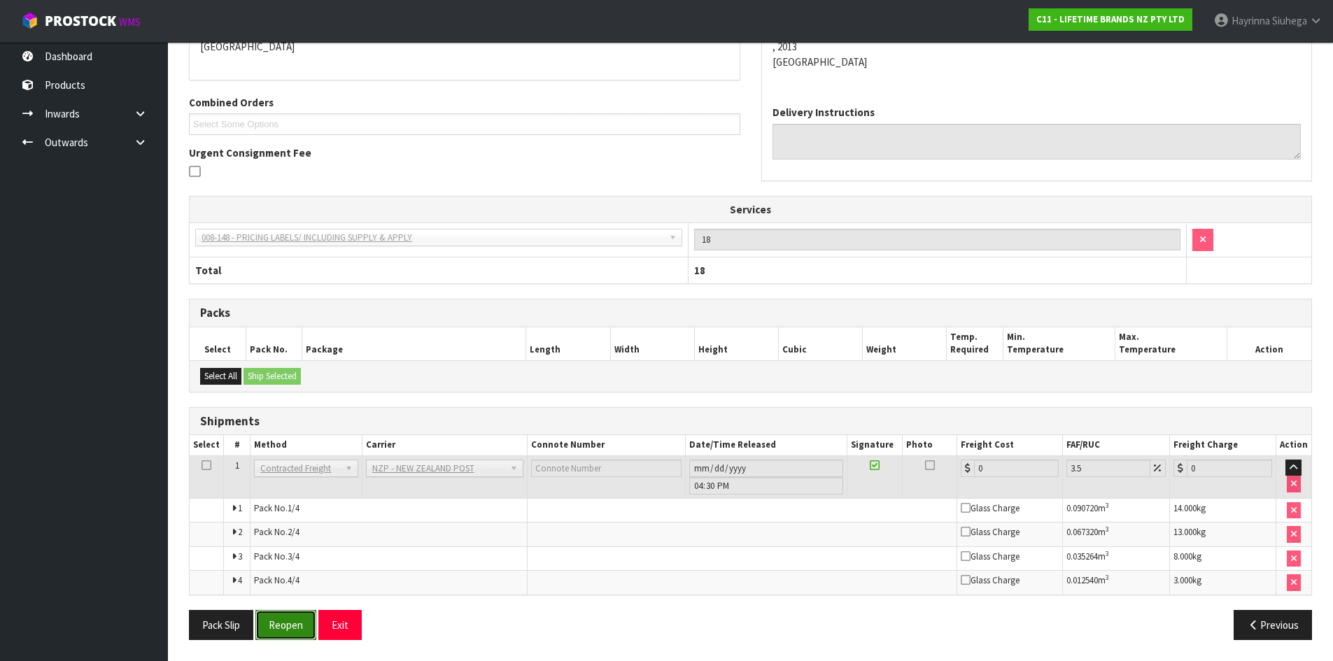
click at [298, 628] on button "Reopen" at bounding box center [285, 625] width 61 height 30
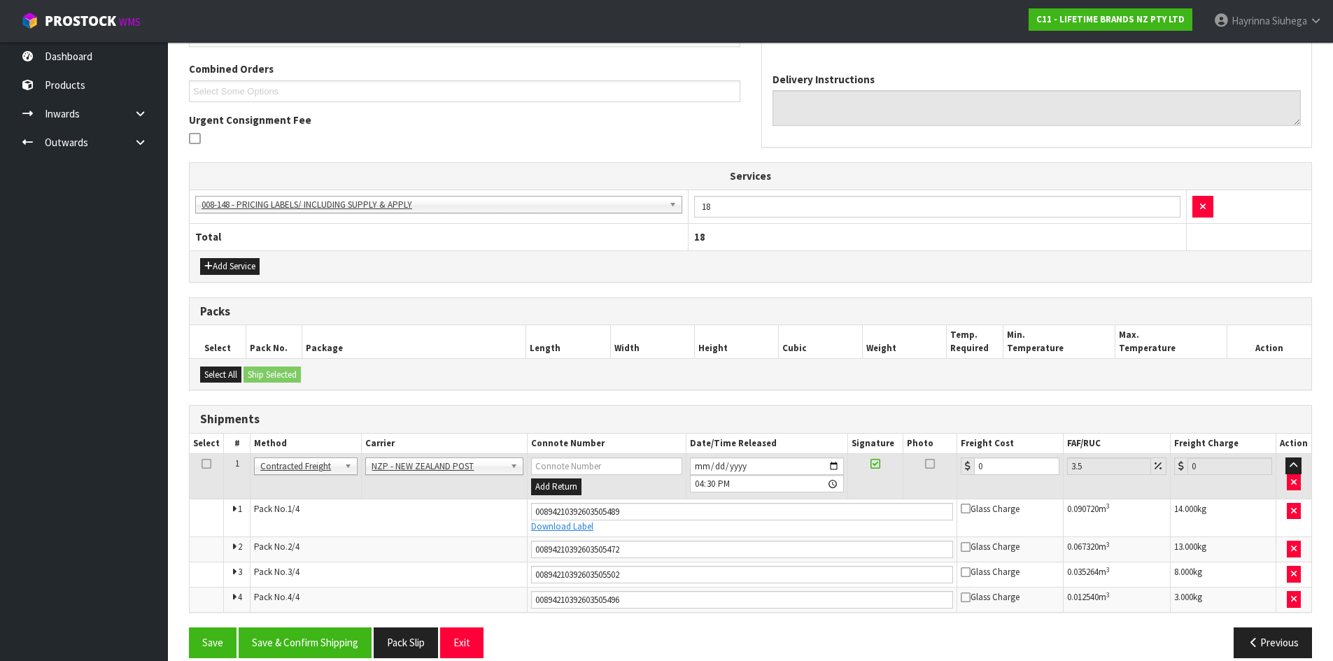
scroll to position [372, 0]
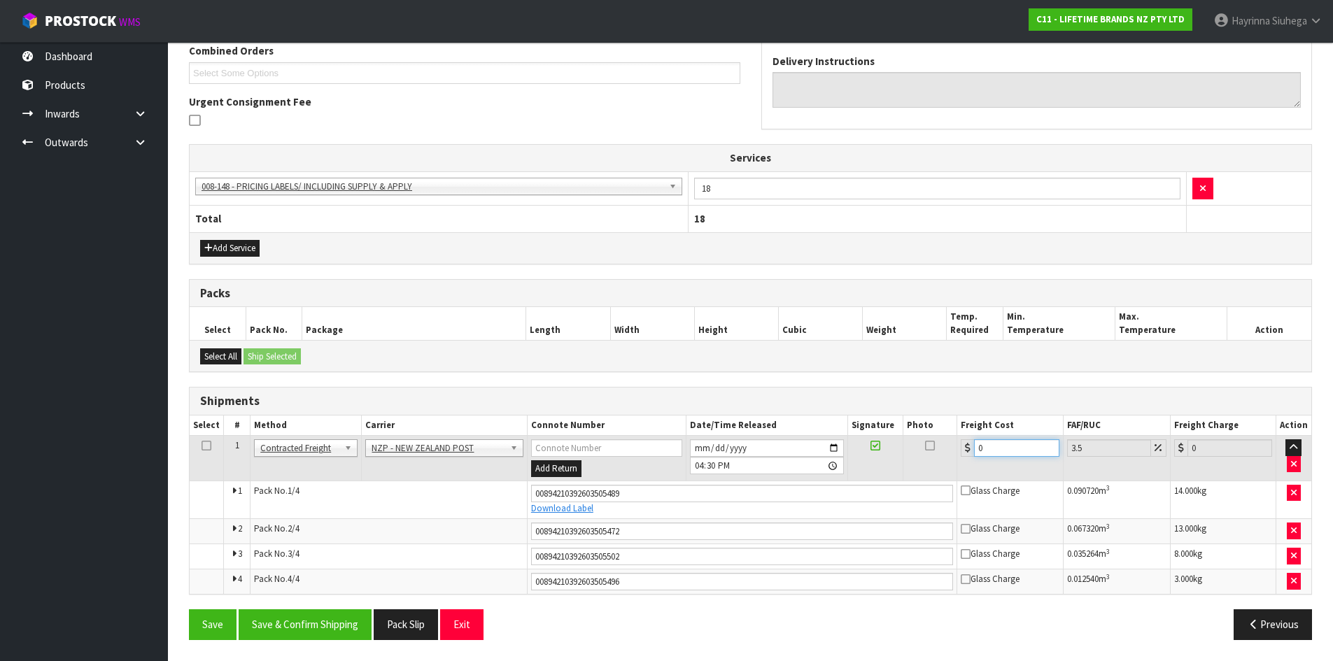
drag, startPoint x: 1019, startPoint y: 451, endPoint x: 630, endPoint y: 451, distance: 389.7
click at [681, 451] on tr "1 Client Local Pickup Customer Local Pickup Company Freight Contracted Freight …" at bounding box center [750, 458] width 1121 height 45
click at [189, 609] on button "Save" at bounding box center [213, 624] width 48 height 30
click at [323, 625] on button "Save & Confirm Shipping" at bounding box center [305, 624] width 133 height 30
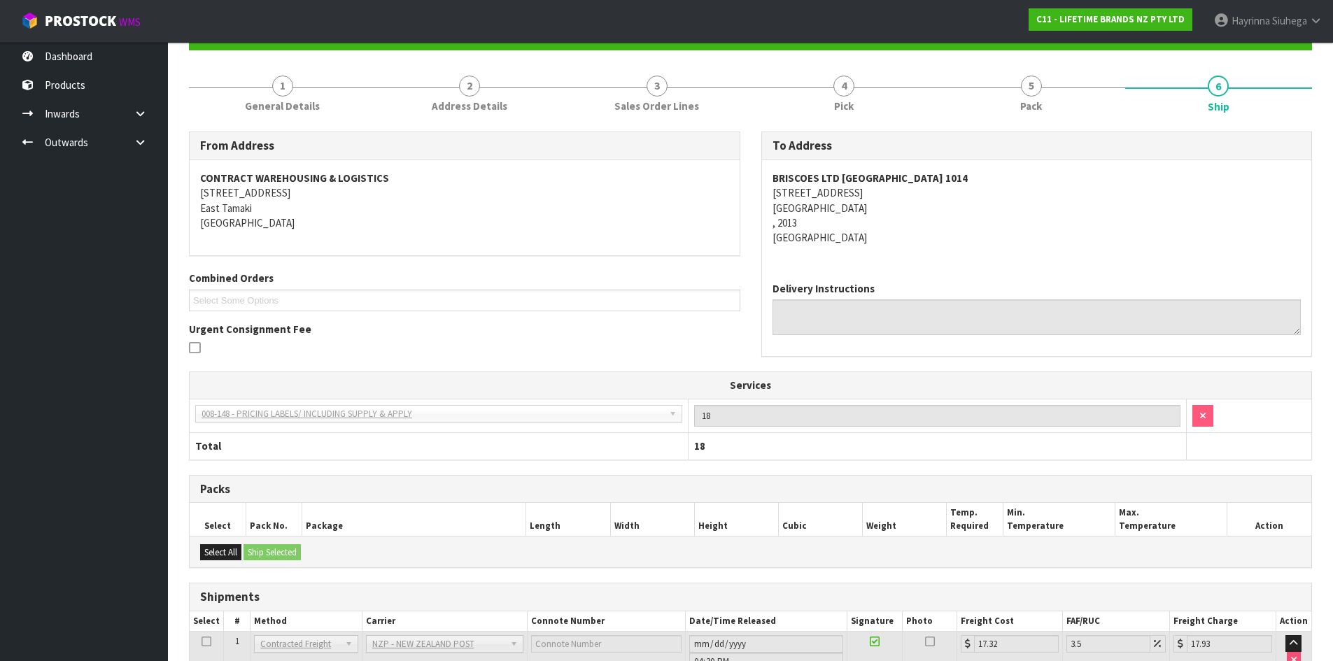
scroll to position [0, 0]
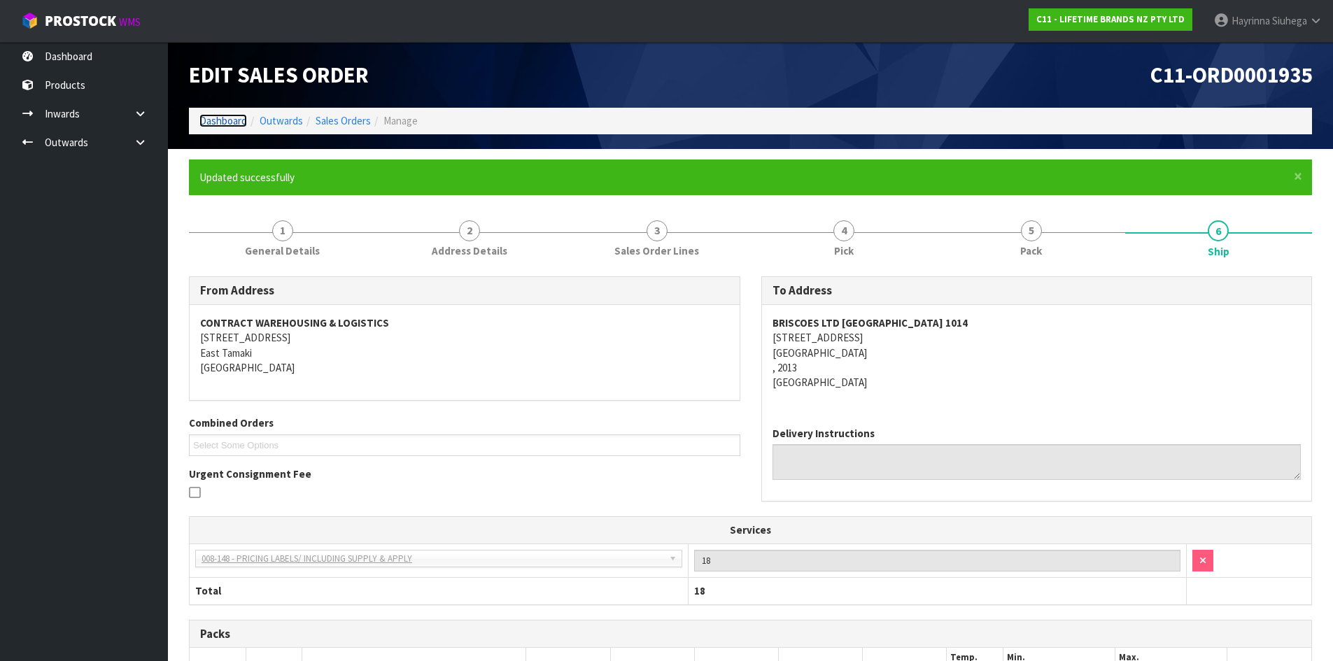
click at [220, 115] on link "Dashboard" at bounding box center [223, 120] width 48 height 13
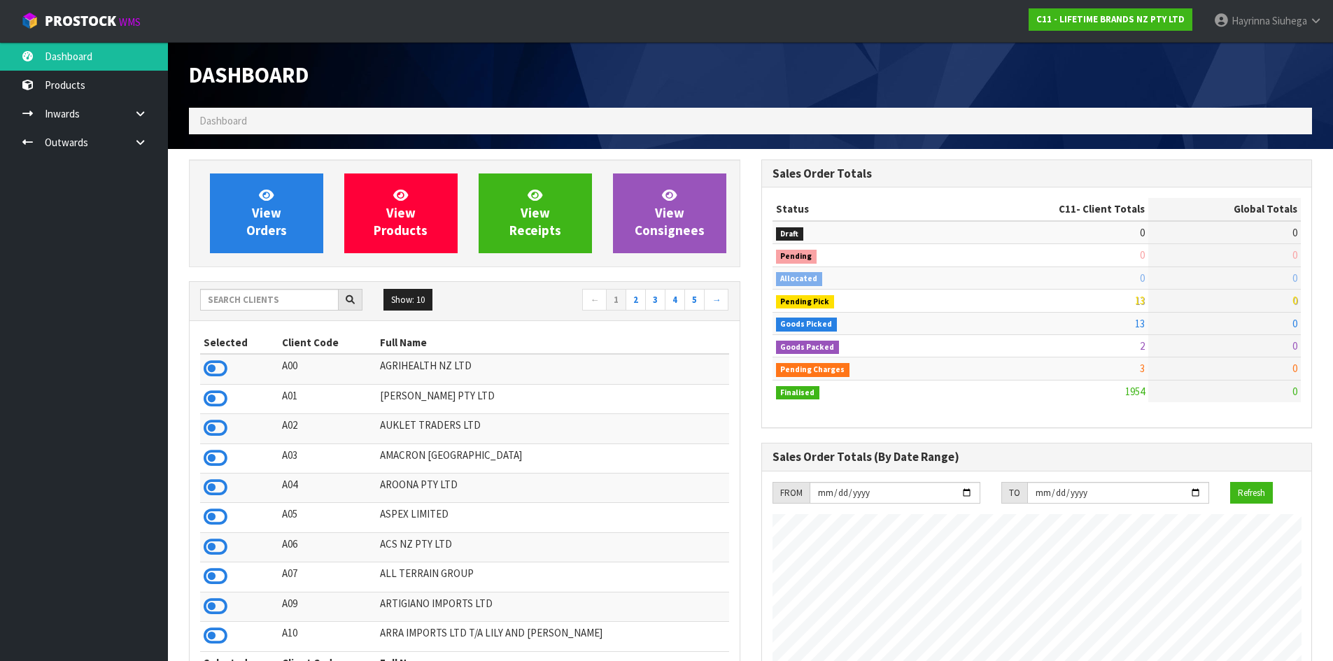
scroll to position [1060, 572]
click at [278, 304] on input "text" at bounding box center [269, 300] width 139 height 22
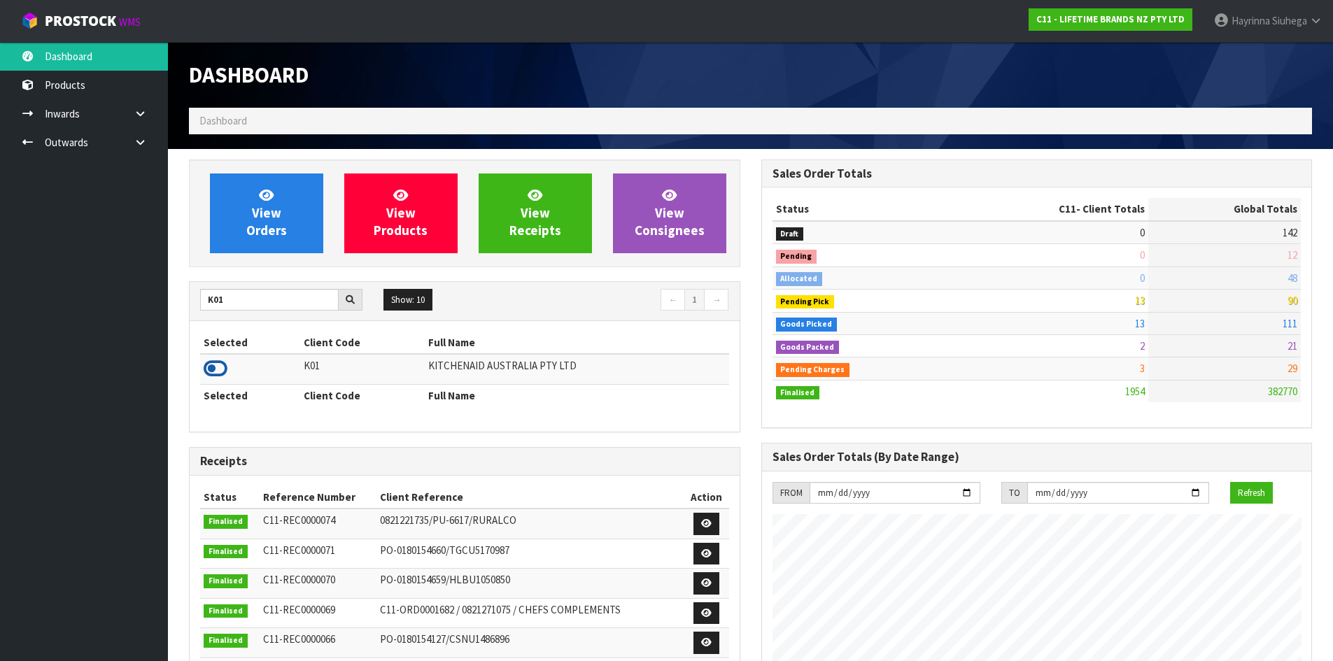
click at [223, 373] on icon at bounding box center [216, 368] width 24 height 21
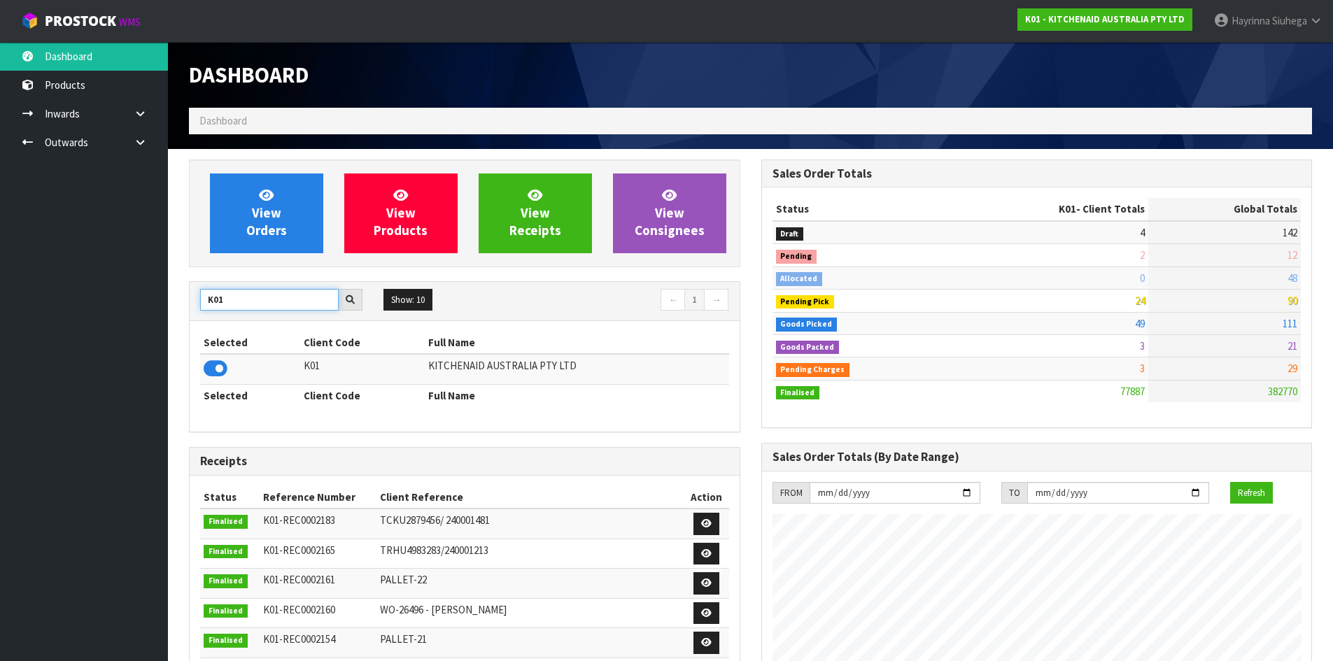
drag, startPoint x: 257, startPoint y: 303, endPoint x: 0, endPoint y: 302, distance: 257.5
click at [0, 302] on body "Toggle navigation ProStock WMS K01 - KITCHENAID AUSTRALIA PTY LTD Hayrinna Siuh…" at bounding box center [666, 330] width 1333 height 661
click at [227, 369] on td at bounding box center [254, 369] width 108 height 30
click at [222, 369] on icon at bounding box center [216, 368] width 24 height 21
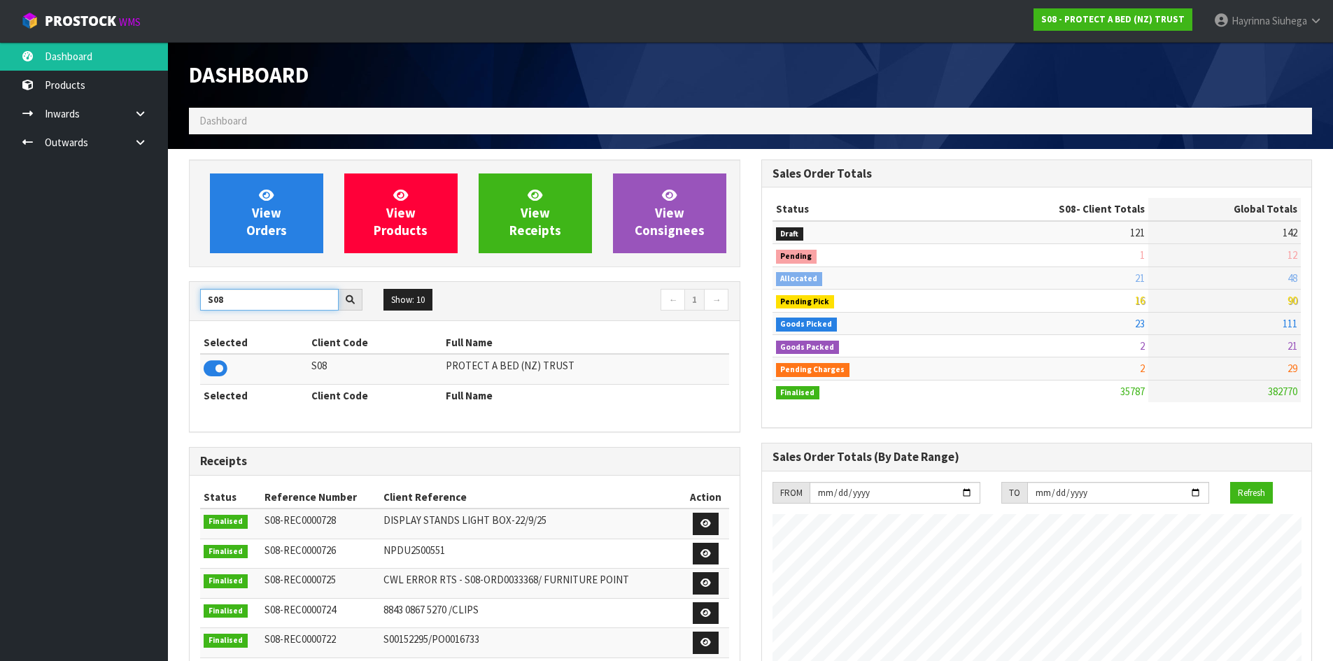
drag, startPoint x: 267, startPoint y: 303, endPoint x: 0, endPoint y: 281, distance: 268.1
click at [0, 283] on body "Toggle navigation ProStock WMS S08 - PROTECT A BED (NZ) TRUST Hayrinna Siuhega …" at bounding box center [666, 330] width 1333 height 661
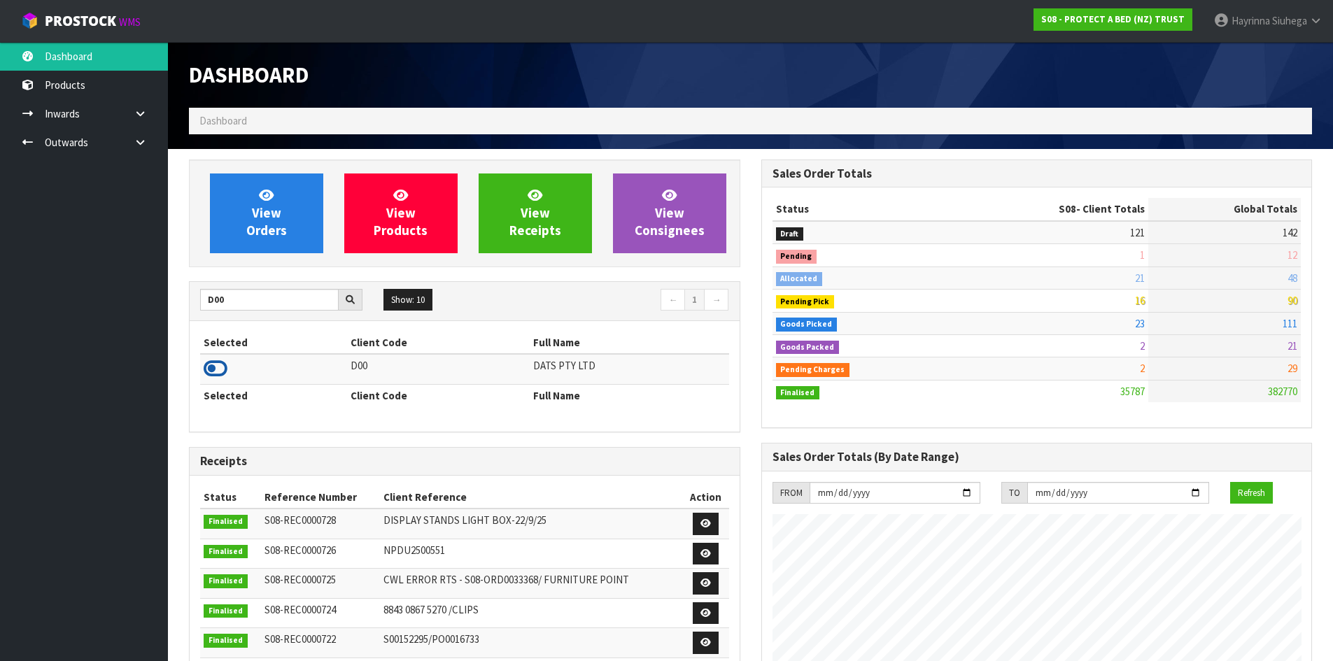
click at [213, 364] on icon at bounding box center [216, 368] width 24 height 21
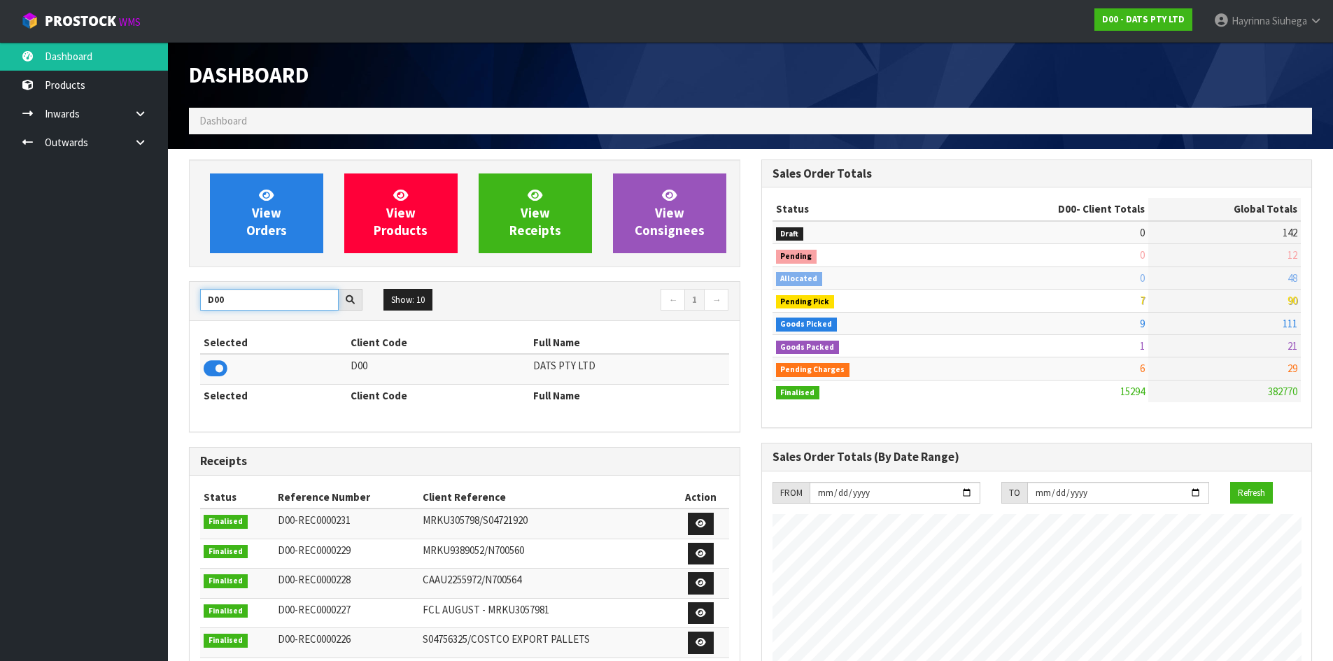
drag, startPoint x: 215, startPoint y: 300, endPoint x: 0, endPoint y: 234, distance: 224.8
click at [0, 241] on body "Toggle navigation ProStock WMS D00 - DATS PTY LTD Hayrinna Siuhega Logout Dashb…" at bounding box center [666, 330] width 1333 height 661
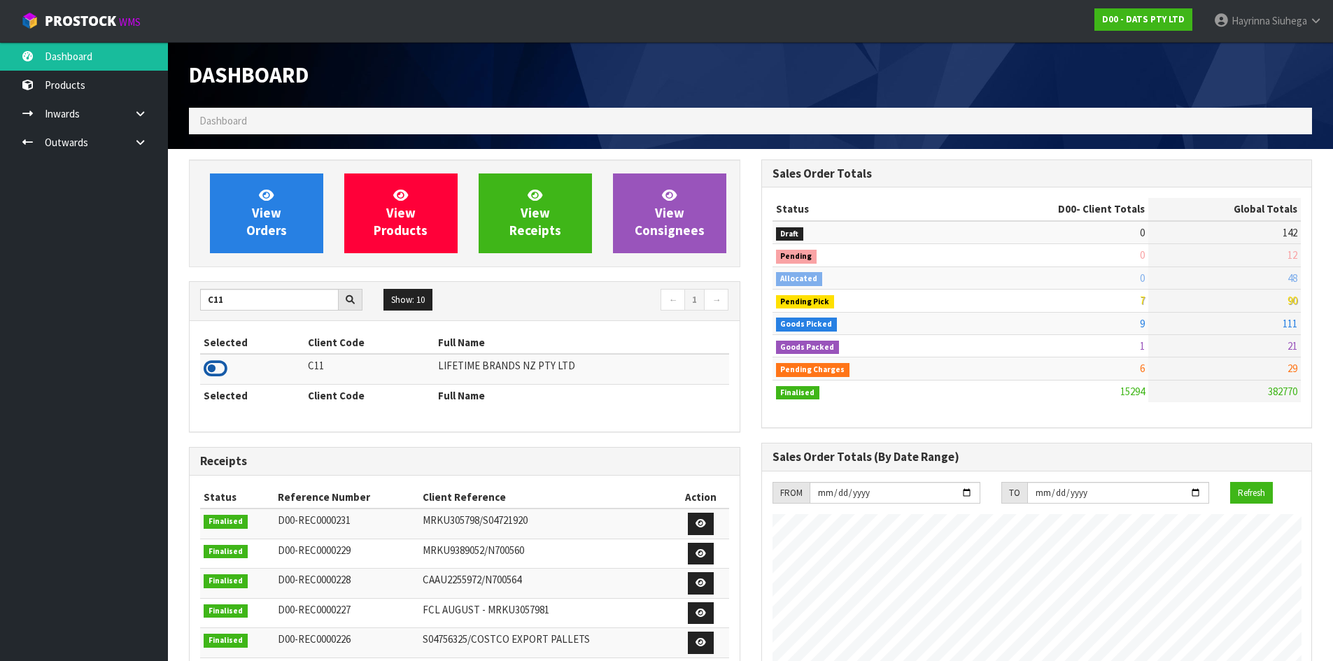
click at [215, 371] on icon at bounding box center [216, 368] width 24 height 21
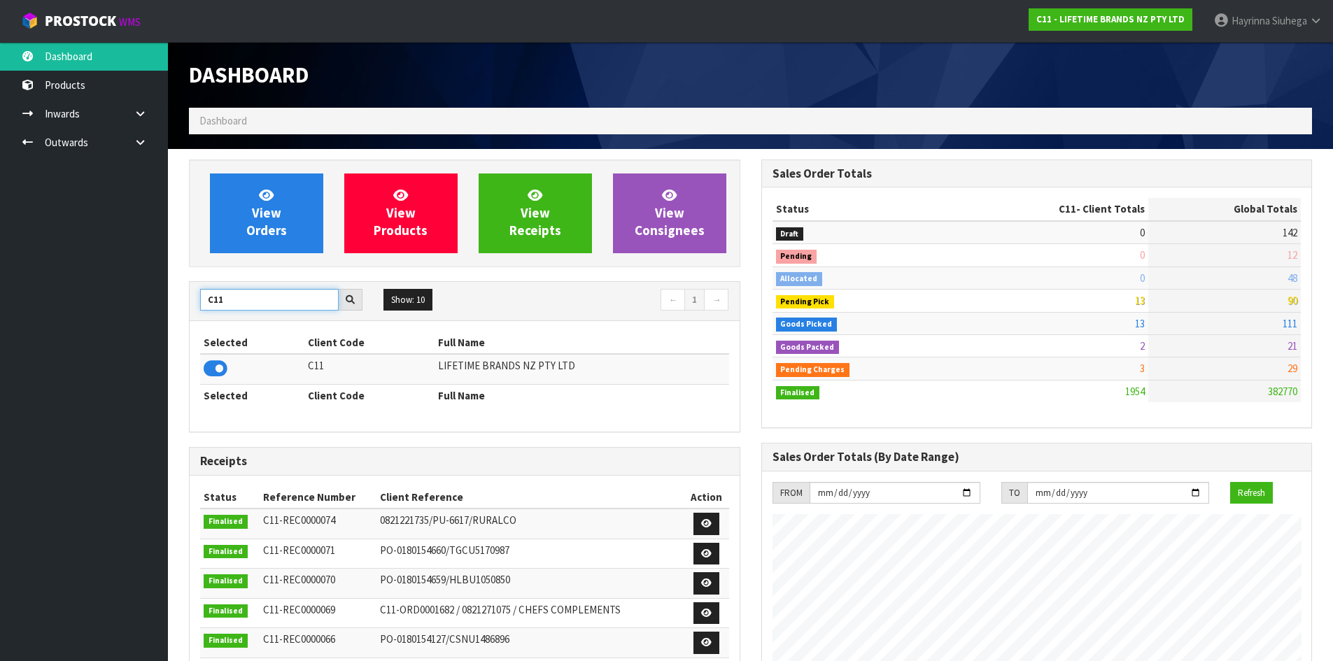
drag, startPoint x: 196, startPoint y: 307, endPoint x: 0, endPoint y: 302, distance: 196.0
click at [28, 307] on body "Toggle navigation ProStock WMS C11 - LIFETIME BRANDS NZ PTY LTD Hayrinna Siuheg…" at bounding box center [666, 330] width 1333 height 661
click at [220, 367] on icon at bounding box center [216, 368] width 24 height 21
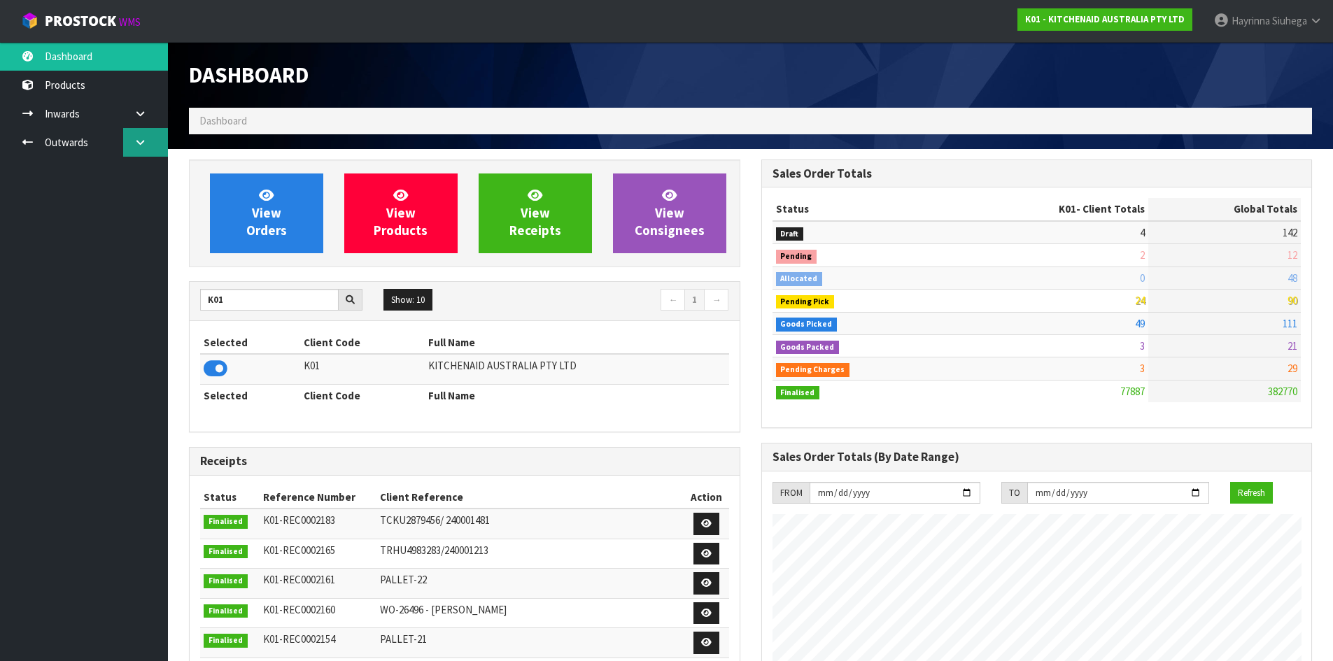
click at [146, 149] on link at bounding box center [145, 142] width 45 height 29
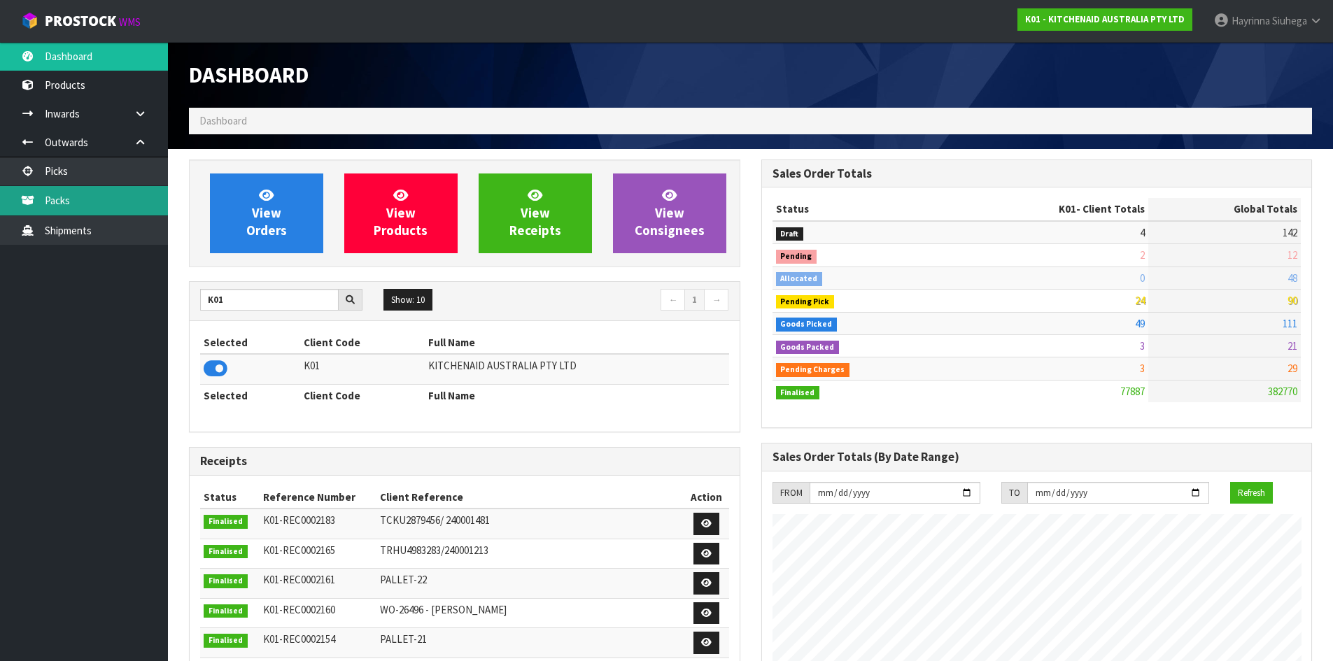
click at [116, 193] on link "Packs" at bounding box center [84, 200] width 168 height 29
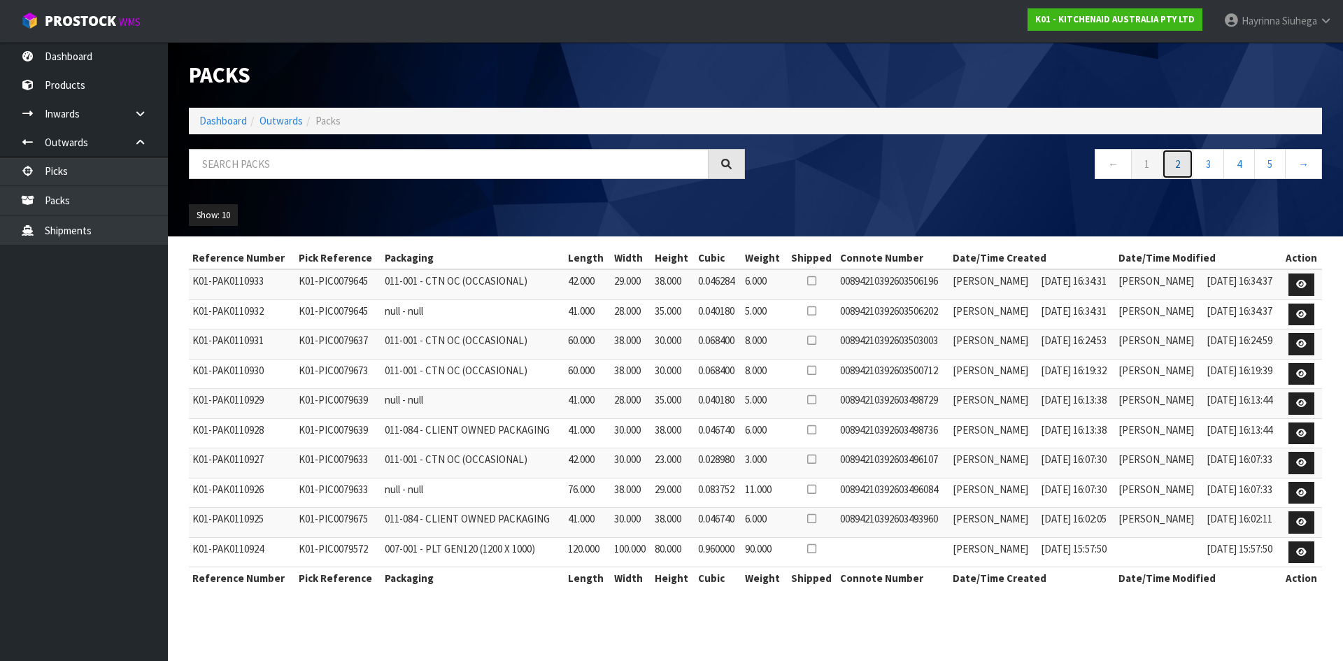
click at [1177, 164] on link "2" at bounding box center [1177, 164] width 31 height 30
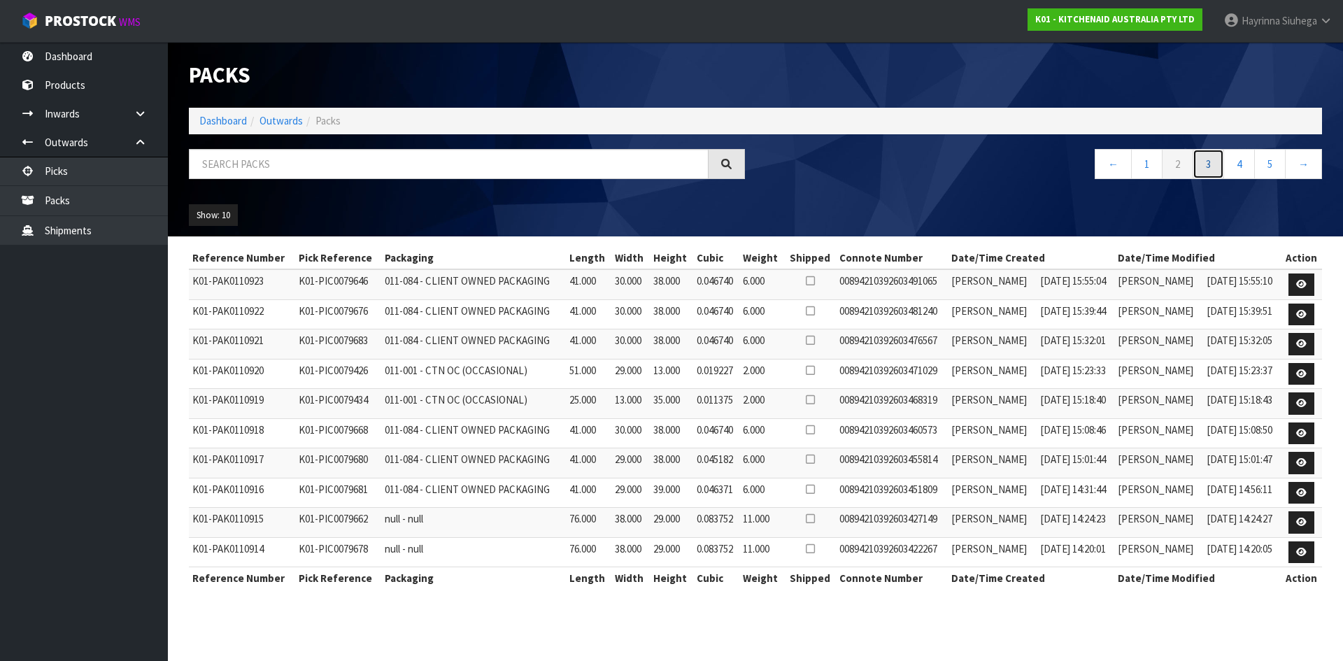
click at [1201, 157] on link "3" at bounding box center [1208, 164] width 31 height 30
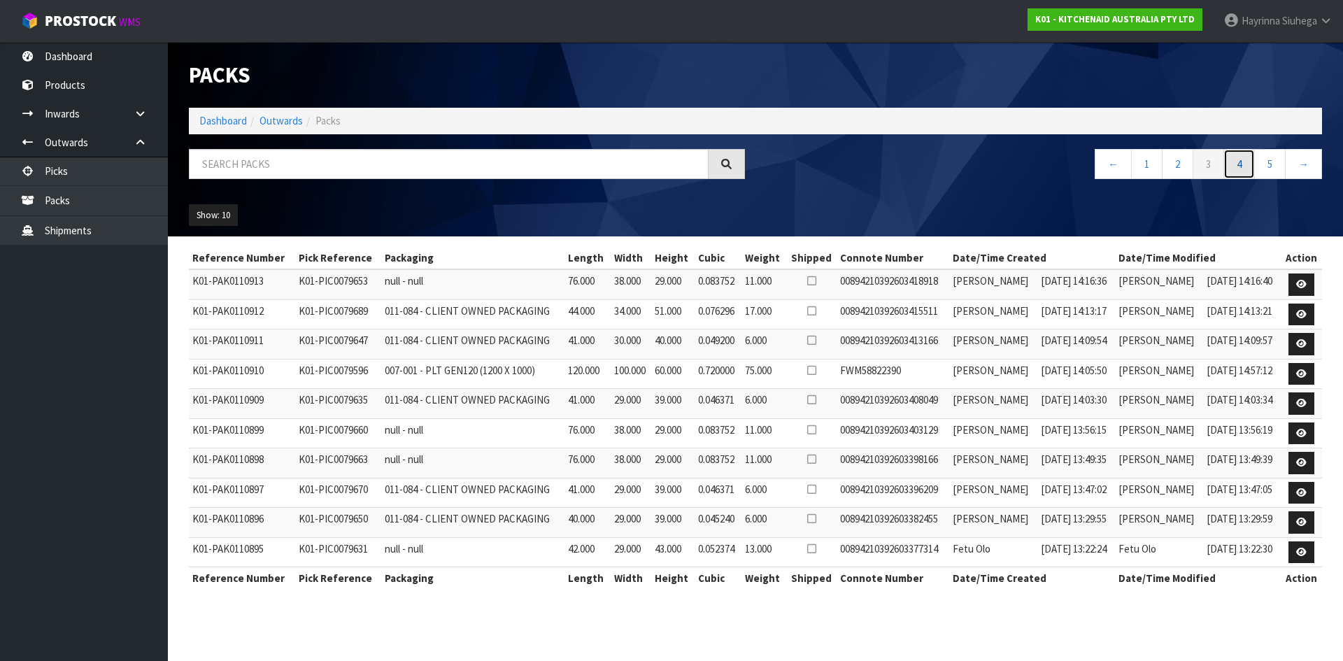
click at [1232, 161] on link "4" at bounding box center [1239, 164] width 31 height 30
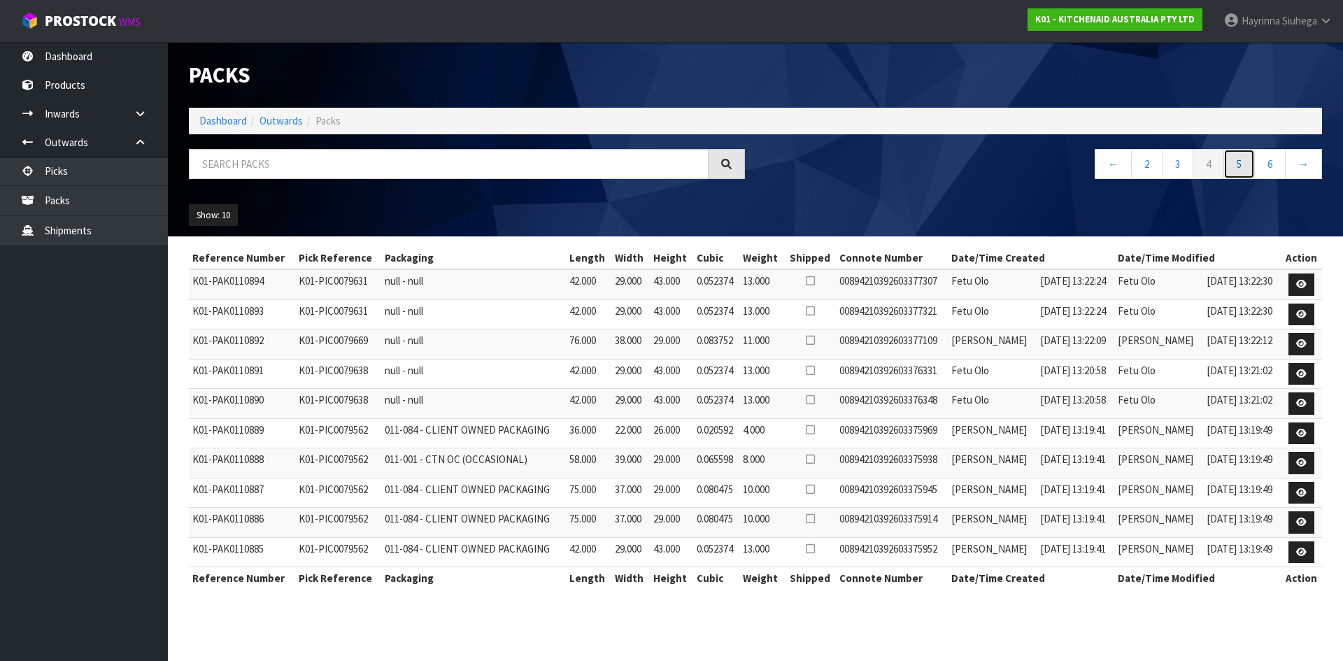
click at [1233, 161] on link "5" at bounding box center [1239, 164] width 31 height 30
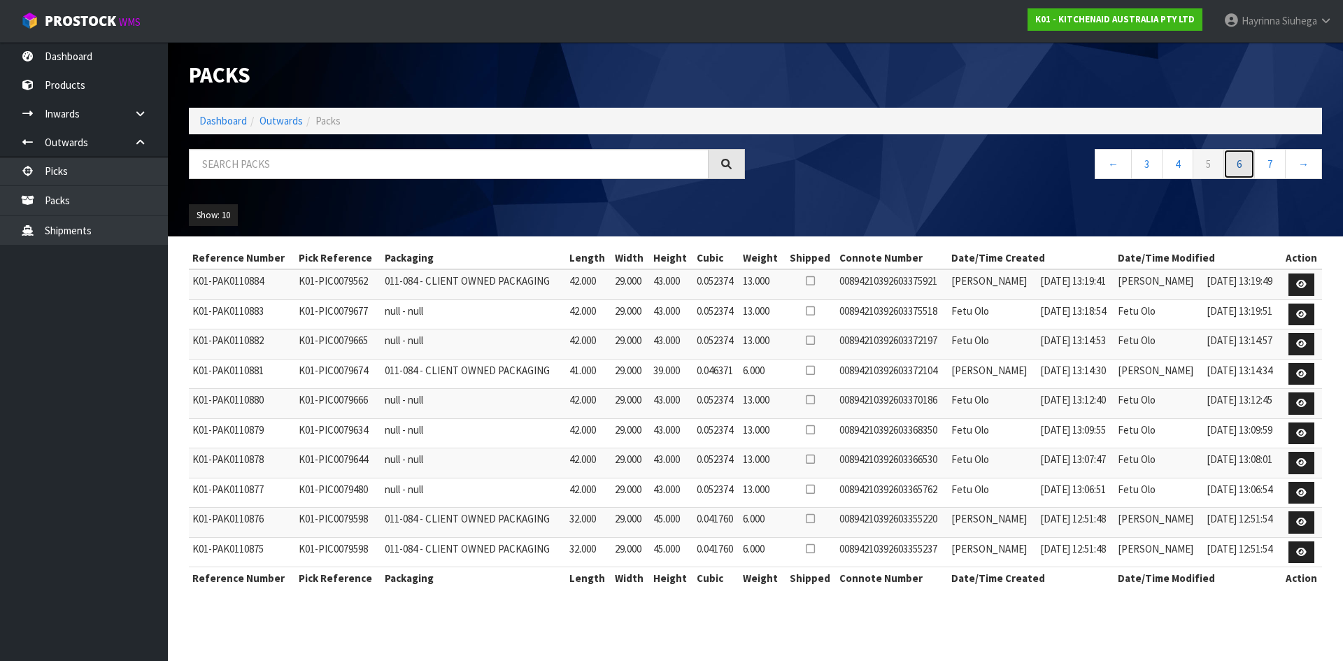
click at [1233, 161] on link "6" at bounding box center [1239, 164] width 31 height 30
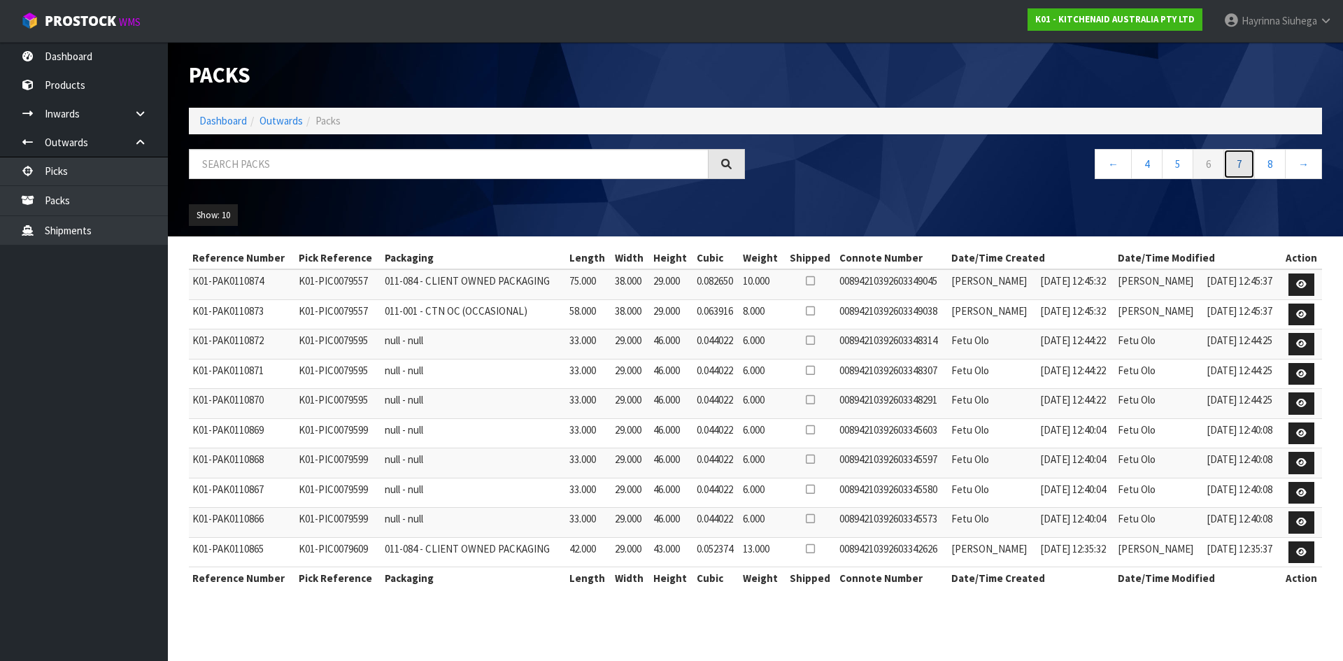
click at [1233, 161] on link "7" at bounding box center [1239, 164] width 31 height 30
click at [1233, 161] on link "8" at bounding box center [1239, 164] width 31 height 30
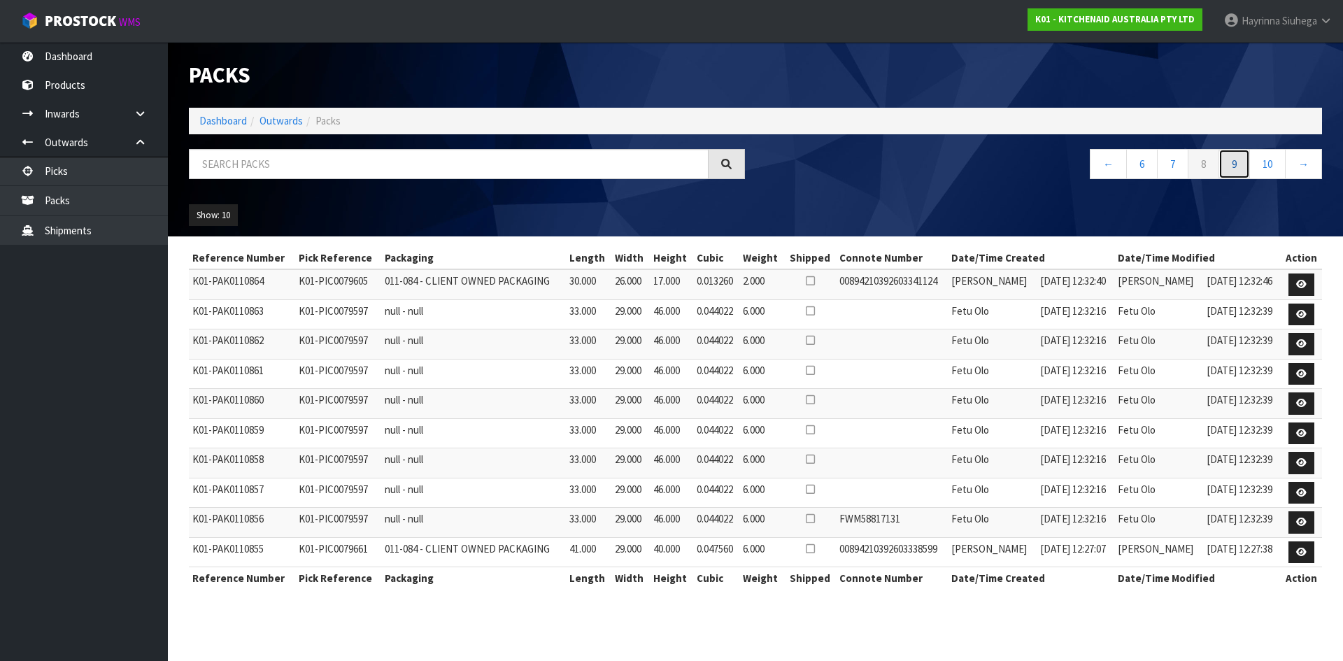
click at [1233, 161] on link "9" at bounding box center [1234, 164] width 31 height 30
click at [1233, 161] on link "10" at bounding box center [1232, 164] width 36 height 30
click at [1233, 161] on link "11" at bounding box center [1232, 164] width 36 height 30
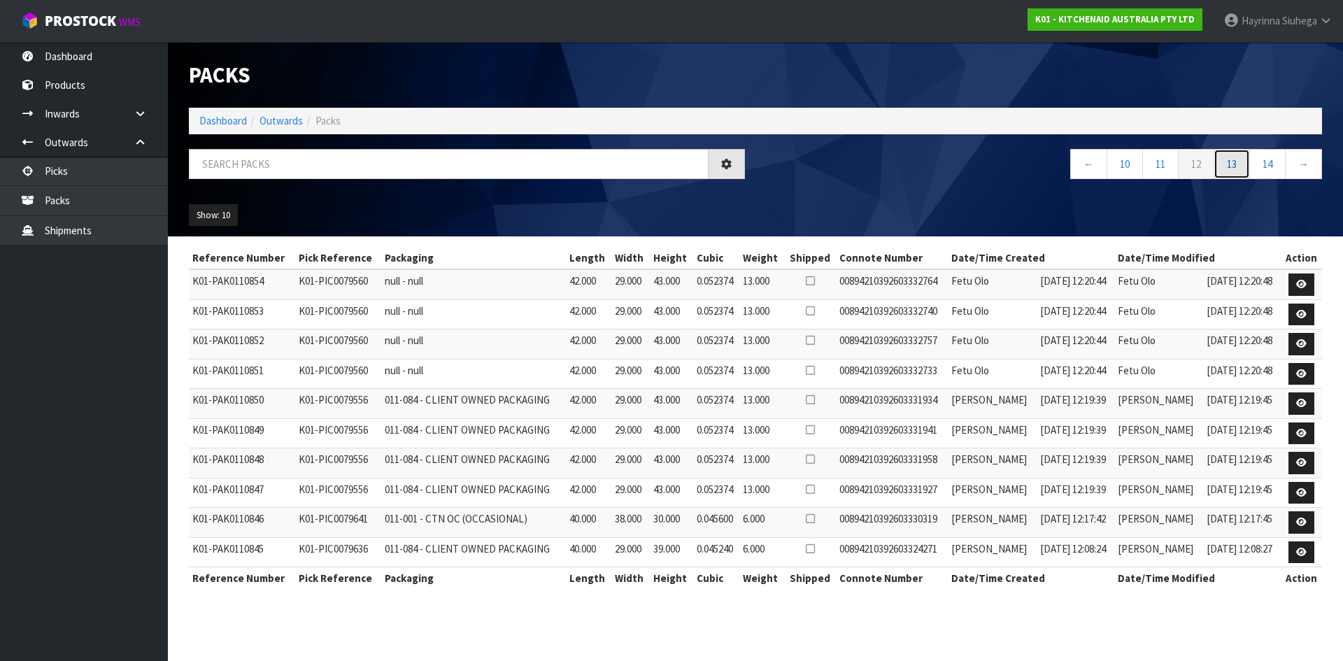
click at [1233, 161] on link "13" at bounding box center [1232, 164] width 36 height 30
click at [1233, 161] on link "14" at bounding box center [1232, 164] width 36 height 30
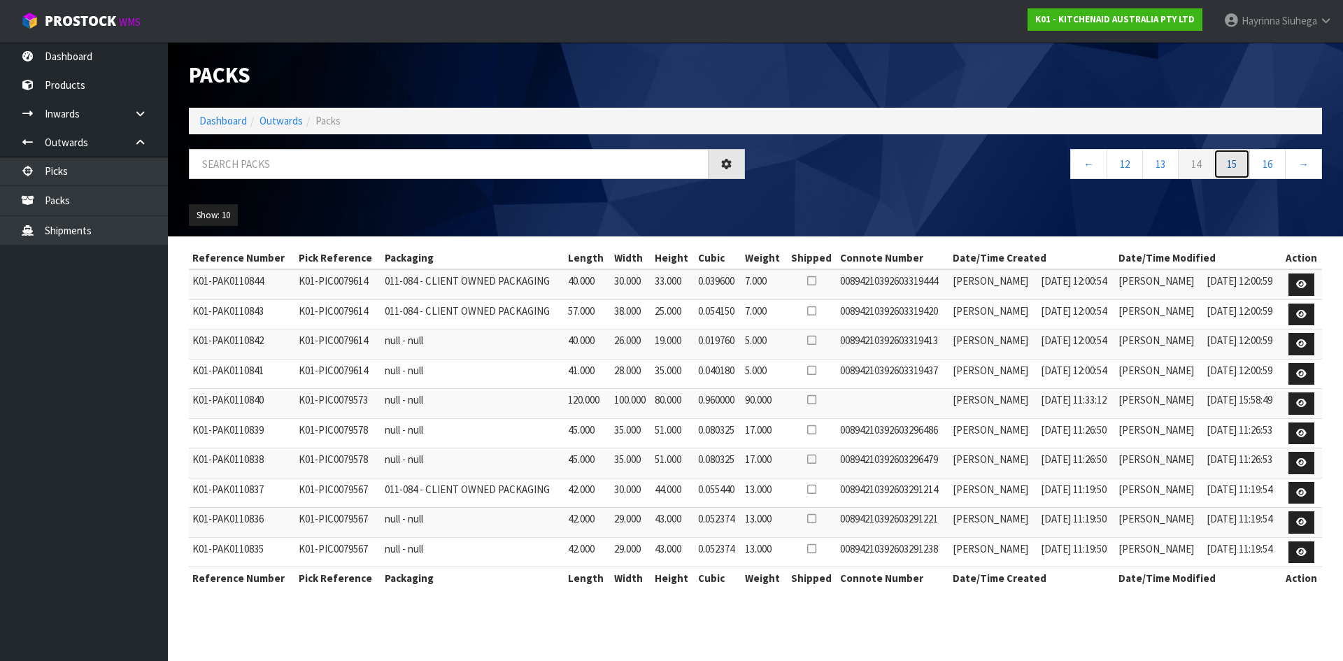
click at [1233, 161] on link "15" at bounding box center [1232, 164] width 36 height 30
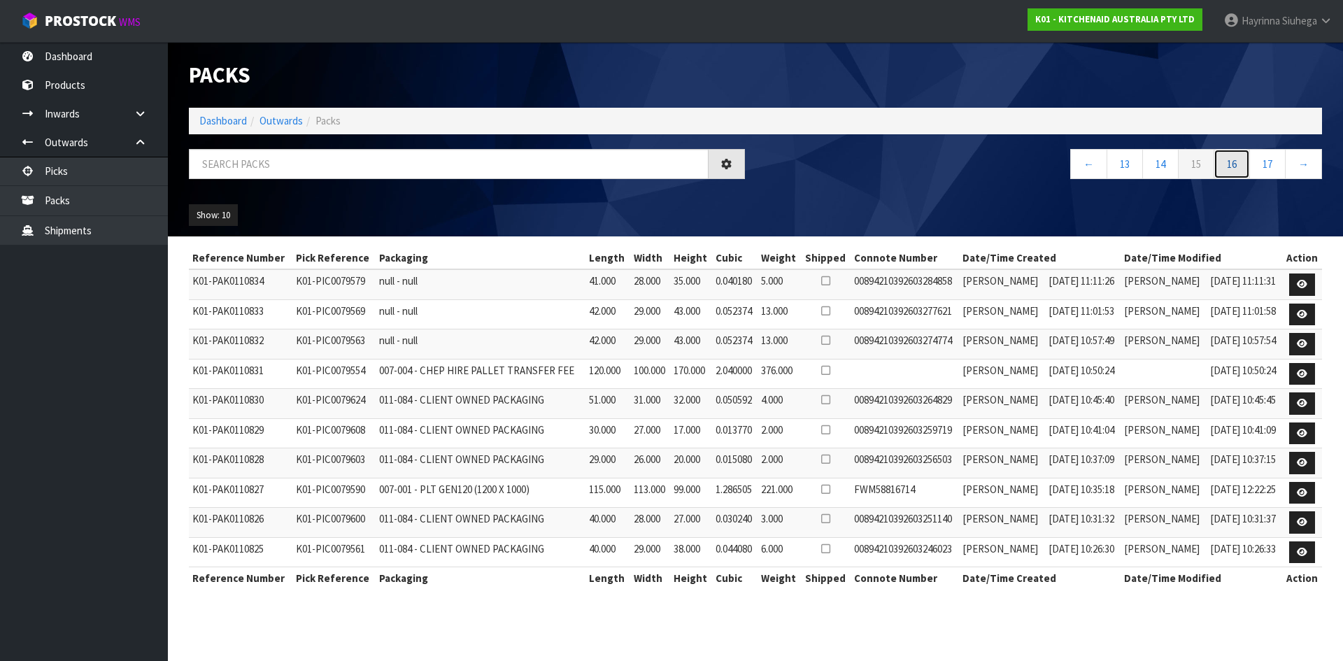
click at [1233, 161] on link "16" at bounding box center [1232, 164] width 36 height 30
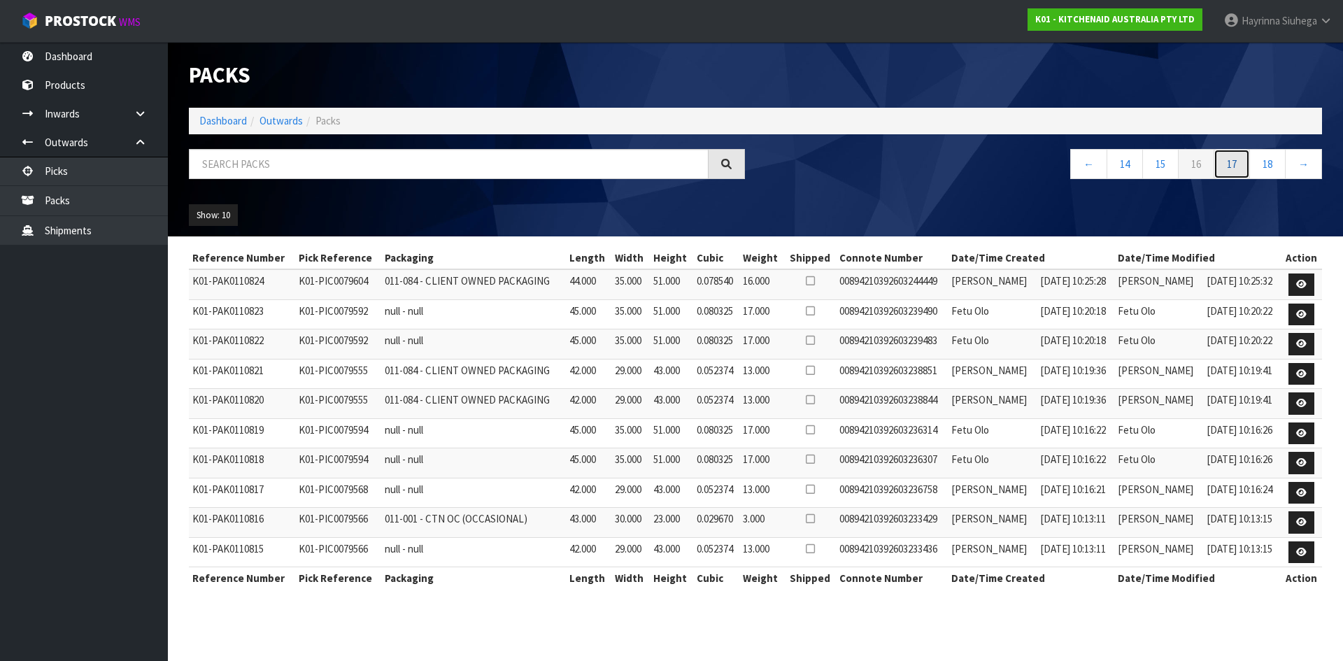
click at [1233, 161] on link "17" at bounding box center [1232, 164] width 36 height 30
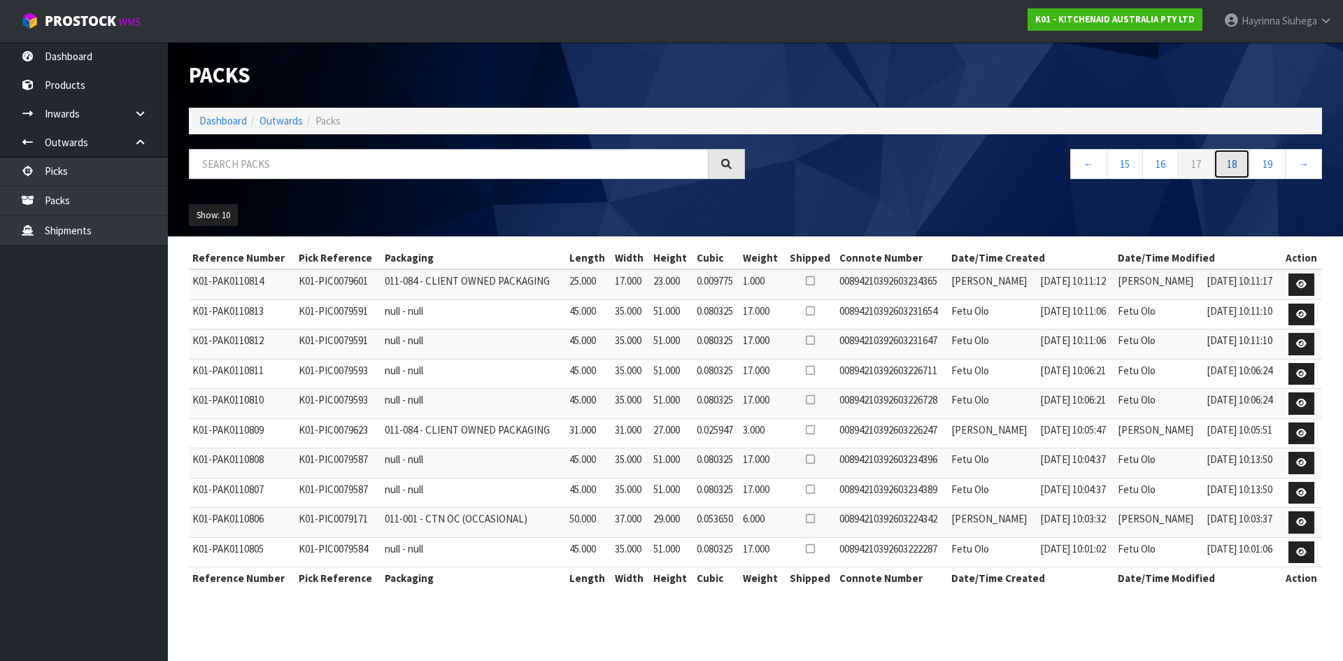
click at [1233, 161] on link "18" at bounding box center [1232, 164] width 36 height 30
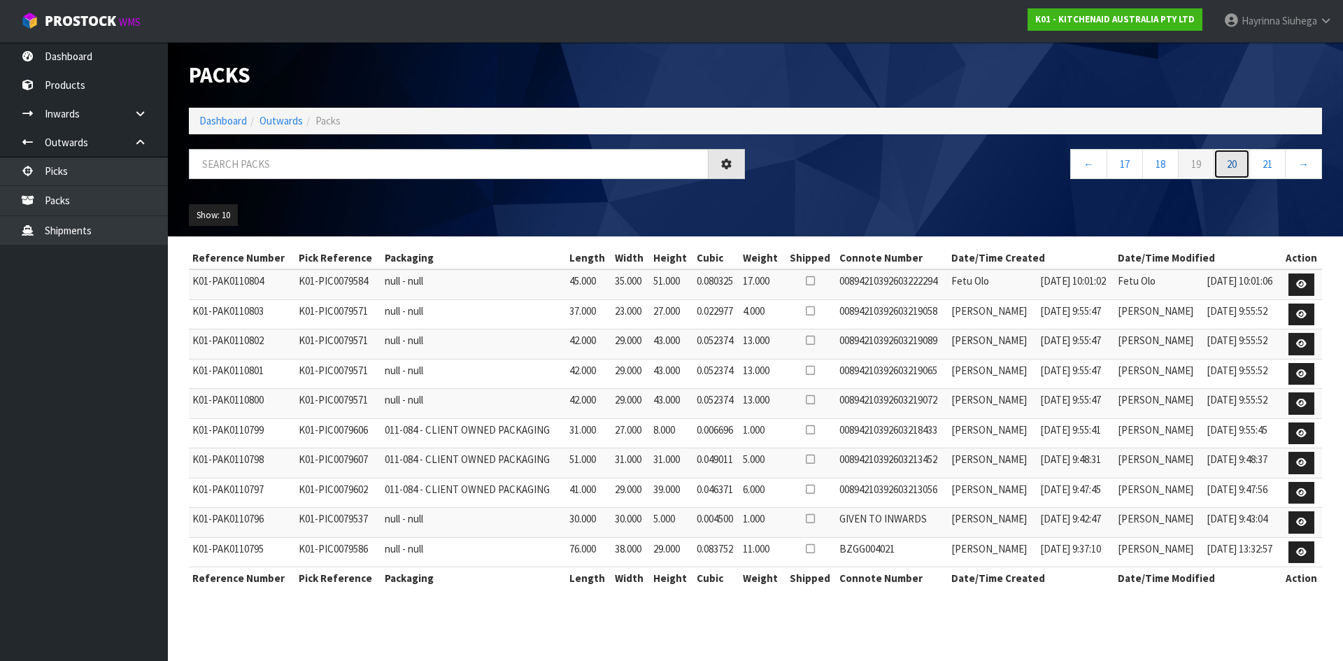
click at [1233, 161] on link "20" at bounding box center [1232, 164] width 36 height 30
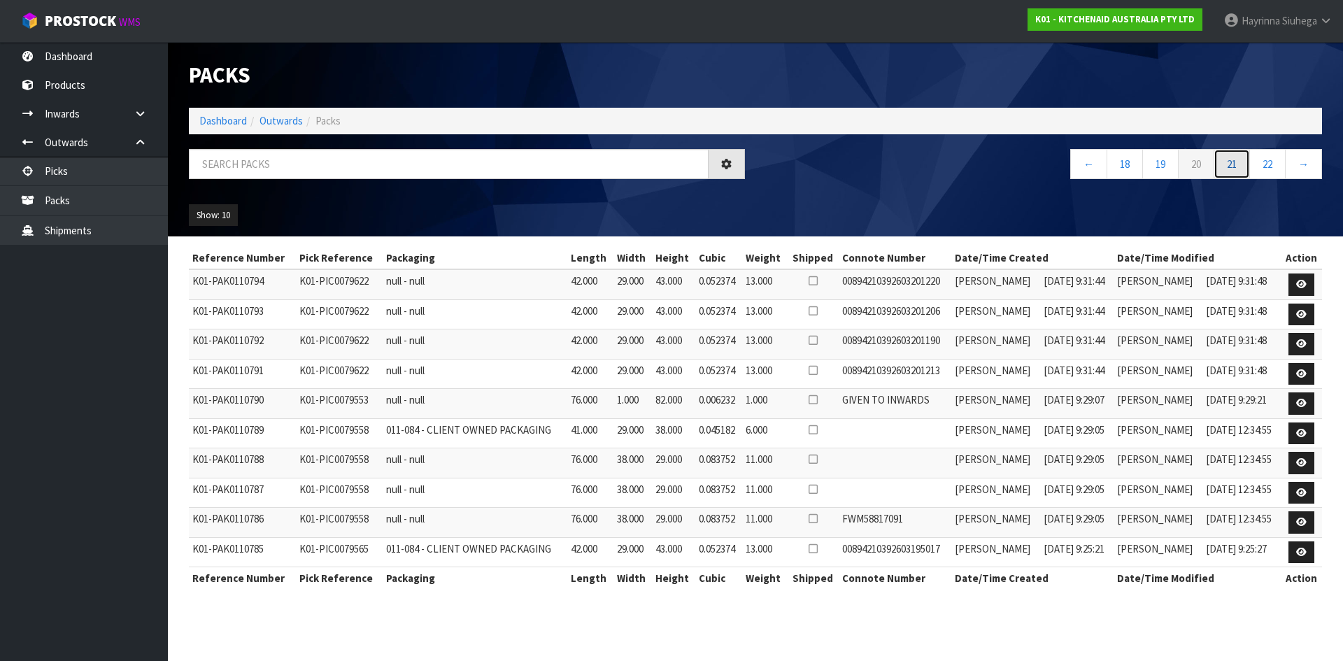
click at [1233, 161] on link "21" at bounding box center [1232, 164] width 36 height 30
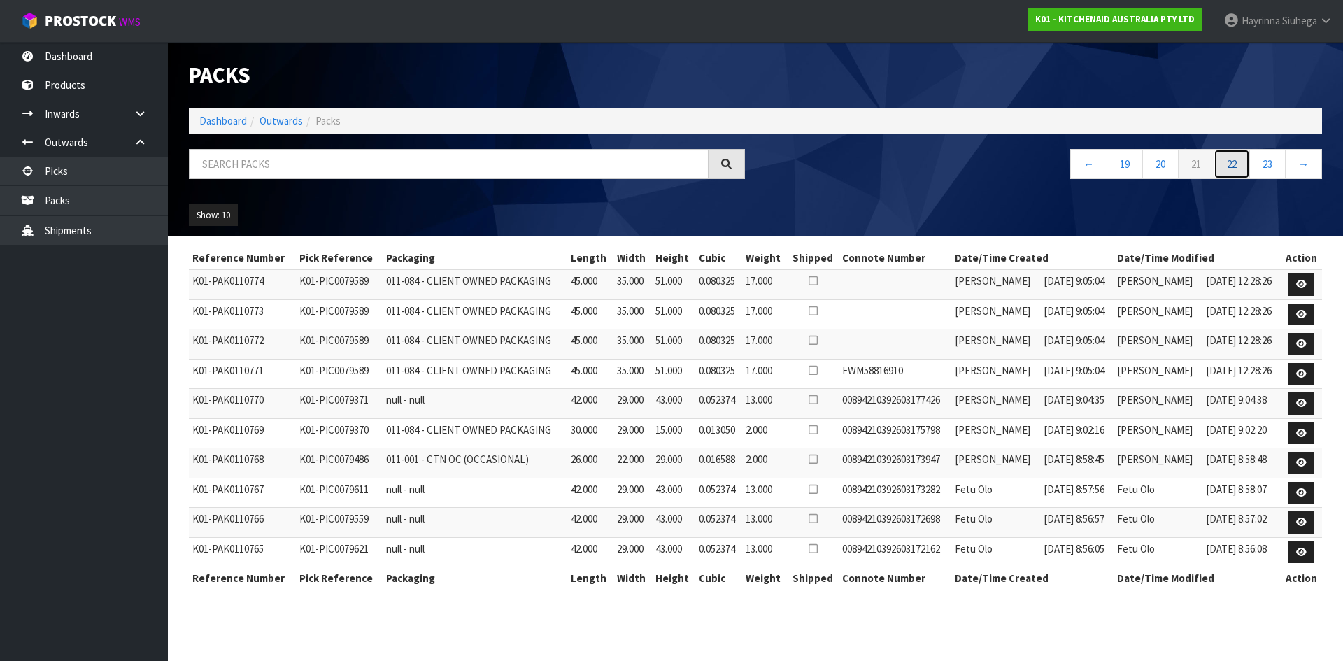
click at [1233, 161] on link "22" at bounding box center [1232, 164] width 36 height 30
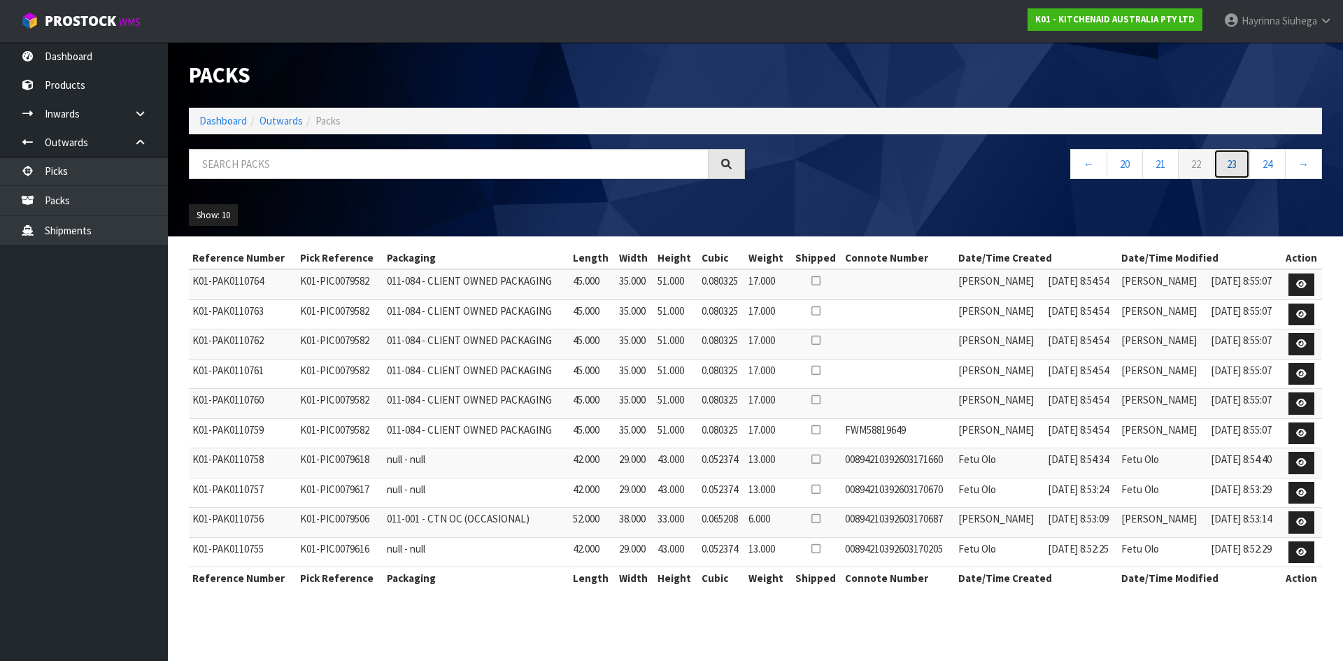
click at [1233, 161] on link "23" at bounding box center [1232, 164] width 36 height 30
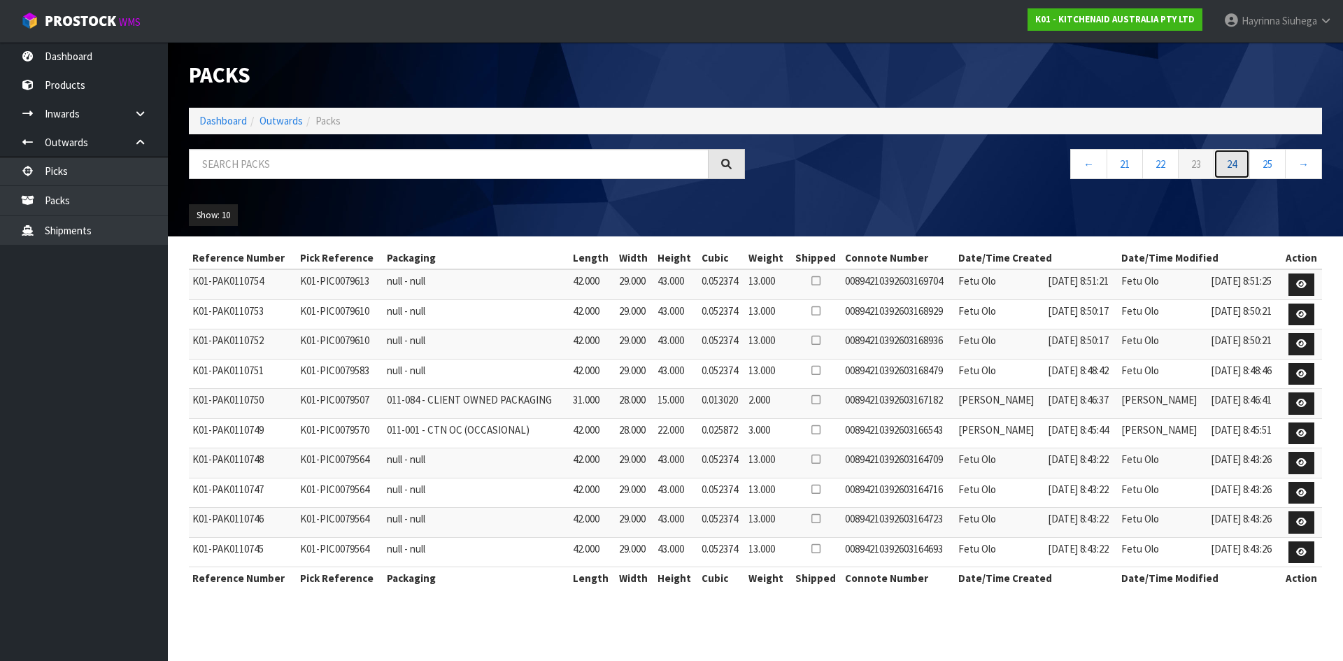
click at [1233, 161] on link "24" at bounding box center [1232, 164] width 36 height 30
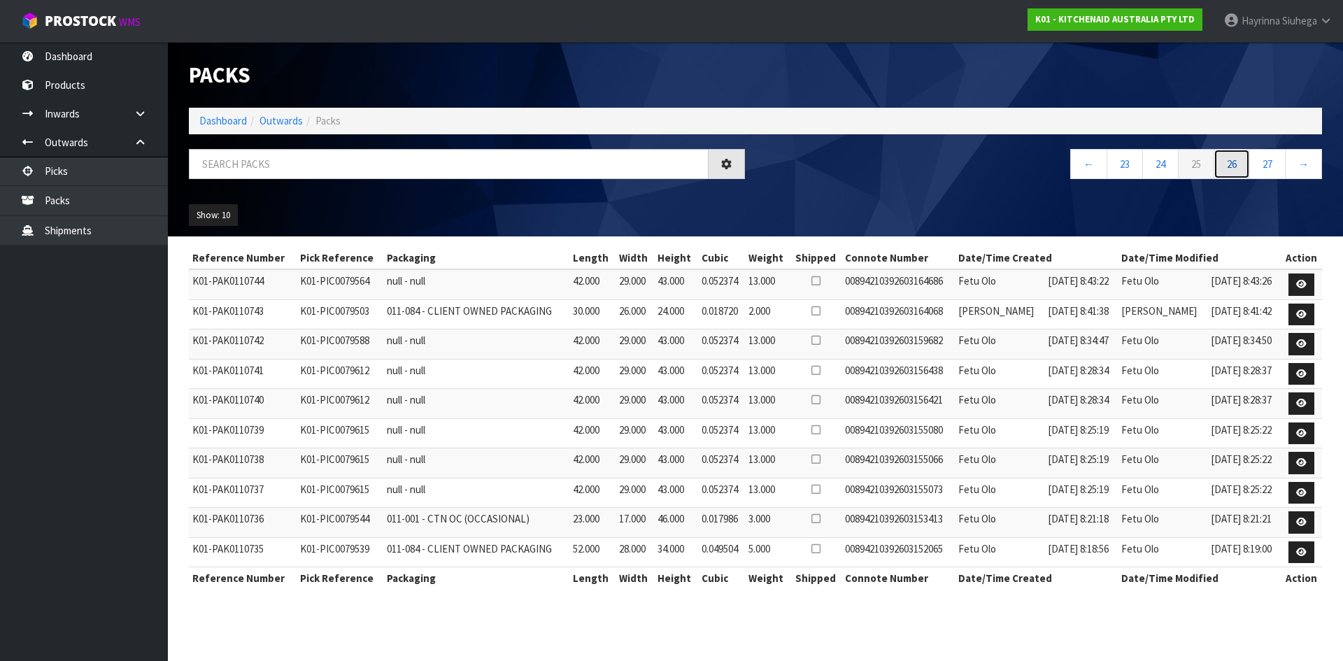
click at [1233, 161] on link "26" at bounding box center [1232, 164] width 36 height 30
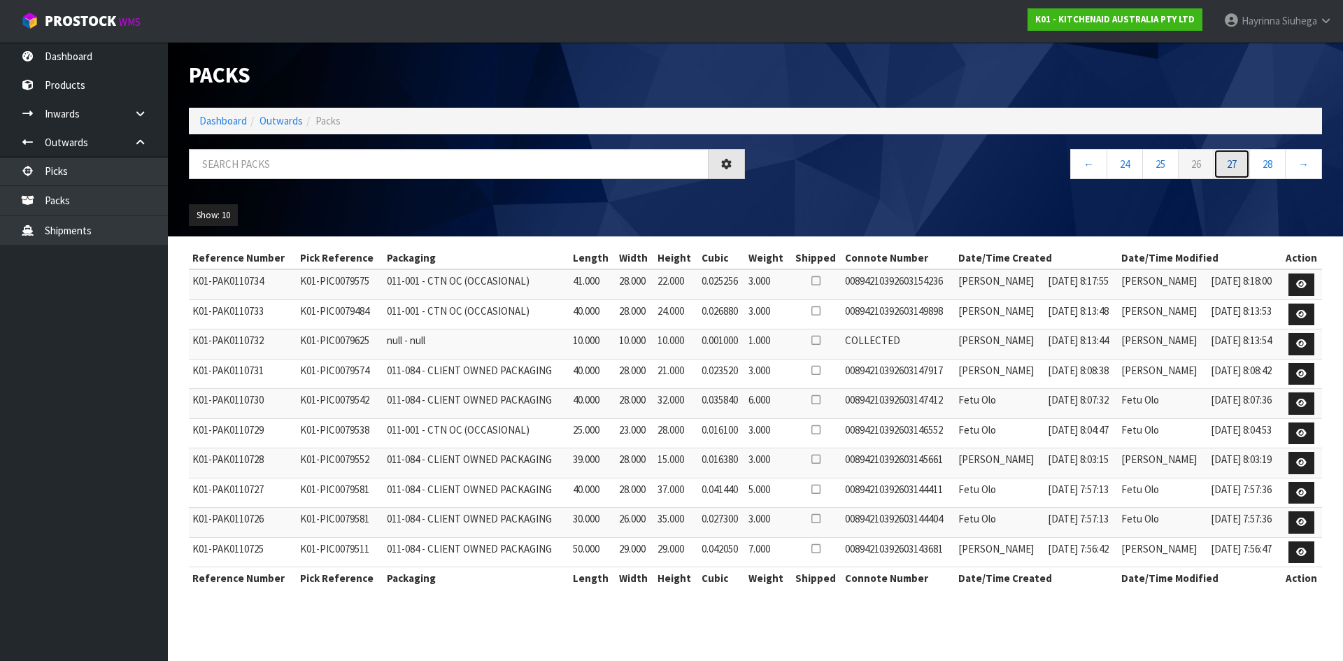
click at [1233, 161] on link "27" at bounding box center [1232, 164] width 36 height 30
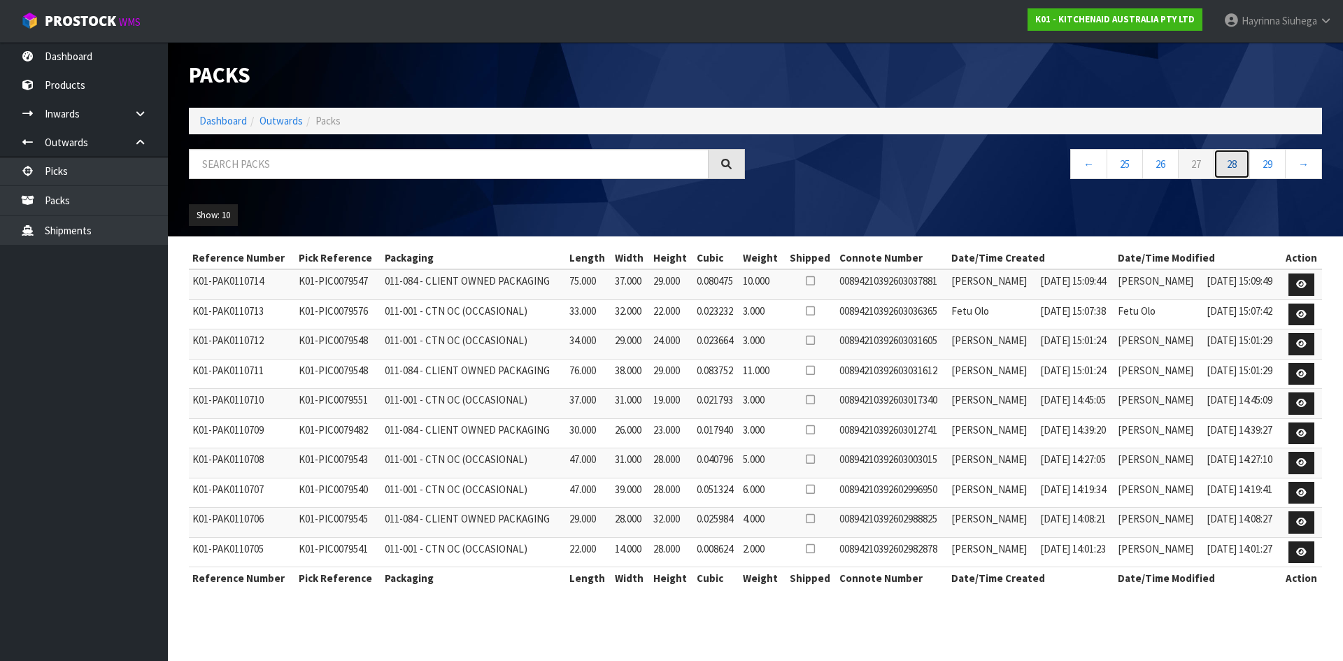
click at [1233, 161] on link "28" at bounding box center [1232, 164] width 36 height 30
click at [1233, 161] on link "29" at bounding box center [1232, 164] width 36 height 30
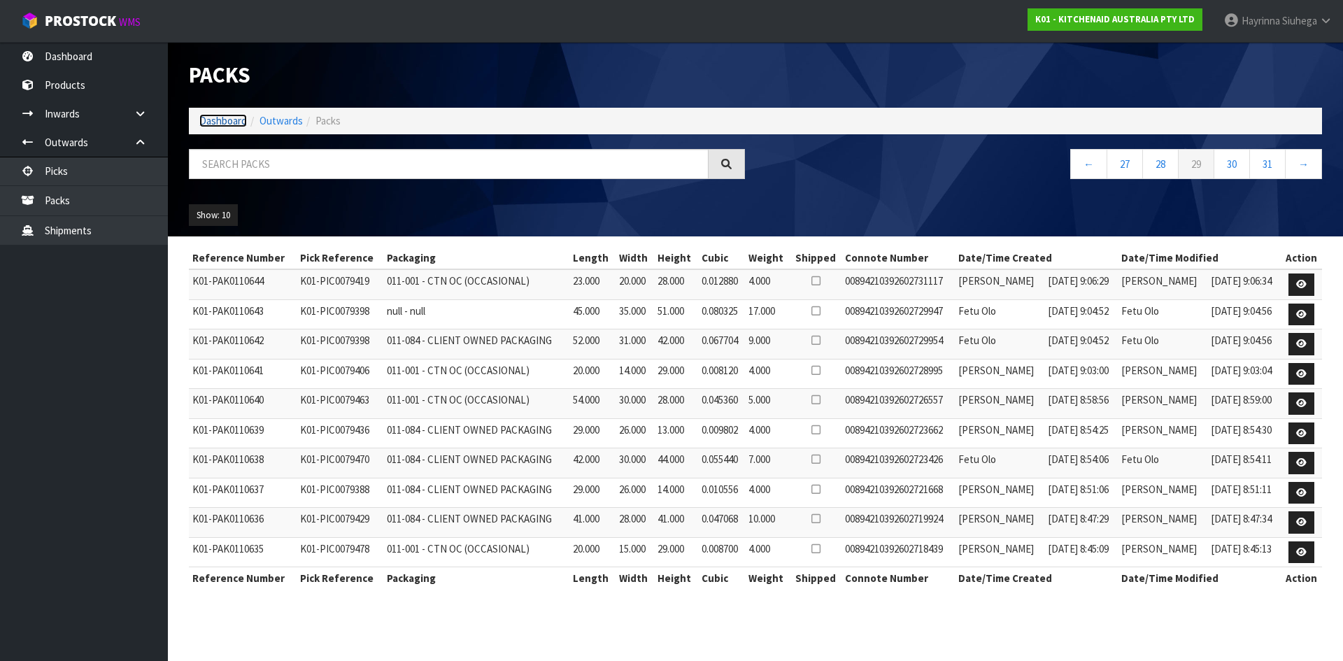
click at [211, 120] on link "Dashboard" at bounding box center [223, 120] width 48 height 13
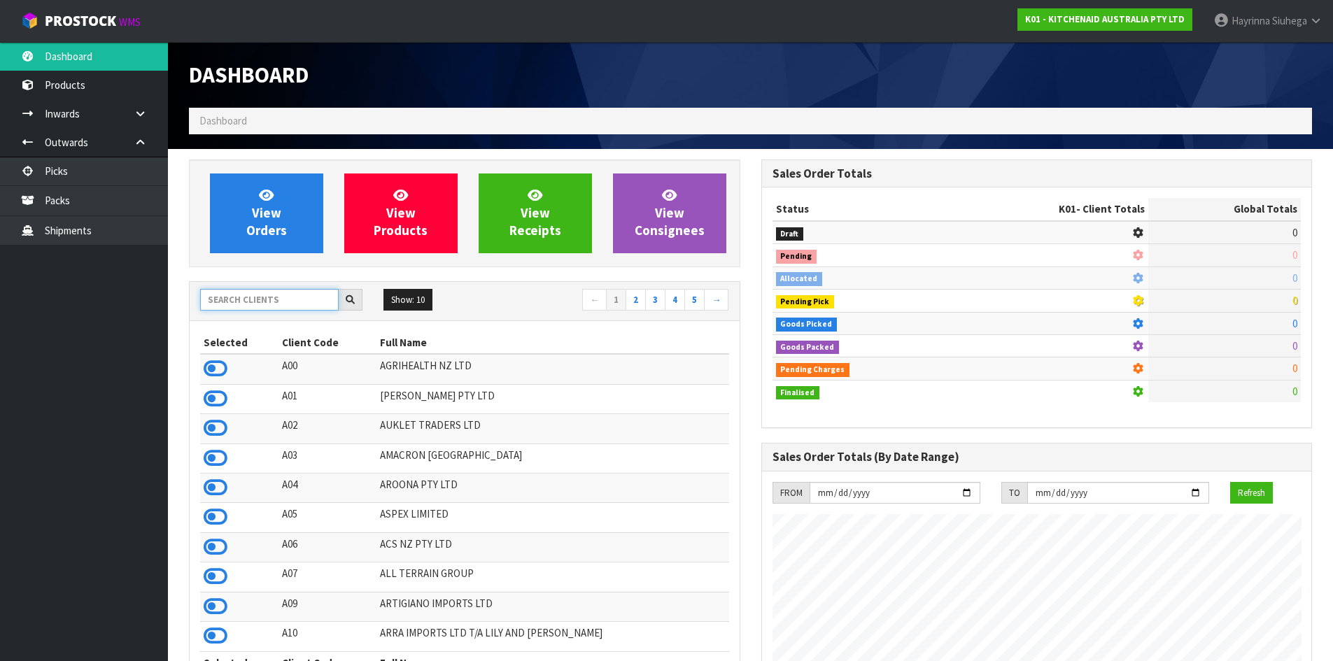
scroll to position [872, 572]
click at [253, 309] on input "text" at bounding box center [269, 300] width 139 height 22
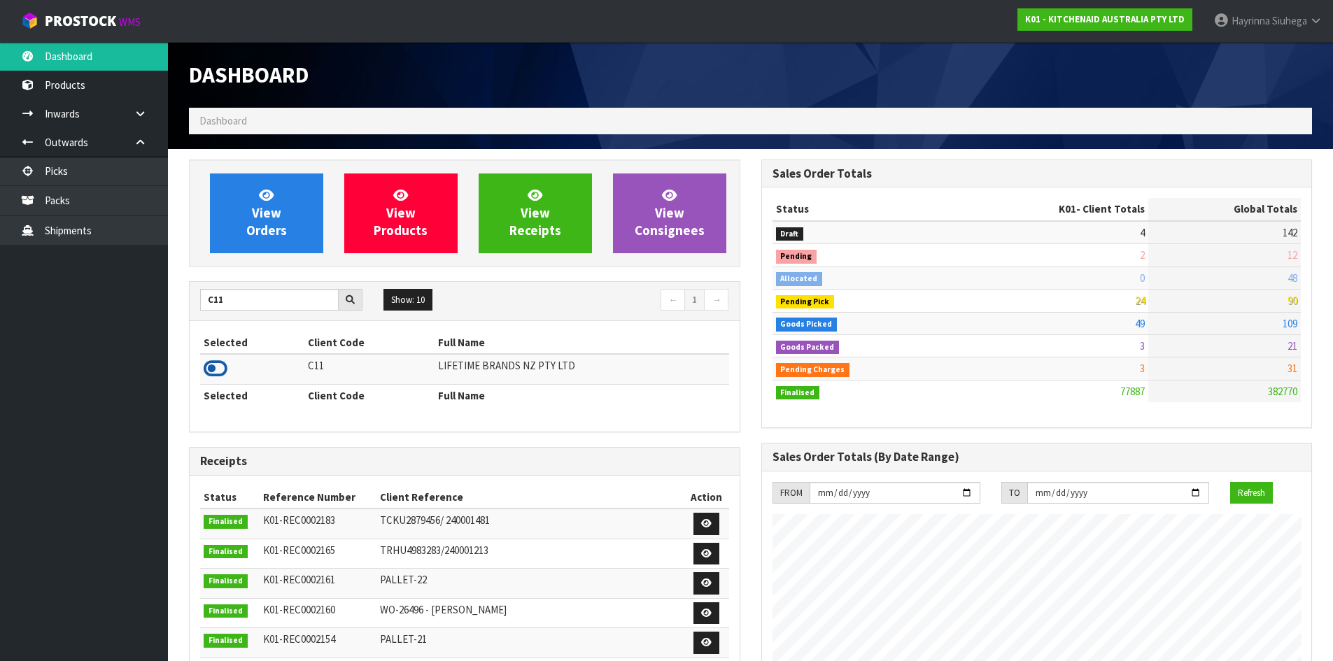
click at [222, 370] on icon at bounding box center [216, 368] width 24 height 21
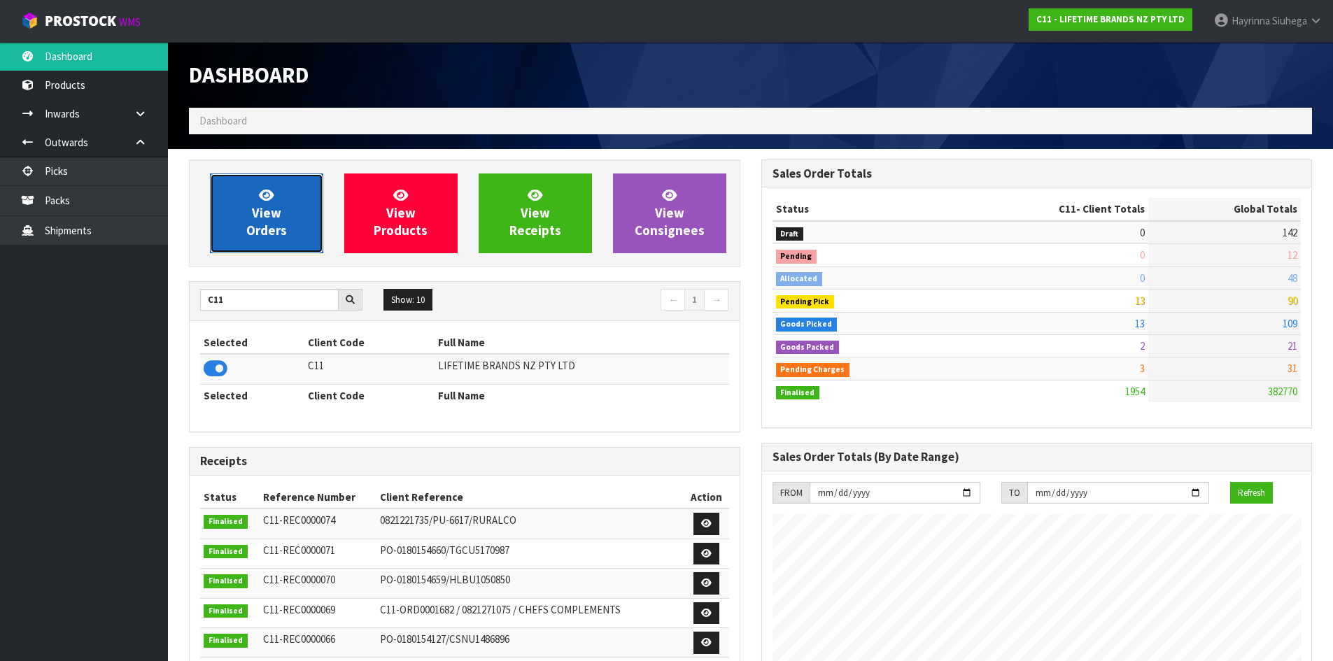
click at [269, 226] on span "View Orders" at bounding box center [266, 213] width 41 height 52
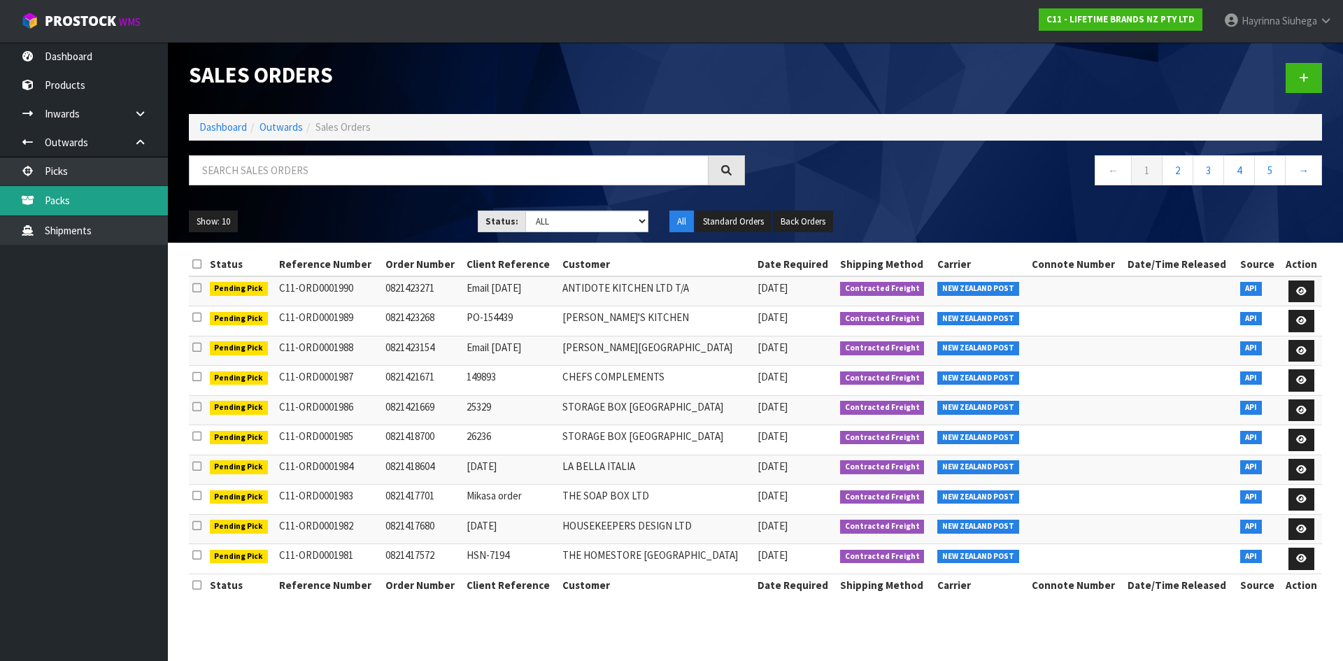
click at [141, 203] on link "Packs" at bounding box center [84, 200] width 168 height 29
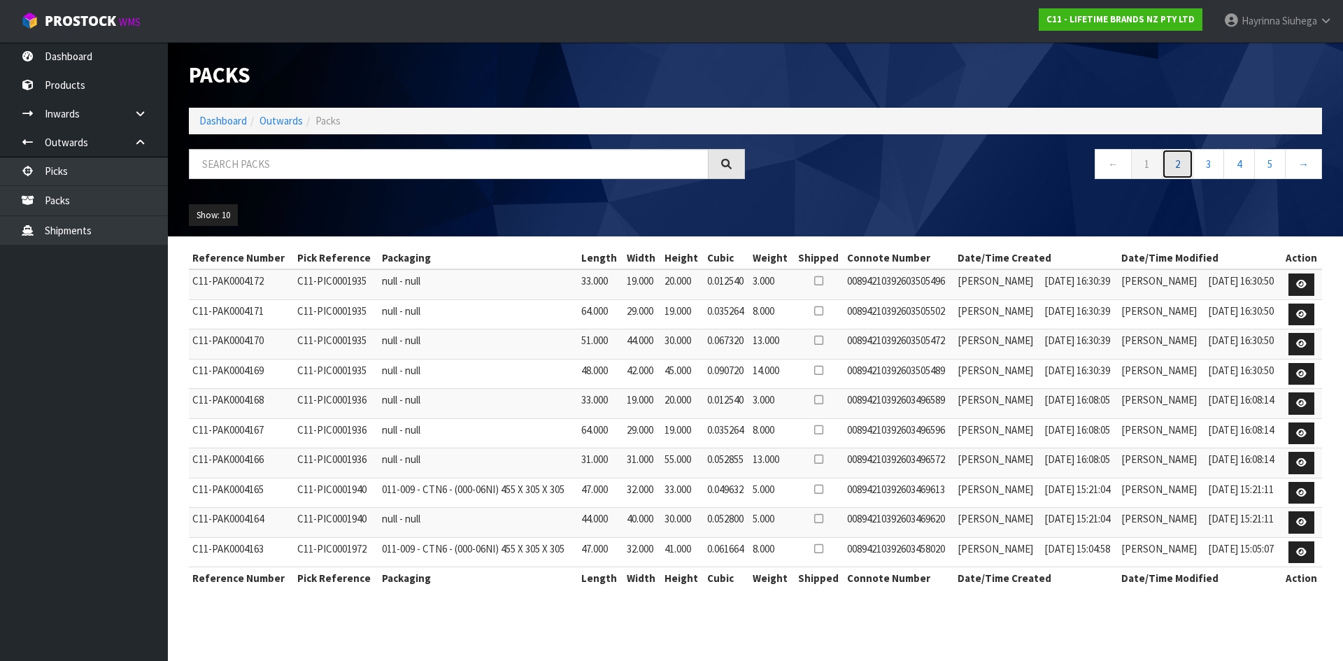
click at [1180, 165] on link "2" at bounding box center [1177, 164] width 31 height 30
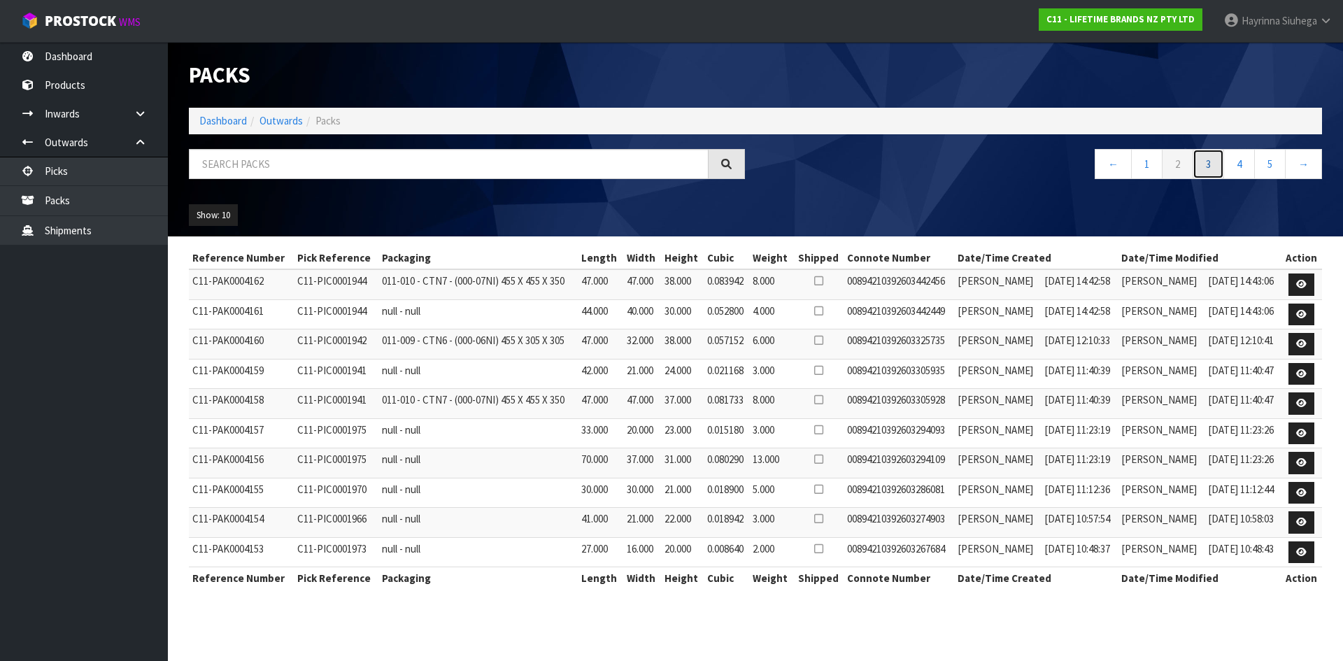
click at [1201, 163] on link "3" at bounding box center [1208, 164] width 31 height 30
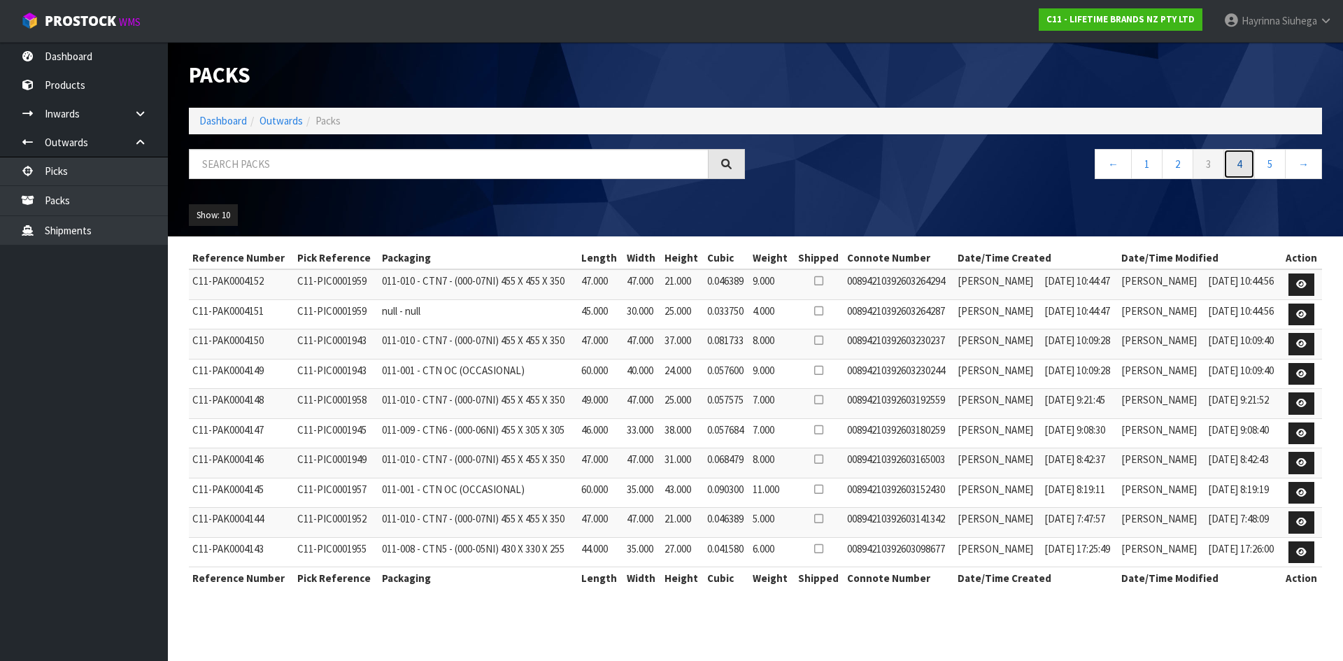
click at [1233, 162] on link "4" at bounding box center [1239, 164] width 31 height 30
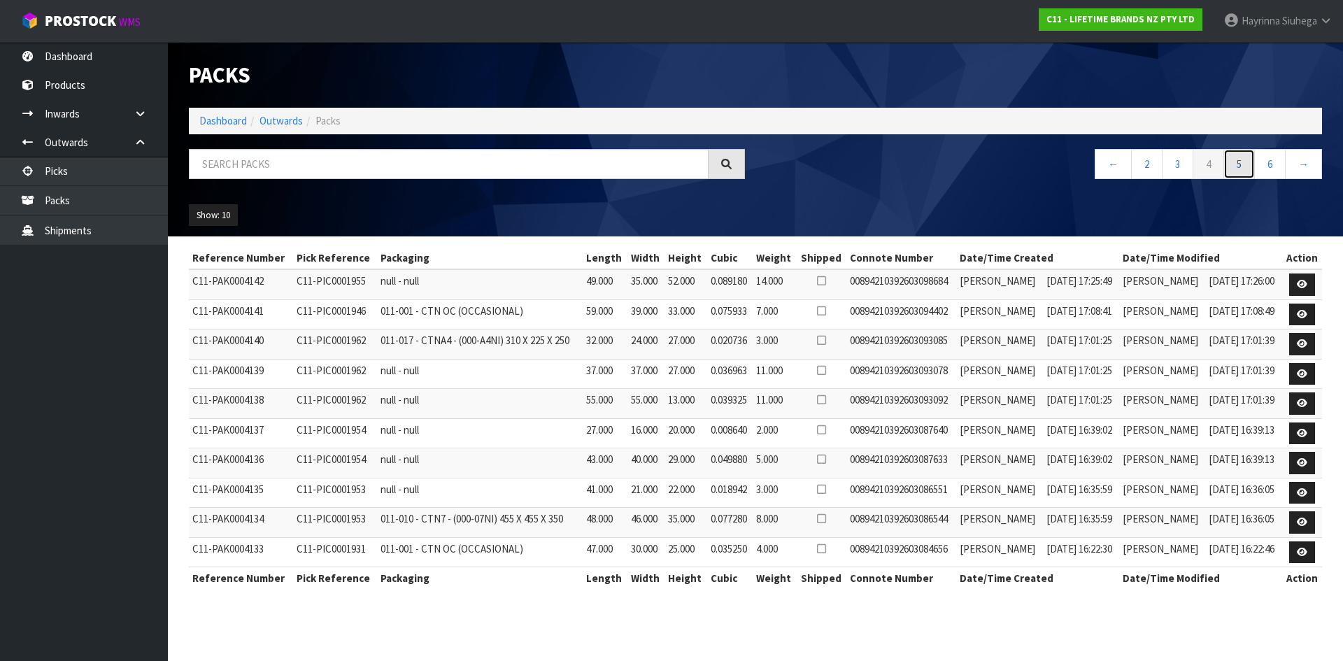
click at [1249, 161] on link "5" at bounding box center [1239, 164] width 31 height 30
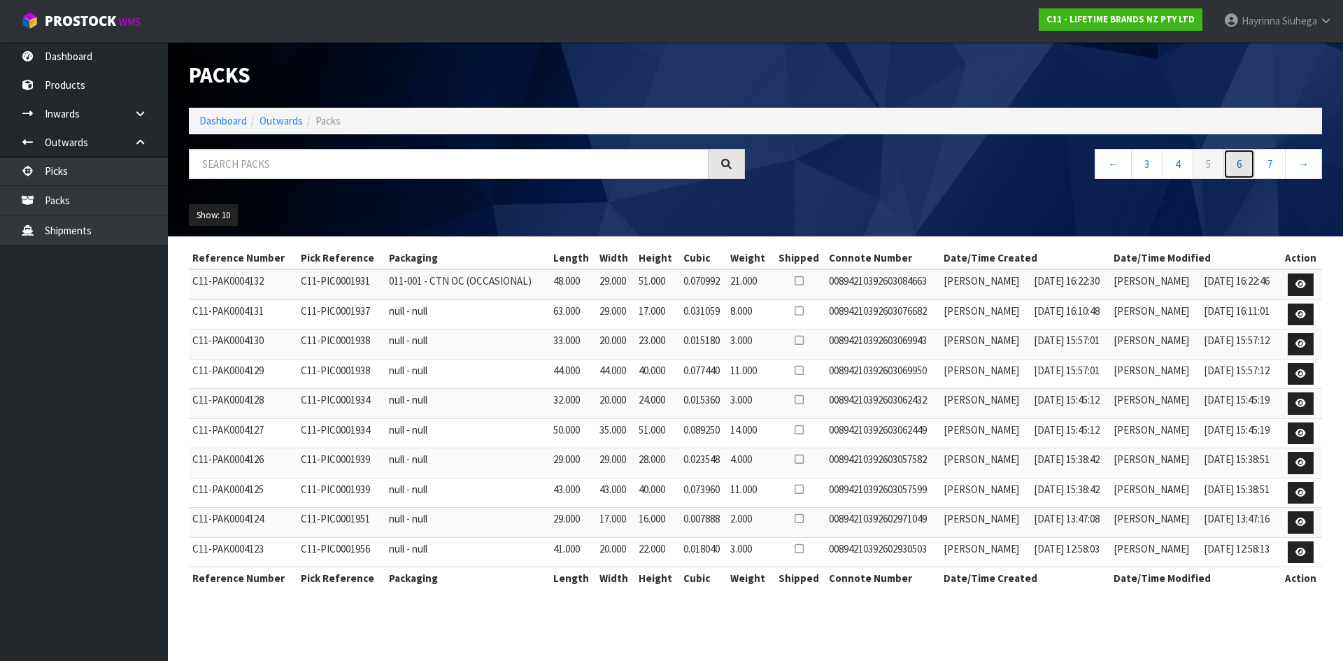
click at [1249, 161] on link "6" at bounding box center [1239, 164] width 31 height 30
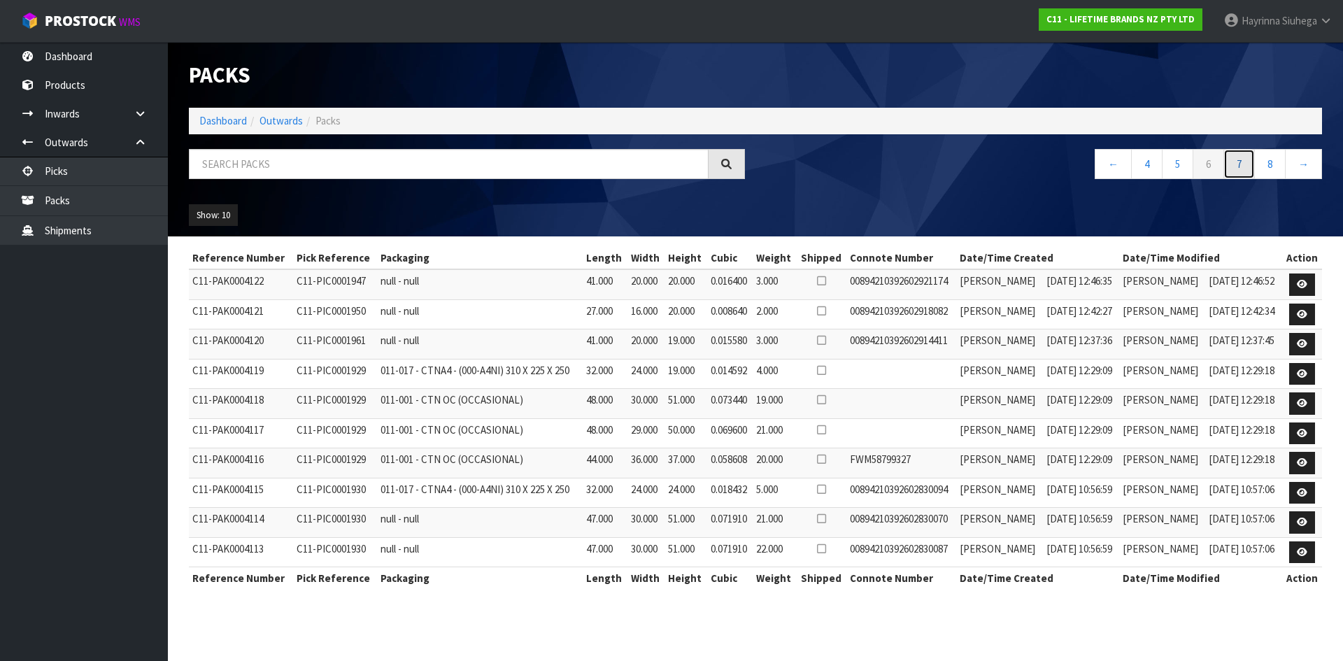
click at [1249, 161] on link "7" at bounding box center [1239, 164] width 31 height 30
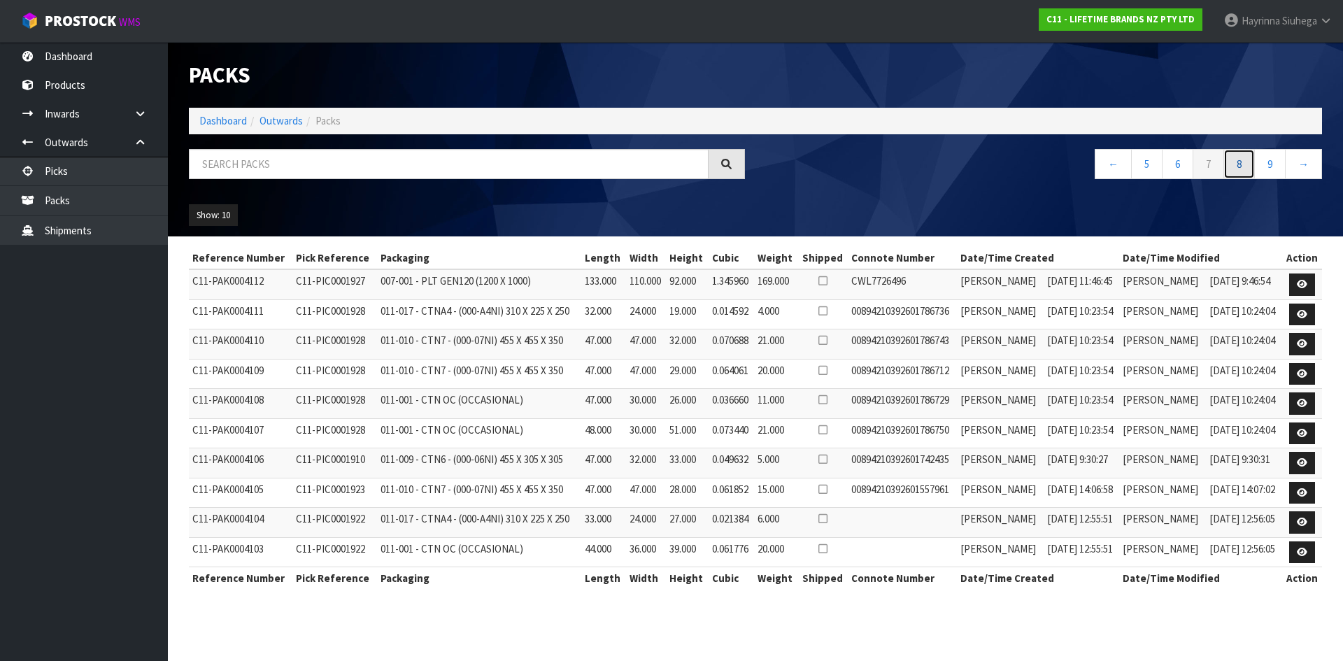
click at [1249, 161] on link "8" at bounding box center [1239, 164] width 31 height 30
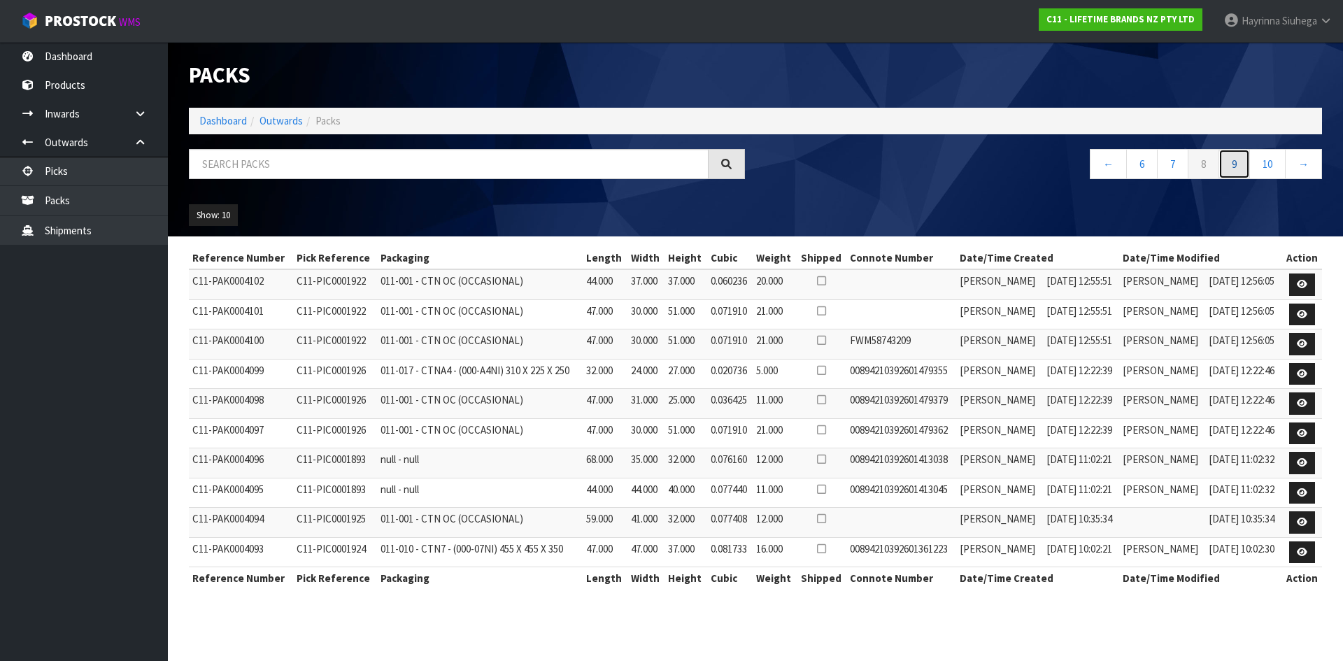
click at [1249, 161] on link "9" at bounding box center [1234, 164] width 31 height 30
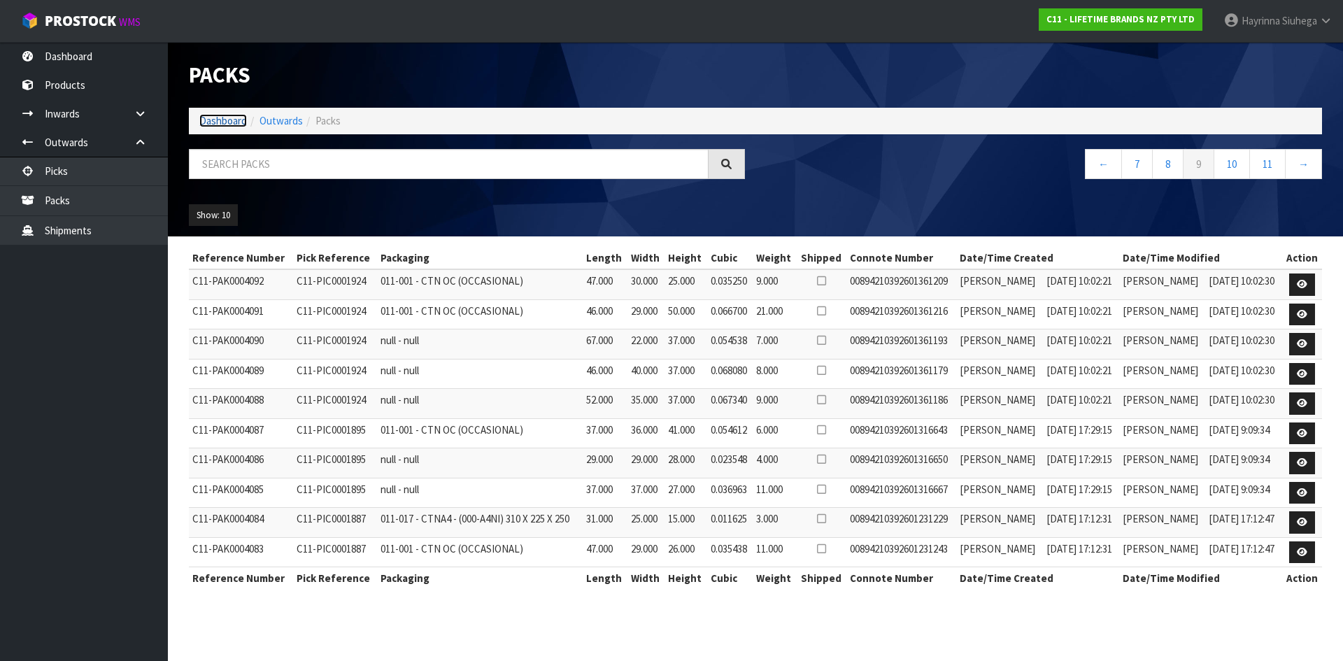
click at [234, 114] on link "Dashboard" at bounding box center [223, 120] width 48 height 13
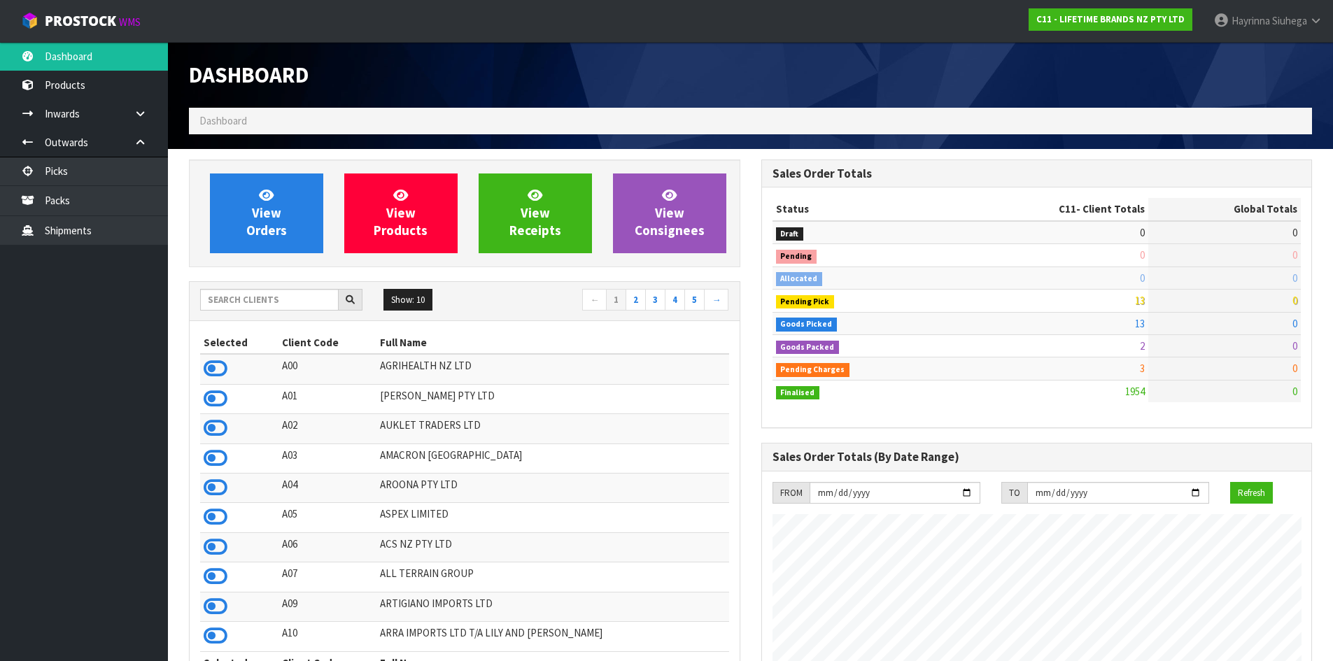
scroll to position [1060, 572]
click at [291, 308] on input "text" at bounding box center [269, 300] width 139 height 22
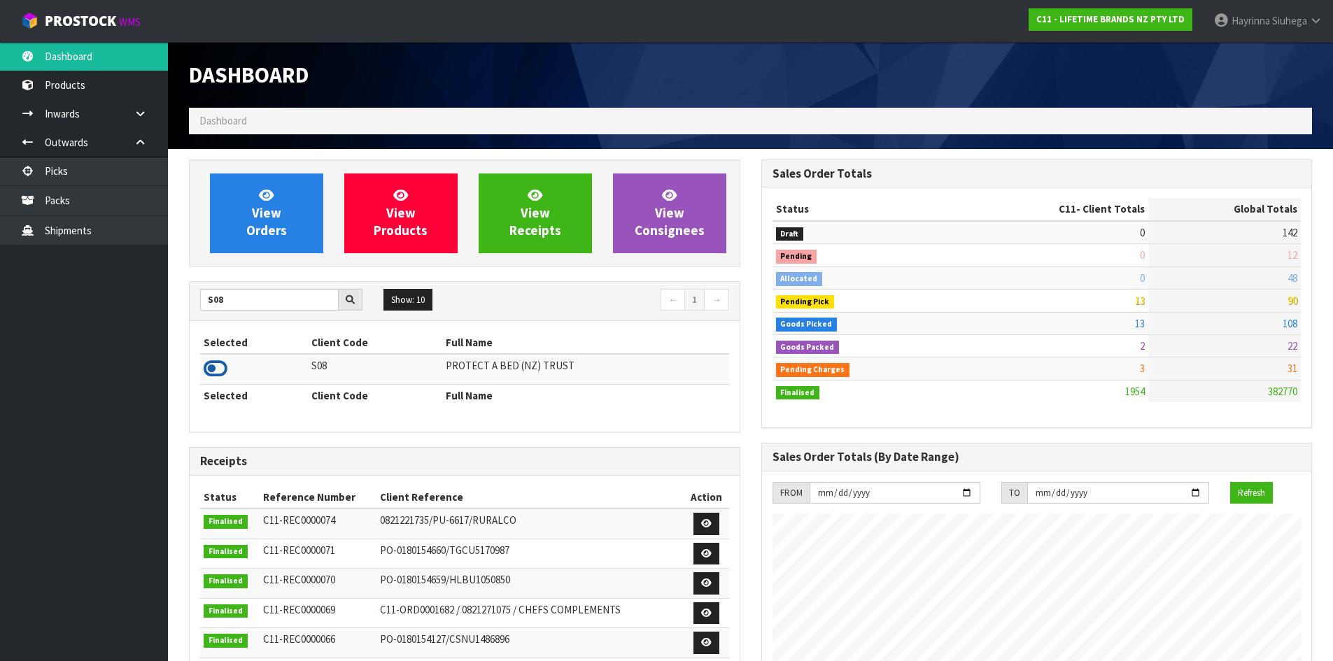
click at [207, 364] on icon at bounding box center [216, 368] width 24 height 21
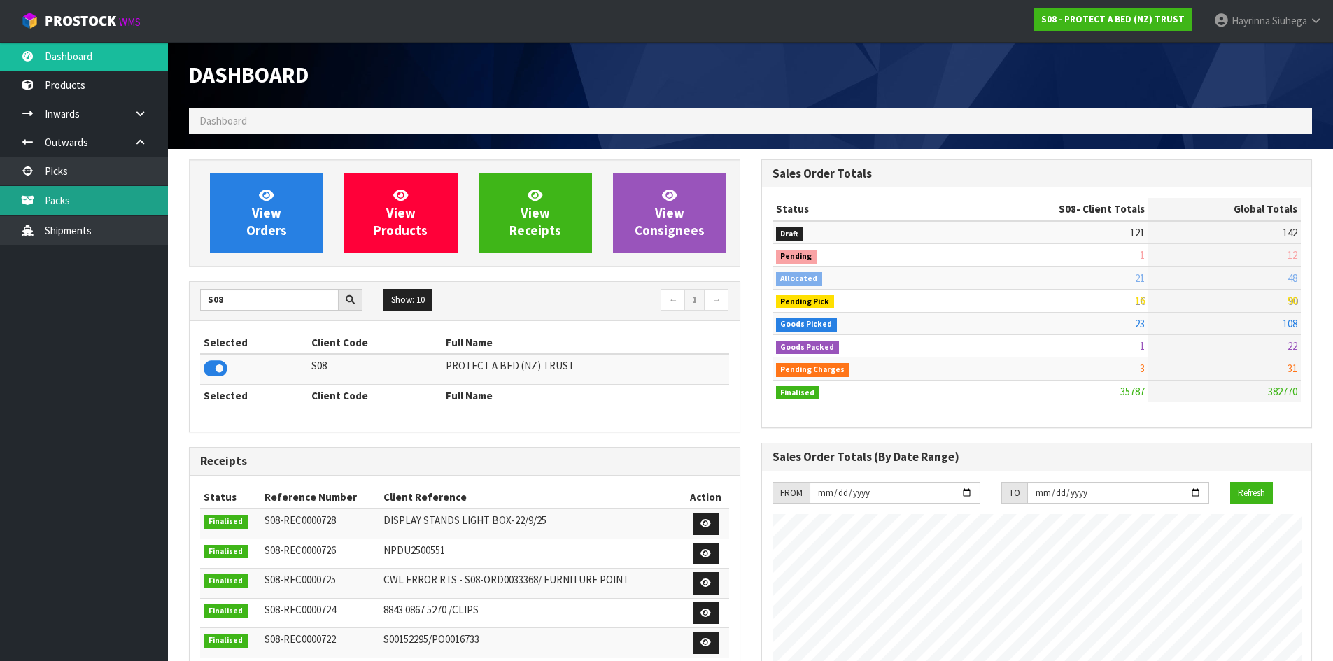
click at [139, 190] on link "Packs" at bounding box center [84, 200] width 168 height 29
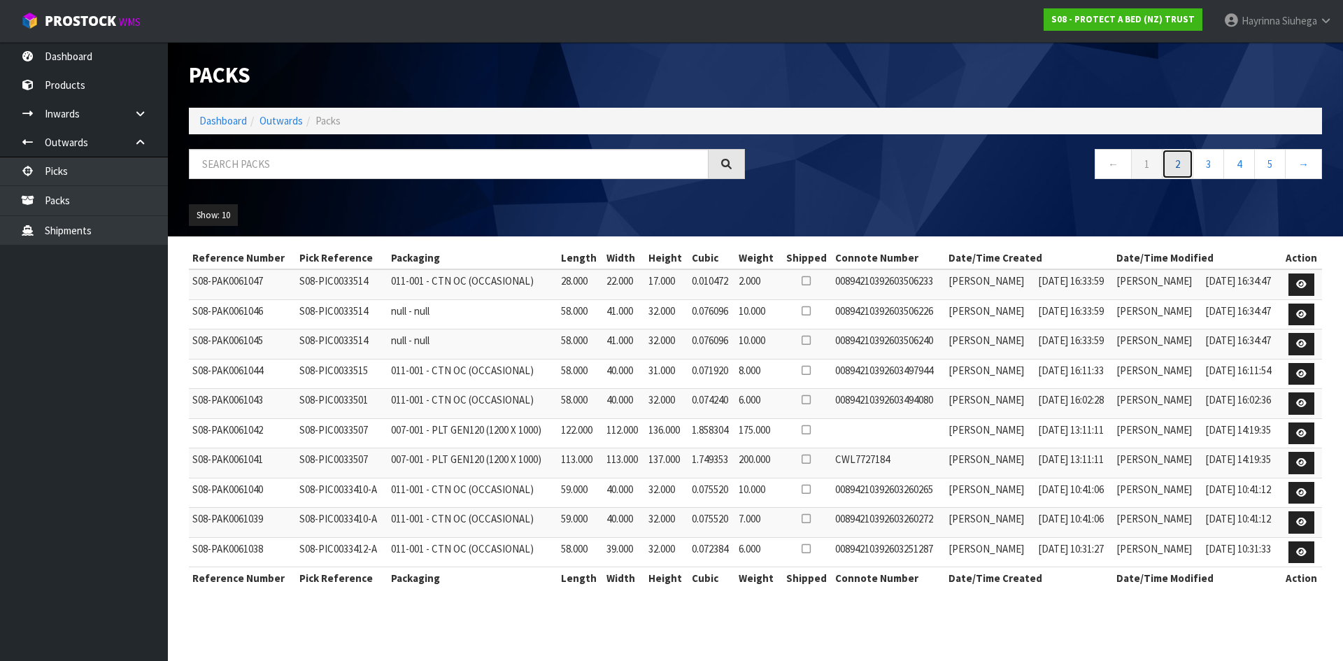
click at [1188, 167] on link "2" at bounding box center [1177, 164] width 31 height 30
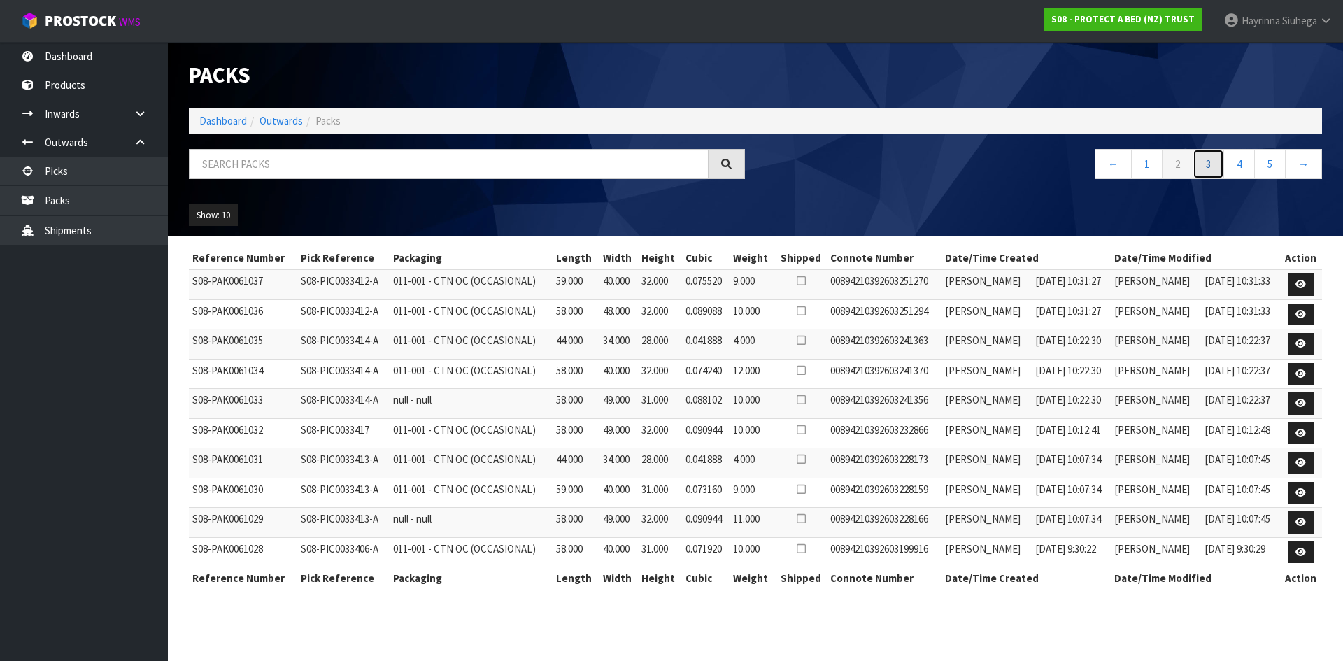
click at [1200, 167] on link "3" at bounding box center [1208, 164] width 31 height 30
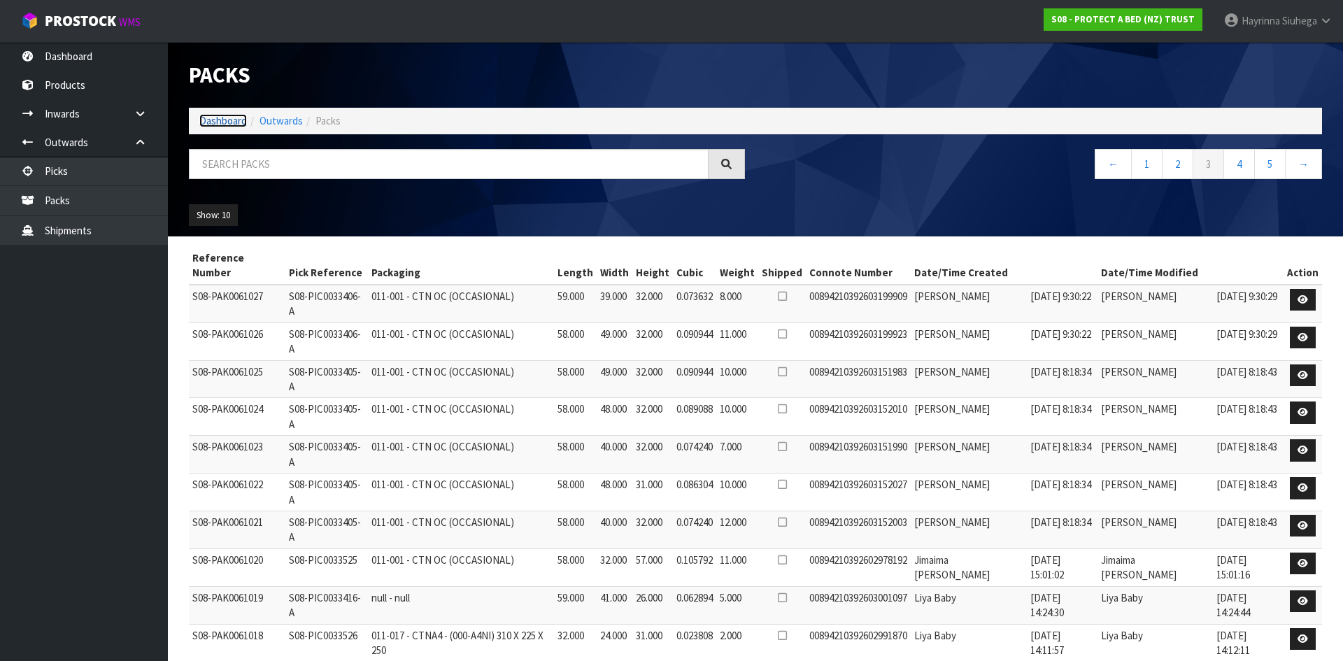
click at [219, 122] on link "Dashboard" at bounding box center [223, 120] width 48 height 13
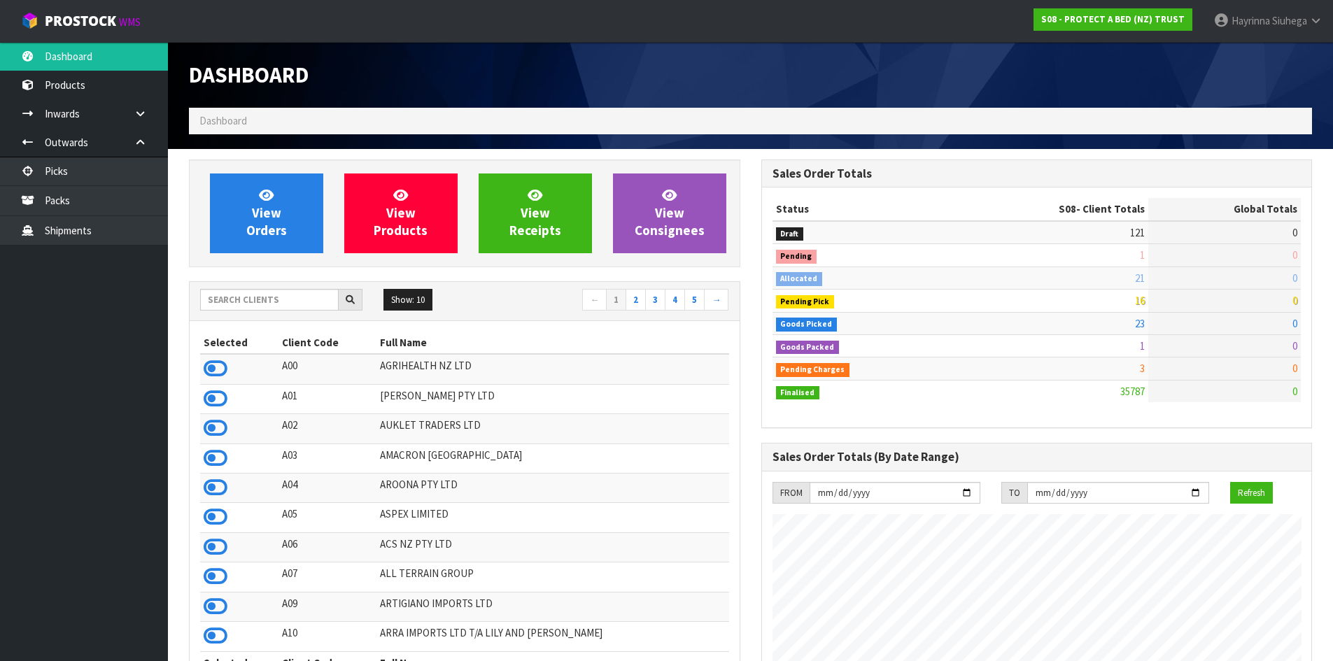
scroll to position [1060, 572]
click at [244, 298] on input "text" at bounding box center [269, 300] width 139 height 22
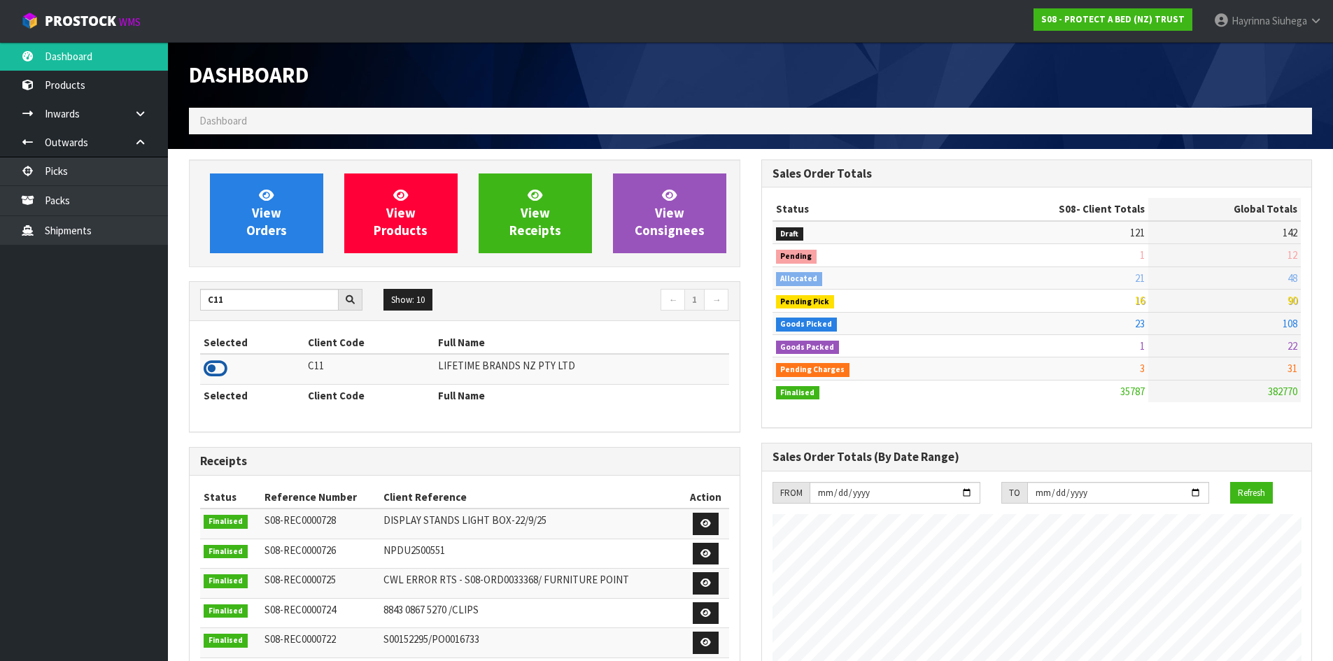
click at [220, 373] on icon at bounding box center [216, 368] width 24 height 21
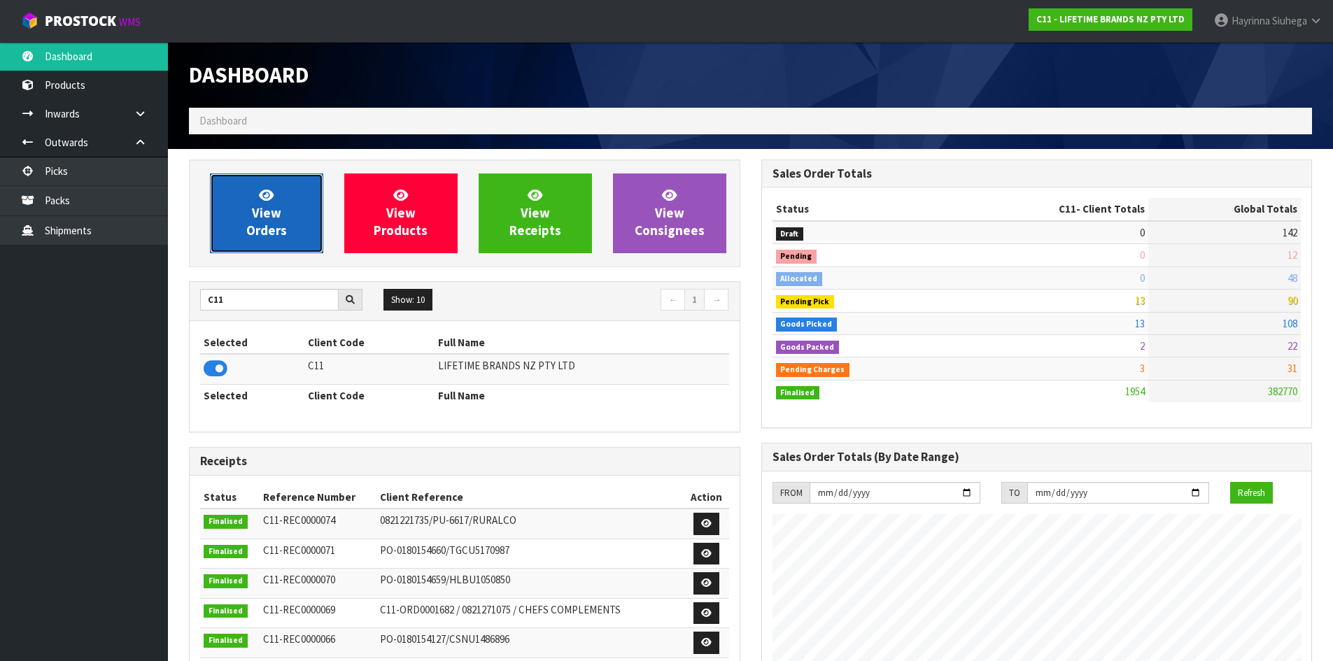
click at [276, 198] on link "View Orders" at bounding box center [266, 213] width 113 height 80
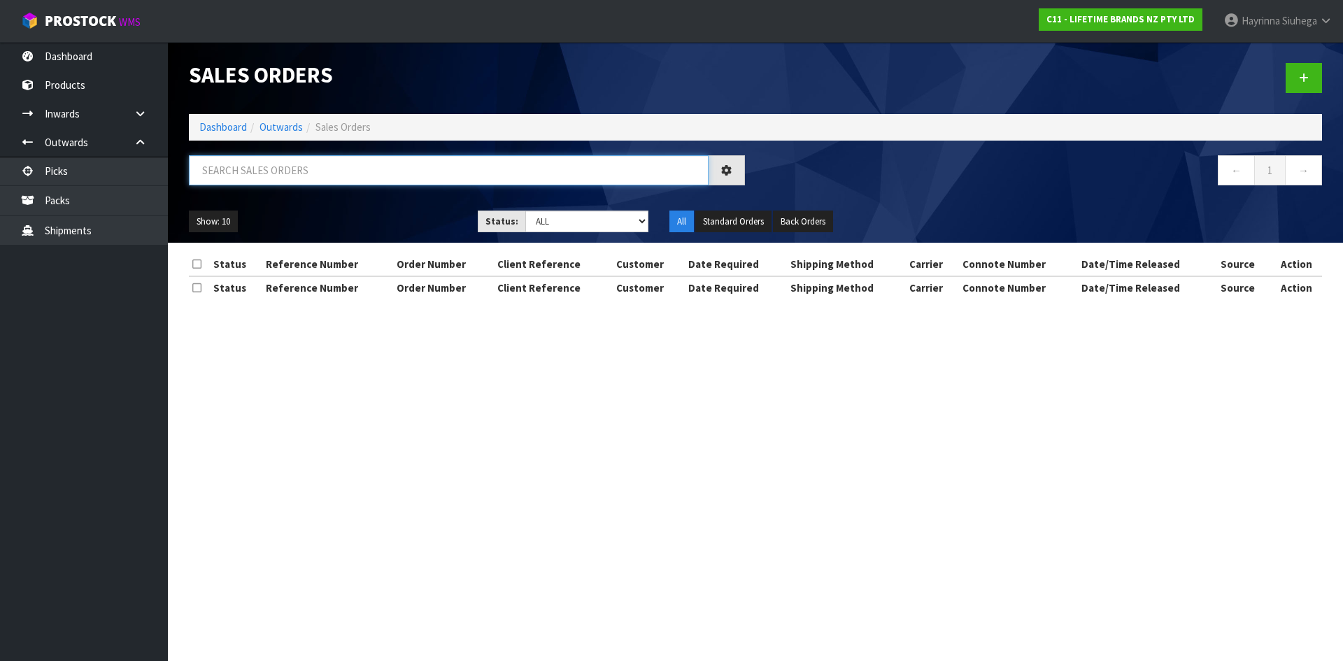
click at [283, 173] on input "text" at bounding box center [449, 170] width 520 height 30
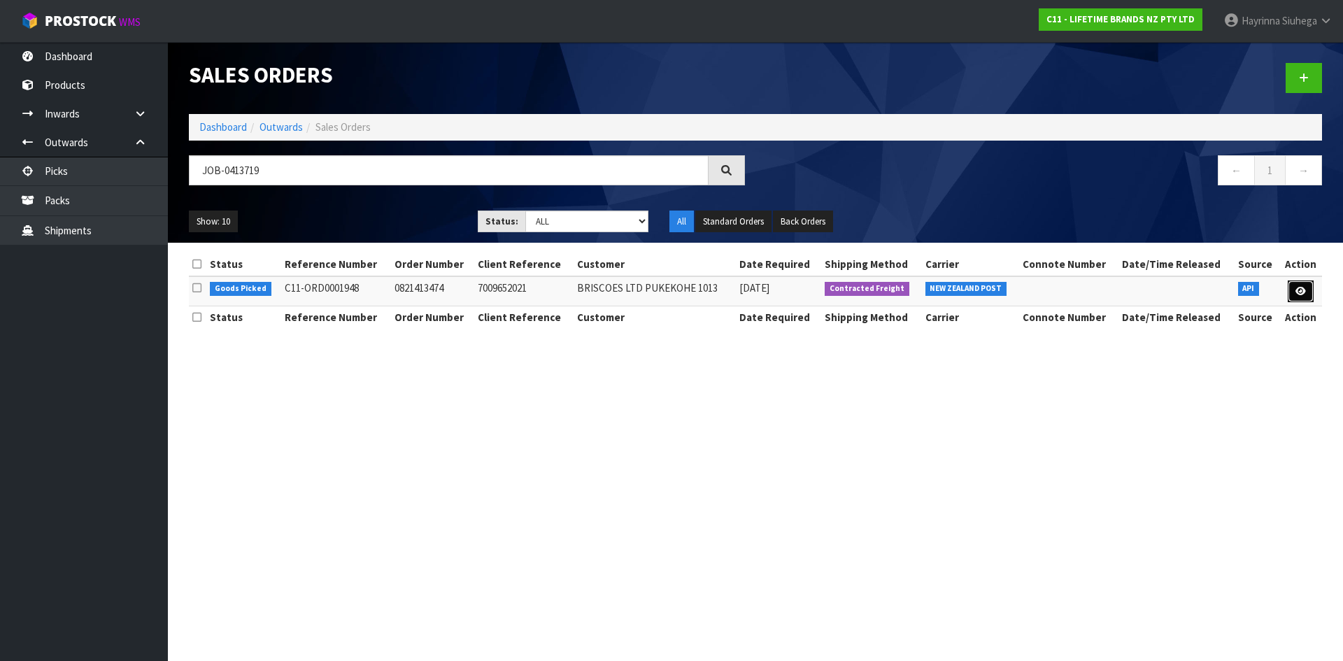
click at [1298, 290] on icon at bounding box center [1301, 291] width 10 height 9
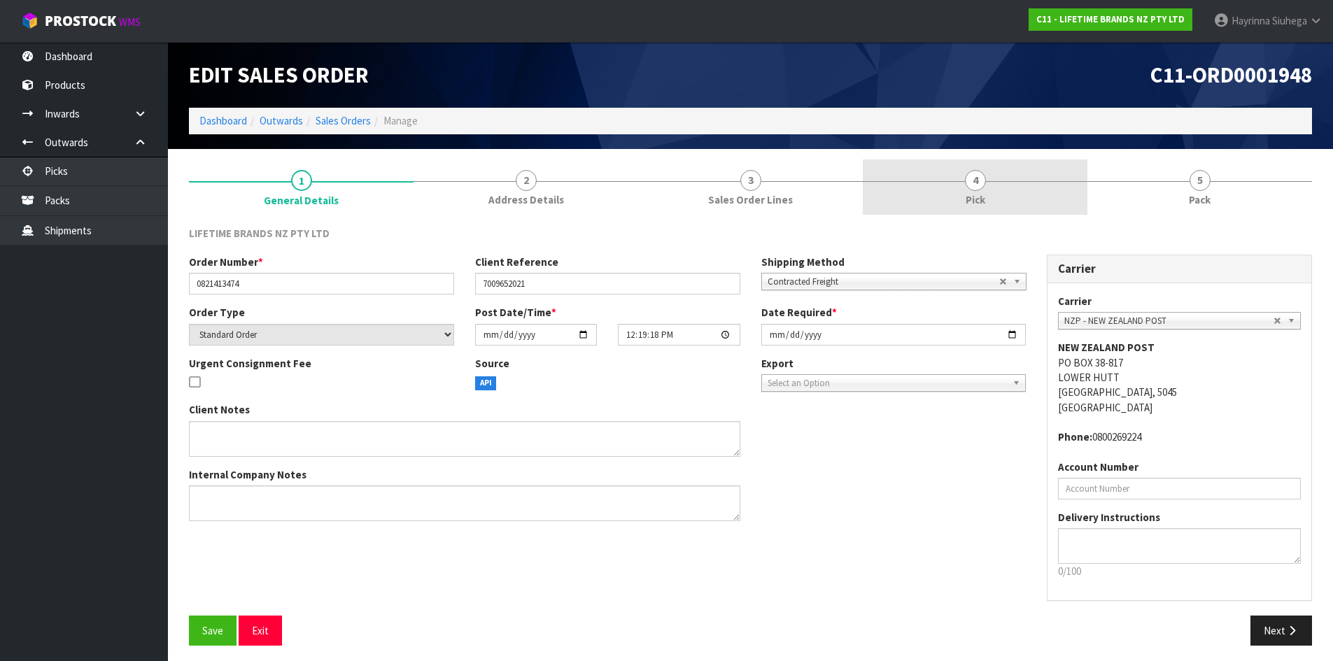
click at [1074, 210] on link "4 Pick" at bounding box center [975, 187] width 225 height 55
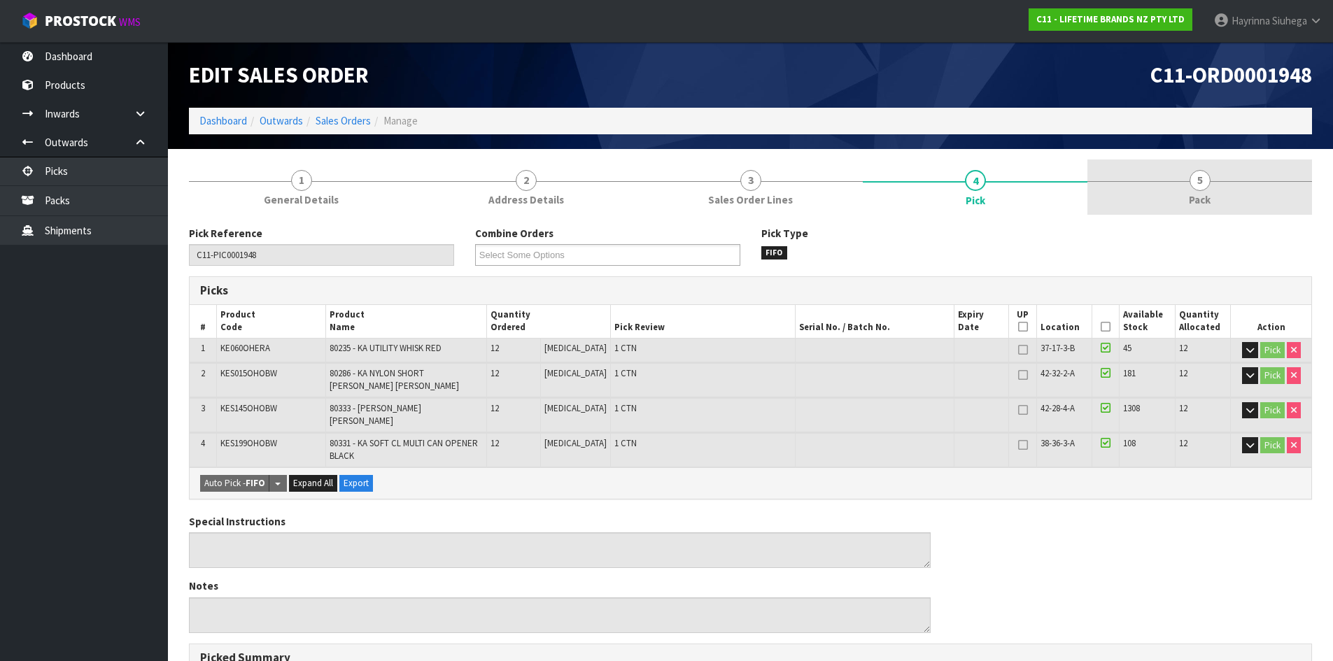
click at [1158, 199] on link "5 Pack" at bounding box center [1199, 187] width 225 height 55
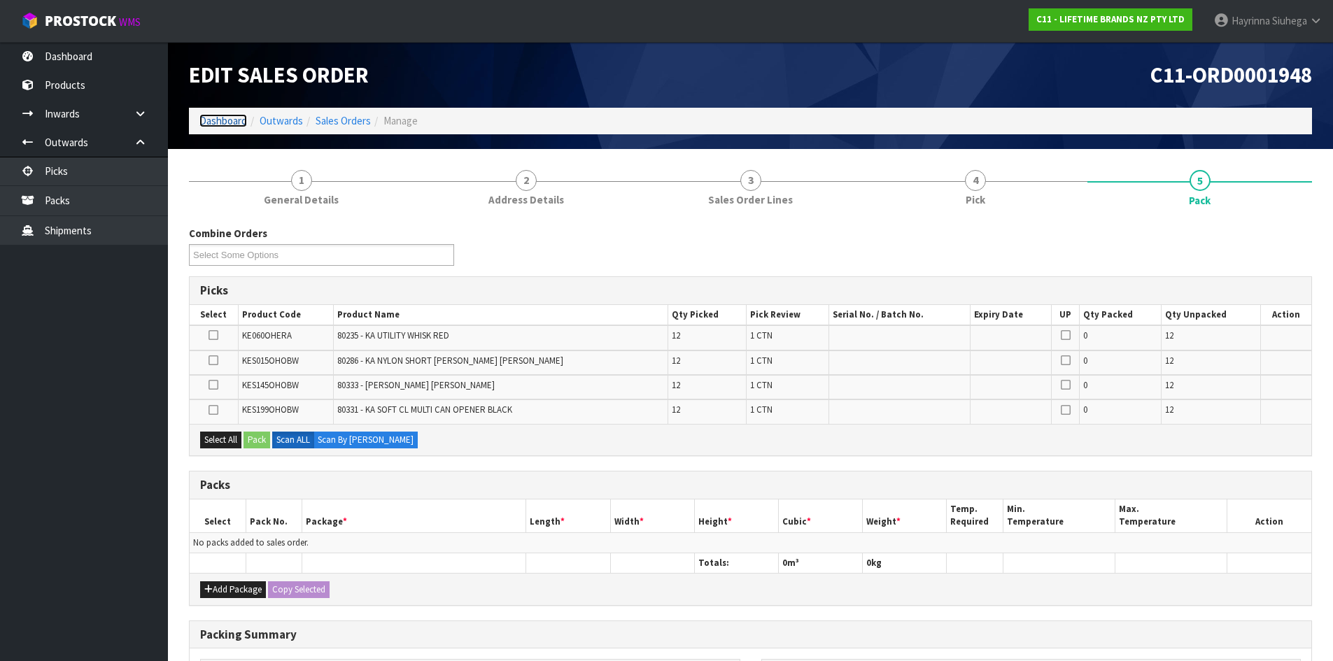
click at [224, 127] on link "Dashboard" at bounding box center [223, 120] width 48 height 13
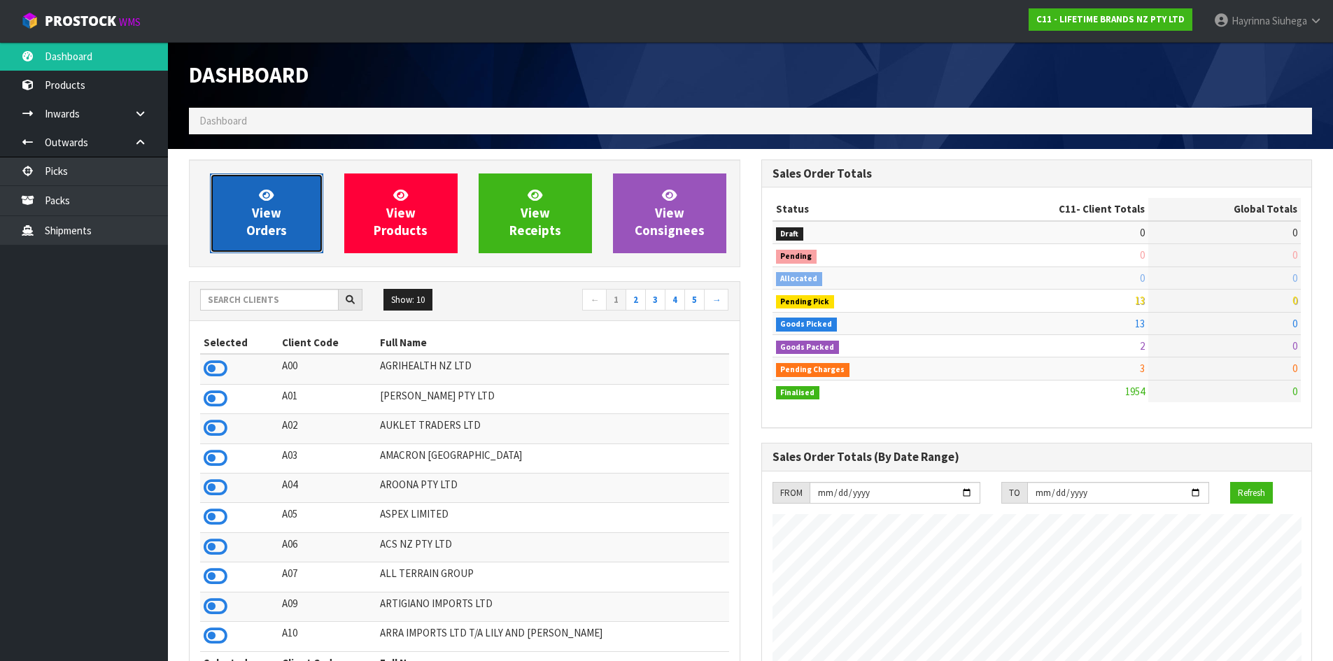
scroll to position [1060, 572]
click at [261, 216] on span "View Orders" at bounding box center [266, 213] width 41 height 52
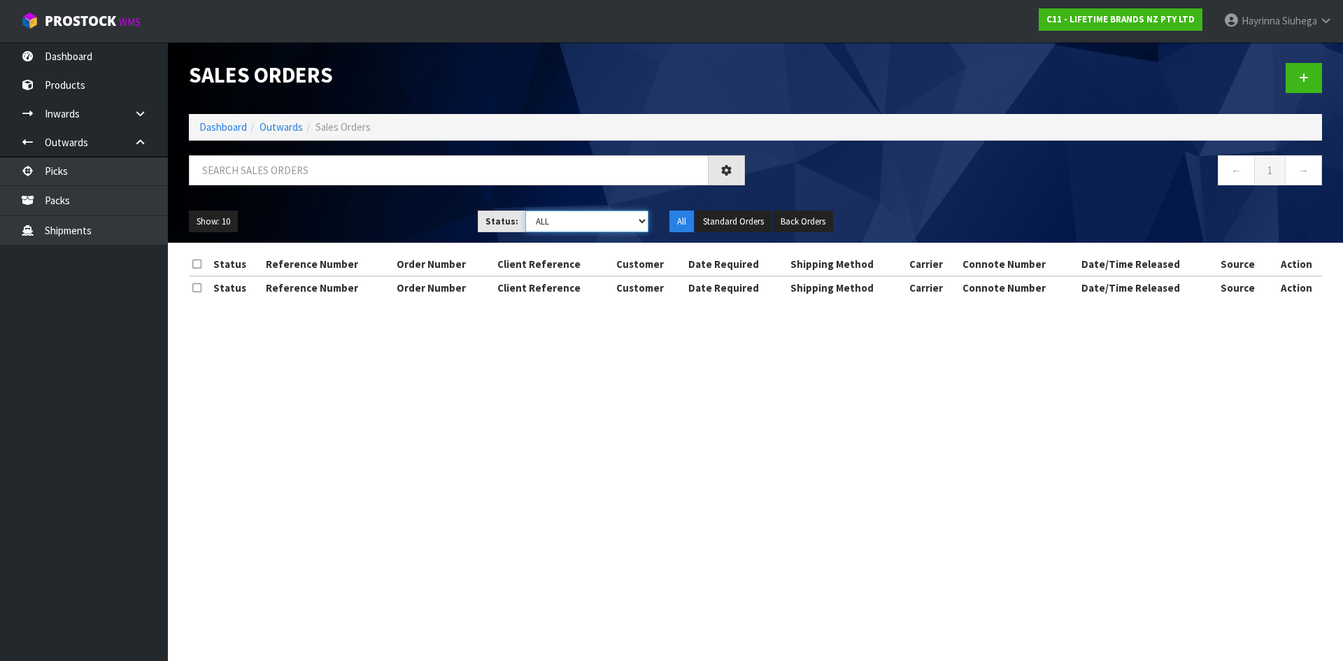
click at [607, 227] on select "Draft Pending Allocated Pending Pick Goods Picked Goods Packed Pending Charges …" at bounding box center [587, 222] width 124 height 22
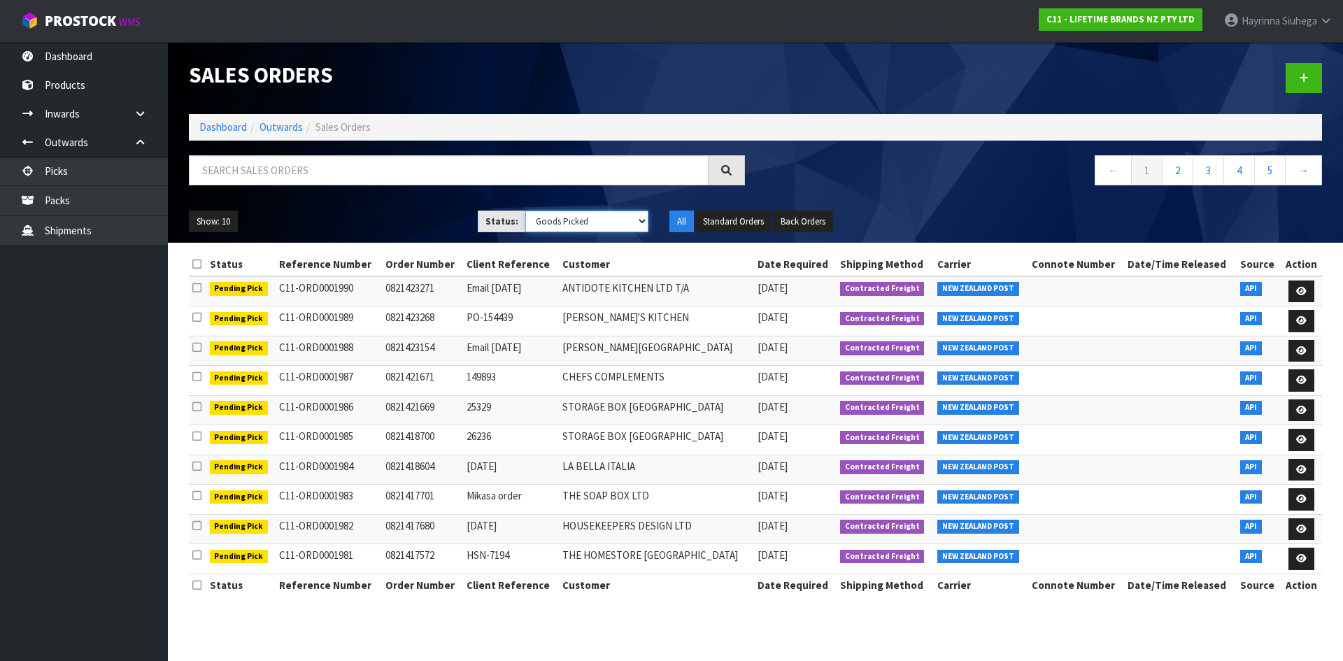
click at [525, 211] on select "Draft Pending Allocated Pending Pick Goods Picked Goods Packed Pending Charges …" at bounding box center [587, 222] width 124 height 22
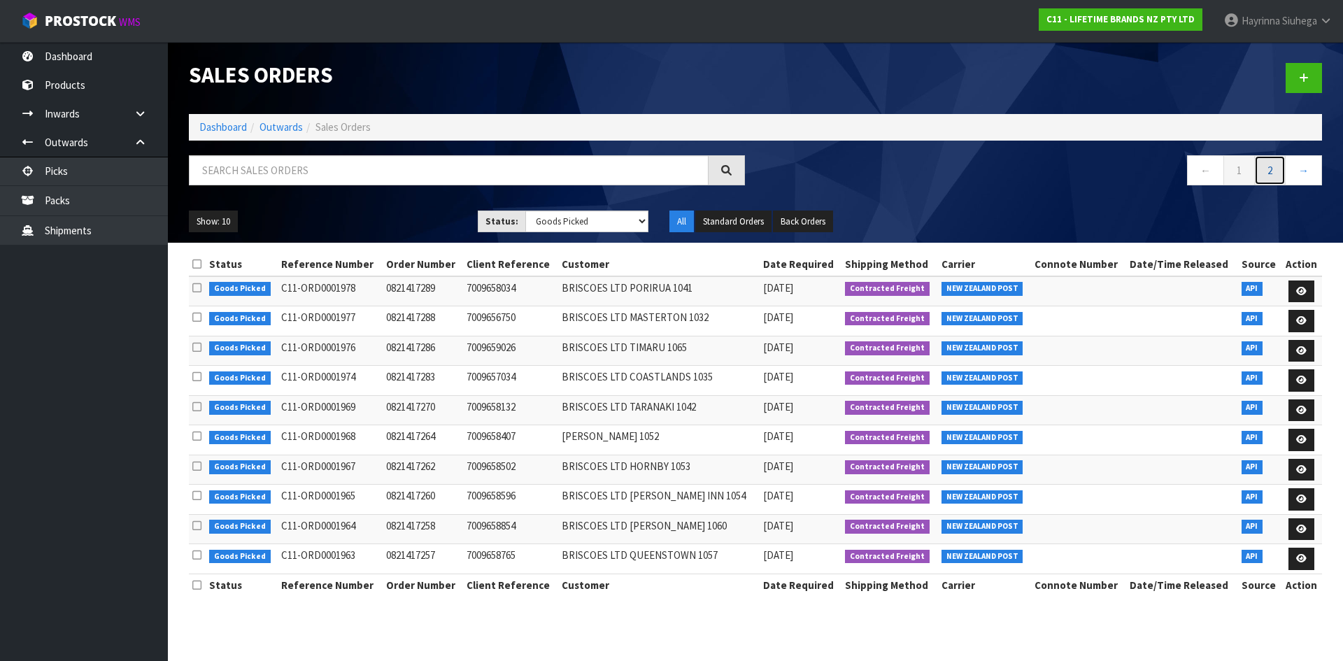
click at [1272, 176] on link "2" at bounding box center [1269, 170] width 31 height 30
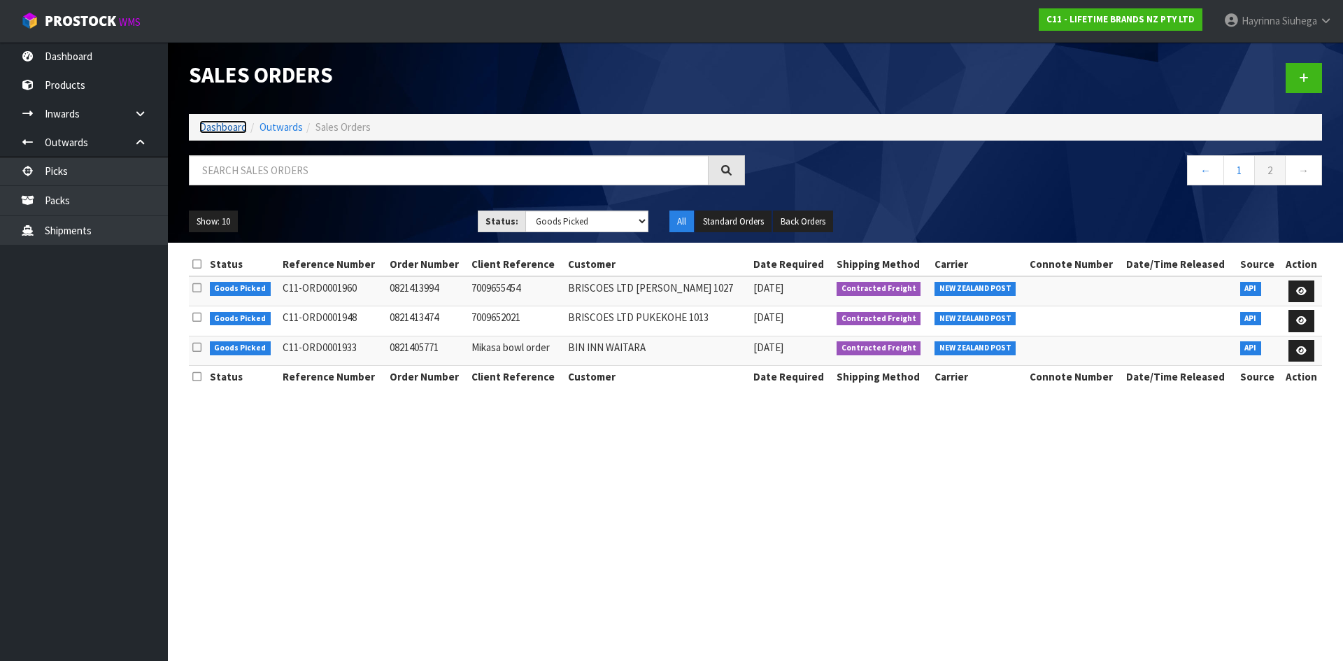
click at [236, 126] on link "Dashboard" at bounding box center [223, 126] width 48 height 13
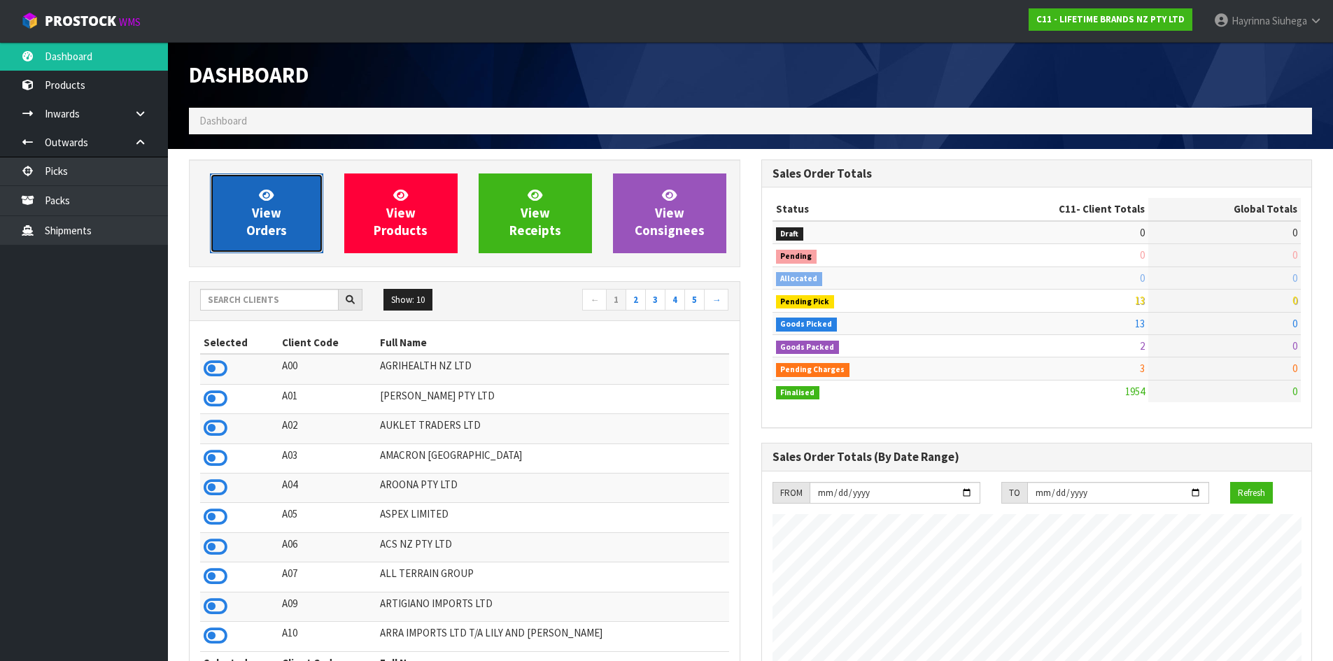
scroll to position [1060, 572]
click at [299, 243] on link "View Orders" at bounding box center [266, 213] width 113 height 80
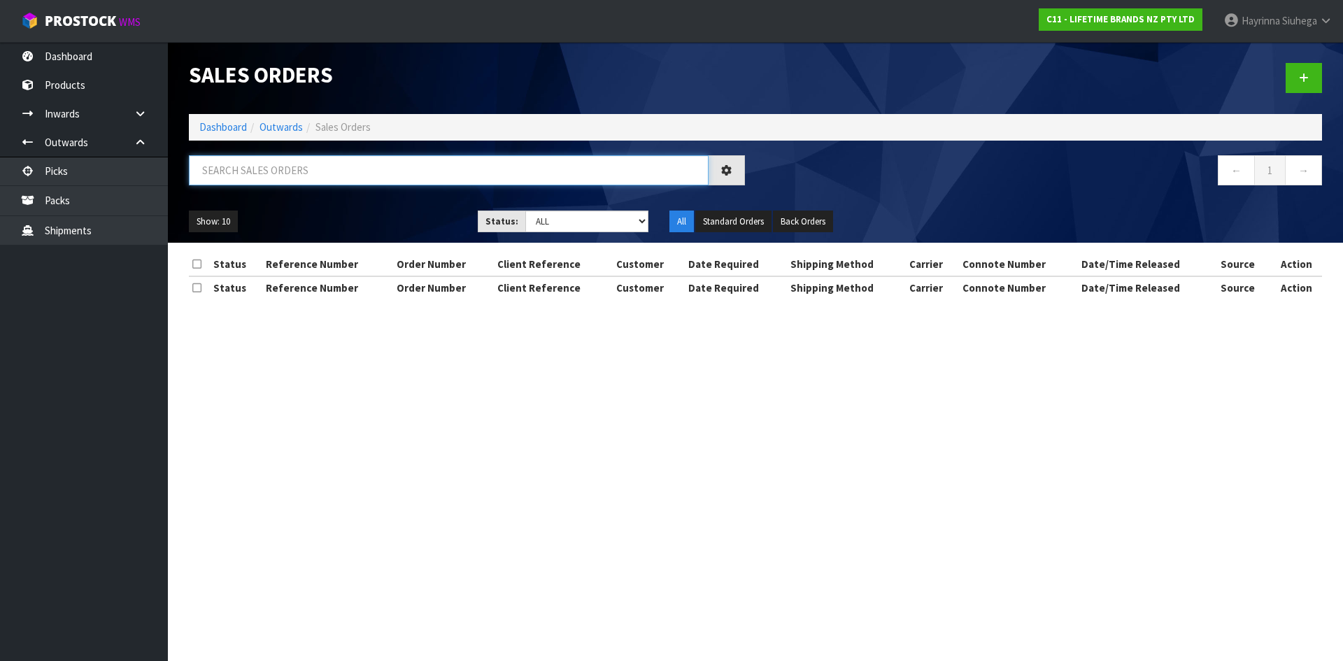
click at [328, 183] on input "text" at bounding box center [449, 170] width 520 height 30
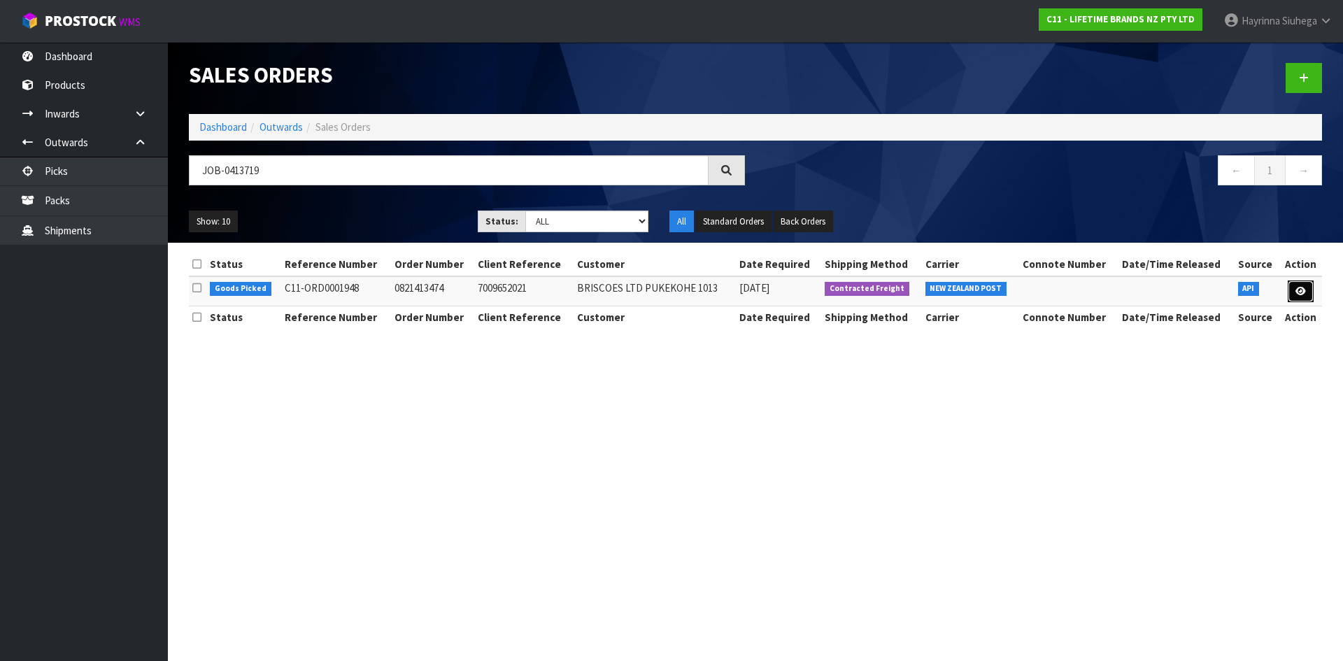
click at [1300, 294] on icon at bounding box center [1301, 291] width 10 height 9
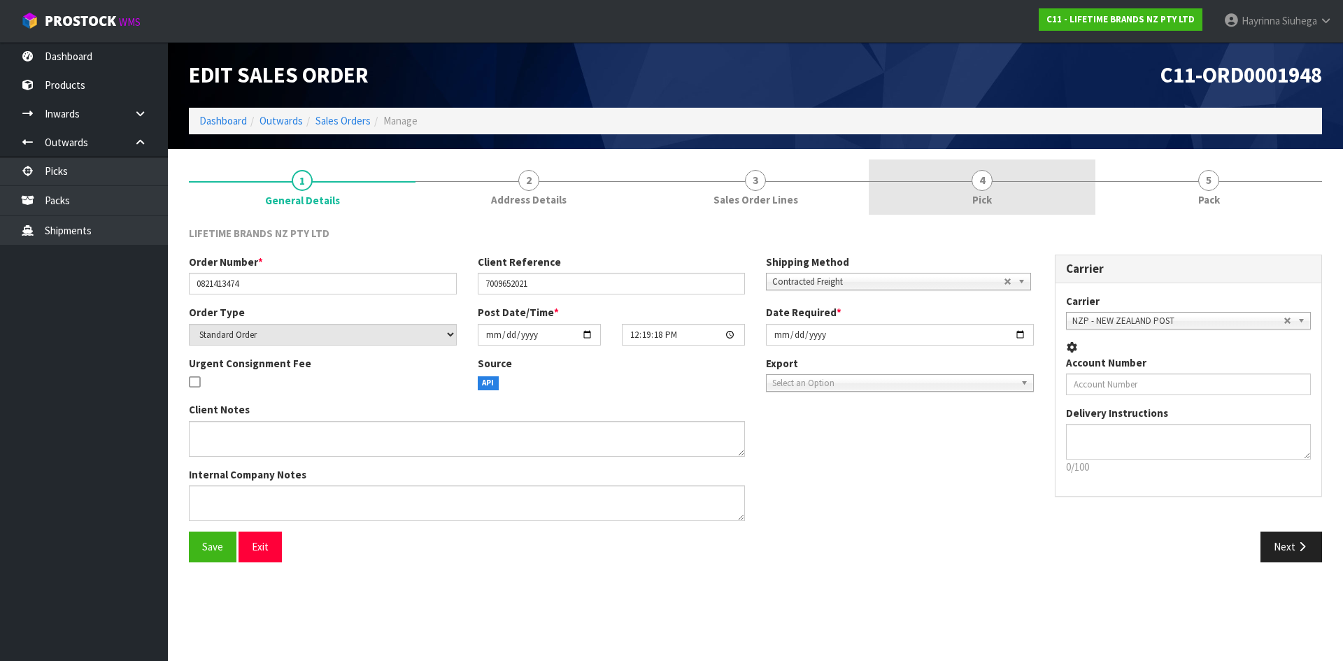
click at [1005, 183] on link "4 Pick" at bounding box center [982, 187] width 227 height 55
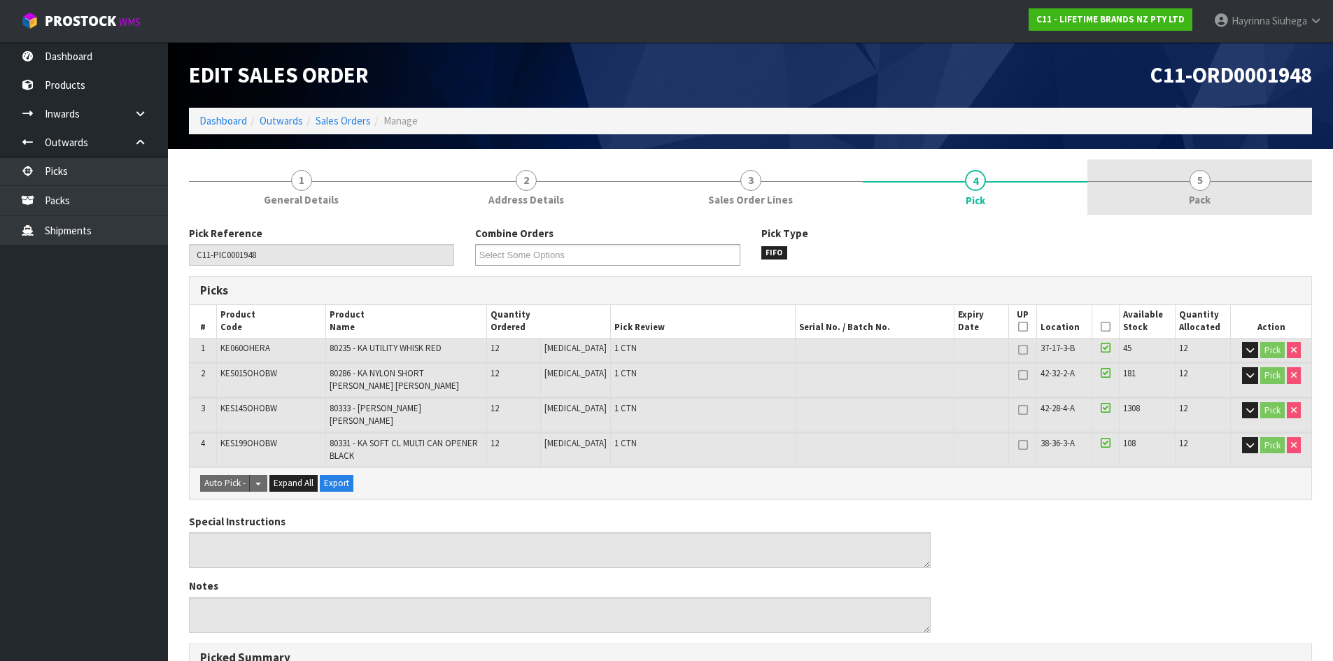
drag, startPoint x: 1135, startPoint y: 191, endPoint x: 1152, endPoint y: 172, distance: 25.3
click at [1137, 190] on link "5 Pack" at bounding box center [1199, 187] width 225 height 55
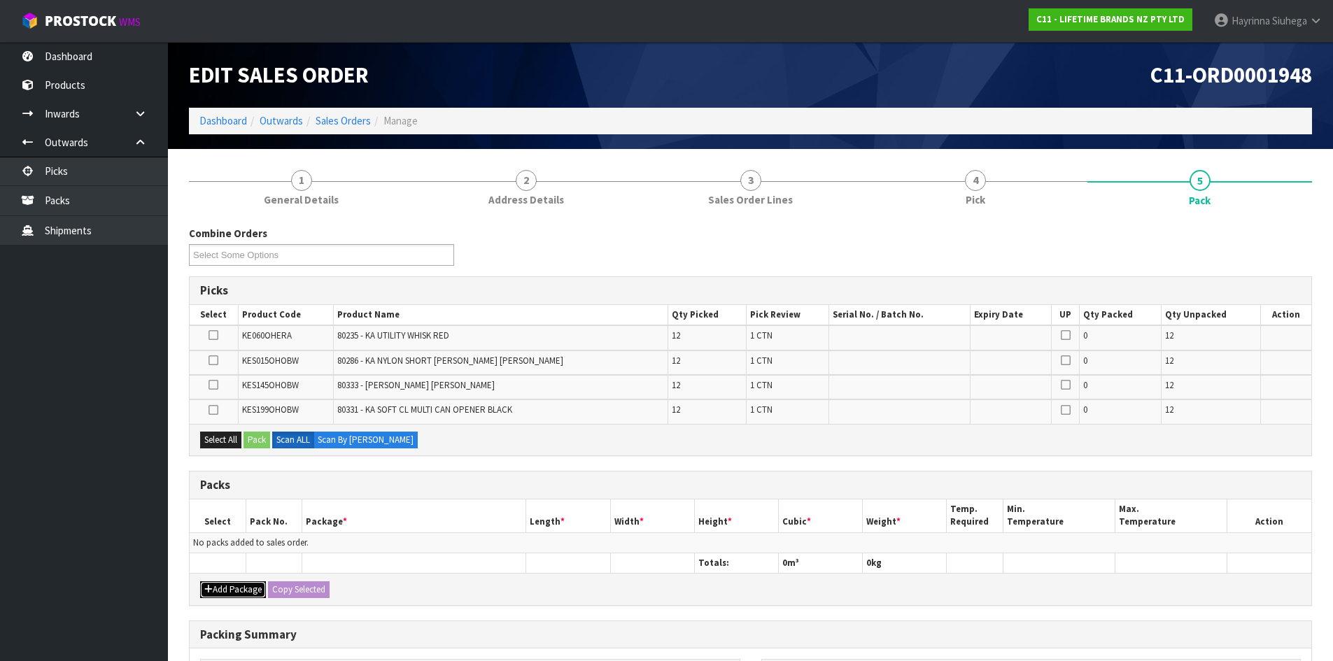
click at [208, 586] on icon "button" at bounding box center [208, 589] width 8 height 9
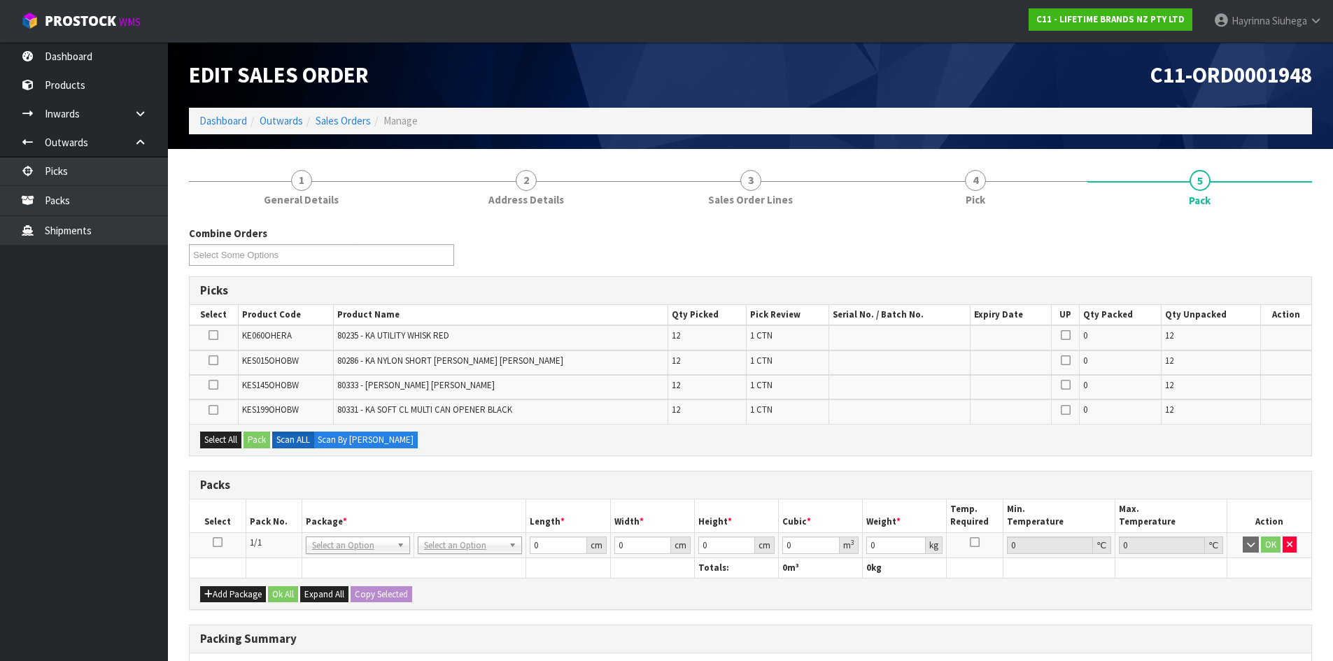
click at [216, 542] on icon at bounding box center [218, 542] width 10 height 1
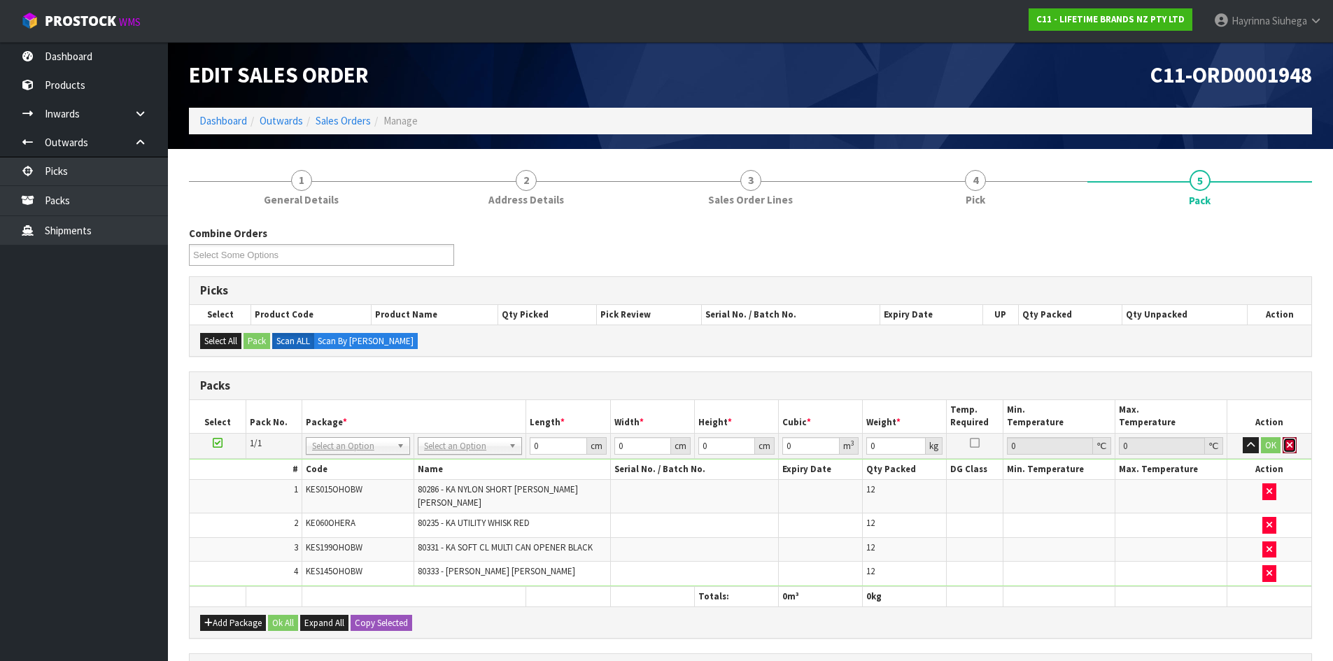
drag, startPoint x: 1287, startPoint y: 444, endPoint x: 1253, endPoint y: 453, distance: 35.5
click at [1287, 444] on icon "button" at bounding box center [1290, 445] width 6 height 9
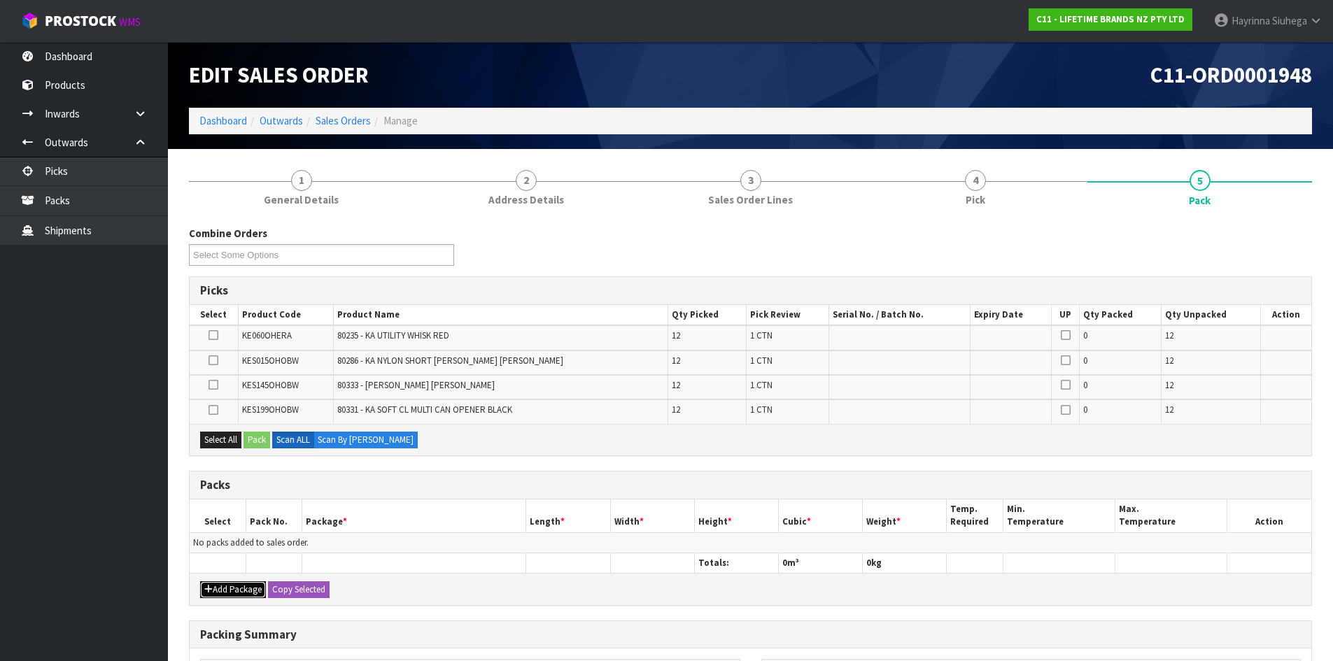
click at [225, 584] on button "Add Package" at bounding box center [233, 589] width 66 height 17
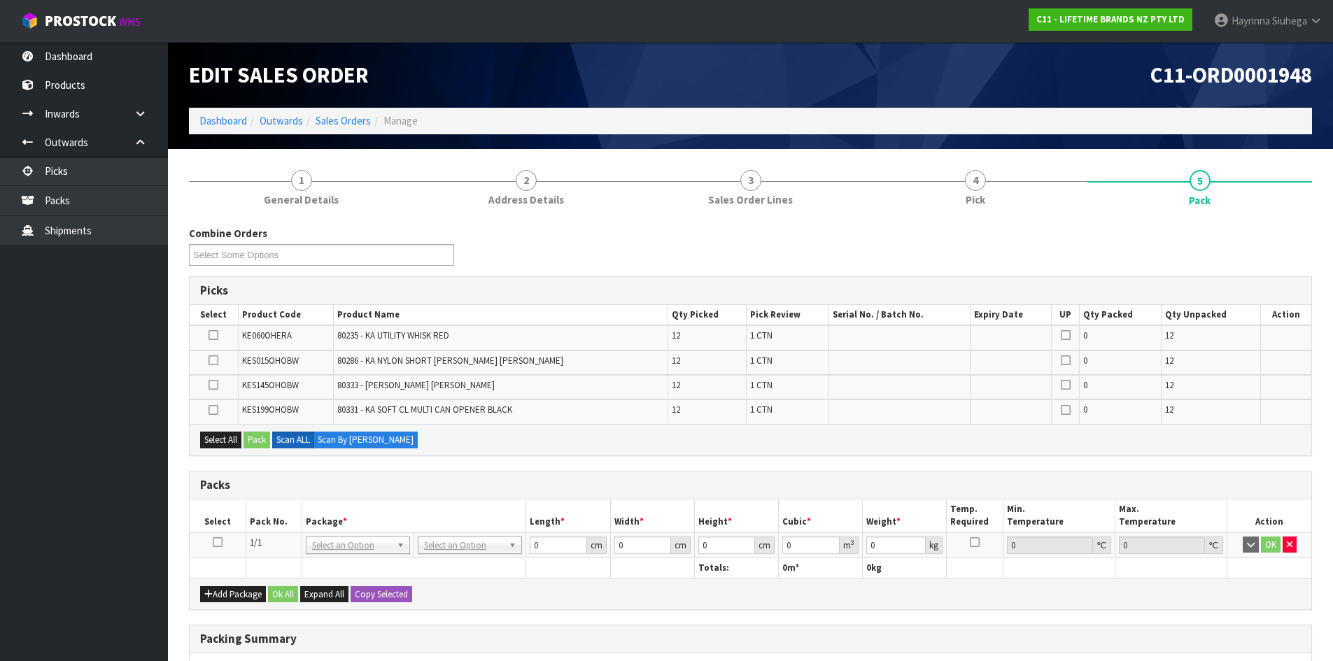
click at [217, 542] on icon at bounding box center [218, 542] width 10 height 1
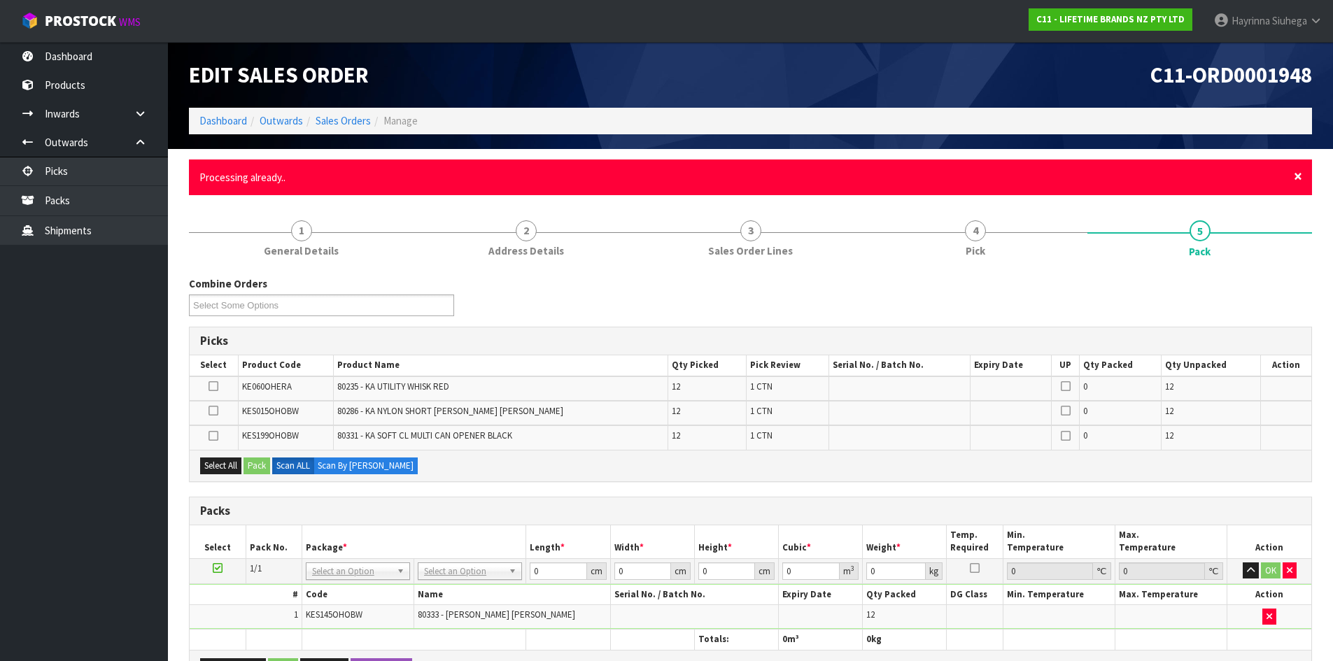
click at [1299, 183] on span "×" at bounding box center [1298, 177] width 8 height 20
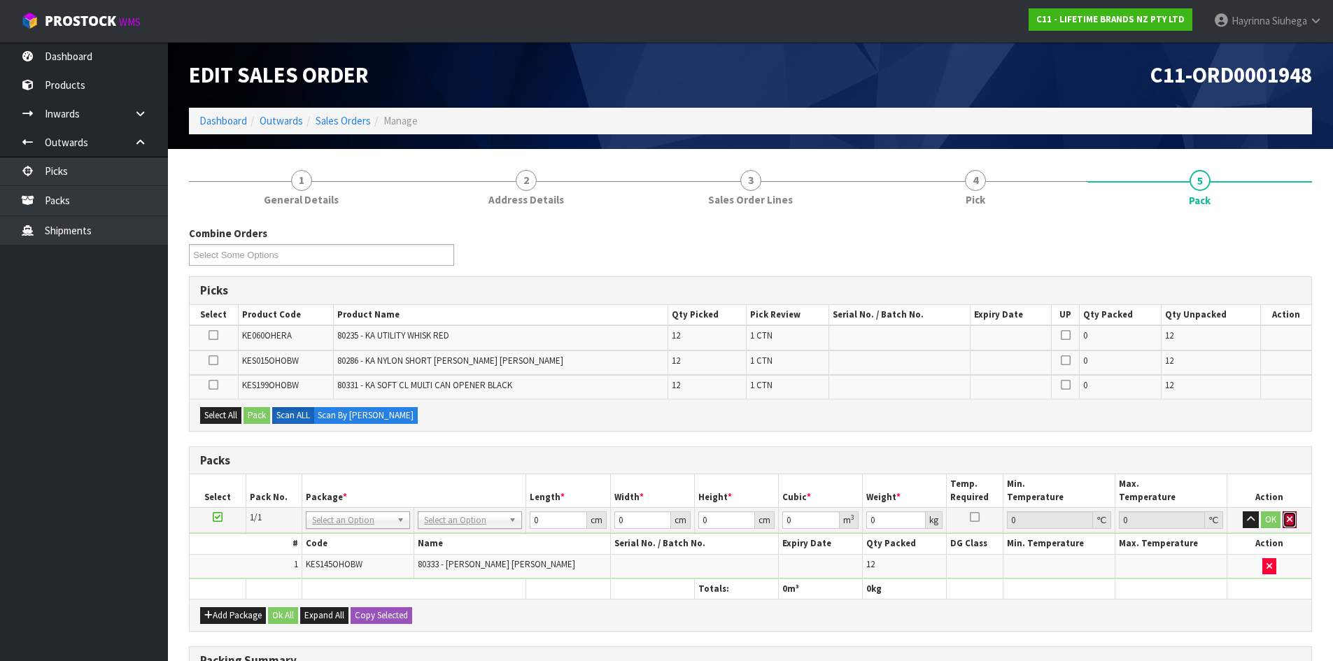
drag, startPoint x: 1284, startPoint y: 523, endPoint x: 958, endPoint y: 512, distance: 326.9
click at [1284, 525] on button "button" at bounding box center [1289, 519] width 14 height 17
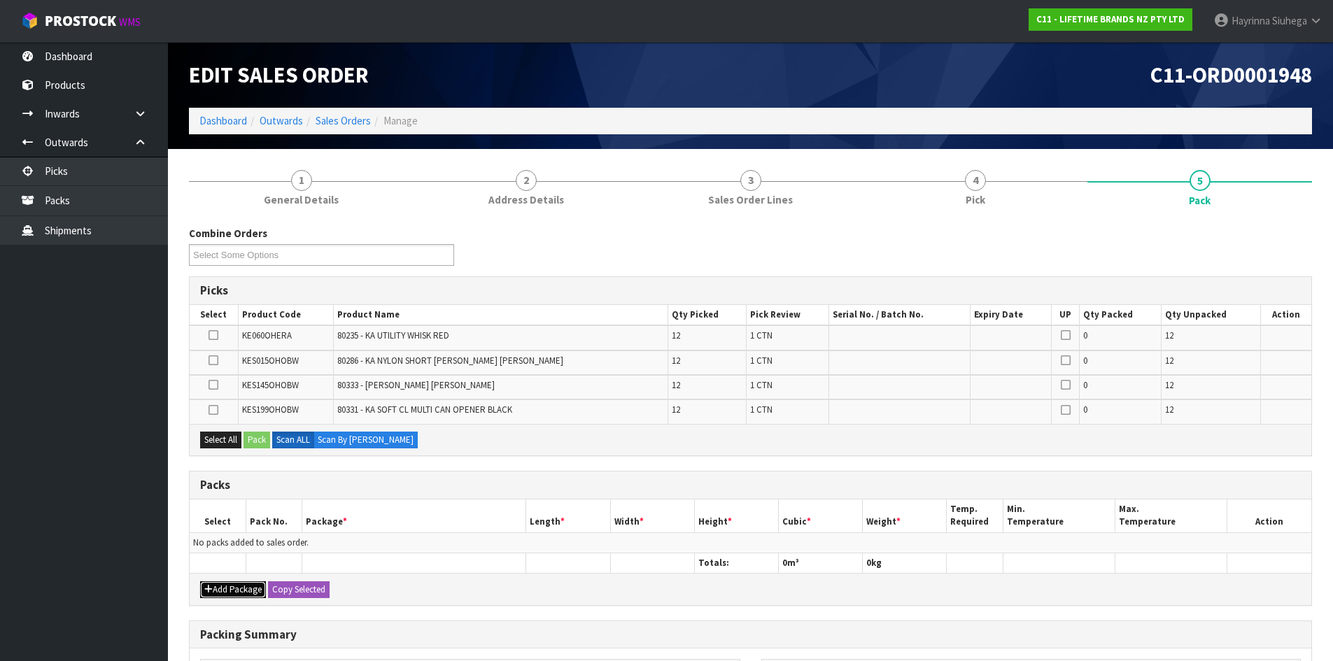
click at [227, 589] on button "Add Package" at bounding box center [233, 589] width 66 height 17
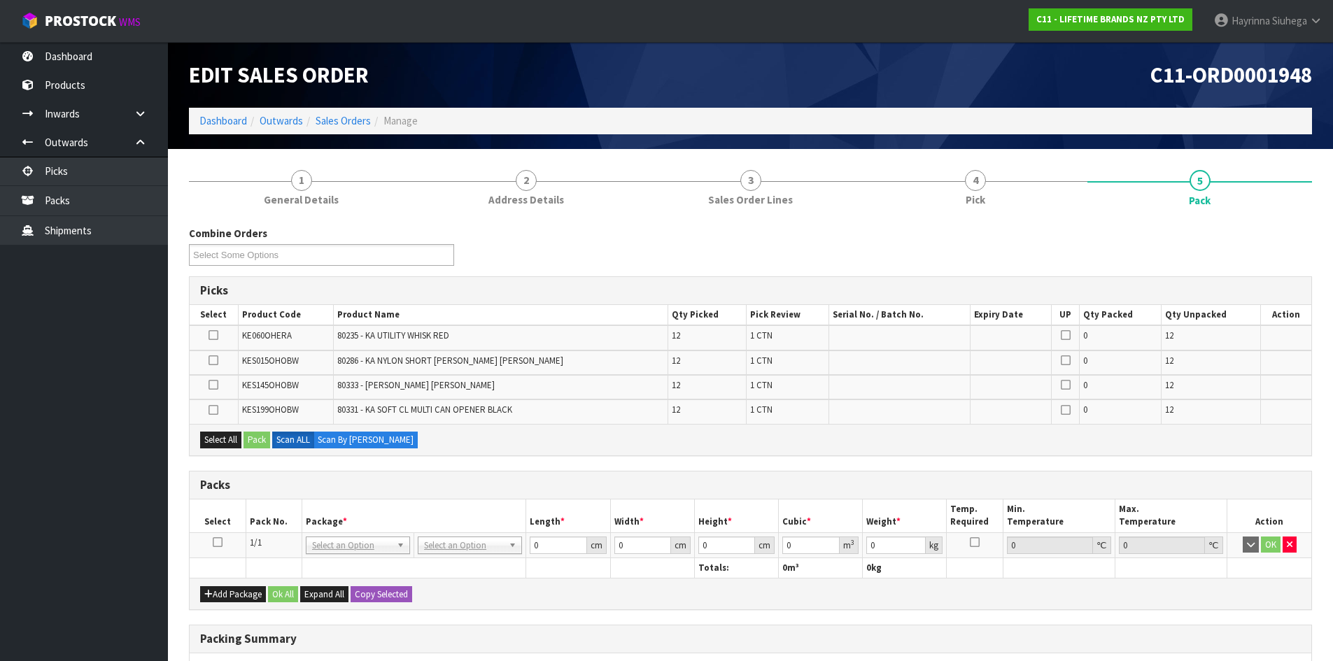
click at [221, 543] on icon at bounding box center [218, 542] width 10 height 1
click at [850, 246] on div "Combine Orders C11-ORD0001821 C11-ORD0001925 C11-ORD0001933 C11-ORD0001948 C11-…" at bounding box center [750, 251] width 1144 height 50
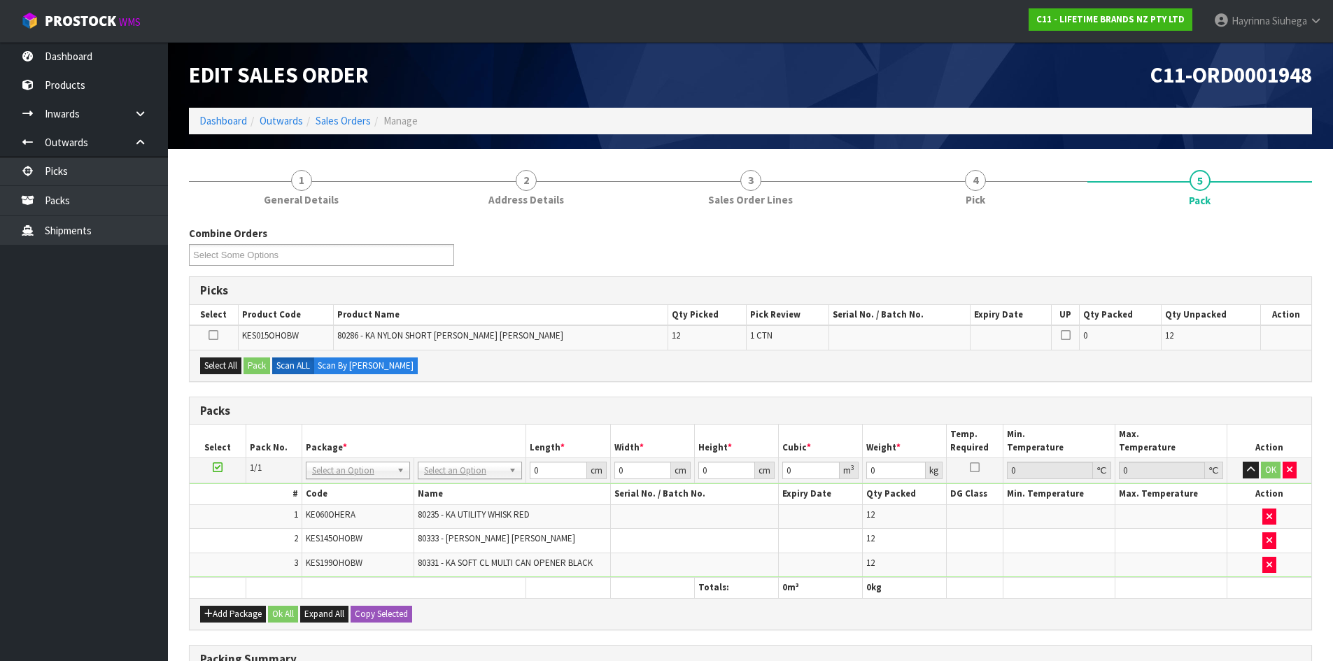
click at [213, 467] on icon at bounding box center [218, 467] width 10 height 1
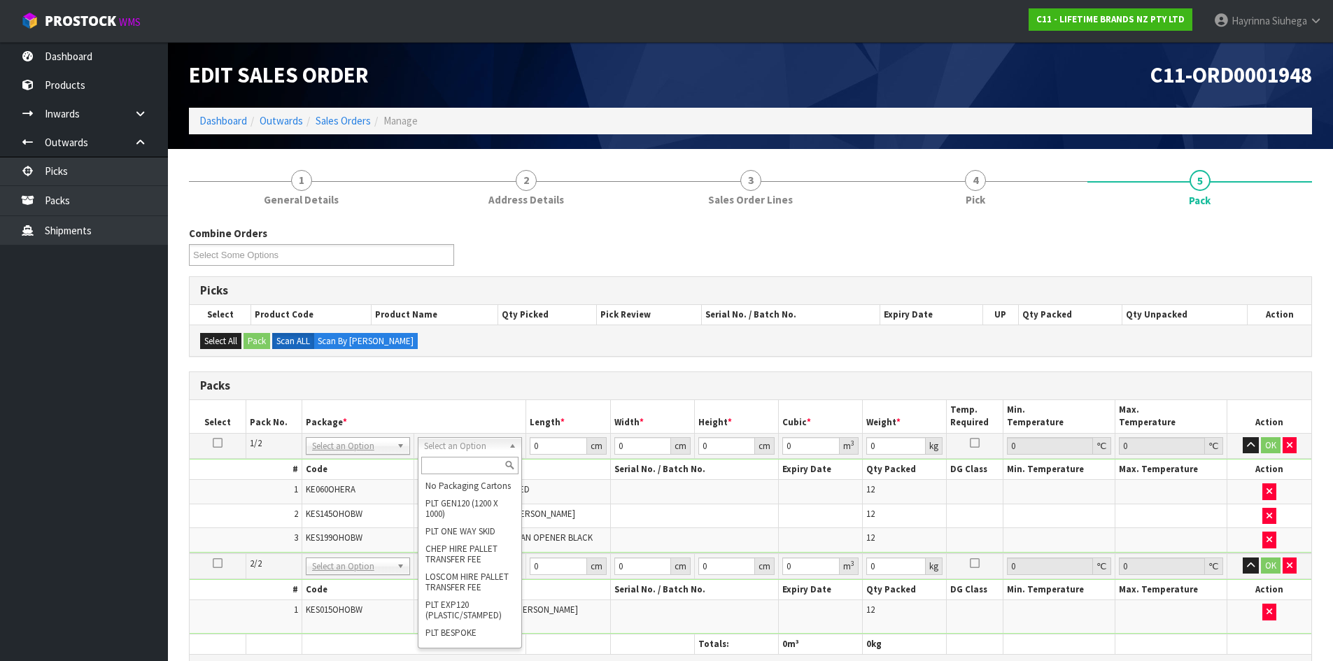
click at [452, 468] on input "text" at bounding box center [469, 465] width 97 height 17
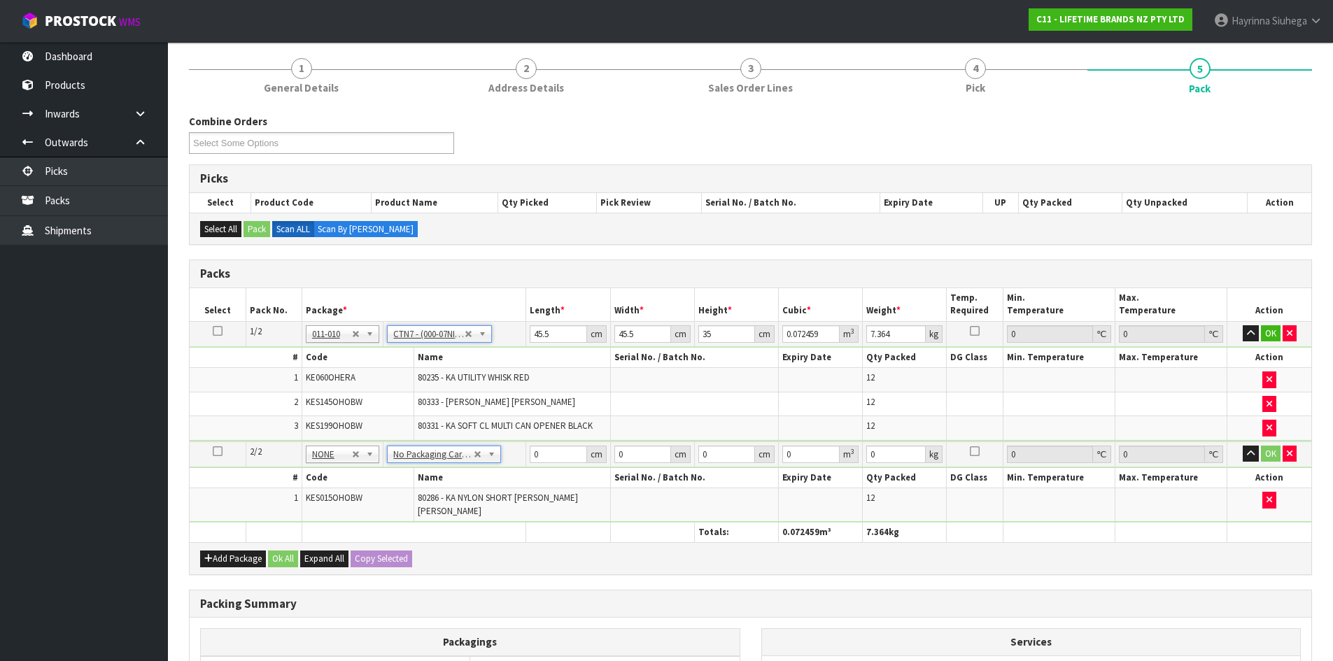
scroll to position [316, 0]
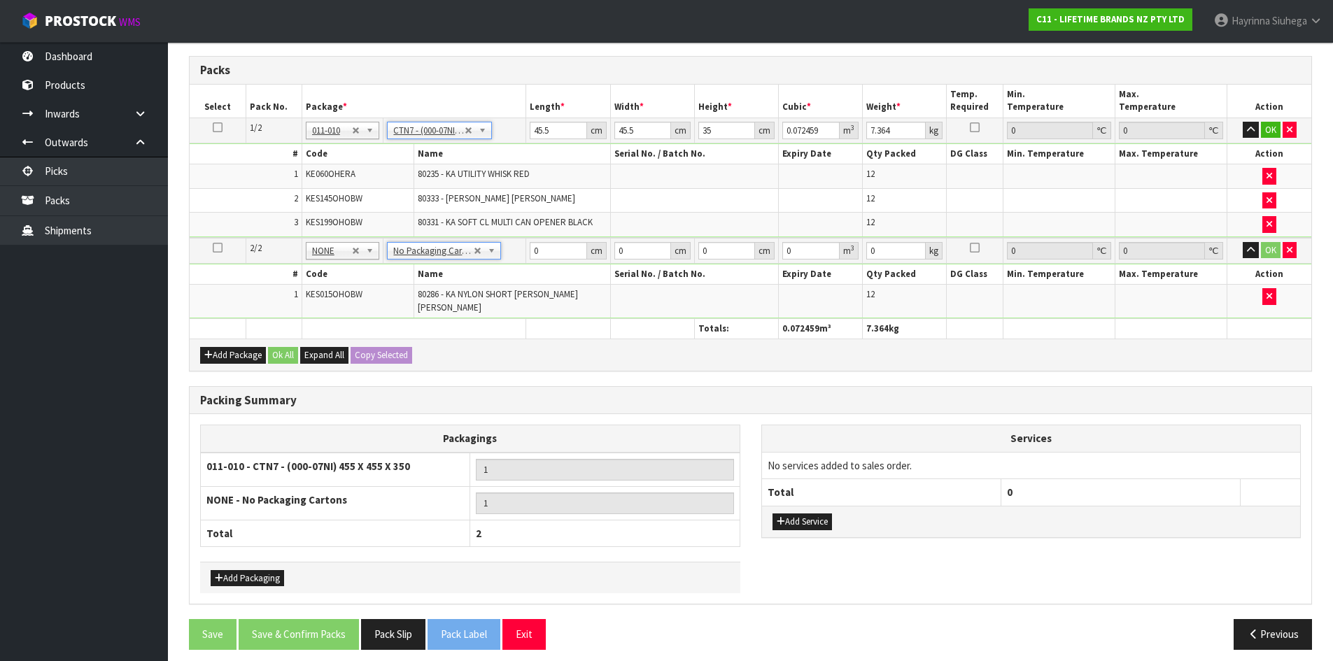
click at [803, 506] on div "Add Service" at bounding box center [1031, 521] width 539 height 31
click at [805, 514] on button "Add Service" at bounding box center [801, 522] width 59 height 17
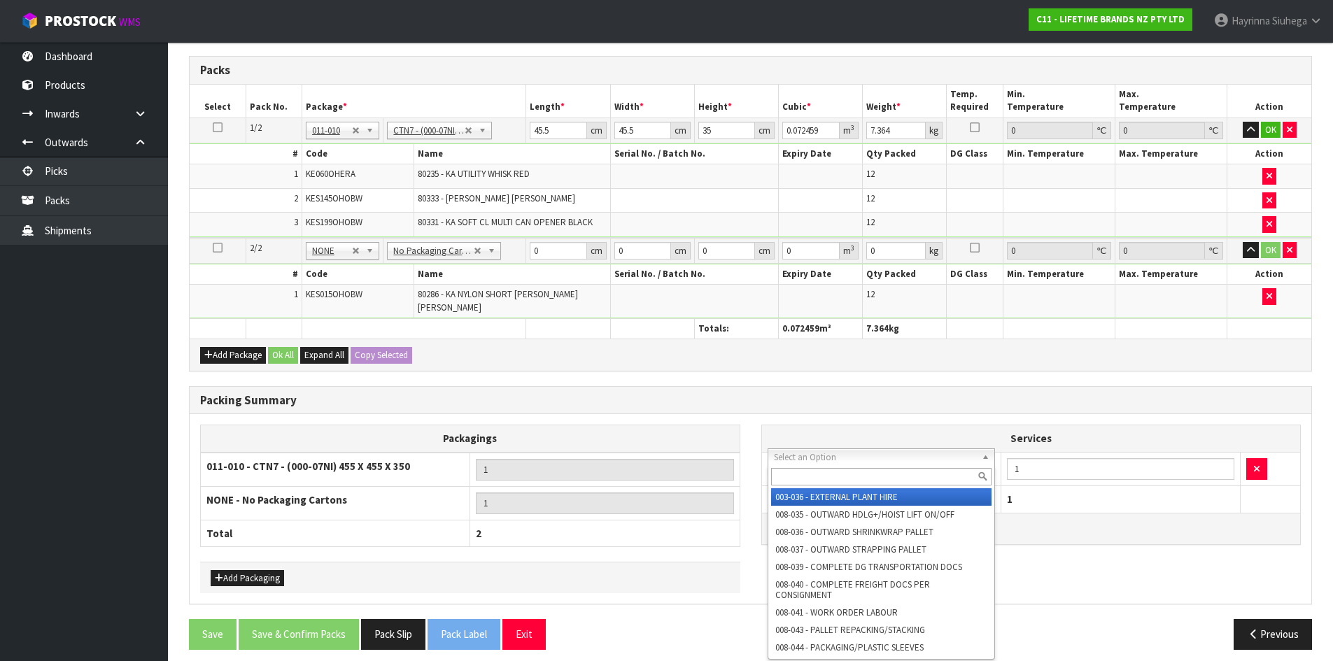
click at [826, 474] on input "text" at bounding box center [881, 476] width 221 height 17
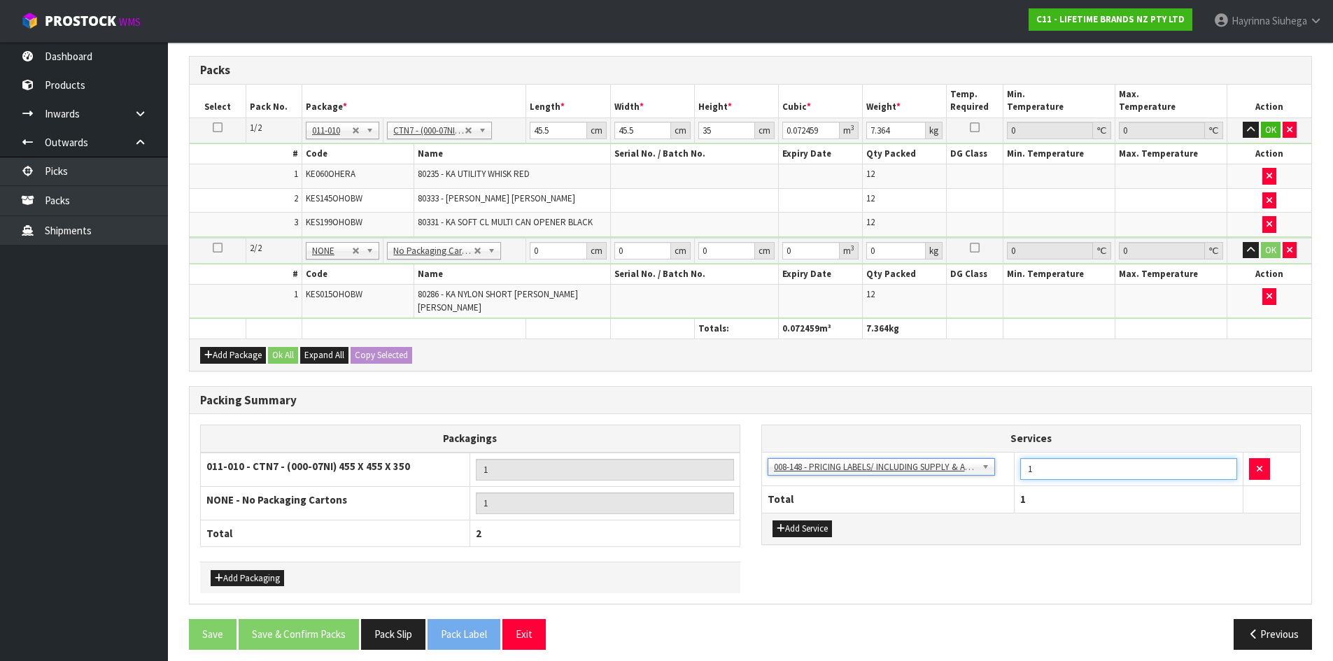
drag, startPoint x: 937, startPoint y: 463, endPoint x: 925, endPoint y: 463, distance: 11.9
click at [925, 463] on tr "003-036 - EXTERNAL PLANT HIRE 008-035 - OUTWARD HDLG+/HOIST LIFT ON/OFF 008-036…" at bounding box center [1031, 469] width 539 height 34
click at [540, 129] on input "45.5" at bounding box center [558, 130] width 57 height 17
click button "OK" at bounding box center [1271, 130] width 20 height 17
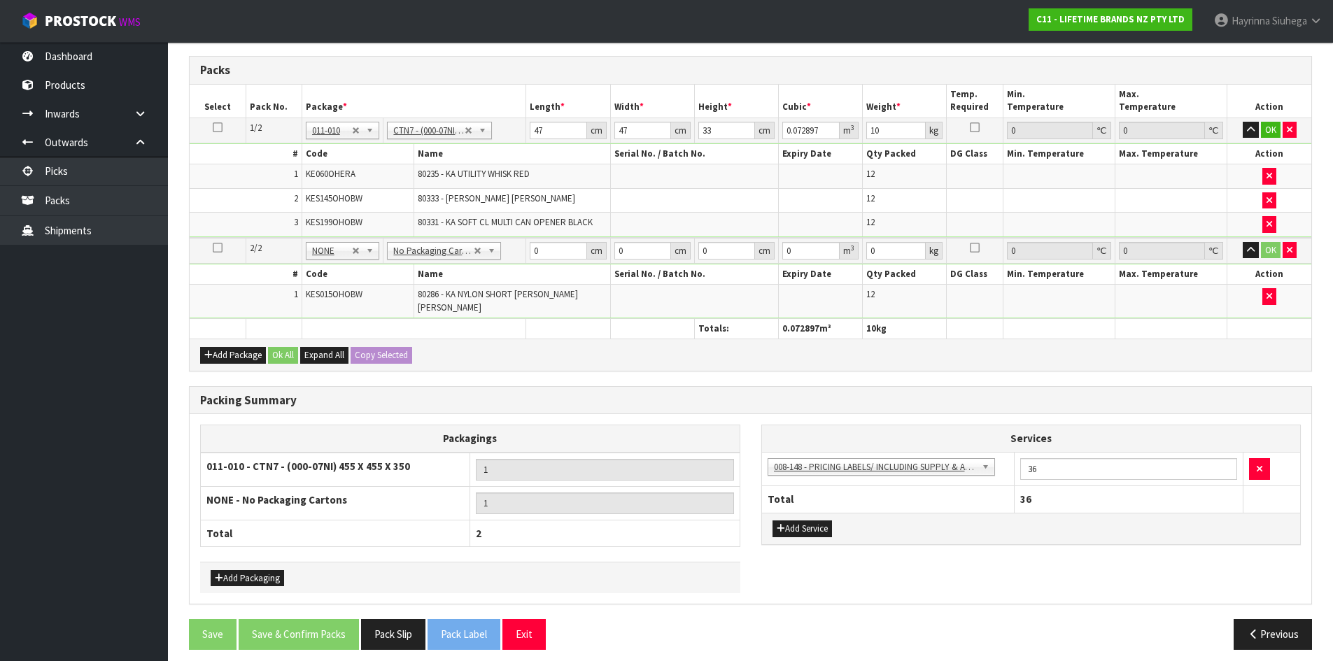
scroll to position [315, 0]
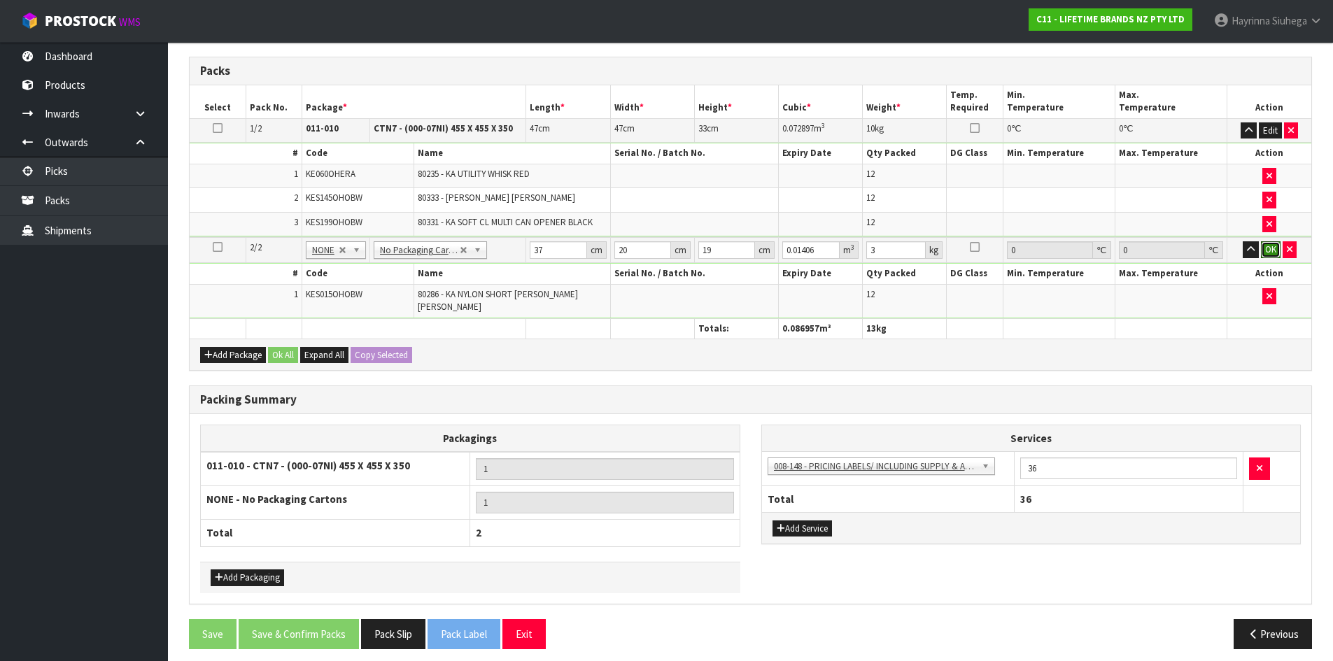
click button "OK" at bounding box center [1271, 249] width 20 height 17
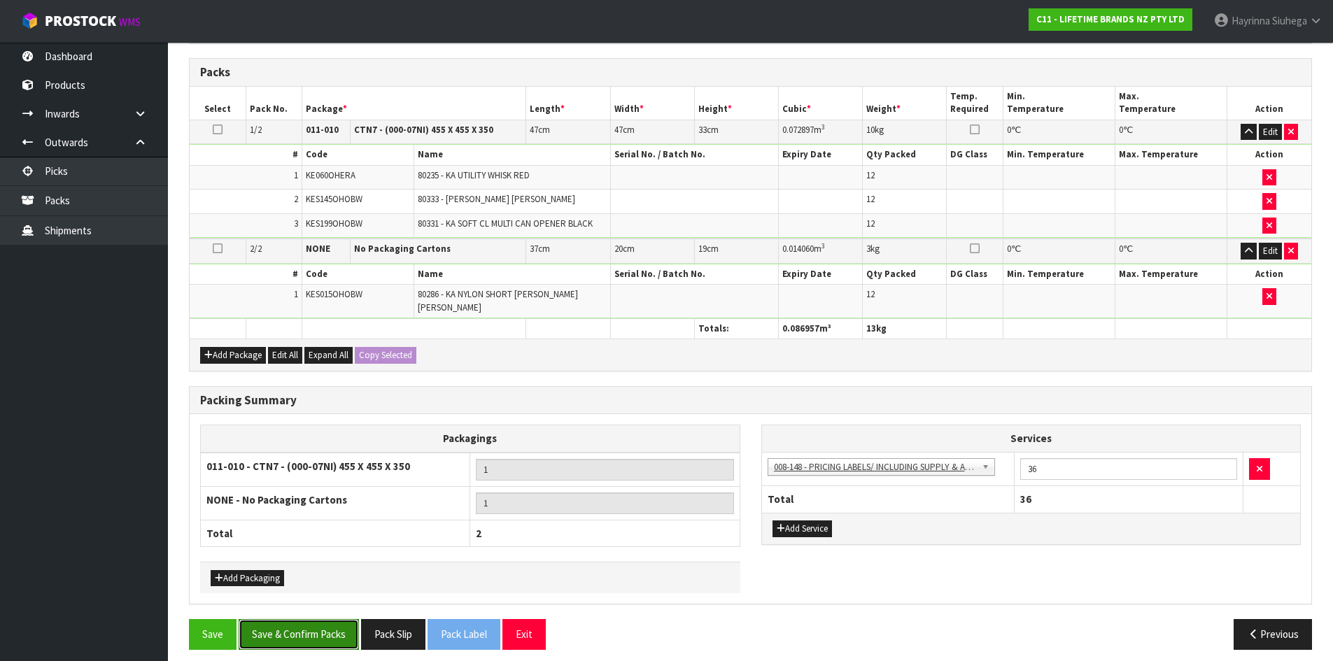
click at [332, 619] on button "Save & Confirm Packs" at bounding box center [299, 634] width 120 height 30
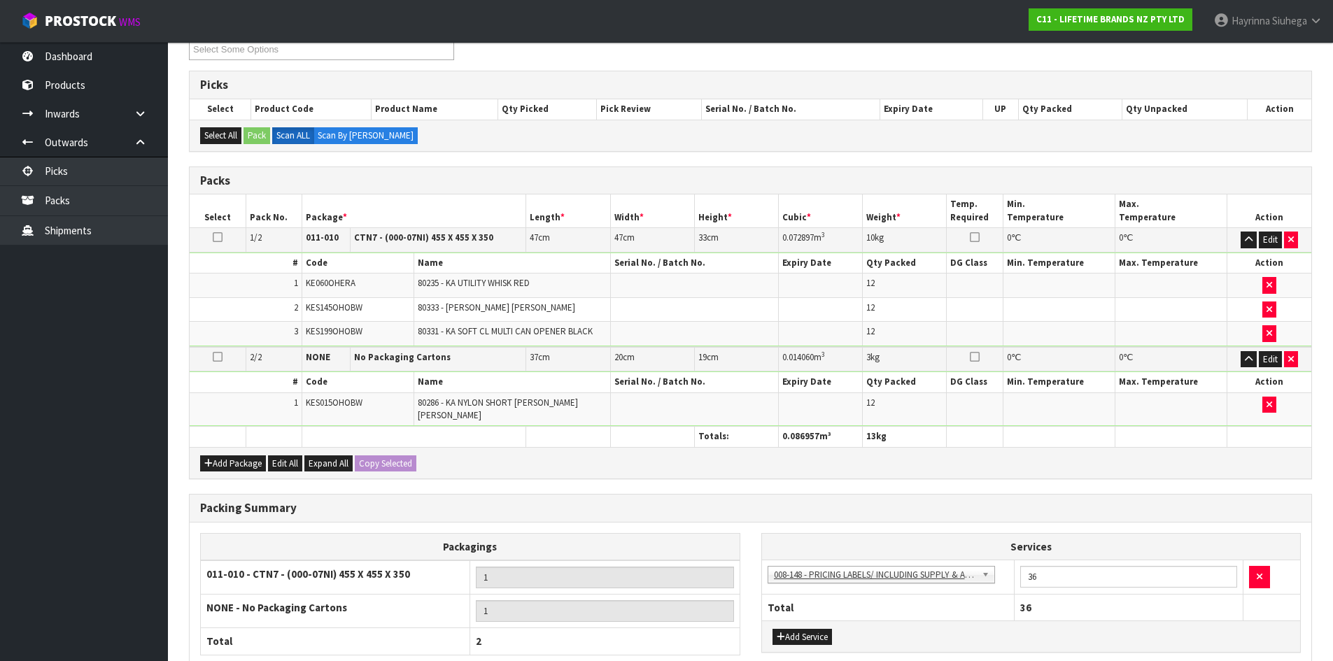
scroll to position [194, 0]
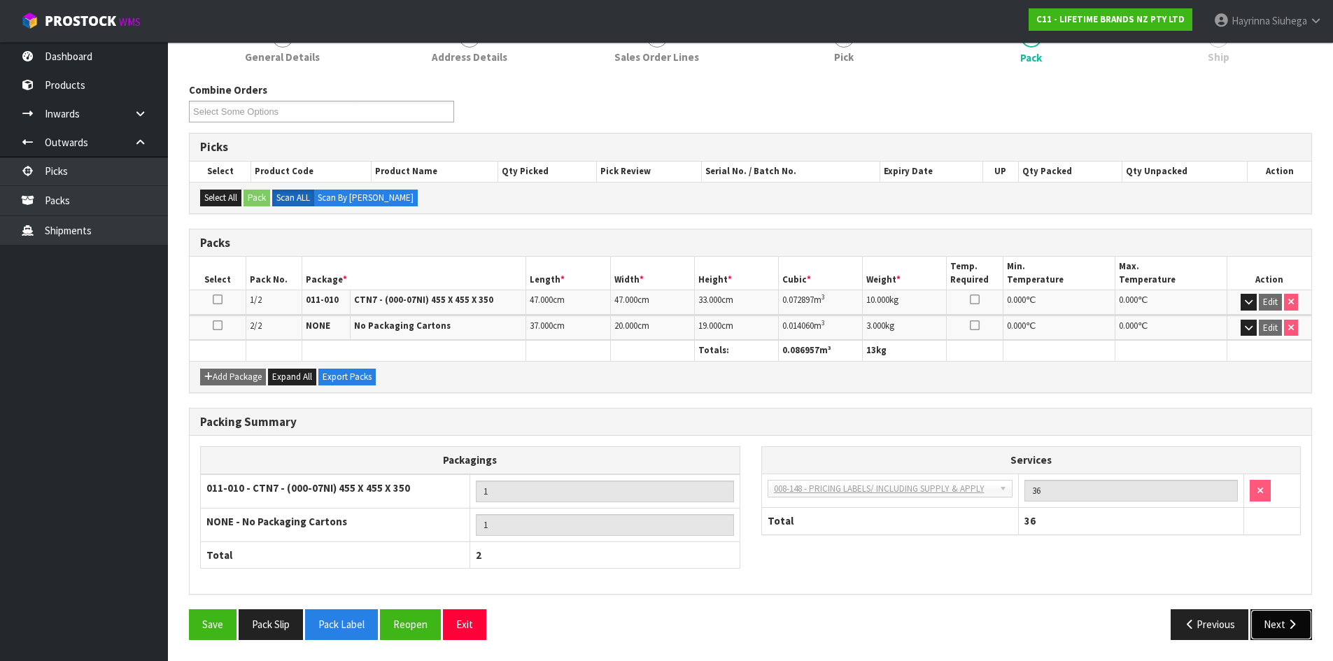
click at [1286, 628] on icon "button" at bounding box center [1291, 624] width 13 height 10
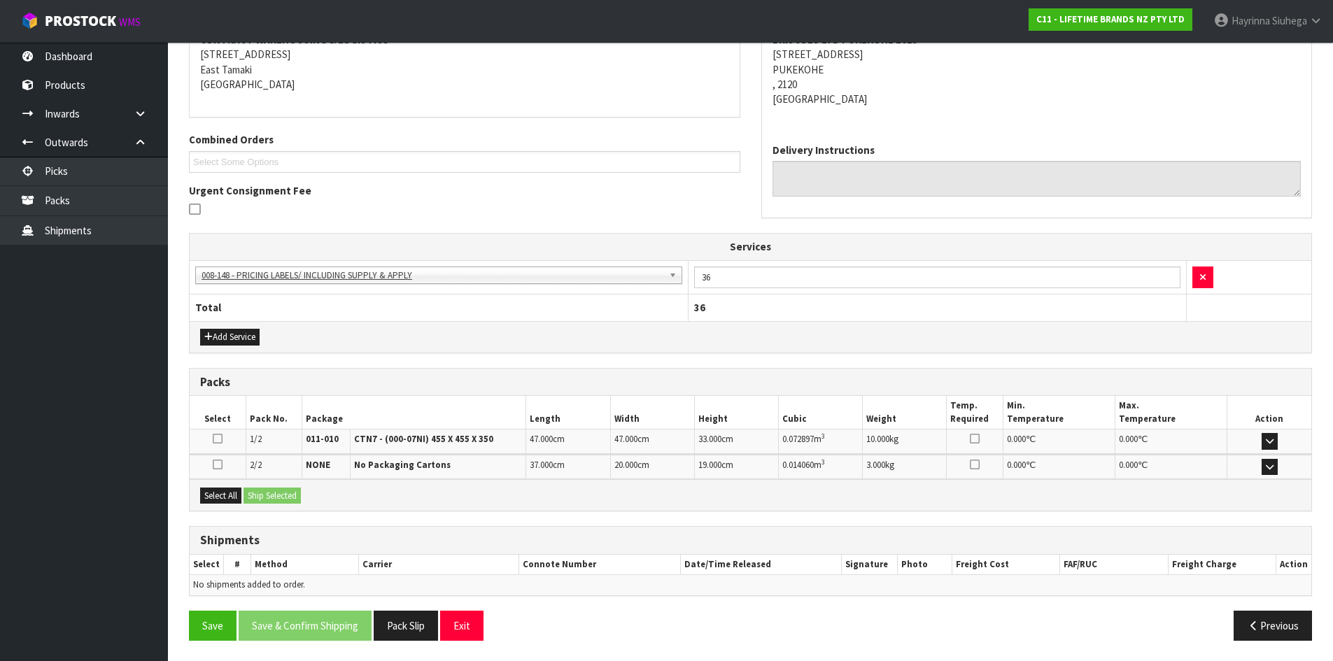
scroll to position [284, 0]
click at [218, 502] on button "Select All" at bounding box center [220, 495] width 41 height 17
click at [260, 505] on div "Select All Ship Selected" at bounding box center [750, 494] width 1121 height 31
click at [281, 495] on button "Ship Selected" at bounding box center [271, 495] width 57 height 17
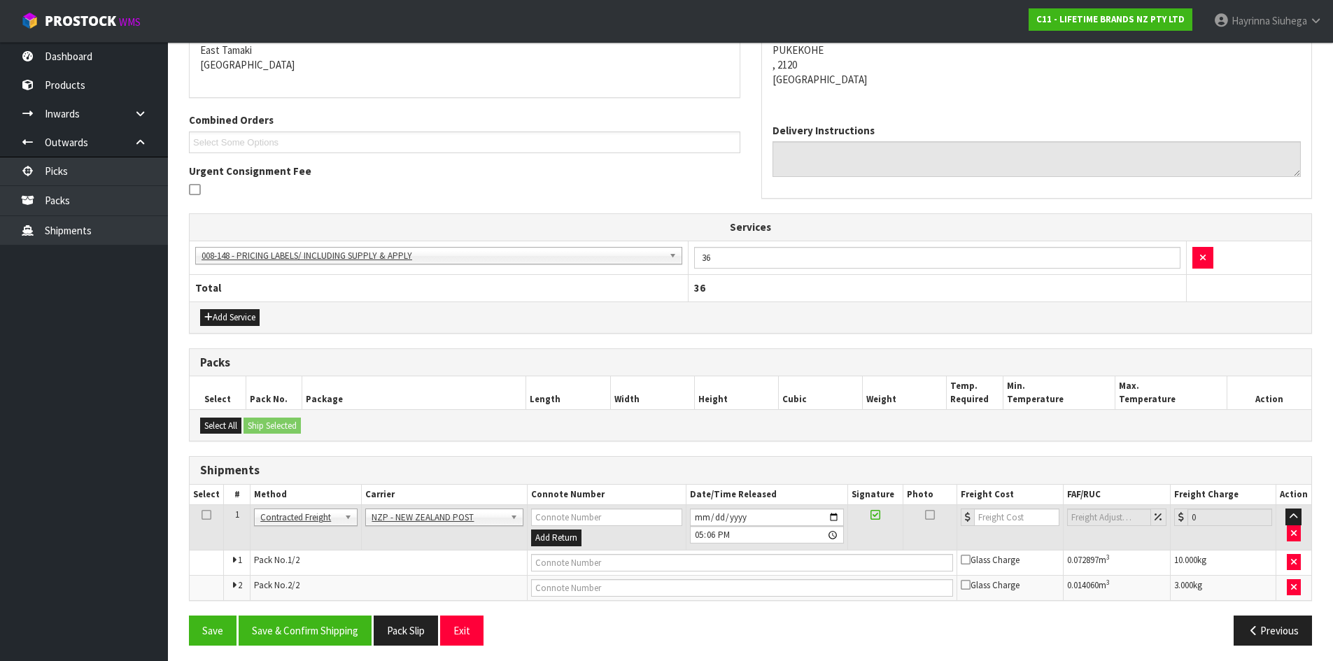
scroll to position [309, 0]
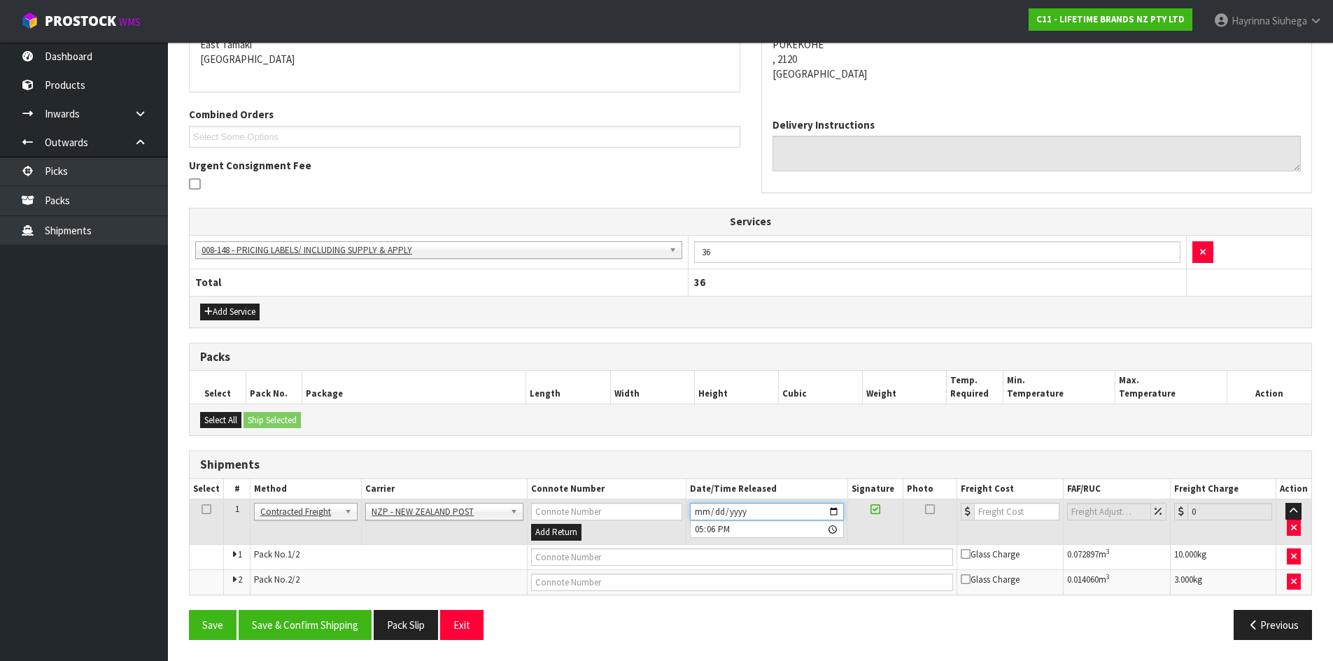
click at [694, 509] on input "2025-09-24" at bounding box center [767, 511] width 154 height 17
click at [327, 614] on button "Save & Confirm Shipping" at bounding box center [305, 625] width 133 height 30
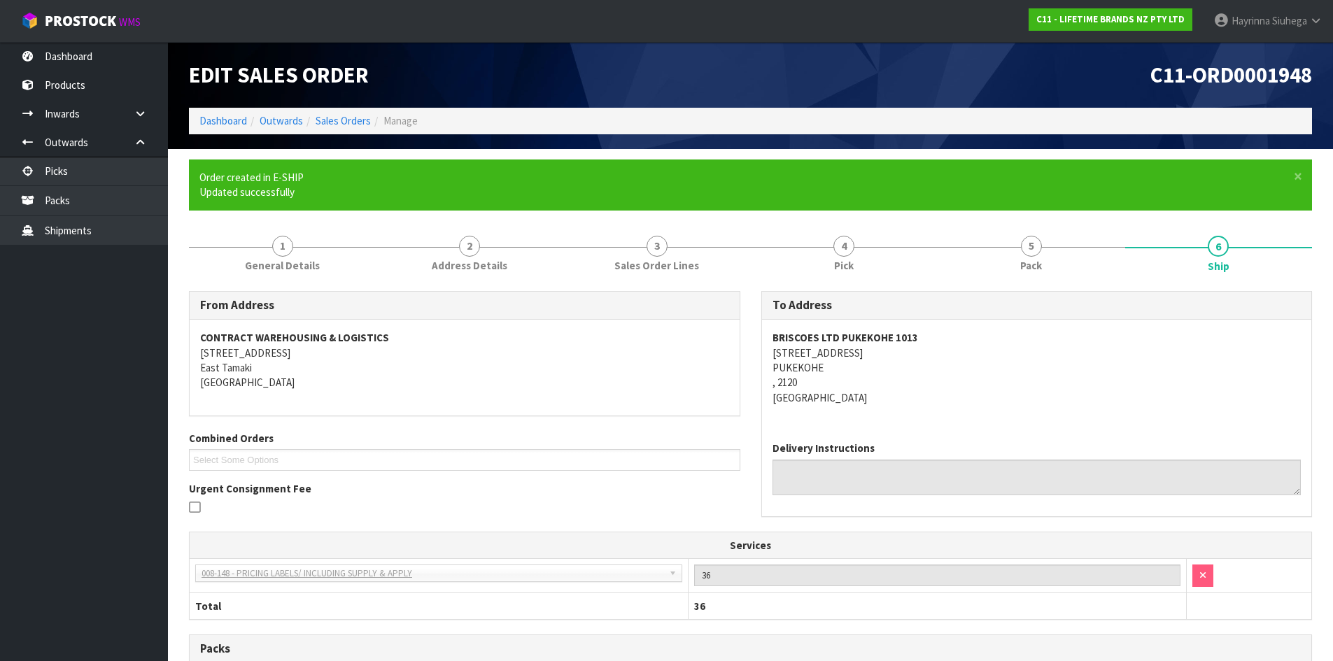
scroll to position [288, 0]
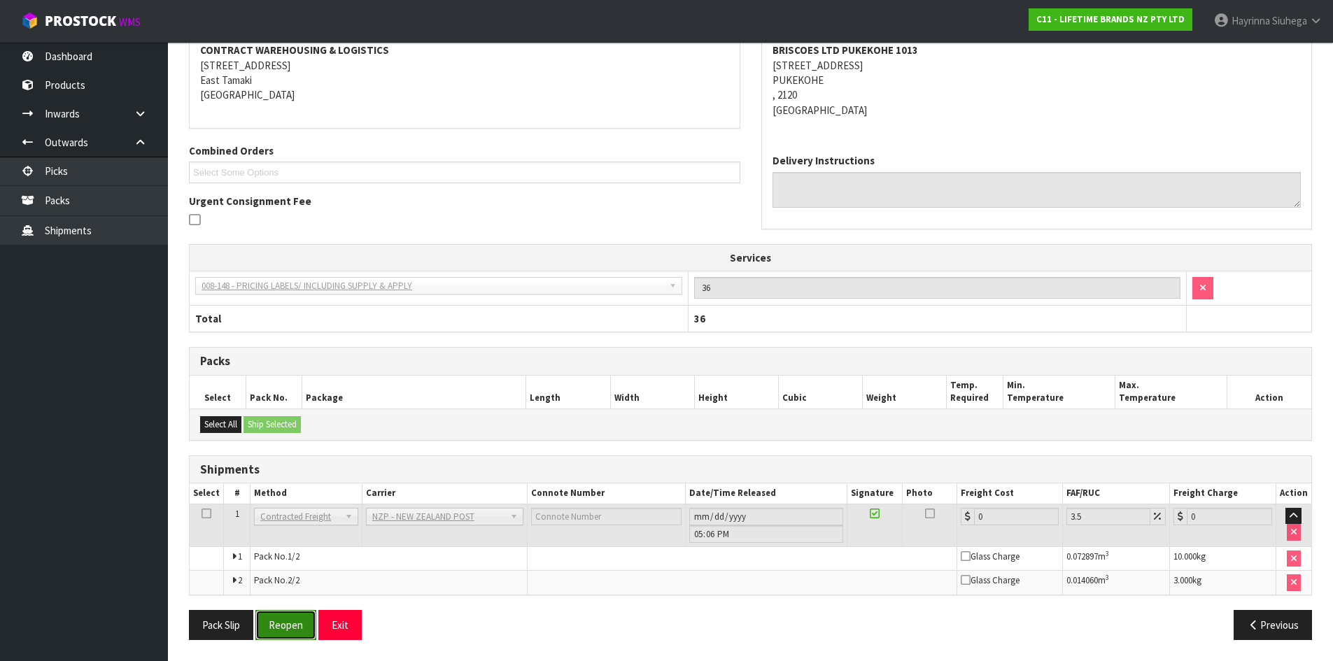
click at [299, 637] on button "Reopen" at bounding box center [285, 625] width 61 height 30
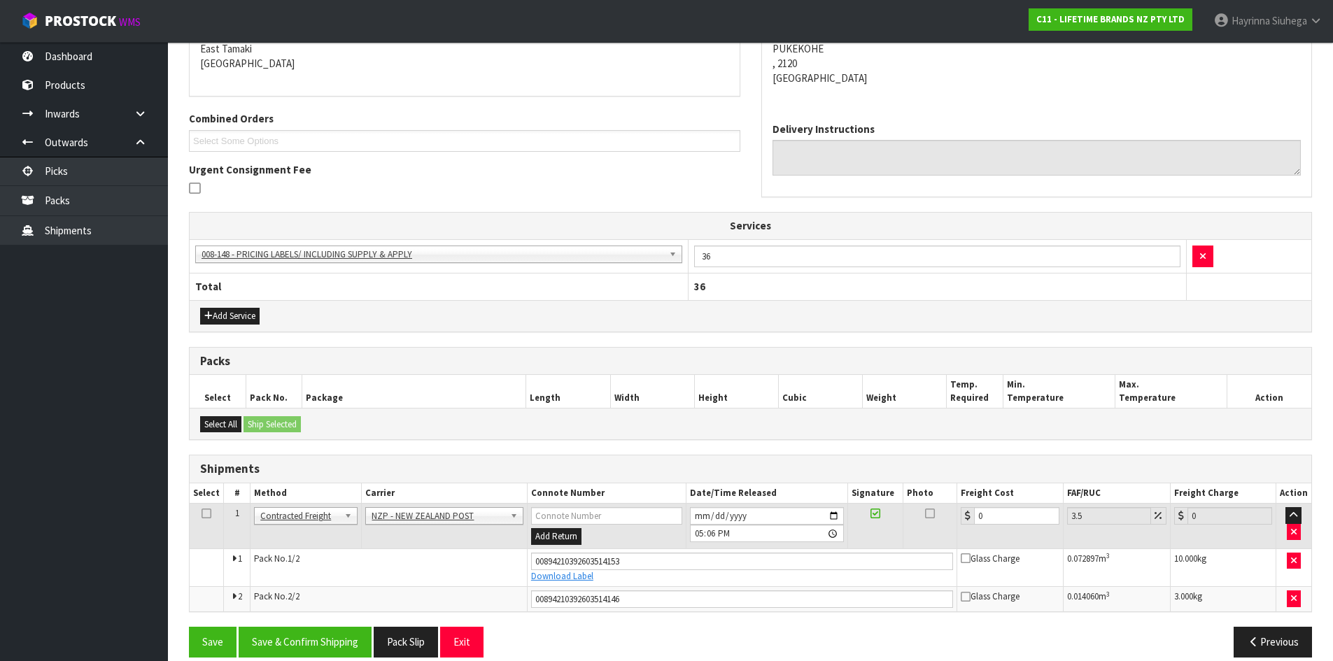
scroll to position [322, 0]
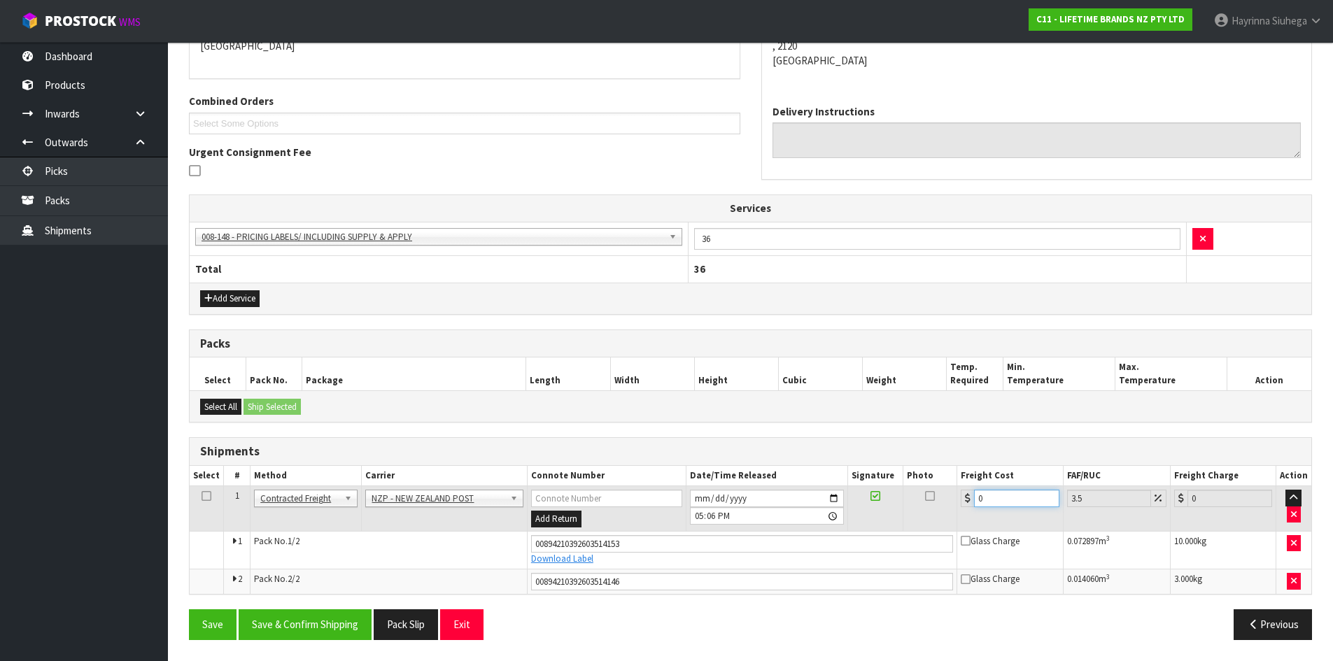
drag, startPoint x: 1016, startPoint y: 502, endPoint x: 660, endPoint y: 457, distance: 358.3
click at [701, 463] on div "Shipments Select # Method Carrier Connote Number Date/Time Released Signature P…" at bounding box center [750, 515] width 1123 height 157
click at [189, 609] on button "Save" at bounding box center [213, 624] width 48 height 30
click at [297, 620] on button "Save & Confirm Shipping" at bounding box center [305, 624] width 133 height 30
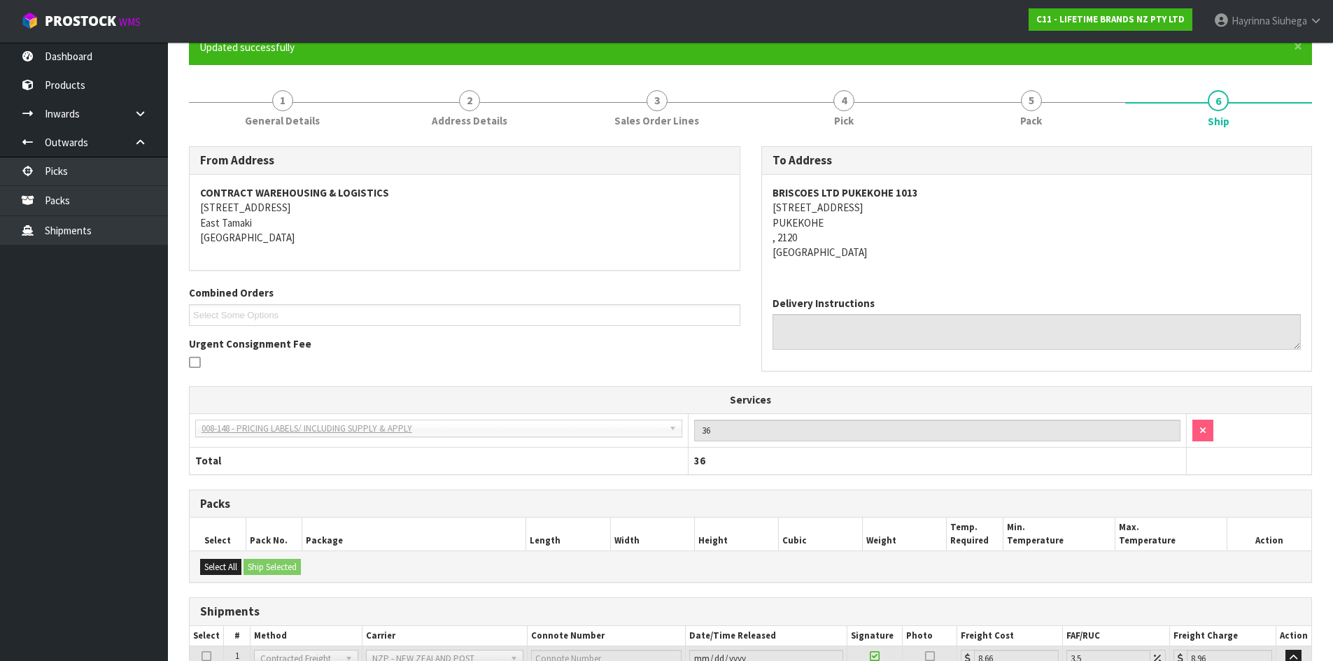
scroll to position [0, 0]
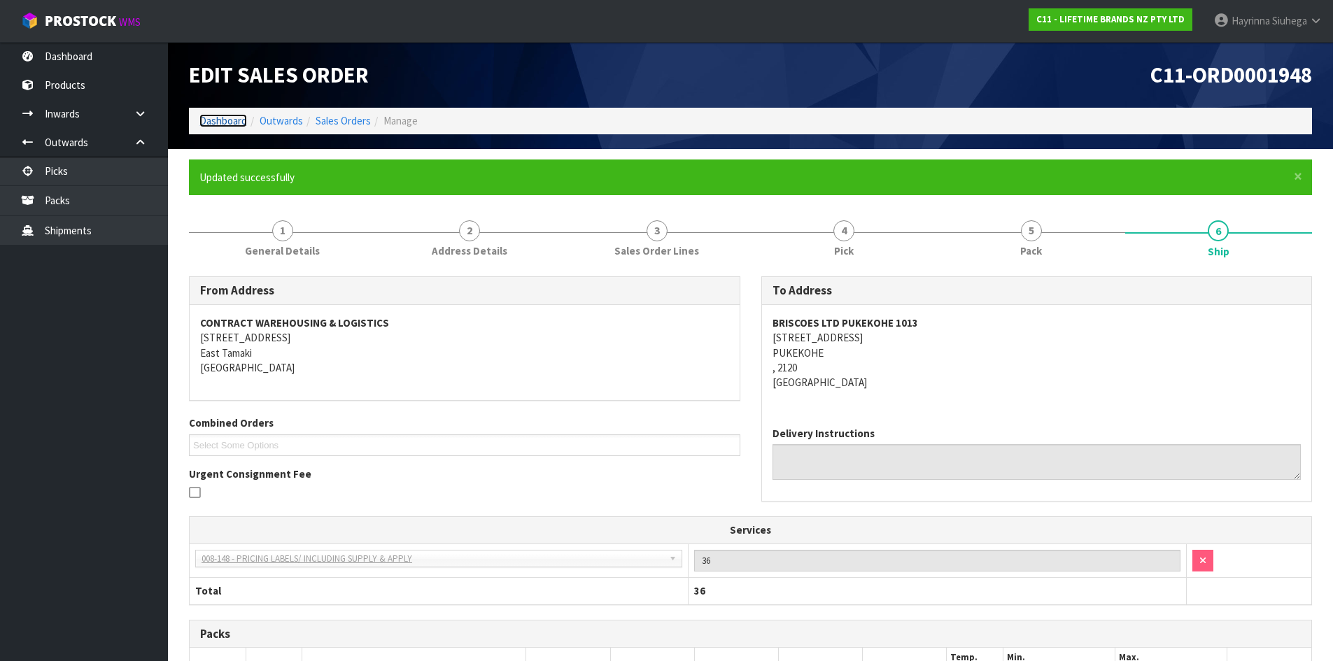
click at [230, 117] on link "Dashboard" at bounding box center [223, 120] width 48 height 13
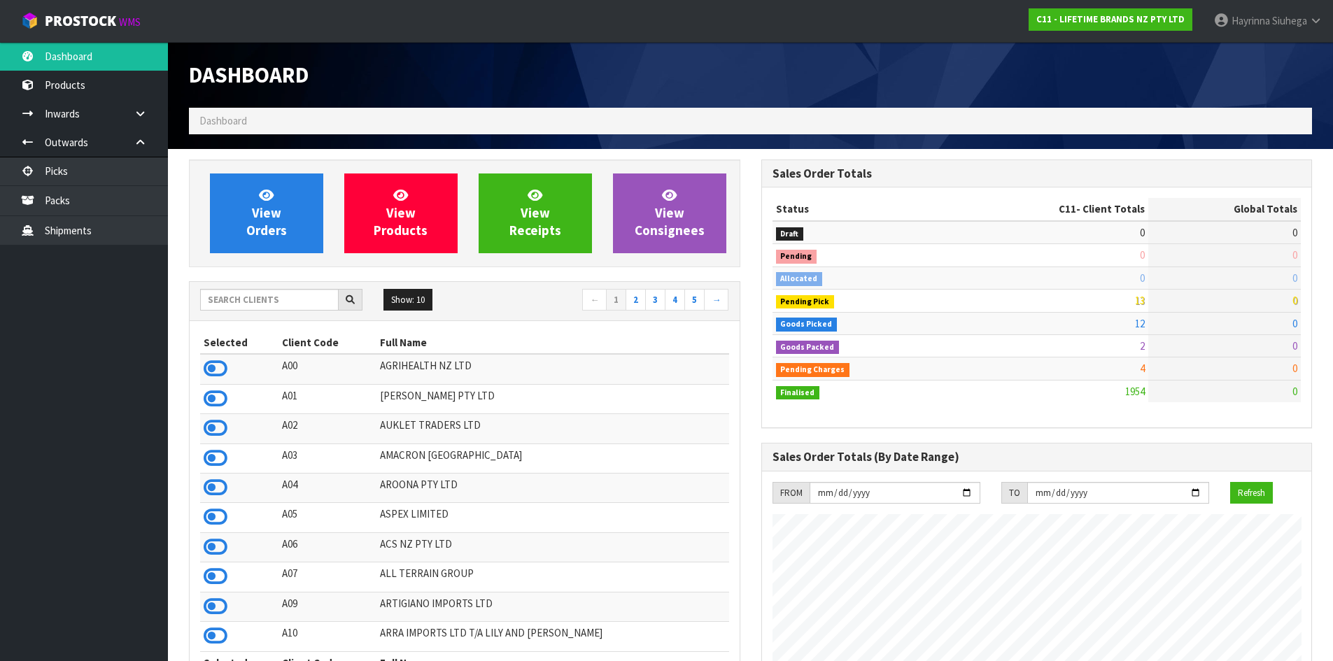
scroll to position [1060, 572]
click at [235, 301] on input "text" at bounding box center [269, 300] width 139 height 22
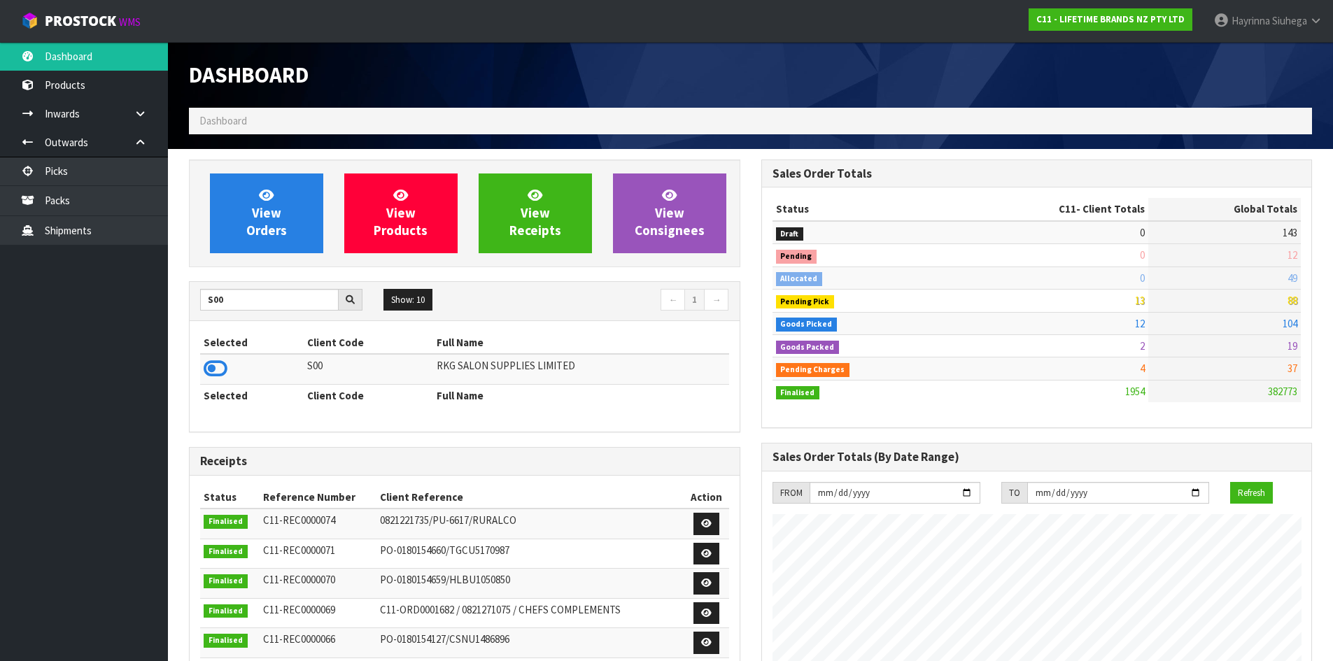
click at [220, 372] on icon at bounding box center [216, 368] width 24 height 21
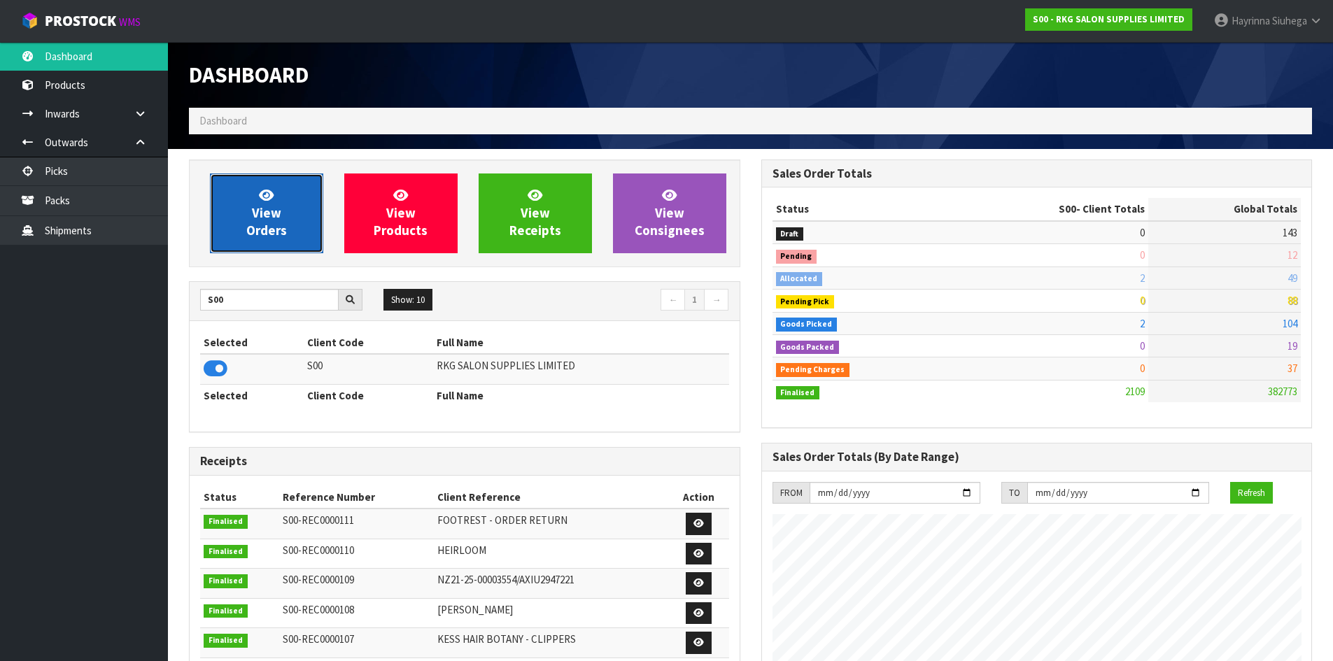
click at [280, 221] on link "View Orders" at bounding box center [266, 213] width 113 height 80
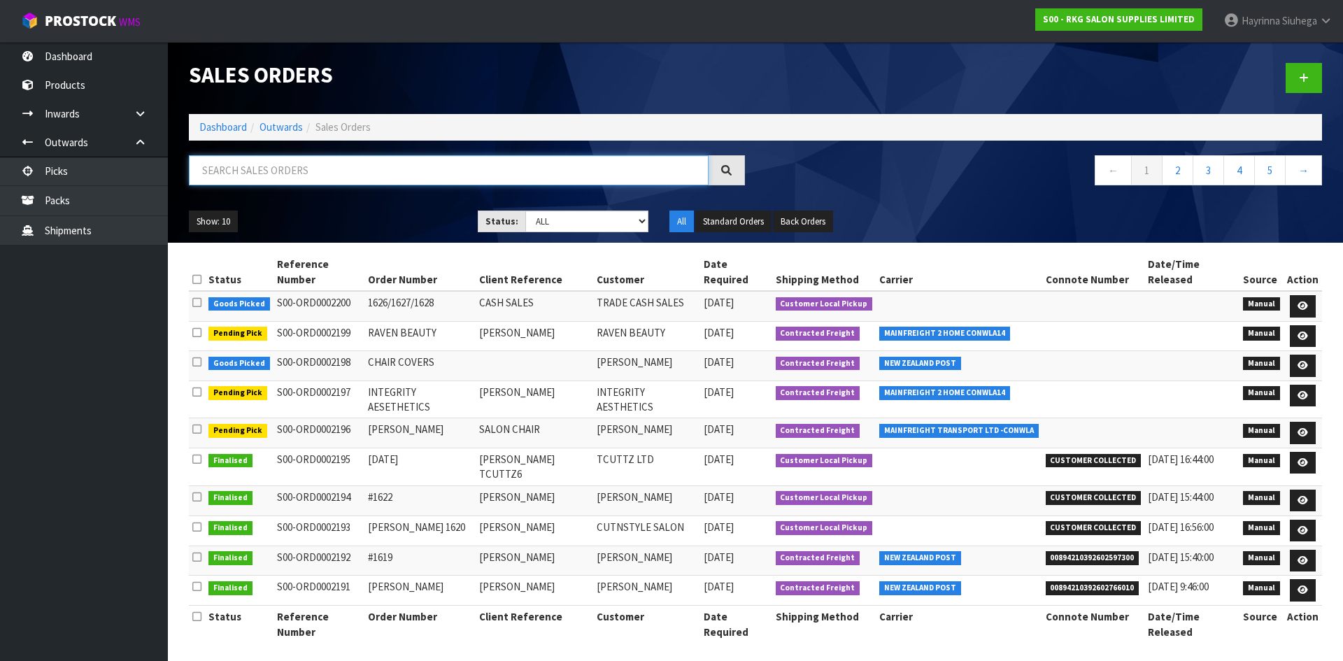
click at [304, 171] on input "text" at bounding box center [449, 170] width 520 height 30
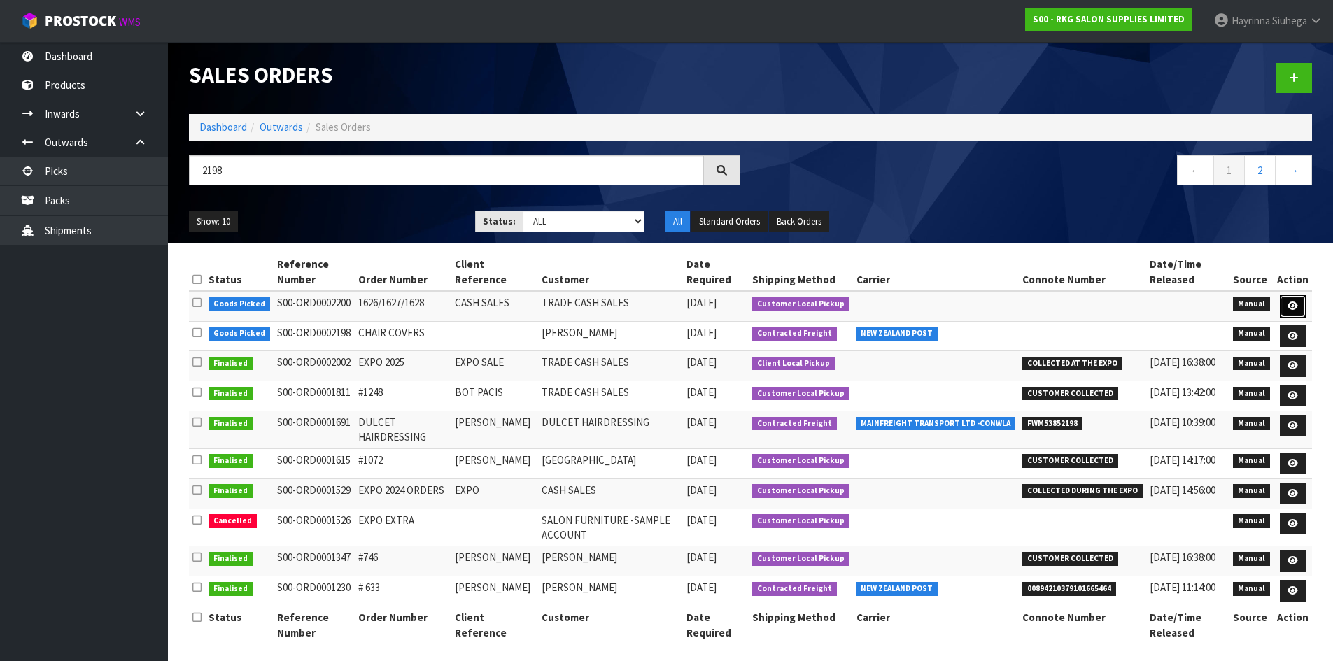
click at [1290, 306] on icon at bounding box center [1292, 306] width 10 height 9
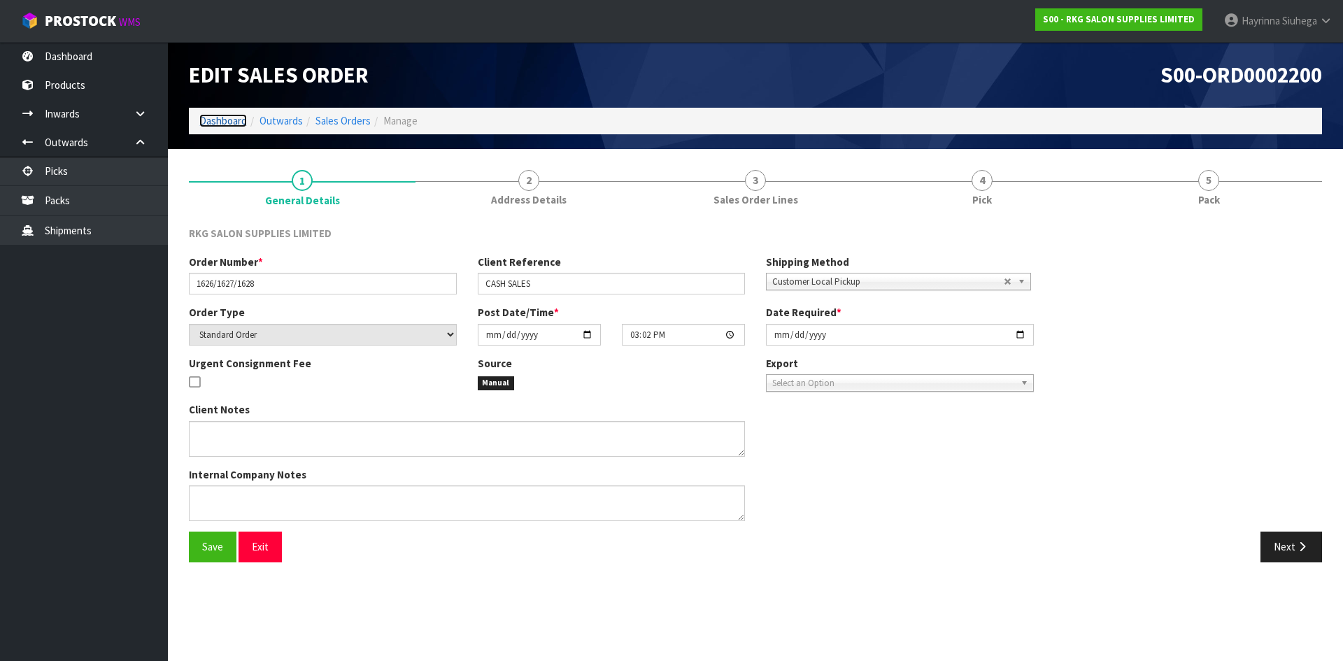
click at [235, 118] on link "Dashboard" at bounding box center [223, 120] width 48 height 13
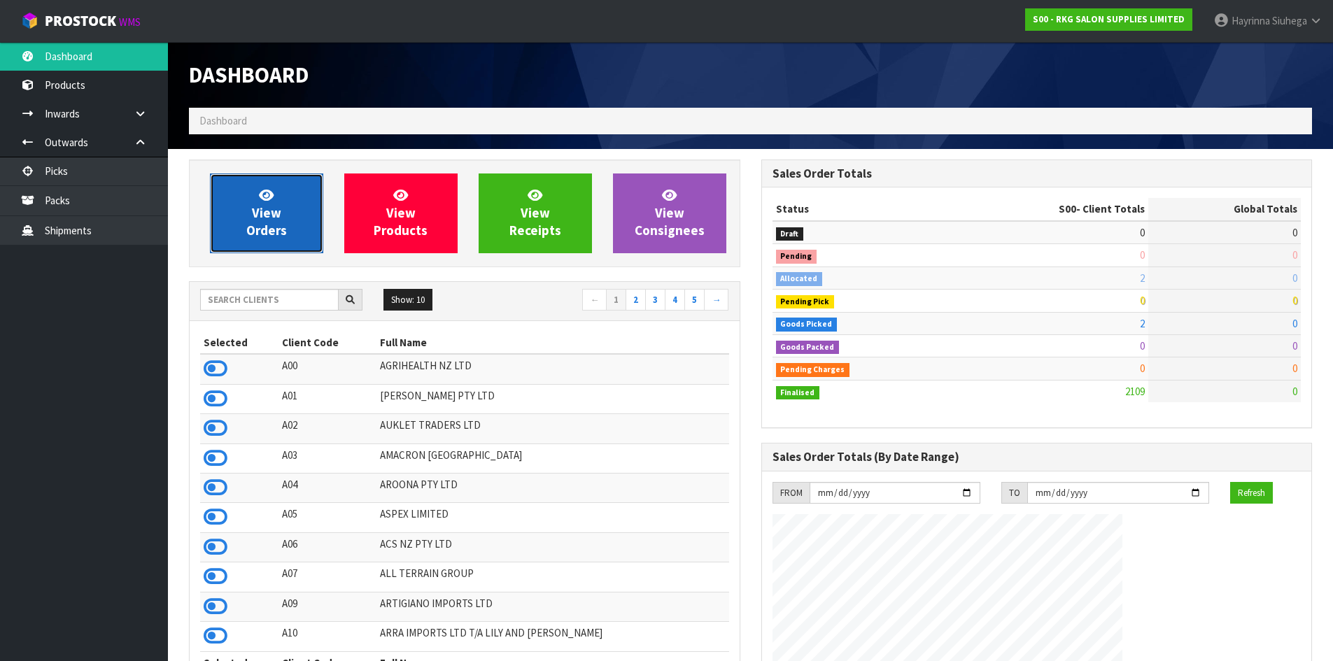
click at [263, 184] on link "View Orders" at bounding box center [266, 213] width 113 height 80
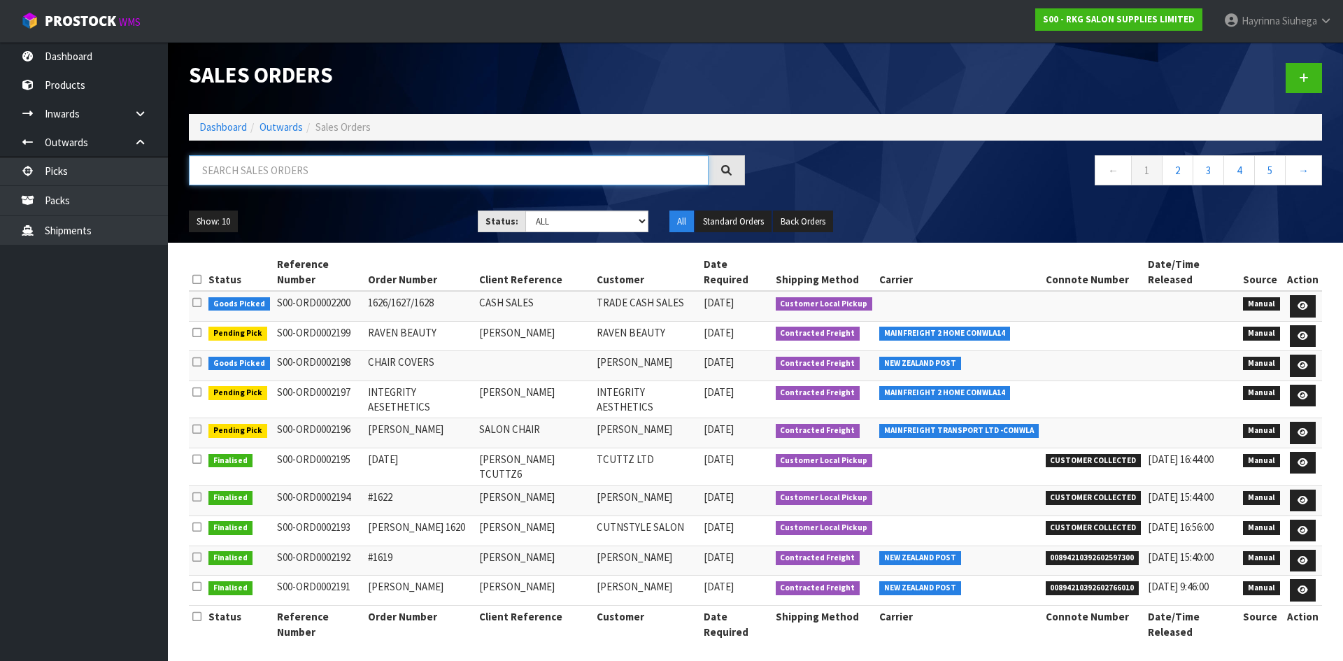
click at [289, 177] on input "text" at bounding box center [449, 170] width 520 height 30
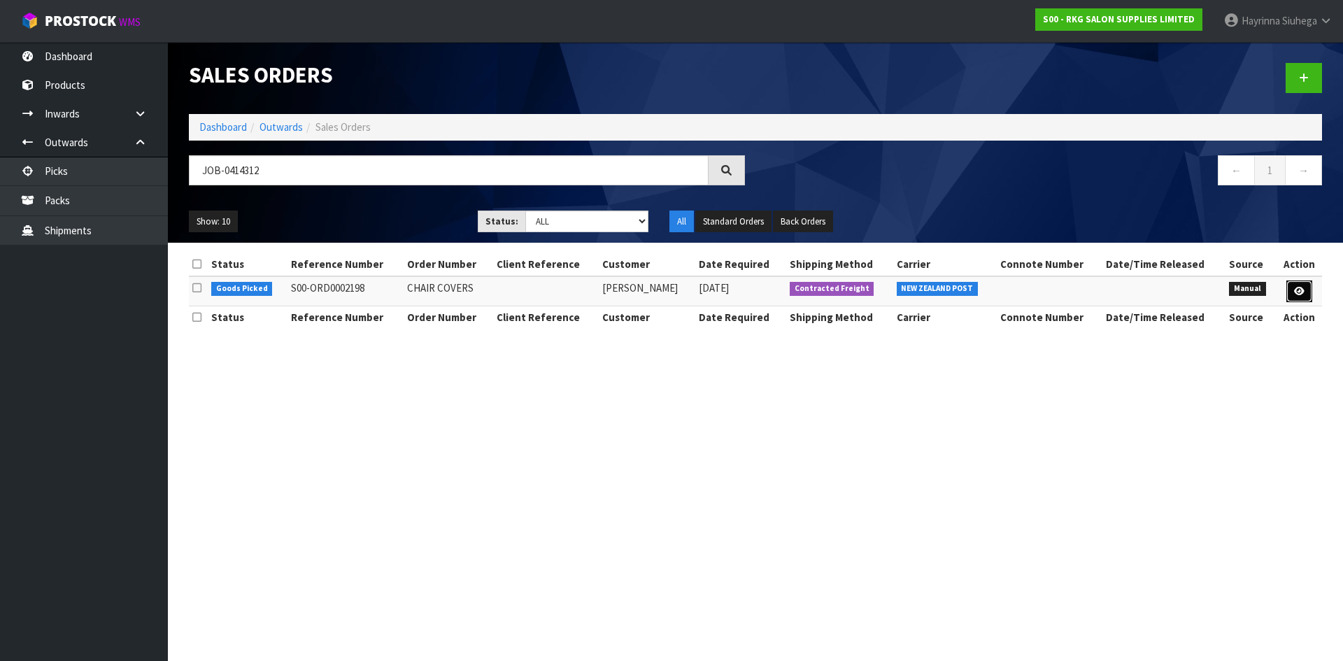
click at [1303, 297] on link at bounding box center [1300, 292] width 26 height 22
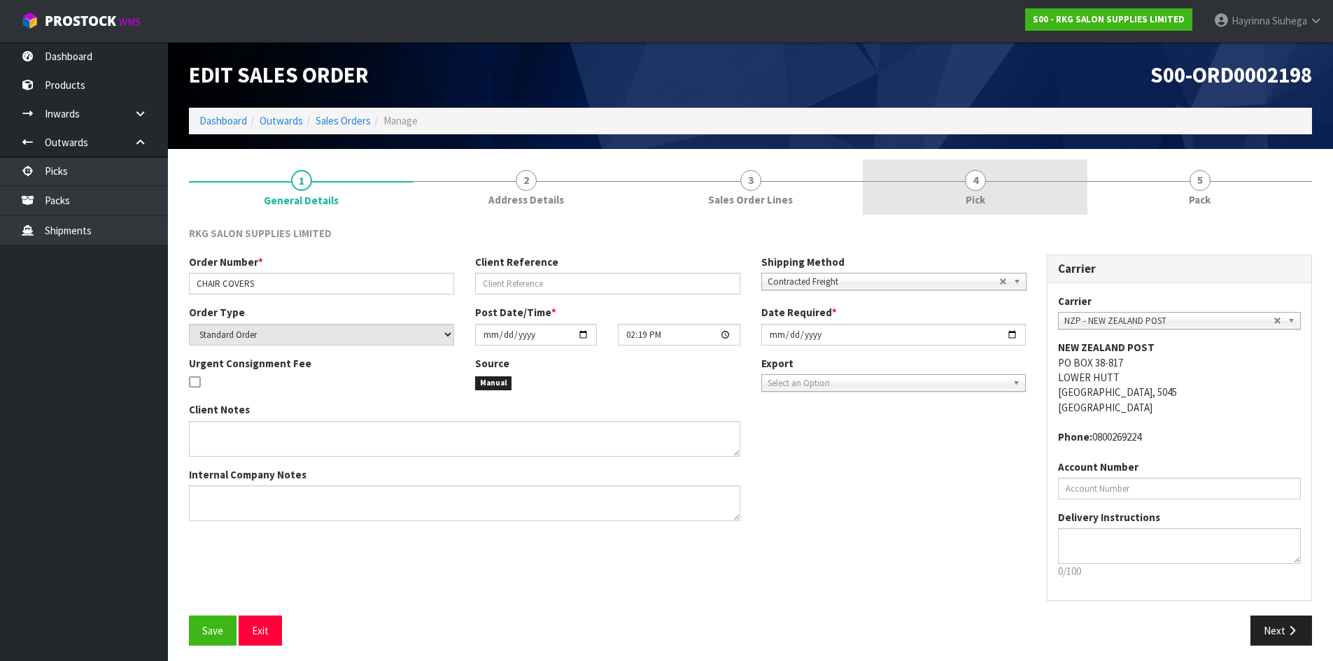
drag, startPoint x: 1008, startPoint y: 194, endPoint x: 1068, endPoint y: 192, distance: 60.2
click at [1009, 194] on link "4 Pick" at bounding box center [975, 187] width 225 height 55
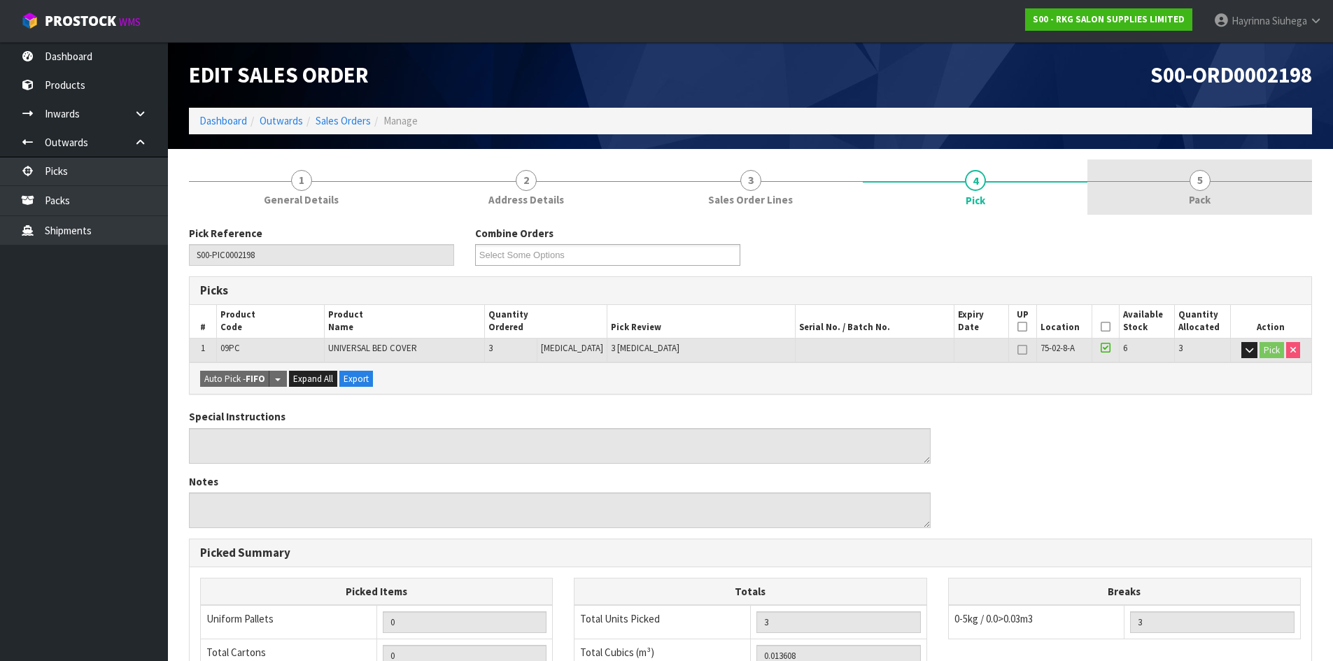
click at [1140, 182] on link "5 Pack" at bounding box center [1199, 187] width 225 height 55
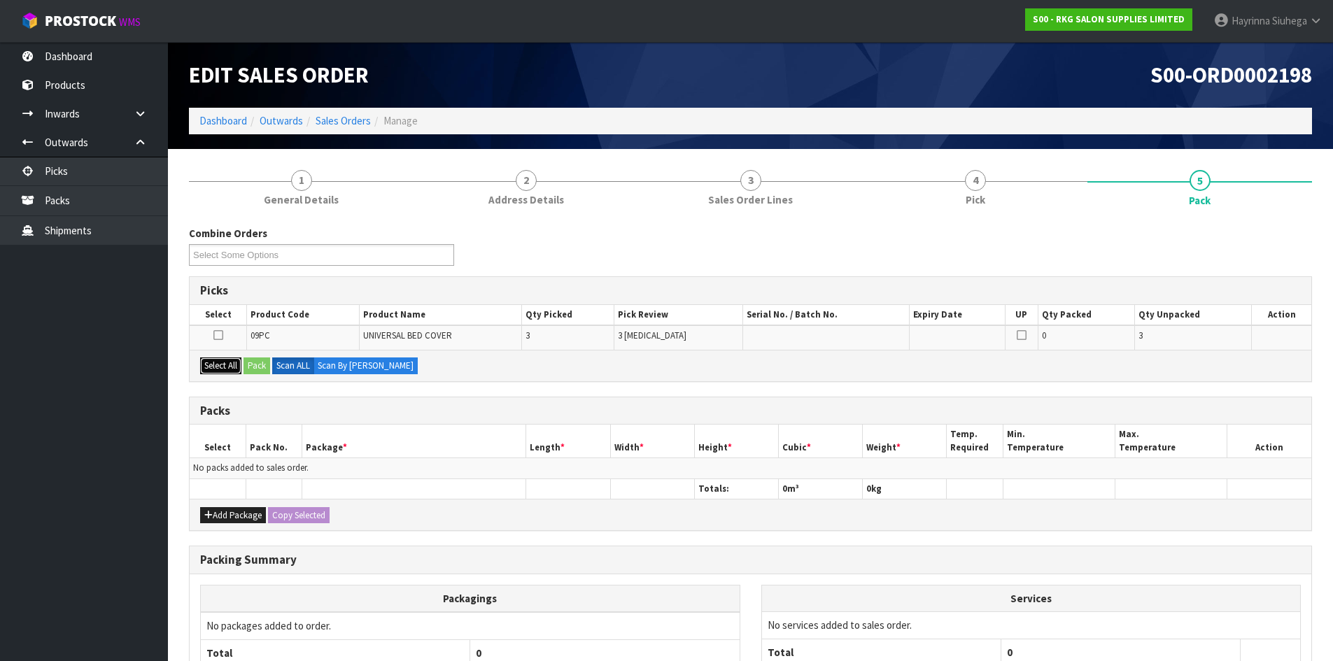
click at [229, 369] on button "Select All" at bounding box center [220, 365] width 41 height 17
click at [260, 364] on button "Pack" at bounding box center [256, 365] width 27 height 17
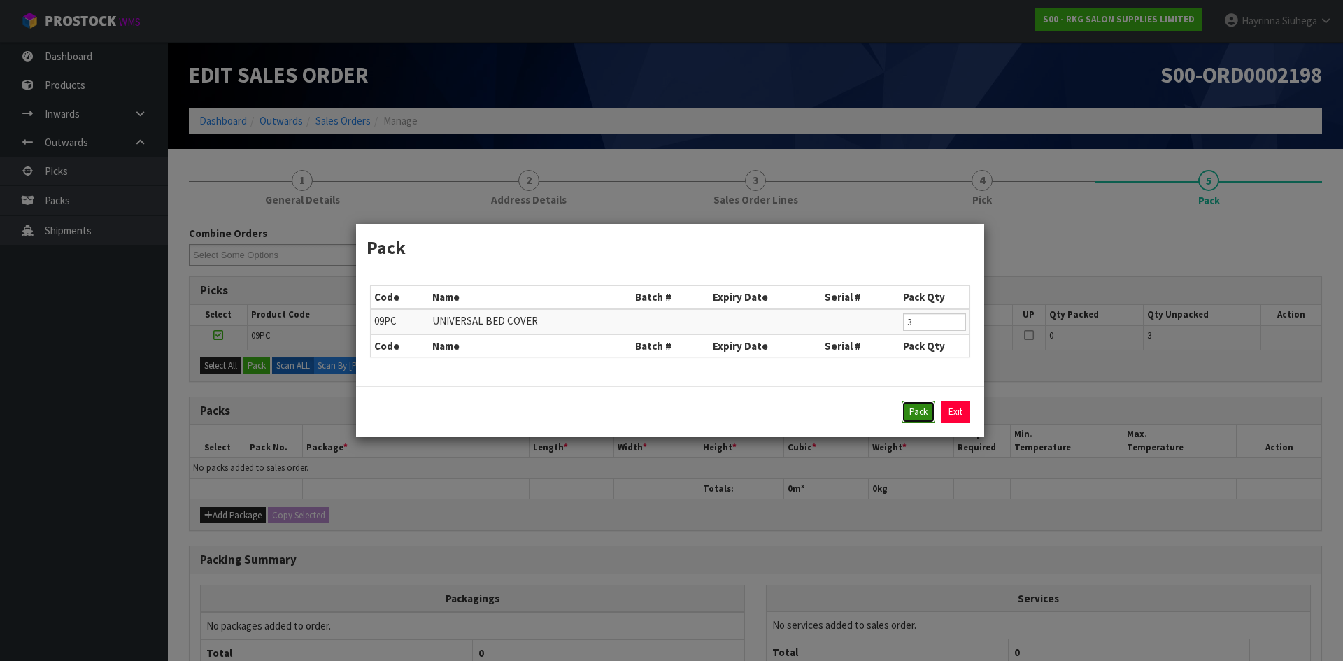
click at [919, 422] on button "Pack" at bounding box center [919, 412] width 34 height 22
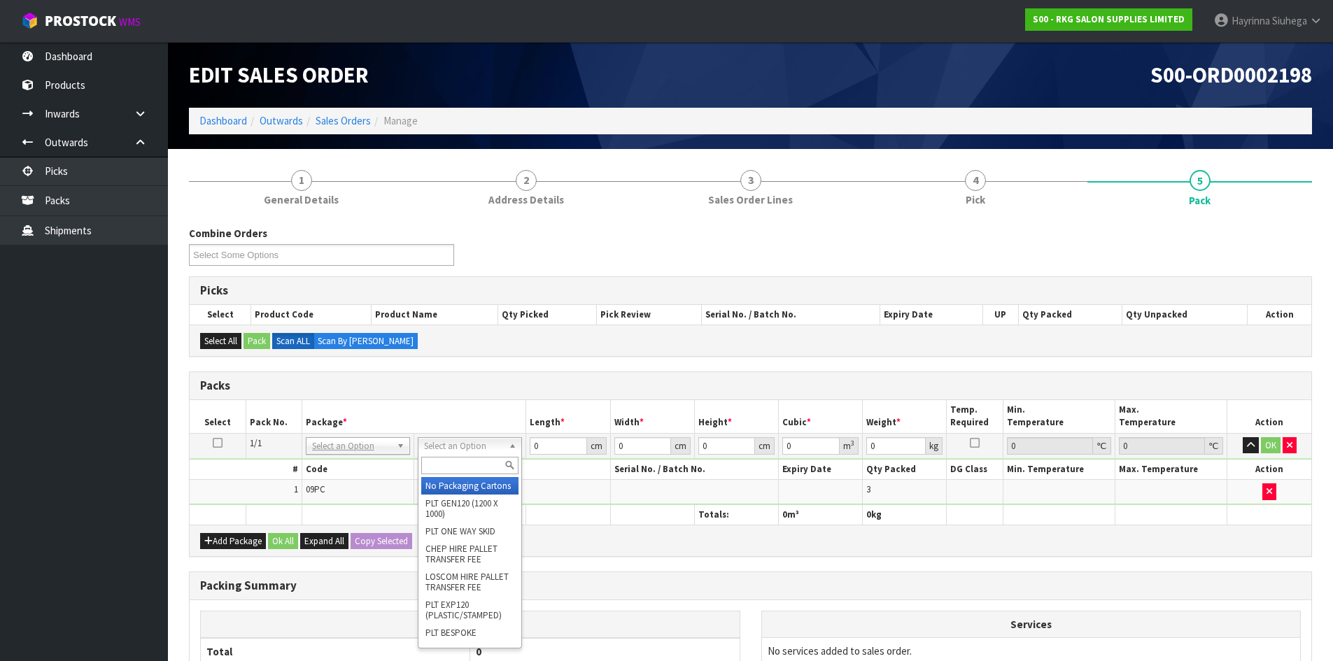
click at [448, 464] on input "text" at bounding box center [469, 465] width 97 height 17
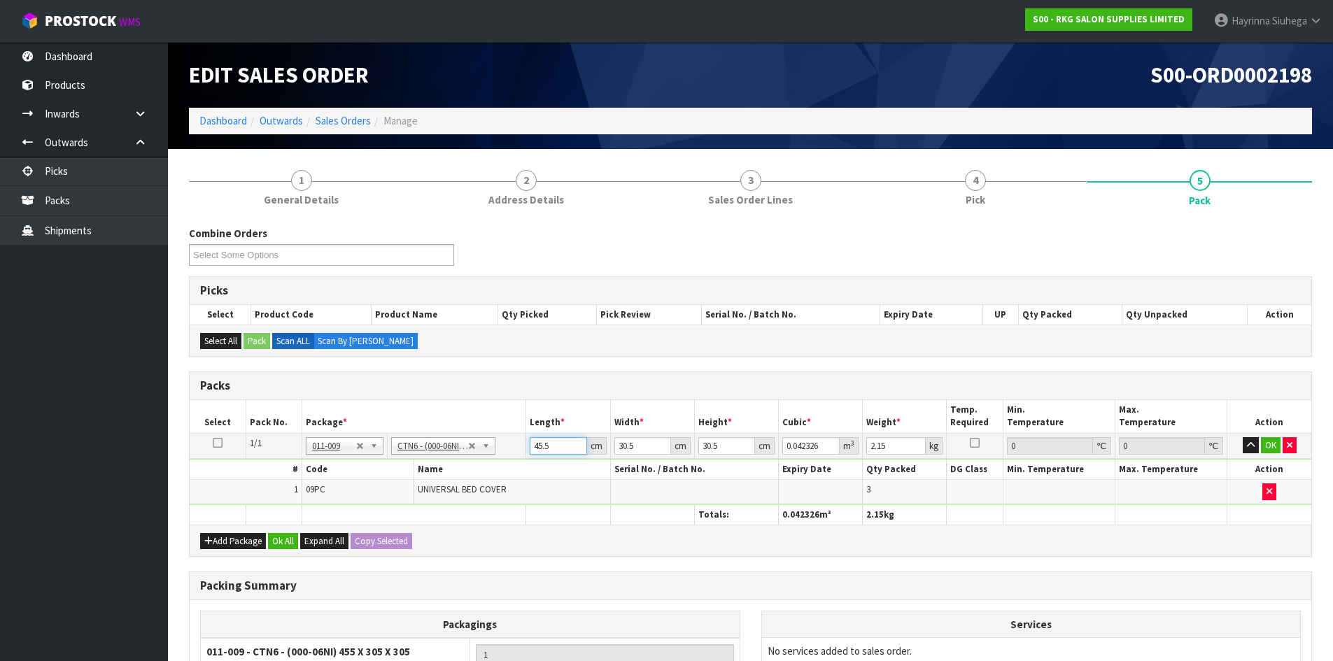
click at [536, 446] on input "45.5" at bounding box center [558, 445] width 57 height 17
click button "OK" at bounding box center [1271, 445] width 20 height 17
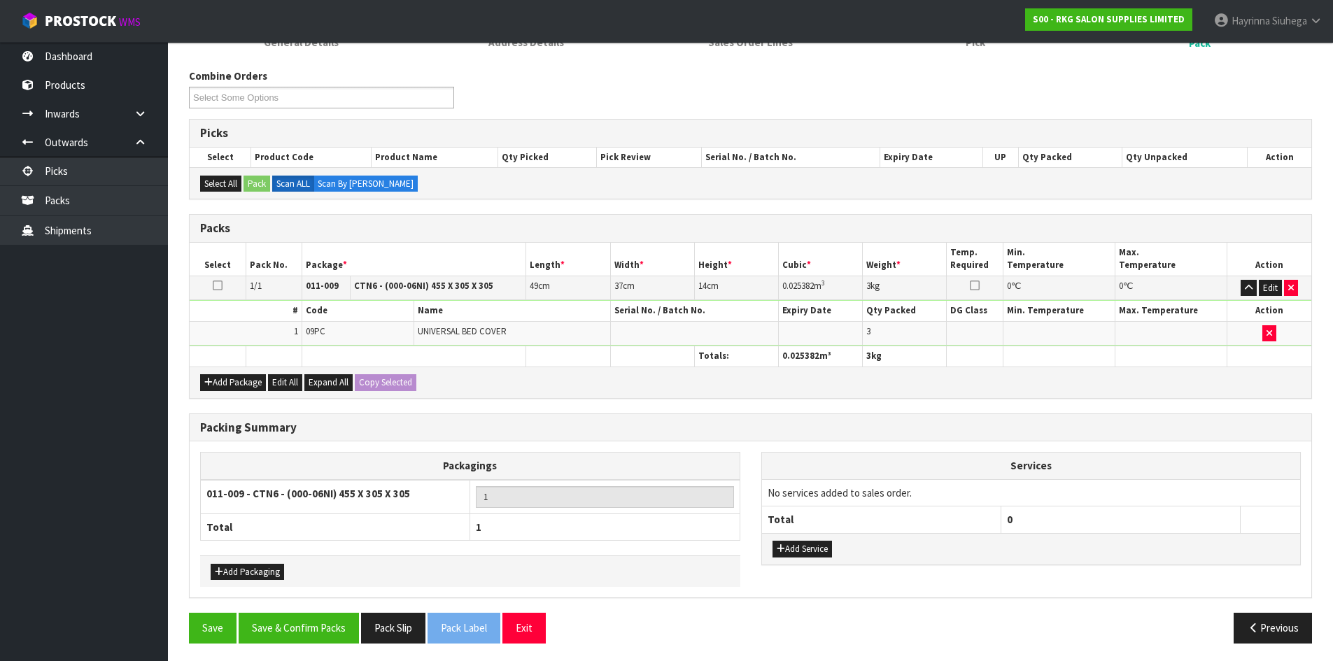
scroll to position [161, 0]
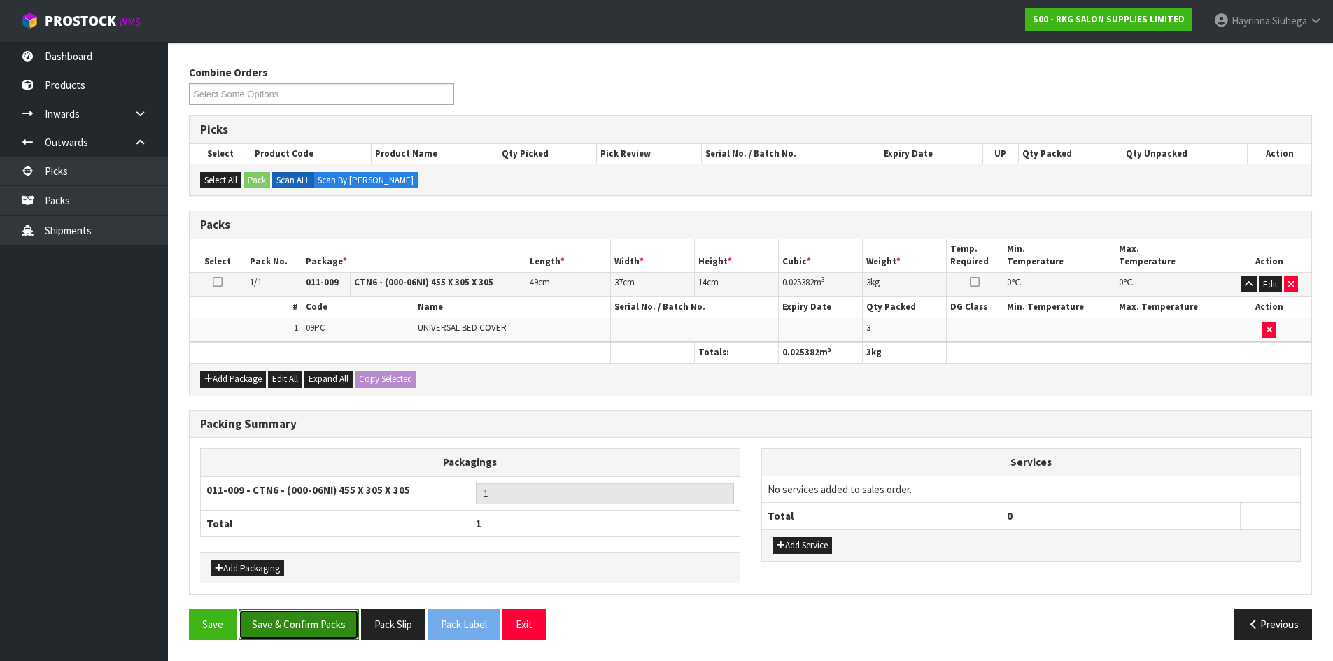
click at [328, 618] on button "Save & Confirm Packs" at bounding box center [299, 624] width 120 height 30
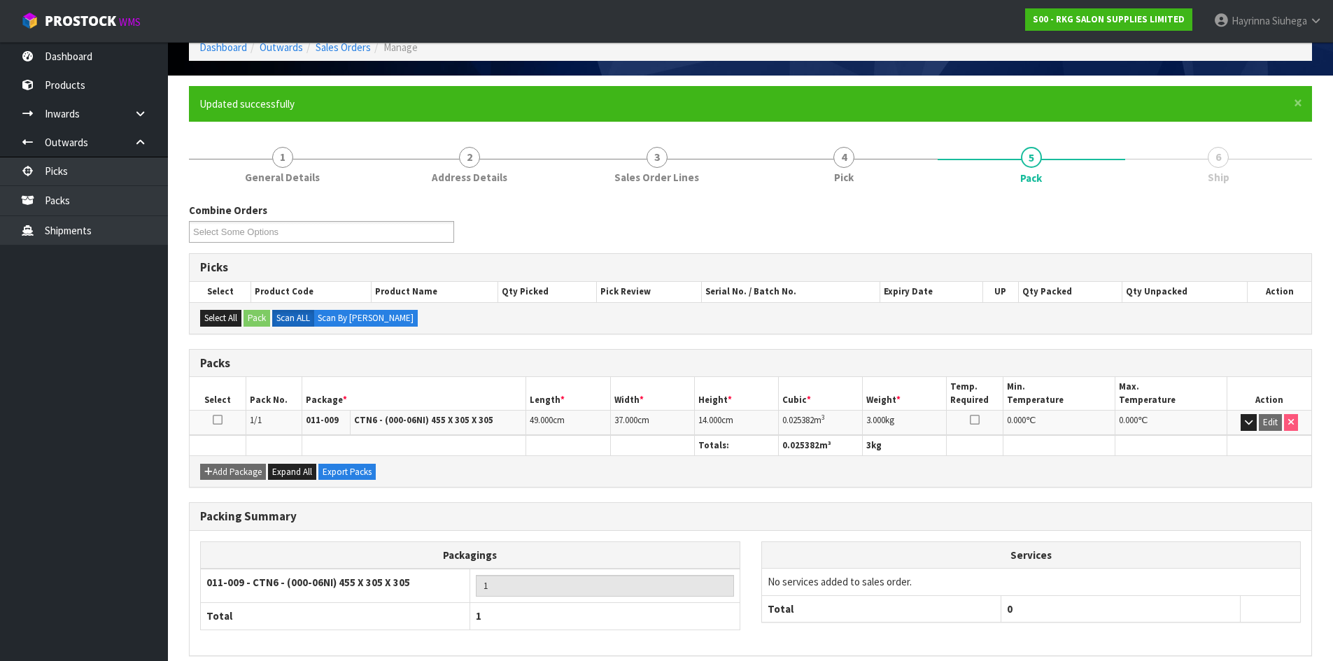
scroll to position [134, 0]
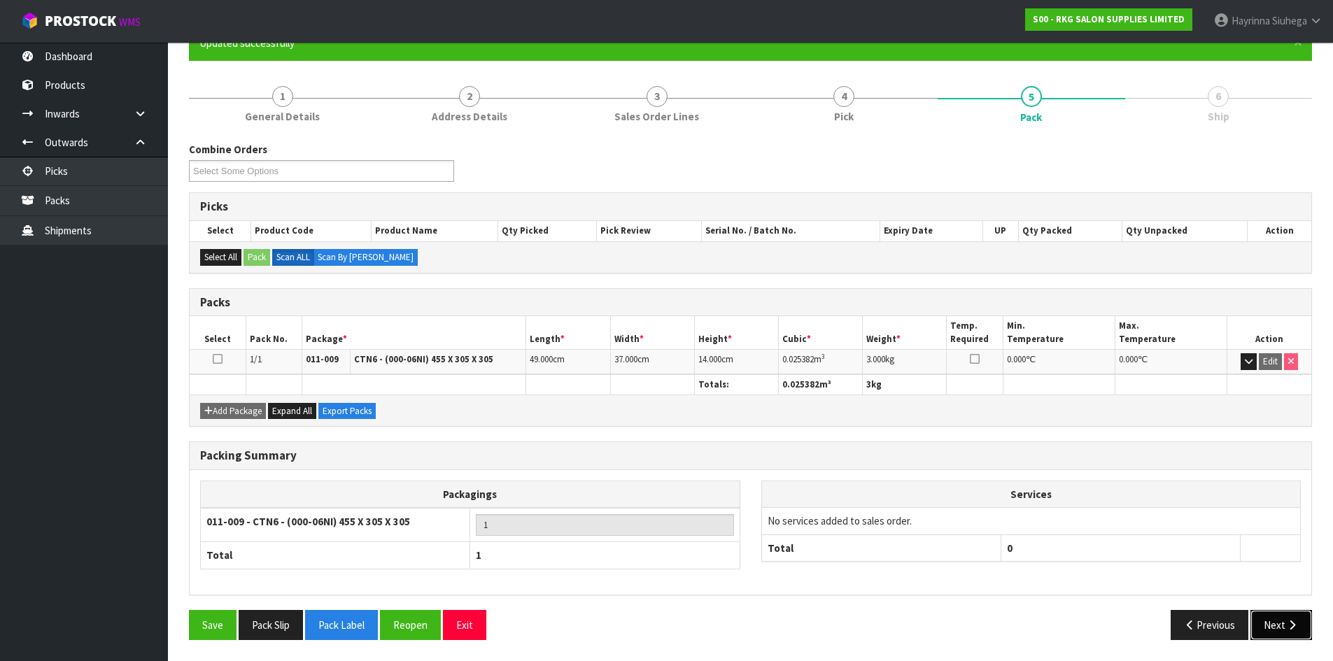
click at [1282, 621] on button "Next" at bounding box center [1281, 625] width 62 height 30
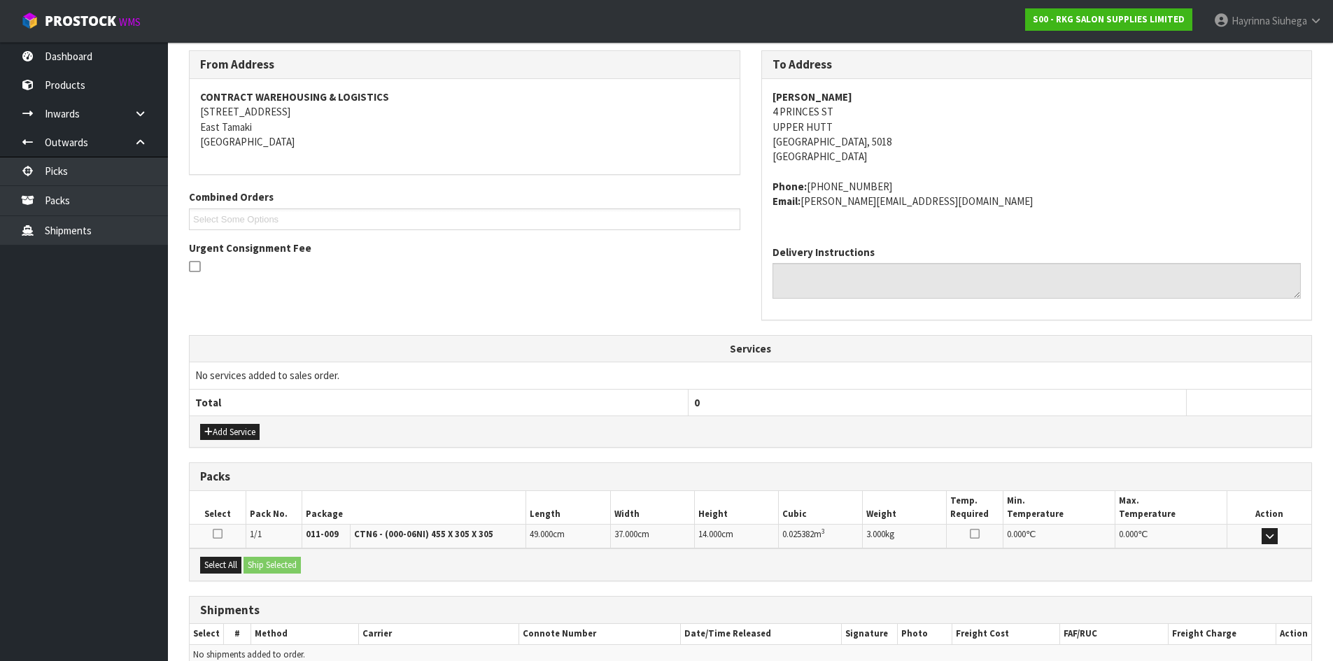
scroll to position [297, 0]
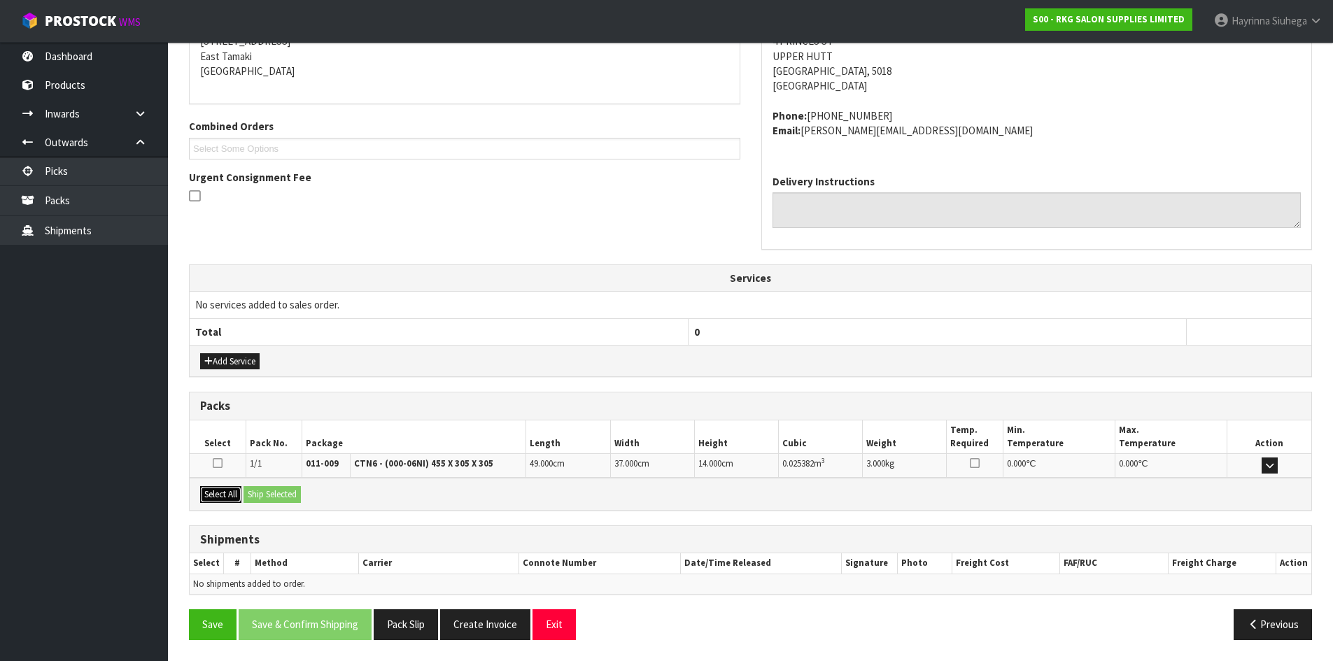
click at [235, 495] on button "Select All" at bounding box center [220, 494] width 41 height 17
click at [285, 494] on button "Ship Selected" at bounding box center [271, 494] width 57 height 17
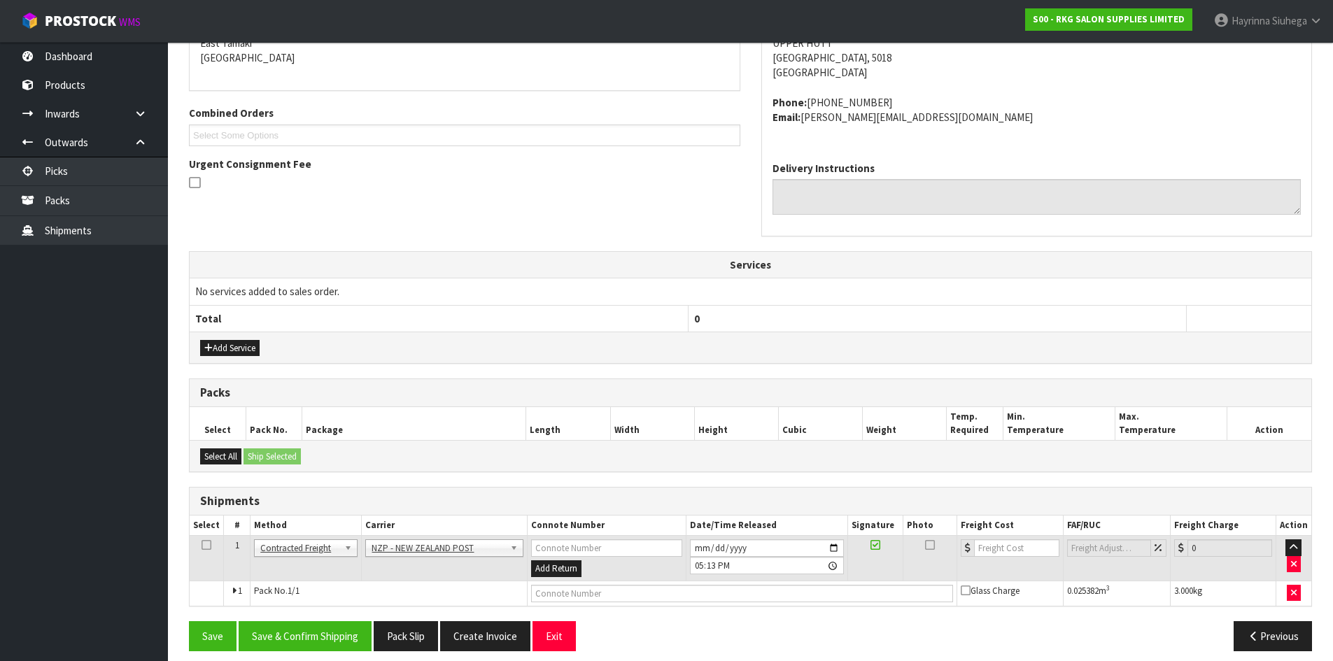
scroll to position [321, 0]
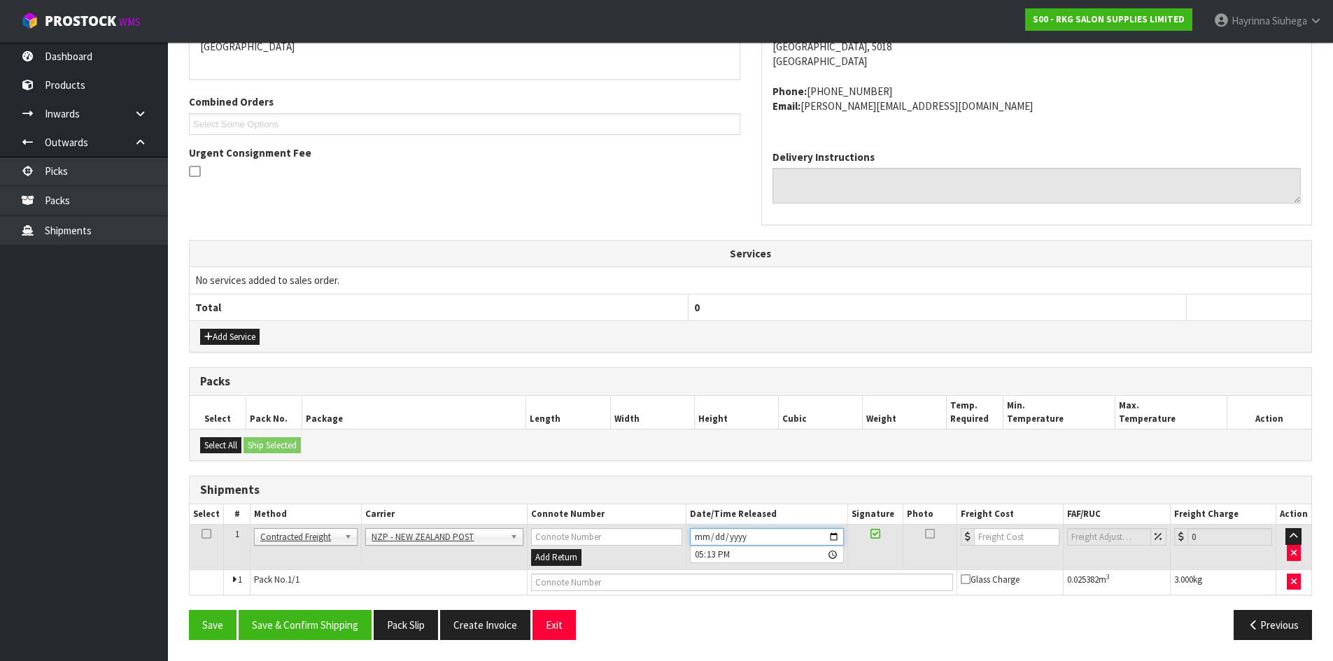
click at [691, 534] on input "2025-09-24" at bounding box center [767, 536] width 154 height 17
click at [342, 613] on button "Save & Confirm Shipping" at bounding box center [305, 625] width 133 height 30
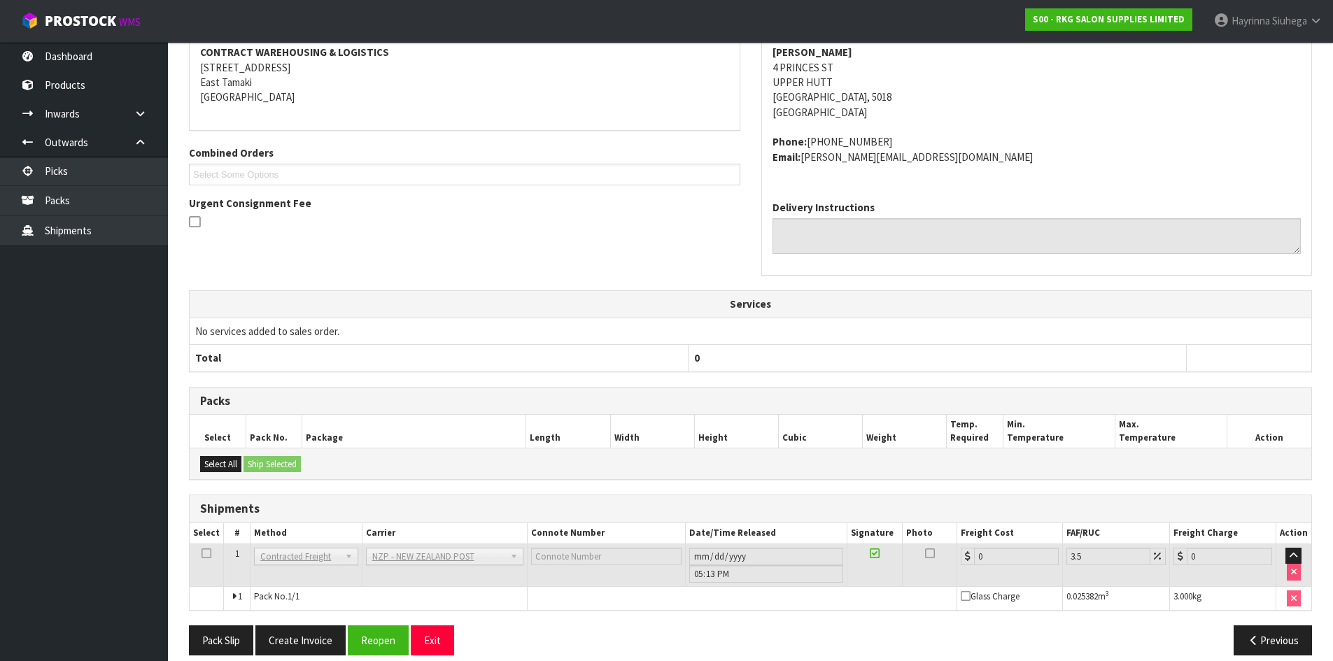
scroll to position [301, 0]
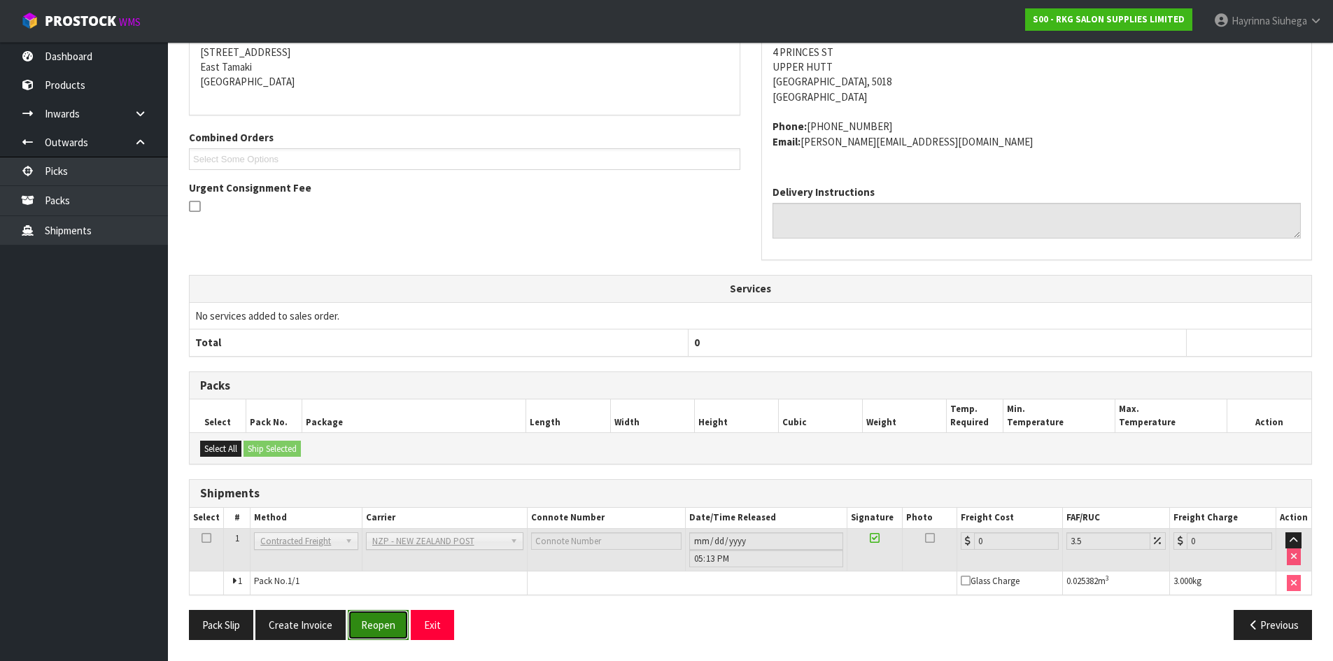
click at [385, 627] on button "Reopen" at bounding box center [378, 625] width 61 height 30
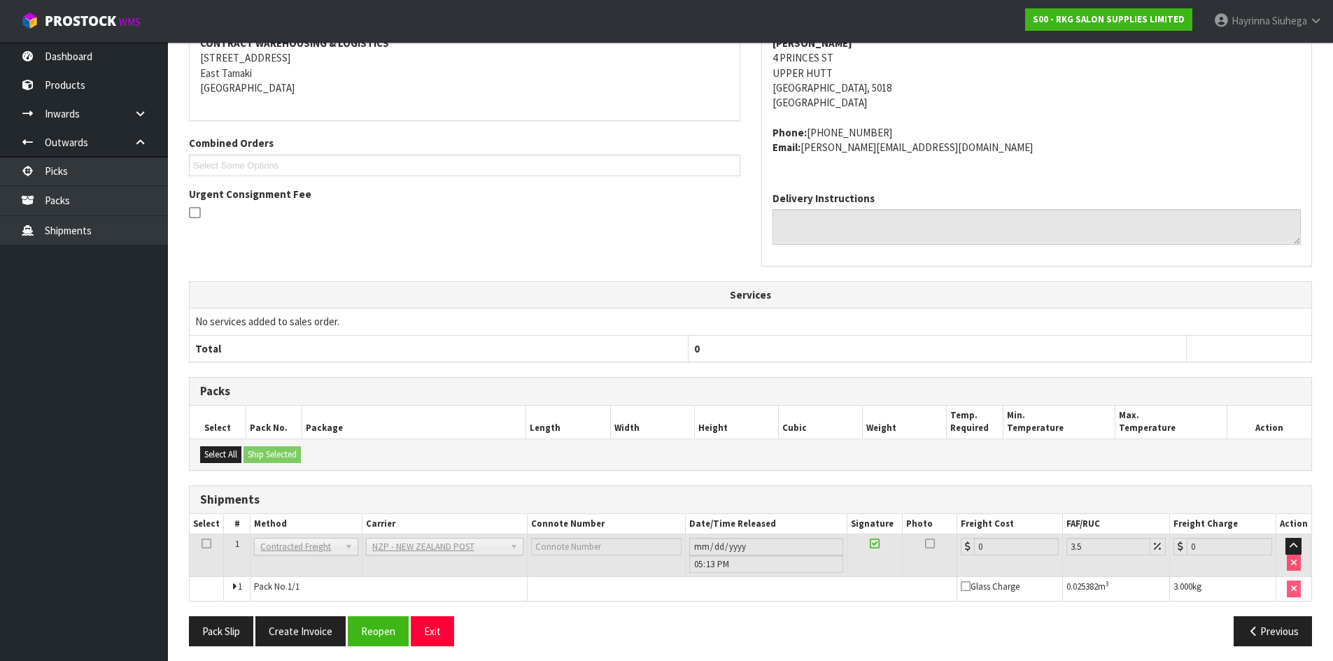
scroll to position [286, 0]
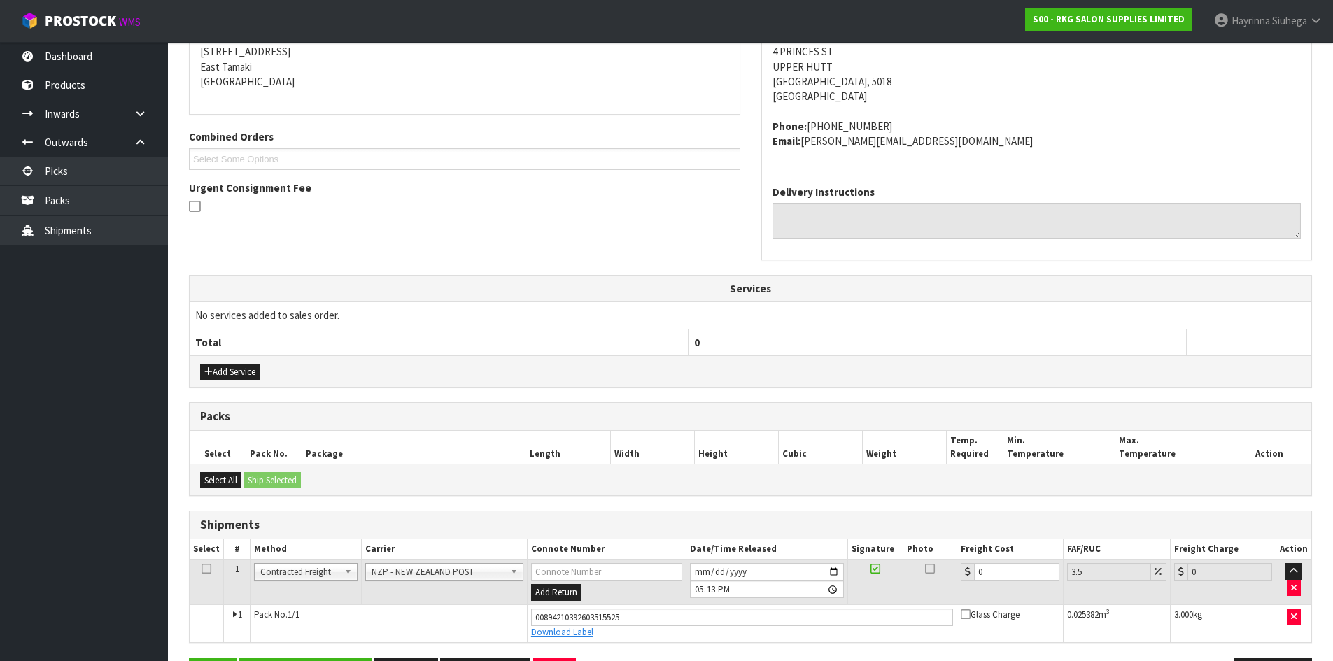
click at [990, 566] on td "0" at bounding box center [1010, 582] width 106 height 45
drag, startPoint x: 993, startPoint y: 567, endPoint x: 948, endPoint y: 574, distance: 45.9
click at [949, 574] on tr "1 Client Local Pickup Customer Local Pickup Company Freight Contracted Freight …" at bounding box center [750, 582] width 1121 height 45
click at [189, 658] on button "Save" at bounding box center [213, 673] width 48 height 30
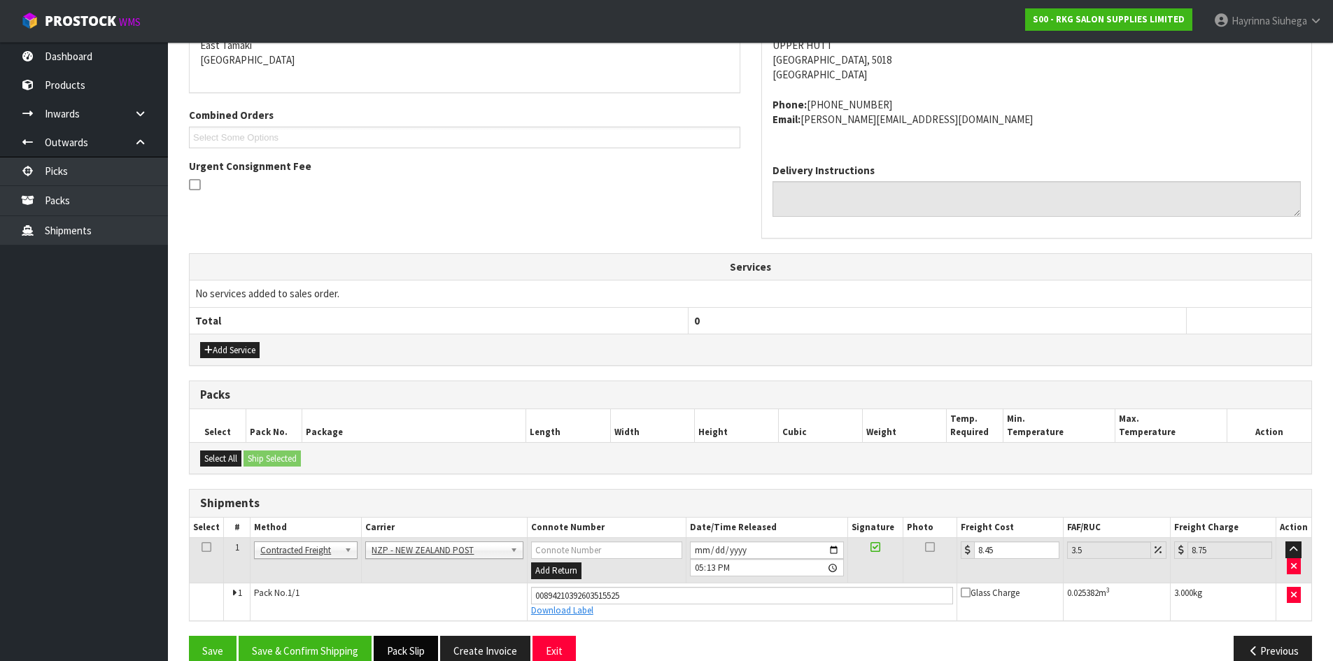
scroll to position [334, 0]
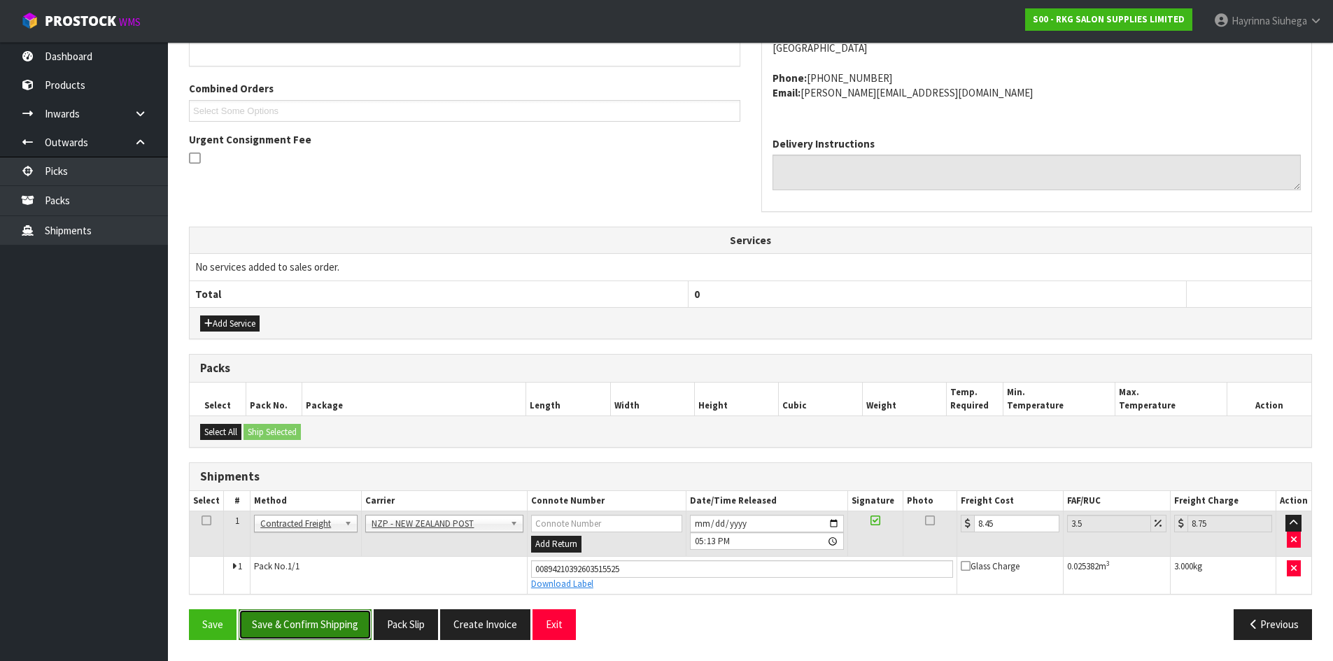
click at [341, 632] on button "Save & Confirm Shipping" at bounding box center [305, 624] width 133 height 30
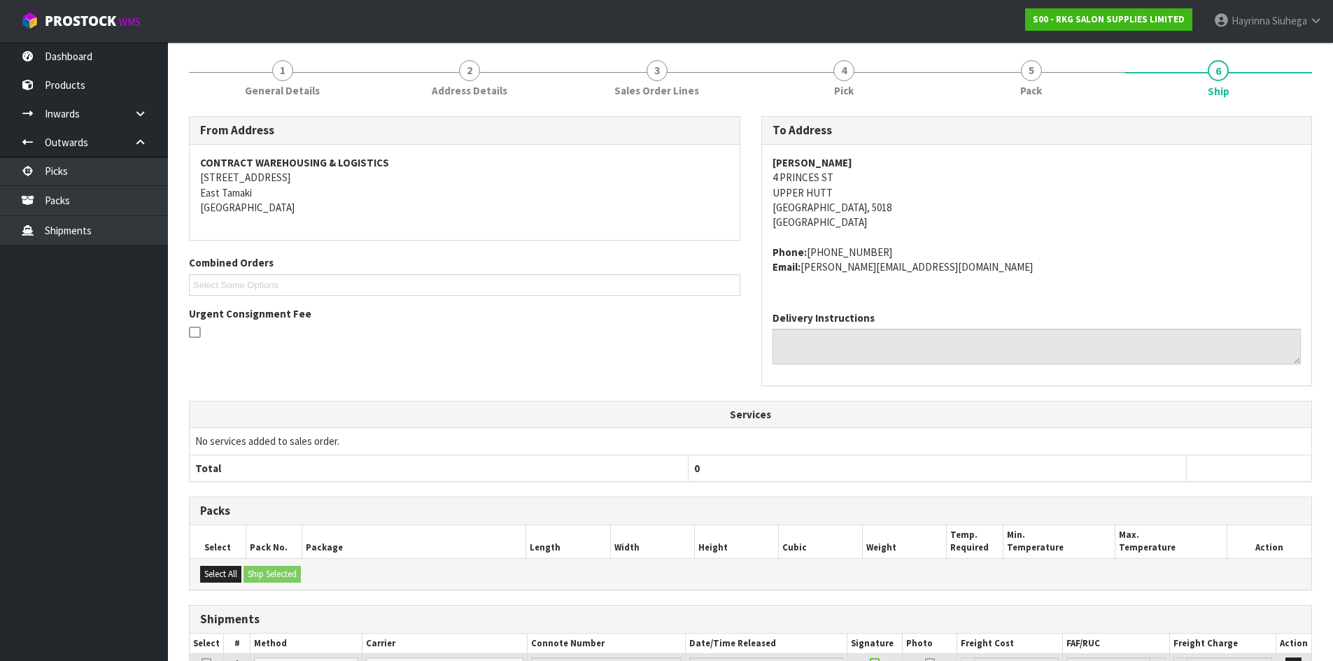
scroll to position [0, 0]
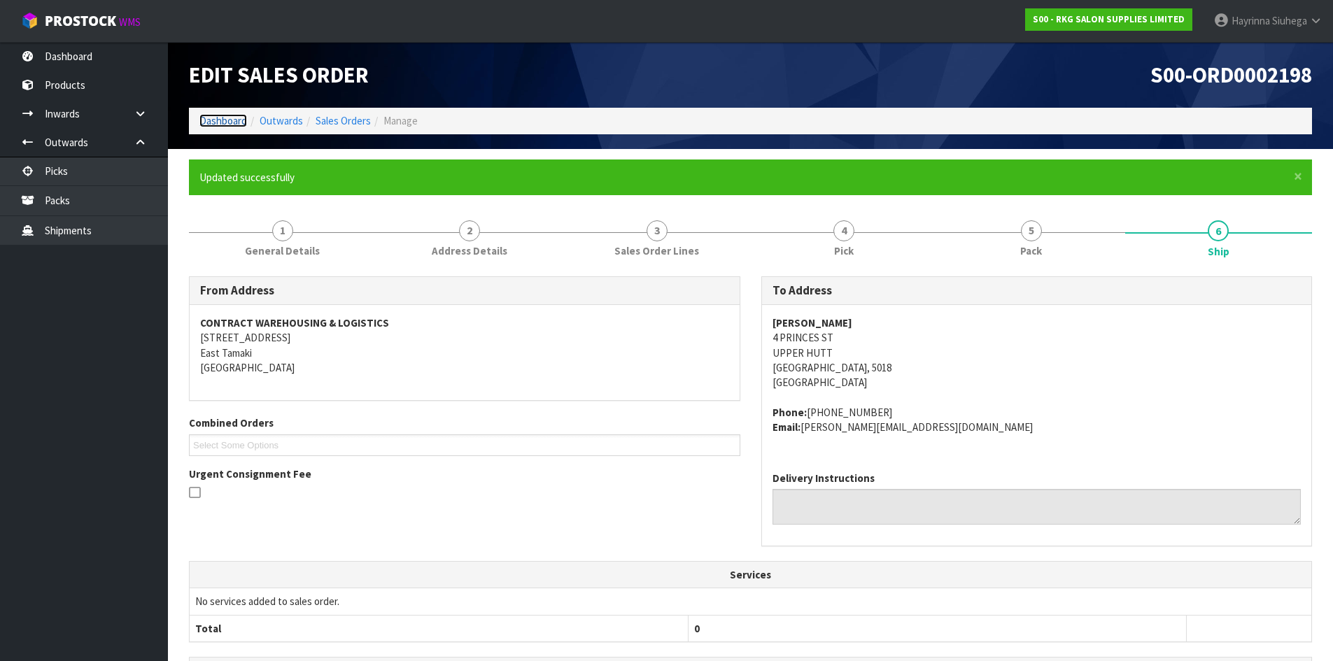
click at [214, 122] on link "Dashboard" at bounding box center [223, 120] width 48 height 13
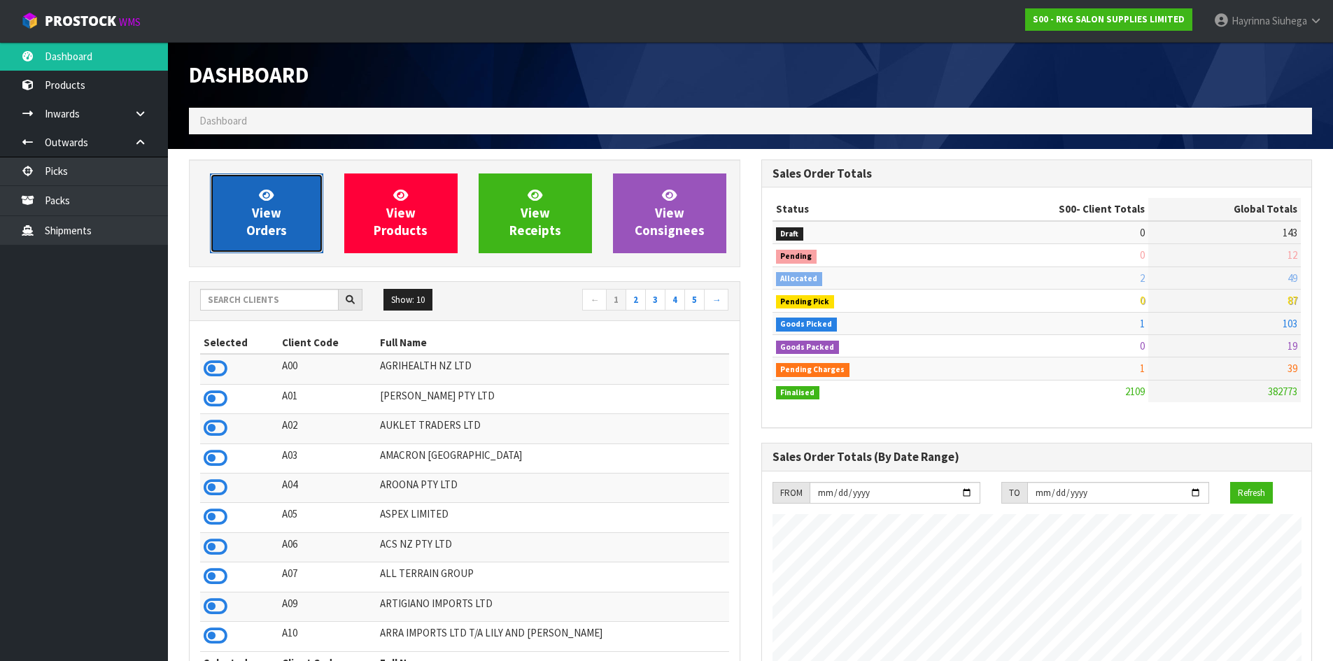
click at [287, 202] on link "View Orders" at bounding box center [266, 213] width 113 height 80
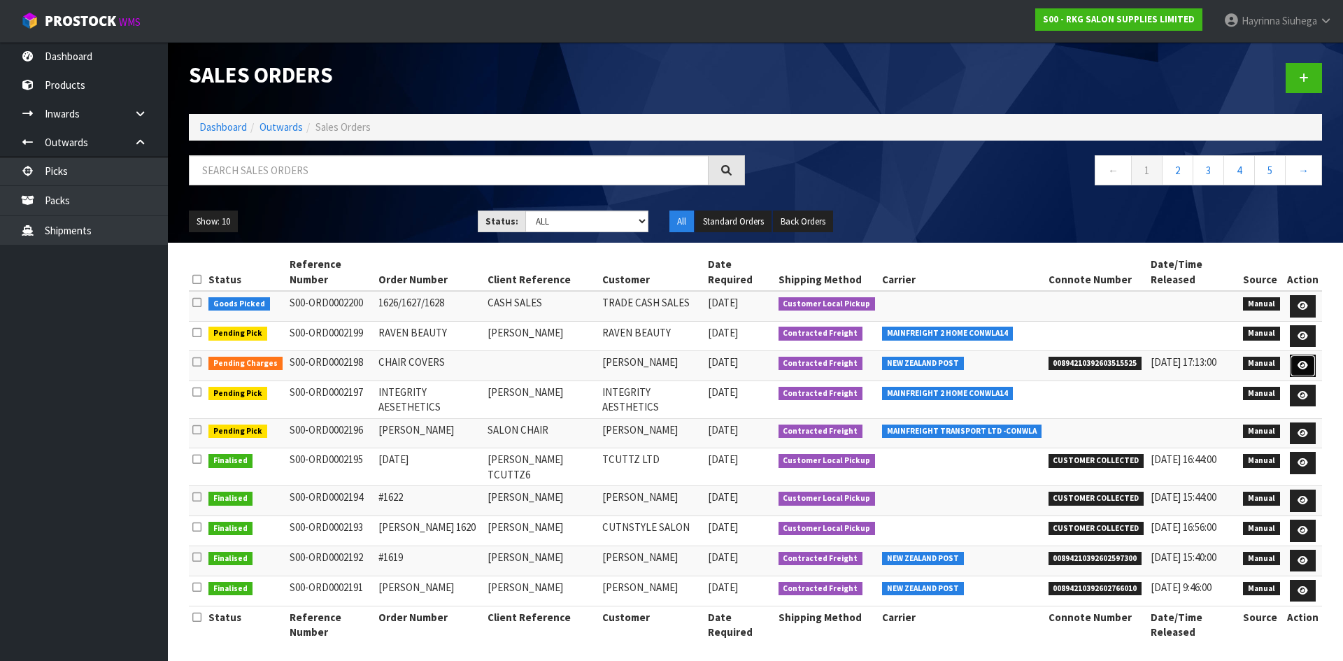
click at [1302, 361] on icon at bounding box center [1303, 365] width 10 height 9
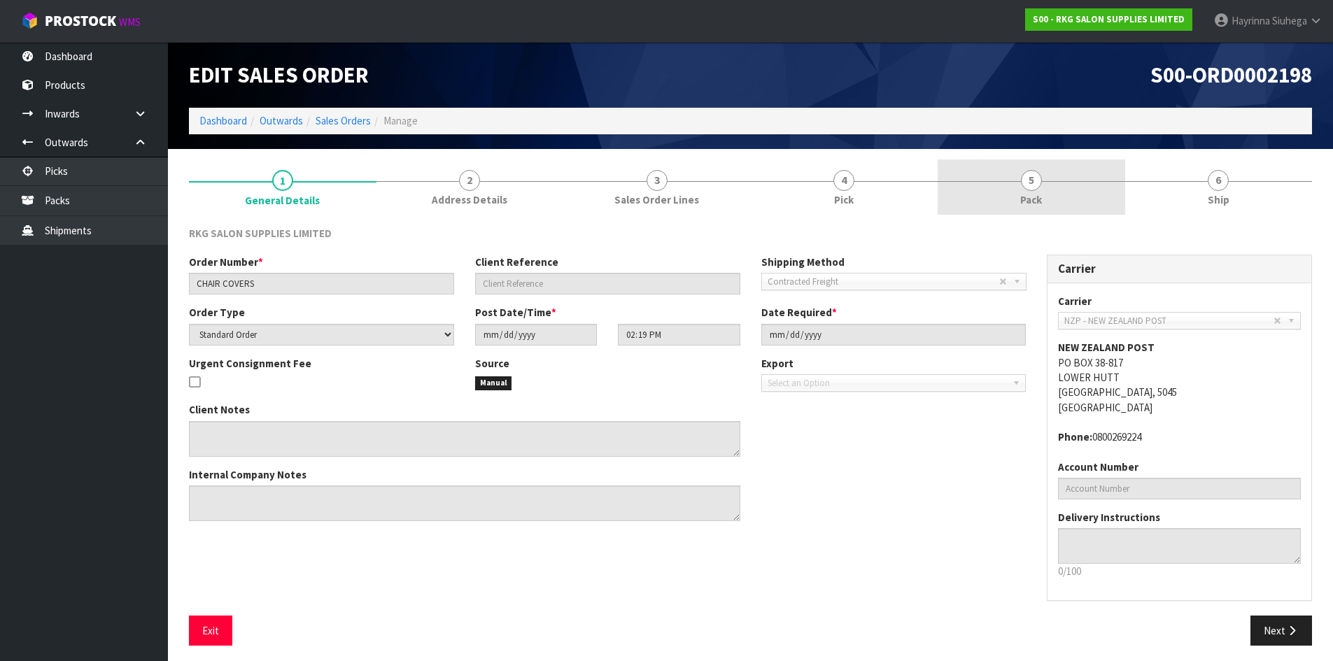
click at [1070, 208] on link "5 Pack" at bounding box center [1030, 187] width 187 height 55
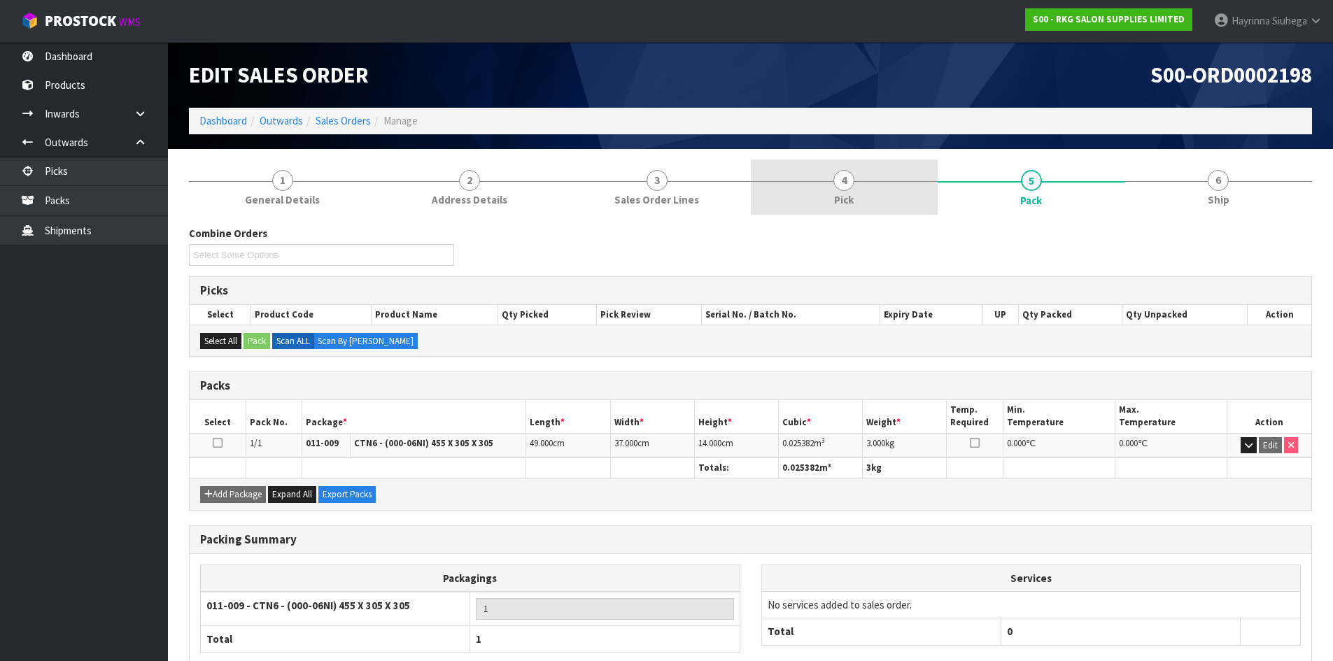
click at [839, 206] on span "Pick" at bounding box center [844, 199] width 20 height 15
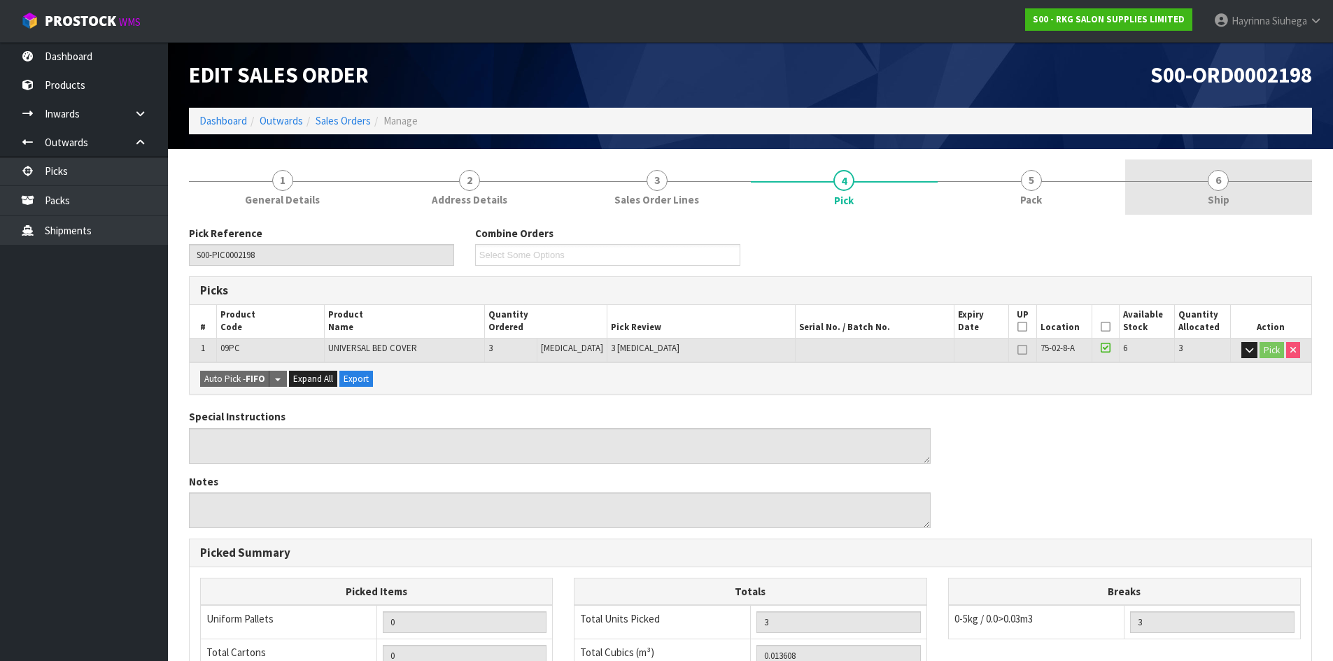
click at [1215, 165] on link "6 Ship" at bounding box center [1218, 187] width 187 height 55
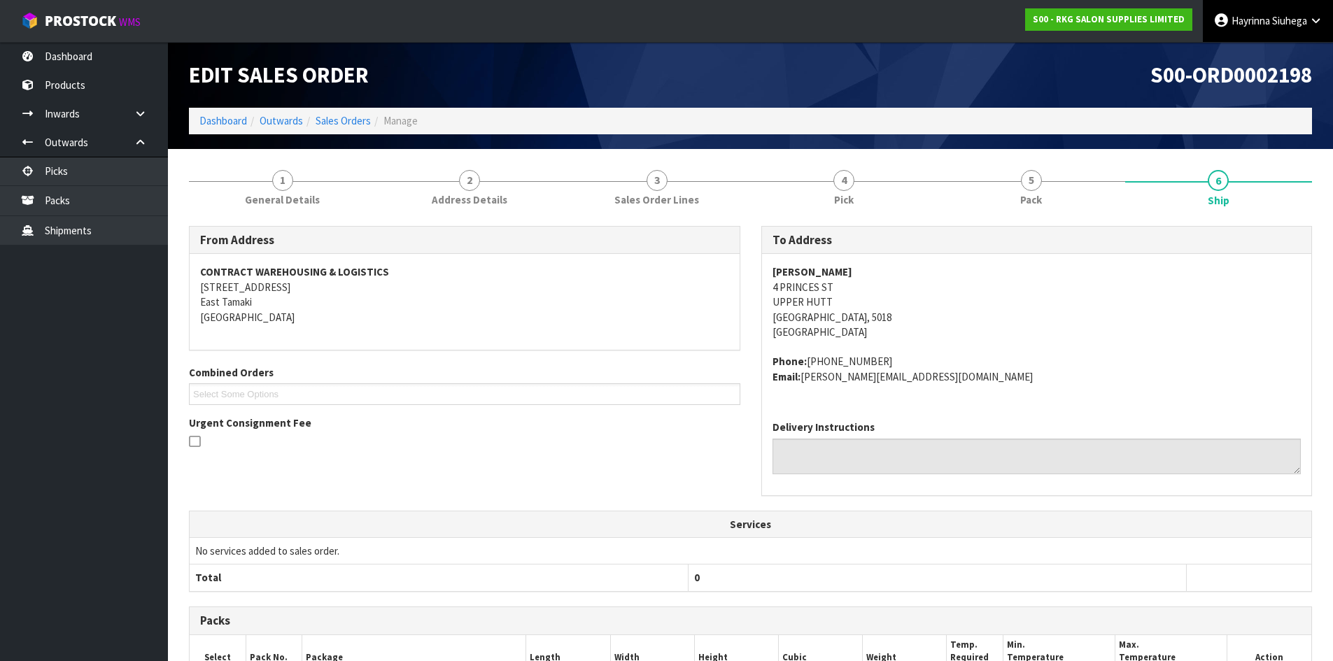
click at [1246, 13] on link "Hayrinna Siuhega" at bounding box center [1268, 21] width 130 height 42
click at [1246, 55] on link "Logout" at bounding box center [1276, 55] width 111 height 19
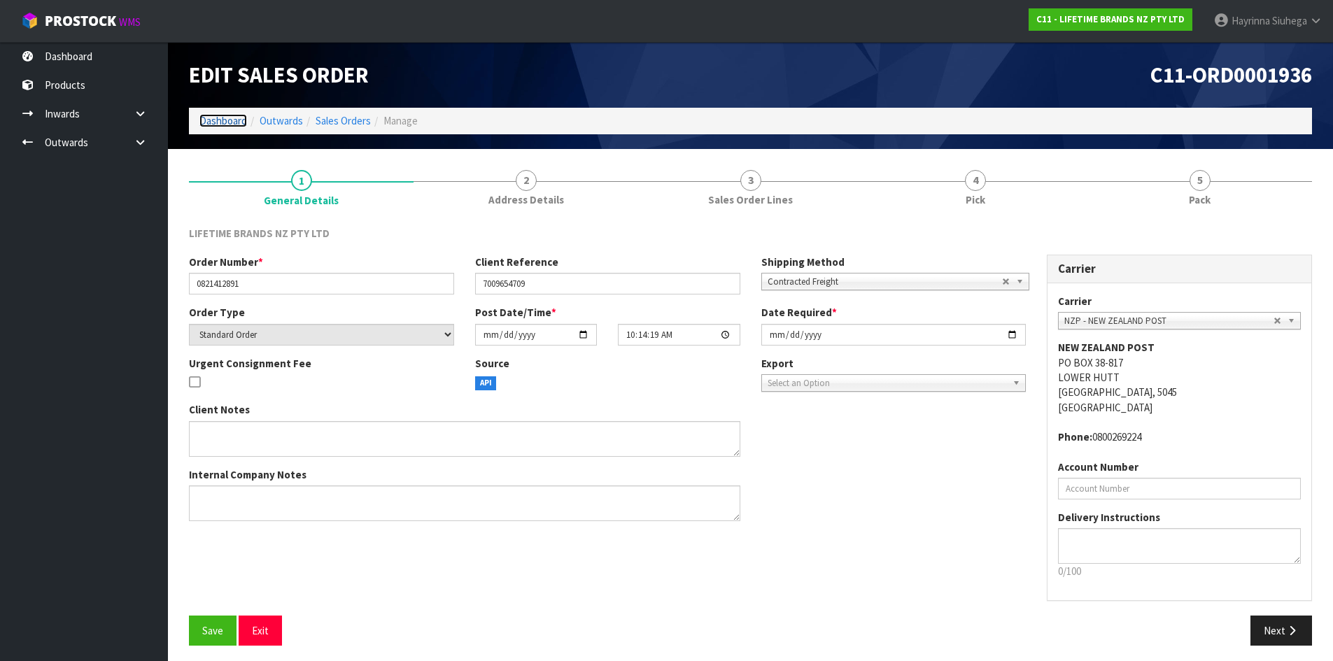
click at [239, 114] on link "Dashboard" at bounding box center [223, 120] width 48 height 13
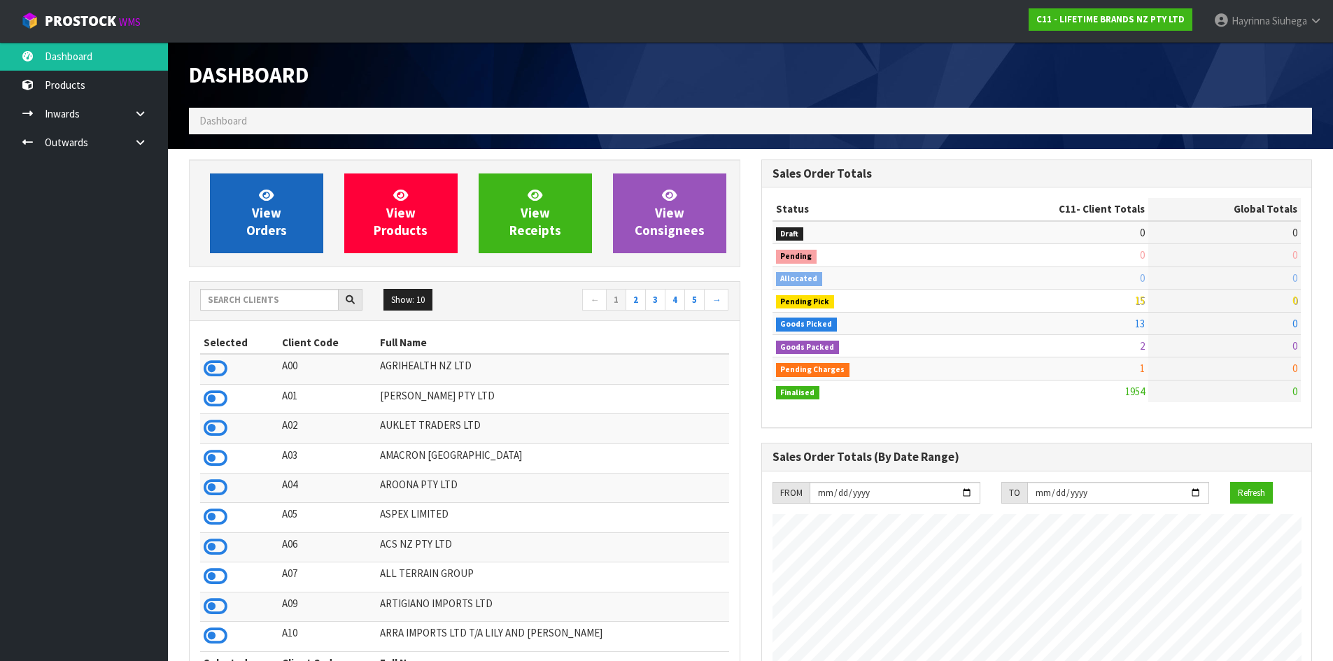
scroll to position [1060, 572]
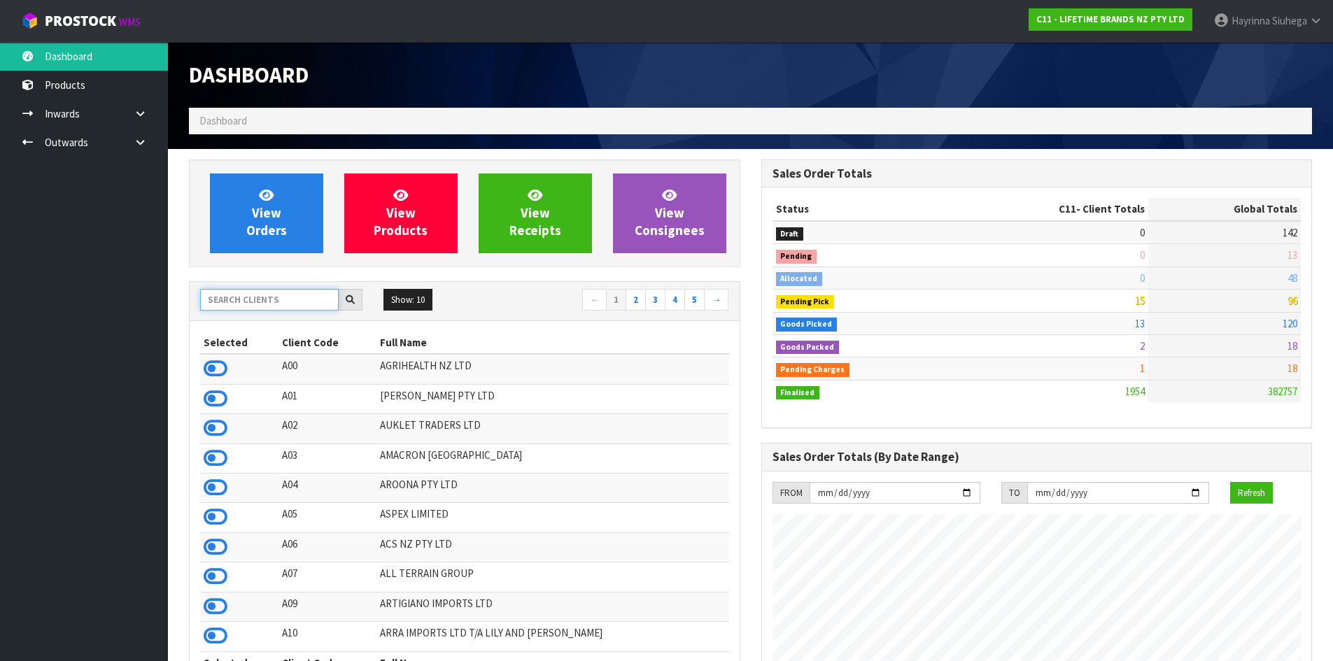
click at [284, 296] on input "text" at bounding box center [269, 300] width 139 height 22
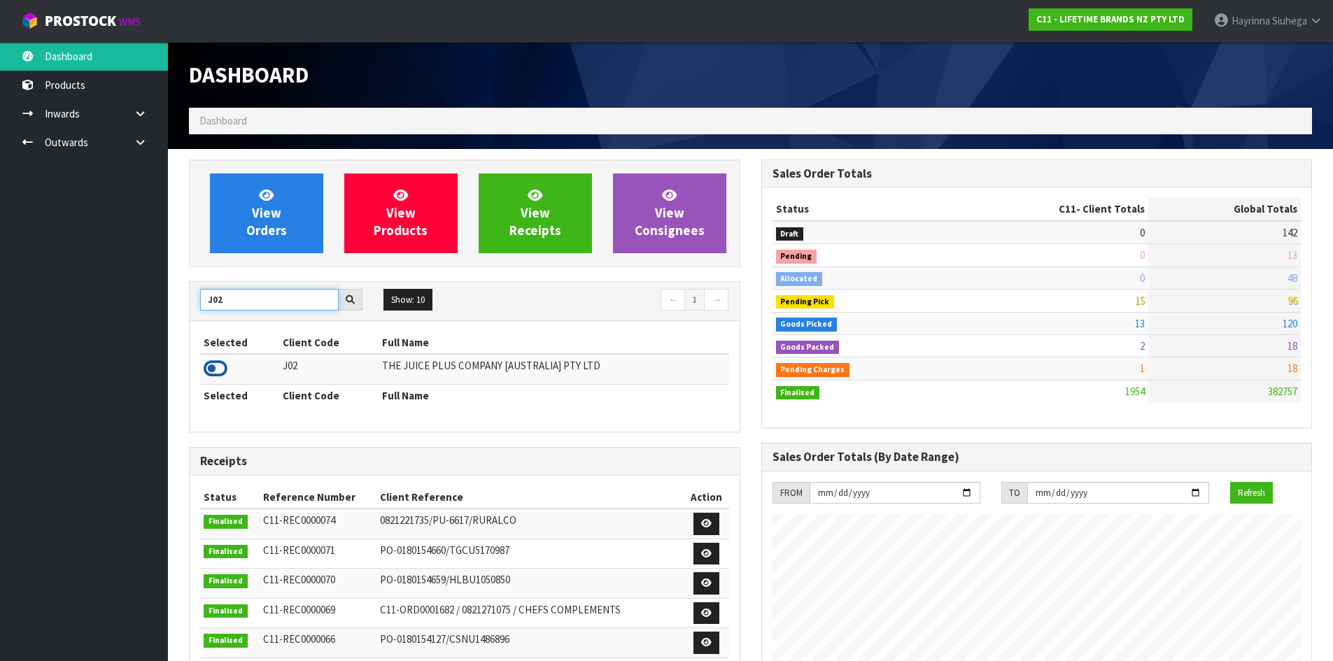
type input "J02"
click at [217, 378] on icon at bounding box center [216, 368] width 24 height 21
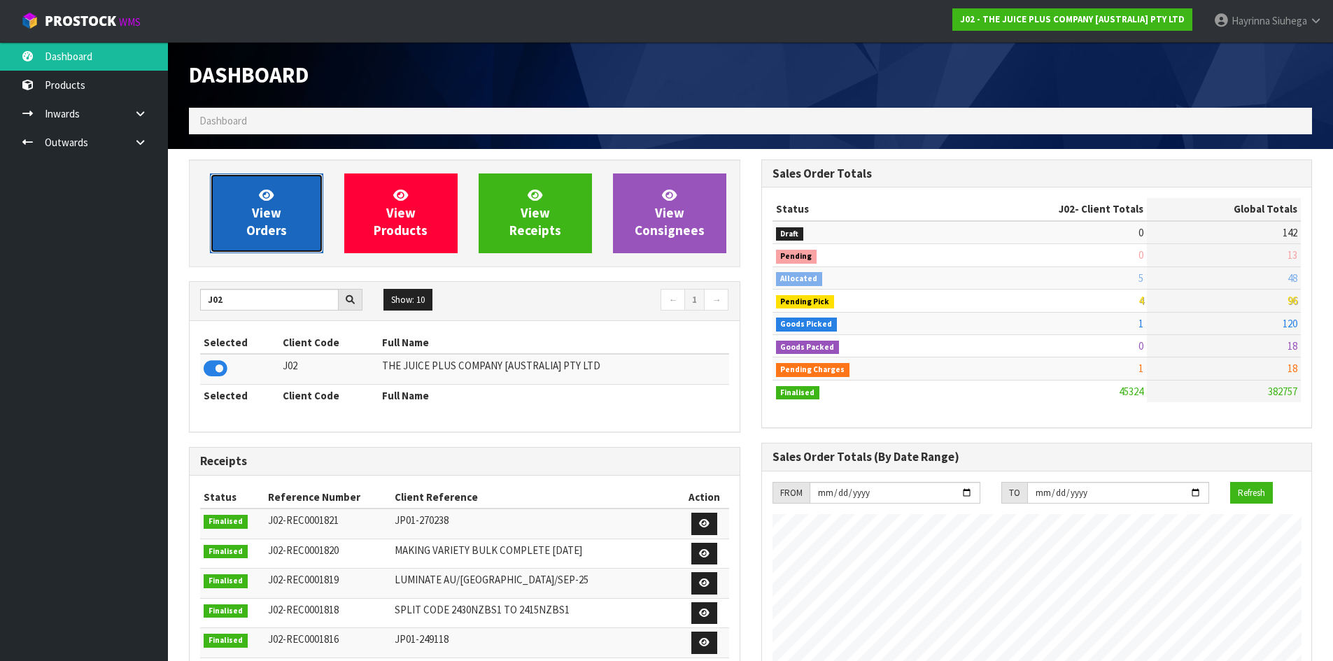
click at [237, 207] on link "View Orders" at bounding box center [266, 213] width 113 height 80
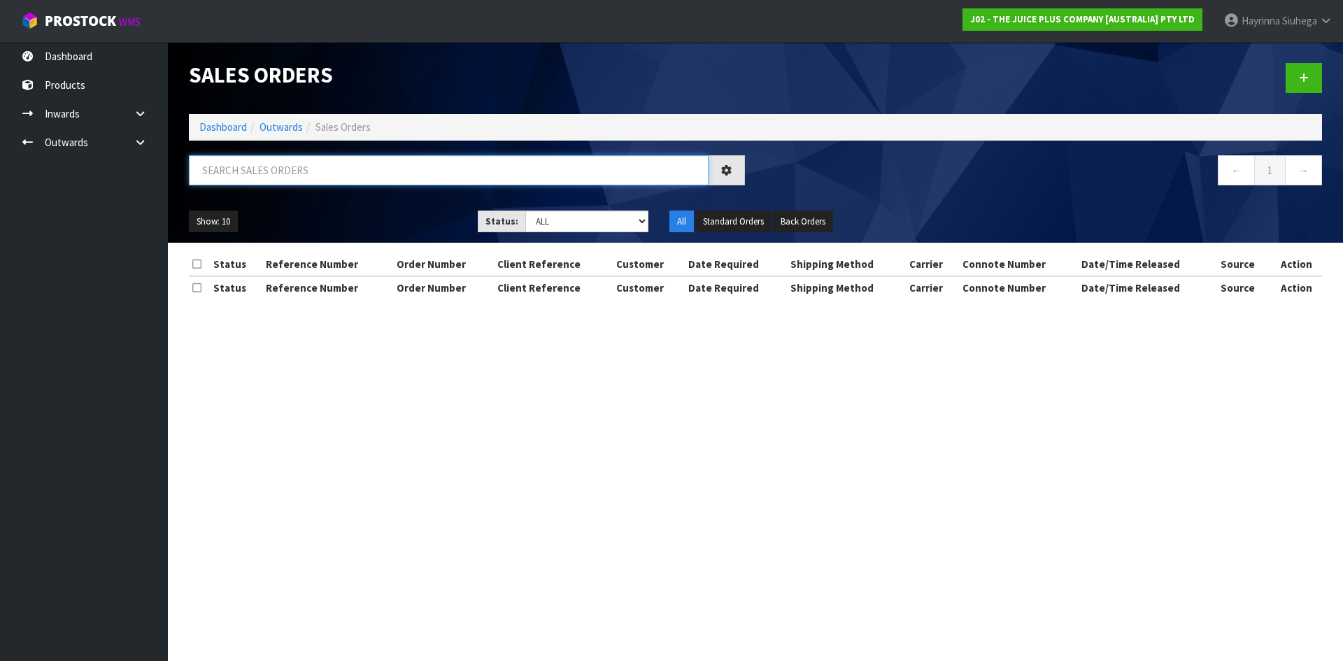
click at [337, 179] on input "text" at bounding box center [449, 170] width 520 height 30
type input "JOB-0414196"
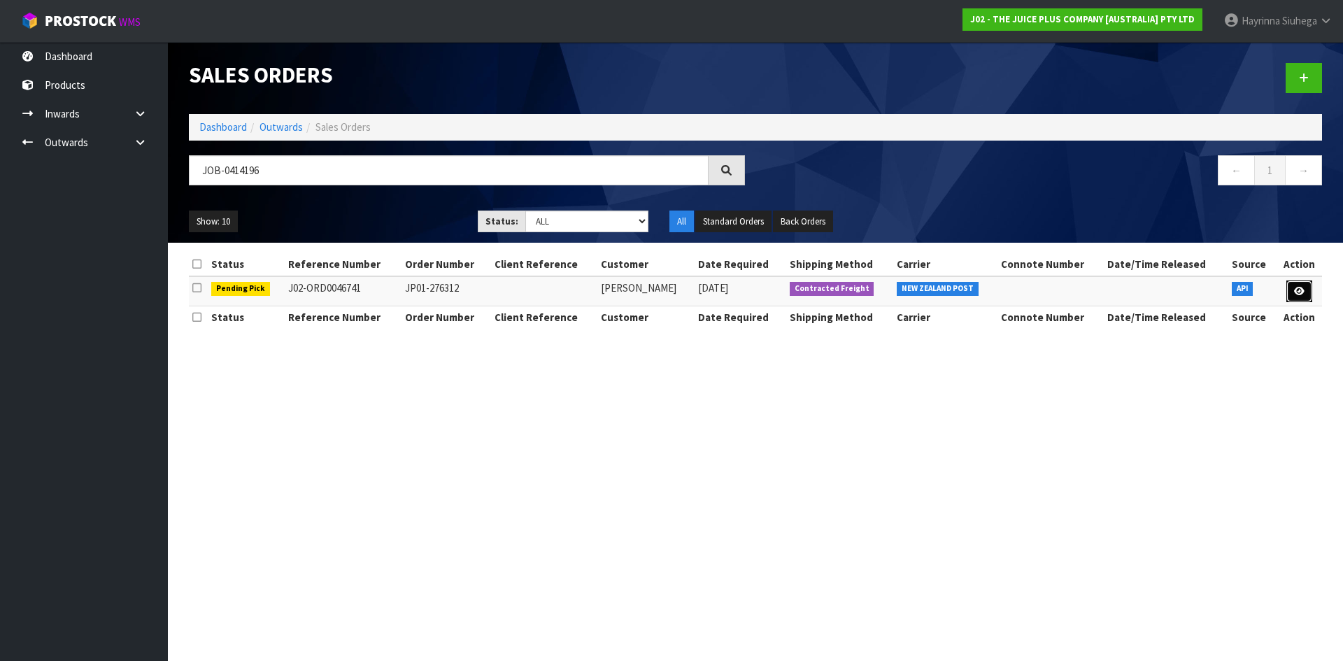
click at [1301, 295] on icon at bounding box center [1299, 291] width 10 height 9
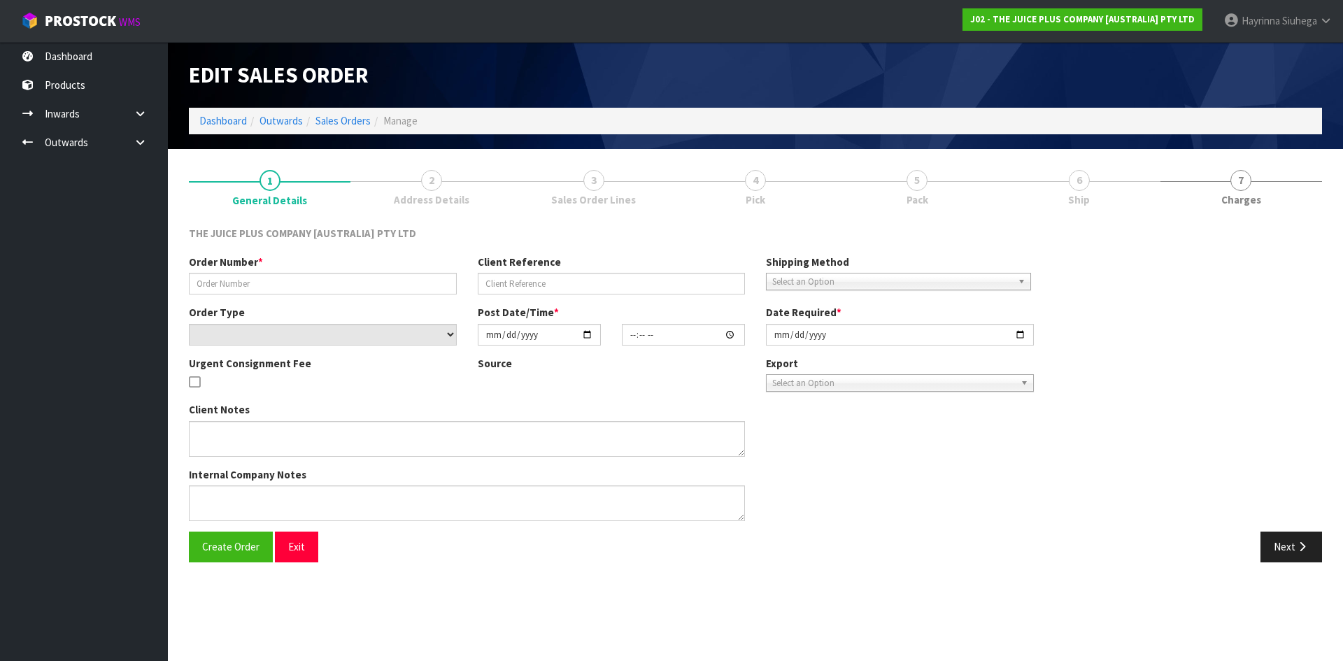
type input "JP01-276312"
select select "number:0"
type input "[DATE]"
type input "03:02:59.000"
type input "[DATE]"
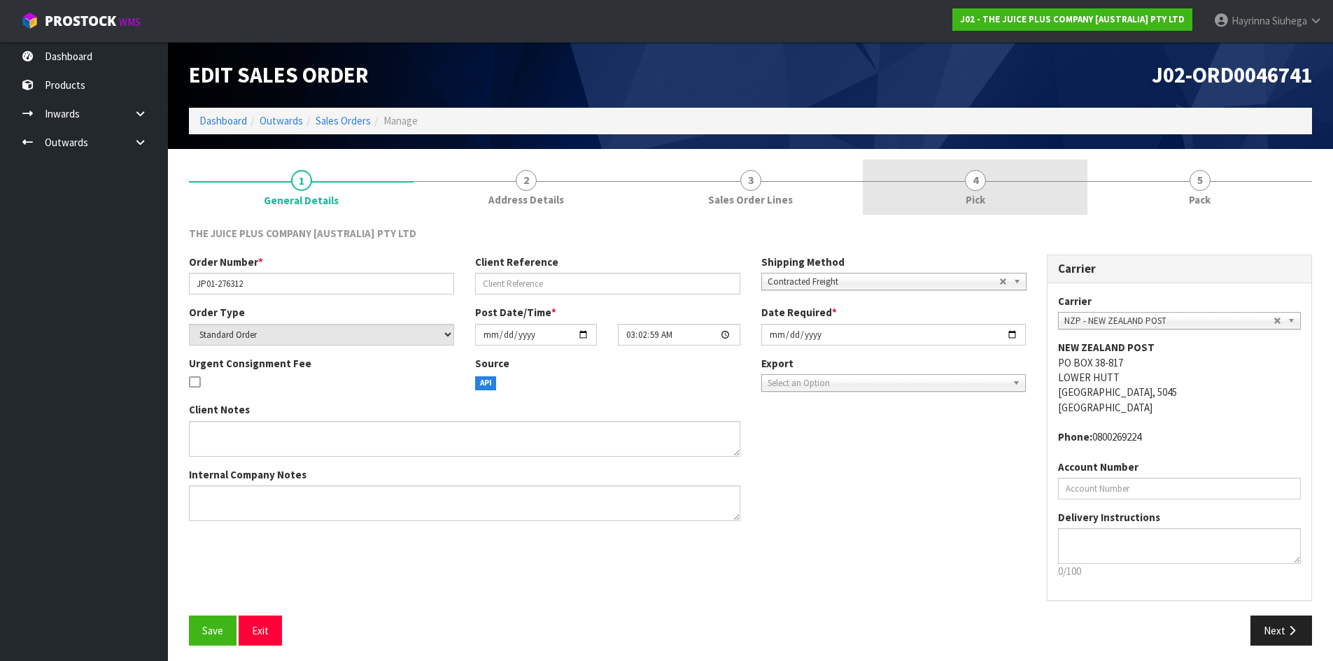
click at [1047, 198] on link "4 Pick" at bounding box center [975, 187] width 225 height 55
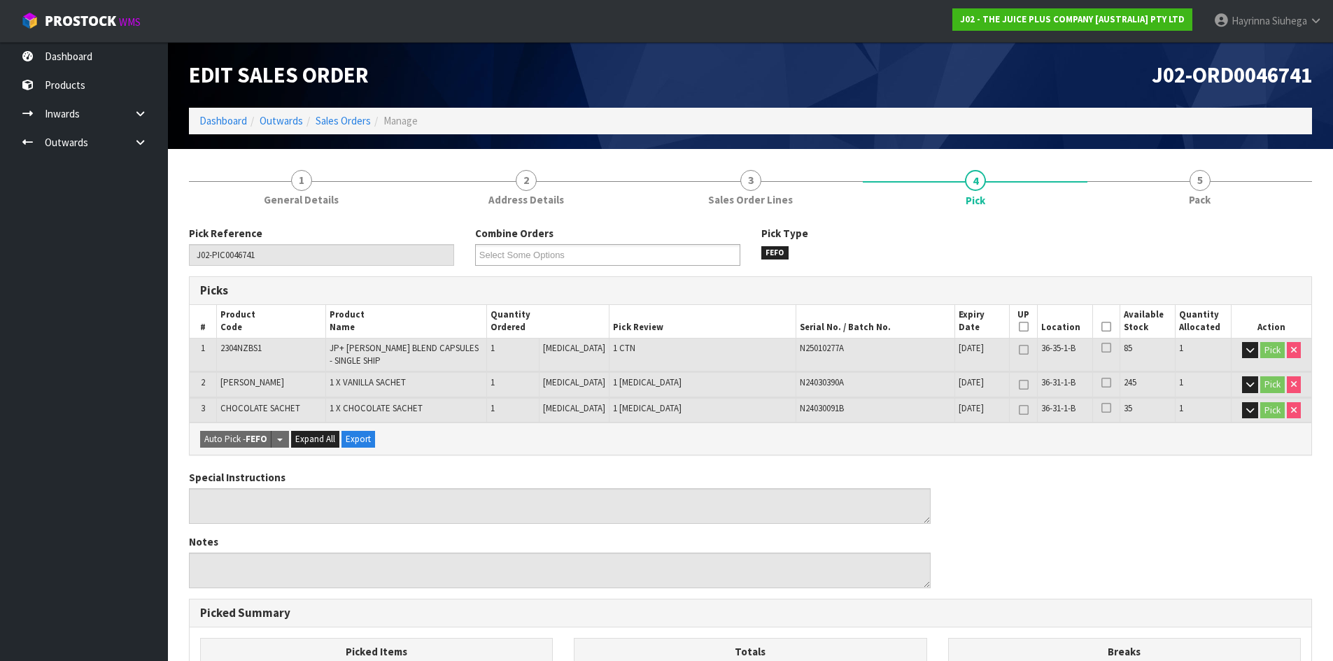
drag, startPoint x: 1105, startPoint y: 327, endPoint x: 885, endPoint y: 362, distance: 222.3
click at [1105, 327] on icon at bounding box center [1106, 327] width 10 height 1
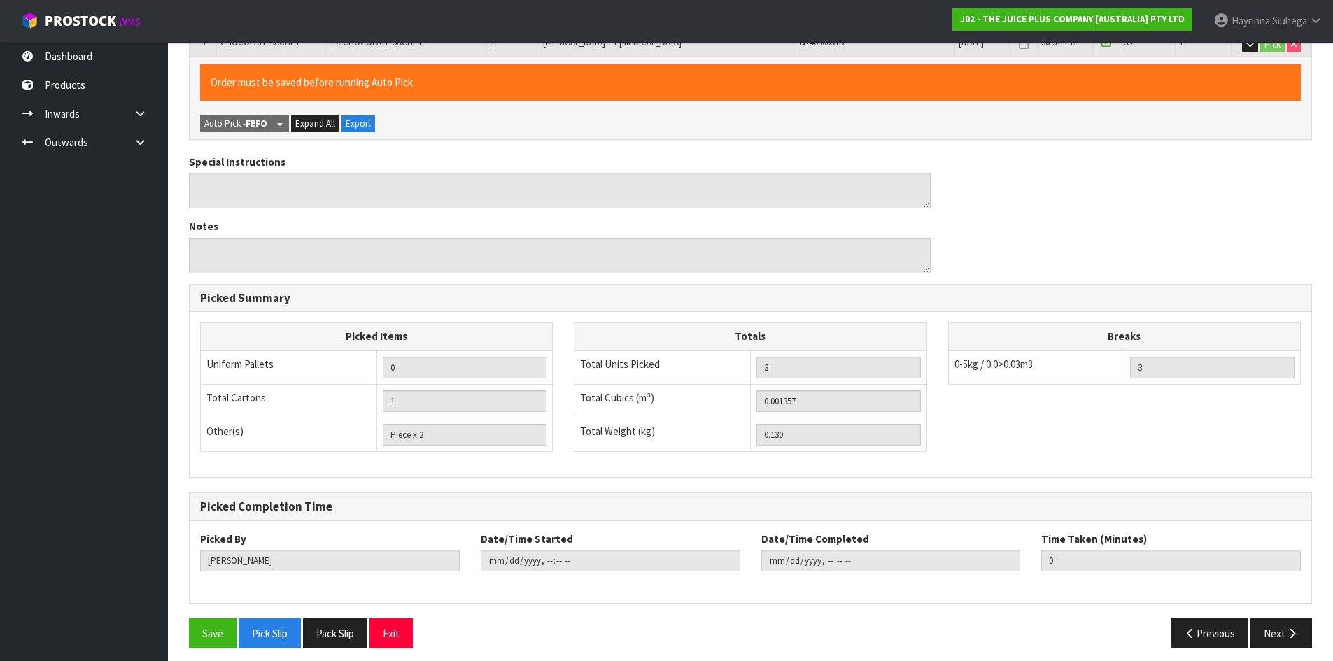
scroll to position [374, 0]
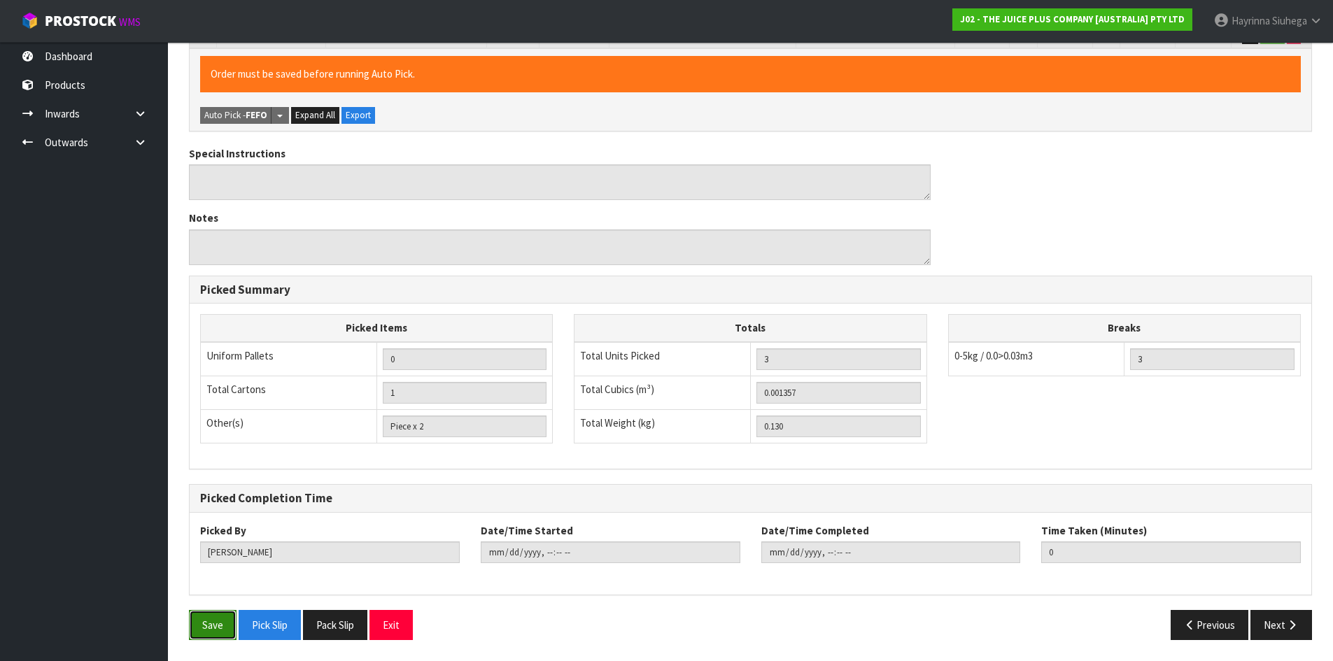
click at [220, 635] on button "Save" at bounding box center [213, 625] width 48 height 30
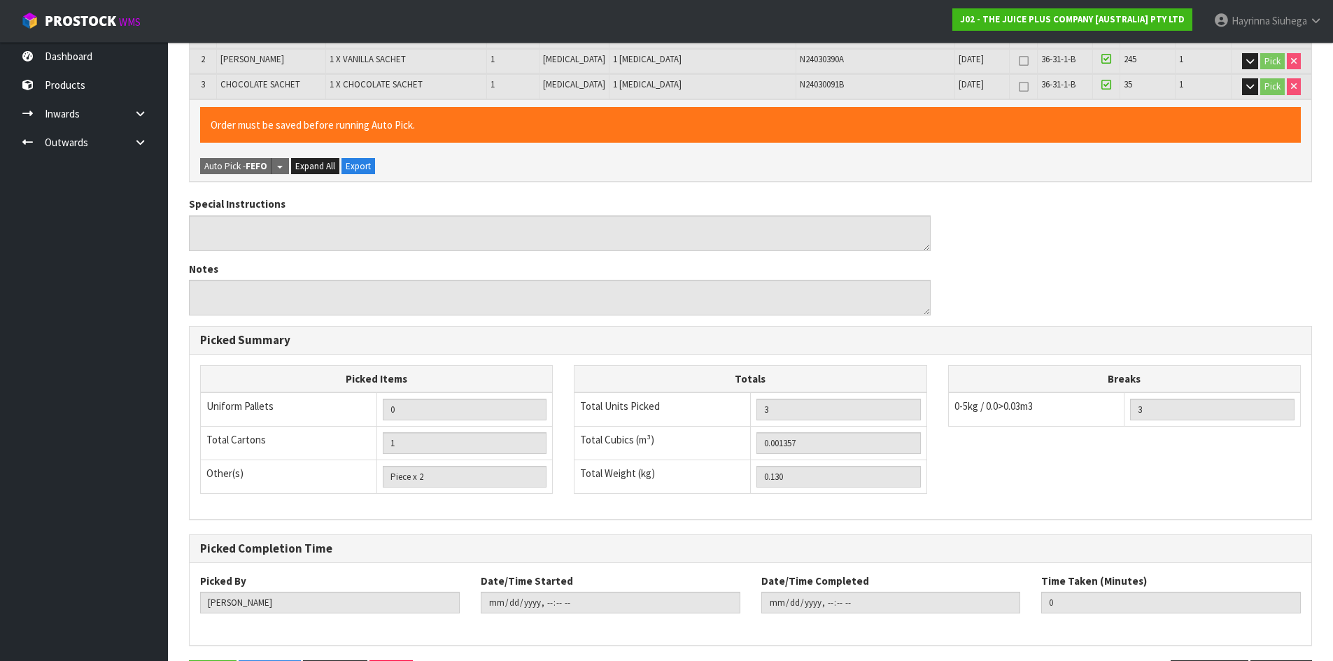
scroll to position [0, 0]
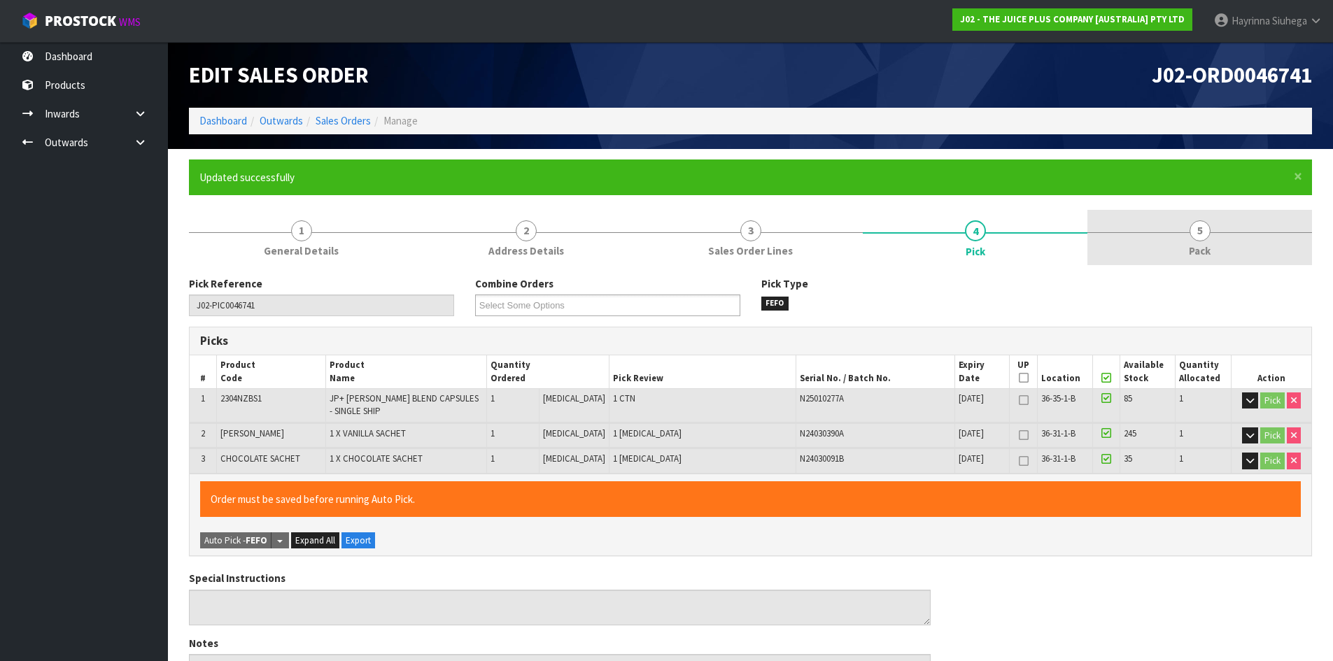
type input "[PERSON_NAME]"
type input "[DATE]T15:27:25"
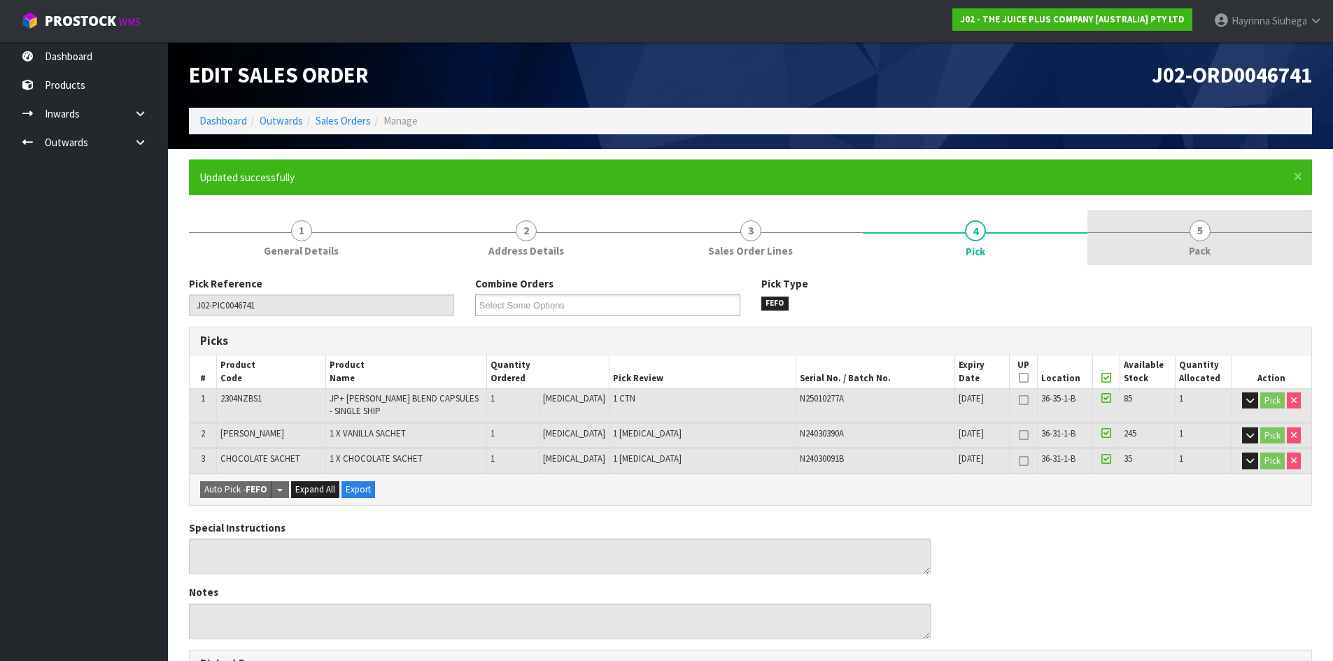
click at [1212, 238] on link "5 Pack" at bounding box center [1199, 237] width 225 height 55
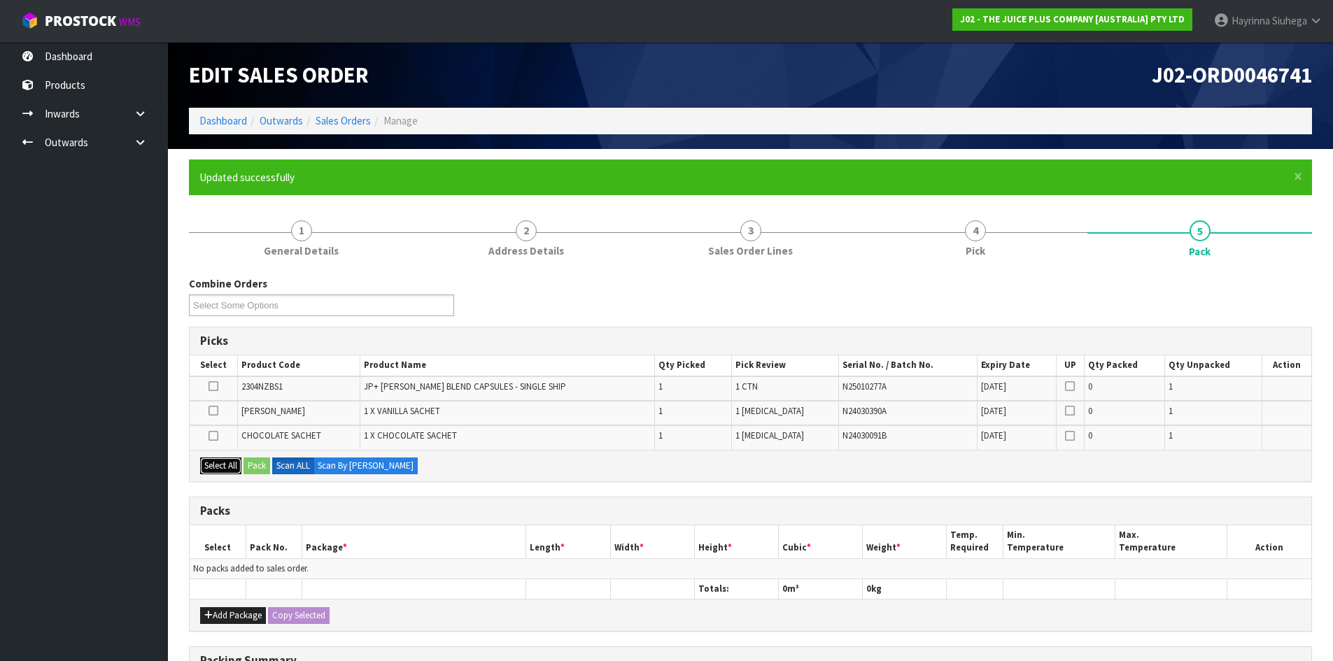
click at [213, 469] on button "Select All" at bounding box center [220, 466] width 41 height 17
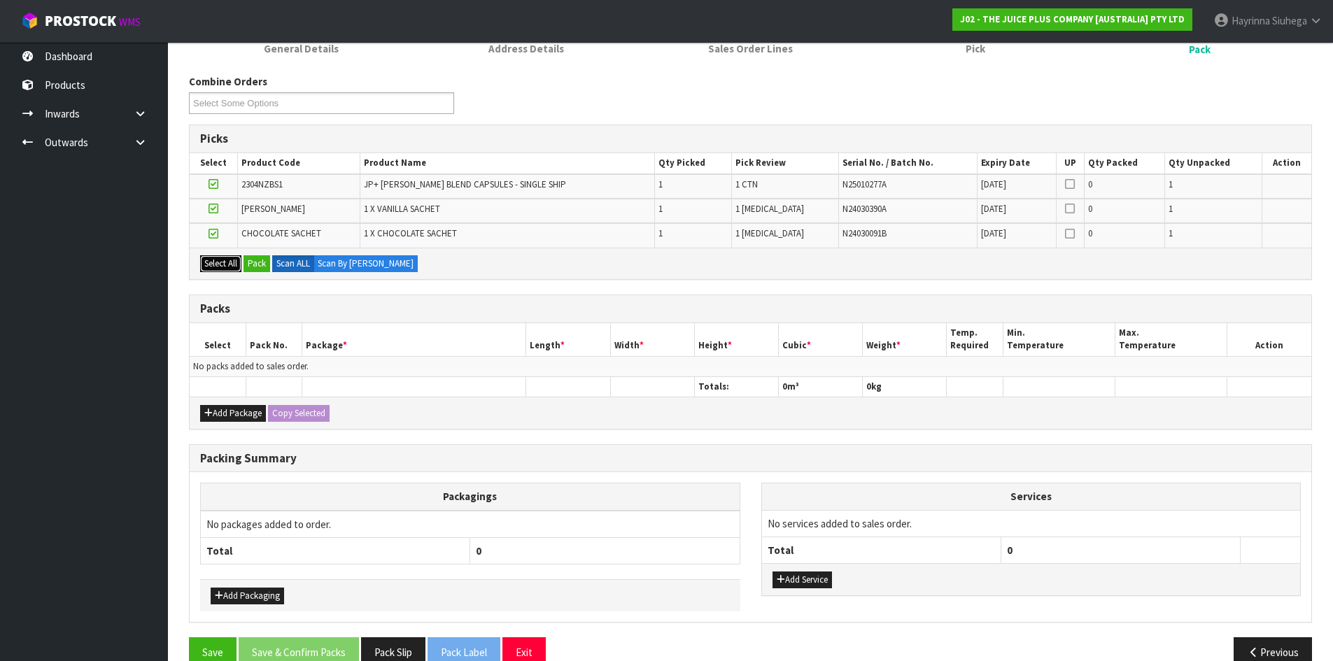
scroll to position [210, 0]
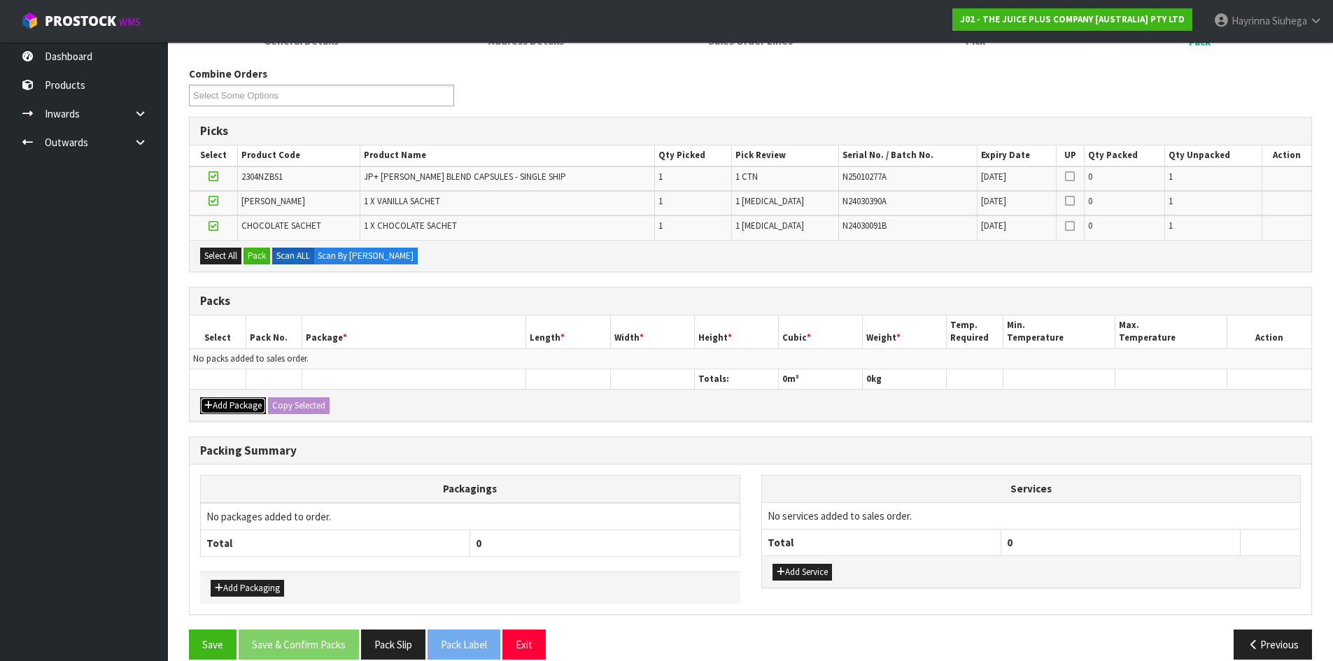
click at [228, 410] on button "Add Package" at bounding box center [233, 405] width 66 height 17
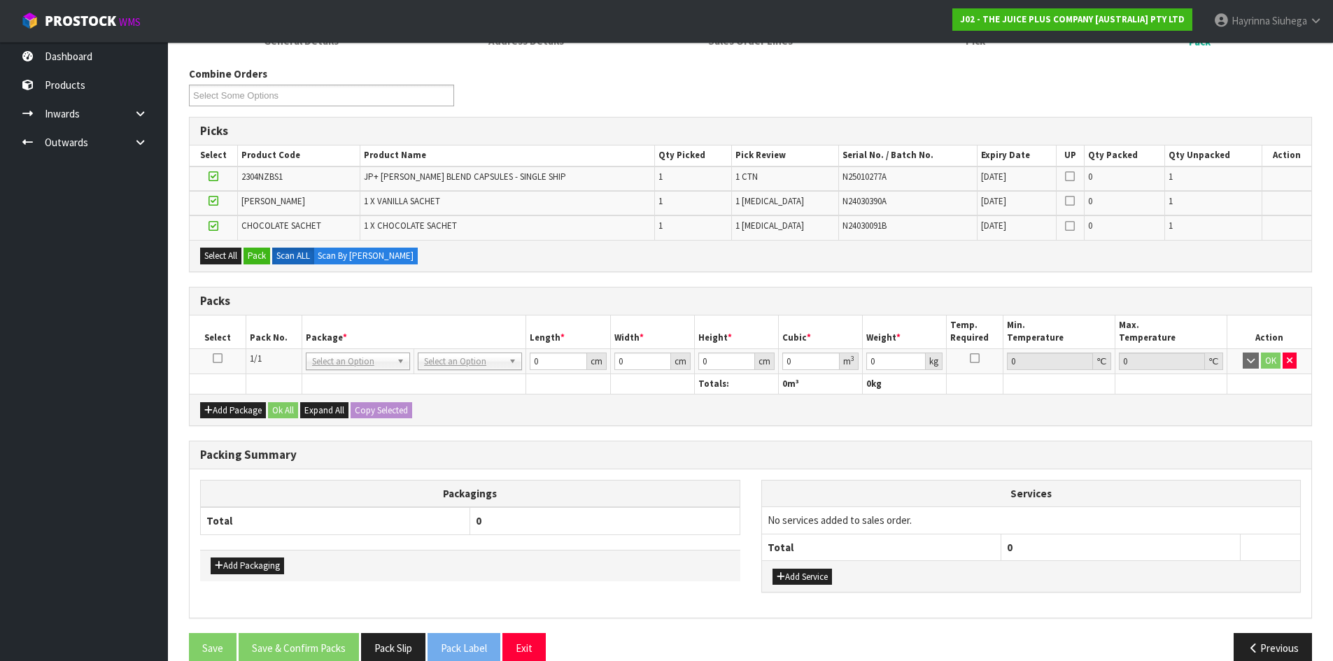
click at [219, 358] on icon at bounding box center [218, 358] width 10 height 1
click at [257, 264] on button "Pack" at bounding box center [256, 256] width 27 height 17
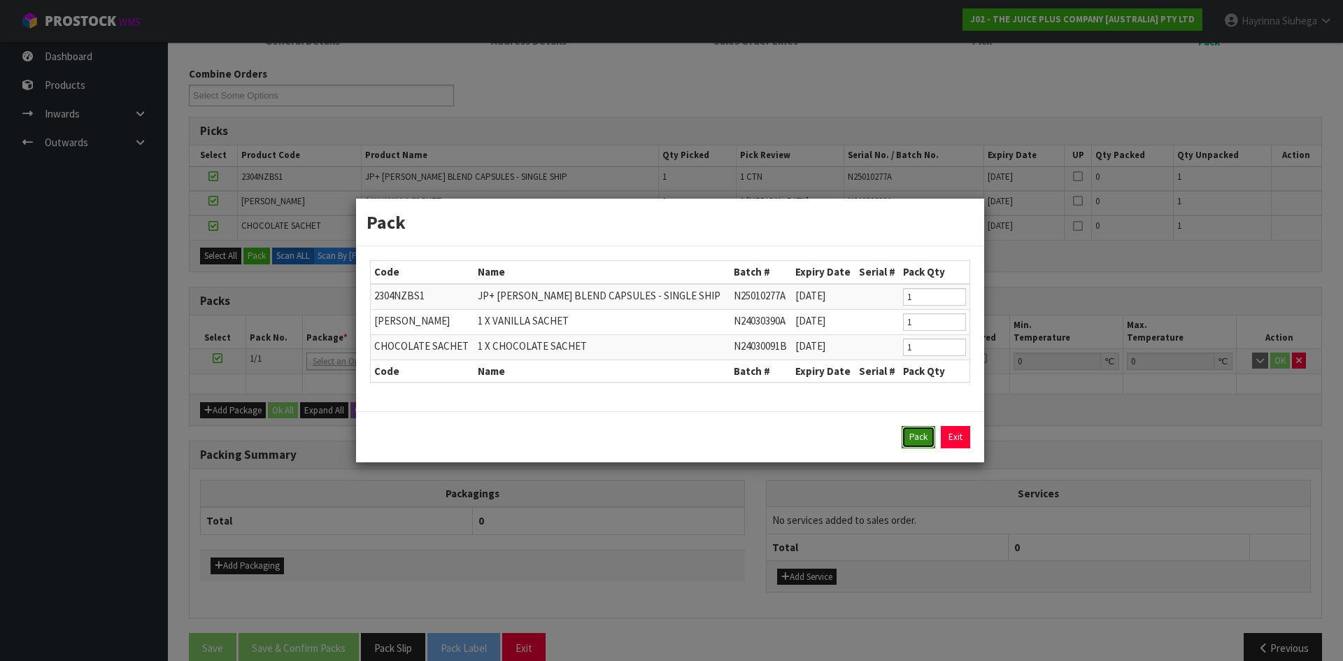
click at [925, 434] on button "Pack" at bounding box center [919, 437] width 34 height 22
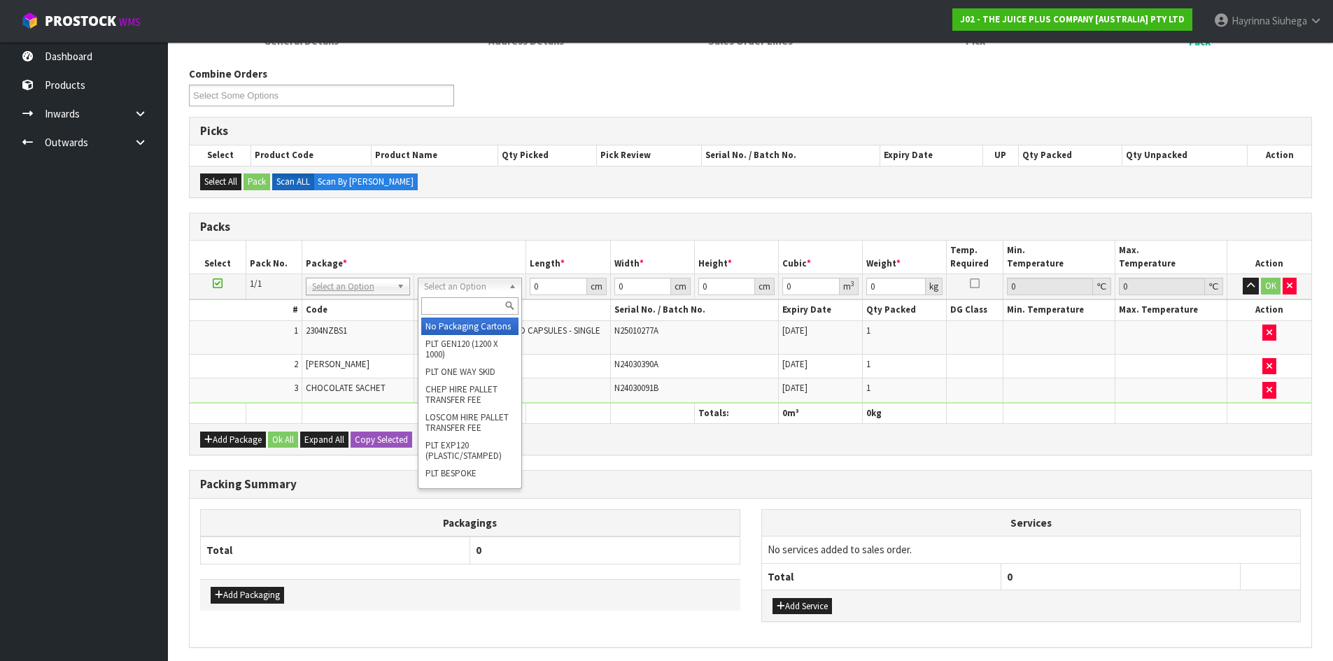
drag, startPoint x: 437, startPoint y: 282, endPoint x: 435, endPoint y: 299, distance: 17.5
click at [434, 301] on input "text" at bounding box center [469, 305] width 97 height 17
type input "CTN00"
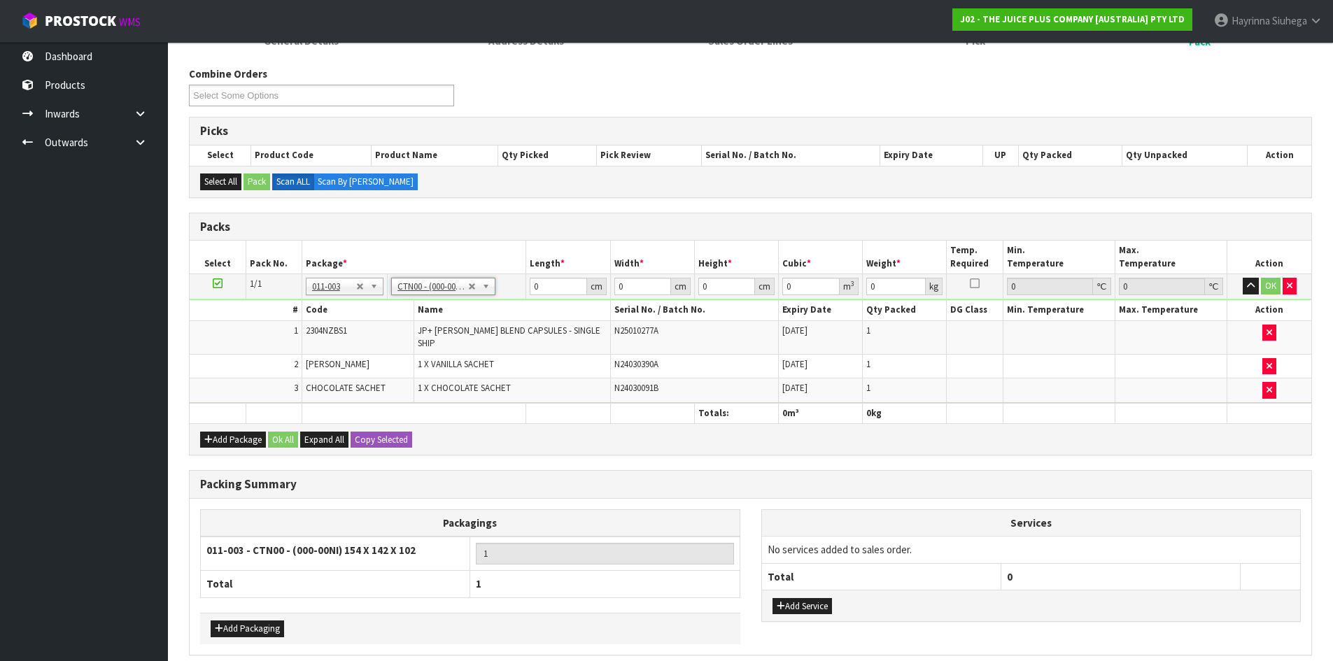
type input "15.4"
type input "14.2"
type input "10.2"
type input "0.002231"
type input "0.33"
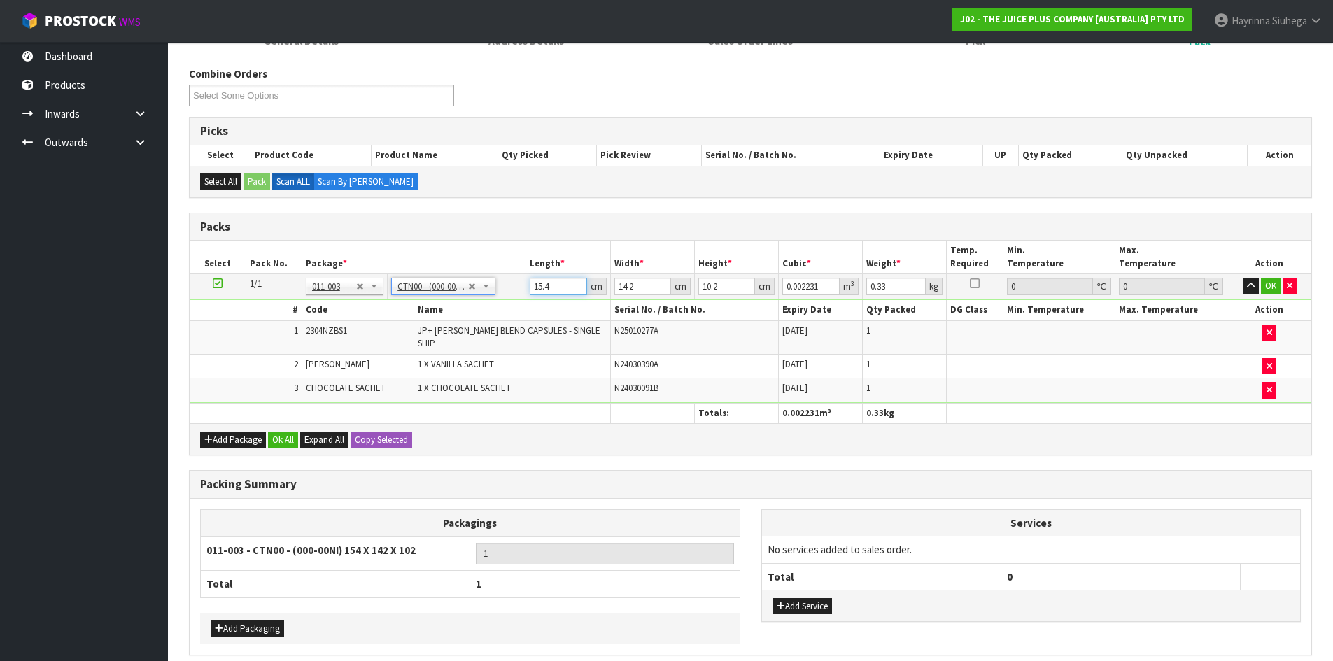
click at [532, 281] on input "15.4" at bounding box center [558, 286] width 57 height 17
type input "1"
type input "0.000145"
type input "16"
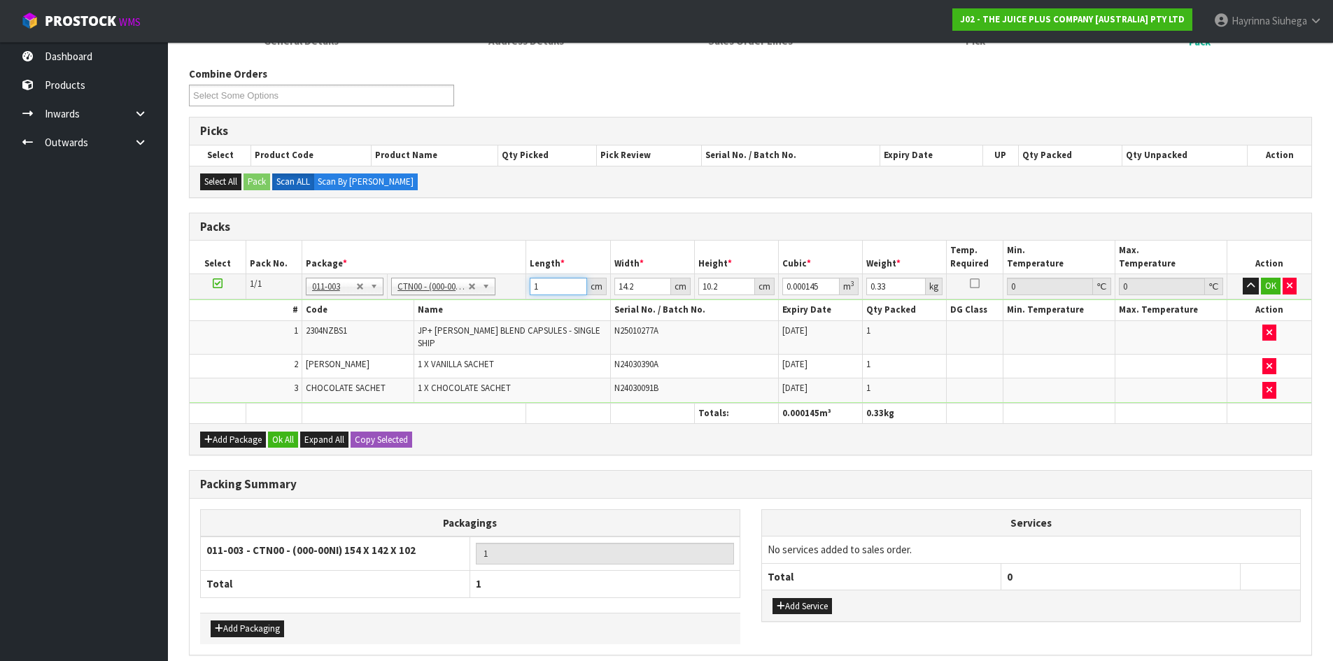
type input "0.002317"
type input "16"
type input "1"
type input "0.000163"
type input "16"
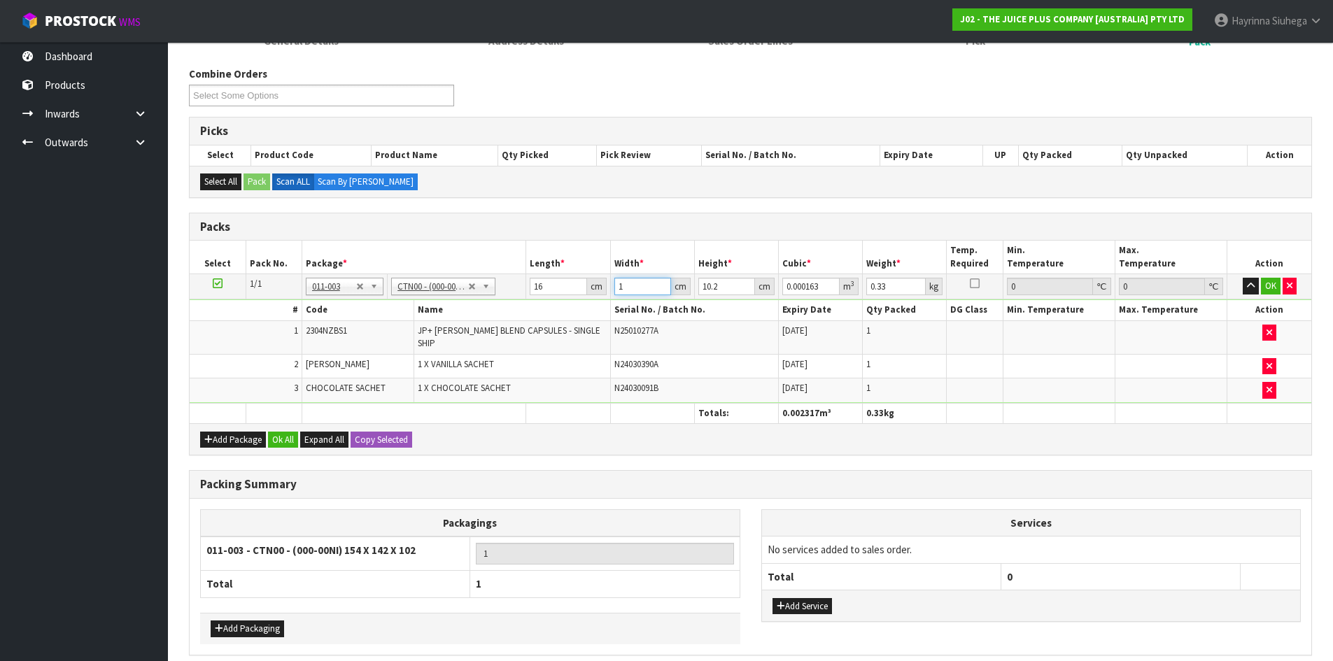
type input "0.002611"
type input "16"
type input "1"
type input "0.000256"
type input "11"
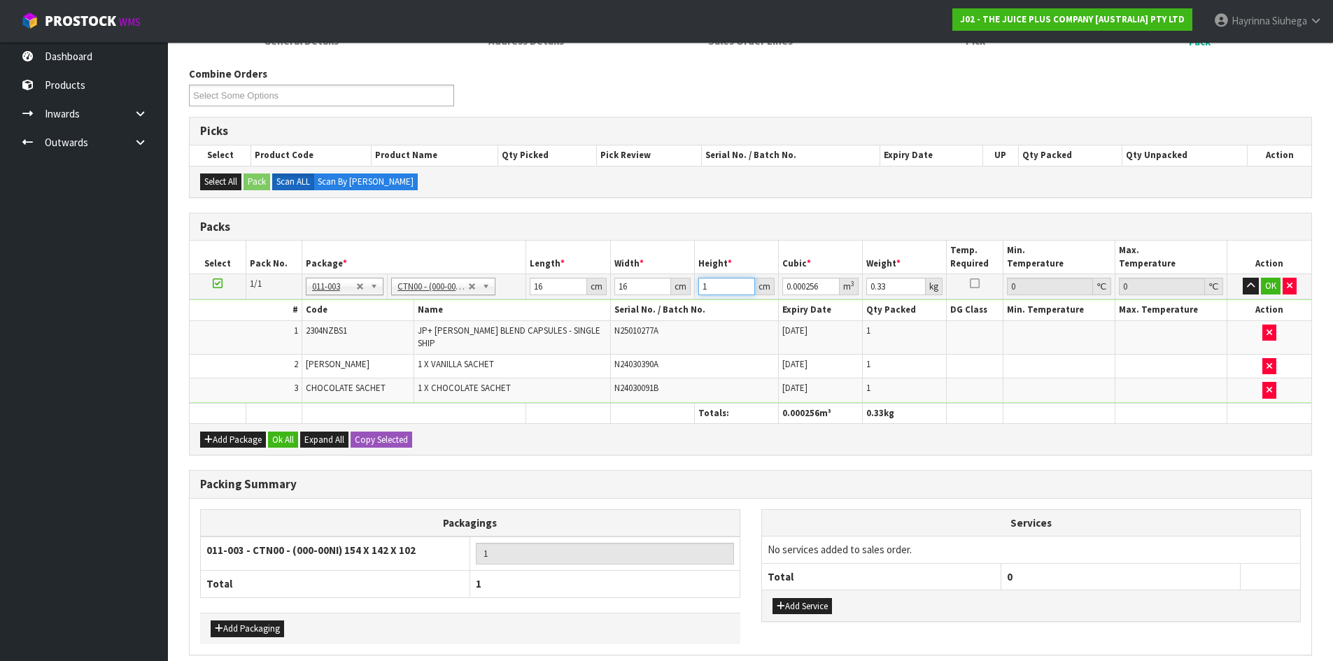
type input "0.002816"
type input "11"
type input "1"
click button "OK" at bounding box center [1271, 286] width 20 height 17
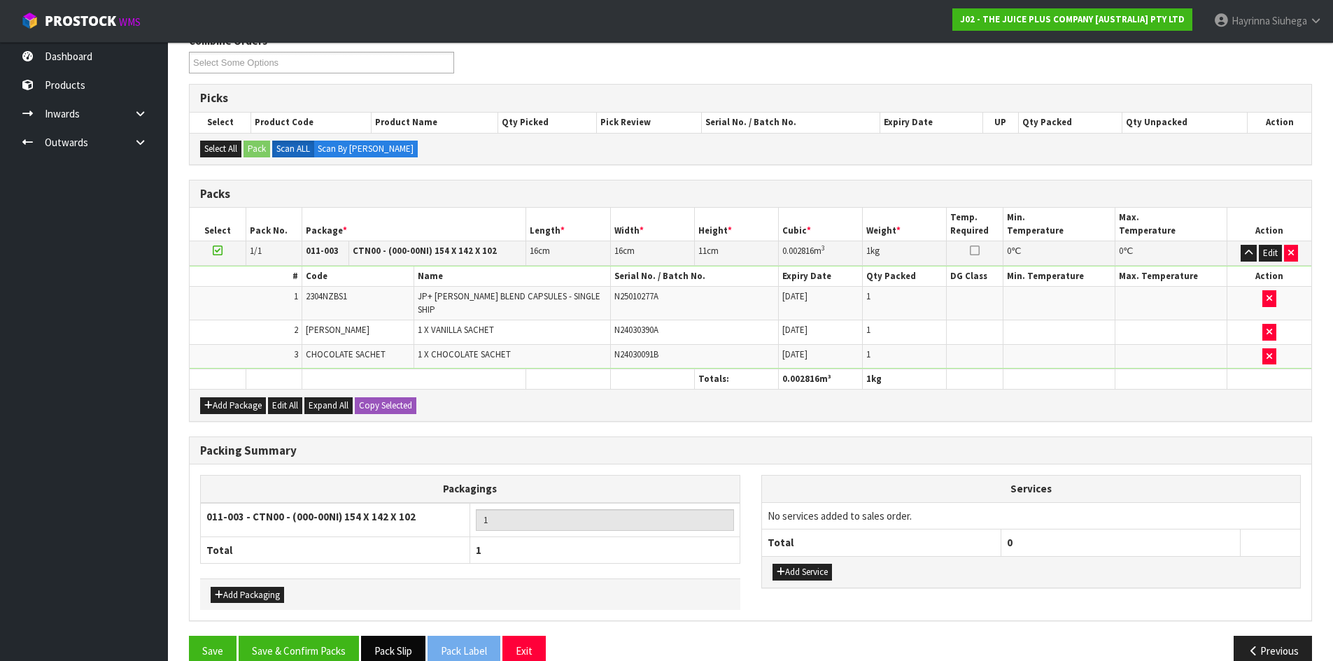
scroll to position [260, 0]
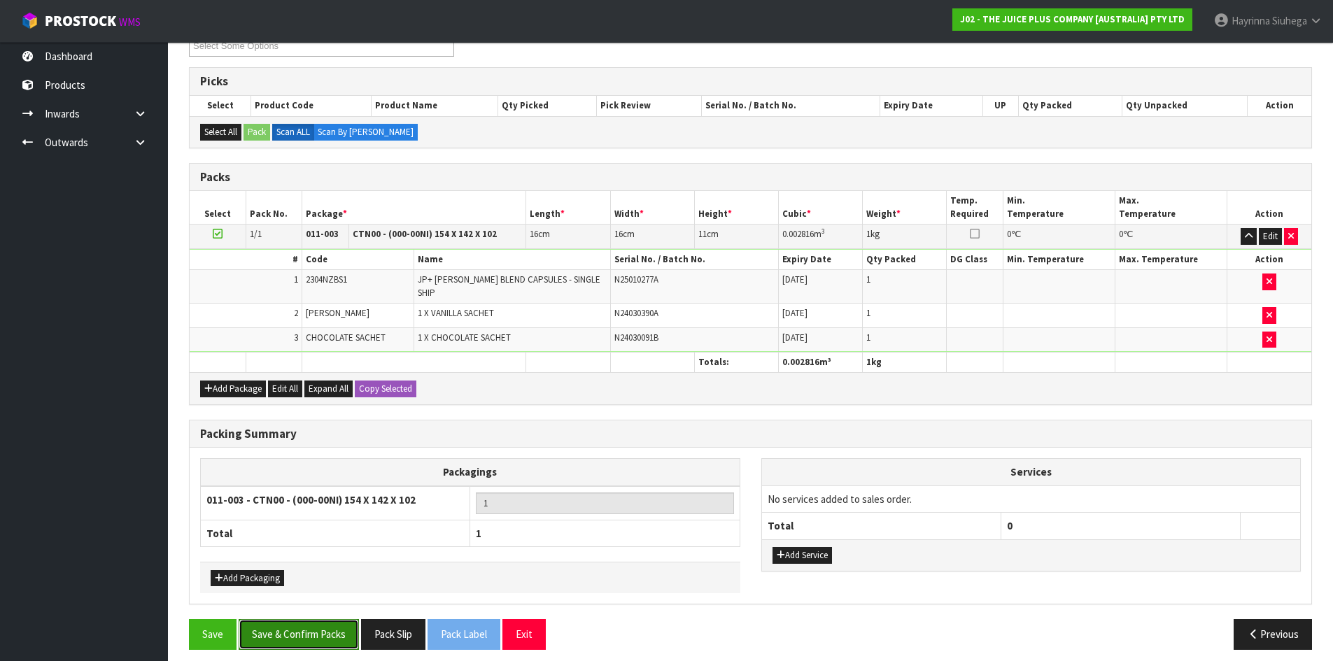
click at [337, 627] on button "Save & Confirm Packs" at bounding box center [299, 634] width 120 height 30
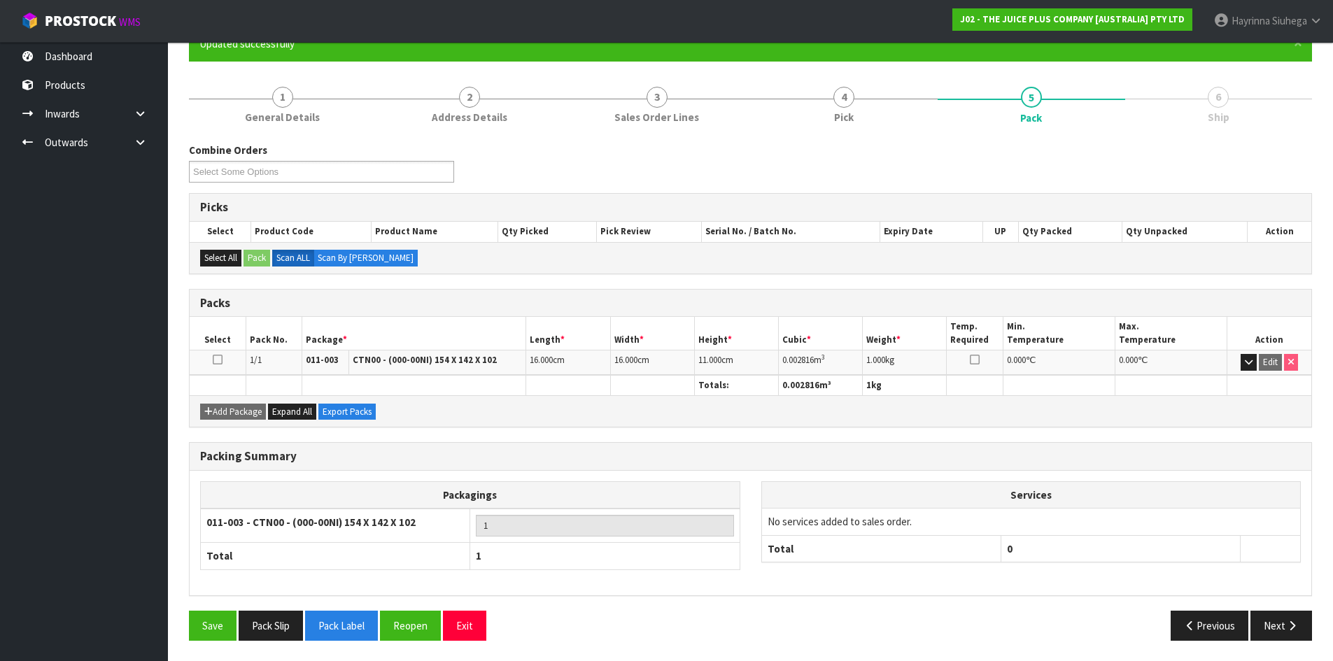
scroll to position [134, 0]
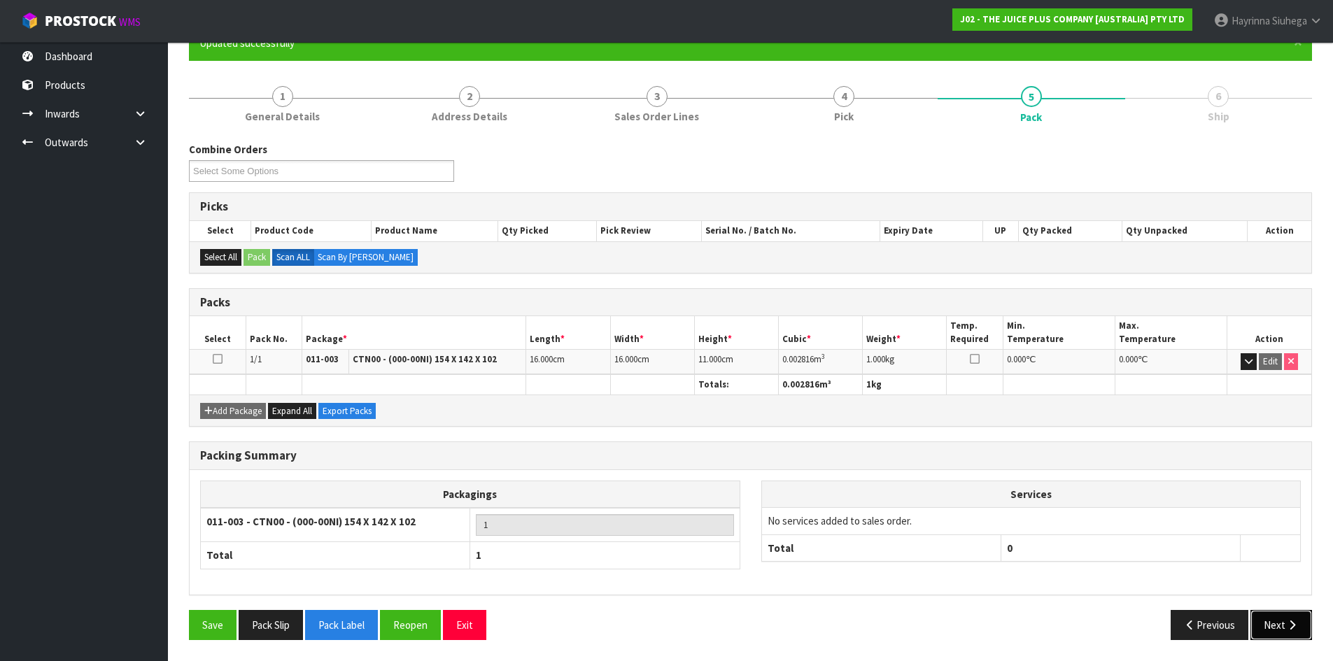
click at [1277, 621] on button "Next" at bounding box center [1281, 625] width 62 height 30
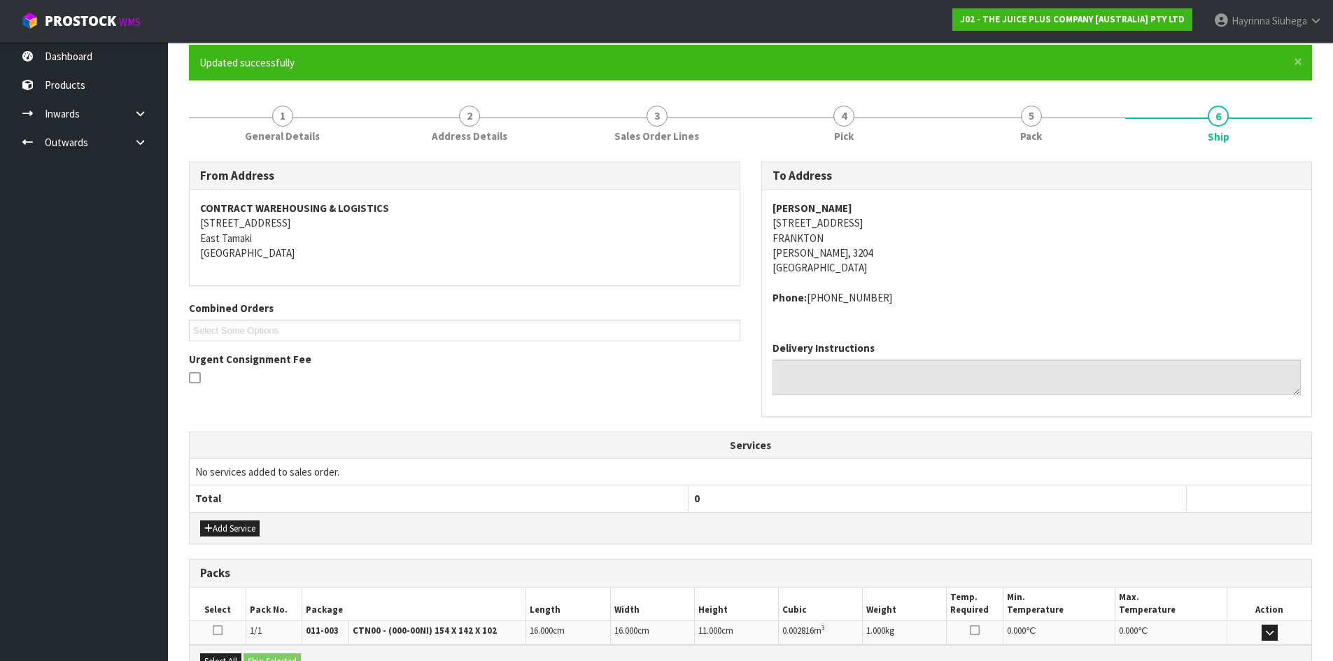
scroll to position [281, 0]
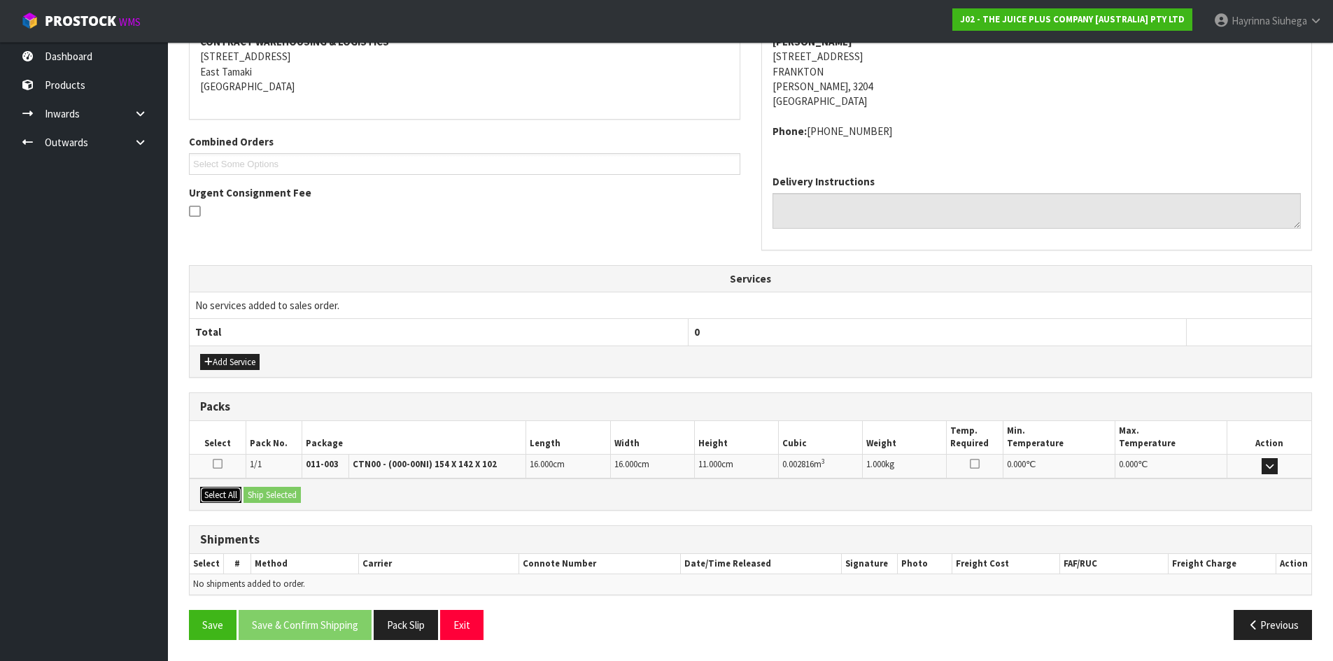
click at [232, 495] on button "Select All" at bounding box center [220, 495] width 41 height 17
click at [274, 489] on button "Ship Selected" at bounding box center [271, 495] width 57 height 17
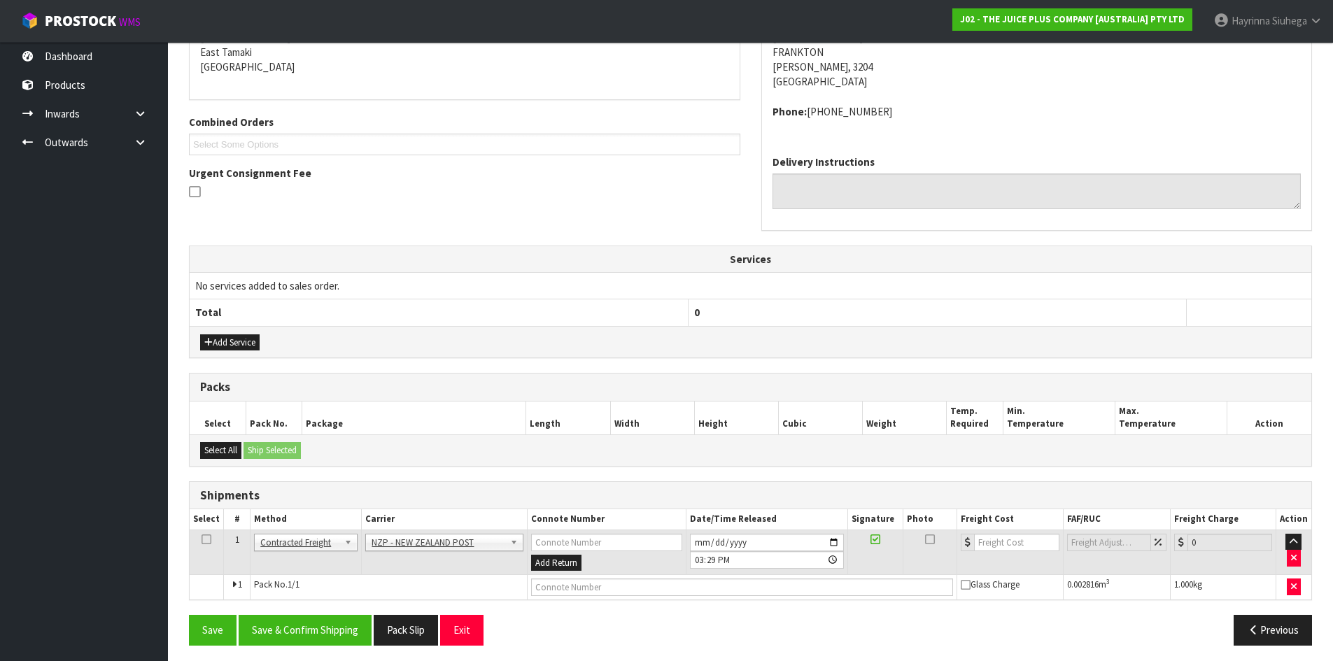
scroll to position [306, 0]
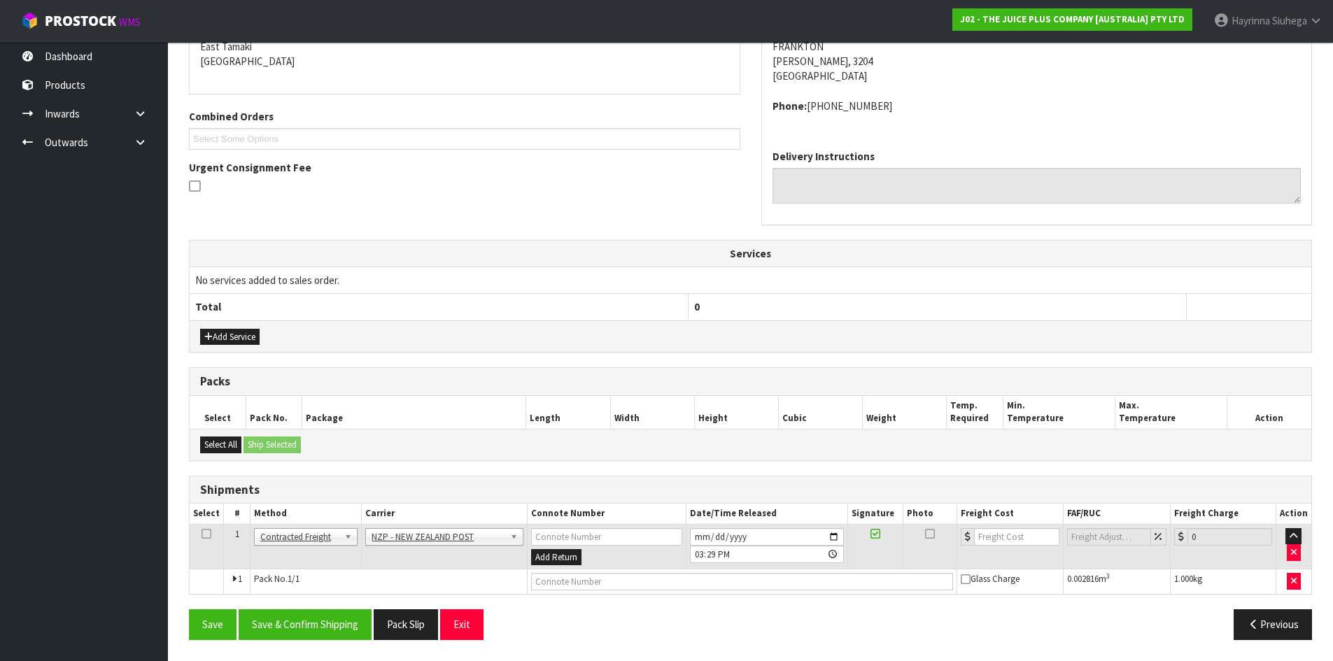
click at [314, 640] on div "Save Save & Confirm Shipping Pack Slip Exit Previous" at bounding box center [750, 629] width 1144 height 41
click at [316, 629] on button "Save & Confirm Shipping" at bounding box center [305, 624] width 133 height 30
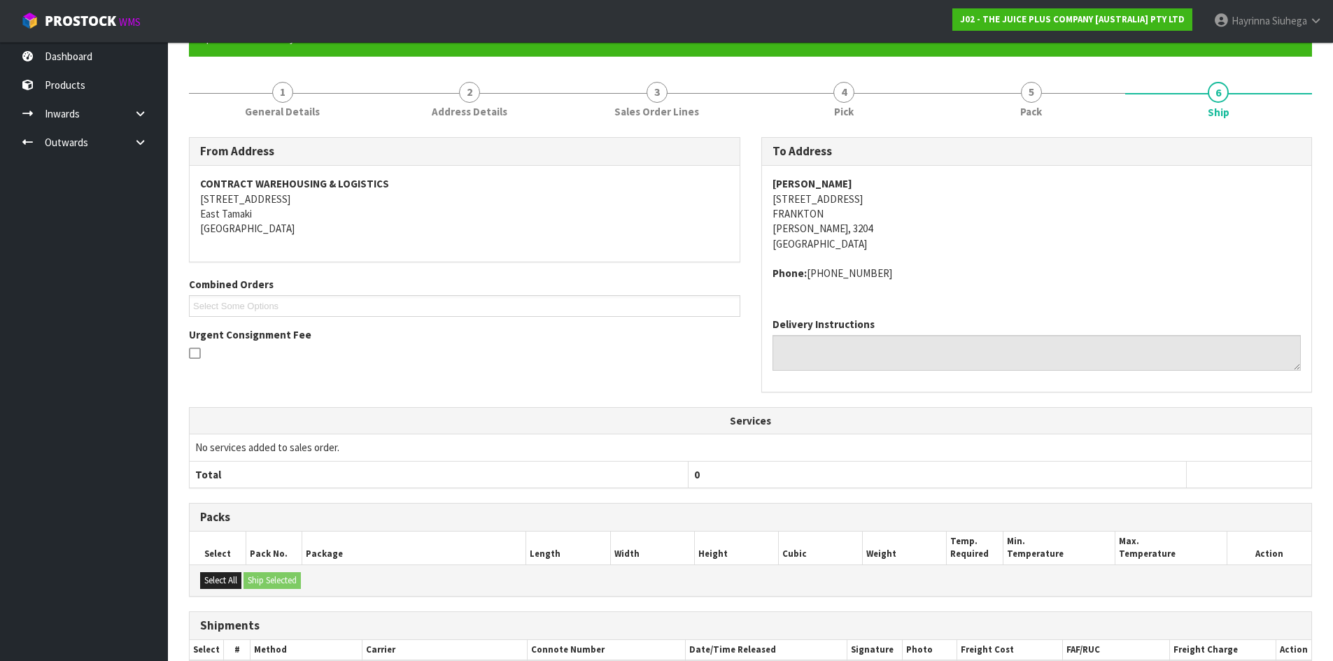
scroll to position [286, 0]
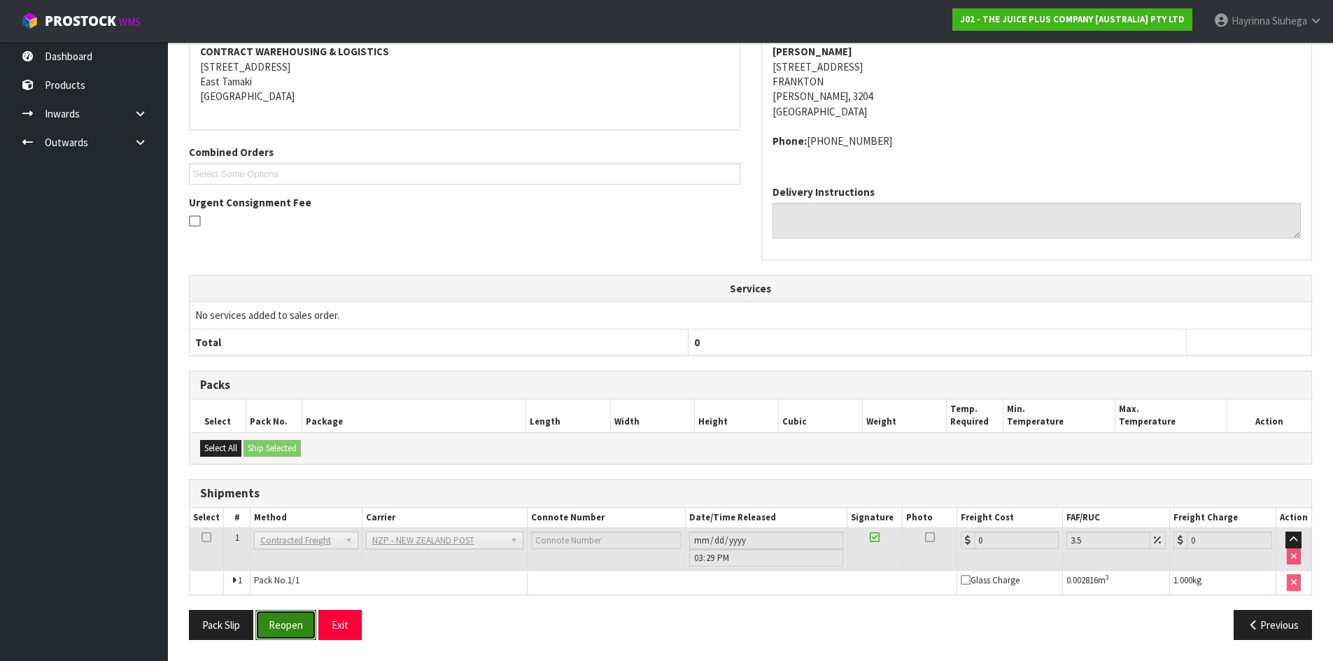
click at [292, 621] on button "Reopen" at bounding box center [285, 625] width 61 height 30
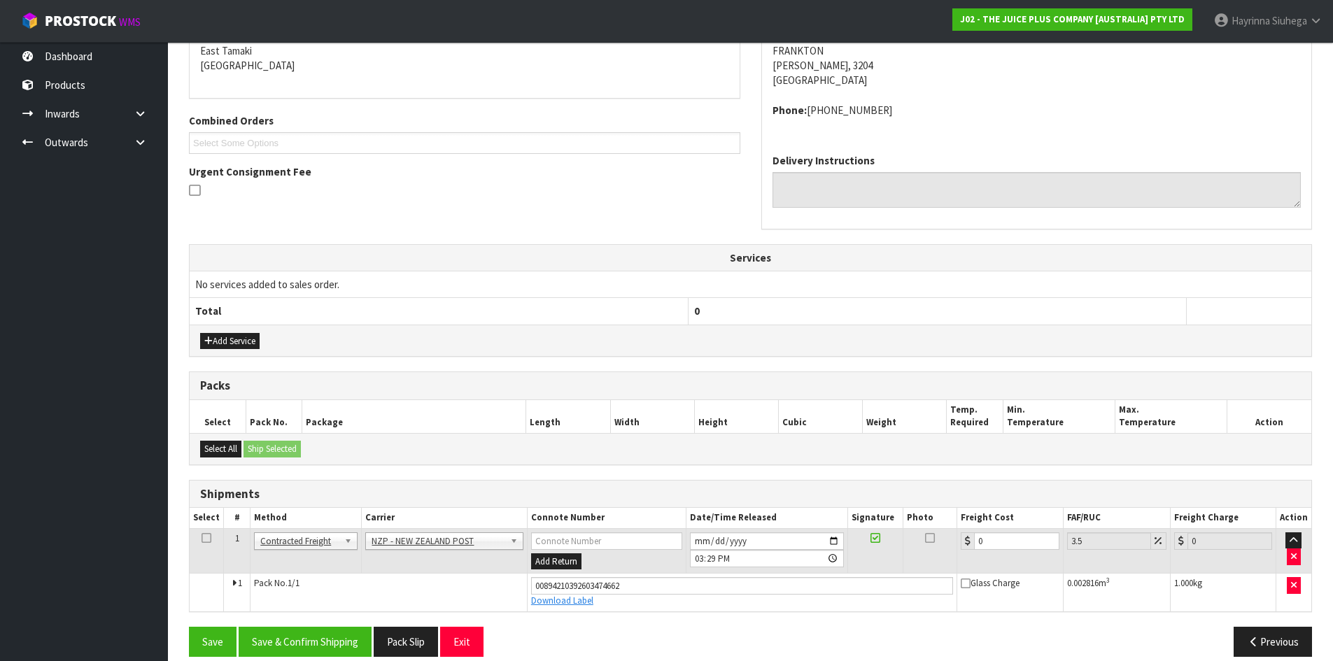
scroll to position [319, 0]
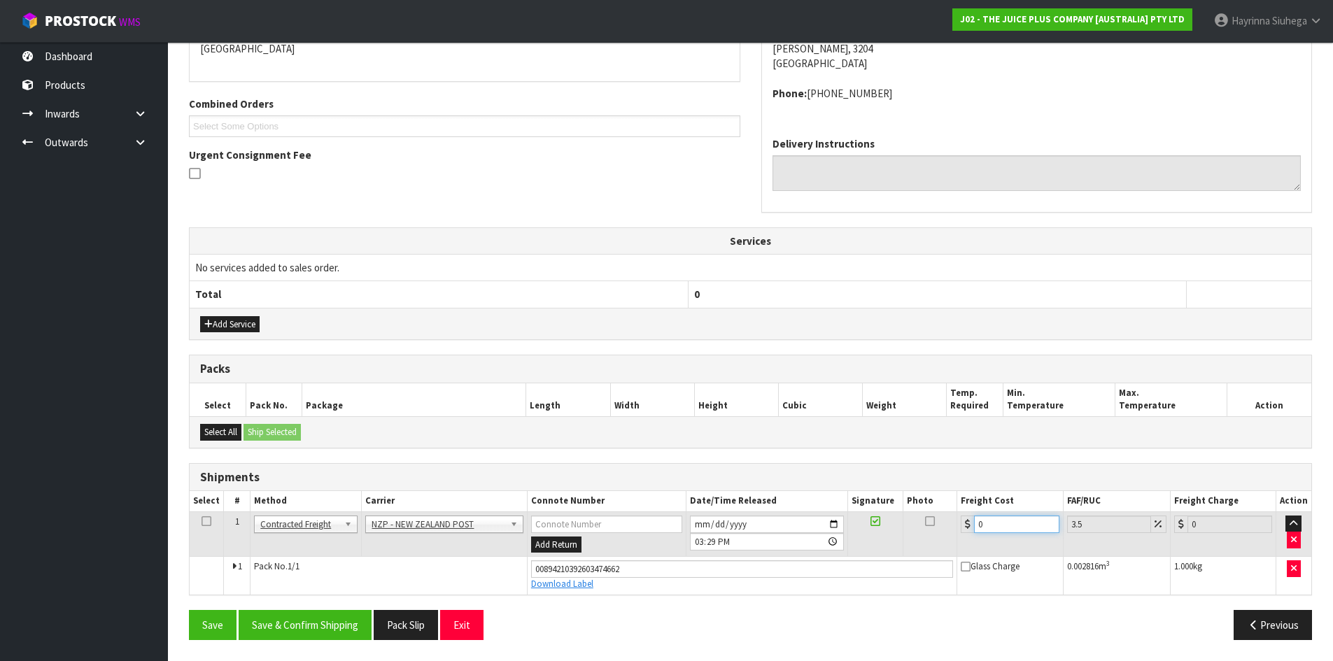
drag, startPoint x: 1005, startPoint y: 528, endPoint x: 603, endPoint y: 521, distance: 402.3
click at [603, 521] on tr "1 Client Local Pickup Customer Local Pickup Company Freight Contracted Freight …" at bounding box center [750, 533] width 1121 height 45
type input "7"
type input "7.24"
type input "7.3"
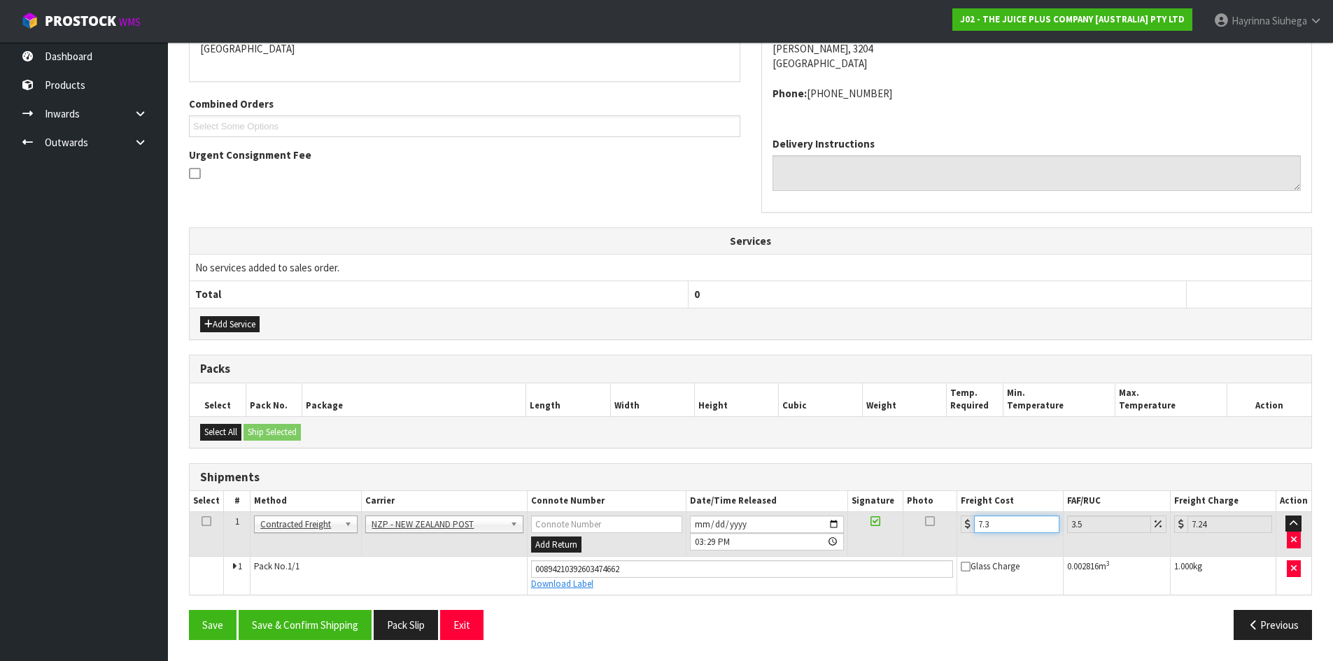
type input "7.56"
type input "7.31"
type input "7.57"
type input "7.31"
click at [189, 610] on button "Save" at bounding box center [213, 625] width 48 height 30
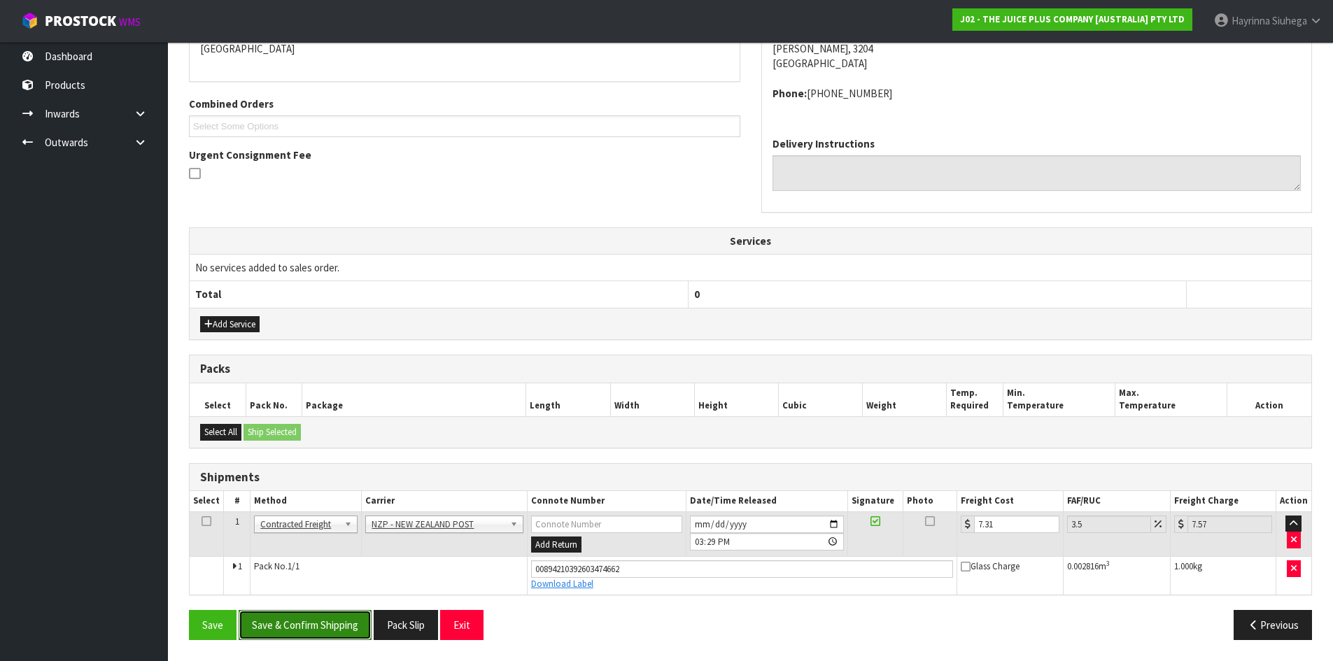
click at [318, 613] on button "Save & Confirm Shipping" at bounding box center [305, 625] width 133 height 30
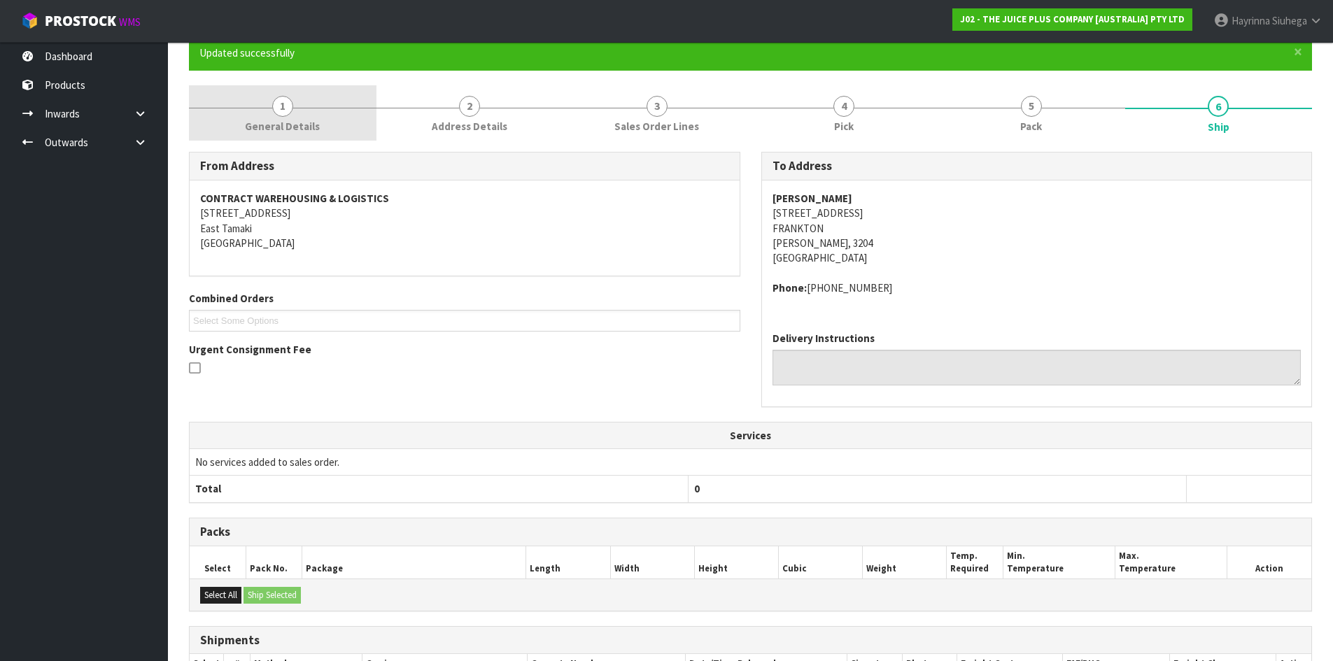
scroll to position [0, 0]
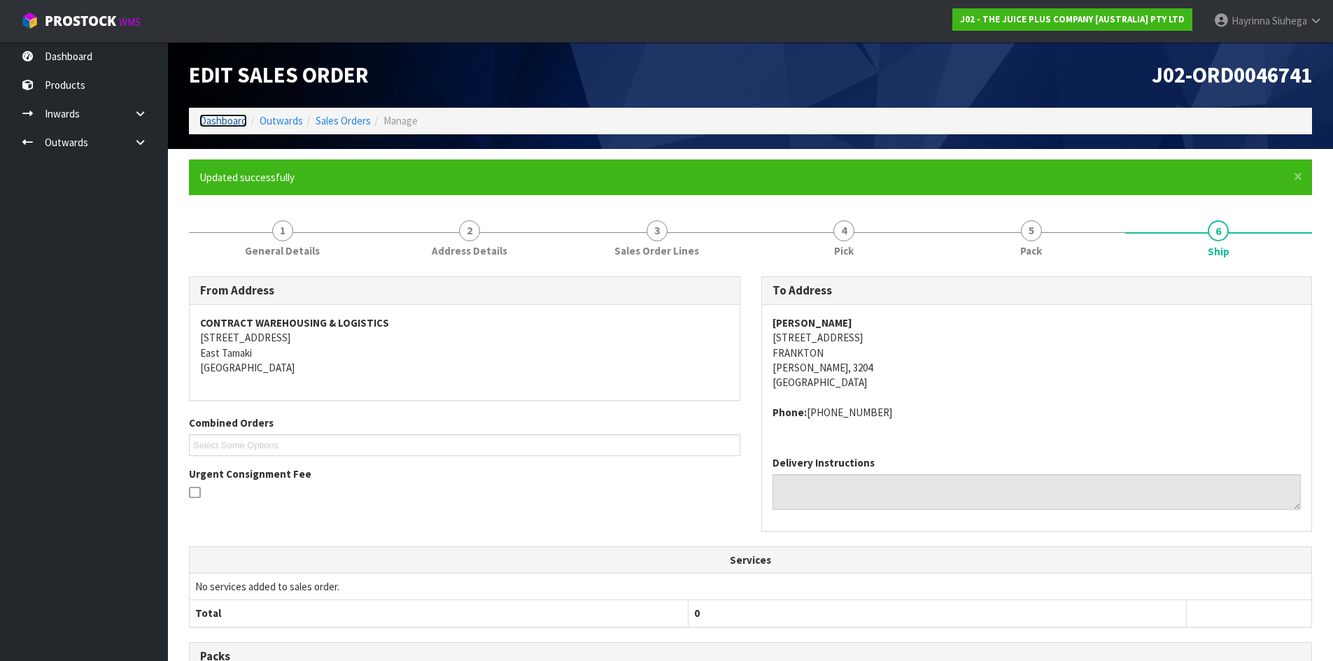
click at [213, 118] on link "Dashboard" at bounding box center [223, 120] width 48 height 13
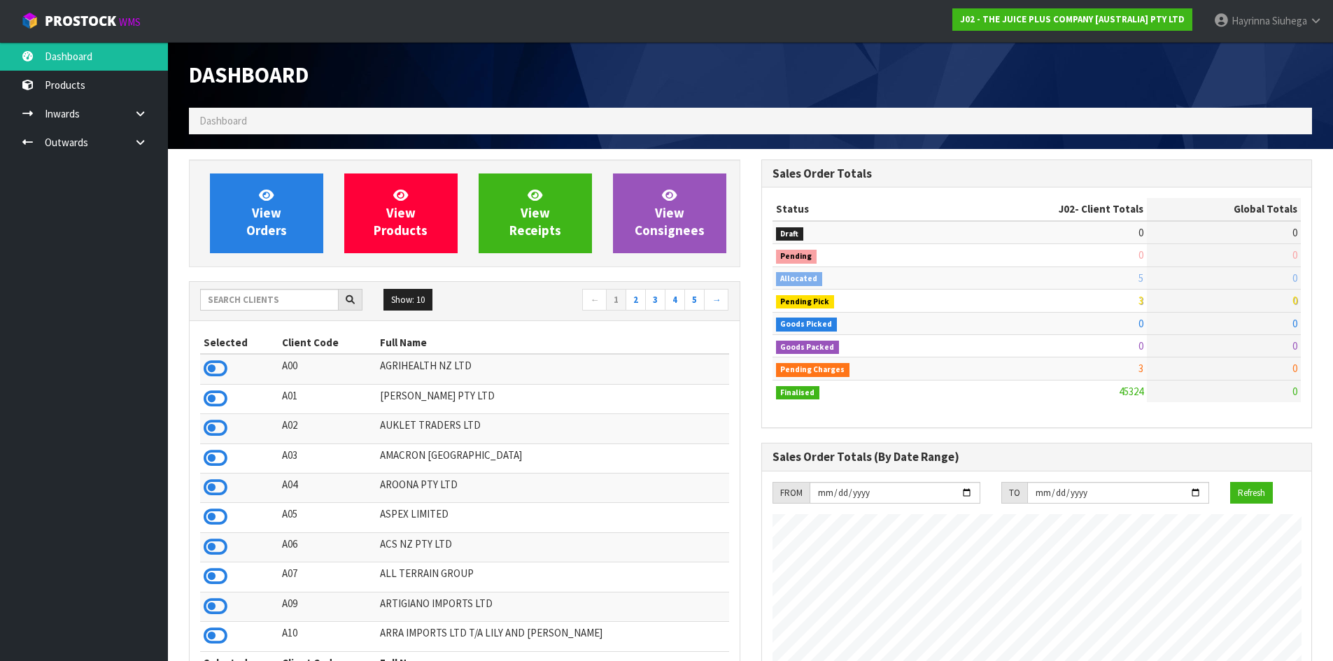
scroll to position [1060, 572]
drag, startPoint x: 248, startPoint y: 297, endPoint x: 313, endPoint y: 292, distance: 64.5
click at [248, 297] on input "text" at bounding box center [269, 300] width 139 height 22
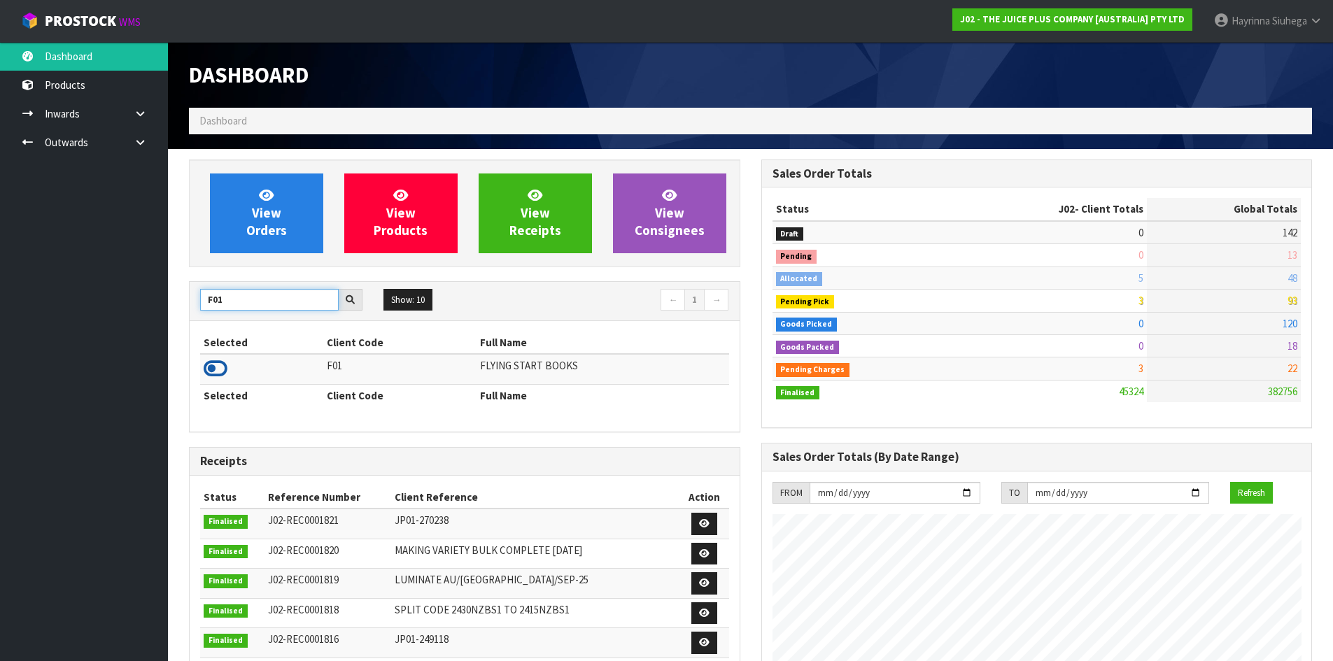
type input "F01"
click at [222, 369] on icon at bounding box center [216, 368] width 24 height 21
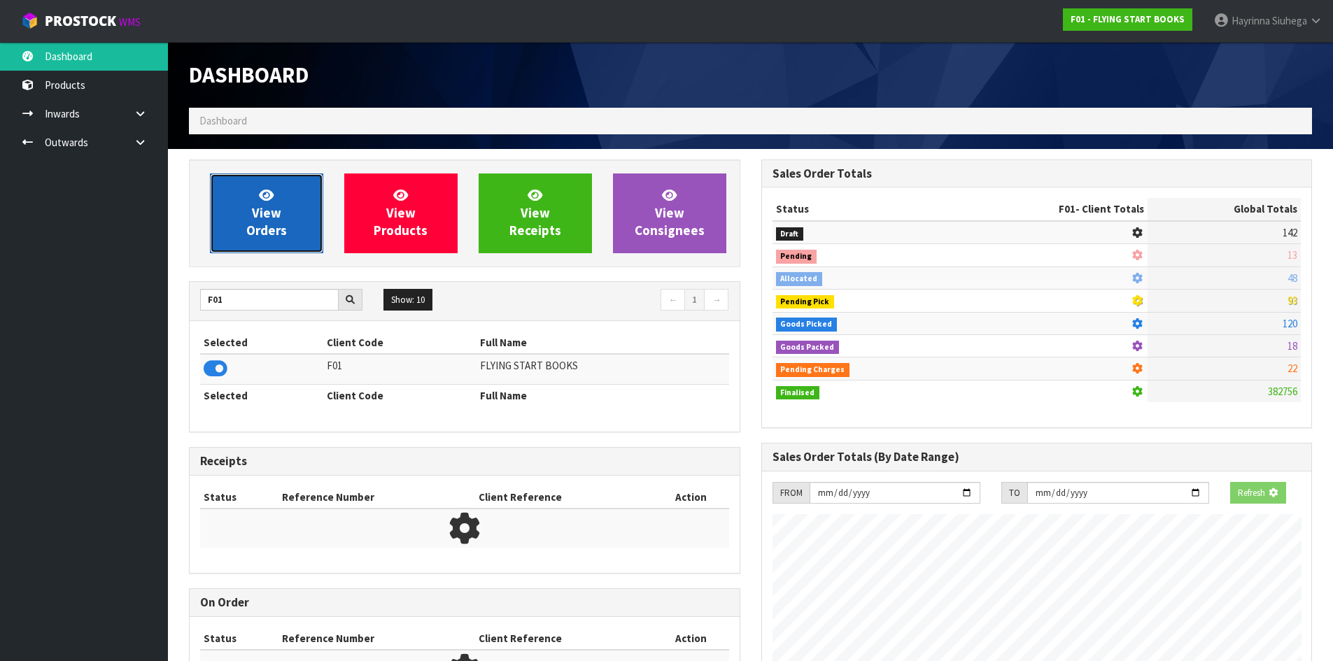
click at [269, 238] on link "View Orders" at bounding box center [266, 213] width 113 height 80
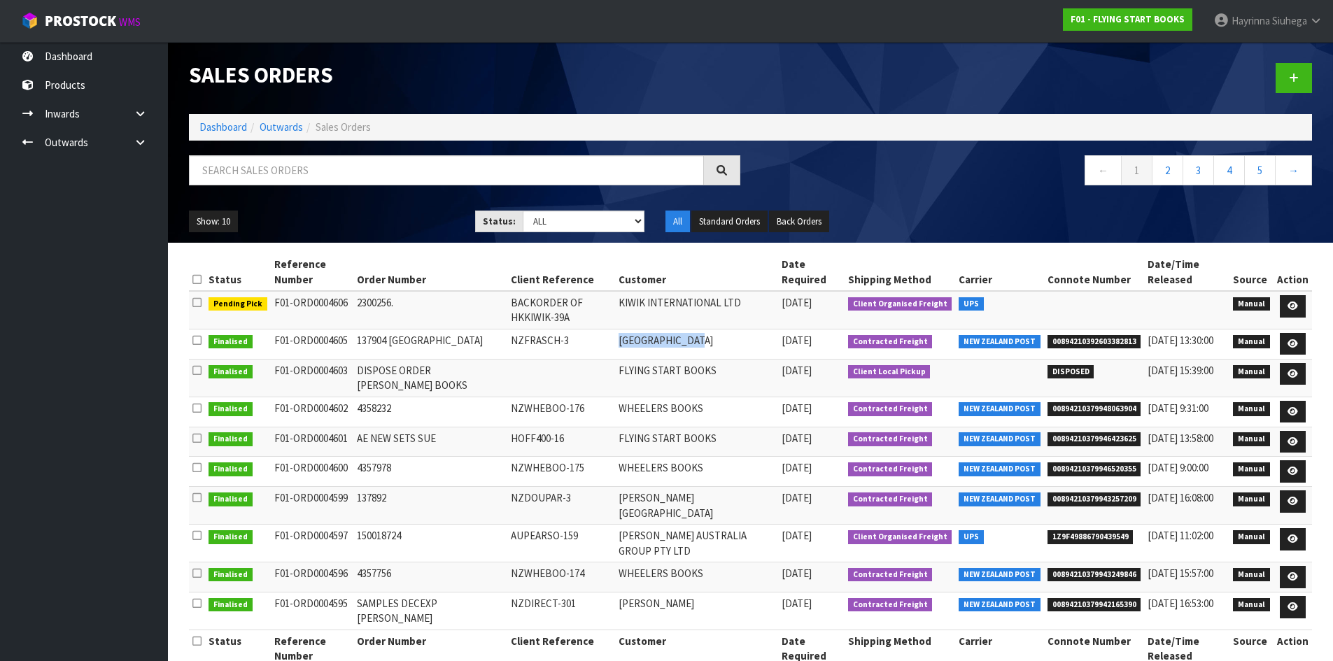
drag, startPoint x: 630, startPoint y: 343, endPoint x: 716, endPoint y: 337, distance: 85.6
click at [716, 337] on tr "Finalised F01-ORD0004605 137904 [GEOGRAPHIC_DATA] NZFRASCH-3 [GEOGRAPHIC_DATA] …" at bounding box center [750, 344] width 1123 height 30
click at [1295, 343] on icon at bounding box center [1292, 343] width 10 height 9
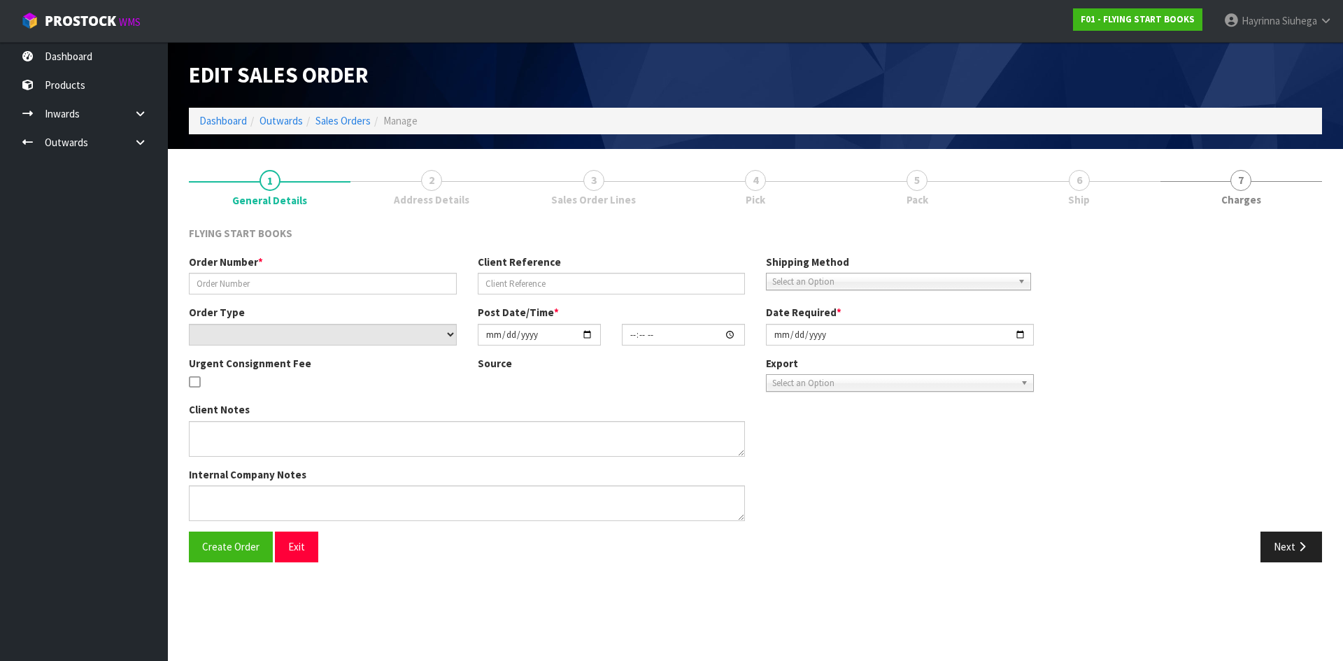
type input "137904 [GEOGRAPHIC_DATA]"
type input "NZFRASCH-3"
select select "number:0"
type input "[DATE]"
type input "12:50:00.000"
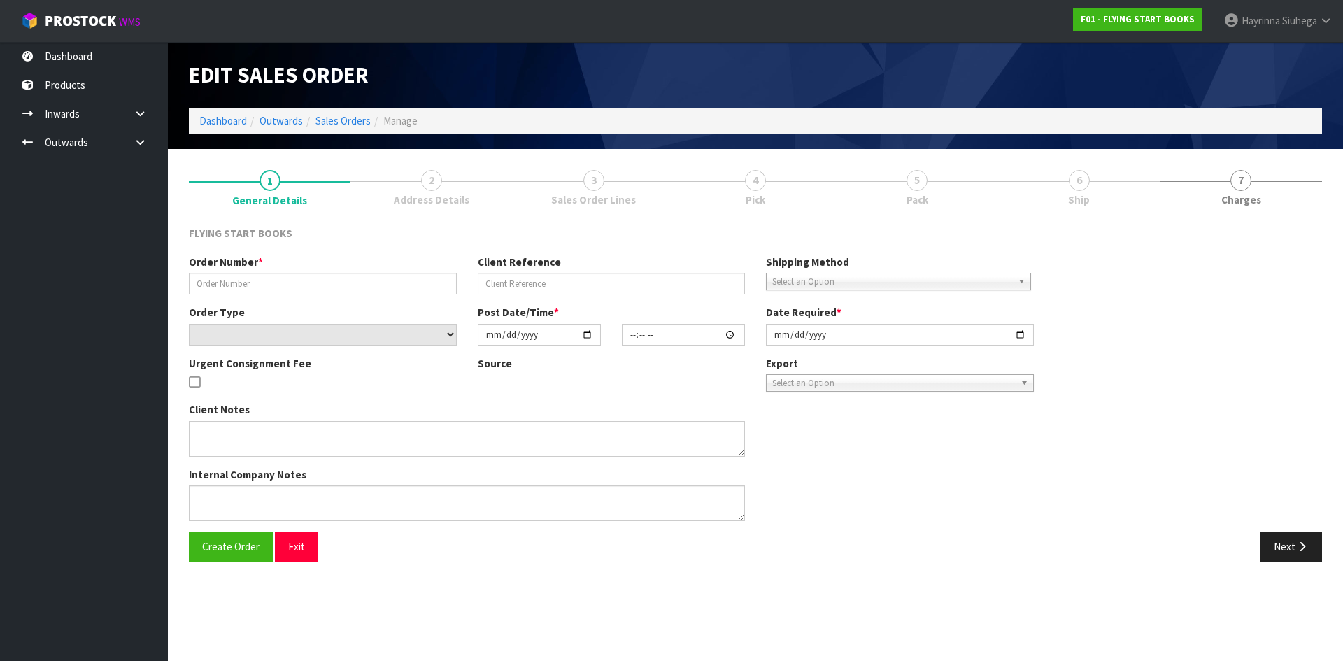
type input "[DATE]"
type textarea "PLEASE ENSURE THAT THE CODE SHOWN BELOW IN THE BOM FOR THIS ORDER WHICH IS CLAE…"
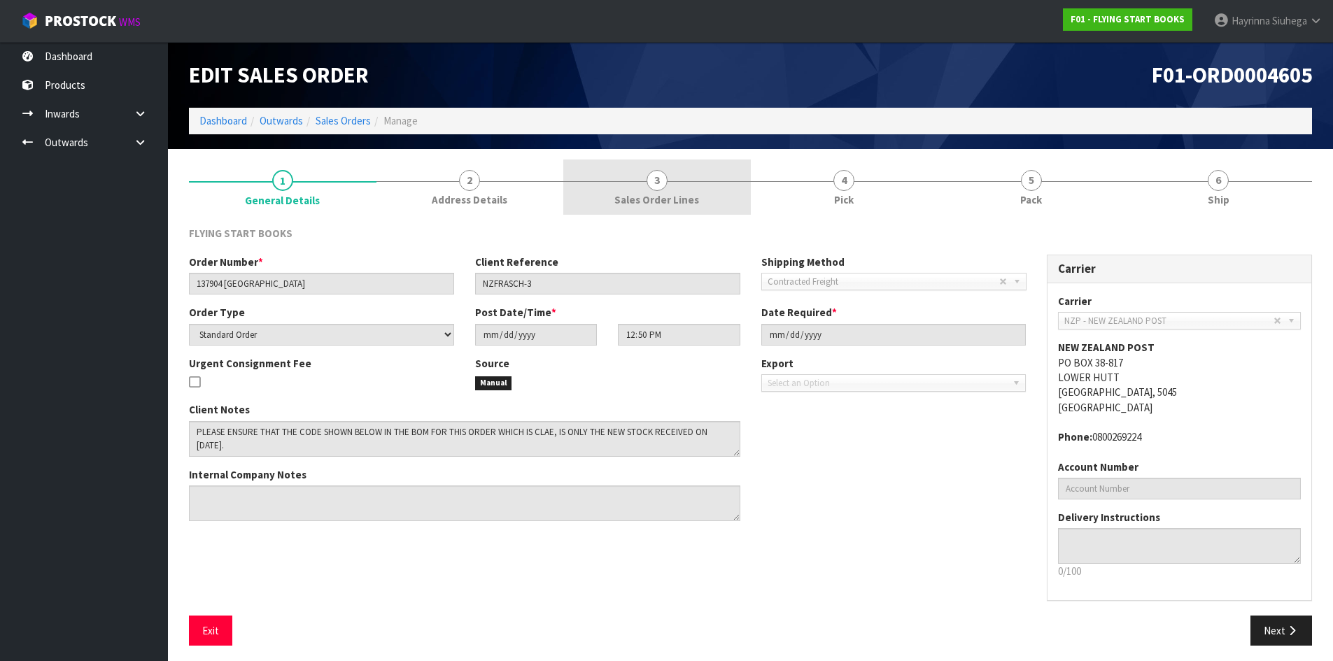
click at [631, 208] on link "3 Sales Order Lines" at bounding box center [656, 187] width 187 height 55
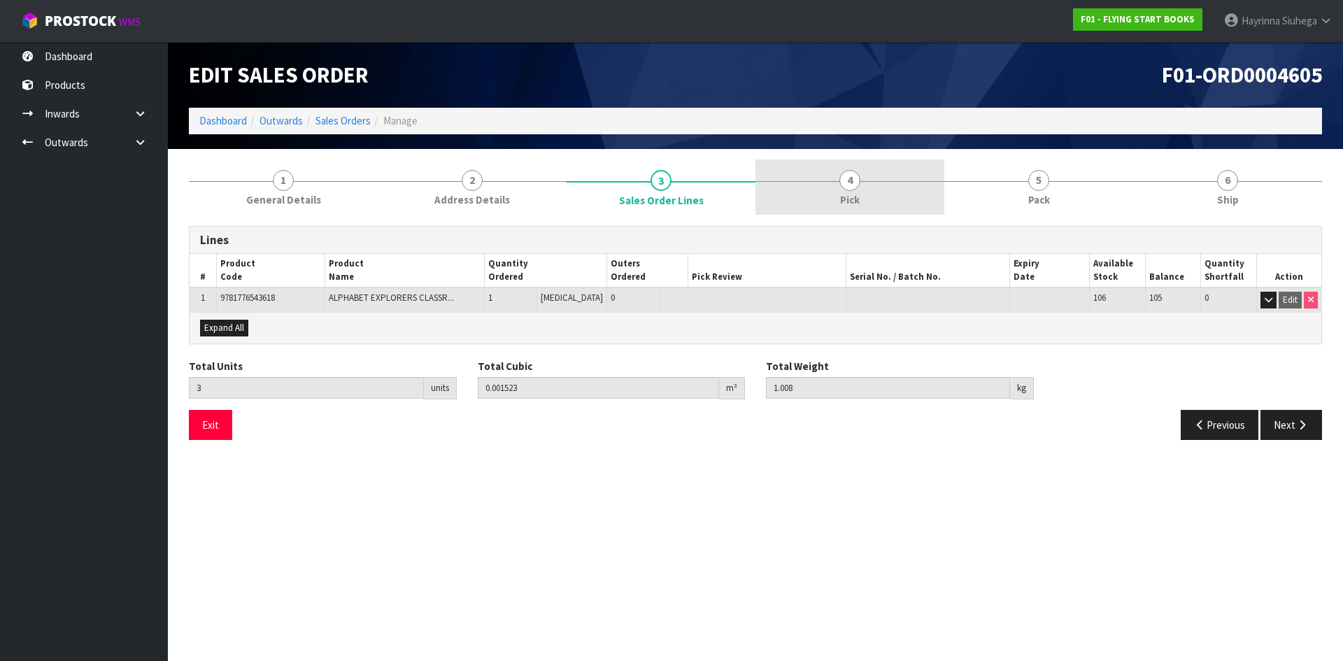
click at [822, 179] on link "4 Pick" at bounding box center [850, 187] width 189 height 55
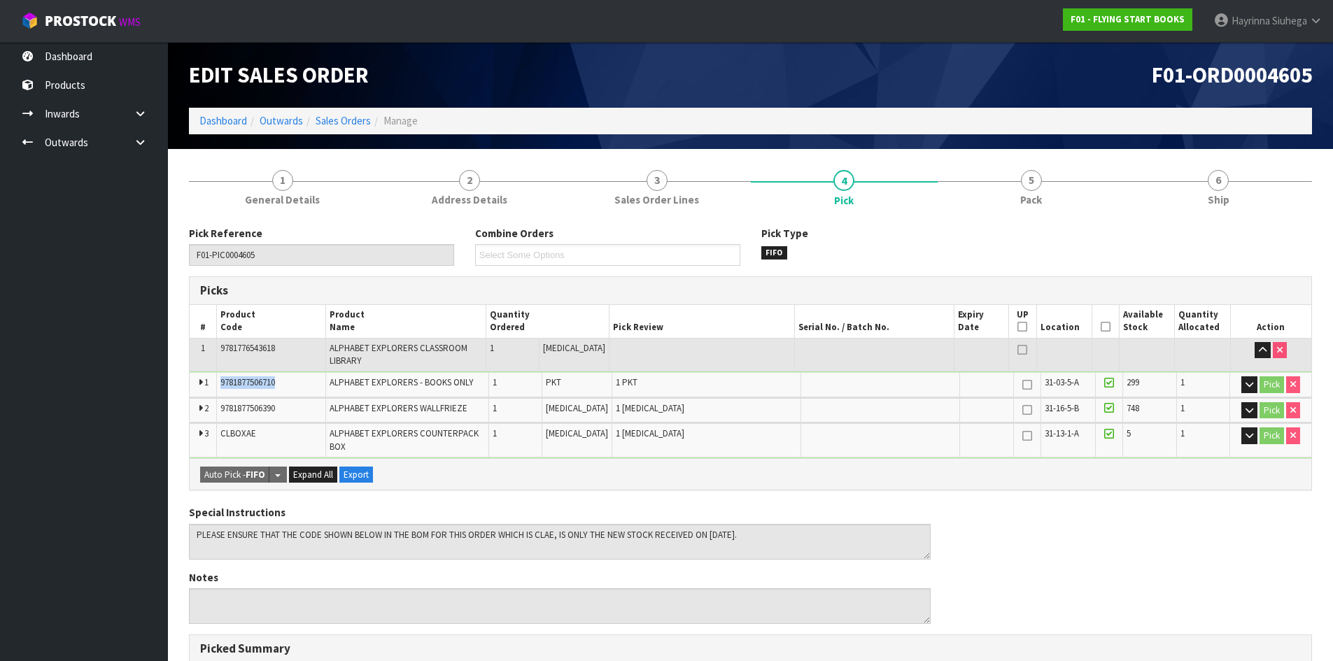
drag, startPoint x: 298, startPoint y: 392, endPoint x: 220, endPoint y: 392, distance: 77.7
click at [220, 392] on td "9781877506710" at bounding box center [271, 385] width 109 height 24
copy span "9781877506710"
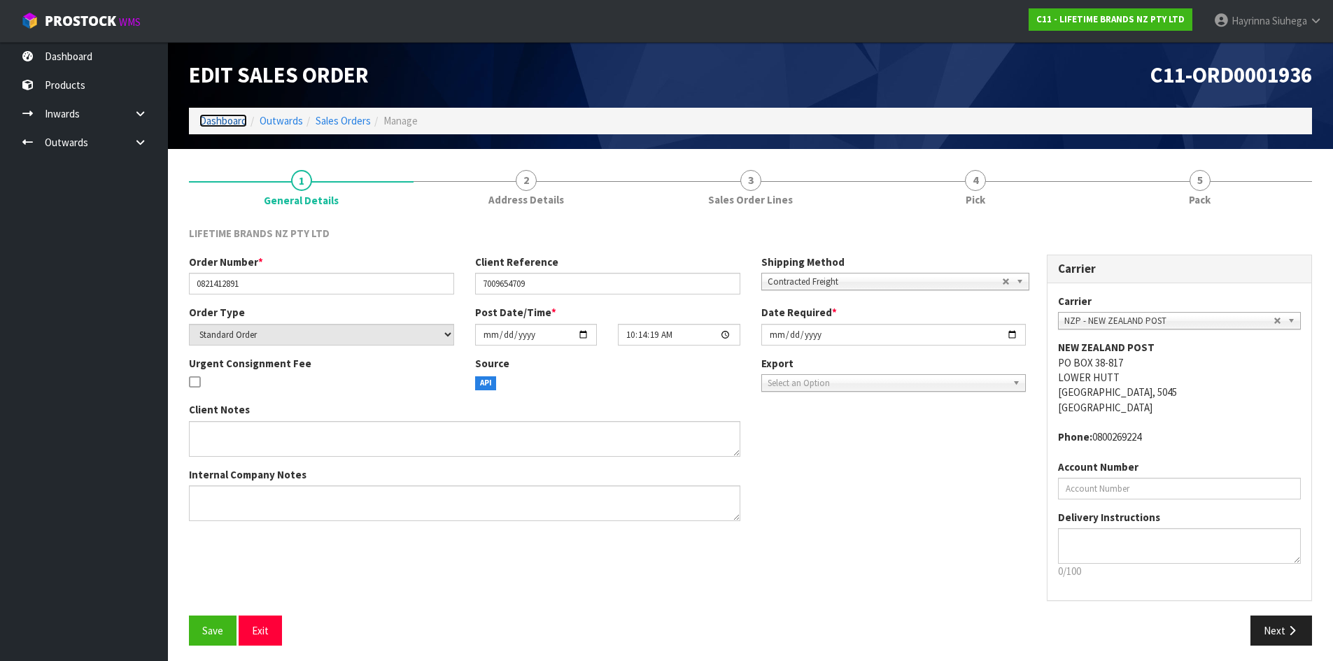
click at [230, 117] on link "Dashboard" at bounding box center [223, 120] width 48 height 13
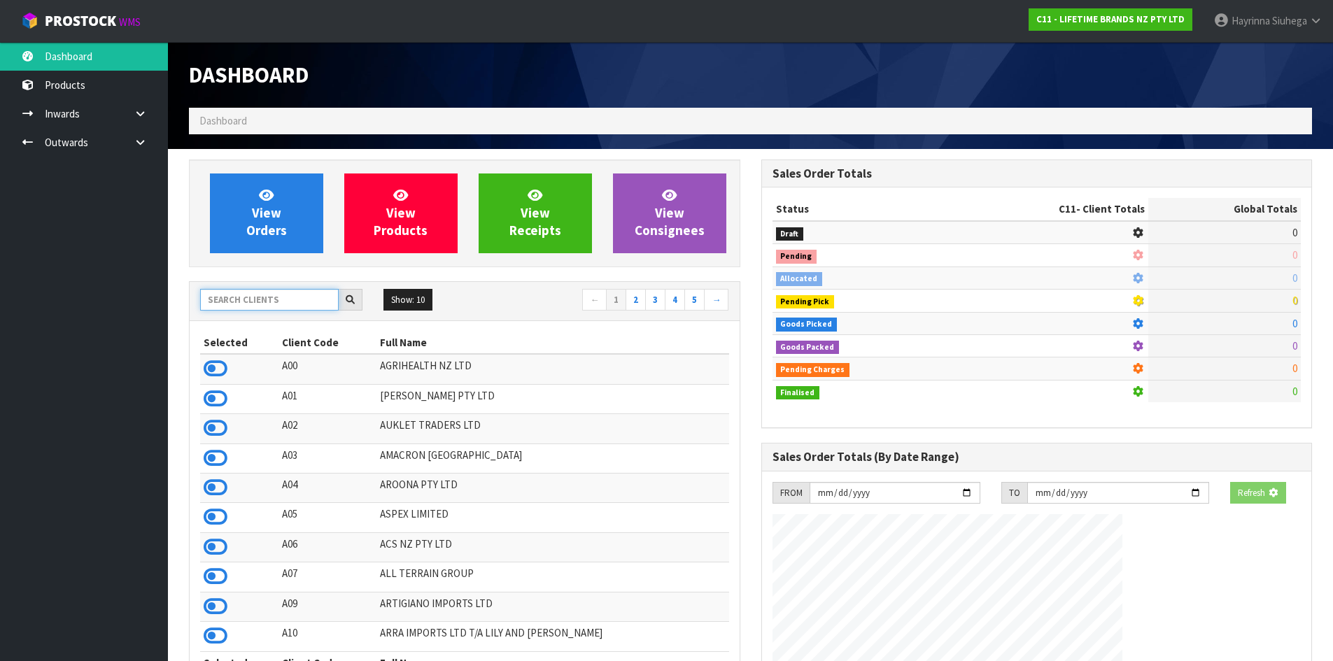
click at [270, 295] on input "text" at bounding box center [269, 300] width 139 height 22
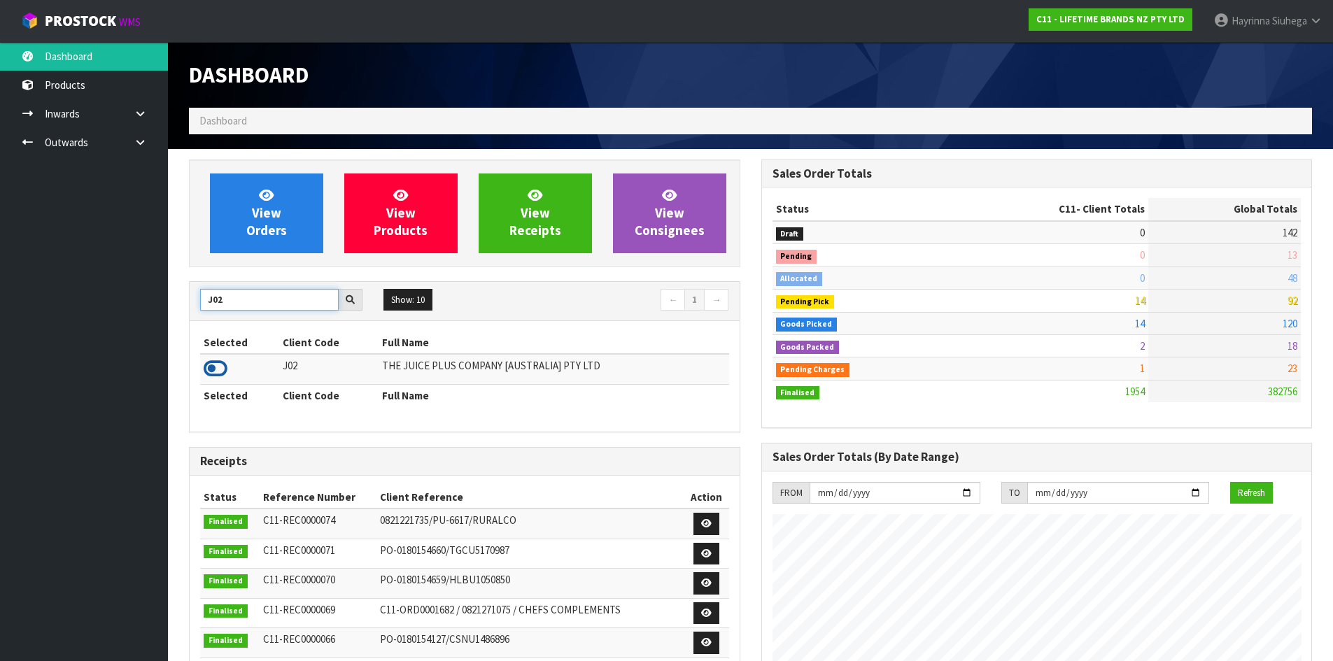
type input "J02"
drag, startPoint x: 220, startPoint y: 371, endPoint x: 234, endPoint y: 299, distance: 72.9
click at [220, 370] on icon at bounding box center [216, 368] width 24 height 21
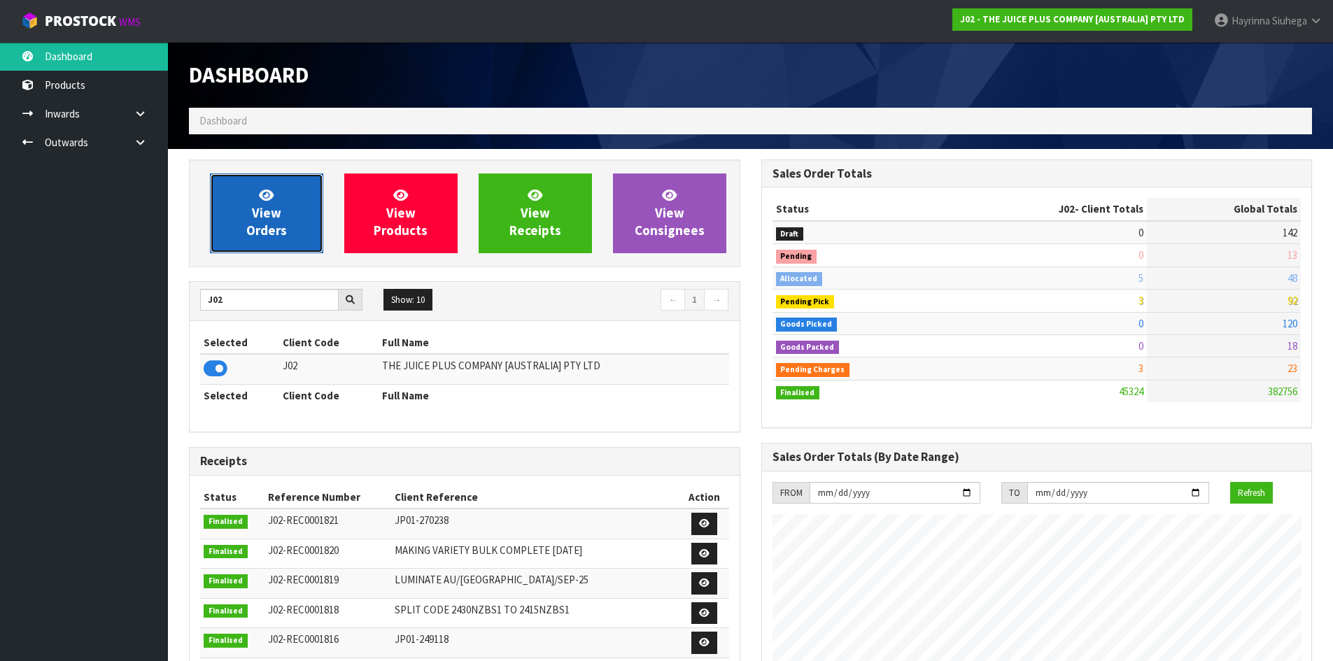
click at [267, 213] on span "View Orders" at bounding box center [266, 213] width 41 height 52
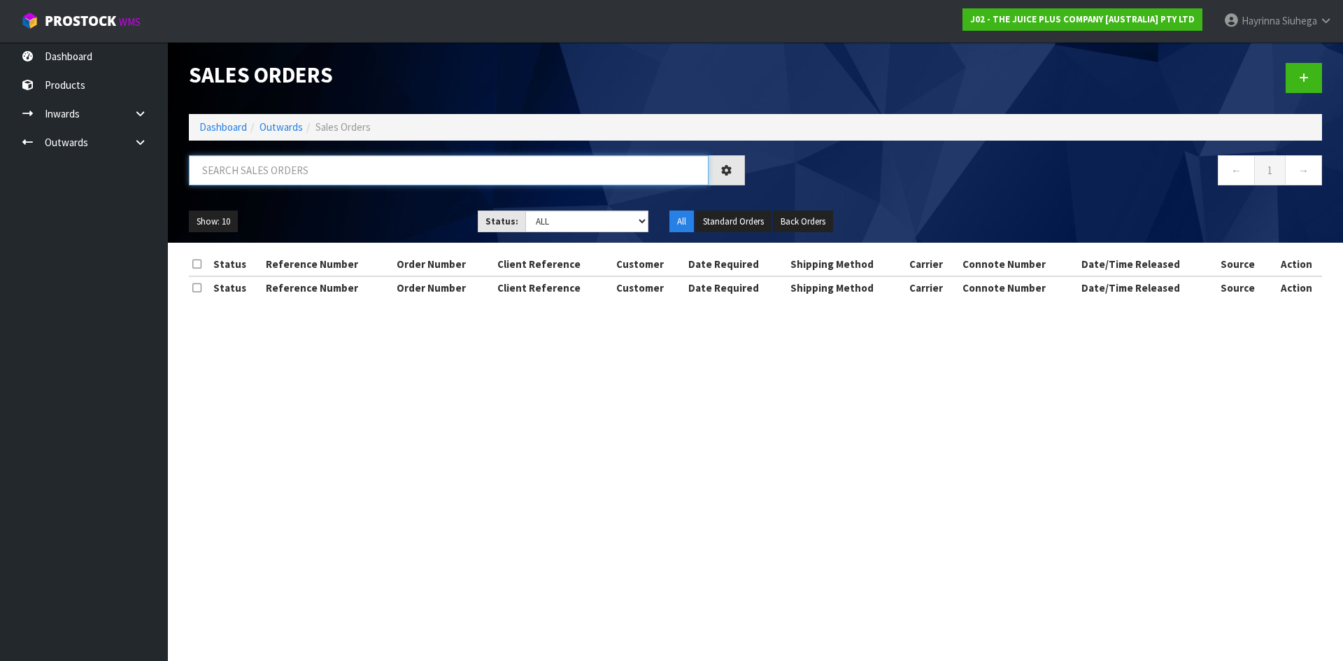
click at [292, 175] on input "text" at bounding box center [449, 170] width 520 height 30
type input "JOB-0414195"
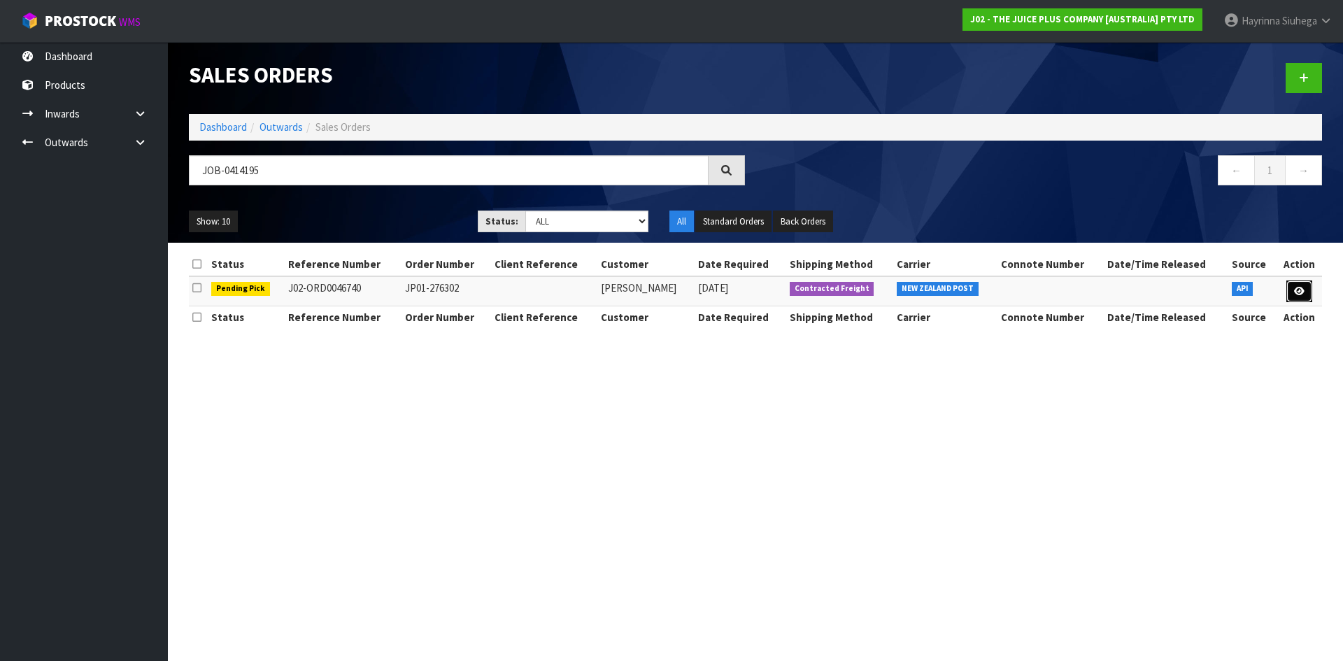
click at [1289, 286] on link at bounding box center [1300, 292] width 26 height 22
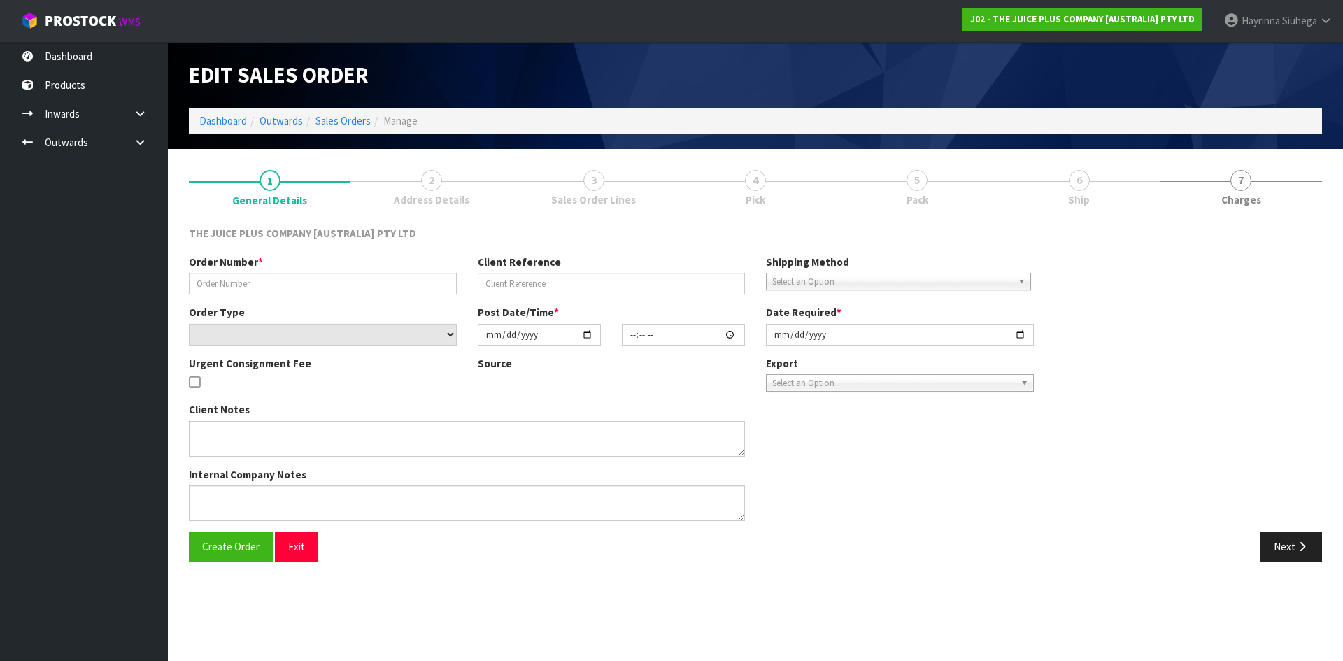
type input "JP01-276302"
select select "number:0"
type input "[DATE]"
type input "03:02:39.000"
type input "[DATE]"
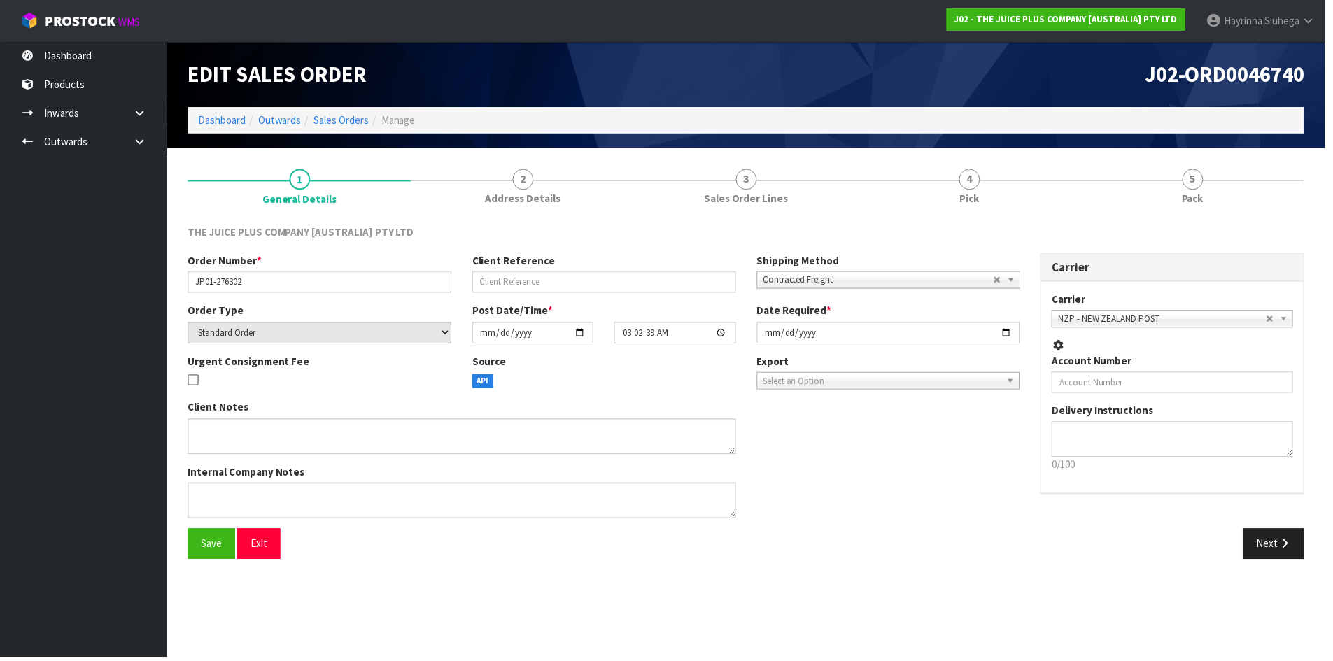
click at [1054, 179] on link "4 Pick" at bounding box center [975, 187] width 225 height 55
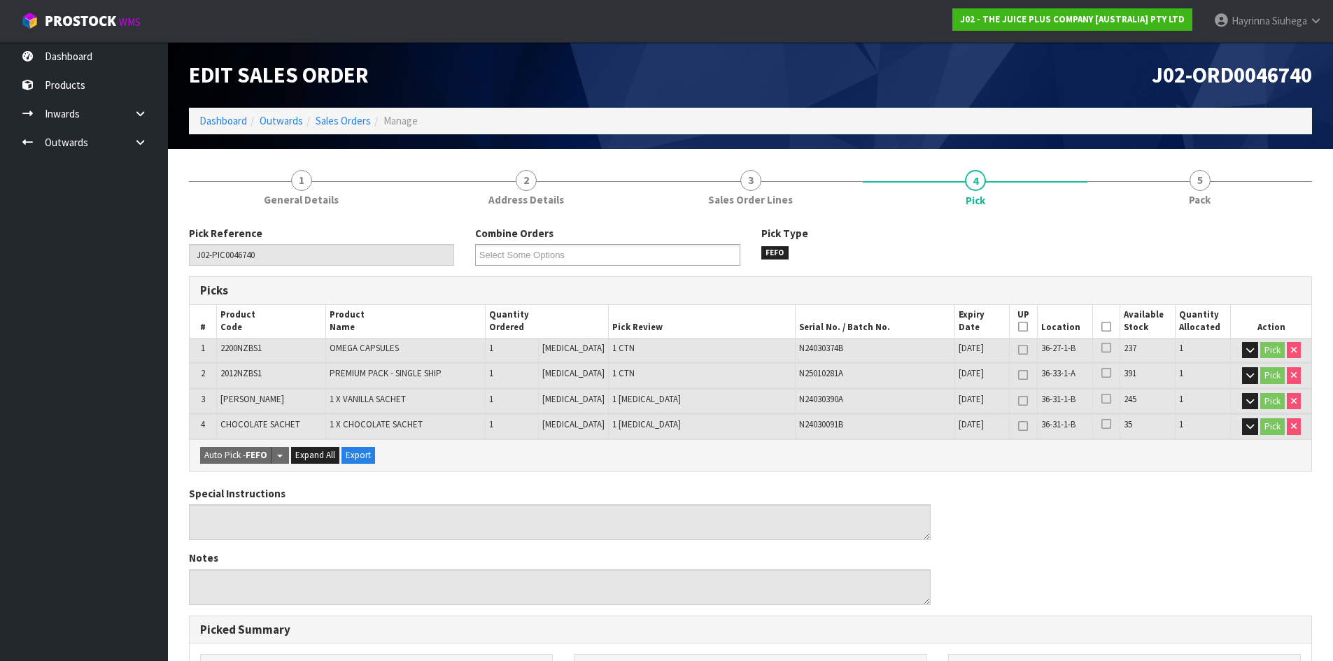
click at [1101, 327] on icon at bounding box center [1106, 327] width 10 height 1
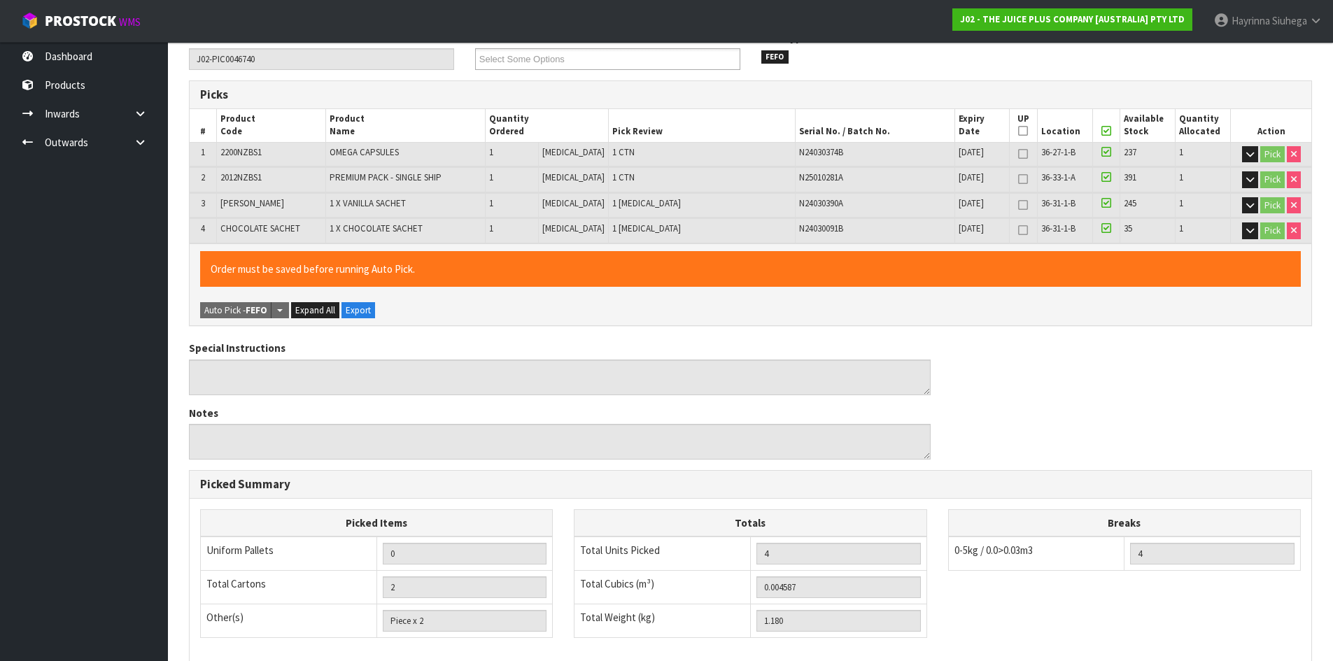
scroll to position [391, 0]
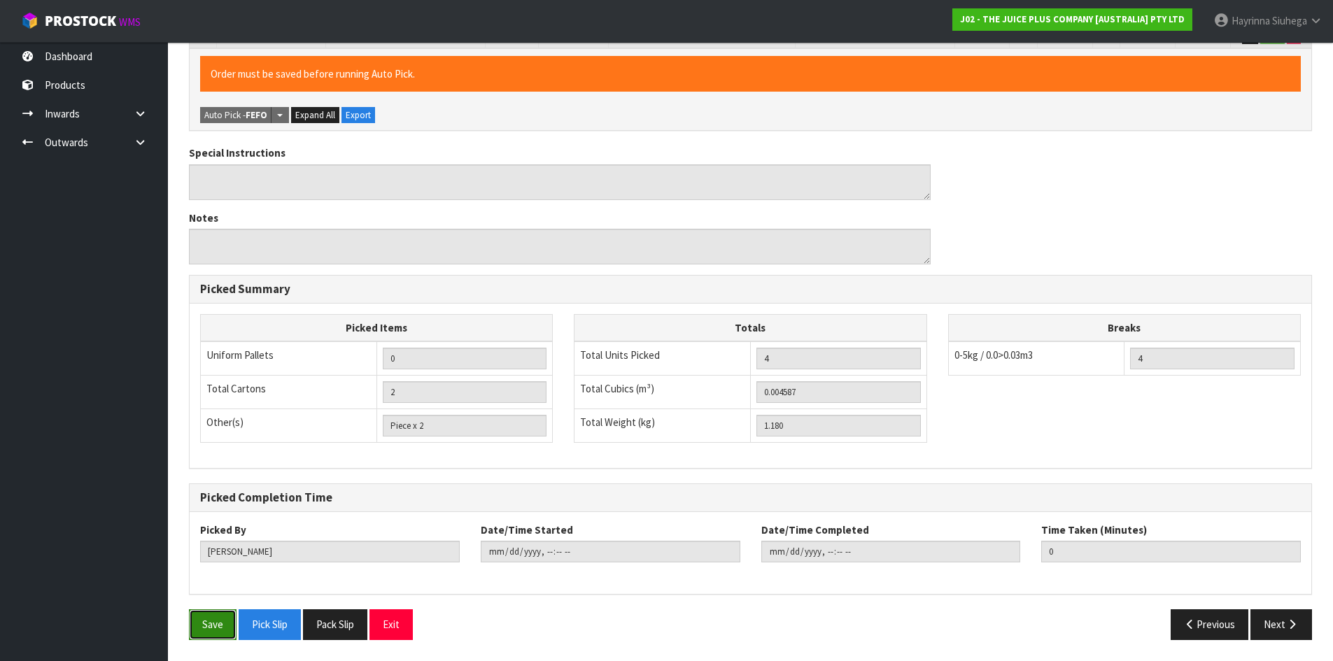
drag, startPoint x: 194, startPoint y: 626, endPoint x: 234, endPoint y: 615, distance: 41.4
click at [196, 626] on button "Save" at bounding box center [213, 624] width 48 height 30
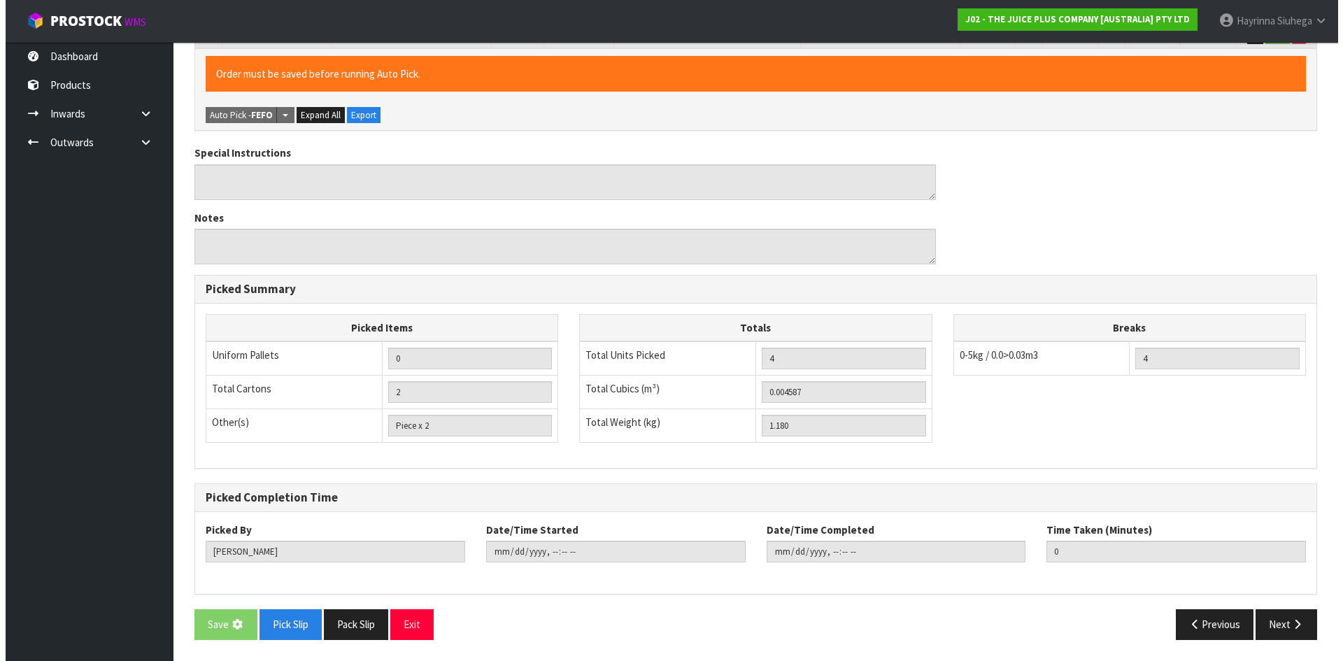
scroll to position [0, 0]
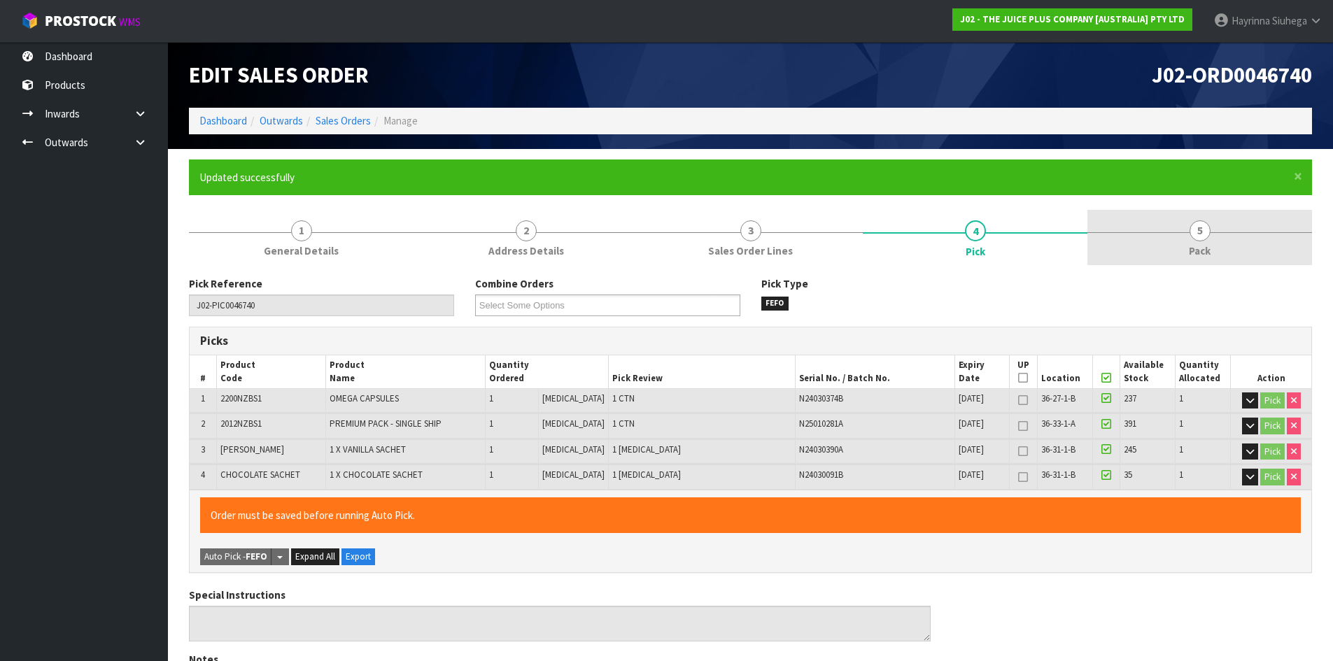
type input "[PERSON_NAME]"
type input "[DATE]T15:32:26"
click at [1208, 253] on span "Pack" at bounding box center [1200, 250] width 22 height 15
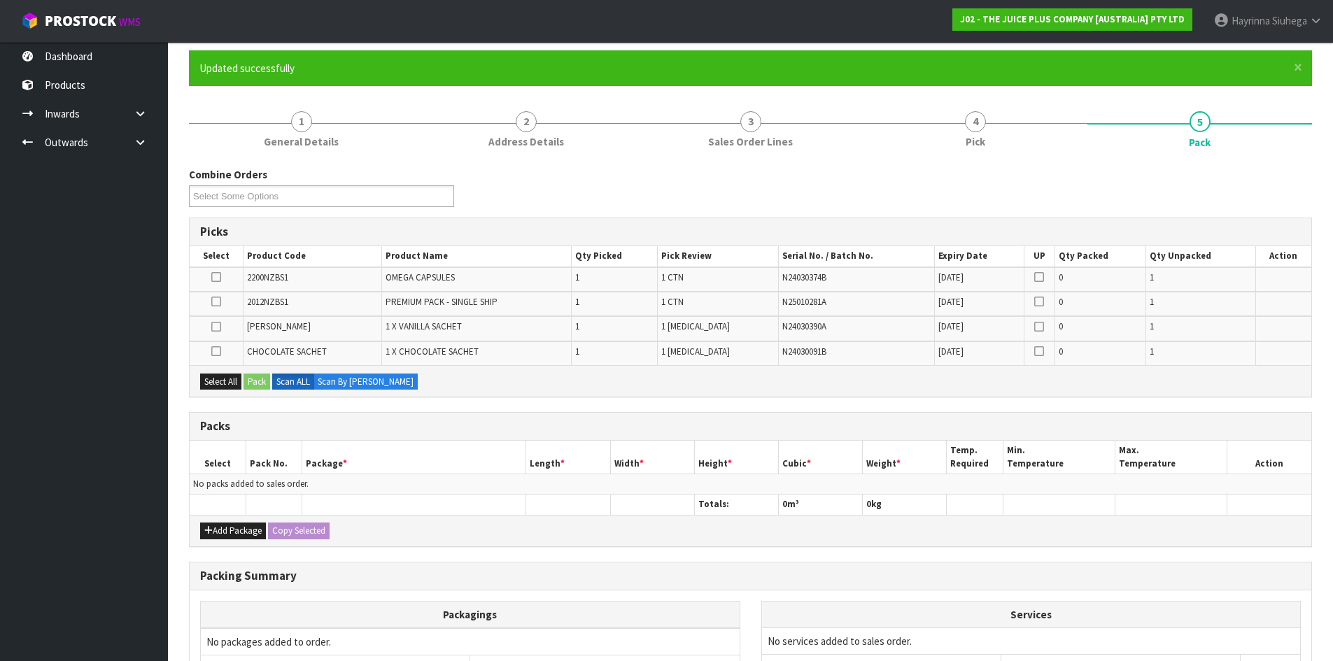
scroll to position [254, 0]
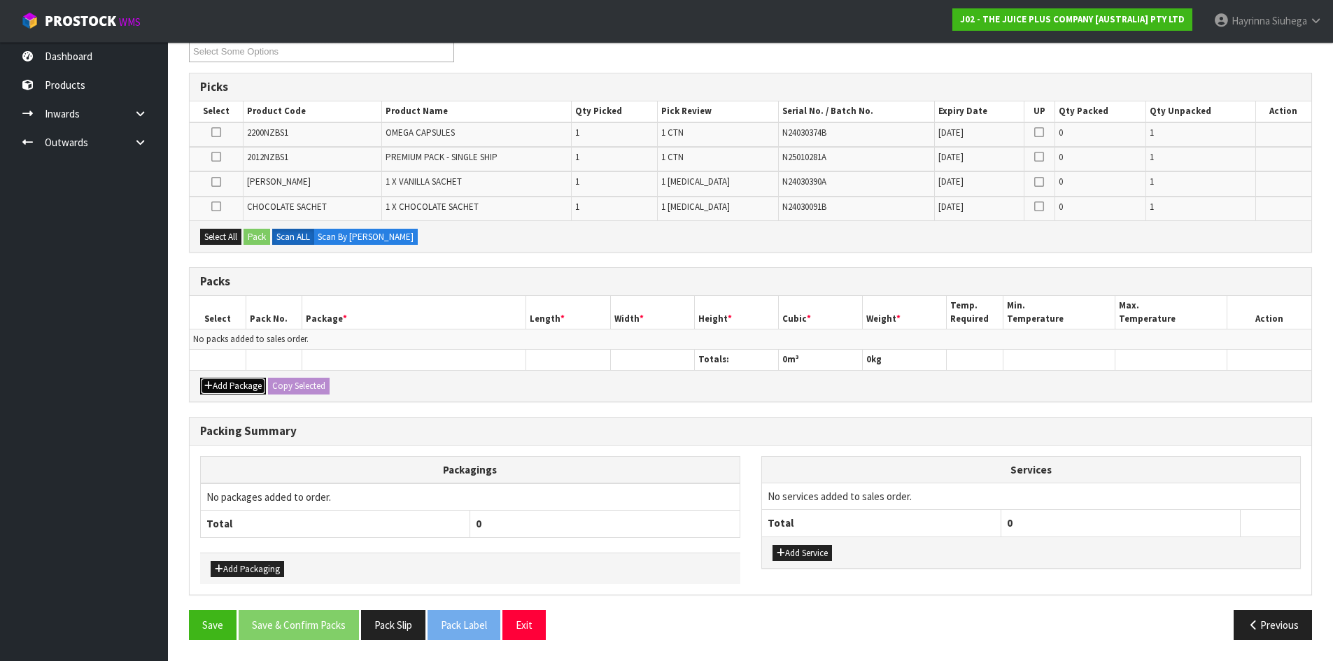
click at [236, 385] on button "Add Package" at bounding box center [233, 386] width 66 height 17
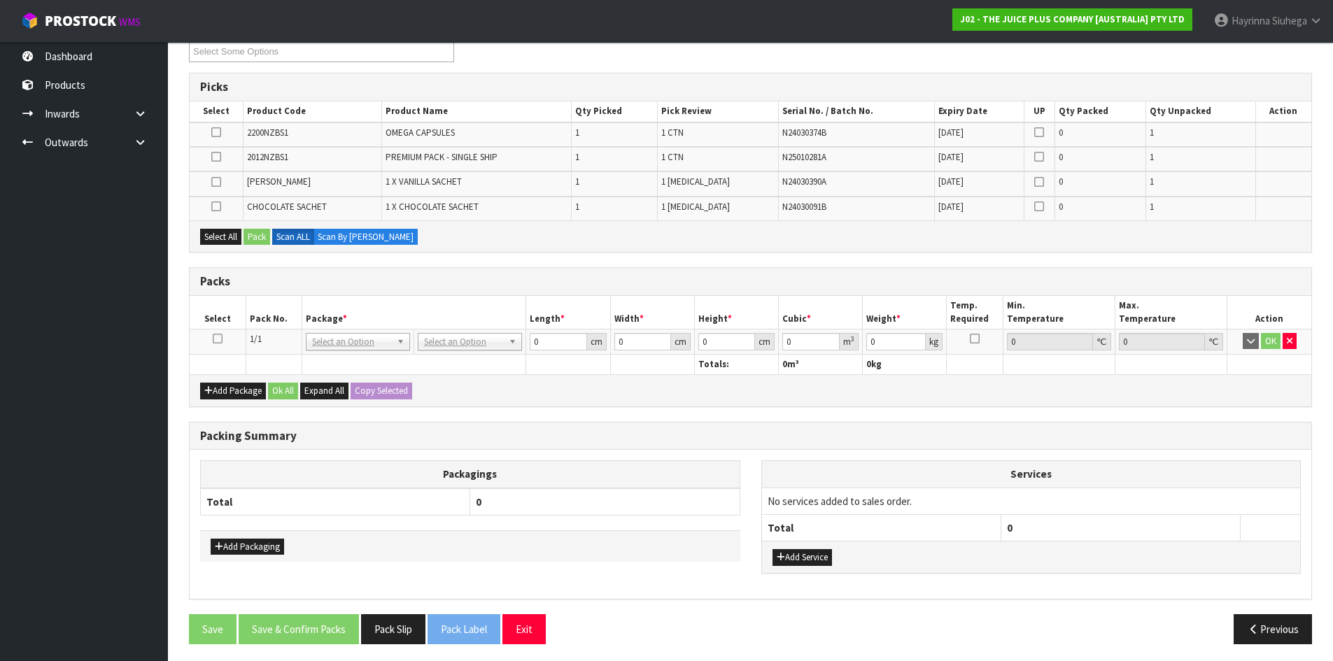
click at [221, 339] on icon at bounding box center [218, 339] width 10 height 1
drag, startPoint x: 225, startPoint y: 240, endPoint x: 248, endPoint y: 225, distance: 27.4
click at [227, 239] on button "Select All" at bounding box center [220, 237] width 41 height 17
click at [259, 236] on button "Pack" at bounding box center [256, 237] width 27 height 17
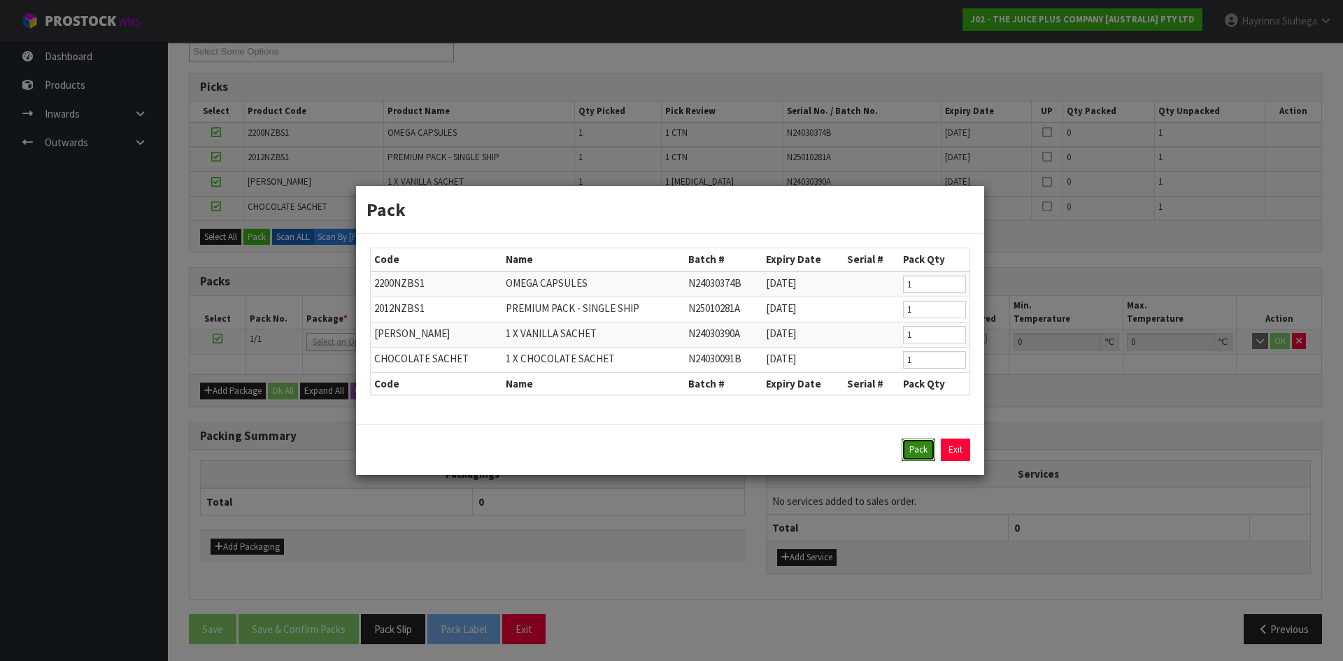
click at [928, 446] on button "Pack" at bounding box center [919, 450] width 34 height 22
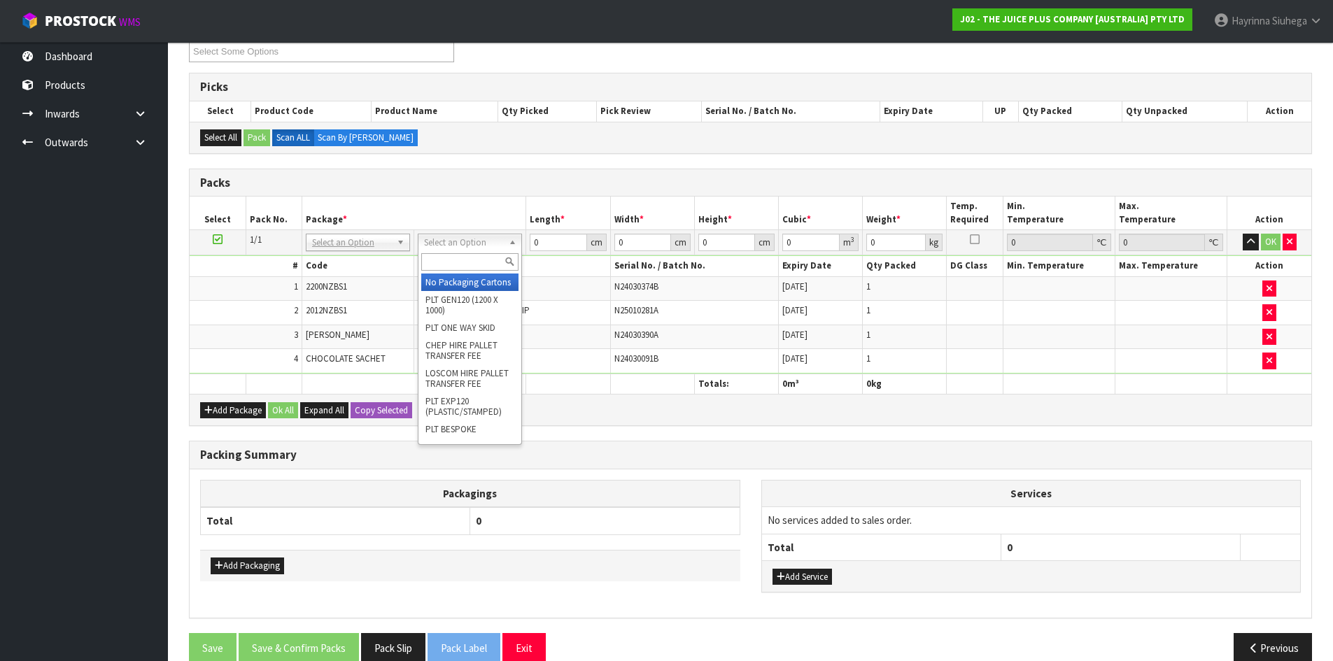
click at [449, 262] on input "text" at bounding box center [469, 261] width 97 height 17
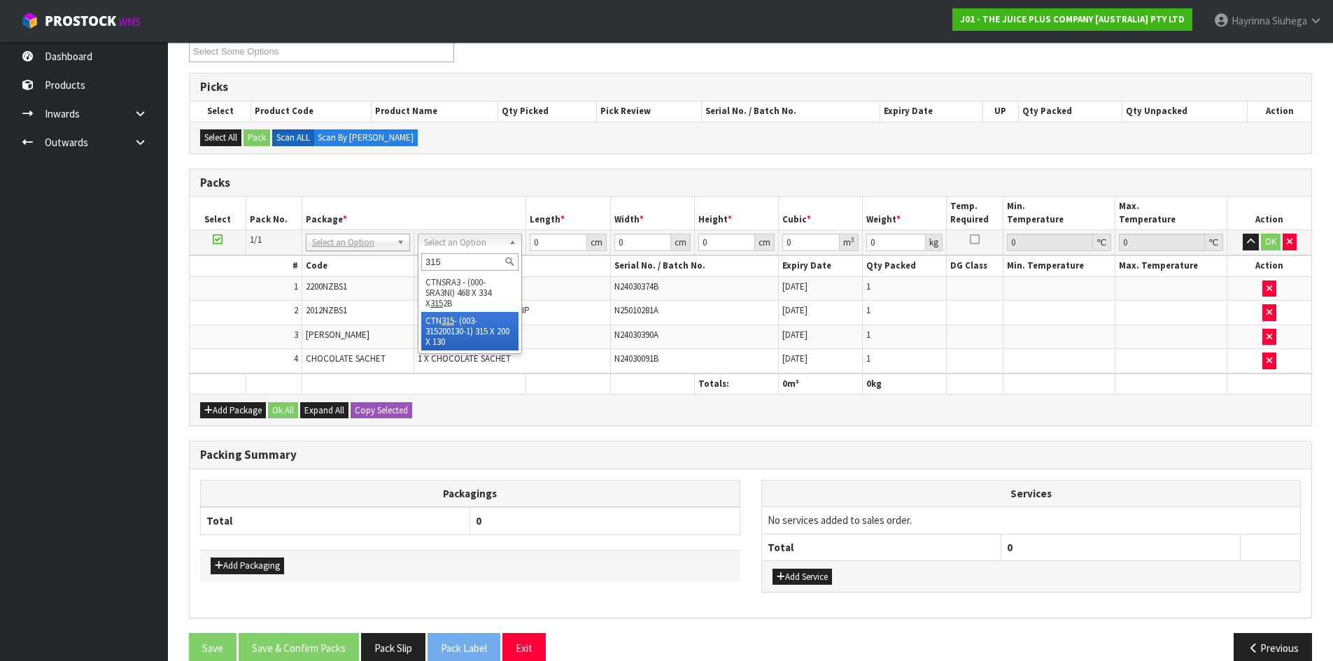
type input "315"
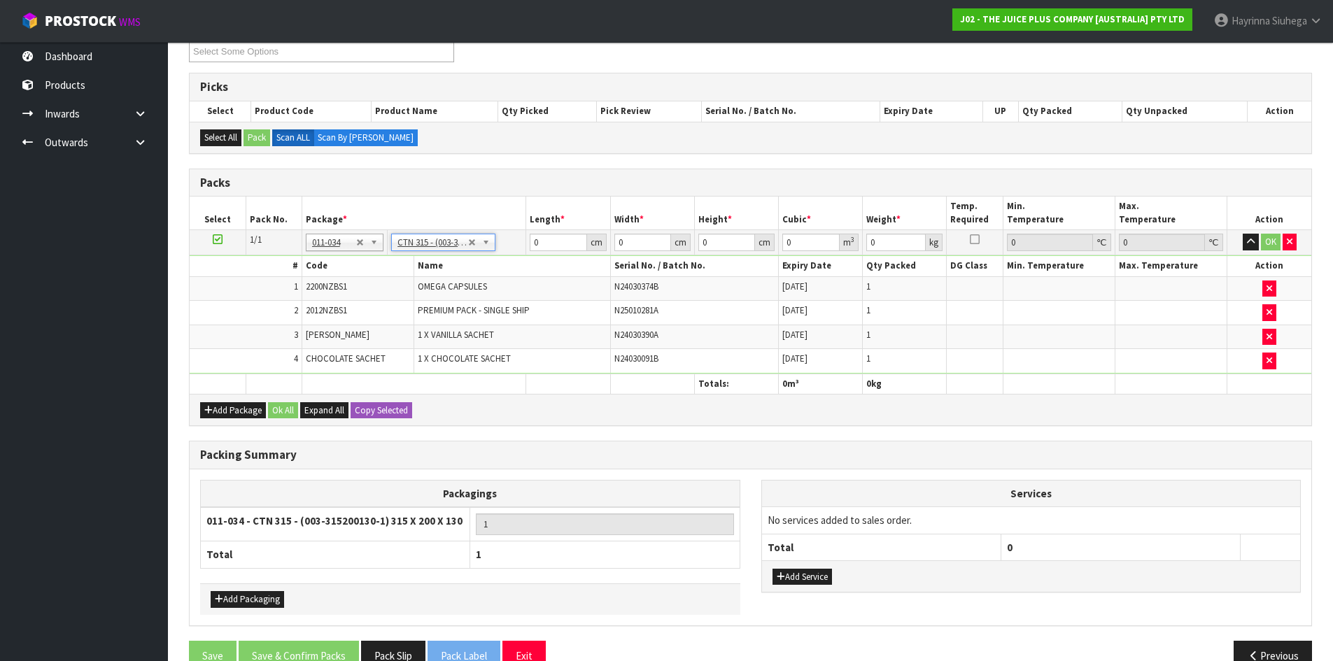
type input "31.5"
type input "20"
type input "13"
type input "0.00819"
type input "1.38"
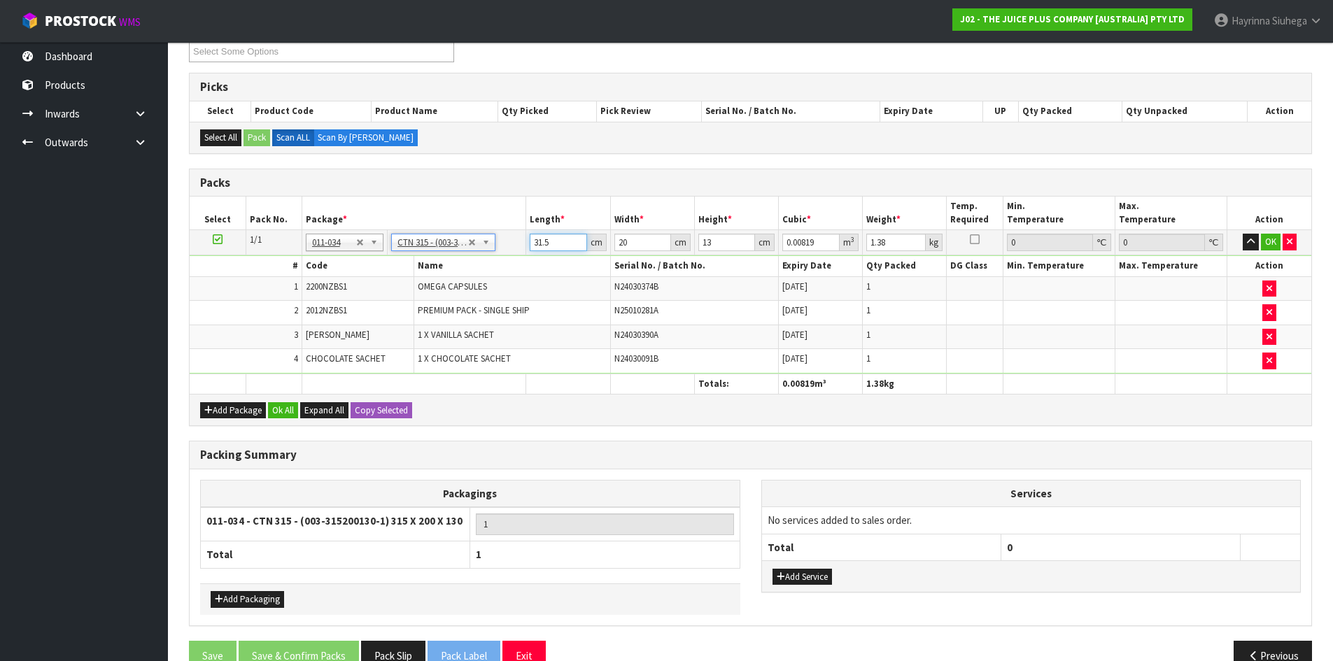
click at [539, 243] on input "31.5" at bounding box center [558, 242] width 57 height 17
type input "3"
type input "0.00078"
type input "32"
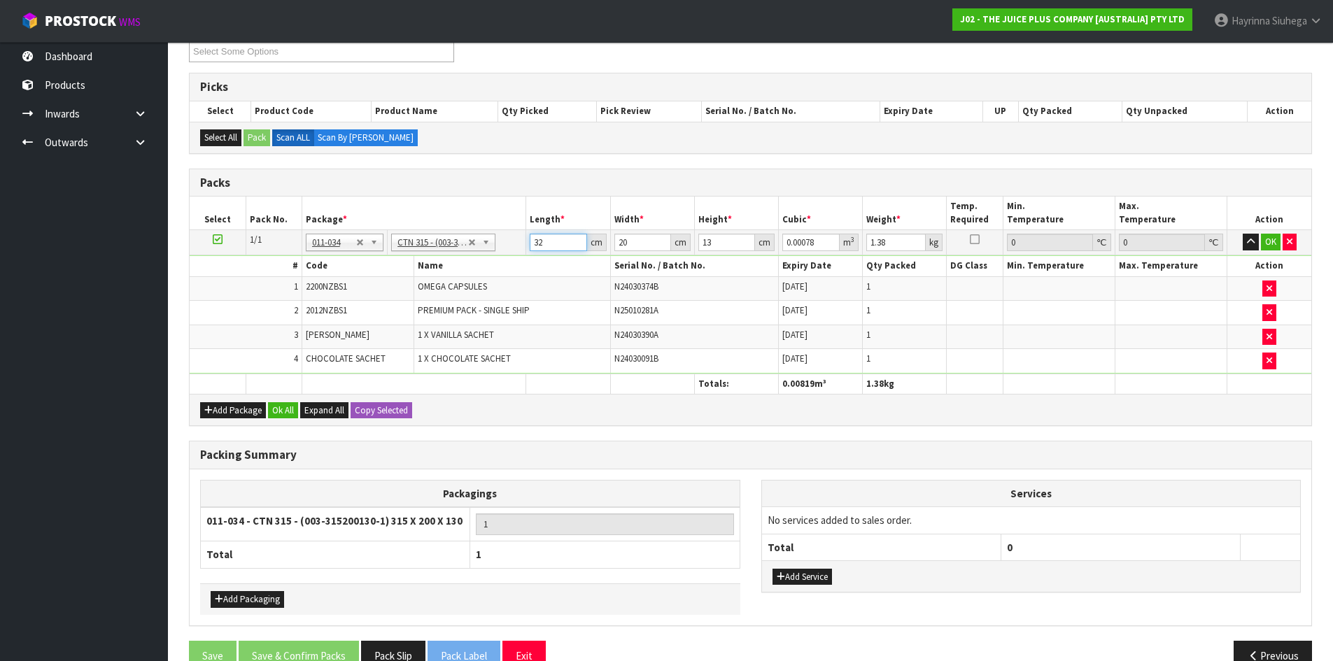
type input "0.00832"
type input "32"
type input "2"
type input "0.000832"
type input "21"
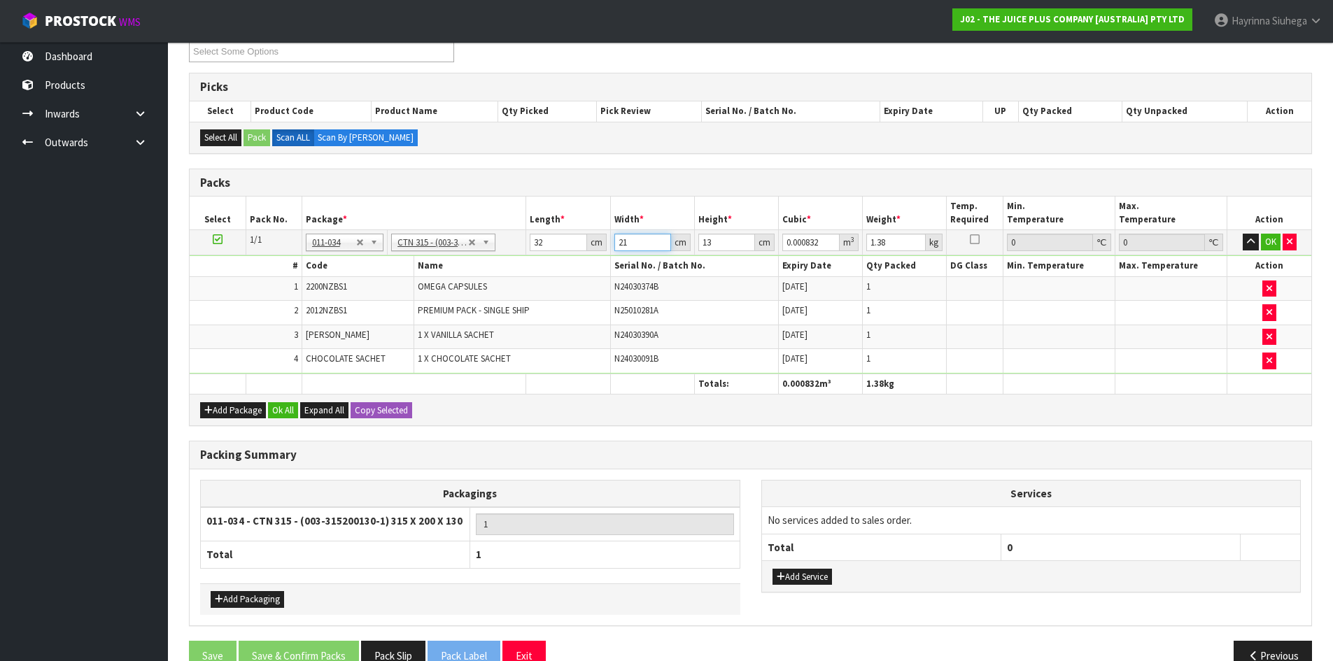
type input "0.008736"
type input "21"
type input "1"
type input "0.000672"
type input "14"
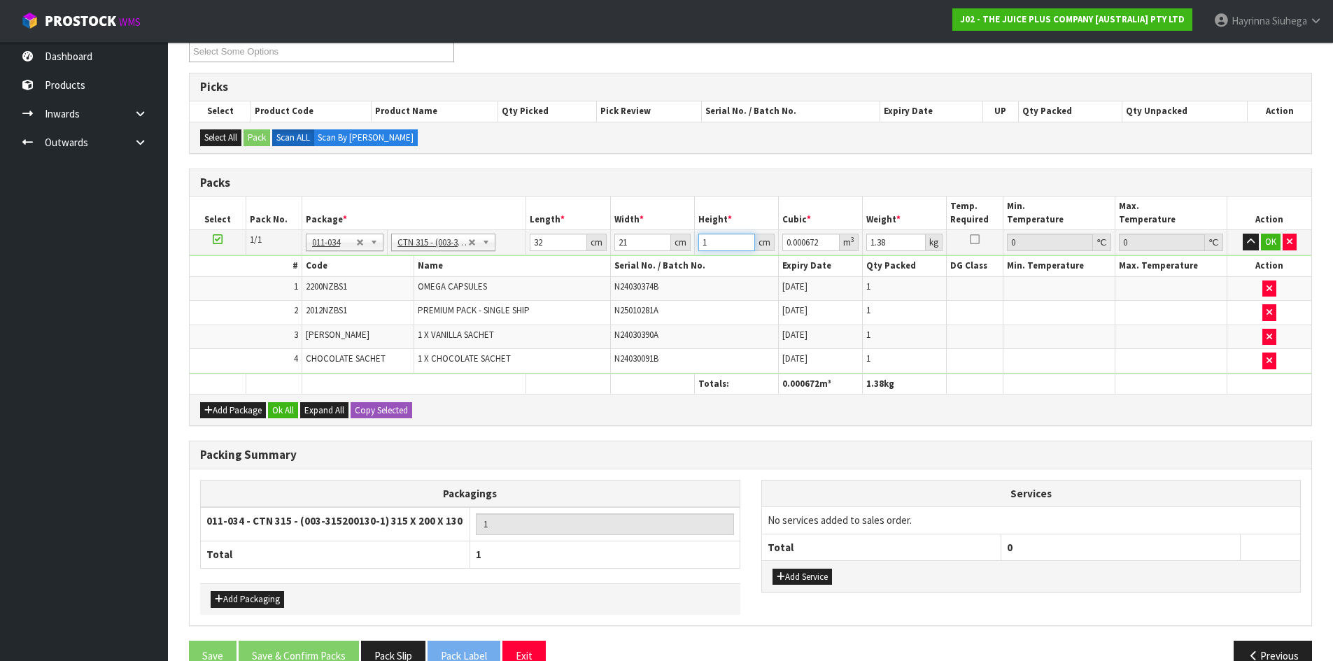
type input "0.009408"
type input "14"
type input "2"
click button "OK" at bounding box center [1271, 242] width 20 height 17
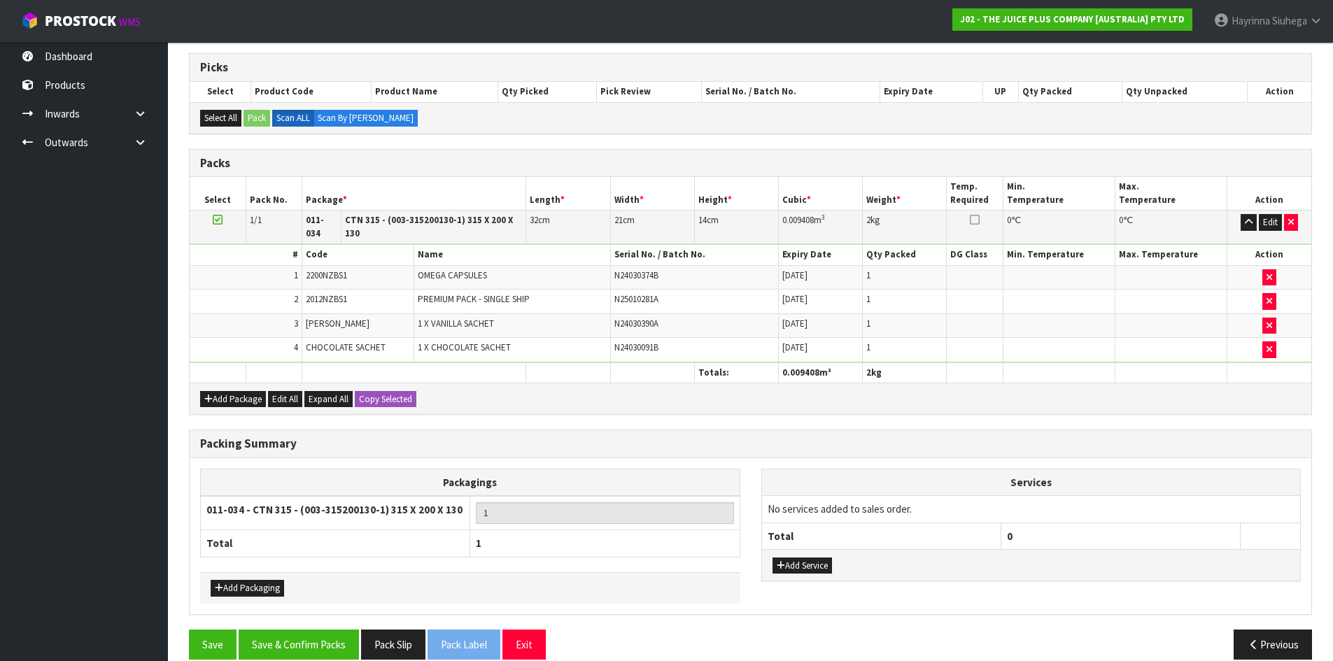
scroll to position [284, 0]
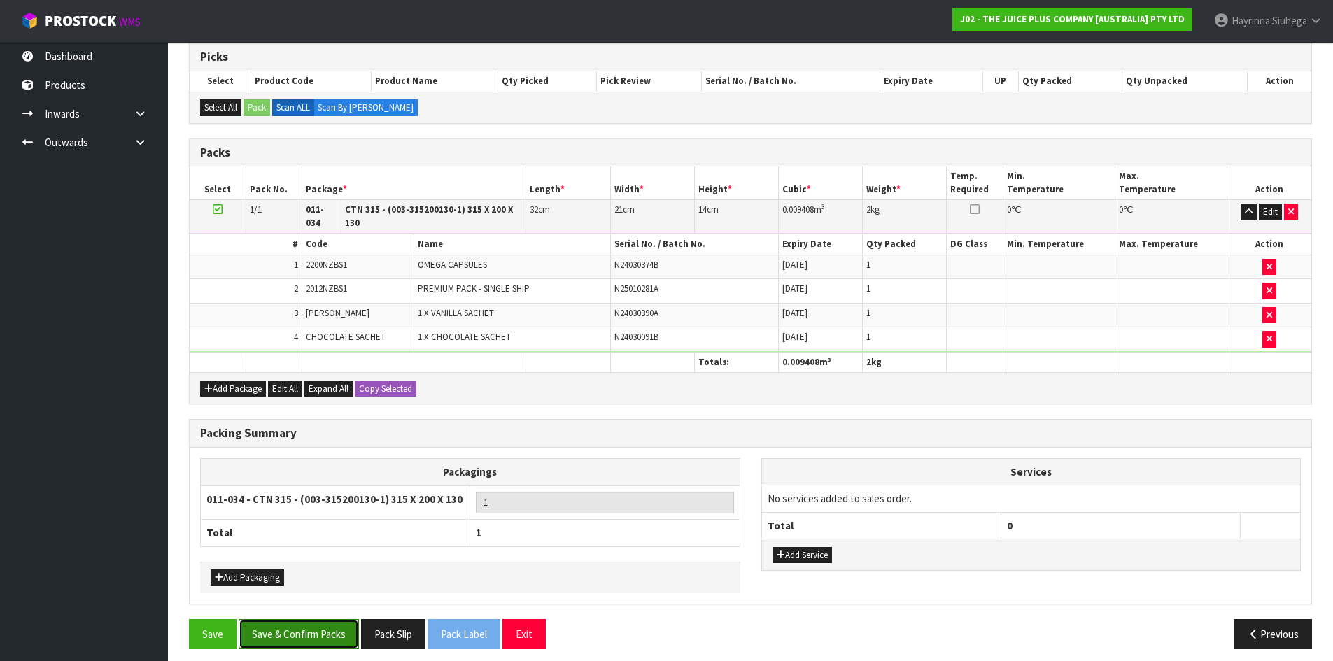
click at [306, 623] on button "Save & Confirm Packs" at bounding box center [299, 634] width 120 height 30
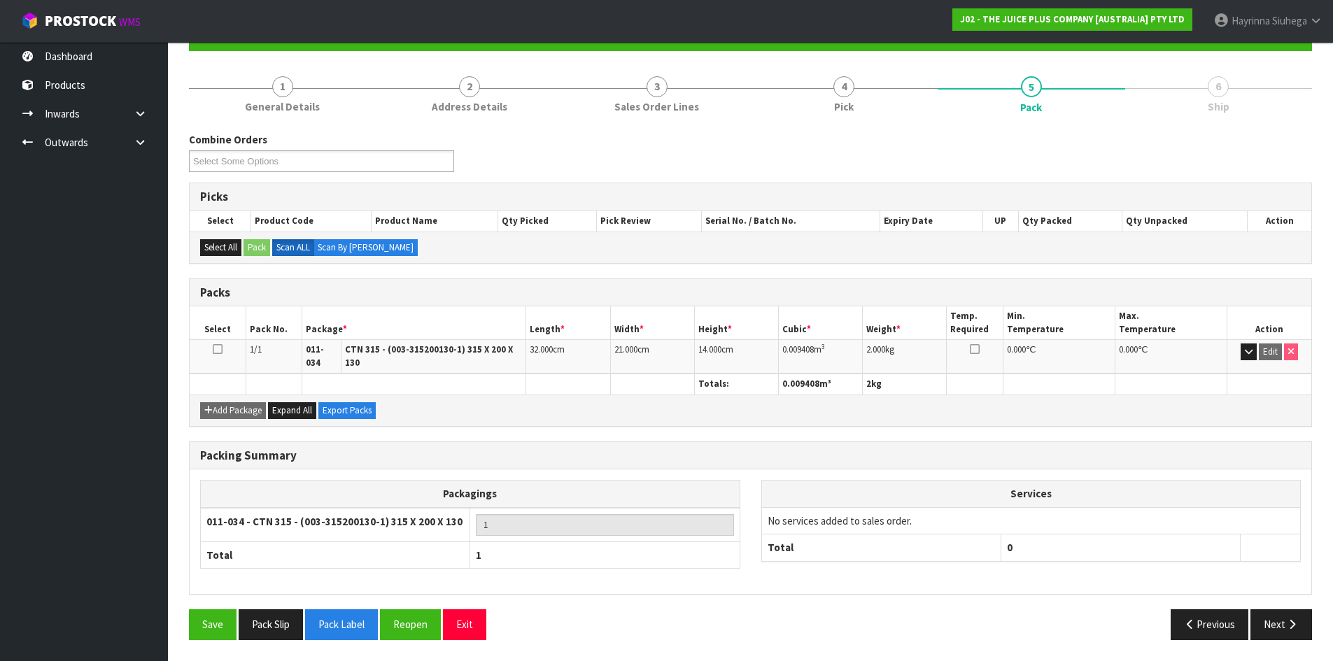
scroll to position [134, 0]
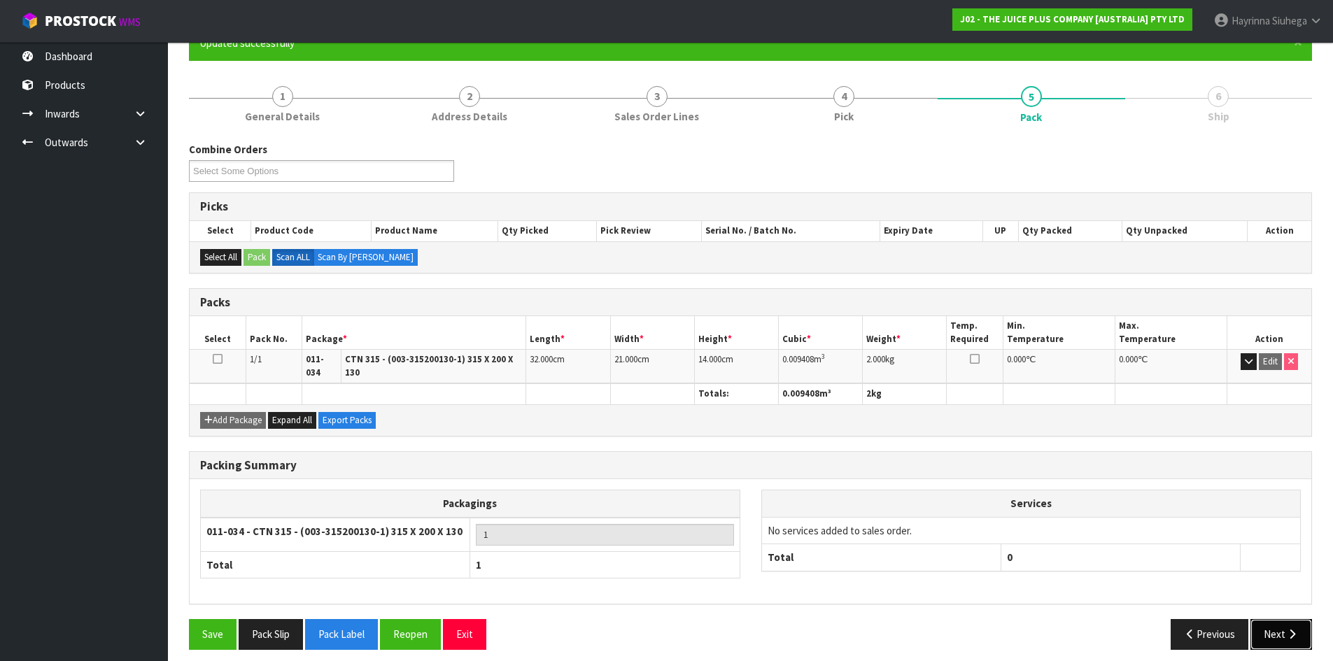
click at [1289, 619] on button "Next" at bounding box center [1281, 634] width 62 height 30
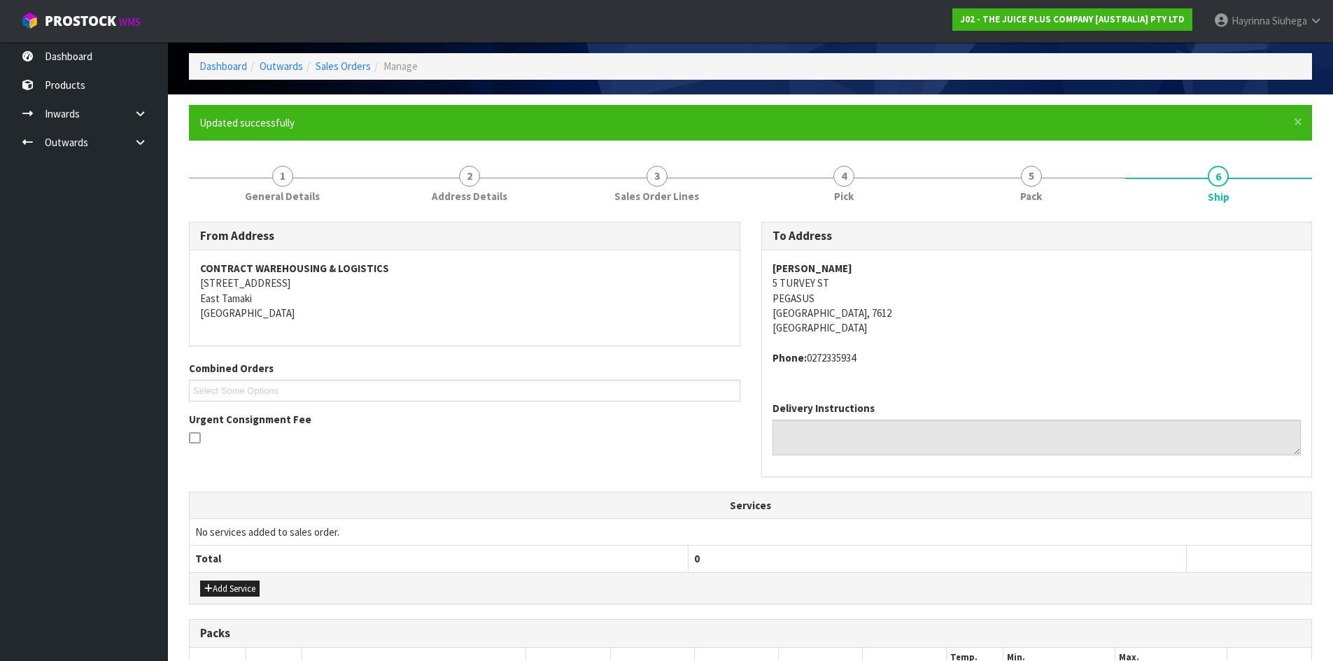
scroll to position [281, 0]
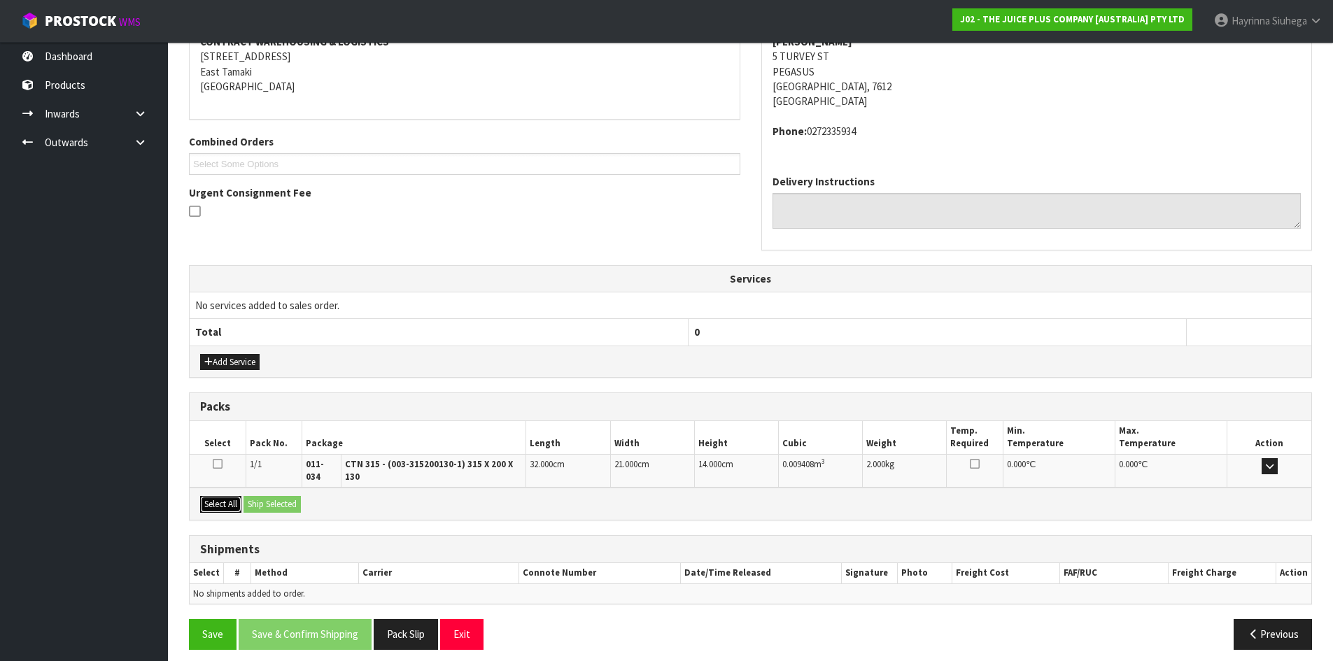
click at [218, 496] on button "Select All" at bounding box center [220, 504] width 41 height 17
click at [281, 488] on div "Select All Ship Selected" at bounding box center [750, 503] width 1121 height 31
click at [283, 496] on button "Ship Selected" at bounding box center [271, 504] width 57 height 17
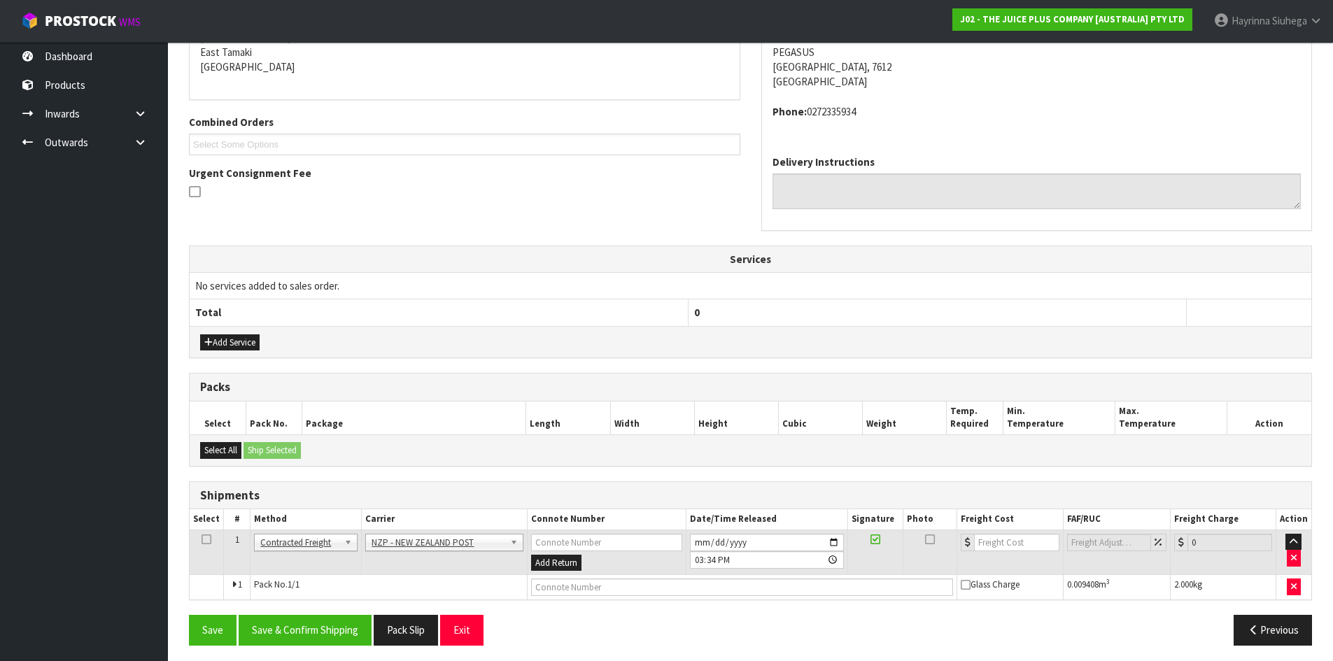
scroll to position [306, 0]
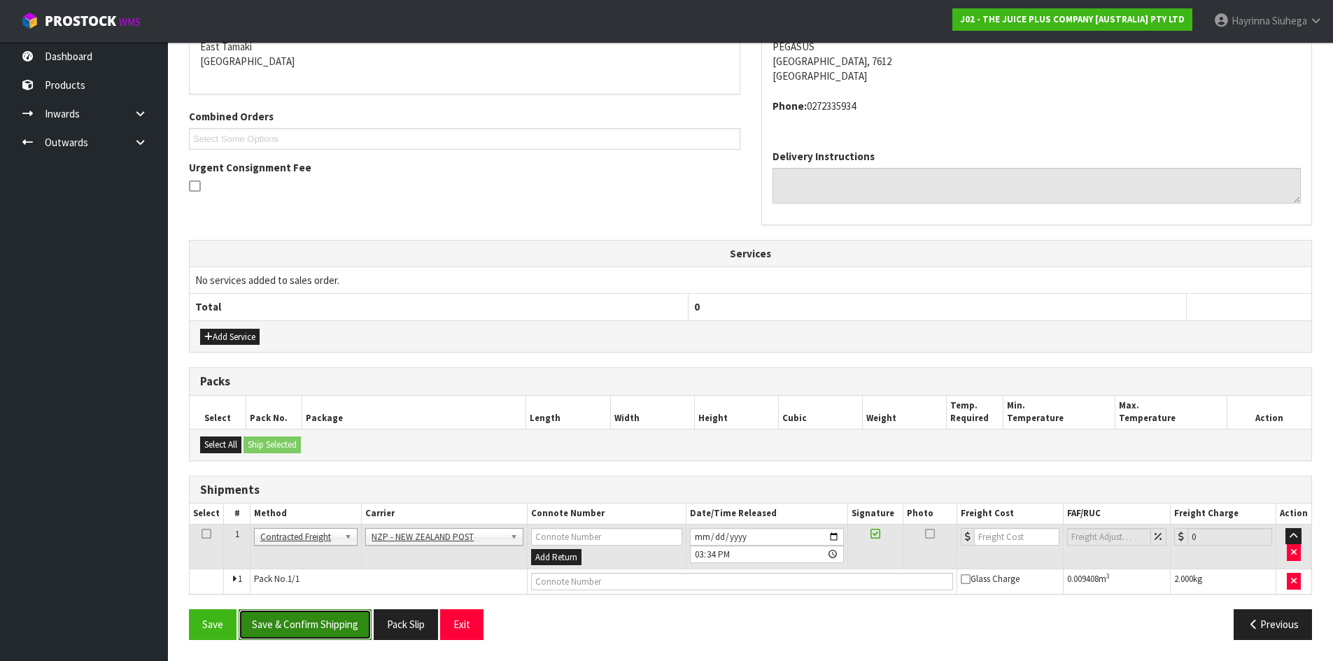
click at [330, 628] on button "Save & Confirm Shipping" at bounding box center [305, 624] width 133 height 30
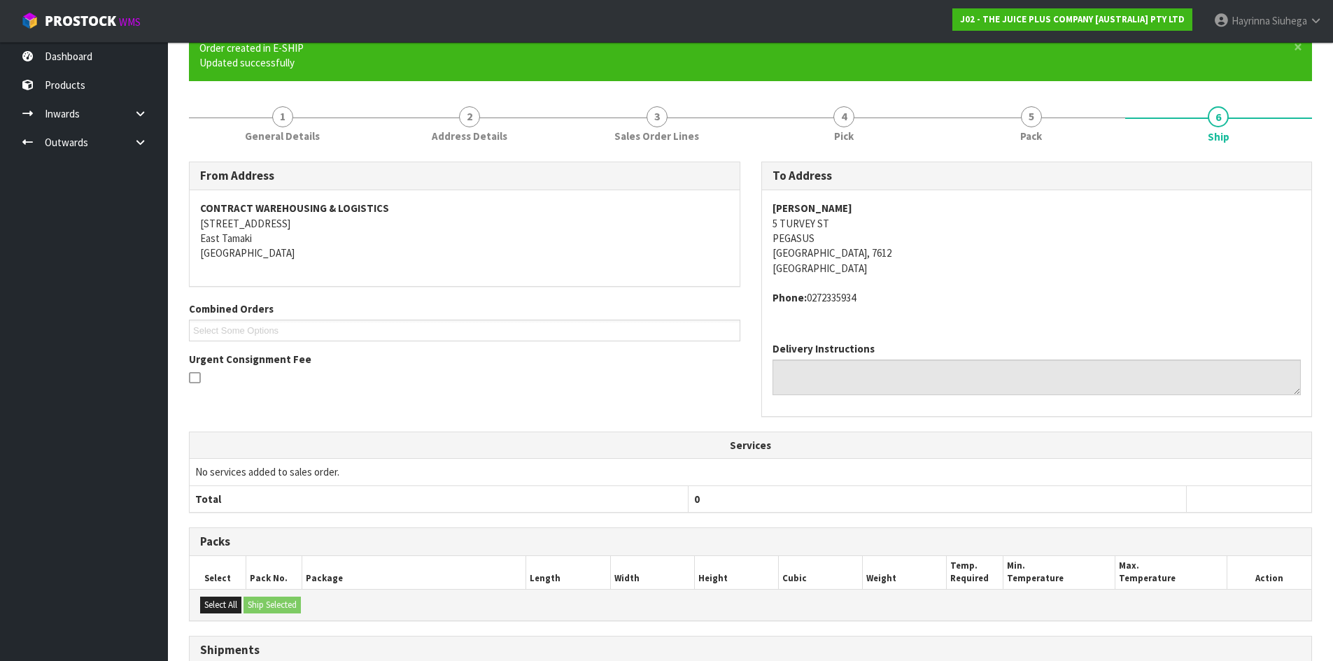
scroll to position [286, 0]
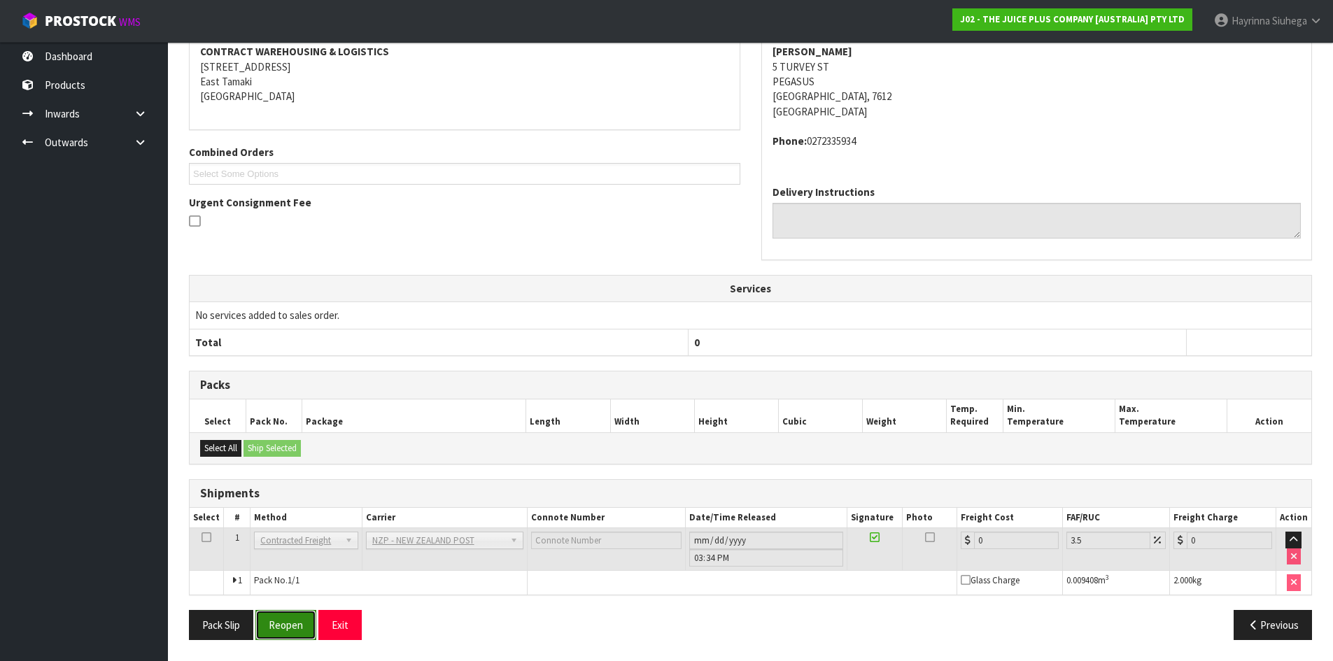
click at [290, 623] on button "Reopen" at bounding box center [285, 625] width 61 height 30
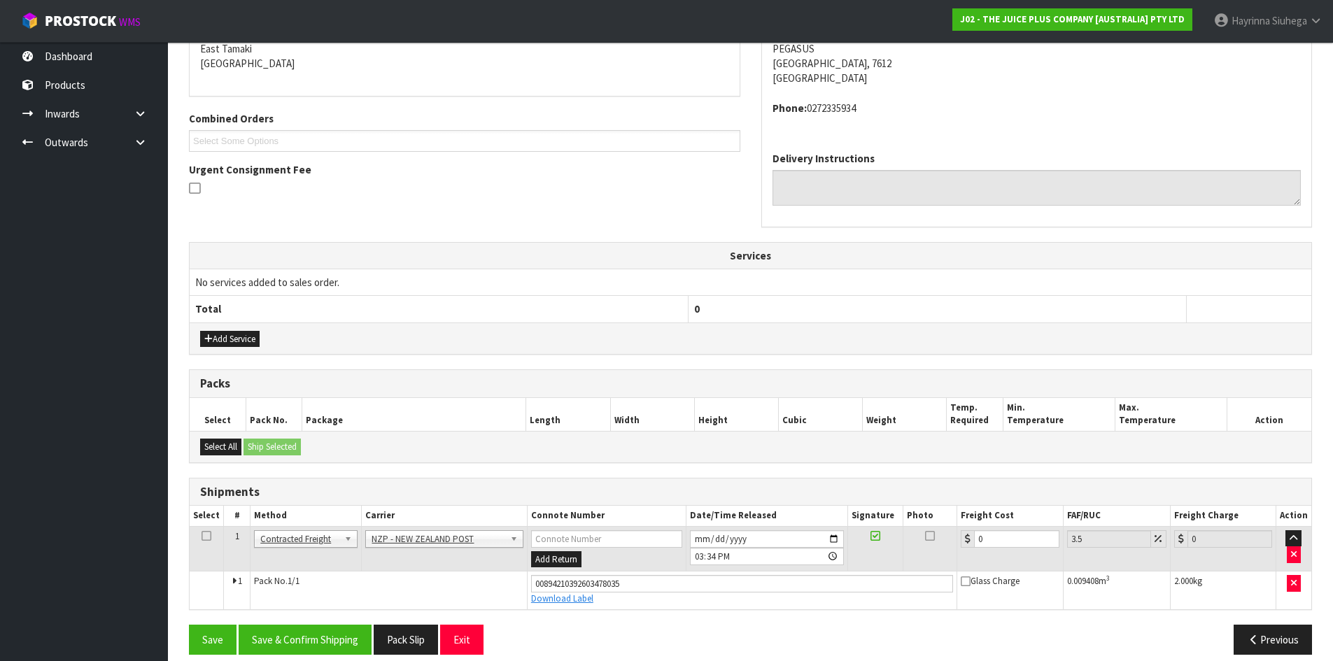
scroll to position [319, 0]
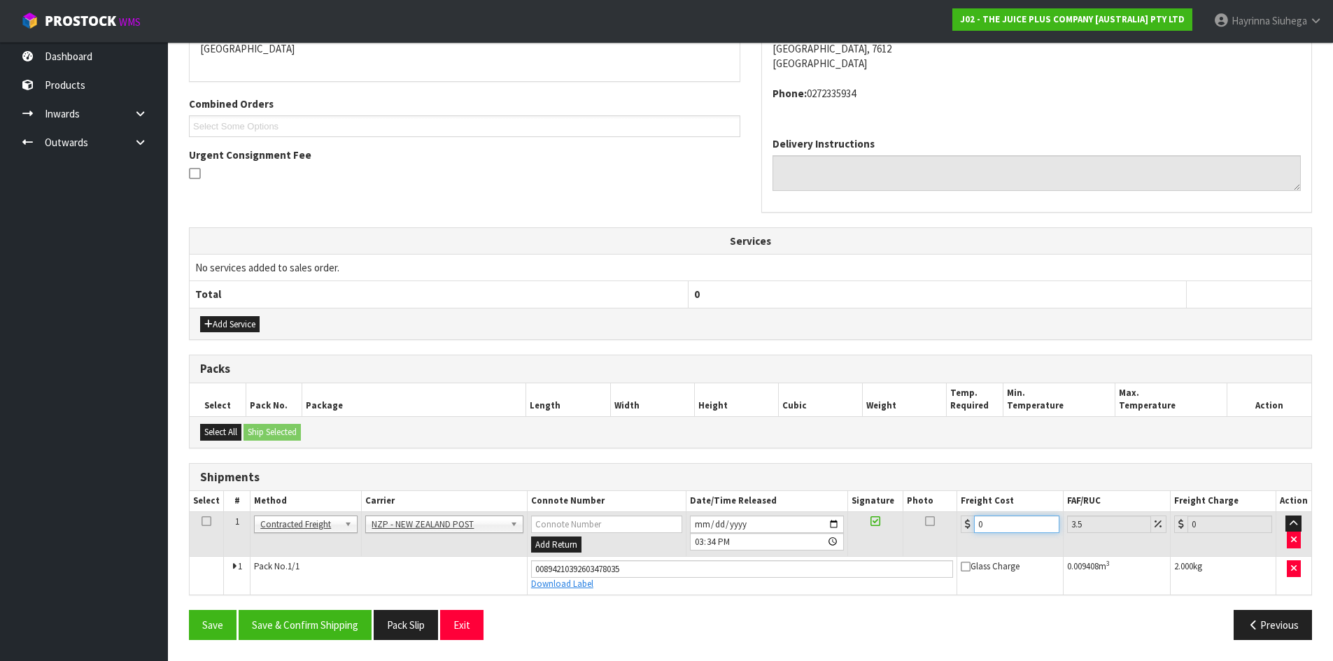
drag, startPoint x: 1000, startPoint y: 525, endPoint x: 810, endPoint y: 523, distance: 190.3
click at [812, 525] on tr "1 Client Local Pickup Customer Local Pickup Company Freight Contracted Freight …" at bounding box center [750, 533] width 1121 height 45
type input "1"
type input "1.03"
type input "11"
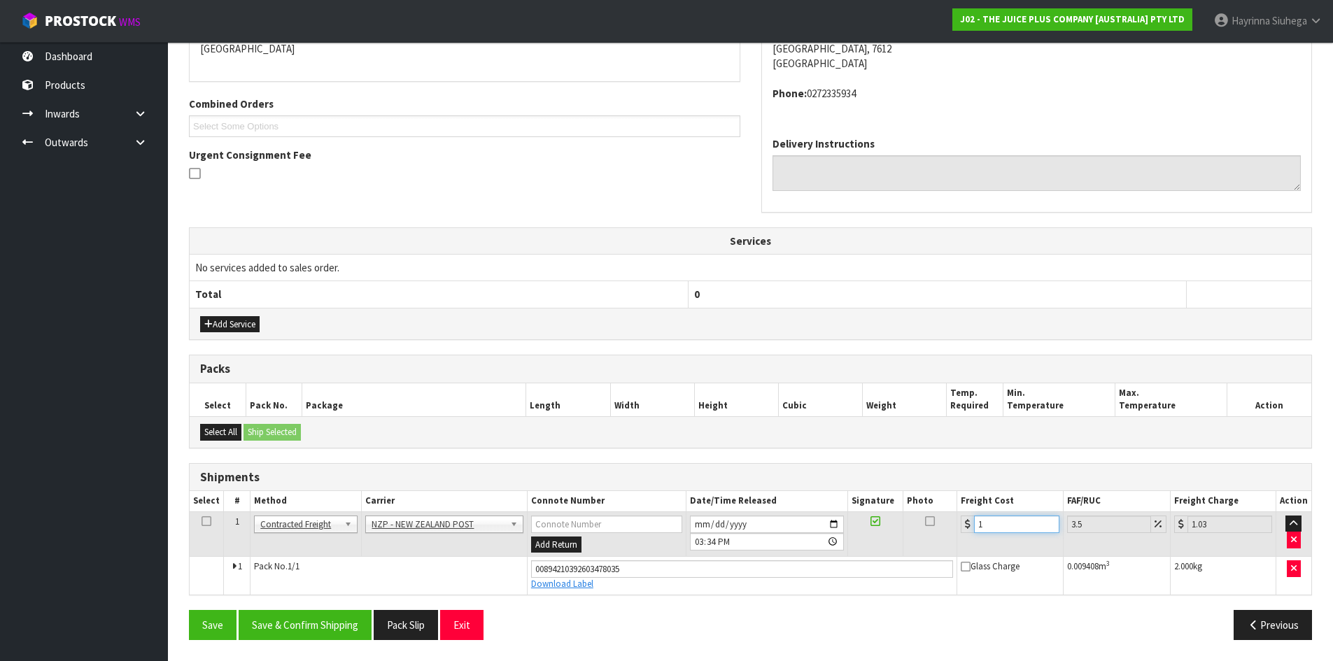
type input "11.38"
type input "11.6"
type input "12.01"
type input "11.61"
type input "12.02"
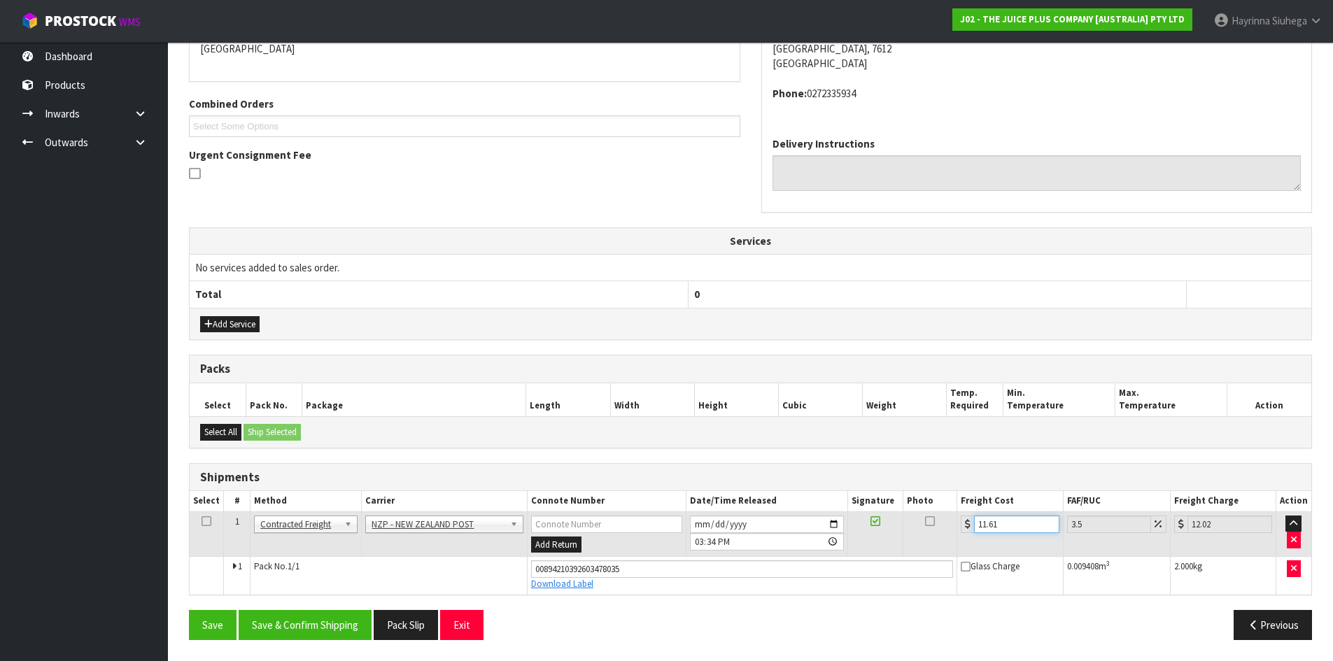
type input "11.61"
click at [189, 610] on button "Save" at bounding box center [213, 625] width 48 height 30
click at [313, 628] on button "Save & Confirm Shipping" at bounding box center [305, 625] width 133 height 30
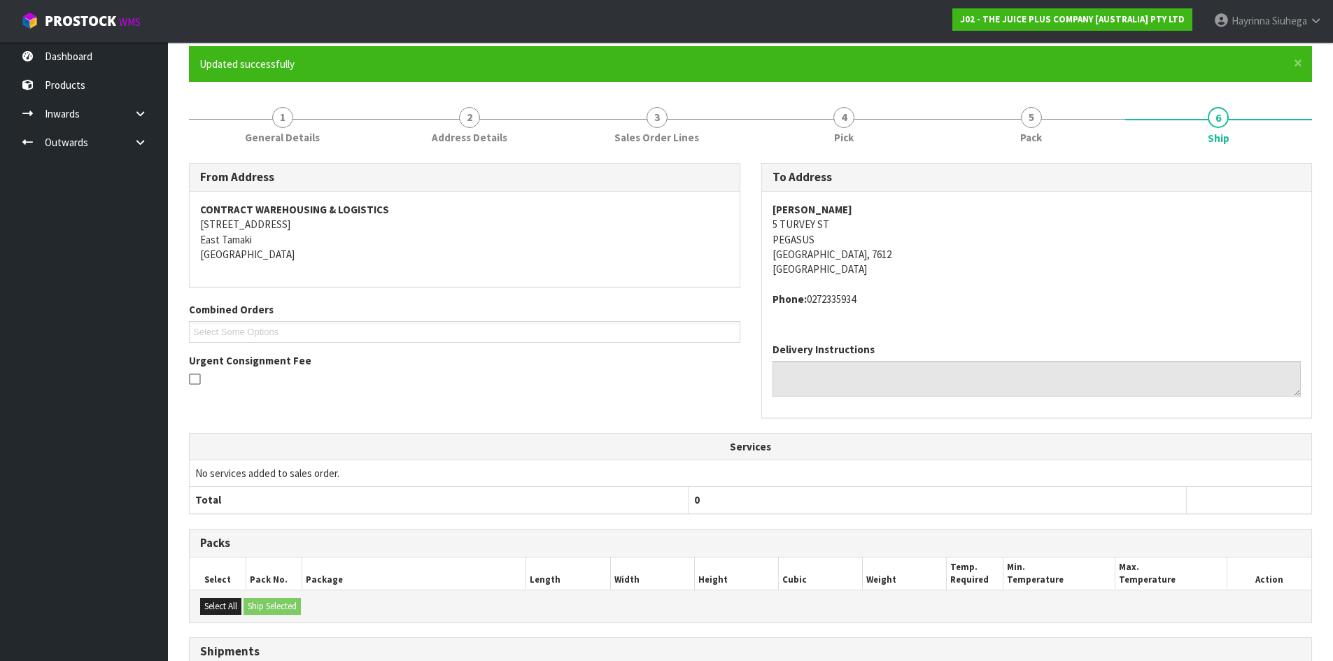
scroll to position [0, 0]
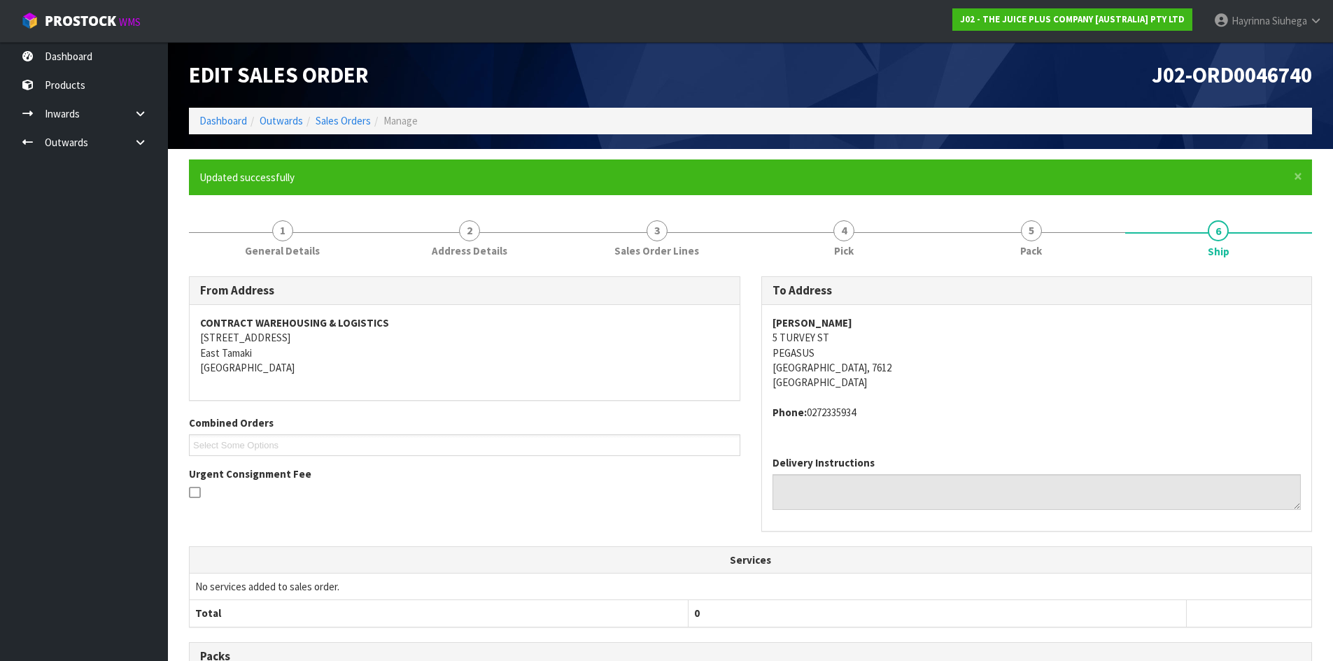
click at [218, 109] on ol "Dashboard Outwards Sales Orders Manage" at bounding box center [750, 121] width 1123 height 26
click at [217, 114] on link "Dashboard" at bounding box center [223, 120] width 48 height 13
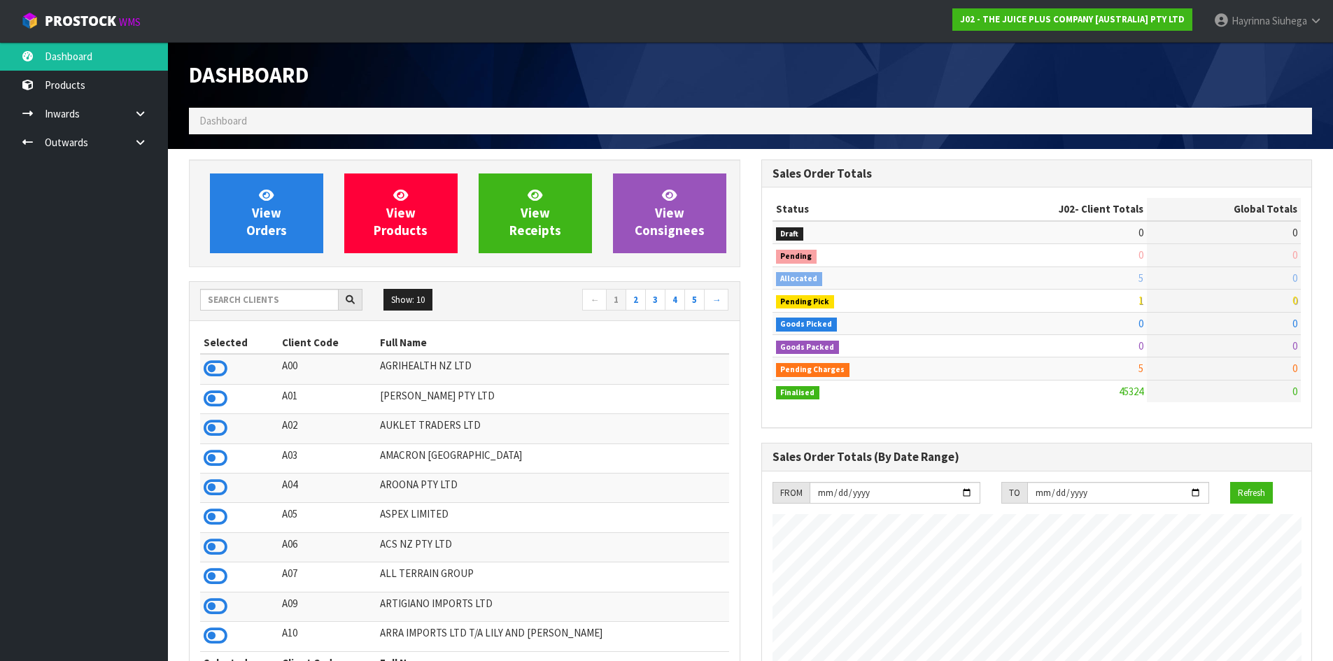
scroll to position [1060, 572]
click at [241, 299] on input "text" at bounding box center [269, 300] width 139 height 22
type input "C11"
